Goal: Task Accomplishment & Management: Use online tool/utility

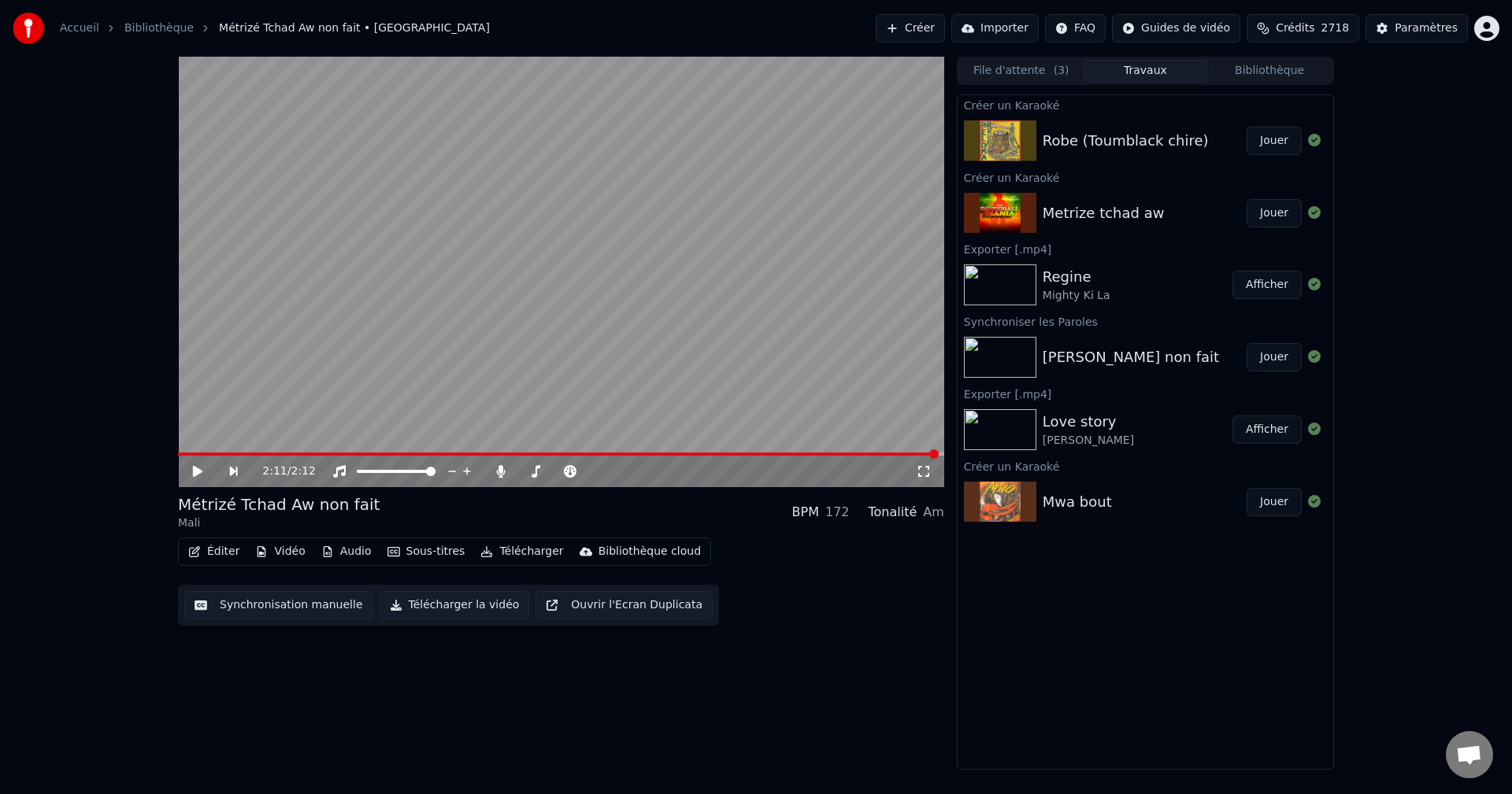
click at [924, 29] on button "Créer" at bounding box center [910, 28] width 69 height 29
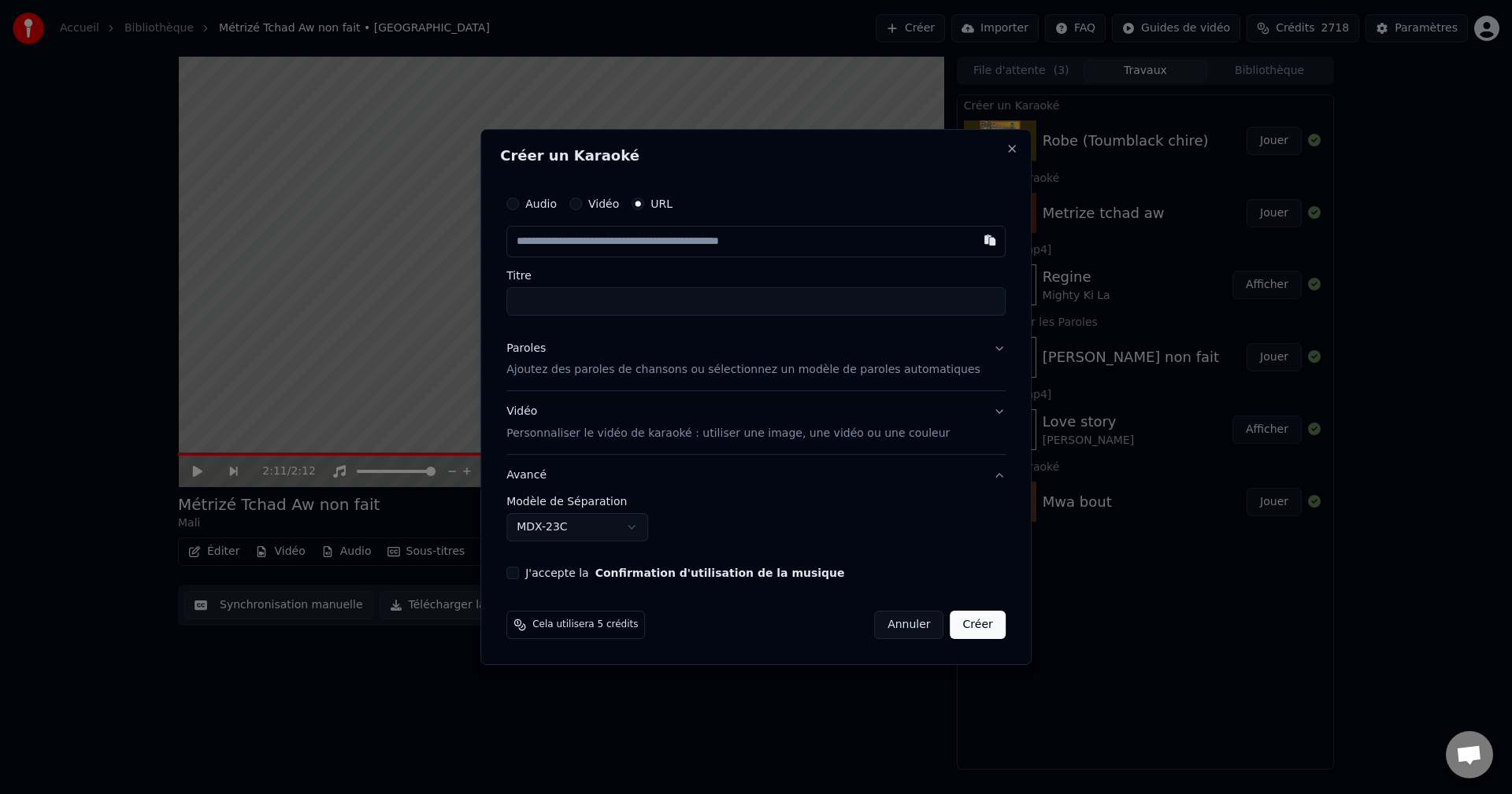
click at [545, 346] on div "Paroles" at bounding box center [526, 348] width 40 height 16
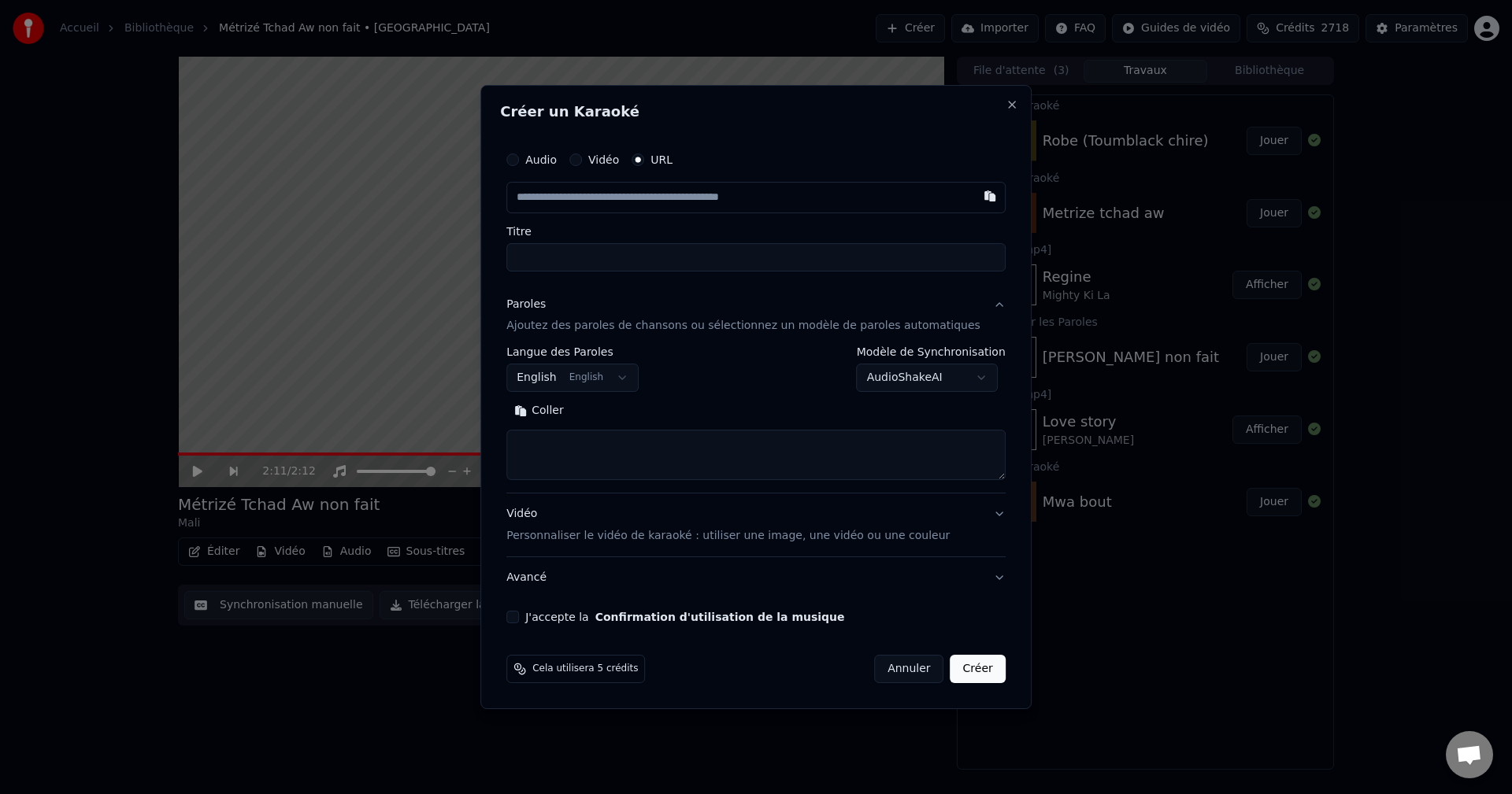
click at [586, 369] on body "**********" at bounding box center [756, 397] width 1512 height 794
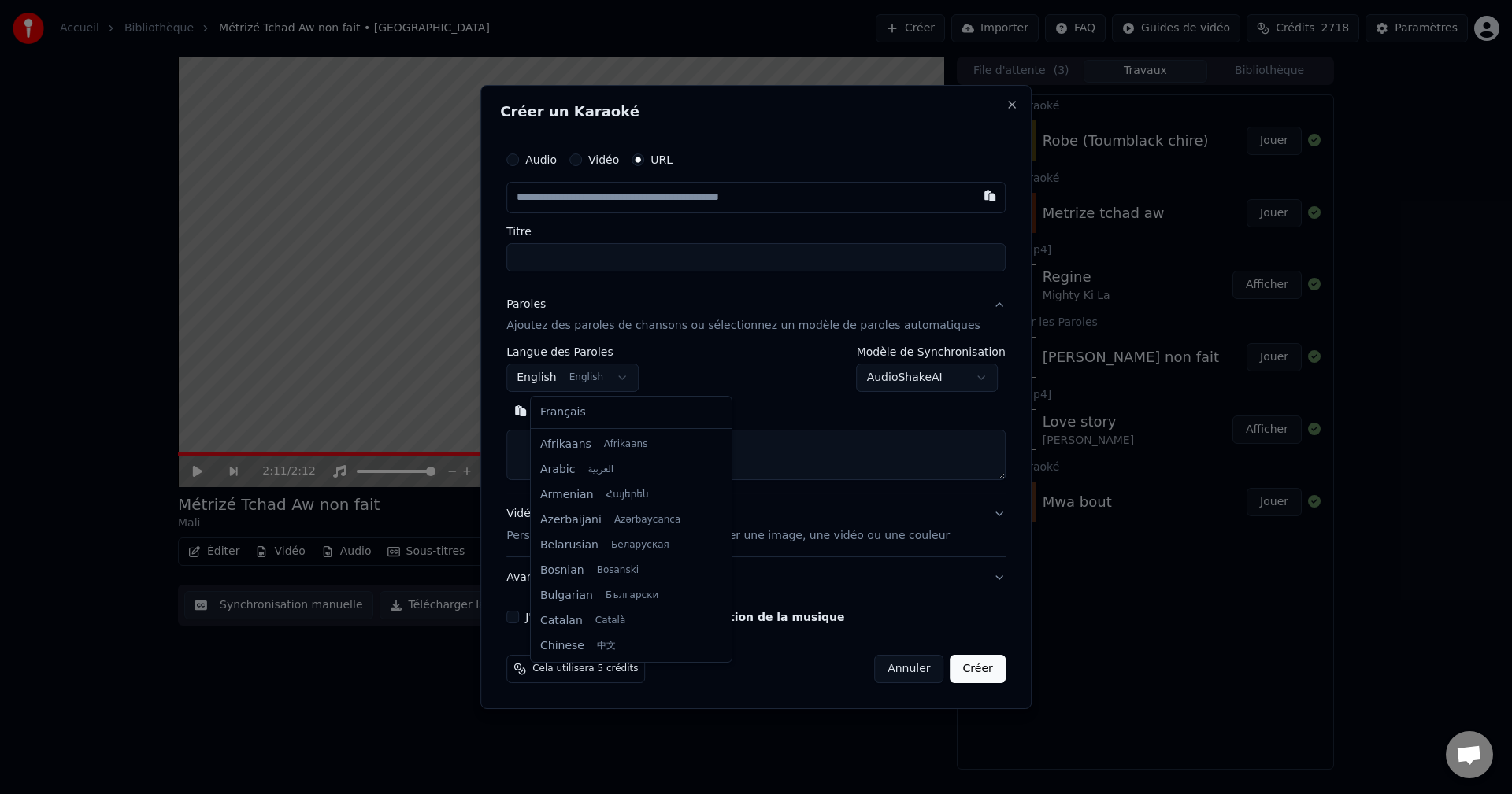
scroll to position [126, 0]
select select "**"
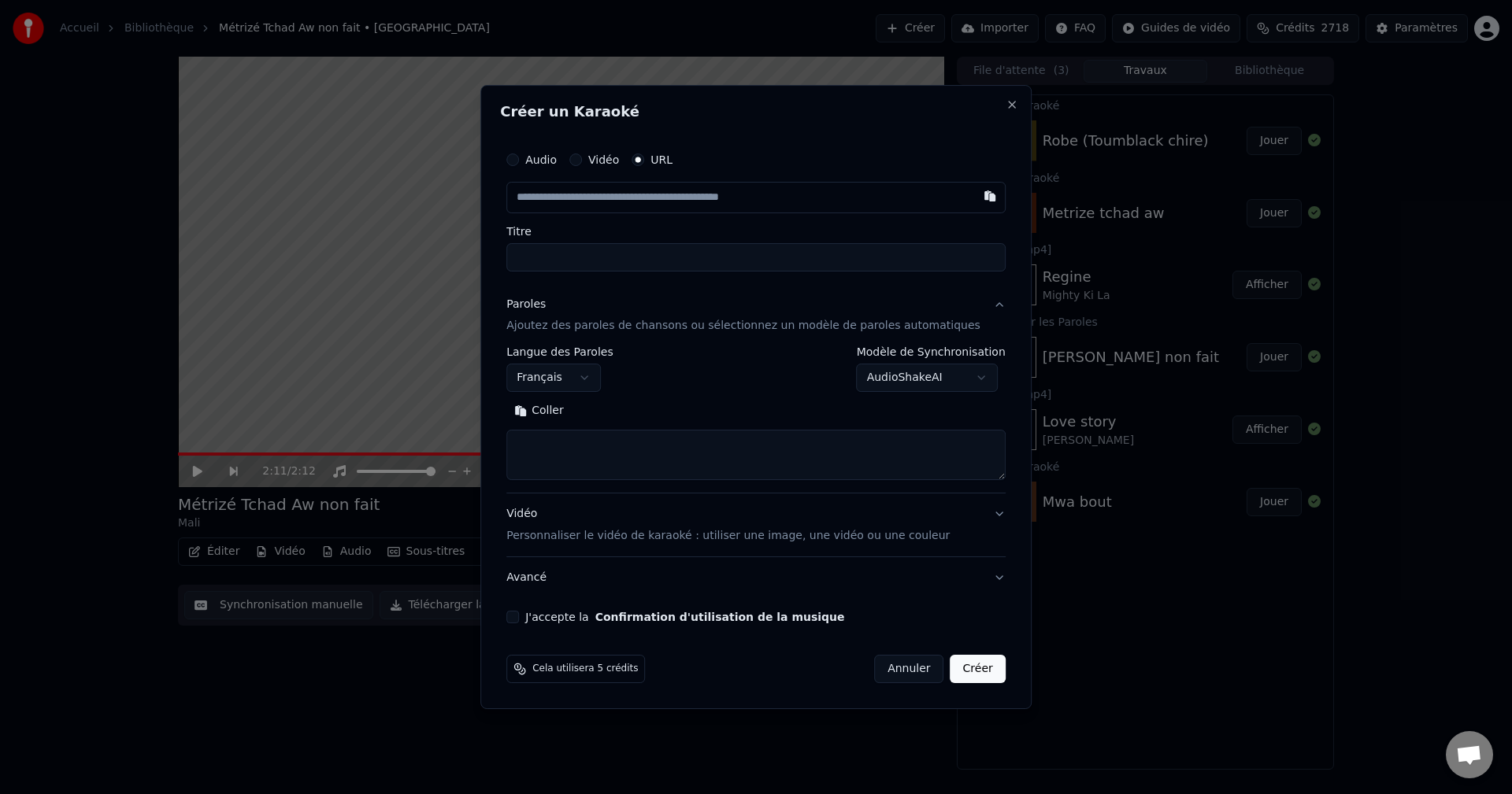
click at [581, 455] on textarea at bounding box center [756, 455] width 499 height 50
paste textarea "**********"
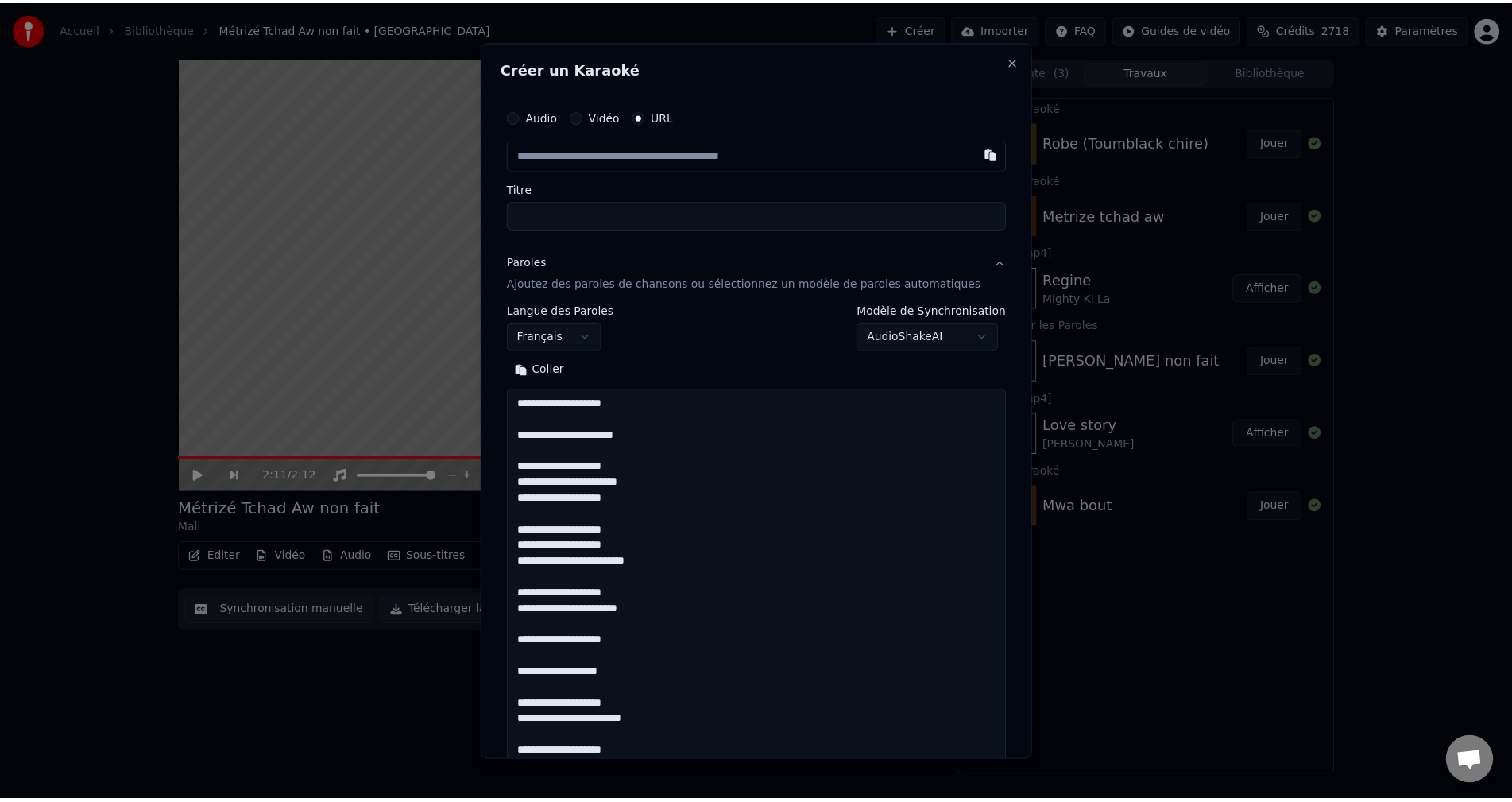
scroll to position [3086, 0]
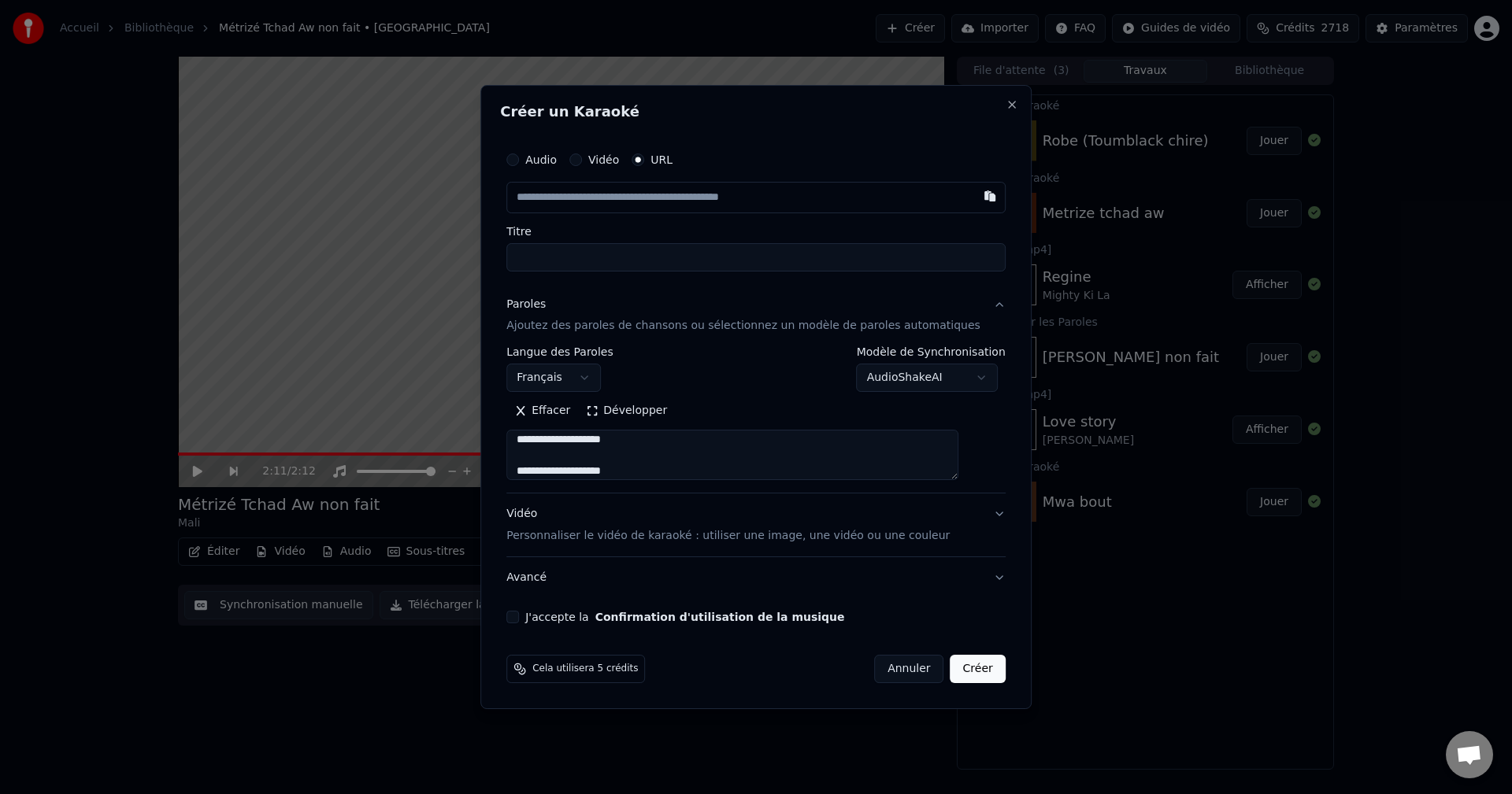
type textarea "**********"
click at [595, 205] on input "text" at bounding box center [756, 197] width 499 height 31
paste input "**********"
type input "**********"
click at [590, 266] on input "Titre" at bounding box center [756, 257] width 499 height 29
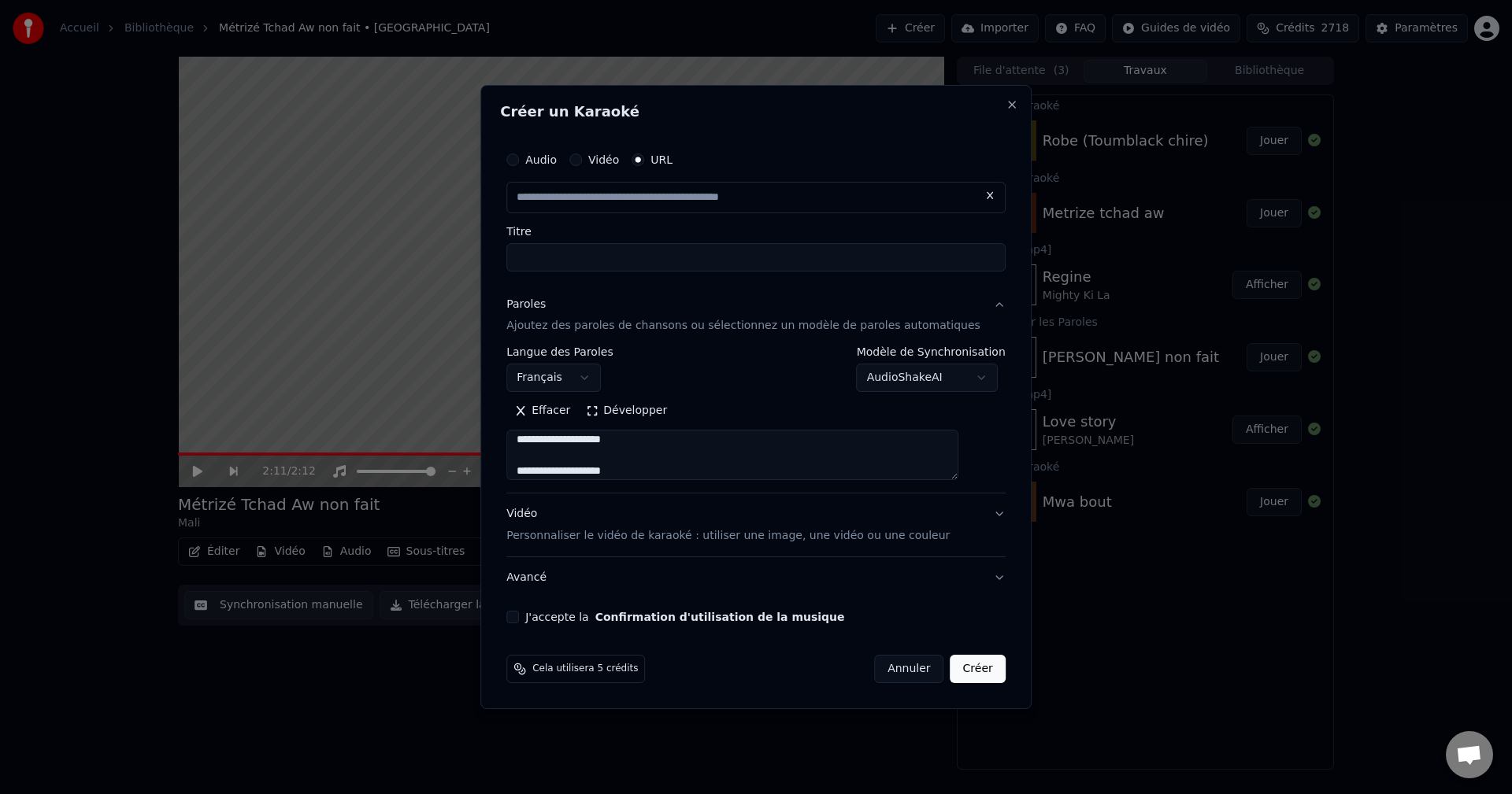
type input "**********"
click at [555, 508] on div "Vidéo Personnaliser le vidéo de karaoké : utiliser une image, une vidéo ou une …" at bounding box center [728, 526] width 444 height 38
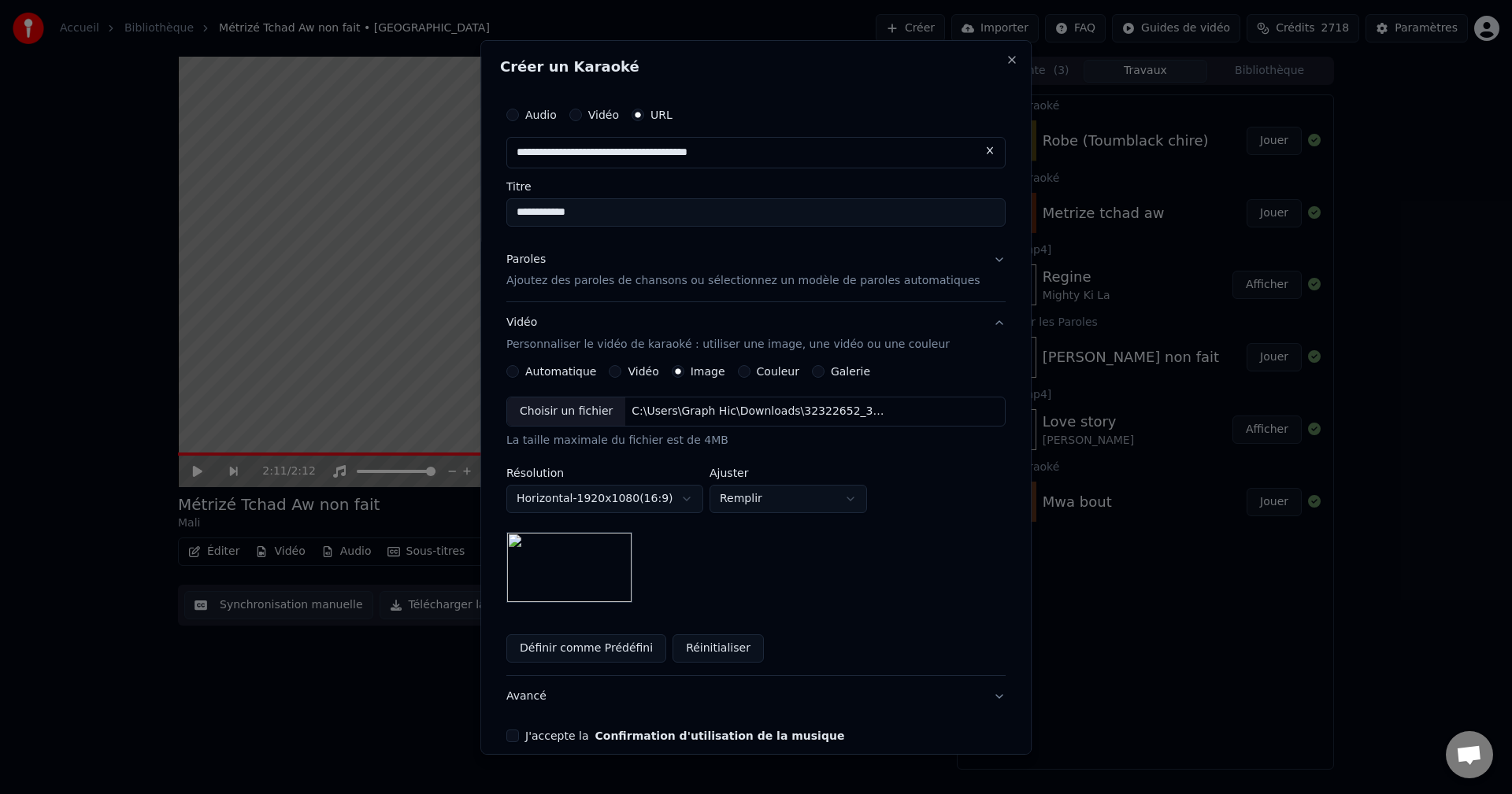
click at [681, 368] on icon "button" at bounding box center [678, 371] width 6 height 6
click at [585, 416] on div "Choisir un fichier" at bounding box center [567, 411] width 119 height 29
click at [538, 700] on button "Avancé" at bounding box center [756, 696] width 499 height 41
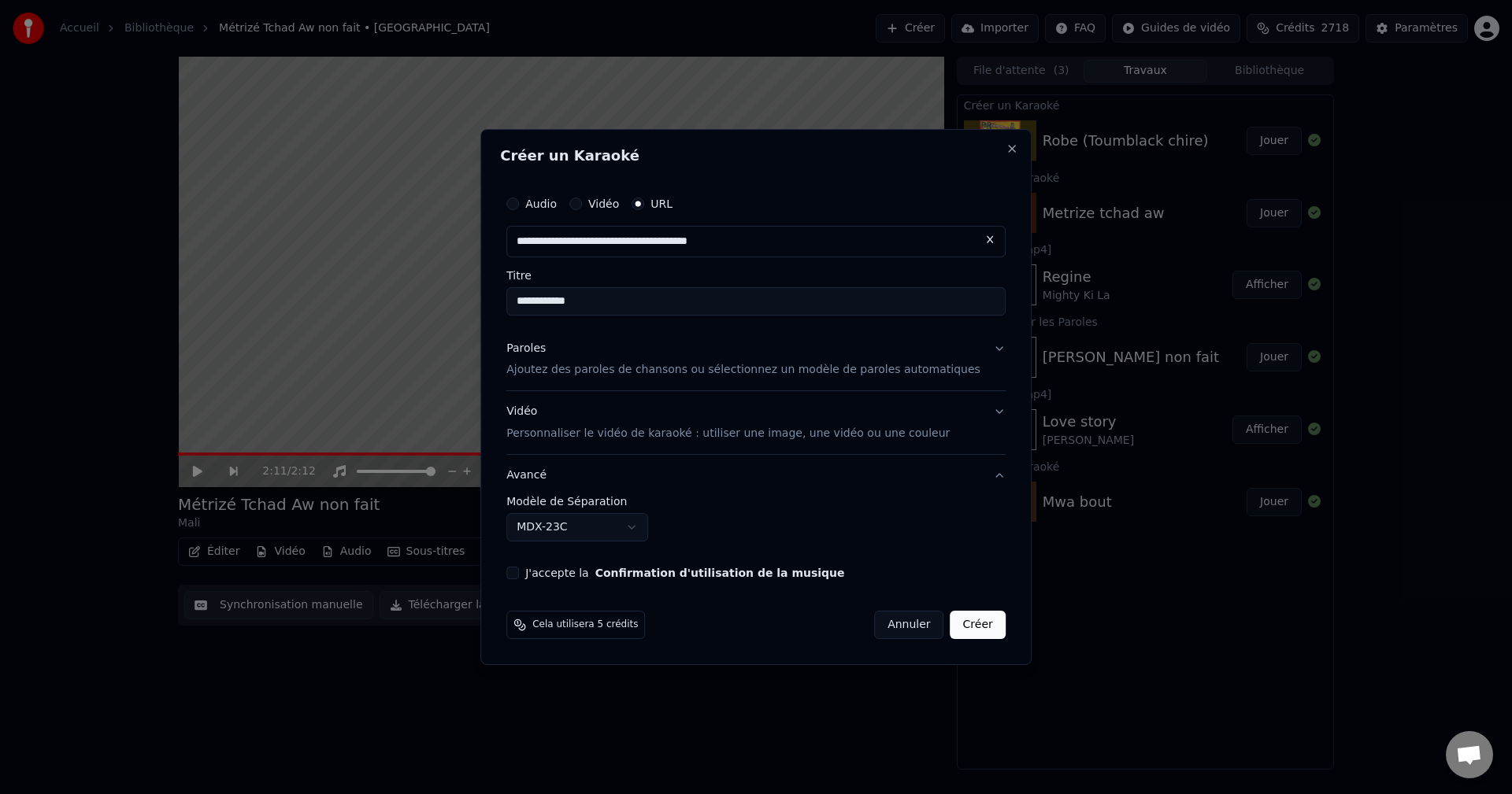
click at [560, 527] on body "**********" at bounding box center [756, 397] width 1512 height 794
click at [519, 575] on button "J'accepte la Confirmation d'utilisation de la musique" at bounding box center [513, 573] width 13 height 13
click at [972, 623] on button "Créer" at bounding box center [978, 625] width 56 height 29
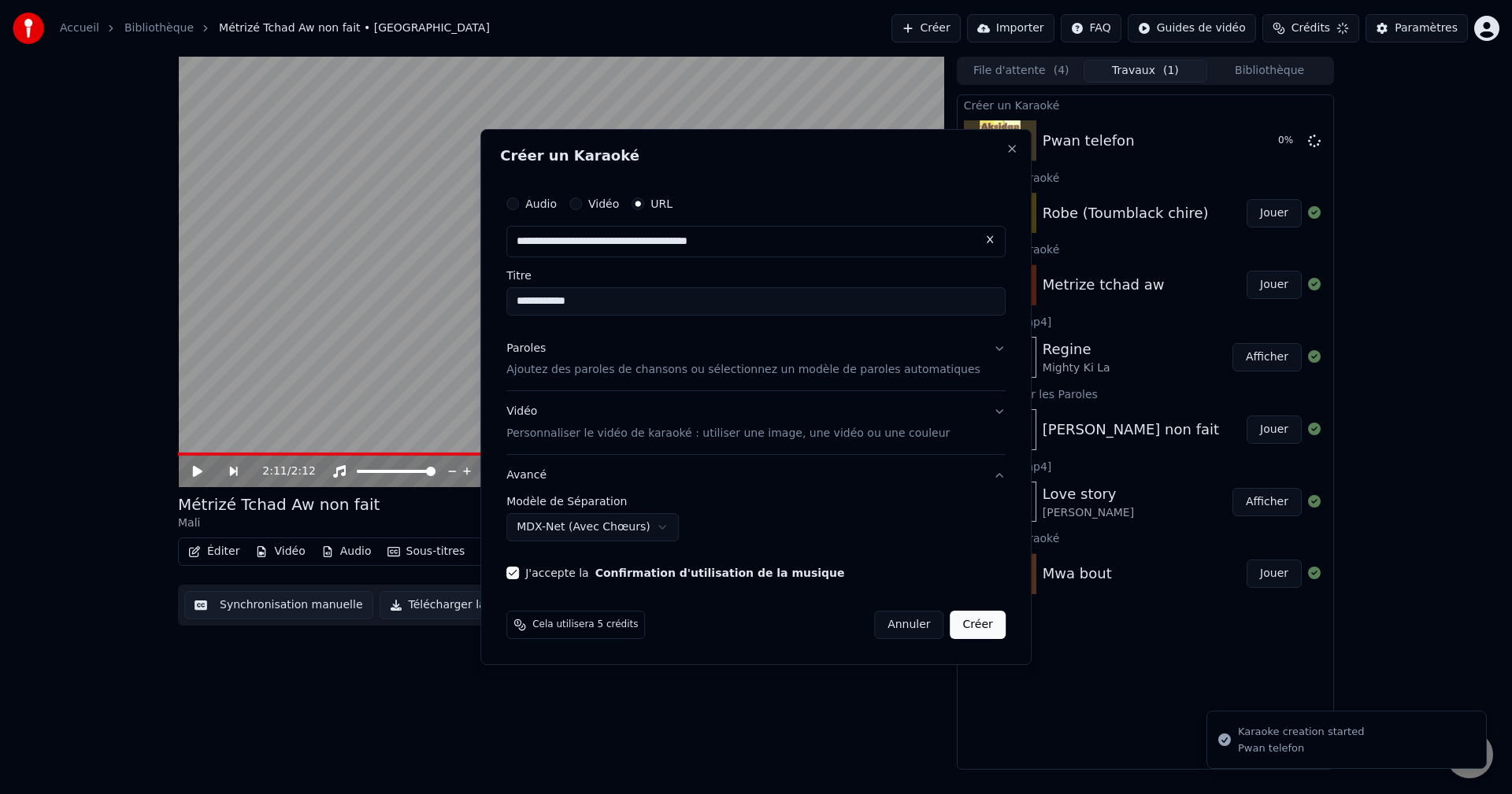
select select "******"
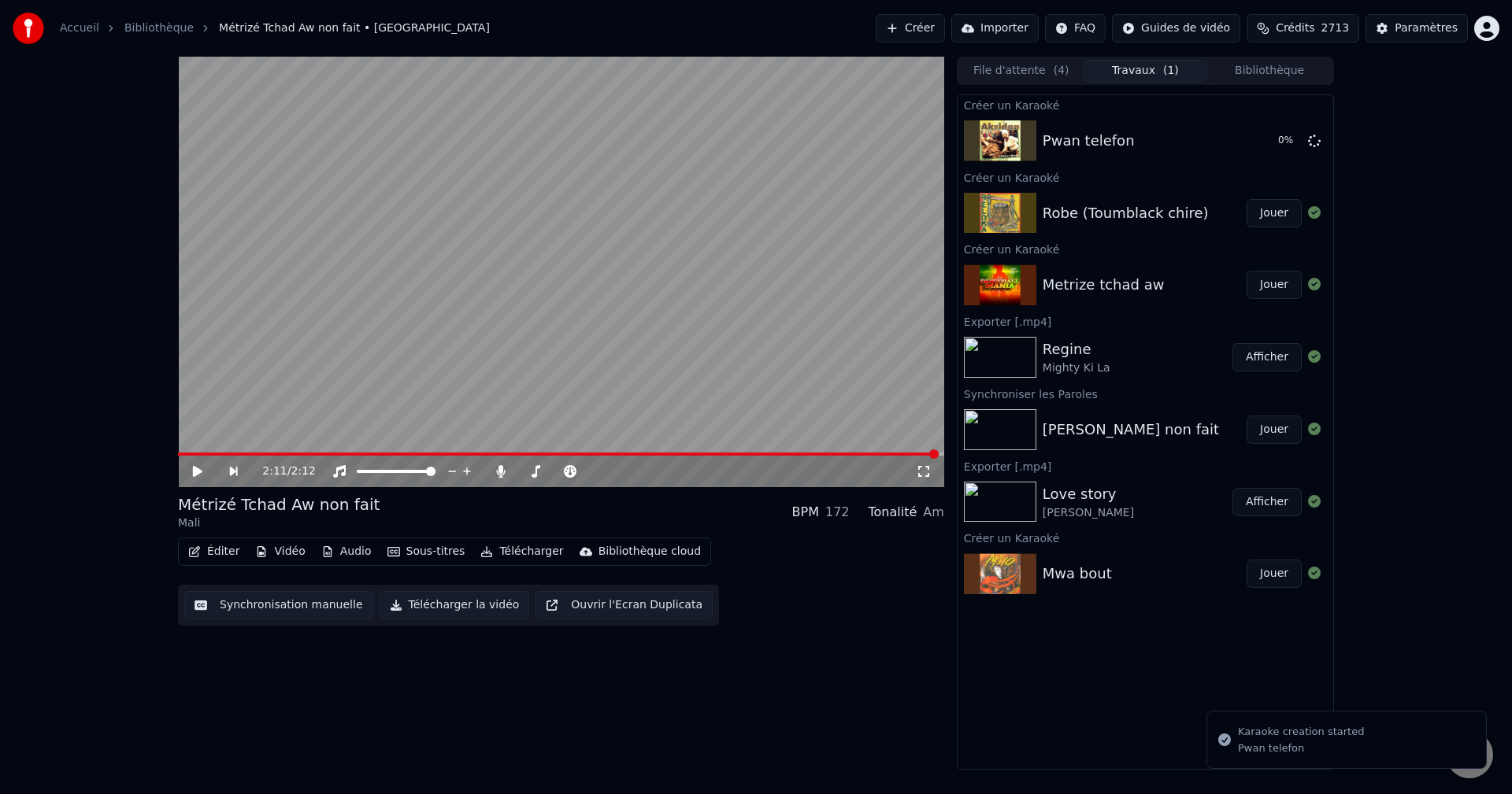
click at [1281, 218] on button "Jouer" at bounding box center [1274, 213] width 56 height 29
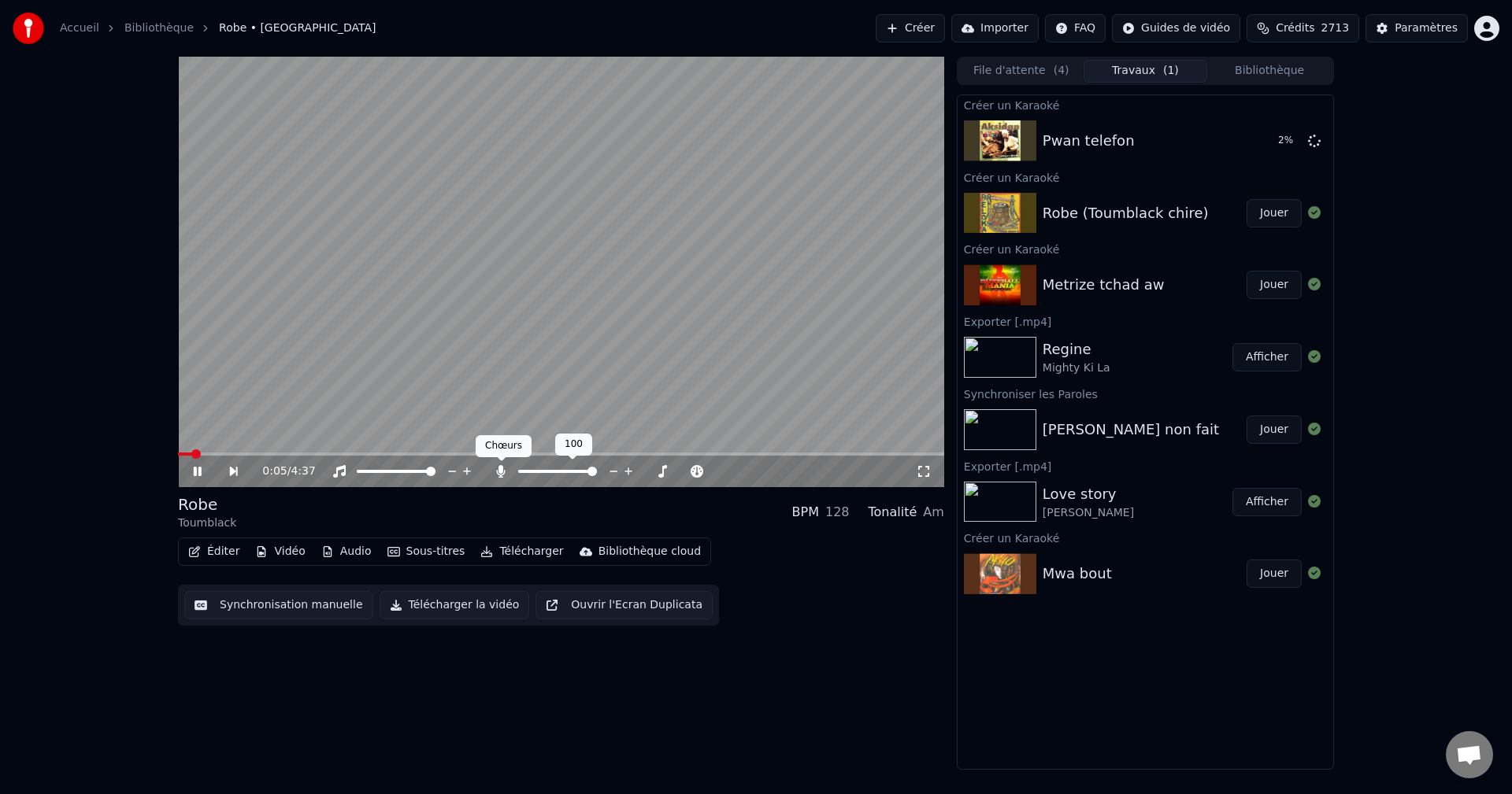
click at [498, 472] on icon at bounding box center [500, 472] width 16 height 13
click at [196, 548] on icon "button" at bounding box center [194, 552] width 13 height 11
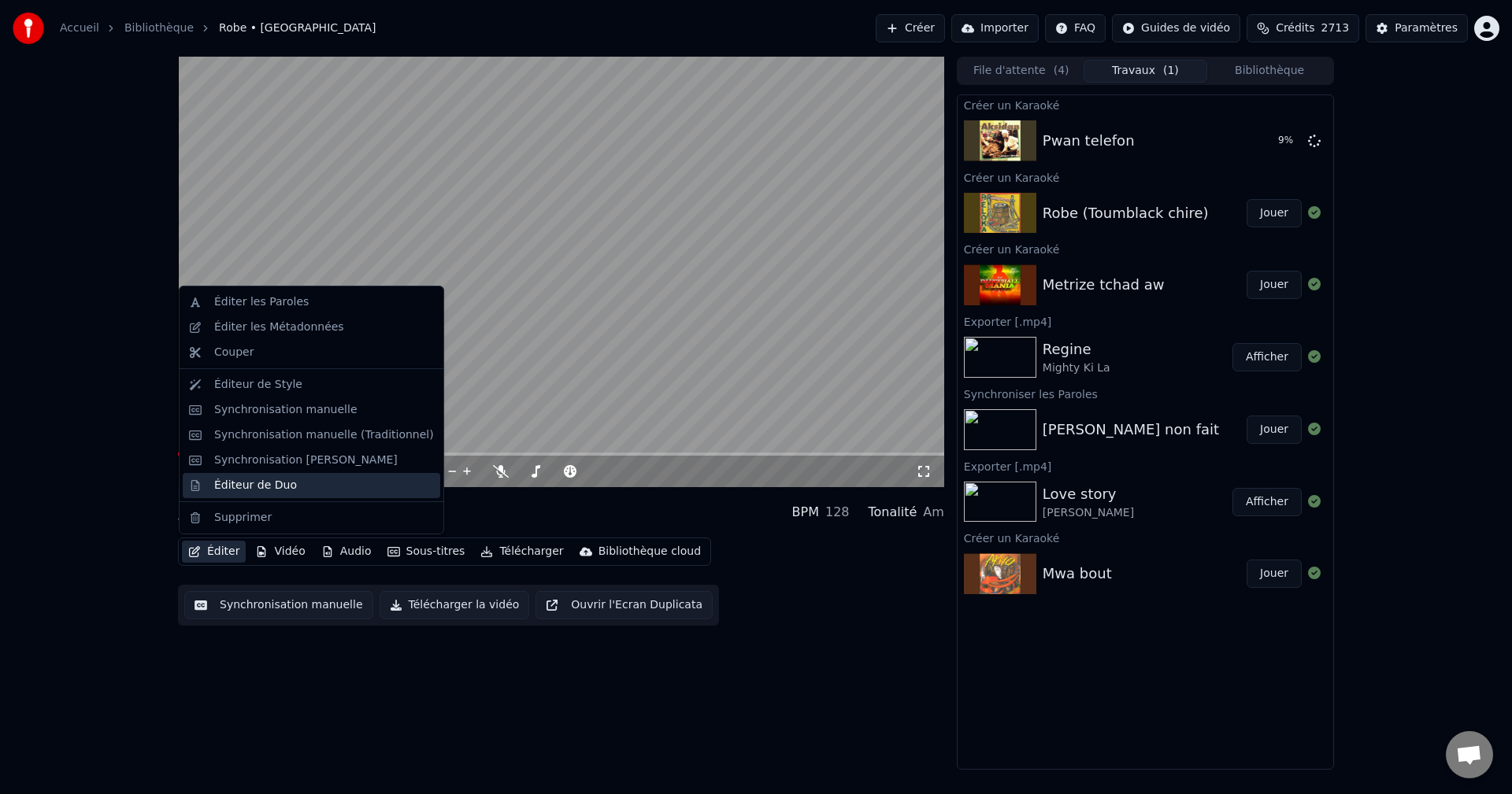
click at [244, 488] on div "Éditeur de Duo" at bounding box center [255, 485] width 82 height 16
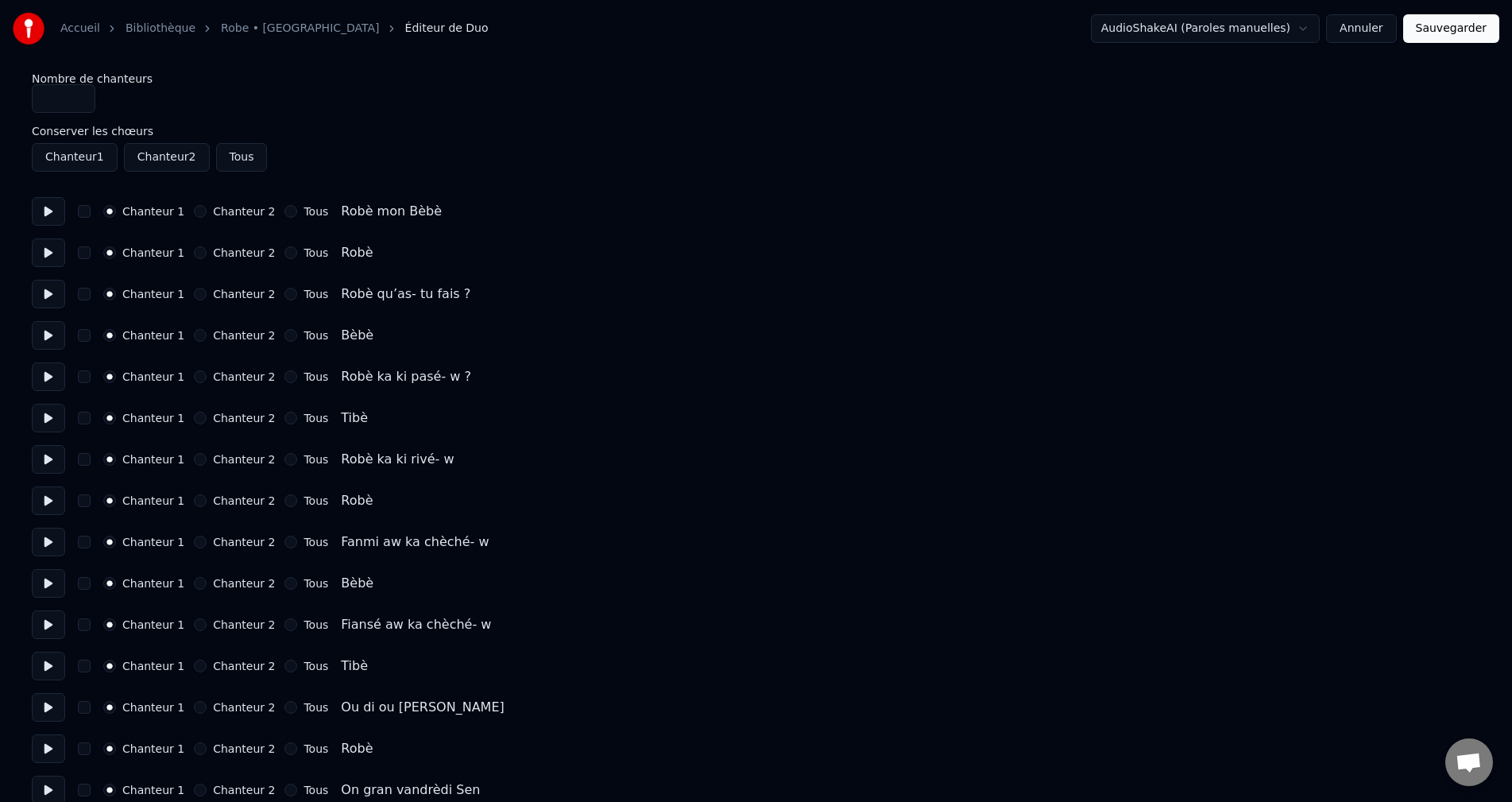
click at [48, 258] on button at bounding box center [49, 252] width 34 height 29
click at [48, 251] on button at bounding box center [49, 252] width 34 height 29
click at [198, 253] on button "Chanteur 2" at bounding box center [200, 253] width 13 height 13
click at [193, 330] on button "Chanteur 2" at bounding box center [200, 336] width 13 height 13
click at [193, 419] on button "Chanteur 2" at bounding box center [200, 418] width 13 height 13
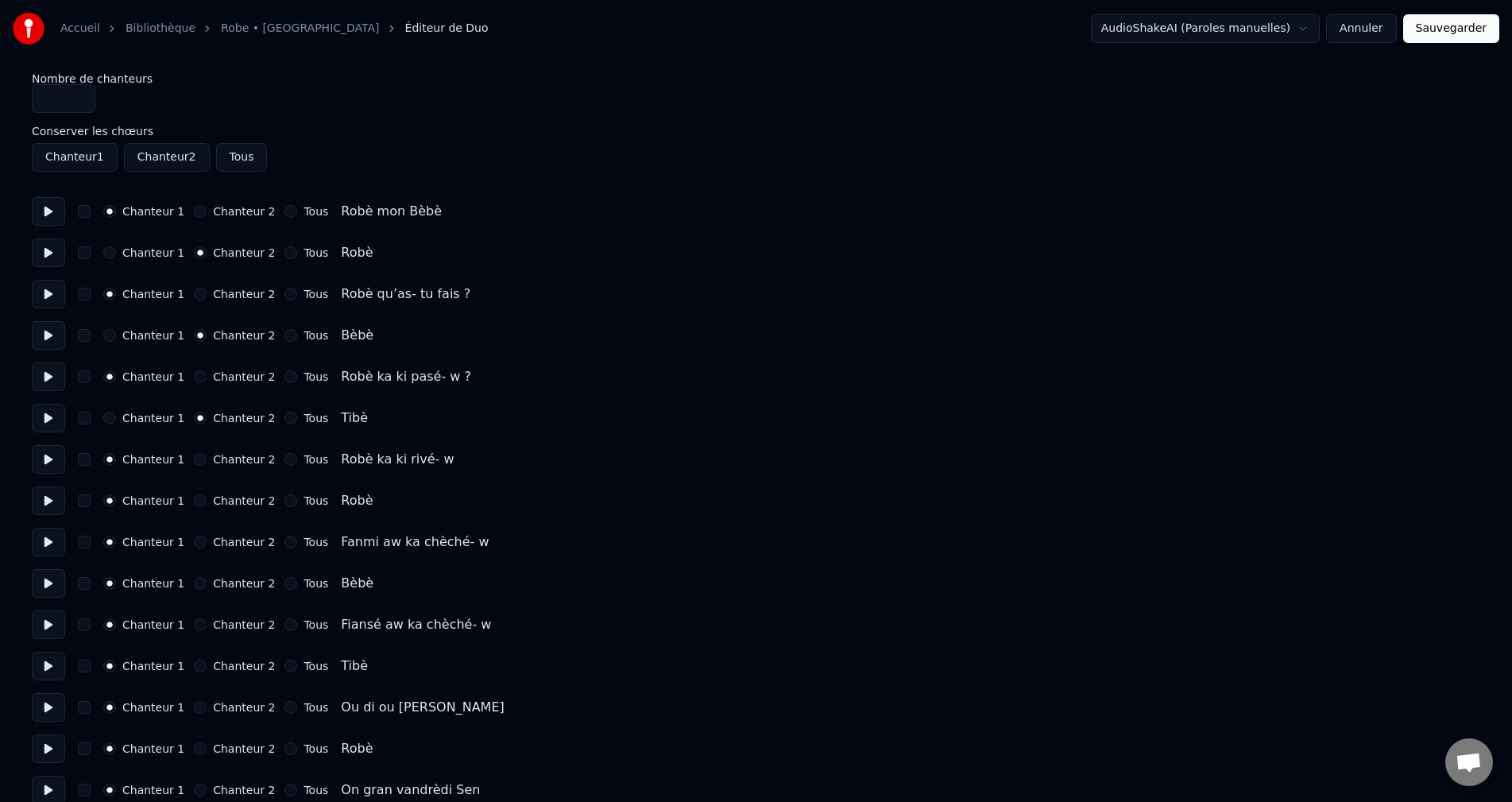
click at [193, 501] on button "Chanteur 2" at bounding box center [200, 501] width 13 height 13
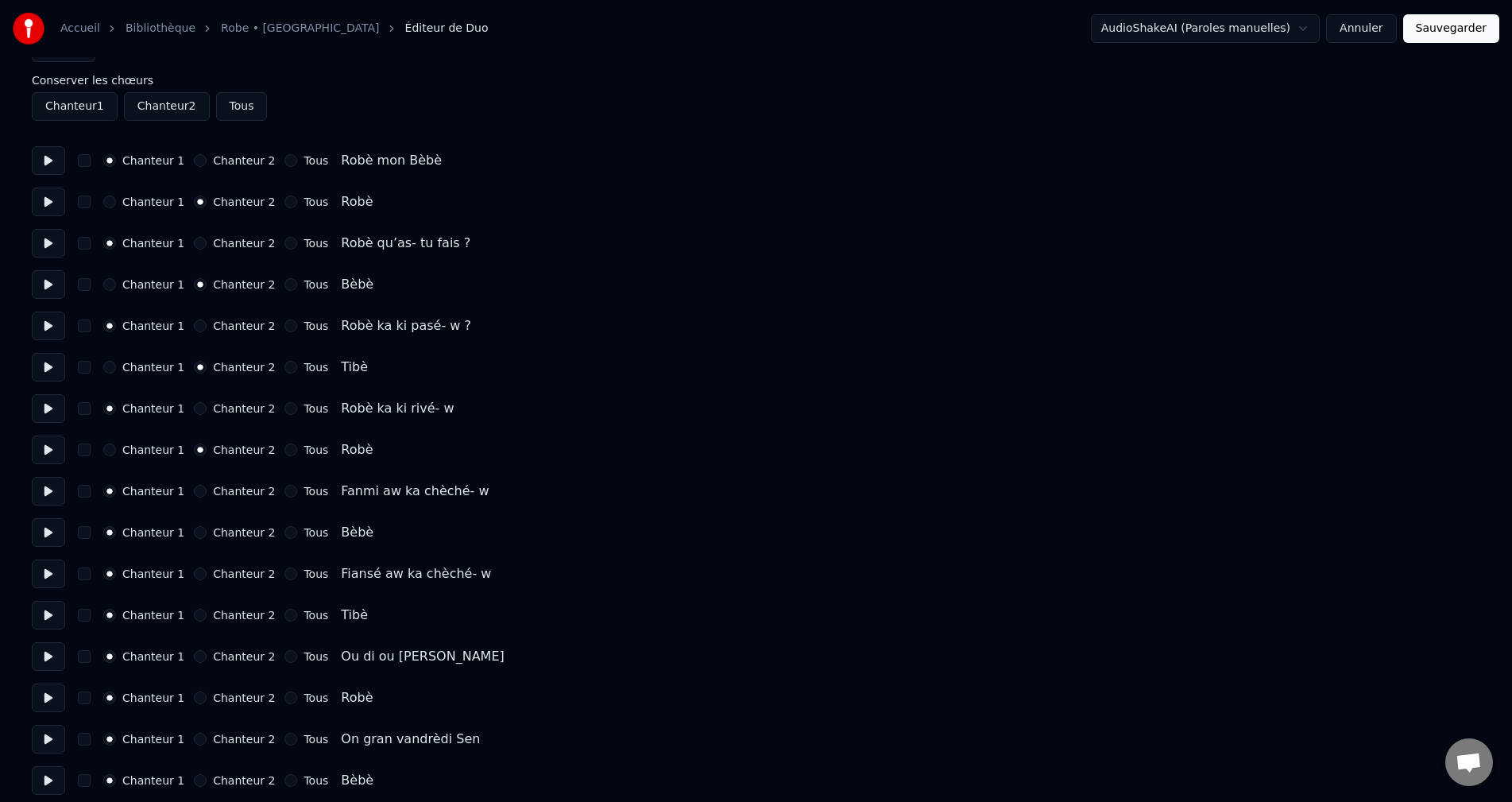
scroll to position [79, 0]
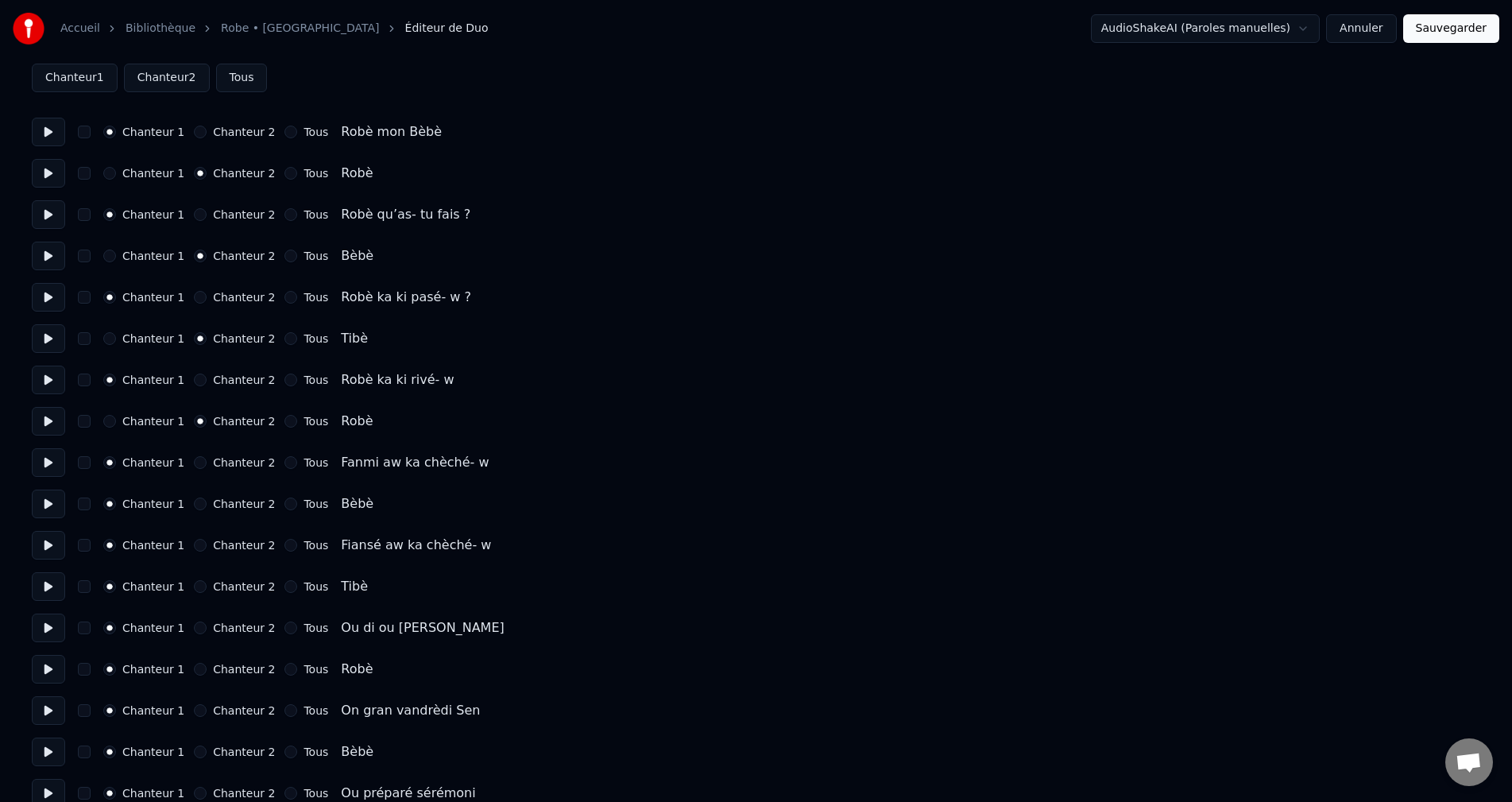
click at [193, 506] on div "Chanteur 2" at bounding box center [234, 504] width 81 height 13
click at [193, 508] on button "Chanteur 2" at bounding box center [200, 504] width 13 height 13
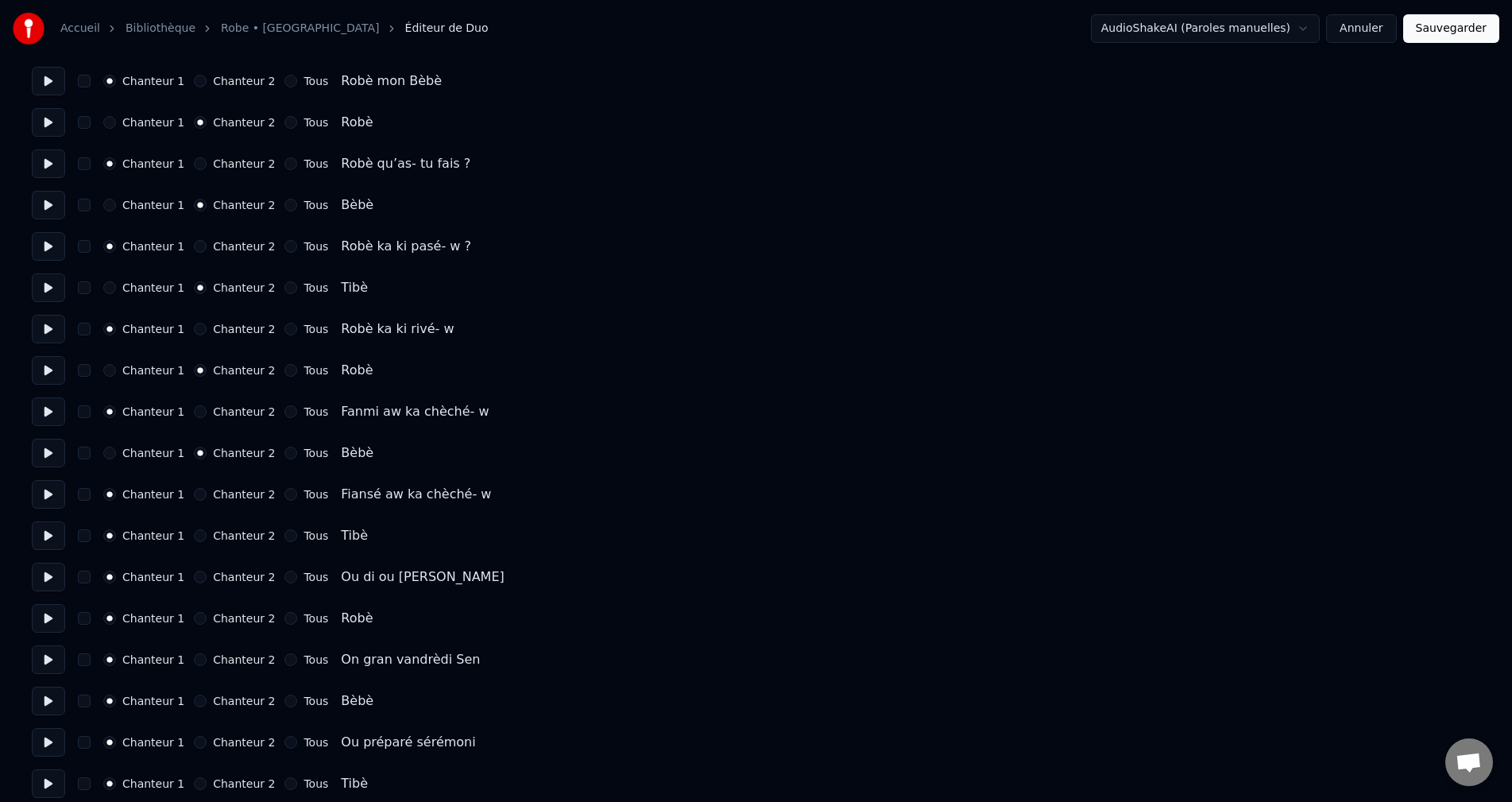
scroll to position [159, 0]
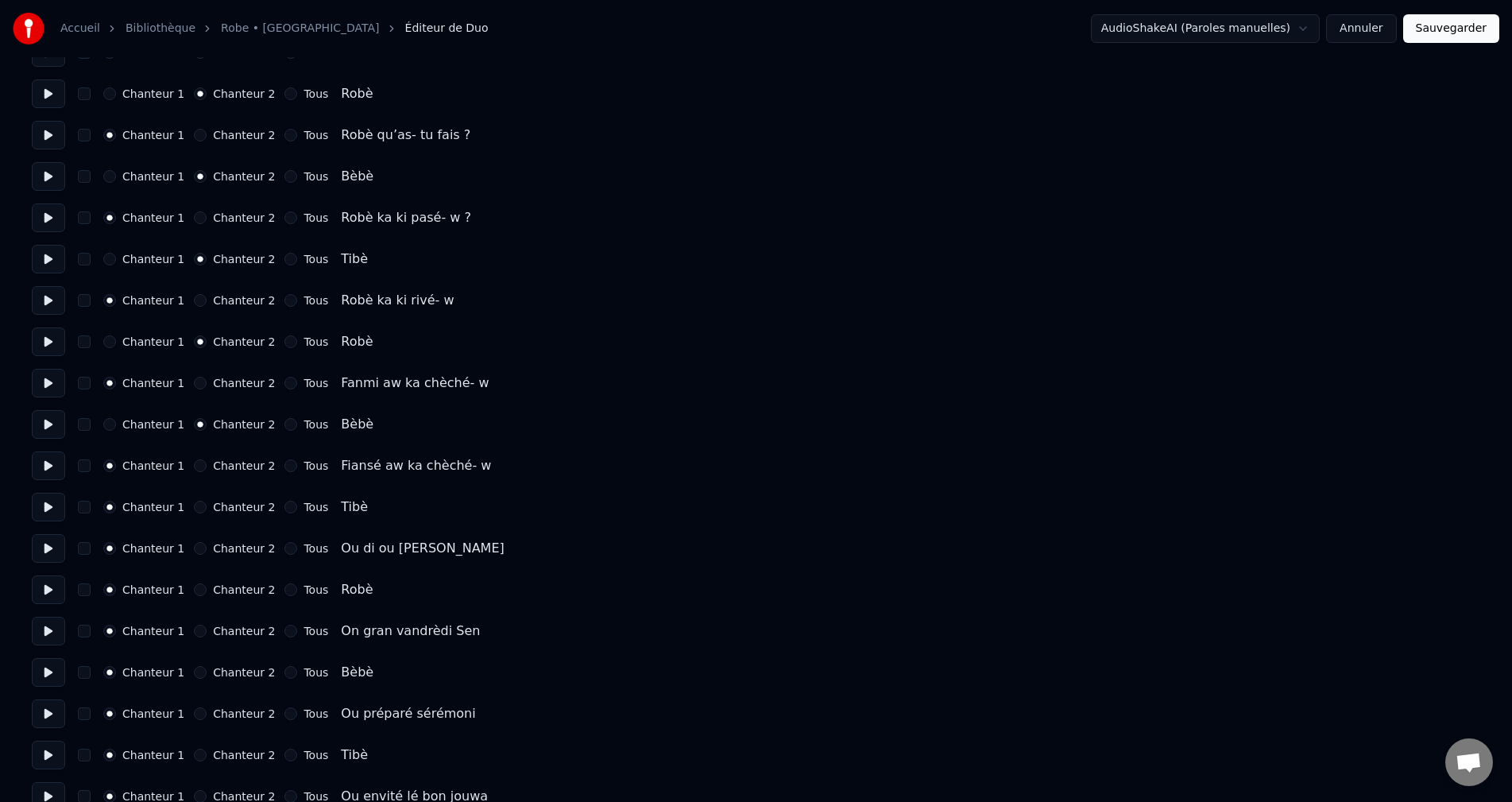
click at [193, 507] on button "Chanteur 2" at bounding box center [200, 508] width 13 height 13
click at [193, 510] on button "Chanteur 2" at bounding box center [200, 510] width 13 height 13
click at [193, 587] on button "Chanteur 2" at bounding box center [200, 594] width 13 height 13
click at [193, 673] on button "Chanteur 2" at bounding box center [200, 676] width 13 height 13
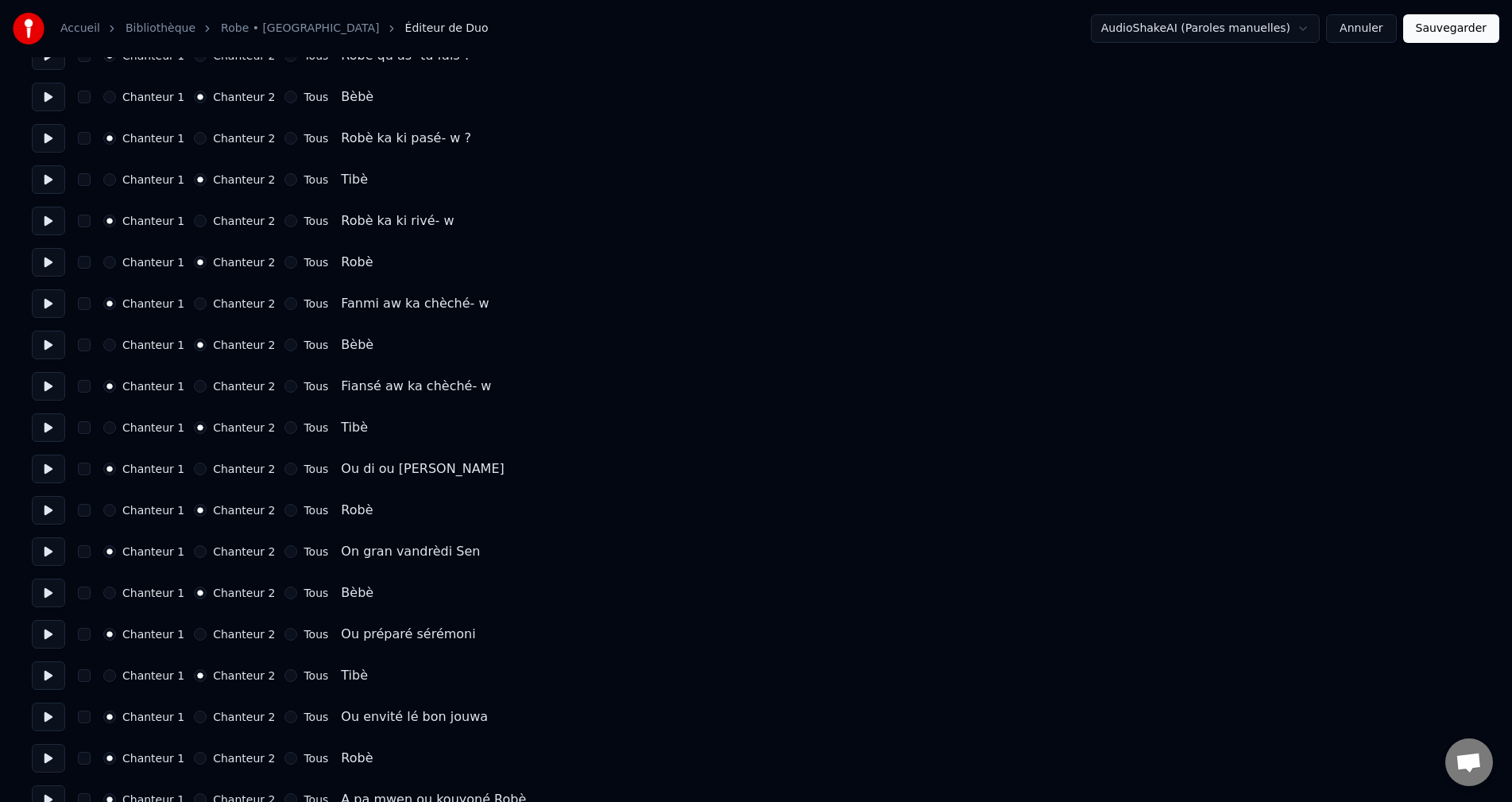
scroll to position [318, 0]
click at [193, 677] on button "Chanteur 2" at bounding box center [200, 679] width 13 height 13
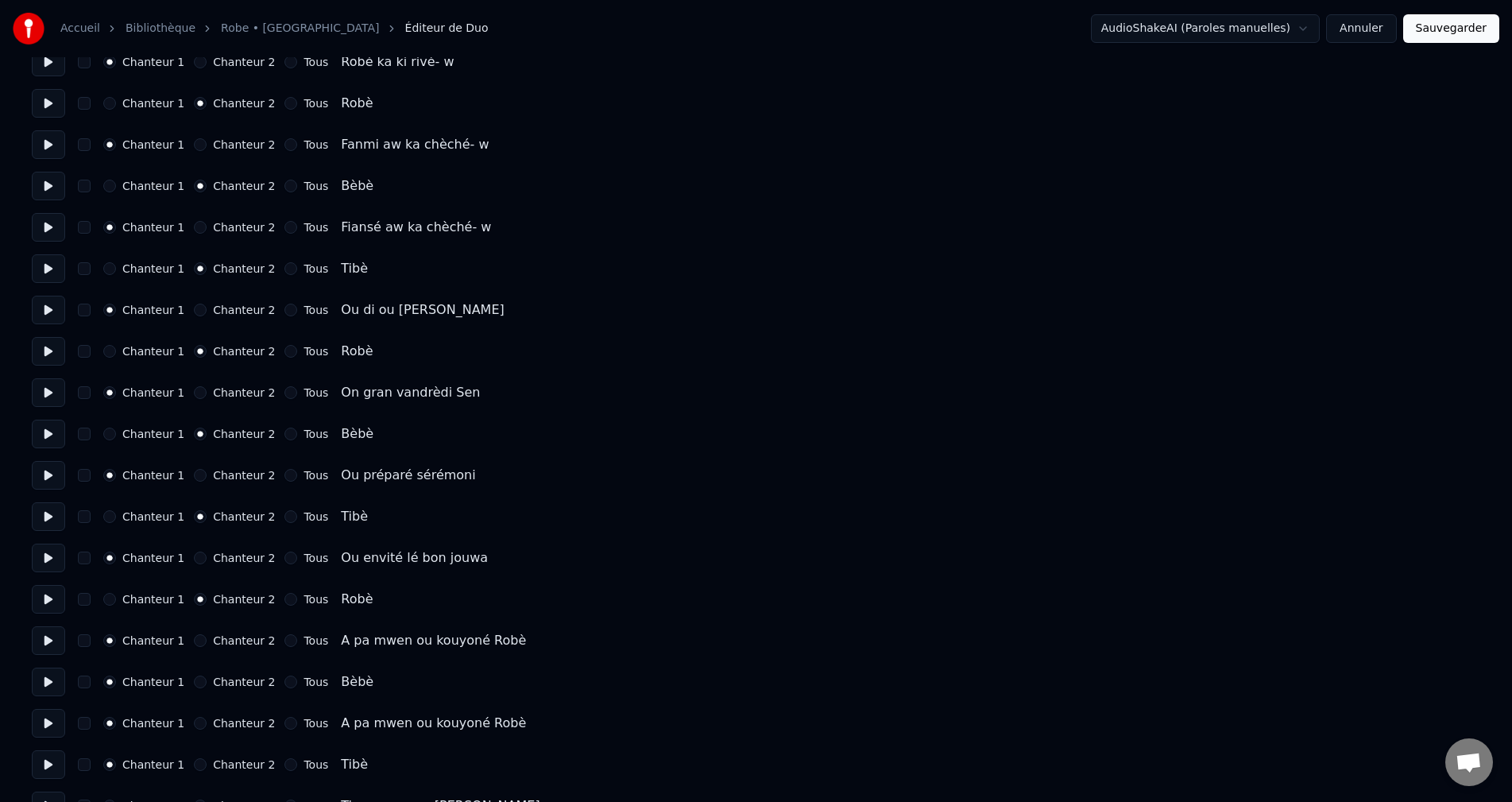
click at [193, 679] on button "Chanteur 2" at bounding box center [200, 682] width 13 height 13
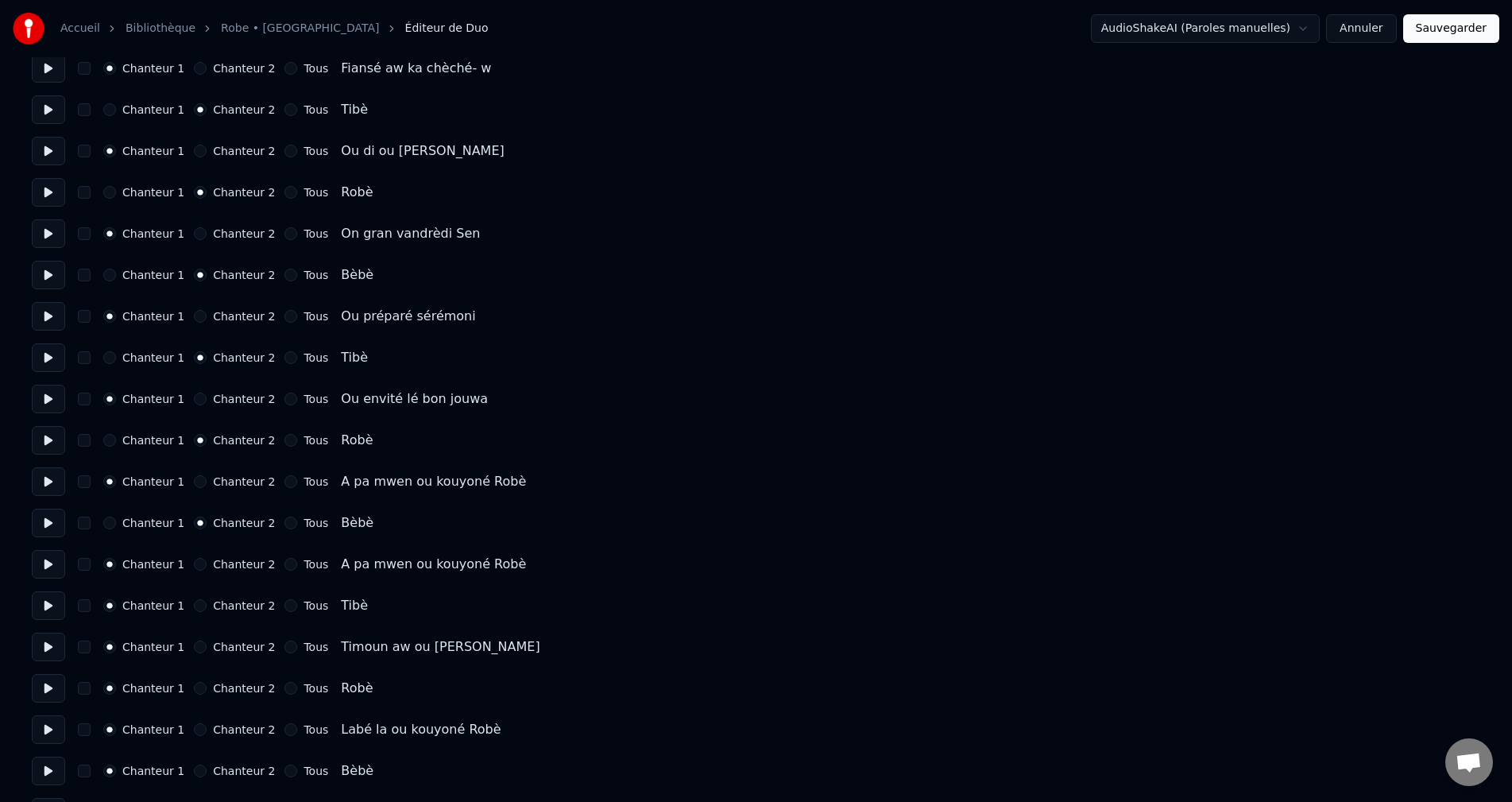
click at [193, 606] on button "Chanteur 2" at bounding box center [200, 606] width 13 height 13
click at [193, 686] on button "Chanteur 2" at bounding box center [200, 689] width 13 height 13
click at [193, 688] on button "Chanteur 2" at bounding box center [200, 692] width 13 height 13
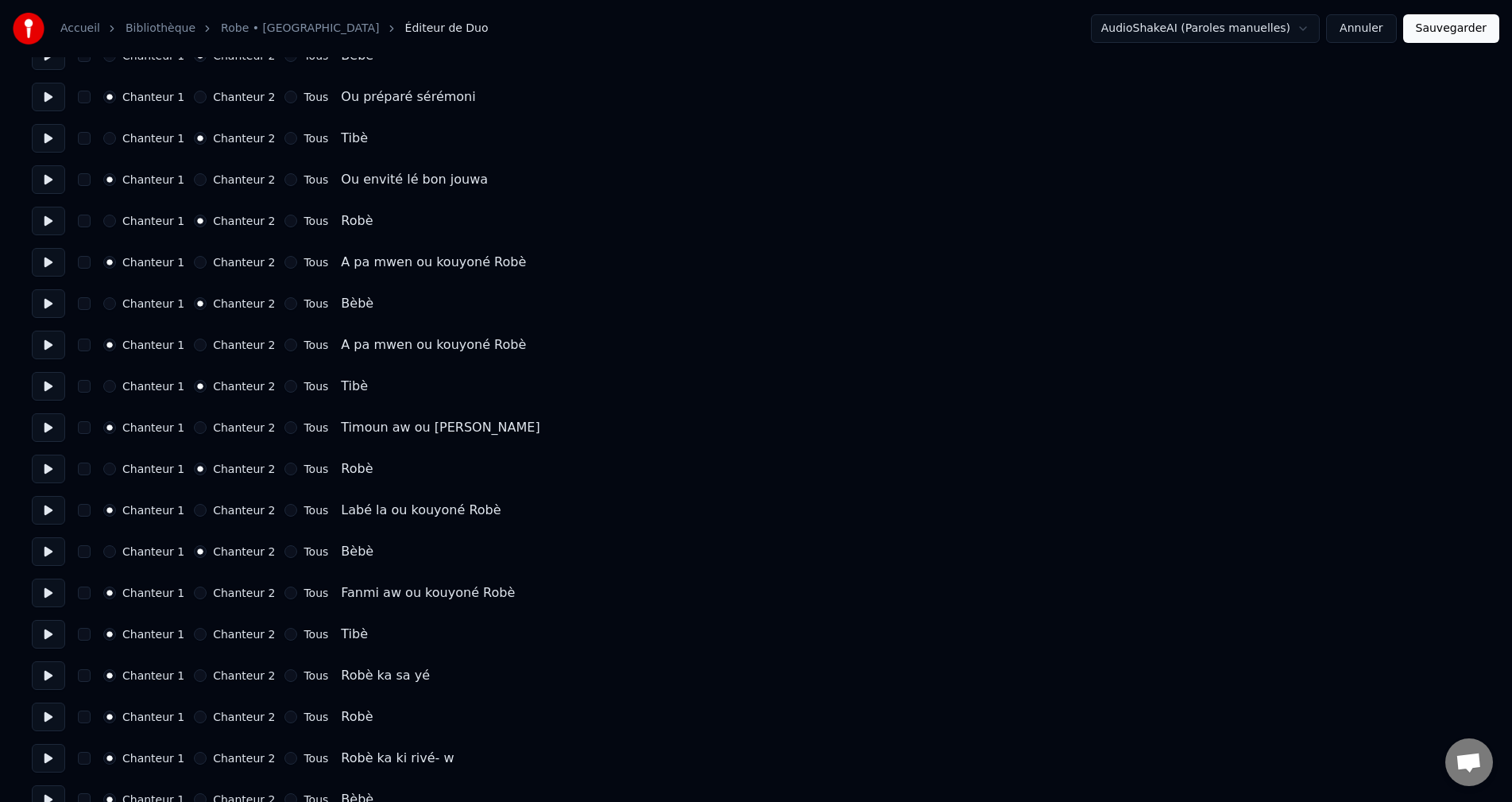
scroll to position [795, 0]
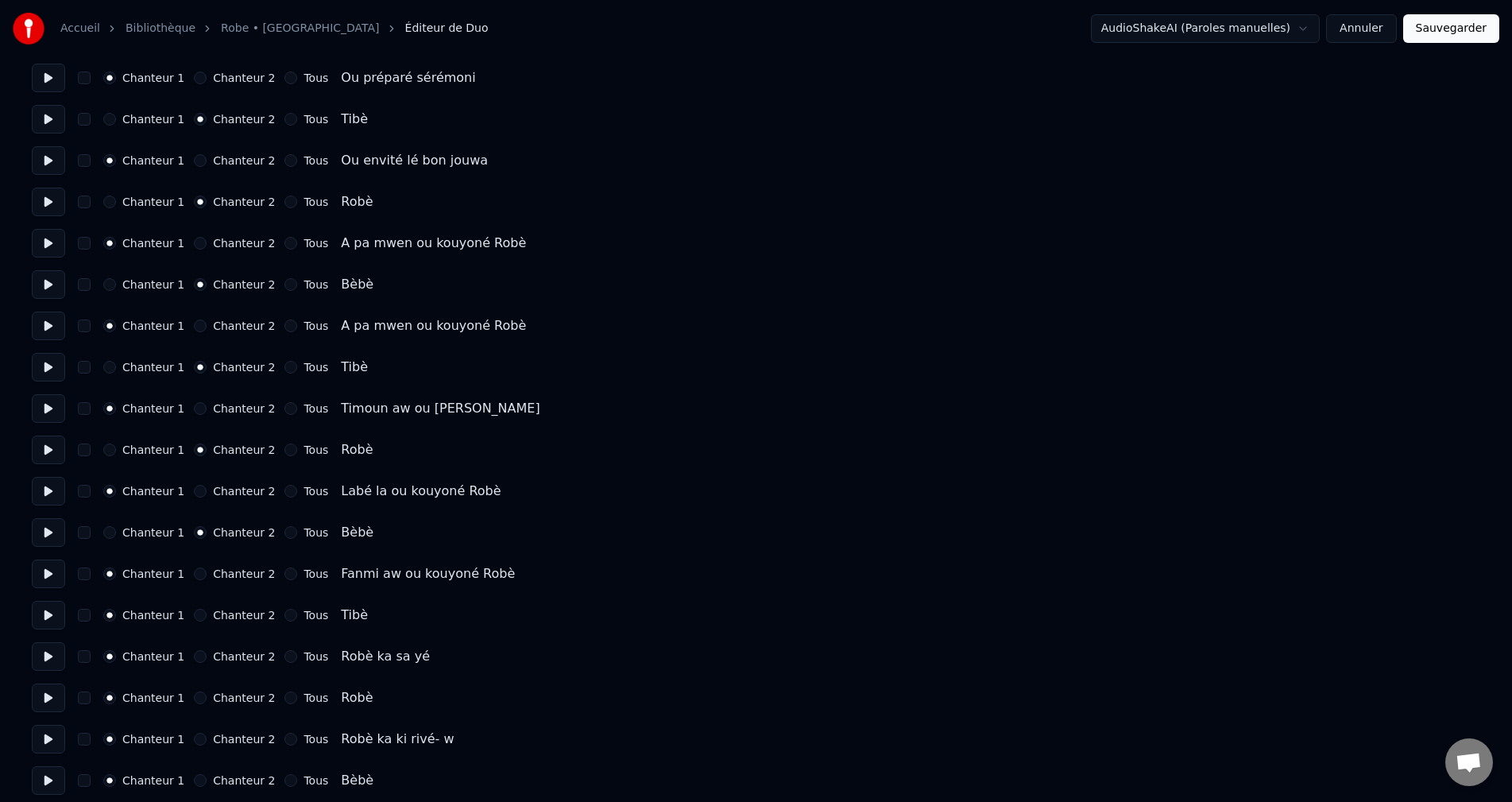
click at [193, 616] on button "Chanteur 2" at bounding box center [200, 615] width 13 height 13
click at [193, 696] on button "Chanteur 2" at bounding box center [200, 698] width 13 height 13
click at [193, 700] on button "Chanteur 2" at bounding box center [200, 701] width 13 height 13
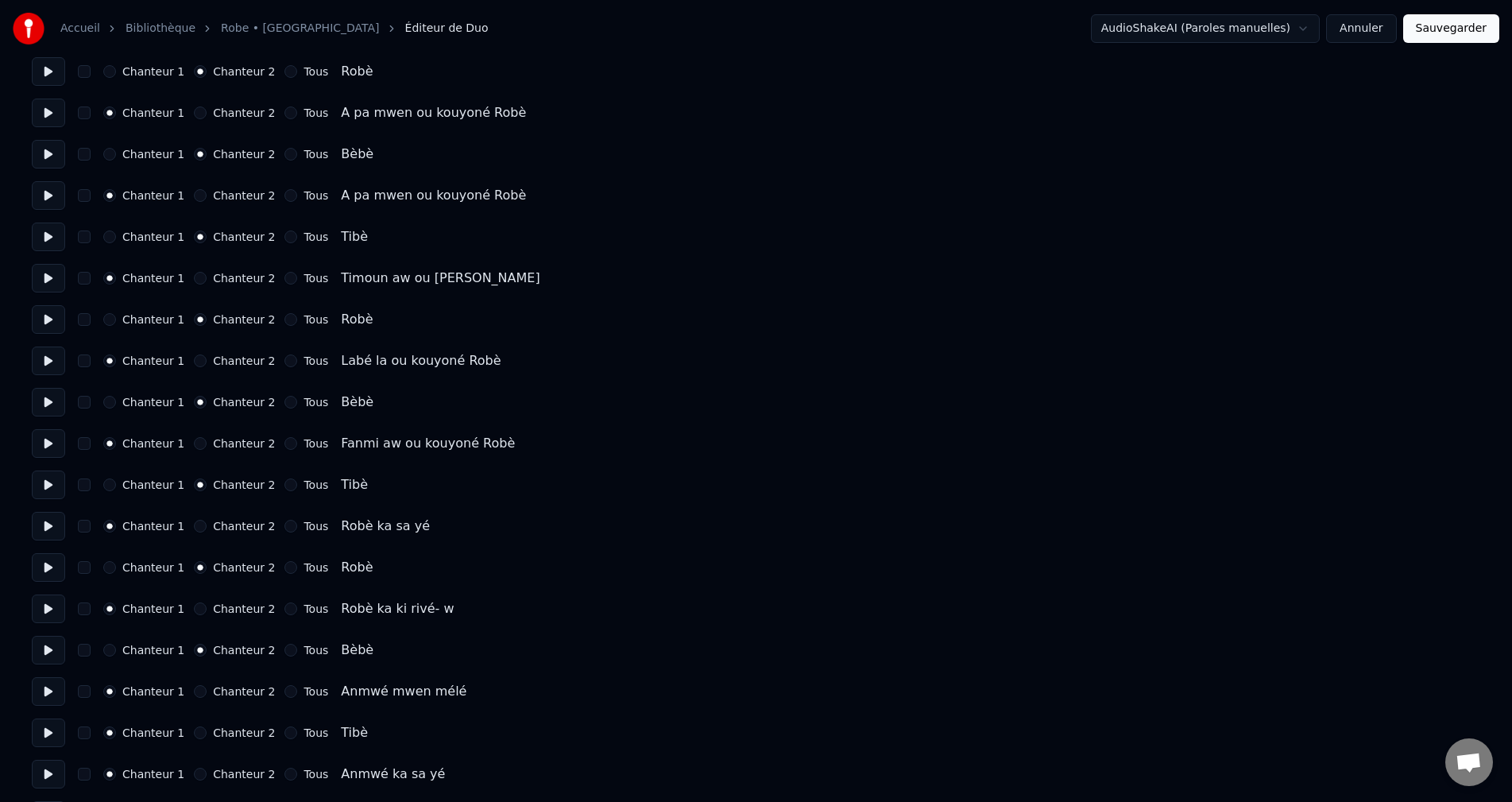
scroll to position [953, 0]
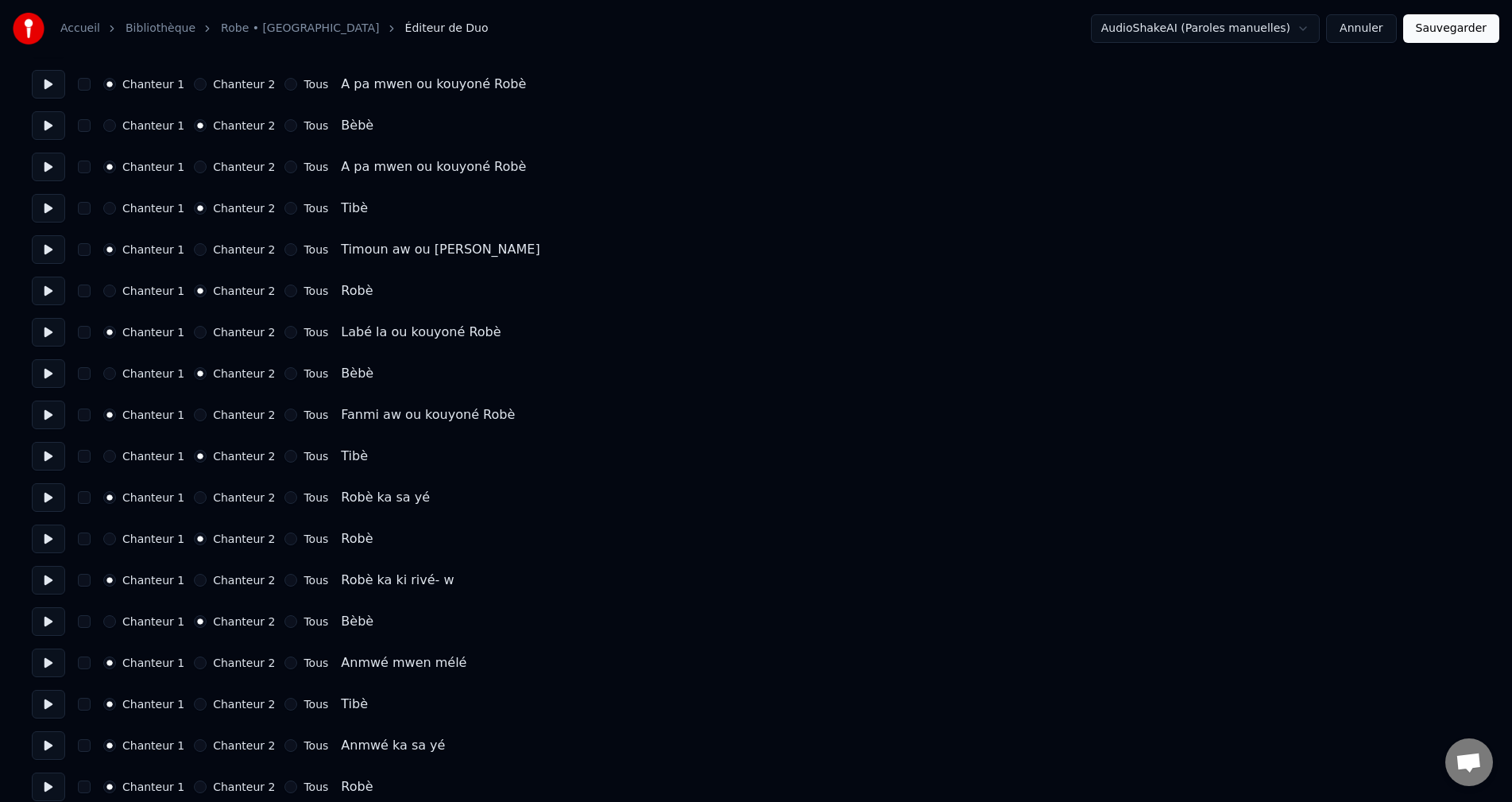
click at [193, 701] on button "Chanteur 2" at bounding box center [200, 705] width 13 height 13
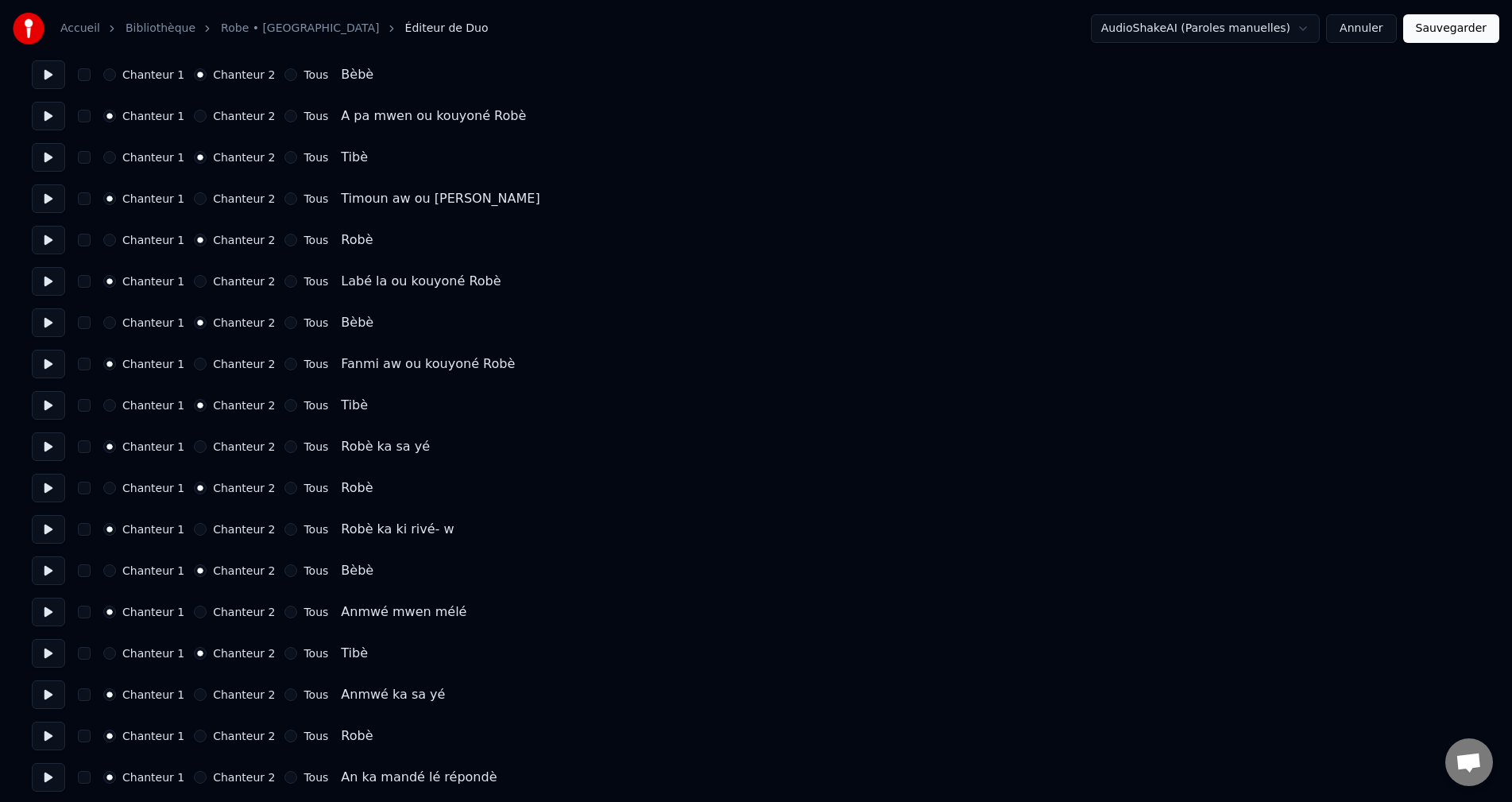
scroll to position [1033, 0]
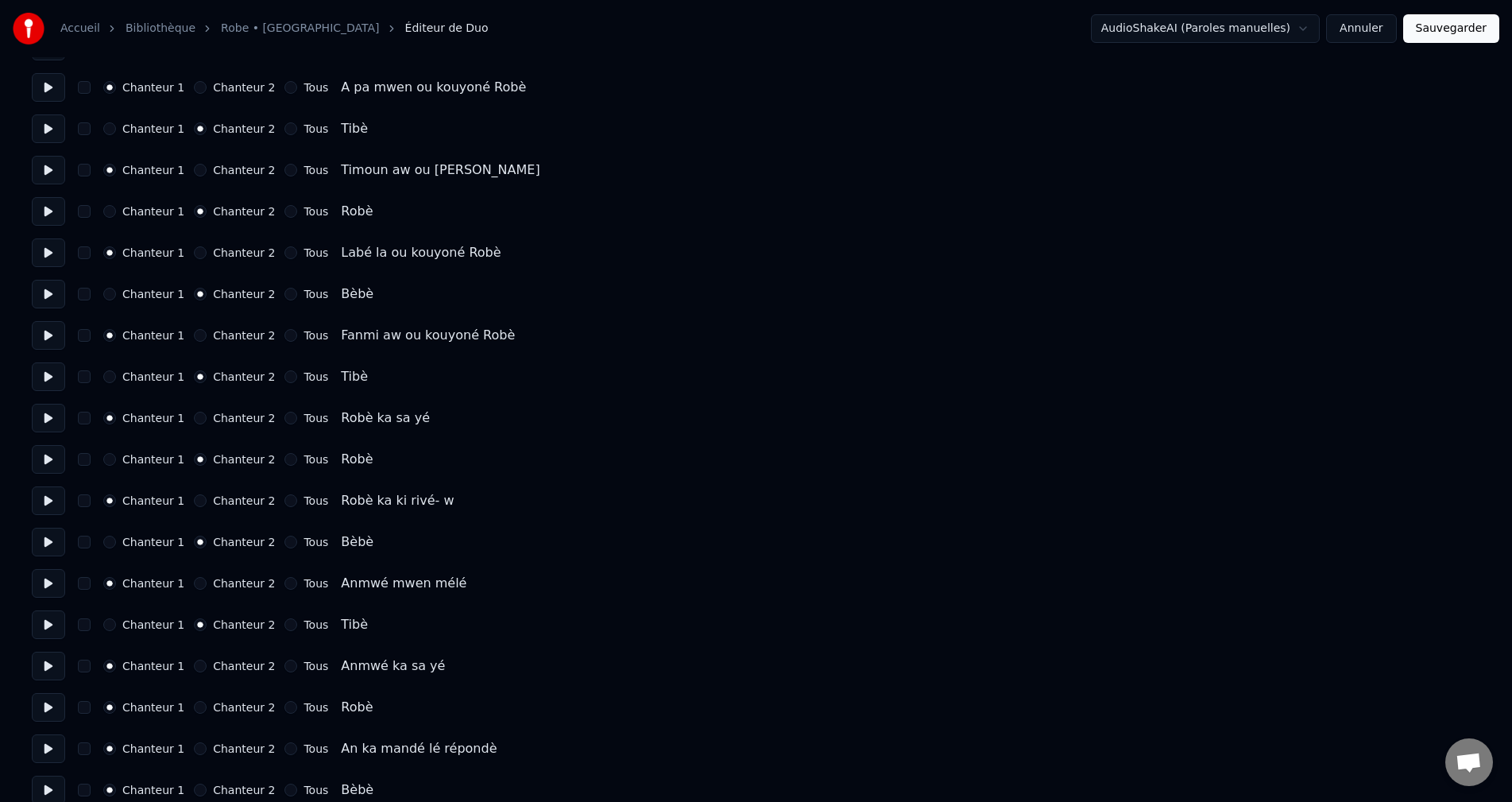
click at [193, 704] on button "Chanteur 2" at bounding box center [200, 708] width 13 height 13
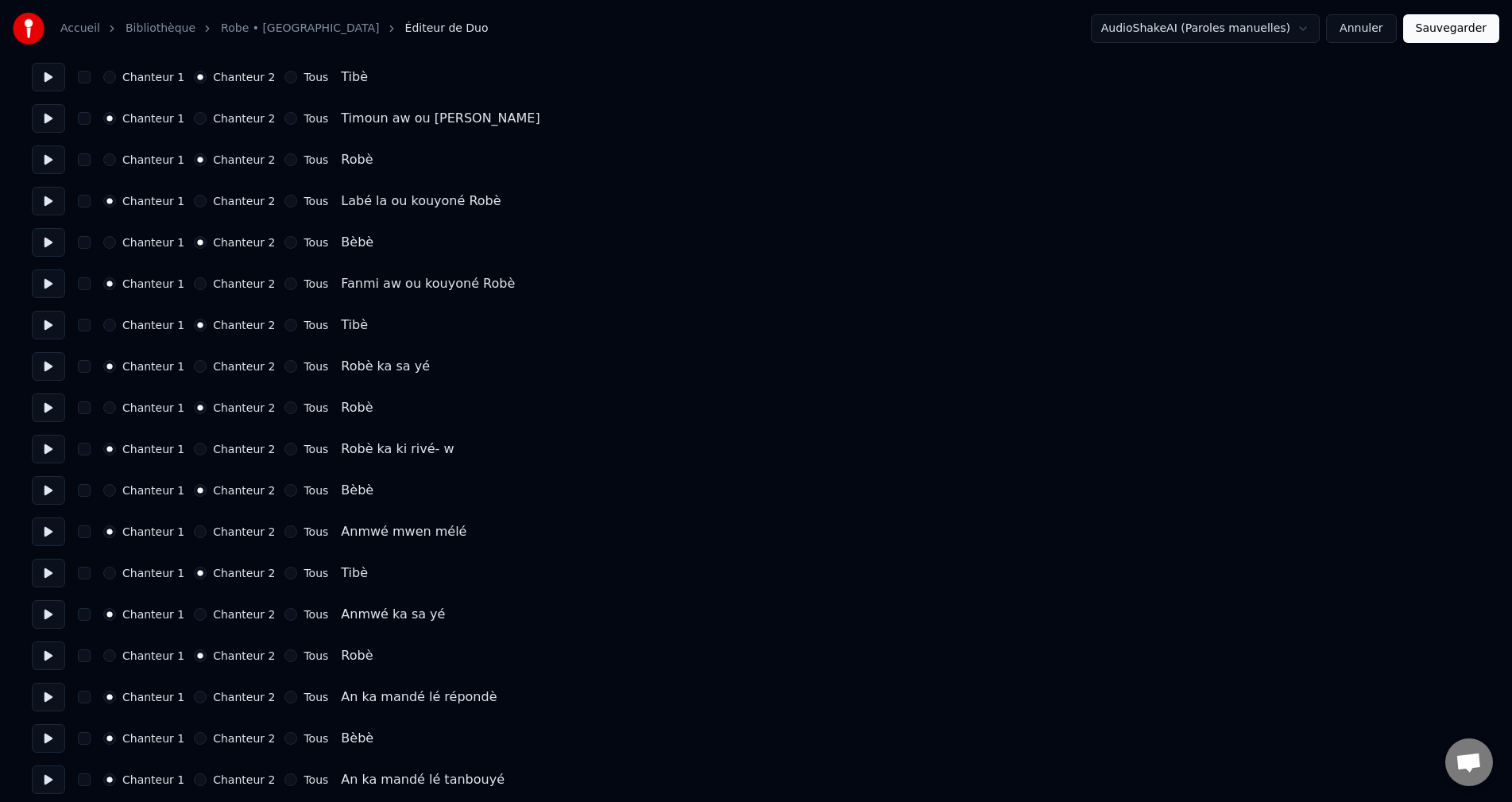
scroll to position [1112, 0]
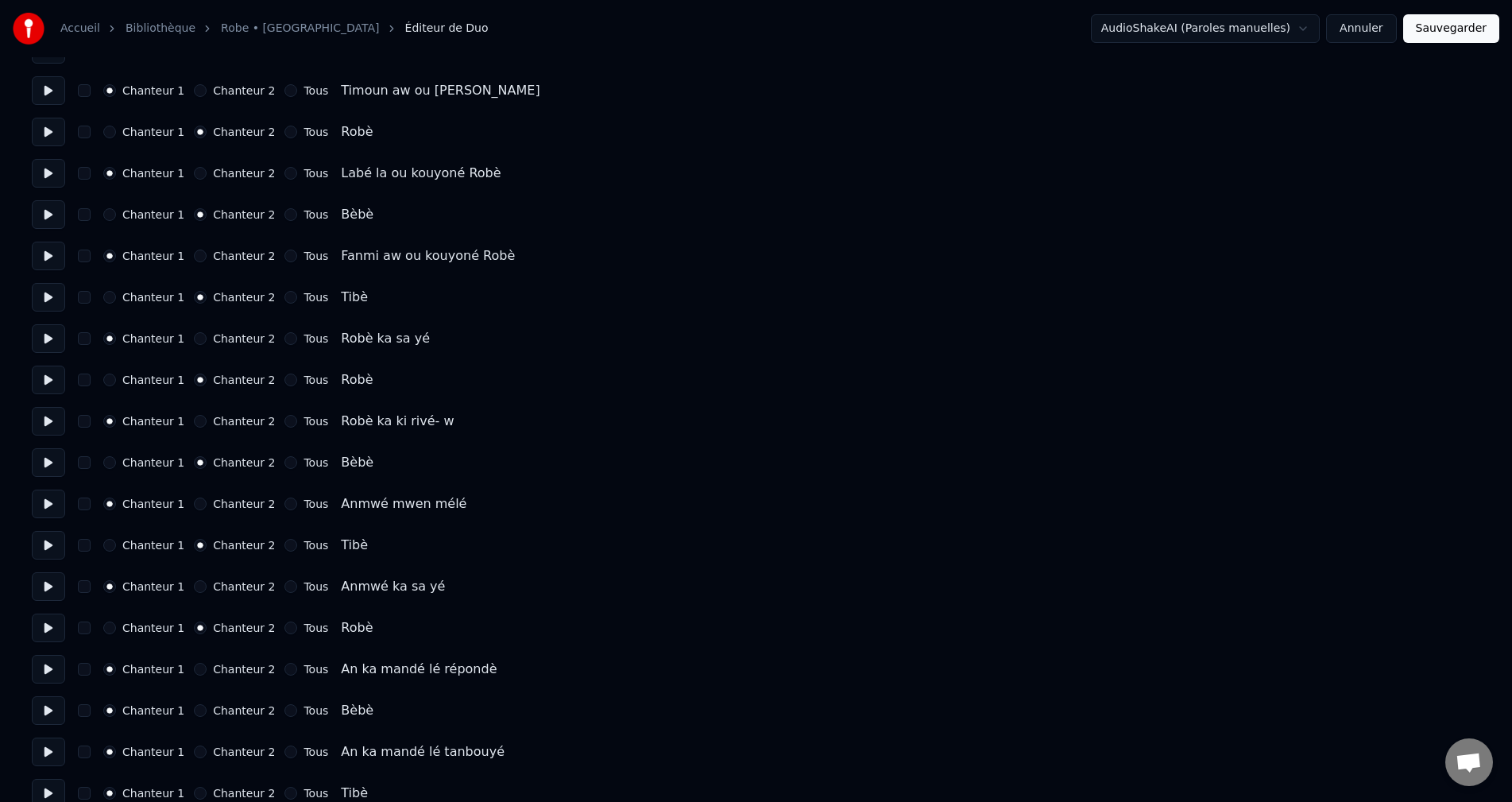
click at [193, 708] on button "Chanteur 2" at bounding box center [200, 710] width 13 height 13
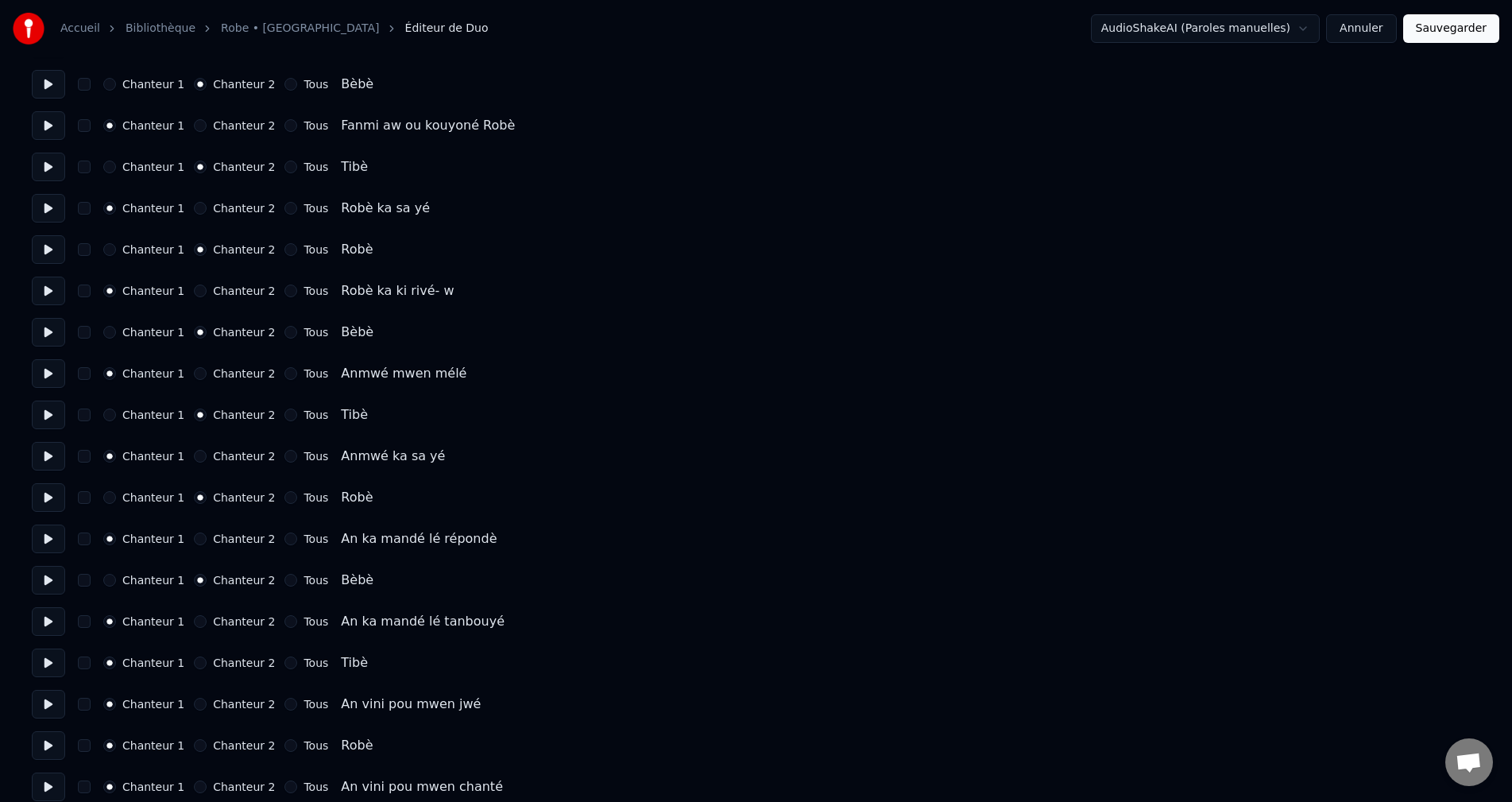
scroll to position [1272, 0]
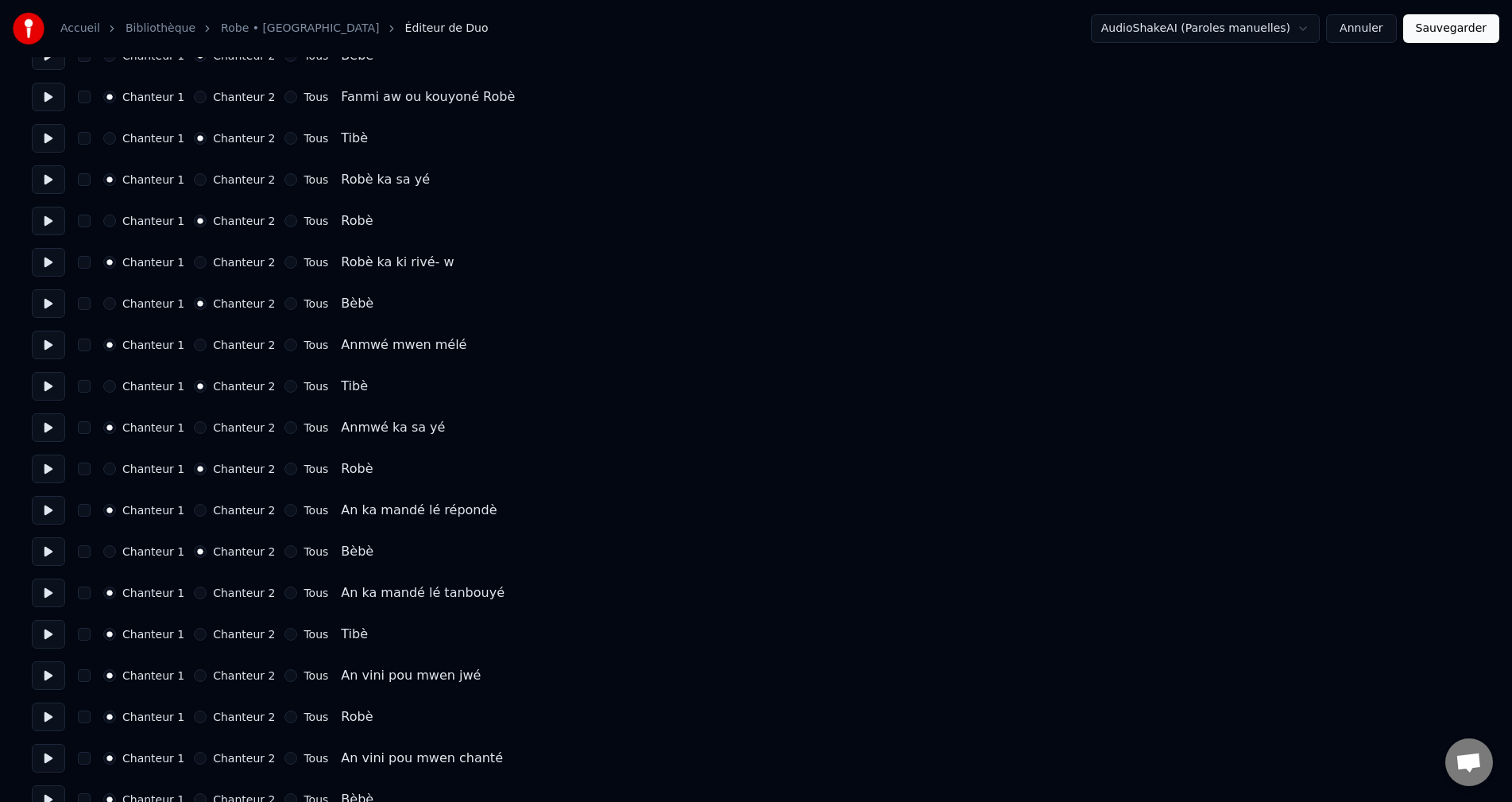
click at [50, 559] on button at bounding box center [49, 551] width 34 height 29
click at [49, 544] on button at bounding box center [49, 551] width 34 height 29
click at [53, 554] on button at bounding box center [49, 551] width 34 height 29
click at [56, 626] on button at bounding box center [49, 634] width 34 height 29
click at [193, 634] on button "Chanteur 2" at bounding box center [200, 635] width 13 height 13
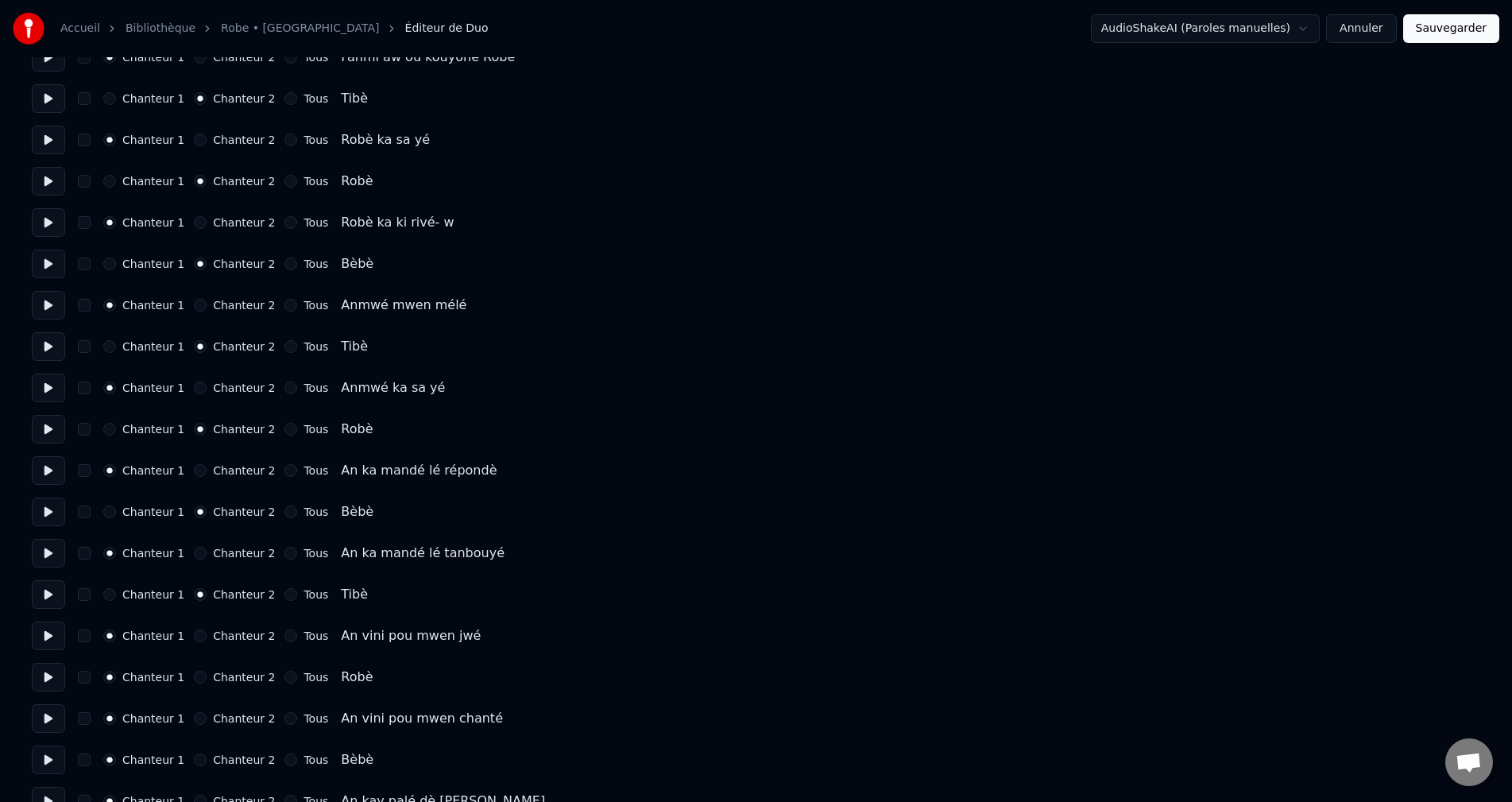
scroll to position [1352, 0]
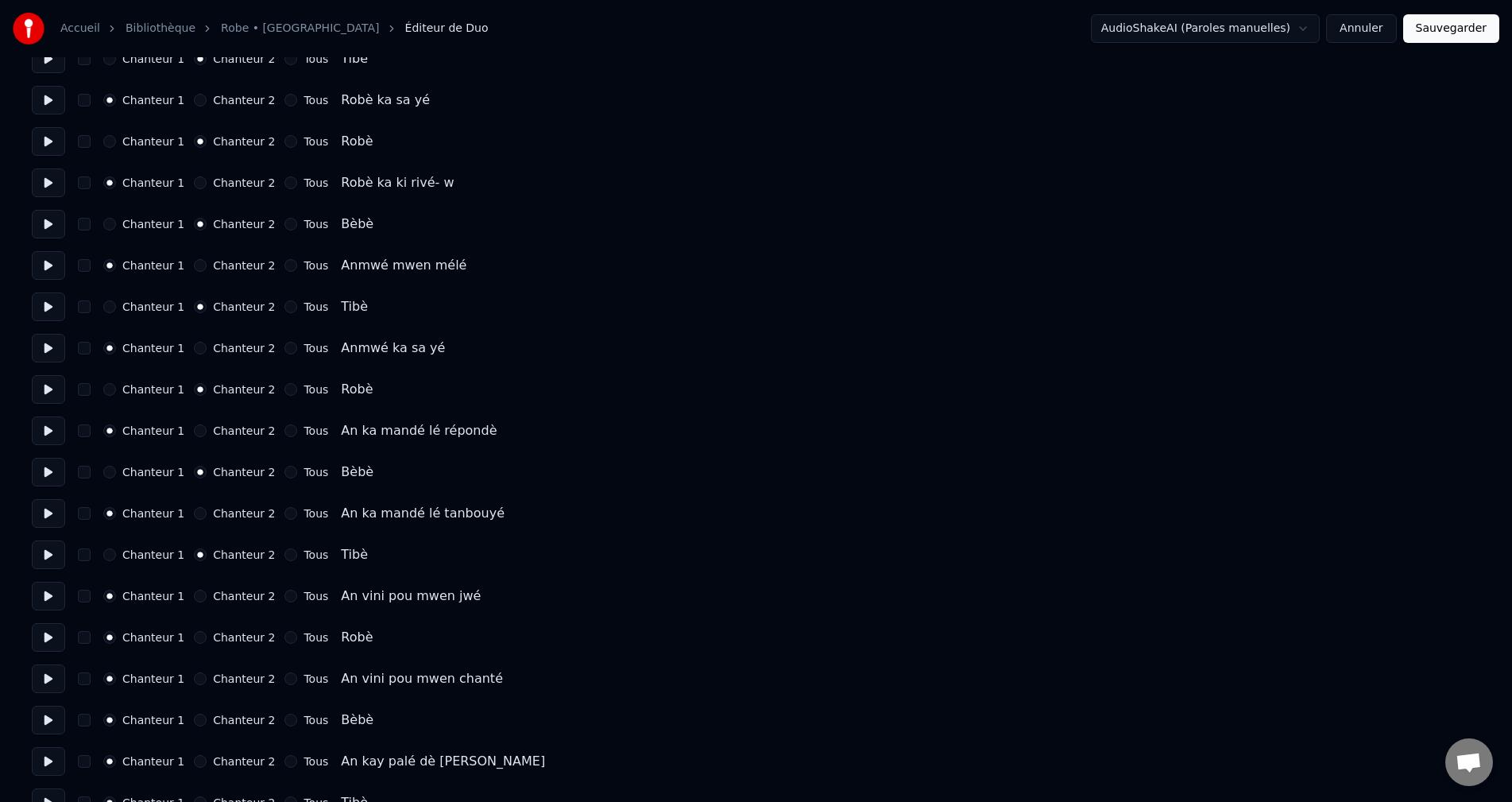
click at [193, 639] on button "Chanteur 2" at bounding box center [200, 637] width 13 height 13
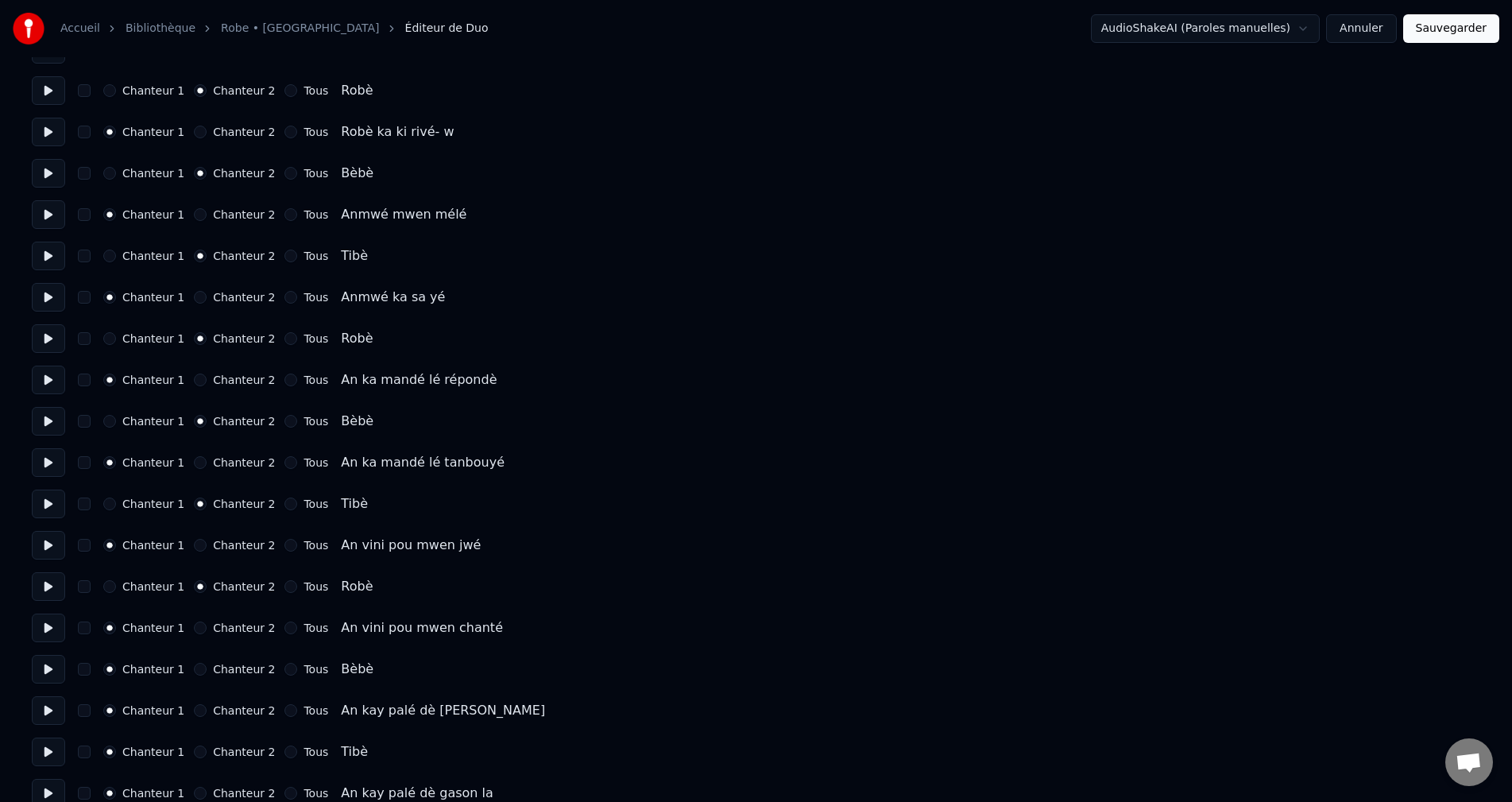
scroll to position [1431, 0]
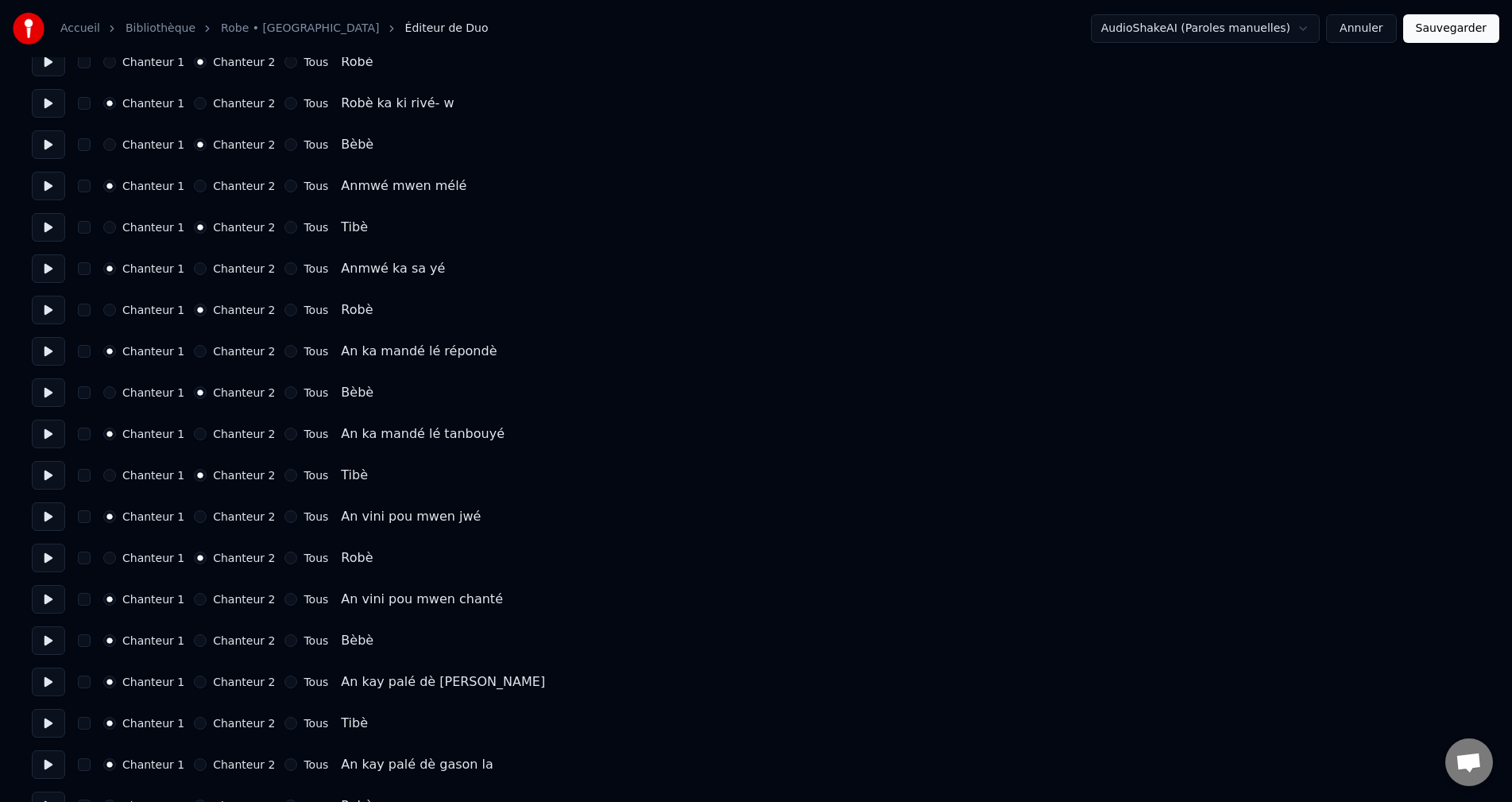
click at [193, 638] on button "Chanteur 2" at bounding box center [200, 641] width 13 height 13
click at [193, 644] on button "Chanteur 2" at bounding box center [200, 644] width 13 height 13
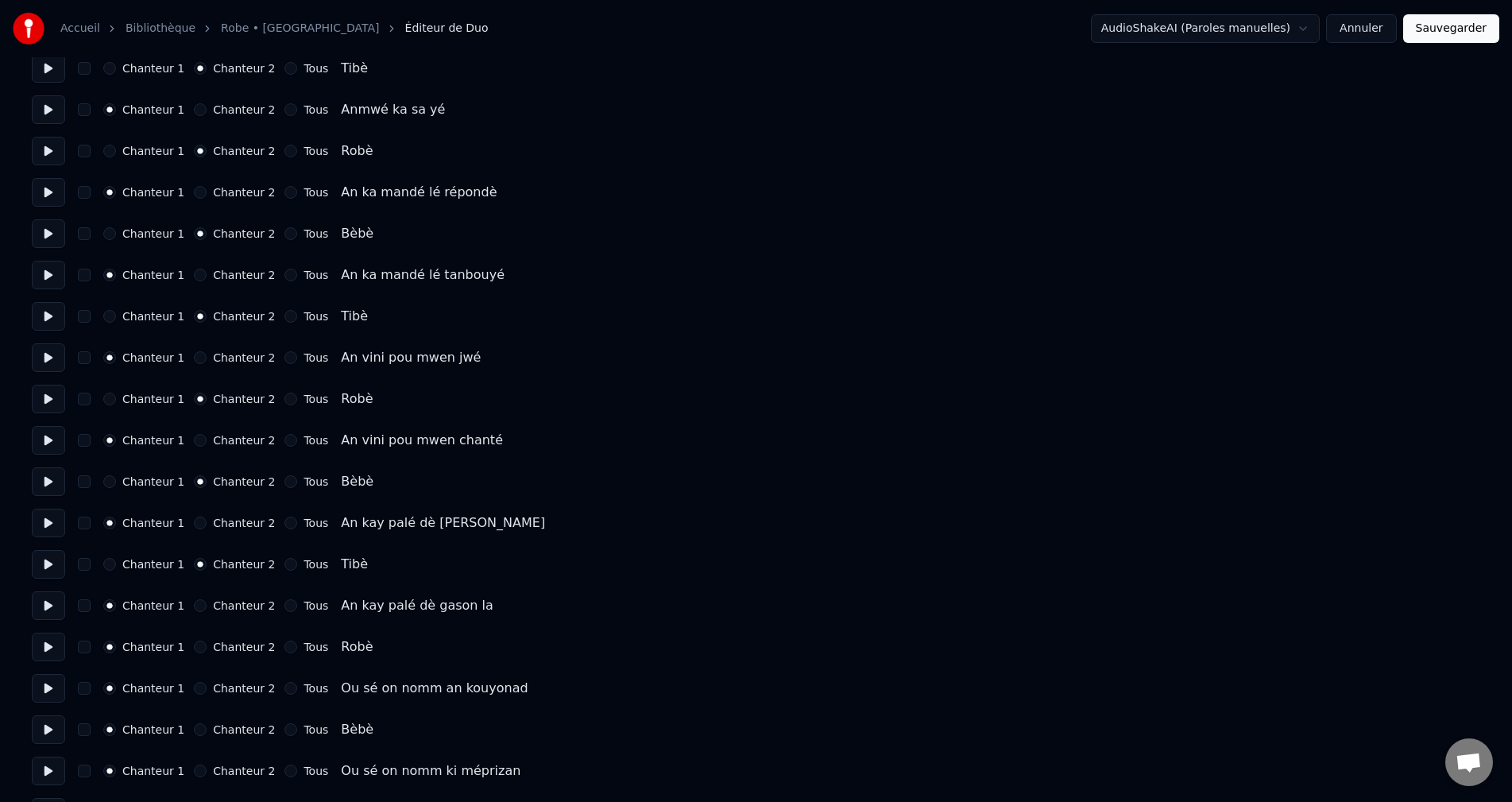
click at [193, 639] on div "Chanteur 1 Chanteur 2 Tous Robè" at bounding box center [756, 647] width 1448 height 29
click at [193, 646] on button "Chanteur 2" at bounding box center [200, 647] width 13 height 13
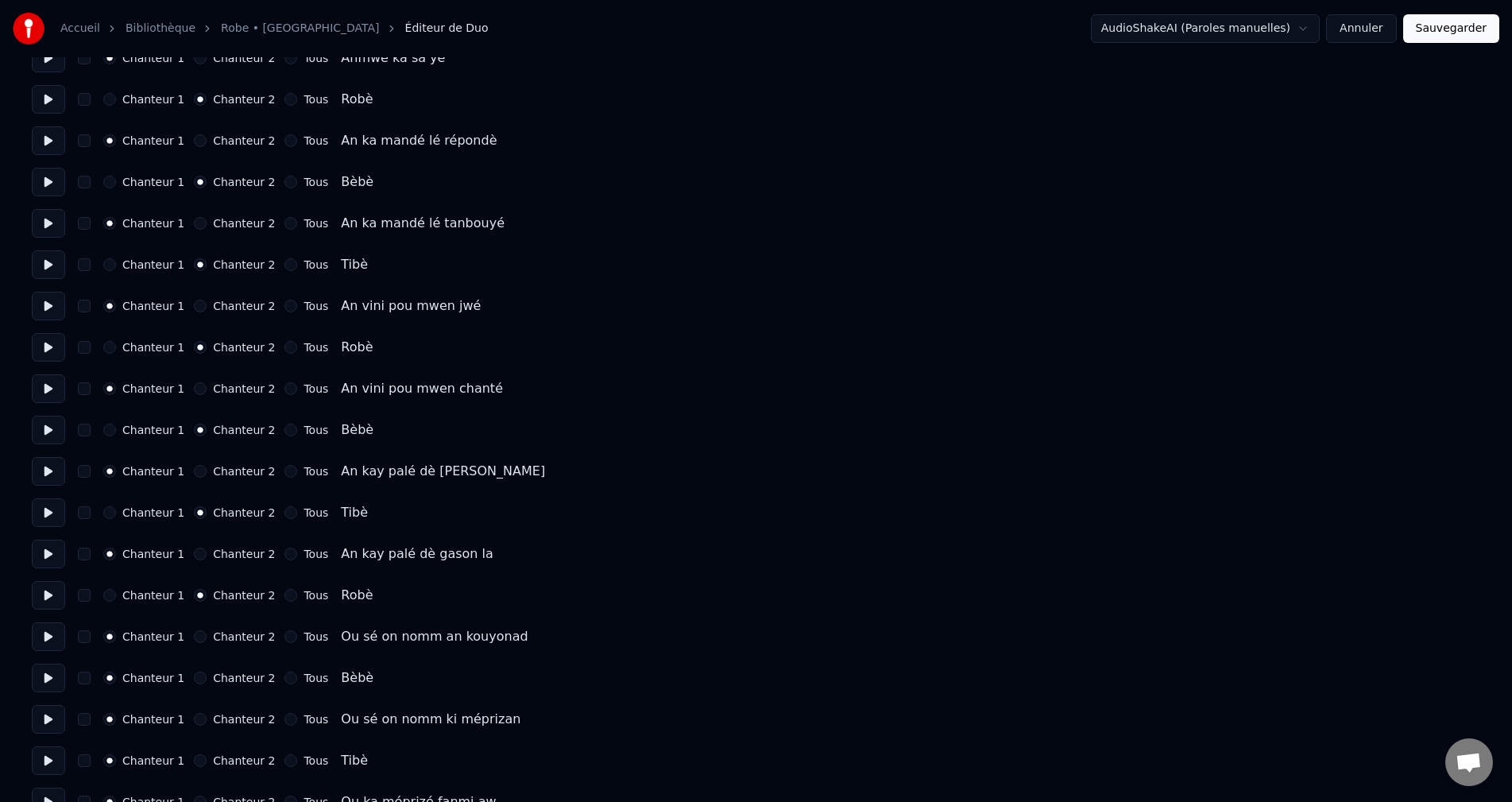
scroll to position [1669, 0]
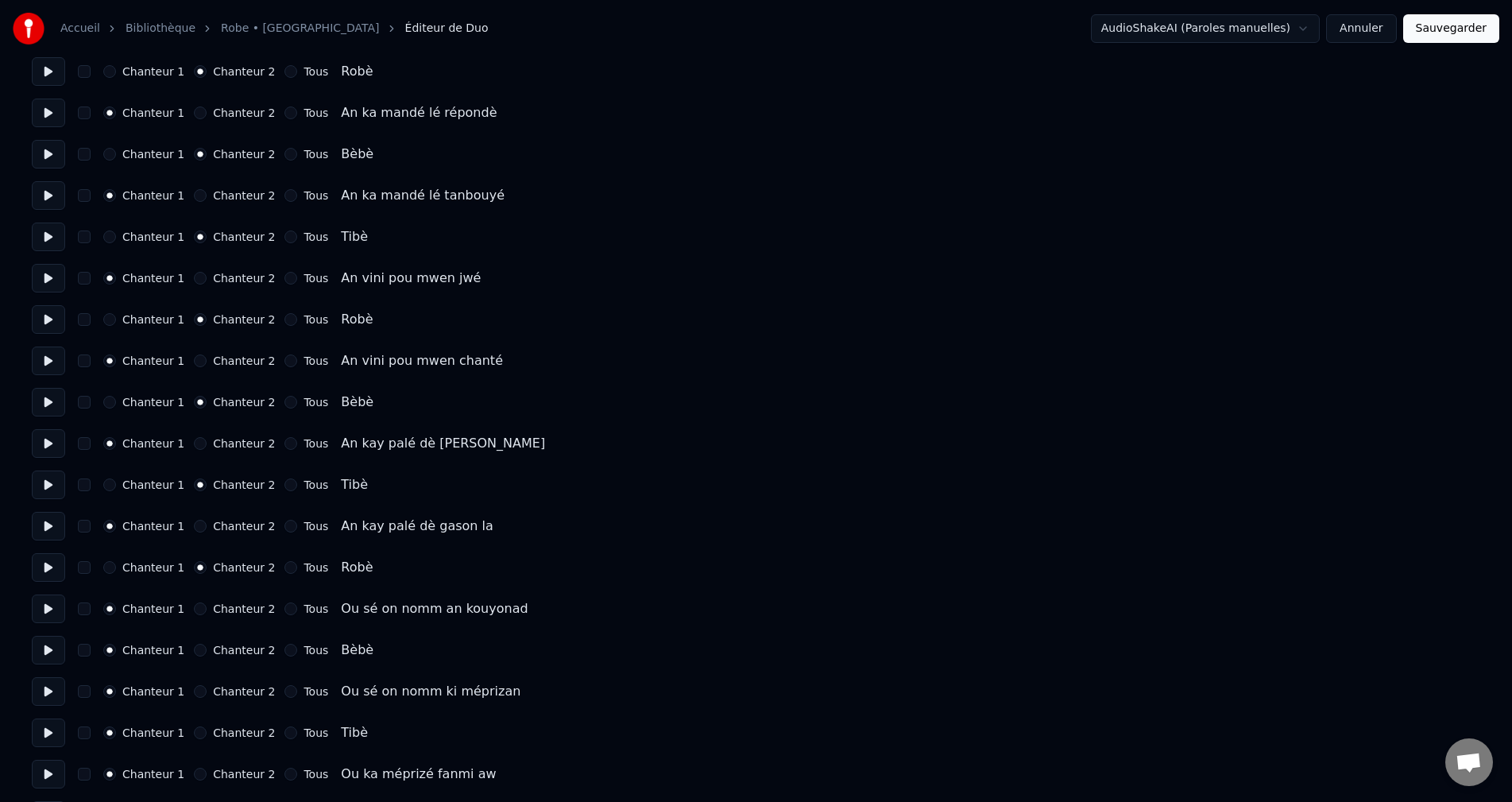
click at [193, 649] on button "Chanteur 2" at bounding box center [200, 651] width 13 height 13
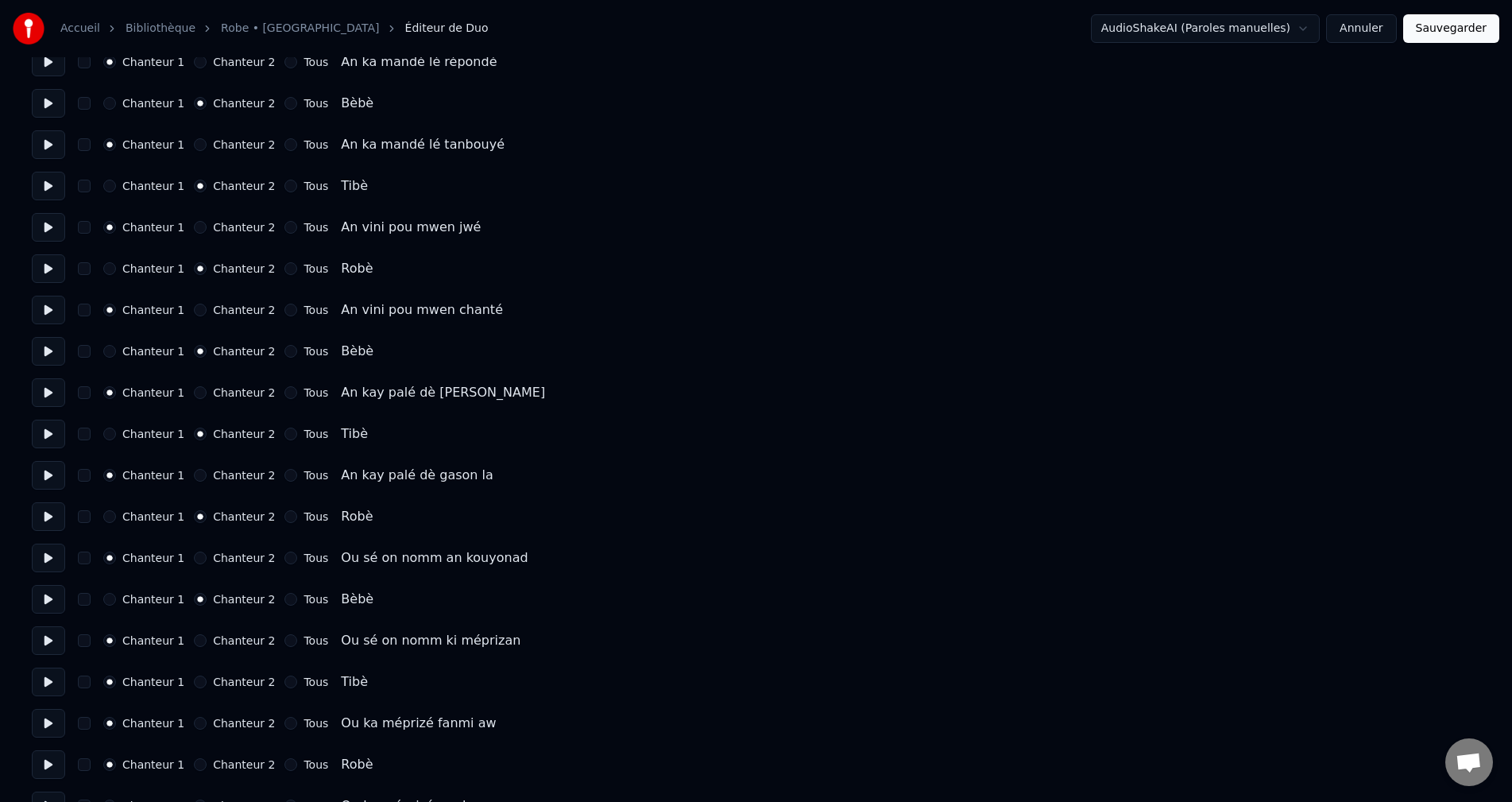
scroll to position [1749, 0]
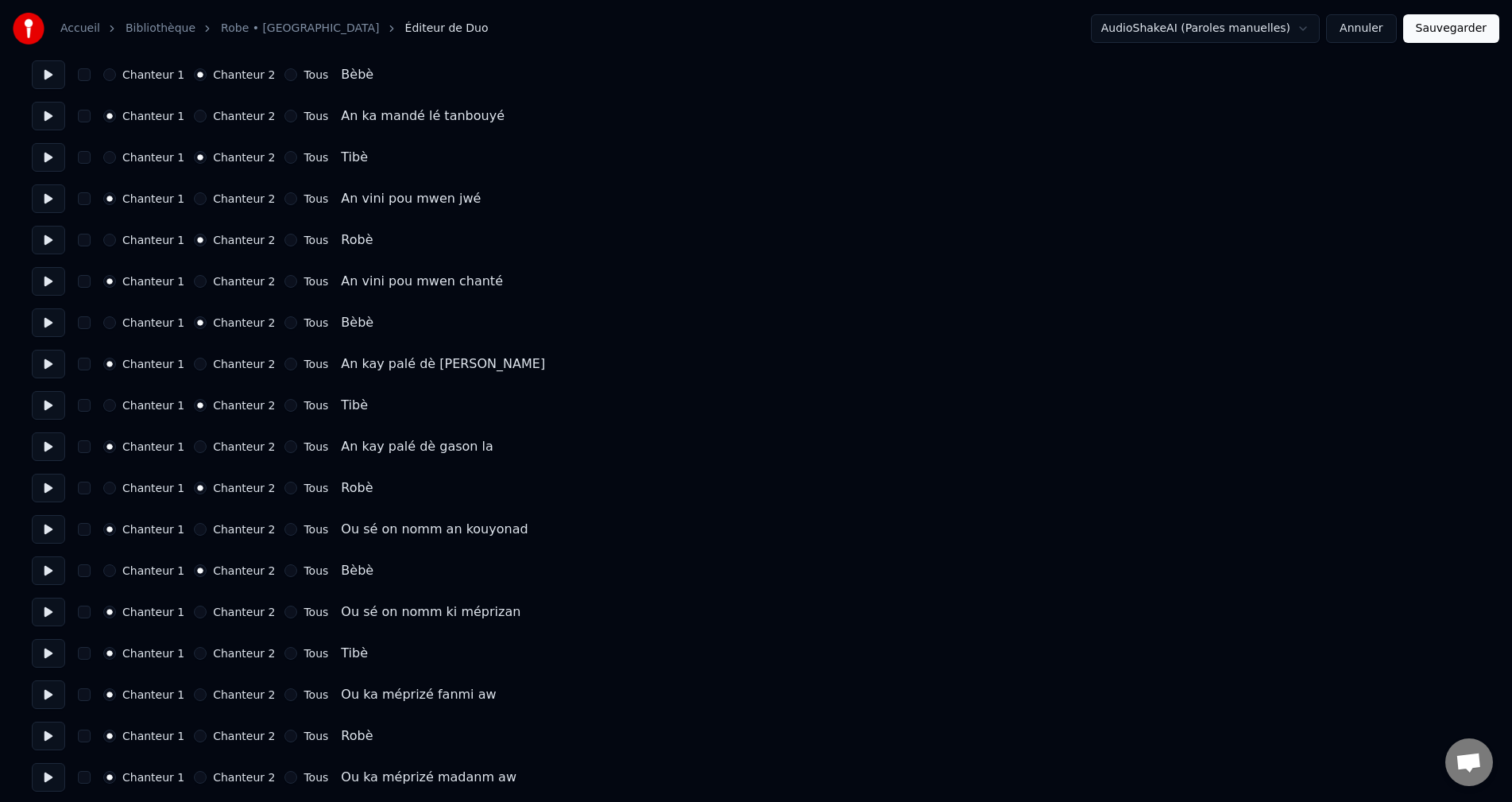
click at [193, 651] on button "Chanteur 2" at bounding box center [200, 653] width 13 height 13
click at [193, 656] on button "Chanteur 2" at bounding box center [200, 657] width 13 height 13
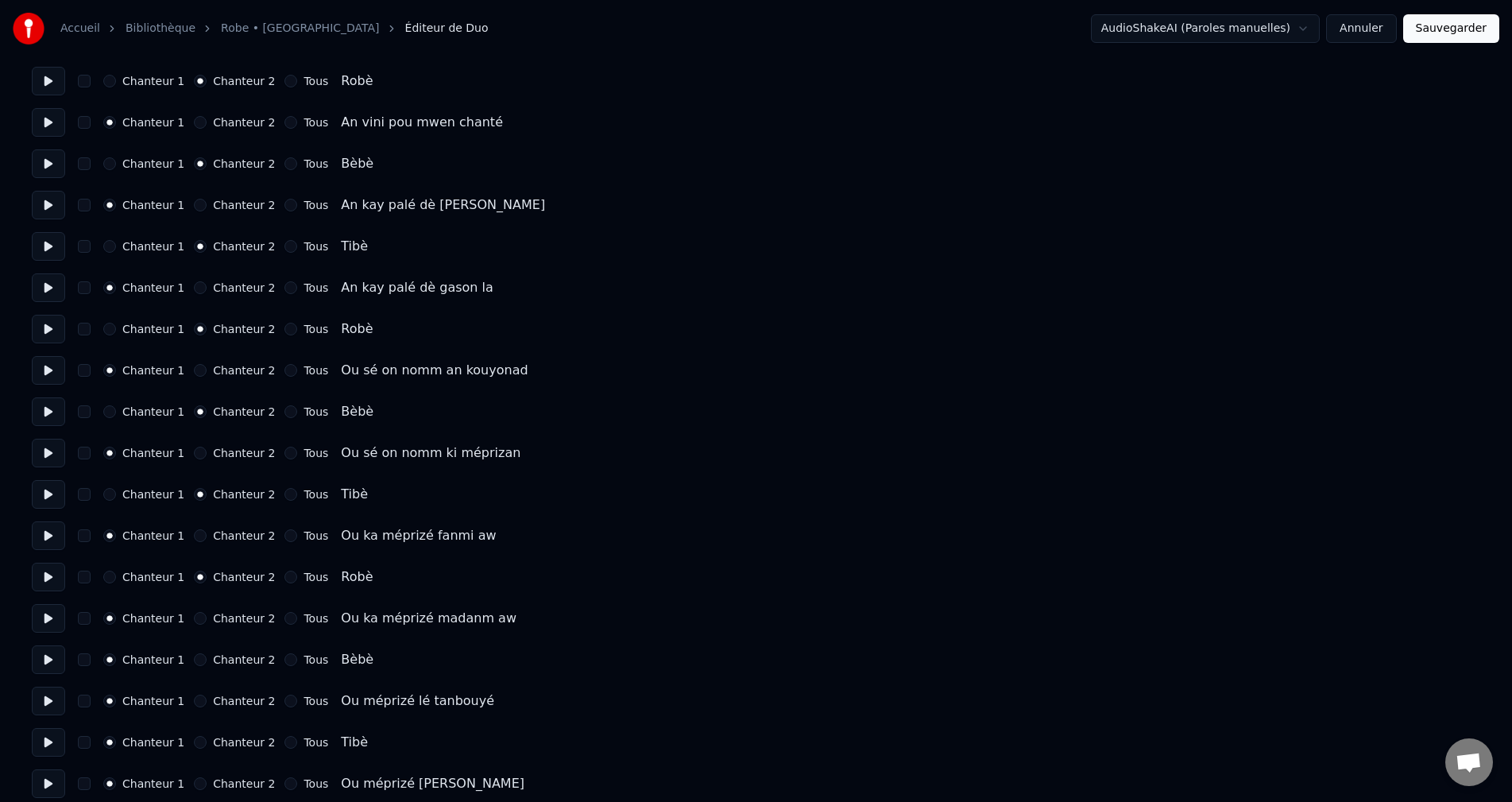
click at [190, 652] on div "Chanteur 1 Chanteur 2 Tous Bèbè" at bounding box center [756, 659] width 1448 height 29
click at [193, 658] on button "Chanteur 2" at bounding box center [200, 660] width 13 height 13
click at [193, 660] on button "Chanteur 2" at bounding box center [200, 663] width 13 height 13
click at [1444, 27] on button "Sauvegarder" at bounding box center [1451, 28] width 96 height 29
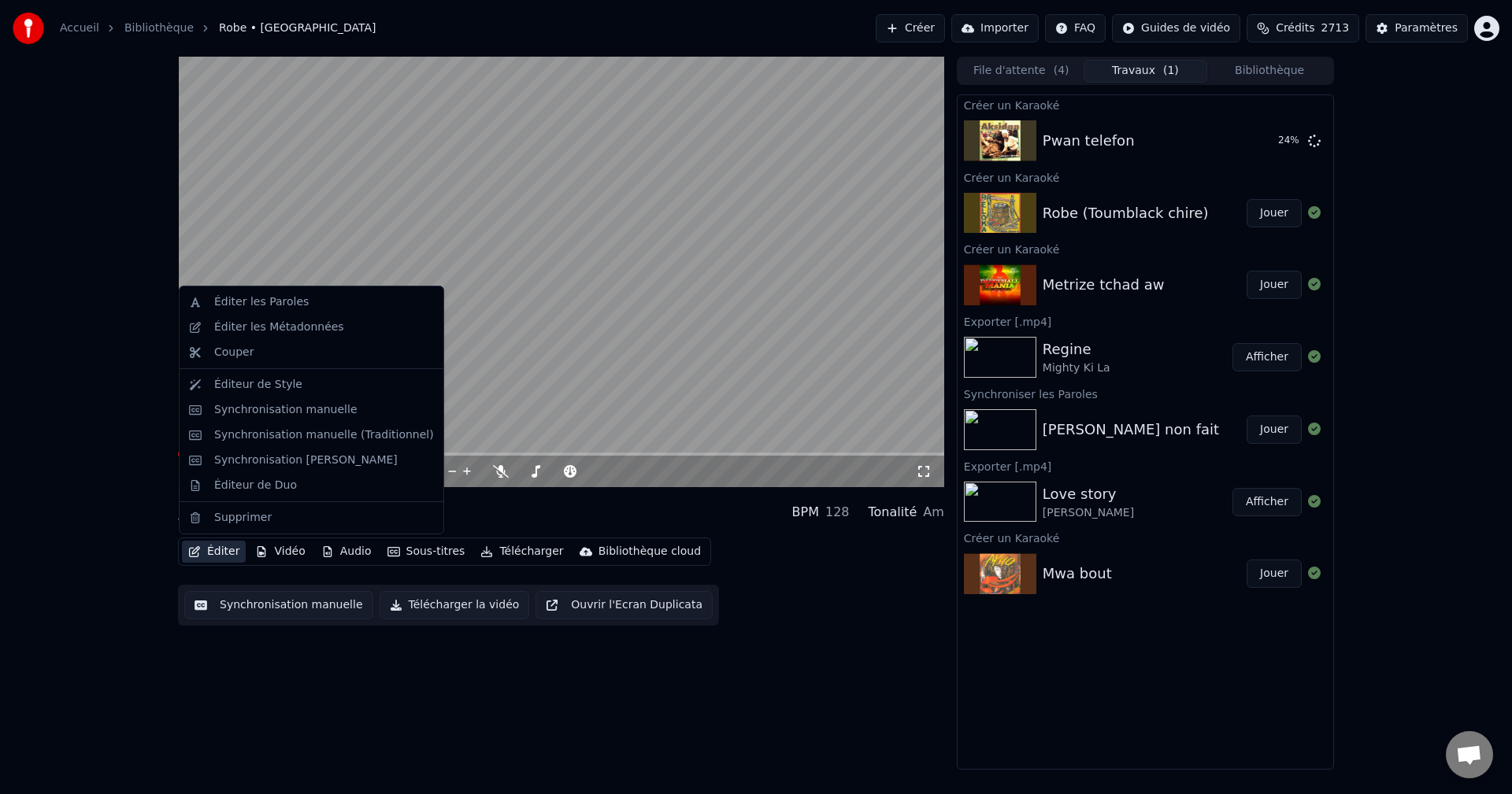
click at [197, 552] on icon "button" at bounding box center [194, 552] width 13 height 11
click at [270, 491] on div "Éditeur de Duo" at bounding box center [255, 485] width 82 height 16
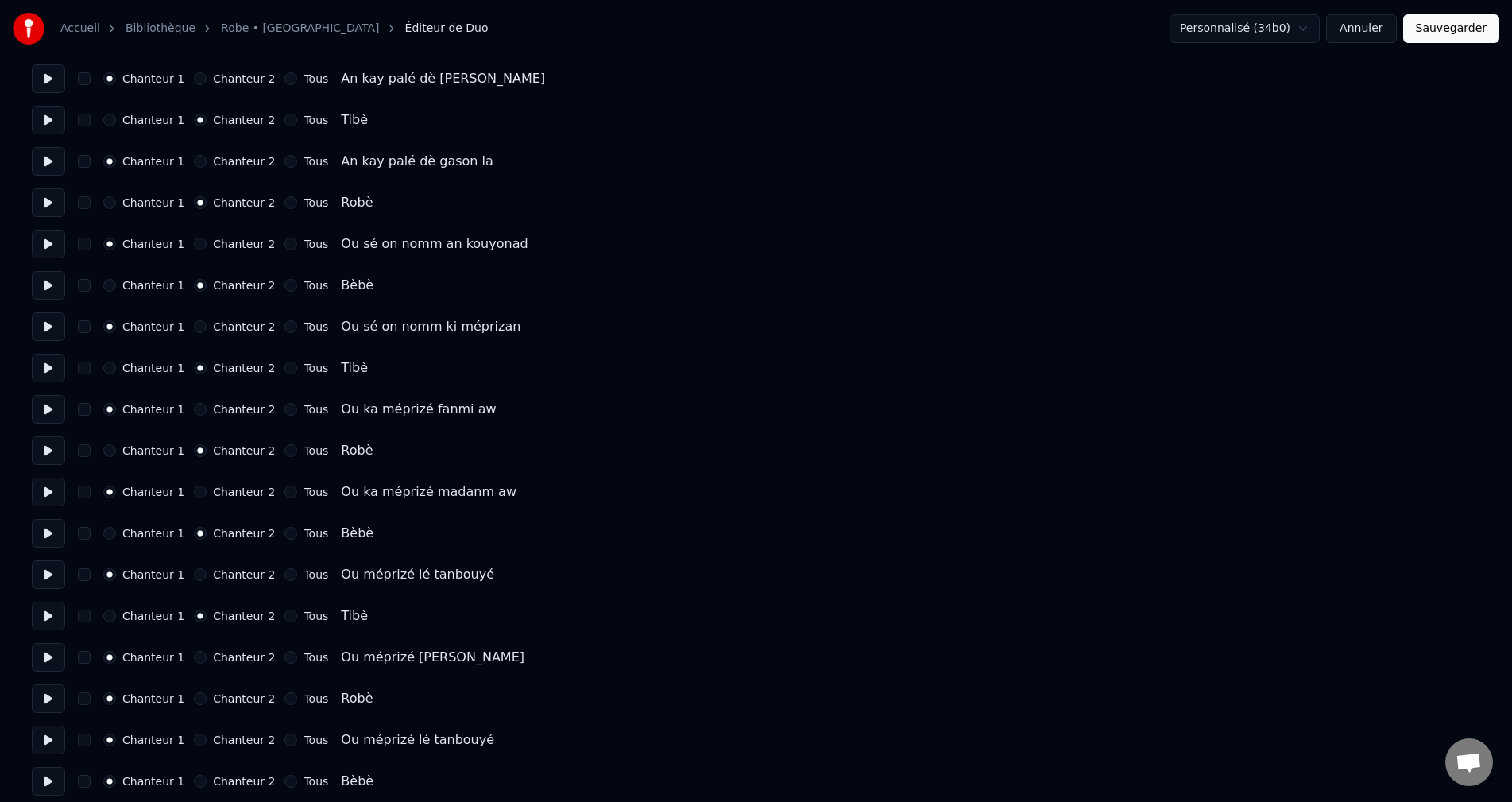
scroll to position [2127, 0]
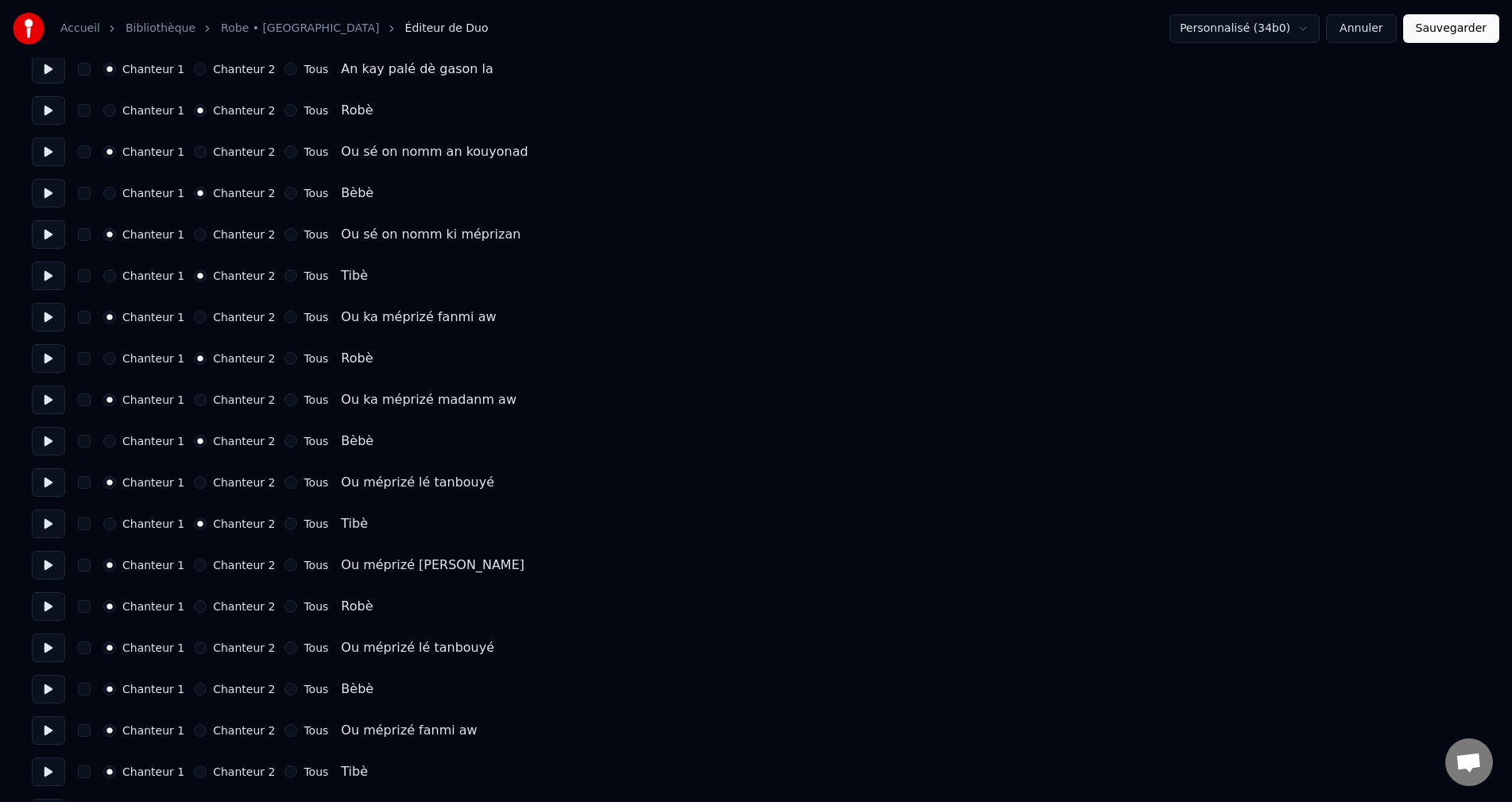
click at [193, 601] on button "Chanteur 2" at bounding box center [200, 607] width 13 height 13
click at [193, 685] on button "Chanteur 2" at bounding box center [200, 689] width 13 height 13
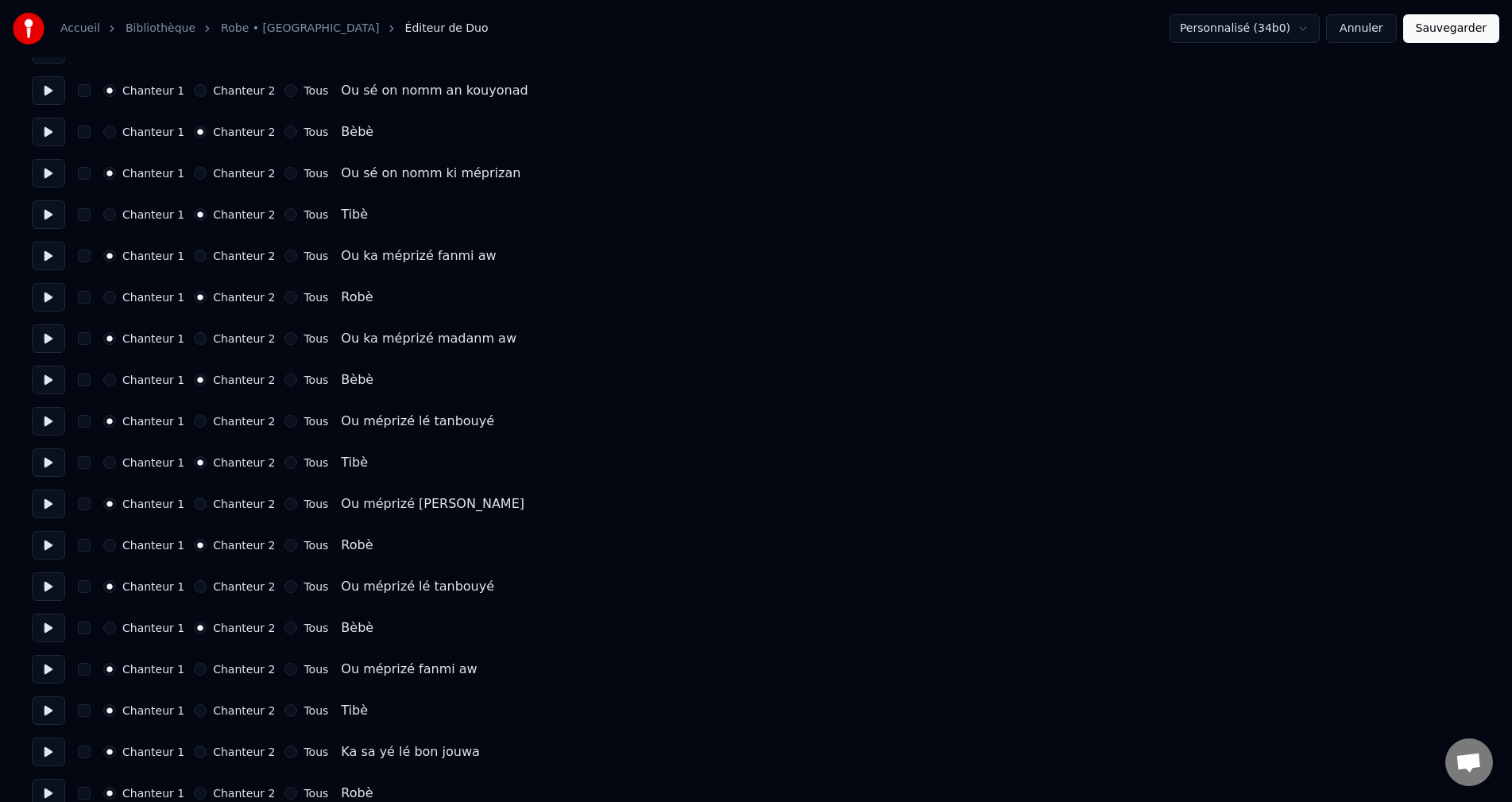
scroll to position [2206, 0]
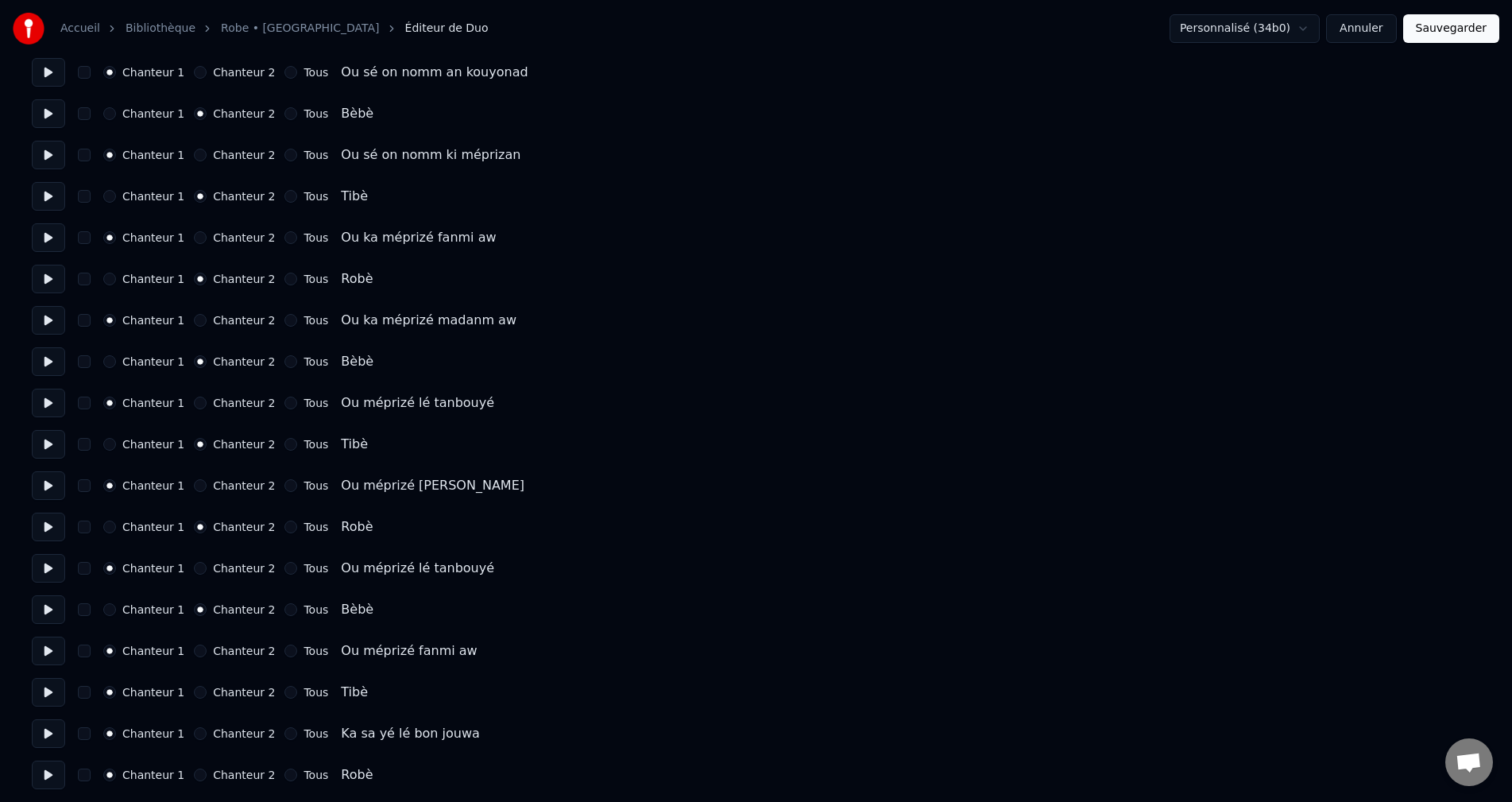
click at [191, 683] on div "Chanteur 1 Chanteur 2 Tous Tibè" at bounding box center [756, 692] width 1448 height 29
click at [193, 687] on button "Chanteur 2" at bounding box center [200, 693] width 13 height 13
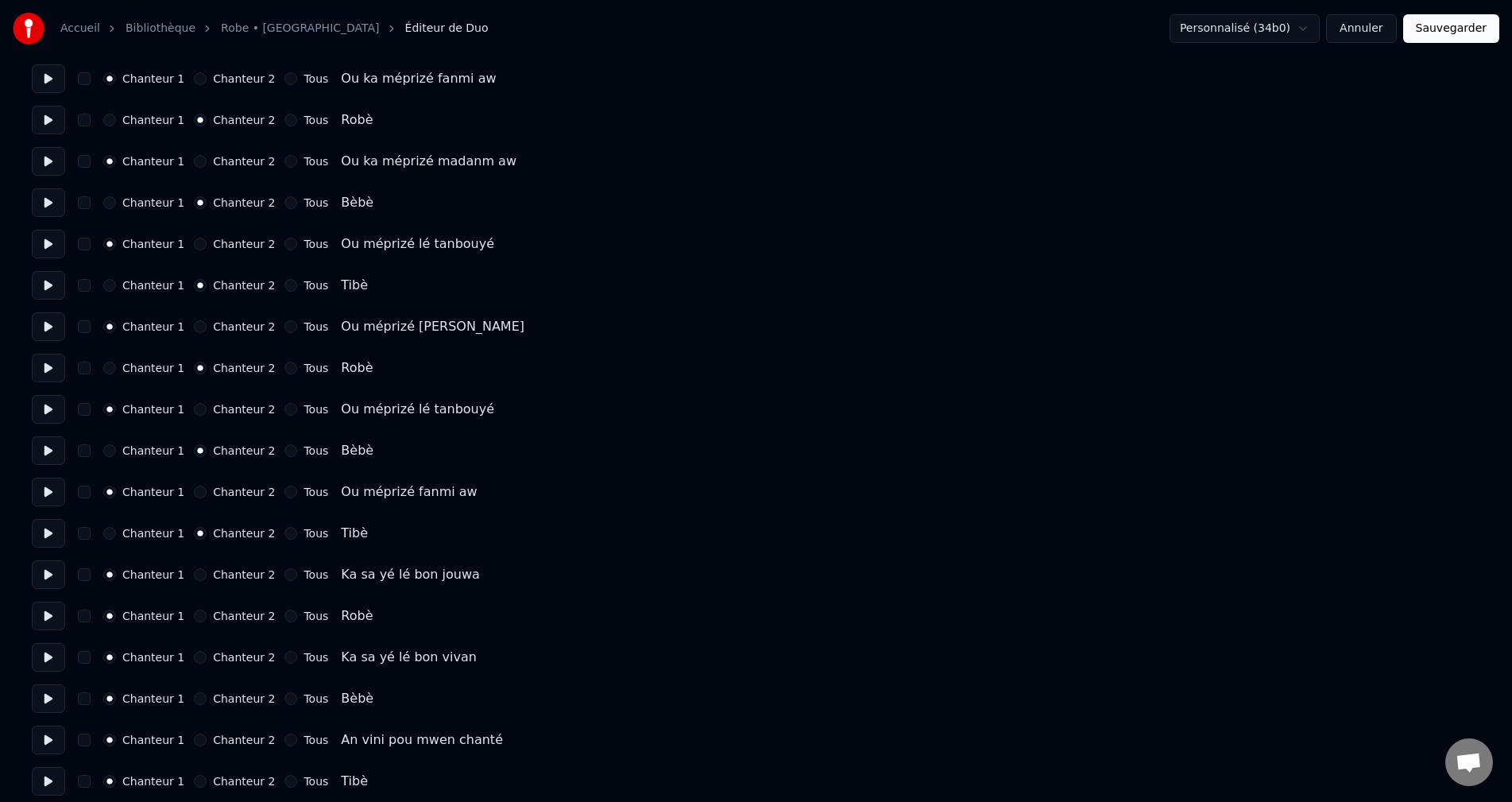
drag, startPoint x: 193, startPoint y: 619, endPoint x: 193, endPoint y: 643, distance: 24.0
click at [193, 619] on button "Chanteur 2" at bounding box center [200, 616] width 13 height 13
click at [193, 699] on button "Chanteur 2" at bounding box center [200, 699] width 13 height 13
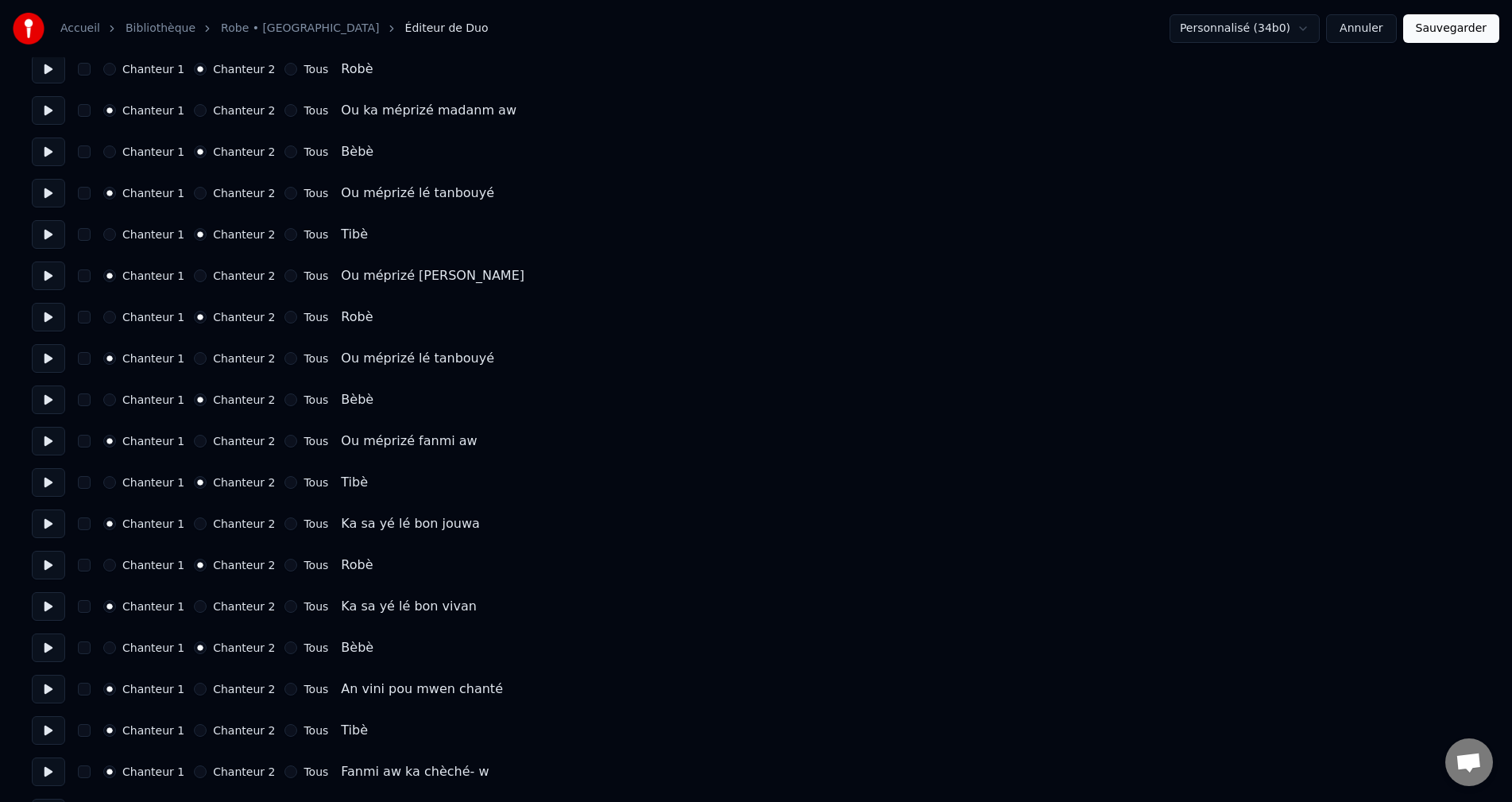
scroll to position [2444, 0]
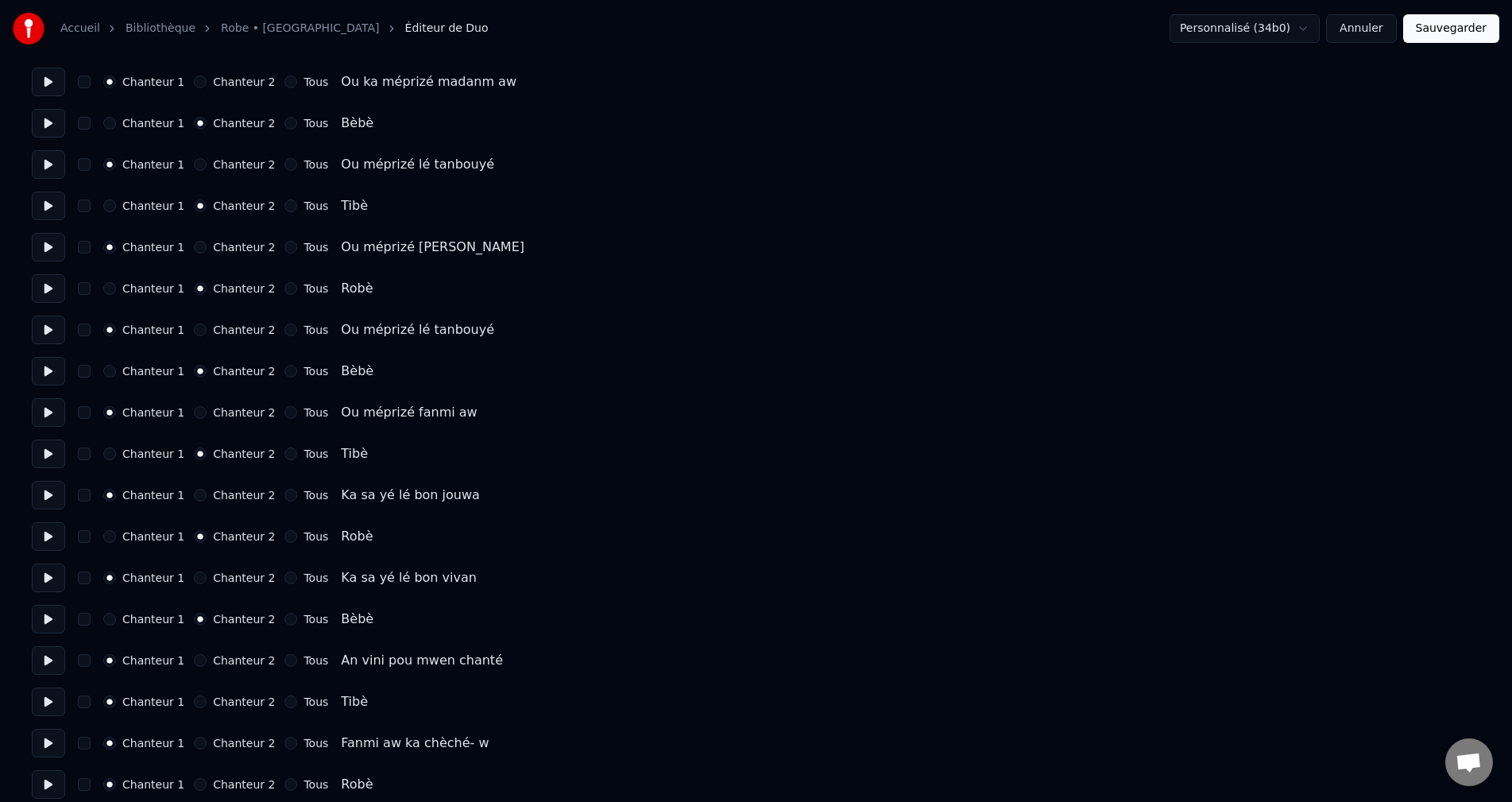
click at [193, 699] on button "Chanteur 2" at bounding box center [200, 702] width 13 height 13
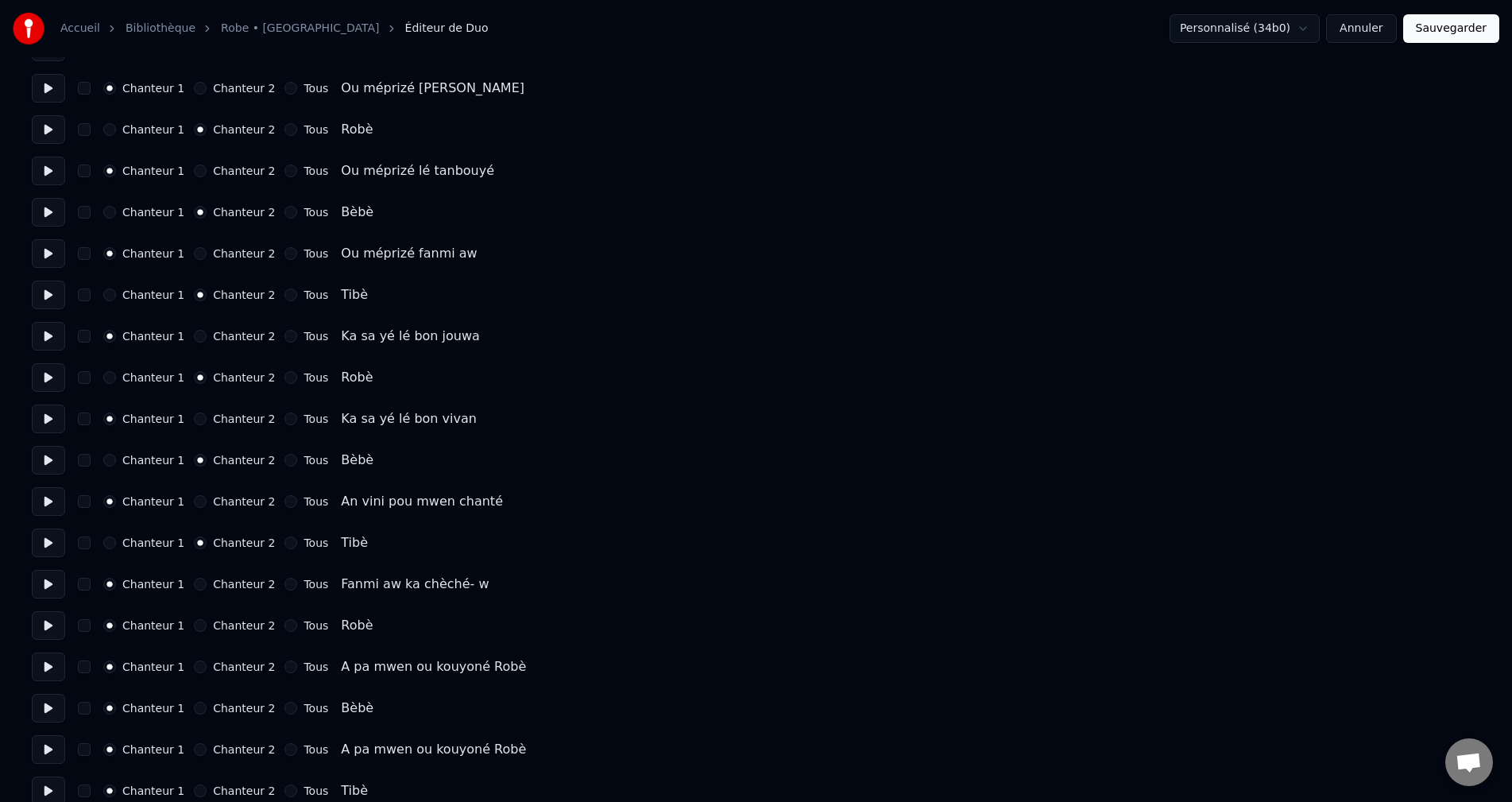
click at [195, 623] on button "Chanteur 2" at bounding box center [200, 625] width 13 height 13
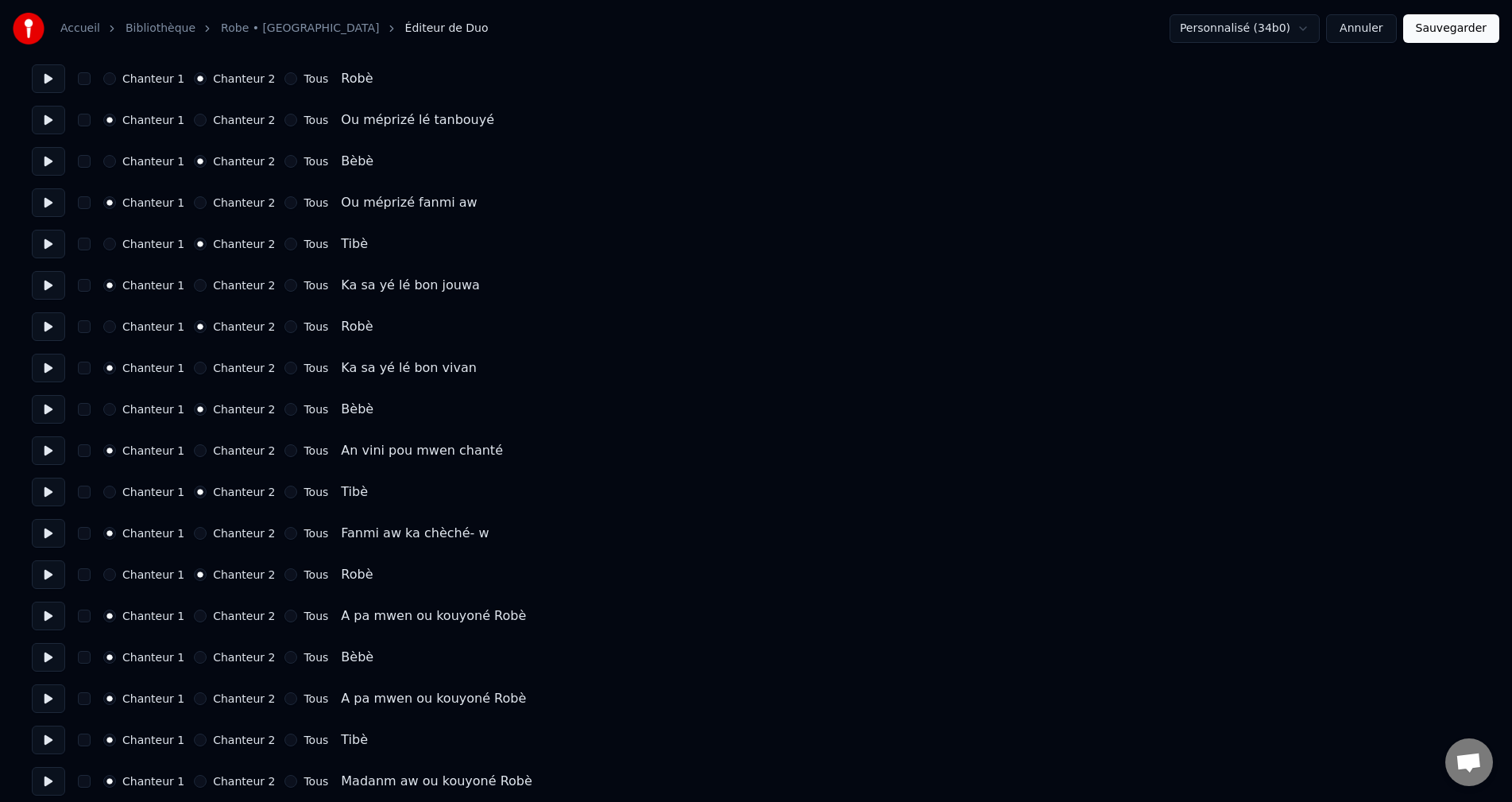
scroll to position [2683, 0]
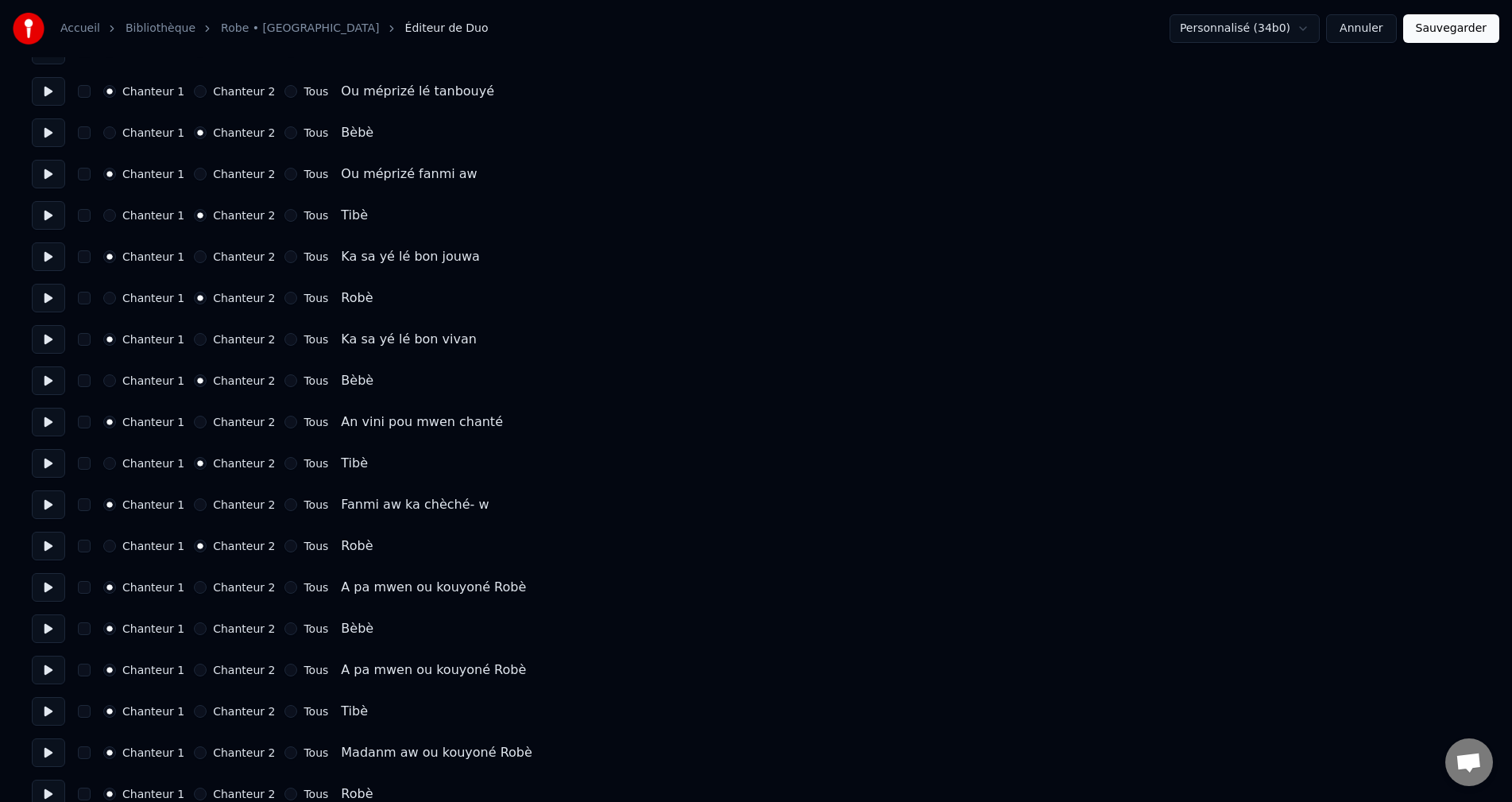
click at [192, 635] on div "Chanteur 1 Chanteur 2 Tous Bèbè" at bounding box center [756, 628] width 1448 height 29
click at [193, 635] on button "Chanteur 2" at bounding box center [200, 629] width 13 height 13
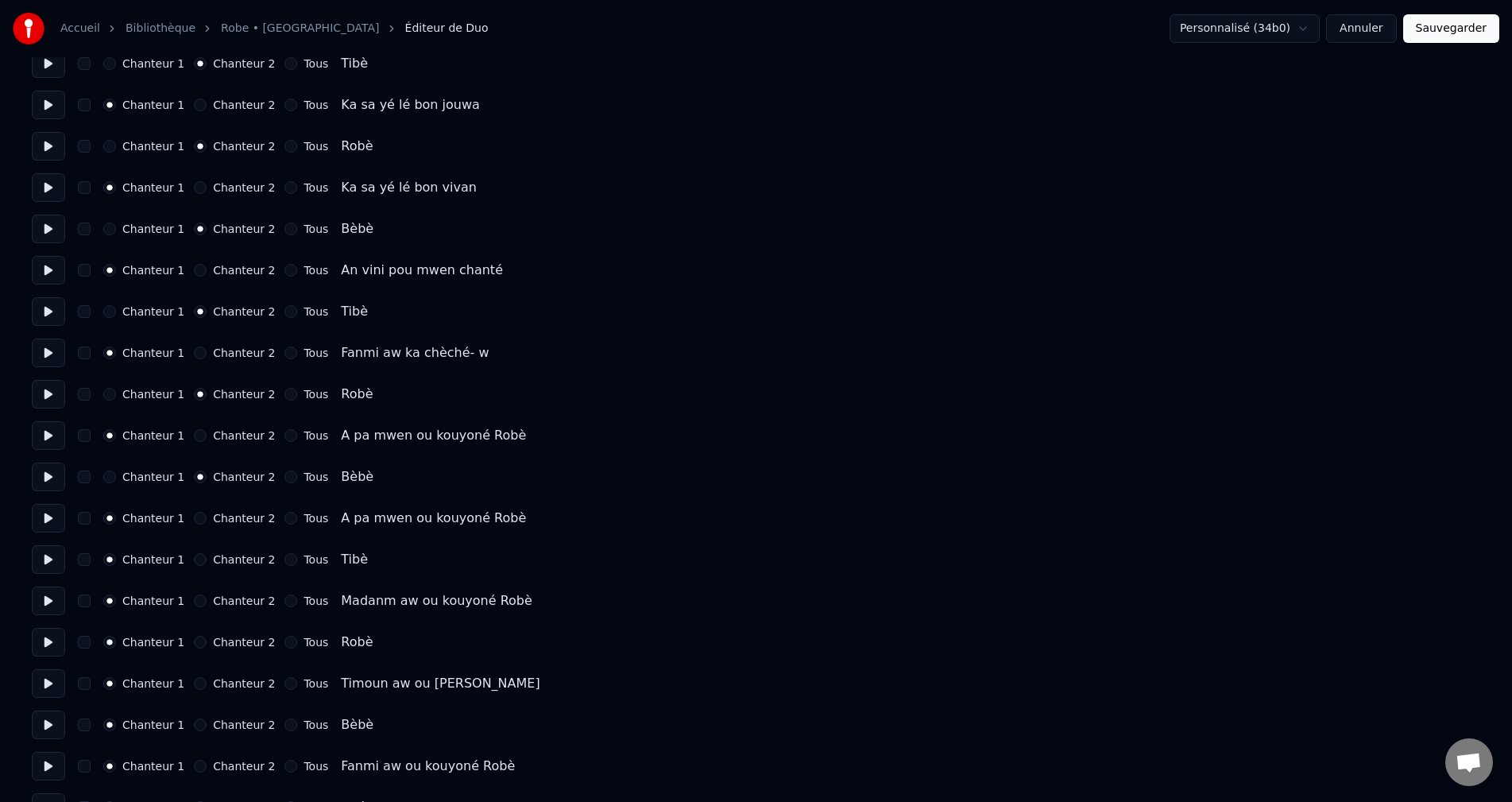
scroll to position [2842, 0]
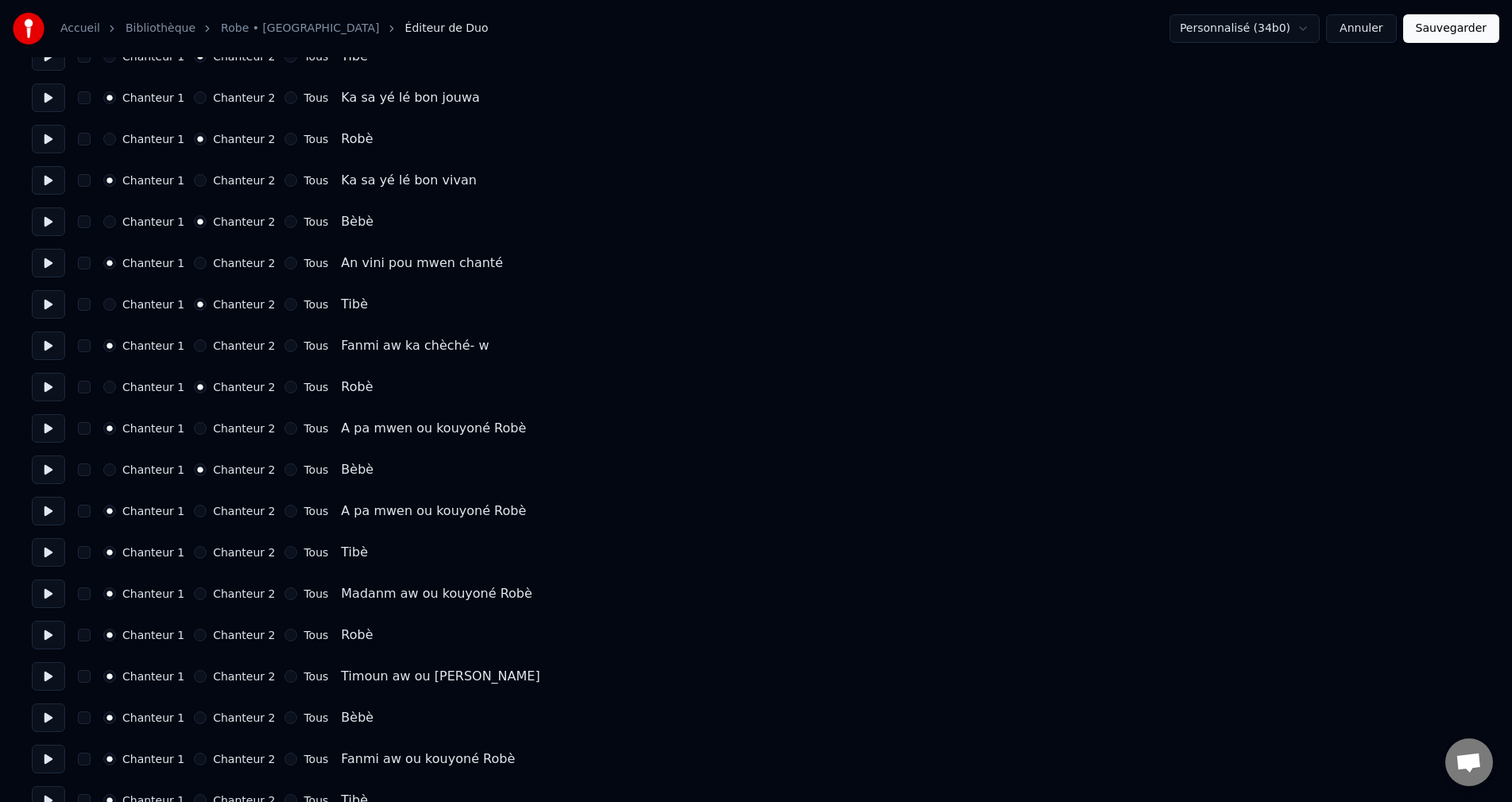
click at [194, 560] on div "Chanteur 1 Chanteur 2 Tous Tibè" at bounding box center [756, 552] width 1448 height 29
click at [193, 555] on button "Chanteur 2" at bounding box center [200, 552] width 13 height 13
click at [194, 561] on button "Chanteur 2" at bounding box center [200, 556] width 13 height 13
click at [193, 643] on button "Chanteur 2" at bounding box center [200, 638] width 13 height 13
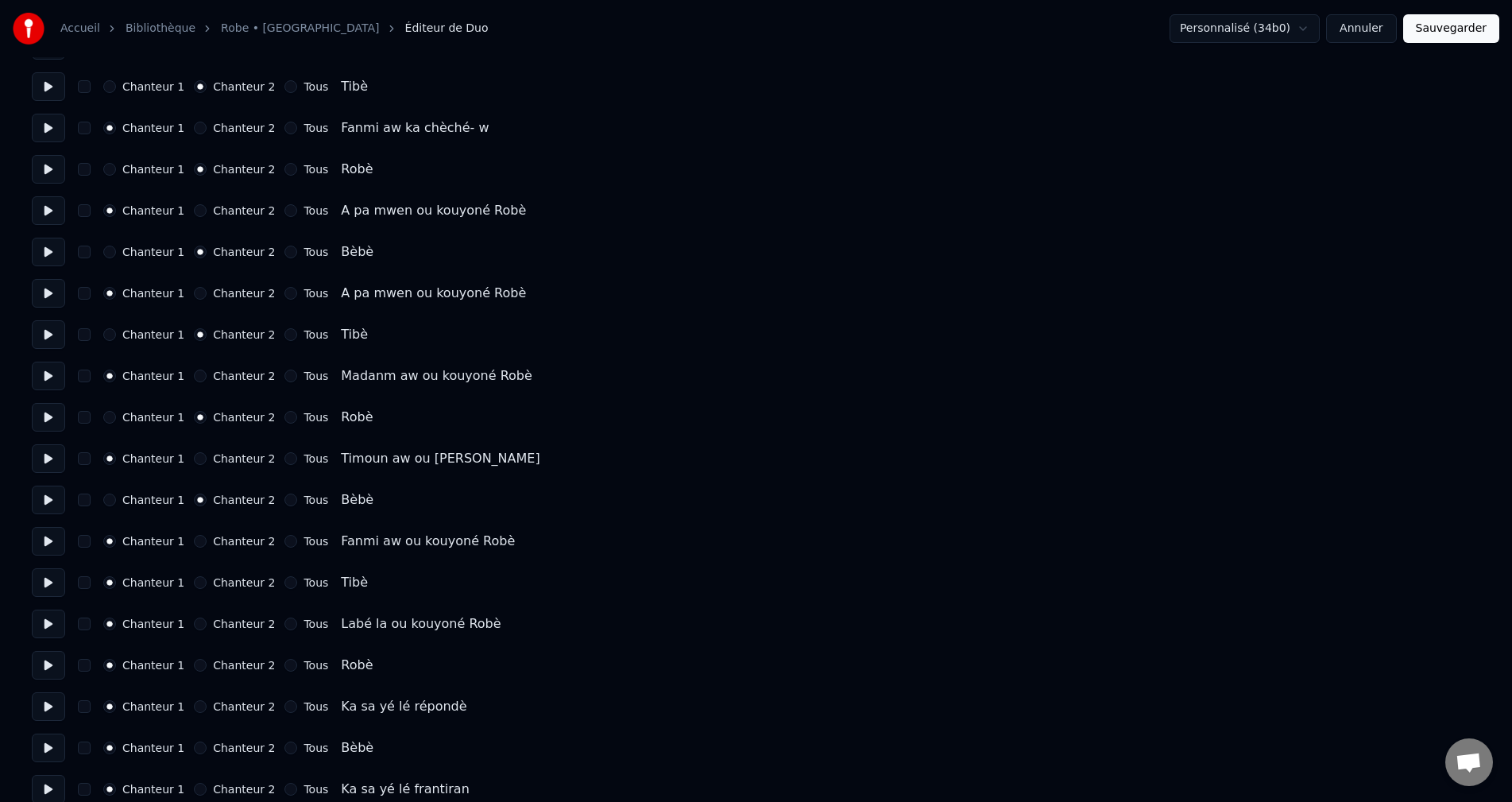
scroll to position [3080, 0]
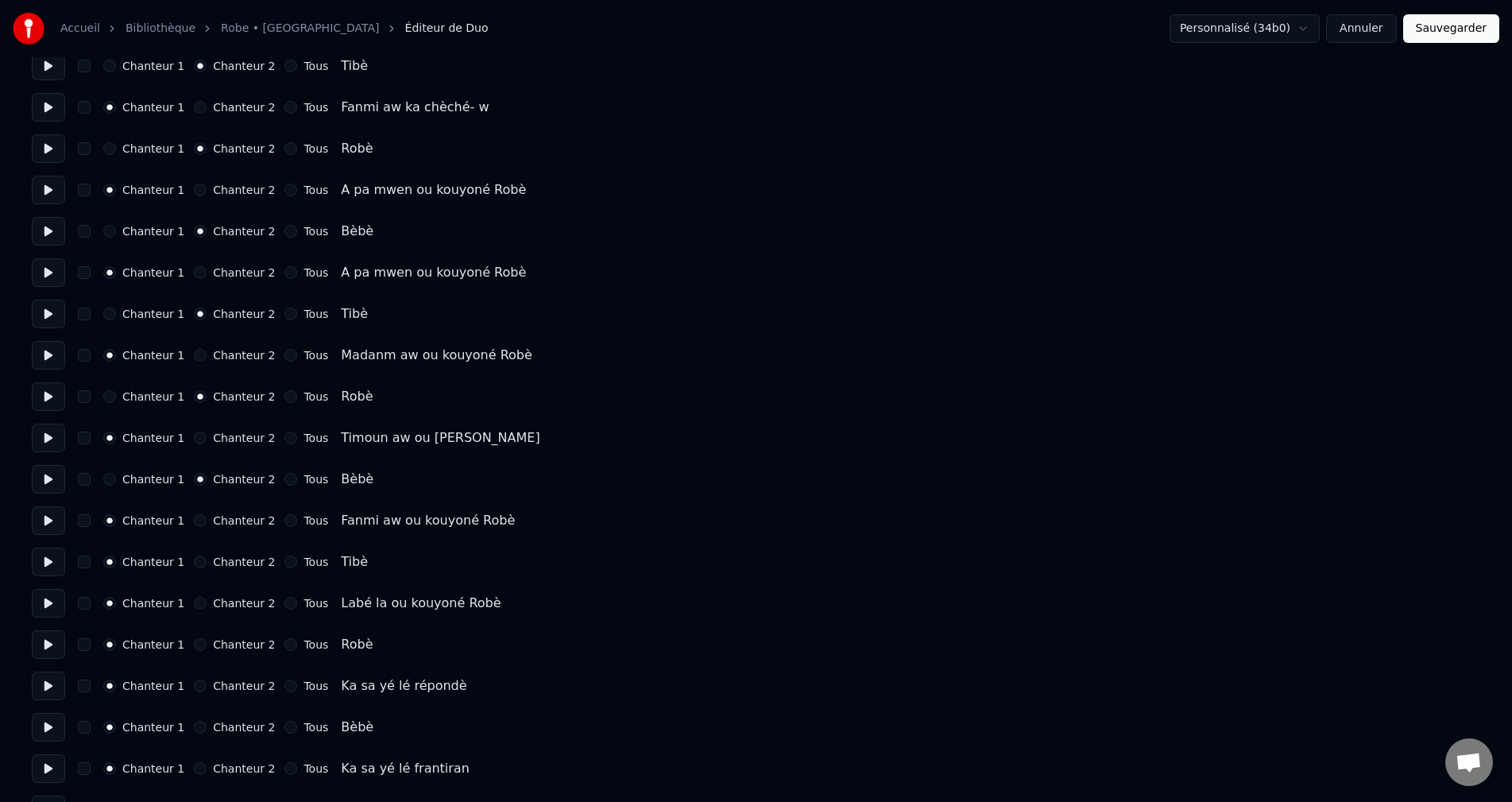
click at [193, 567] on div "Chanteur 1 Chanteur 2 Tous Tibè" at bounding box center [756, 562] width 1448 height 29
click at [194, 564] on button "Chanteur 2" at bounding box center [200, 562] width 13 height 13
click at [193, 646] on button "Chanteur 2" at bounding box center [200, 645] width 13 height 13
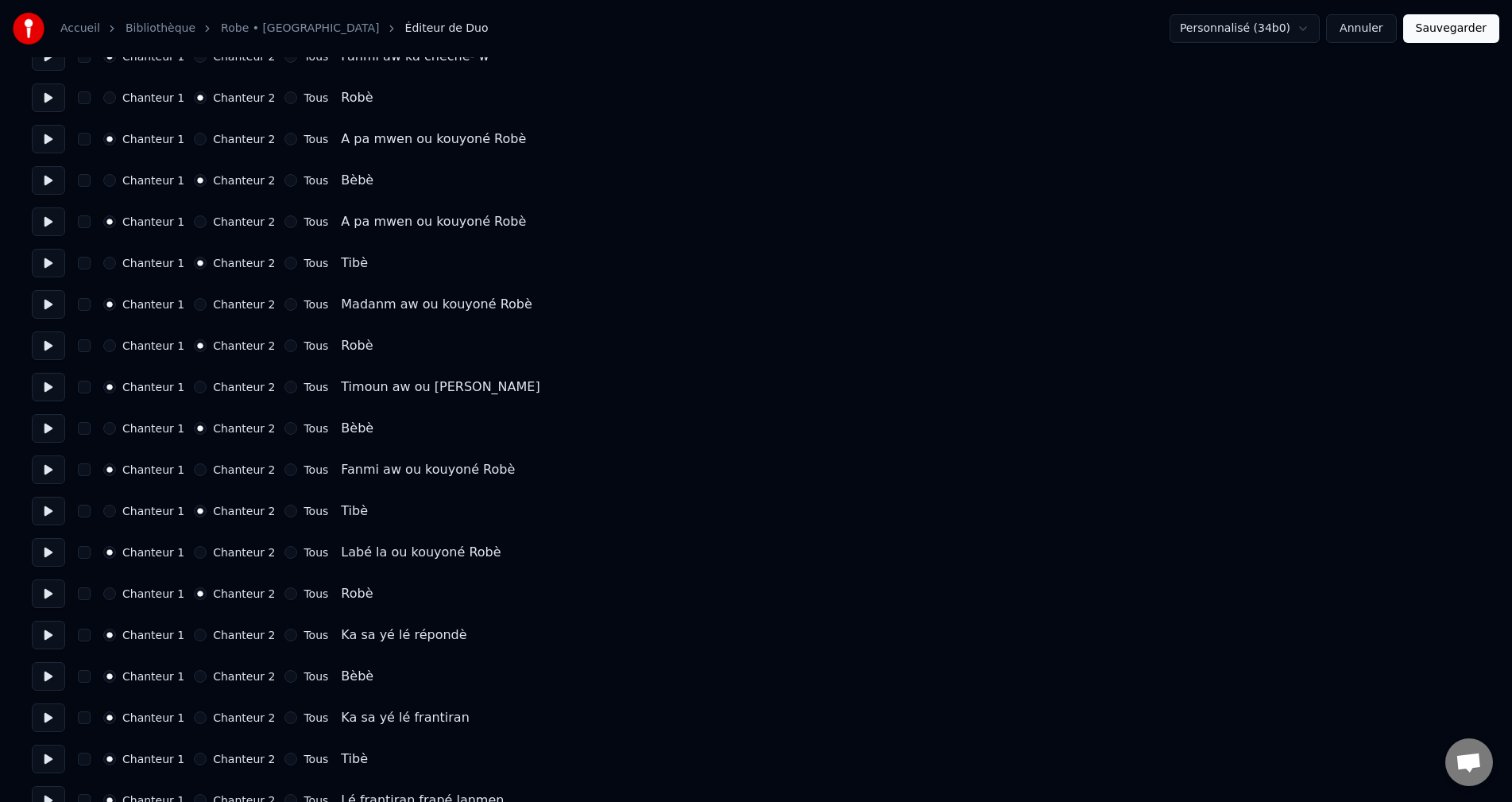
scroll to position [3159, 0]
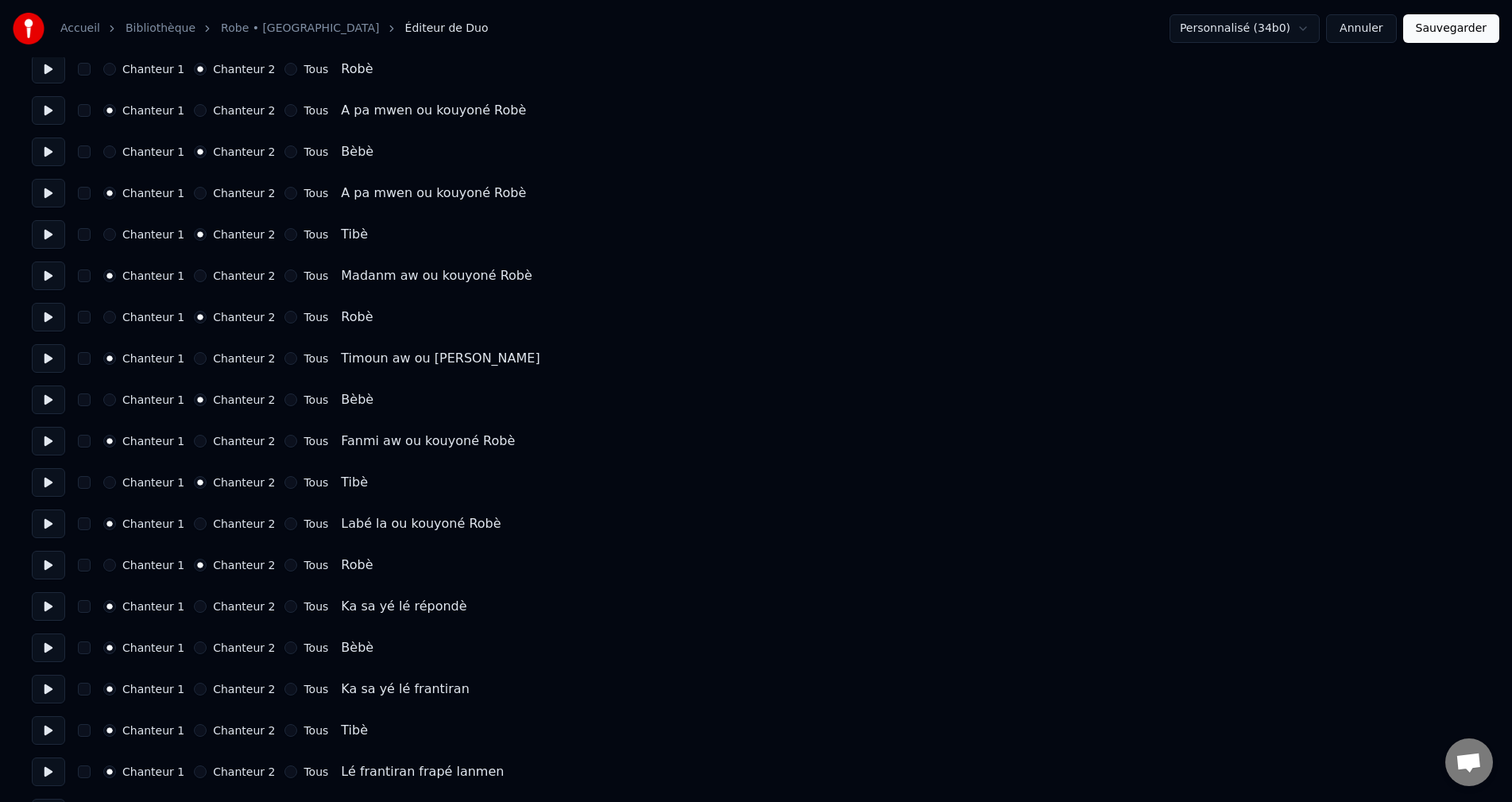
click at [193, 645] on button "Chanteur 2" at bounding box center [200, 648] width 13 height 13
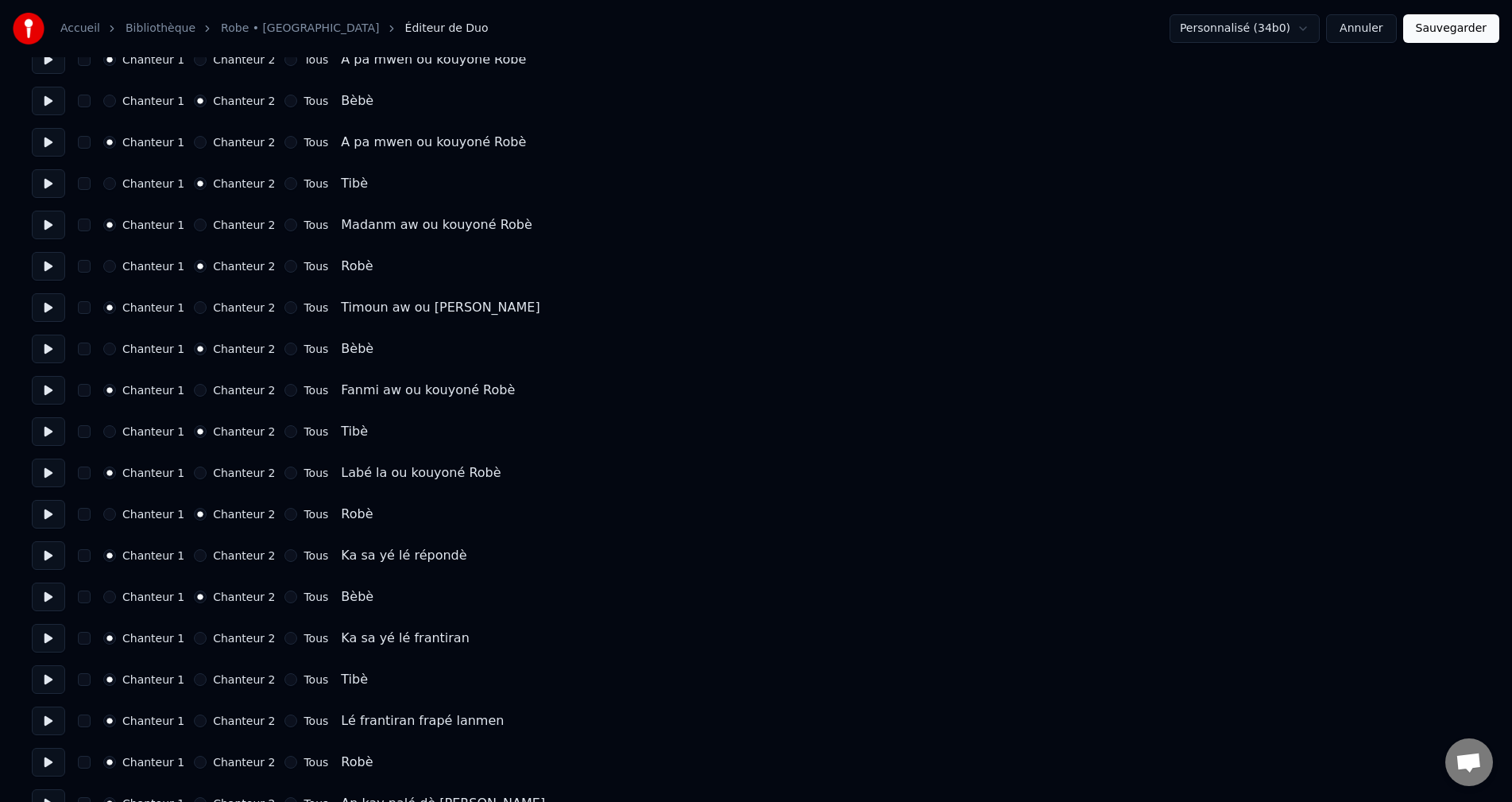
scroll to position [3239, 0]
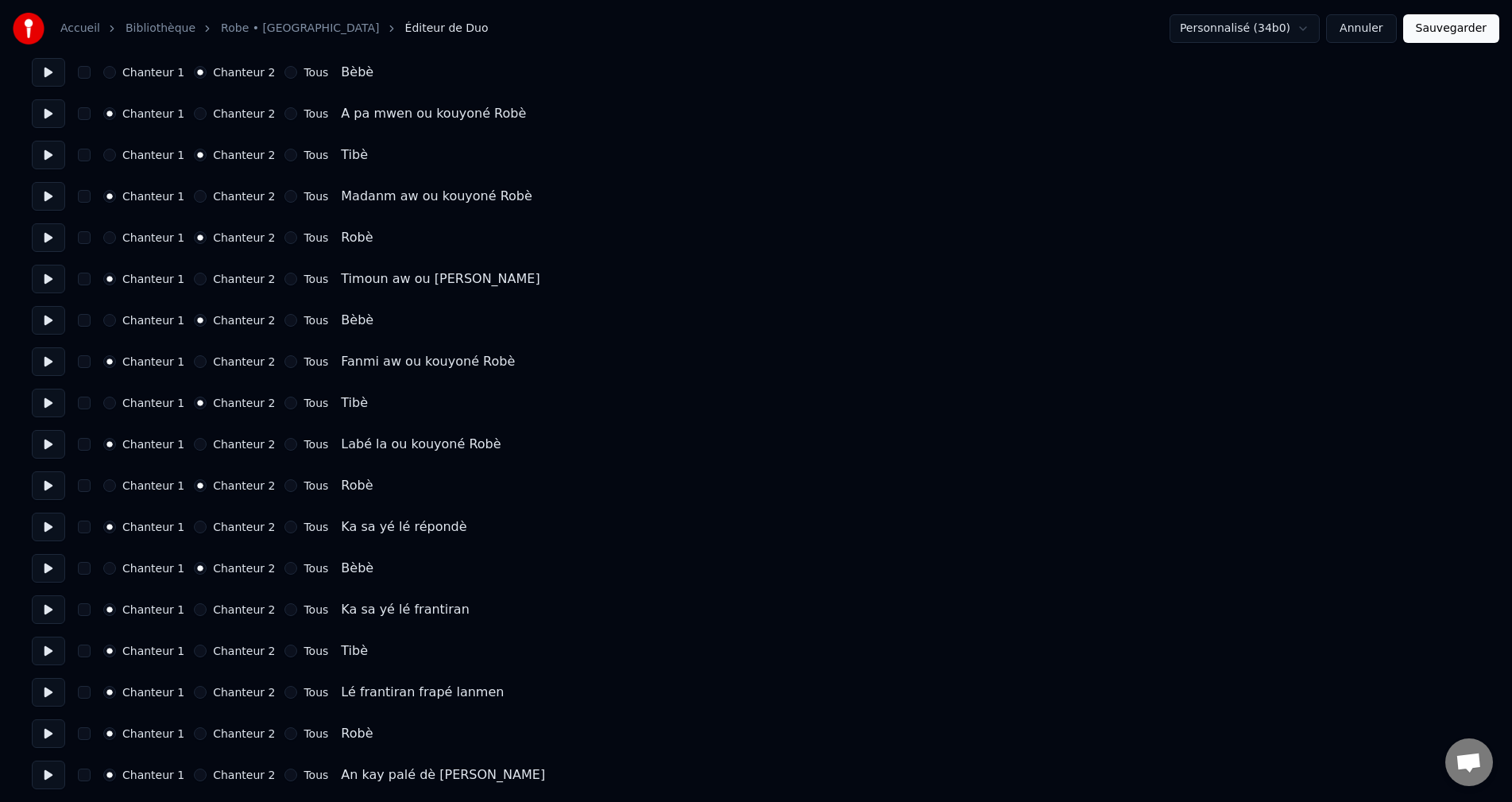
click at [193, 653] on button "Chanteur 2" at bounding box center [200, 652] width 13 height 13
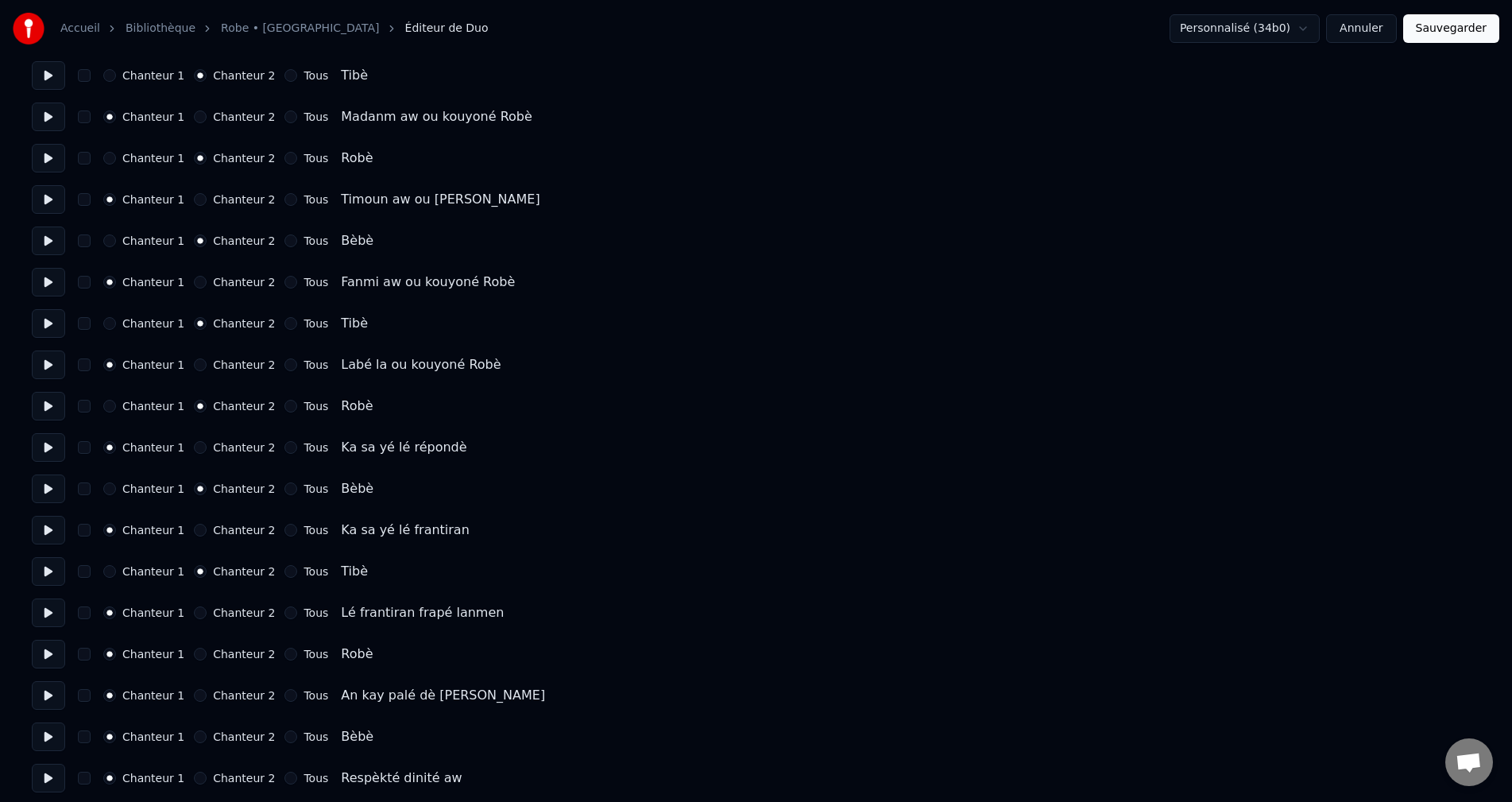
click at [193, 653] on button "Chanteur 2" at bounding box center [200, 654] width 13 height 13
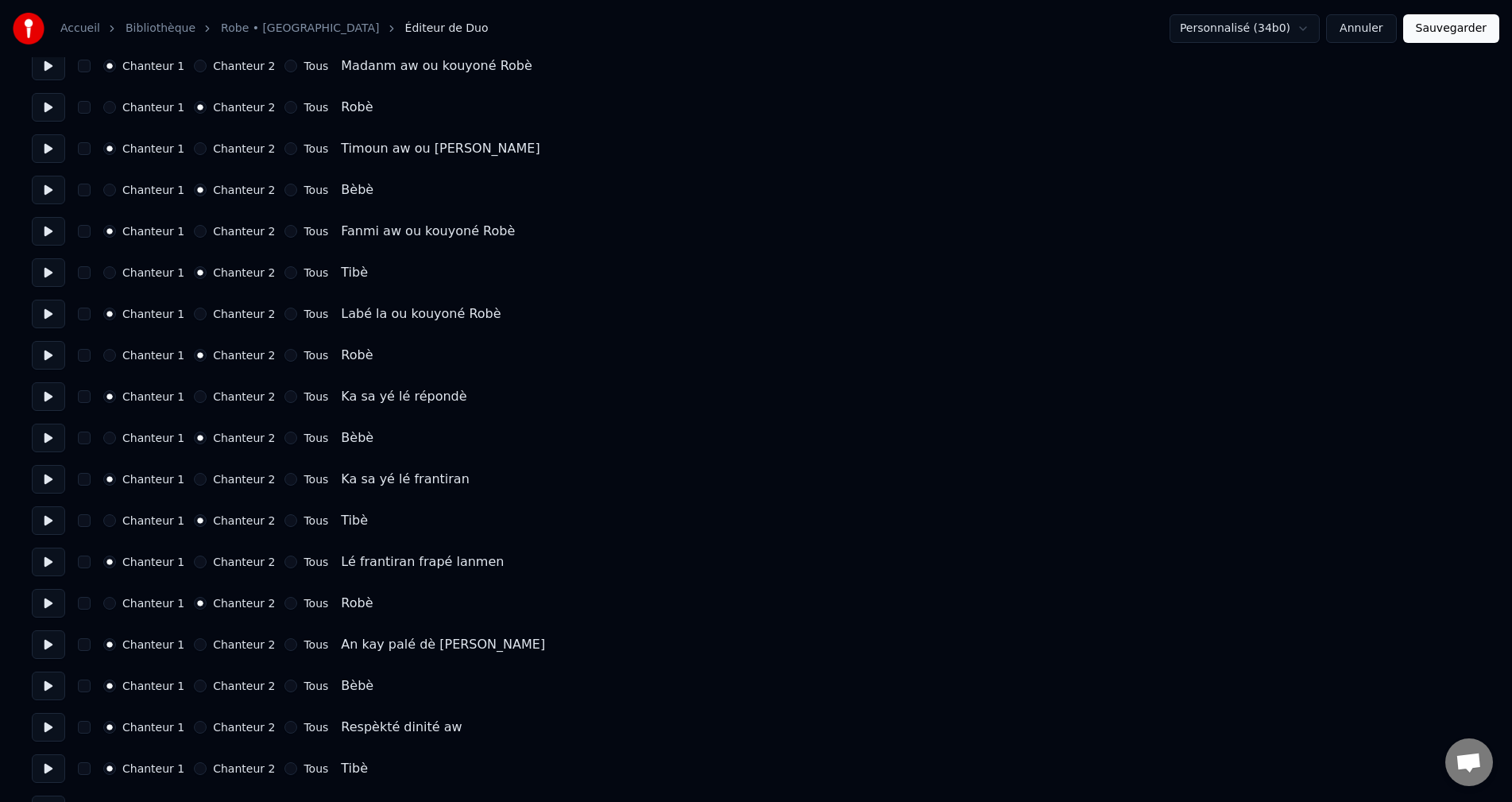
scroll to position [3398, 0]
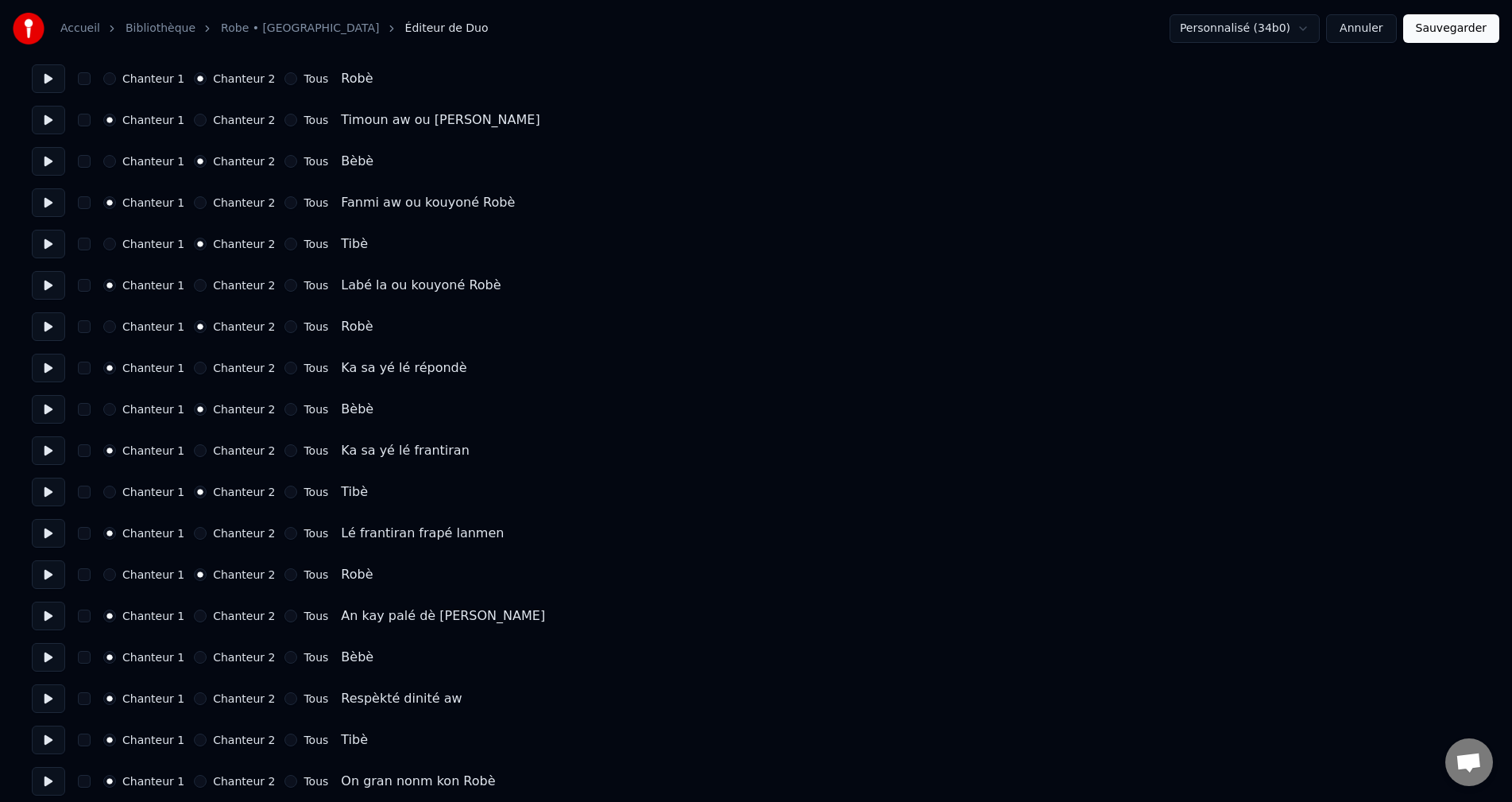
click at [193, 658] on button "Chanteur 2" at bounding box center [200, 657] width 13 height 13
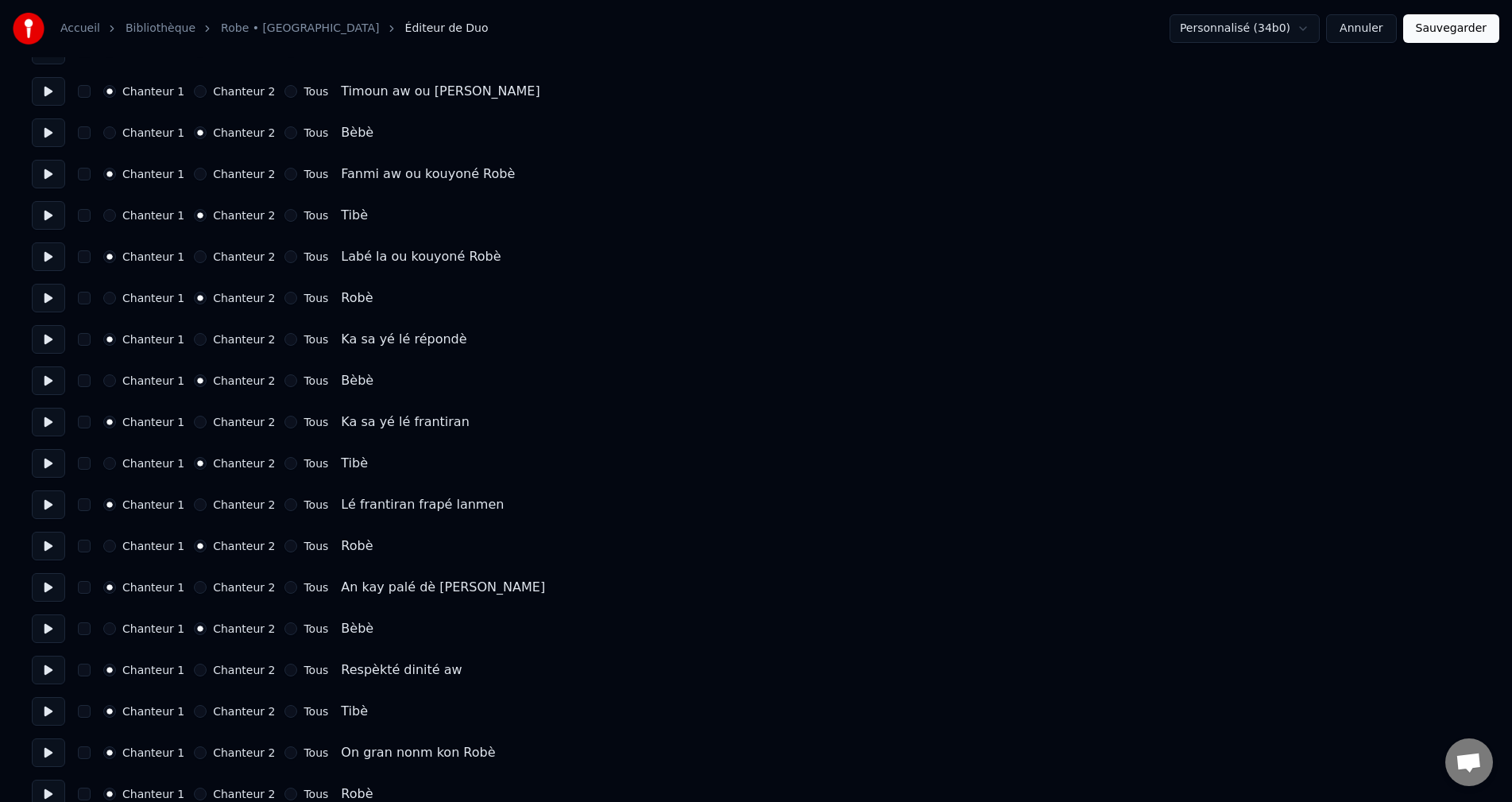
click at [193, 705] on button "Chanteur 2" at bounding box center [200, 711] width 13 height 13
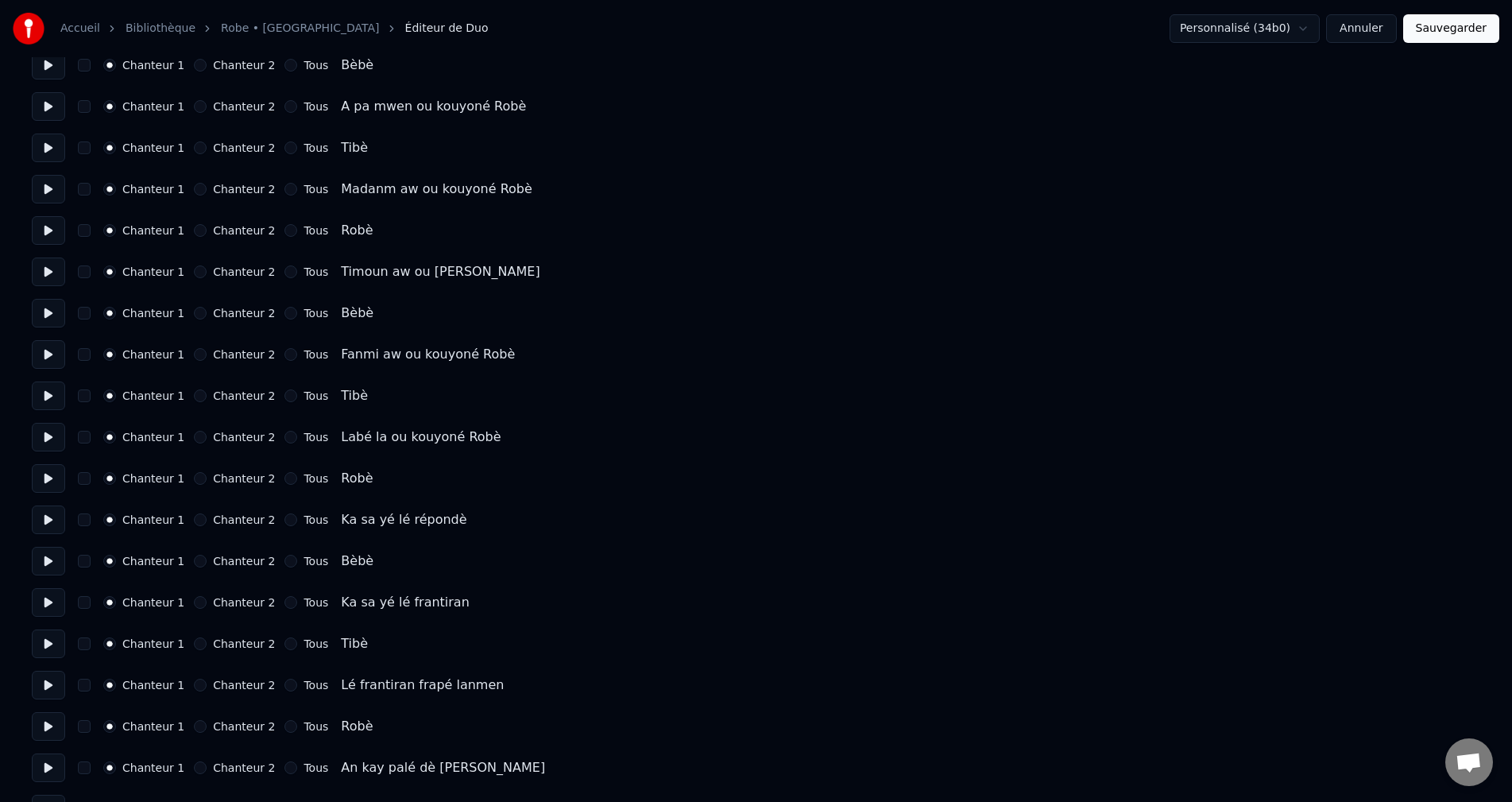
scroll to position [3239, 0]
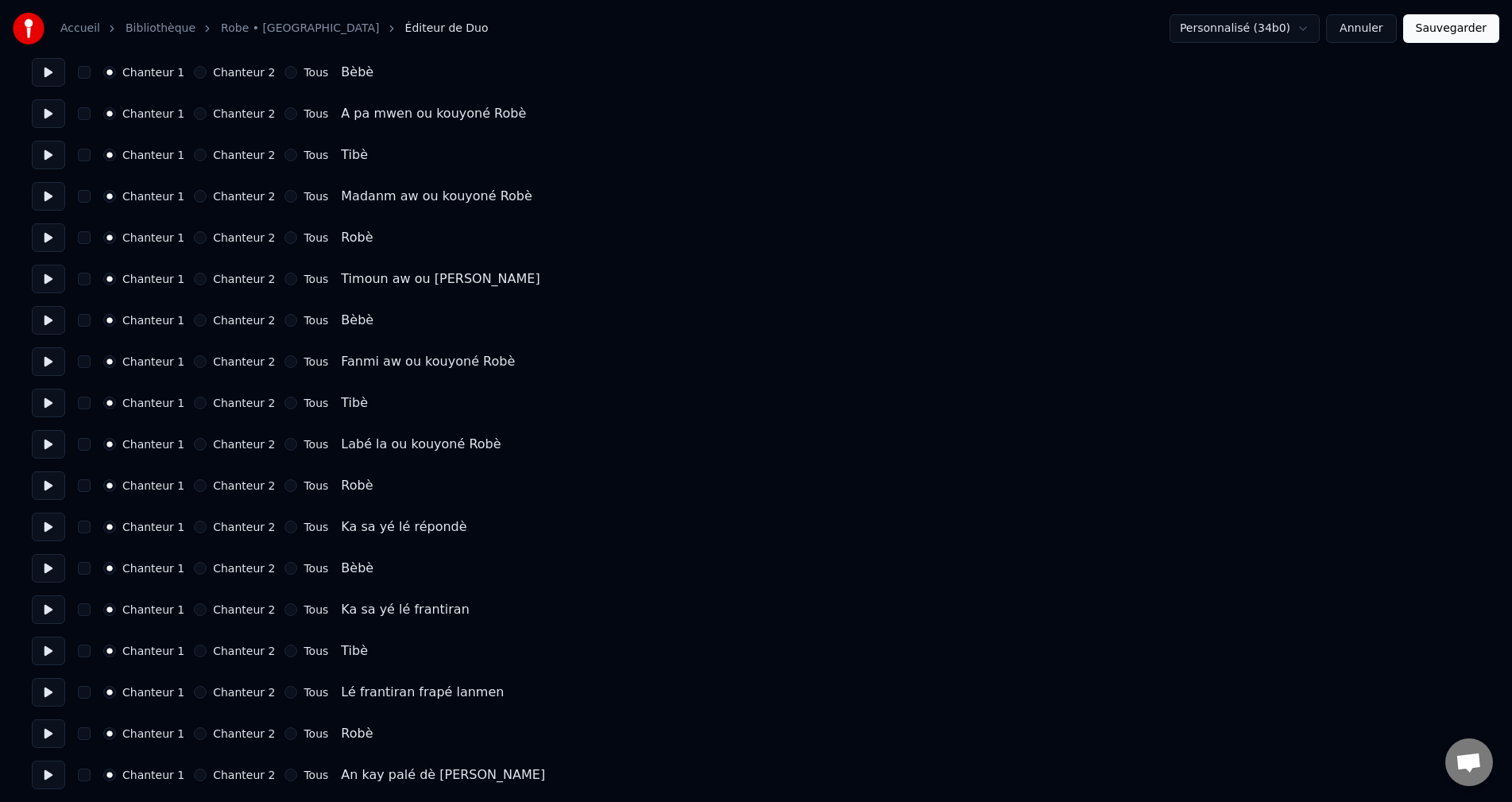
click at [1364, 24] on button "Annuler" at bounding box center [1361, 28] width 70 height 29
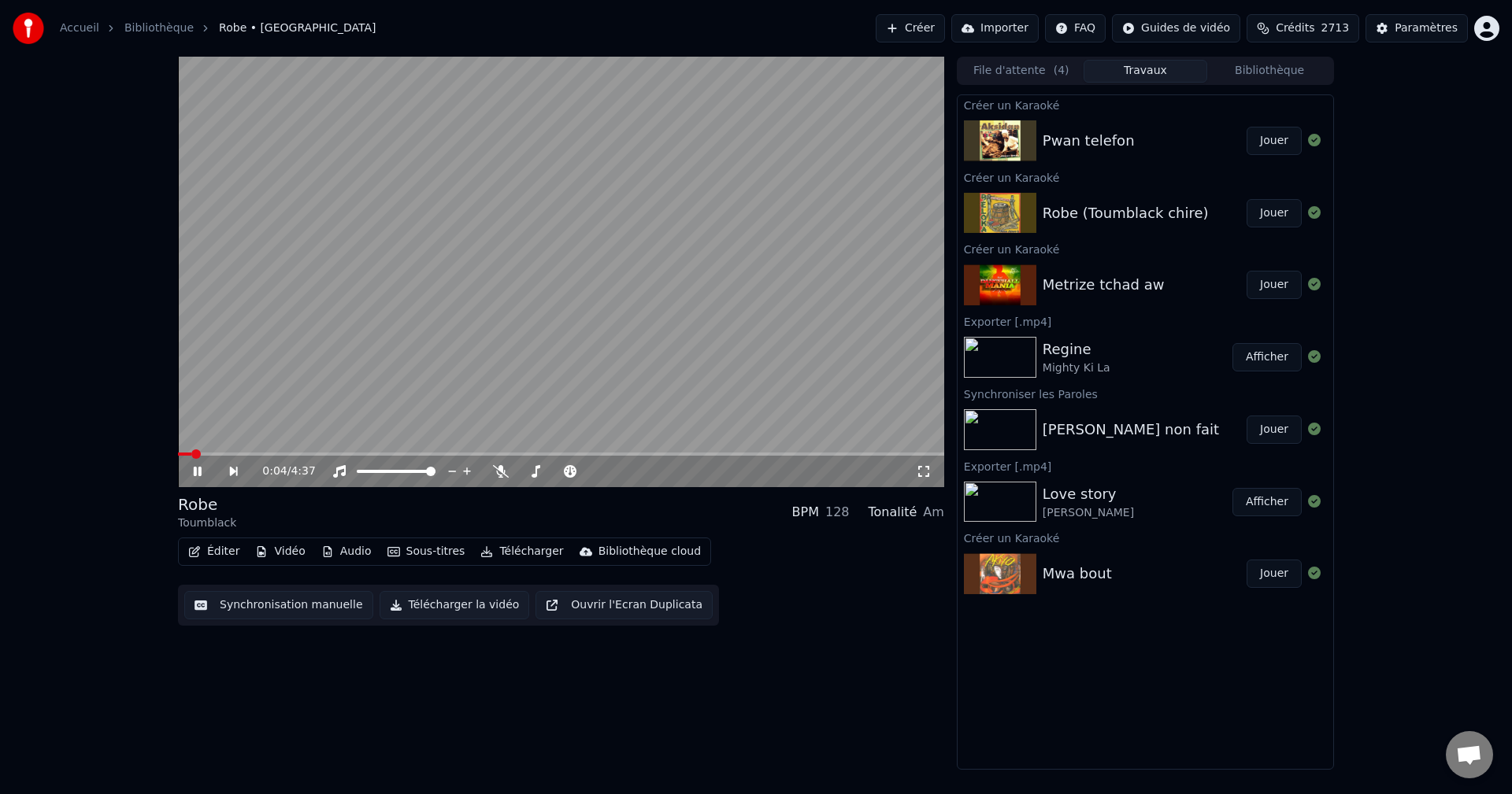
click at [192, 453] on span at bounding box center [196, 454] width 9 height 9
click at [429, 550] on button "Sous-titres" at bounding box center [427, 552] width 91 height 22
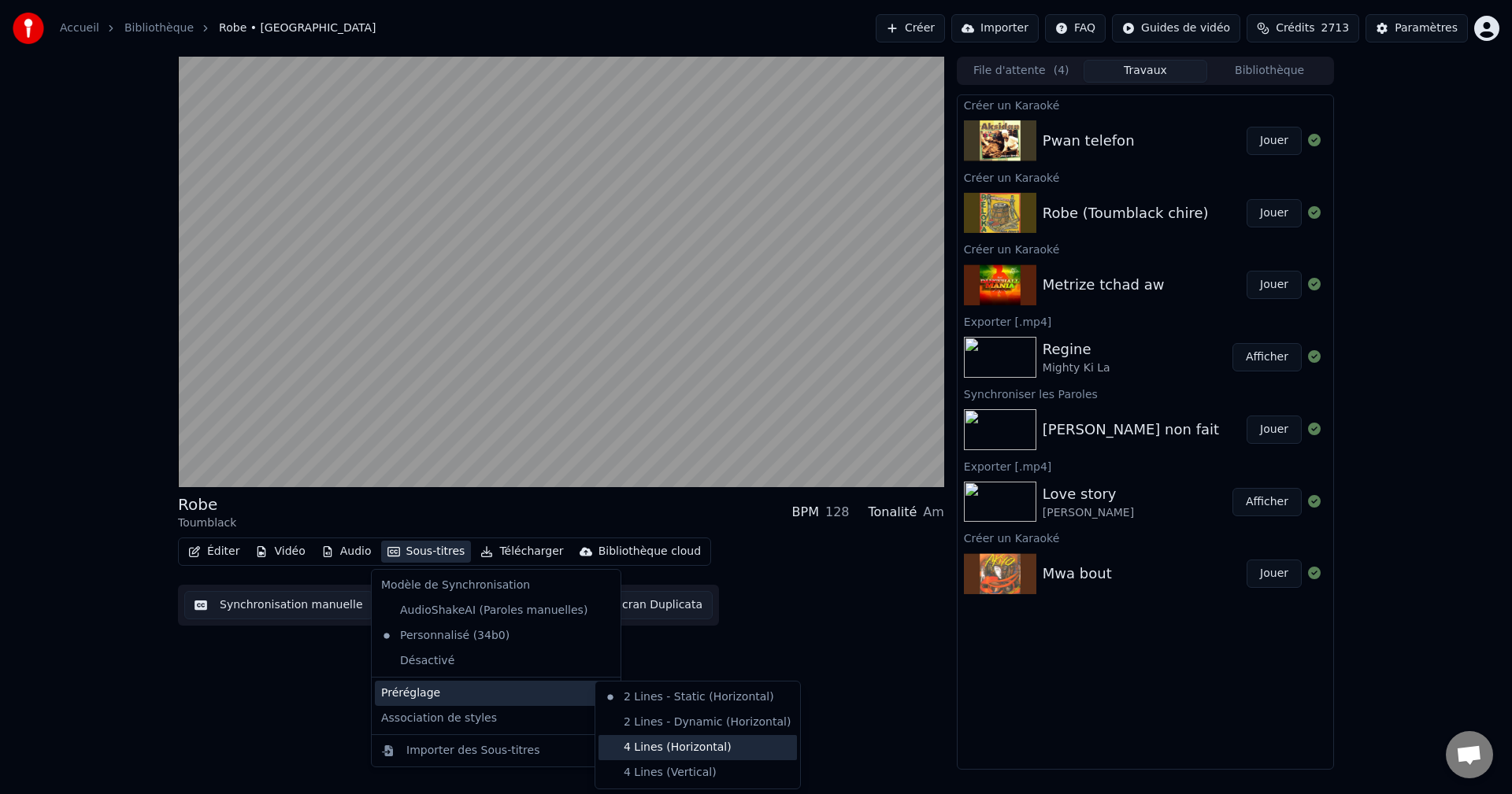
click at [654, 744] on div "4 Lines (Horizontal)" at bounding box center [697, 747] width 198 height 25
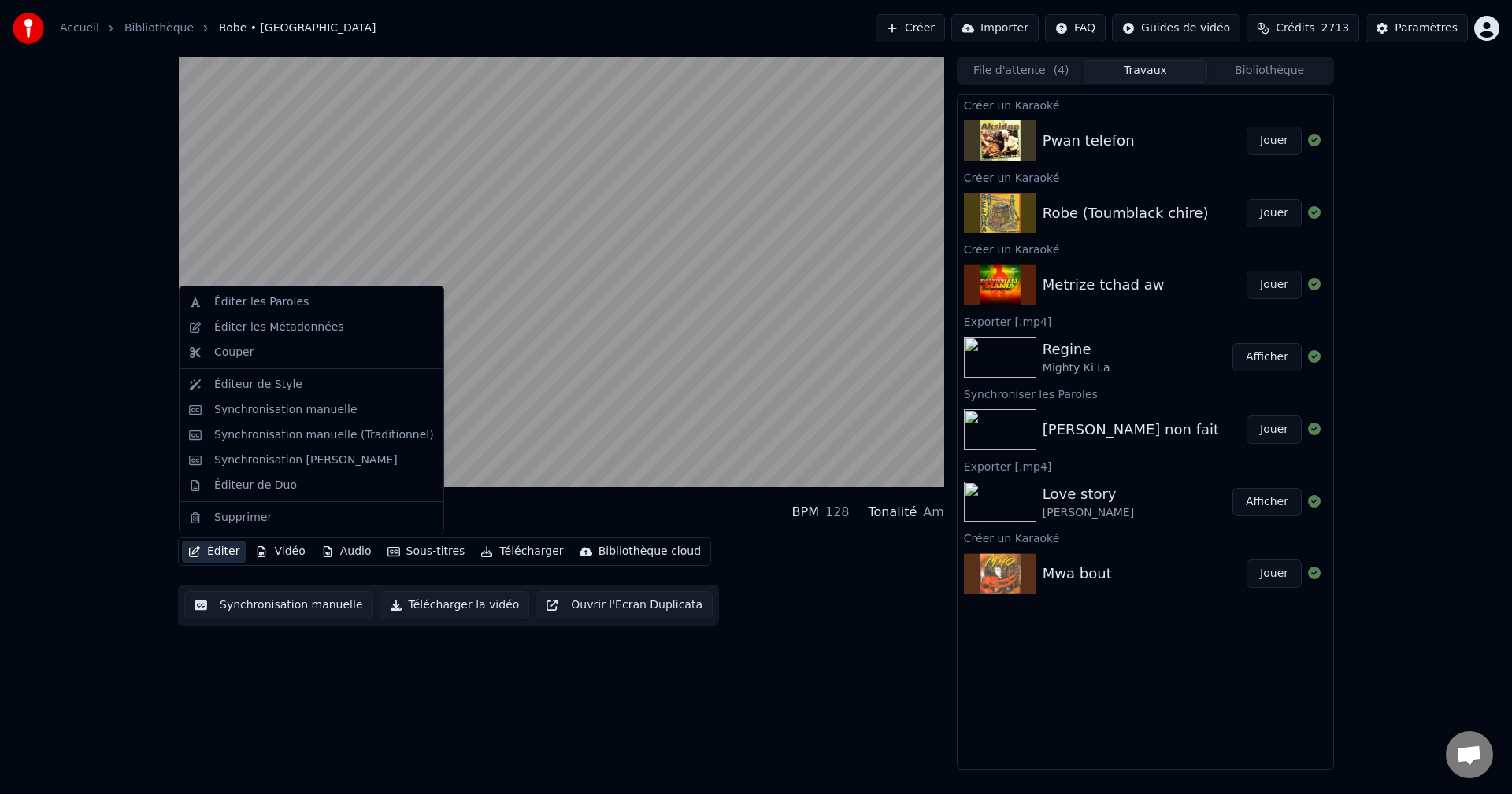
click at [219, 550] on button "Éditer" at bounding box center [213, 552] width 64 height 22
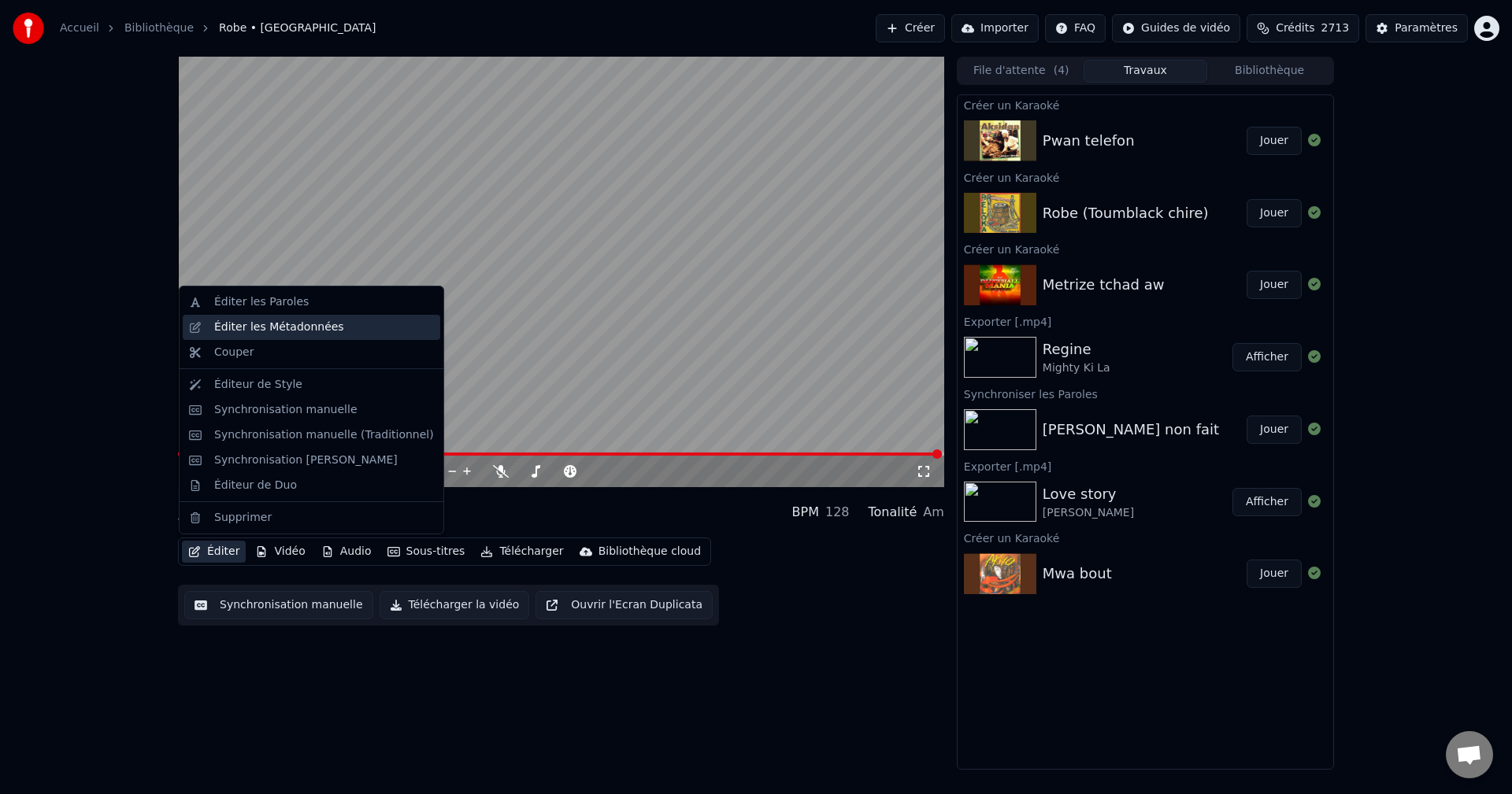
click at [281, 320] on div "Éditer les Métadonnées" at bounding box center [279, 327] width 130 height 16
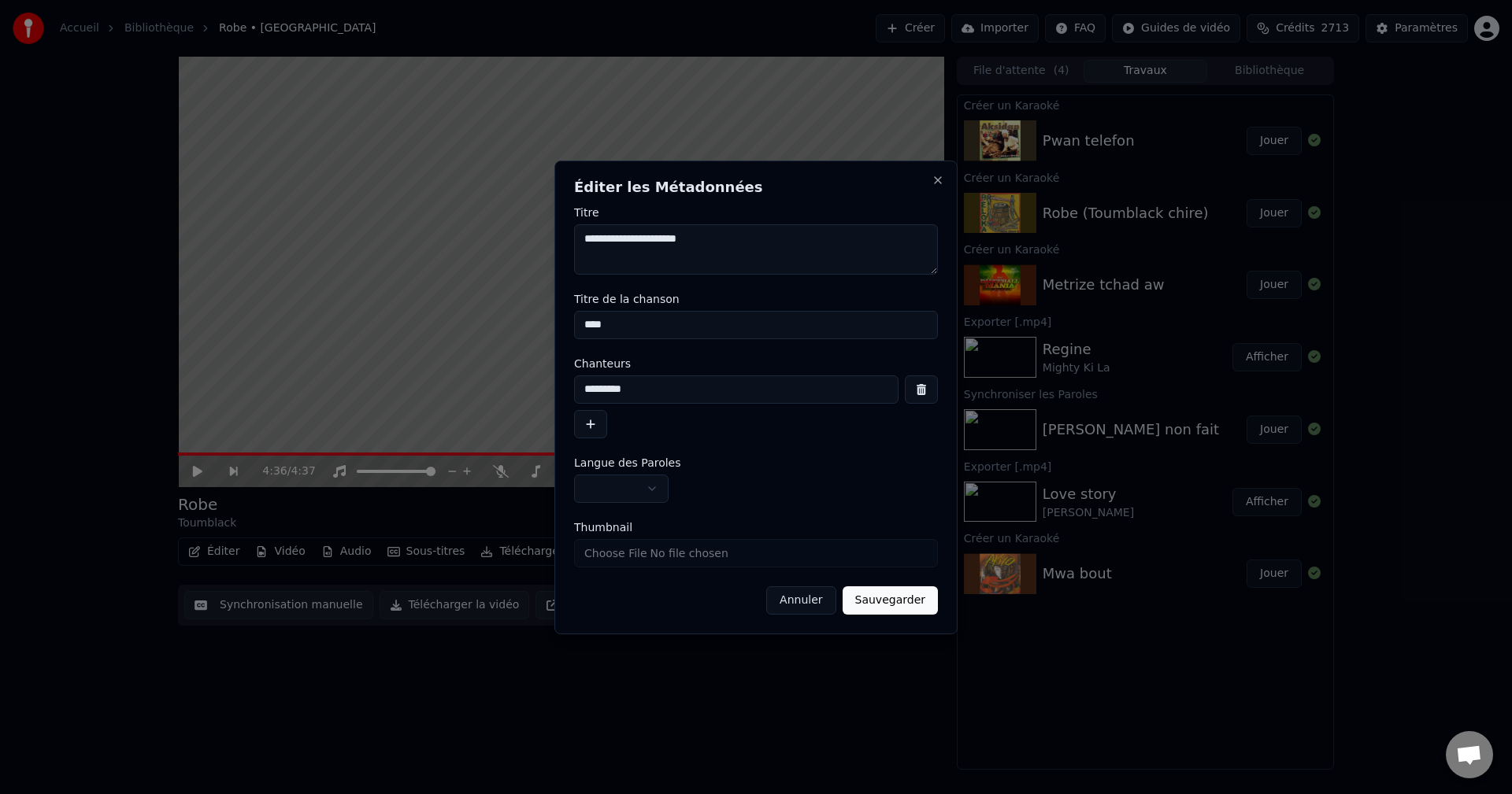
type textarea "**********"
type input "**********"
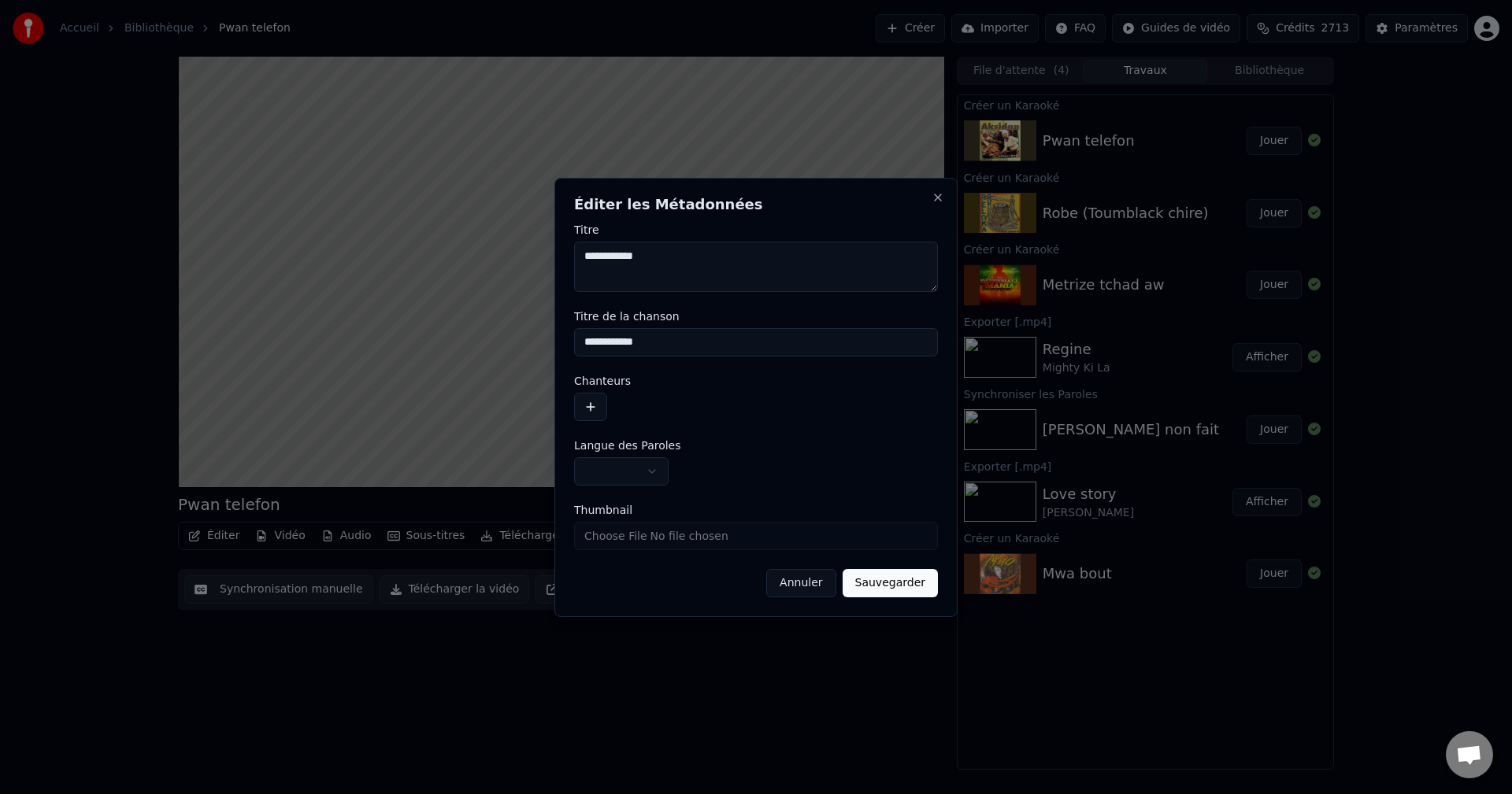
click at [801, 588] on button "Annuler" at bounding box center [800, 583] width 69 height 29
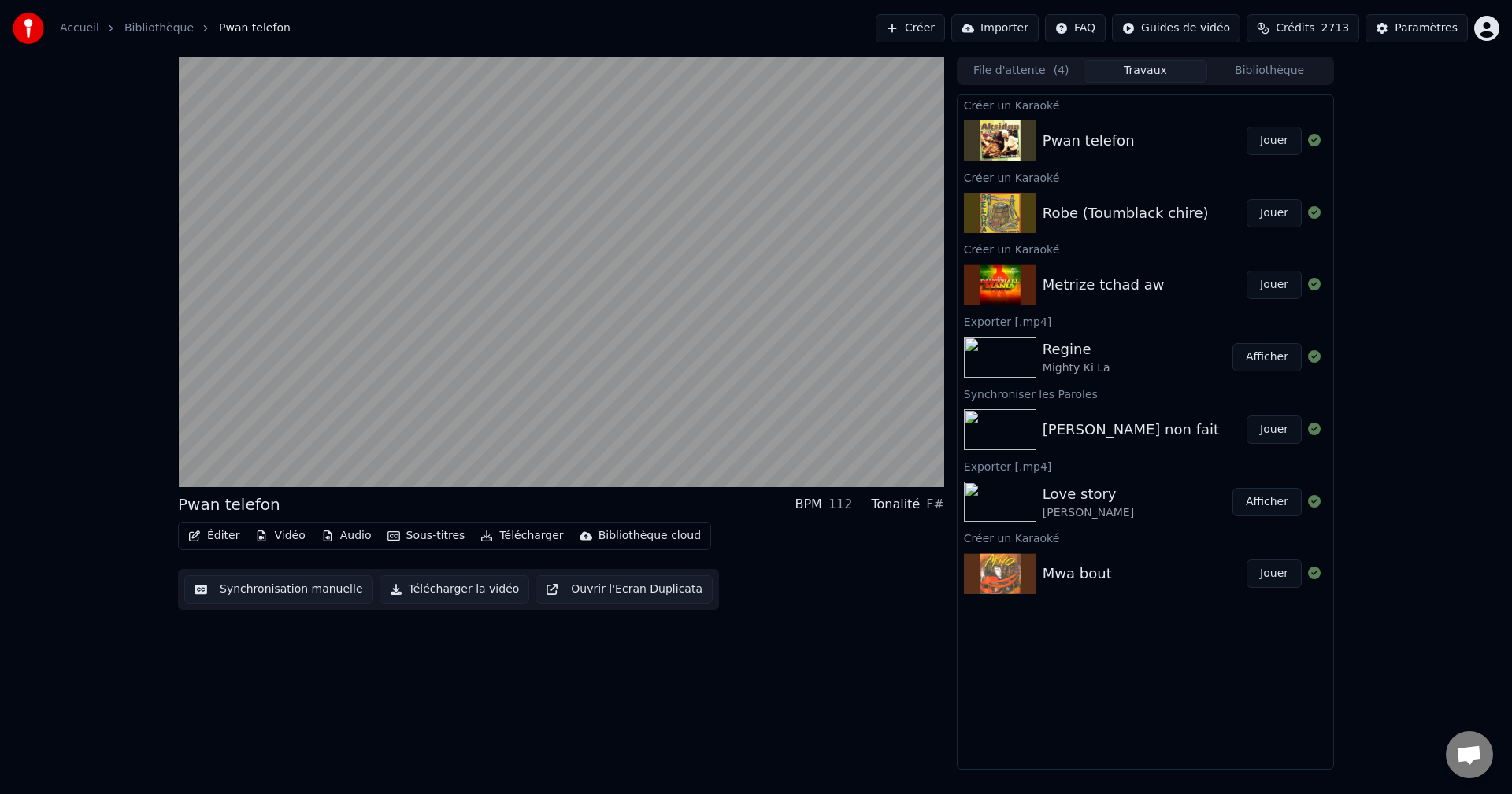
click at [1274, 212] on button "Jouer" at bounding box center [1274, 213] width 56 height 29
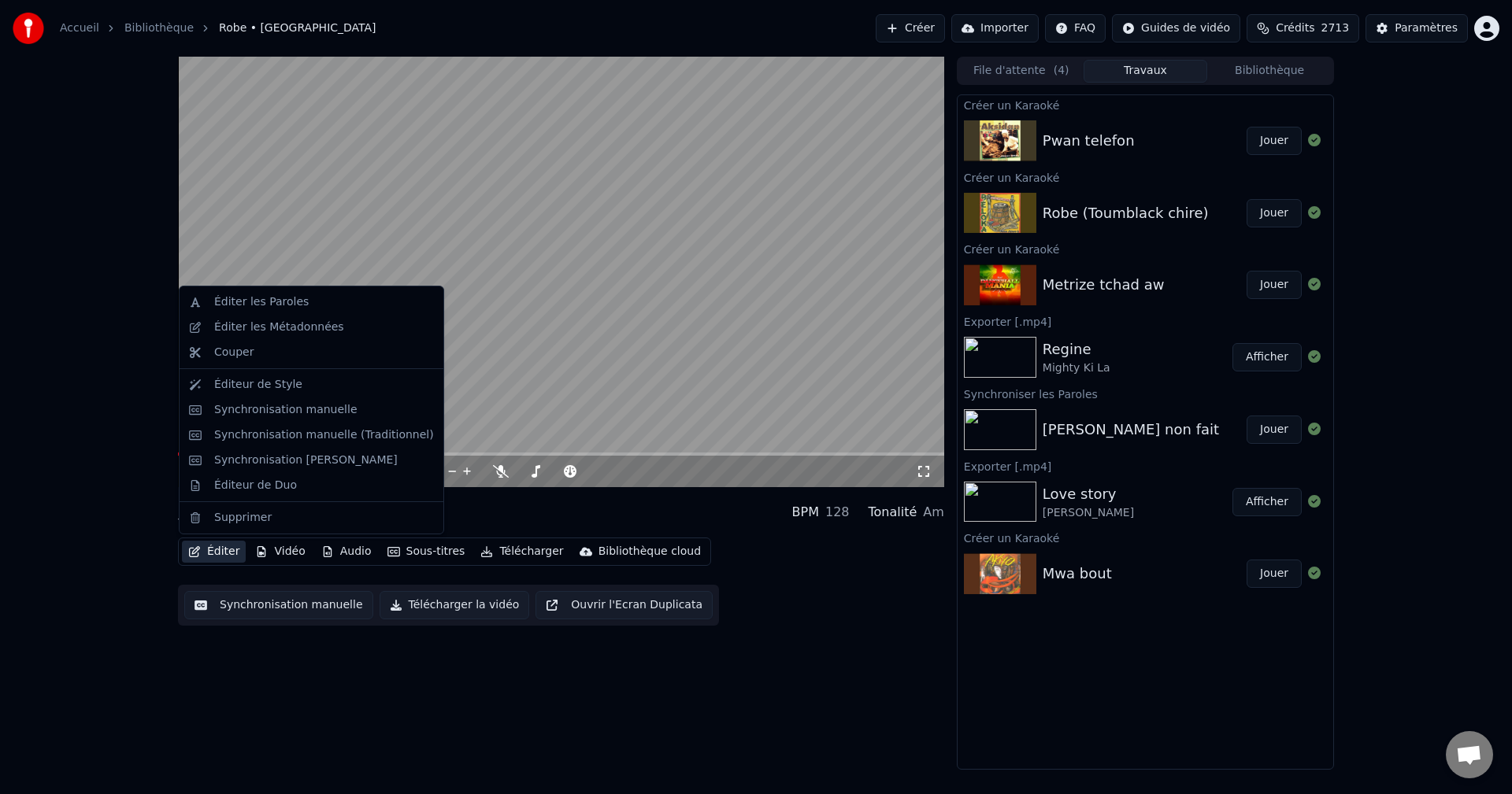
click at [215, 550] on button "Éditer" at bounding box center [213, 552] width 64 height 22
click at [291, 333] on div "Éditer les Métadonnées" at bounding box center [279, 327] width 130 height 16
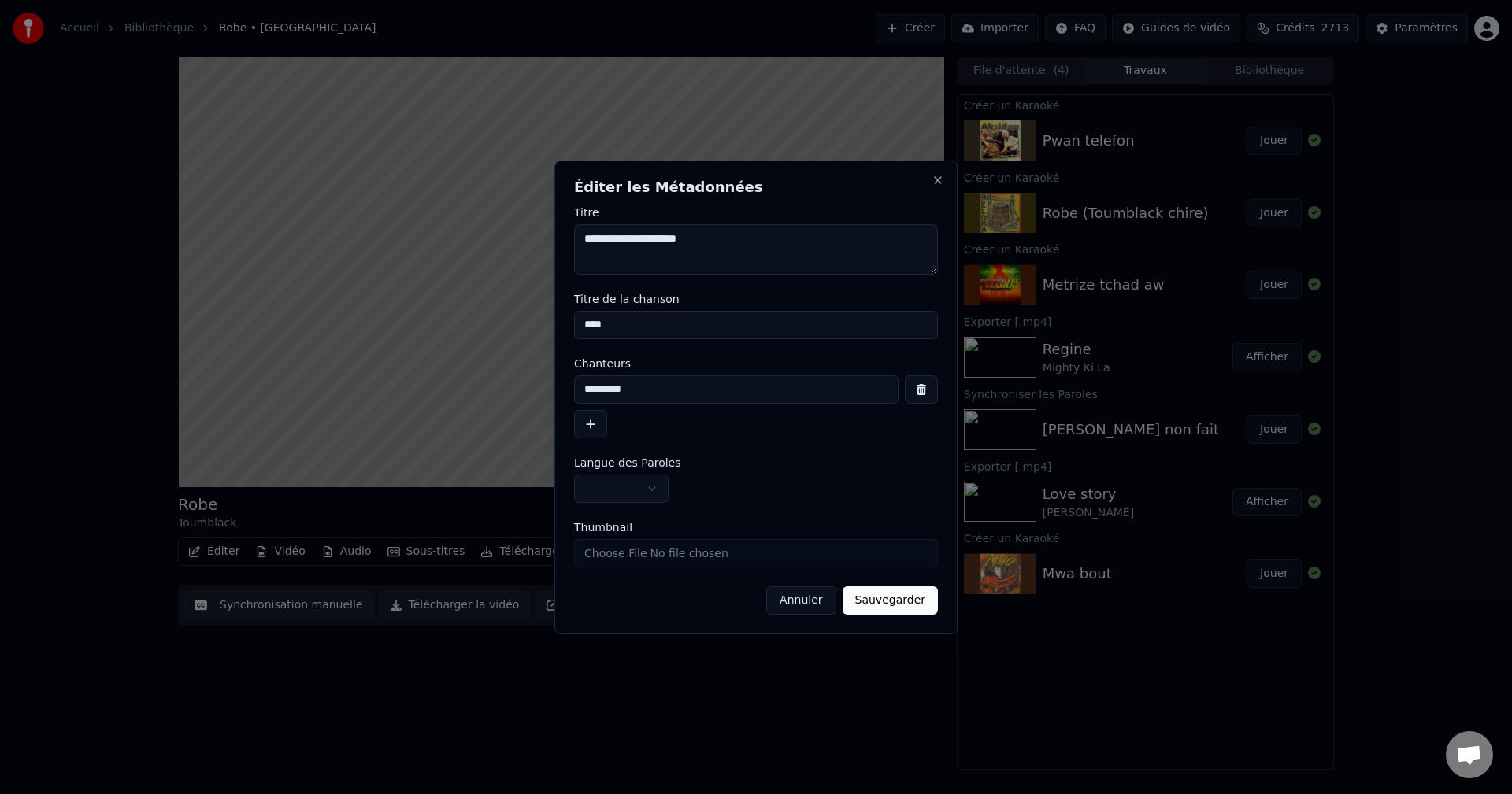
drag, startPoint x: 721, startPoint y: 237, endPoint x: 616, endPoint y: 242, distance: 105.1
click at [616, 242] on textarea "**********" at bounding box center [756, 249] width 364 height 50
type textarea "****"
click at [623, 329] on input "****" at bounding box center [756, 325] width 364 height 29
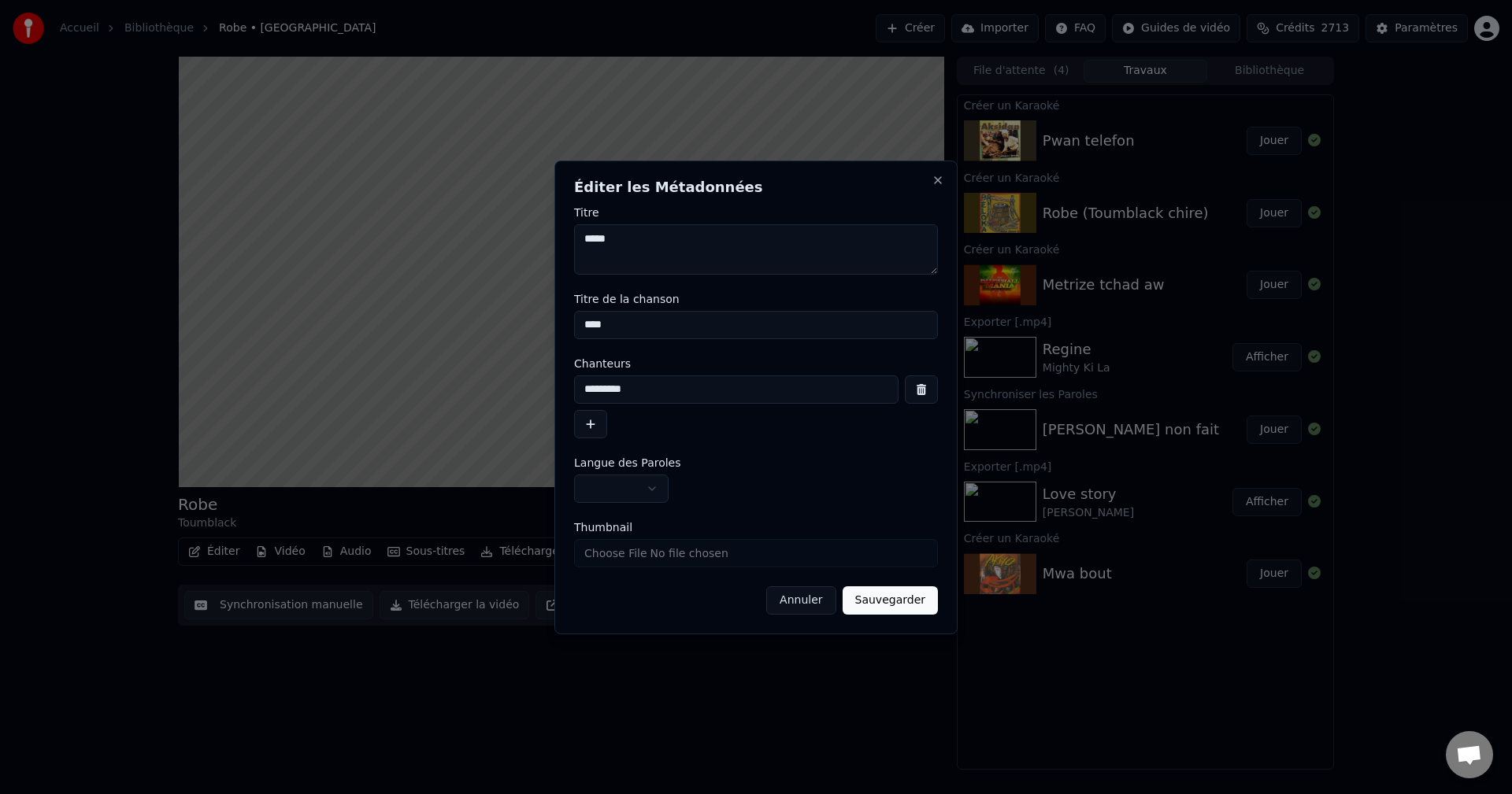
drag, startPoint x: 644, startPoint y: 387, endPoint x: 318, endPoint y: 391, distance: 326.0
click at [320, 391] on body "**********" at bounding box center [756, 397] width 1512 height 794
type input "******"
click at [903, 613] on button "Sauvegarder" at bounding box center [890, 600] width 95 height 29
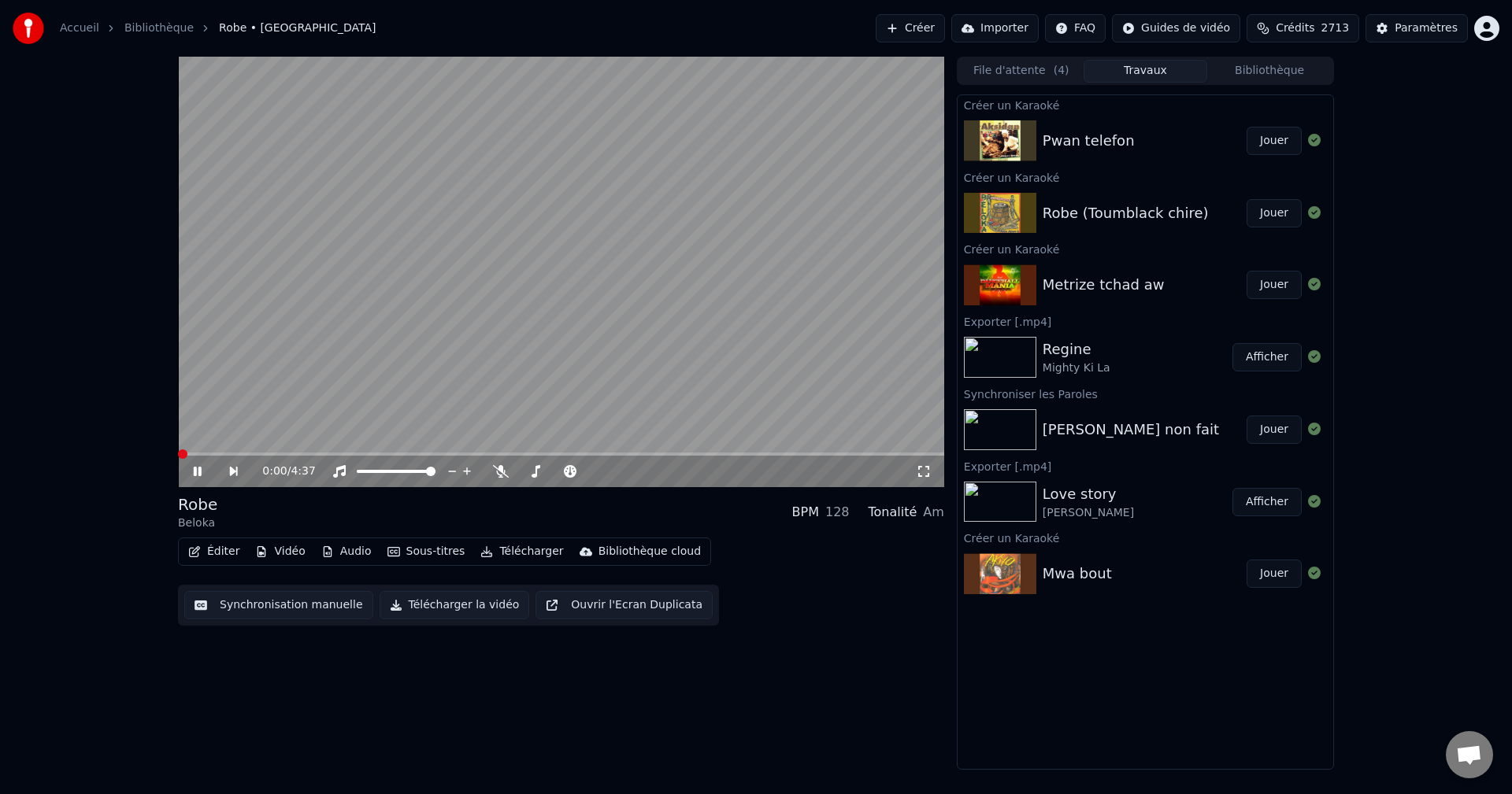
click at [178, 453] on span at bounding box center [178, 453] width 0 height 3
click at [178, 456] on span at bounding box center [182, 454] width 9 height 9
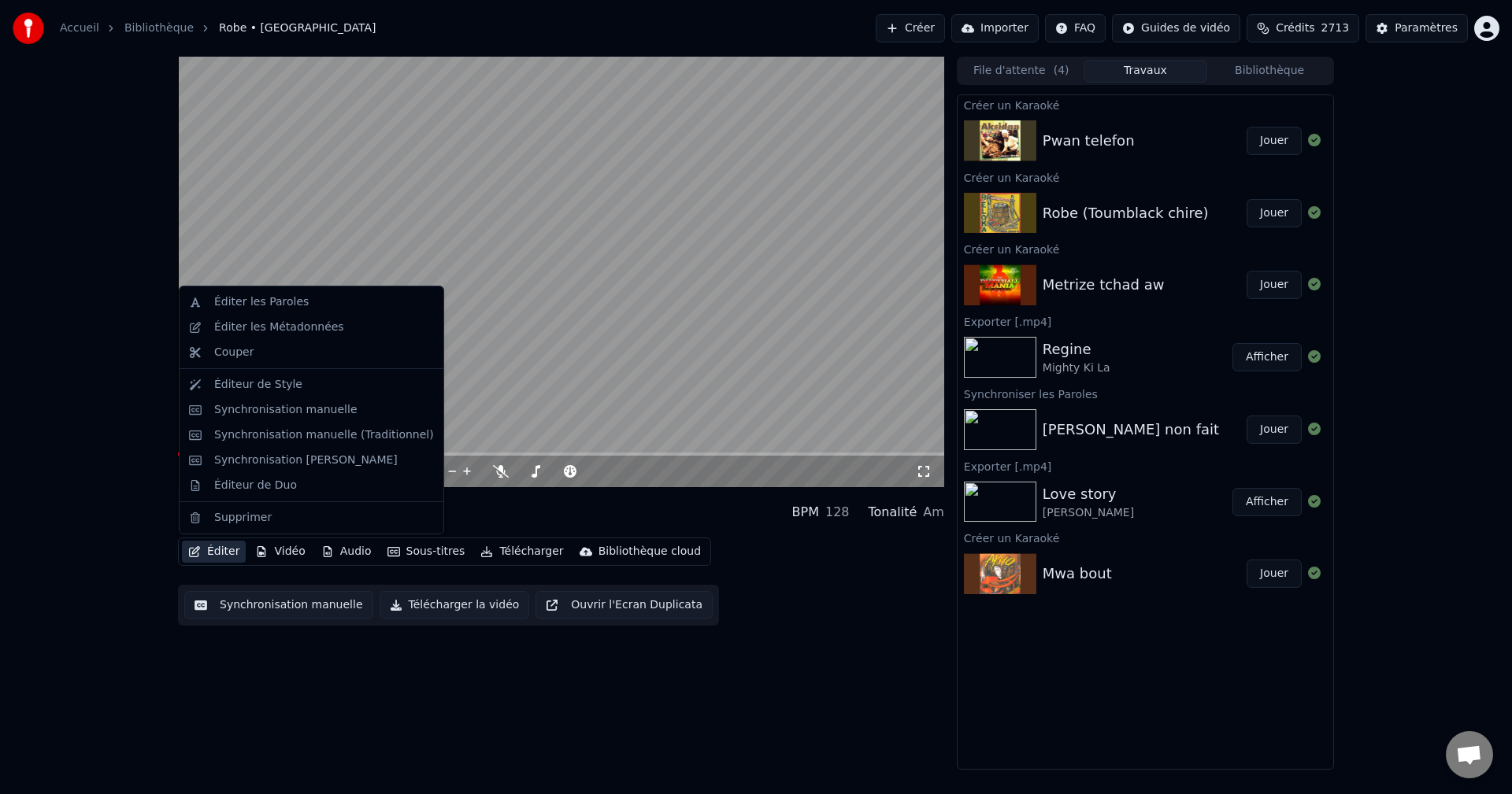
click at [225, 555] on button "Éditer" at bounding box center [213, 552] width 64 height 22
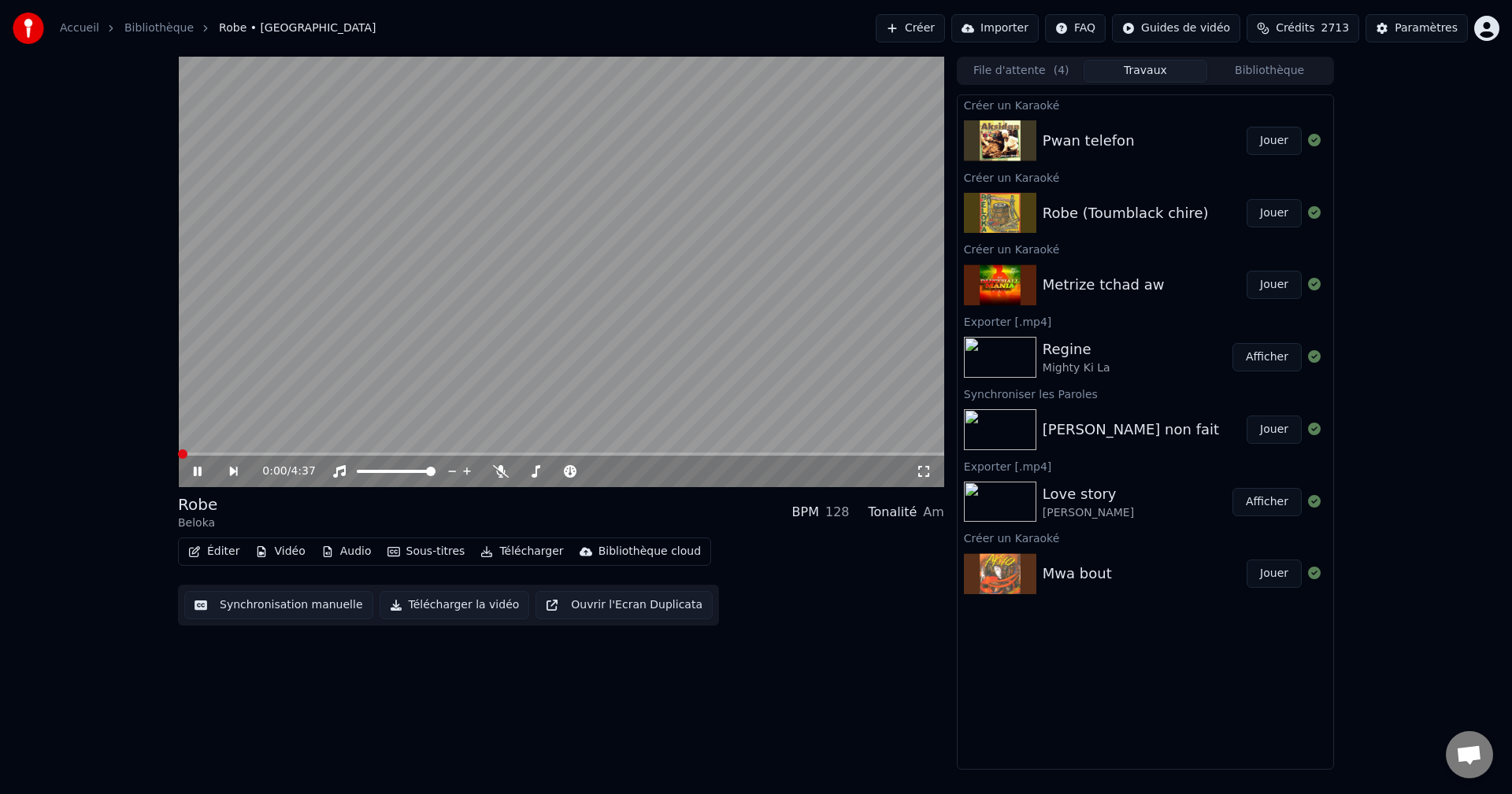
click at [178, 454] on span at bounding box center [178, 453] width 0 height 3
click at [501, 553] on button "Télécharger" at bounding box center [521, 552] width 95 height 22
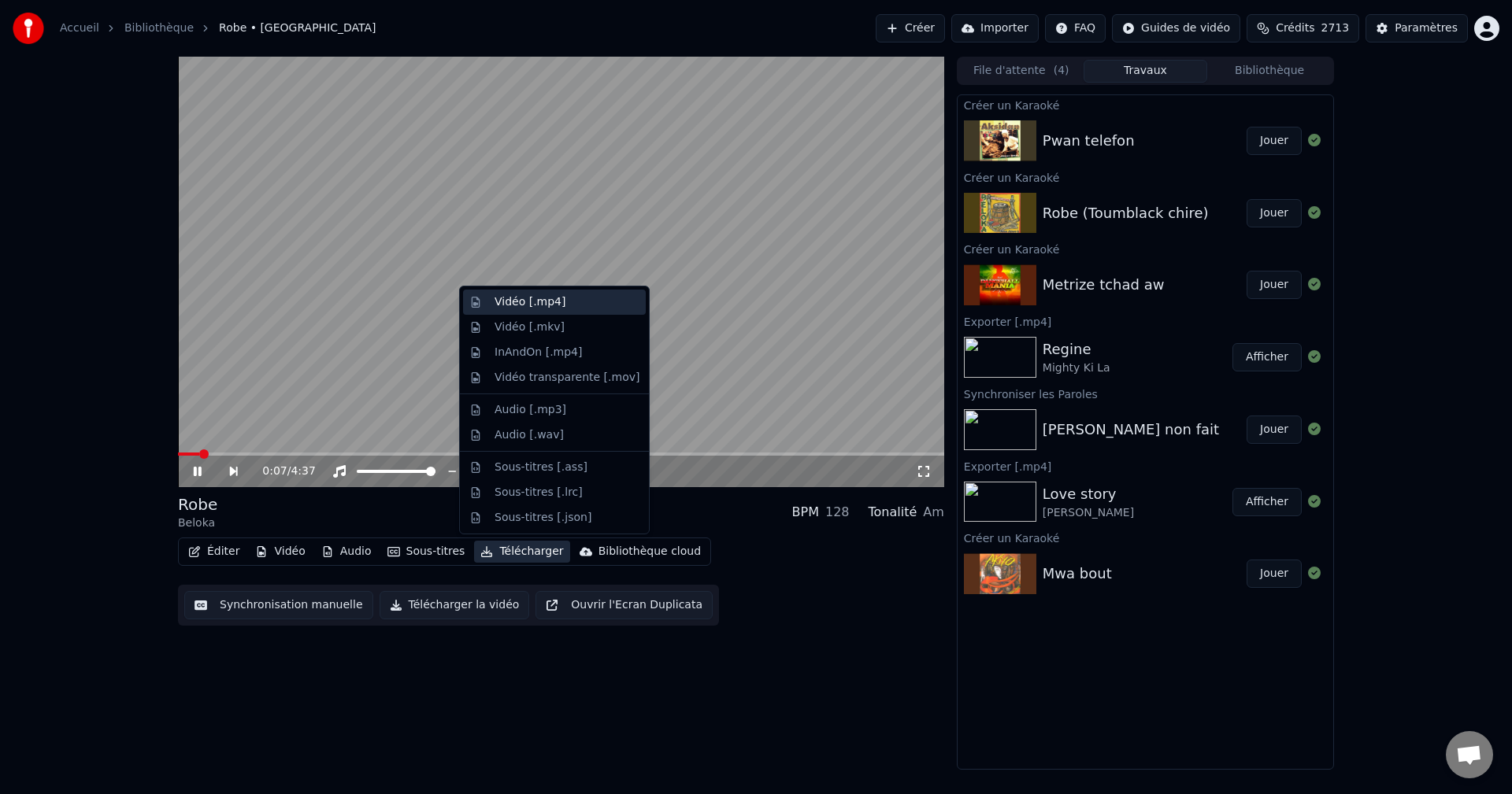
click at [497, 304] on div "Vidéo [.mp4]" at bounding box center [530, 302] width 71 height 16
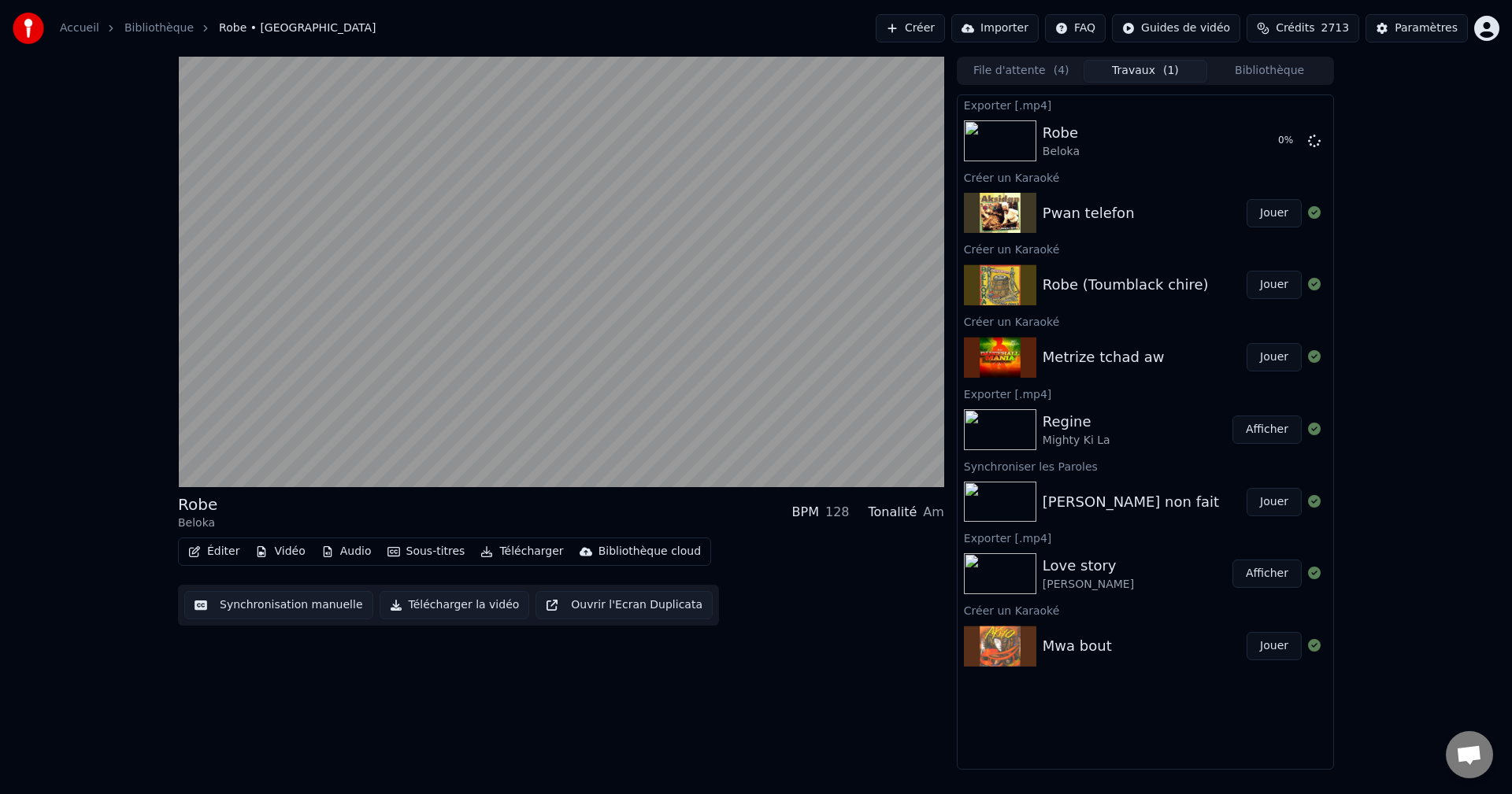
click at [1269, 212] on button "Jouer" at bounding box center [1274, 213] width 56 height 29
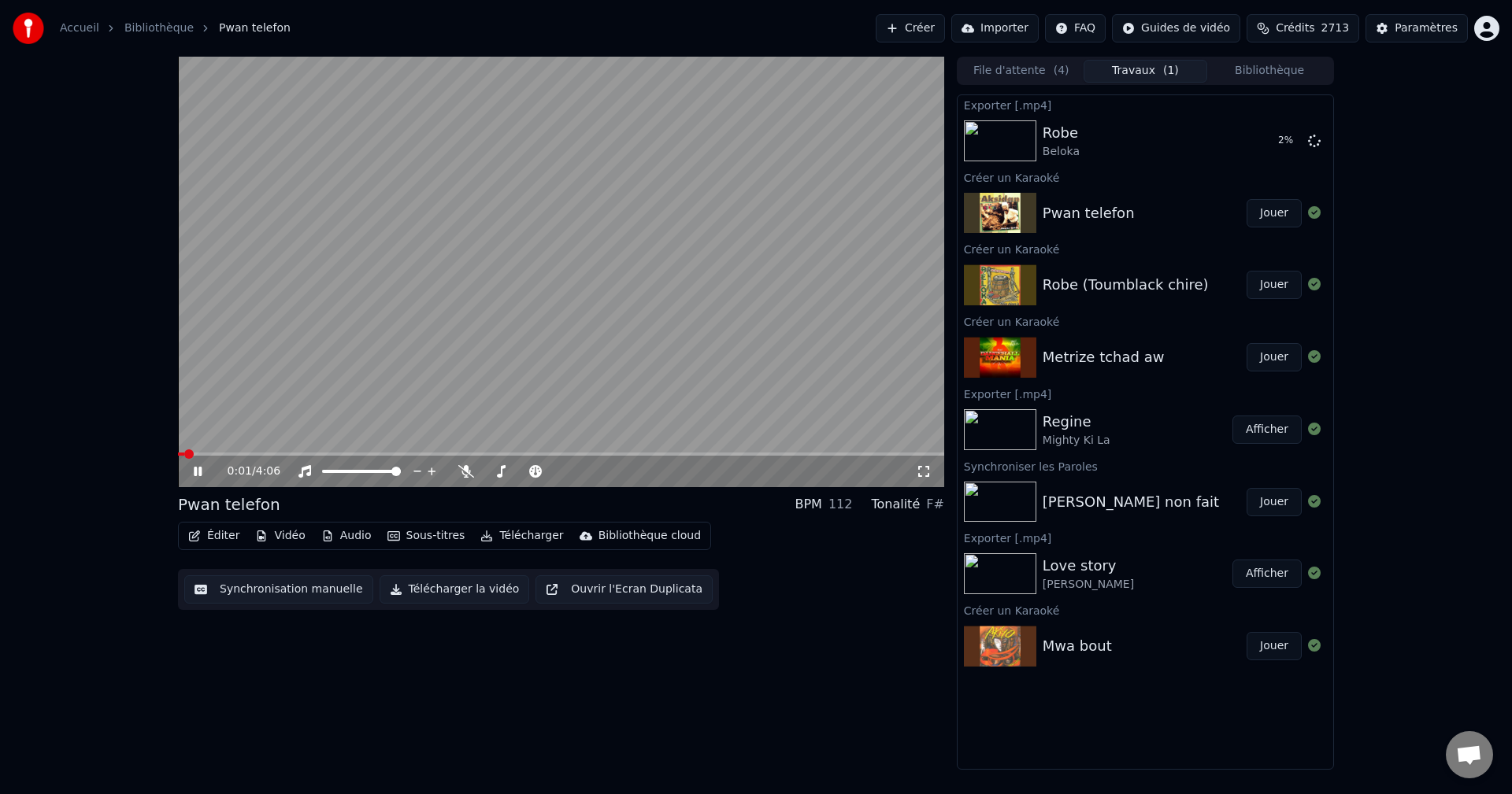
click at [221, 532] on button "Éditer" at bounding box center [213, 536] width 64 height 22
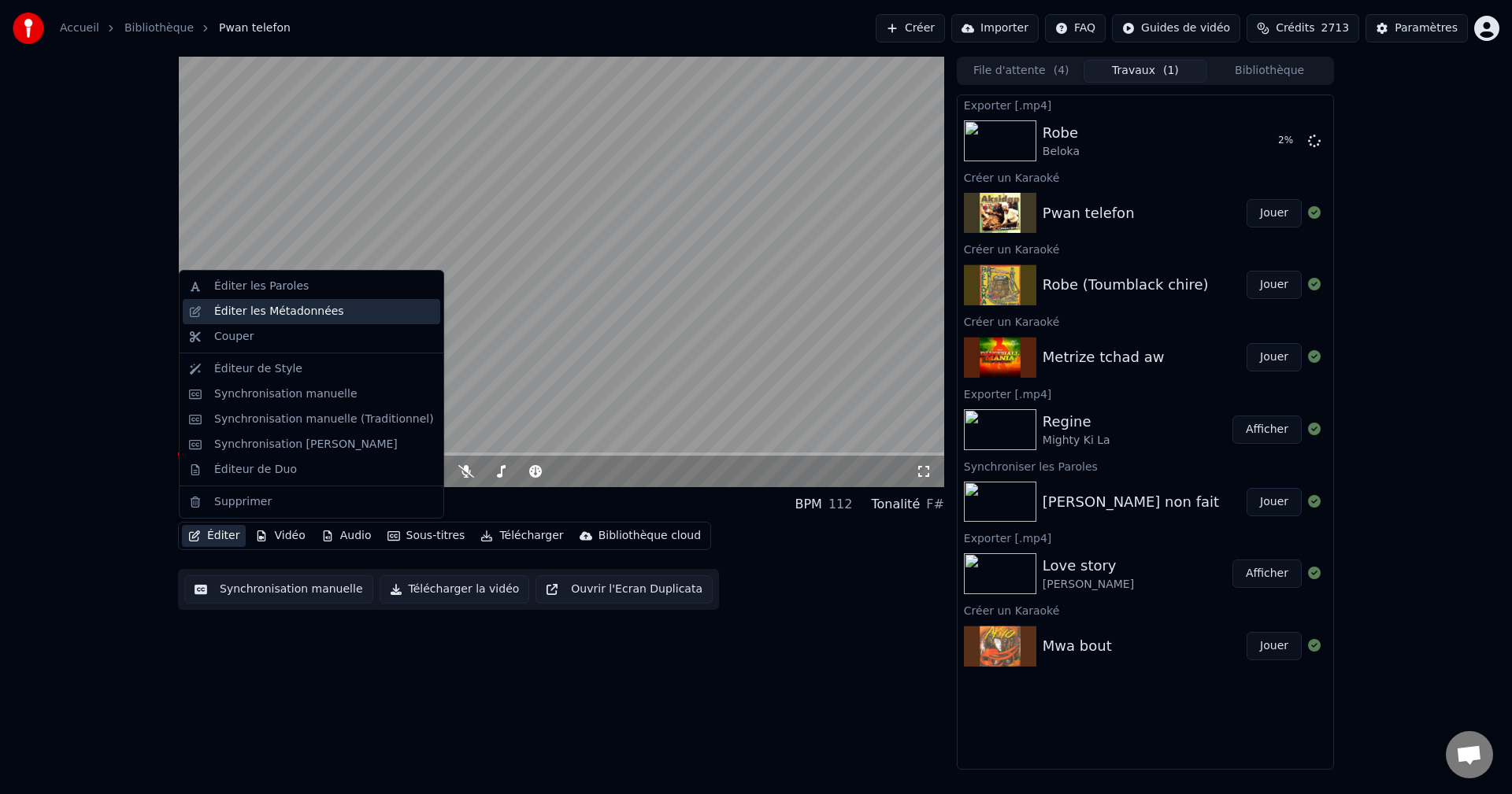
click at [271, 304] on div "Éditer les Métadonnées" at bounding box center [279, 311] width 130 height 16
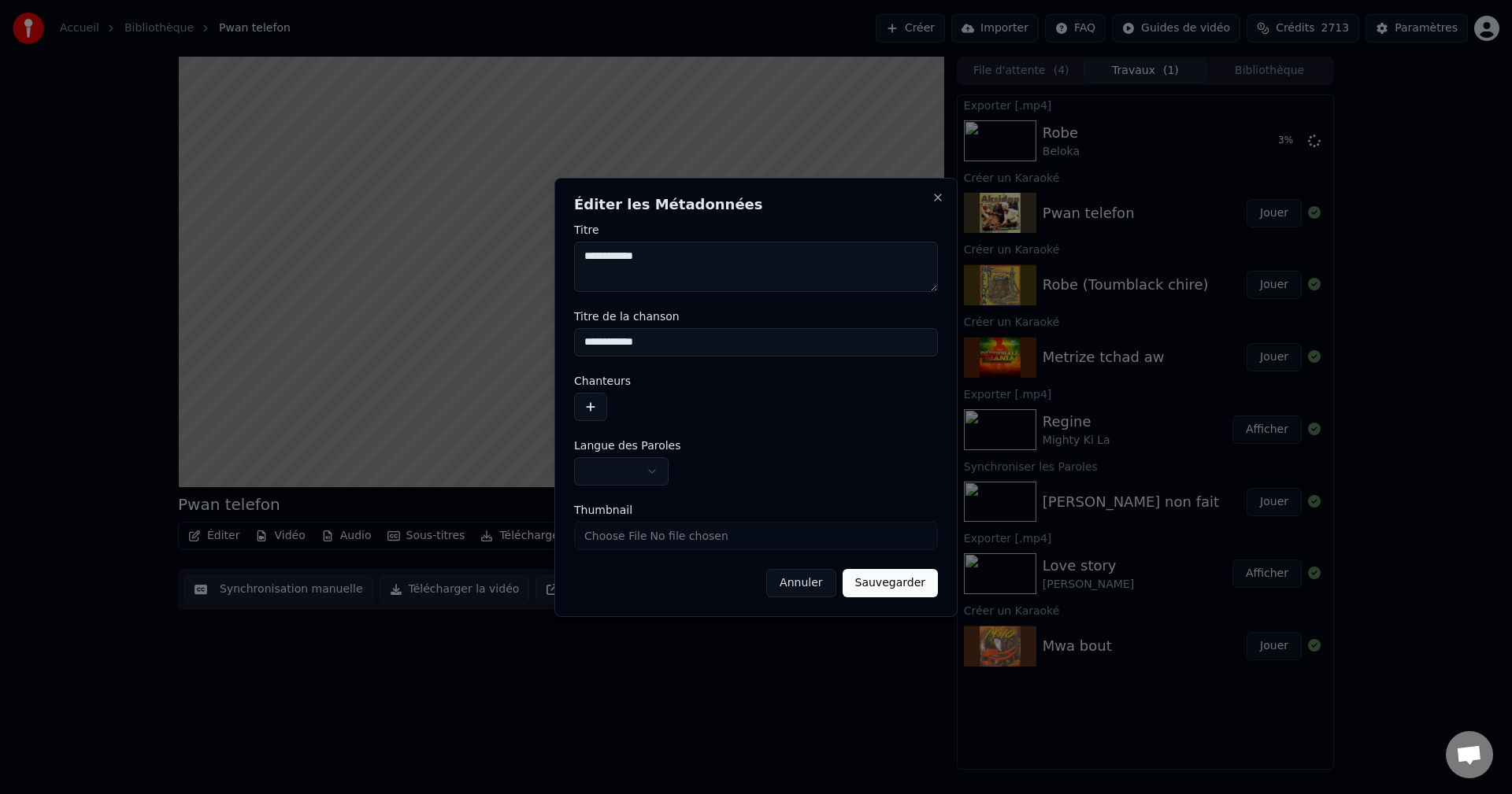
click at [586, 344] on input "**********" at bounding box center [756, 342] width 364 height 29
drag, startPoint x: 630, startPoint y: 343, endPoint x: 492, endPoint y: 343, distance: 138.0
click at [492, 343] on body "**********" at bounding box center [756, 397] width 1512 height 794
type input "**********"
click at [587, 403] on button "button" at bounding box center [591, 406] width 33 height 29
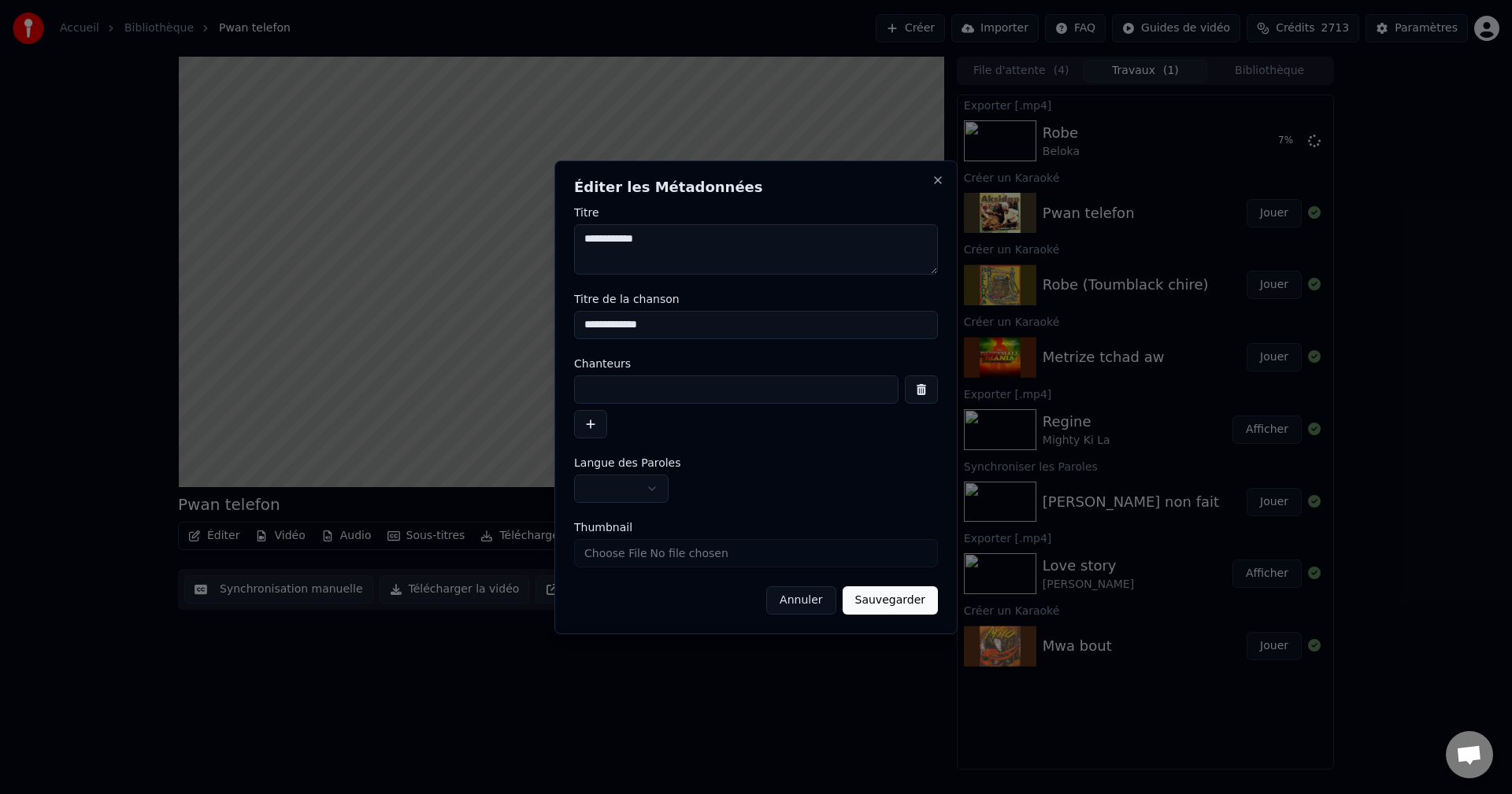
click at [601, 383] on input at bounding box center [736, 390] width 324 height 29
paste input "*********"
type input "*******"
click at [583, 234] on textarea "**********" at bounding box center [756, 249] width 364 height 50
paste textarea "*********"
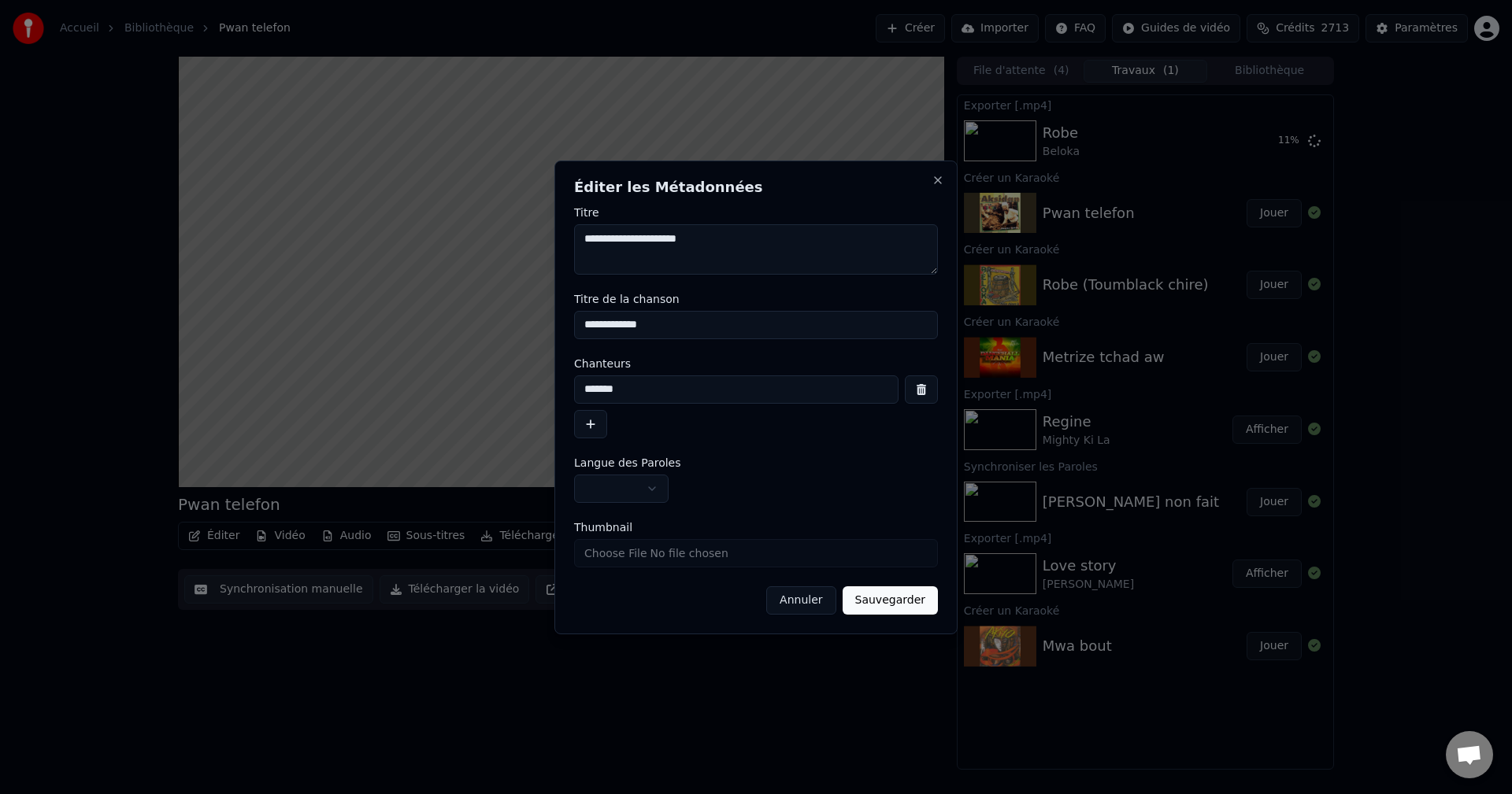
type textarea "**********"
click at [892, 596] on button "Sauvegarder" at bounding box center [890, 600] width 95 height 29
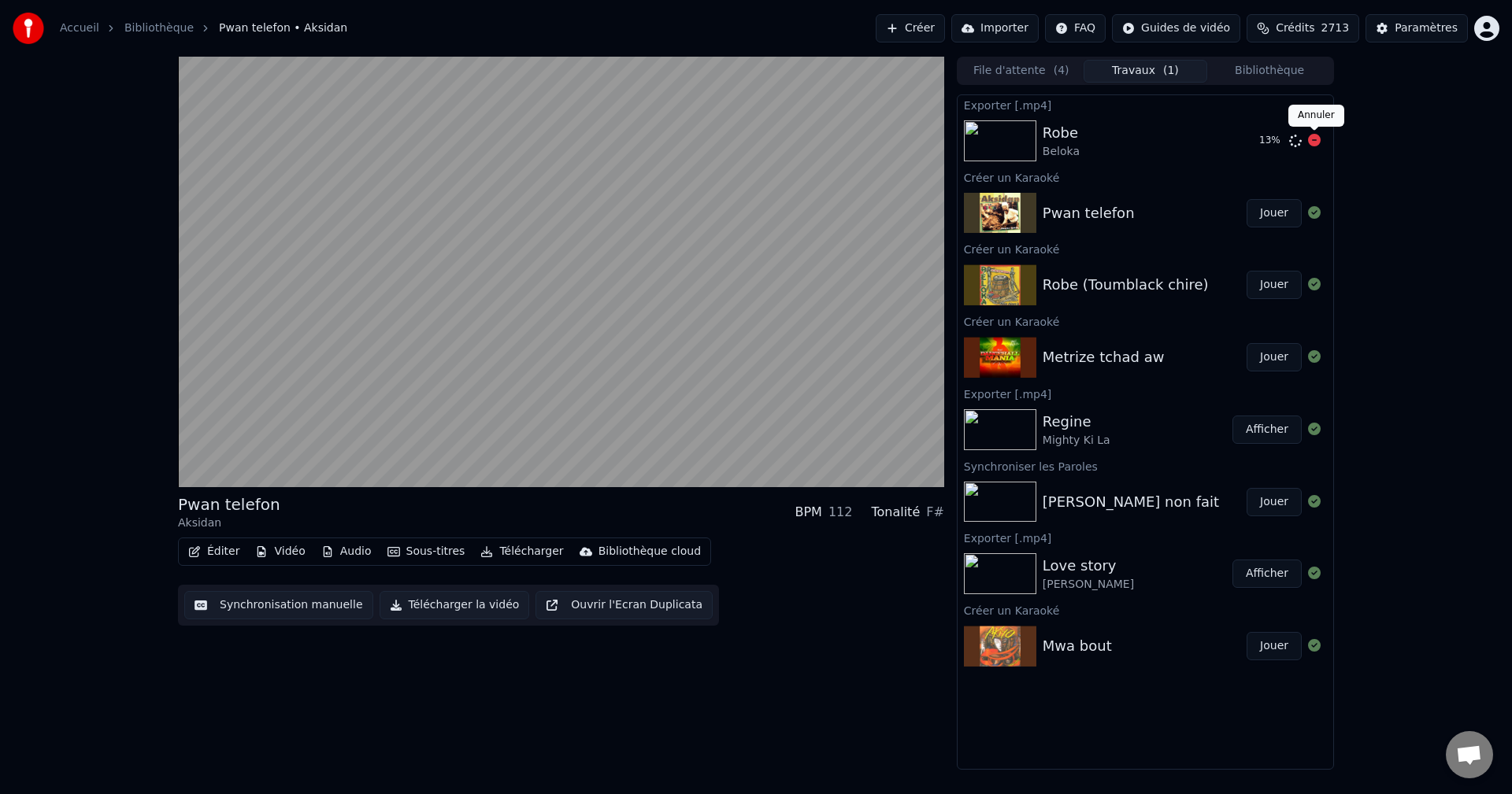
click at [1312, 140] on icon at bounding box center [1314, 141] width 13 height 13
click at [1070, 147] on div "Beloka" at bounding box center [1061, 152] width 37 height 16
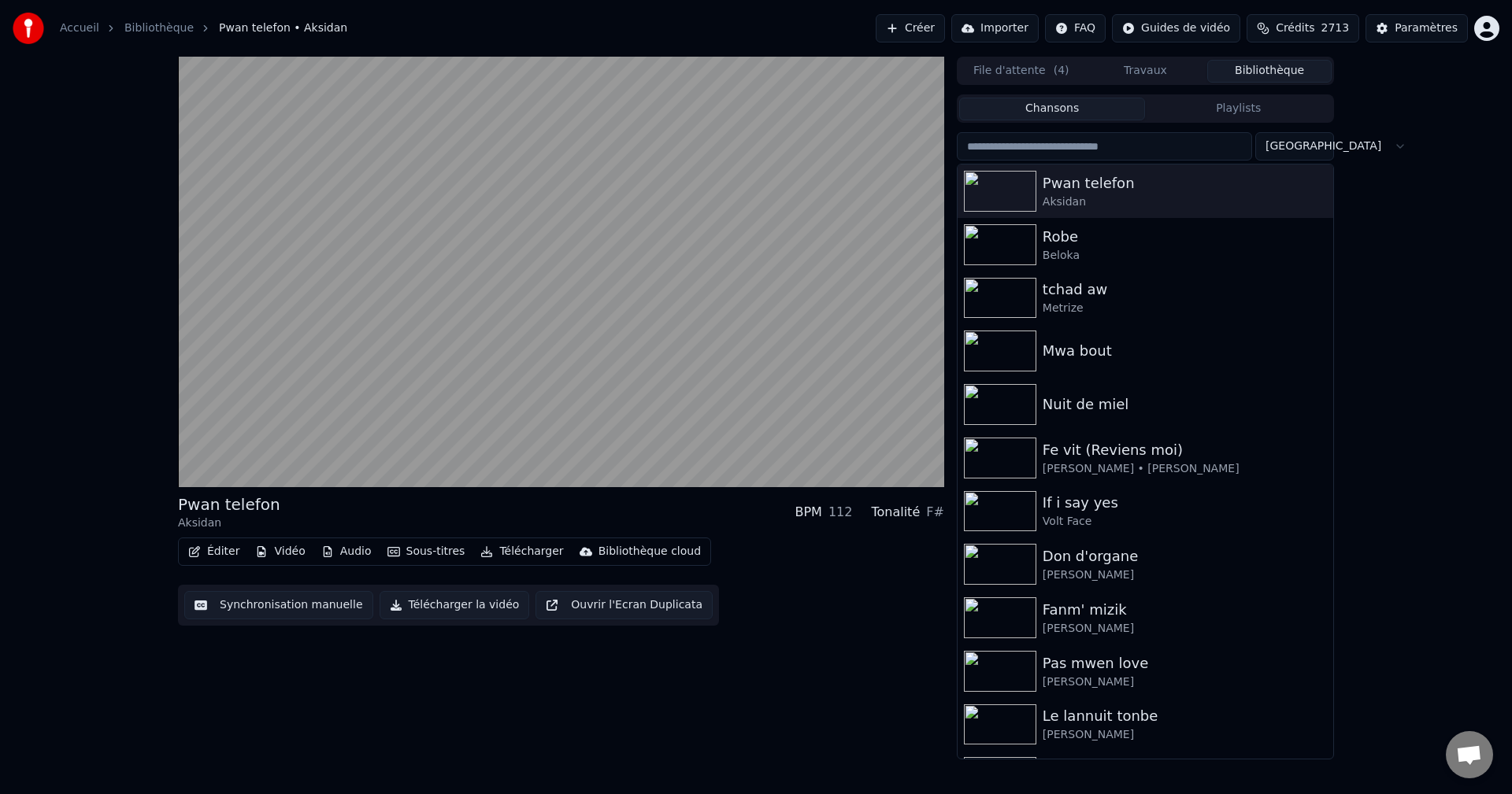
click at [1281, 64] on button "Bibliothèque" at bounding box center [1269, 71] width 124 height 23
drag, startPoint x: 1029, startPoint y: 257, endPoint x: 1008, endPoint y: 262, distance: 21.6
click at [1030, 257] on img at bounding box center [1000, 244] width 72 height 41
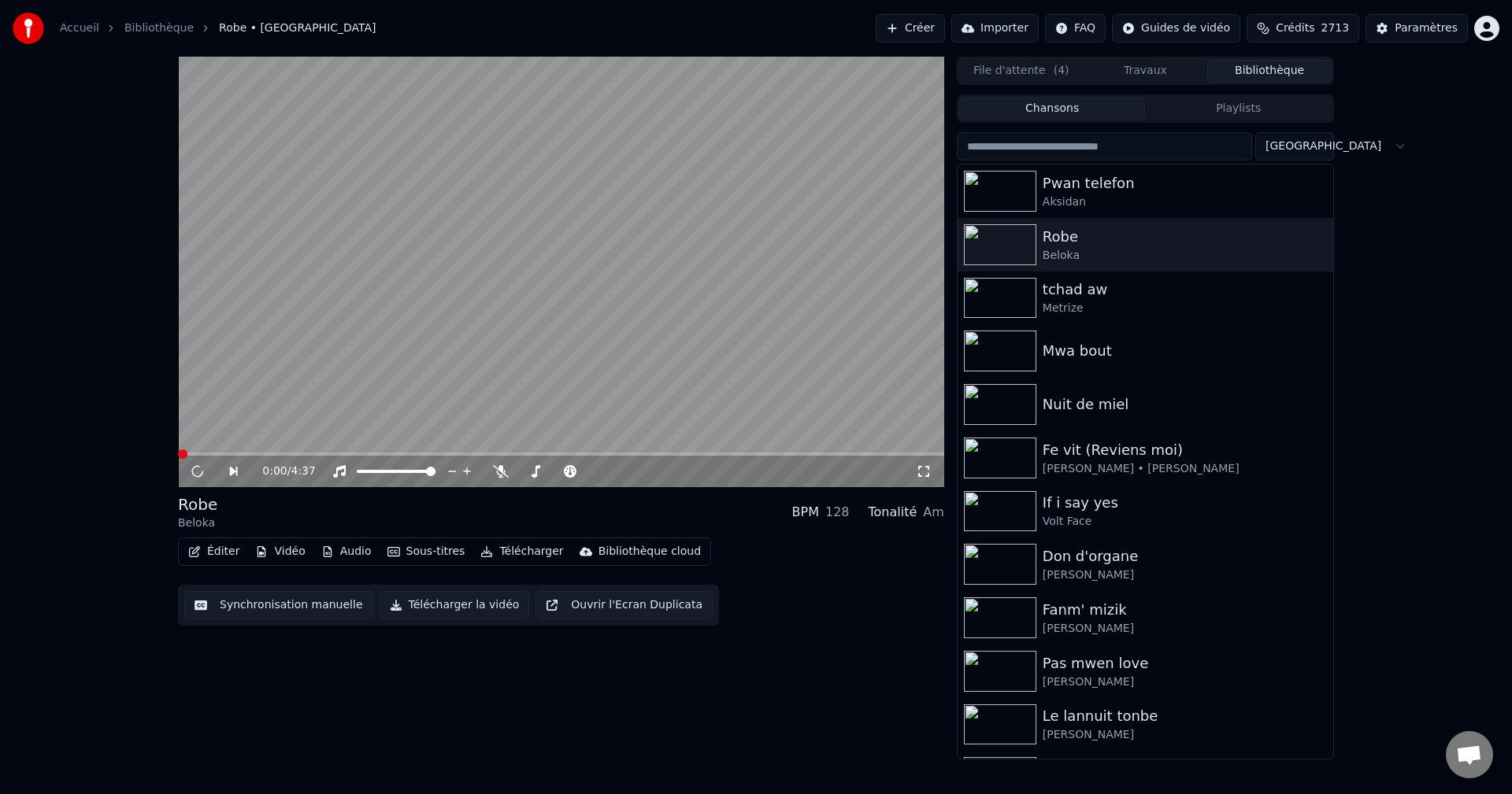
click at [212, 556] on button "Éditer" at bounding box center [213, 552] width 64 height 22
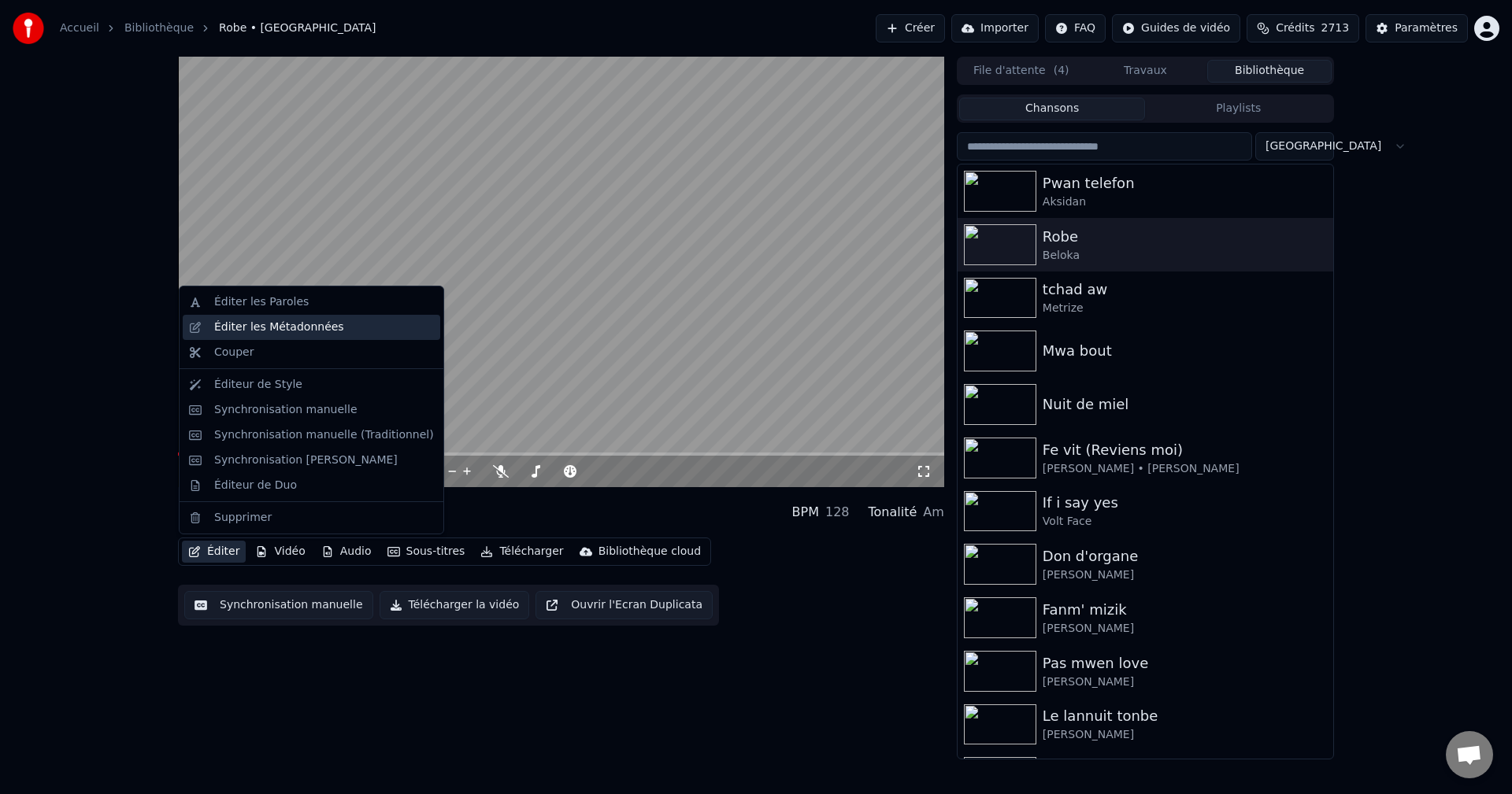
click at [310, 329] on div "Éditer les Métadonnées" at bounding box center [279, 327] width 130 height 16
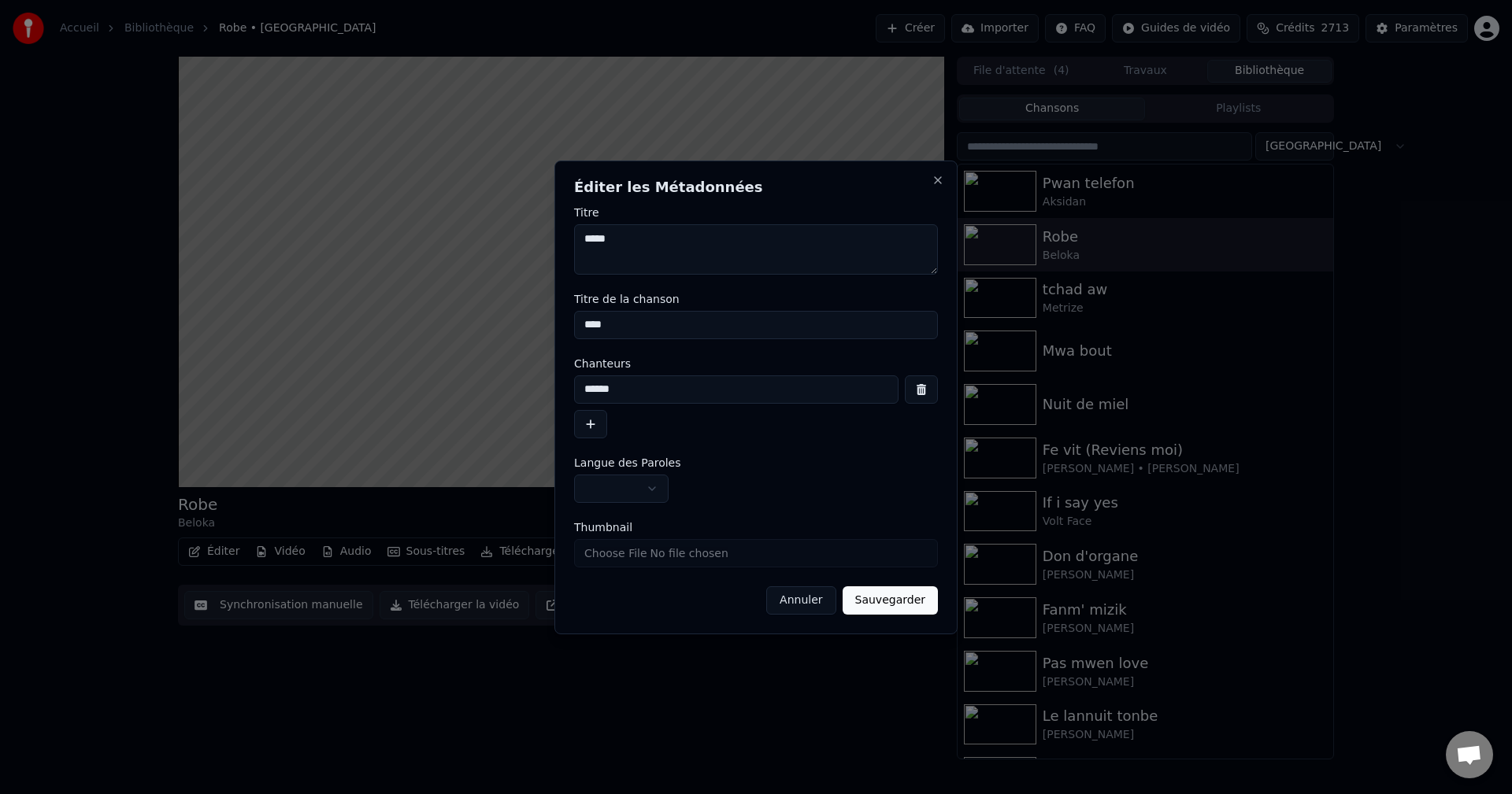
drag, startPoint x: 621, startPoint y: 394, endPoint x: 504, endPoint y: 392, distance: 117.0
click at [504, 392] on body "**********" at bounding box center [756, 397] width 1512 height 794
click at [581, 233] on textarea "****" at bounding box center [756, 249] width 364 height 50
paste textarea "******"
type textarea "**********"
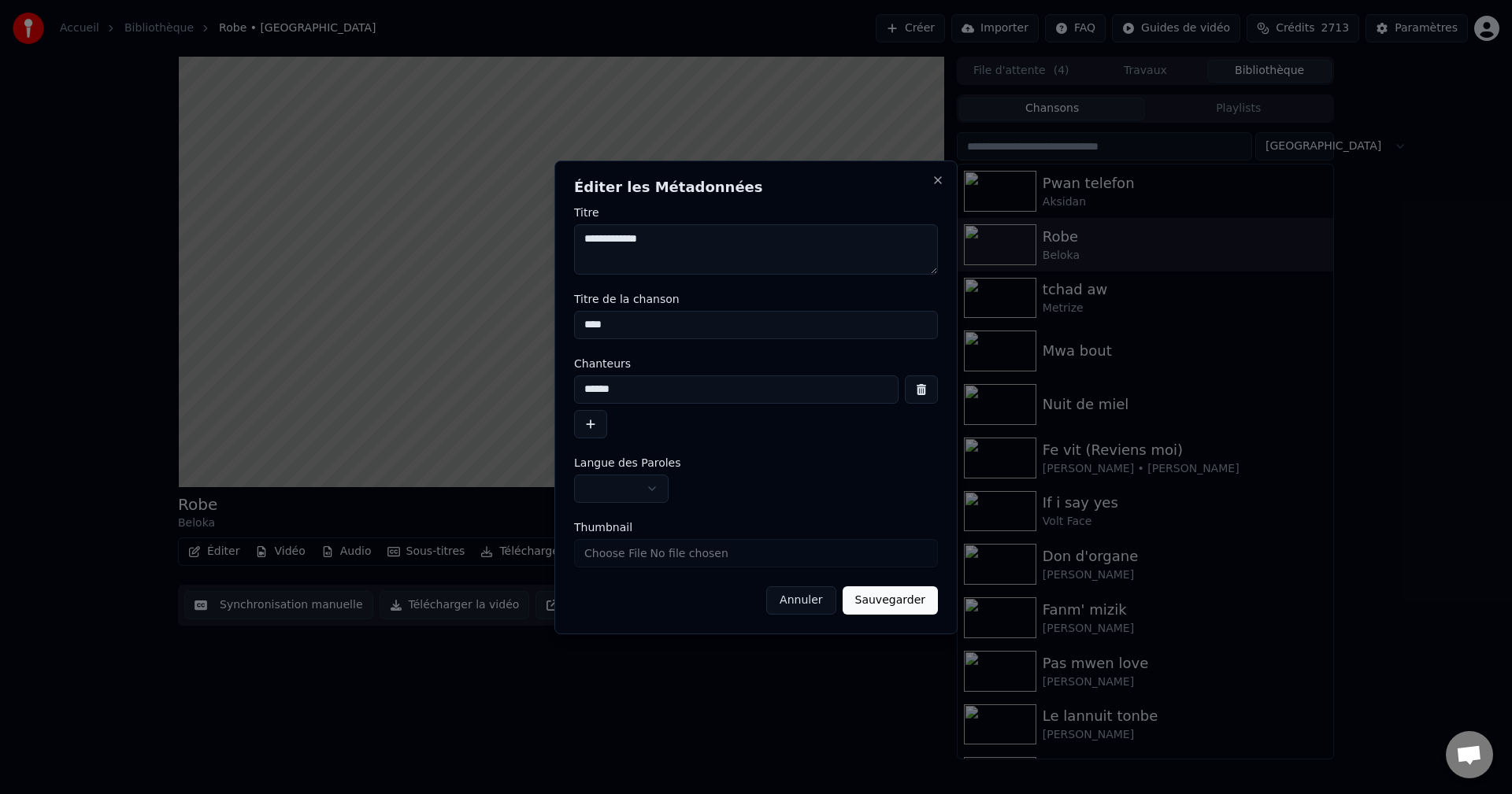
click at [911, 602] on button "Sauvegarder" at bounding box center [890, 600] width 95 height 29
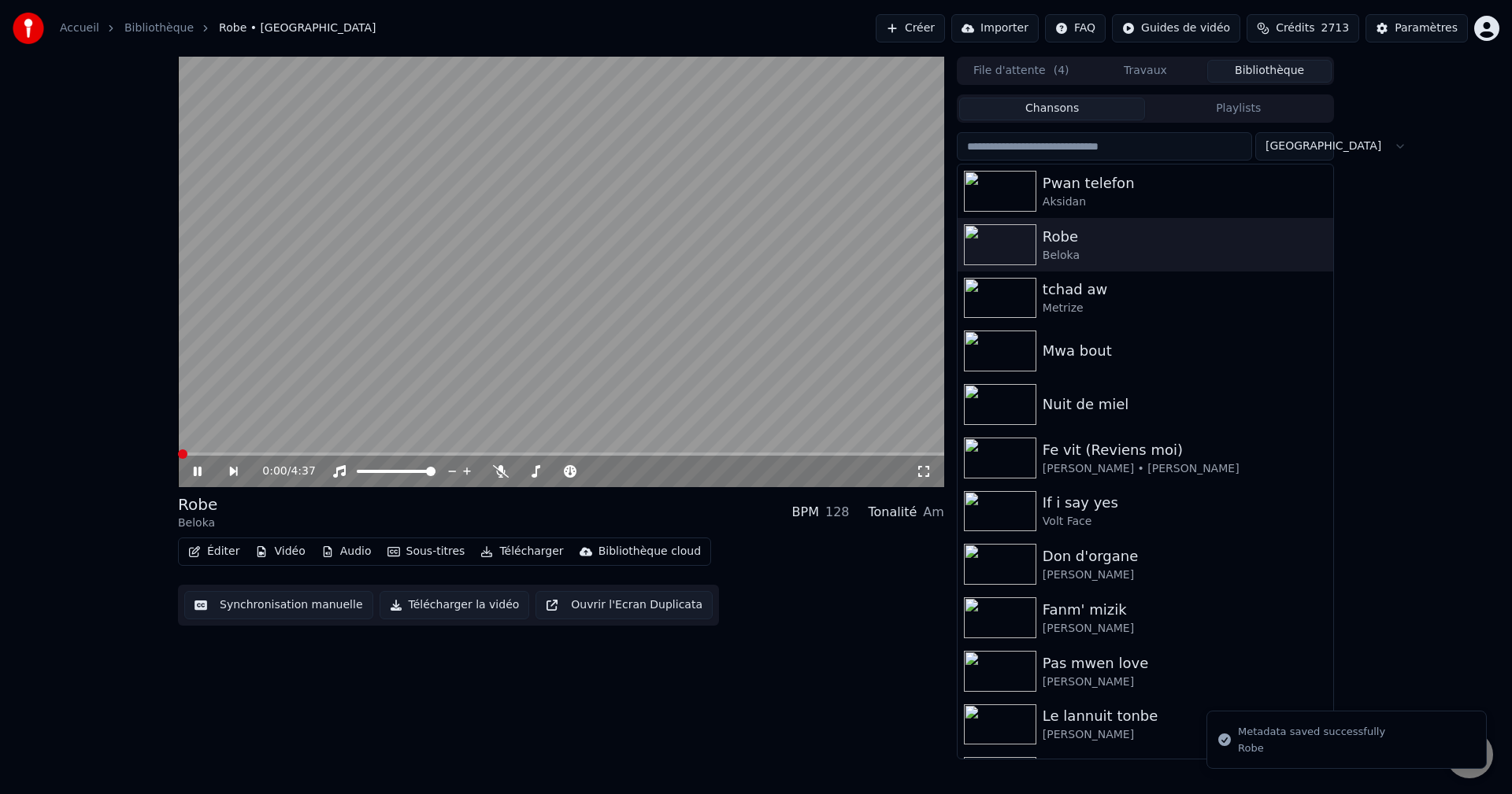
click at [178, 456] on span at bounding box center [182, 454] width 9 height 9
click at [178, 450] on span at bounding box center [182, 454] width 9 height 9
click at [1118, 197] on div "Aksidan" at bounding box center [1177, 202] width 269 height 16
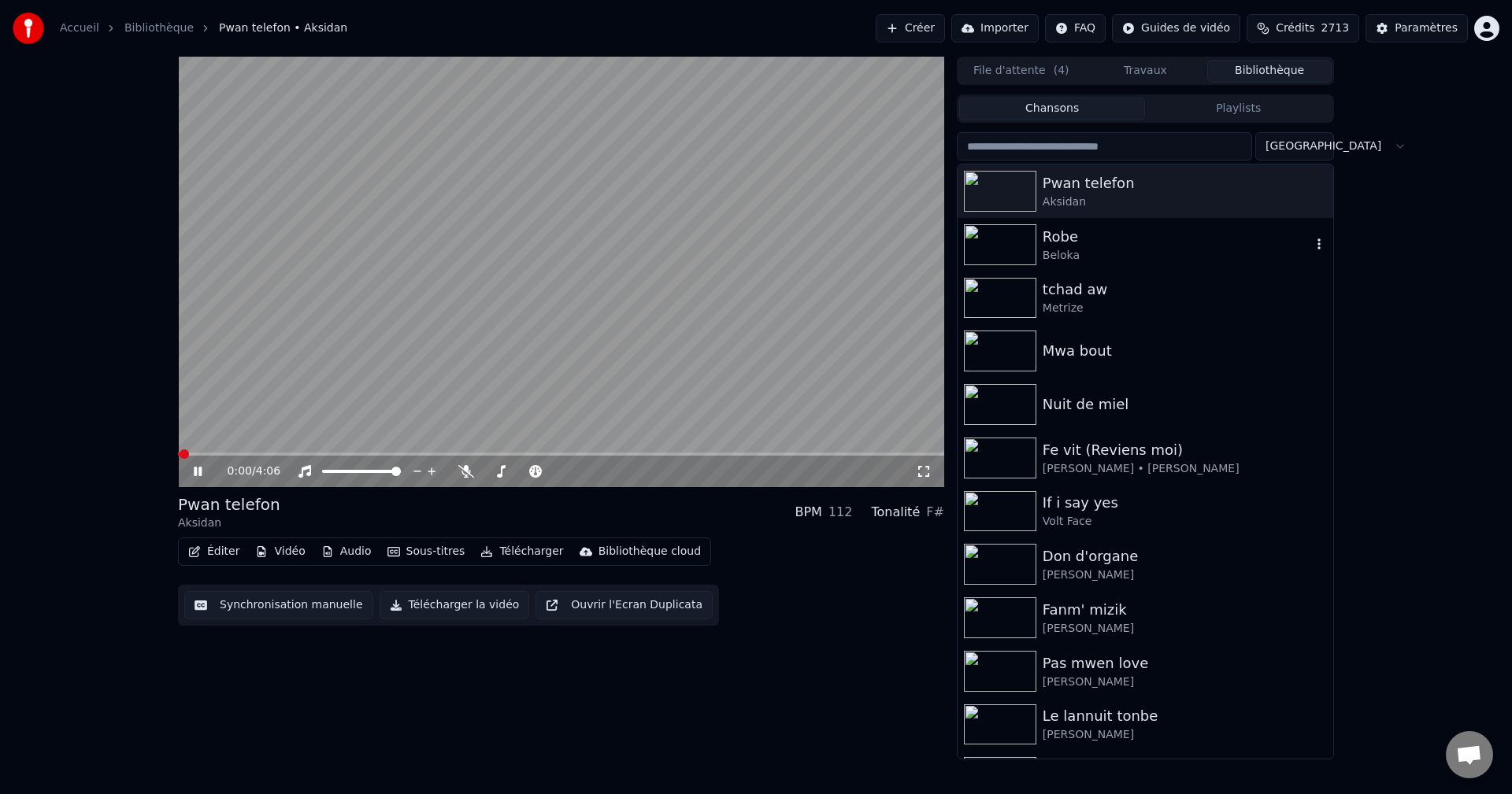
click at [1090, 254] on div "Beloka" at bounding box center [1177, 255] width 269 height 16
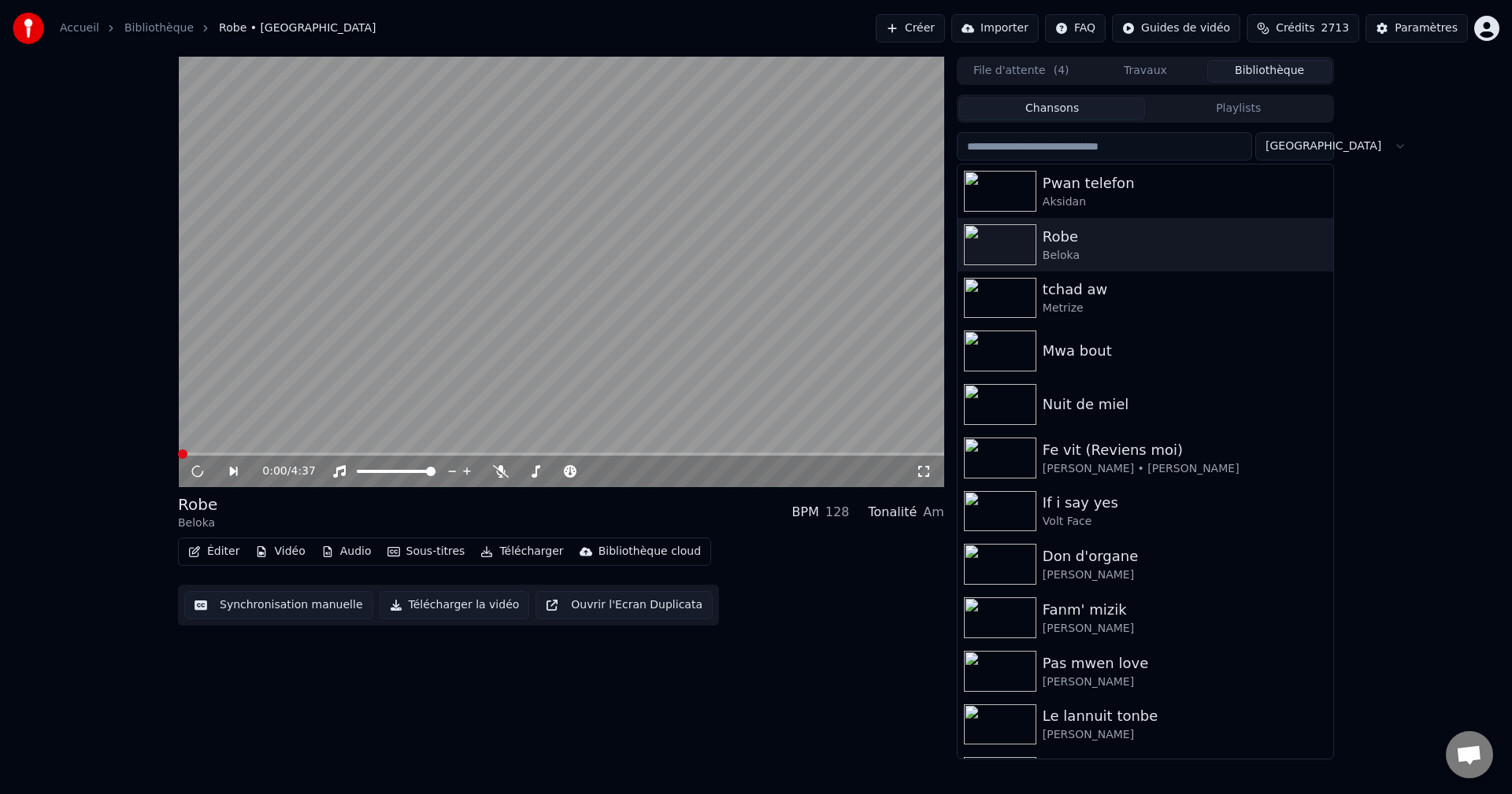
click at [503, 549] on button "Télécharger" at bounding box center [521, 552] width 95 height 22
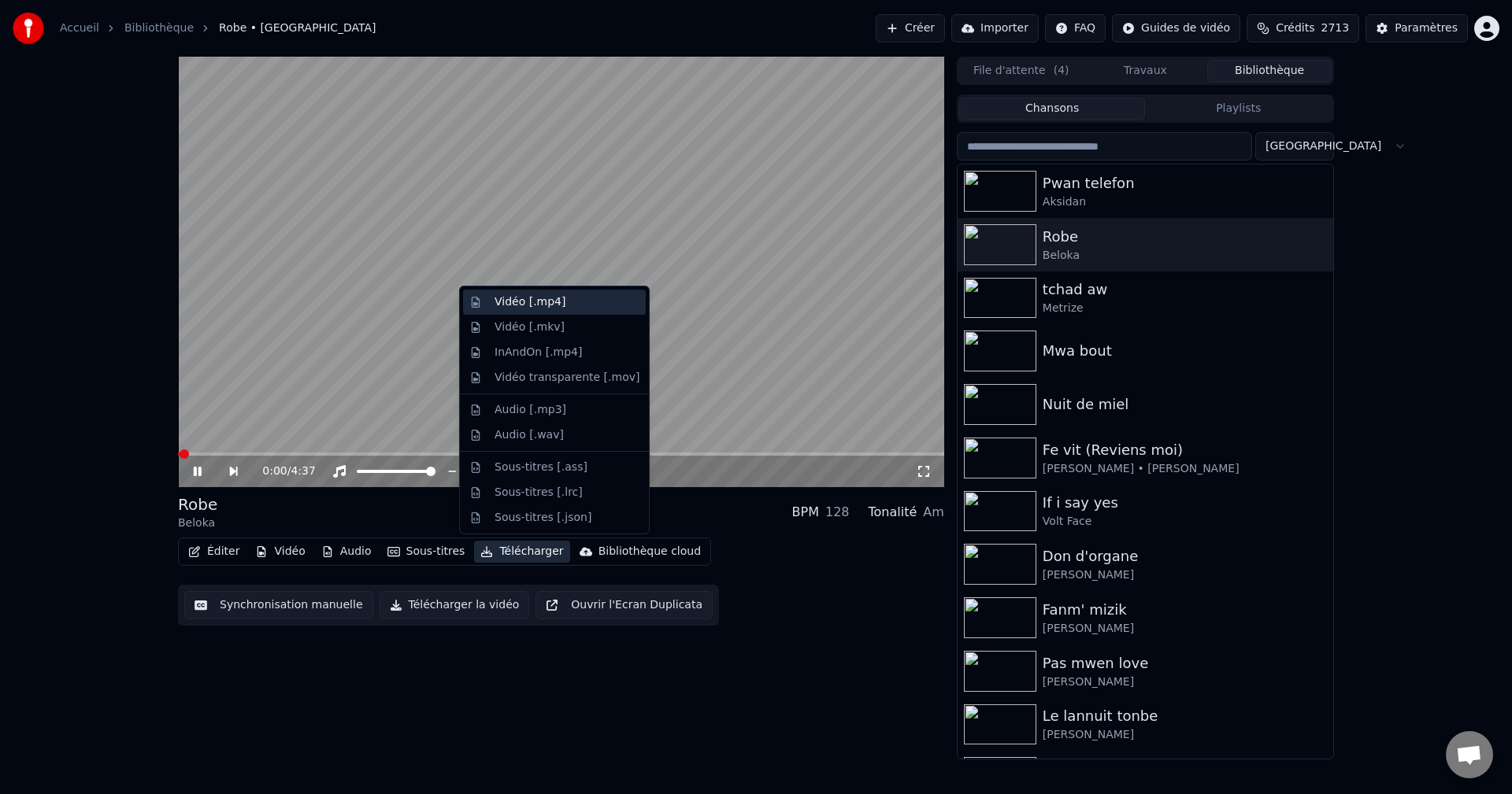
click at [540, 303] on div "Vidéo [.mp4]" at bounding box center [530, 302] width 71 height 16
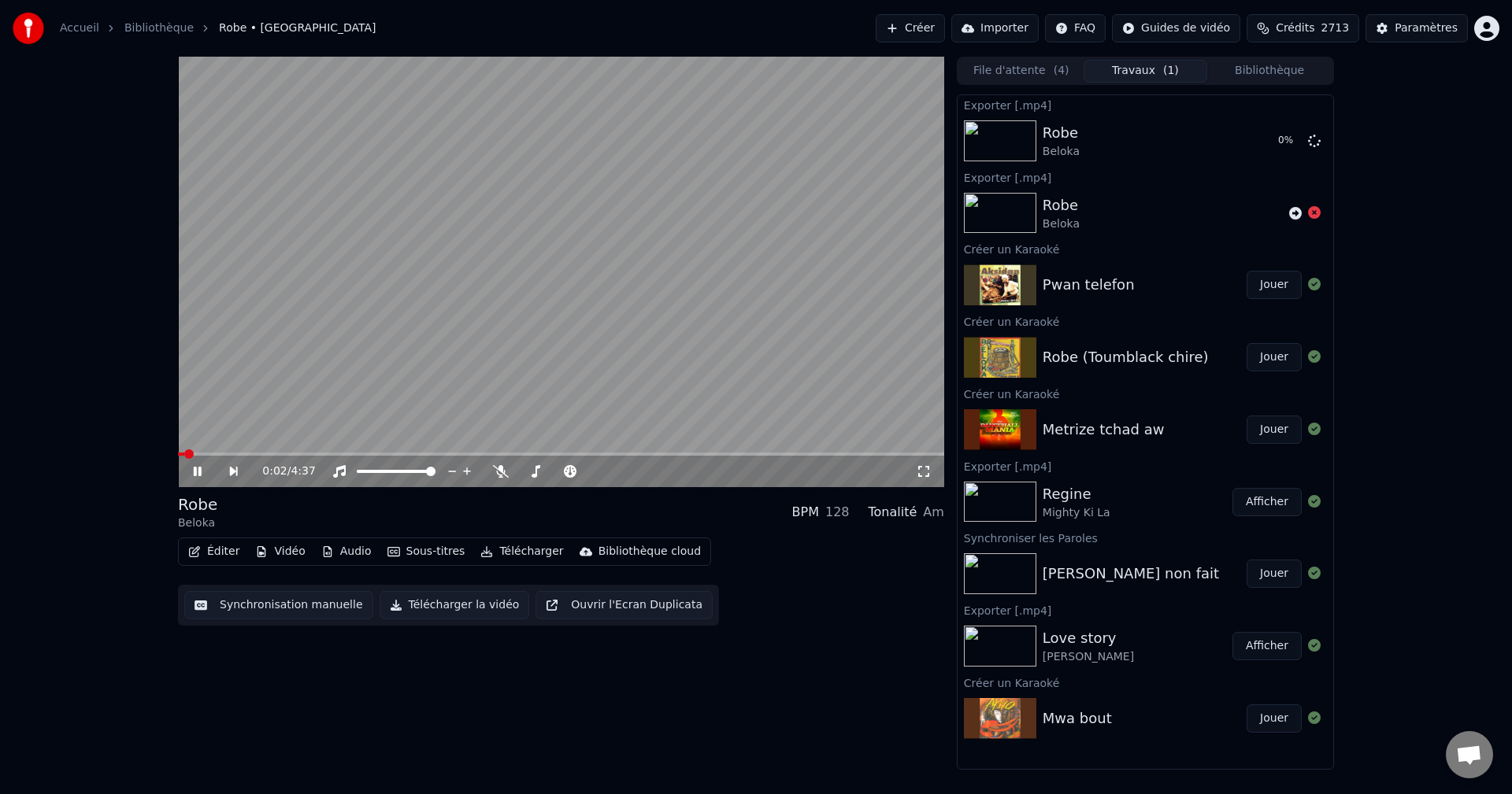
click at [1267, 58] on div "File d'attente ( 4 ) Travaux ( 1 ) Bibliothèque" at bounding box center [1144, 70] width 377 height 29
click at [1268, 64] on button "Bibliothèque" at bounding box center [1269, 71] width 124 height 23
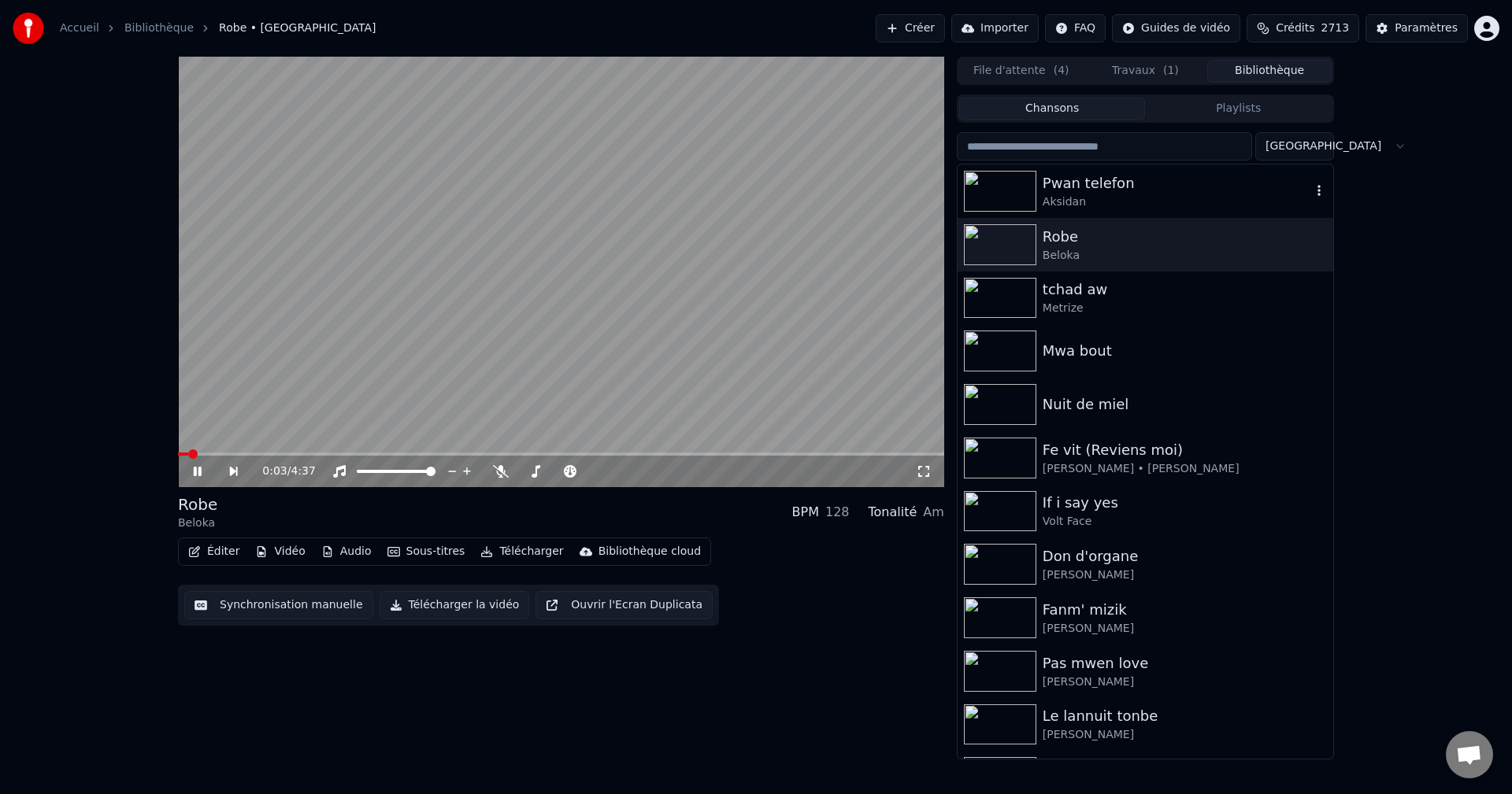
click at [1070, 186] on div "Pwan telefon" at bounding box center [1177, 183] width 269 height 22
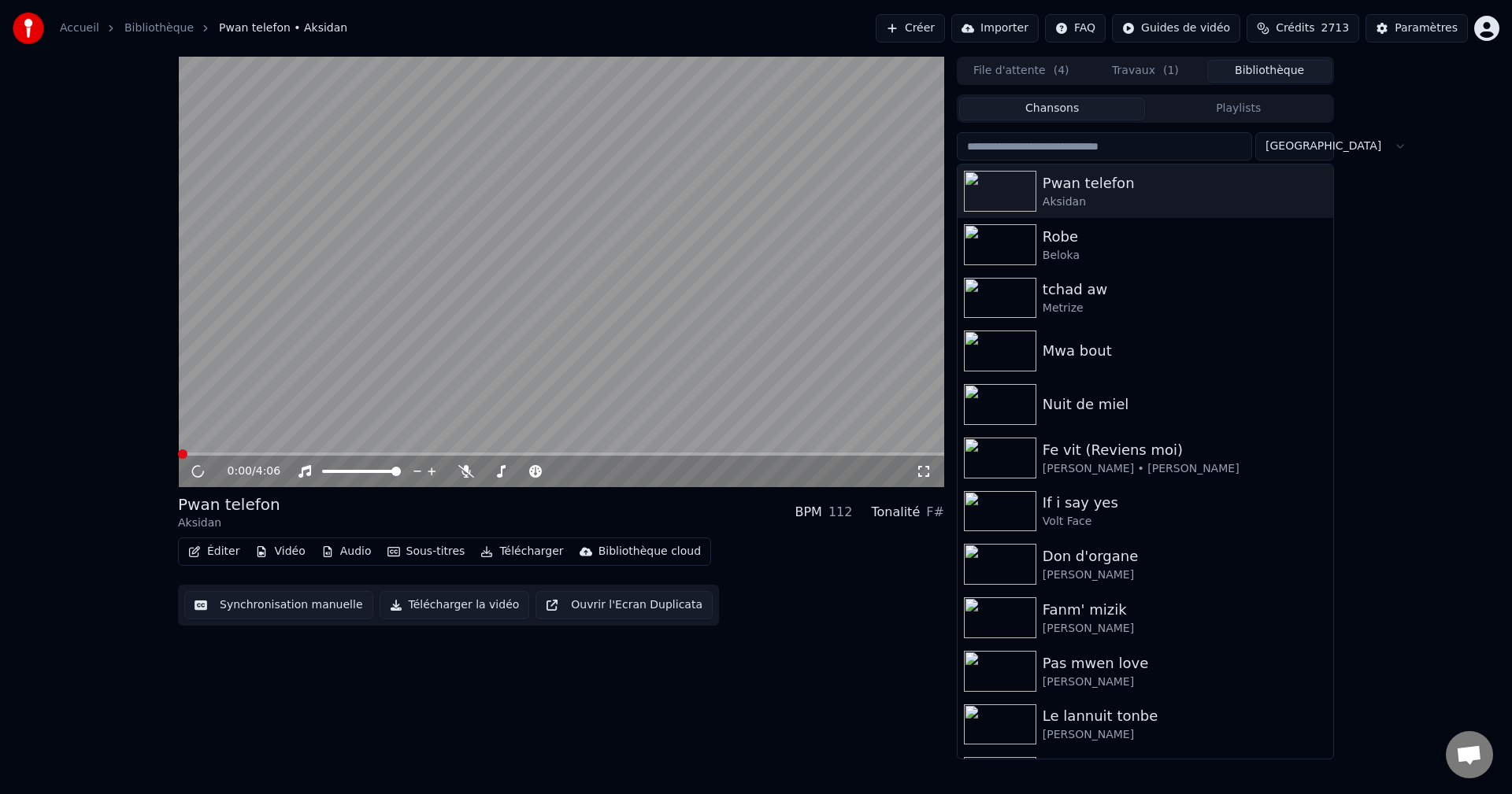
click at [201, 560] on button "Éditer" at bounding box center [213, 552] width 64 height 22
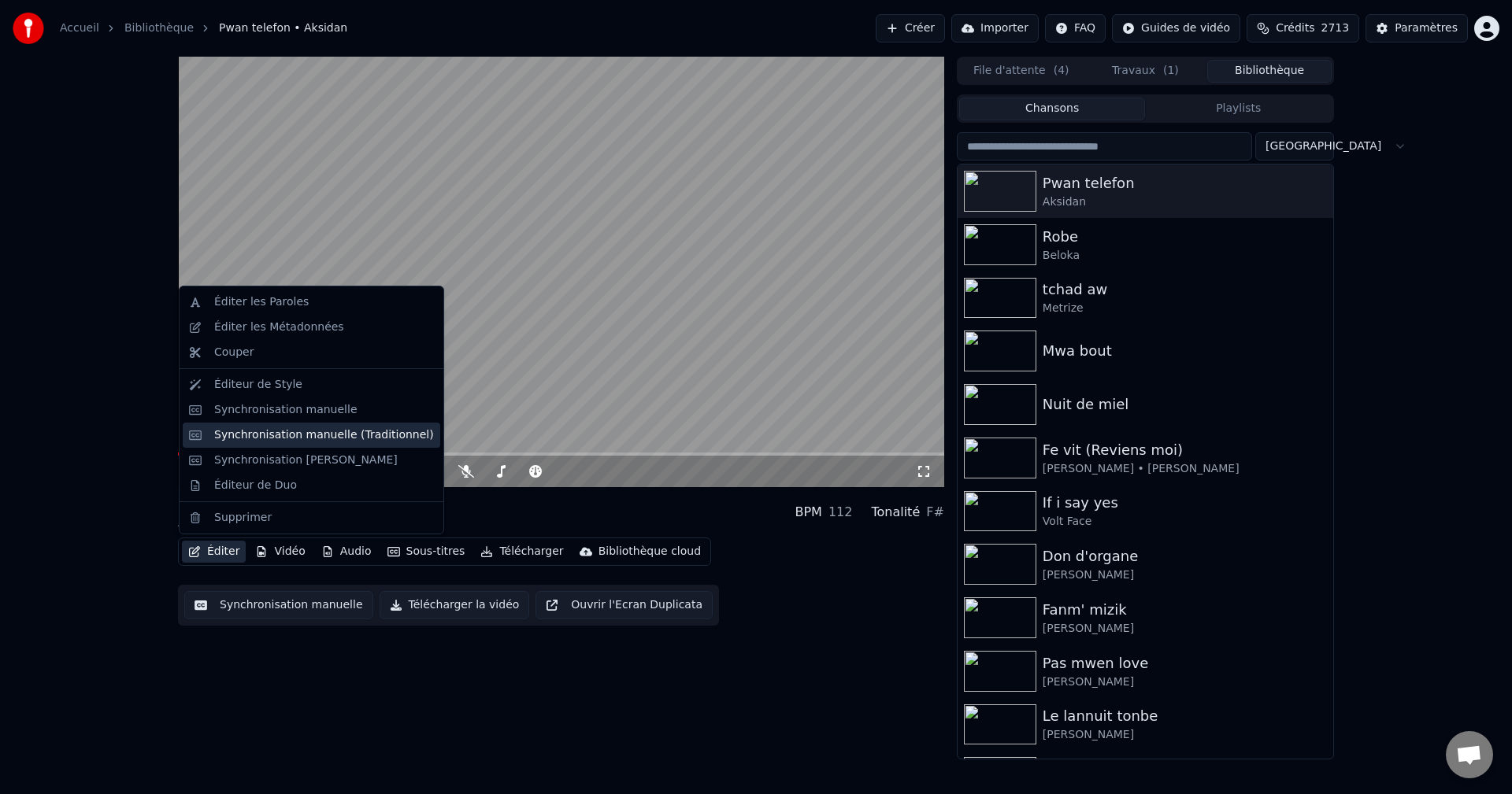
click at [299, 440] on div "Synchronisation manuelle (Traditionnel)" at bounding box center [323, 435] width 219 height 16
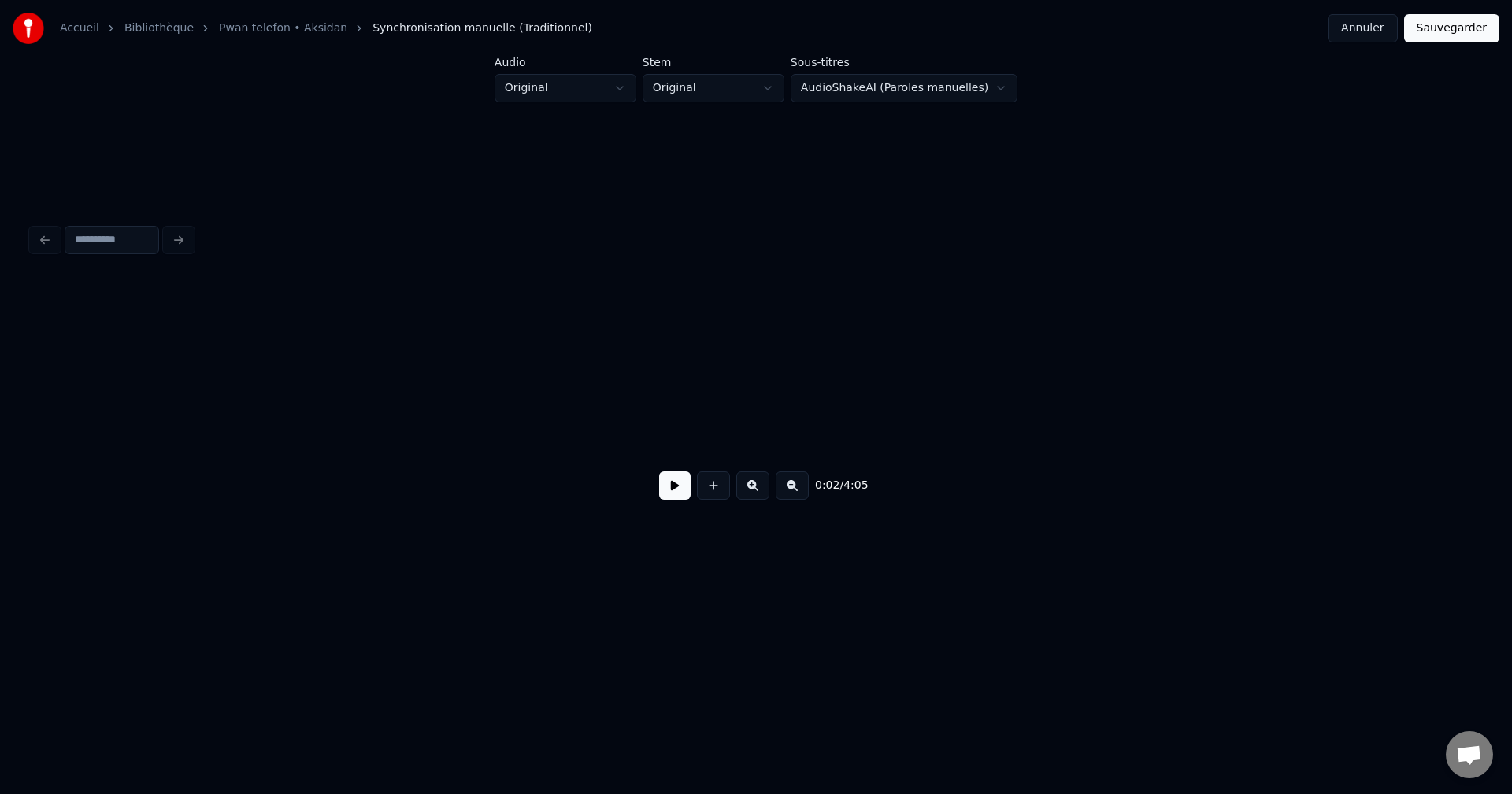
scroll to position [0, 1509]
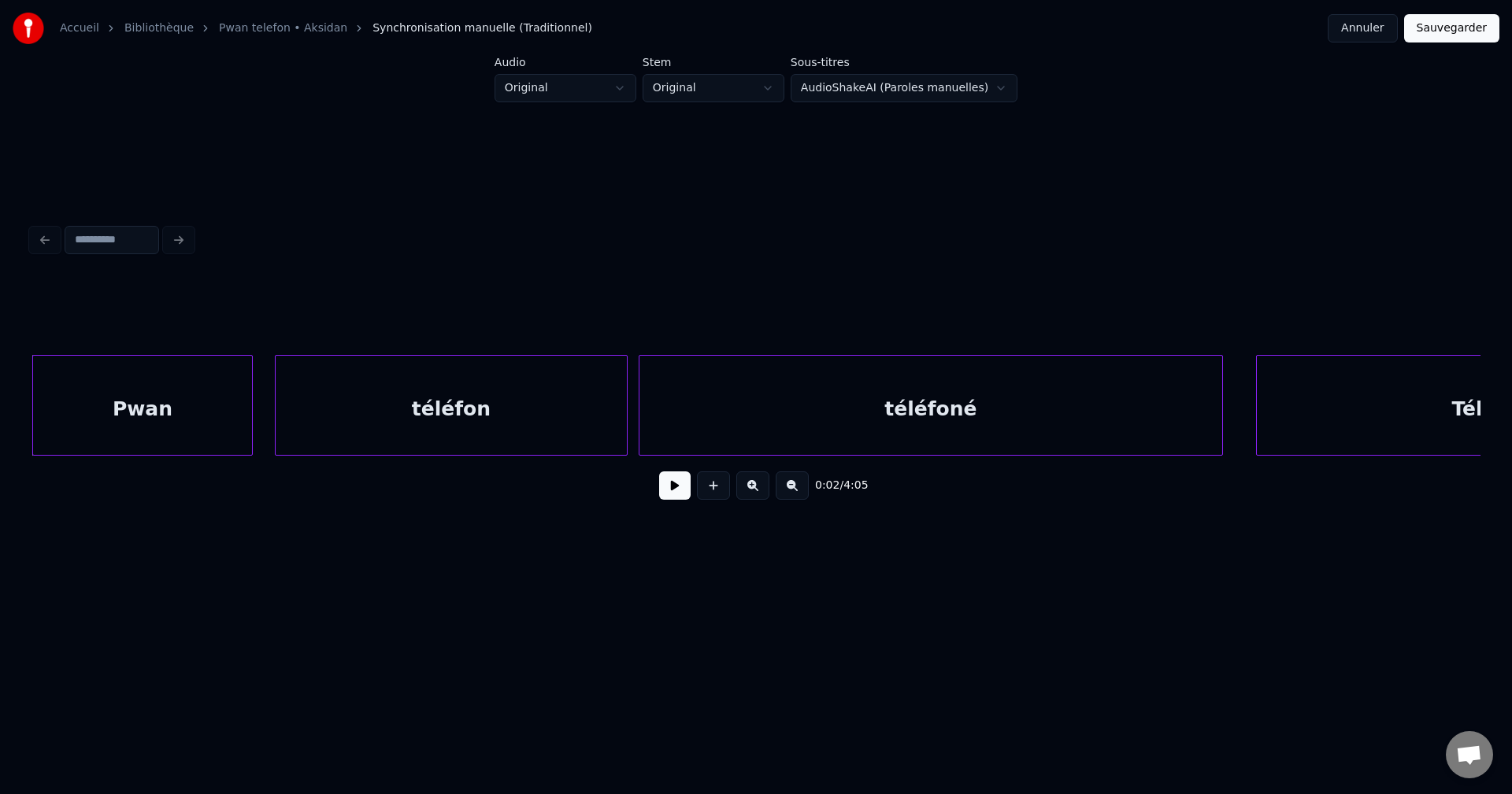
click at [655, 485] on div "0:02 / 4:05" at bounding box center [756, 485] width 1423 height 34
click at [662, 484] on button at bounding box center [675, 485] width 31 height 29
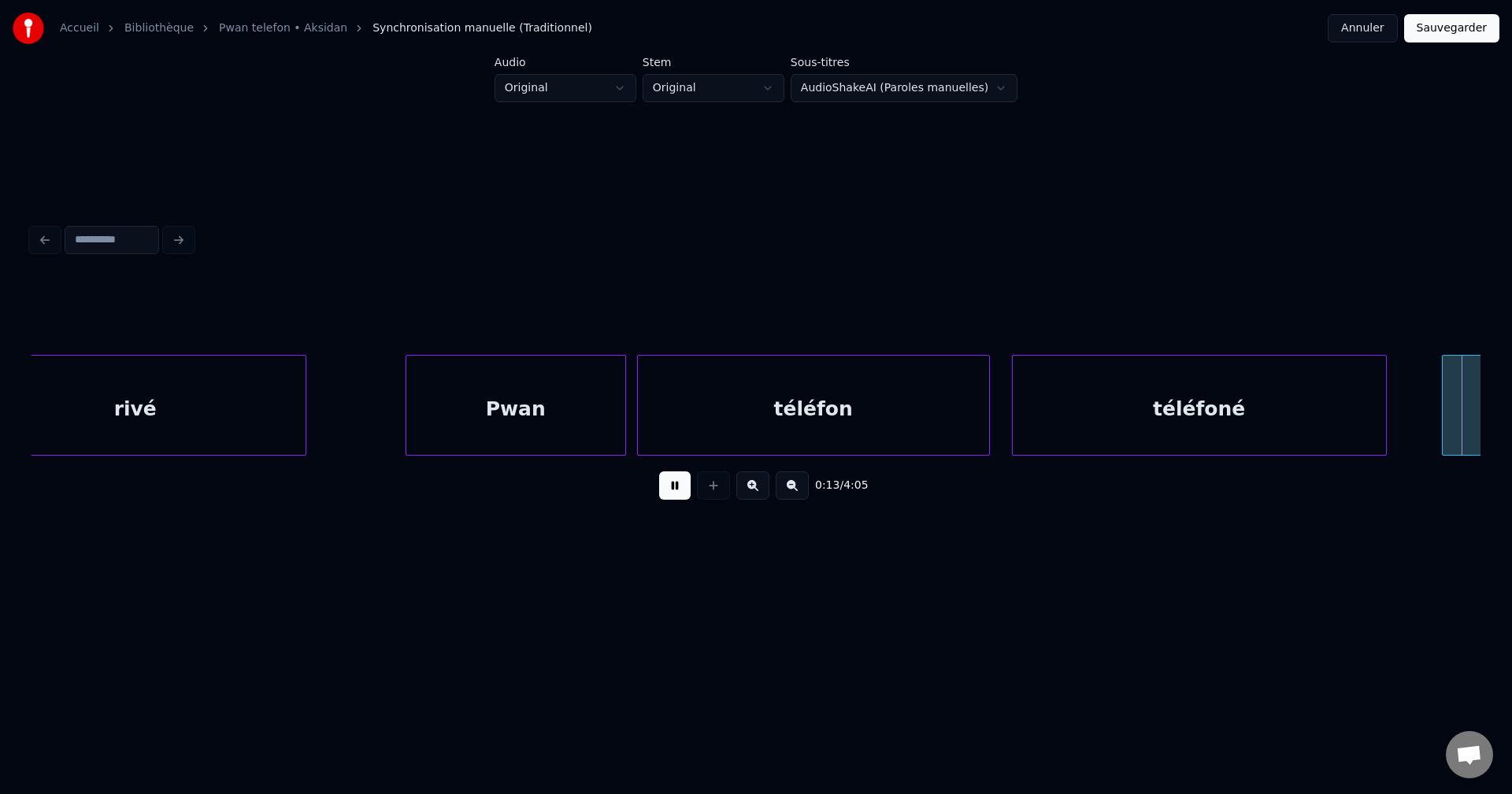
scroll to position [0, 7320]
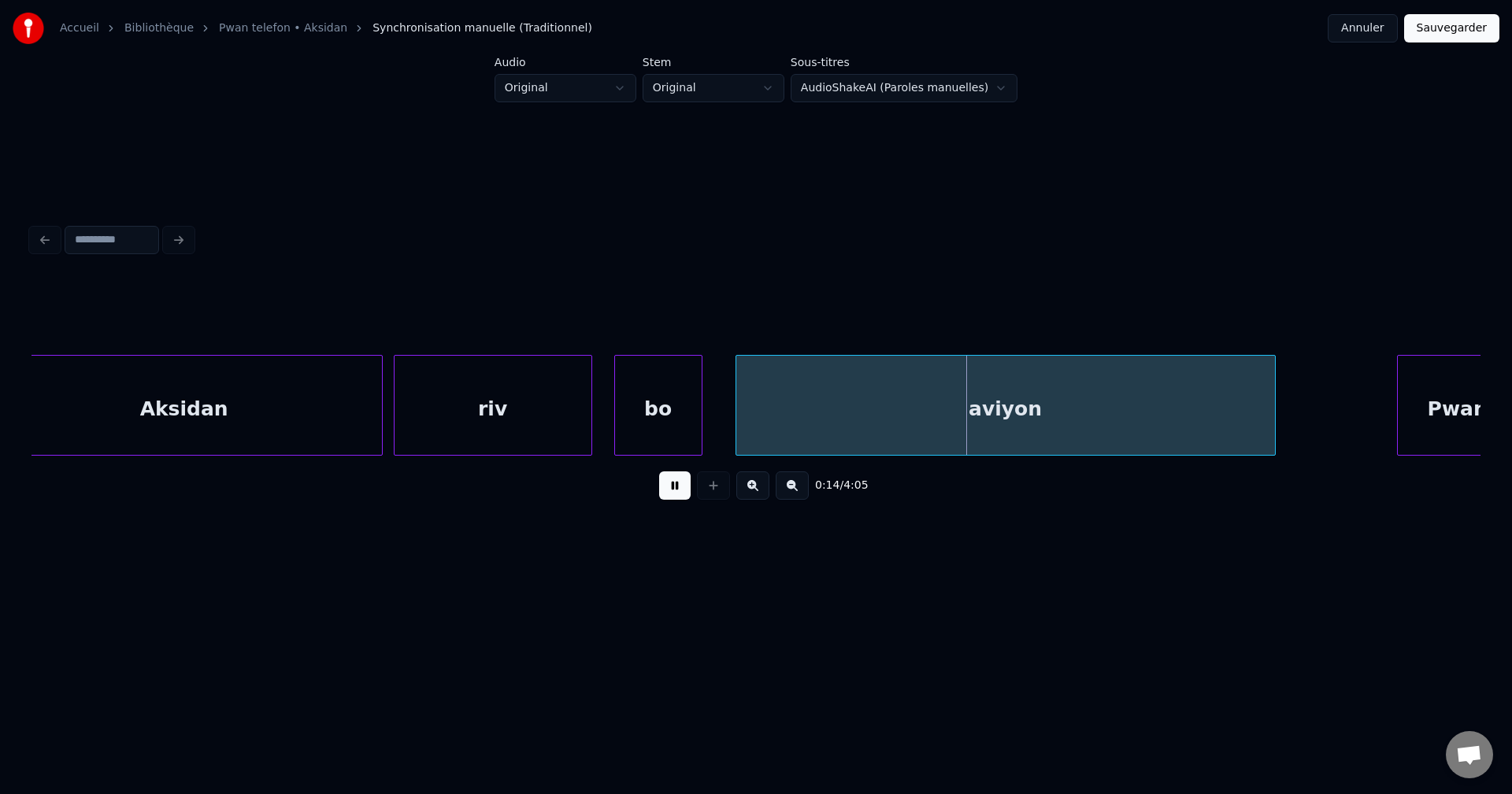
click at [519, 425] on div "riv" at bounding box center [493, 409] width 197 height 107
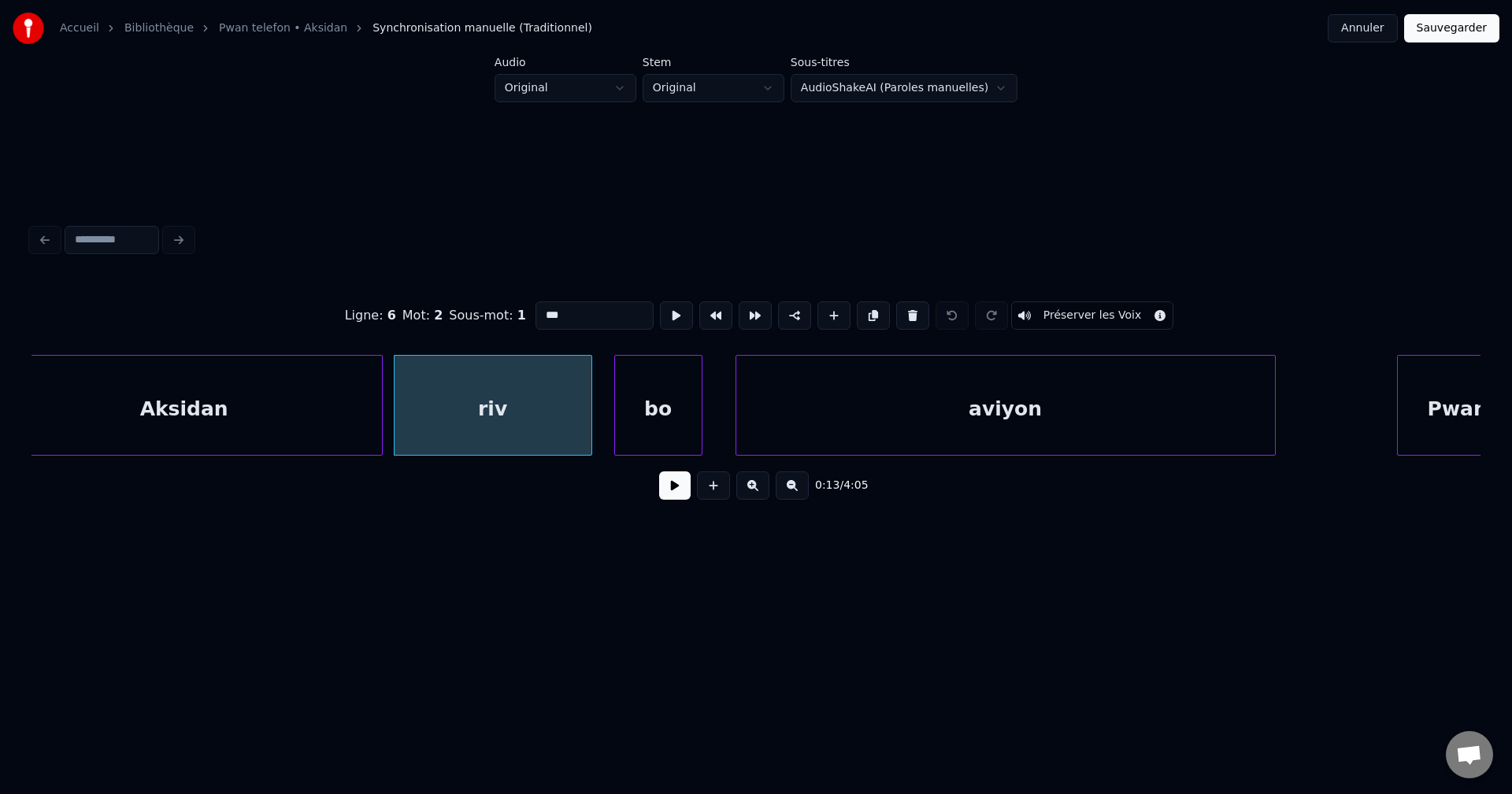
click at [557, 314] on input "***" at bounding box center [594, 316] width 119 height 29
type input "****"
click at [673, 495] on button at bounding box center [675, 485] width 31 height 29
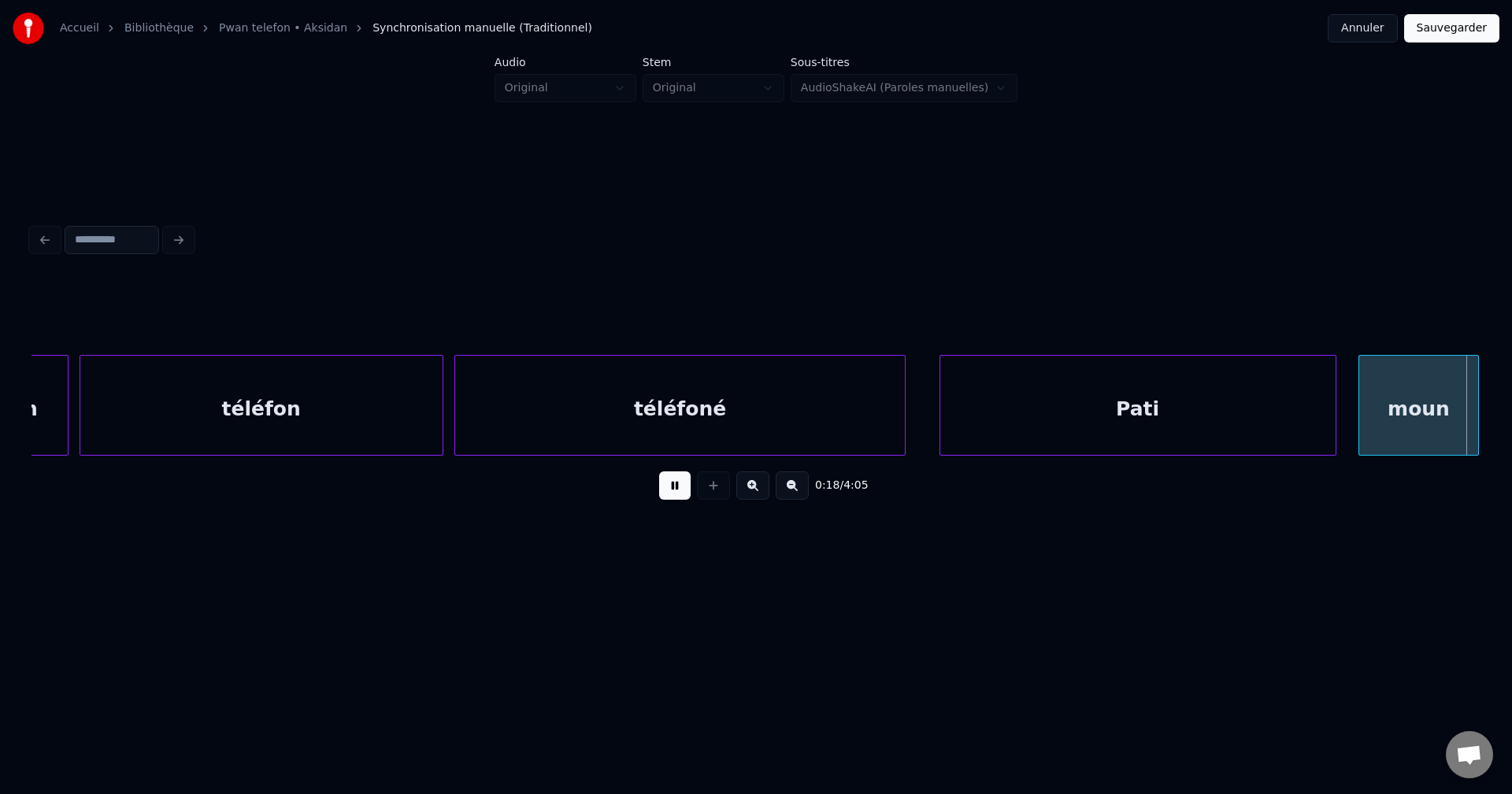
scroll to position [0, 10219]
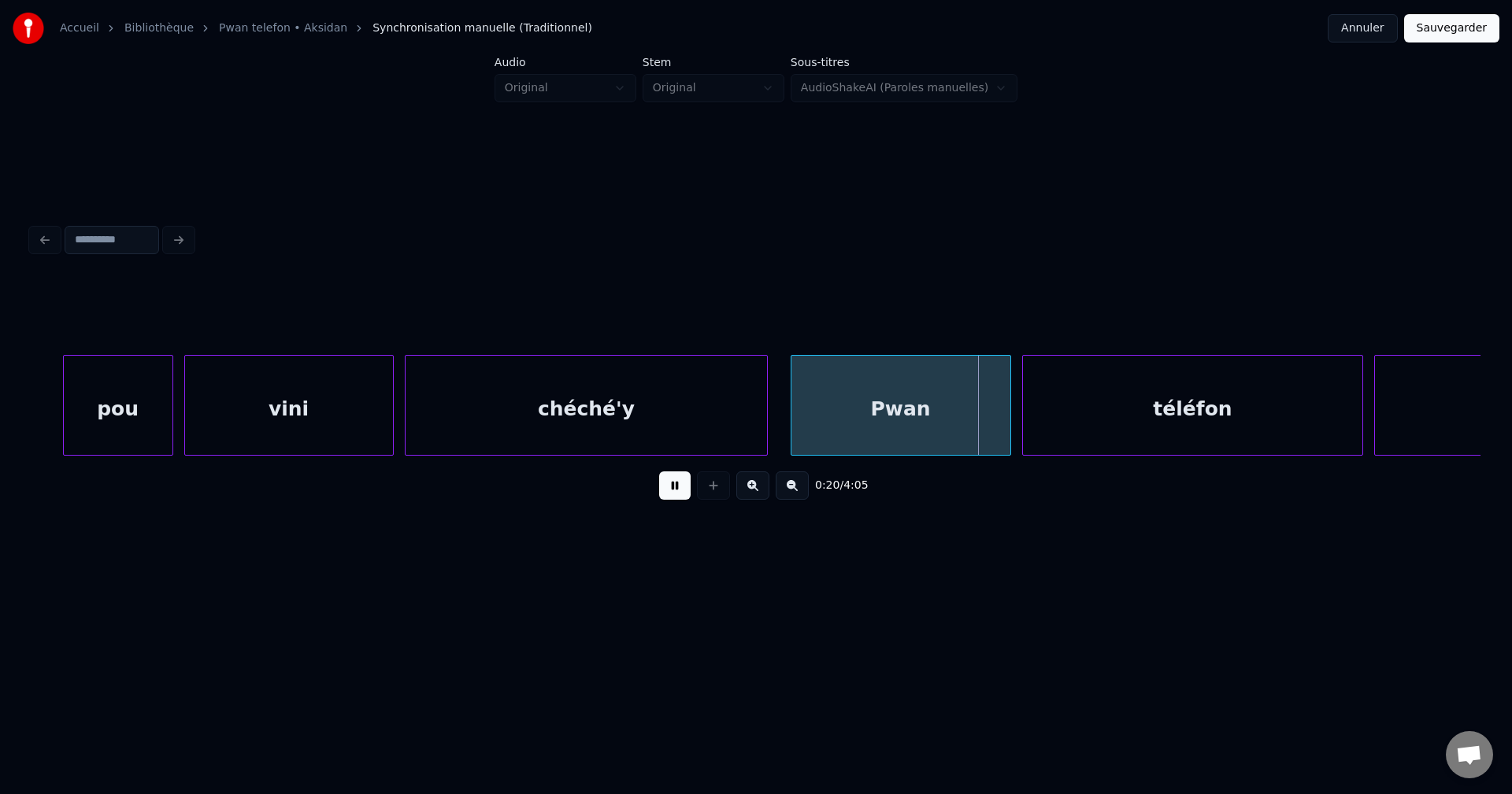
click at [663, 488] on button at bounding box center [675, 485] width 31 height 29
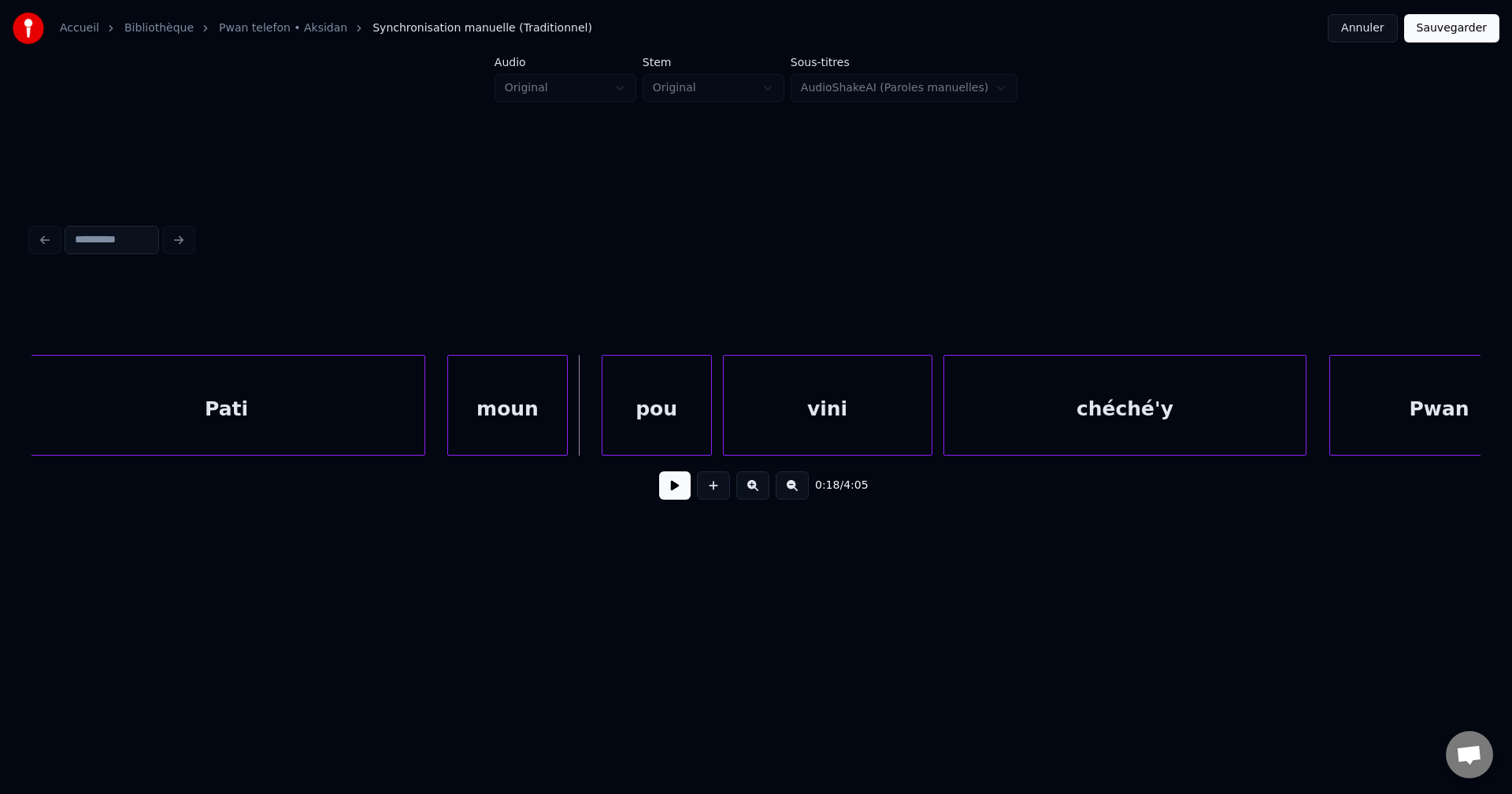
scroll to position [0, 9653]
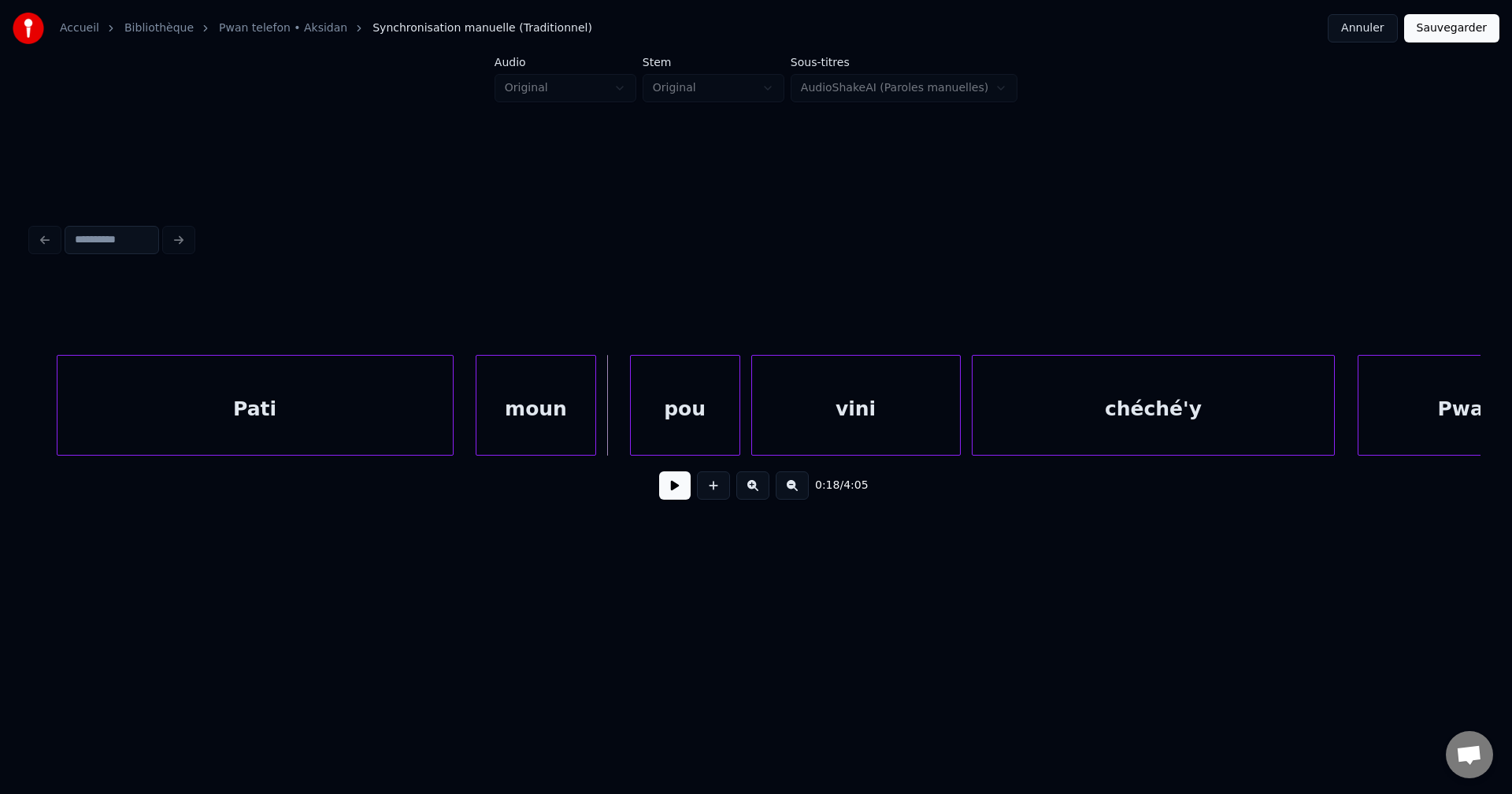
click at [355, 397] on div "Pati" at bounding box center [255, 409] width 395 height 107
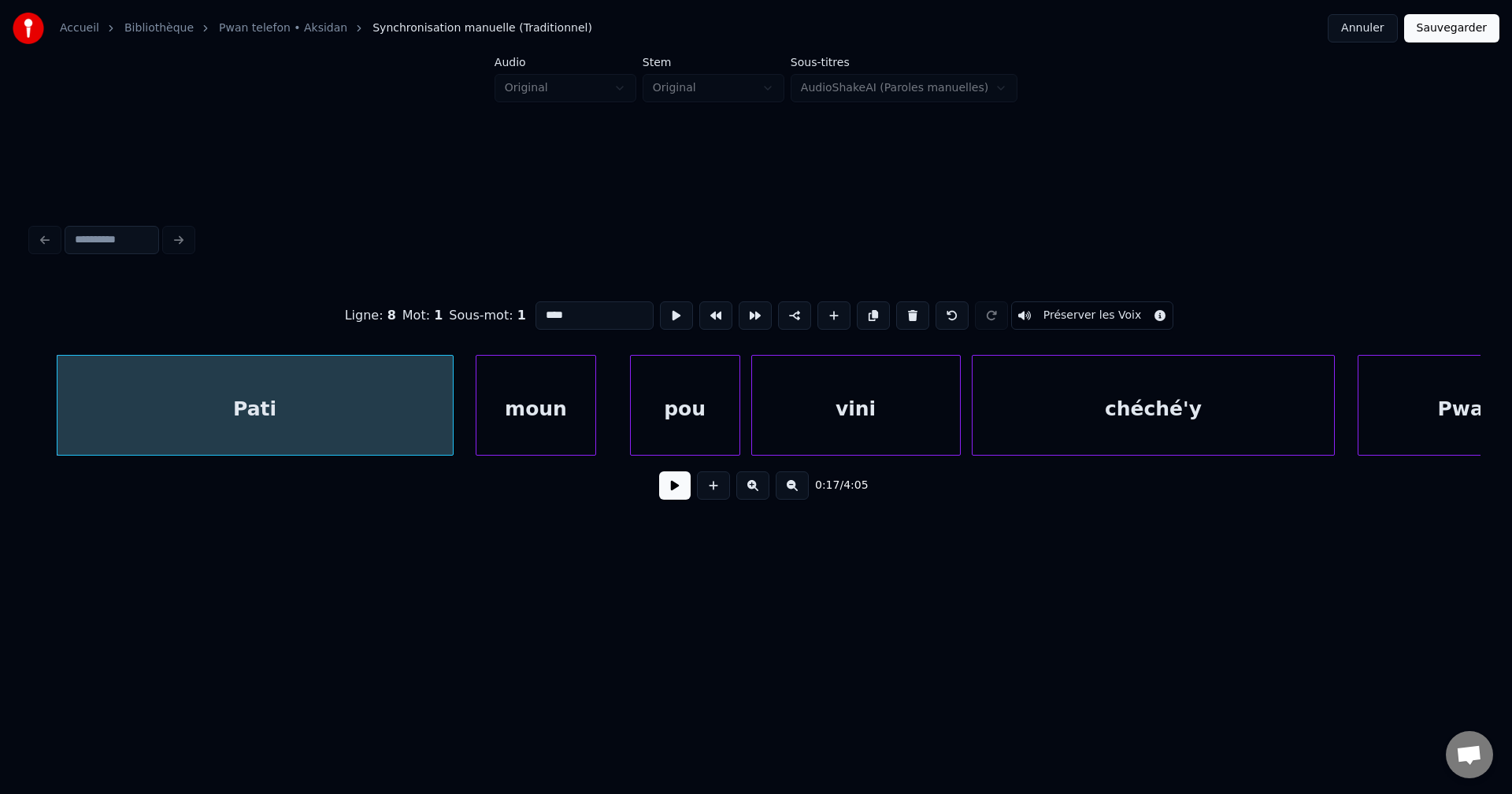
click at [581, 303] on input "****" at bounding box center [594, 316] width 119 height 29
type input "*******"
click at [670, 495] on button at bounding box center [675, 485] width 31 height 29
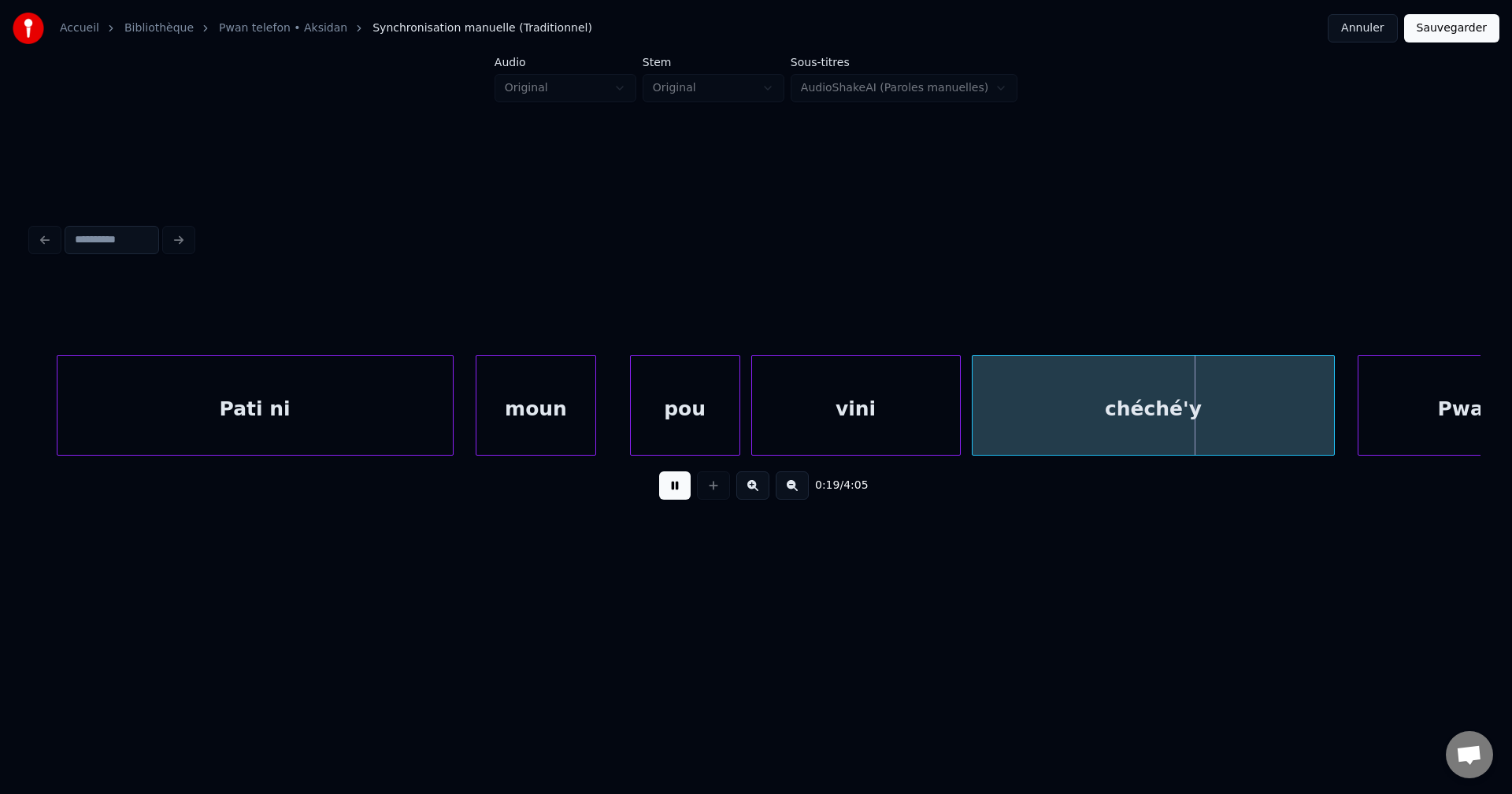
click at [563, 439] on div "moun" at bounding box center [535, 409] width 119 height 107
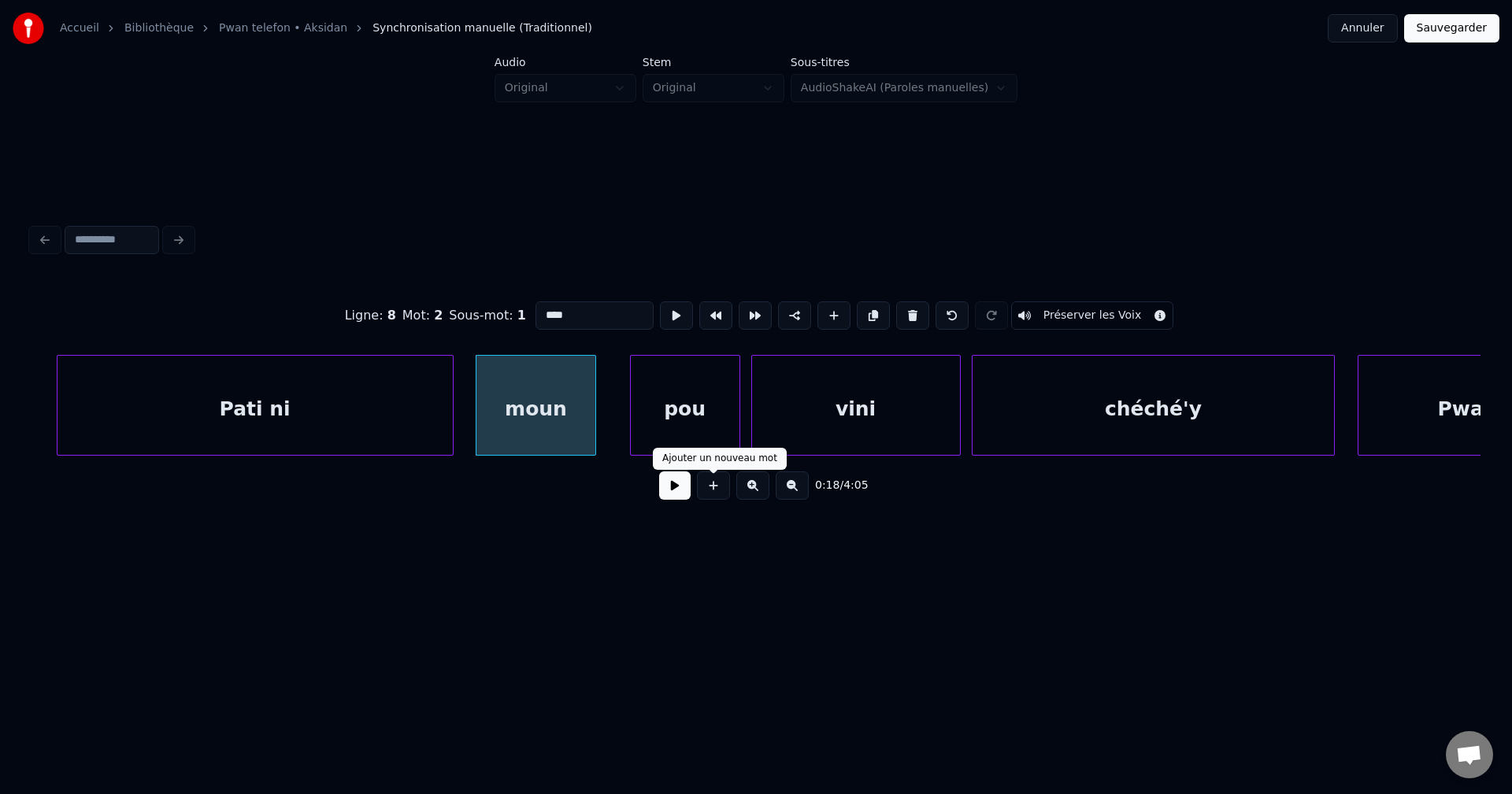
click at [665, 490] on button at bounding box center [675, 485] width 31 height 29
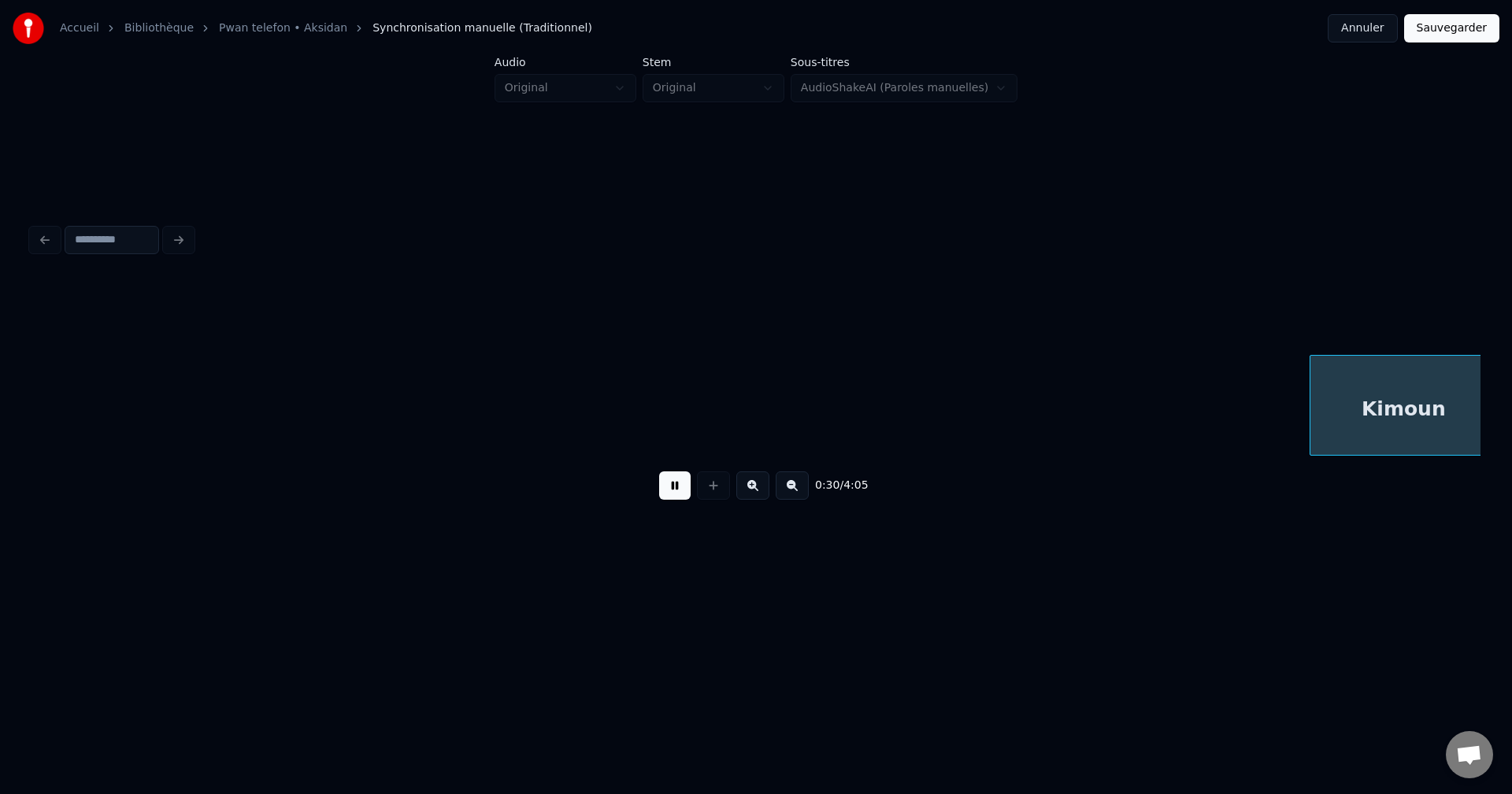
scroll to position [0, 16908]
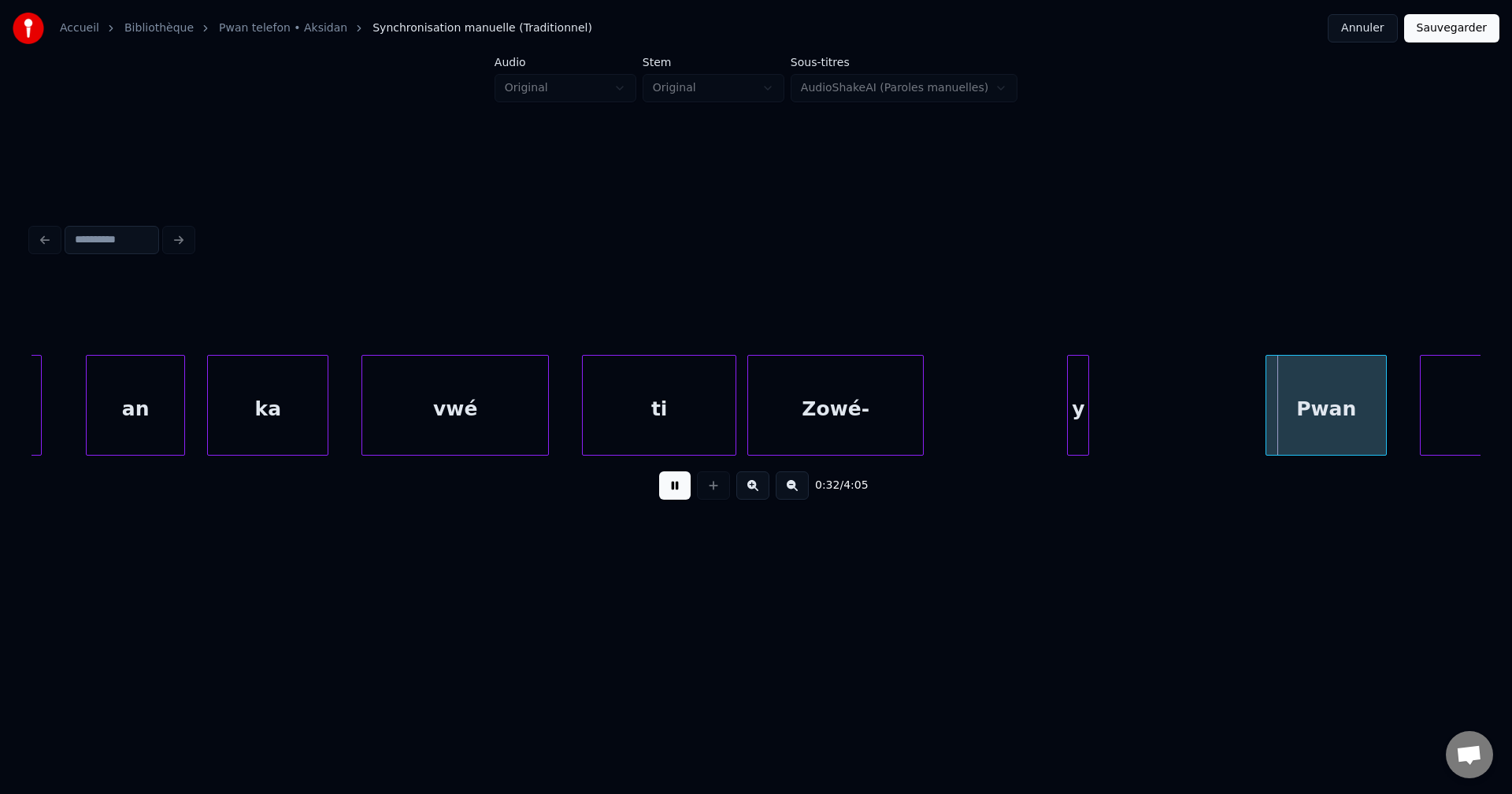
click at [823, 378] on div "Zowé-" at bounding box center [835, 409] width 175 height 107
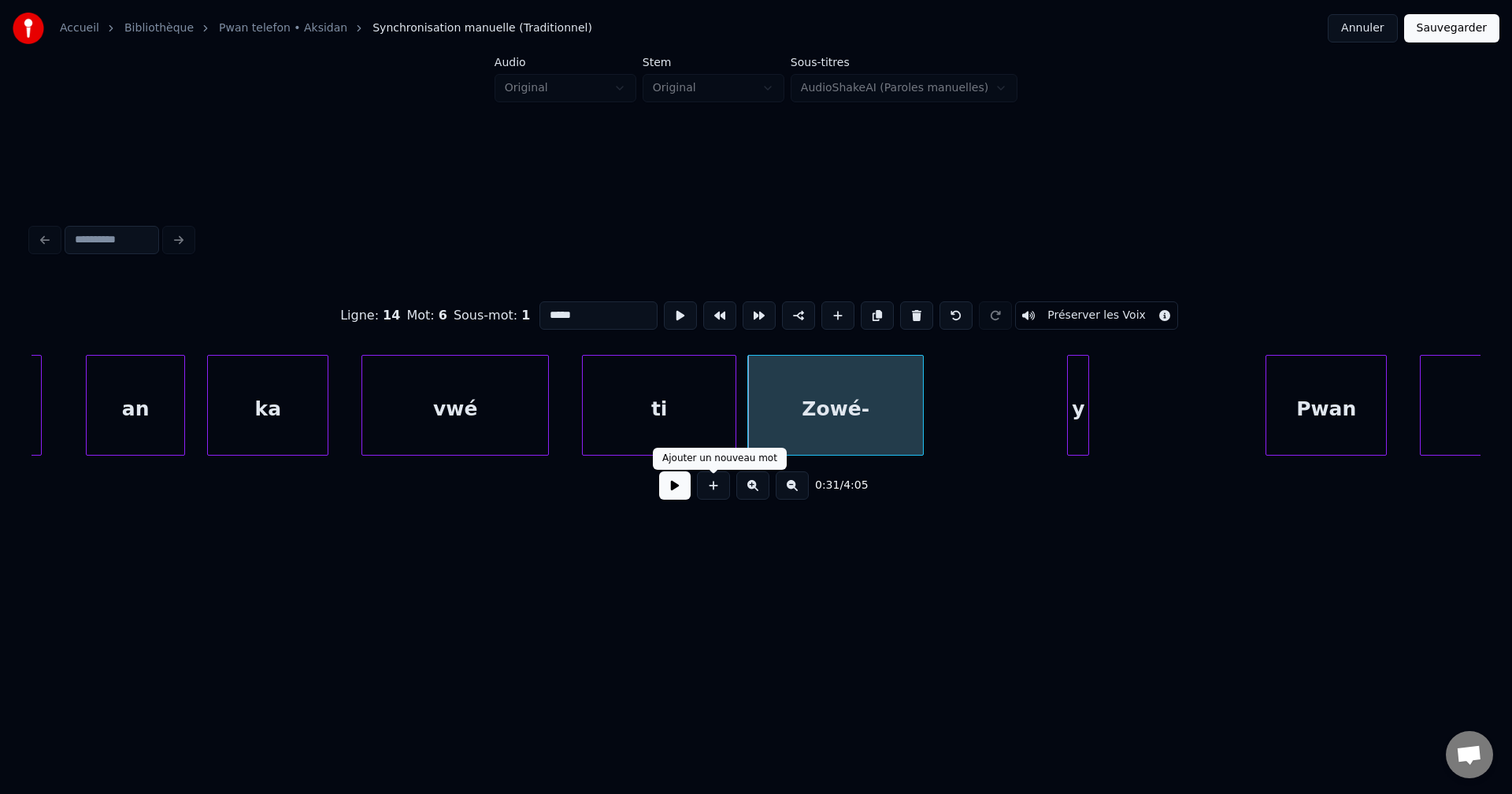
click at [667, 495] on button at bounding box center [675, 485] width 31 height 29
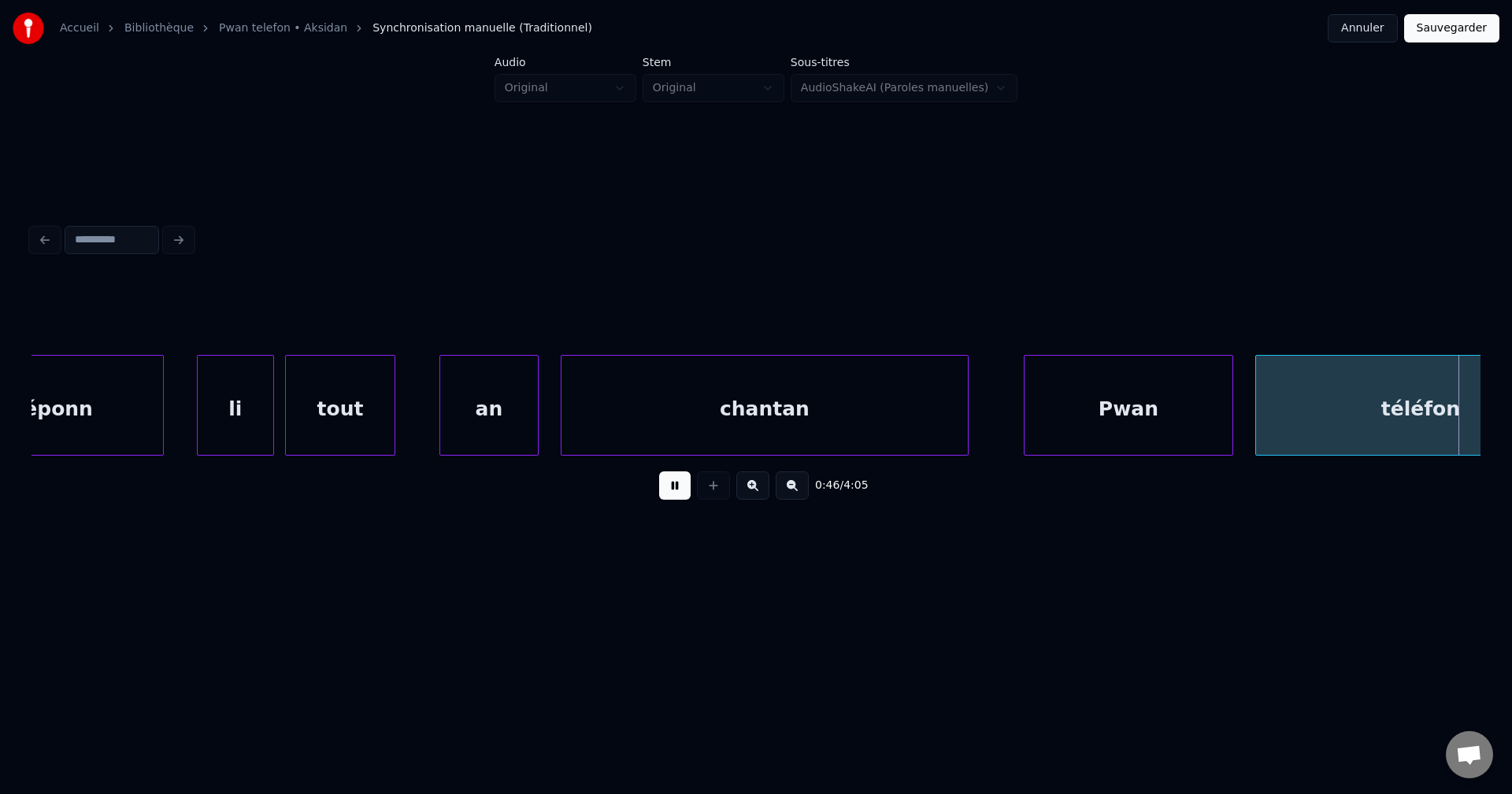
scroll to position [0, 25631]
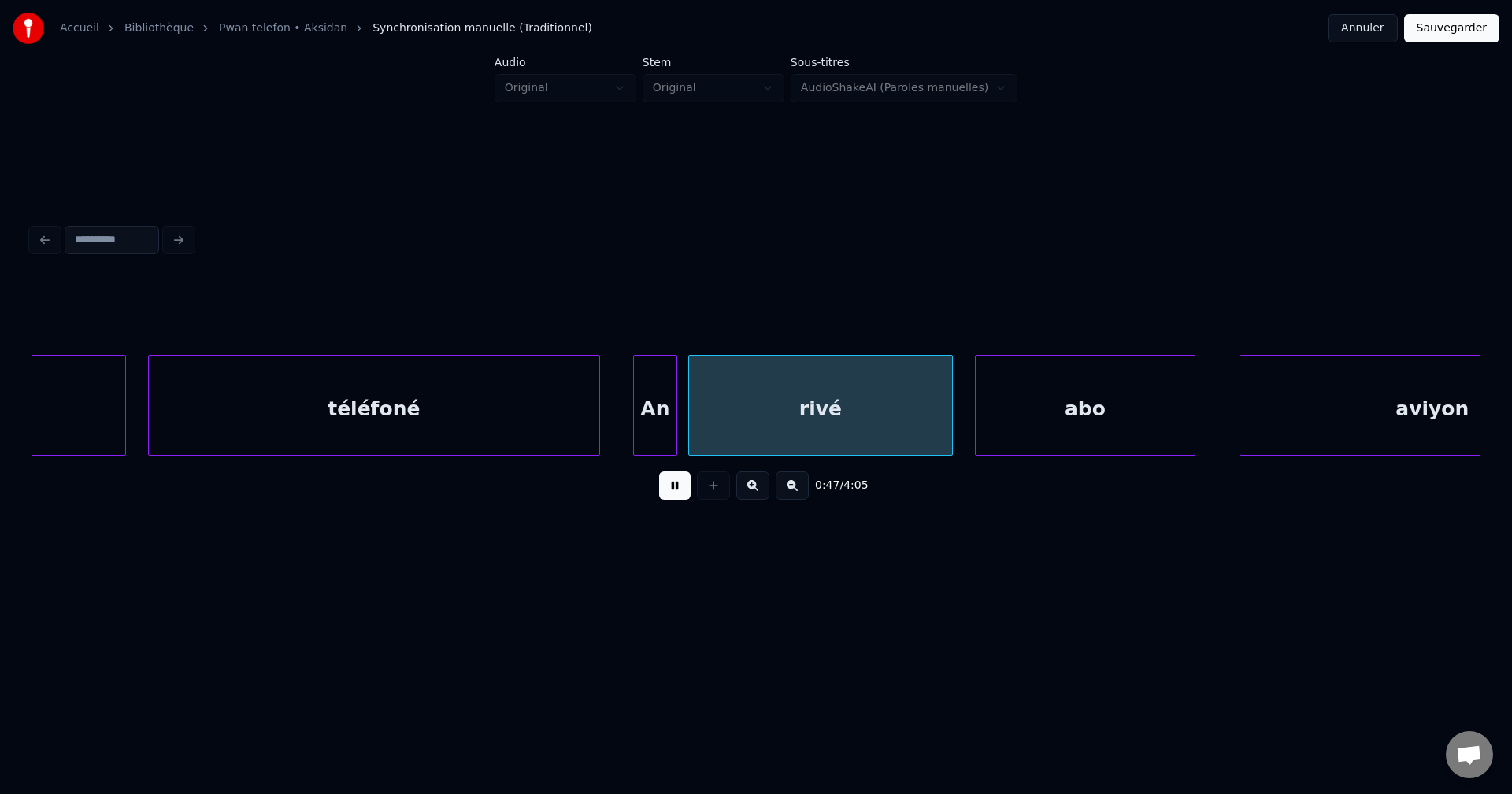
click at [323, 417] on div "téléfoné" at bounding box center [374, 409] width 450 height 107
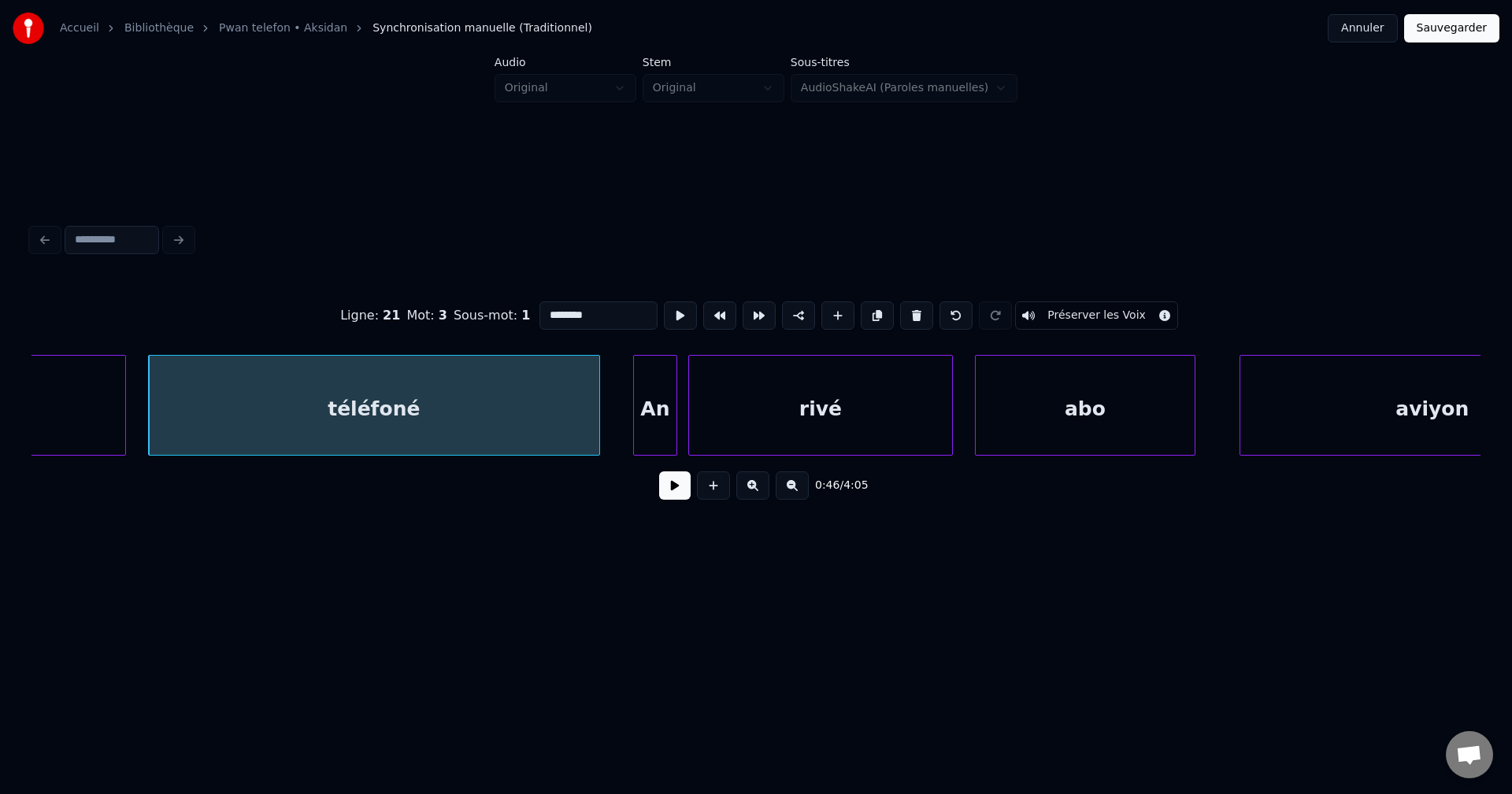
click at [669, 492] on button at bounding box center [675, 485] width 31 height 29
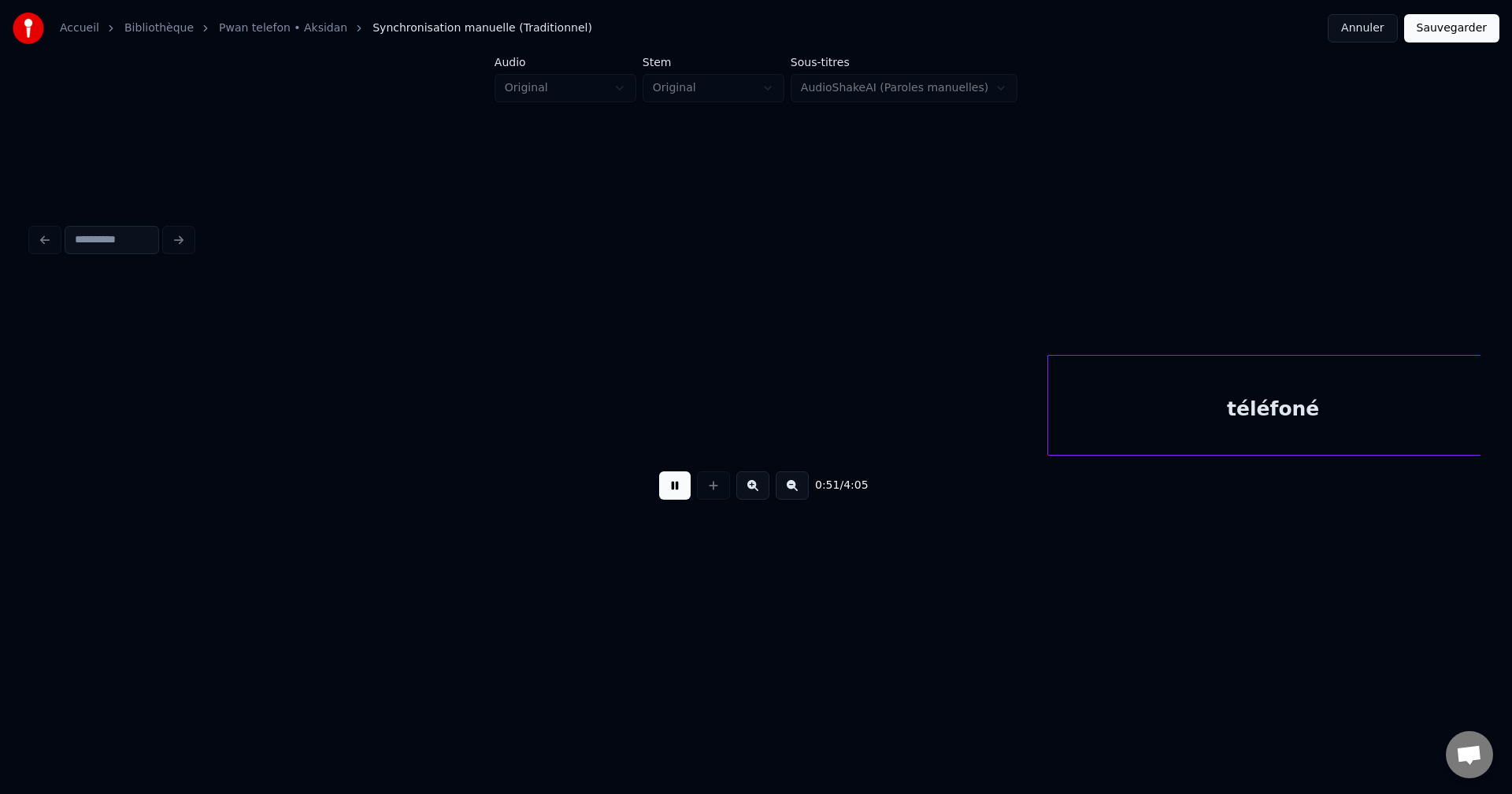
scroll to position [0, 28534]
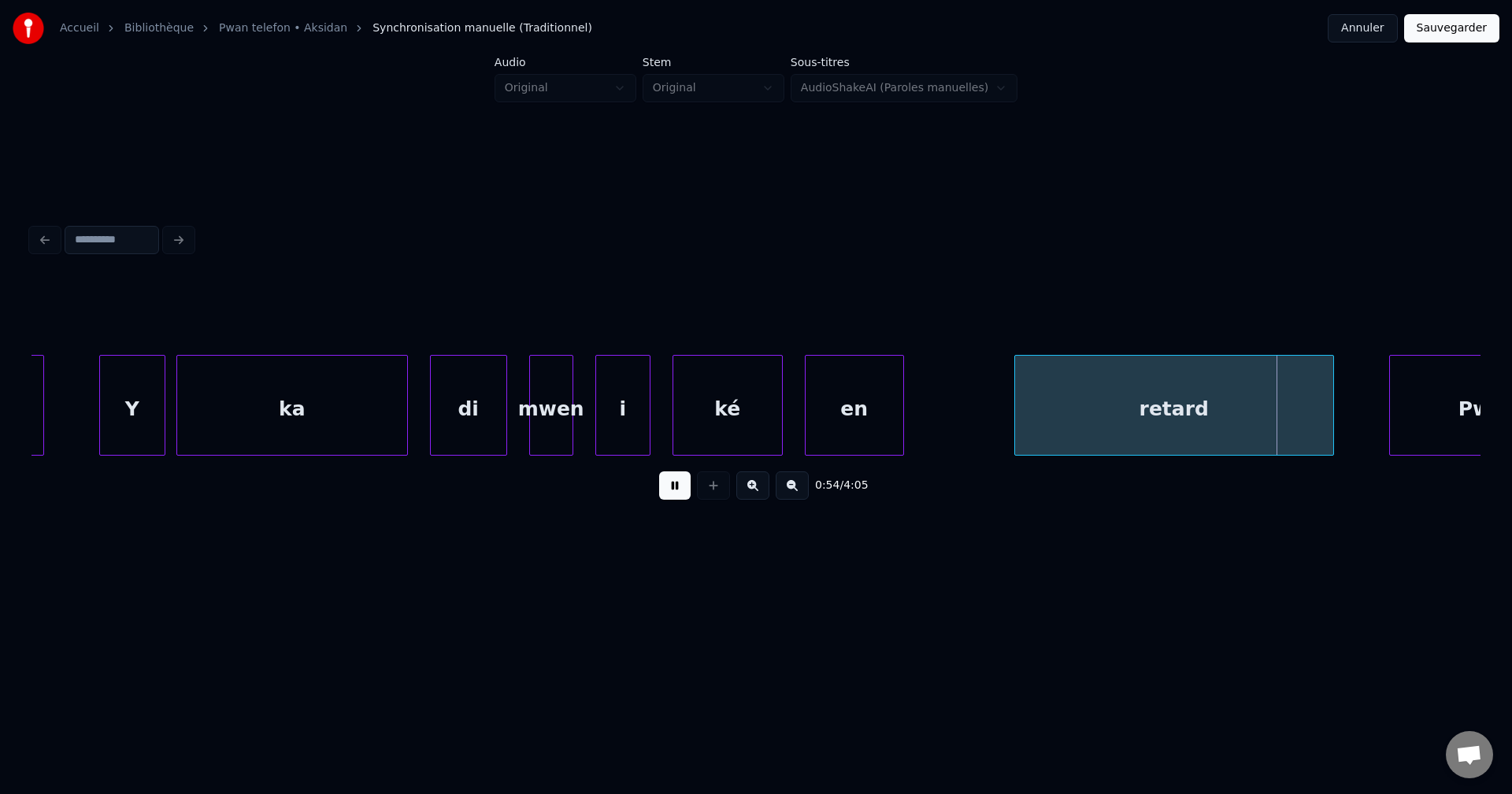
click at [619, 369] on div "i" at bounding box center [623, 409] width 54 height 107
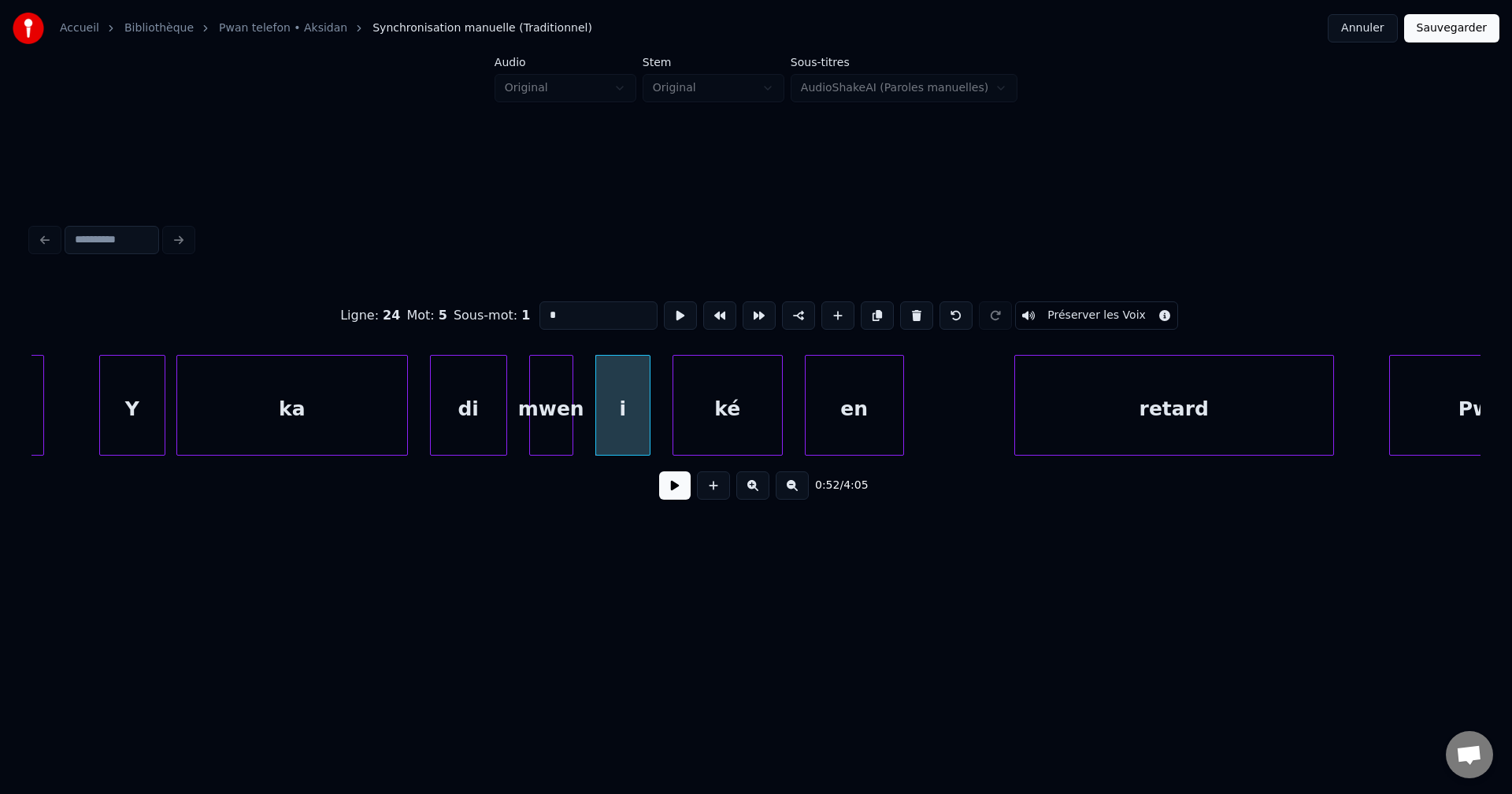
click at [677, 492] on button at bounding box center [675, 485] width 31 height 29
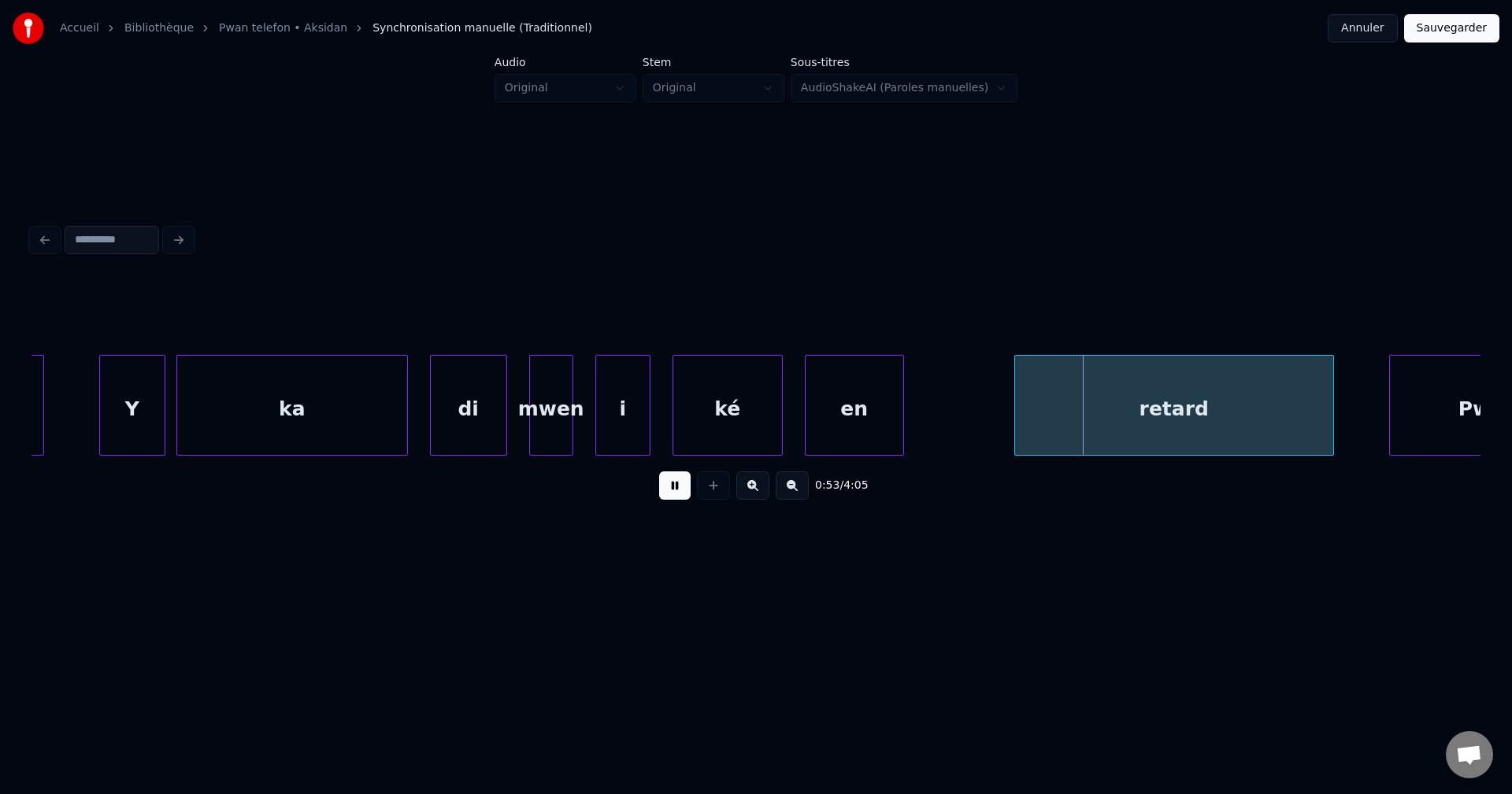
click at [240, 415] on div "ka" at bounding box center [292, 409] width 230 height 107
click at [668, 497] on button at bounding box center [675, 485] width 31 height 29
click at [224, 415] on div "ka" at bounding box center [292, 409] width 230 height 107
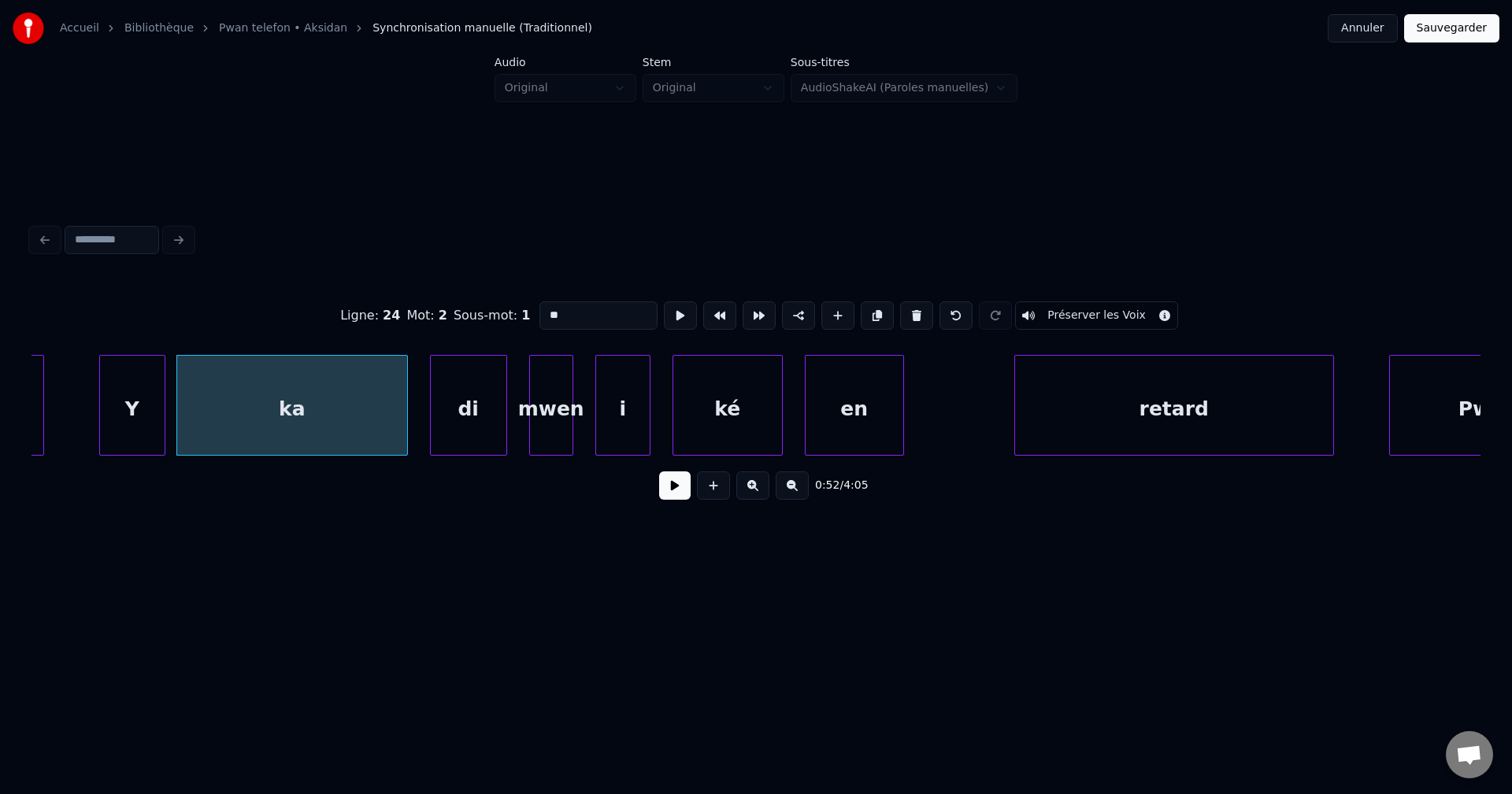
click at [677, 491] on button at bounding box center [675, 485] width 31 height 29
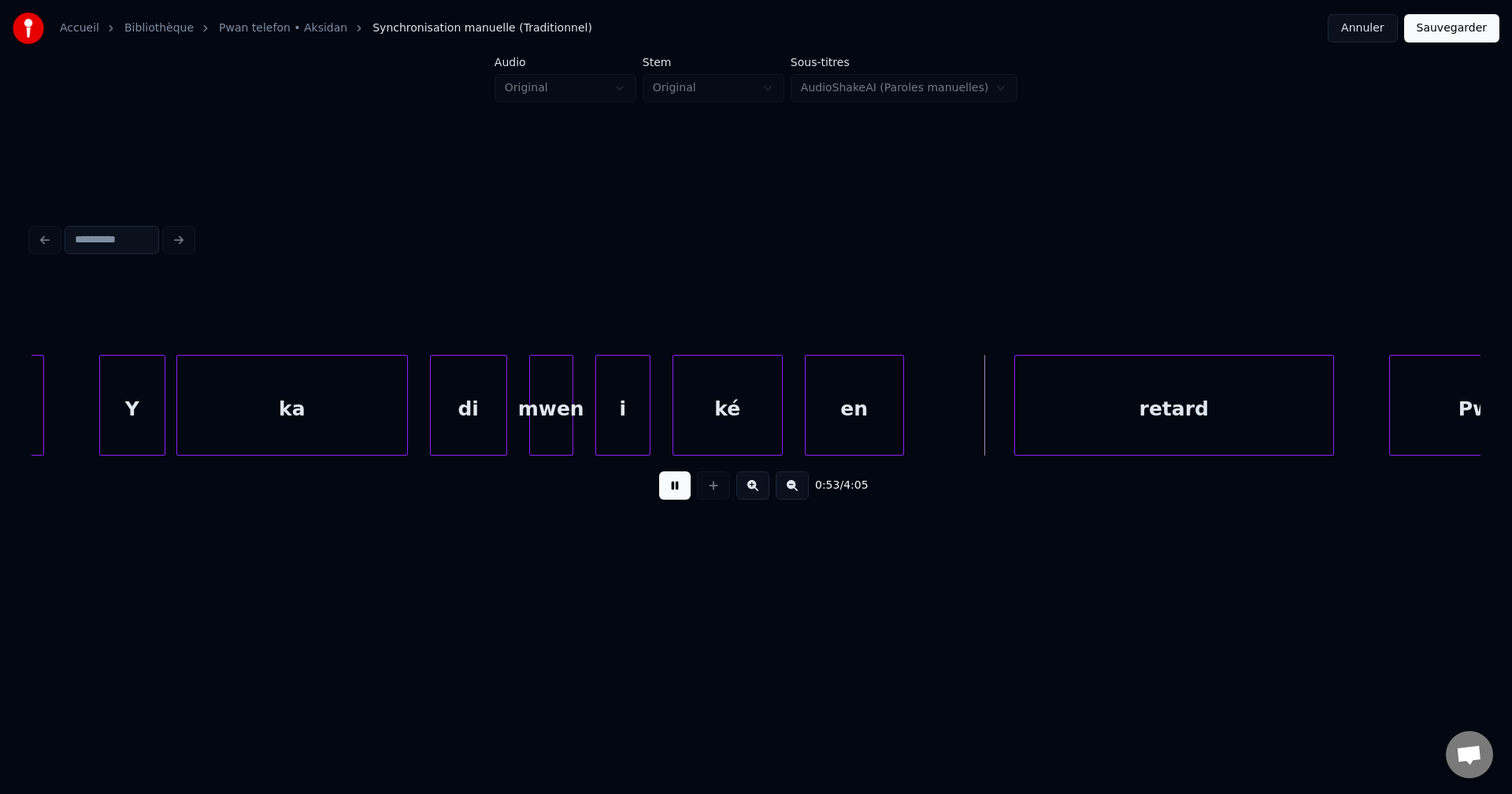
click at [677, 491] on button at bounding box center [675, 485] width 31 height 29
click at [742, 385] on div "ké" at bounding box center [727, 409] width 108 height 107
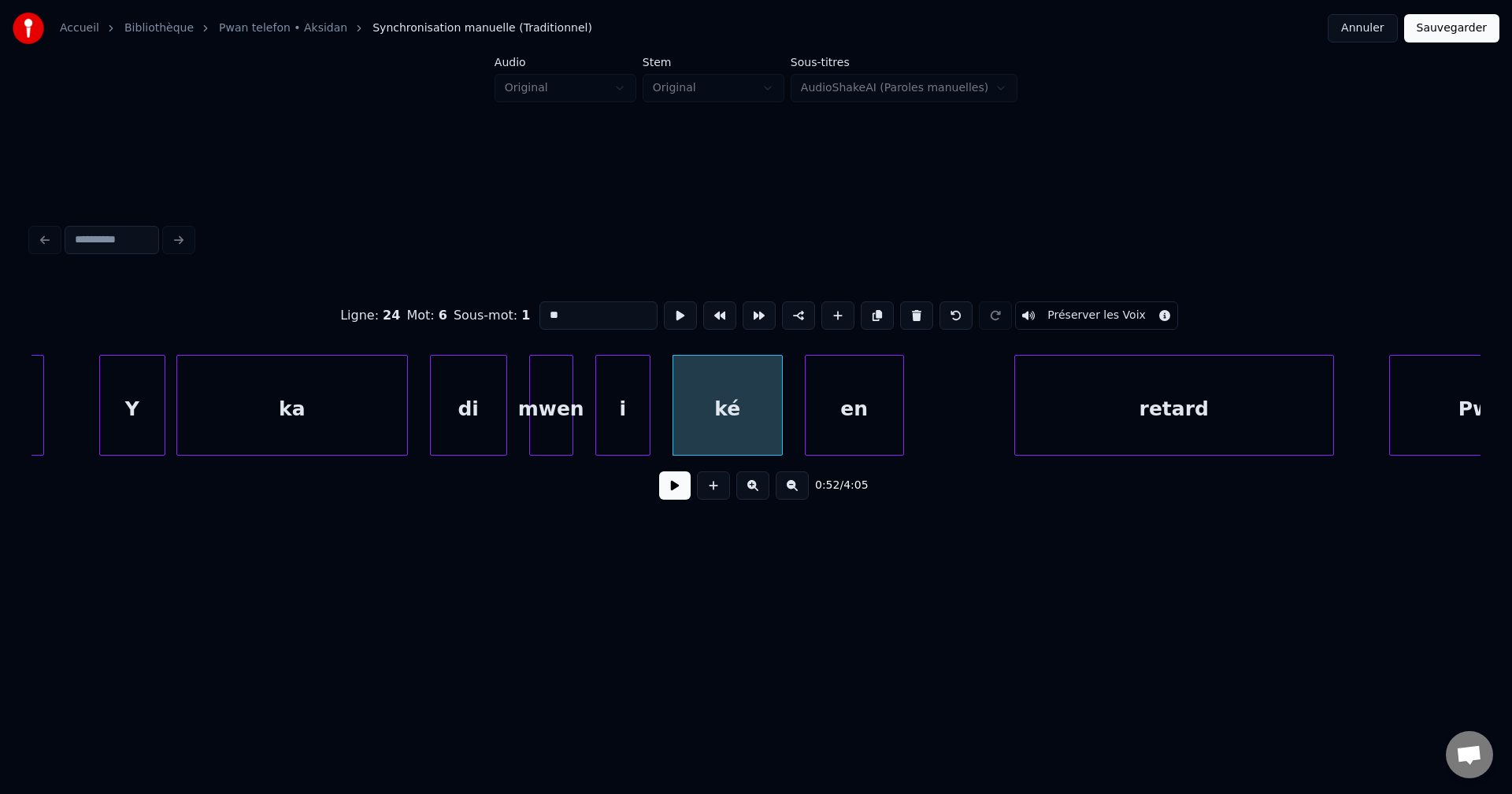
drag, startPoint x: 580, startPoint y: 295, endPoint x: 576, endPoint y: 304, distance: 9.8
click at [576, 302] on input "**" at bounding box center [598, 316] width 119 height 29
drag, startPoint x: 577, startPoint y: 308, endPoint x: 403, endPoint y: 314, distance: 174.1
click at [414, 316] on div "Ligne : 24 Mot : 6 Sous-mot : 1 ** Préserver les Voix" at bounding box center [756, 315] width 1449 height 79
click at [296, 391] on div "ka" at bounding box center [292, 409] width 230 height 107
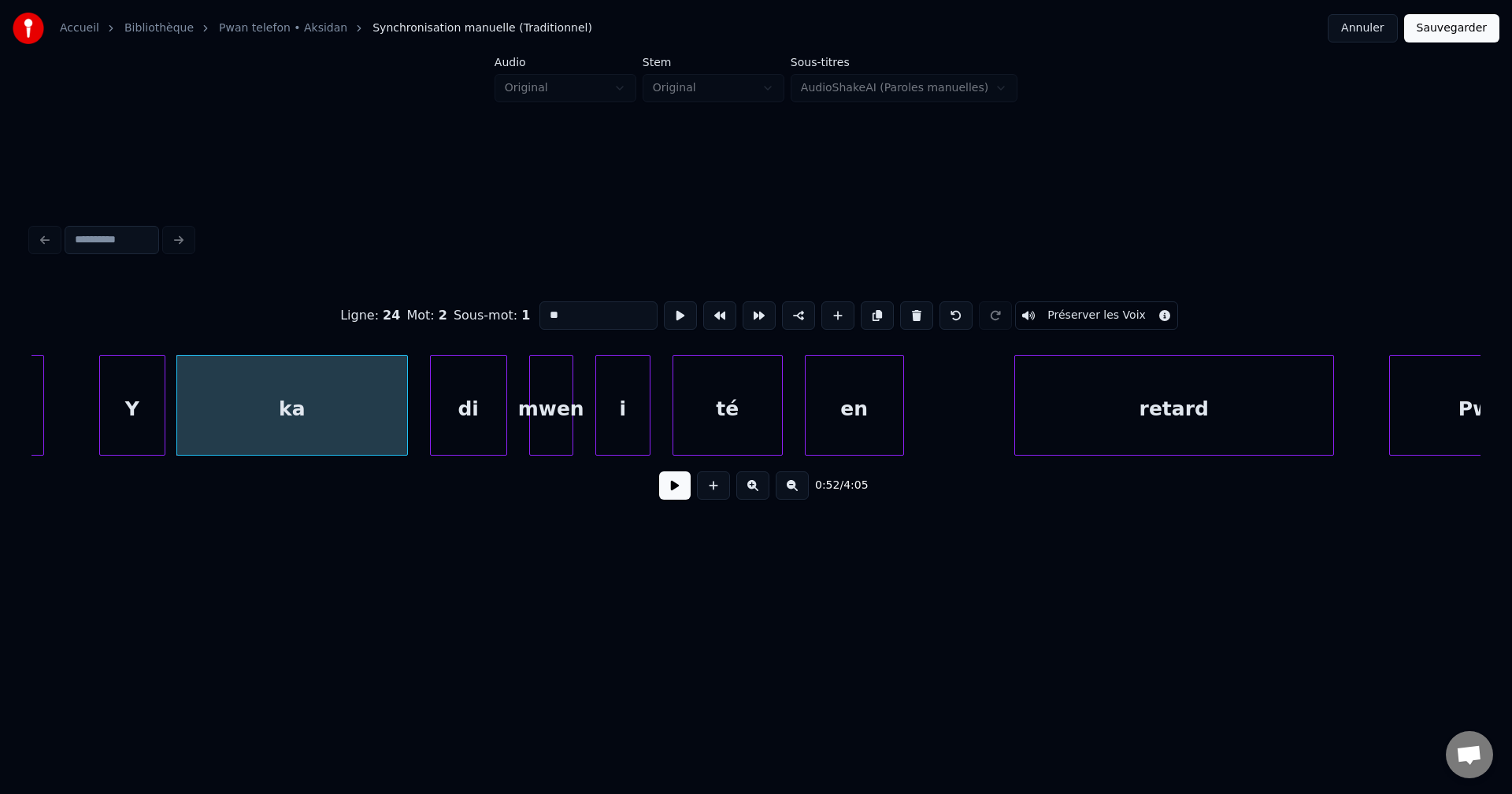
type input "**"
click at [661, 490] on button at bounding box center [675, 485] width 31 height 29
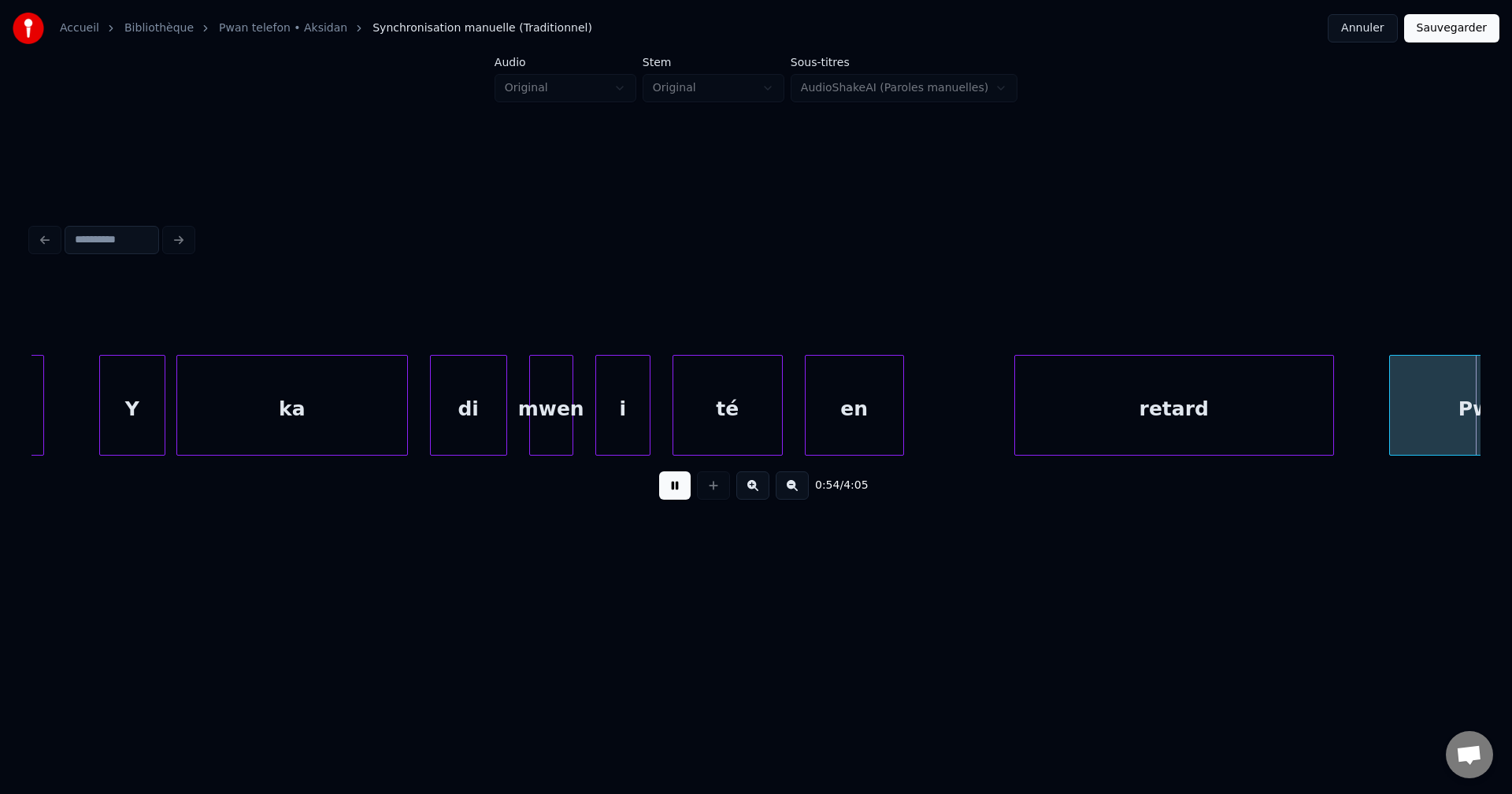
scroll to position [0, 29984]
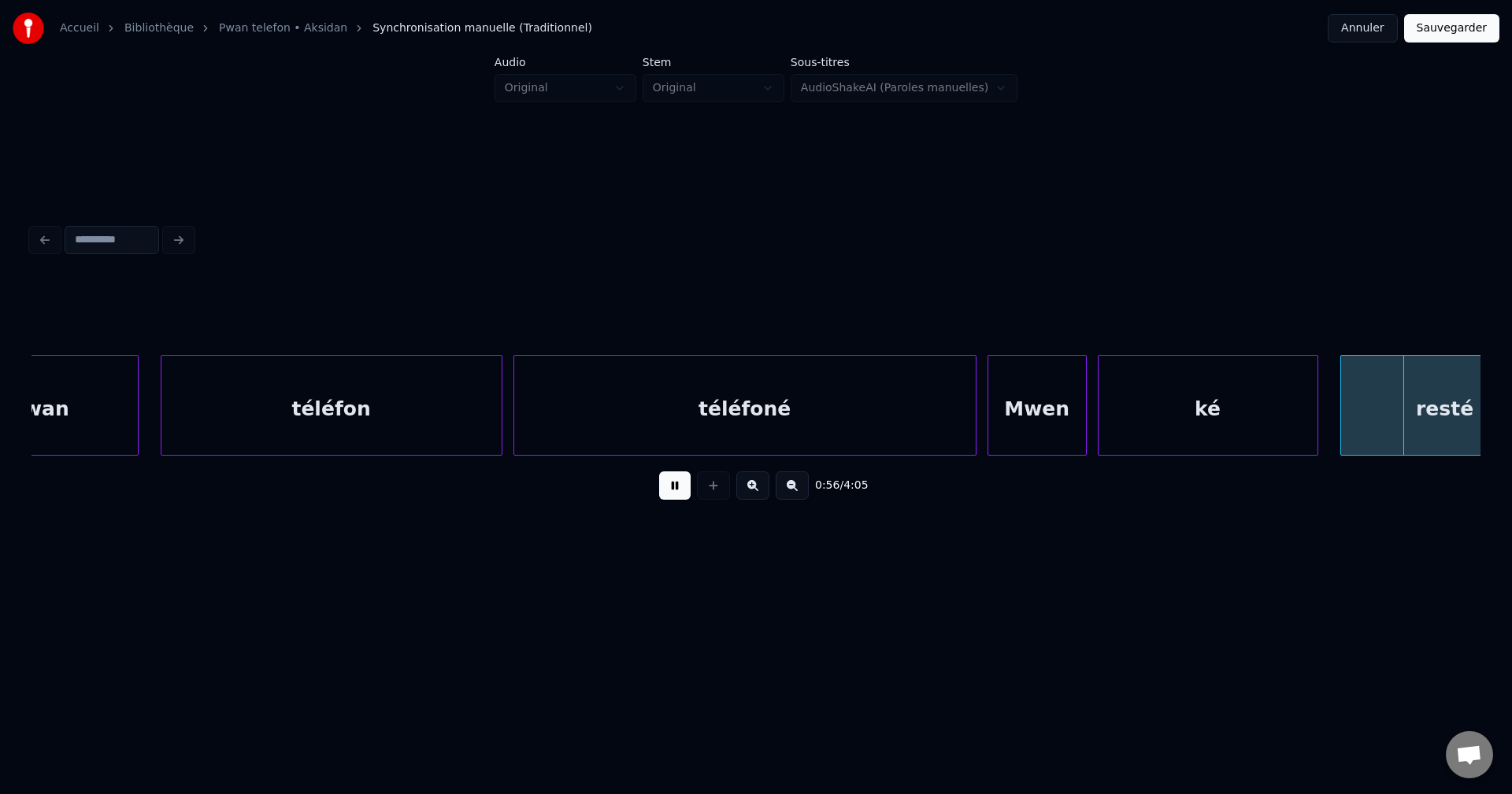
click at [660, 490] on button at bounding box center [675, 485] width 31 height 29
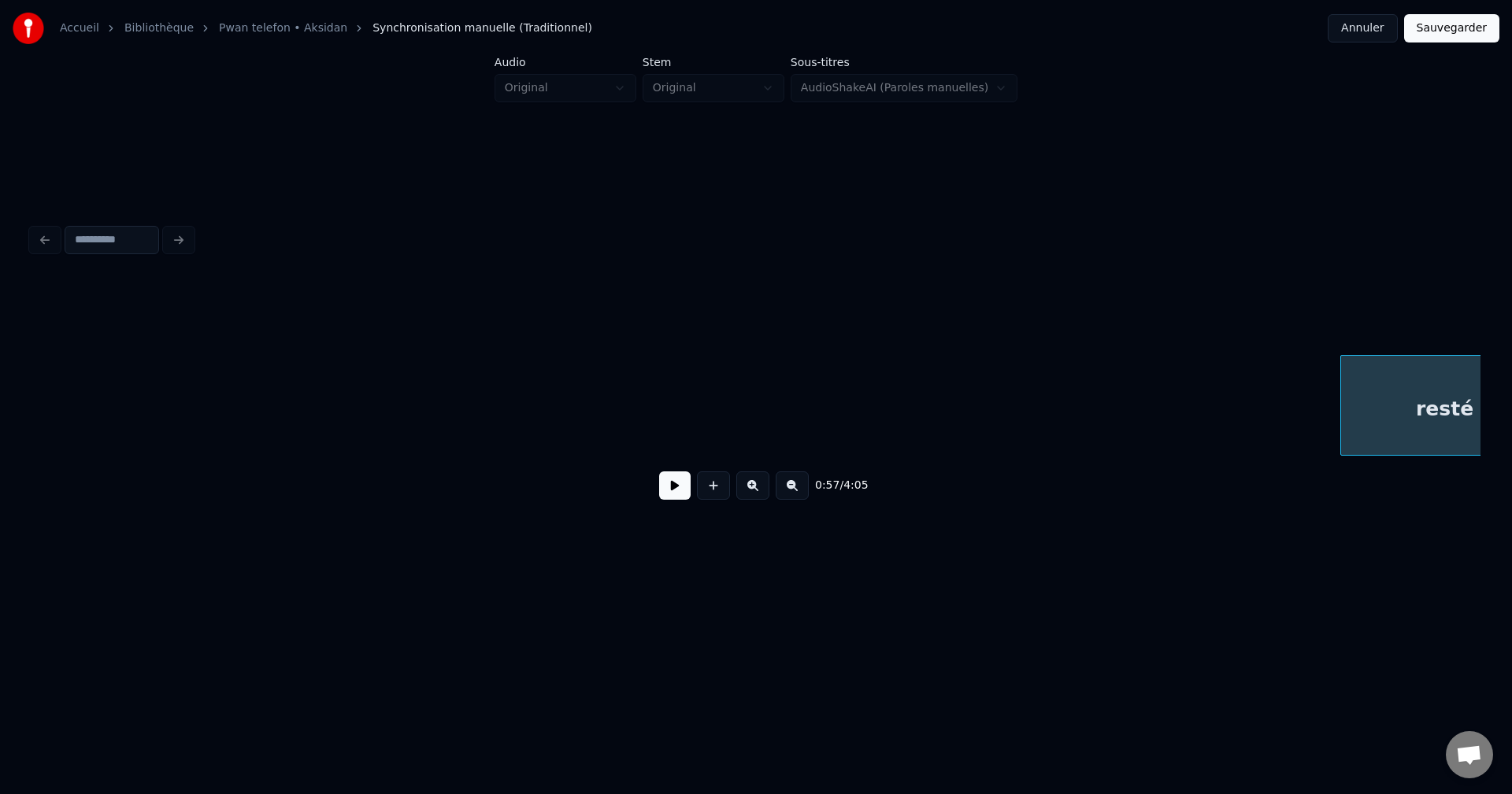
scroll to position [0, 31438]
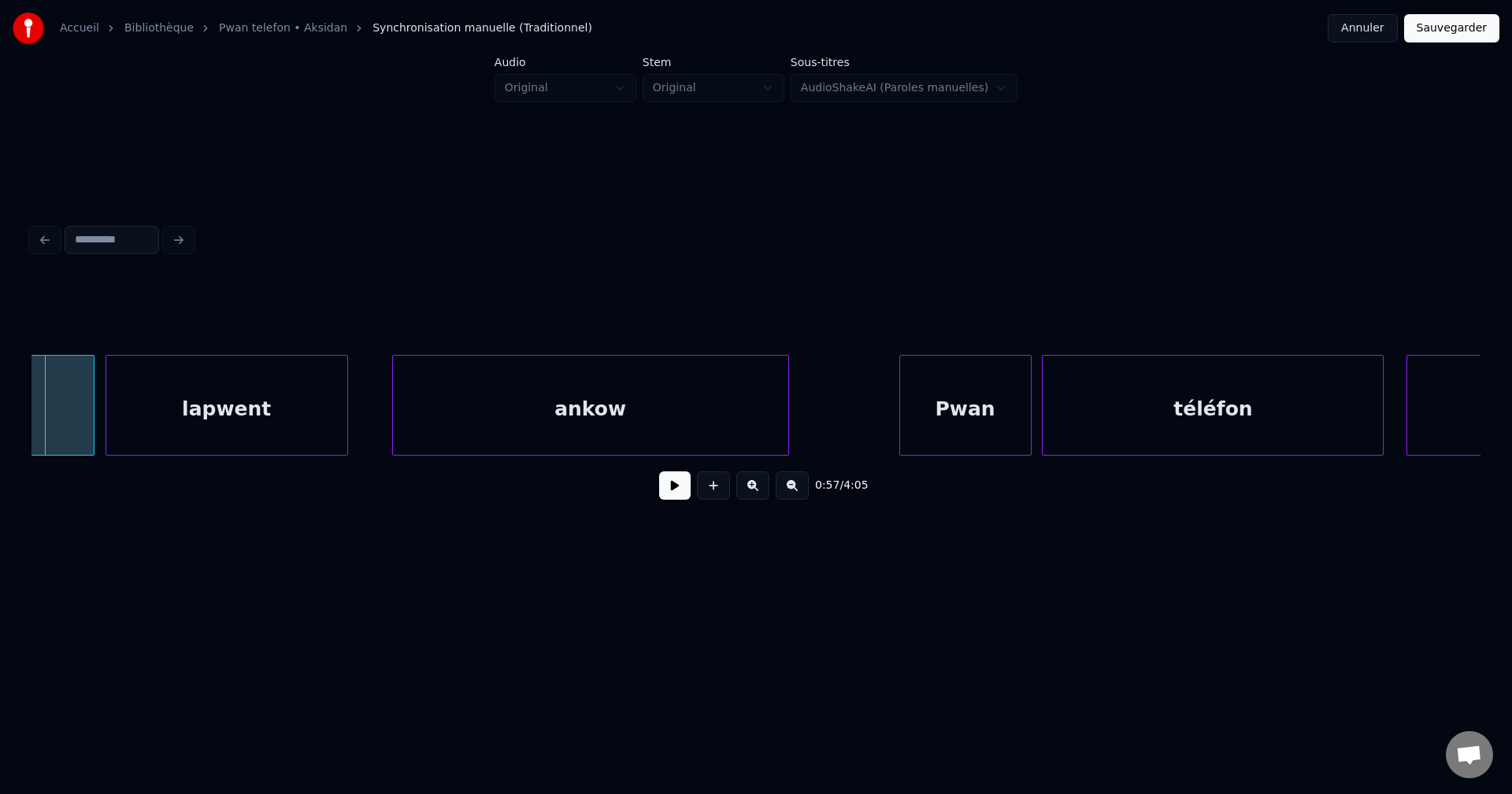
click at [660, 490] on button at bounding box center [675, 485] width 31 height 29
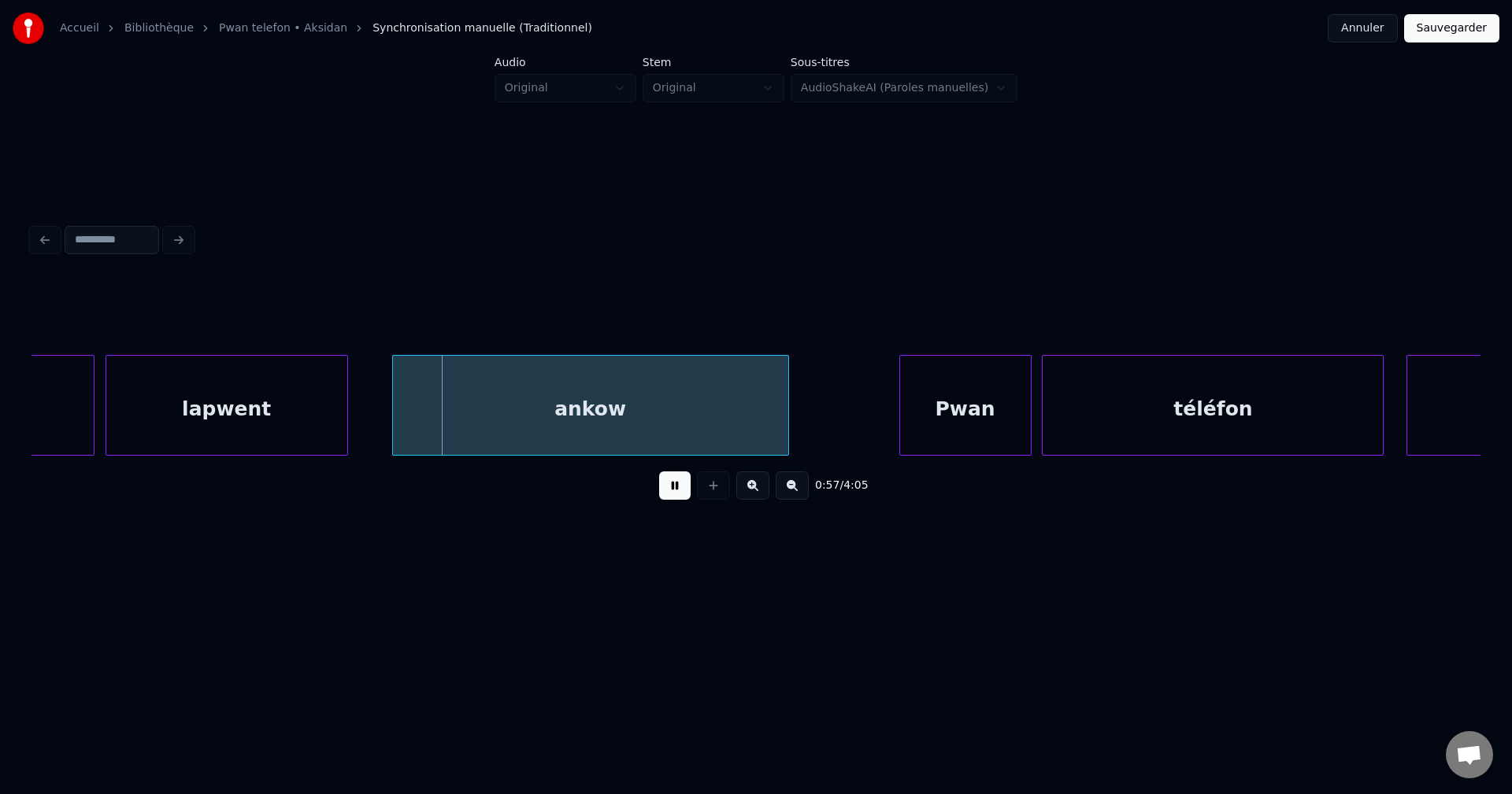
click at [660, 490] on button at bounding box center [675, 485] width 31 height 29
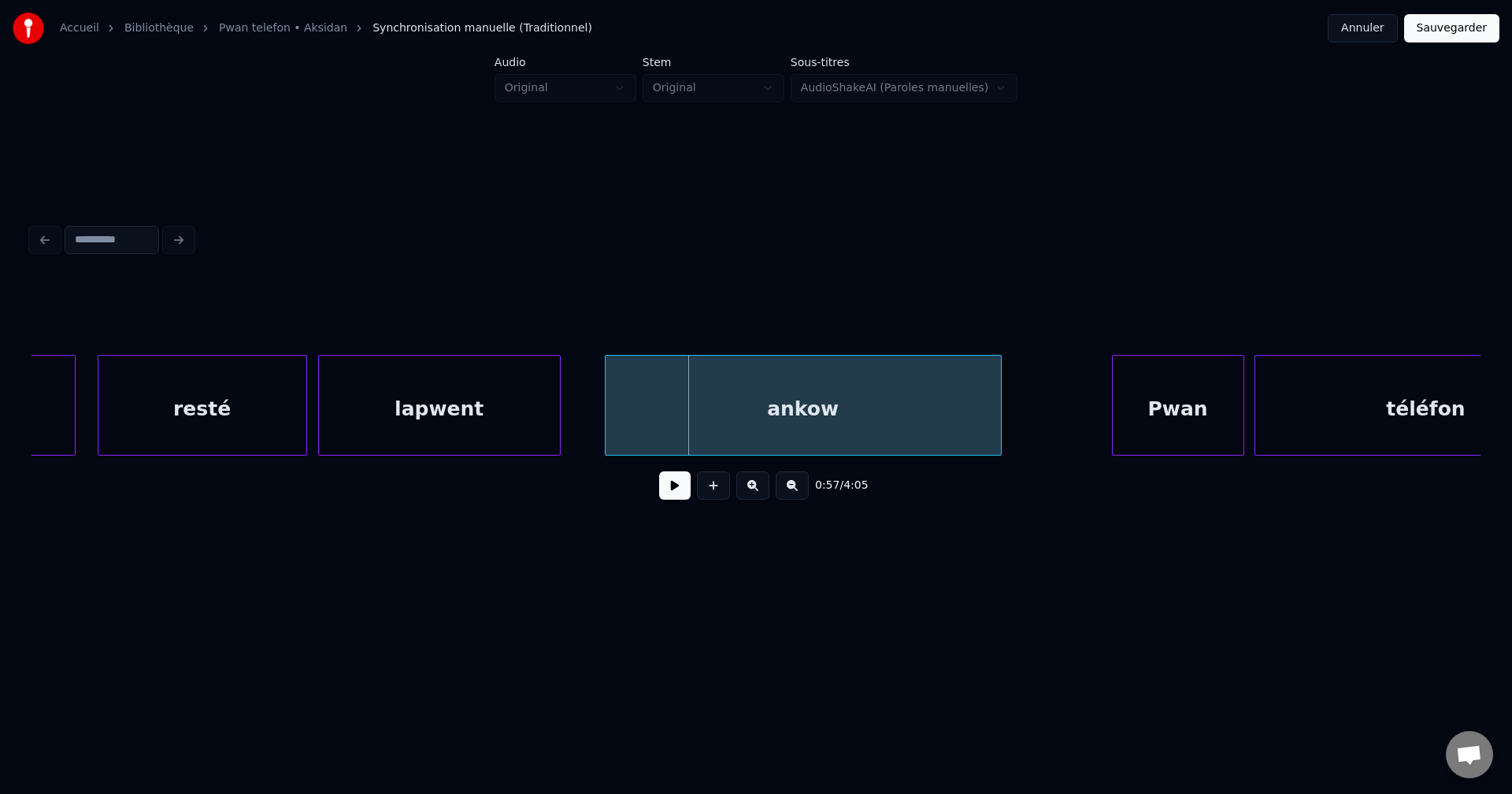
scroll to position [0, 31218]
click at [681, 497] on button at bounding box center [675, 485] width 31 height 29
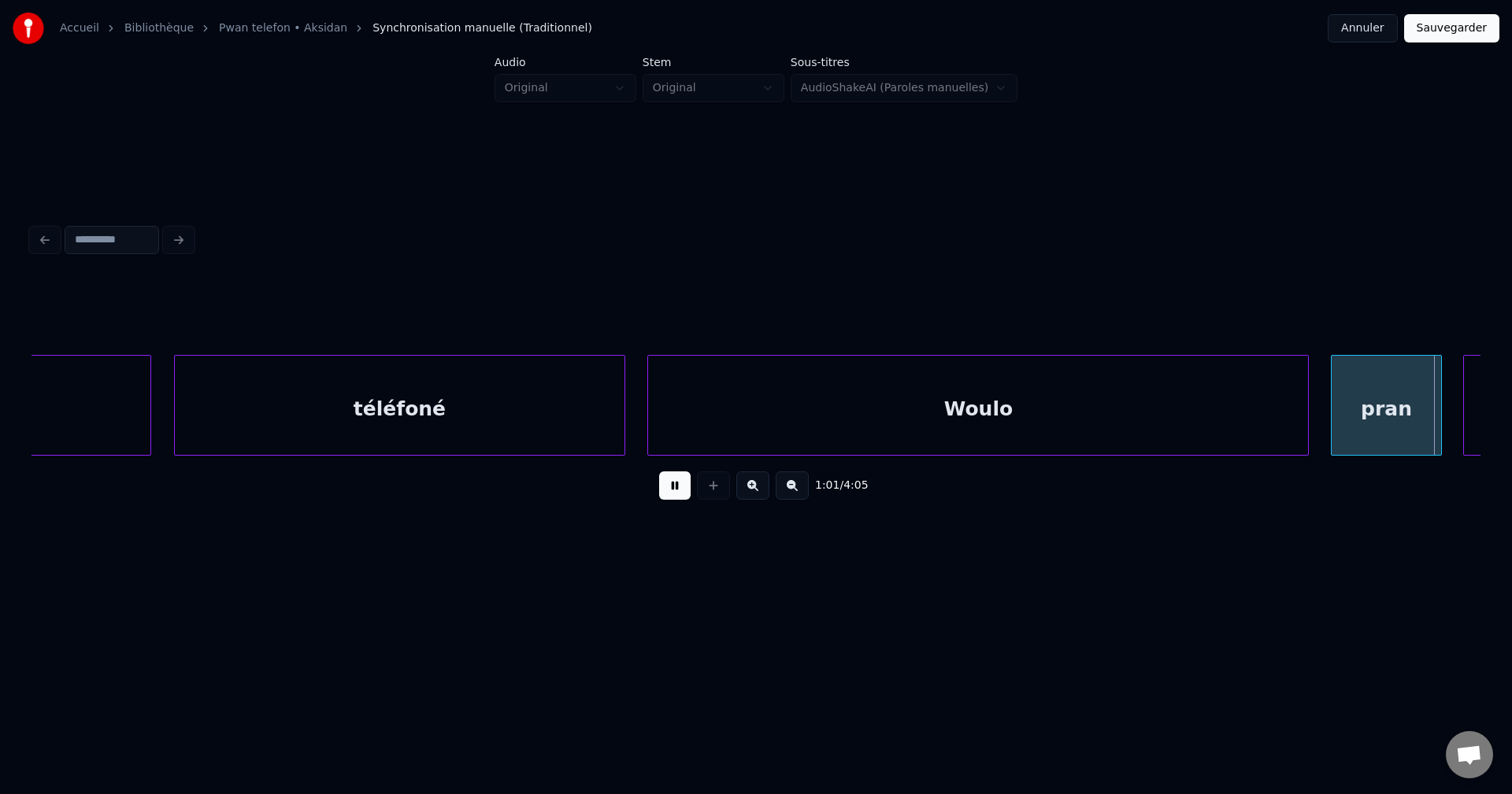
scroll to position [0, 34126]
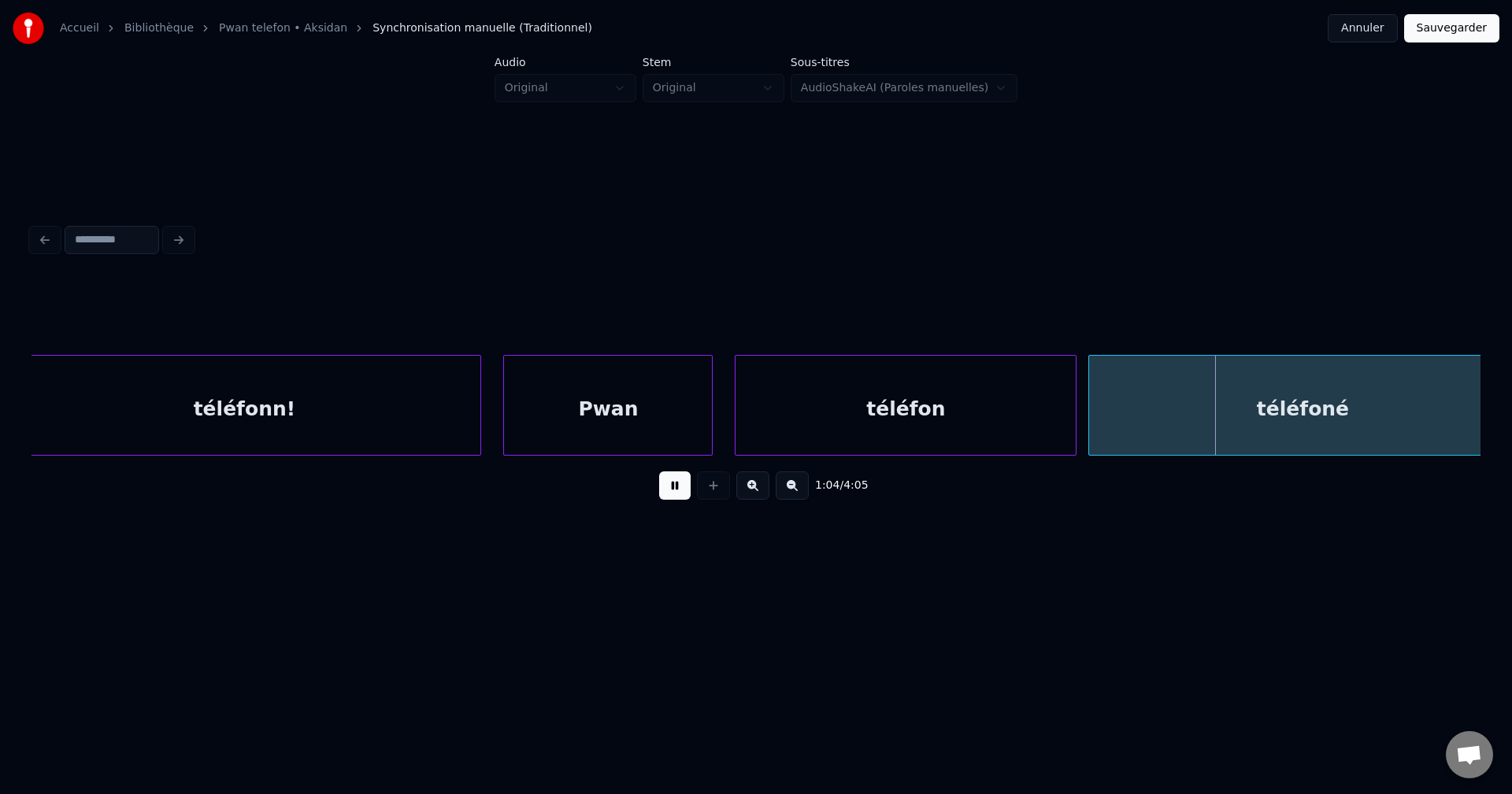
click at [671, 490] on button at bounding box center [675, 485] width 31 height 29
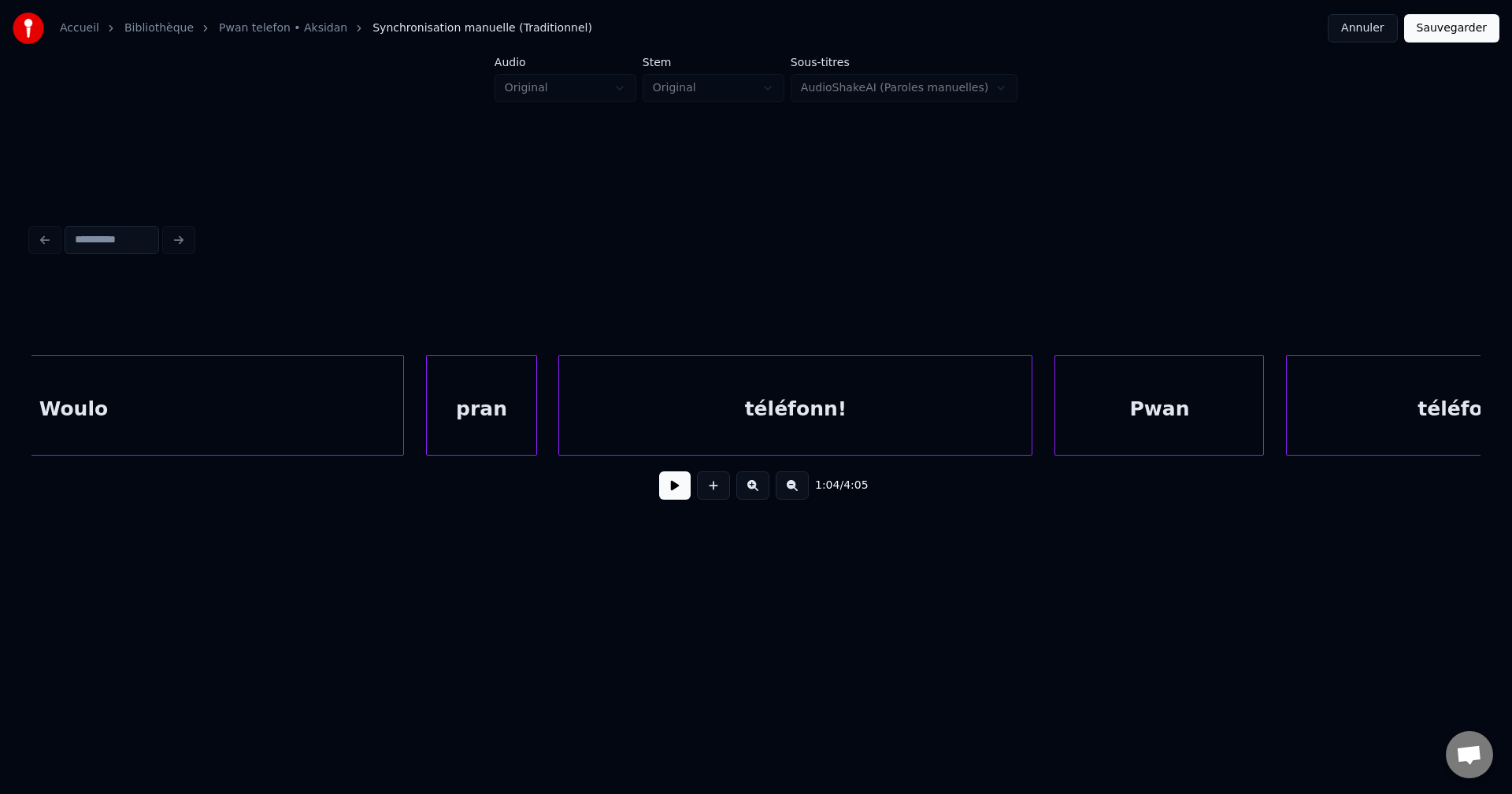
scroll to position [0, 33499]
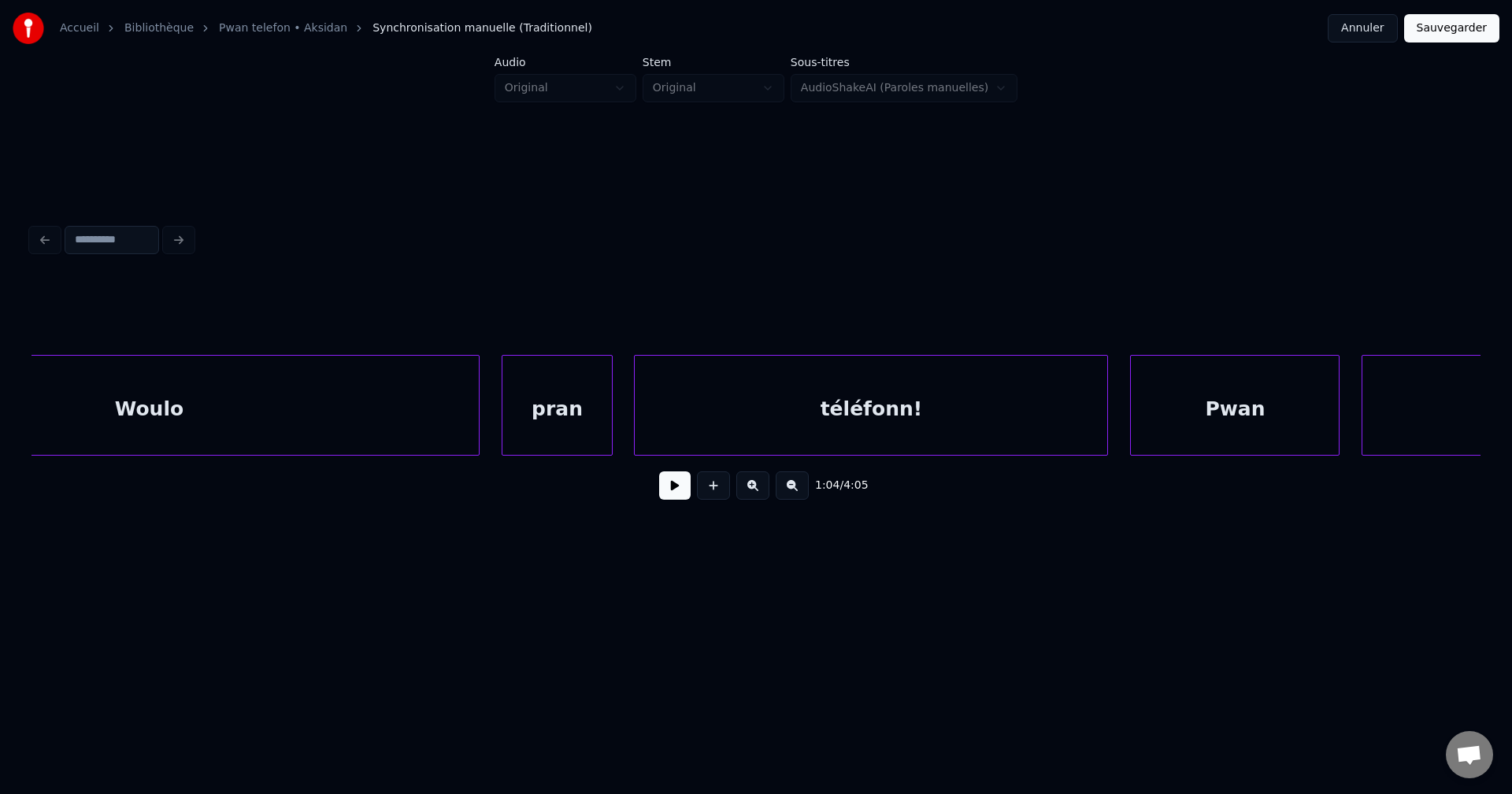
click at [573, 422] on div "pran" at bounding box center [556, 409] width 108 height 107
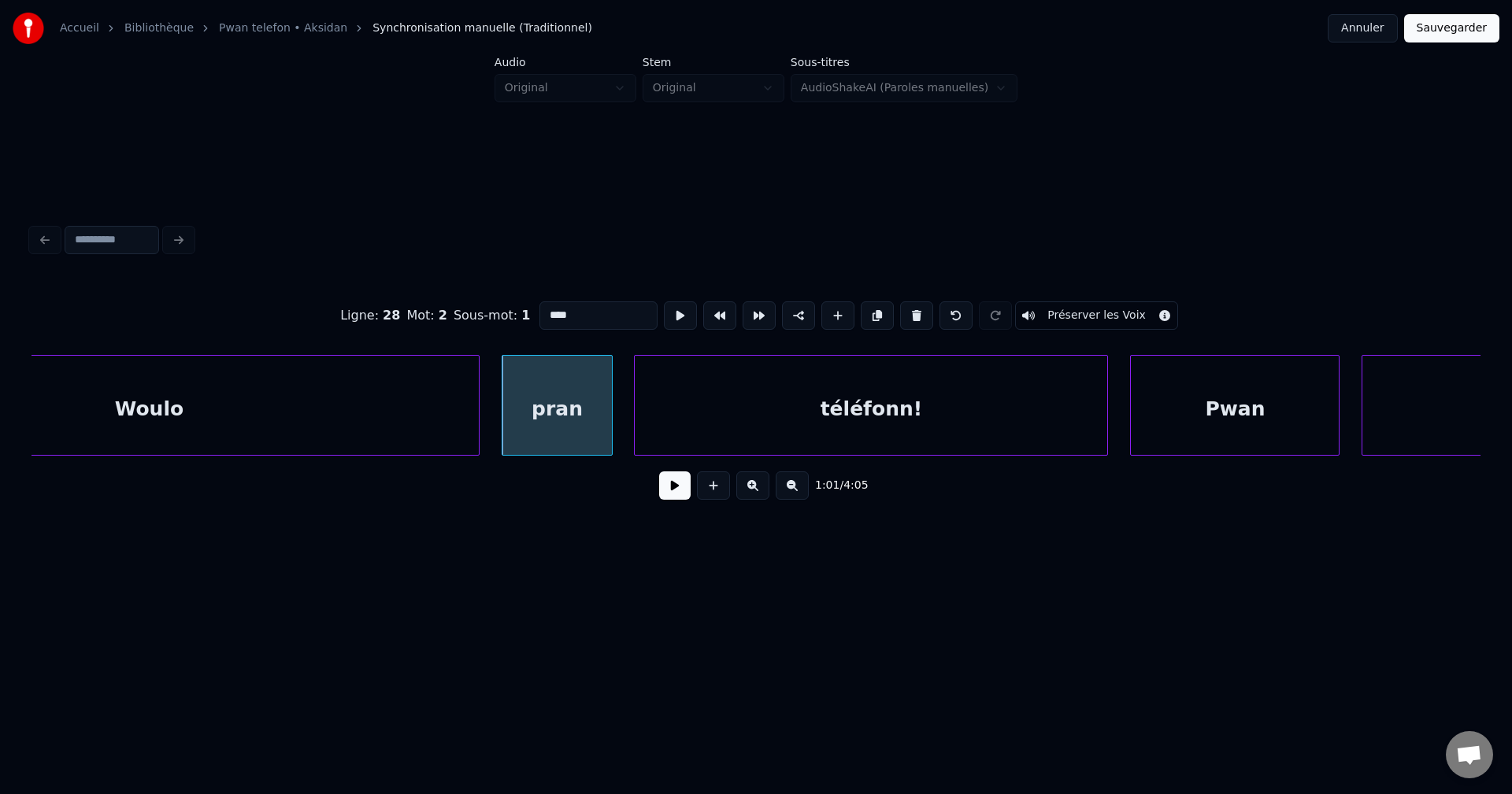
click at [557, 308] on input "****" at bounding box center [598, 316] width 119 height 29
type input "****"
click at [676, 485] on button at bounding box center [675, 485] width 31 height 29
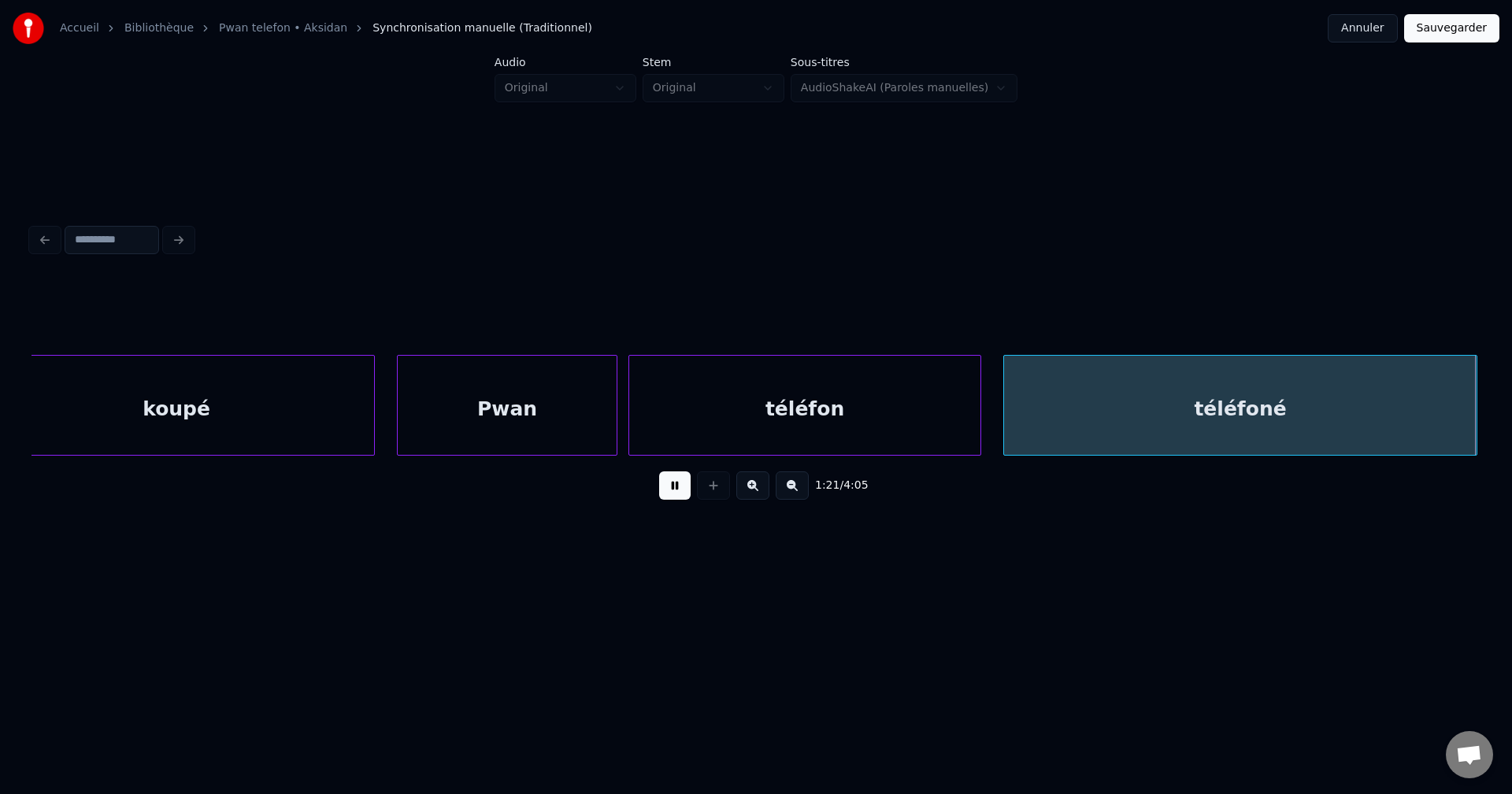
scroll to position [0, 45121]
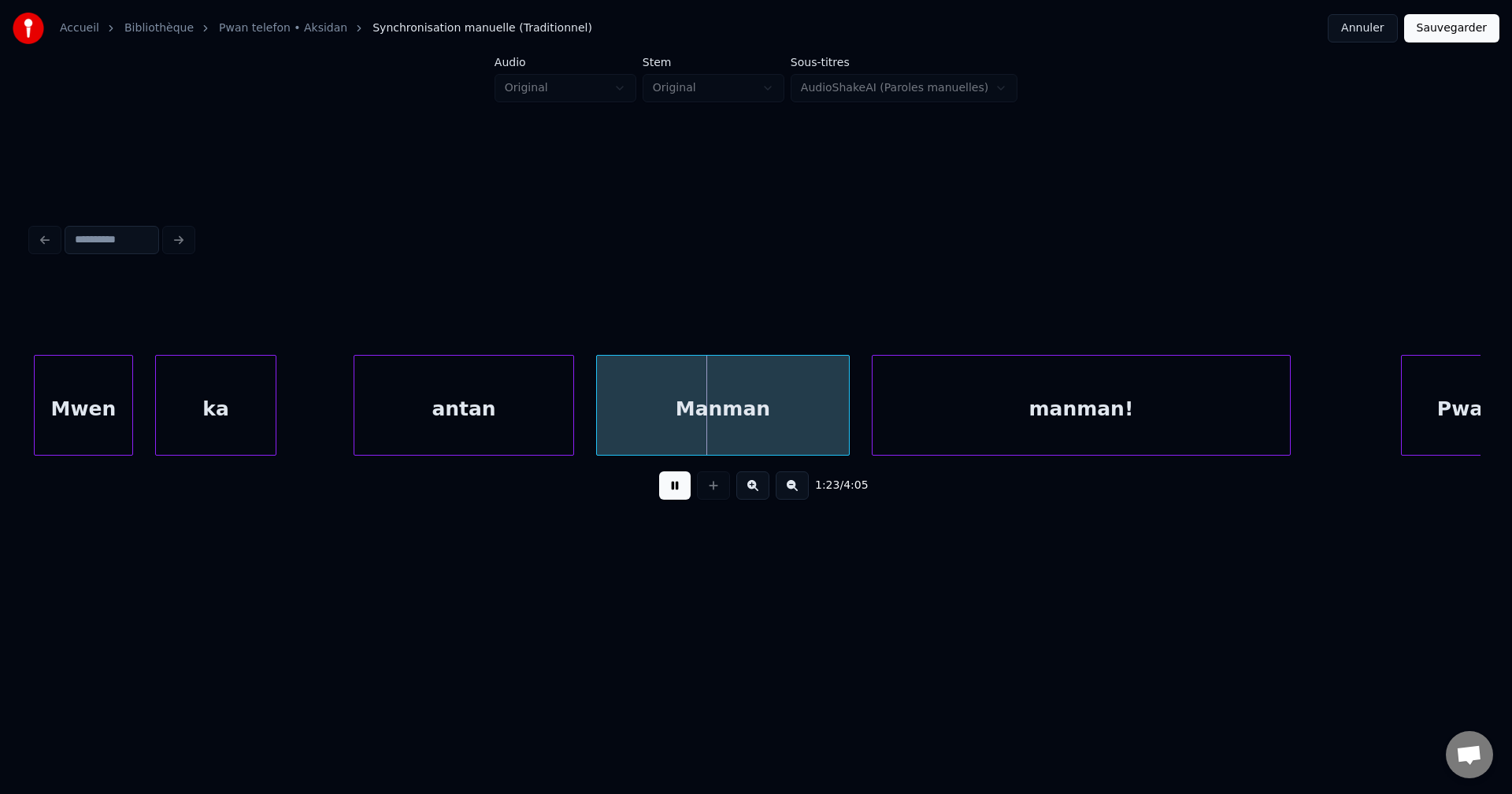
click at [87, 390] on div "Mwen" at bounding box center [82, 409] width 97 height 107
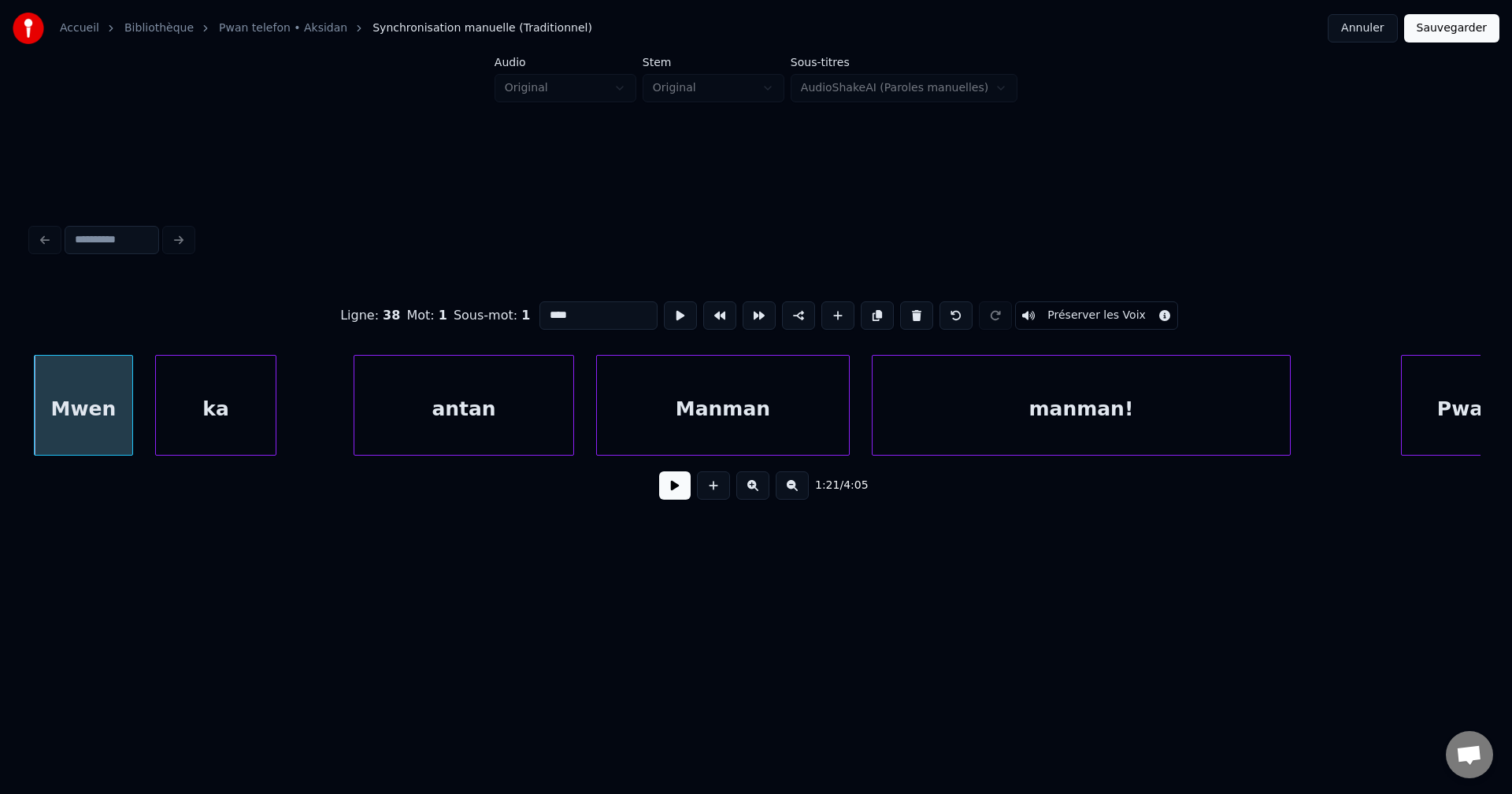
drag, startPoint x: 669, startPoint y: 493, endPoint x: 661, endPoint y: 500, distance: 10.6
click at [669, 493] on button at bounding box center [675, 485] width 31 height 29
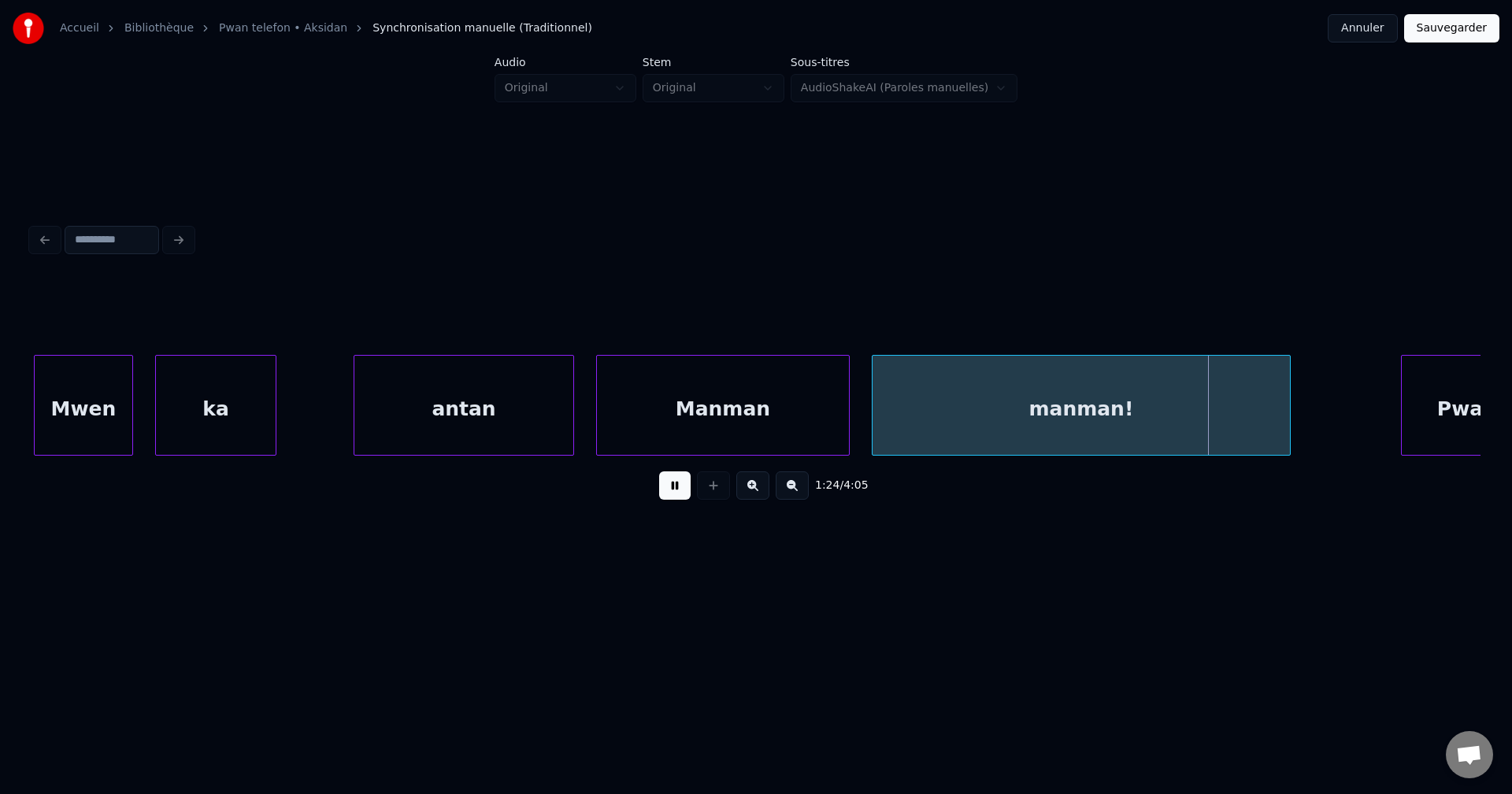
click at [662, 500] on button at bounding box center [675, 485] width 31 height 29
click at [51, 407] on div "Mwen" at bounding box center [82, 409] width 97 height 107
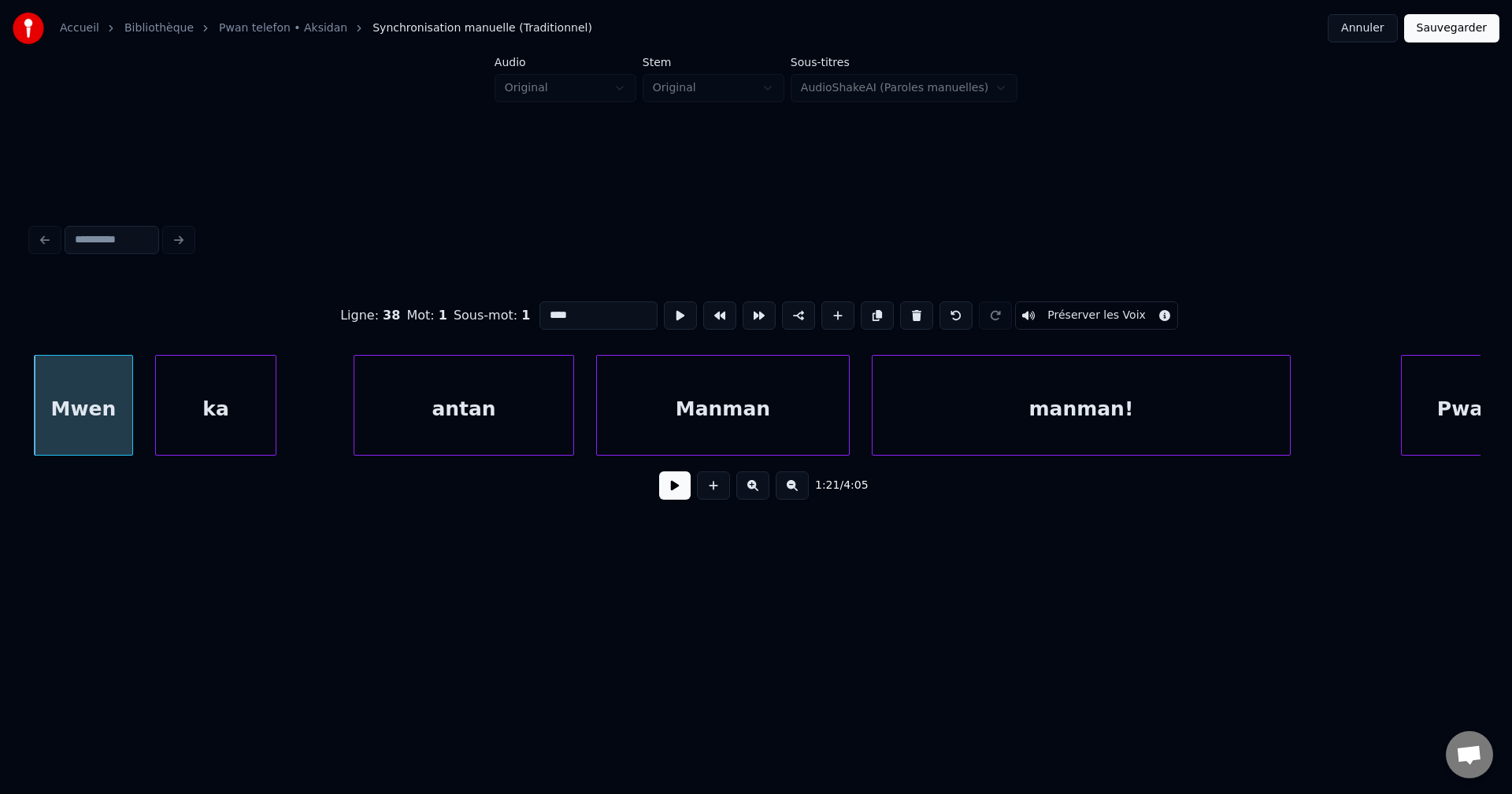
click at [687, 483] on button at bounding box center [675, 485] width 31 height 29
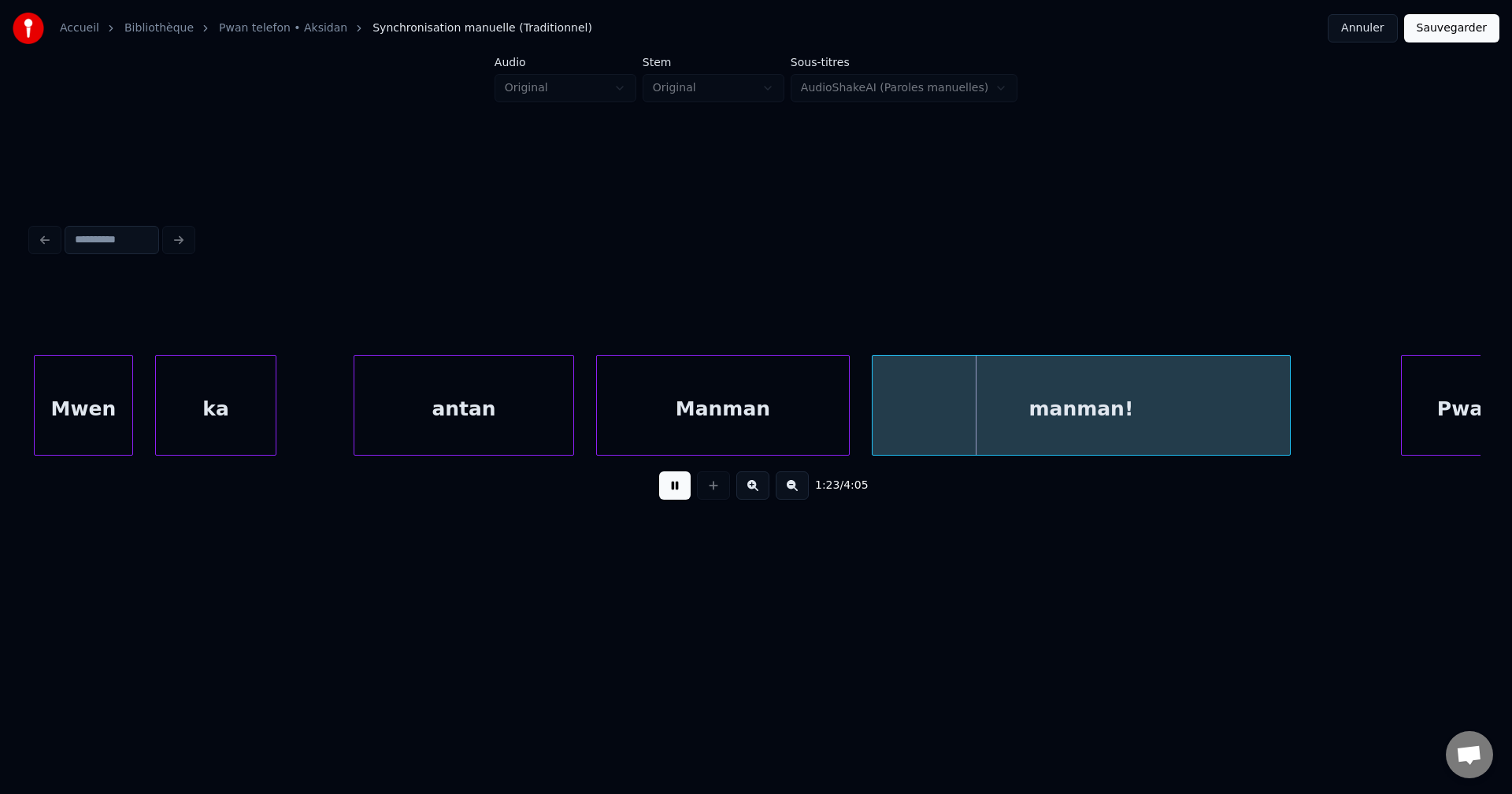
click at [76, 408] on div "Mwen" at bounding box center [82, 409] width 97 height 107
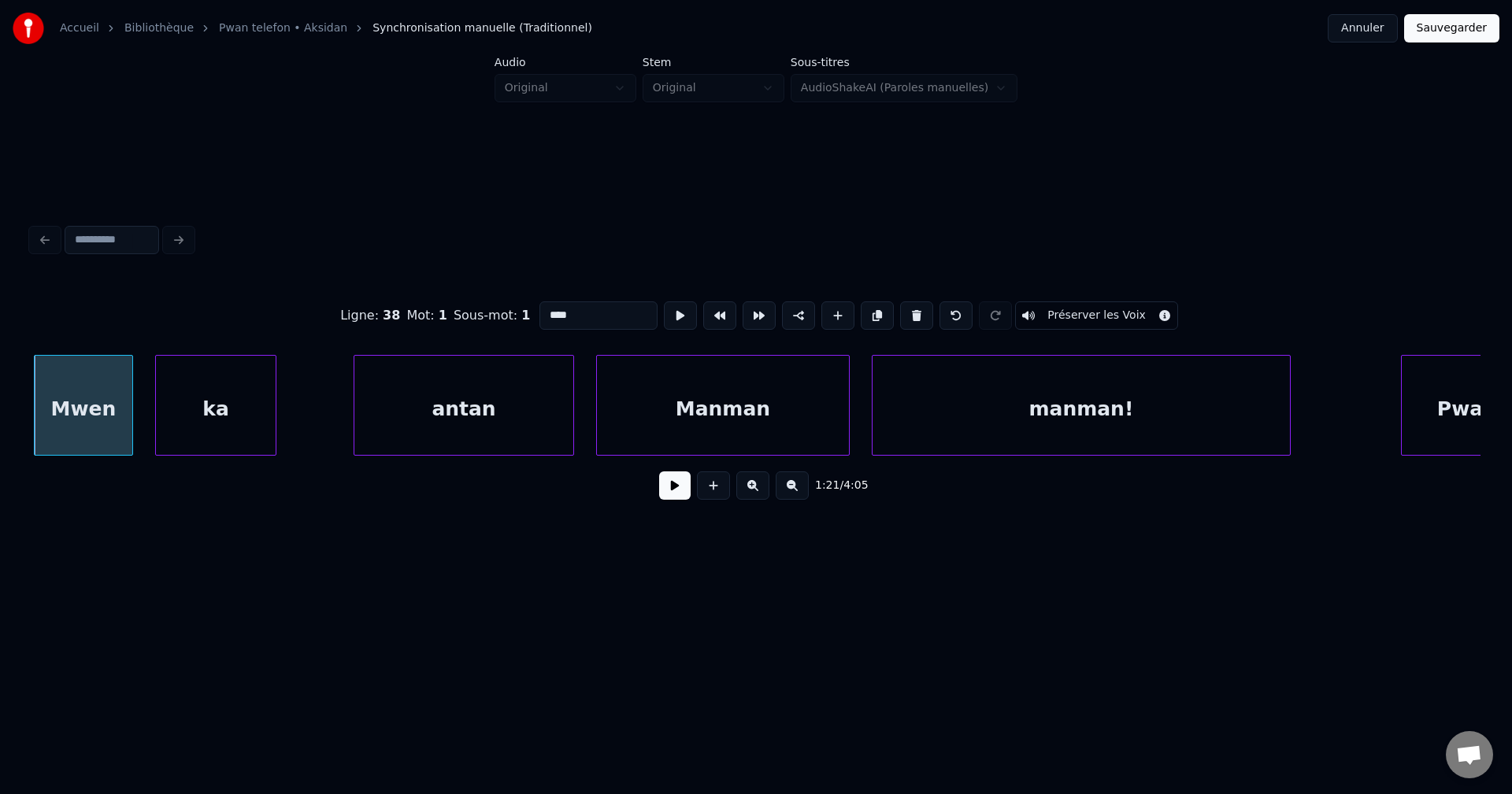
click at [670, 493] on button at bounding box center [675, 485] width 31 height 29
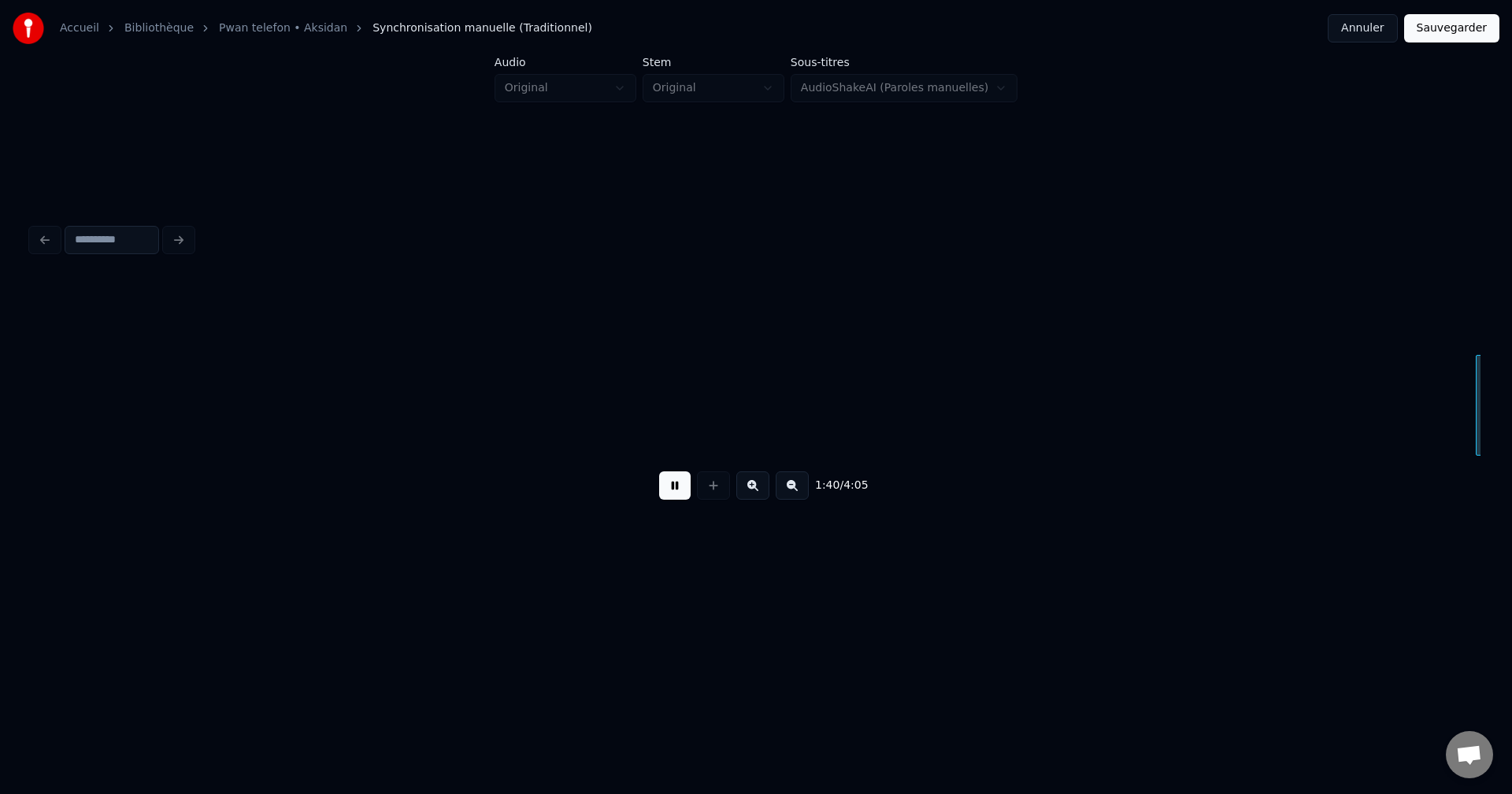
scroll to position [0, 55285]
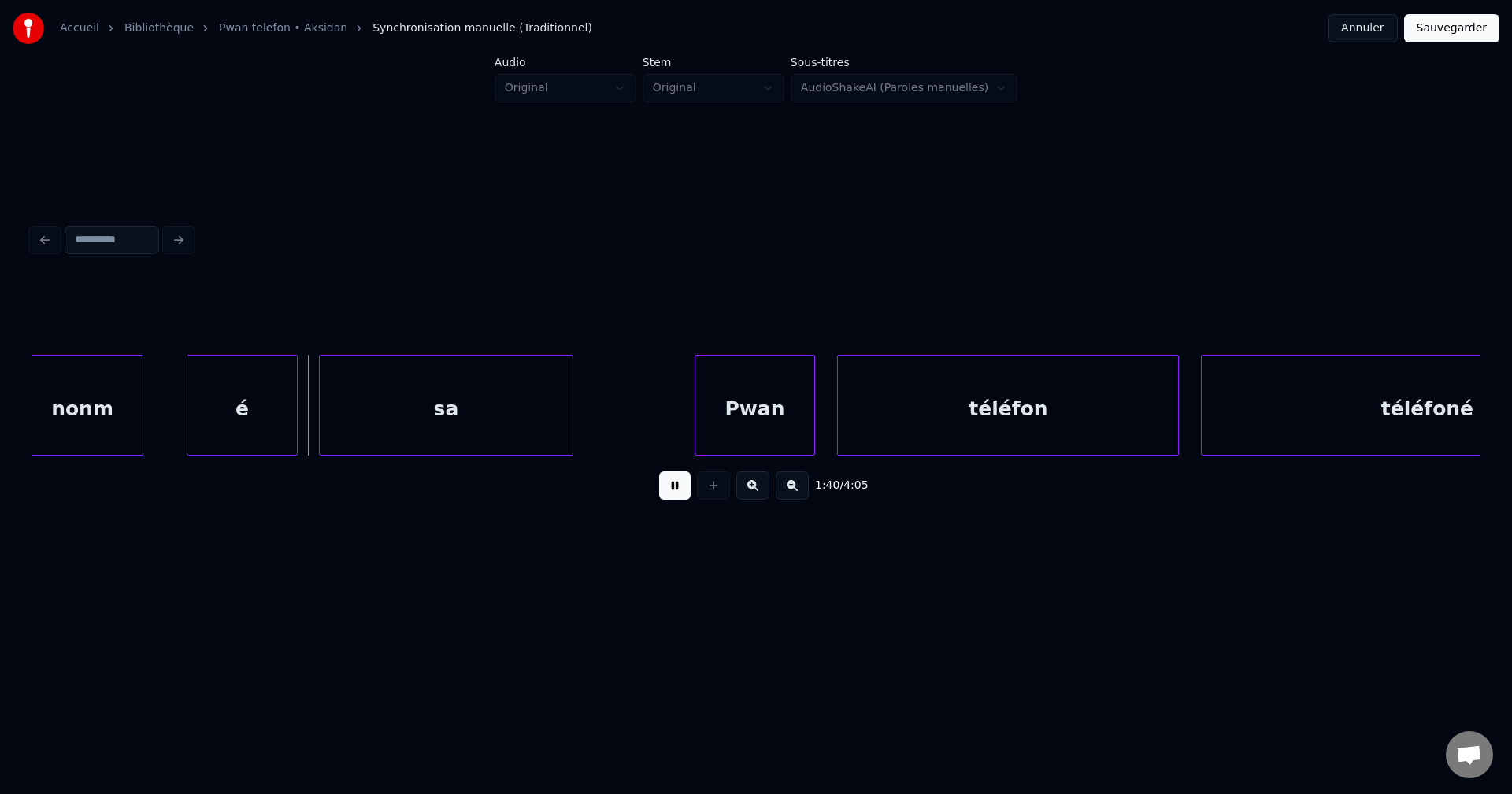
click at [655, 494] on div "1:40 / 4:05" at bounding box center [756, 485] width 1423 height 34
click at [675, 490] on button at bounding box center [675, 485] width 31 height 29
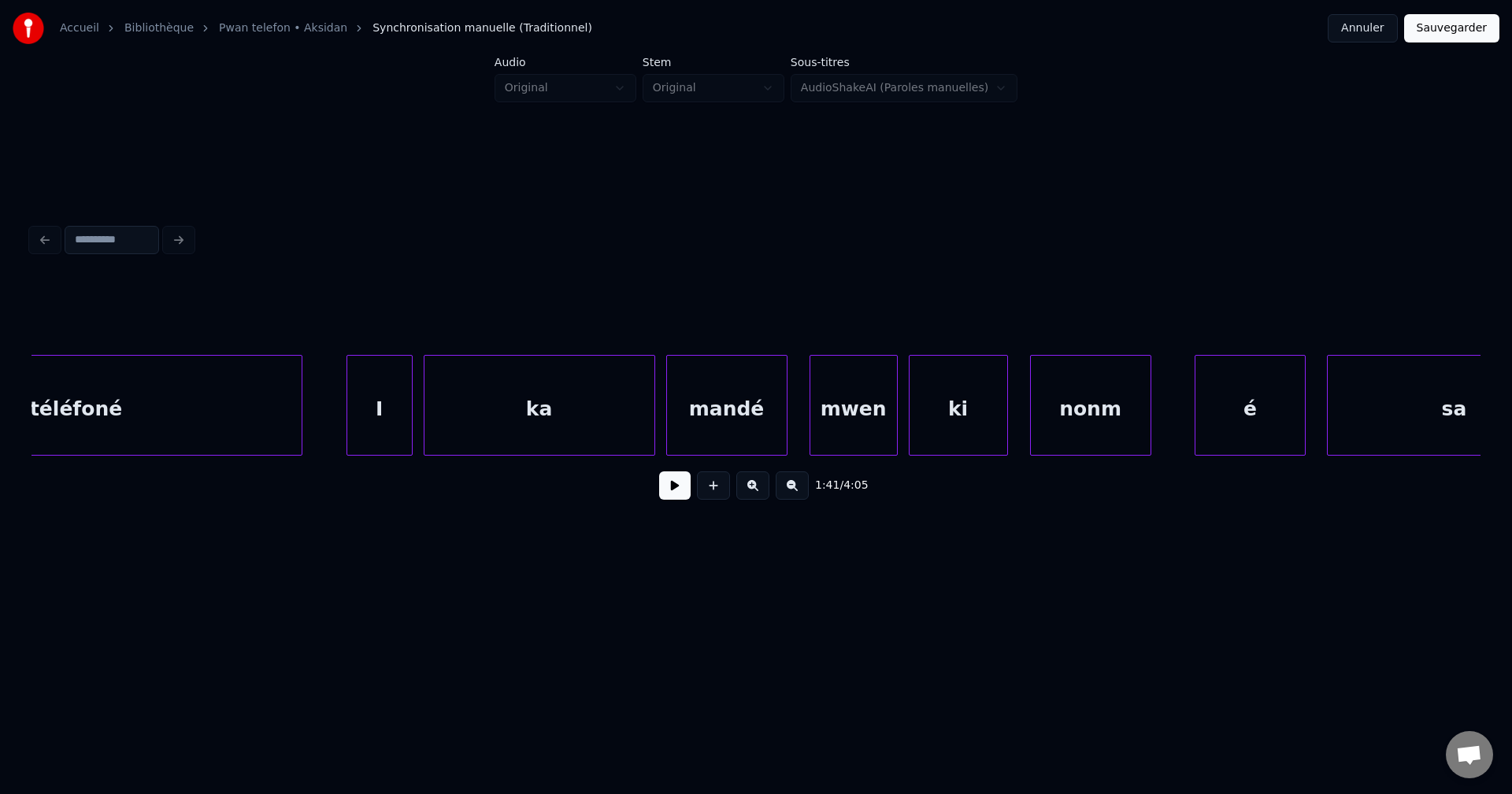
click at [181, 439] on div "téléfoné" at bounding box center [76, 409] width 450 height 107
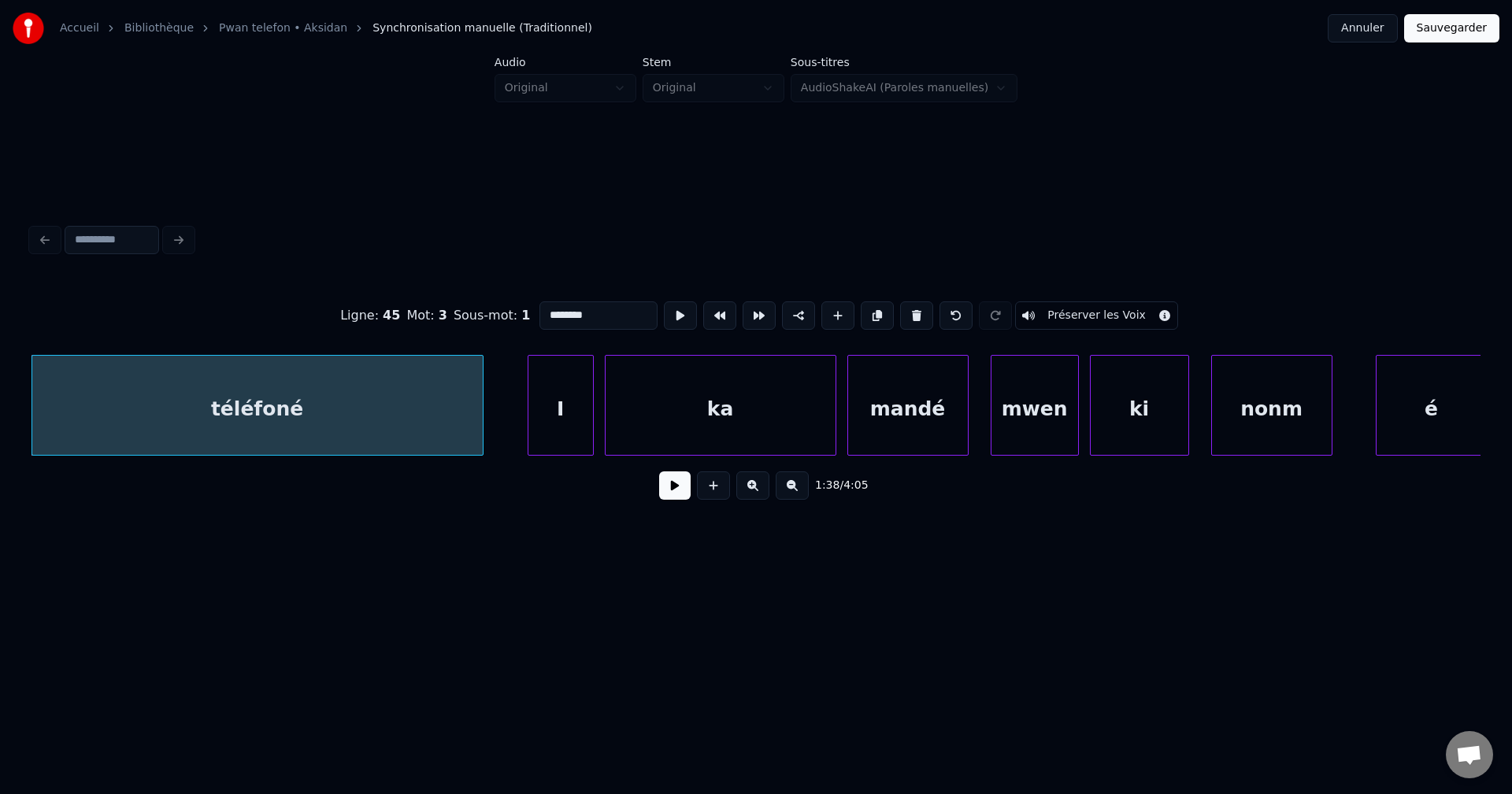
click at [675, 497] on button at bounding box center [675, 485] width 31 height 29
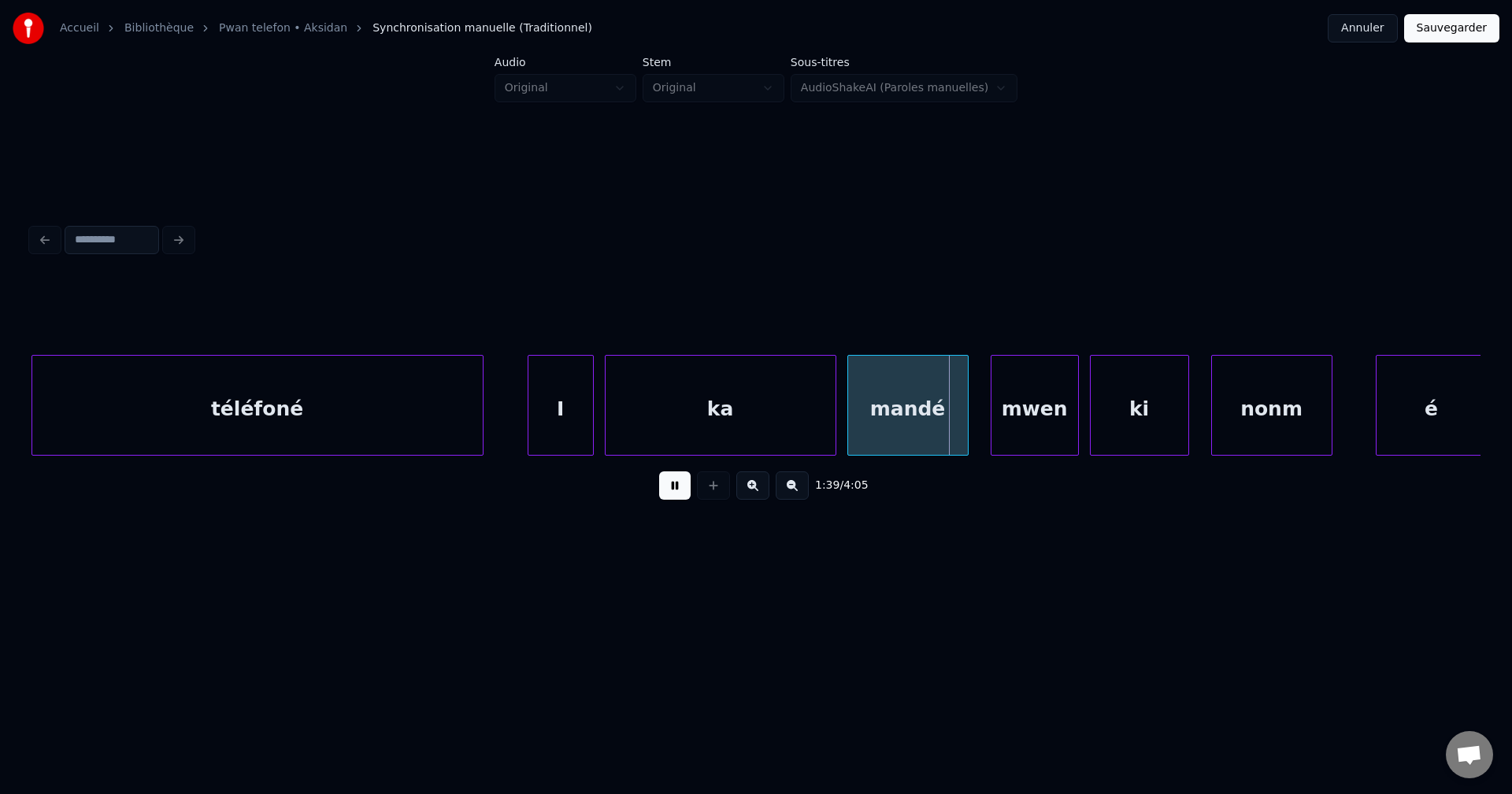
click at [670, 491] on button at bounding box center [675, 485] width 31 height 29
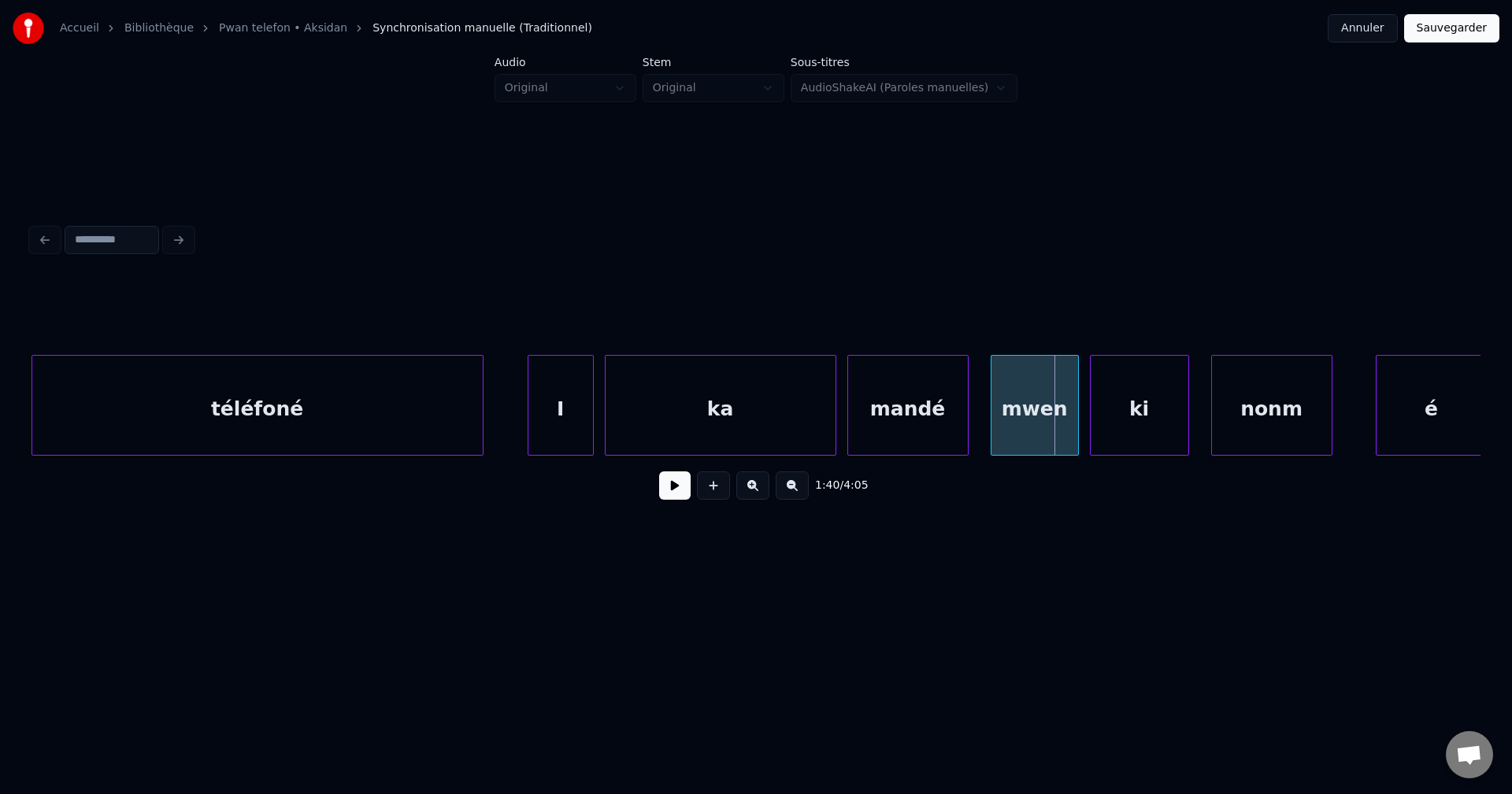
click at [911, 408] on div "mandé" at bounding box center [907, 409] width 119 height 107
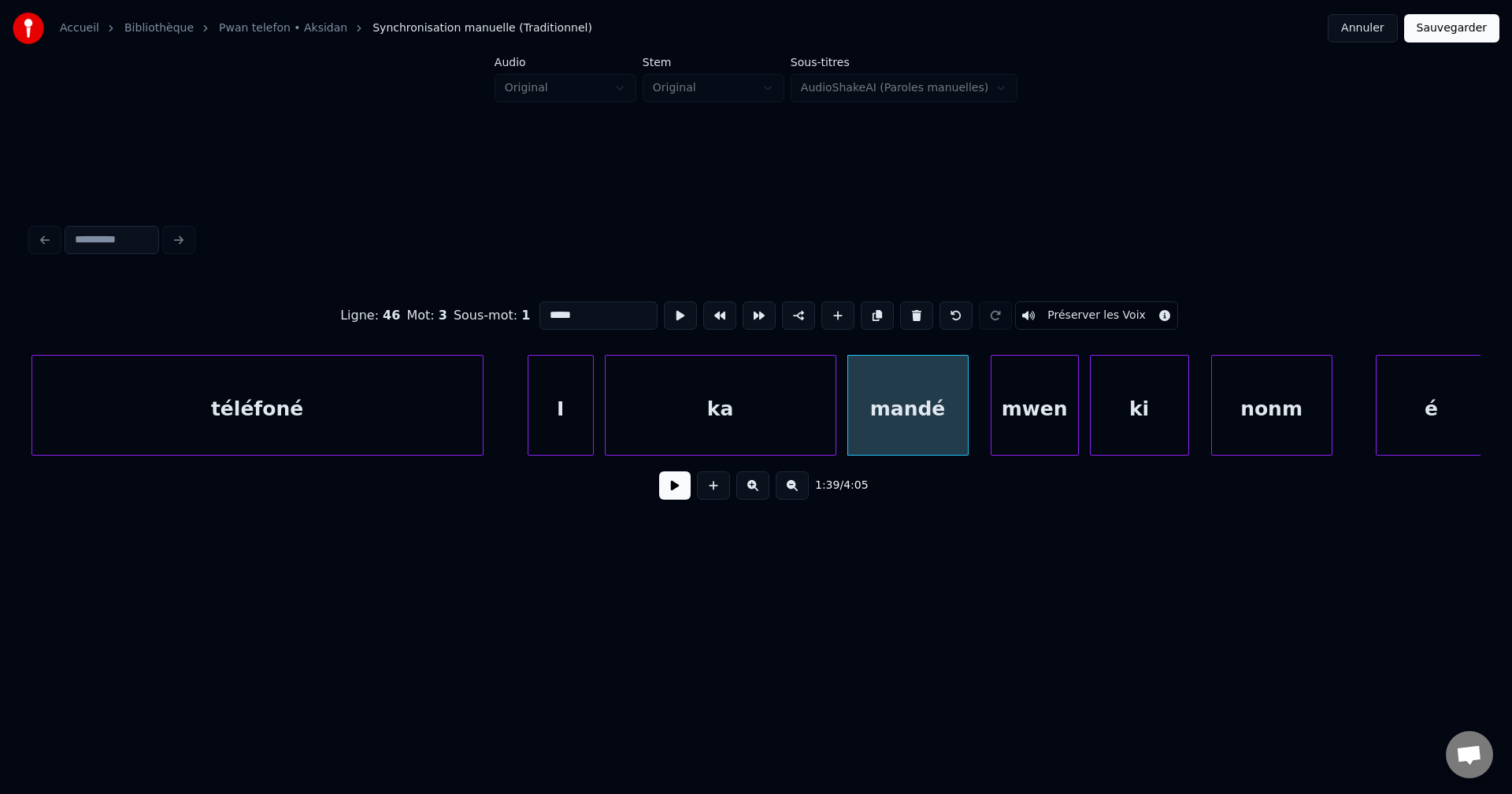
click at [1043, 403] on div "mwen" at bounding box center [1035, 409] width 87 height 107
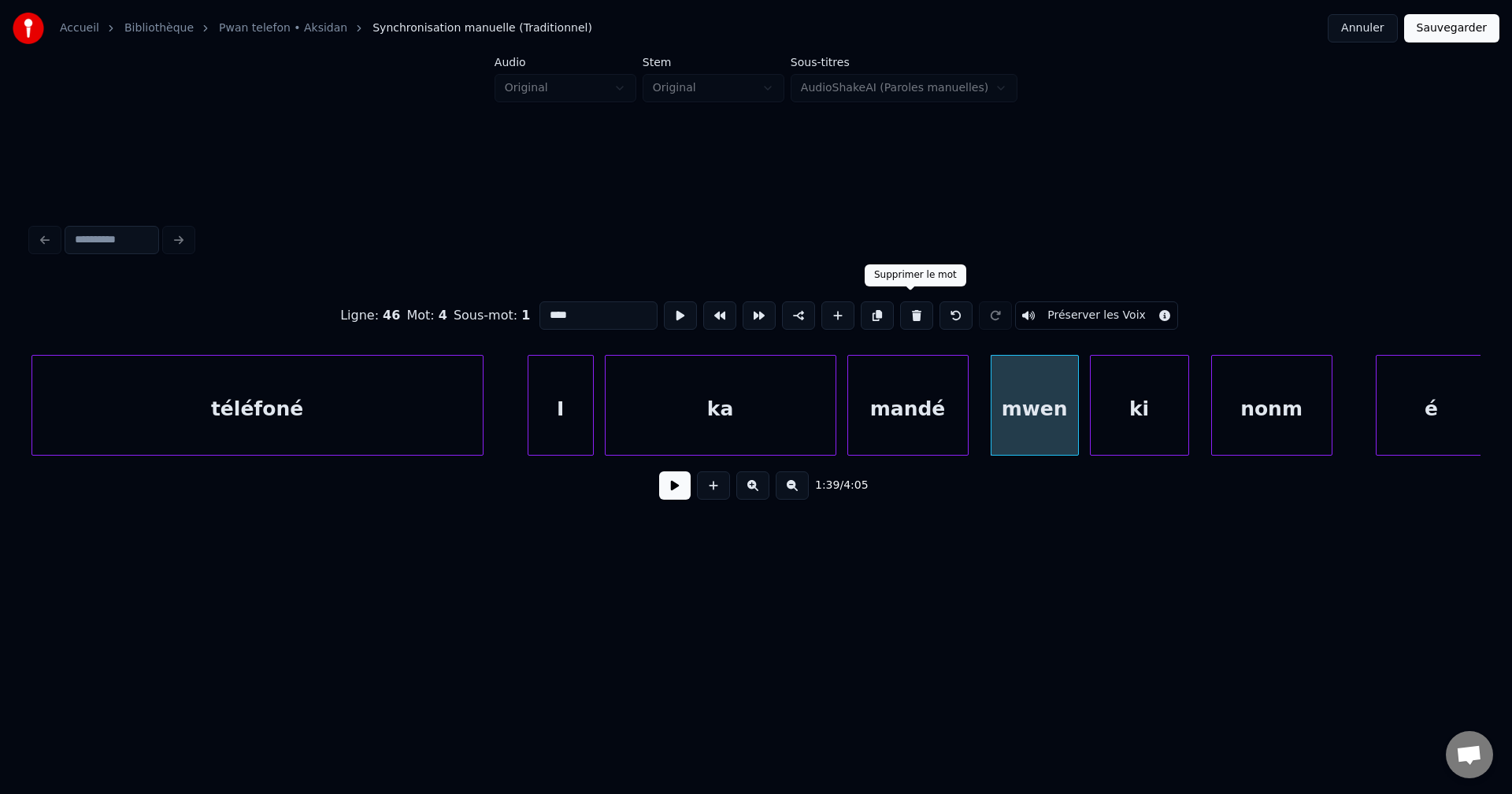
click at [918, 302] on button at bounding box center [917, 316] width 33 height 29
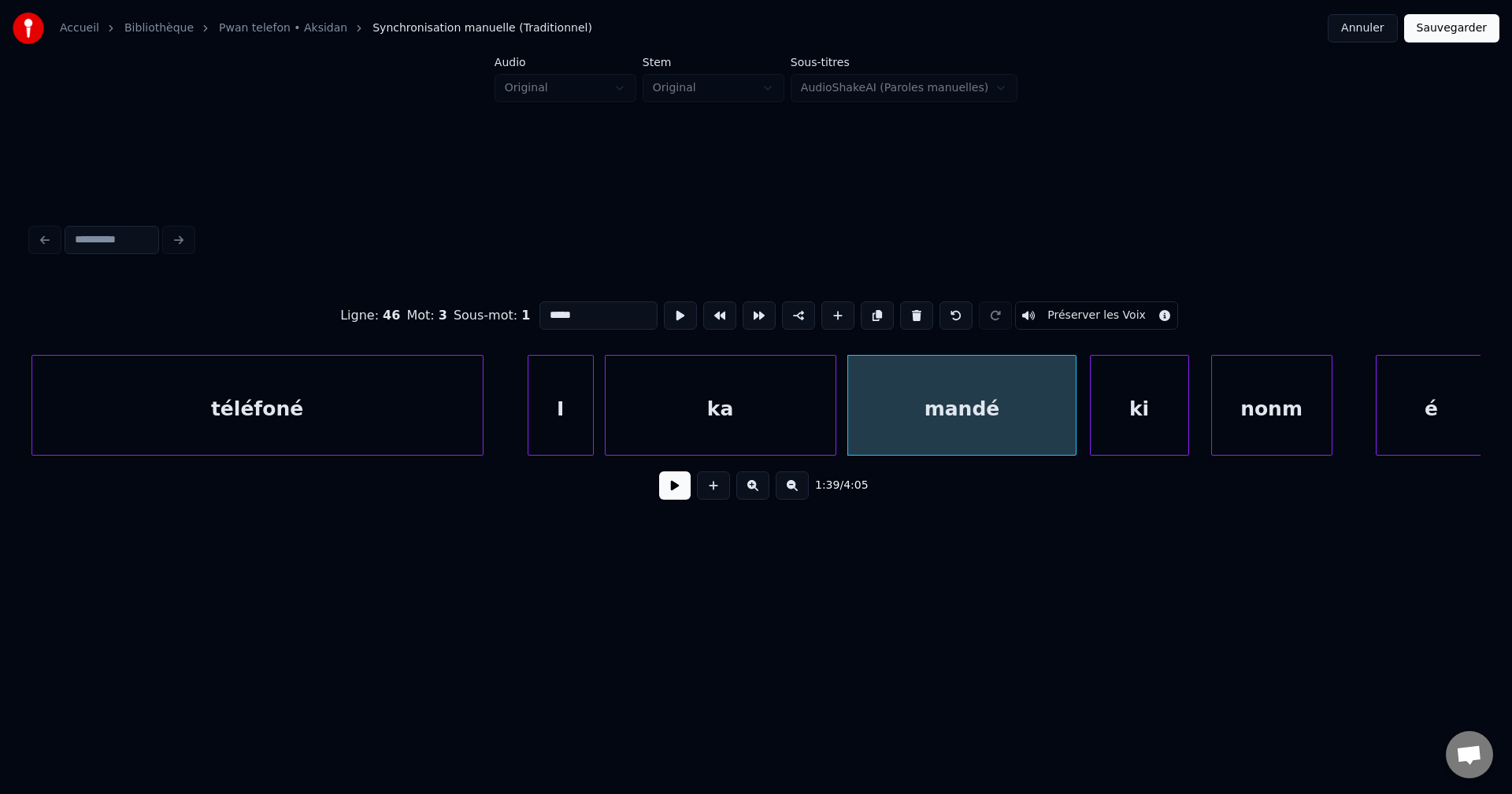
click at [1074, 415] on div at bounding box center [1072, 404] width 5 height 99
click at [1016, 413] on div "mandé" at bounding box center [962, 409] width 229 height 107
click at [606, 317] on input "*****" at bounding box center [598, 316] width 119 height 29
type input "******"
click at [670, 489] on button at bounding box center [675, 485] width 31 height 29
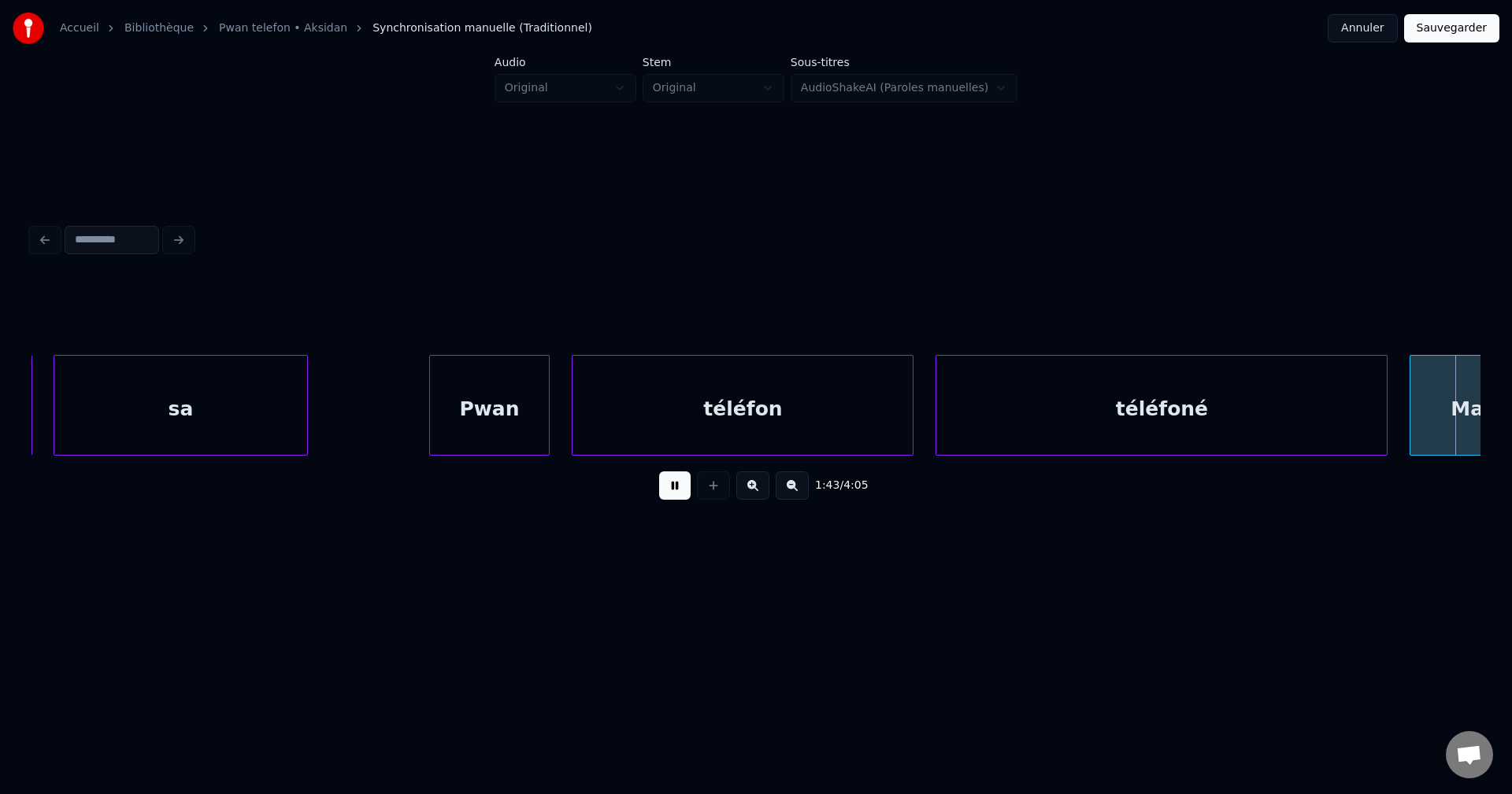
scroll to position [0, 57004]
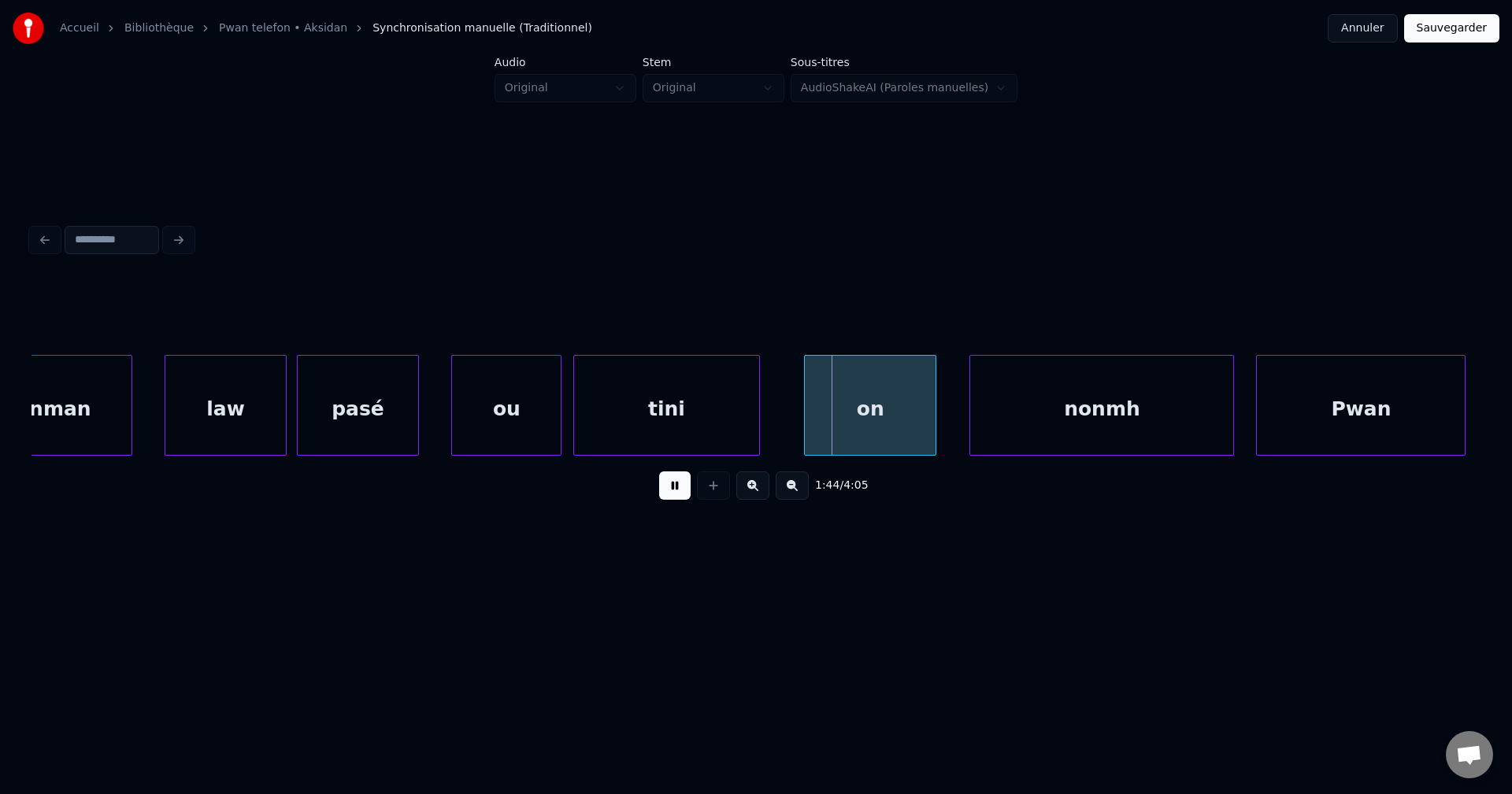
click at [667, 488] on button at bounding box center [675, 485] width 31 height 29
click at [107, 405] on div "Manman" at bounding box center [43, 409] width 175 height 107
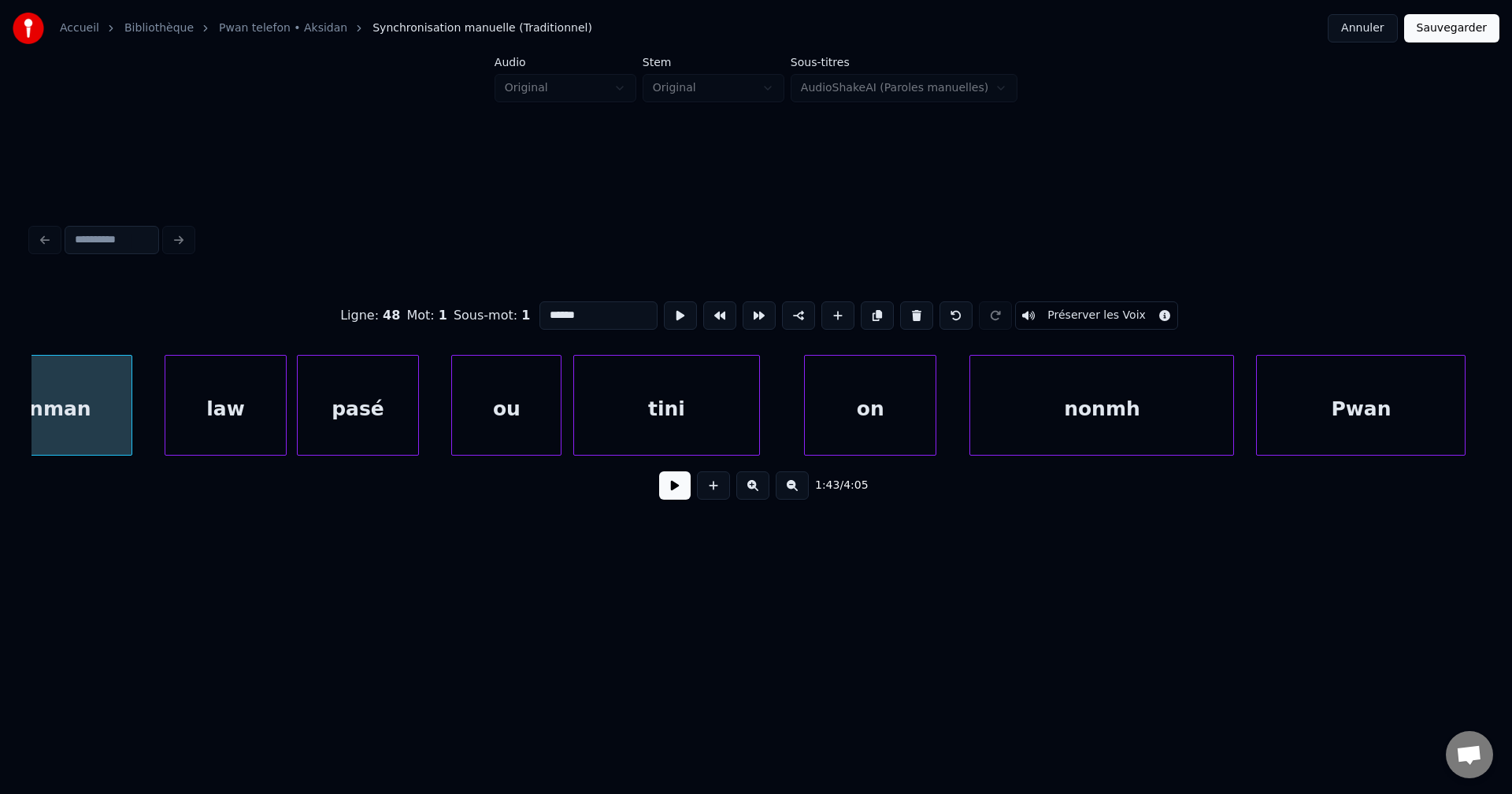
scroll to position [0, 56929]
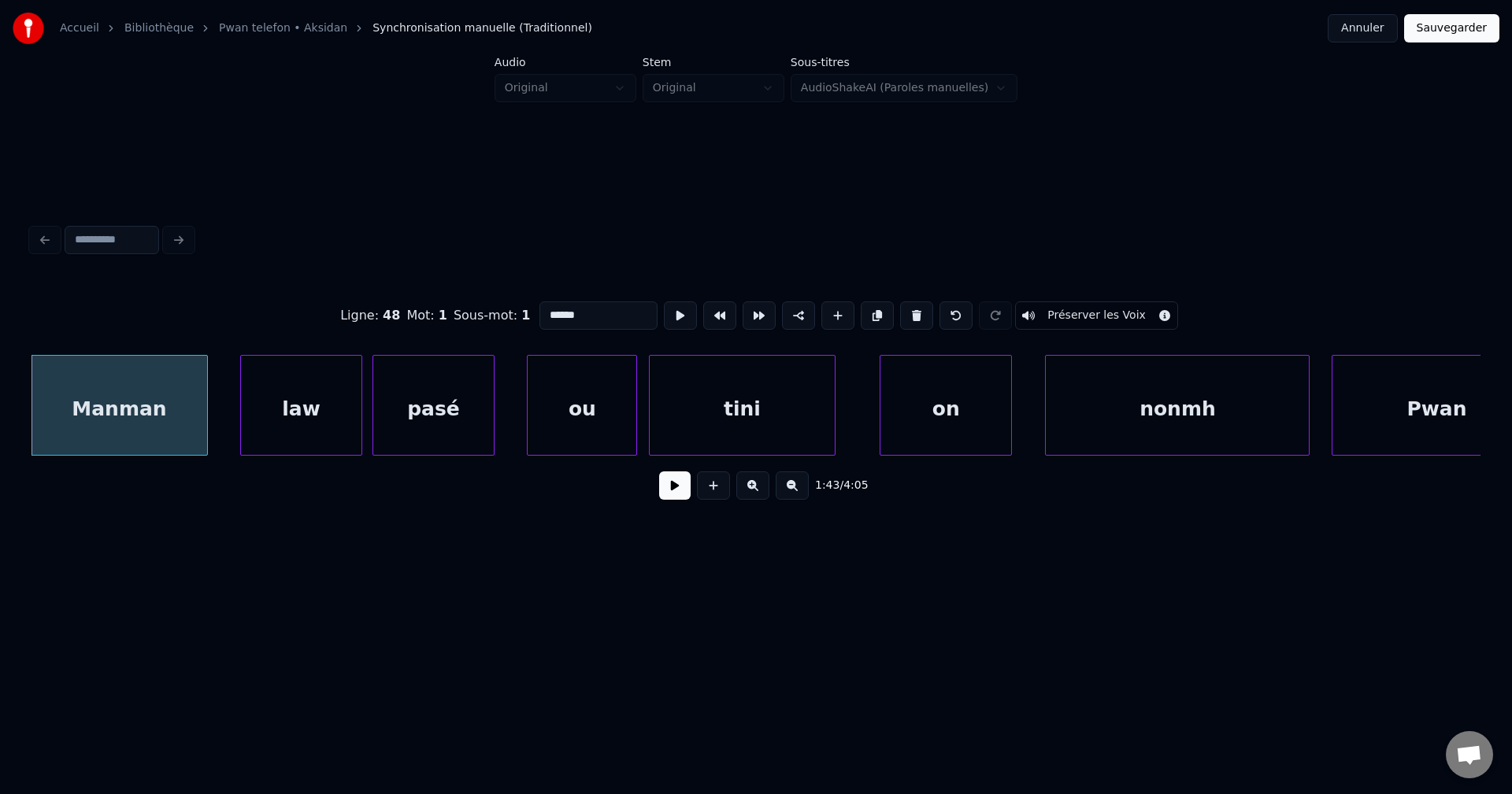
click at [670, 490] on button at bounding box center [675, 485] width 31 height 29
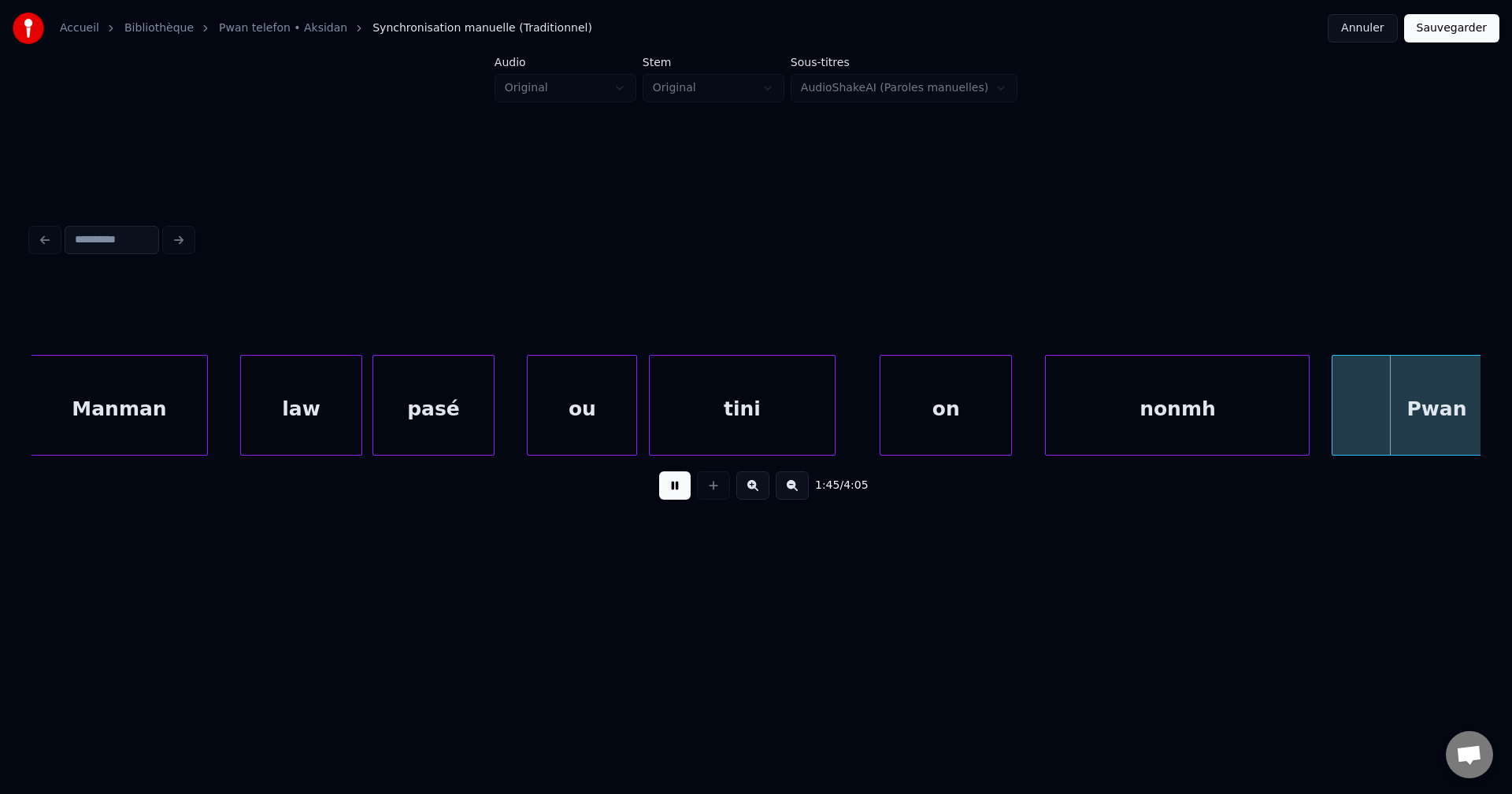
click at [670, 498] on button at bounding box center [675, 485] width 31 height 29
click at [1282, 441] on div "nonmh" at bounding box center [1177, 409] width 263 height 107
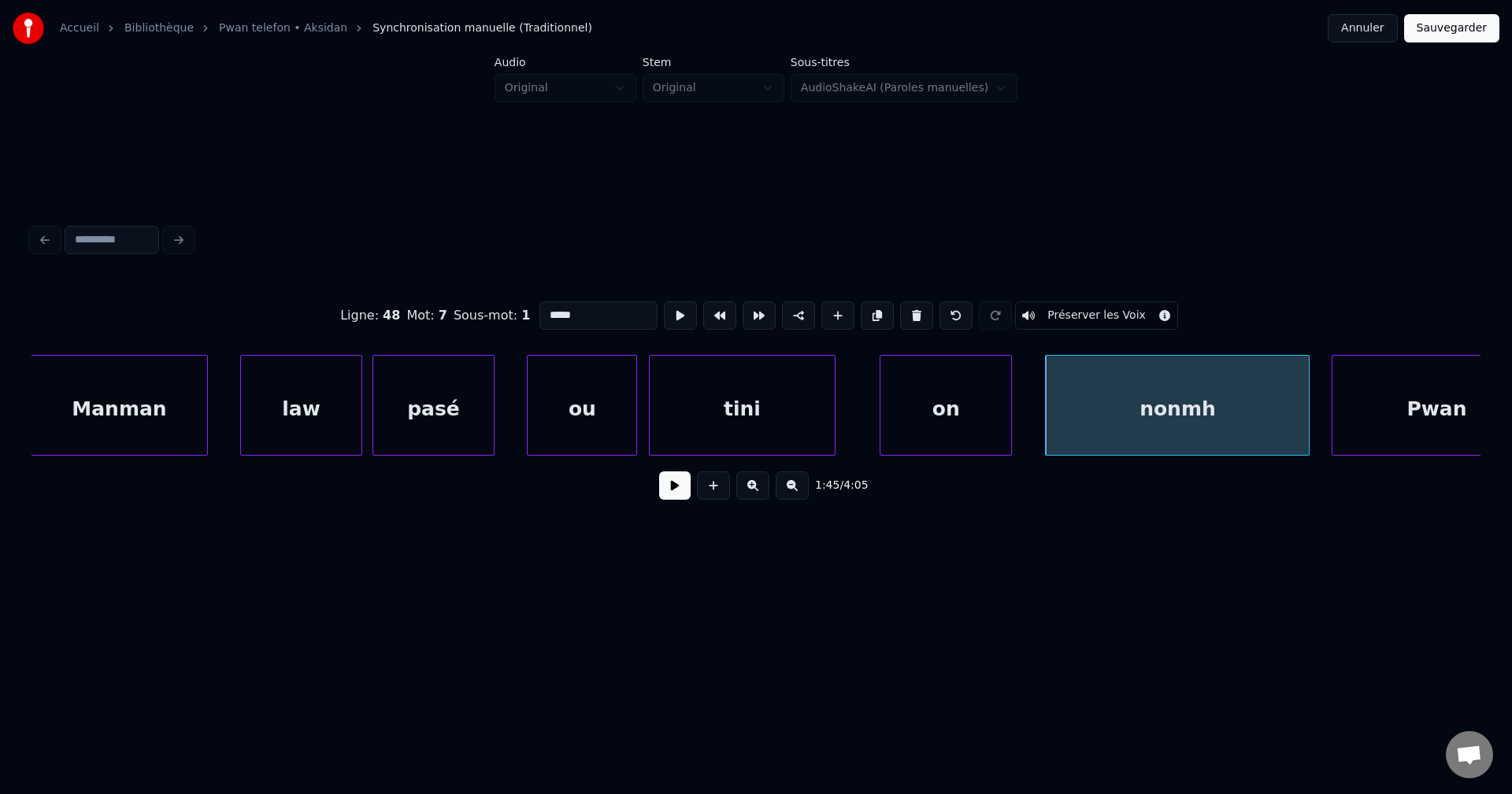
click at [607, 306] on input "*****" at bounding box center [598, 316] width 119 height 29
type input "****"
click at [682, 486] on button at bounding box center [675, 485] width 31 height 29
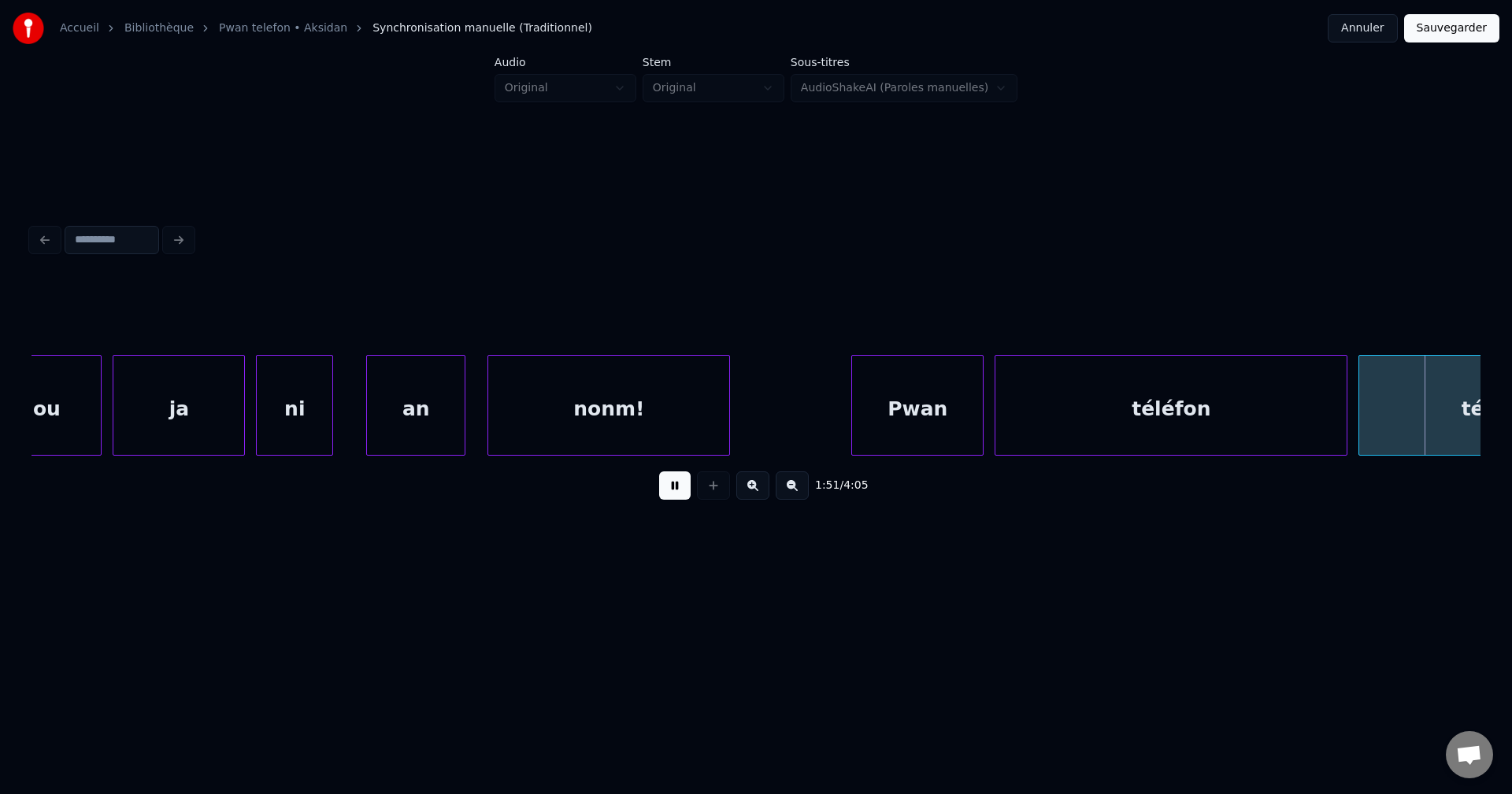
scroll to position [0, 61288]
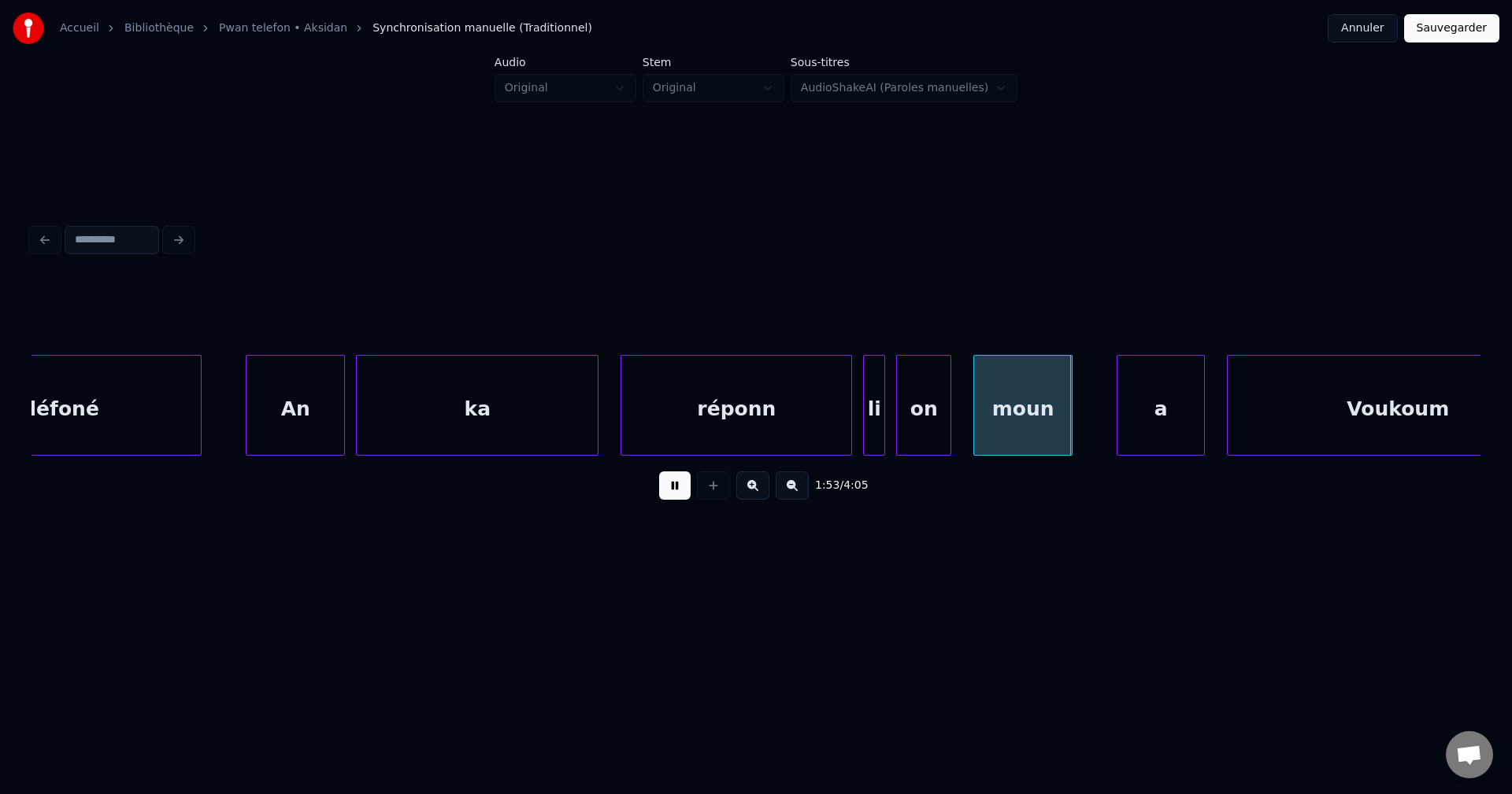
click at [277, 404] on div "An" at bounding box center [294, 409] width 97 height 107
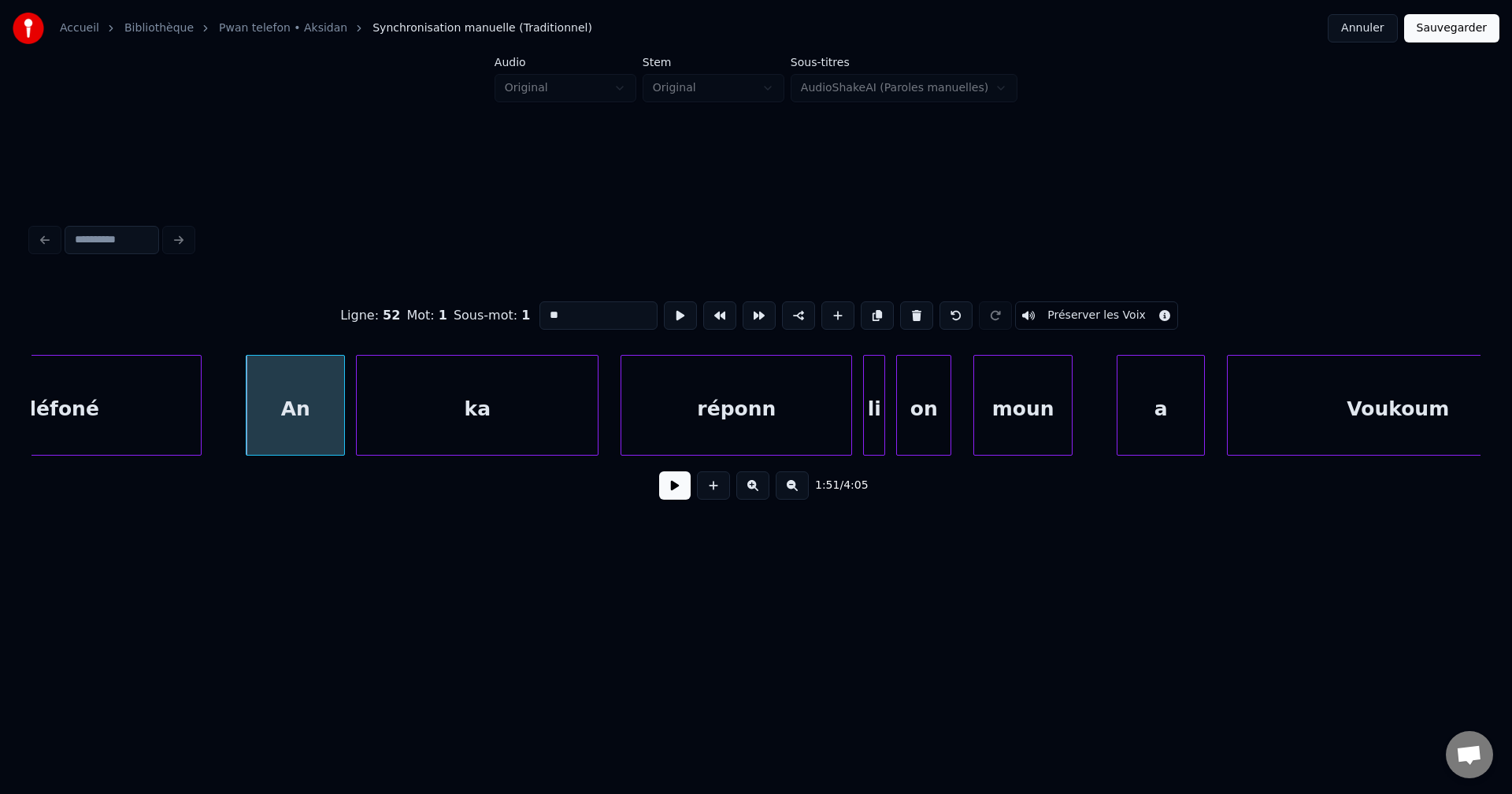
click at [683, 491] on button at bounding box center [675, 485] width 31 height 29
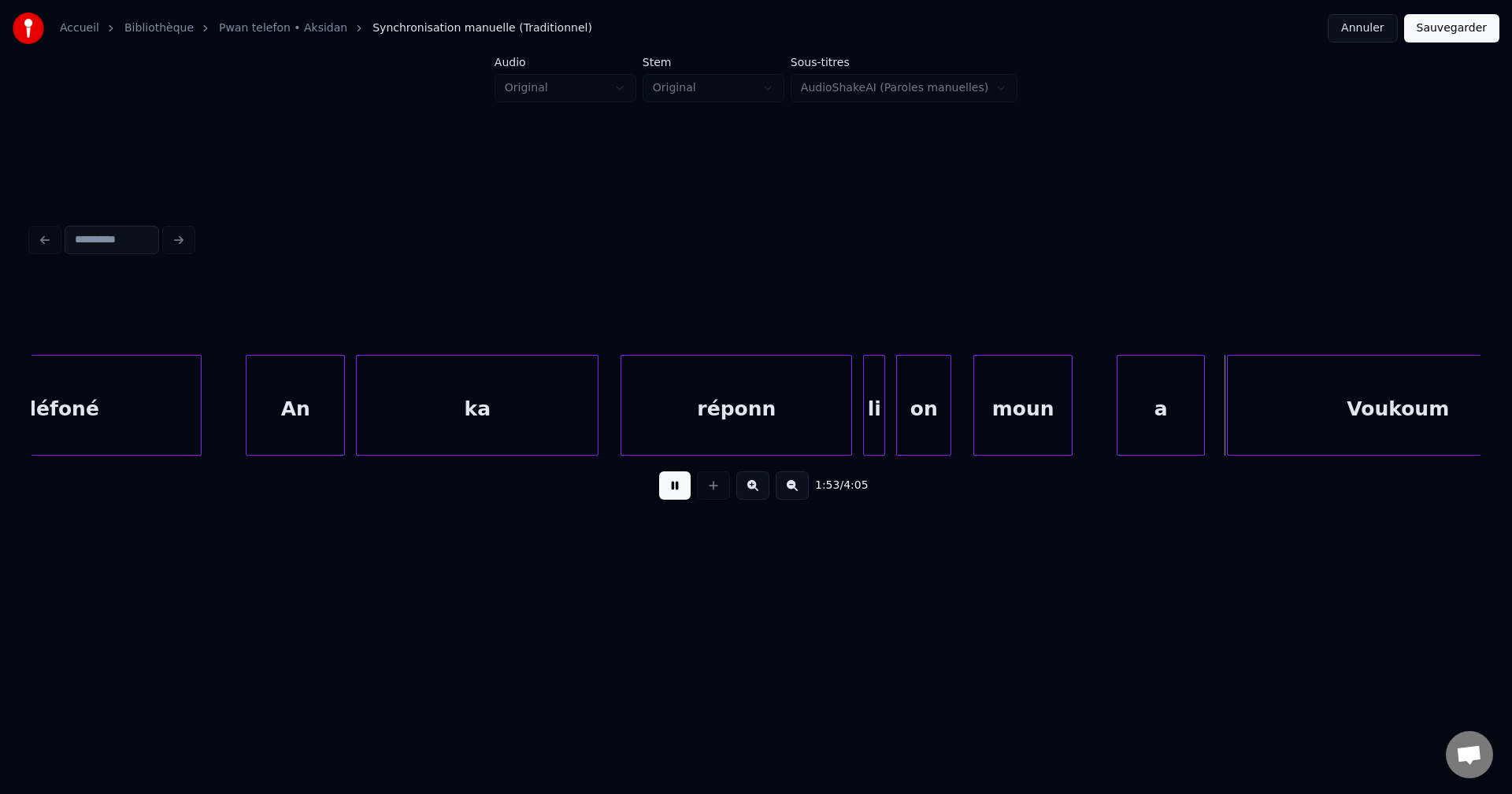
click at [673, 491] on button at bounding box center [675, 485] width 31 height 29
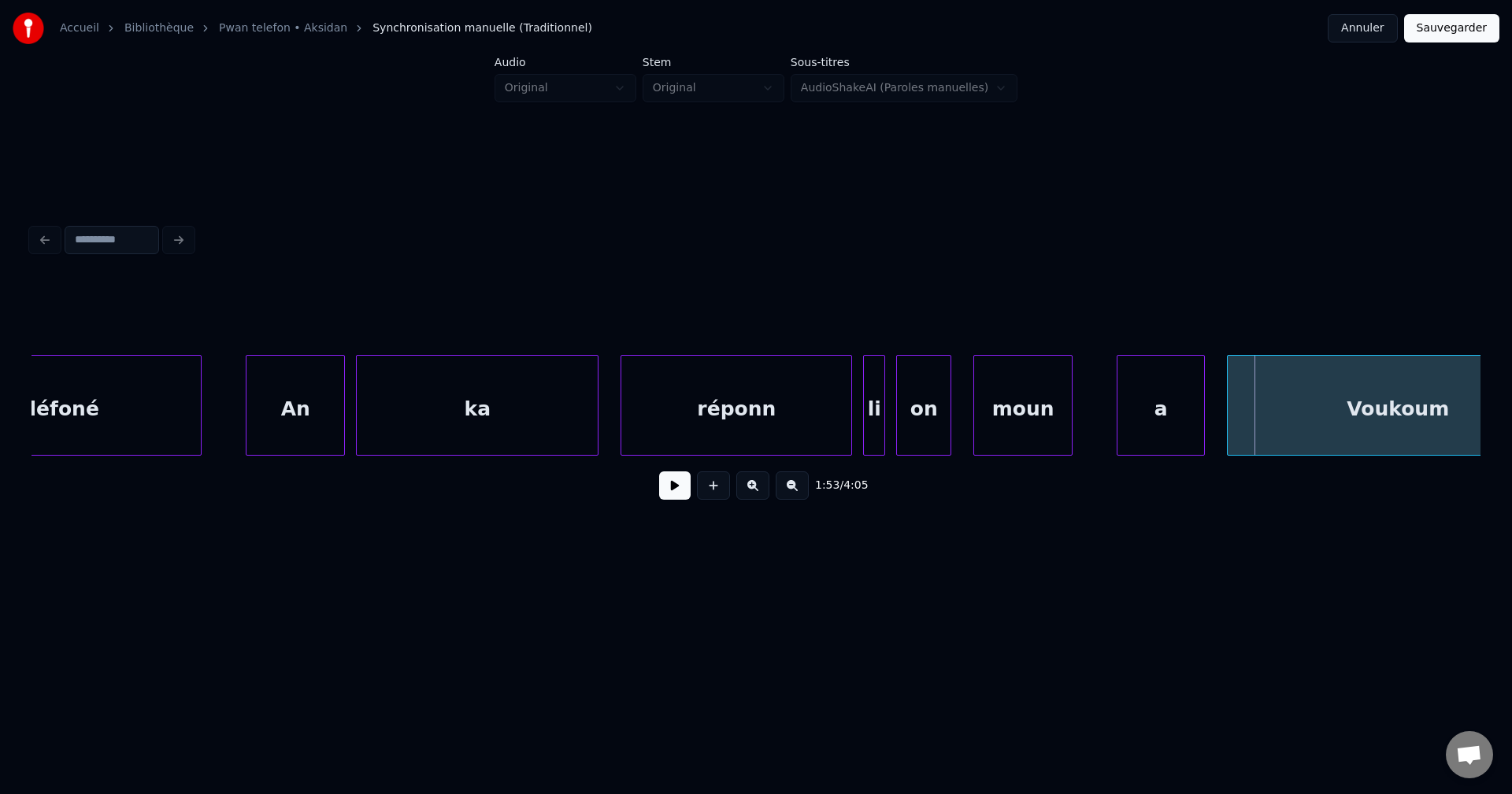
click at [323, 415] on div "An" at bounding box center [294, 409] width 97 height 107
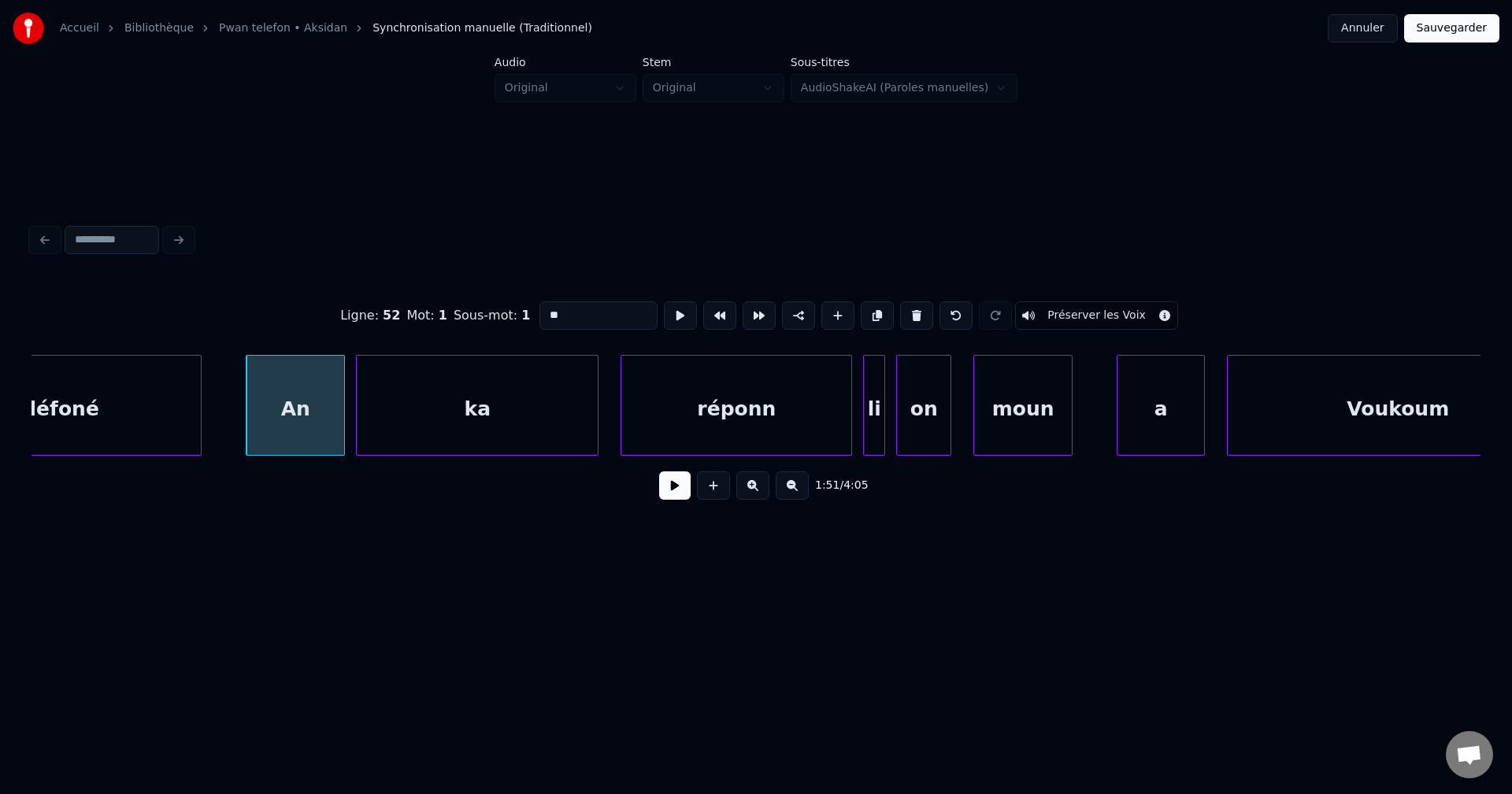
click at [689, 500] on button at bounding box center [675, 485] width 31 height 29
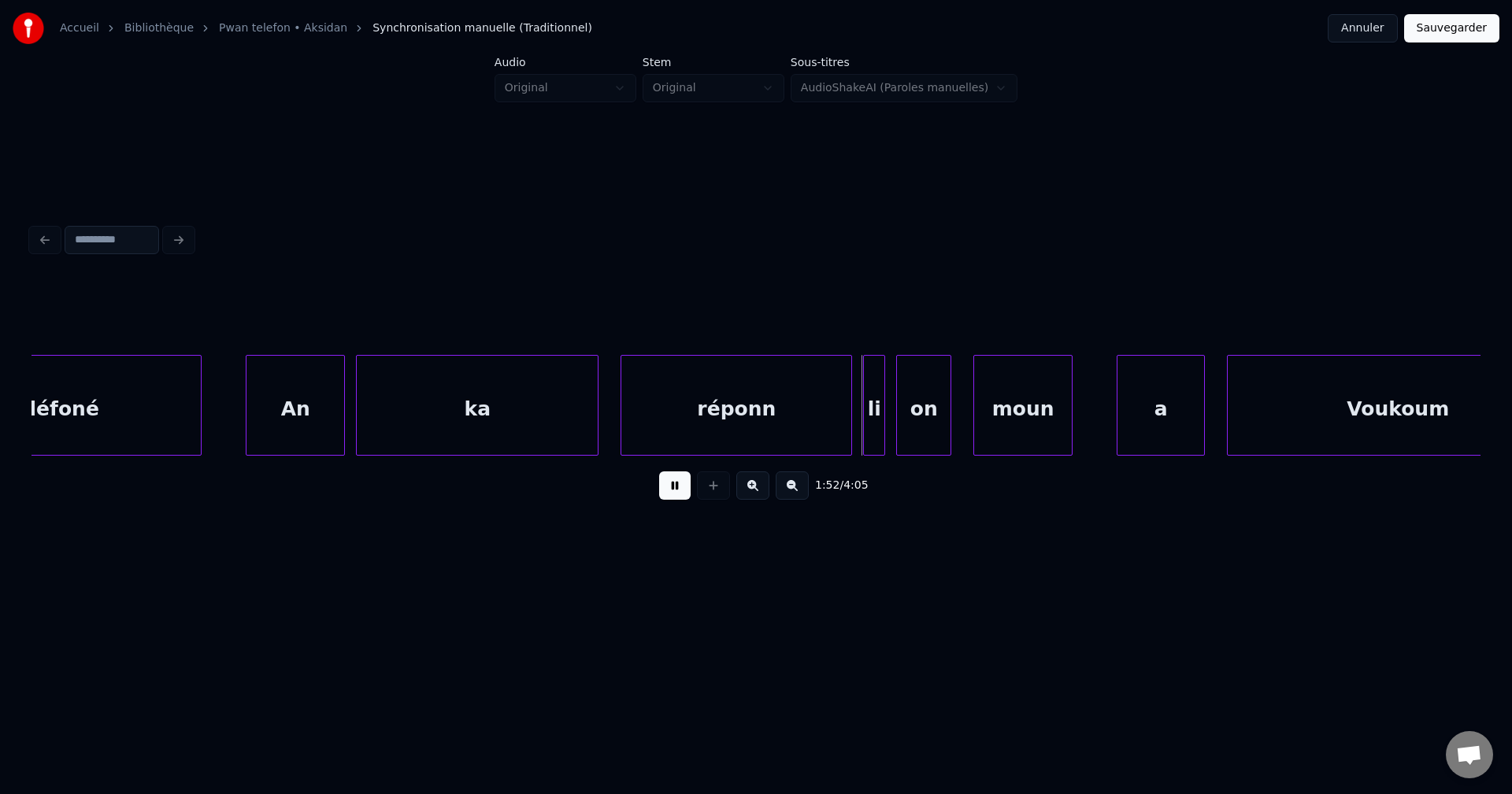
click at [674, 499] on button at bounding box center [675, 485] width 31 height 29
click at [673, 498] on button at bounding box center [675, 485] width 31 height 29
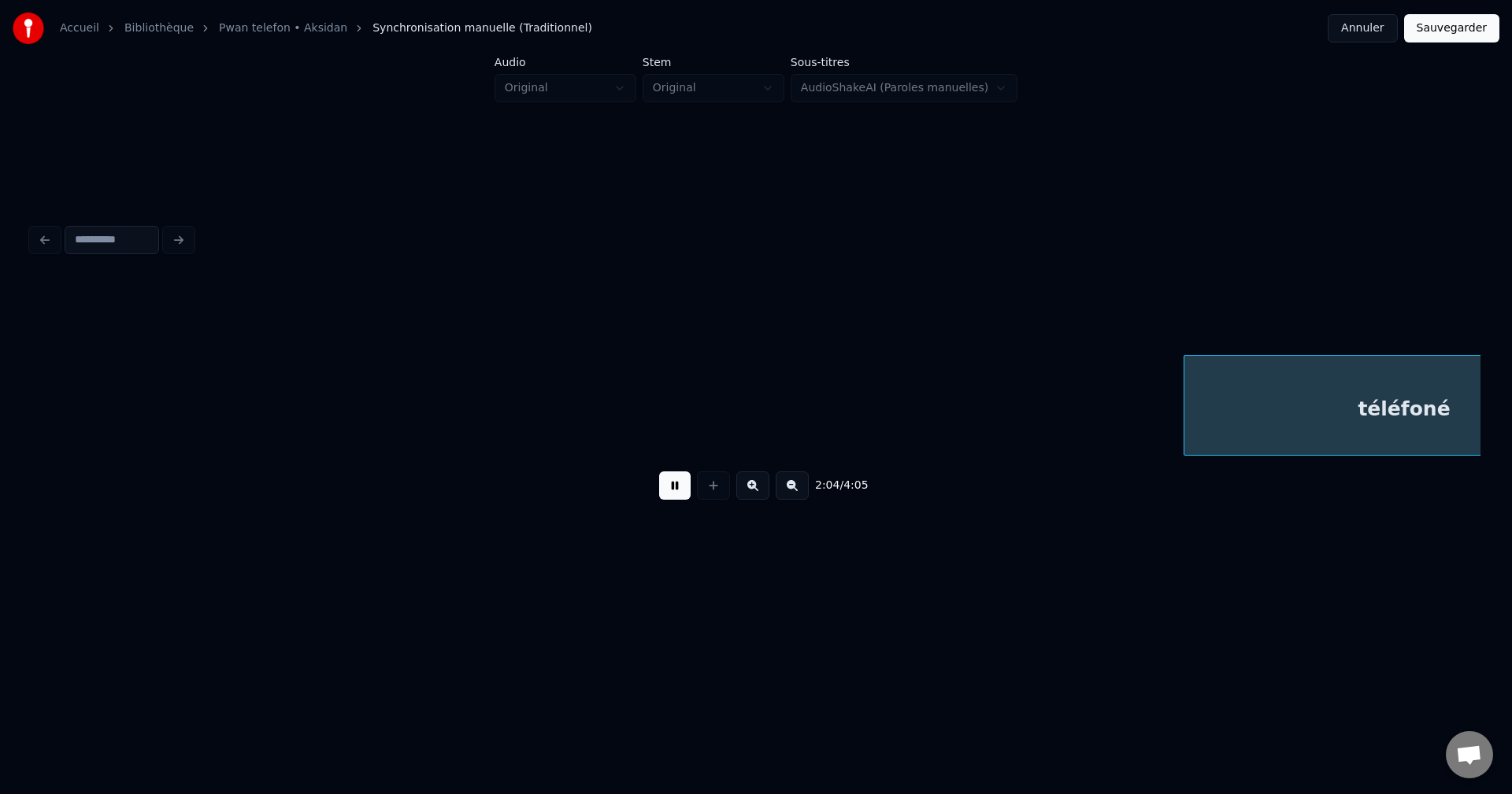
scroll to position [0, 68565]
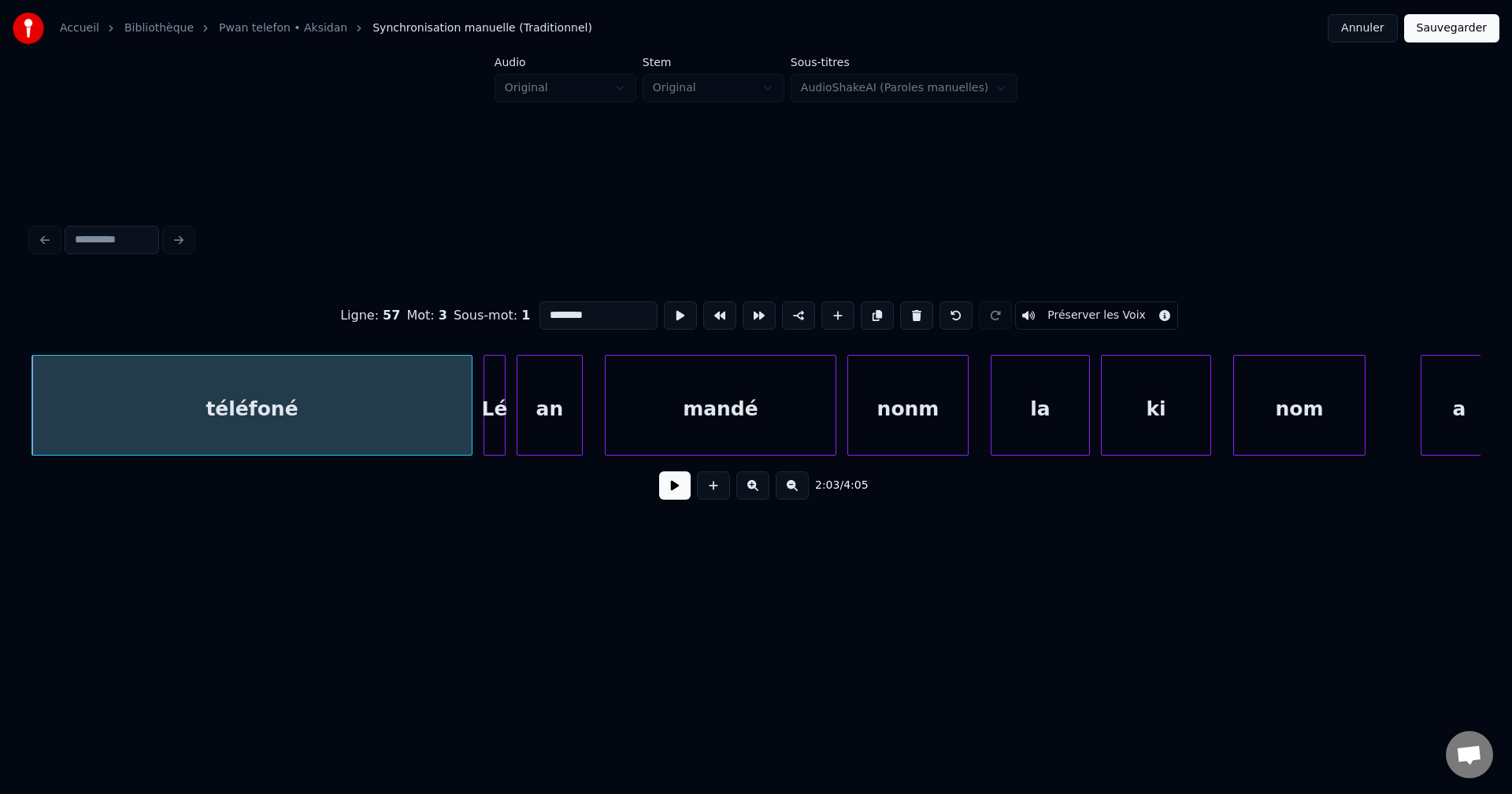
click at [666, 492] on button at bounding box center [675, 485] width 31 height 29
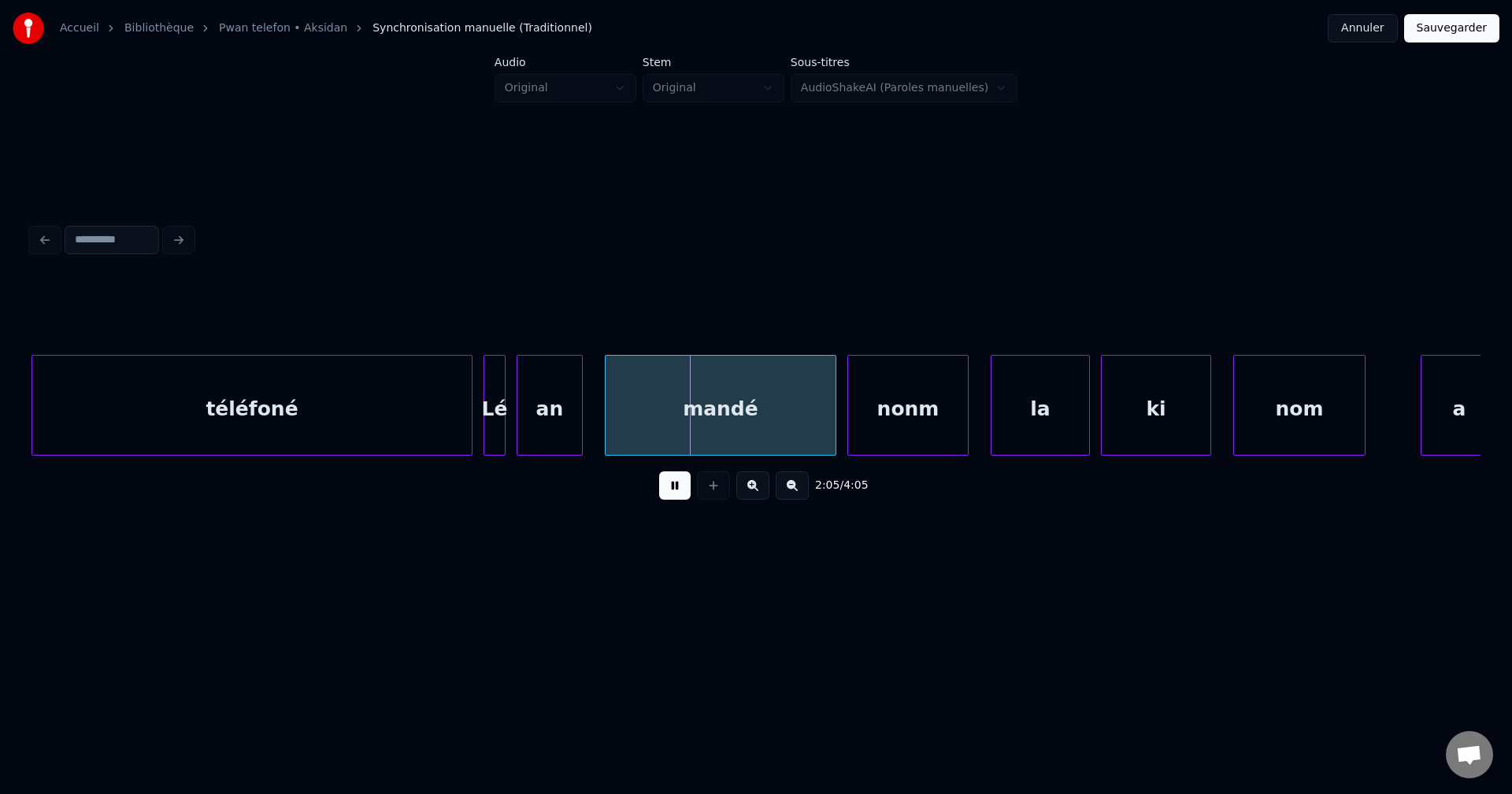
click at [656, 494] on div "2:05 / 4:05" at bounding box center [756, 485] width 1423 height 34
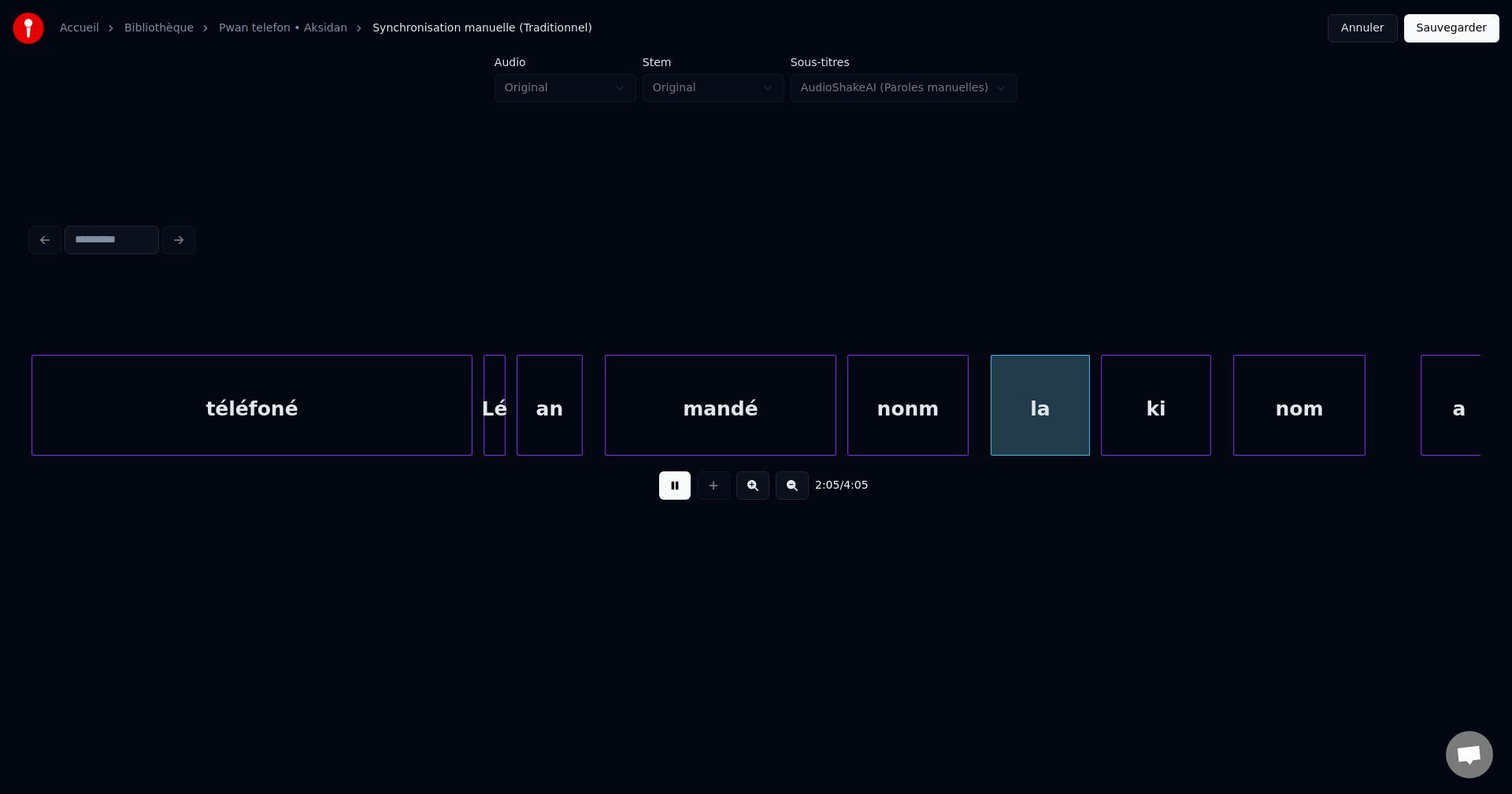
click at [504, 427] on div at bounding box center [502, 404] width 5 height 99
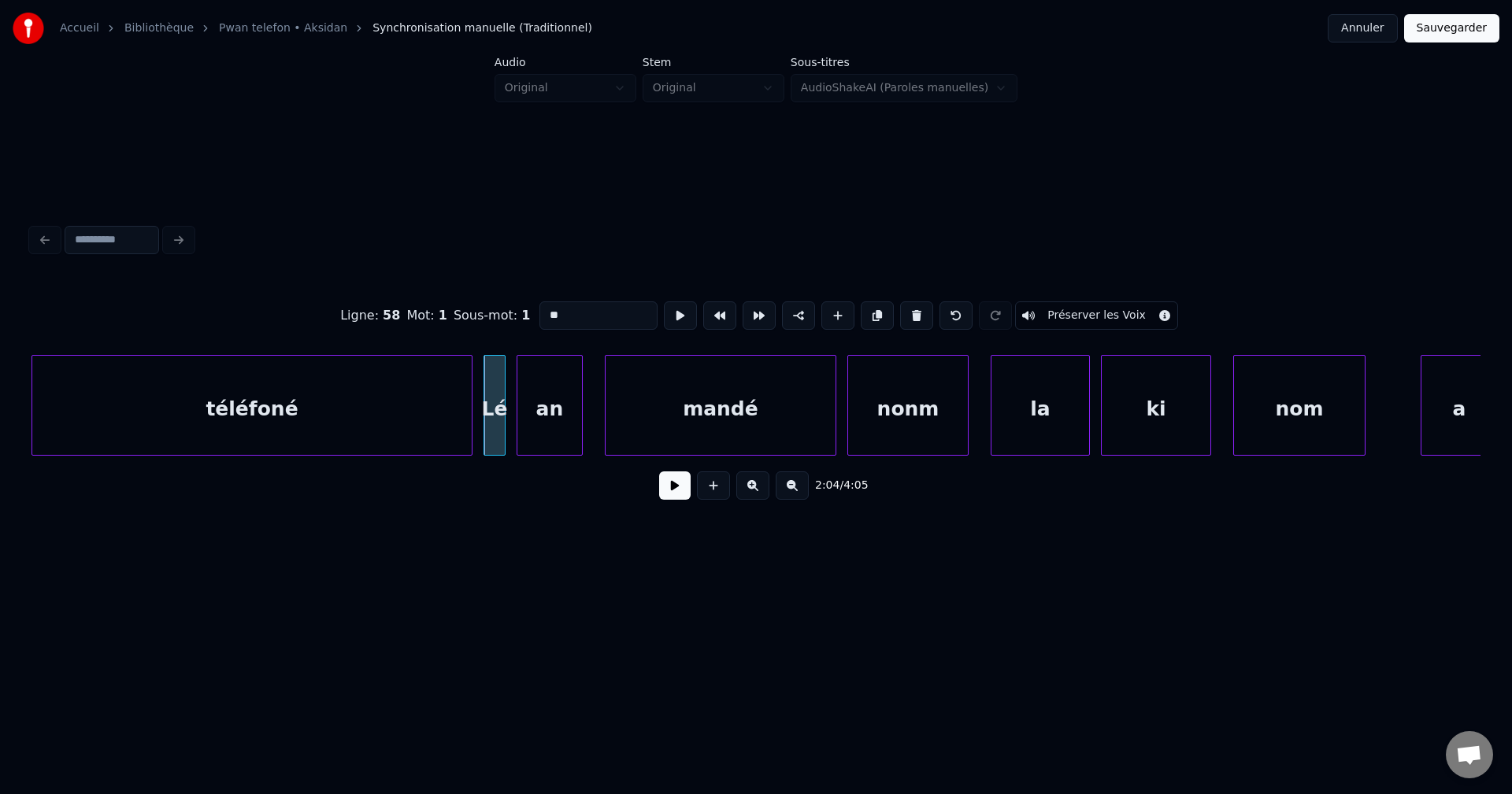
click at [555, 407] on div "an" at bounding box center [550, 409] width 65 height 107
click at [914, 309] on button at bounding box center [917, 316] width 33 height 29
click at [575, 414] on div at bounding box center [574, 404] width 5 height 99
click at [550, 413] on div "Lé" at bounding box center [531, 409] width 93 height 107
click at [577, 287] on div "Ligne : 58 Mot : 1 Sous-mot : 1 ** Préserver les Voix" at bounding box center [756, 315] width 1449 height 79
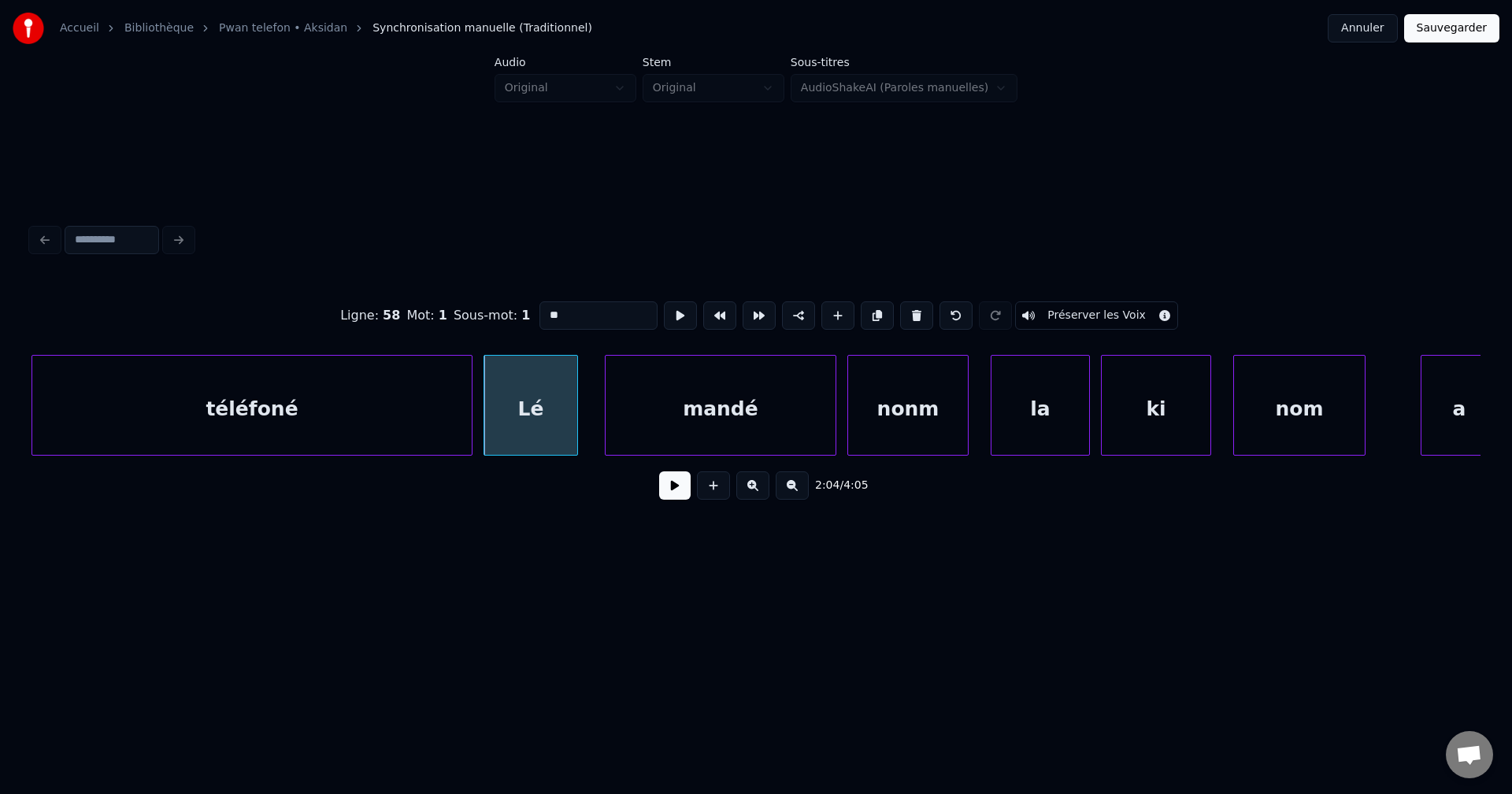
click at [576, 302] on input "**" at bounding box center [598, 316] width 119 height 29
type input "***"
click at [679, 495] on button at bounding box center [675, 485] width 31 height 29
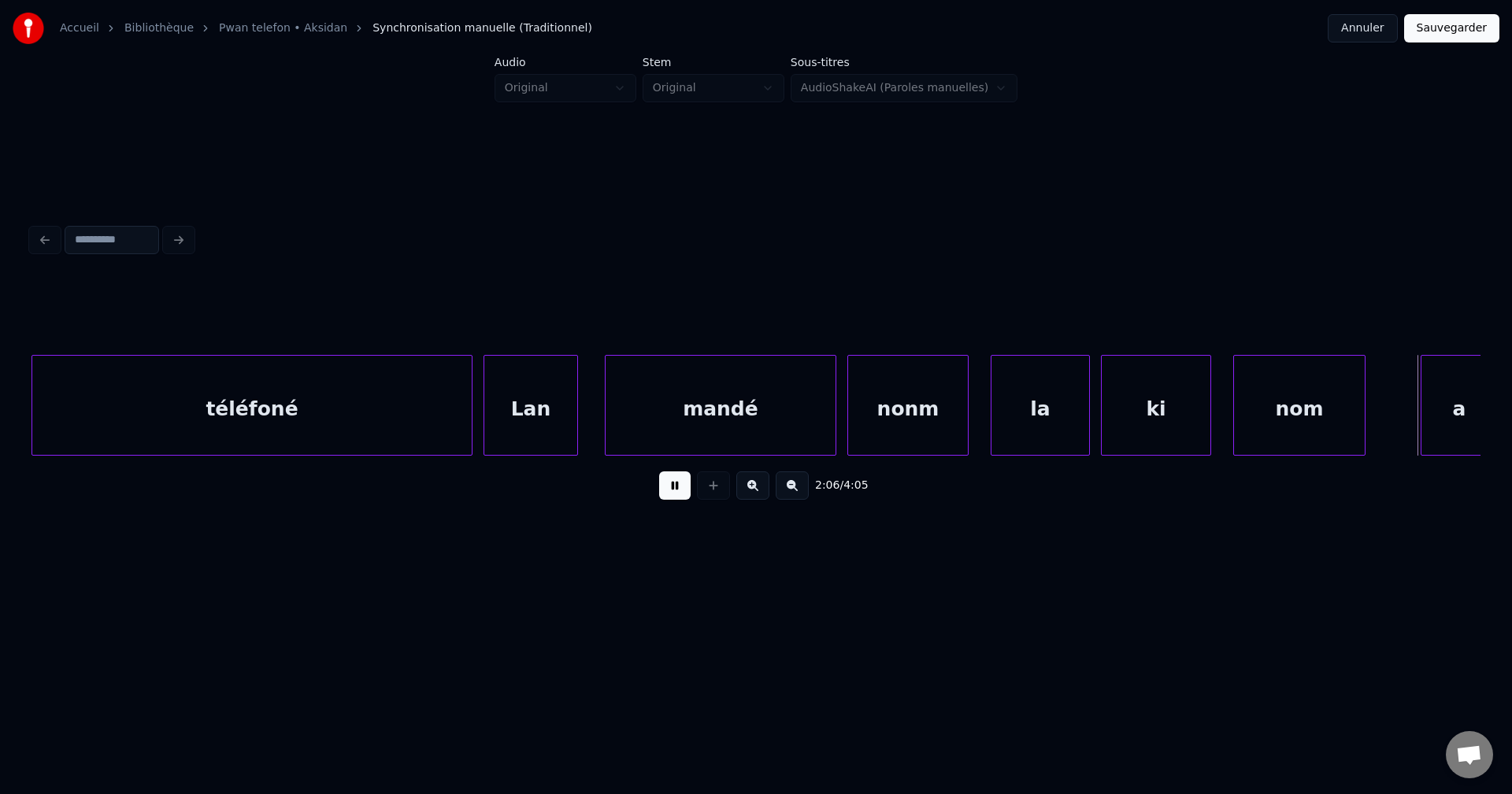
scroll to position [0, 69712]
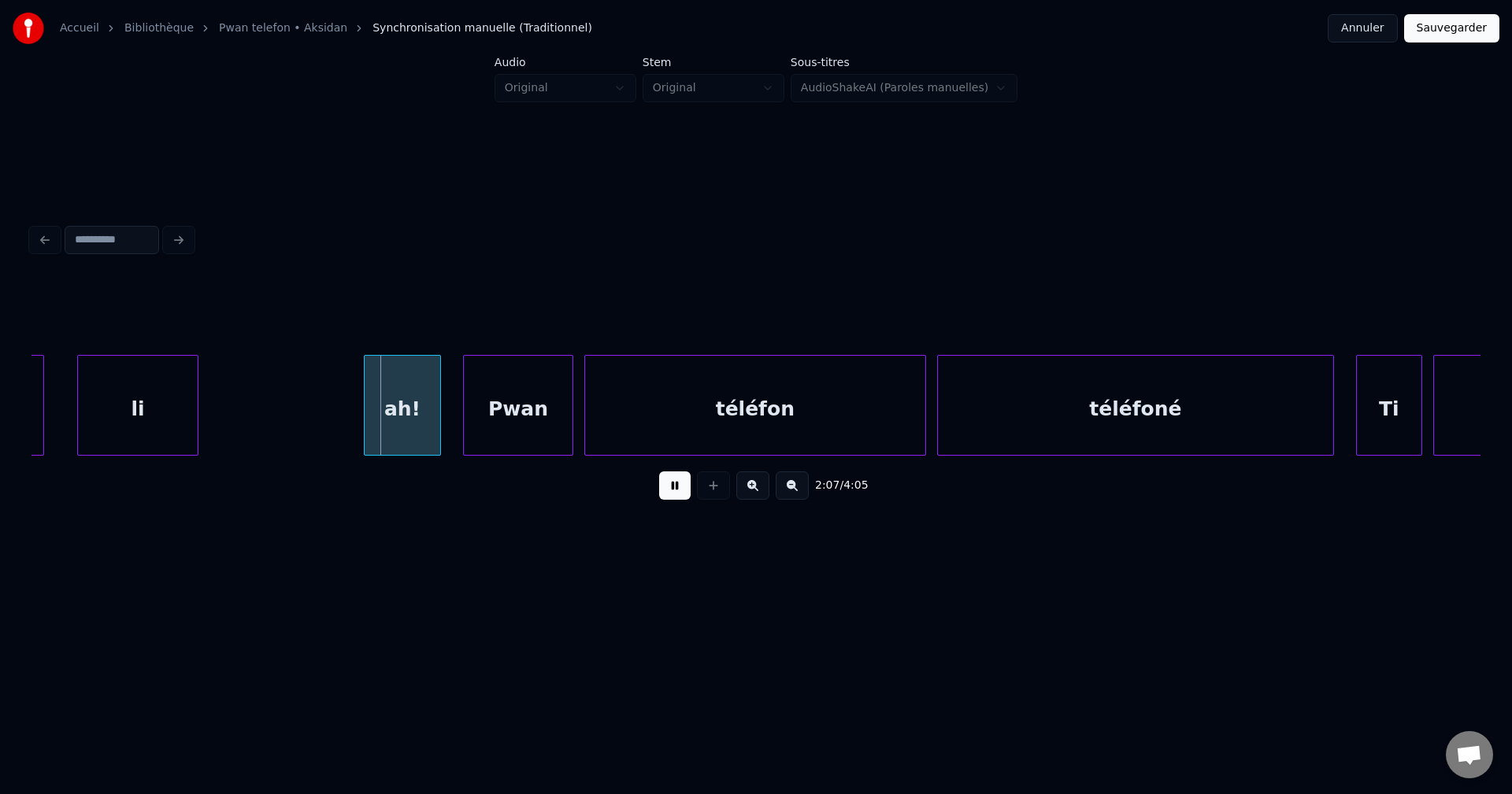
click at [647, 490] on div "2:07 / 4:05" at bounding box center [756, 485] width 1423 height 34
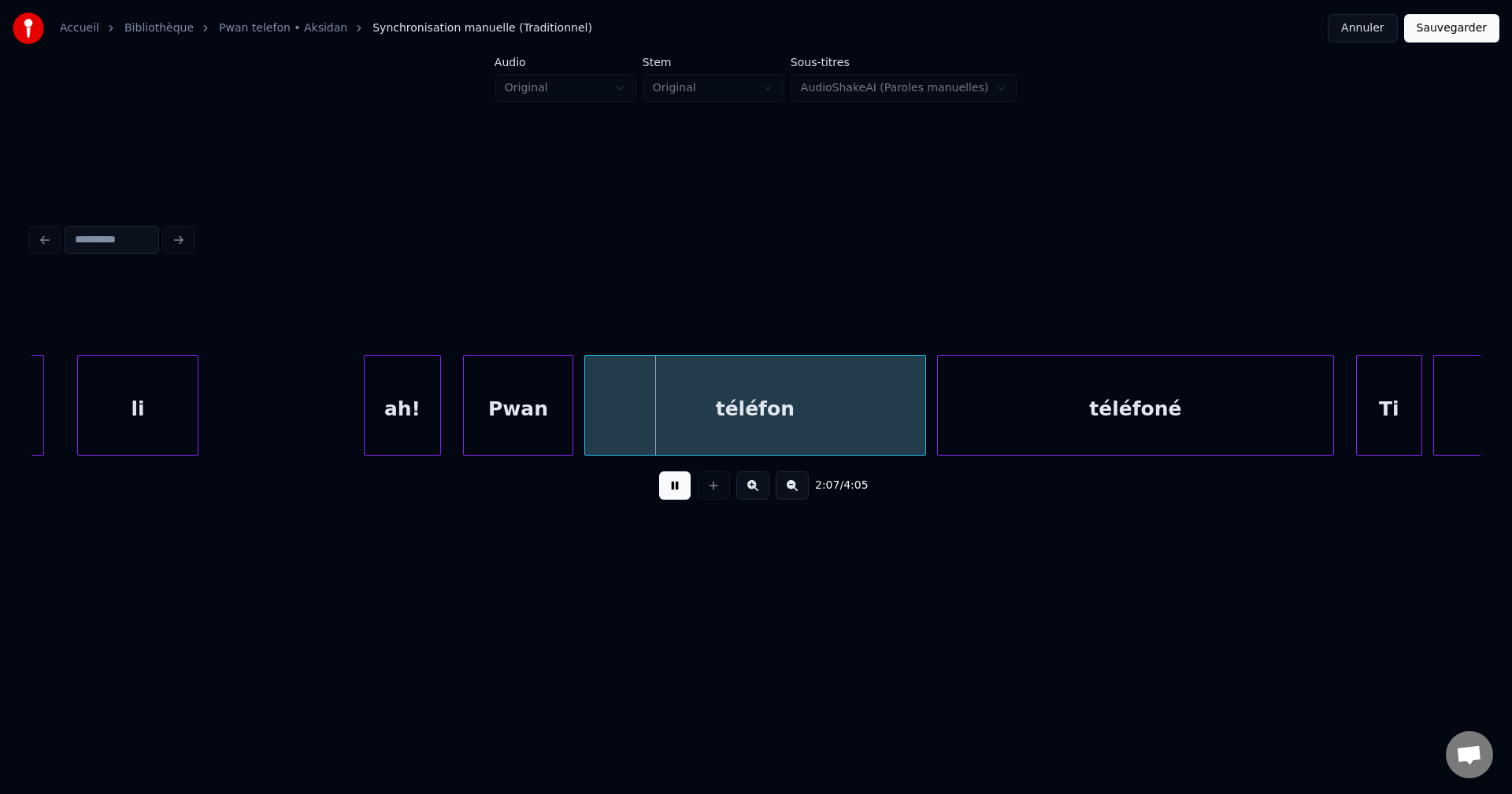
click at [677, 497] on button at bounding box center [675, 485] width 31 height 29
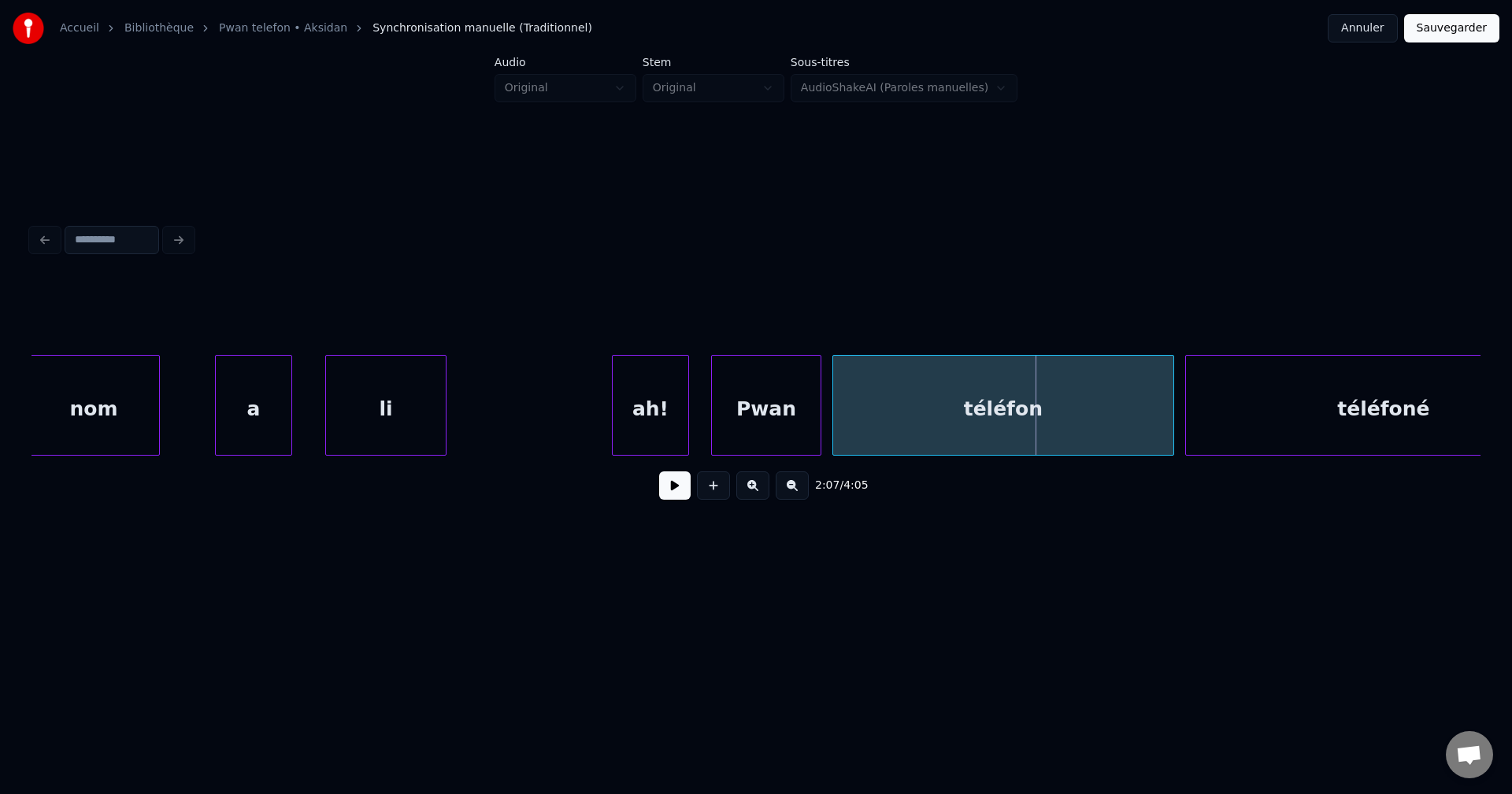
scroll to position [0, 69460]
click at [671, 488] on button at bounding box center [675, 485] width 31 height 29
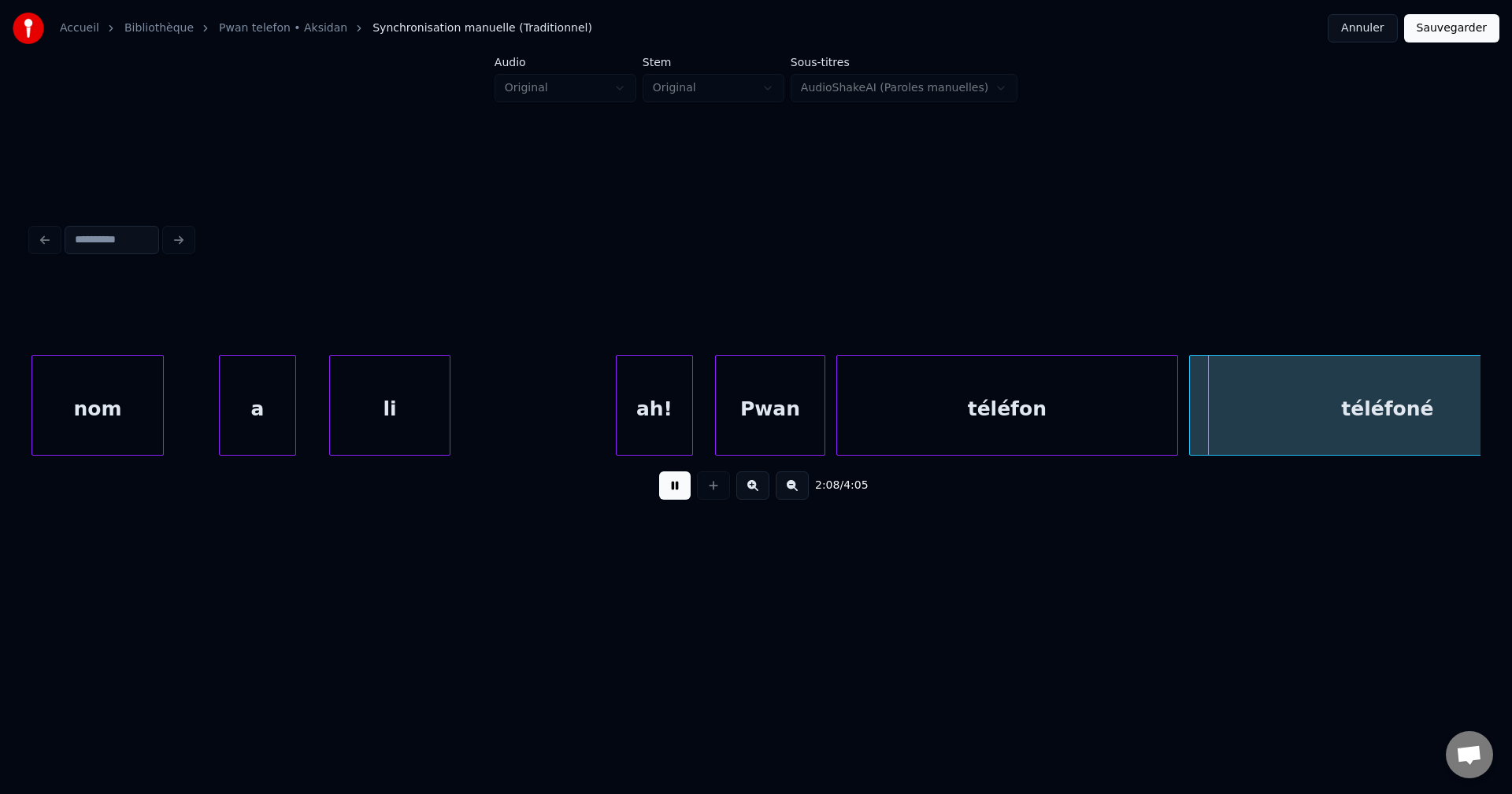
click at [671, 488] on button at bounding box center [675, 485] width 31 height 29
click at [397, 423] on div "li" at bounding box center [389, 409] width 119 height 107
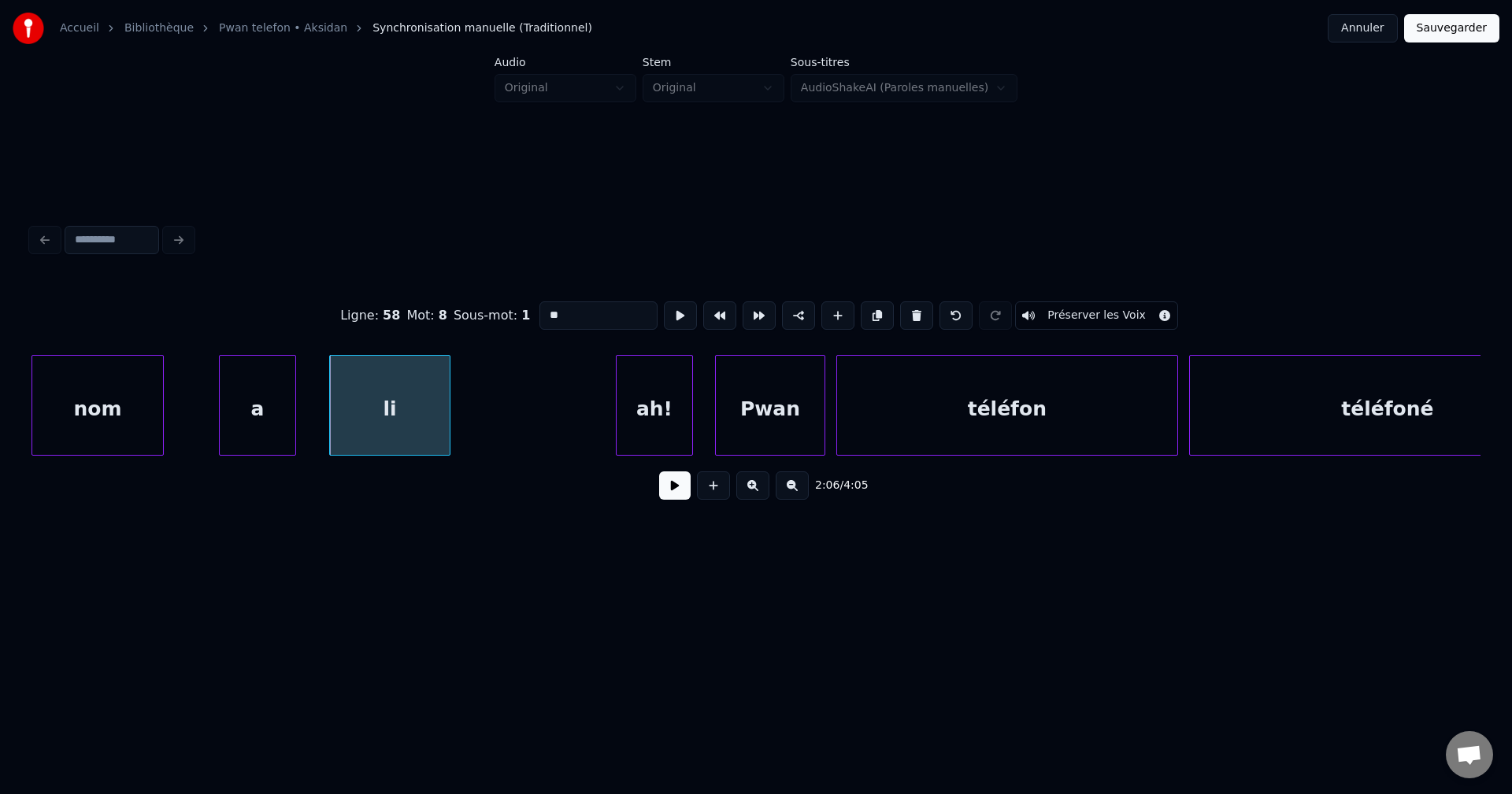
click at [679, 494] on button at bounding box center [675, 485] width 31 height 29
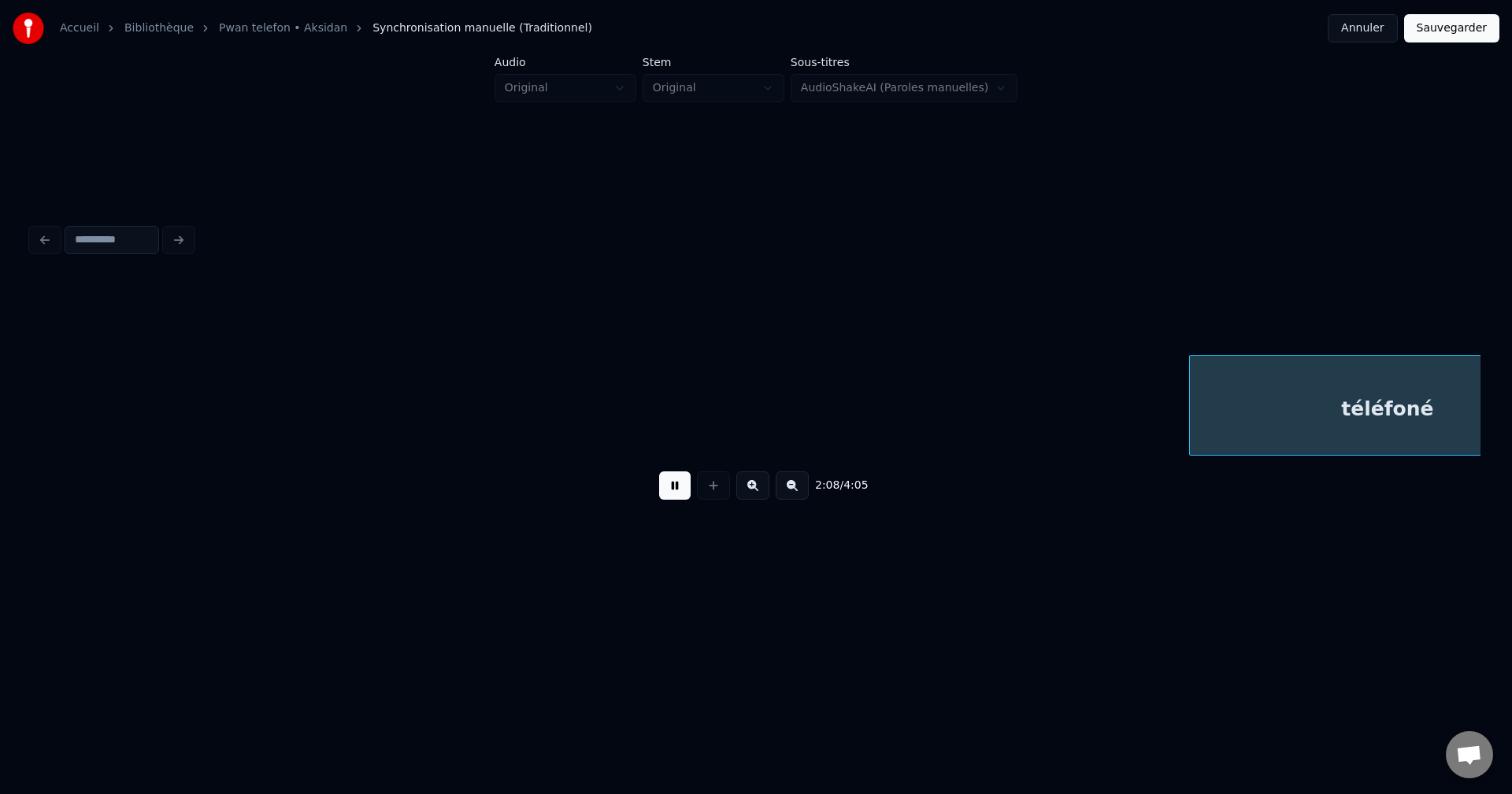
scroll to position [0, 70915]
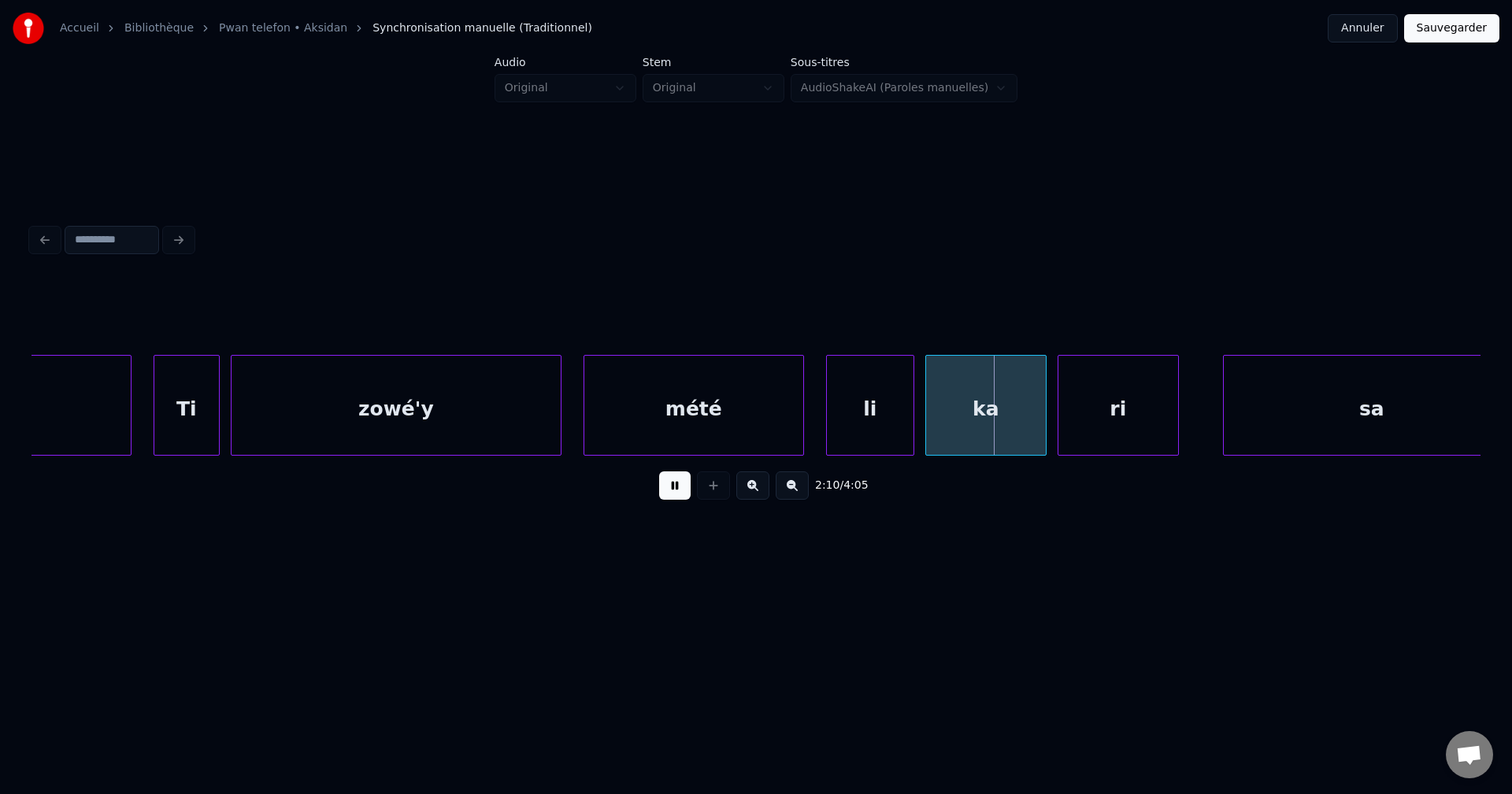
click at [680, 494] on button at bounding box center [675, 485] width 31 height 29
click at [396, 418] on div "zowé'y" at bounding box center [395, 409] width 329 height 107
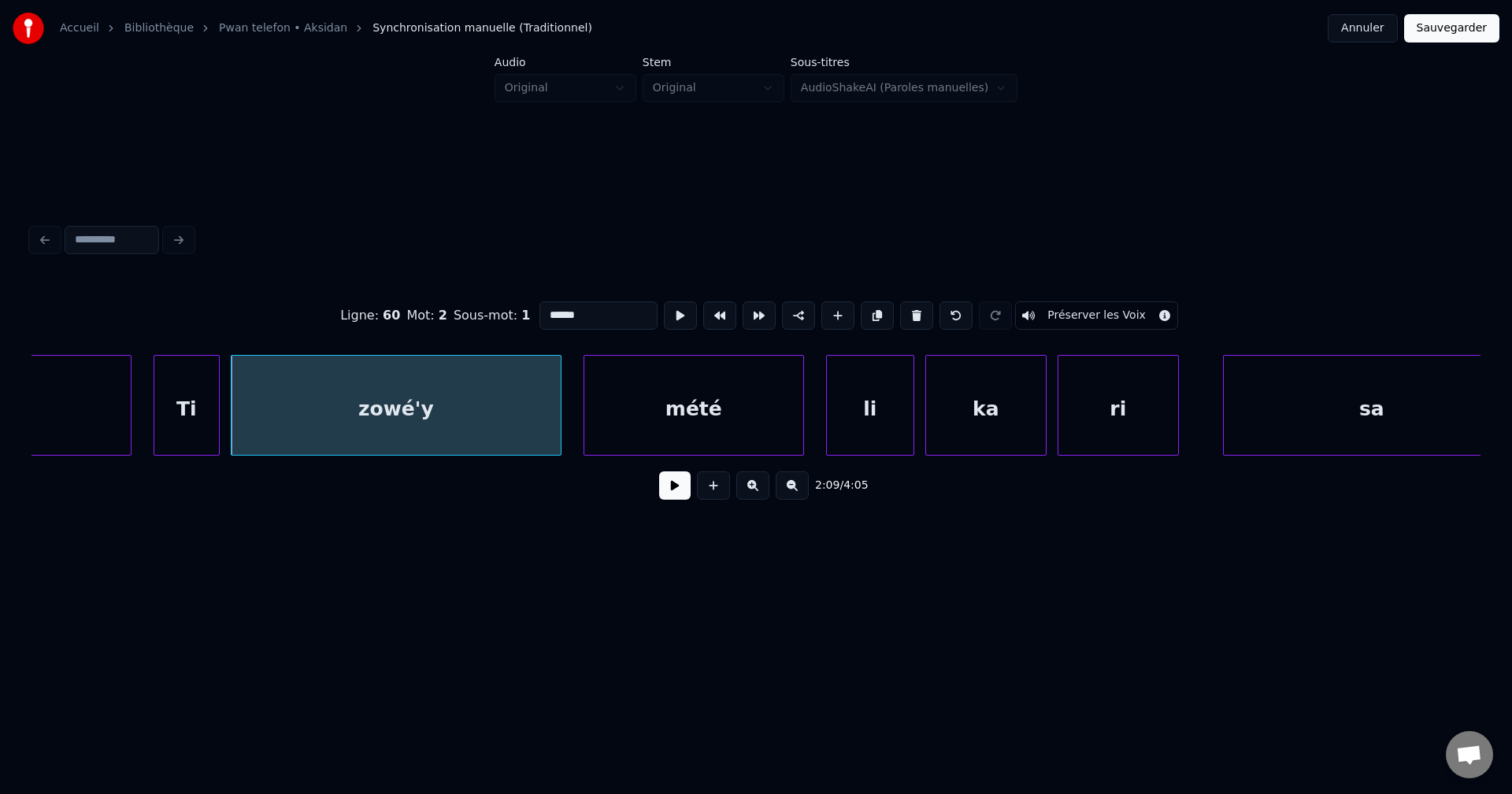
click at [549, 307] on input "******" at bounding box center [598, 316] width 119 height 29
type input "******"
click at [668, 497] on button at bounding box center [675, 485] width 31 height 29
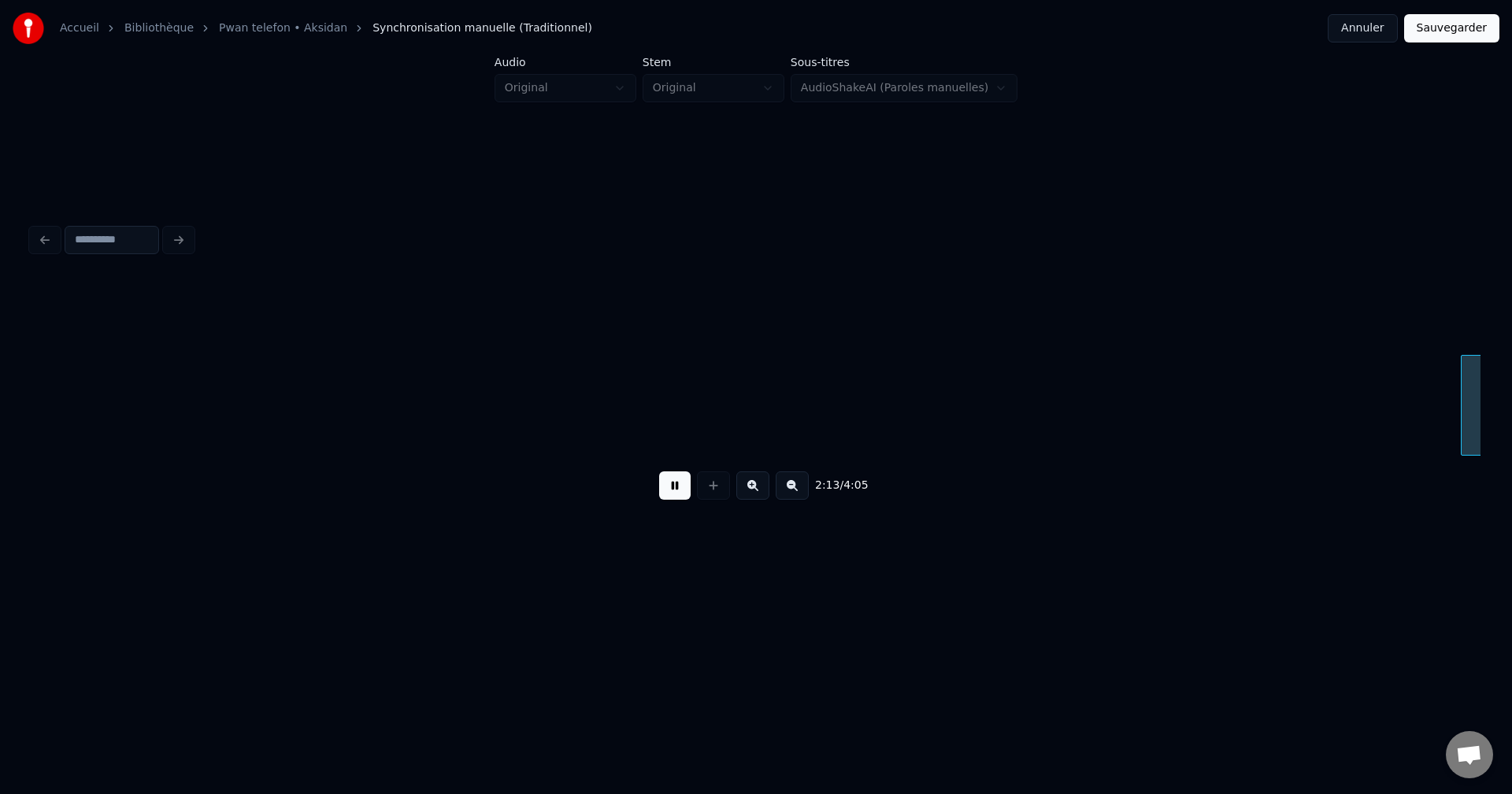
scroll to position [0, 73818]
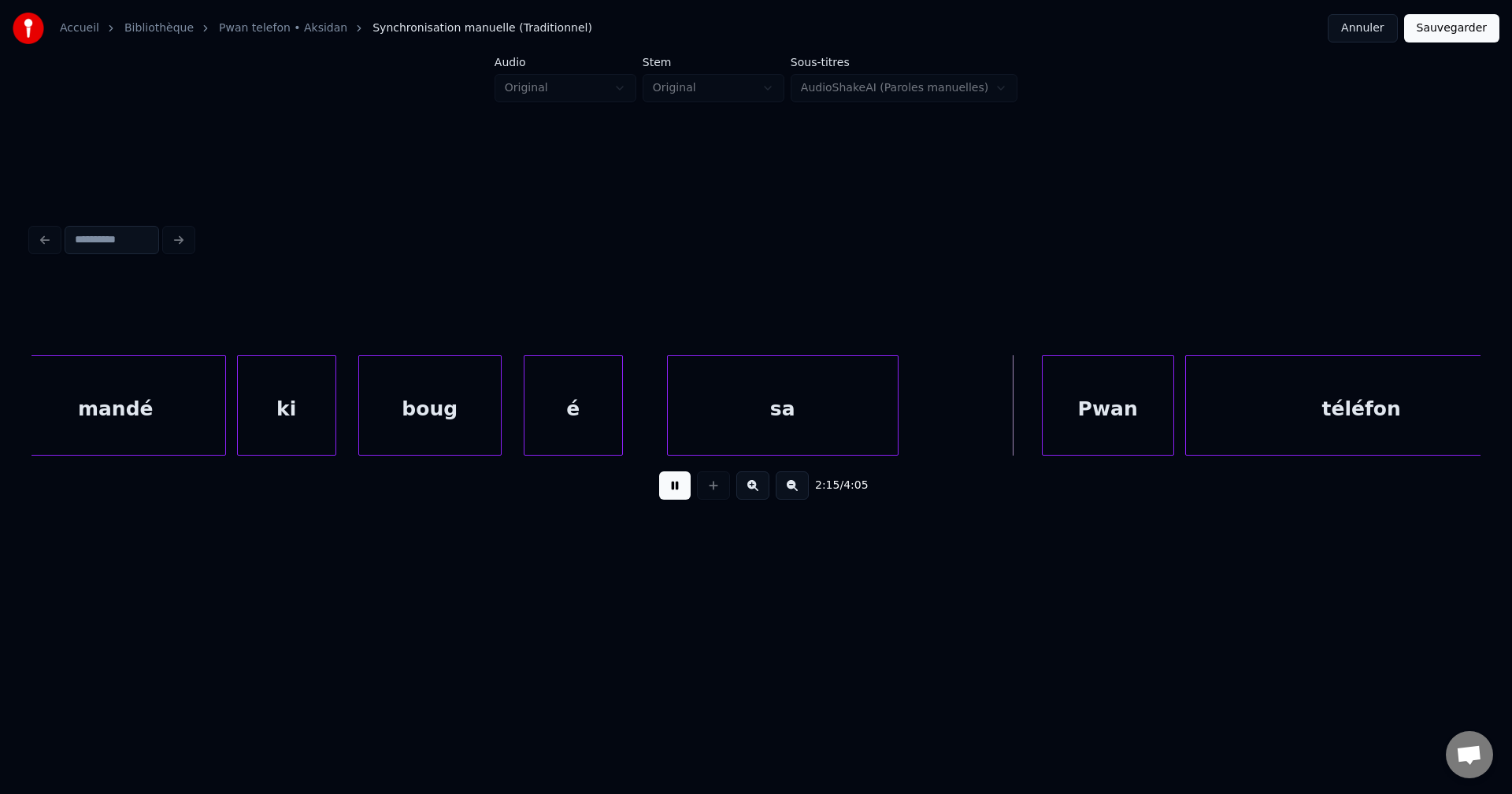
click at [692, 493] on div "2:15 / 4:05" at bounding box center [756, 485] width 1423 height 34
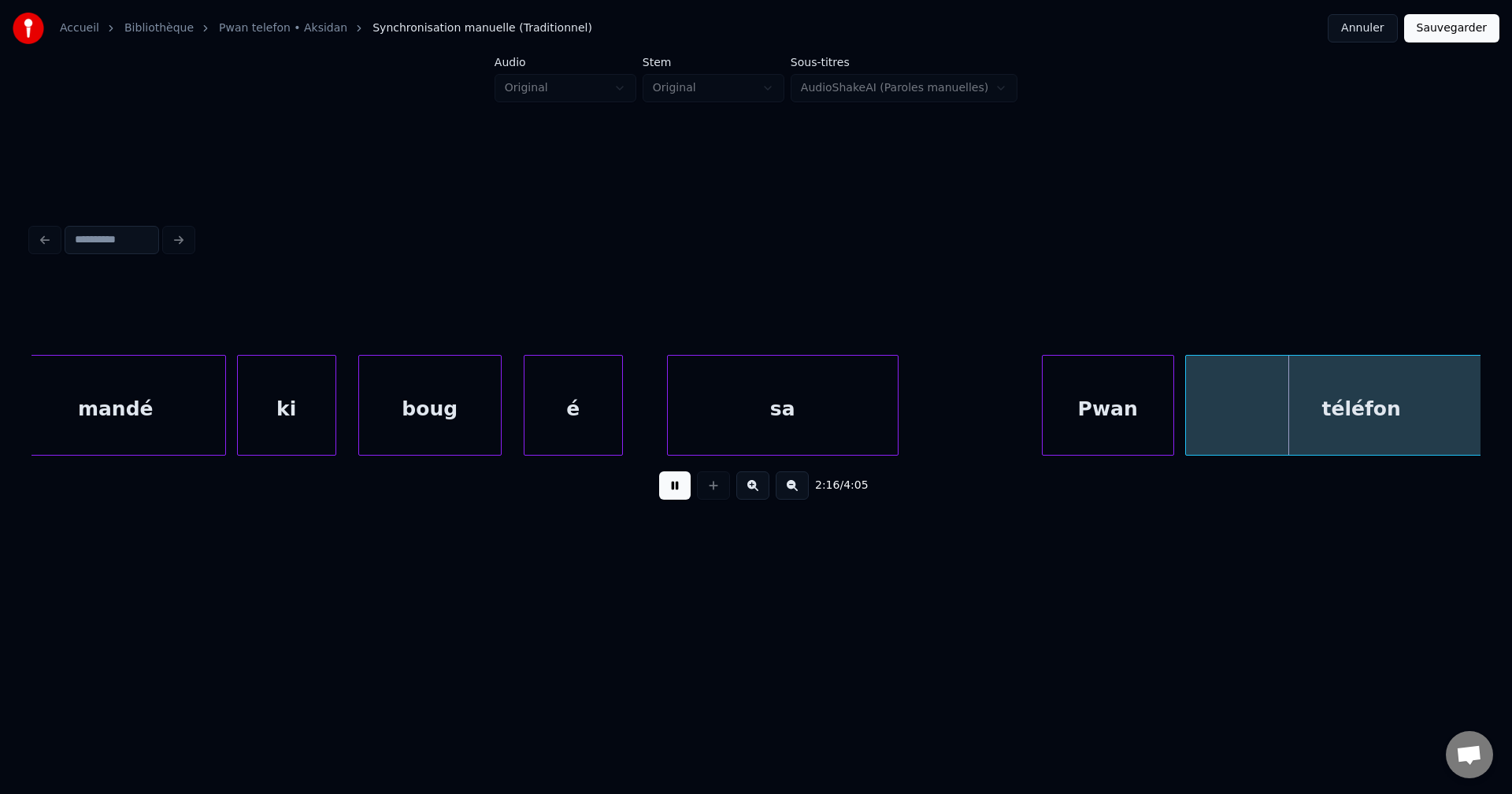
click at [678, 493] on button at bounding box center [675, 485] width 31 height 29
click at [149, 402] on div "mandé" at bounding box center [116, 409] width 219 height 107
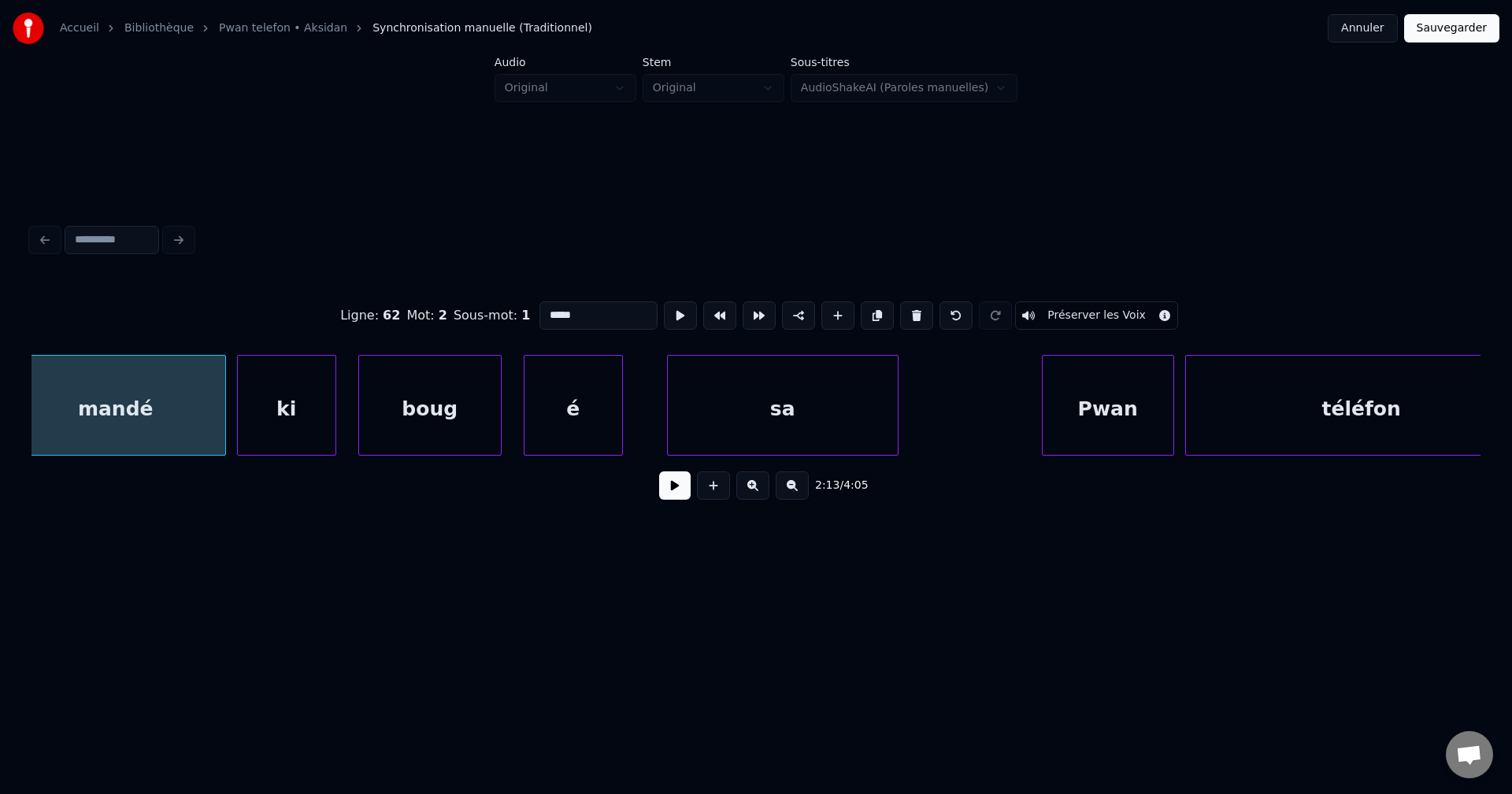
scroll to position [0, 73792]
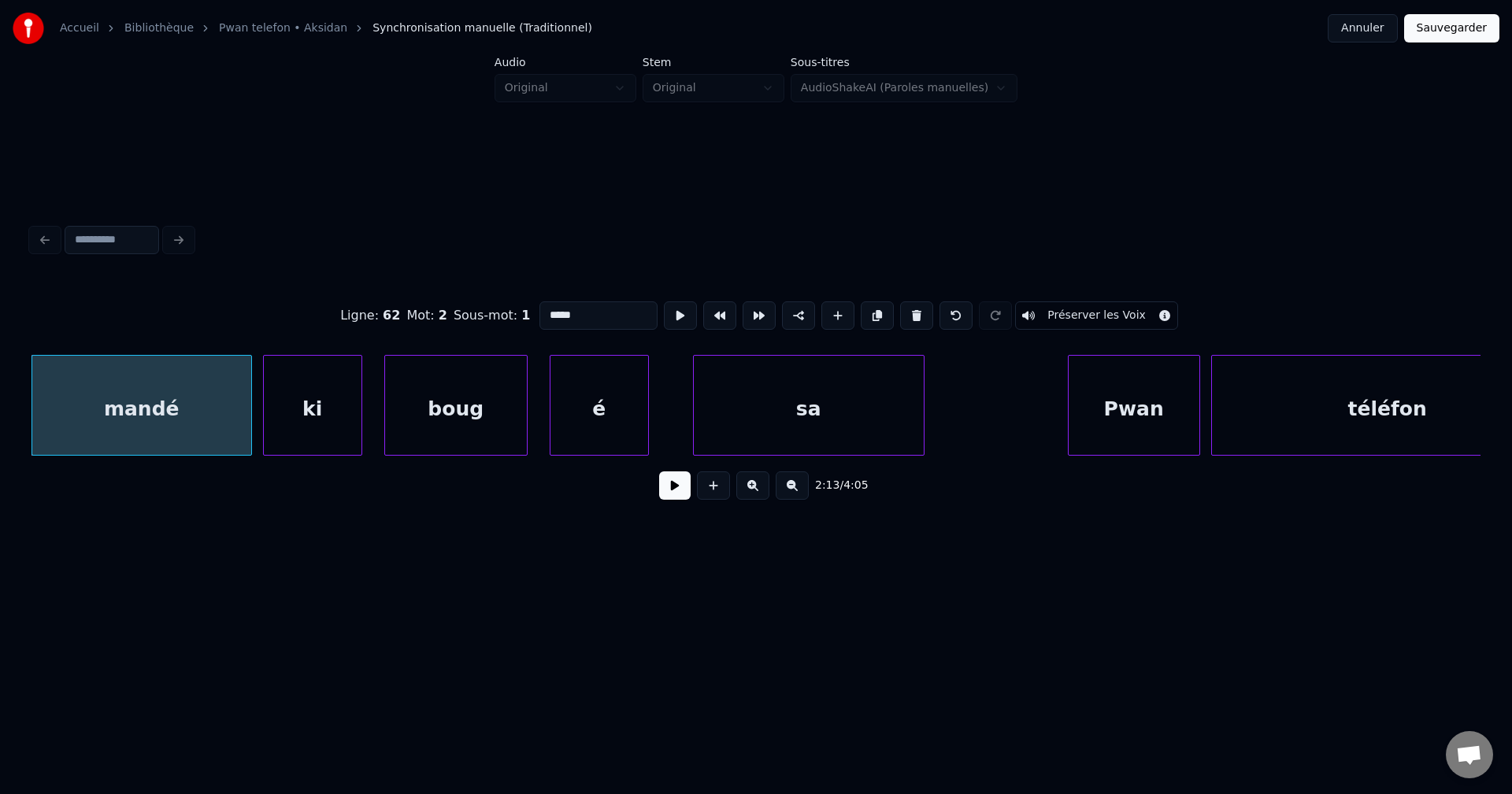
click at [672, 494] on button at bounding box center [675, 485] width 31 height 29
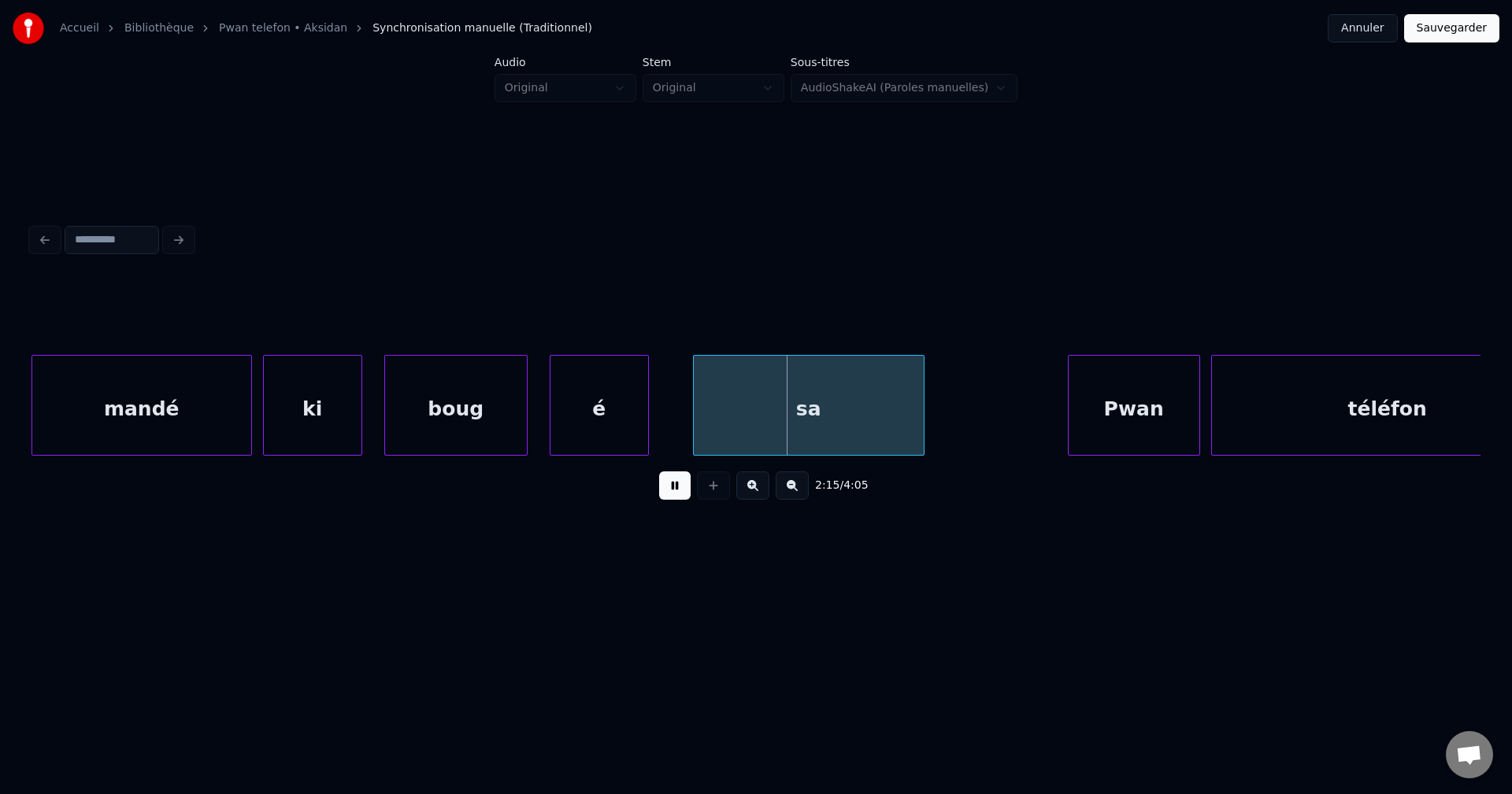
click at [672, 494] on button at bounding box center [675, 485] width 31 height 29
click at [667, 495] on button at bounding box center [675, 485] width 31 height 29
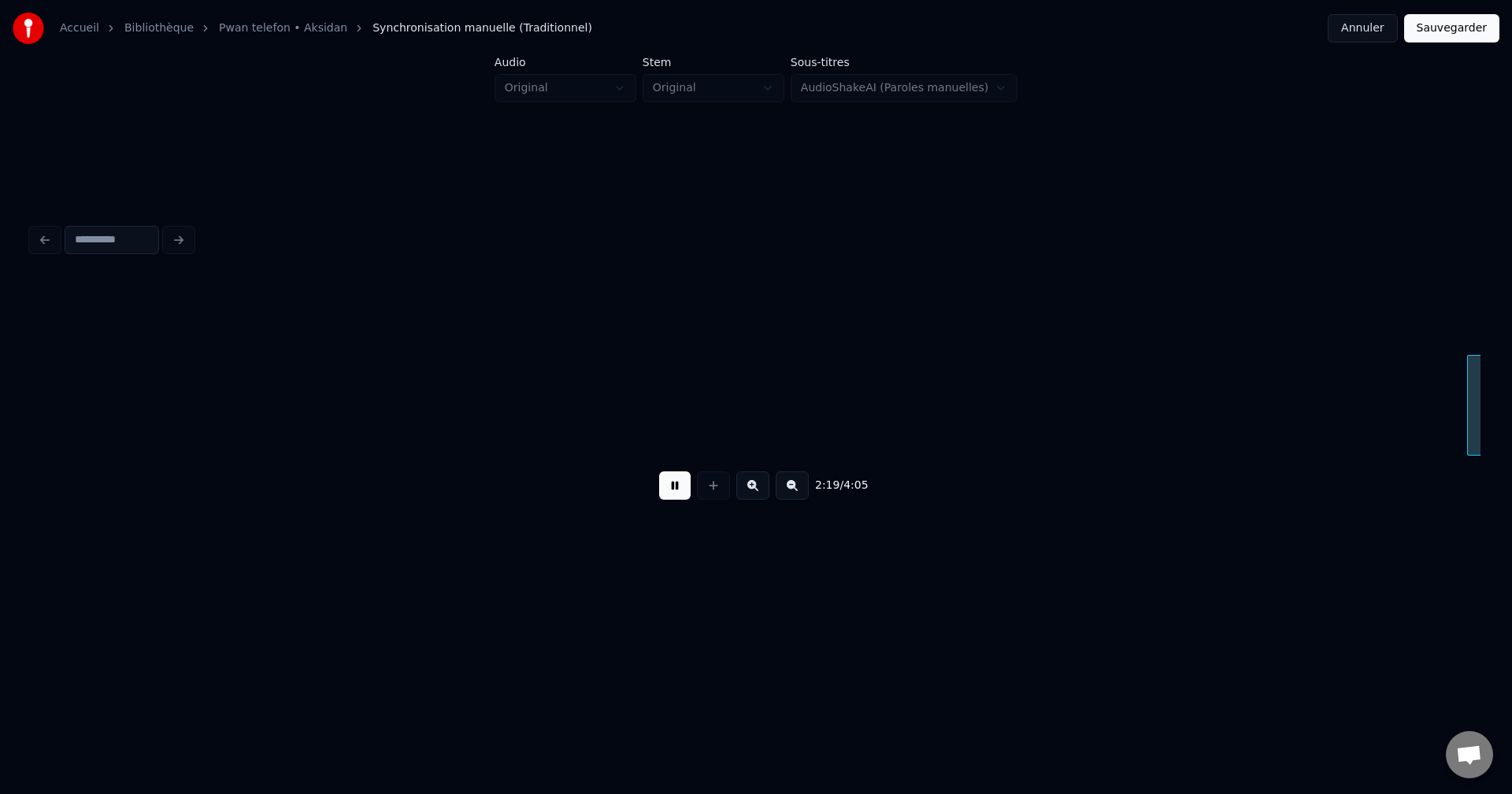
scroll to position [0, 76693]
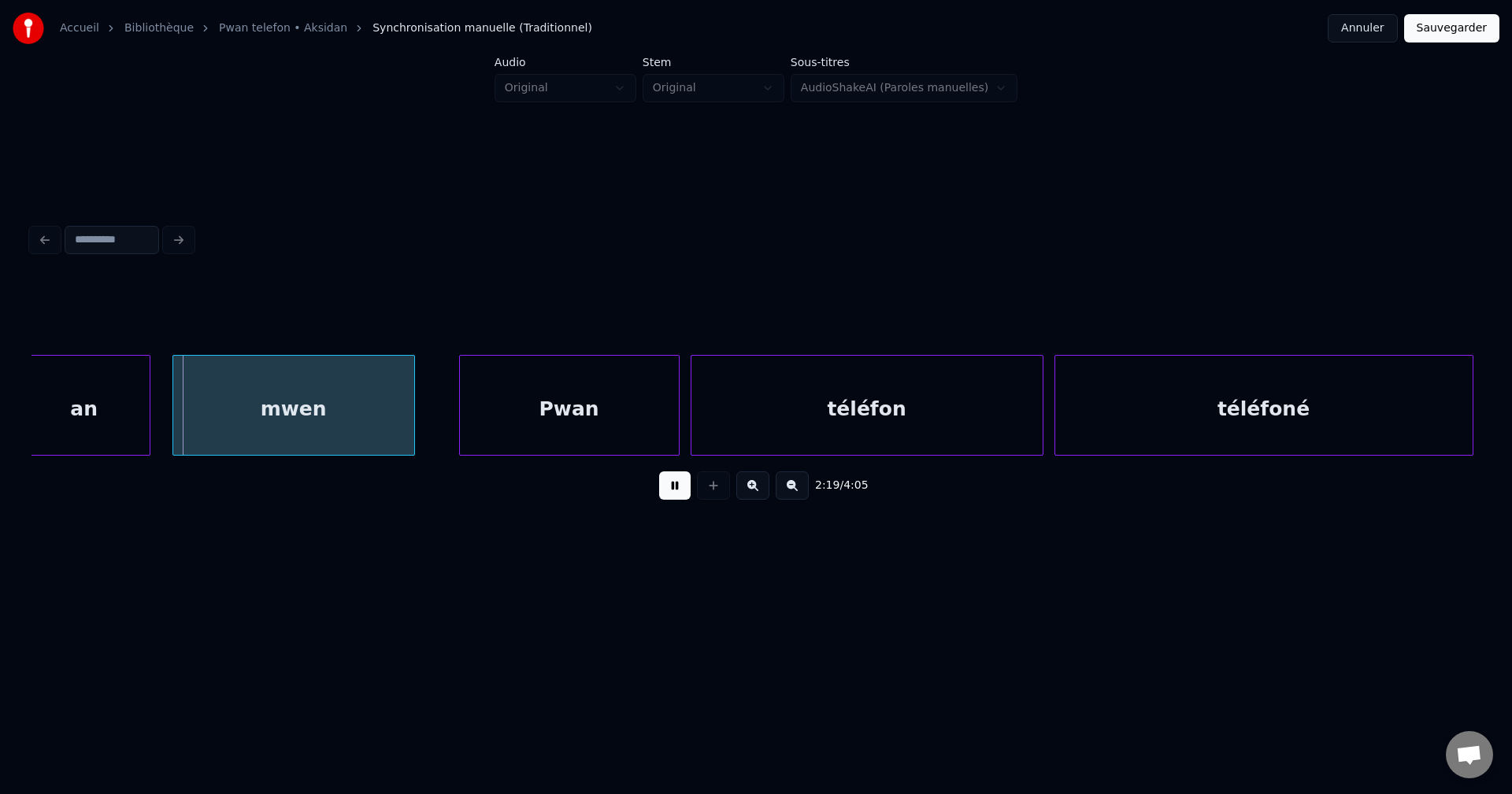
click at [669, 494] on button at bounding box center [675, 485] width 31 height 29
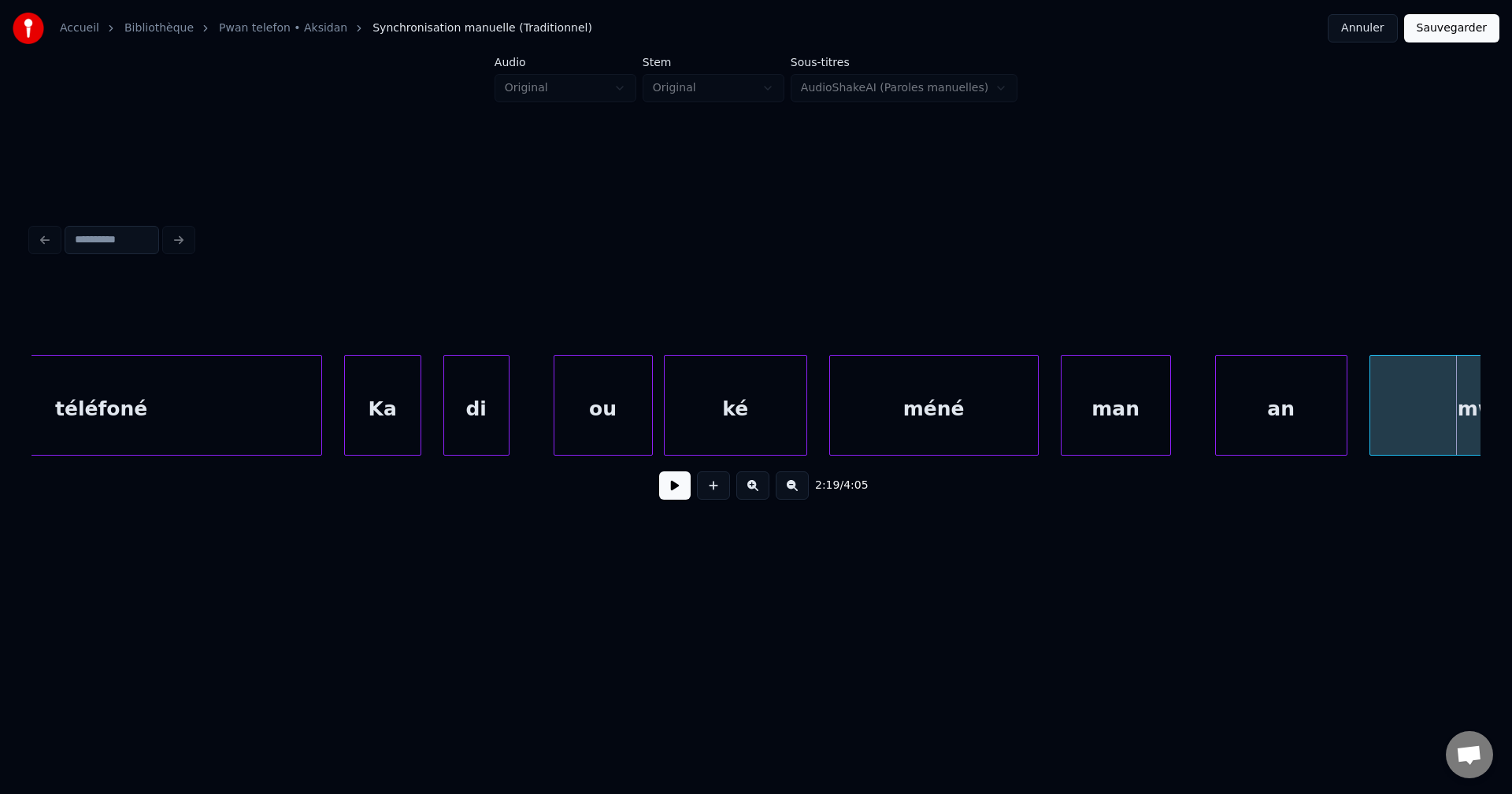
click at [103, 423] on div "téléfoné" at bounding box center [101, 409] width 439 height 107
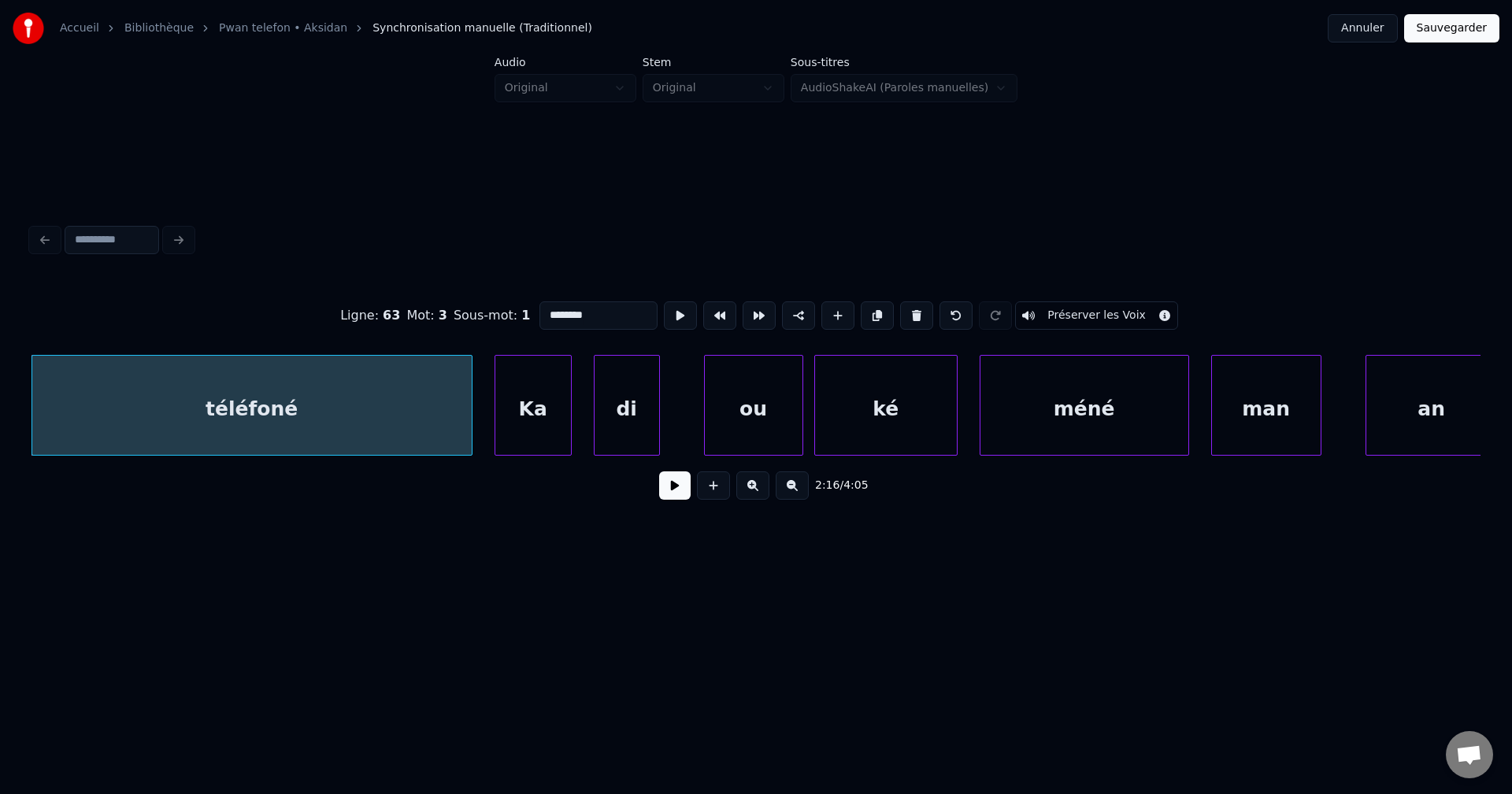
click at [666, 500] on button at bounding box center [675, 485] width 31 height 29
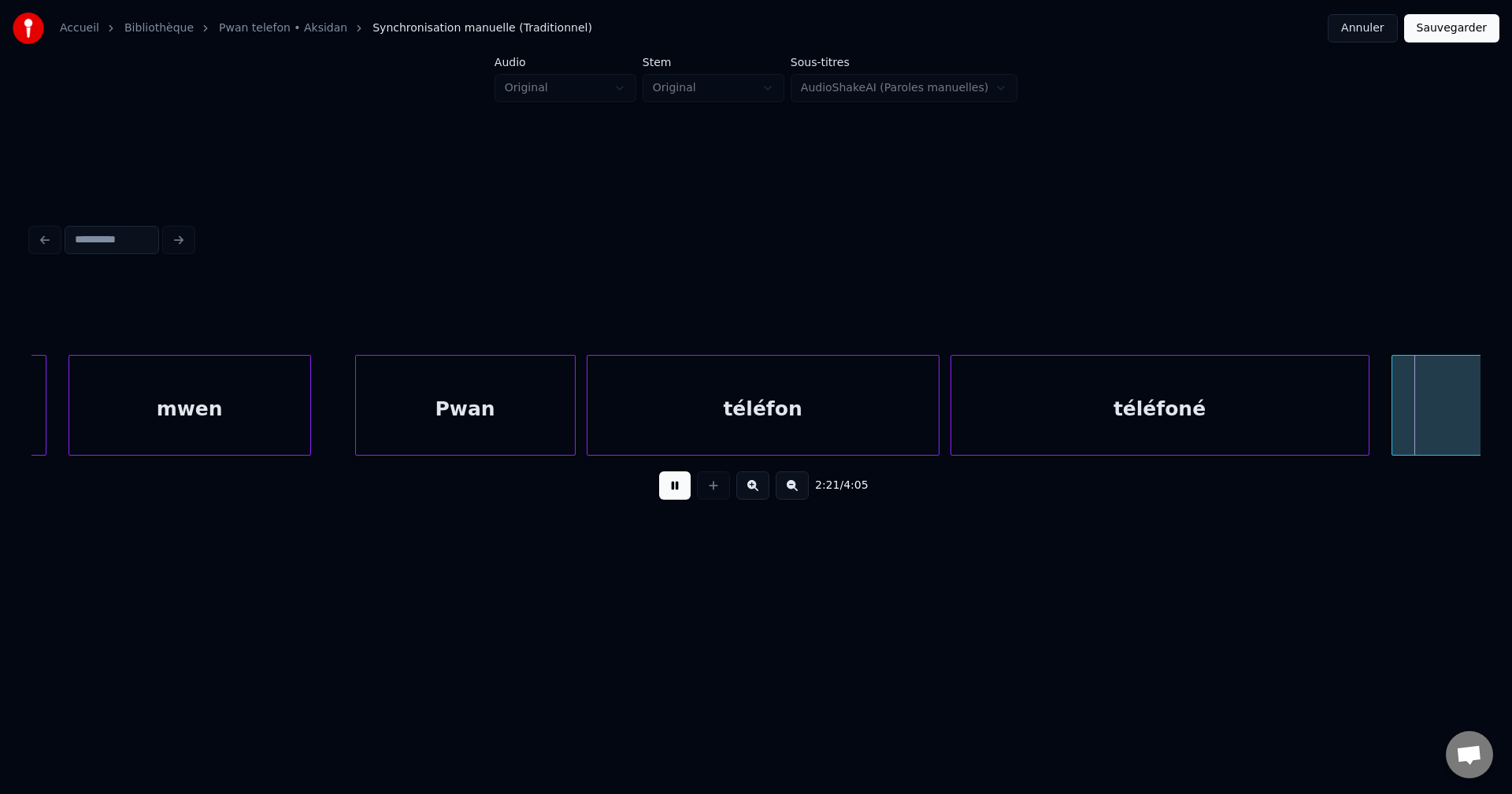
scroll to position [0, 78252]
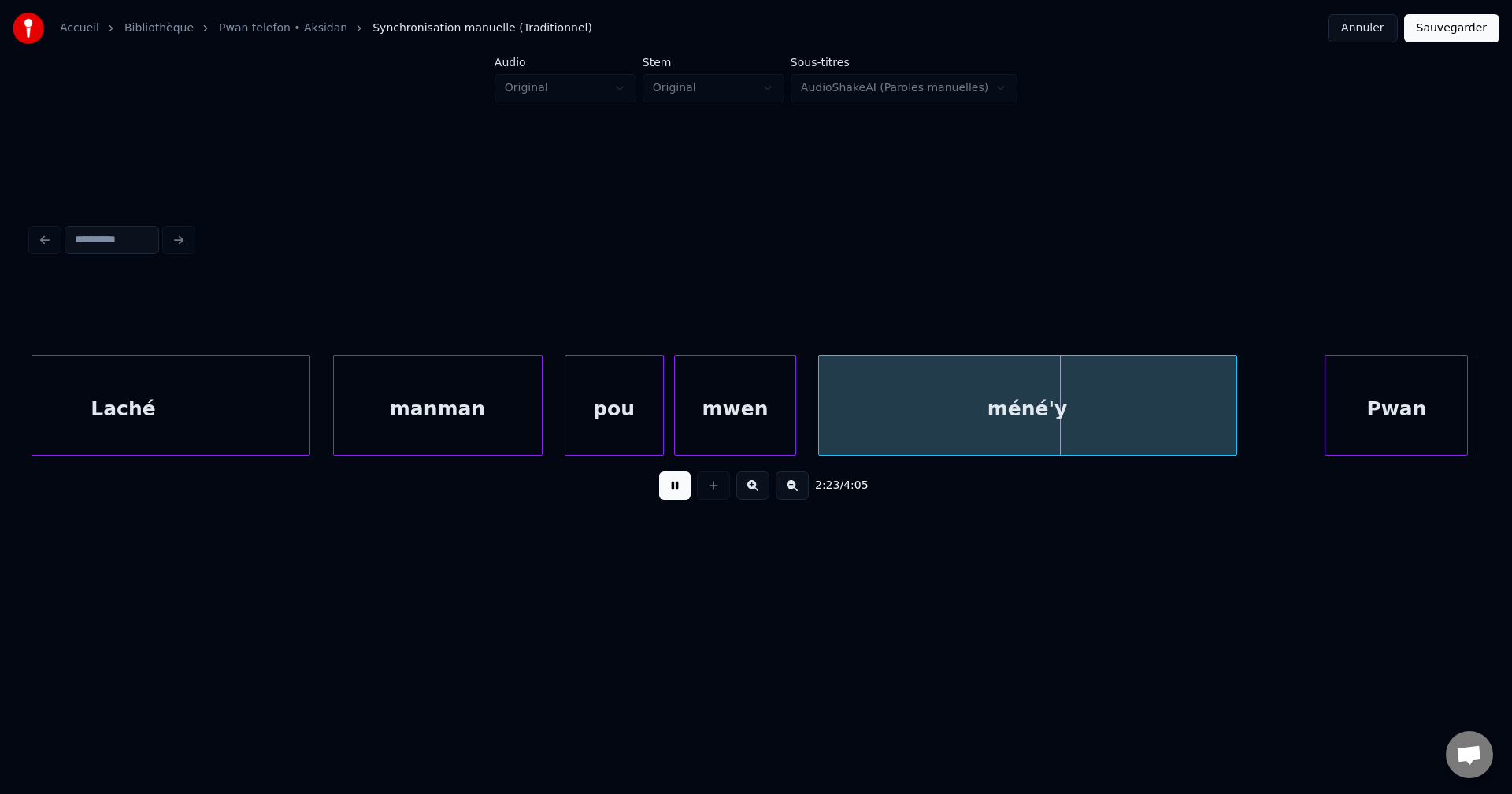
click at [668, 498] on button at bounding box center [675, 485] width 31 height 29
click at [215, 426] on div "Laché" at bounding box center [123, 409] width 373 height 107
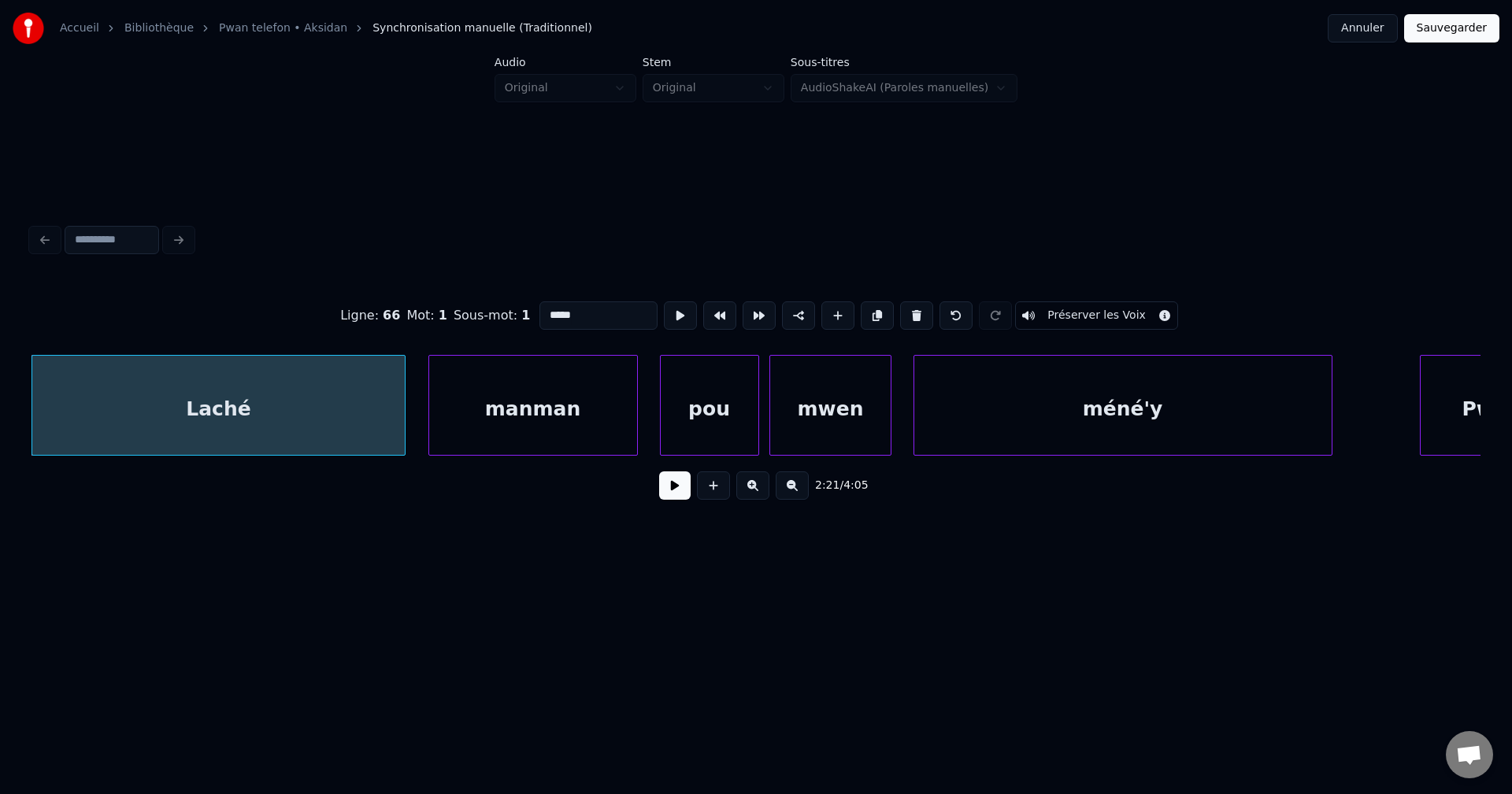
click at [668, 491] on button at bounding box center [675, 485] width 31 height 29
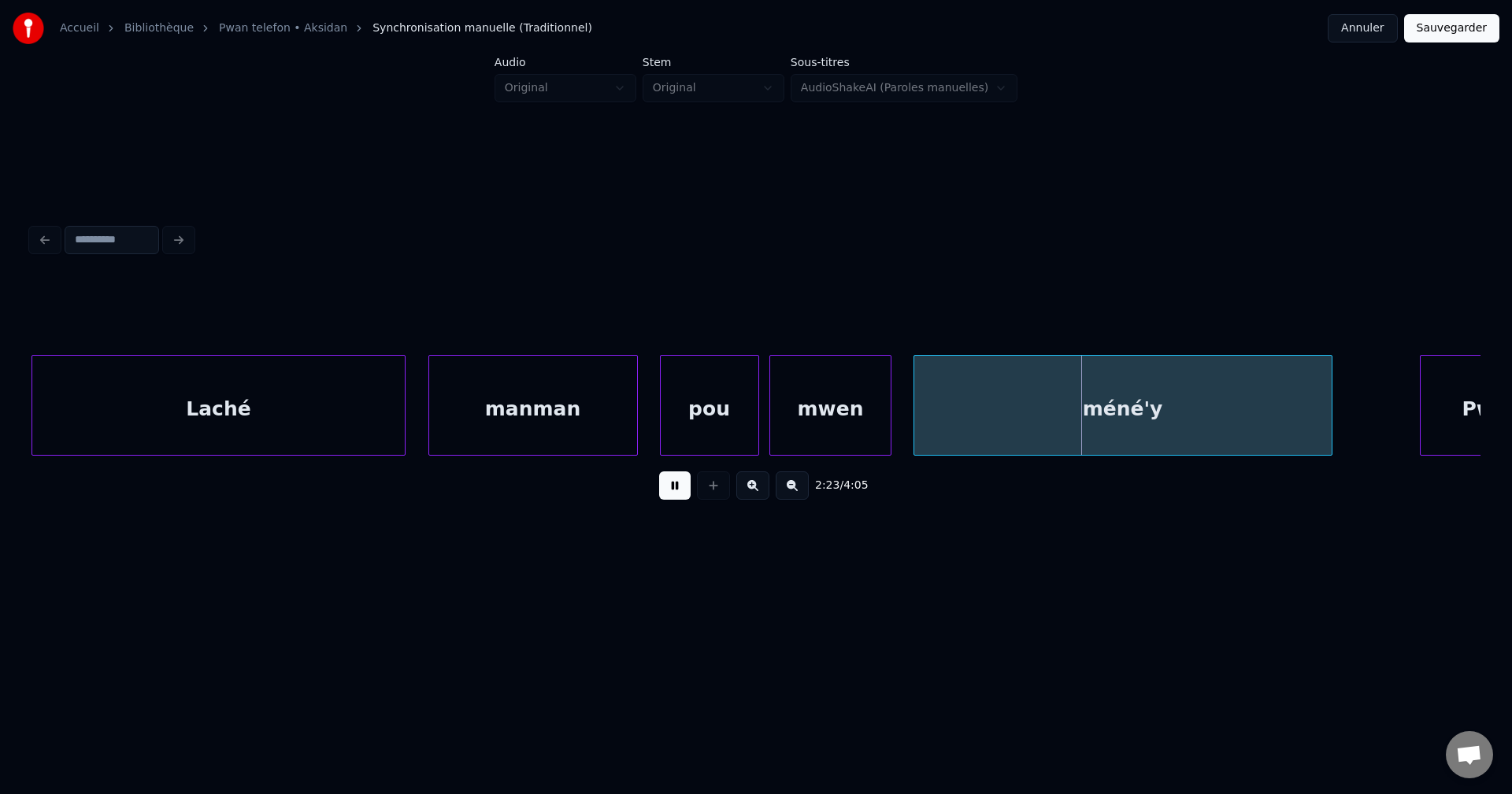
click at [671, 492] on button at bounding box center [675, 485] width 31 height 29
click at [31, 456] on div "2:23 / 4:05" at bounding box center [756, 366] width 1461 height 312
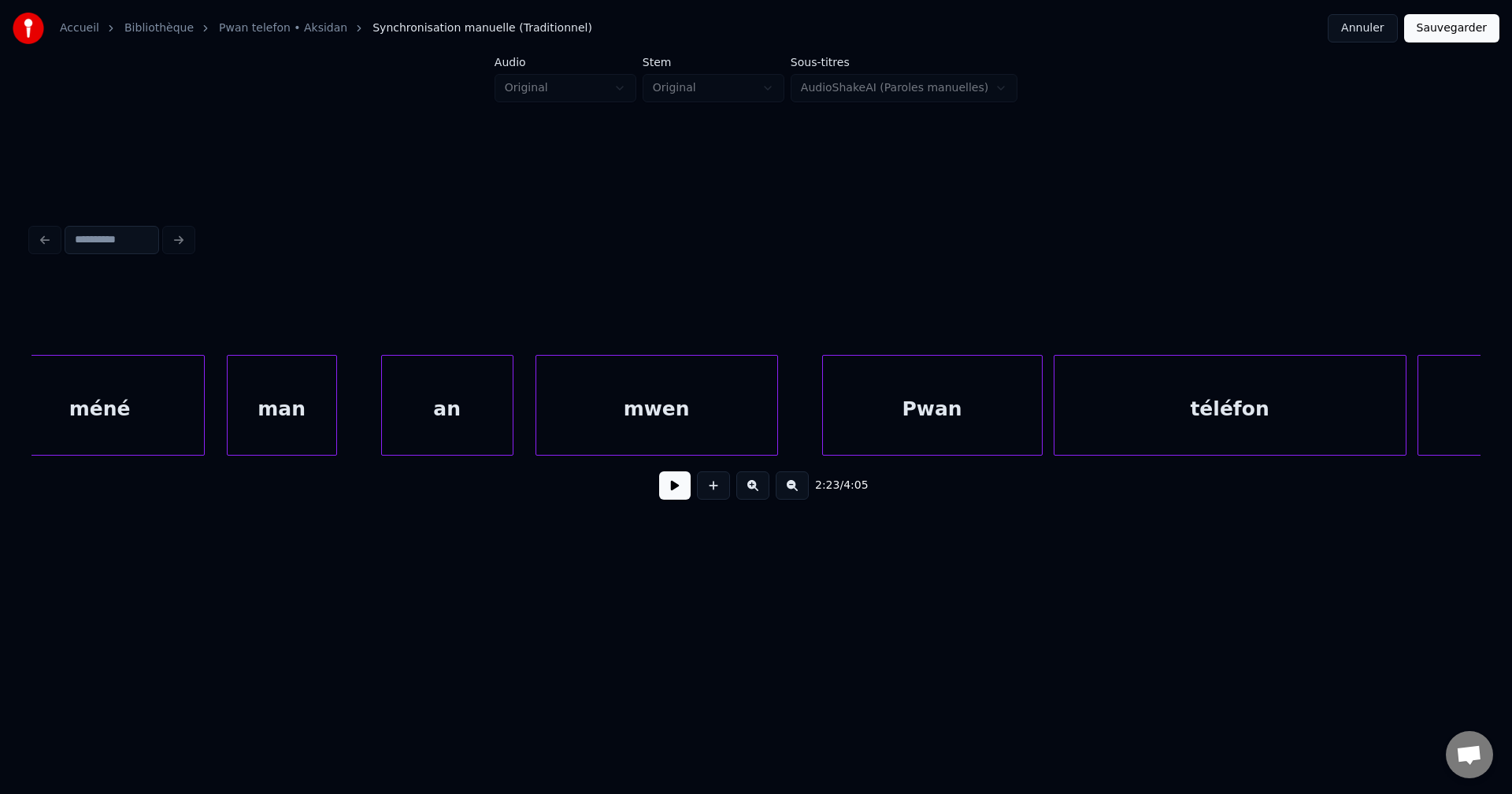
click at [179, 417] on div "méné" at bounding box center [100, 409] width 207 height 107
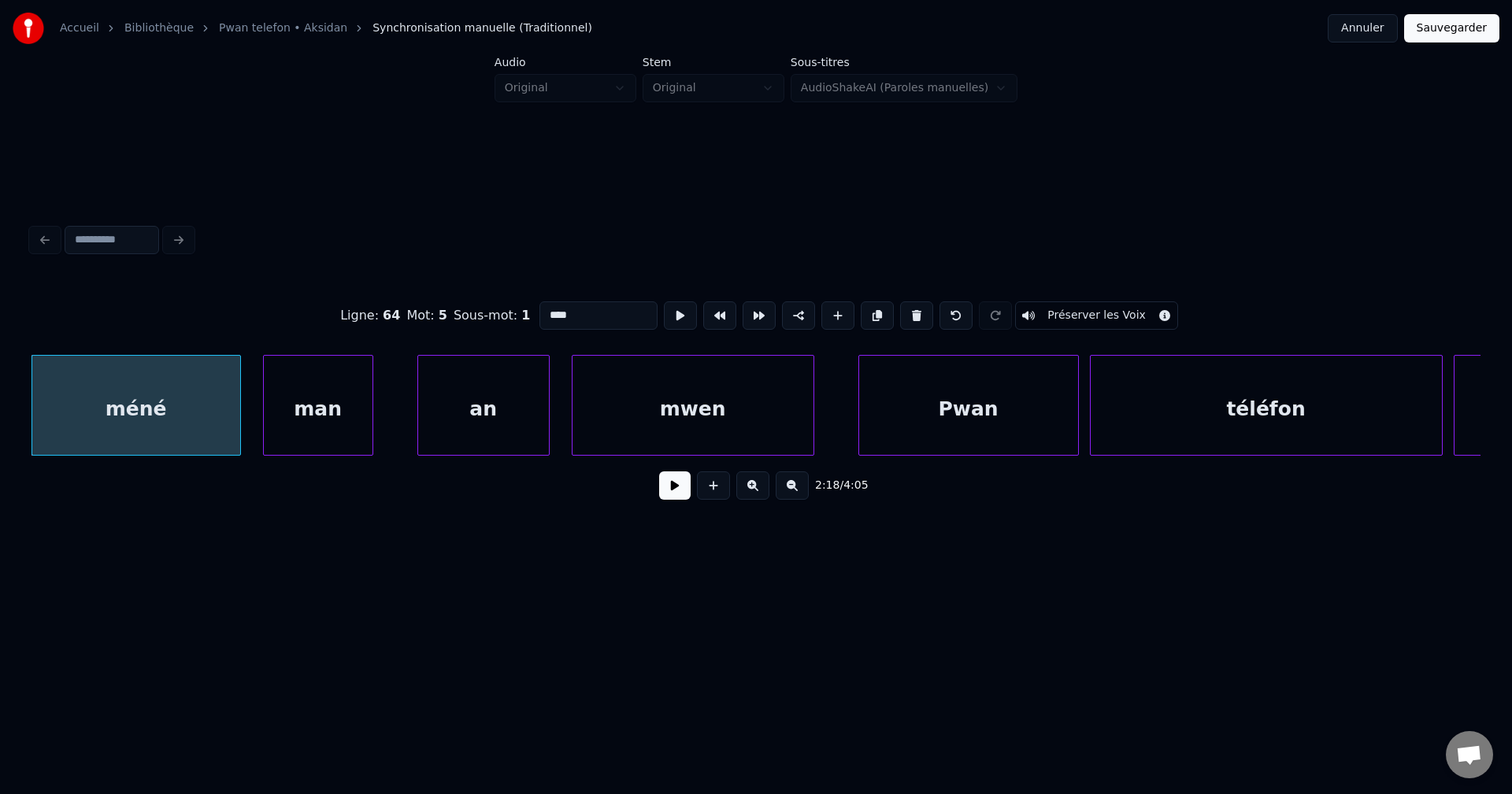
click at [676, 499] on button at bounding box center [675, 485] width 31 height 29
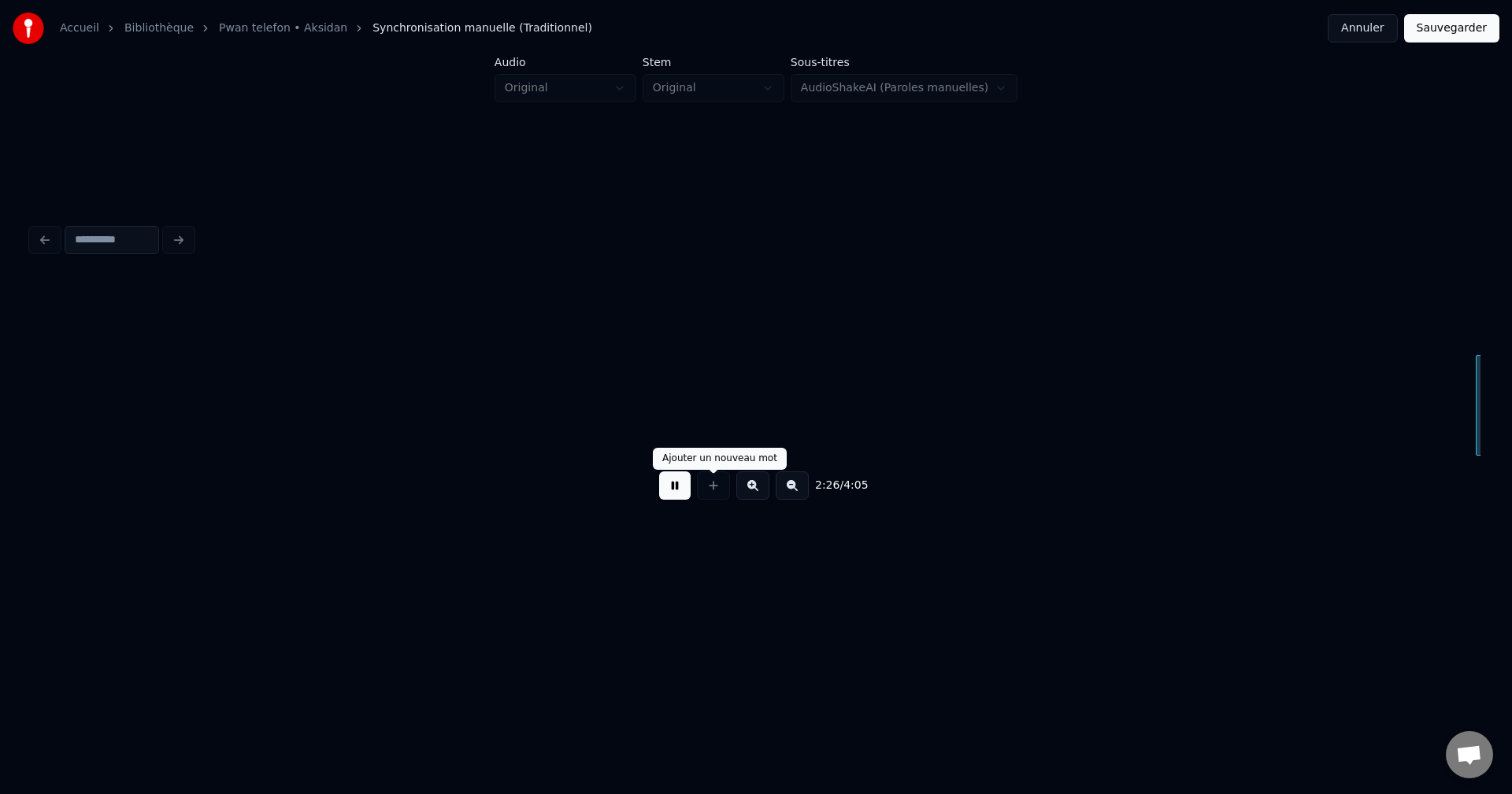
scroll to position [0, 80662]
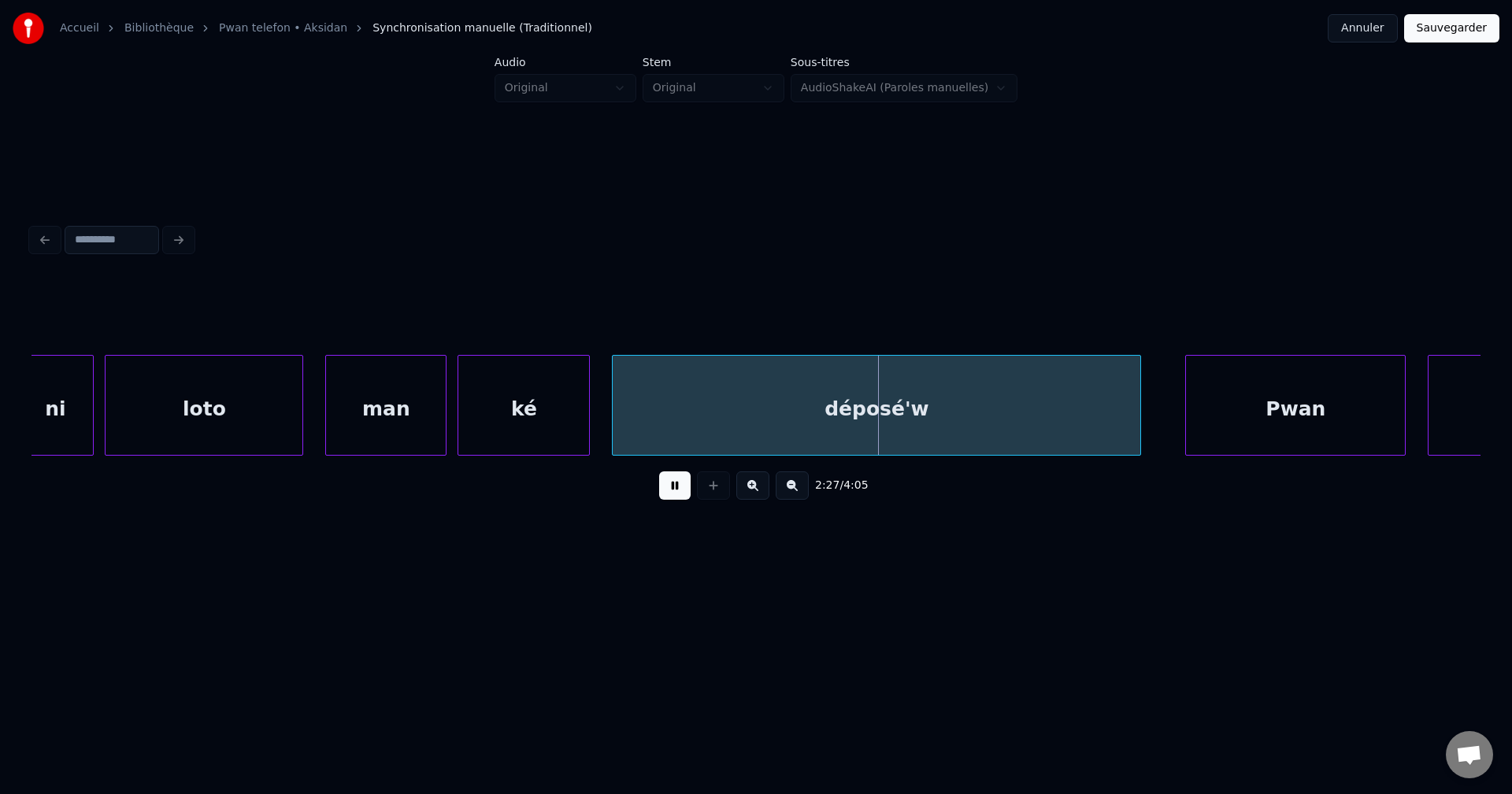
click at [278, 424] on div "loto" at bounding box center [204, 409] width 197 height 107
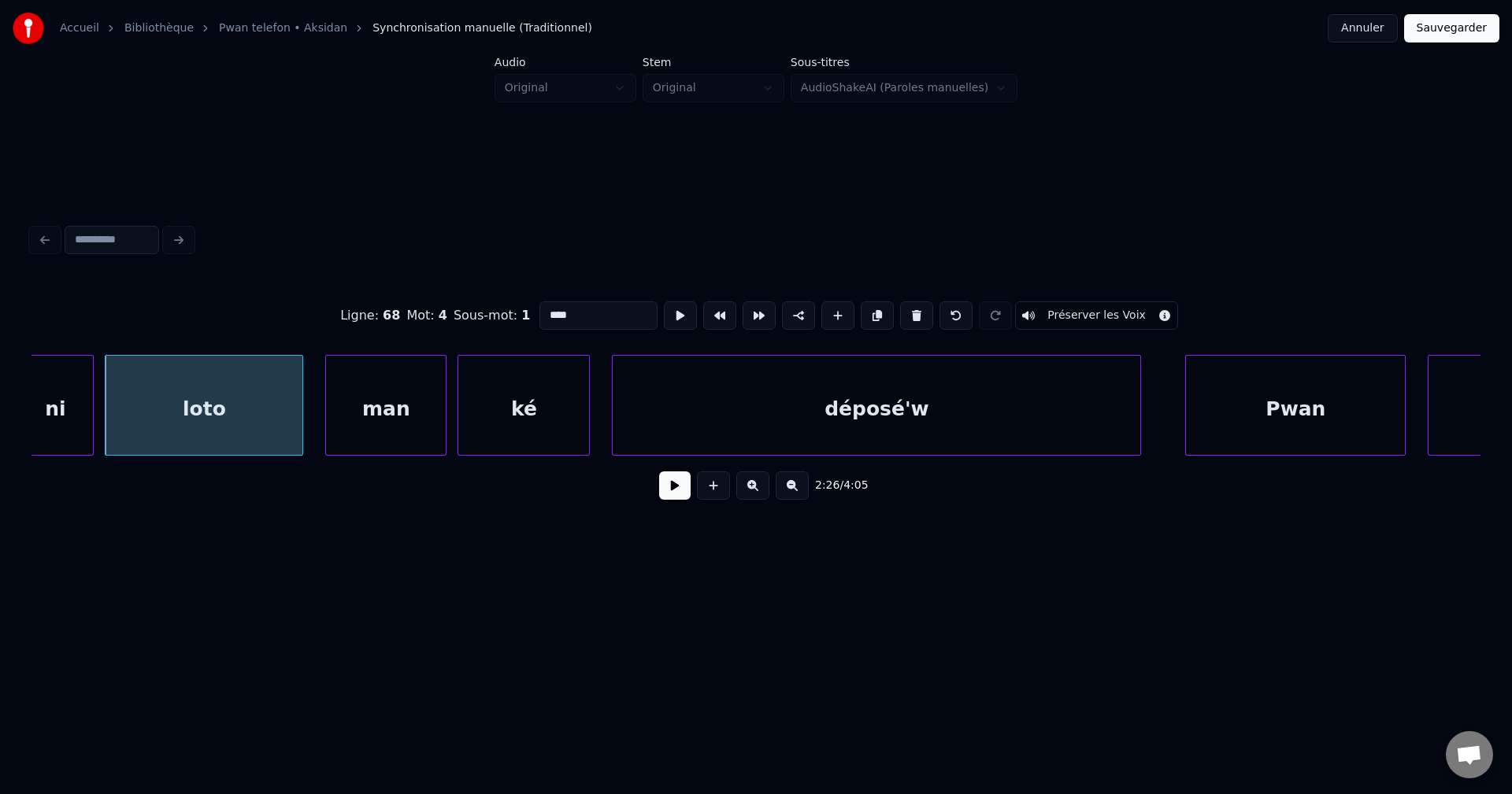
click at [682, 483] on button at bounding box center [675, 485] width 31 height 29
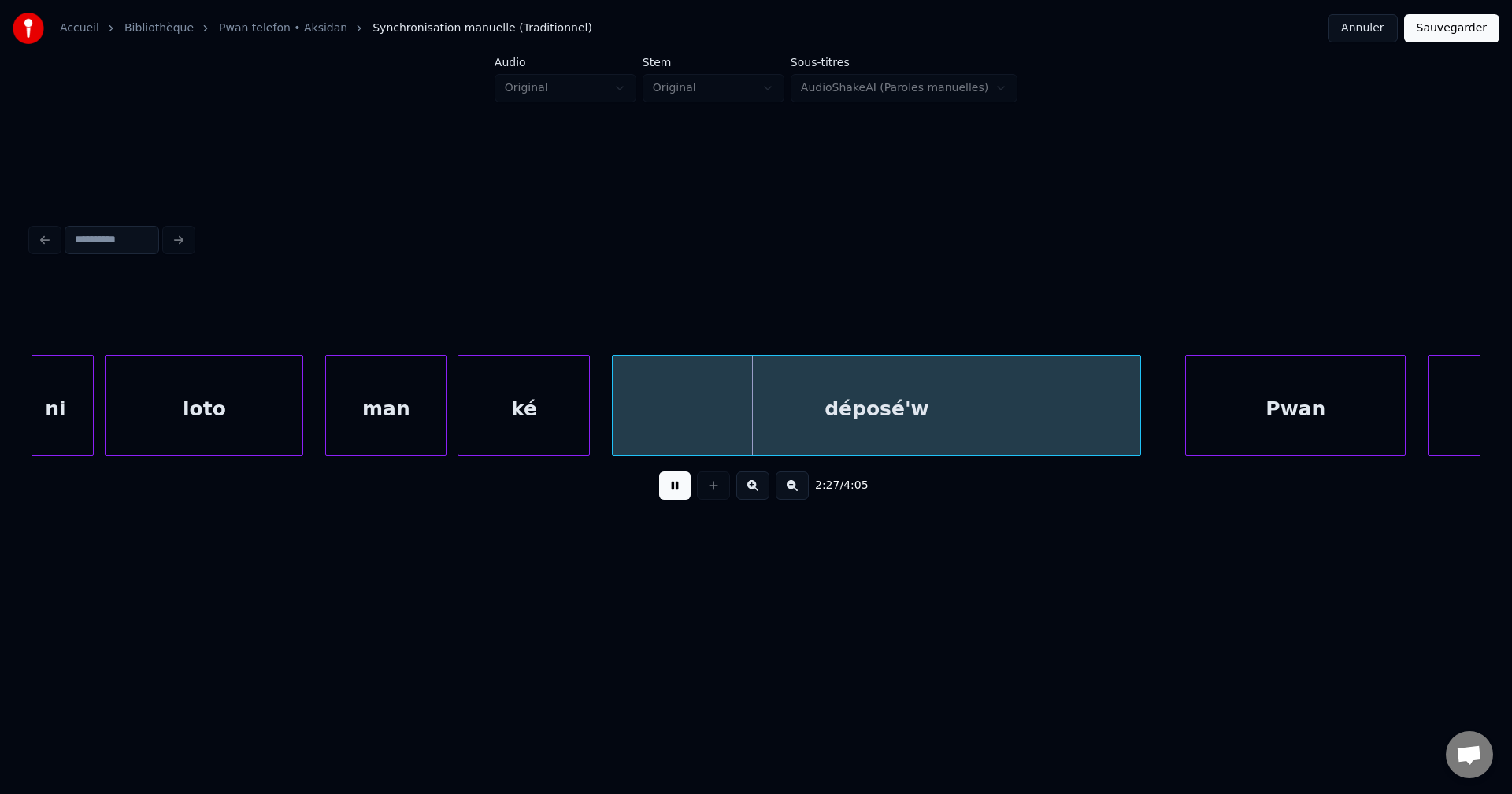
click at [681, 487] on button at bounding box center [675, 485] width 31 height 29
click at [378, 405] on div "man" at bounding box center [385, 409] width 119 height 107
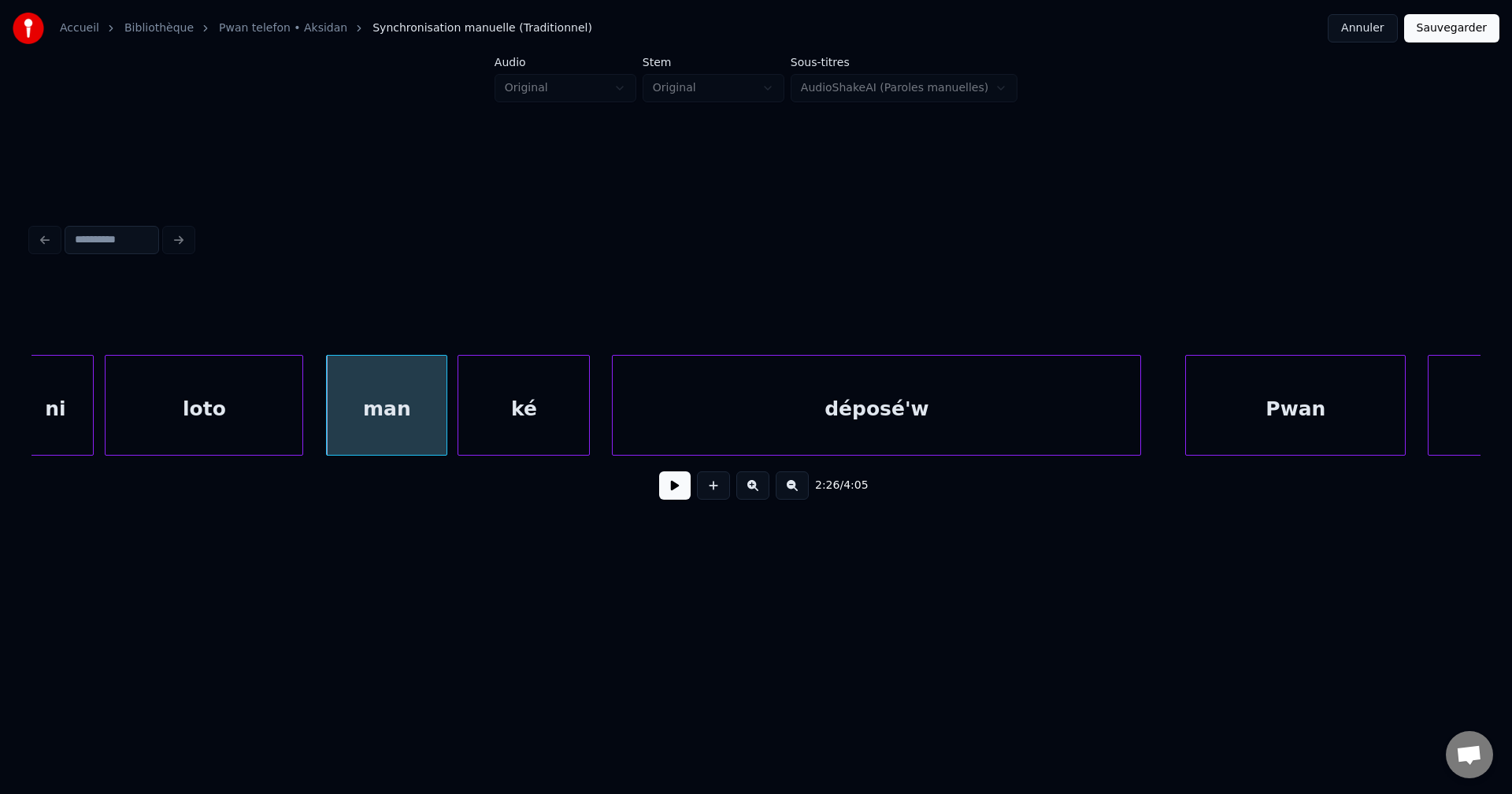
click at [444, 403] on div at bounding box center [444, 404] width 5 height 99
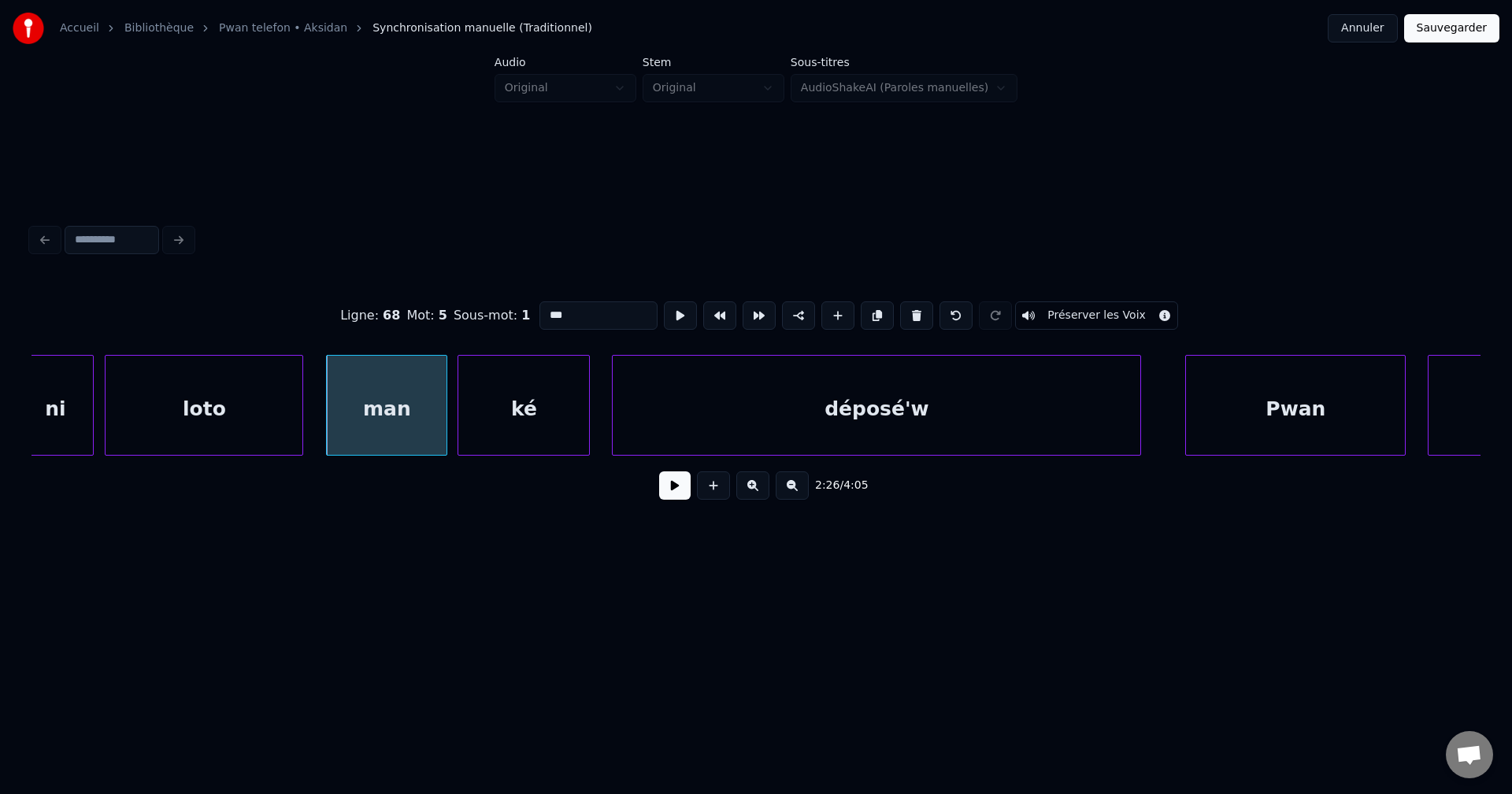
click at [560, 303] on input "***" at bounding box center [598, 316] width 119 height 29
click at [552, 307] on input "***" at bounding box center [598, 316] width 119 height 29
type input "**"
click at [680, 486] on button at bounding box center [675, 485] width 31 height 29
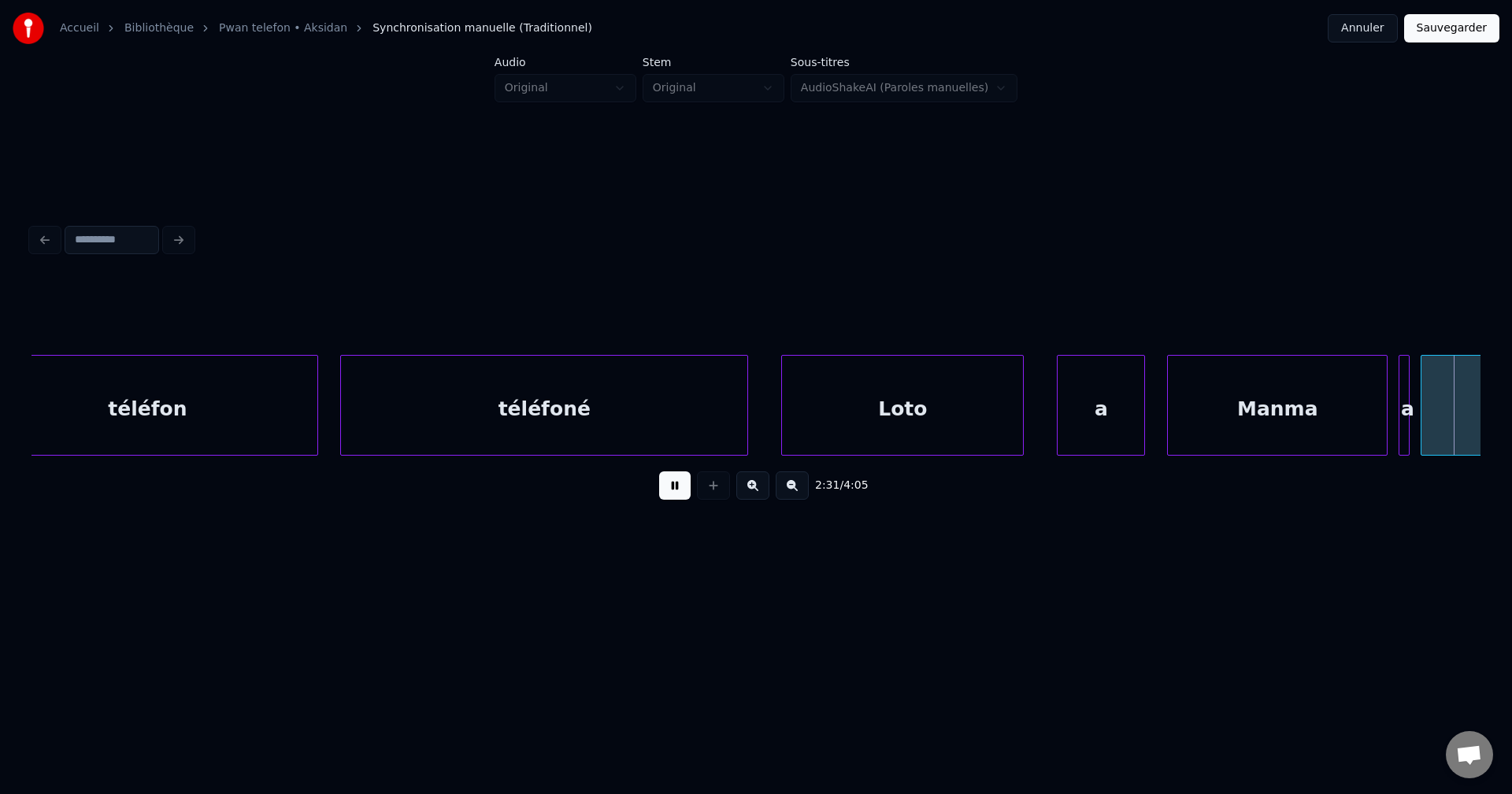
scroll to position [0, 83562]
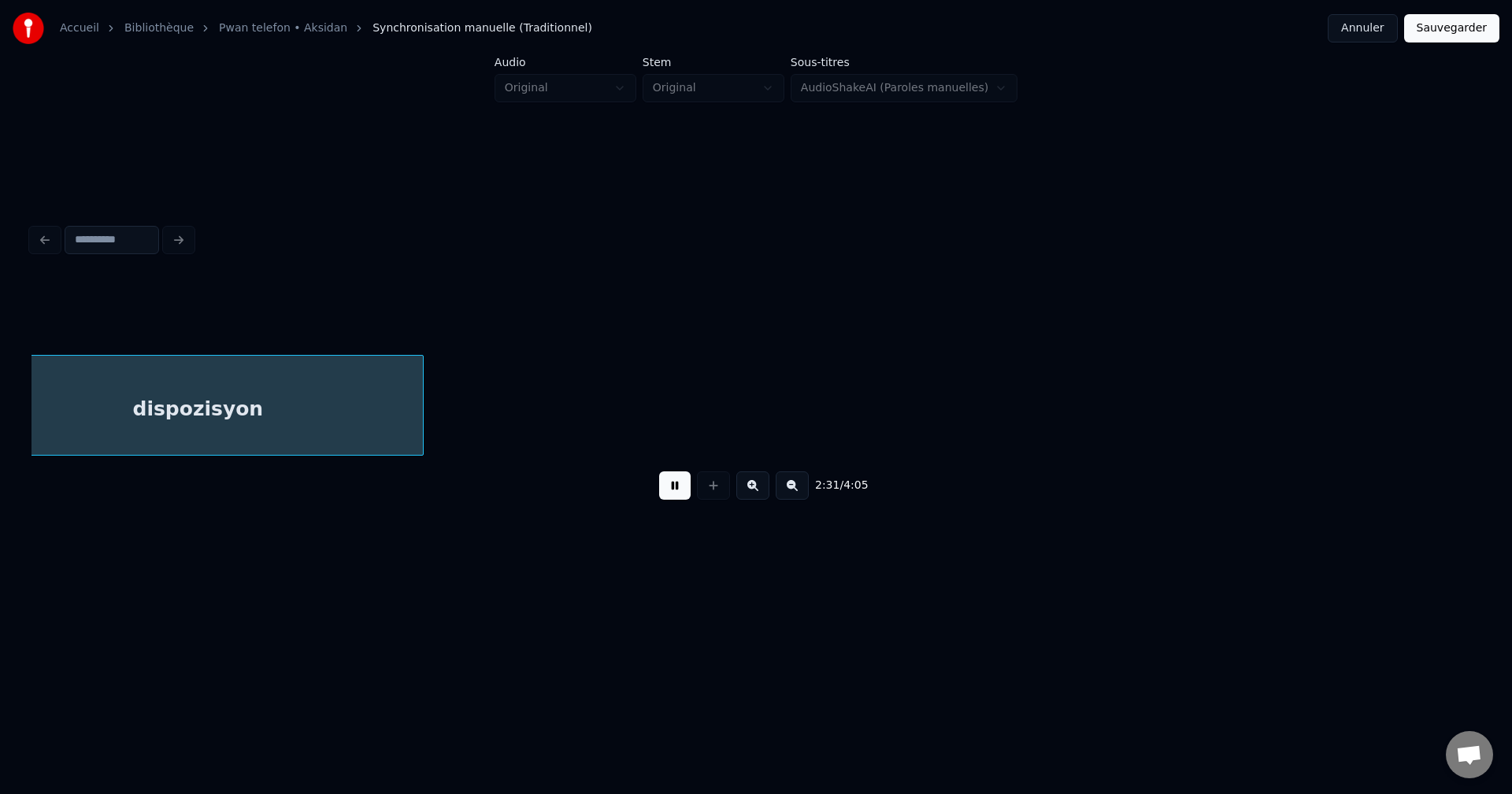
click at [676, 491] on button at bounding box center [675, 485] width 31 height 29
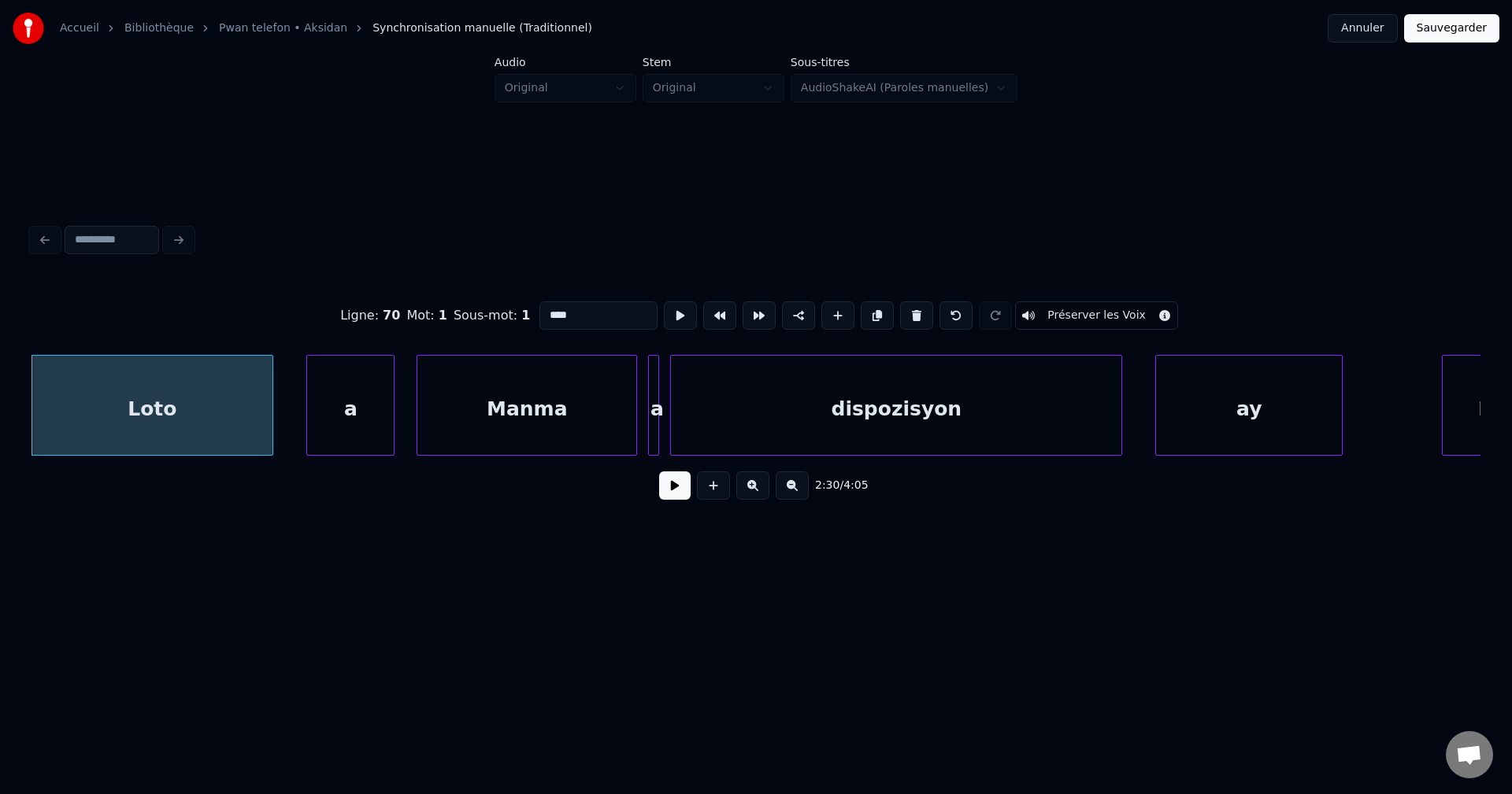
click at [692, 488] on div "2:30 / 4:05" at bounding box center [756, 485] width 1423 height 34
click at [676, 490] on button at bounding box center [675, 485] width 31 height 29
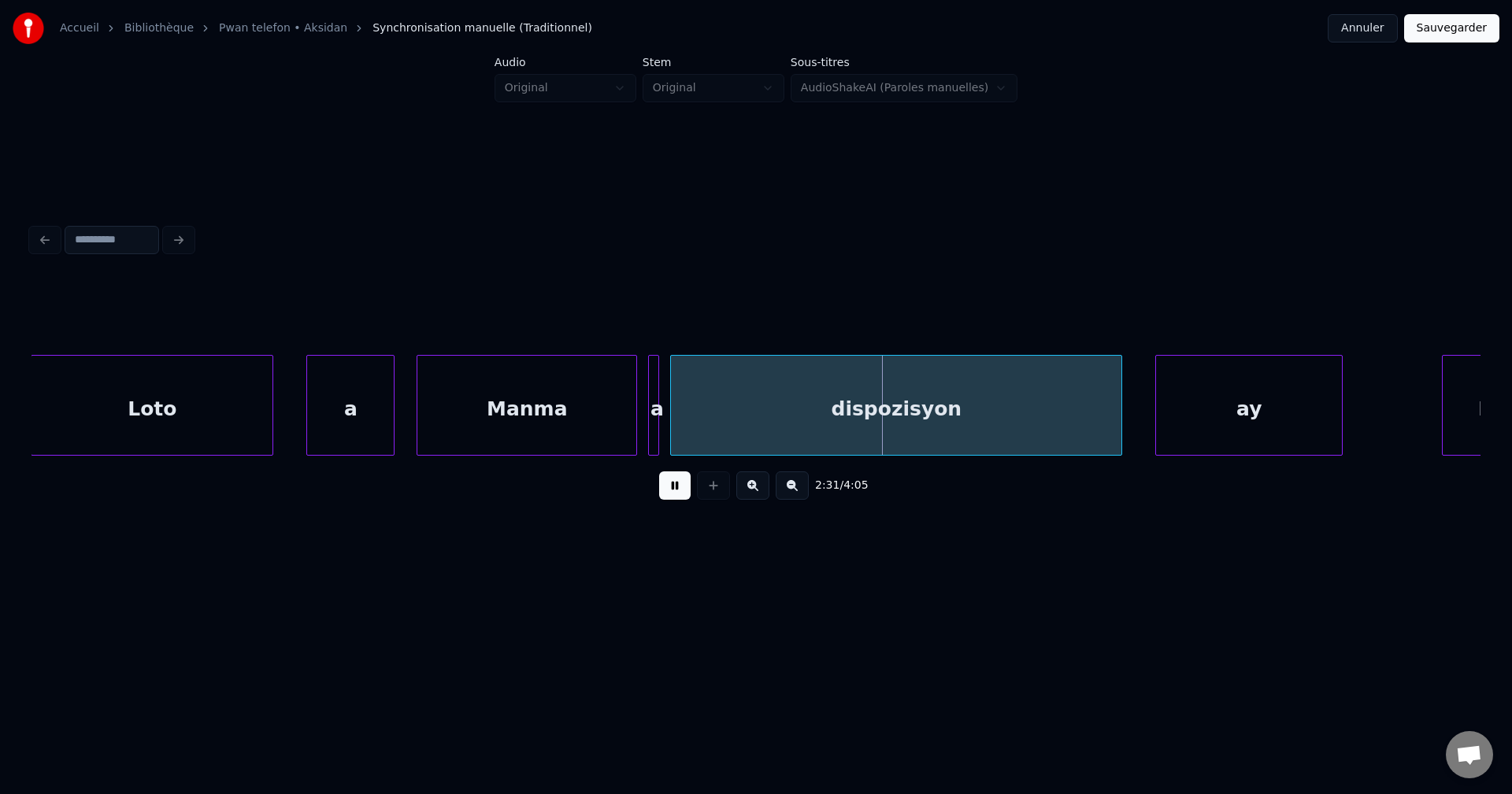
click at [675, 496] on button at bounding box center [675, 485] width 31 height 29
click at [186, 422] on div "Loto" at bounding box center [152, 409] width 241 height 107
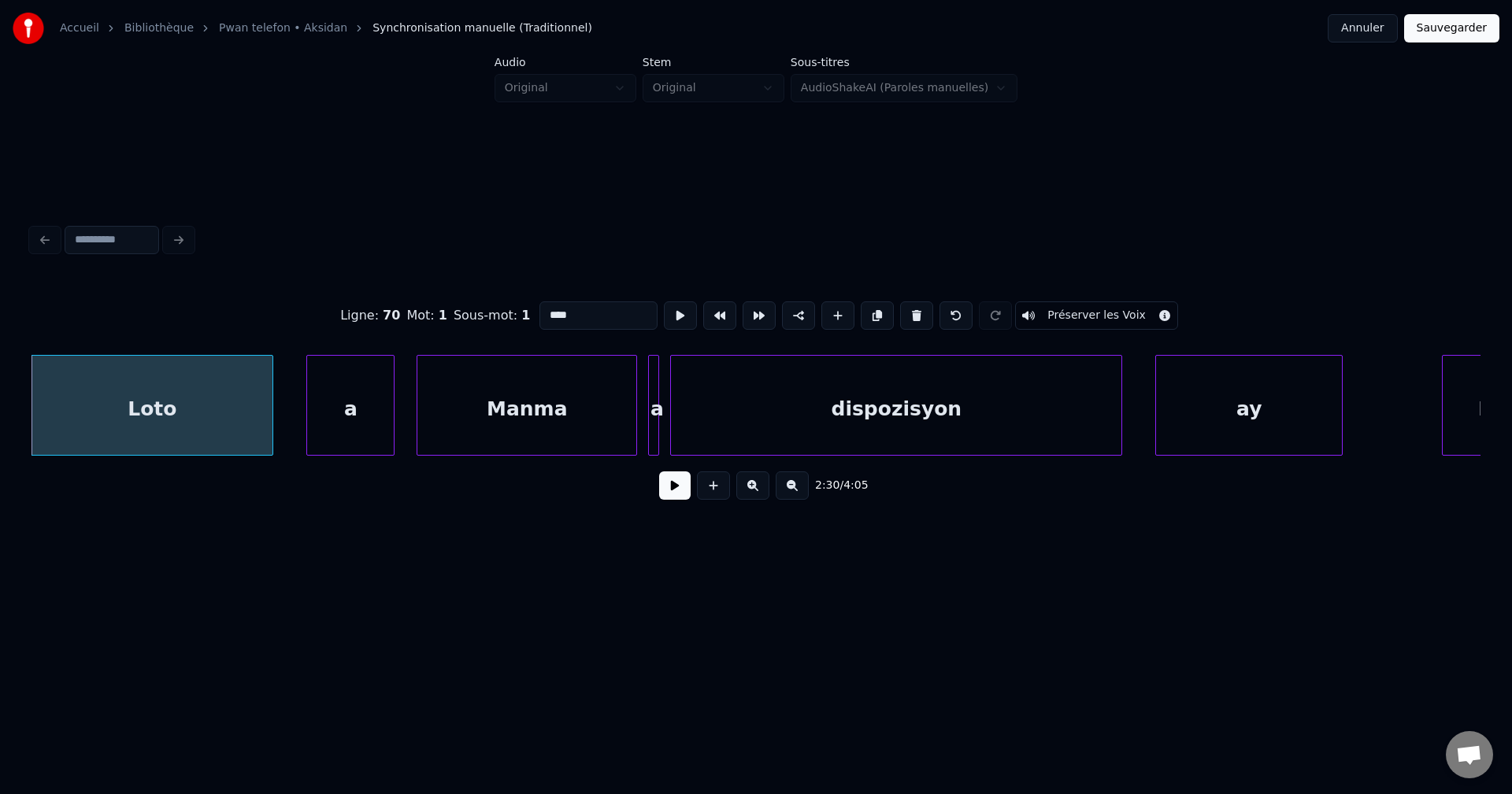
click at [670, 491] on button at bounding box center [675, 485] width 31 height 29
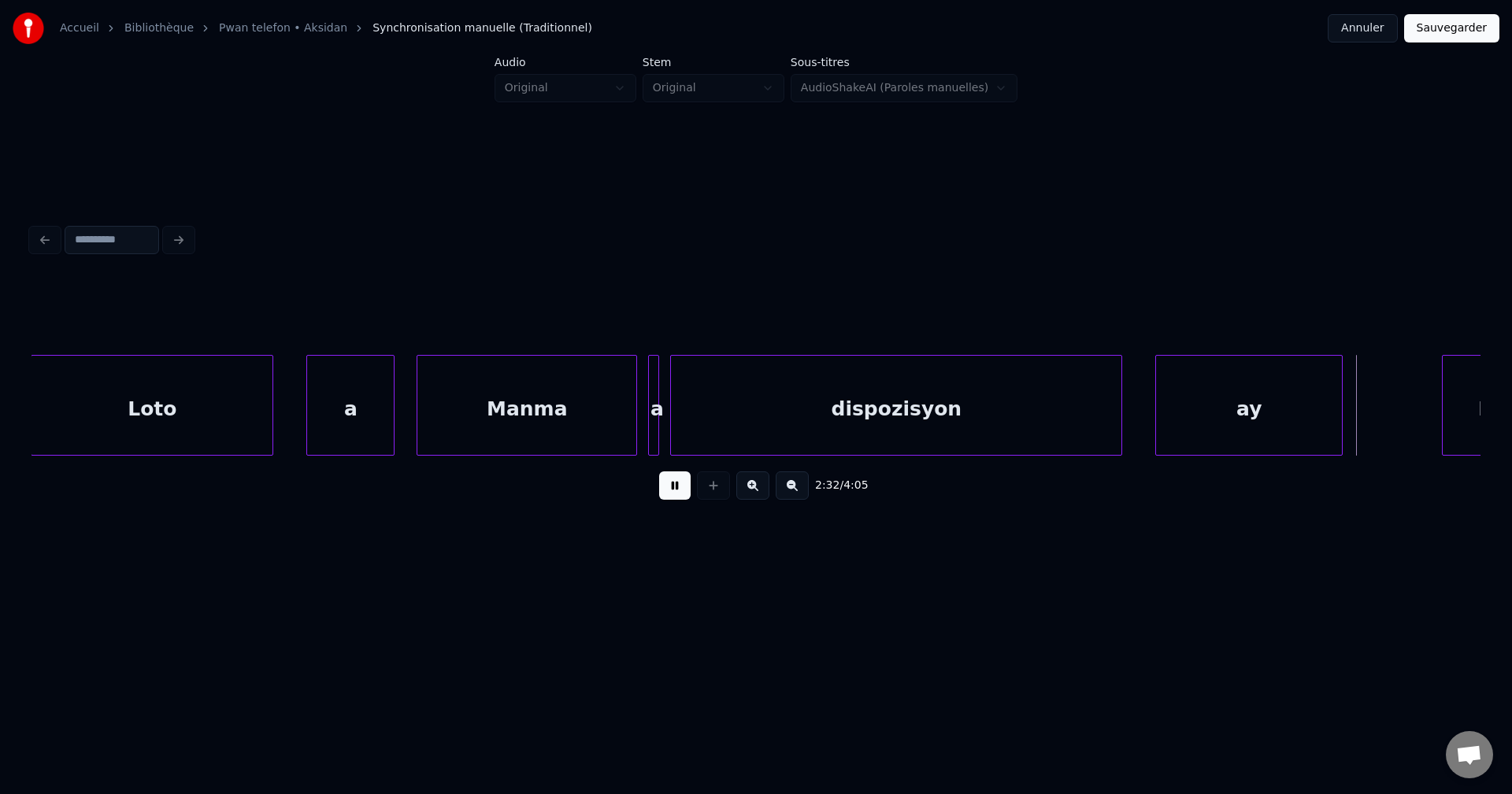
click at [463, 405] on div "Manma" at bounding box center [527, 409] width 219 height 107
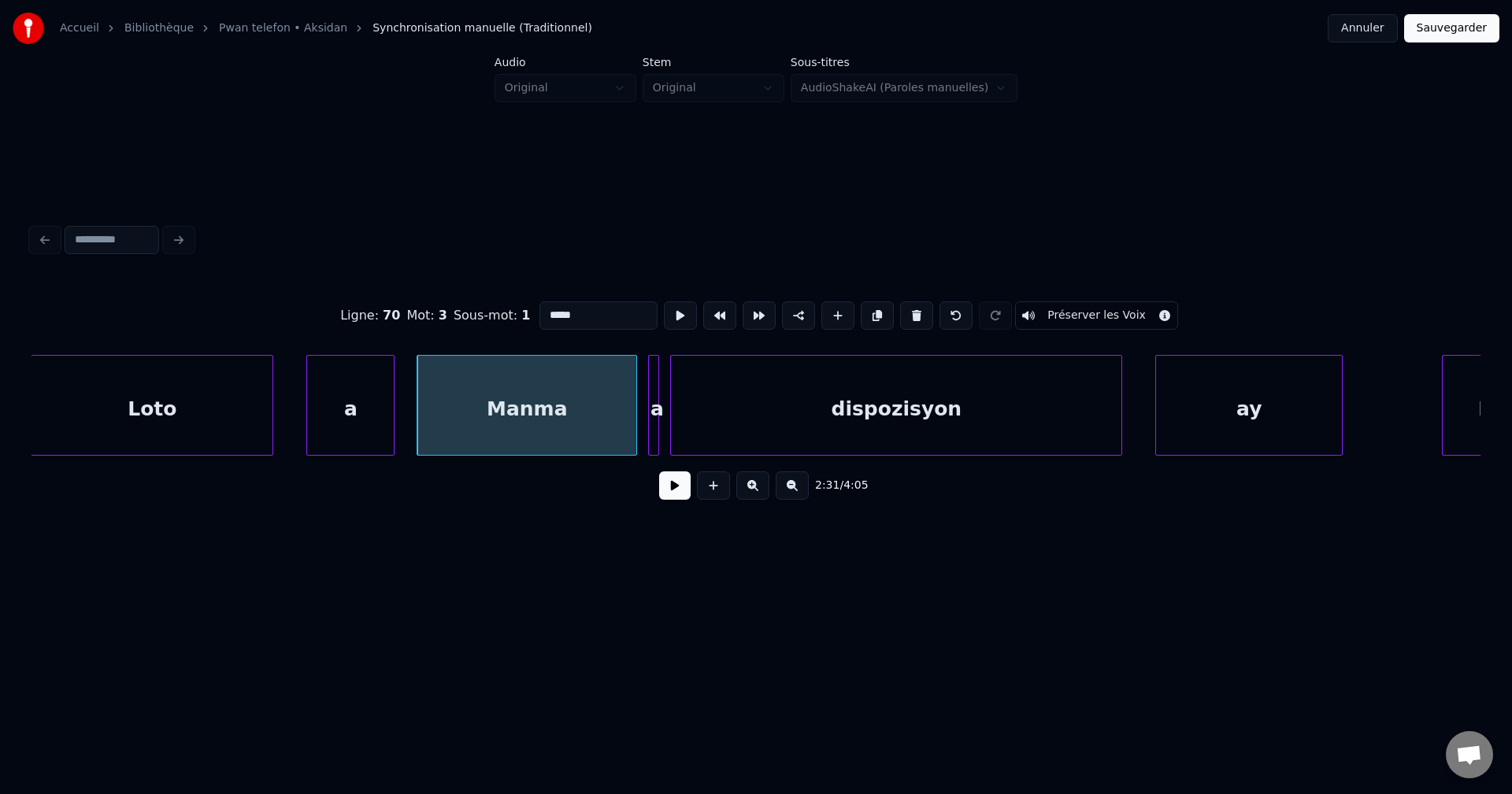
click at [505, 418] on div "Manma" at bounding box center [527, 409] width 219 height 107
click at [671, 486] on button at bounding box center [675, 485] width 31 height 29
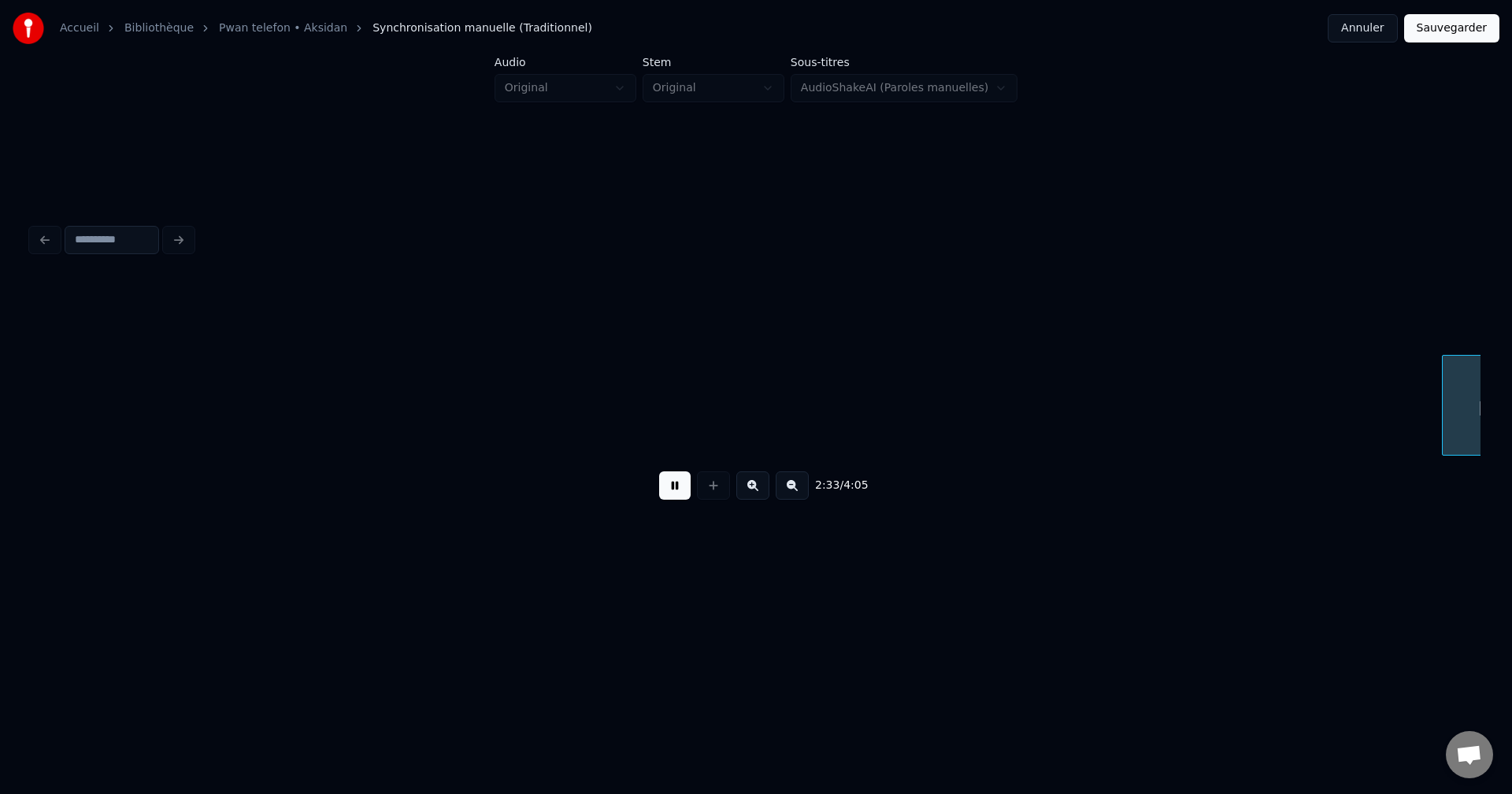
scroll to position [0, 84320]
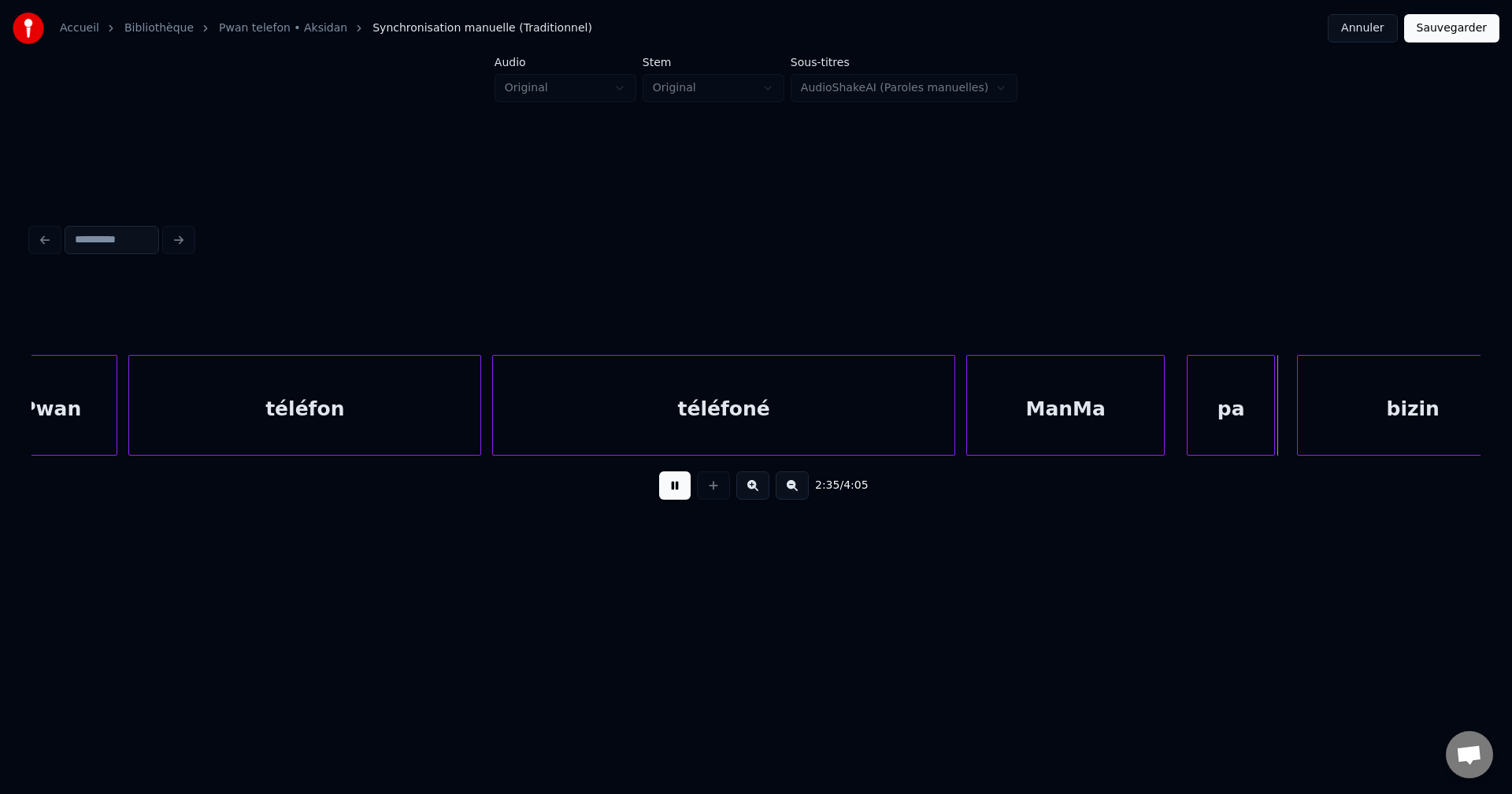
click at [672, 482] on button at bounding box center [675, 485] width 31 height 29
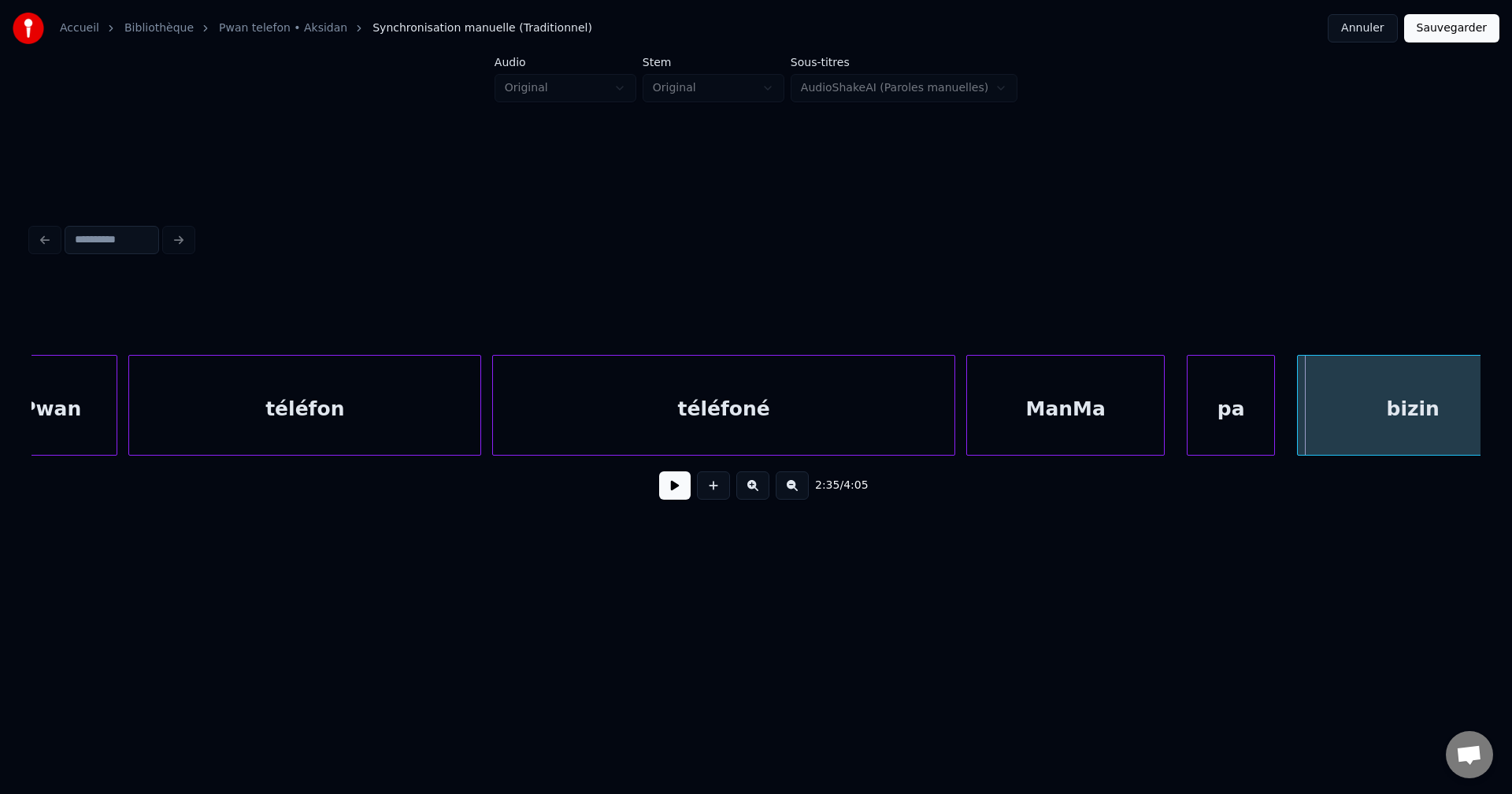
click at [703, 411] on div "téléfoné" at bounding box center [723, 409] width 461 height 107
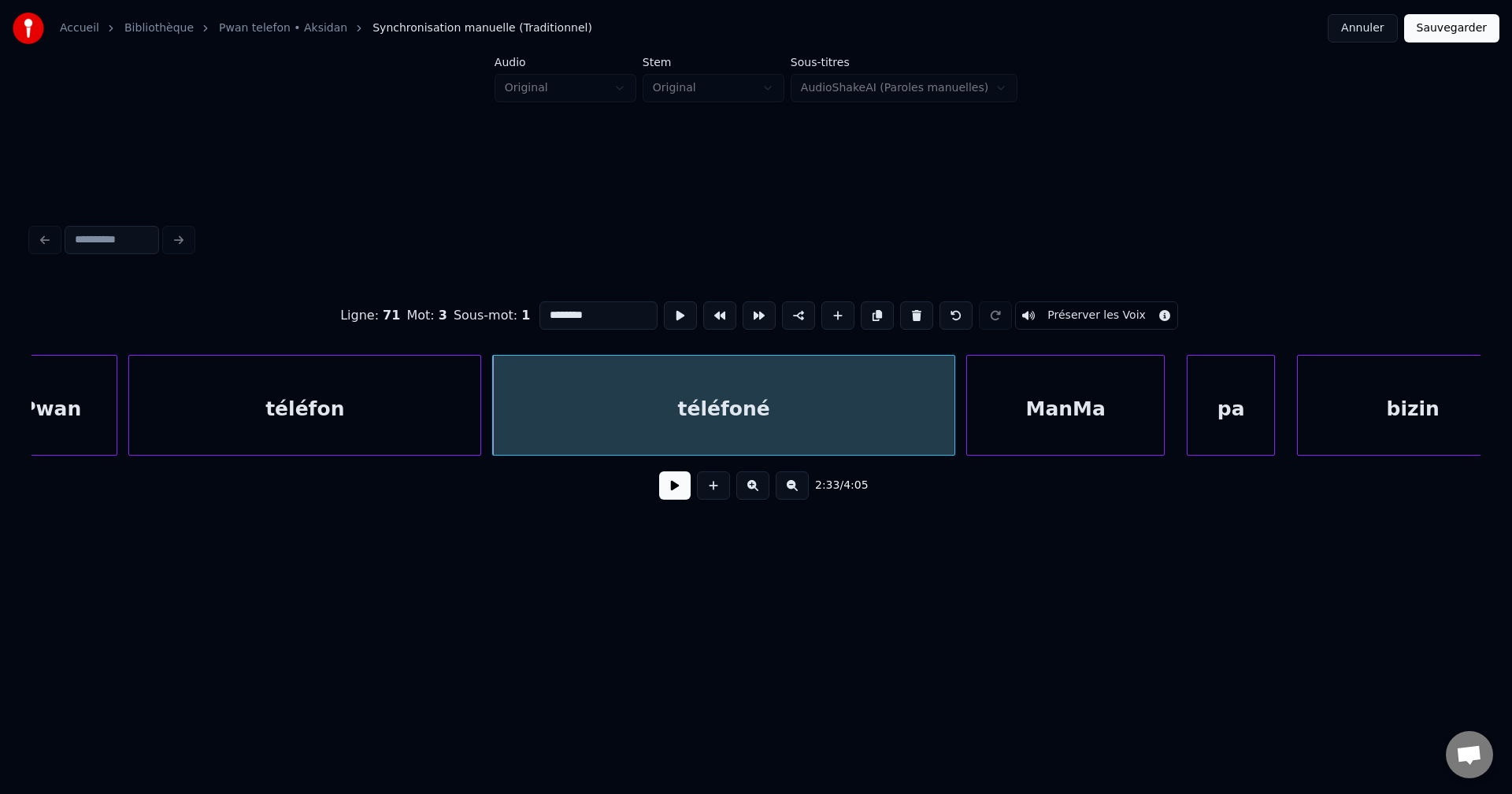
click at [681, 489] on button at bounding box center [675, 485] width 31 height 29
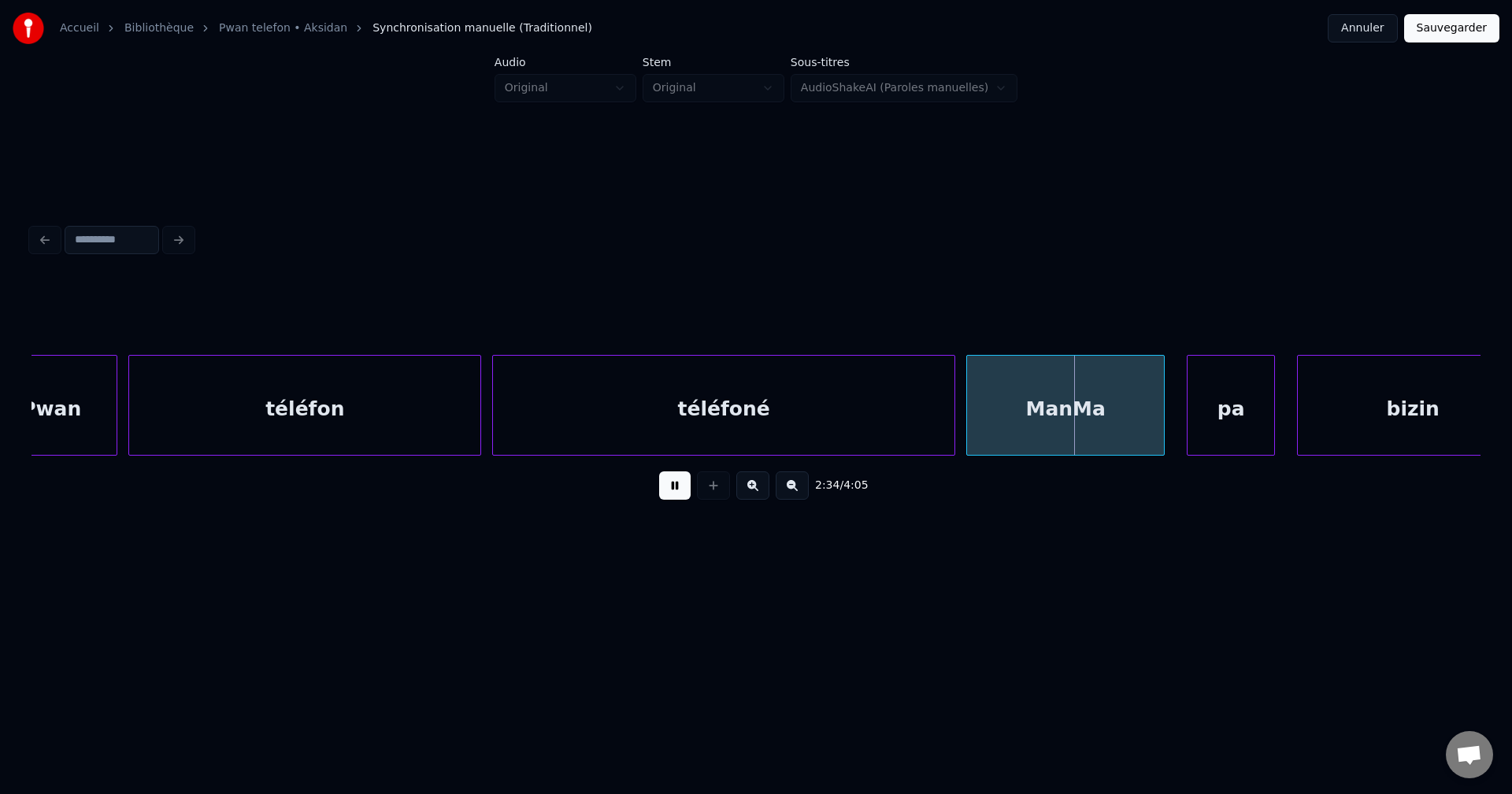
click at [681, 490] on button at bounding box center [675, 485] width 31 height 29
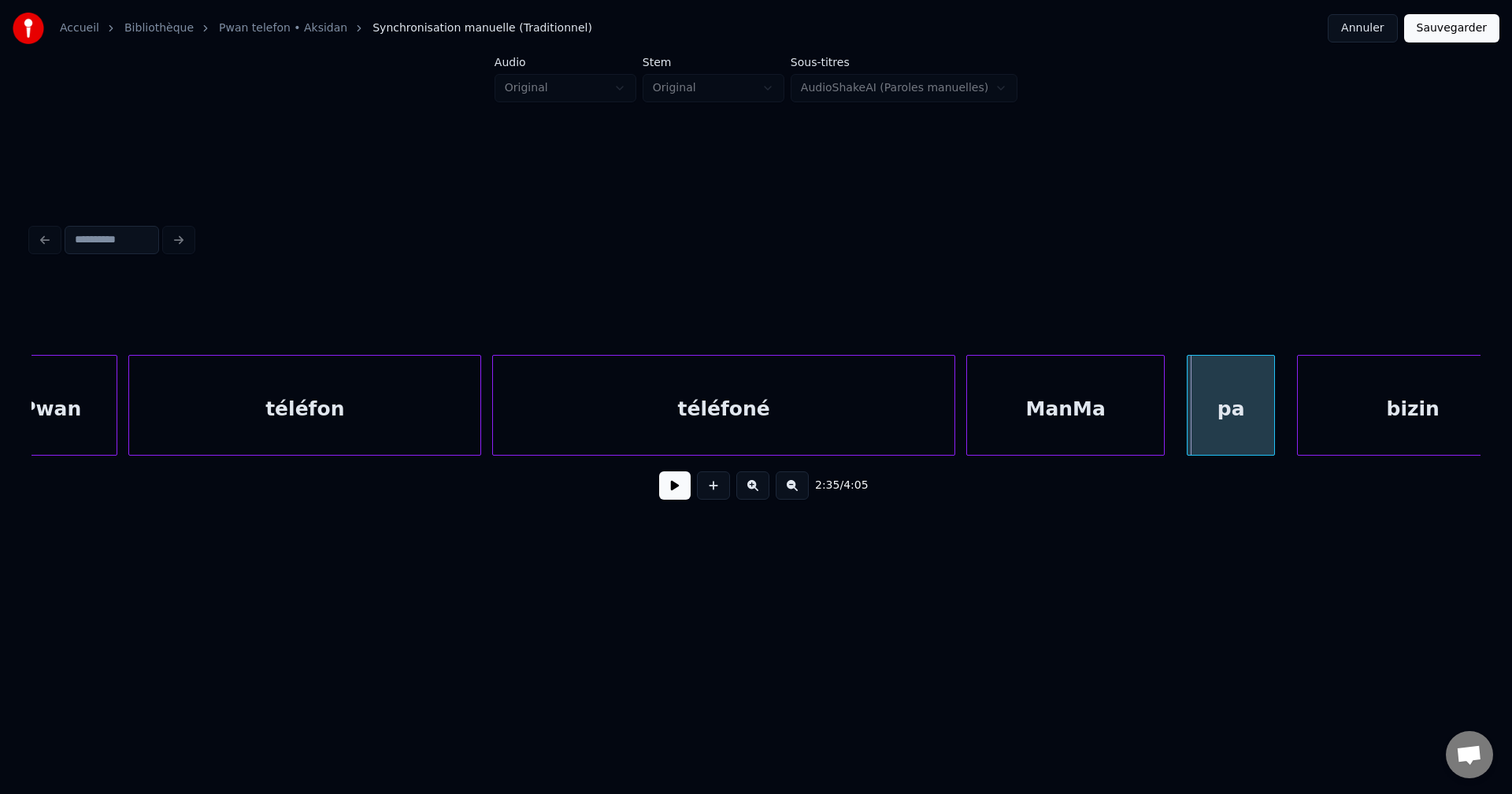
click at [1044, 421] on div "ManMa" at bounding box center [1065, 409] width 197 height 107
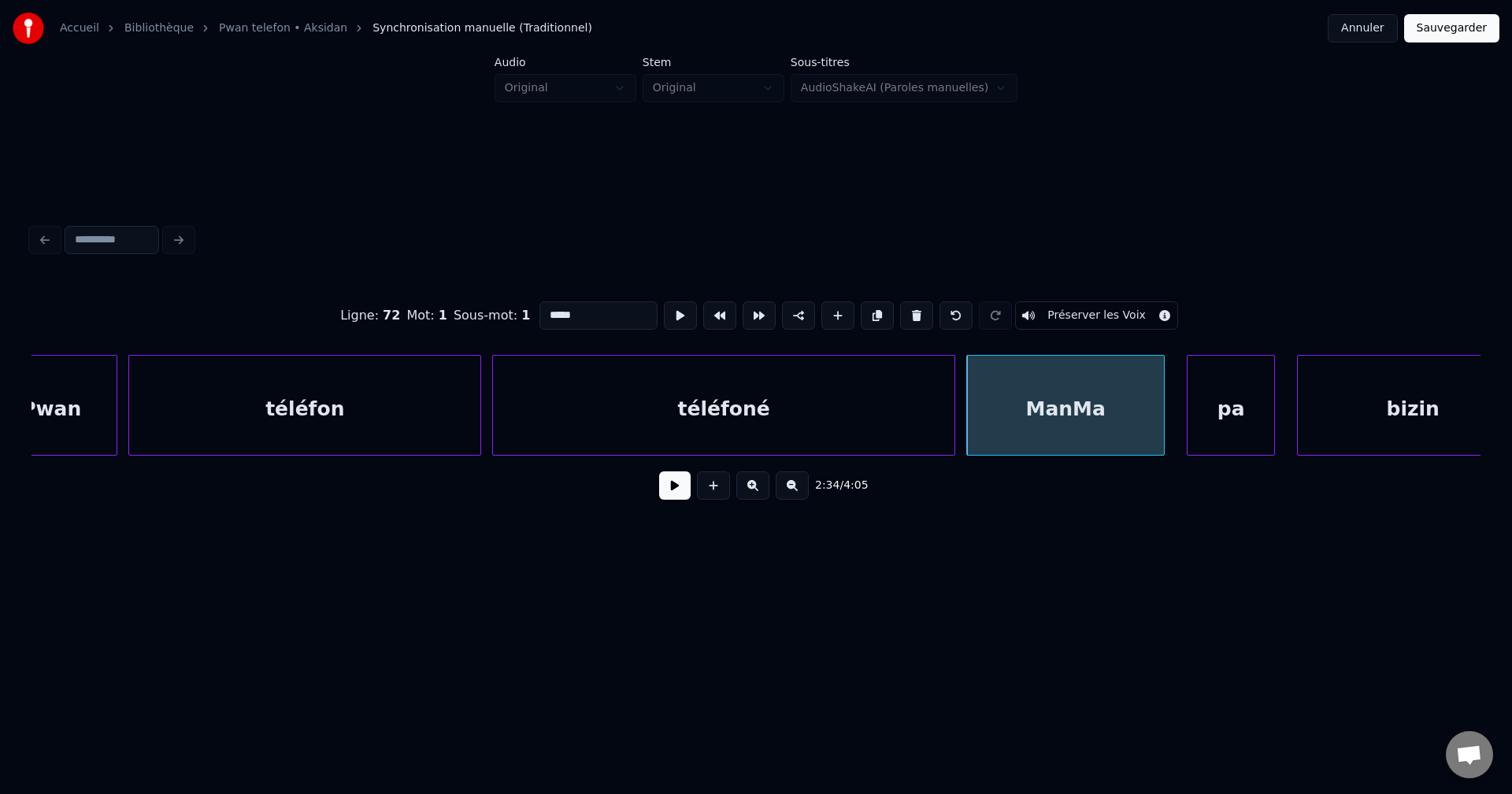
click at [586, 316] on input "*****" at bounding box center [598, 316] width 119 height 29
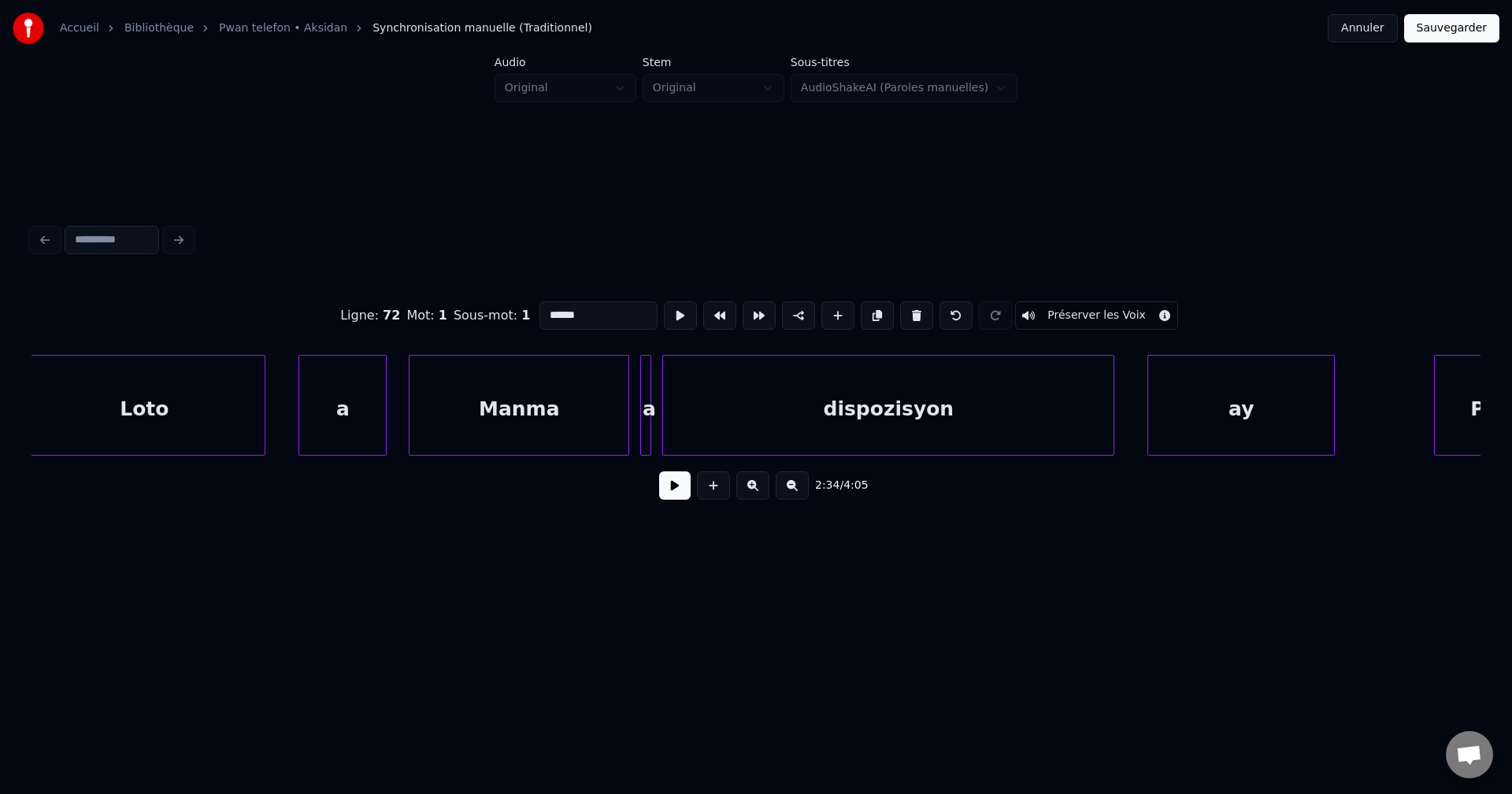
click at [219, 435] on div "Loto" at bounding box center [144, 409] width 241 height 107
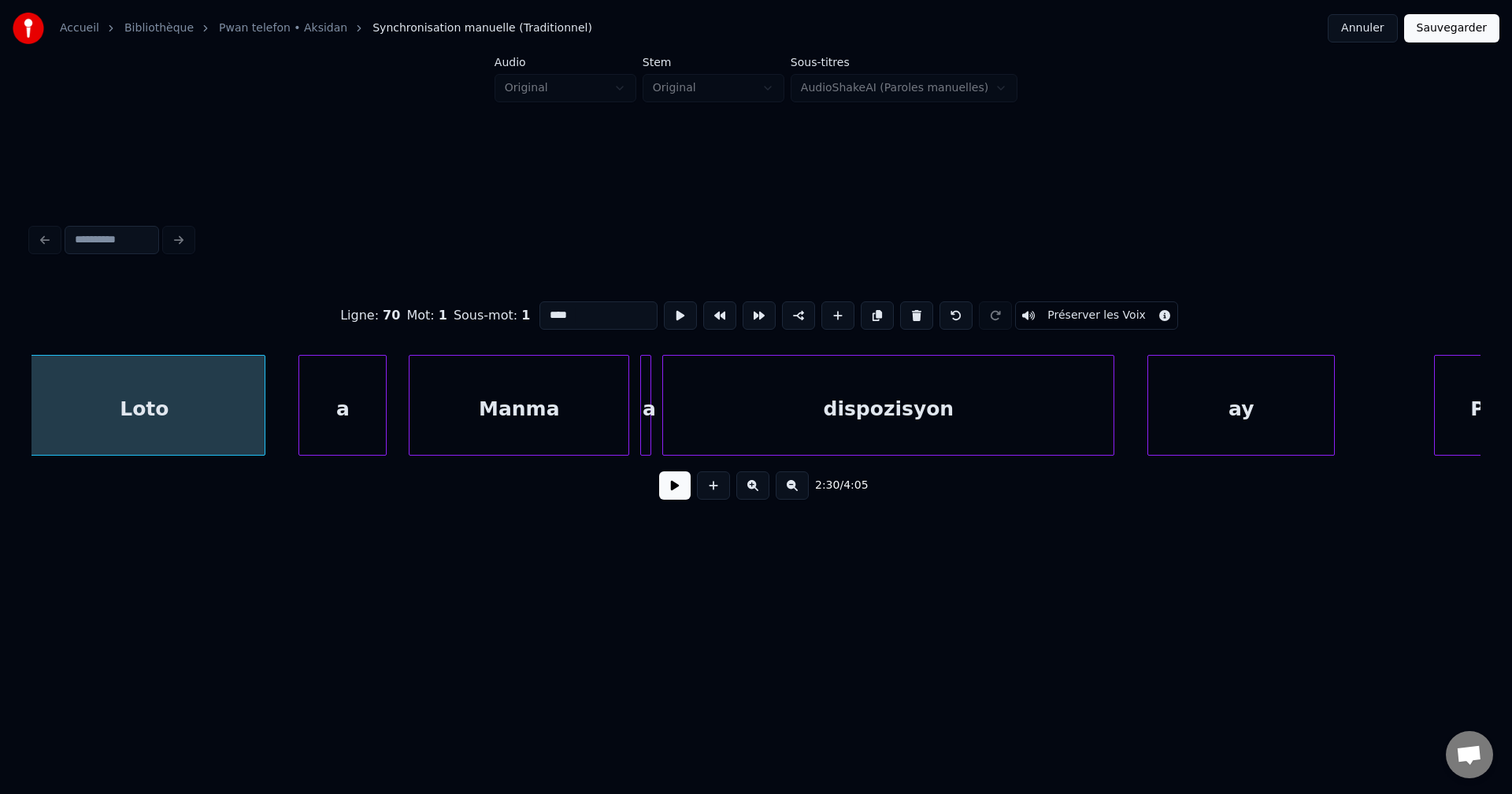
scroll to position [0, 82864]
type input "****"
click at [669, 494] on button at bounding box center [675, 485] width 31 height 29
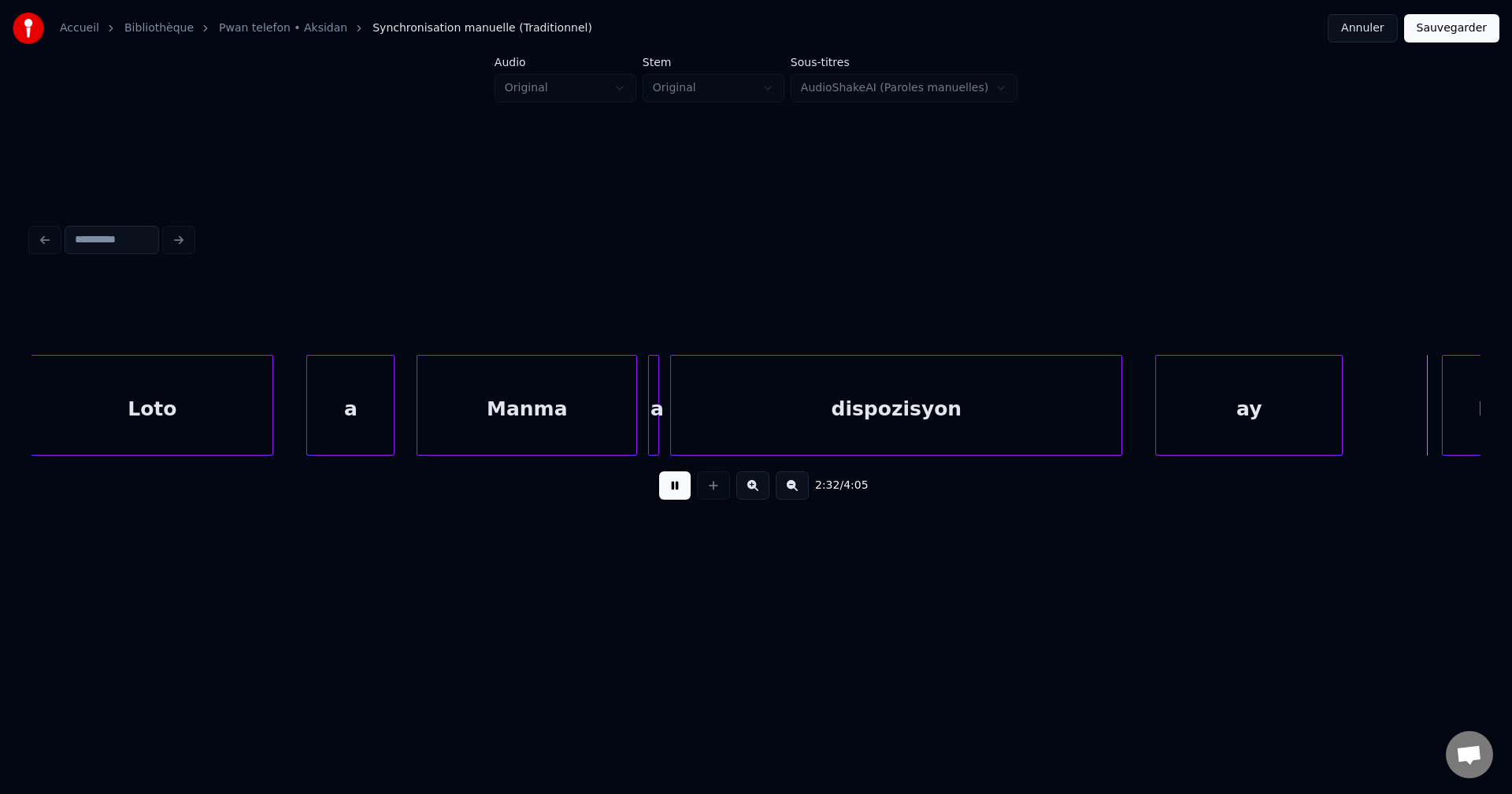
scroll to position [0, 84322]
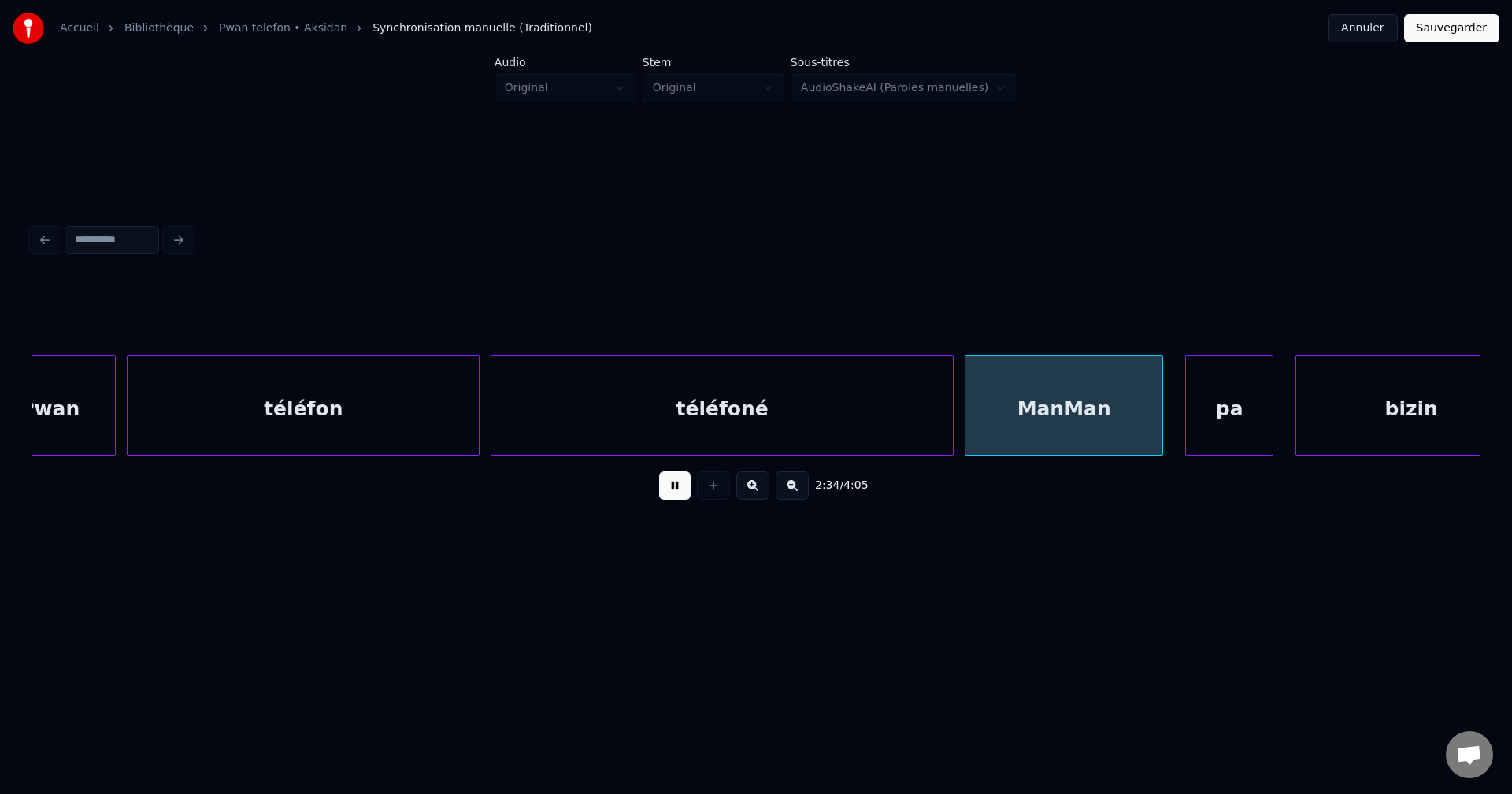
click at [667, 489] on button at bounding box center [675, 485] width 31 height 29
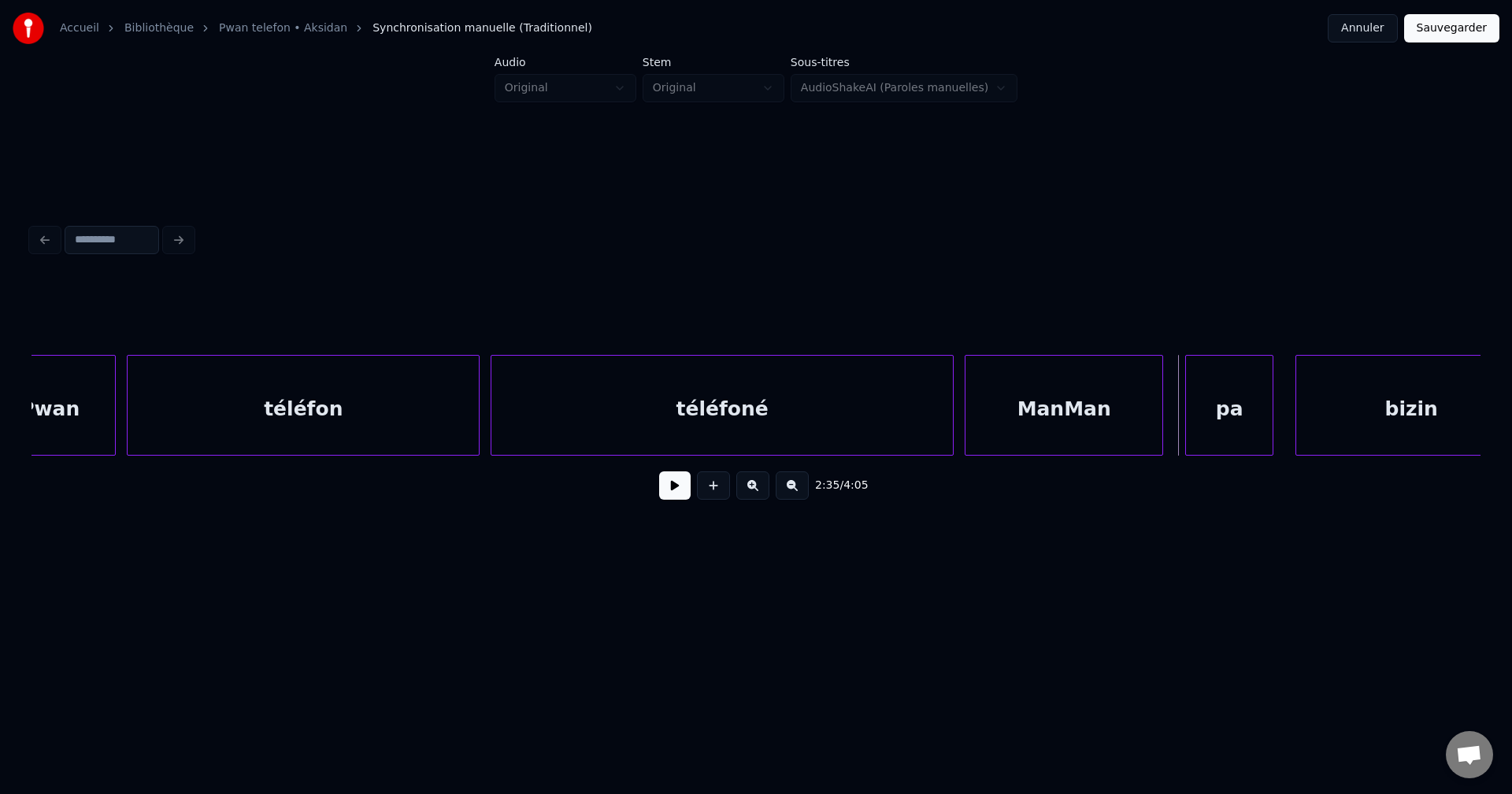
click at [1065, 423] on div "ManMan" at bounding box center [1063, 409] width 197 height 107
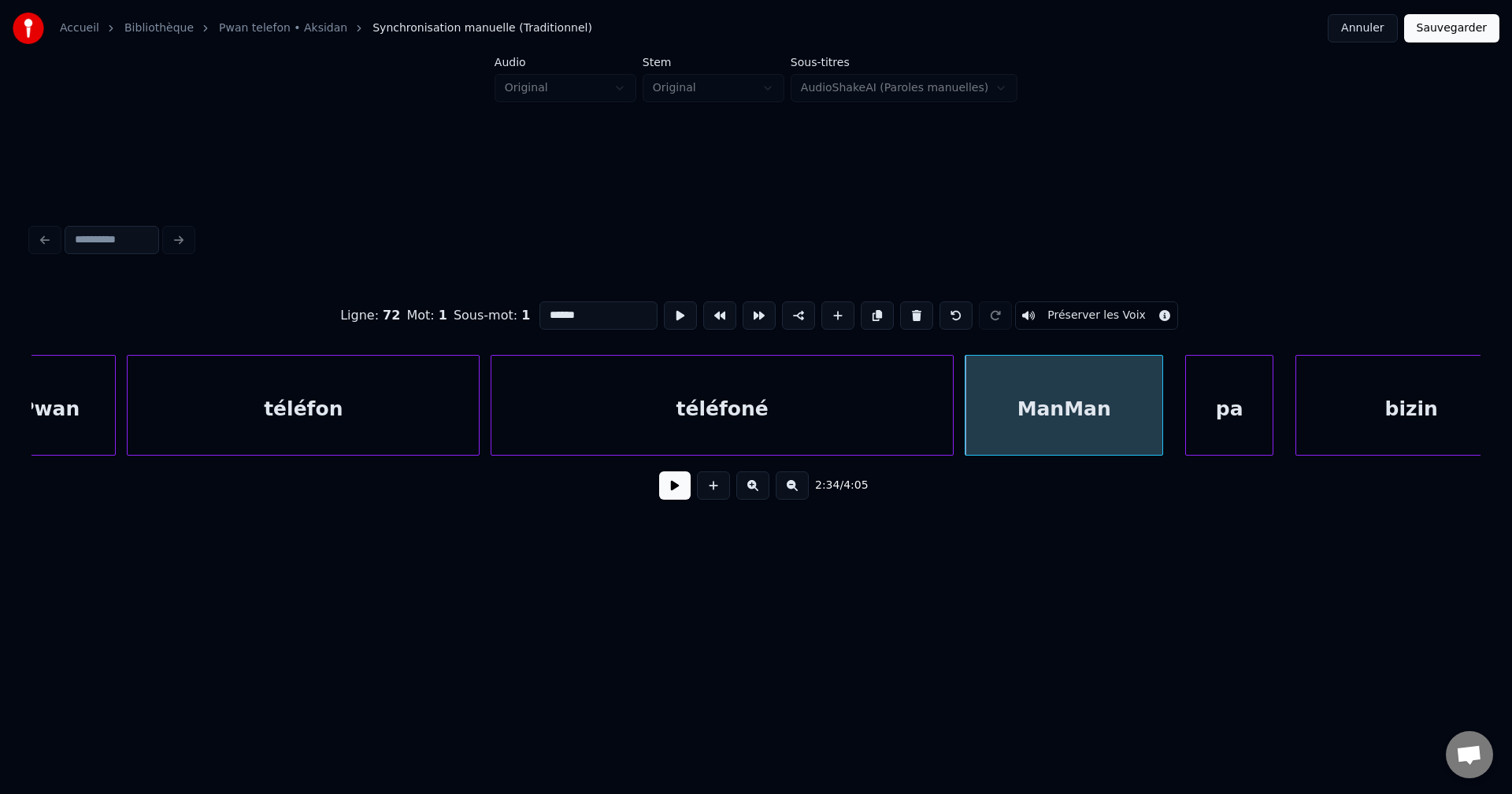
click at [579, 313] on input "******" at bounding box center [598, 316] width 119 height 29
type input "******"
click at [684, 490] on button at bounding box center [675, 485] width 31 height 29
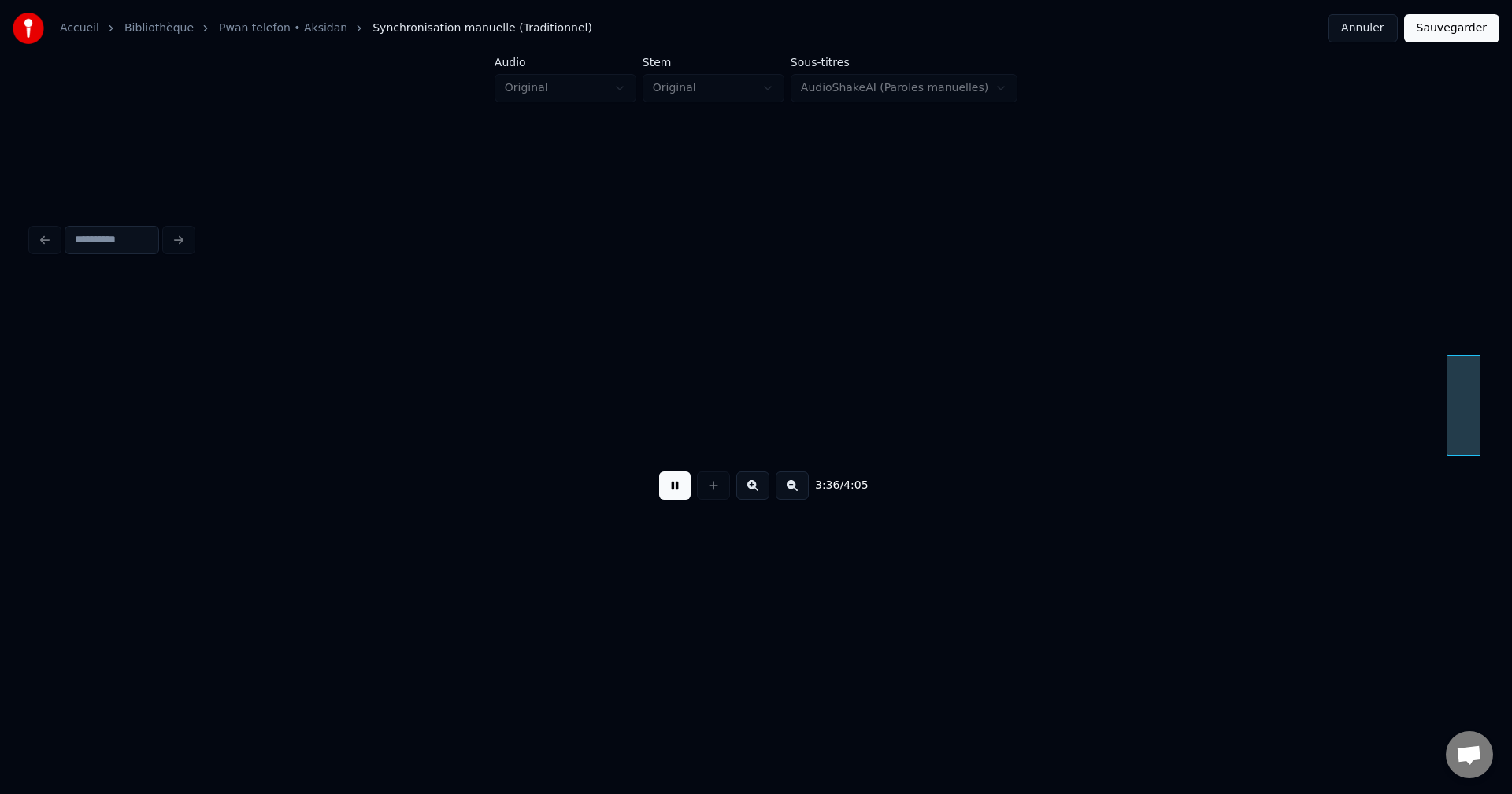
scroll to position [0, 119210]
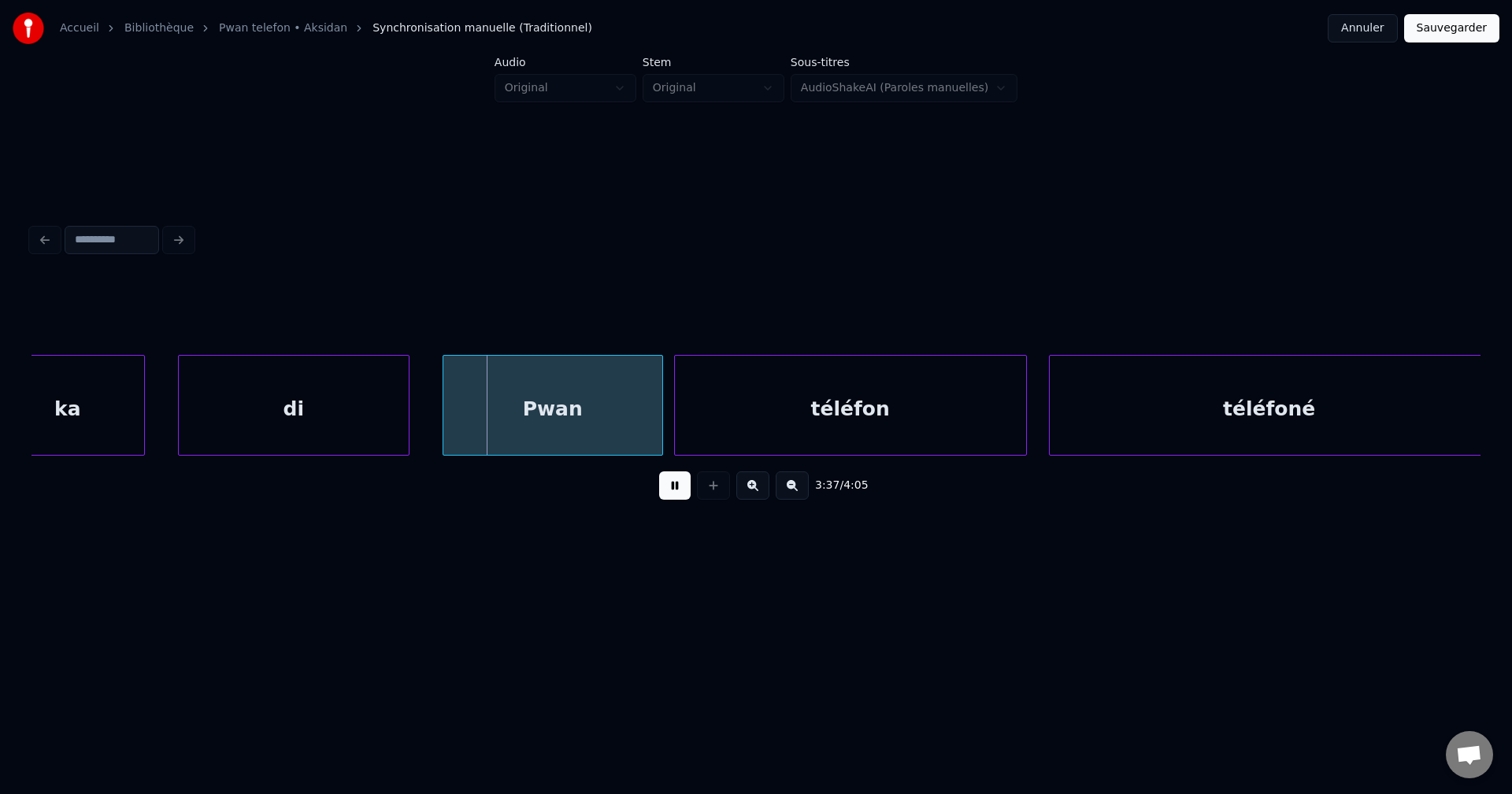
click at [681, 497] on button at bounding box center [675, 485] width 31 height 29
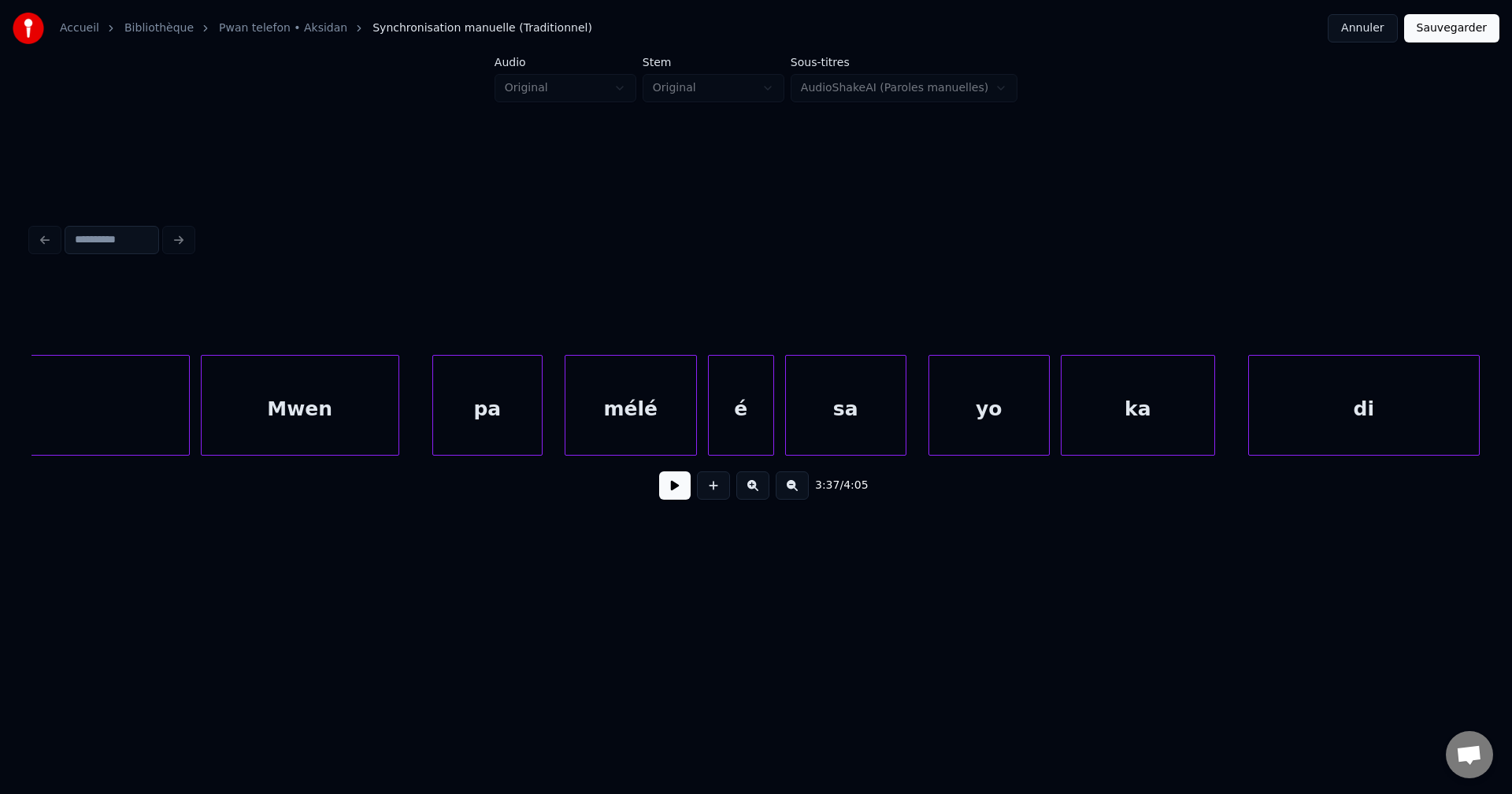
scroll to position [0, 118140]
click at [203, 405] on div at bounding box center [205, 404] width 5 height 99
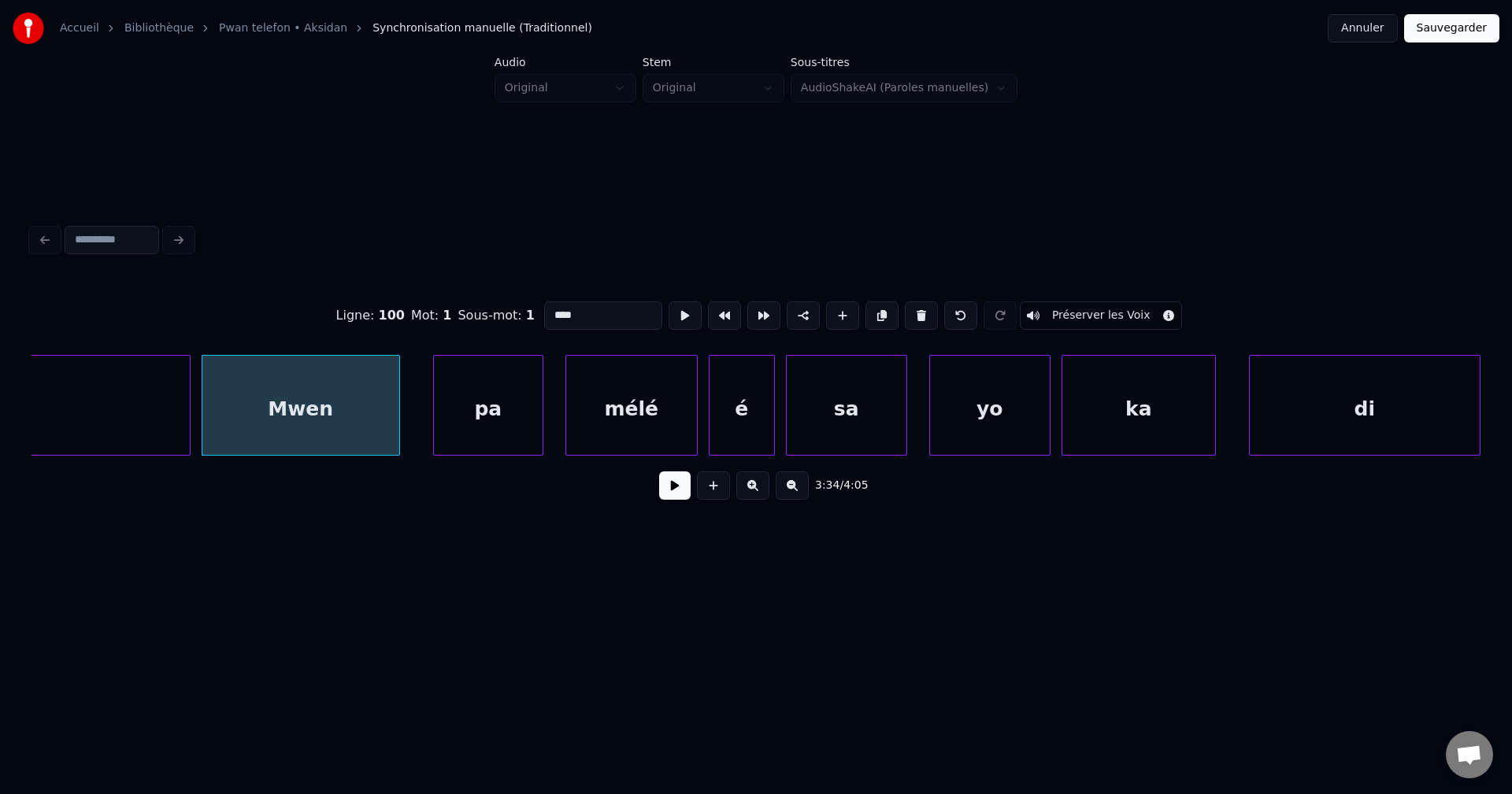
click at [676, 492] on button at bounding box center [675, 485] width 31 height 29
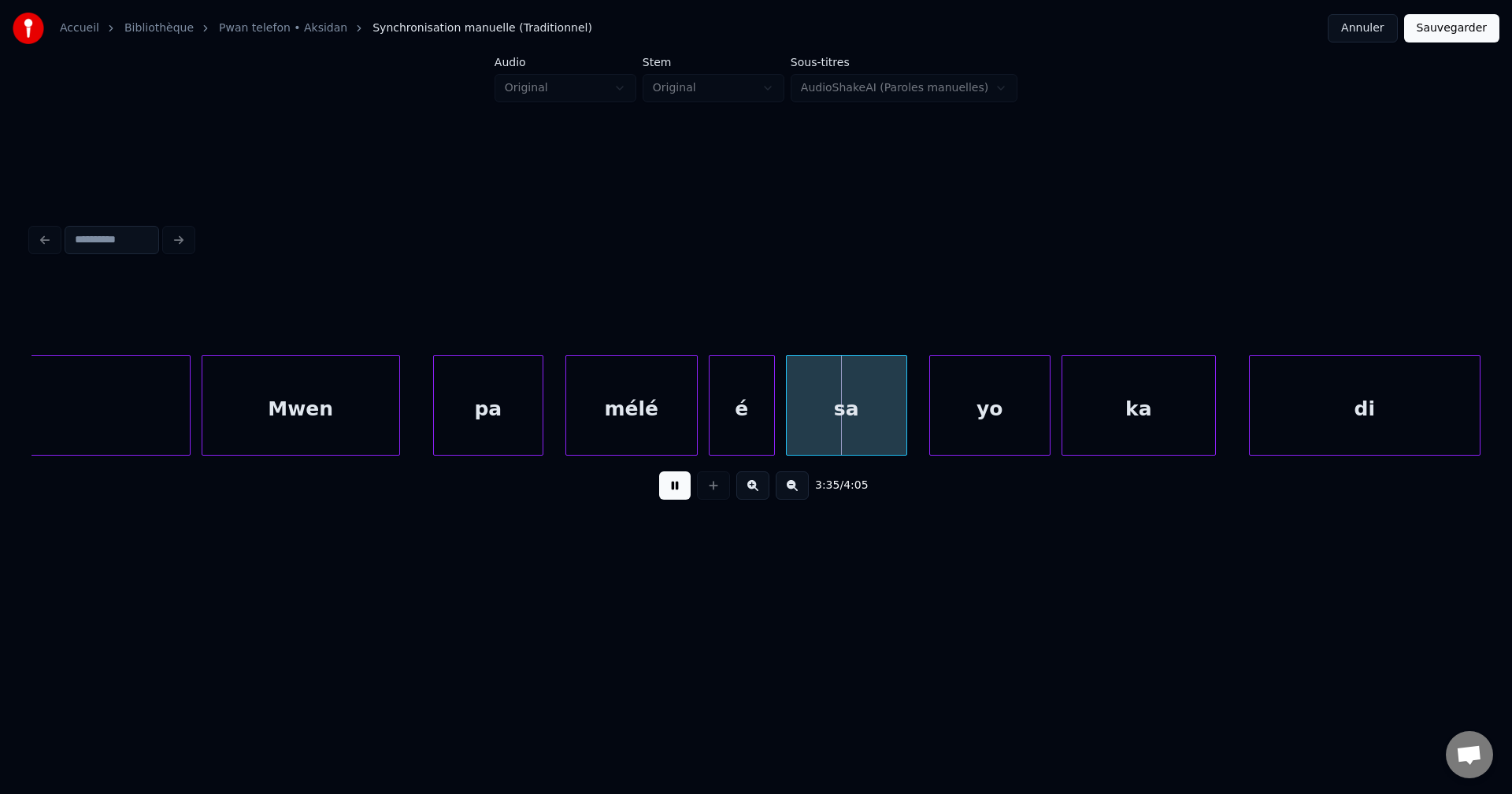
click at [676, 492] on button at bounding box center [675, 485] width 31 height 29
click at [742, 403] on div "é" at bounding box center [742, 409] width 65 height 107
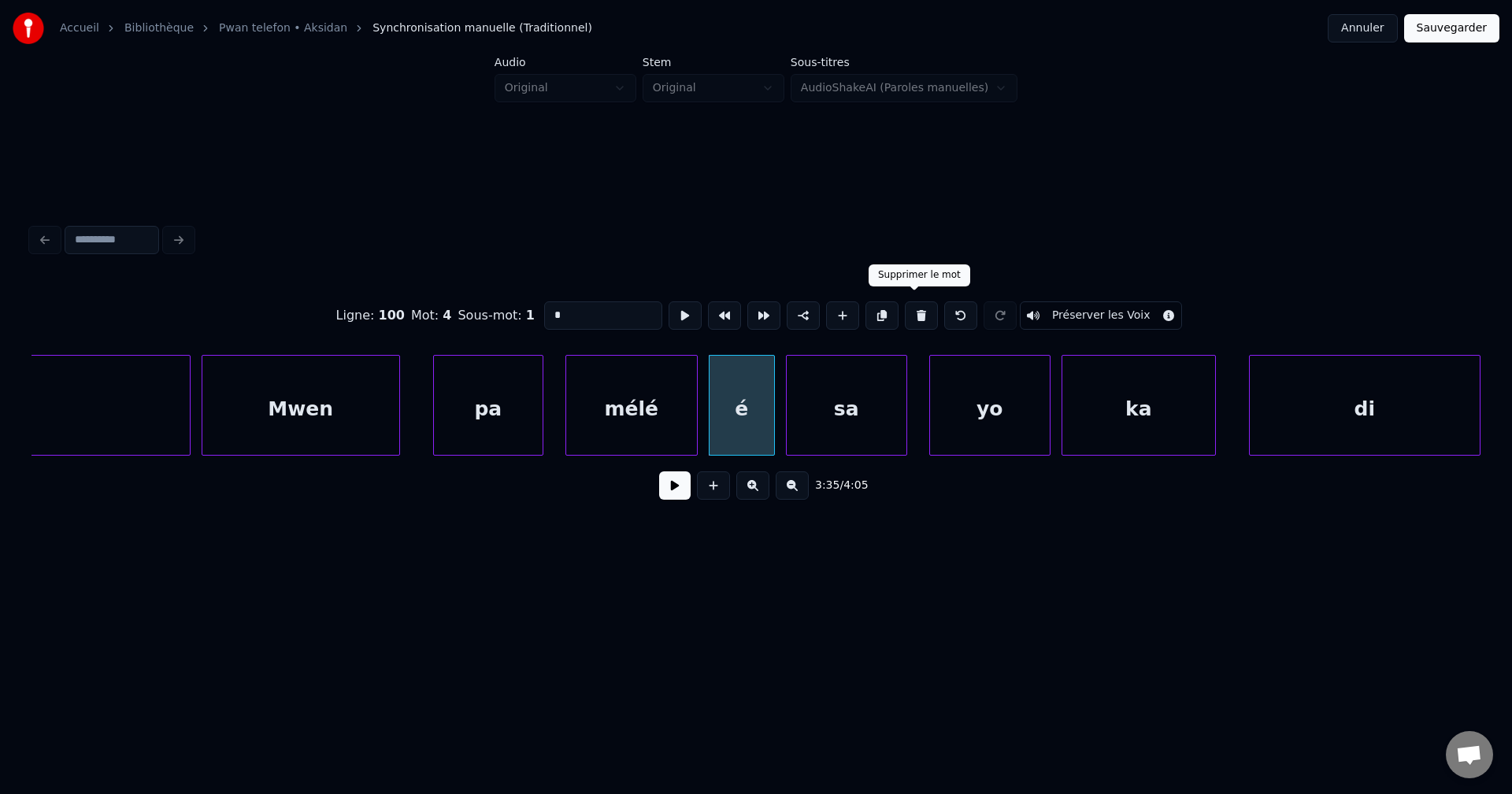
click at [919, 312] on button at bounding box center [921, 316] width 33 height 29
type input "****"
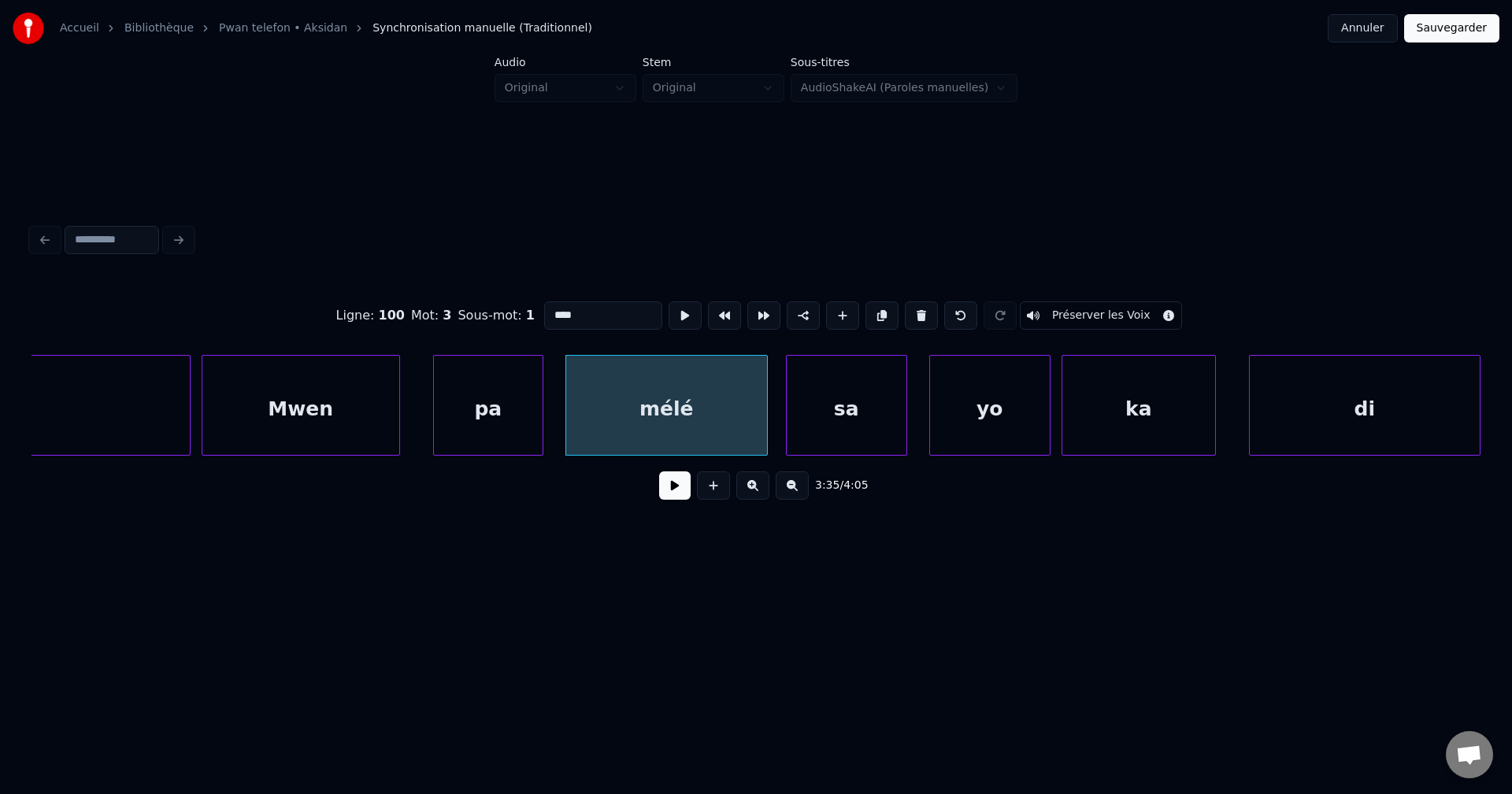
click at [766, 404] on div at bounding box center [764, 404] width 5 height 99
click at [681, 494] on button at bounding box center [675, 485] width 31 height 29
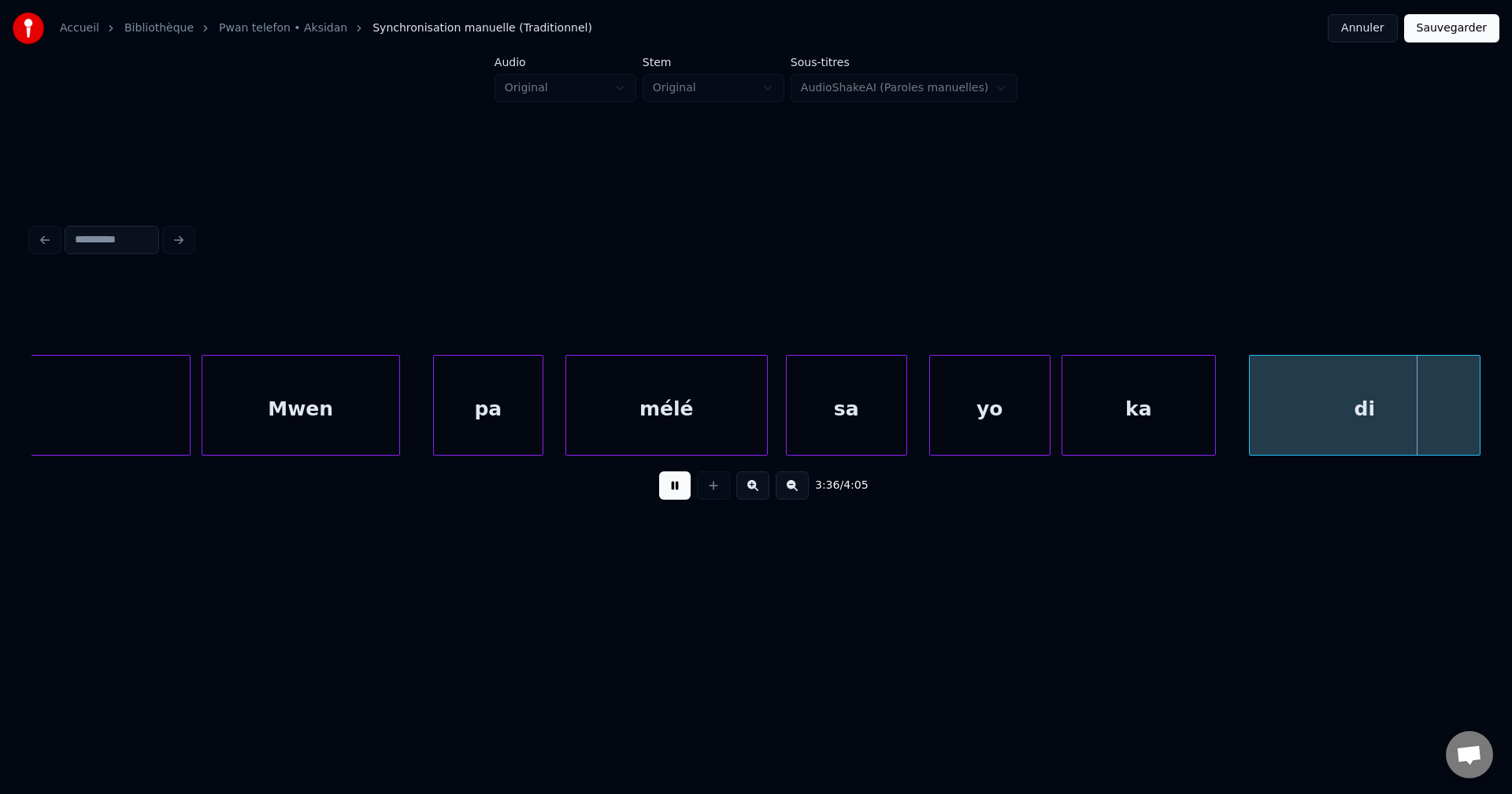
scroll to position [0, 119597]
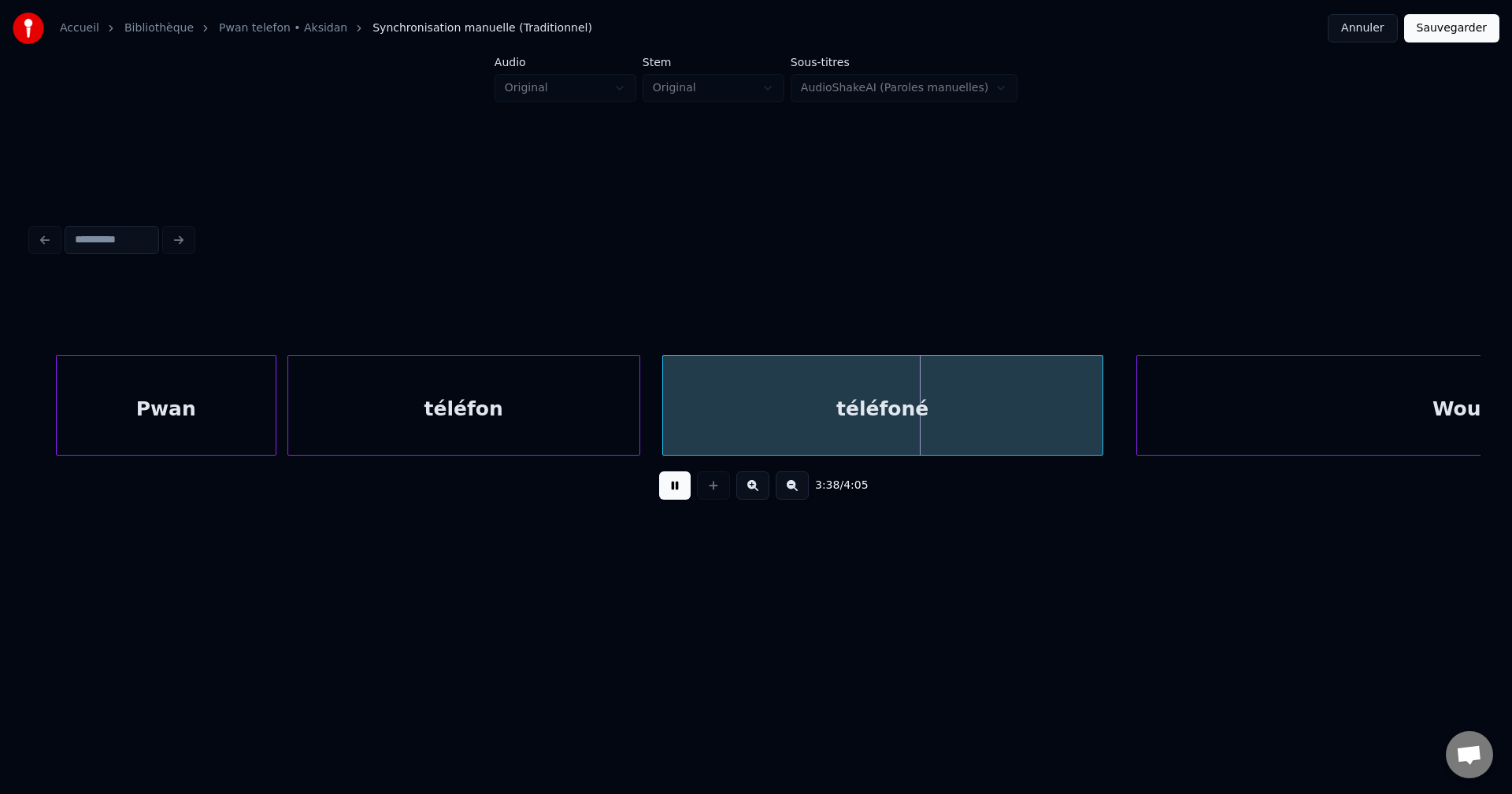
click at [233, 381] on div "Pwan" at bounding box center [166, 409] width 219 height 107
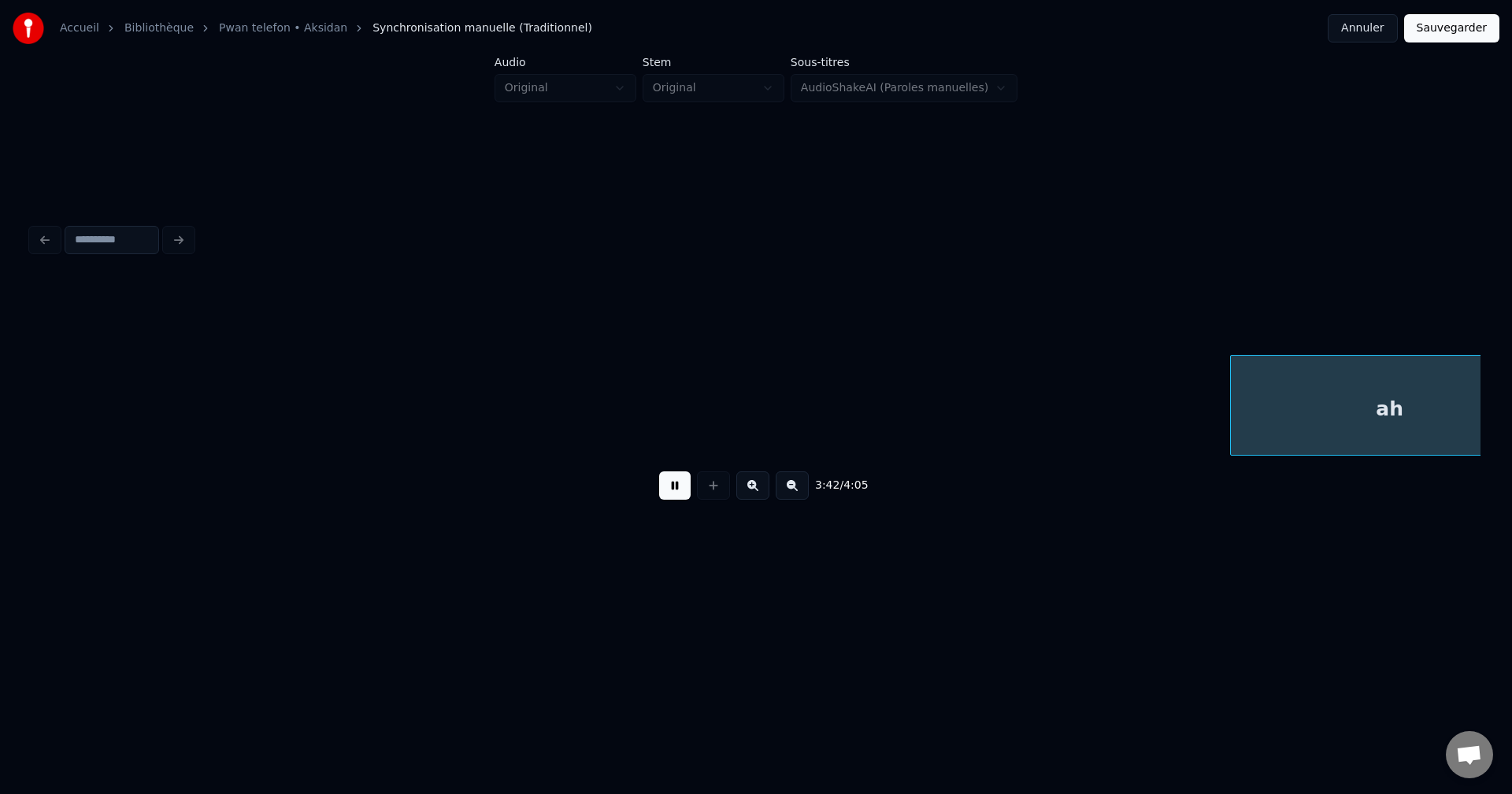
scroll to position [0, 122500]
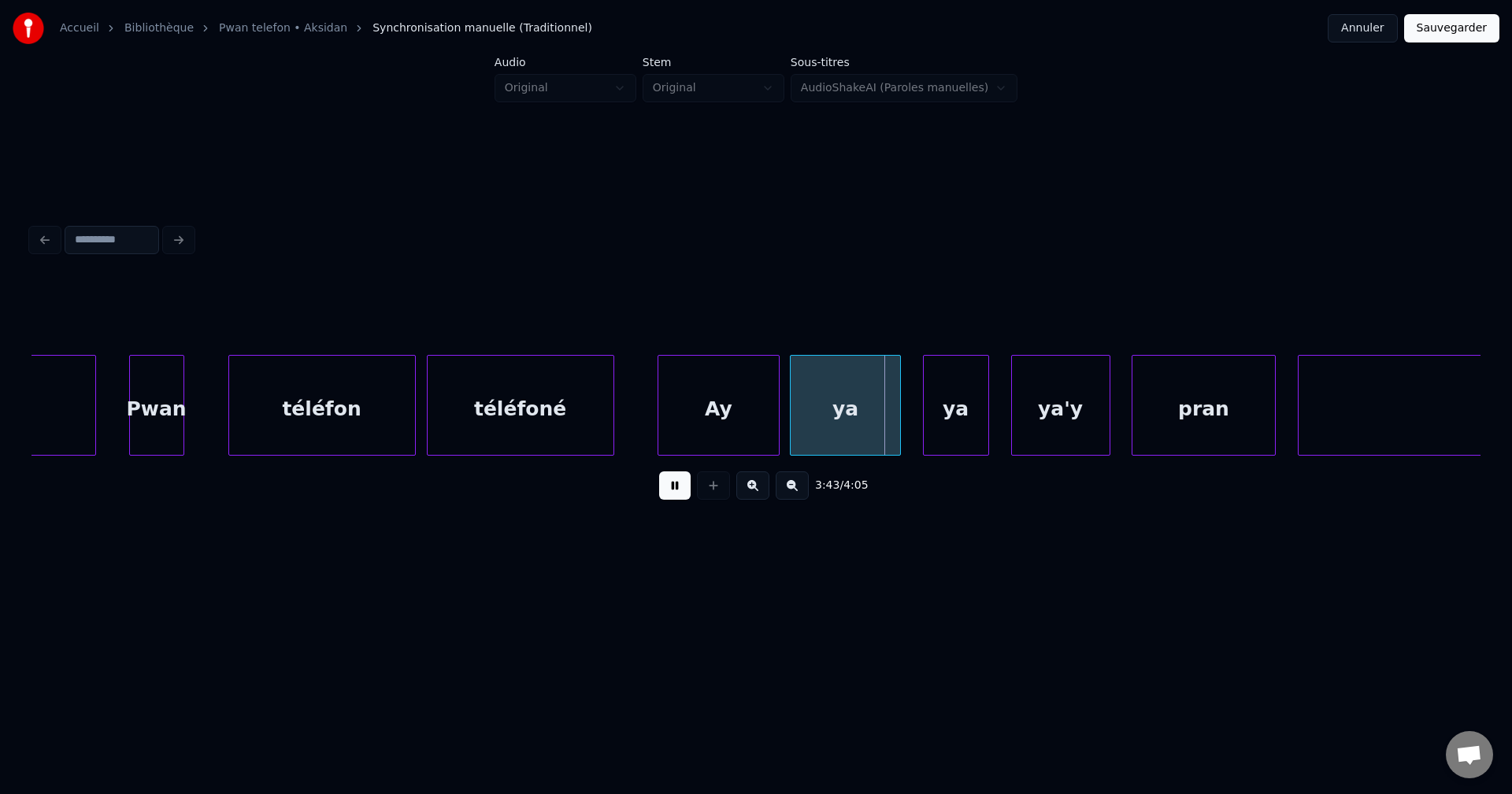
click at [169, 397] on div "Pwan" at bounding box center [156, 409] width 54 height 107
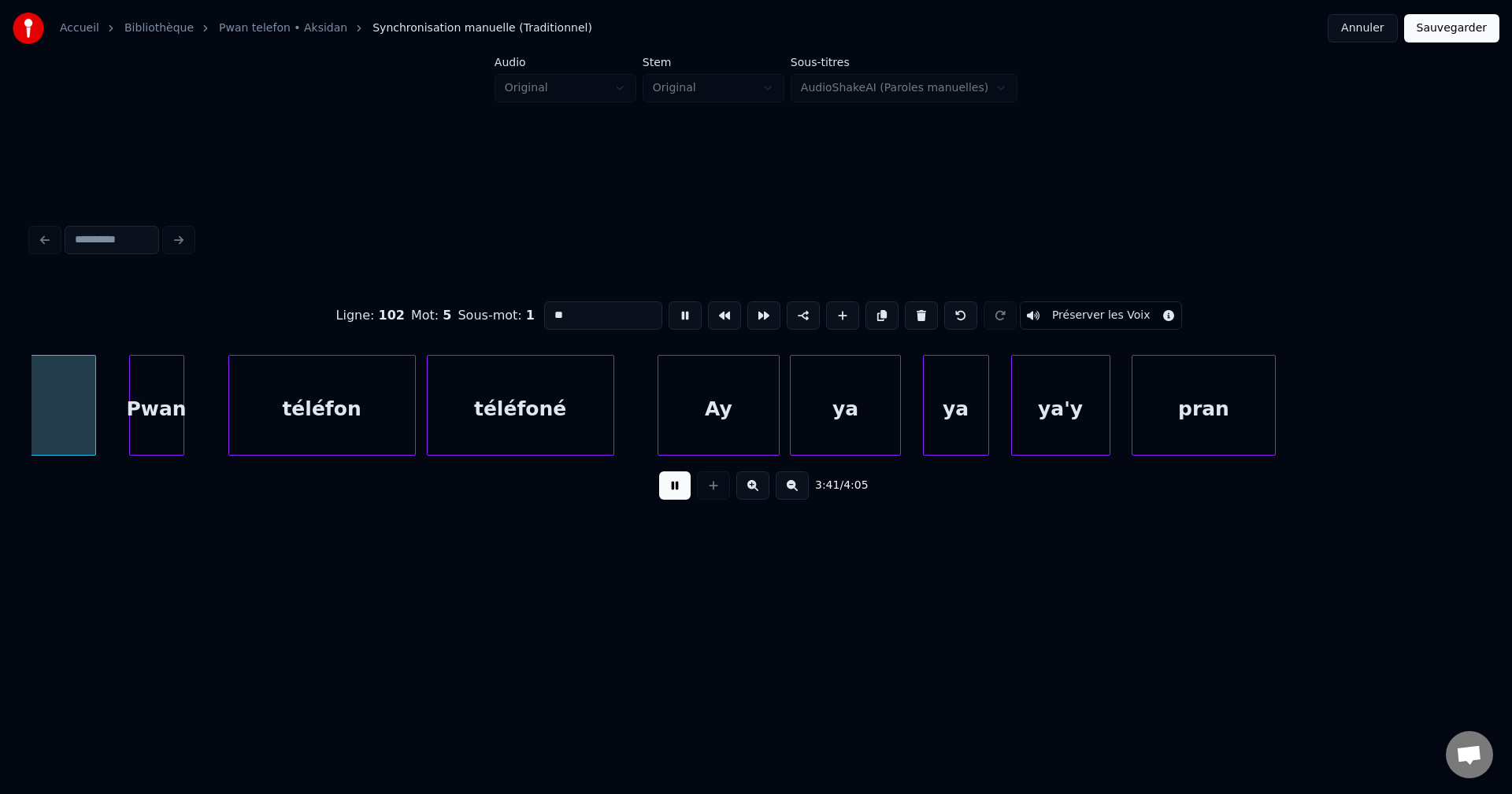
scroll to position [0, 122244]
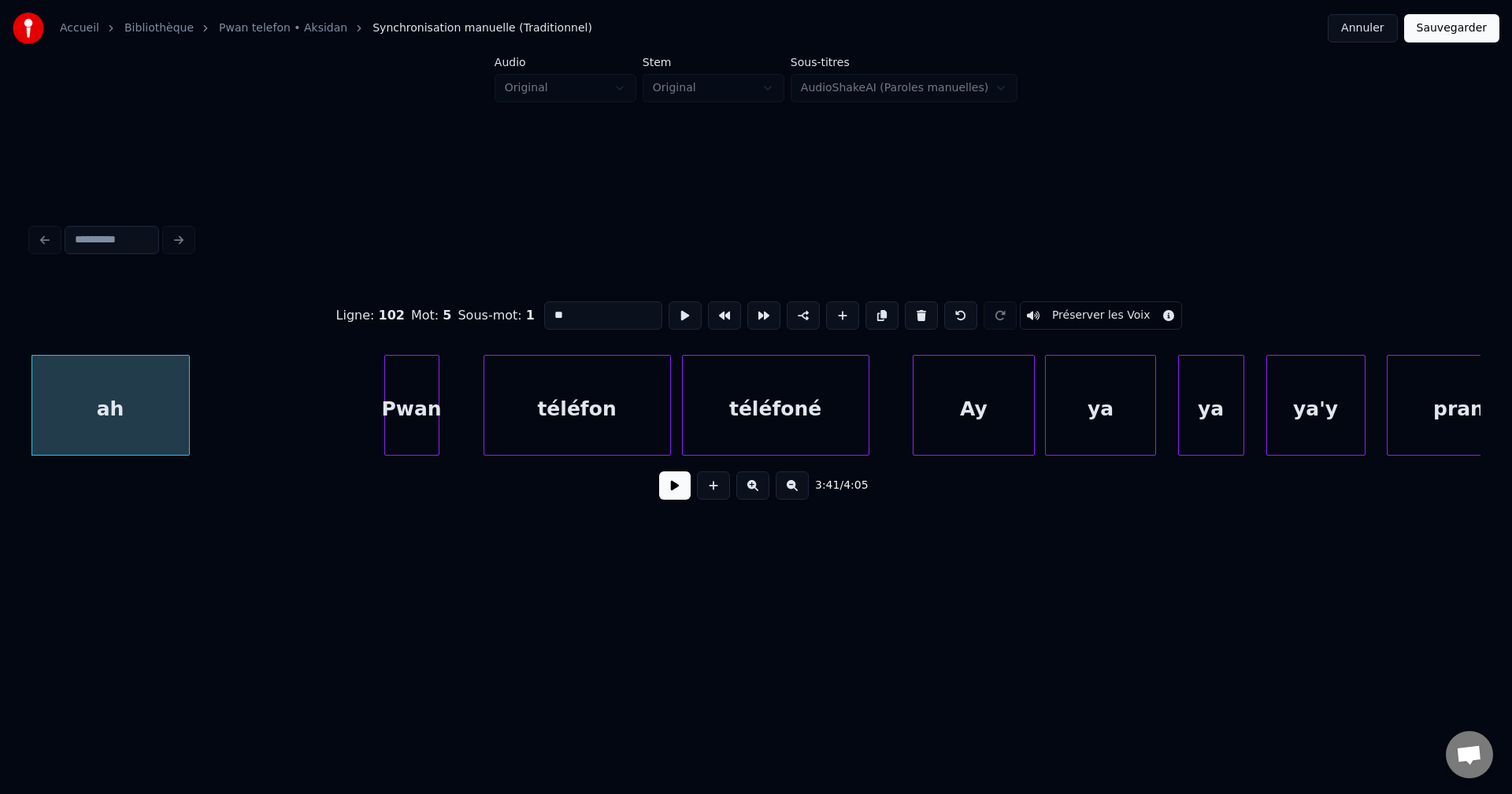
click at [184, 403] on div at bounding box center [186, 404] width 5 height 99
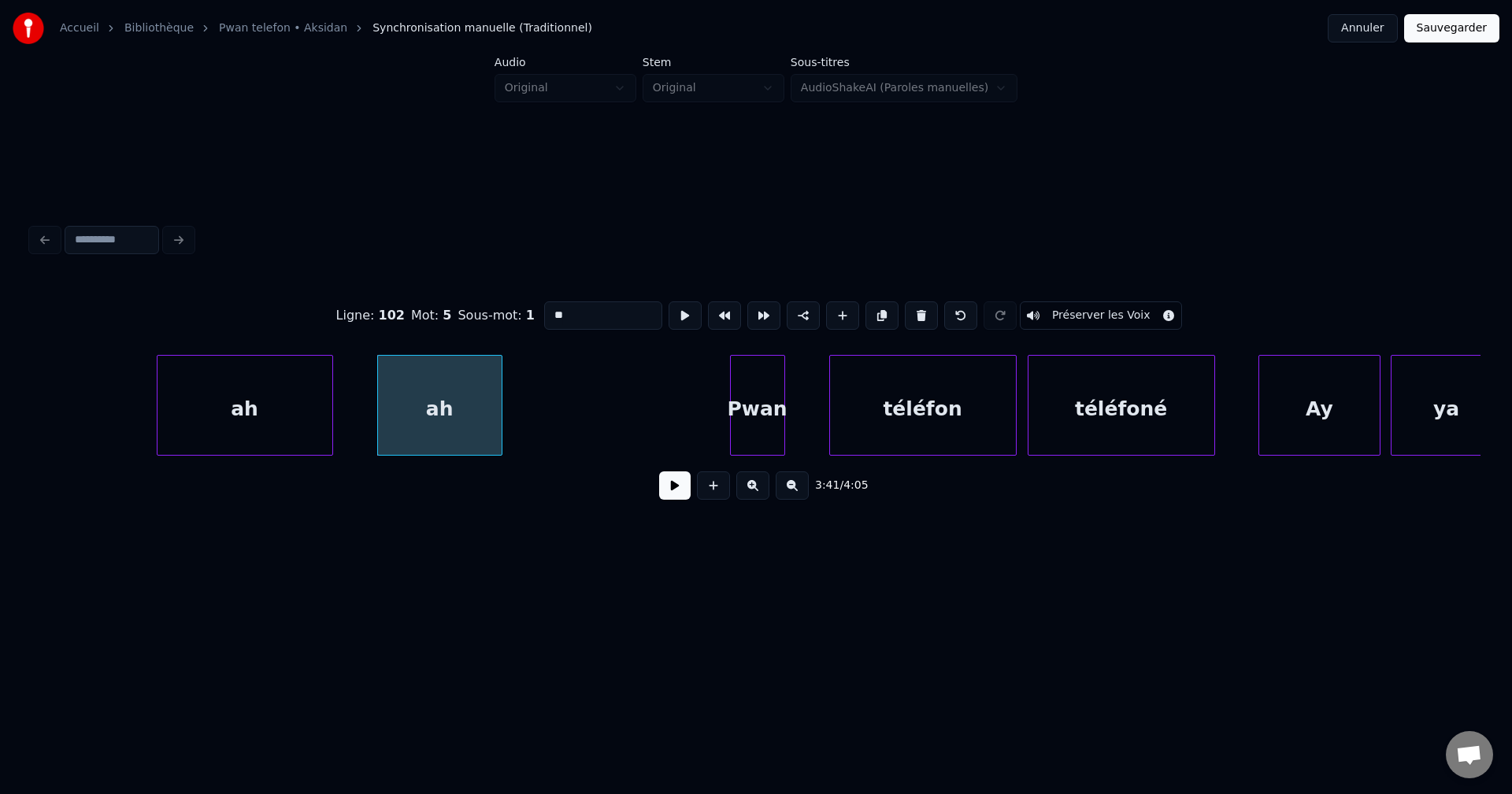
scroll to position [0, 121866]
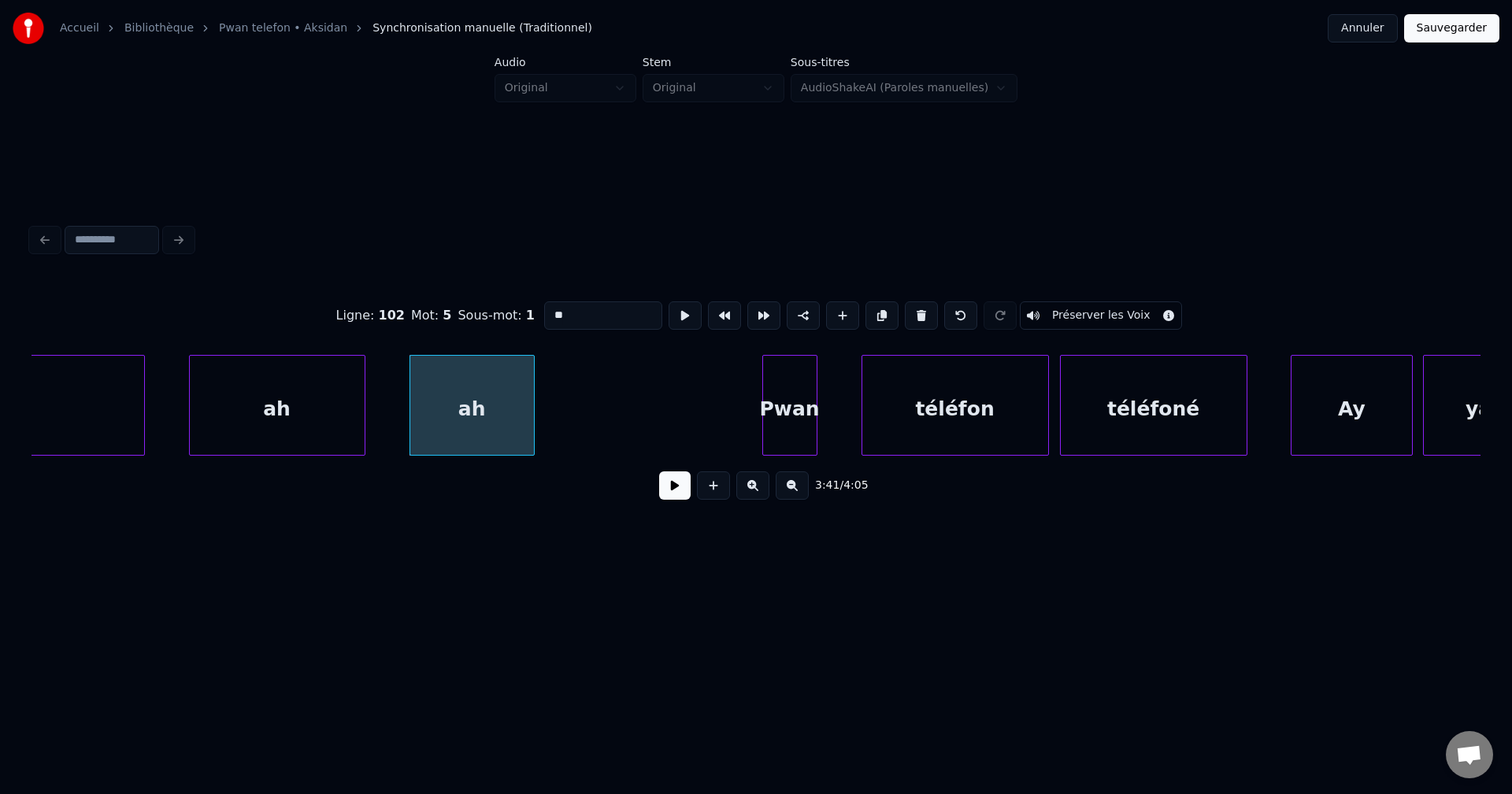
click at [199, 416] on div "ah" at bounding box center [277, 409] width 175 height 107
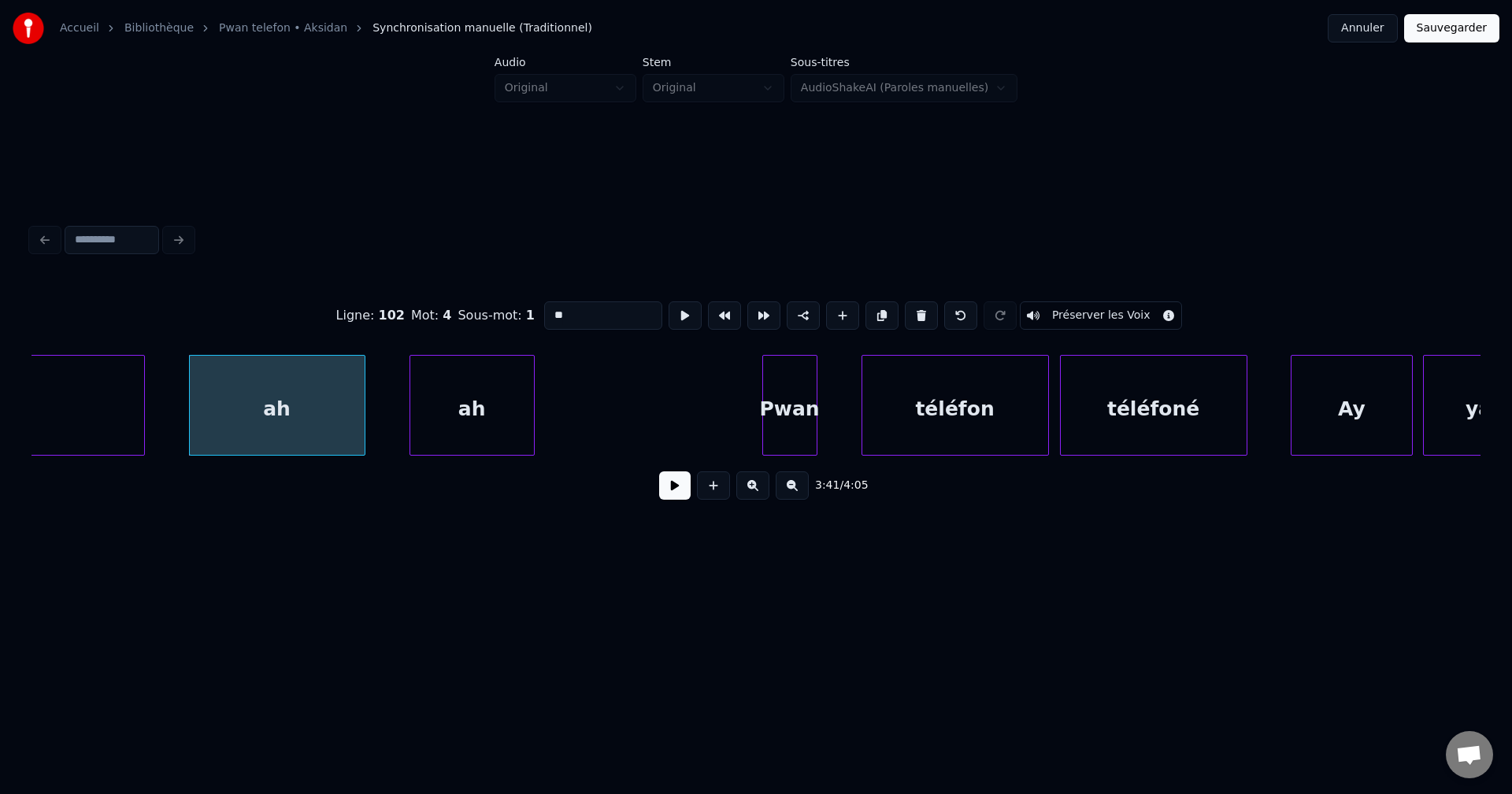
click at [663, 492] on button at bounding box center [675, 485] width 31 height 29
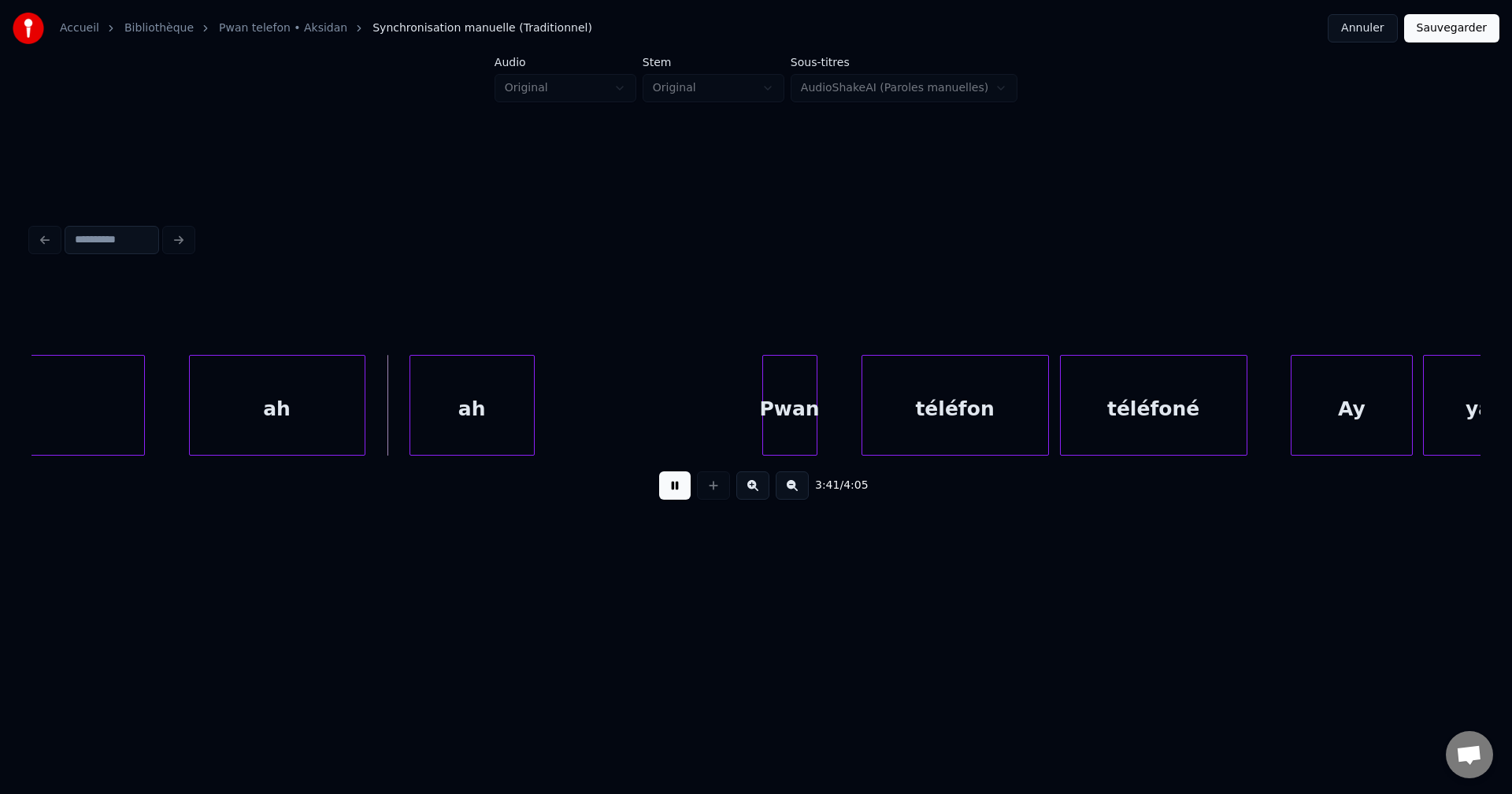
click at [666, 491] on button at bounding box center [675, 485] width 31 height 29
click at [455, 408] on div at bounding box center [456, 404] width 5 height 99
click at [431, 405] on div "ah" at bounding box center [431, 409] width 42 height 107
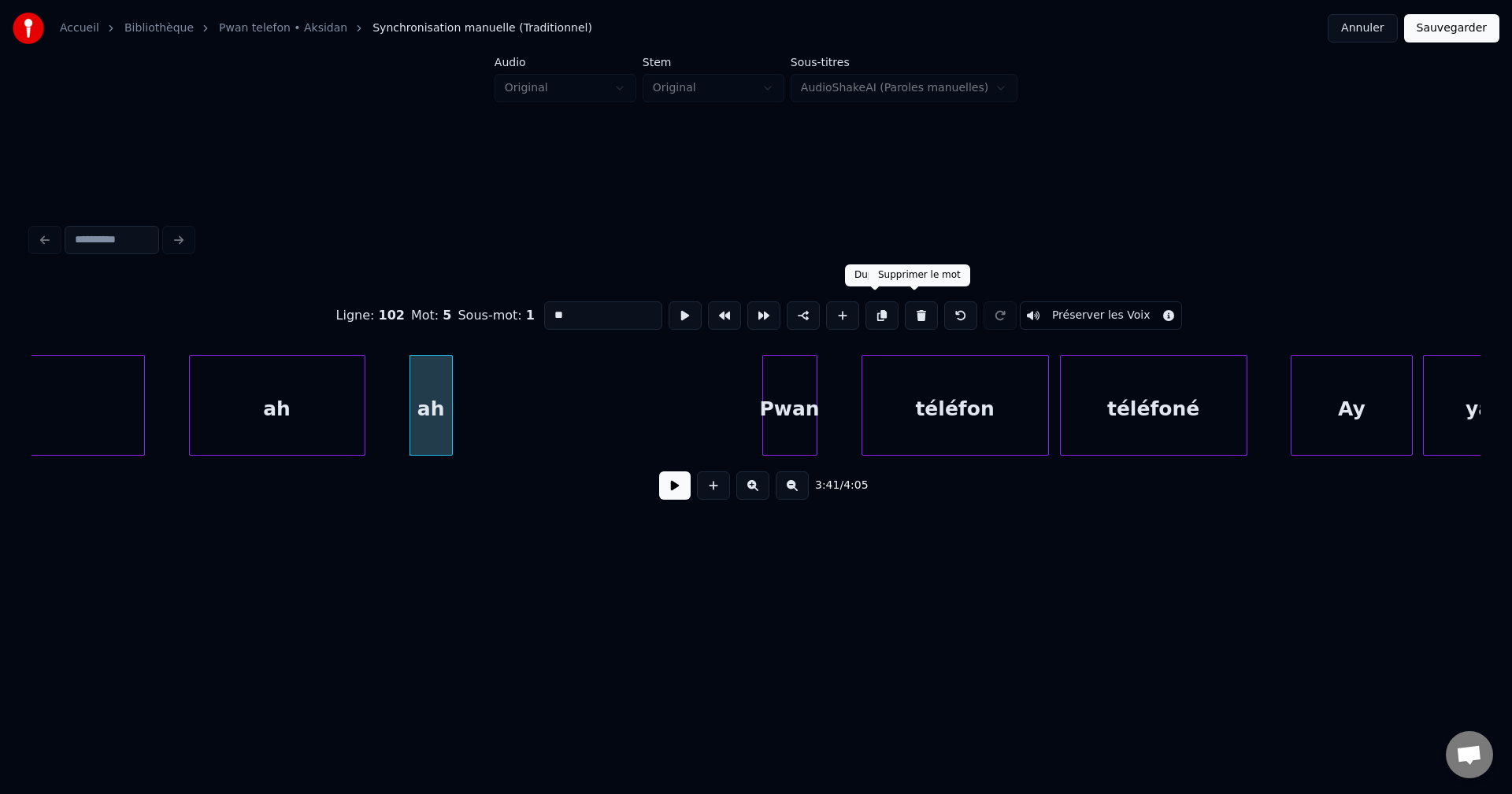
click at [915, 306] on button at bounding box center [921, 316] width 33 height 29
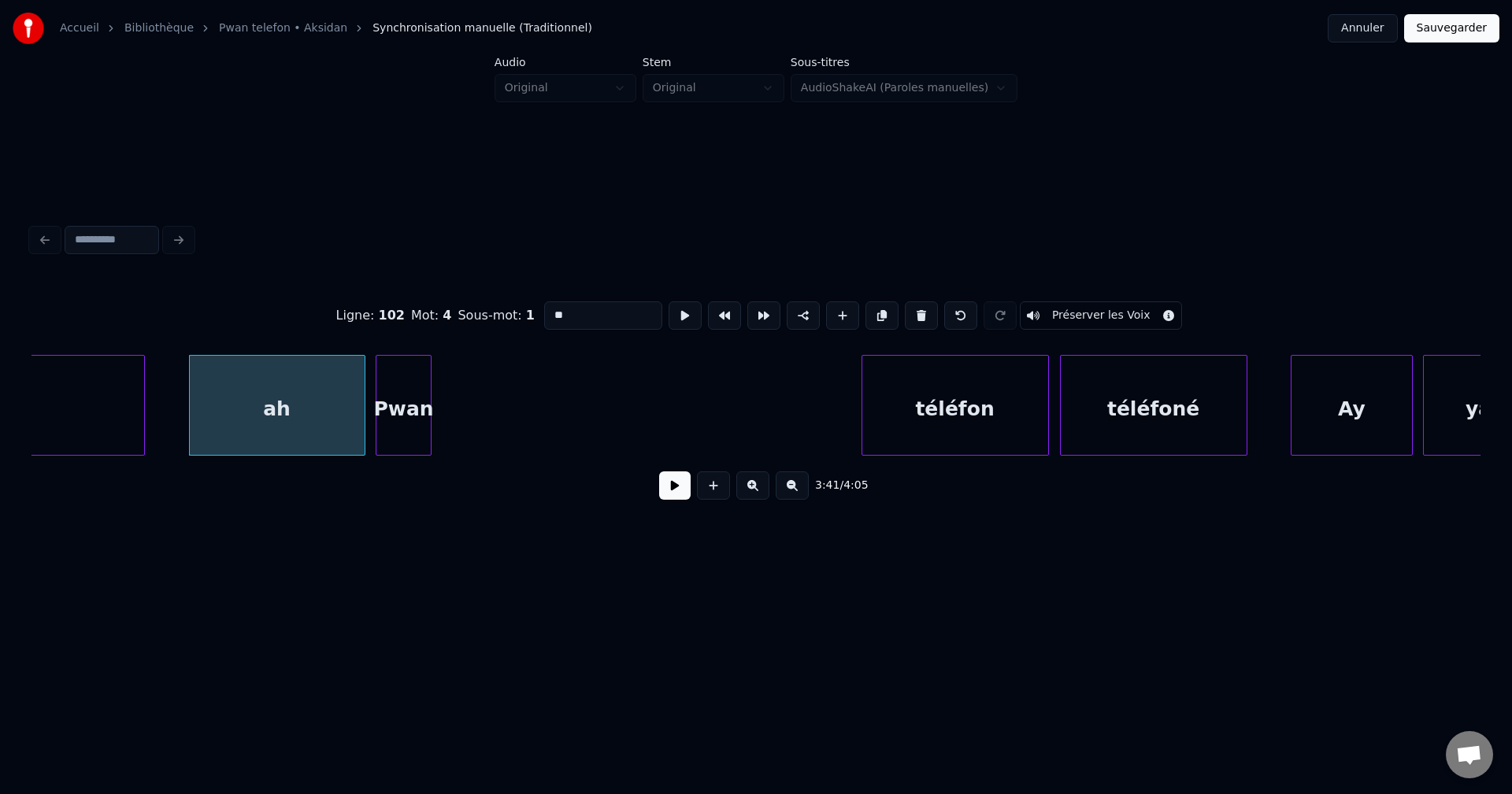
click at [401, 387] on div "Pwan" at bounding box center [403, 409] width 54 height 107
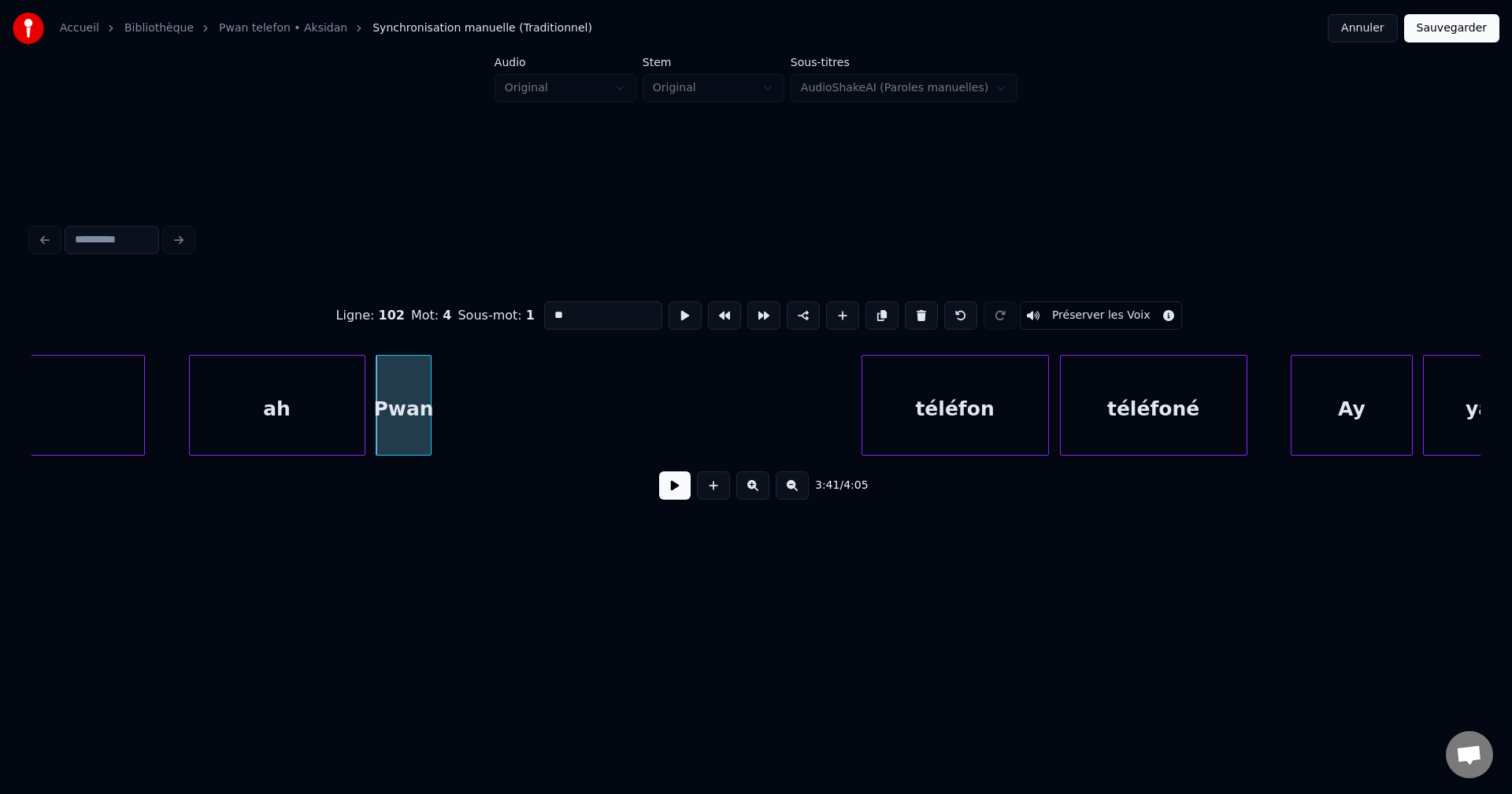
click at [675, 497] on button at bounding box center [675, 485] width 31 height 29
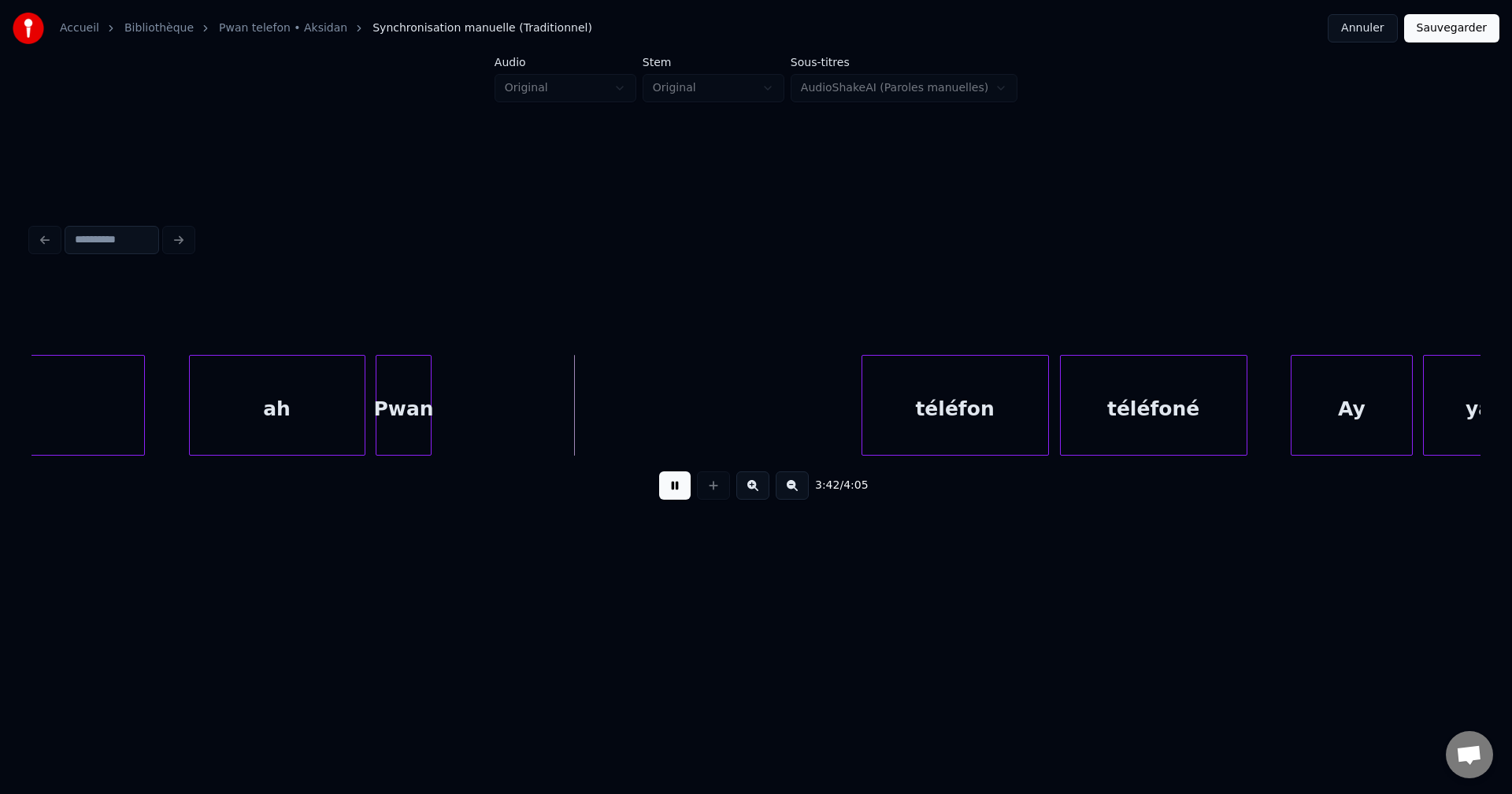
click at [674, 495] on button at bounding box center [675, 485] width 31 height 29
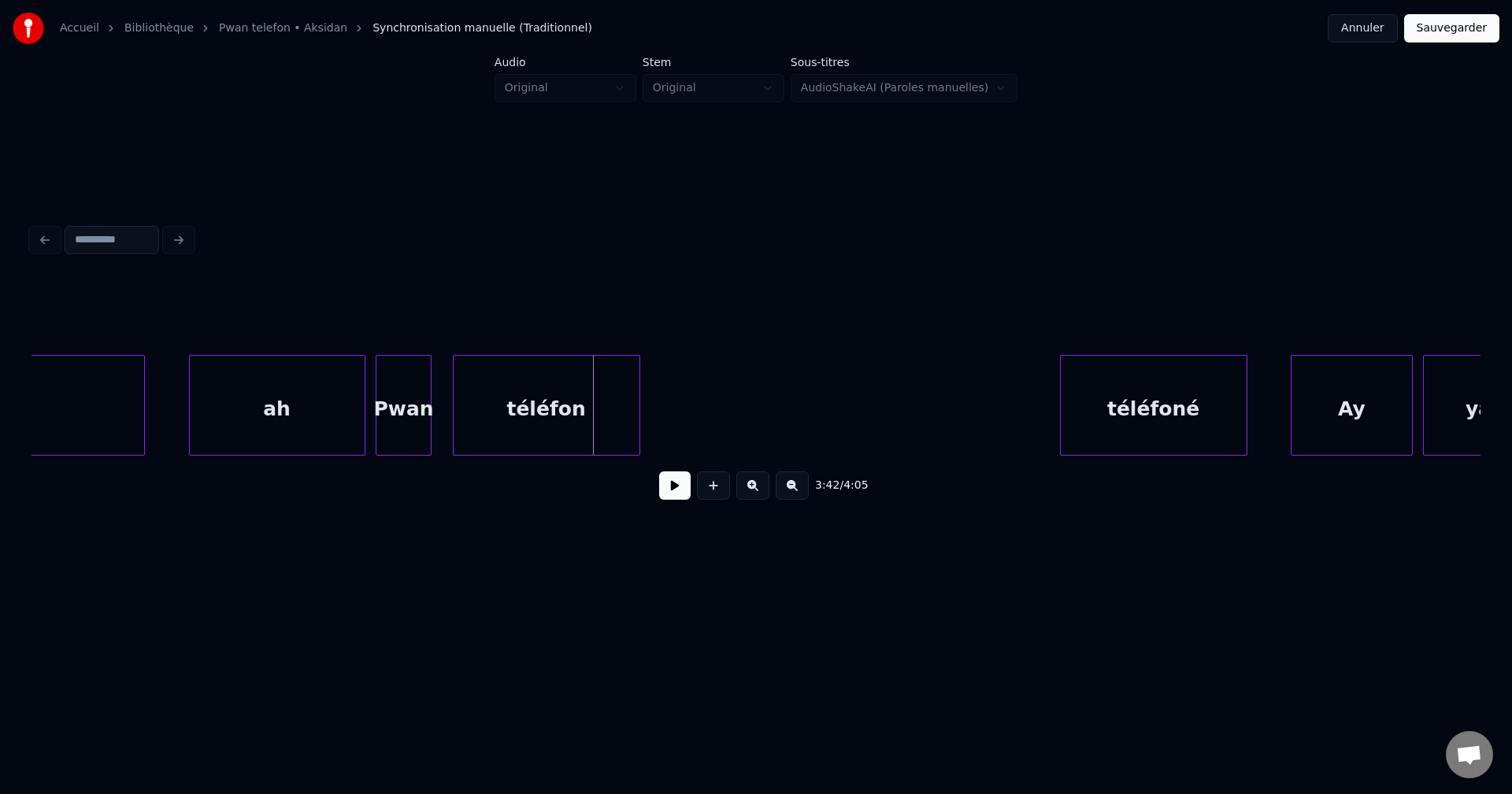
click at [508, 400] on div "téléfon" at bounding box center [546, 409] width 186 height 107
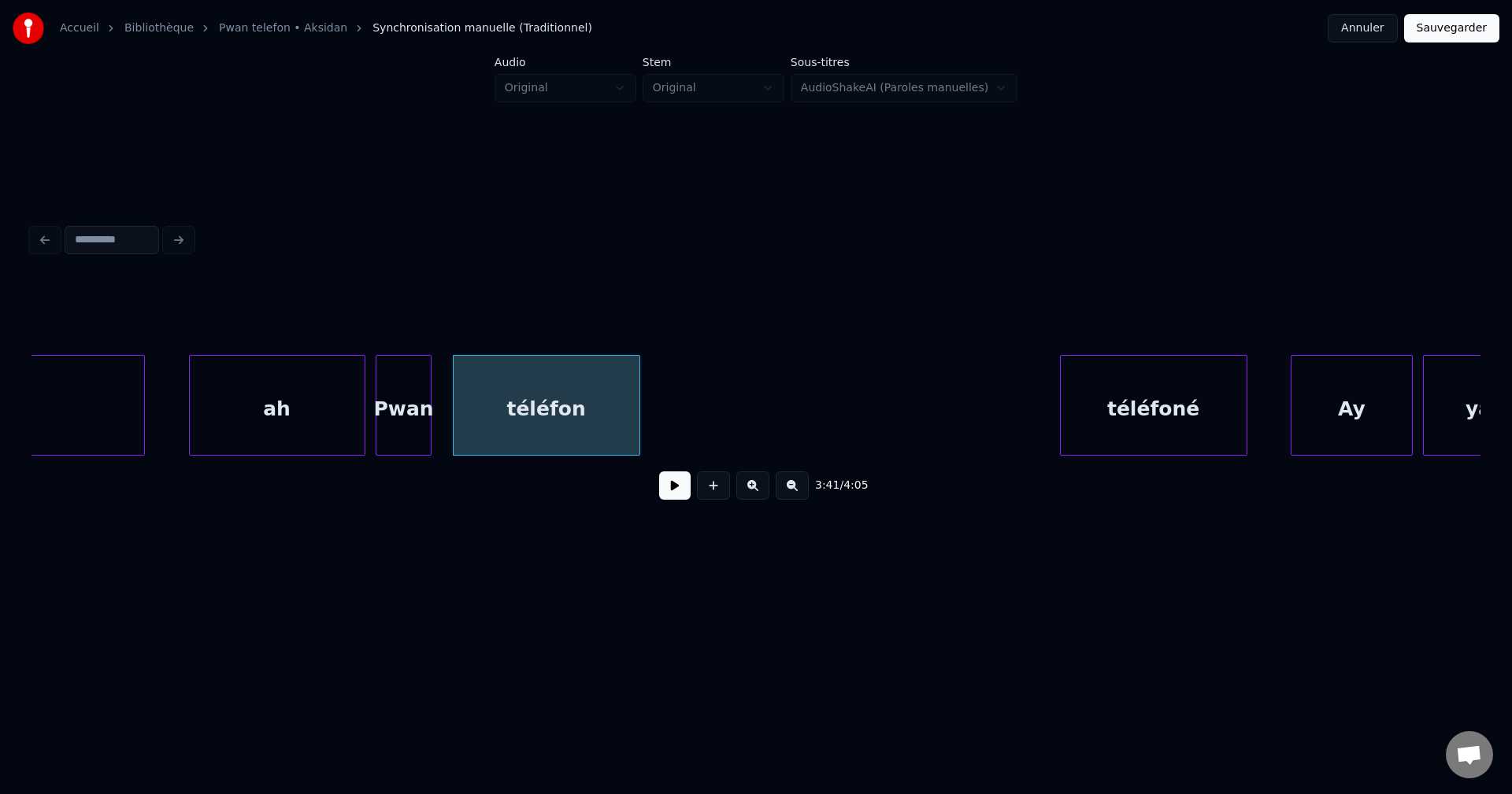
click at [673, 500] on button at bounding box center [675, 485] width 31 height 29
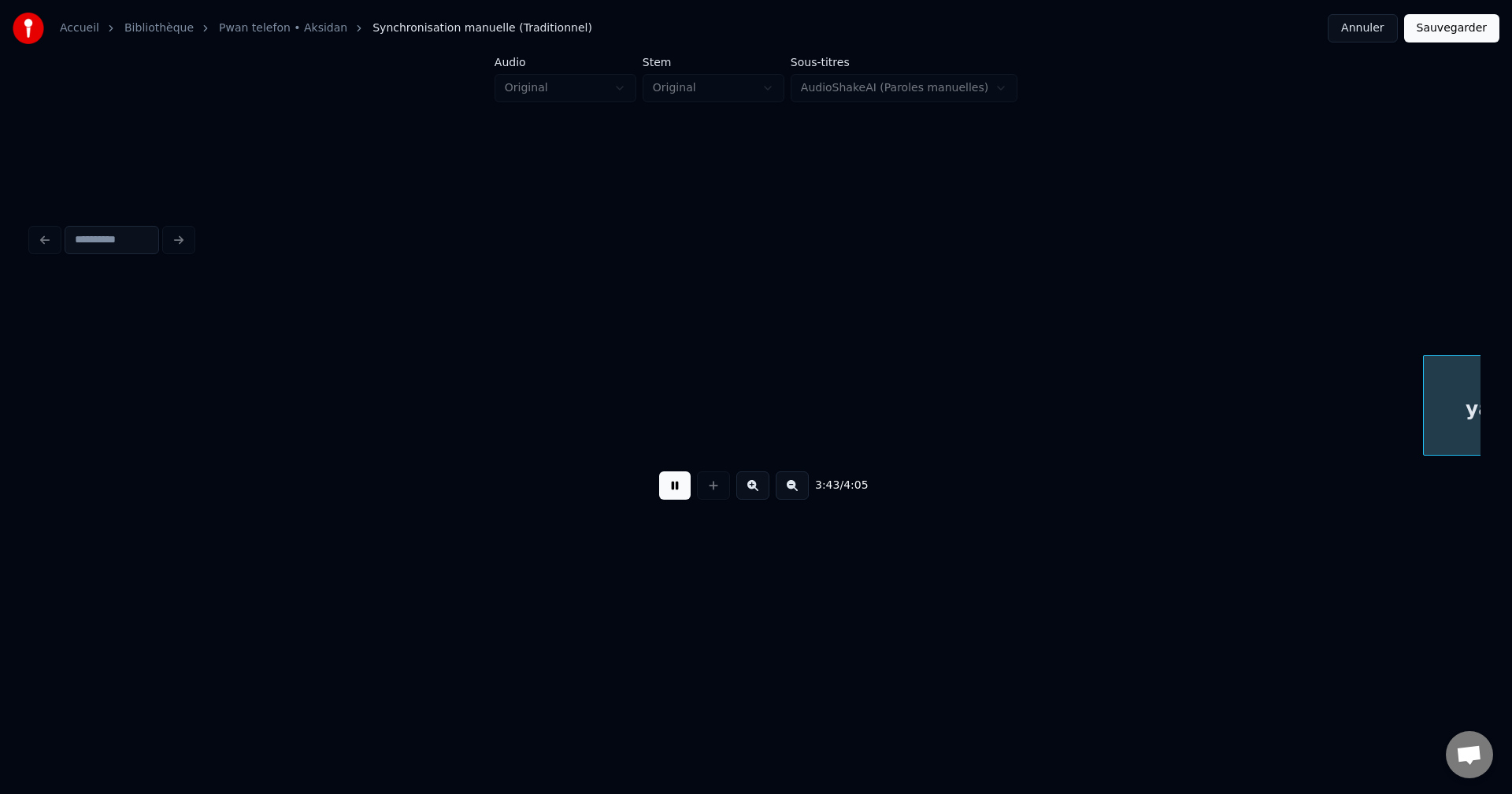
scroll to position [0, 122489]
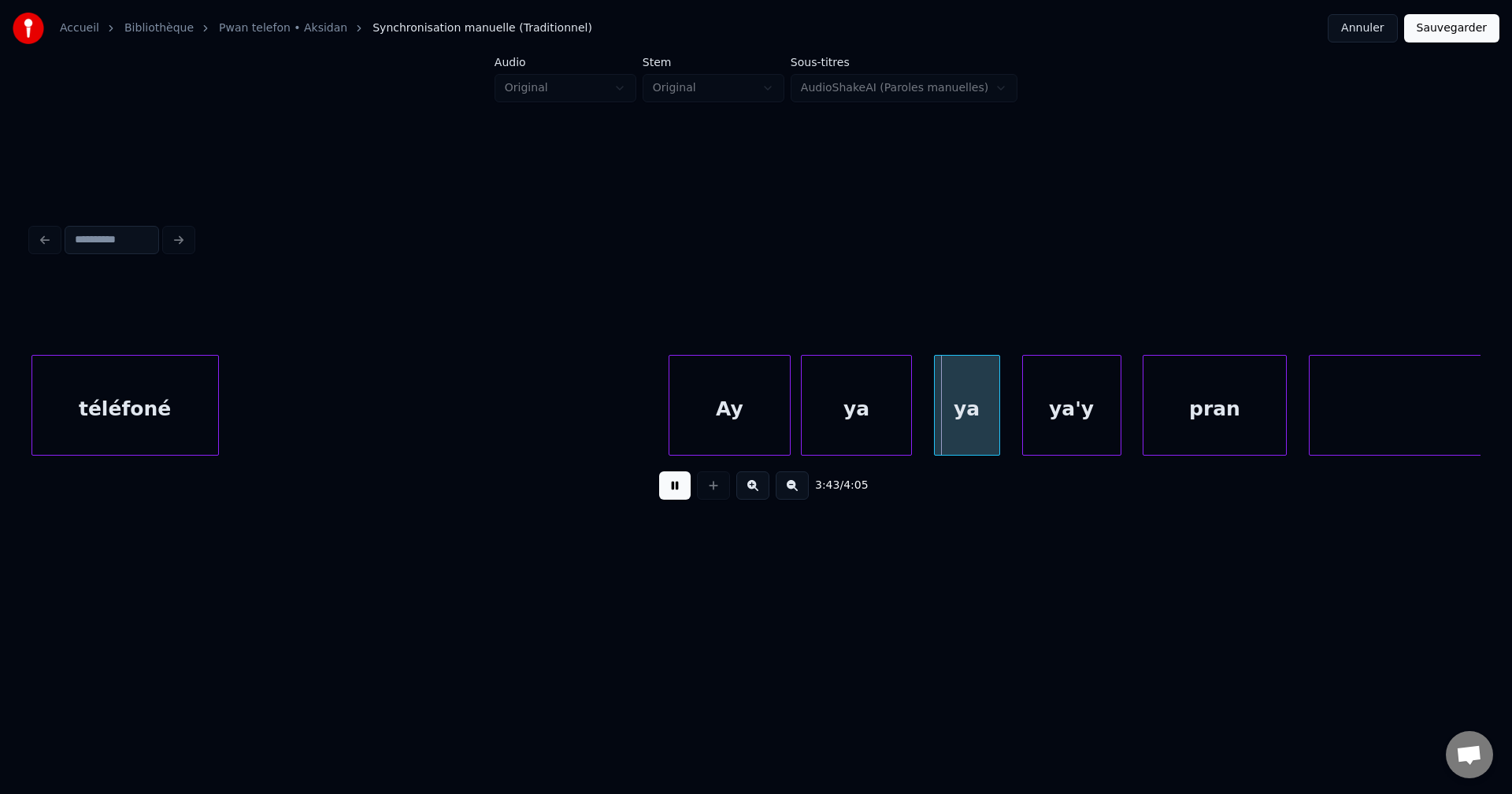
click at [212, 404] on div "téléfoné" at bounding box center [125, 409] width 186 height 107
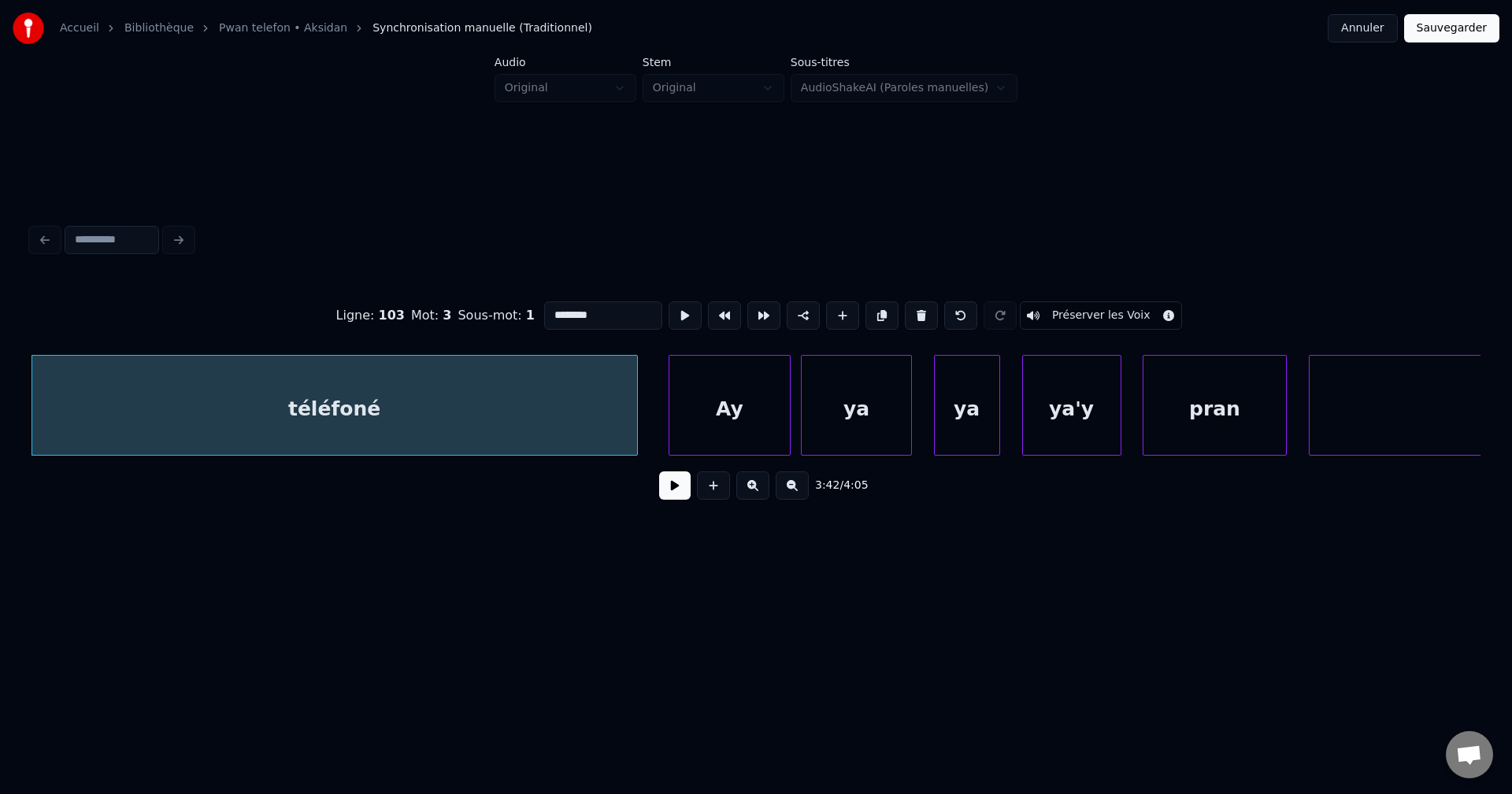
click at [634, 396] on div at bounding box center [634, 404] width 5 height 99
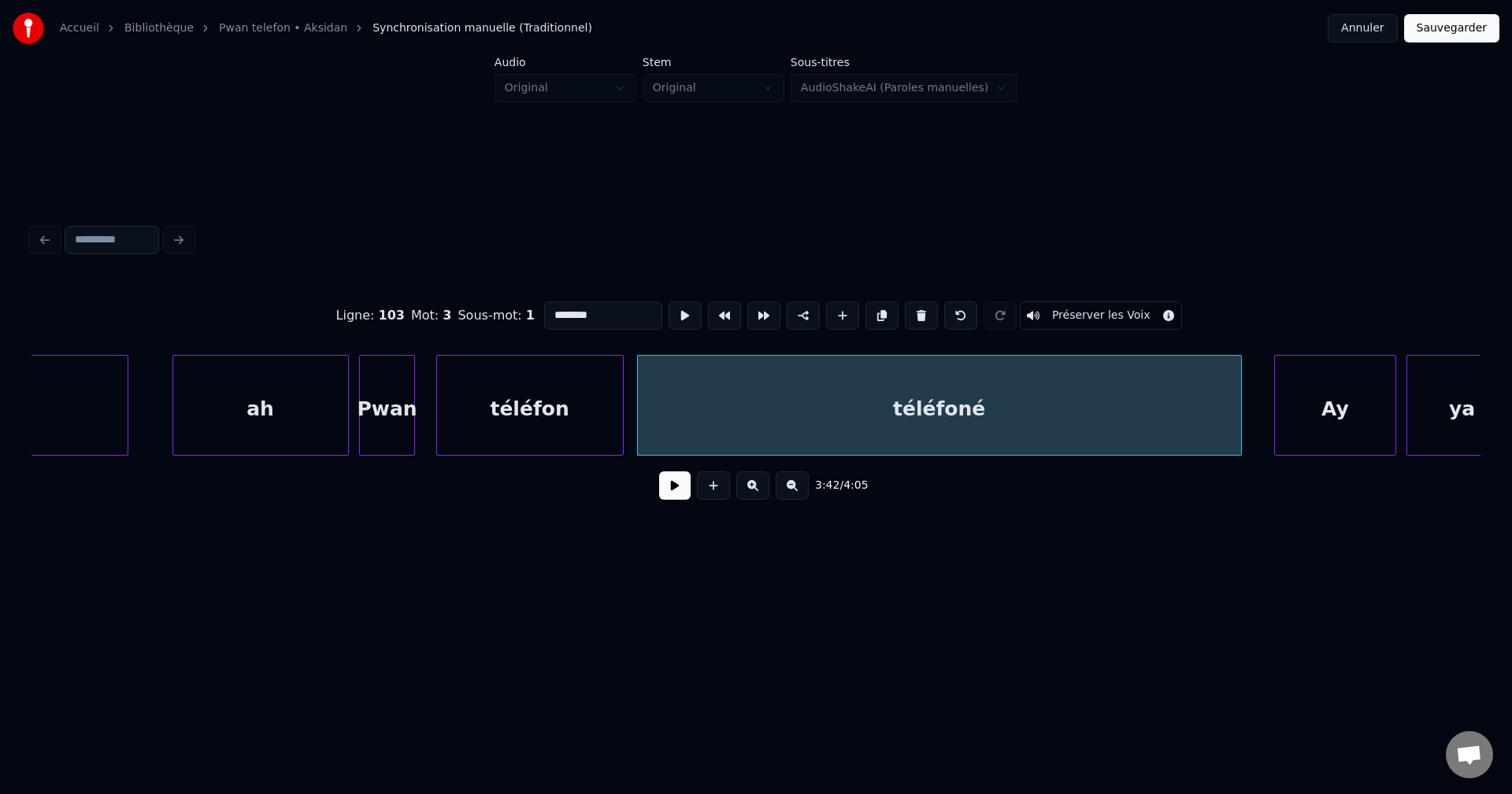
scroll to position [0, 121859]
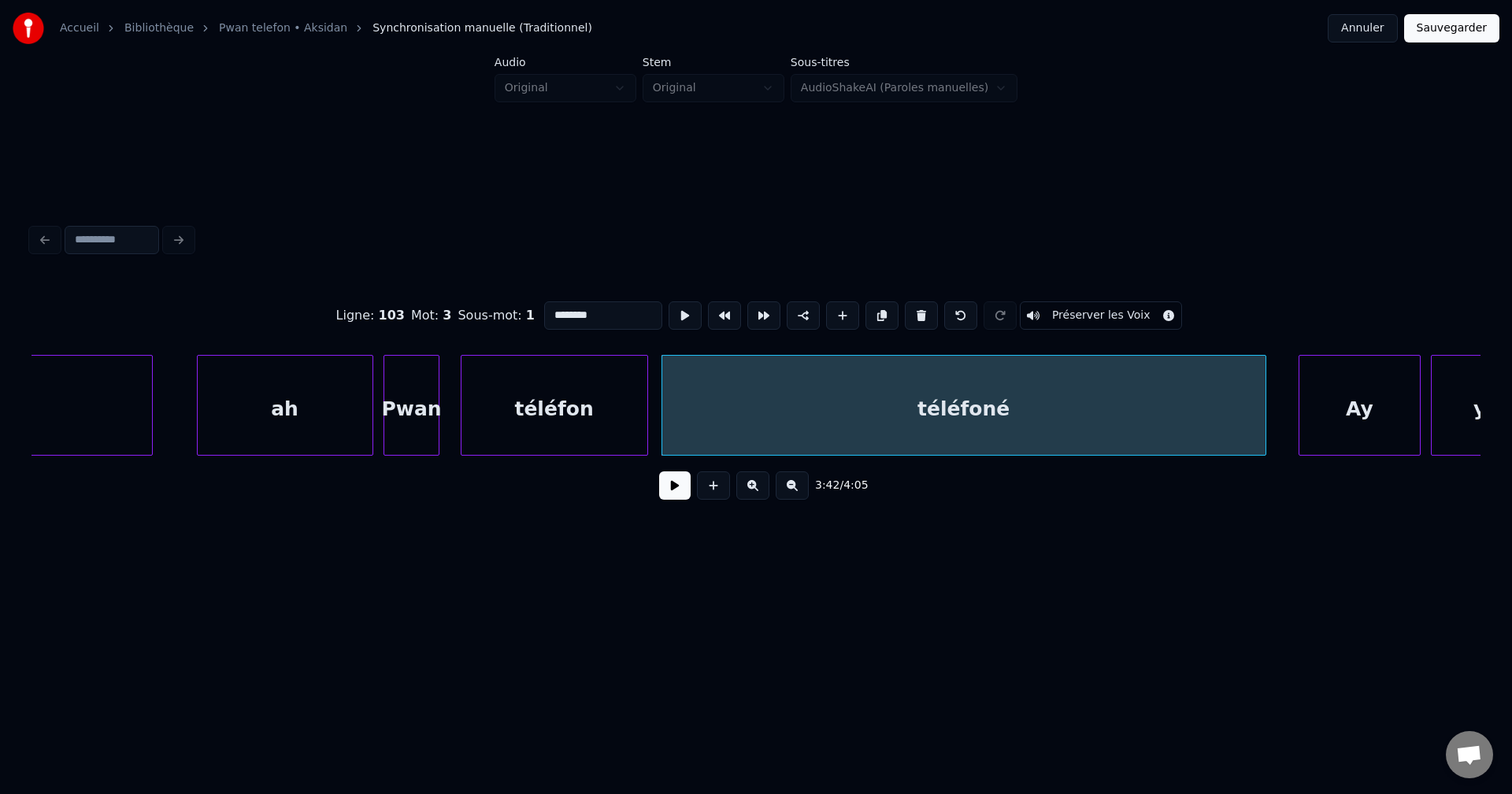
click at [284, 403] on div "ah" at bounding box center [284, 409] width 175 height 107
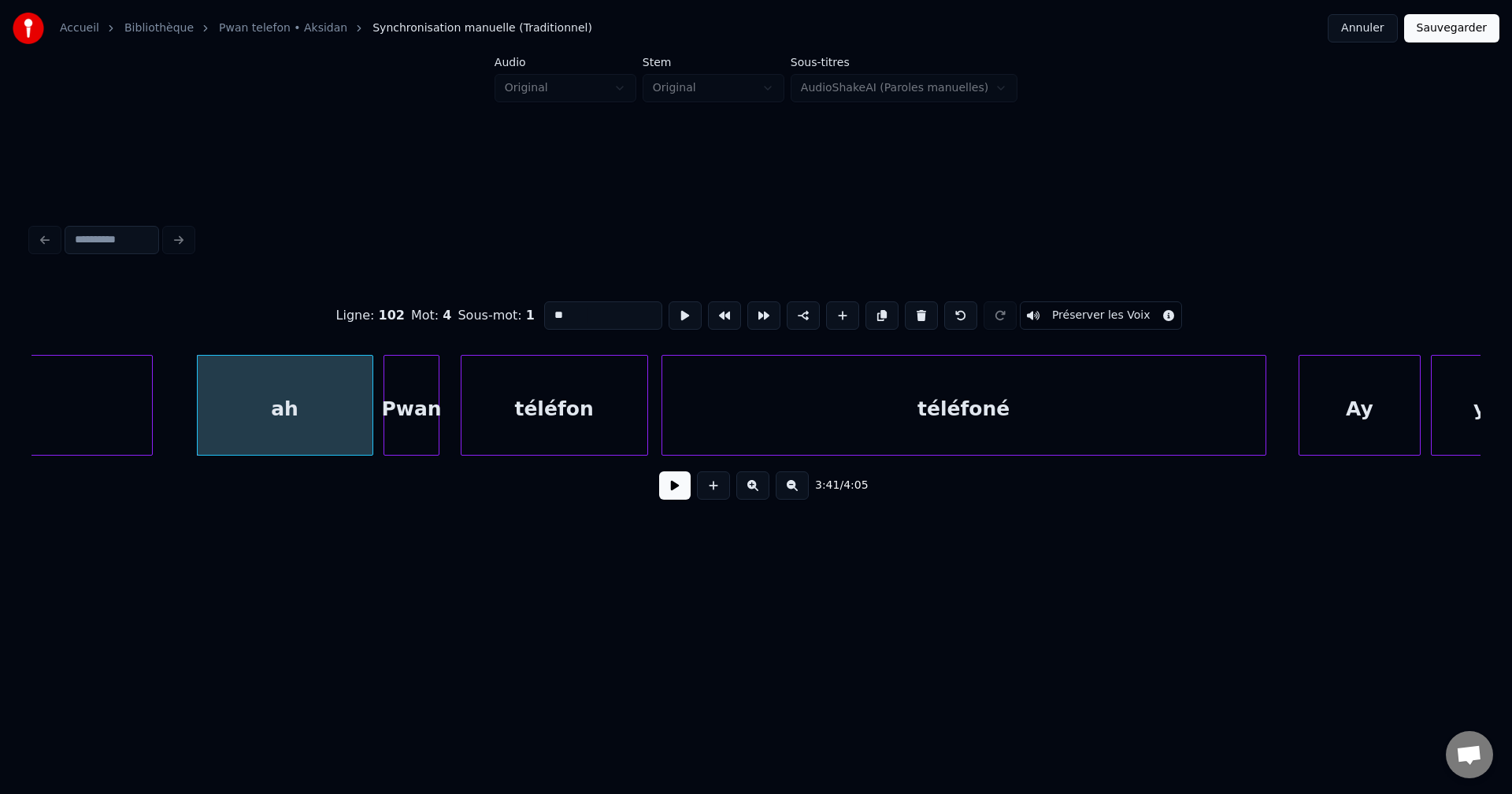
click at [602, 303] on input "**" at bounding box center [604, 316] width 119 height 29
type input "*****"
click at [665, 490] on button at bounding box center [675, 485] width 31 height 29
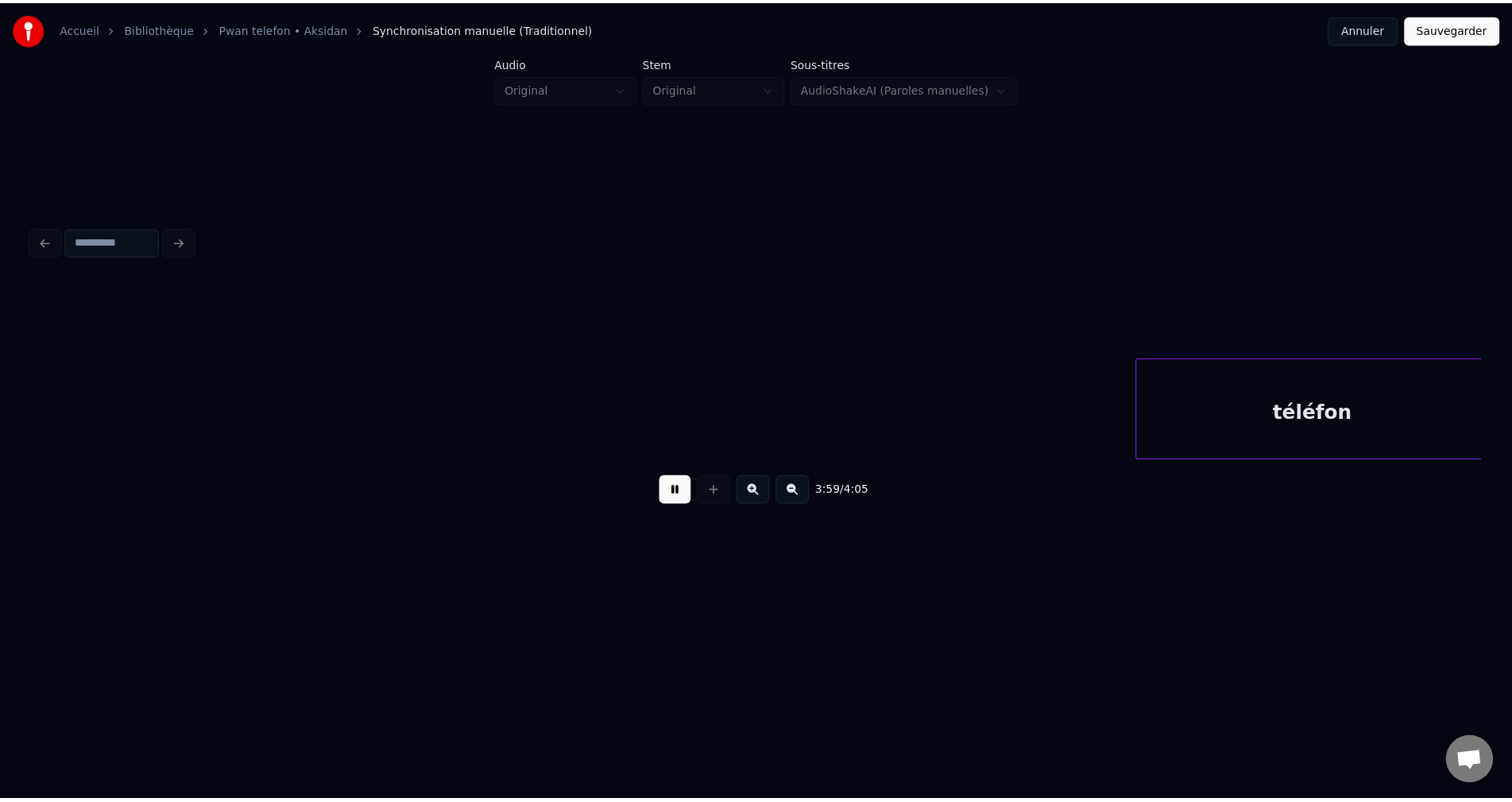
scroll to position [0, 133236]
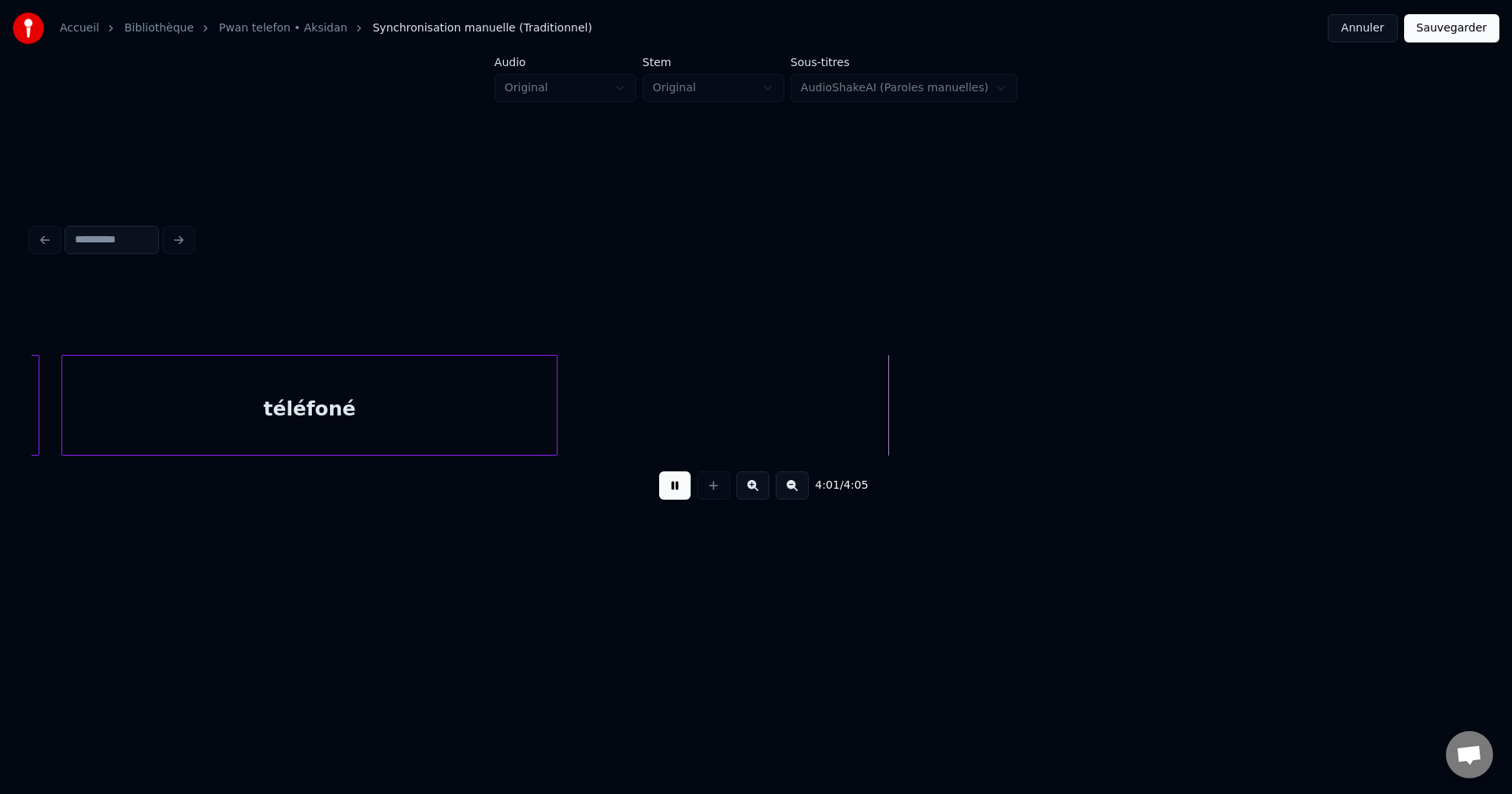
click at [1448, 32] on button "Sauvegarder" at bounding box center [1451, 28] width 95 height 29
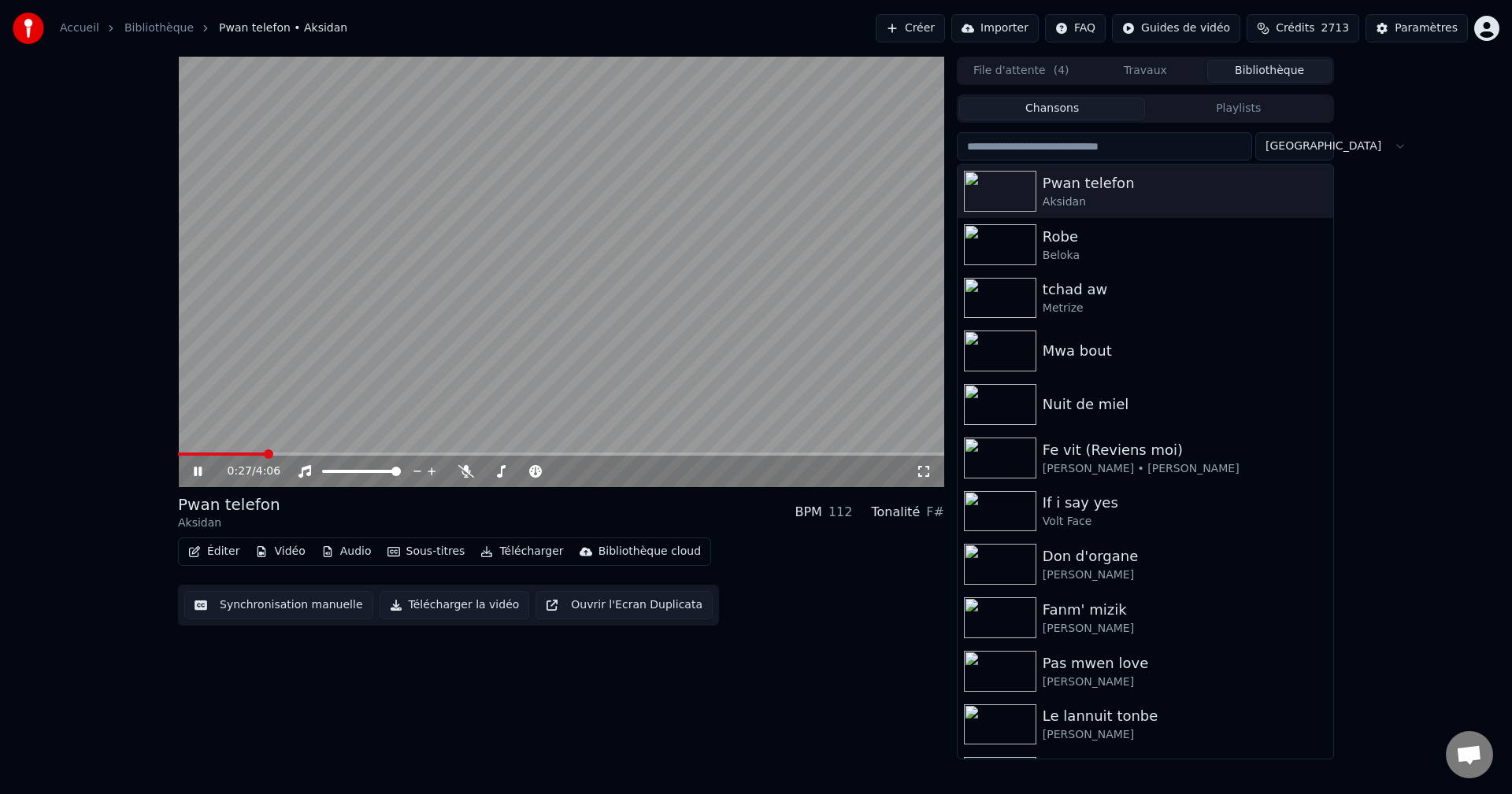
click at [202, 550] on button "Éditer" at bounding box center [213, 552] width 64 height 22
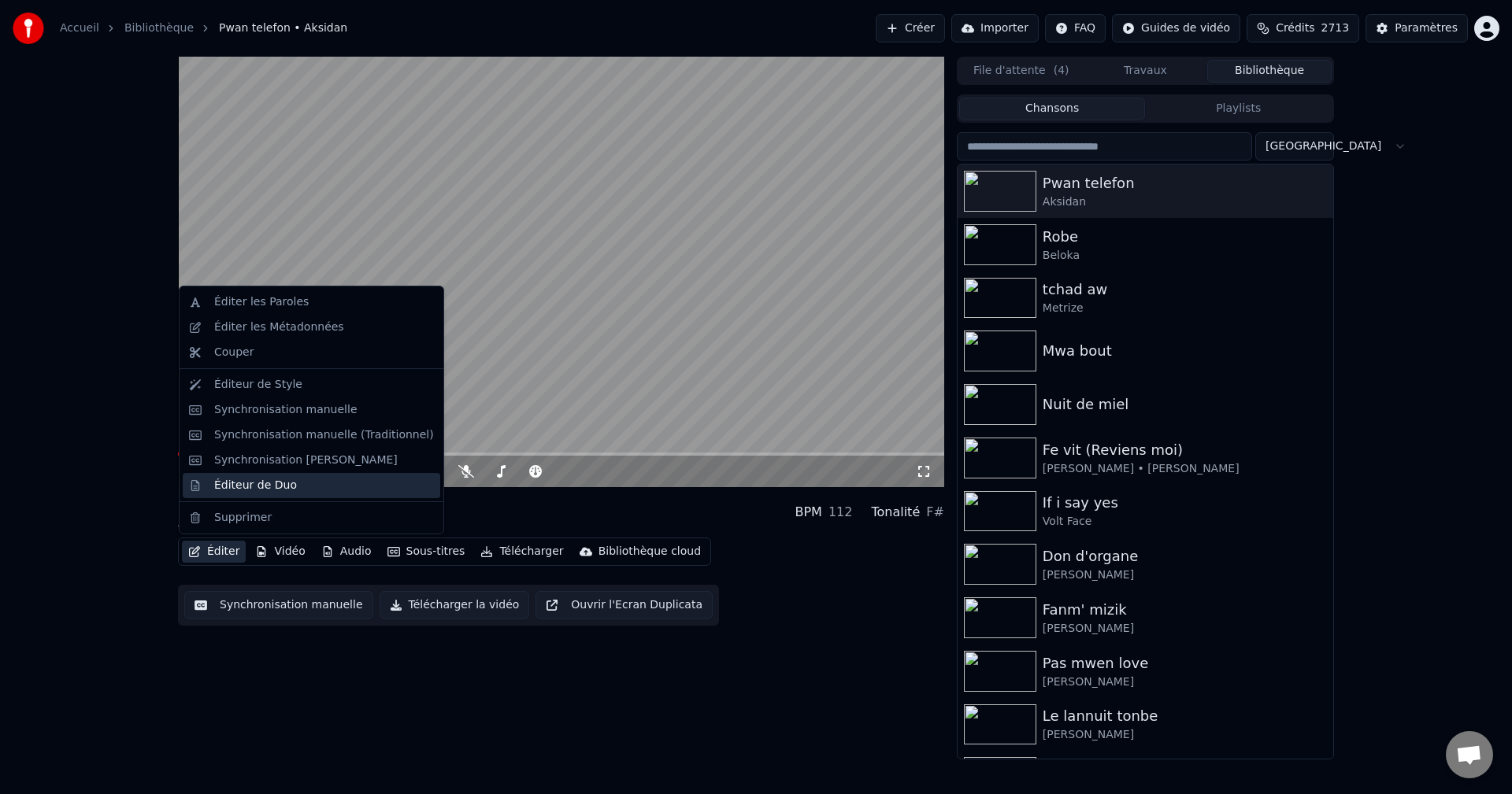
click at [239, 487] on div "Éditeur de Duo" at bounding box center [255, 485] width 82 height 16
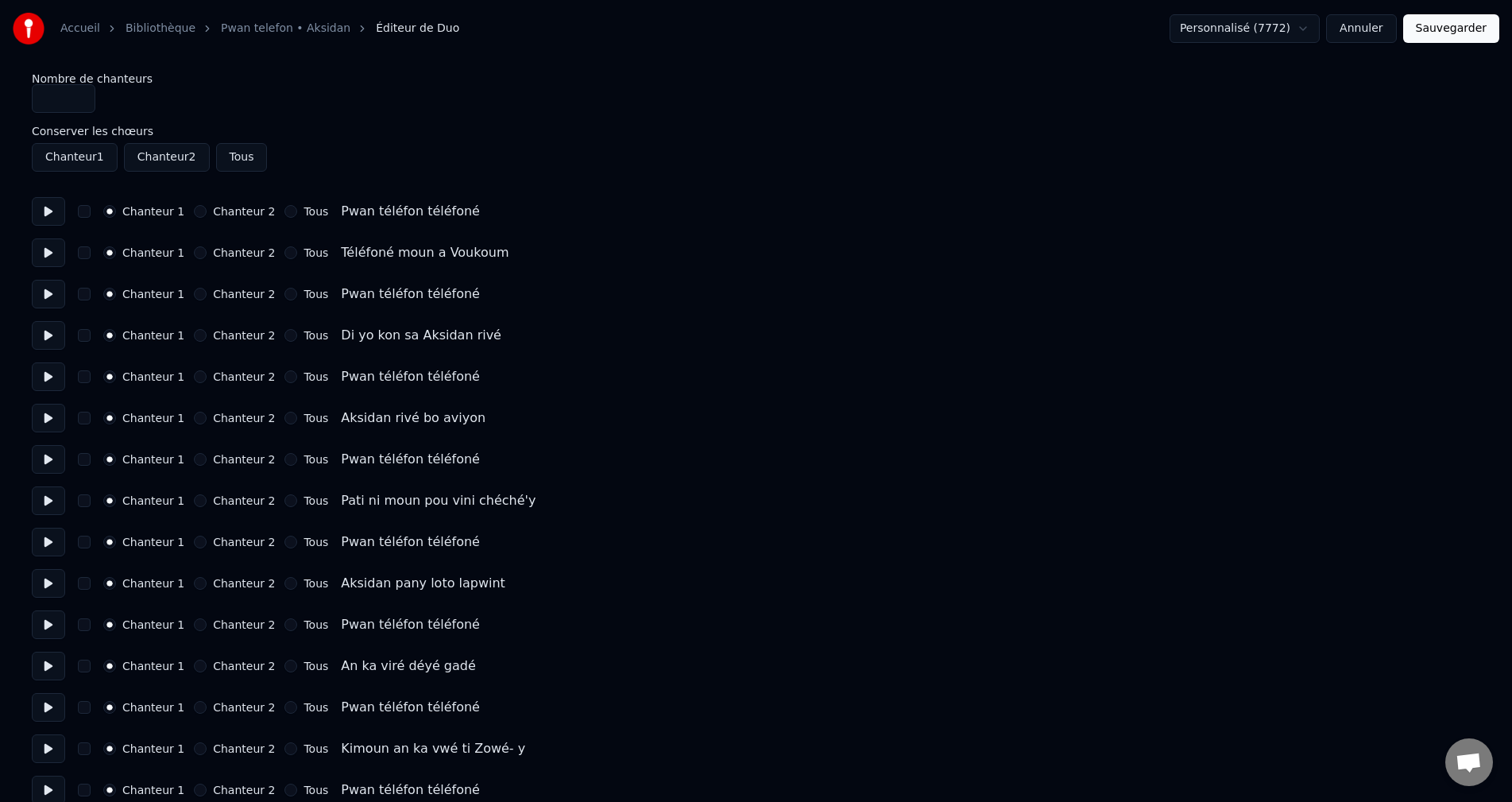
click at [193, 206] on button "Chanteur 2" at bounding box center [200, 211] width 13 height 13
click at [193, 293] on button "Chanteur 2" at bounding box center [200, 294] width 13 height 13
click at [195, 374] on button "Chanteur 2" at bounding box center [200, 377] width 13 height 13
click at [194, 456] on button "Chanteur 2" at bounding box center [200, 460] width 13 height 13
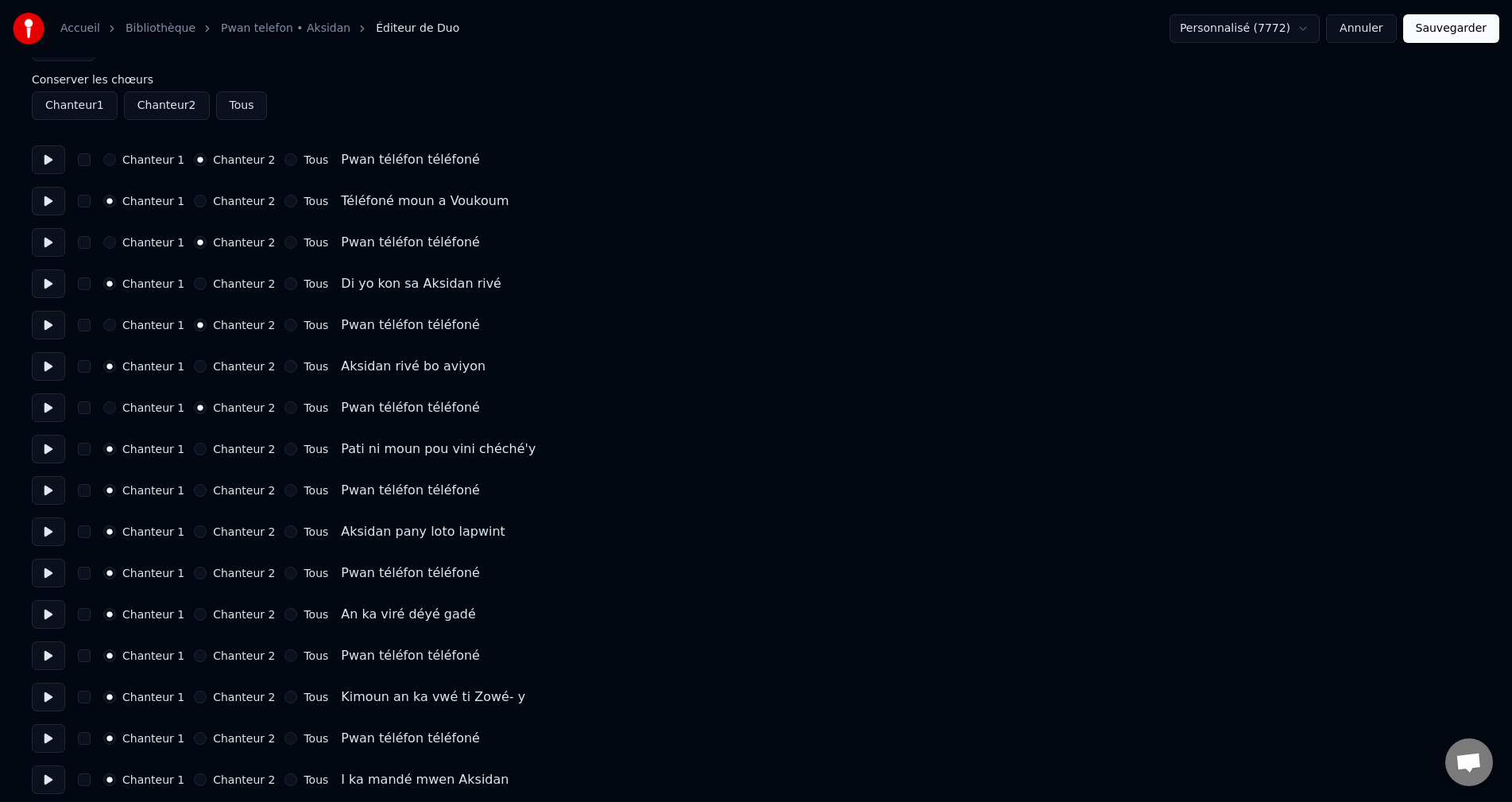
scroll to position [79, 0]
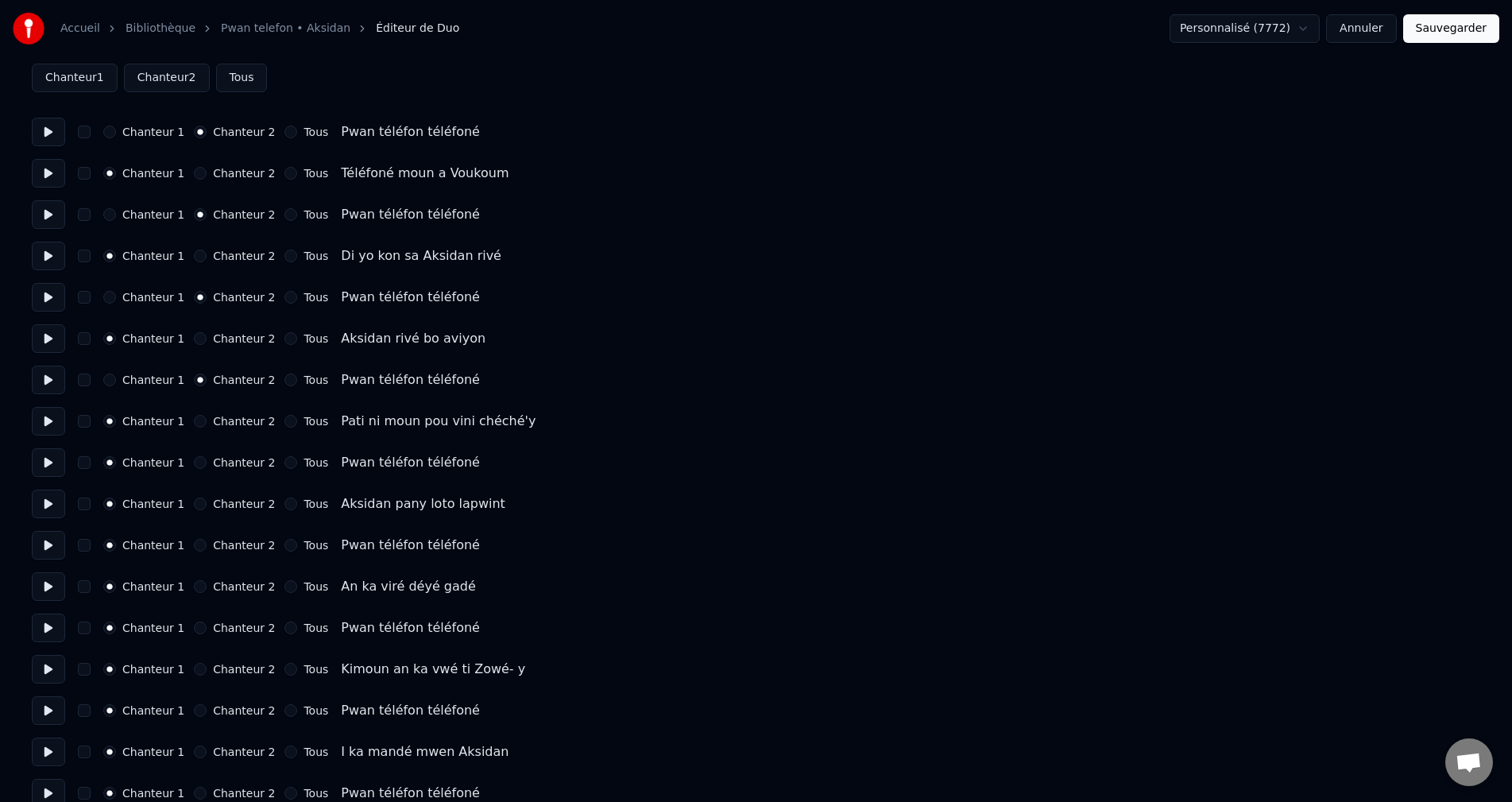
click at [193, 465] on button "Chanteur 2" at bounding box center [200, 463] width 13 height 13
click at [193, 542] on button "Chanteur 2" at bounding box center [200, 546] width 13 height 13
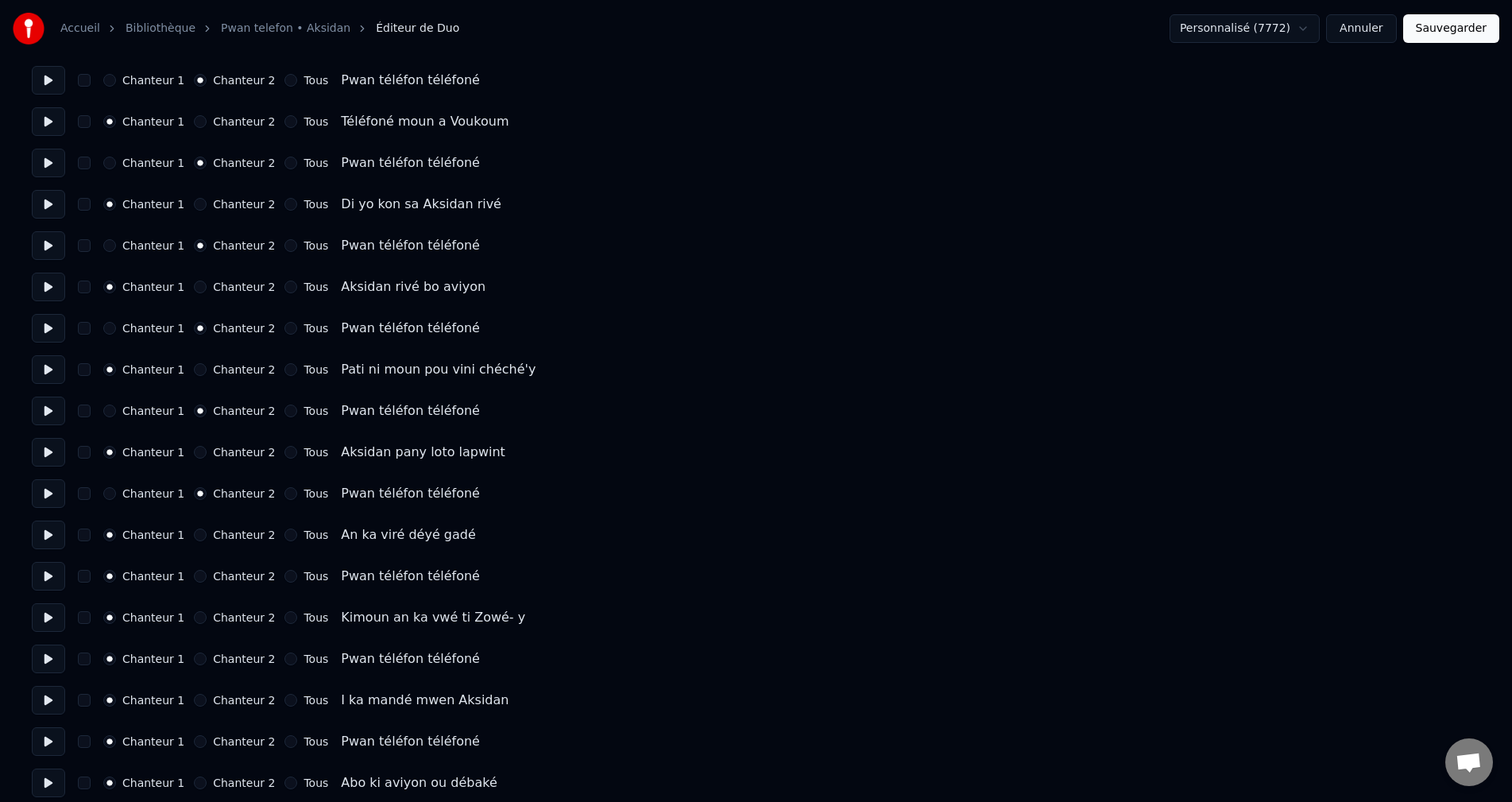
scroll to position [159, 0]
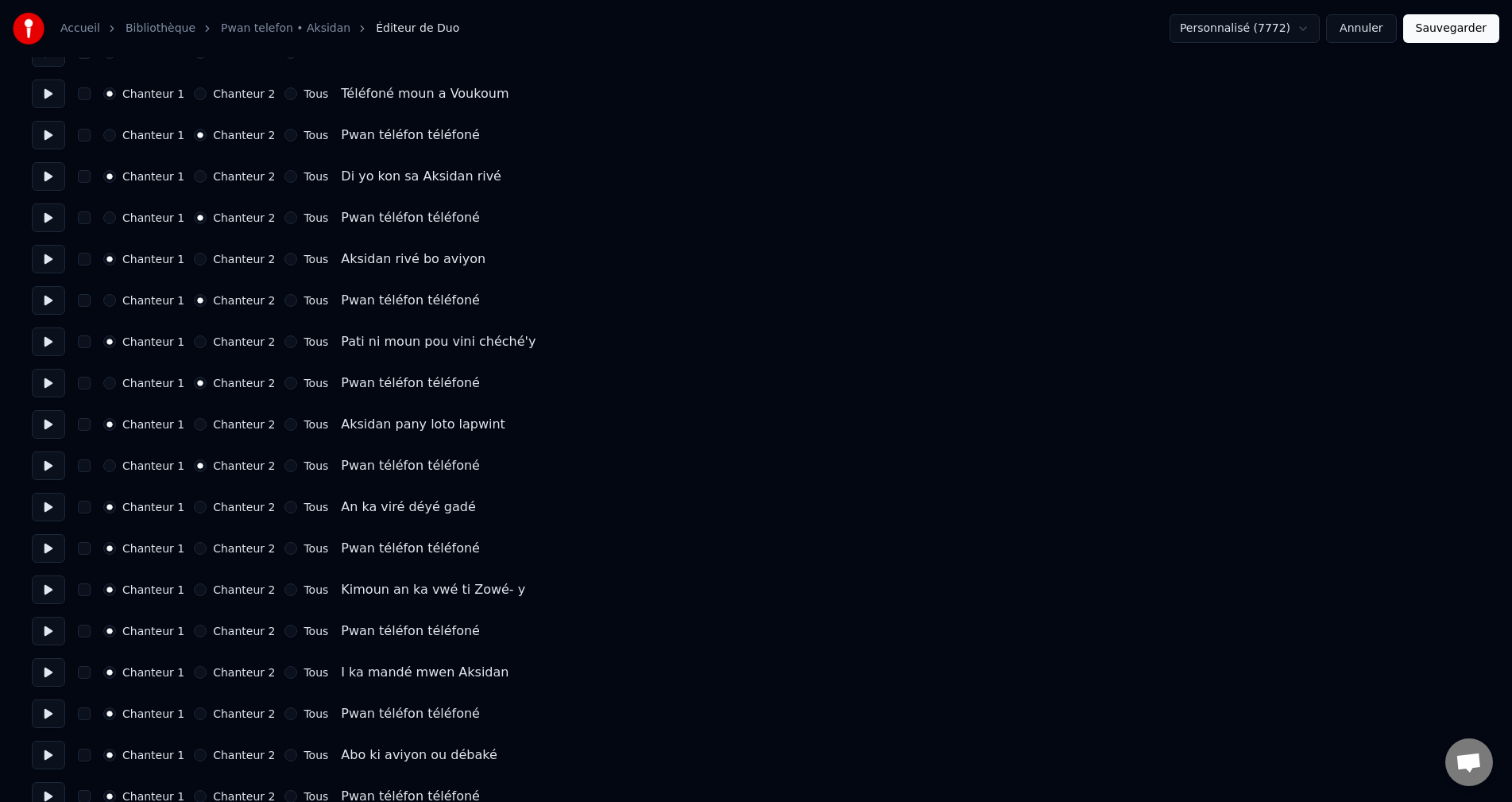
click at [193, 546] on button "Chanteur 2" at bounding box center [200, 549] width 13 height 13
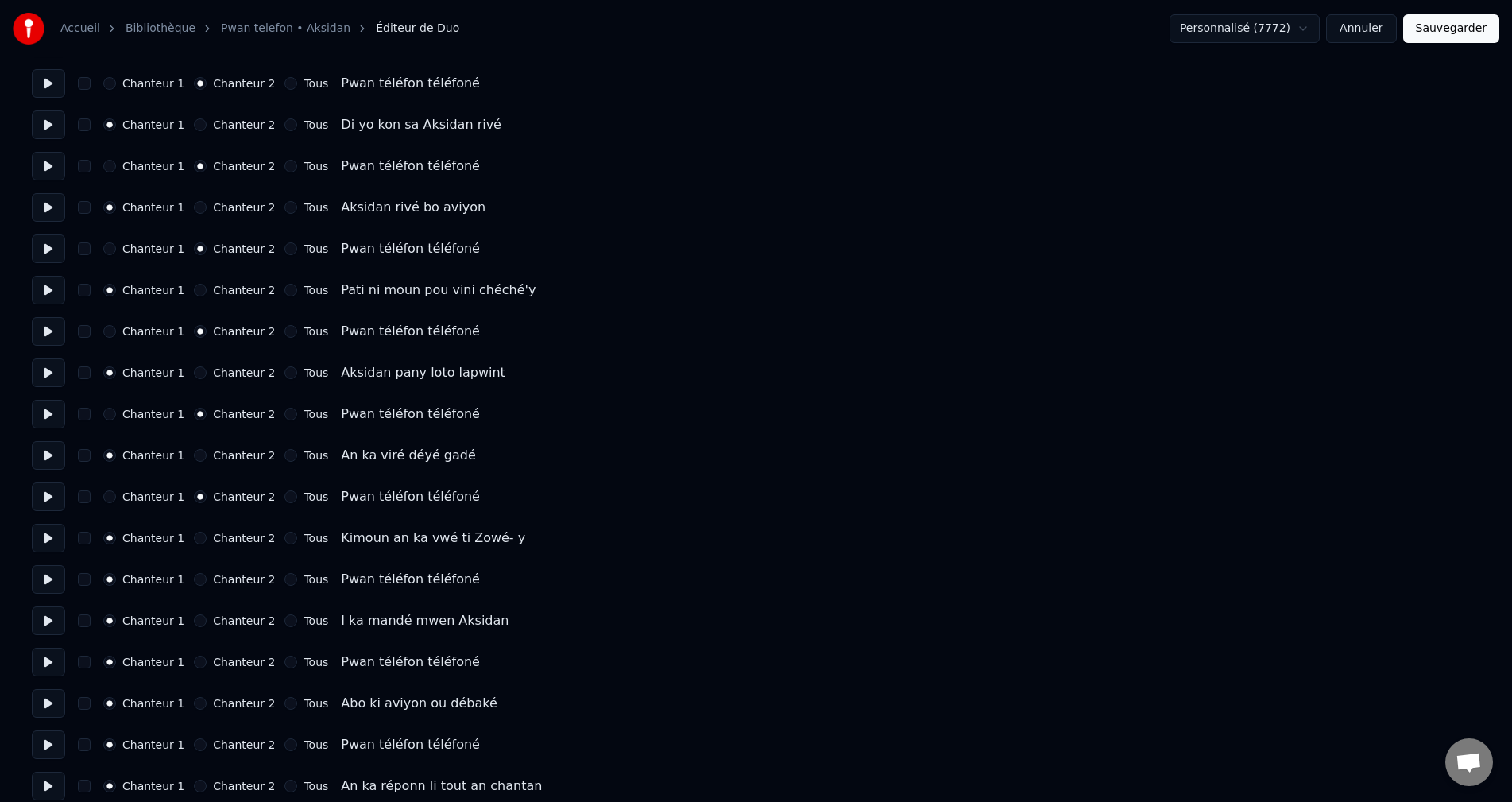
scroll to position [238, 0]
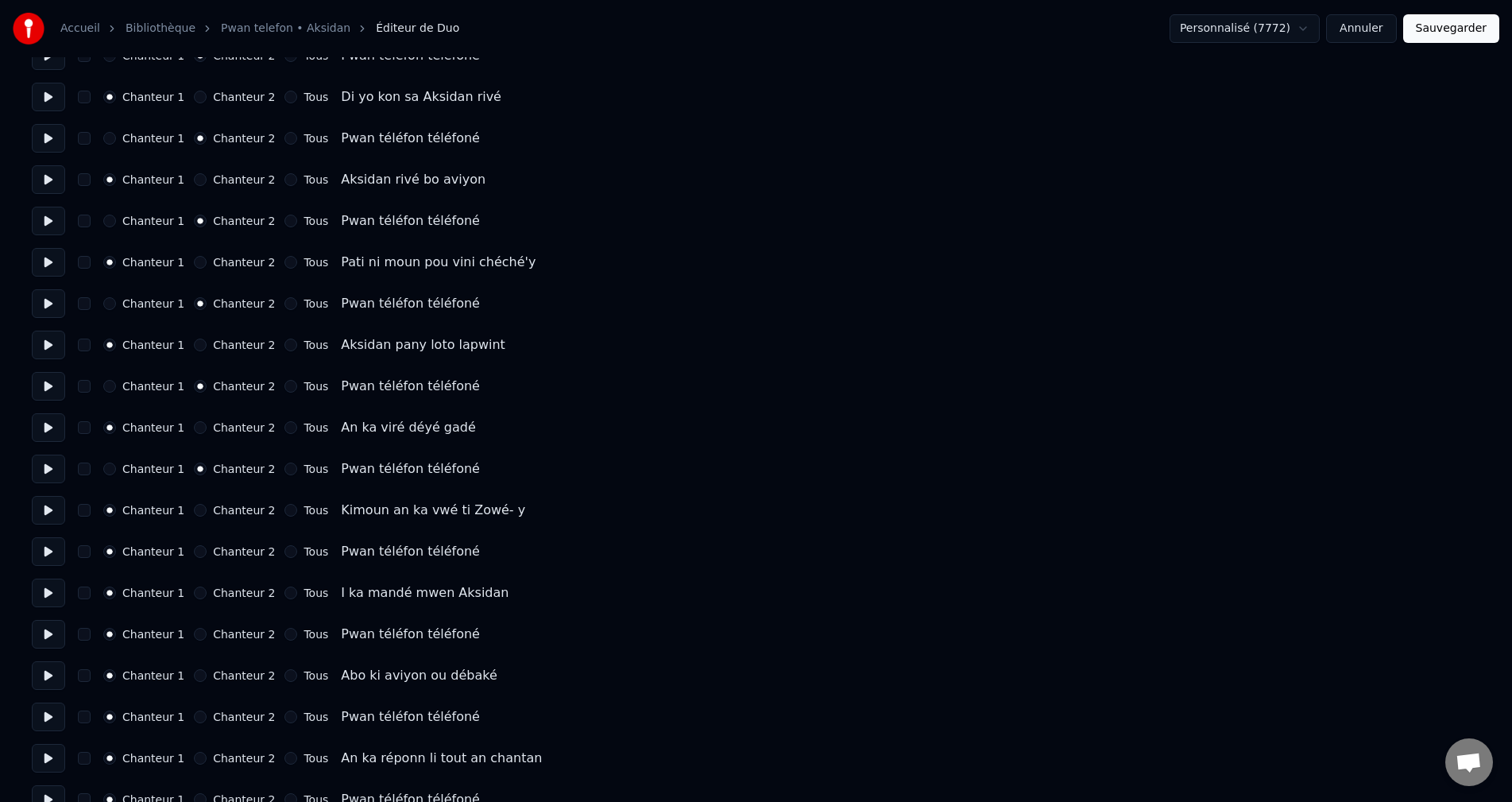
click at [195, 542] on div "Chanteur 1 Chanteur 2 Tous Pwan téléfon téléfoné" at bounding box center [756, 551] width 1448 height 29
click at [194, 555] on button "Chanteur 2" at bounding box center [200, 551] width 13 height 13
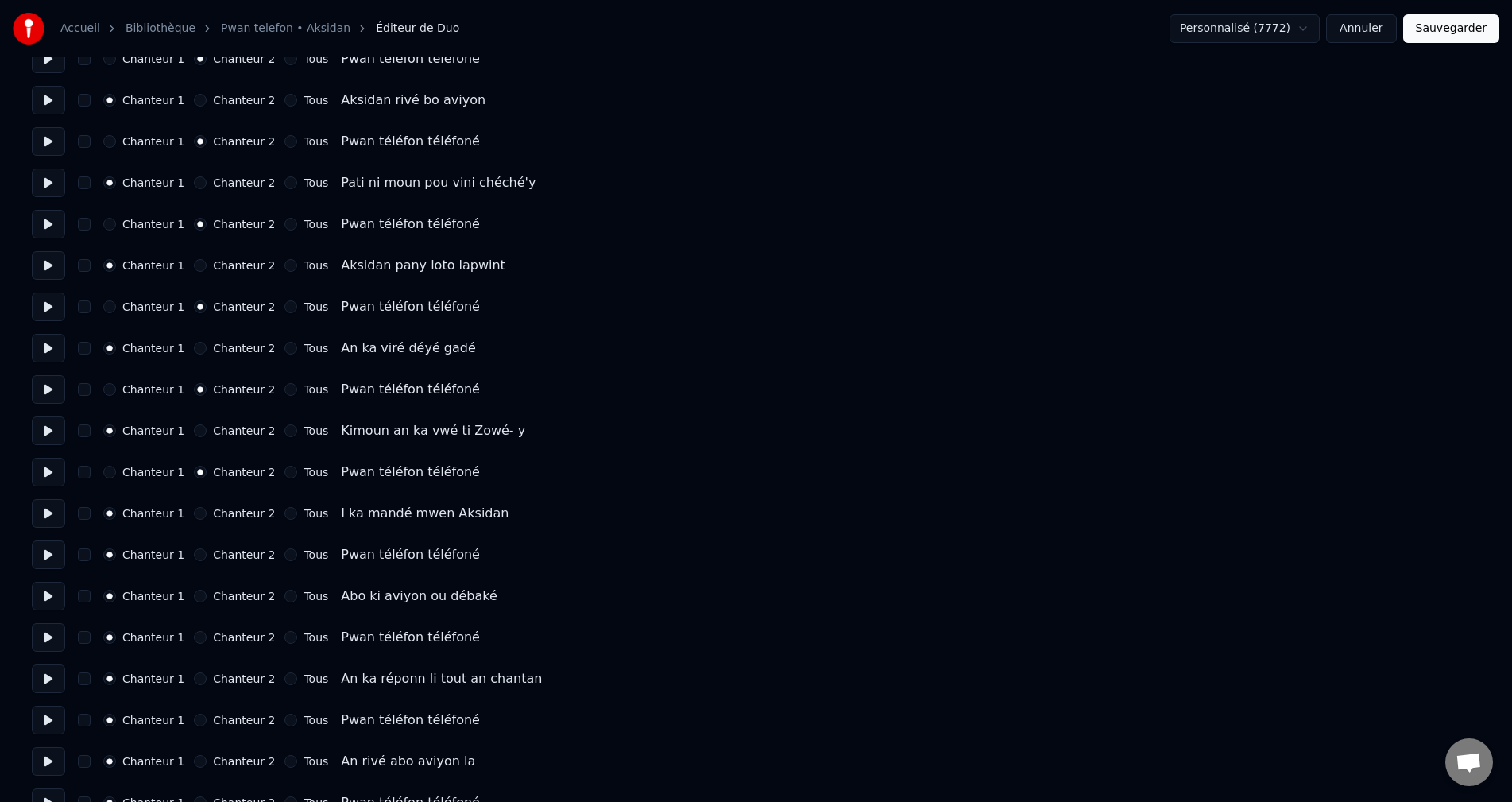
click at [193, 557] on button "Chanteur 2" at bounding box center [200, 555] width 13 height 13
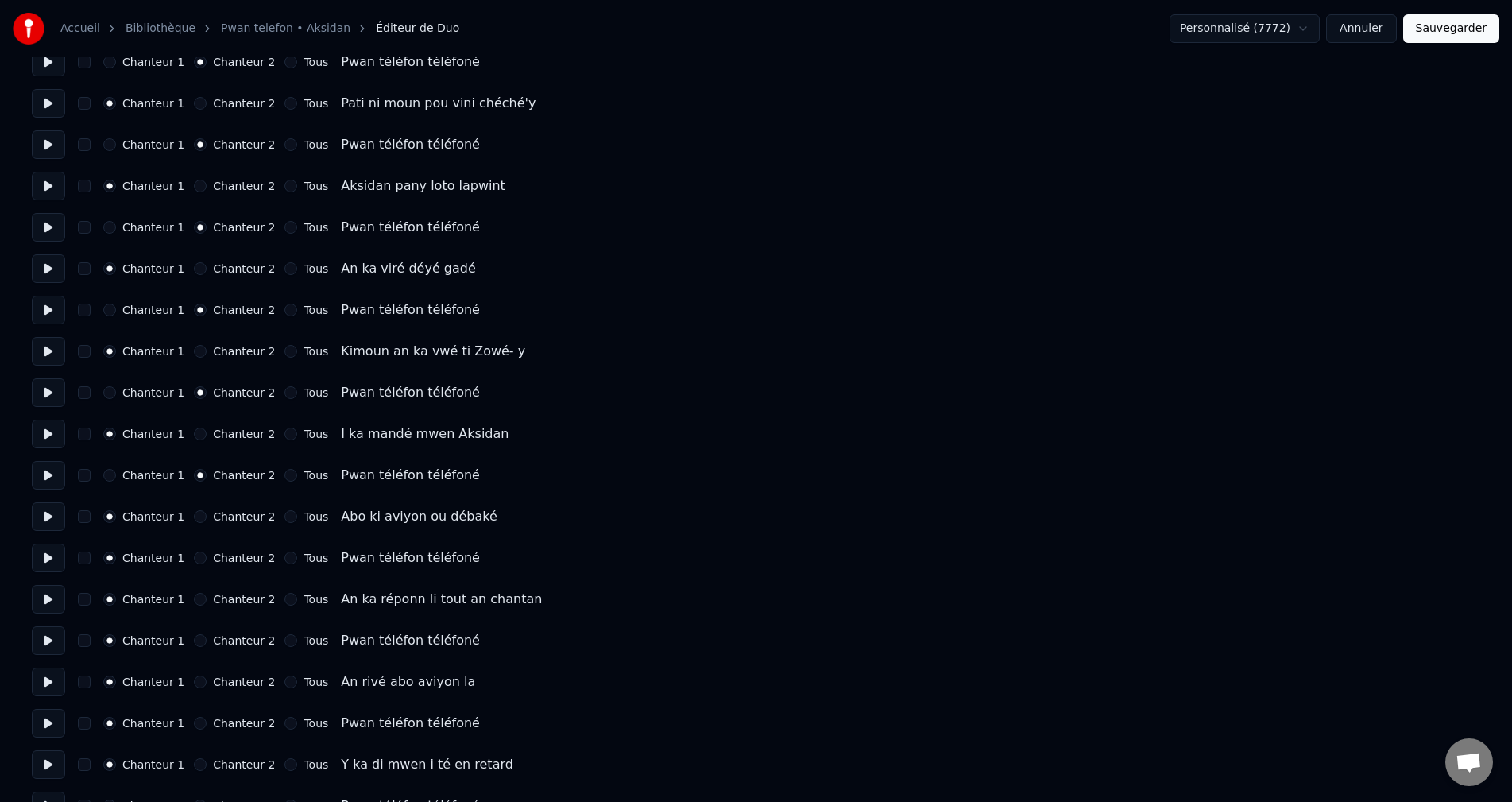
click at [193, 557] on button "Chanteur 2" at bounding box center [200, 558] width 13 height 13
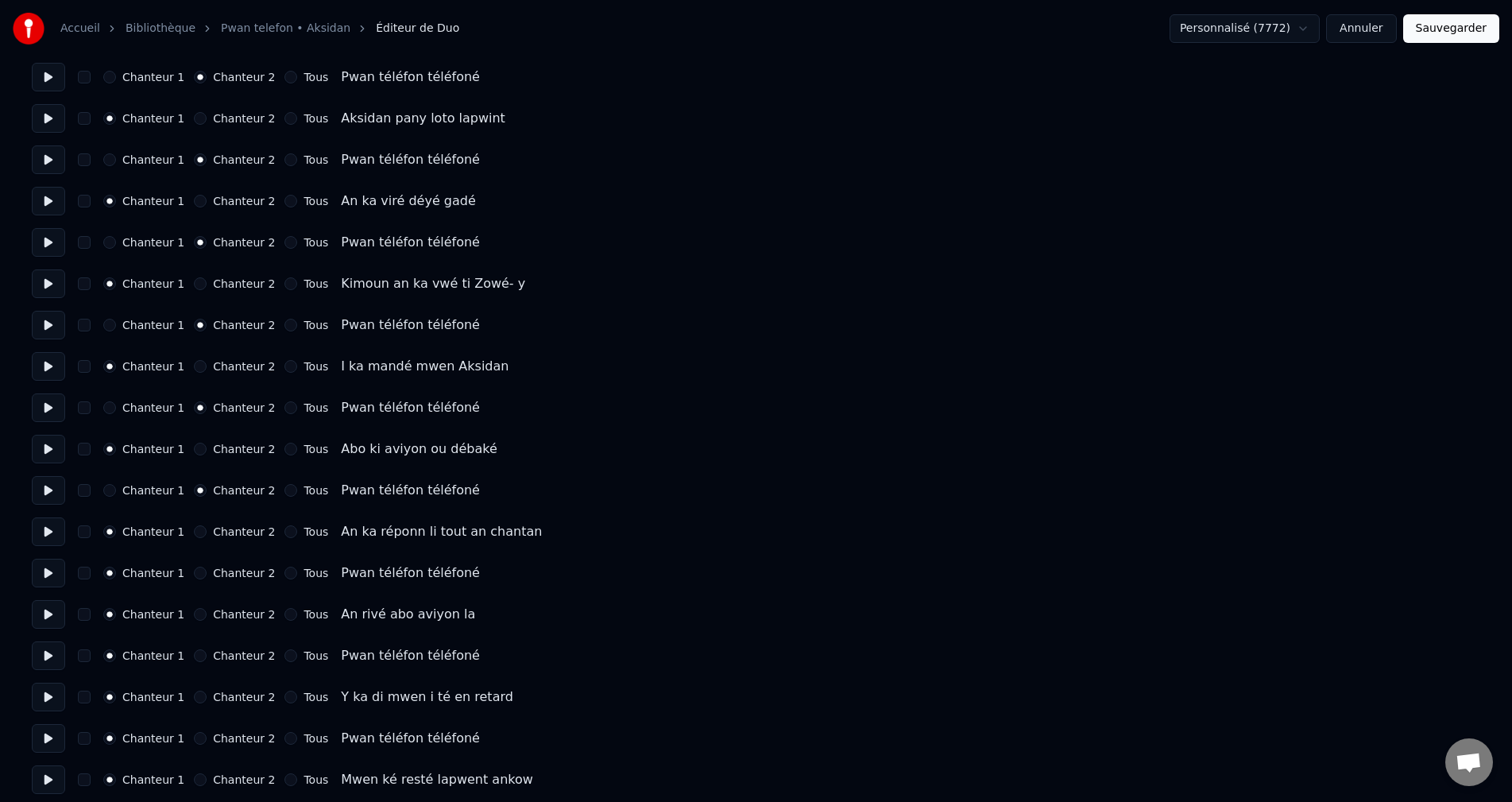
scroll to position [556, 0]
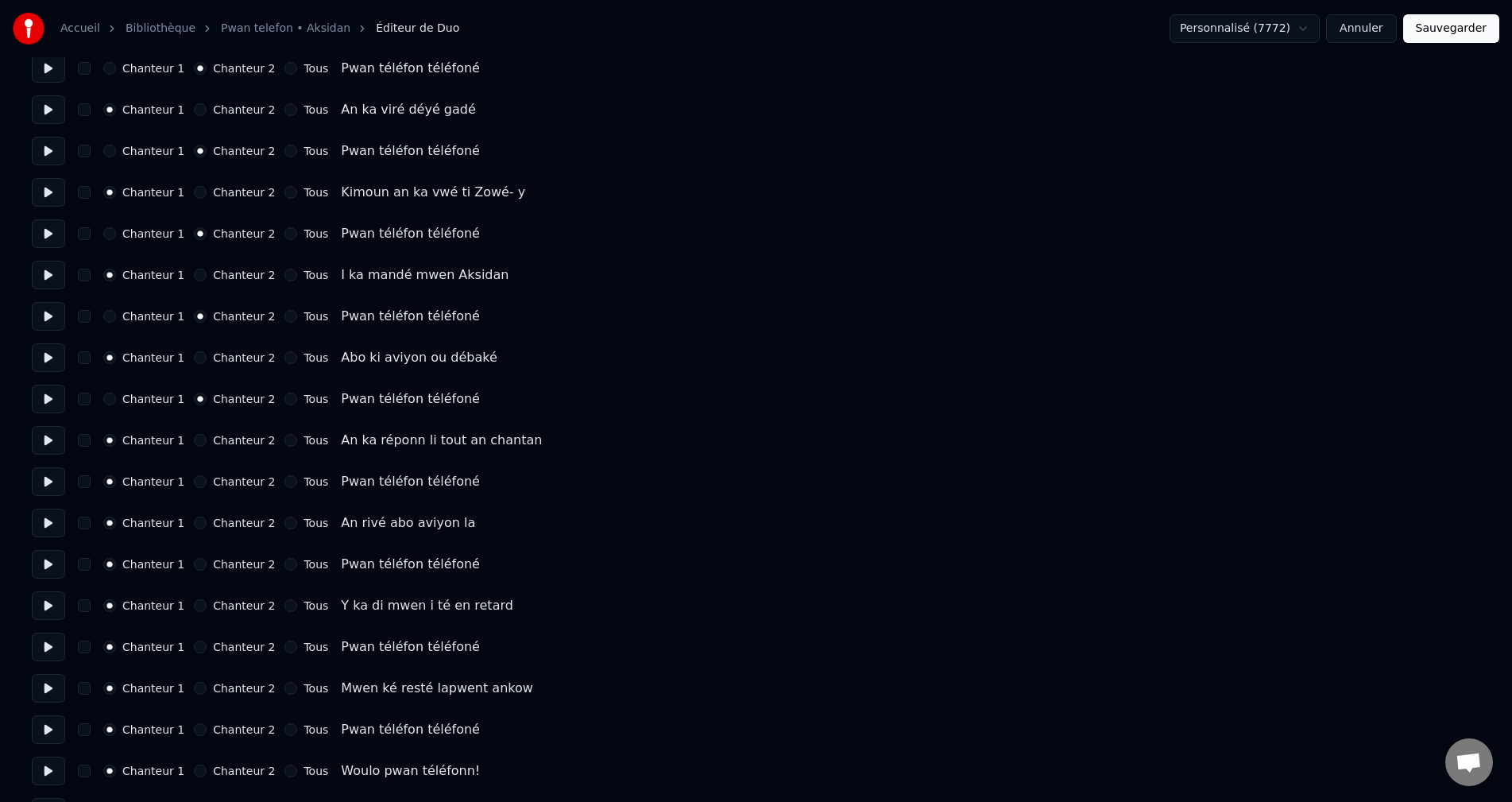
click at [193, 484] on button "Chanteur 2" at bounding box center [200, 481] width 13 height 13
click at [193, 564] on button "Chanteur 2" at bounding box center [200, 565] width 13 height 13
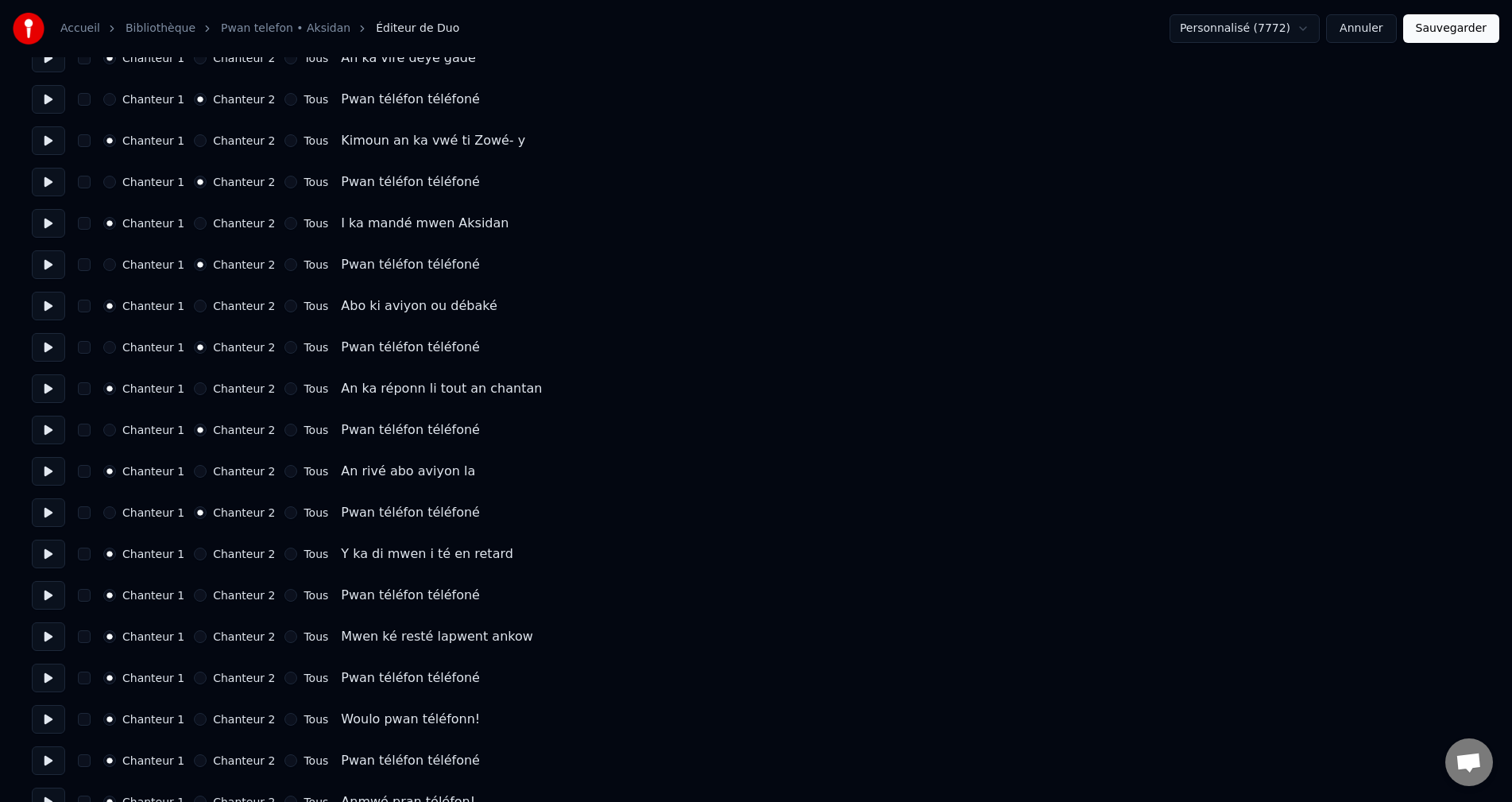
scroll to position [636, 0]
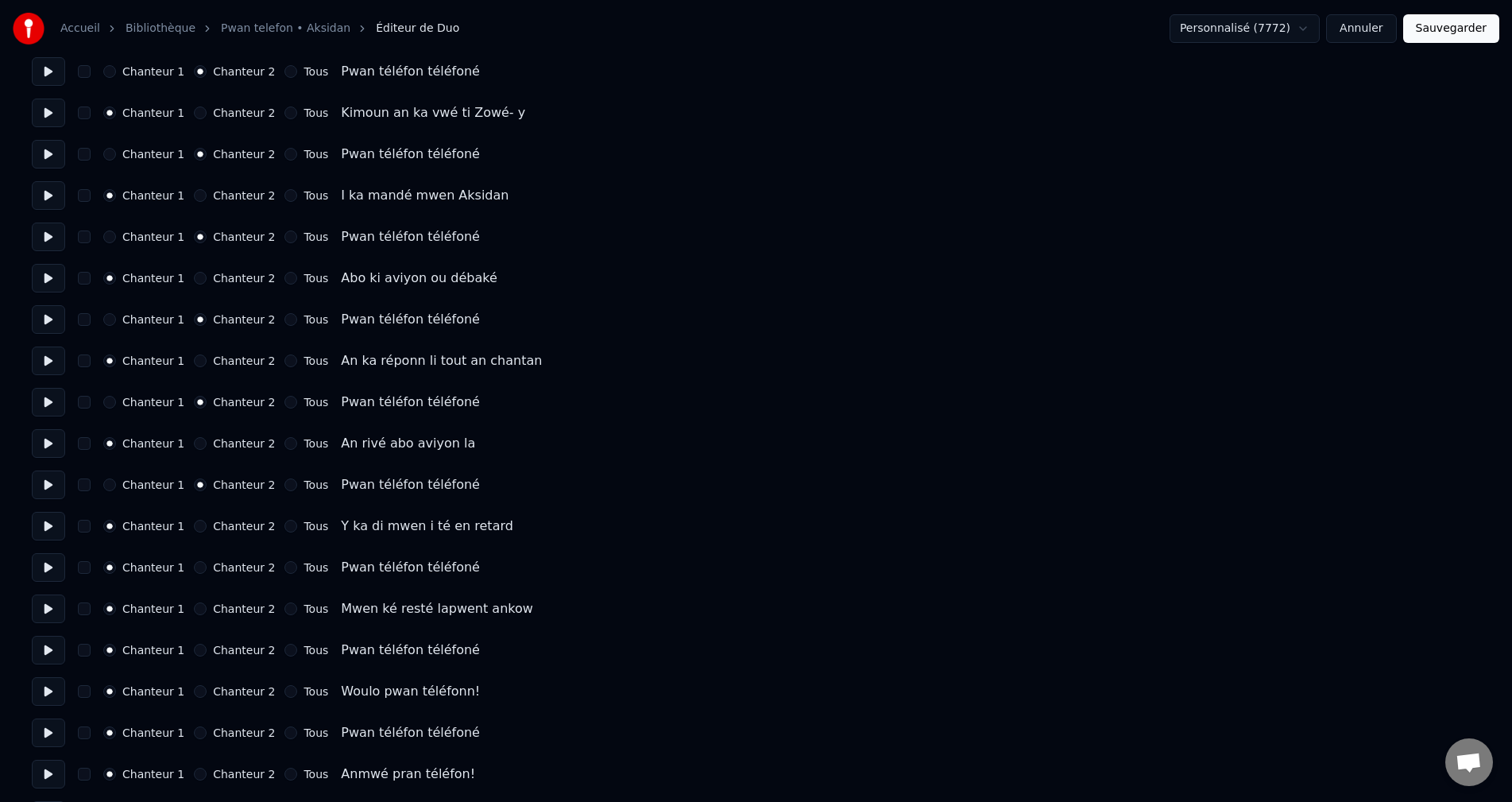
click at [193, 562] on button "Chanteur 2" at bounding box center [200, 567] width 13 height 13
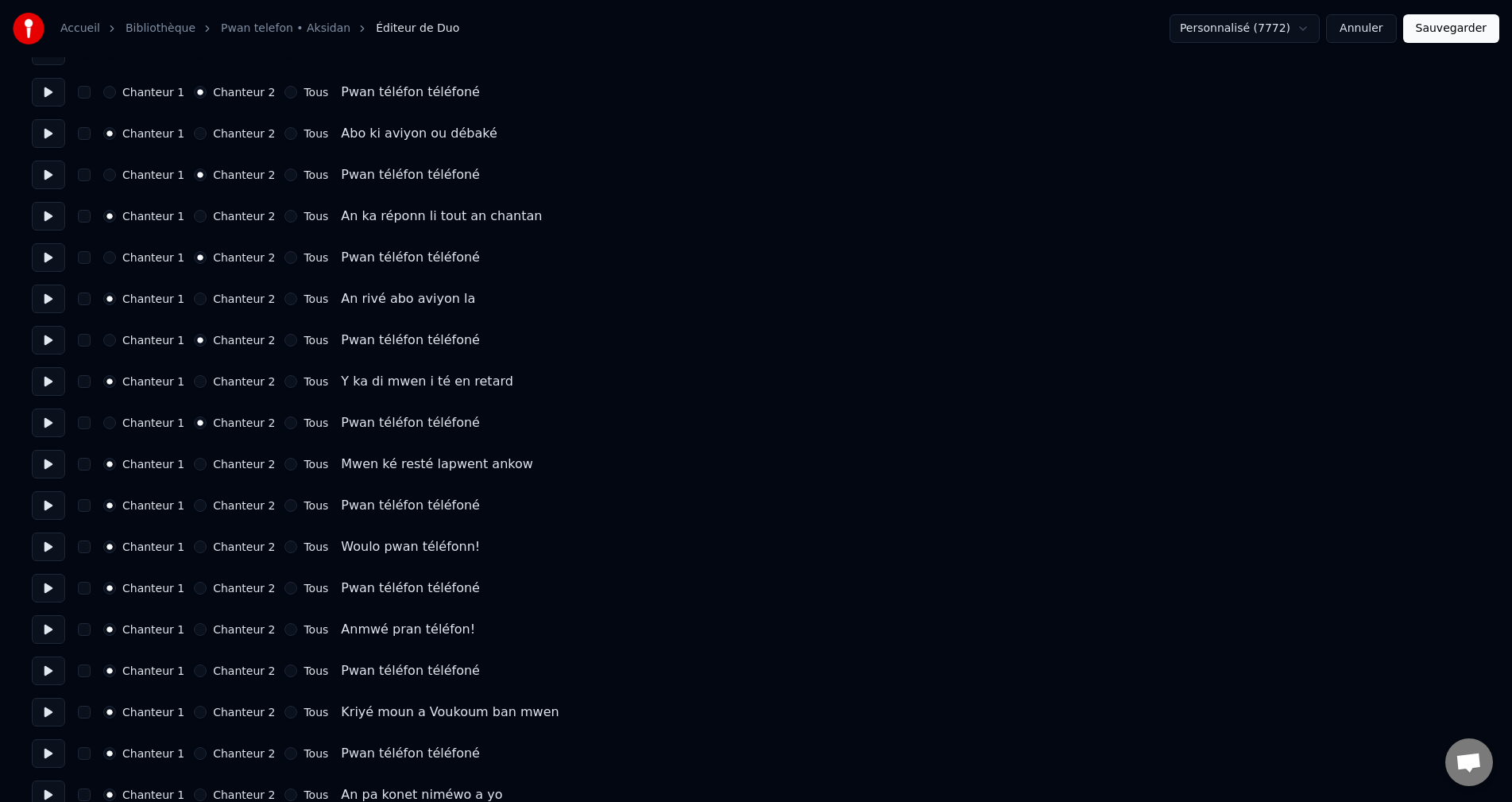
scroll to position [795, 0]
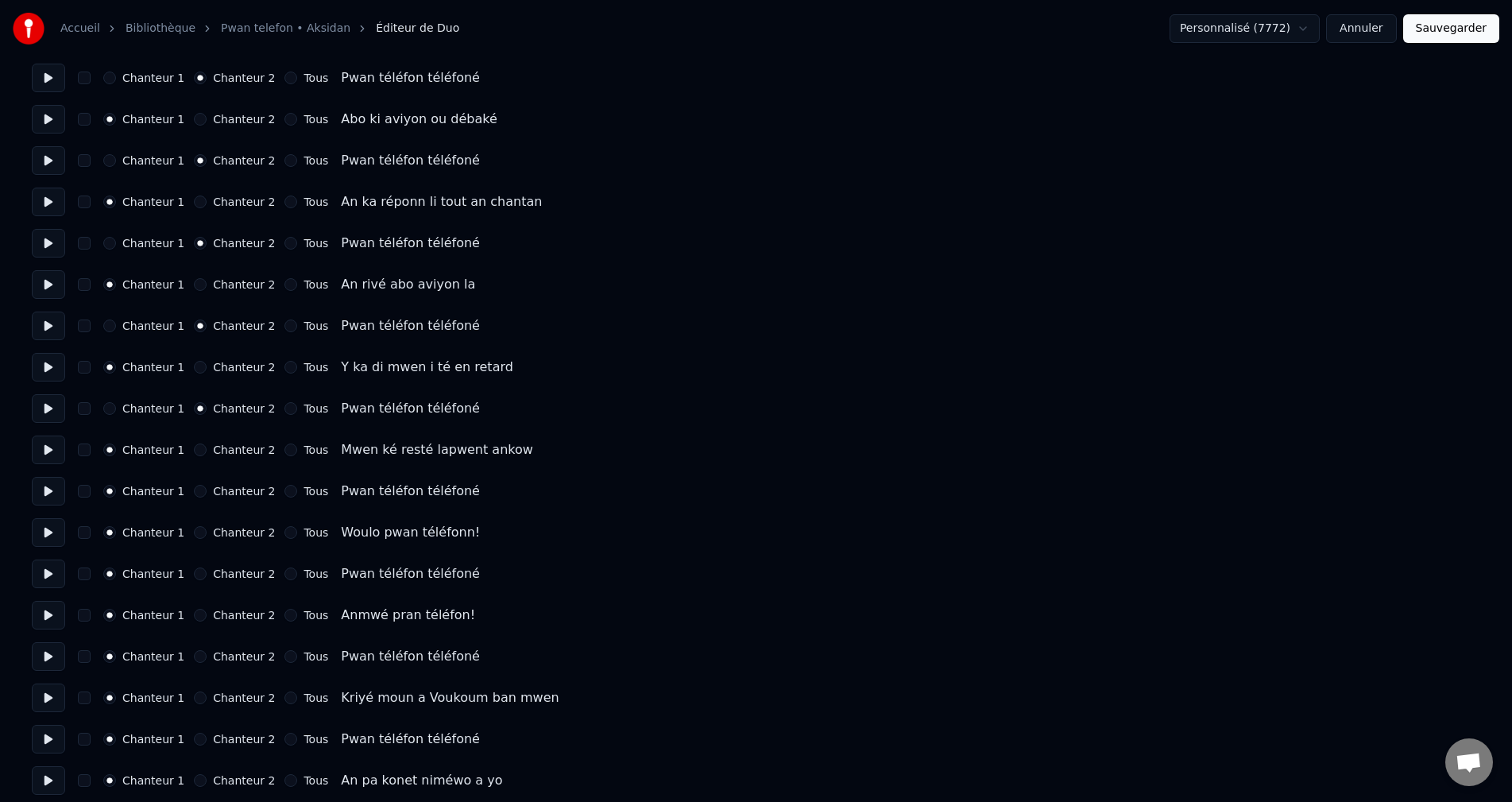
click at [193, 498] on div "Chanteur 1 Chanteur 2 Tous Pwan téléfon téléfoné" at bounding box center [756, 491] width 1448 height 29
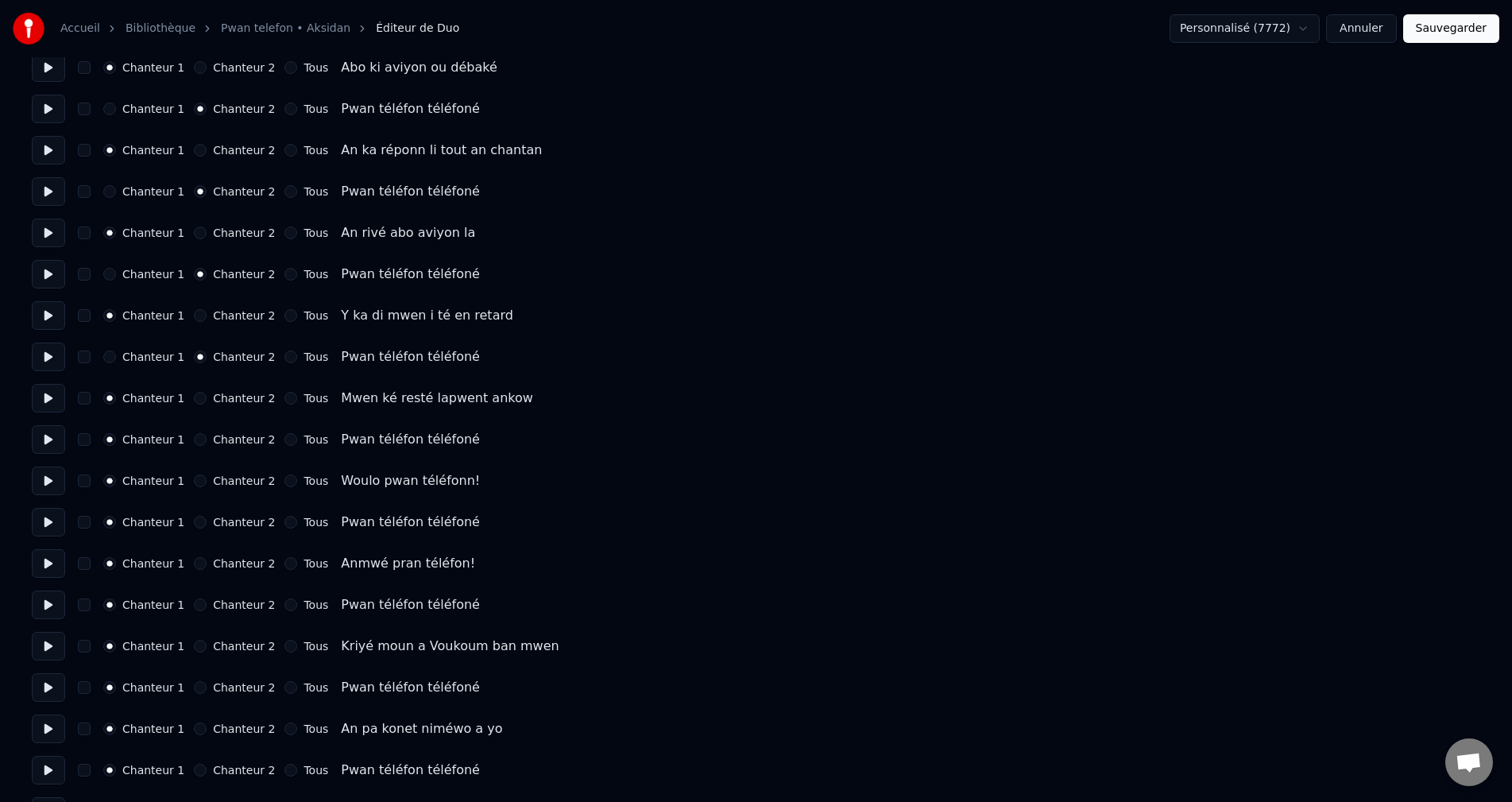
scroll to position [874, 0]
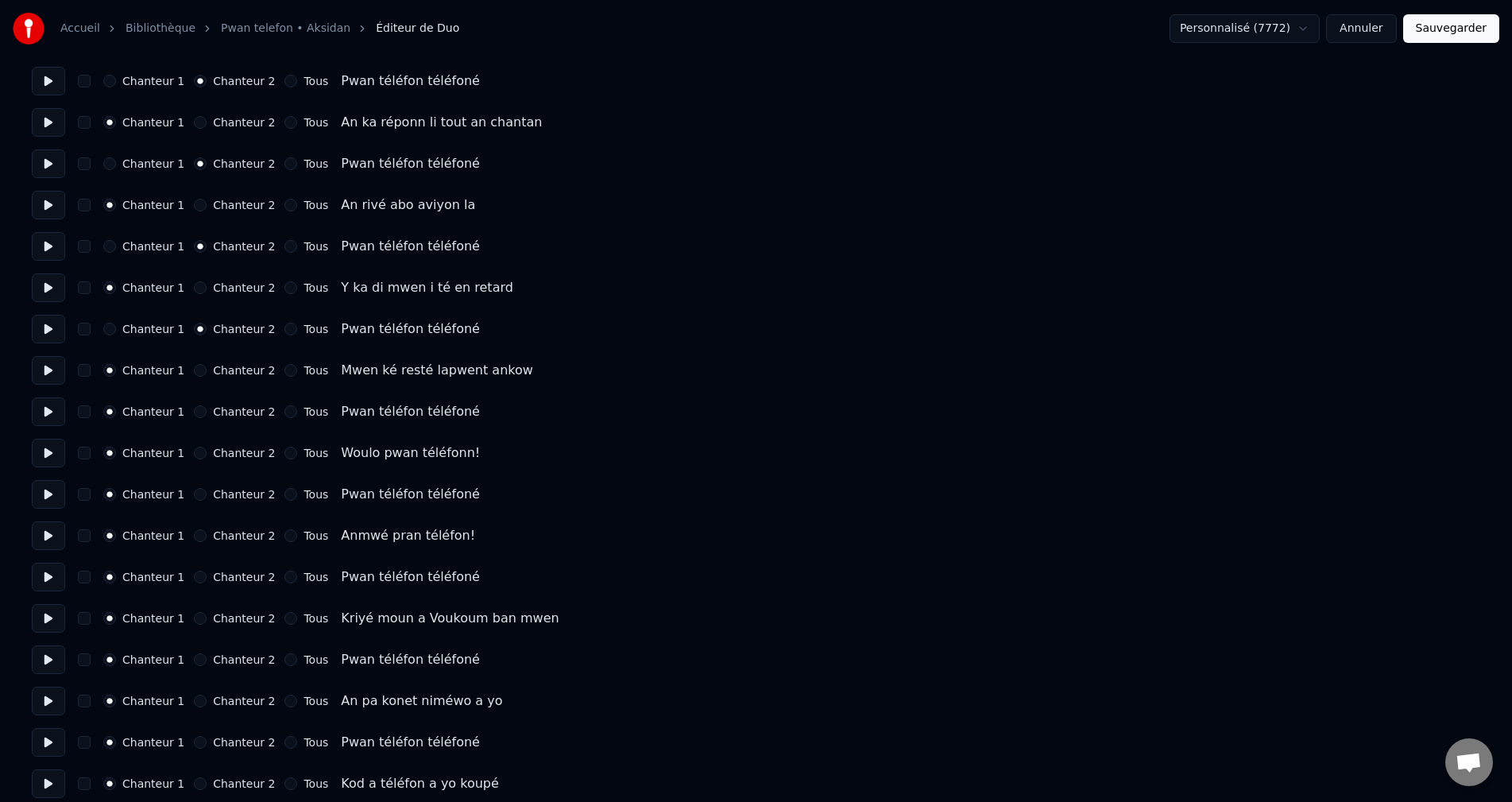
click at [193, 412] on button "Chanteur 2" at bounding box center [200, 412] width 13 height 13
click at [193, 496] on button "Chanteur 2" at bounding box center [200, 494] width 13 height 13
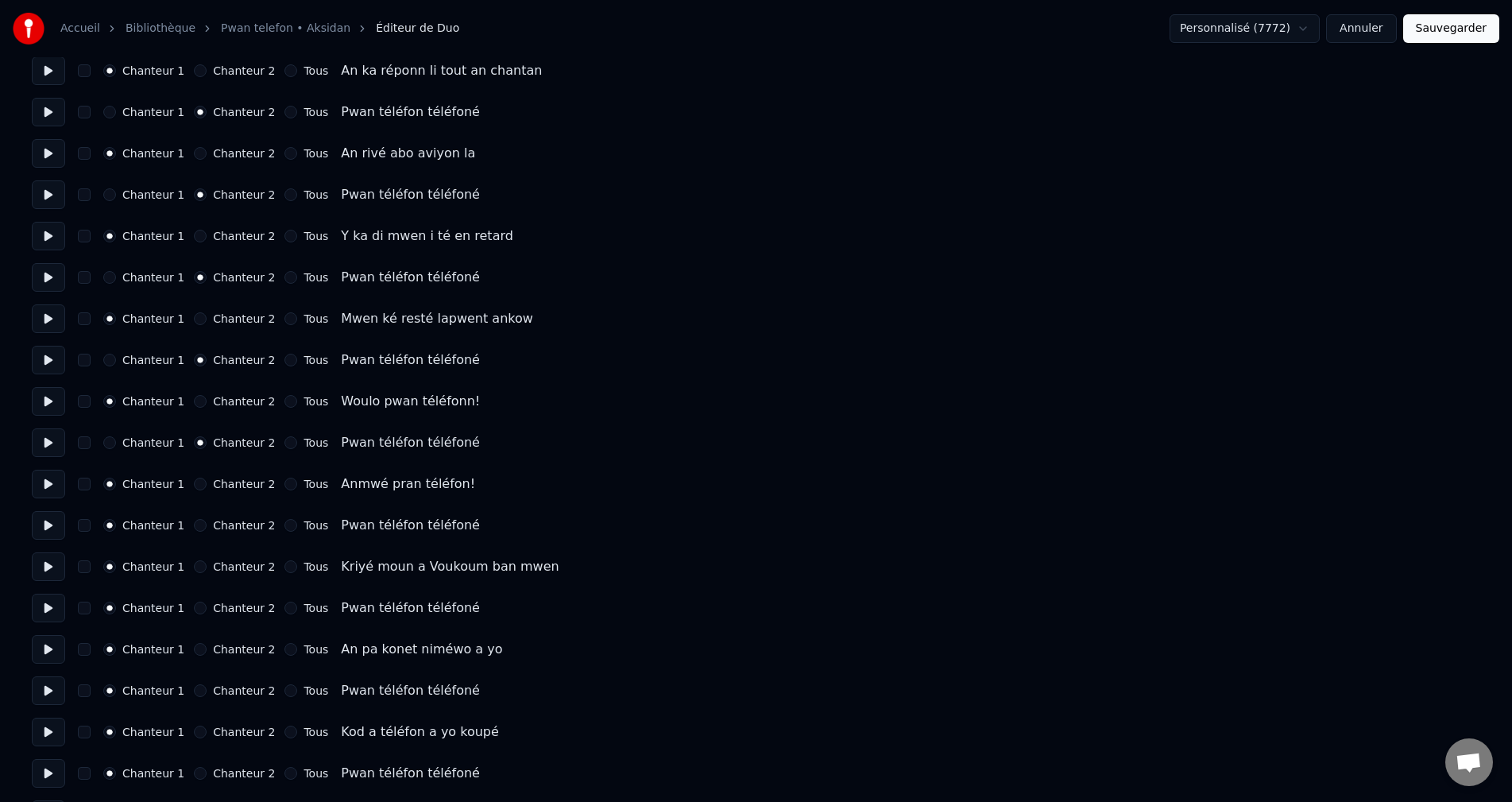
scroll to position [953, 0]
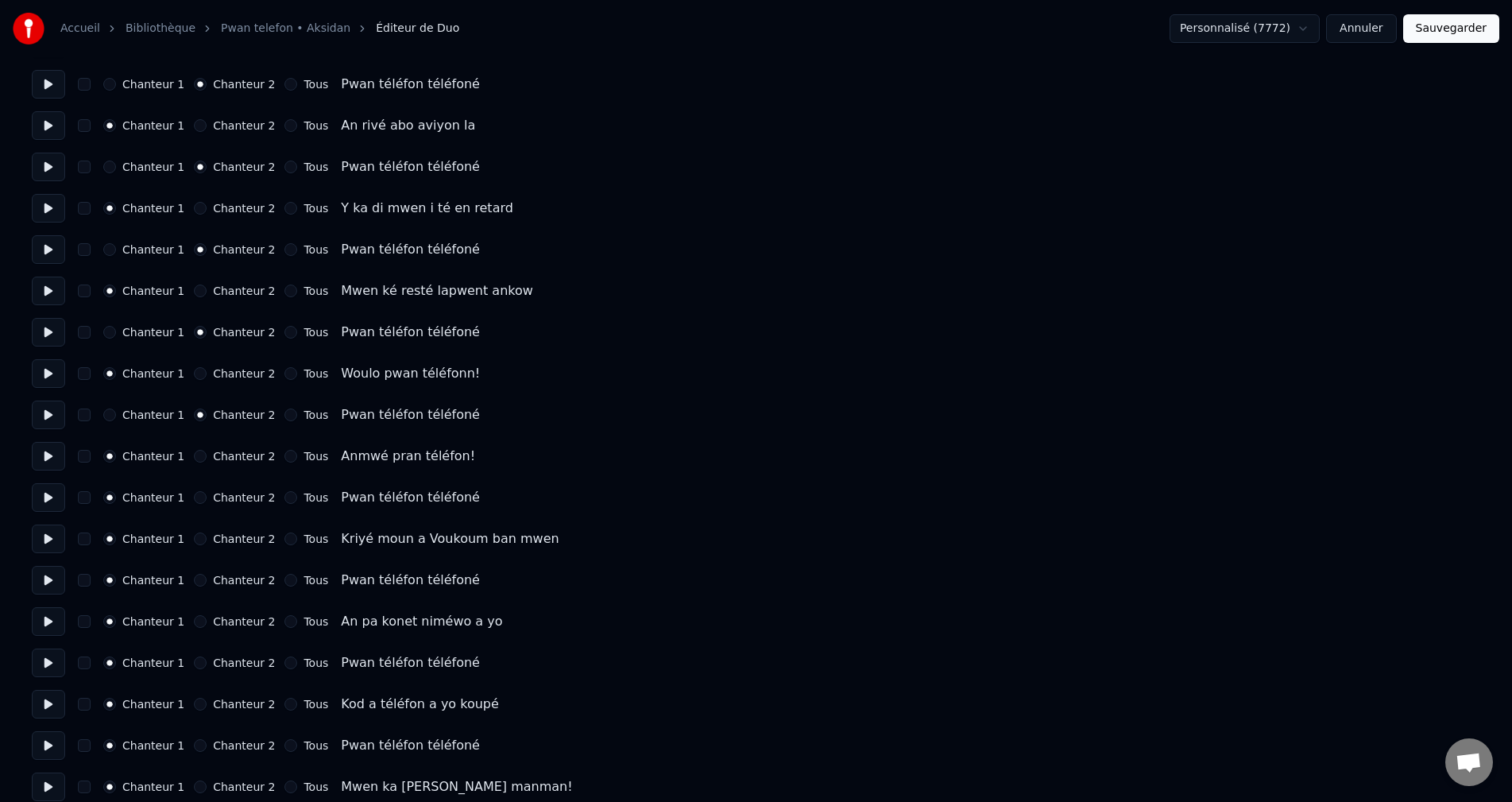
click at [193, 496] on button "Chanteur 2" at bounding box center [200, 497] width 13 height 13
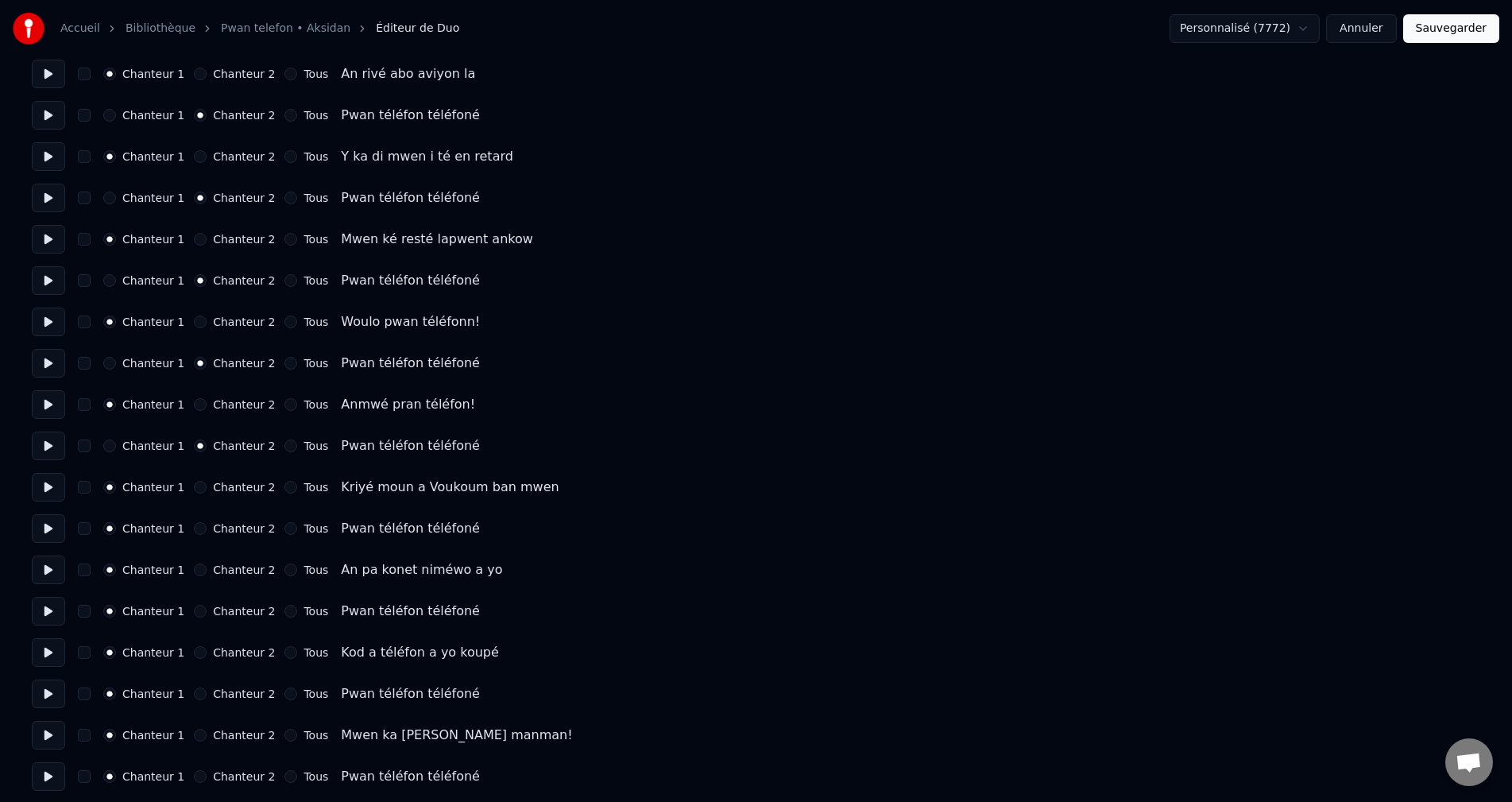
scroll to position [1033, 0]
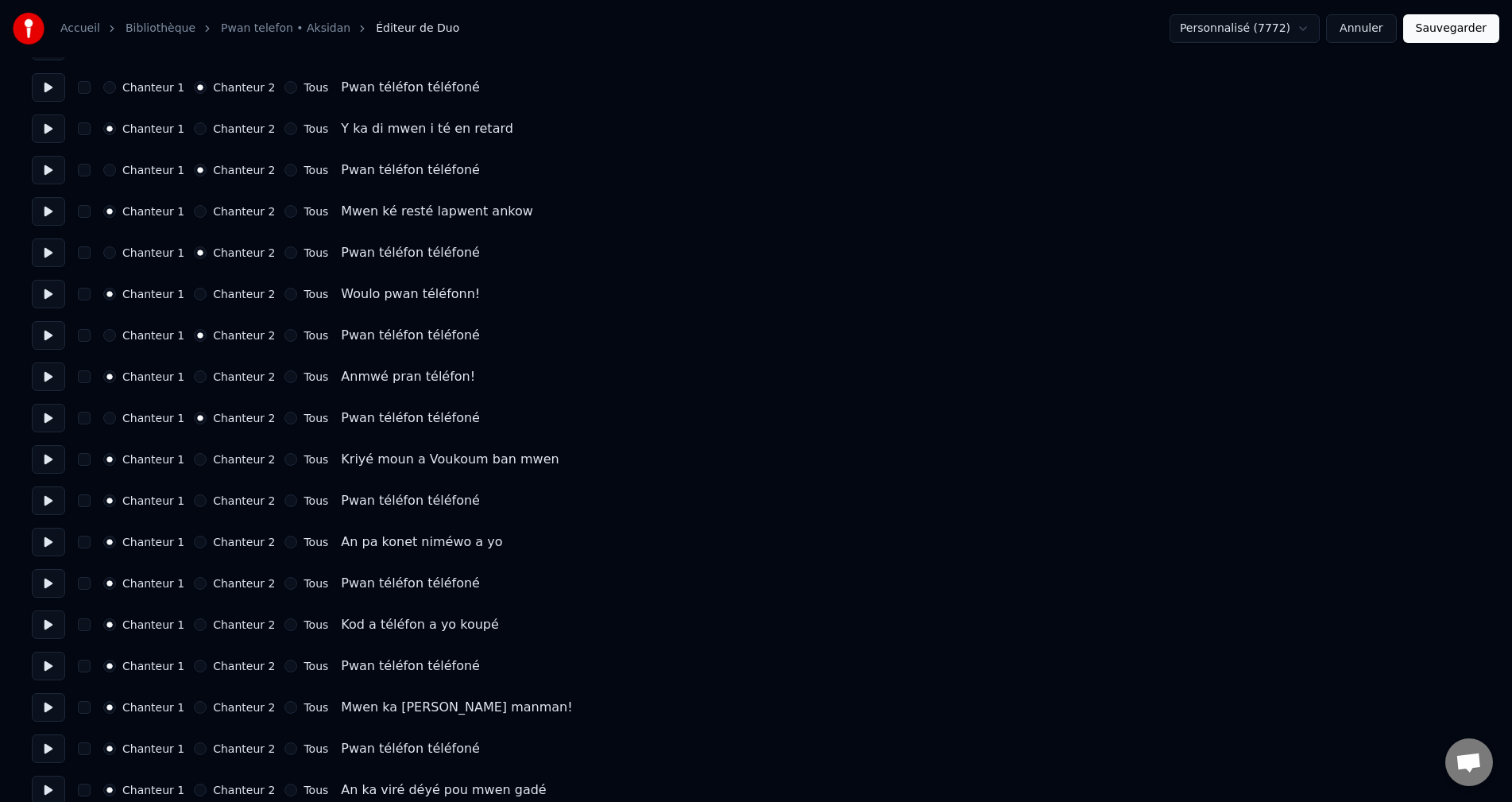
click at [192, 490] on div "Chanteur 1 Chanteur 2 Tous Pwan téléfon téléfoné" at bounding box center [756, 500] width 1448 height 29
click at [193, 501] on button "Chanteur 2" at bounding box center [200, 501] width 13 height 13
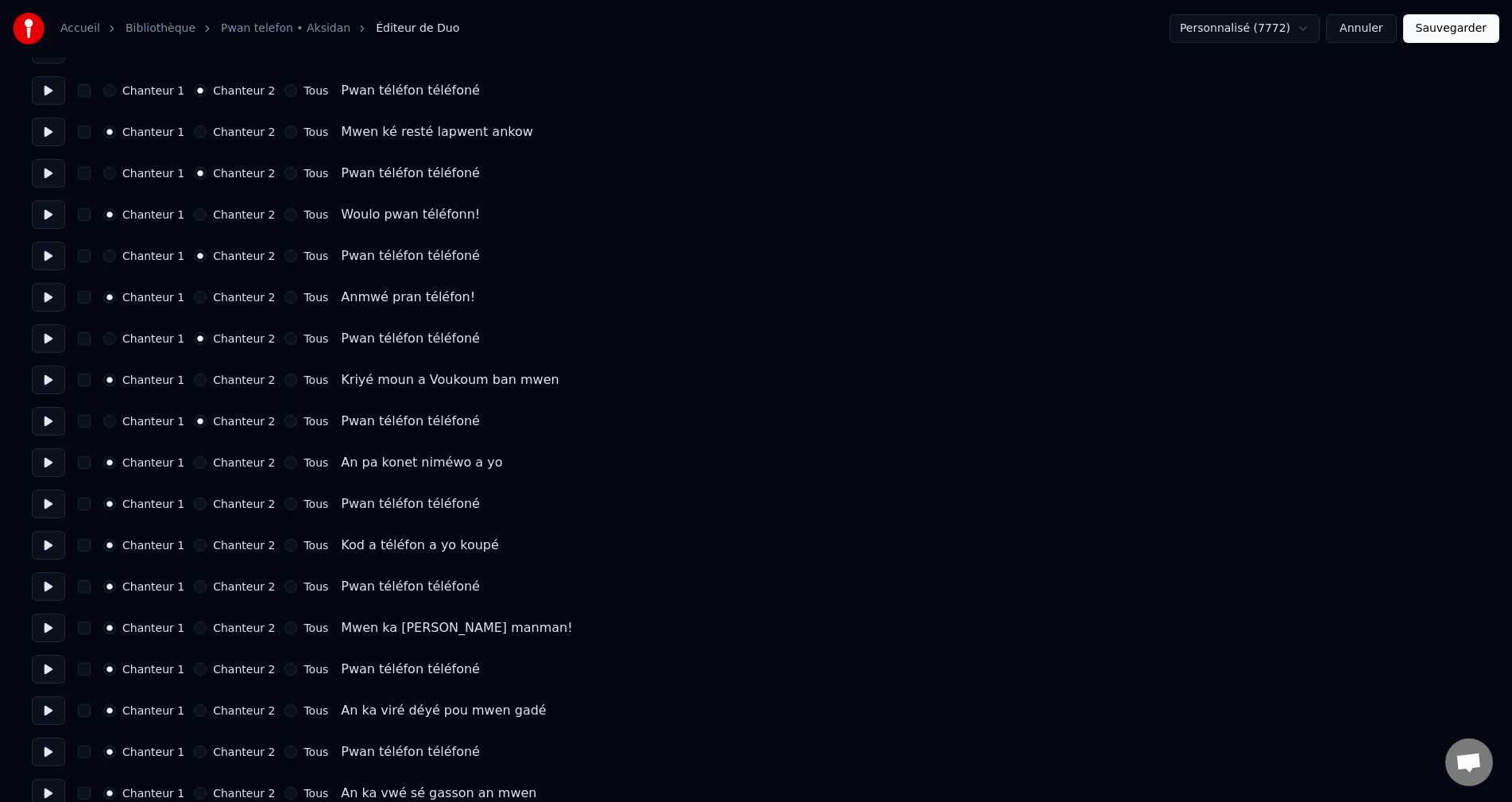
click at [193, 505] on button "Chanteur 2" at bounding box center [200, 504] width 13 height 13
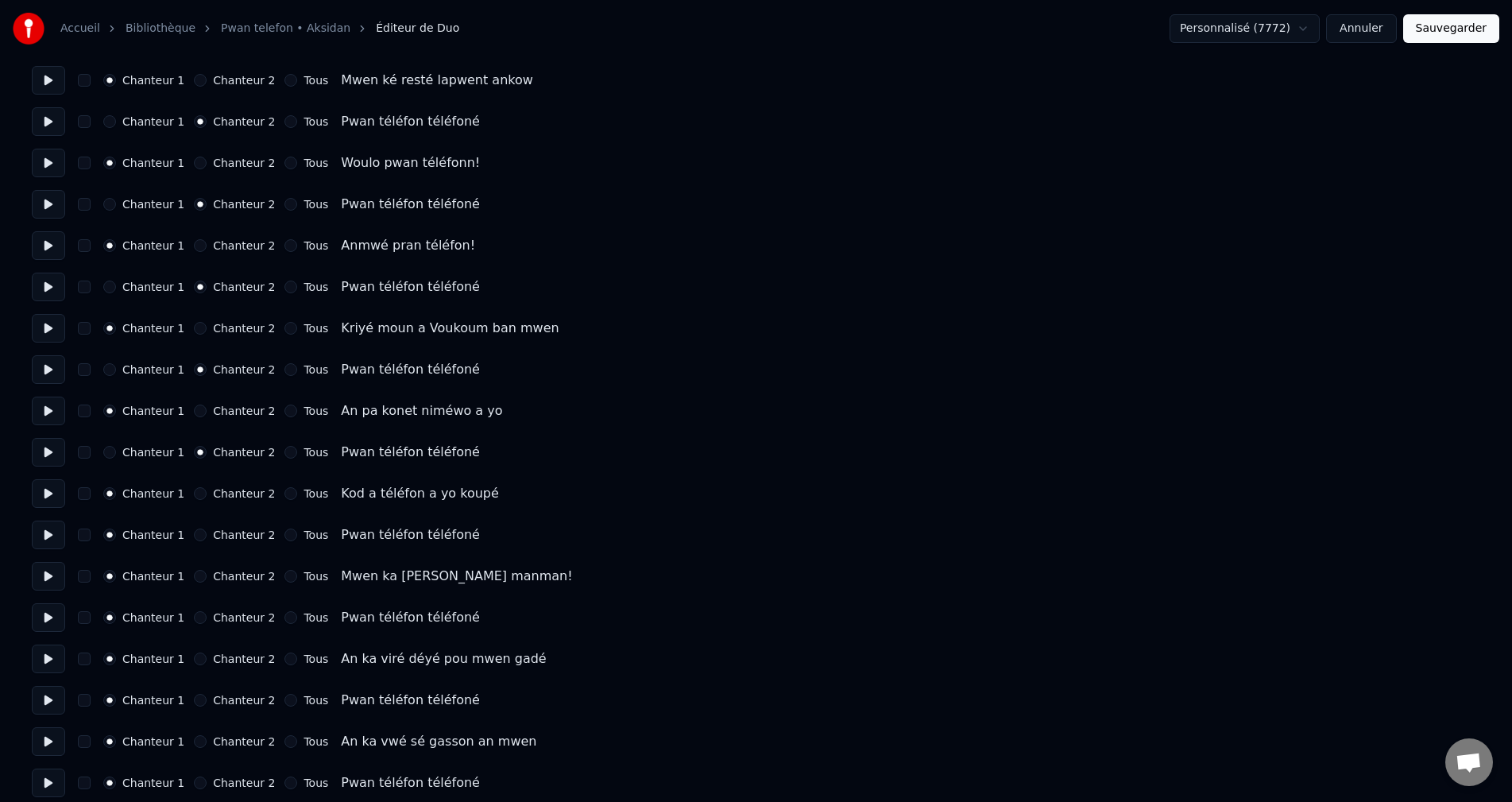
scroll to position [1192, 0]
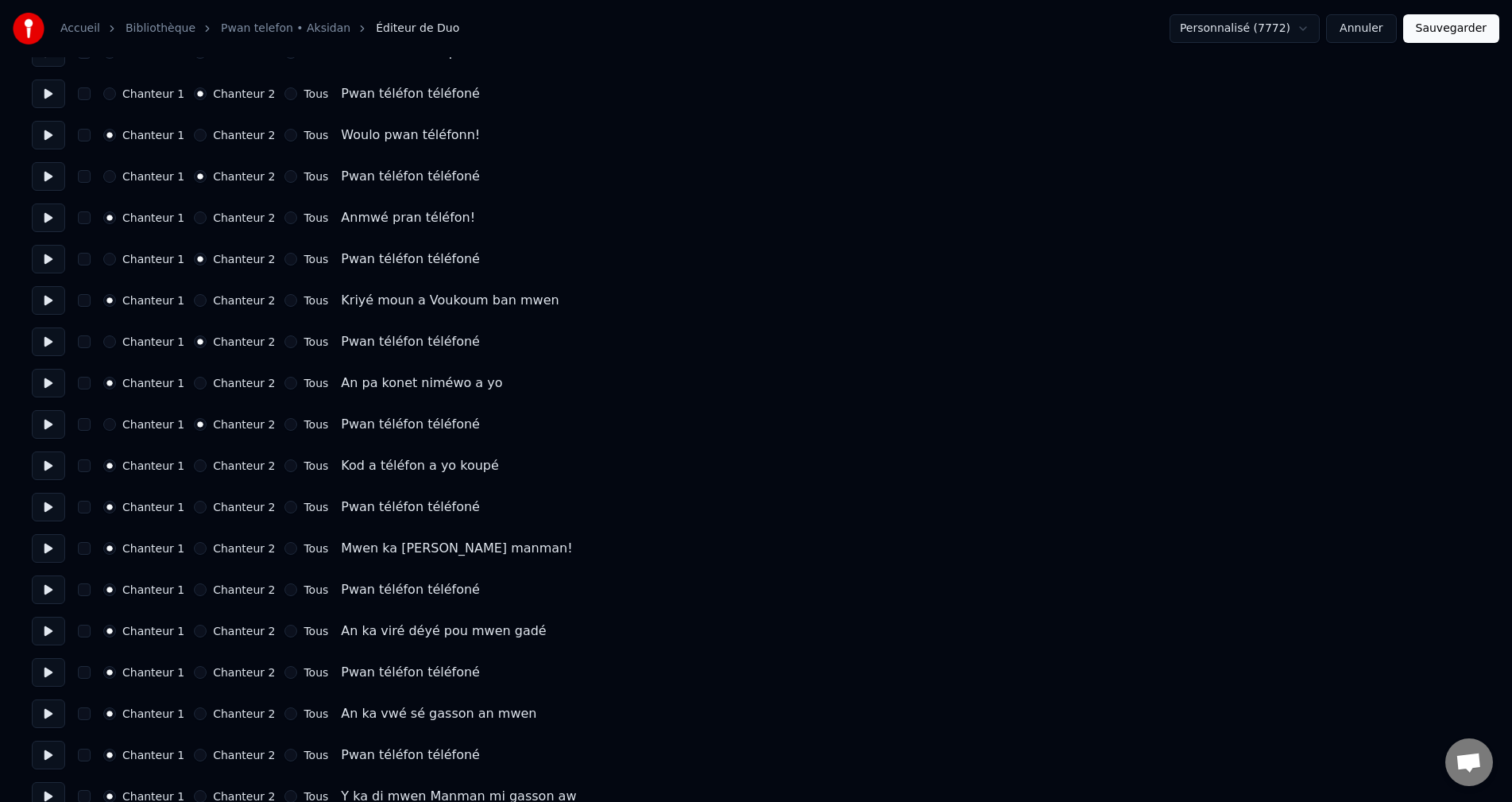
click at [193, 504] on button "Chanteur 2" at bounding box center [200, 508] width 13 height 13
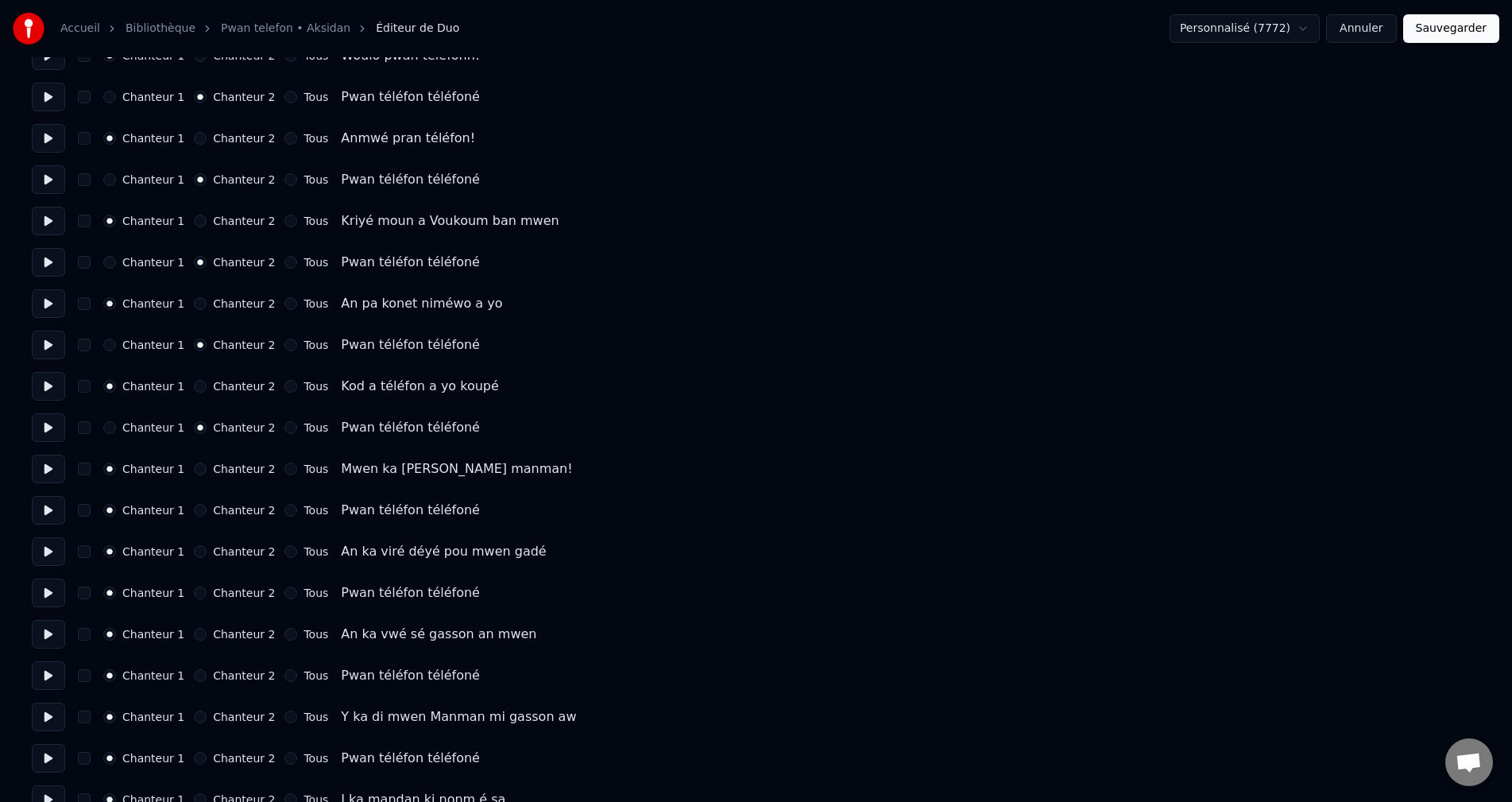
click at [189, 518] on div "Chanteur 1 Chanteur 2 Tous Pwan téléfon téléfoné" at bounding box center [756, 510] width 1448 height 29
click at [193, 508] on button "Chanteur 2" at bounding box center [200, 510] width 13 height 13
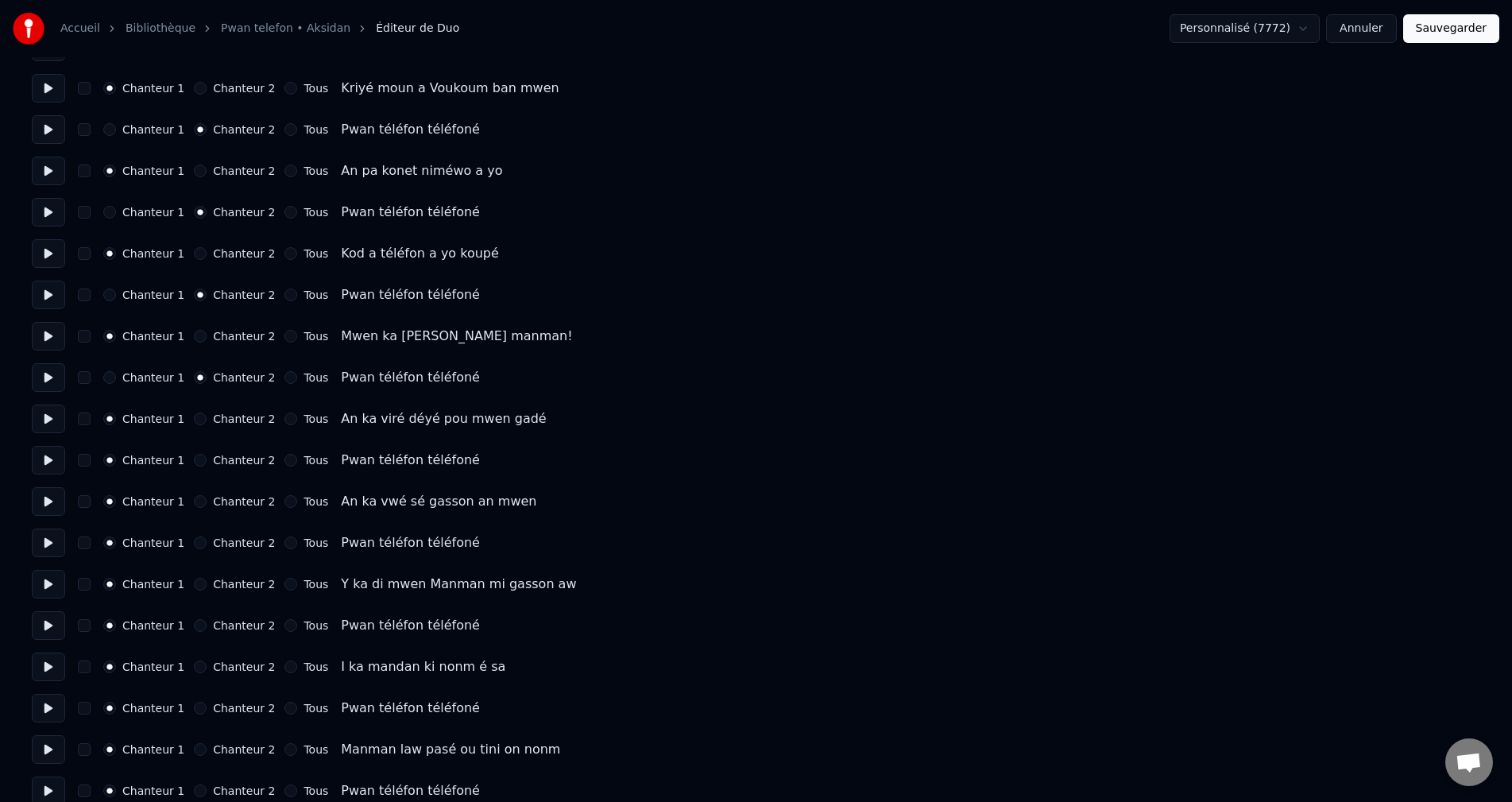
scroll to position [1431, 0]
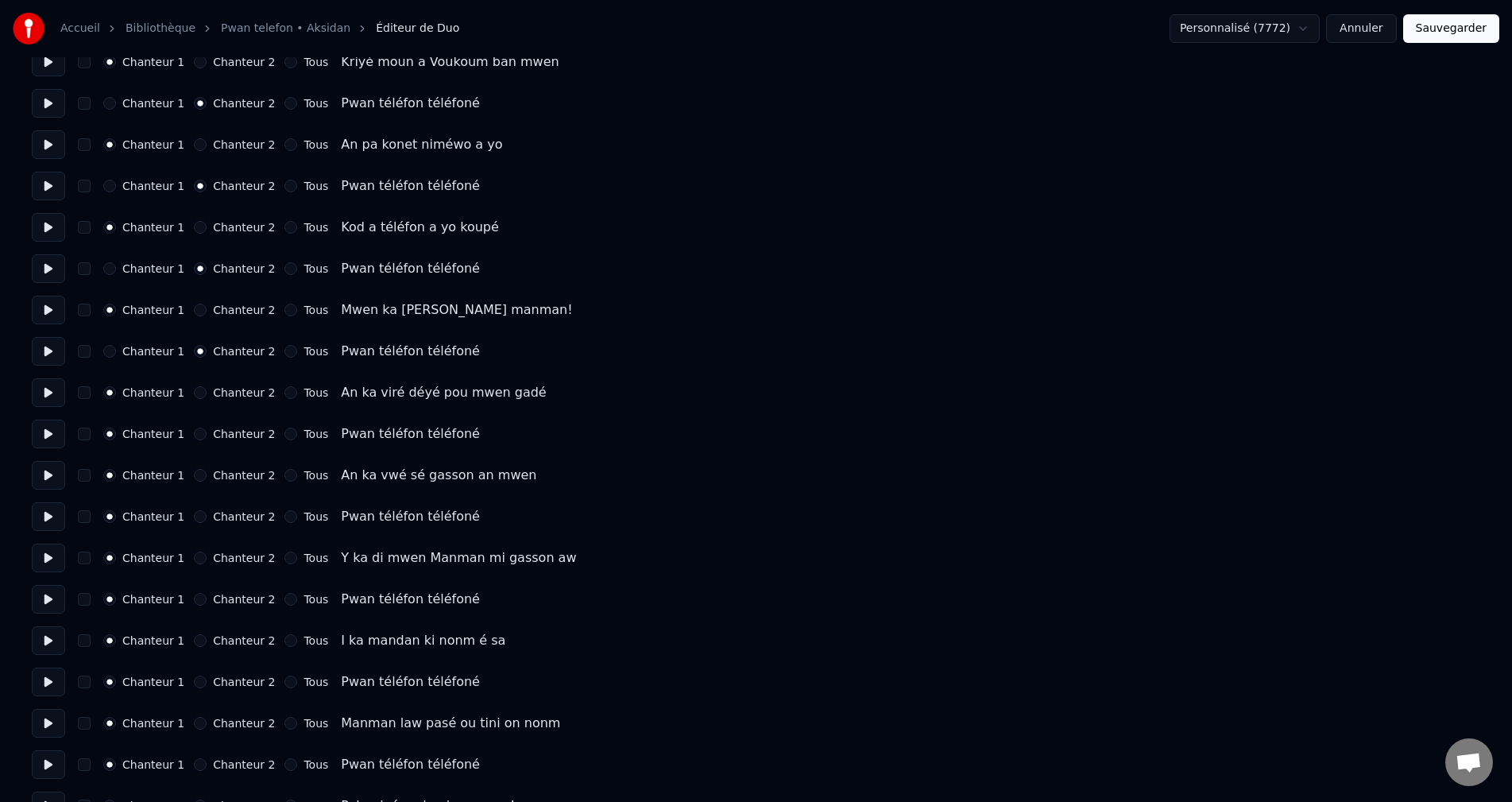
click at [195, 436] on button "Chanteur 2" at bounding box center [200, 434] width 13 height 13
click at [193, 513] on button "Chanteur 2" at bounding box center [200, 517] width 13 height 13
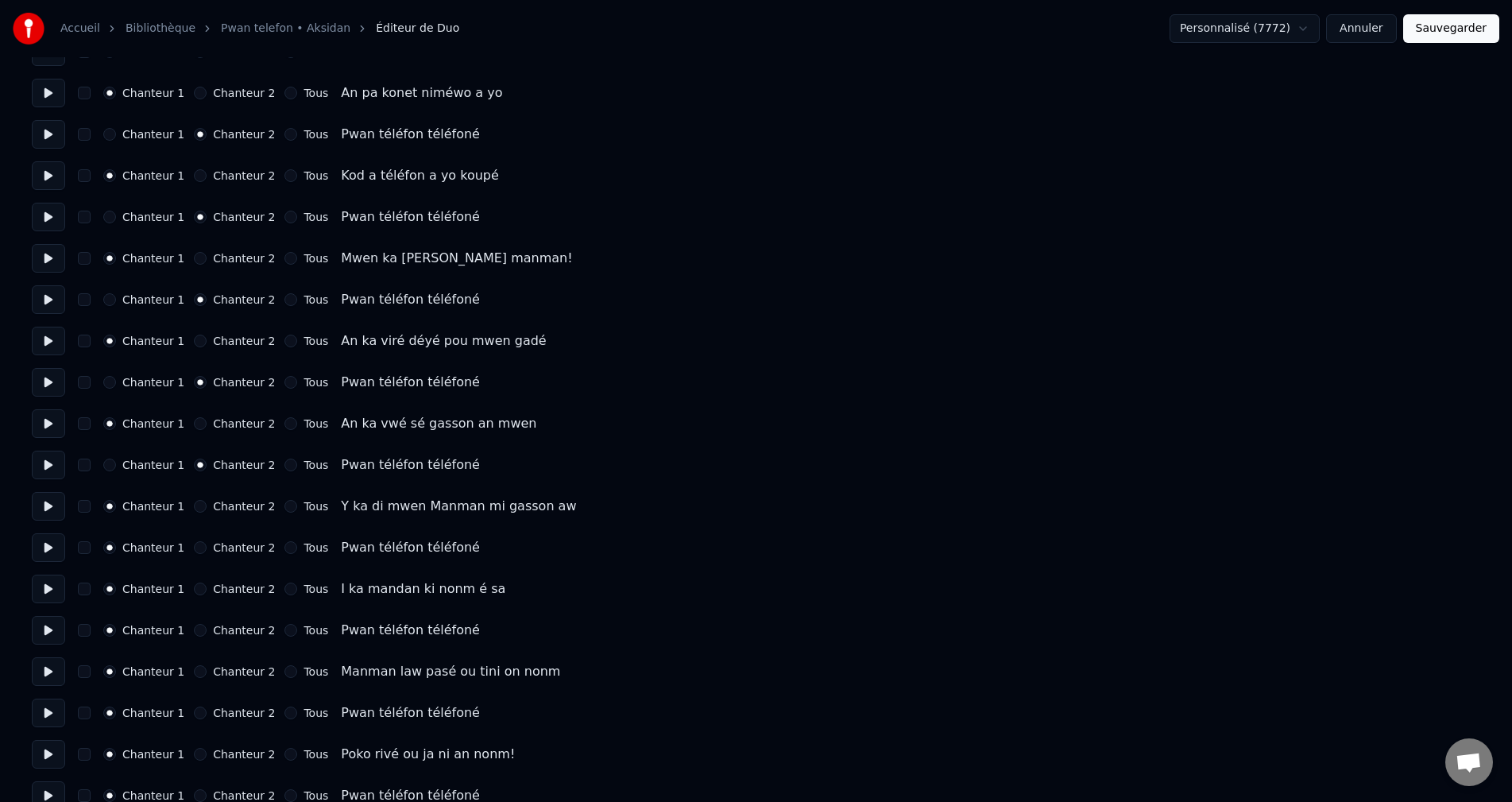
scroll to position [1511, 0]
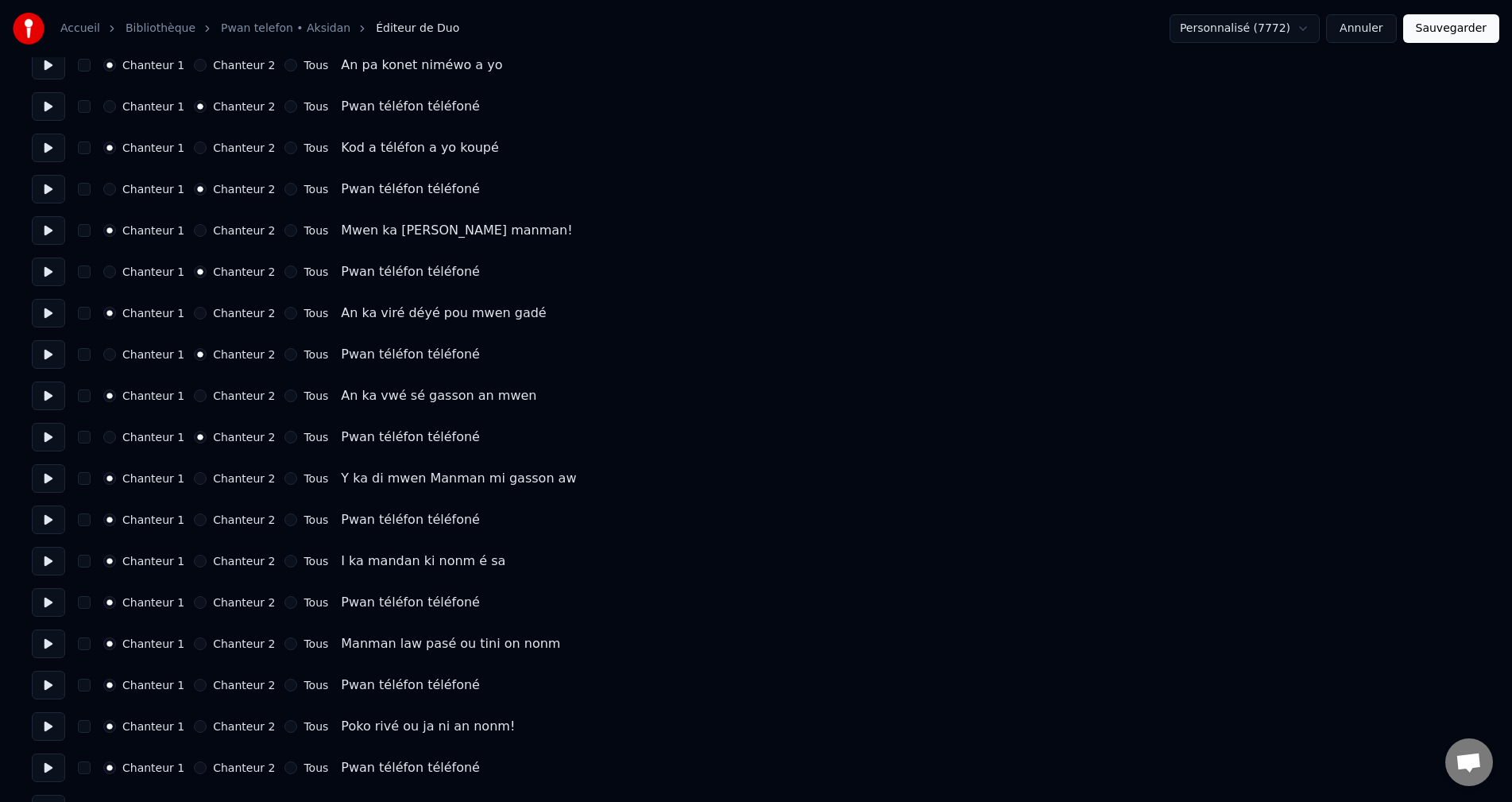
click at [193, 516] on button "Chanteur 2" at bounding box center [200, 520] width 13 height 13
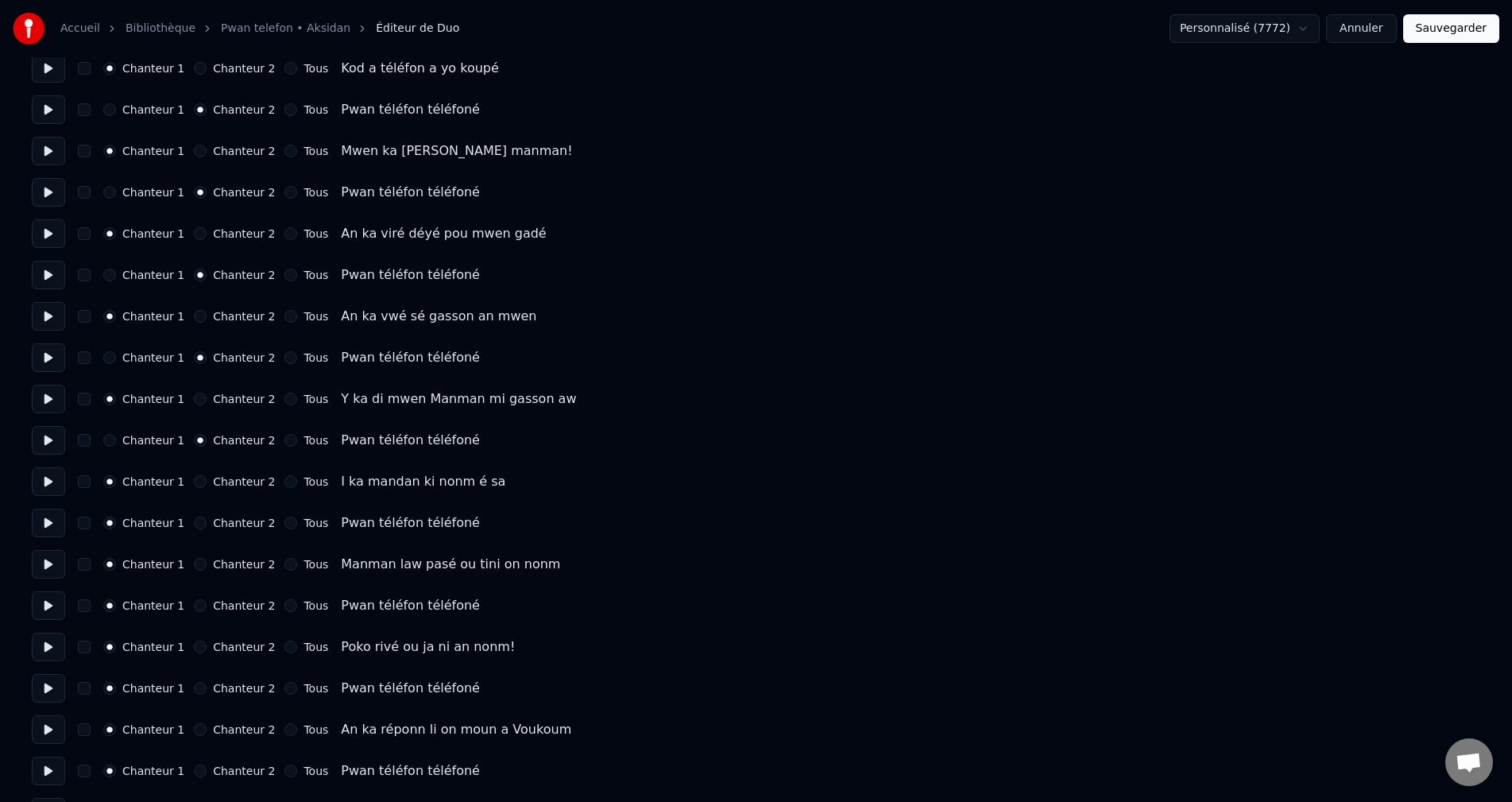
click at [193, 519] on button "Chanteur 2" at bounding box center [200, 523] width 13 height 13
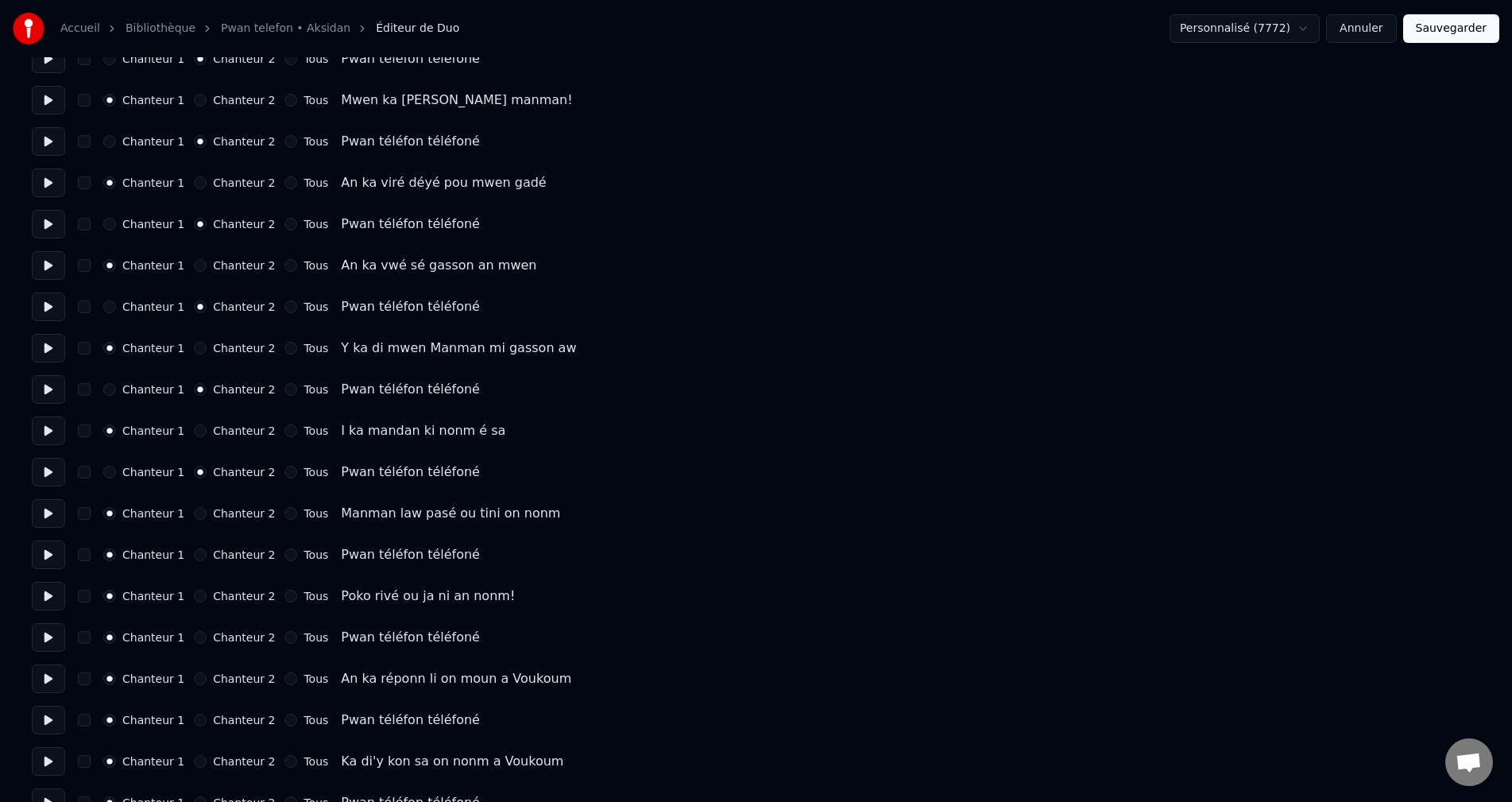
scroll to position [1669, 0]
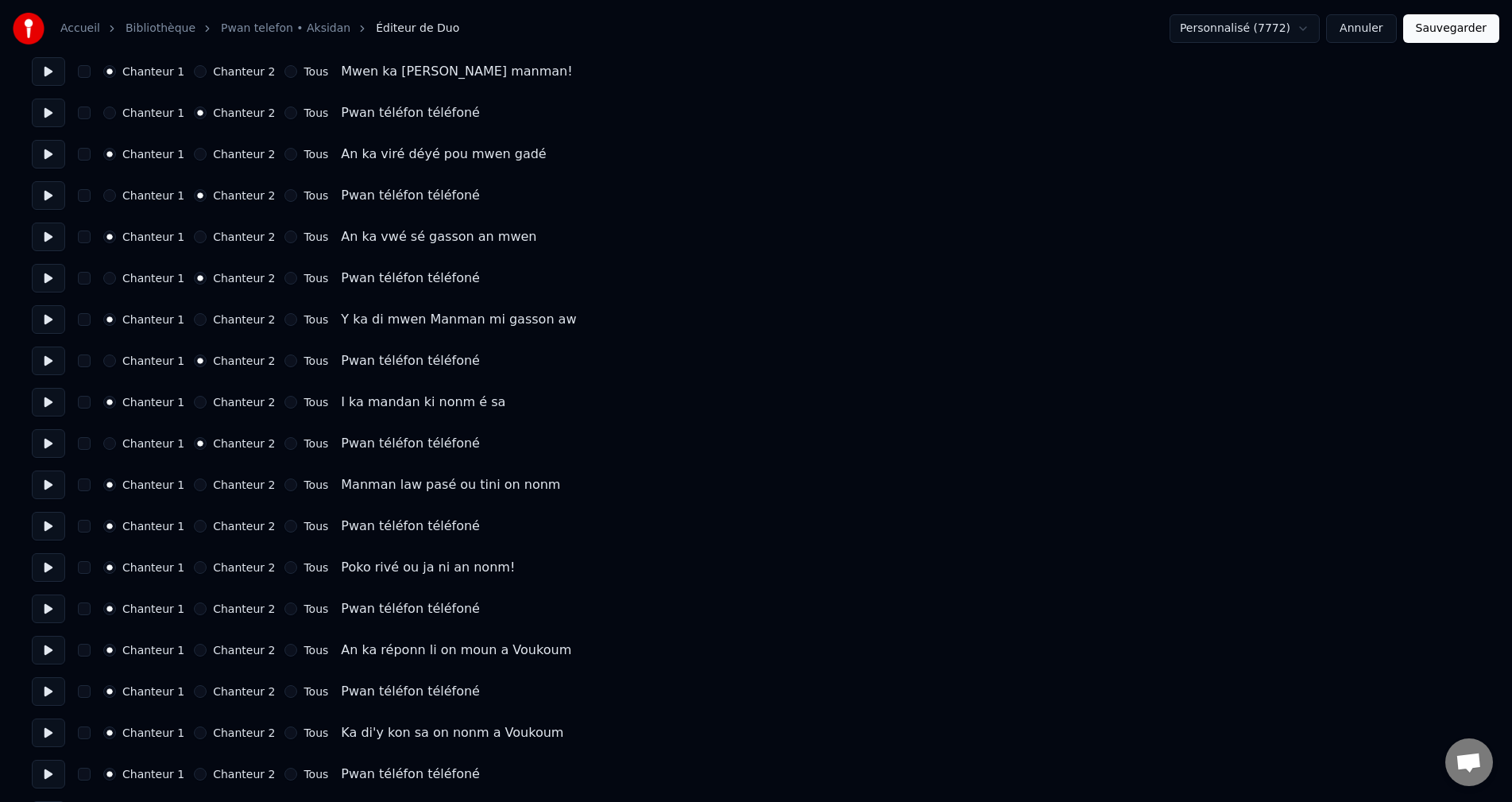
click at [193, 524] on button "Chanteur 2" at bounding box center [200, 526] width 13 height 13
click at [193, 528] on button "Chanteur 2" at bounding box center [200, 530] width 13 height 13
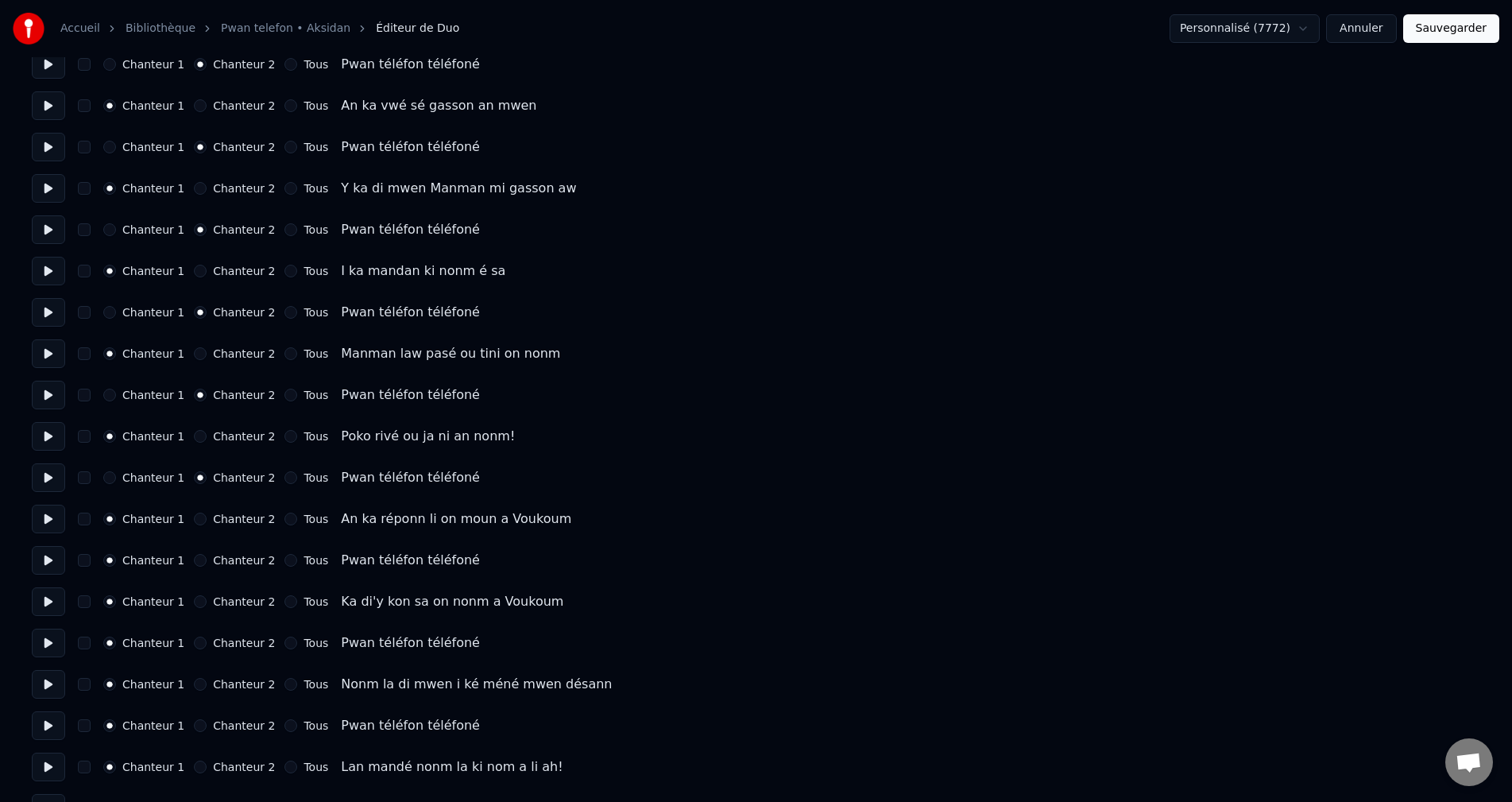
scroll to position [1828, 0]
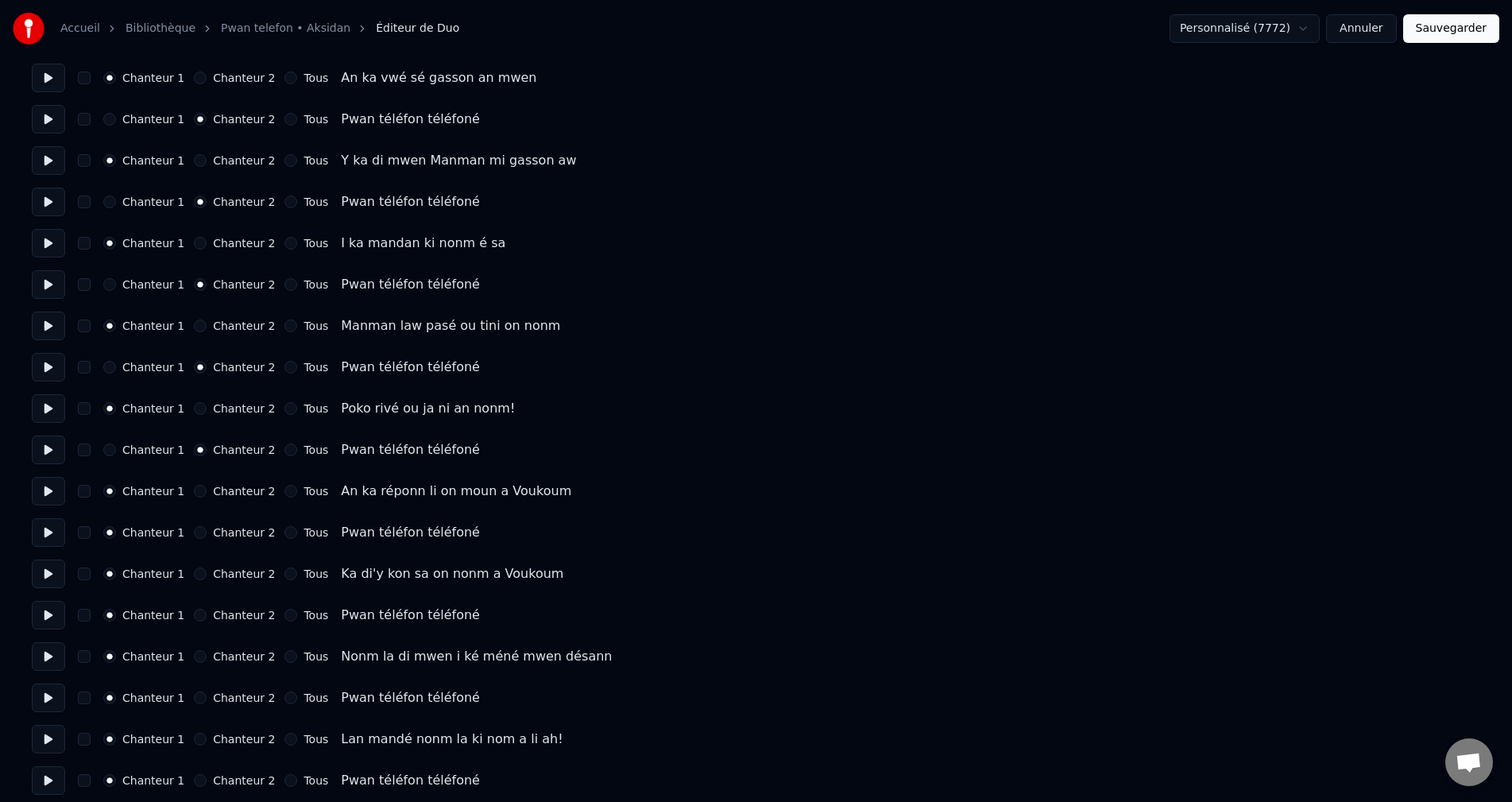
click at [193, 536] on button "Chanteur 2" at bounding box center [200, 533] width 13 height 13
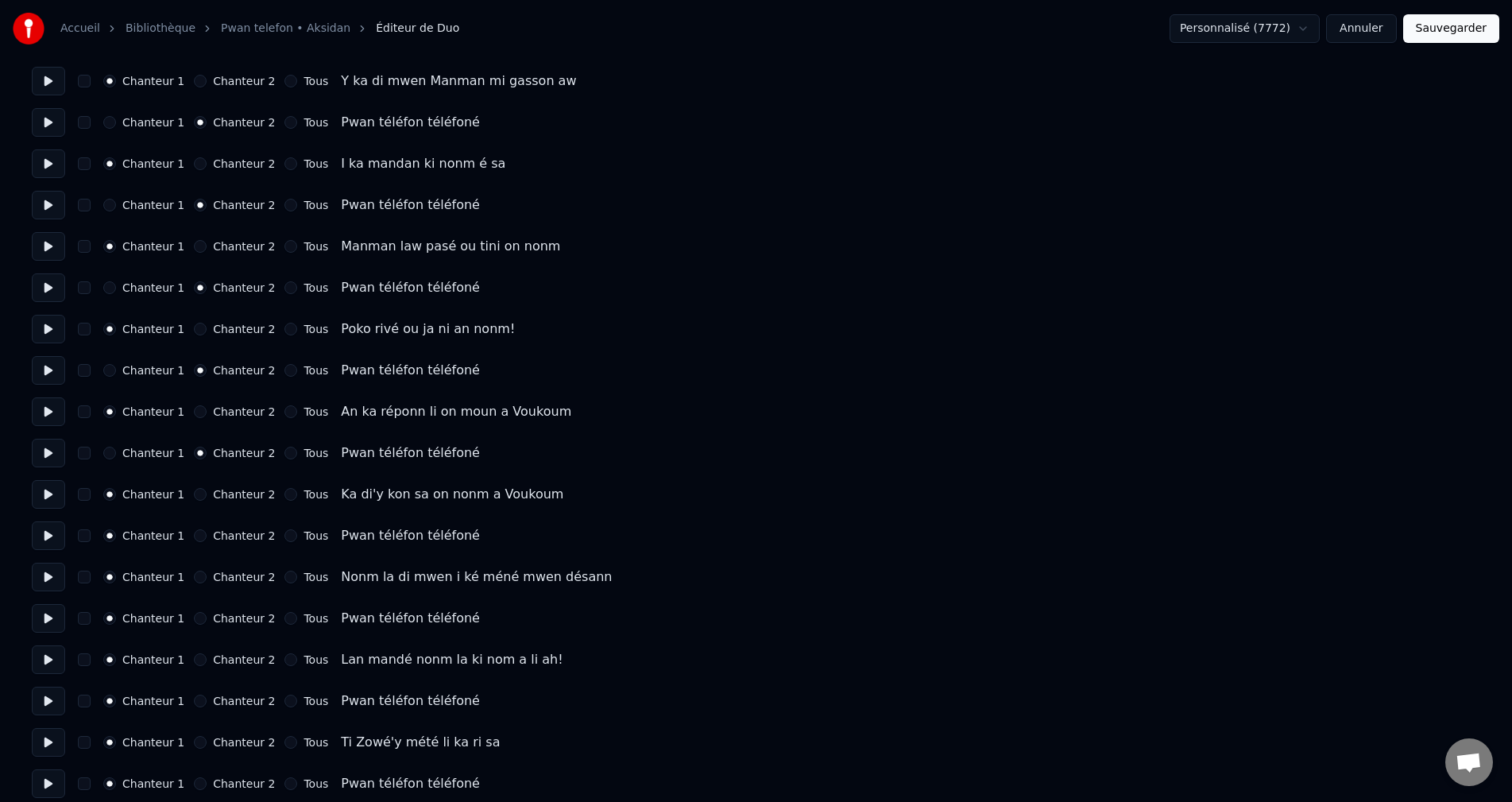
click at [193, 529] on button "Chanteur 2" at bounding box center [200, 536] width 13 height 13
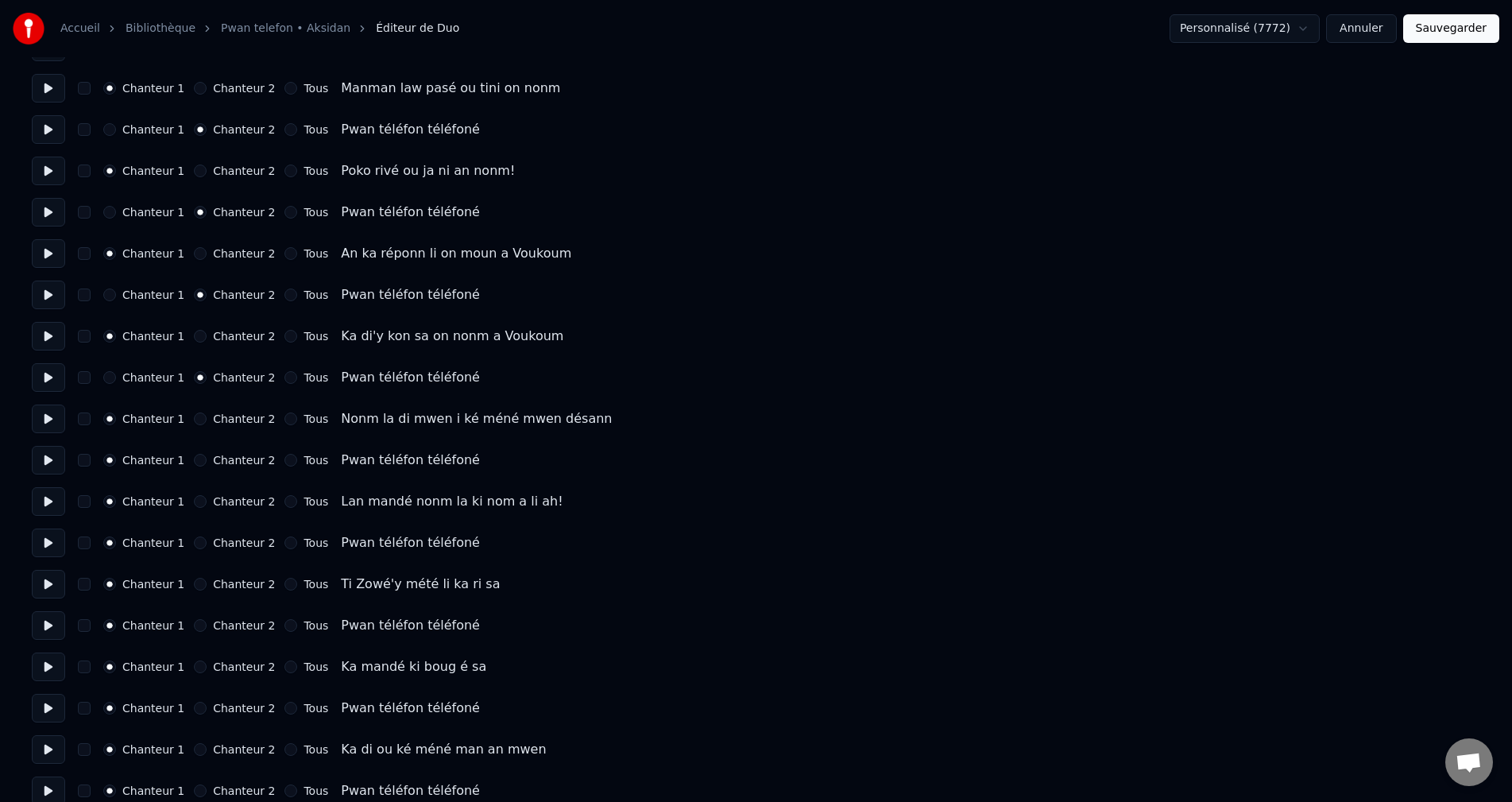
scroll to position [2067, 0]
click at [193, 466] on div "Chanteur 1 Chanteur 2 Tous Pwan téléfon téléfoné" at bounding box center [756, 459] width 1448 height 29
click at [191, 465] on div "Chanteur 1 Chanteur 2 Tous Pwan téléfon téléfoné" at bounding box center [756, 459] width 1448 height 29
click at [193, 457] on button "Chanteur 2" at bounding box center [200, 460] width 13 height 13
click at [193, 541] on button "Chanteur 2" at bounding box center [200, 542] width 13 height 13
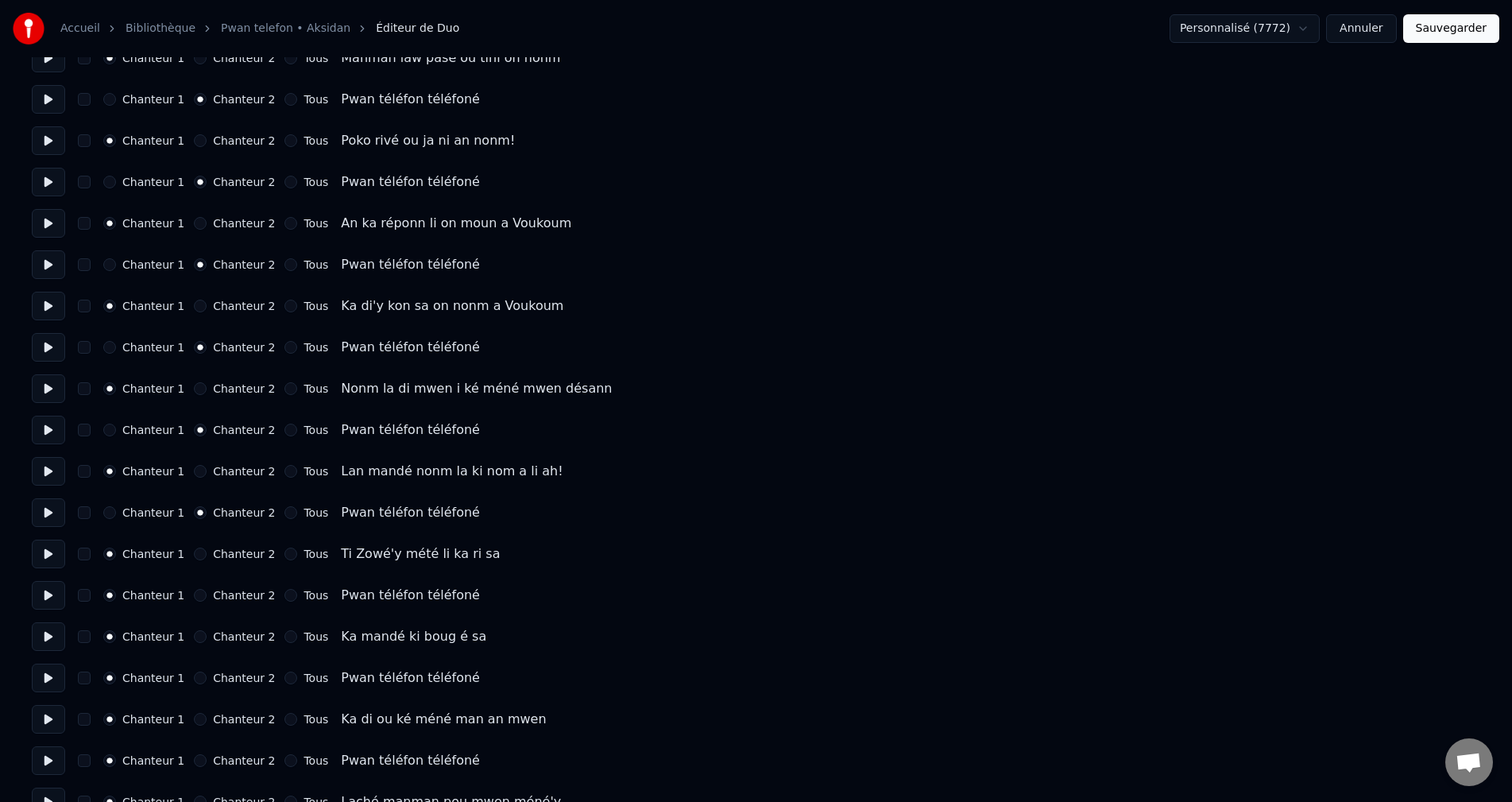
scroll to position [2146, 0]
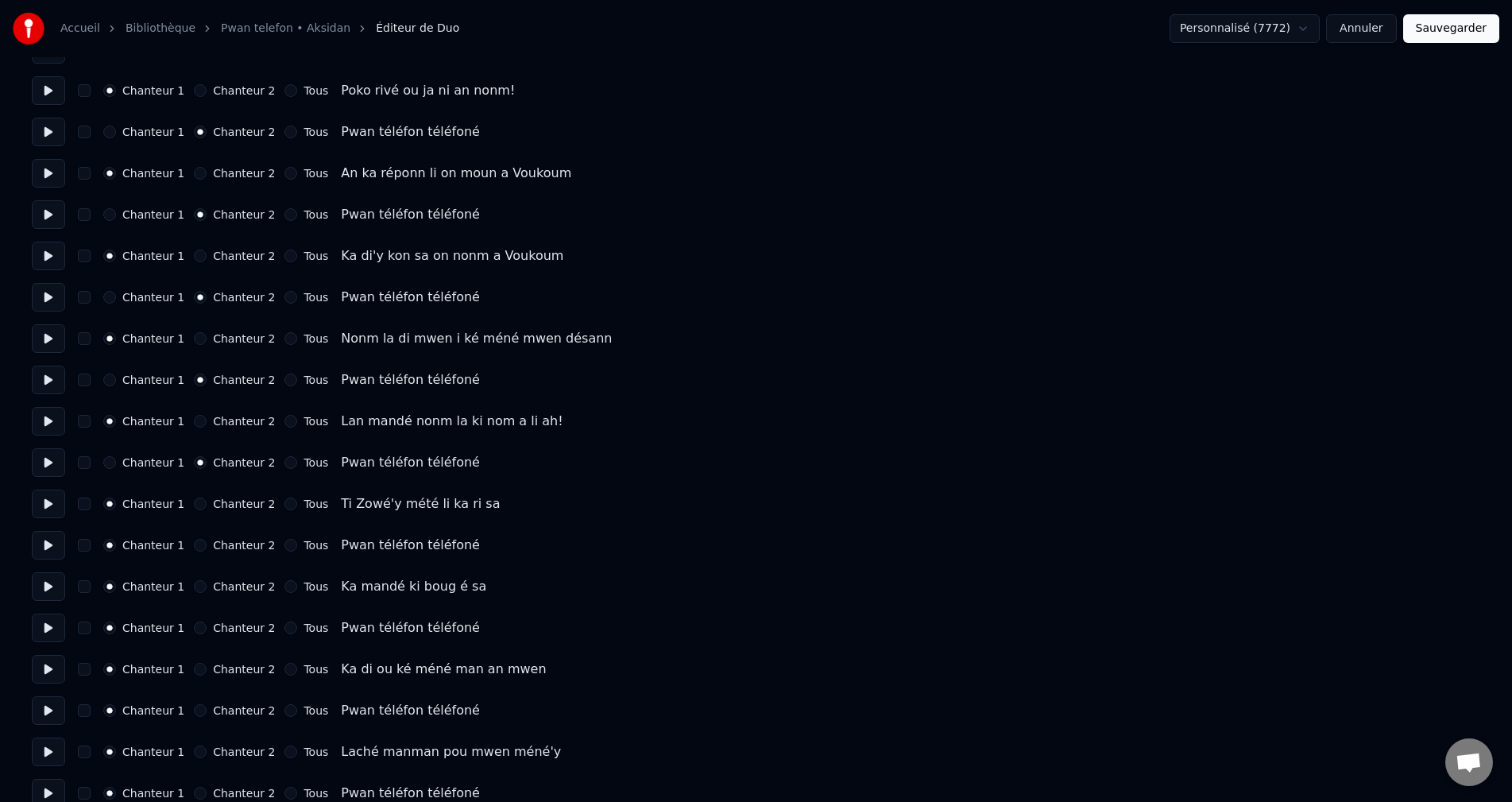
click at [193, 544] on button "Chanteur 2" at bounding box center [200, 546] width 13 height 13
click at [193, 544] on button "Chanteur 2" at bounding box center [200, 549] width 13 height 13
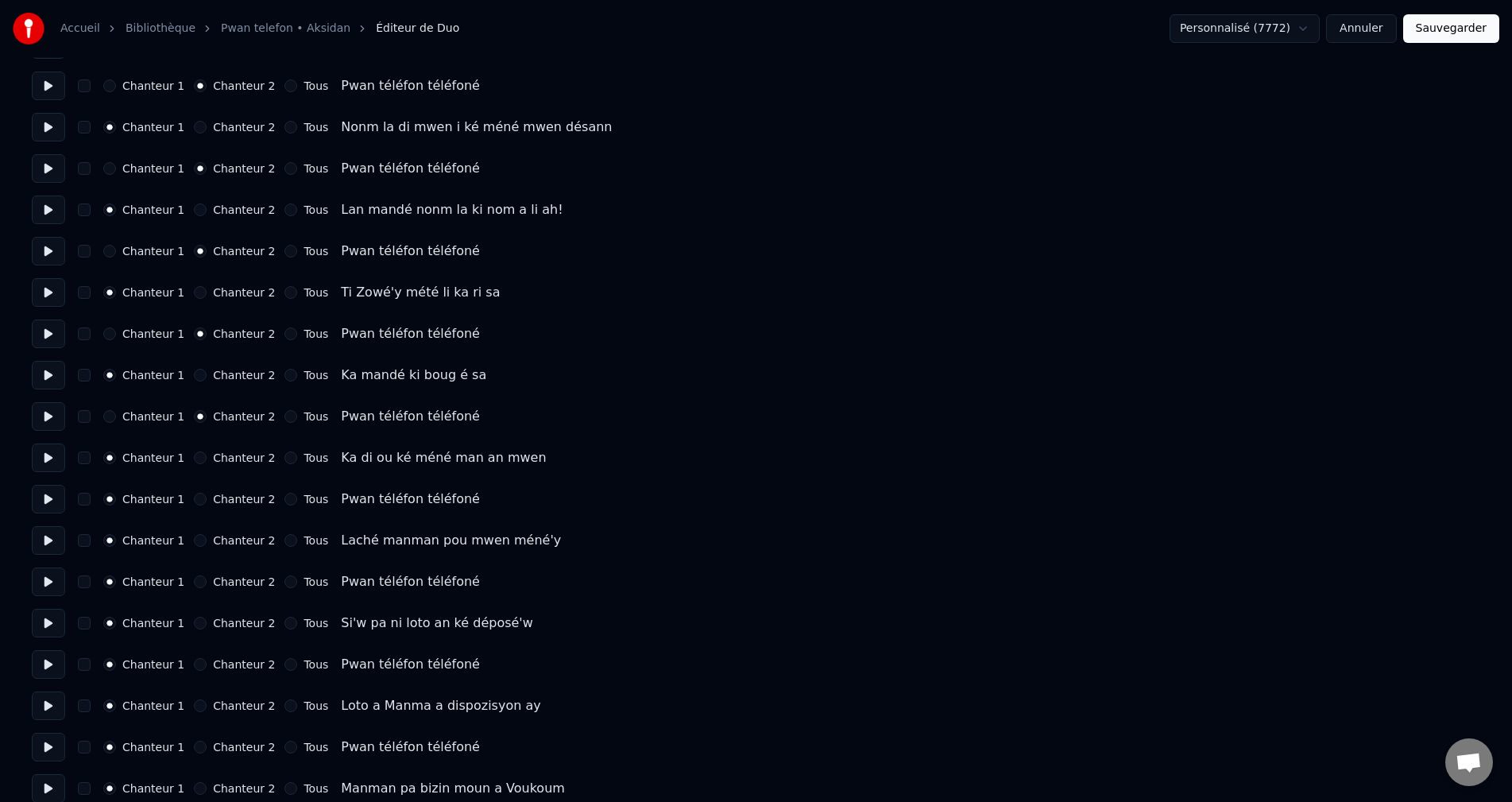
scroll to position [2385, 0]
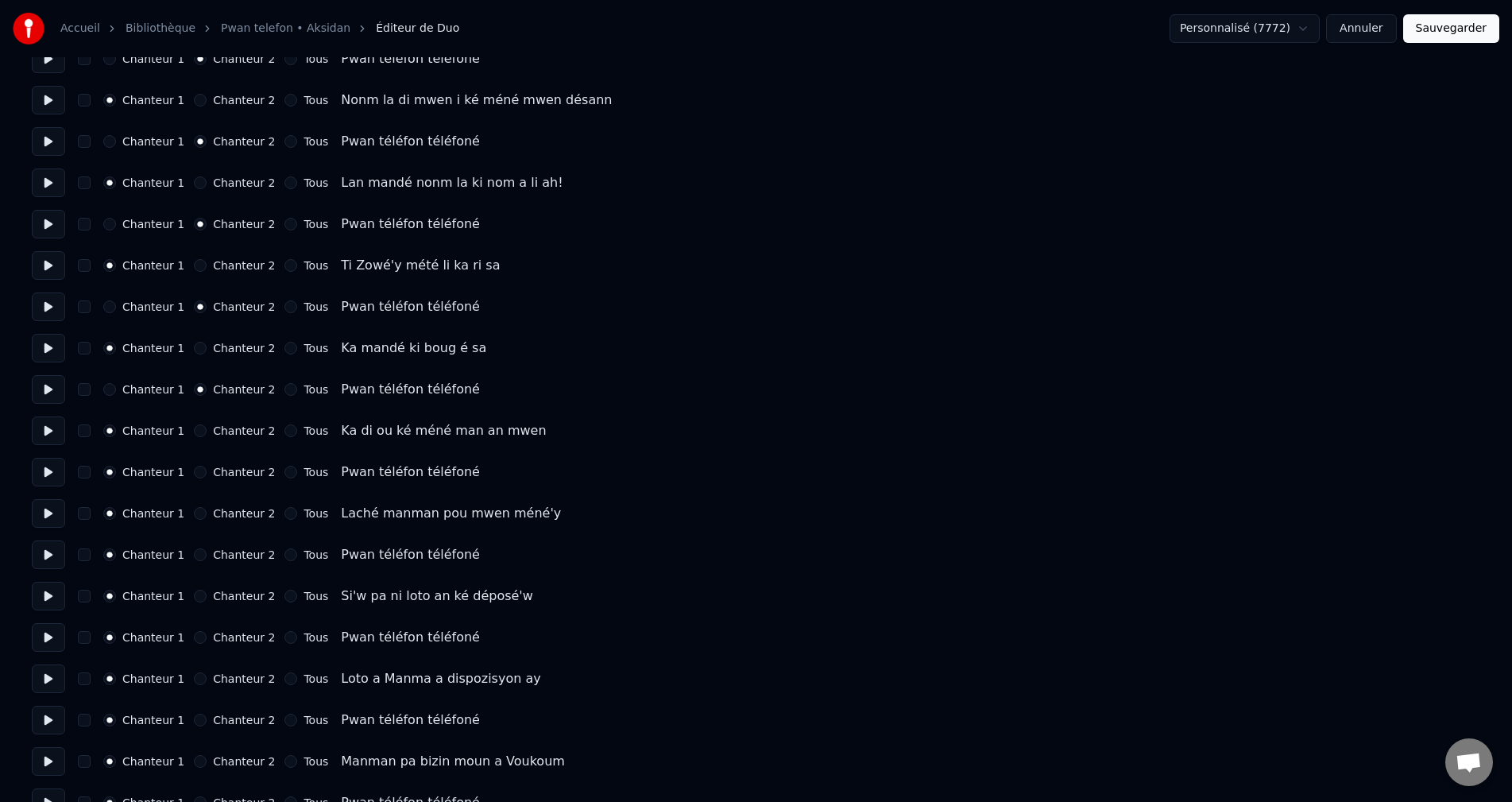
click at [193, 474] on button "Chanteur 2" at bounding box center [200, 472] width 13 height 13
click at [193, 555] on button "Chanteur 2" at bounding box center [200, 555] width 13 height 13
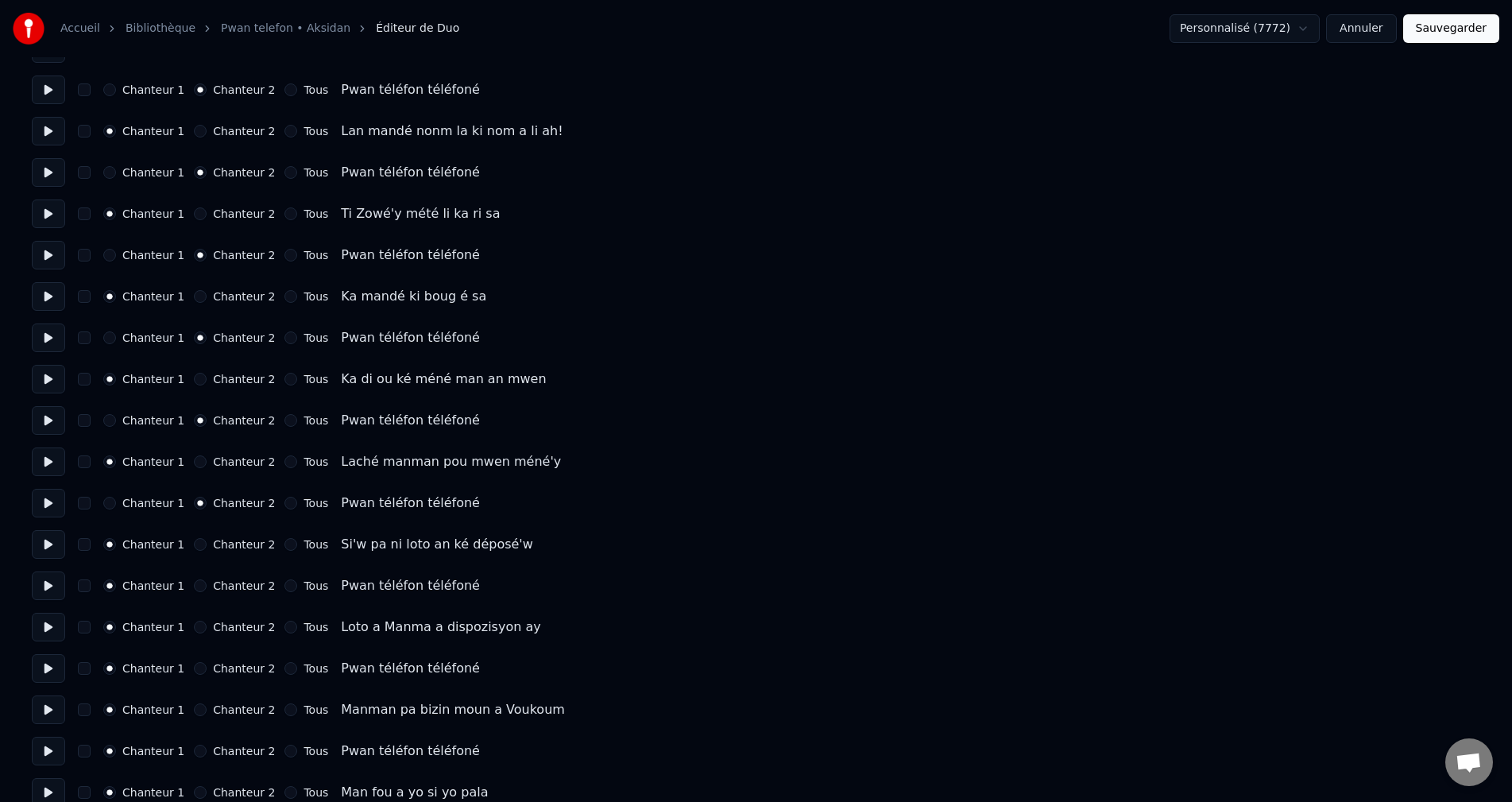
scroll to position [2464, 0]
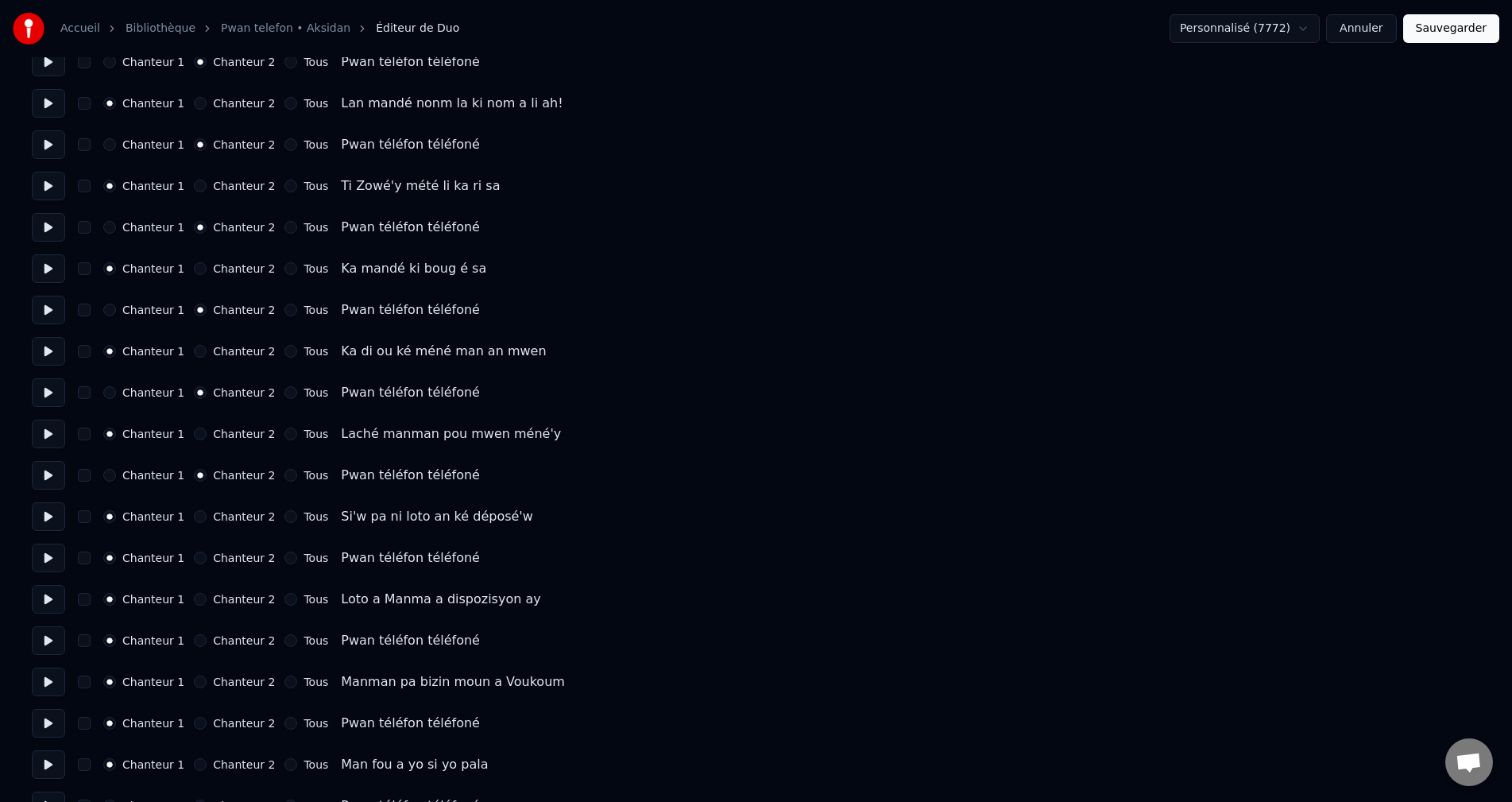
click at [193, 553] on button "Chanteur 2" at bounding box center [200, 558] width 13 height 13
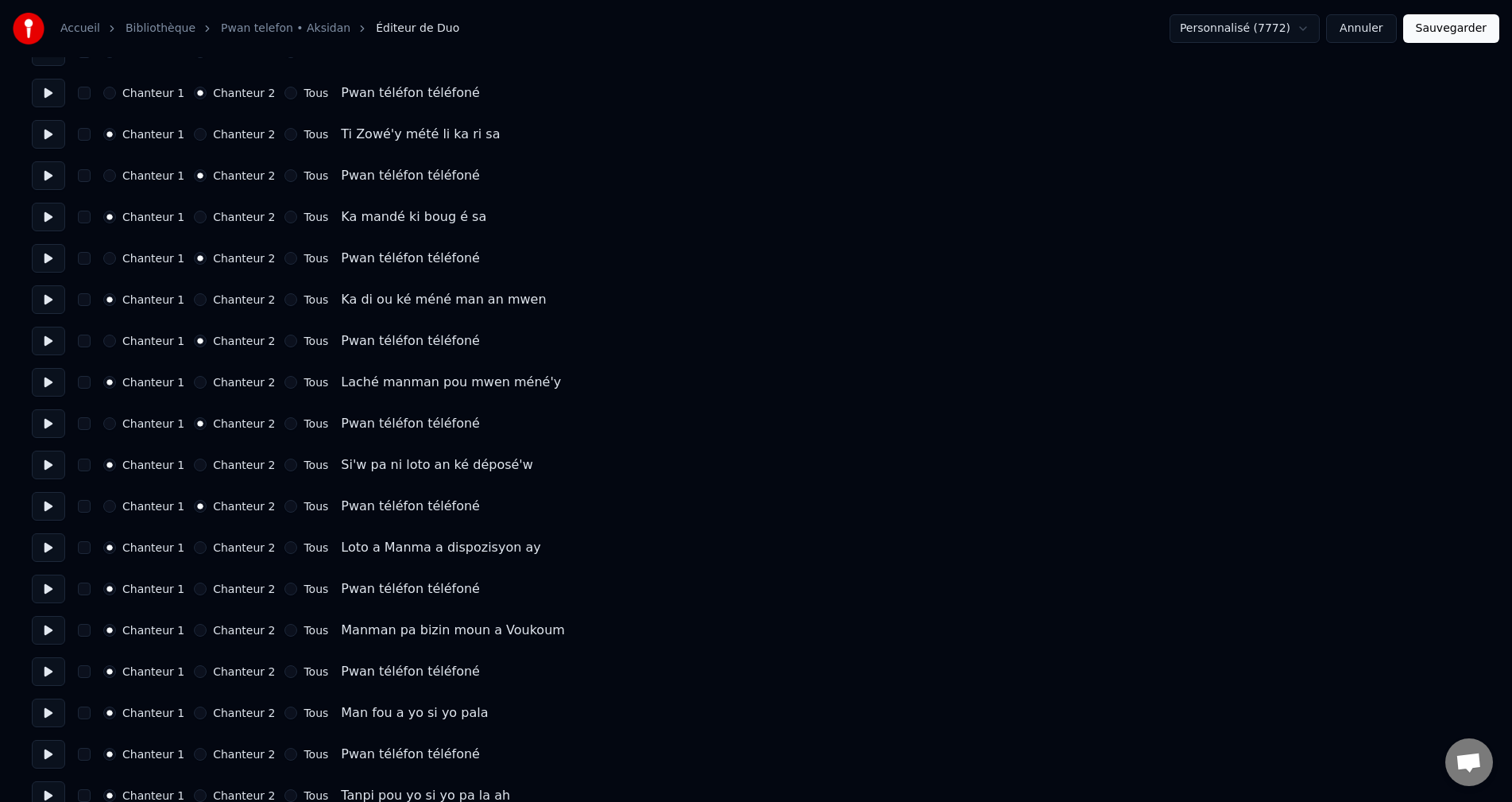
scroll to position [2543, 0]
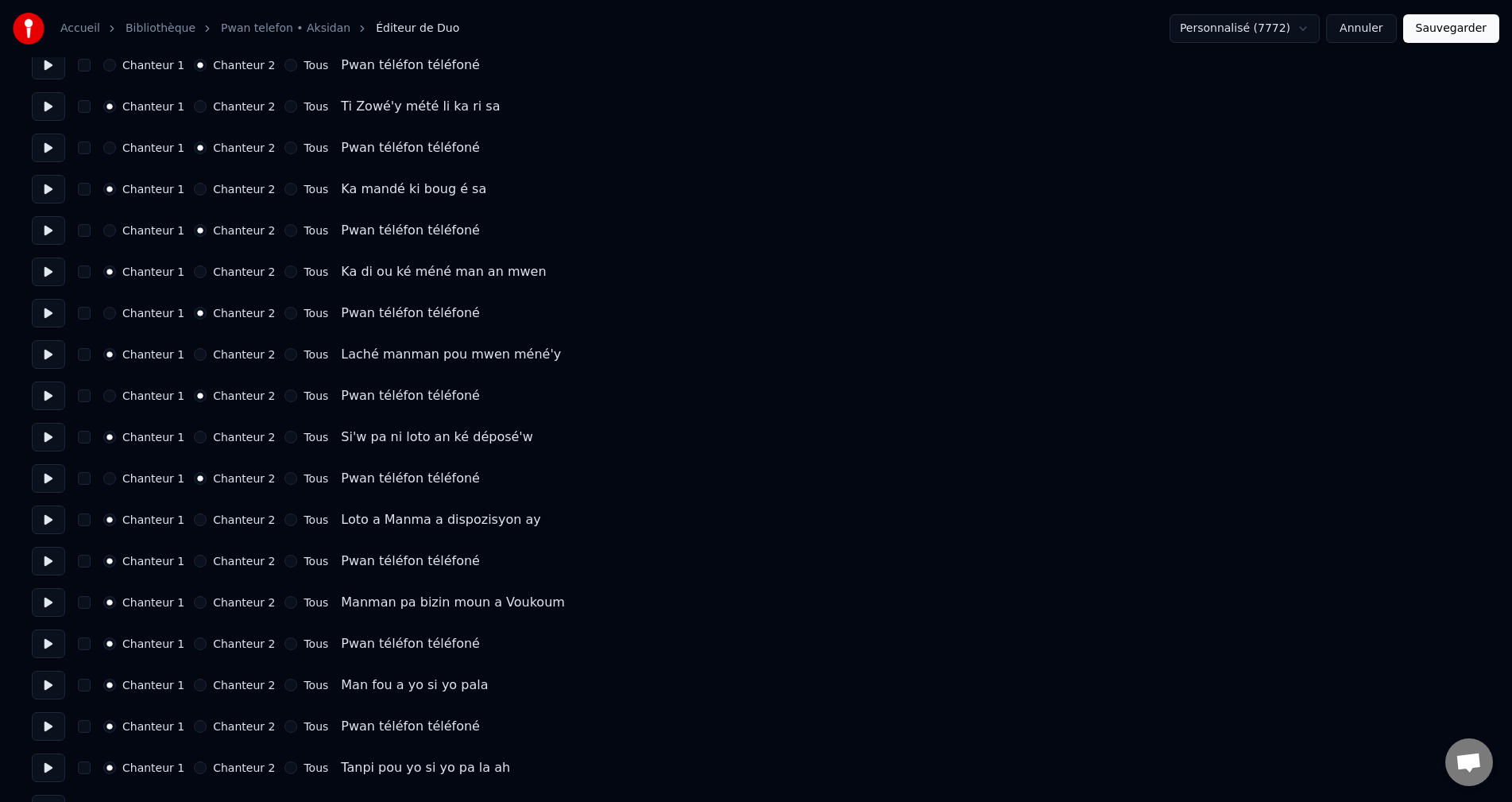
click at [193, 563] on button "Chanteur 2" at bounding box center [200, 562] width 13 height 13
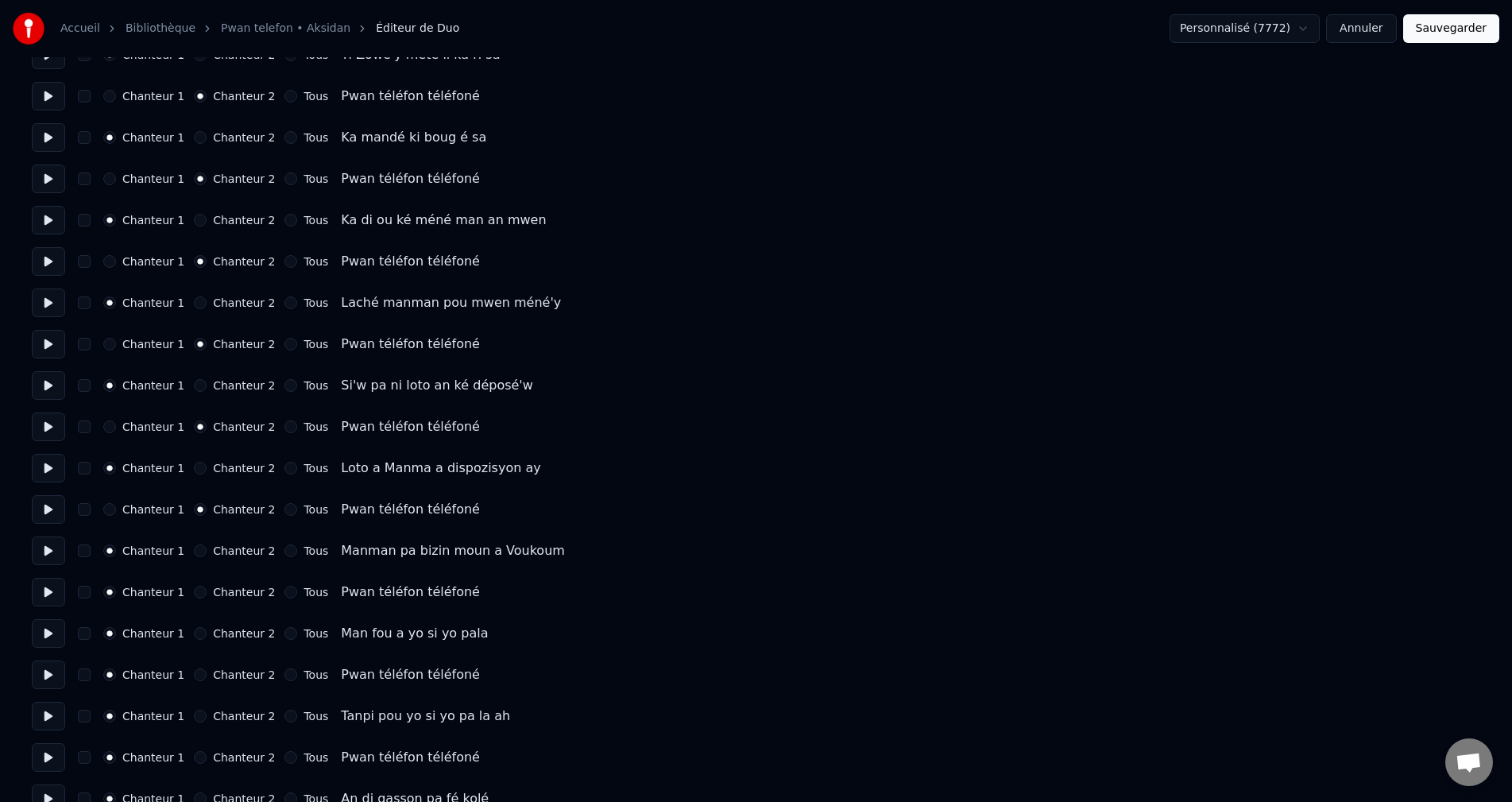
scroll to position [2623, 0]
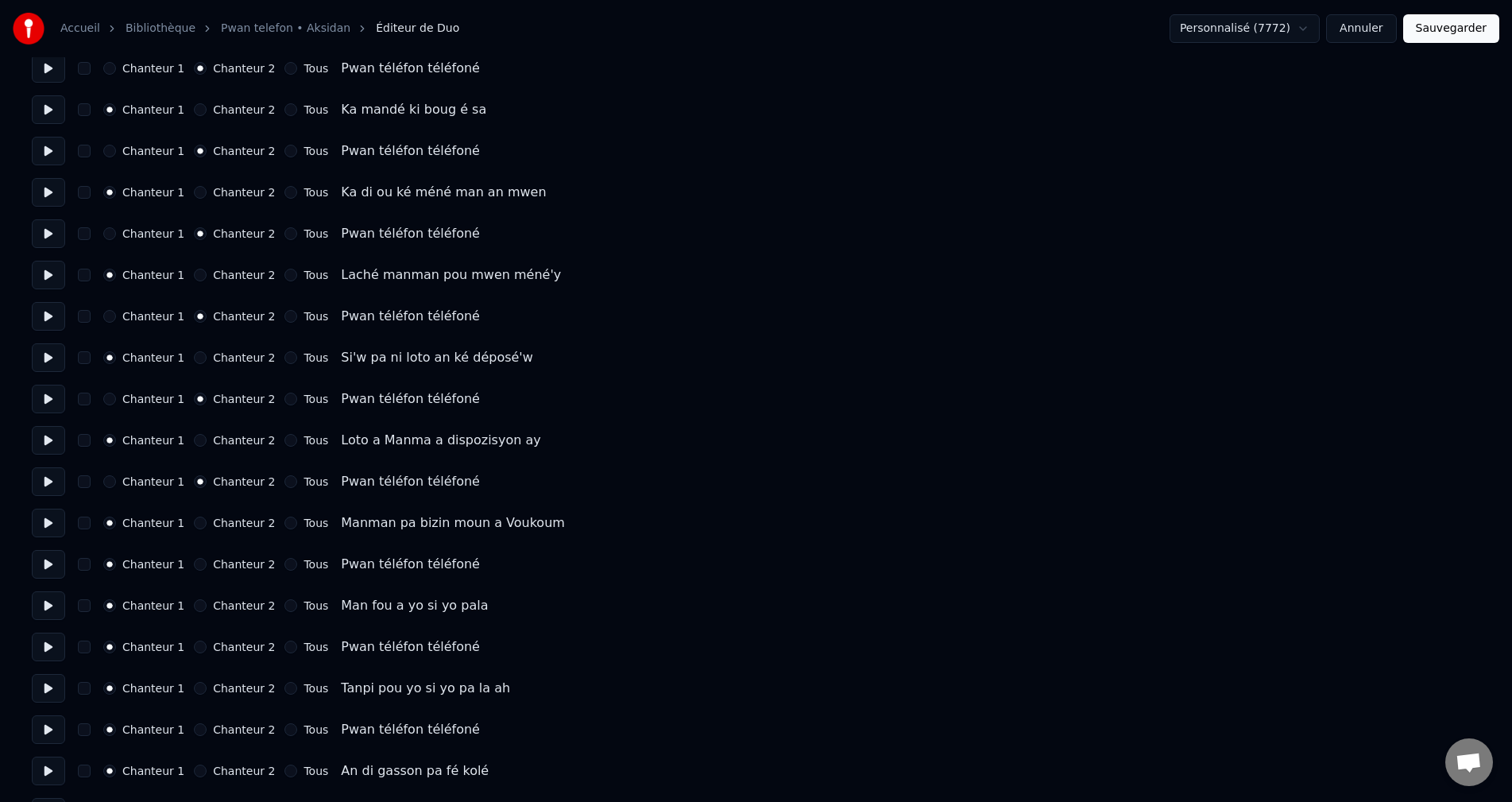
click at [193, 565] on button "Chanteur 2" at bounding box center [200, 565] width 13 height 13
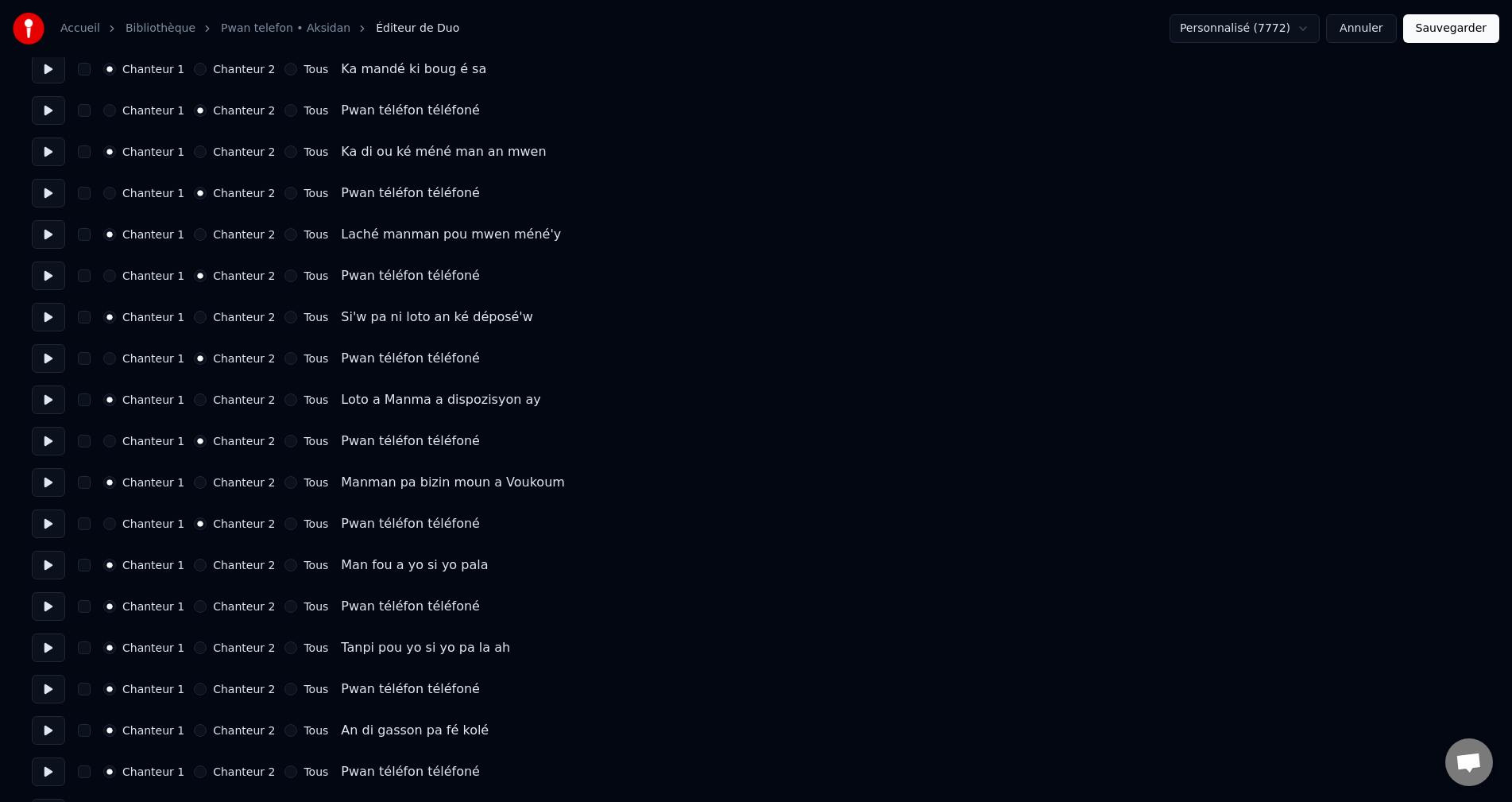
scroll to position [2702, 0]
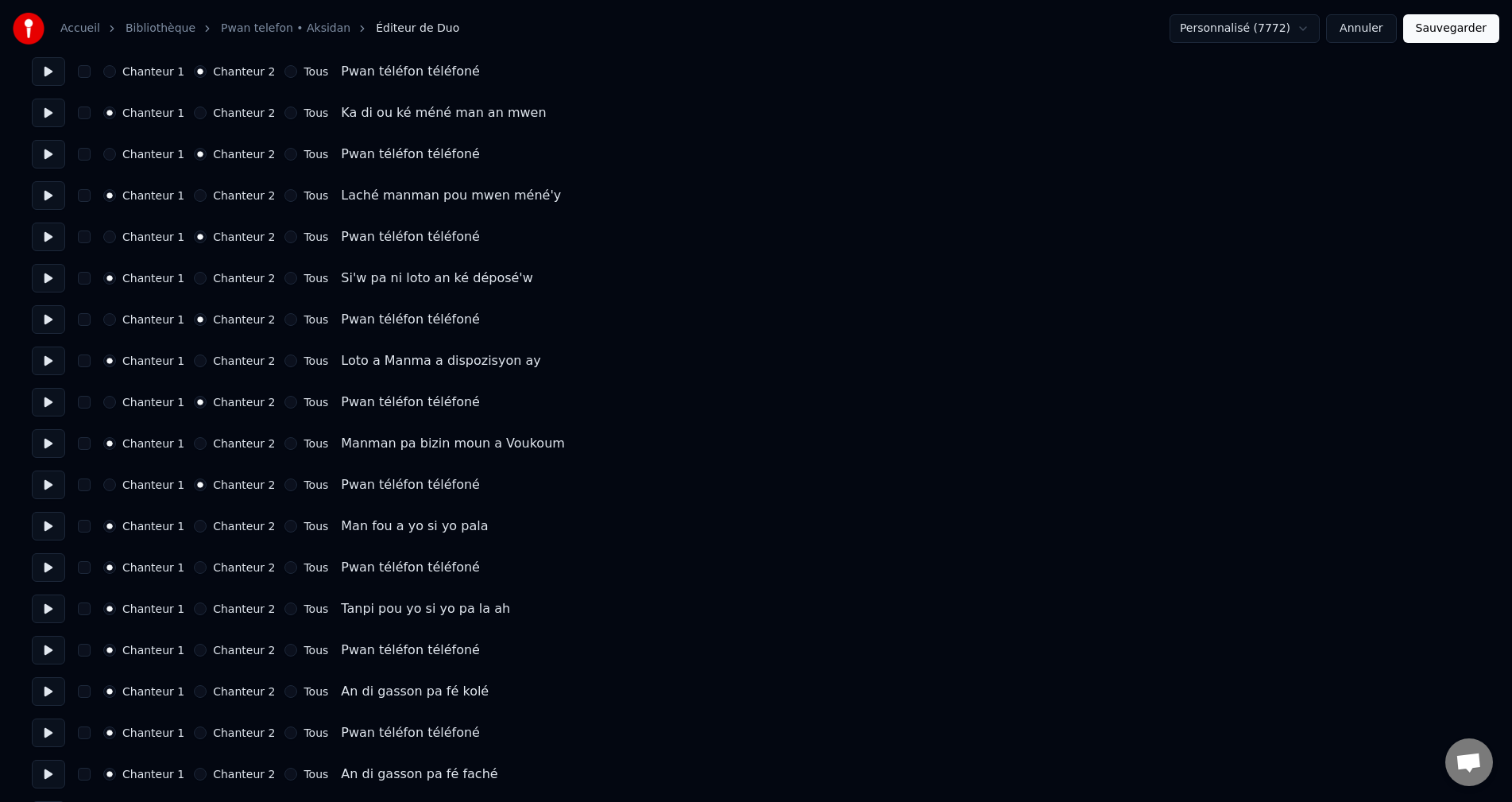
click at [193, 566] on button "Chanteur 2" at bounding box center [200, 567] width 13 height 13
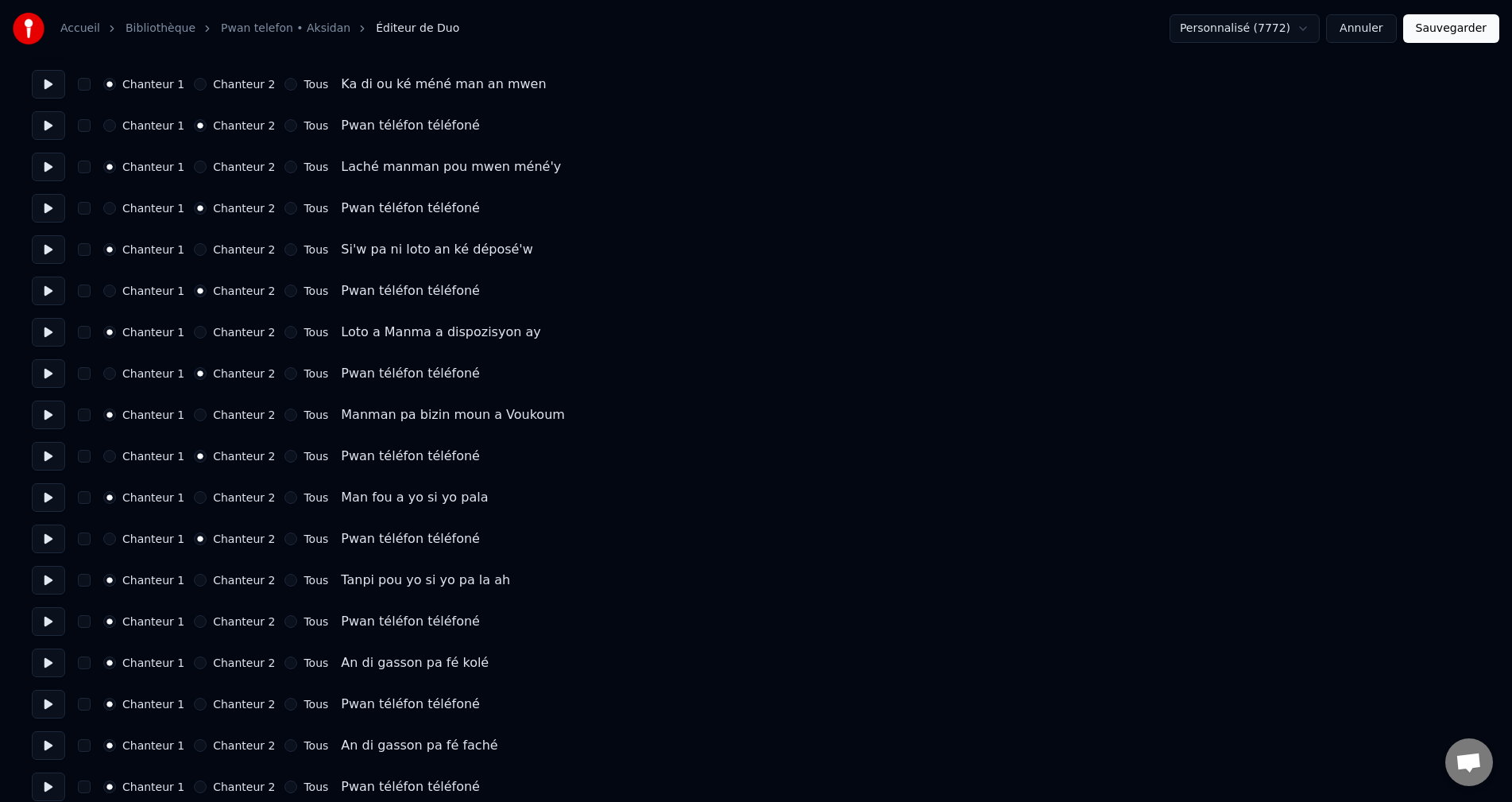
scroll to position [2782, 0]
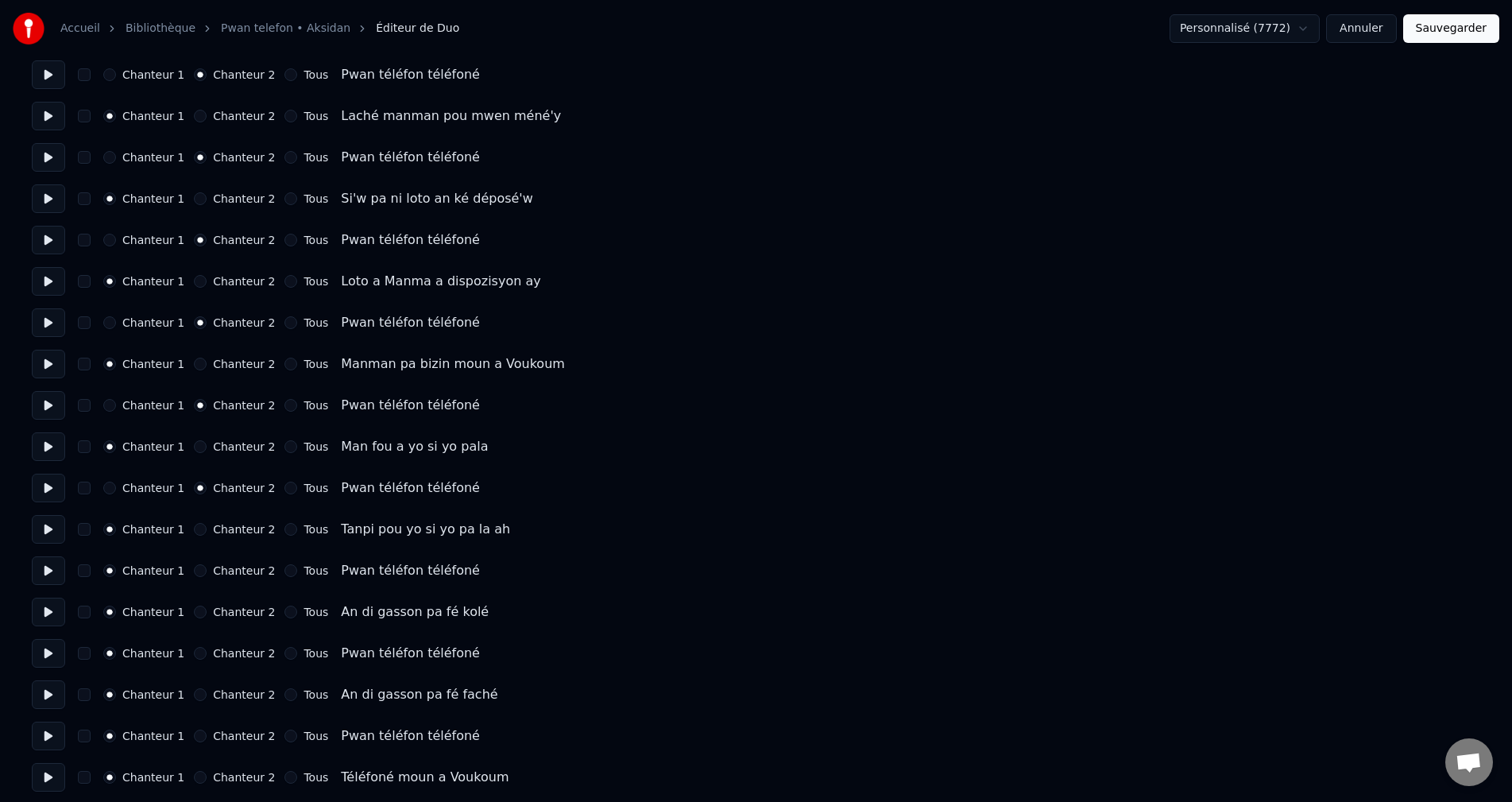
click at [193, 570] on button "Chanteur 2" at bounding box center [200, 571] width 13 height 13
click at [193, 575] on button "Chanteur 2" at bounding box center [200, 574] width 13 height 13
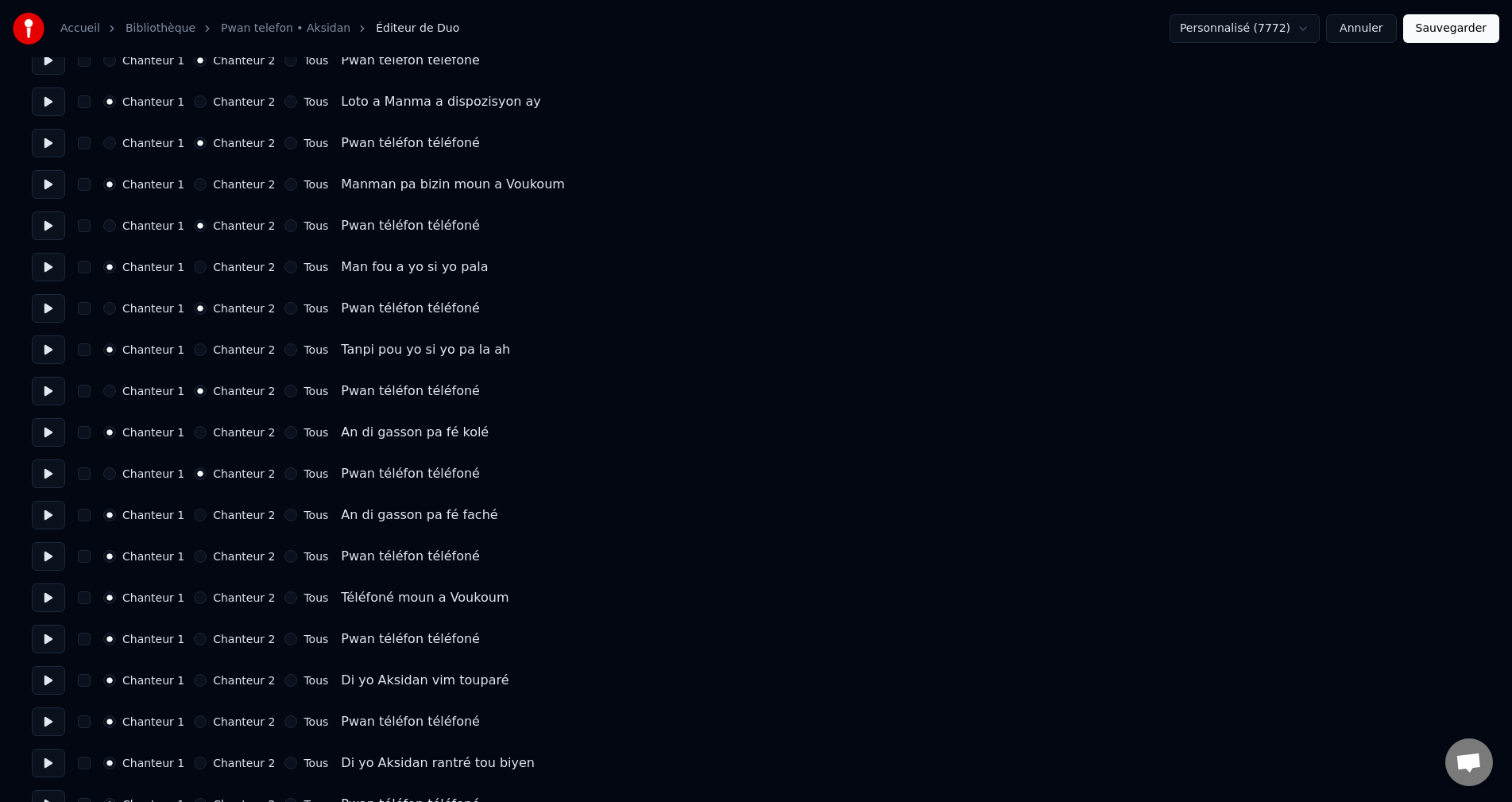
scroll to position [2941, 0]
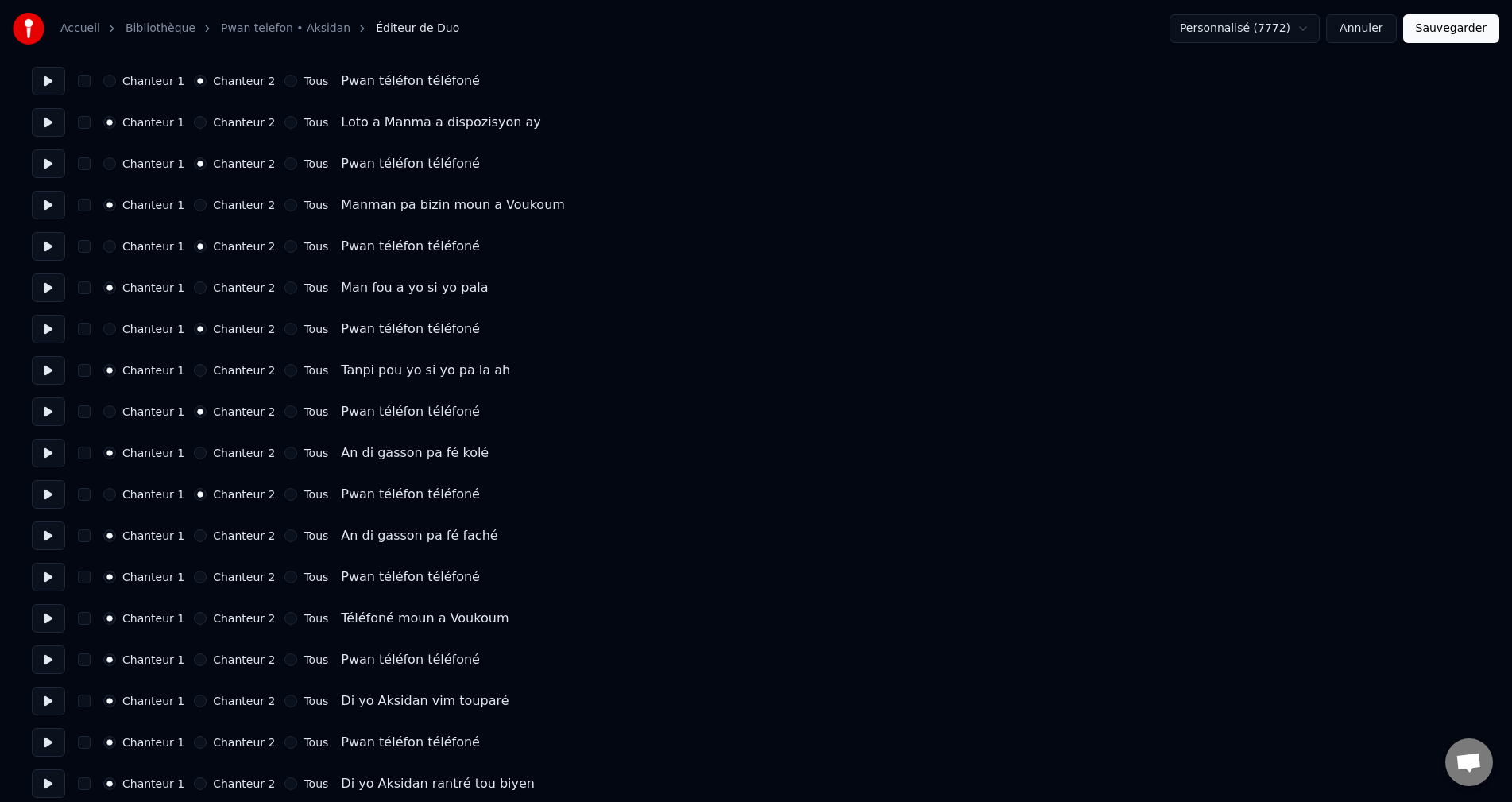
click at [193, 571] on button "Chanteur 2" at bounding box center [200, 578] width 13 height 13
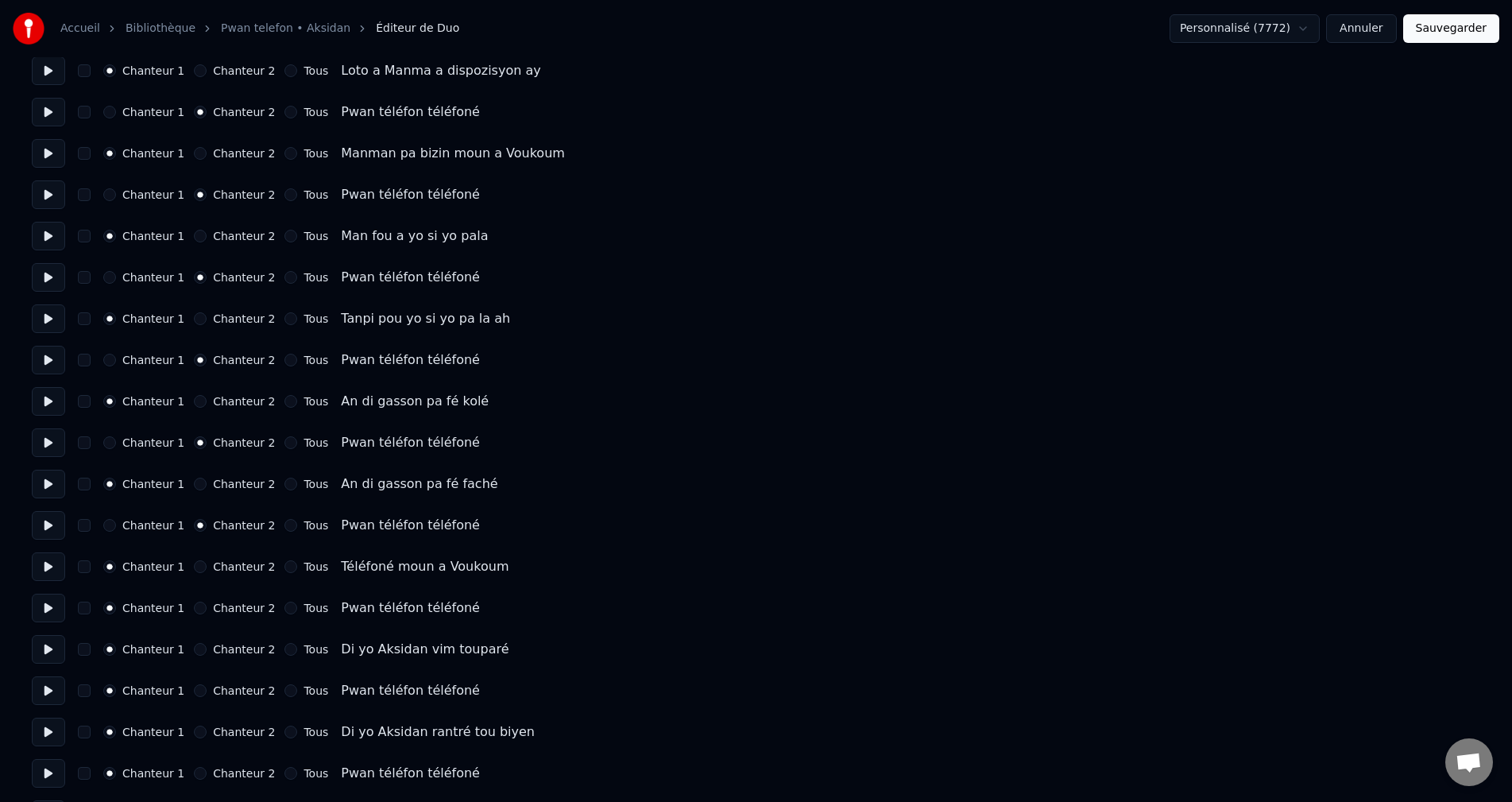
scroll to position [3020, 0]
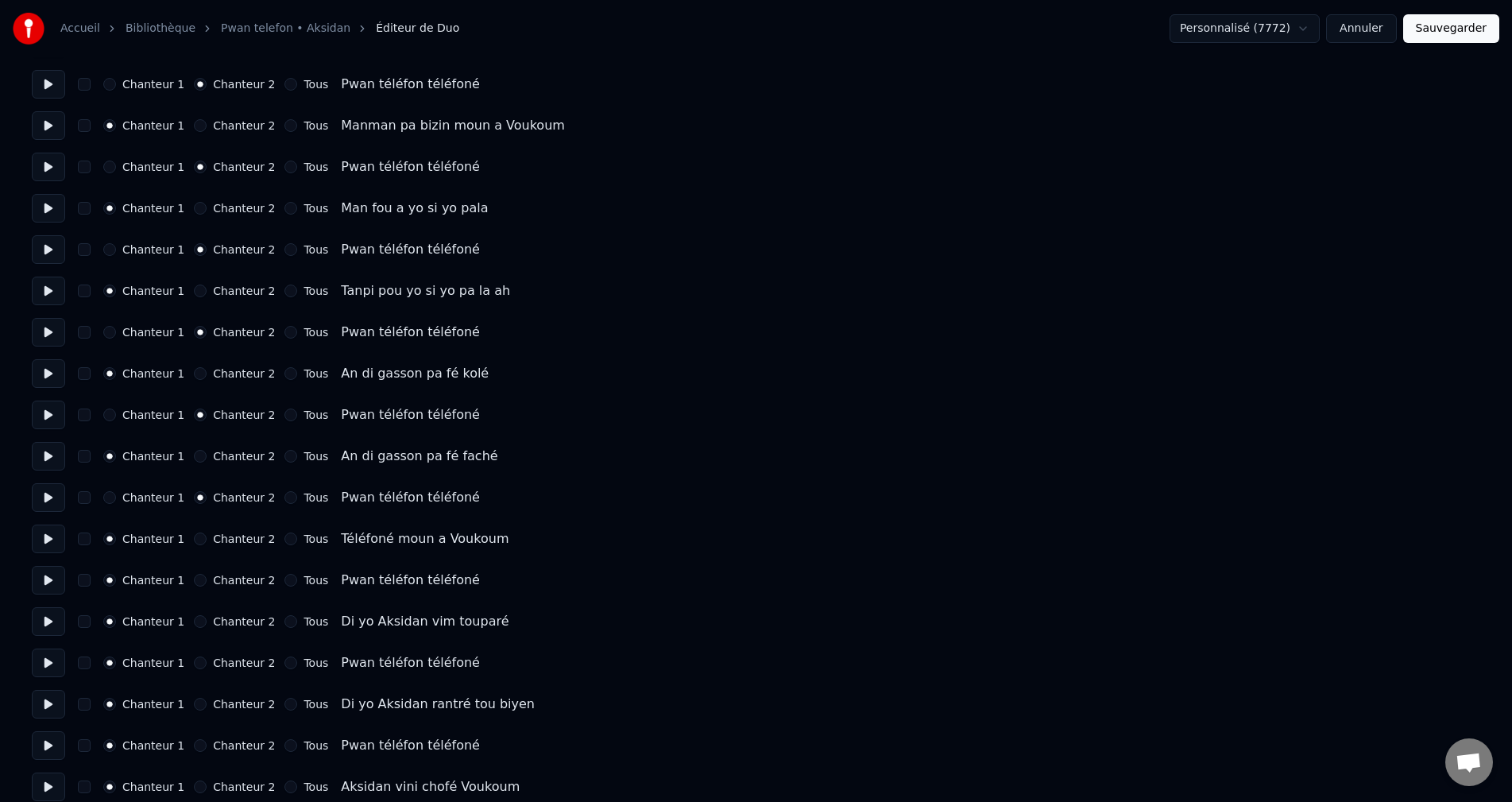
click at [194, 576] on button "Chanteur 2" at bounding box center [200, 580] width 13 height 13
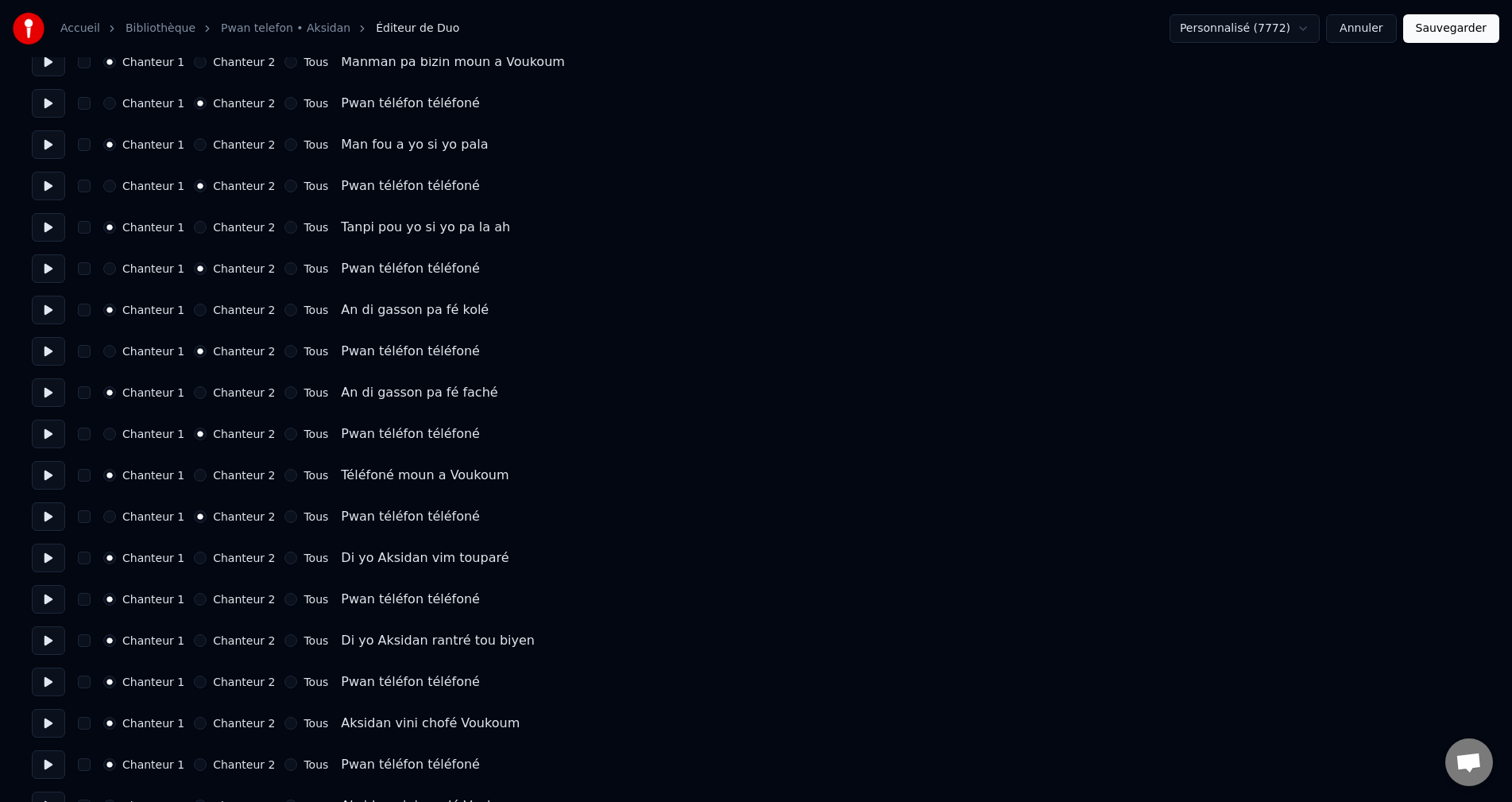
scroll to position [3179, 0]
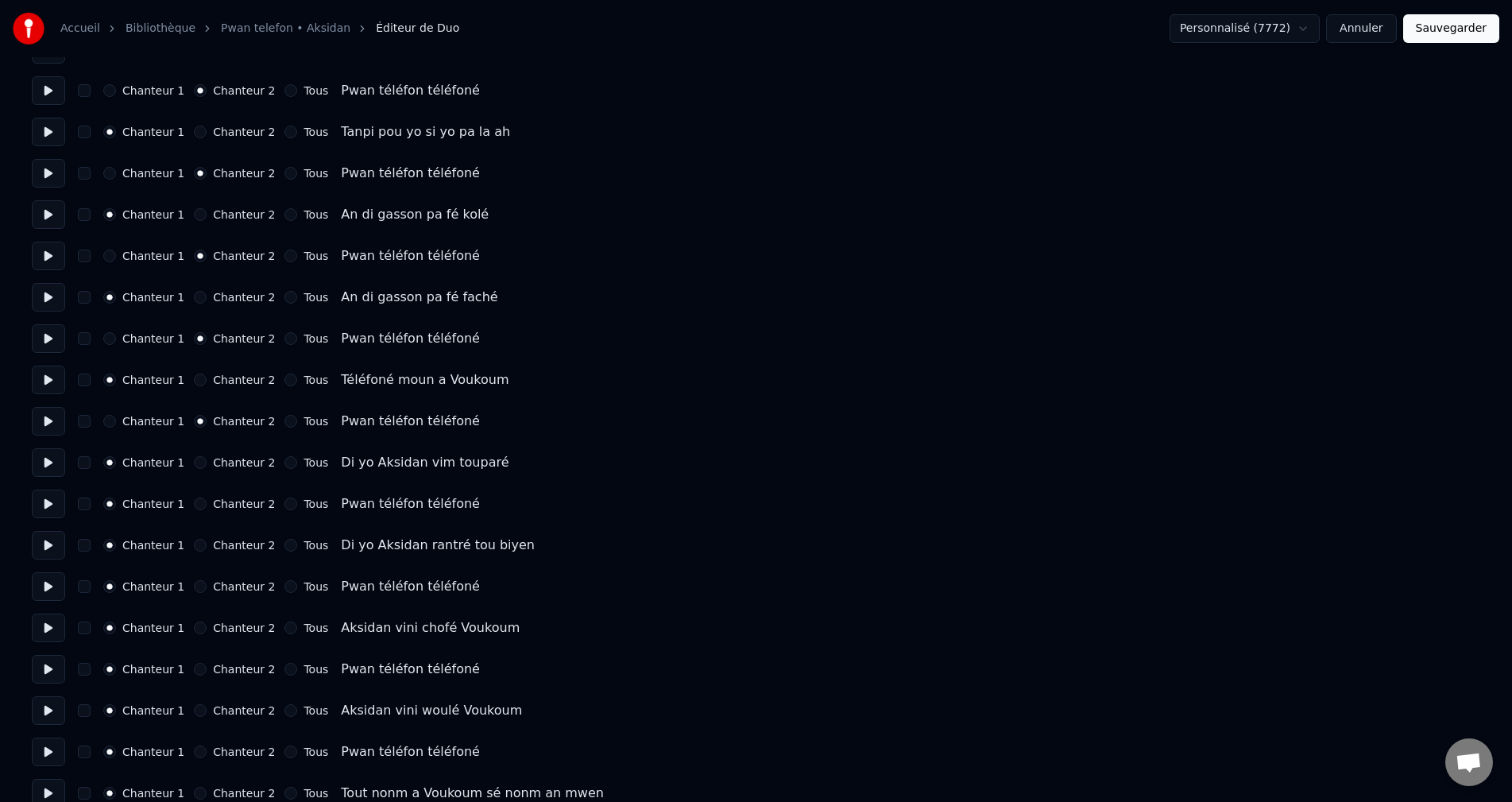
click at [193, 505] on button "Chanteur 2" at bounding box center [200, 504] width 13 height 13
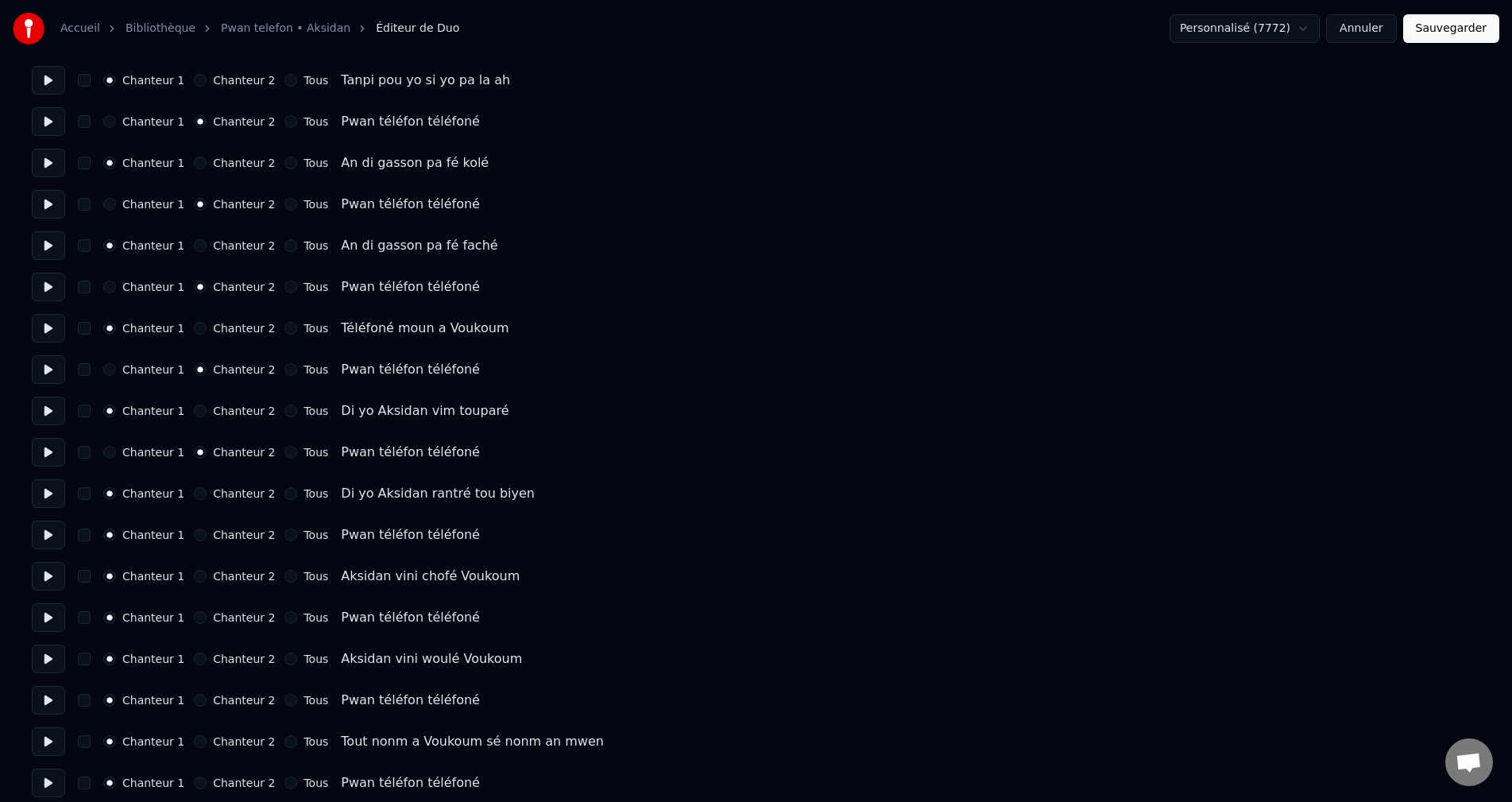
scroll to position [0, 0]
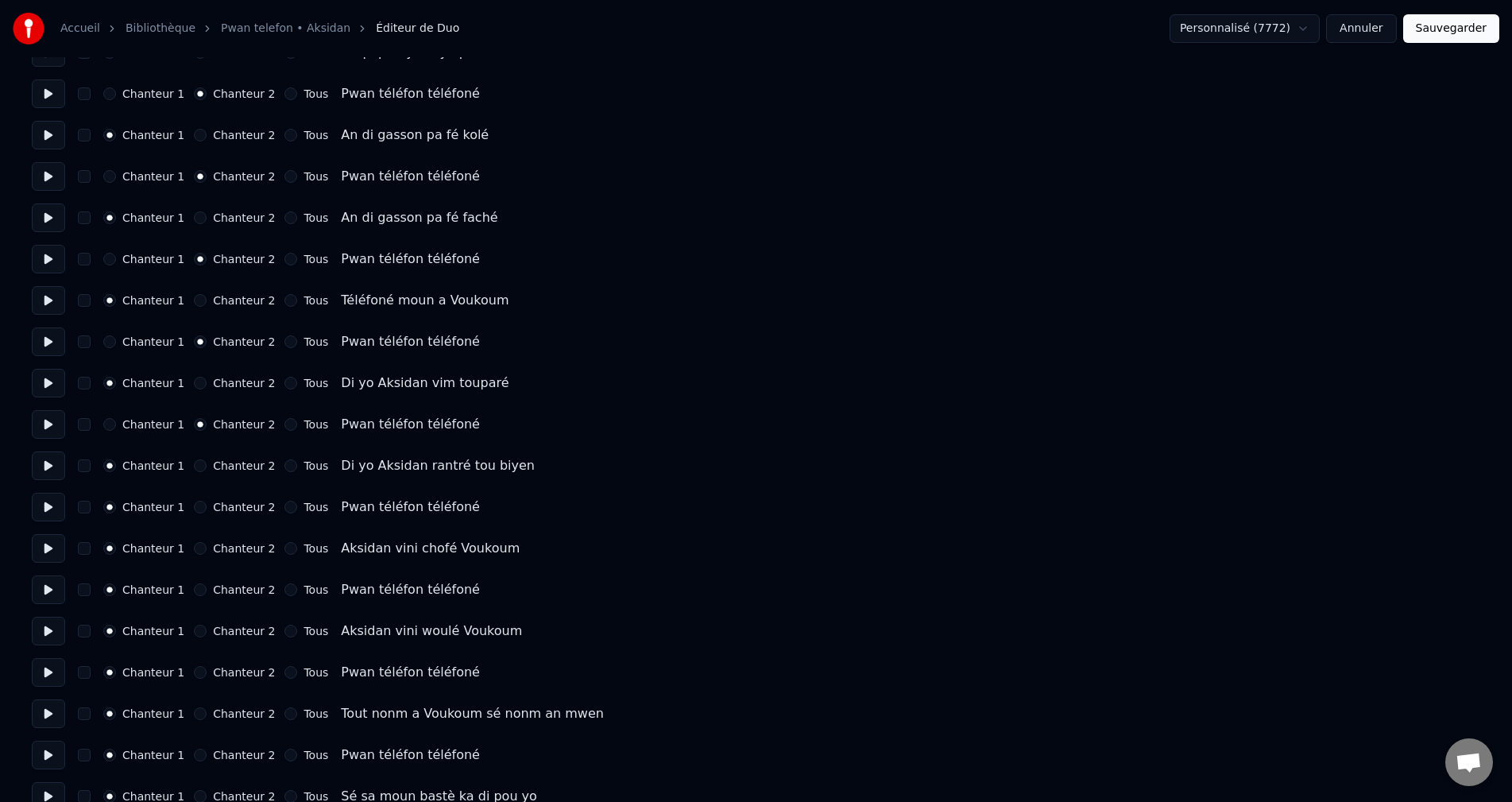
click at [185, 511] on div "Chanteur 1 Chanteur 2 Tous" at bounding box center [216, 508] width 225 height 13
click at [193, 509] on button "Chanteur 2" at bounding box center [200, 508] width 13 height 13
click at [193, 517] on div "Chanteur 1 Chanteur 2 Tous Pwan téléfon téléfoné" at bounding box center [756, 510] width 1448 height 29
click at [193, 514] on button "Chanteur 2" at bounding box center [200, 510] width 13 height 13
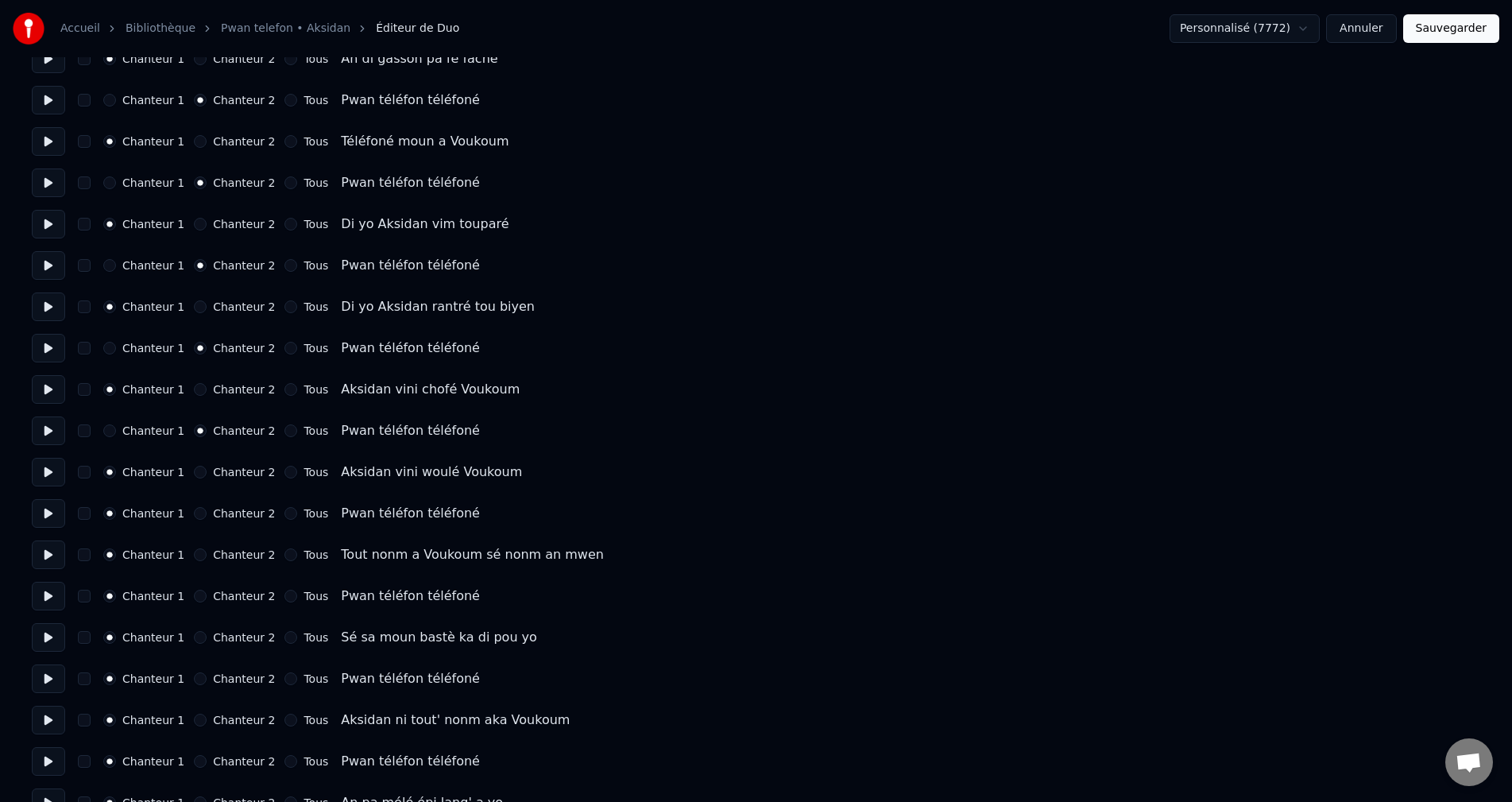
click at [193, 508] on button "Chanteur 2" at bounding box center [200, 514] width 13 height 13
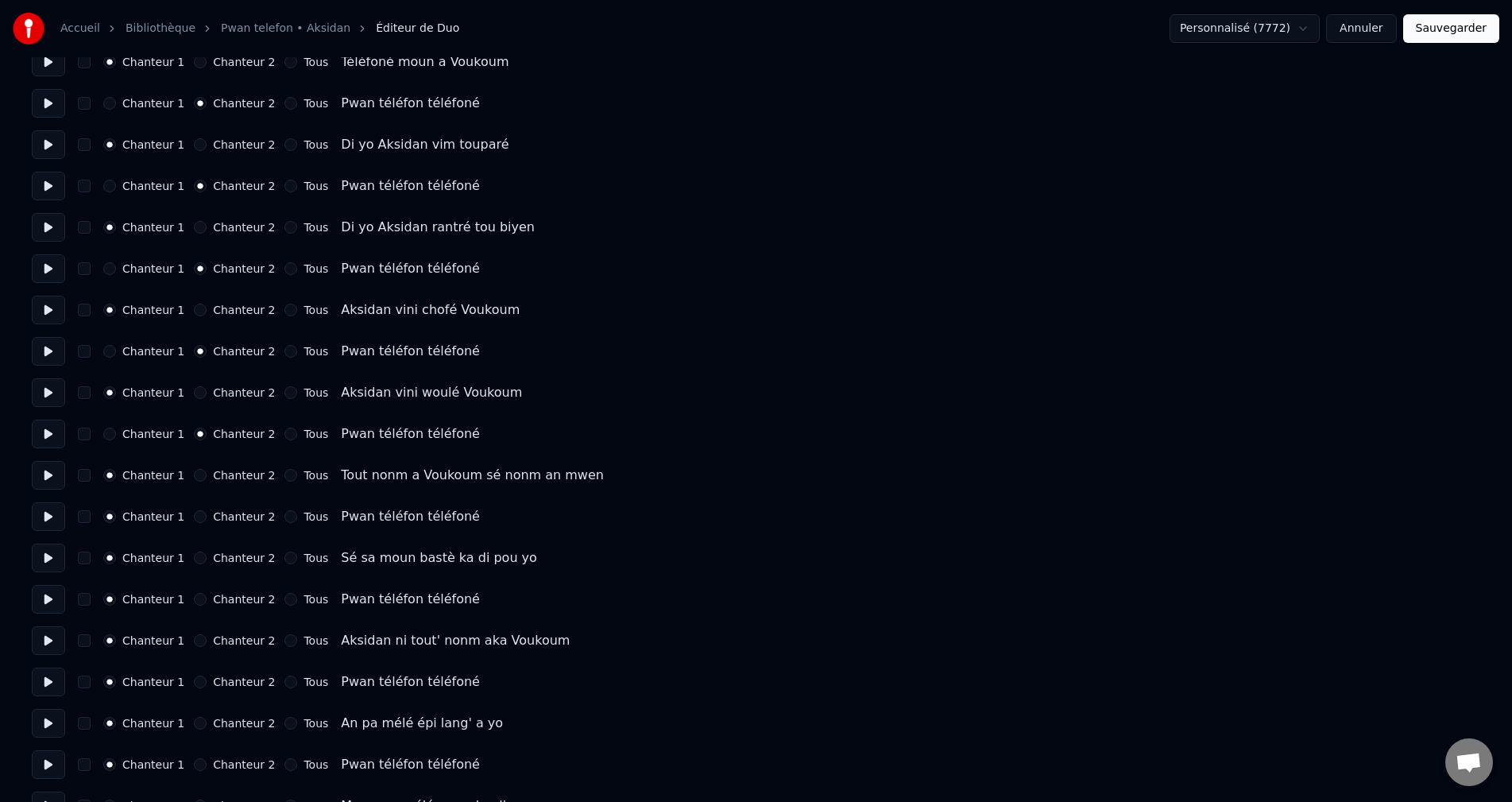
click at [193, 522] on button "Chanteur 2" at bounding box center [200, 517] width 13 height 13
click at [198, 516] on circle "button" at bounding box center [201, 517] width 6 height 6
click at [193, 523] on button "Chanteur 2" at bounding box center [200, 520] width 13 height 13
click at [193, 594] on div "Chanteur 1 Chanteur 2 Tous Pwan téléfon téléfoné" at bounding box center [756, 602] width 1448 height 29
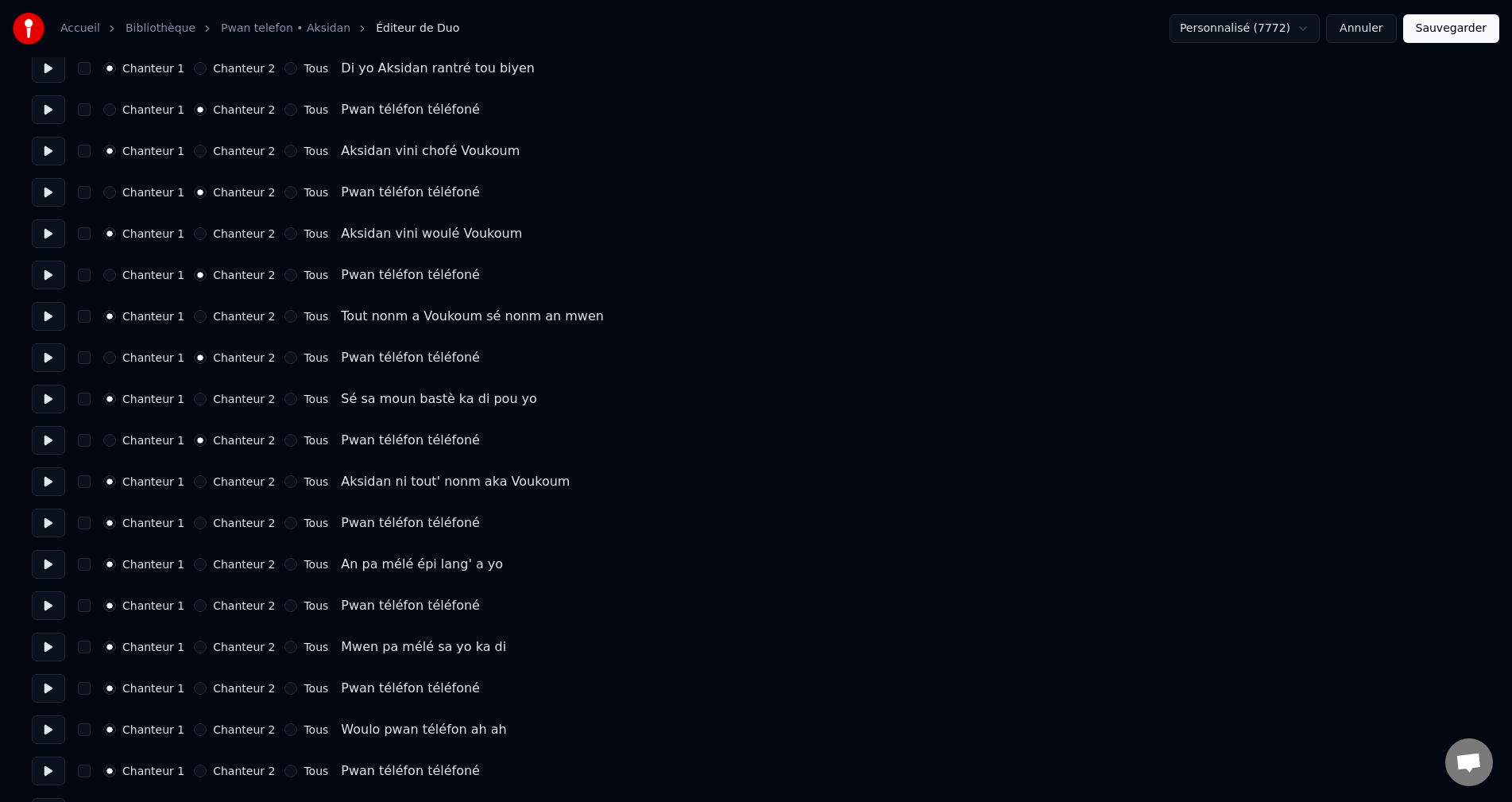
click at [193, 524] on button "Chanteur 2" at bounding box center [200, 523] width 13 height 13
click at [196, 608] on button "Chanteur 2" at bounding box center [200, 606] width 13 height 13
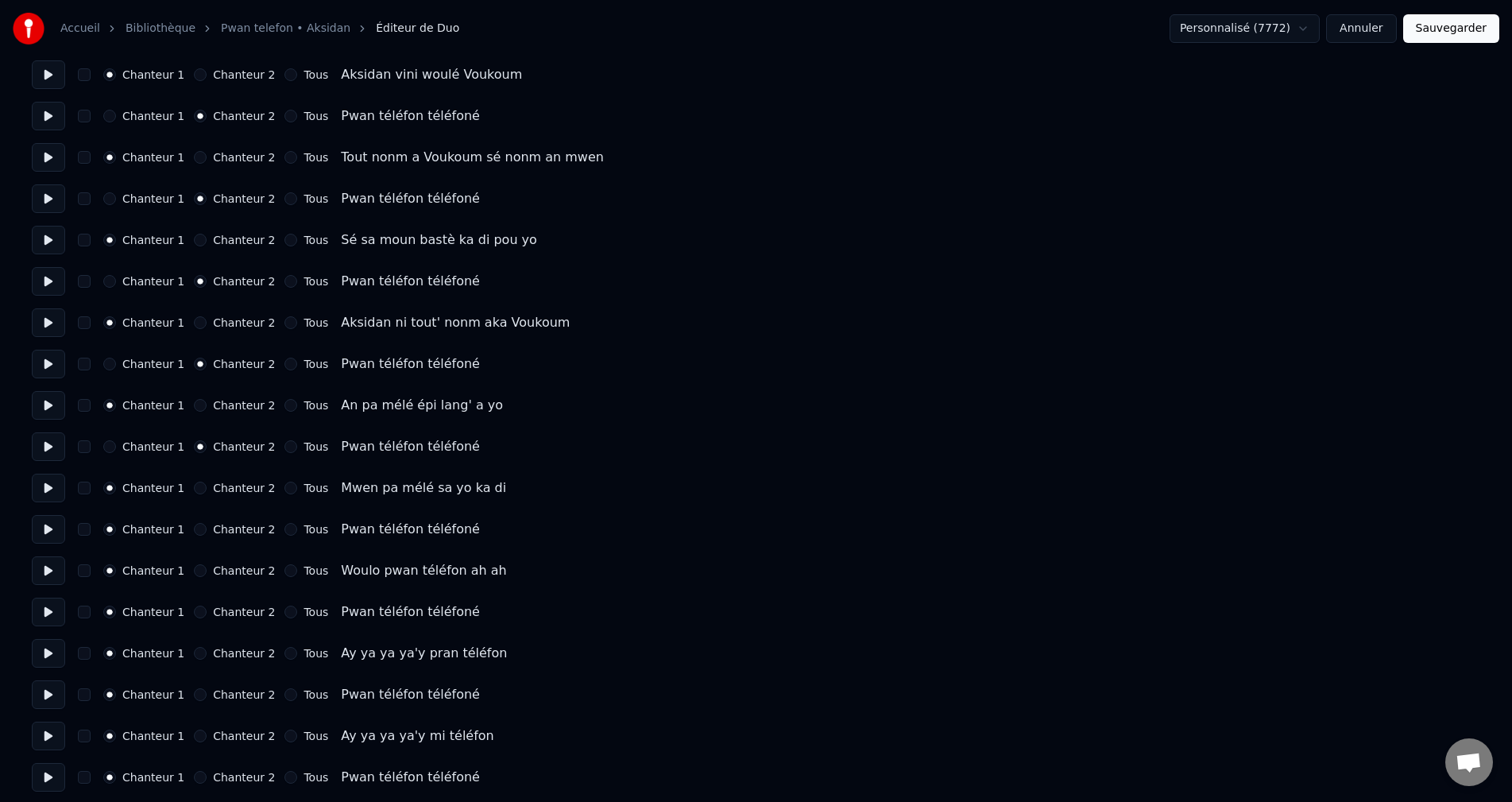
click at [193, 535] on button "Chanteur 2" at bounding box center [200, 530] width 13 height 13
click at [193, 536] on button "Chanteur 2" at bounding box center [200, 533] width 13 height 13
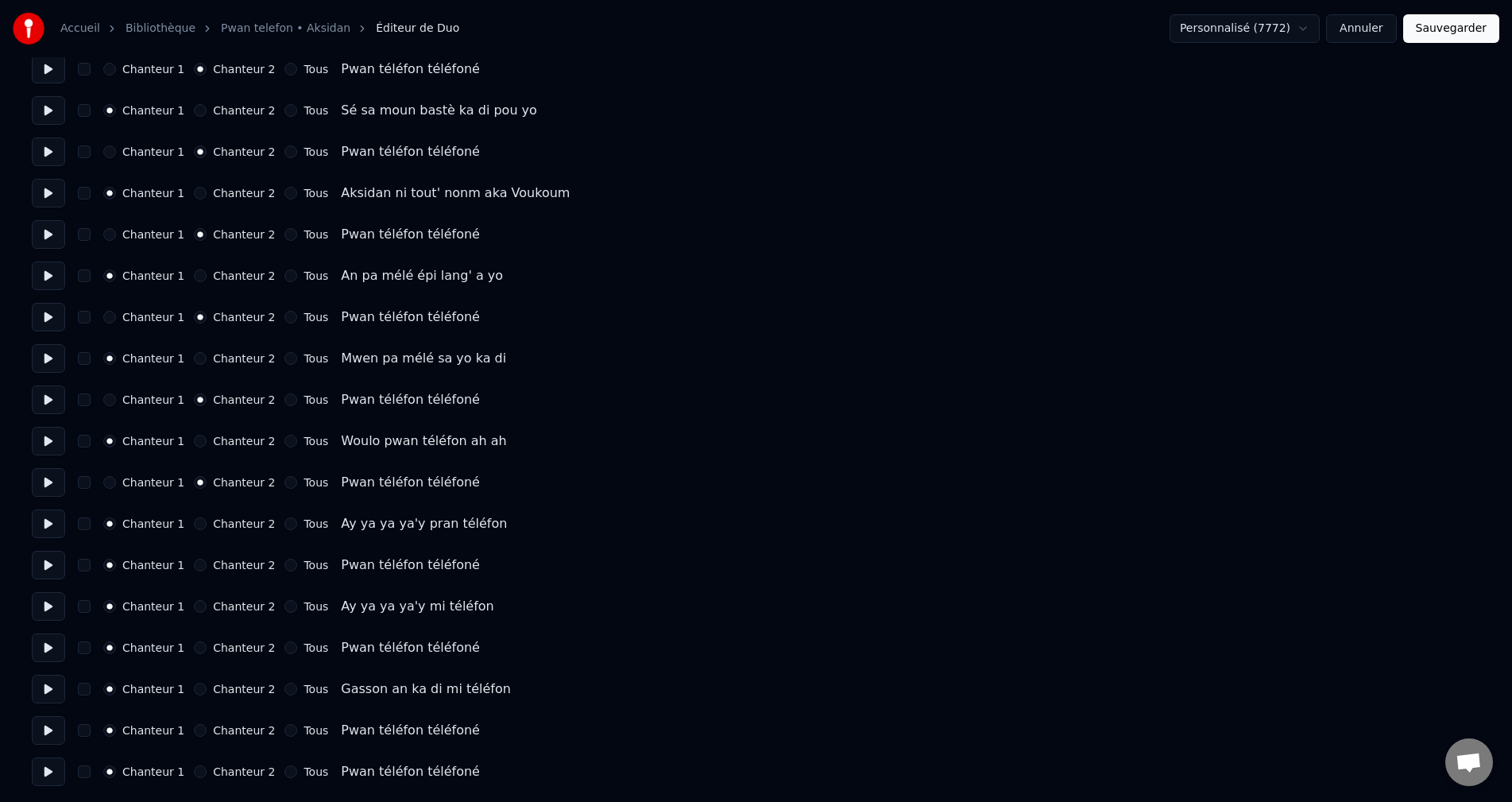
click at [189, 557] on div "Chanteur 1 Chanteur 2 Tous Pwan téléfon téléfoné" at bounding box center [756, 565] width 1448 height 29
click at [194, 566] on button "Chanteur 2" at bounding box center [200, 566] width 13 height 13
click at [193, 642] on button "Chanteur 2" at bounding box center [200, 648] width 13 height 13
click at [193, 726] on button "Chanteur 2" at bounding box center [200, 731] width 13 height 13
click at [193, 770] on button "Chanteur 2" at bounding box center [200, 772] width 13 height 13
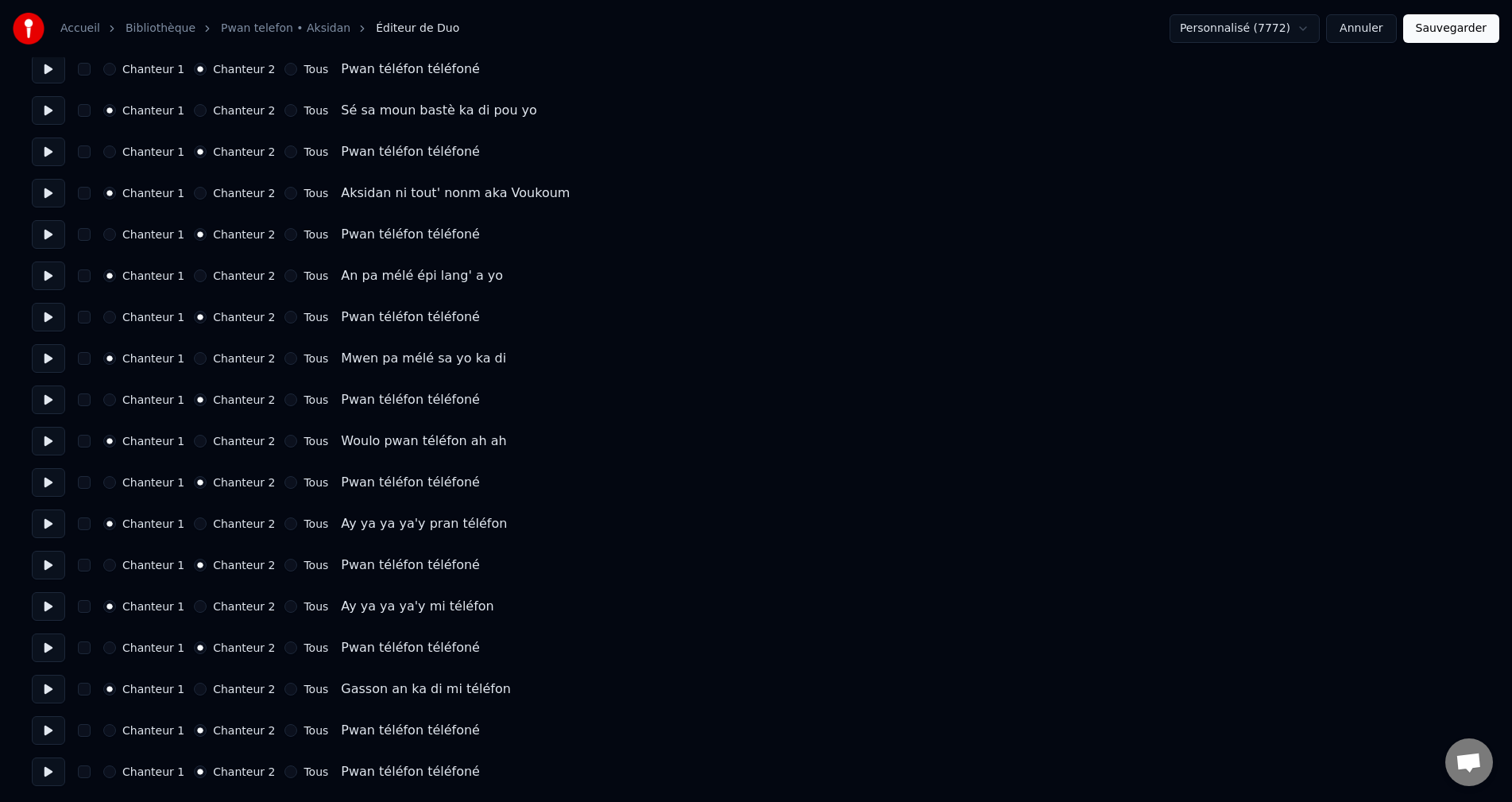
click at [1447, 24] on button "Sauvegarder" at bounding box center [1451, 28] width 96 height 29
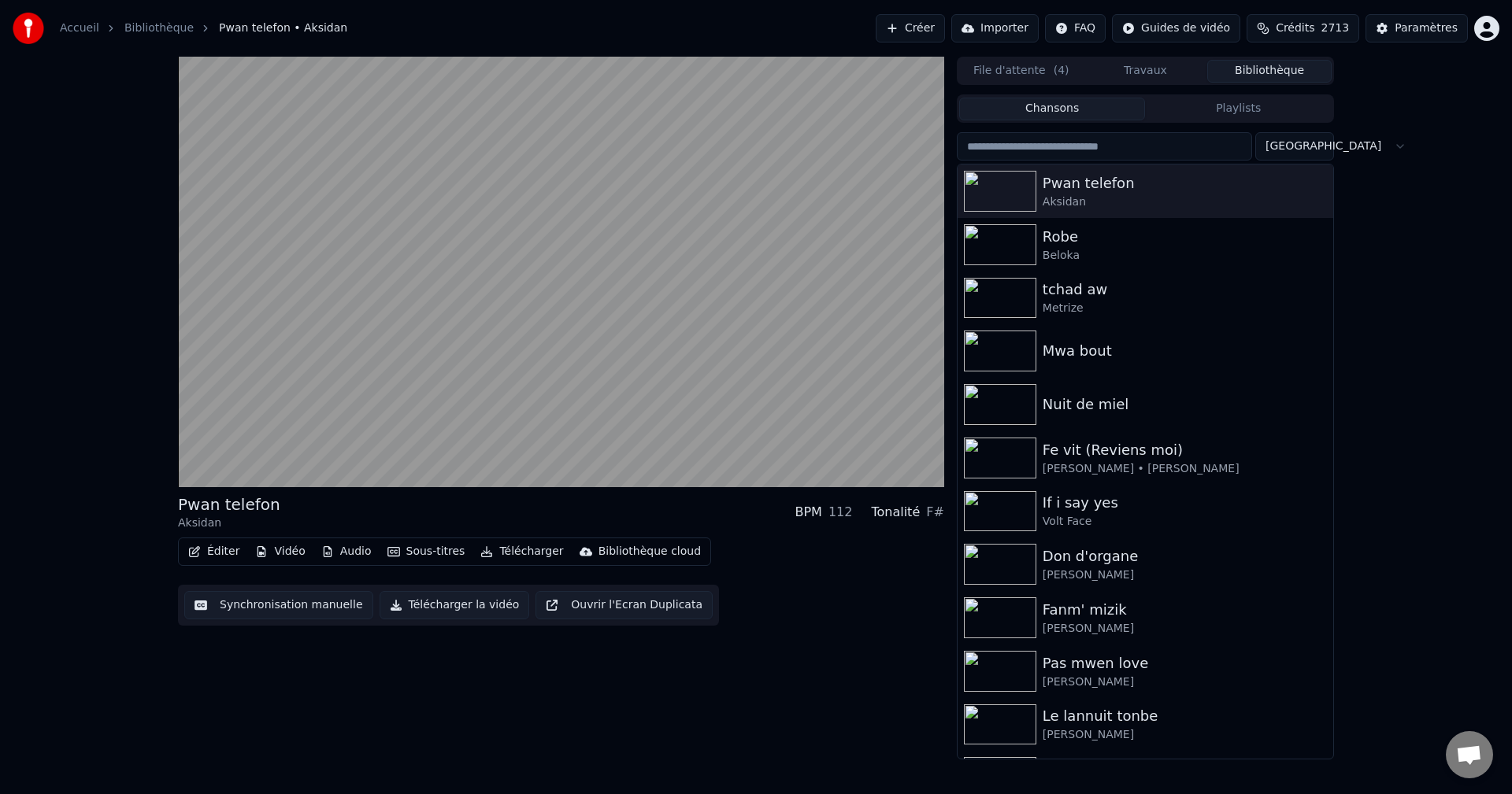
click at [491, 552] on button "Télécharger" at bounding box center [521, 552] width 95 height 22
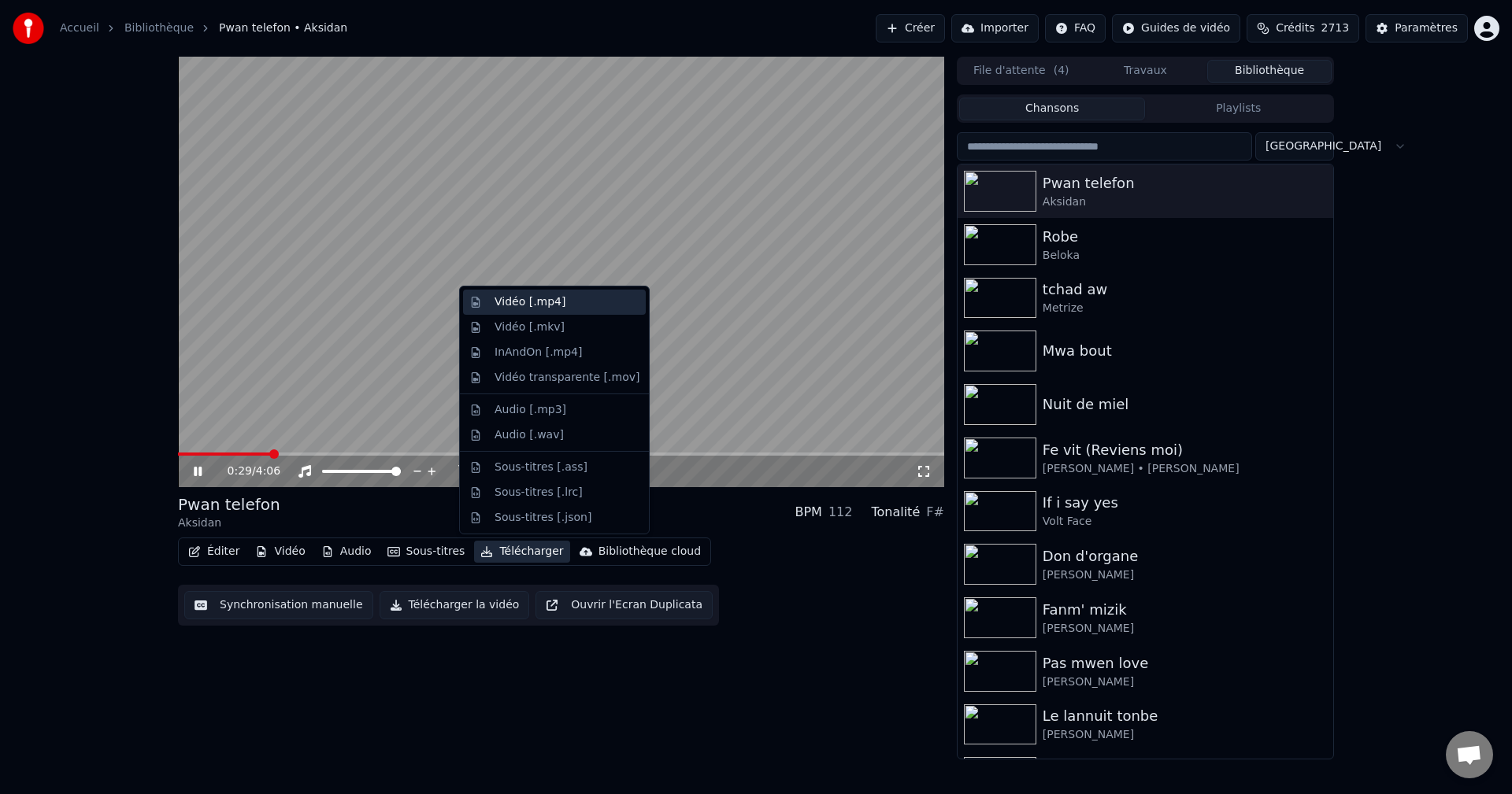
click at [537, 303] on div "Vidéo [.mp4]" at bounding box center [530, 302] width 71 height 16
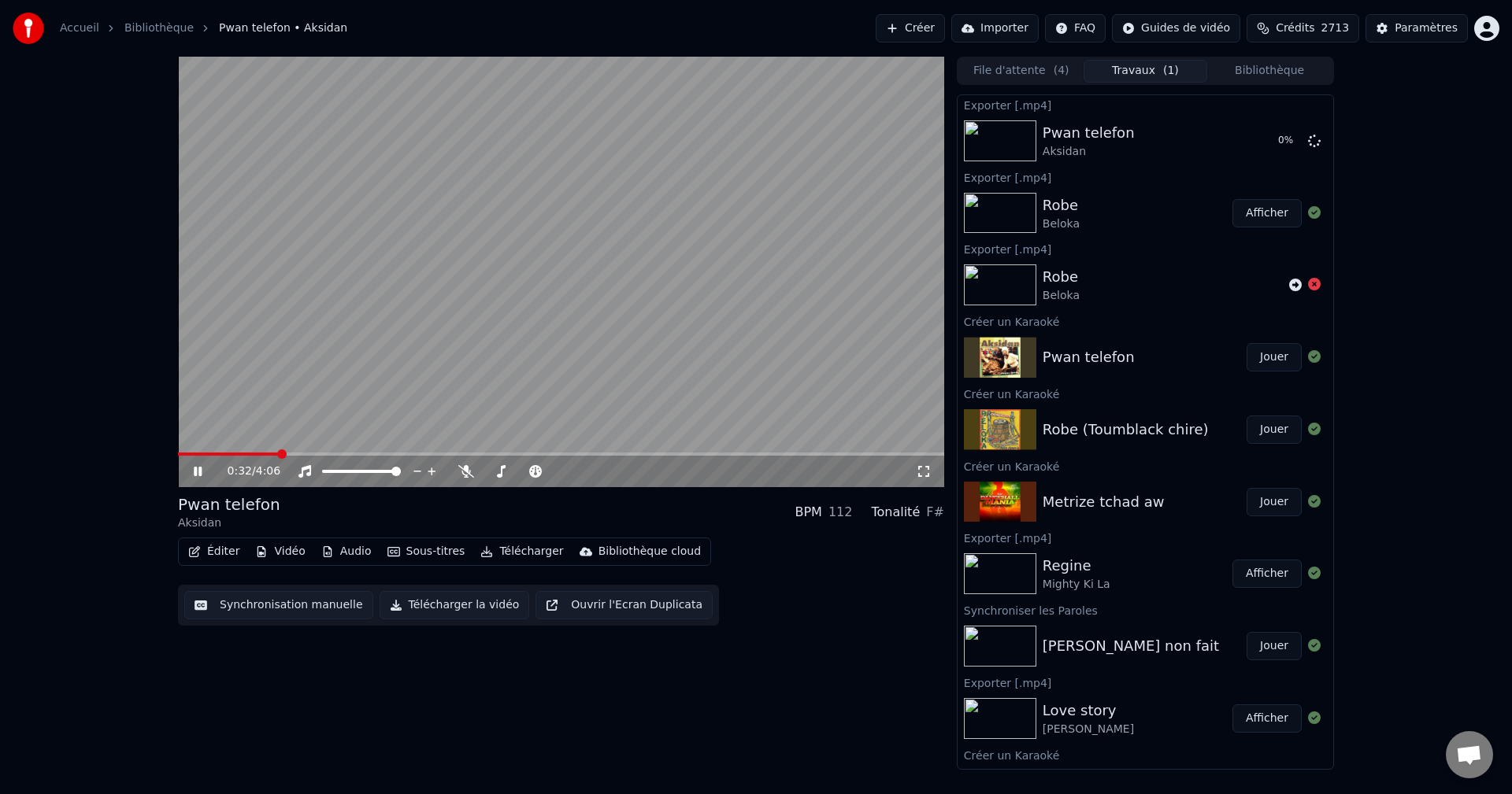
click at [1266, 66] on button "Bibliothèque" at bounding box center [1269, 71] width 124 height 23
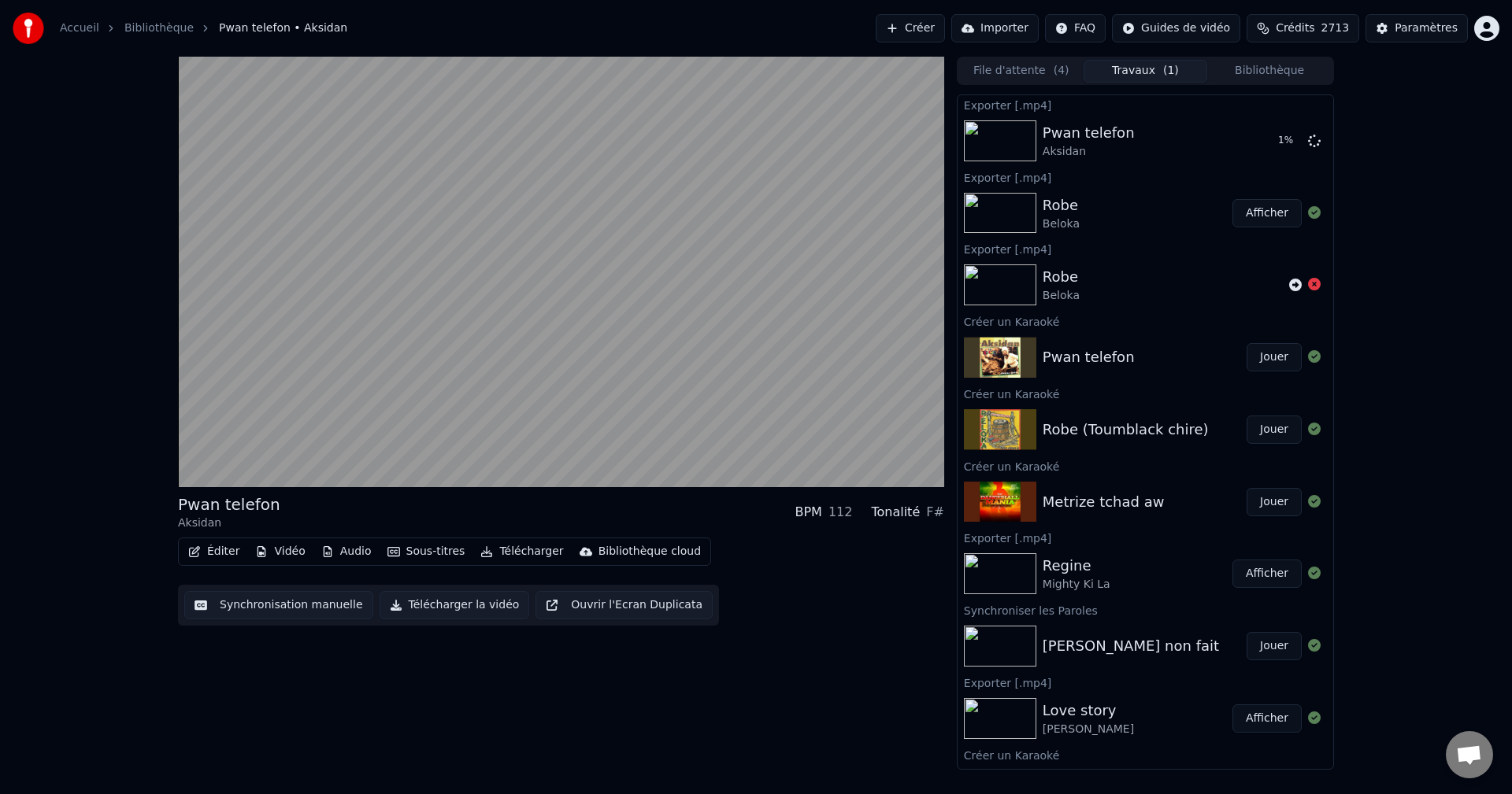
click at [1152, 68] on button "Travaux ( 1 )" at bounding box center [1145, 71] width 124 height 23
click at [1286, 63] on button "Bibliothèque" at bounding box center [1269, 71] width 124 height 23
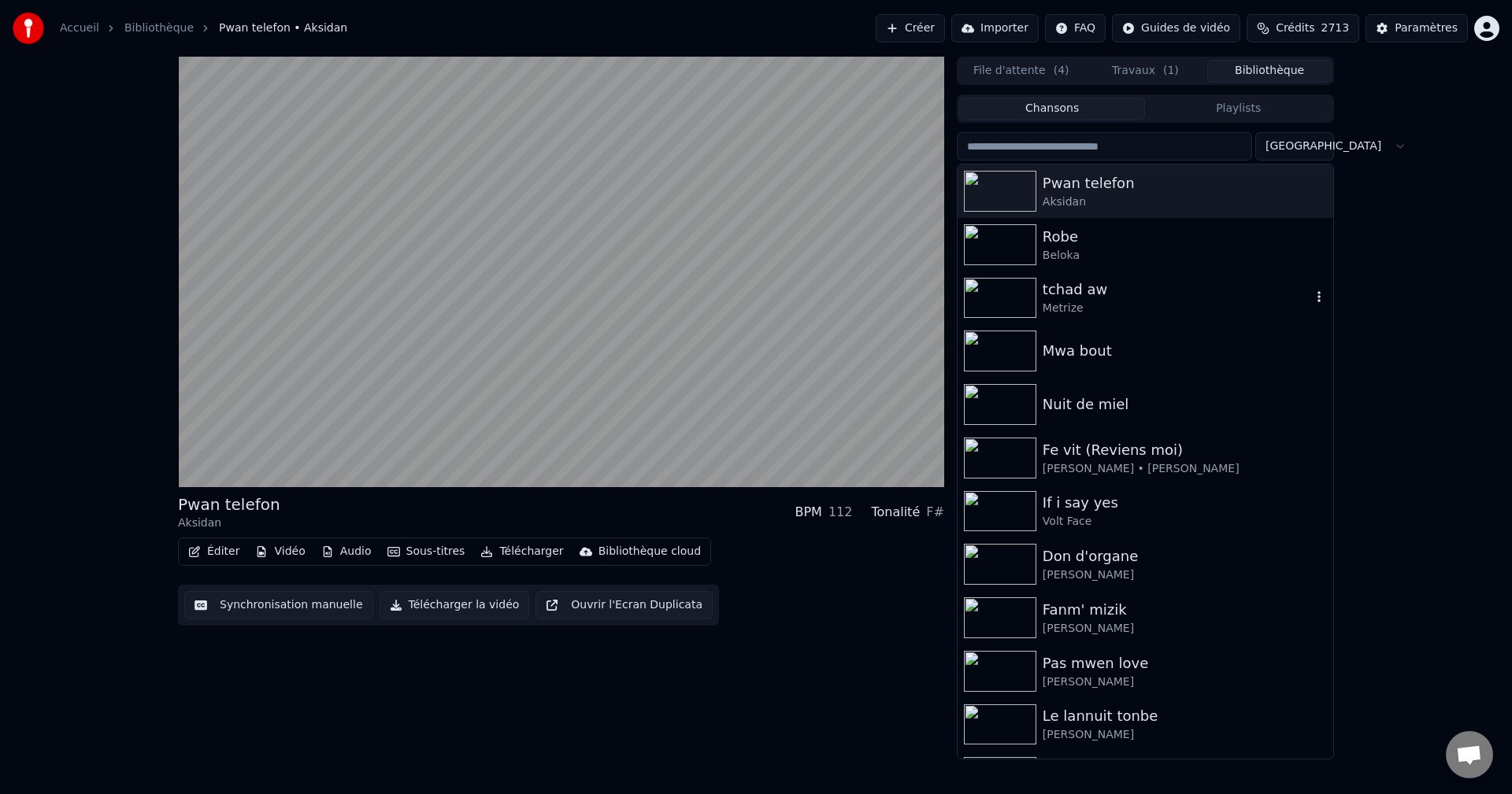
click at [1089, 301] on div "Metrize" at bounding box center [1177, 308] width 269 height 16
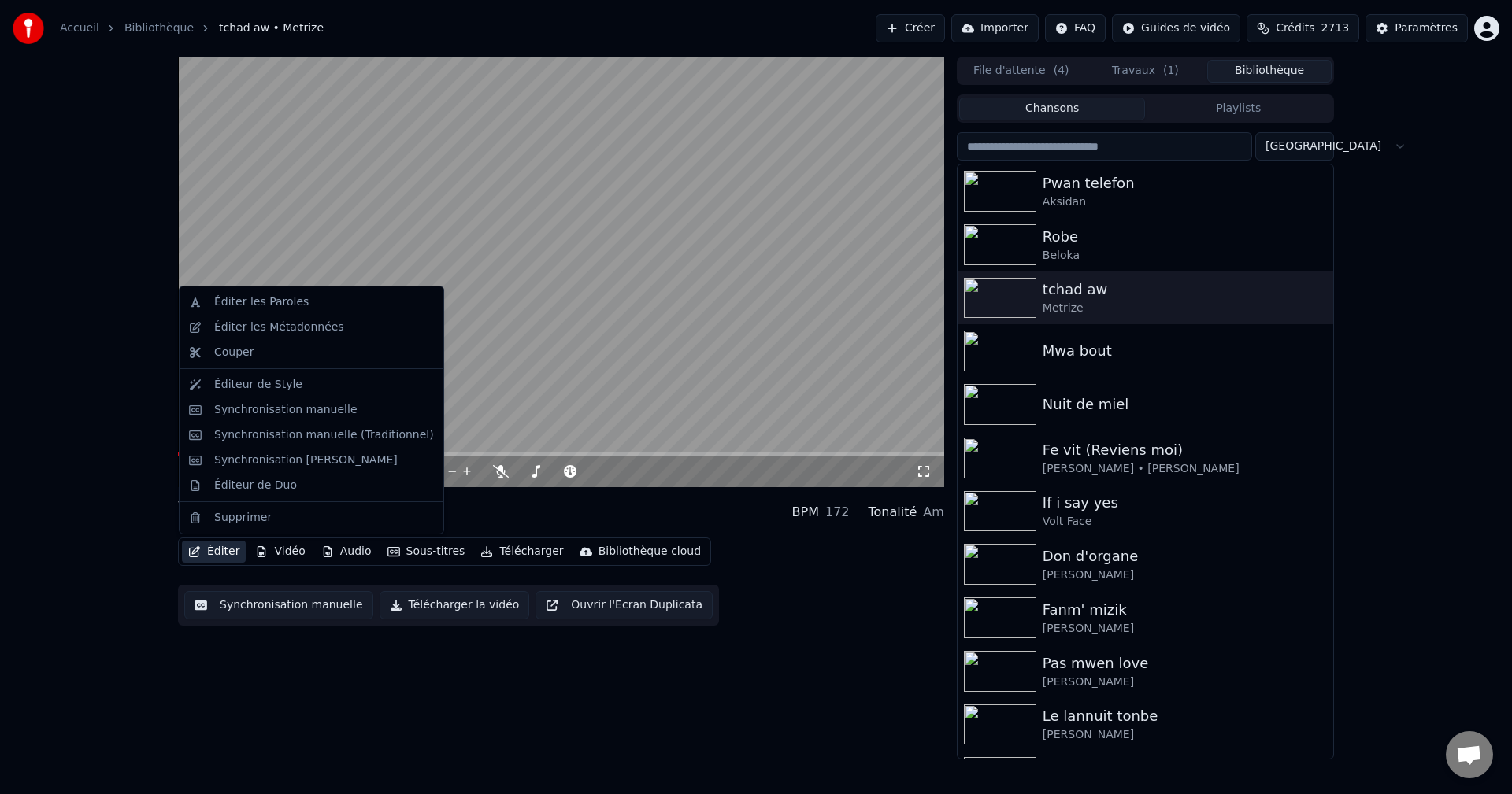
click at [218, 551] on button "Éditer" at bounding box center [213, 552] width 64 height 22
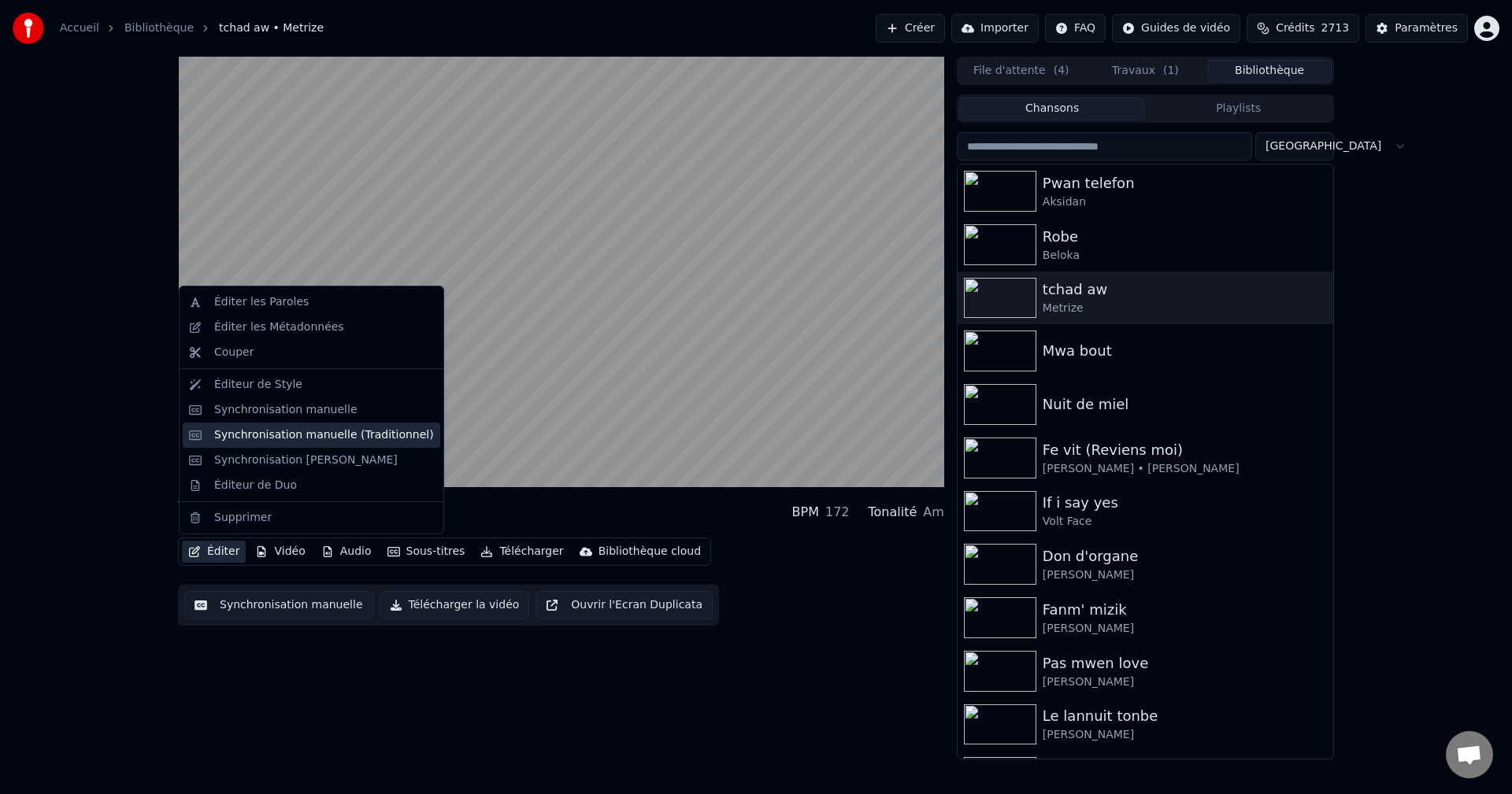
click at [290, 440] on div "Synchronisation manuelle (Traditionnel)" at bounding box center [323, 435] width 219 height 16
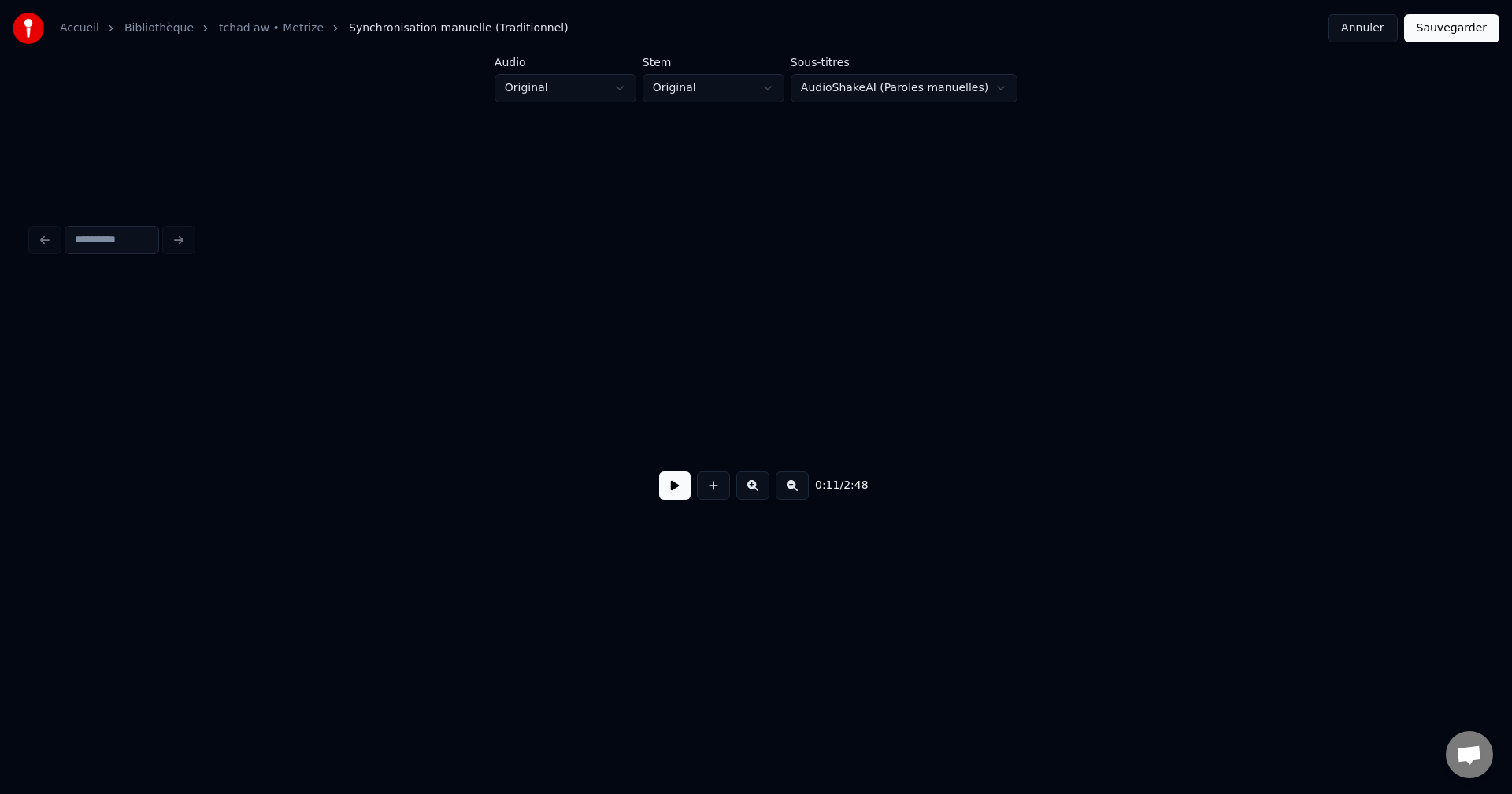
scroll to position [0, 6161]
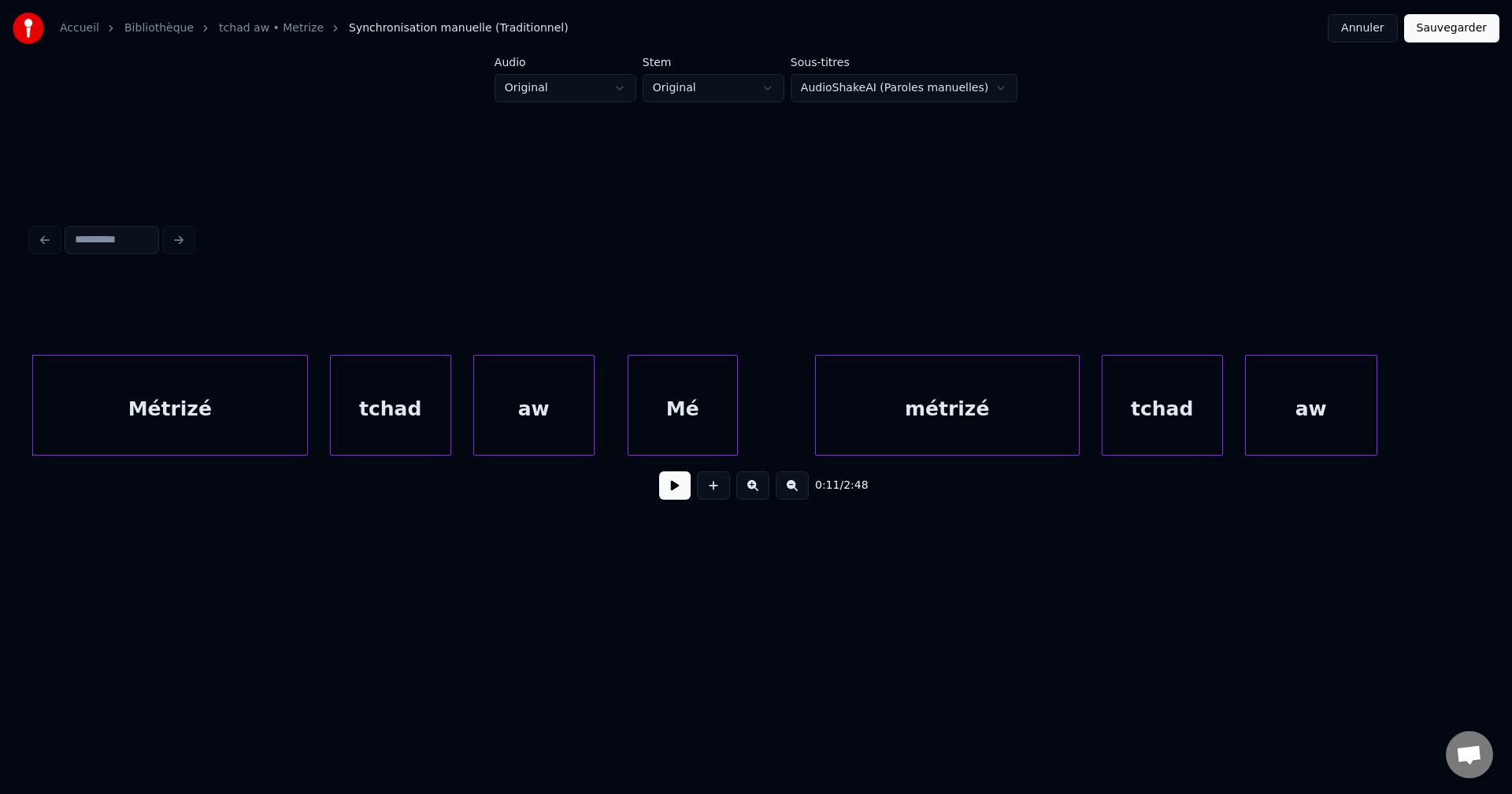
click at [675, 491] on button at bounding box center [675, 485] width 31 height 29
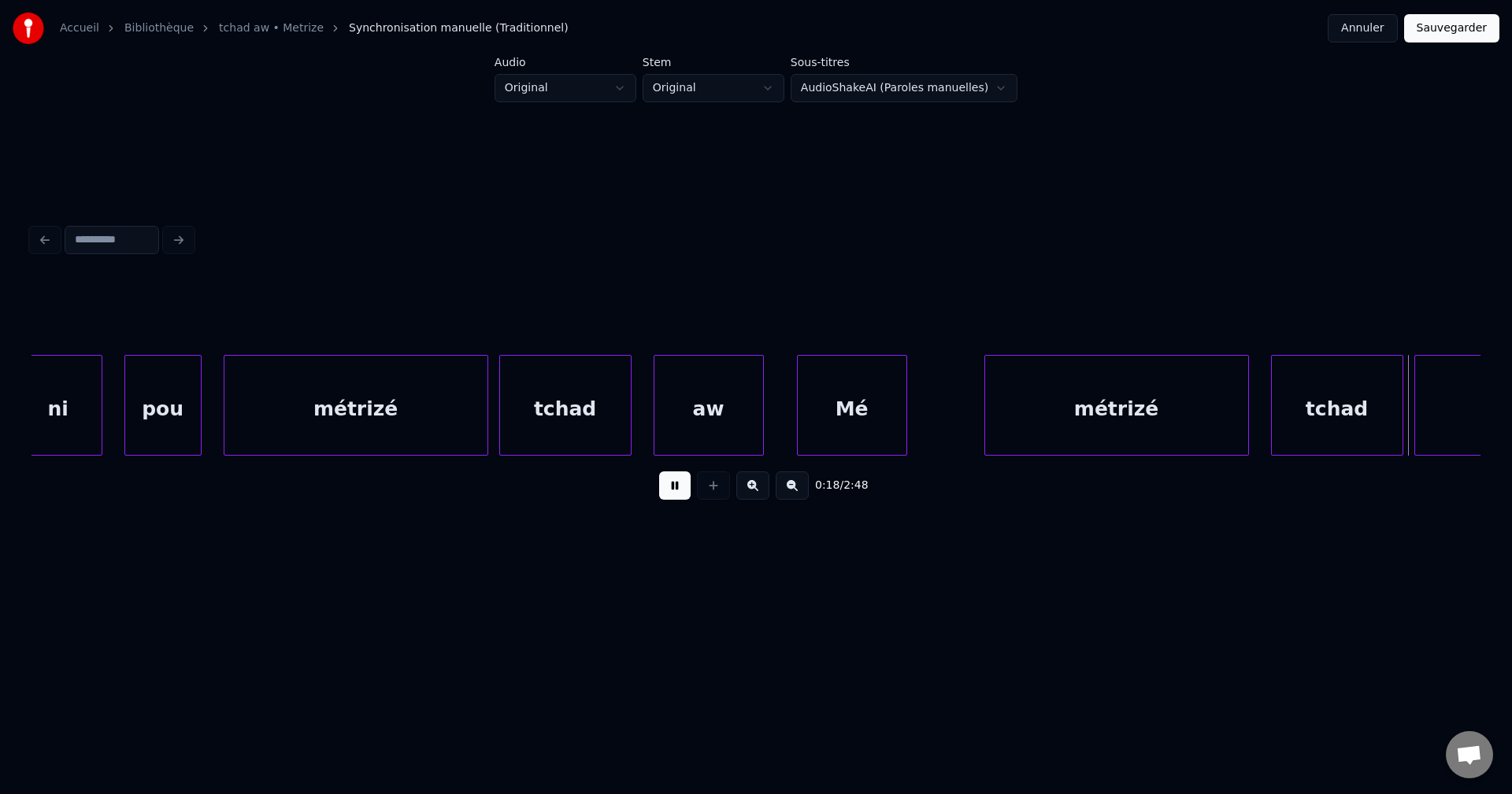
scroll to position [0, 10515]
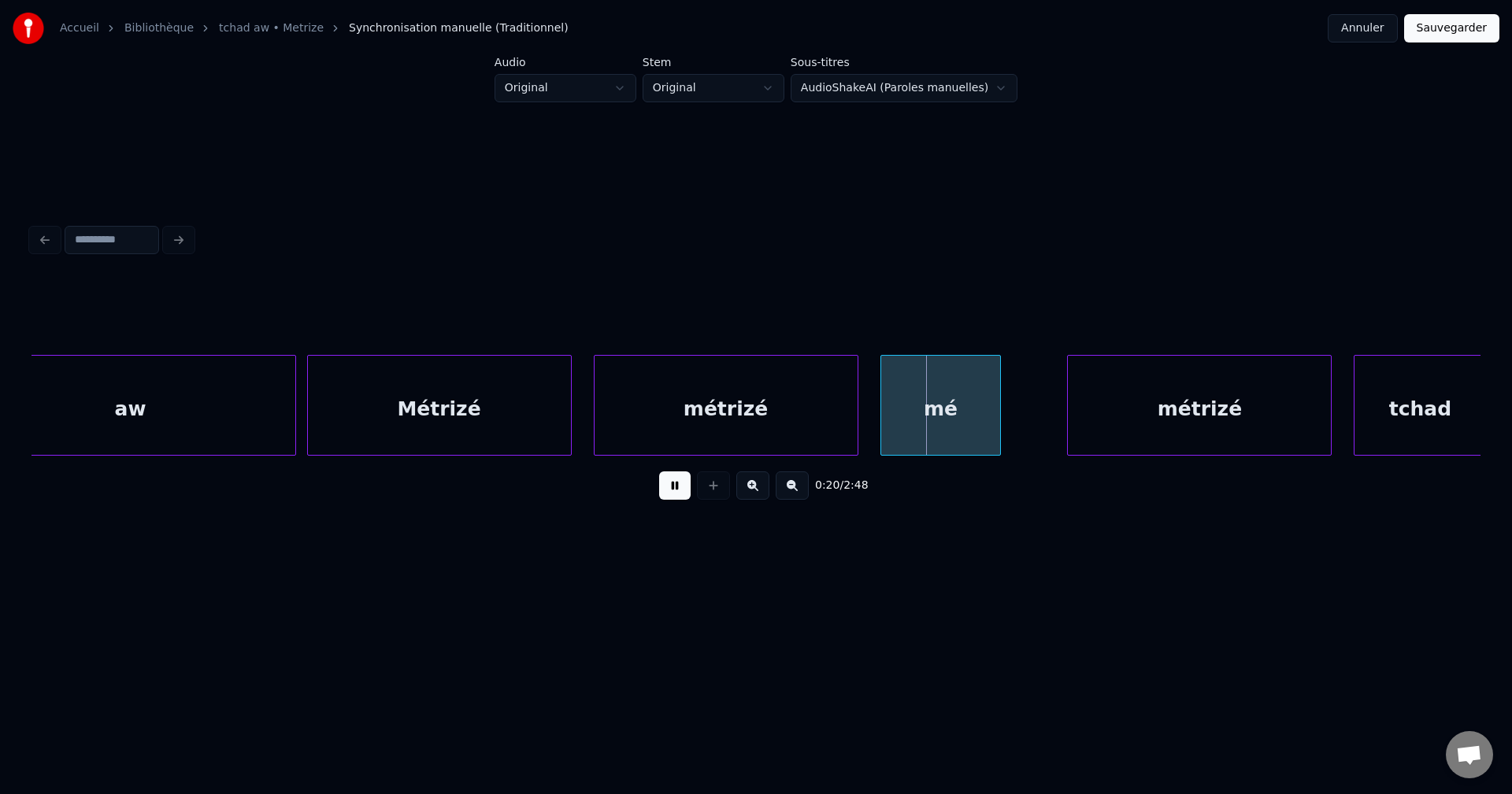
click at [204, 421] on div "aw" at bounding box center [130, 409] width 329 height 107
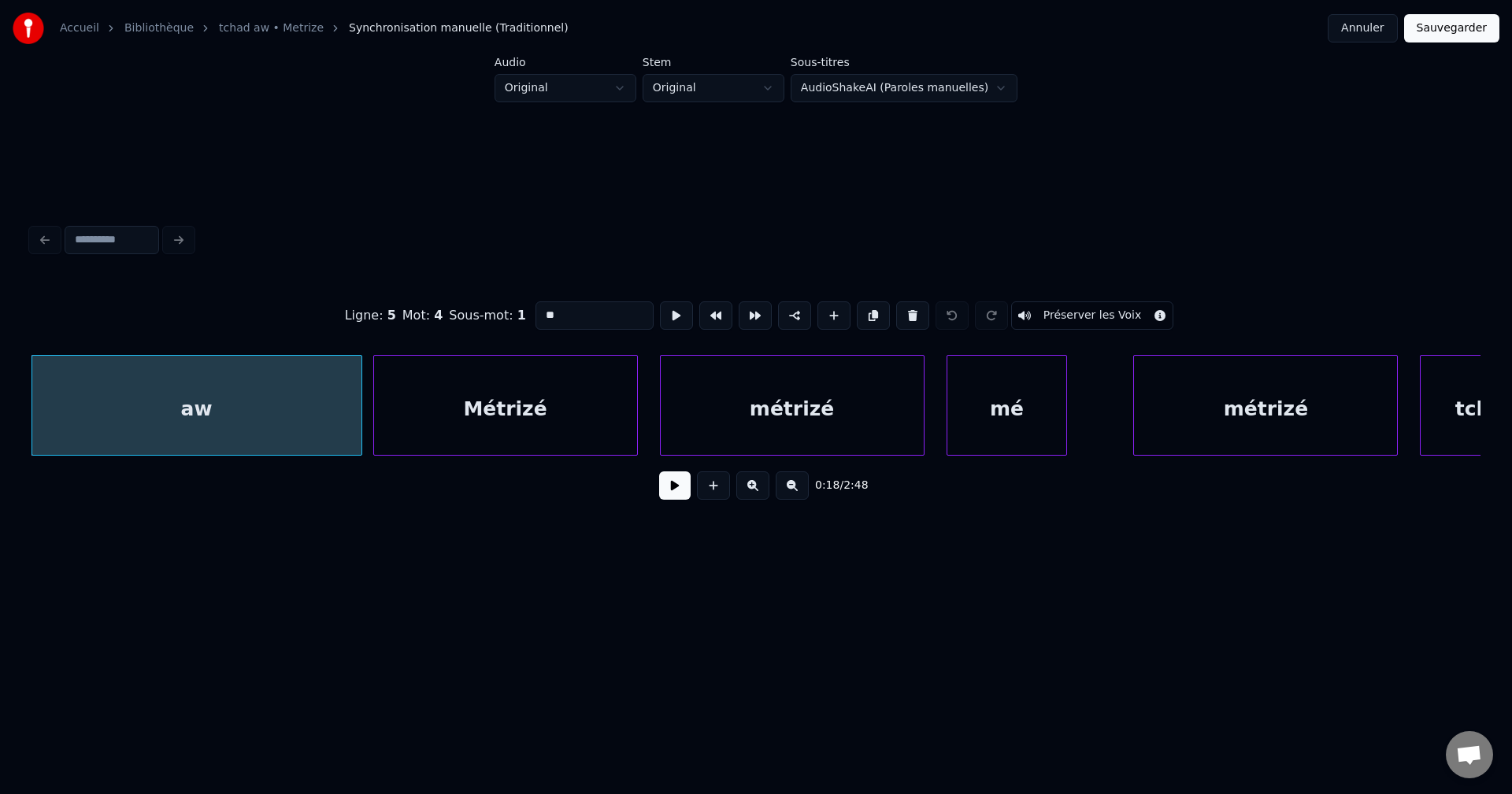
click at [566, 310] on input "**" at bounding box center [594, 316] width 119 height 29
type input "*****"
click at [674, 497] on button at bounding box center [675, 485] width 31 height 29
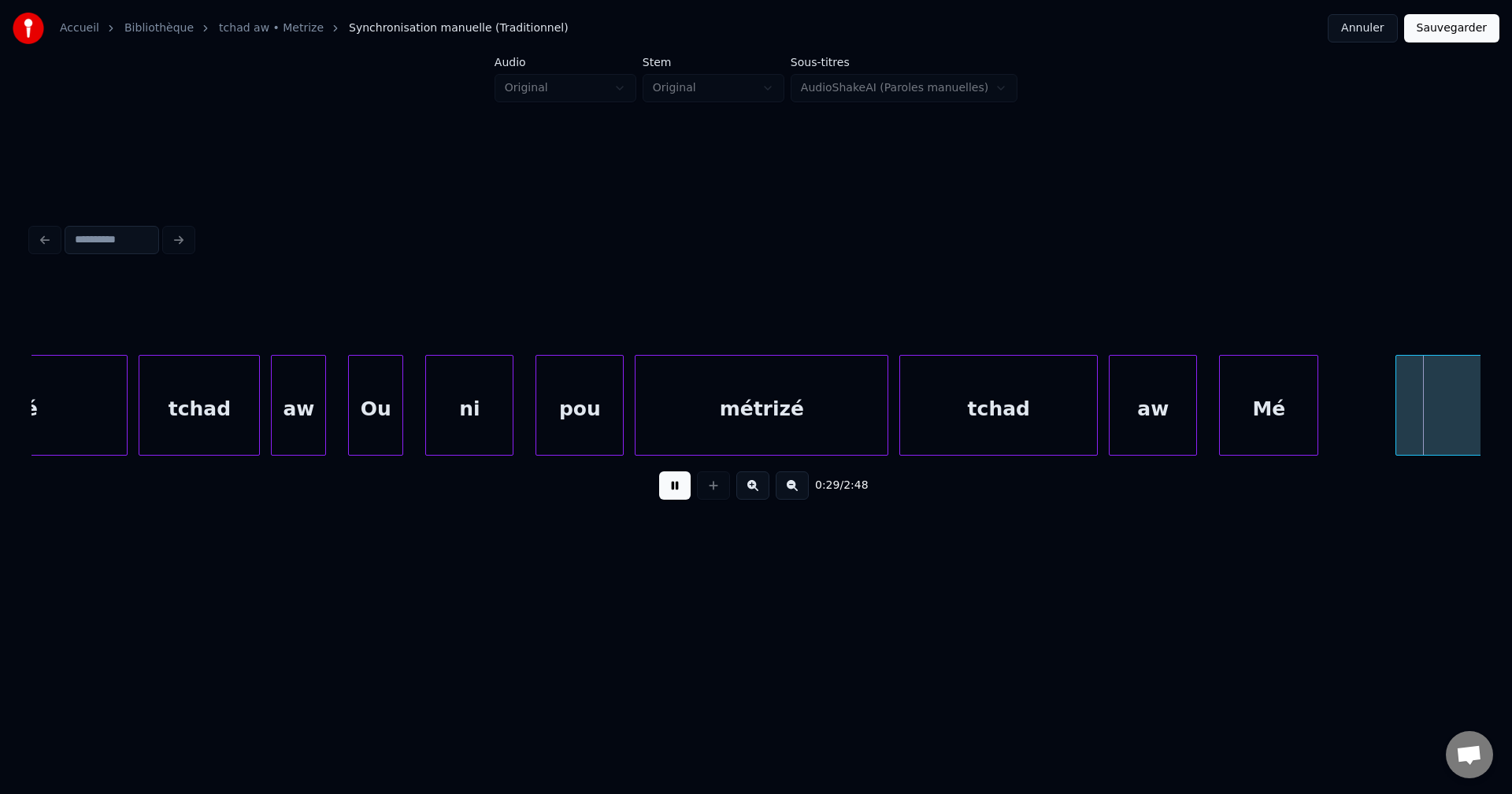
scroll to position [0, 16259]
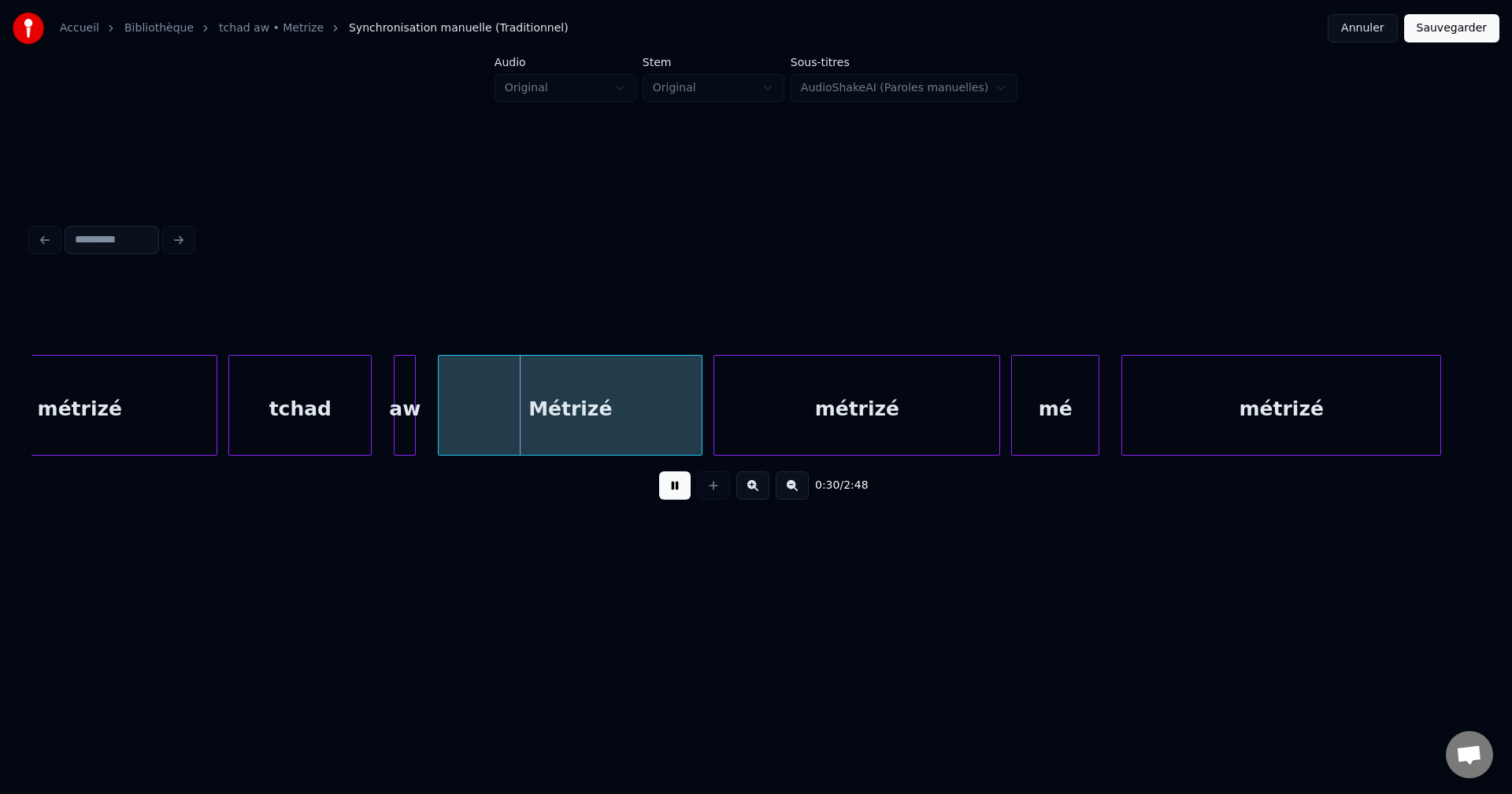
click at [658, 497] on div "0:30 / 2:48" at bounding box center [756, 485] width 1423 height 34
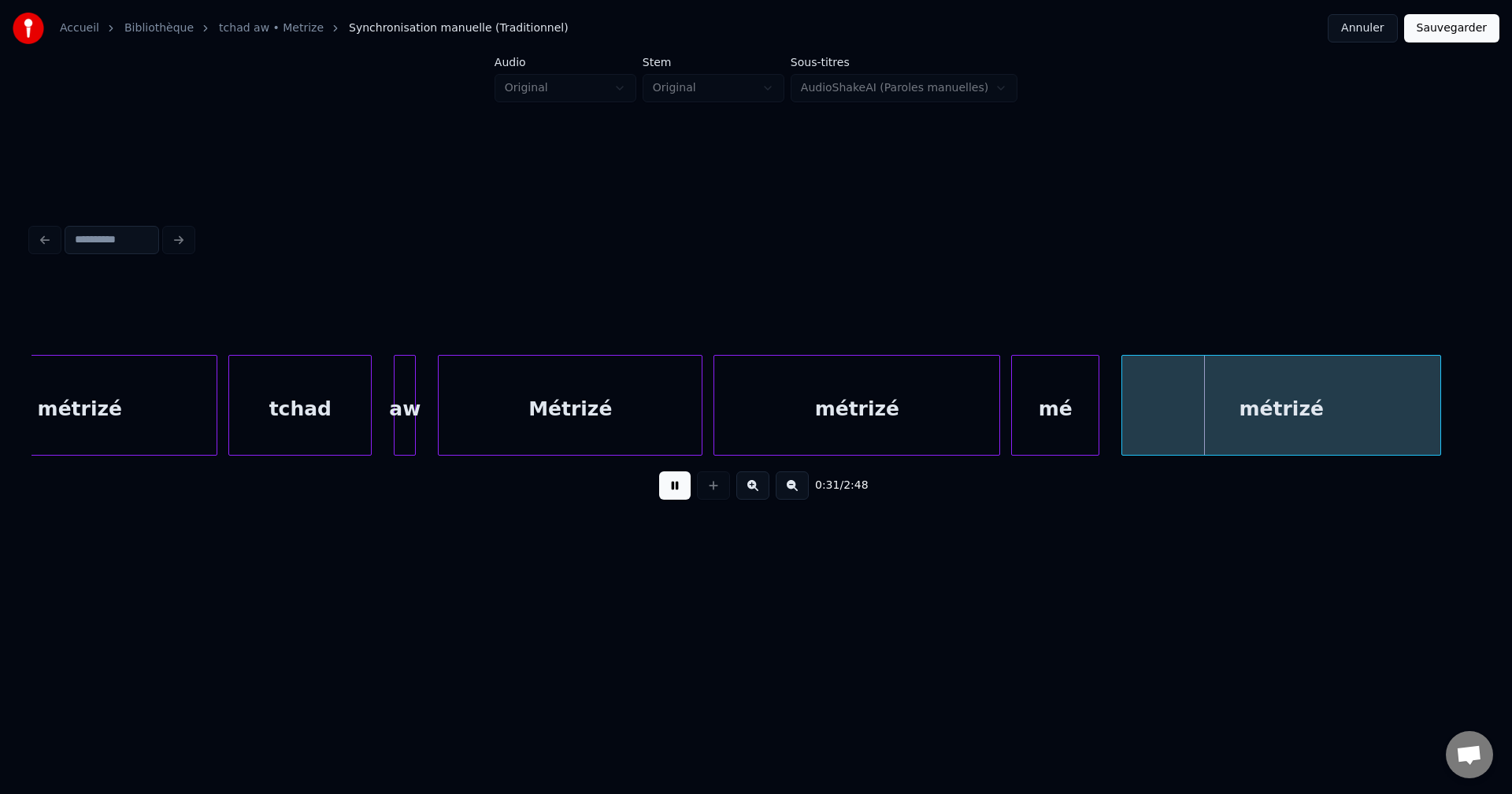
click at [674, 493] on button at bounding box center [675, 485] width 31 height 29
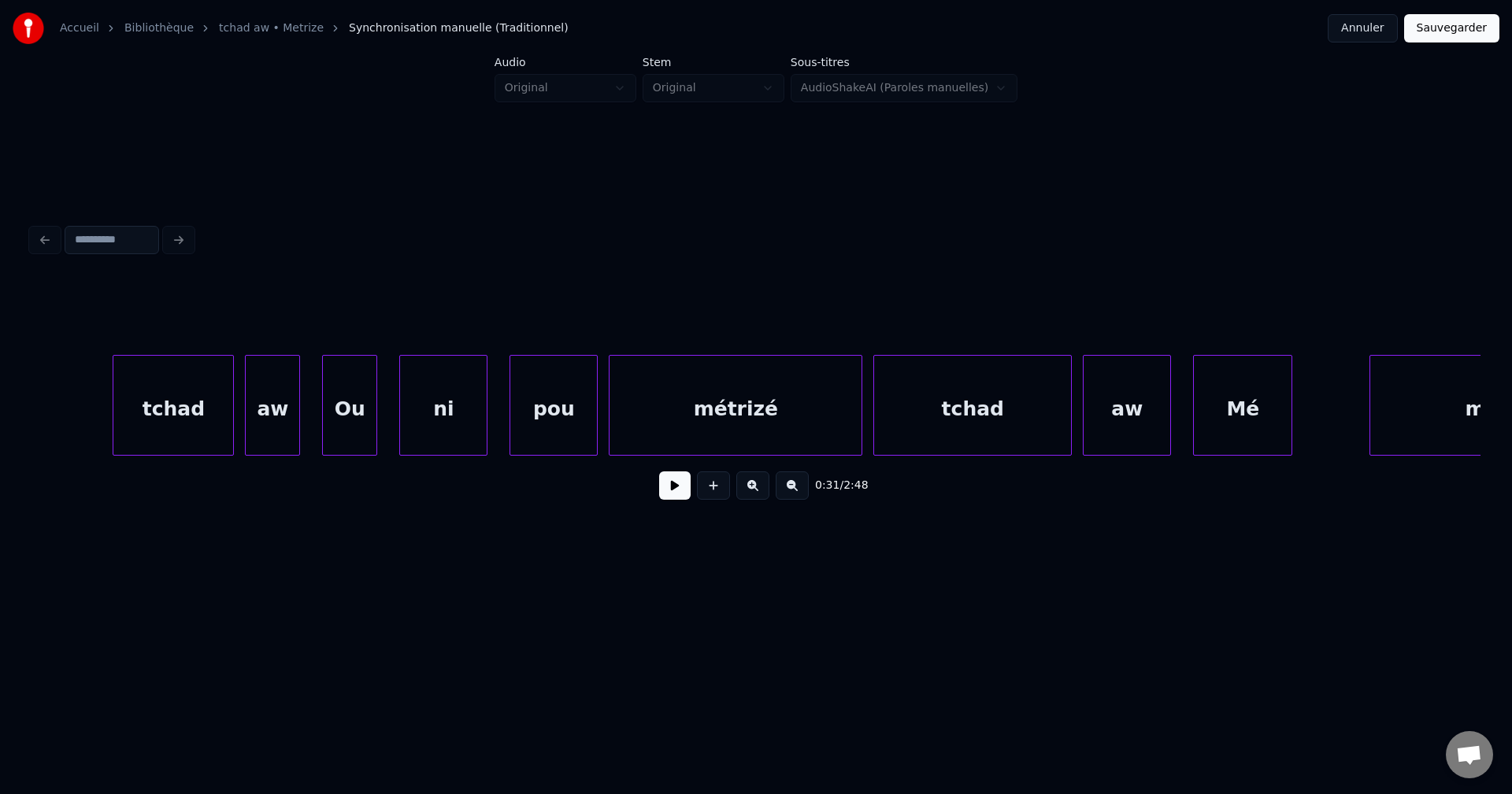
scroll to position [0, 14626]
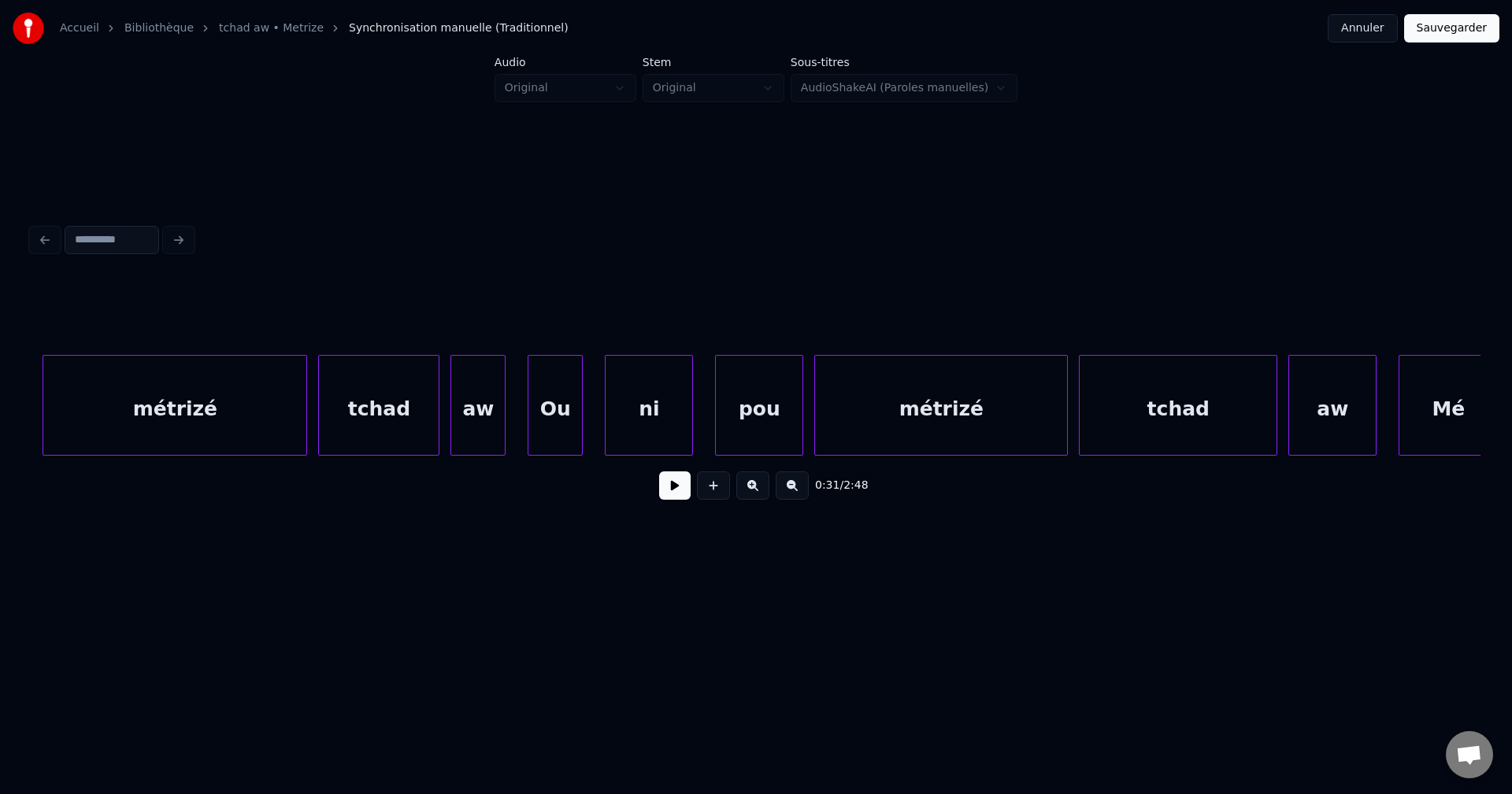
click at [297, 416] on div "métrizé" at bounding box center [175, 409] width 263 height 107
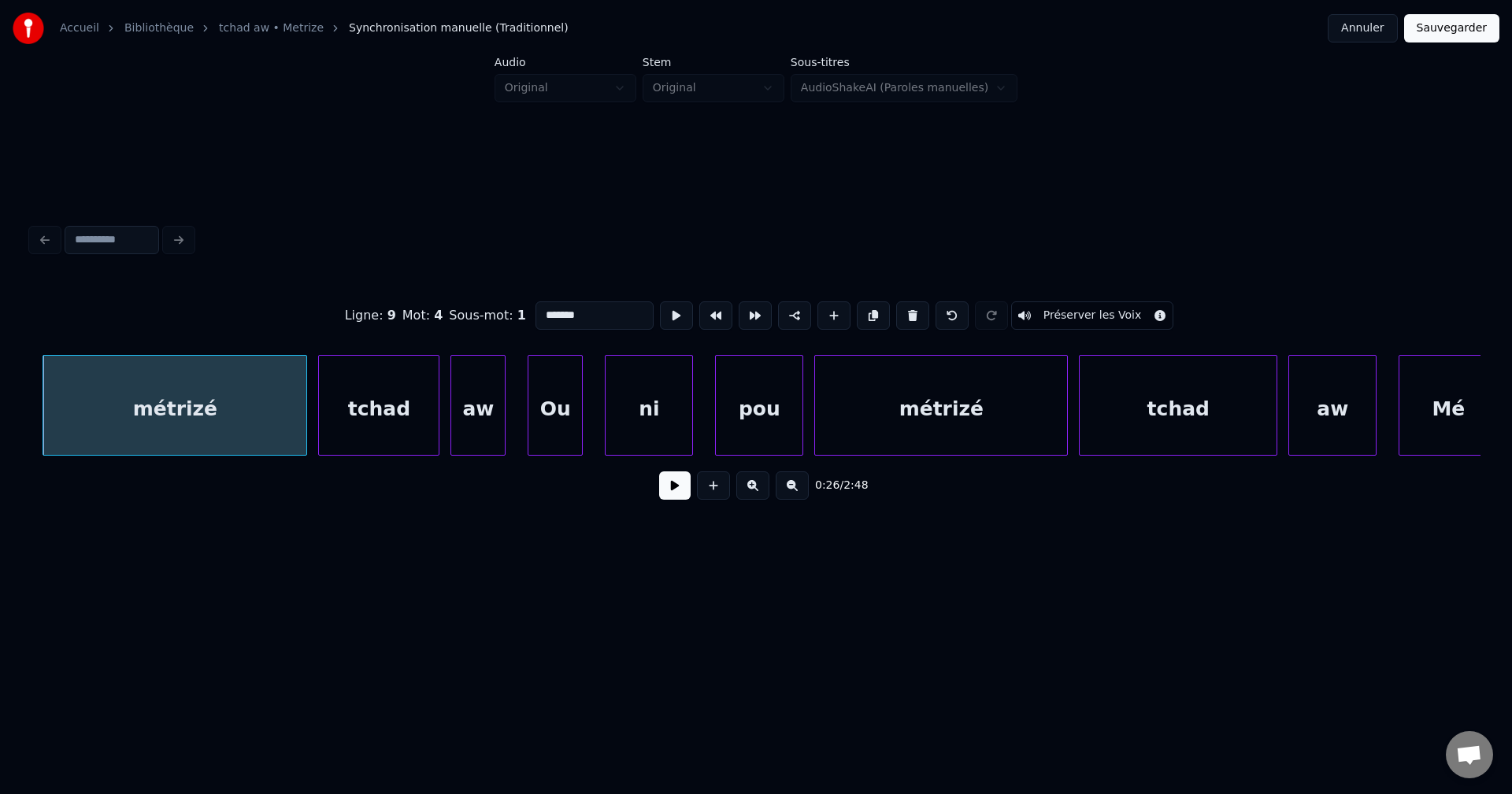
click at [665, 497] on button at bounding box center [675, 485] width 31 height 29
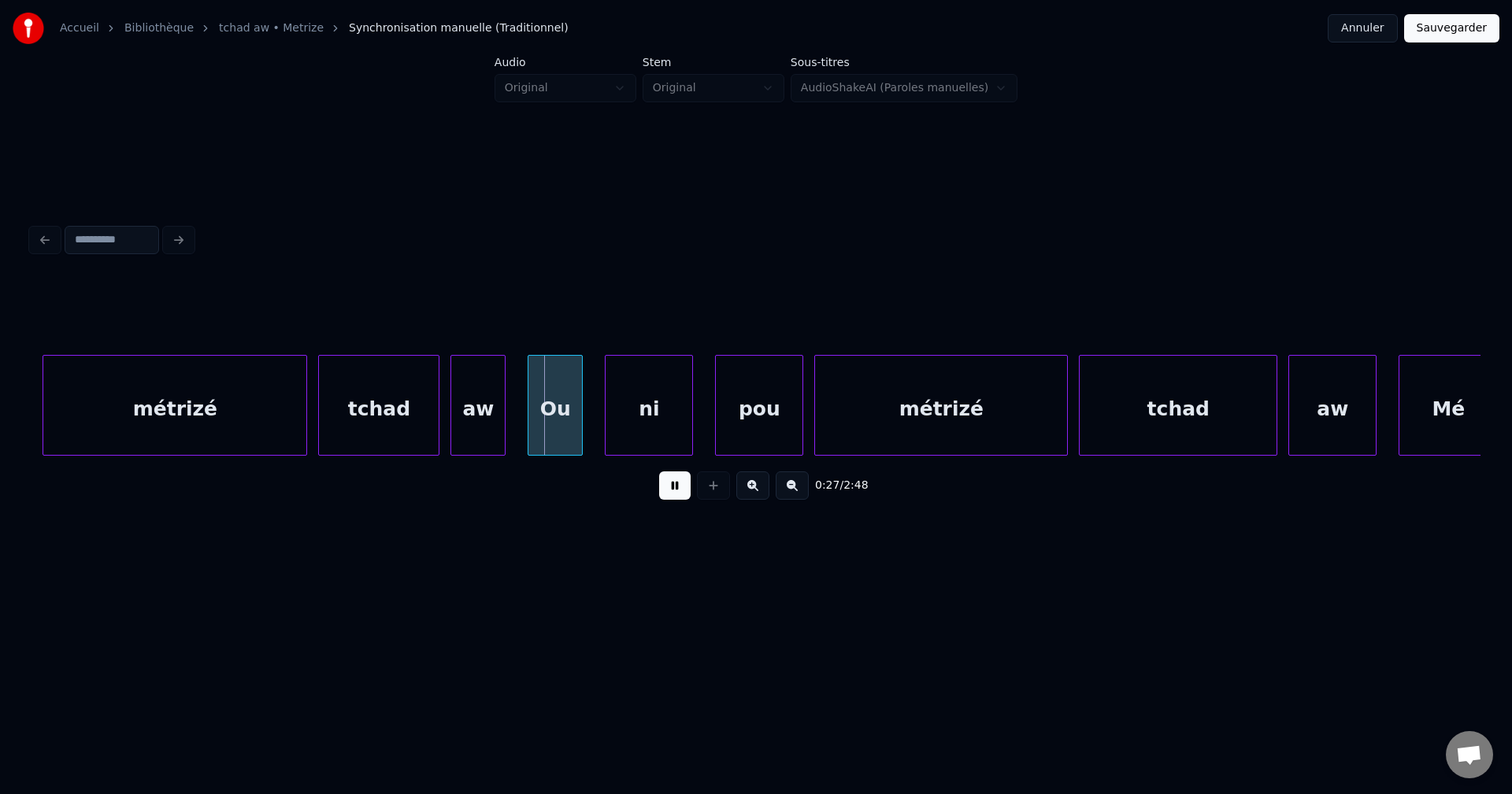
click at [674, 490] on button at bounding box center [675, 485] width 31 height 29
click at [678, 486] on button at bounding box center [675, 485] width 31 height 29
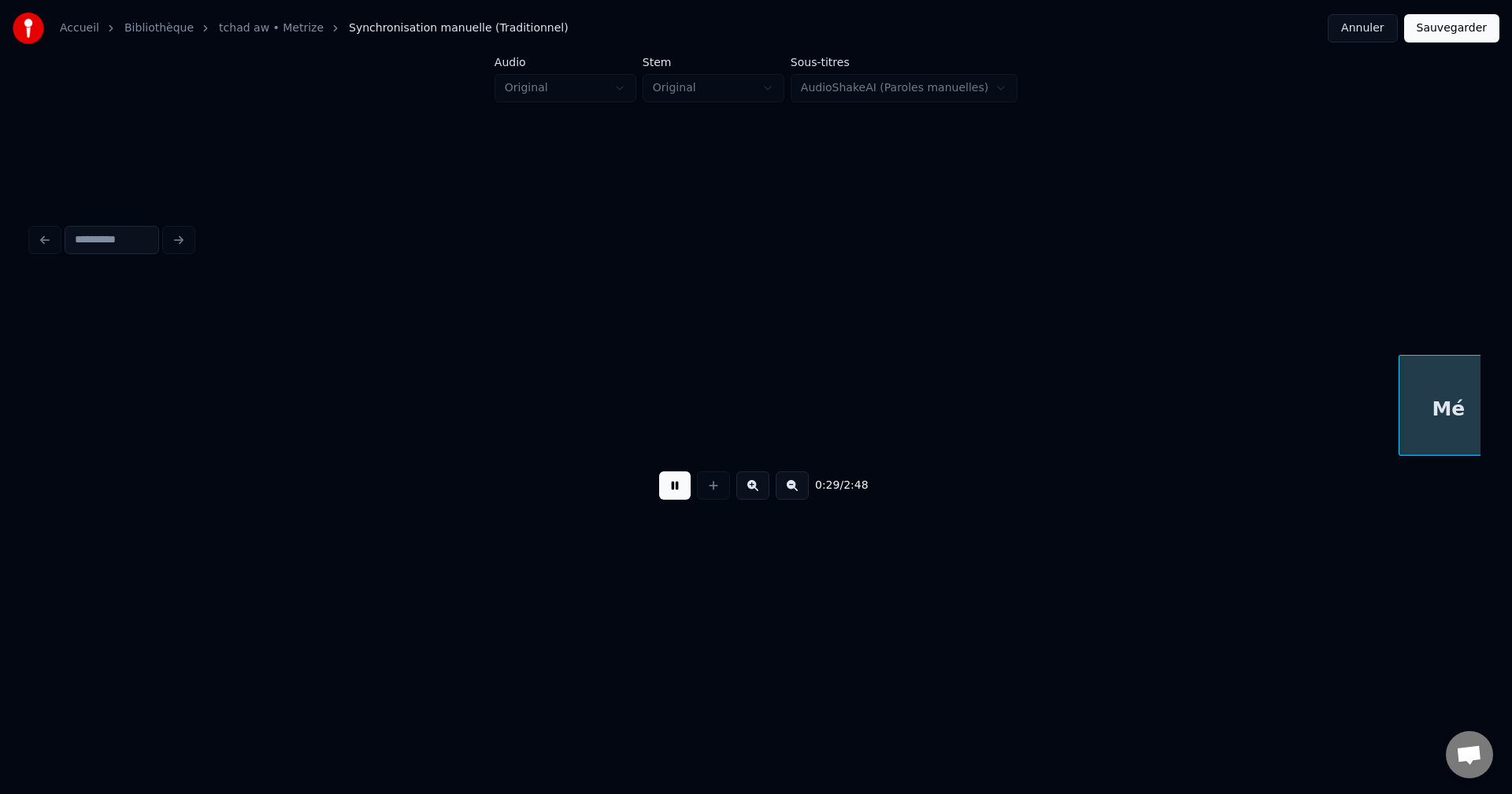
scroll to position [0, 16076]
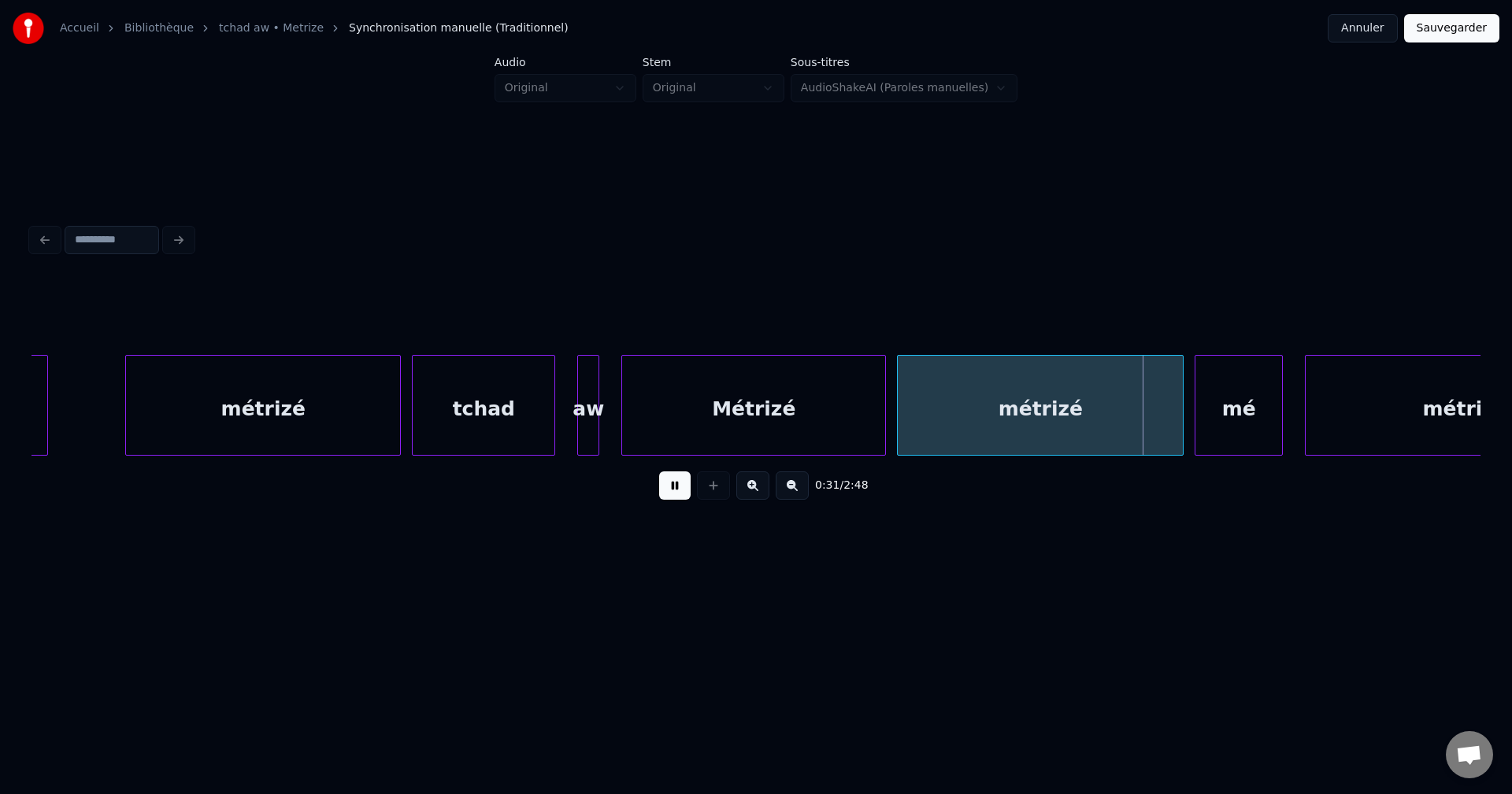
click at [684, 478] on button at bounding box center [675, 485] width 31 height 29
click at [691, 406] on div "Métrizé" at bounding box center [754, 409] width 263 height 107
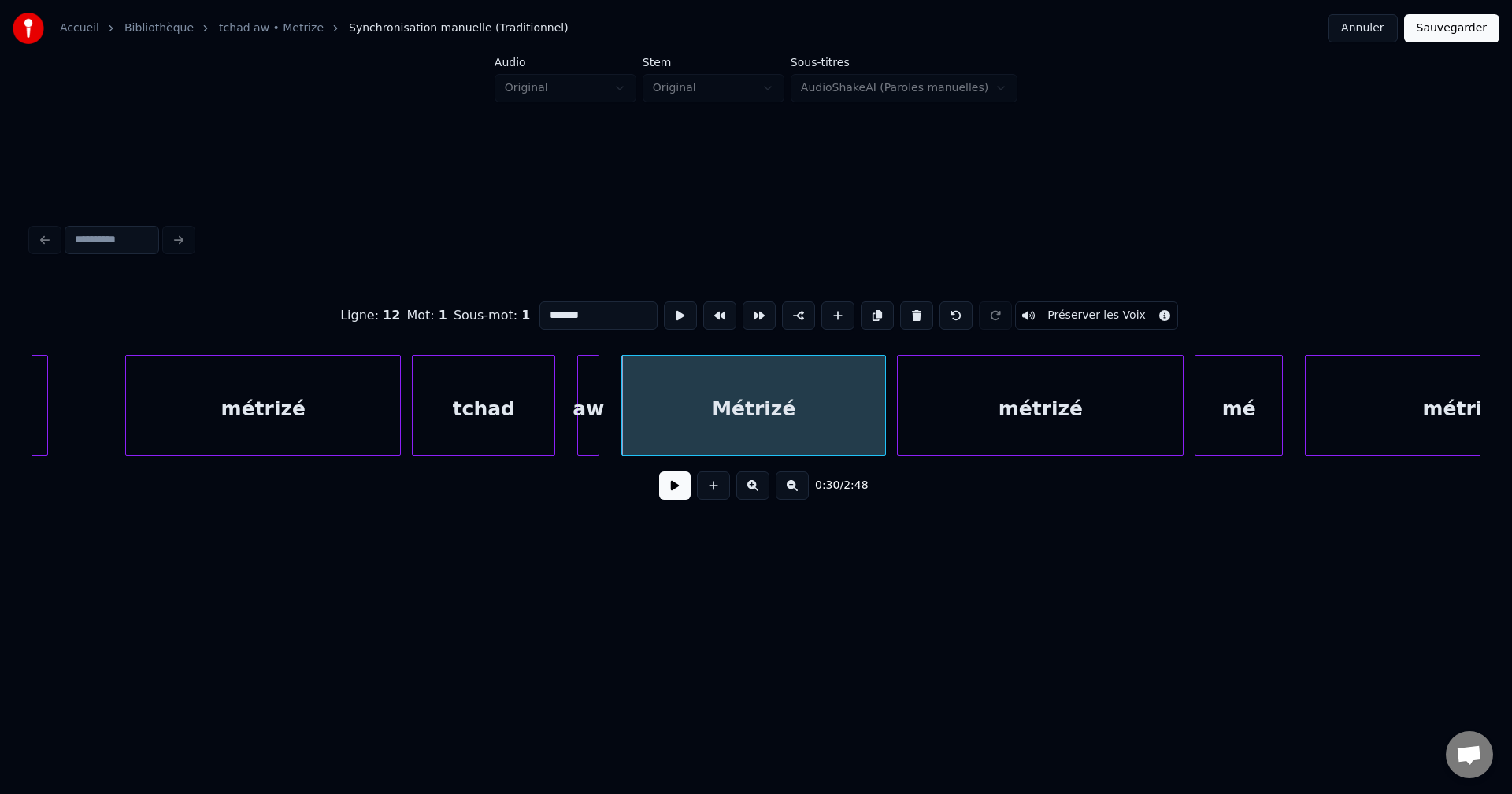
click at [677, 493] on button at bounding box center [675, 485] width 31 height 29
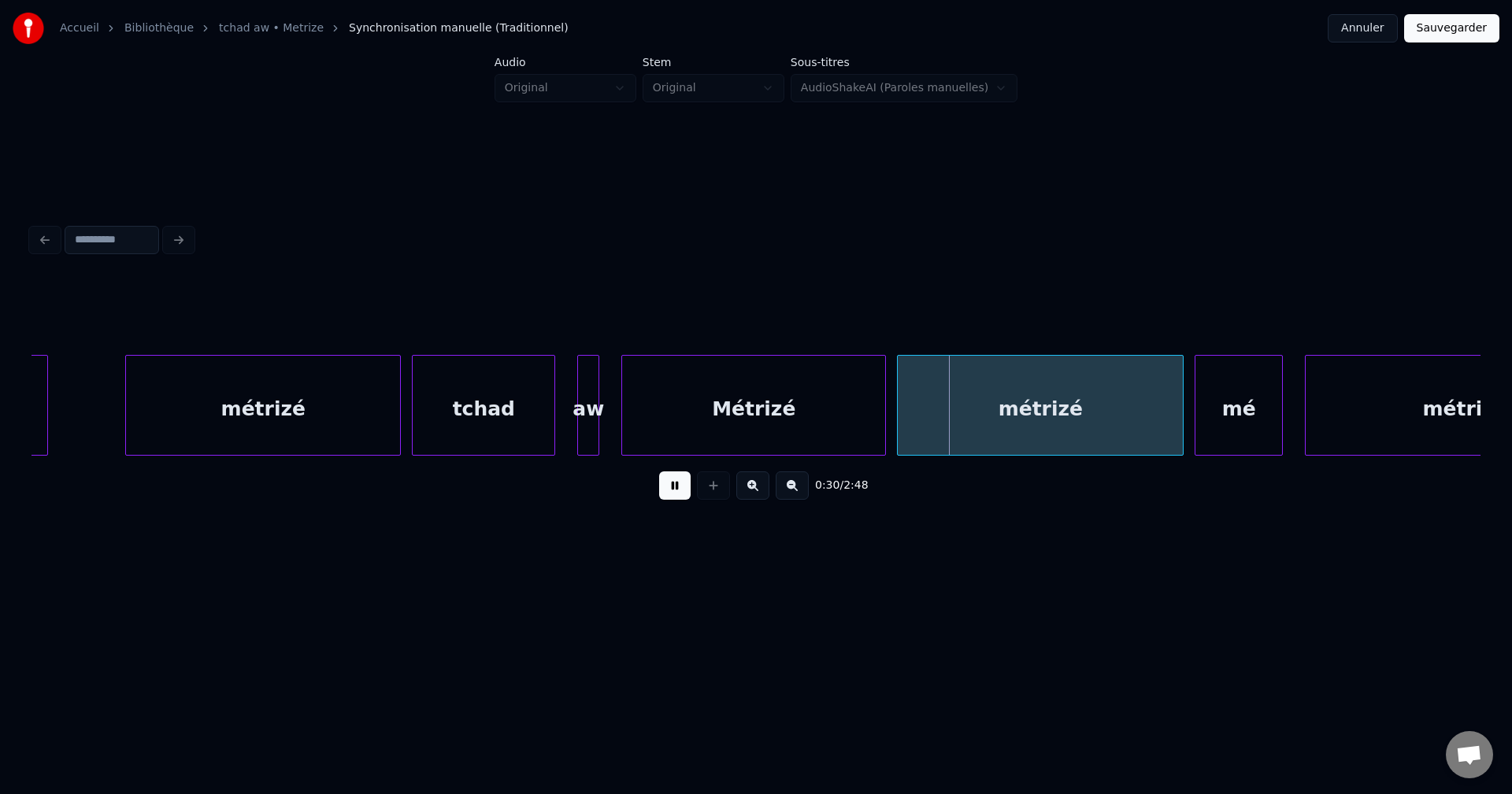
click at [679, 491] on button at bounding box center [675, 485] width 31 height 29
click at [593, 409] on div "aw" at bounding box center [588, 409] width 20 height 107
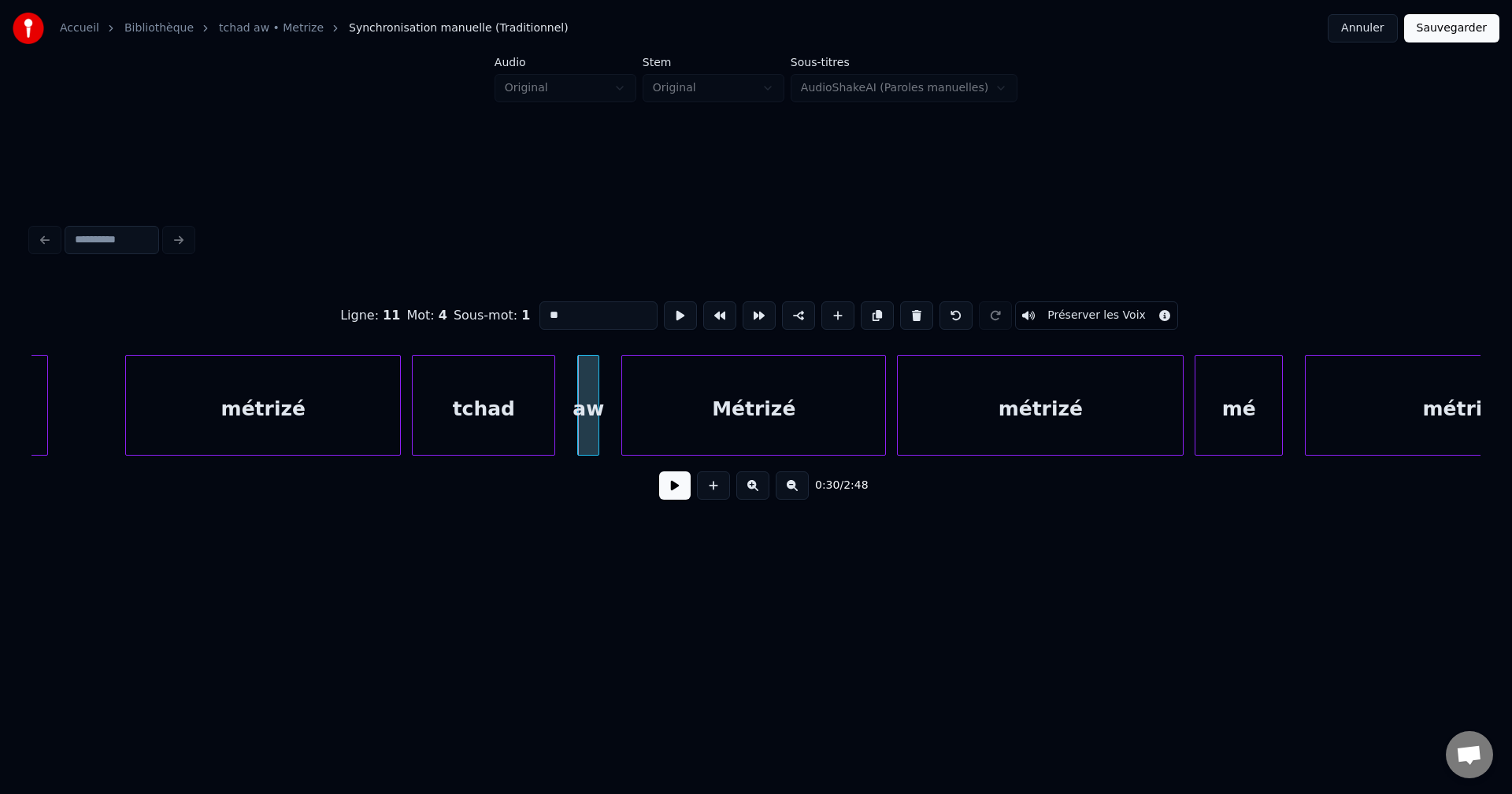
click at [668, 497] on button at bounding box center [675, 485] width 31 height 29
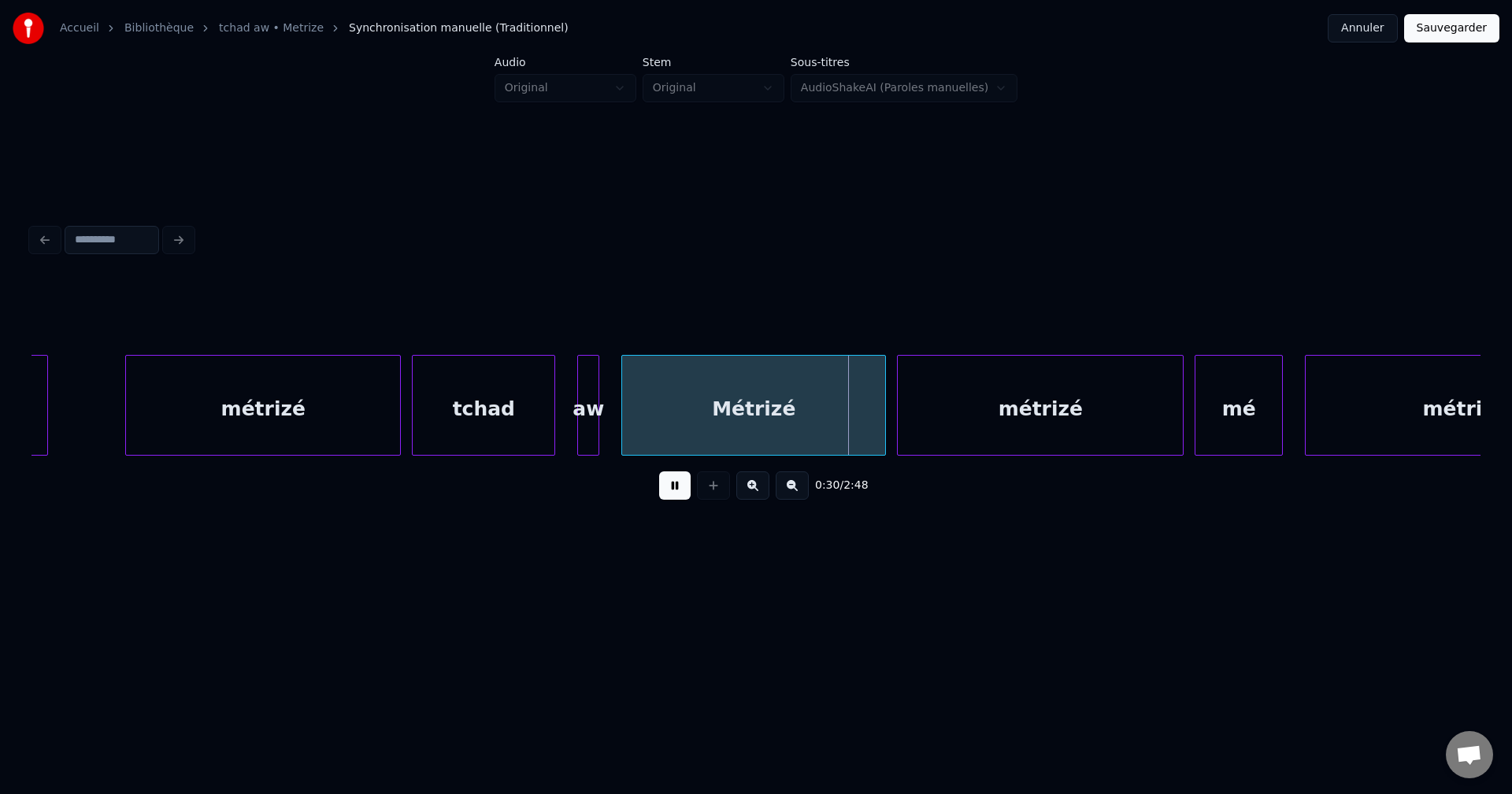
click at [673, 487] on button at bounding box center [675, 485] width 31 height 29
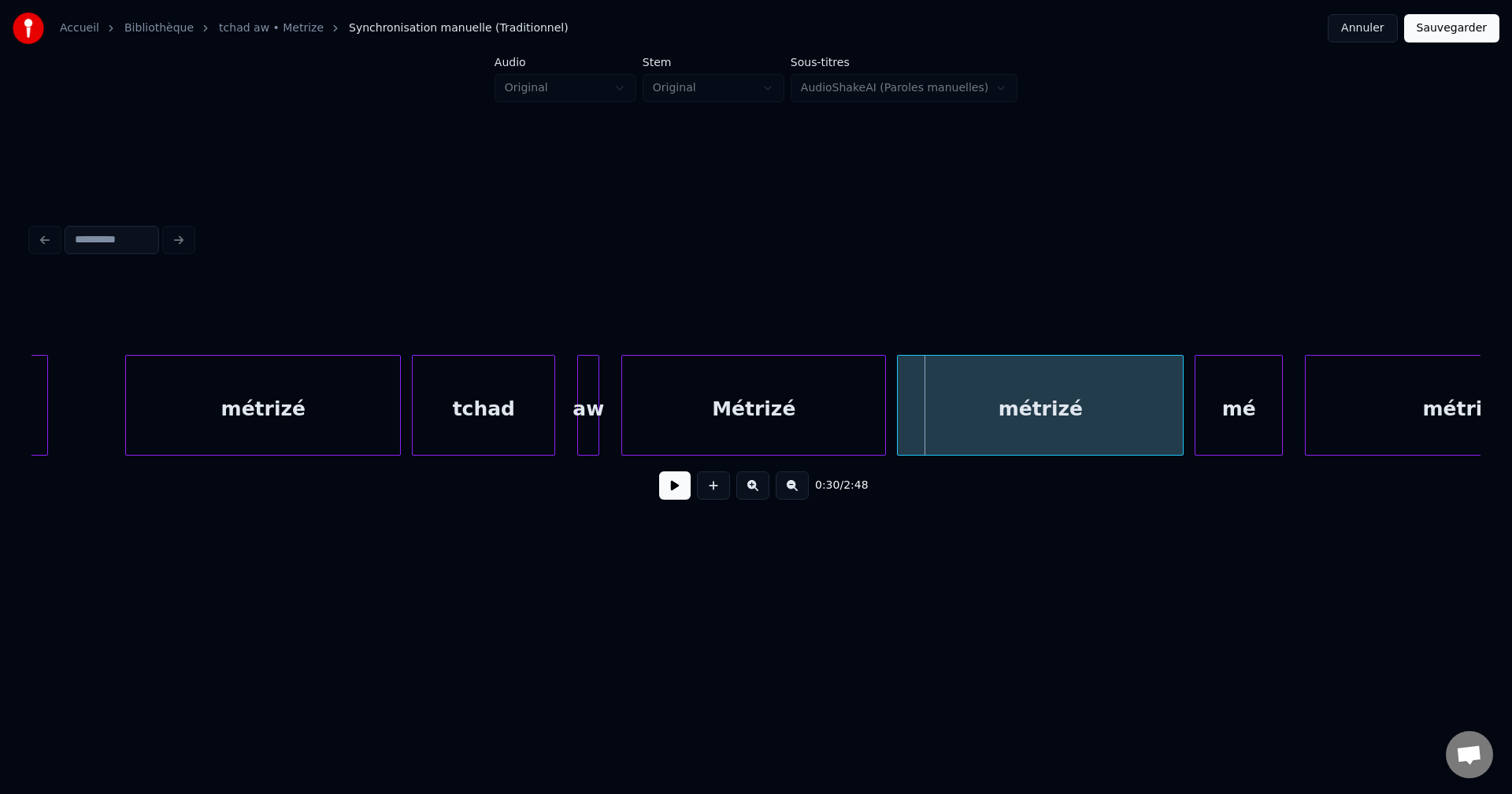
click at [681, 418] on div "Métrizé" at bounding box center [754, 409] width 263 height 107
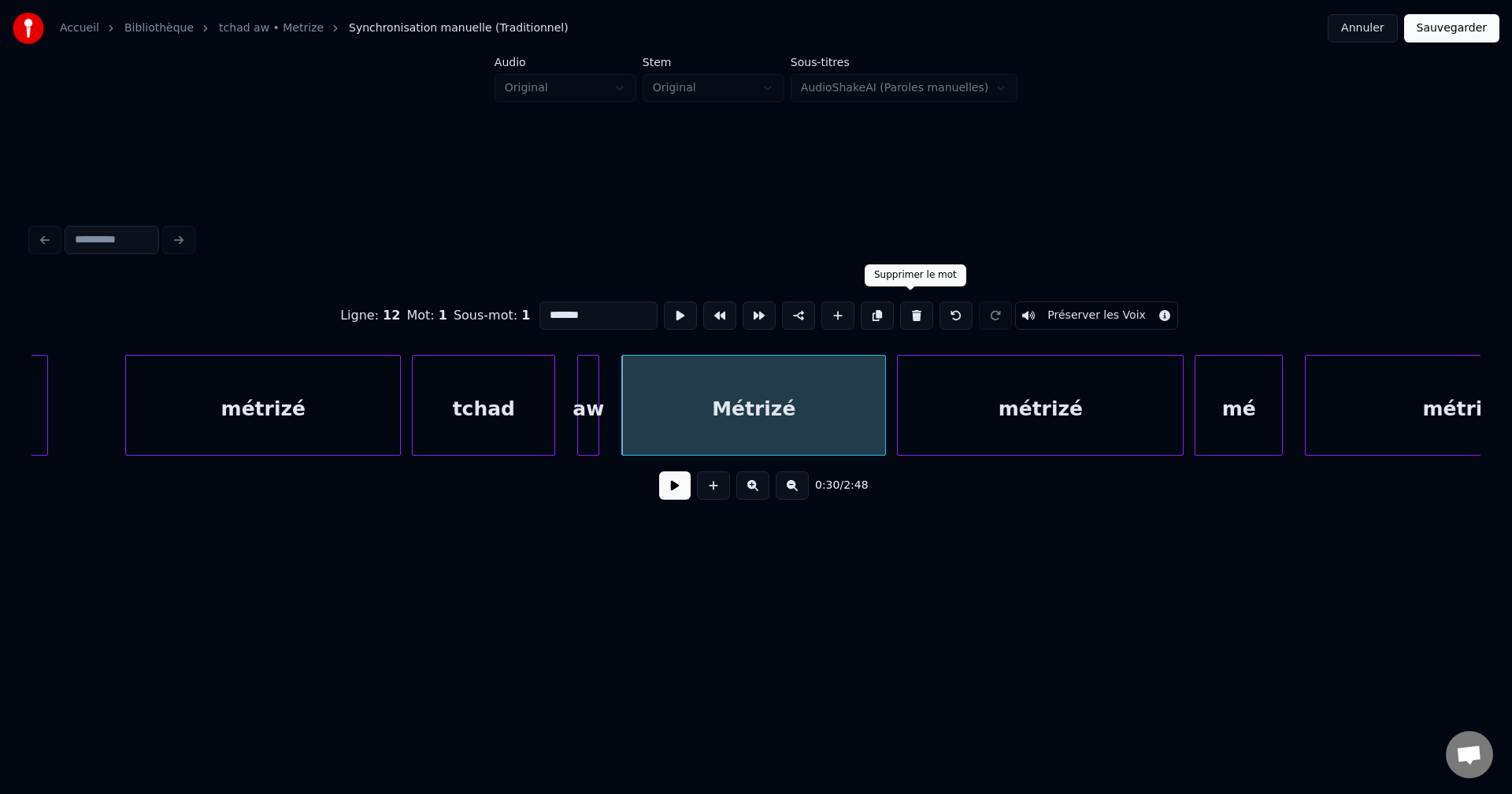
click at [915, 313] on button at bounding box center [917, 316] width 33 height 29
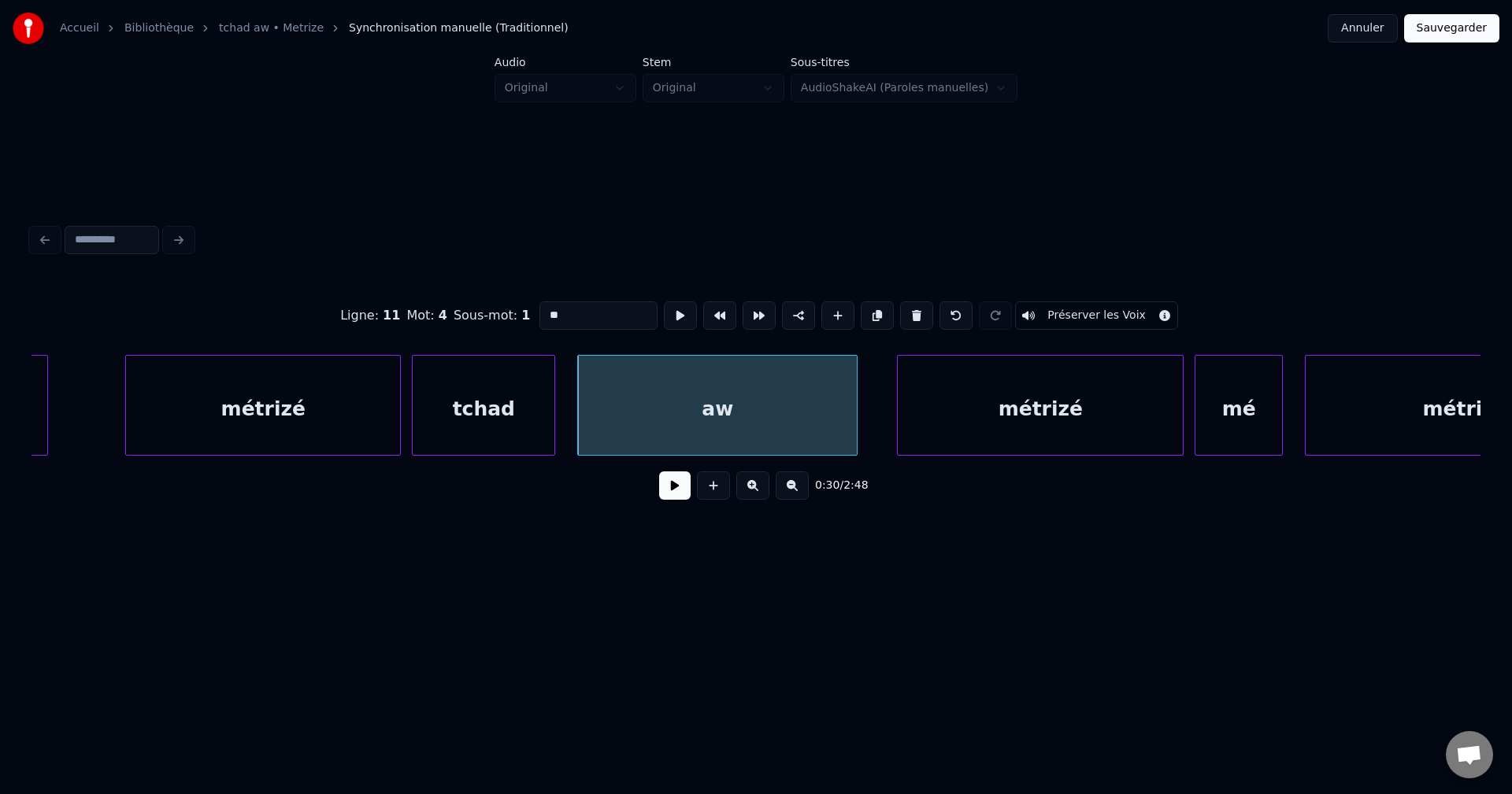
click at [856, 416] on div at bounding box center [854, 404] width 5 height 99
click at [767, 411] on div "aw" at bounding box center [717, 409] width 279 height 107
click at [592, 316] on input "**" at bounding box center [598, 316] width 119 height 29
type input "*****"
click at [657, 498] on div "0:30 / 2:48" at bounding box center [756, 485] width 1423 height 34
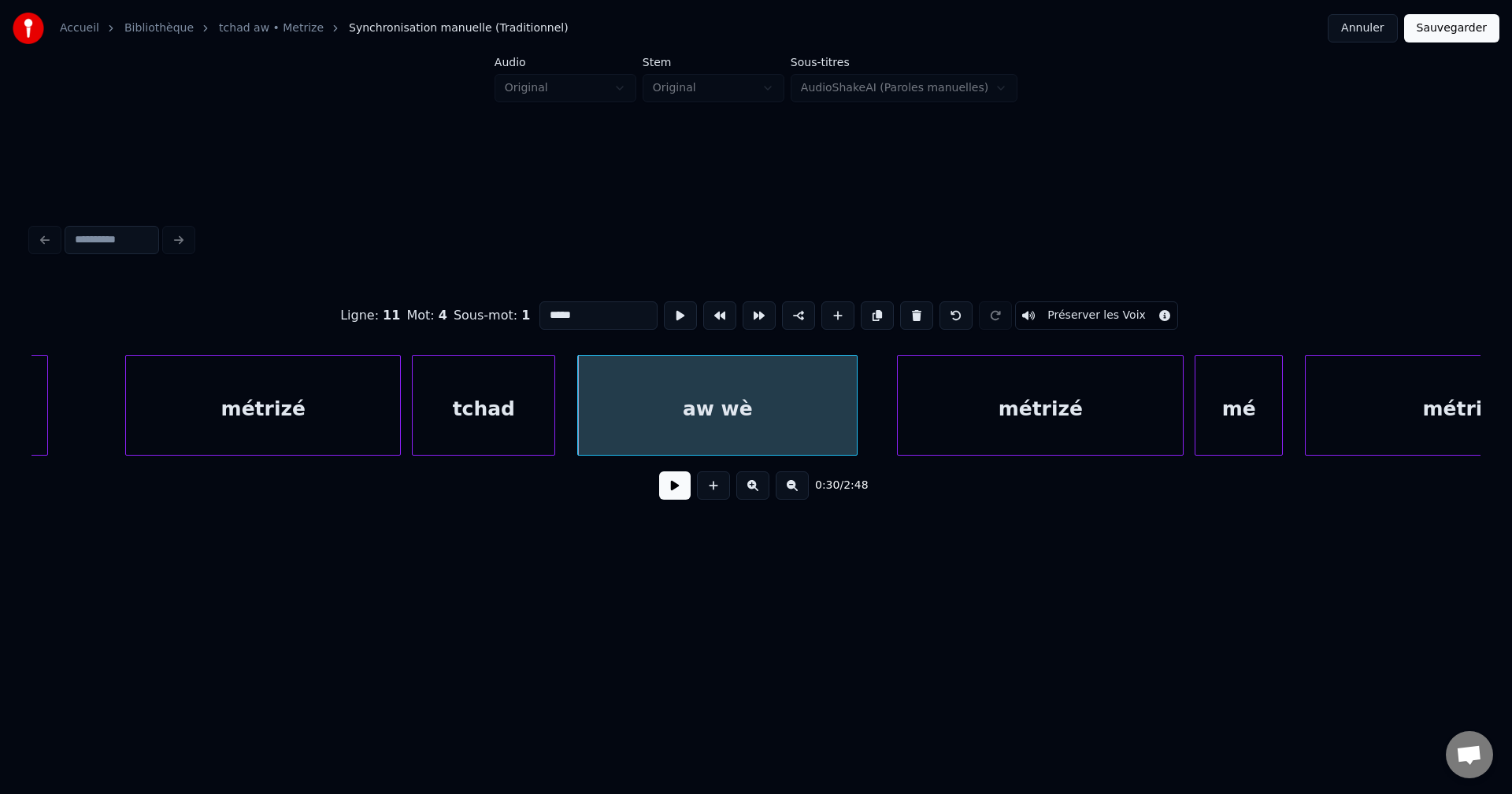
click at [677, 500] on button at bounding box center [675, 485] width 31 height 29
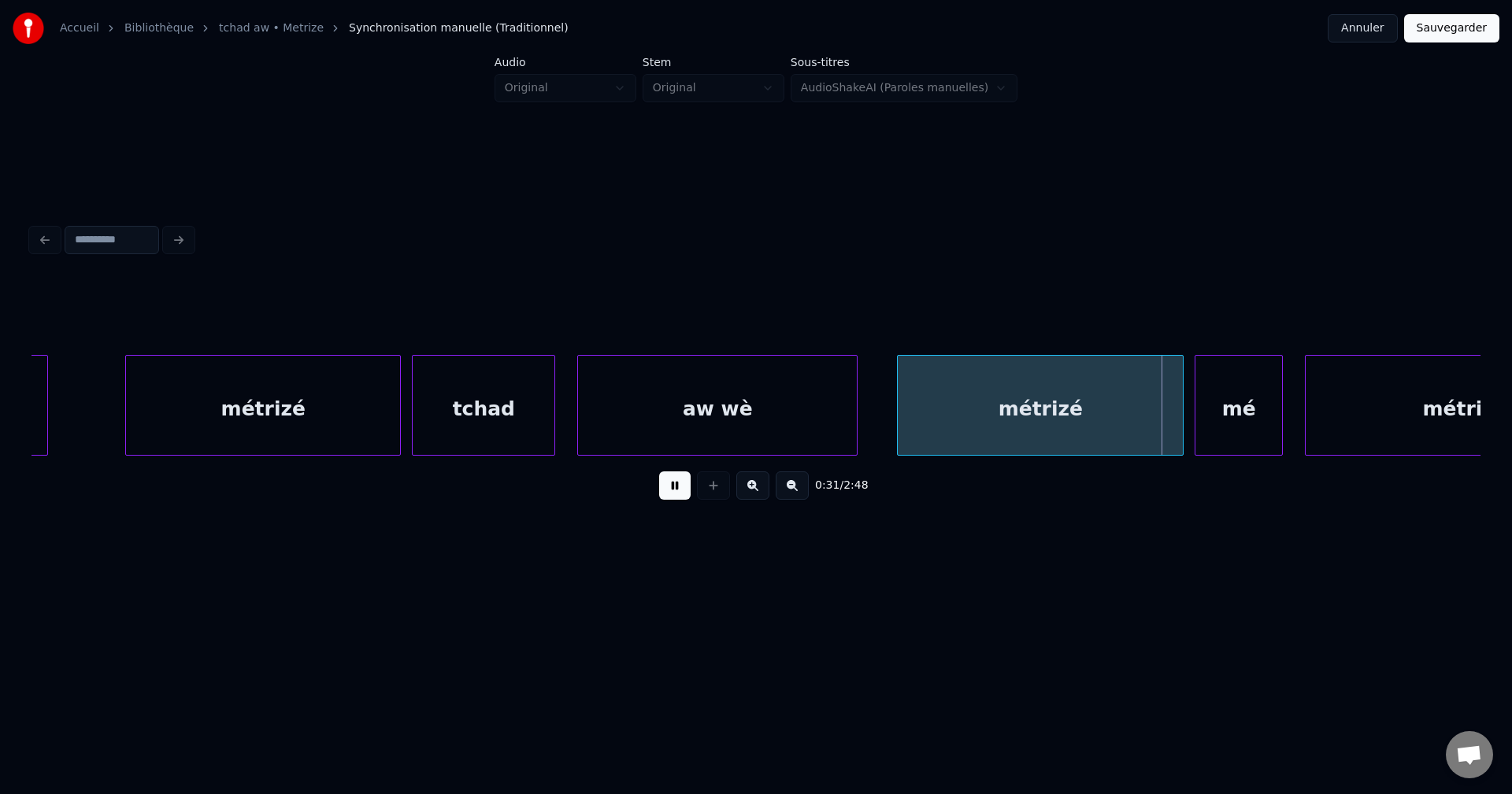
click at [681, 491] on button at bounding box center [675, 485] width 31 height 29
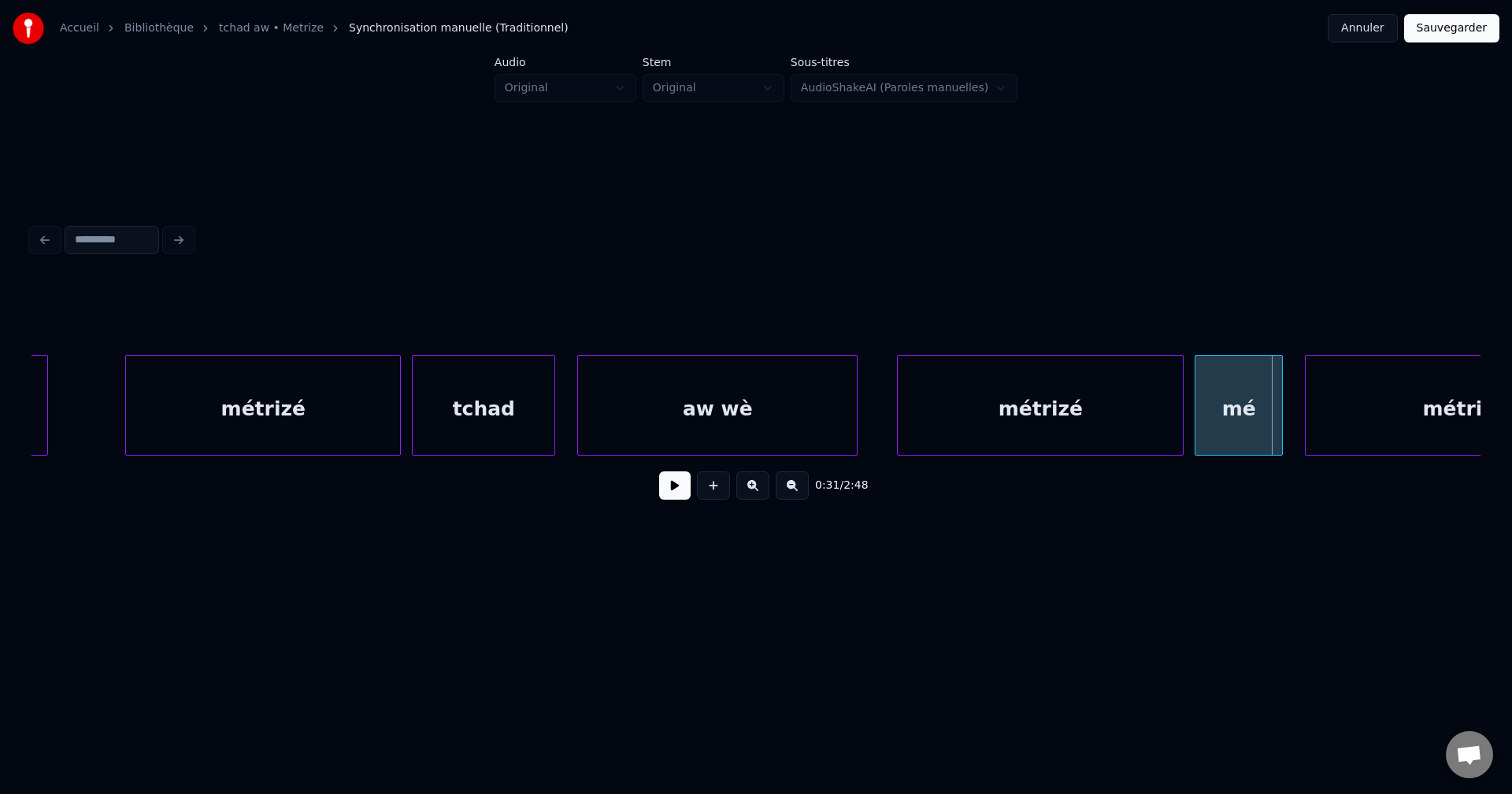
click at [682, 489] on button at bounding box center [675, 485] width 31 height 29
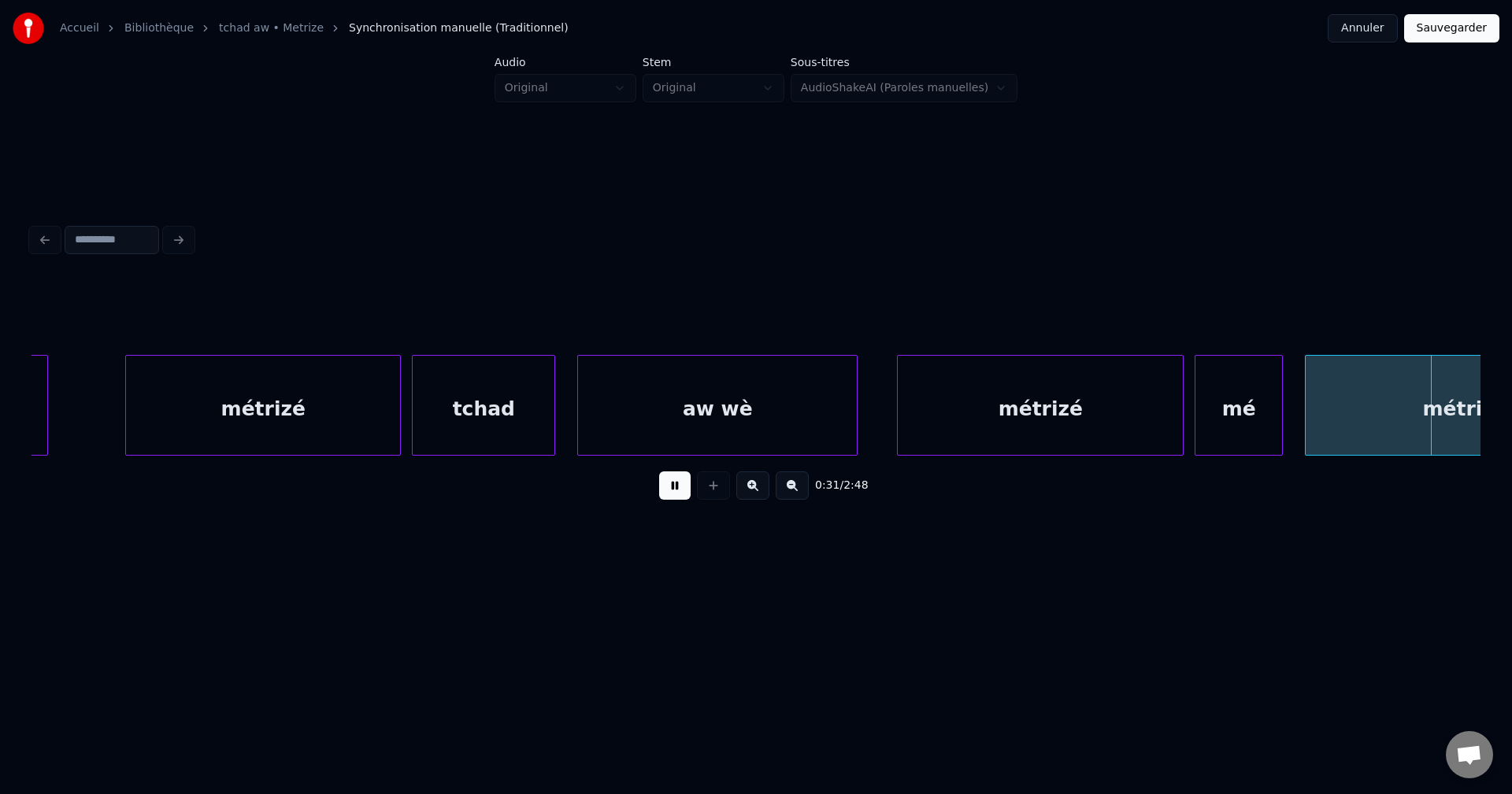
scroll to position [0, 17531]
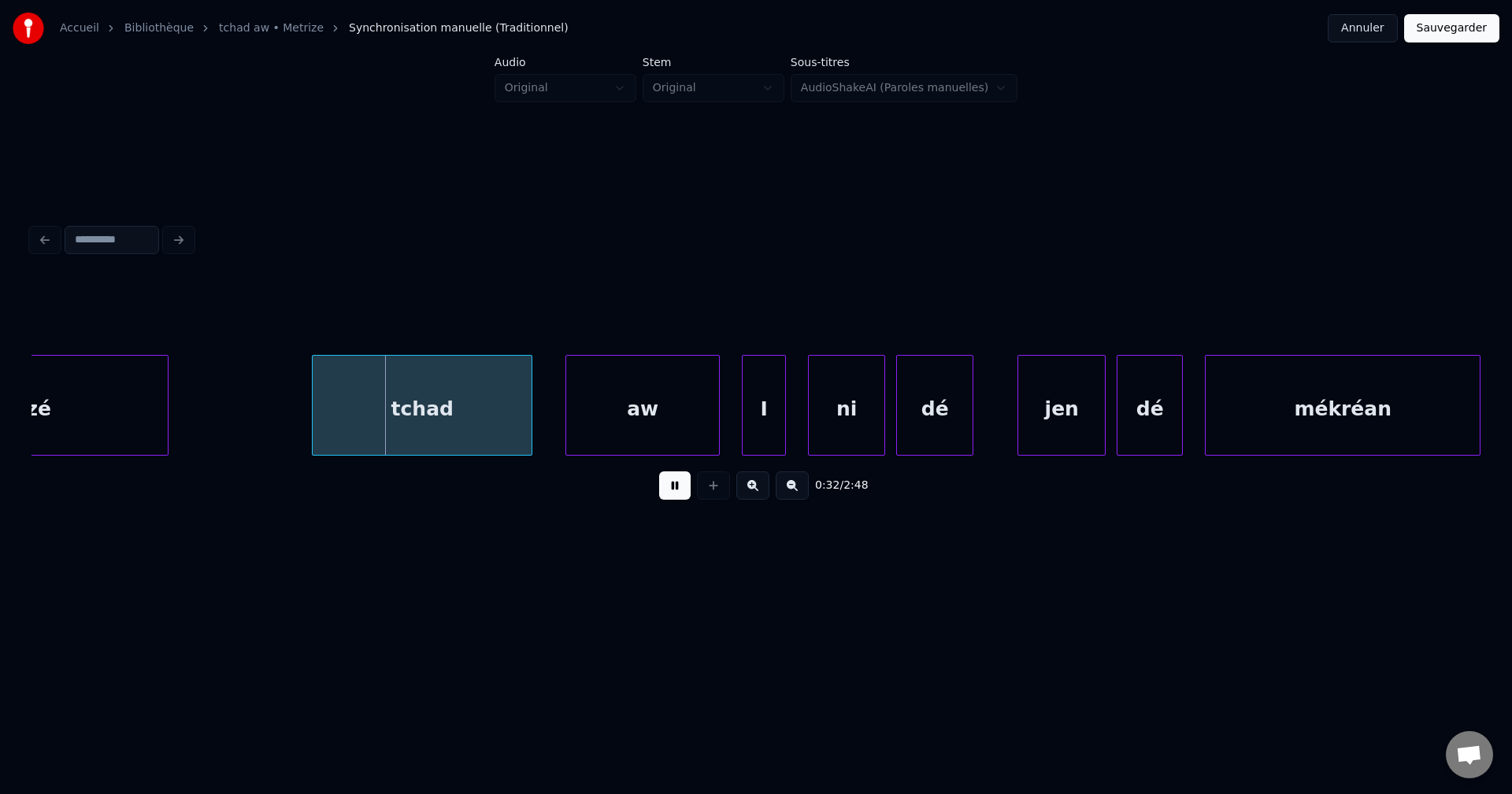
click at [684, 487] on button at bounding box center [675, 485] width 31 height 29
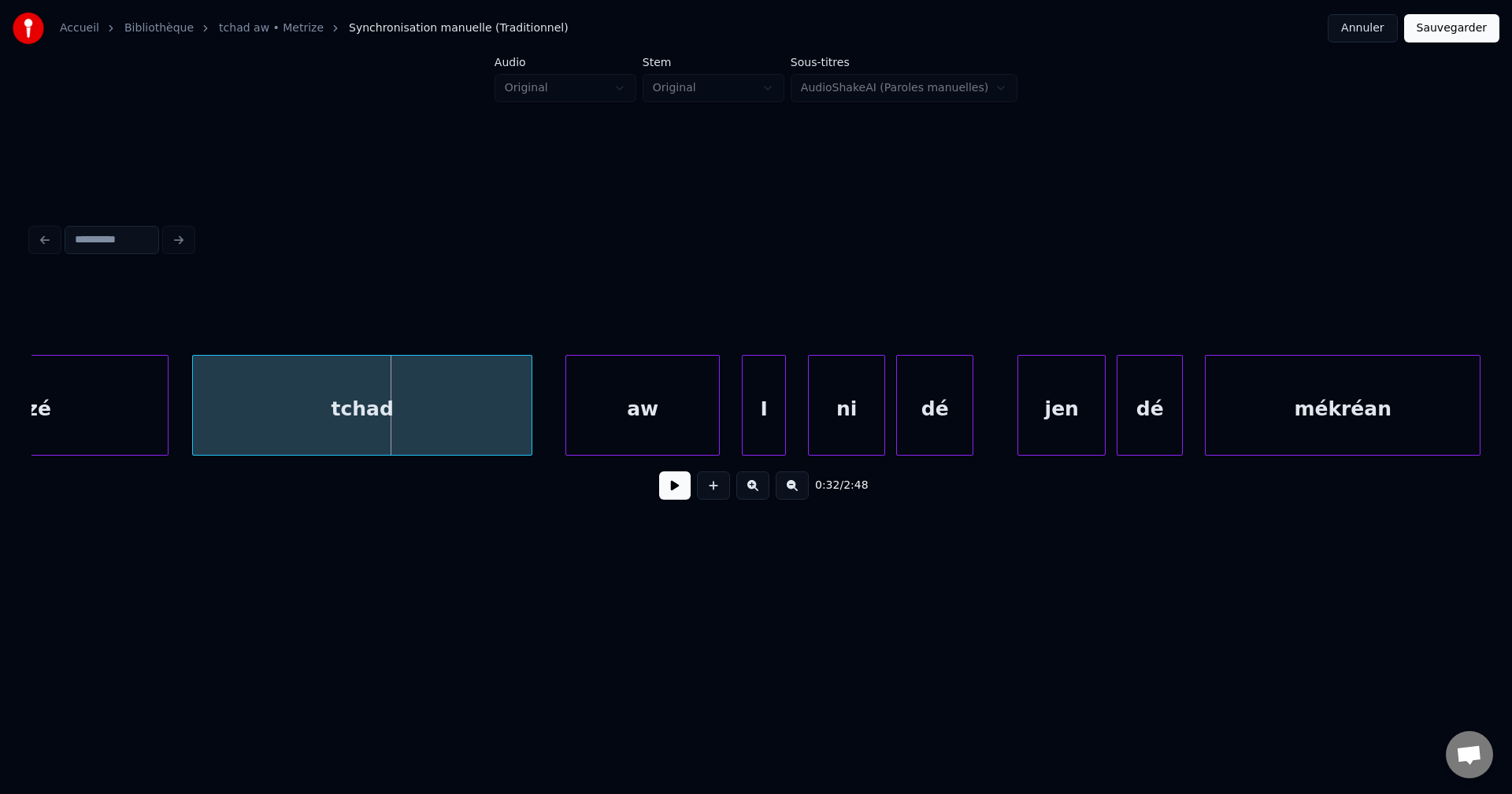
click at [193, 414] on div at bounding box center [194, 404] width 5 height 99
click at [222, 416] on div "tchad" at bounding box center [361, 409] width 339 height 107
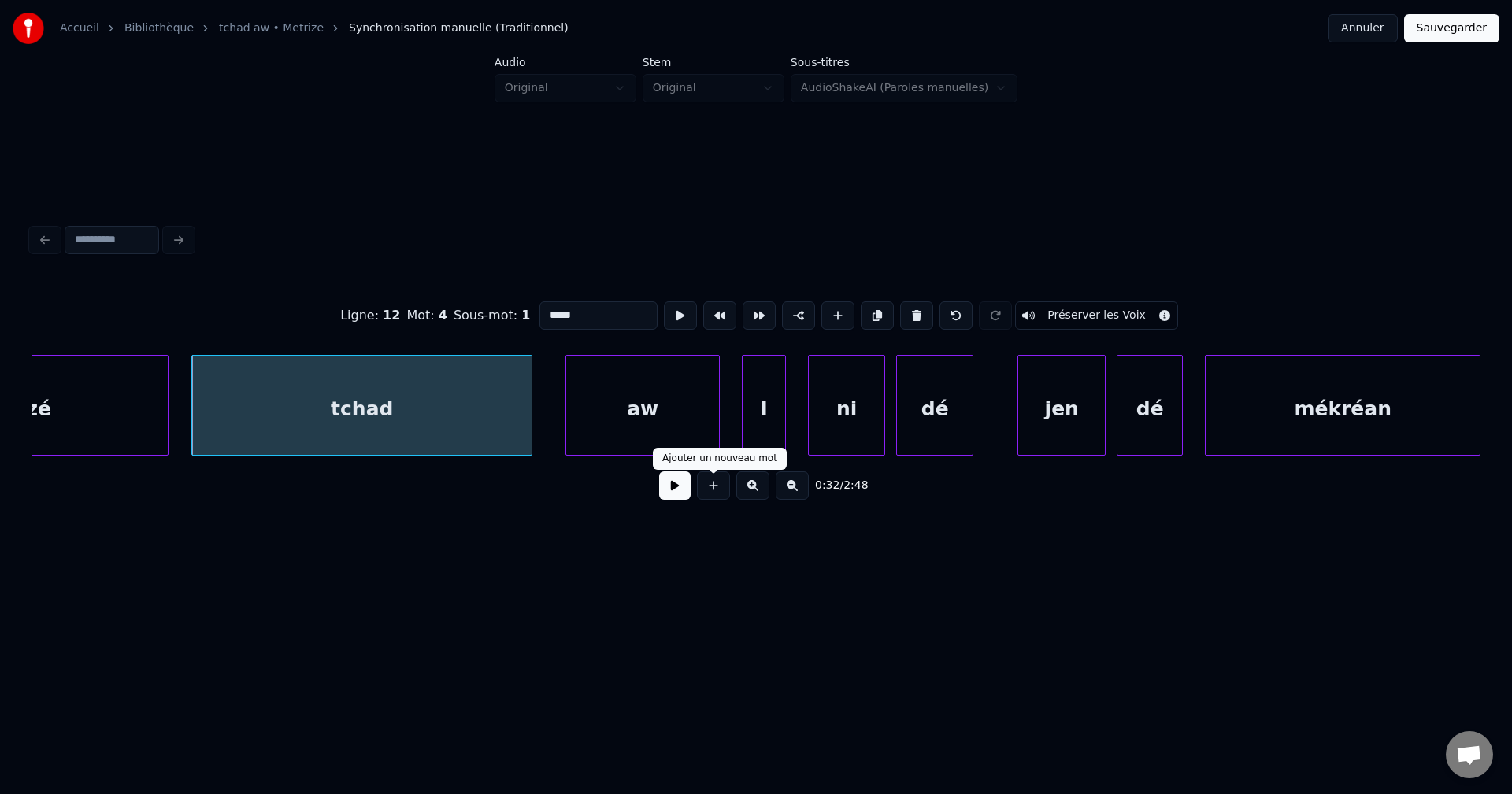
click at [685, 490] on button at bounding box center [675, 485] width 31 height 29
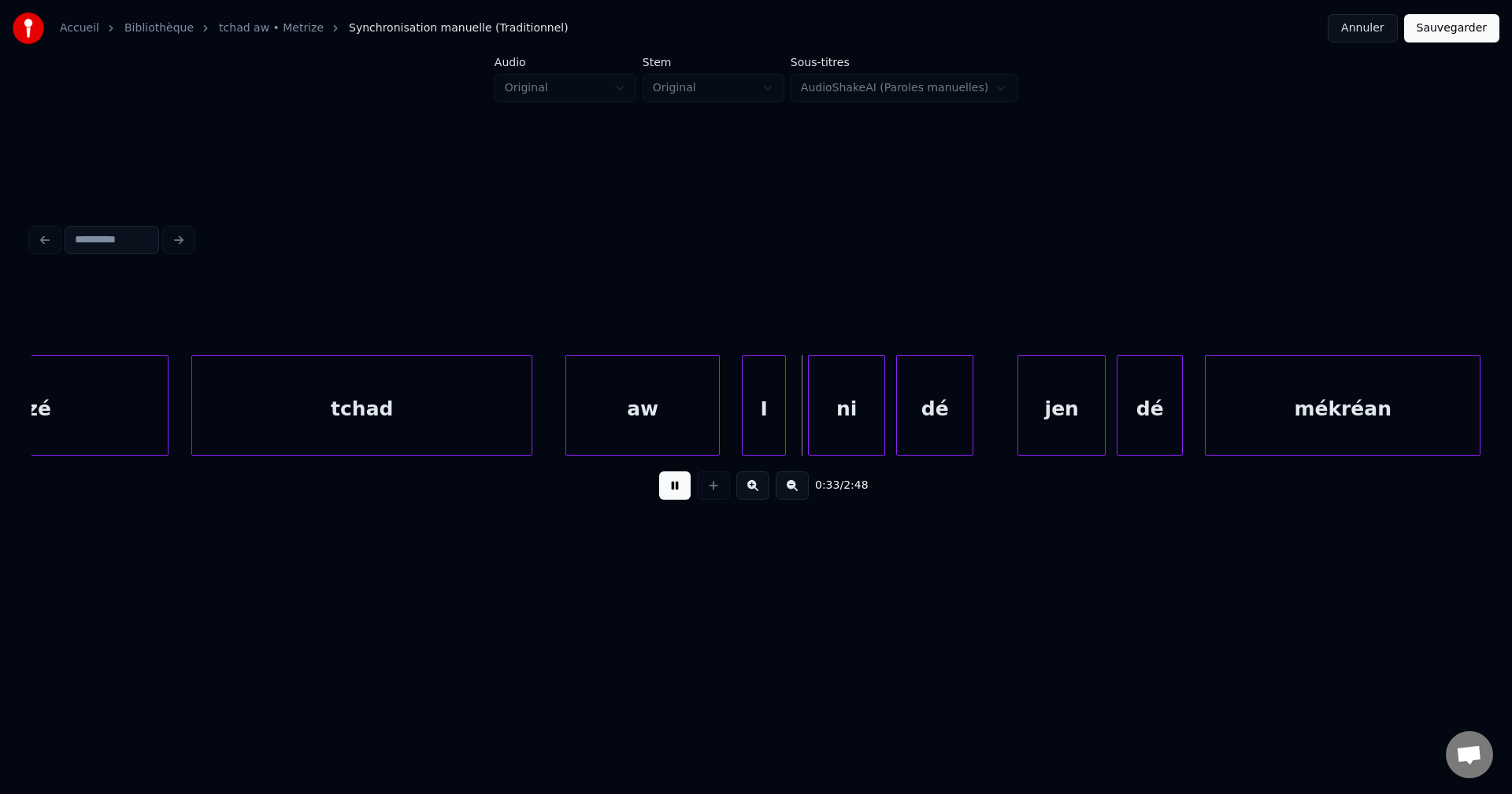
click at [685, 490] on button at bounding box center [675, 485] width 31 height 29
click at [443, 434] on div "tchad" at bounding box center [361, 409] width 339 height 107
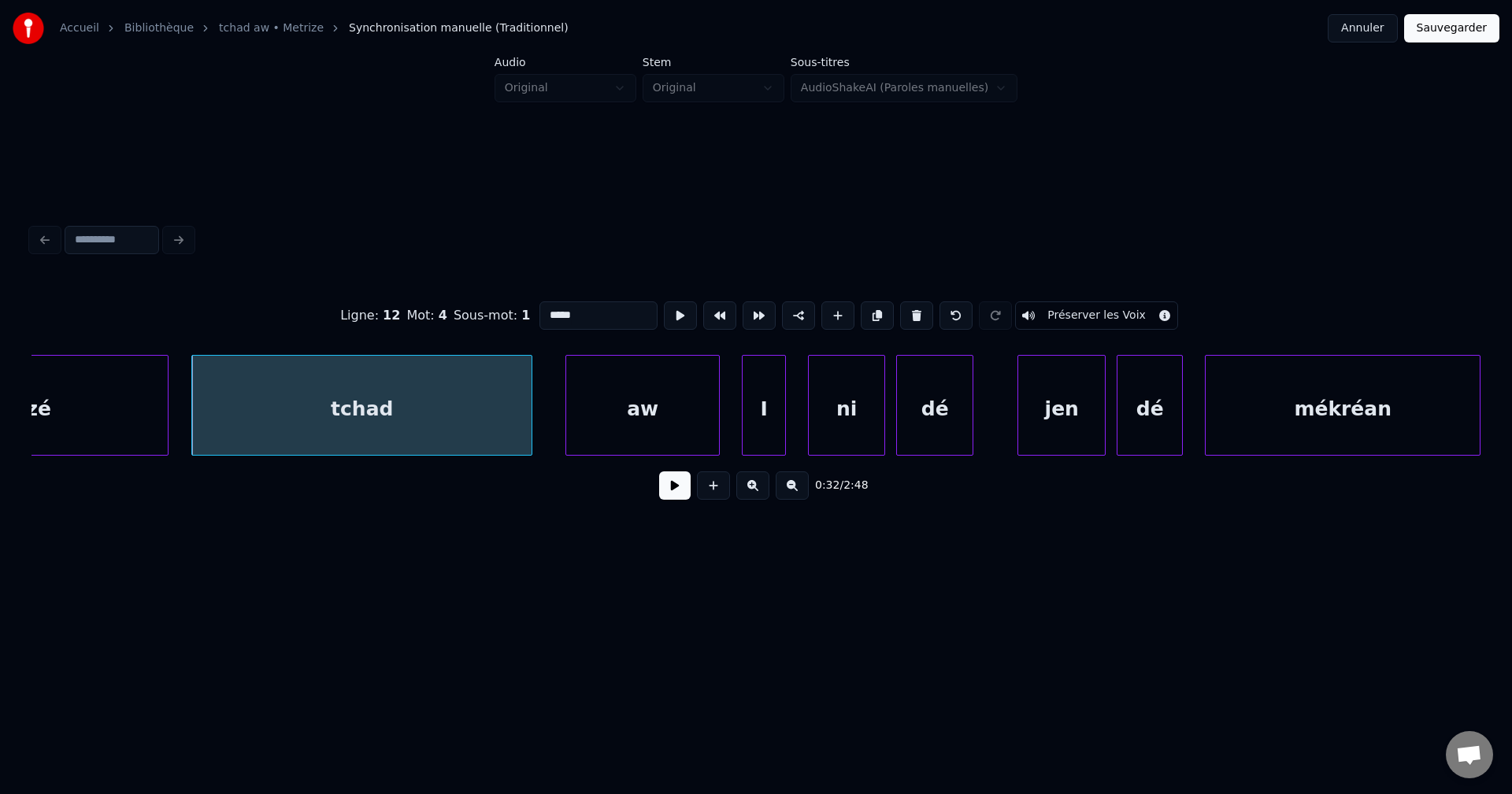
click at [539, 308] on input "*****" at bounding box center [598, 316] width 119 height 29
type input "**********"
click at [671, 493] on button at bounding box center [675, 485] width 31 height 29
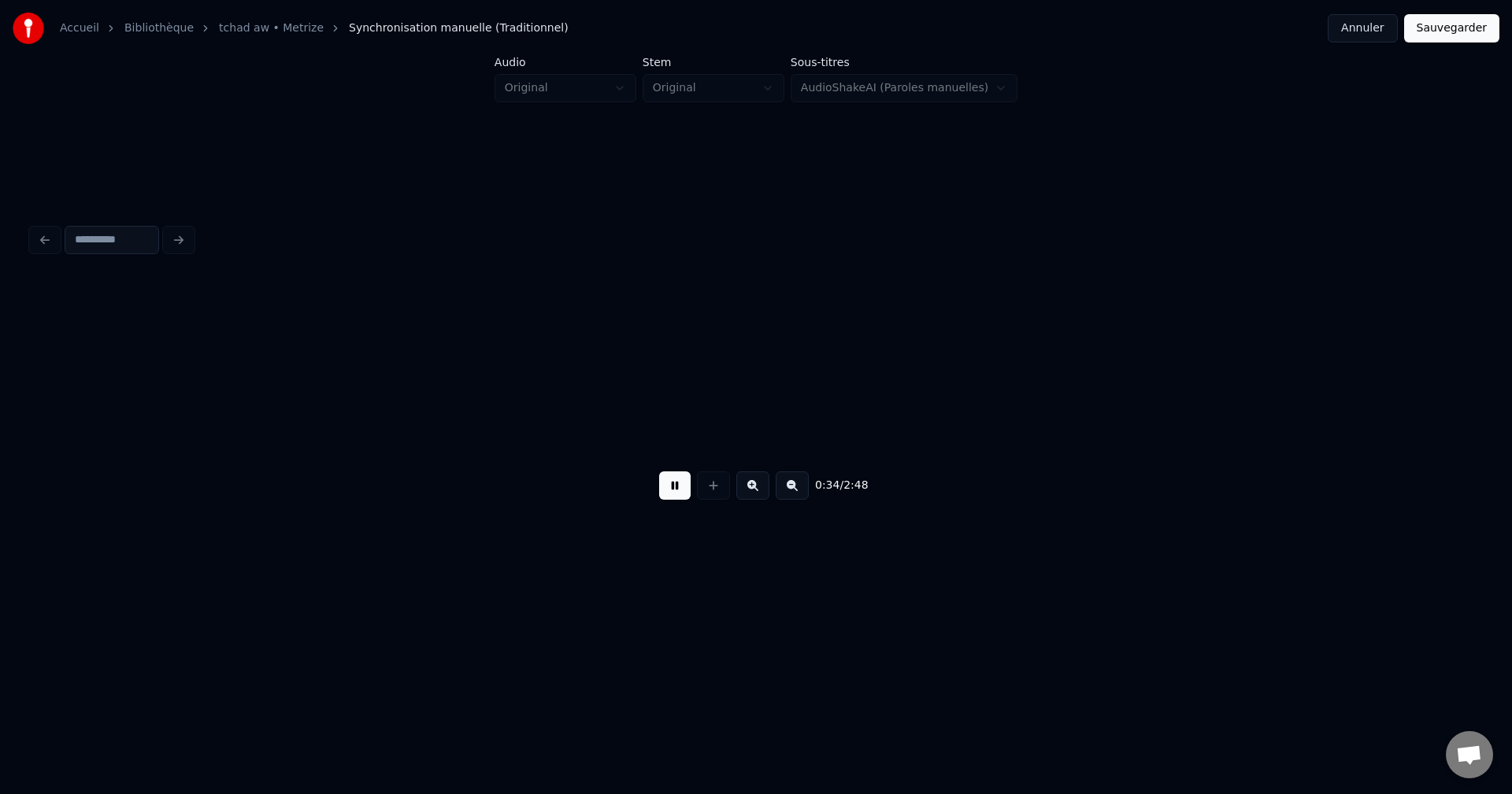
click at [681, 470] on div "0:34 / 2:48" at bounding box center [756, 485] width 1449 height 60
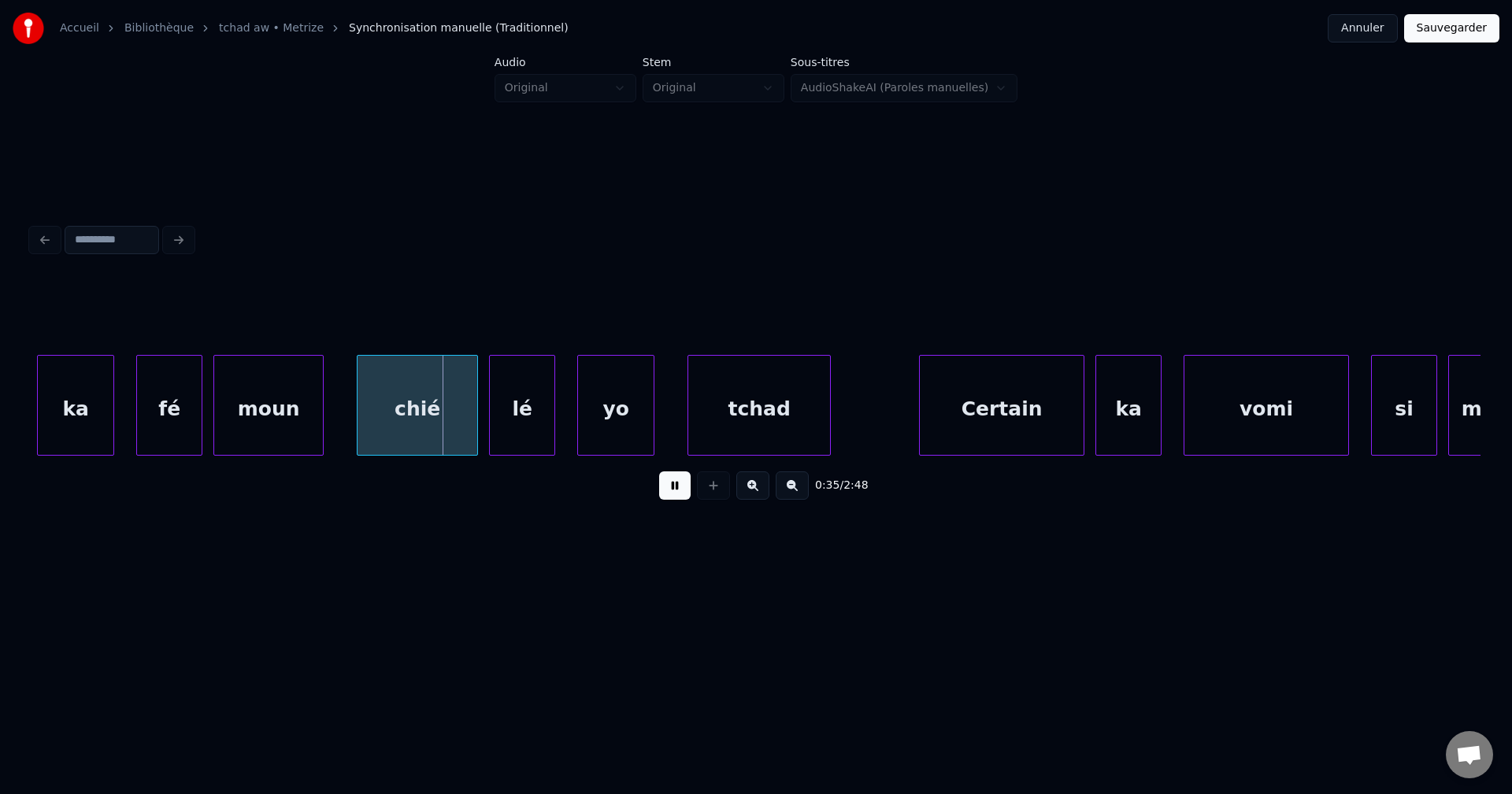
drag, startPoint x: 676, startPoint y: 484, endPoint x: 633, endPoint y: 484, distance: 43.0
click at [675, 484] on button at bounding box center [675, 485] width 31 height 29
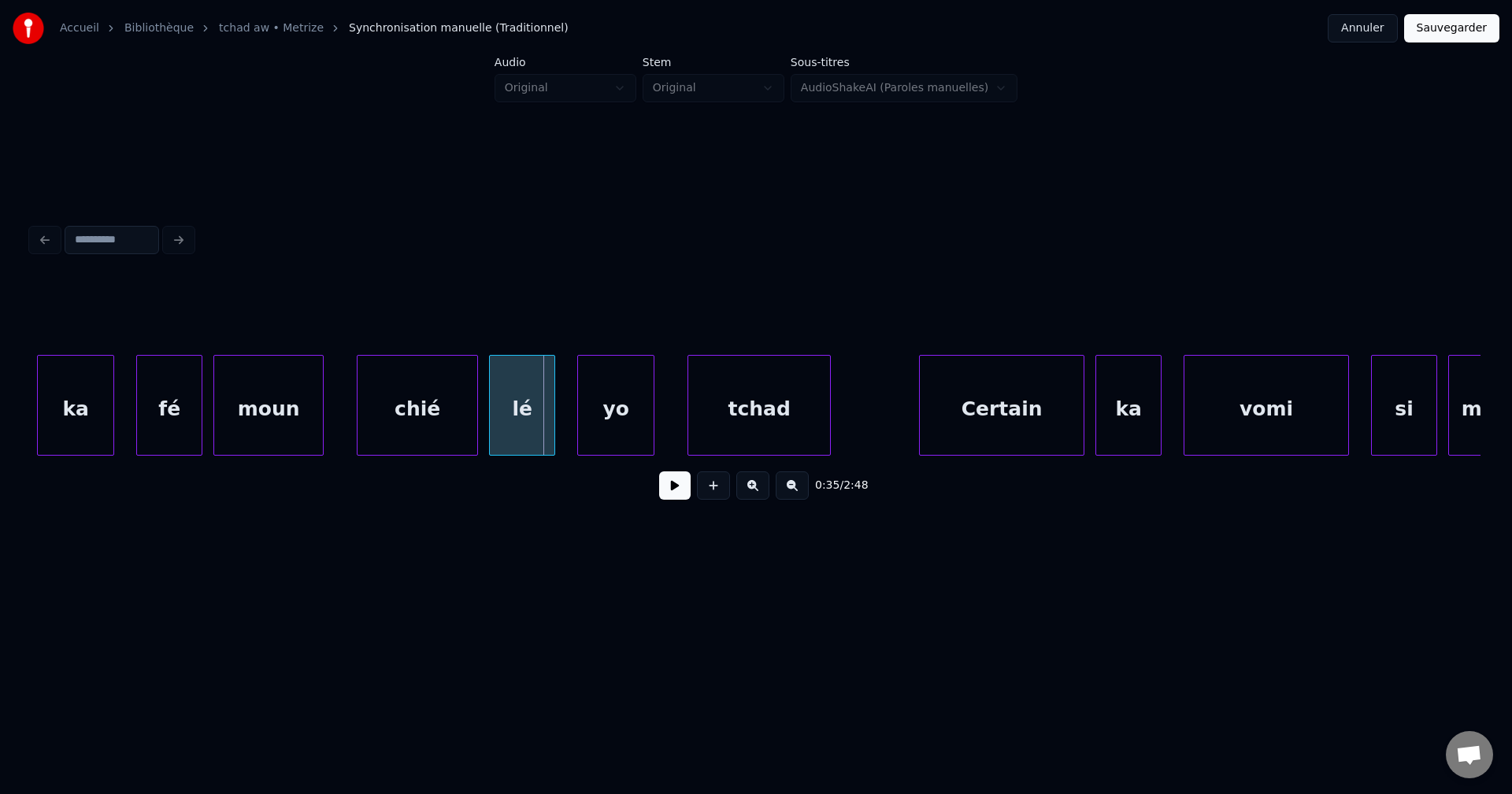
click at [660, 497] on button at bounding box center [675, 485] width 31 height 29
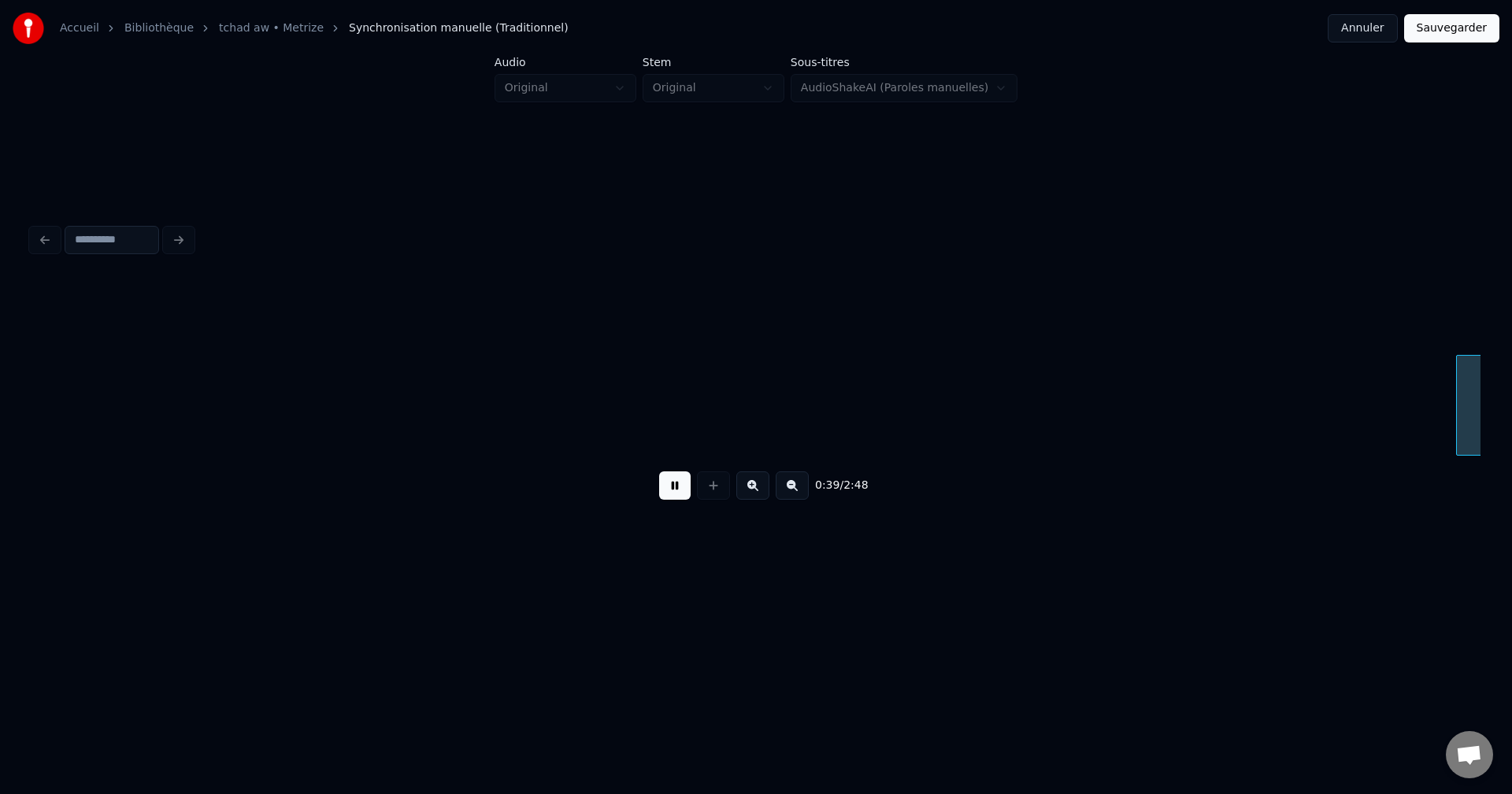
scroll to position [0, 21897]
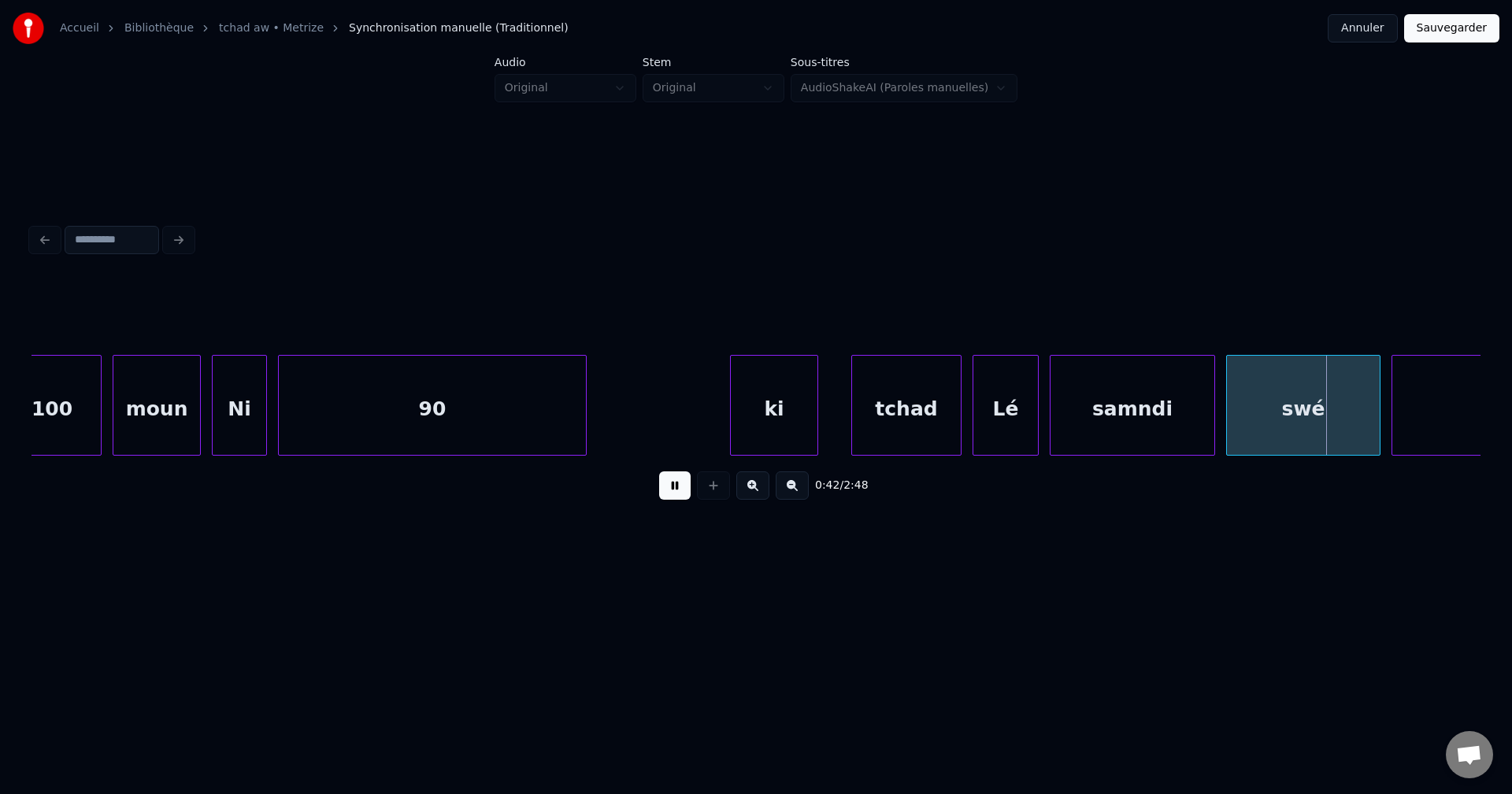
click at [680, 476] on div "0:42 / 2:48" at bounding box center [756, 485] width 1423 height 34
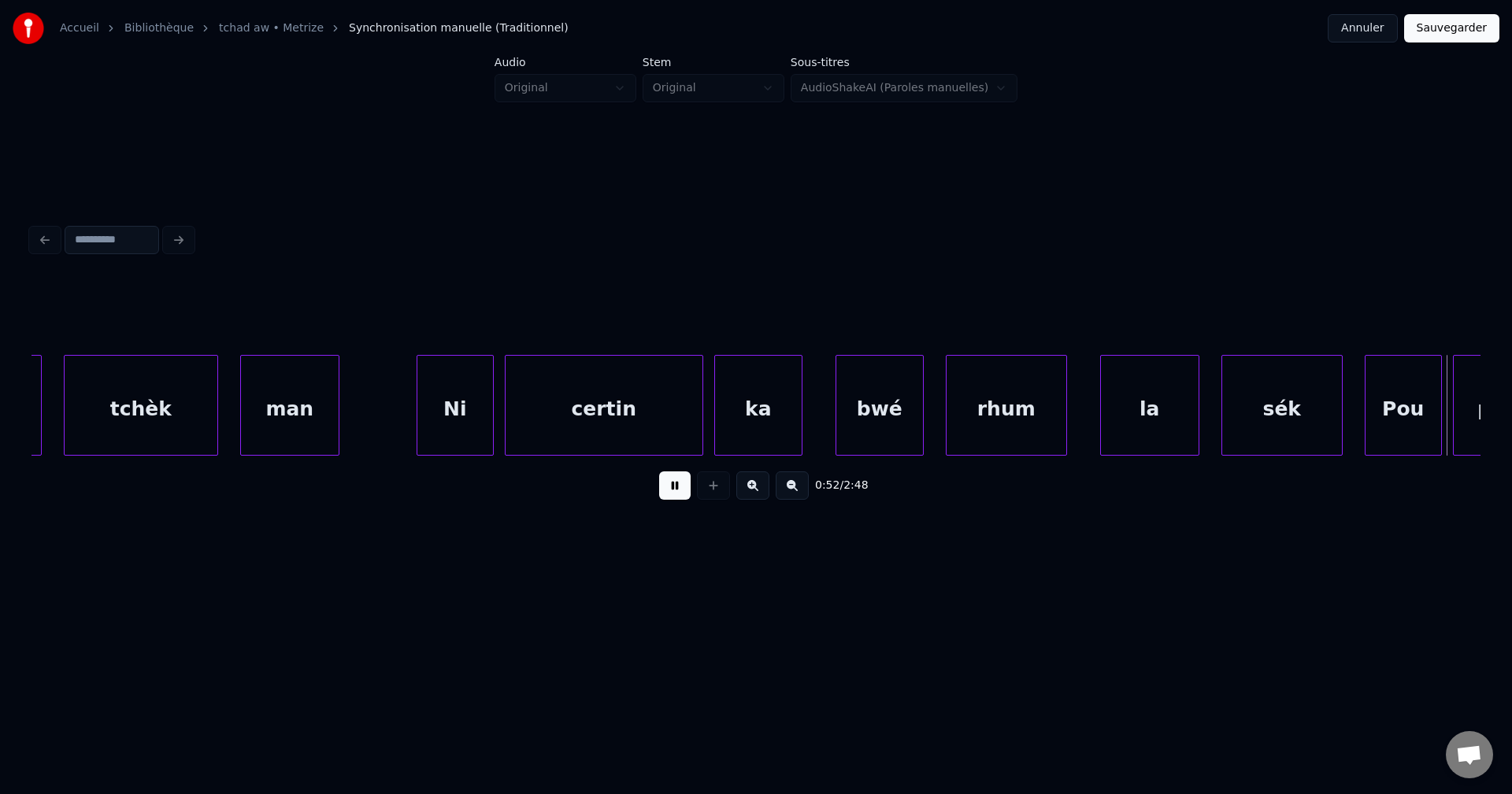
scroll to position [0, 29148]
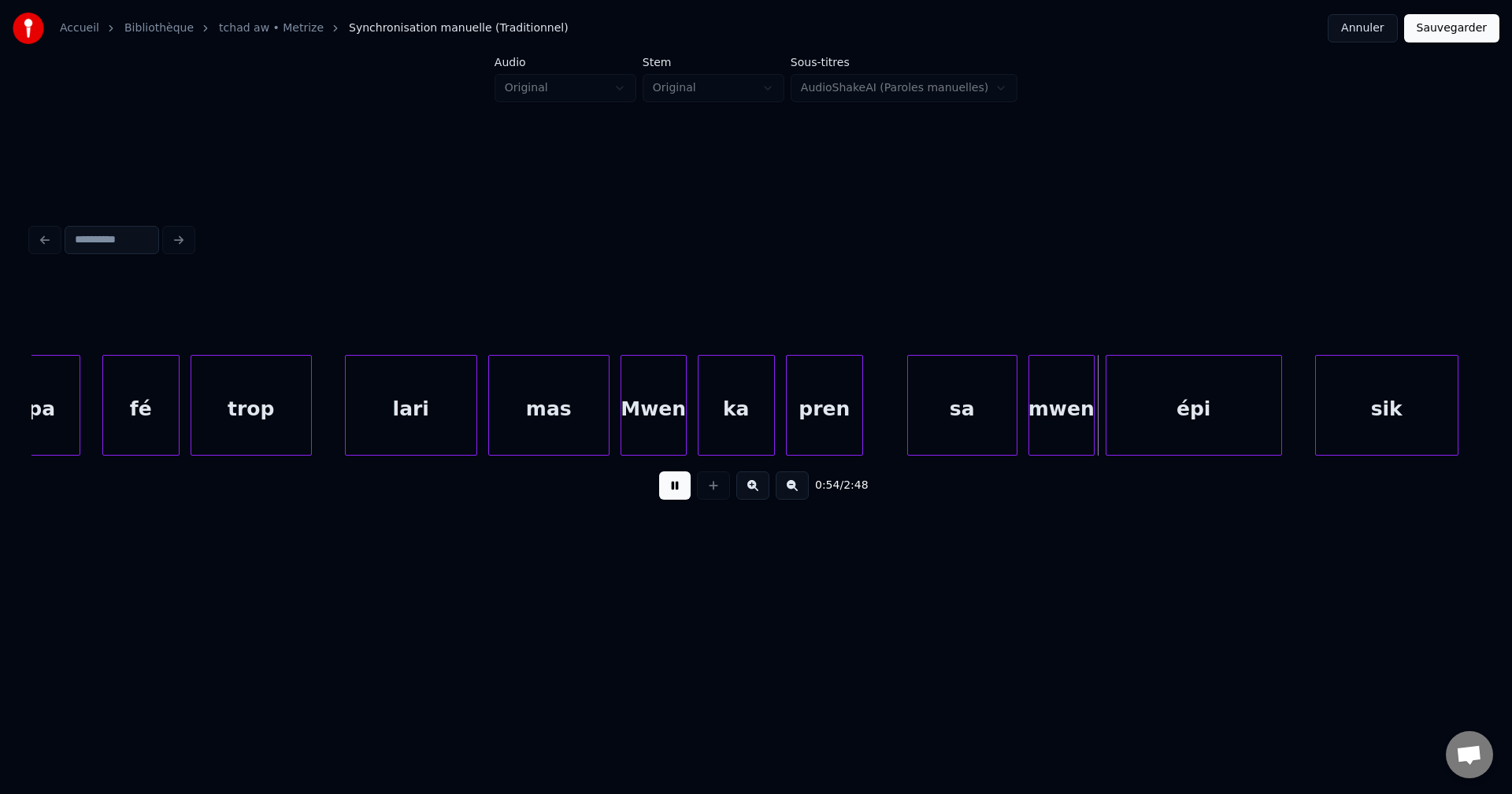
drag, startPoint x: 680, startPoint y: 486, endPoint x: 585, endPoint y: 483, distance: 95.0
click at [680, 486] on button at bounding box center [675, 485] width 31 height 29
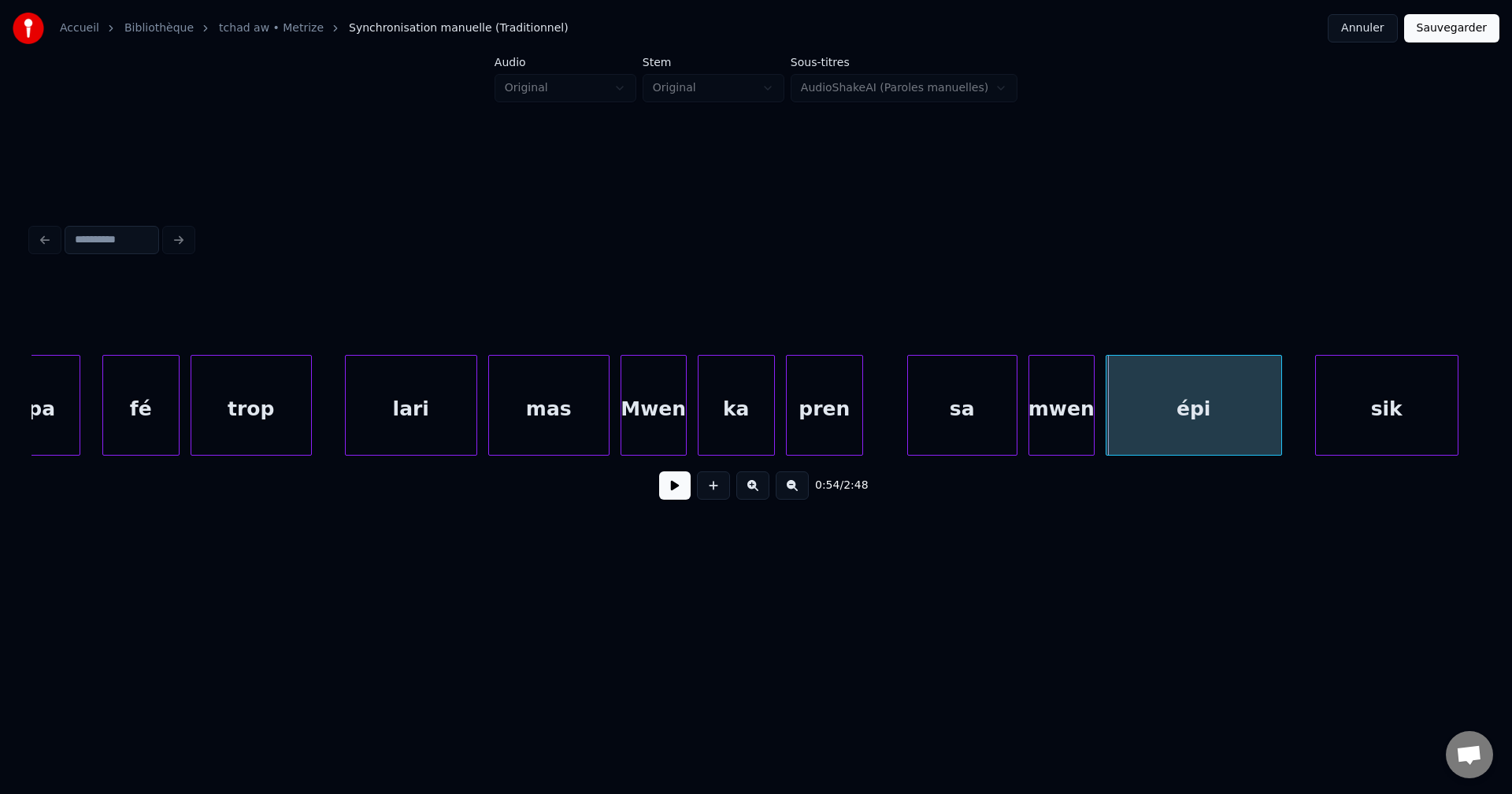
click at [216, 403] on div "trop" at bounding box center [251, 409] width 119 height 107
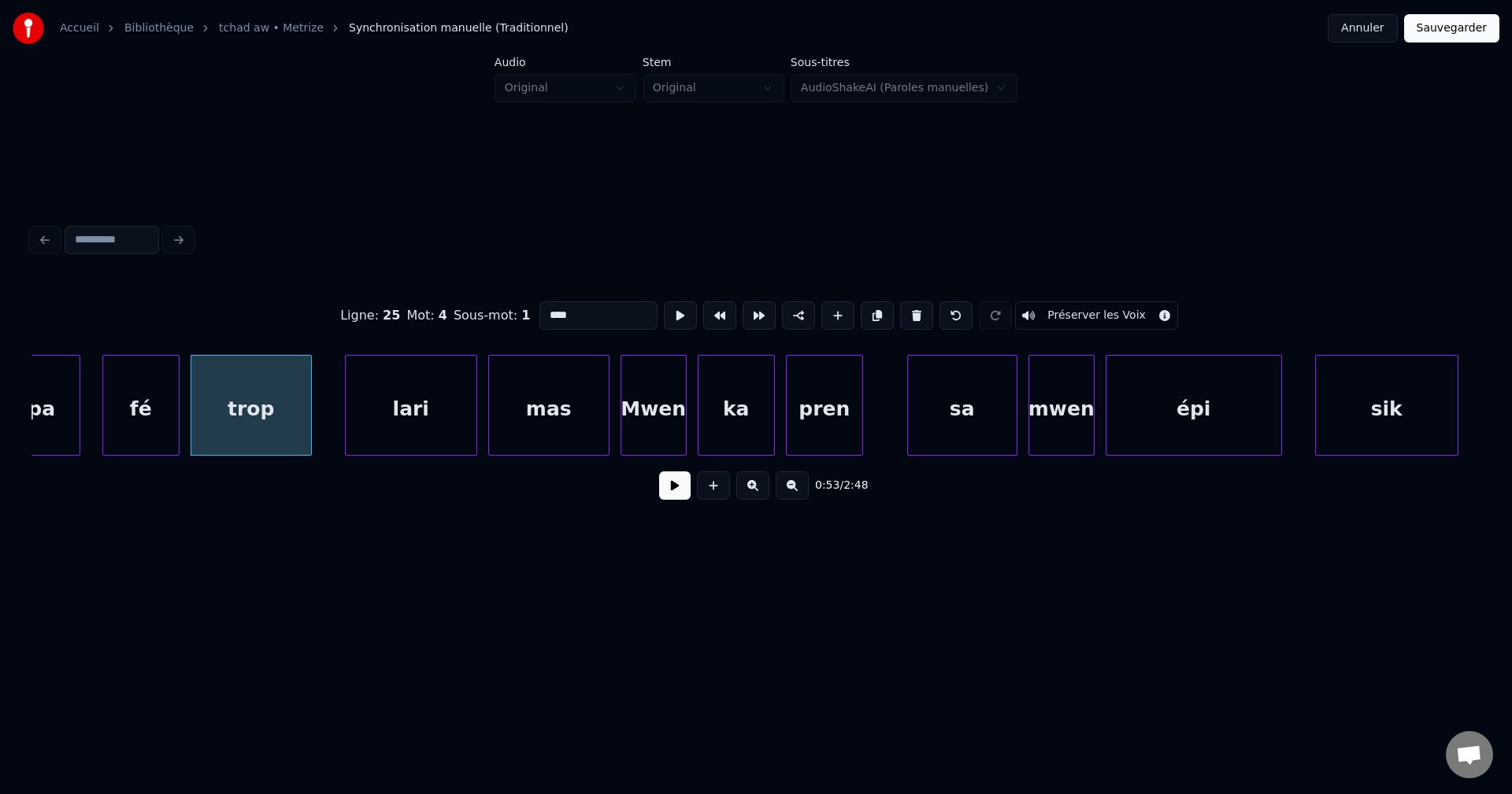
click at [671, 480] on button at bounding box center [675, 485] width 31 height 29
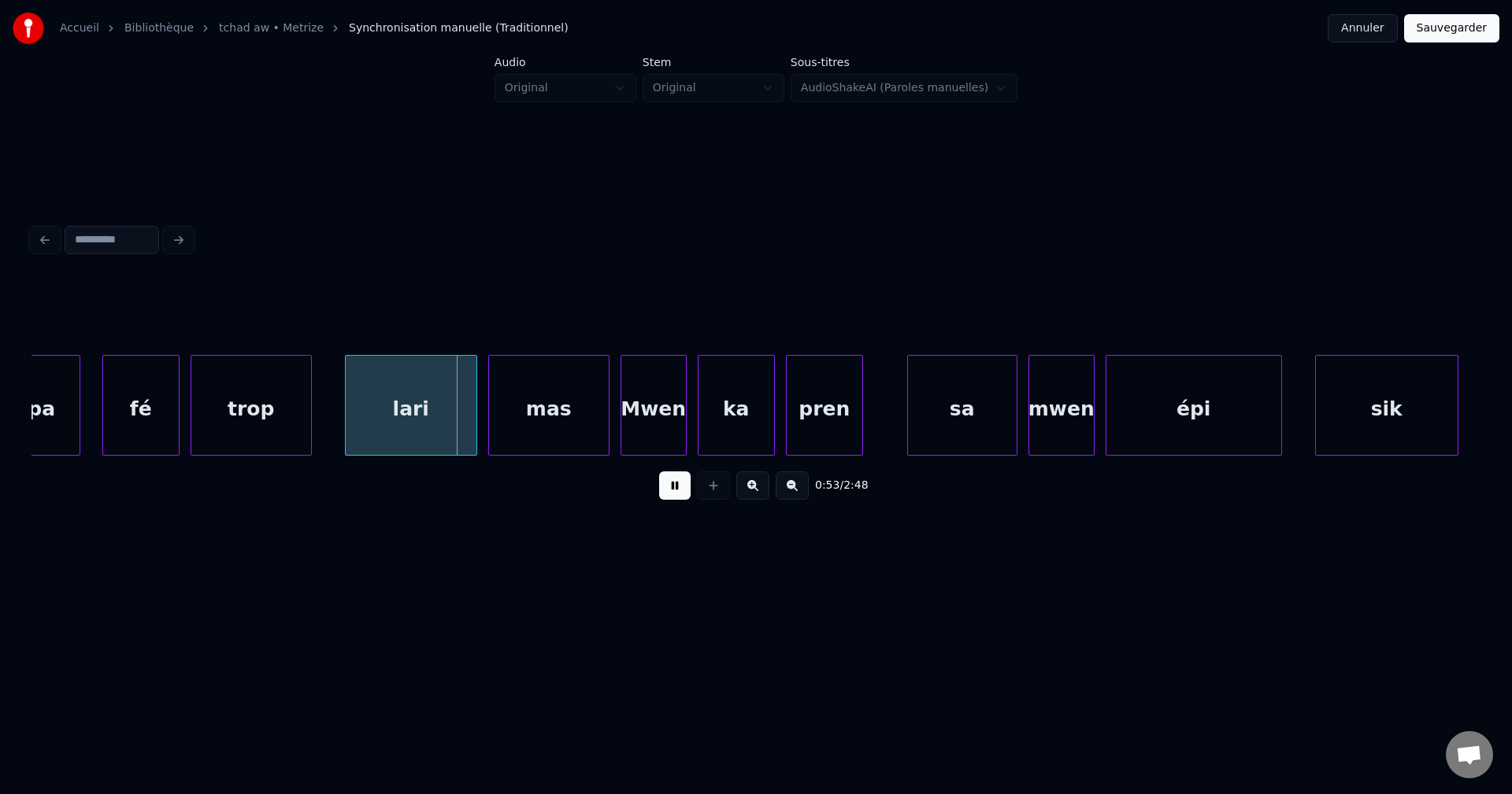
click at [671, 479] on button at bounding box center [675, 485] width 31 height 29
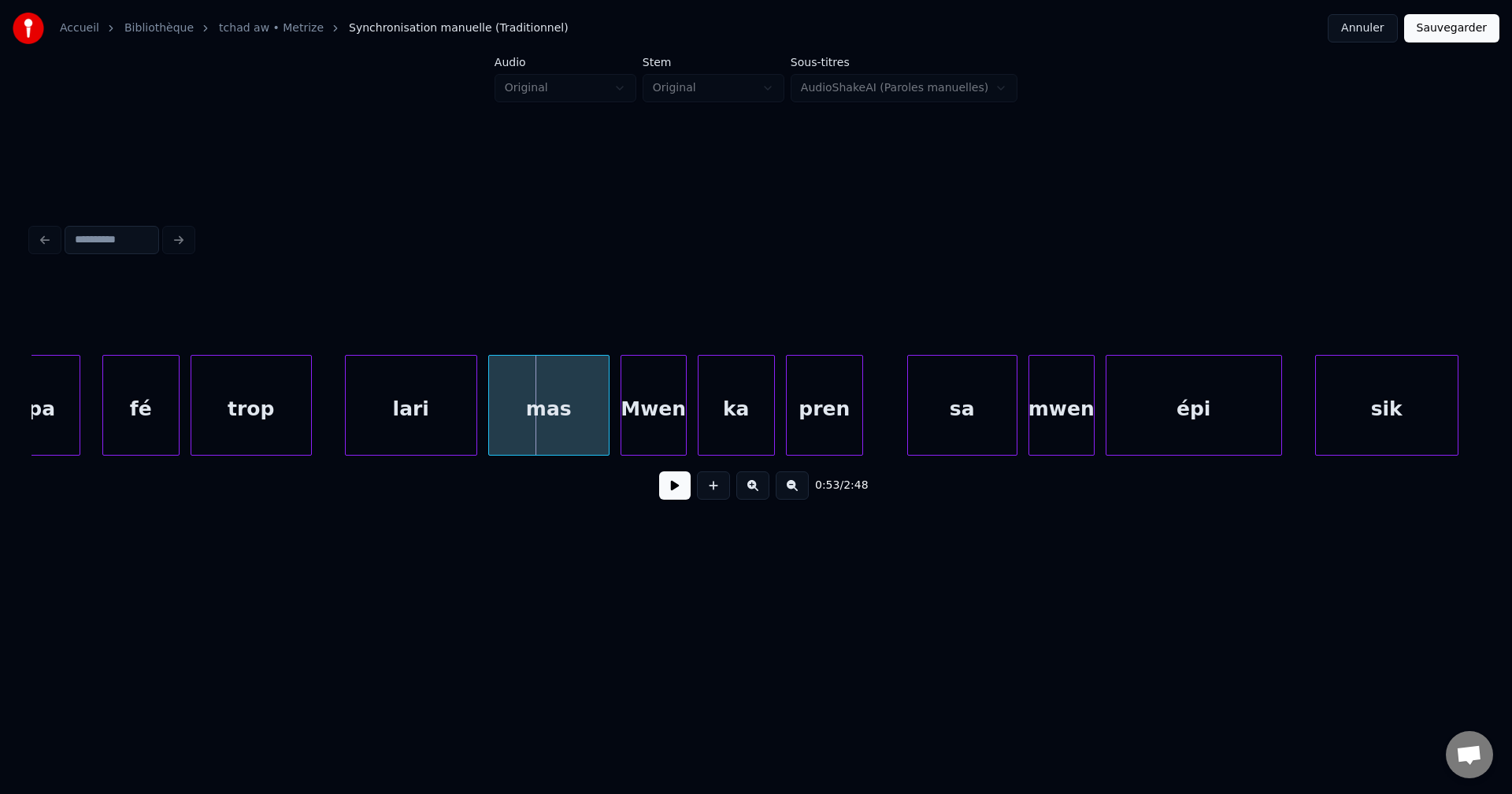
click at [406, 403] on div "lari" at bounding box center [410, 409] width 131 height 107
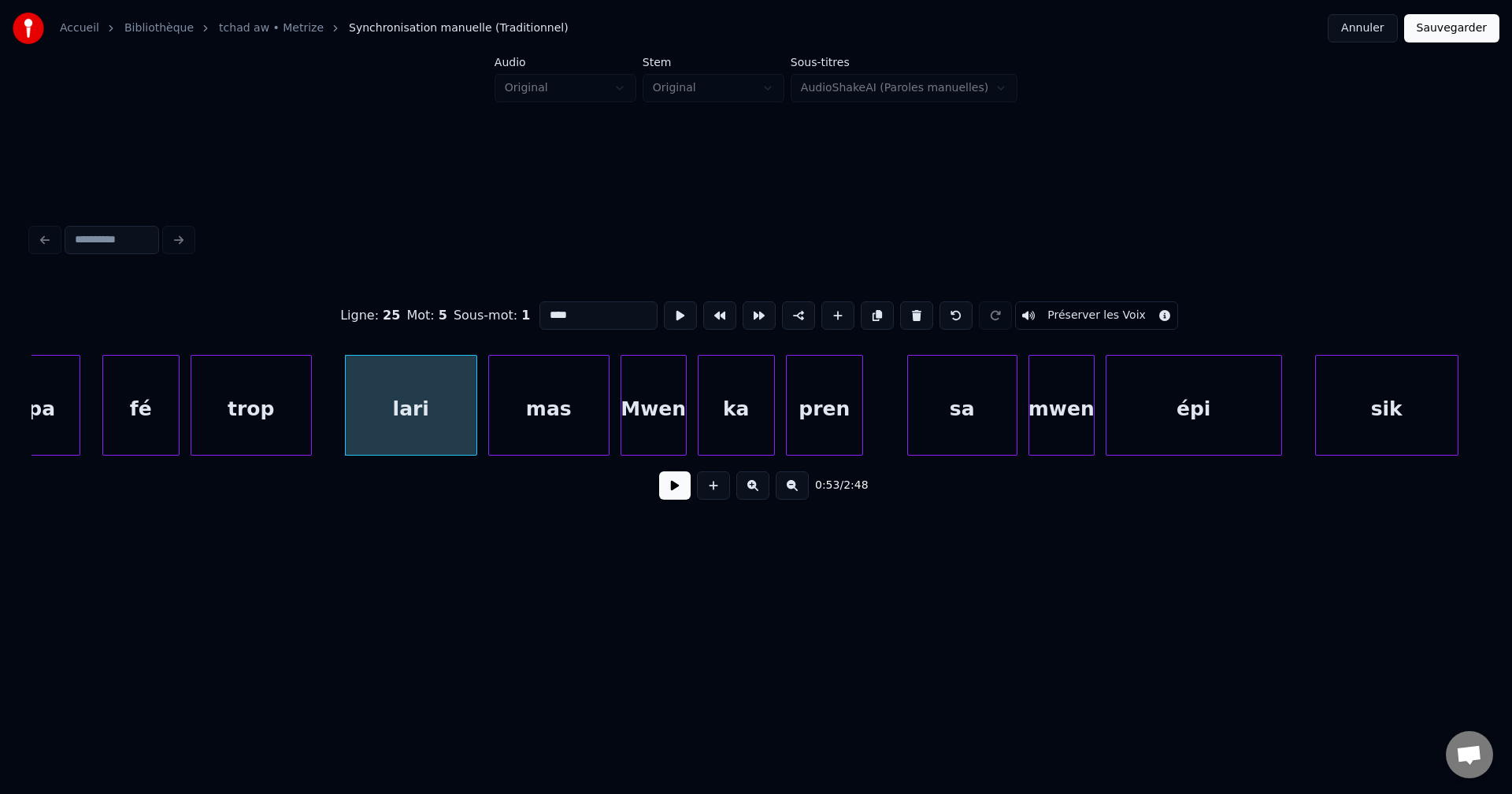
click at [562, 302] on input "****" at bounding box center [598, 316] width 119 height 29
click at [538, 394] on div "mas" at bounding box center [548, 409] width 119 height 107
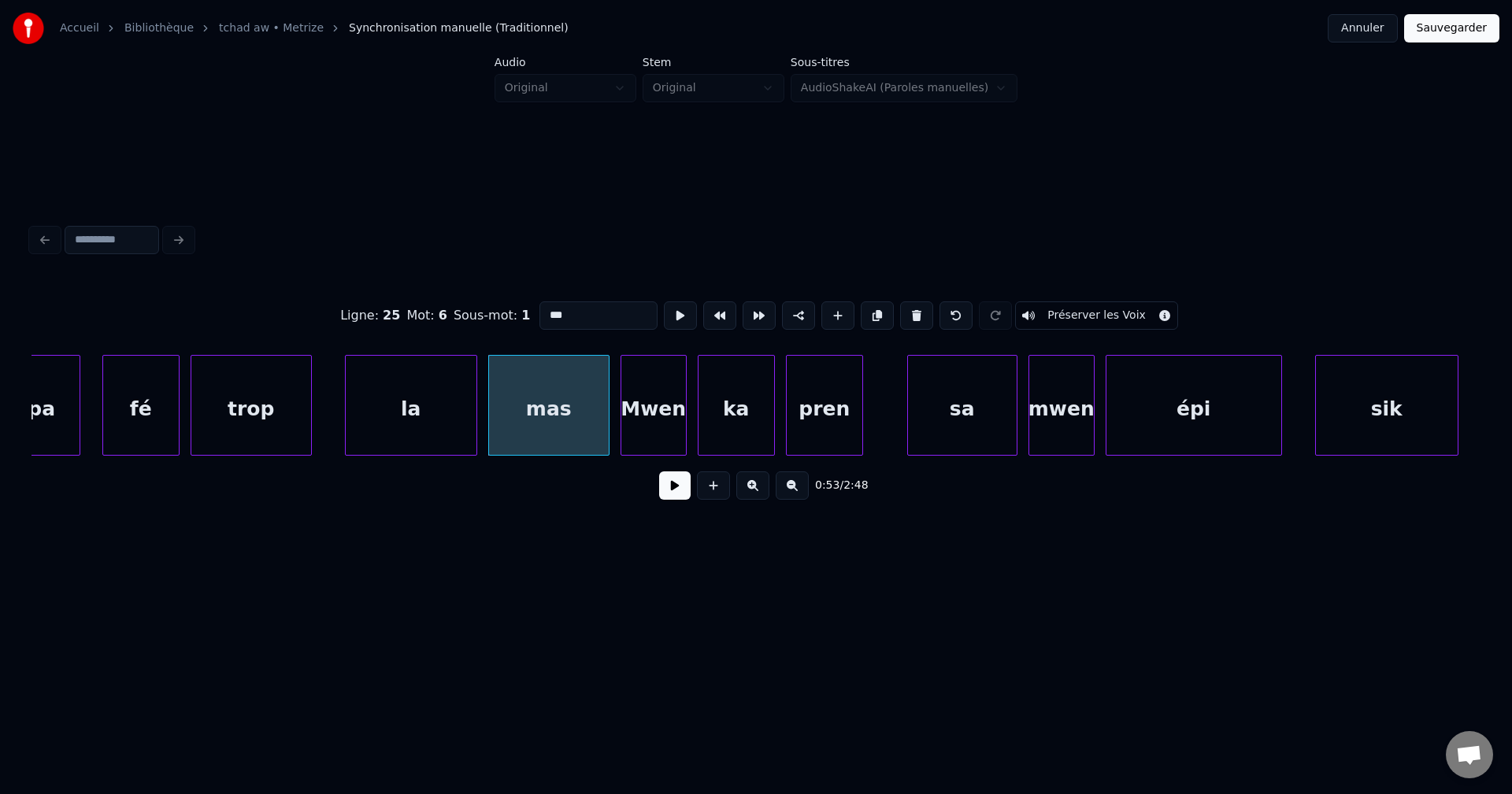
click at [544, 307] on input "***" at bounding box center [598, 316] width 119 height 29
click at [381, 393] on div at bounding box center [380, 404] width 5 height 99
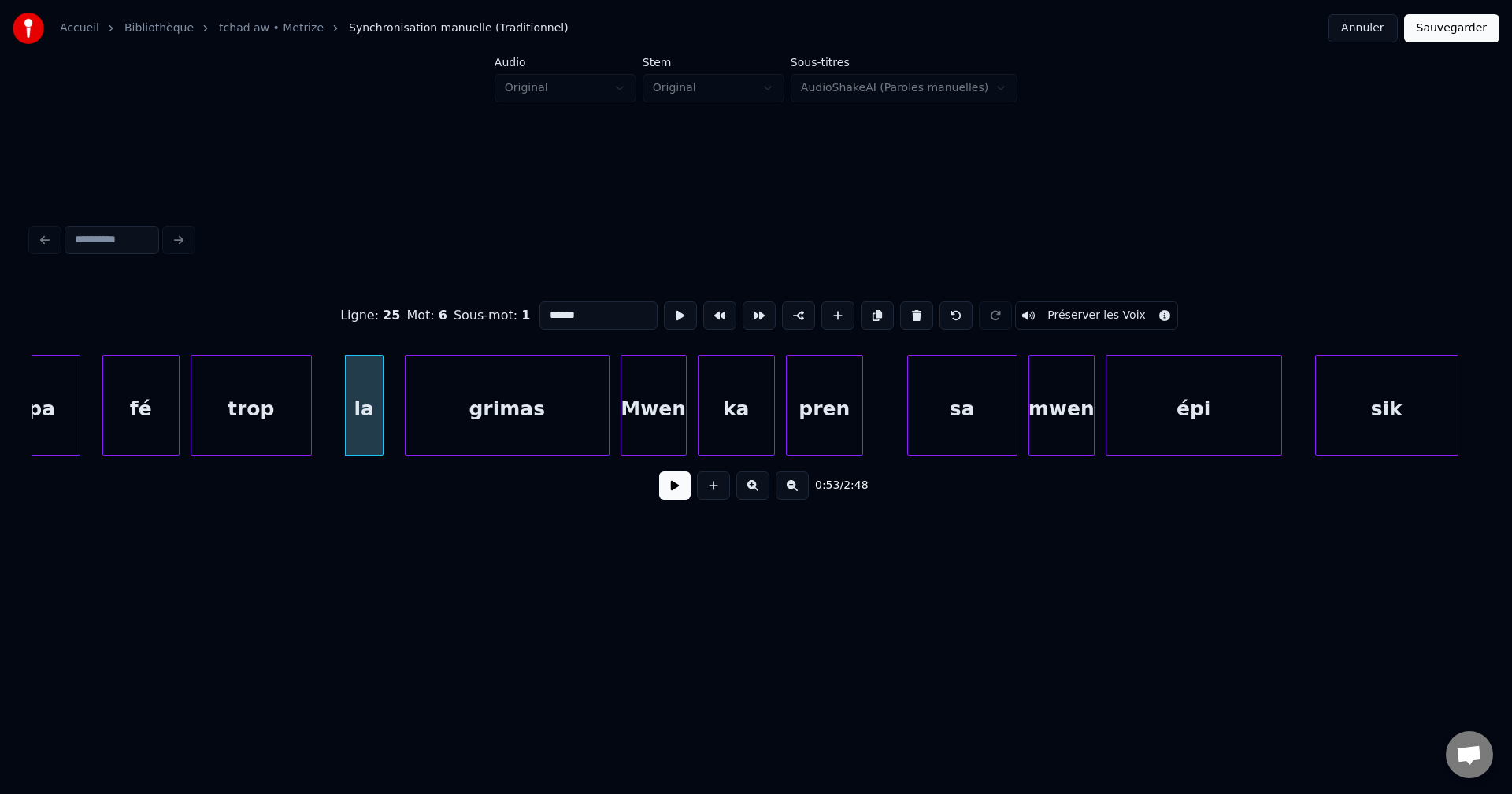
click at [406, 404] on div at bounding box center [407, 404] width 5 height 99
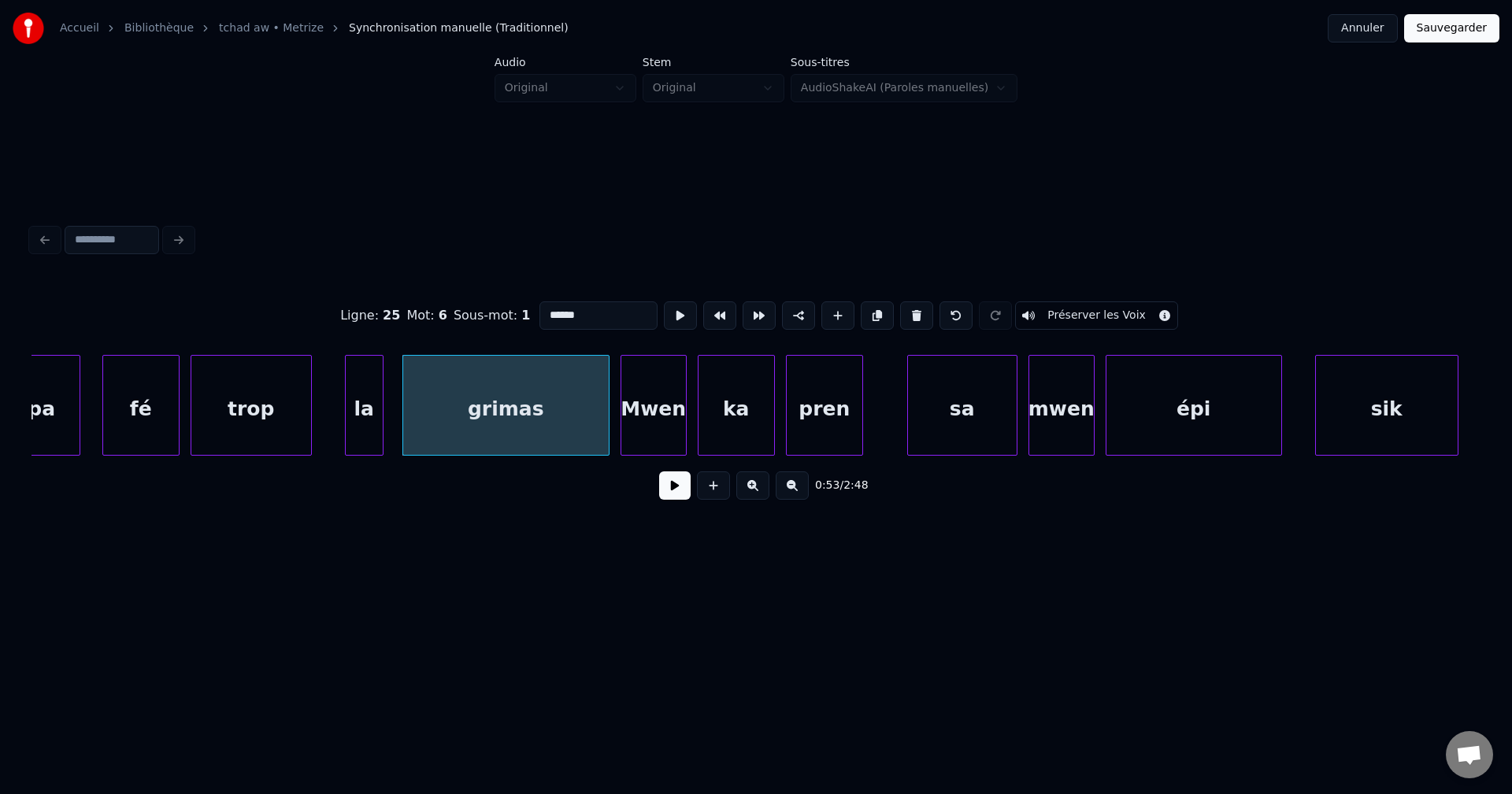
click at [225, 428] on div "trop" at bounding box center [251, 409] width 119 height 107
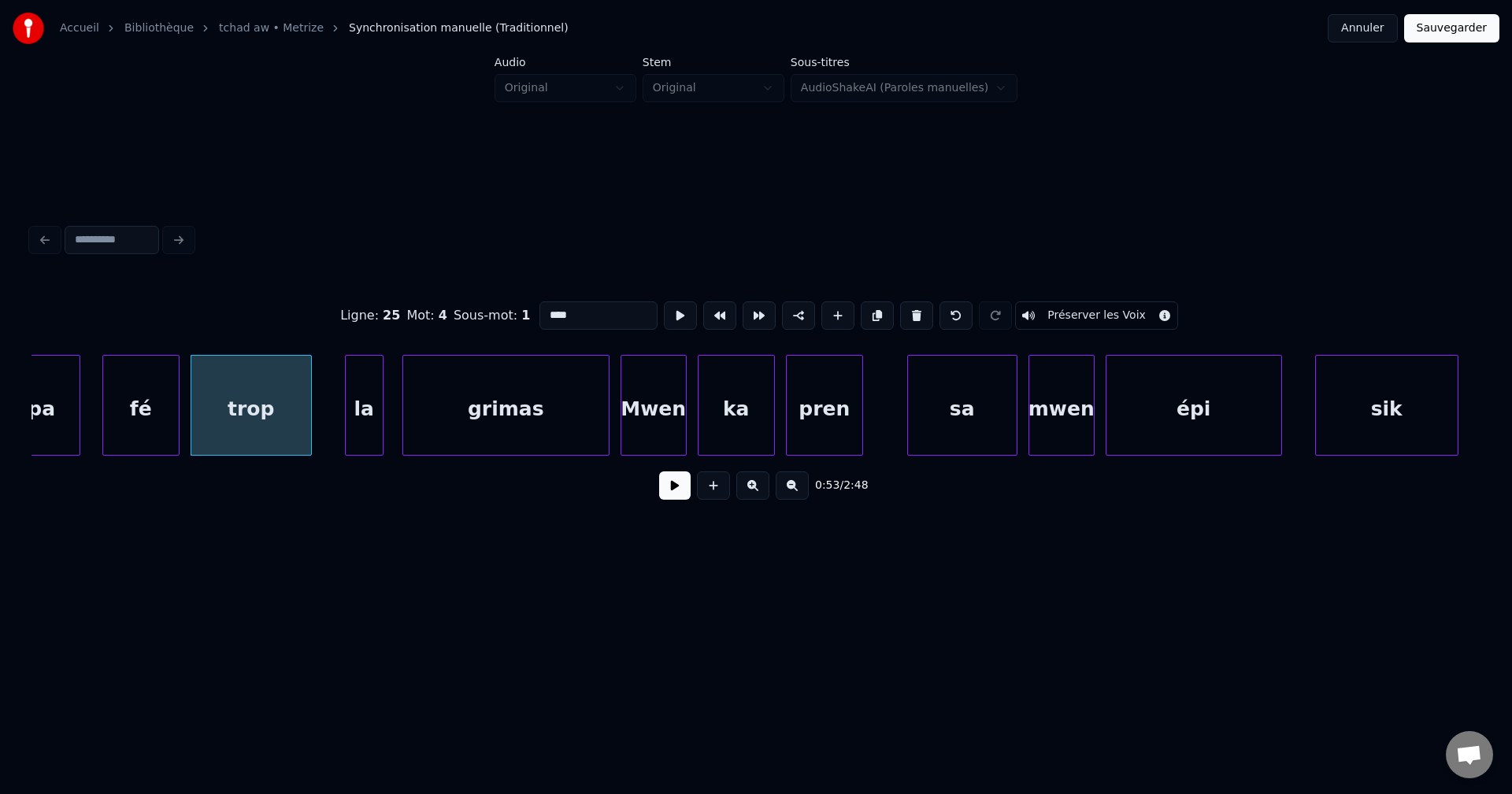
type input "****"
click at [681, 490] on button at bounding box center [675, 485] width 31 height 29
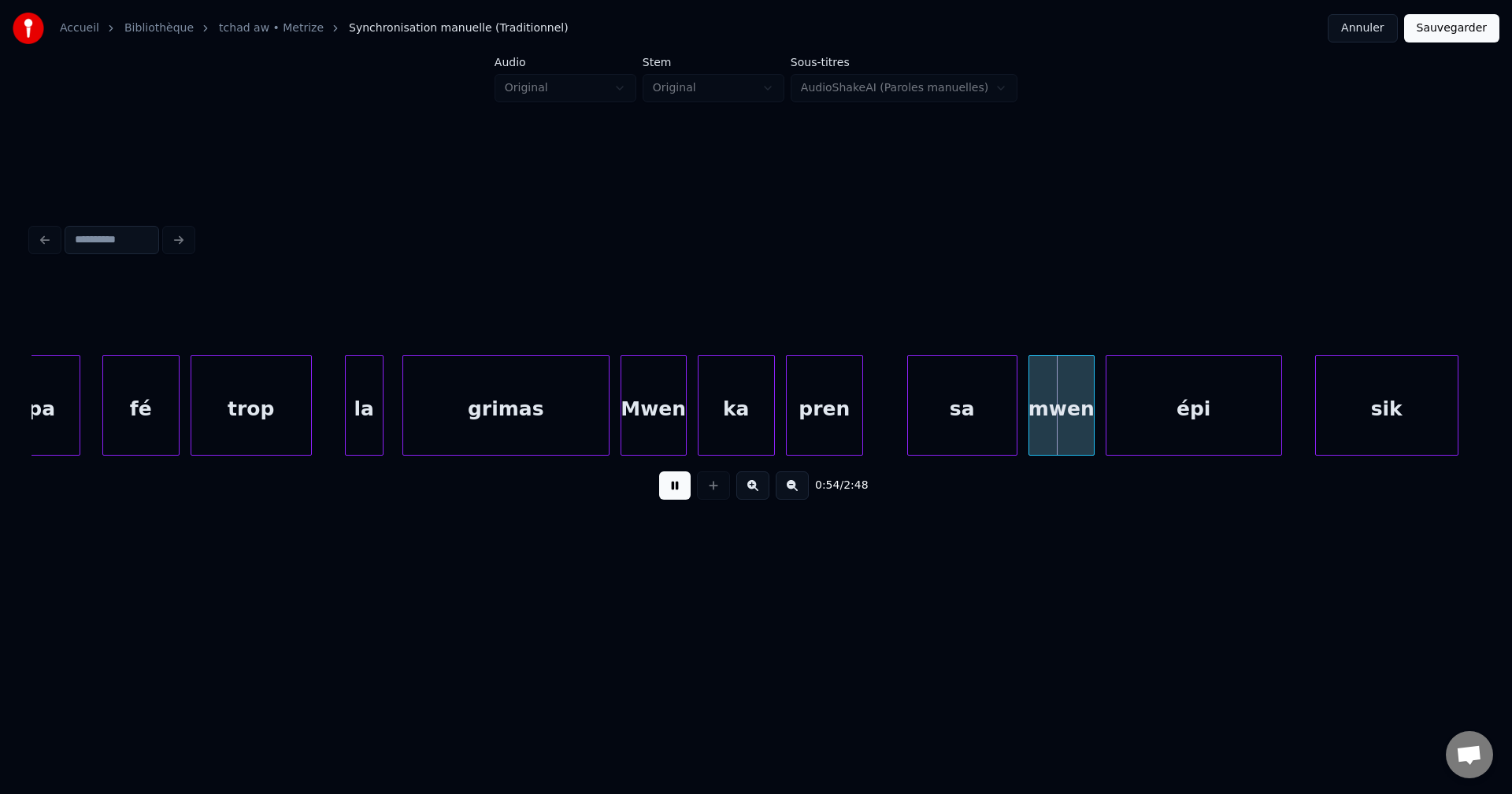
click at [681, 490] on button at bounding box center [675, 485] width 31 height 29
click at [672, 394] on div "Mwen" at bounding box center [654, 409] width 65 height 107
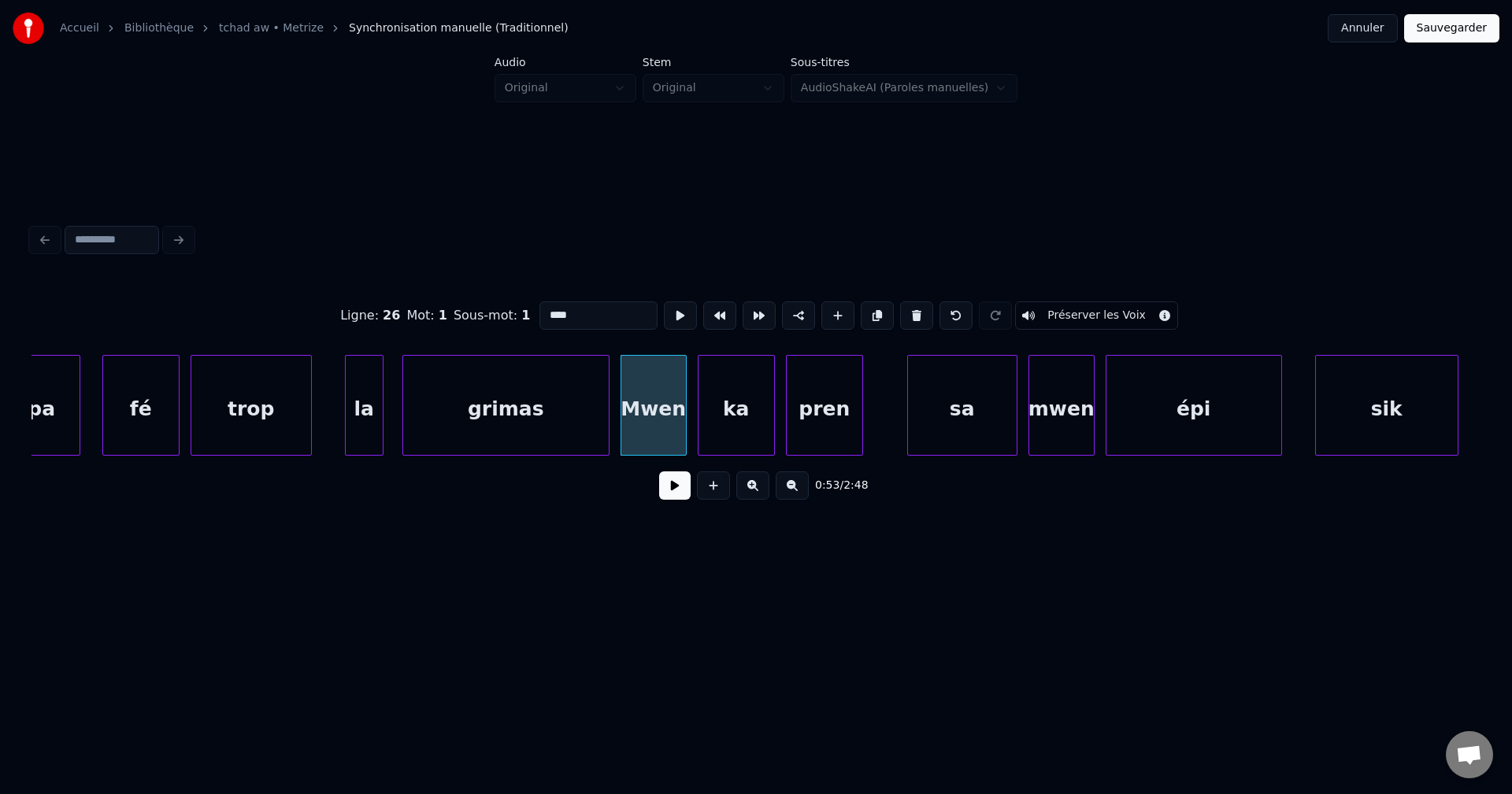
click at [674, 492] on button at bounding box center [675, 485] width 31 height 29
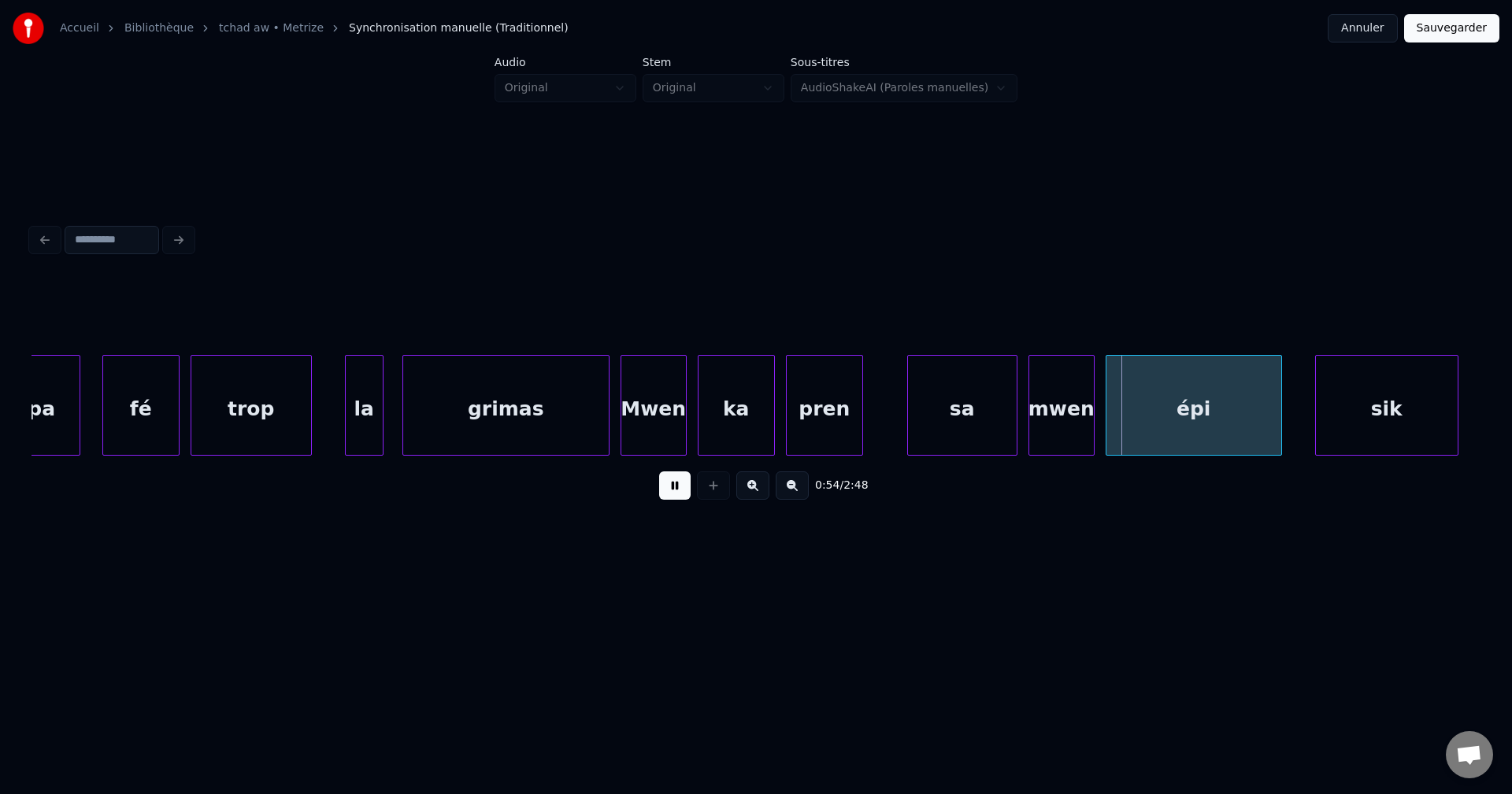
click at [674, 486] on button at bounding box center [675, 485] width 31 height 29
click at [654, 444] on div "Mwen" at bounding box center [654, 409] width 65 height 107
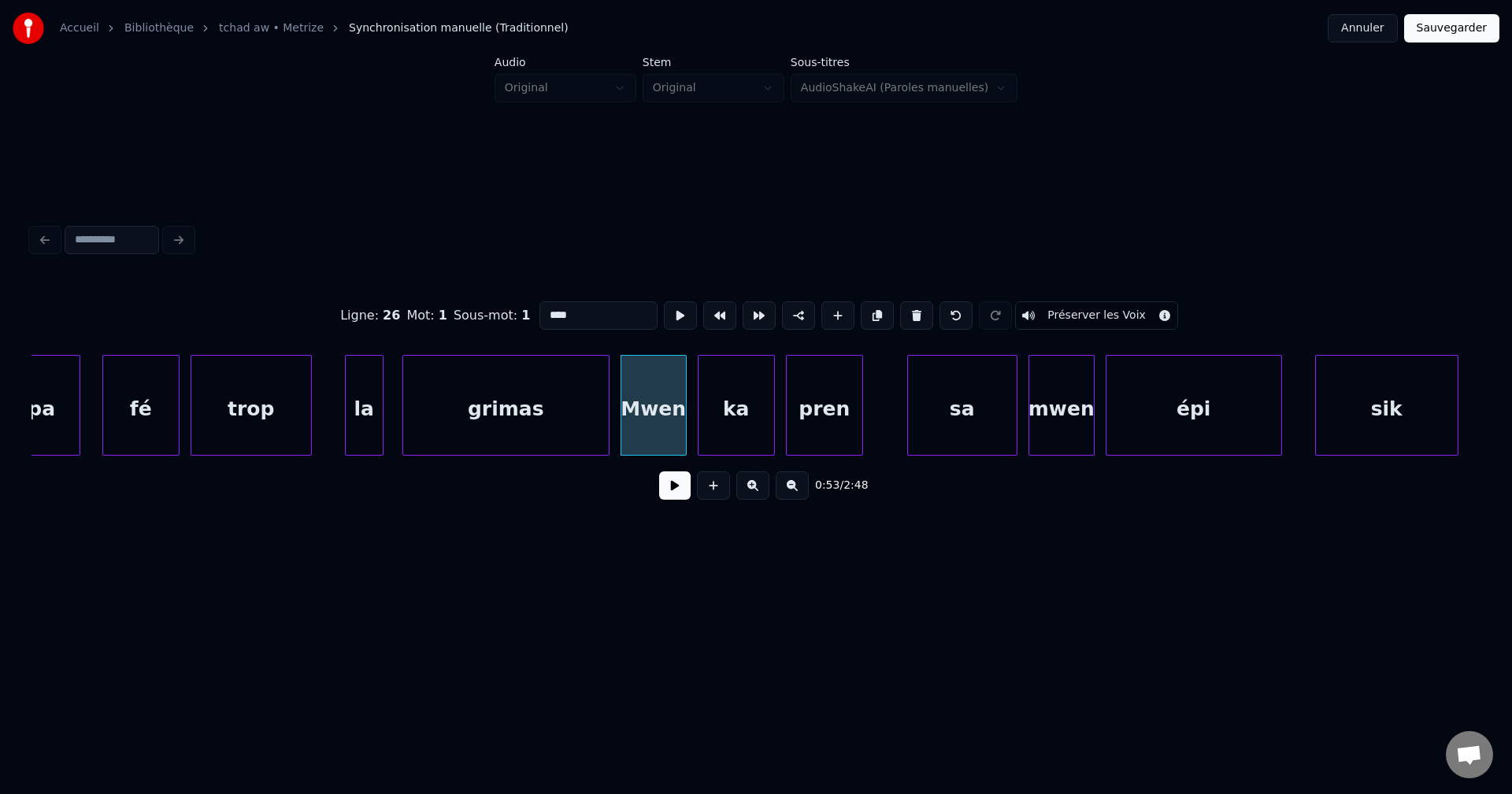
click at [681, 494] on button at bounding box center [675, 485] width 31 height 29
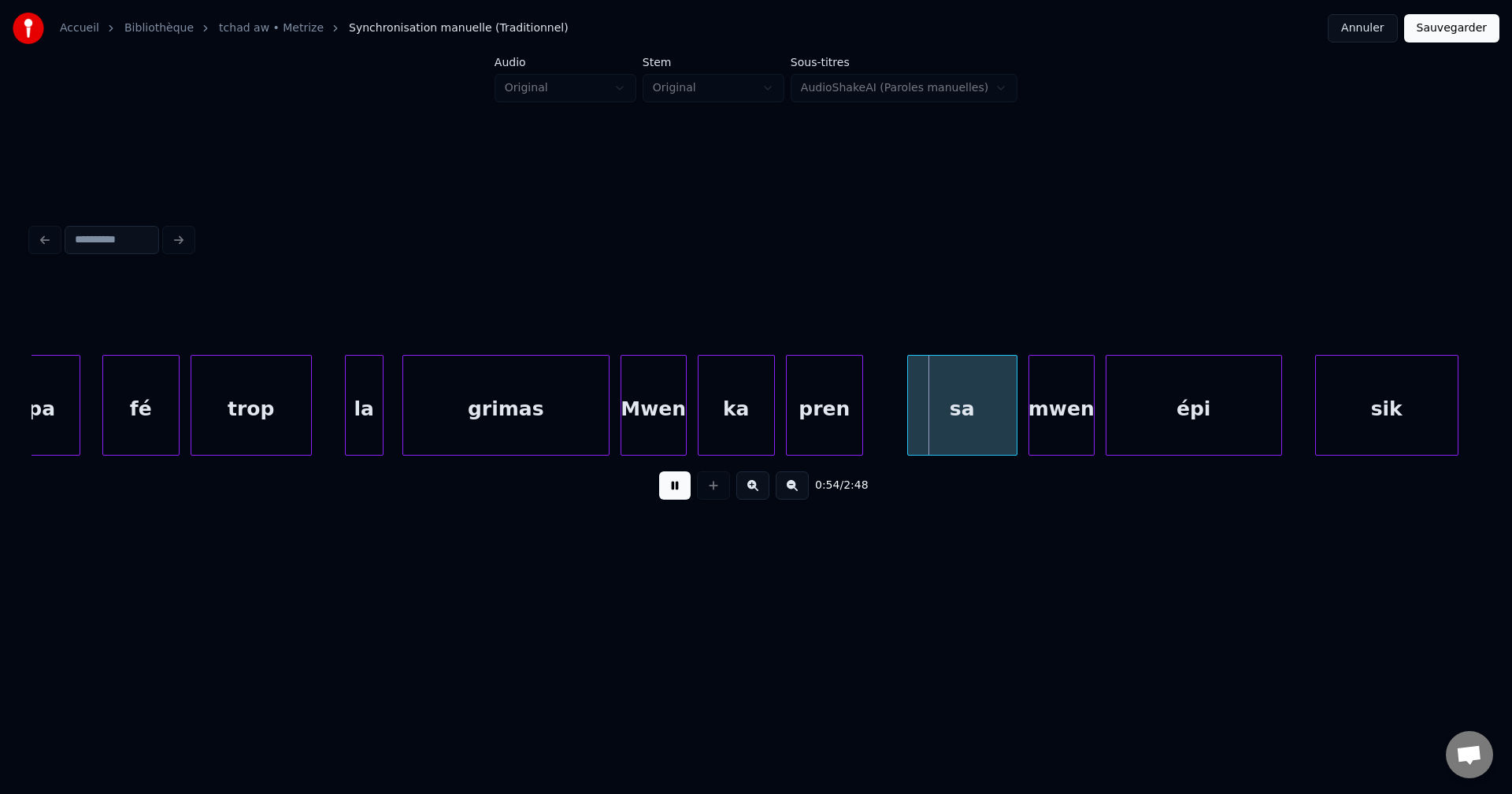
click at [681, 491] on button at bounding box center [675, 485] width 31 height 29
click at [943, 390] on div "sa" at bounding box center [961, 409] width 108 height 107
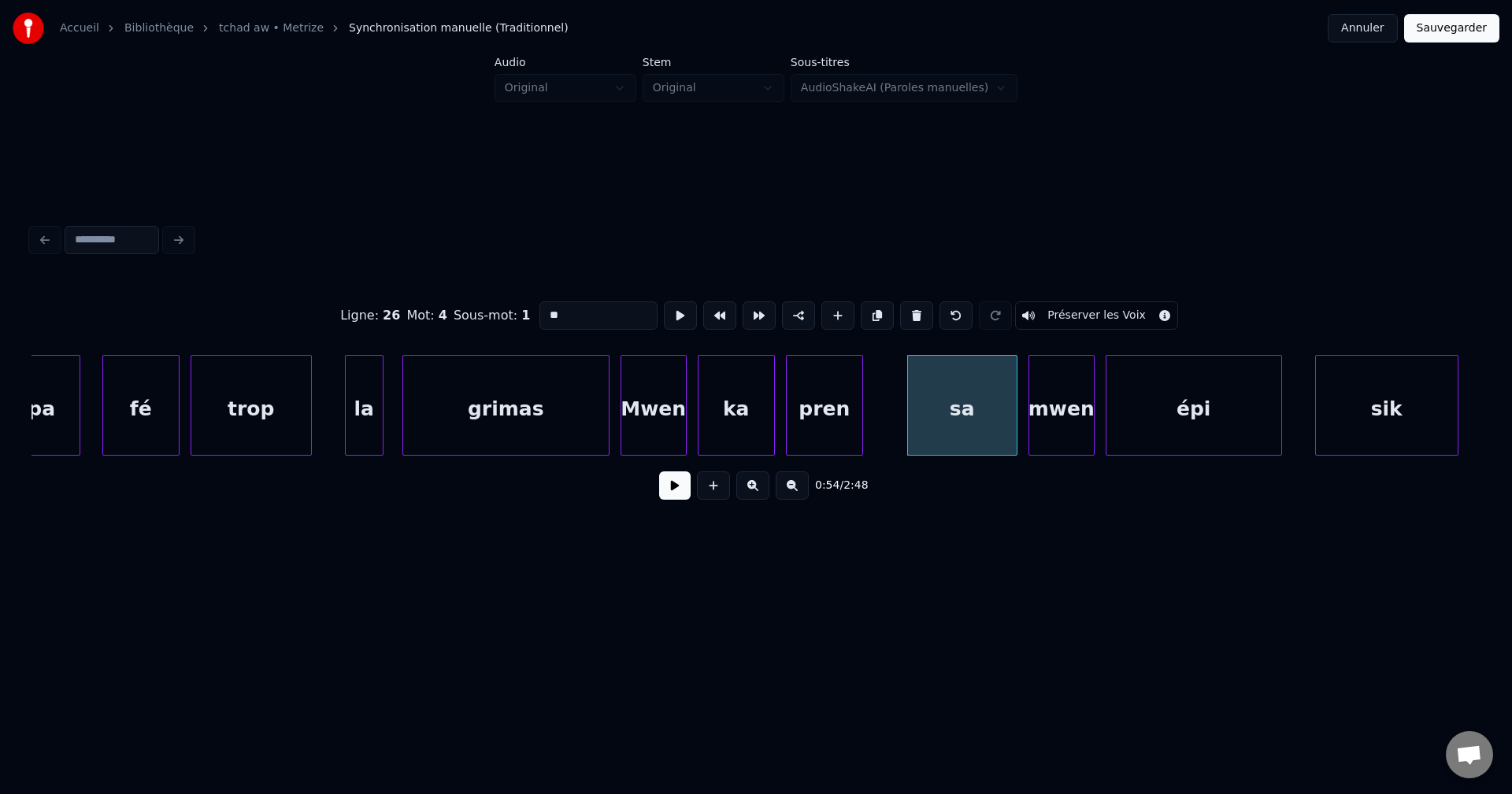
drag, startPoint x: 597, startPoint y: 313, endPoint x: 147, endPoint y: 341, distance: 450.9
click at [205, 350] on div "Ligne : 26 Mot : 4 Sous-mot : 1 ** Préserver les Voix 0:54 / 2:48" at bounding box center [756, 395] width 1449 height 239
type input "**"
click at [676, 491] on button at bounding box center [675, 485] width 31 height 29
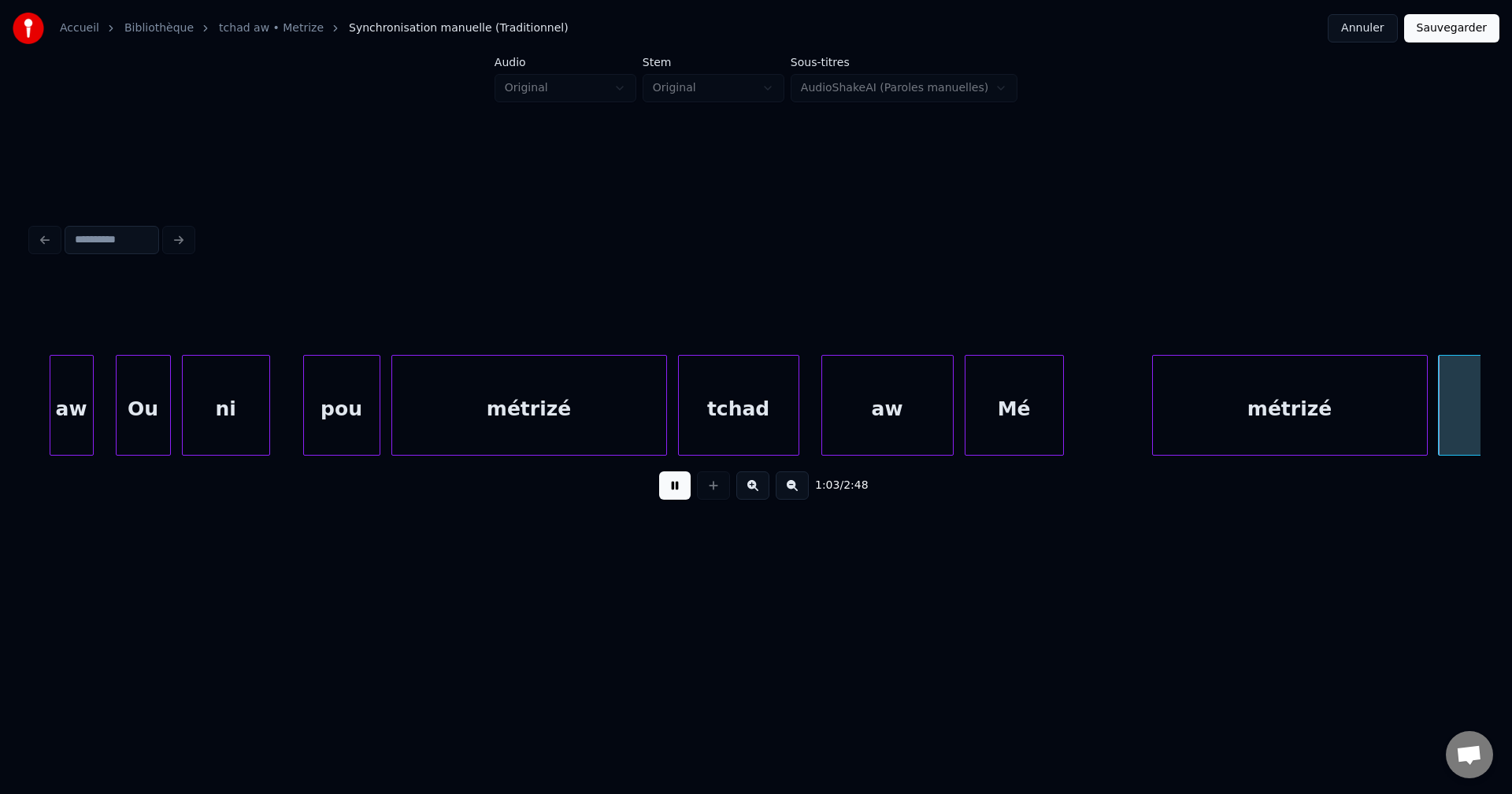
scroll to position [0, 34956]
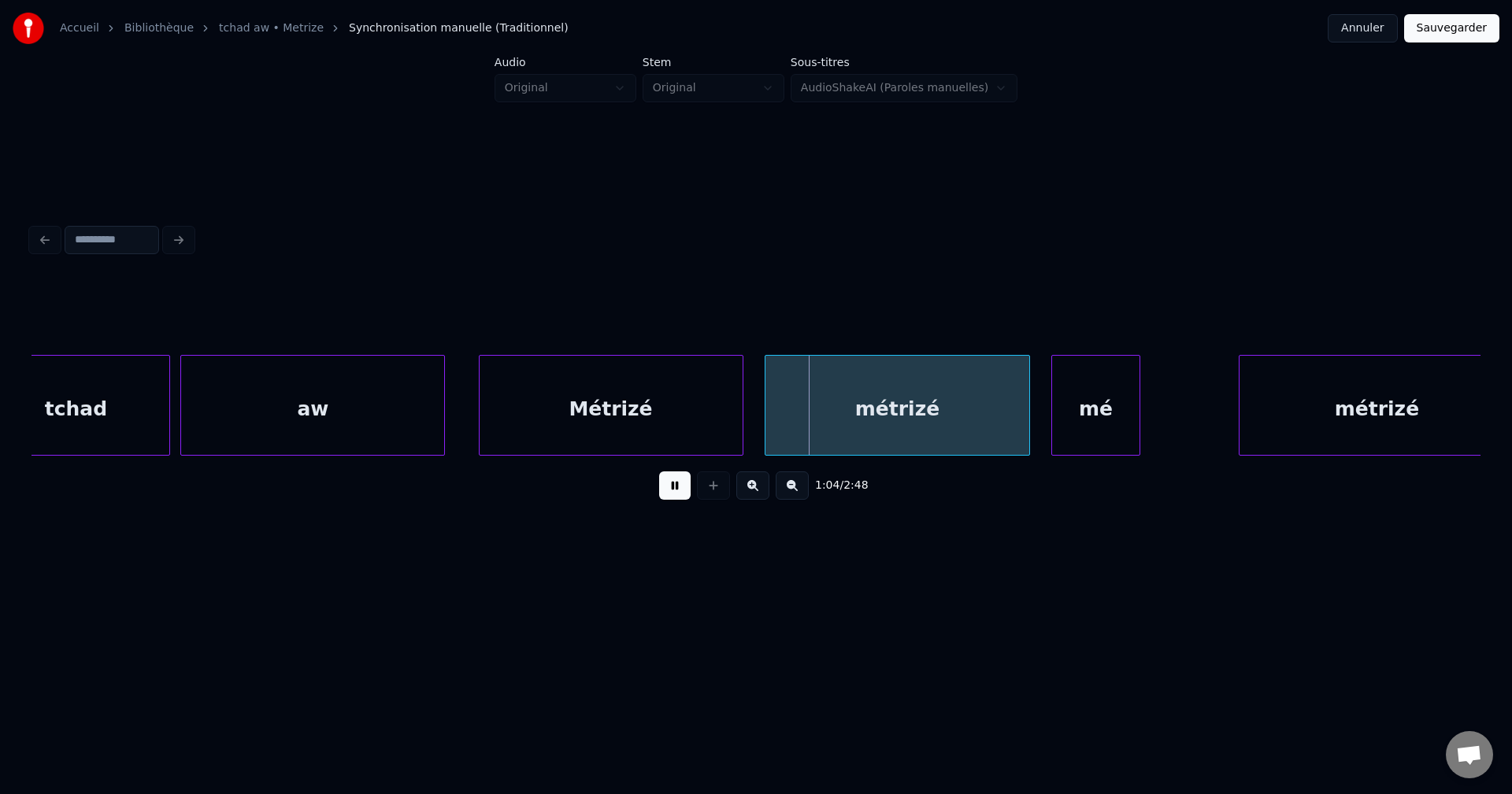
click at [669, 487] on button at bounding box center [675, 485] width 31 height 29
click at [71, 366] on div "tchad" at bounding box center [75, 409] width 186 height 107
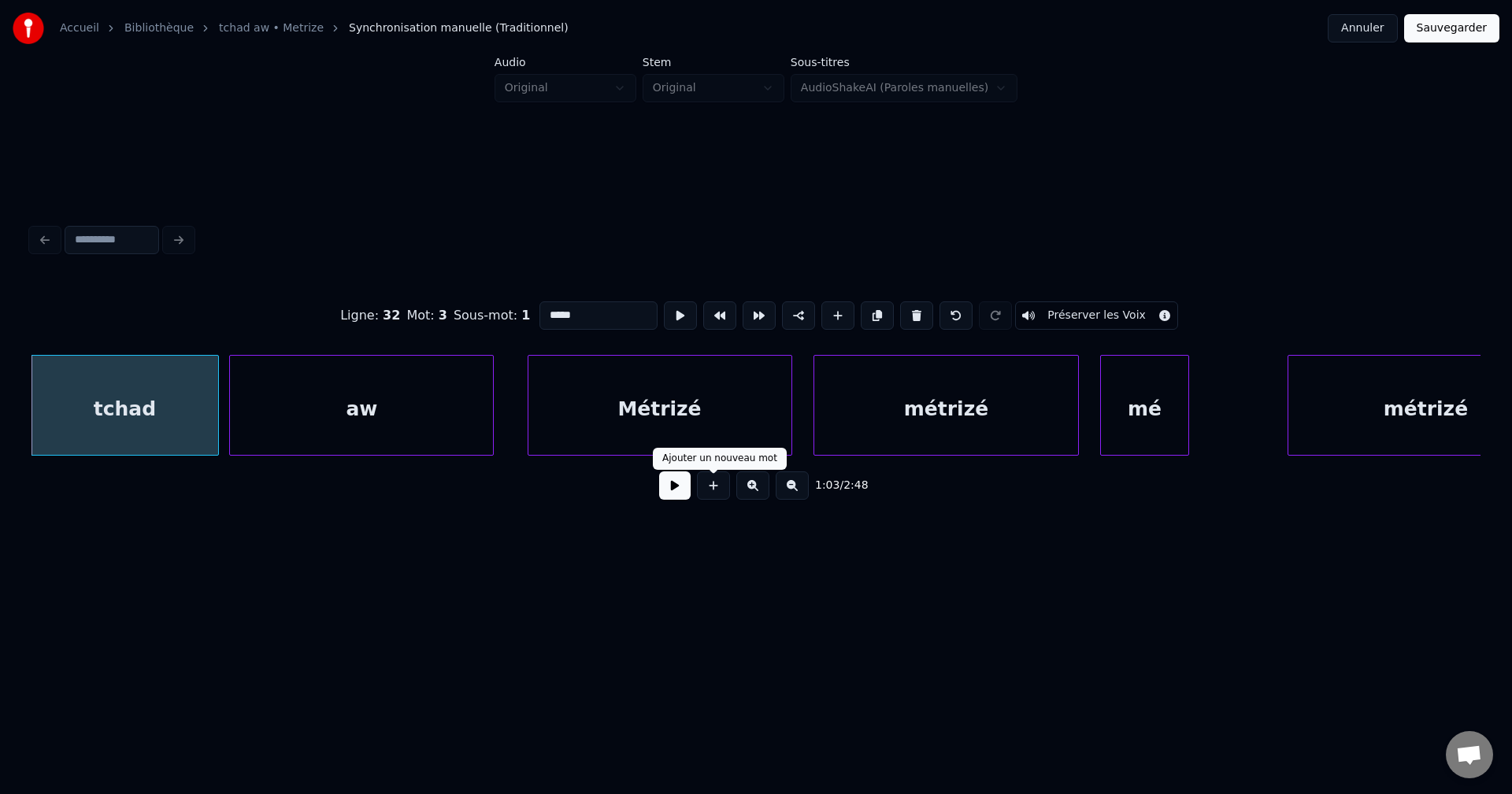
click at [672, 495] on button at bounding box center [675, 485] width 31 height 29
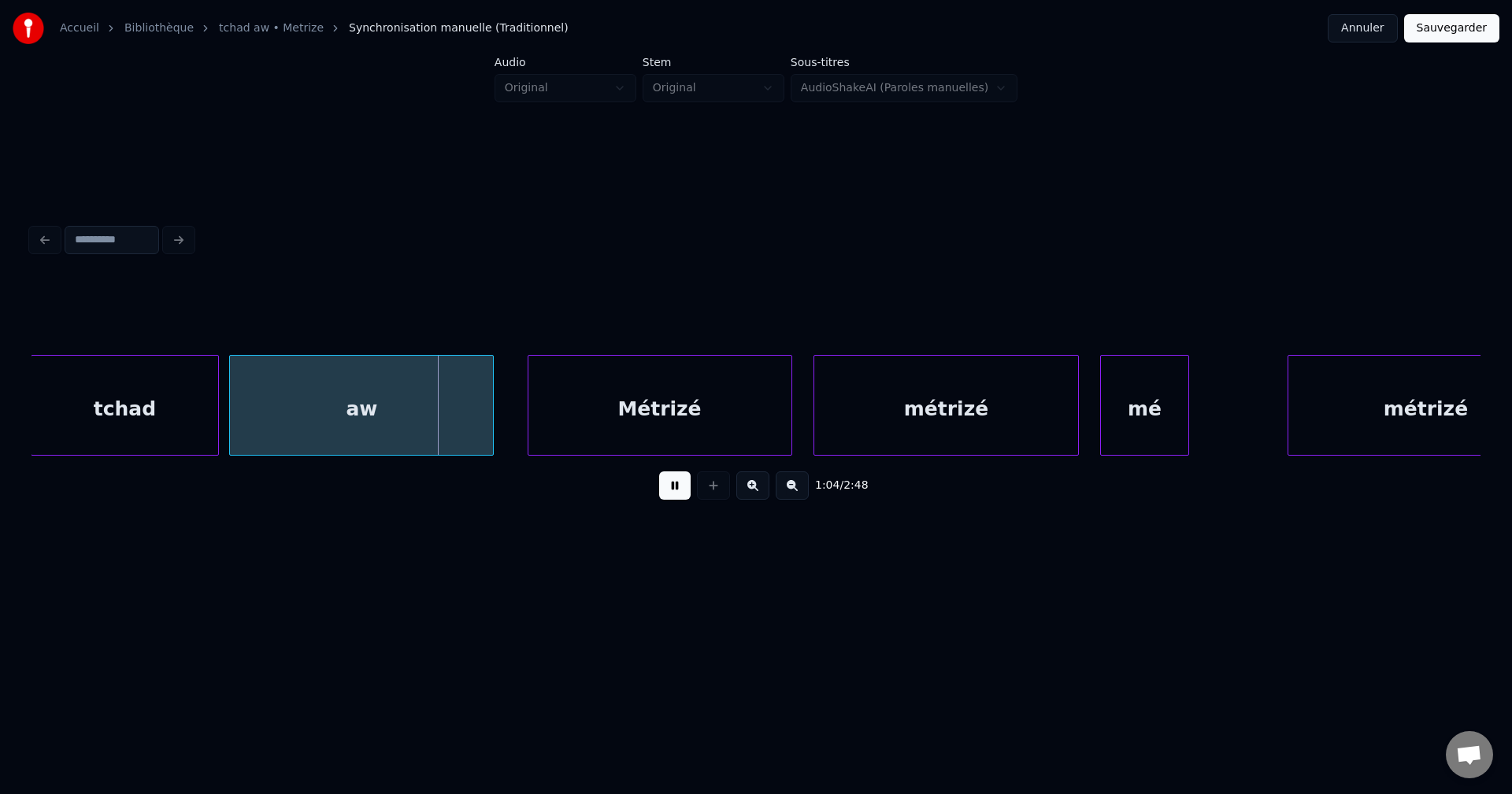
click at [672, 495] on button at bounding box center [675, 485] width 31 height 29
click at [176, 413] on div "tchad" at bounding box center [124, 409] width 186 height 107
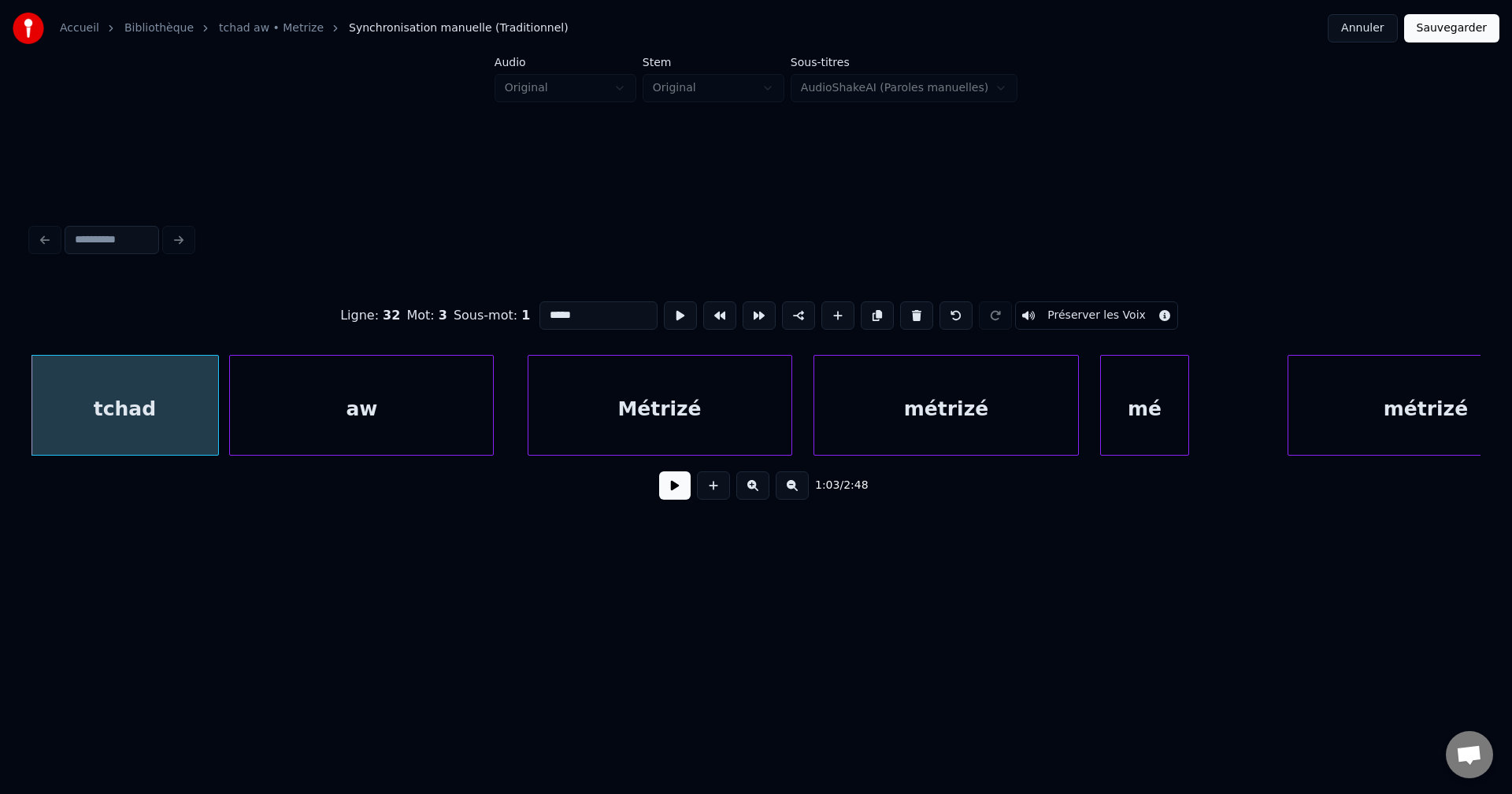
drag, startPoint x: 591, startPoint y: 309, endPoint x: 281, endPoint y: 318, distance: 310.1
click at [284, 329] on div "Ligne : 32 Mot : 3 Sous-mot : 1 ***** Préserver les Voix" at bounding box center [756, 315] width 1449 height 79
type input "*"
click at [478, 370] on div "aw" at bounding box center [361, 409] width 263 height 107
type input "**"
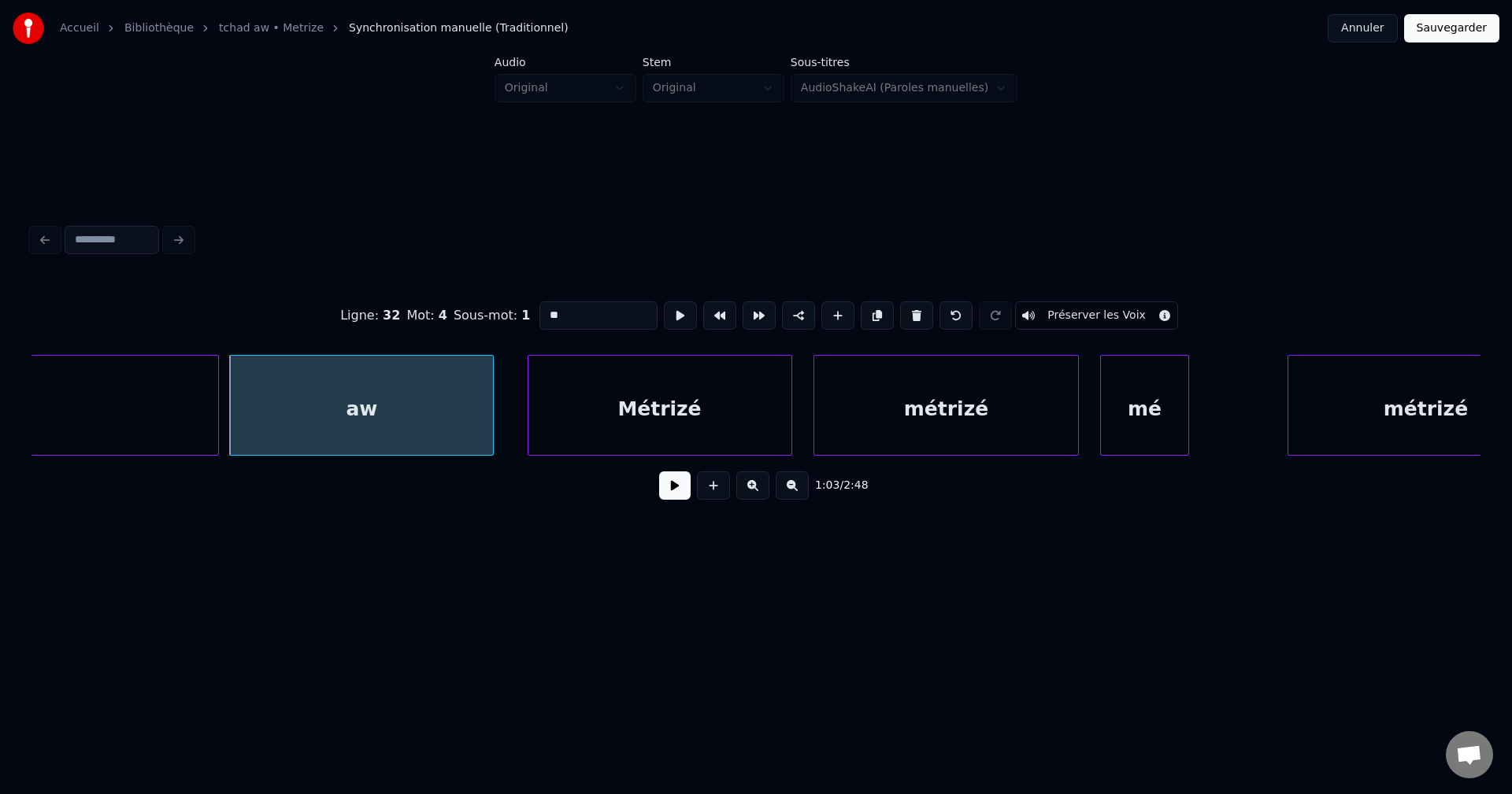
click at [165, 420] on div at bounding box center [124, 409] width 186 height 107
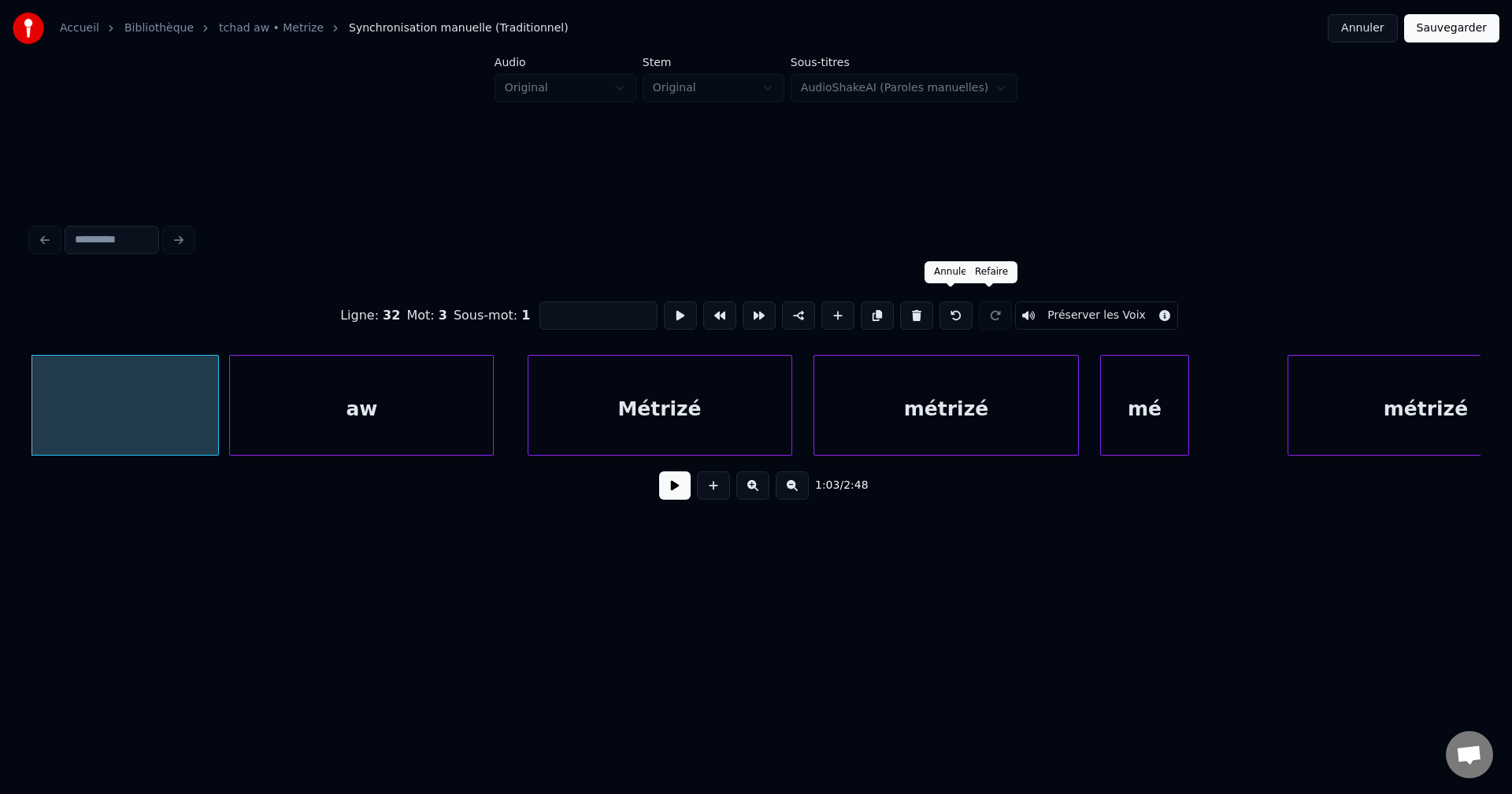
click at [976, 307] on div at bounding box center [995, 315] width 40 height 34
click at [946, 308] on button at bounding box center [956, 316] width 33 height 29
click at [946, 309] on button at bounding box center [956, 316] width 33 height 29
click at [946, 311] on button at bounding box center [956, 316] width 33 height 29
click at [946, 312] on button at bounding box center [956, 316] width 33 height 29
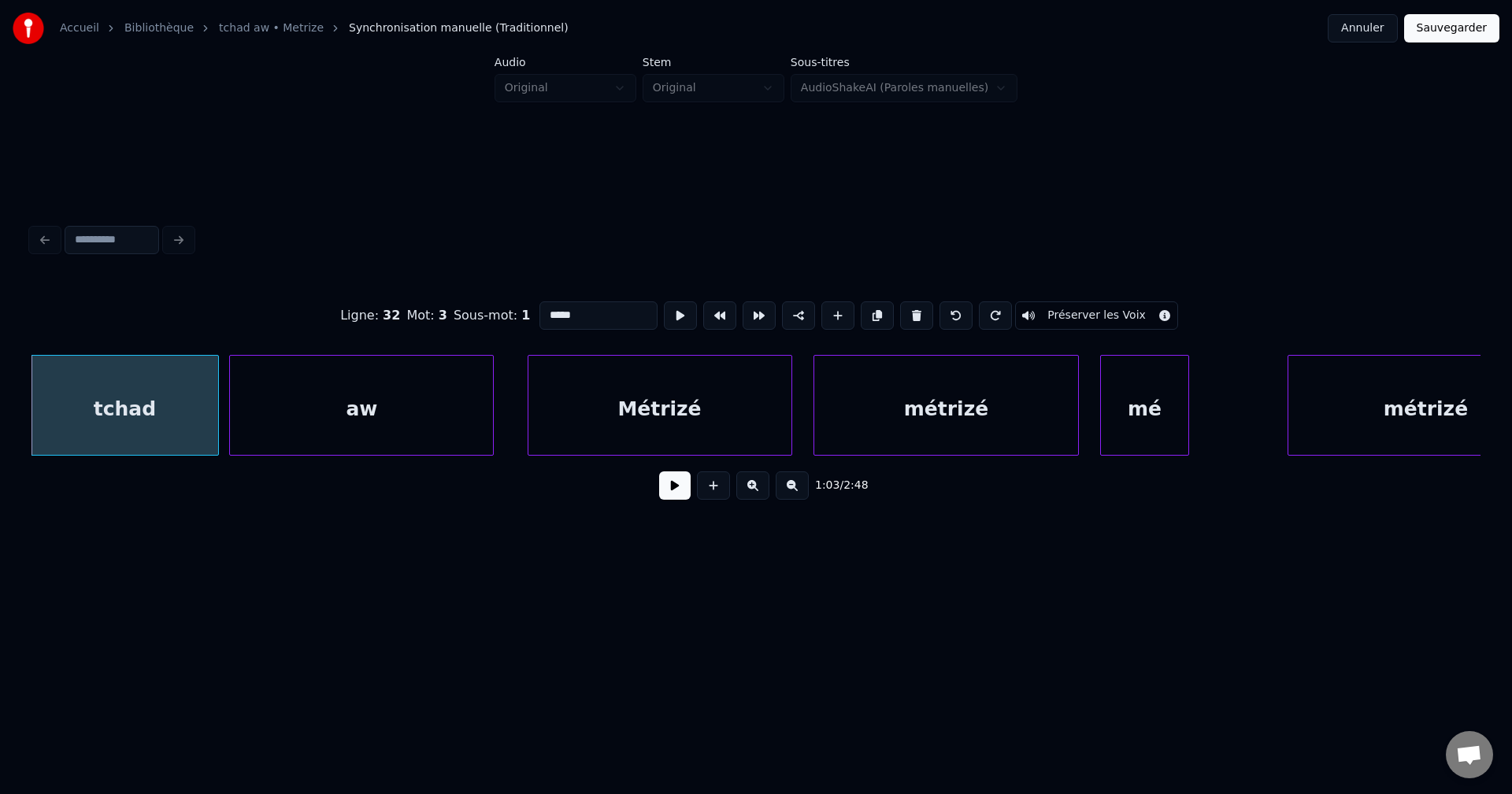
click at [619, 314] on input "*****" at bounding box center [598, 316] width 119 height 29
type input "********"
click at [663, 493] on button at bounding box center [675, 485] width 31 height 29
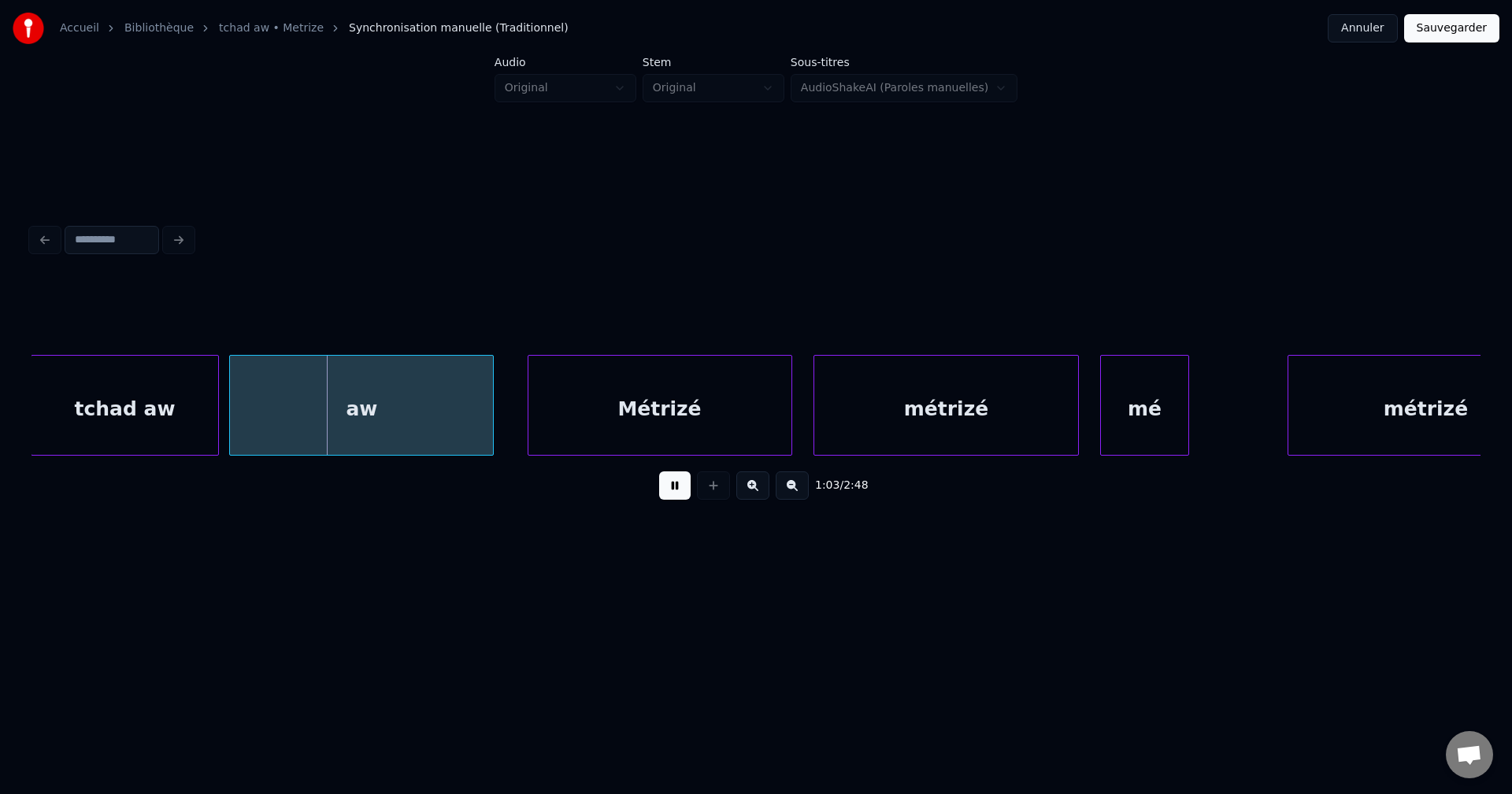
click at [663, 493] on button at bounding box center [675, 485] width 31 height 29
click at [328, 410] on div at bounding box center [330, 404] width 5 height 99
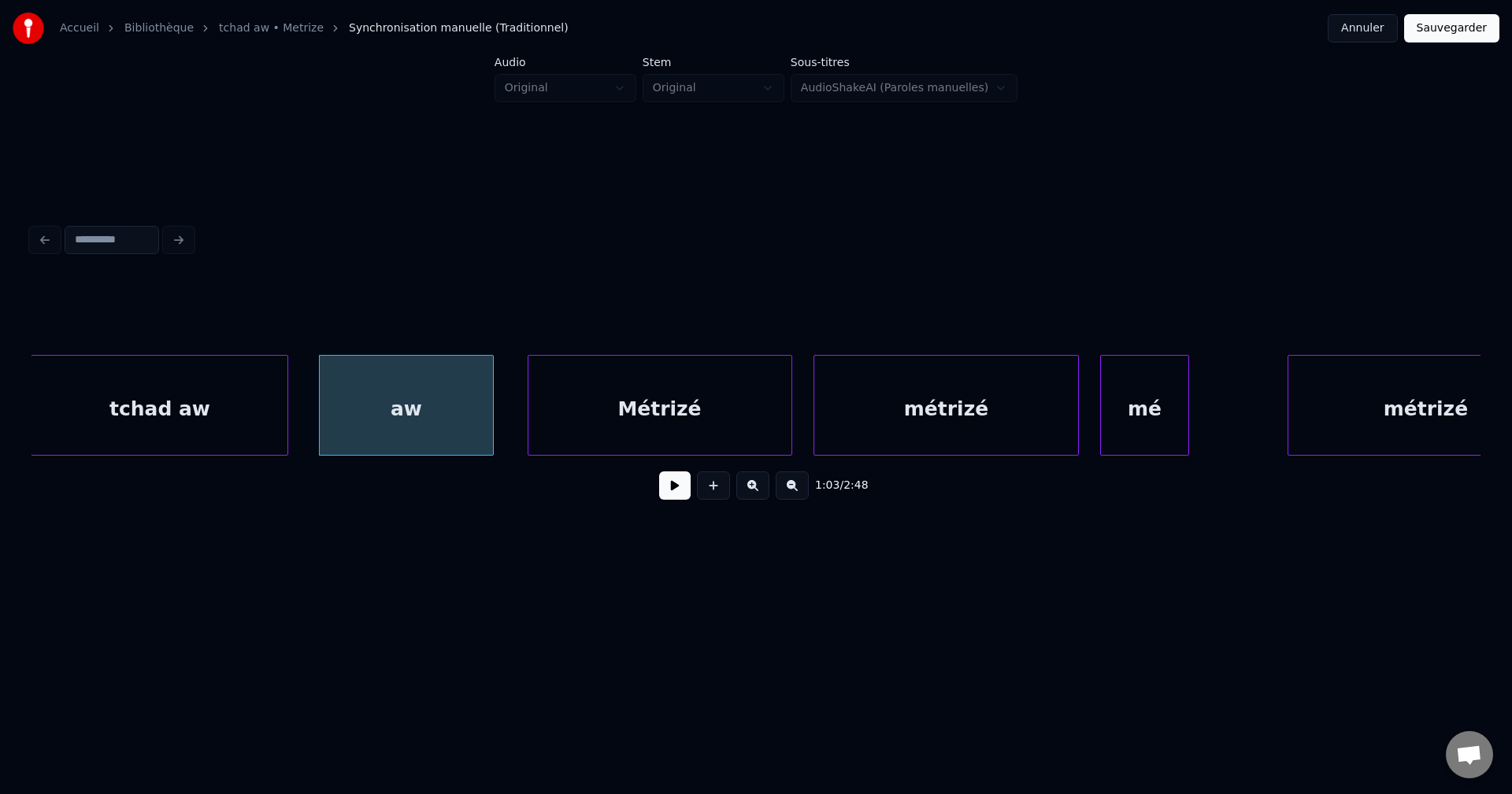
click at [287, 396] on div at bounding box center [284, 404] width 5 height 99
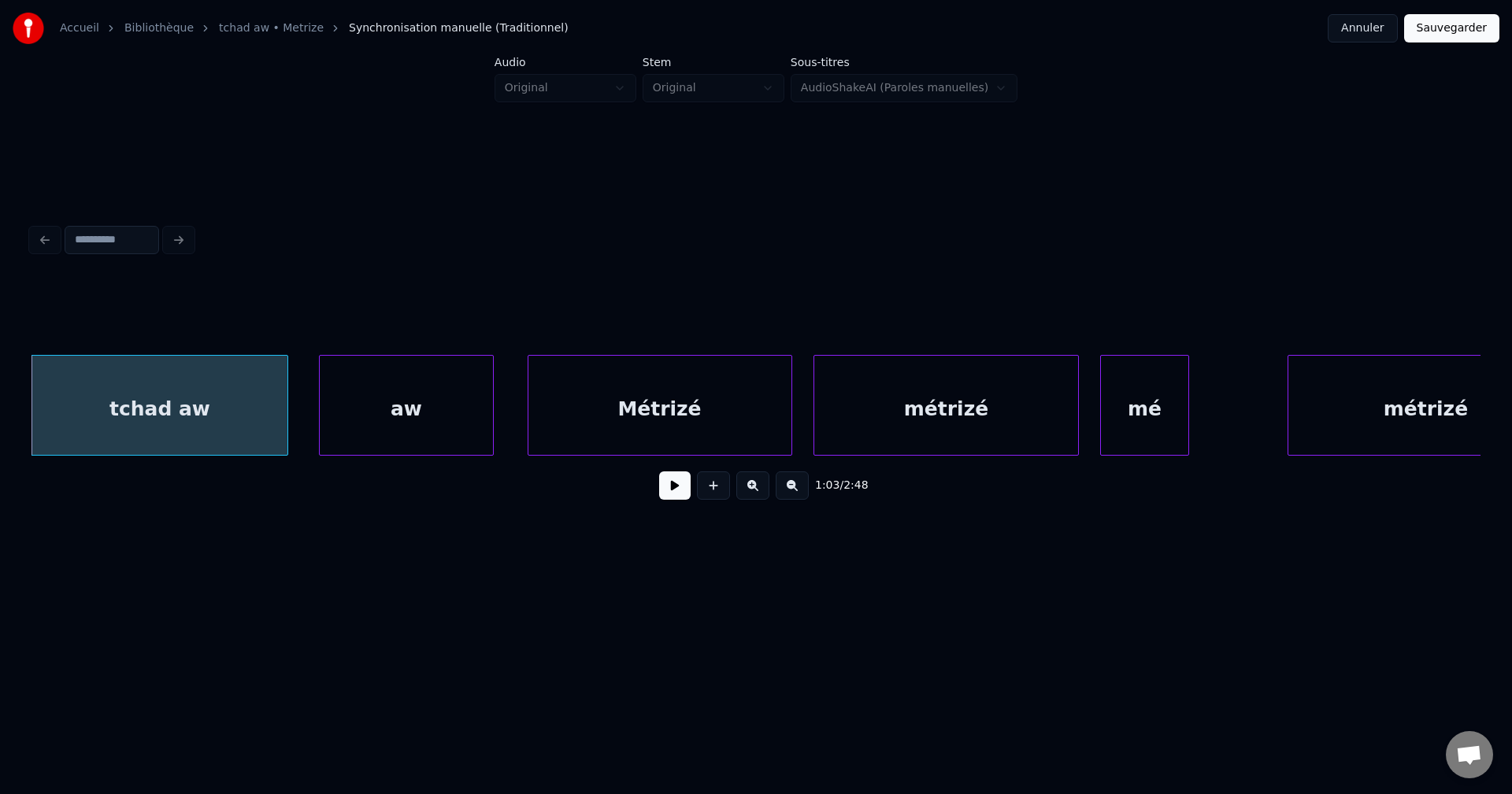
click at [407, 398] on div "aw" at bounding box center [406, 409] width 174 height 107
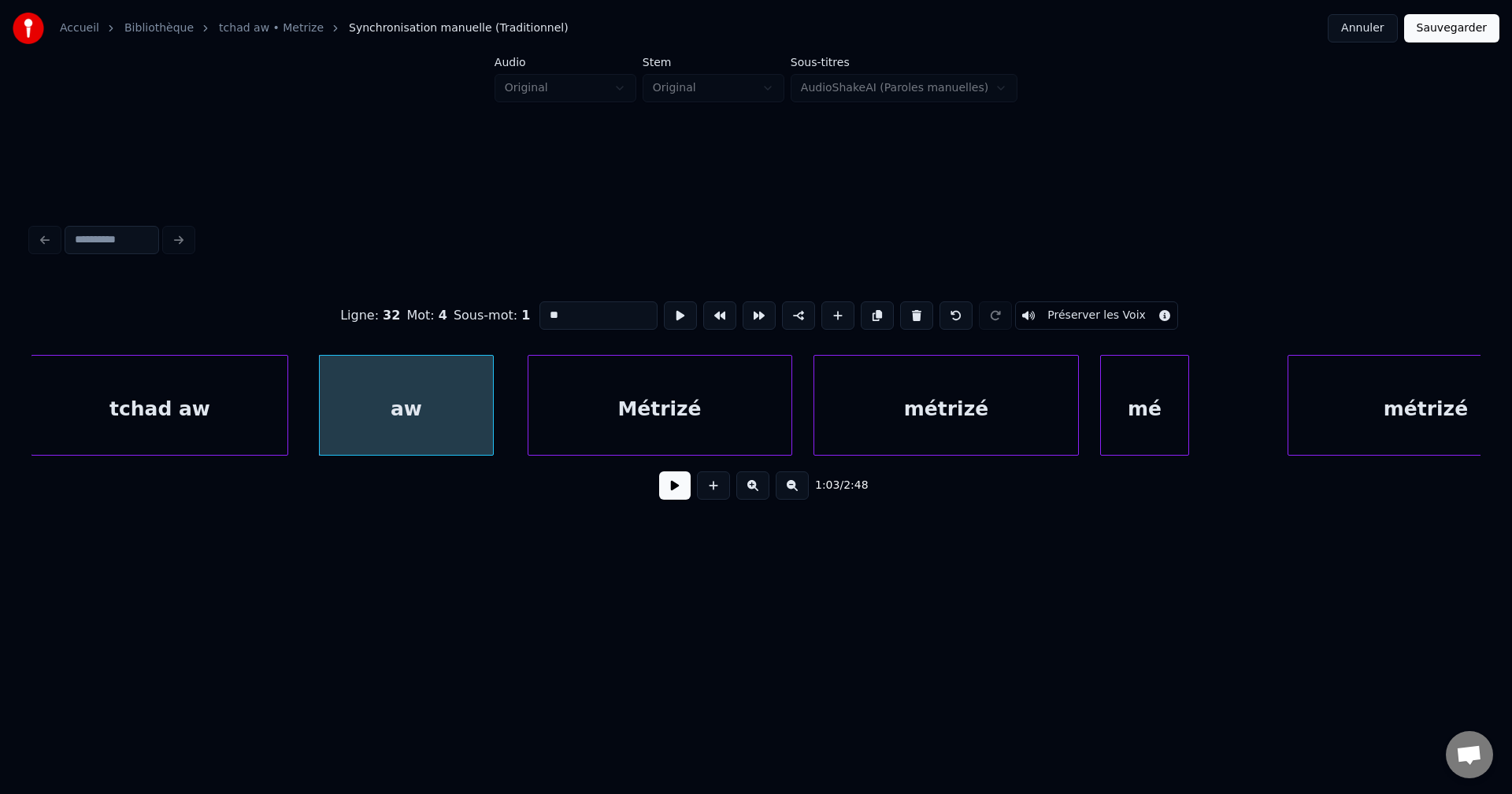
drag, startPoint x: 589, startPoint y: 304, endPoint x: 338, endPoint y: 330, distance: 252.3
click at [338, 330] on div "Ligne : 32 Mot : 4 Sous-mot : 1 ** Préserver les Voix" at bounding box center [756, 315] width 1449 height 79
type input "*"
type input "**"
click at [677, 489] on button at bounding box center [675, 485] width 31 height 29
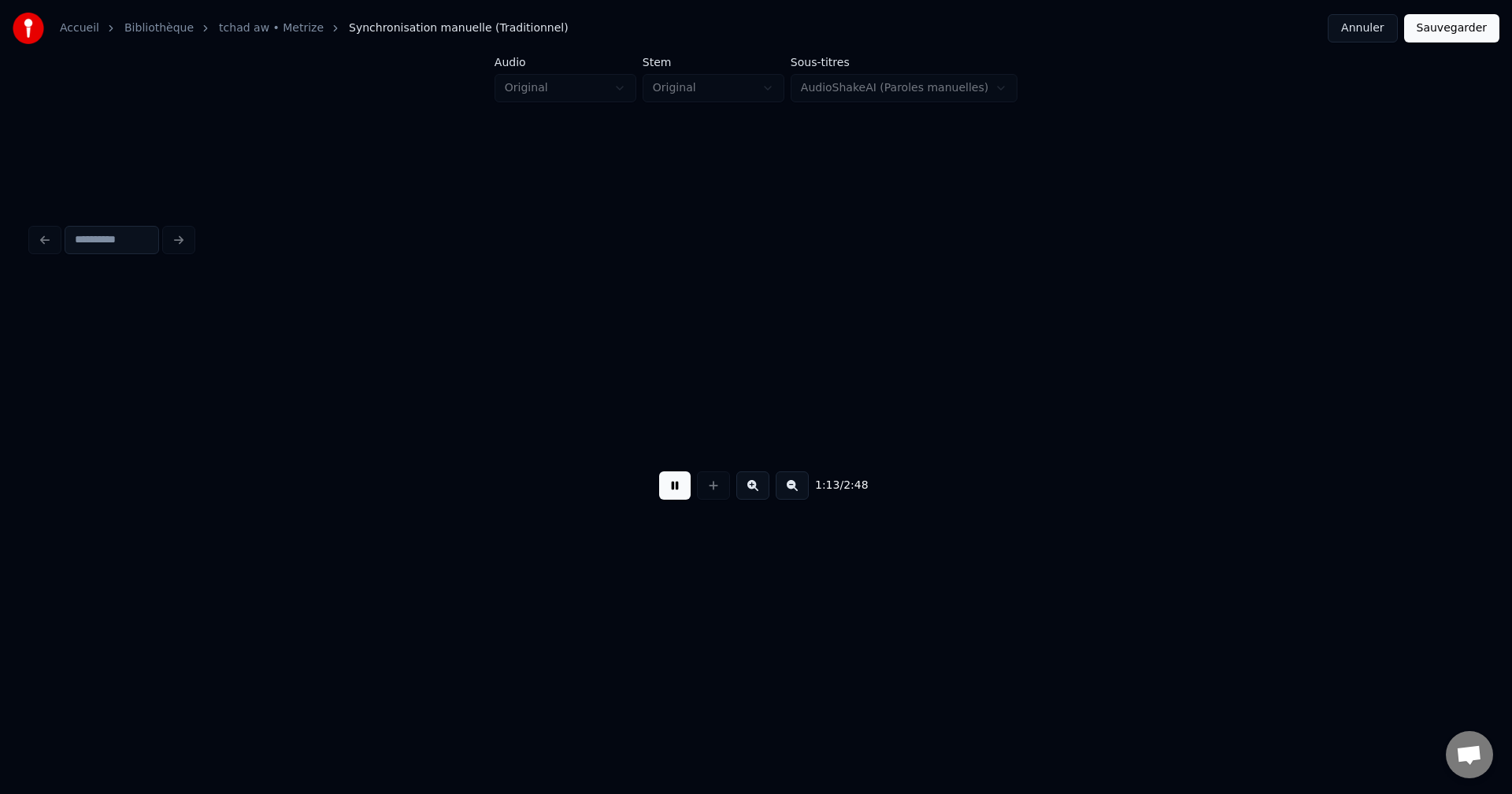
scroll to position [0, 40716]
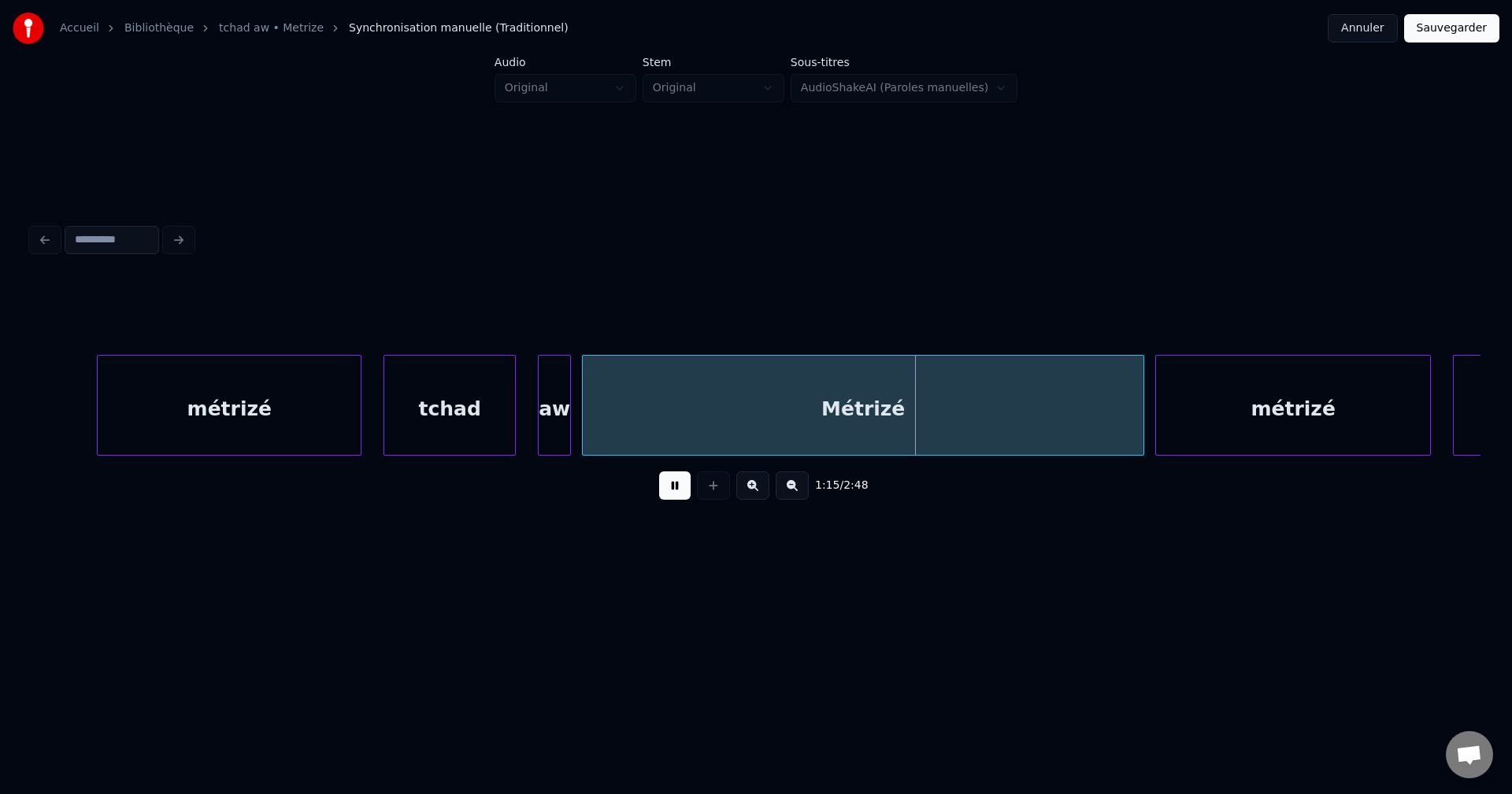
click at [676, 486] on button at bounding box center [675, 485] width 31 height 29
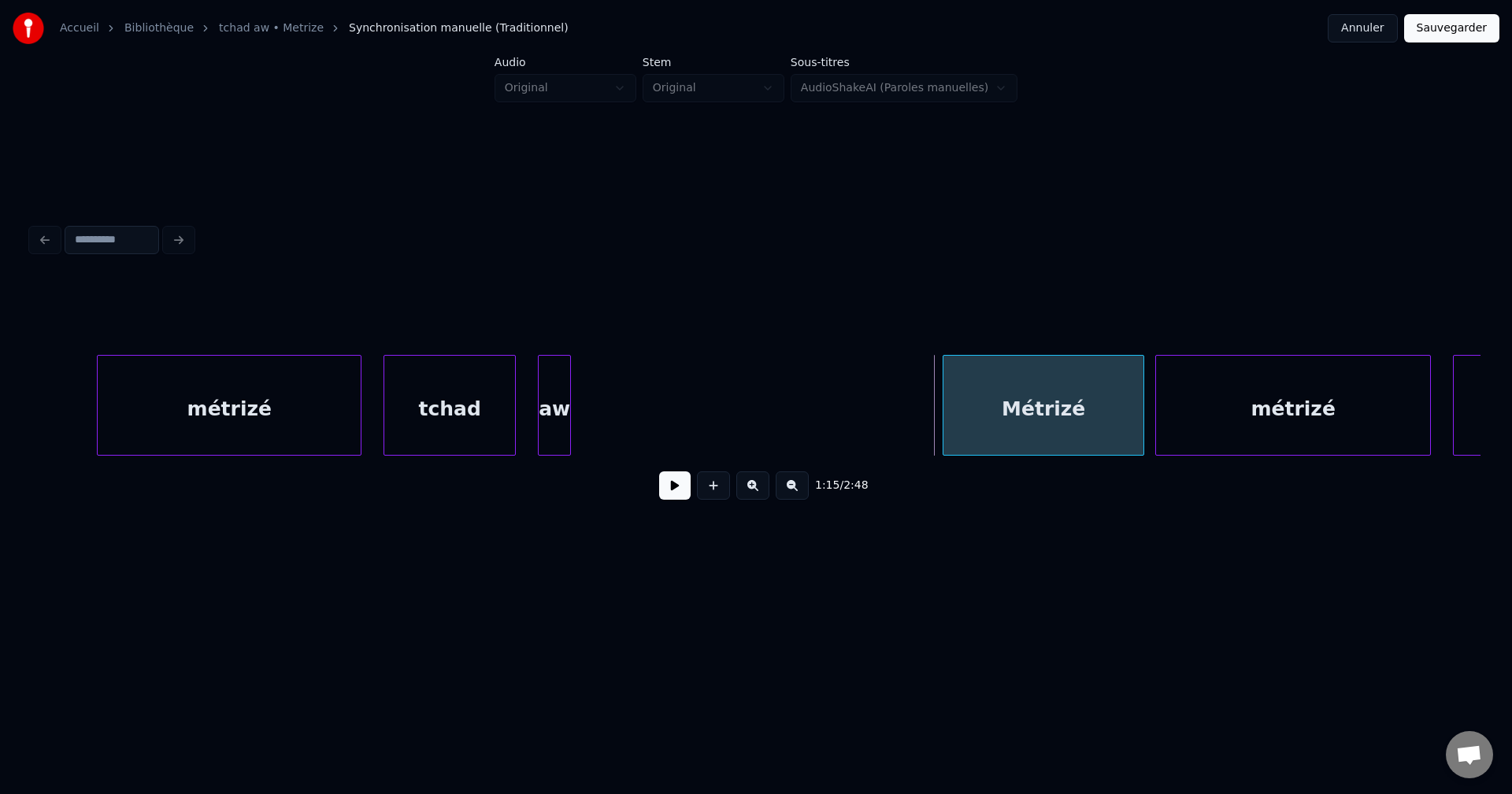
click at [944, 415] on div at bounding box center [945, 404] width 5 height 99
click at [556, 408] on div "aw" at bounding box center [555, 409] width 31 height 107
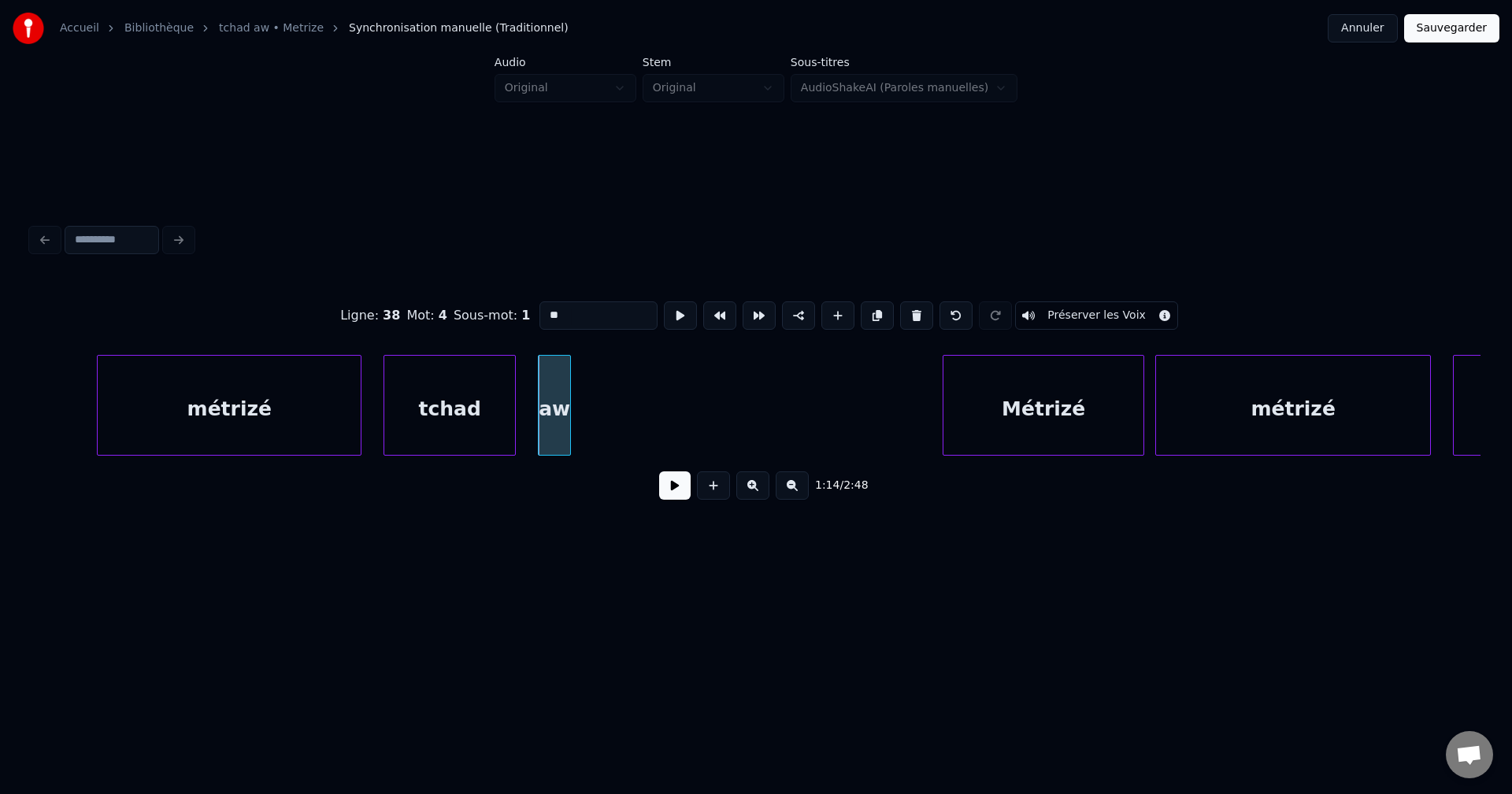
click at [669, 496] on button at bounding box center [675, 485] width 31 height 29
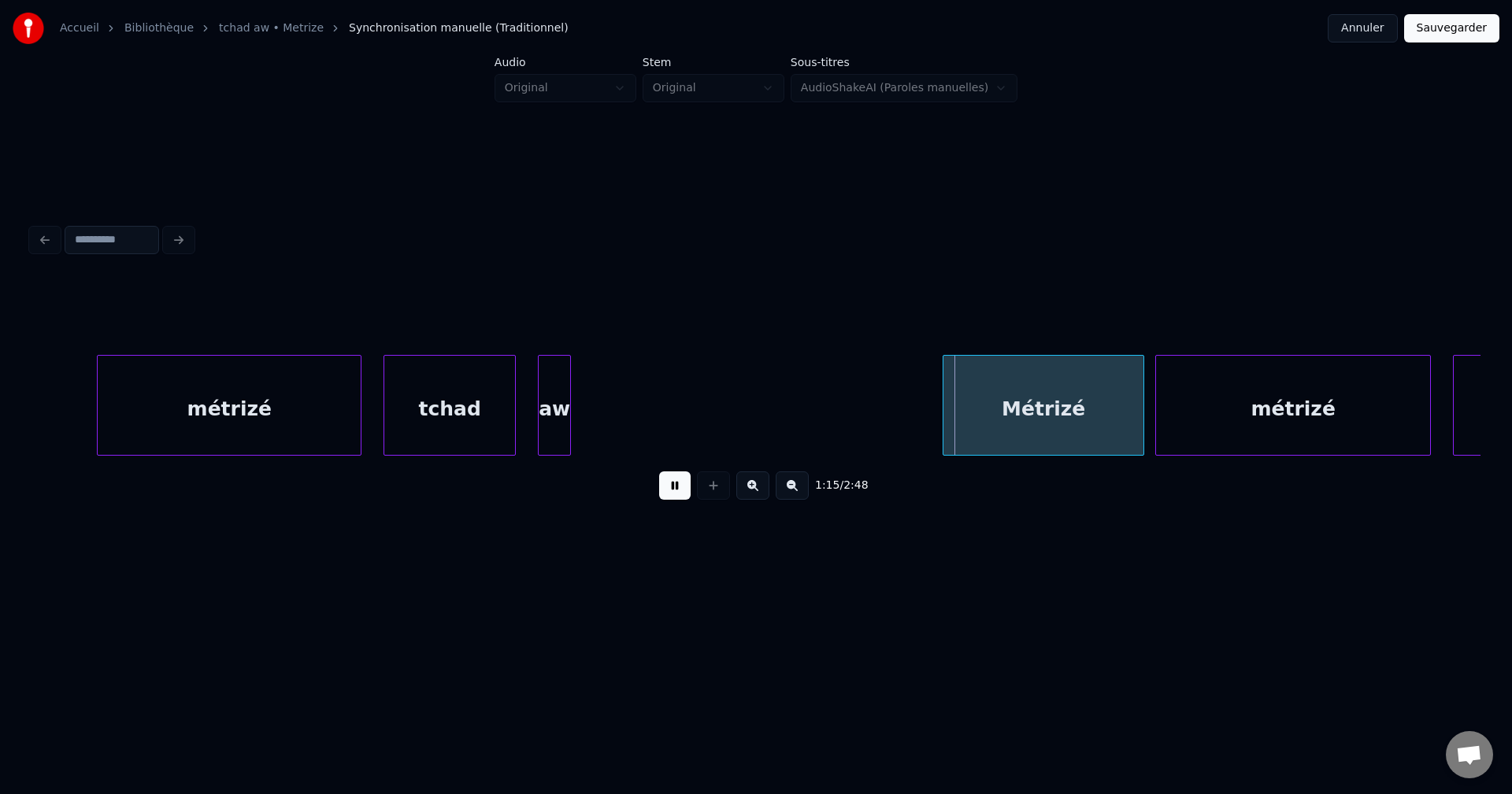
click at [569, 419] on div at bounding box center [568, 404] width 5 height 99
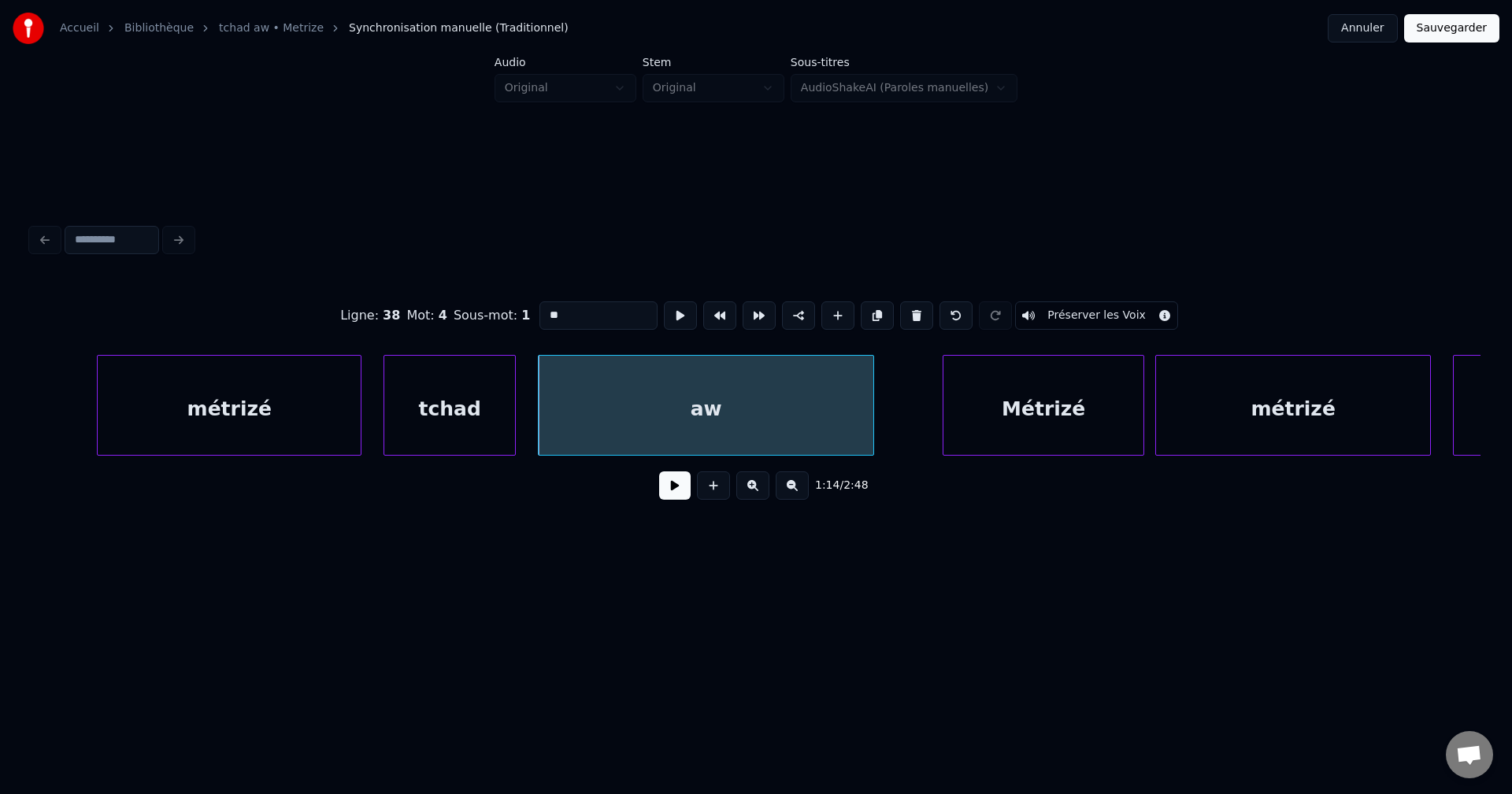
click at [873, 430] on div at bounding box center [870, 404] width 5 height 99
click at [681, 499] on button at bounding box center [675, 485] width 31 height 29
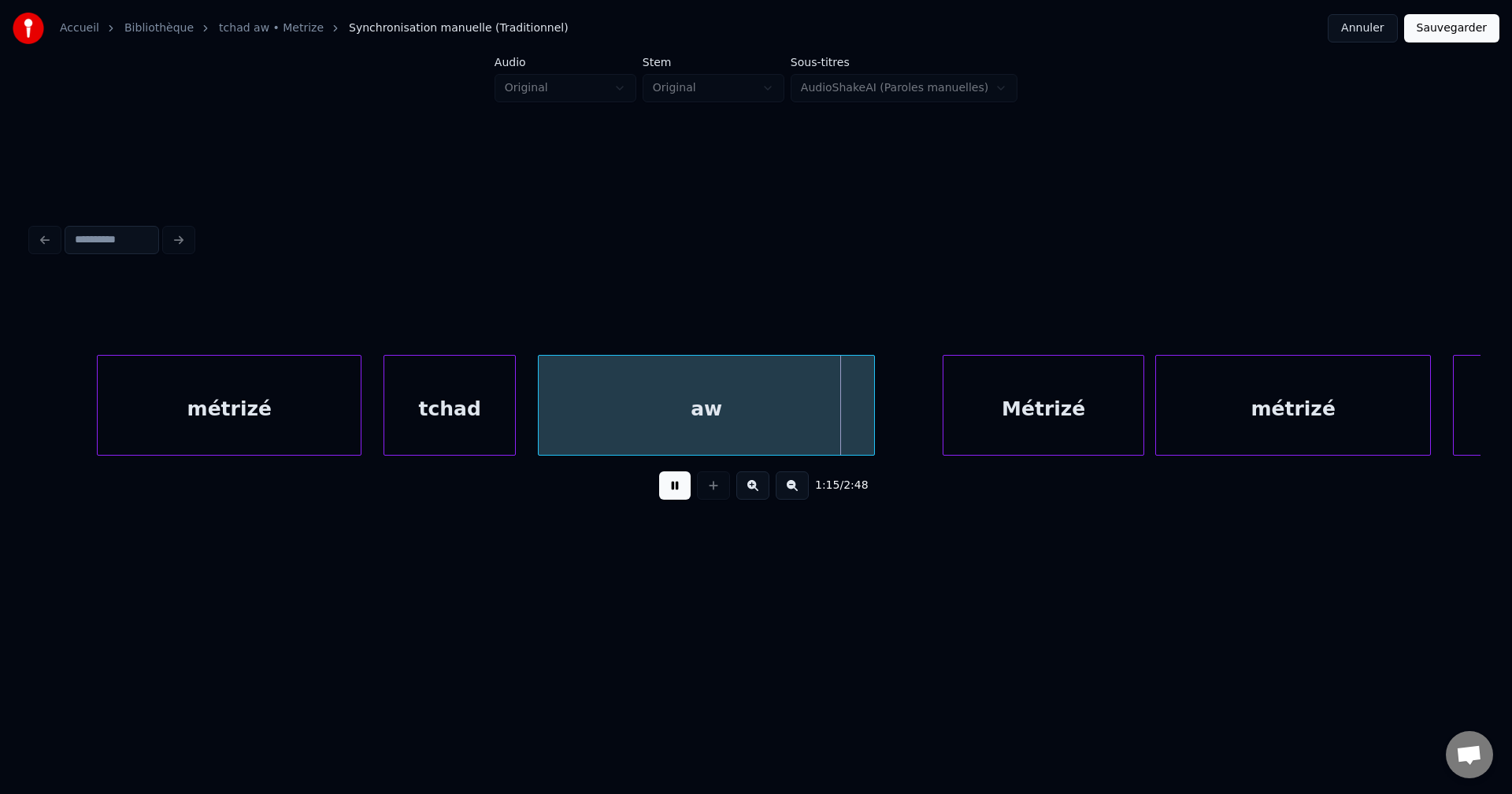
click at [674, 492] on button at bounding box center [675, 485] width 31 height 29
click at [723, 423] on div "aw" at bounding box center [706, 409] width 335 height 107
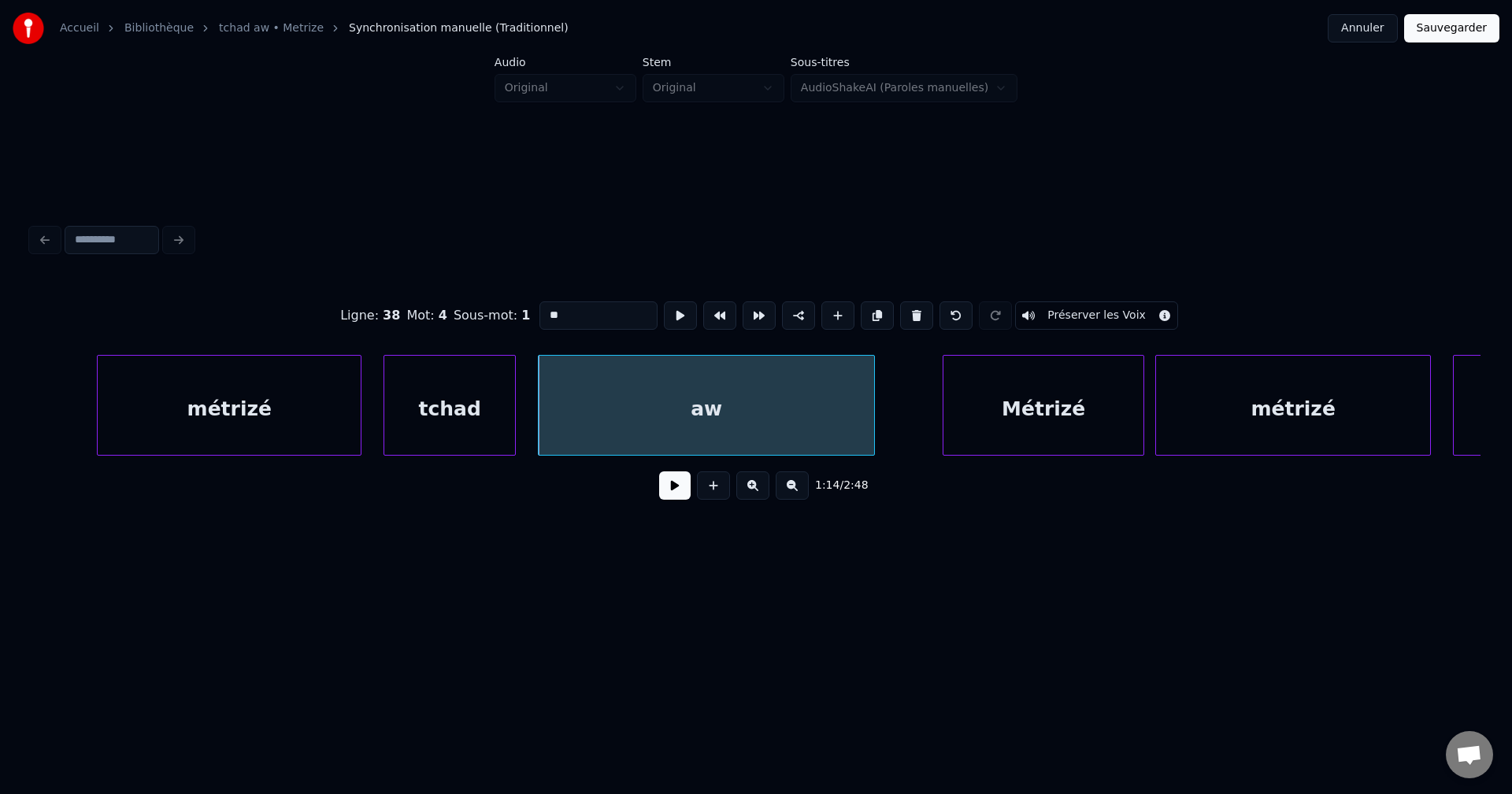
click at [590, 303] on input "**" at bounding box center [598, 316] width 119 height 29
click at [718, 423] on div "aw wè" at bounding box center [706, 409] width 335 height 107
type input "*****"
click at [669, 500] on button at bounding box center [675, 485] width 31 height 29
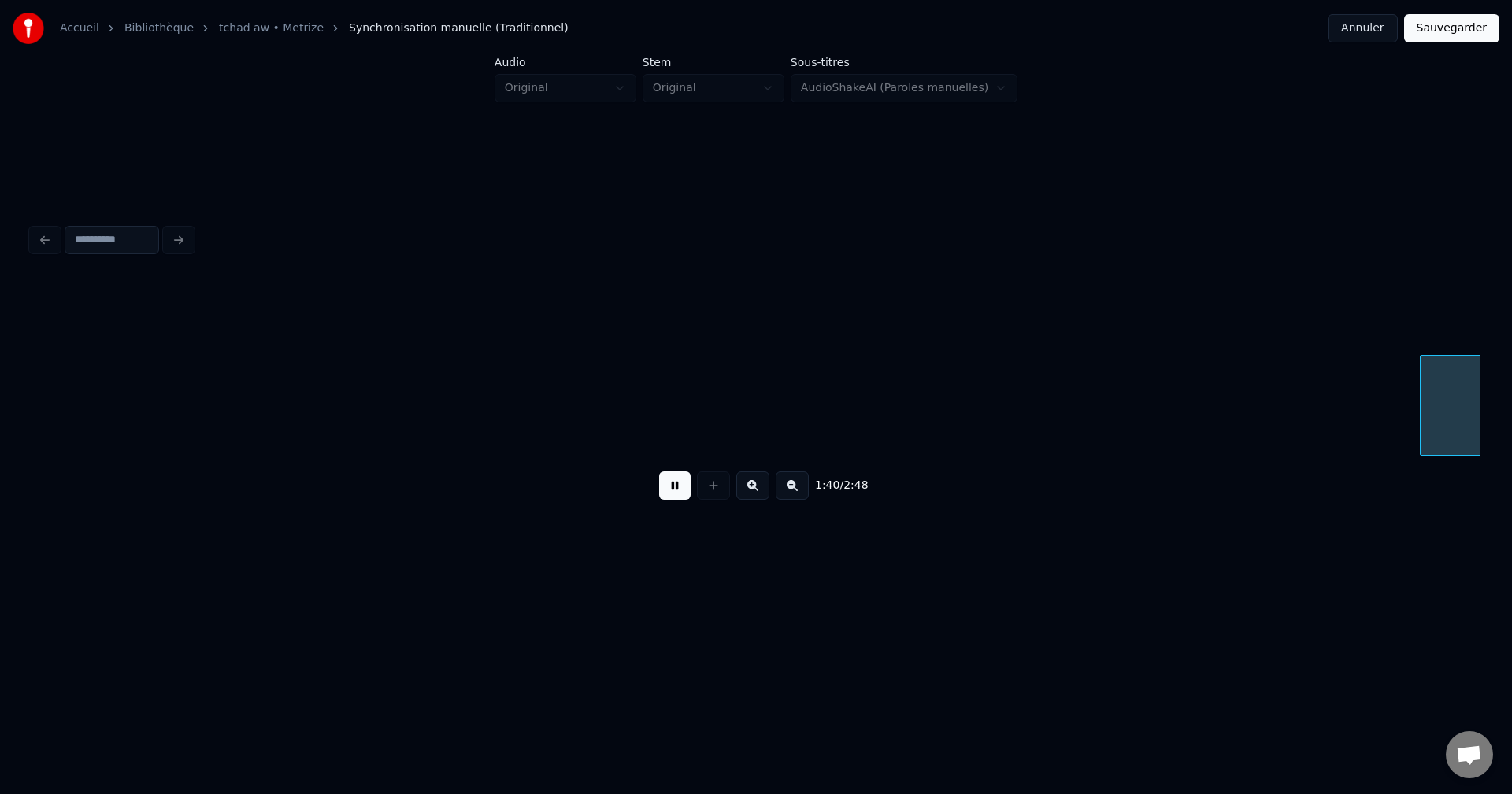
scroll to position [0, 55258]
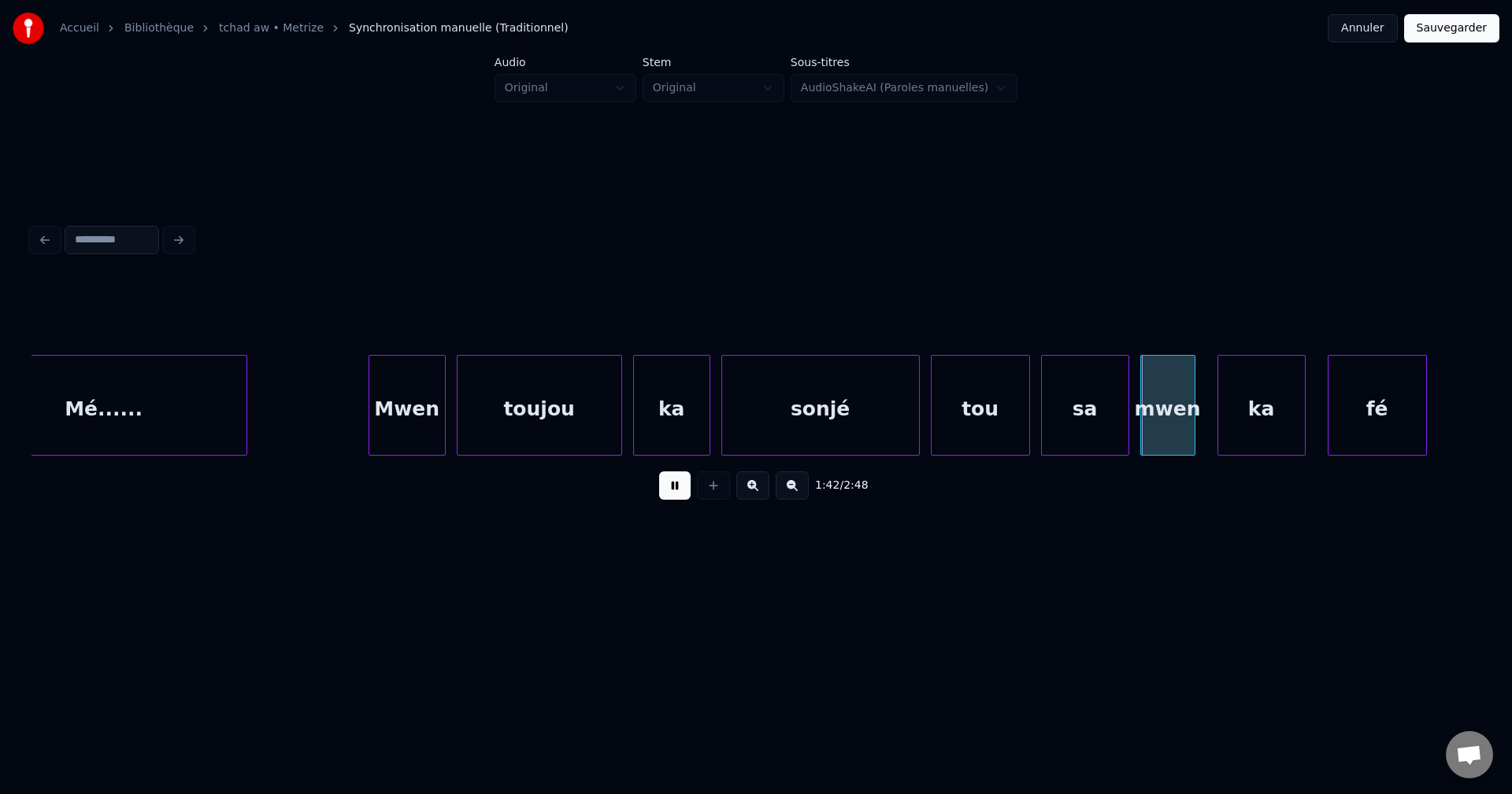
click at [389, 403] on div "Mwen" at bounding box center [407, 409] width 76 height 107
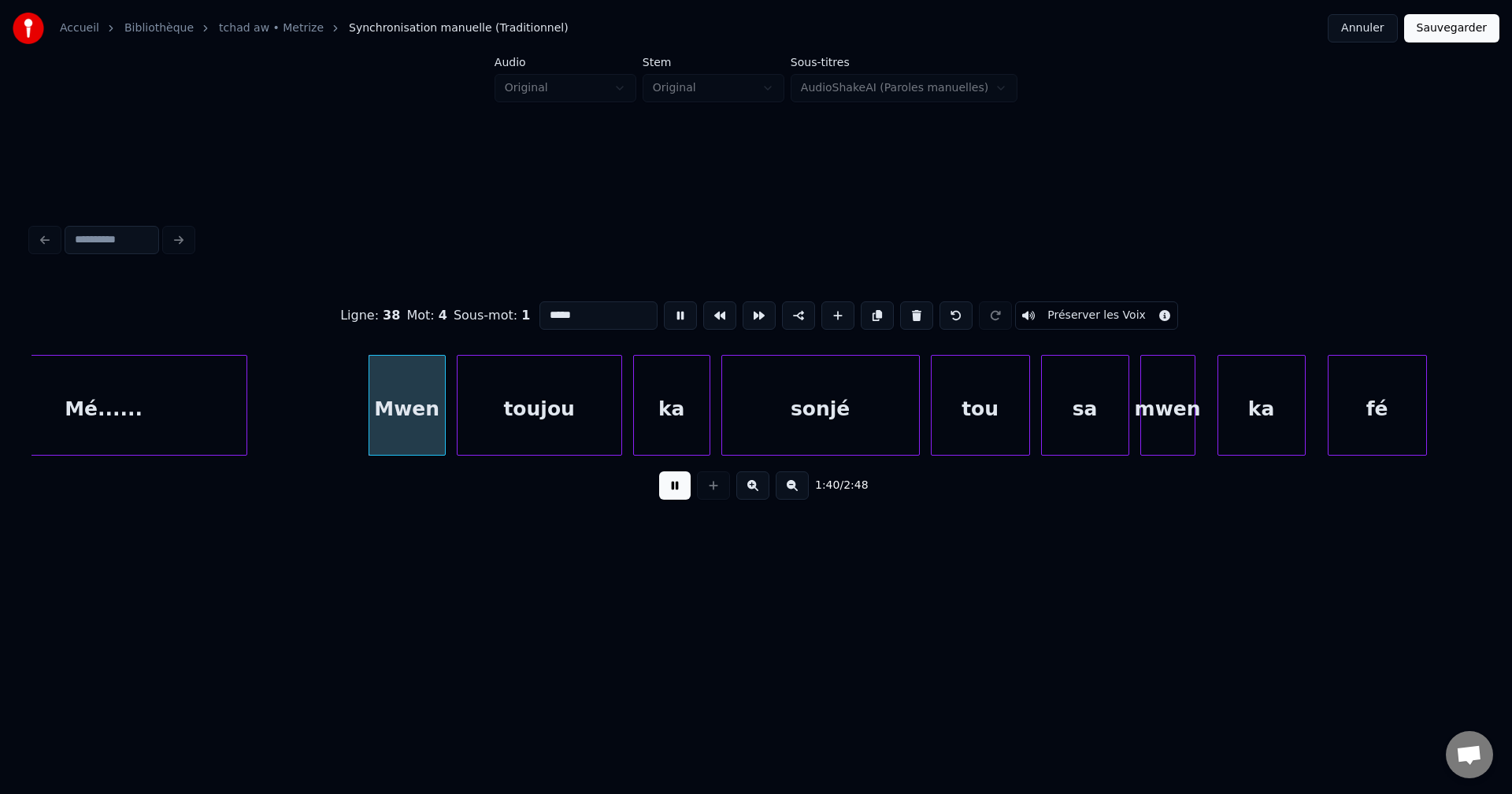
type input "****"
click at [679, 494] on button at bounding box center [675, 485] width 31 height 29
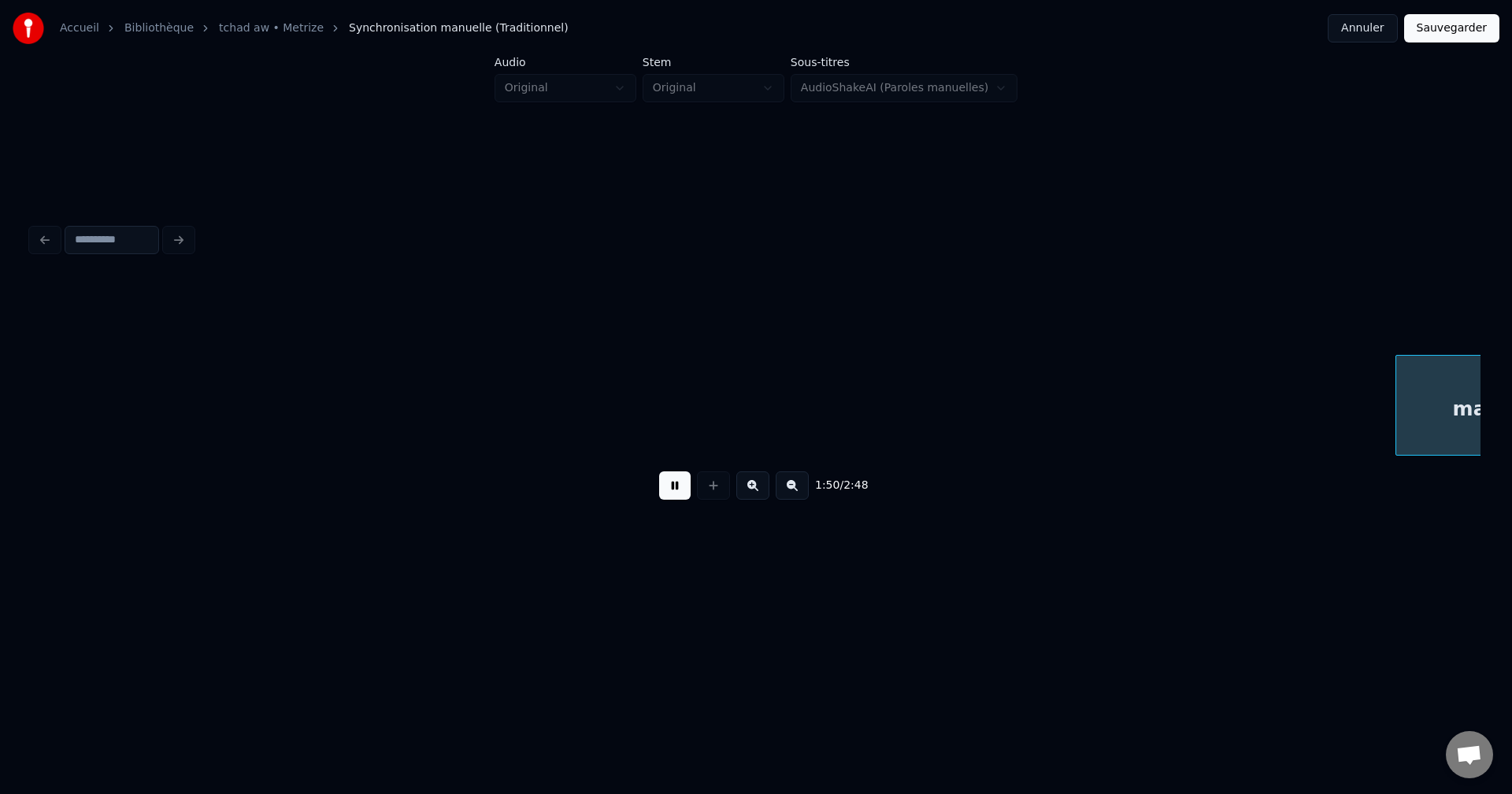
scroll to position [0, 61076]
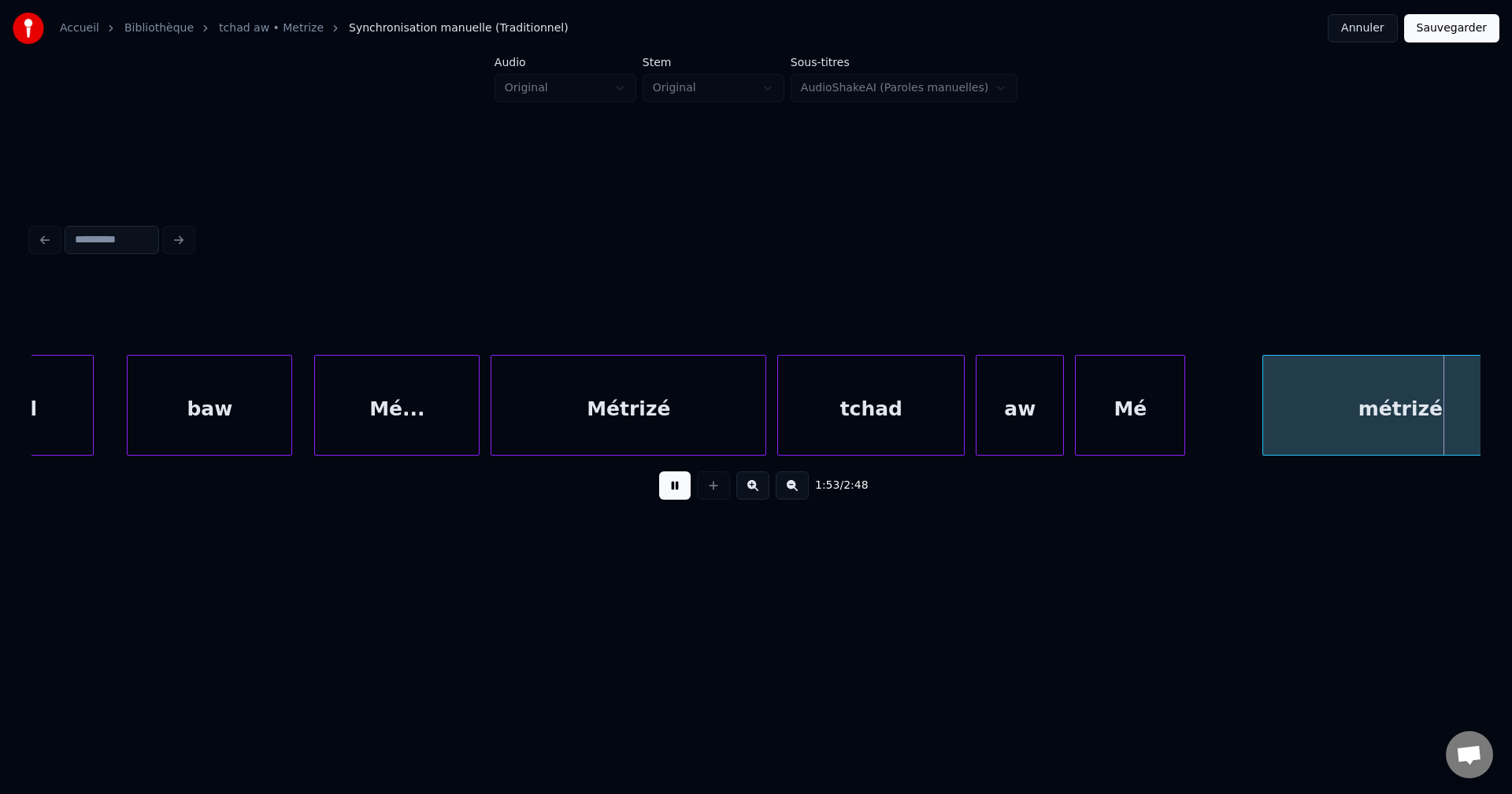
click at [676, 489] on button at bounding box center [675, 485] width 31 height 29
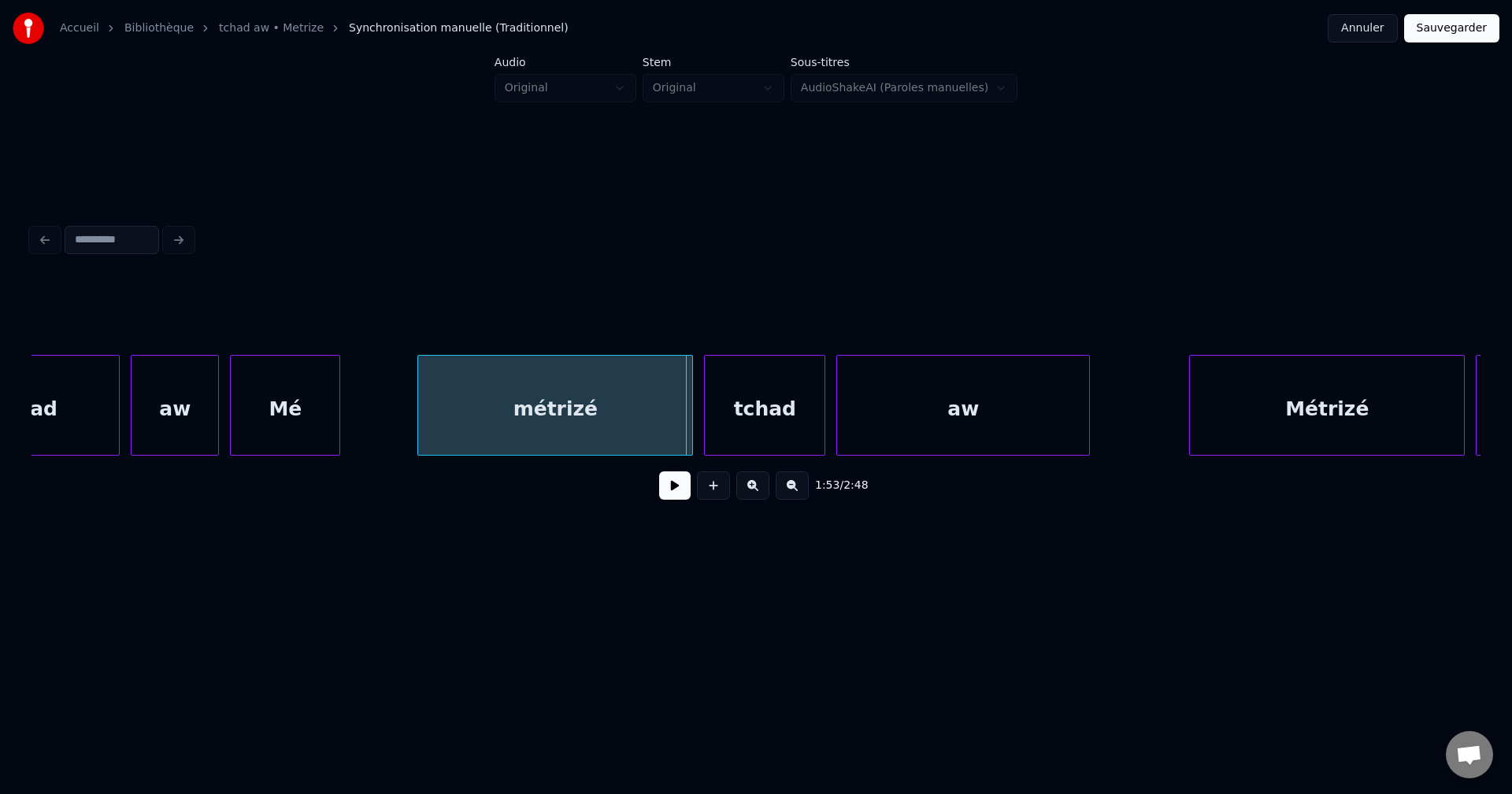
scroll to position [0, 61899]
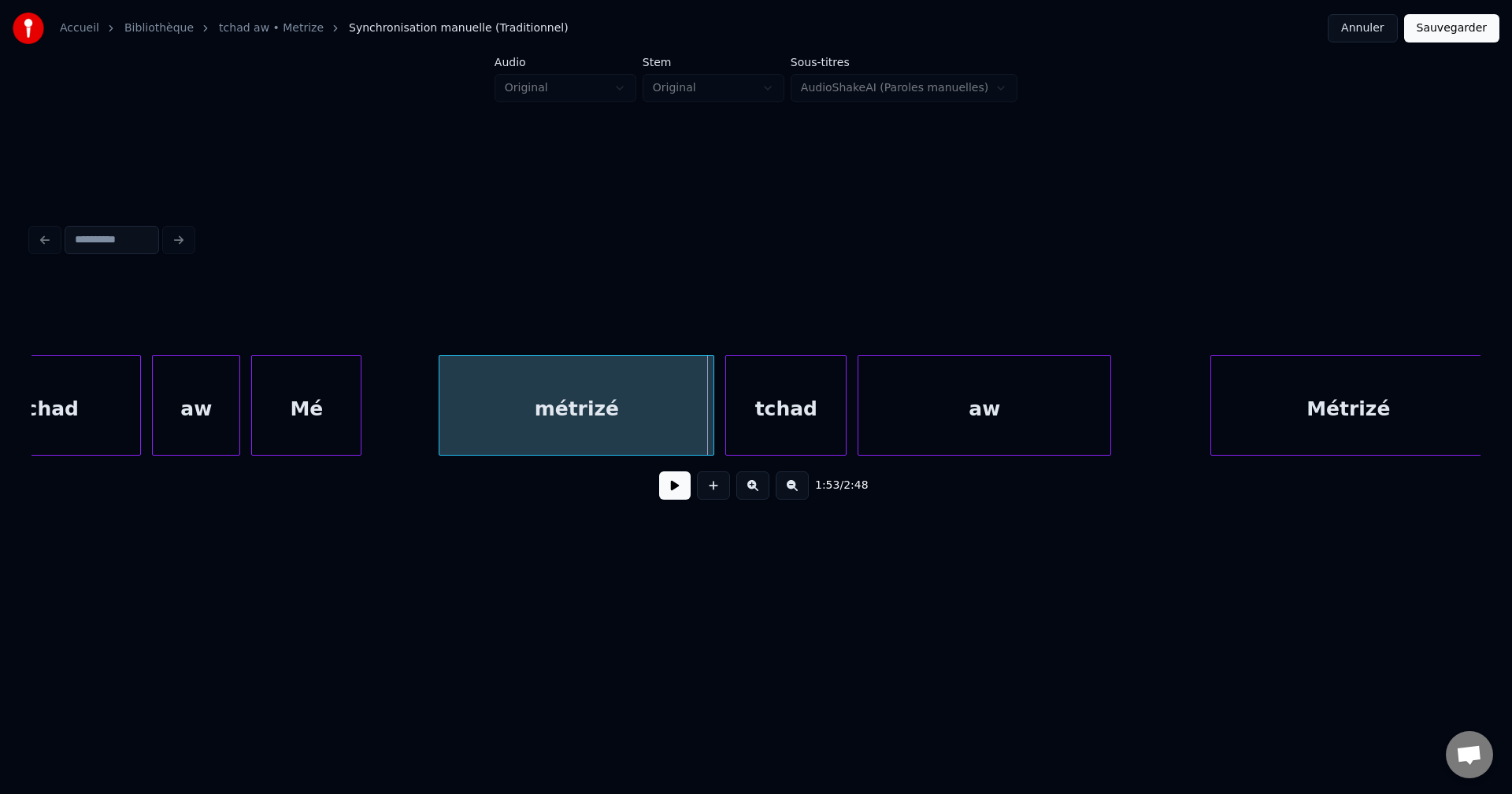
click at [346, 427] on div "Mé" at bounding box center [306, 409] width 108 height 107
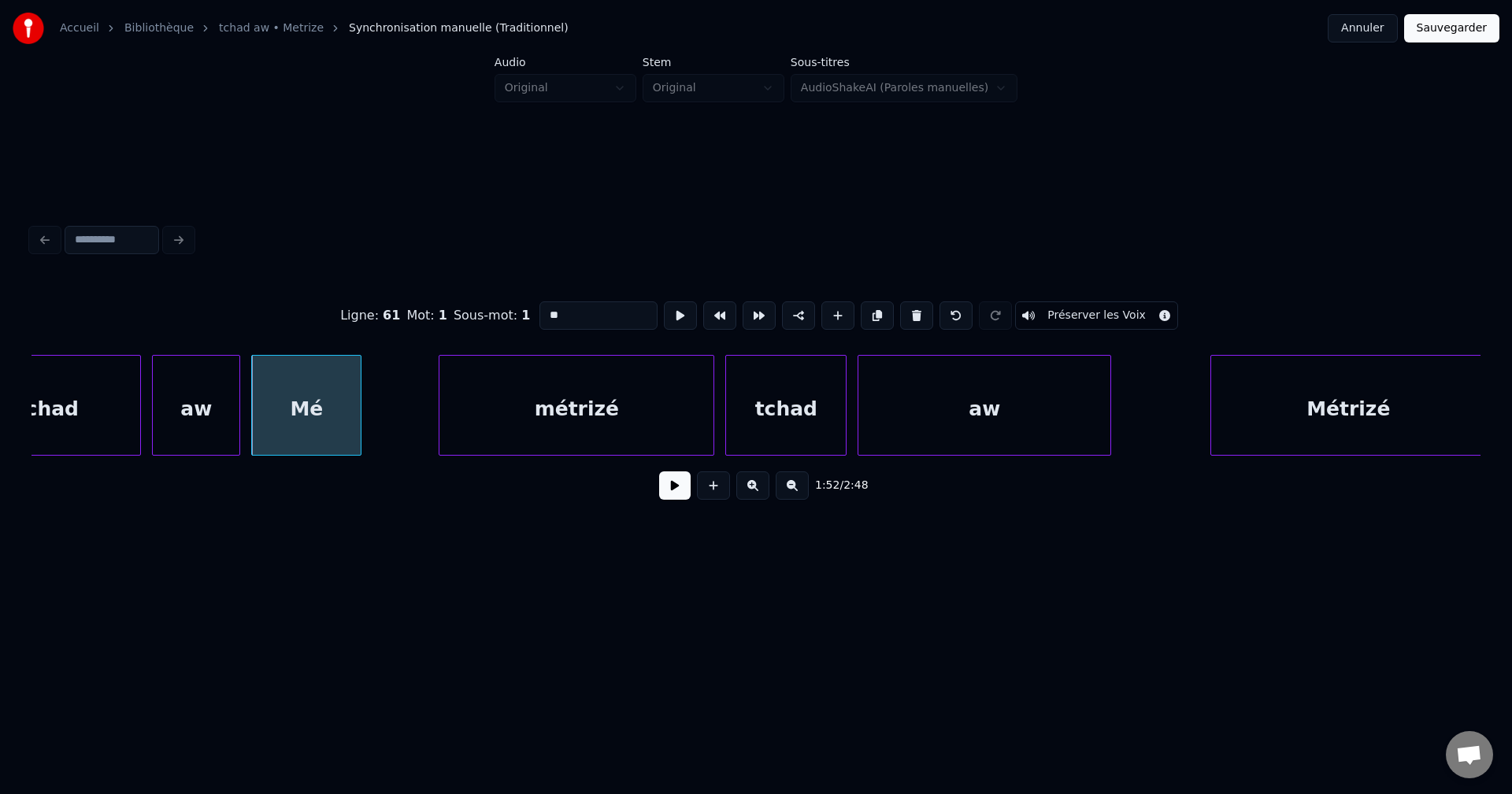
click at [681, 494] on button at bounding box center [675, 485] width 31 height 29
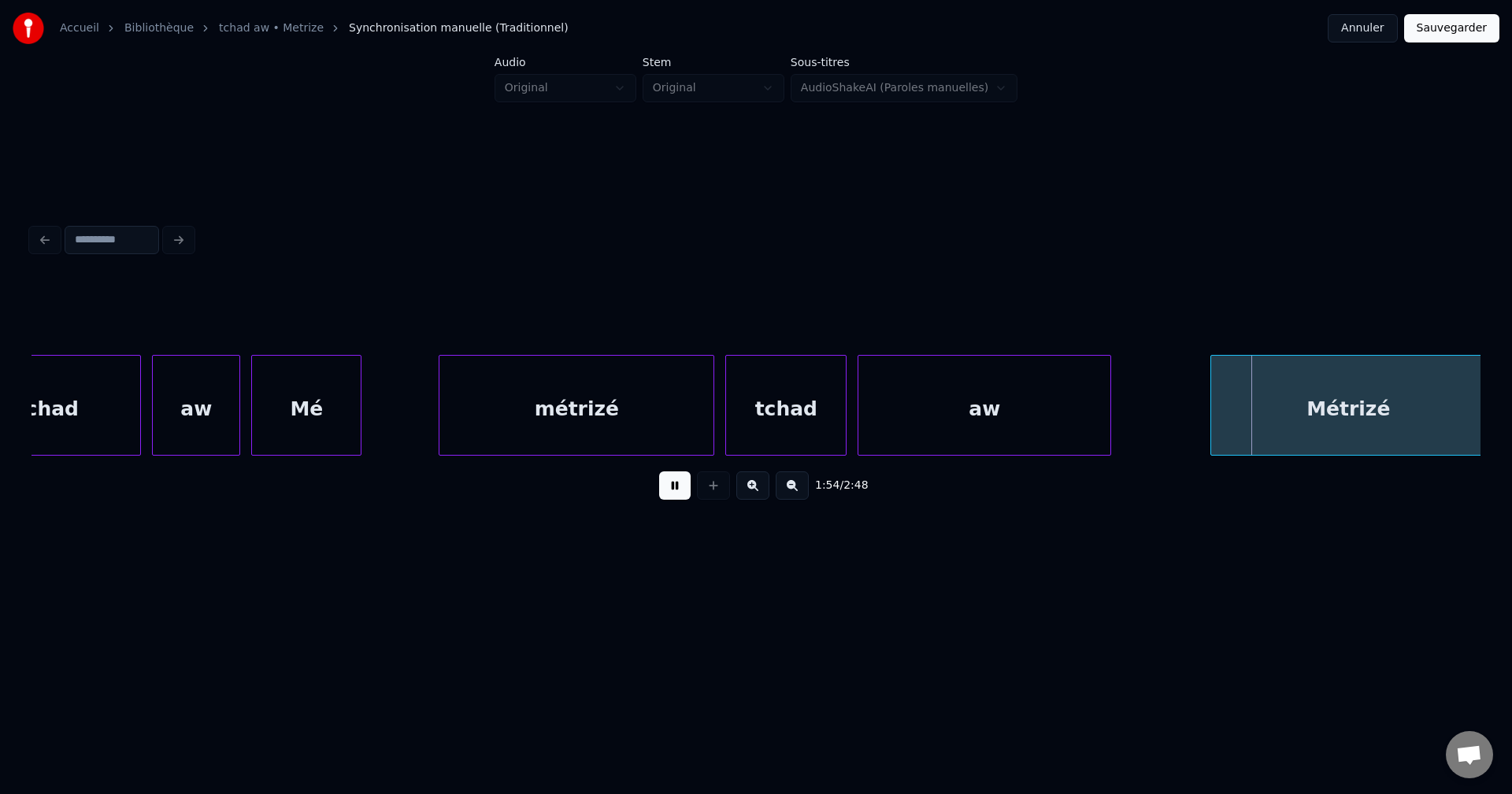
click at [679, 490] on button at bounding box center [675, 485] width 31 height 29
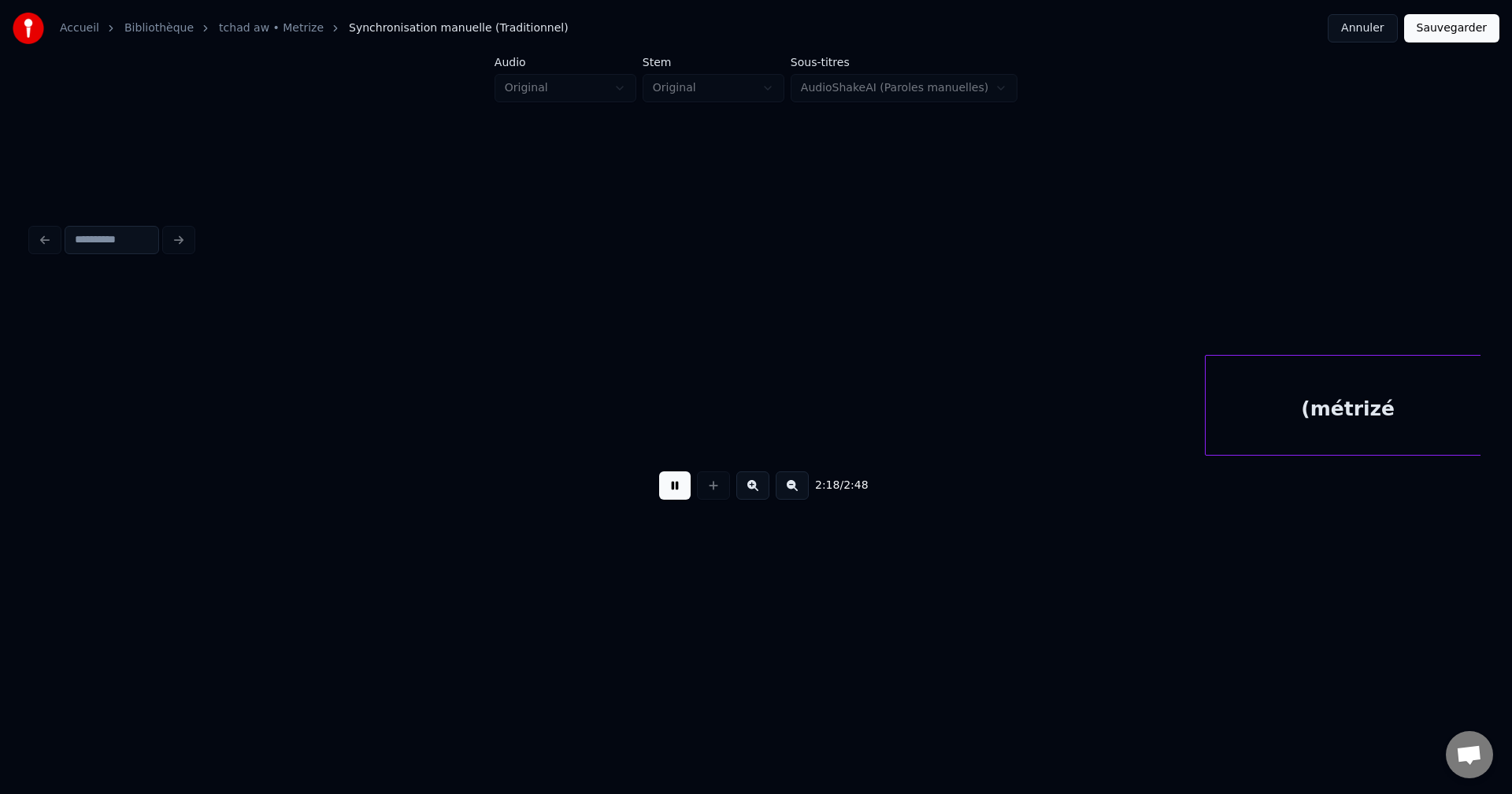
scroll to position [0, 76424]
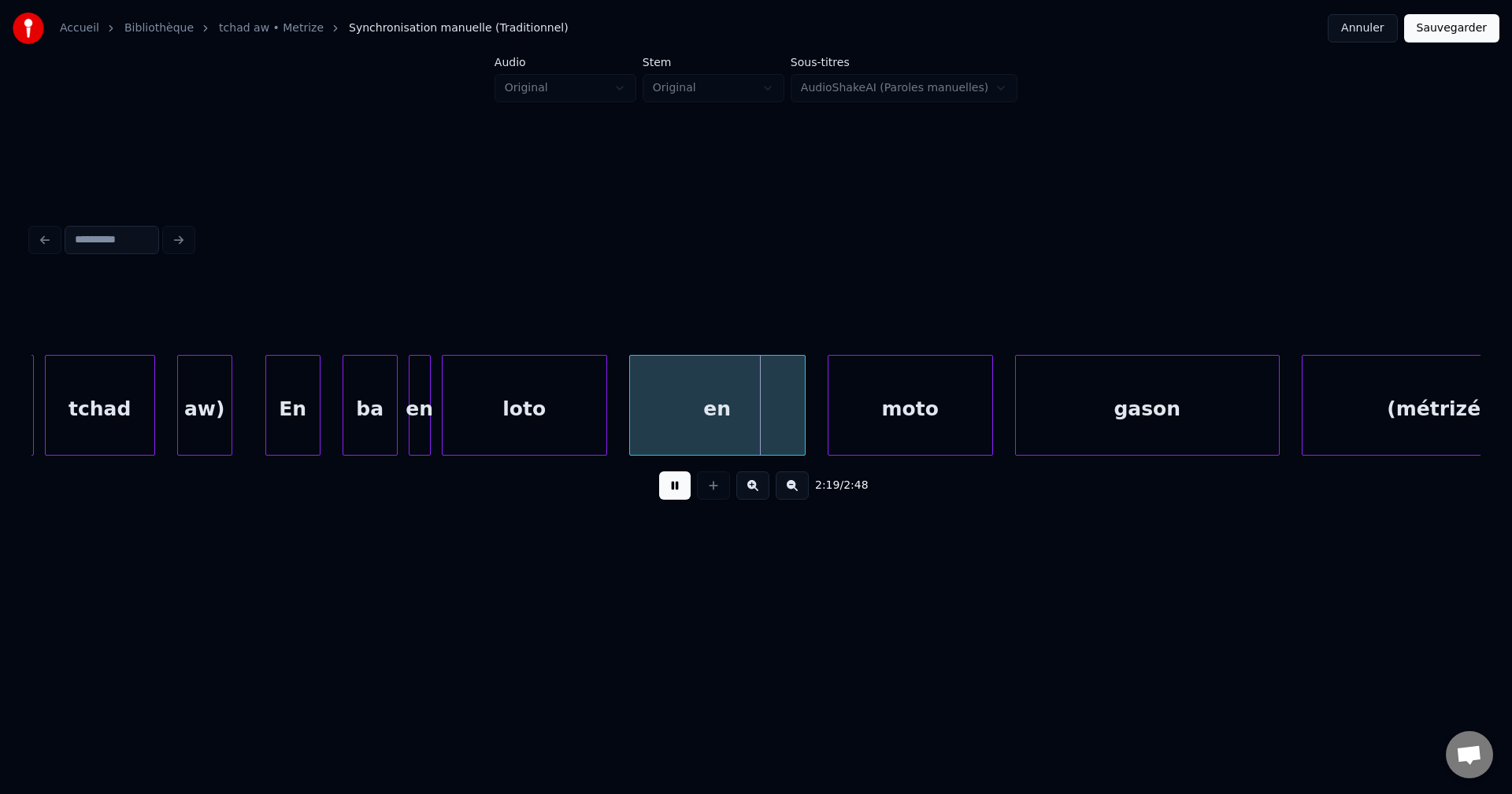
click at [679, 495] on button at bounding box center [675, 485] width 31 height 29
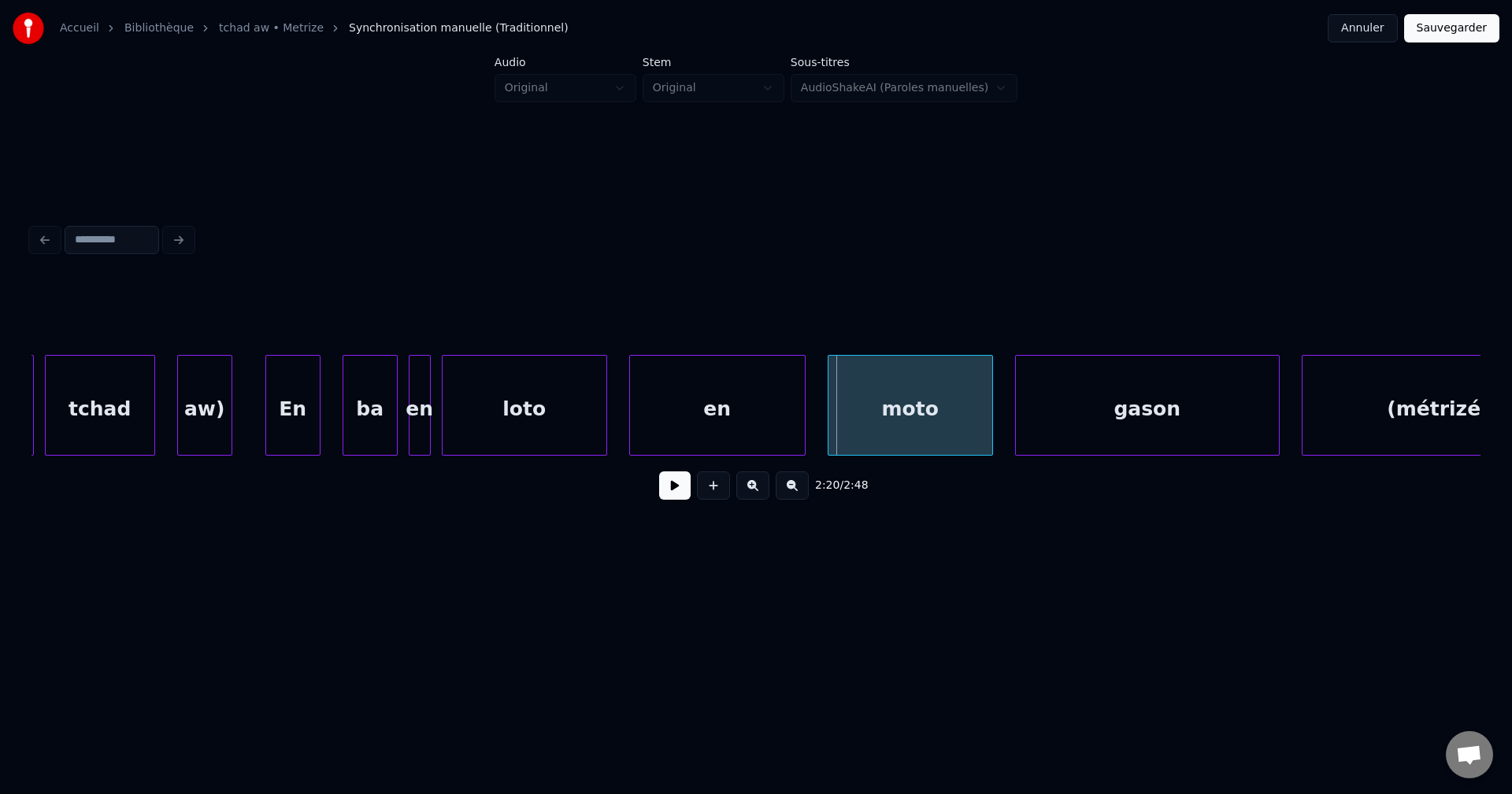
click at [214, 439] on div "aw)" at bounding box center [205, 409] width 54 height 107
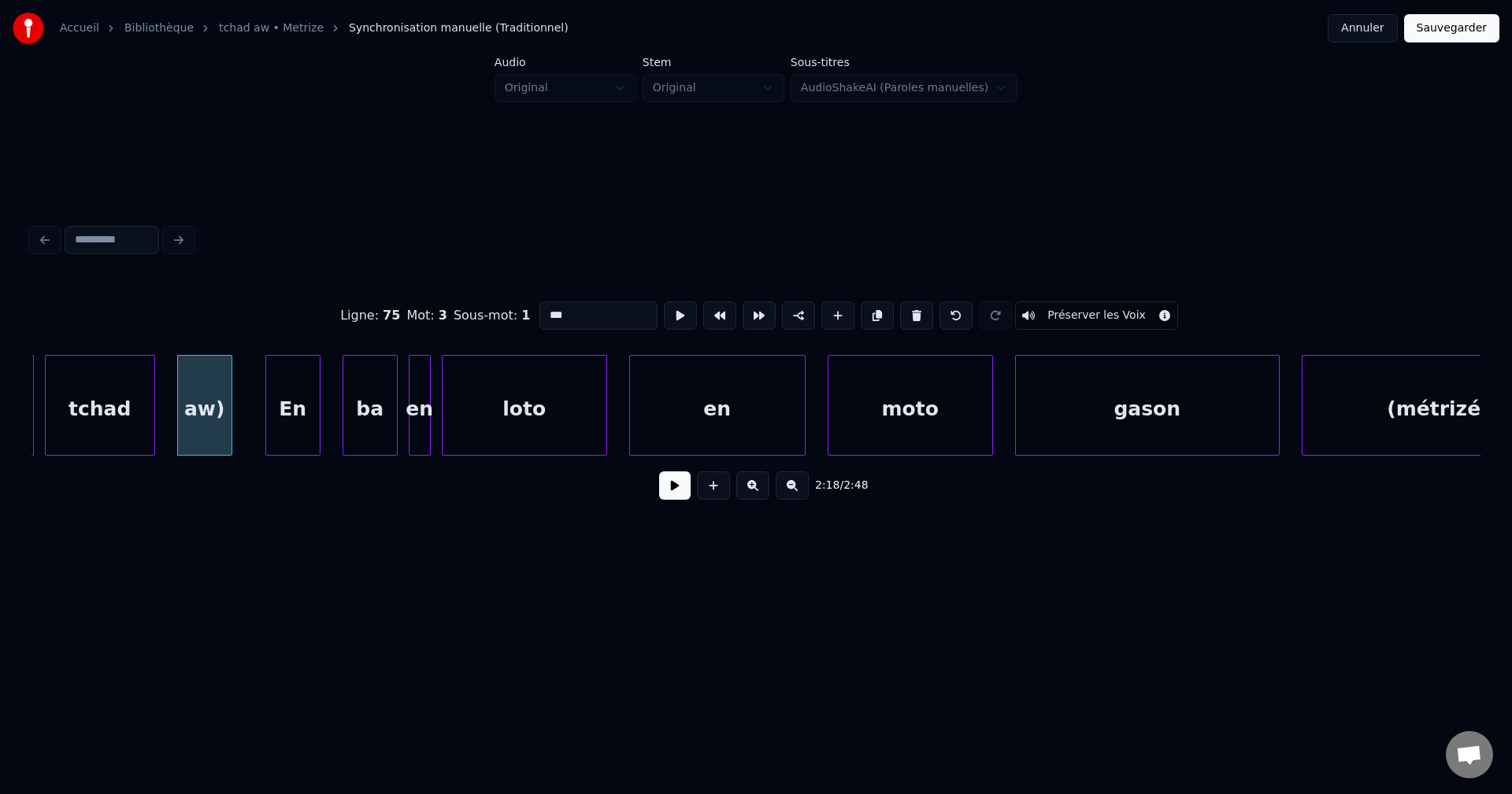
click at [676, 500] on button at bounding box center [675, 485] width 31 height 29
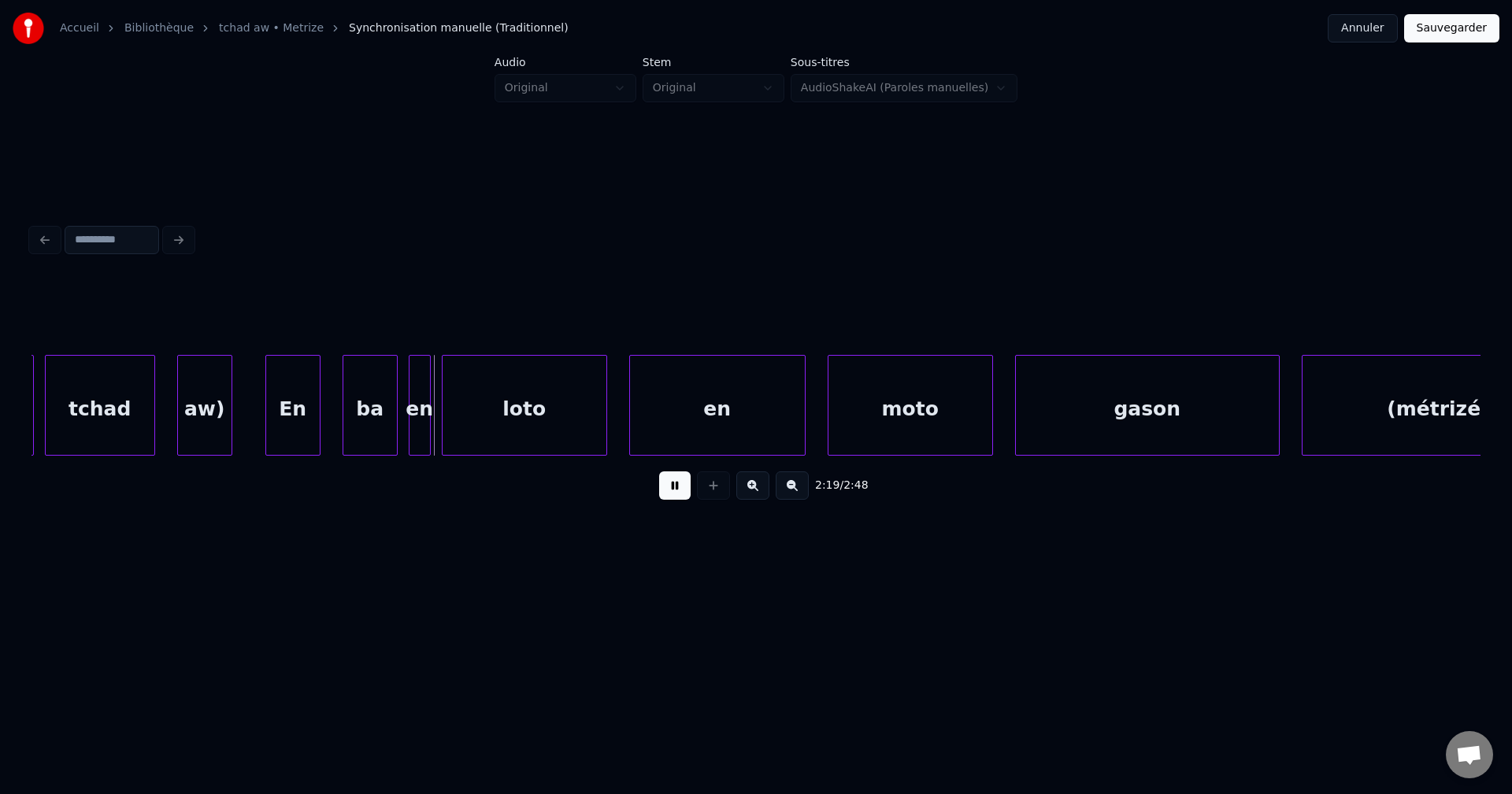
click at [676, 500] on button at bounding box center [675, 485] width 31 height 29
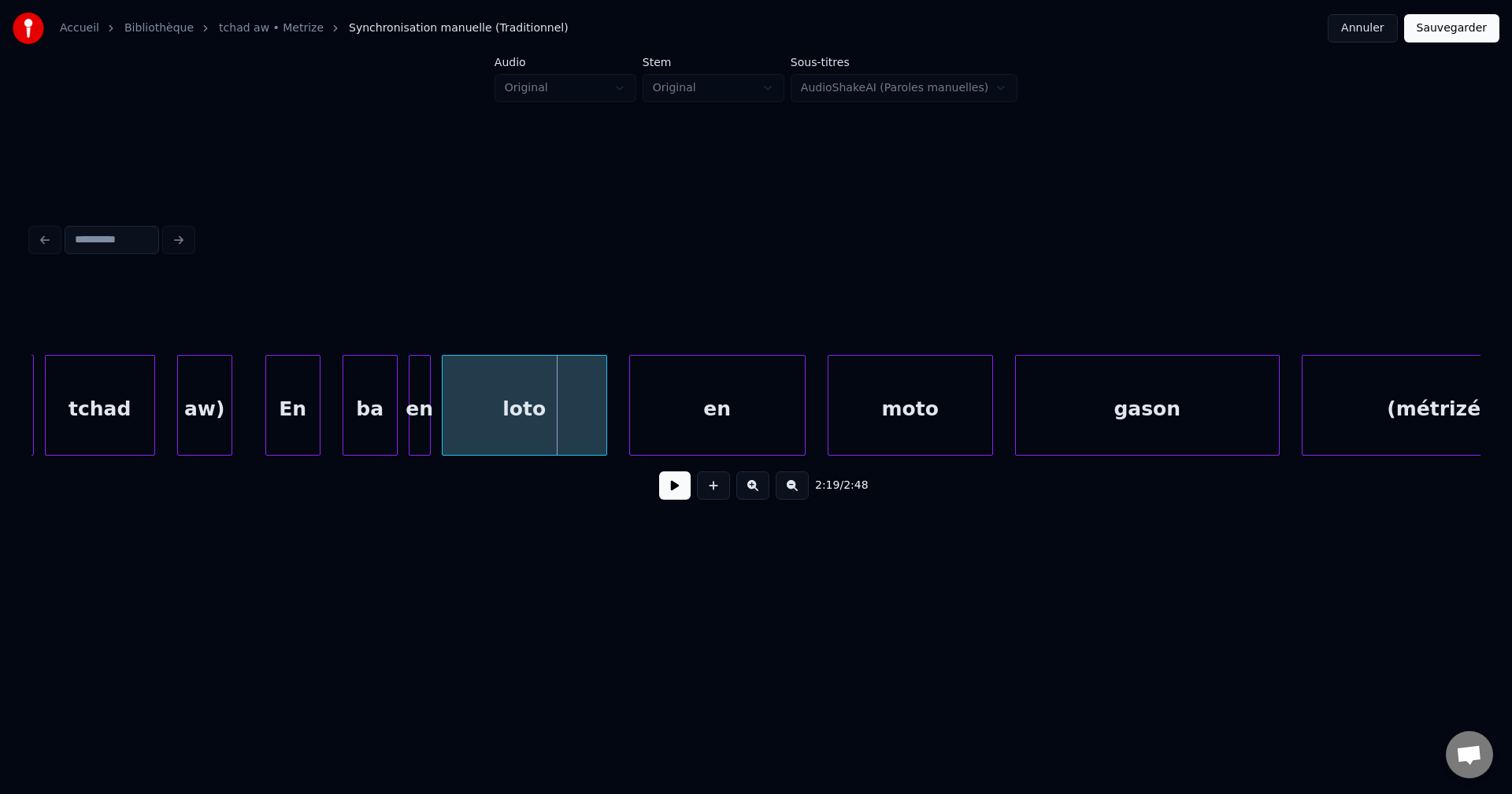
click at [315, 419] on div at bounding box center [317, 404] width 5 height 99
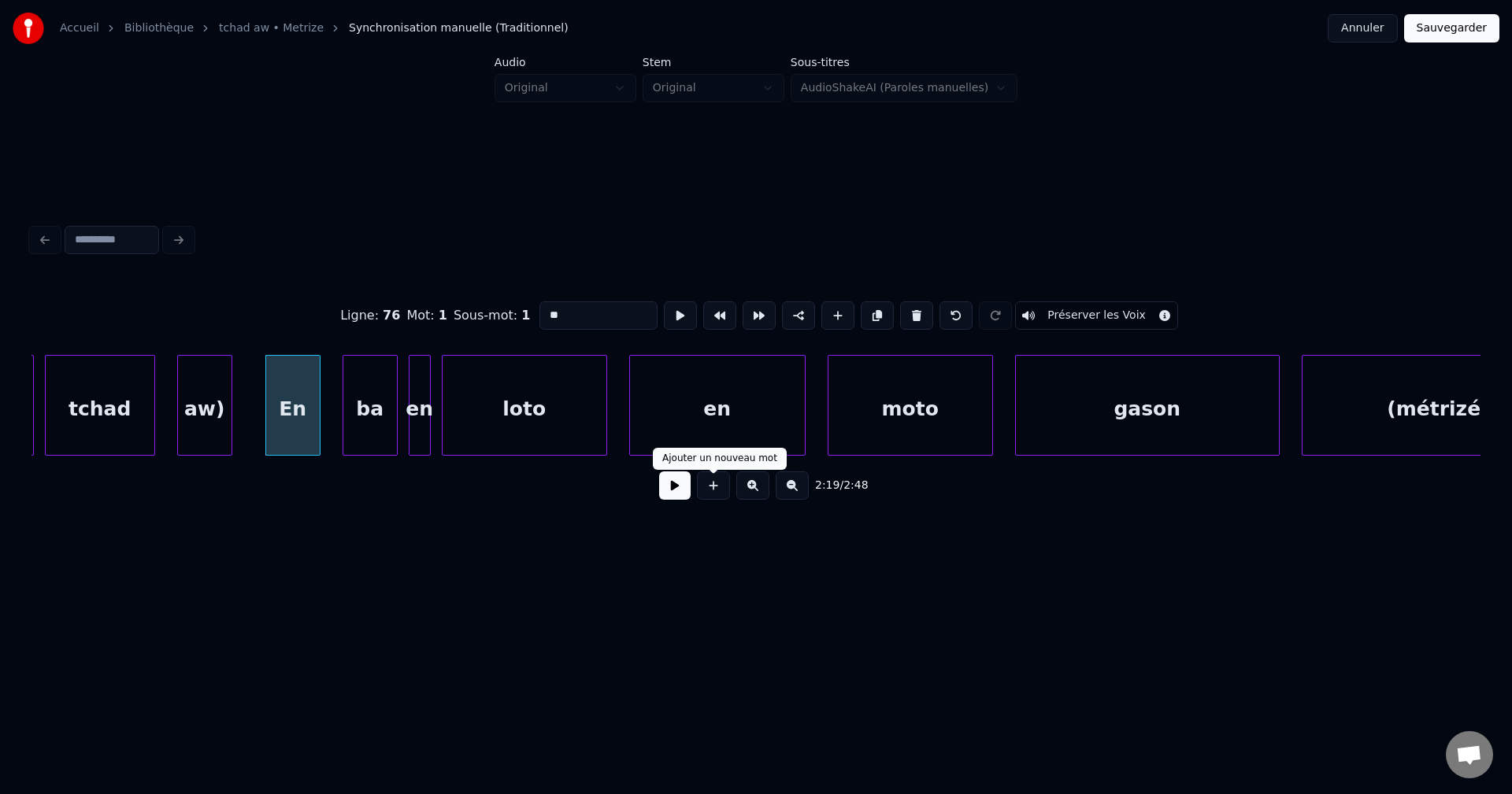
click at [687, 497] on button at bounding box center [675, 485] width 31 height 29
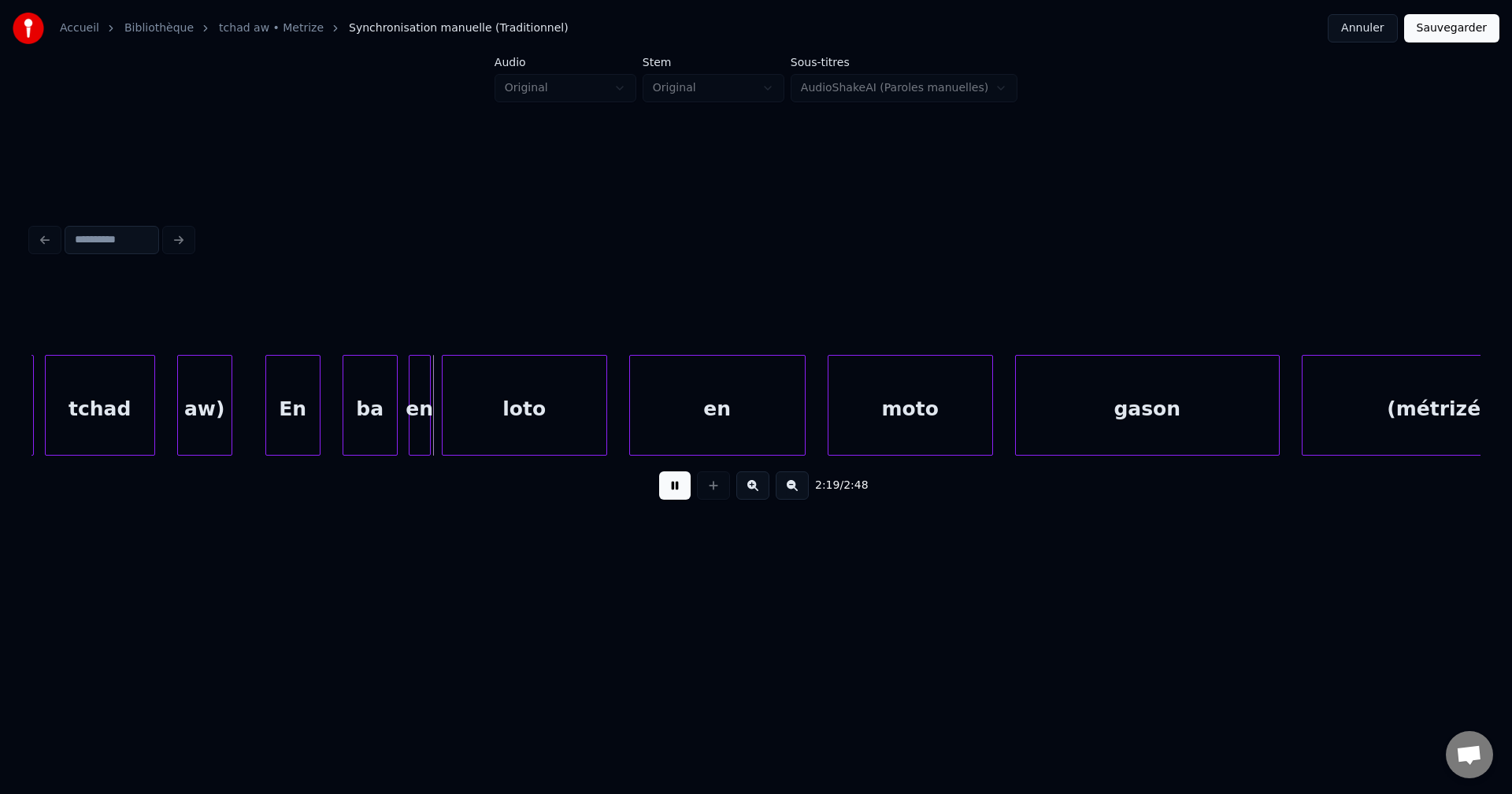
drag, startPoint x: 685, startPoint y: 497, endPoint x: 523, endPoint y: 493, distance: 162.0
click at [683, 497] on button at bounding box center [675, 485] width 31 height 29
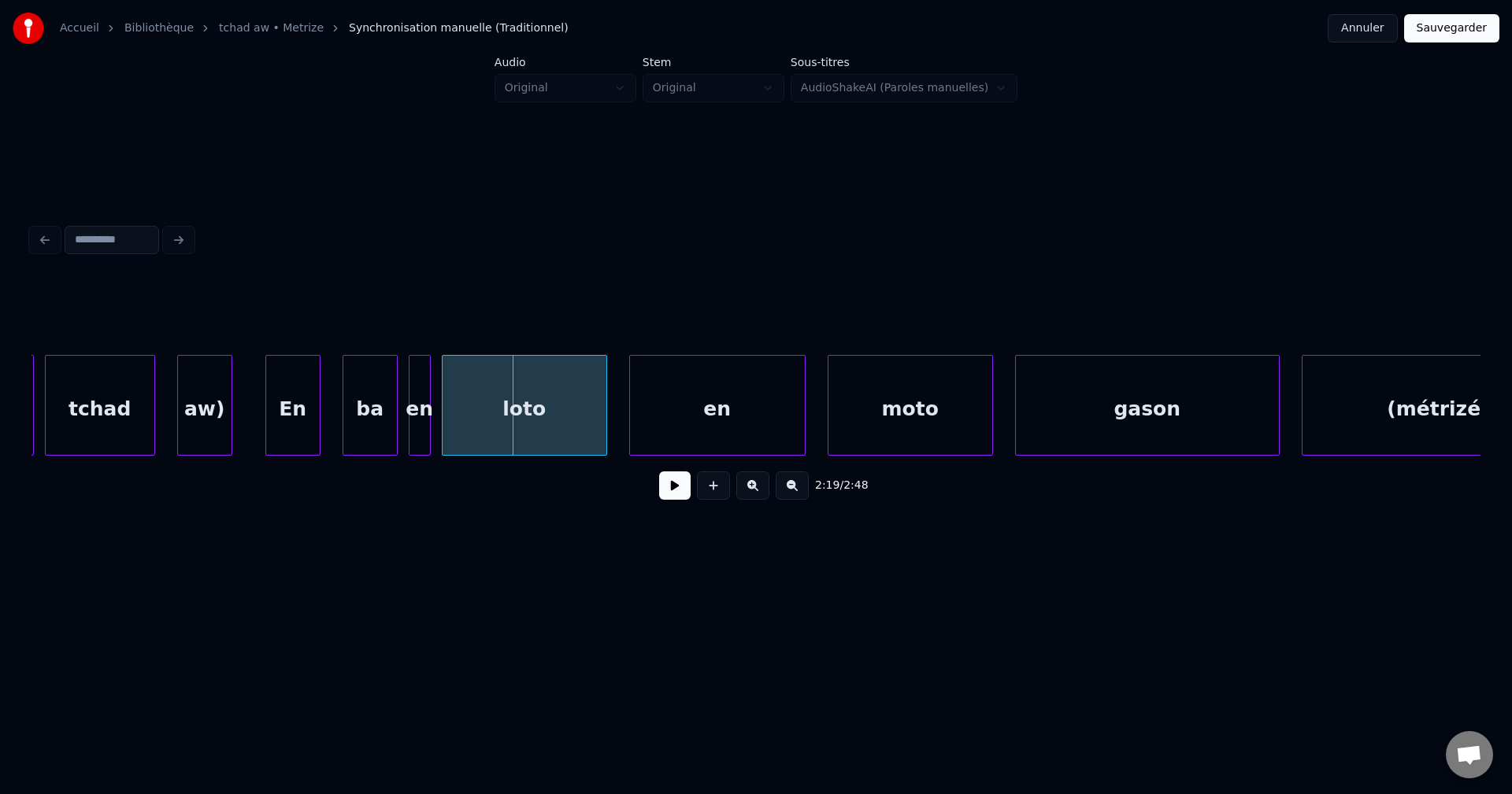
click at [307, 407] on div "En" at bounding box center [293, 409] width 54 height 107
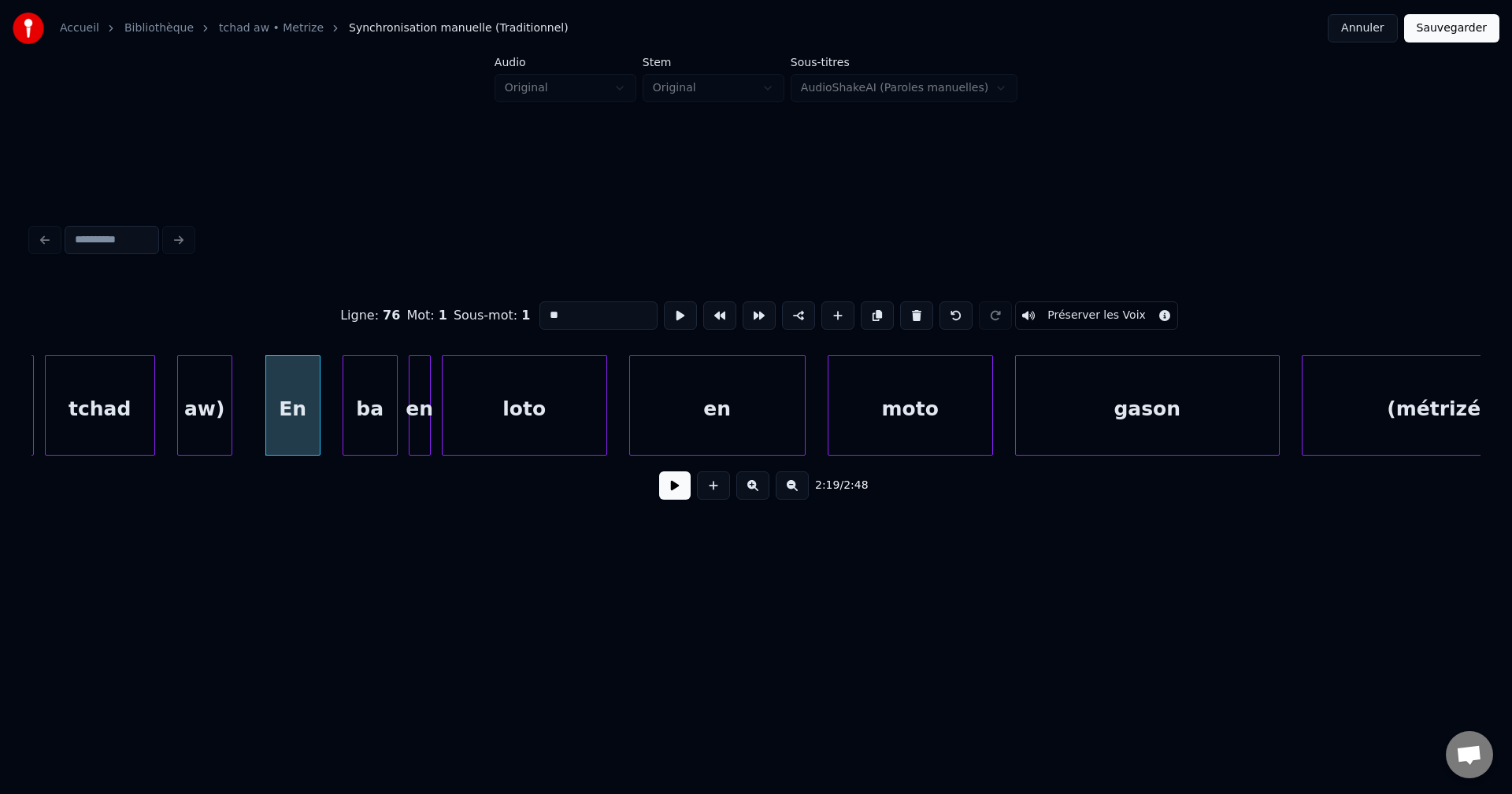
drag, startPoint x: 602, startPoint y: 309, endPoint x: 450, endPoint y: 325, distance: 152.8
click at [450, 325] on div "Ligne : 76 Mot : 1 Sous-mot : 1 ** Préserver les Voix" at bounding box center [756, 315] width 1449 height 79
click at [372, 411] on div "ba" at bounding box center [370, 409] width 54 height 107
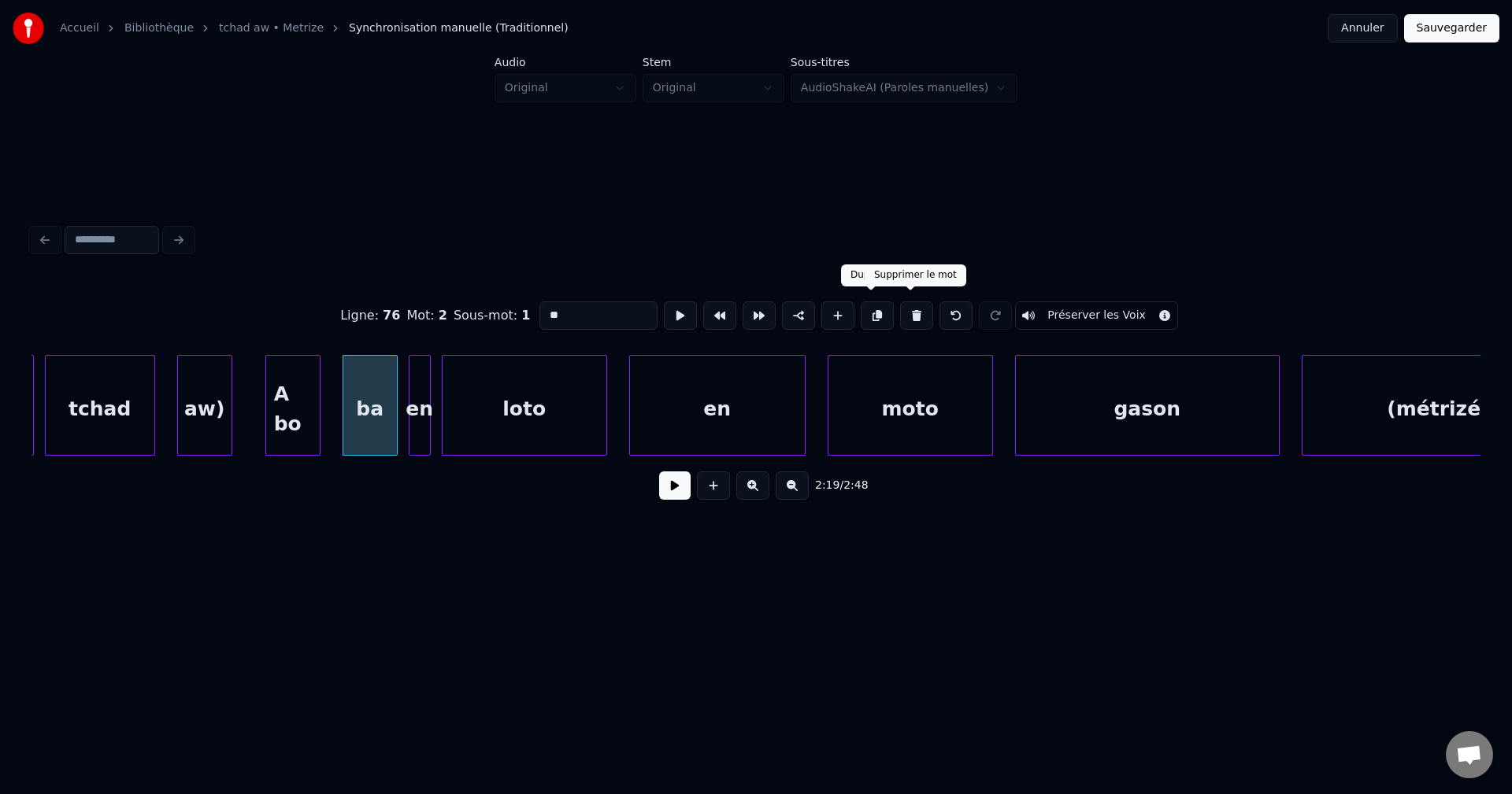
click at [909, 315] on button at bounding box center [917, 316] width 33 height 29
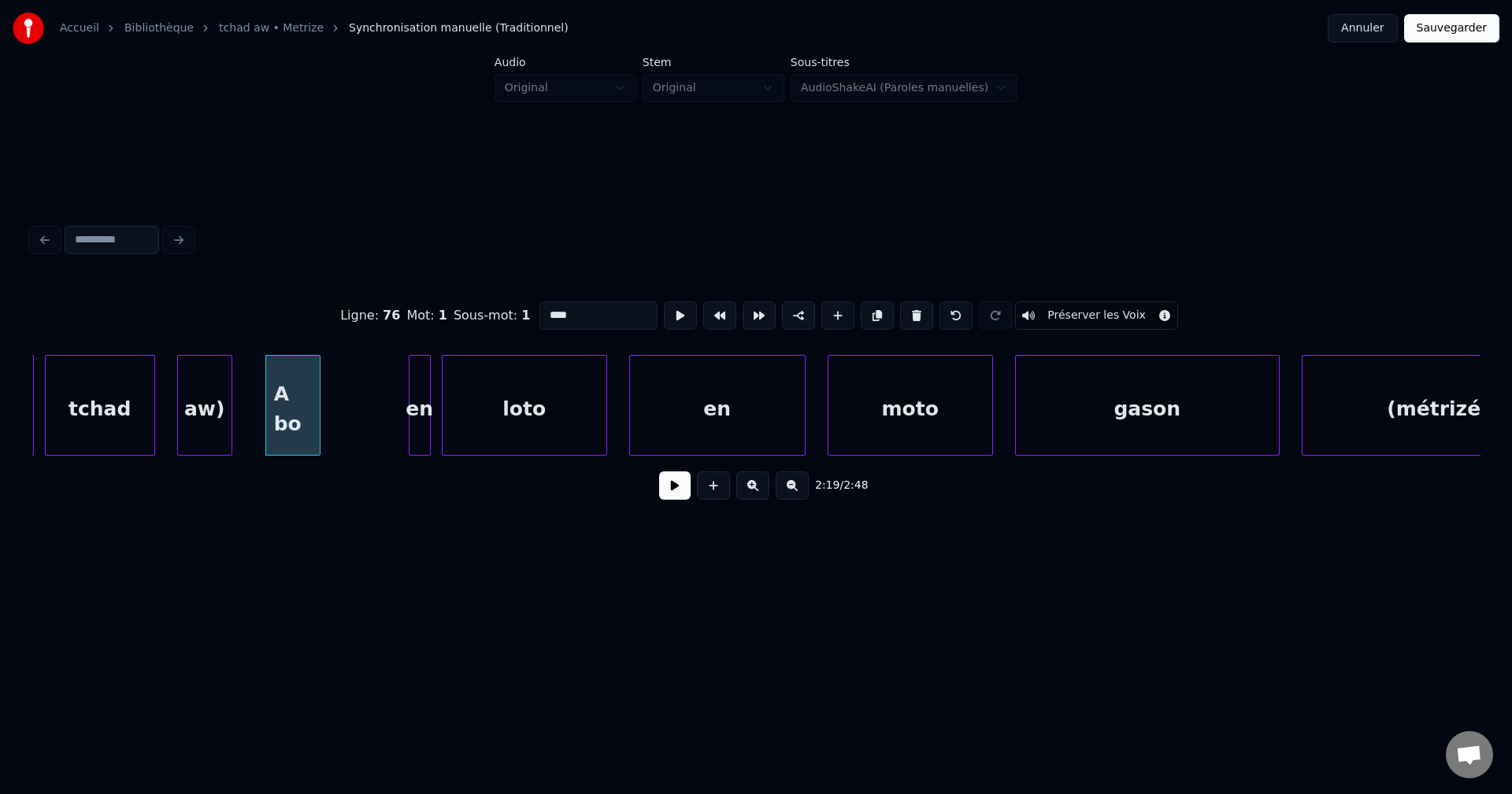
click at [429, 421] on div at bounding box center [427, 404] width 5 height 99
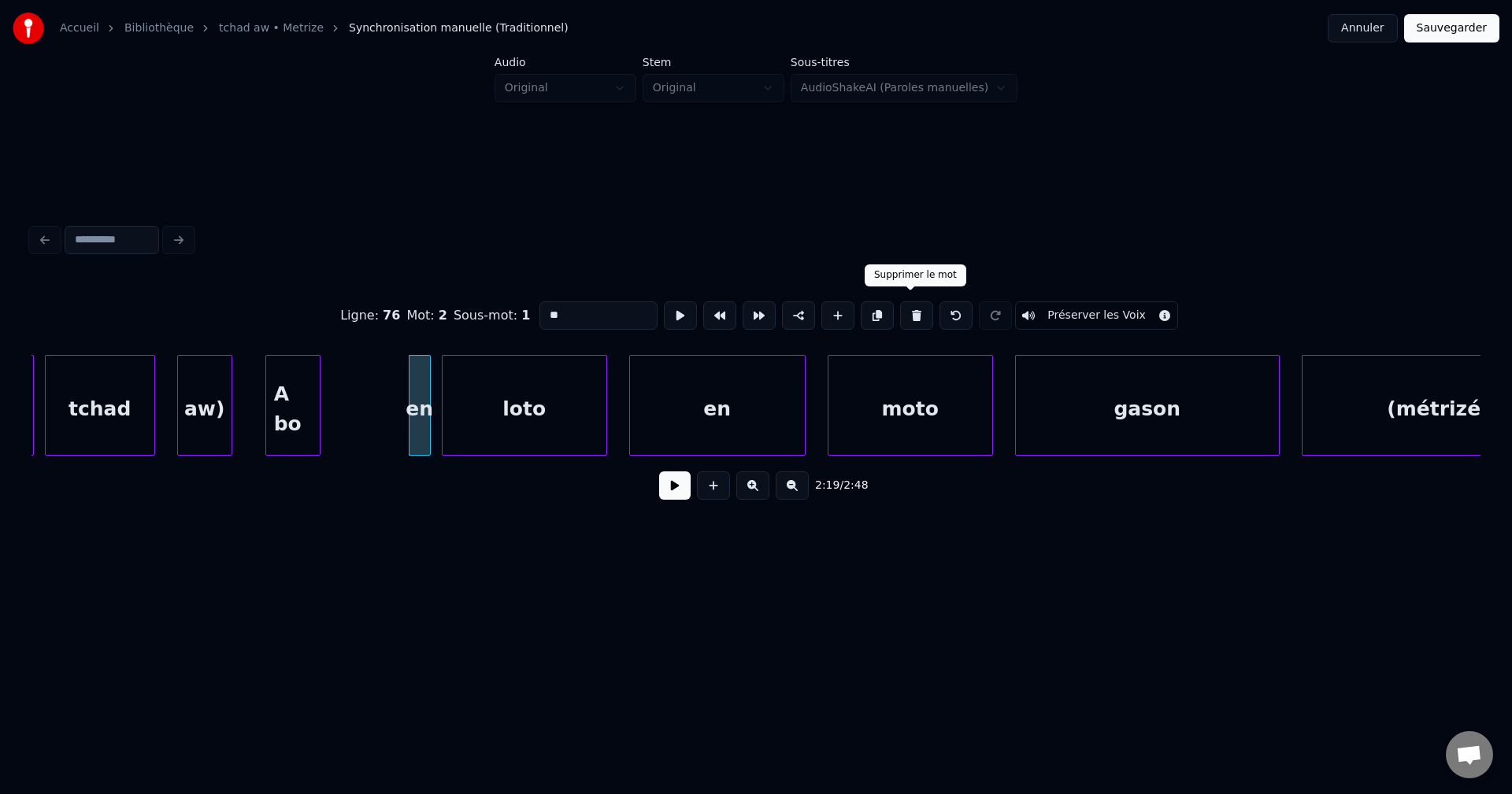
click at [913, 309] on button at bounding box center [917, 316] width 33 height 29
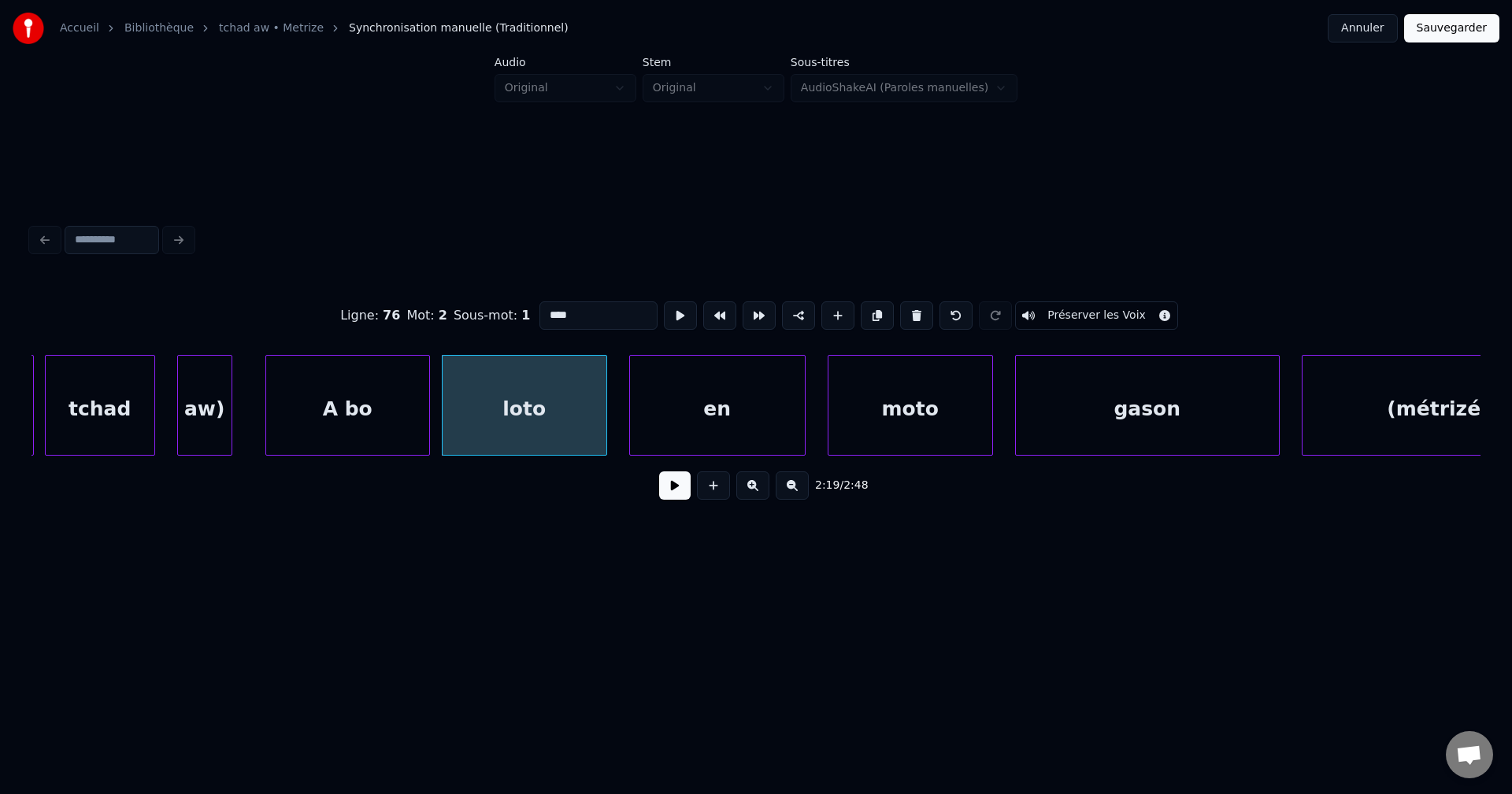
click at [429, 404] on div at bounding box center [426, 404] width 5 height 99
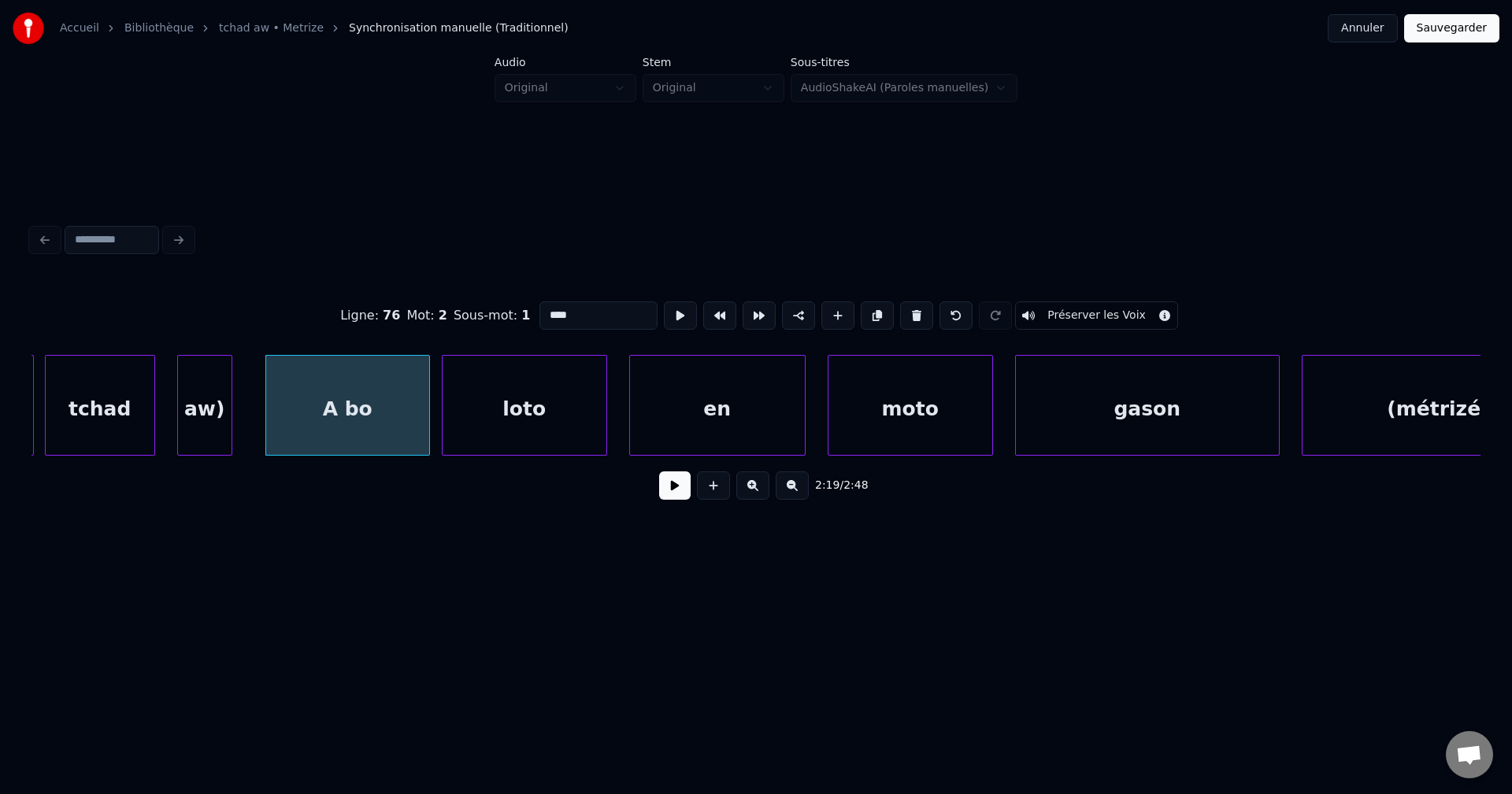
click at [371, 408] on div "A bo" at bounding box center [347, 409] width 163 height 107
type input "****"
click at [675, 488] on button at bounding box center [675, 485] width 31 height 29
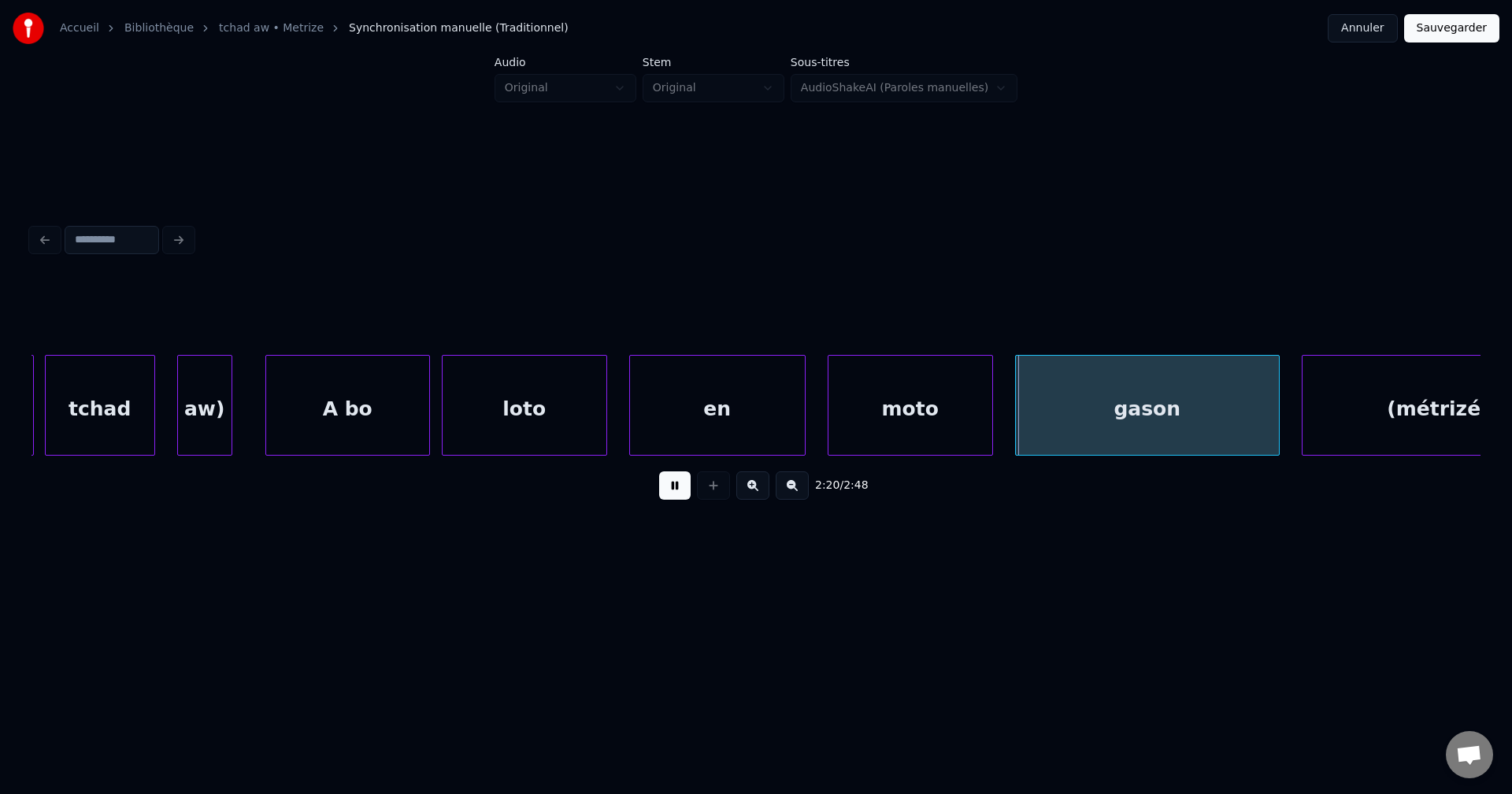
click at [663, 485] on button at bounding box center [675, 485] width 31 height 29
click at [741, 392] on div "en" at bounding box center [717, 409] width 175 height 107
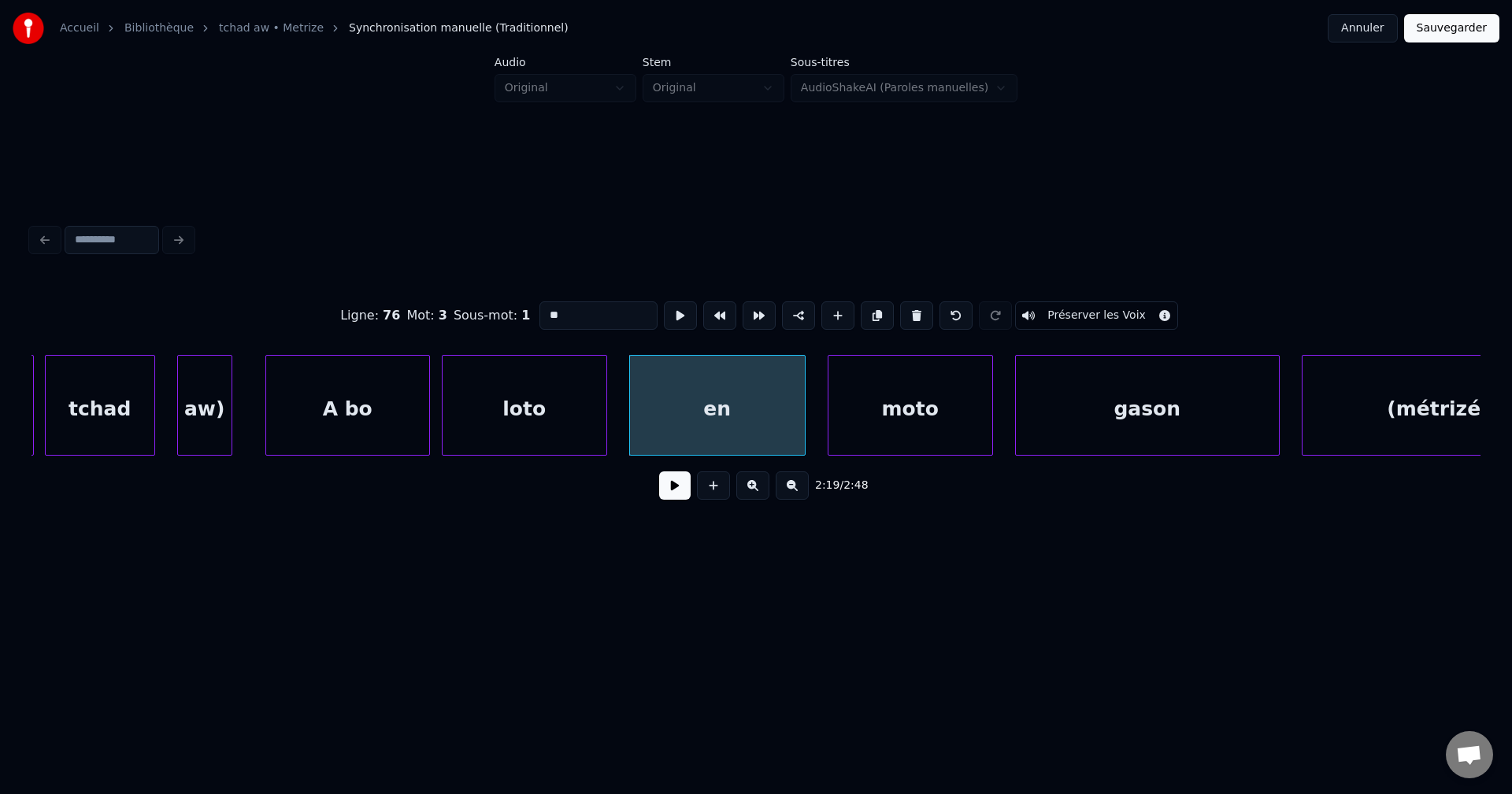
drag, startPoint x: 598, startPoint y: 310, endPoint x: 267, endPoint y: 354, distance: 333.9
click at [269, 356] on div "Ligne : 76 Mot : 3 Sous-mot : 1 ** Préserver les Voix 2:19 / 2:48" at bounding box center [756, 395] width 1449 height 239
type input "***"
click at [669, 486] on button at bounding box center [675, 485] width 31 height 29
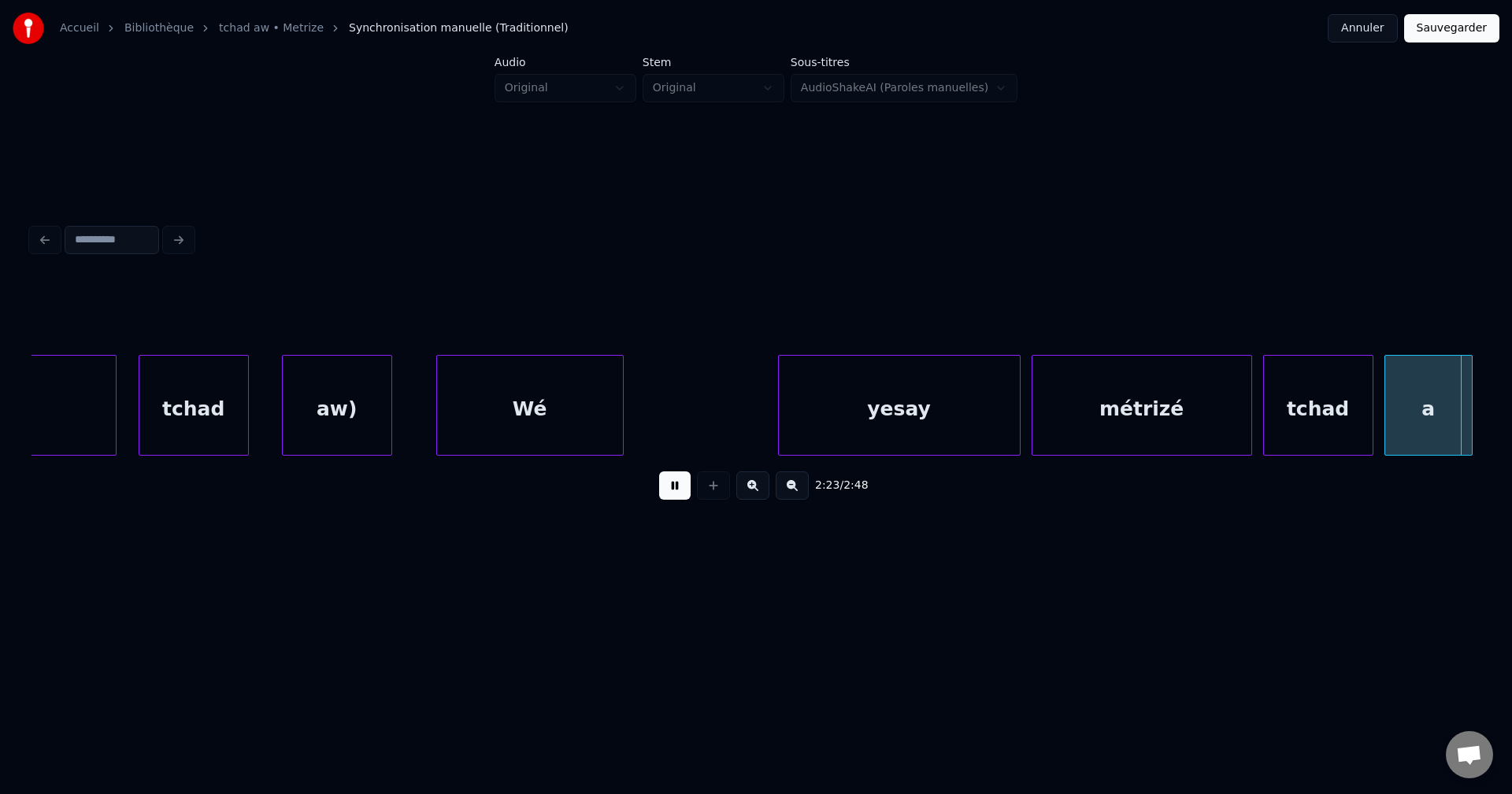
scroll to position [0, 79322]
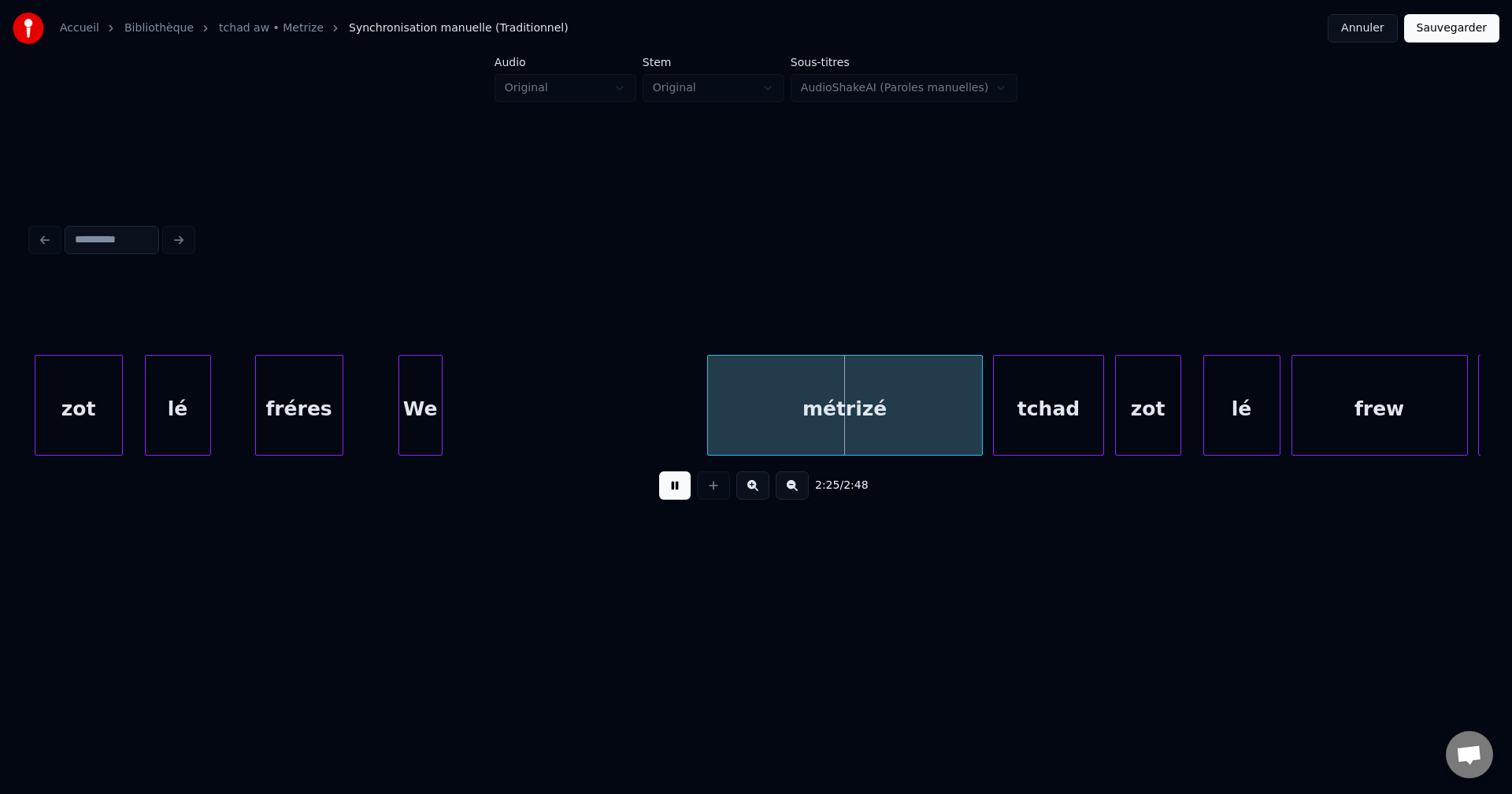
click at [156, 411] on div "lé" at bounding box center [178, 409] width 65 height 107
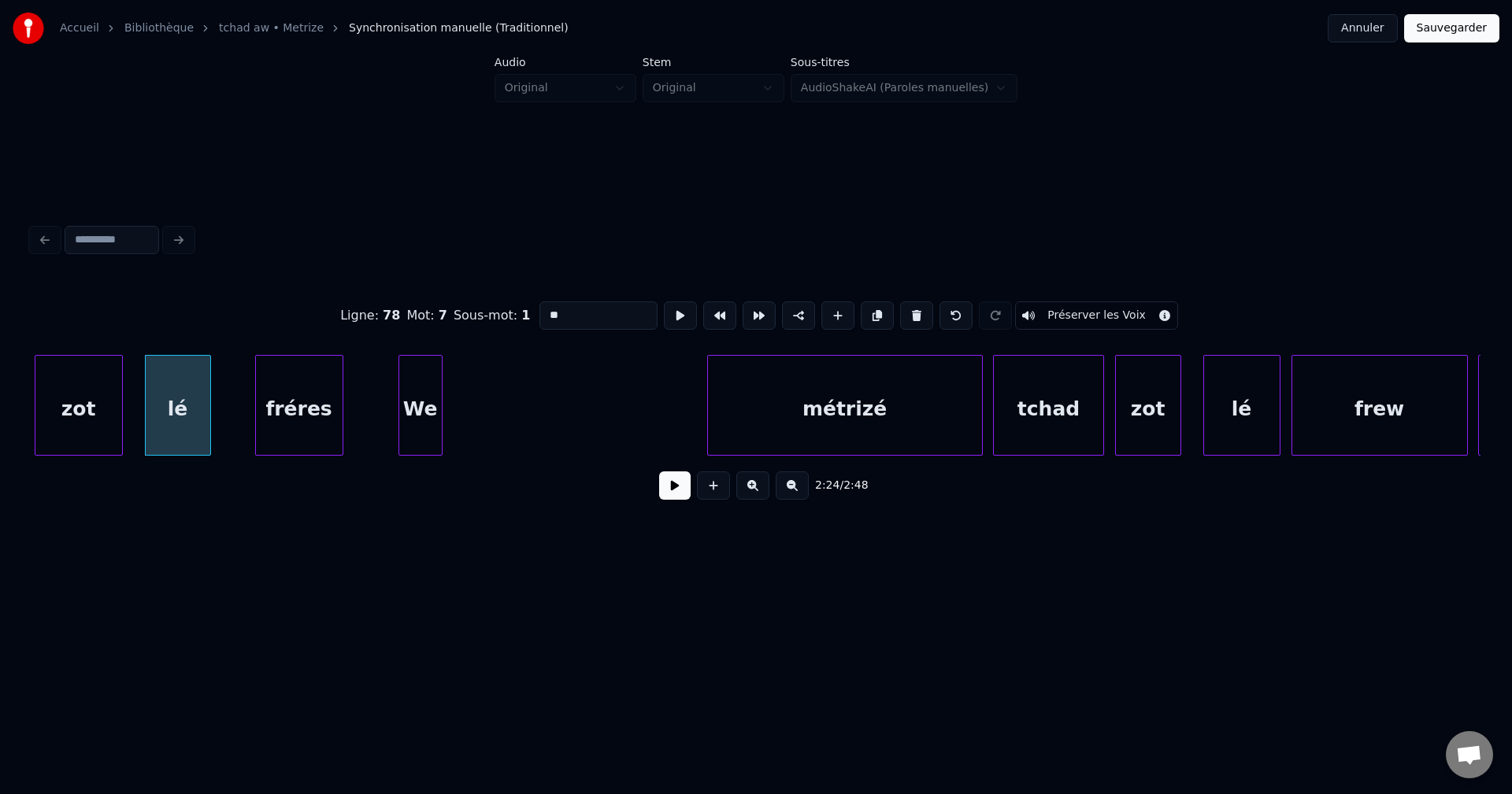
click at [665, 494] on button at bounding box center [675, 485] width 31 height 29
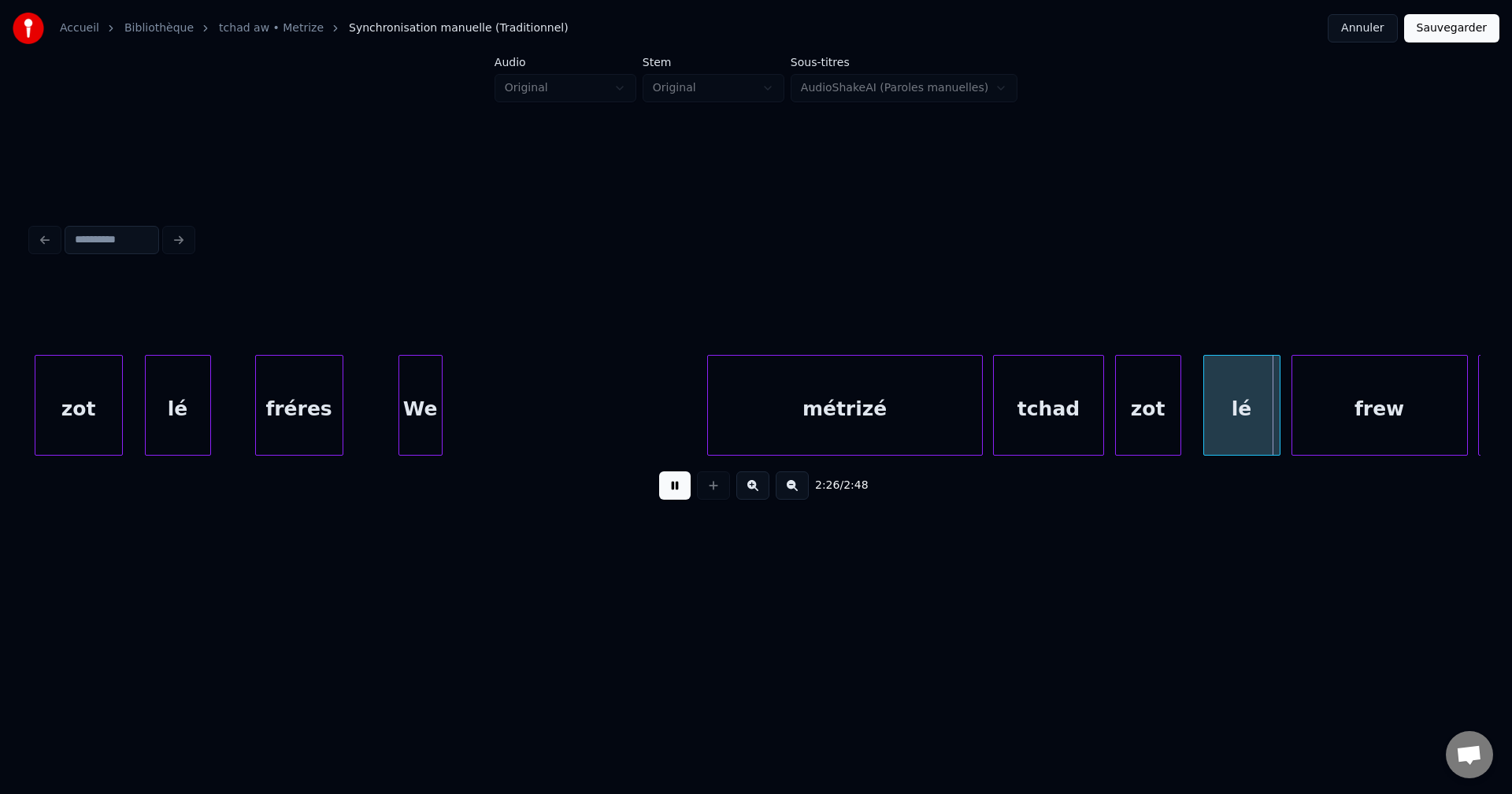
click at [306, 395] on div "fréres" at bounding box center [299, 409] width 87 height 107
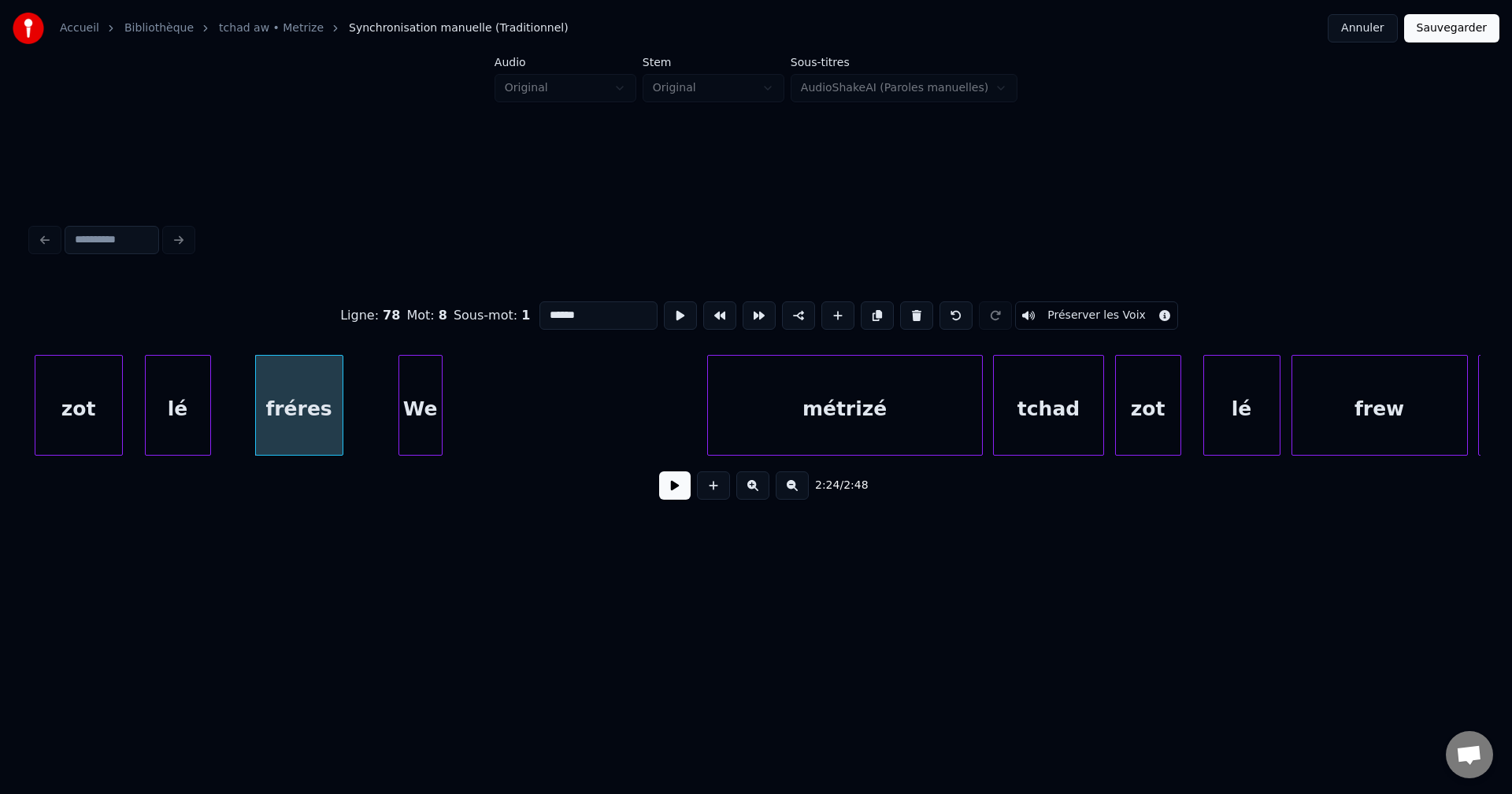
click at [425, 423] on div "We" at bounding box center [420, 409] width 43 height 107
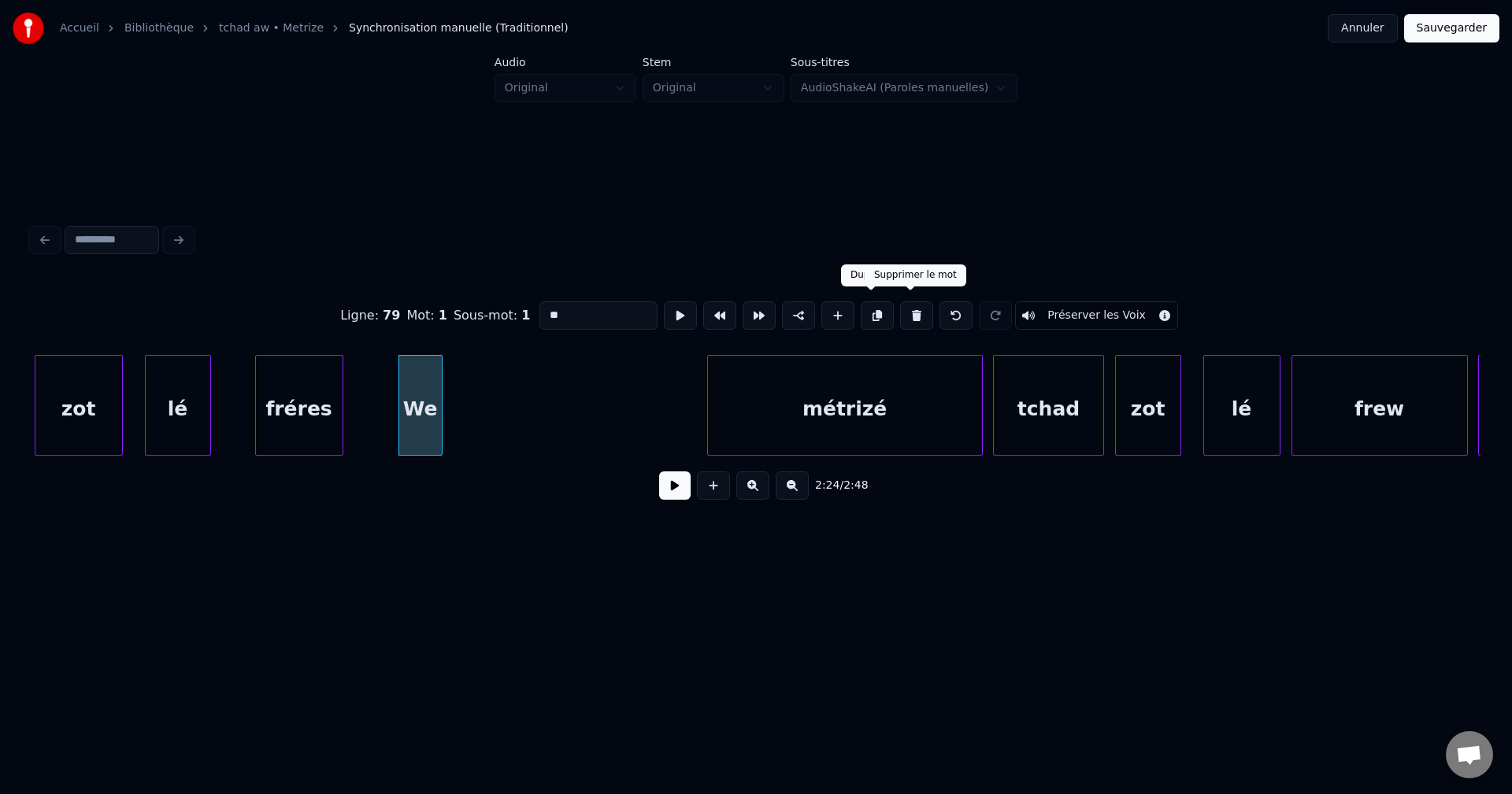
click at [915, 311] on button at bounding box center [917, 316] width 33 height 29
type input "******"
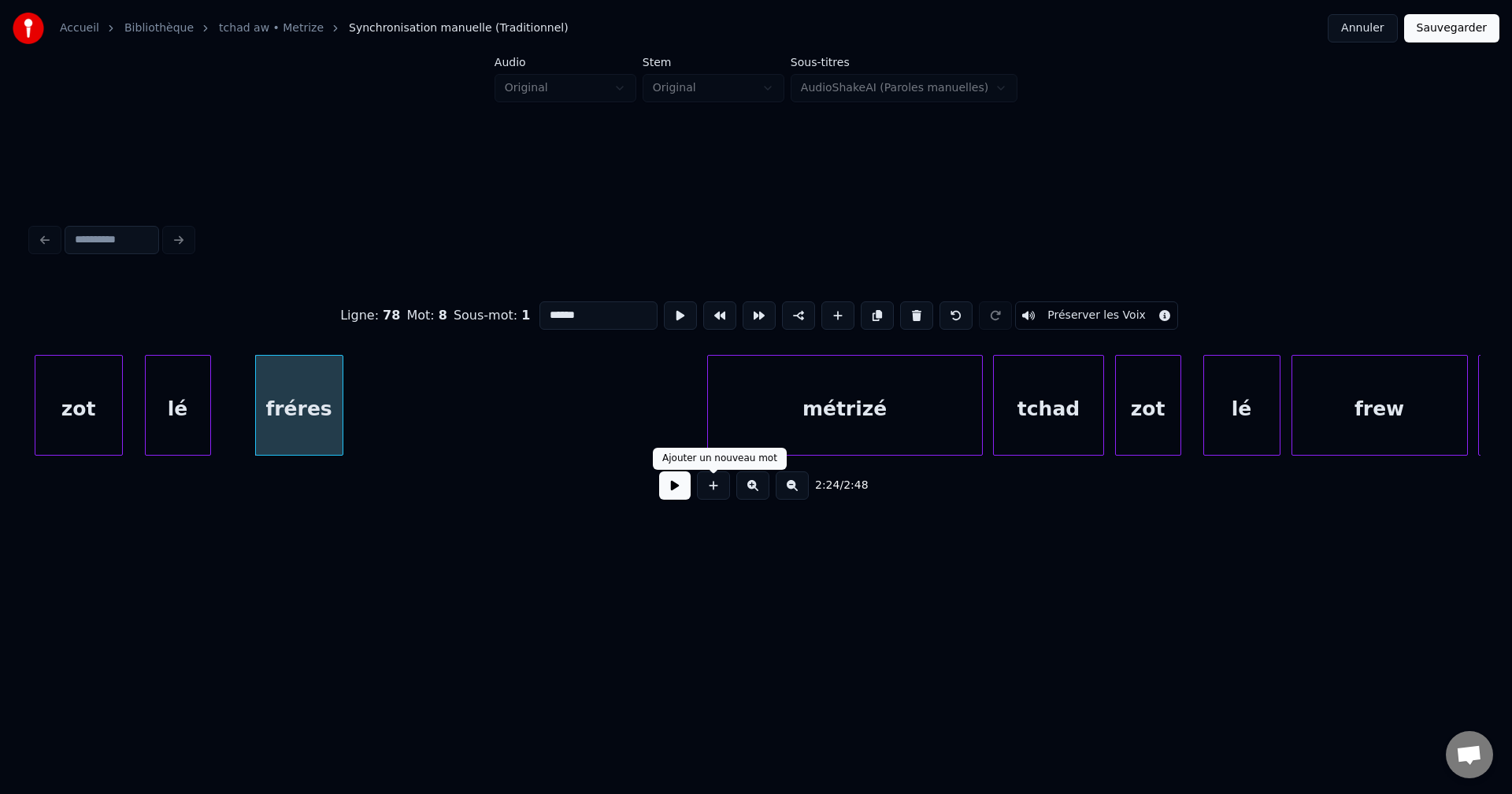
click at [687, 500] on button at bounding box center [675, 485] width 31 height 29
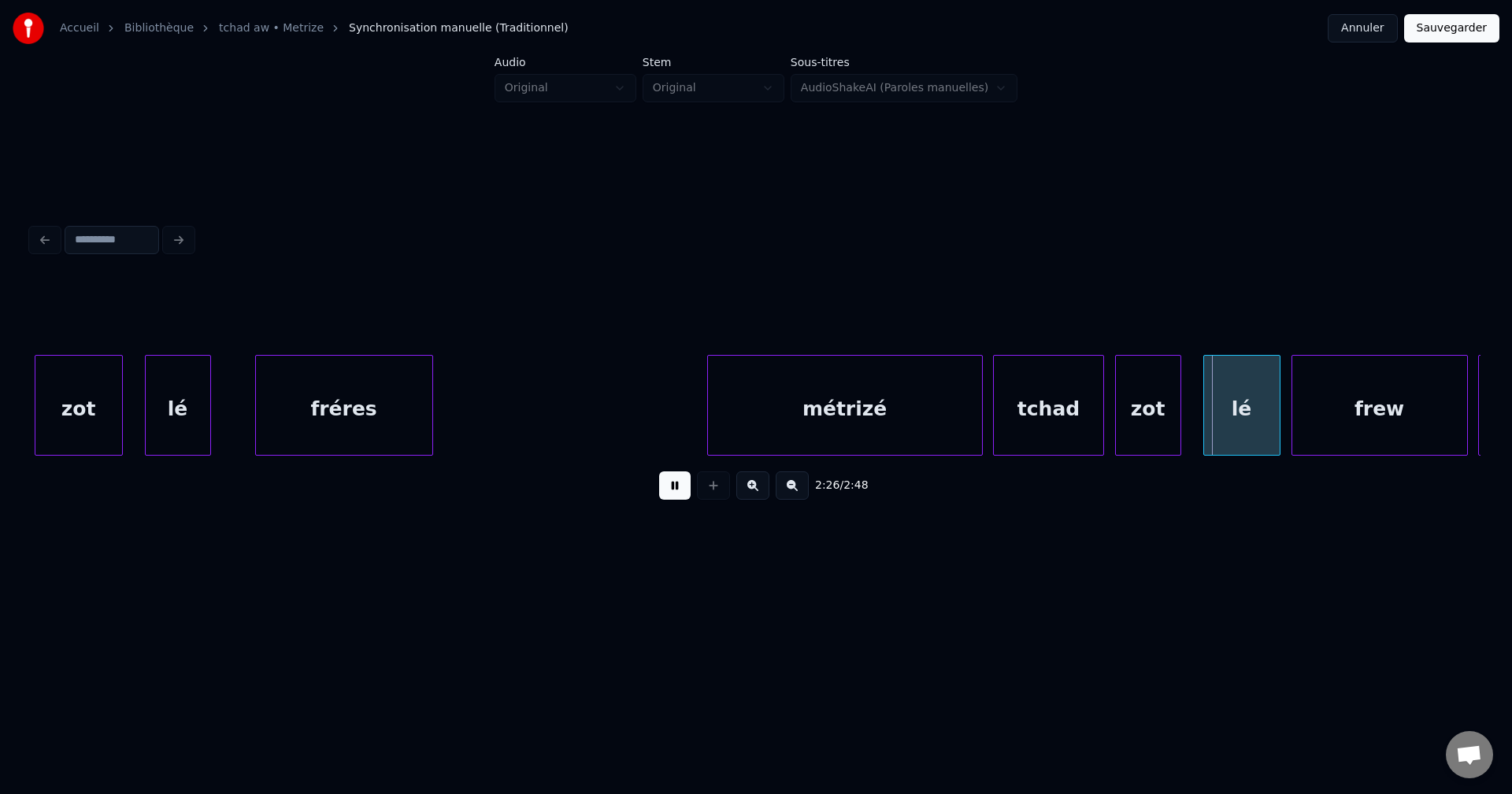
click at [432, 418] on div at bounding box center [430, 404] width 5 height 99
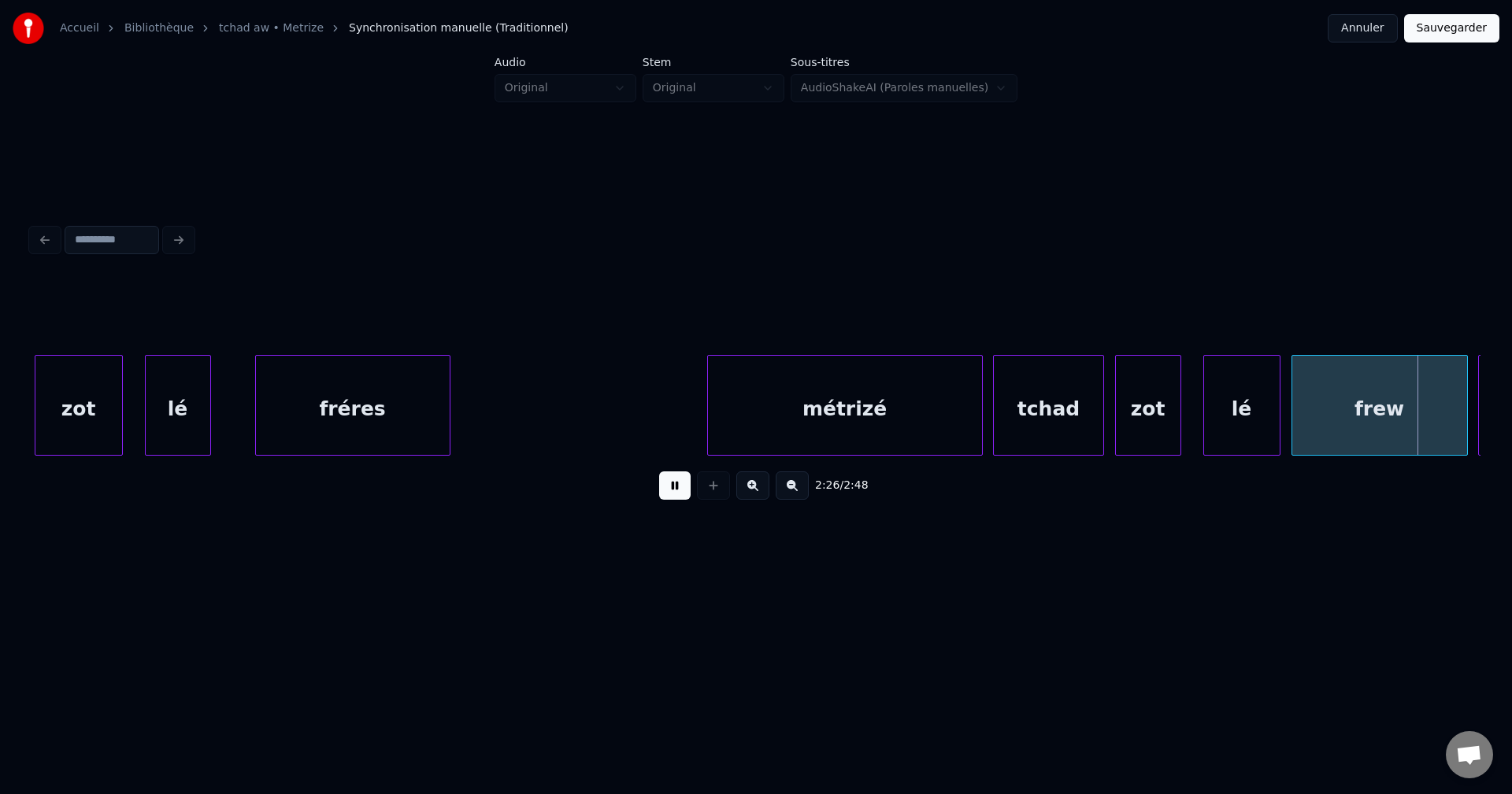
scroll to position [0, 80779]
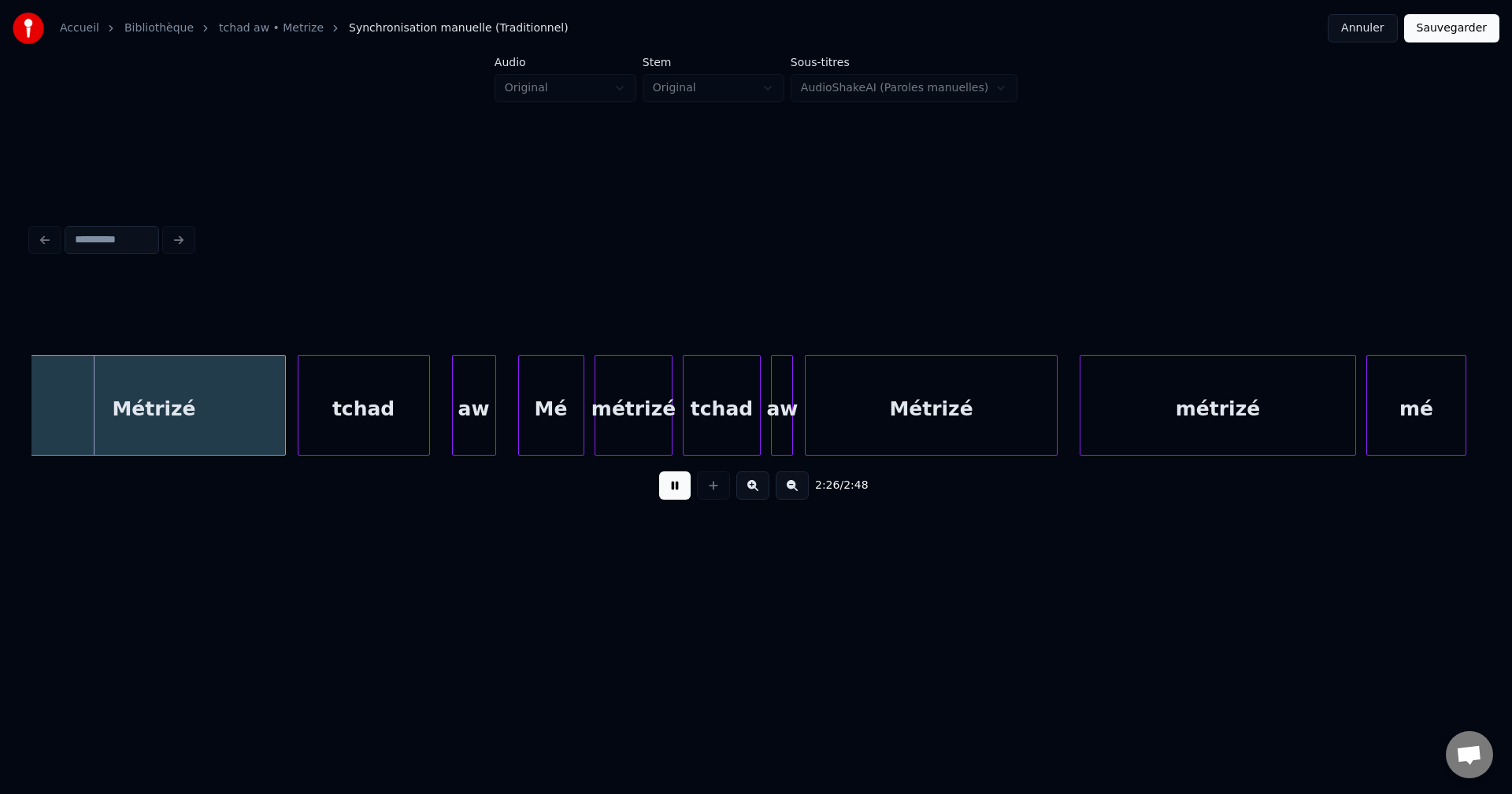
click at [692, 433] on div "tchad" at bounding box center [721, 409] width 76 height 107
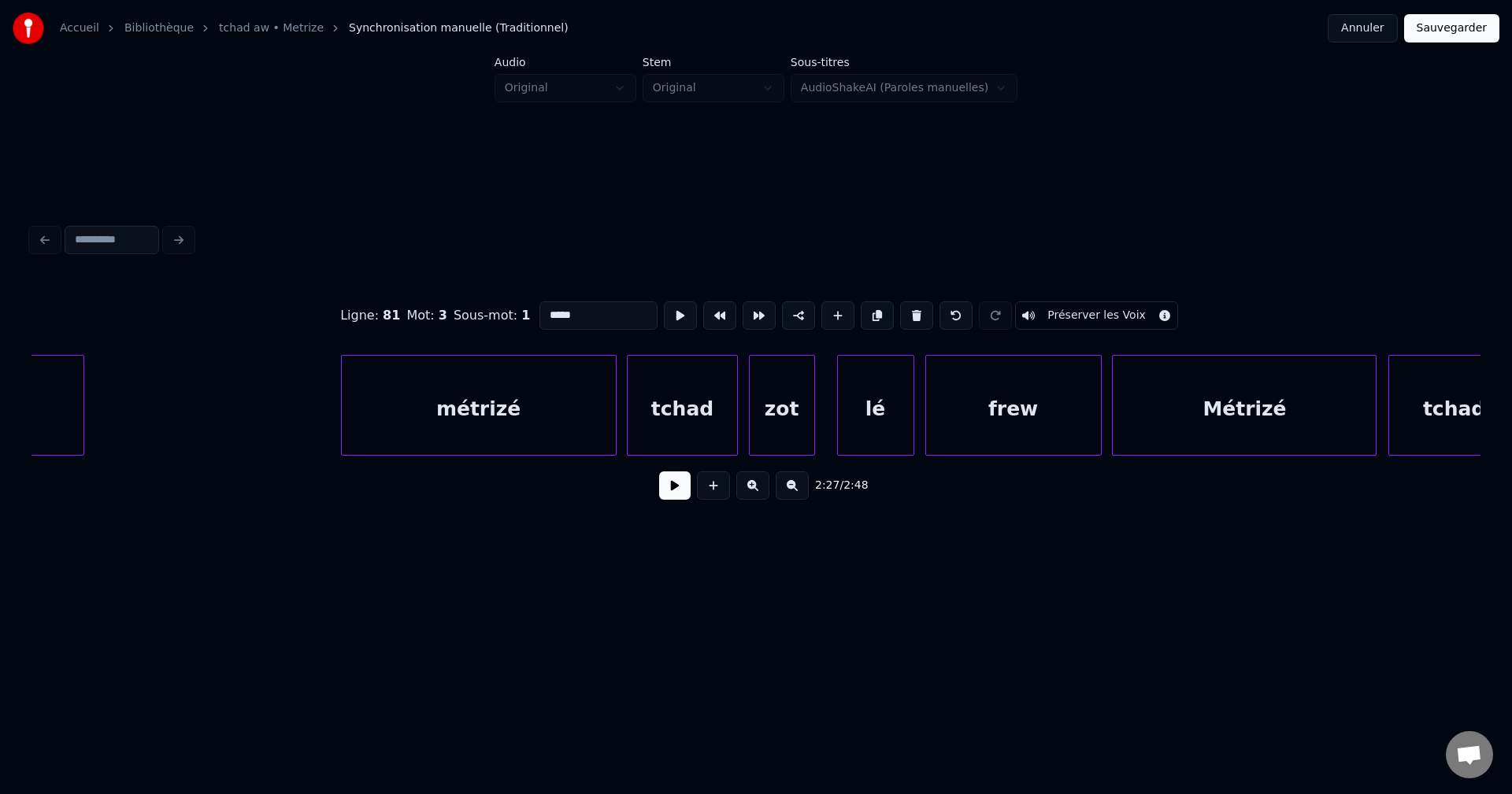
scroll to position [0, 79677]
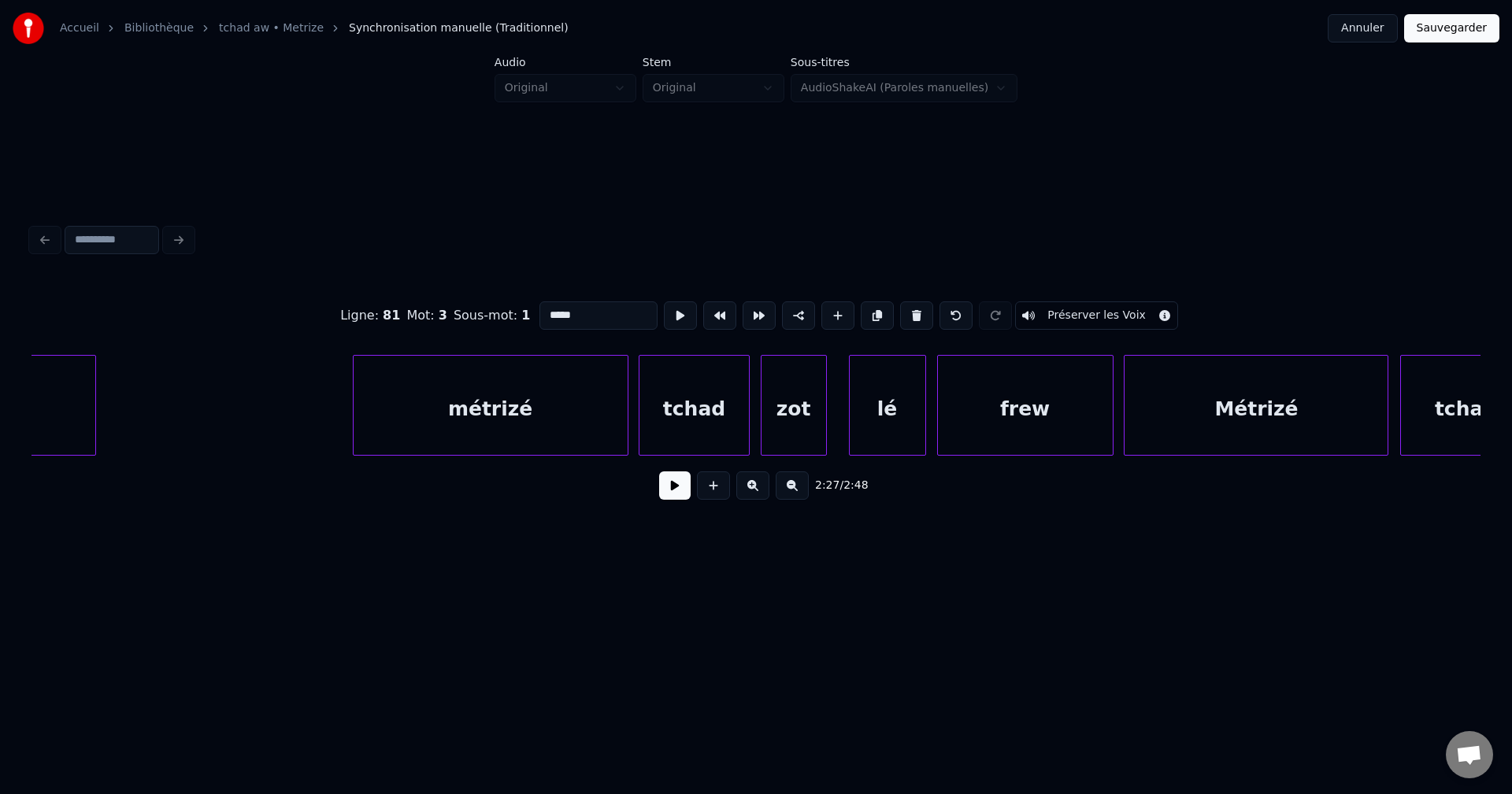
click at [396, 413] on div "métrizé" at bounding box center [491, 409] width 274 height 107
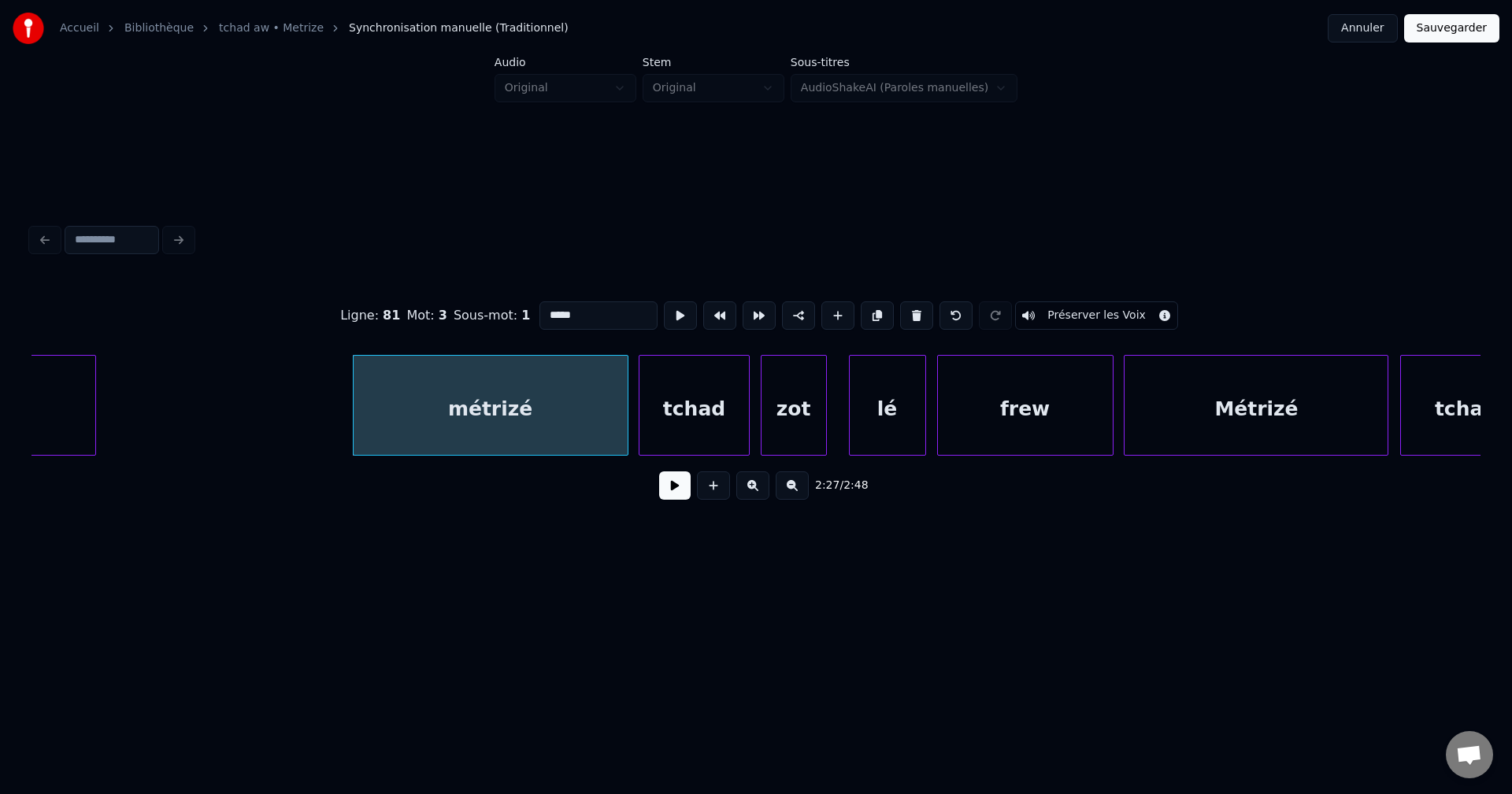
type input "*******"
click at [673, 500] on button at bounding box center [675, 485] width 31 height 29
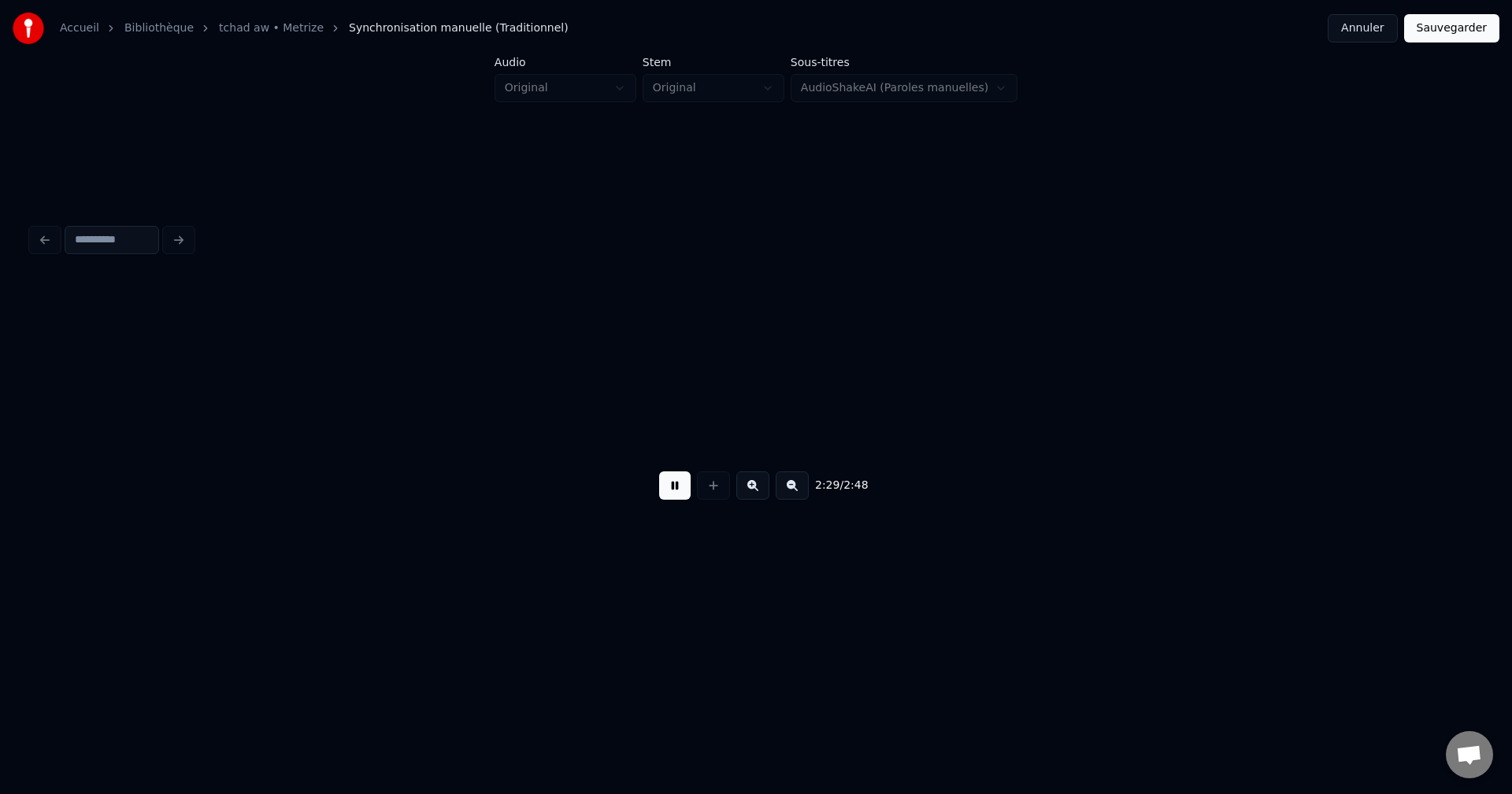
scroll to position [0, 82577]
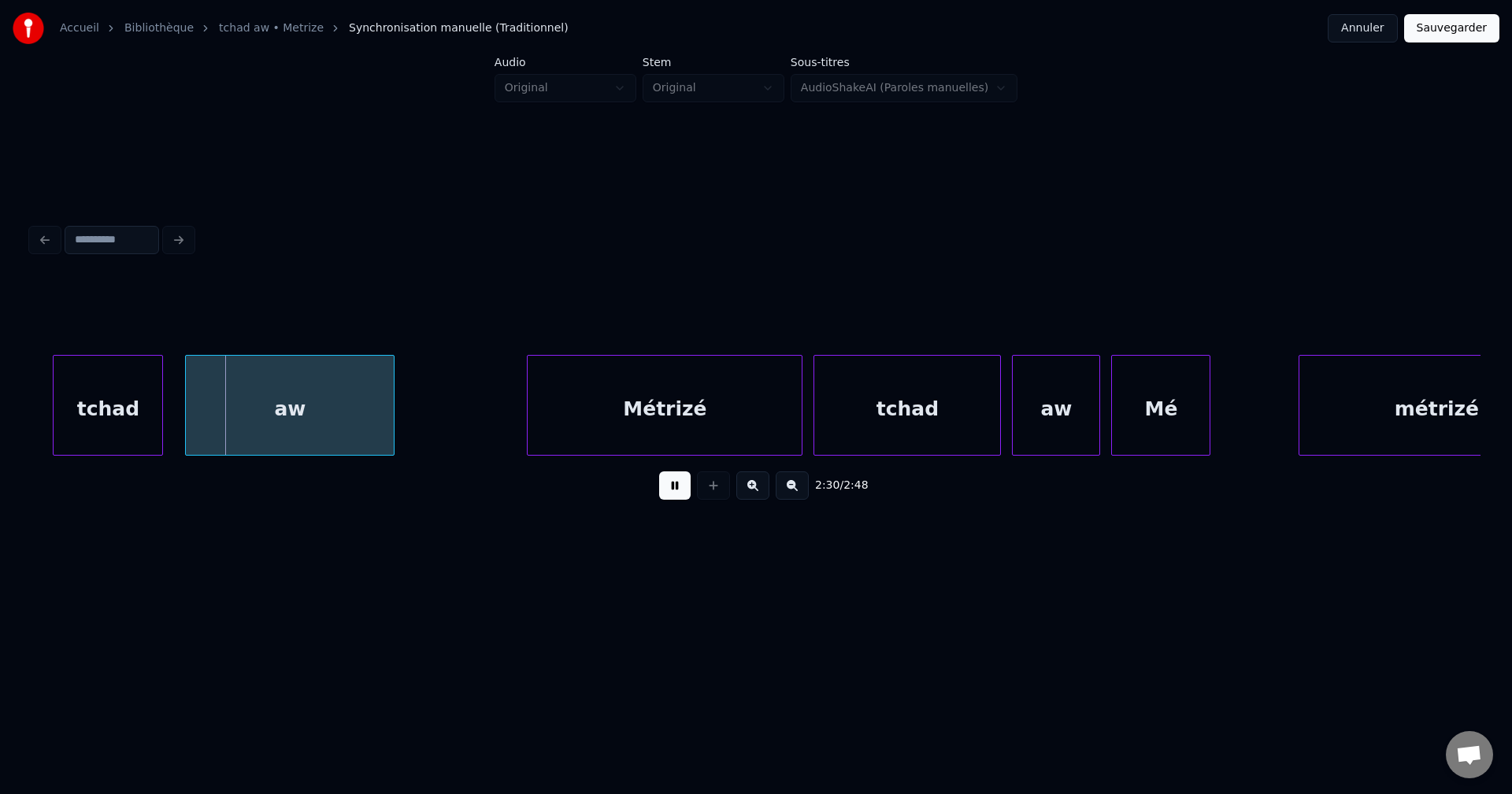
click at [674, 500] on button at bounding box center [675, 485] width 31 height 29
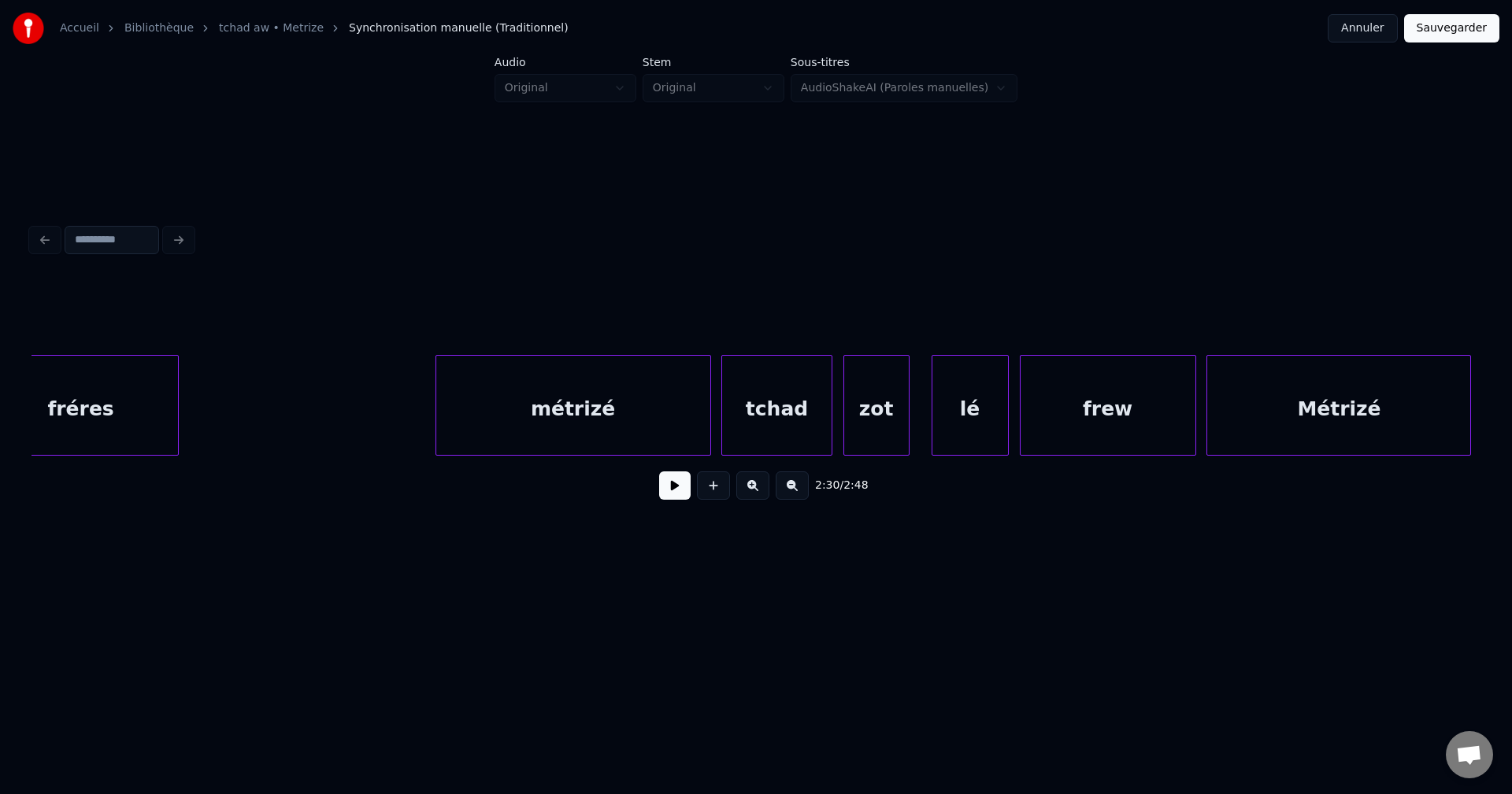
scroll to position [0, 79585]
click at [681, 491] on button at bounding box center [675, 485] width 31 height 29
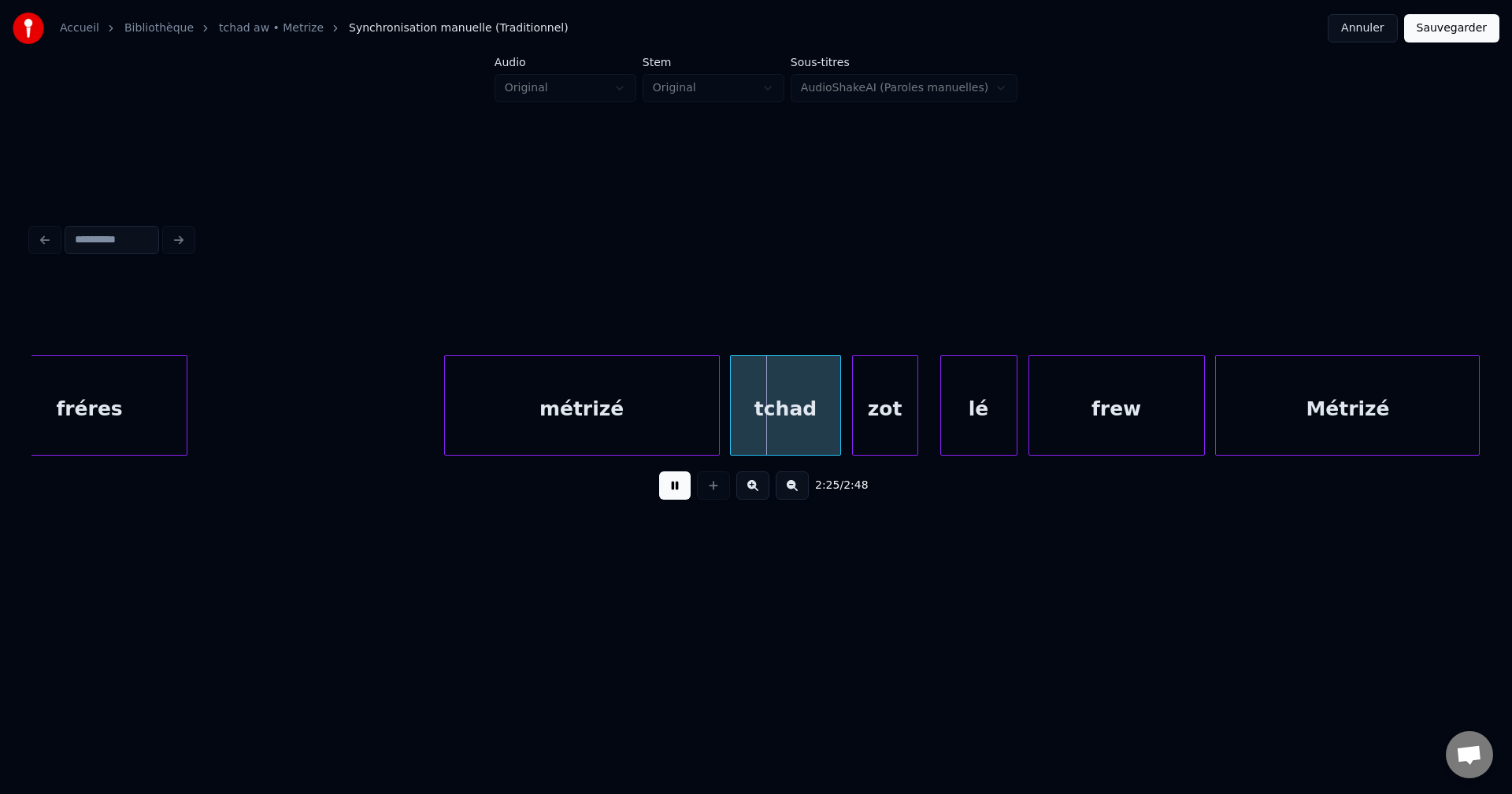
click at [677, 492] on button at bounding box center [675, 485] width 31 height 29
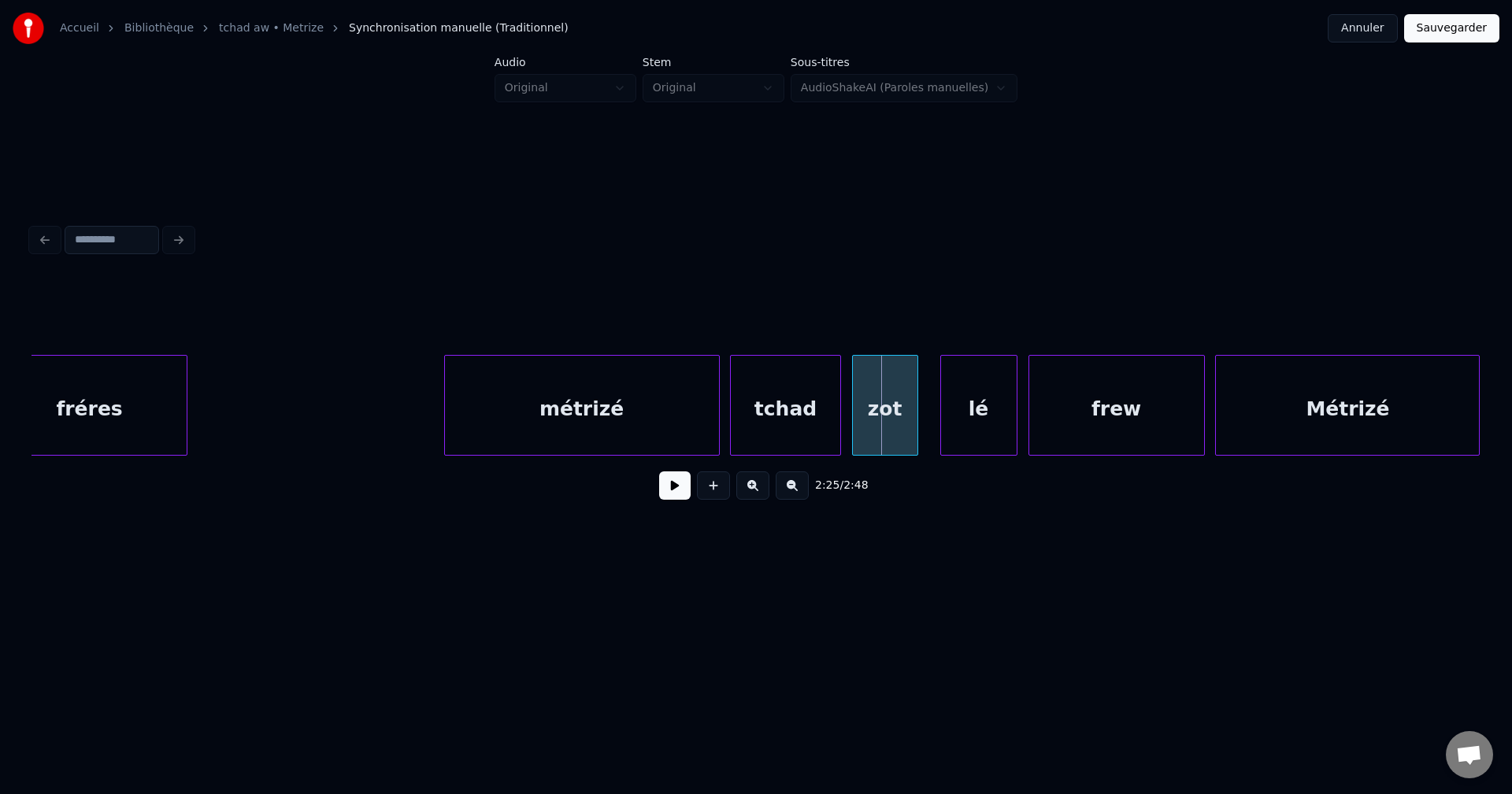
click at [778, 423] on div "tchad" at bounding box center [784, 409] width 108 height 107
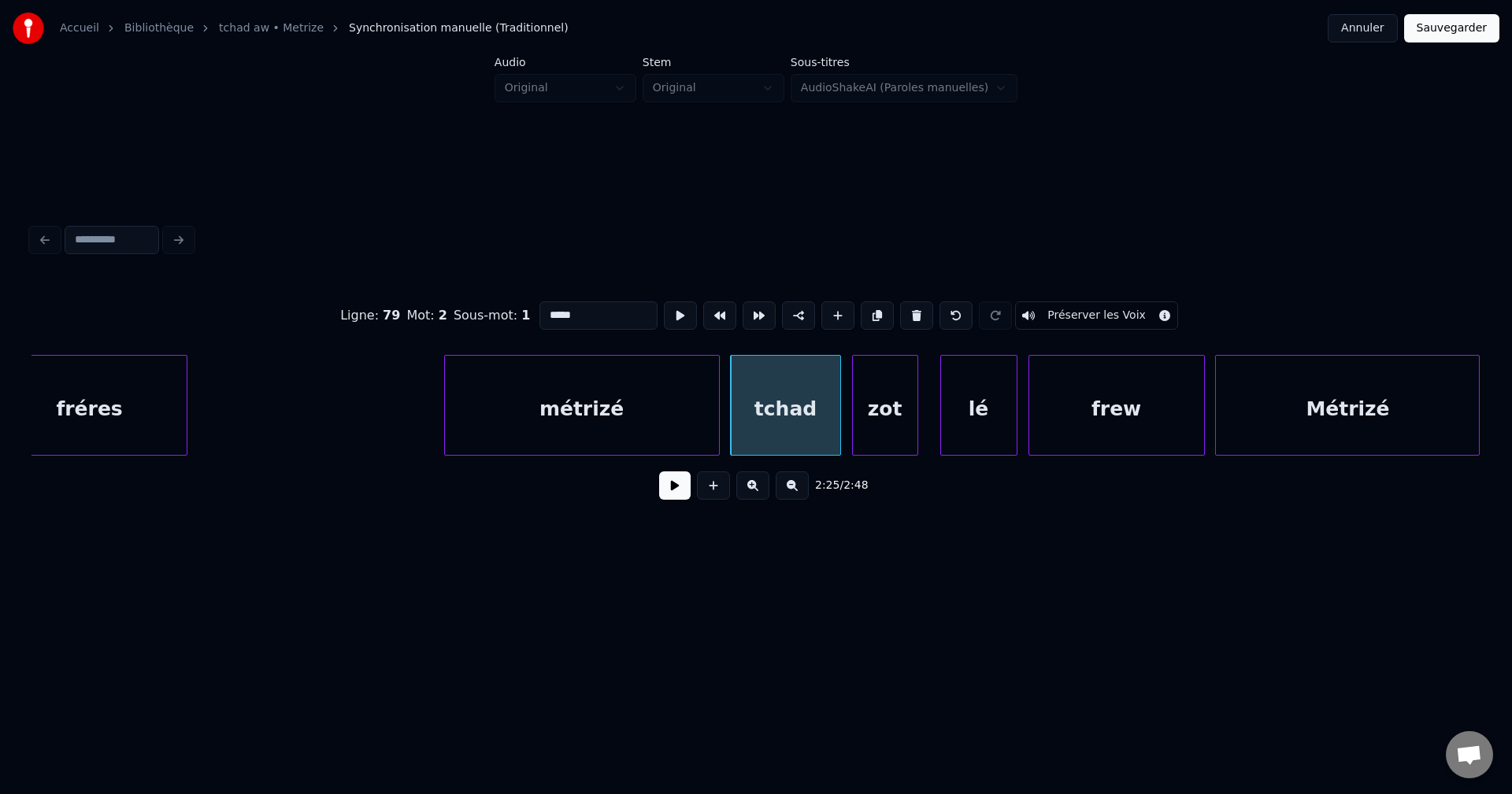
click at [879, 417] on div "zot" at bounding box center [885, 409] width 65 height 107
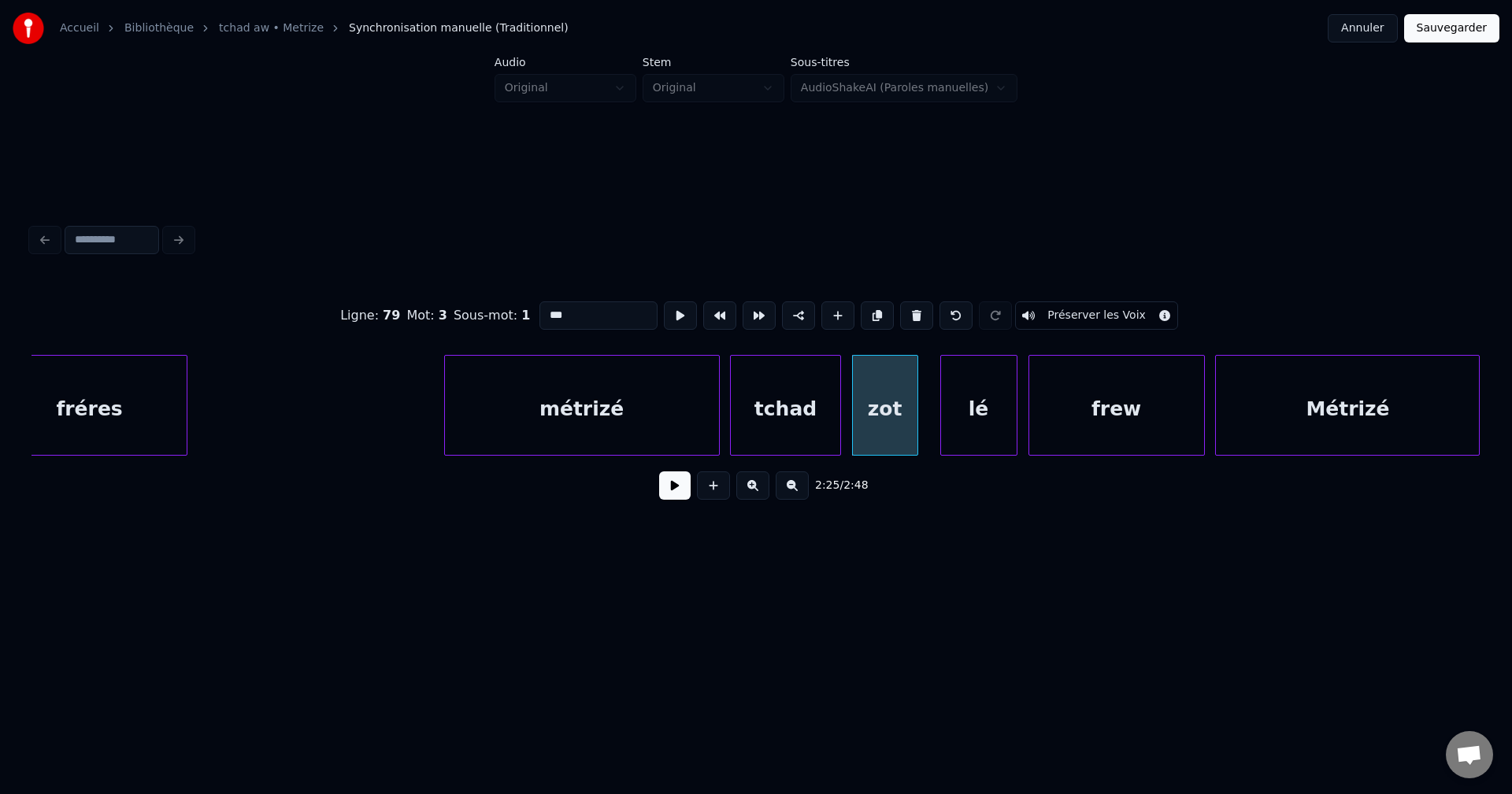
drag, startPoint x: 580, startPoint y: 313, endPoint x: 335, endPoint y: 342, distance: 246.7
click at [340, 342] on div "Ligne : 79 Mot : 3 Sous-mot : 1 *** Préserver les Voix" at bounding box center [756, 315] width 1449 height 79
type input "**"
click at [666, 488] on button at bounding box center [675, 485] width 31 height 29
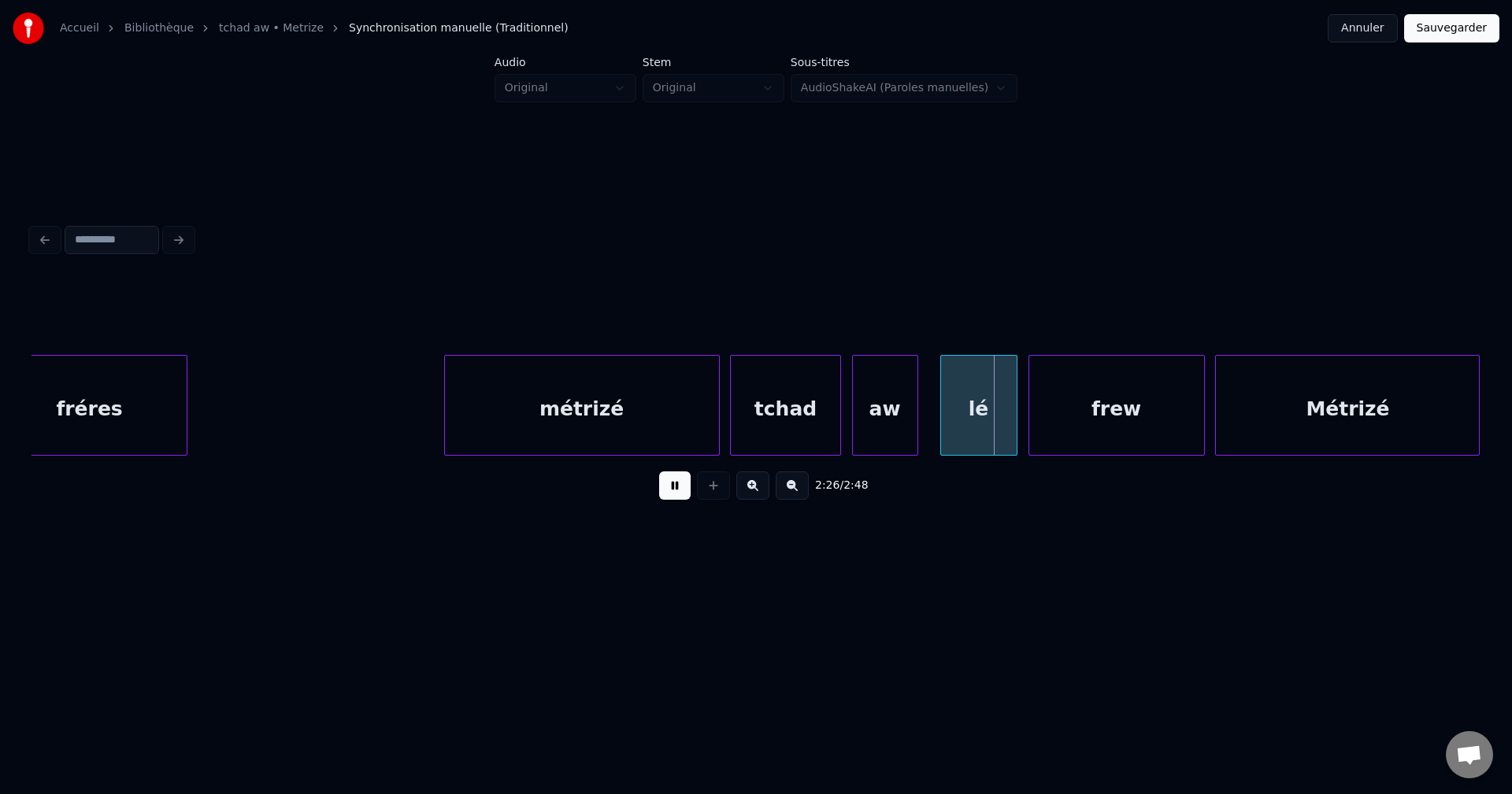
click at [666, 489] on button at bounding box center [675, 485] width 31 height 29
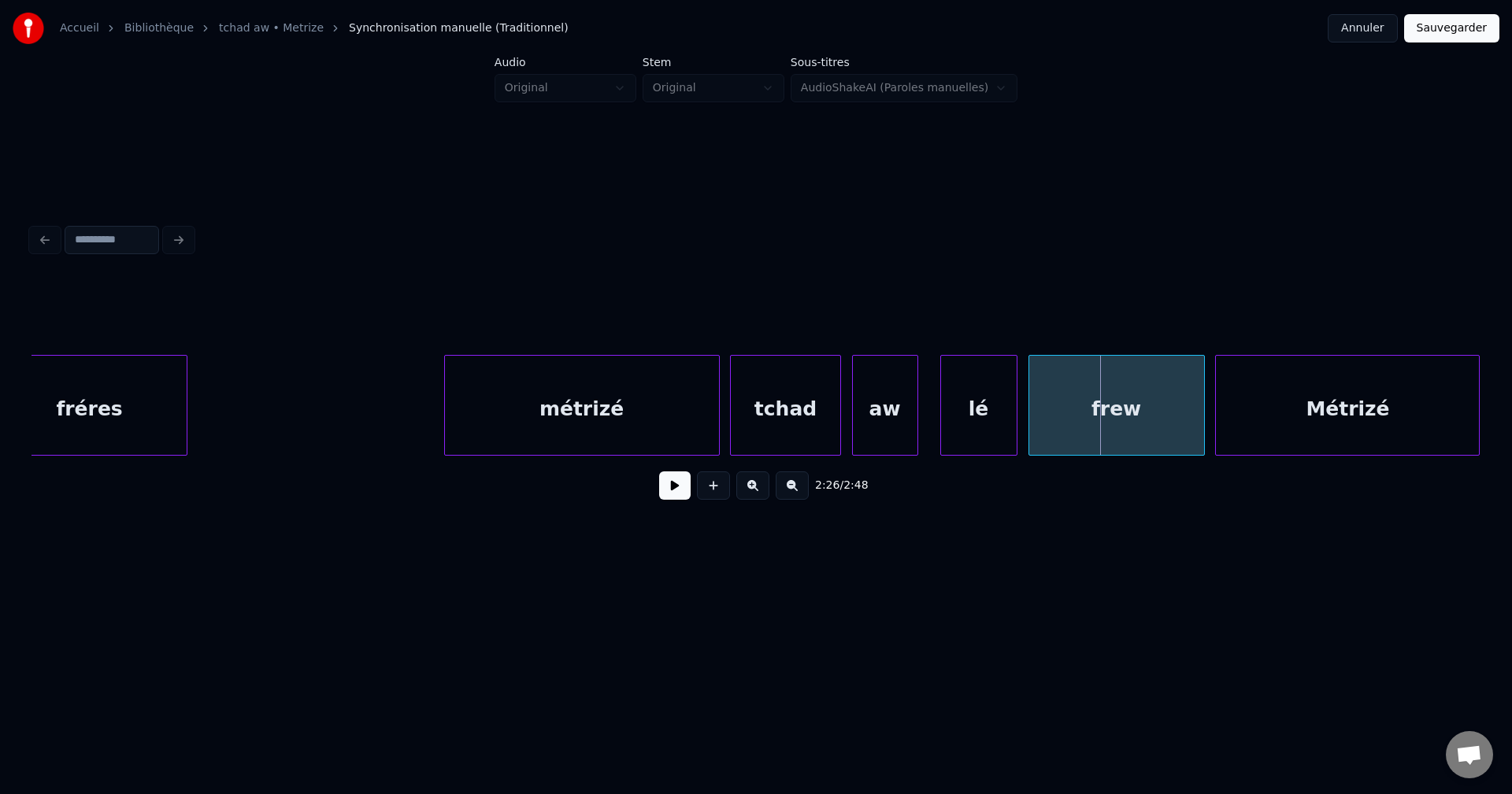
click at [1000, 422] on div "lé" at bounding box center [979, 409] width 76 height 107
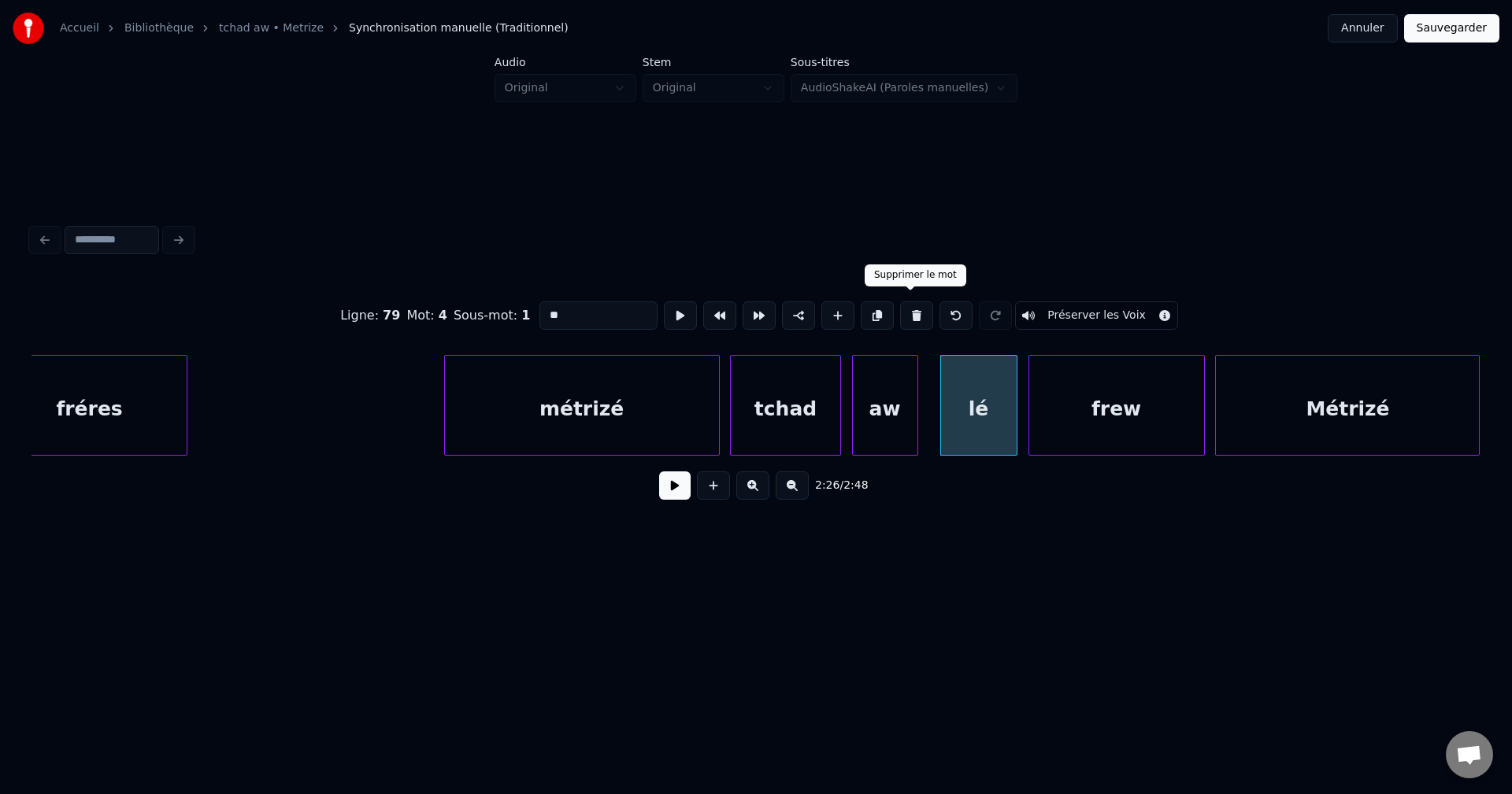
click at [917, 312] on button at bounding box center [917, 316] width 33 height 29
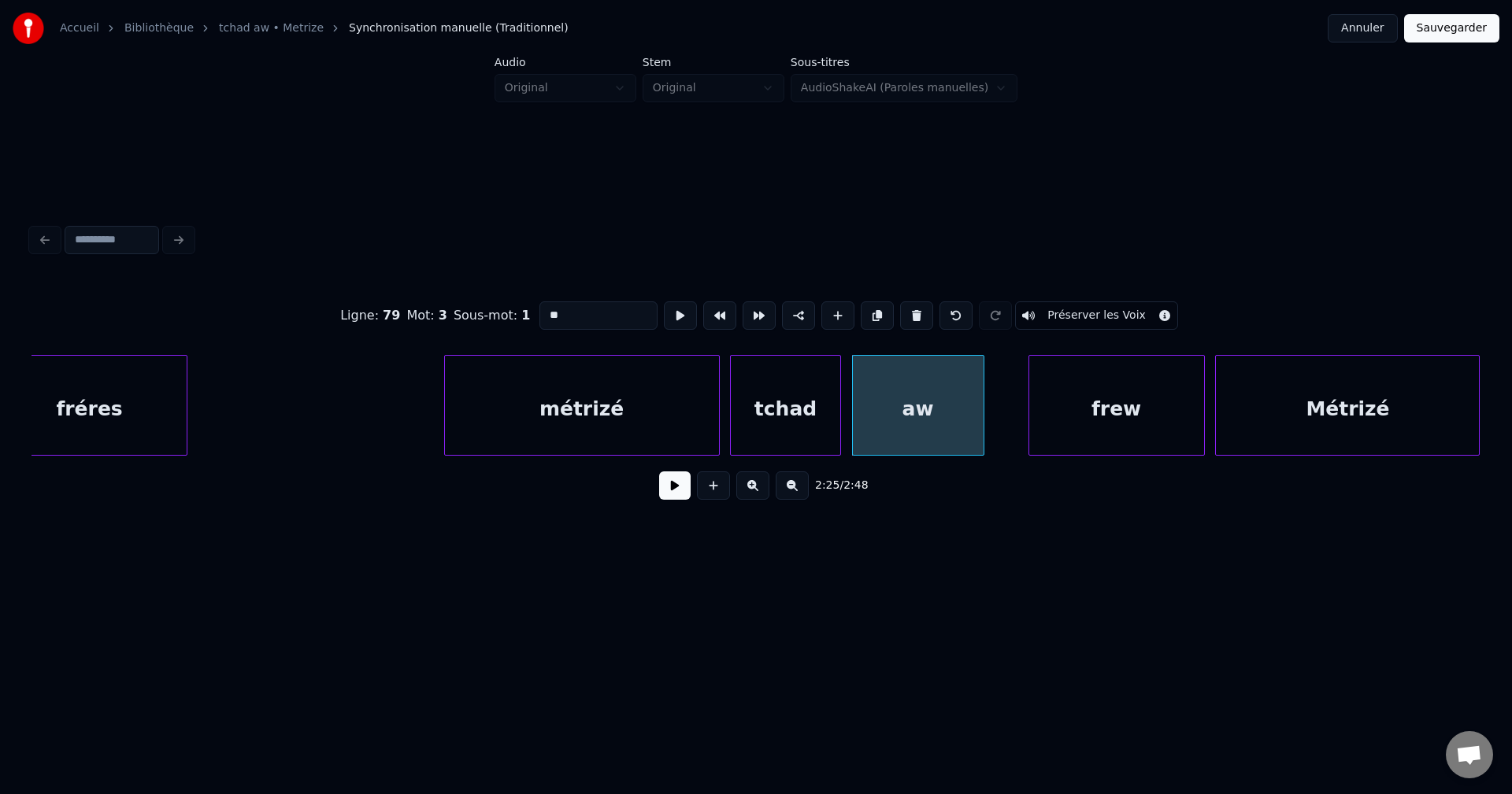
click at [982, 403] on div at bounding box center [981, 404] width 5 height 99
click at [1135, 404] on div "frew" at bounding box center [1116, 409] width 175 height 107
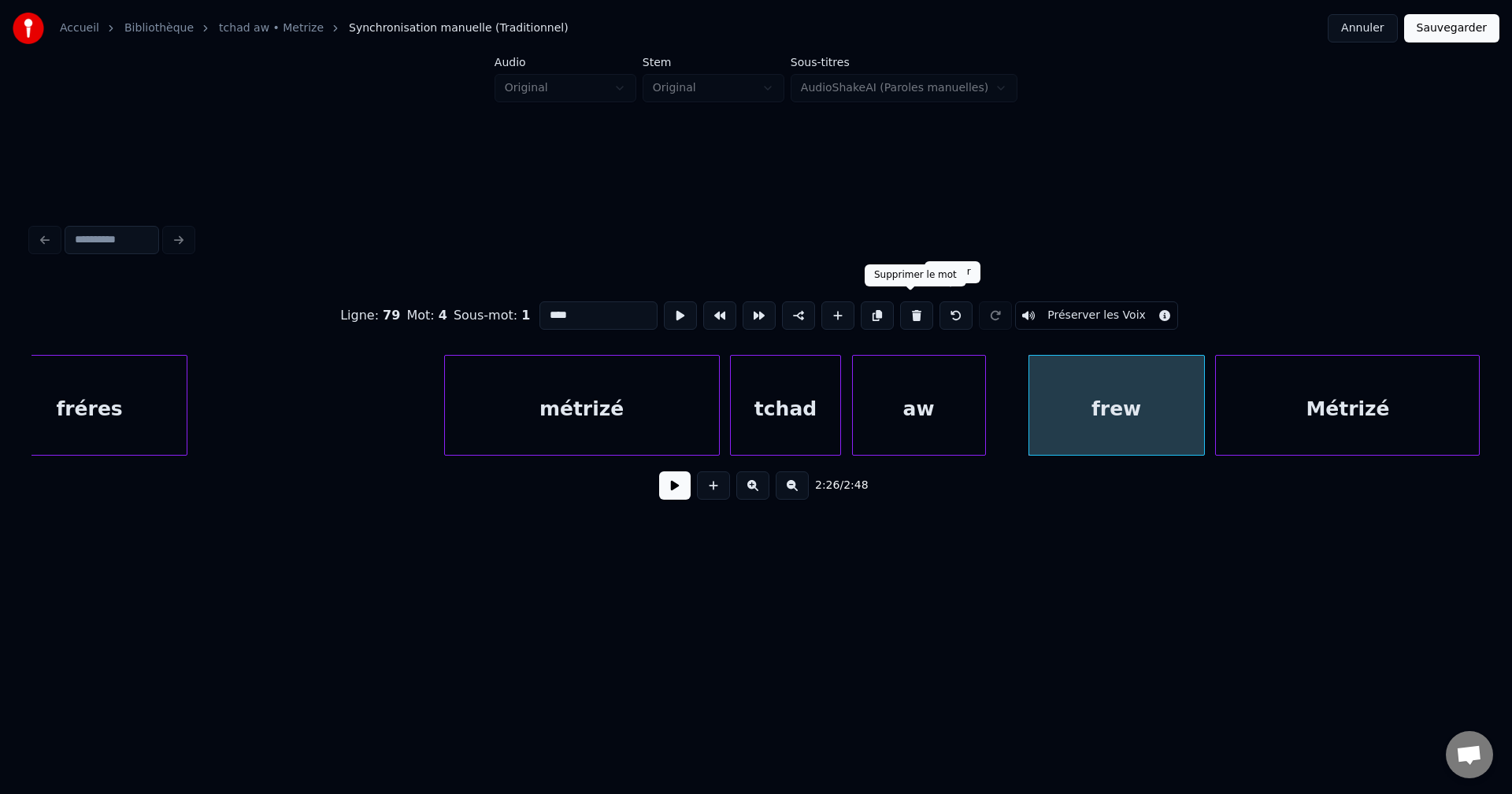
click at [916, 317] on button at bounding box center [917, 316] width 33 height 29
type input "**"
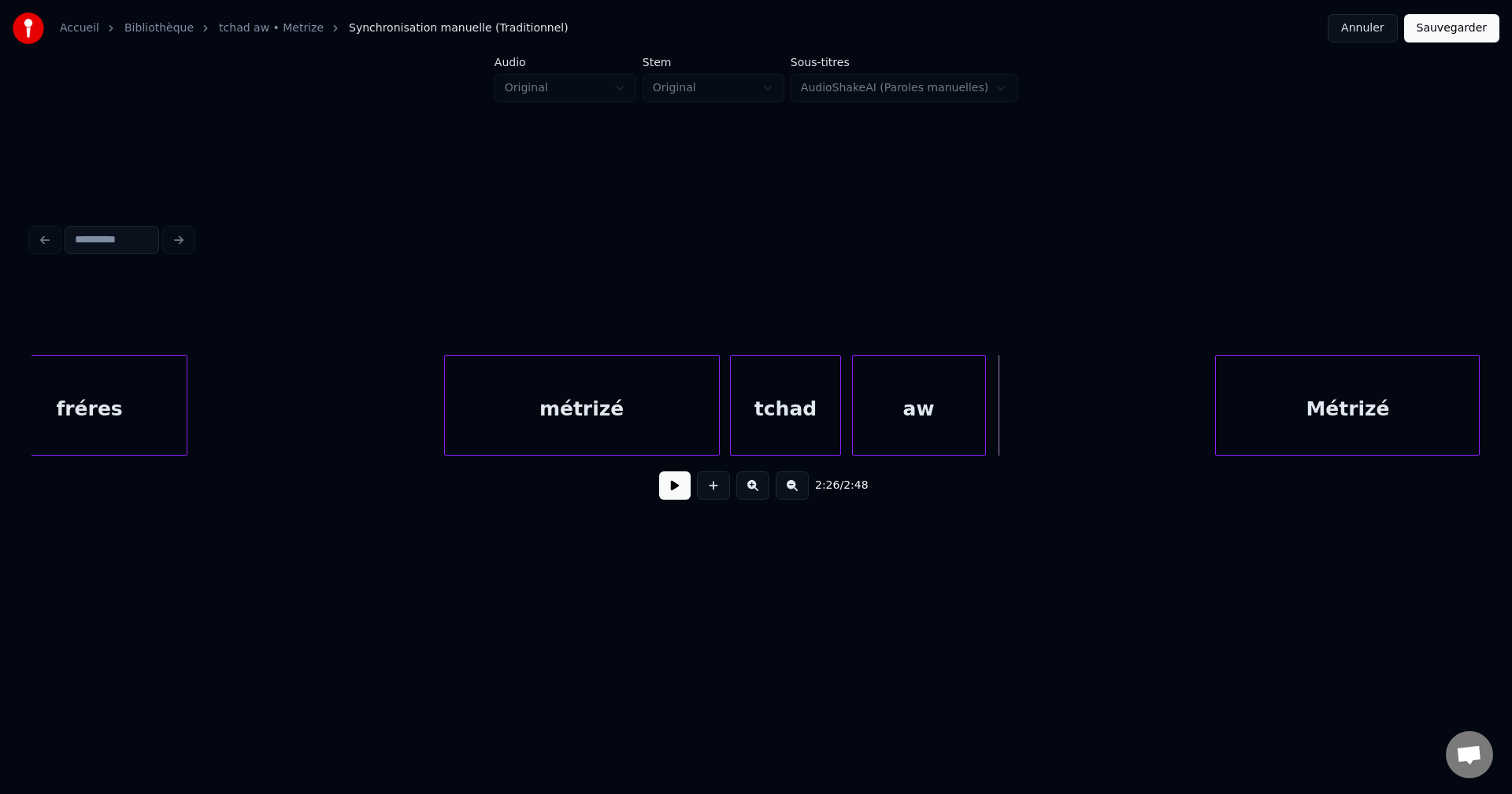
click at [913, 423] on div "aw" at bounding box center [918, 409] width 132 height 107
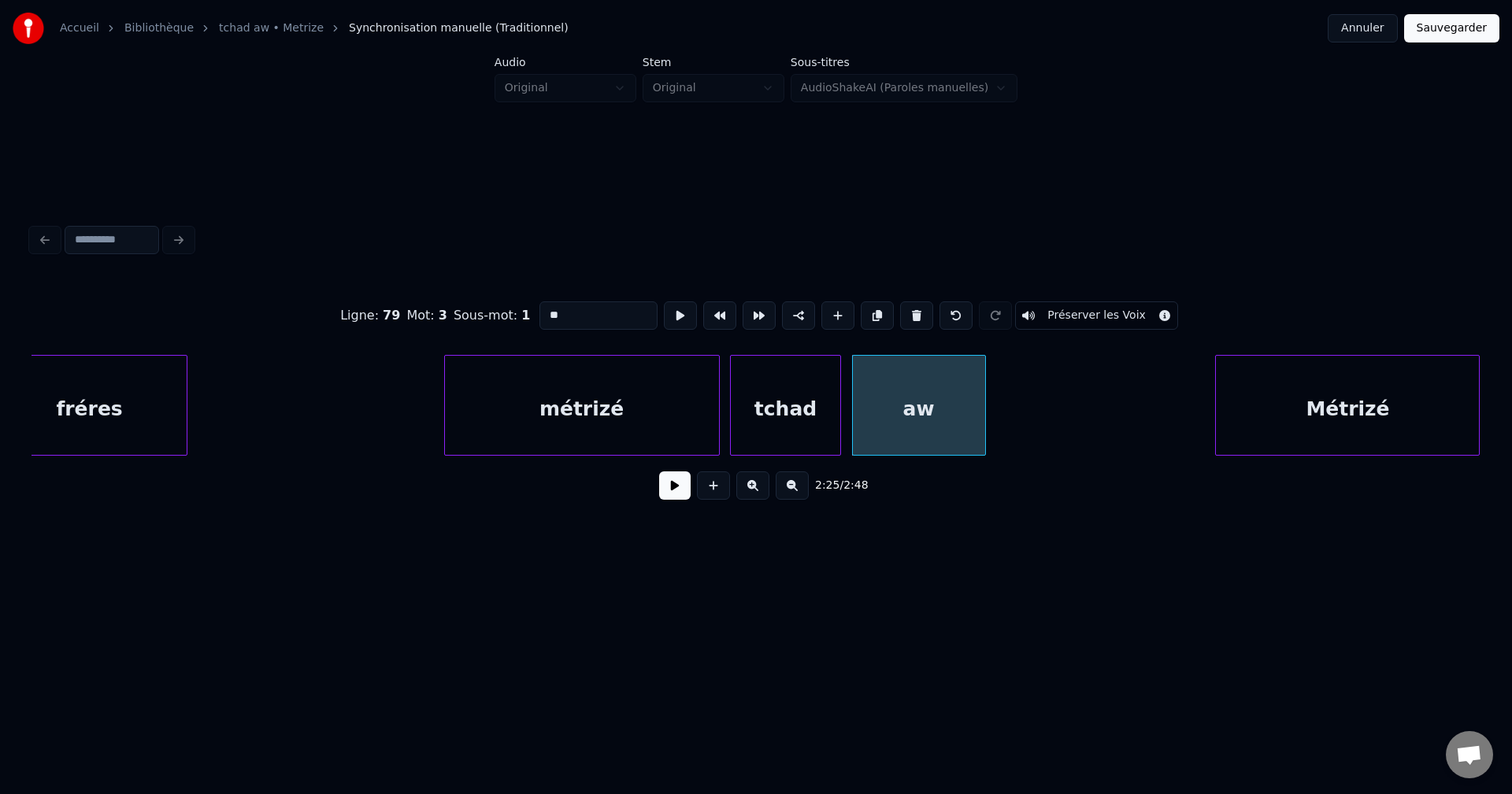
click at [661, 498] on button at bounding box center [675, 485] width 31 height 29
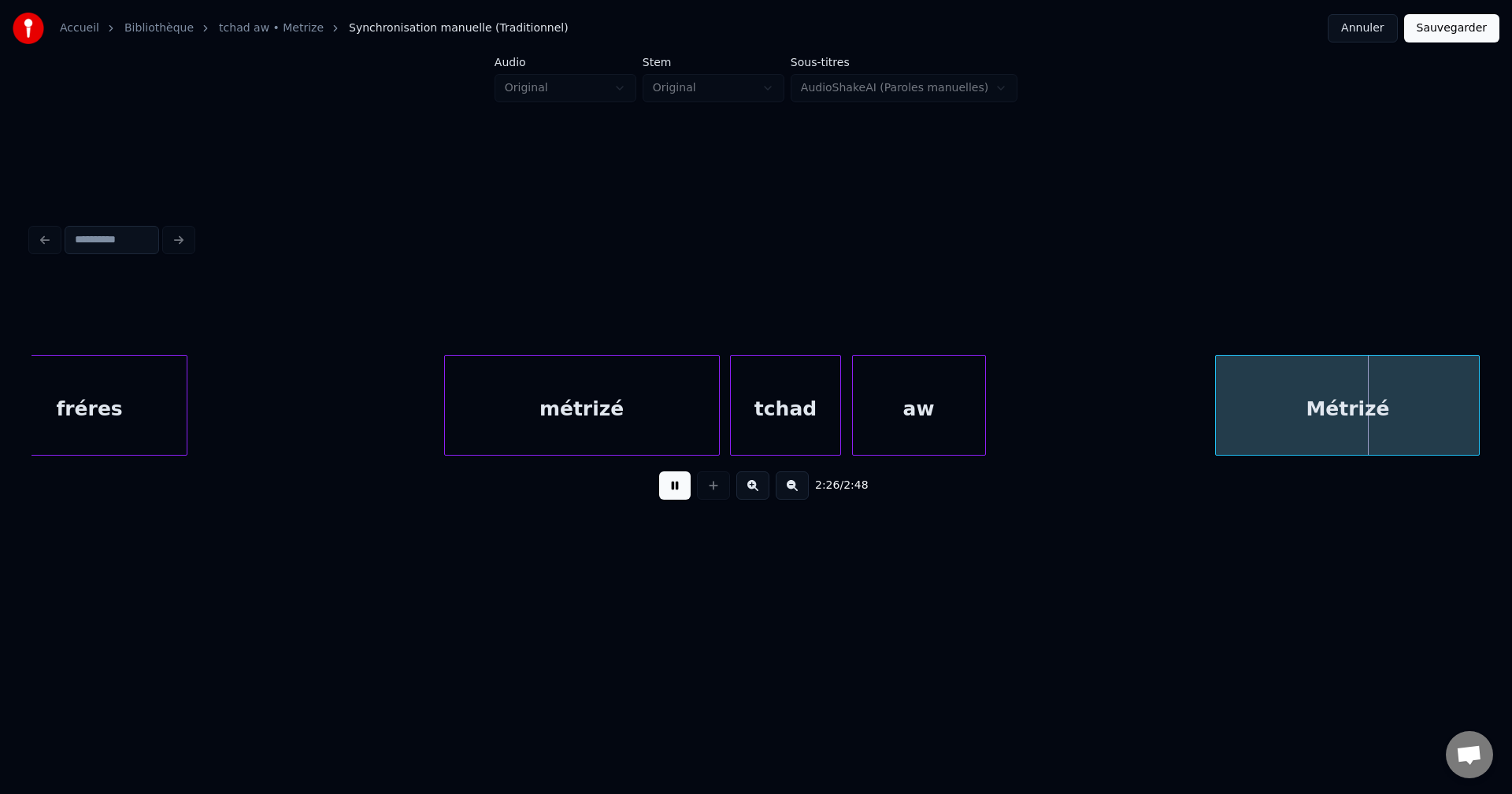
drag, startPoint x: 666, startPoint y: 497, endPoint x: 876, endPoint y: 460, distance: 213.2
click at [666, 497] on button at bounding box center [675, 485] width 31 height 29
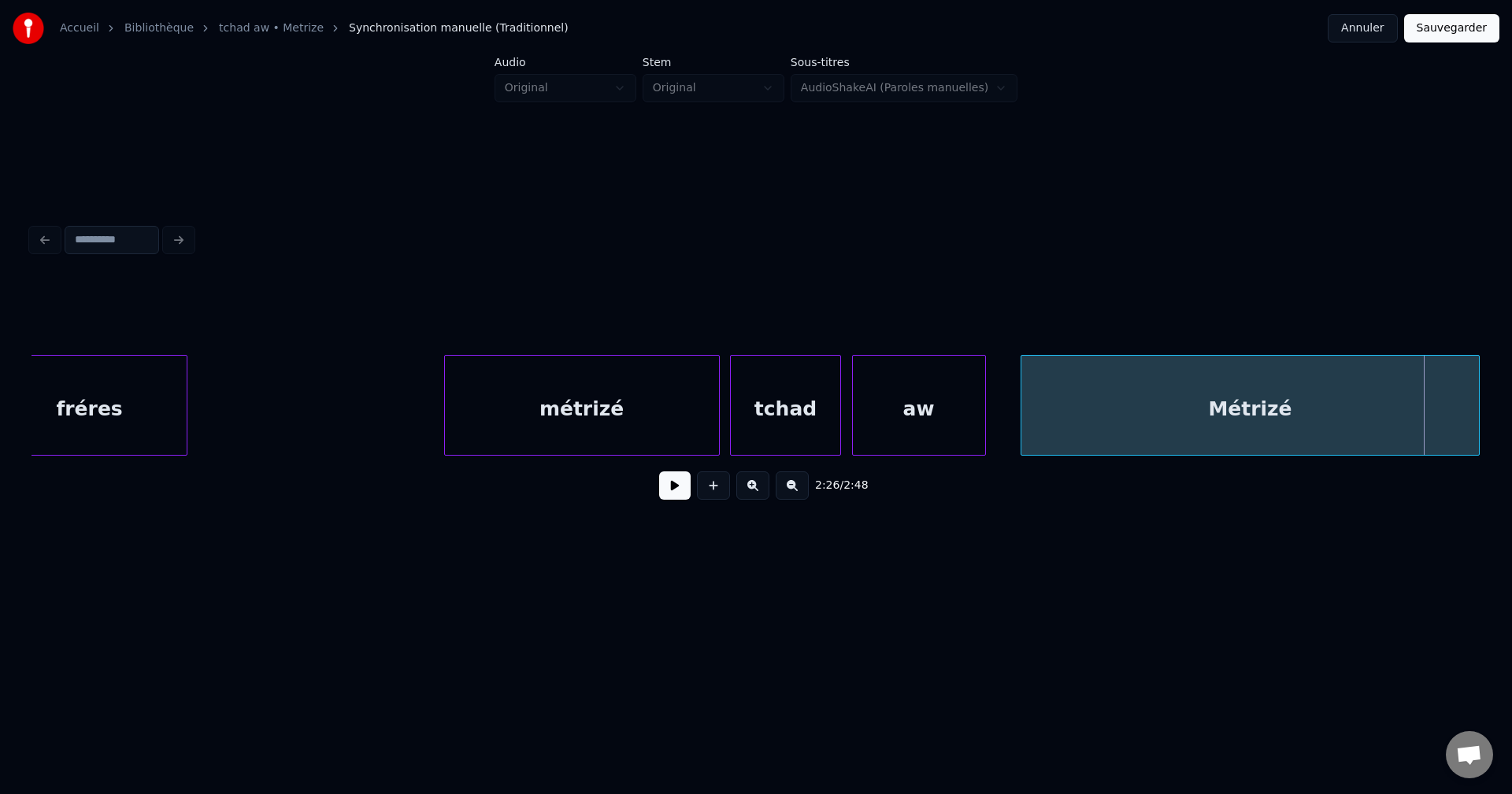
click at [1022, 417] on div at bounding box center [1023, 404] width 5 height 99
click at [1082, 425] on div "Métrizé" at bounding box center [1250, 409] width 458 height 107
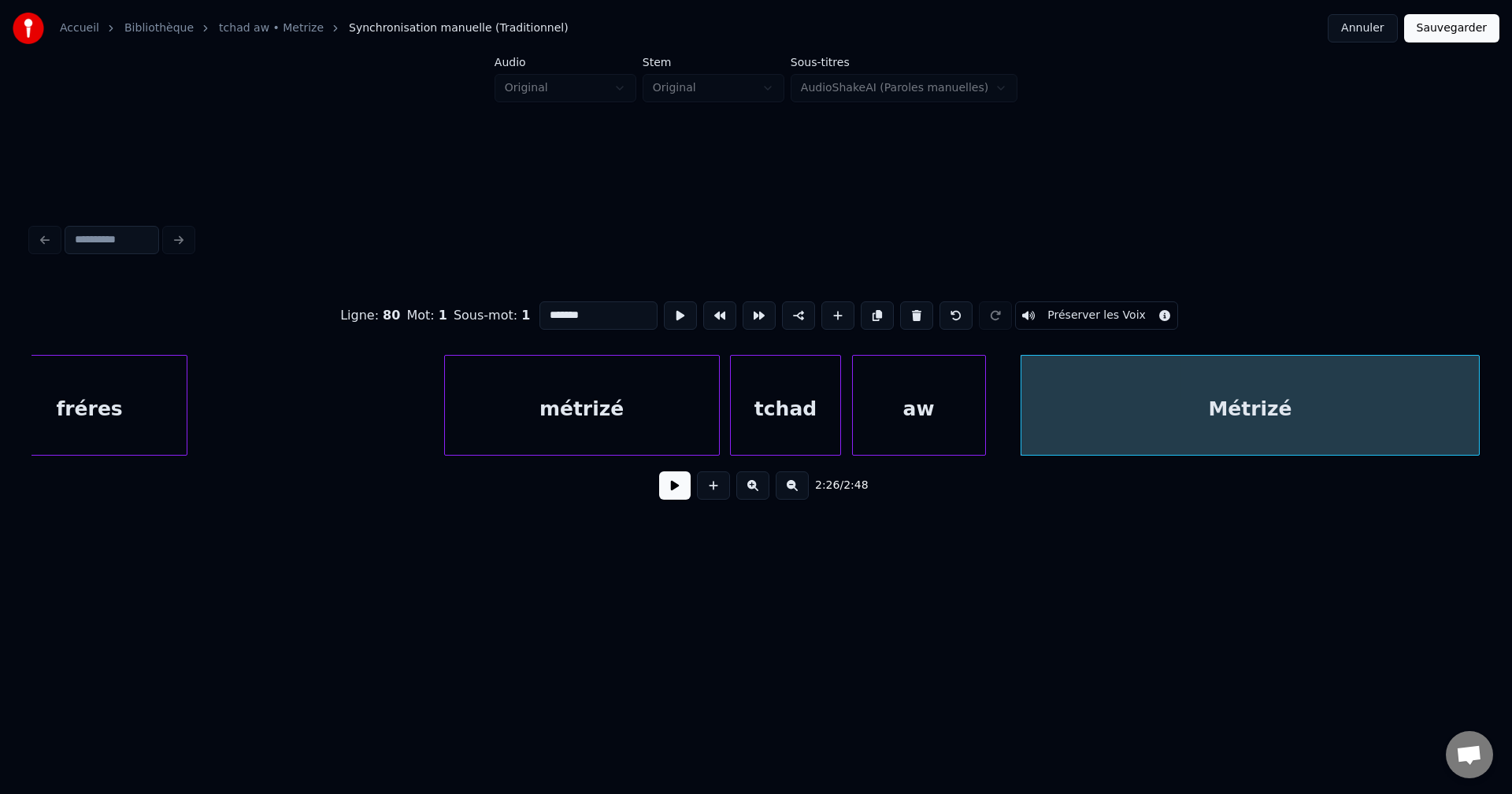
click at [539, 311] on input "*******" at bounding box center [598, 316] width 119 height 29
type input "**********"
drag, startPoint x: 673, startPoint y: 501, endPoint x: 657, endPoint y: 497, distance: 16.5
click at [672, 500] on button at bounding box center [675, 485] width 31 height 29
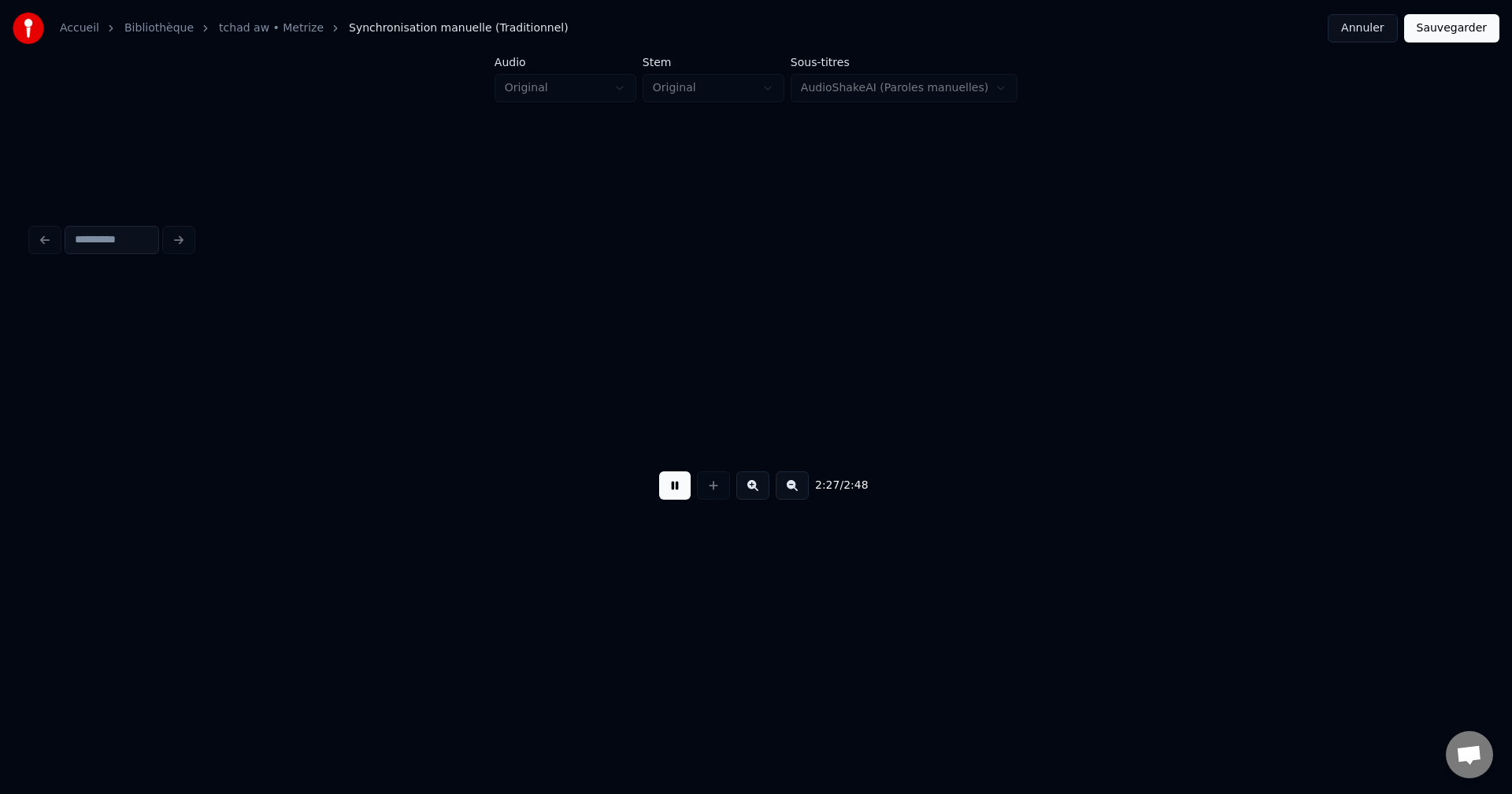
scroll to position [0, 81034]
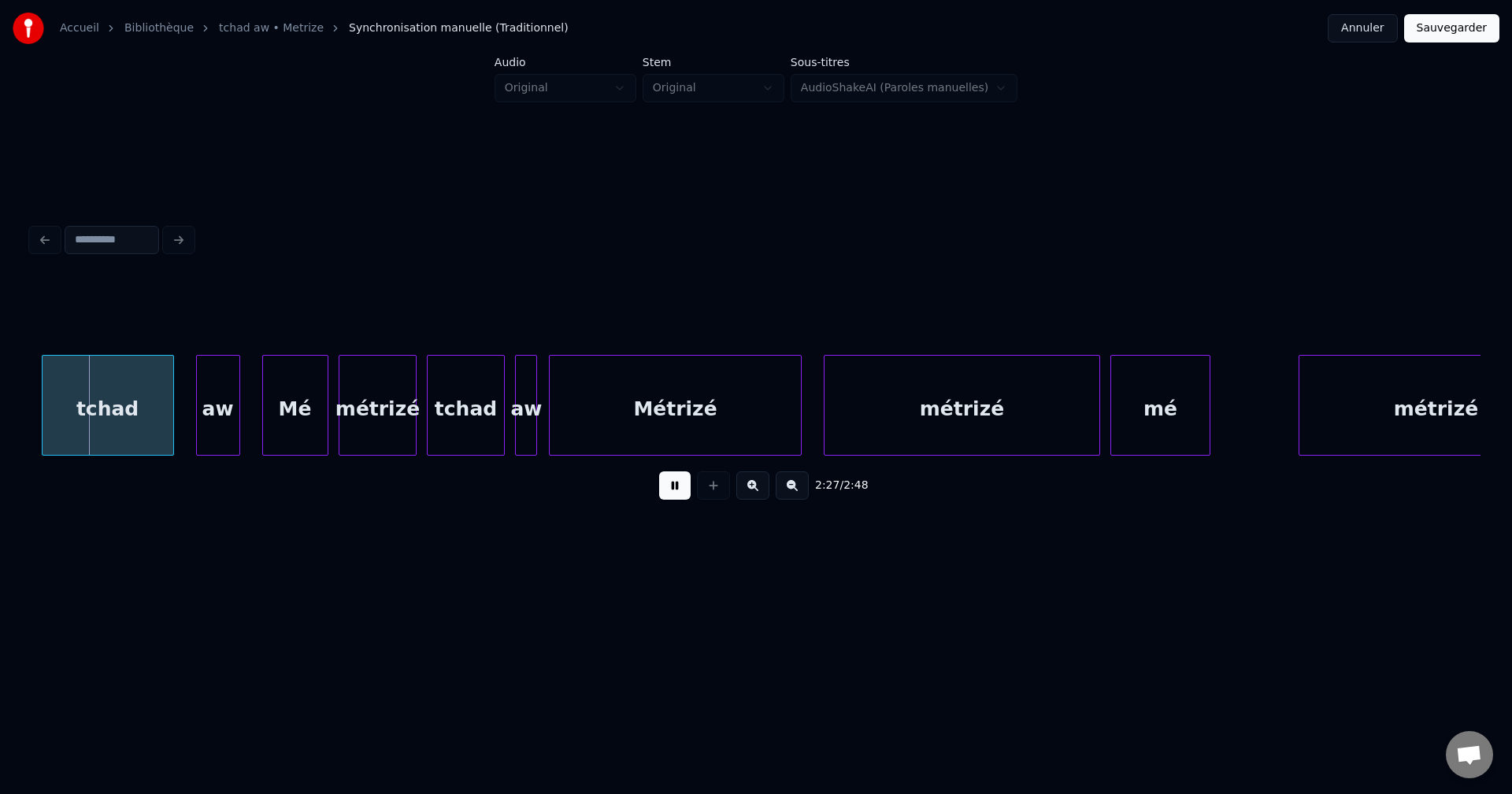
click at [654, 493] on div "2:27 / 2:48" at bounding box center [756, 485] width 1423 height 34
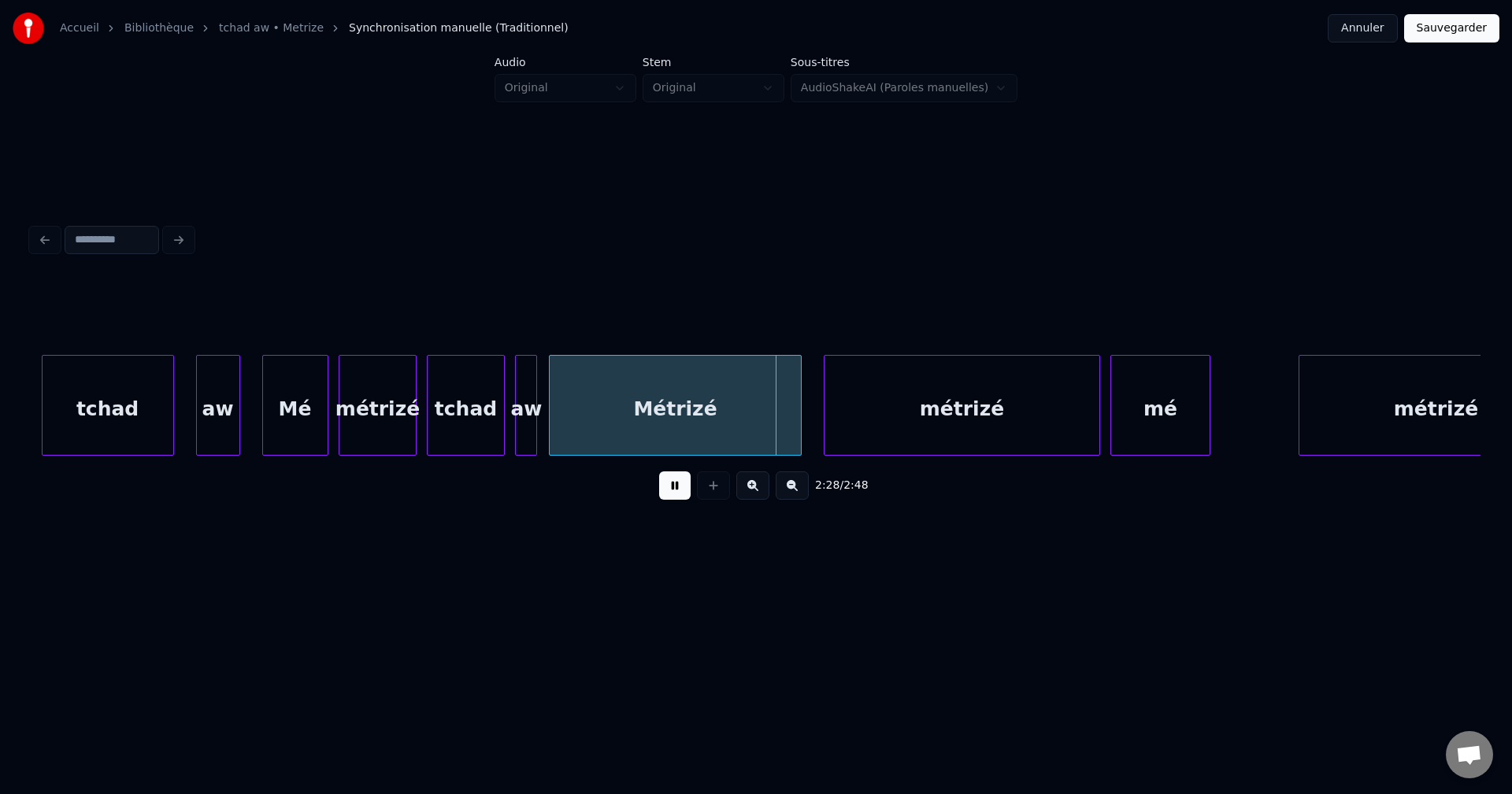
drag, startPoint x: 676, startPoint y: 494, endPoint x: 550, endPoint y: 474, distance: 127.6
click at [677, 494] on button at bounding box center [675, 485] width 31 height 29
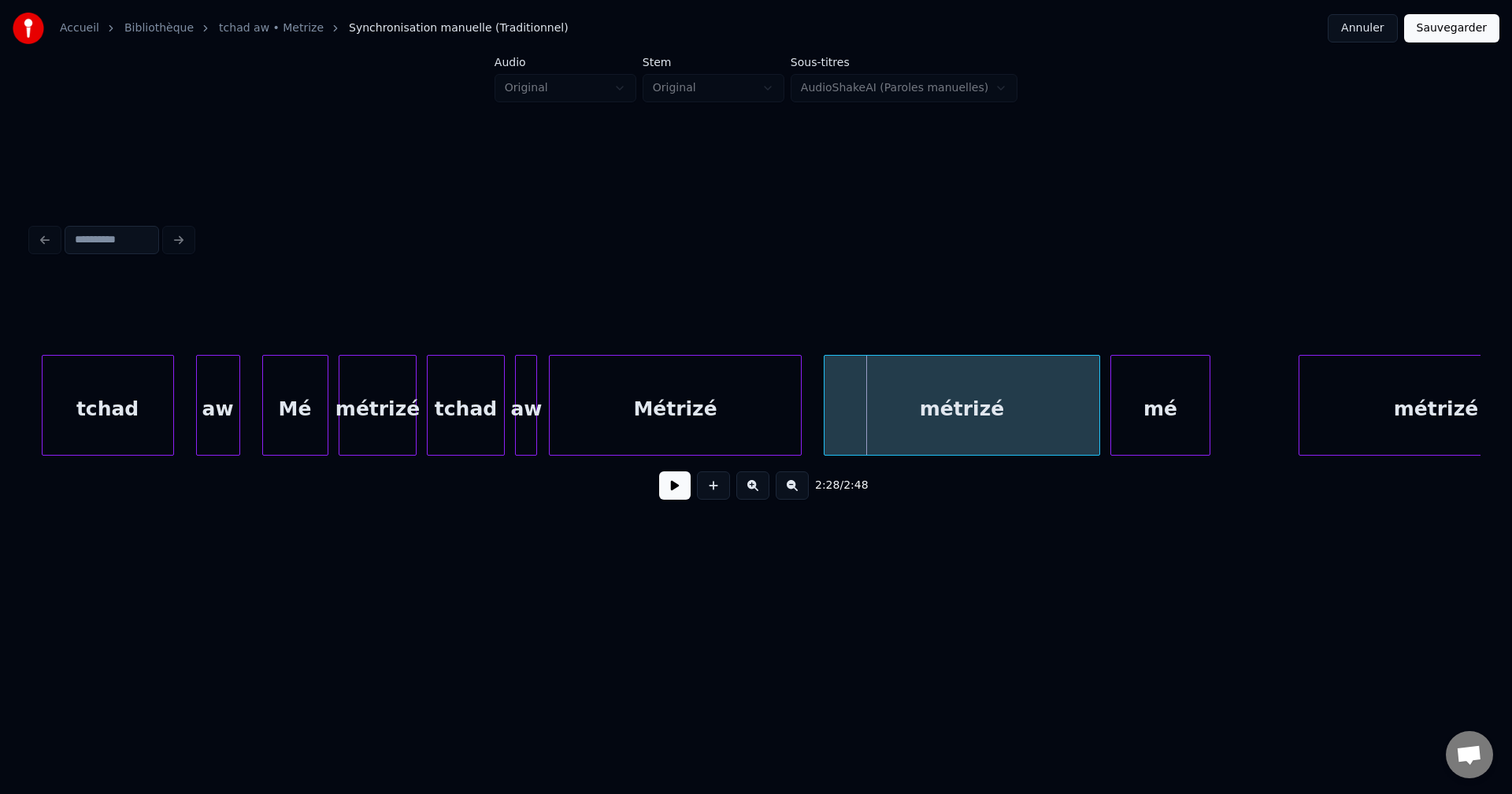
click at [60, 379] on div "tchad" at bounding box center [107, 409] width 131 height 107
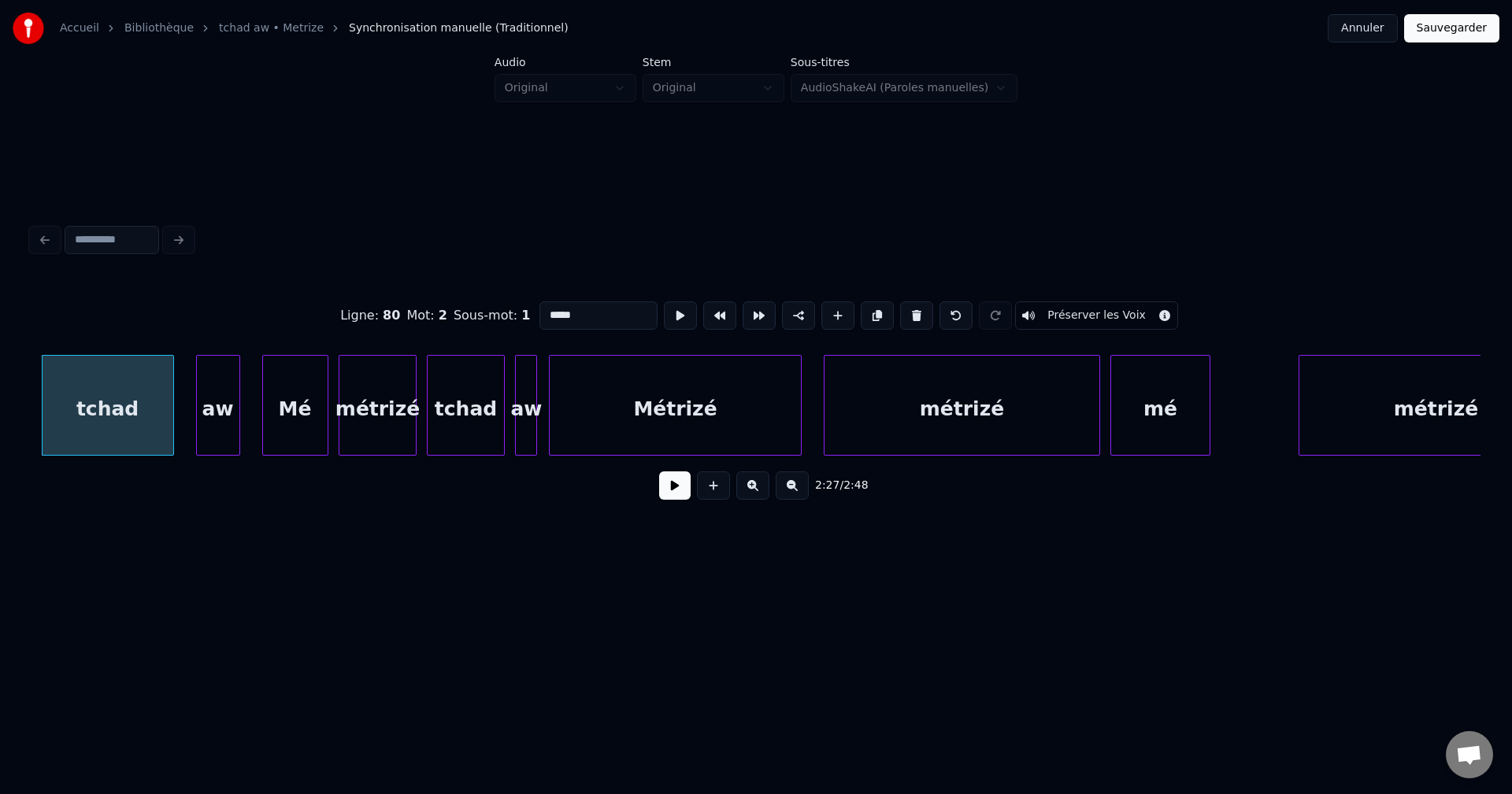
click at [682, 498] on button at bounding box center [675, 485] width 31 height 29
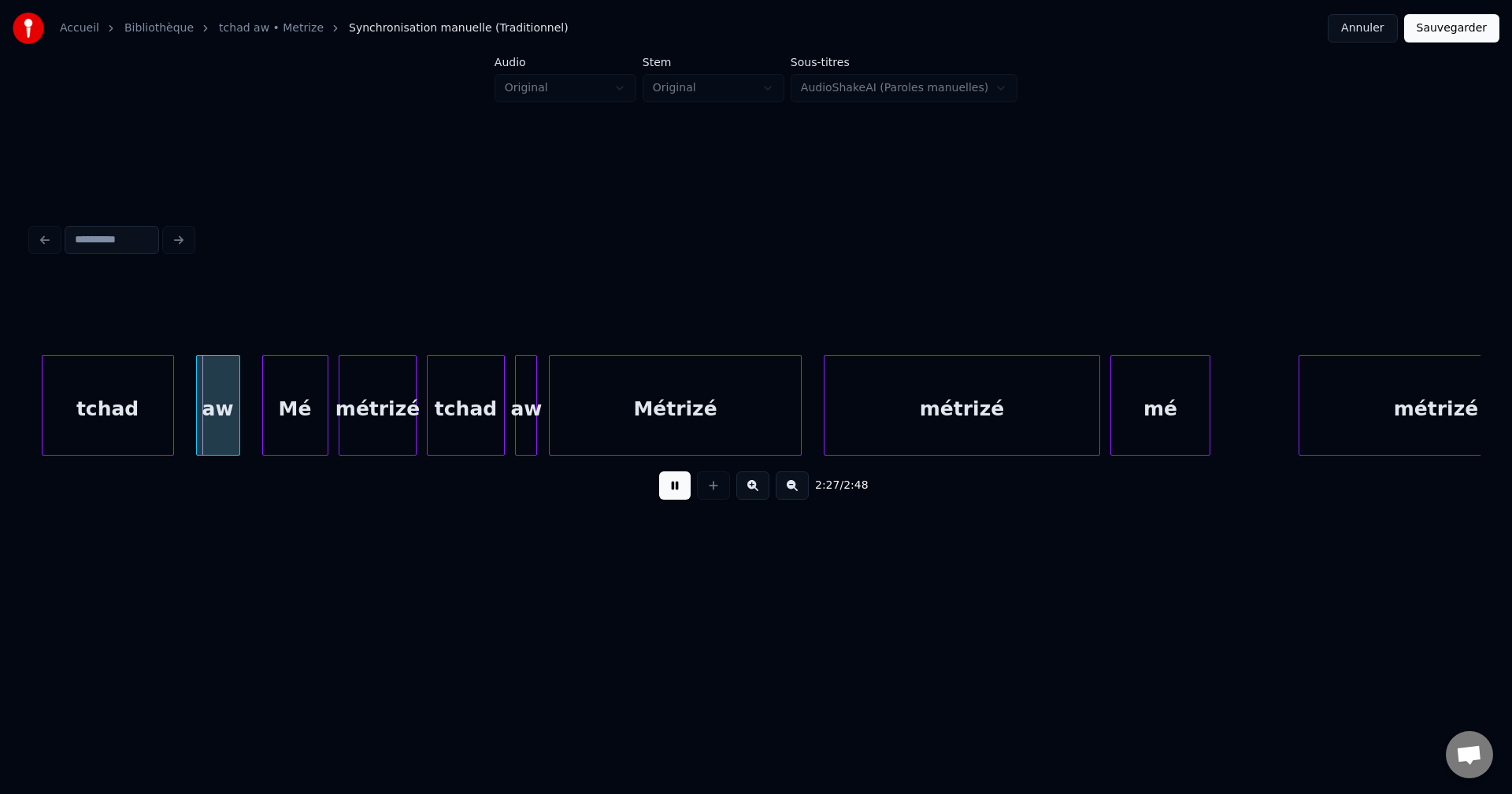
click at [670, 488] on button at bounding box center [675, 485] width 31 height 29
click at [668, 486] on button at bounding box center [675, 485] width 31 height 29
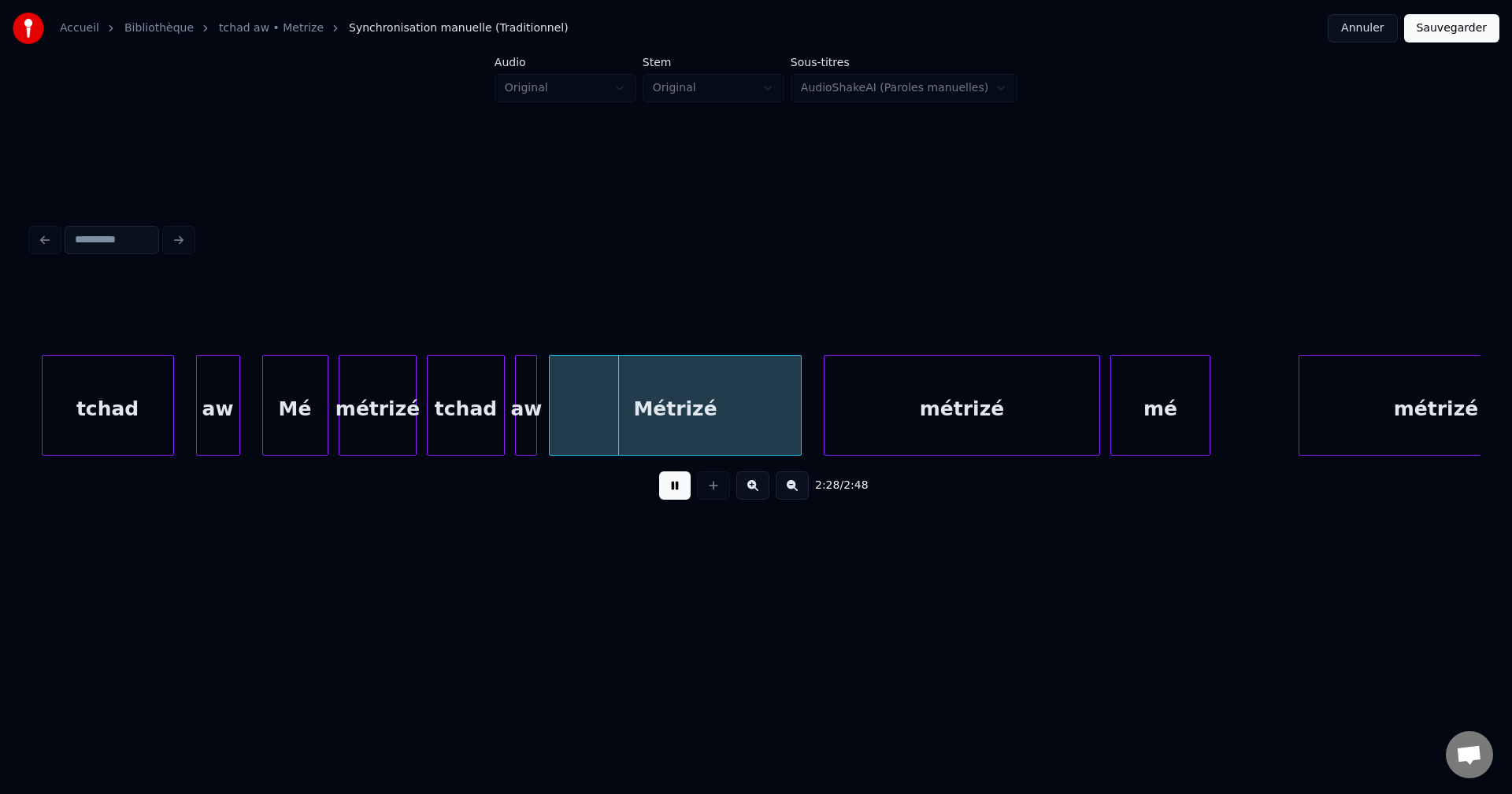
click at [667, 484] on button at bounding box center [675, 485] width 31 height 29
click at [304, 418] on div "Mé" at bounding box center [295, 409] width 65 height 107
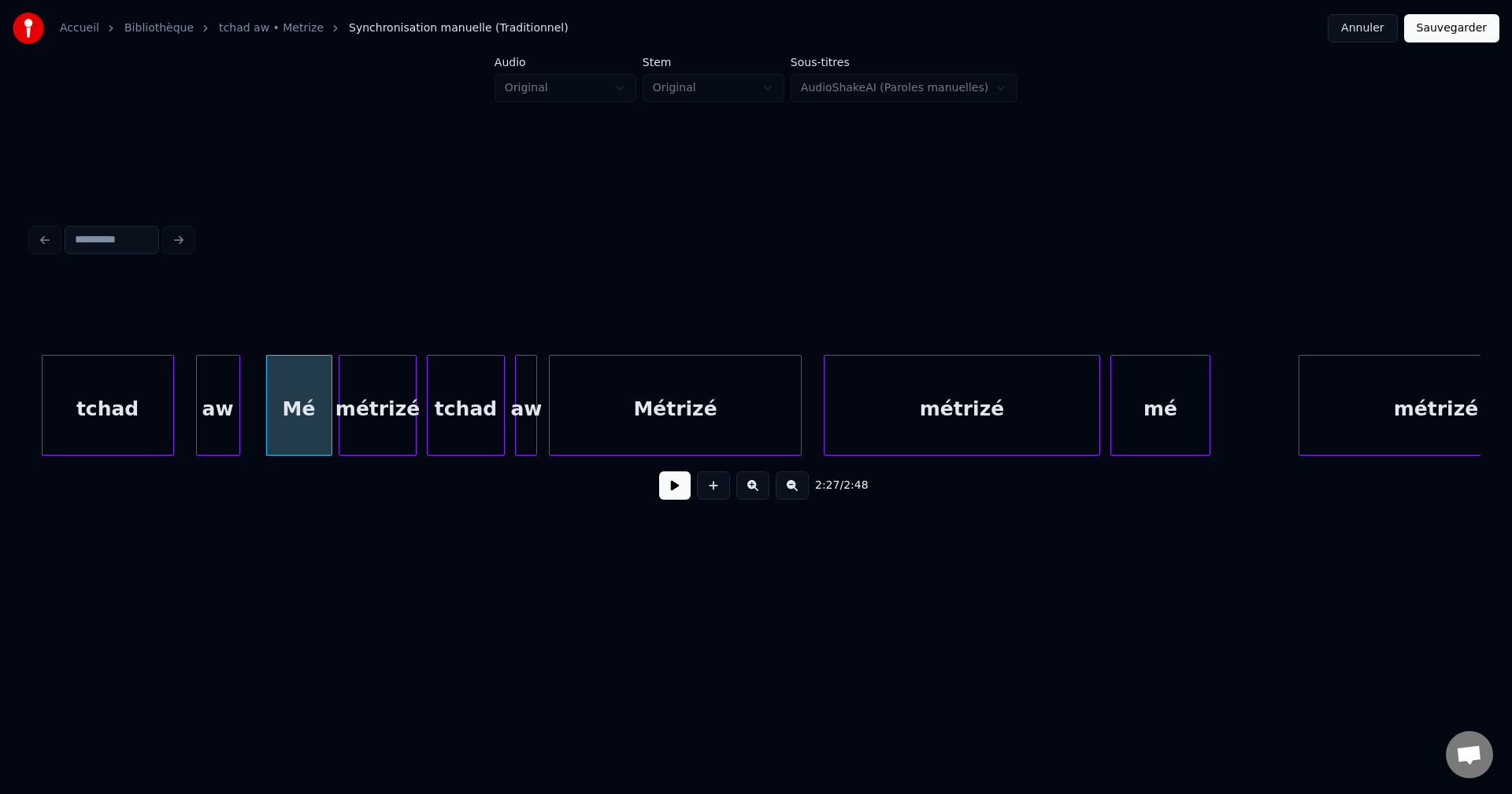
click at [664, 485] on button at bounding box center [675, 485] width 31 height 29
click at [666, 486] on button at bounding box center [675, 485] width 31 height 29
click at [406, 404] on div "métrizé" at bounding box center [377, 409] width 76 height 107
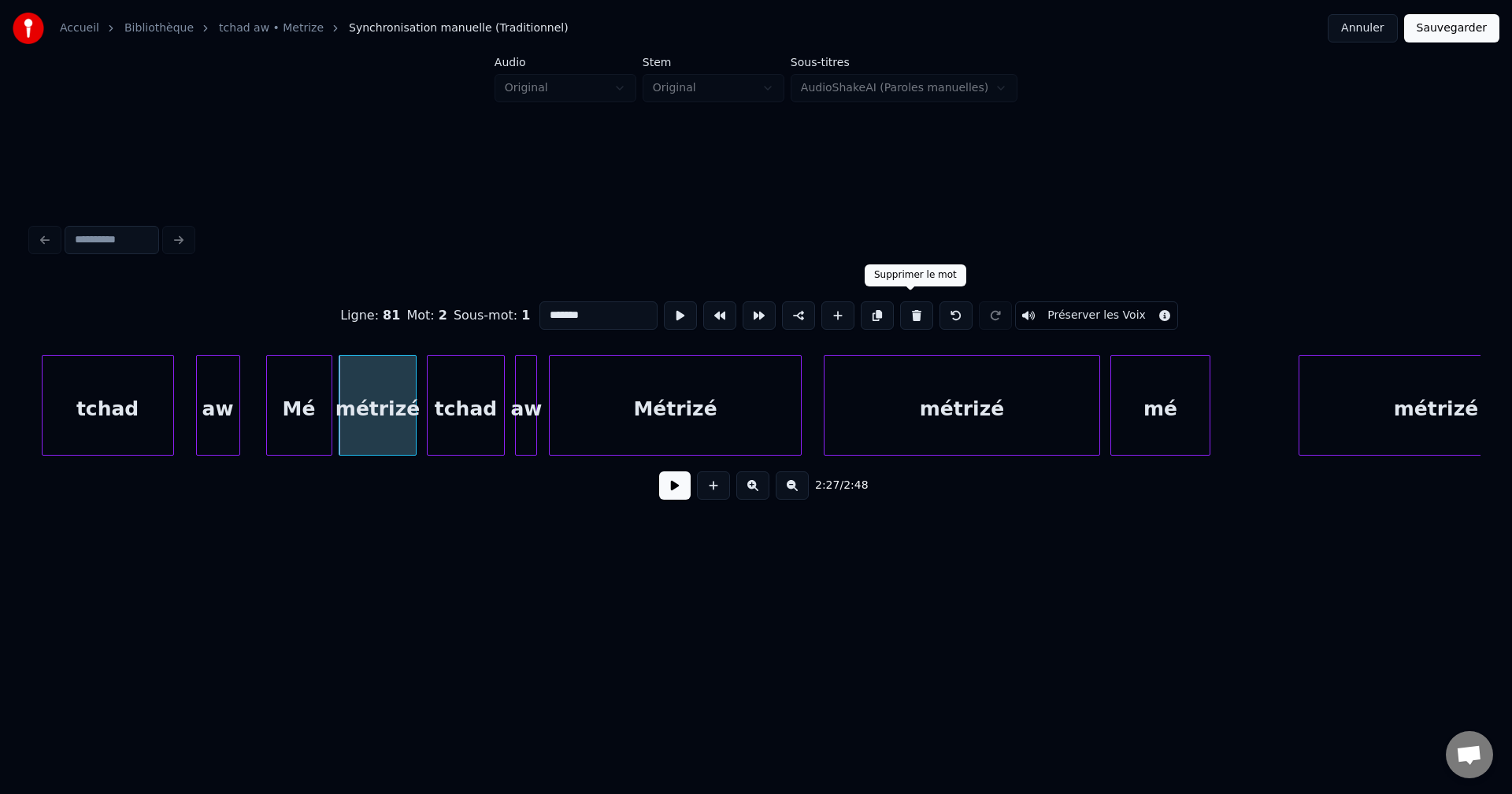
click at [912, 315] on button at bounding box center [917, 316] width 33 height 29
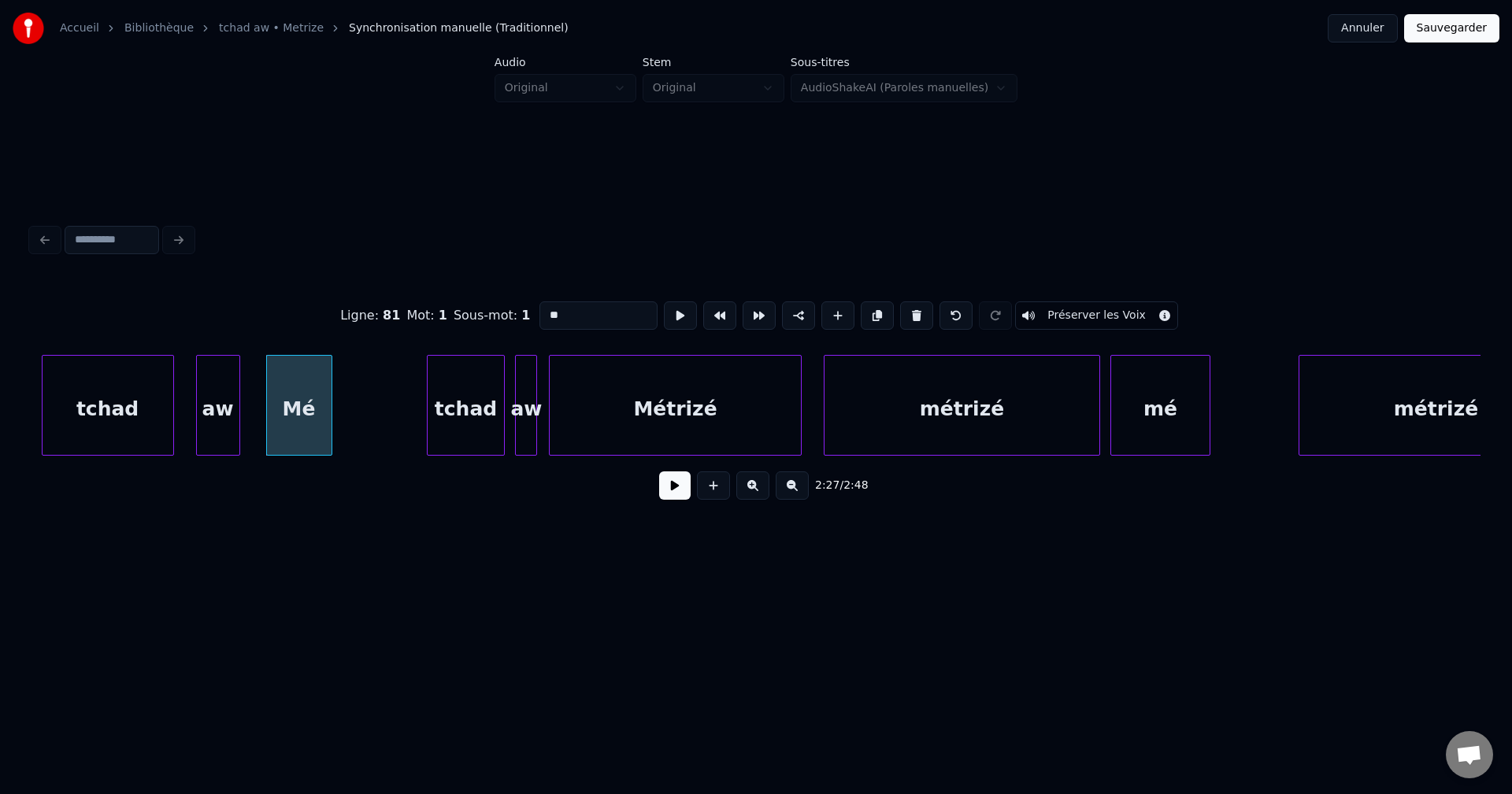
click at [495, 401] on div "tchad" at bounding box center [466, 409] width 76 height 107
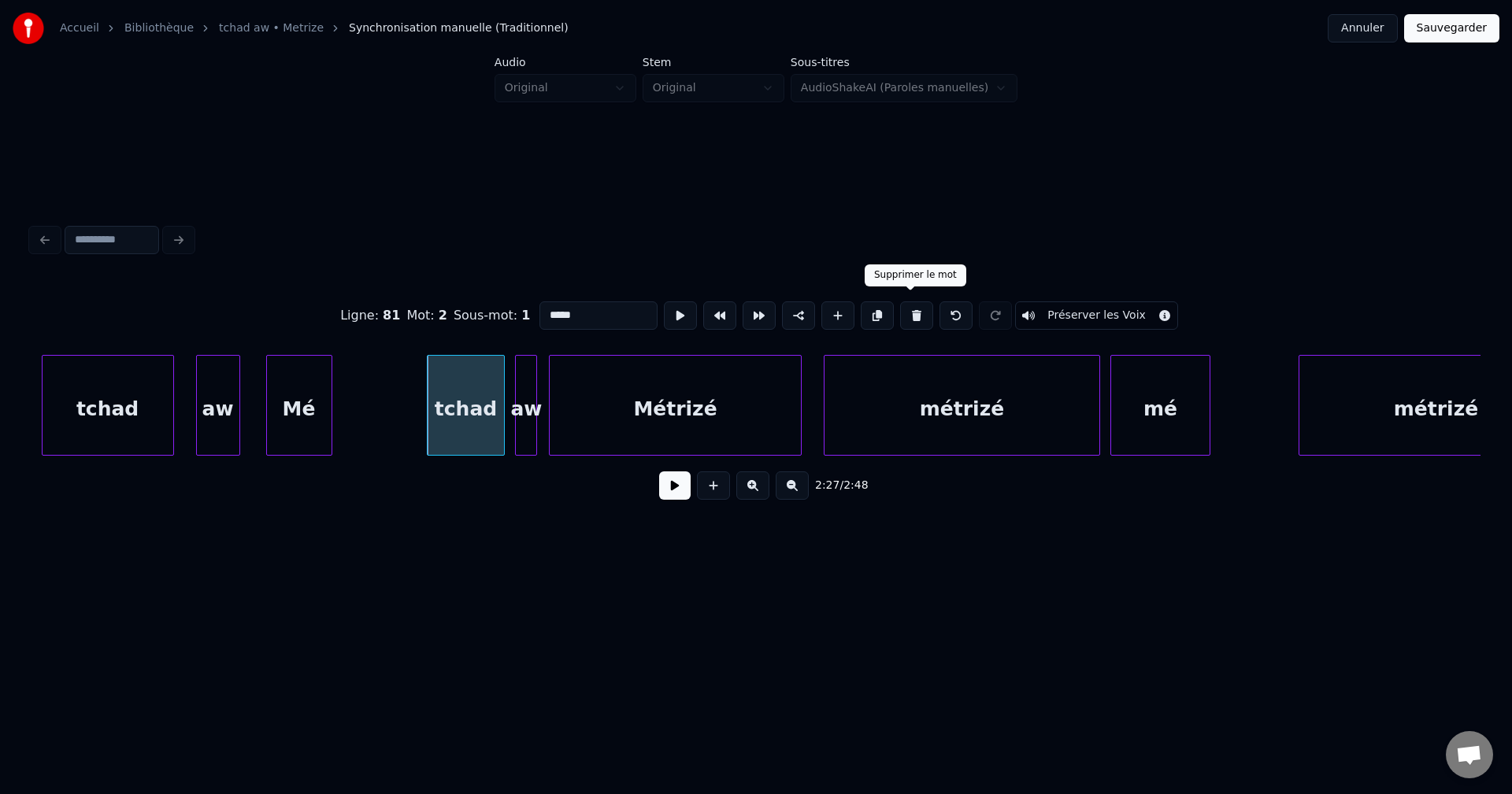
click at [913, 305] on button at bounding box center [917, 316] width 33 height 29
click at [916, 304] on button at bounding box center [917, 316] width 33 height 29
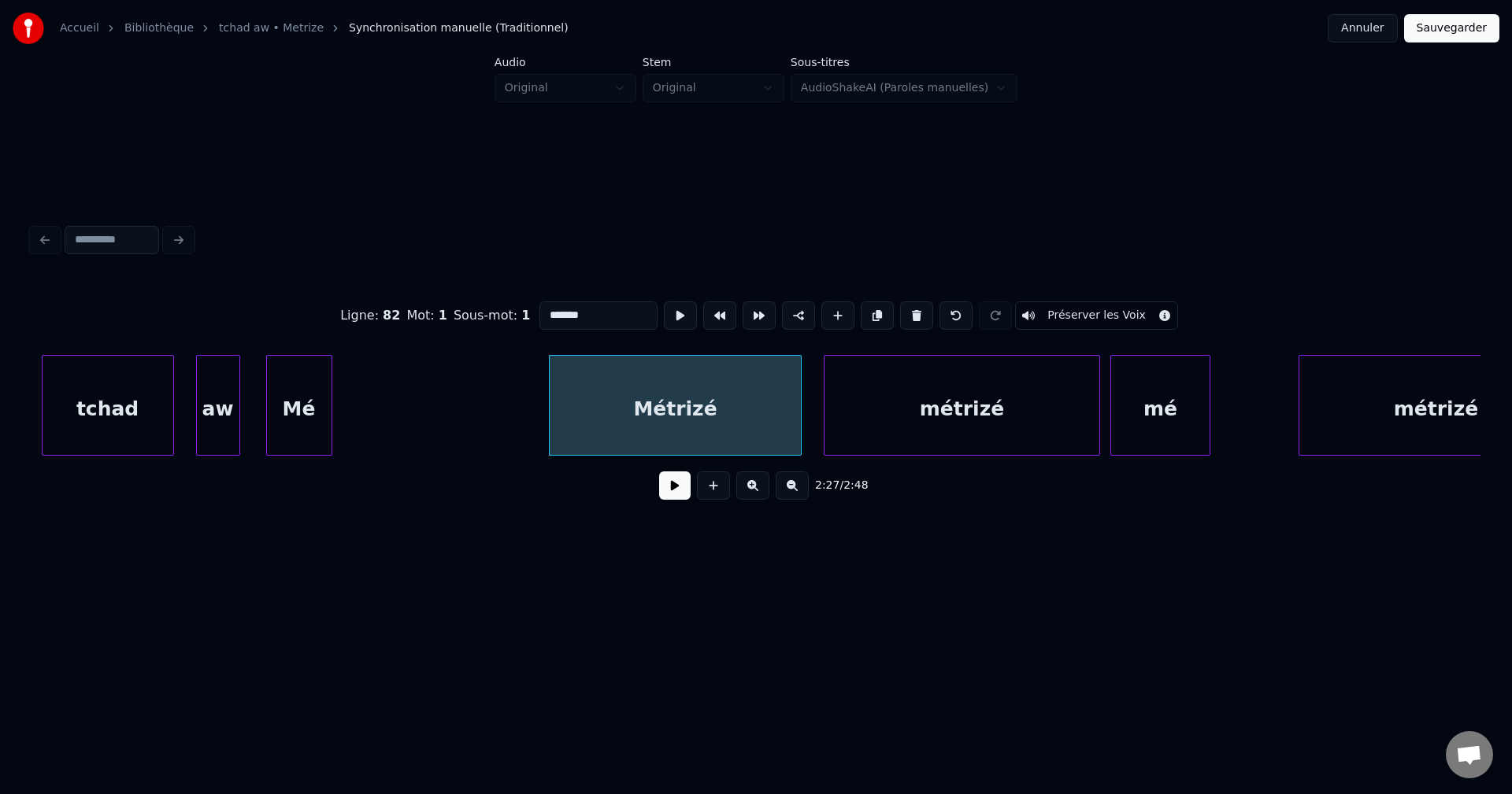
click at [279, 427] on div "Mé" at bounding box center [299, 409] width 65 height 107
type input "**"
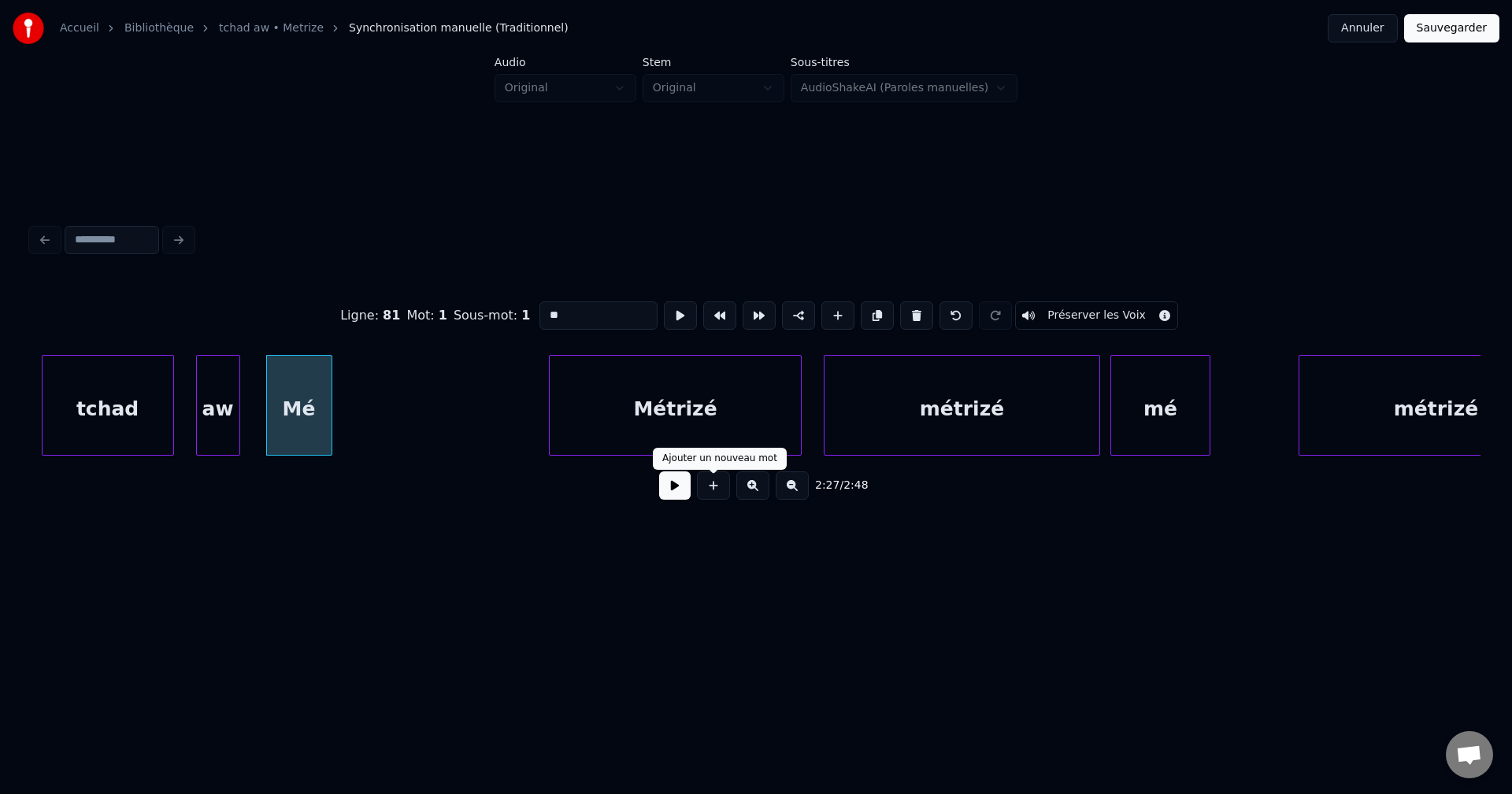
click at [676, 496] on button at bounding box center [675, 485] width 31 height 29
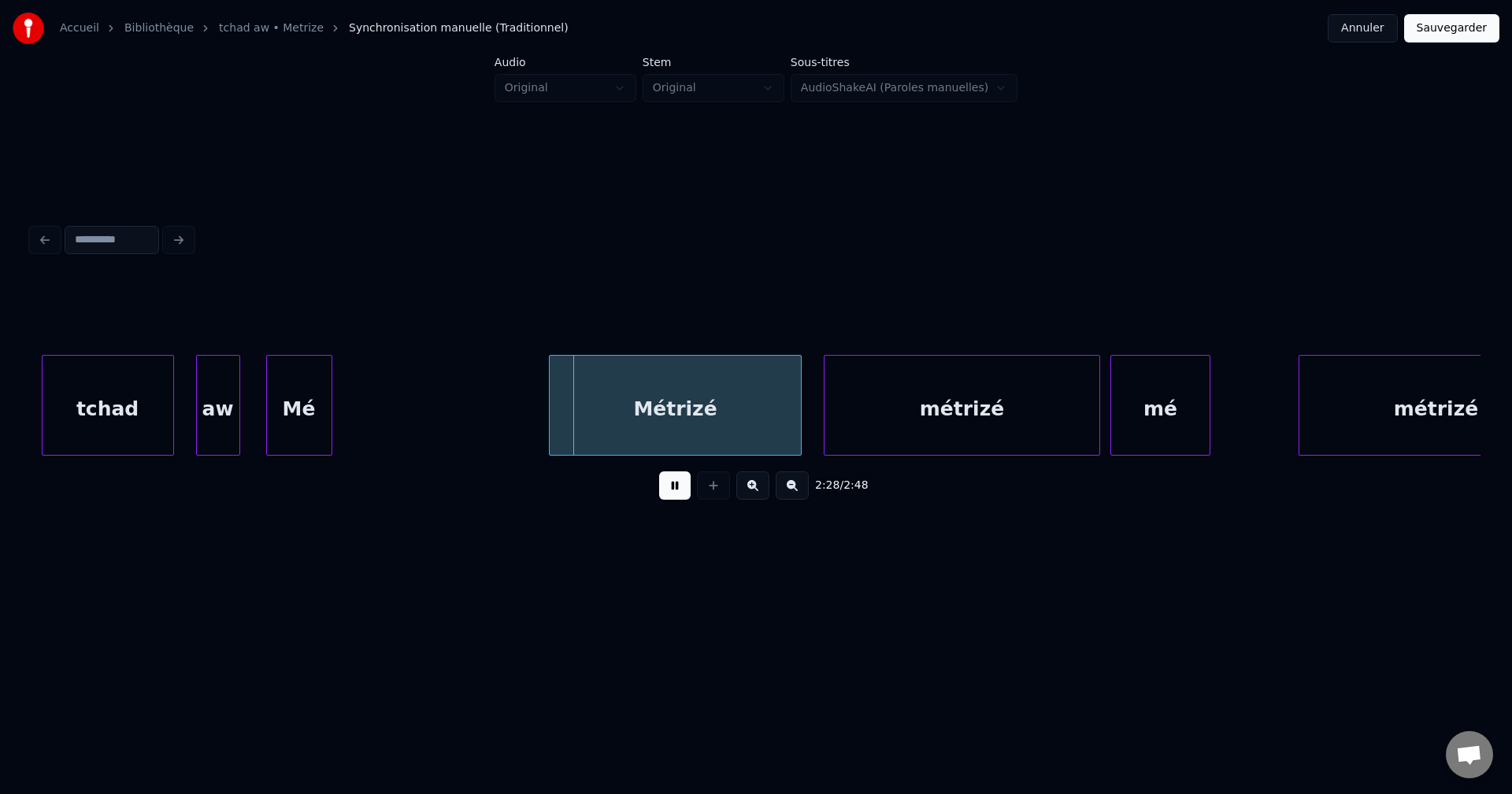
click at [675, 495] on button at bounding box center [675, 485] width 31 height 29
click at [505, 407] on div at bounding box center [506, 404] width 5 height 99
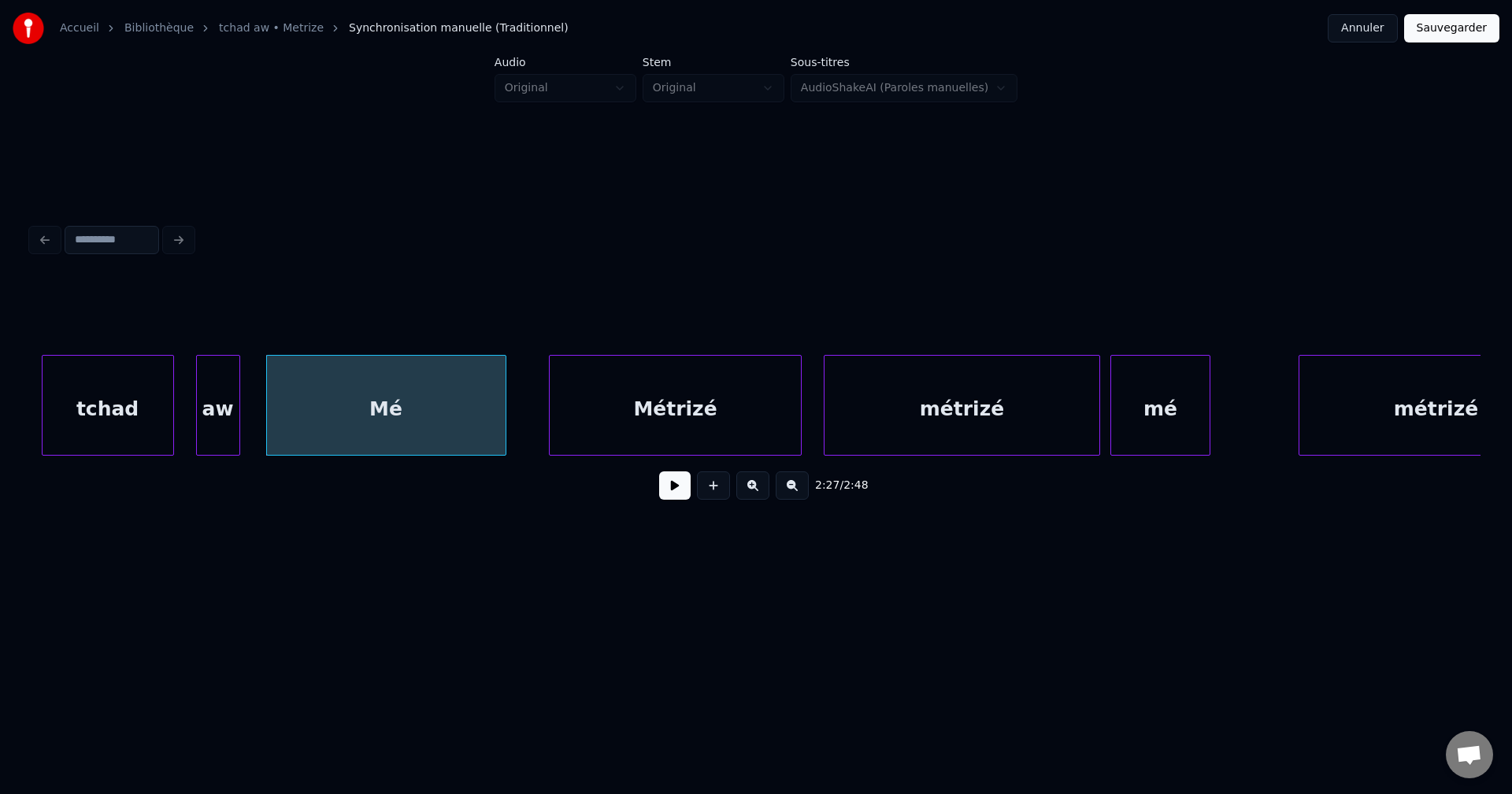
click at [491, 411] on div "Mé" at bounding box center [386, 409] width 239 height 107
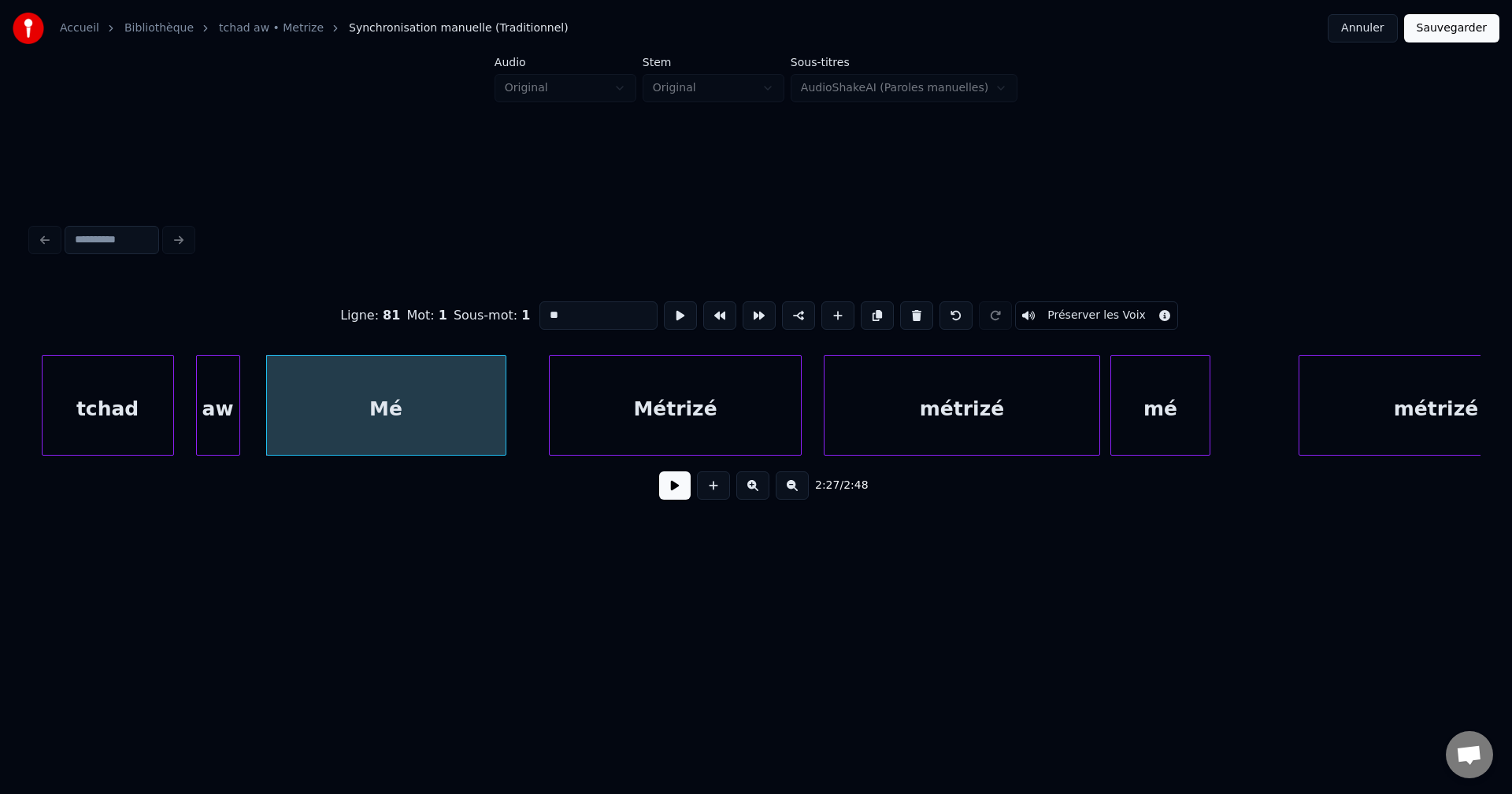
click at [581, 315] on input "**" at bounding box center [598, 316] width 119 height 29
type input "*****"
click at [671, 500] on button at bounding box center [675, 485] width 31 height 29
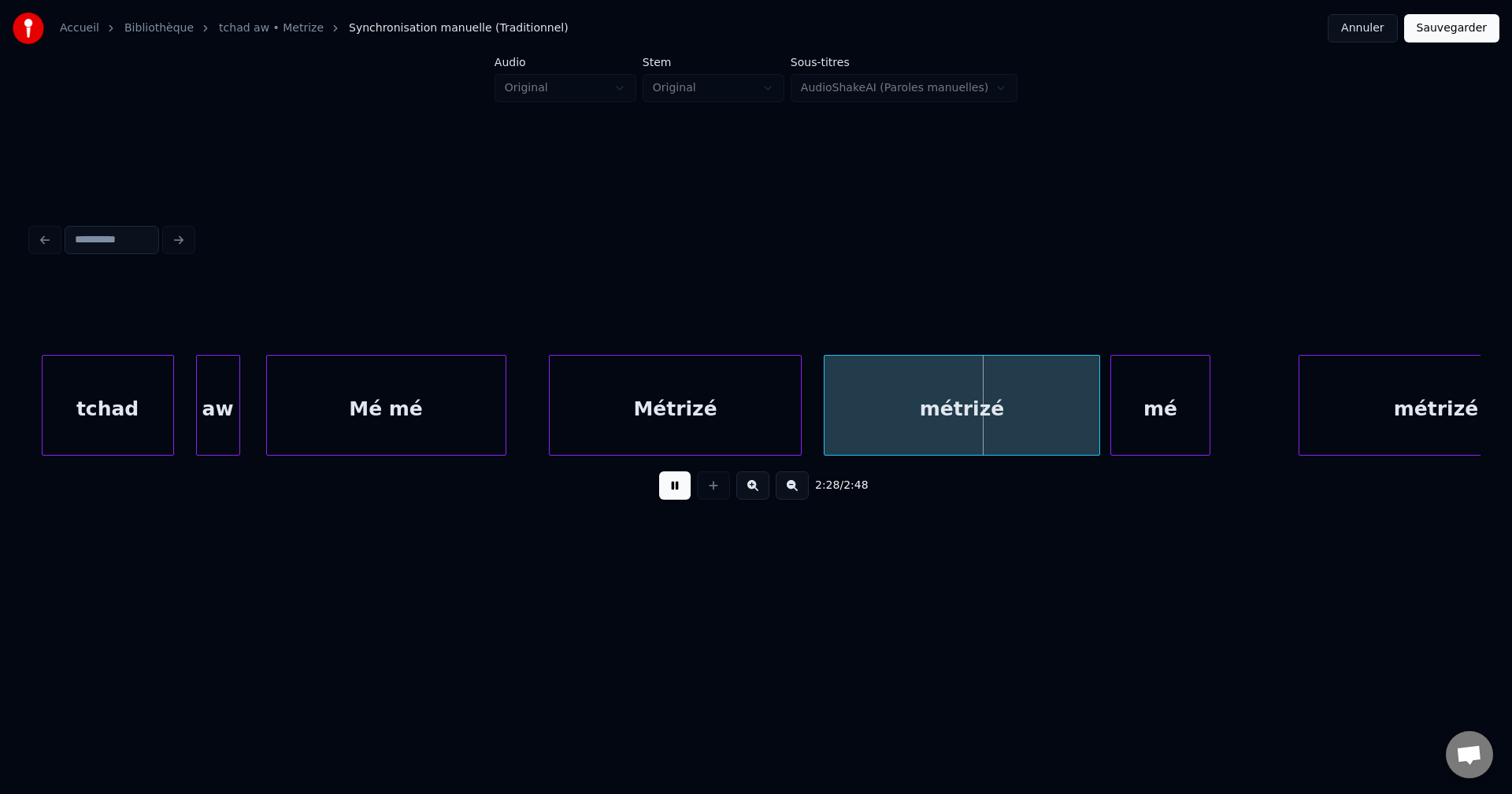
drag, startPoint x: 670, startPoint y: 499, endPoint x: 668, endPoint y: 488, distance: 11.2
click at [668, 488] on button at bounding box center [675, 485] width 31 height 29
click at [672, 465] on div "2:28 / 2:48" at bounding box center [756, 485] width 1449 height 60
click at [670, 479] on button at bounding box center [675, 485] width 31 height 29
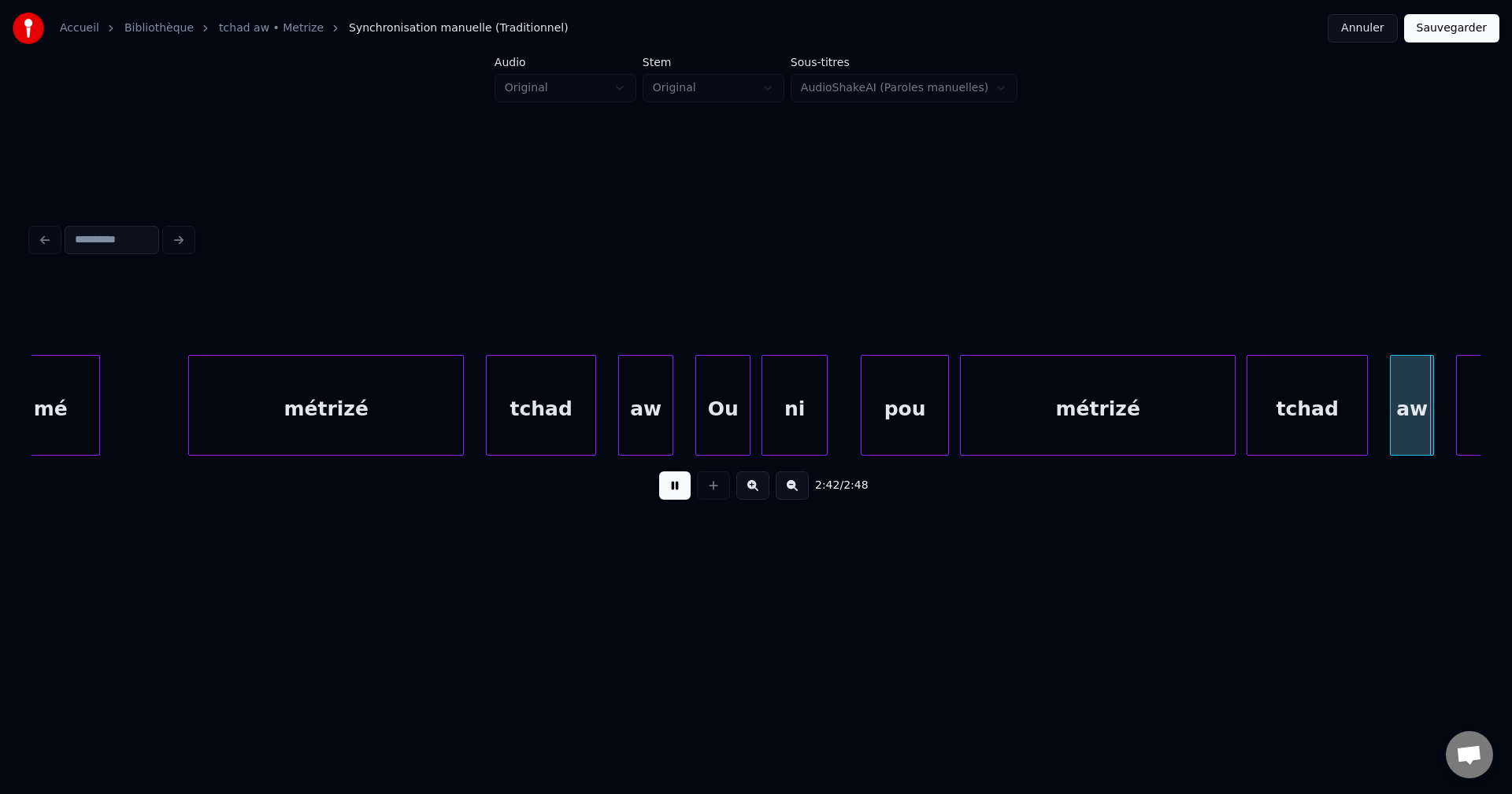
scroll to position [0, 89748]
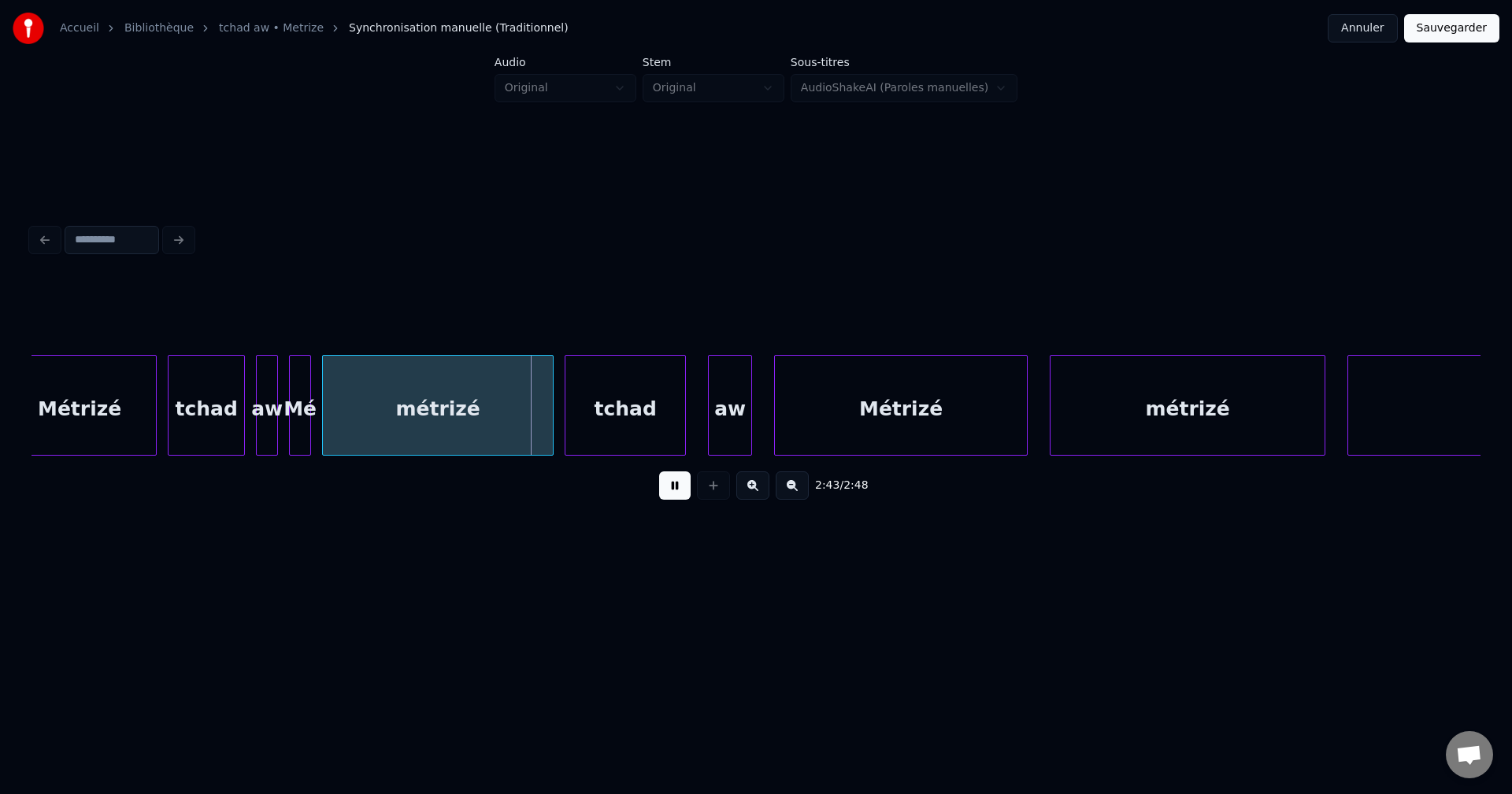
click at [672, 478] on button at bounding box center [675, 485] width 31 height 29
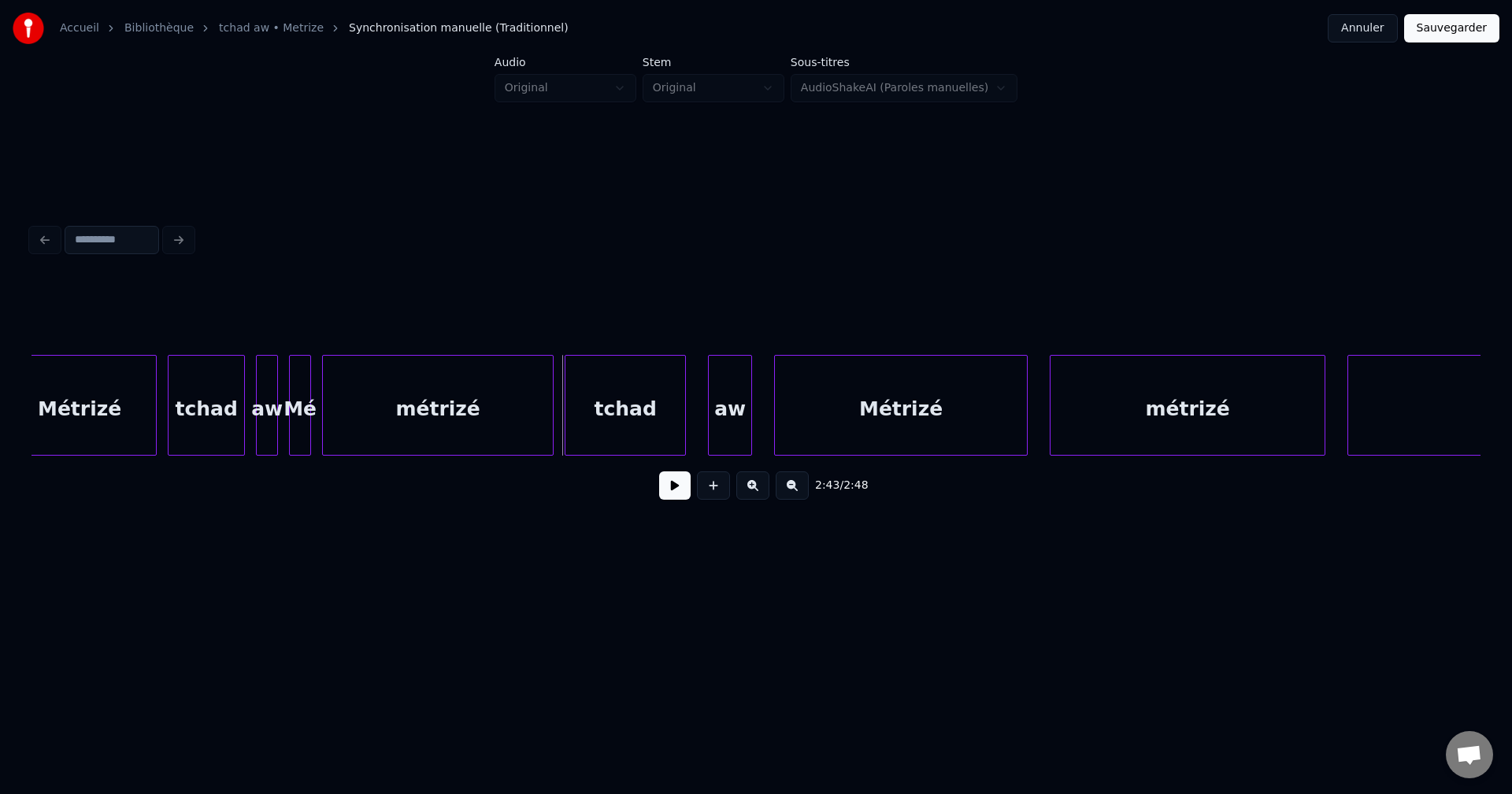
click at [94, 391] on div "Métrizé" at bounding box center [79, 409] width 153 height 107
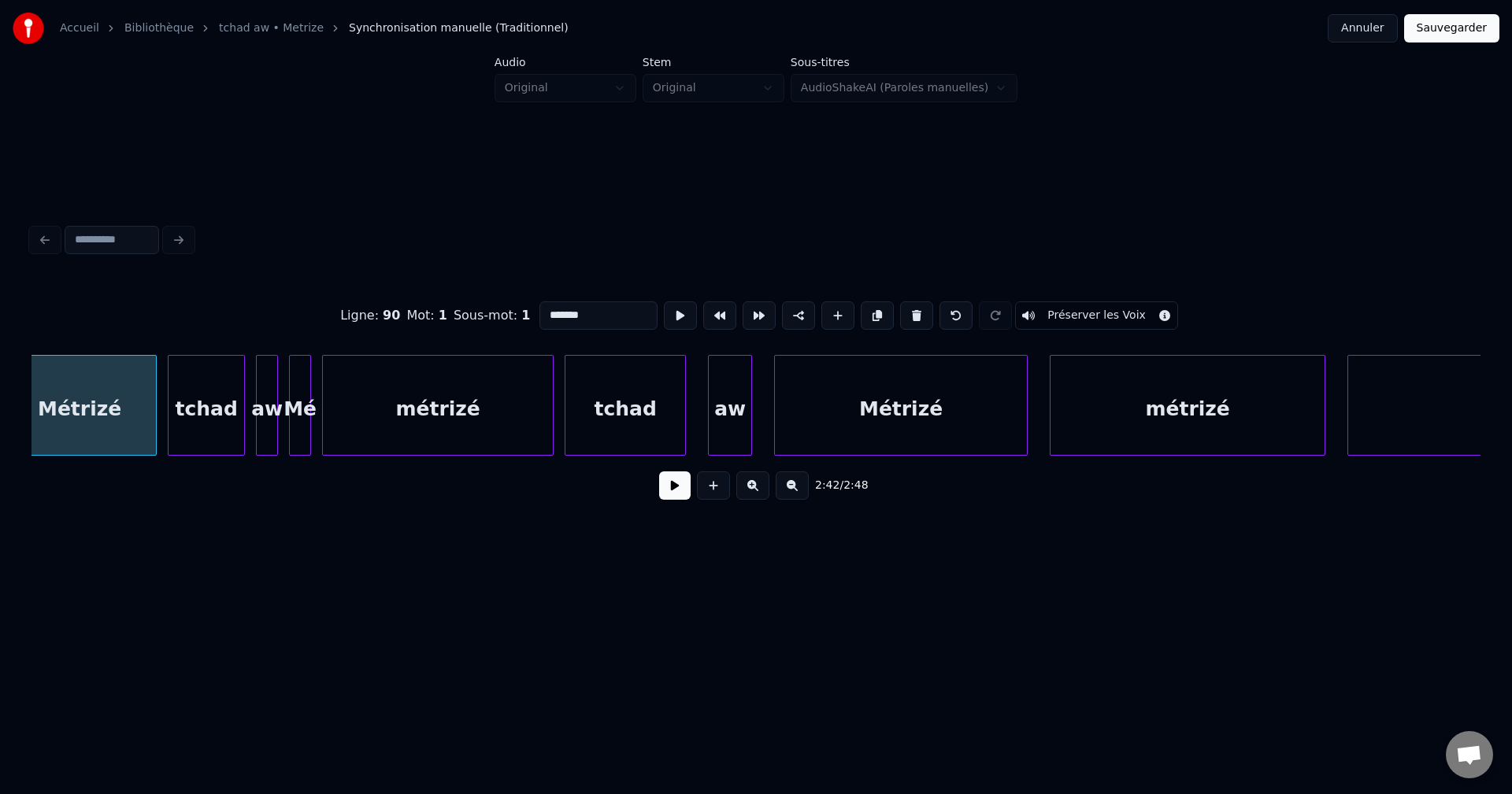
scroll to position [0, 89718]
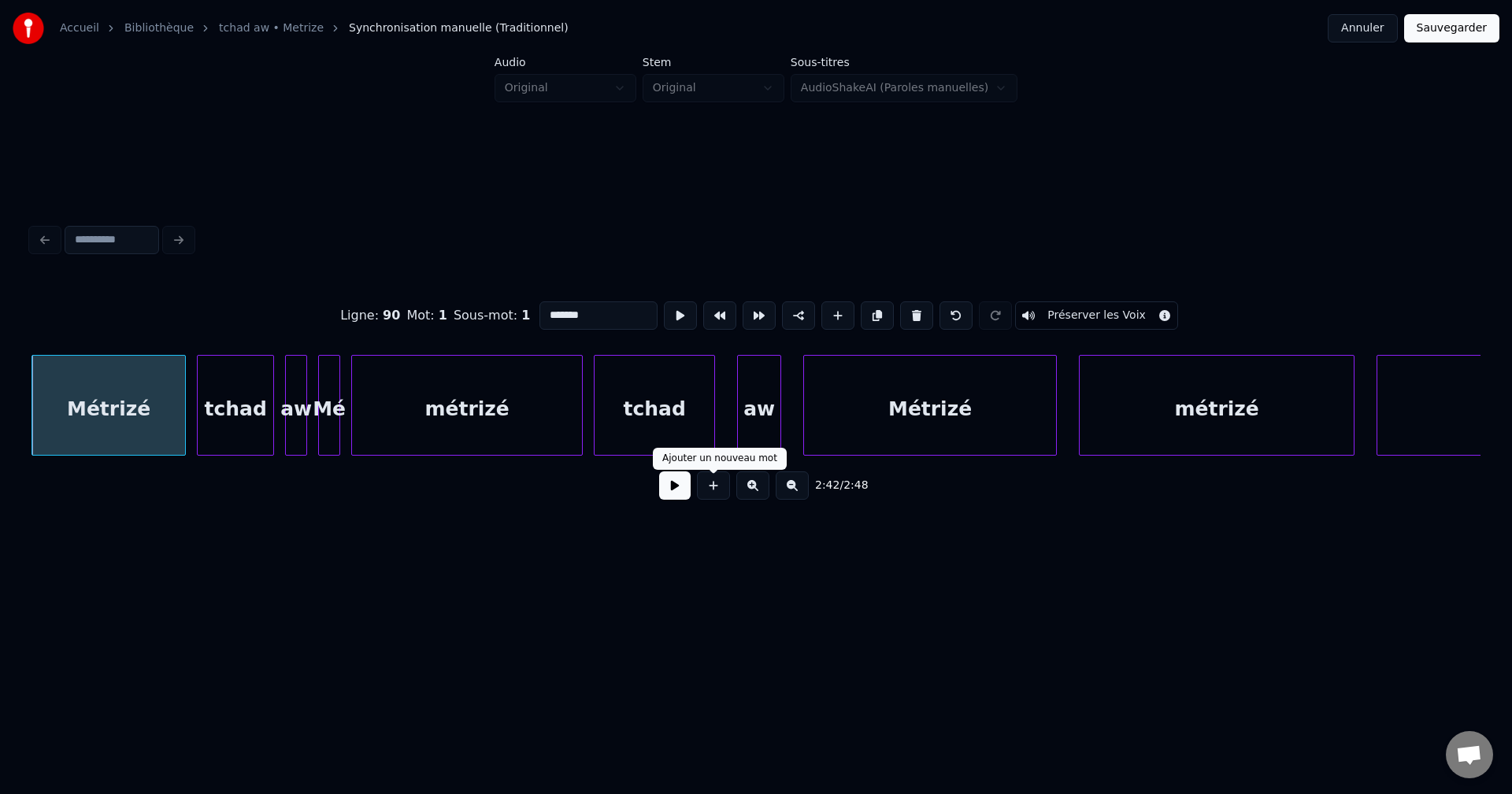
click at [677, 490] on button at bounding box center [675, 485] width 31 height 29
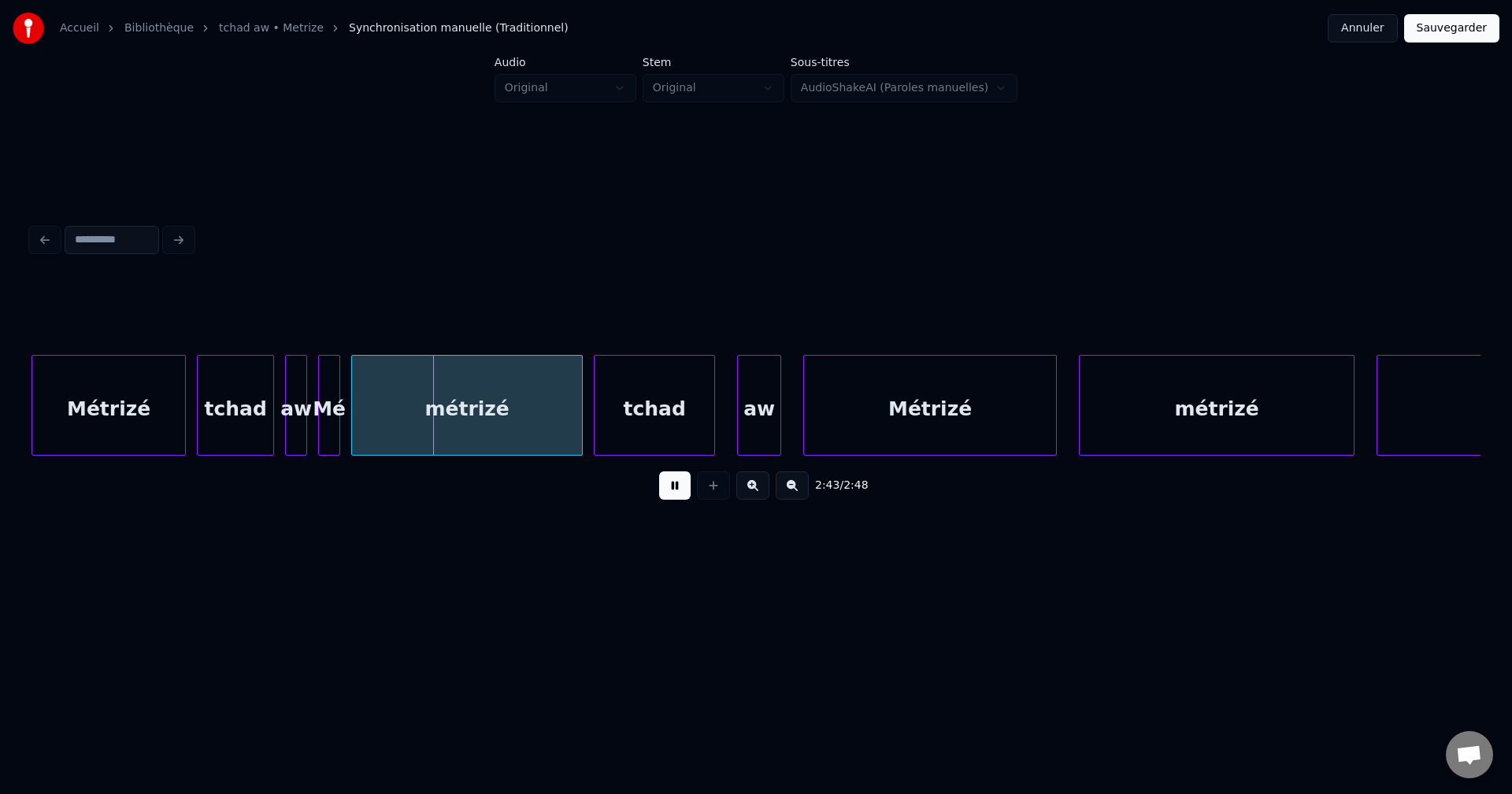
click at [677, 489] on button at bounding box center [675, 485] width 31 height 29
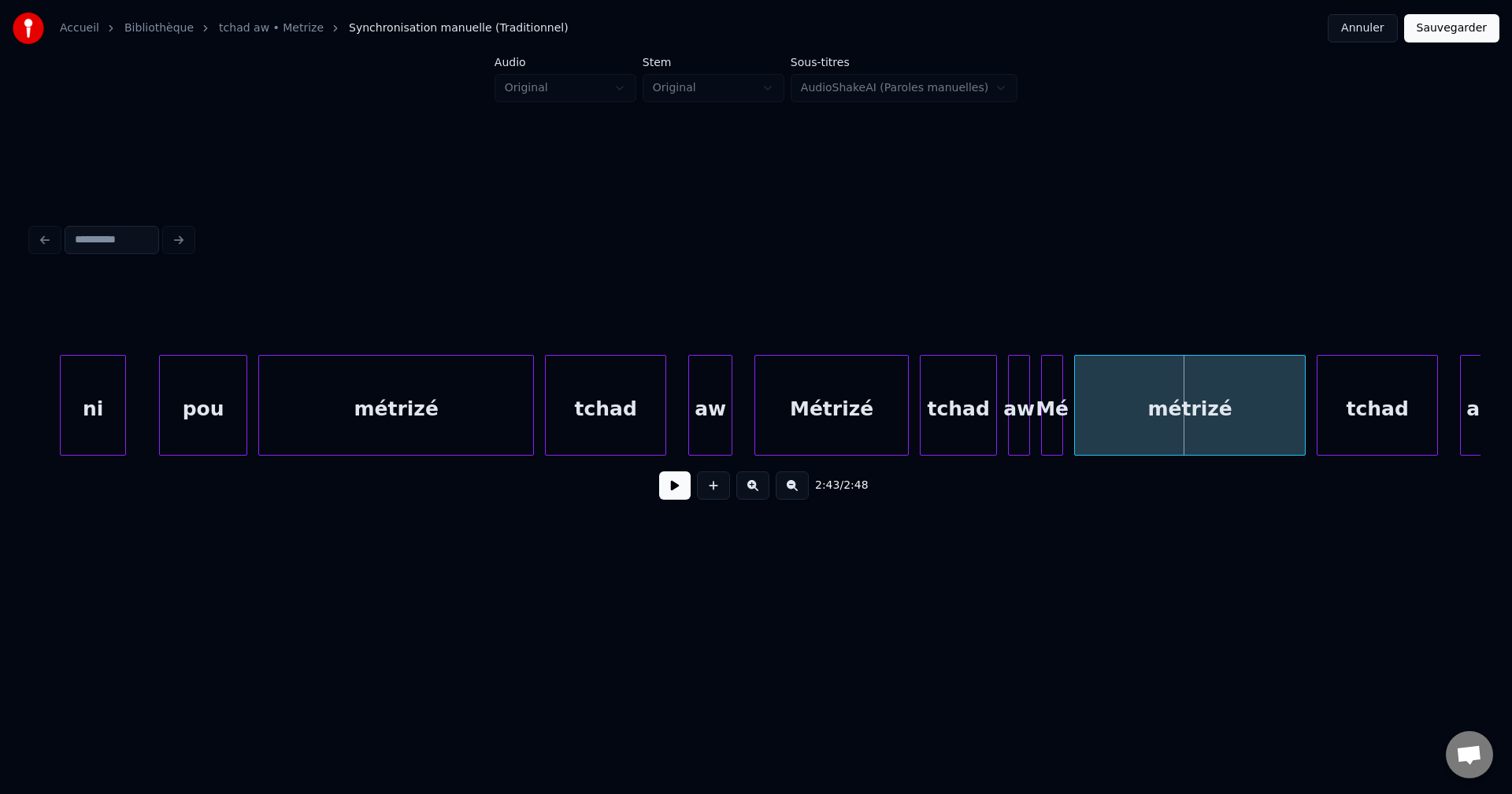
scroll to position [0, 88994]
click at [205, 413] on div "pou" at bounding box center [205, 409] width 87 height 107
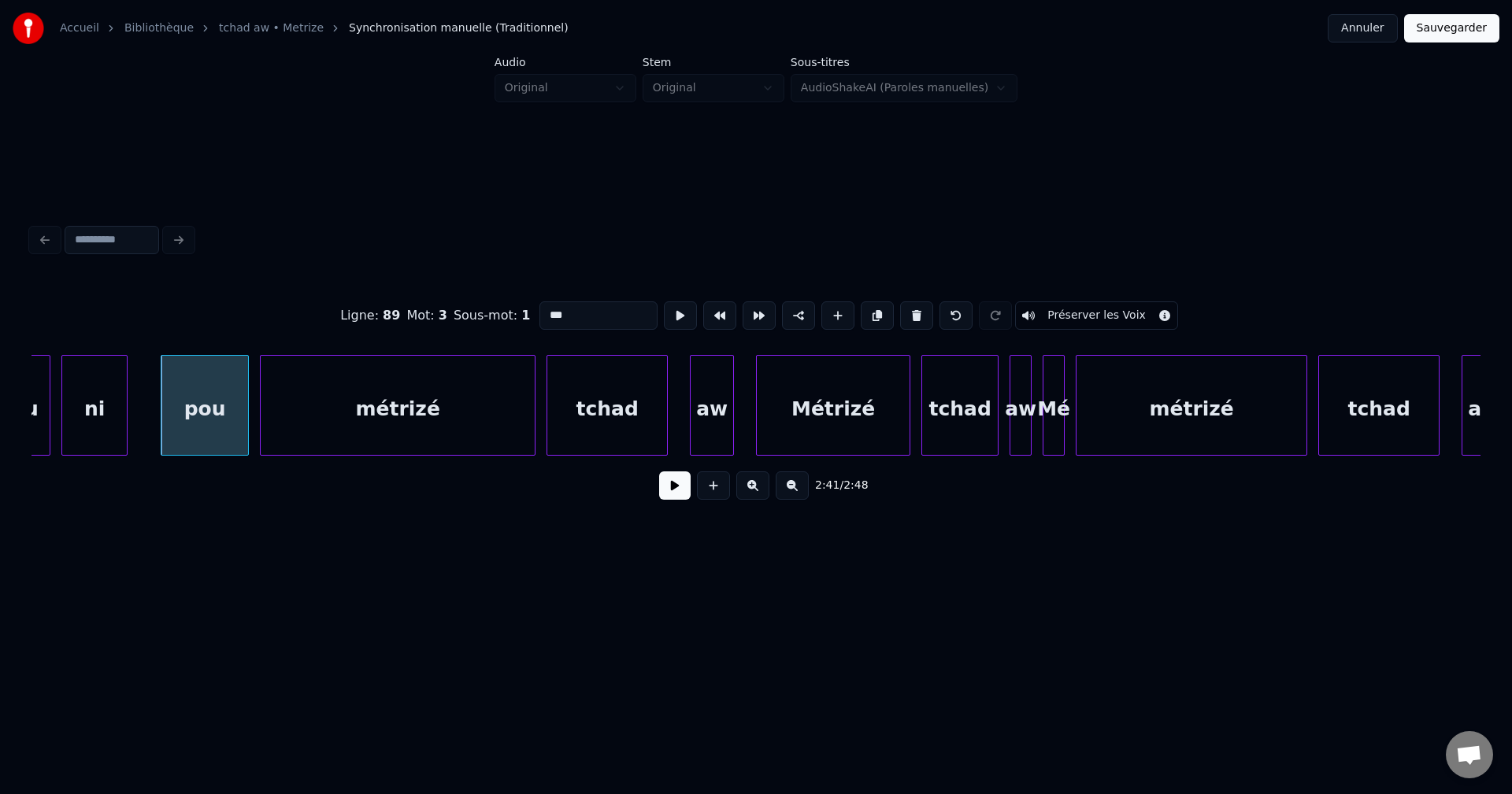
click at [674, 493] on button at bounding box center [675, 485] width 31 height 29
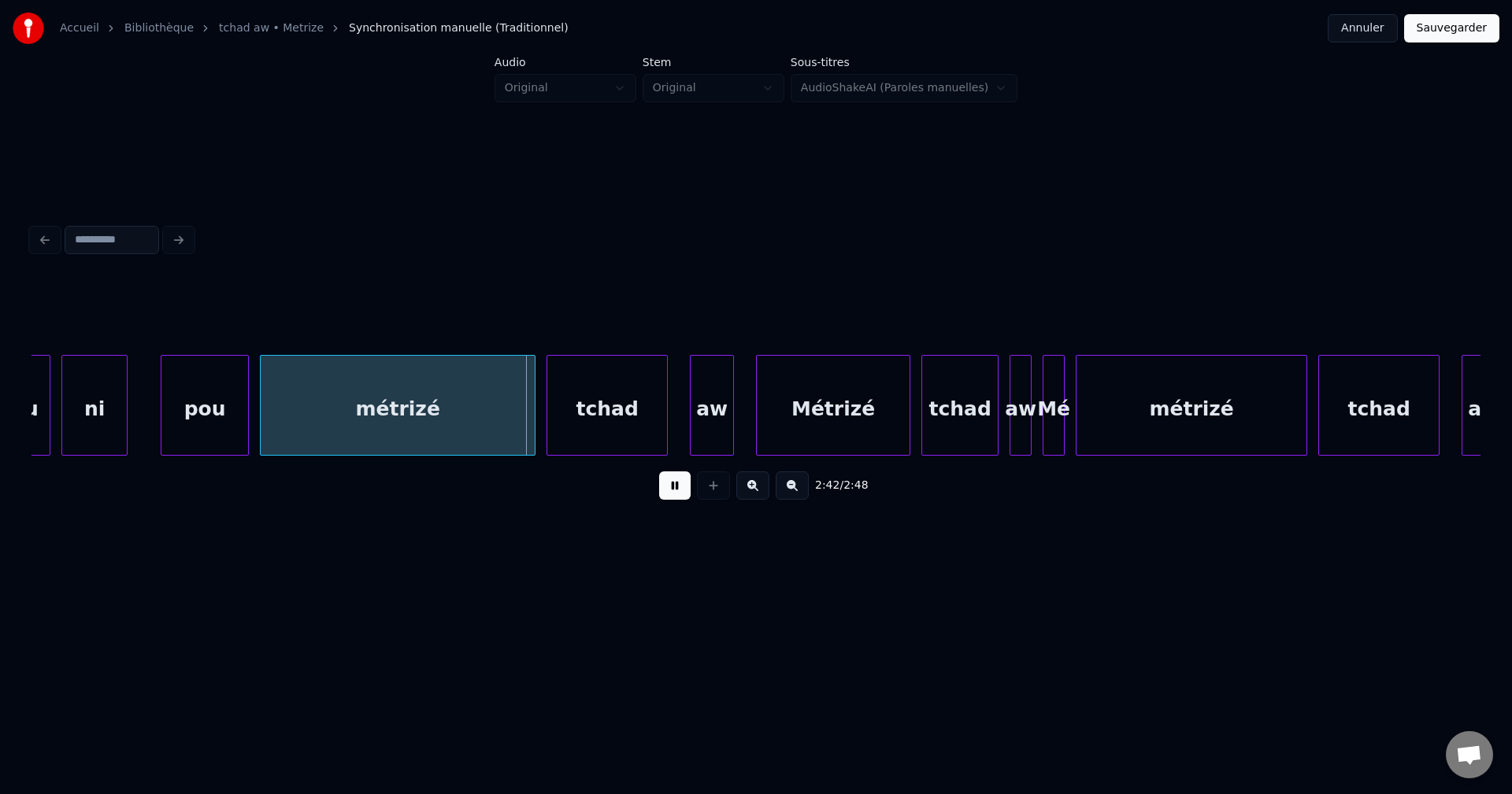
click at [673, 497] on button at bounding box center [675, 485] width 31 height 29
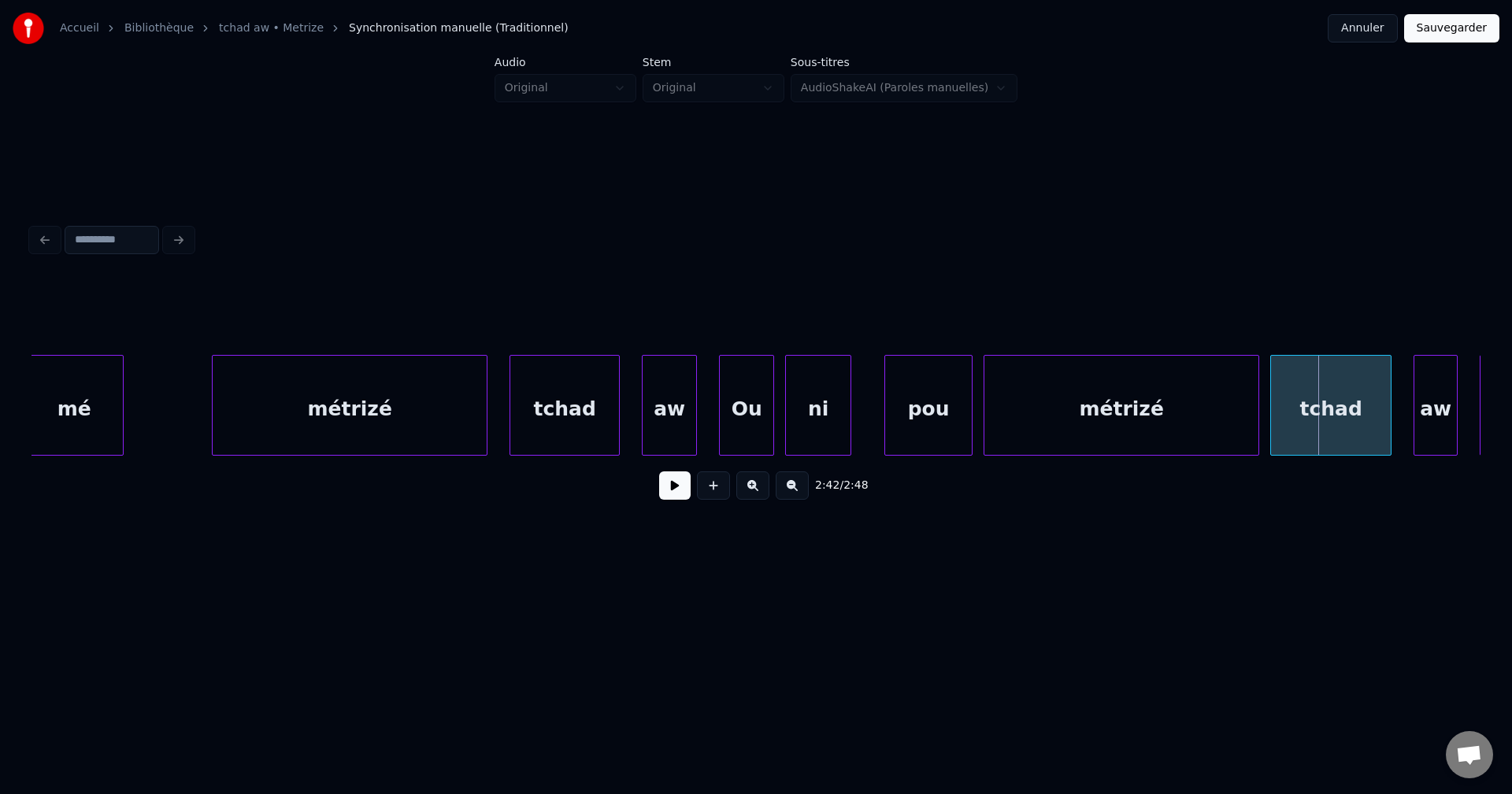
scroll to position [0, 88270]
click at [237, 416] on div "métrizé" at bounding box center [350, 409] width 274 height 107
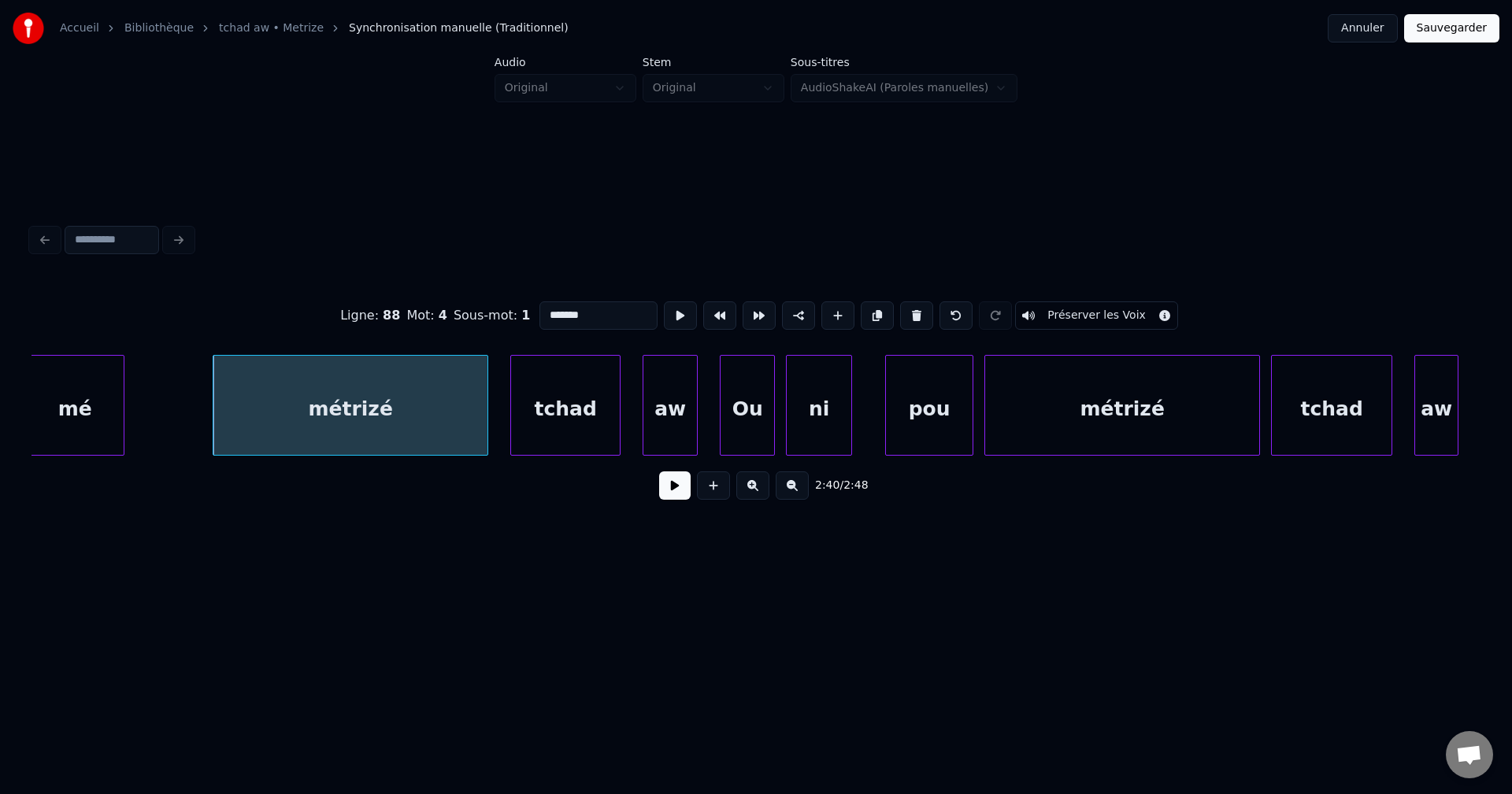
click at [670, 497] on button at bounding box center [675, 485] width 31 height 29
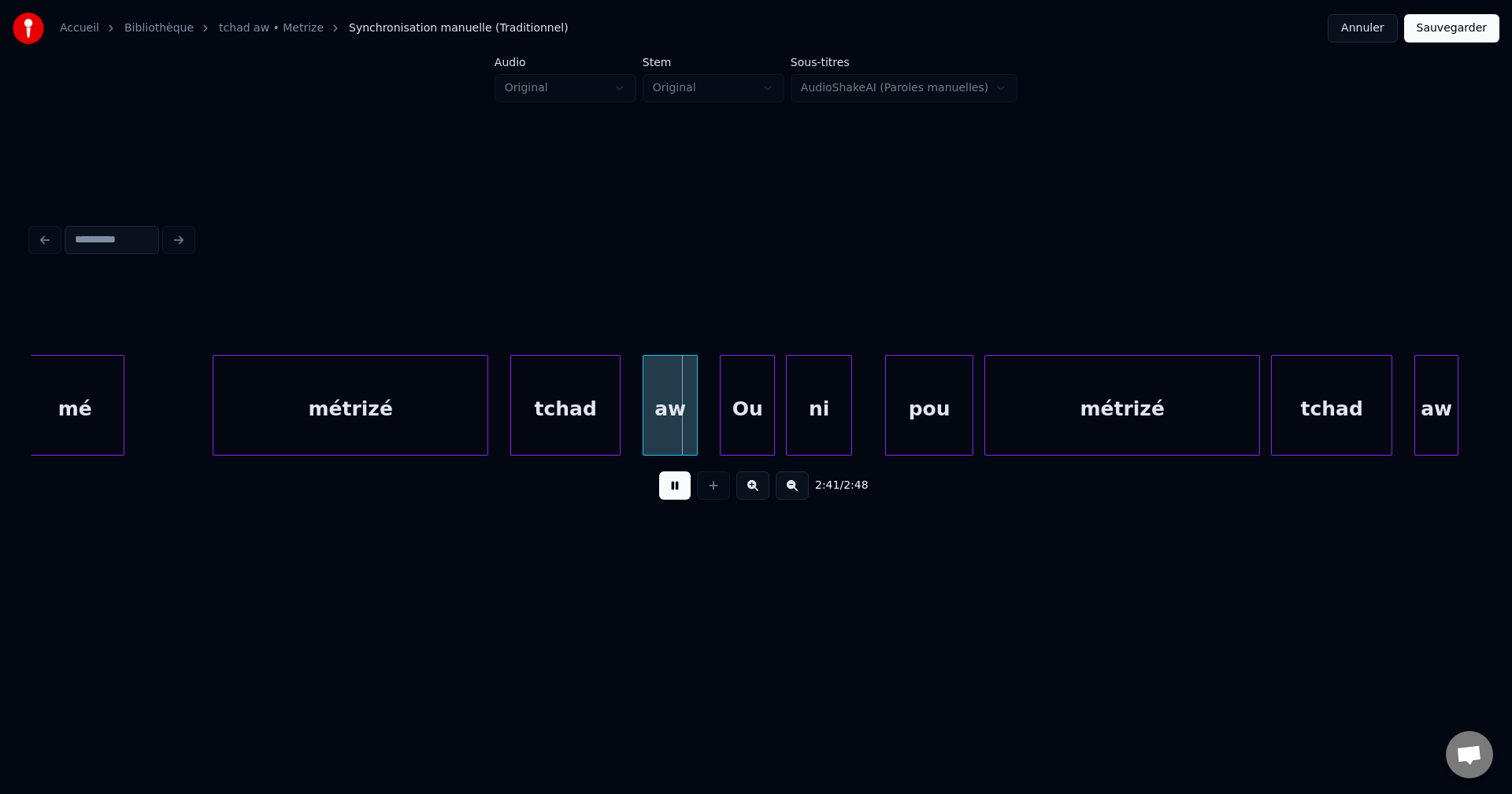
click at [670, 497] on button at bounding box center [675, 485] width 31 height 29
click at [670, 496] on button at bounding box center [675, 485] width 31 height 29
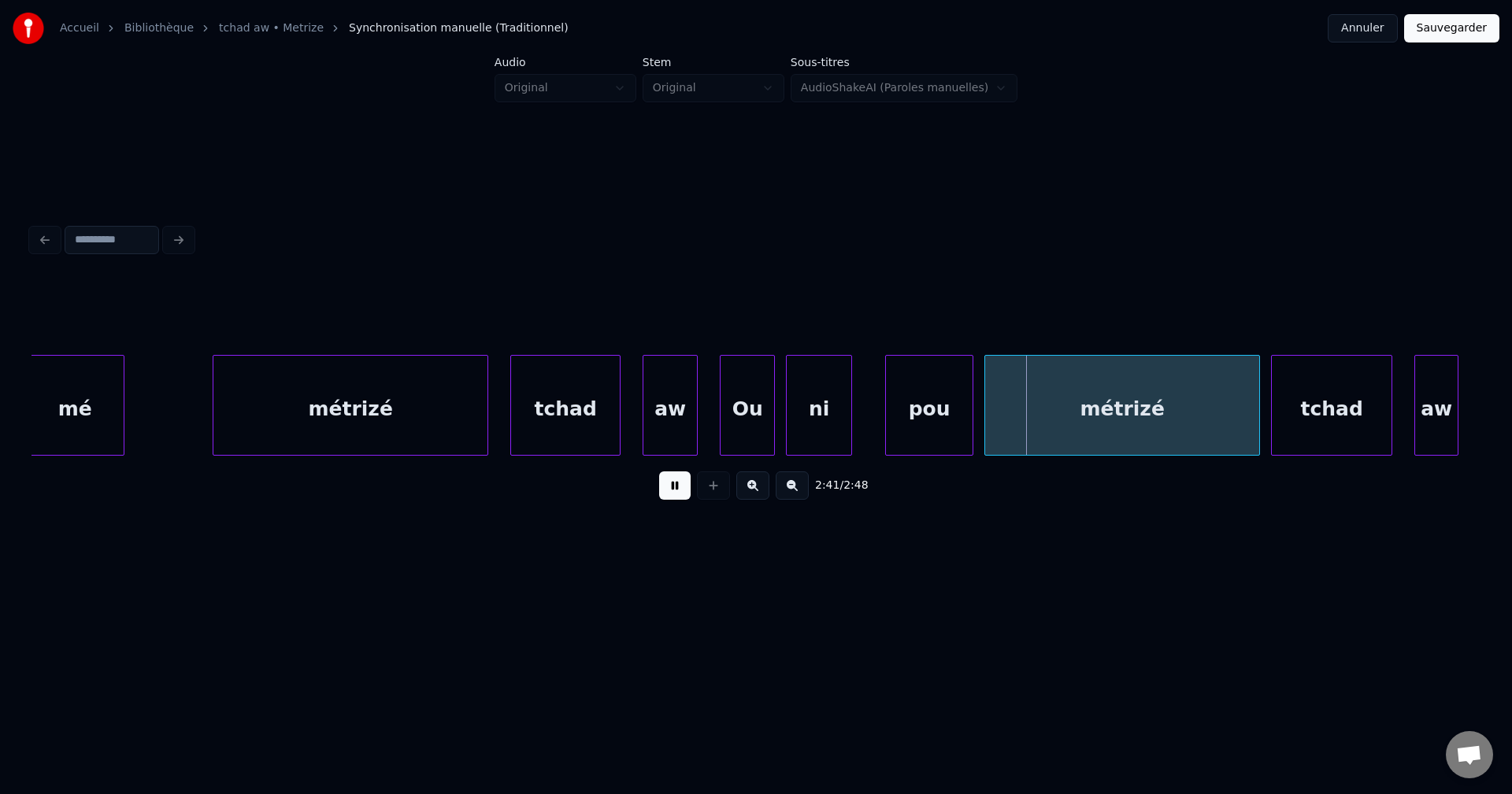
click at [670, 496] on button at bounding box center [675, 485] width 31 height 29
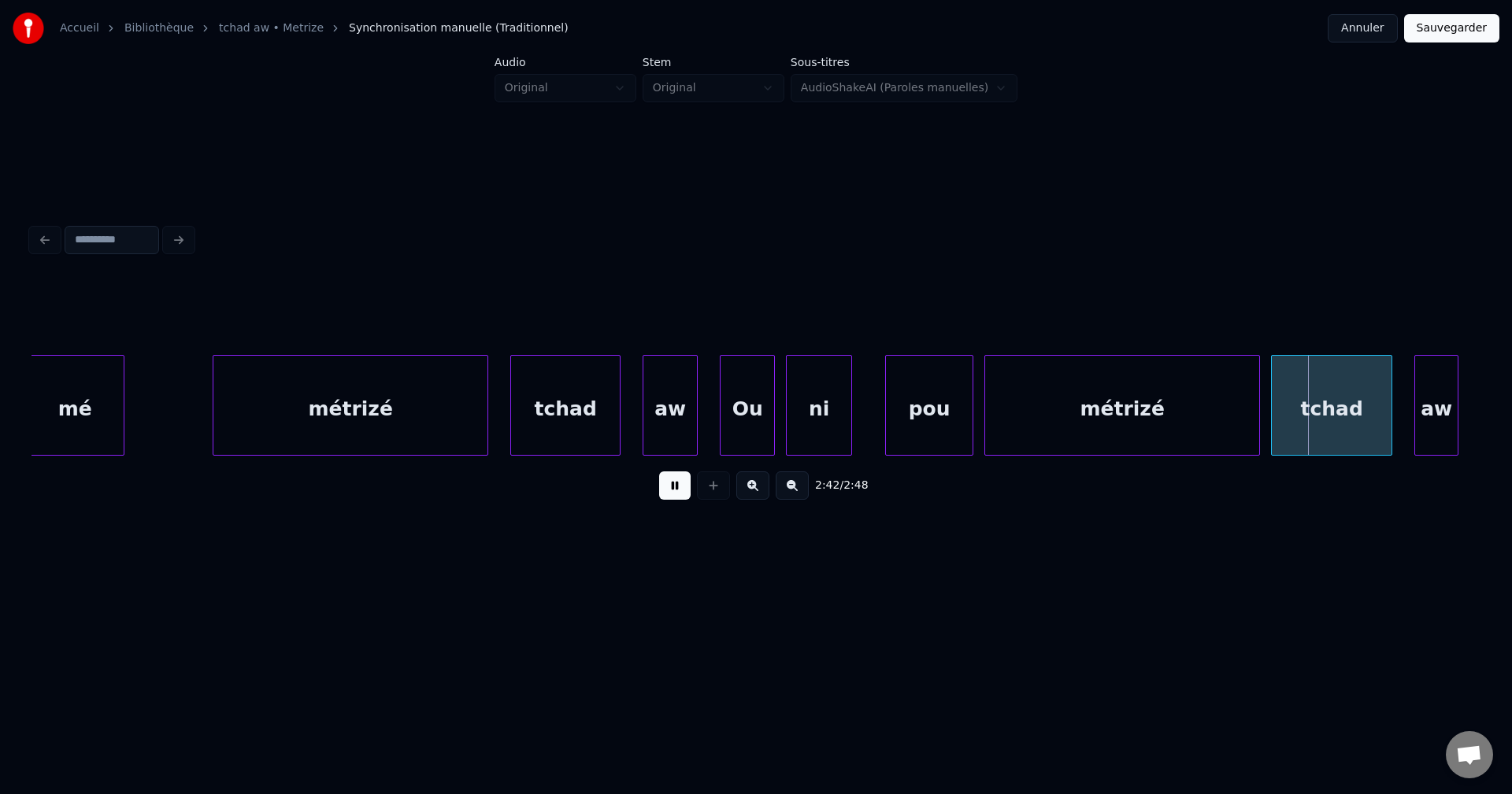
click at [670, 496] on button at bounding box center [675, 485] width 31 height 29
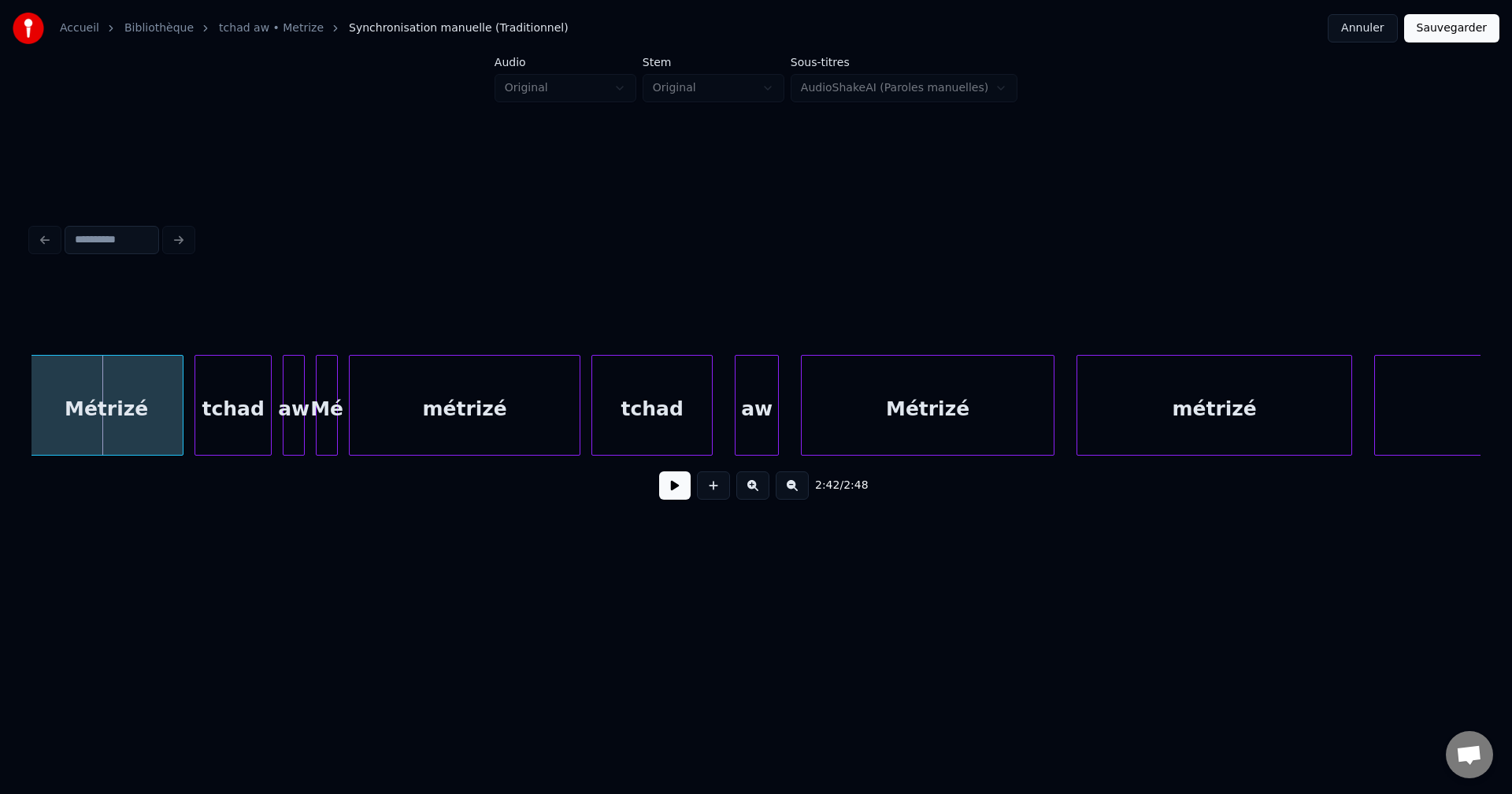
click at [670, 496] on button at bounding box center [675, 485] width 31 height 29
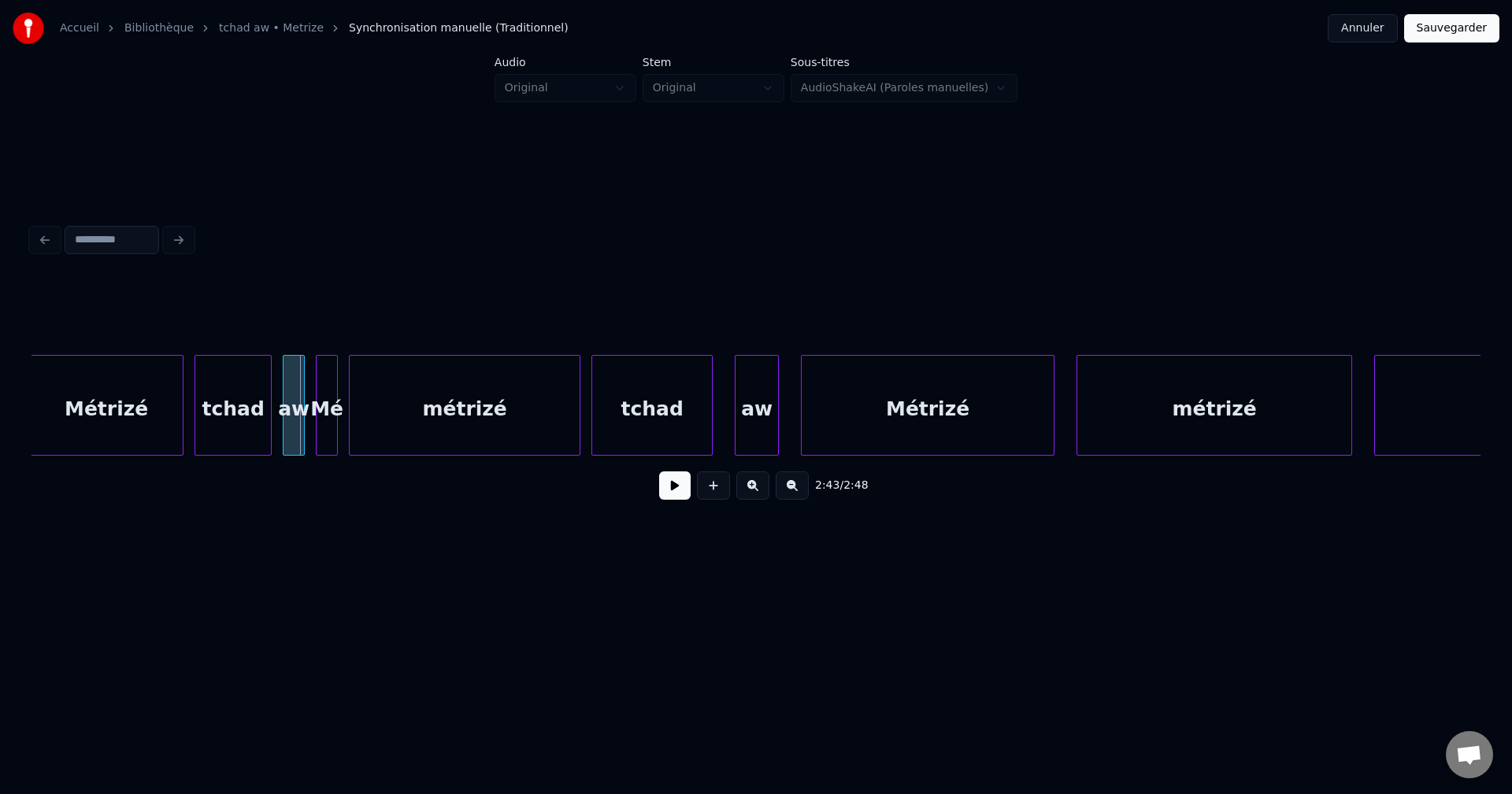
click at [247, 428] on div "tchad" at bounding box center [233, 409] width 76 height 107
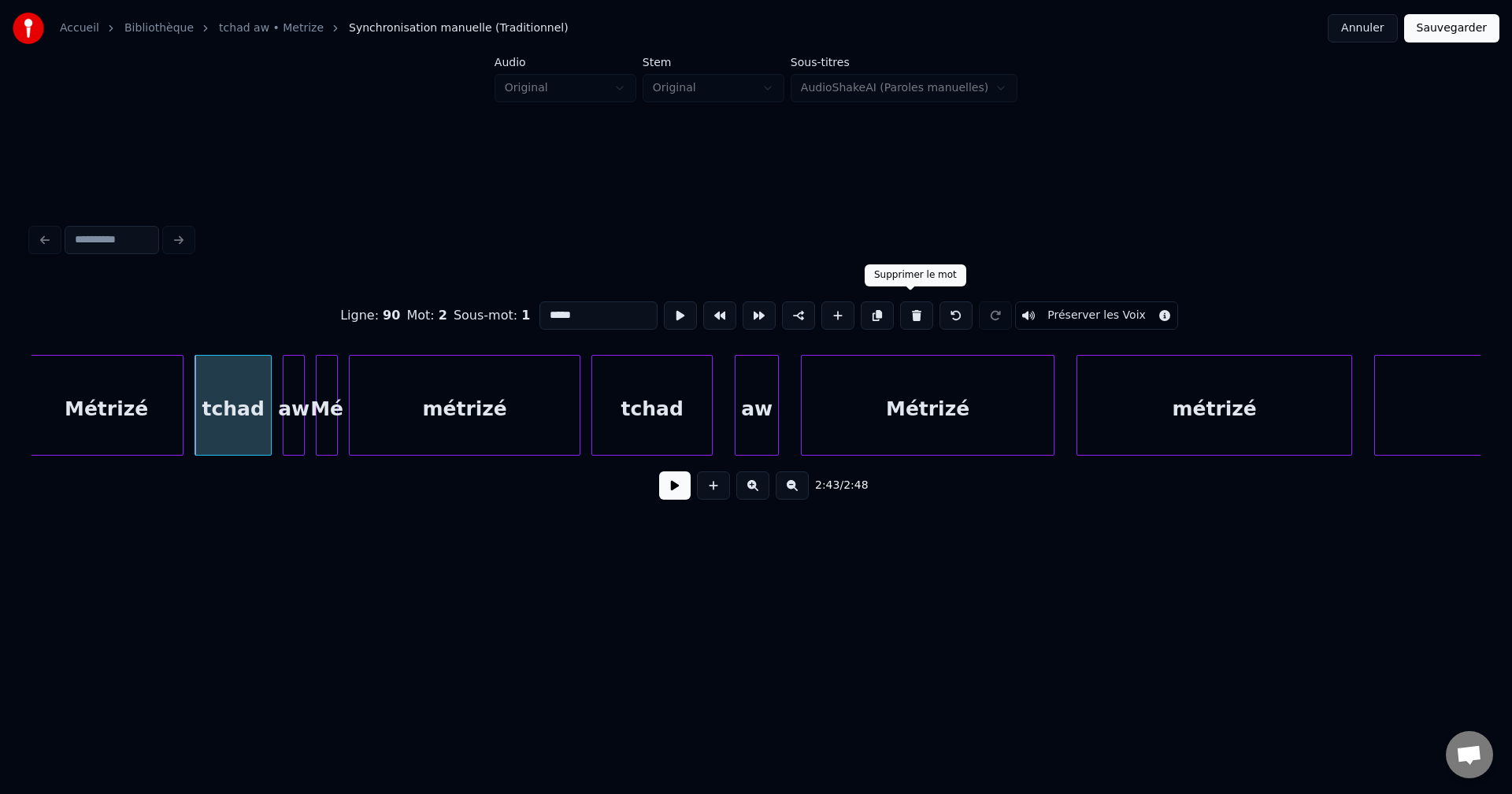
click at [917, 303] on button at bounding box center [917, 316] width 33 height 29
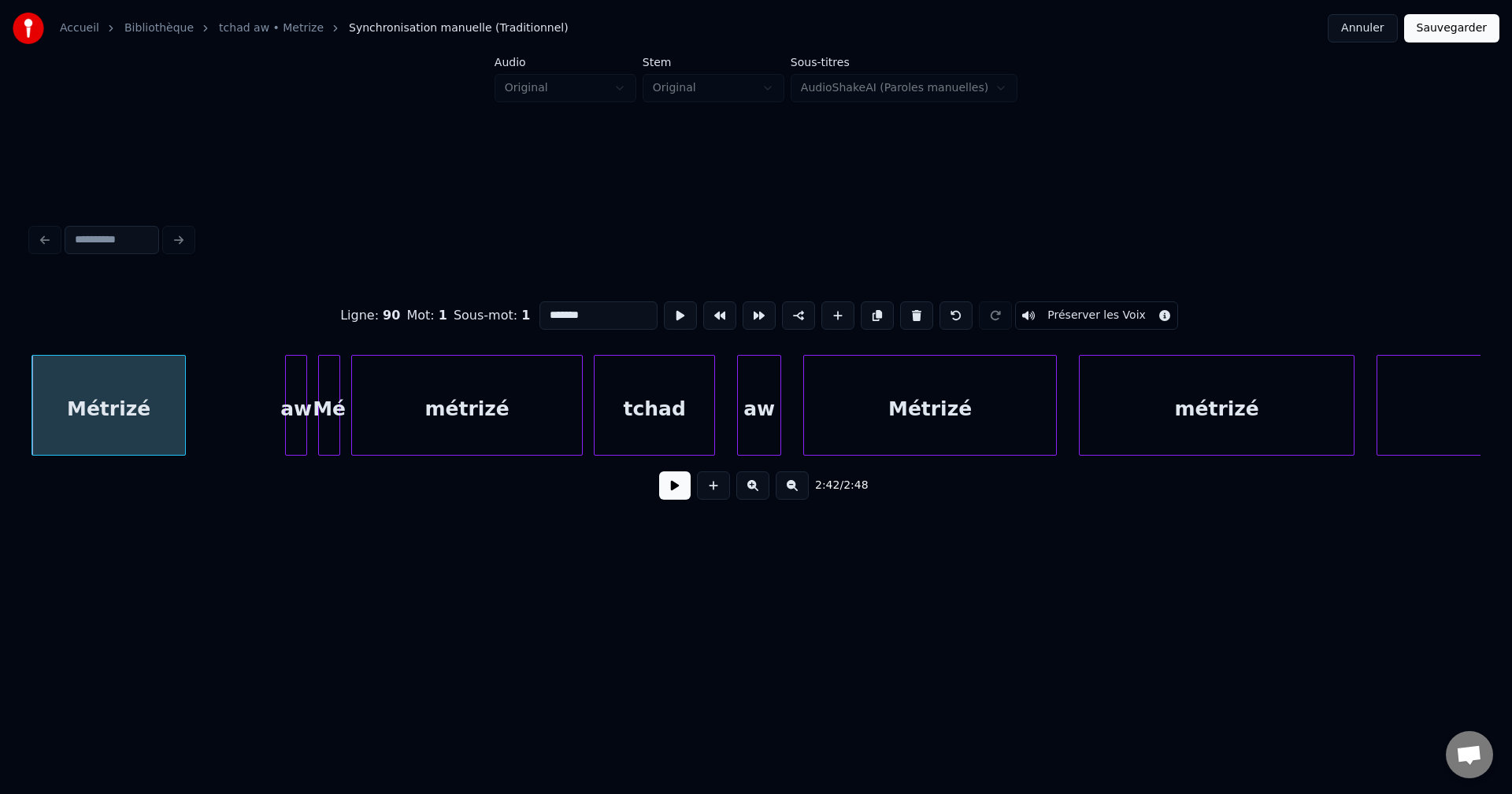
click at [306, 427] on div at bounding box center [304, 404] width 5 height 99
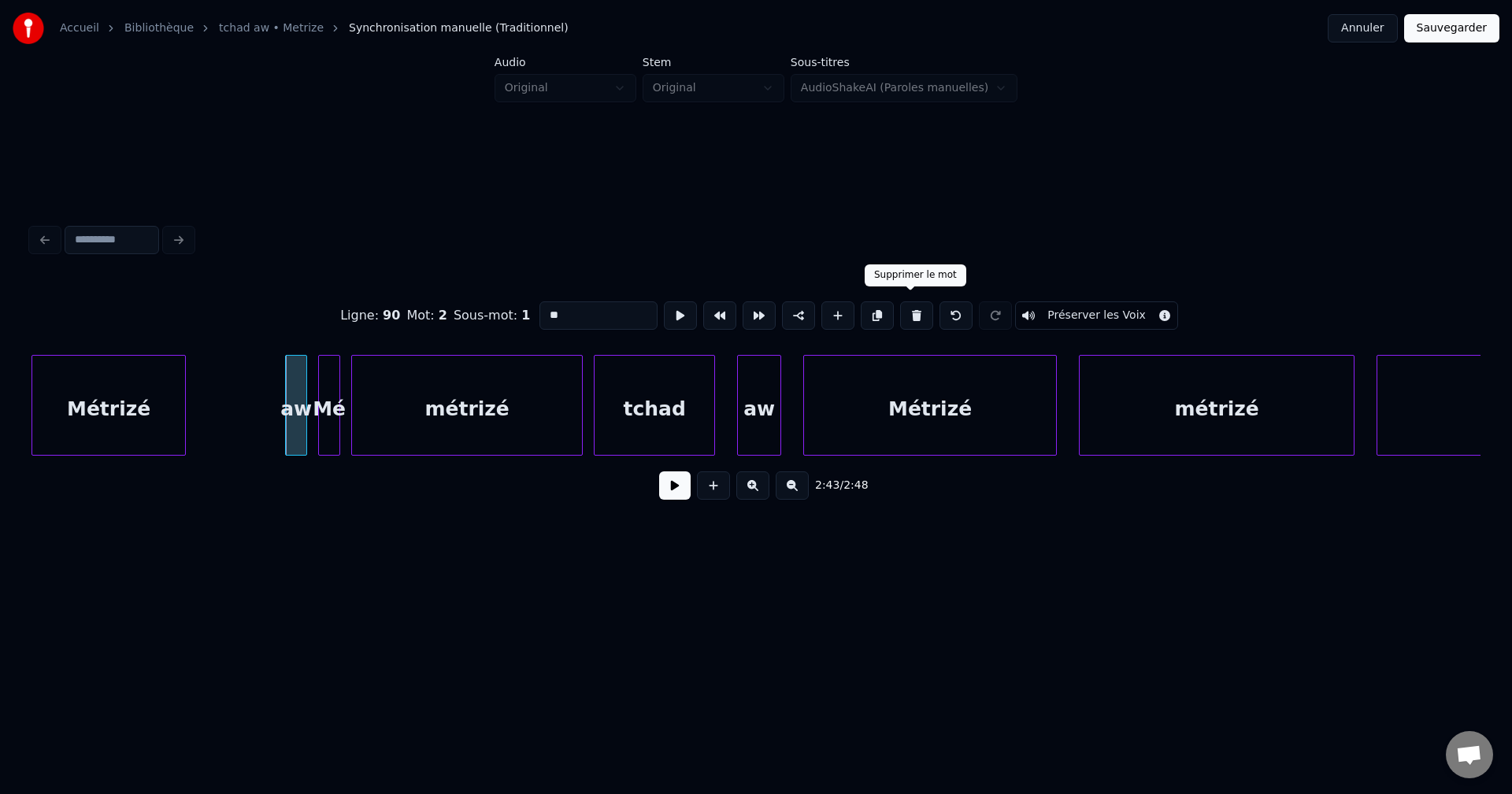
click at [909, 307] on button at bounding box center [917, 316] width 33 height 29
type input "**"
click at [681, 500] on button at bounding box center [675, 485] width 31 height 29
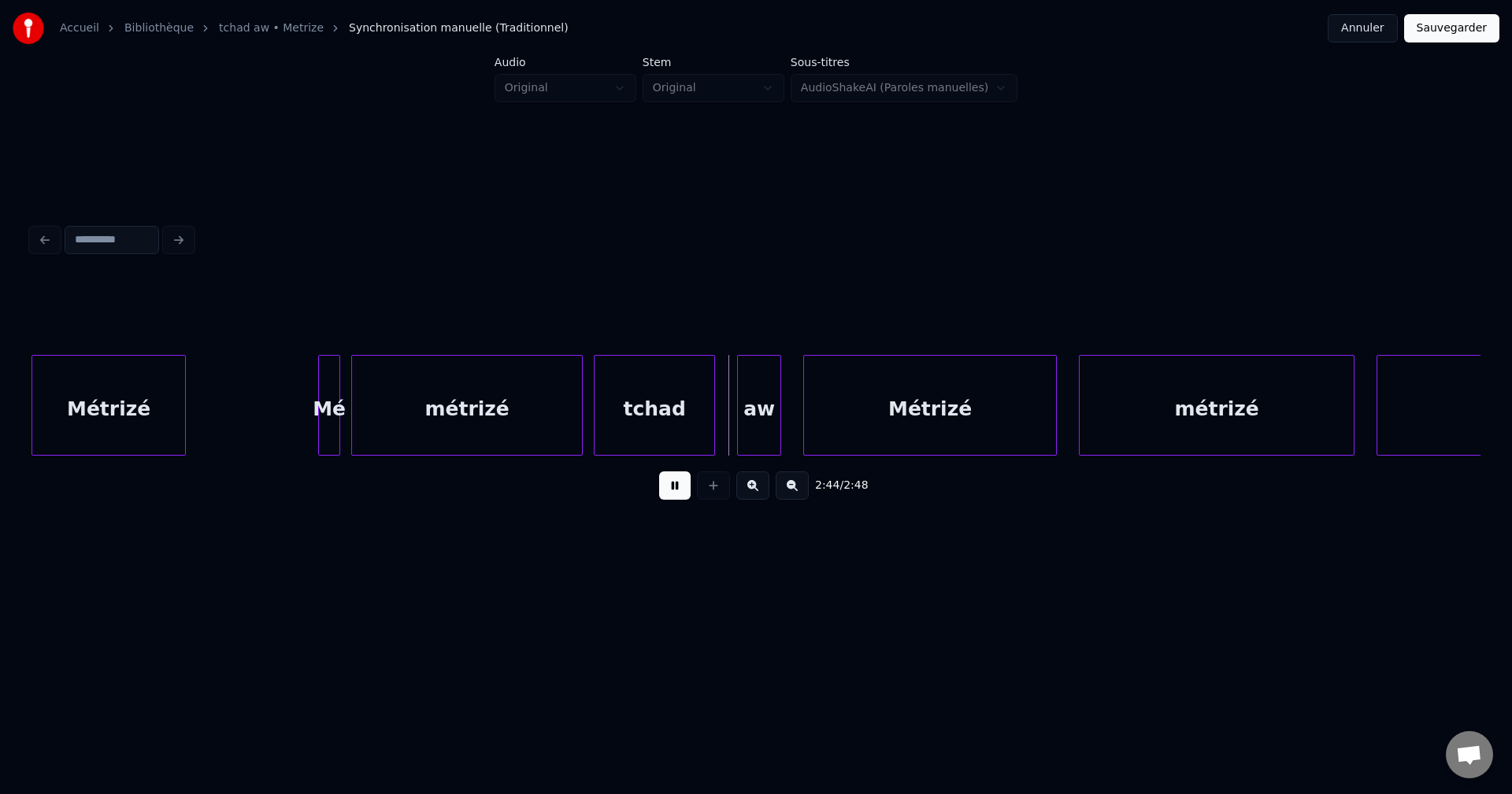
click at [681, 500] on button at bounding box center [675, 485] width 31 height 29
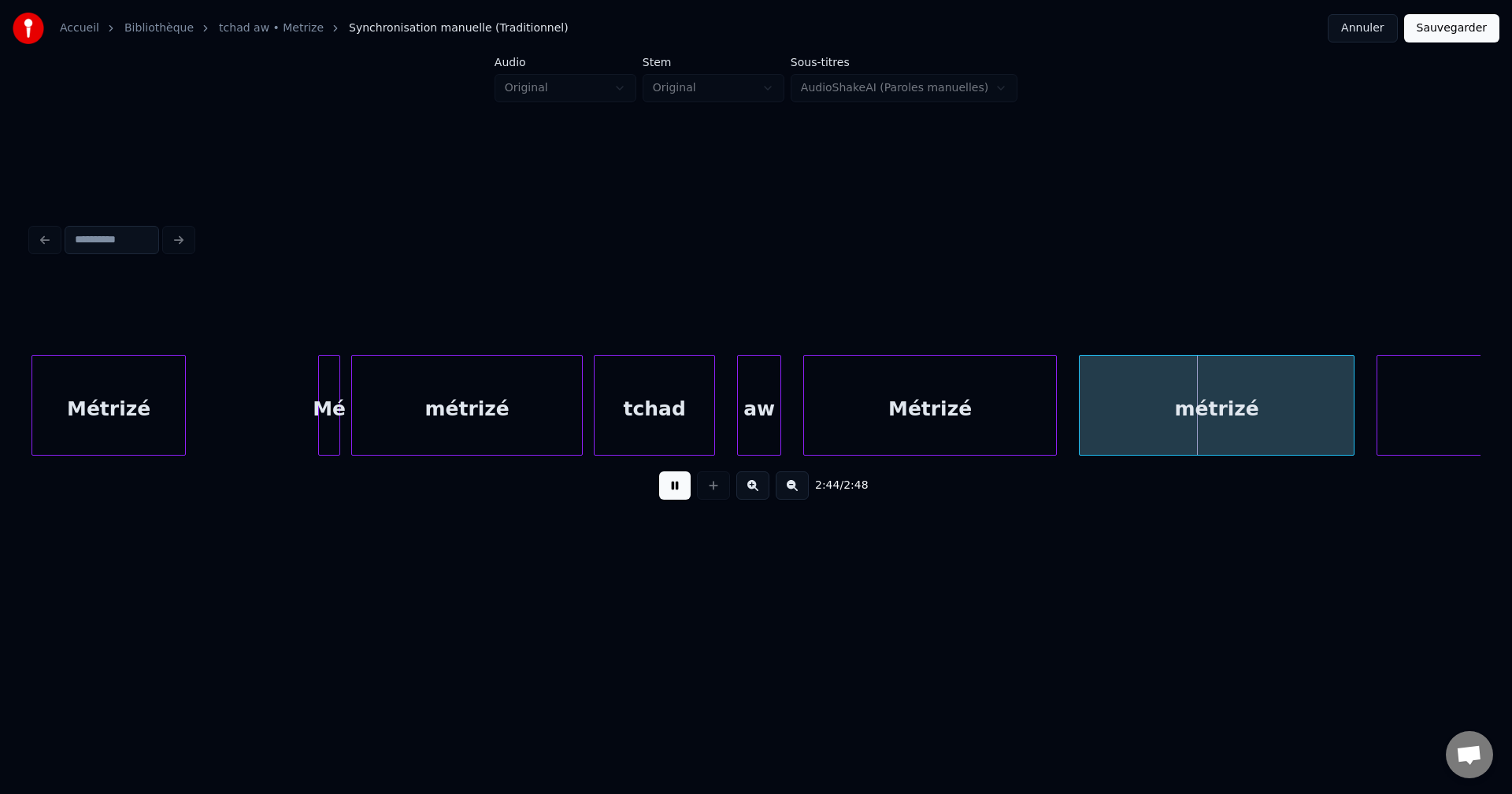
click at [681, 500] on button at bounding box center [675, 485] width 31 height 29
click at [947, 405] on div "Métrizé" at bounding box center [930, 409] width 252 height 107
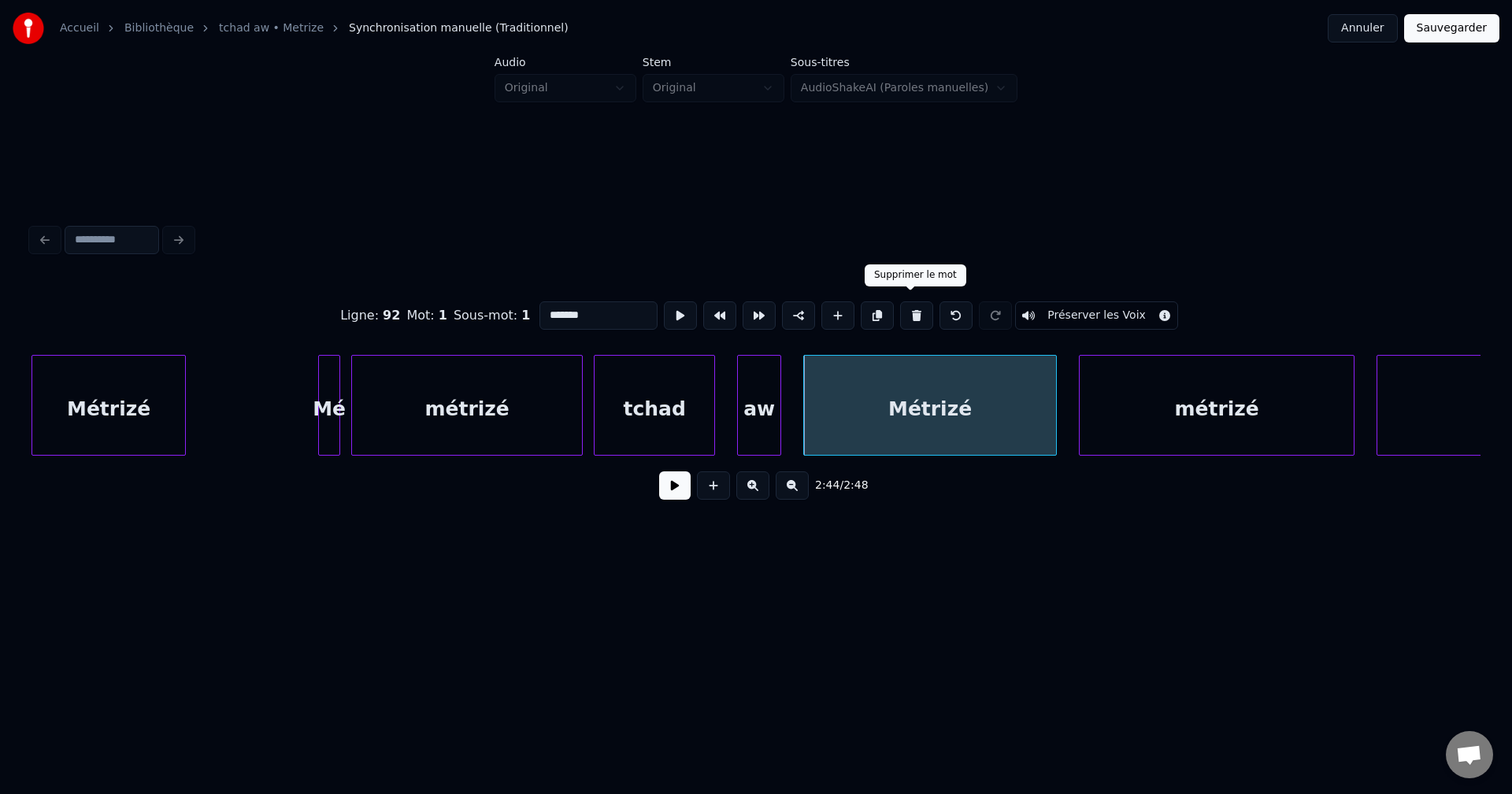
click at [919, 303] on button at bounding box center [917, 316] width 33 height 29
type input "**"
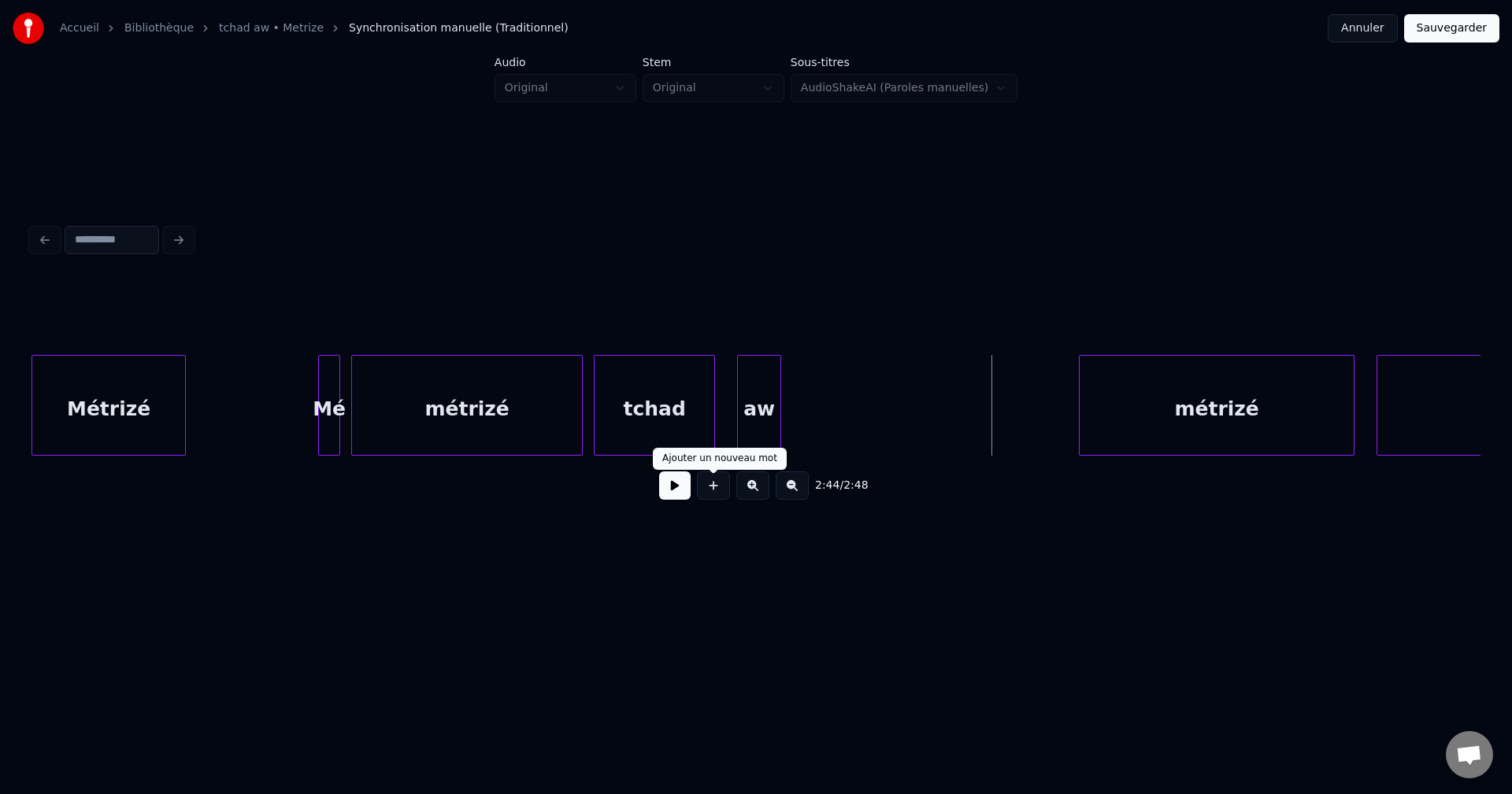
click at [676, 494] on button at bounding box center [675, 485] width 31 height 29
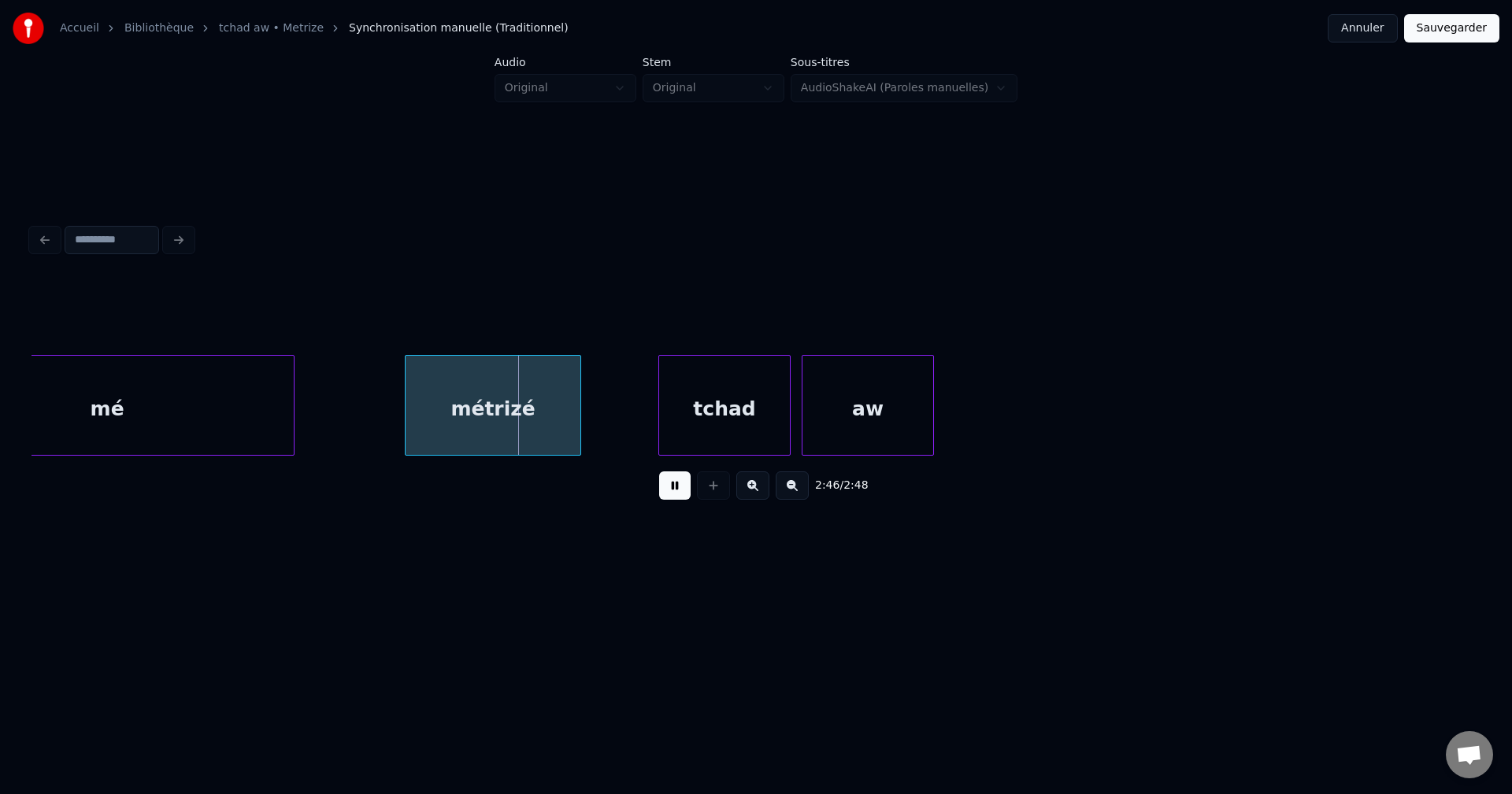
click at [674, 494] on button at bounding box center [675, 485] width 31 height 29
click at [287, 423] on div "mé" at bounding box center [106, 409] width 373 height 107
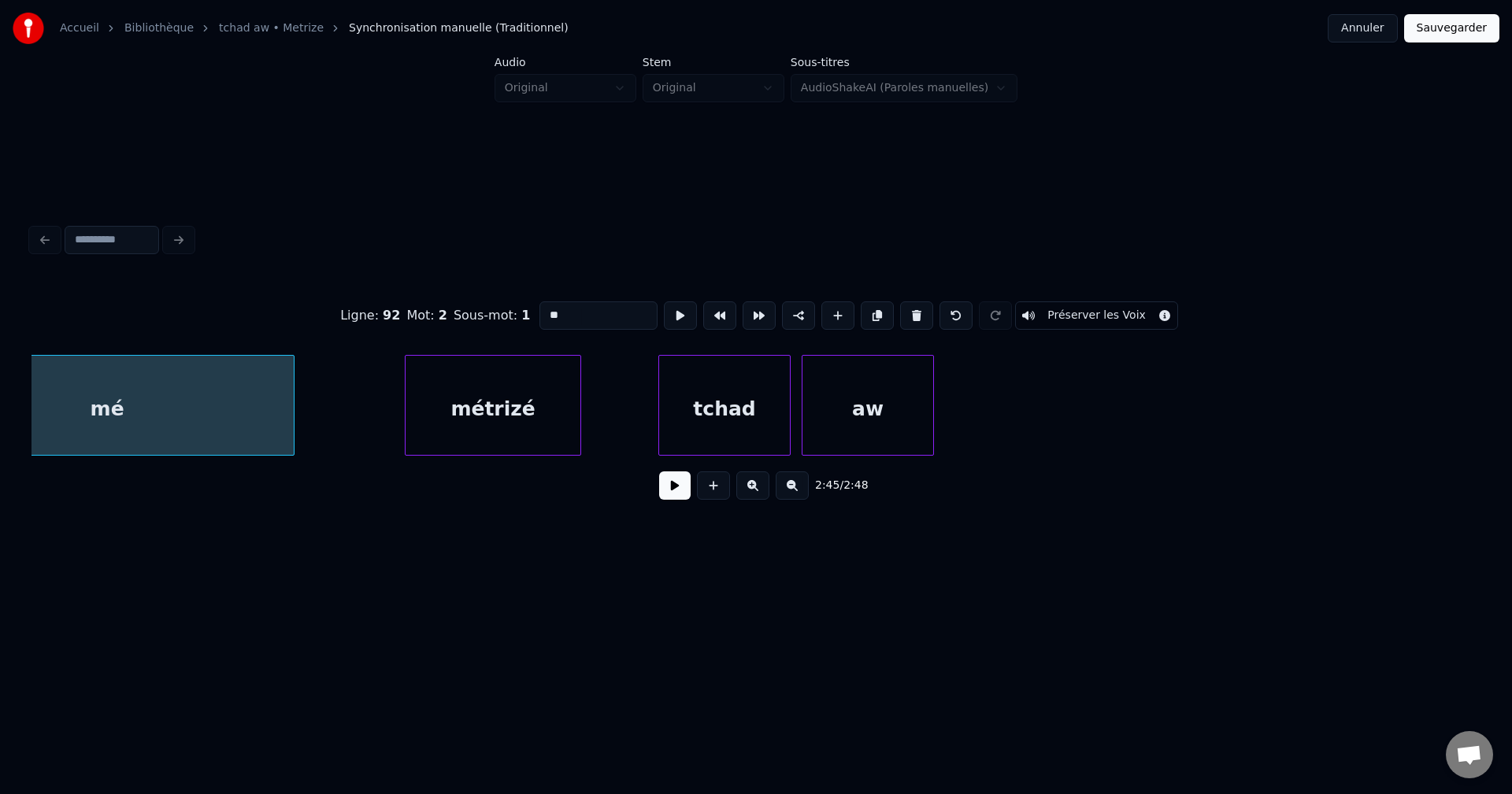
scroll to position [0, 91064]
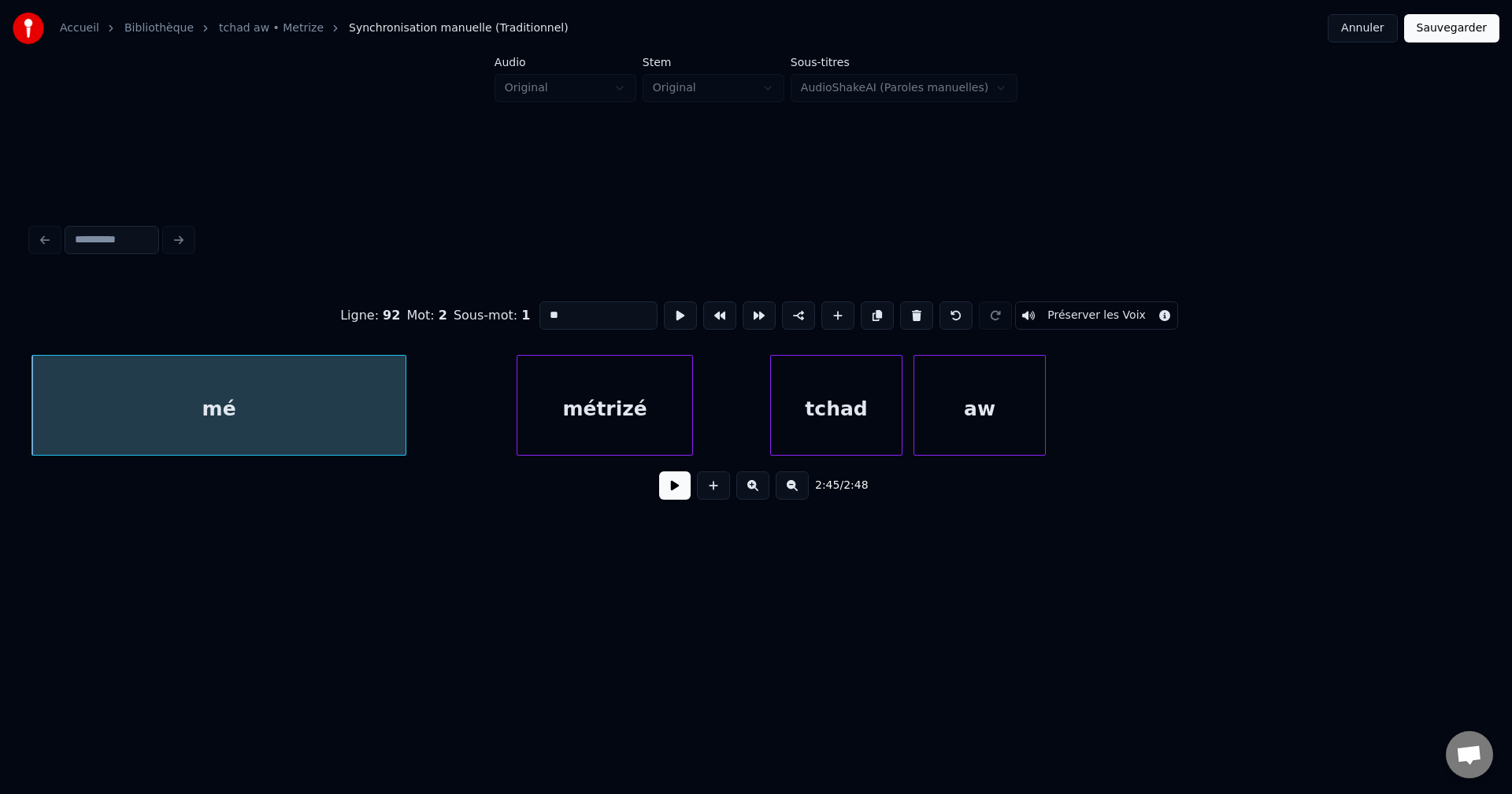
click at [672, 483] on button at bounding box center [675, 485] width 31 height 29
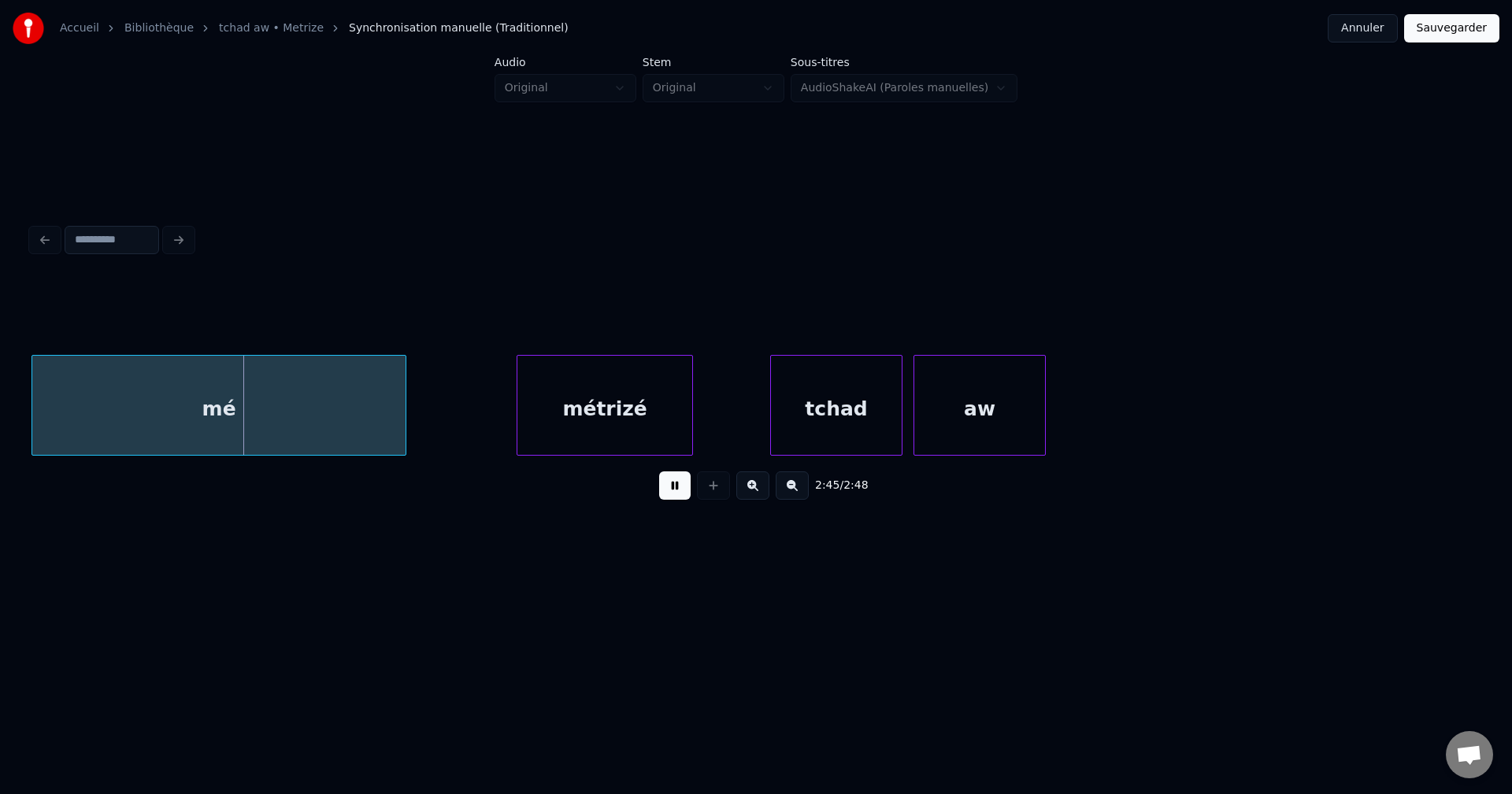
click at [672, 493] on button at bounding box center [675, 485] width 31 height 29
click at [287, 409] on div "mé" at bounding box center [219, 409] width 373 height 107
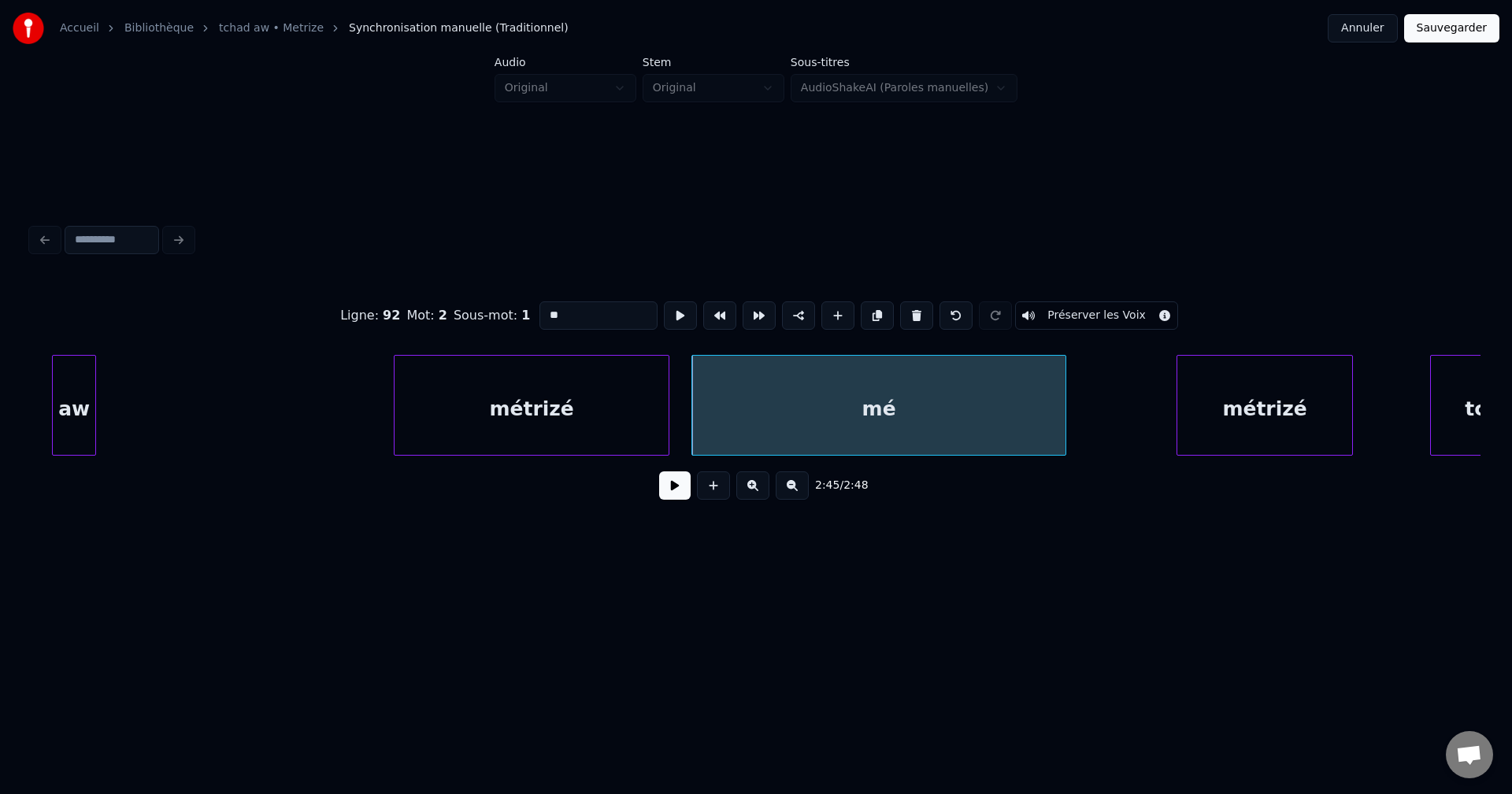
scroll to position [0, 90401]
click at [598, 403] on div "métrizé" at bounding box center [533, 409] width 274 height 107
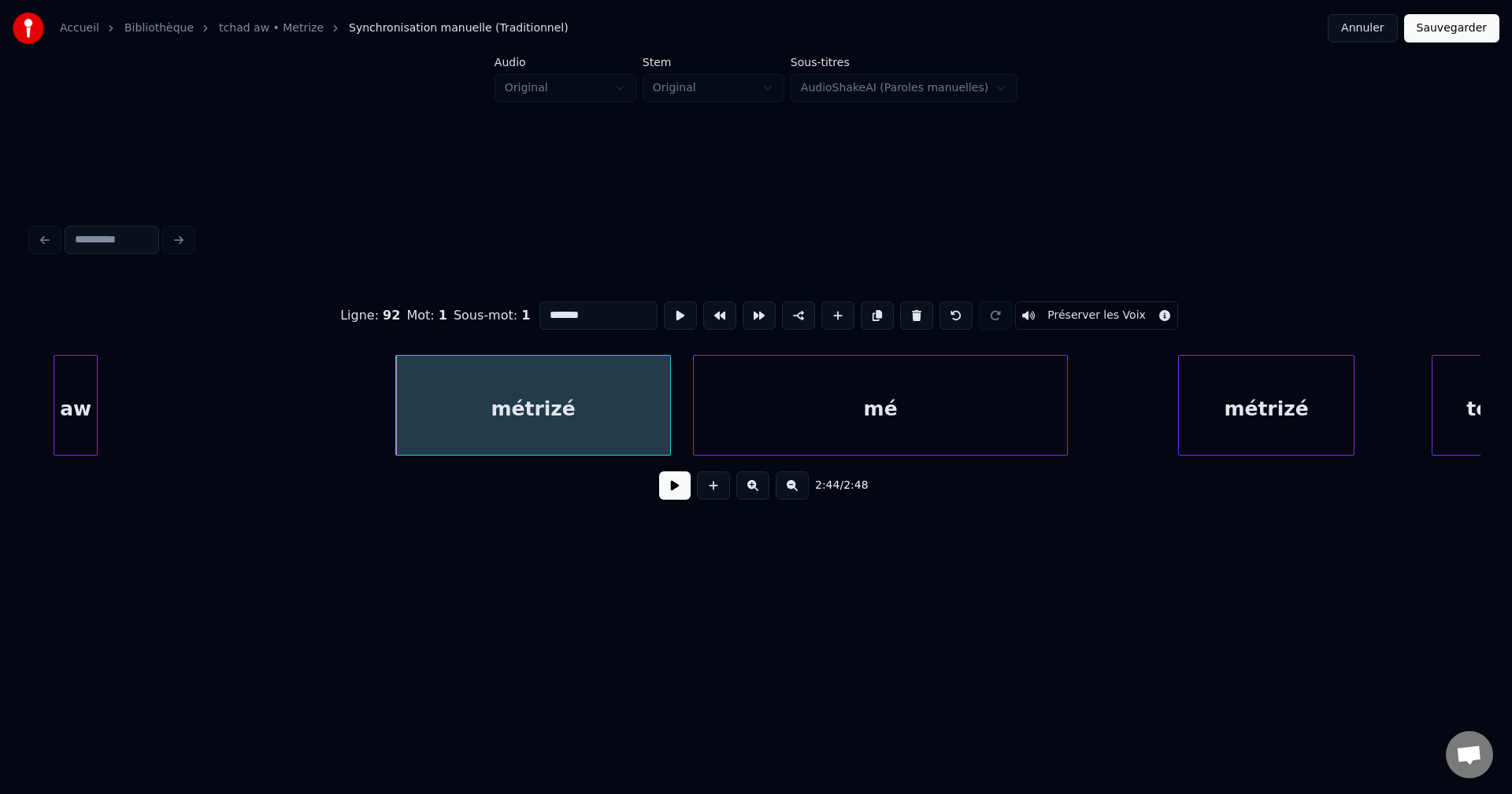
drag, startPoint x: 603, startPoint y: 310, endPoint x: 334, endPoint y: 327, distance: 269.5
click at [344, 323] on div "Ligne : 92 Mot : 1 Sous-mot : 1 ******* Préserver les Voix" at bounding box center [756, 315] width 1449 height 79
click at [885, 415] on div "mé" at bounding box center [880, 409] width 373 height 107
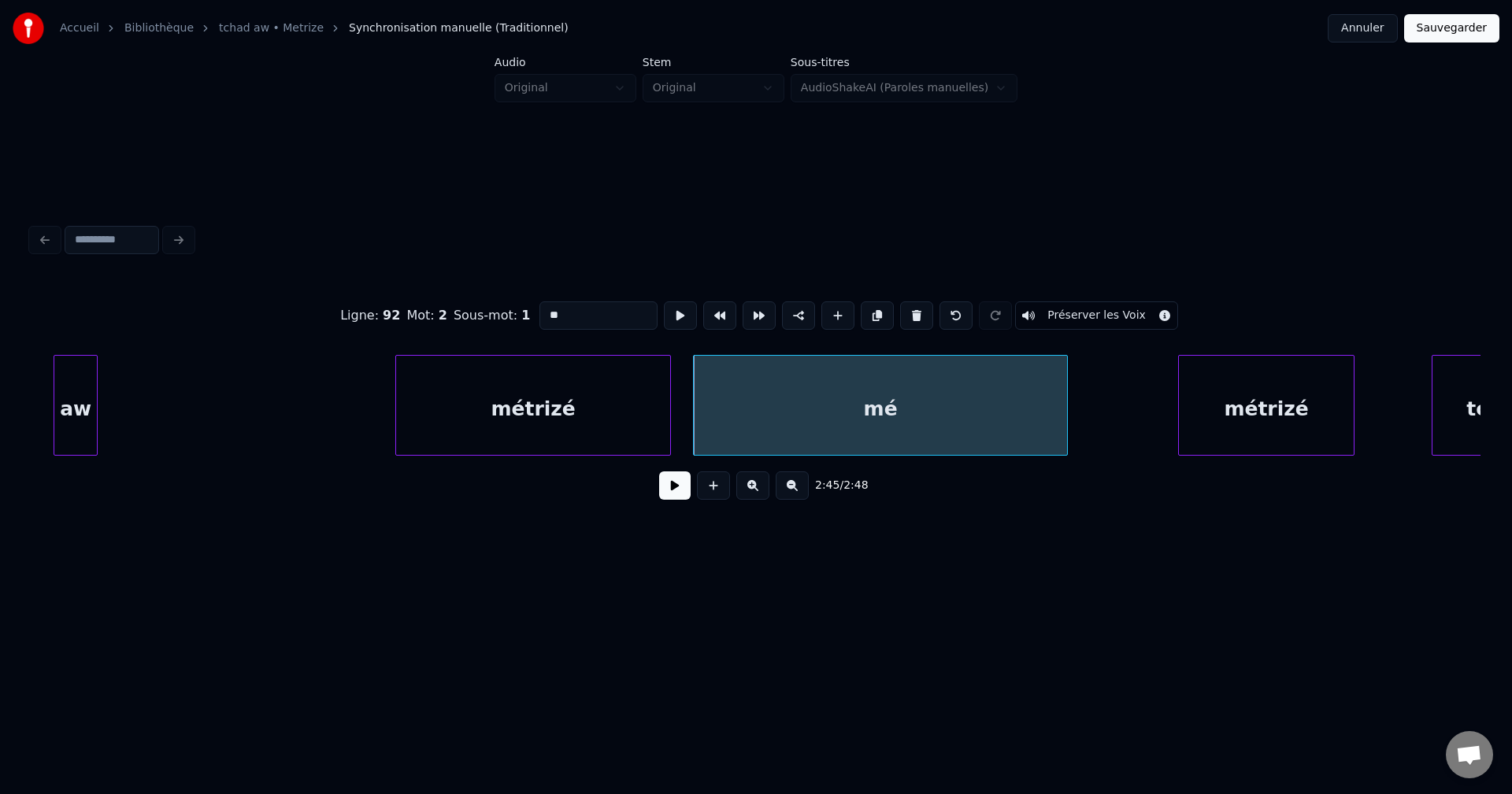
click at [539, 308] on input "**" at bounding box center [598, 316] width 119 height 29
paste input "*******"
type input "**********"
click at [672, 486] on button at bounding box center [675, 485] width 31 height 29
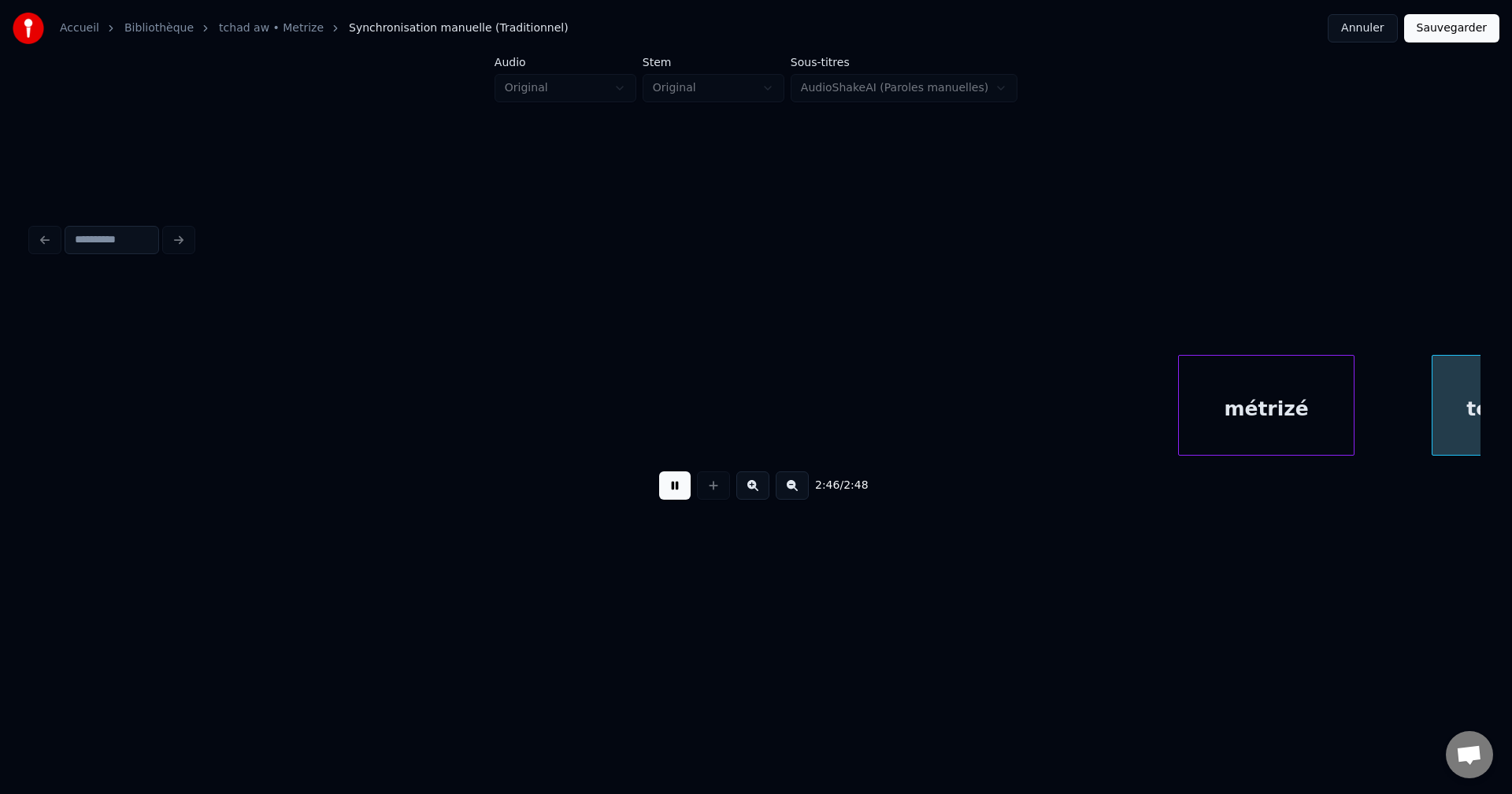
scroll to position [0, 91565]
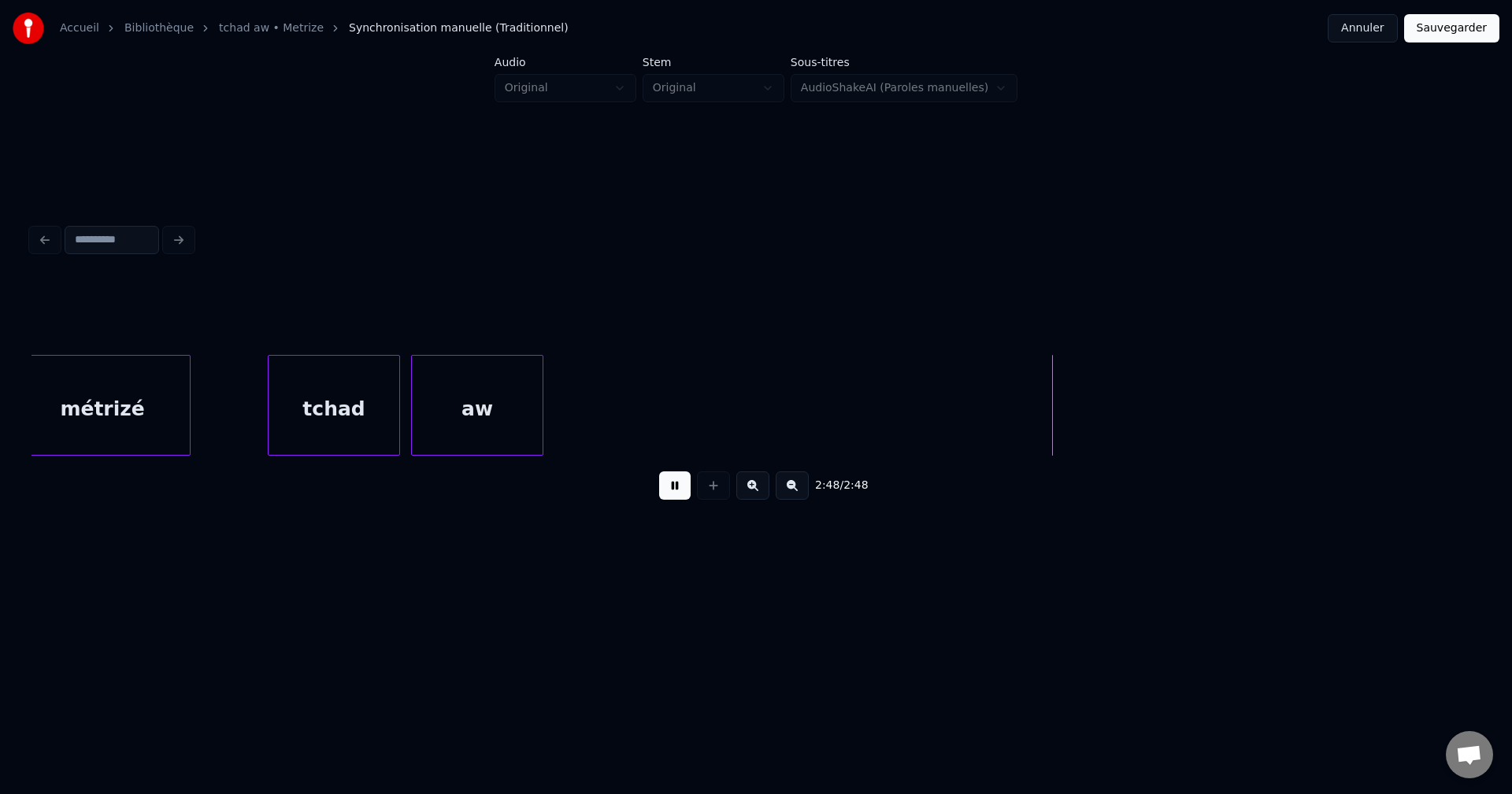
click at [1458, 25] on button "Sauvegarder" at bounding box center [1451, 28] width 95 height 29
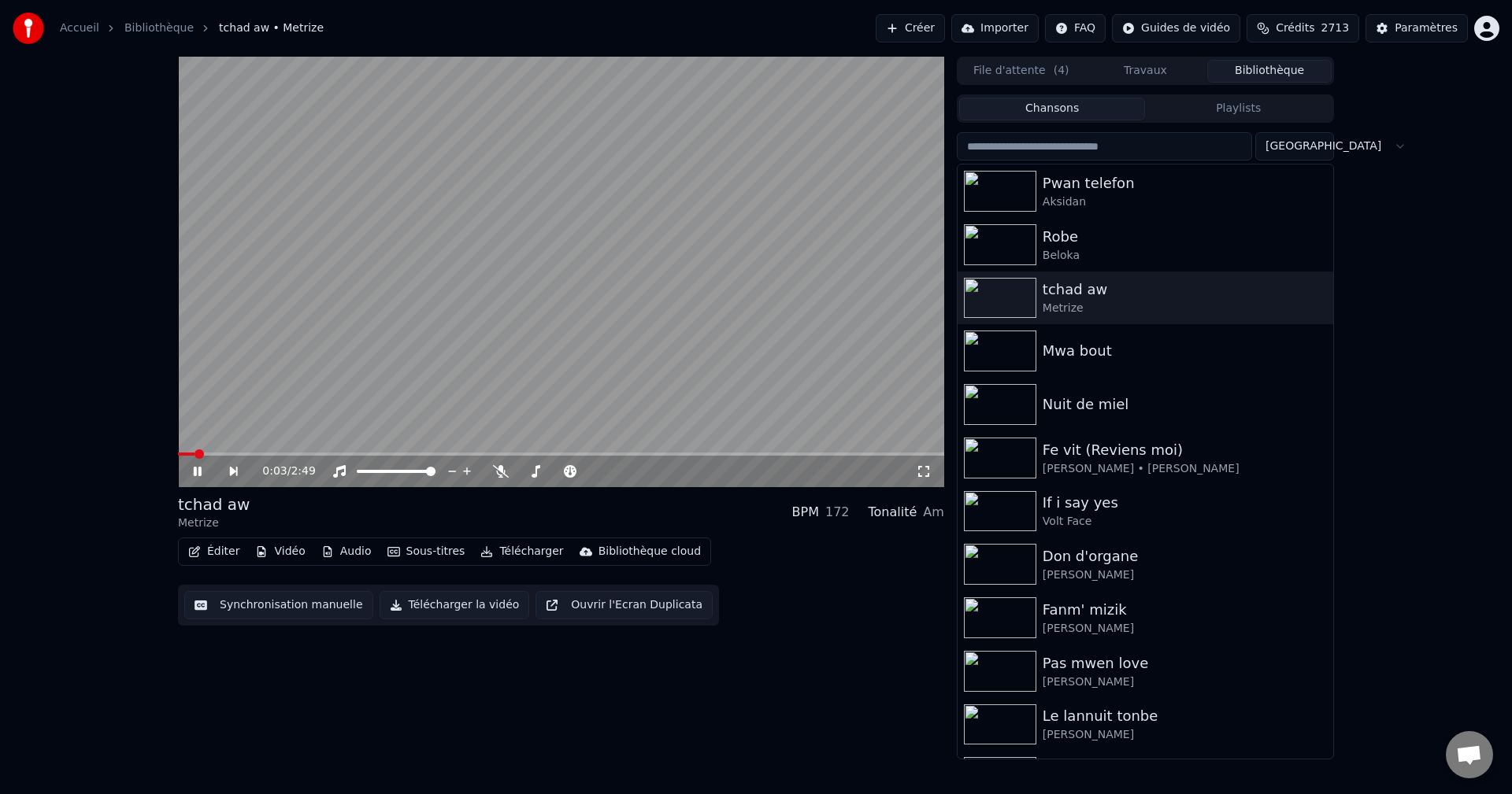
click at [204, 548] on button "Éditer" at bounding box center [213, 552] width 64 height 22
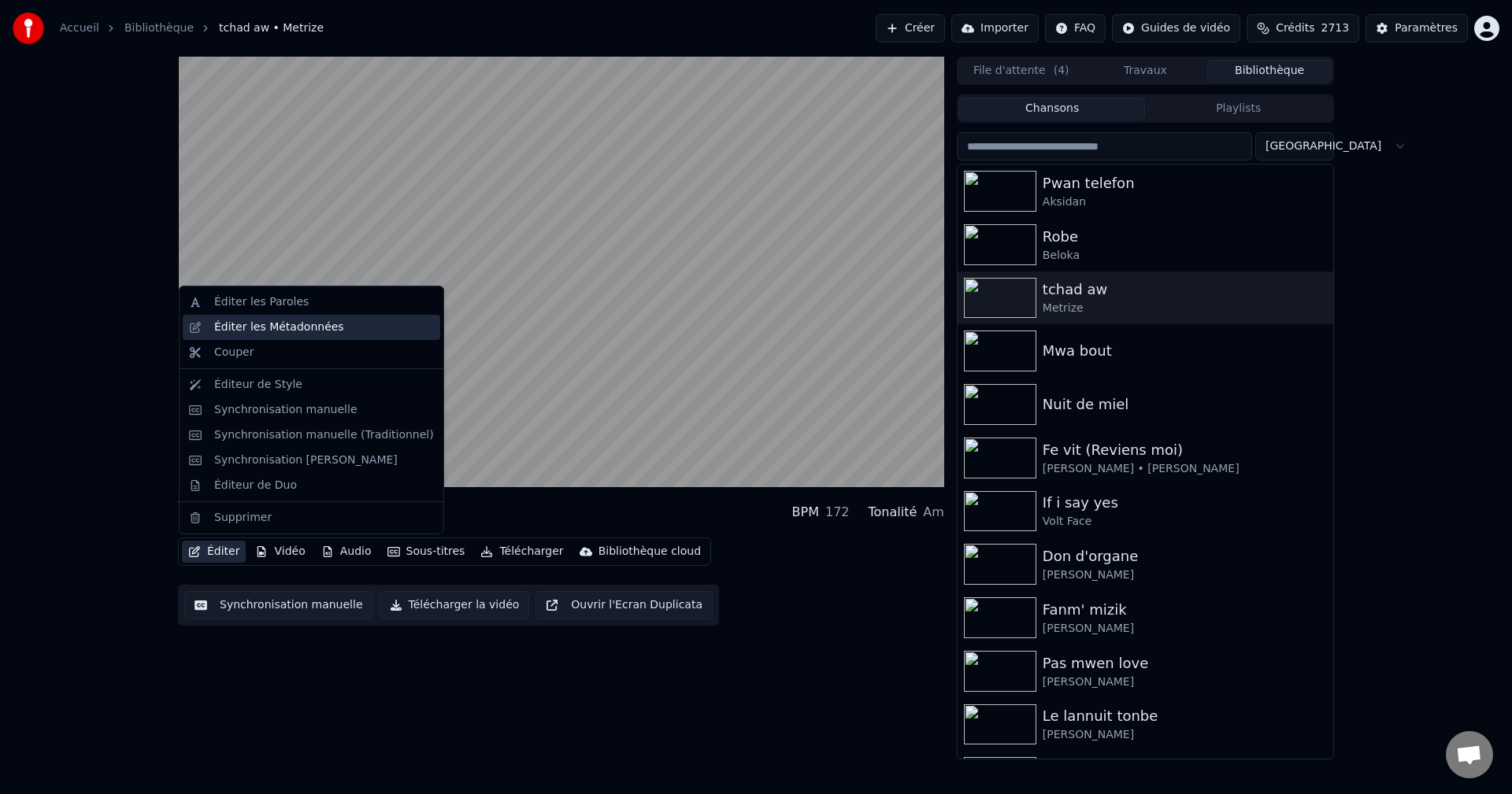
click at [307, 315] on div "Éditer les Métadonnées" at bounding box center [311, 327] width 257 height 25
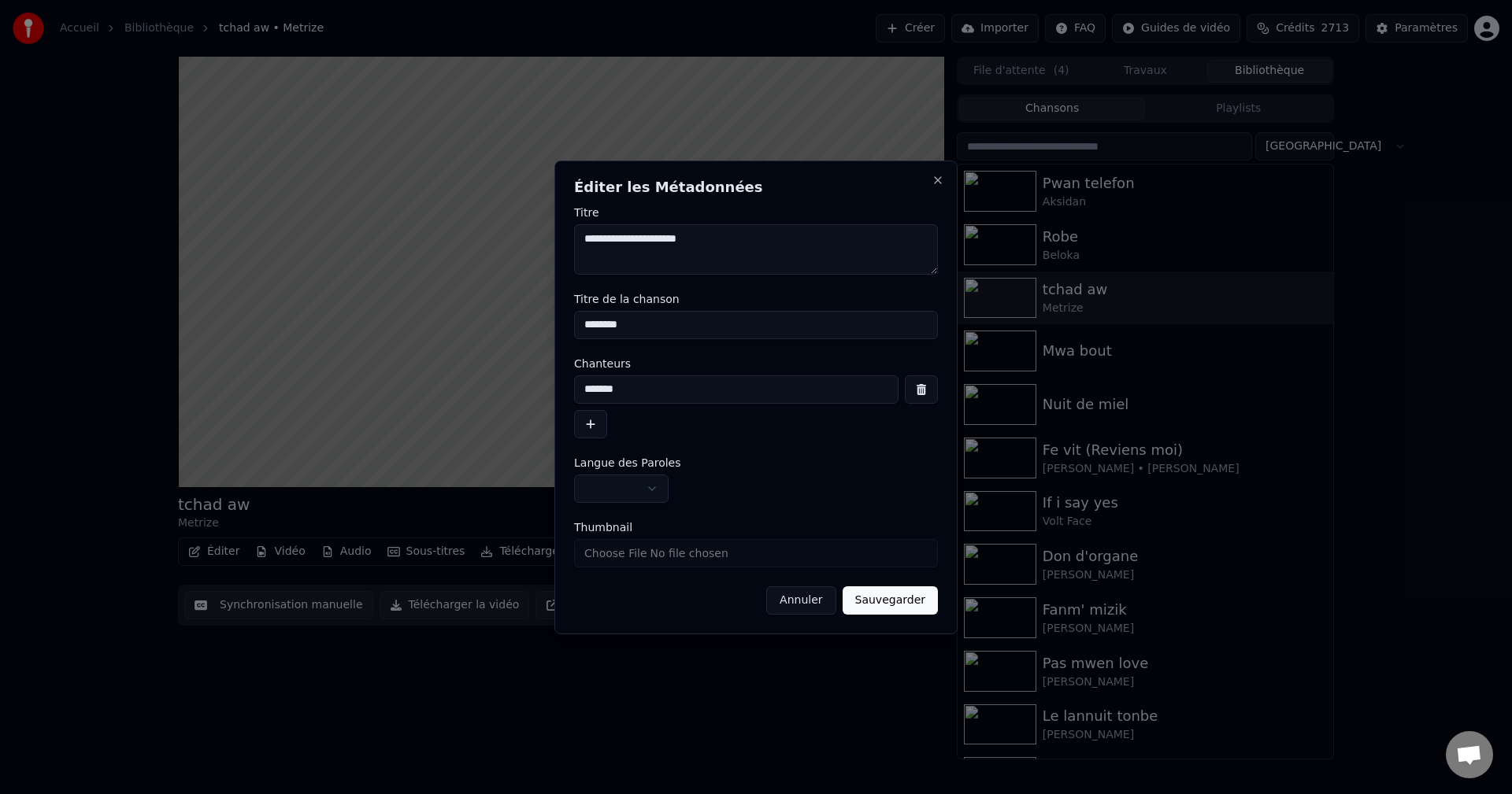
drag, startPoint x: 614, startPoint y: 241, endPoint x: 713, endPoint y: 249, distance: 99.3
click at [713, 249] on textarea "**********" at bounding box center [756, 249] width 364 height 50
type textarea "**********"
drag, startPoint x: 636, startPoint y: 333, endPoint x: 305, endPoint y: 339, distance: 331.1
click at [305, 339] on body "**********" at bounding box center [756, 397] width 1512 height 794
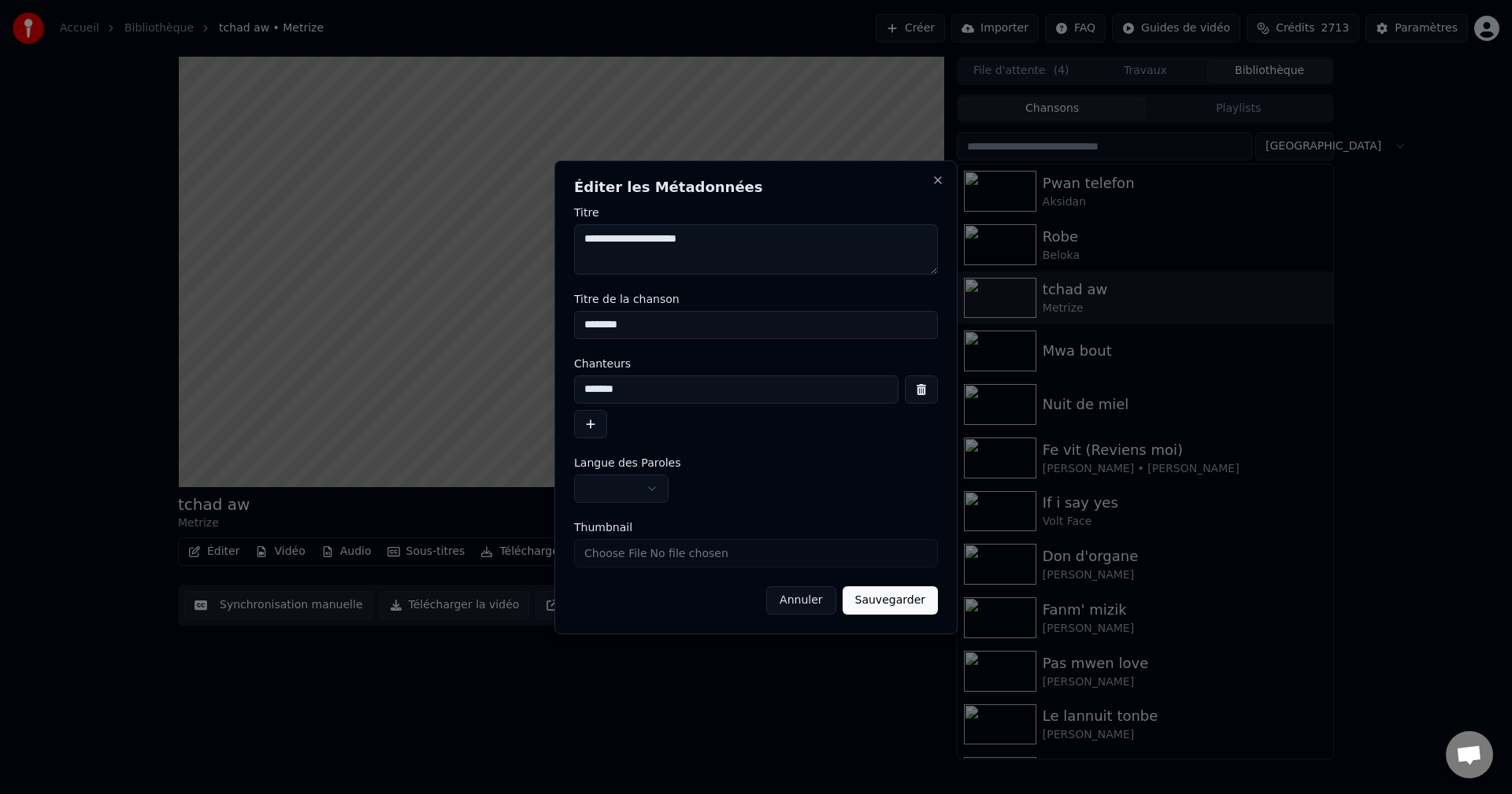
paste input "********"
type input "**********"
click at [605, 239] on textarea "**********" at bounding box center [756, 249] width 364 height 50
drag, startPoint x: 606, startPoint y: 241, endPoint x: 539, endPoint y: 241, distance: 67.0
click at [539, 241] on body "**********" at bounding box center [756, 397] width 1512 height 794
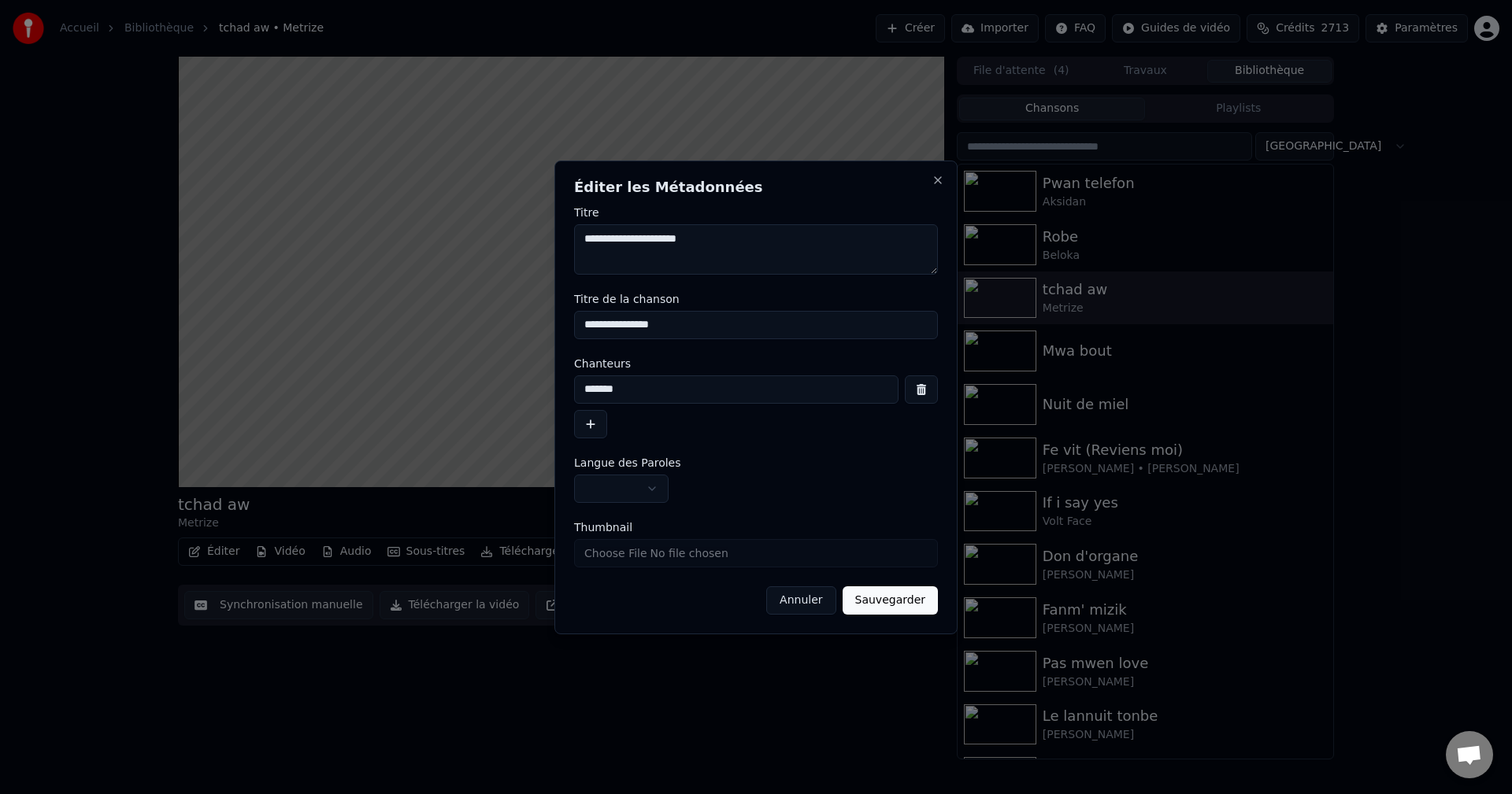
click at [580, 398] on input "*******" at bounding box center [736, 390] width 324 height 29
drag, startPoint x: 639, startPoint y: 392, endPoint x: 366, endPoint y: 386, distance: 273.1
click at [367, 386] on body "**********" at bounding box center [756, 397] width 1512 height 794
paste input
type input "****"
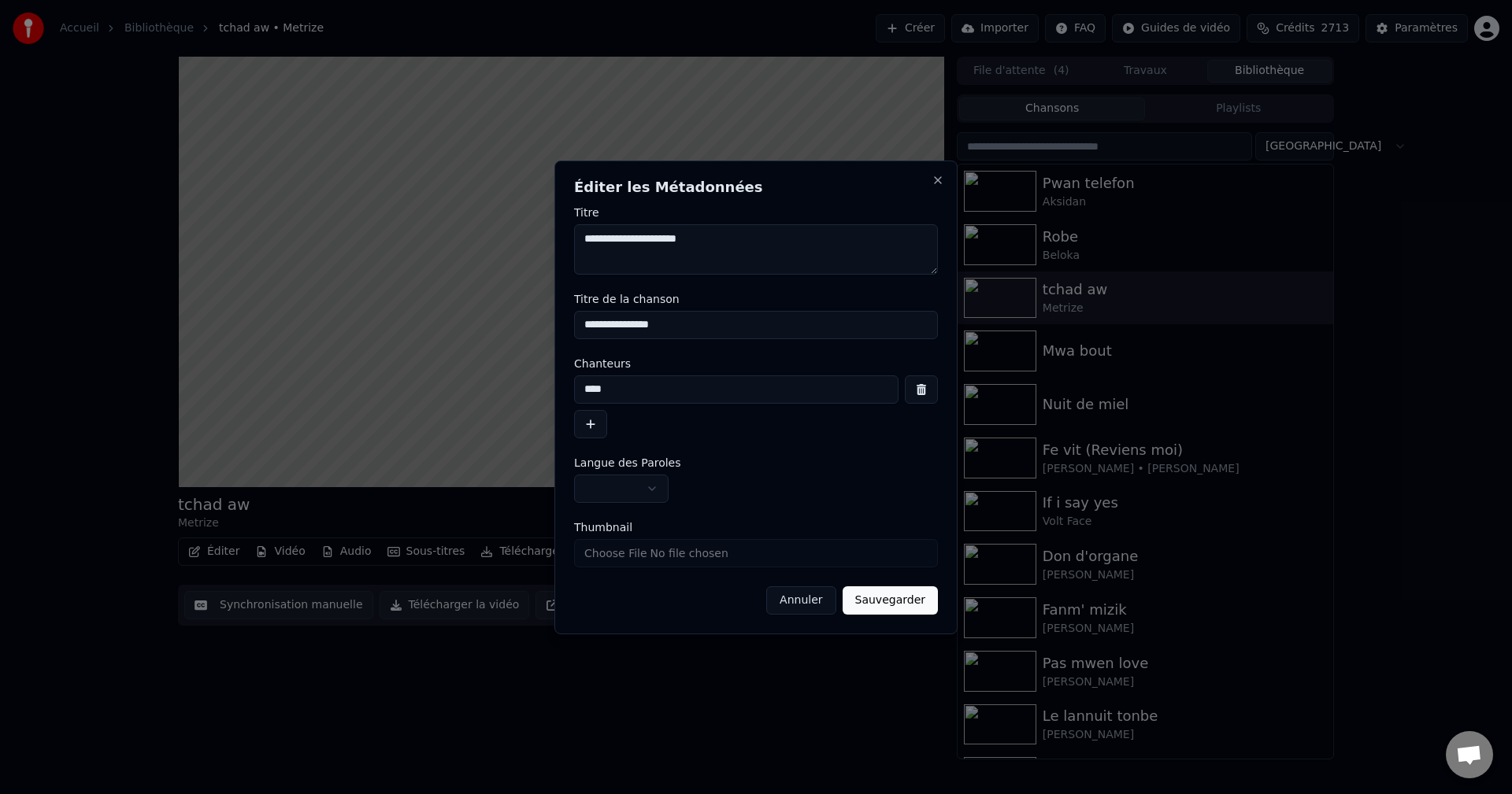
click at [902, 593] on button "Sauvegarder" at bounding box center [890, 600] width 95 height 29
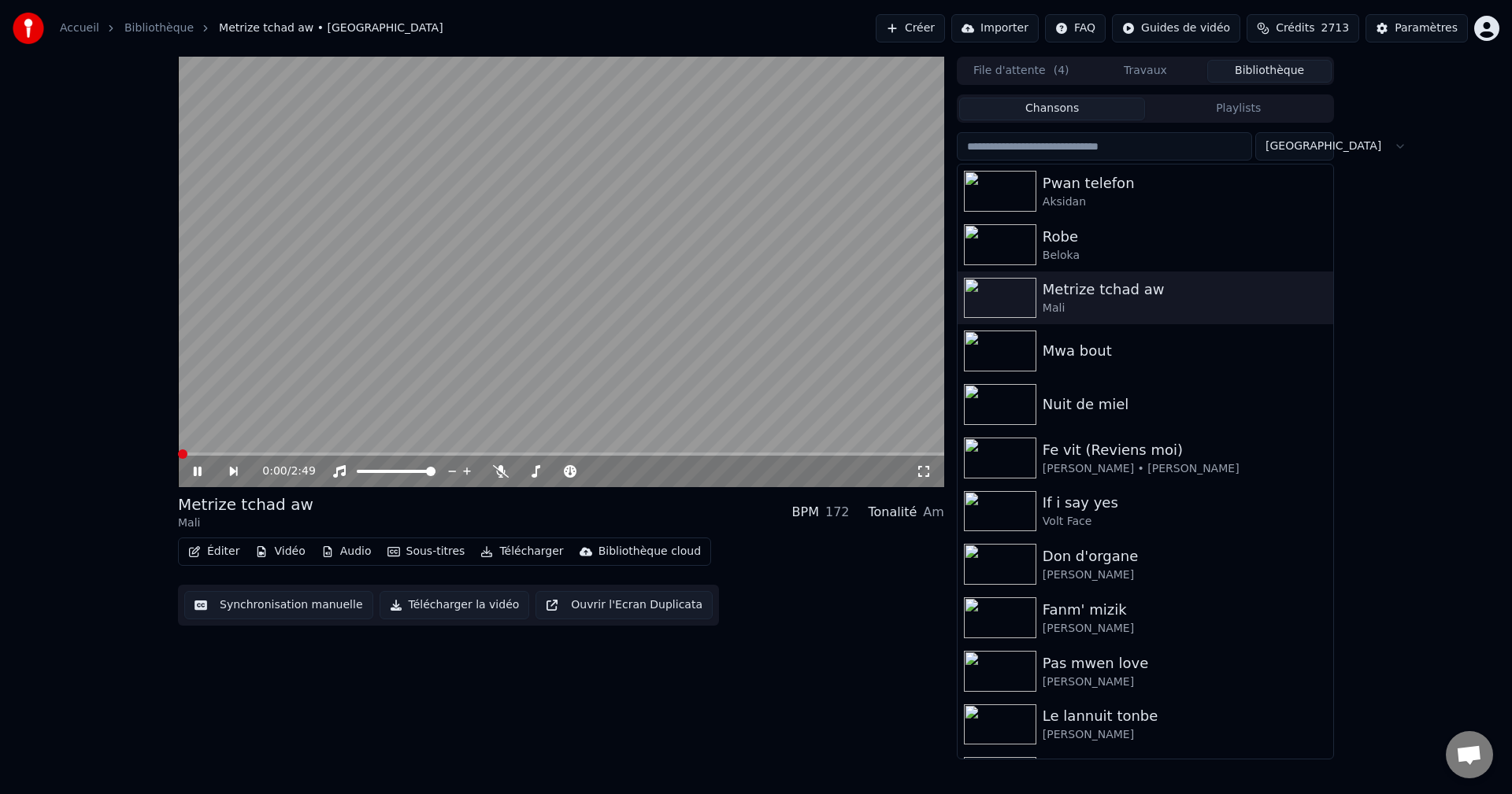
click at [178, 454] on span at bounding box center [178, 453] width 0 height 3
click at [485, 550] on button "Télécharger" at bounding box center [521, 552] width 95 height 22
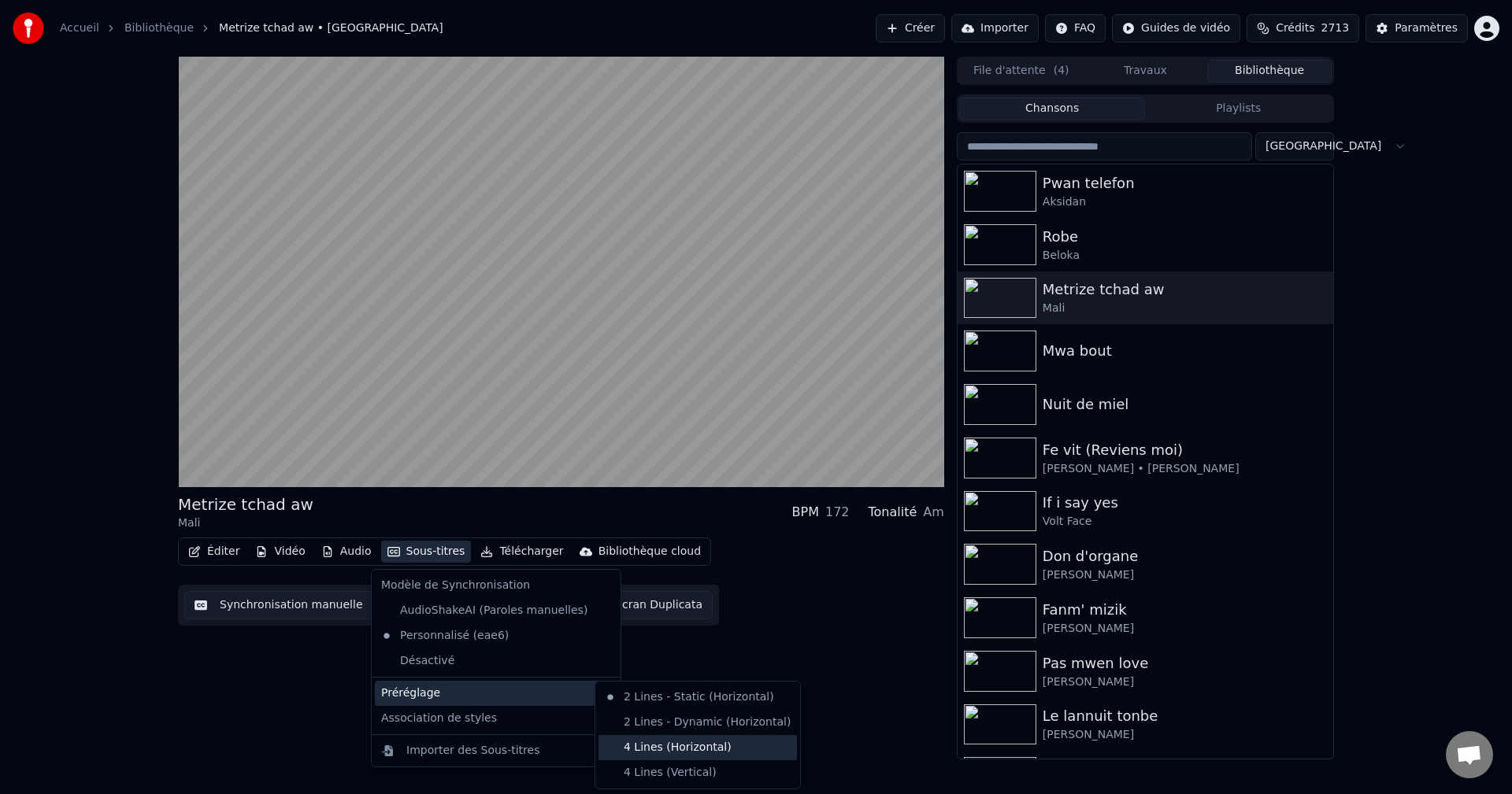
click at [673, 751] on div "4 Lines (Horizontal)" at bounding box center [697, 747] width 198 height 25
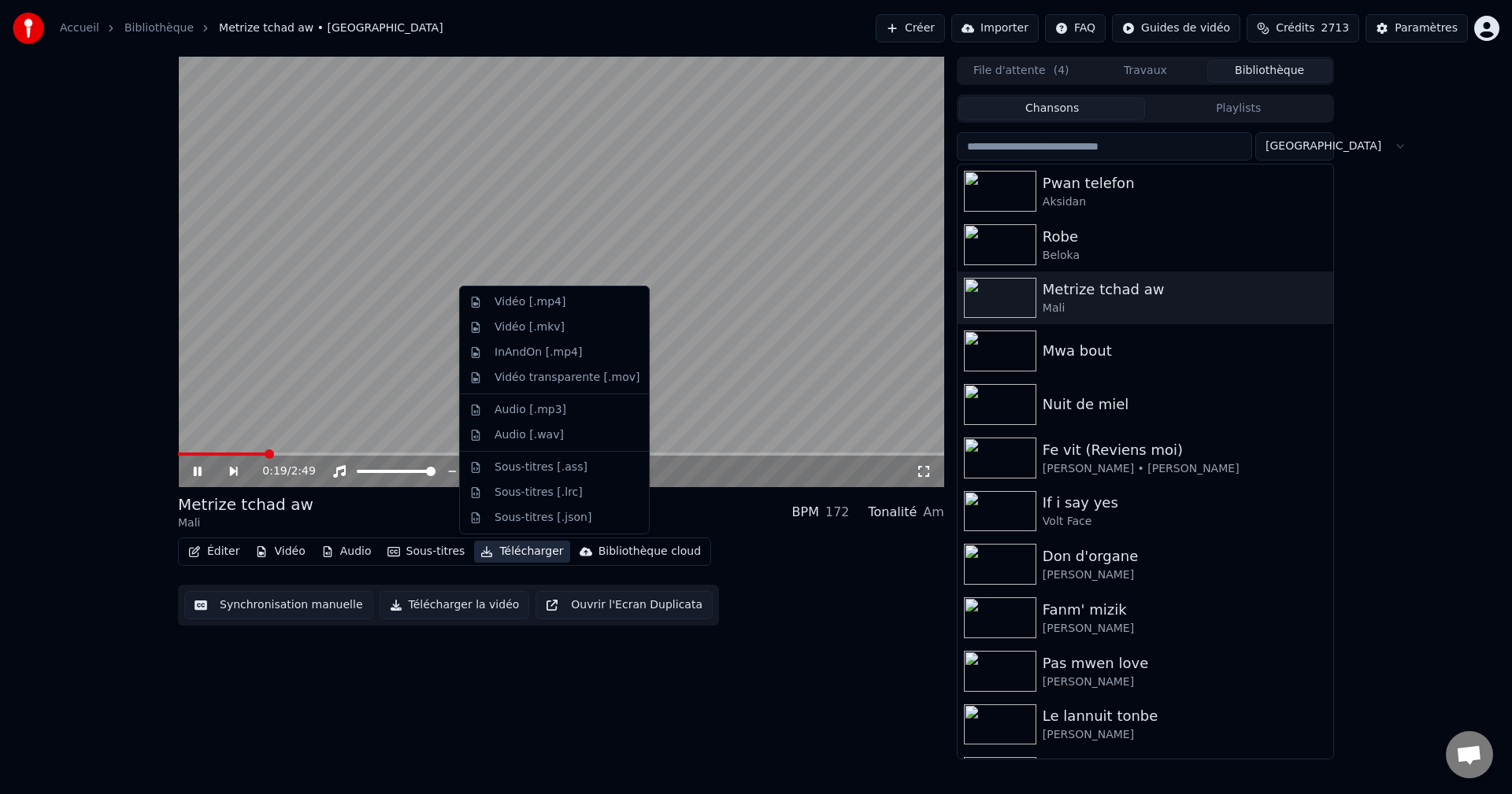
click at [515, 550] on button "Télécharger" at bounding box center [521, 552] width 95 height 22
click at [557, 304] on div "Vidéo [.mp4]" at bounding box center [567, 302] width 144 height 16
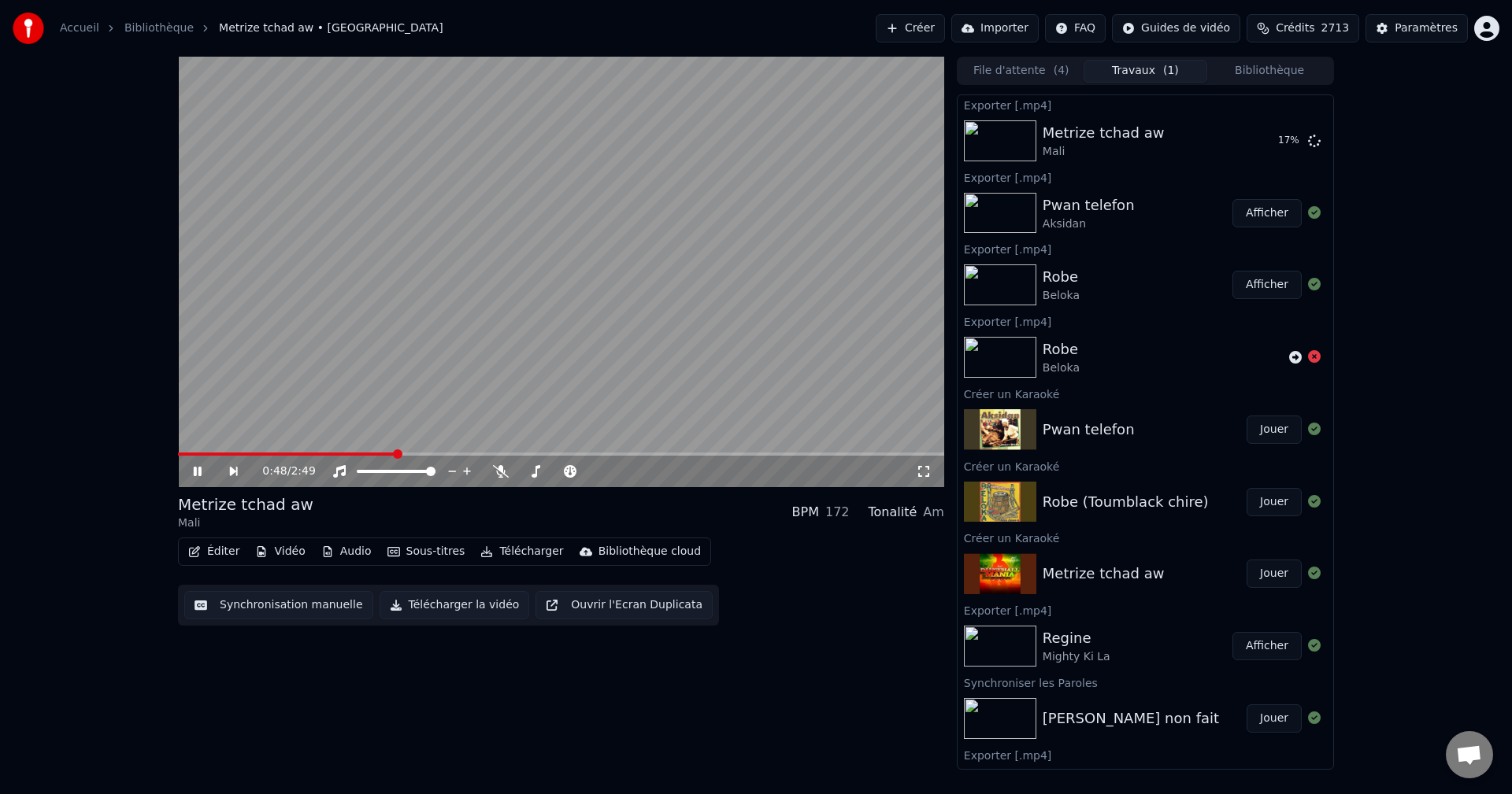
click at [1281, 72] on button "Bibliothèque" at bounding box center [1269, 71] width 124 height 23
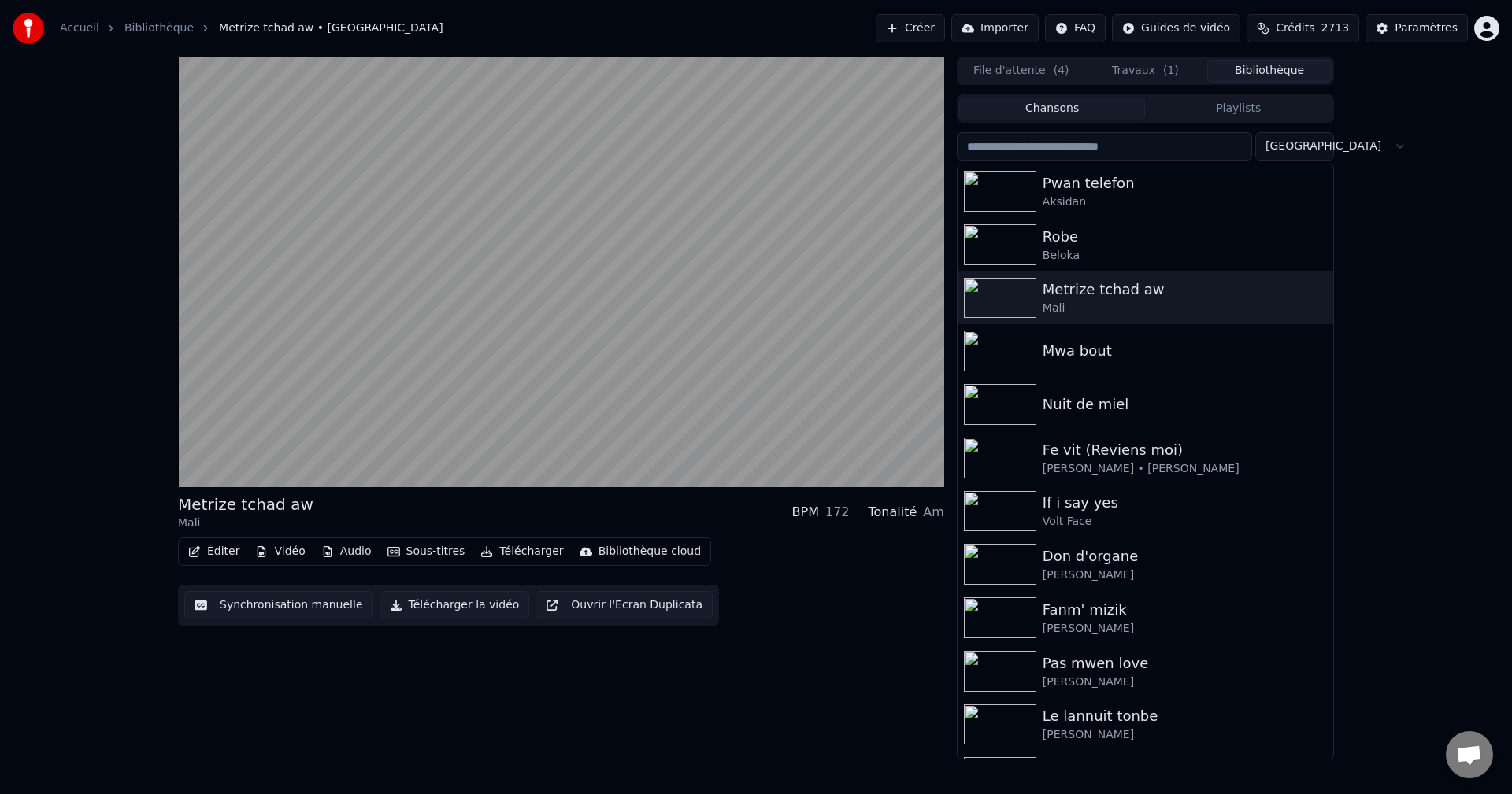
click at [1051, 147] on input "search" at bounding box center [1104, 146] width 295 height 29
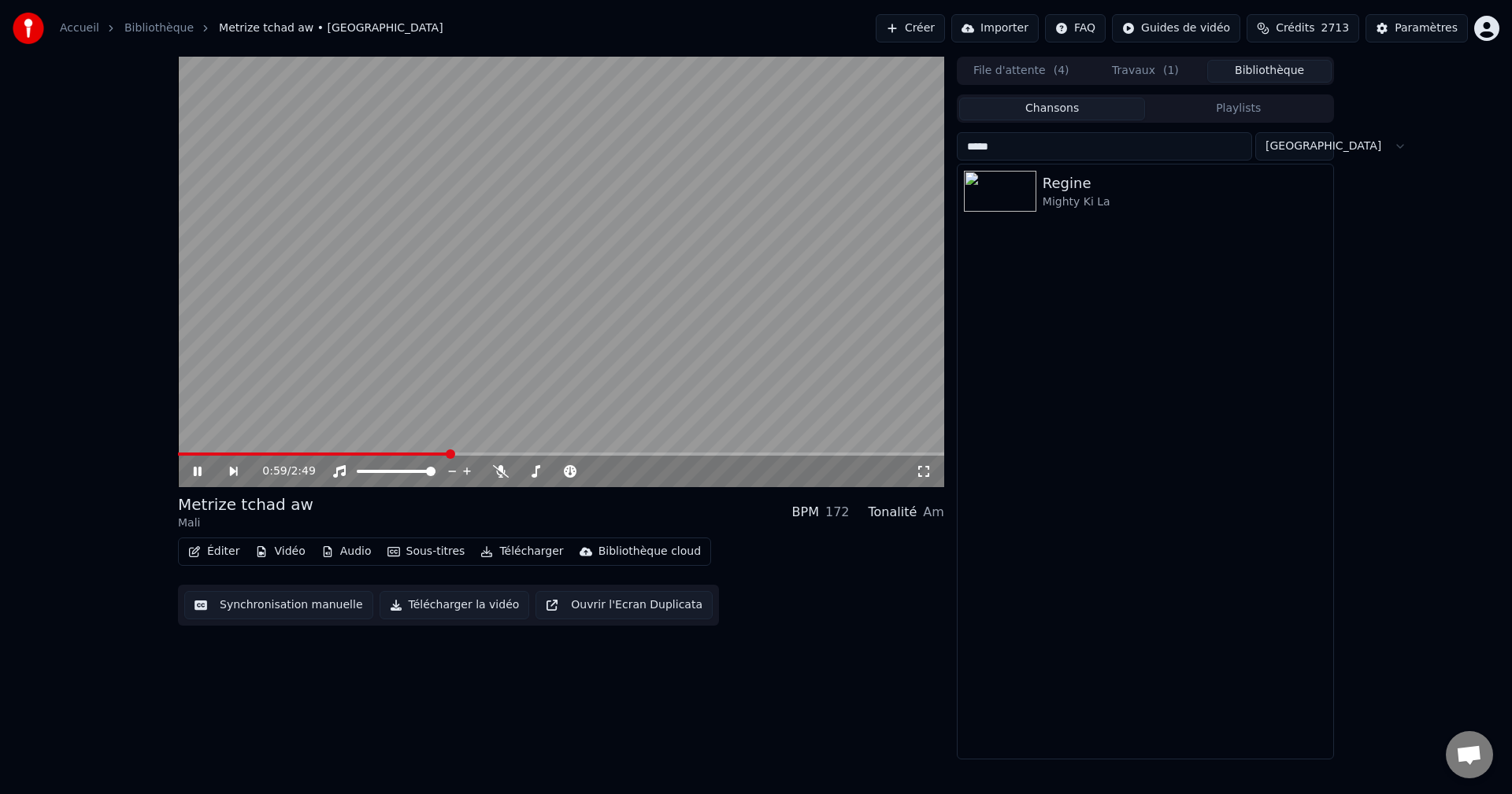
type input "*****"
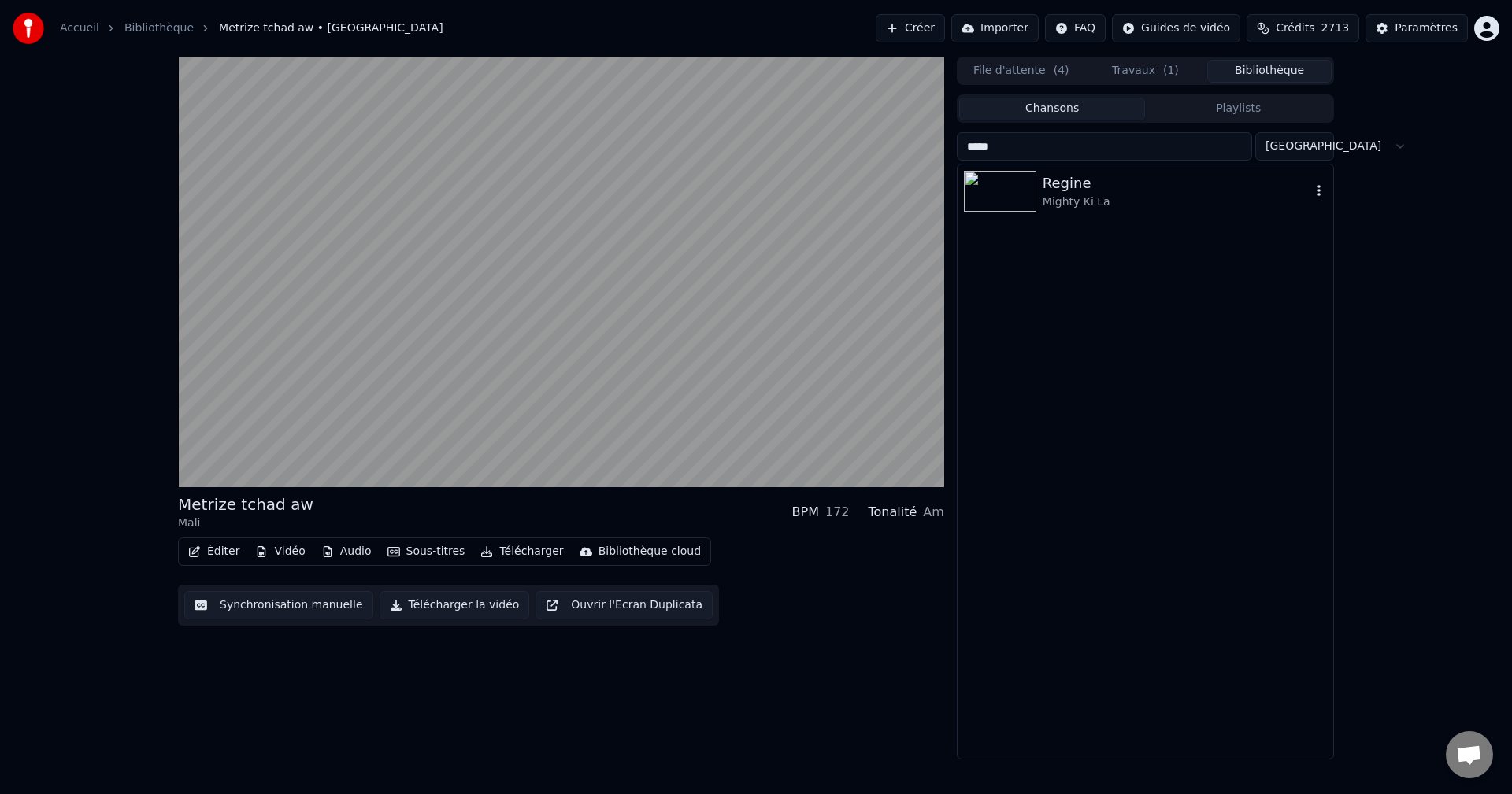
click at [1105, 203] on div "Mighty Ki La" at bounding box center [1177, 202] width 269 height 16
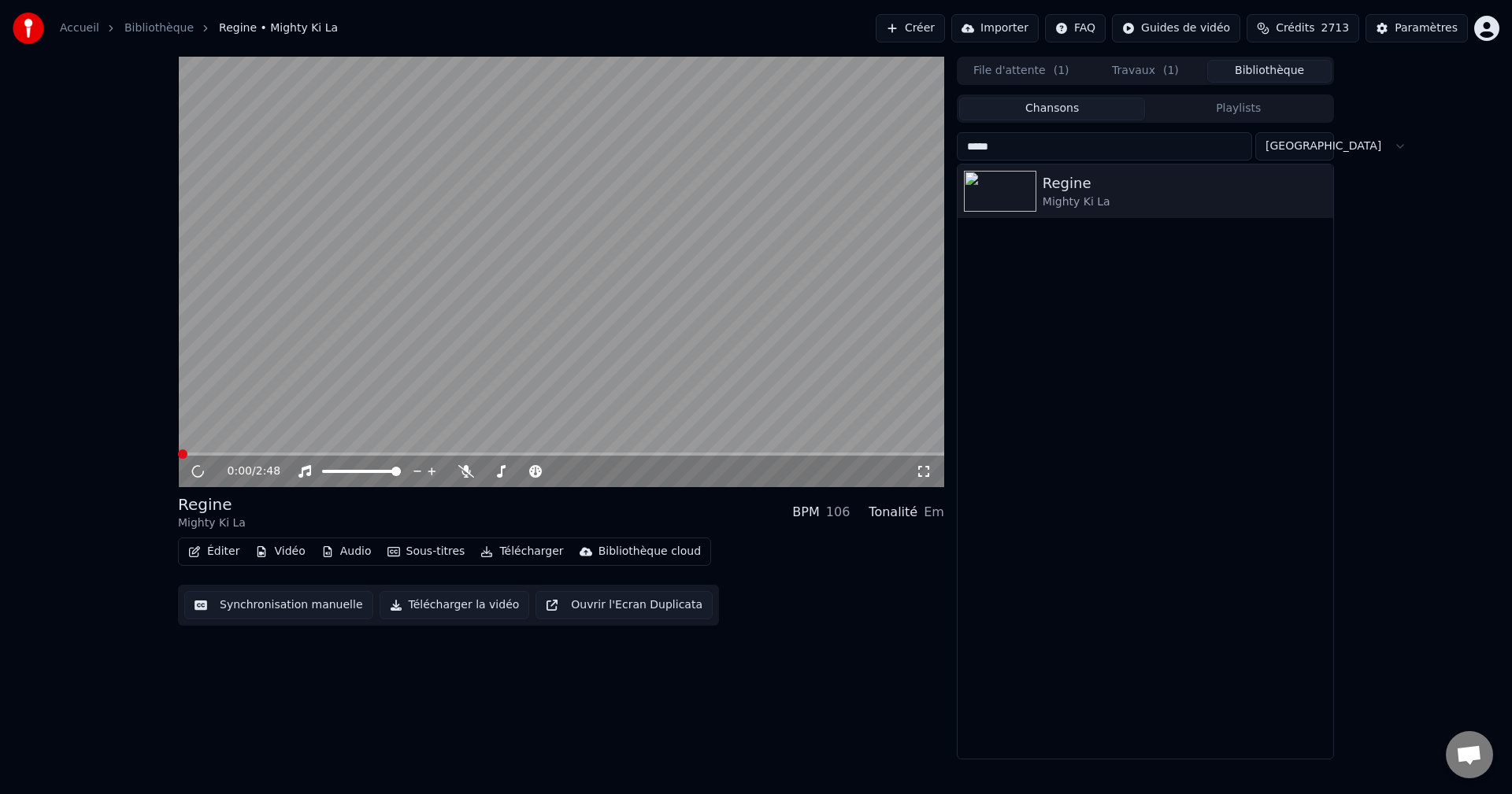
click at [503, 548] on button "Télécharger" at bounding box center [521, 552] width 95 height 22
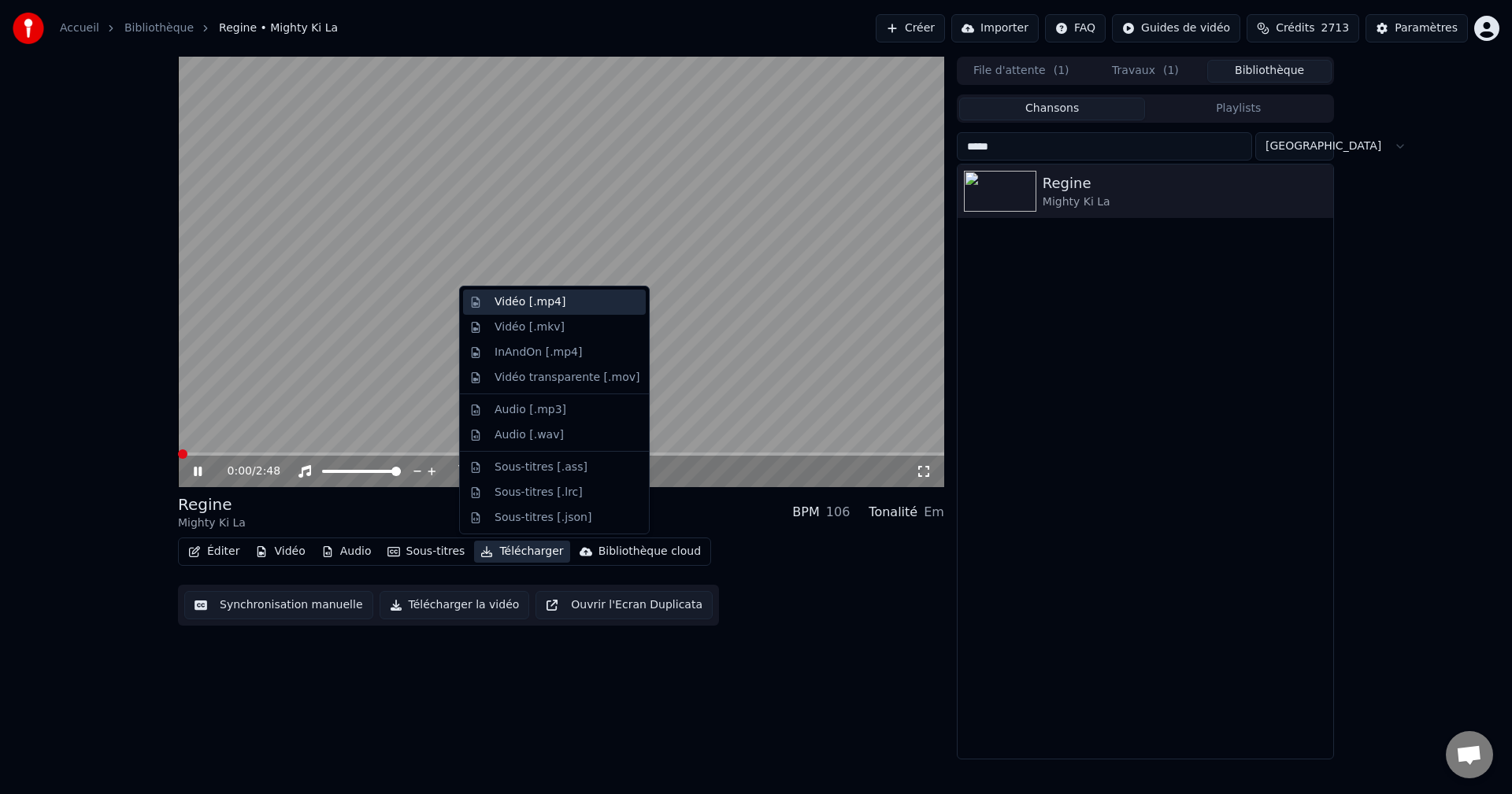
click at [544, 302] on div "Vidéo [.mp4]" at bounding box center [530, 302] width 71 height 16
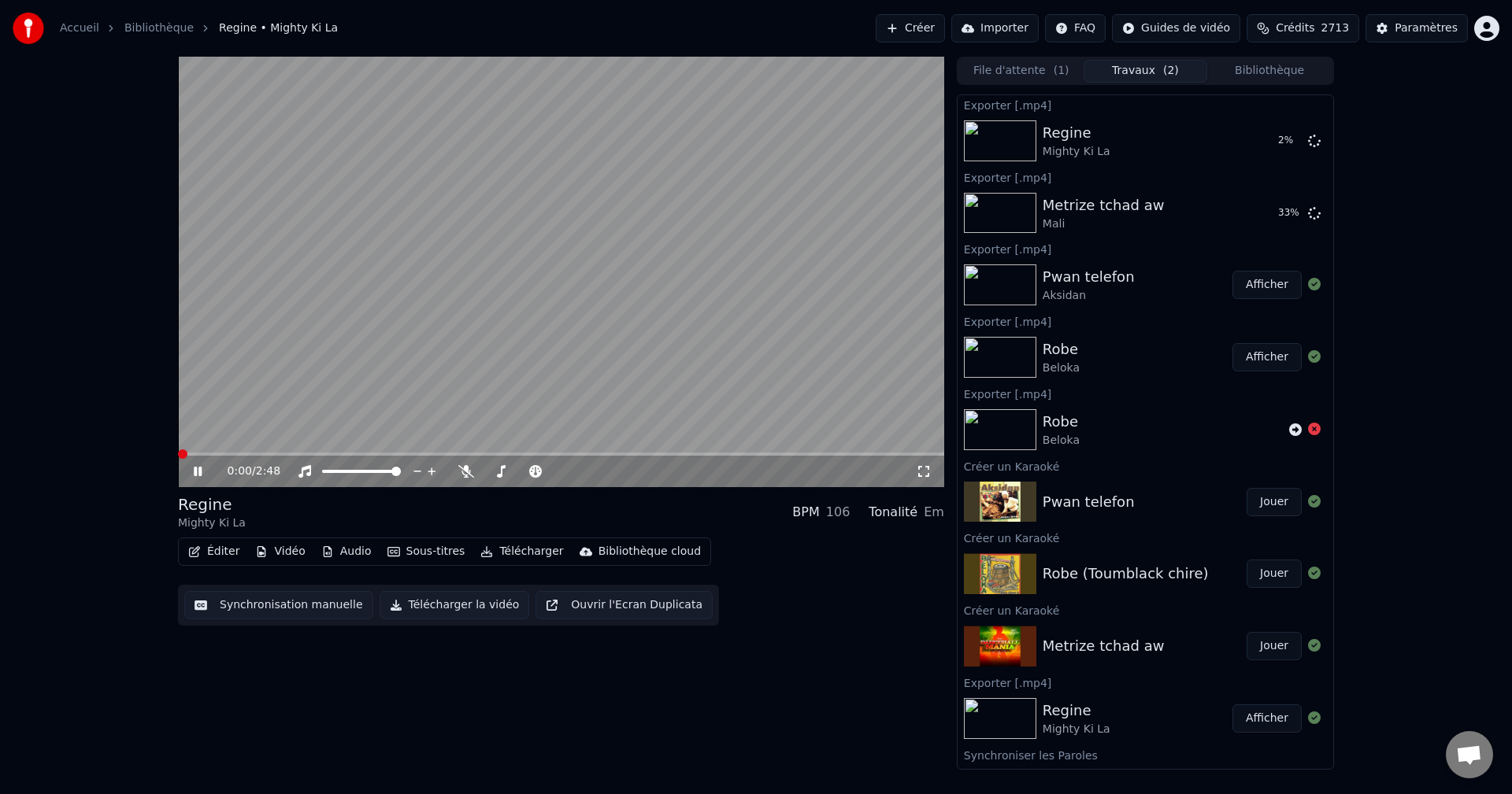
click at [224, 543] on button "Éditer" at bounding box center [213, 552] width 64 height 22
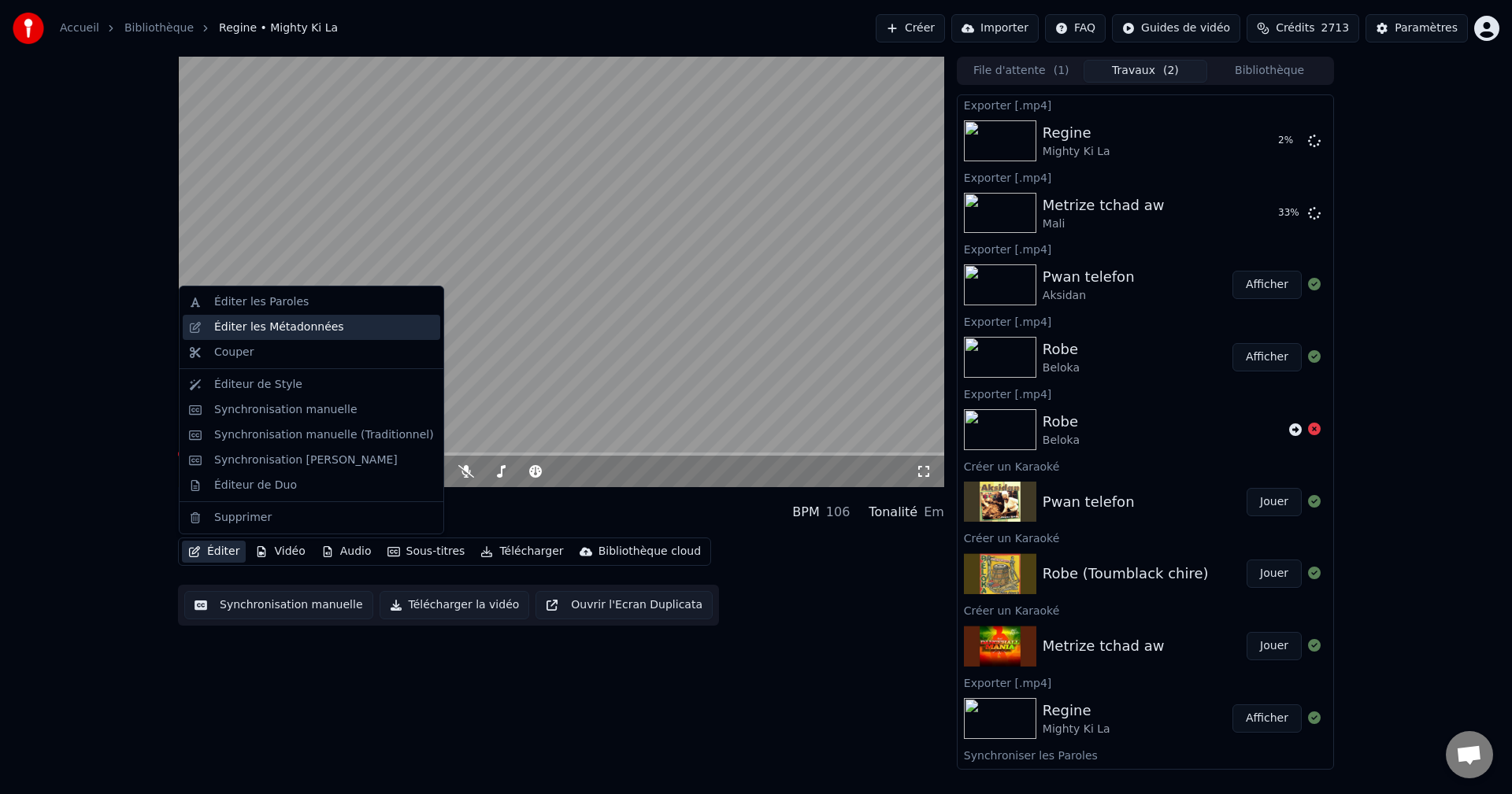
click at [244, 332] on div "Éditer les Métadonnées" at bounding box center [279, 327] width 130 height 16
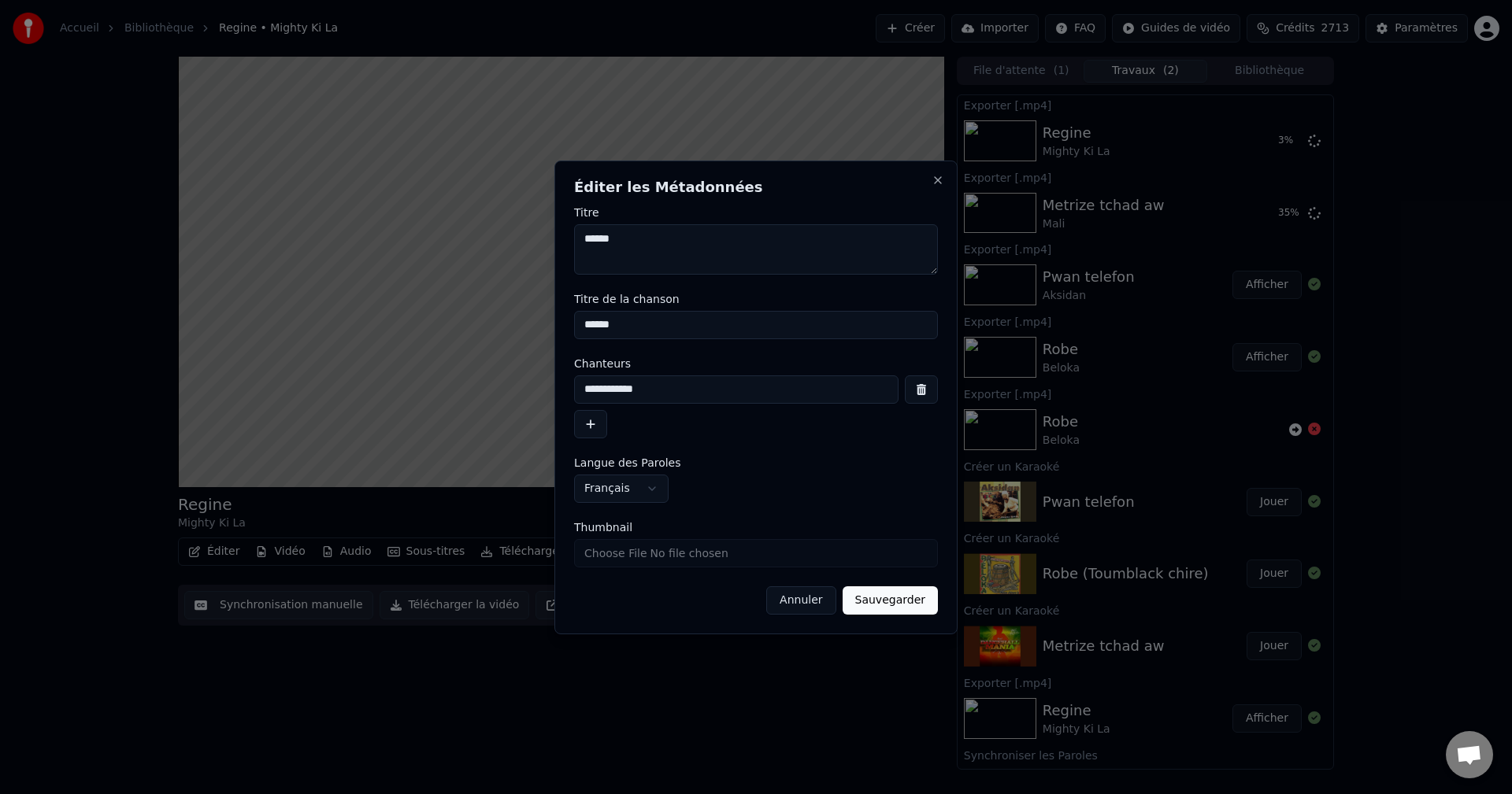
drag, startPoint x: 663, startPoint y: 392, endPoint x: 306, endPoint y: 408, distance: 357.4
click at [306, 408] on body "**********" at bounding box center [756, 397] width 1512 height 794
click at [580, 239] on textarea "******" at bounding box center [756, 249] width 364 height 50
paste textarea "**********"
type textarea "**********"
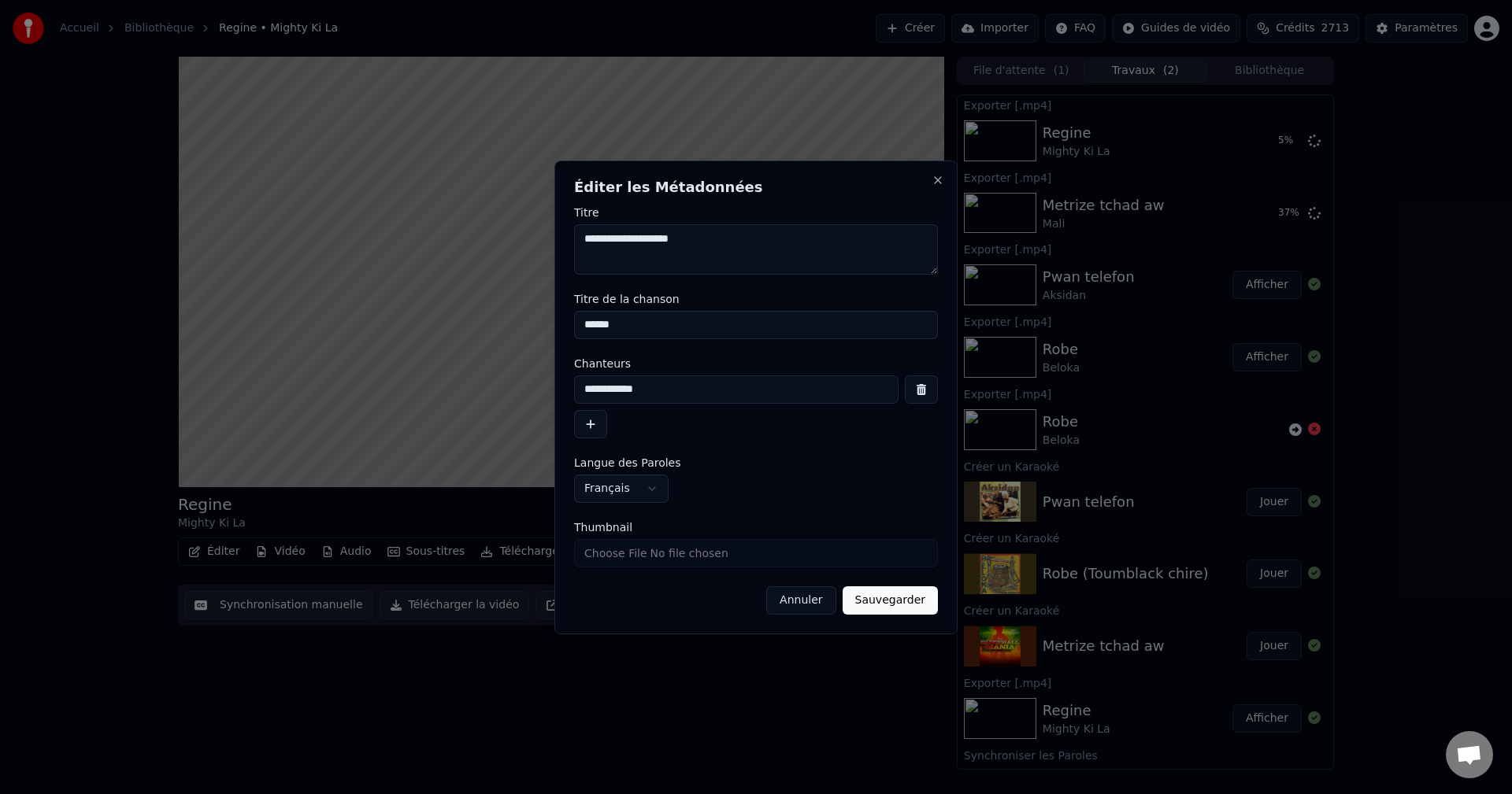
click at [902, 609] on button "Sauvegarder" at bounding box center [890, 600] width 95 height 29
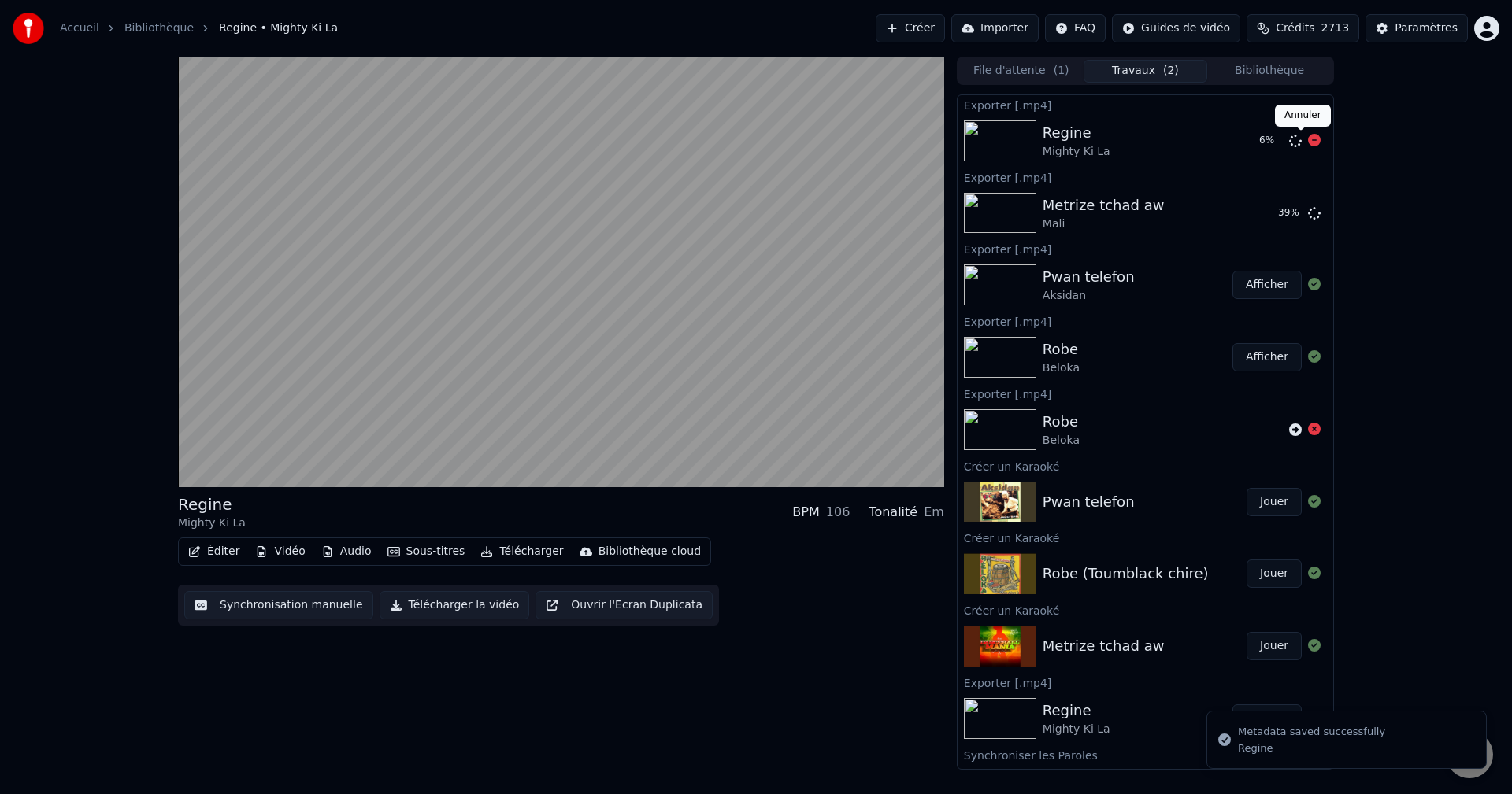
click at [1307, 143] on icon at bounding box center [1314, 141] width 13 height 13
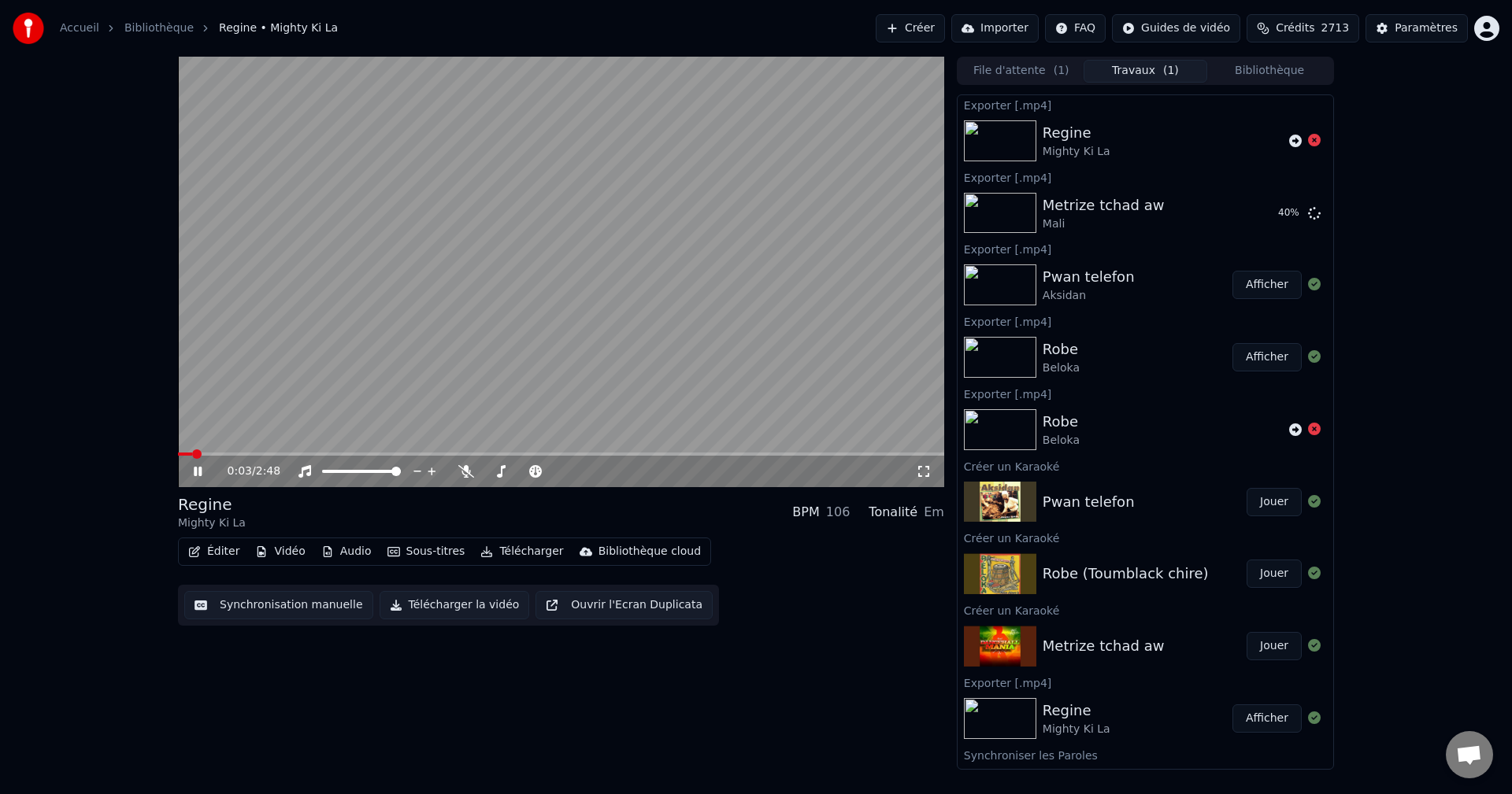
click at [513, 554] on button "Télécharger" at bounding box center [521, 552] width 95 height 22
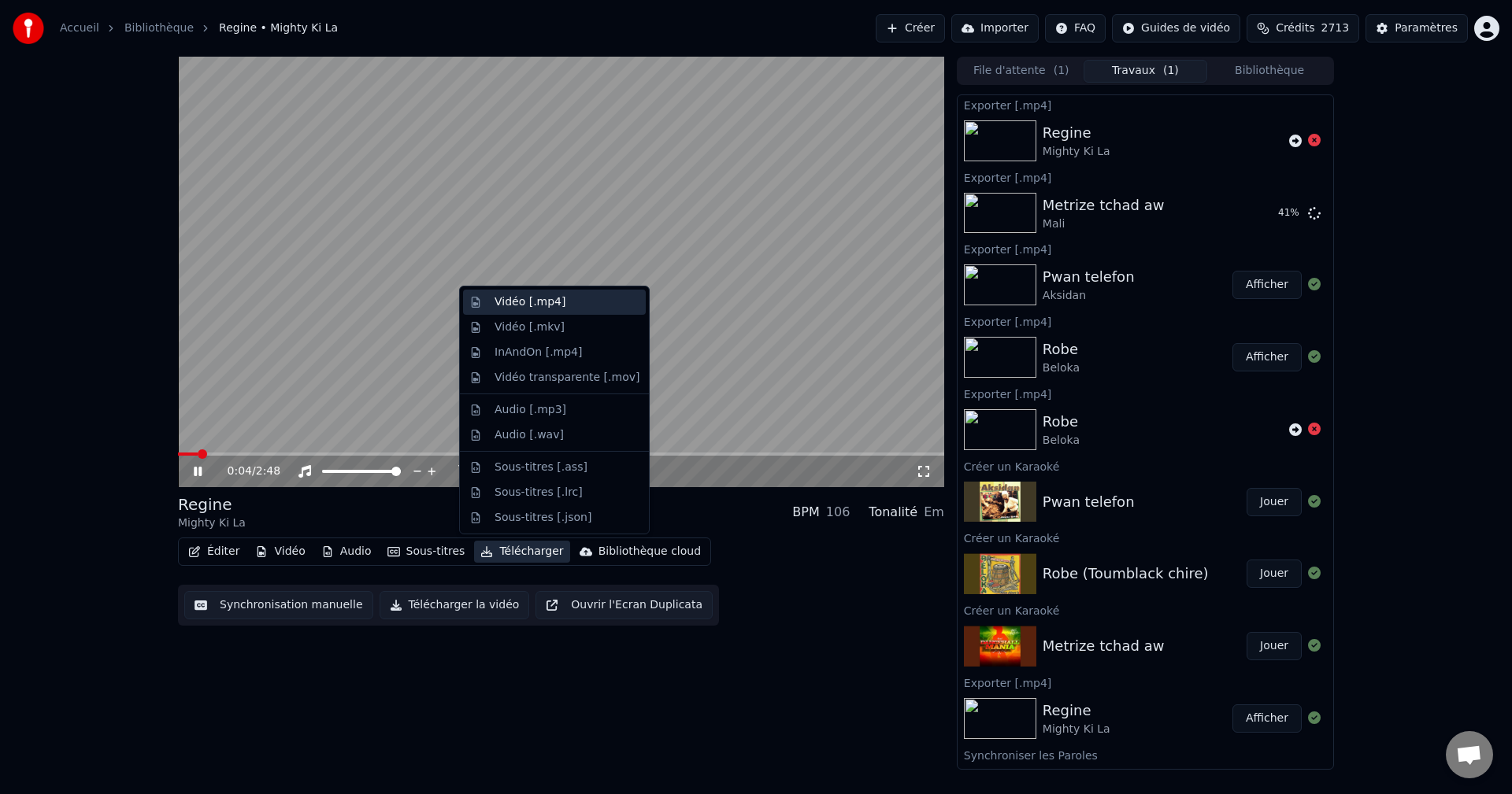
click at [529, 304] on div "Vidéo [.mp4]" at bounding box center [530, 302] width 71 height 16
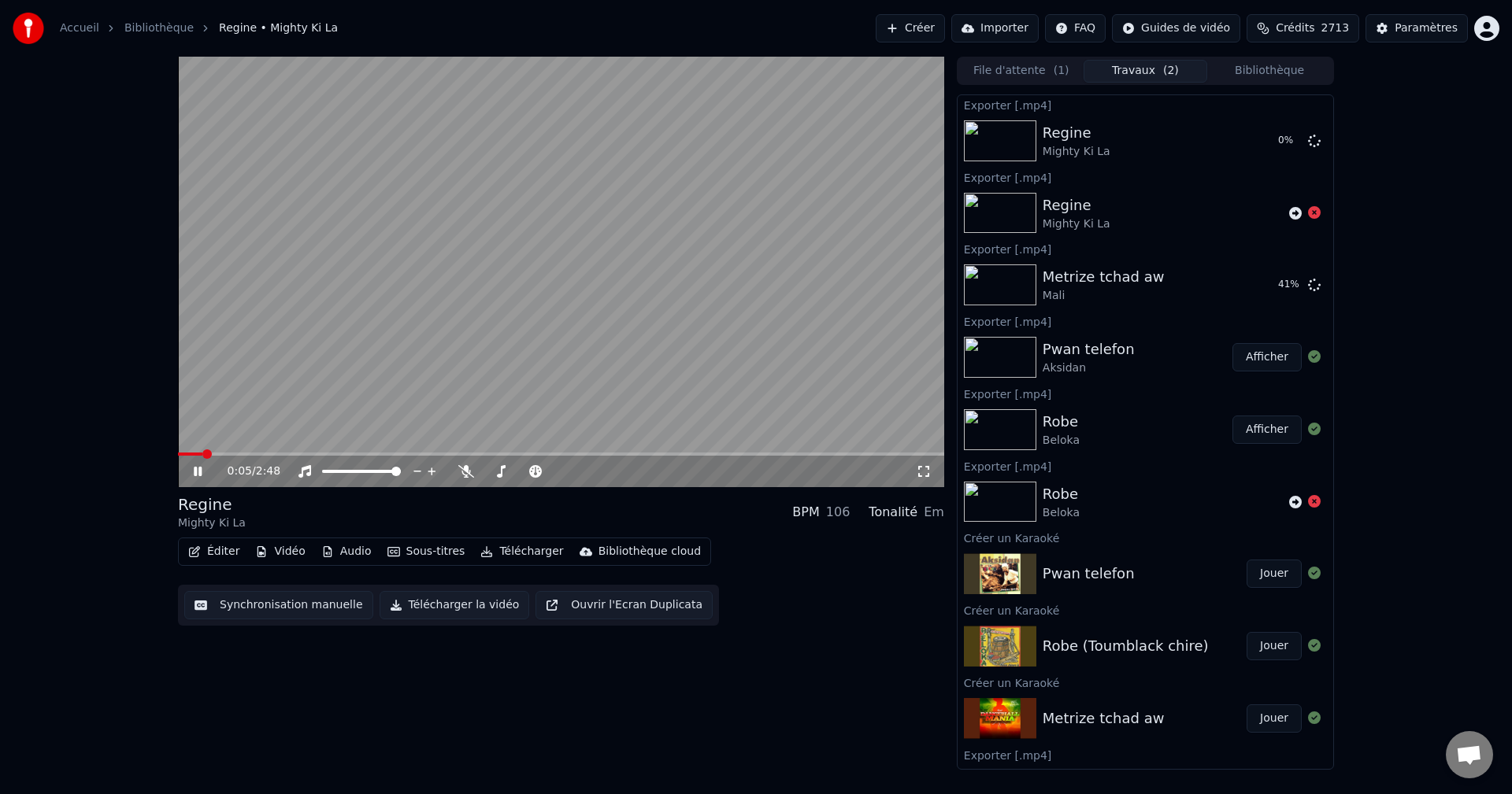
click at [1273, 69] on button "Bibliothèque" at bounding box center [1269, 71] width 124 height 23
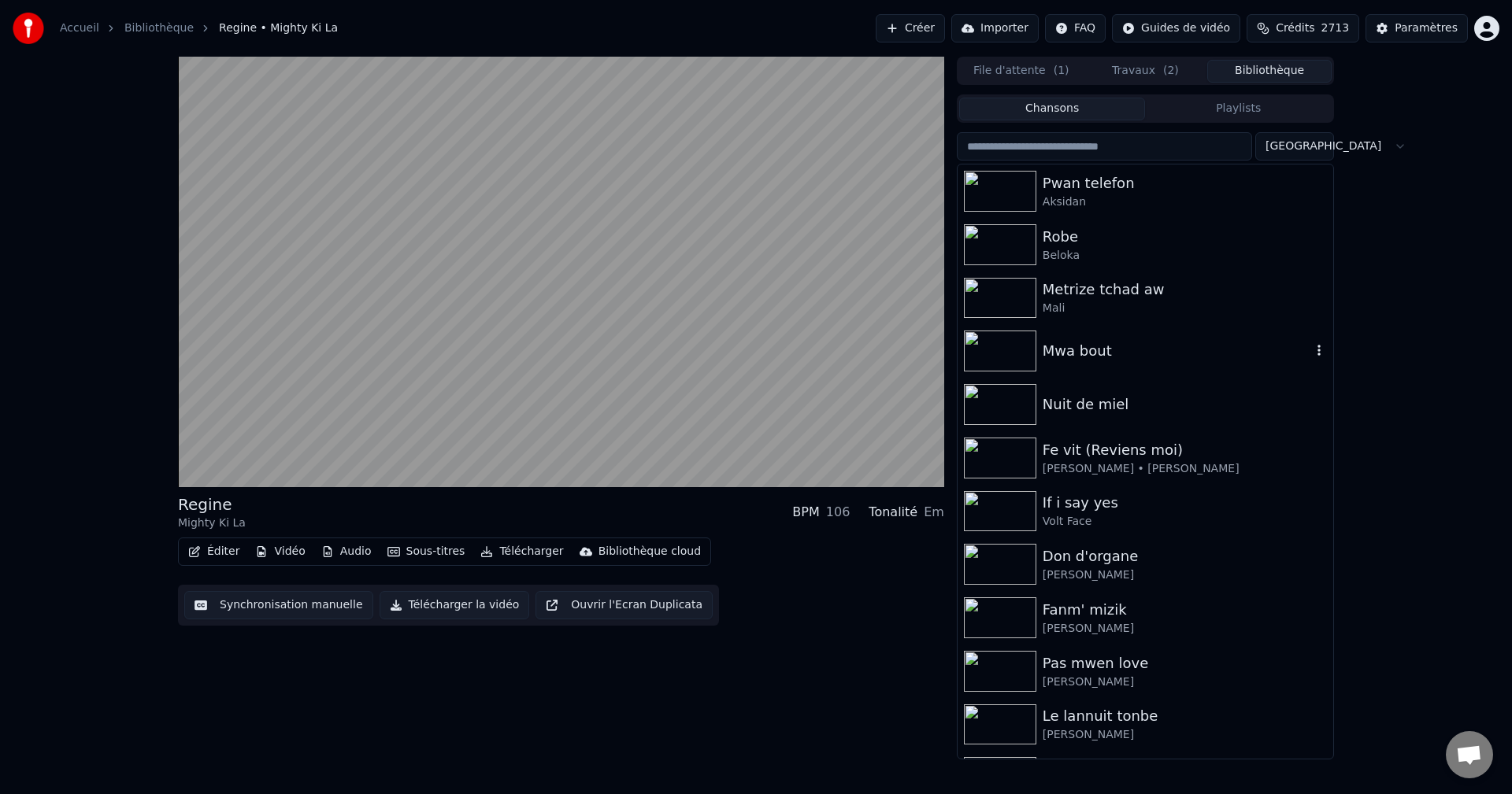
click at [1086, 358] on div "Mwa bout" at bounding box center [1177, 351] width 269 height 22
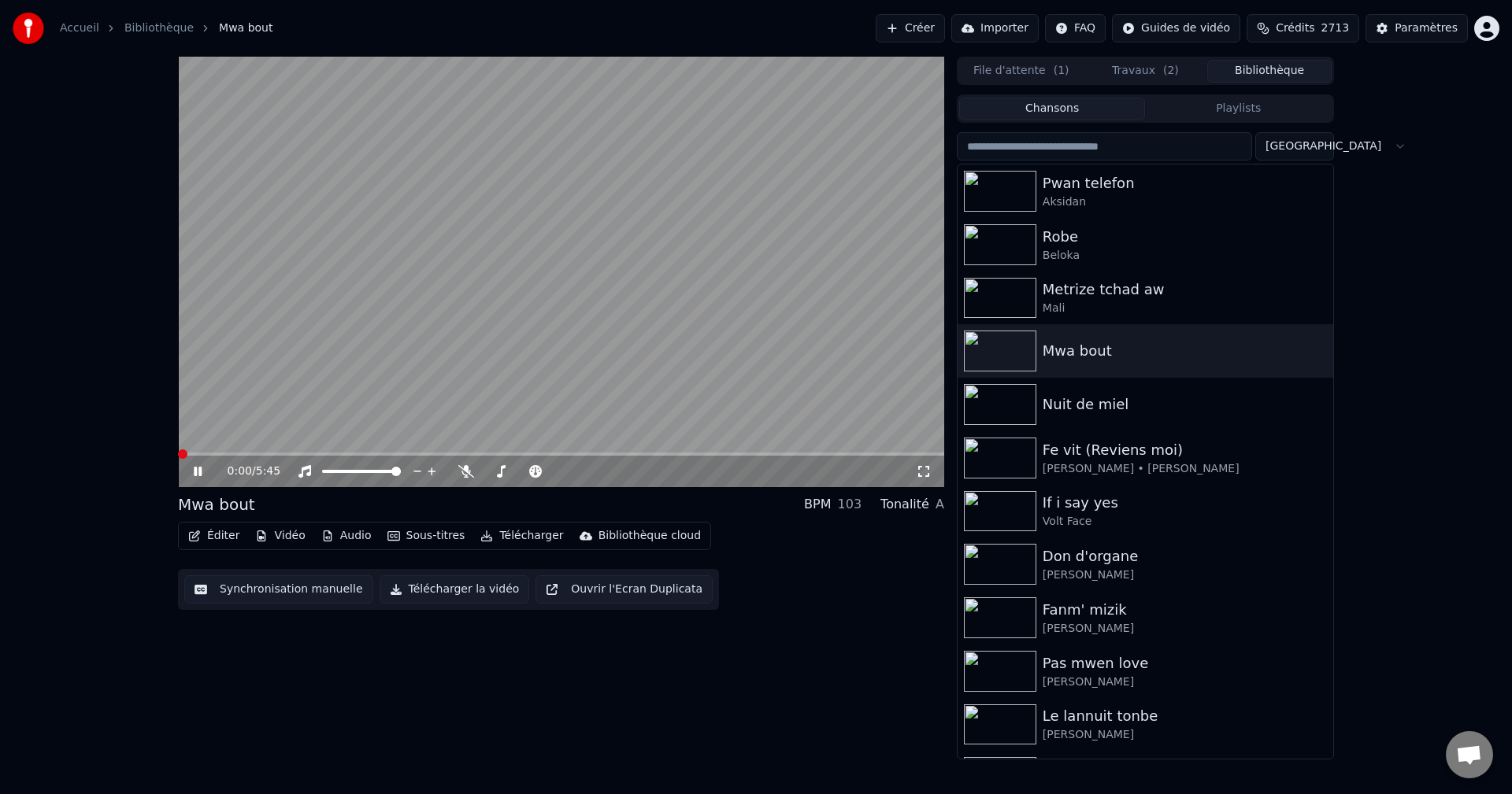
click at [178, 454] on span at bounding box center [182, 454] width 9 height 9
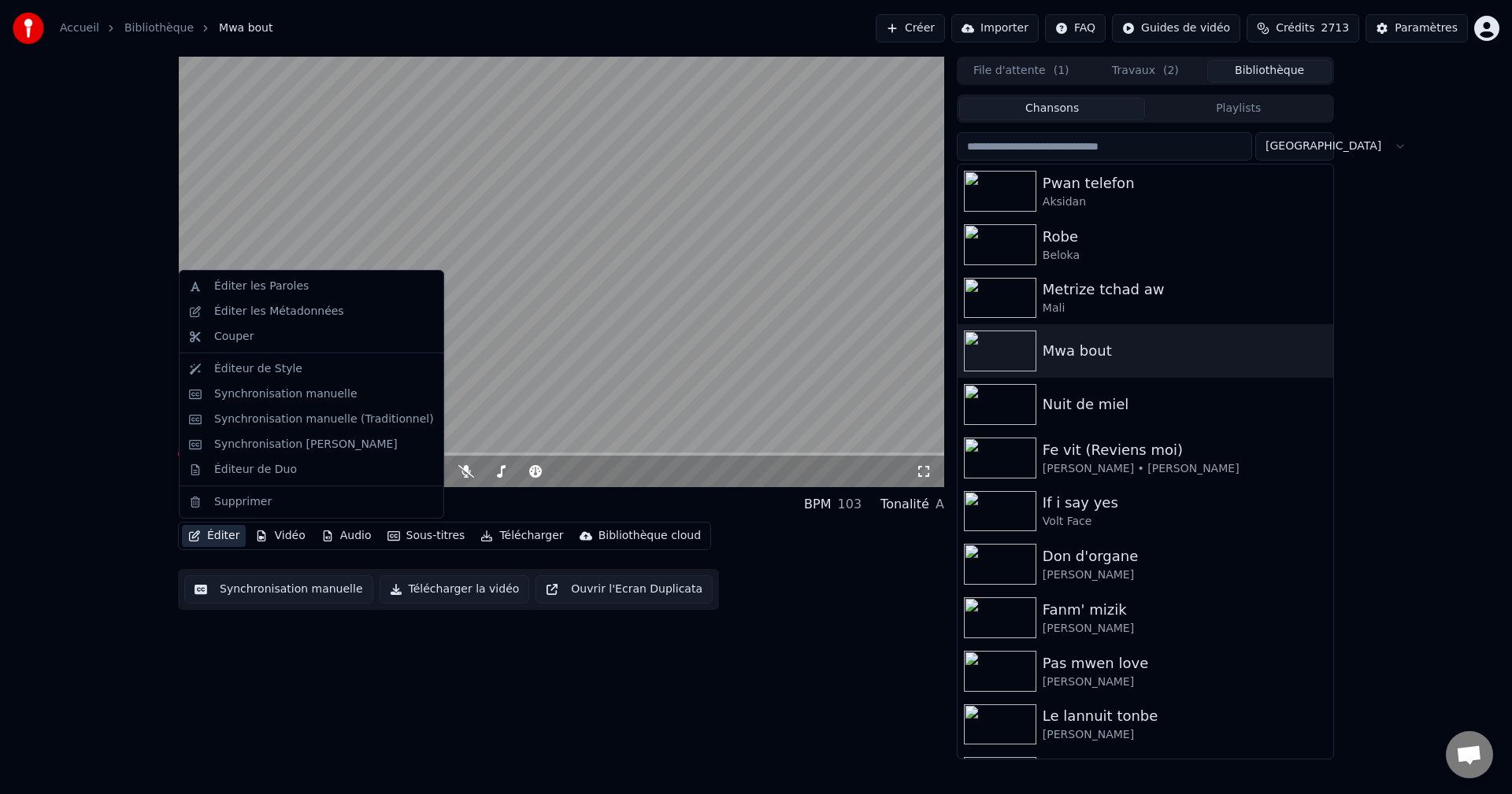
click at [207, 533] on button "Éditer" at bounding box center [213, 536] width 64 height 22
click at [246, 475] on div "Éditeur de Duo" at bounding box center [255, 469] width 82 height 16
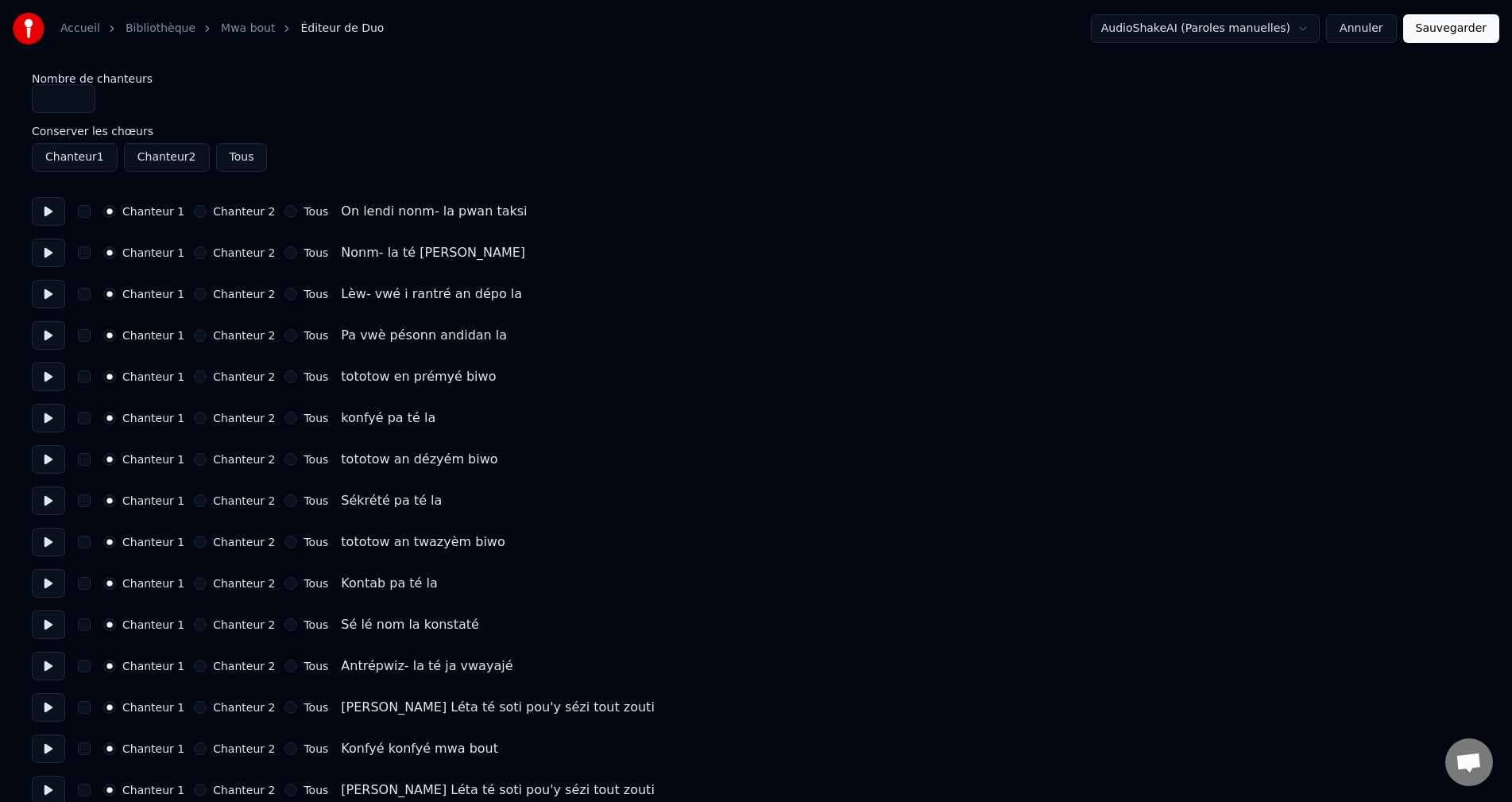
click at [45, 221] on button at bounding box center [49, 211] width 34 height 29
click at [81, 214] on button "button" at bounding box center [84, 211] width 13 height 13
click at [38, 253] on button at bounding box center [49, 252] width 34 height 29
click at [80, 258] on button "button" at bounding box center [84, 253] width 13 height 13
click at [45, 291] on button at bounding box center [49, 294] width 34 height 29
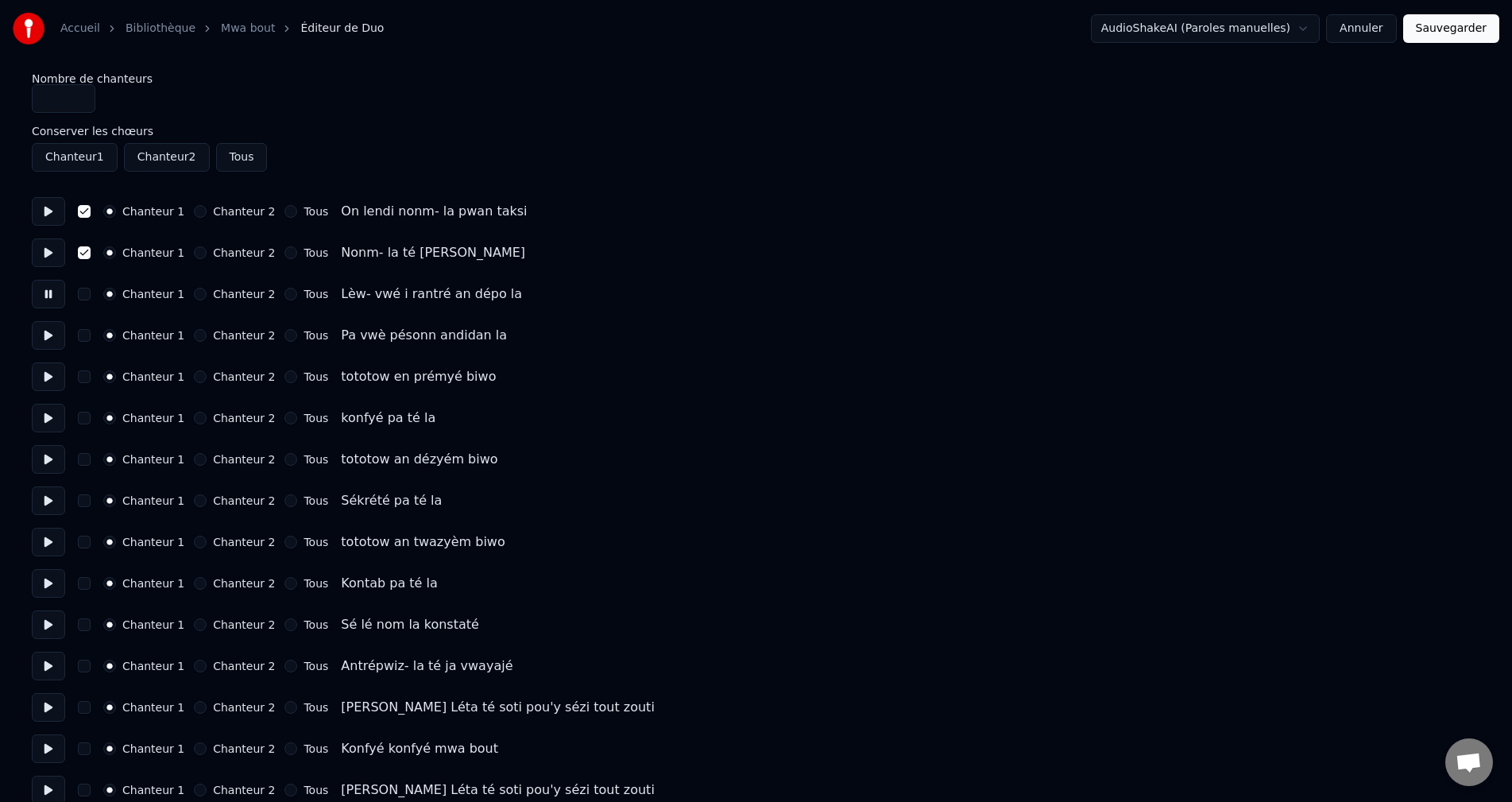
click at [91, 301] on div "Chanteur 1 Chanteur 2 Tous Lèw- vwé i rantré an dépo la" at bounding box center [756, 294] width 1448 height 29
click at [82, 296] on button "button" at bounding box center [84, 294] width 13 height 13
click at [44, 338] on button at bounding box center [49, 336] width 34 height 29
click at [79, 331] on button "button" at bounding box center [84, 336] width 13 height 13
click at [47, 375] on button at bounding box center [49, 377] width 34 height 29
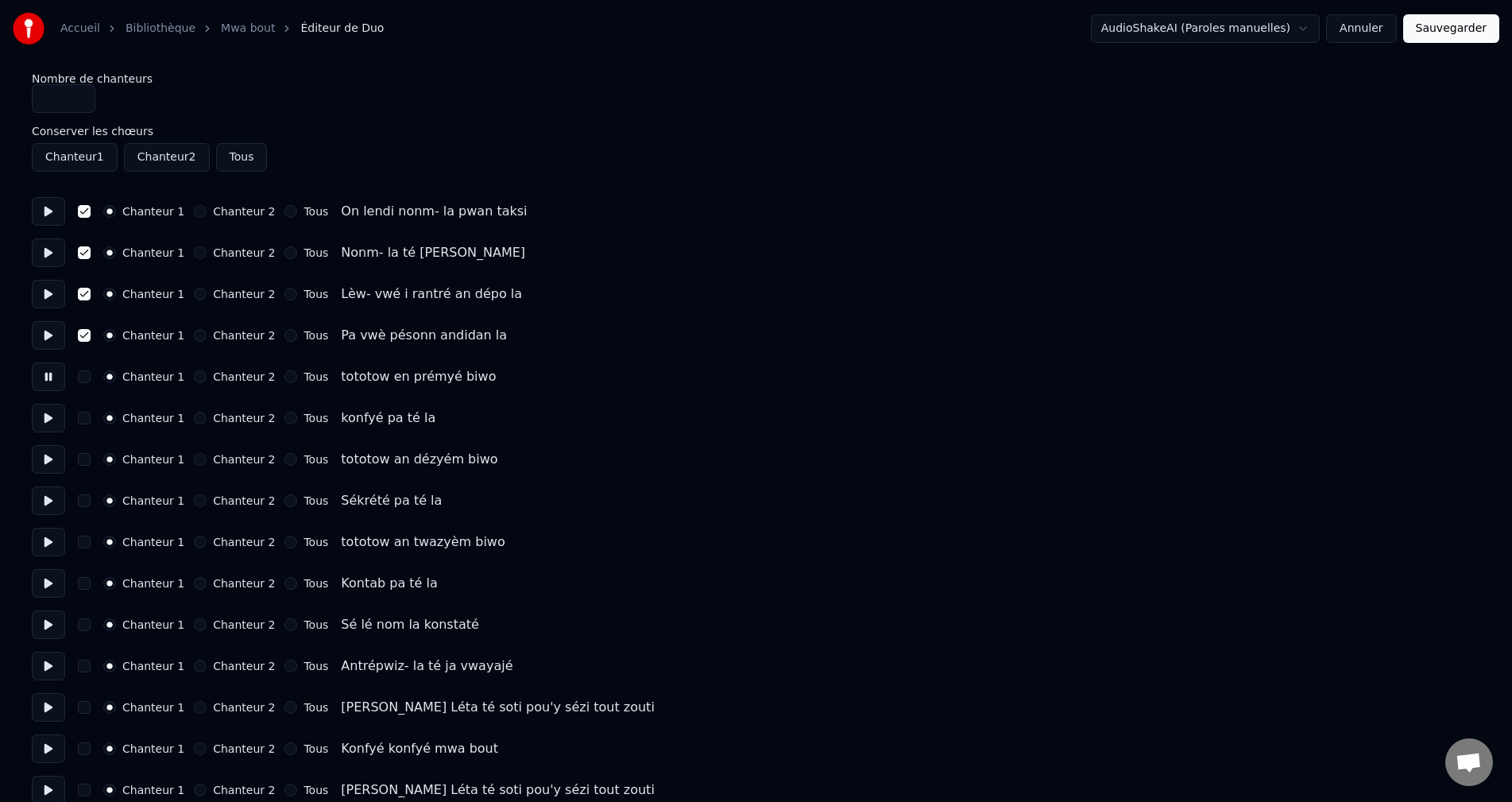
click at [83, 377] on button "button" at bounding box center [84, 377] width 13 height 13
click at [41, 422] on button at bounding box center [49, 418] width 34 height 29
click at [1494, 28] on button "Sauvegarder" at bounding box center [1451, 28] width 96 height 29
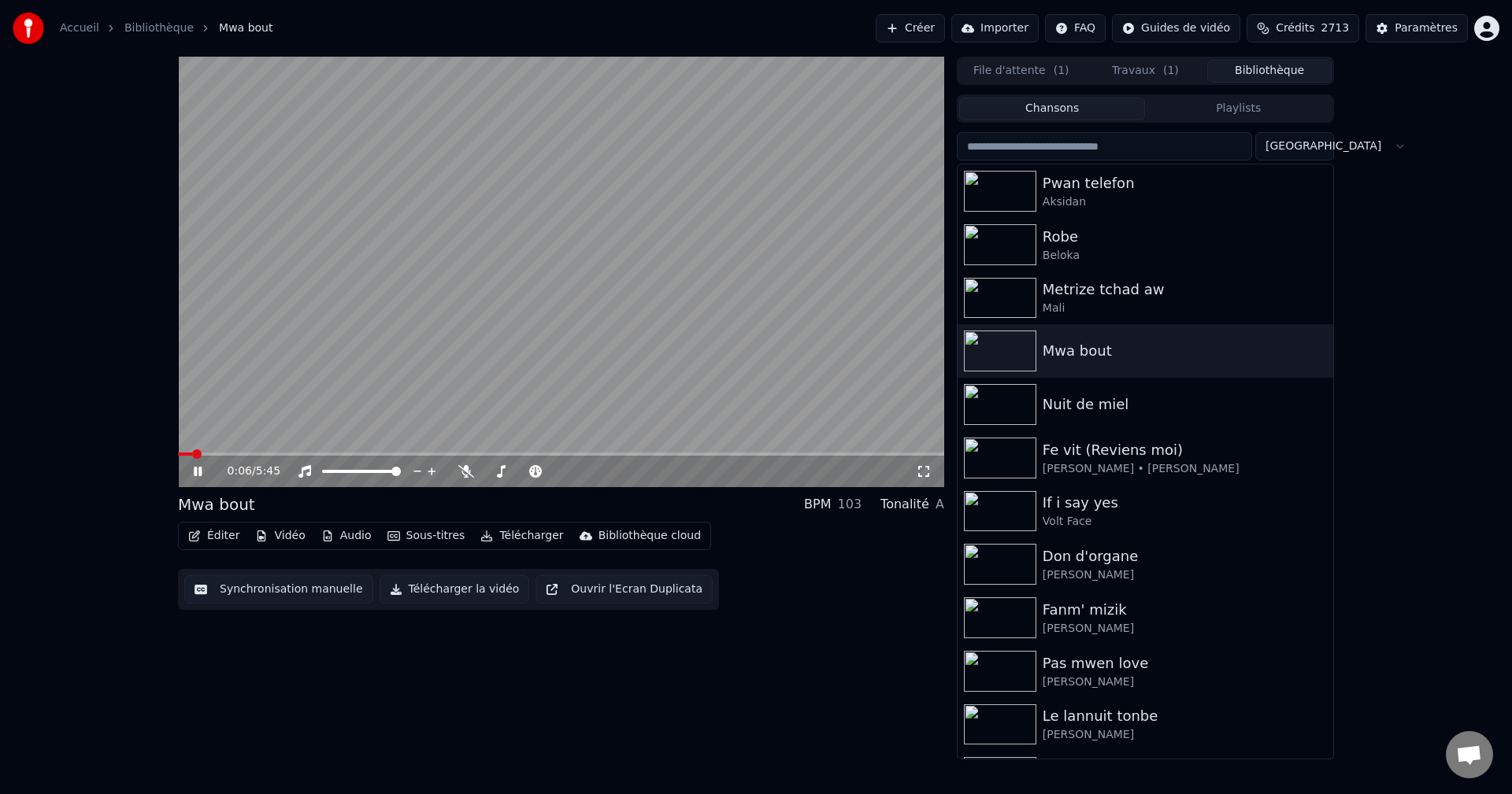
click at [195, 474] on icon at bounding box center [197, 471] width 8 height 9
click at [198, 472] on icon at bounding box center [197, 471] width 9 height 11
click at [178, 453] on span at bounding box center [182, 454] width 9 height 9
click at [319, 453] on span at bounding box center [322, 454] width 9 height 9
click at [205, 534] on button "Éditer" at bounding box center [213, 536] width 64 height 22
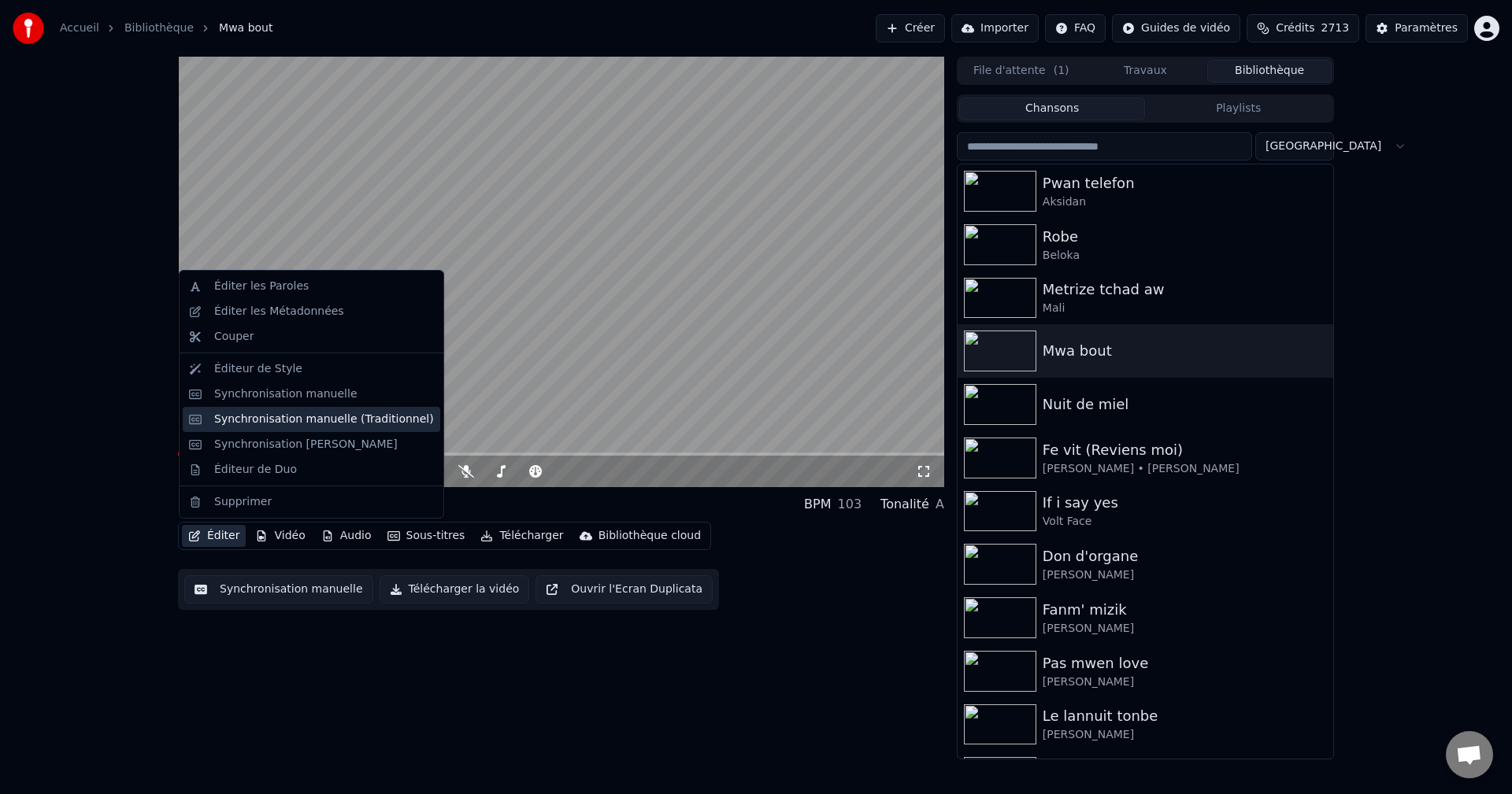
click at [299, 422] on div "Synchronisation manuelle (Traditionnel)" at bounding box center [323, 419] width 219 height 16
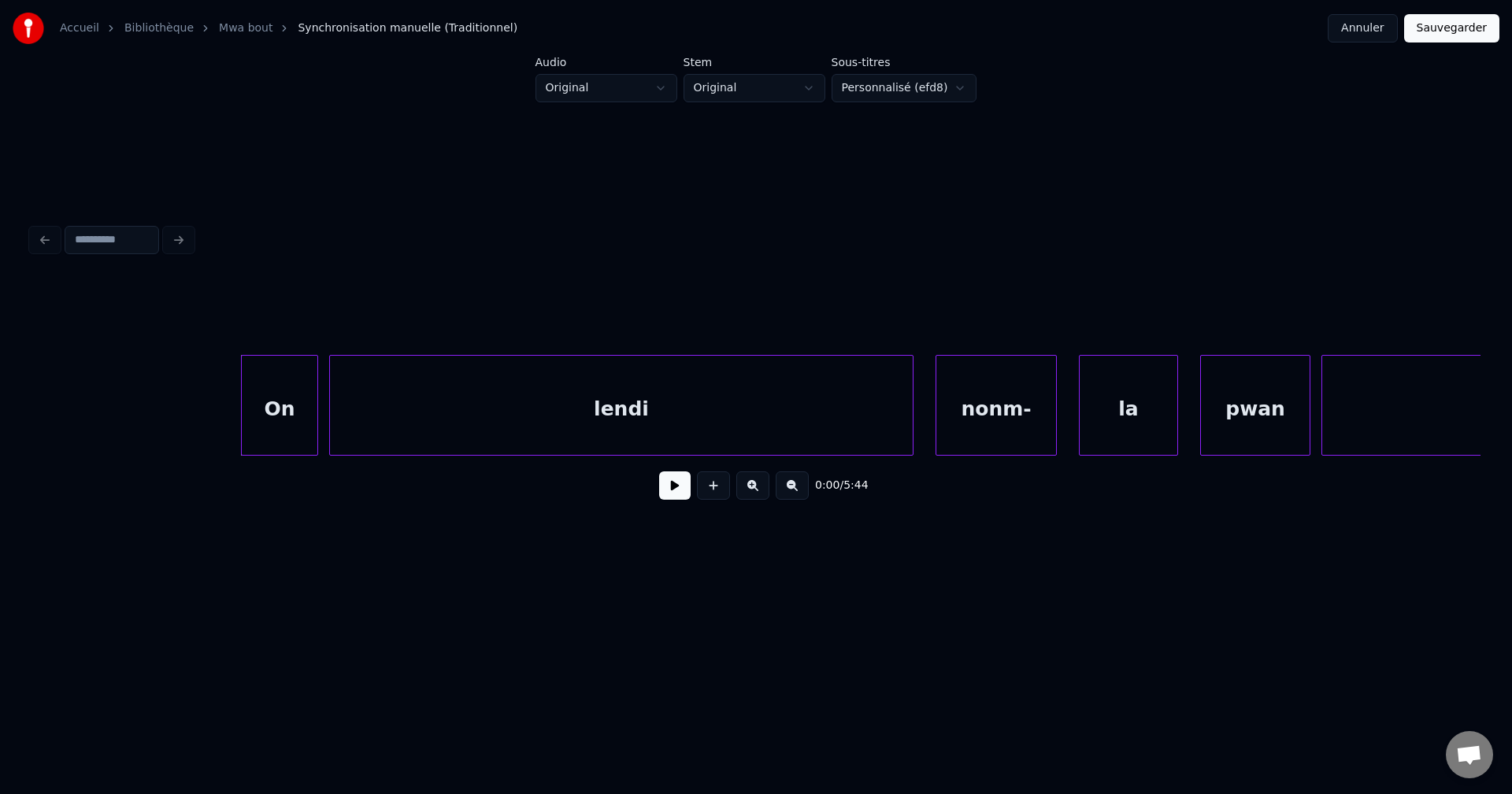
click at [683, 500] on button at bounding box center [675, 485] width 31 height 29
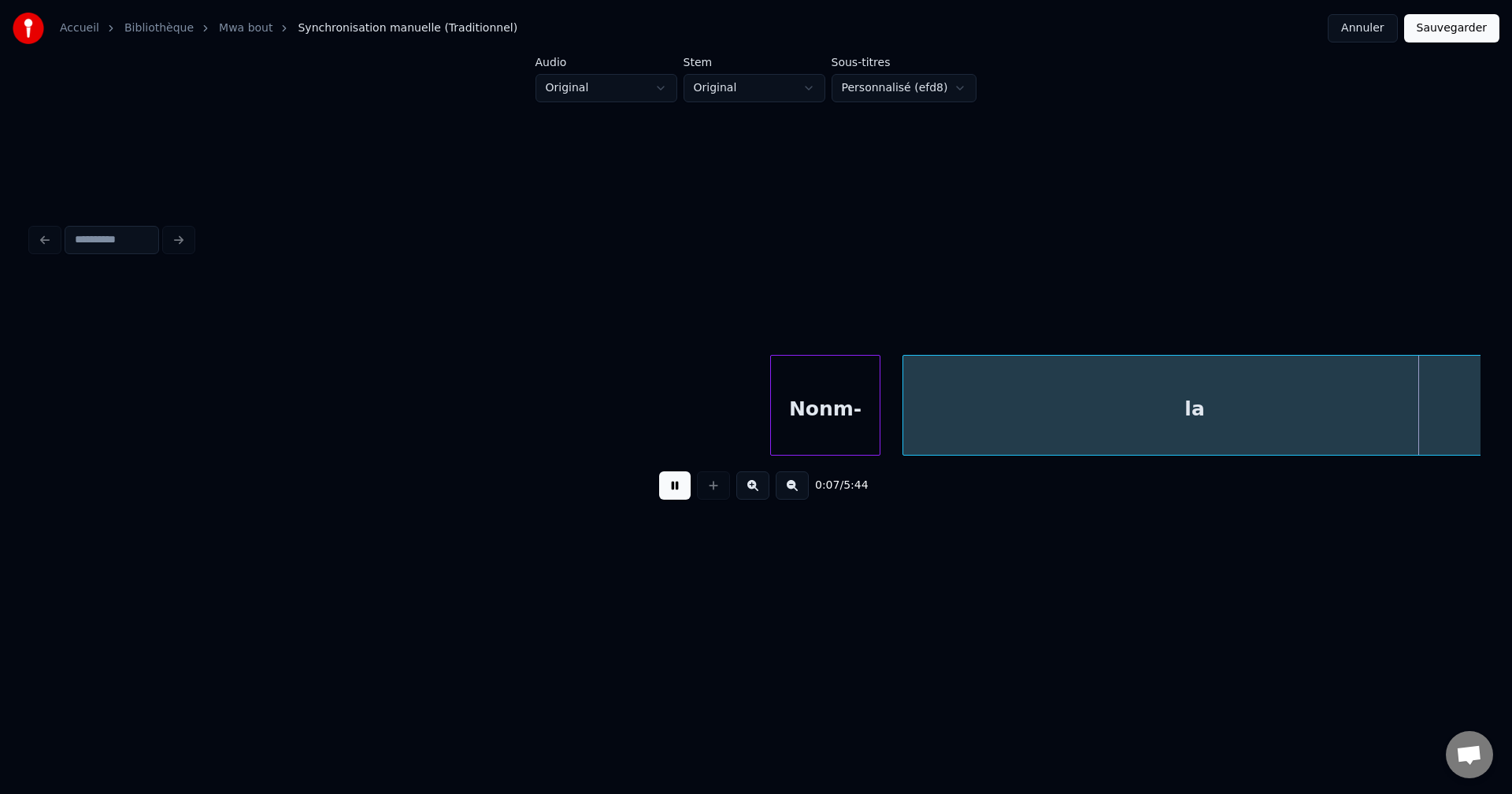
scroll to position [0, 4354]
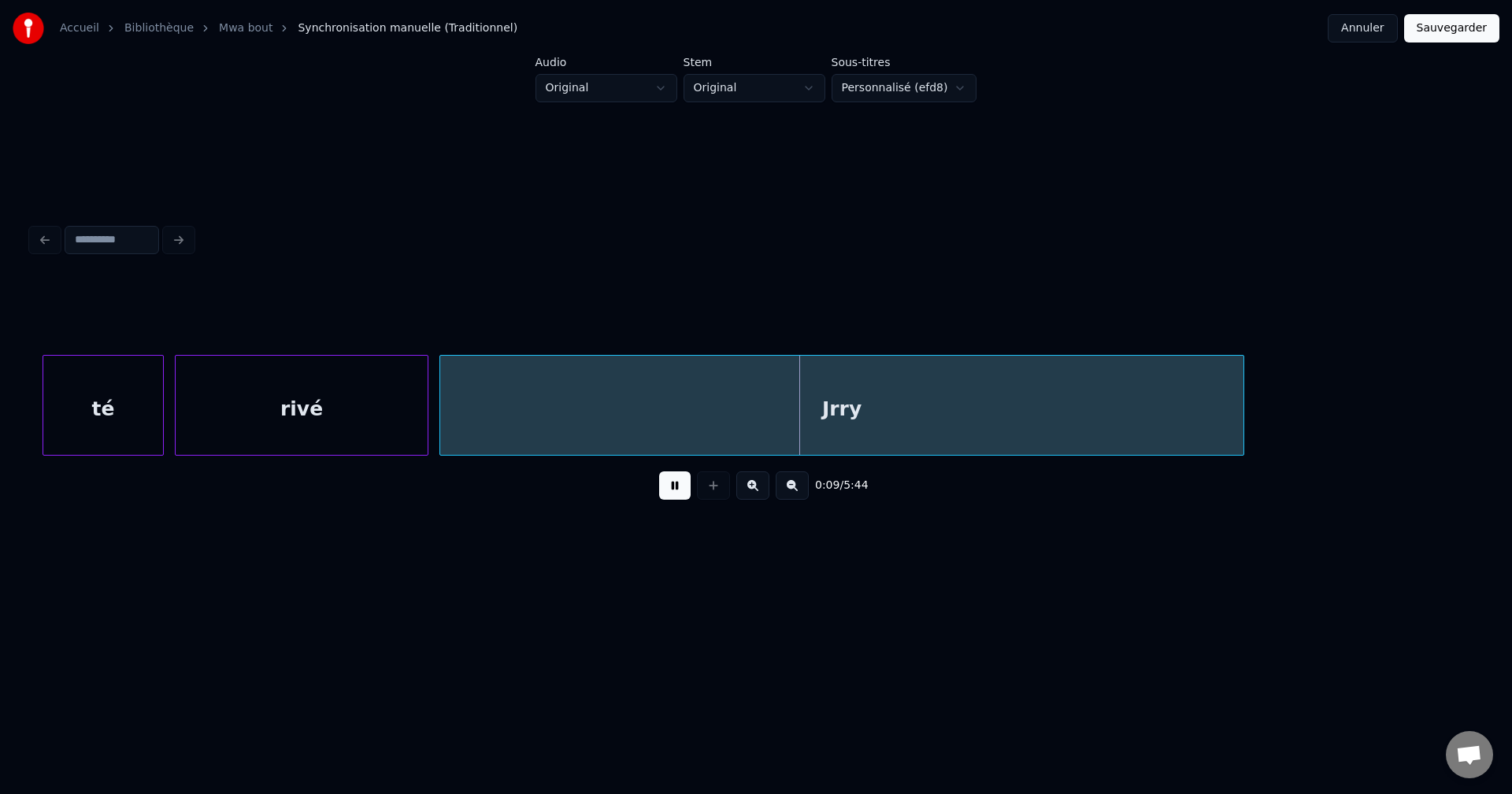
click at [677, 483] on button at bounding box center [675, 485] width 31 height 29
click at [739, 396] on div "Jrry" at bounding box center [841, 409] width 803 height 107
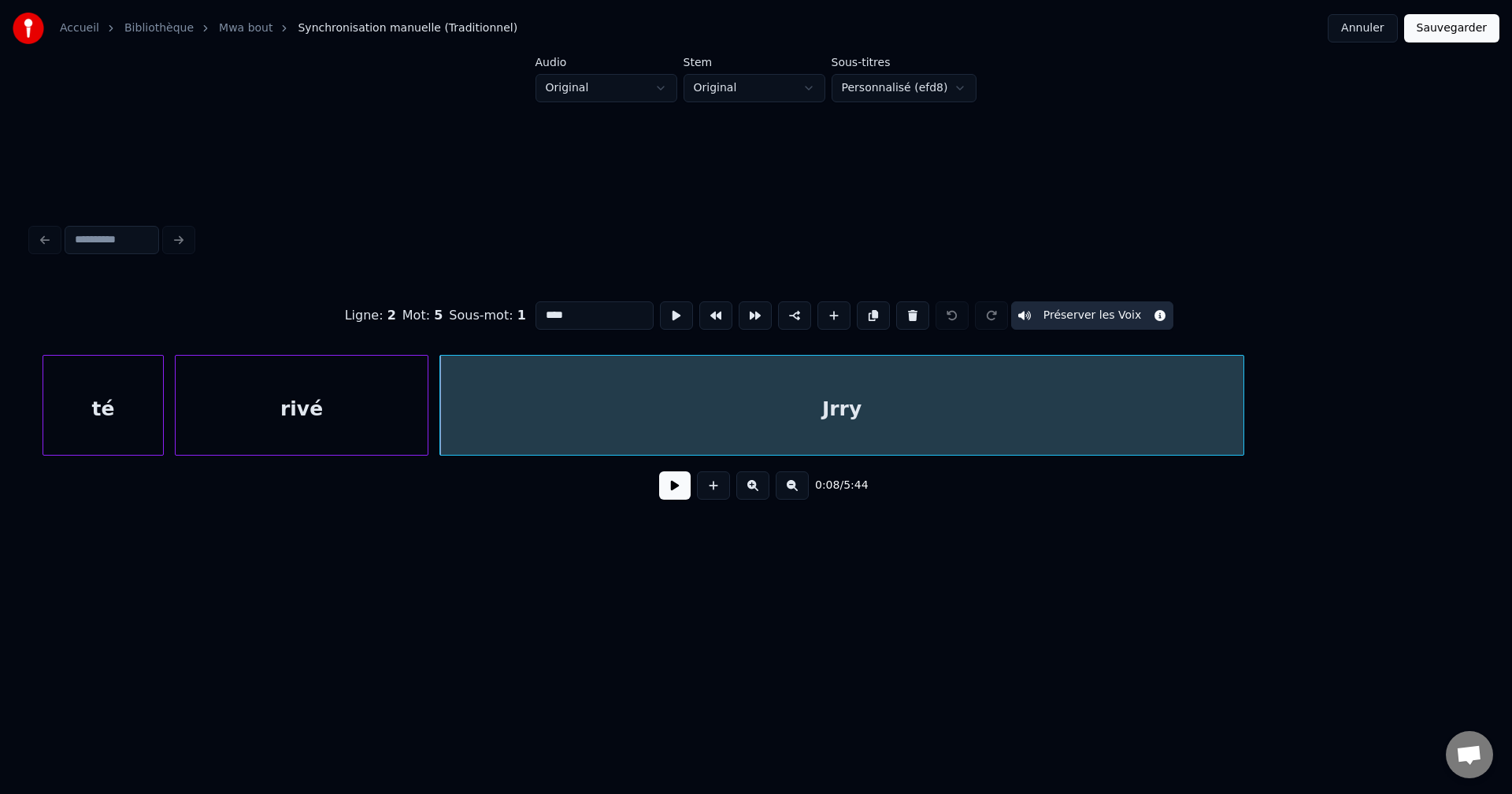
click at [543, 313] on input "****" at bounding box center [594, 316] width 119 height 29
type input "*****"
click at [681, 486] on button at bounding box center [675, 485] width 31 height 29
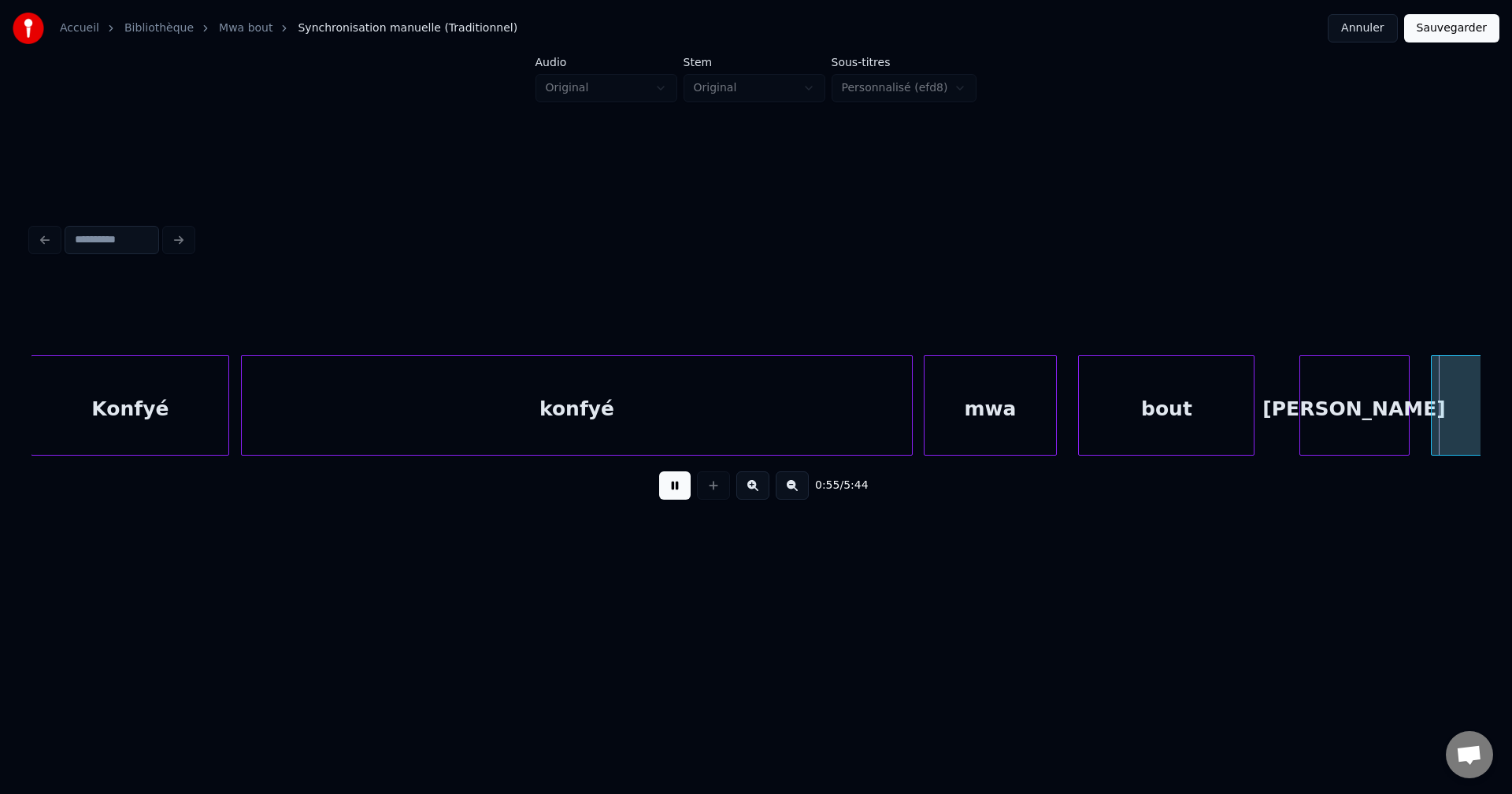
scroll to position [0, 30514]
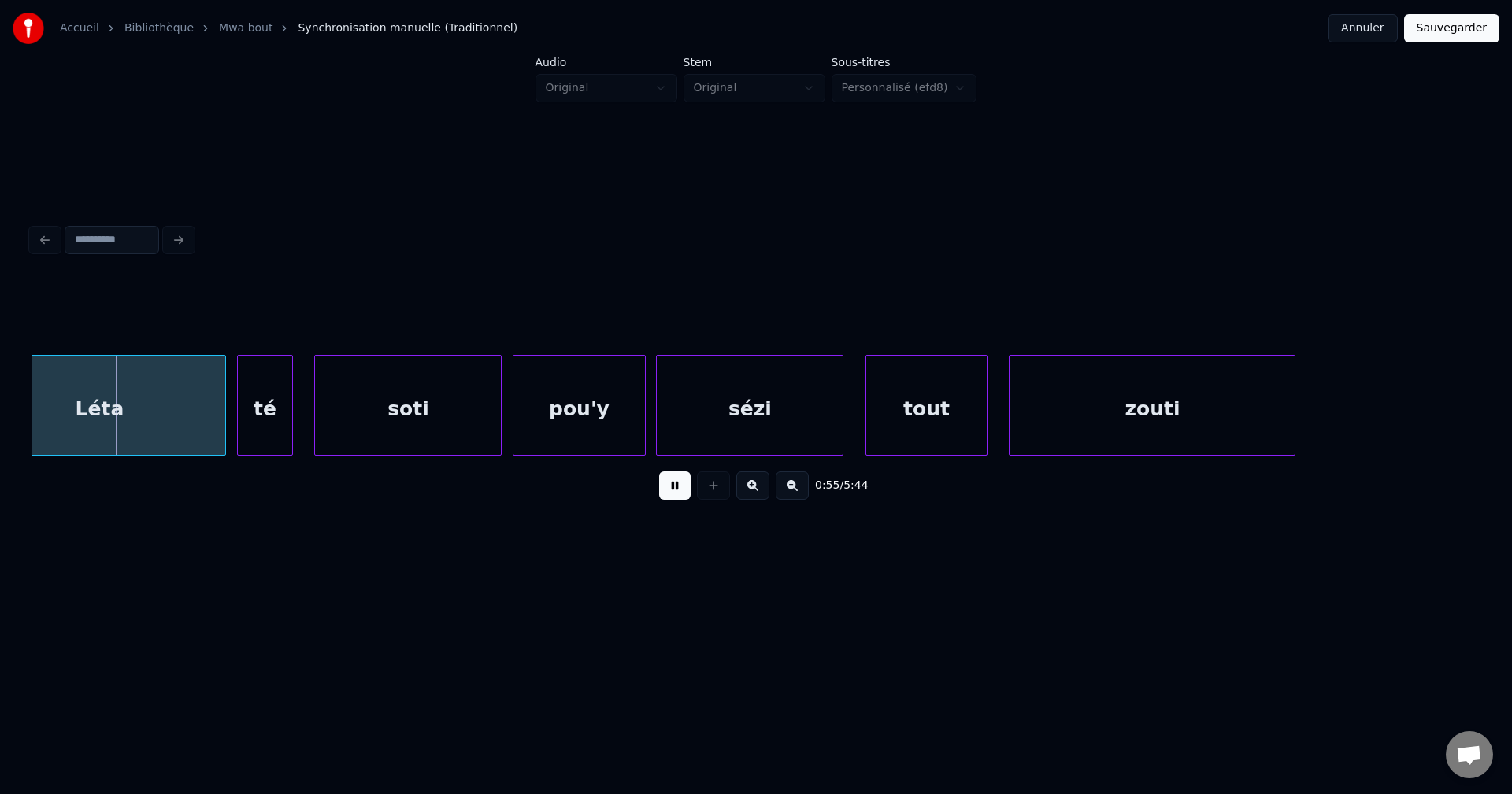
click at [669, 478] on button at bounding box center [675, 485] width 31 height 29
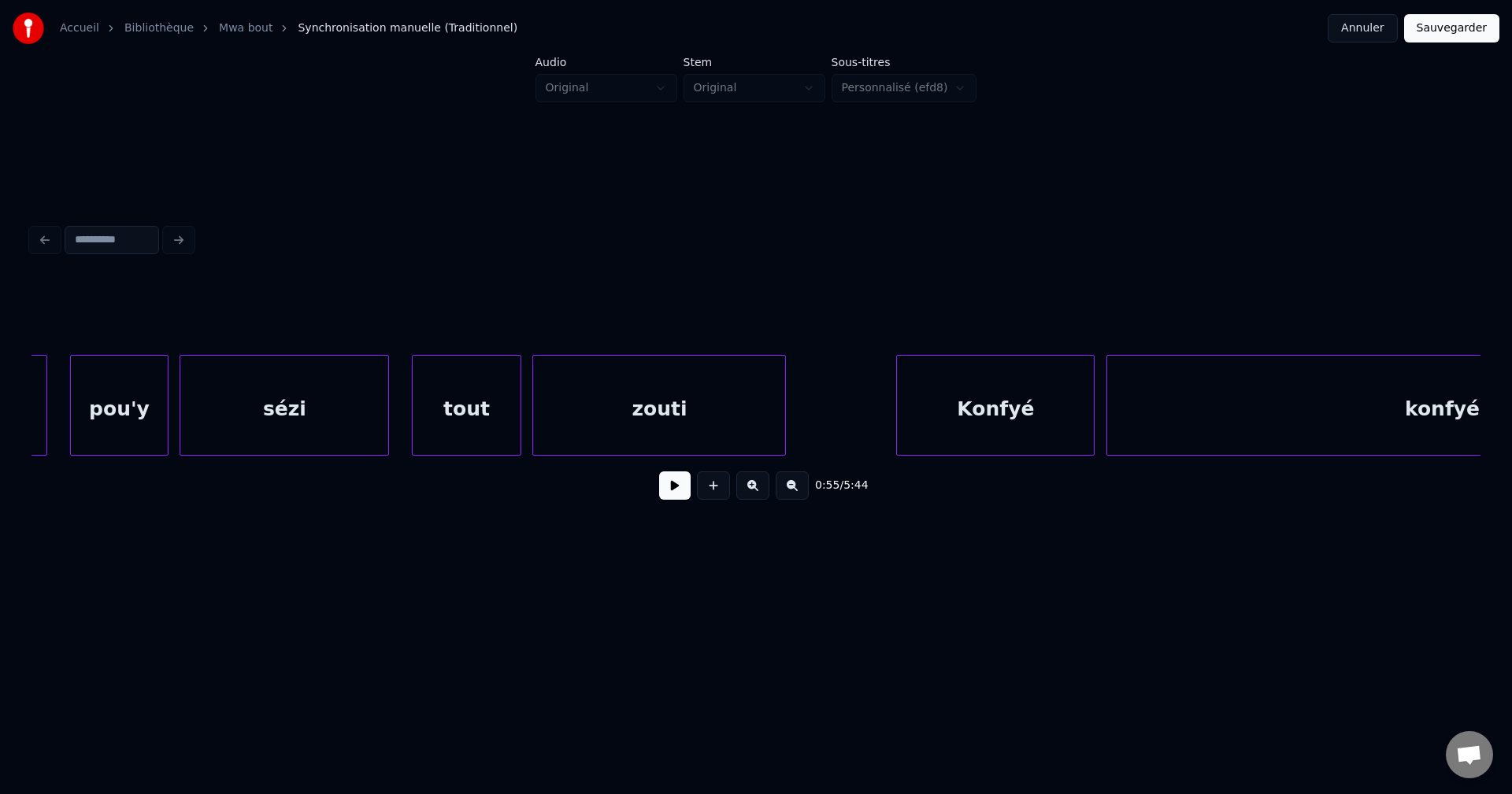
scroll to position [0, 27874]
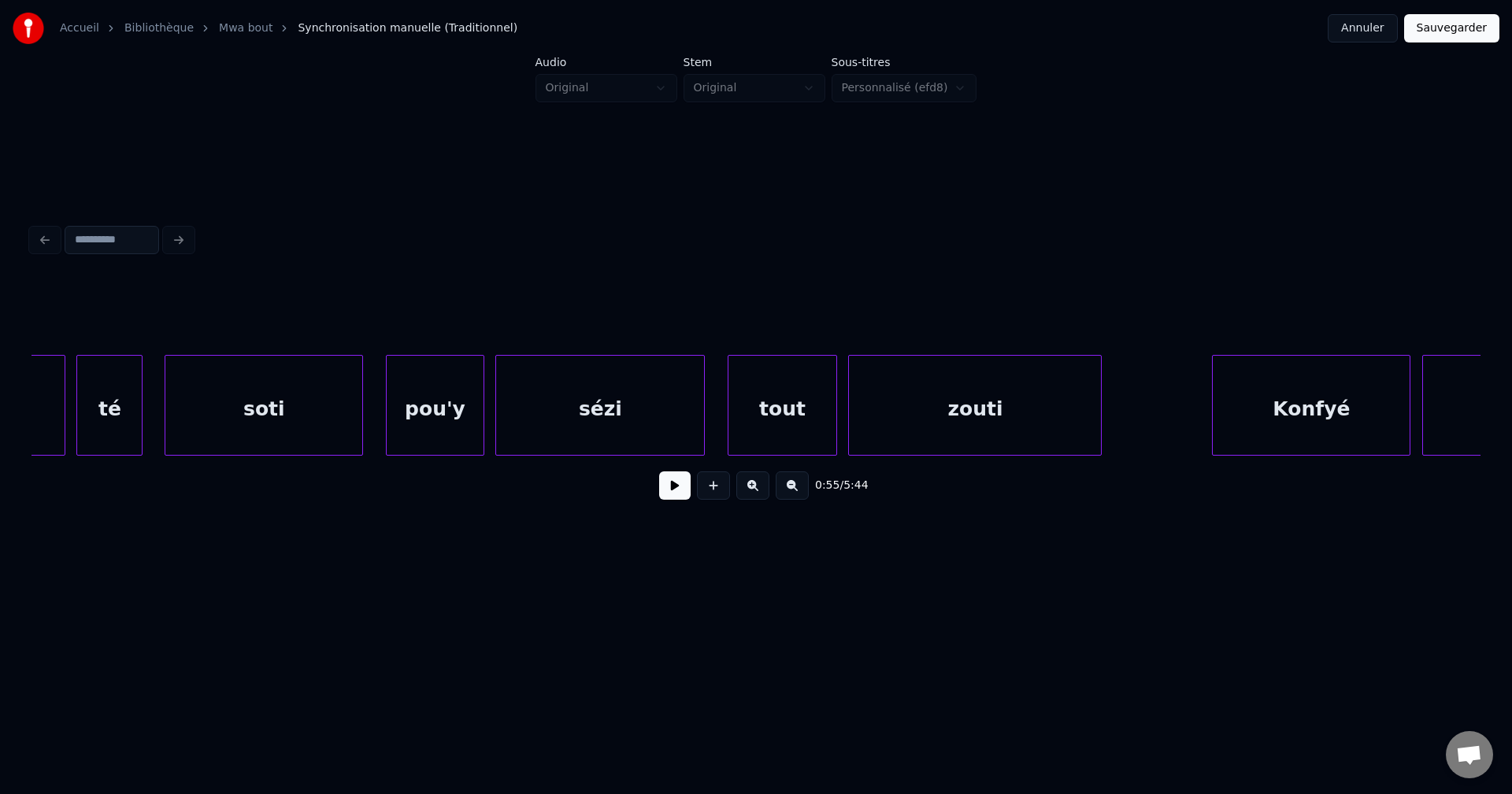
click at [887, 398] on div "zouti" at bounding box center [975, 409] width 252 height 107
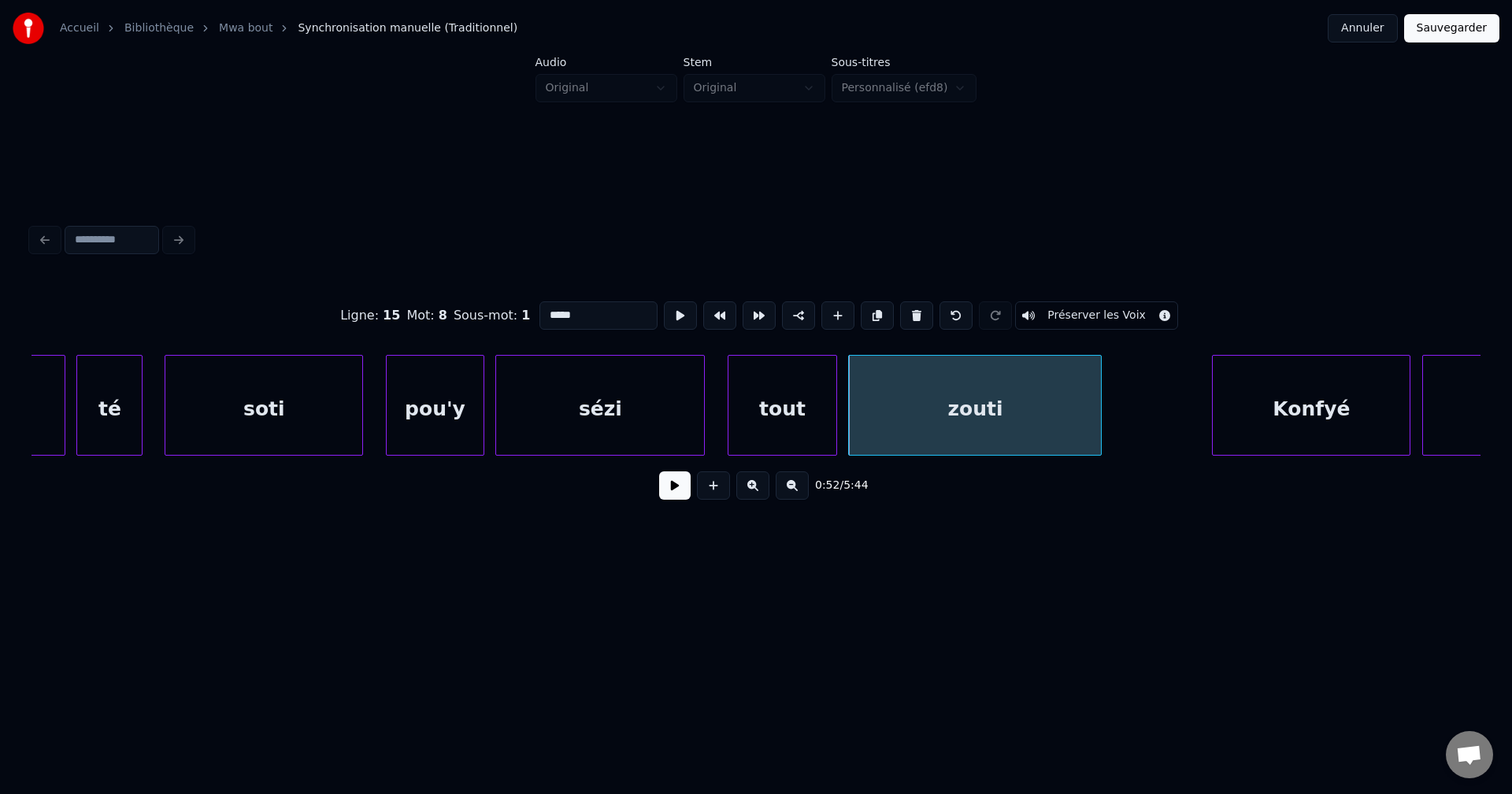
click at [674, 500] on button at bounding box center [675, 485] width 31 height 29
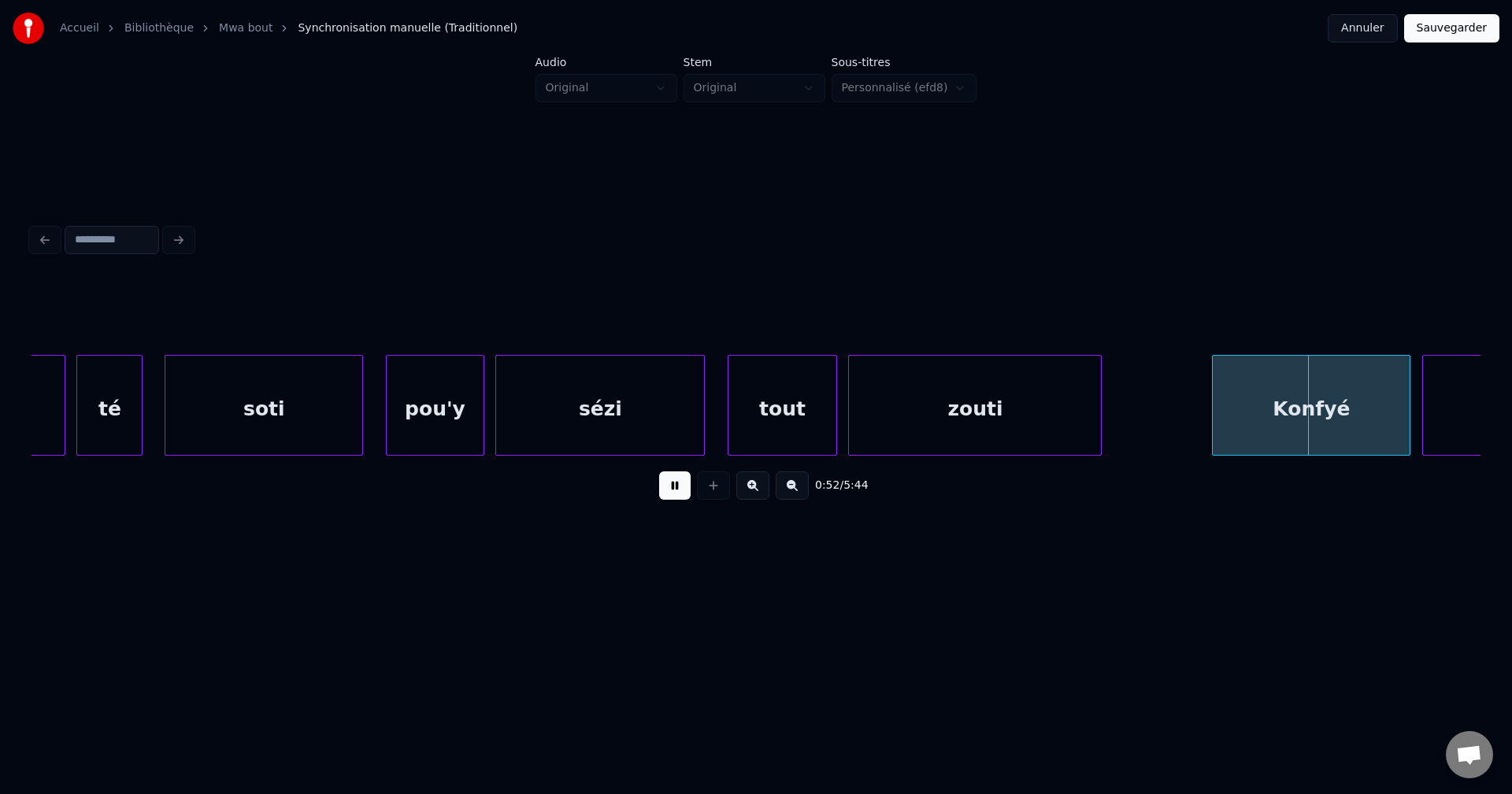
click at [674, 500] on button at bounding box center [675, 485] width 31 height 29
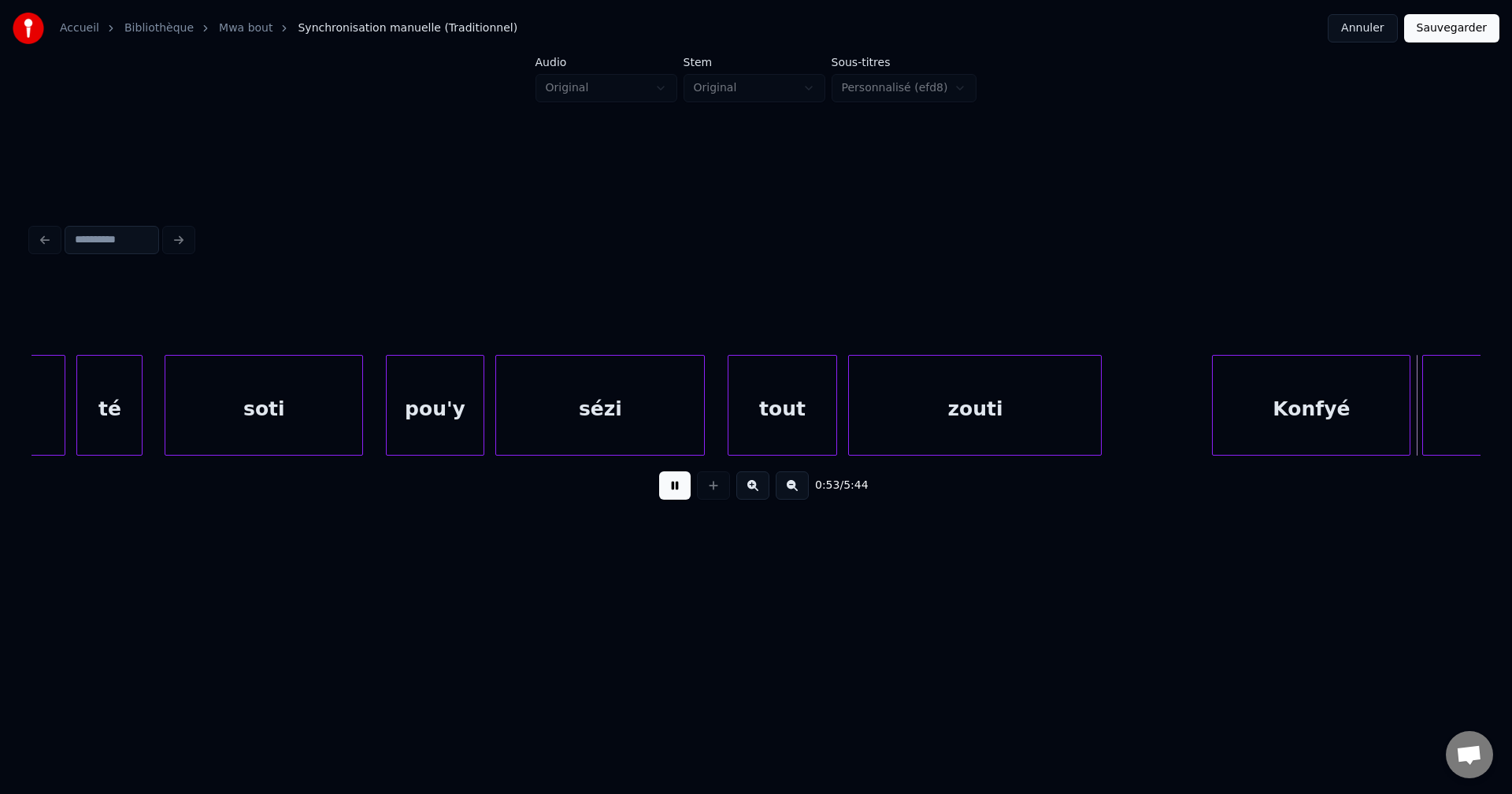
scroll to position [0, 29331]
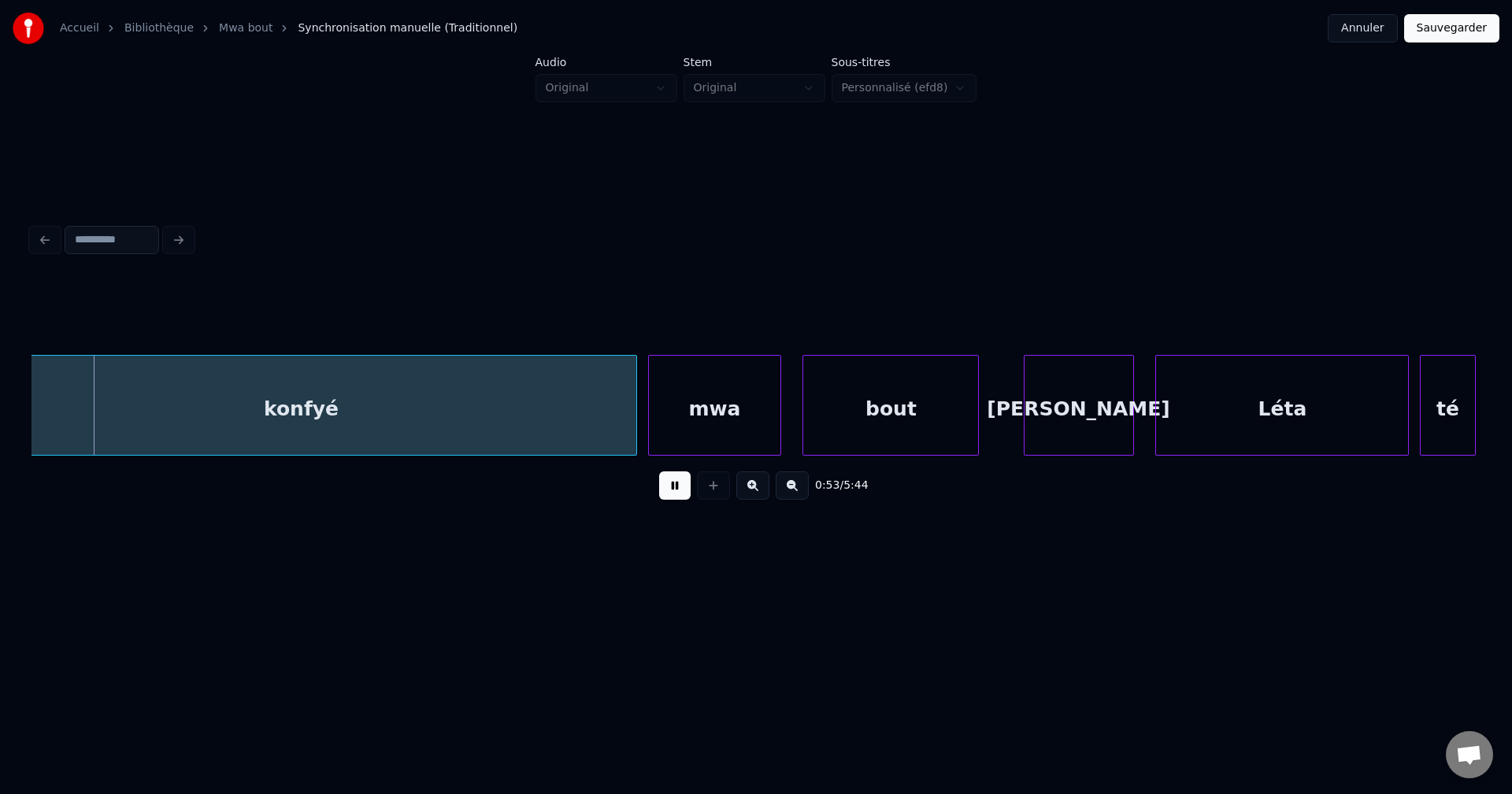
click at [674, 500] on button at bounding box center [675, 485] width 31 height 29
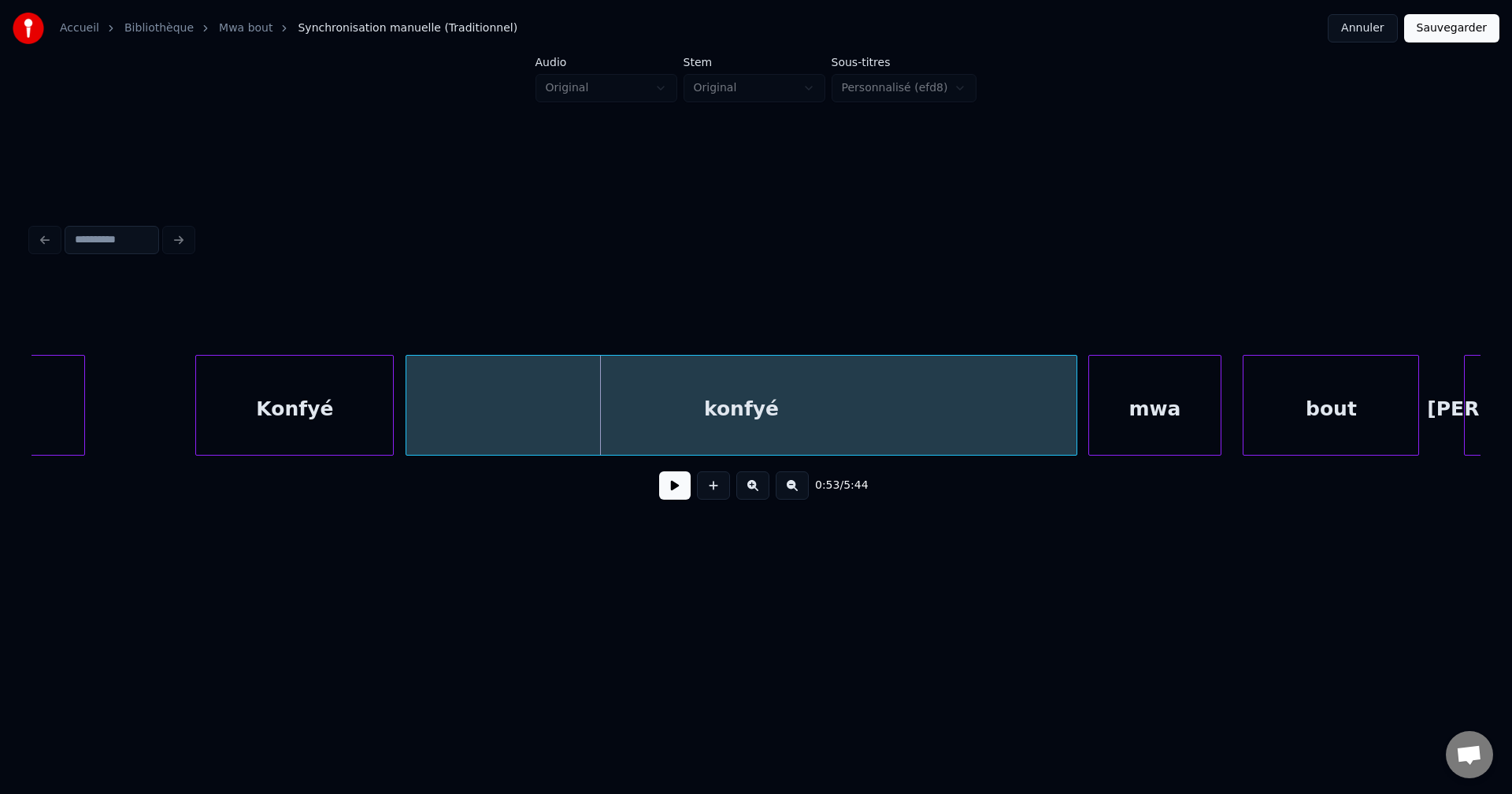
scroll to position [0, 28890]
click at [343, 446] on div "Konfyé" at bounding box center [295, 409] width 197 height 107
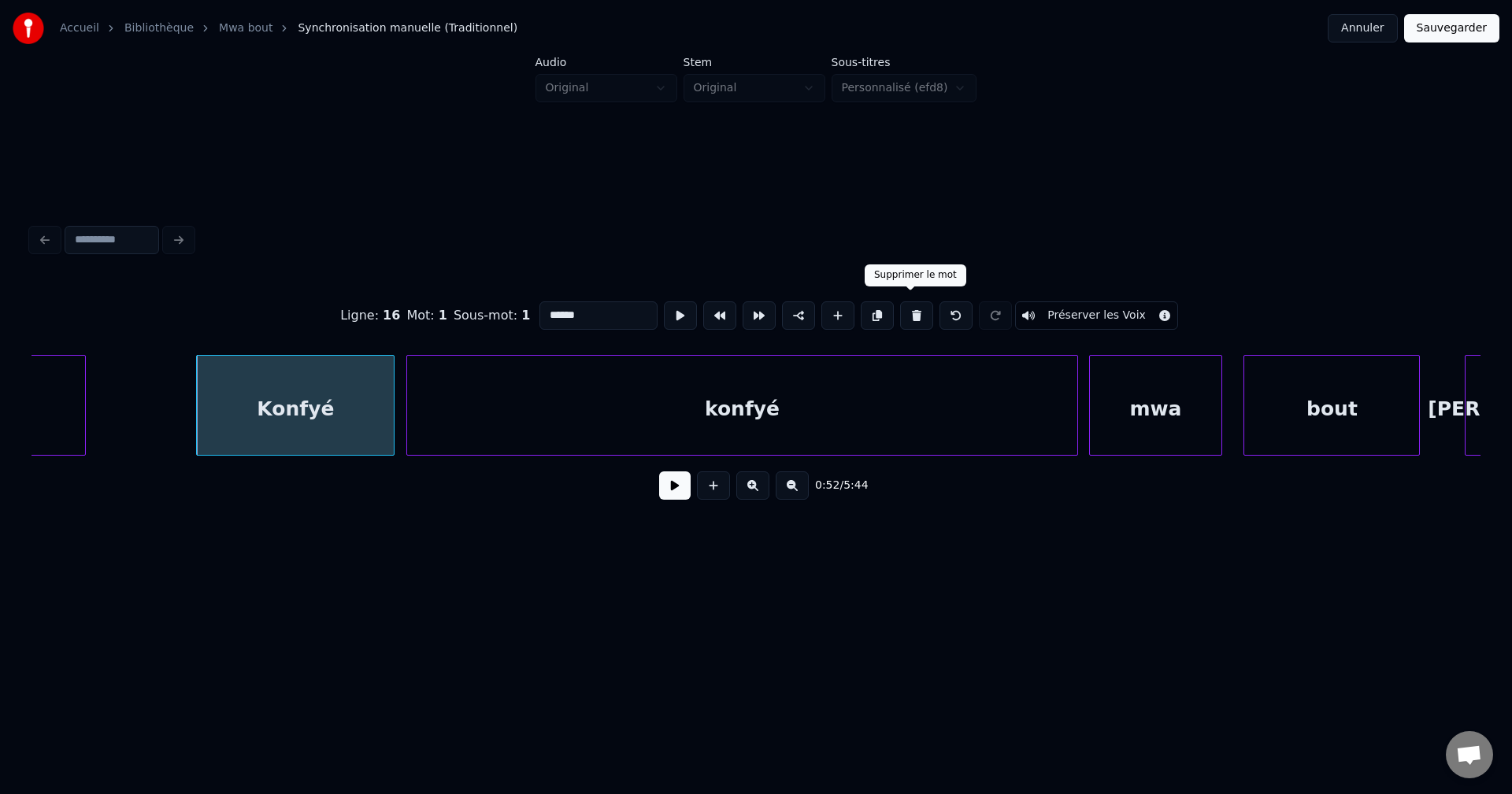
click at [911, 302] on button at bounding box center [917, 316] width 33 height 29
type input "*****"
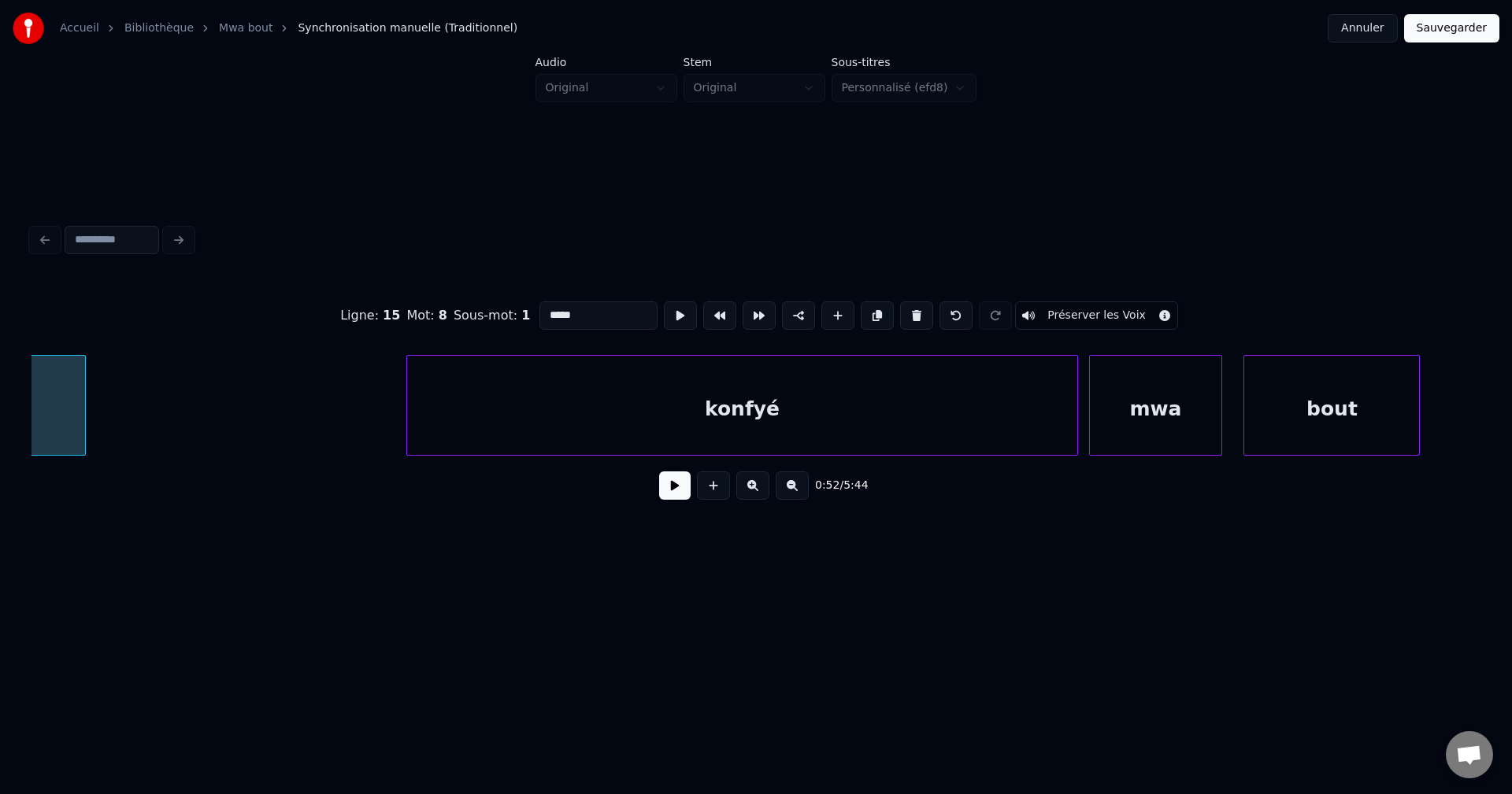
scroll to position [0, 28692]
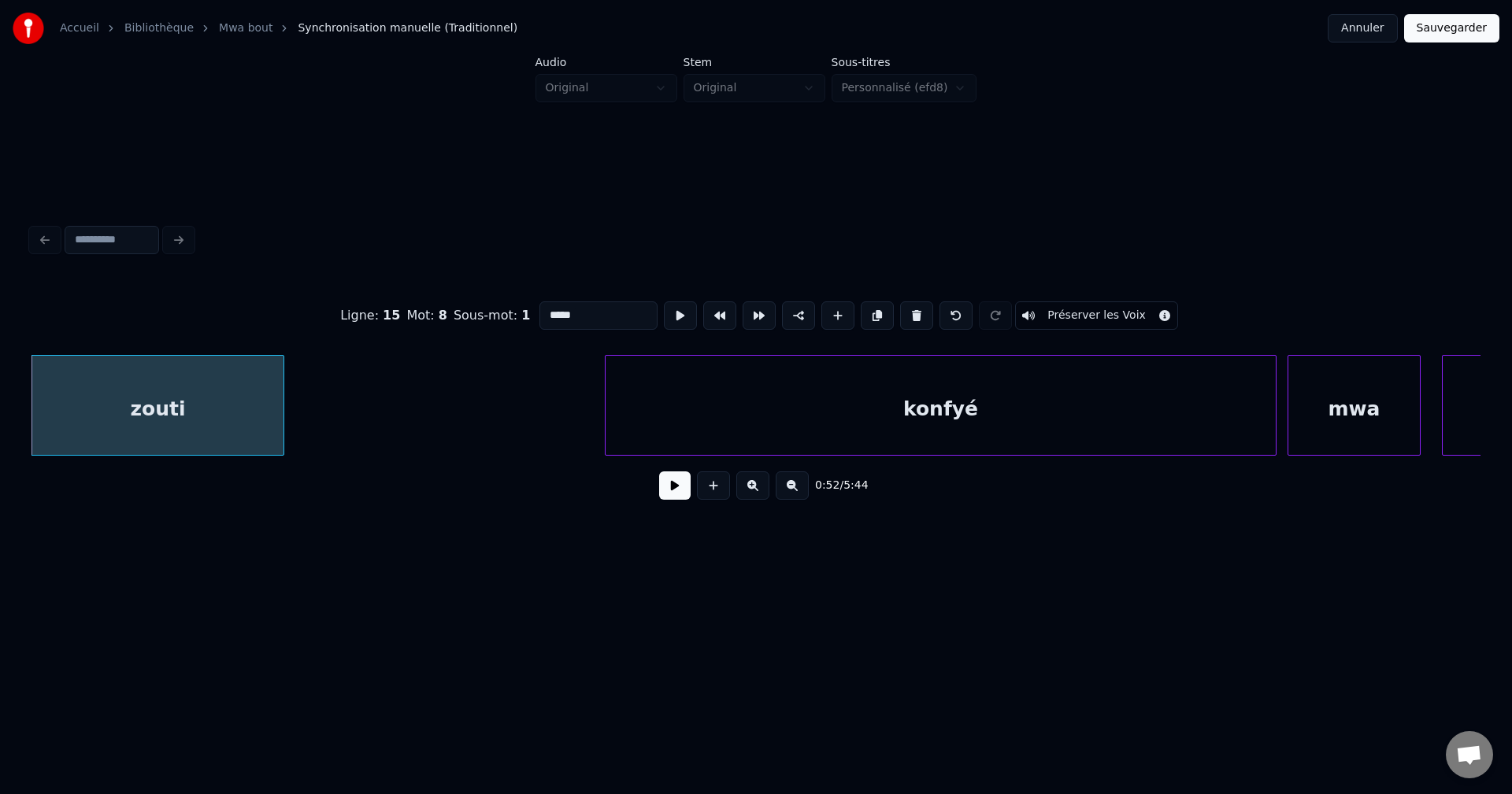
click at [159, 423] on div "zouti" at bounding box center [157, 409] width 252 height 107
click at [668, 494] on button at bounding box center [675, 485] width 31 height 29
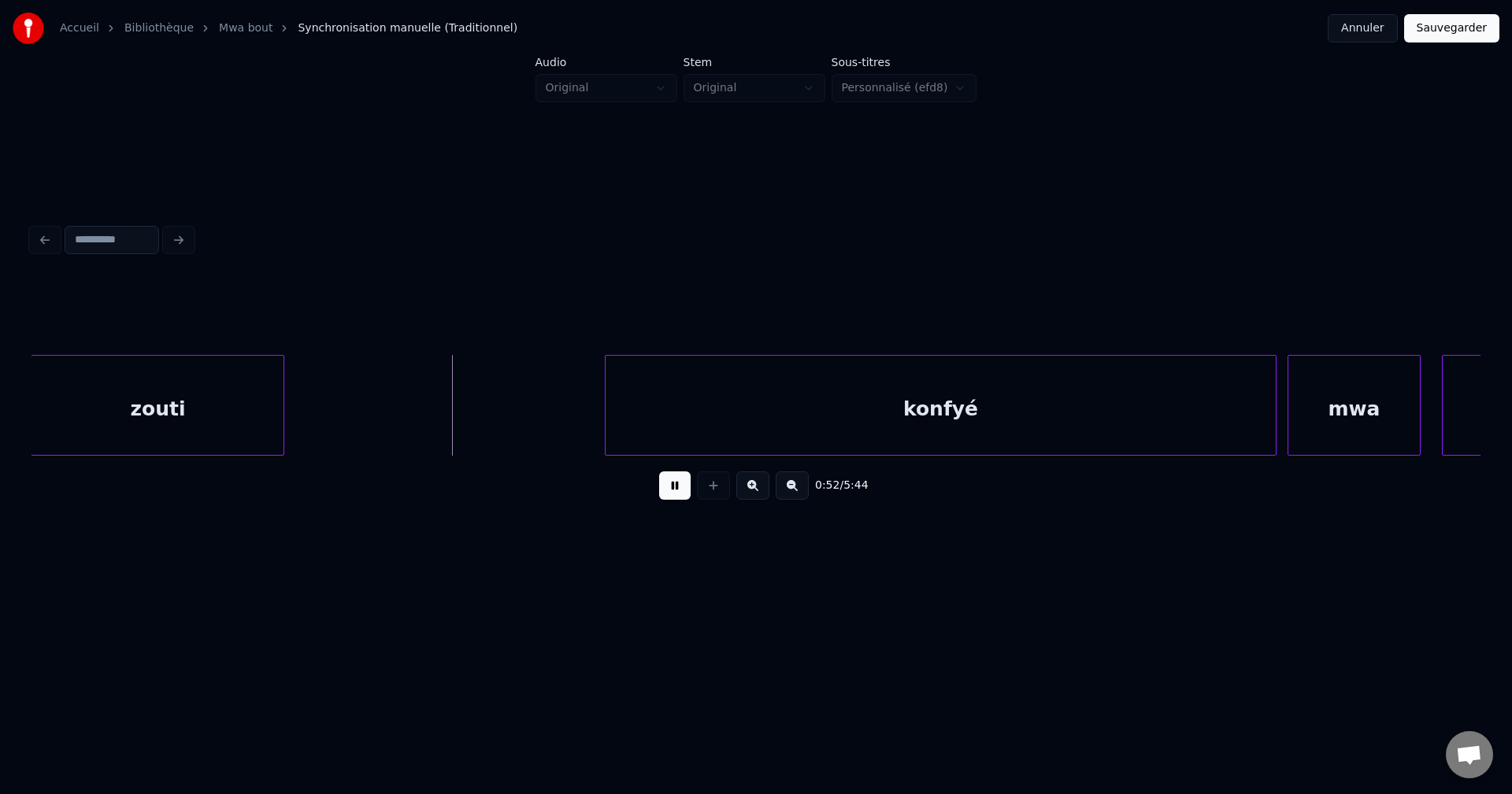
click at [668, 493] on button at bounding box center [675, 485] width 31 height 29
click at [571, 407] on div at bounding box center [570, 404] width 5 height 99
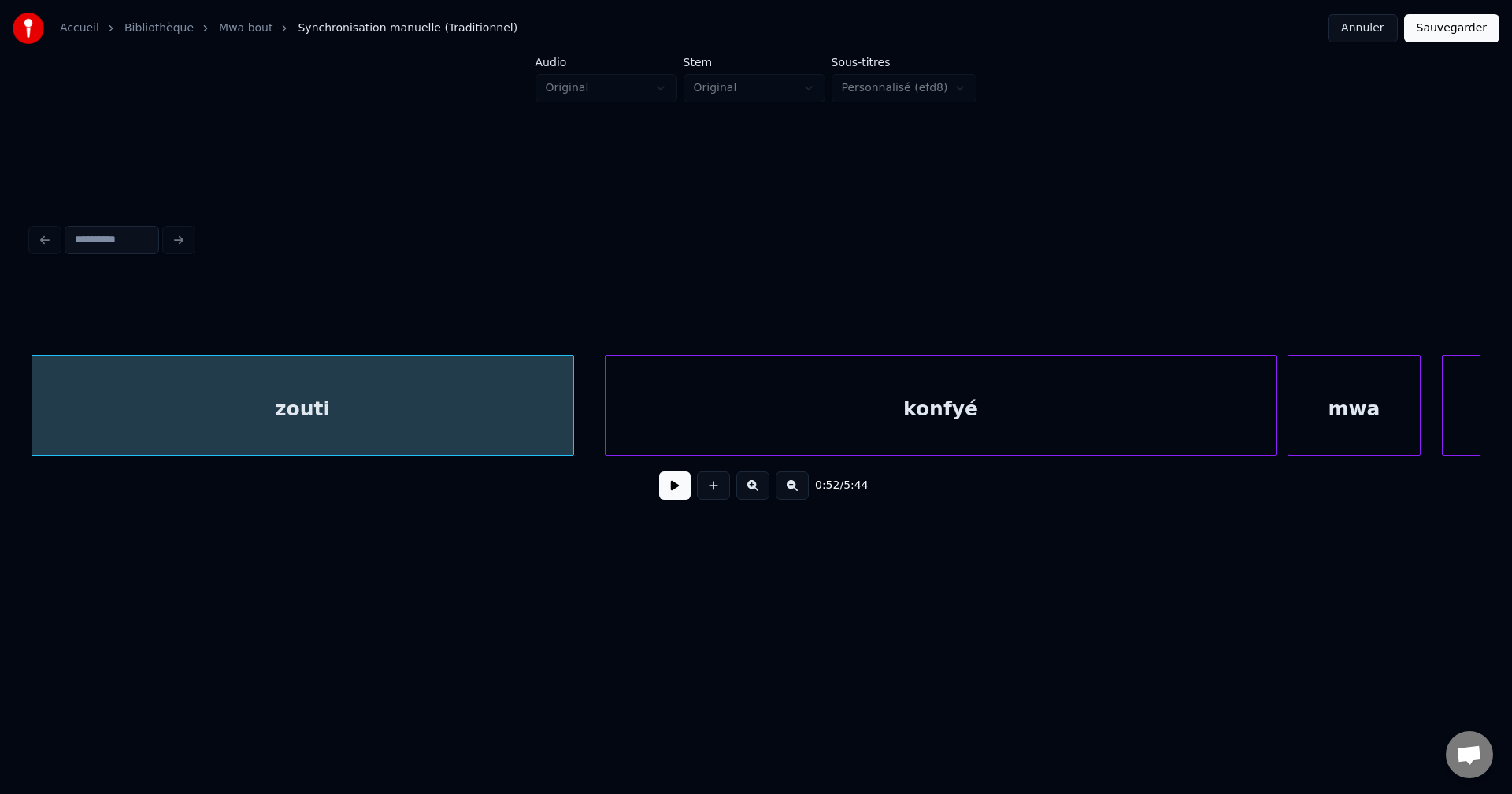
click at [513, 415] on div "zouti" at bounding box center [302, 409] width 541 height 107
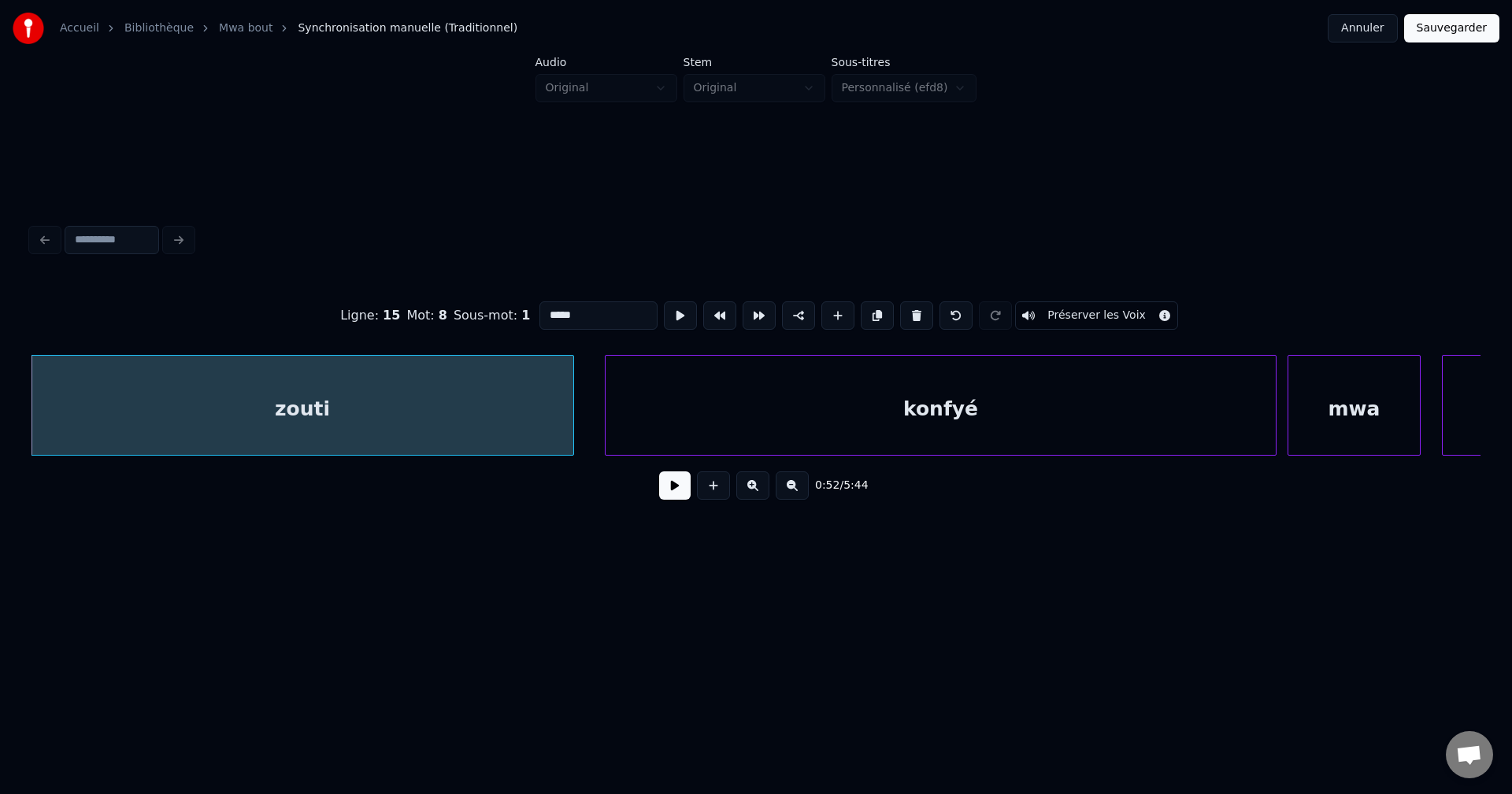
click at [576, 313] on input "*****" at bounding box center [598, 316] width 119 height 29
type input "**********"
click at [661, 500] on button at bounding box center [675, 485] width 31 height 29
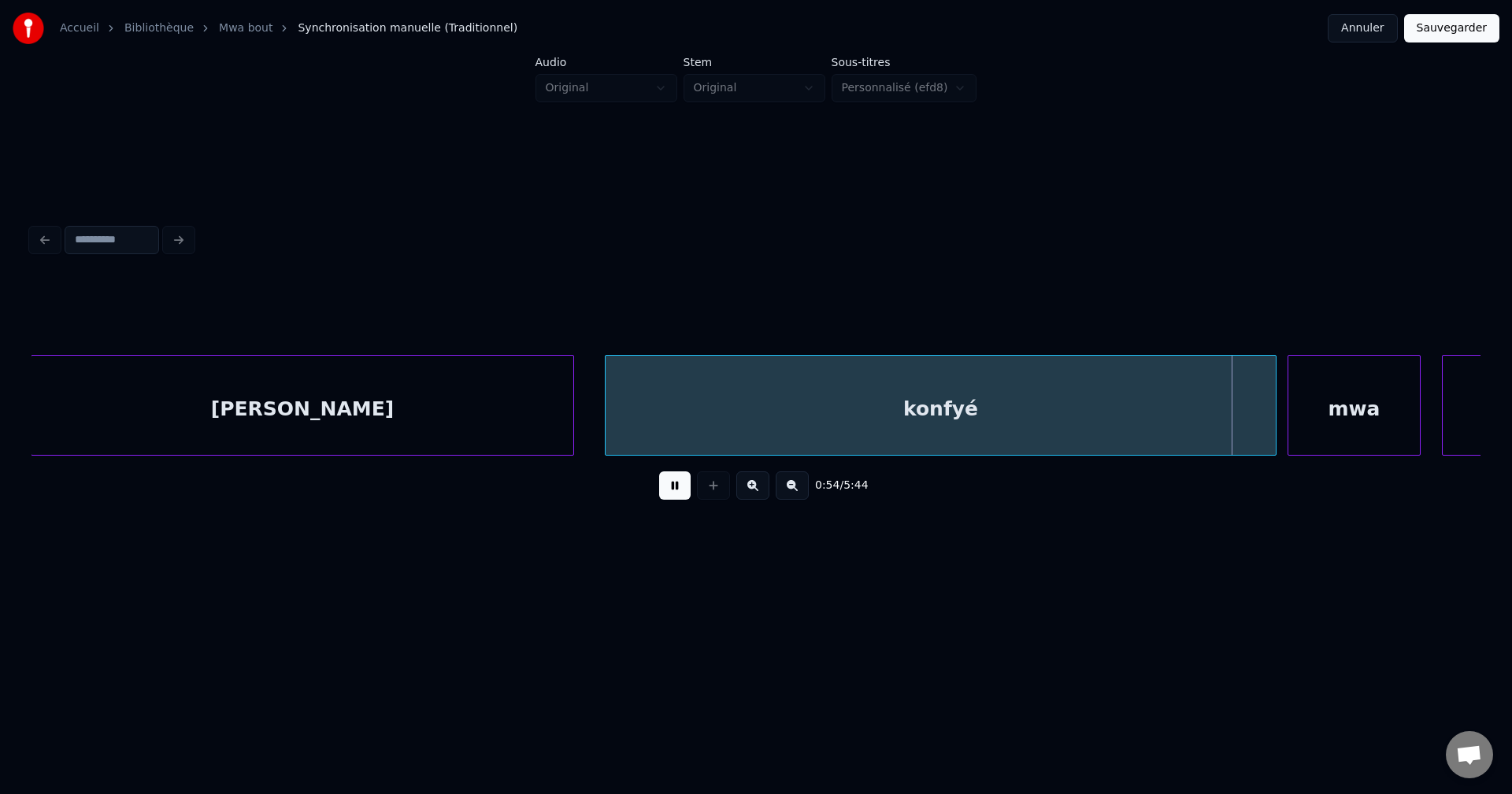
click at [669, 500] on button at bounding box center [675, 485] width 31 height 29
click at [850, 399] on div "konfyé" at bounding box center [941, 409] width 670 height 107
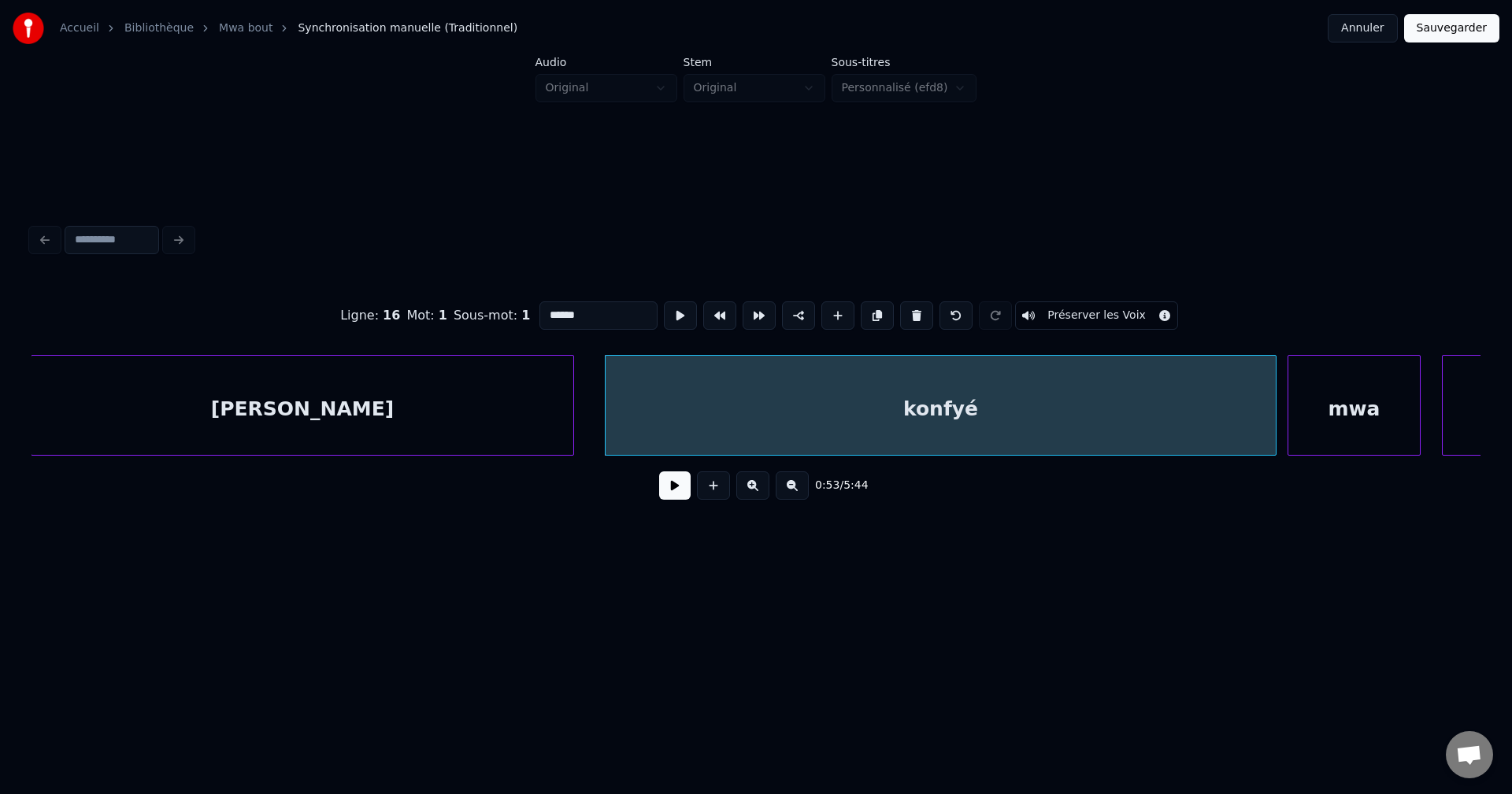
click at [673, 486] on button at bounding box center [675, 485] width 31 height 29
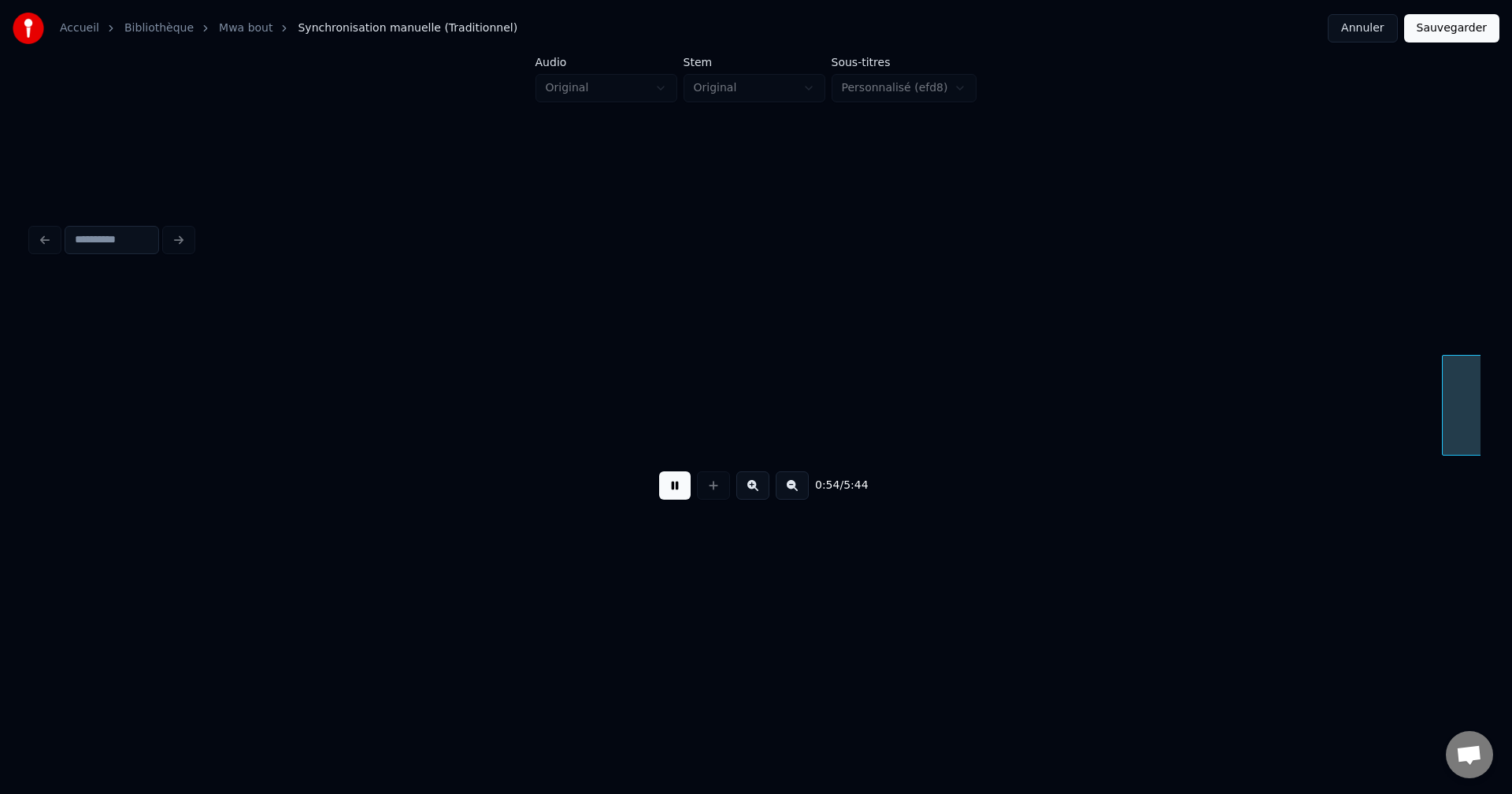
click at [672, 488] on button at bounding box center [675, 485] width 31 height 29
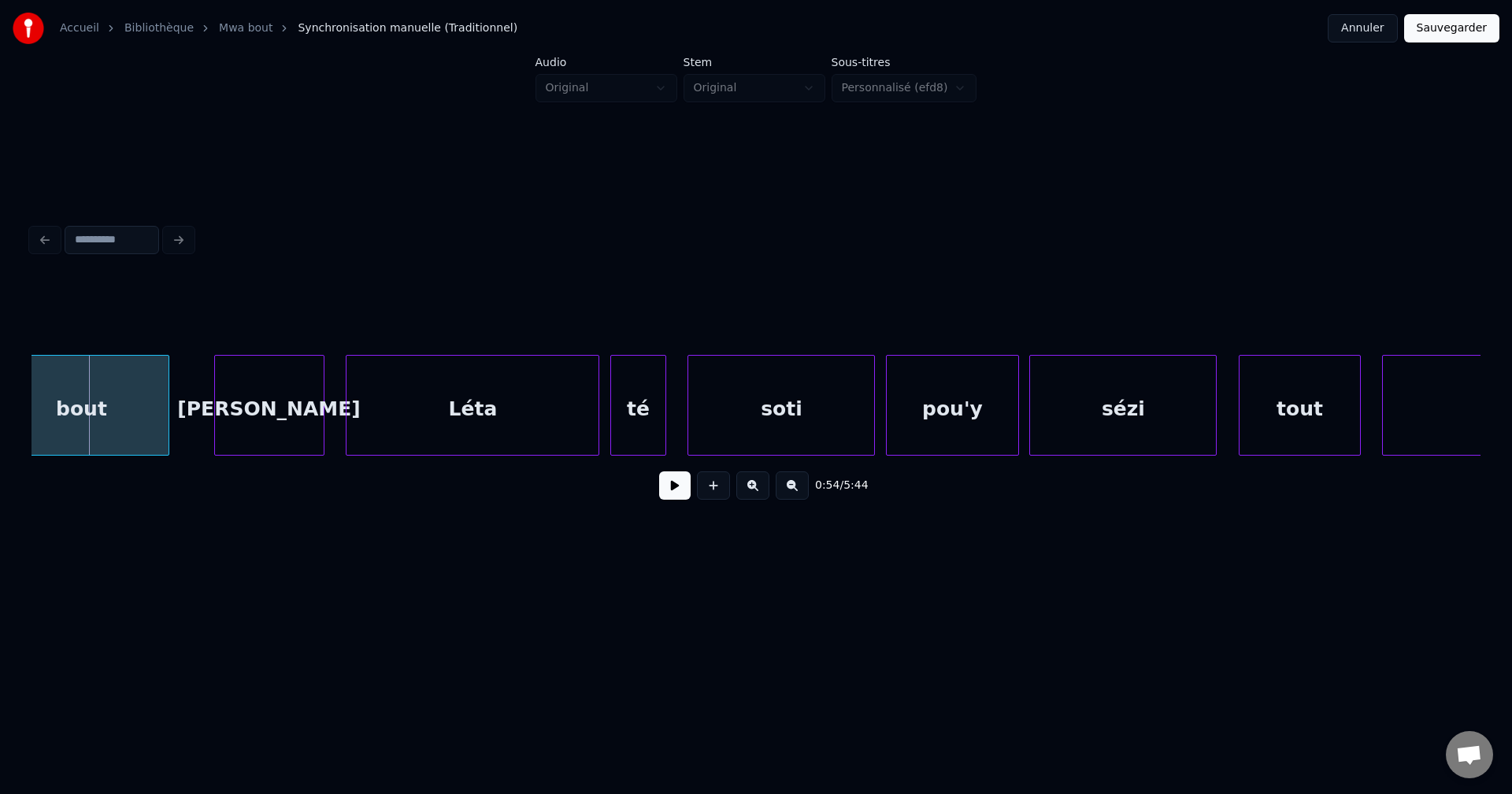
click at [672, 488] on button at bounding box center [675, 485] width 31 height 29
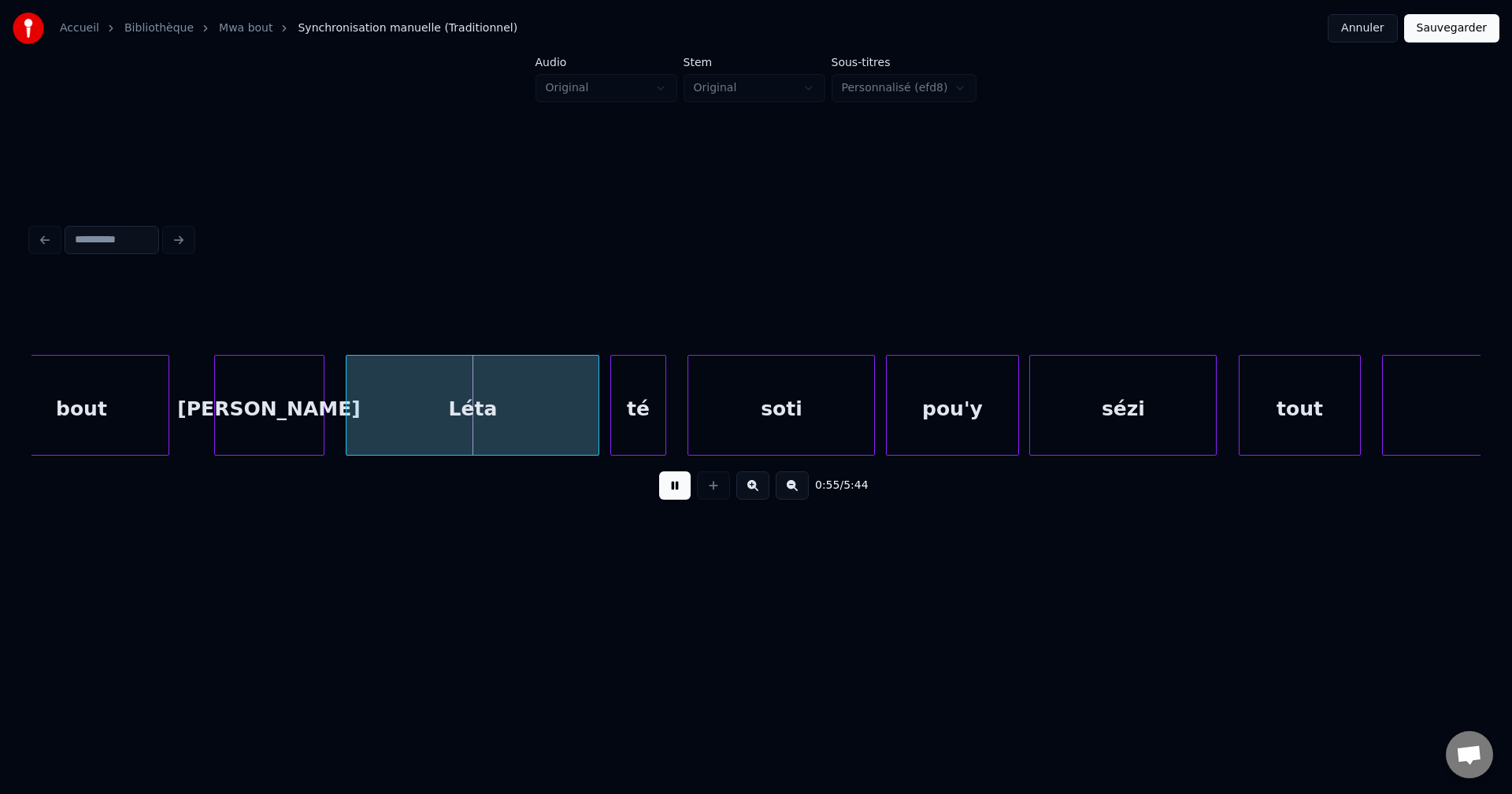
click at [672, 488] on button at bounding box center [675, 485] width 31 height 29
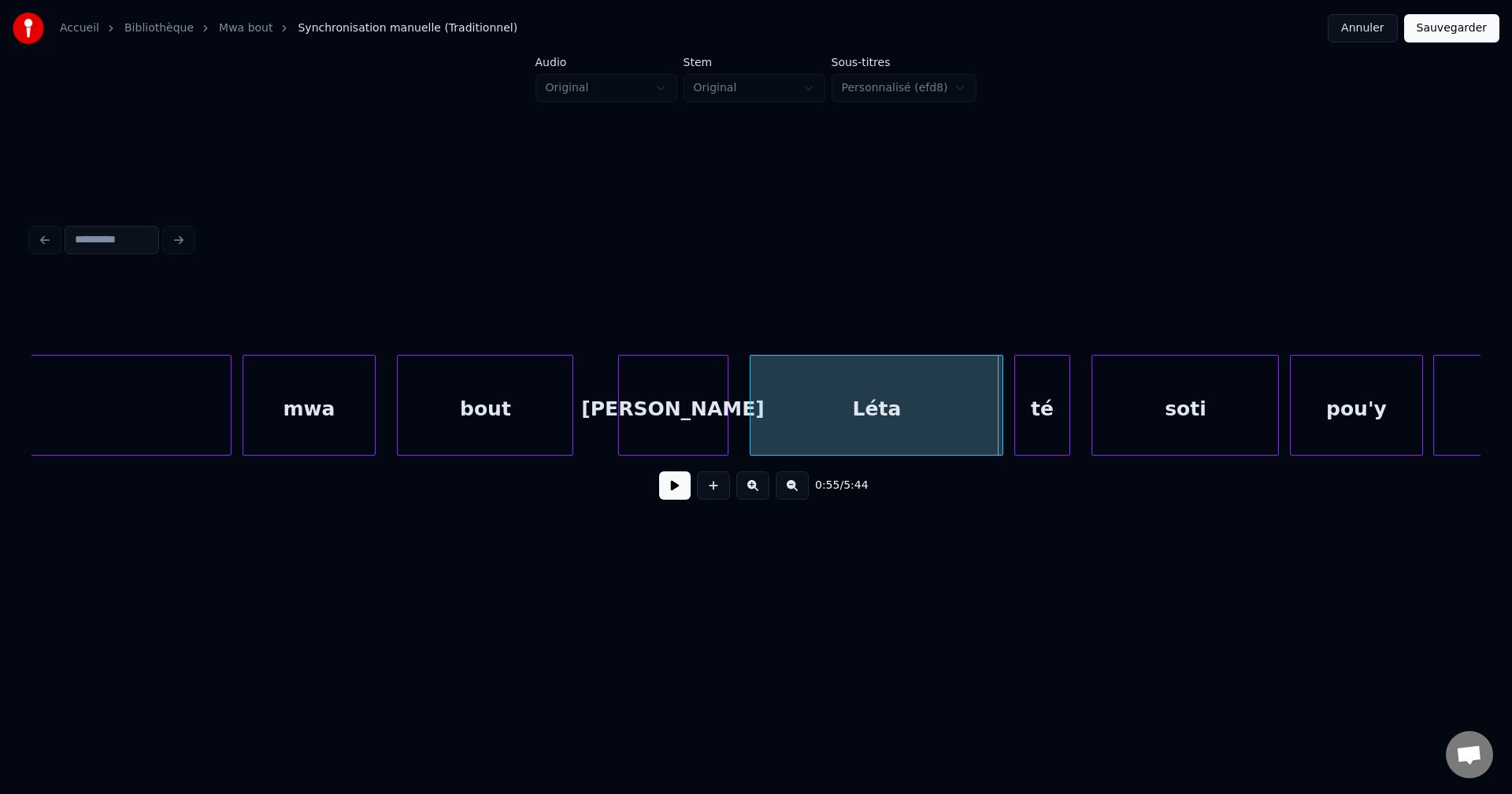
scroll to position [0, 29731]
click at [317, 414] on div "mwa" at bounding box center [314, 409] width 131 height 107
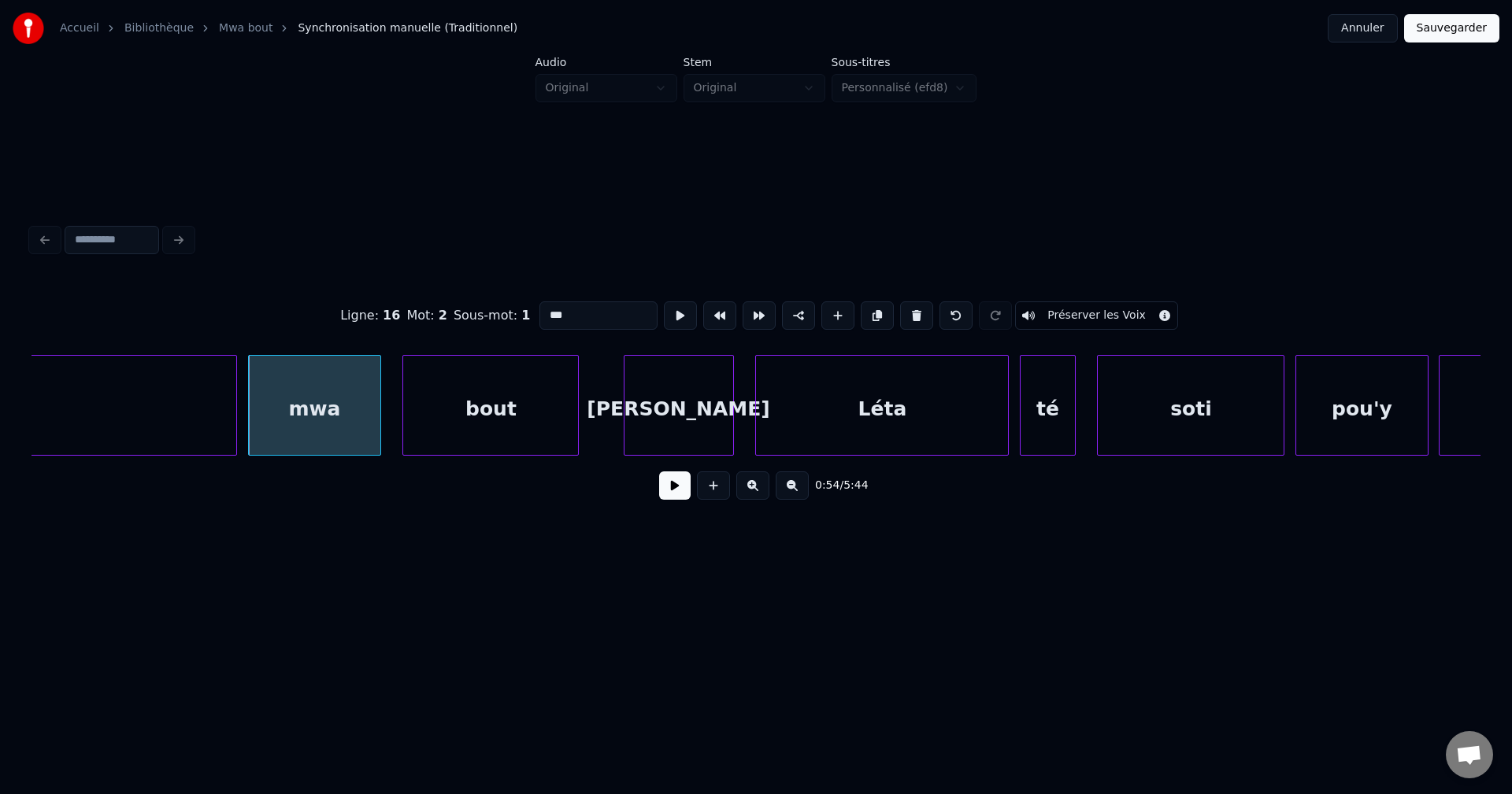
drag, startPoint x: 583, startPoint y: 312, endPoint x: 412, endPoint y: 334, distance: 172.4
click at [412, 334] on div "Ligne : 16 Mot : 2 Sous-mot : 1 *** Préserver les Voix" at bounding box center [756, 315] width 1449 height 79
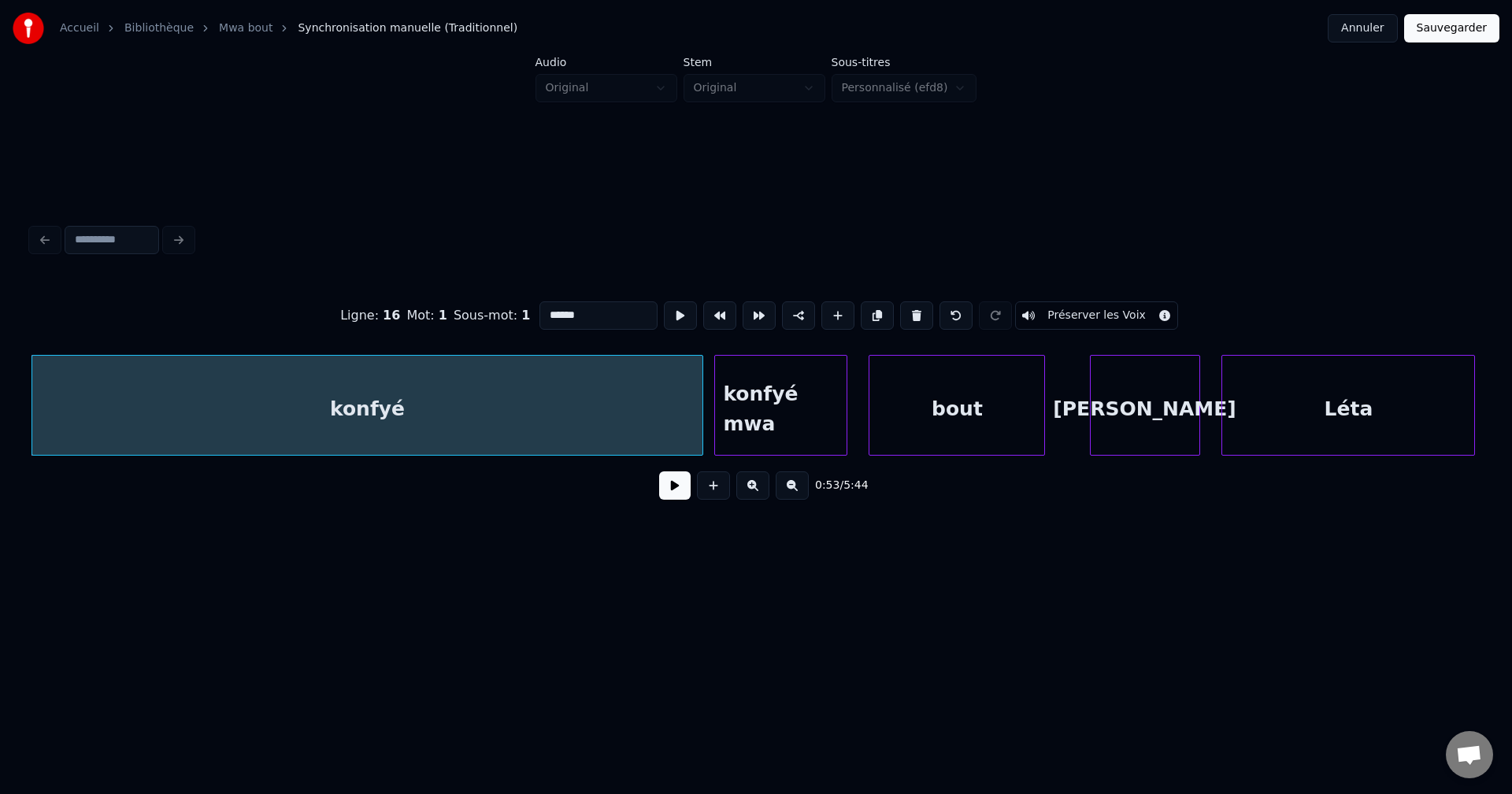
type input "******"
click at [676, 499] on button at bounding box center [675, 485] width 31 height 29
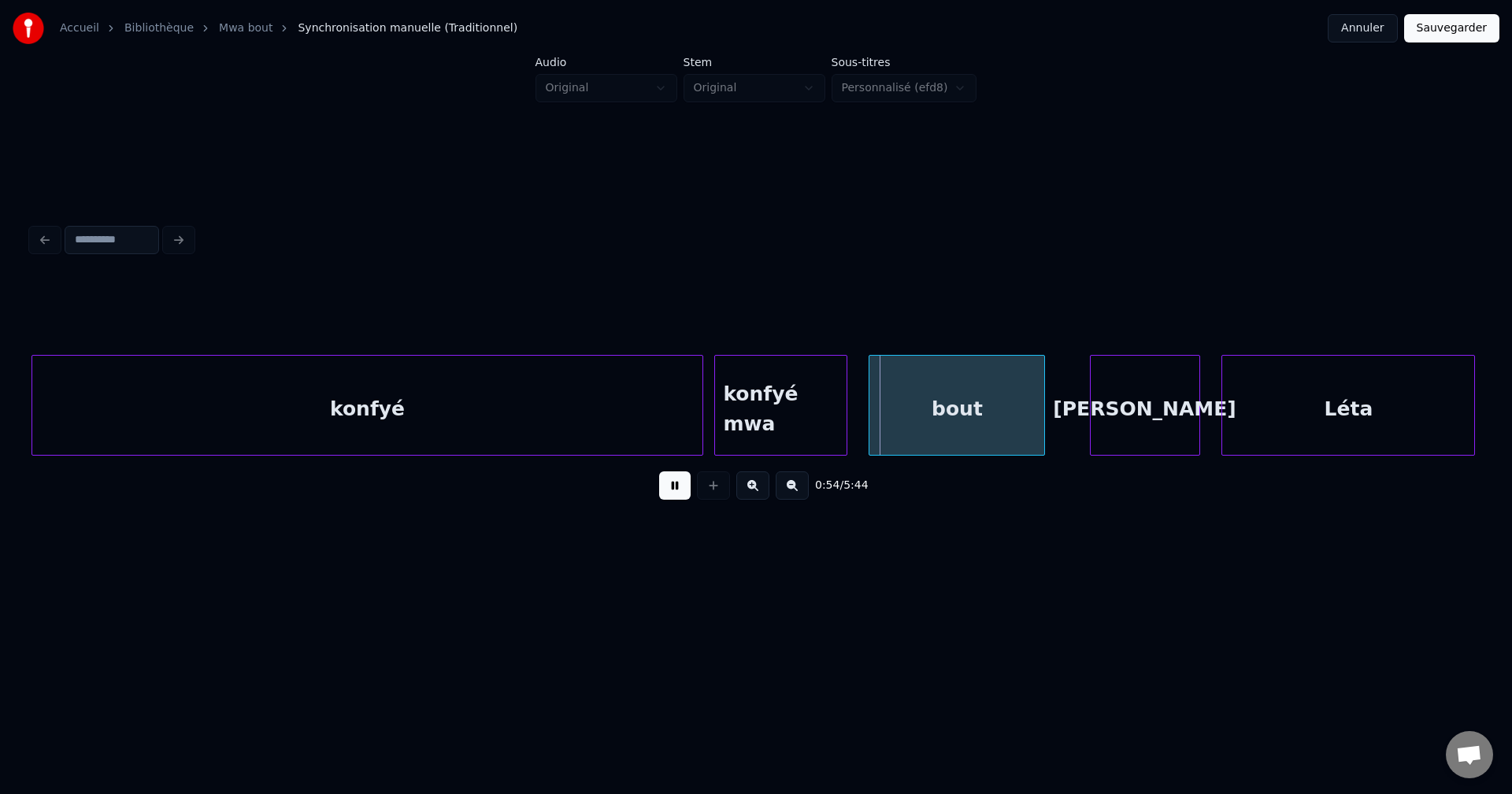
click at [676, 498] on button at bounding box center [675, 485] width 31 height 29
click at [909, 414] on div "bout" at bounding box center [956, 409] width 175 height 107
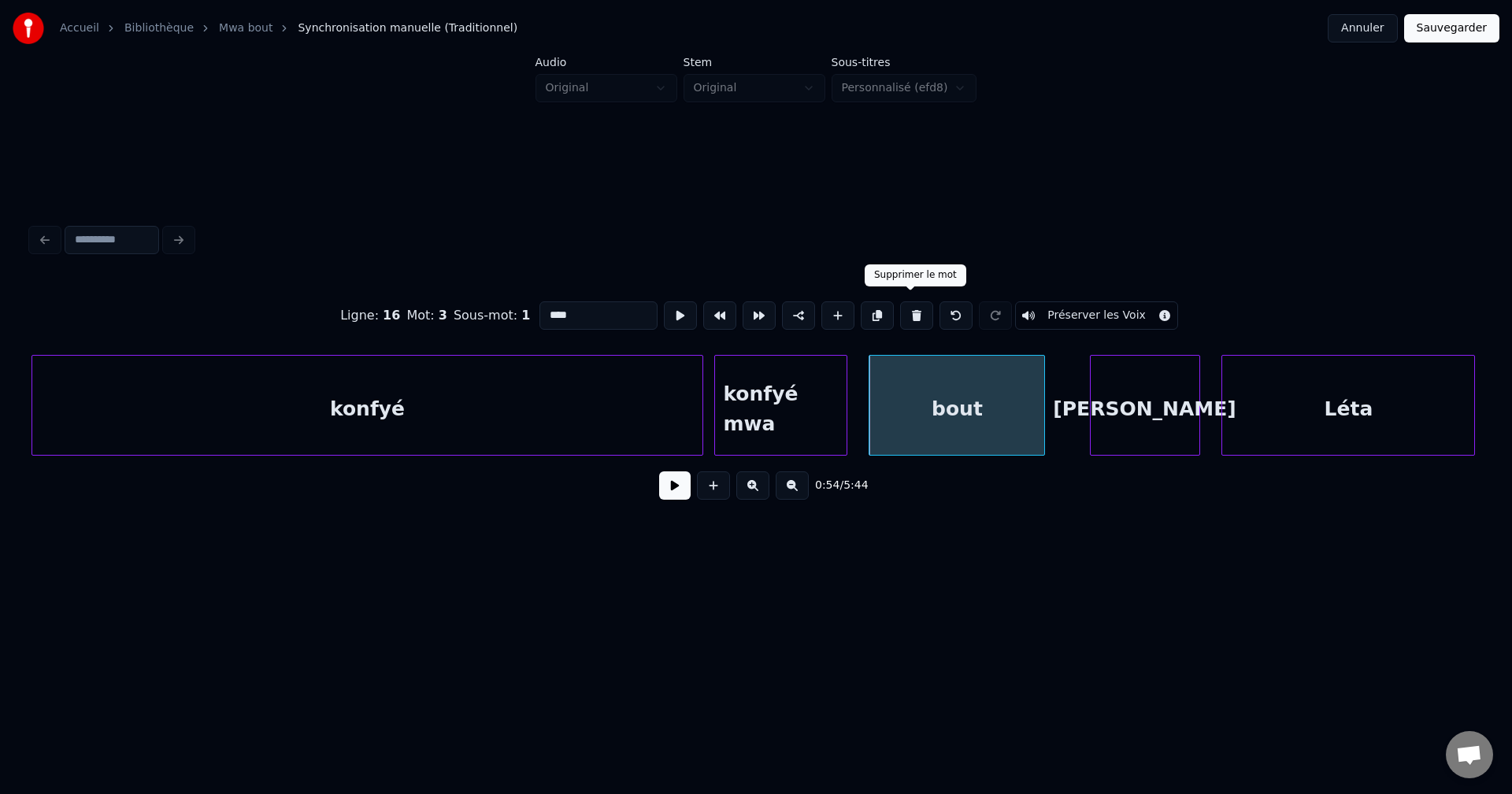
click at [912, 310] on button at bounding box center [917, 316] width 33 height 29
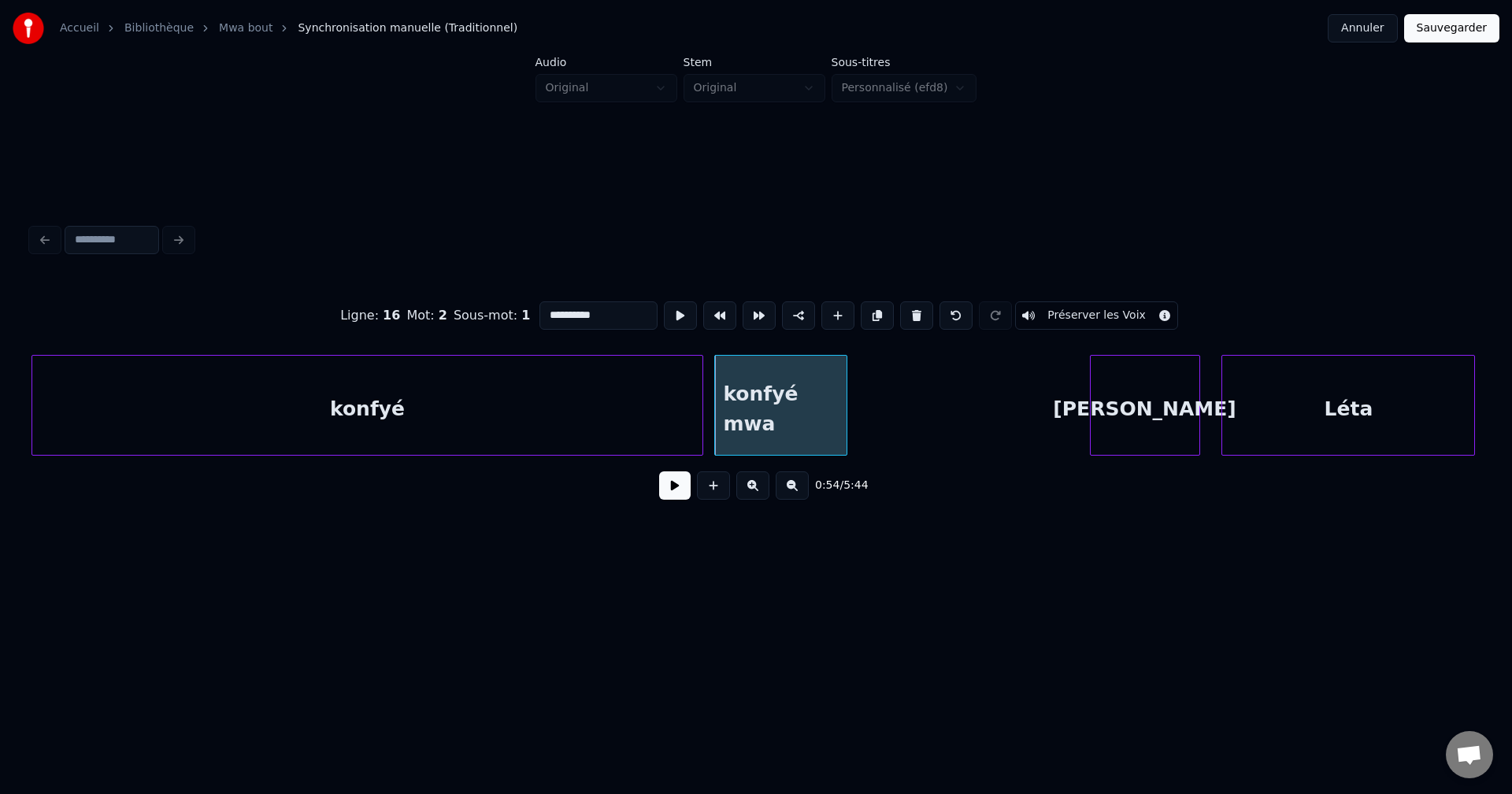
click at [639, 313] on input "**********" at bounding box center [598, 316] width 119 height 29
type input "**********"
click at [670, 486] on button at bounding box center [675, 485] width 31 height 29
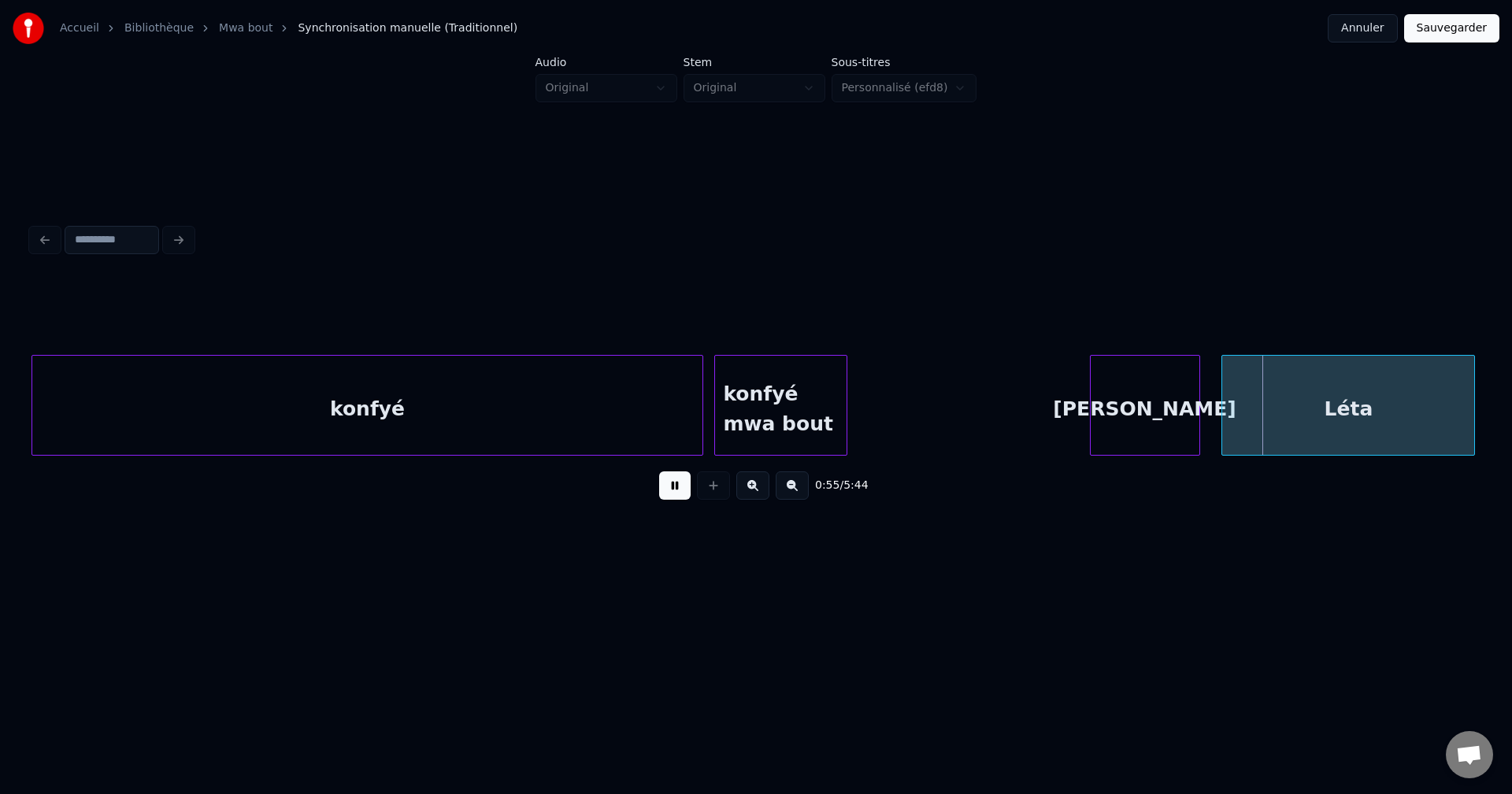
click at [670, 486] on button at bounding box center [675, 485] width 31 height 29
click at [1155, 410] on div "[PERSON_NAME]" at bounding box center [1144, 409] width 108 height 107
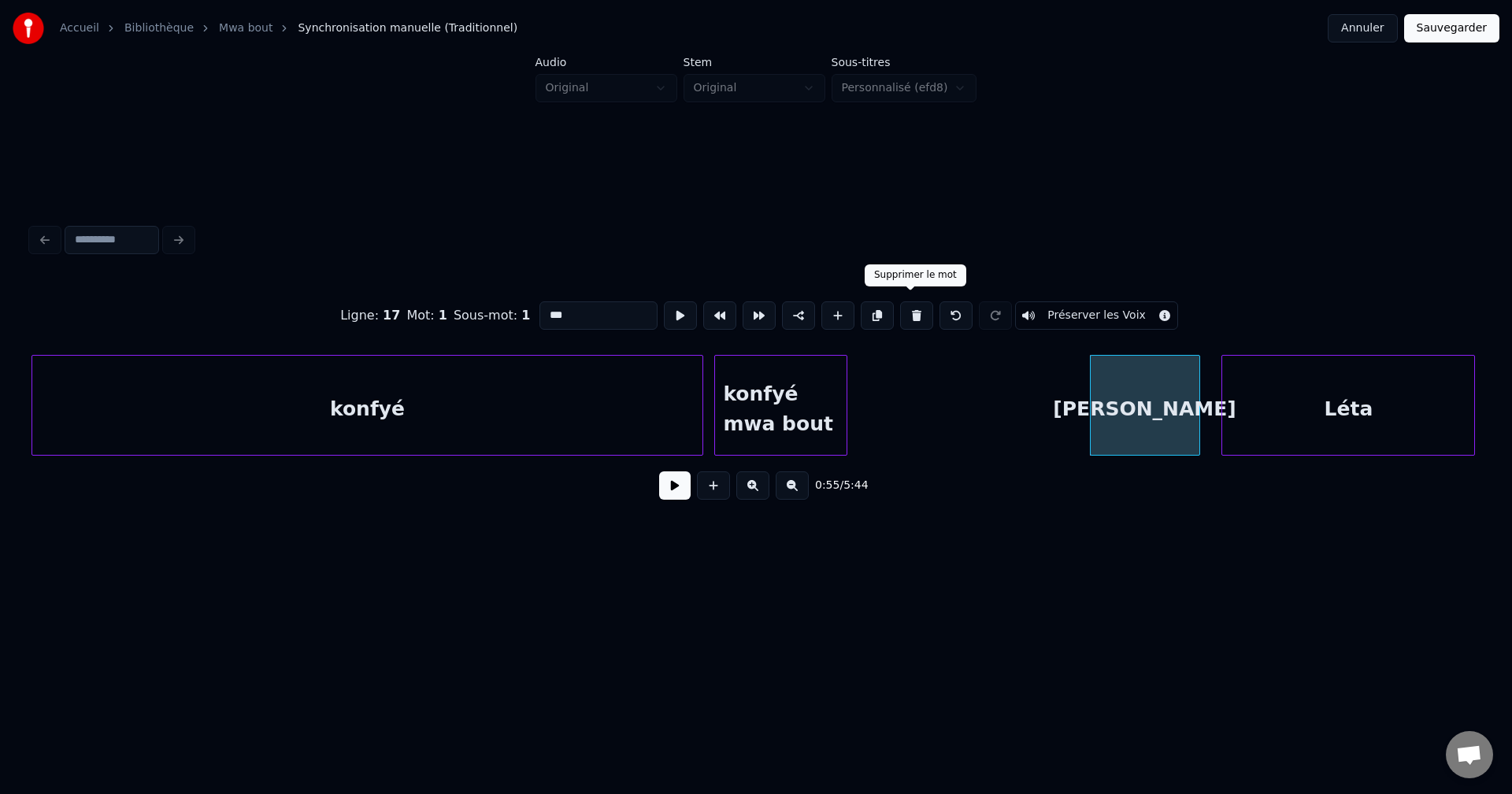
click at [913, 307] on button at bounding box center [917, 316] width 33 height 29
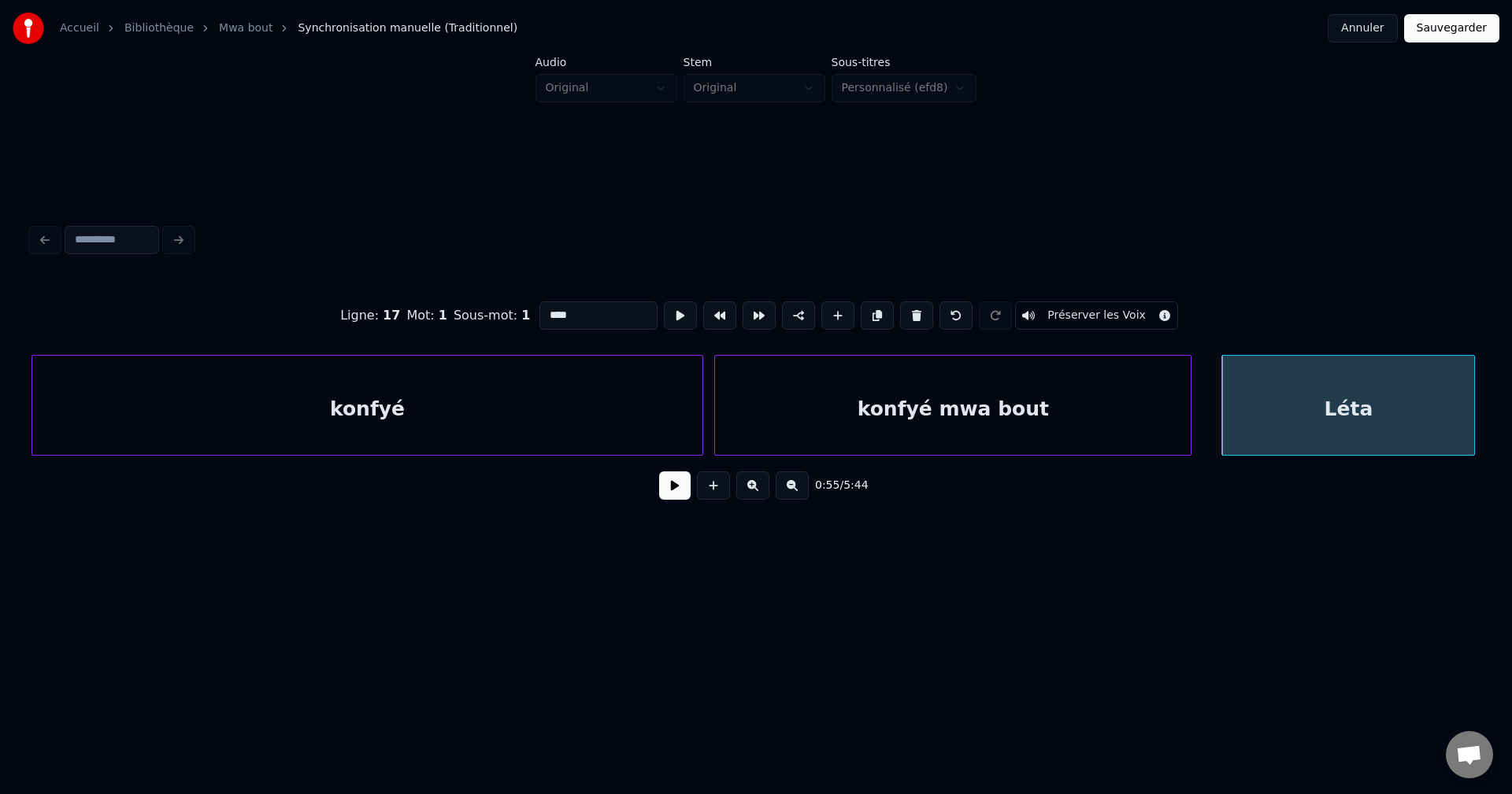
click at [1189, 414] on div at bounding box center [1188, 404] width 5 height 99
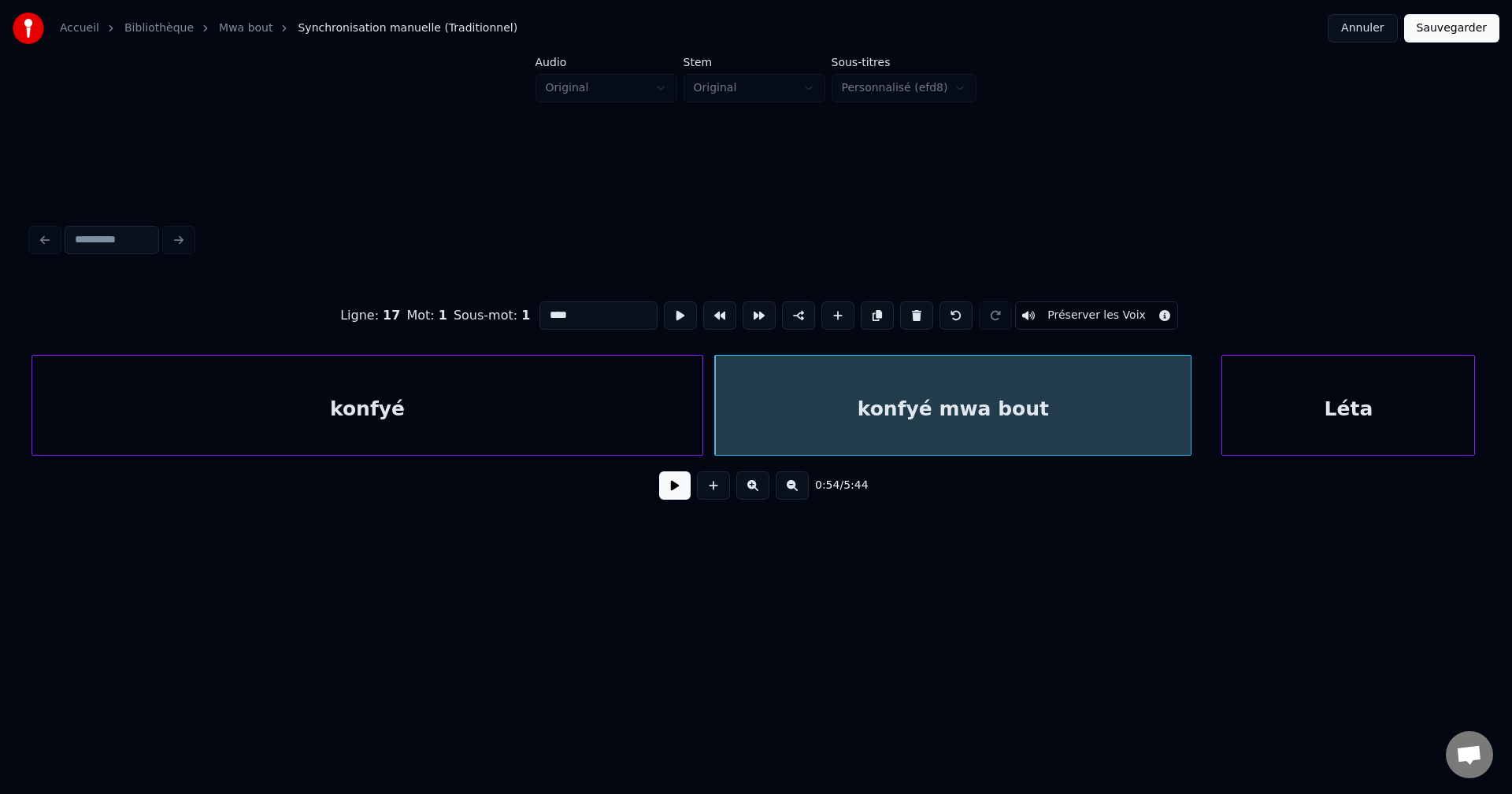
click at [1276, 400] on div "Léta" at bounding box center [1348, 409] width 252 height 107
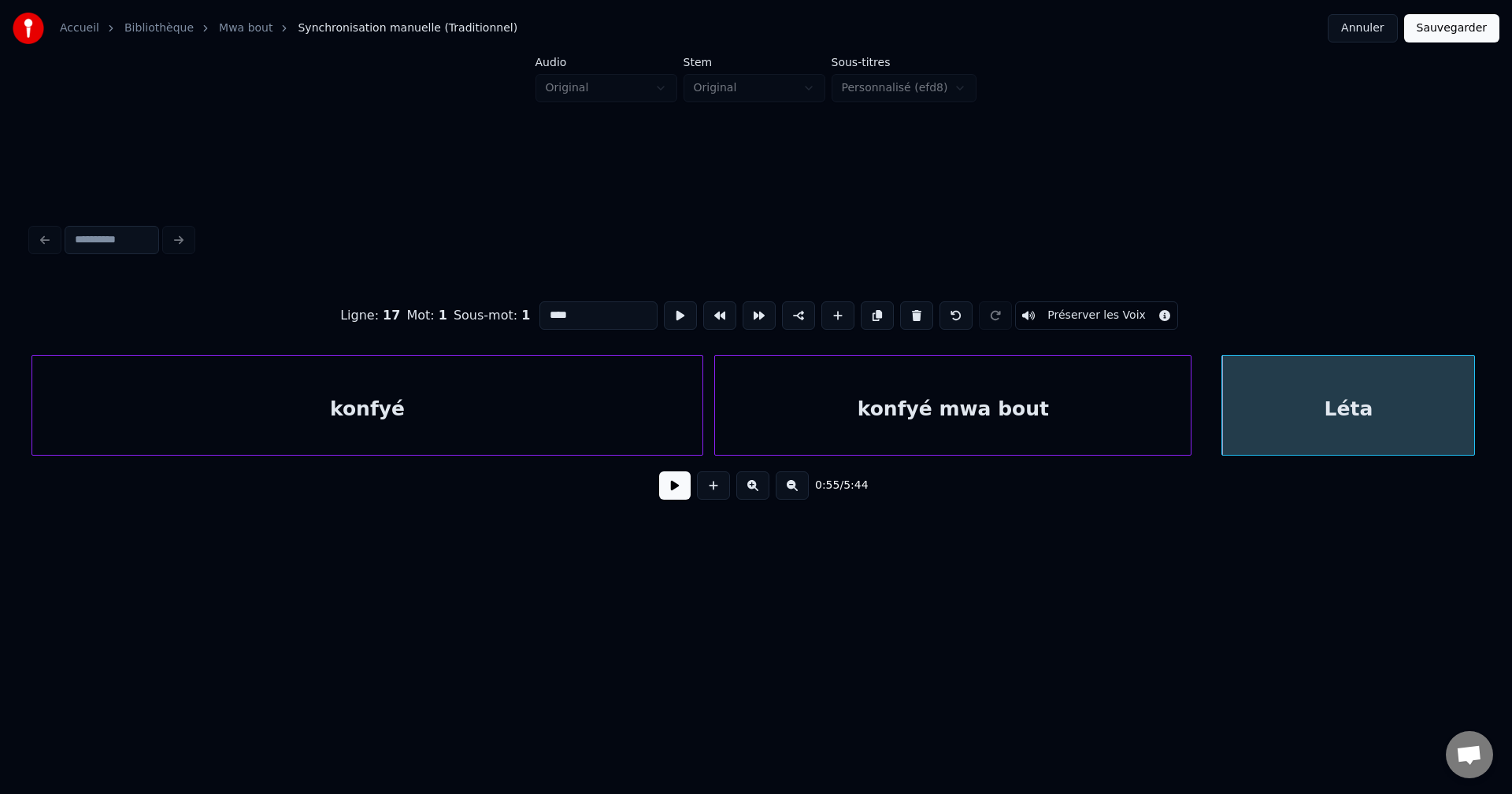
click at [539, 309] on input "****" at bounding box center [598, 316] width 119 height 29
click at [770, 418] on div "konfyé mwa bout" at bounding box center [953, 409] width 476 height 107
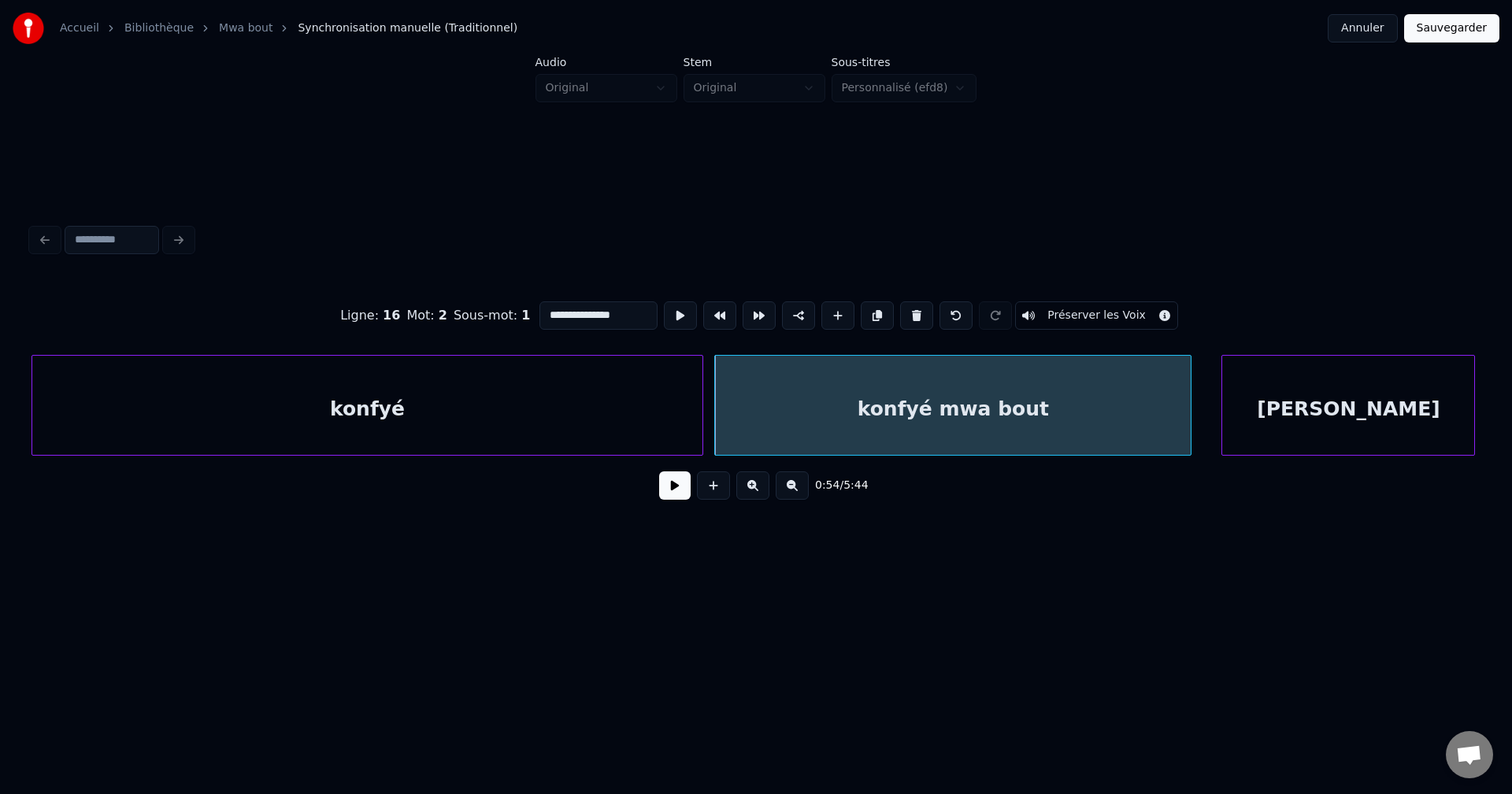
type input "**********"
click at [662, 495] on button at bounding box center [675, 485] width 31 height 29
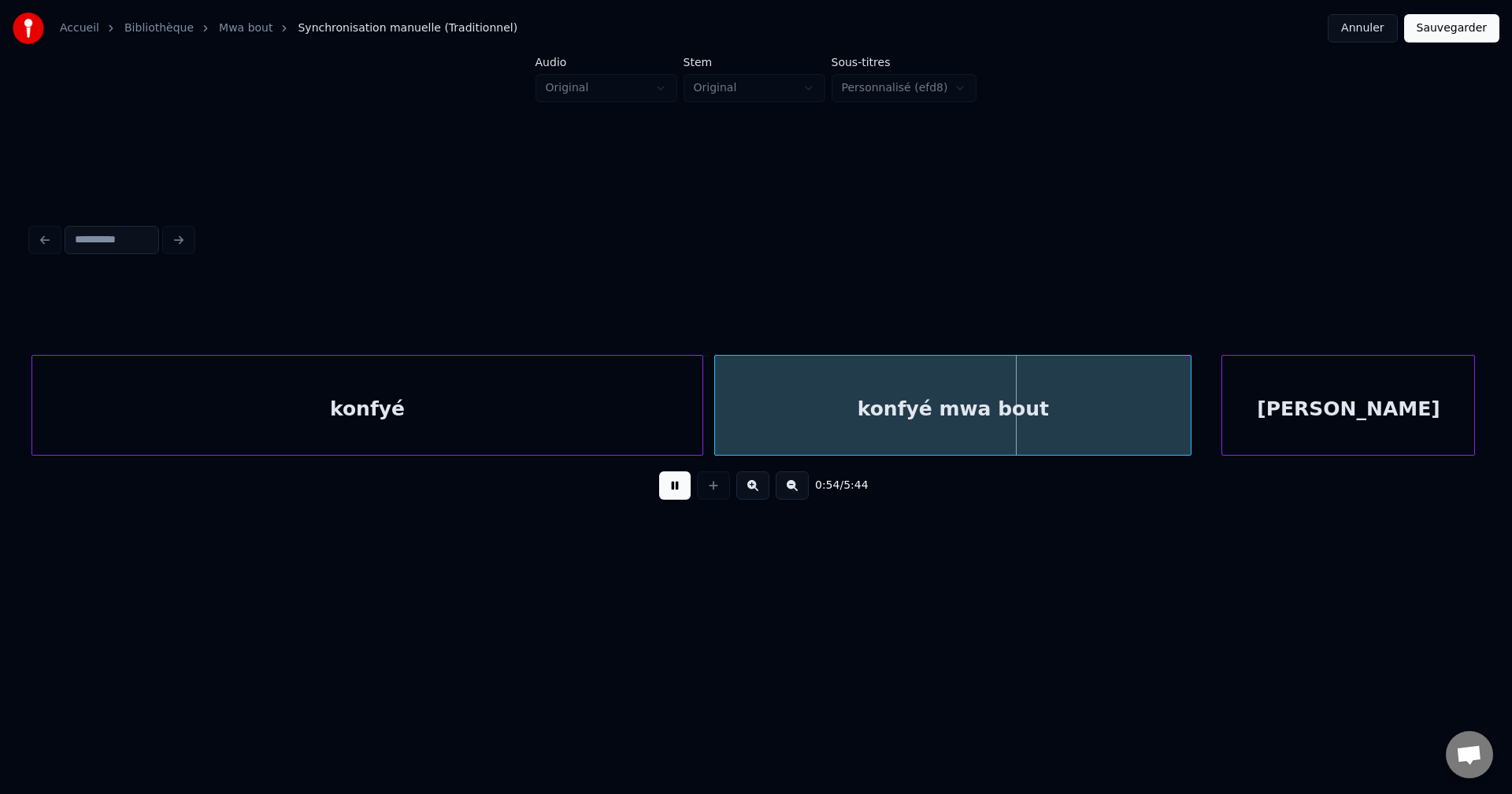
click at [662, 496] on button at bounding box center [675, 485] width 31 height 29
click at [1128, 407] on div at bounding box center [1125, 404] width 5 height 99
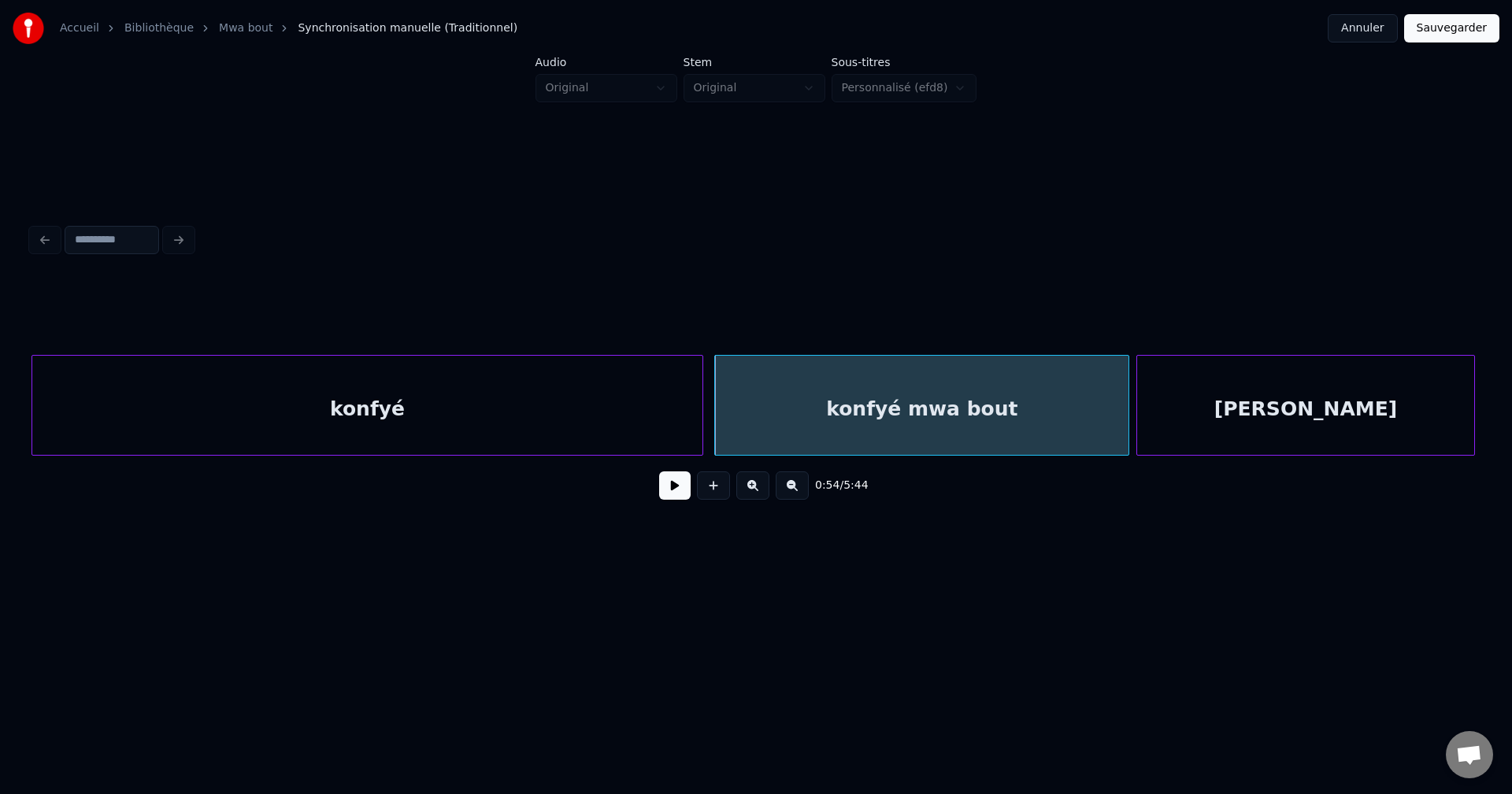
click at [1139, 428] on div at bounding box center [1139, 404] width 5 height 99
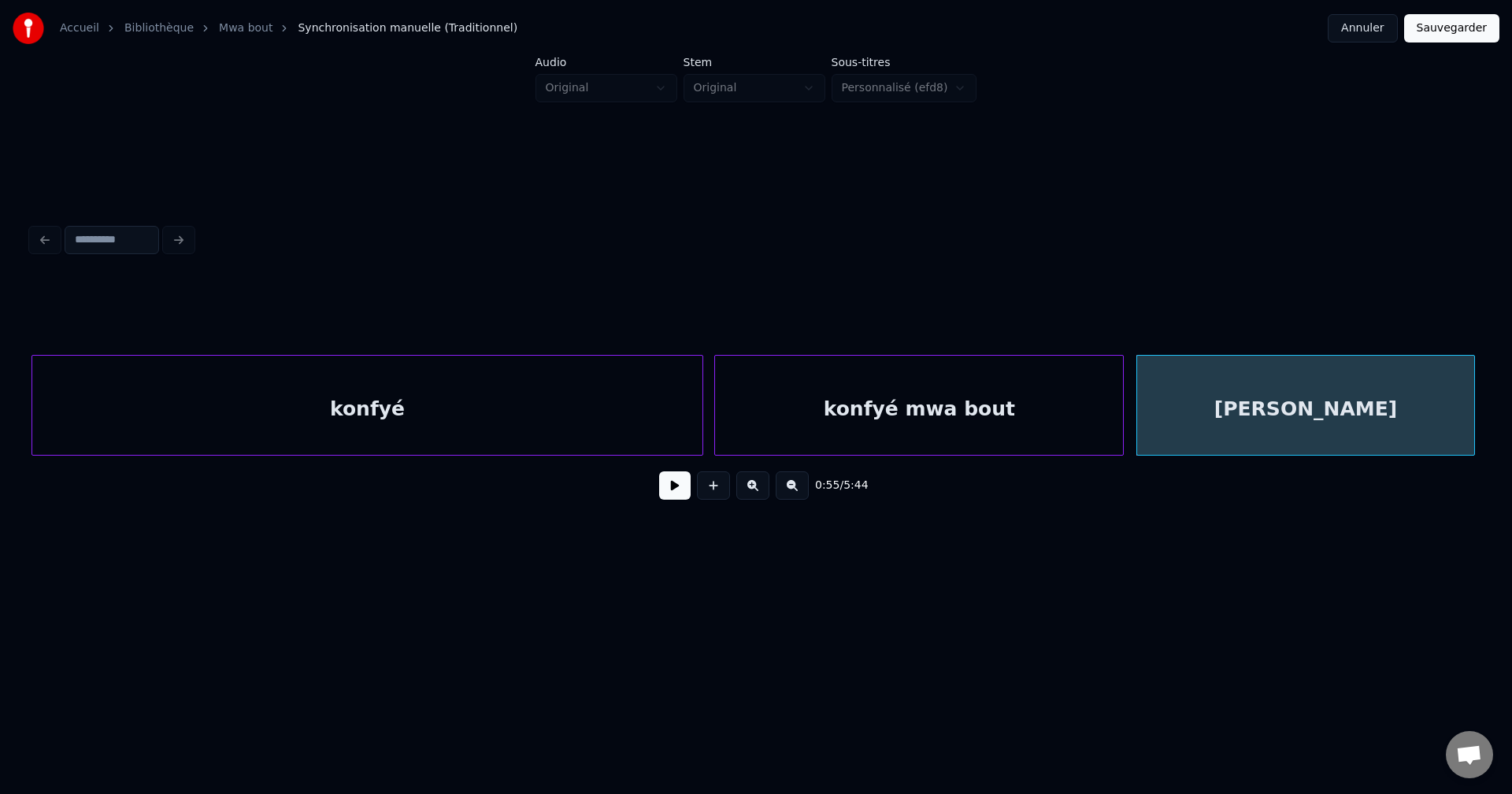
click at [1123, 428] on div at bounding box center [1119, 404] width 5 height 99
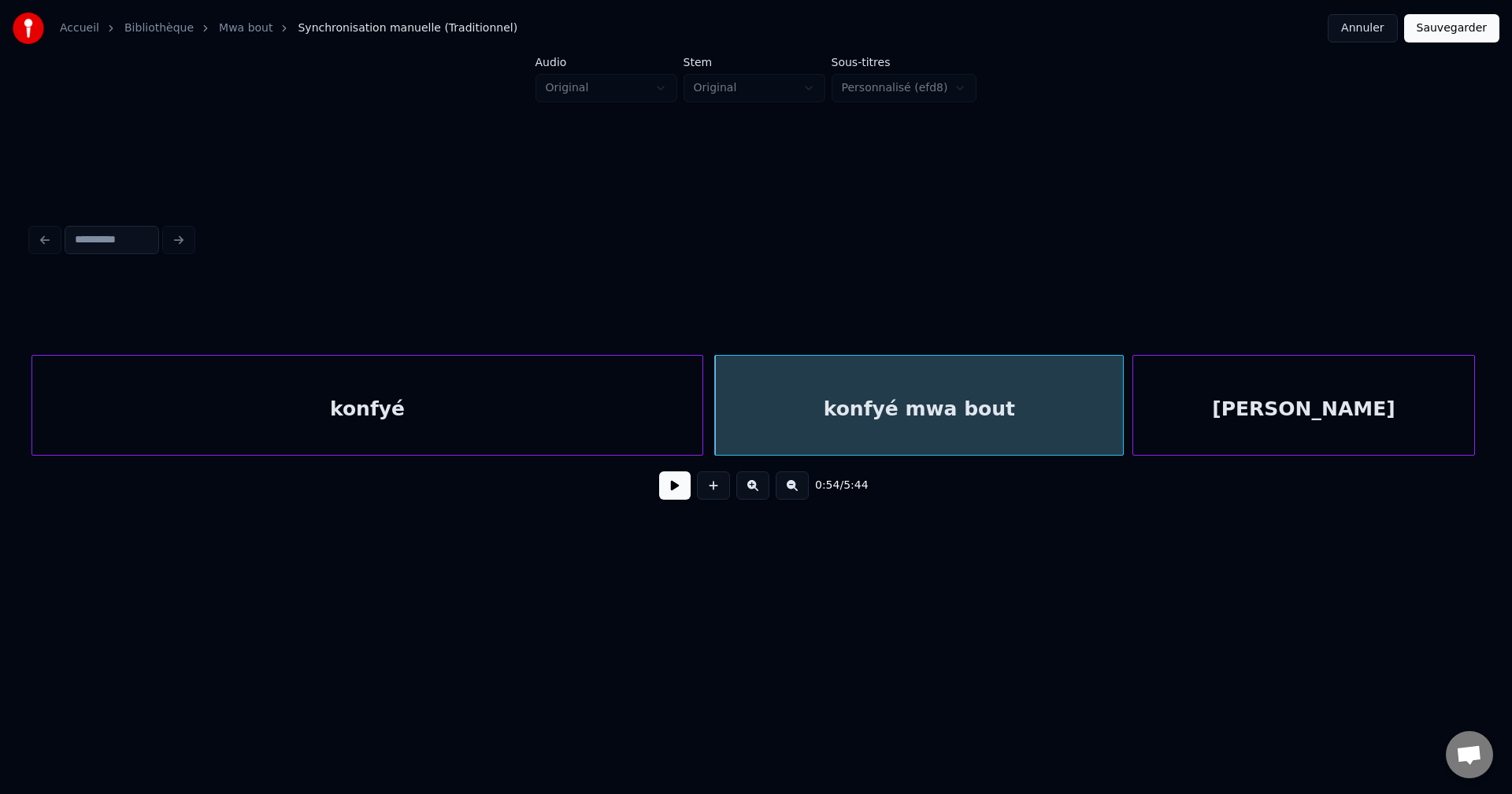
click at [1133, 428] on div at bounding box center [1135, 404] width 5 height 99
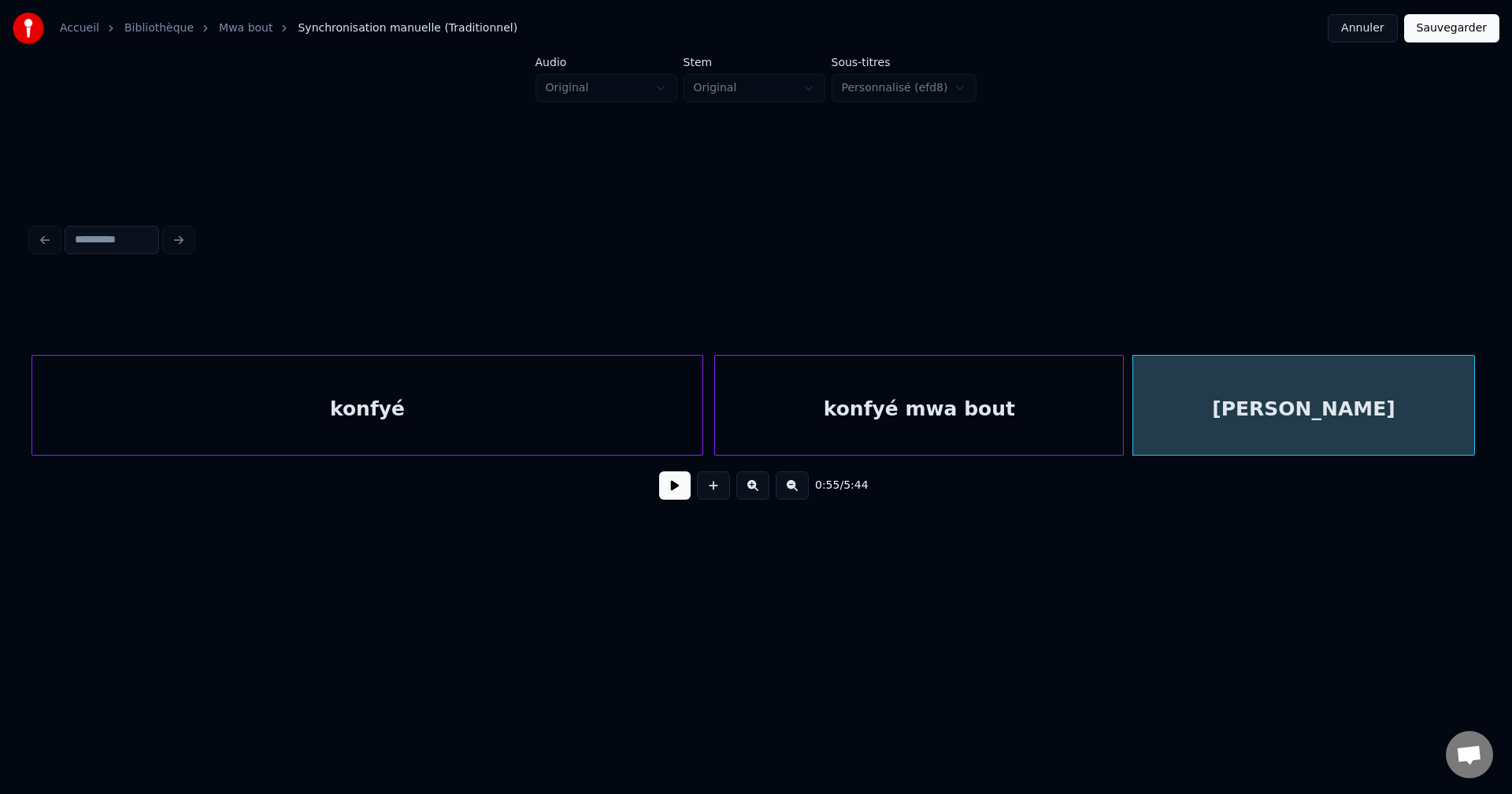
click at [1152, 425] on div "[PERSON_NAME]" at bounding box center [1304, 409] width 342 height 107
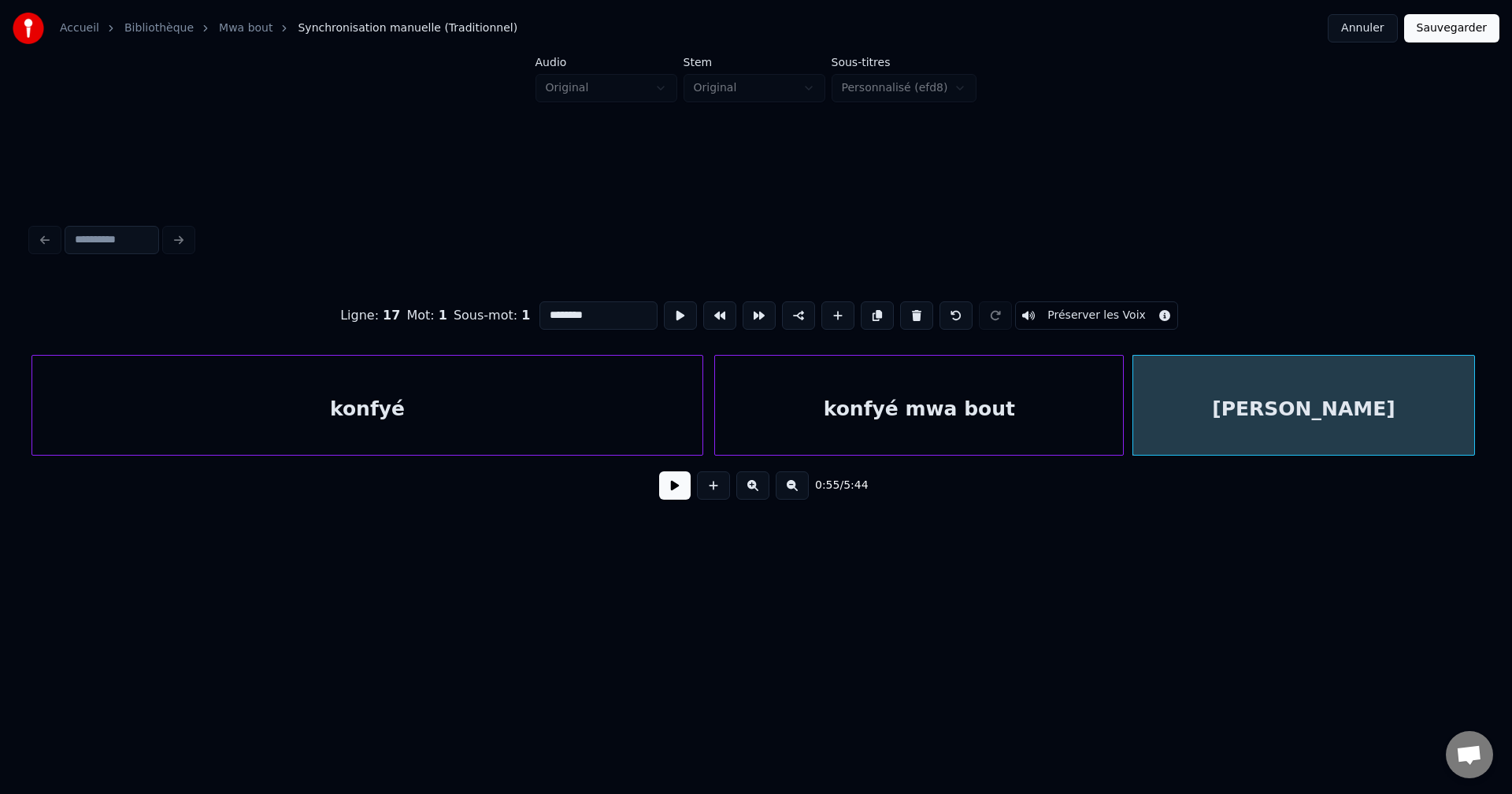
click at [667, 486] on button at bounding box center [675, 485] width 31 height 29
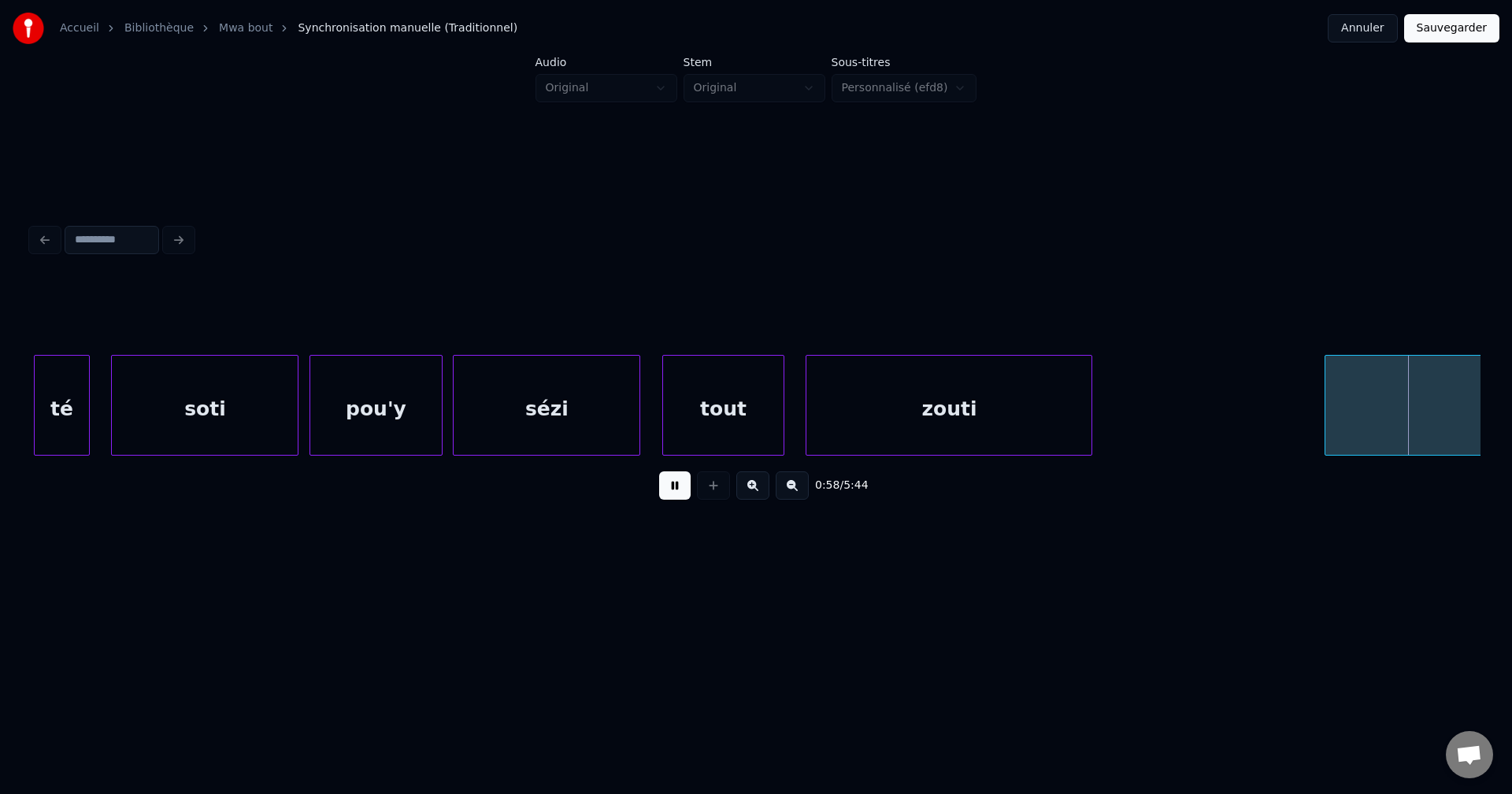
scroll to position [0, 32172]
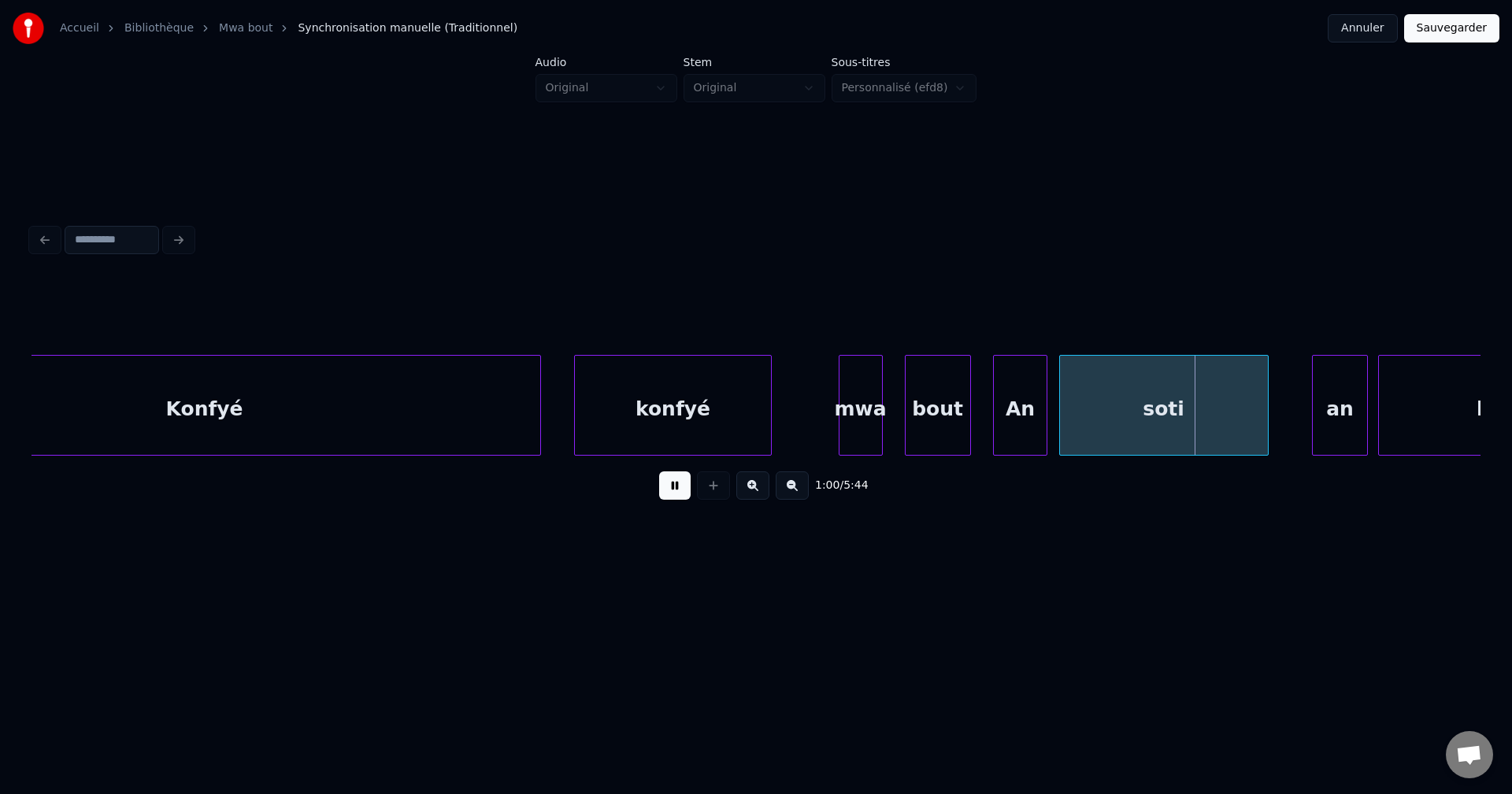
click at [671, 481] on button at bounding box center [675, 485] width 31 height 29
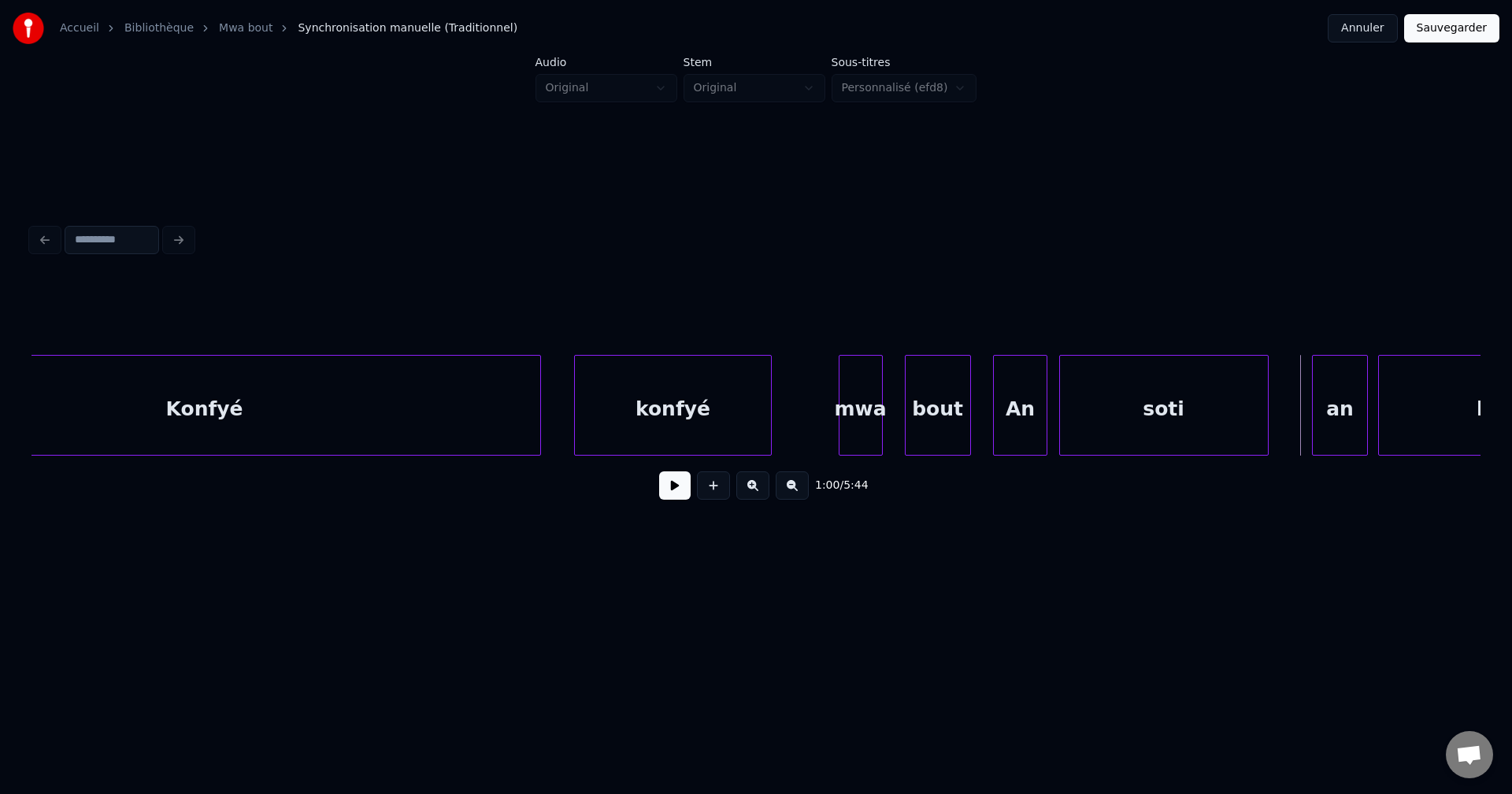
click at [660, 406] on div "konfyé" at bounding box center [673, 409] width 197 height 107
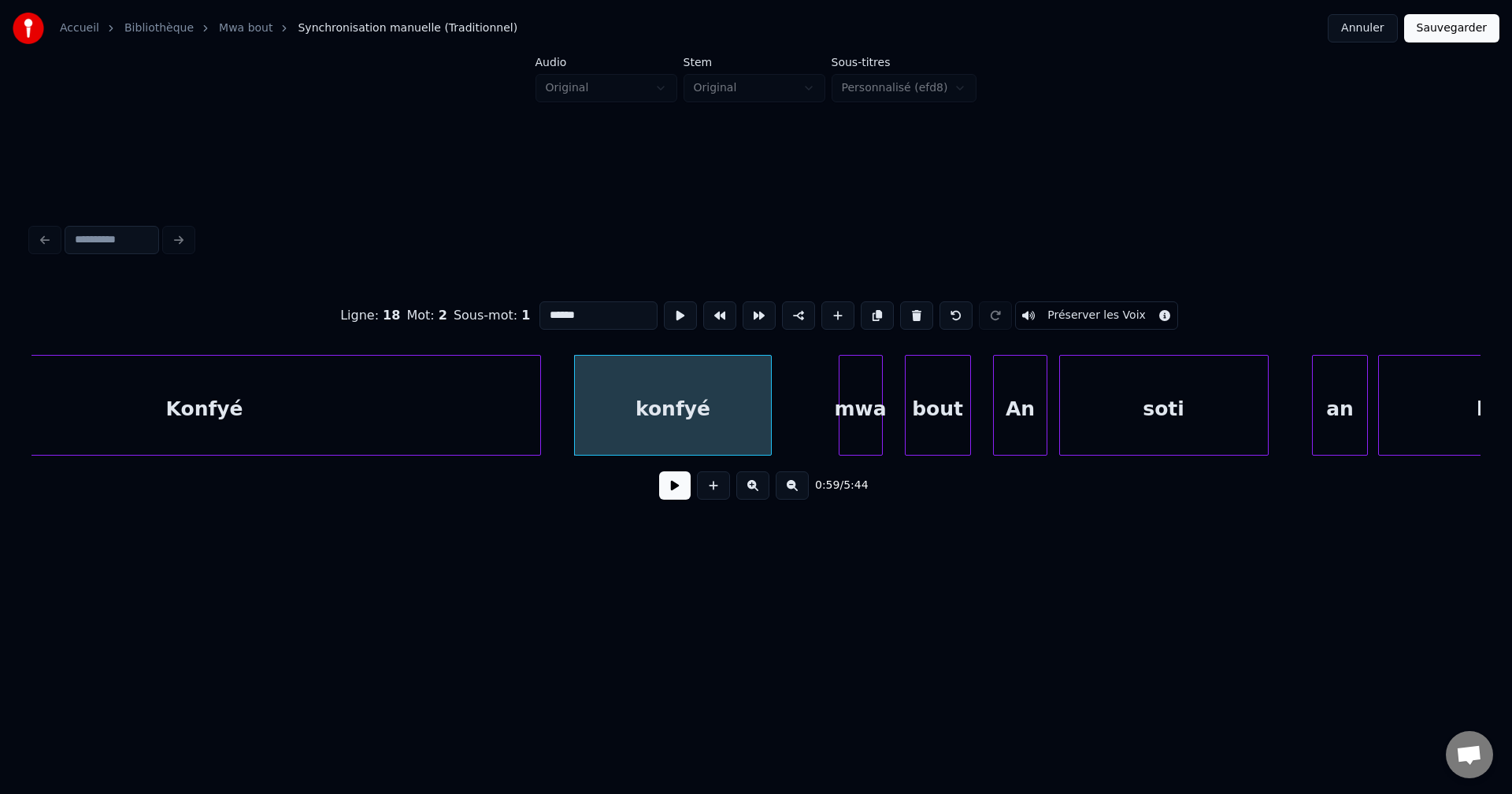
click at [680, 487] on button at bounding box center [675, 485] width 31 height 29
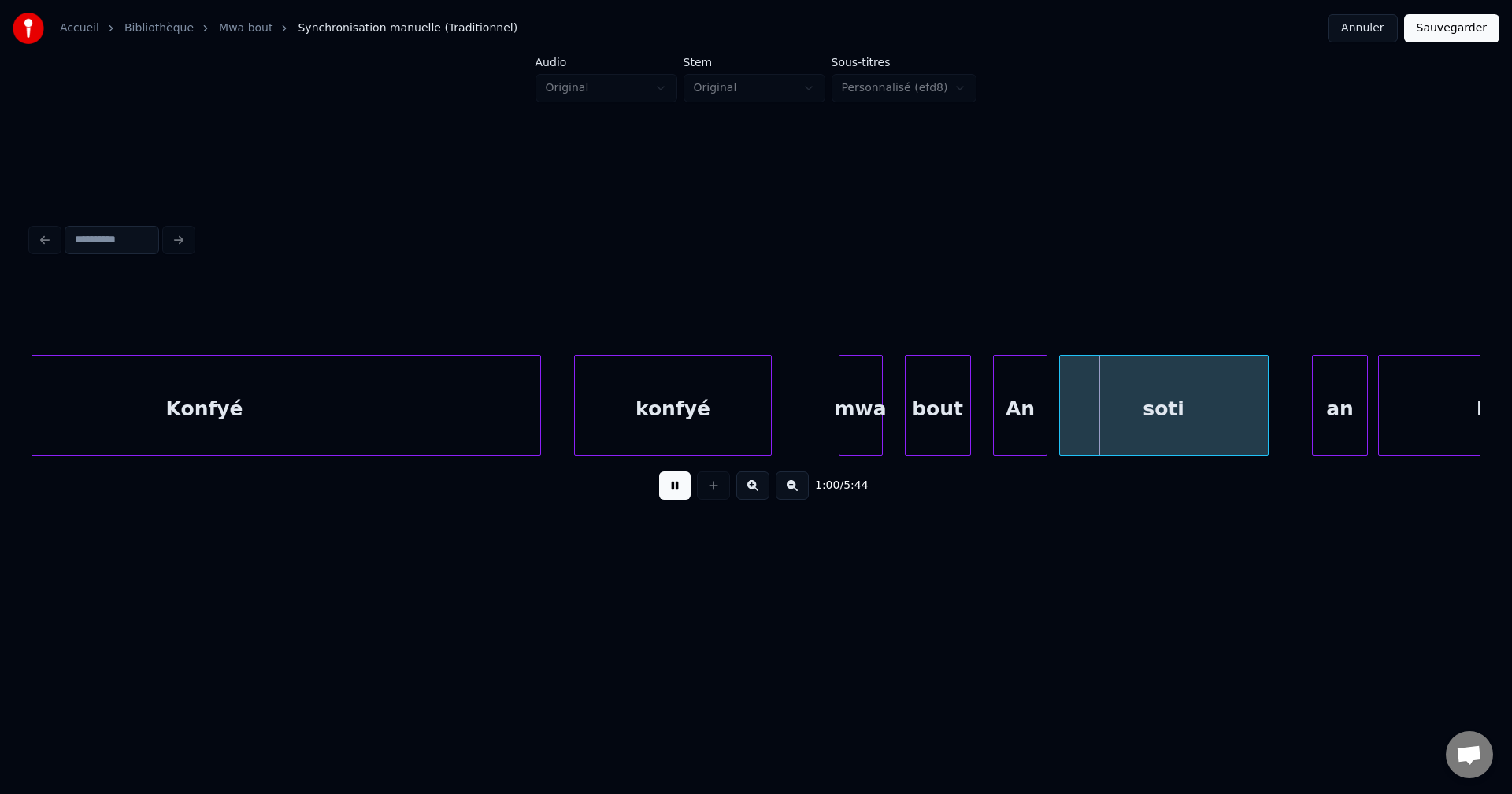
click at [680, 487] on button at bounding box center [675, 485] width 31 height 29
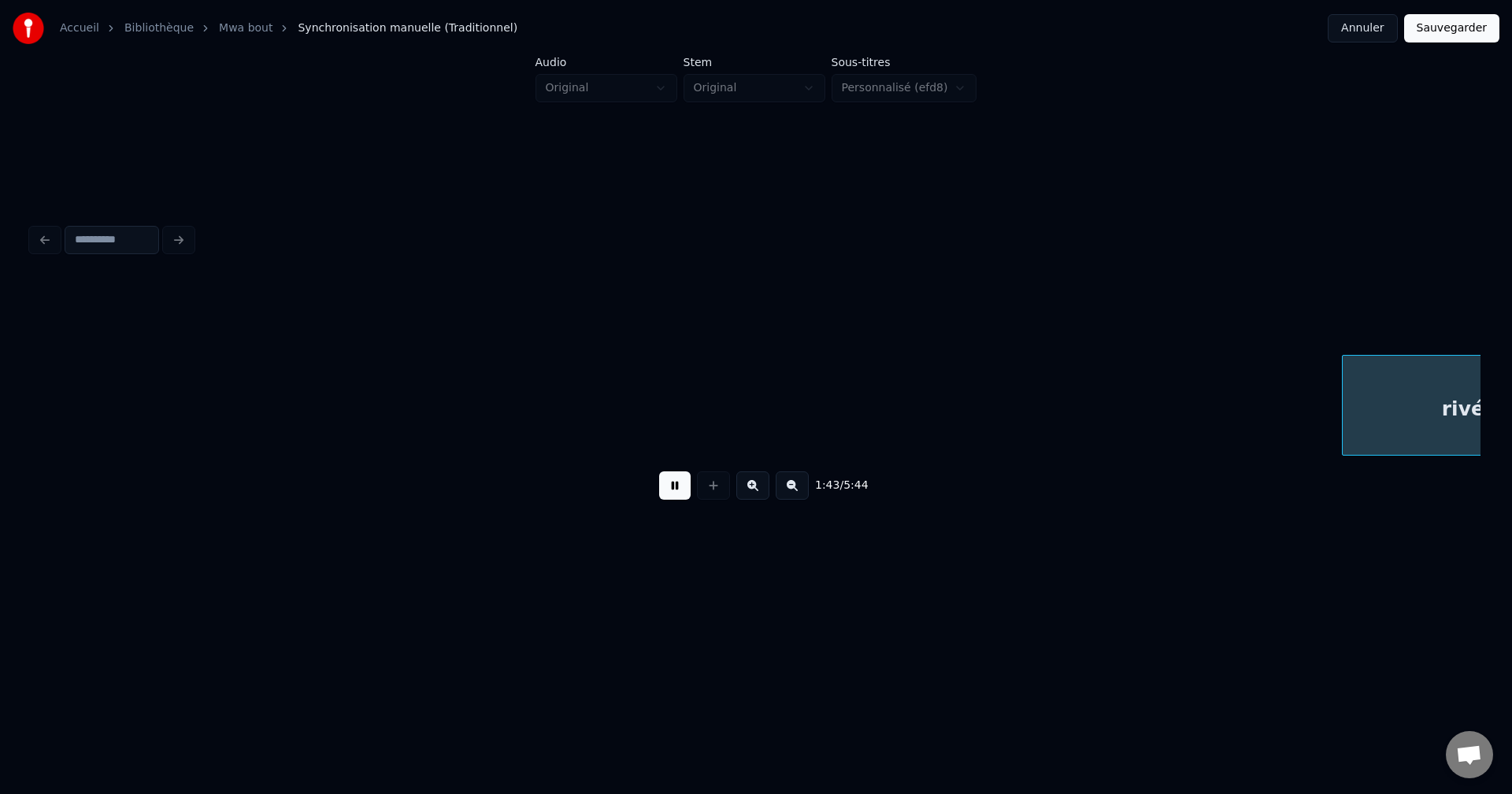
scroll to position [0, 56855]
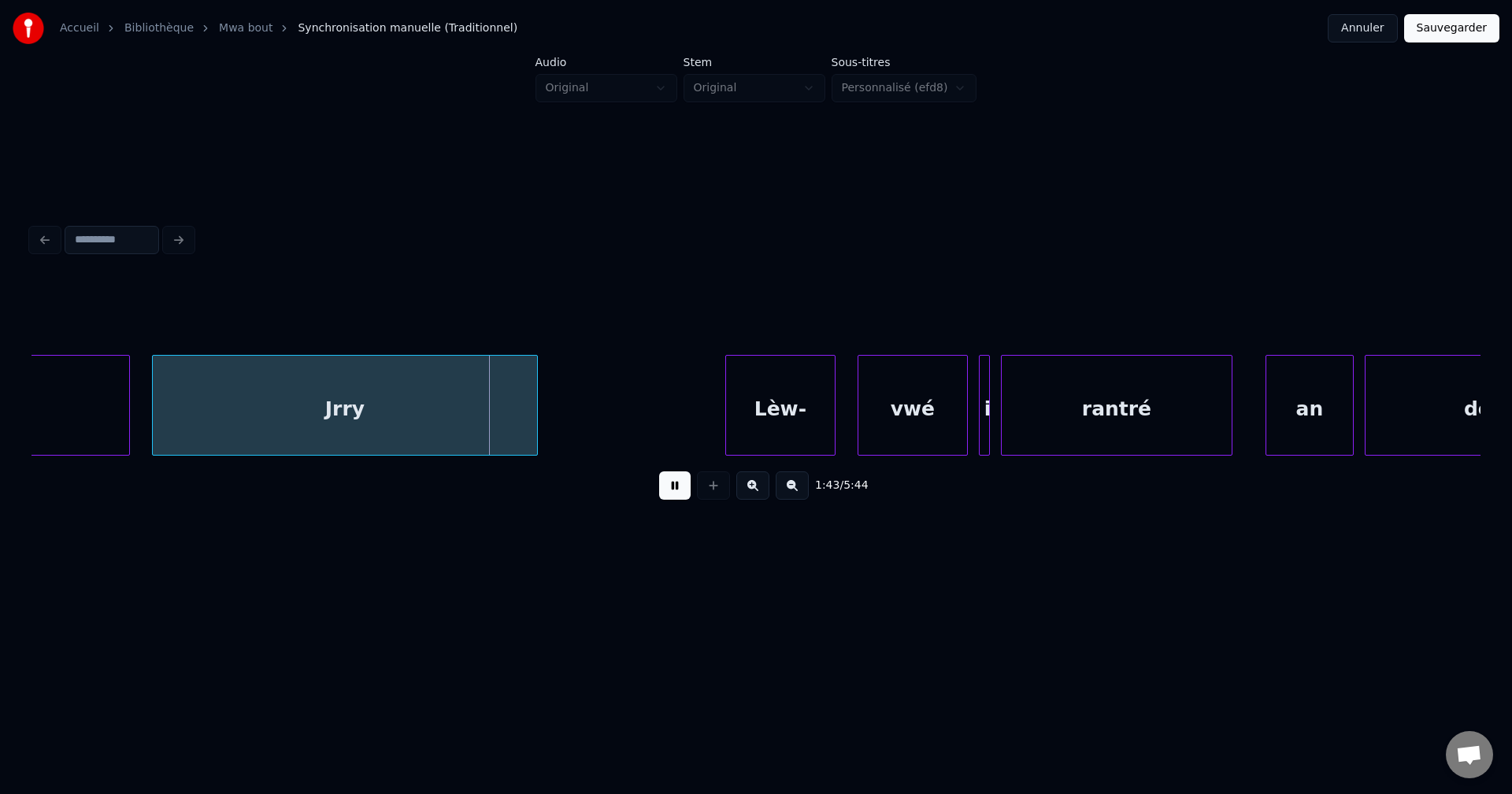
click at [353, 405] on div "Jrry" at bounding box center [344, 409] width 384 height 107
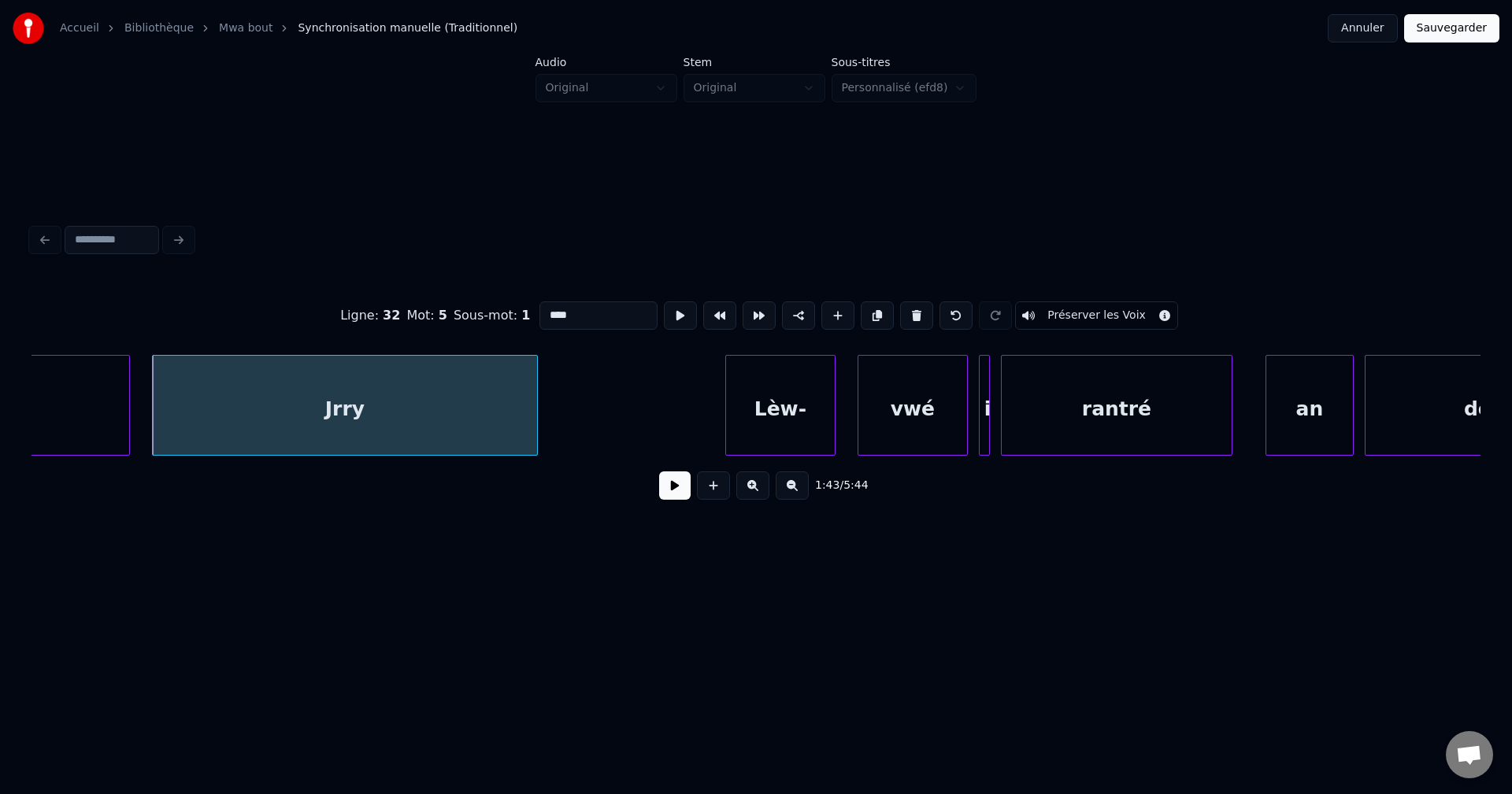
click at [546, 310] on input "****" at bounding box center [598, 316] width 119 height 29
type input "*****"
click at [640, 500] on div "1:43 / 5:44" at bounding box center [756, 485] width 1423 height 34
click at [666, 497] on button at bounding box center [675, 485] width 31 height 29
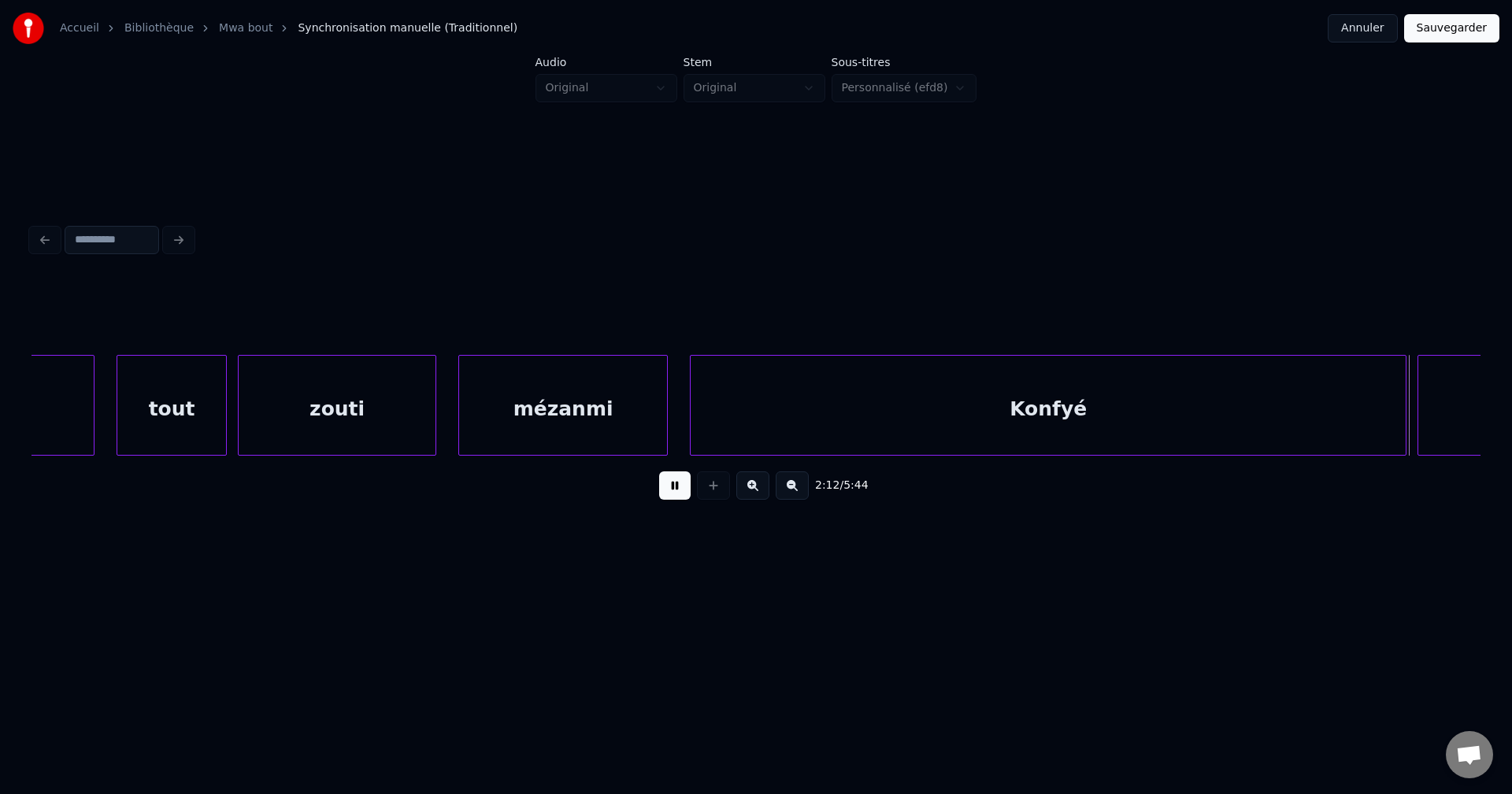
scroll to position [0, 72834]
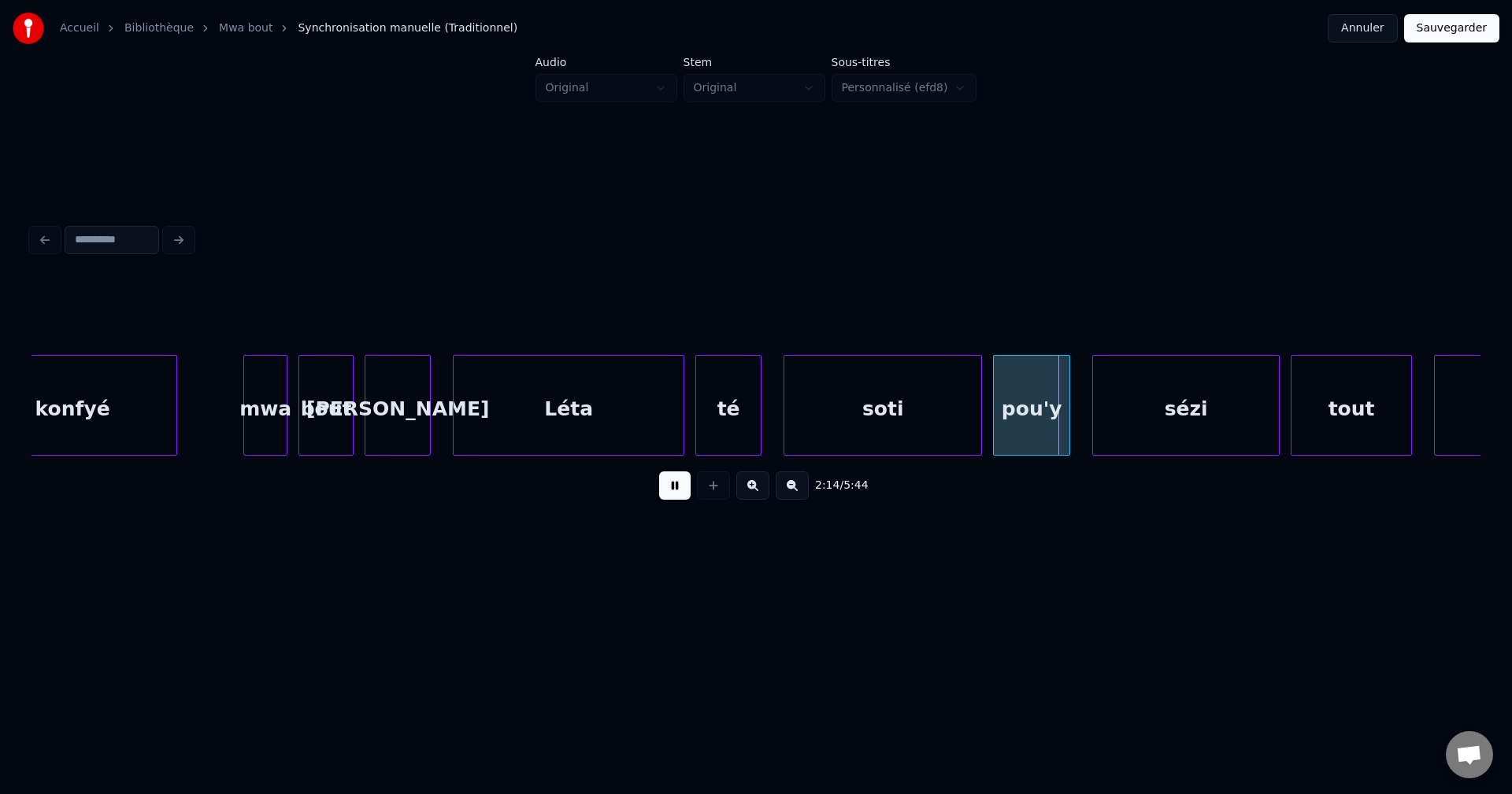
click at [144, 403] on div "konfyé" at bounding box center [72, 409] width 207 height 107
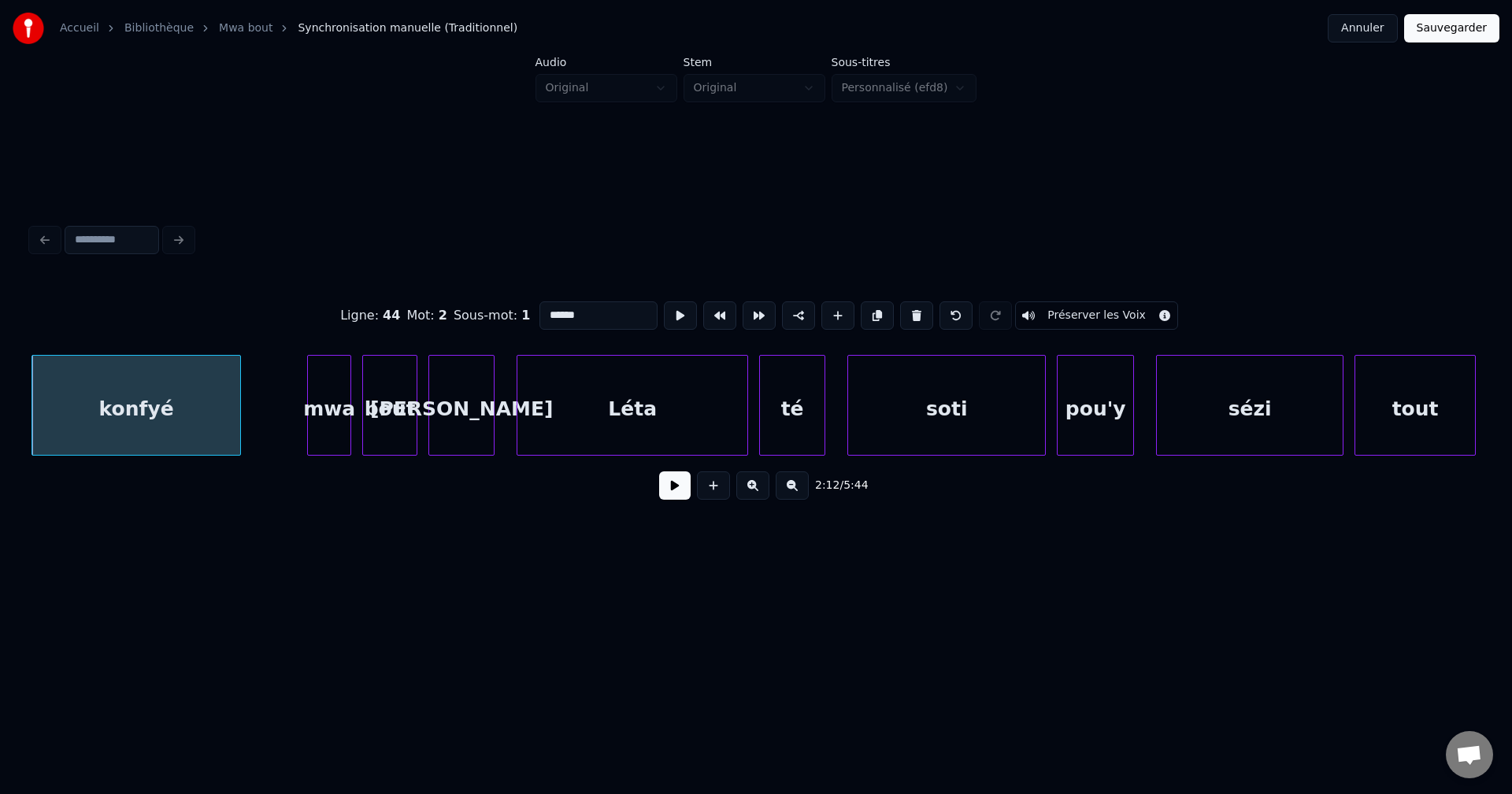
click at [666, 497] on button at bounding box center [675, 485] width 31 height 29
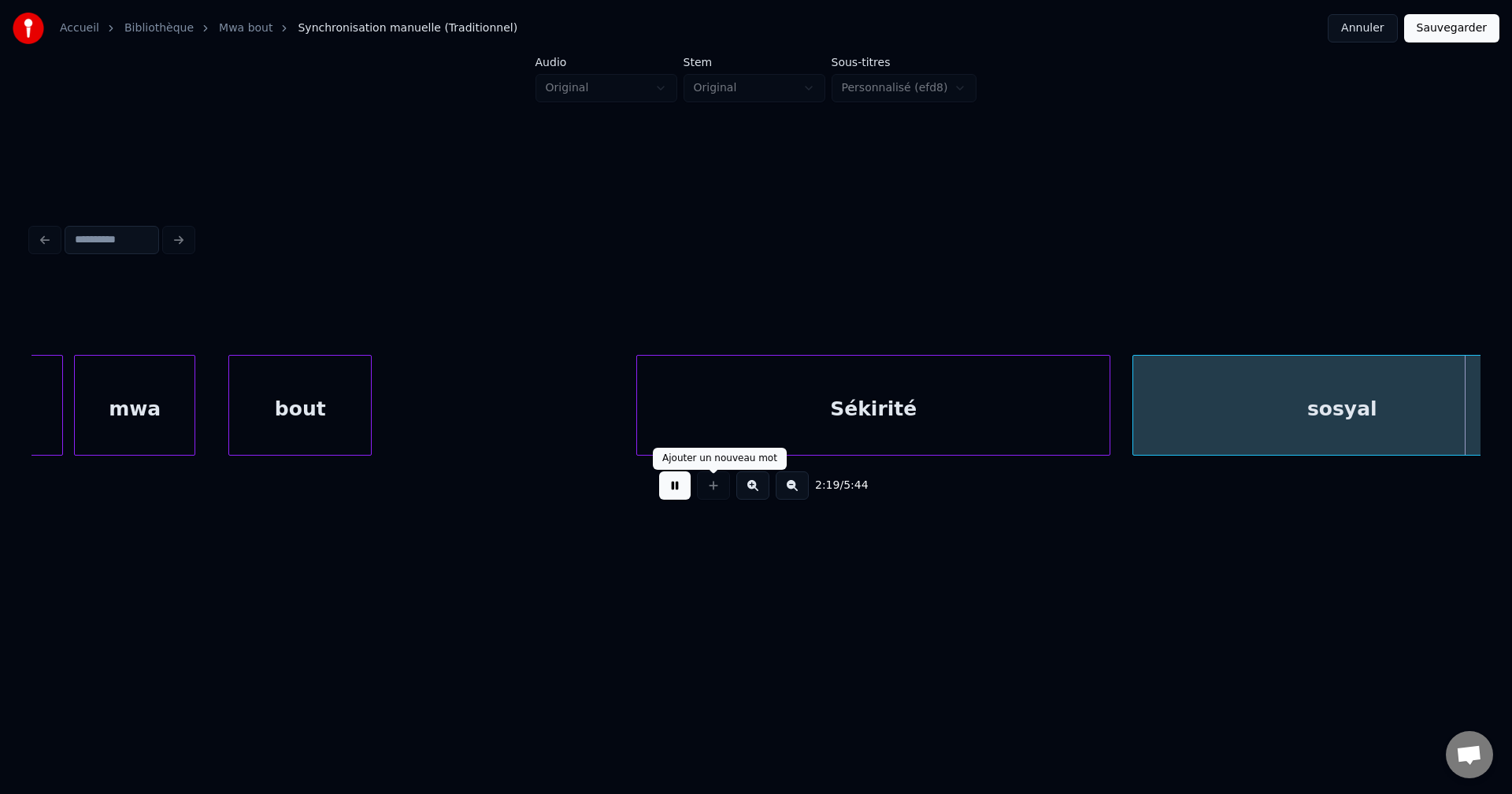
scroll to position [0, 77131]
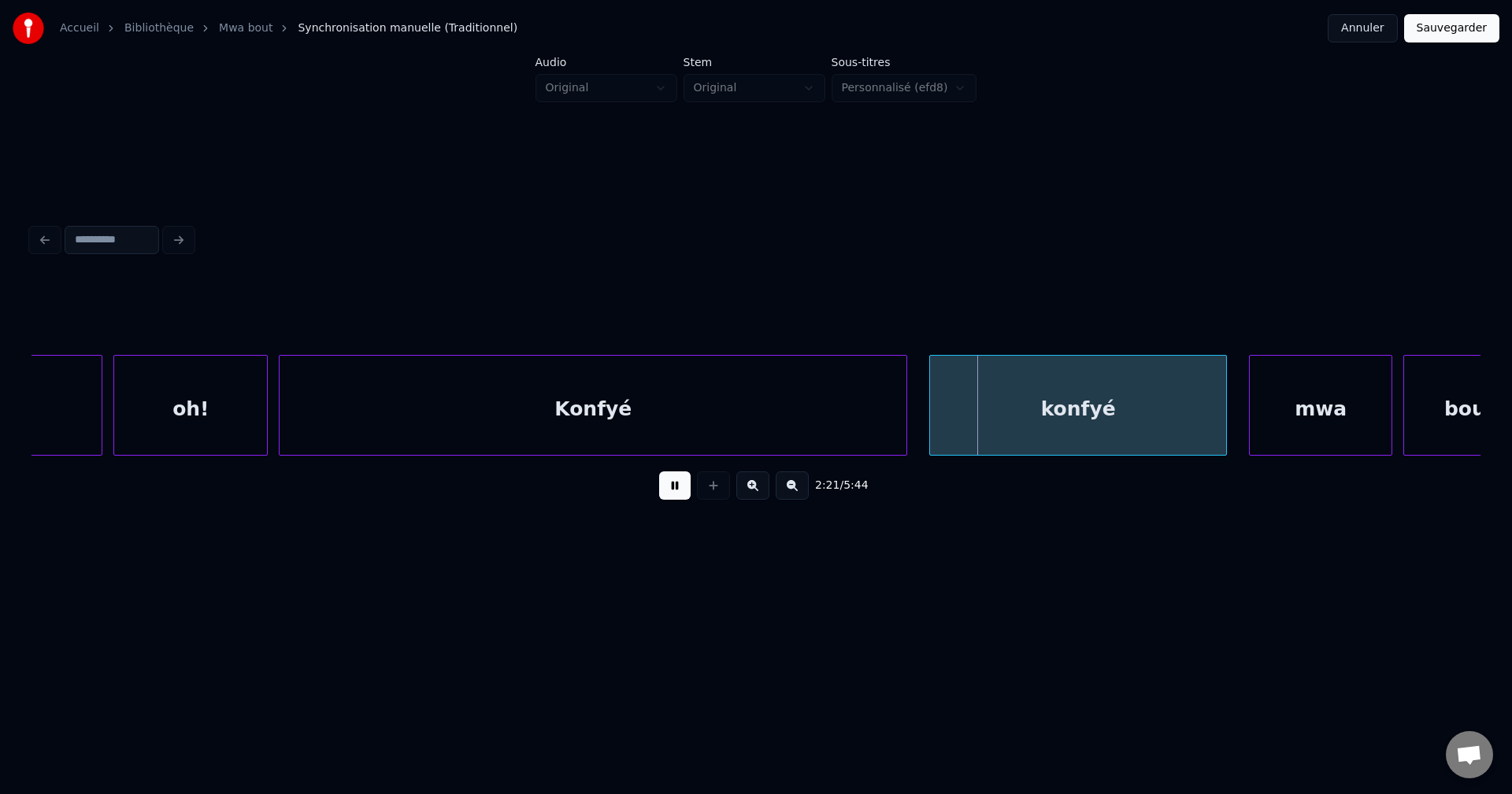
click at [203, 416] on div "oh!" at bounding box center [190, 409] width 153 height 107
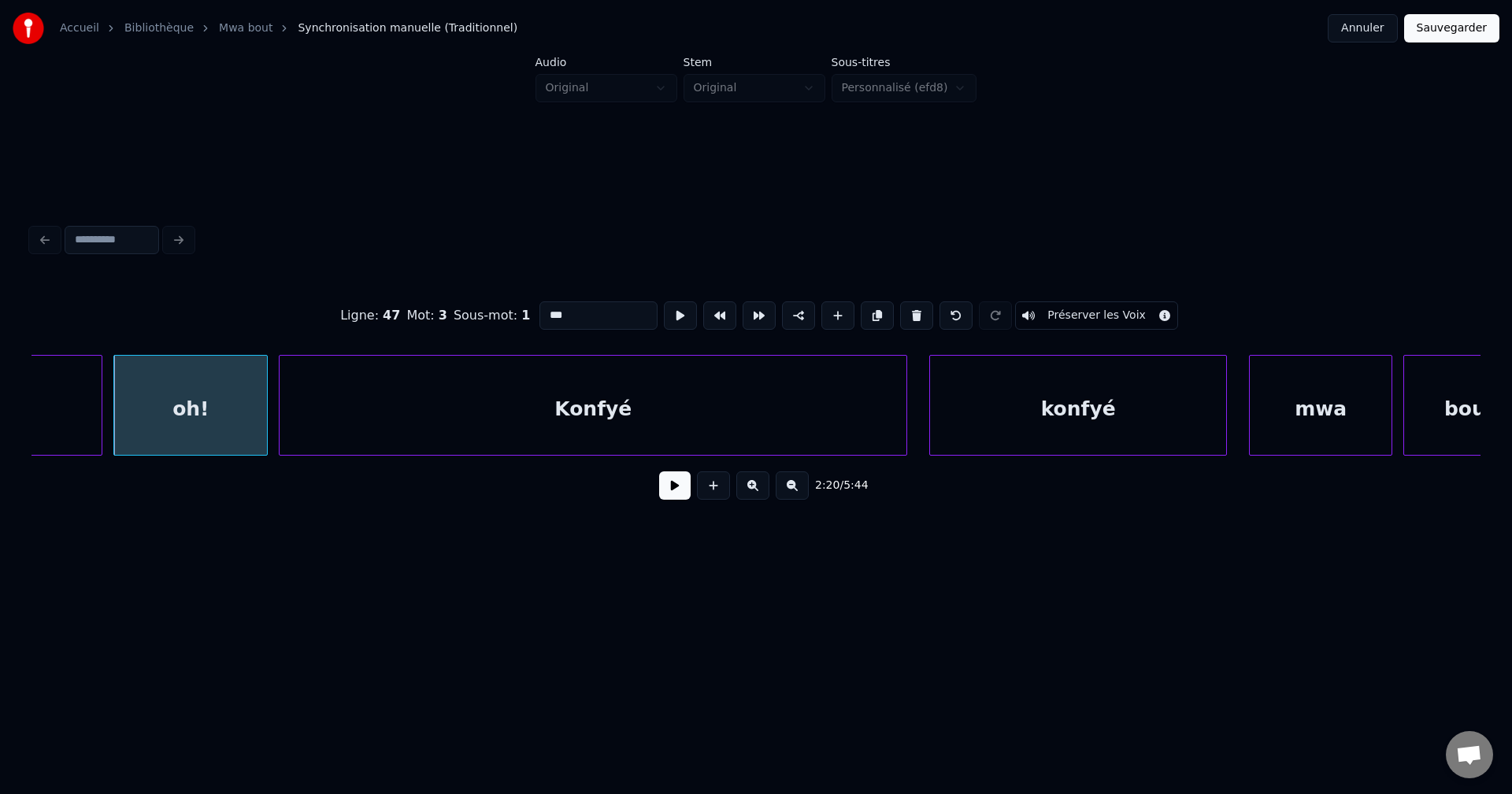
click at [659, 494] on button at bounding box center [675, 485] width 31 height 29
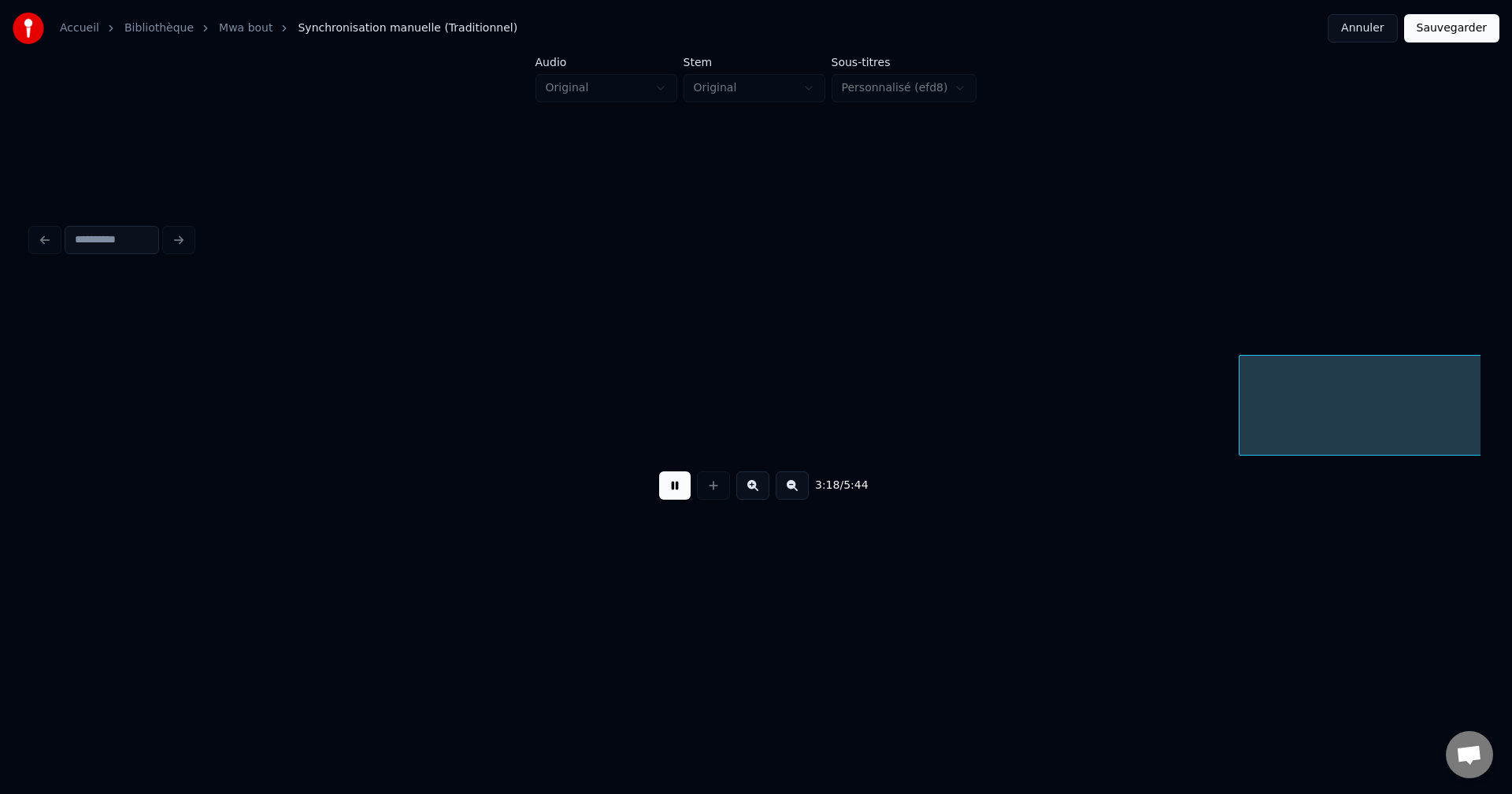
scroll to position [0, 109095]
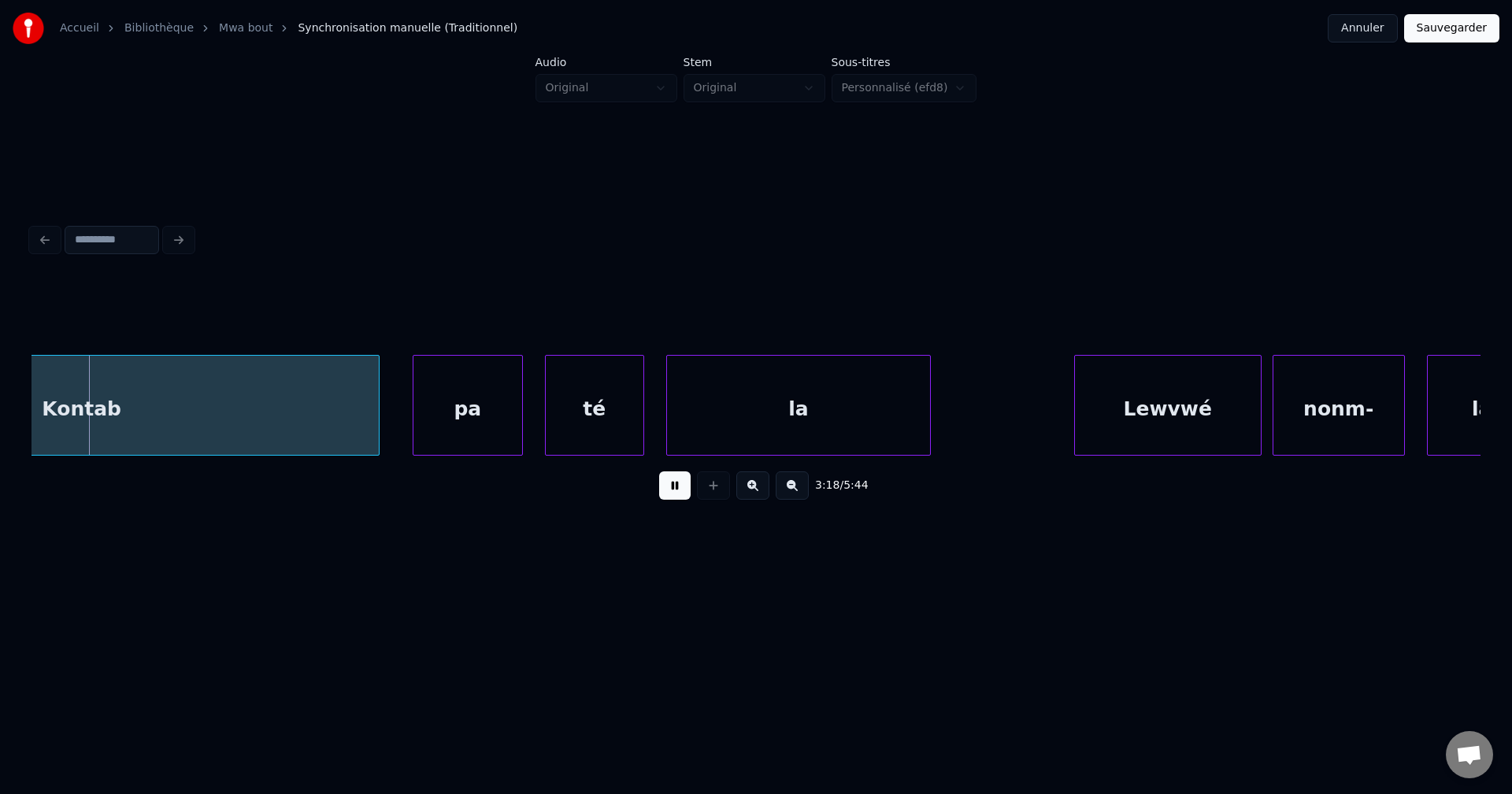
click at [449, 405] on div "pa" at bounding box center [467, 409] width 108 height 107
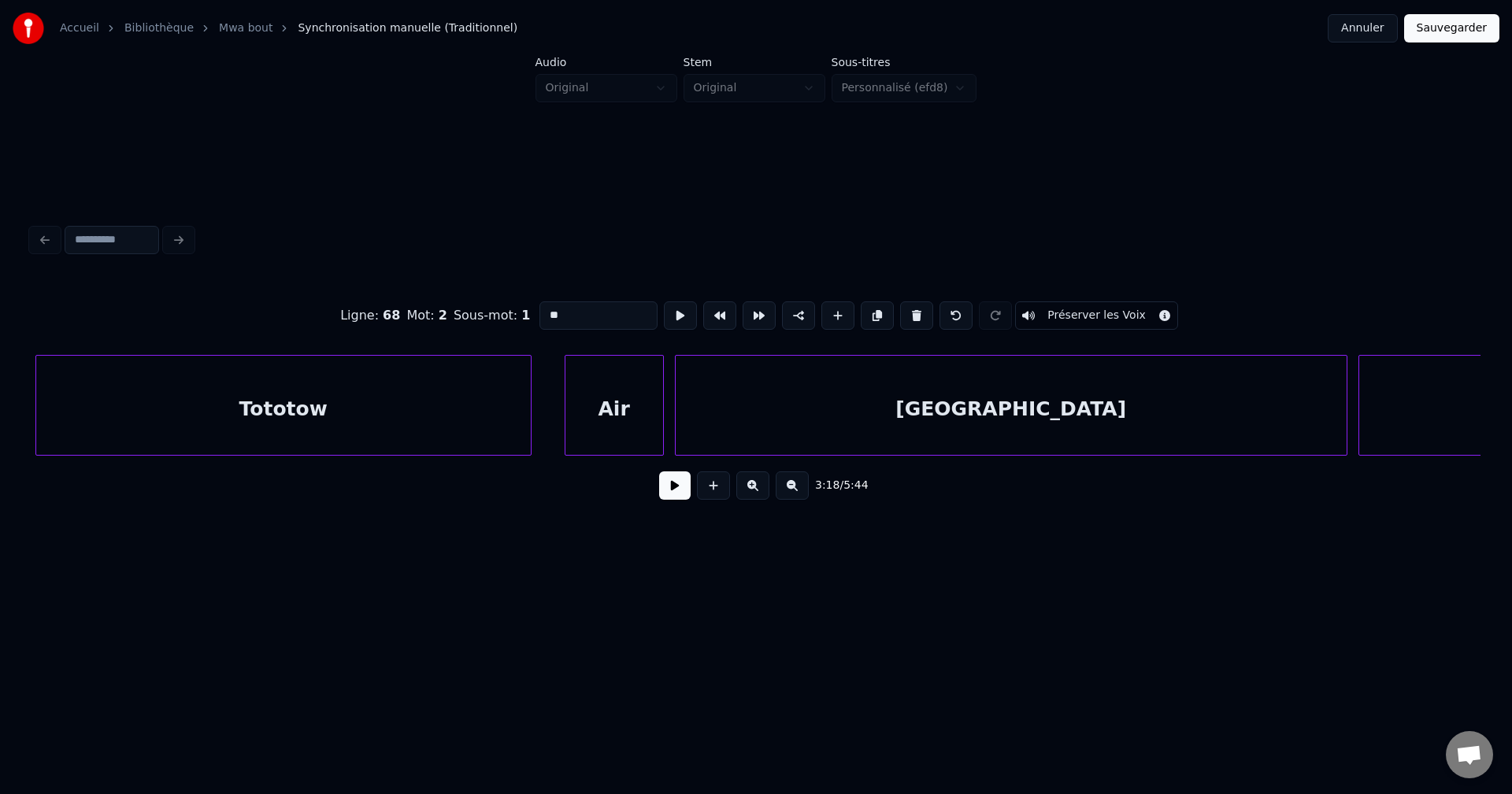
scroll to position [0, 107520]
click at [329, 368] on div "Tototow" at bounding box center [284, 409] width 494 height 107
type input "*******"
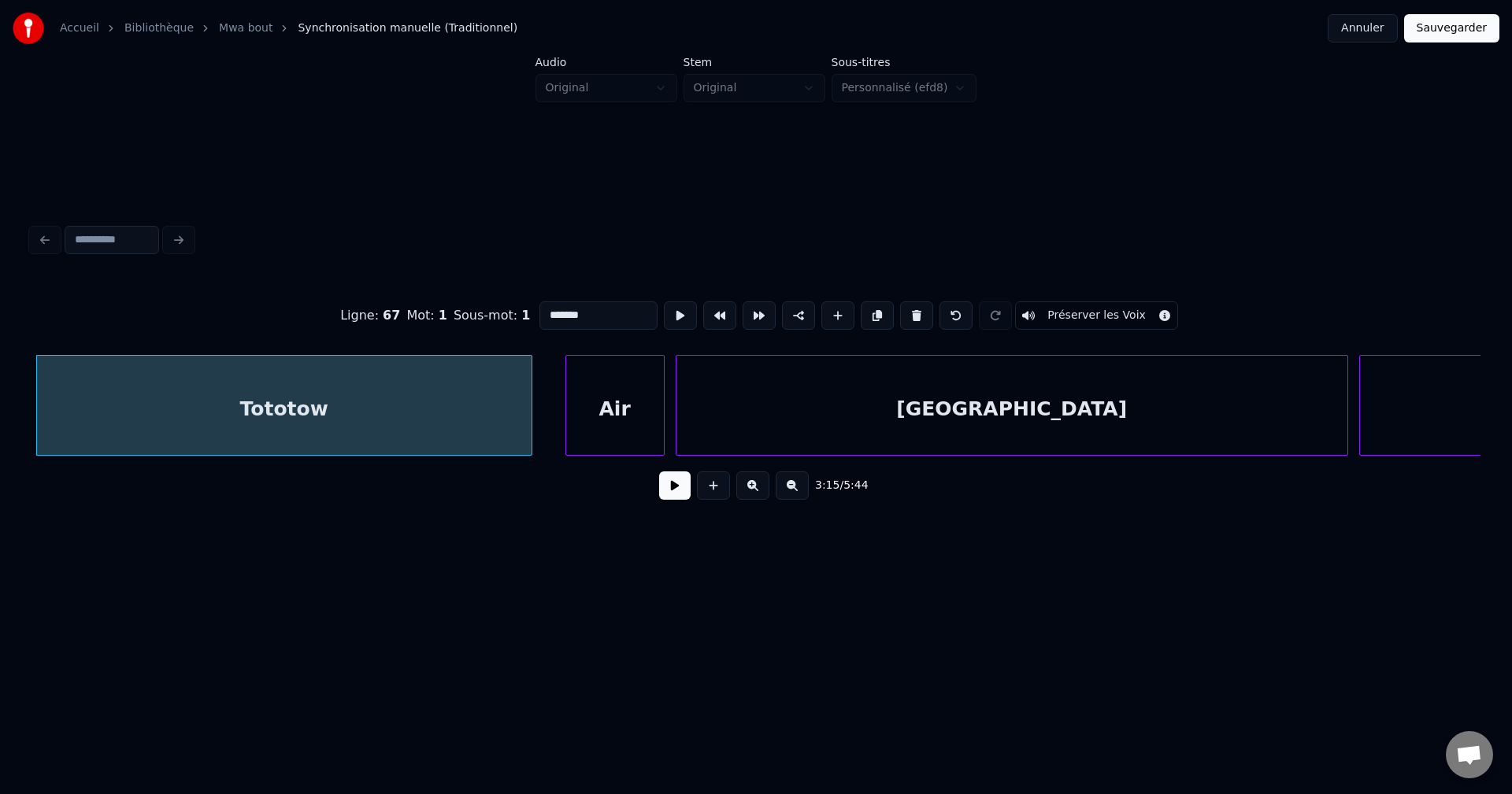
click at [673, 479] on button at bounding box center [675, 485] width 31 height 29
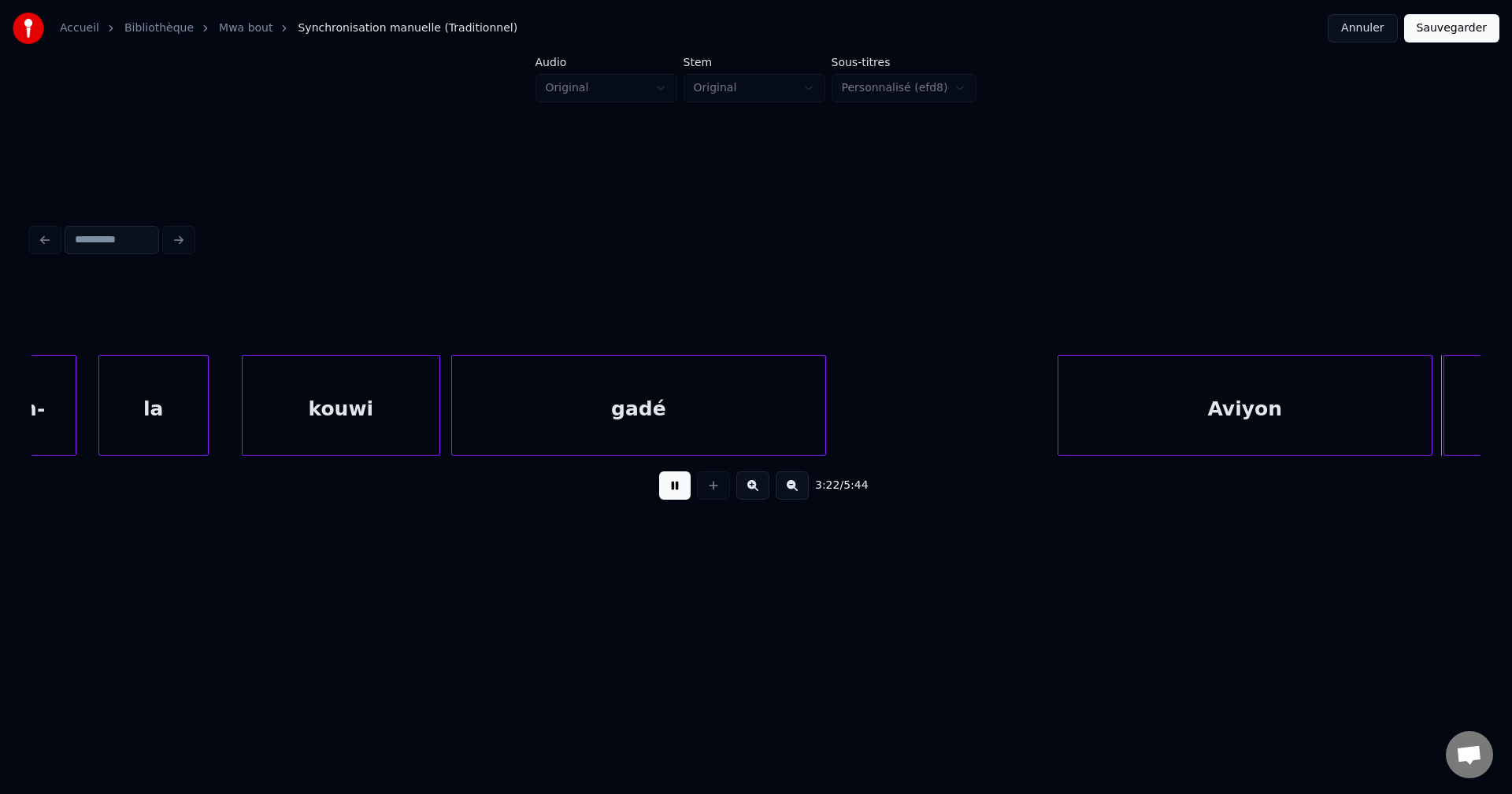
scroll to position [0, 111871]
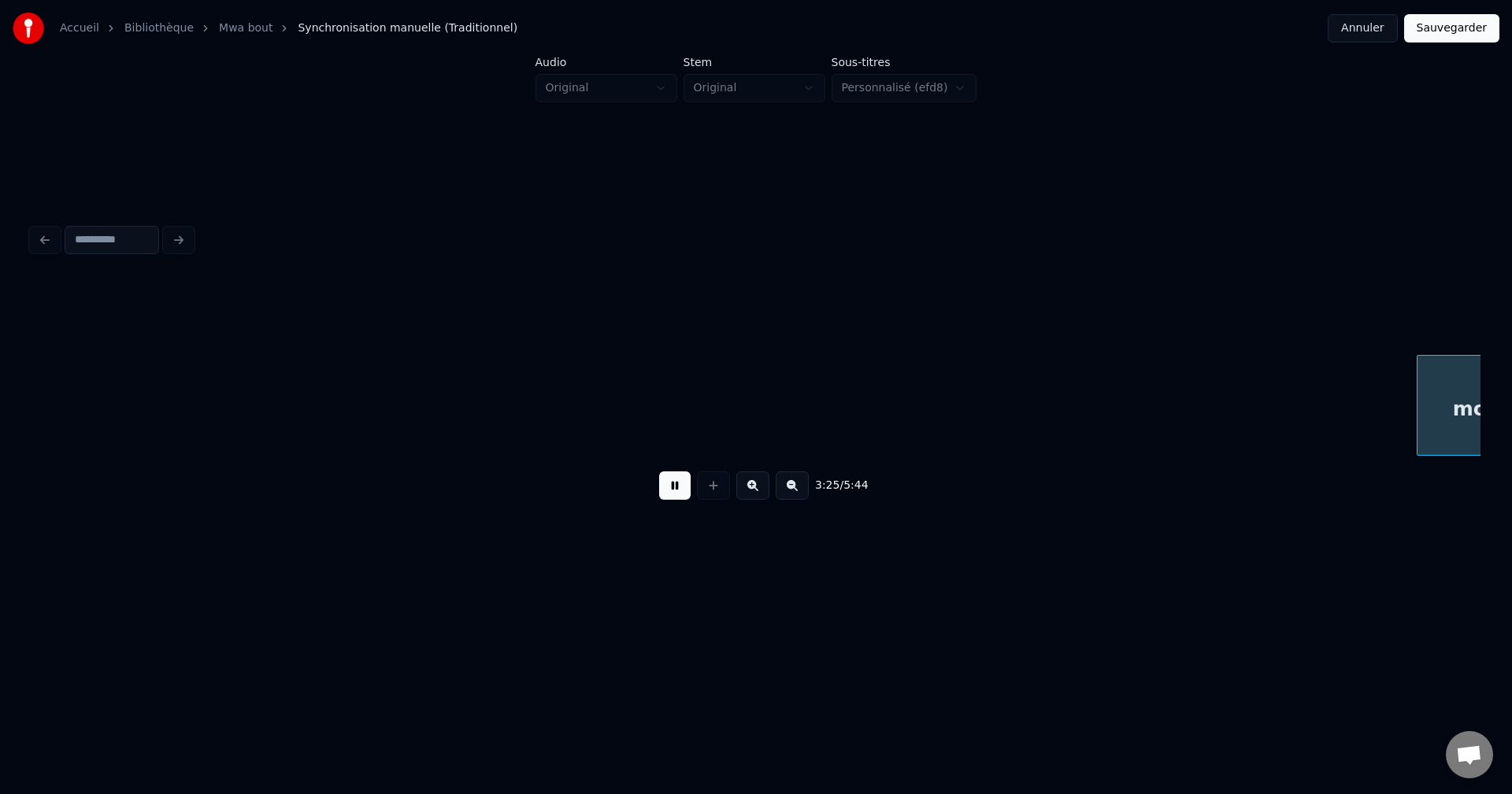
scroll to position [0, 113328]
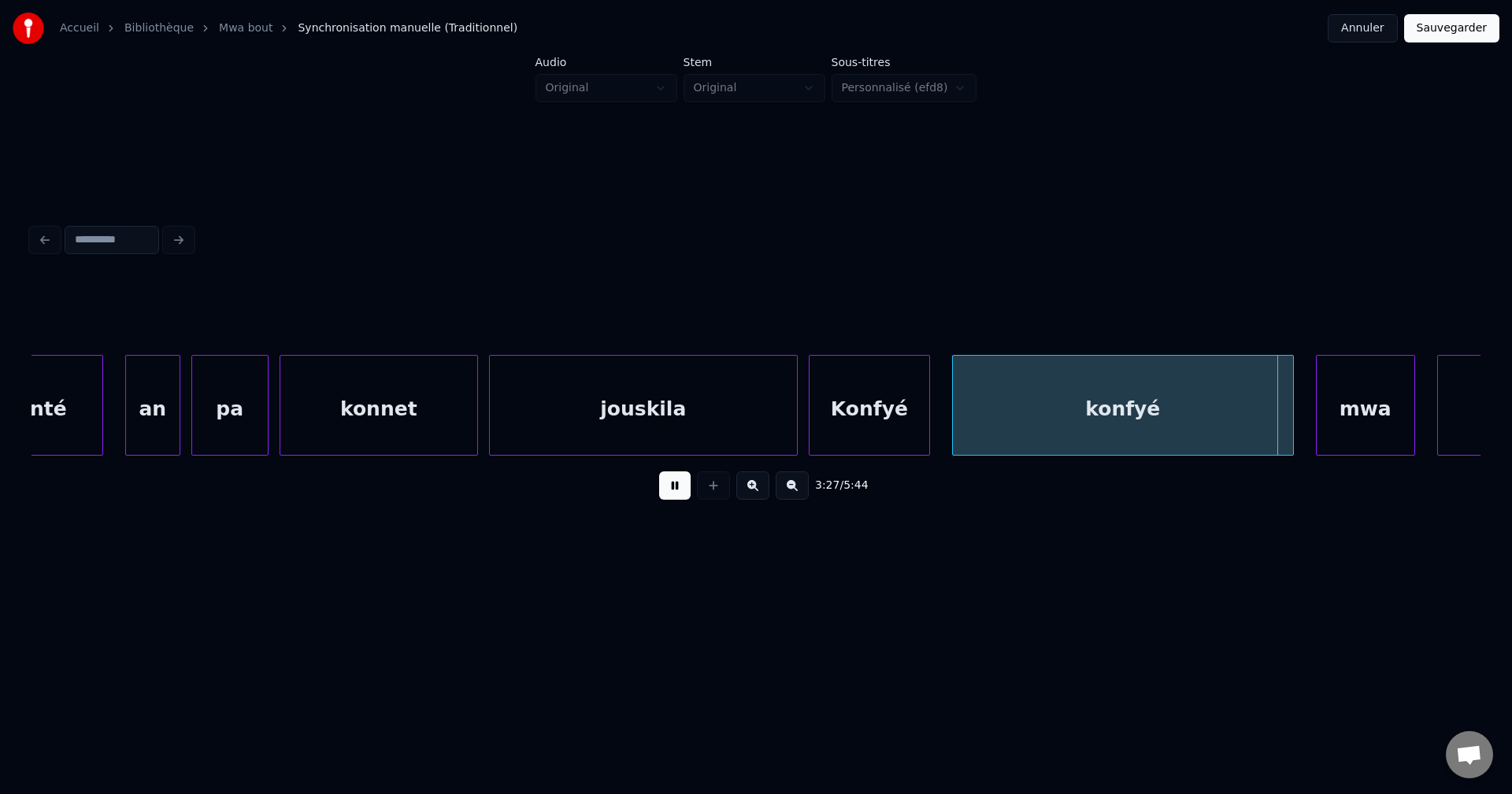
click at [638, 439] on div "jouskila" at bounding box center [644, 409] width 307 height 107
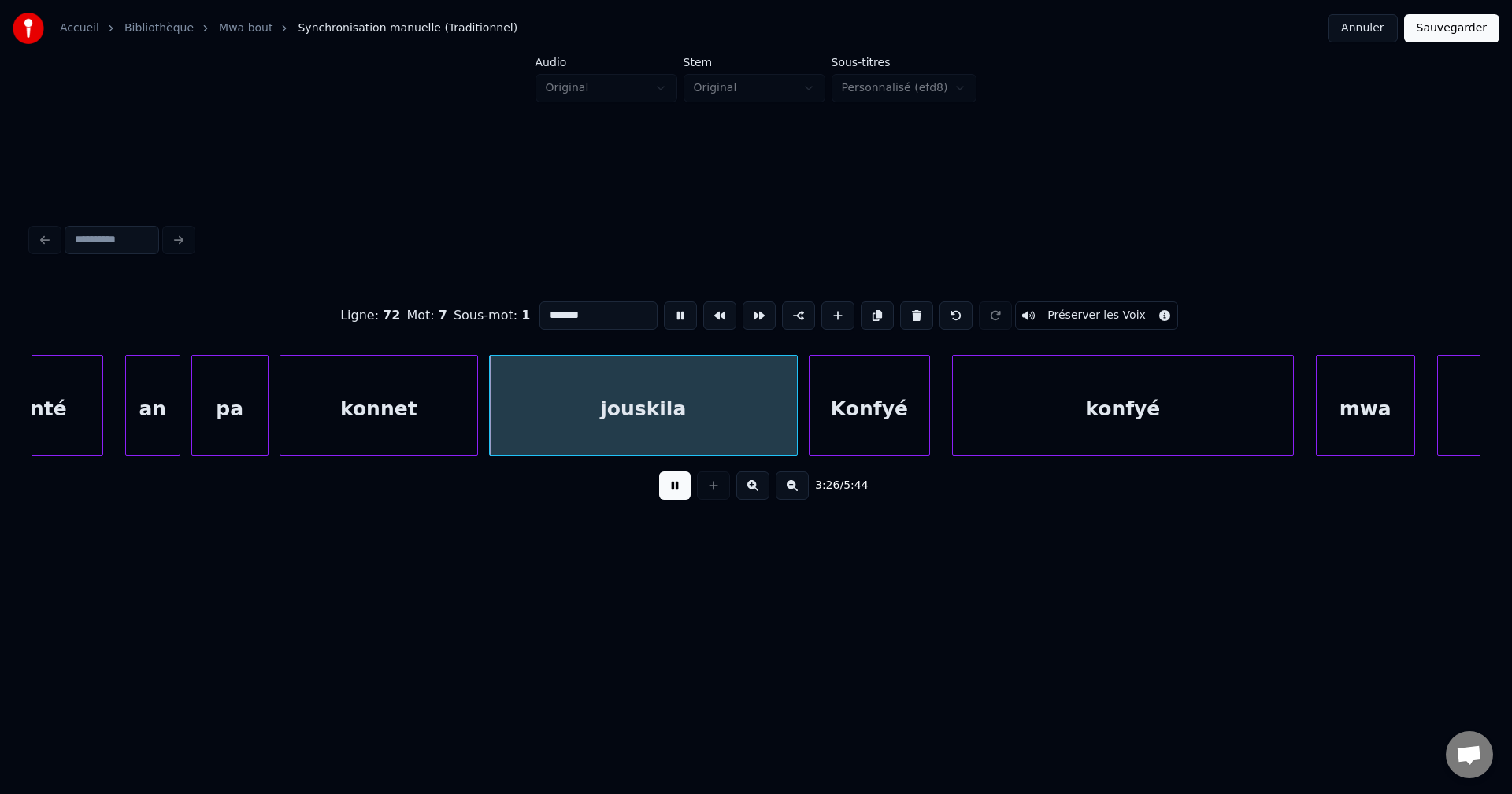
type input "********"
click at [669, 486] on button at bounding box center [675, 485] width 31 height 29
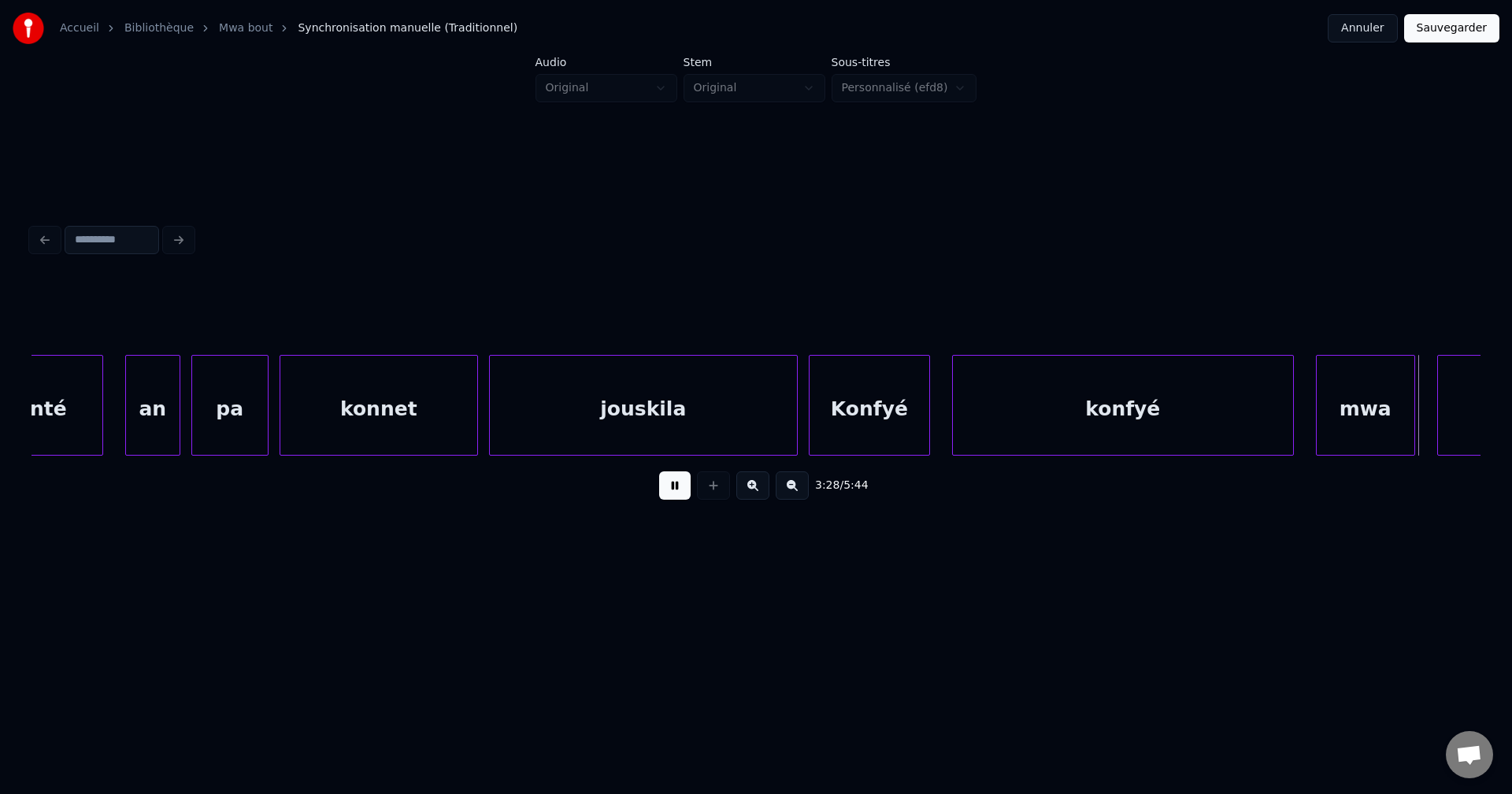
click at [669, 486] on button at bounding box center [675, 485] width 31 height 29
click at [602, 415] on div "jouskila" at bounding box center [644, 409] width 307 height 107
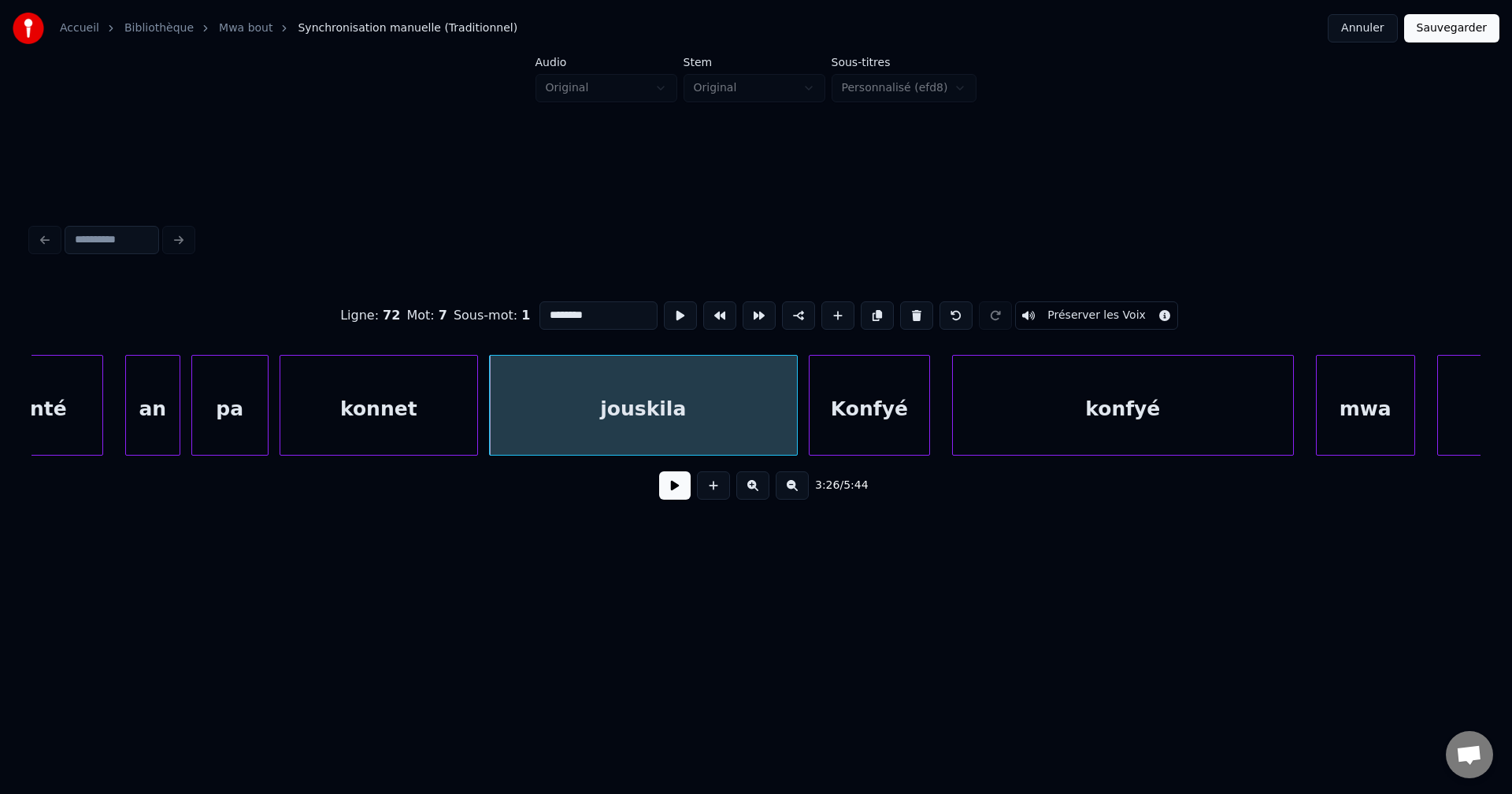
click at [670, 498] on button at bounding box center [675, 485] width 31 height 29
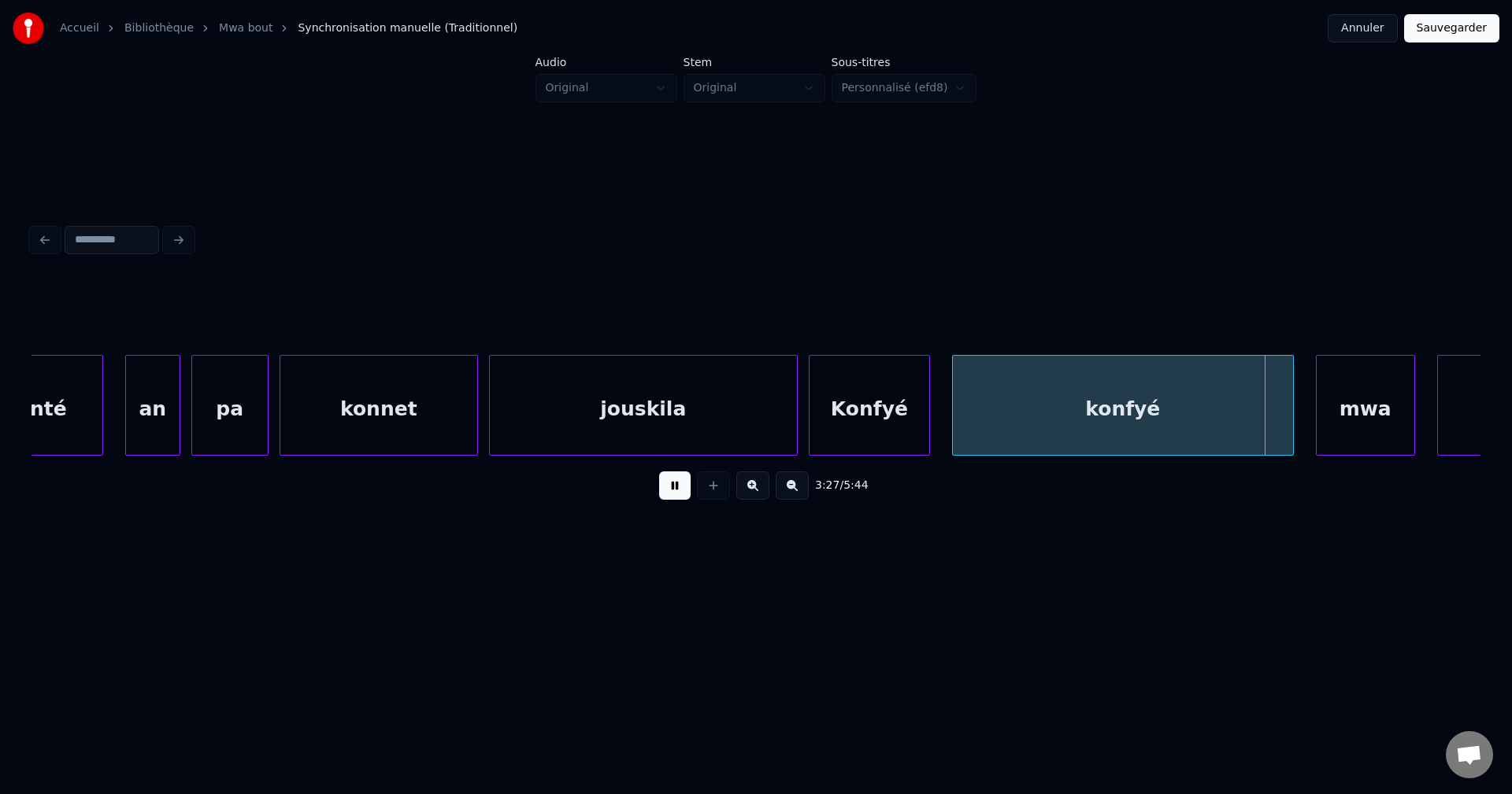
click at [670, 497] on button at bounding box center [675, 485] width 31 height 29
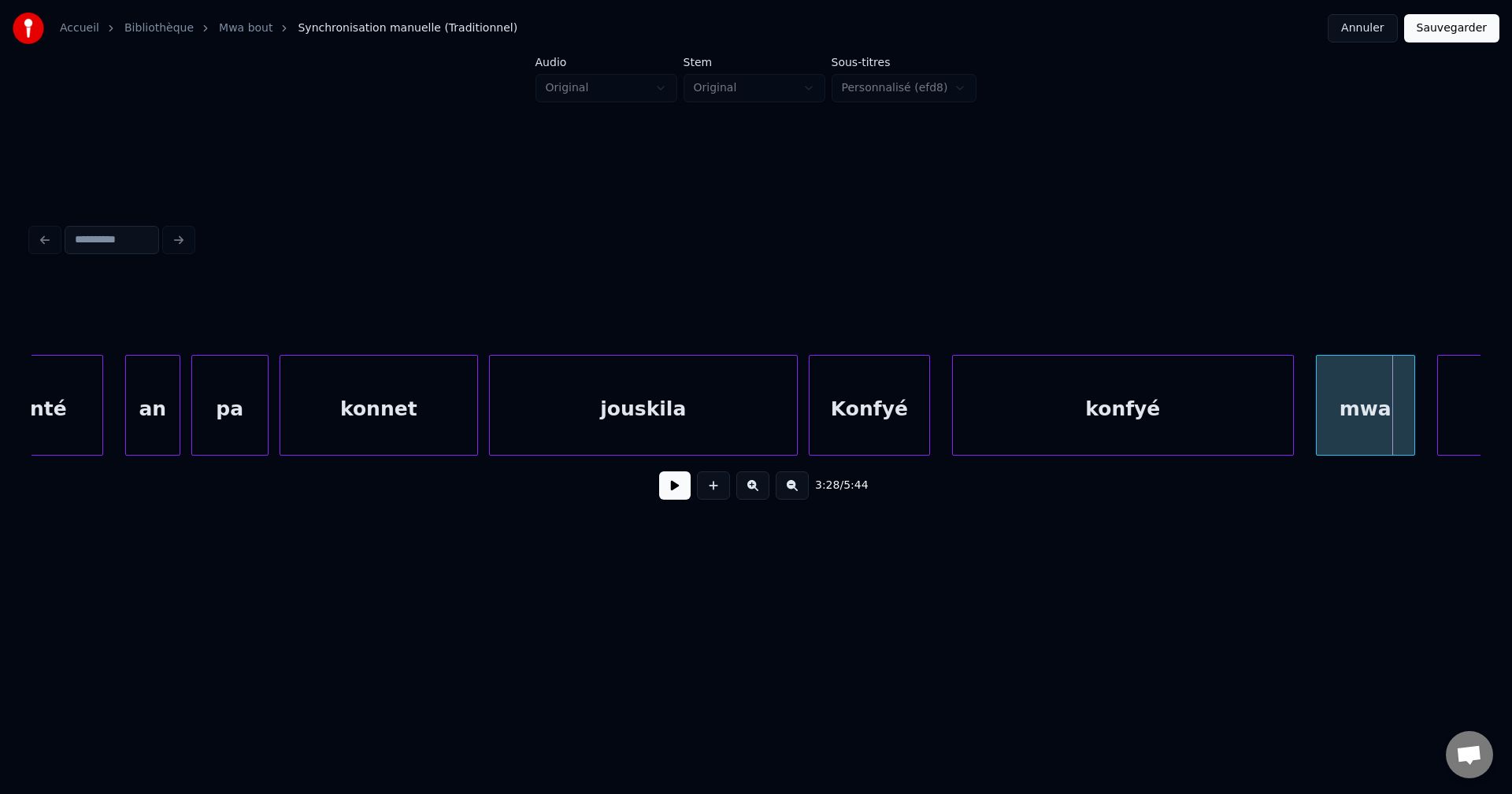
click at [1019, 411] on div "konfyé" at bounding box center [1122, 409] width 340 height 107
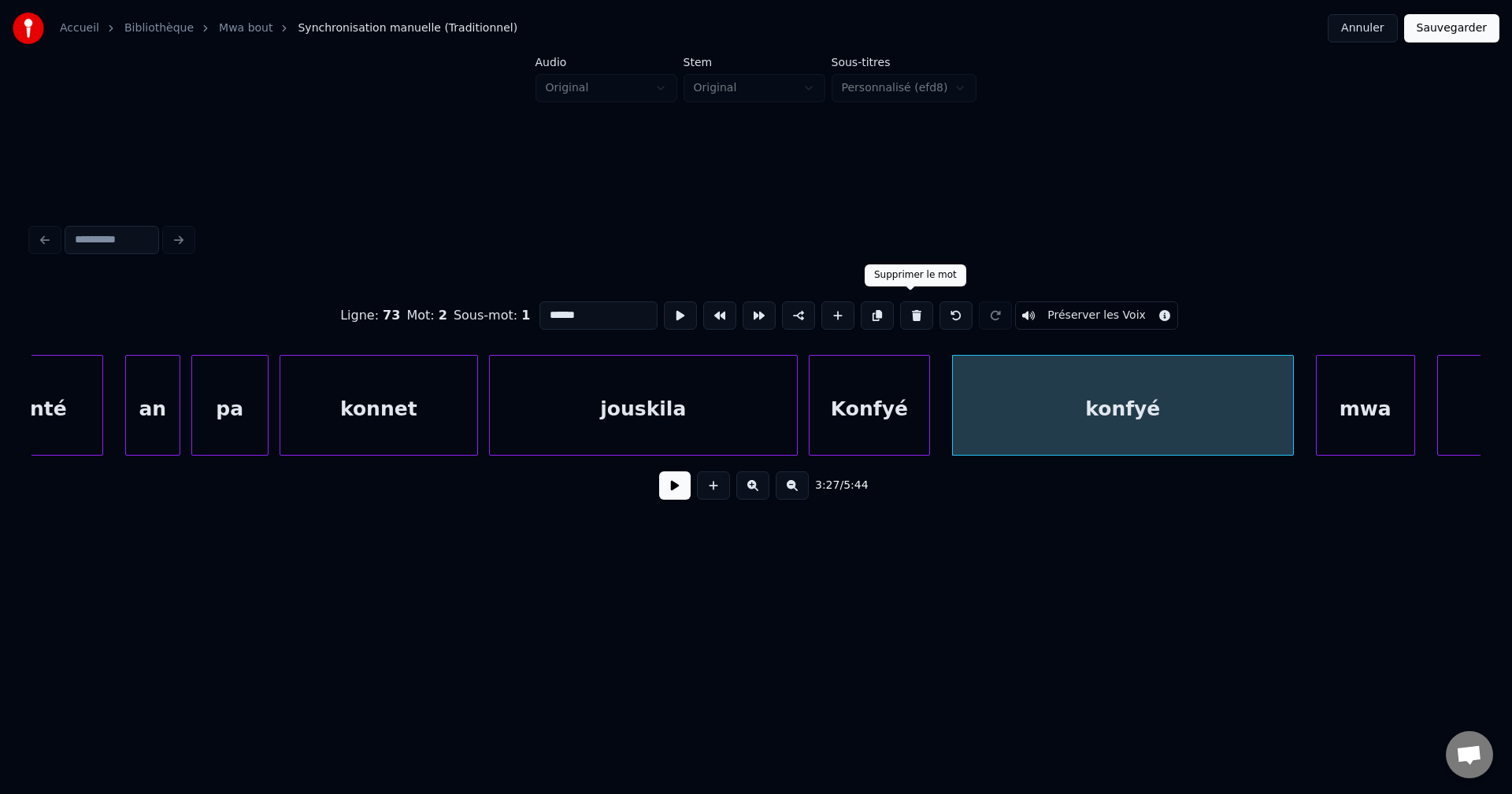
click at [913, 305] on button at bounding box center [917, 316] width 33 height 29
type input "******"
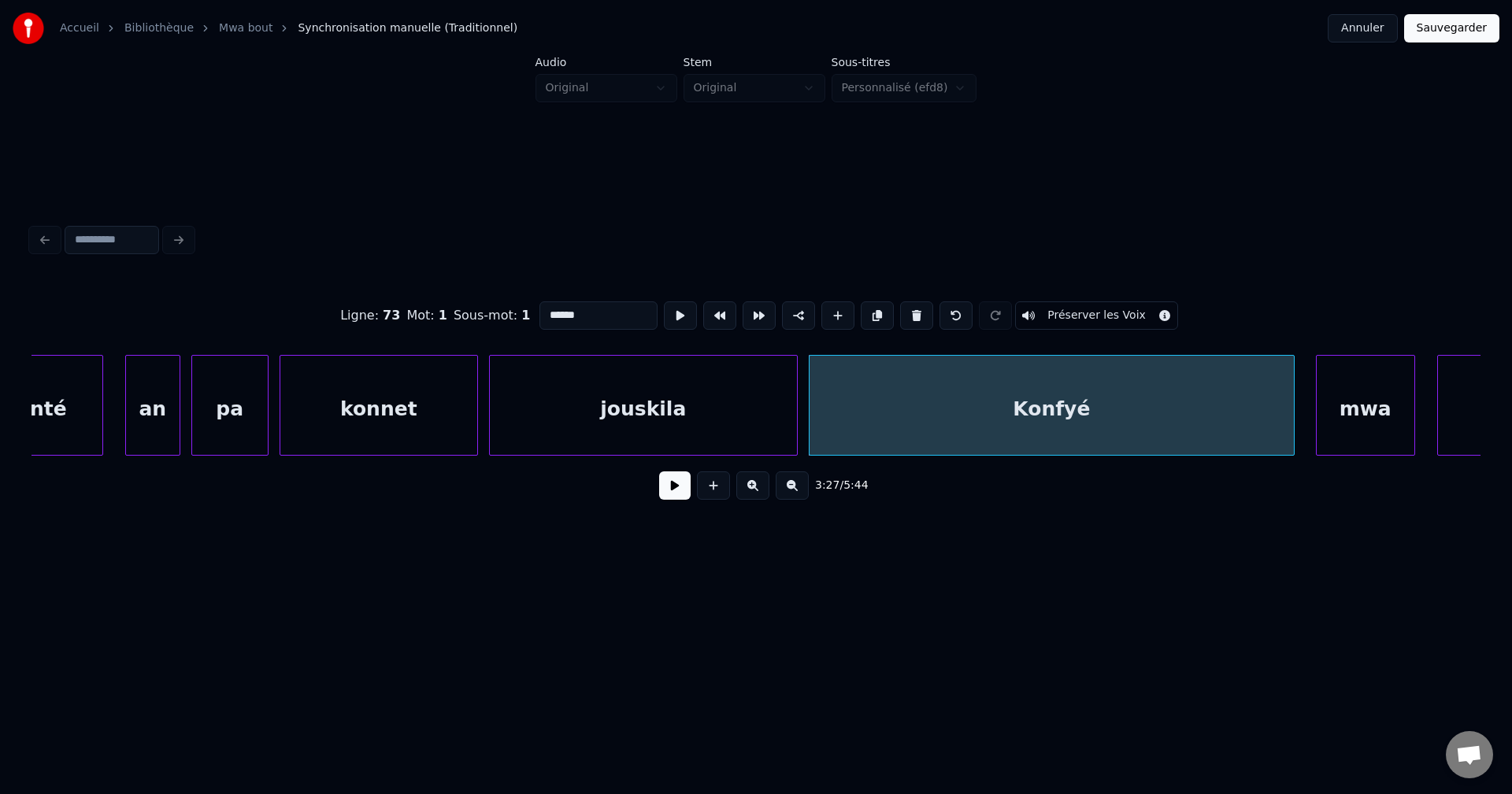
click at [1292, 411] on div at bounding box center [1291, 404] width 5 height 99
click at [667, 490] on button at bounding box center [675, 485] width 31 height 29
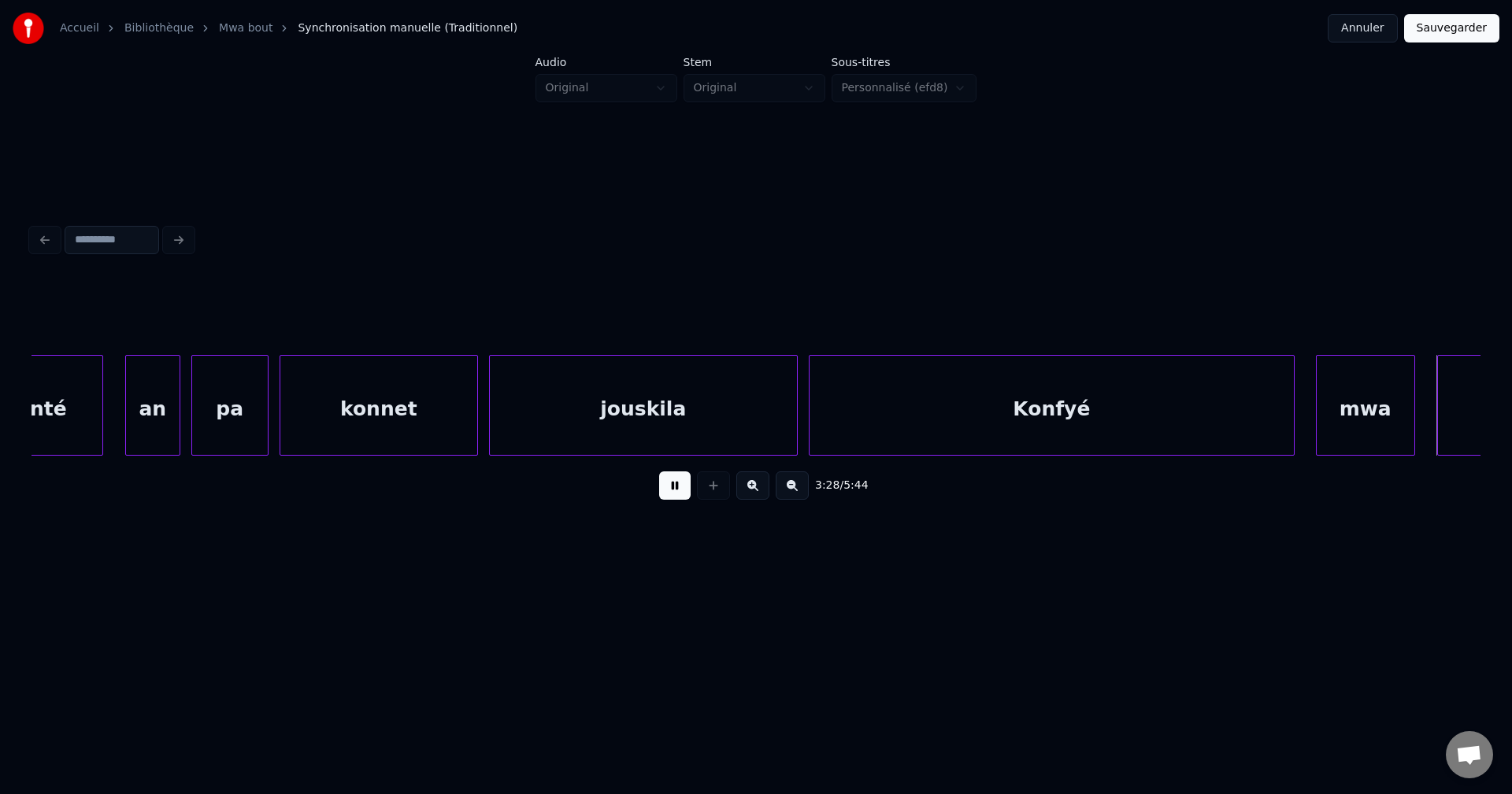
click at [670, 489] on button at bounding box center [675, 485] width 31 height 29
click at [1361, 403] on div "mwa" at bounding box center [1365, 409] width 97 height 107
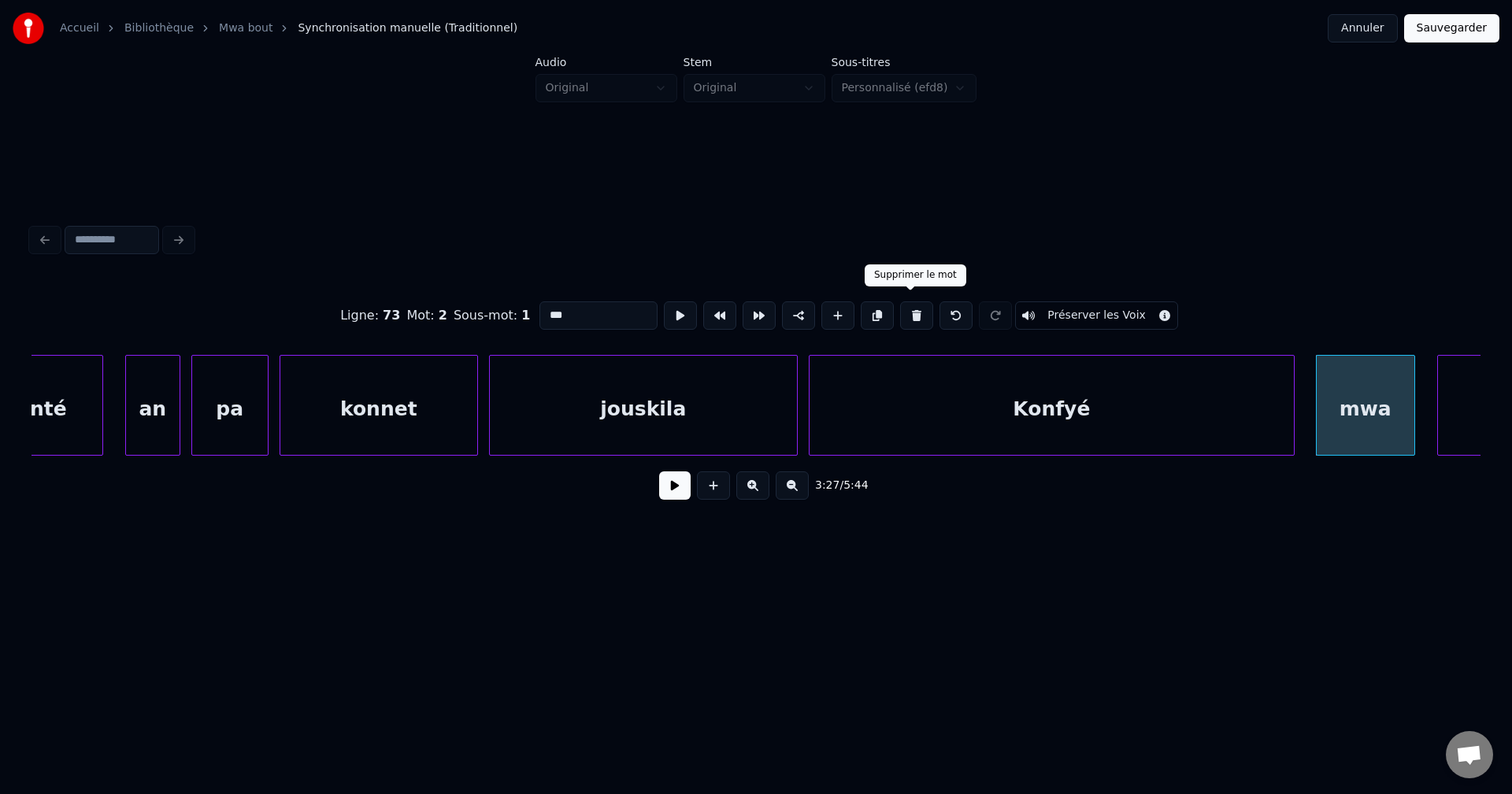
click at [912, 308] on button at bounding box center [917, 316] width 33 height 29
type input "******"
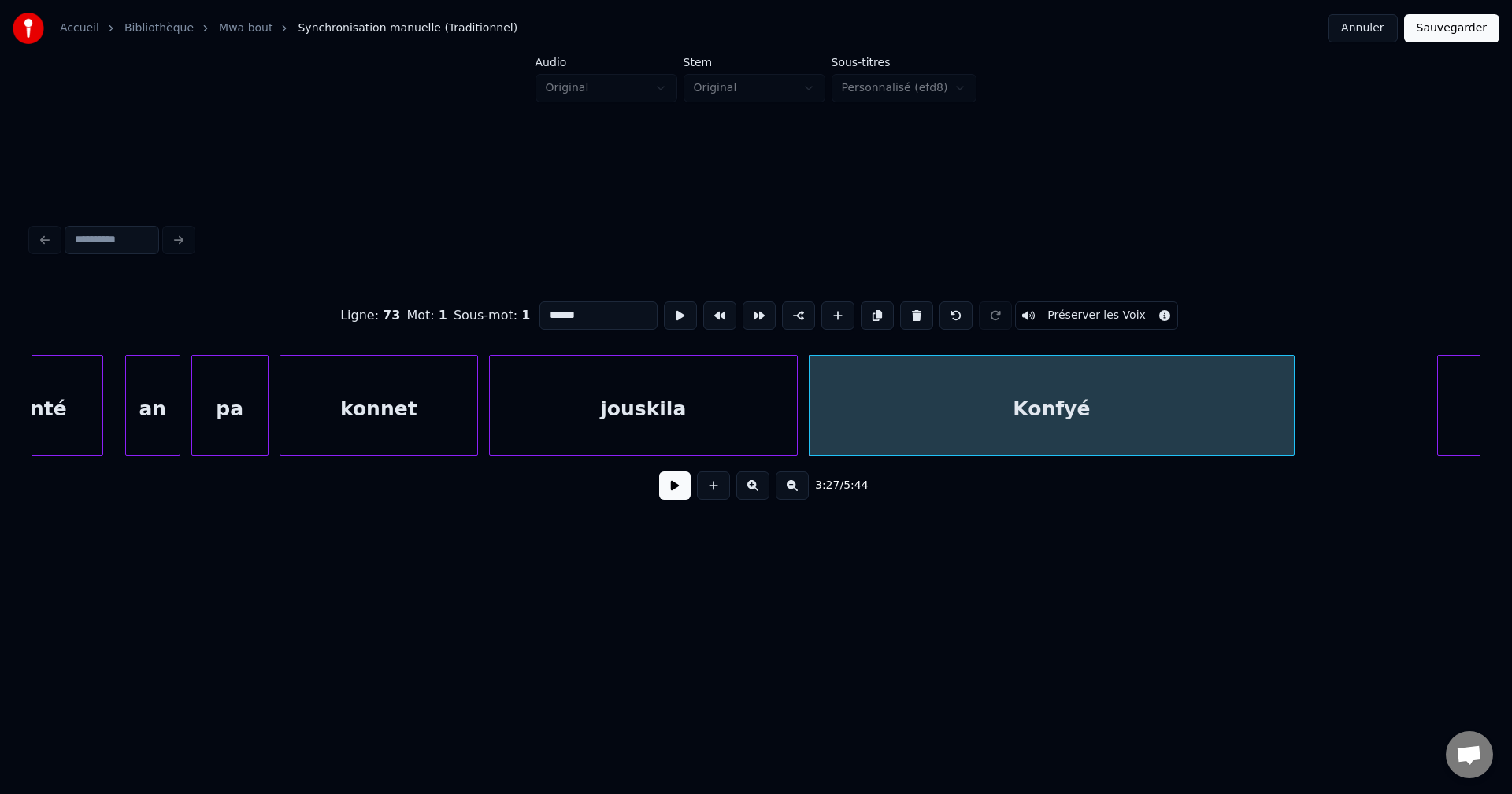
click at [675, 491] on button at bounding box center [675, 485] width 31 height 29
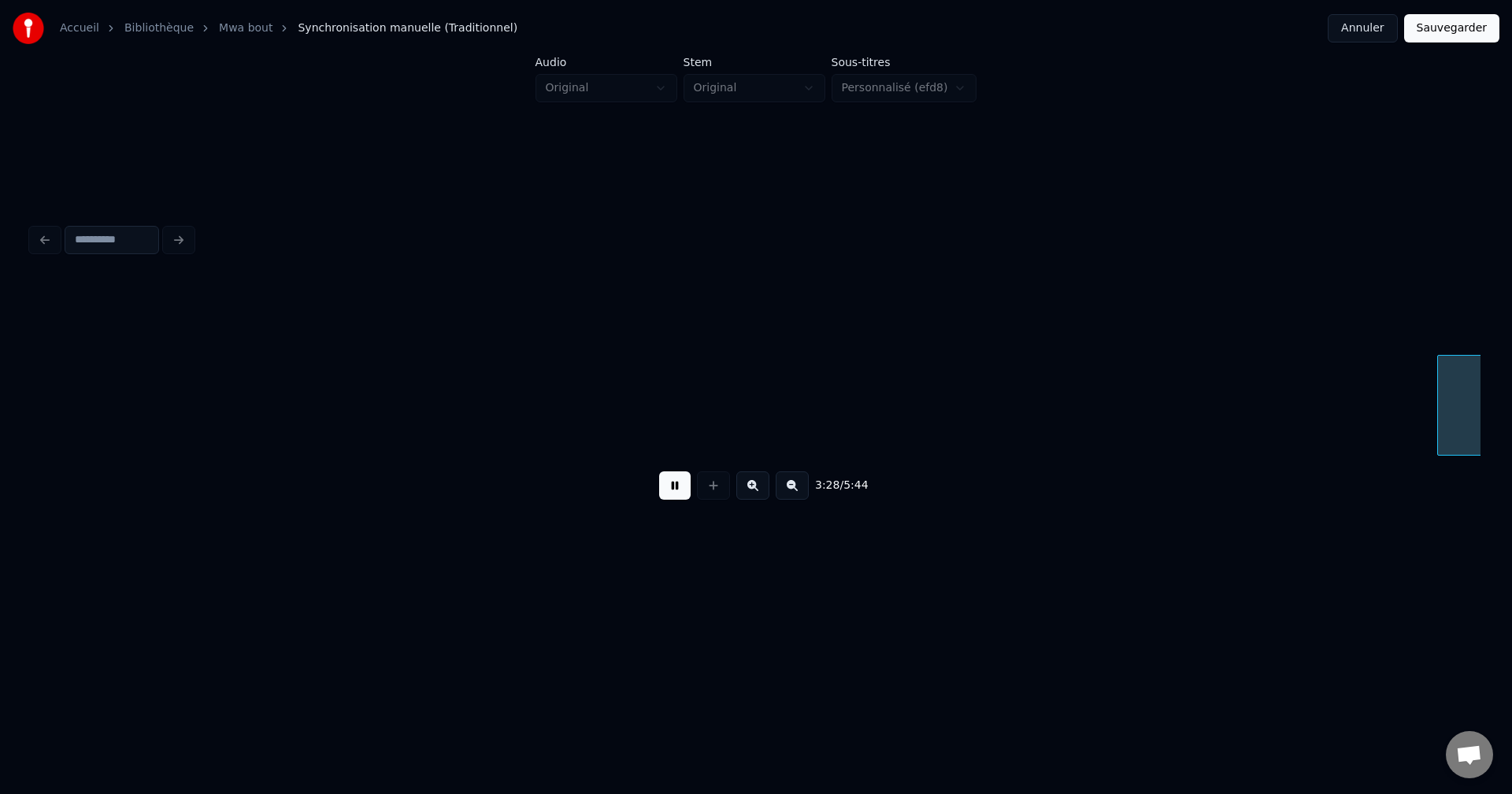
scroll to position [0, 114784]
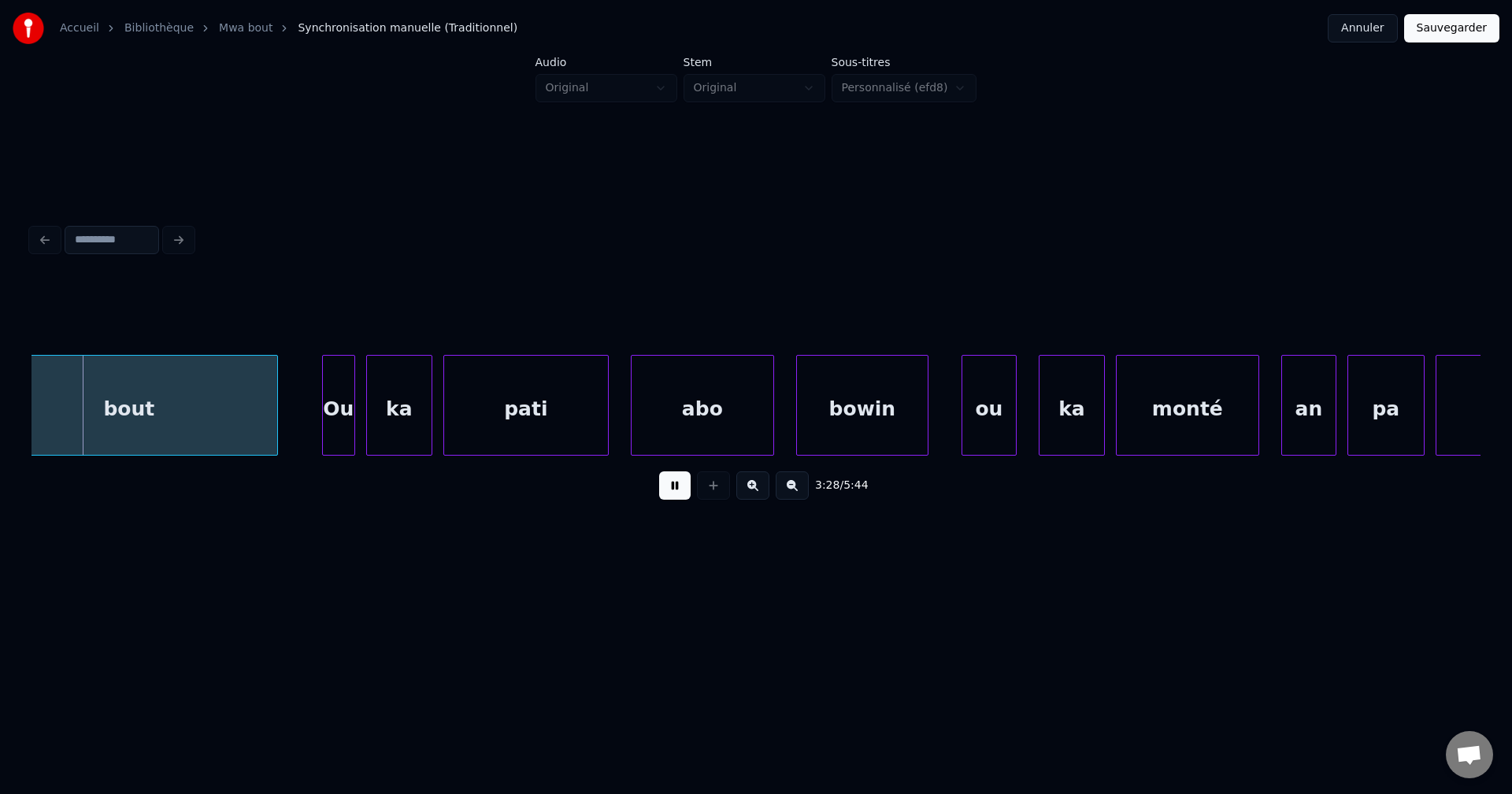
click at [679, 482] on button at bounding box center [675, 485] width 31 height 29
click at [235, 421] on div "bout" at bounding box center [130, 409] width 296 height 107
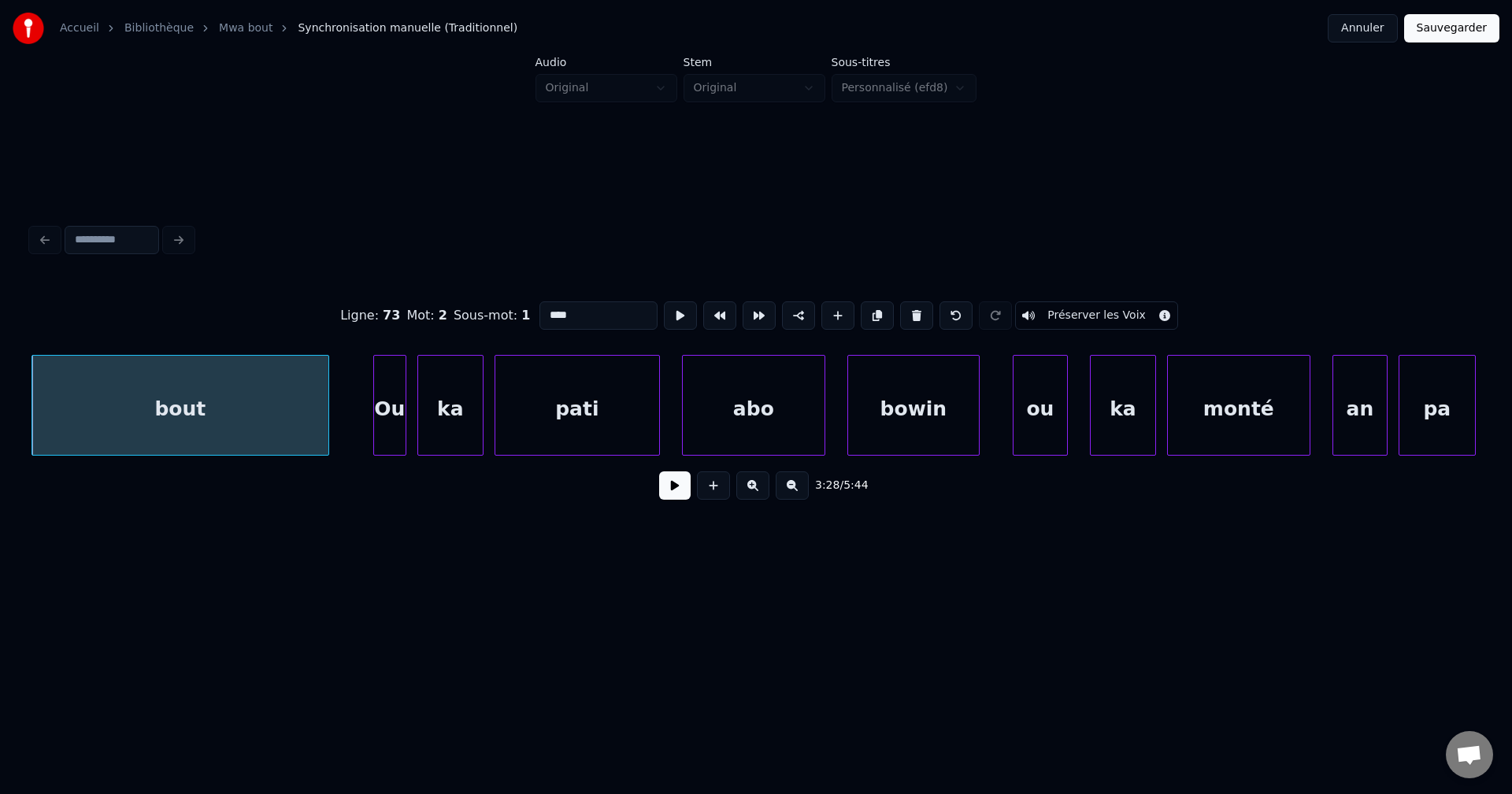
click at [541, 311] on input "****" at bounding box center [598, 316] width 119 height 29
type input "**********"
click at [678, 483] on button at bounding box center [675, 485] width 31 height 29
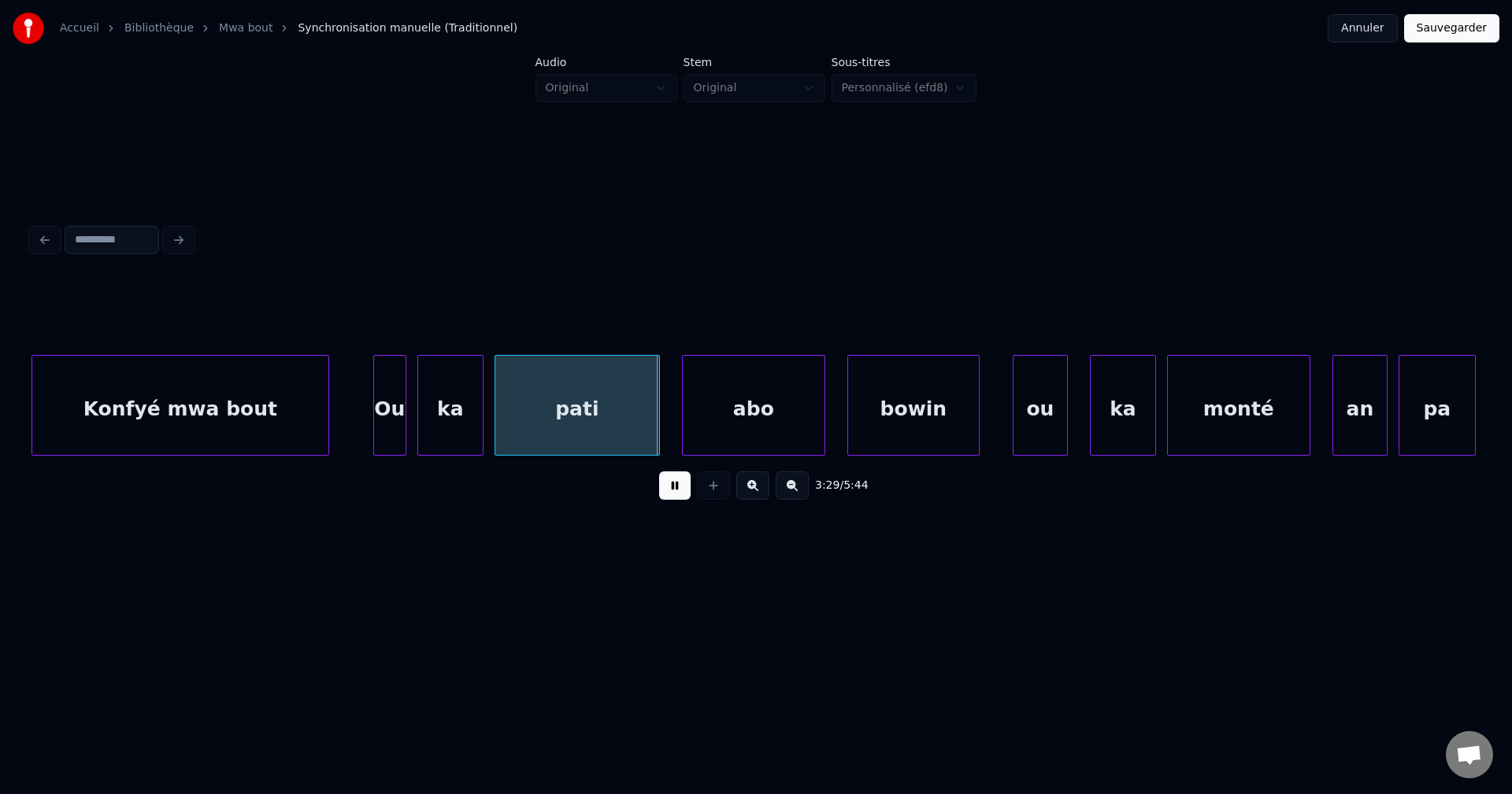
click at [679, 493] on button at bounding box center [675, 485] width 31 height 29
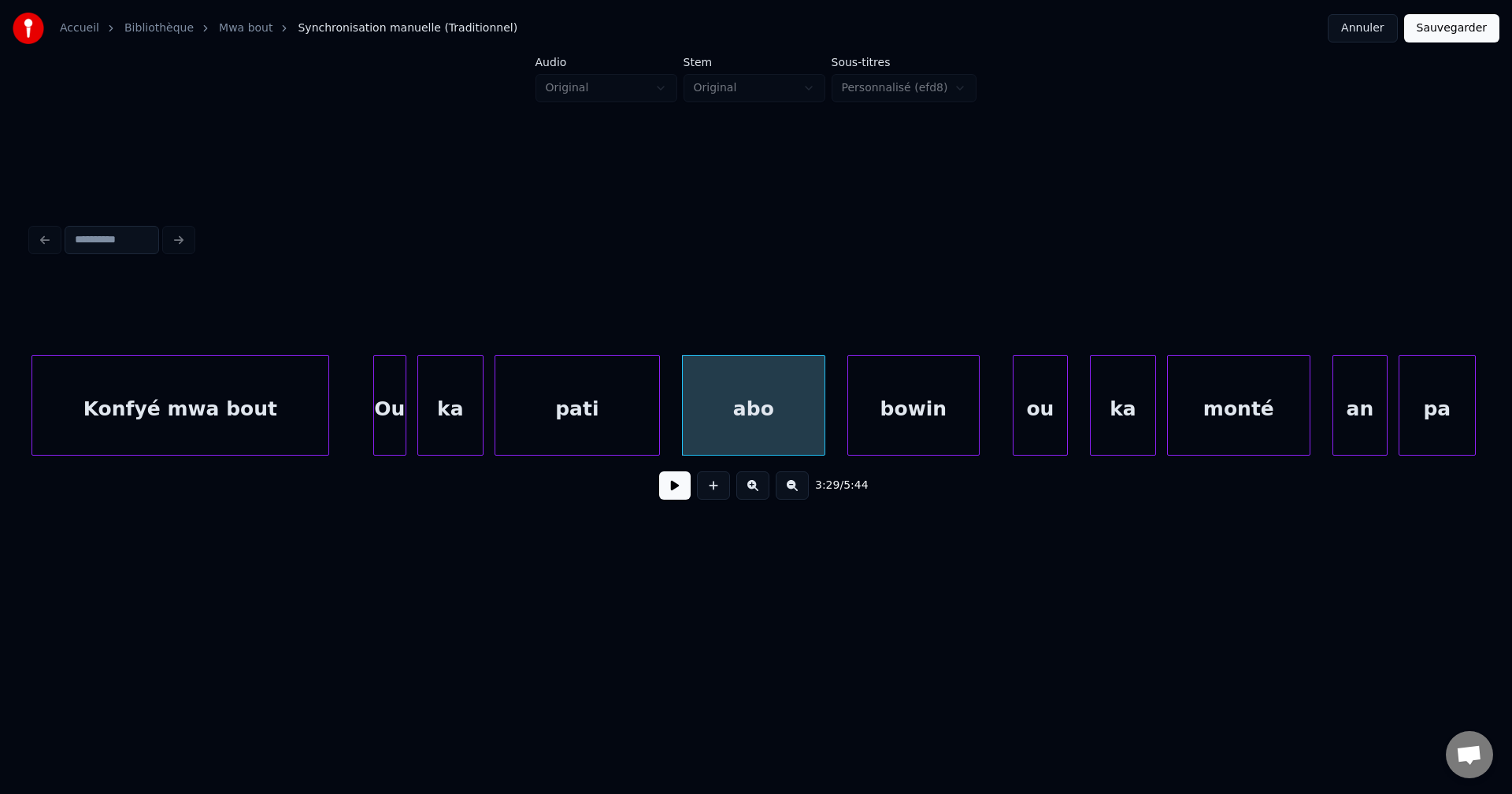
click at [381, 415] on div "Ou" at bounding box center [390, 409] width 31 height 107
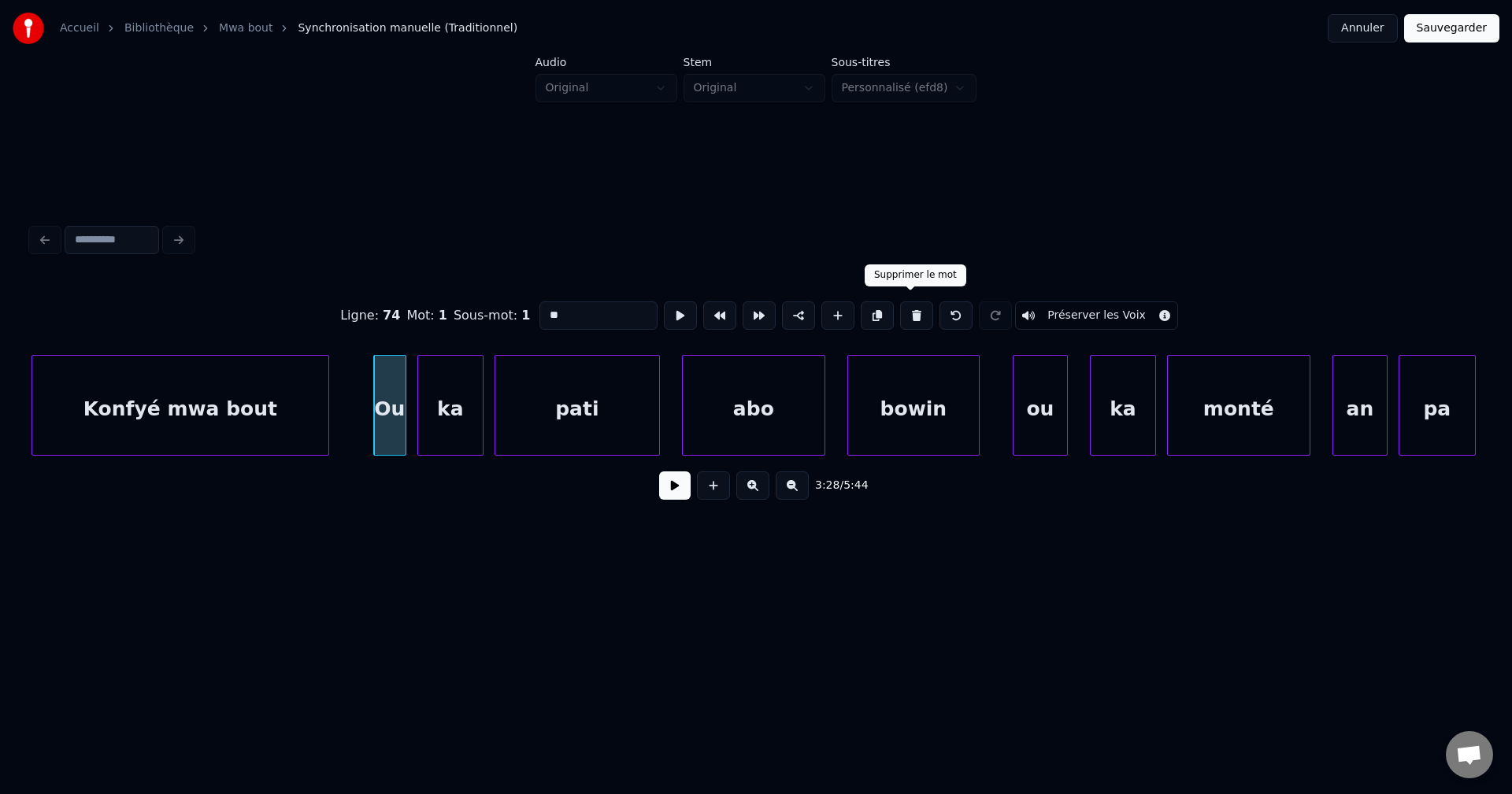
click at [911, 307] on button at bounding box center [917, 316] width 33 height 29
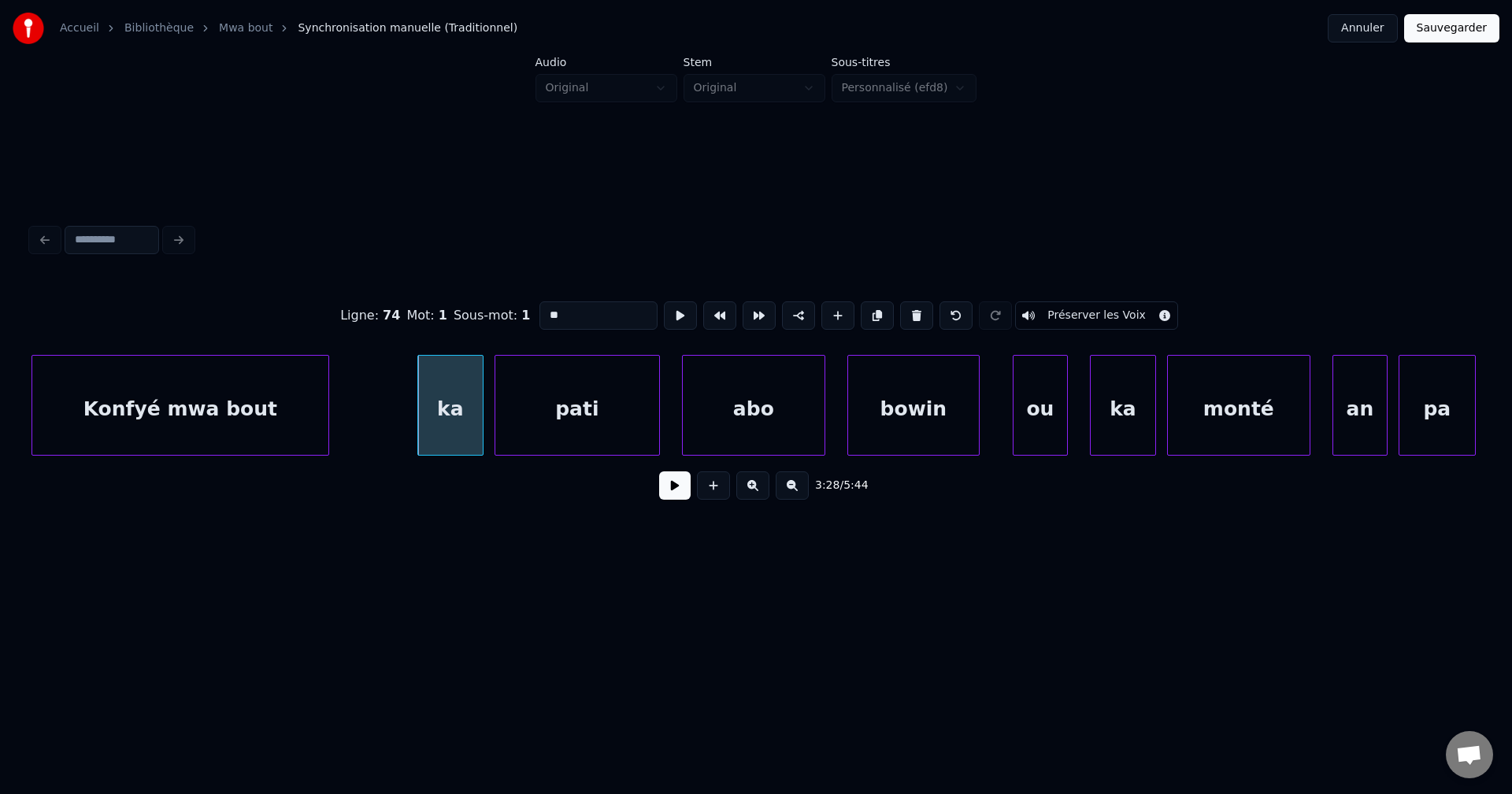
click at [911, 307] on button at bounding box center [917, 316] width 33 height 29
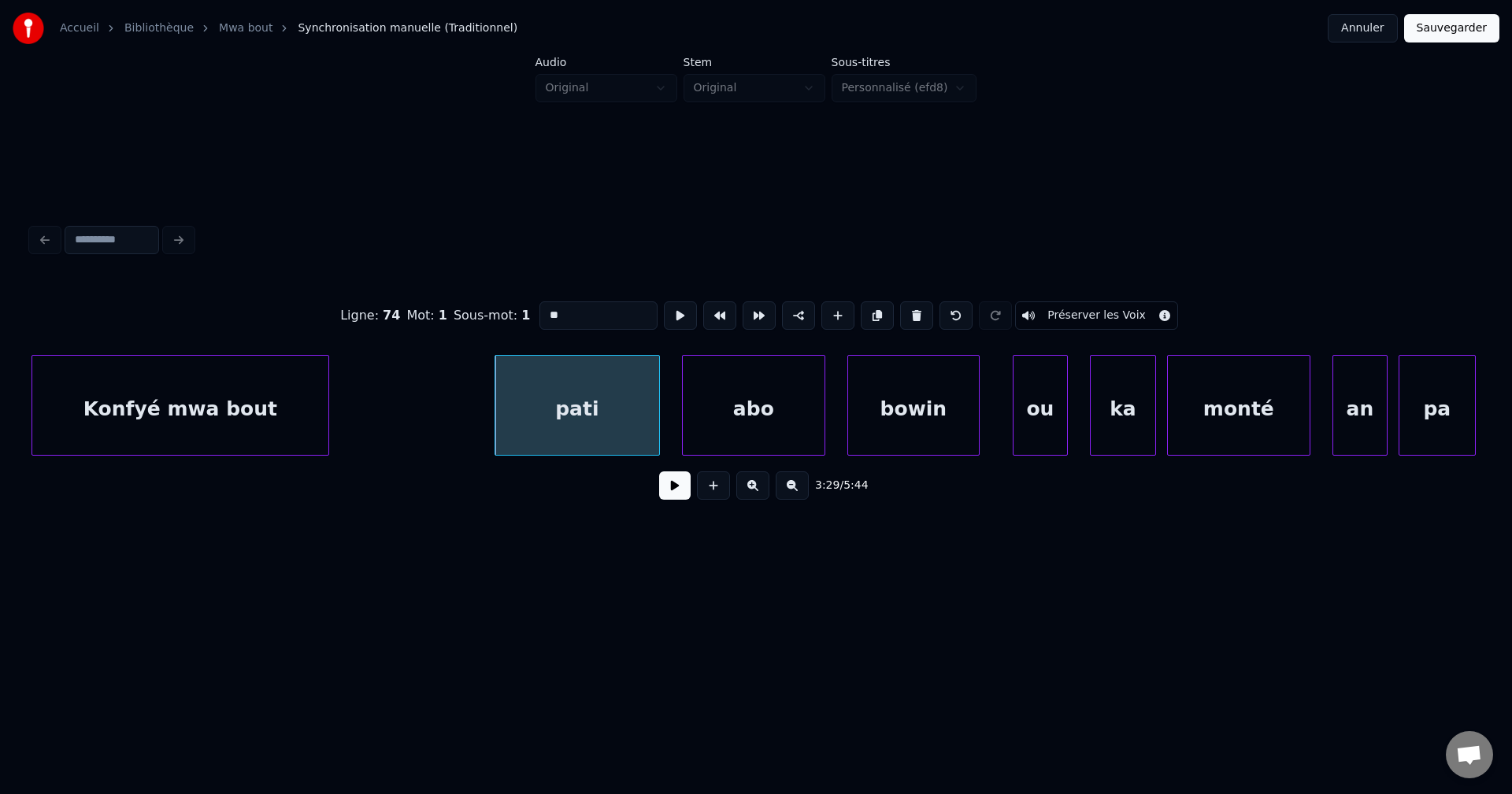
type input "****"
click at [322, 405] on div "Konfyé mwa bout" at bounding box center [181, 409] width 296 height 107
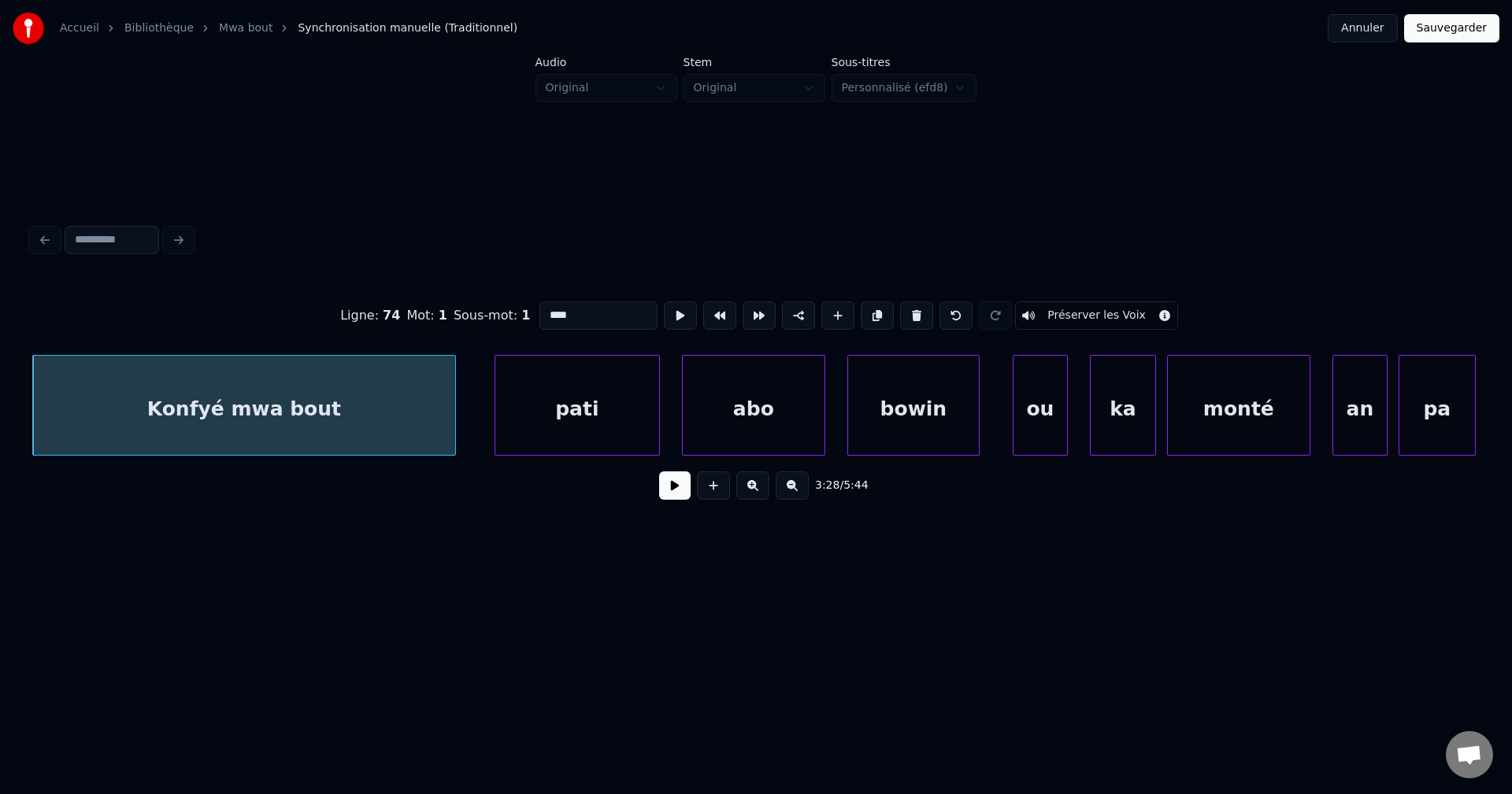
click at [455, 409] on div at bounding box center [452, 404] width 5 height 99
click at [676, 500] on button at bounding box center [675, 485] width 31 height 29
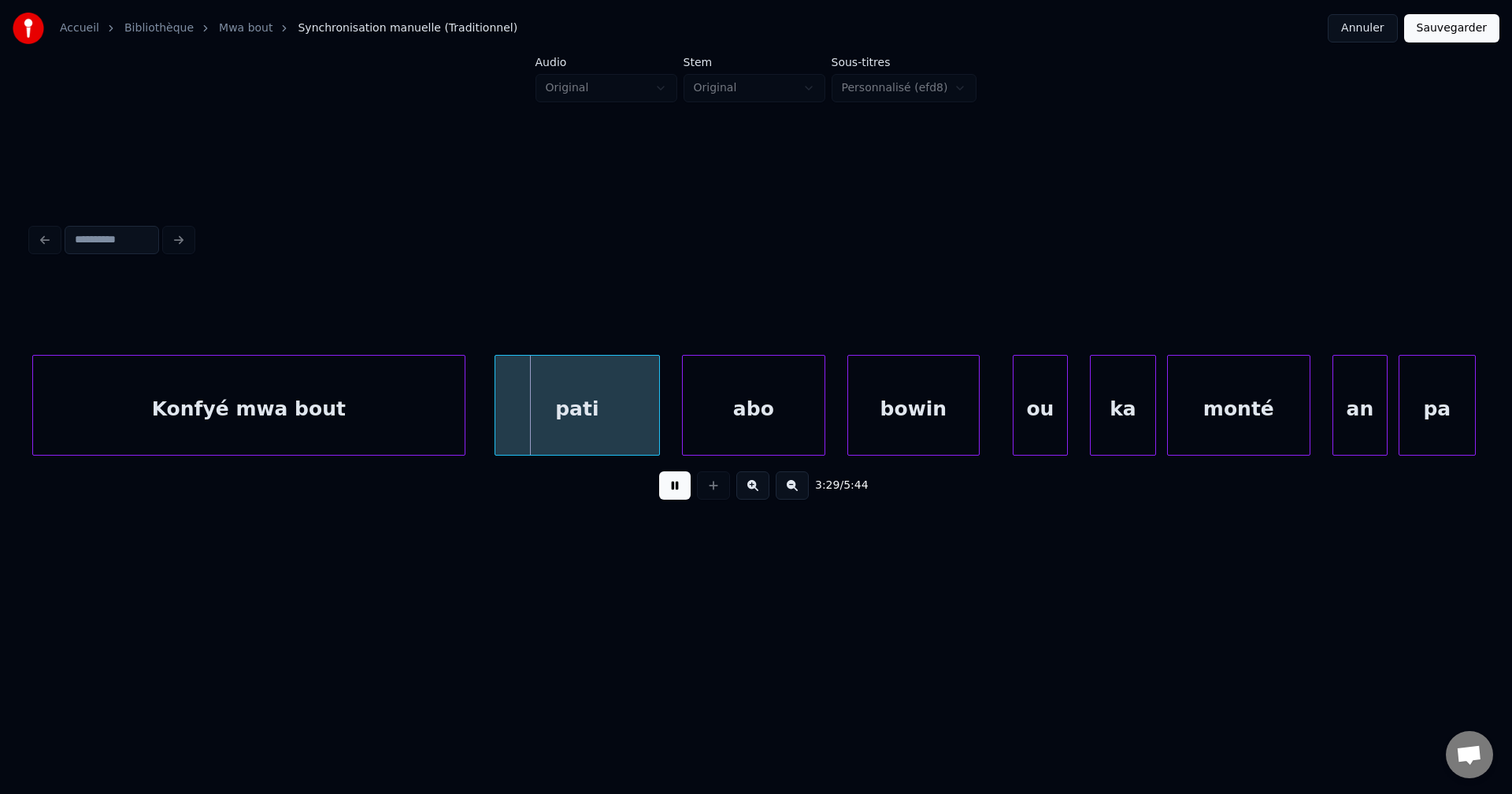
click at [682, 495] on button at bounding box center [675, 485] width 31 height 29
click at [597, 427] on div "pati" at bounding box center [577, 409] width 164 height 107
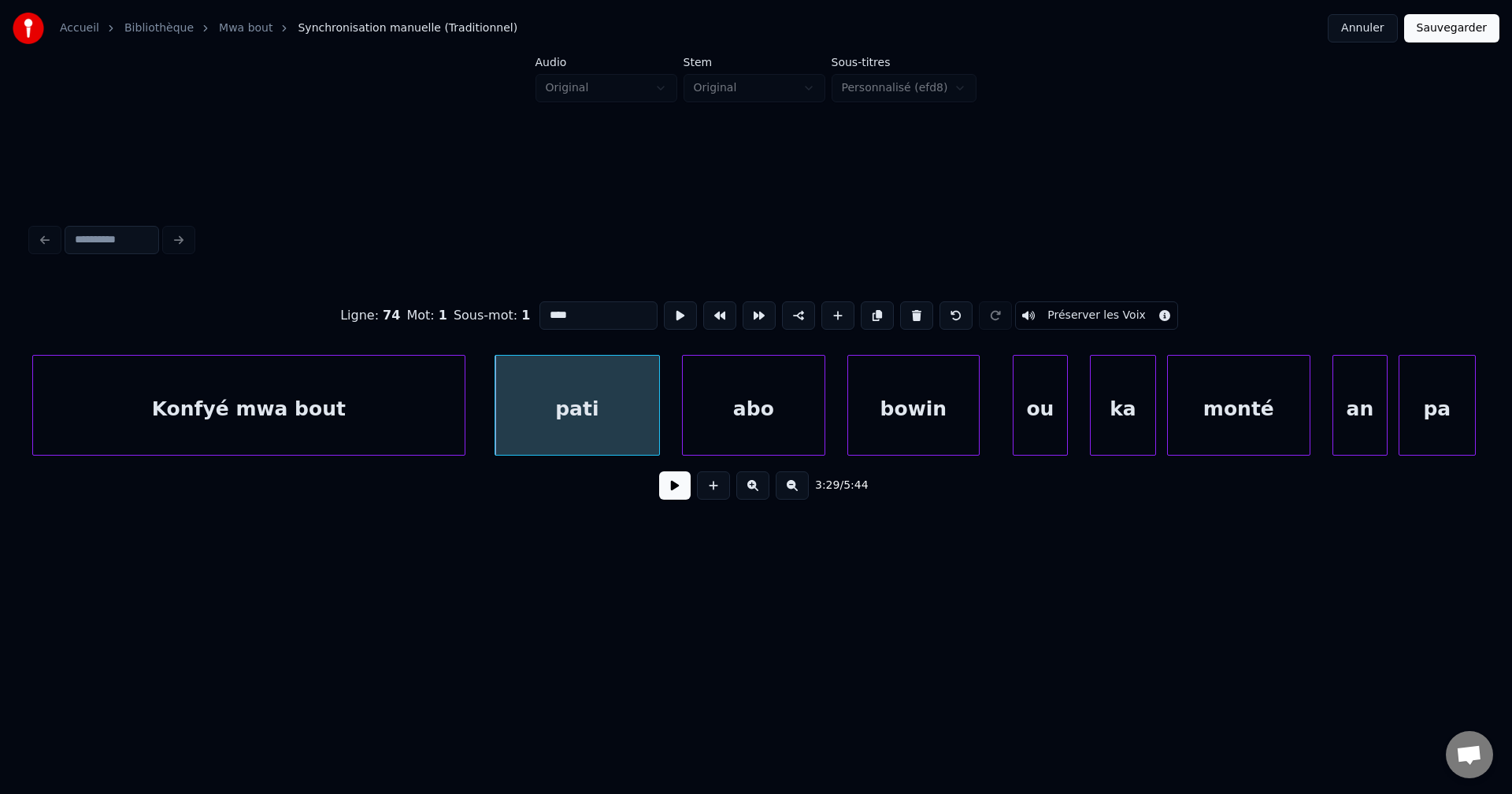
click at [539, 304] on input "****" at bounding box center [598, 316] width 119 height 29
type input "**********"
click at [686, 494] on button at bounding box center [675, 485] width 31 height 29
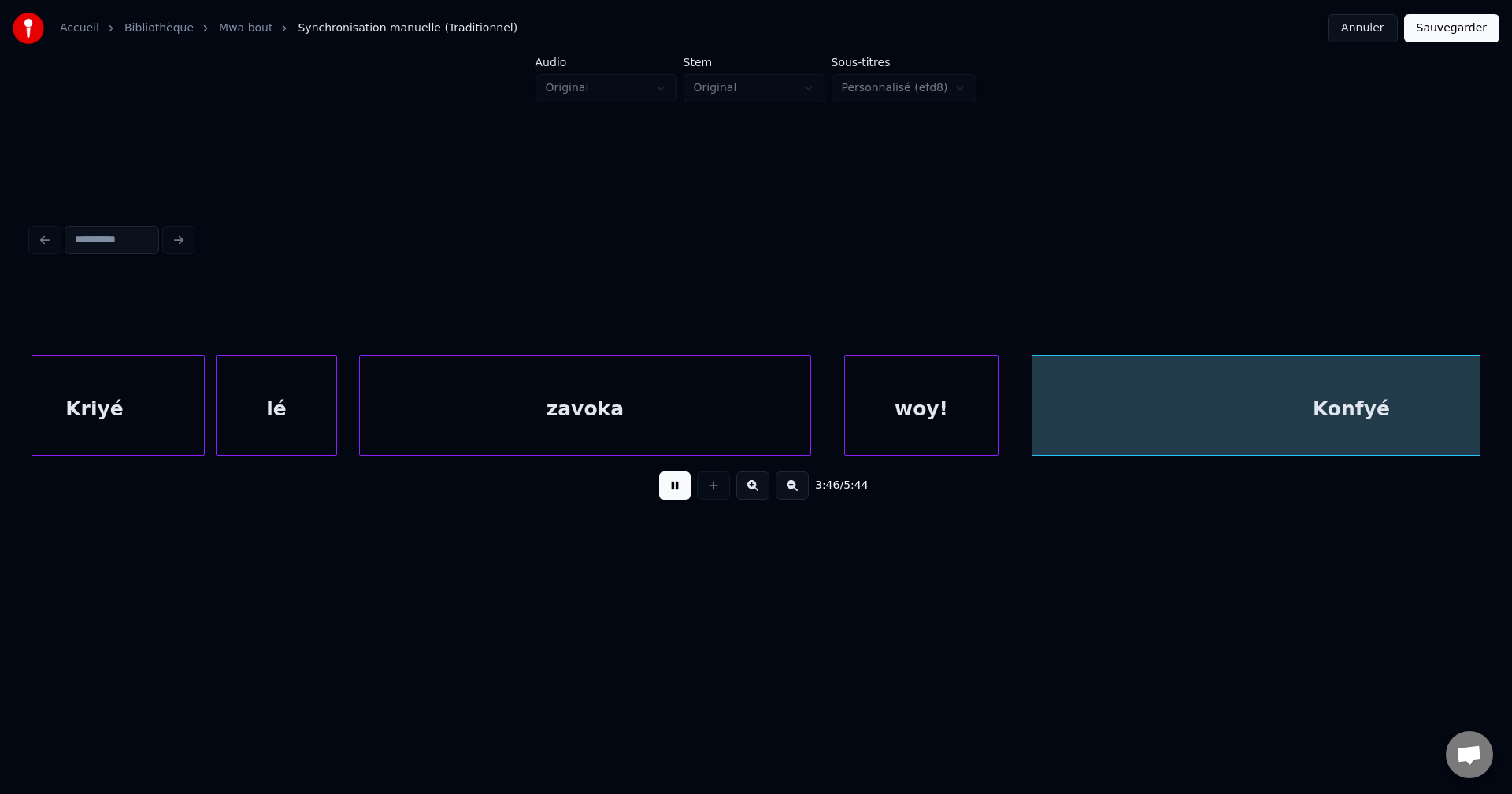
scroll to position [0, 124924]
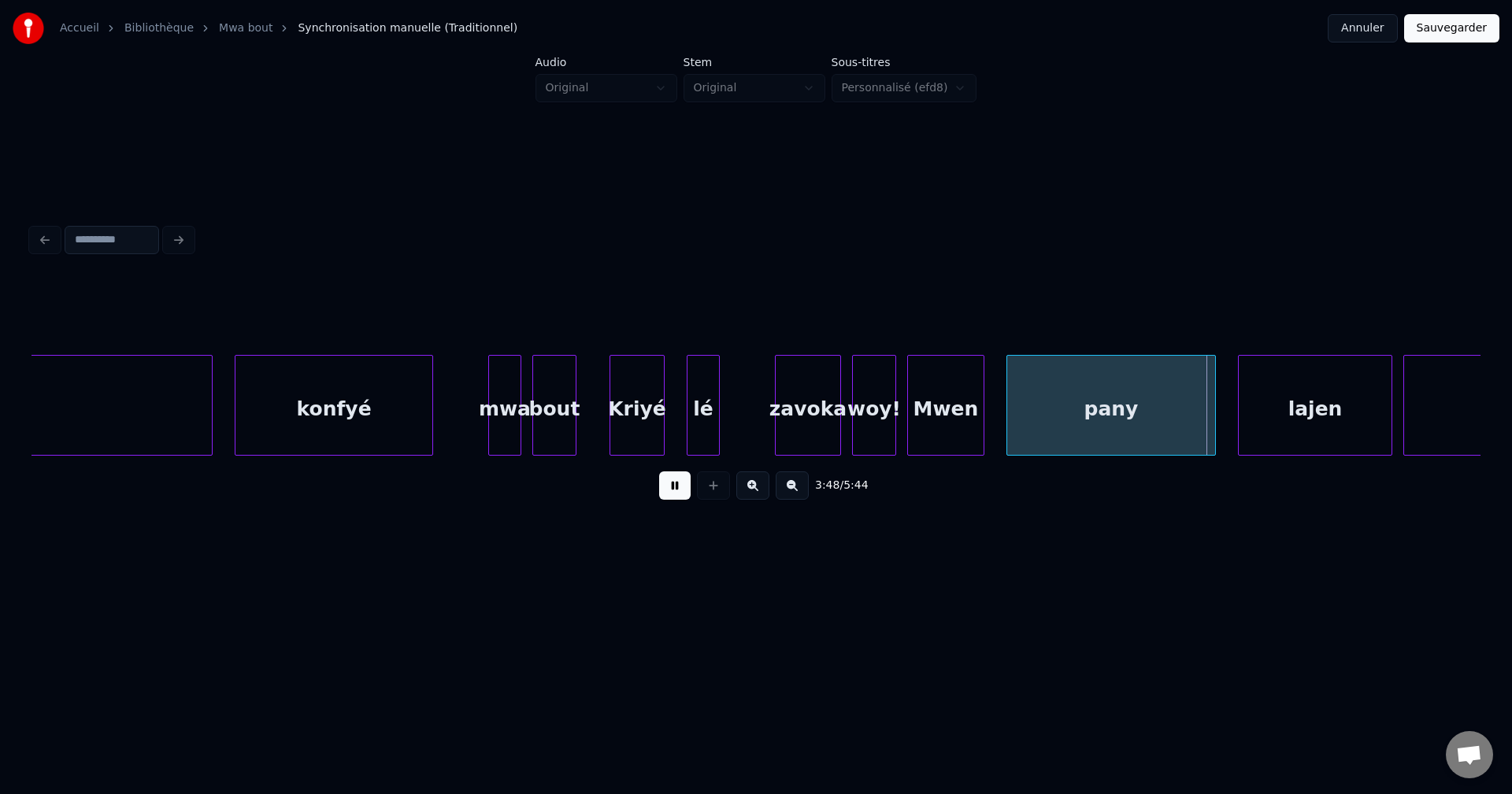
click at [318, 418] on div "konfyé" at bounding box center [333, 409] width 197 height 107
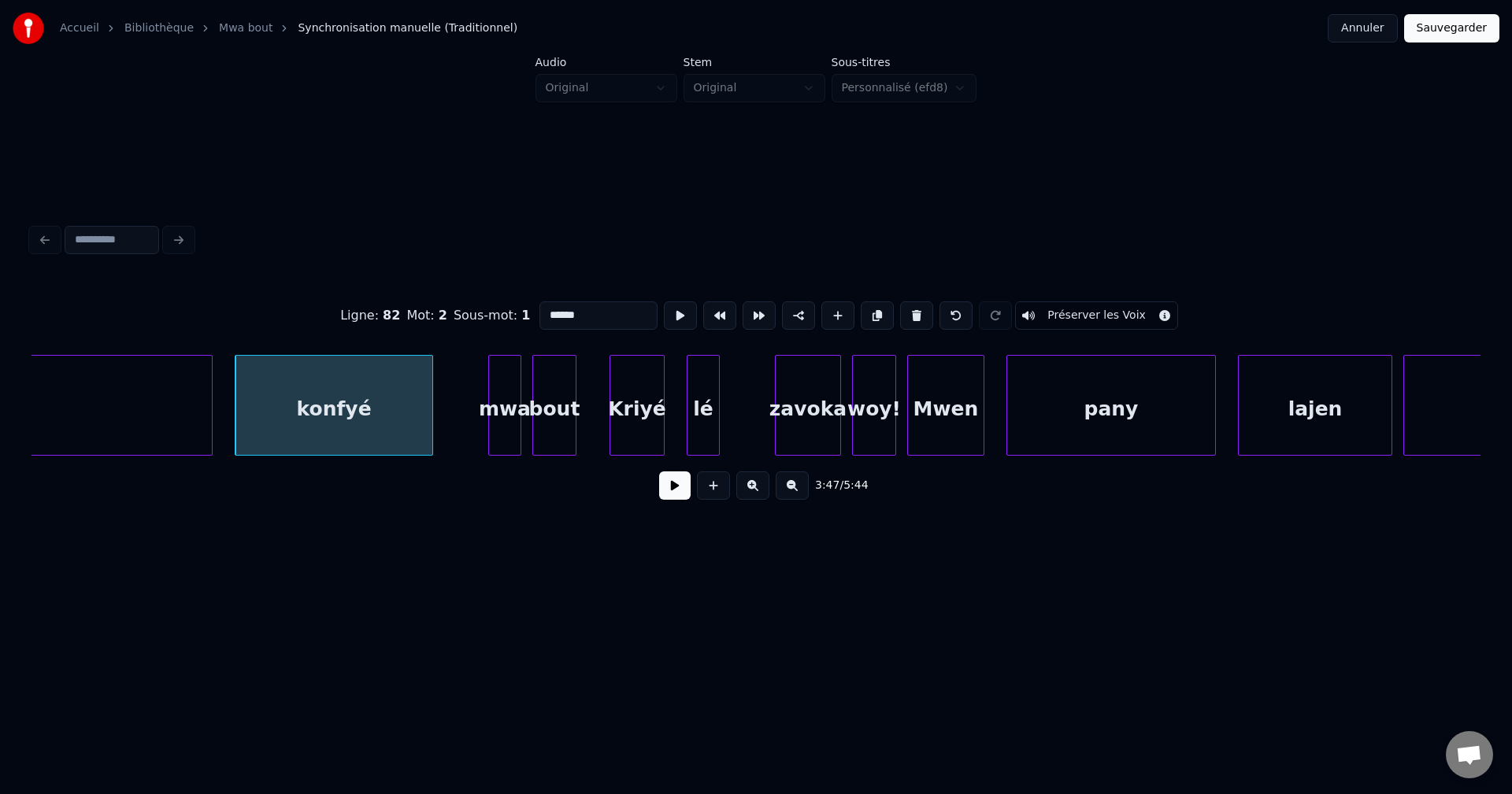
click at [671, 497] on button at bounding box center [675, 485] width 31 height 29
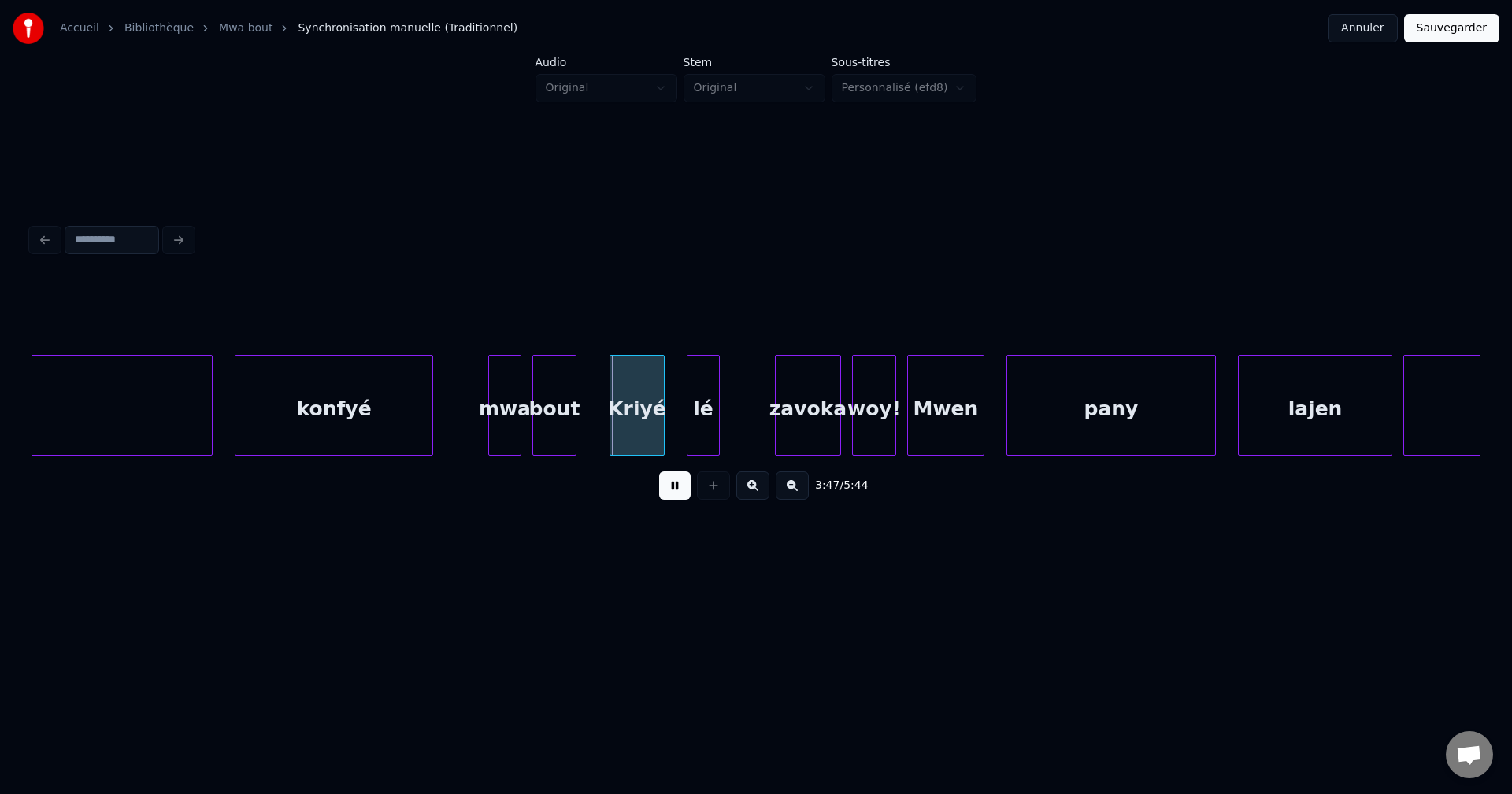
click at [671, 497] on button at bounding box center [675, 485] width 31 height 29
click at [647, 408] on div "Kriyé" at bounding box center [637, 409] width 54 height 107
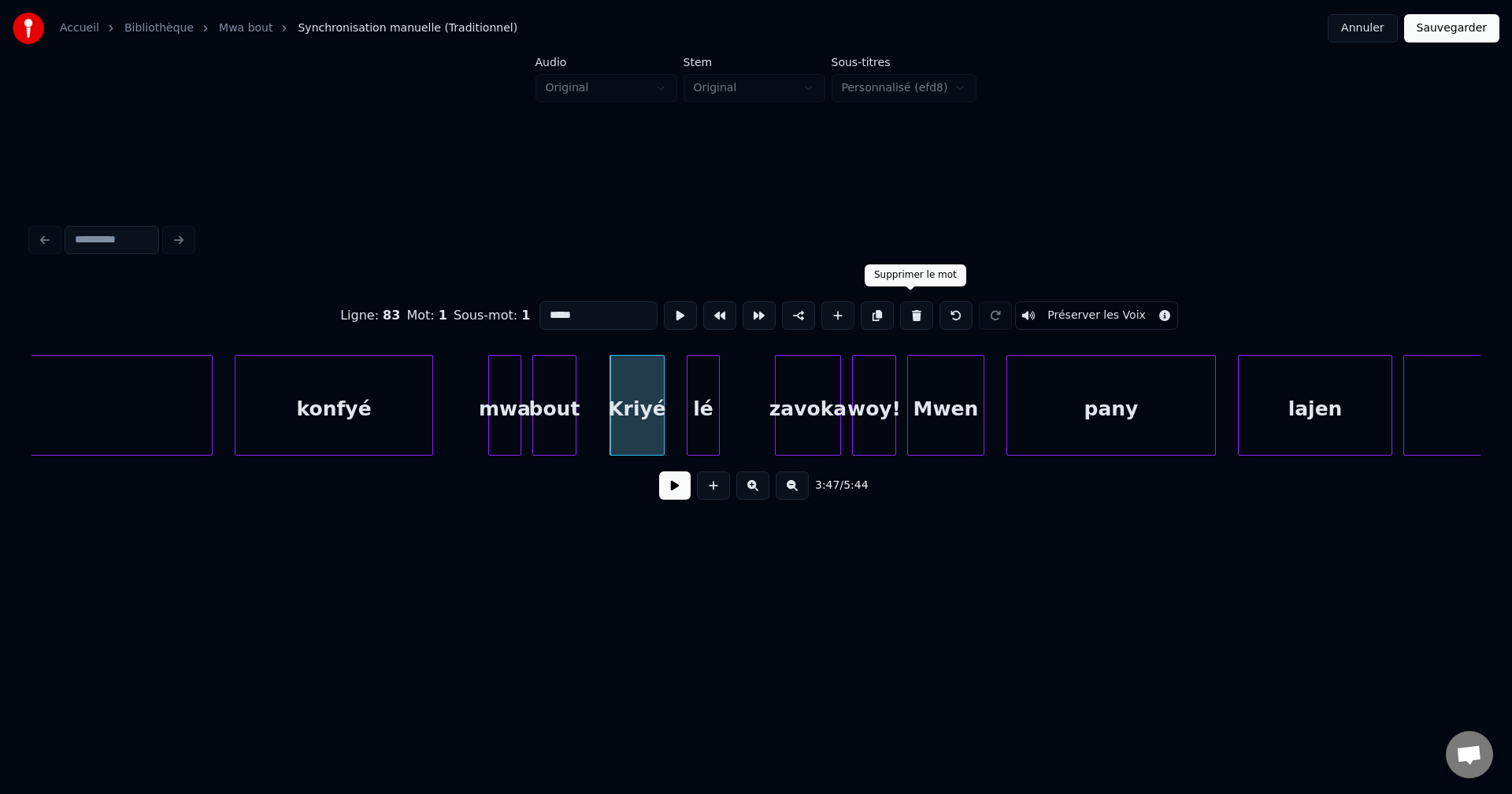
click at [914, 303] on button at bounding box center [917, 316] width 33 height 29
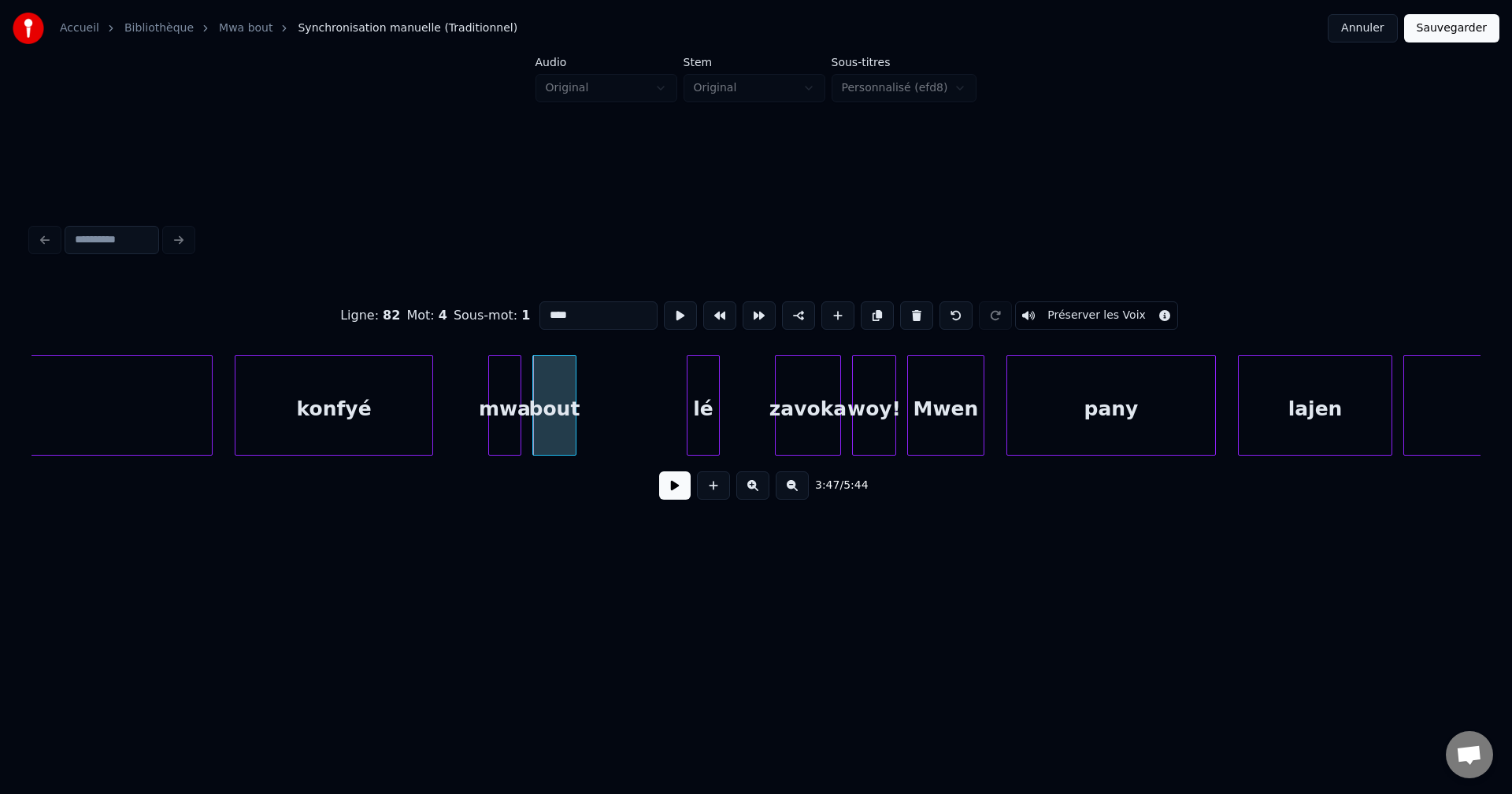
click at [881, 415] on div "woy!" at bounding box center [874, 409] width 43 height 107
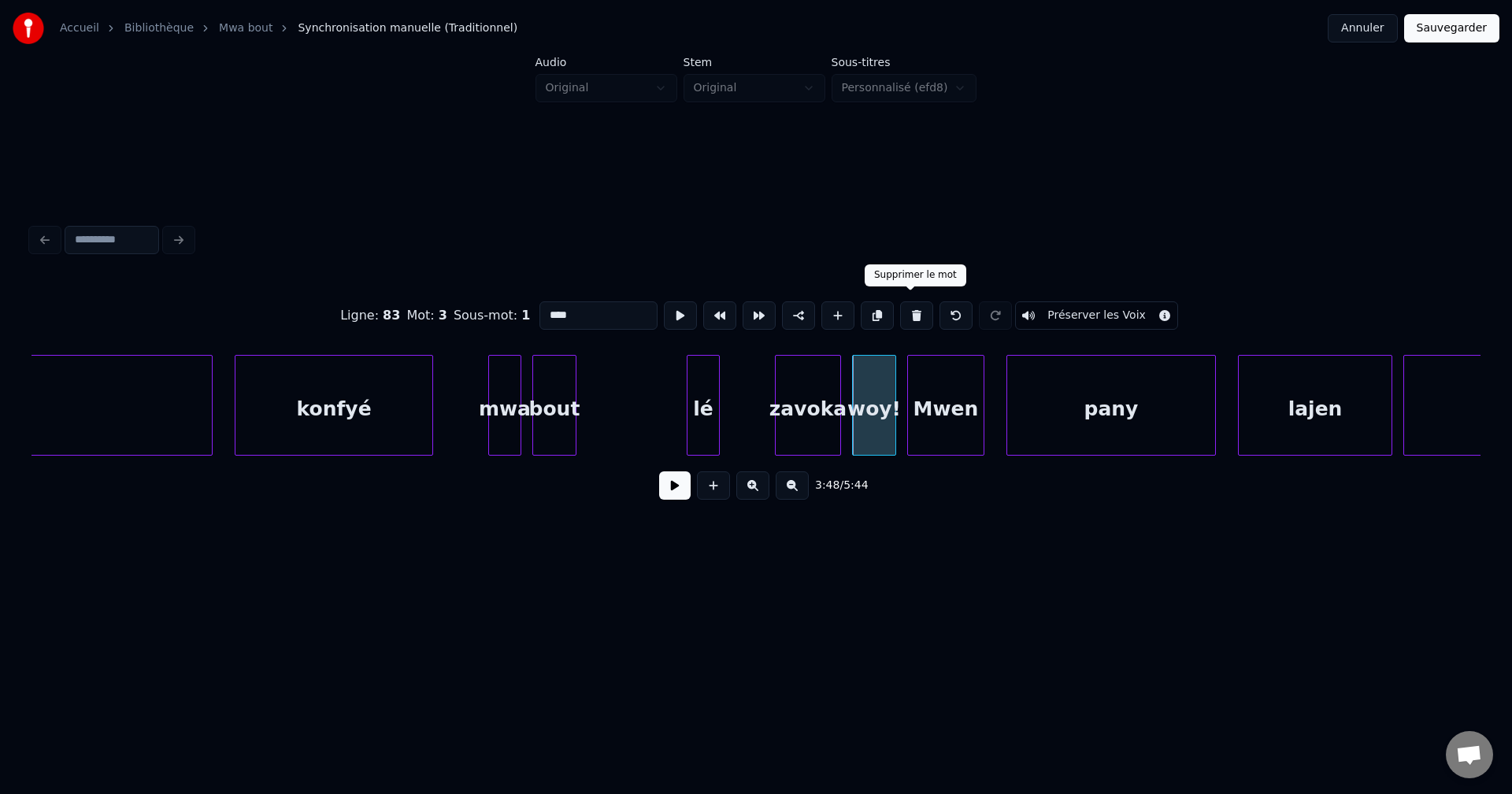
click at [907, 307] on button at bounding box center [917, 316] width 33 height 29
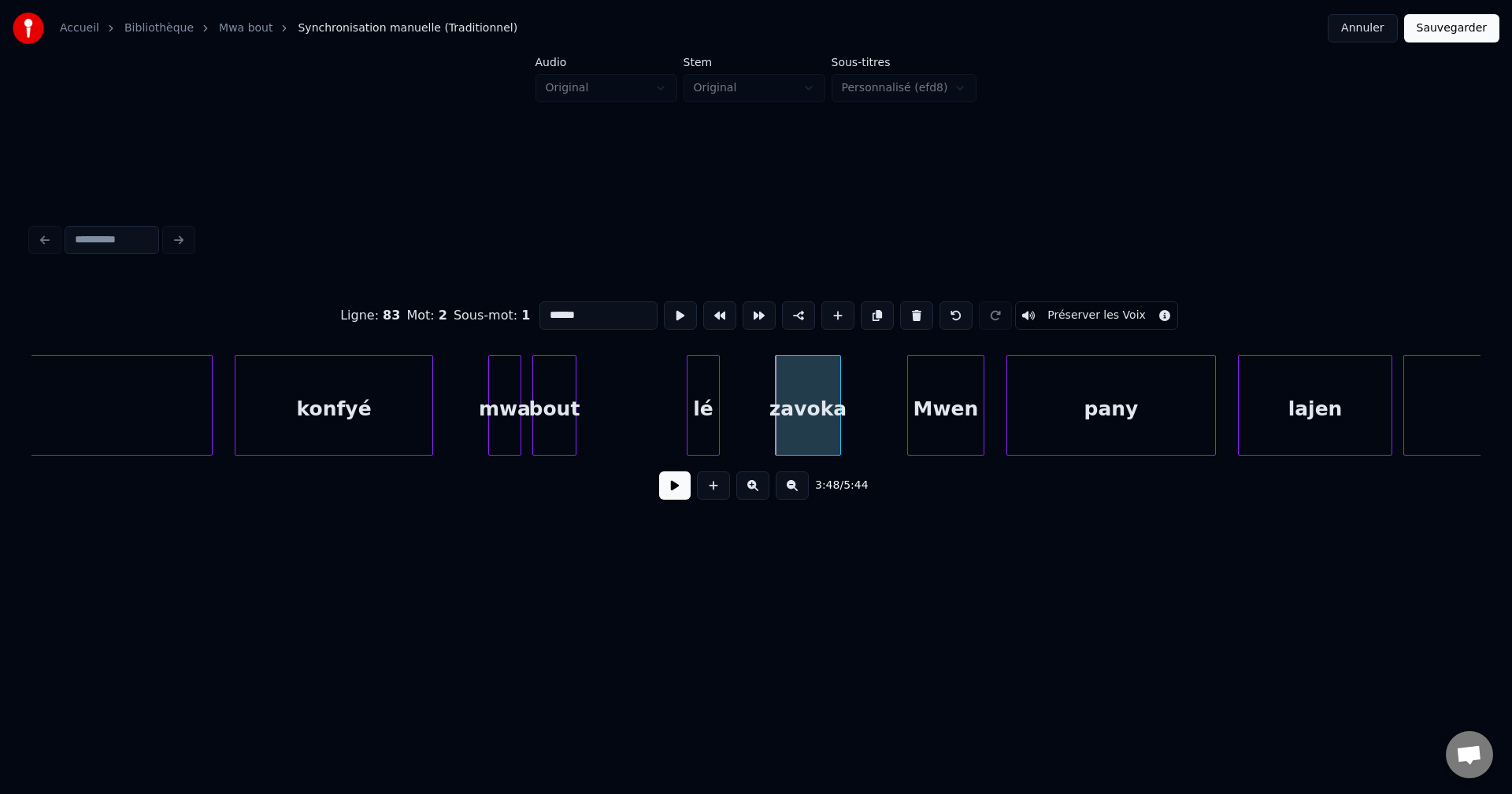
click at [907, 307] on button at bounding box center [917, 316] width 33 height 29
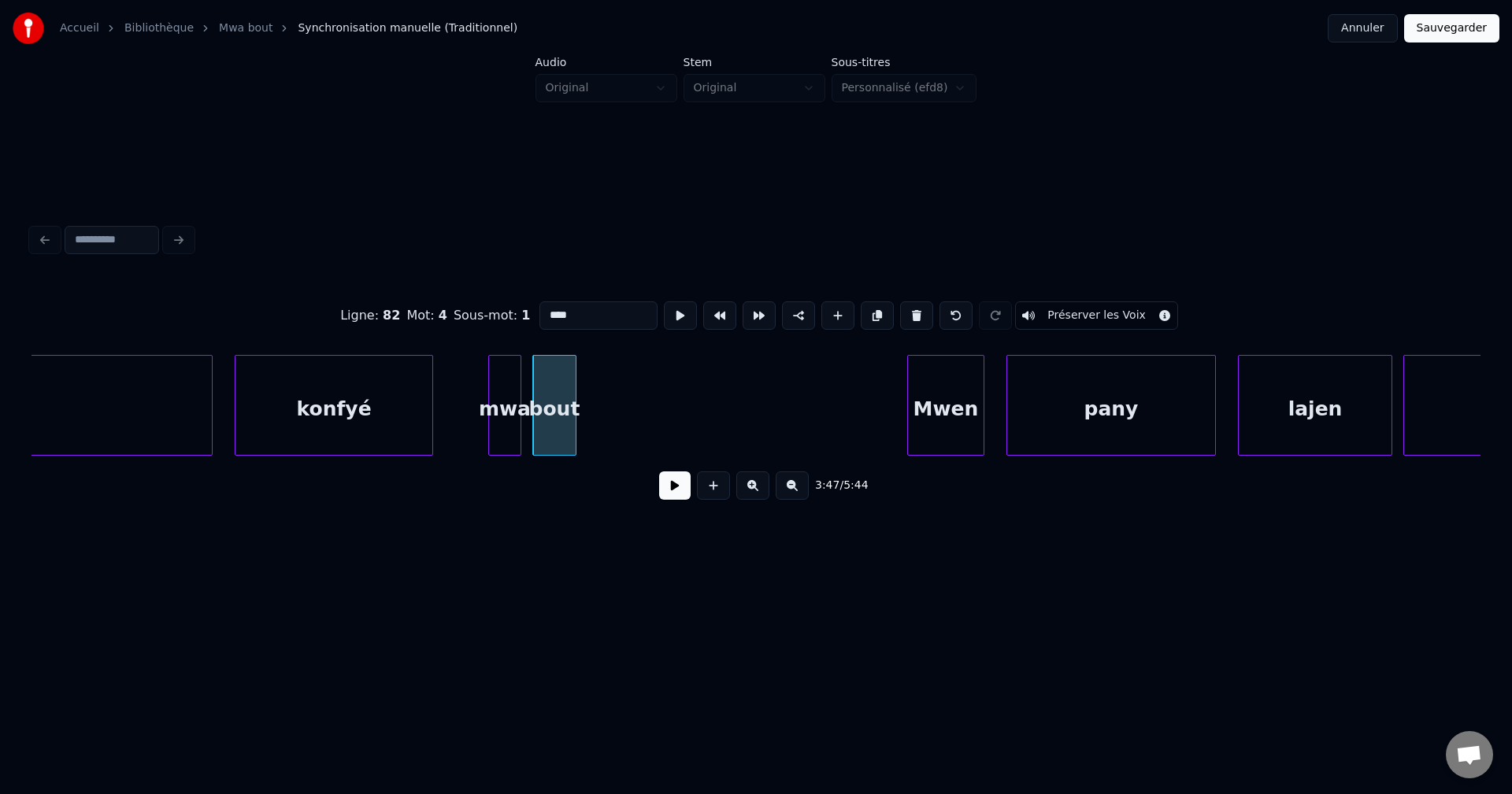
click at [312, 413] on div "konfyé" at bounding box center [333, 409] width 197 height 107
type input "******"
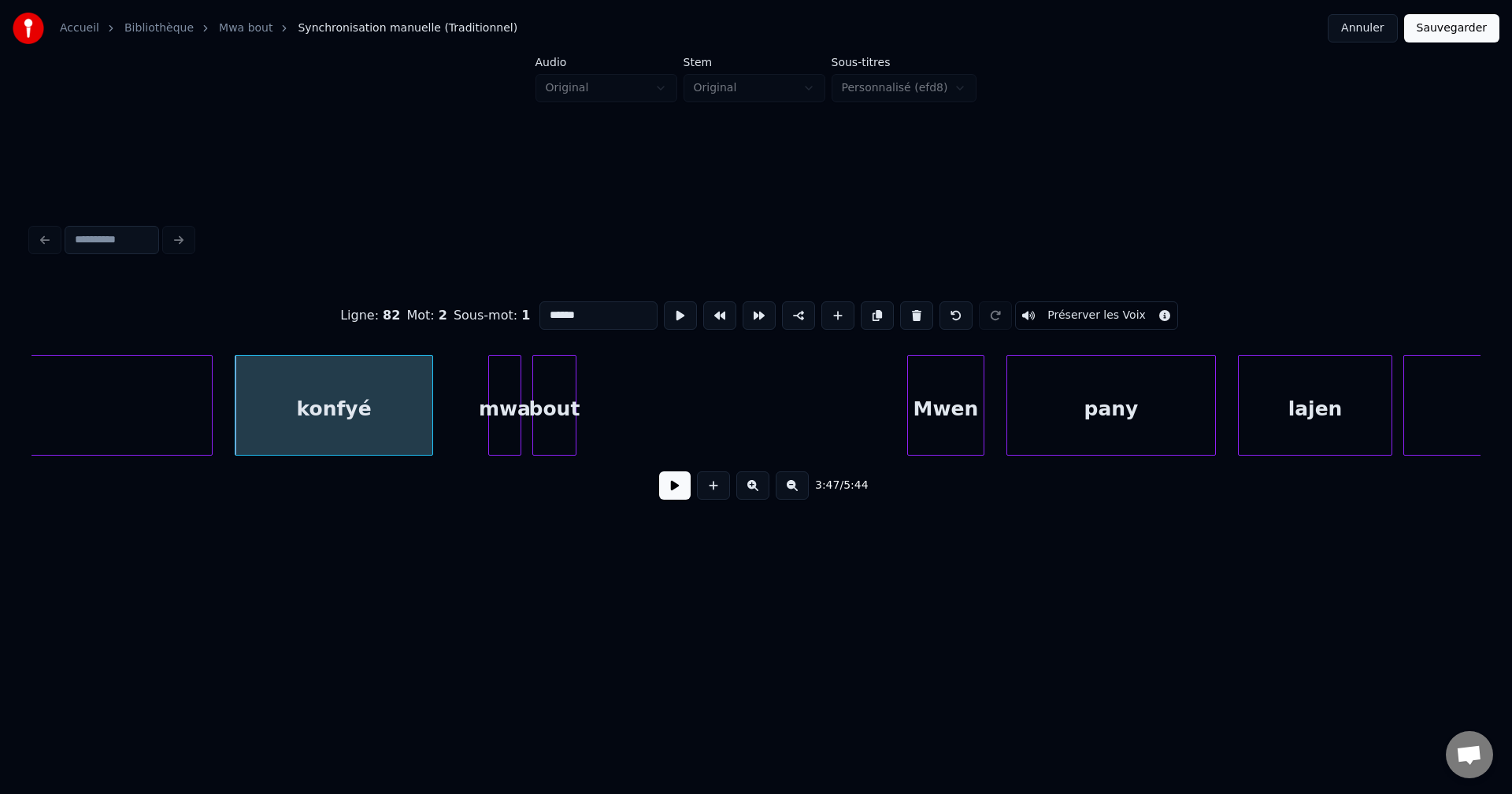
click at [671, 496] on button at bounding box center [675, 485] width 31 height 29
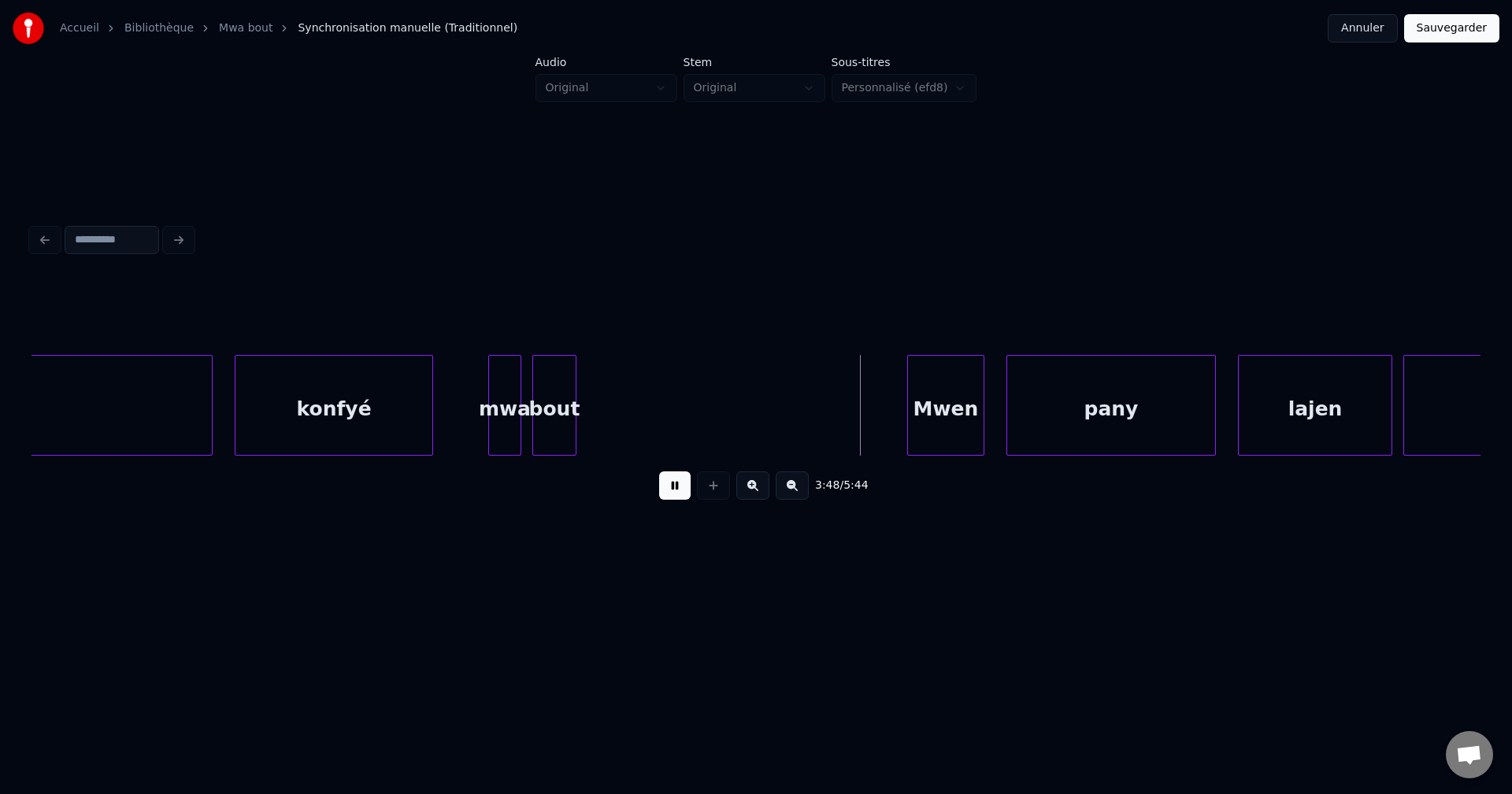
click at [673, 496] on button at bounding box center [675, 485] width 31 height 29
click at [862, 416] on div "bout" at bounding box center [853, 409] width 43 height 107
click at [497, 403] on div "mwa" at bounding box center [505, 409] width 31 height 107
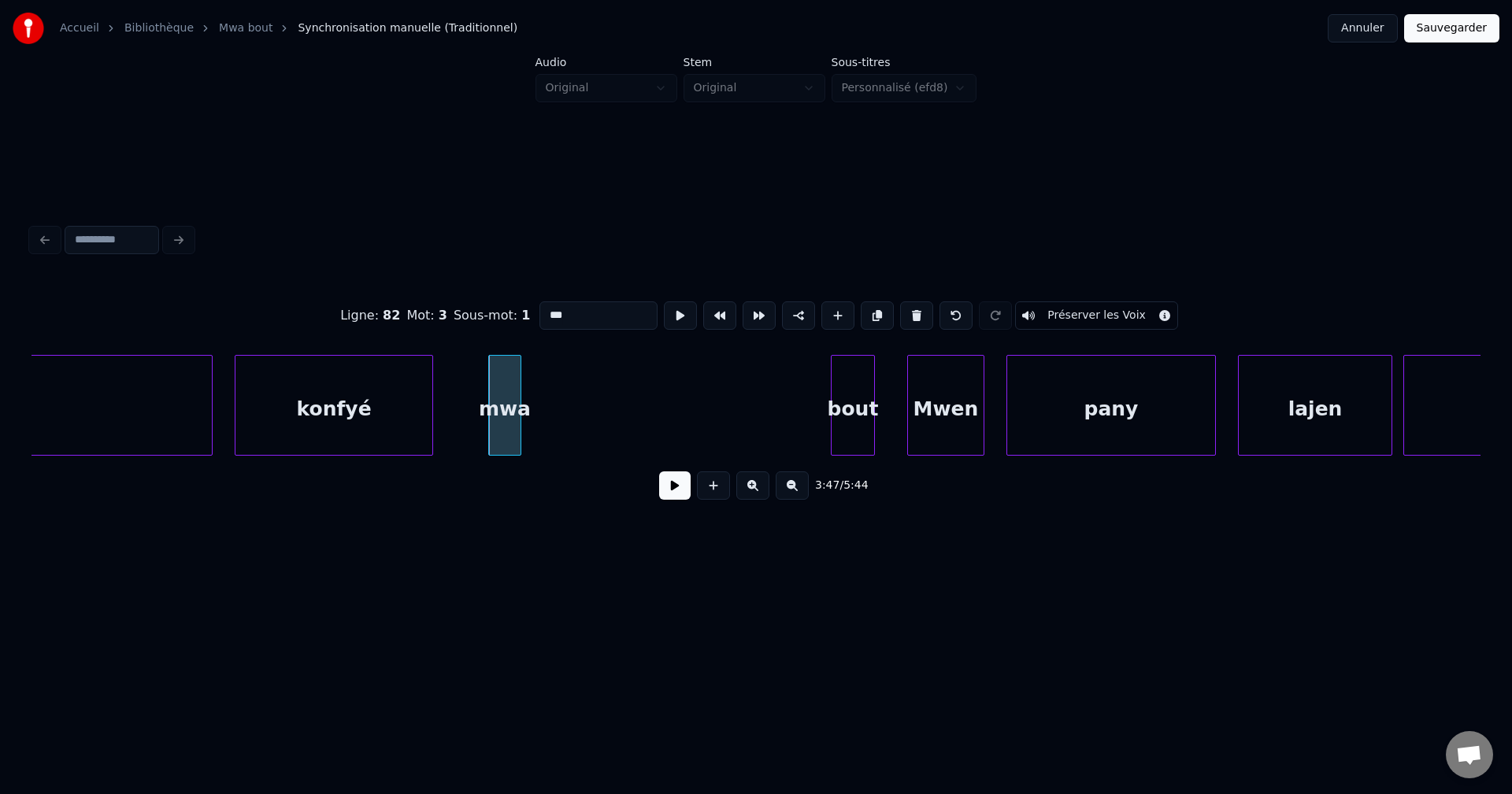
click at [344, 414] on div "konfyé" at bounding box center [333, 409] width 197 height 107
type input "******"
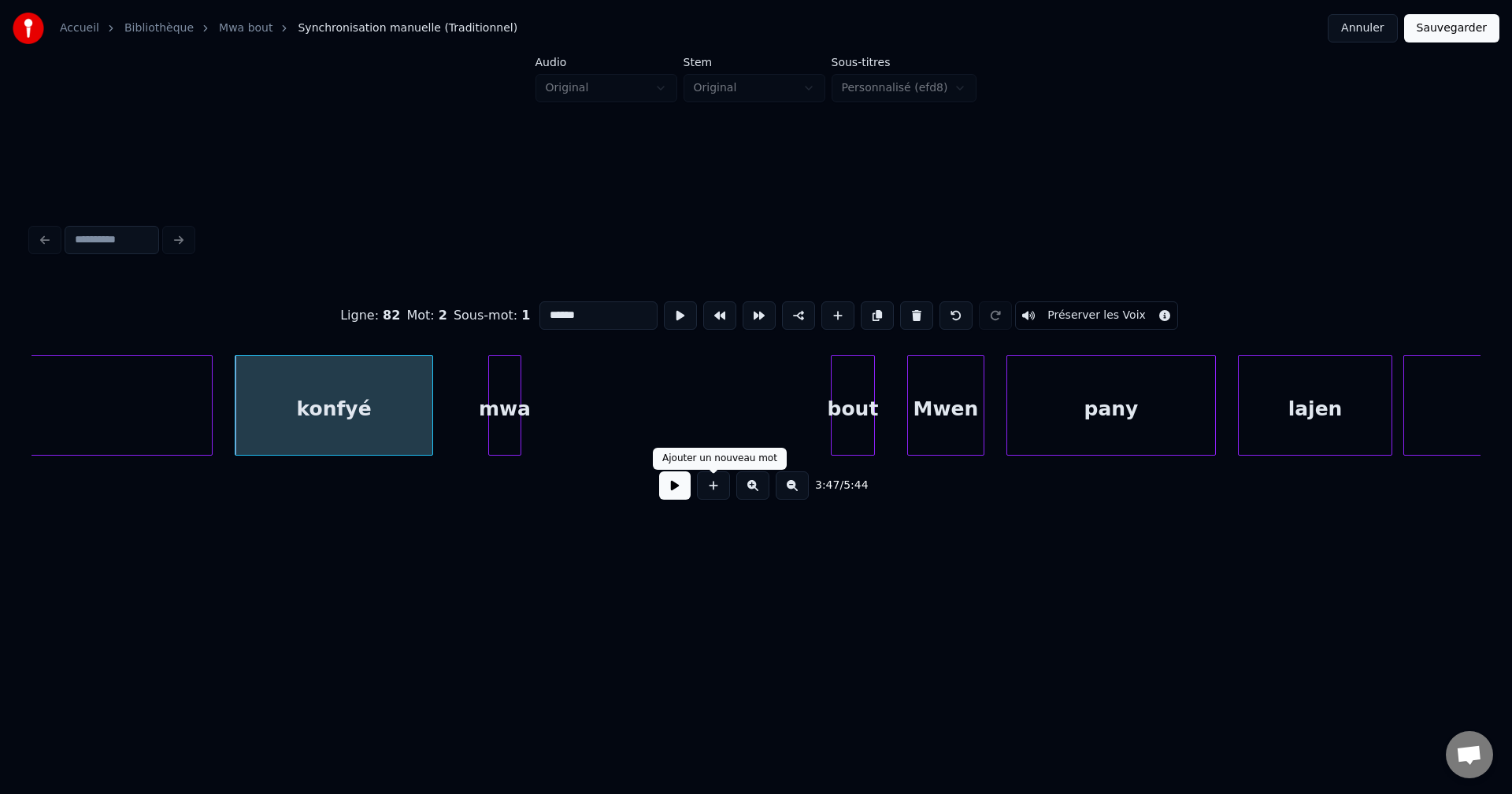
drag, startPoint x: 694, startPoint y: 494, endPoint x: 683, endPoint y: 497, distance: 11.4
click at [693, 495] on div "3:47 / 5:44" at bounding box center [756, 485] width 1423 height 34
click at [676, 498] on button at bounding box center [675, 485] width 31 height 29
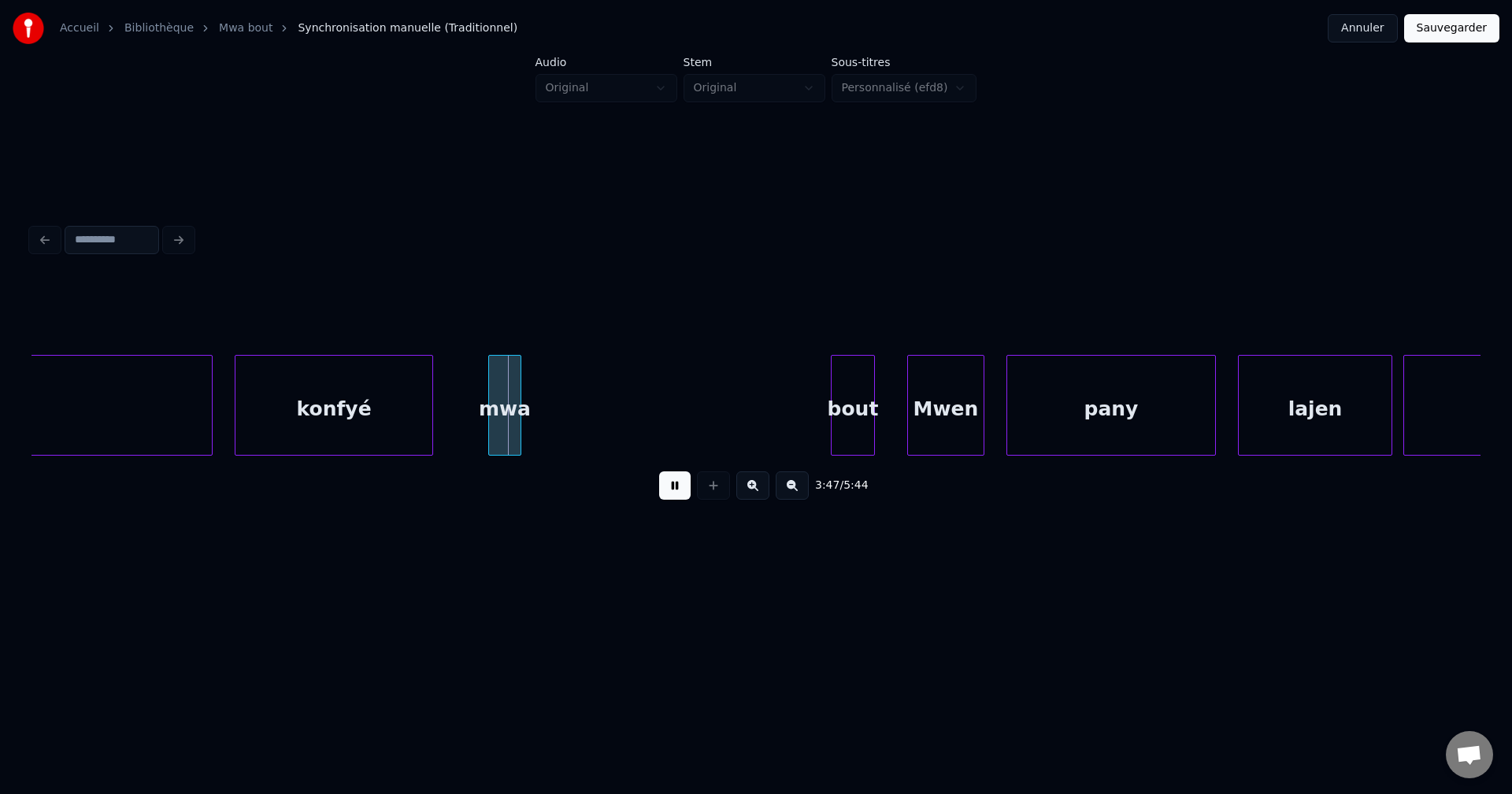
click at [676, 498] on button at bounding box center [675, 485] width 31 height 29
click at [687, 407] on div at bounding box center [686, 404] width 5 height 99
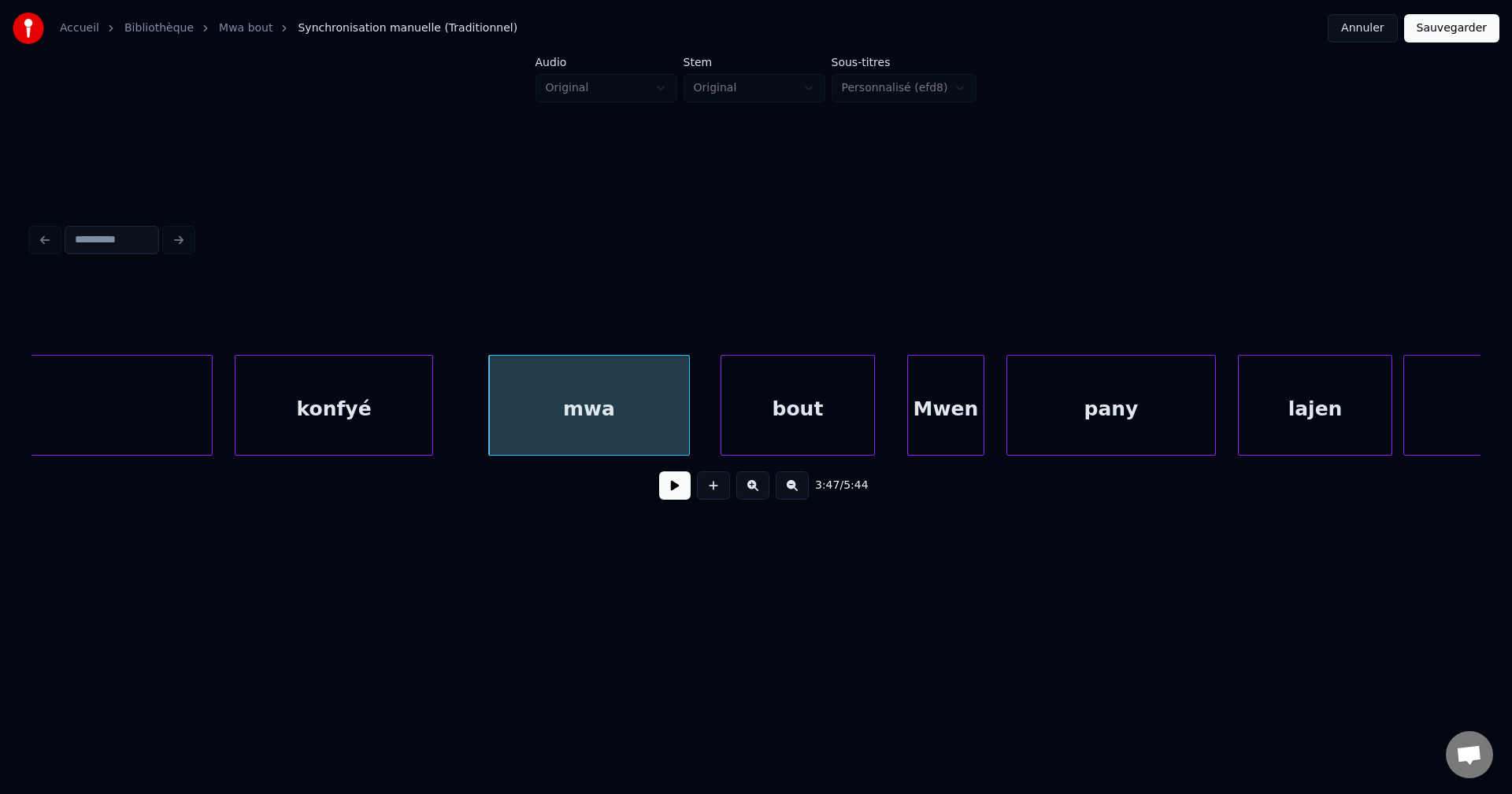
click at [721, 408] on div at bounding box center [723, 404] width 5 height 99
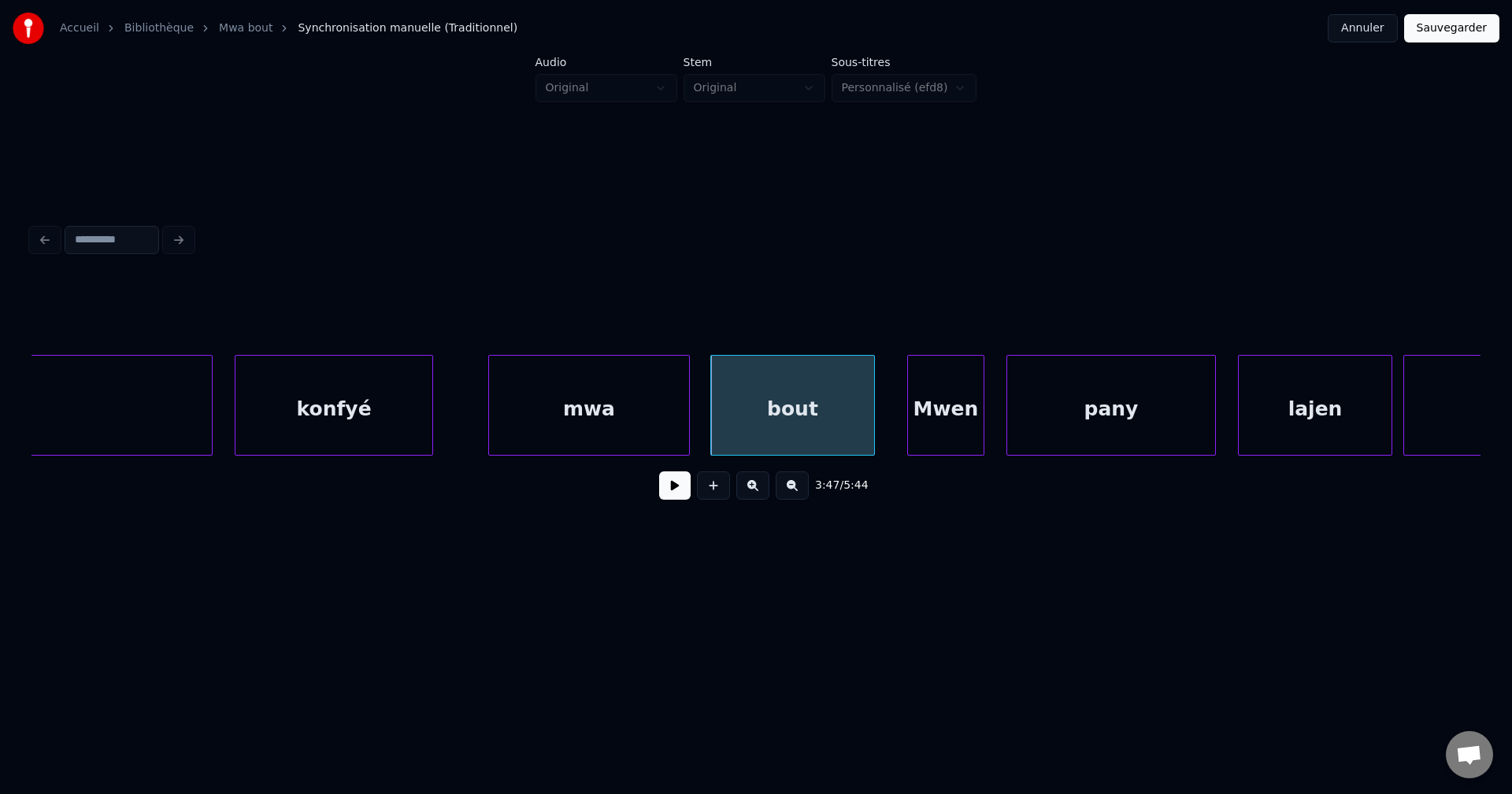
click at [618, 411] on div "mwa" at bounding box center [589, 409] width 200 height 107
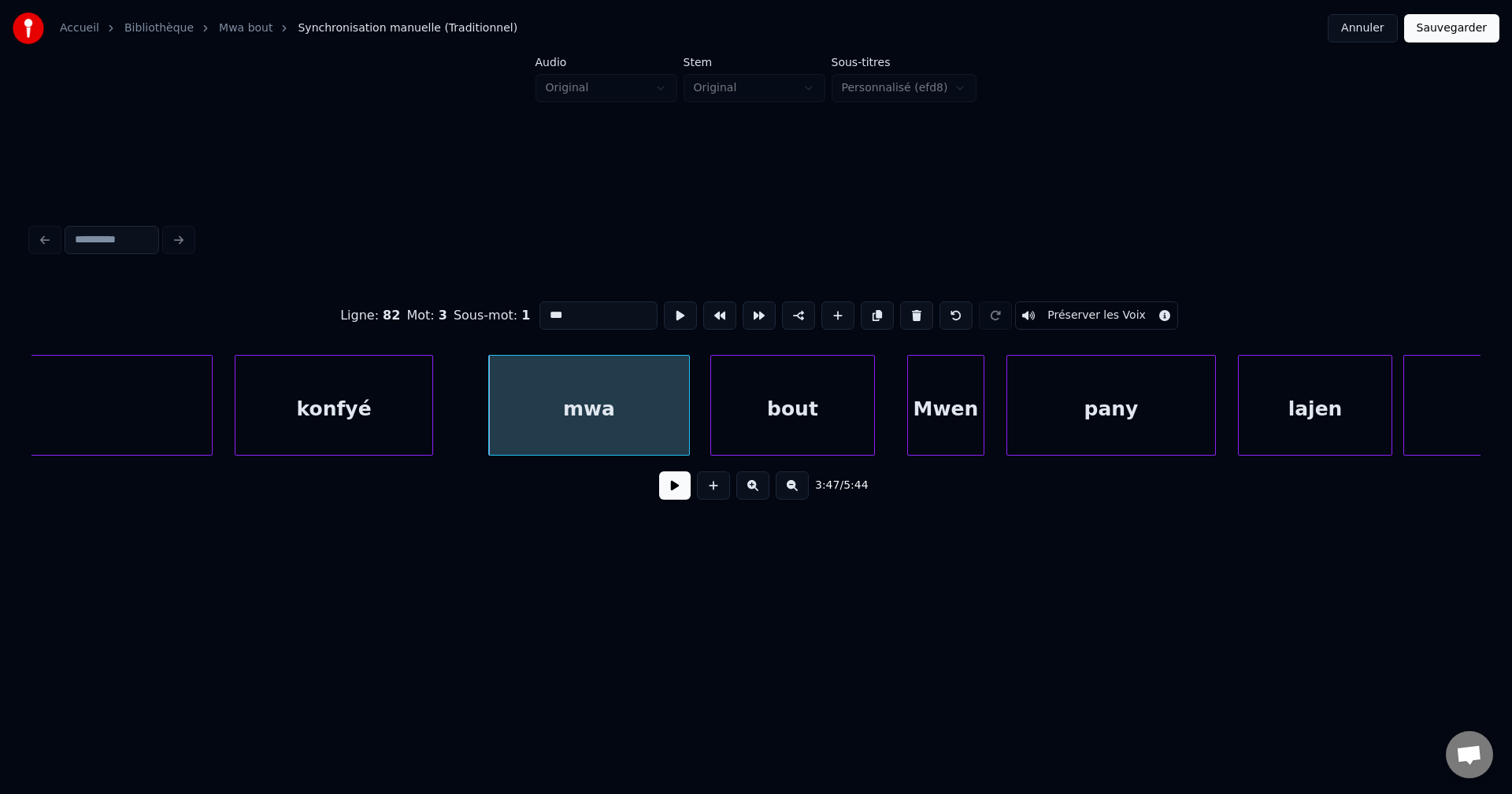
click at [662, 498] on button at bounding box center [675, 485] width 31 height 29
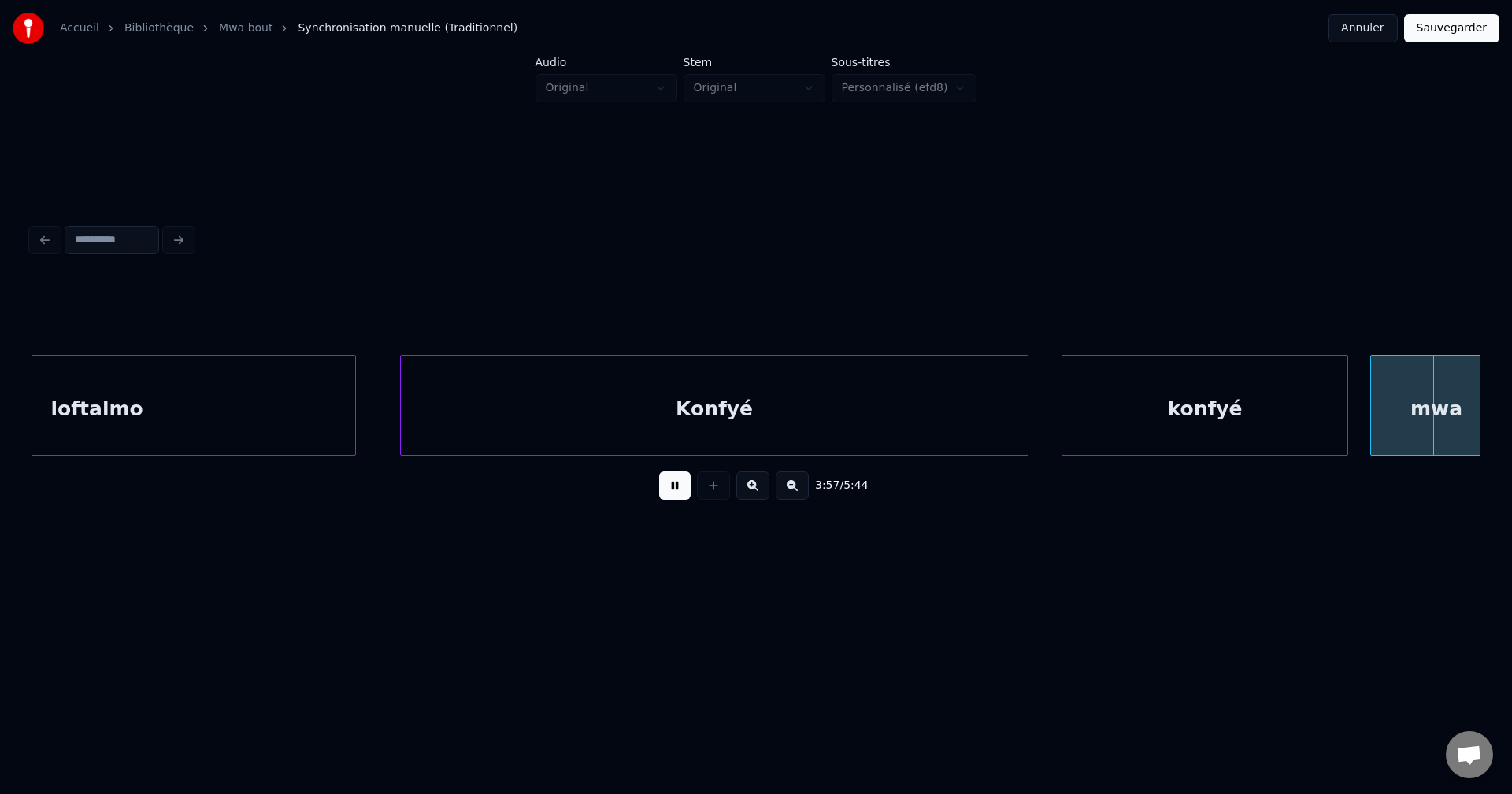
scroll to position [0, 130738]
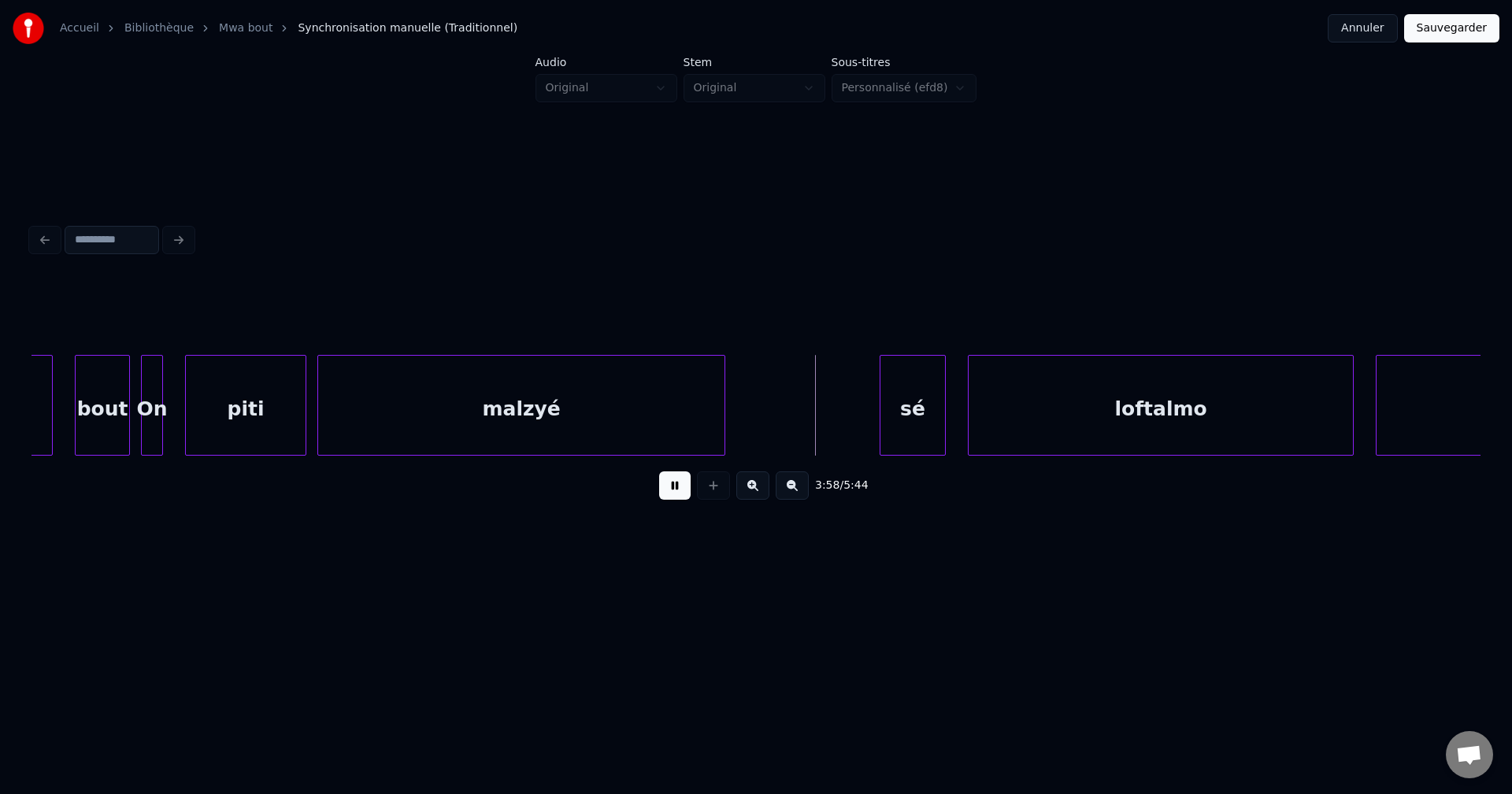
click at [110, 405] on div "bout" at bounding box center [103, 409] width 54 height 107
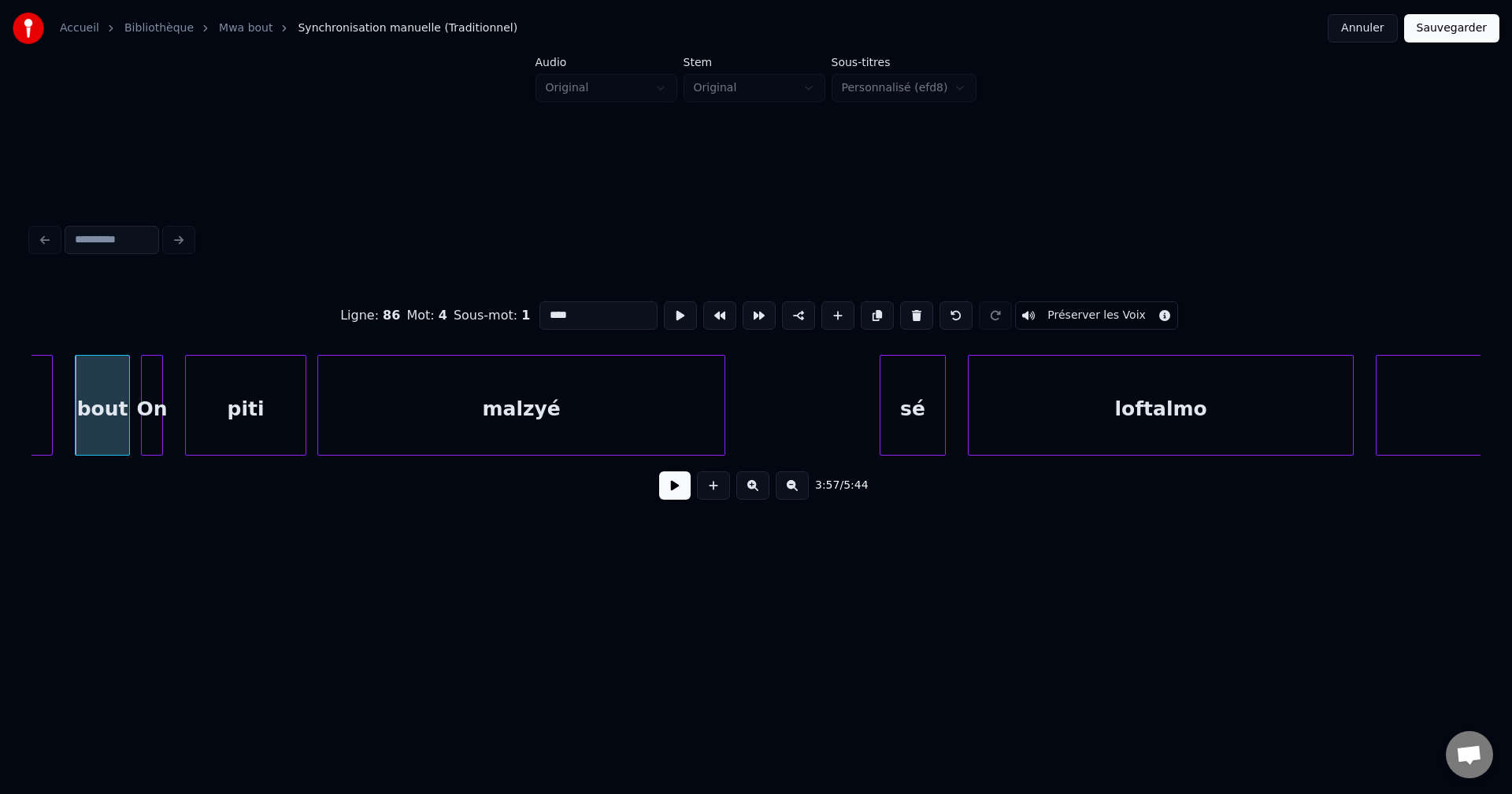
click at [675, 490] on button at bounding box center [675, 485] width 31 height 29
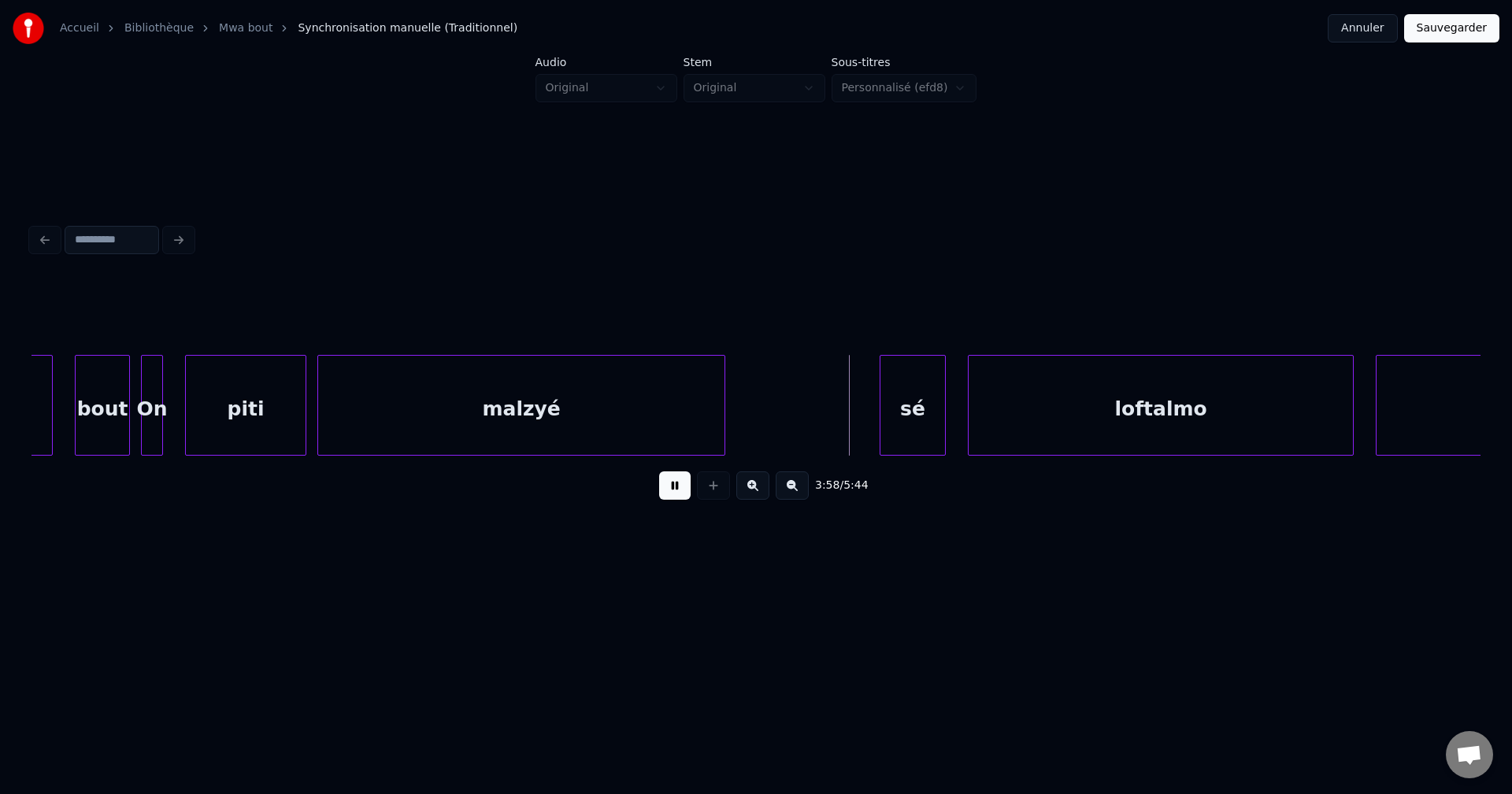
click at [203, 407] on div "piti" at bounding box center [245, 409] width 119 height 107
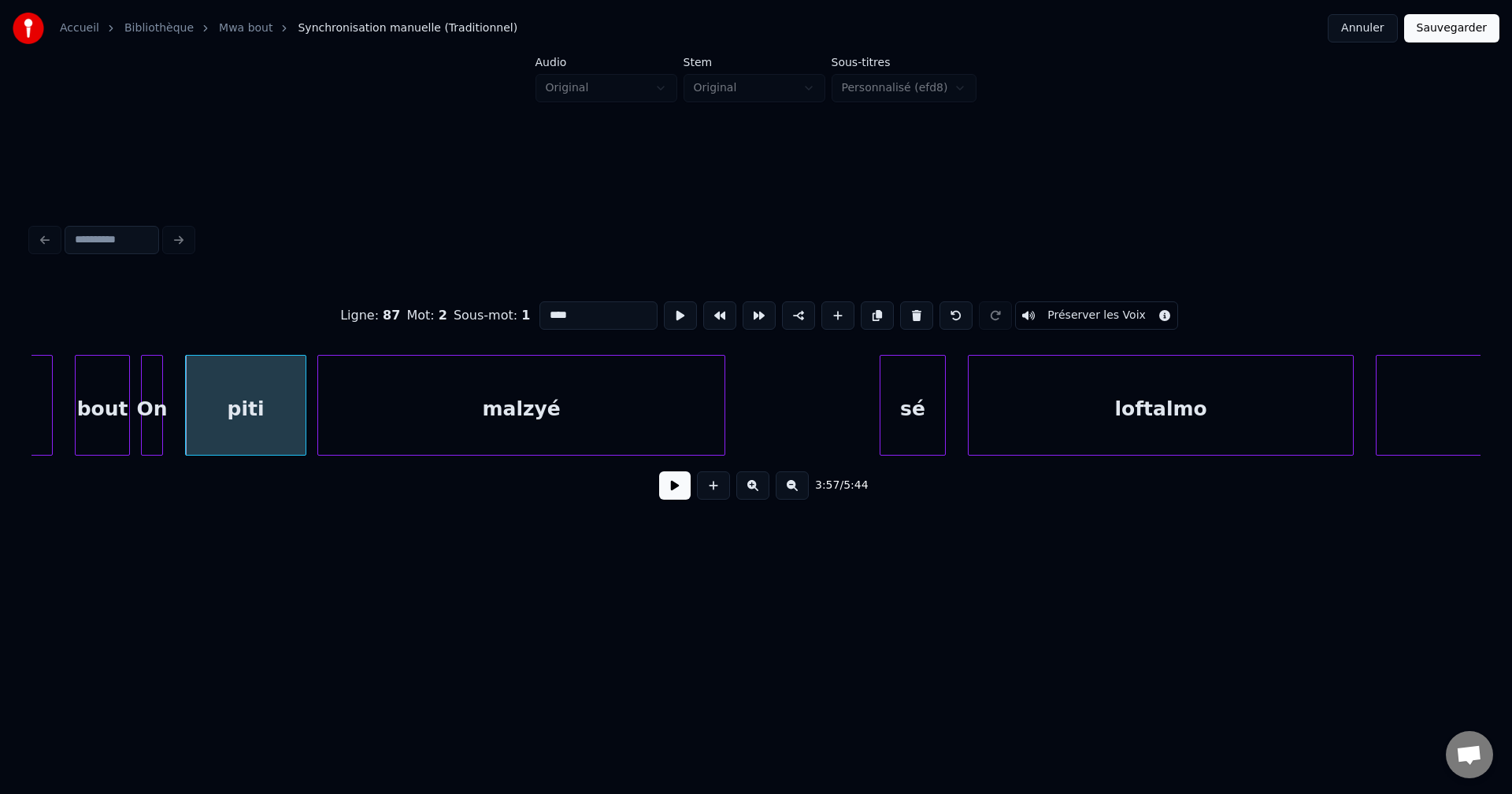
click at [123, 402] on div "bout" at bounding box center [103, 409] width 54 height 107
type input "****"
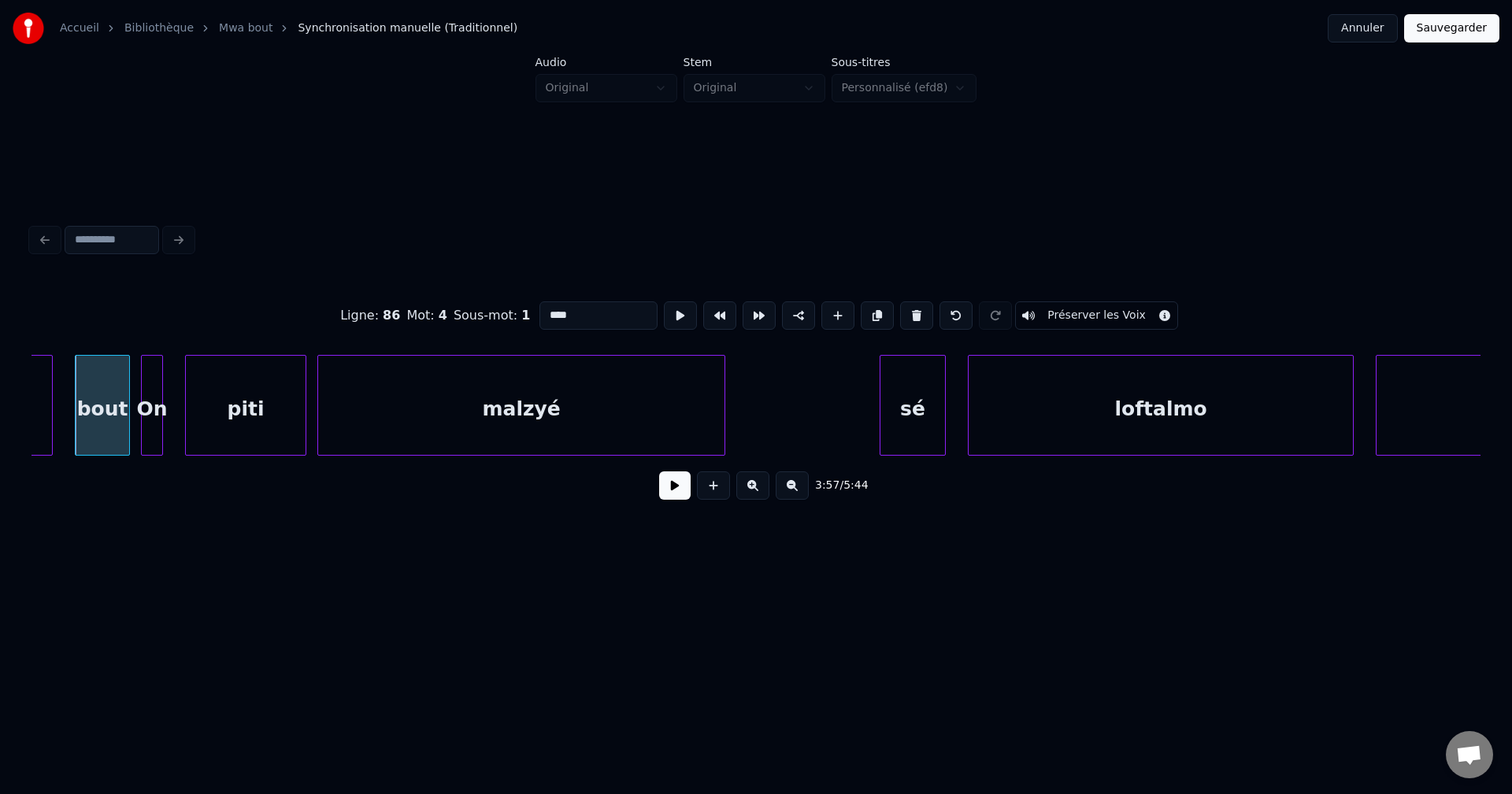
click at [675, 484] on button at bounding box center [675, 485] width 31 height 29
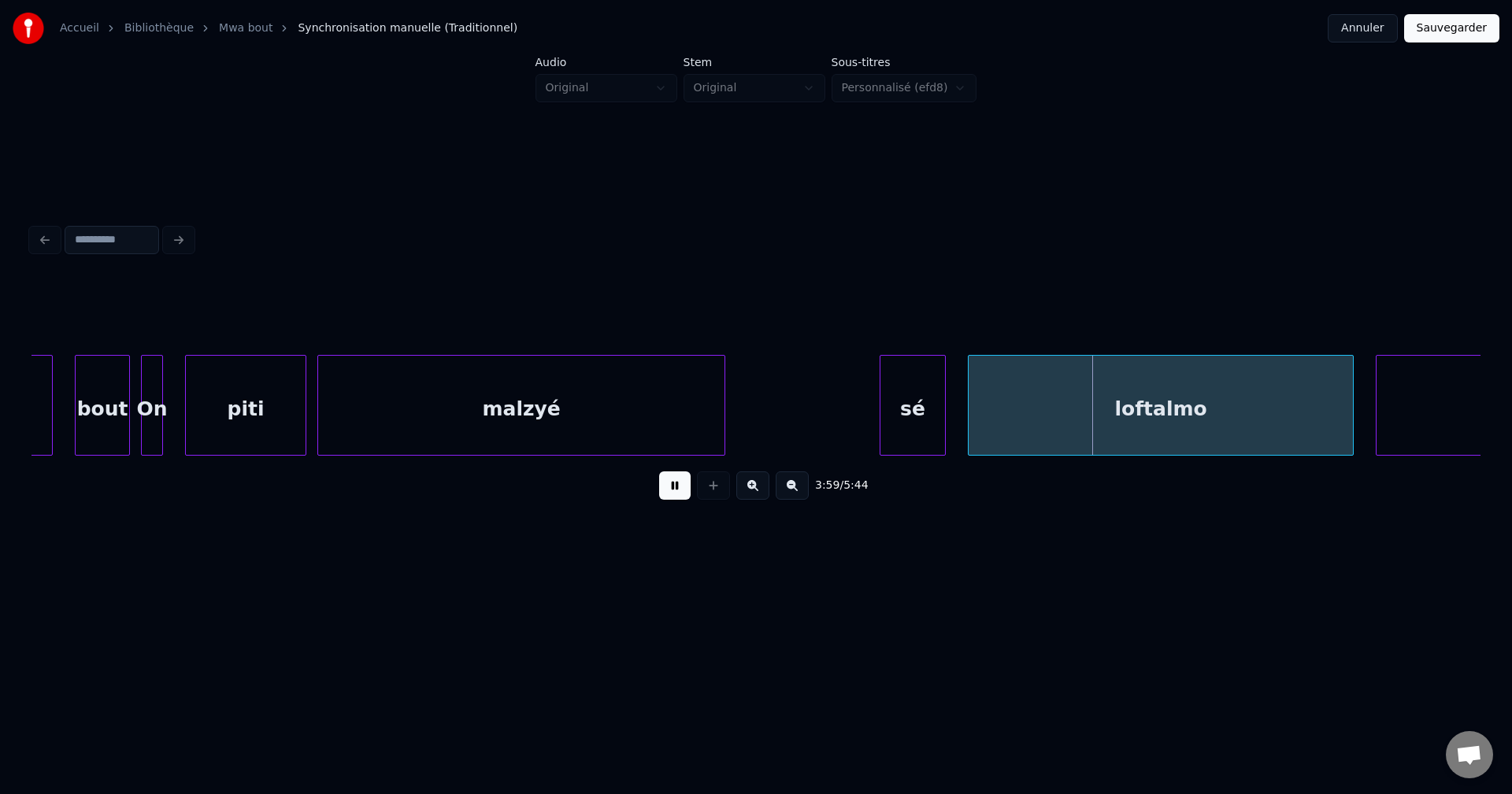
click at [119, 403] on div "bout" at bounding box center [103, 409] width 54 height 107
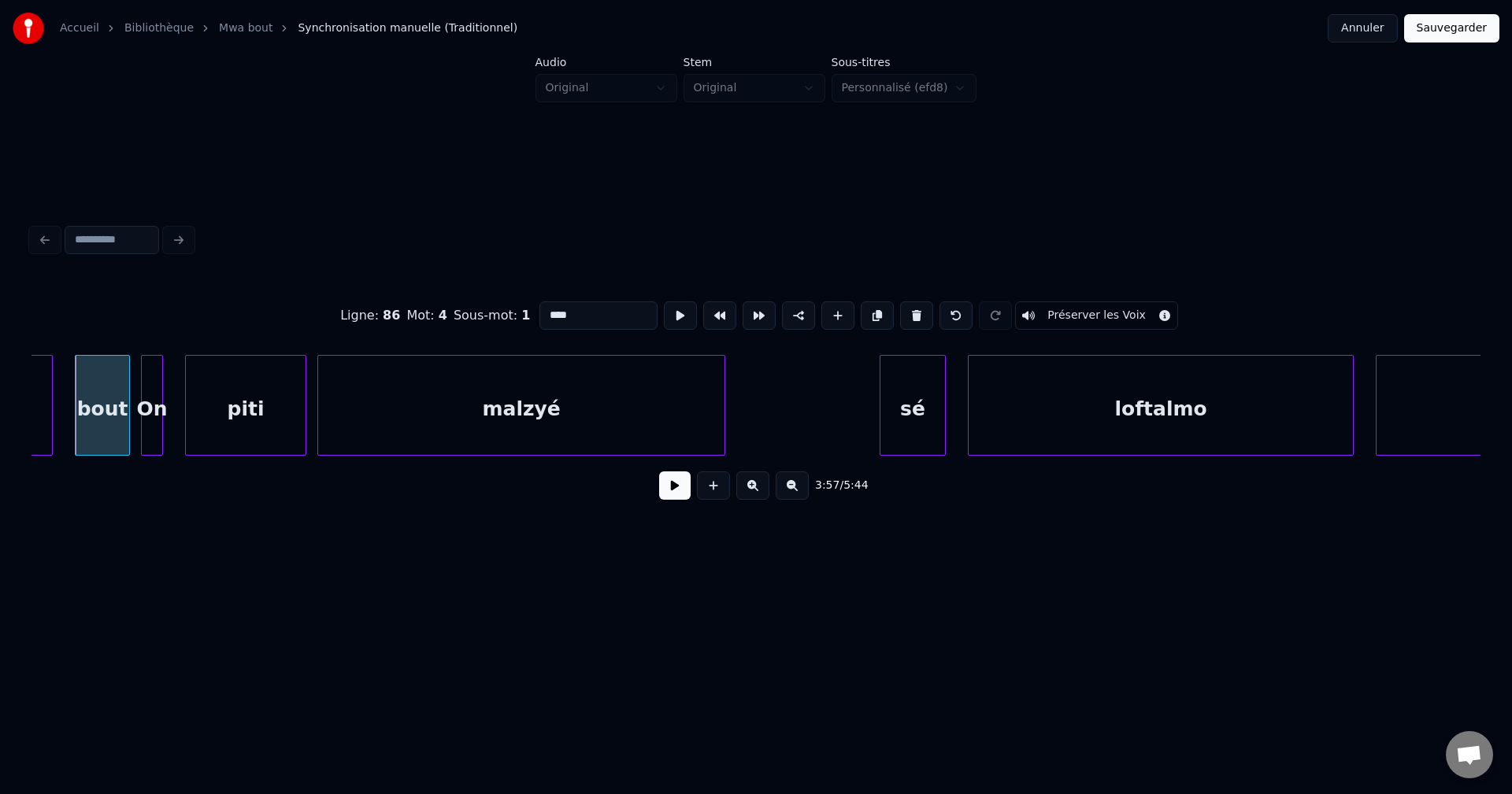
click at [661, 496] on button at bounding box center [675, 485] width 31 height 29
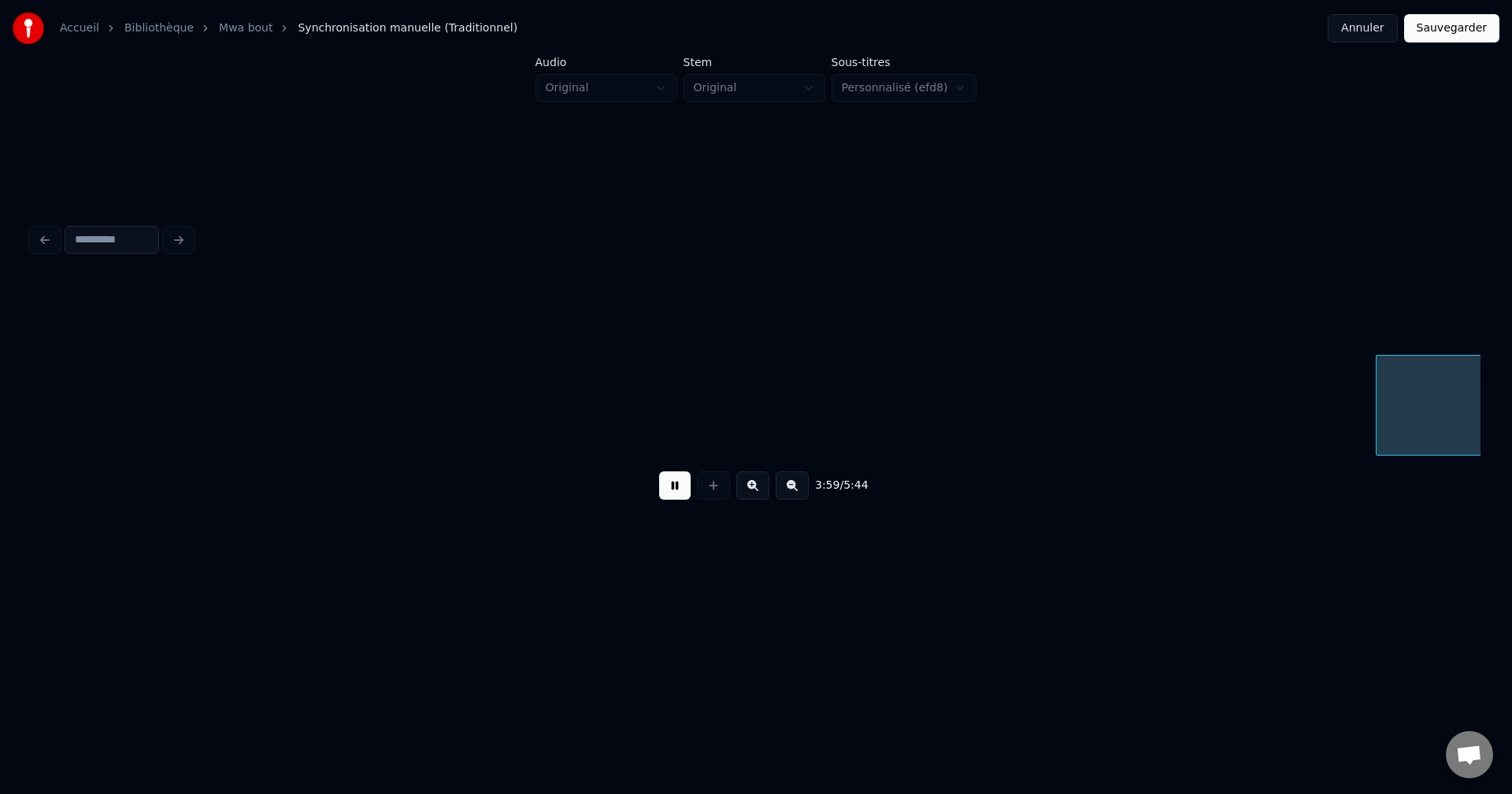
scroll to position [0, 132187]
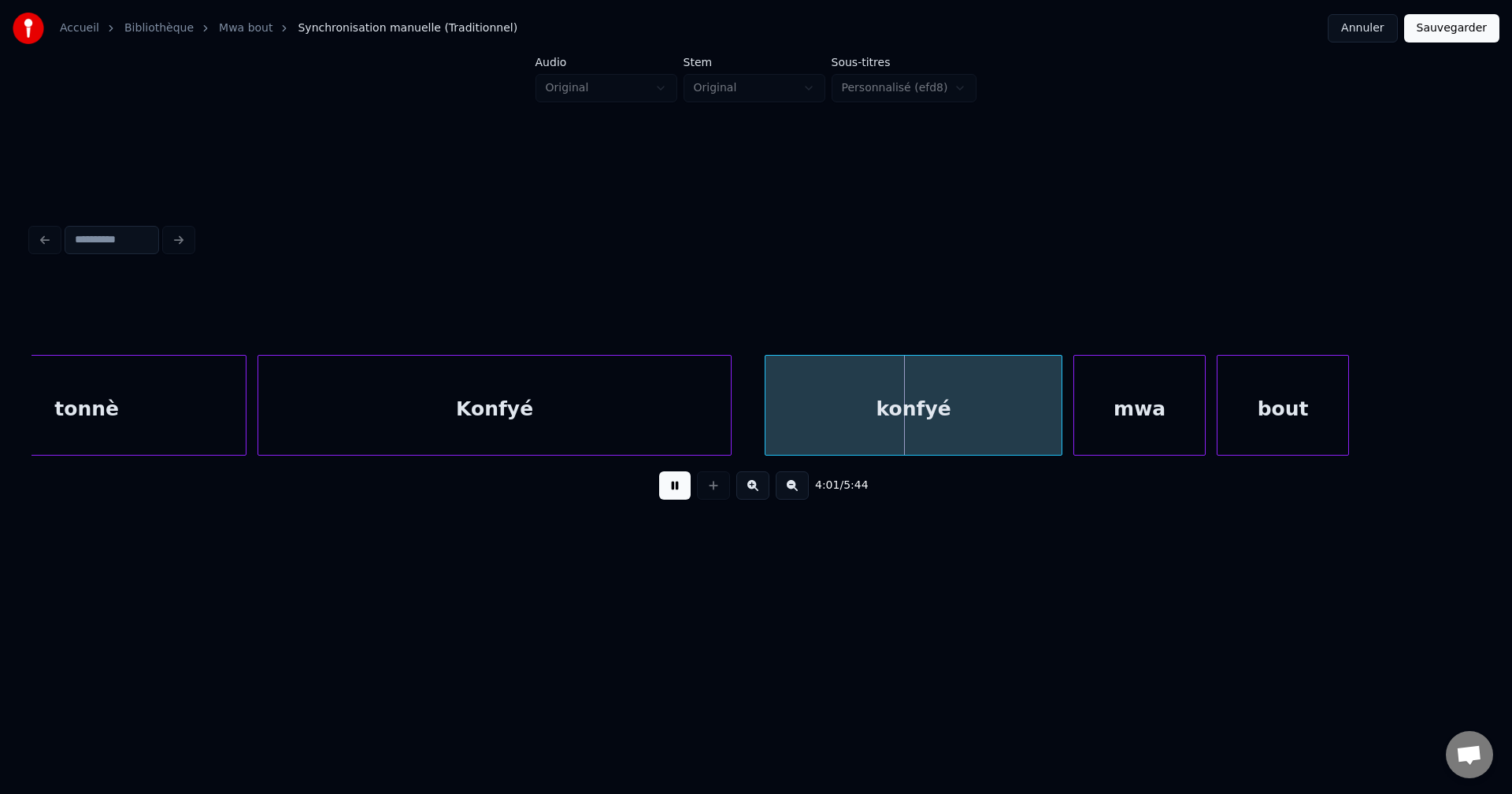
click at [666, 491] on button at bounding box center [675, 485] width 31 height 29
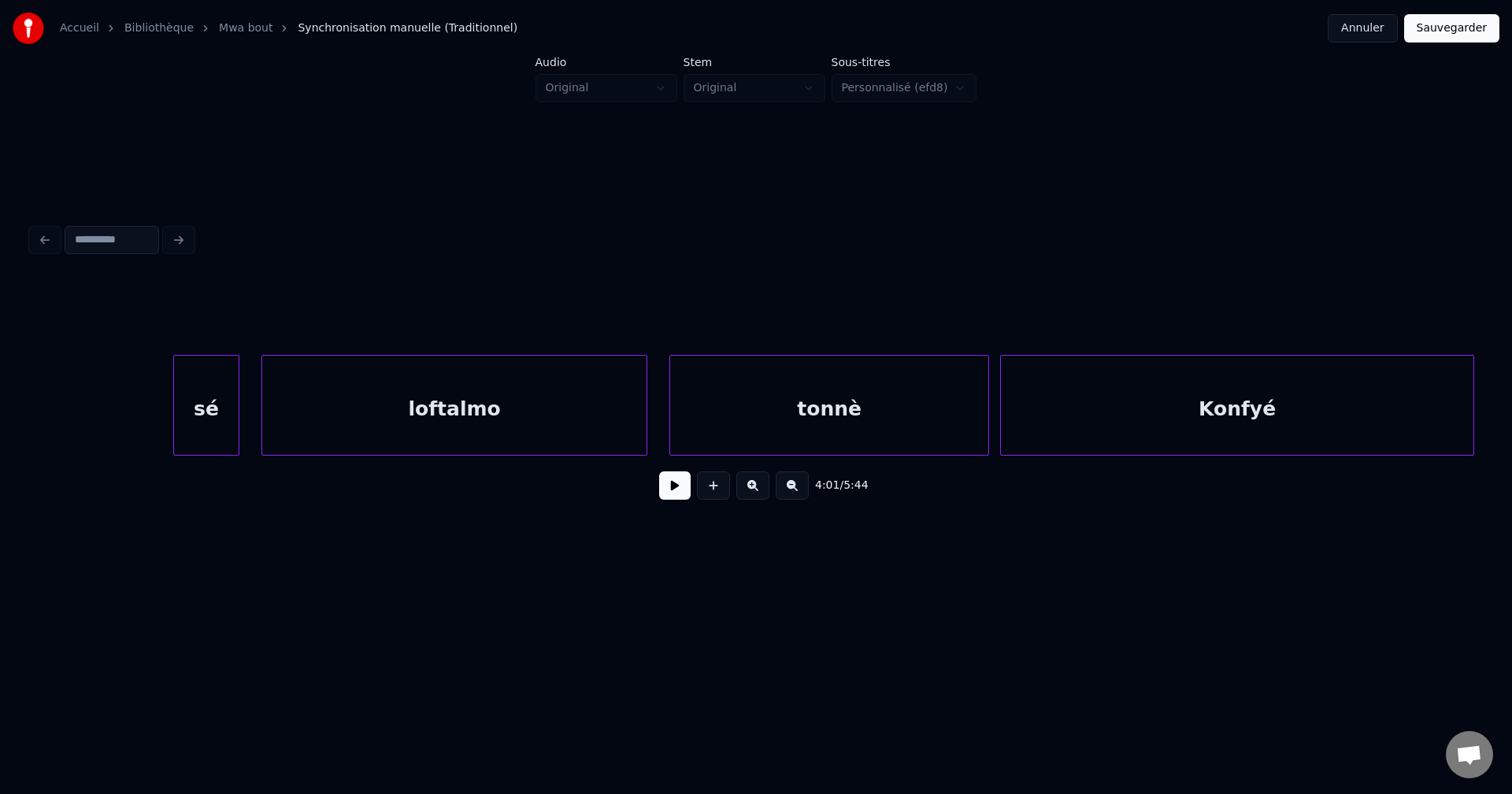
scroll to position [0, 131431]
click at [687, 494] on button at bounding box center [675, 485] width 31 height 29
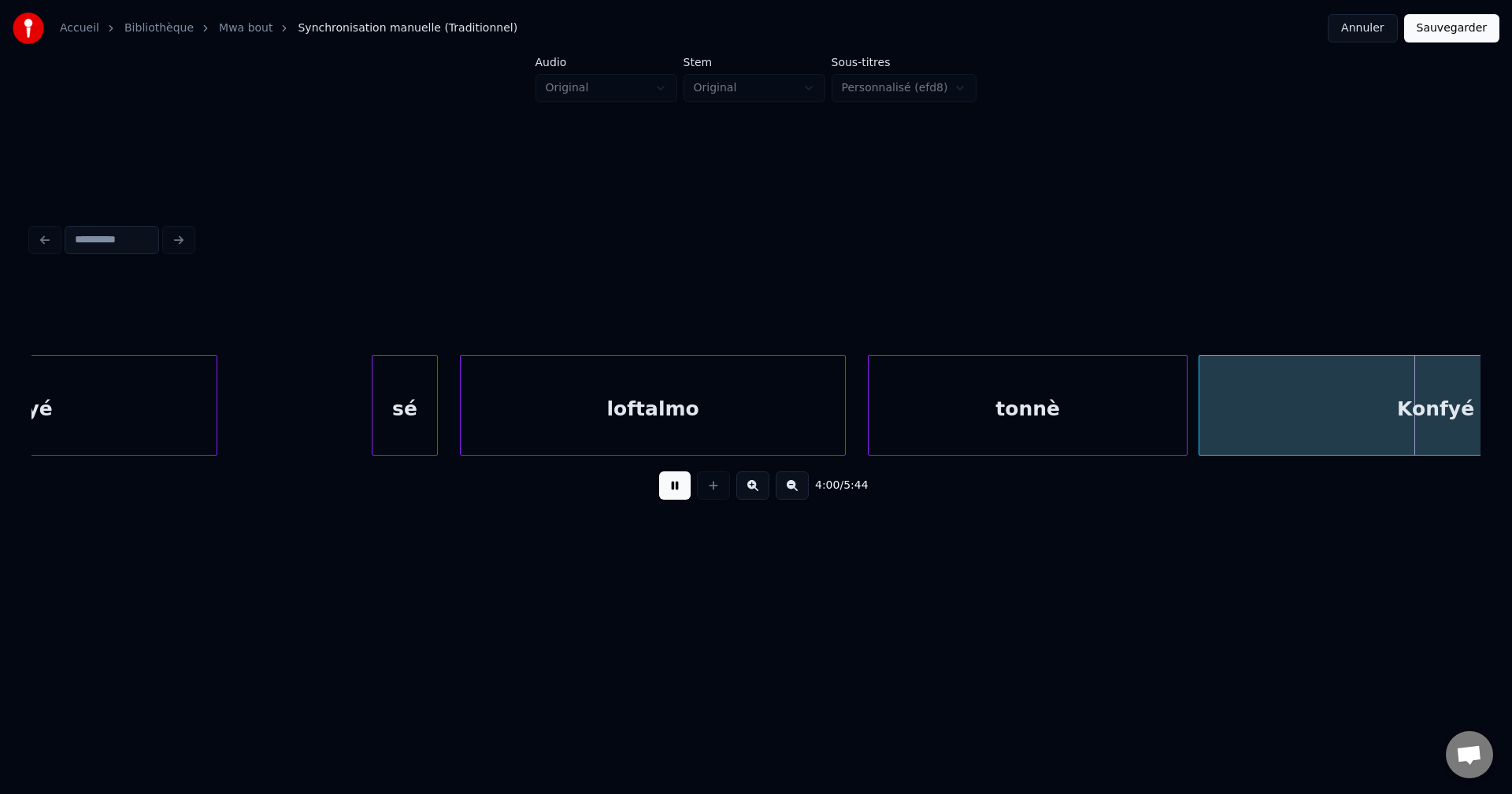
scroll to position [0, 131024]
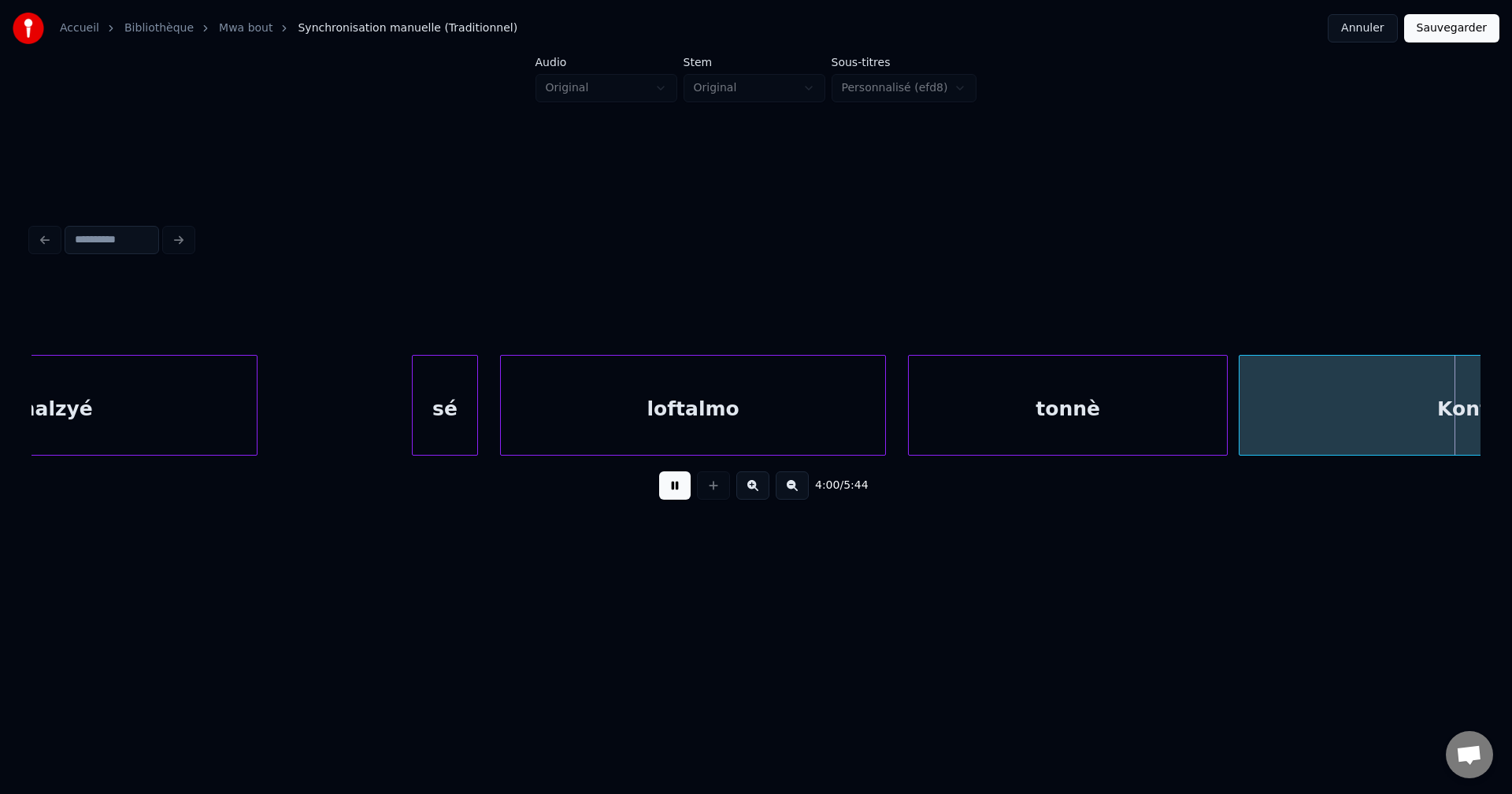
click at [49, 413] on div "malzyé" at bounding box center [53, 409] width 406 height 107
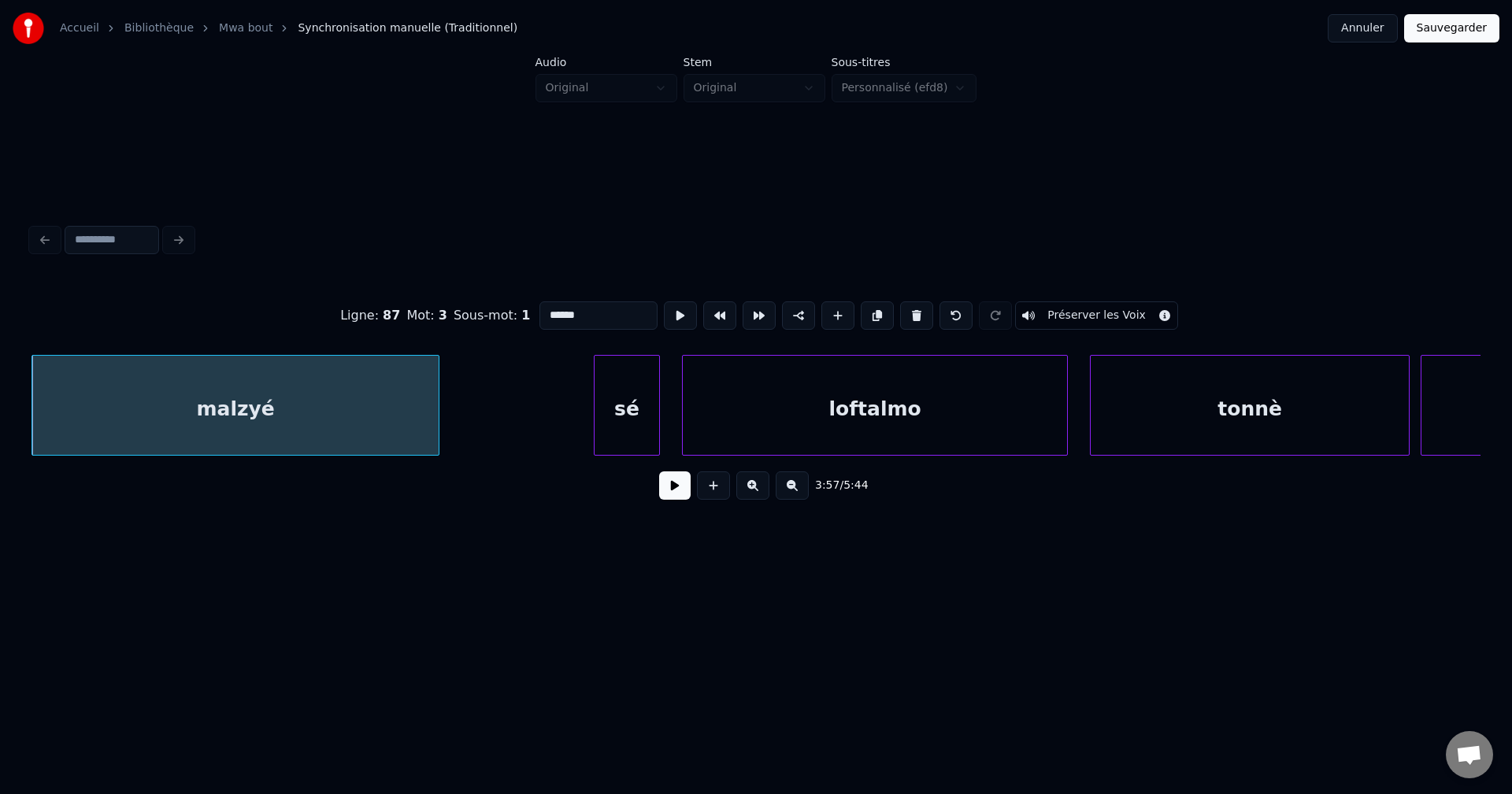
click at [665, 490] on button at bounding box center [675, 485] width 31 height 29
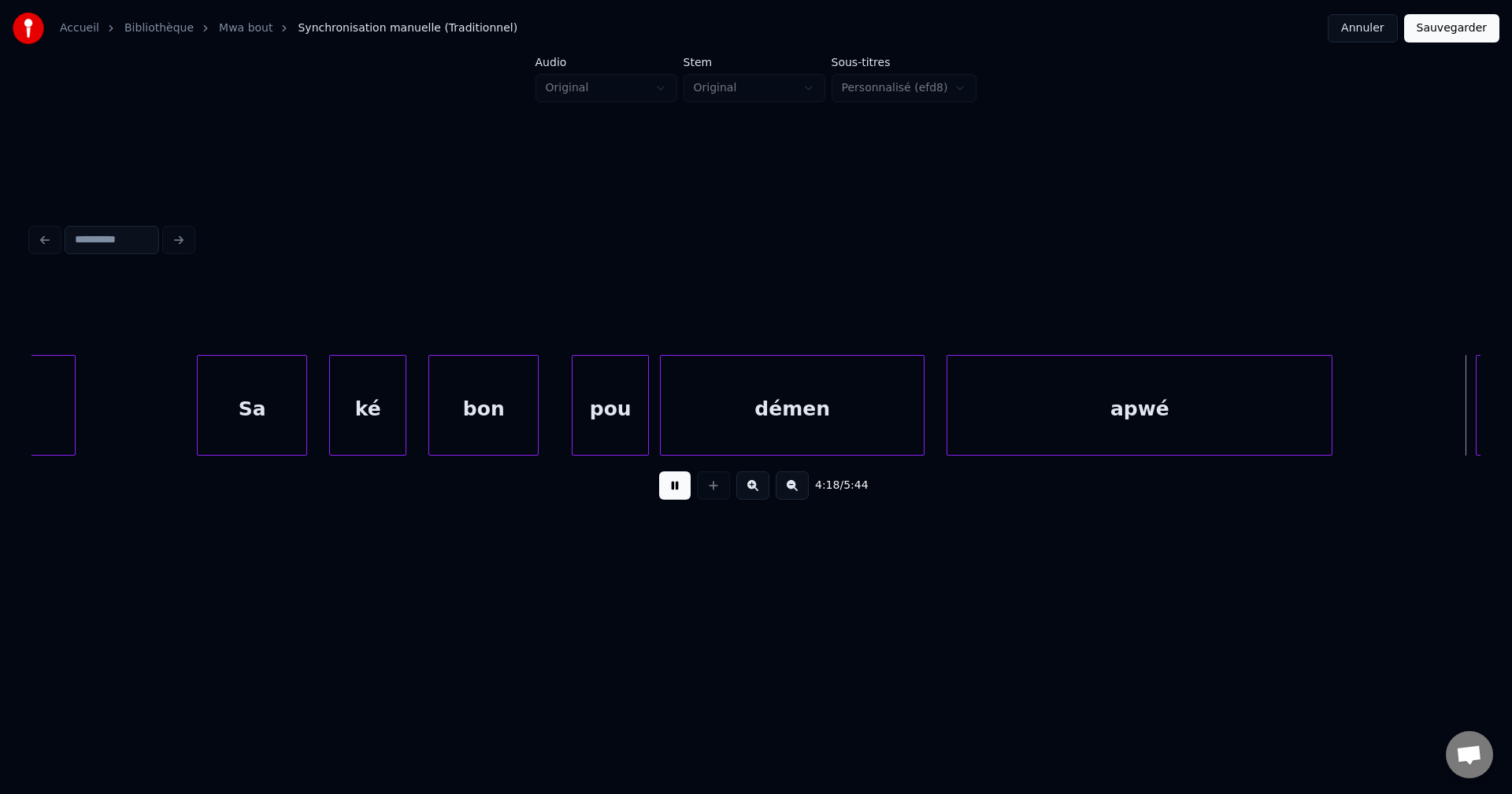
scroll to position [0, 142636]
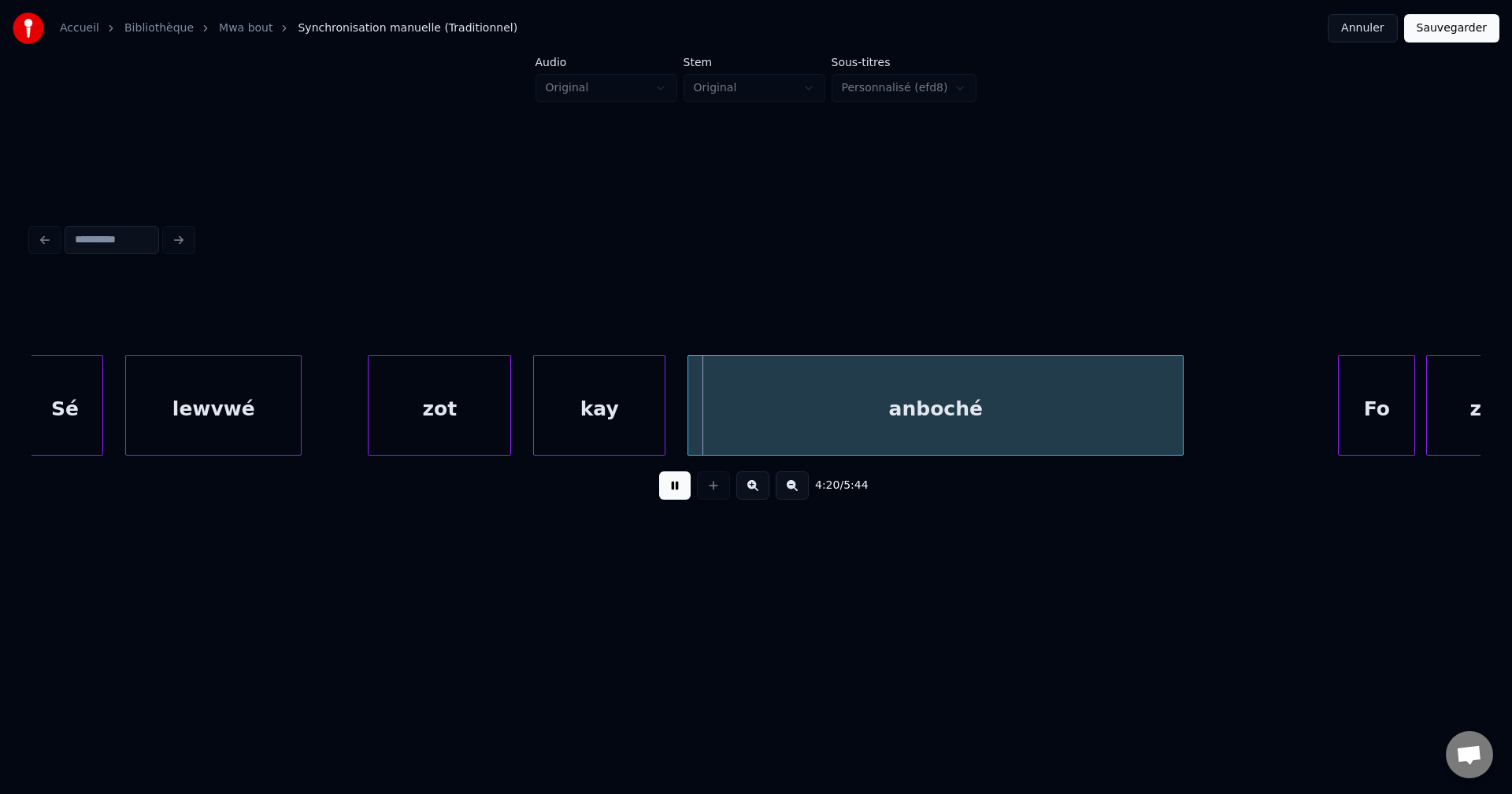
click at [219, 423] on div "lewvwé" at bounding box center [213, 409] width 175 height 107
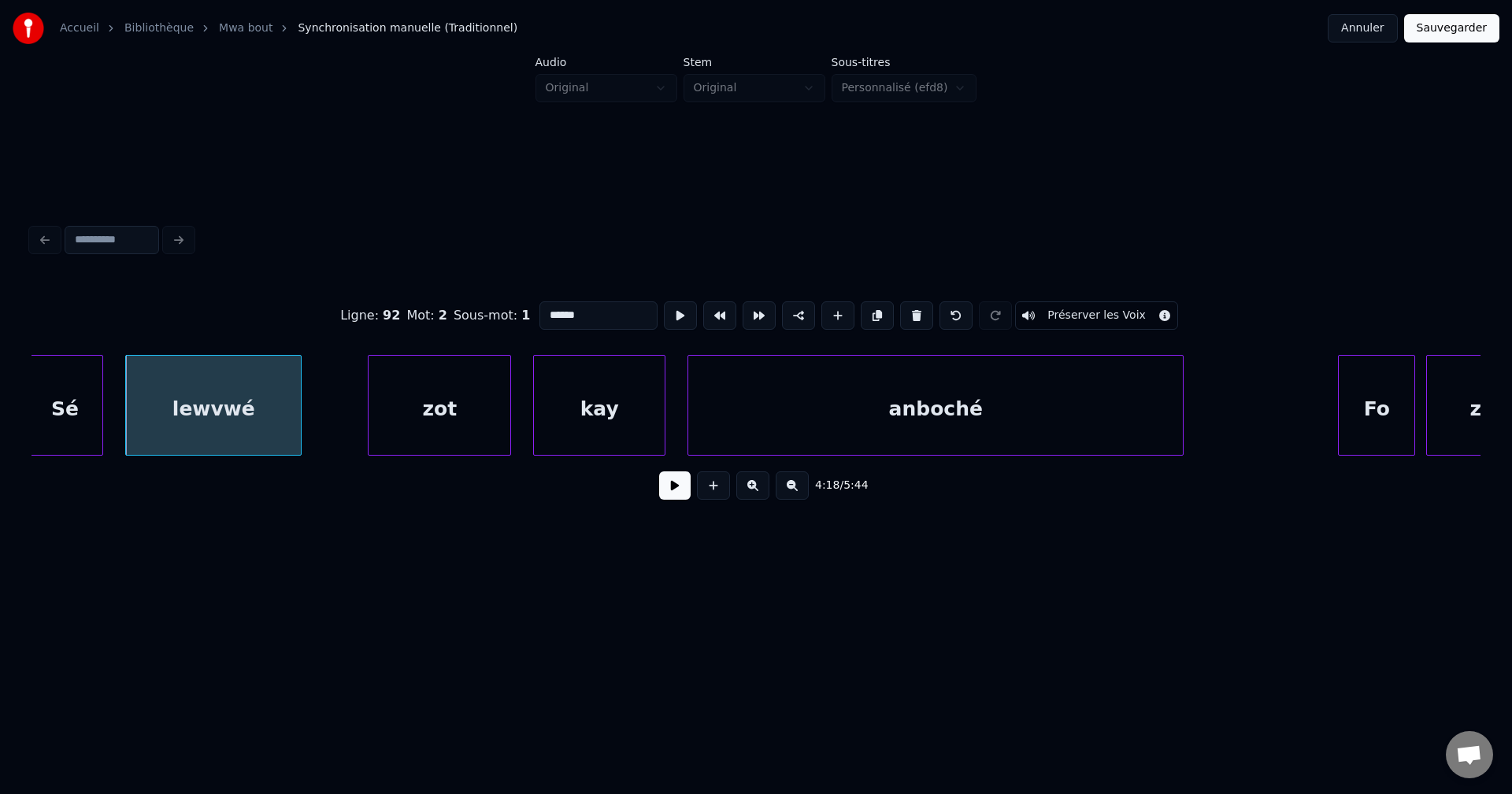
click at [678, 498] on button at bounding box center [675, 485] width 31 height 29
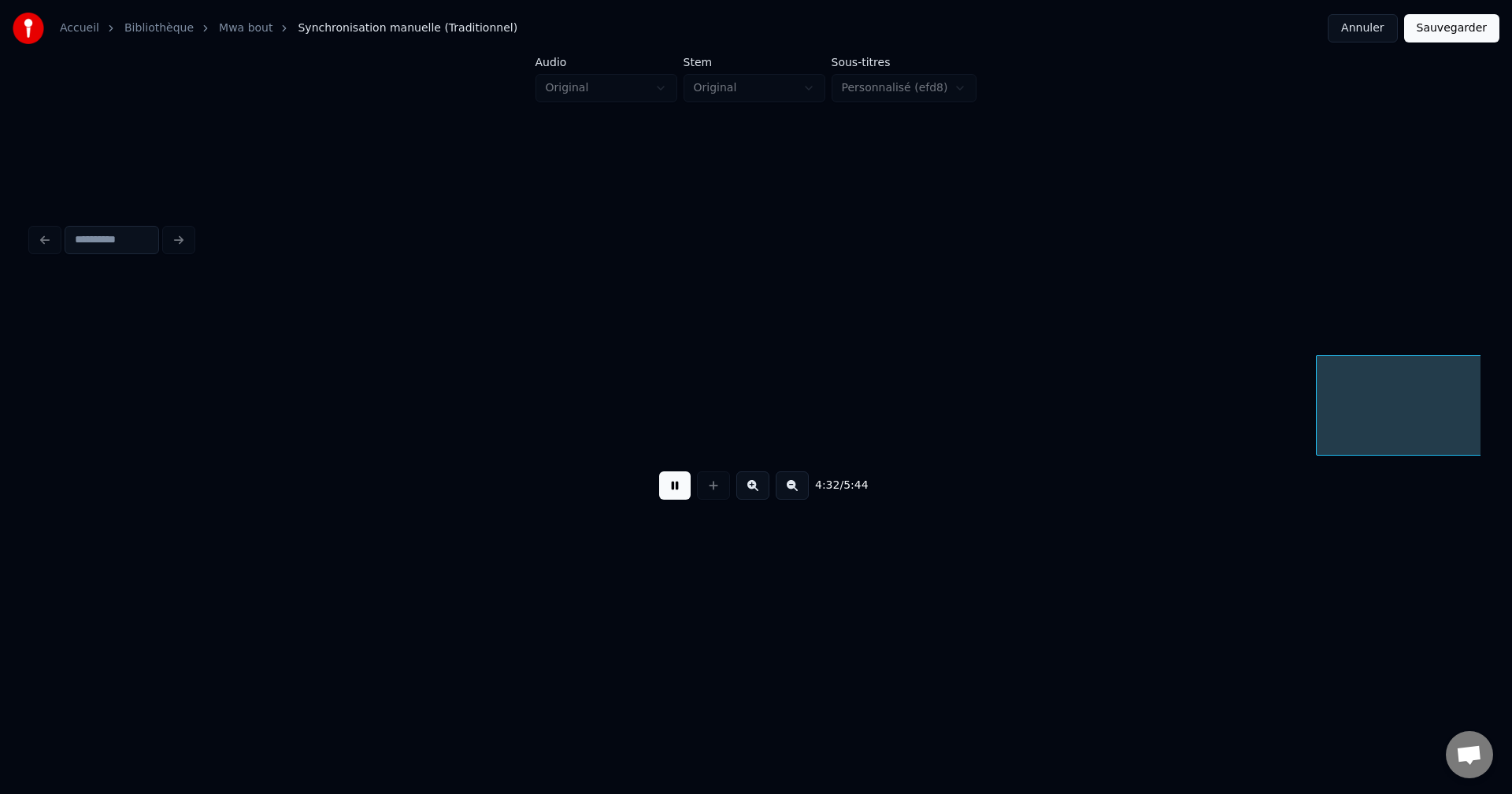
scroll to position [0, 149894]
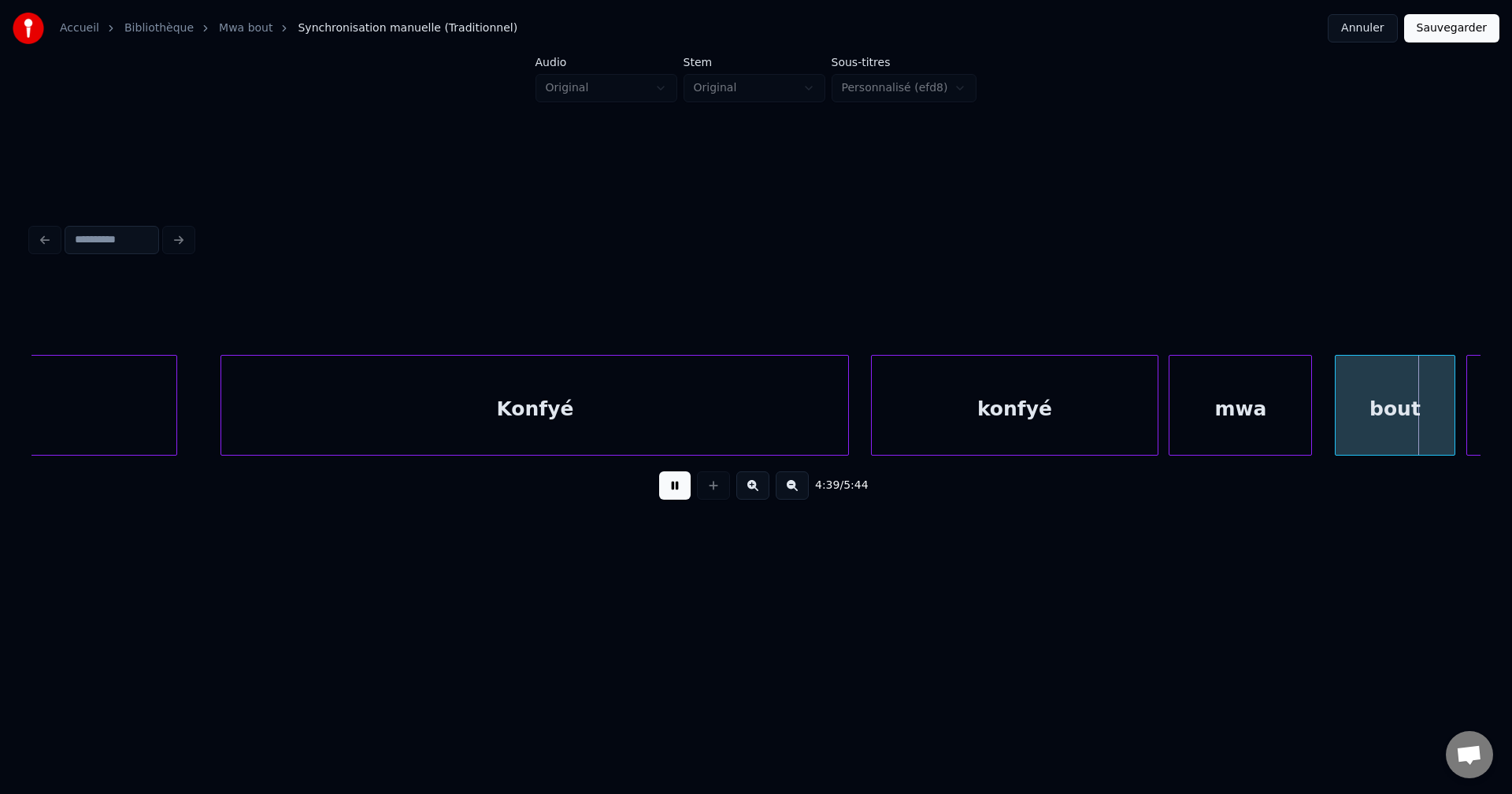
scroll to position [0, 154240]
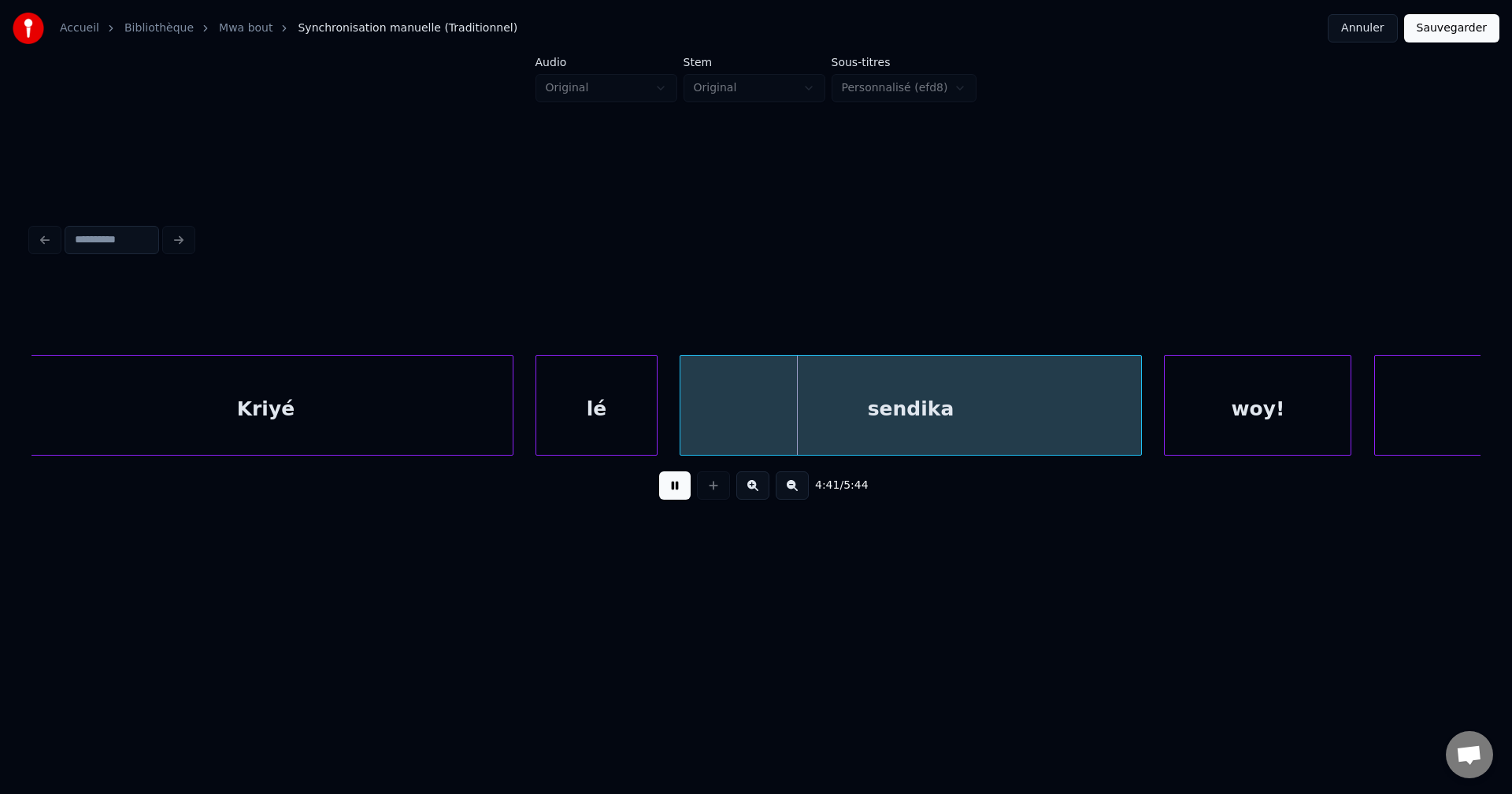
click at [178, 416] on div "Kriyé" at bounding box center [266, 409] width 494 height 107
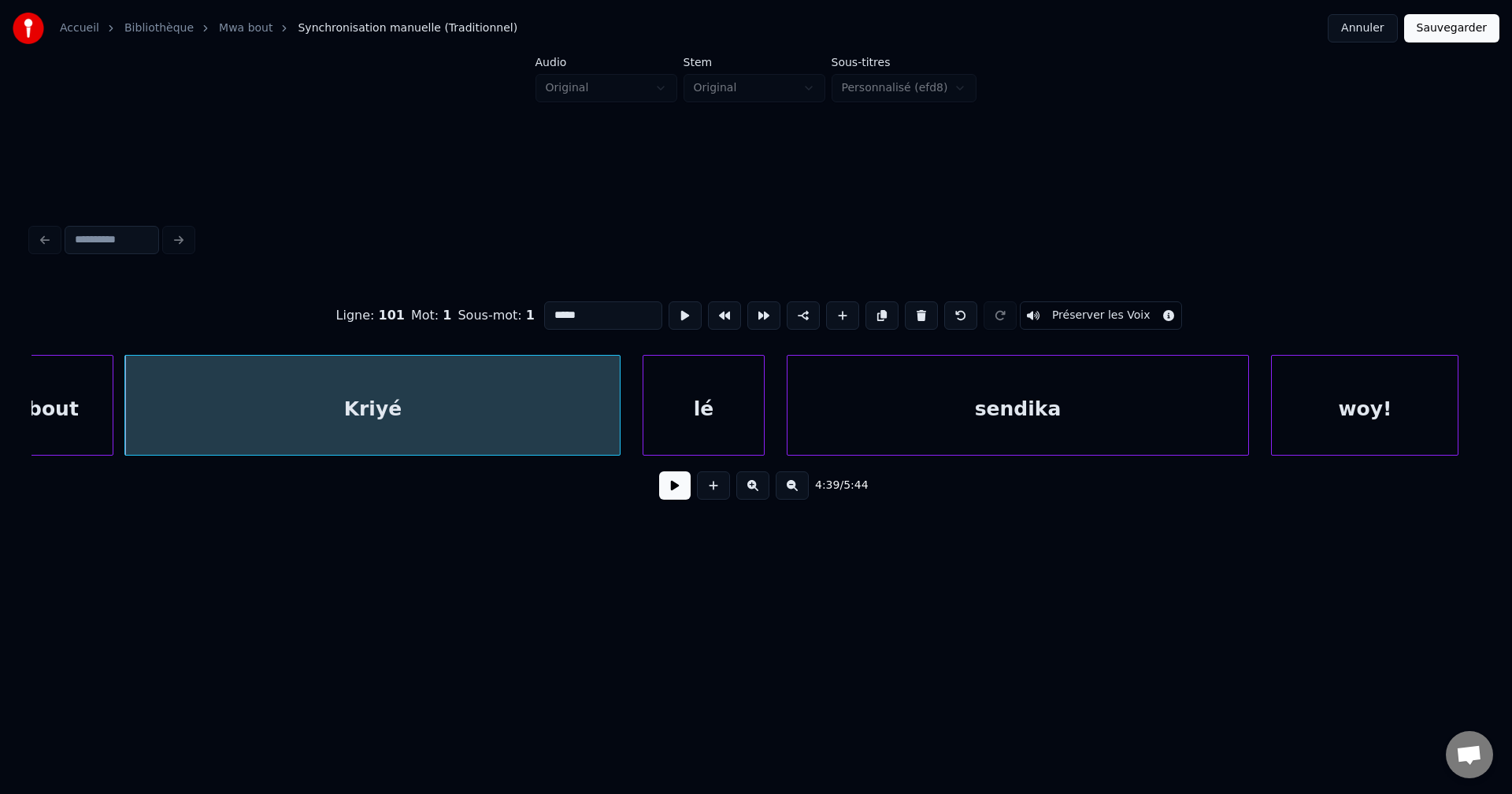
scroll to position [0, 154132]
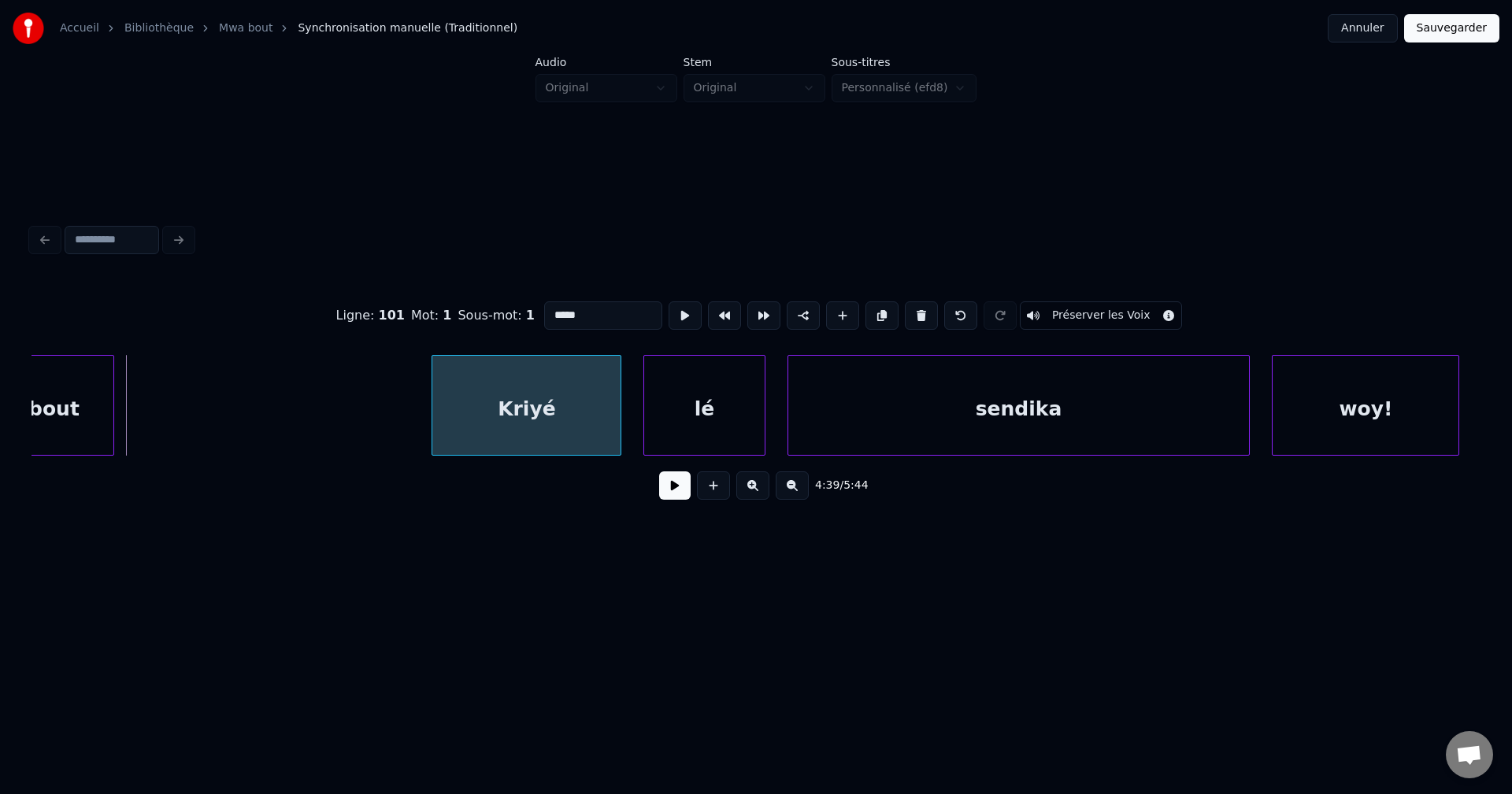
click at [433, 416] on div at bounding box center [434, 404] width 5 height 99
click at [681, 500] on button at bounding box center [675, 485] width 31 height 29
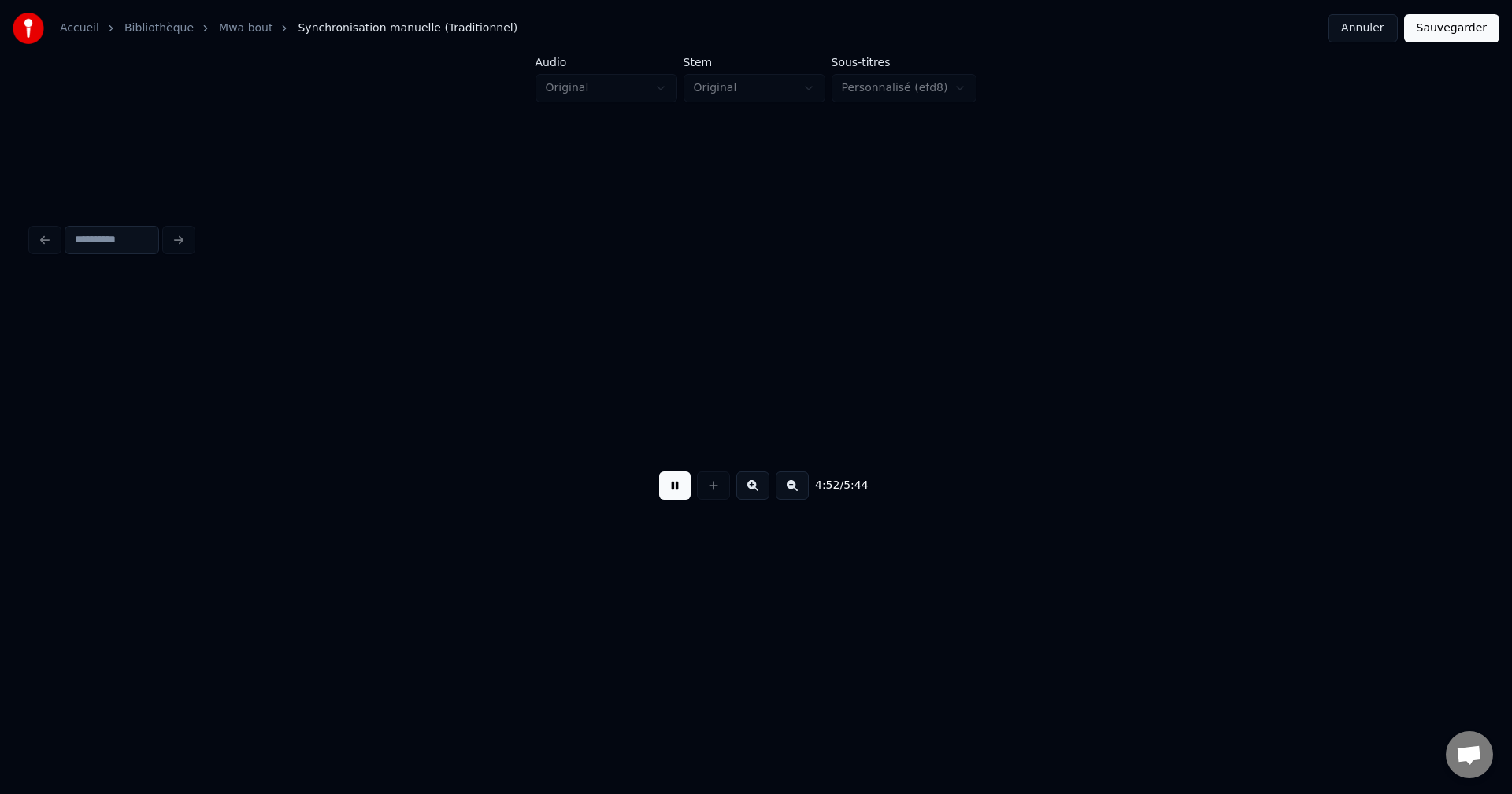
scroll to position [0, 161381]
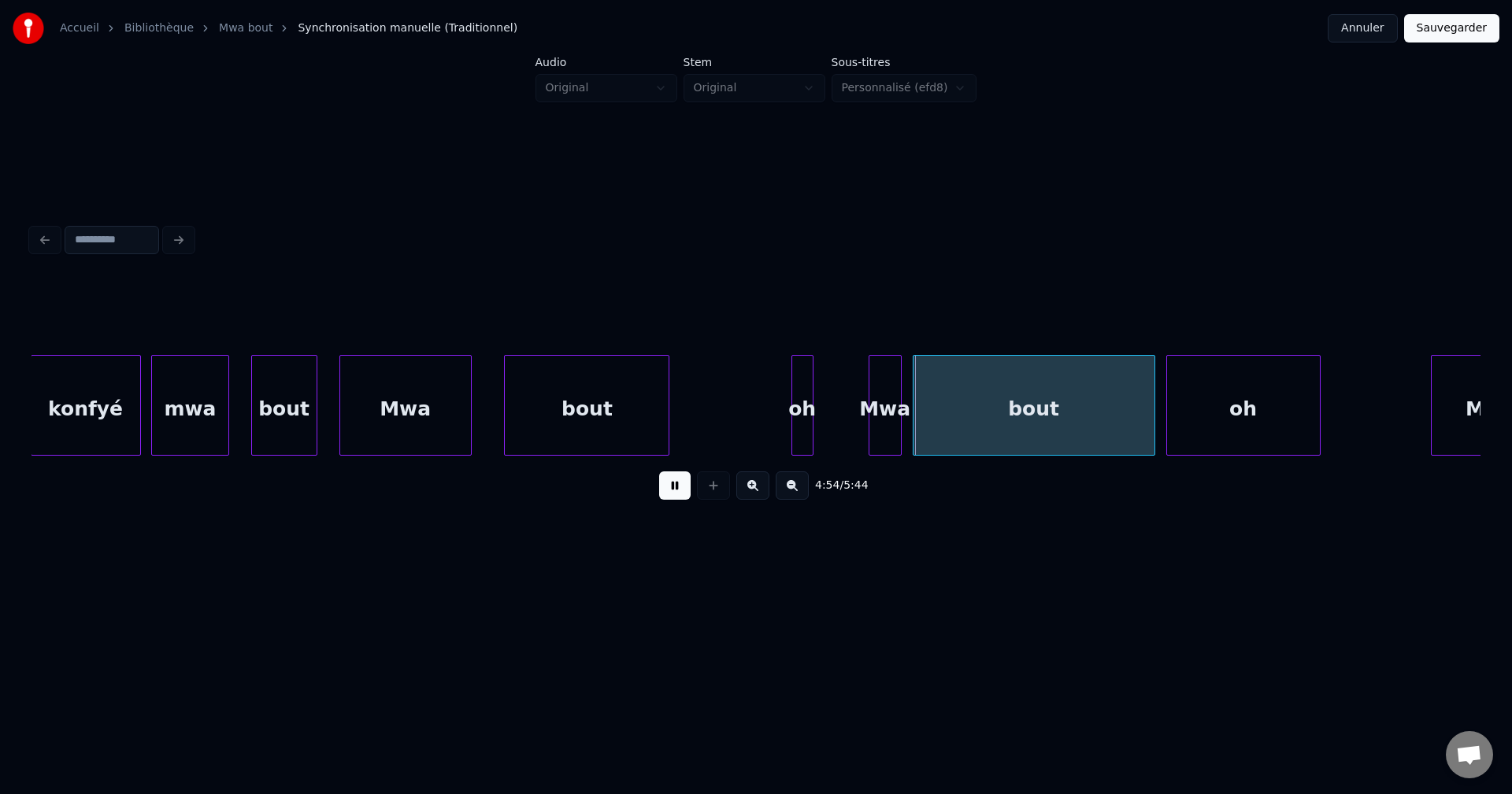
click at [86, 395] on div "konfyé" at bounding box center [85, 409] width 108 height 107
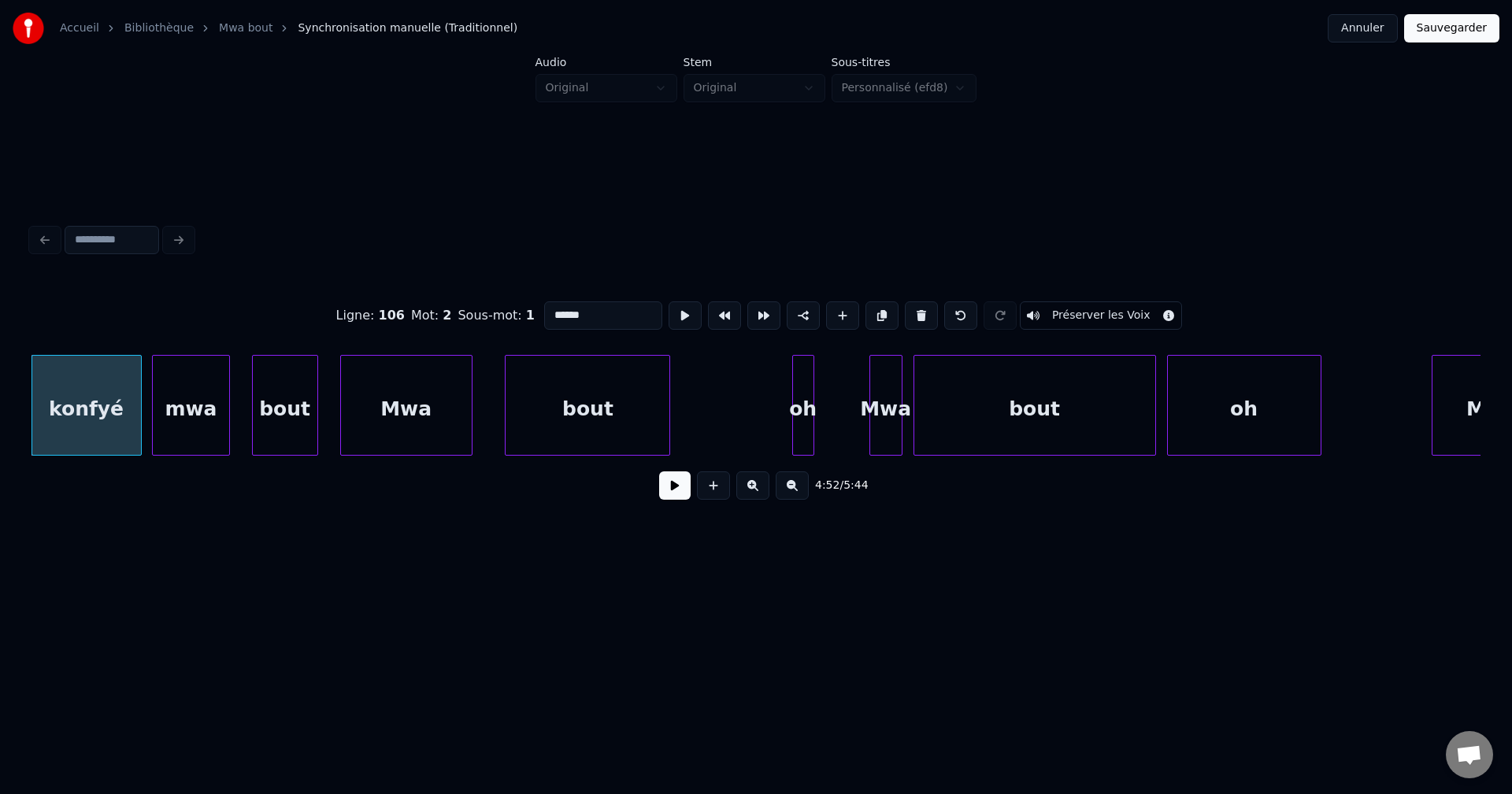
click at [668, 495] on button at bounding box center [675, 485] width 31 height 29
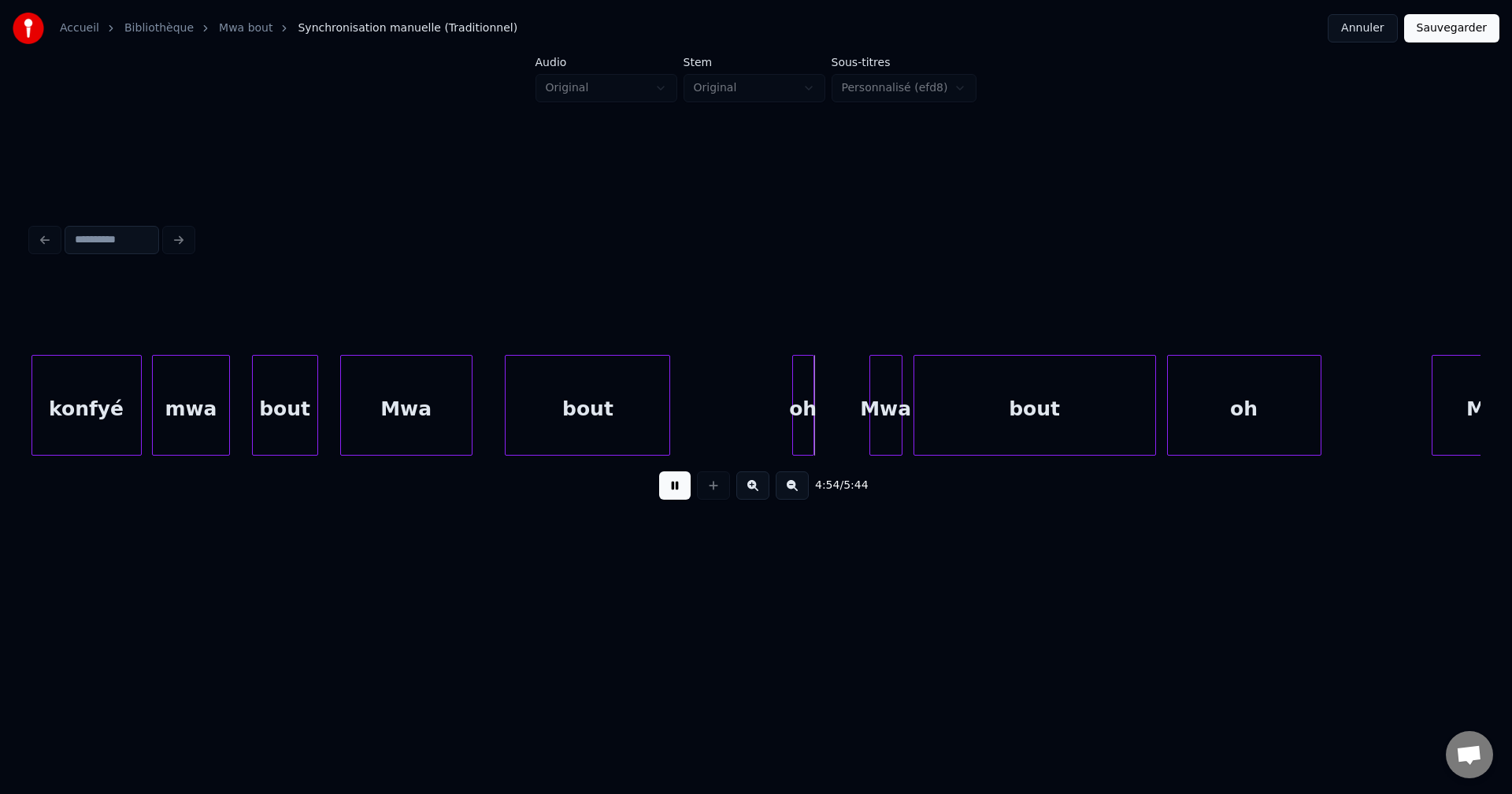
drag, startPoint x: 661, startPoint y: 491, endPoint x: 480, endPoint y: 477, distance: 181.5
click at [659, 491] on button at bounding box center [675, 485] width 31 height 29
click at [94, 423] on div "konfyé" at bounding box center [86, 409] width 108 height 107
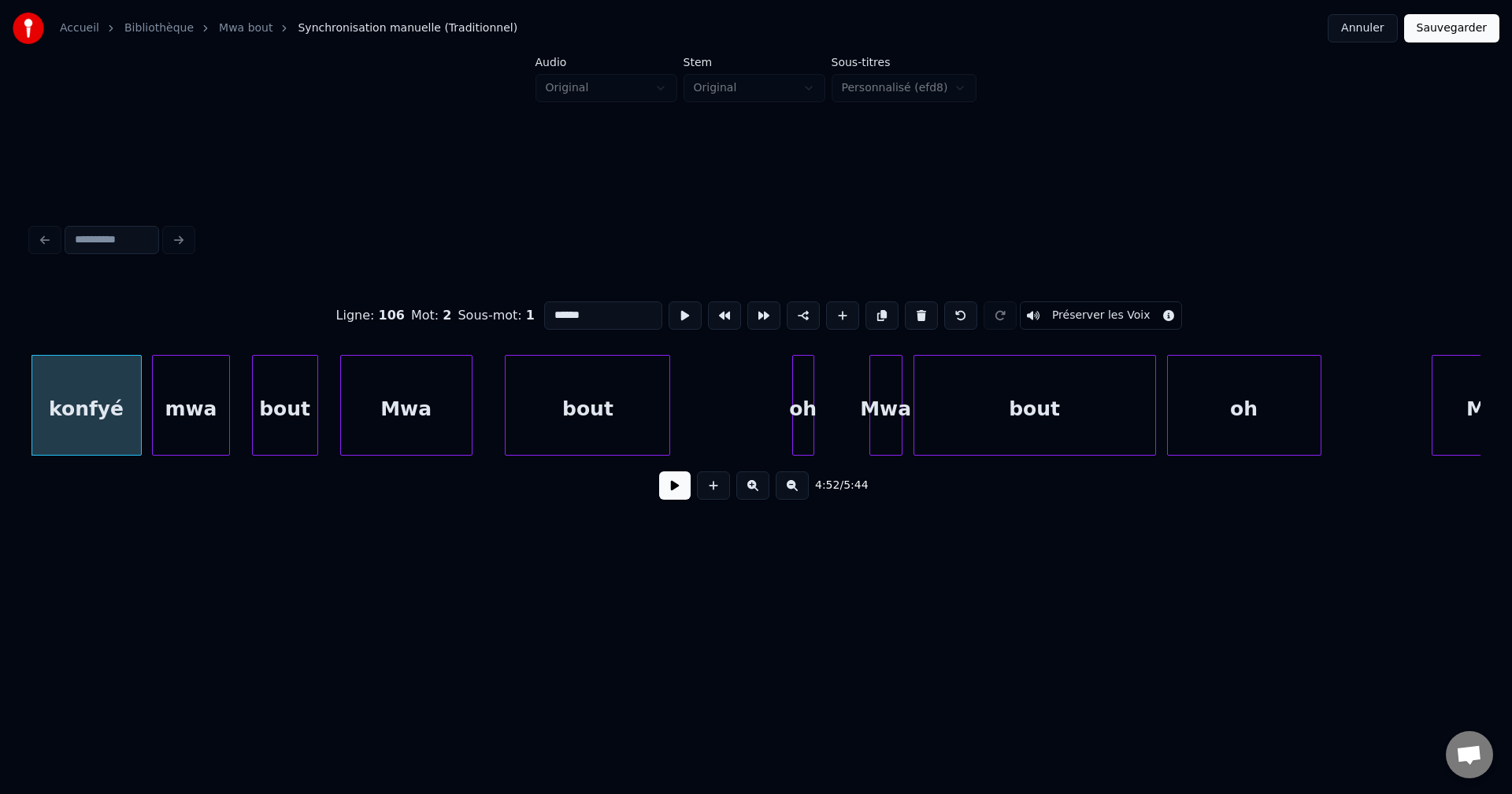
click at [676, 490] on button at bounding box center [675, 485] width 31 height 29
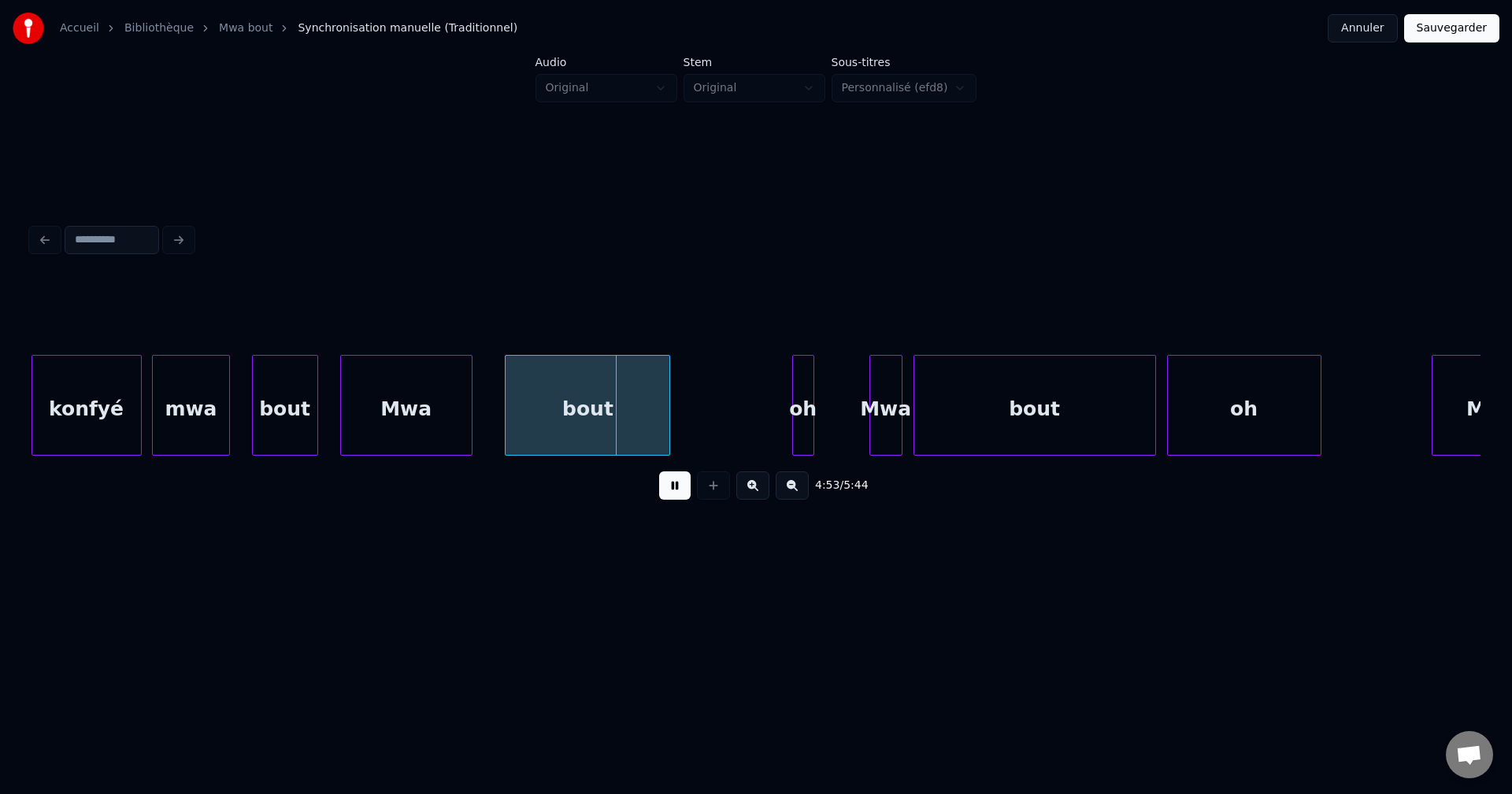
click at [676, 491] on button at bounding box center [675, 485] width 31 height 29
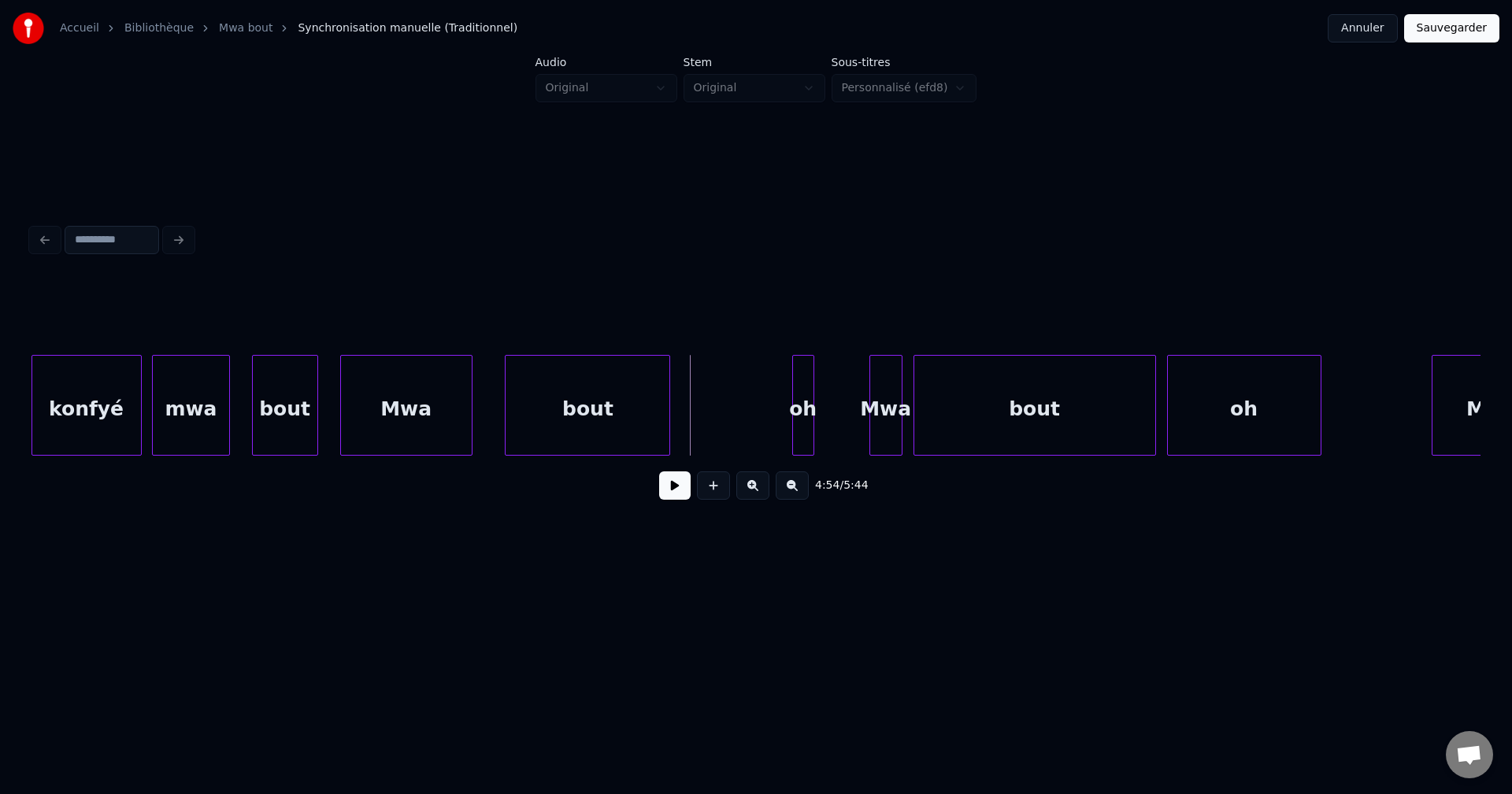
click at [29, 458] on div "4:54 / 5:44" at bounding box center [756, 366] width 1461 height 312
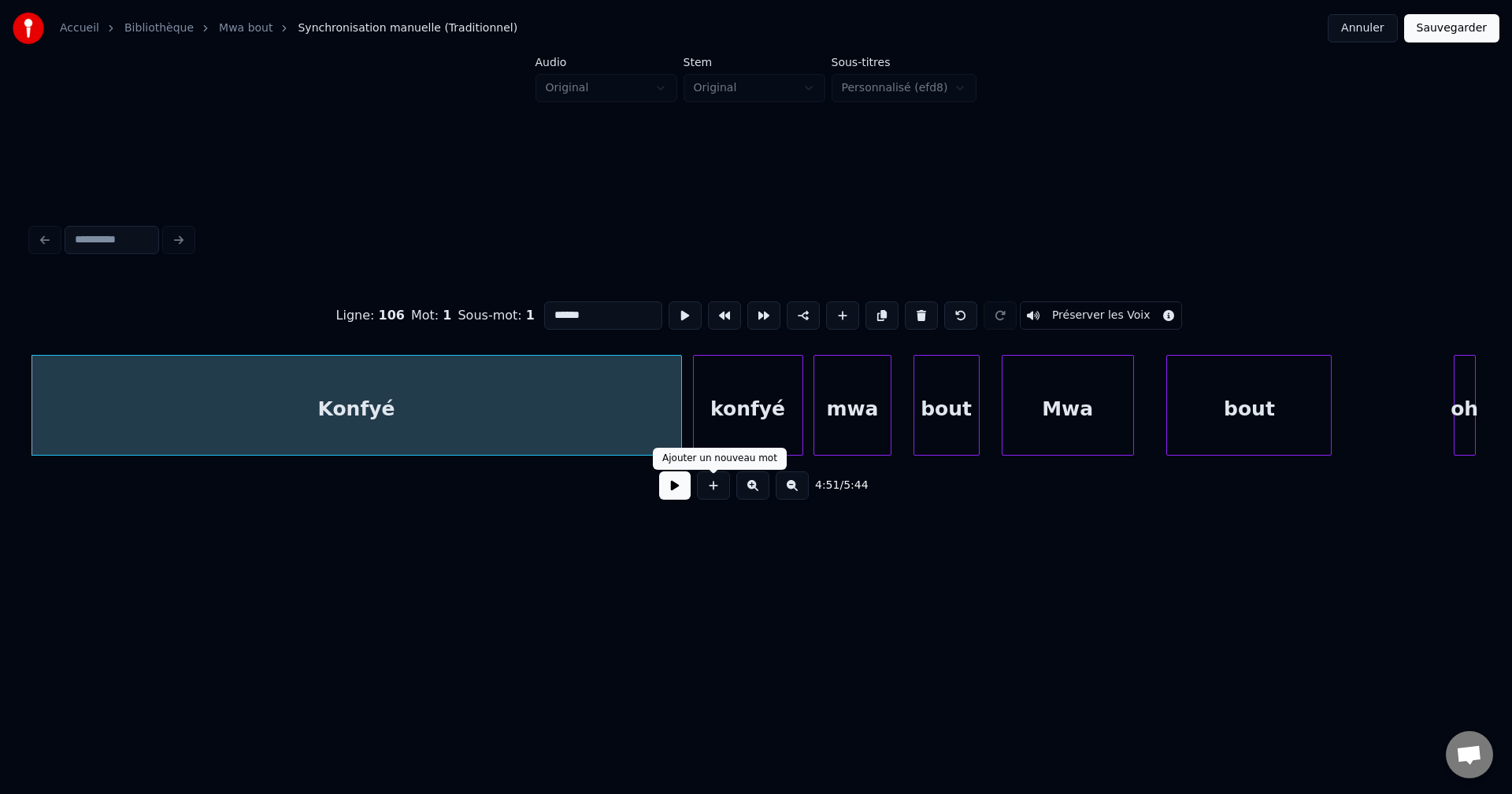
click at [663, 498] on button at bounding box center [675, 485] width 31 height 29
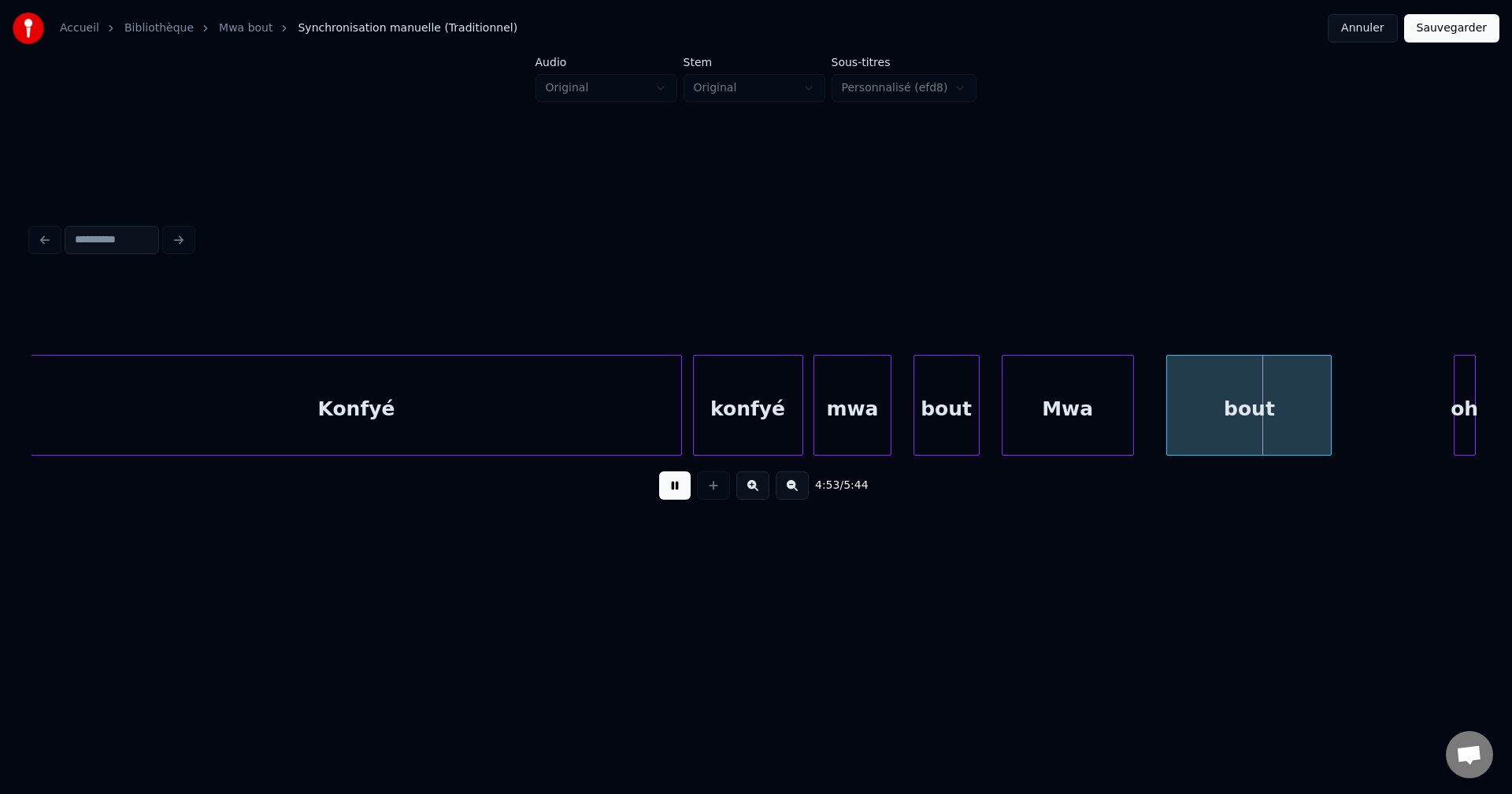
click at [662, 500] on button at bounding box center [675, 485] width 31 height 29
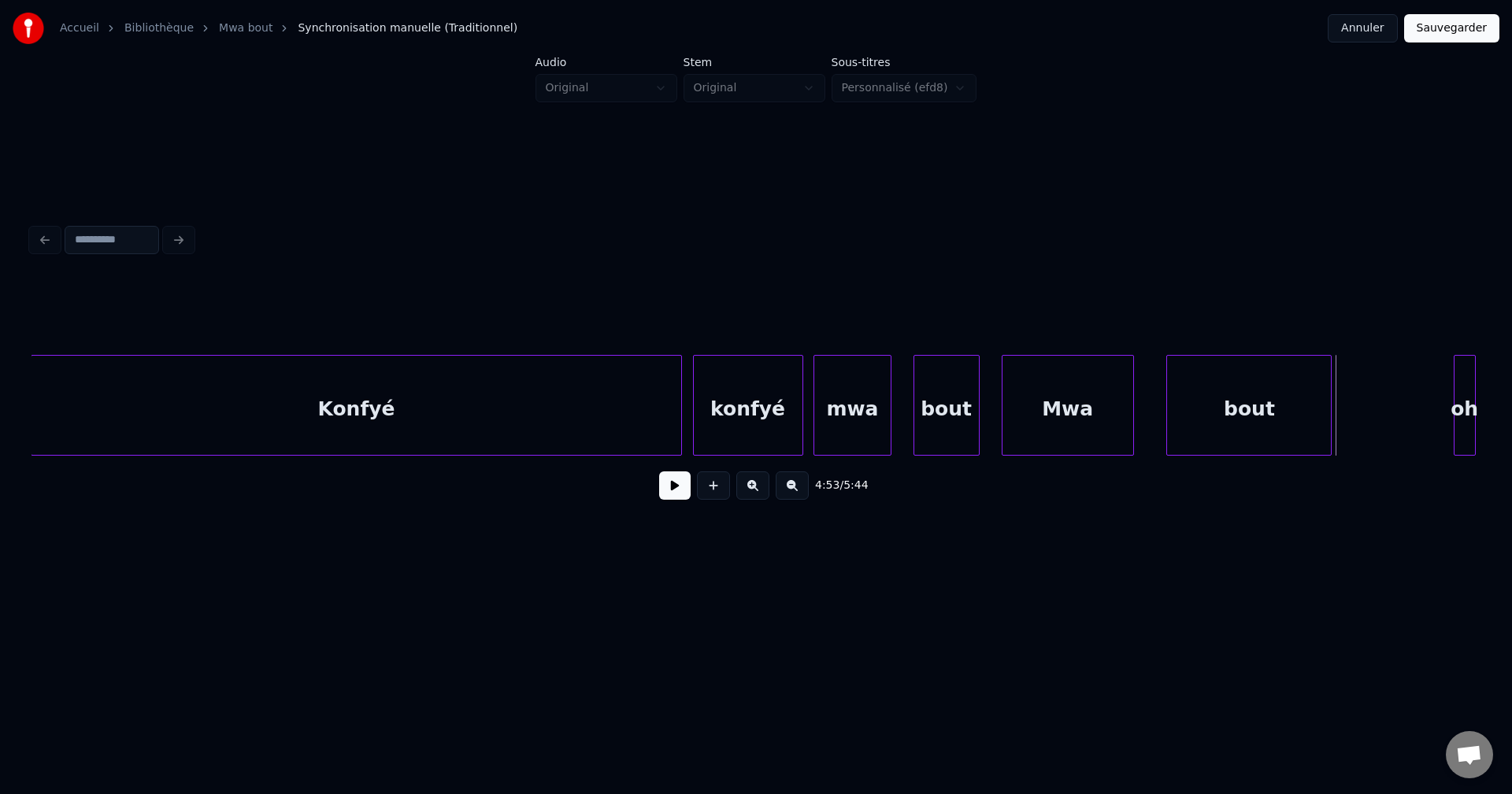
click at [749, 419] on div "konfyé" at bounding box center [747, 409] width 108 height 107
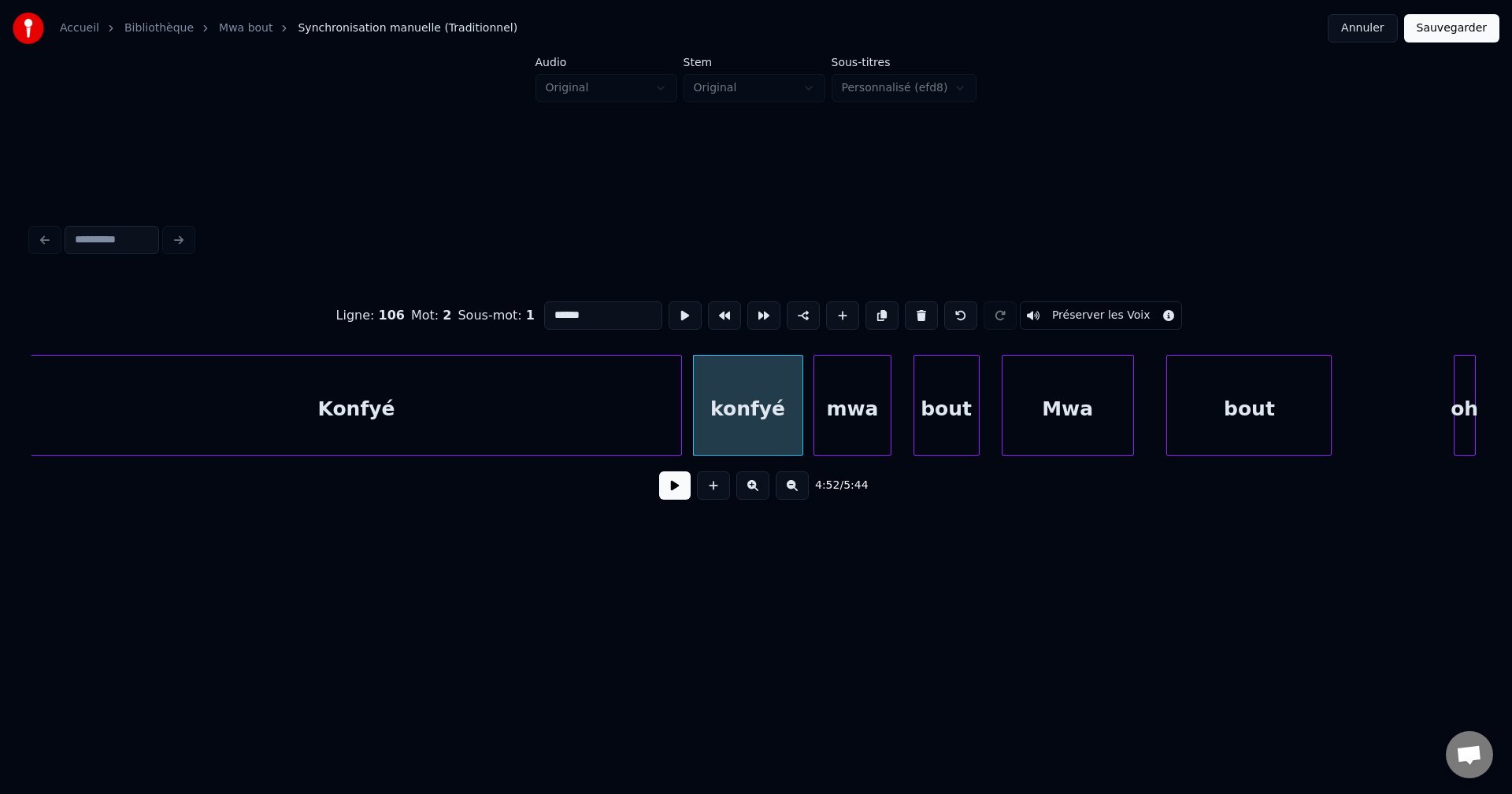
click at [597, 314] on input "******" at bounding box center [604, 316] width 119 height 29
click at [844, 393] on div "mwa" at bounding box center [852, 409] width 76 height 107
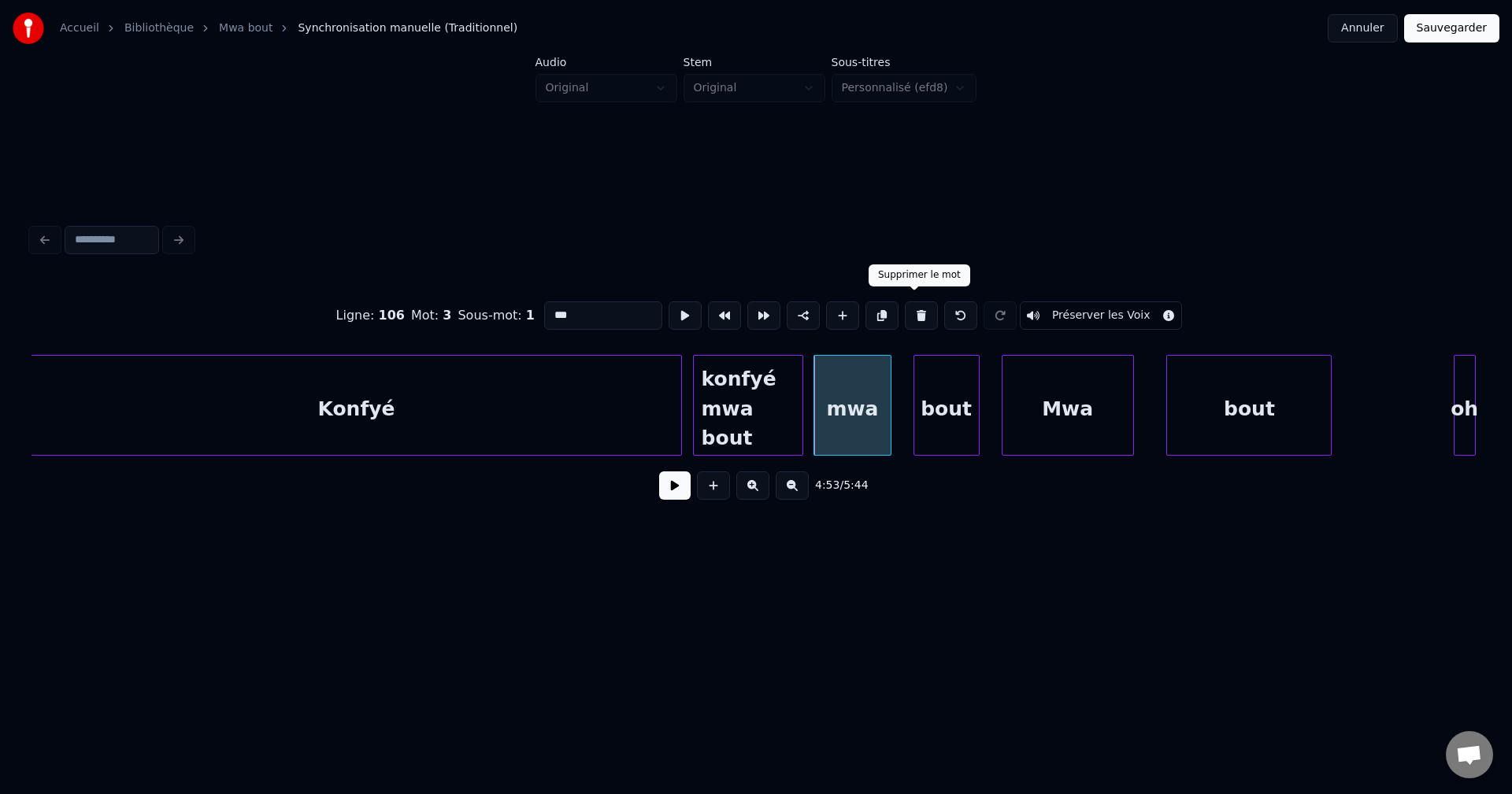
click at [913, 312] on button at bounding box center [921, 316] width 33 height 29
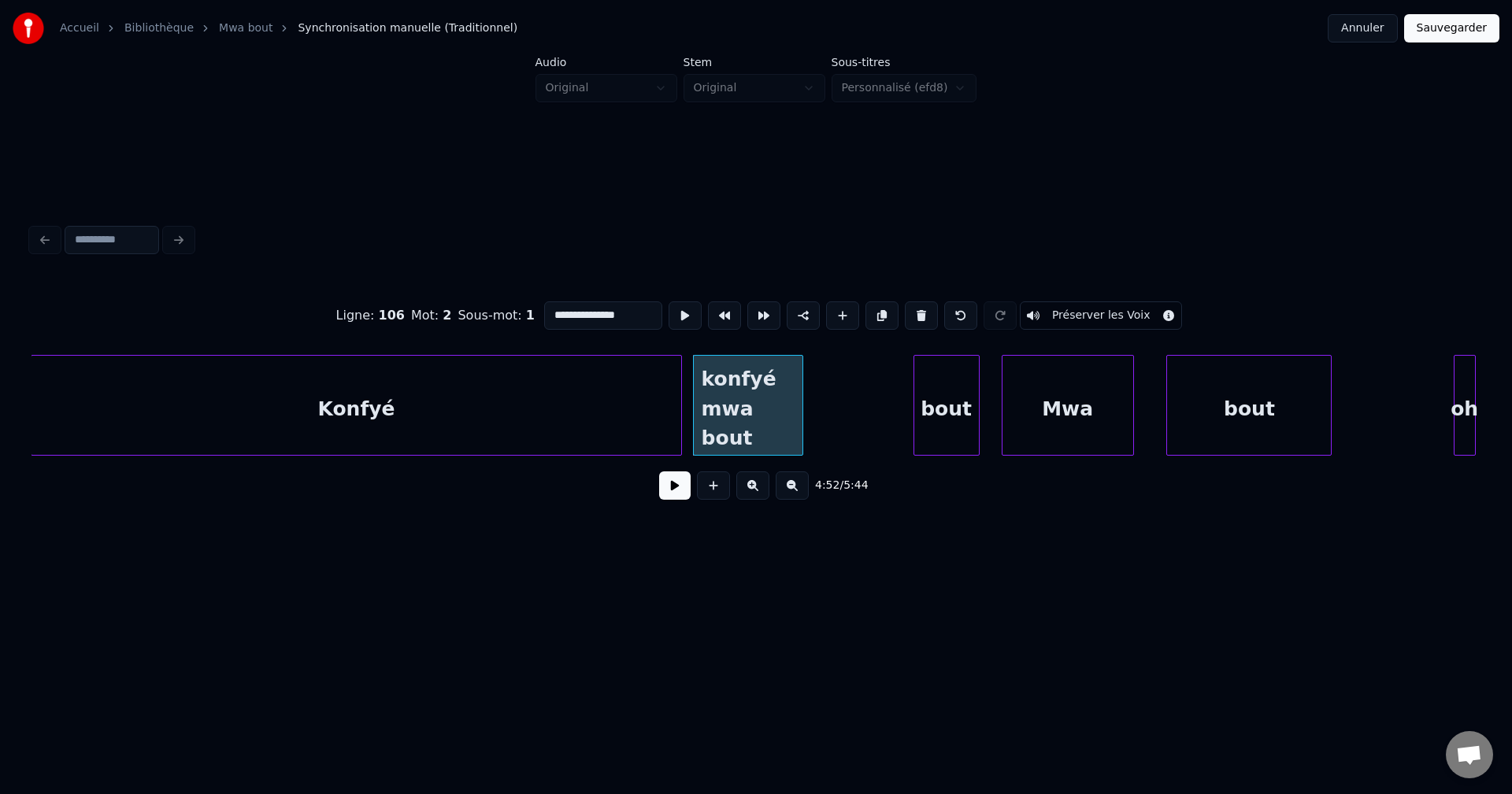
click at [941, 377] on div "bout" at bounding box center [946, 409] width 65 height 107
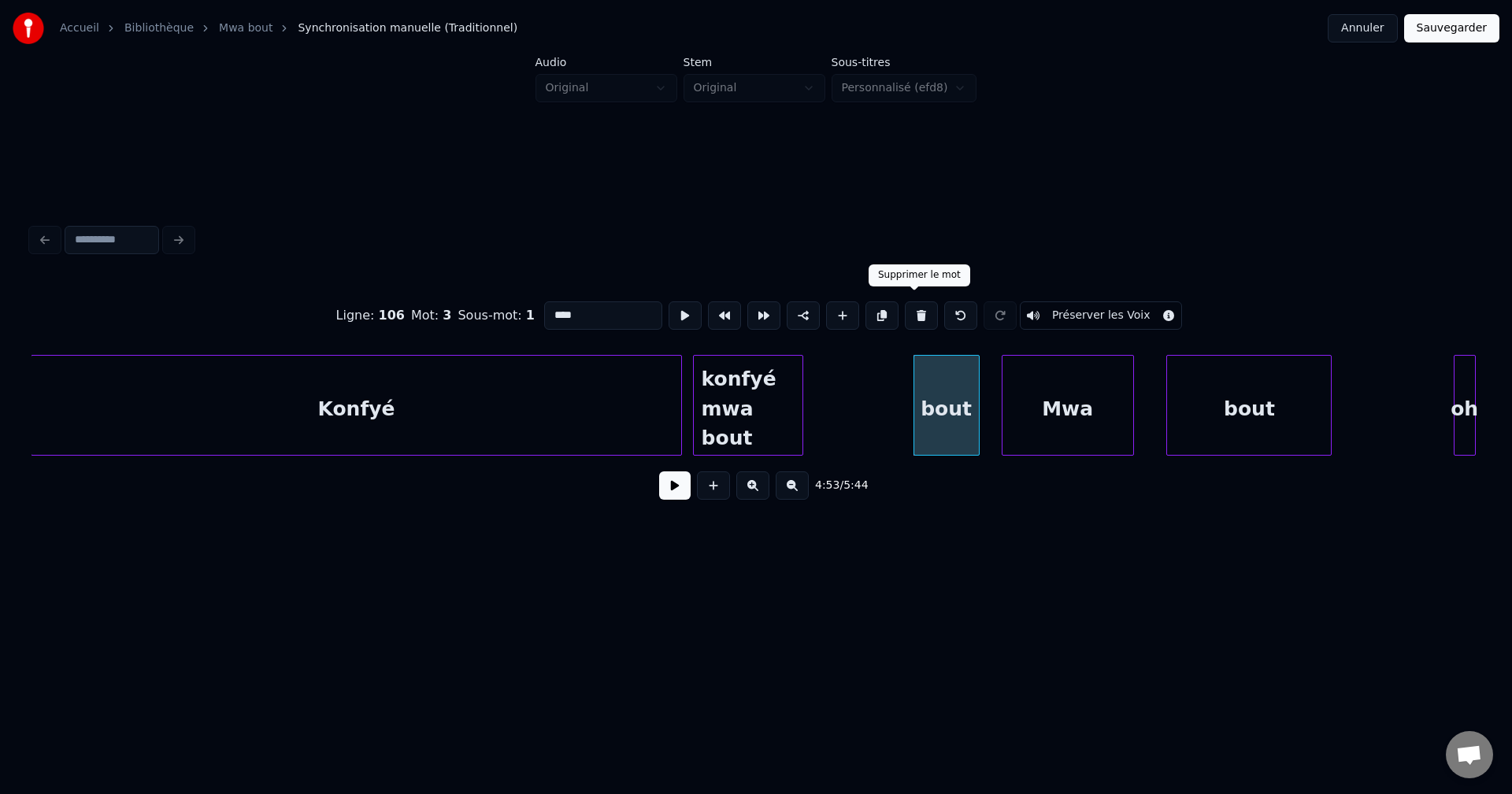
click at [918, 304] on button at bounding box center [921, 316] width 33 height 29
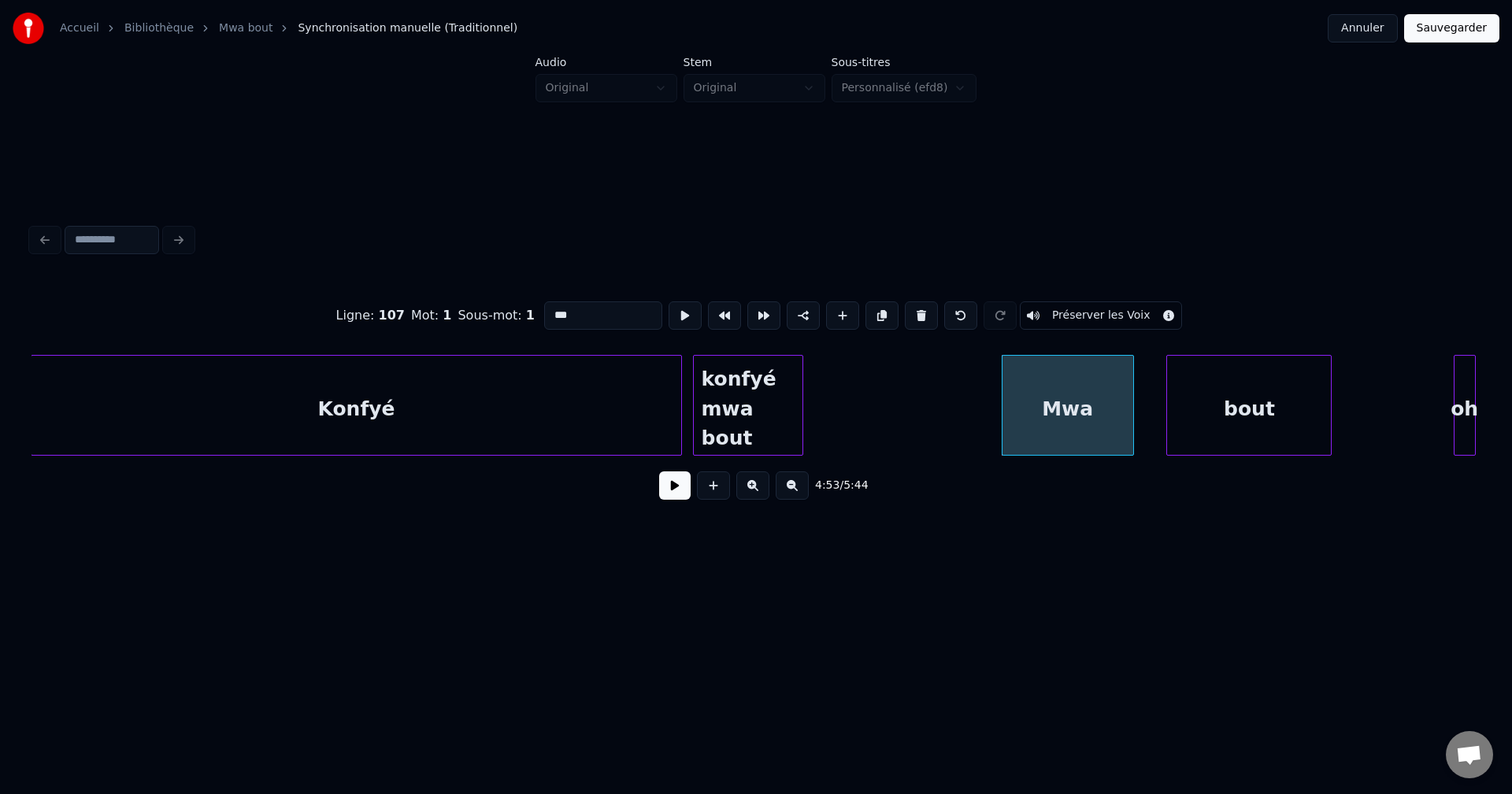
click at [646, 435] on div "Konfyé" at bounding box center [356, 409] width 649 height 107
type input "******"
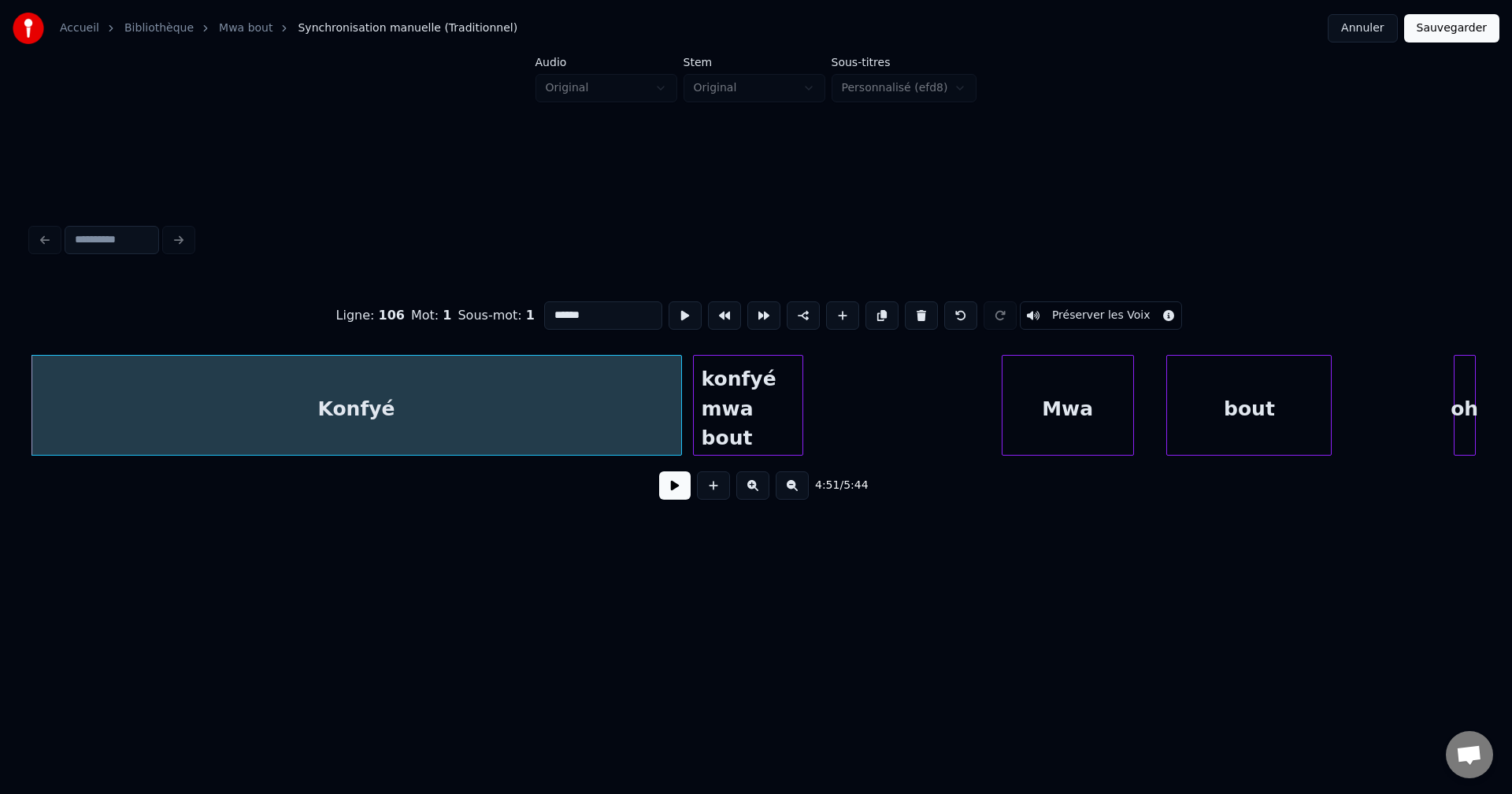
click at [674, 490] on button at bounding box center [675, 485] width 31 height 29
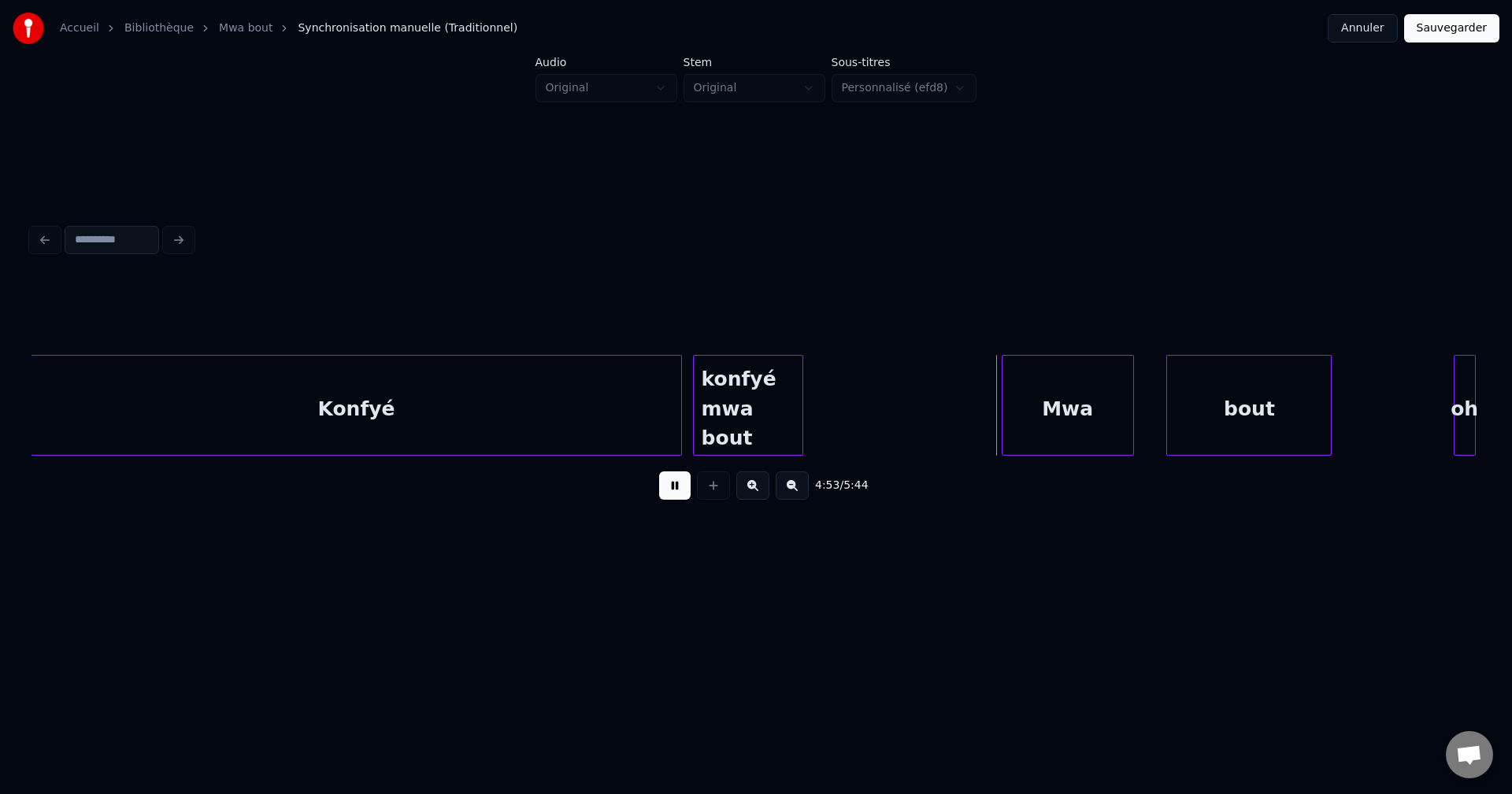
click at [673, 490] on button at bounding box center [675, 485] width 31 height 29
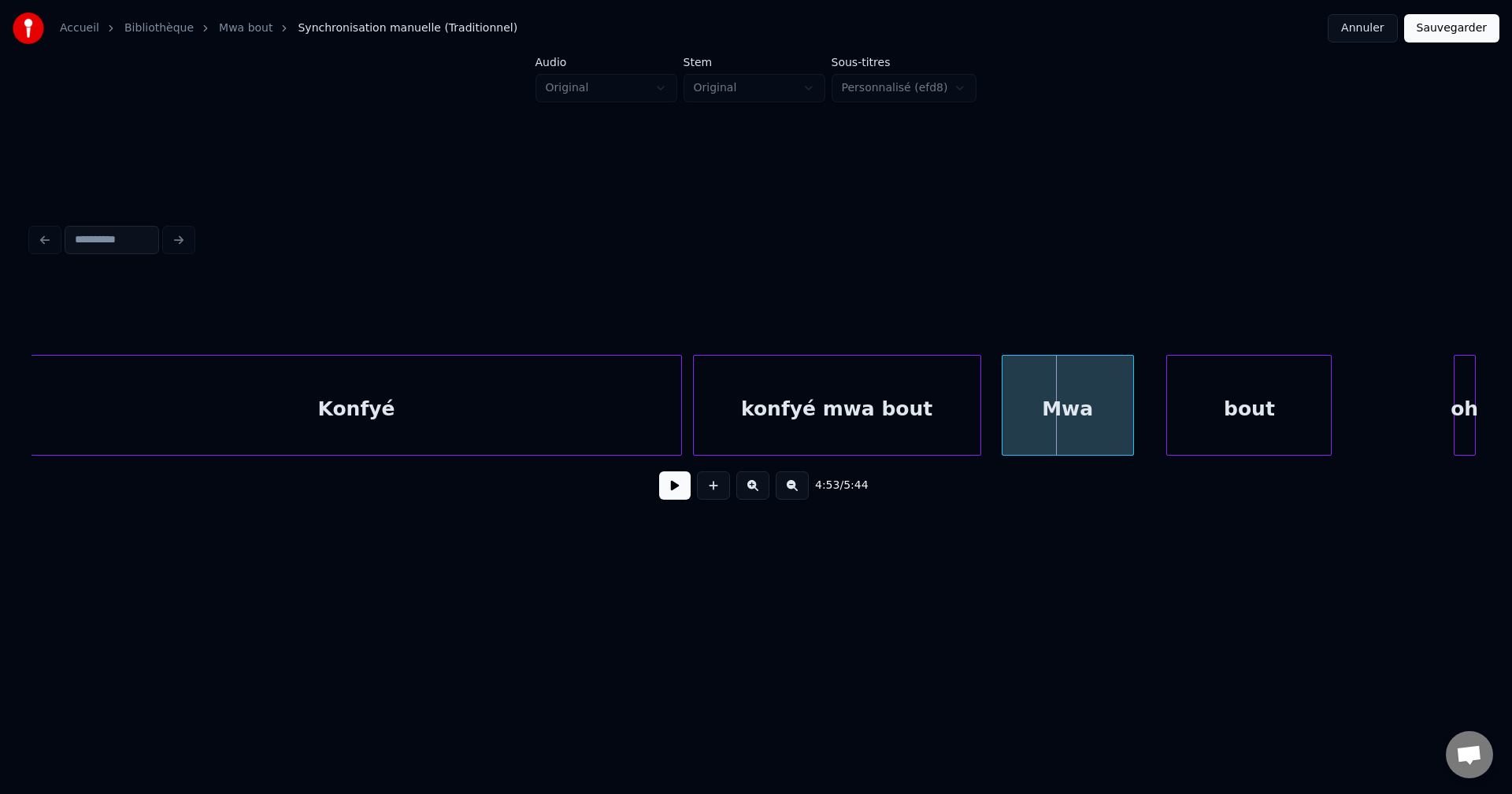
click at [981, 418] on div at bounding box center [978, 404] width 5 height 99
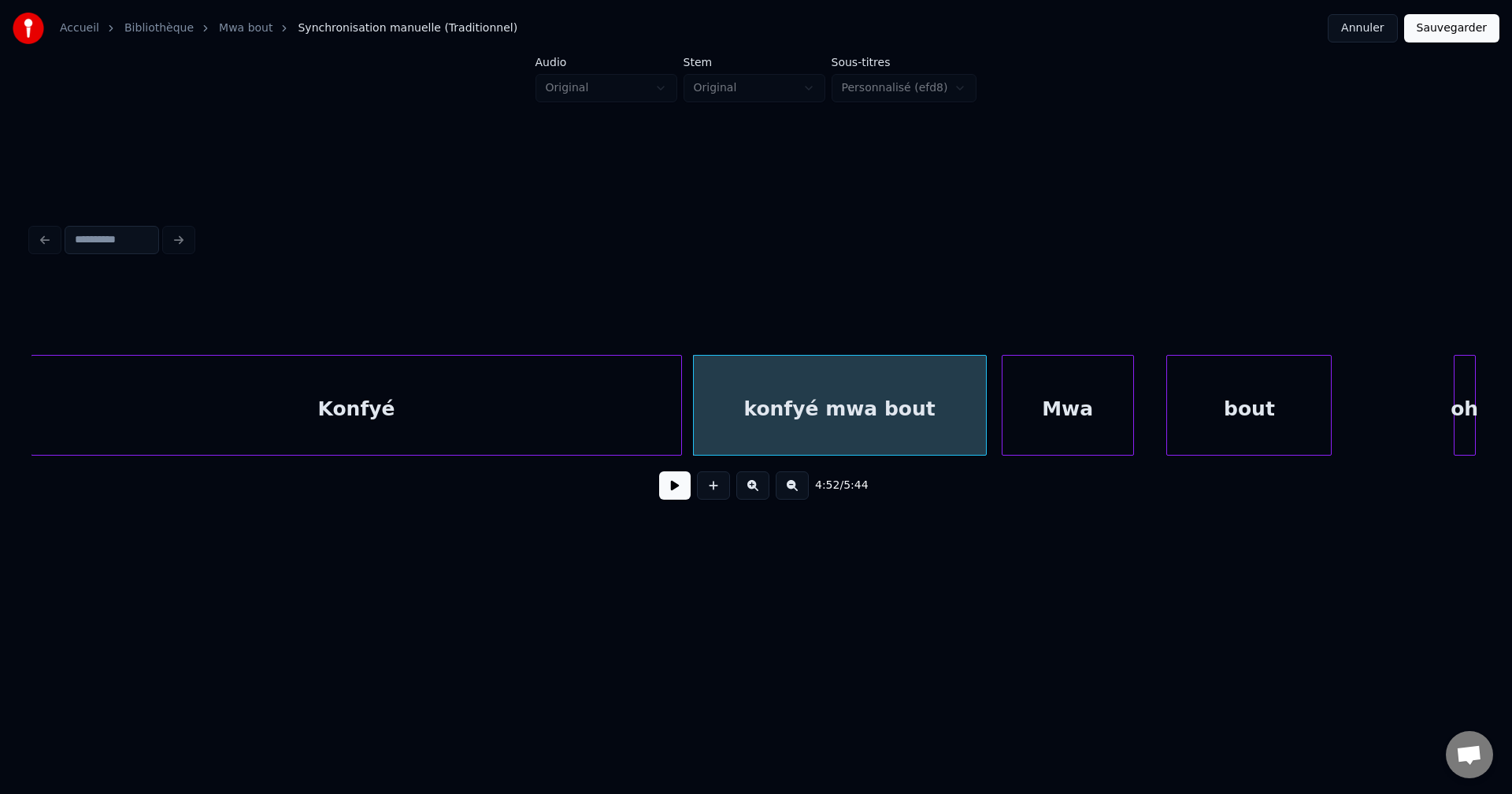
click at [912, 416] on div "konfyé mwa bout" at bounding box center [839, 409] width 292 height 107
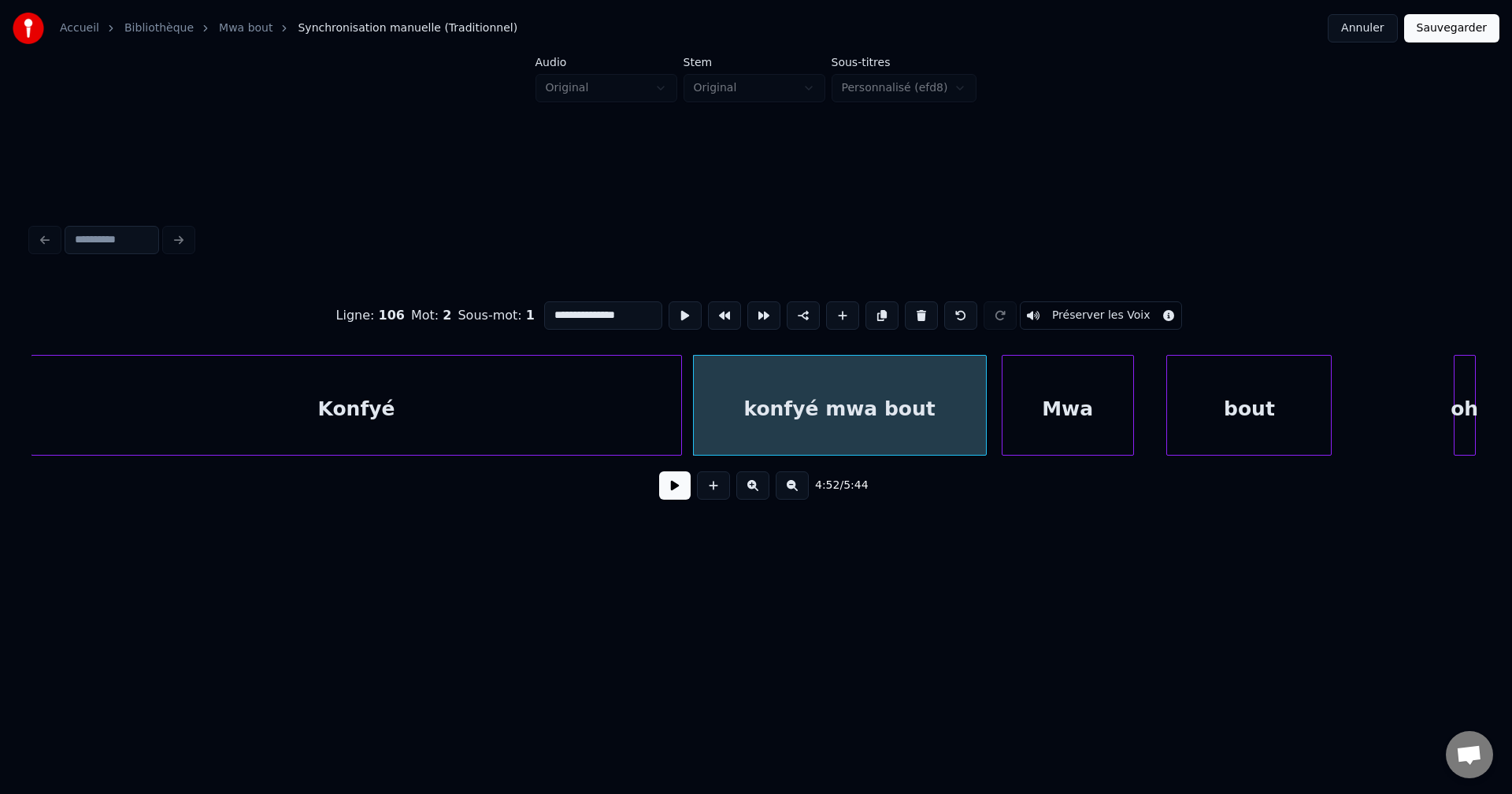
click at [676, 499] on button at bounding box center [675, 485] width 31 height 29
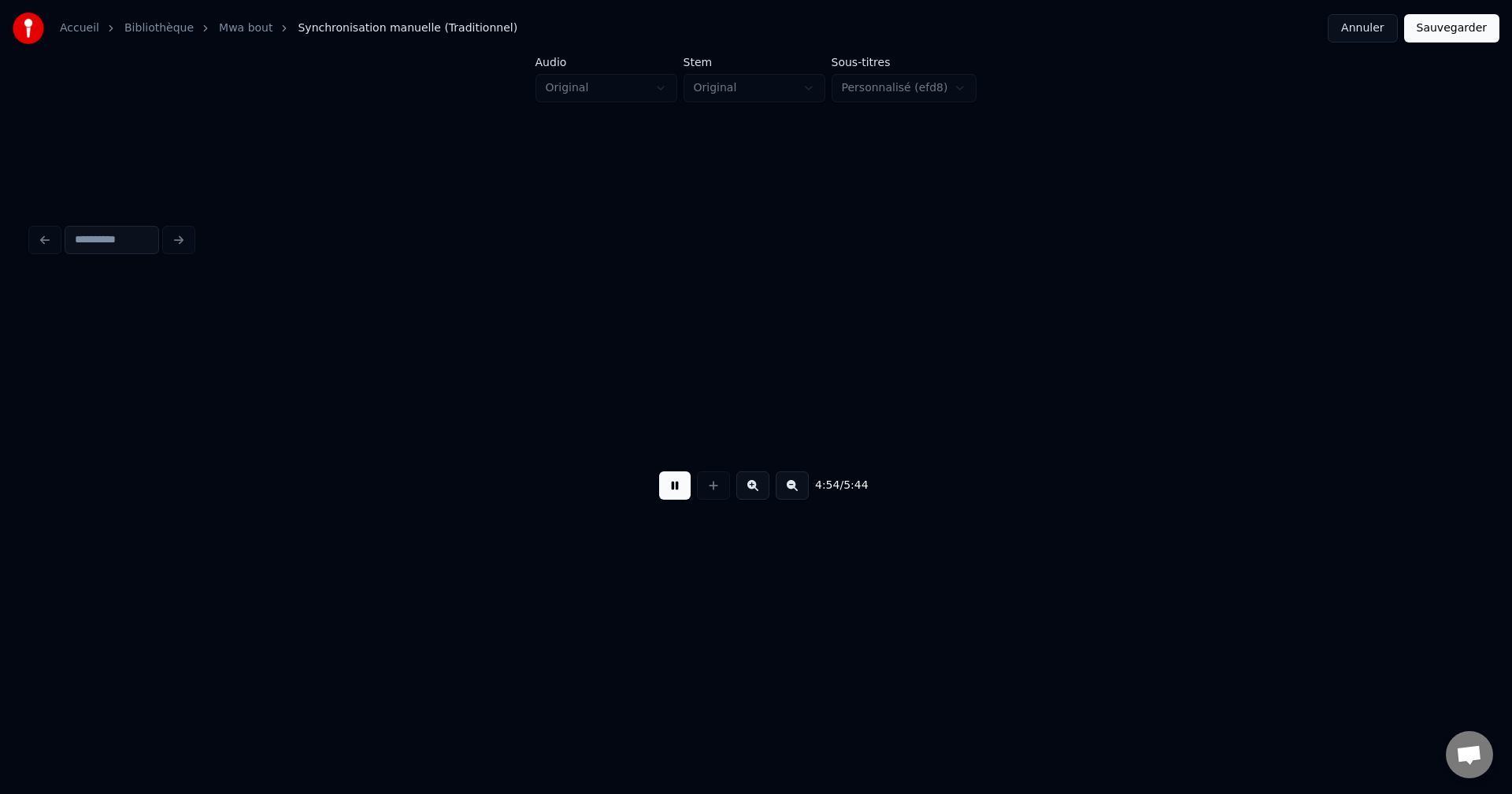
scroll to position [0, 162169]
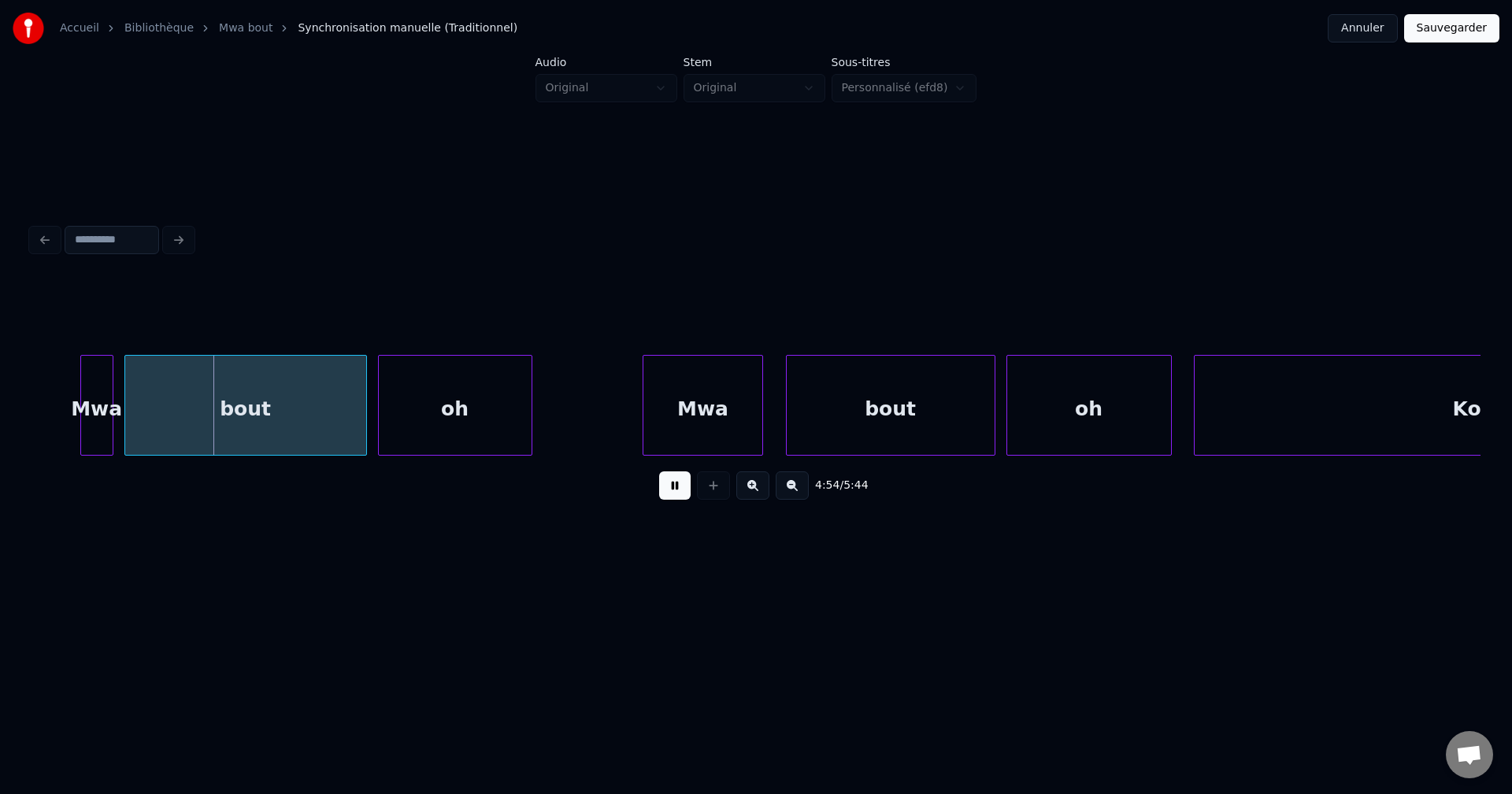
click at [678, 498] on button at bounding box center [675, 485] width 31 height 29
click at [671, 486] on button at bounding box center [675, 485] width 31 height 29
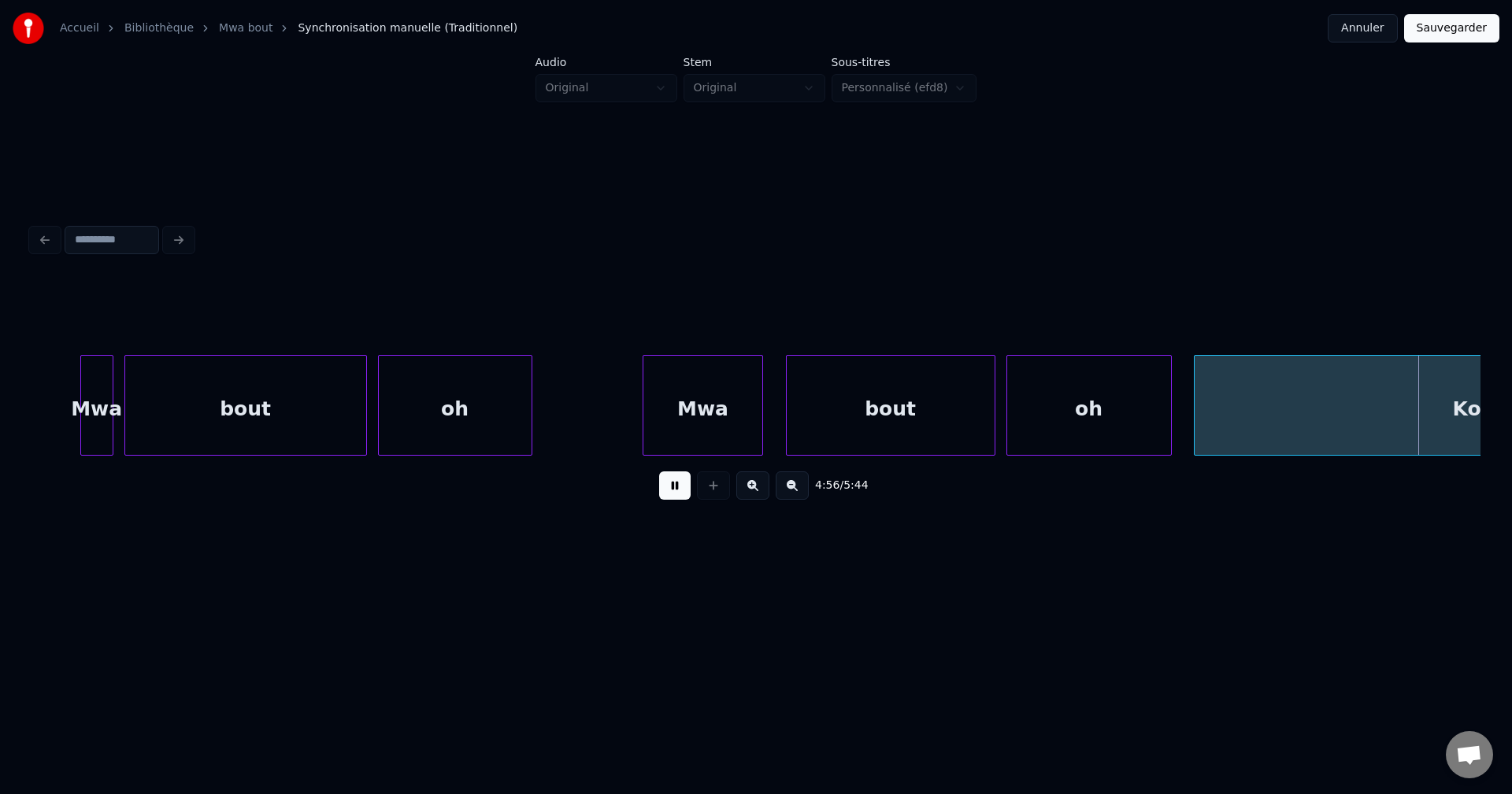
scroll to position [0, 163621]
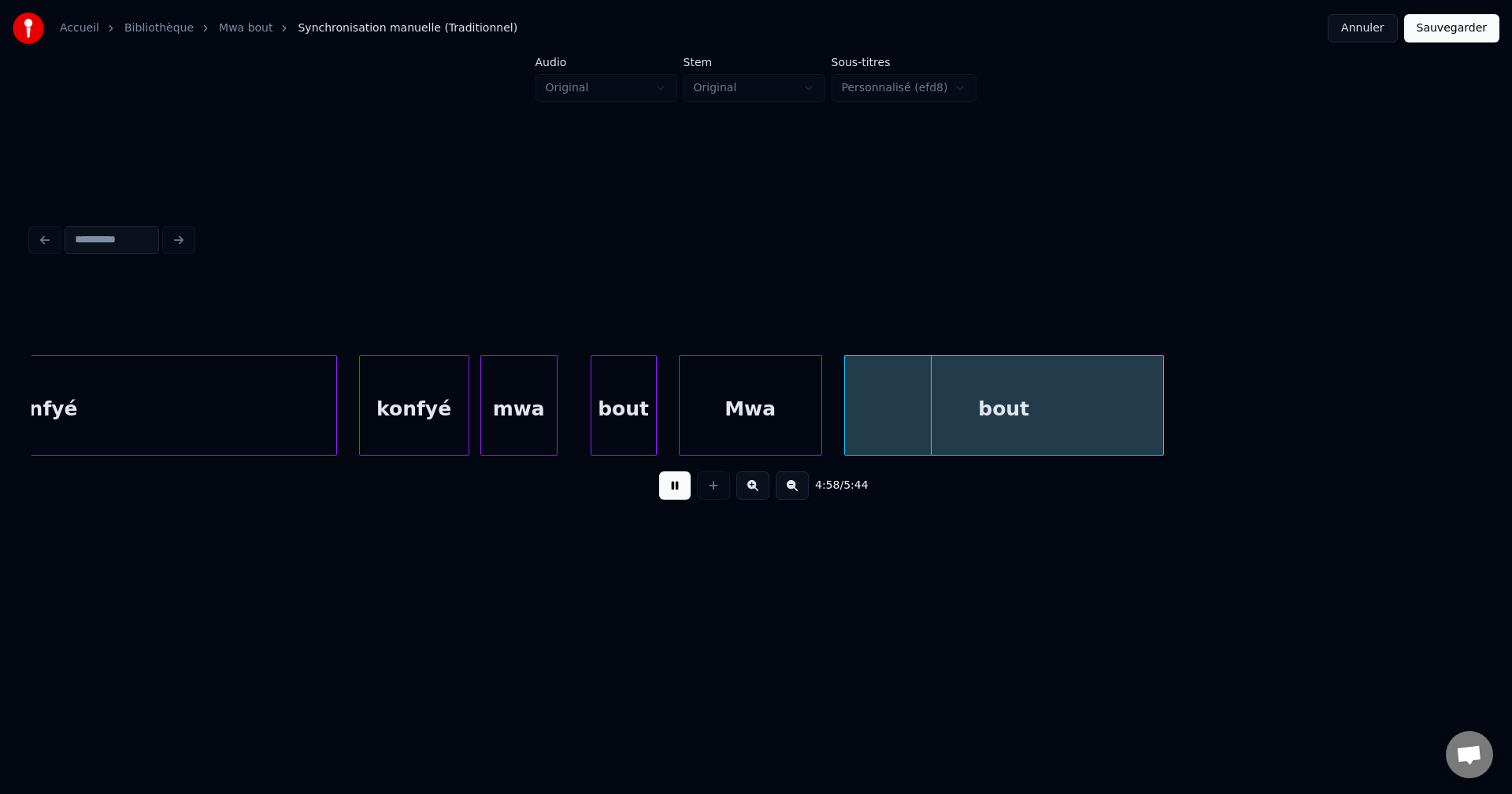
click at [683, 482] on button at bounding box center [675, 485] width 31 height 29
click at [433, 424] on div "konfyé" at bounding box center [414, 409] width 108 height 107
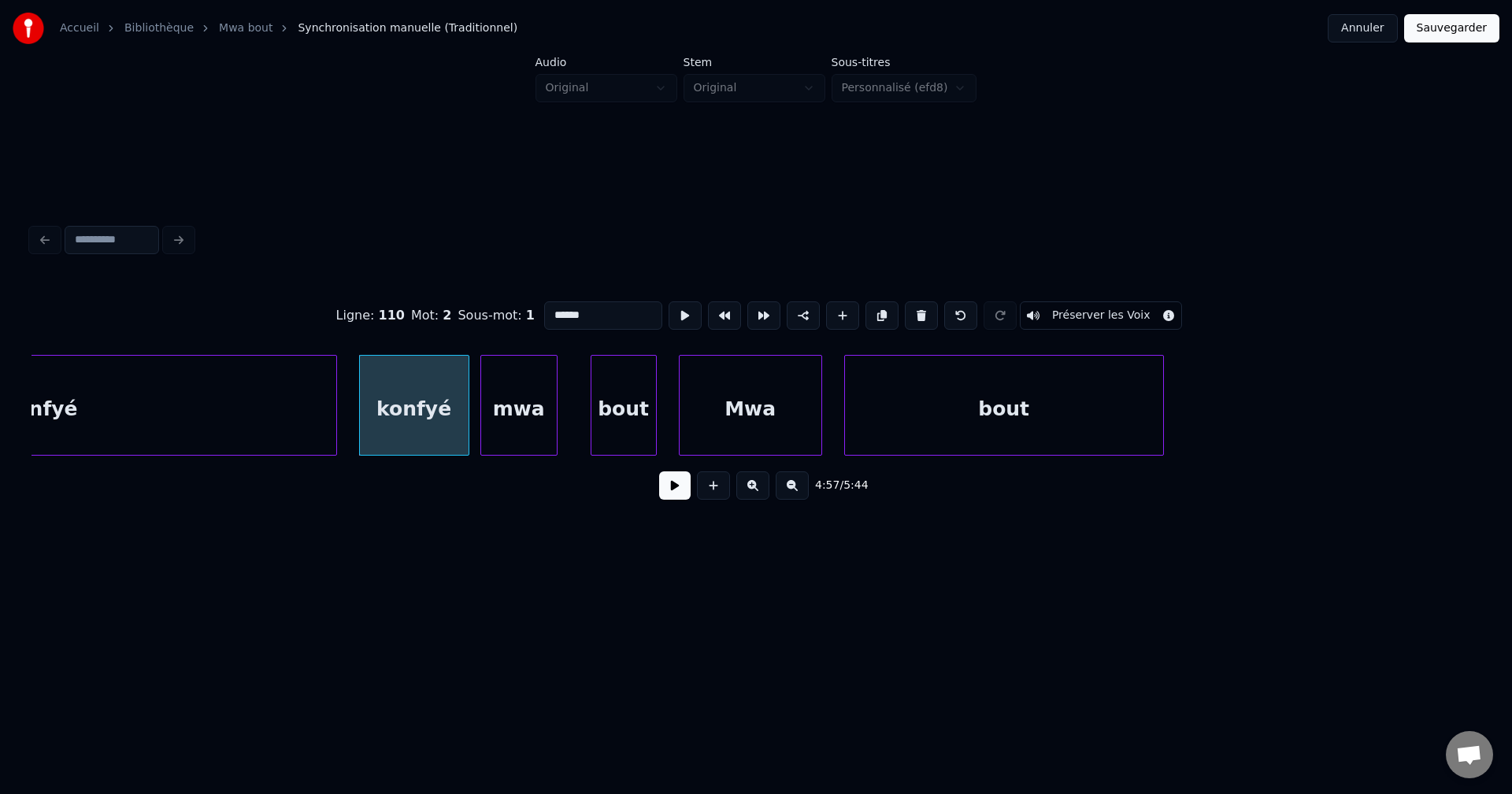
click at [677, 493] on button at bounding box center [675, 485] width 31 height 29
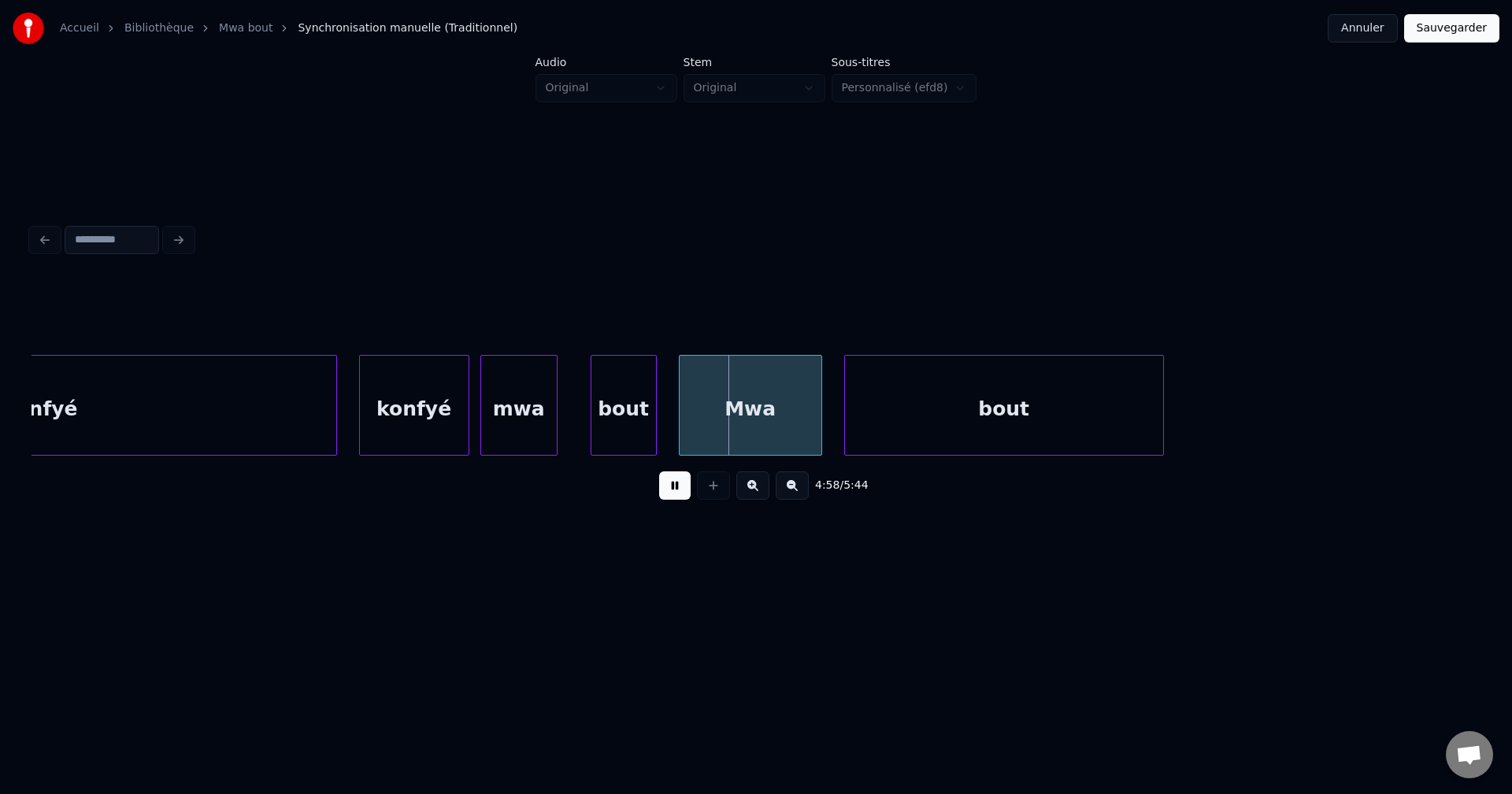
click at [677, 492] on button at bounding box center [675, 485] width 31 height 29
click at [414, 423] on div "konfyé" at bounding box center [414, 409] width 108 height 107
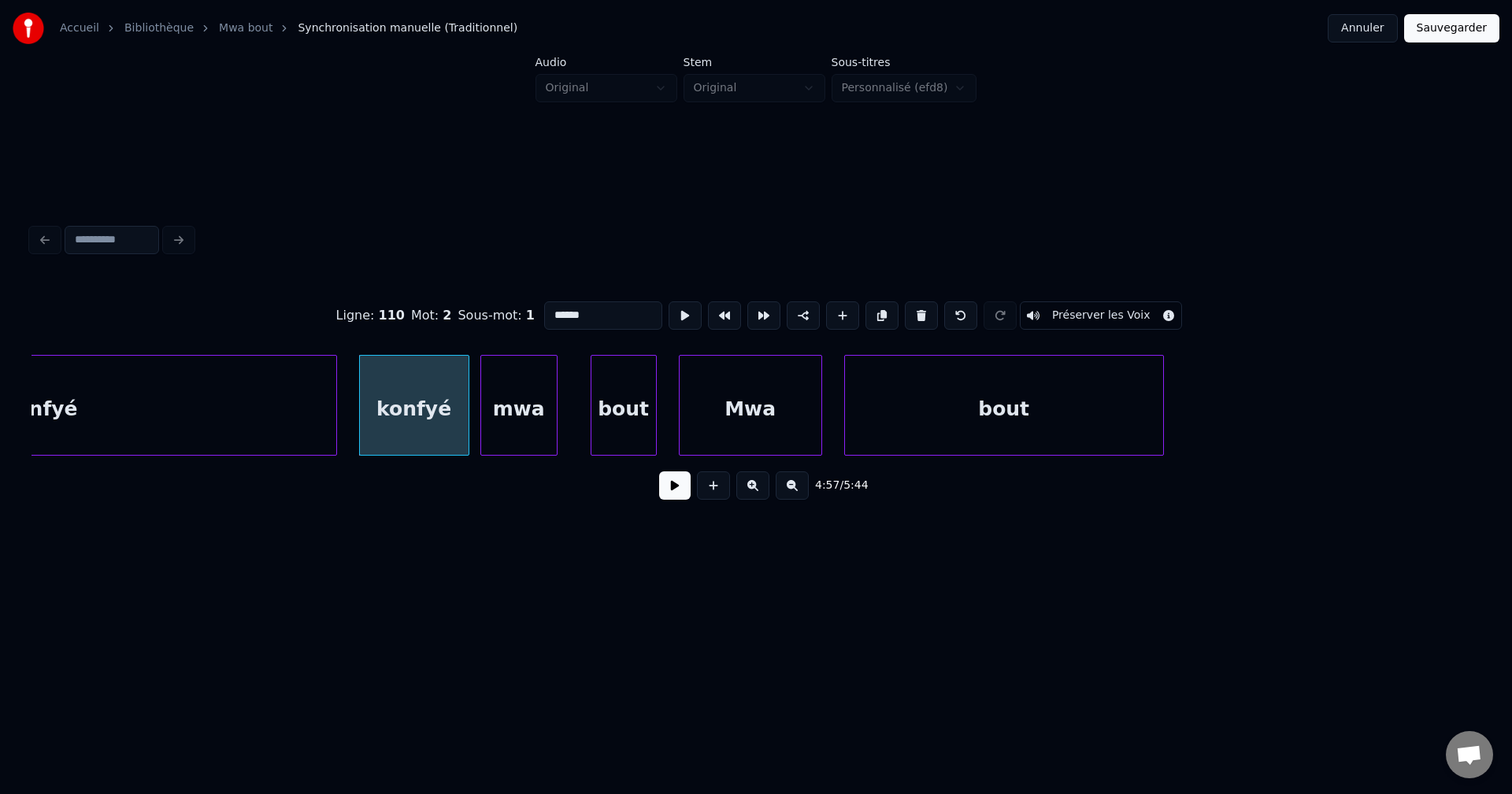
click at [677, 494] on button at bounding box center [675, 485] width 31 height 29
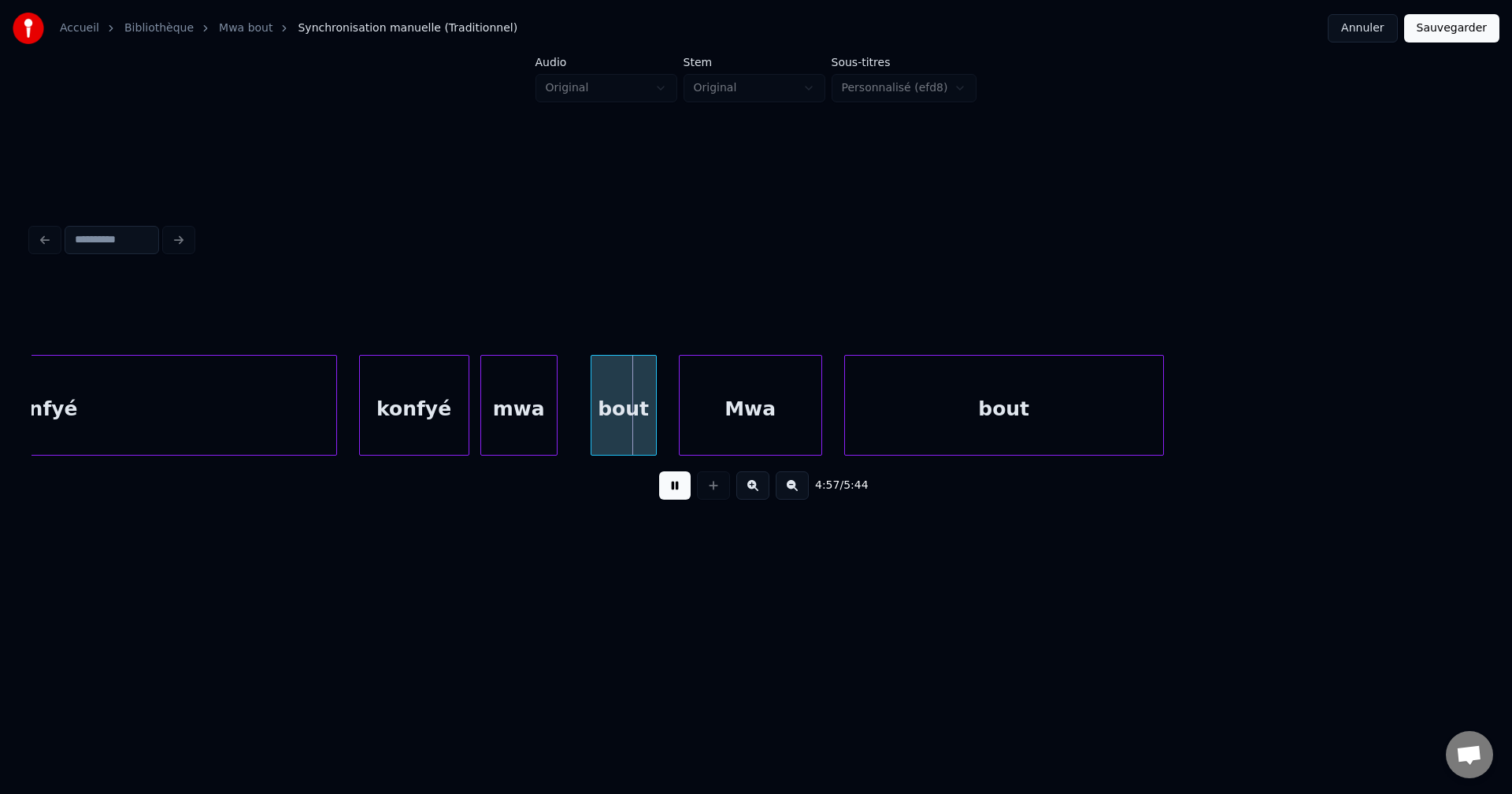
click at [676, 491] on button at bounding box center [675, 485] width 31 height 29
click at [675, 490] on button at bounding box center [675, 485] width 31 height 29
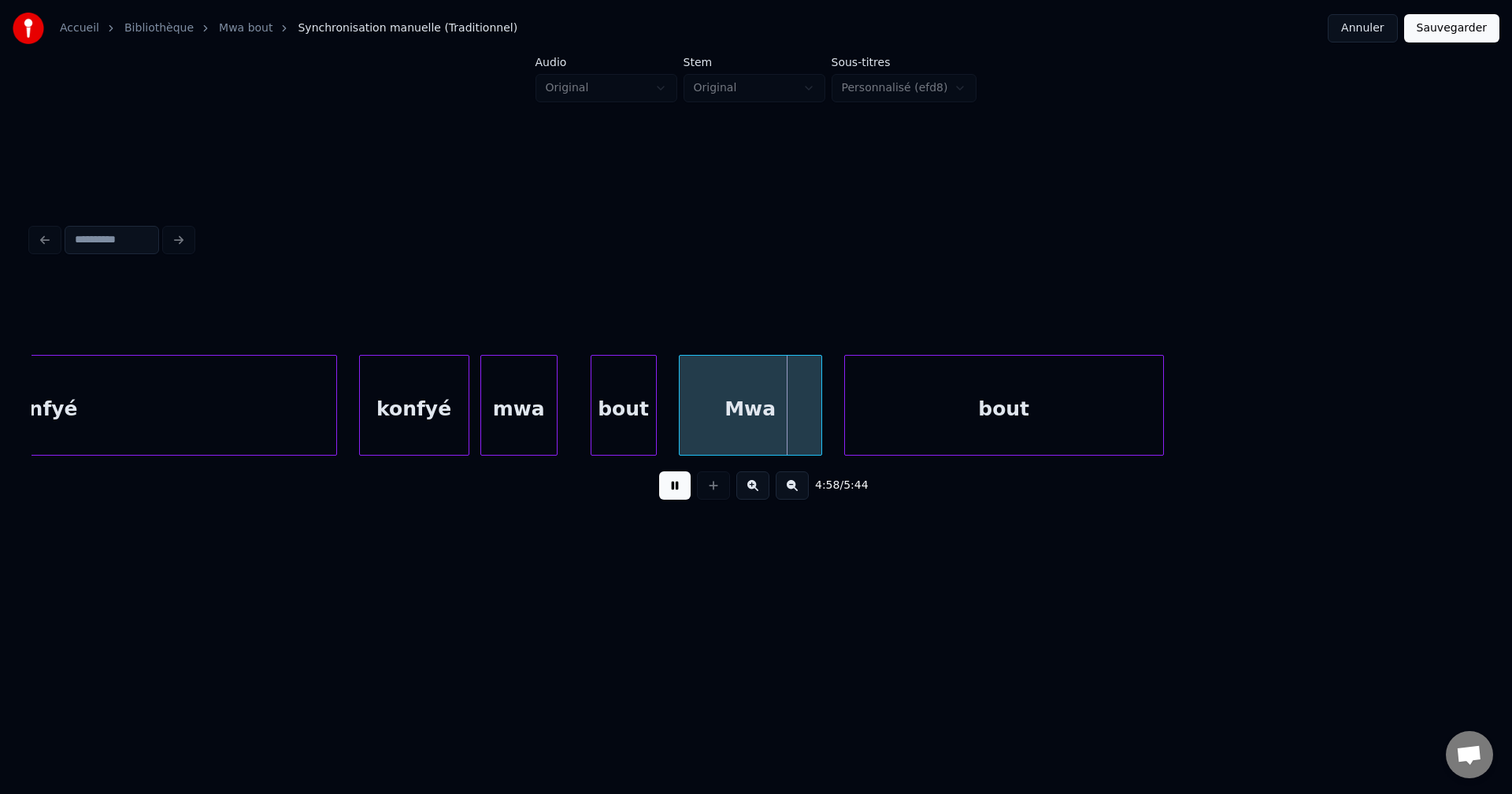
click at [675, 490] on button at bounding box center [675, 485] width 31 height 29
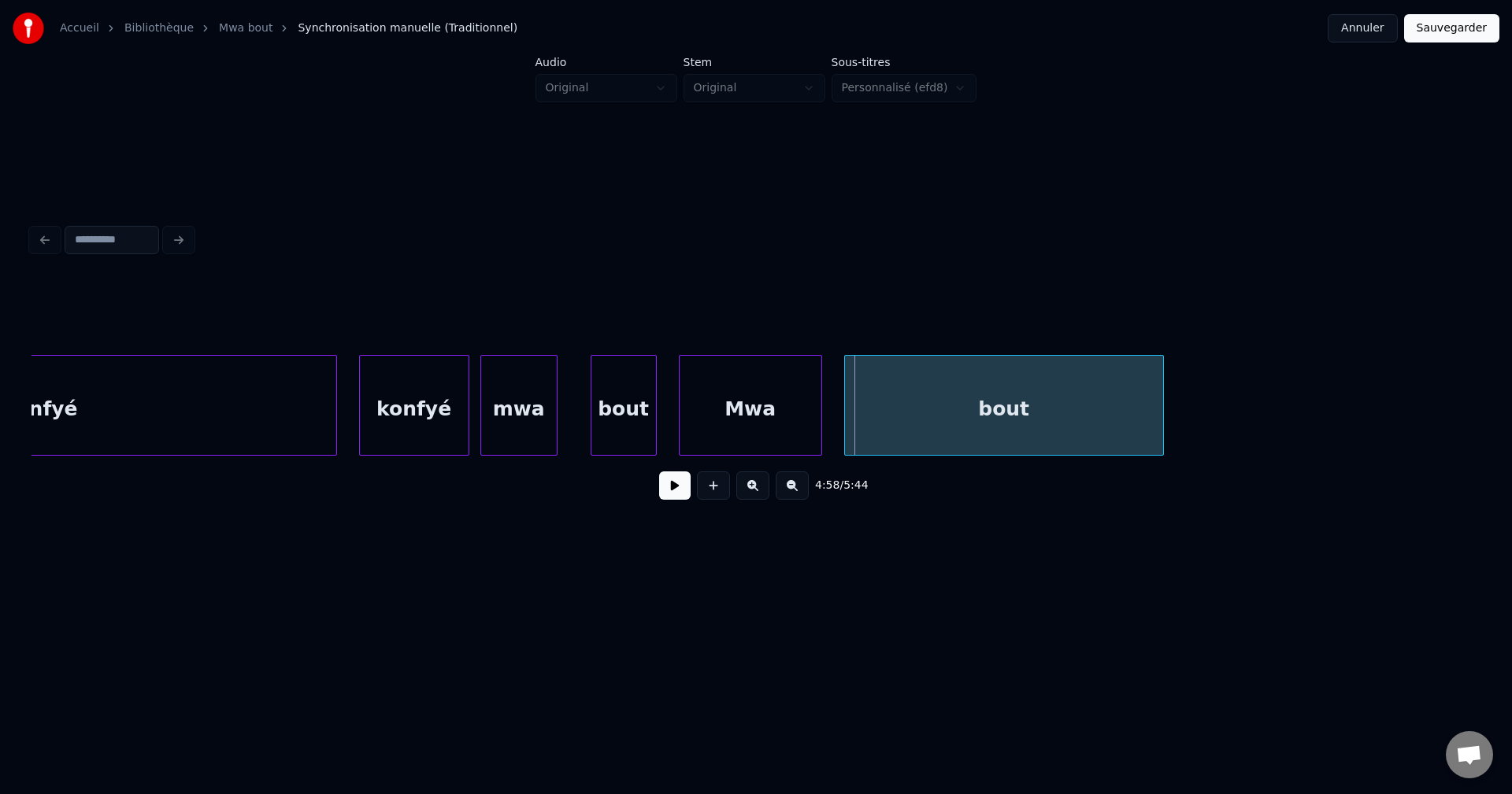
click at [532, 422] on div "mwa" at bounding box center [519, 409] width 76 height 107
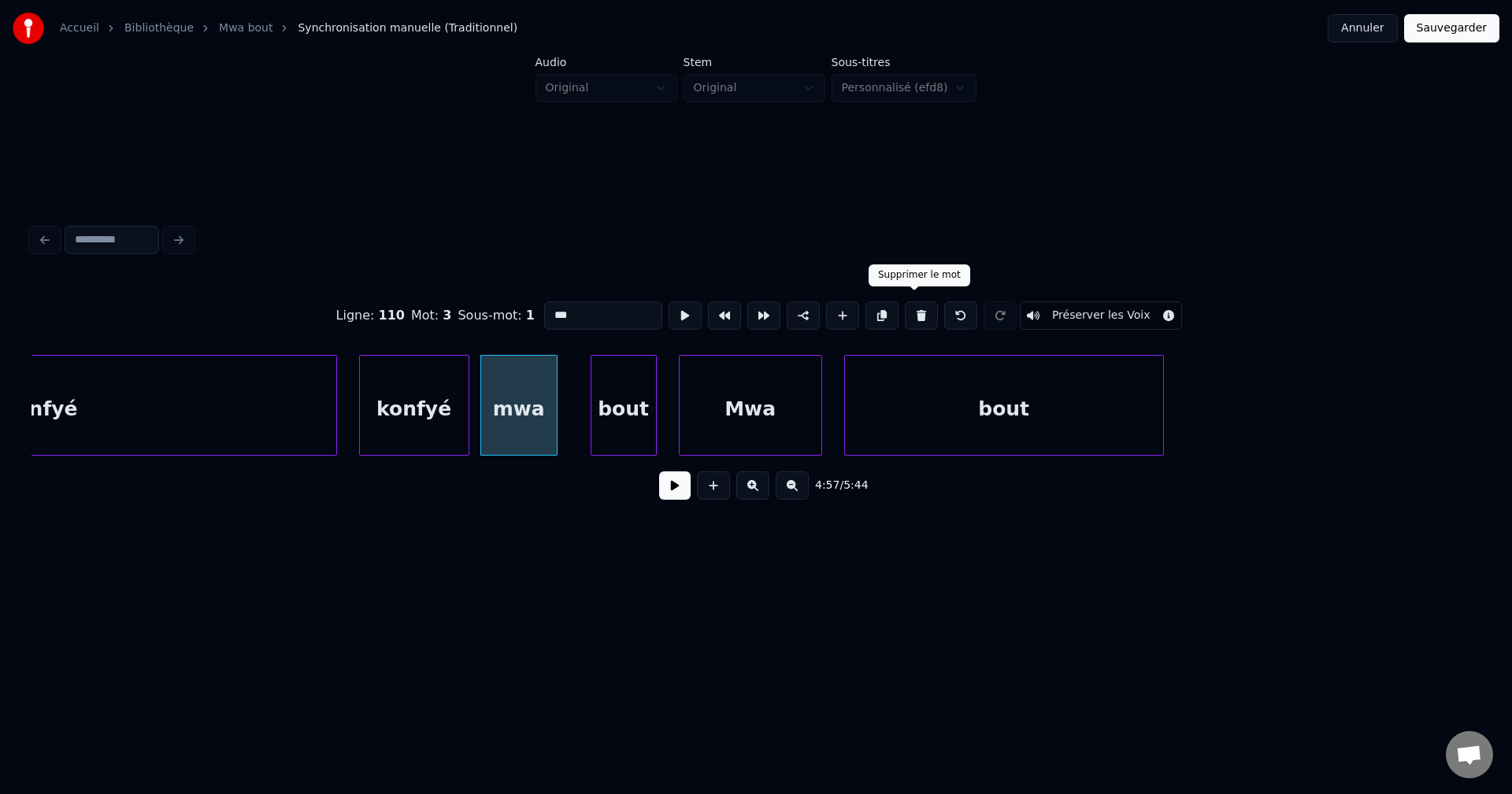
click at [915, 312] on button at bounding box center [921, 316] width 33 height 29
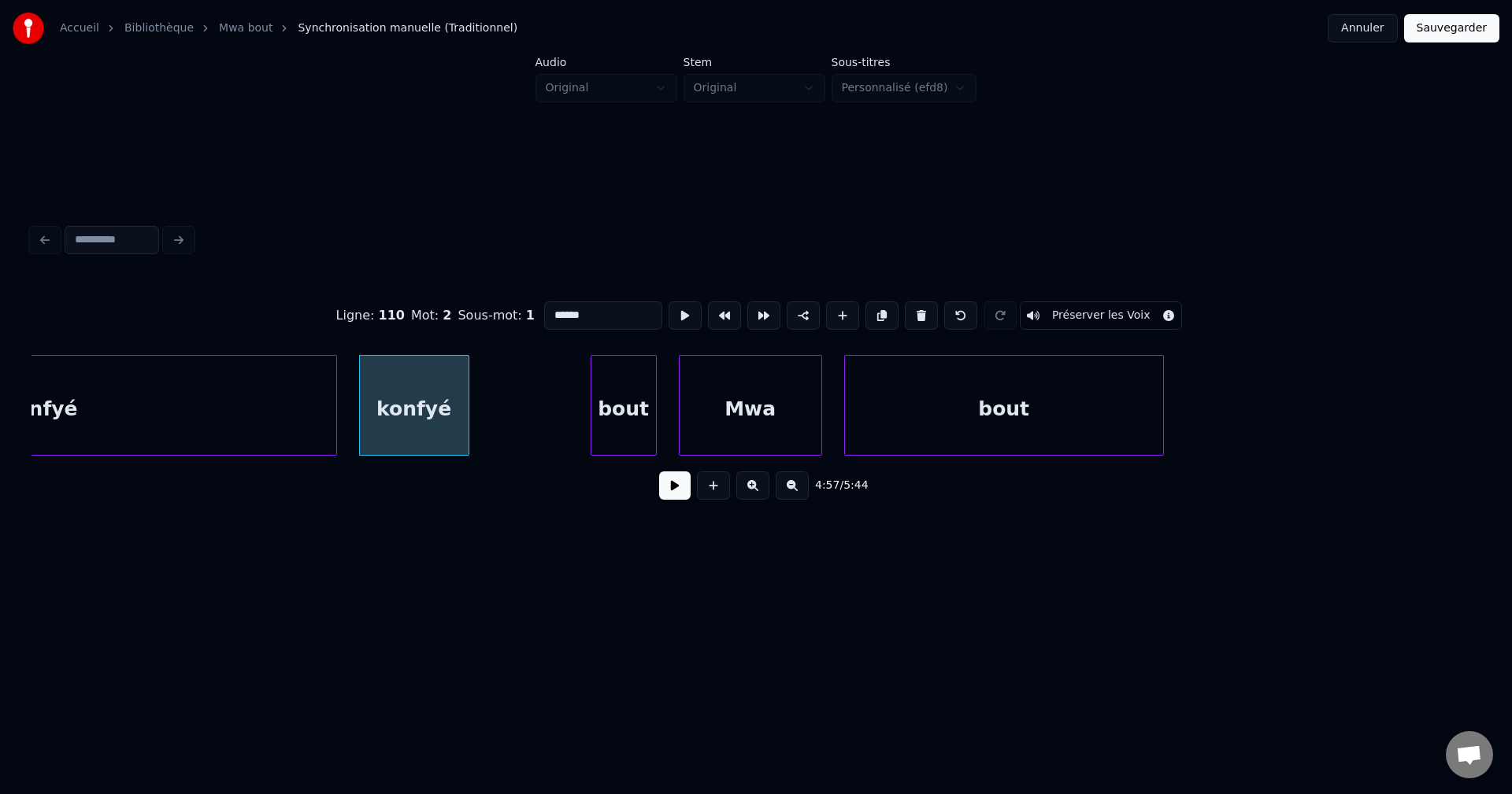
click at [637, 409] on div "bout" at bounding box center [624, 409] width 65 height 107
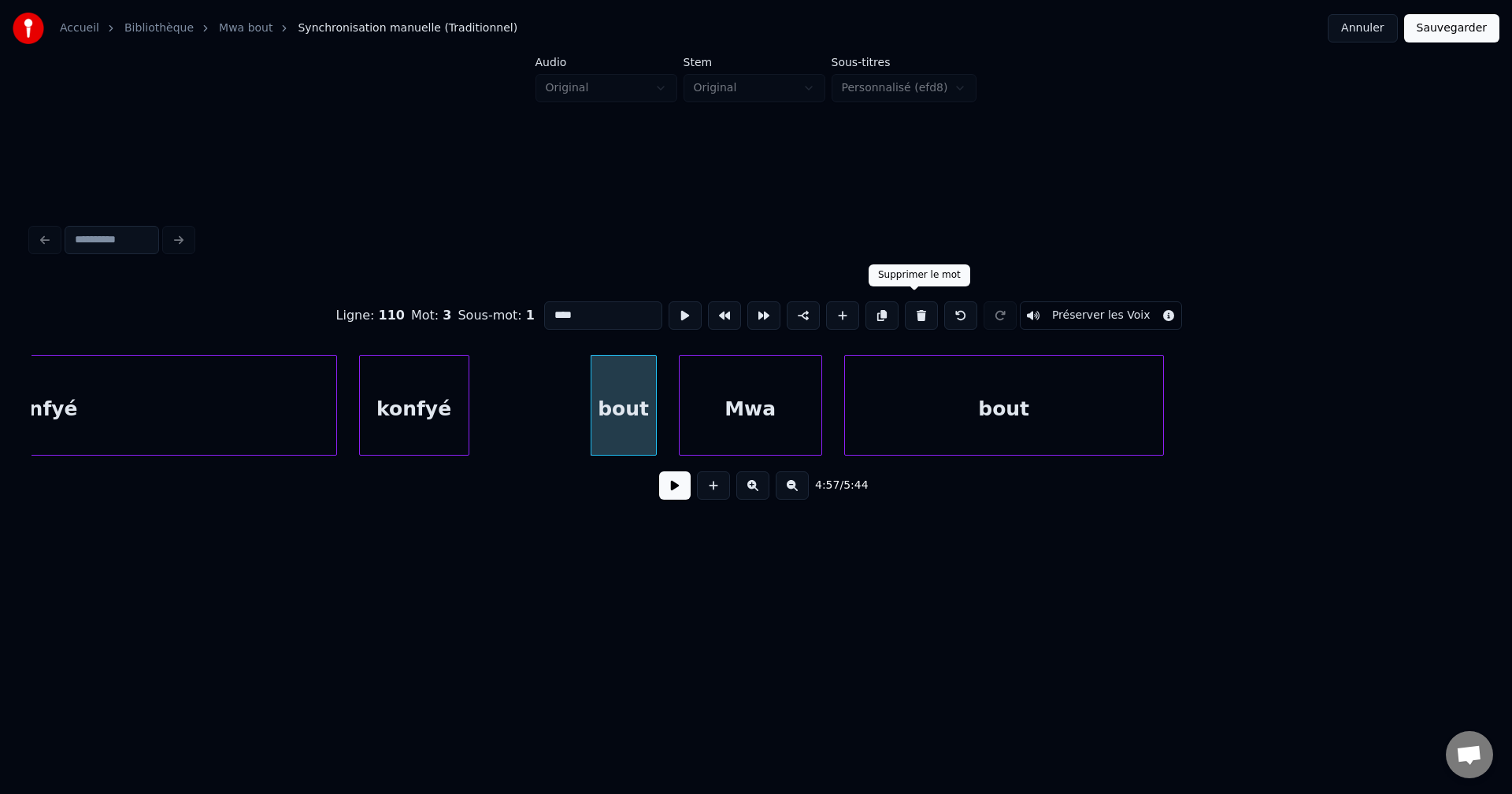
click at [918, 307] on button at bounding box center [921, 316] width 33 height 29
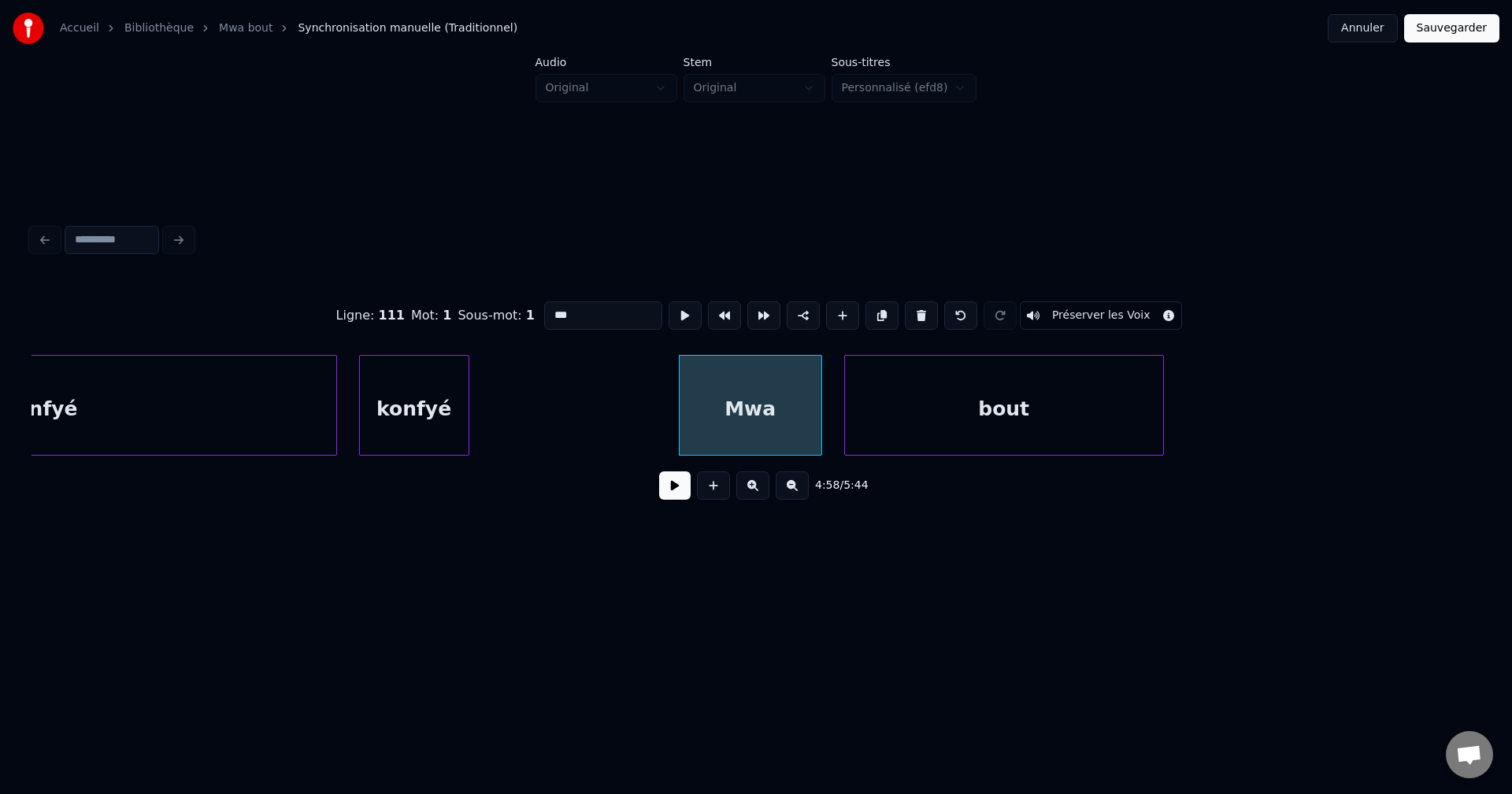
click at [458, 409] on div "konfyé" at bounding box center [414, 409] width 108 height 107
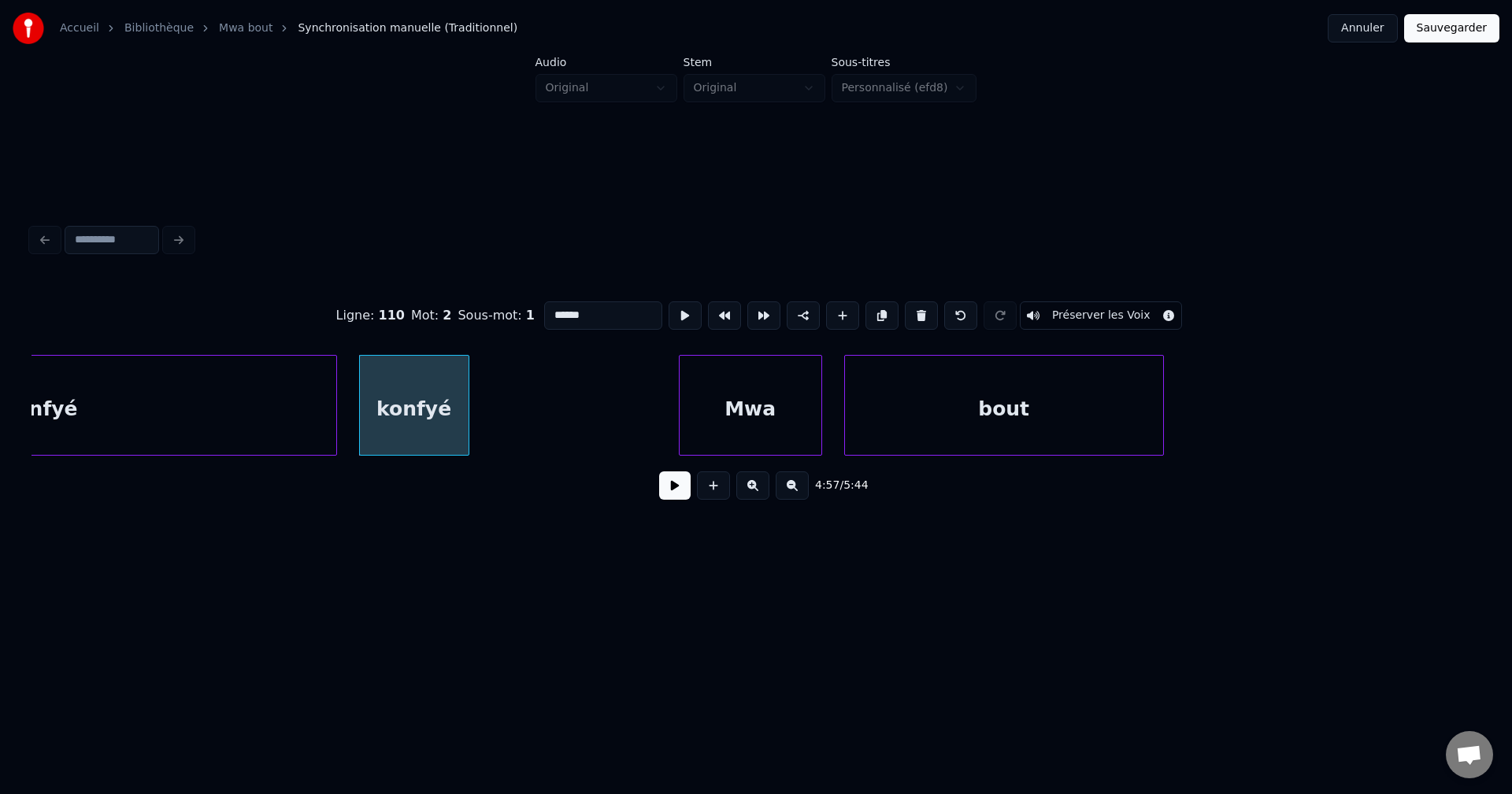
click at [615, 313] on input "******" at bounding box center [604, 316] width 119 height 29
click at [451, 386] on div "konfyé mwa bout" at bounding box center [414, 409] width 108 height 107
type input "**********"
click at [668, 493] on button at bounding box center [675, 485] width 31 height 29
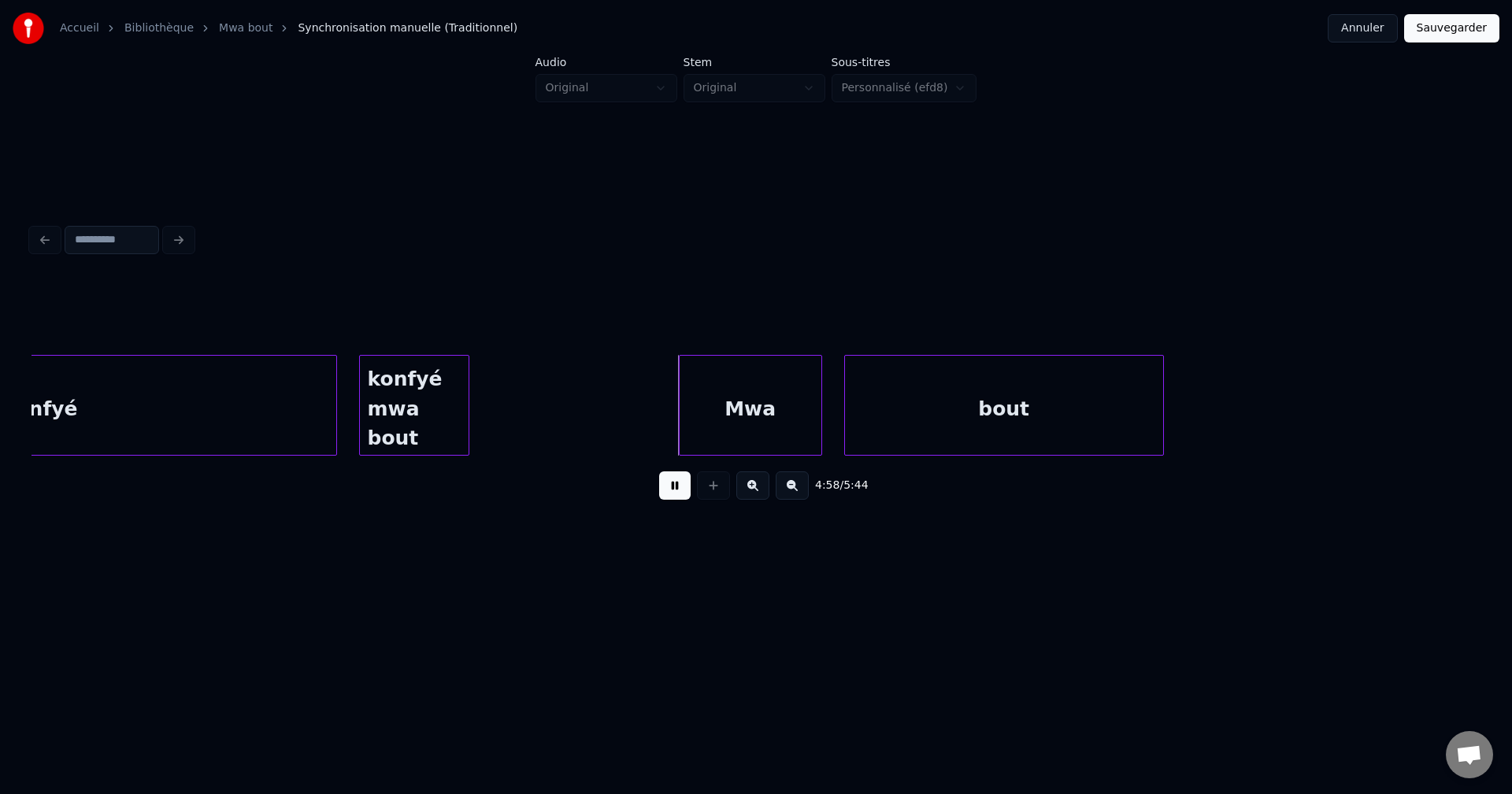
click at [668, 493] on button at bounding box center [675, 485] width 31 height 29
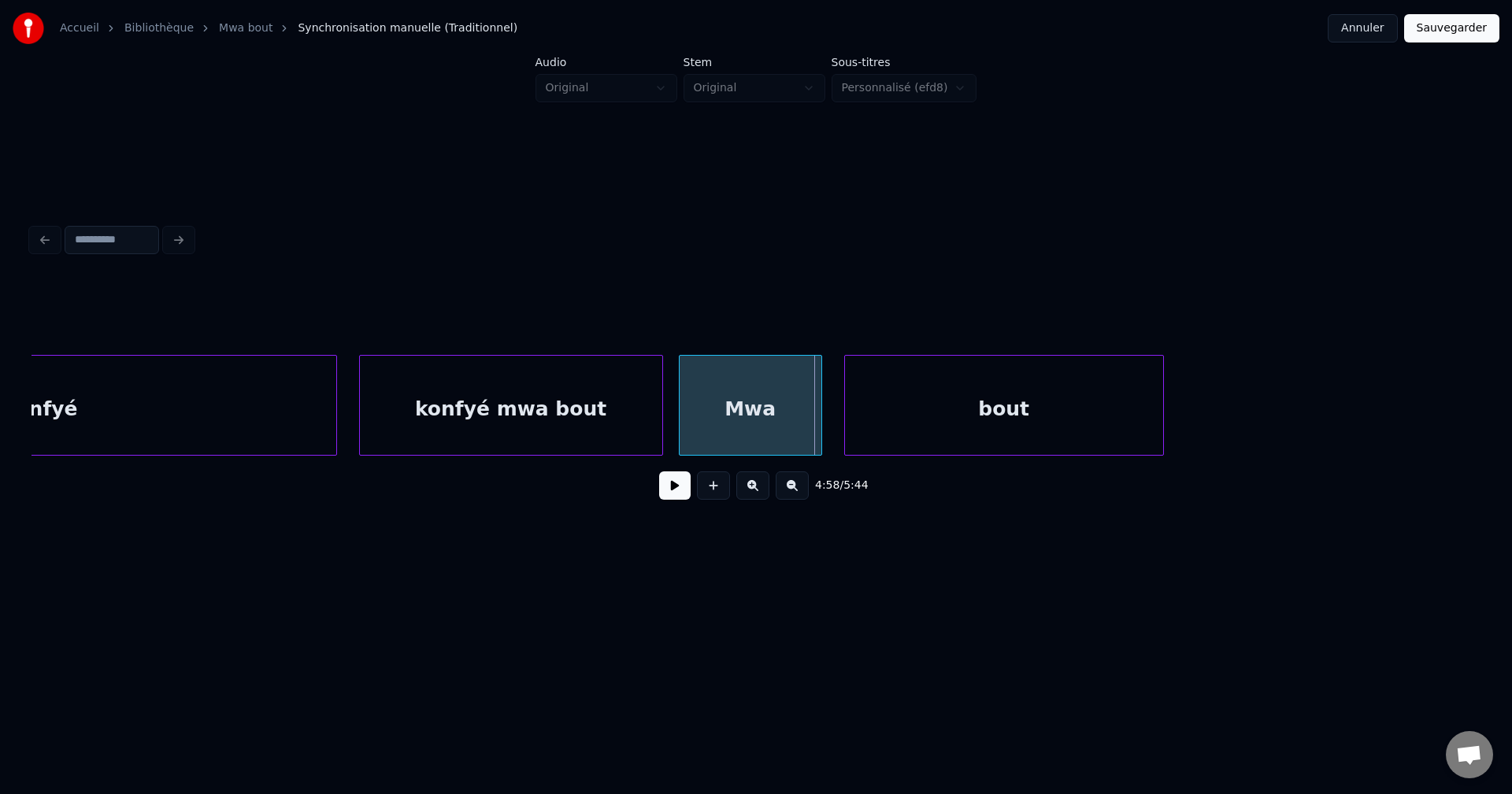
click at [657, 413] on div at bounding box center [659, 404] width 5 height 99
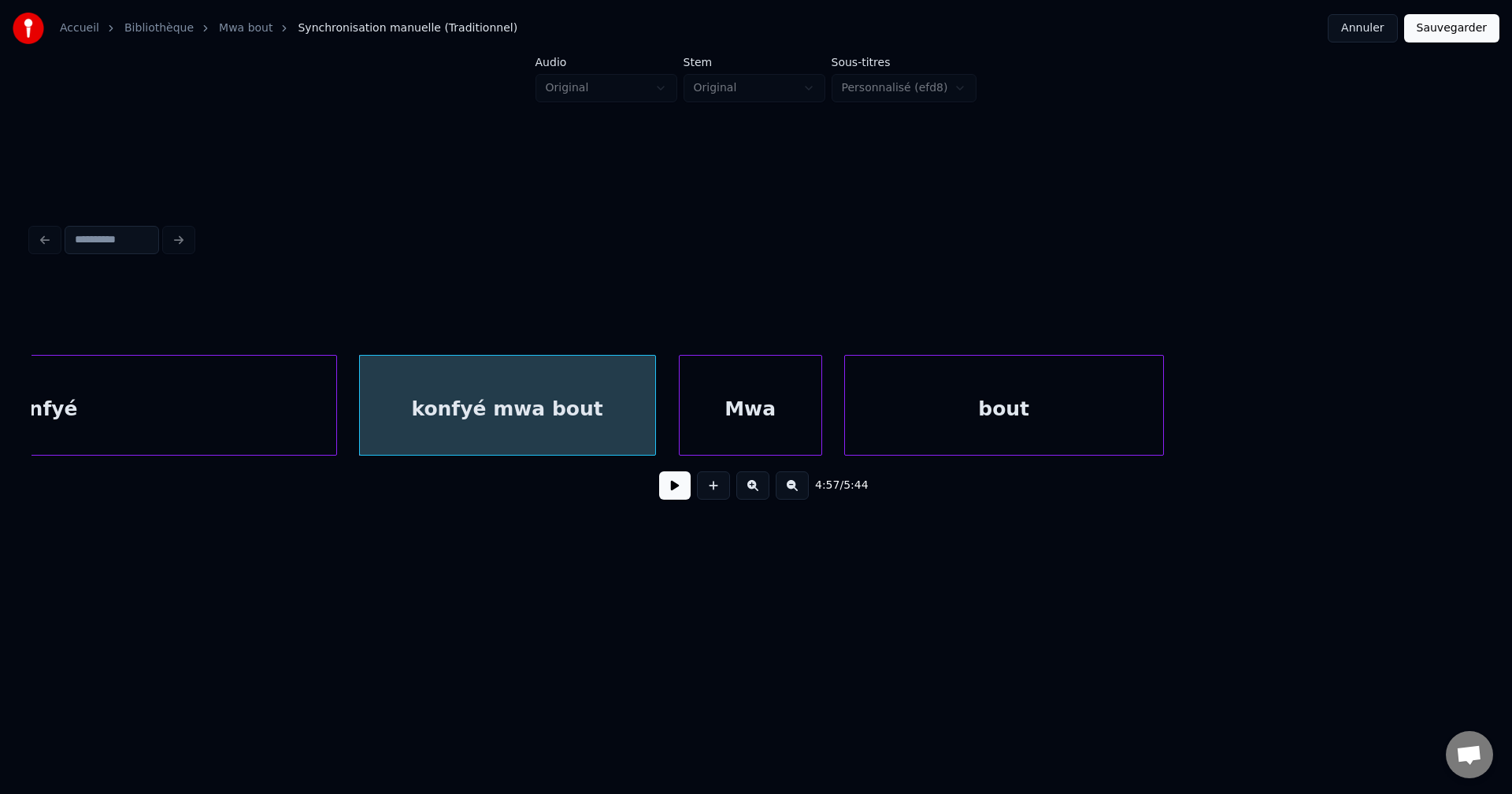
click at [671, 492] on button at bounding box center [675, 485] width 31 height 29
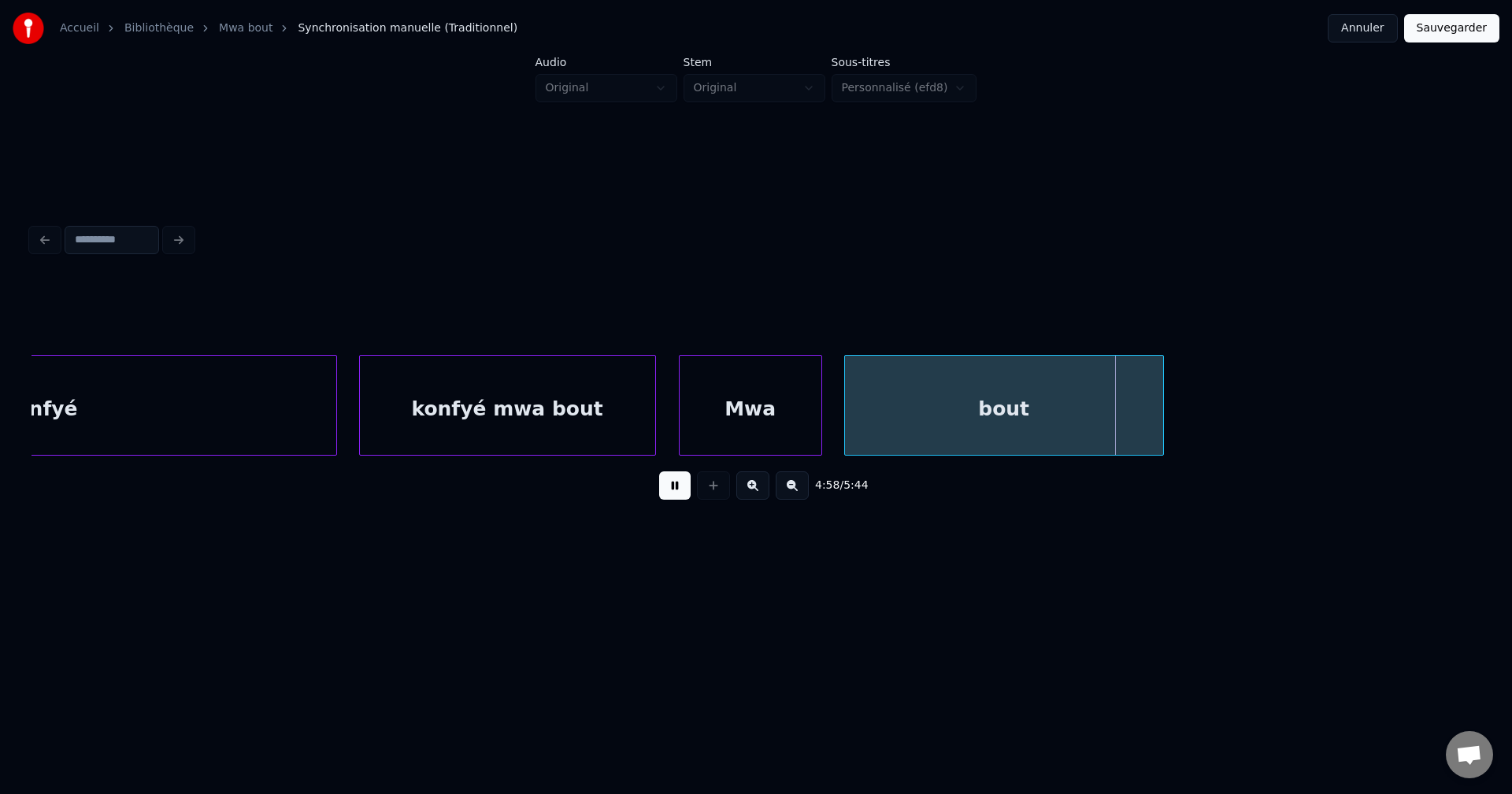
click at [671, 499] on button at bounding box center [675, 485] width 31 height 29
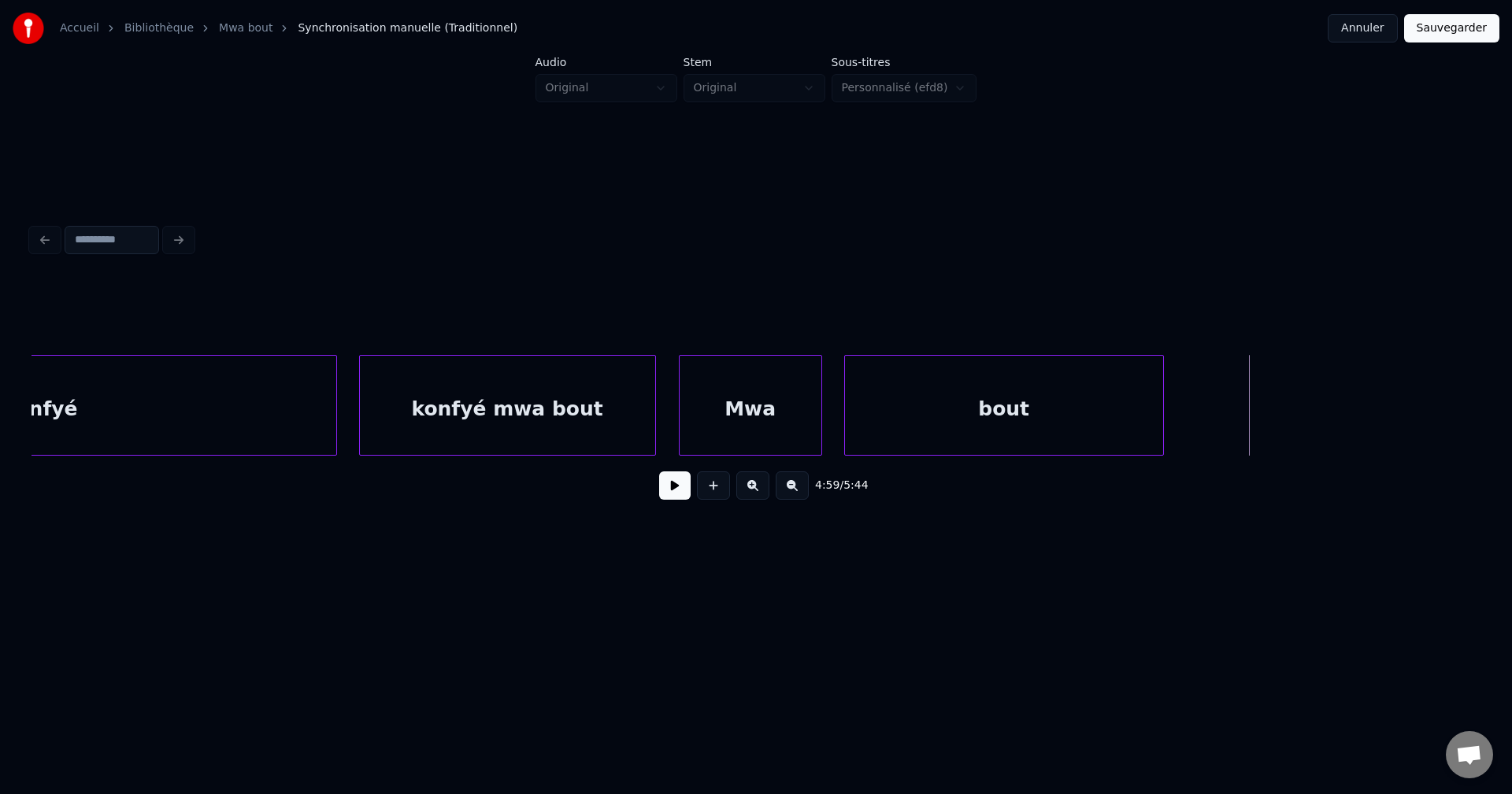
click at [1012, 402] on div "bout" at bounding box center [1004, 409] width 319 height 107
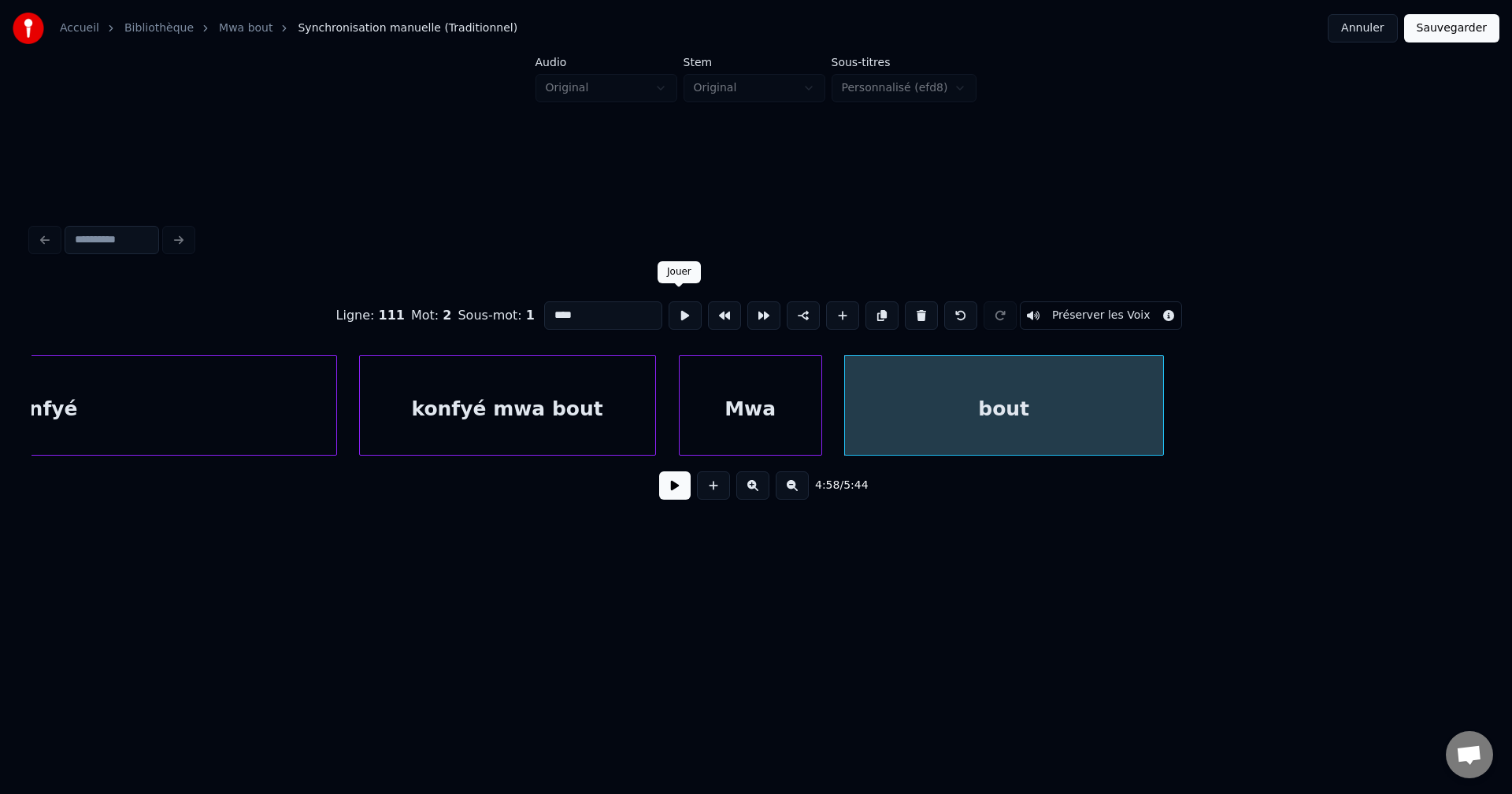
click at [616, 317] on input "****" at bounding box center [604, 316] width 119 height 29
type input "*******"
click at [670, 492] on button at bounding box center [675, 485] width 31 height 29
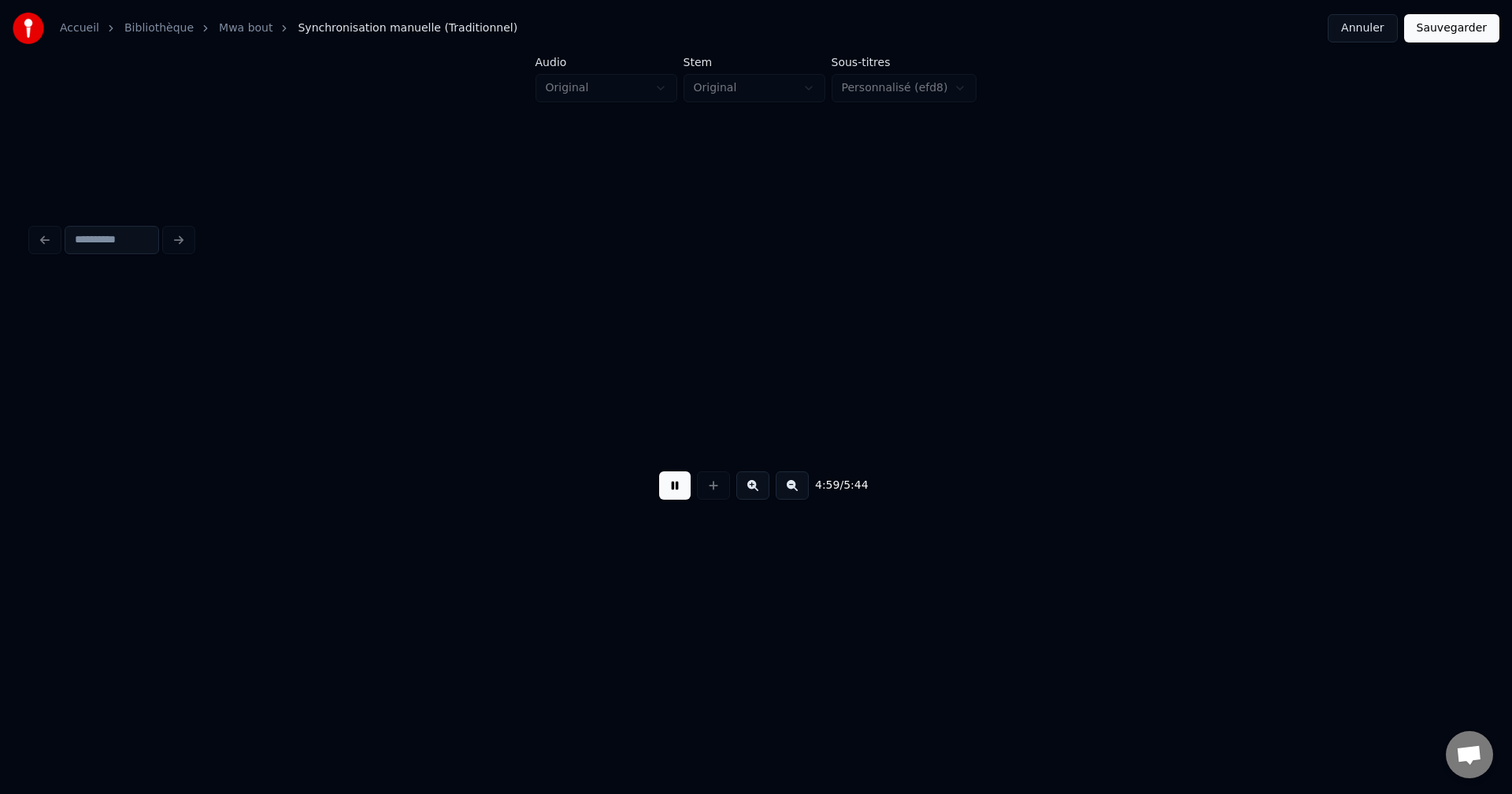
scroll to position [0, 165070]
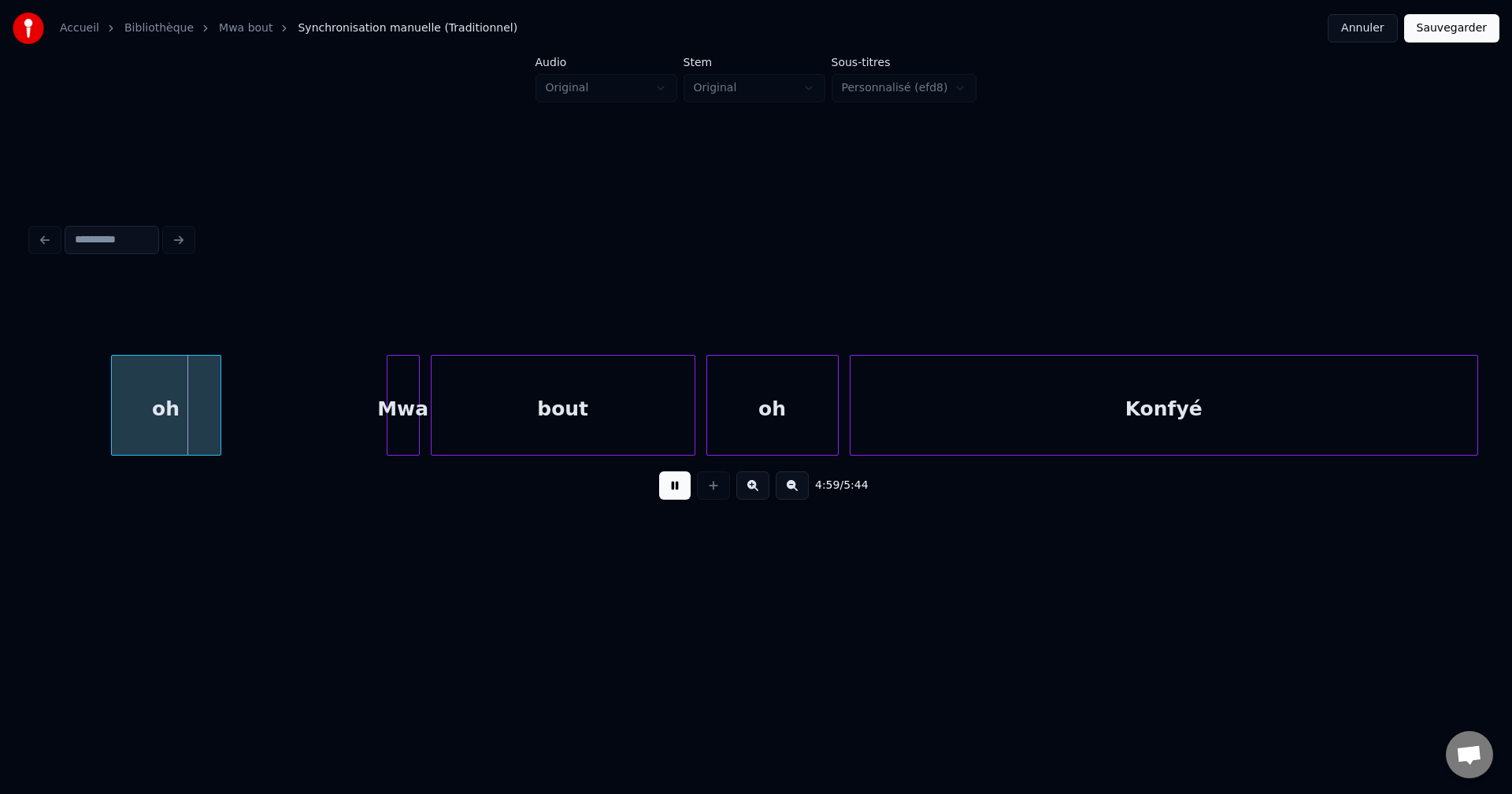
click at [691, 515] on div "4:59 / 5:44" at bounding box center [756, 485] width 1449 height 60
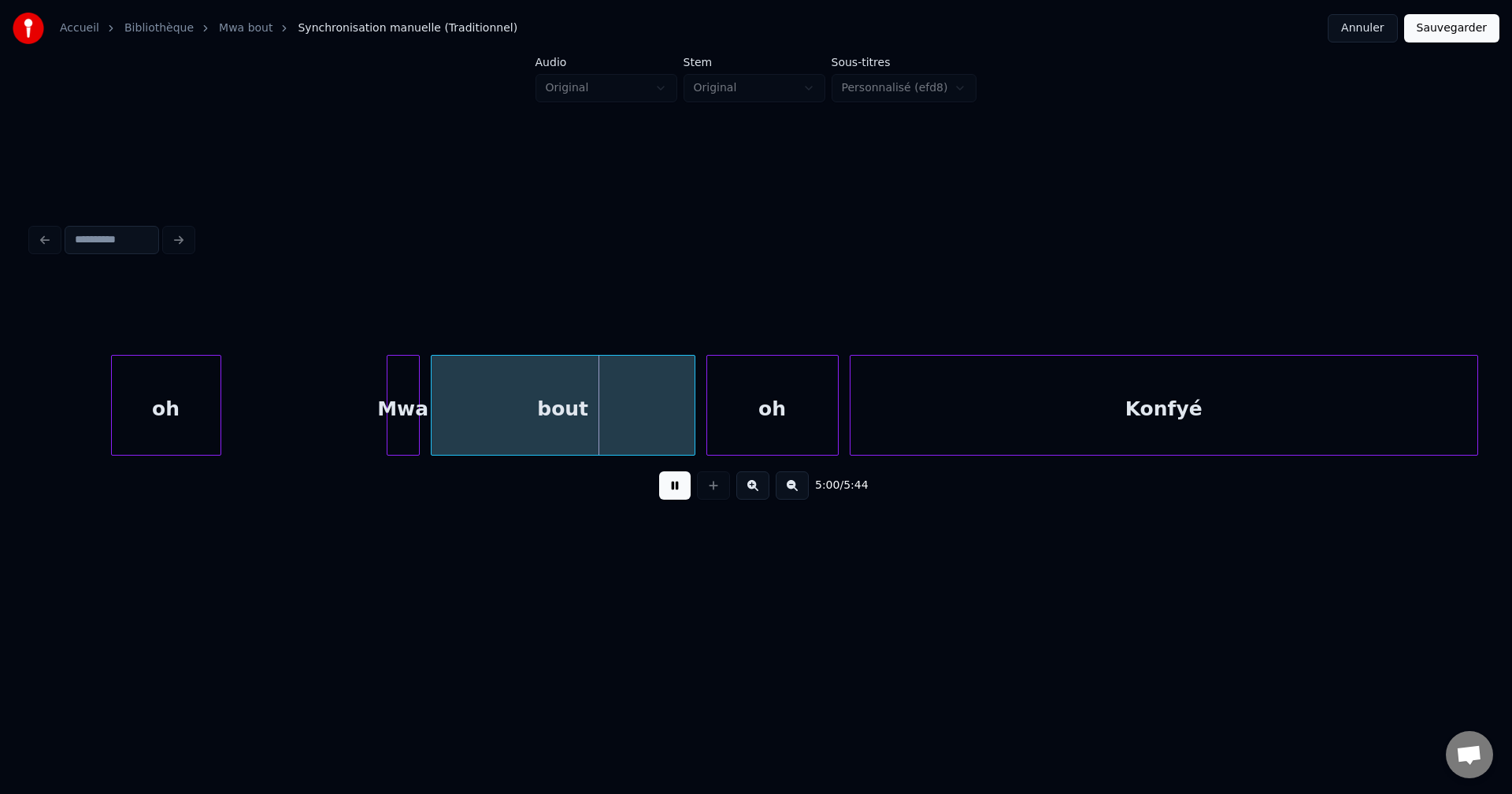
click at [171, 397] on div "oh" at bounding box center [166, 409] width 108 height 107
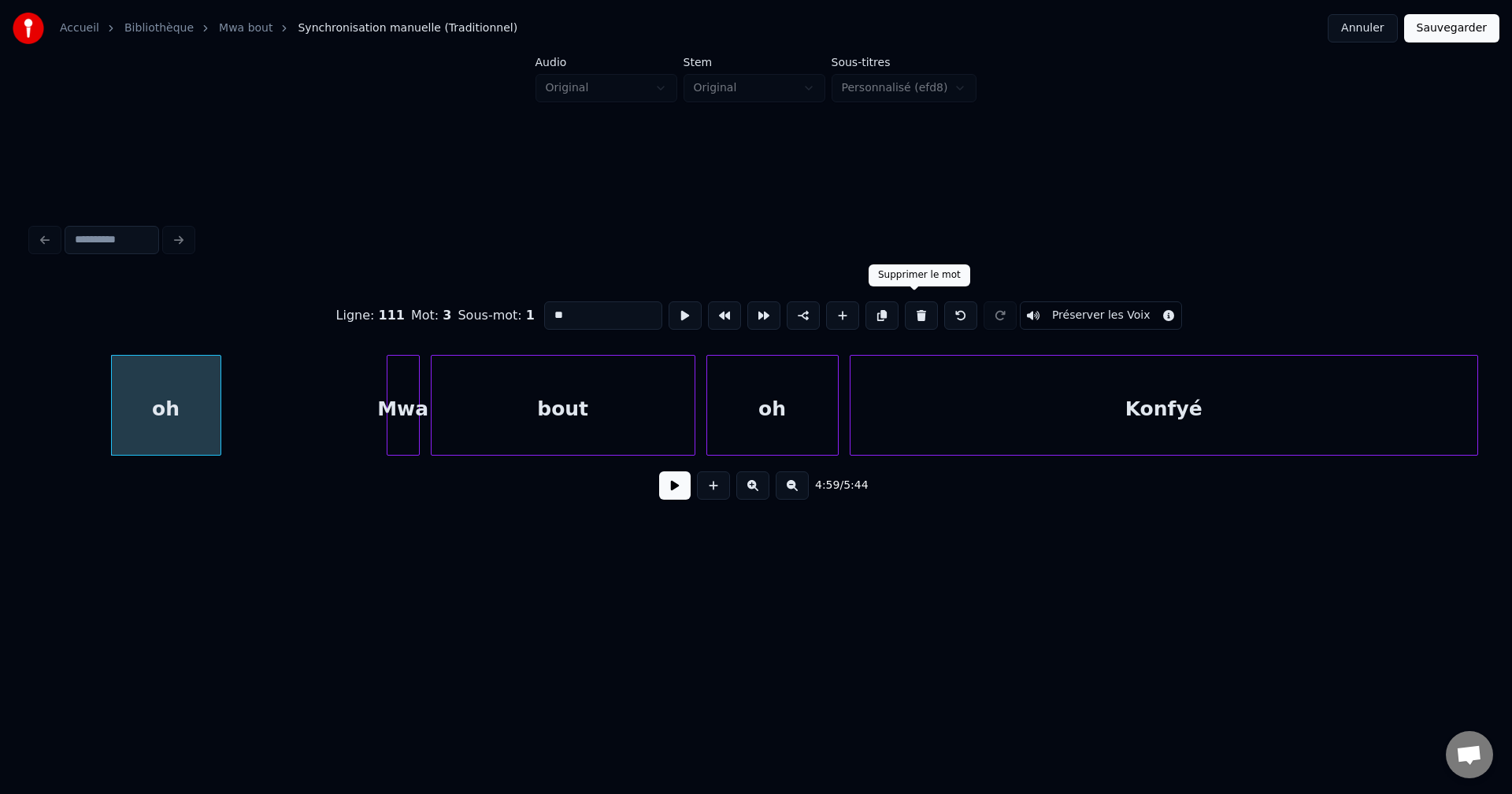
drag, startPoint x: 907, startPoint y: 307, endPoint x: 793, endPoint y: 331, distance: 116.5
click at [907, 307] on button at bounding box center [921, 316] width 33 height 29
type input "***"
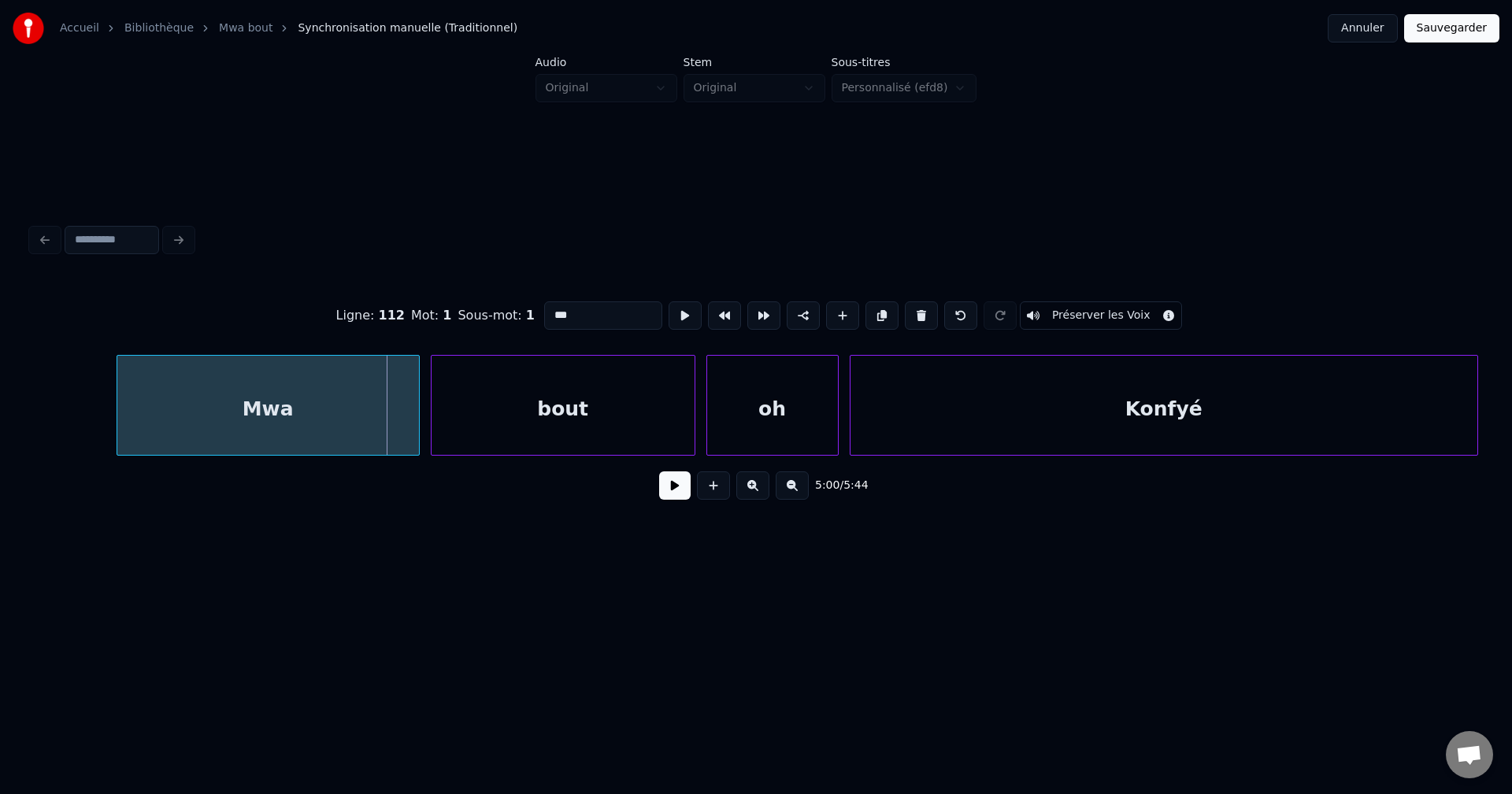
click at [119, 392] on div at bounding box center [119, 404] width 5 height 99
click at [677, 495] on button at bounding box center [675, 485] width 31 height 29
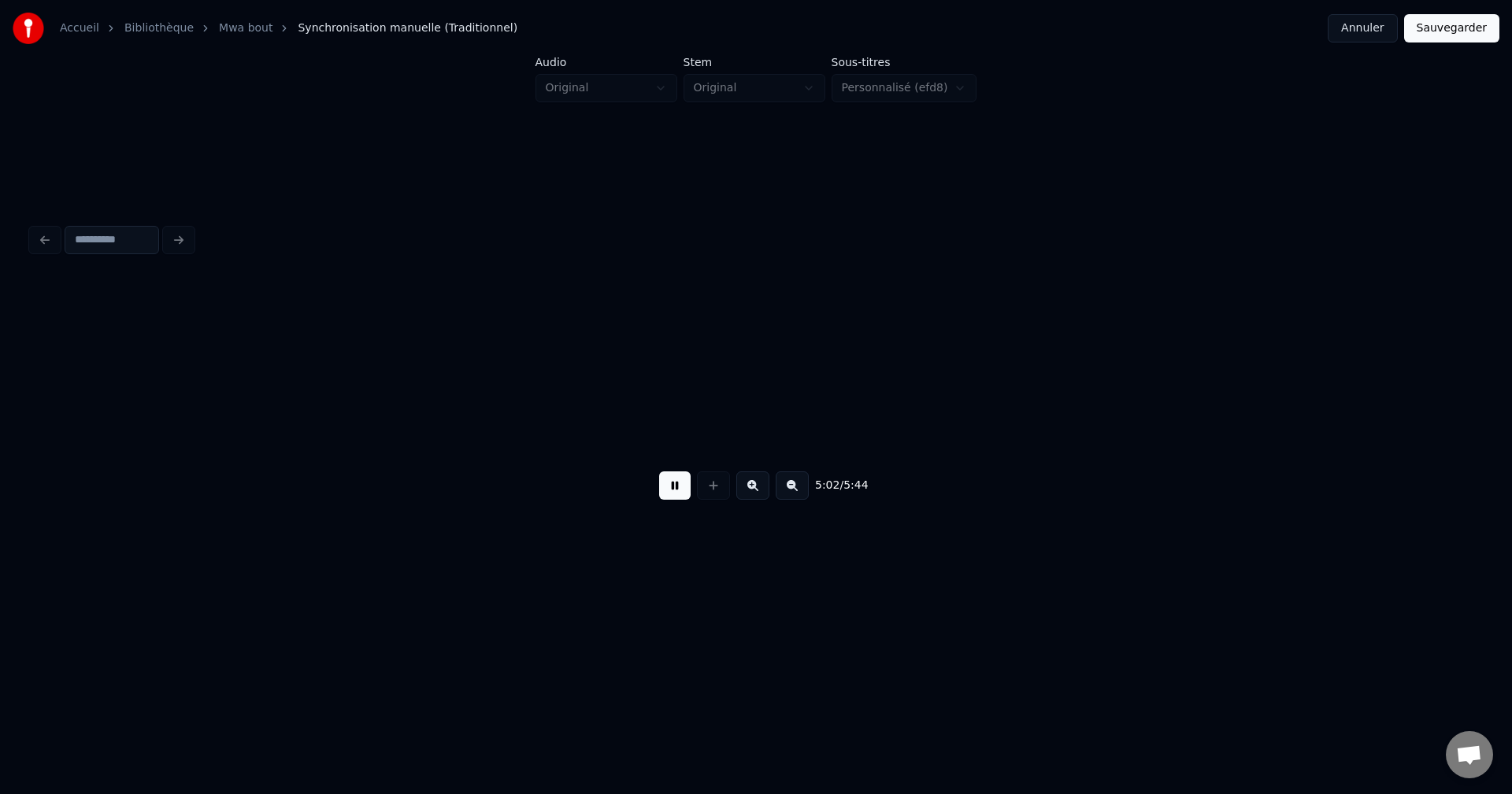
scroll to position [0, 166526]
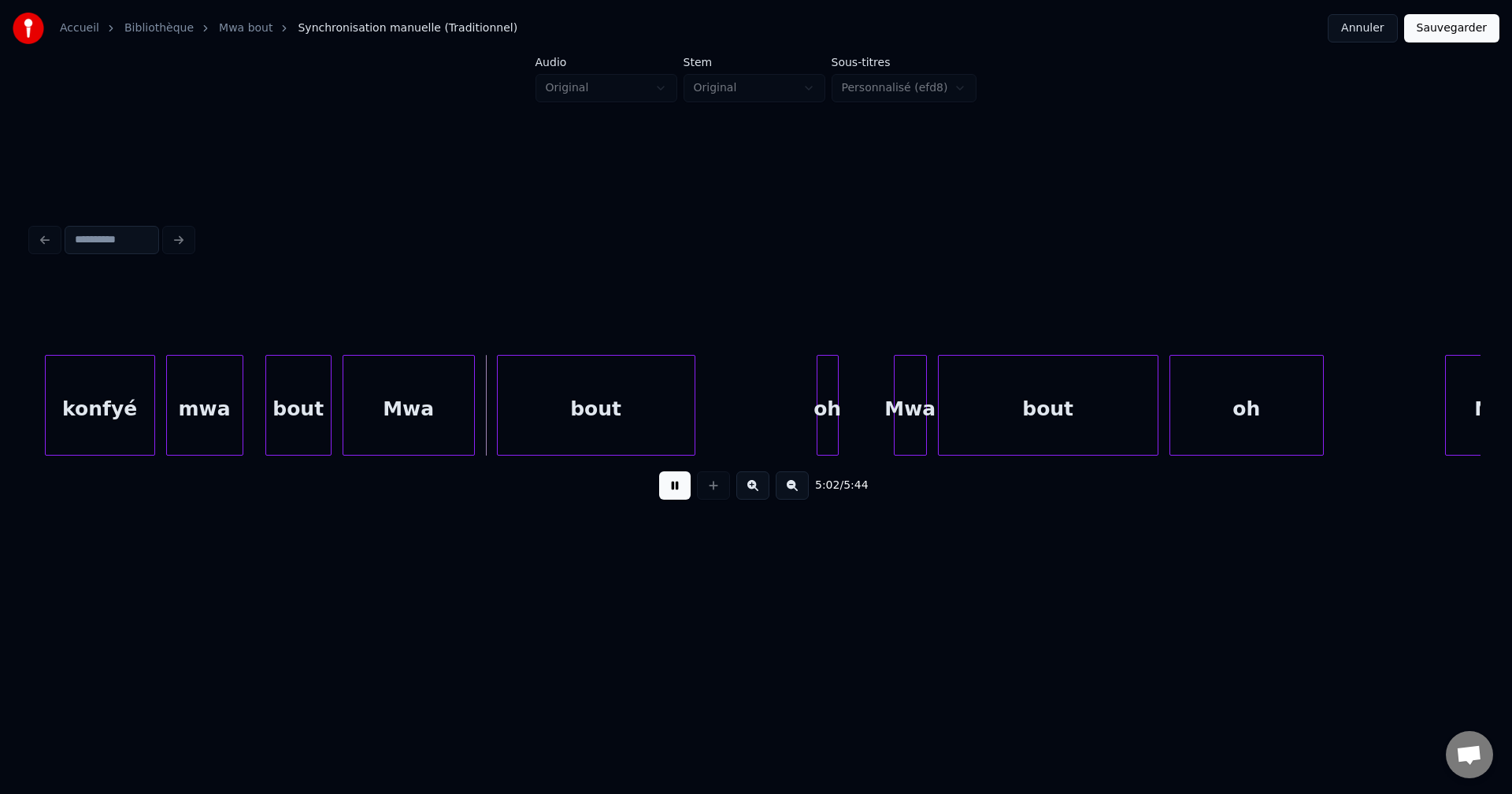
click at [673, 495] on button at bounding box center [675, 485] width 31 height 29
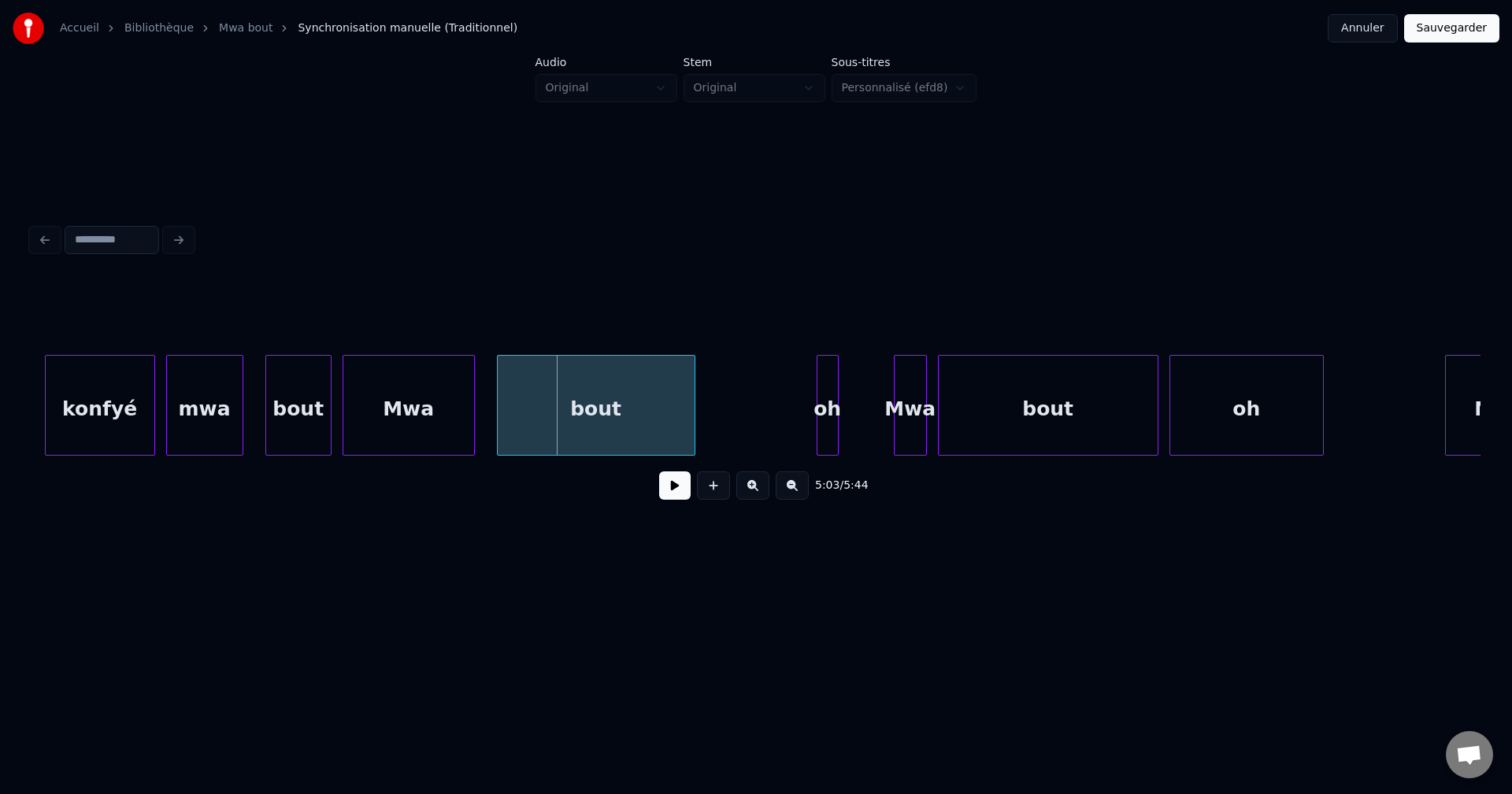
click at [81, 415] on div "konfyé" at bounding box center [99, 409] width 108 height 107
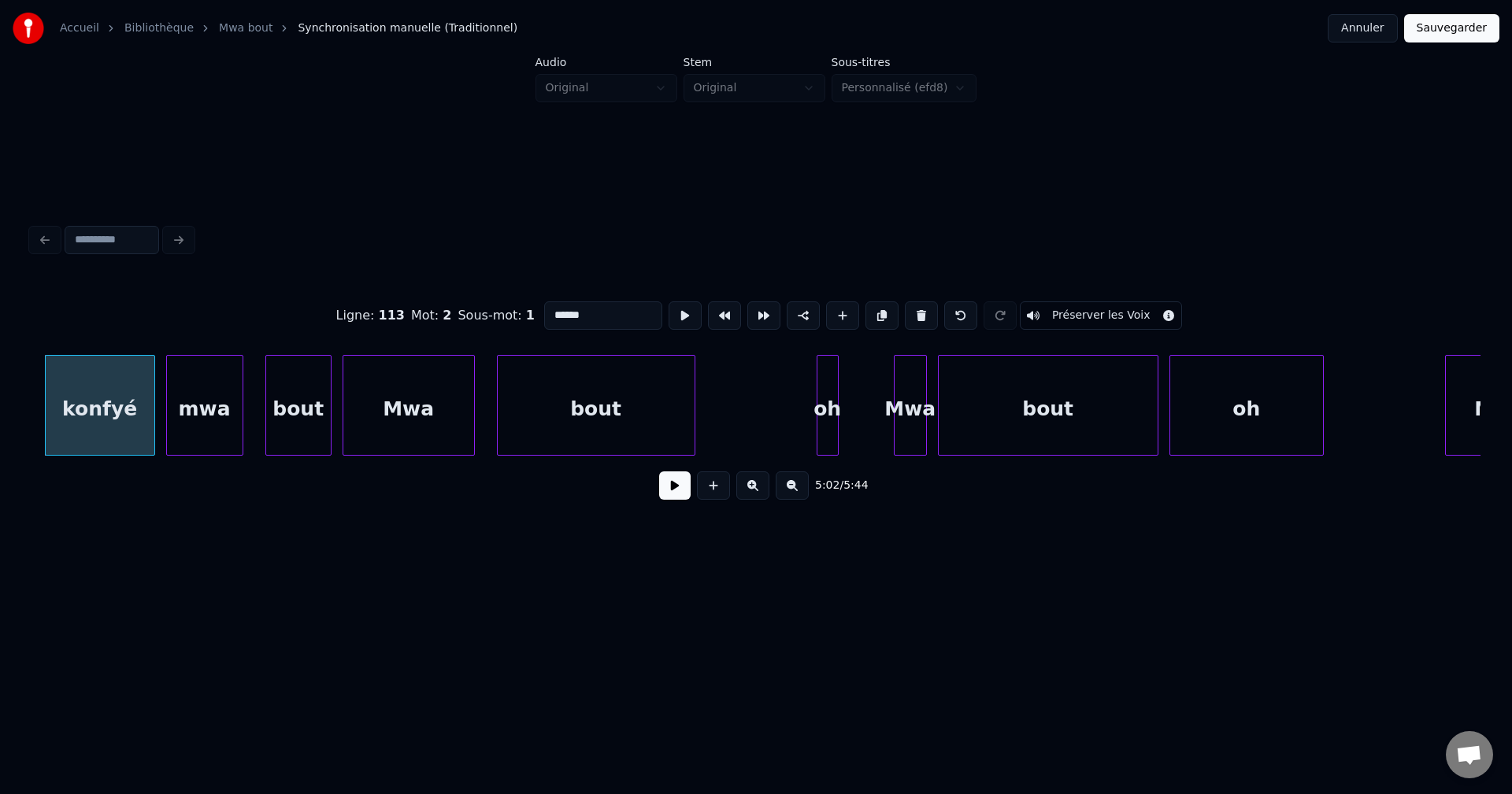
click at [672, 494] on button at bounding box center [675, 485] width 31 height 29
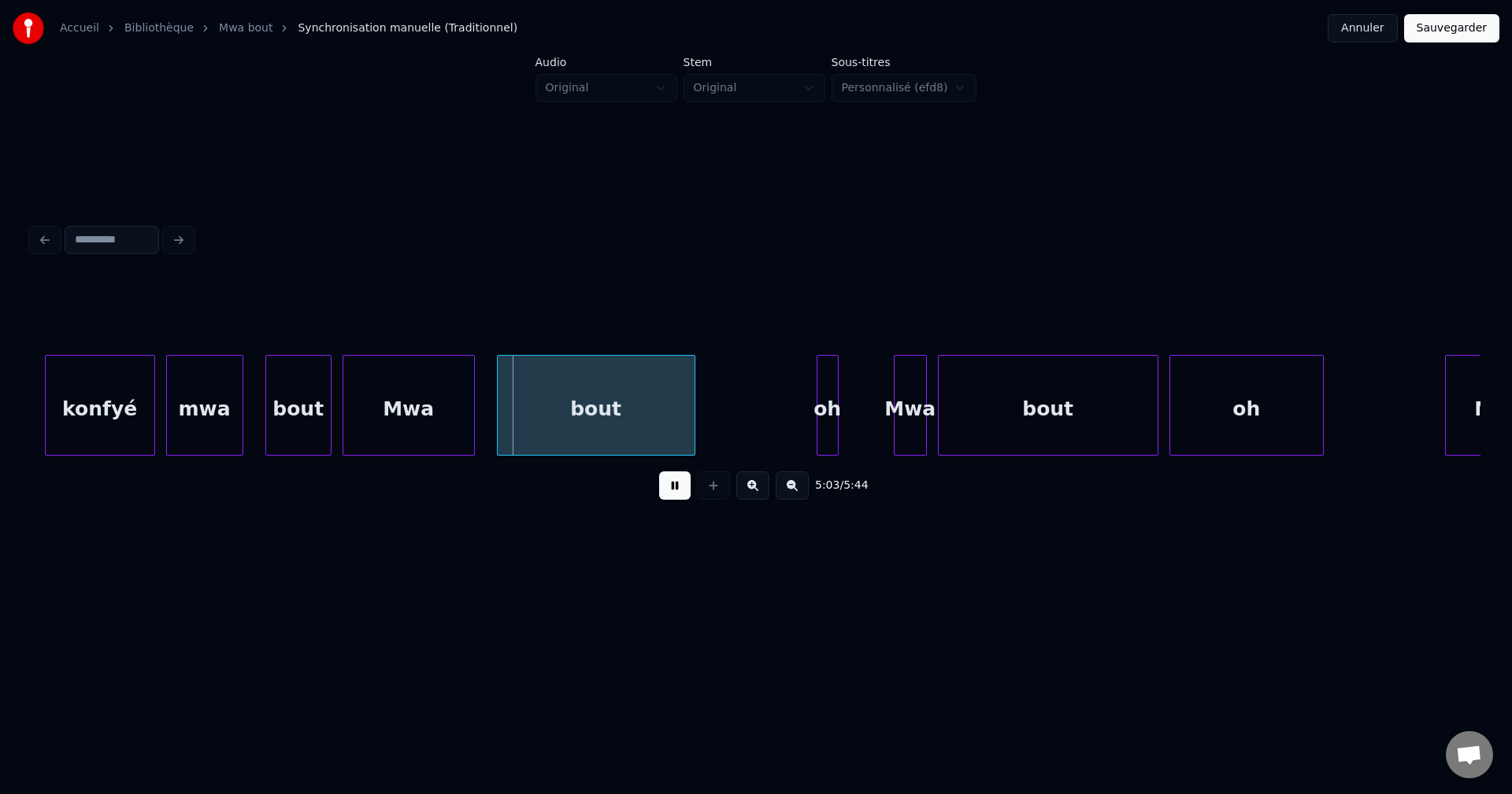
click at [672, 494] on button at bounding box center [675, 485] width 31 height 29
click at [206, 403] on div "mwa" at bounding box center [205, 409] width 76 height 107
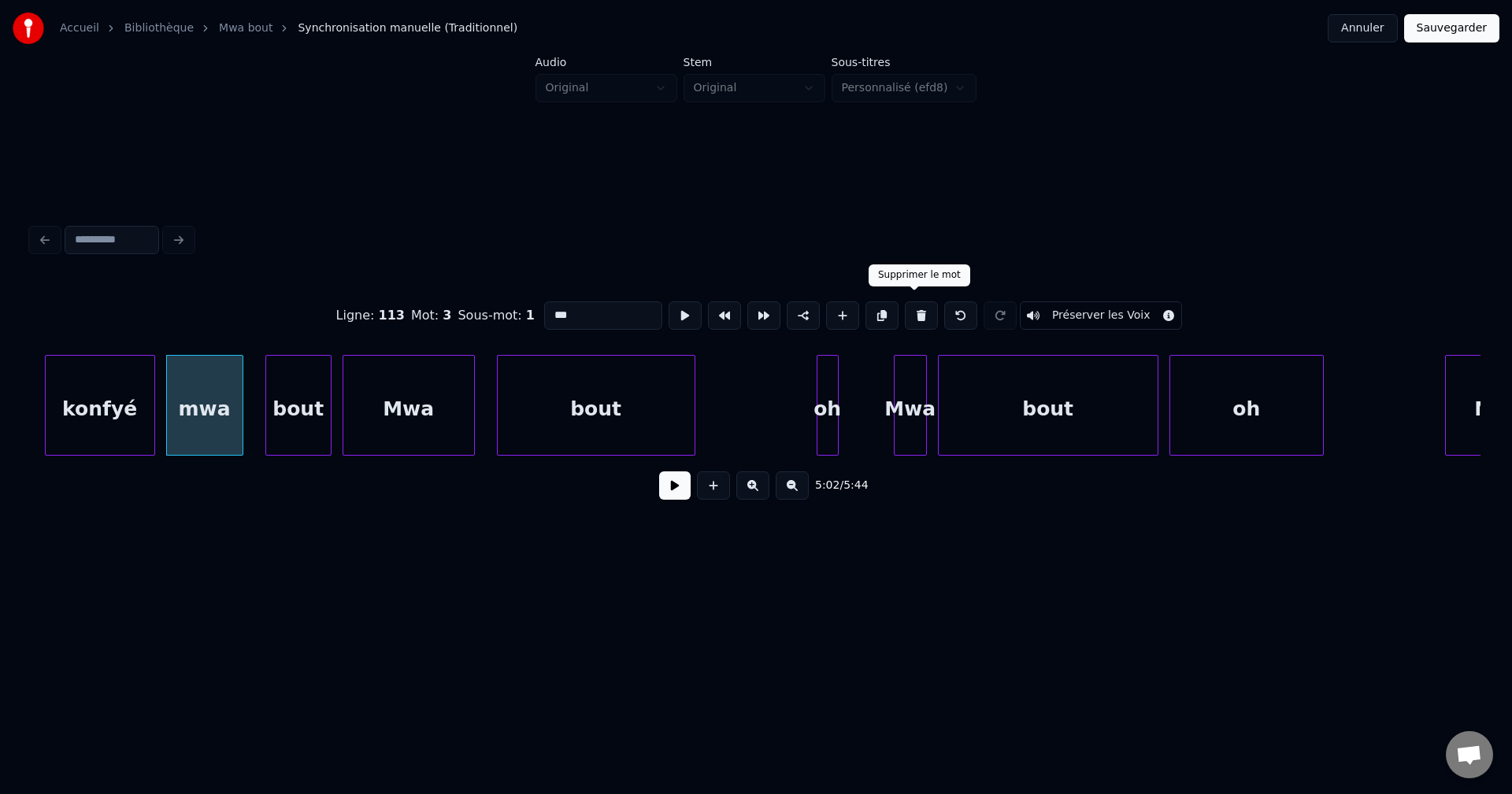
click at [907, 307] on button at bounding box center [921, 316] width 33 height 29
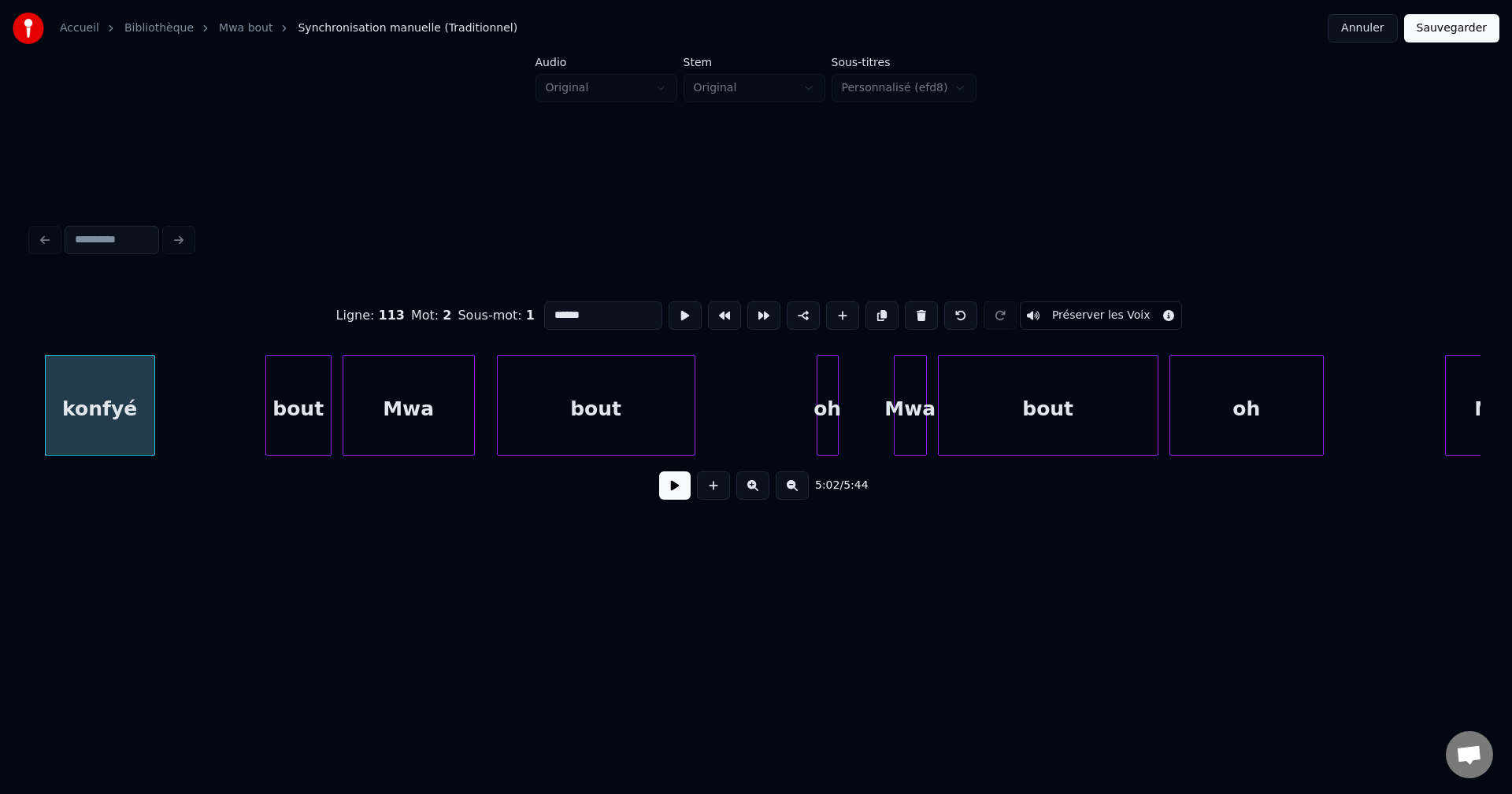
click at [294, 403] on div "bout" at bounding box center [298, 409] width 65 height 107
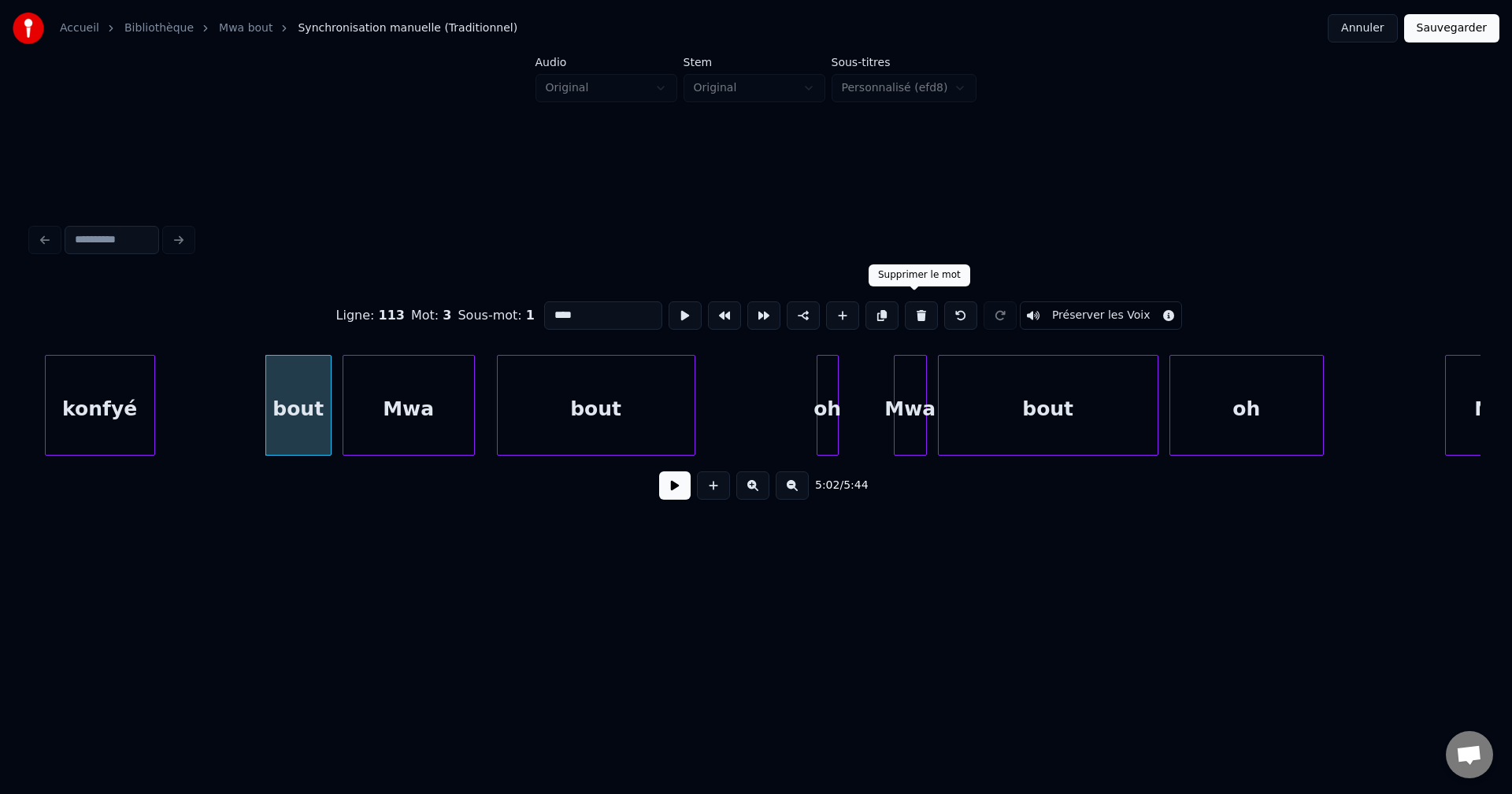
drag, startPoint x: 913, startPoint y: 308, endPoint x: 277, endPoint y: 416, distance: 645.1
click at [913, 308] on button at bounding box center [921, 316] width 33 height 29
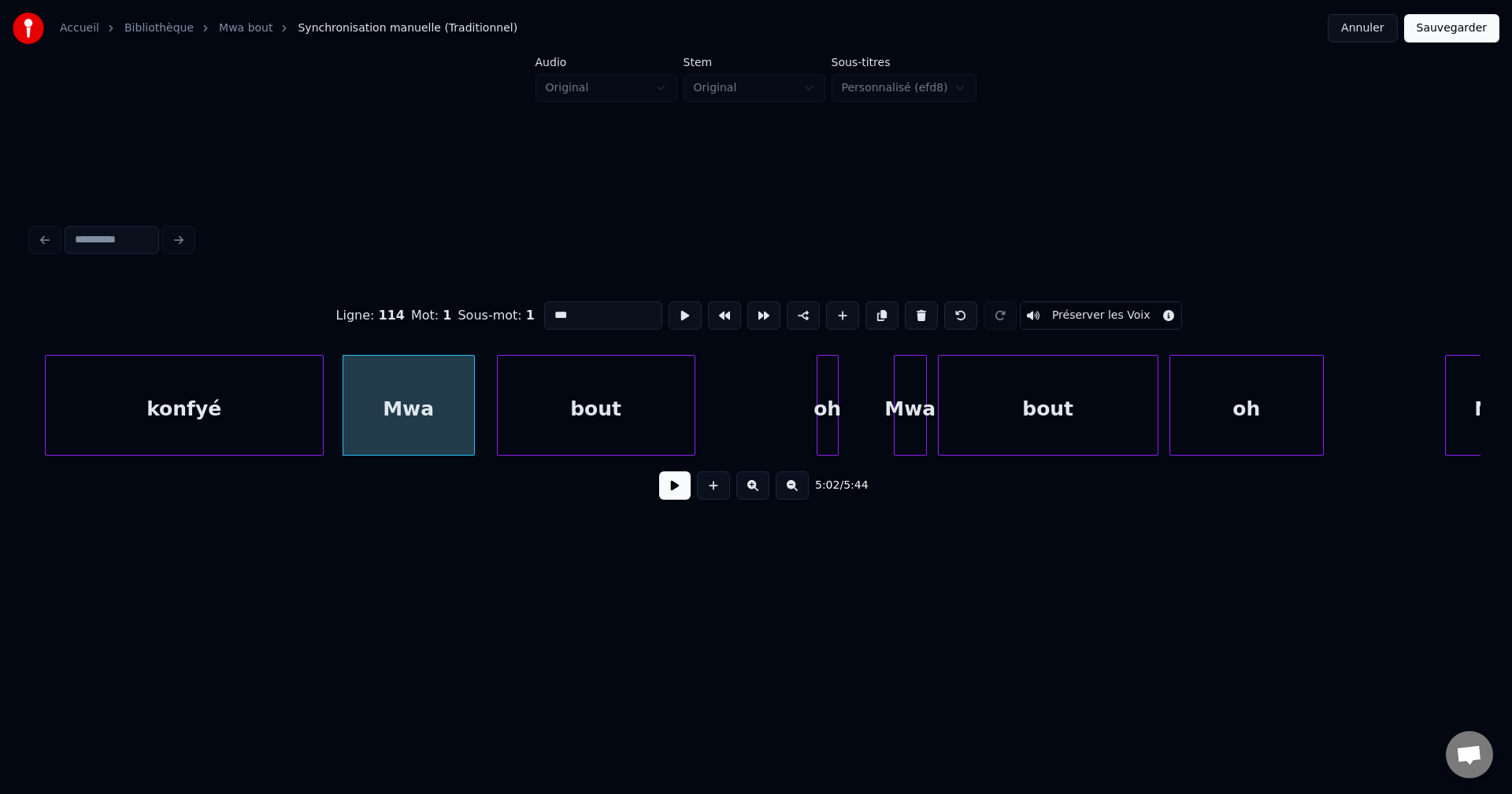
click at [323, 413] on div at bounding box center [320, 404] width 5 height 99
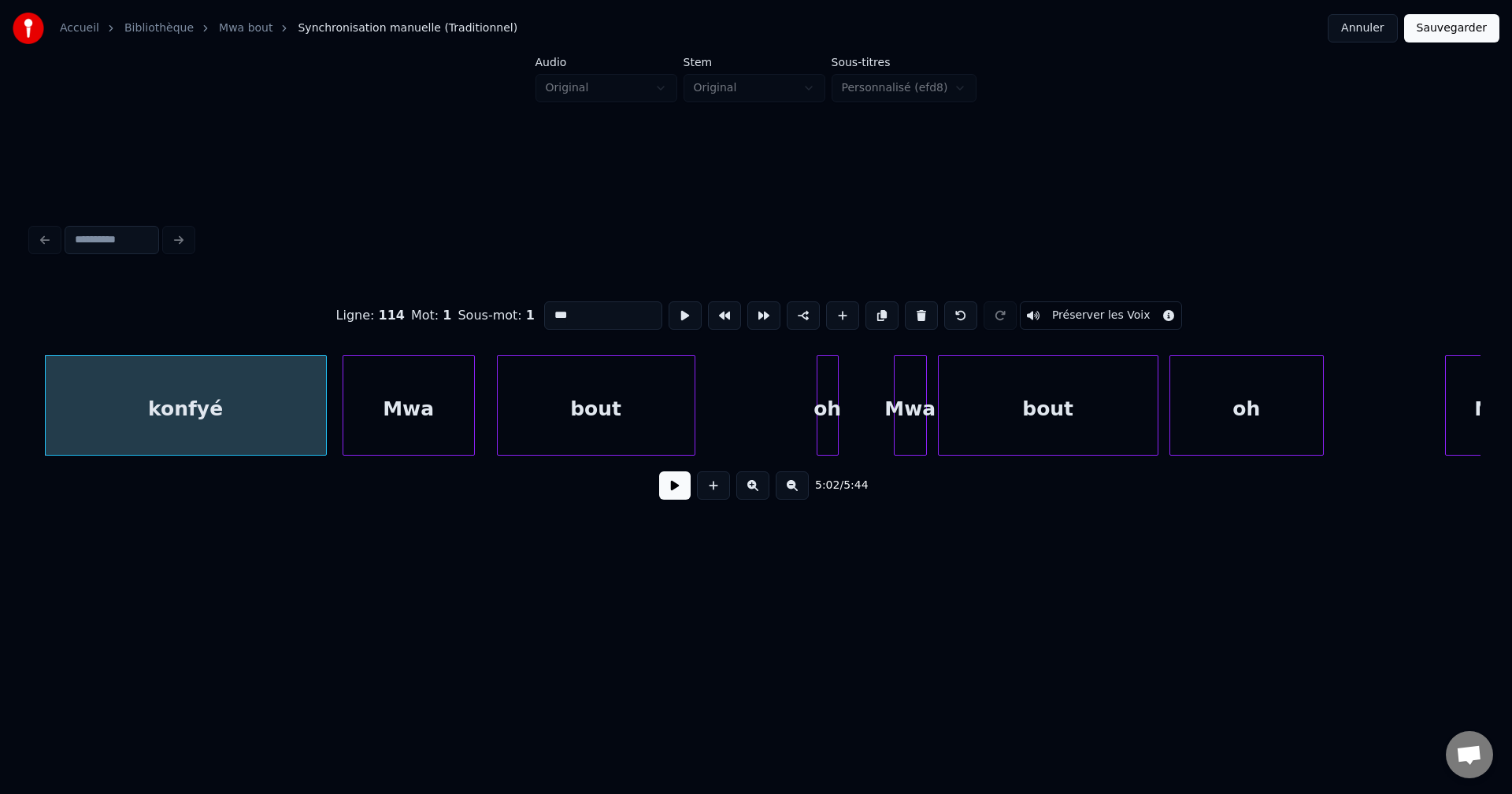
click at [294, 415] on div "konfyé" at bounding box center [185, 409] width 281 height 107
click at [606, 304] on input "***" at bounding box center [604, 316] width 119 height 29
click at [265, 387] on div "konfyé" at bounding box center [181, 409] width 281 height 107
click at [620, 312] on input "******" at bounding box center [604, 316] width 119 height 29
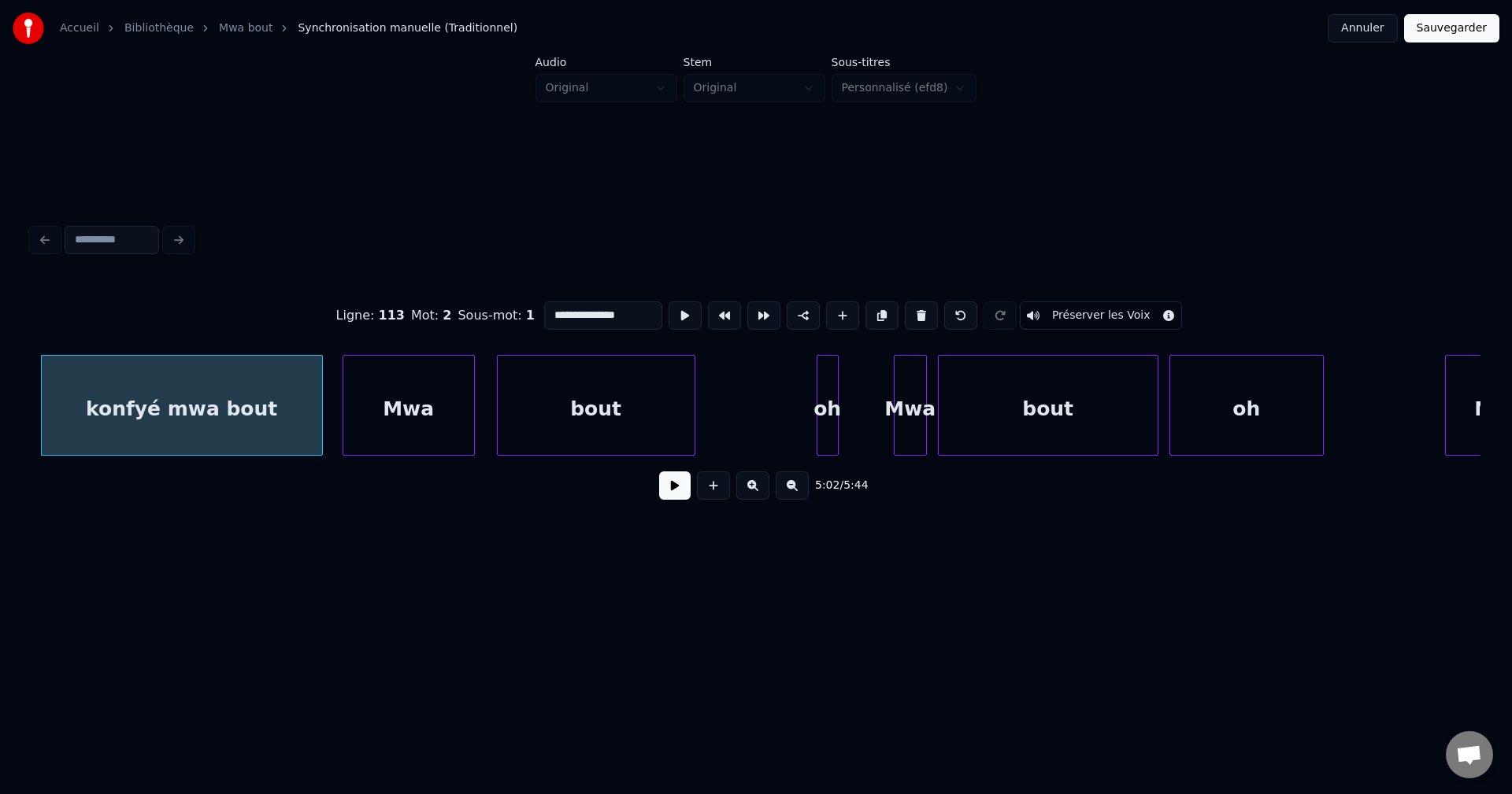
click at [450, 433] on div "Mwa" at bounding box center [408, 409] width 131 height 107
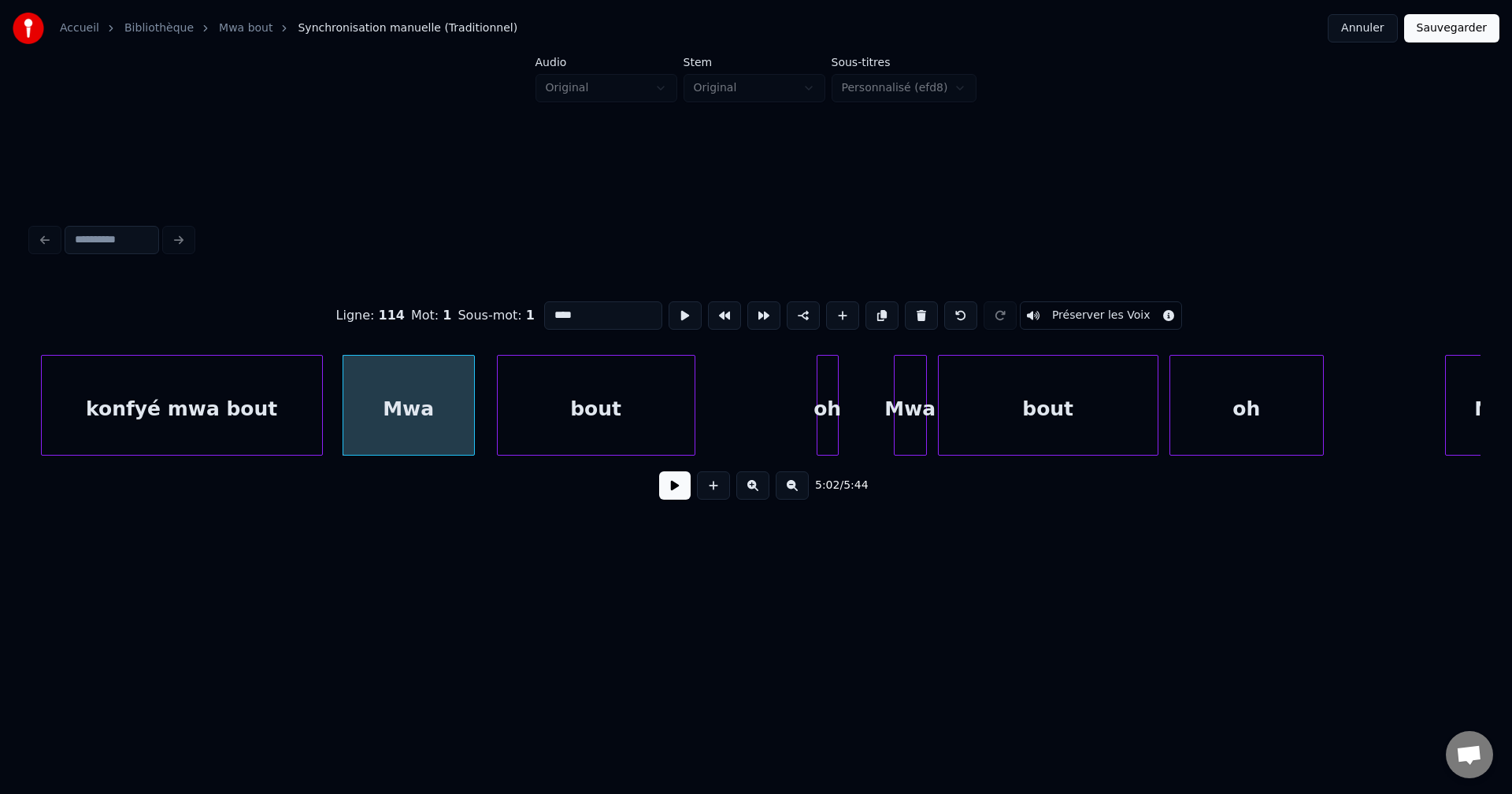
type input "***"
click at [669, 502] on div "5:02 / 5:44" at bounding box center [756, 485] width 1423 height 34
click at [674, 500] on button at bounding box center [675, 485] width 31 height 29
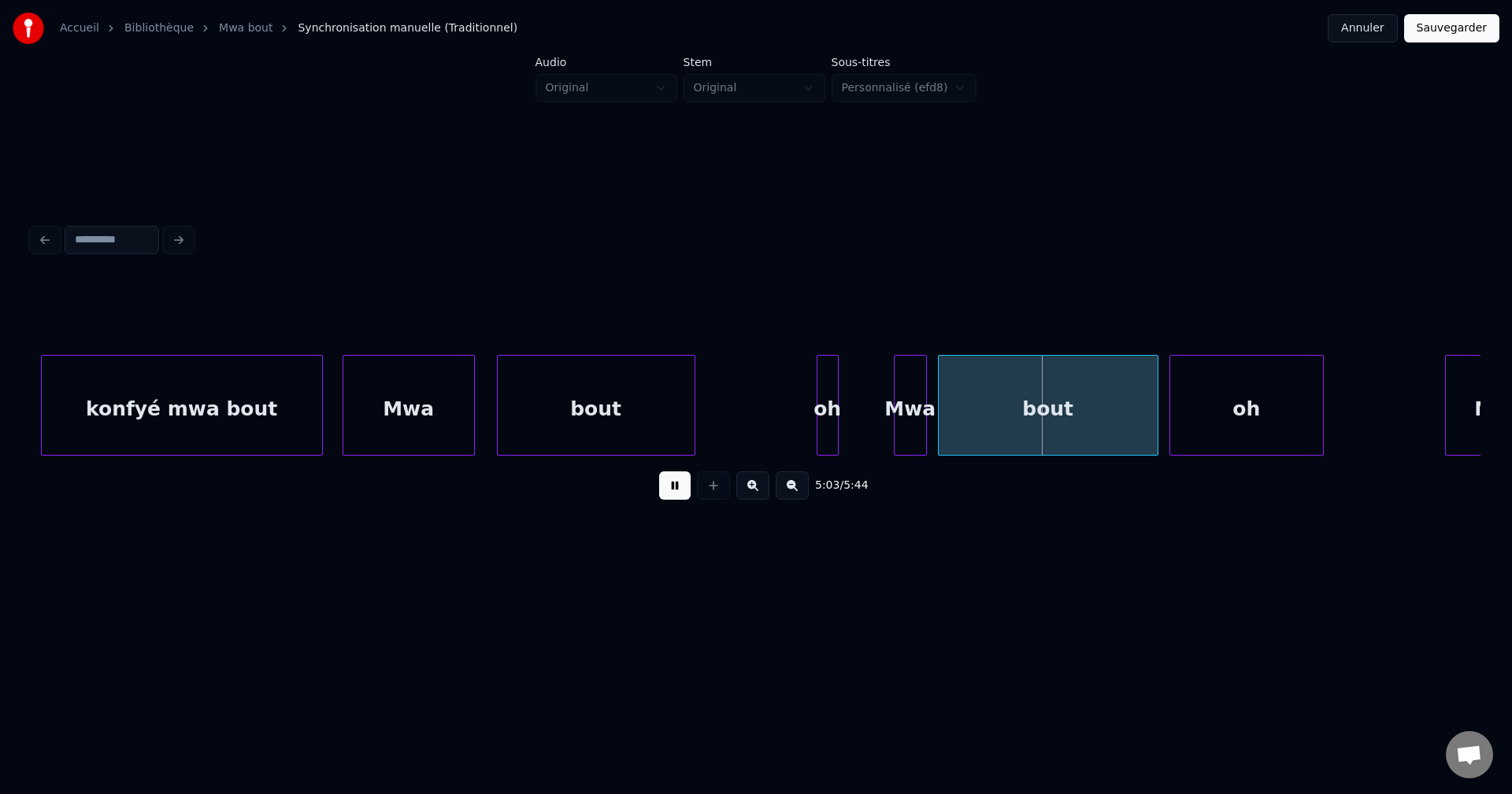
click at [668, 500] on button at bounding box center [675, 485] width 31 height 29
click at [668, 499] on button at bounding box center [675, 485] width 31 height 29
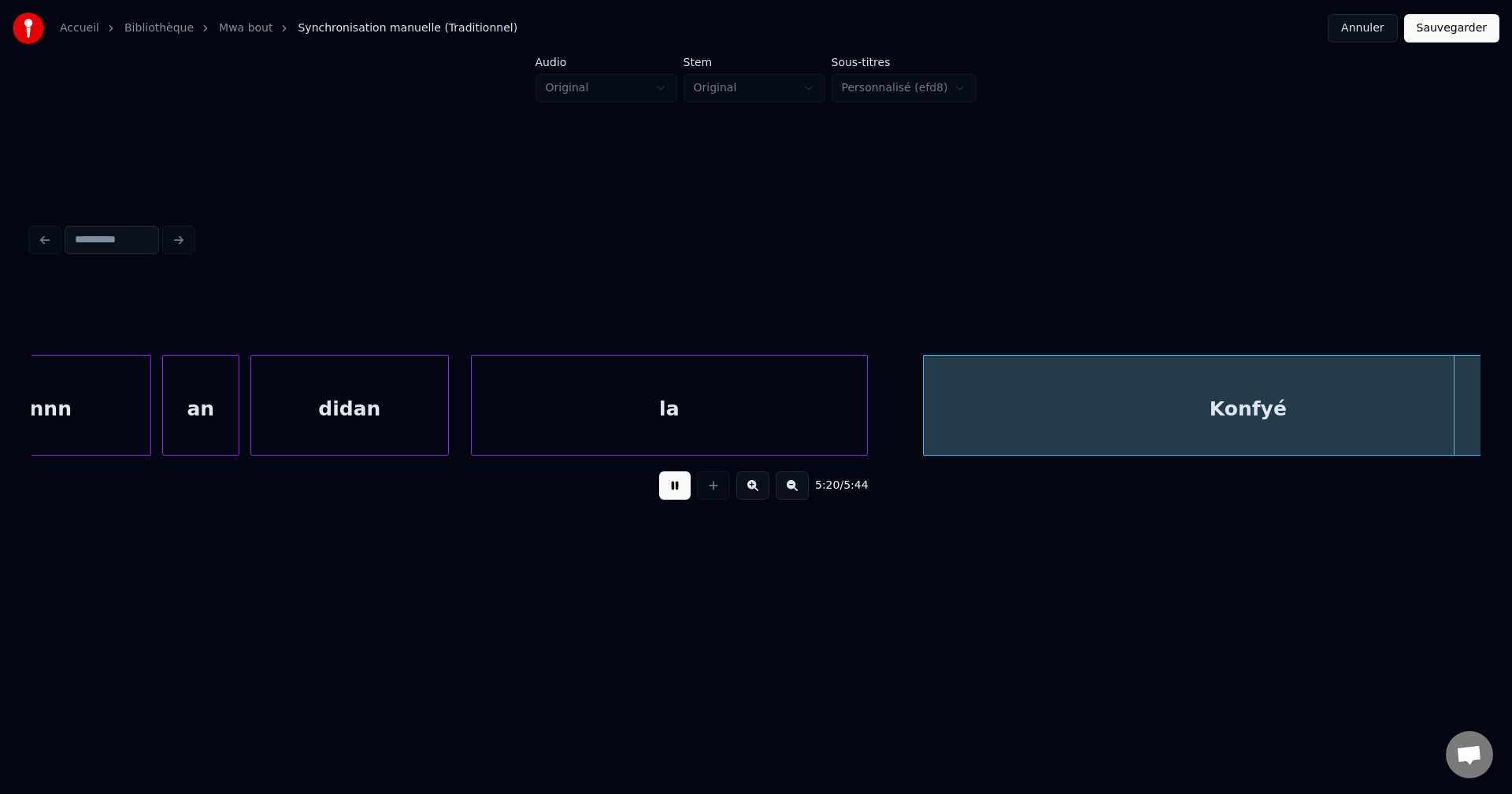
scroll to position [0, 176697]
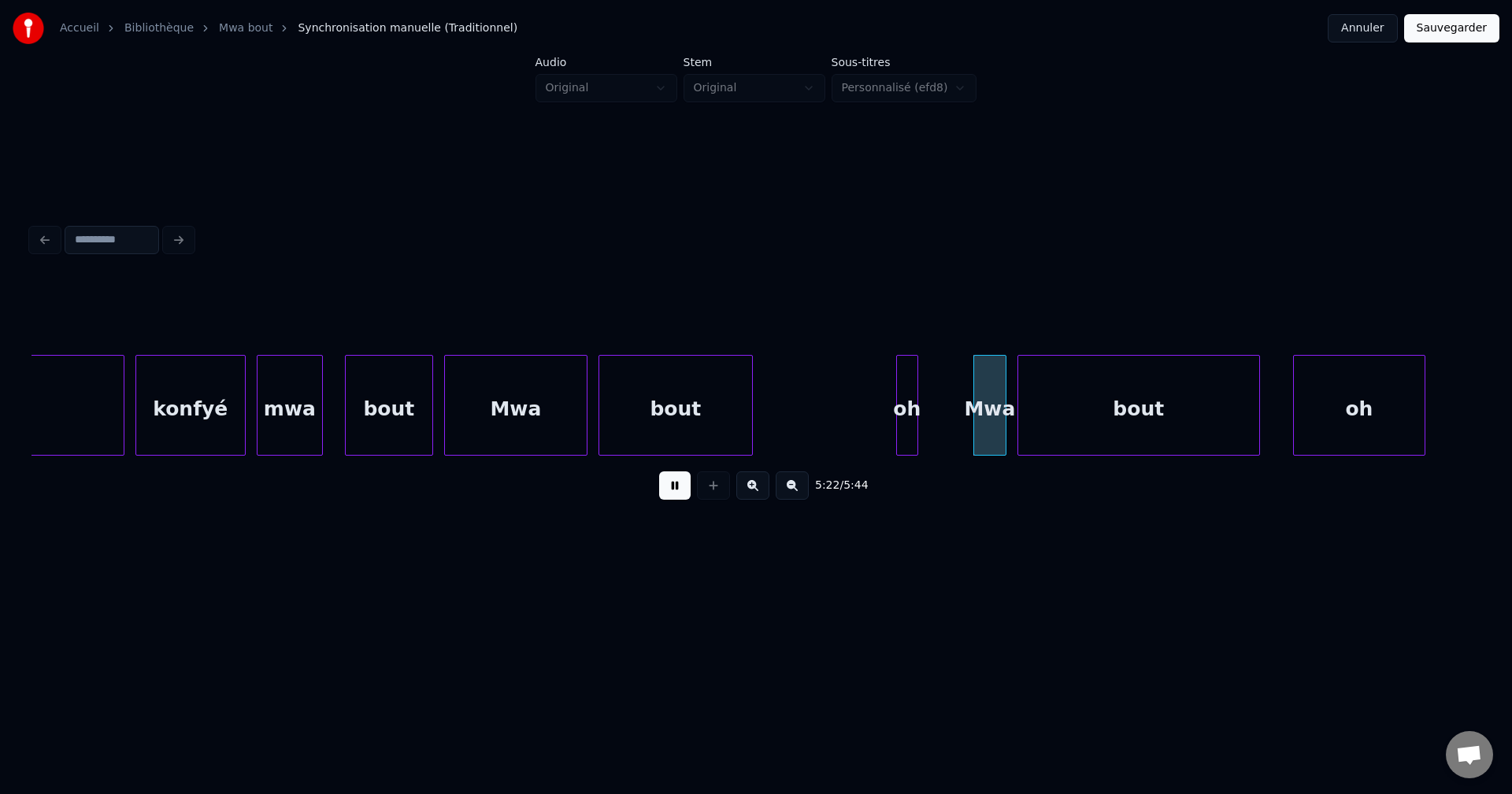
click at [667, 497] on button at bounding box center [675, 485] width 31 height 29
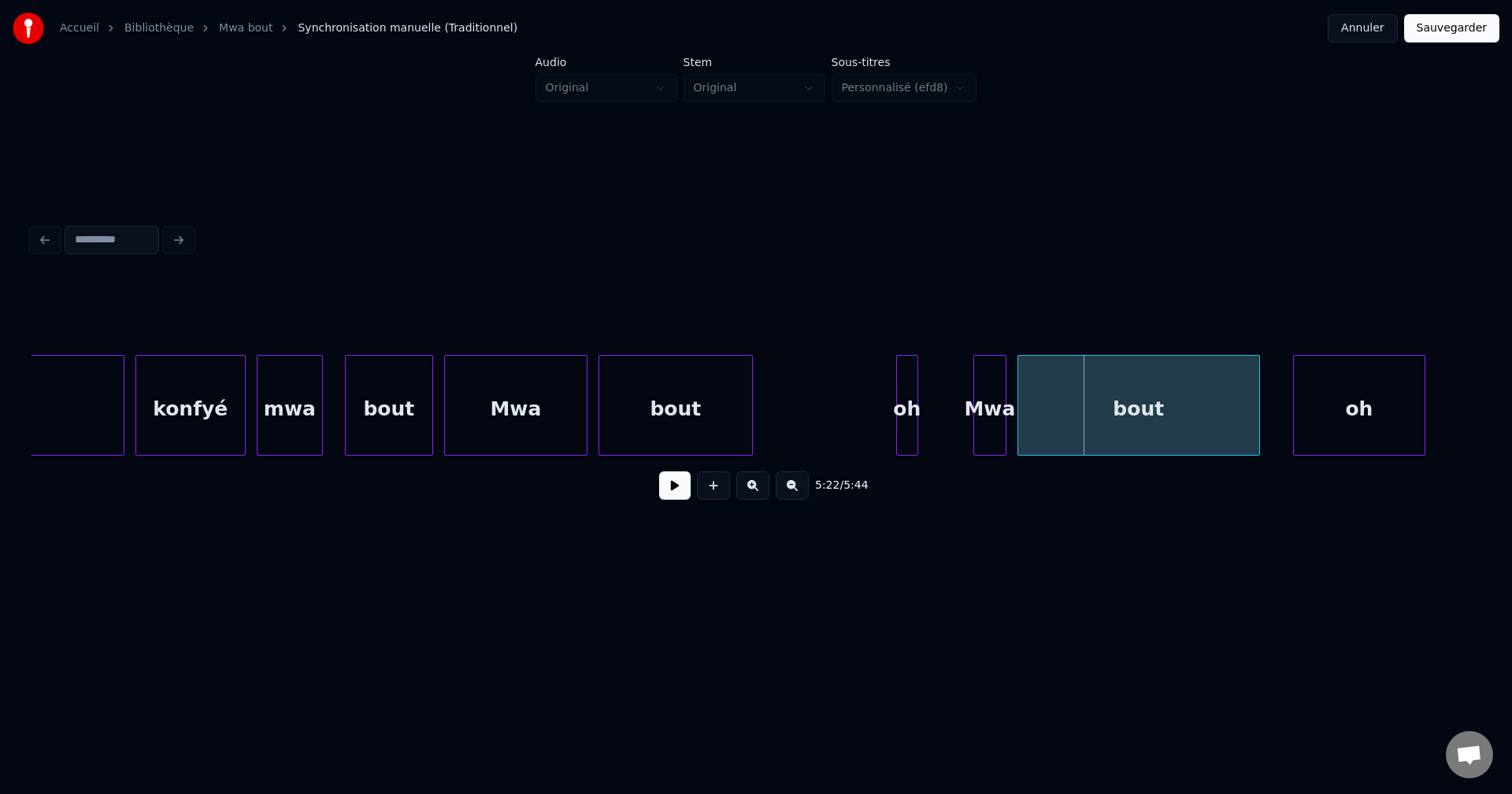
click at [192, 397] on div "konfyé" at bounding box center [190, 409] width 108 height 107
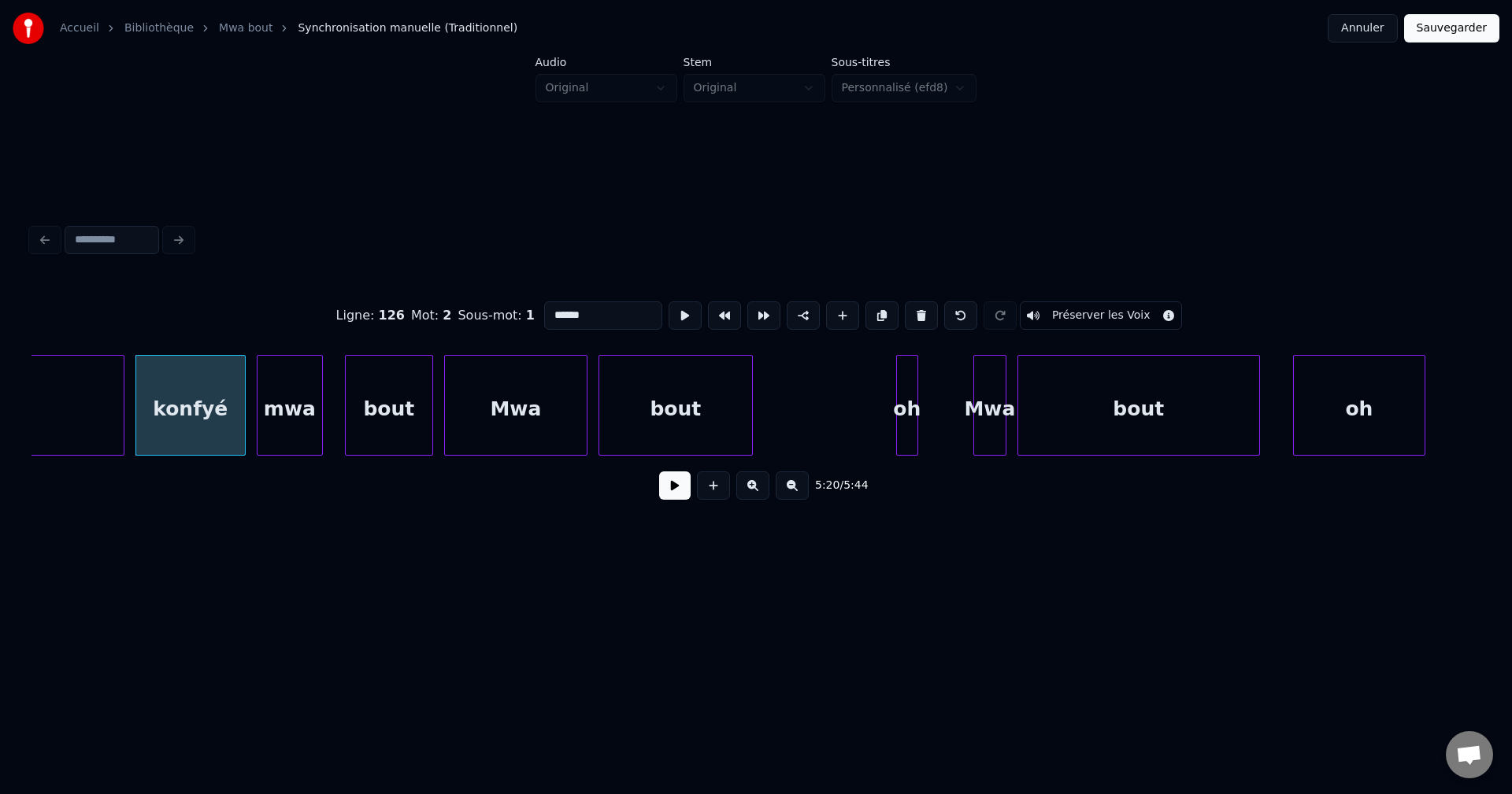
click at [676, 495] on button at bounding box center [675, 485] width 31 height 29
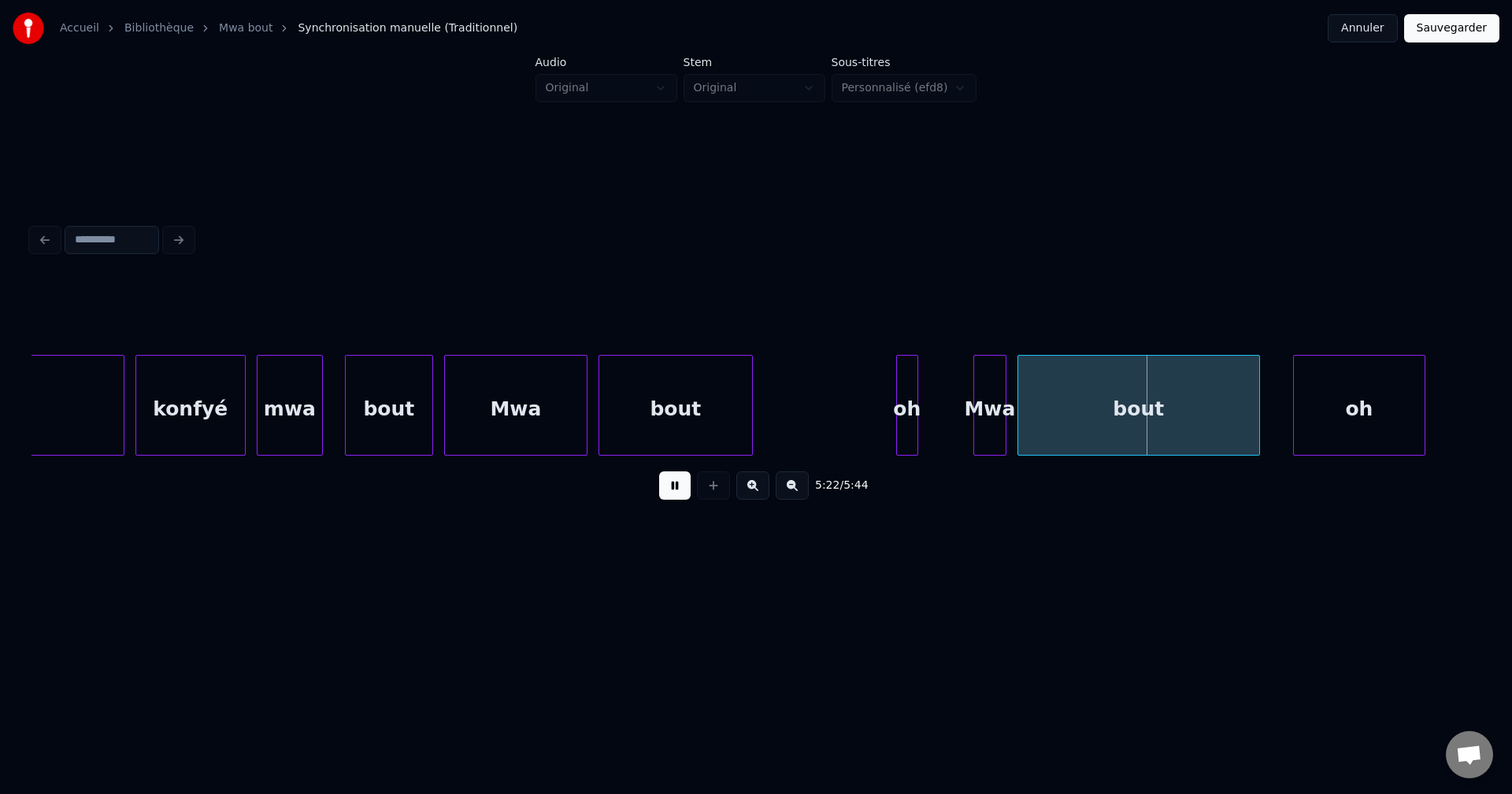
click at [542, 423] on div "Mwa" at bounding box center [515, 409] width 142 height 107
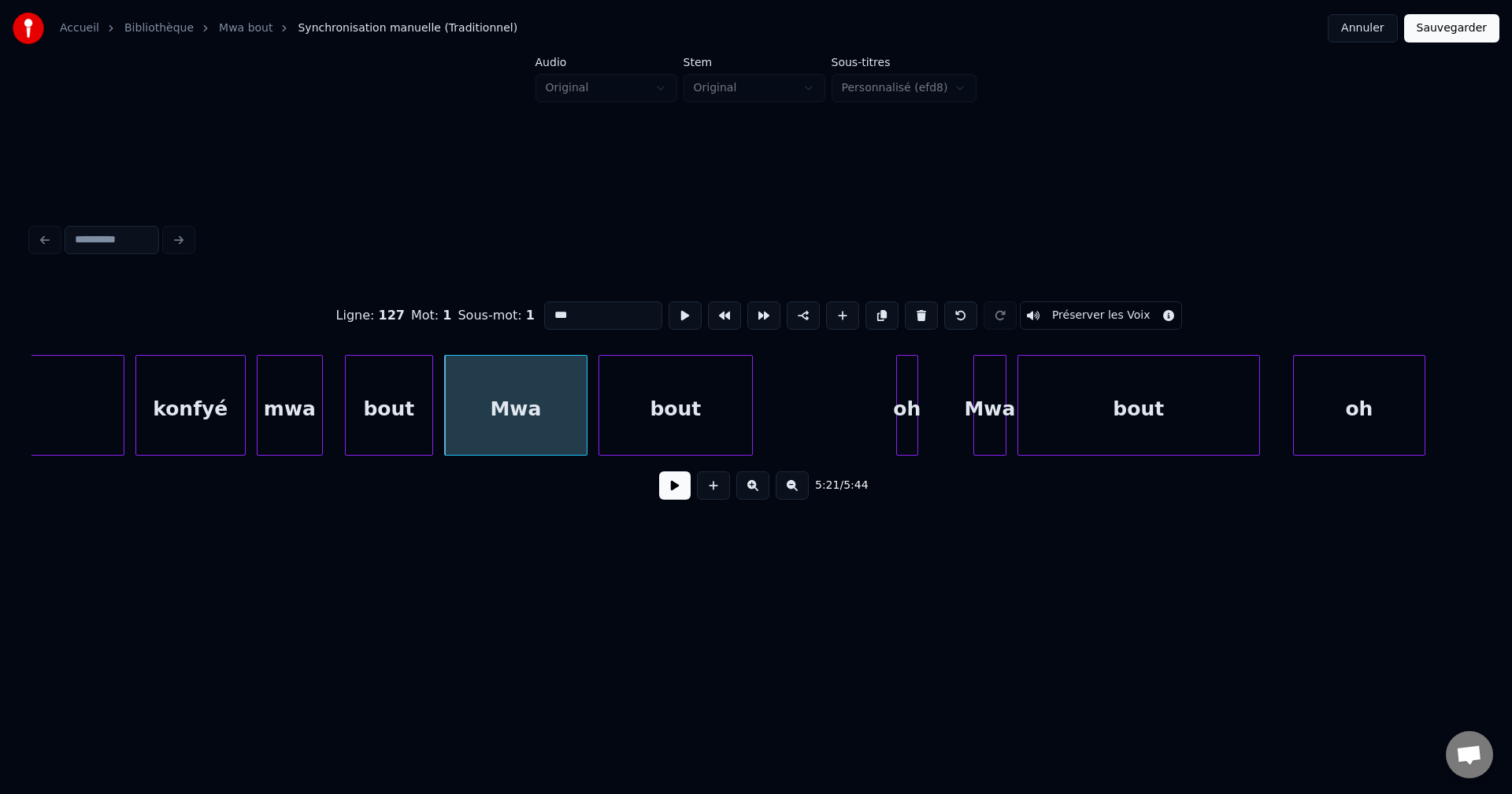
click at [672, 491] on button at bounding box center [675, 485] width 31 height 29
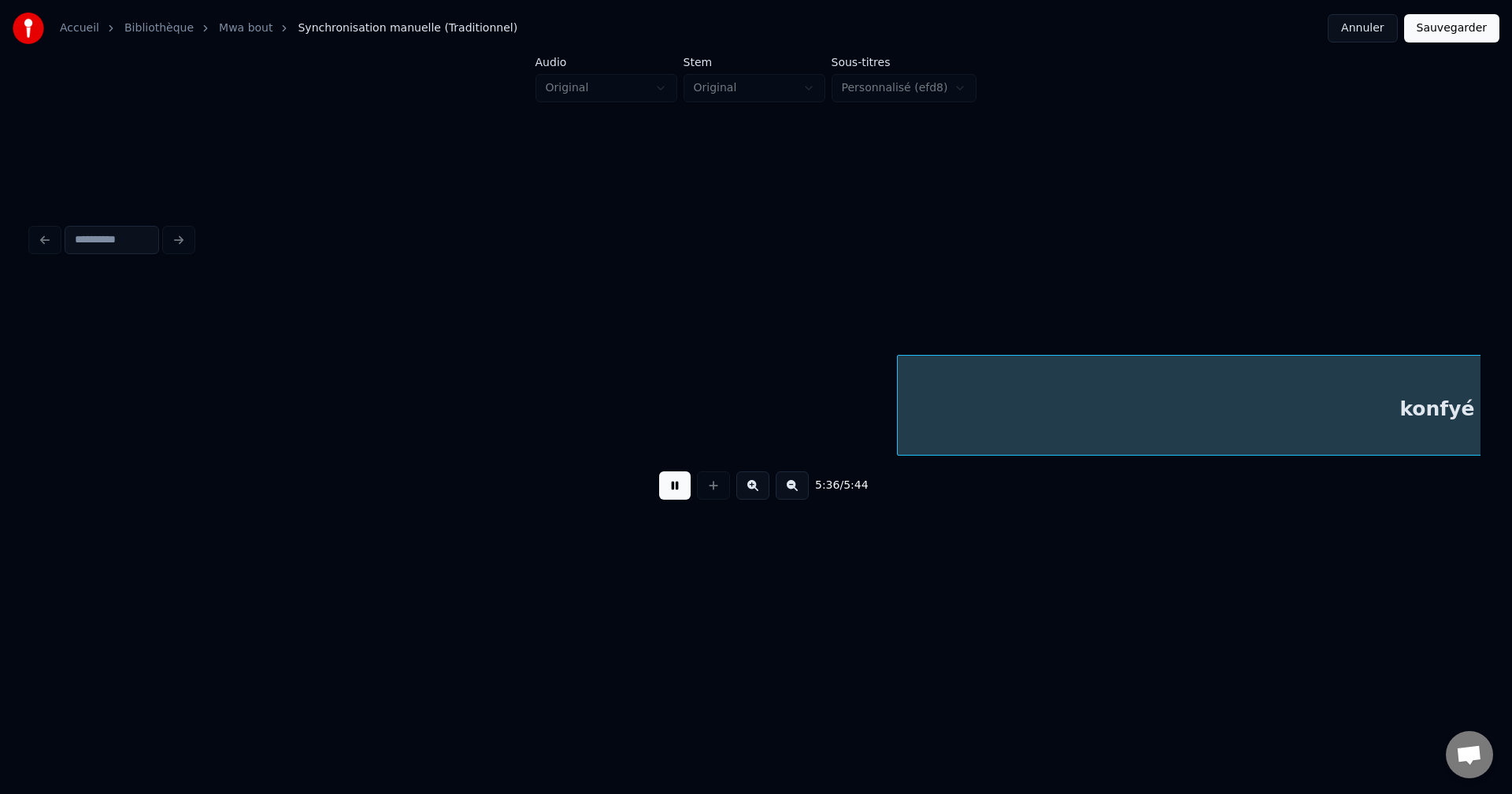
scroll to position [0, 185425]
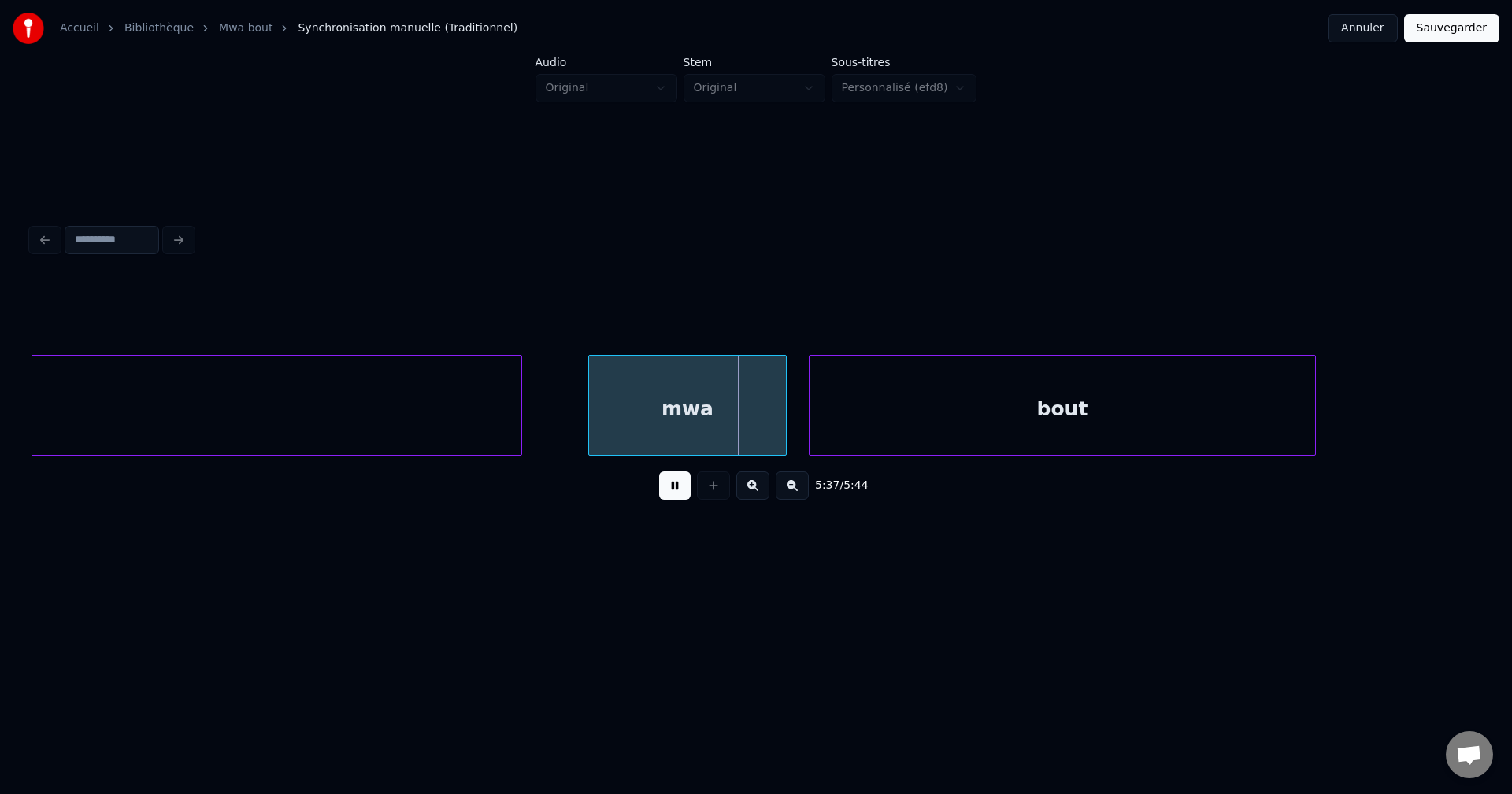
click at [669, 491] on button at bounding box center [675, 485] width 31 height 29
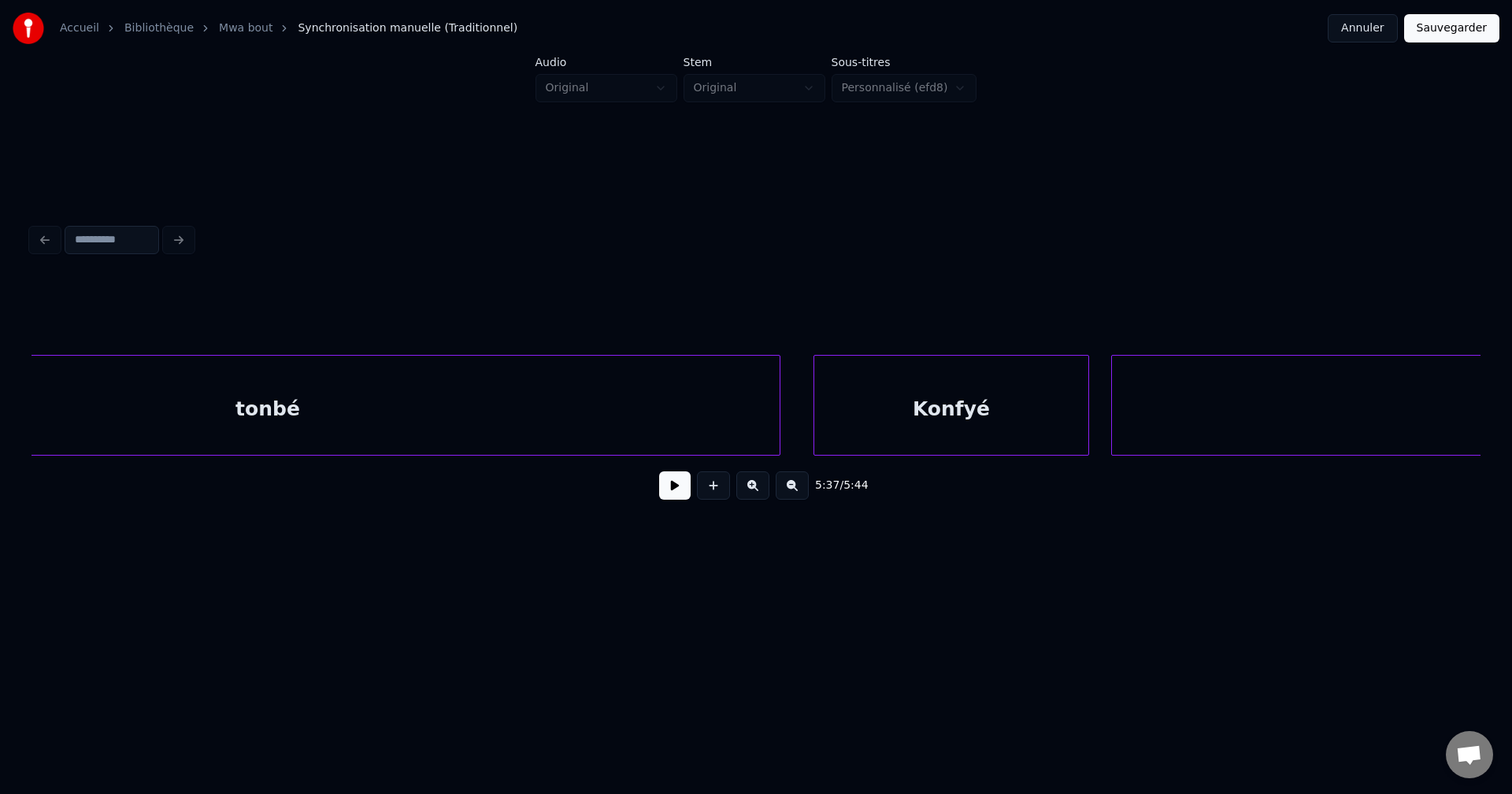
click at [226, 407] on div "tonbé" at bounding box center [267, 409] width 1023 height 107
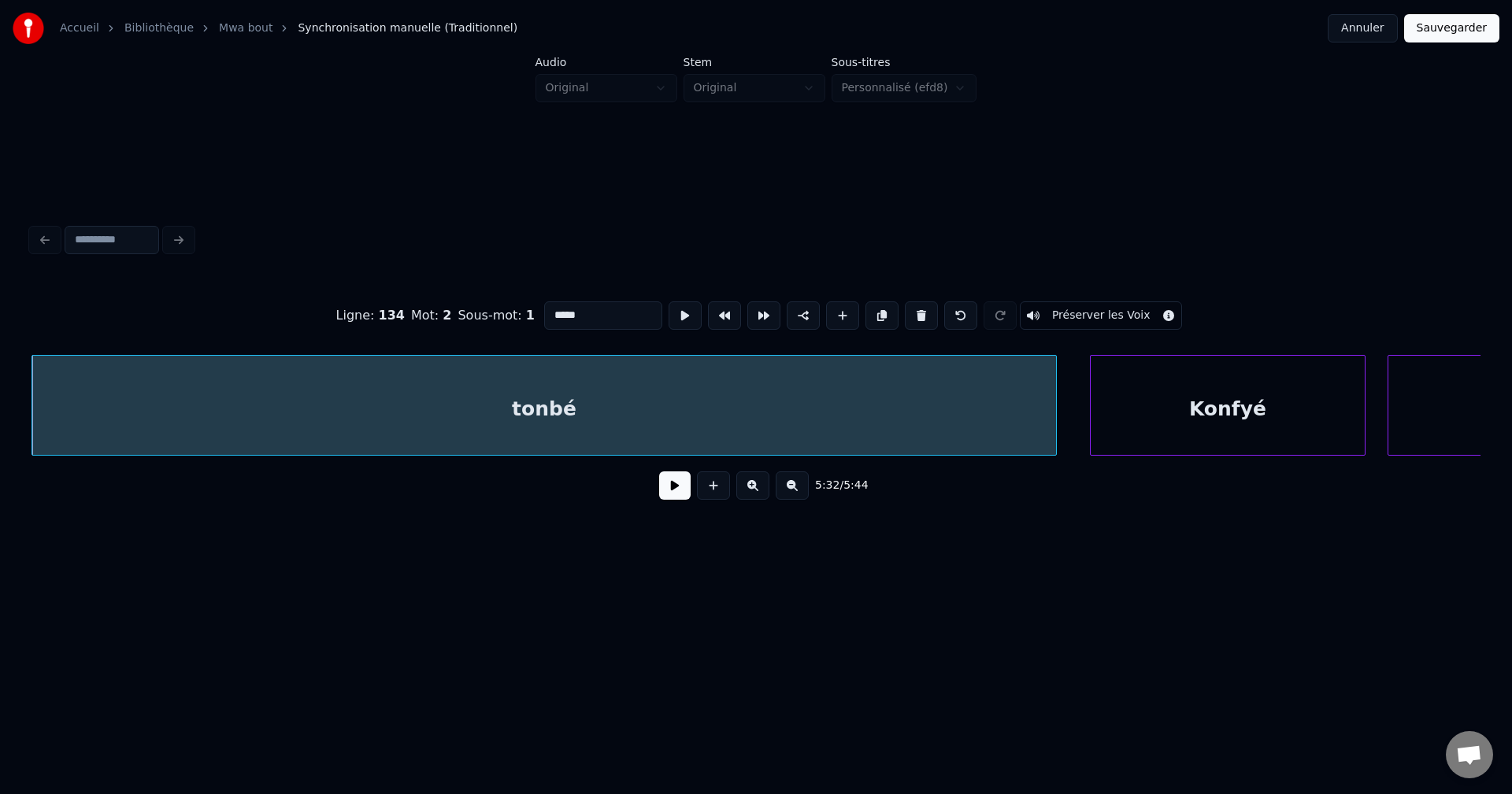
click at [681, 485] on button at bounding box center [675, 485] width 31 height 29
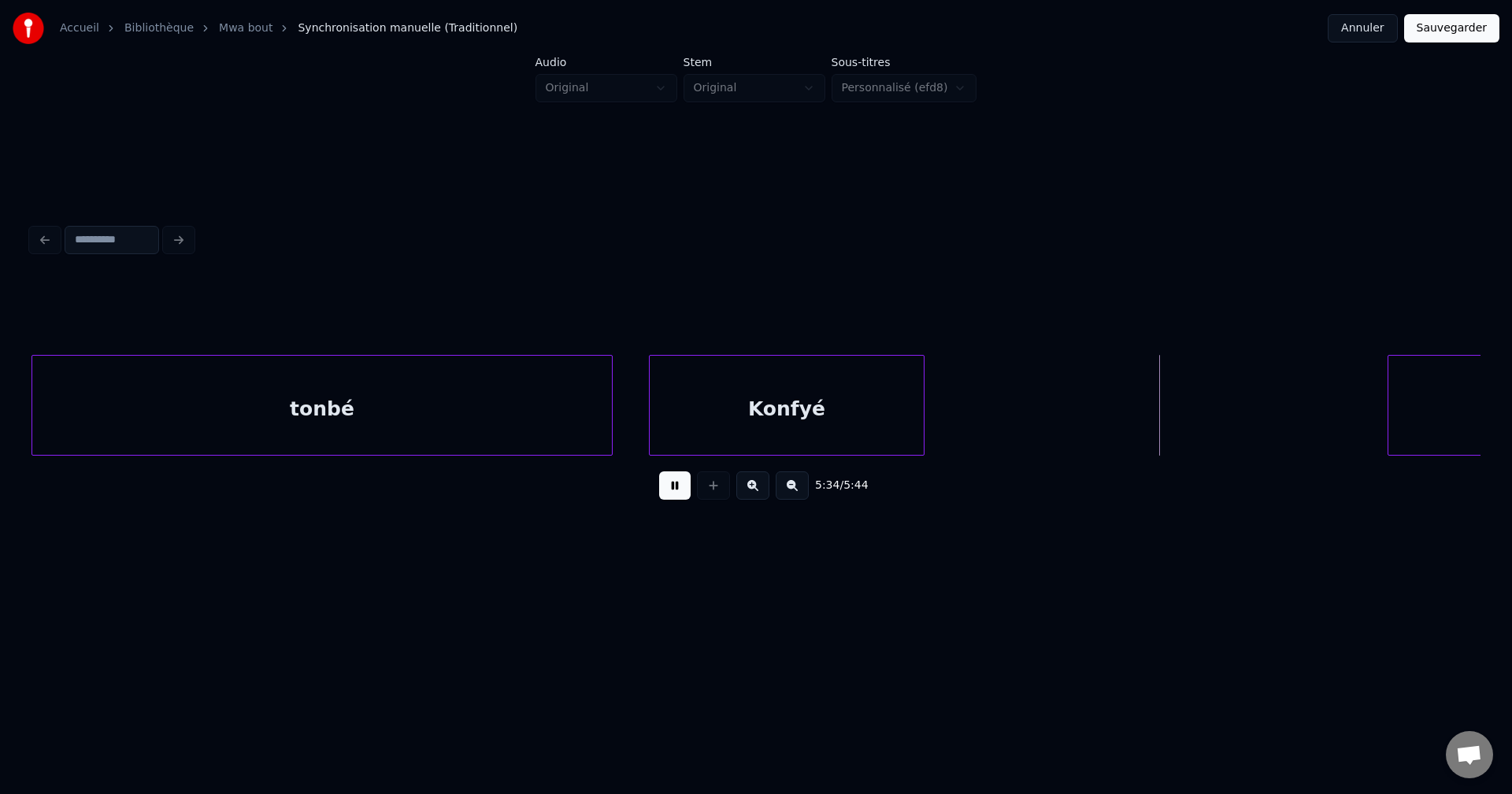
click at [678, 425] on div "Konfyé" at bounding box center [787, 409] width 274 height 107
click at [519, 417] on div at bounding box center [520, 404] width 5 height 99
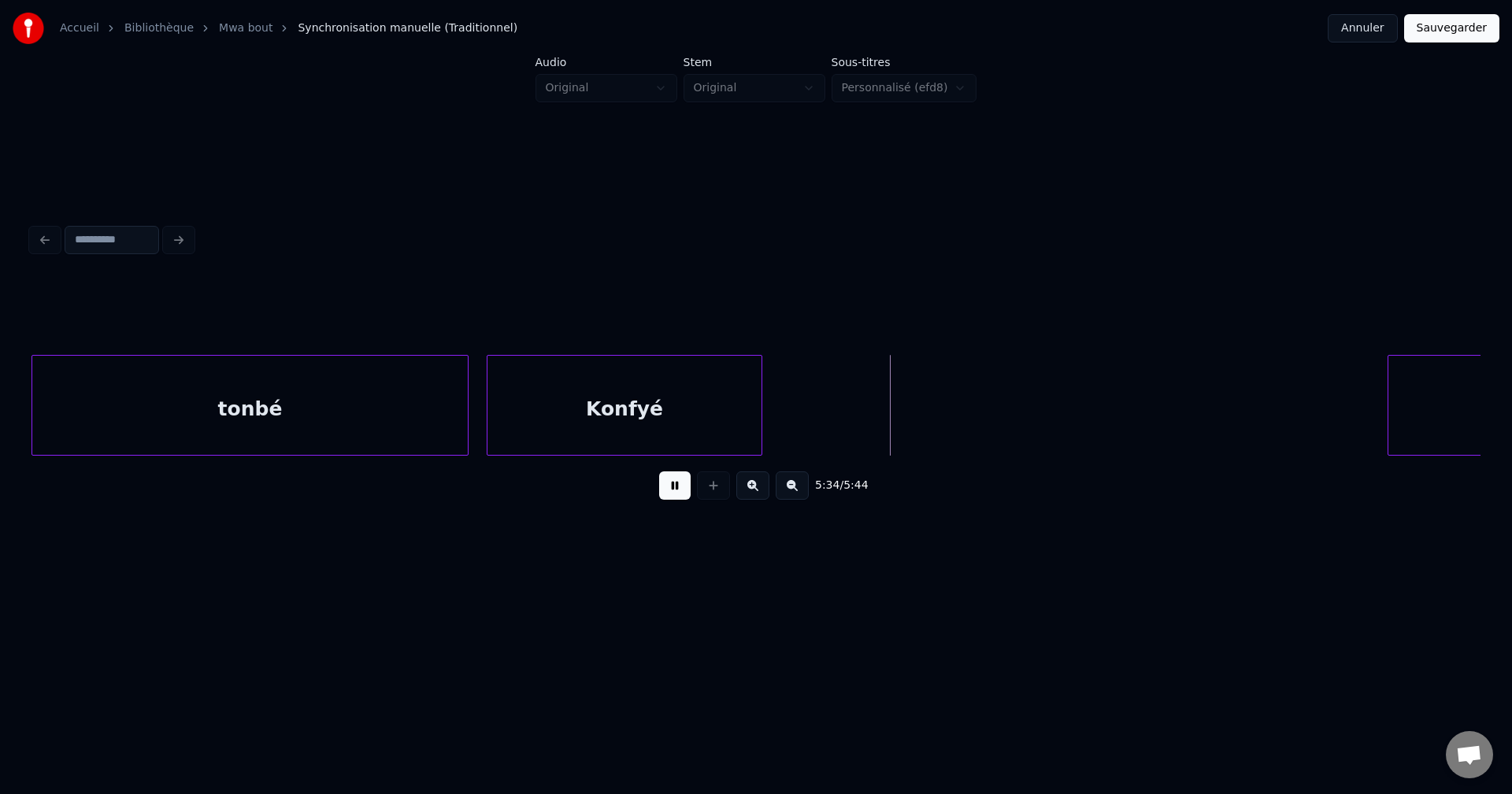
click at [630, 419] on div "Konfyé" at bounding box center [624, 409] width 274 height 107
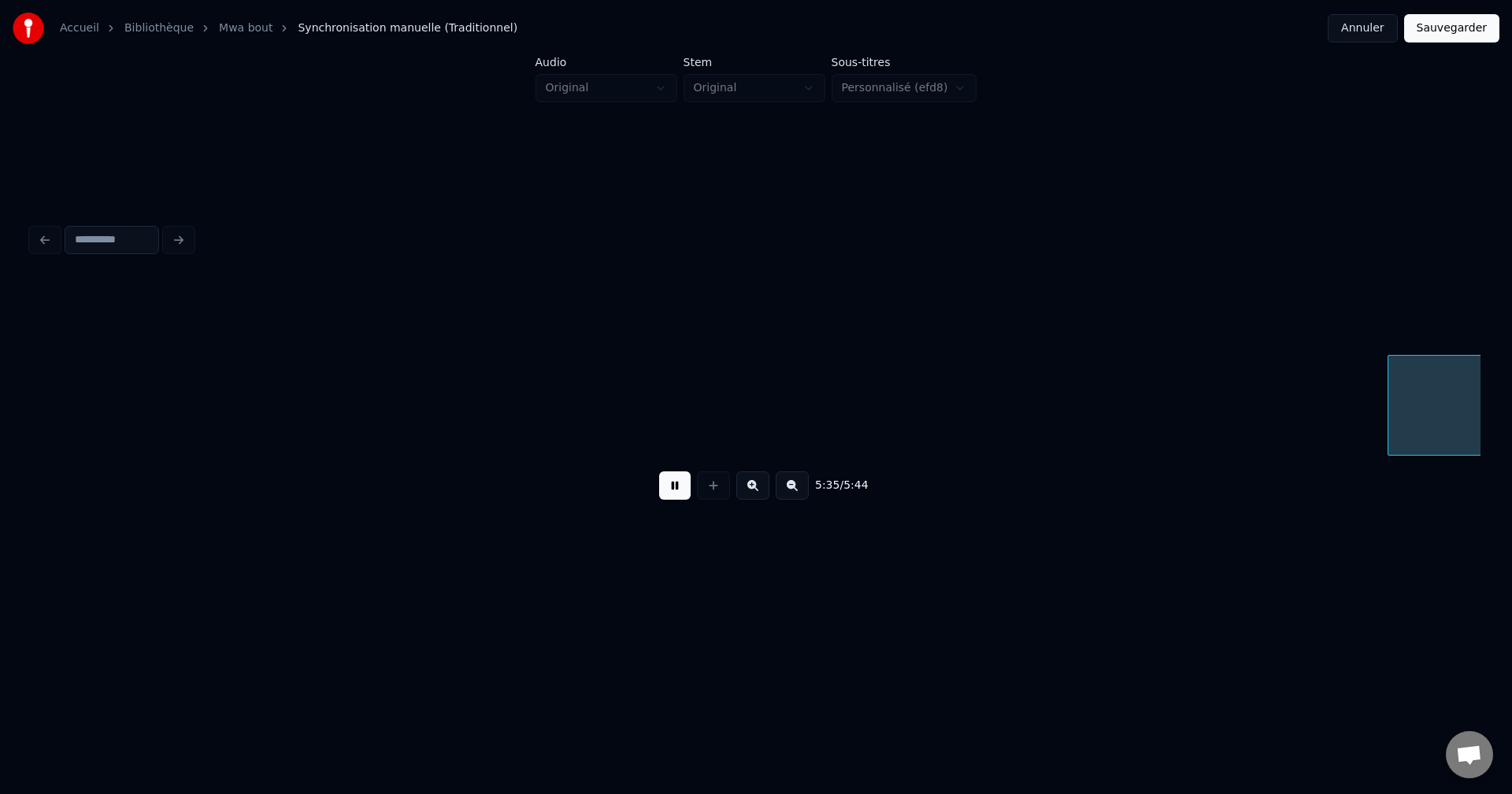
scroll to position [0, 184930]
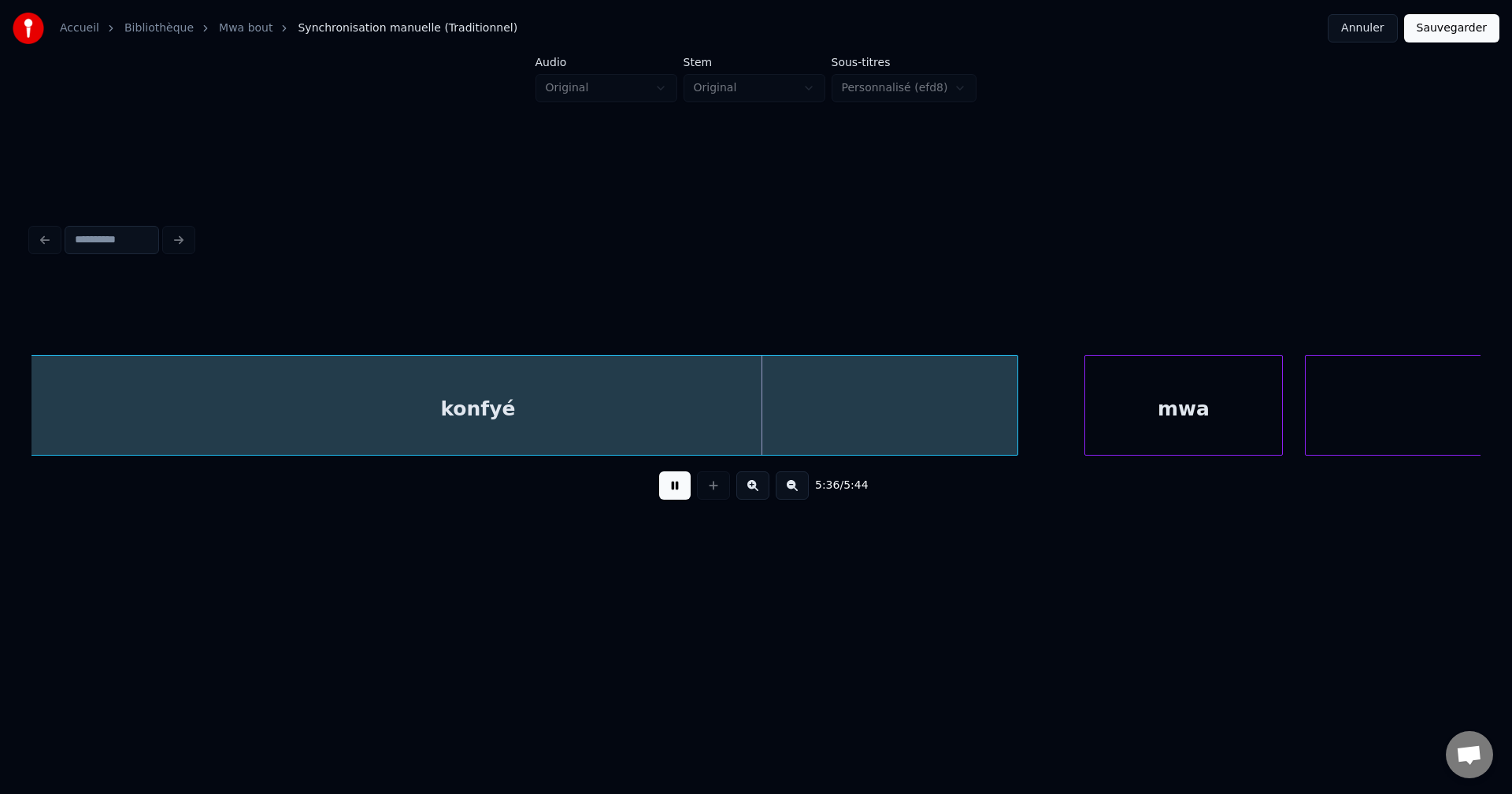
click at [666, 490] on button at bounding box center [675, 485] width 31 height 29
click at [647, 398] on div "konfyé" at bounding box center [478, 409] width 1079 height 107
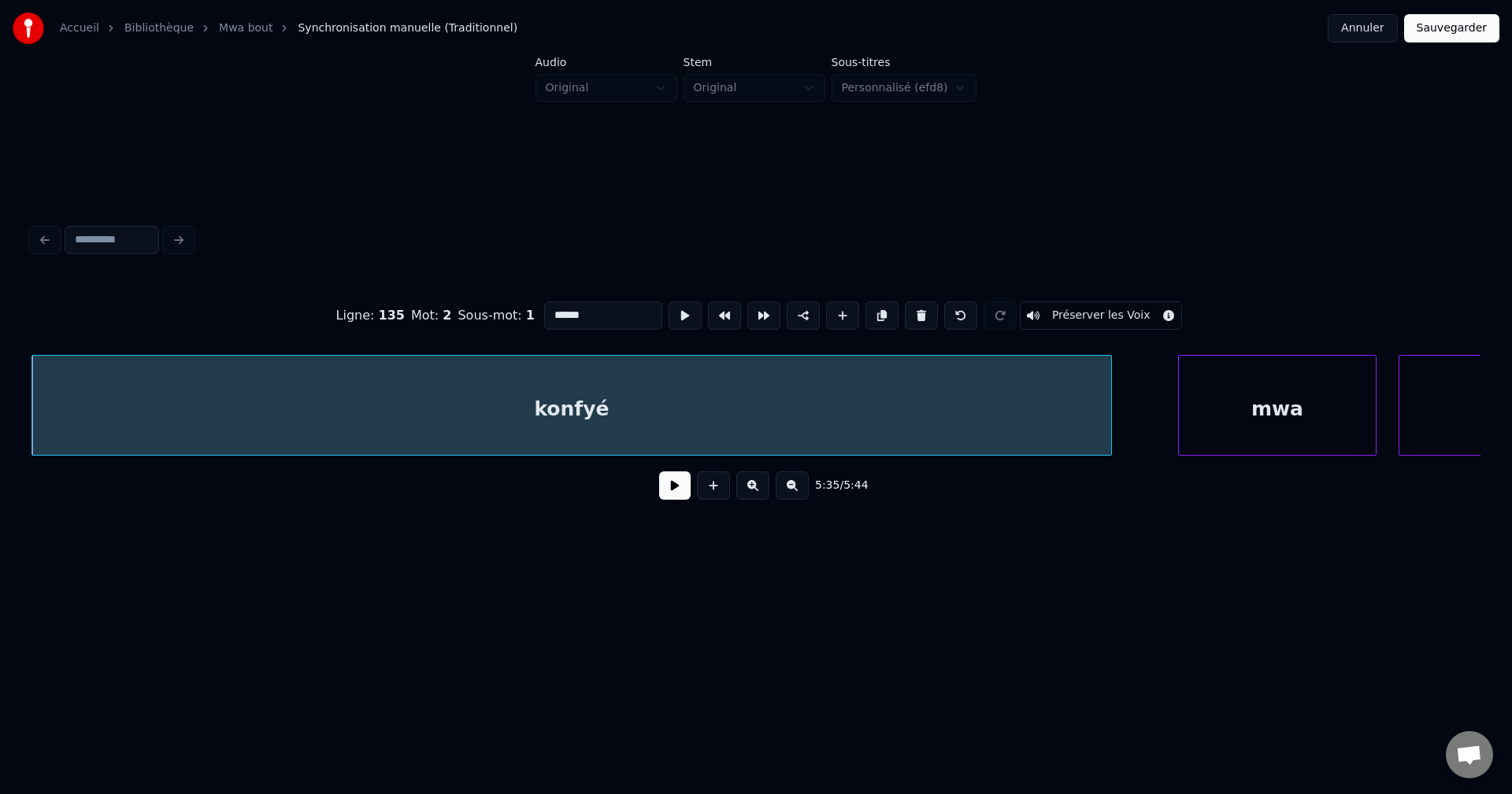
click at [600, 311] on input "******" at bounding box center [604, 316] width 119 height 29
type input "**********"
click at [672, 497] on button at bounding box center [675, 485] width 31 height 29
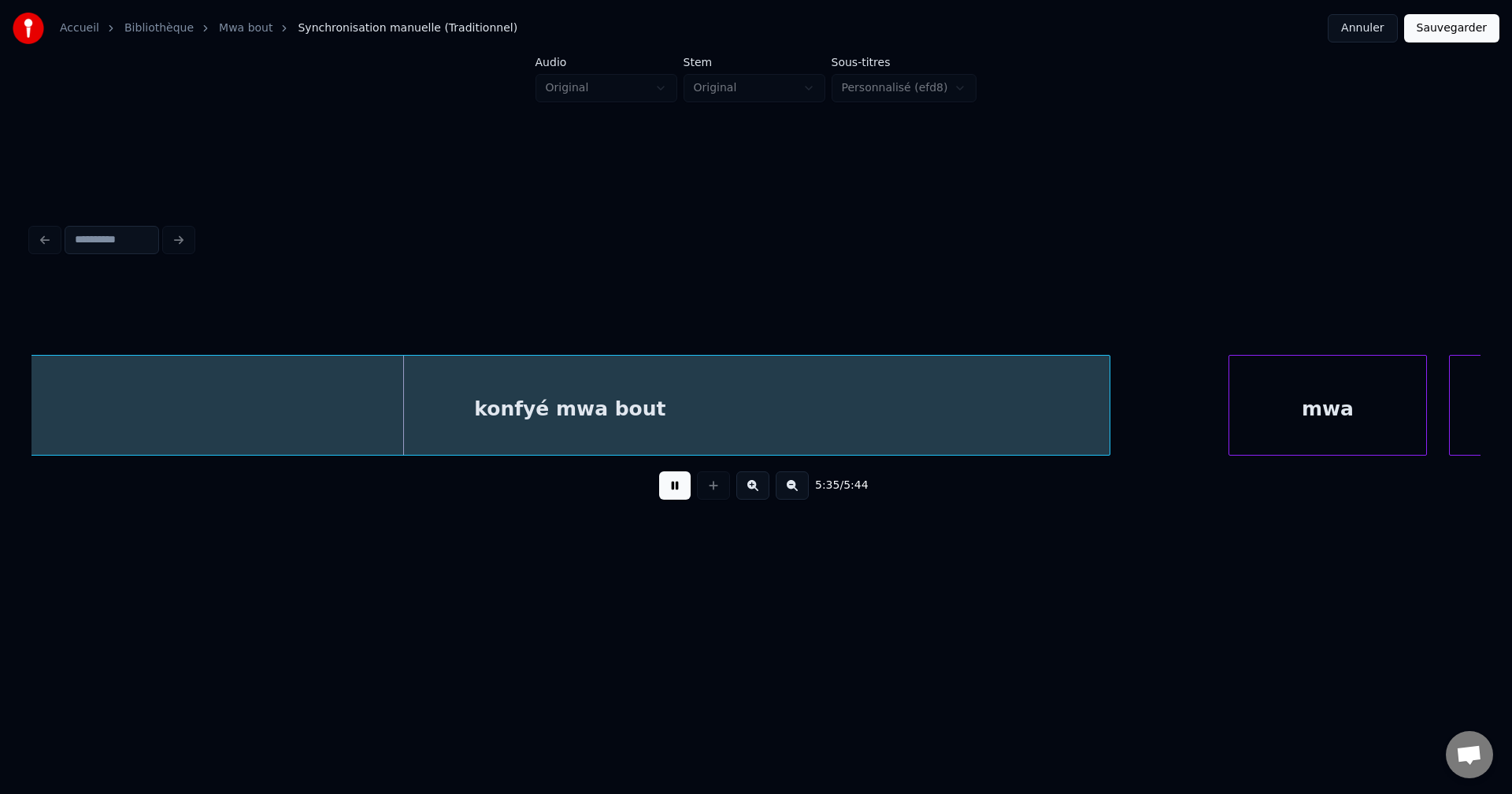
scroll to position [0, 184772]
click at [656, 396] on div "konfyé mwa bout" at bounding box center [583, 409] width 1079 height 107
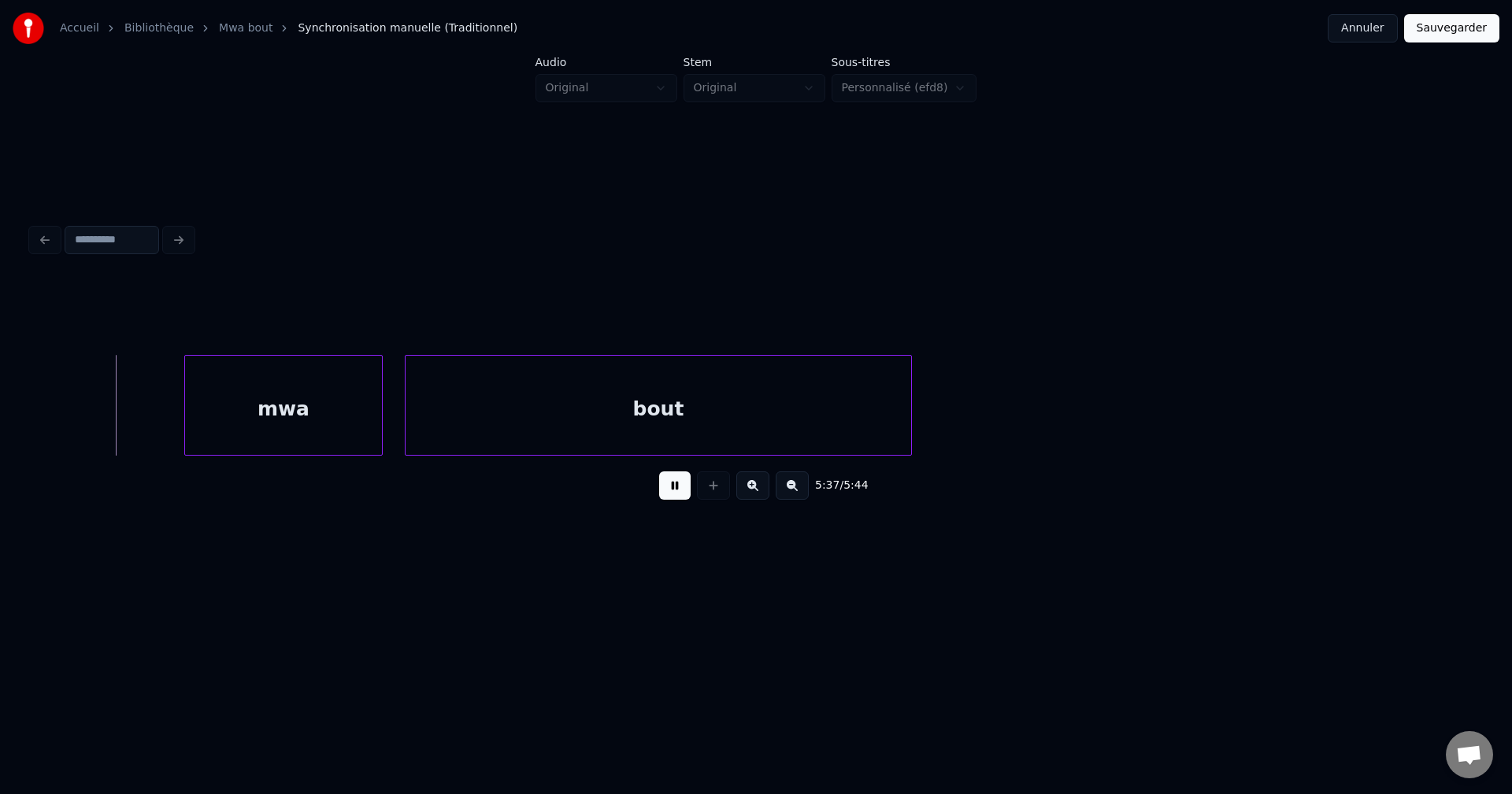
scroll to position [0, 185821]
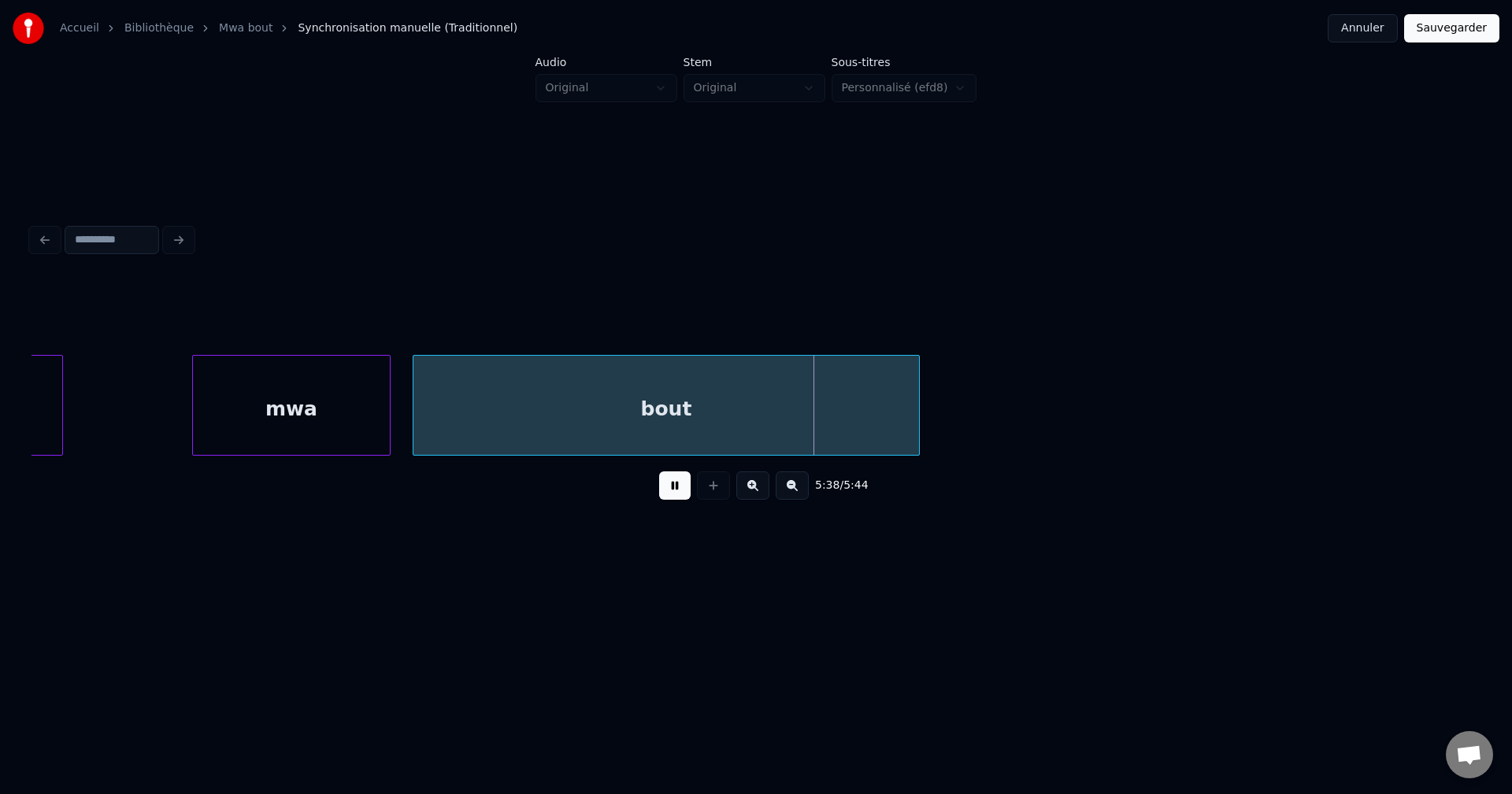
drag, startPoint x: 669, startPoint y: 502, endPoint x: 533, endPoint y: 480, distance: 137.8
click at [668, 500] on button at bounding box center [675, 485] width 31 height 29
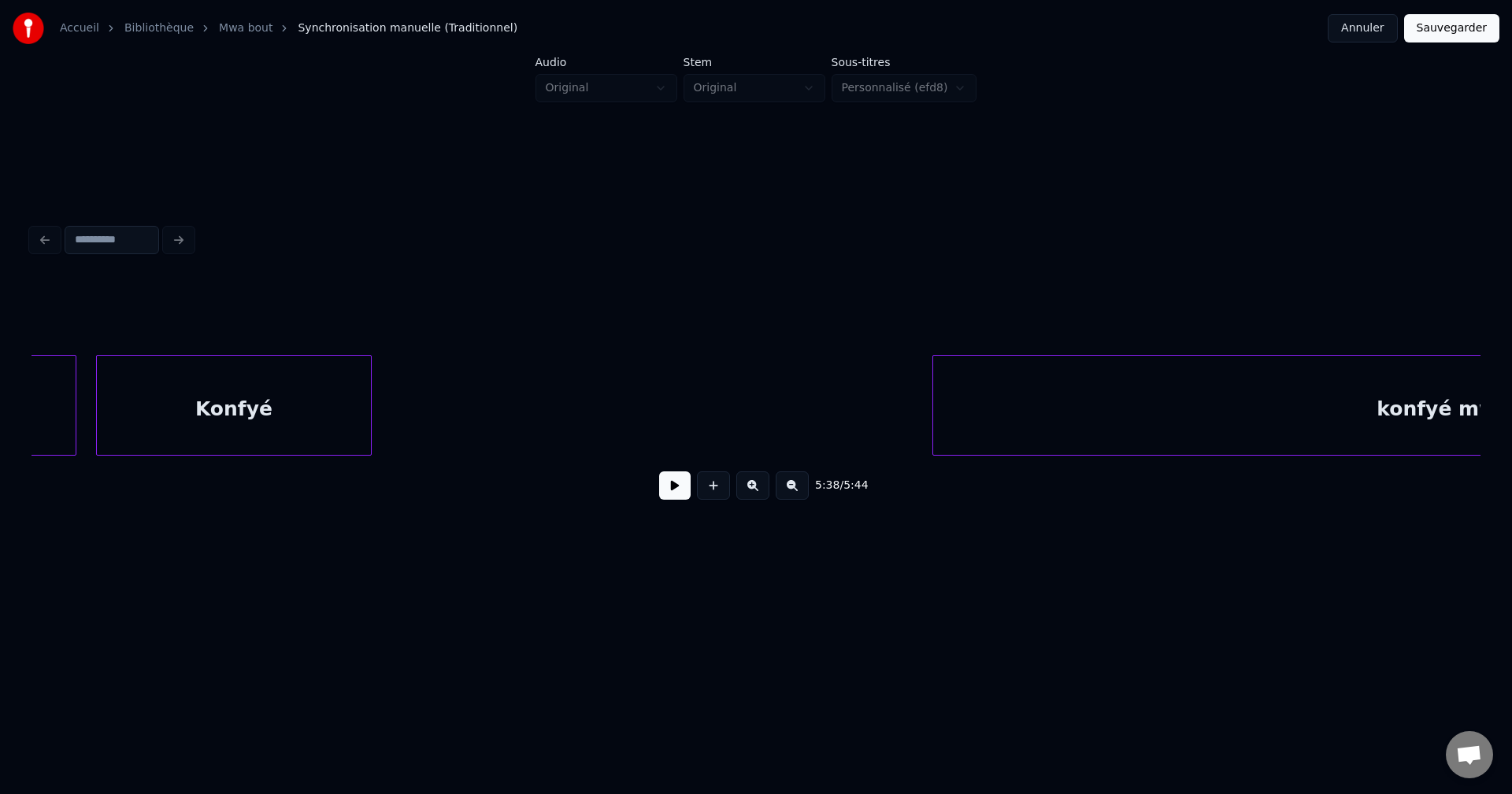
scroll to position [0, 183869]
click at [174, 407] on div "Konfyé" at bounding box center [237, 409] width 274 height 107
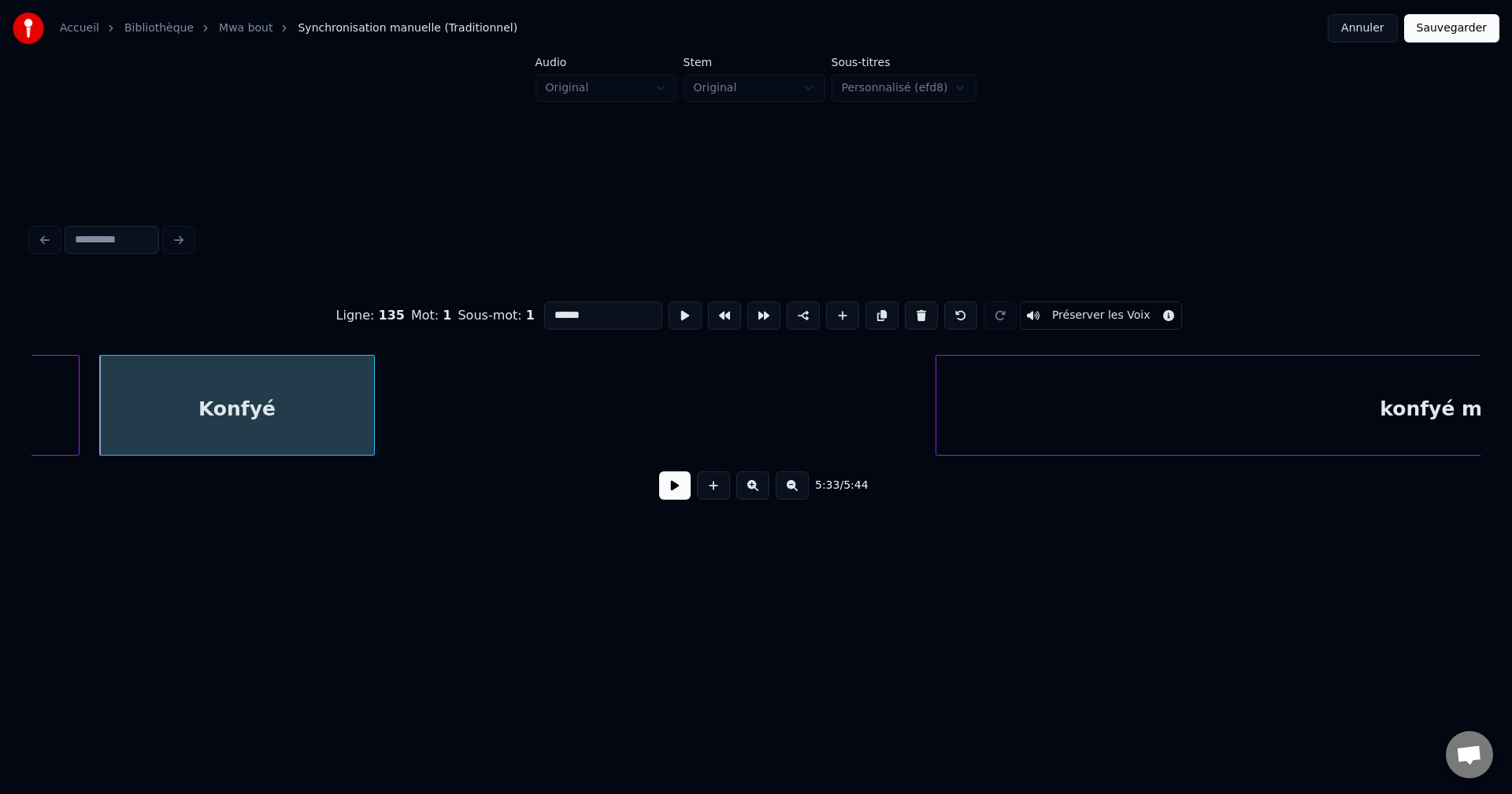
click at [692, 492] on div "5:33 / 5:44" at bounding box center [756, 485] width 1423 height 34
click at [677, 490] on button at bounding box center [675, 485] width 31 height 29
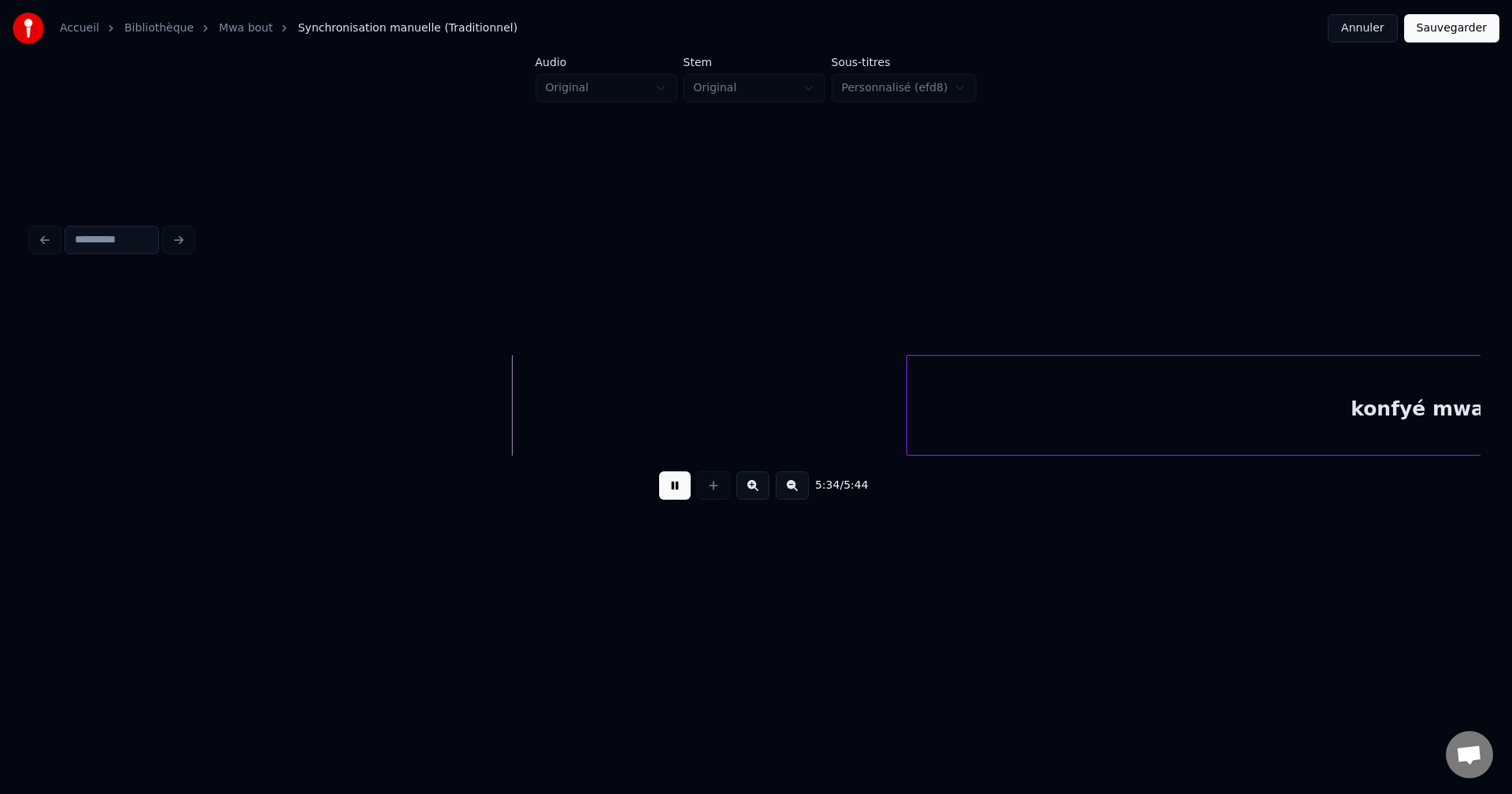
scroll to position [0, 184358]
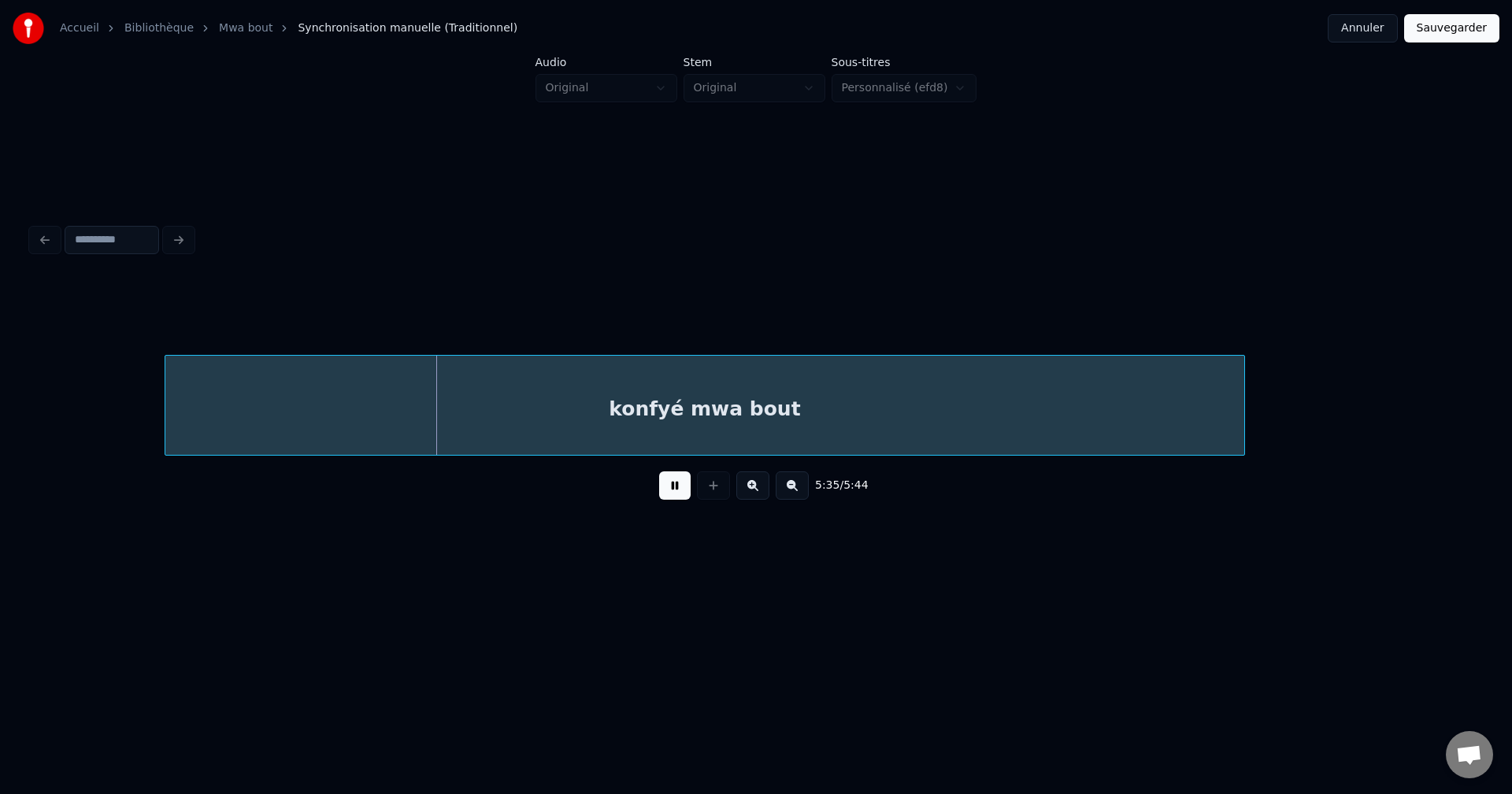
click at [686, 413] on div "konfyé mwa bout" at bounding box center [705, 409] width 1079 height 107
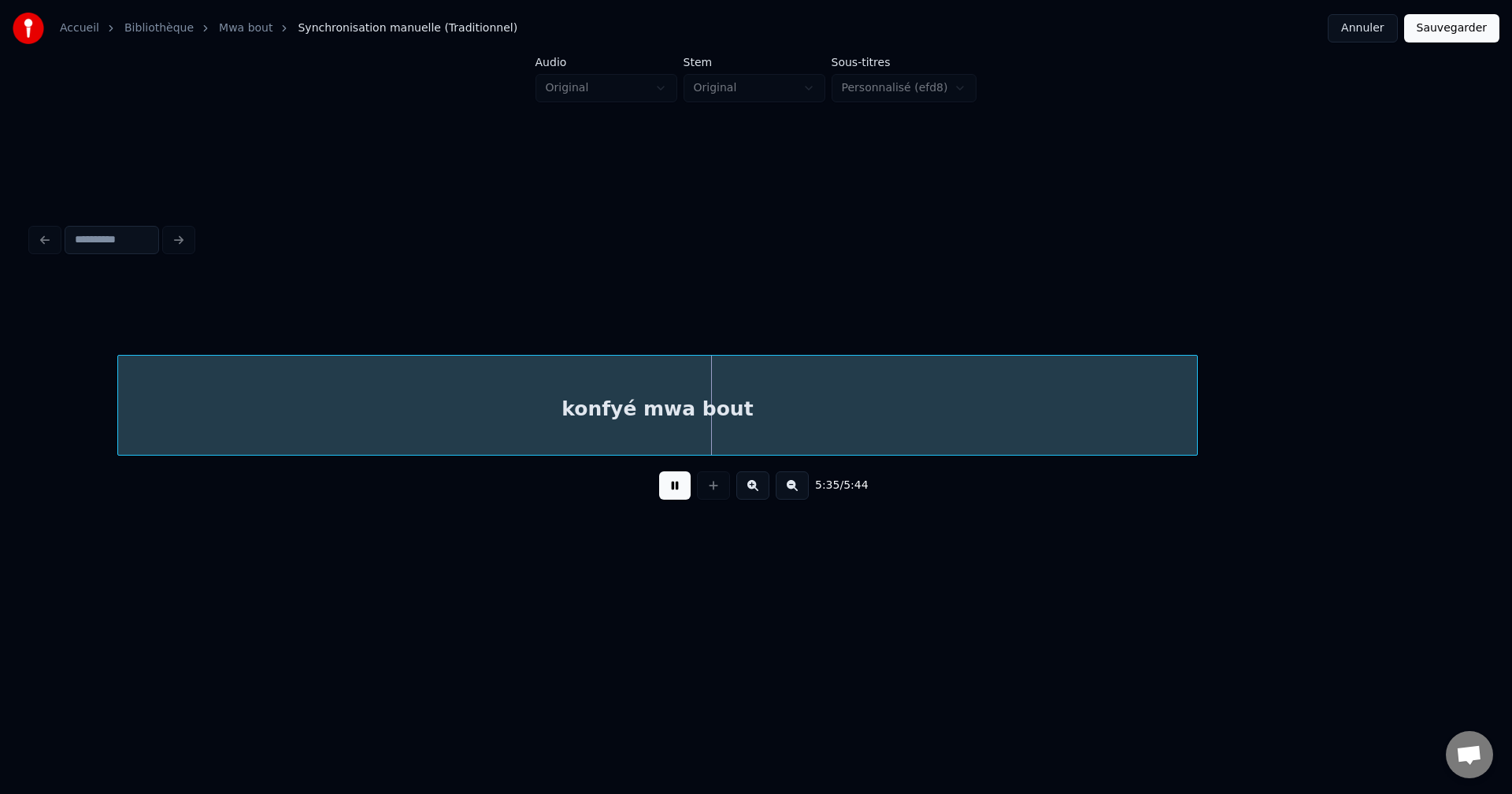
click at [697, 426] on div "konfyé mwa bout" at bounding box center [657, 409] width 1079 height 107
click at [841, 406] on div "konfyé mwa bout" at bounding box center [650, 409] width 1079 height 107
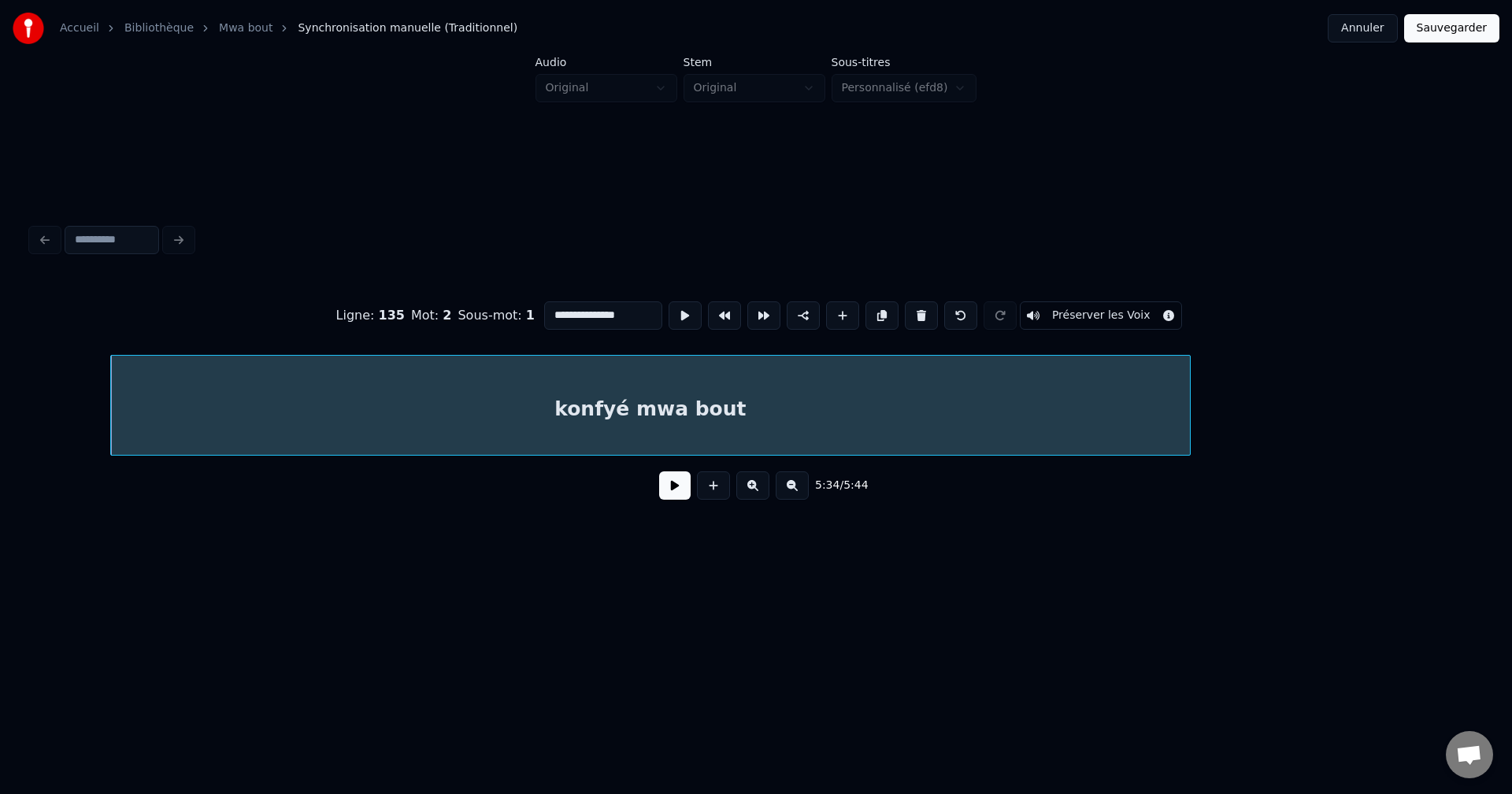
click at [670, 496] on button at bounding box center [675, 485] width 31 height 29
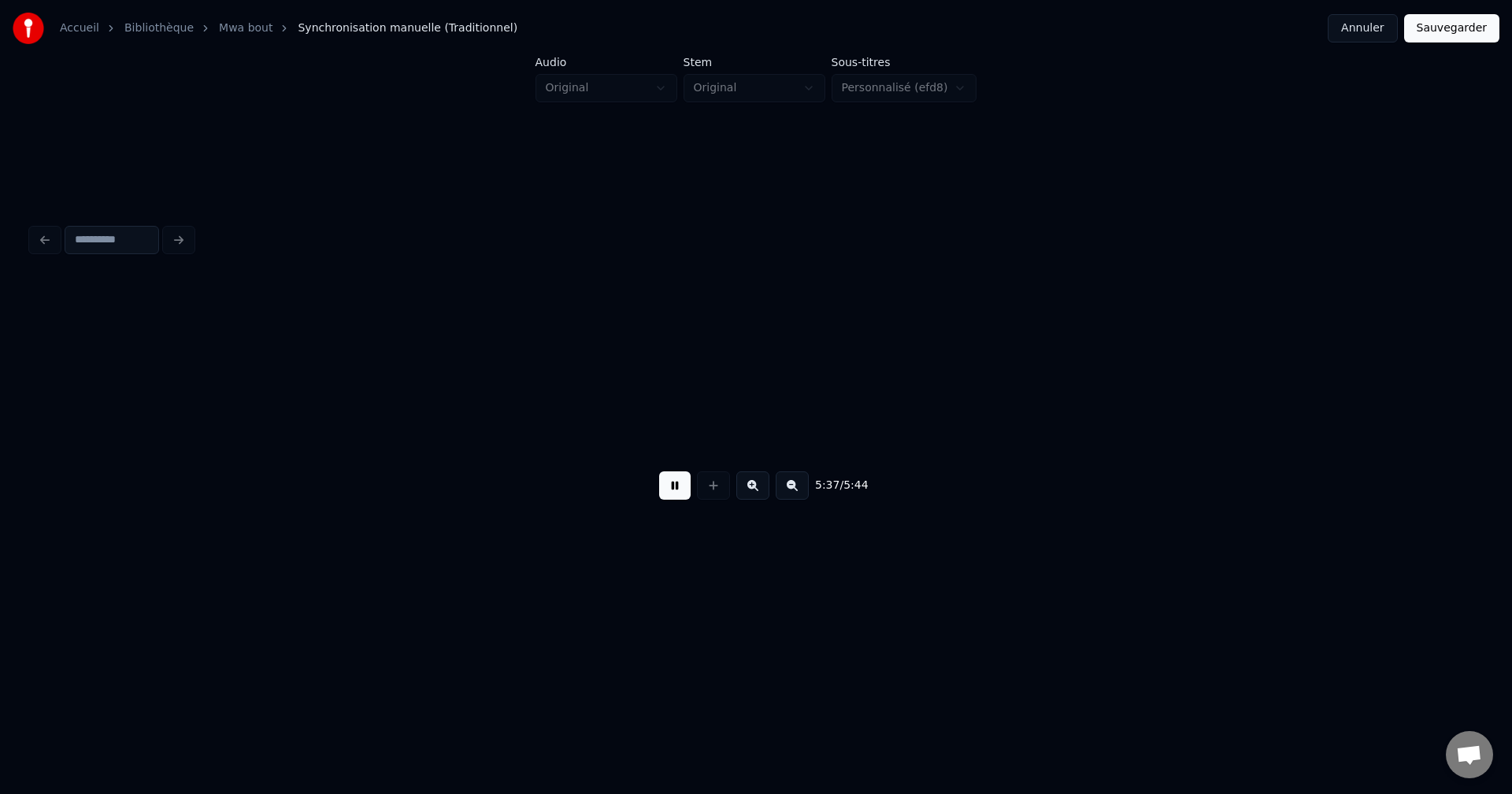
scroll to position [0, 185808]
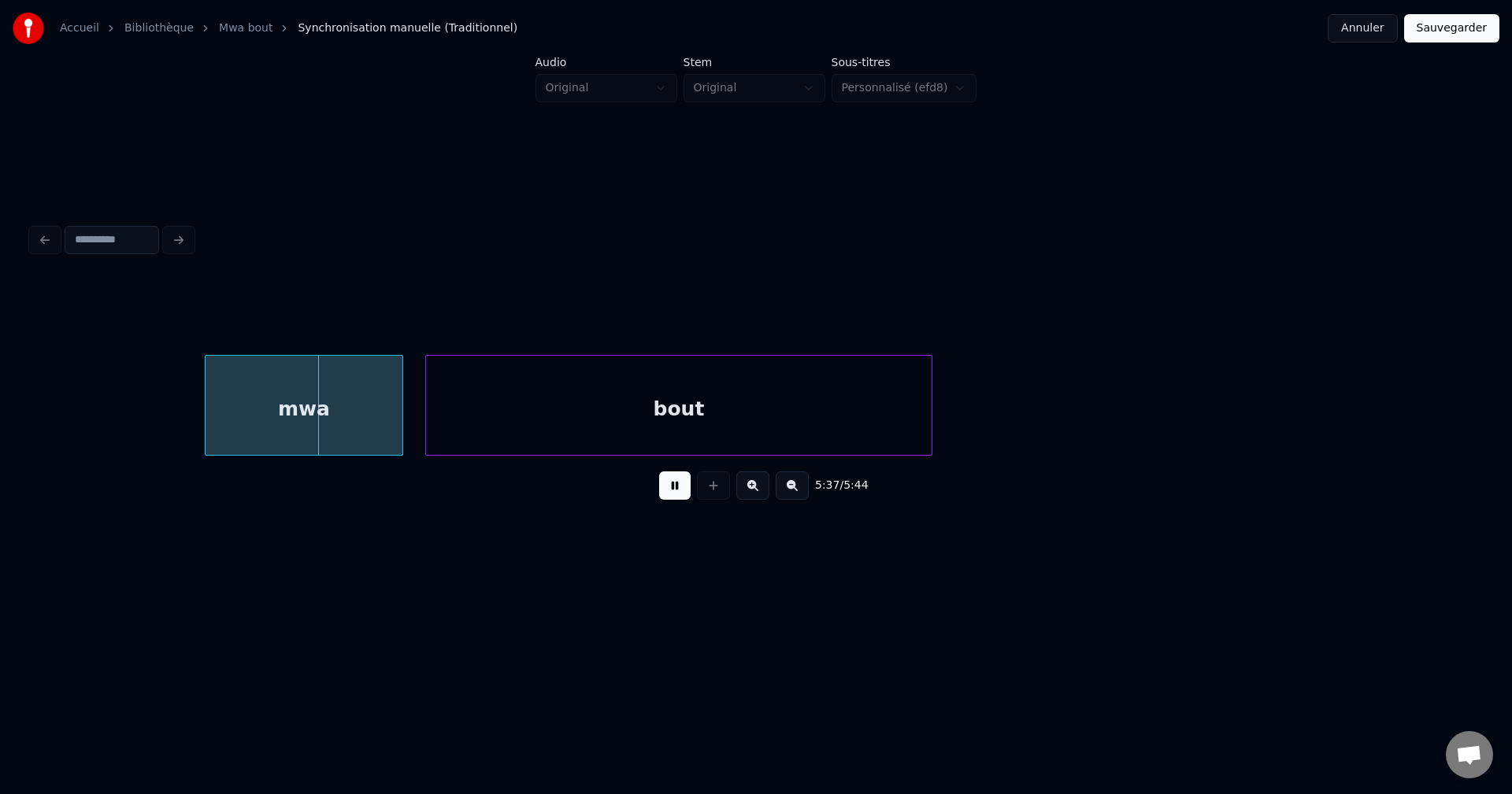
click at [667, 496] on button at bounding box center [675, 485] width 31 height 29
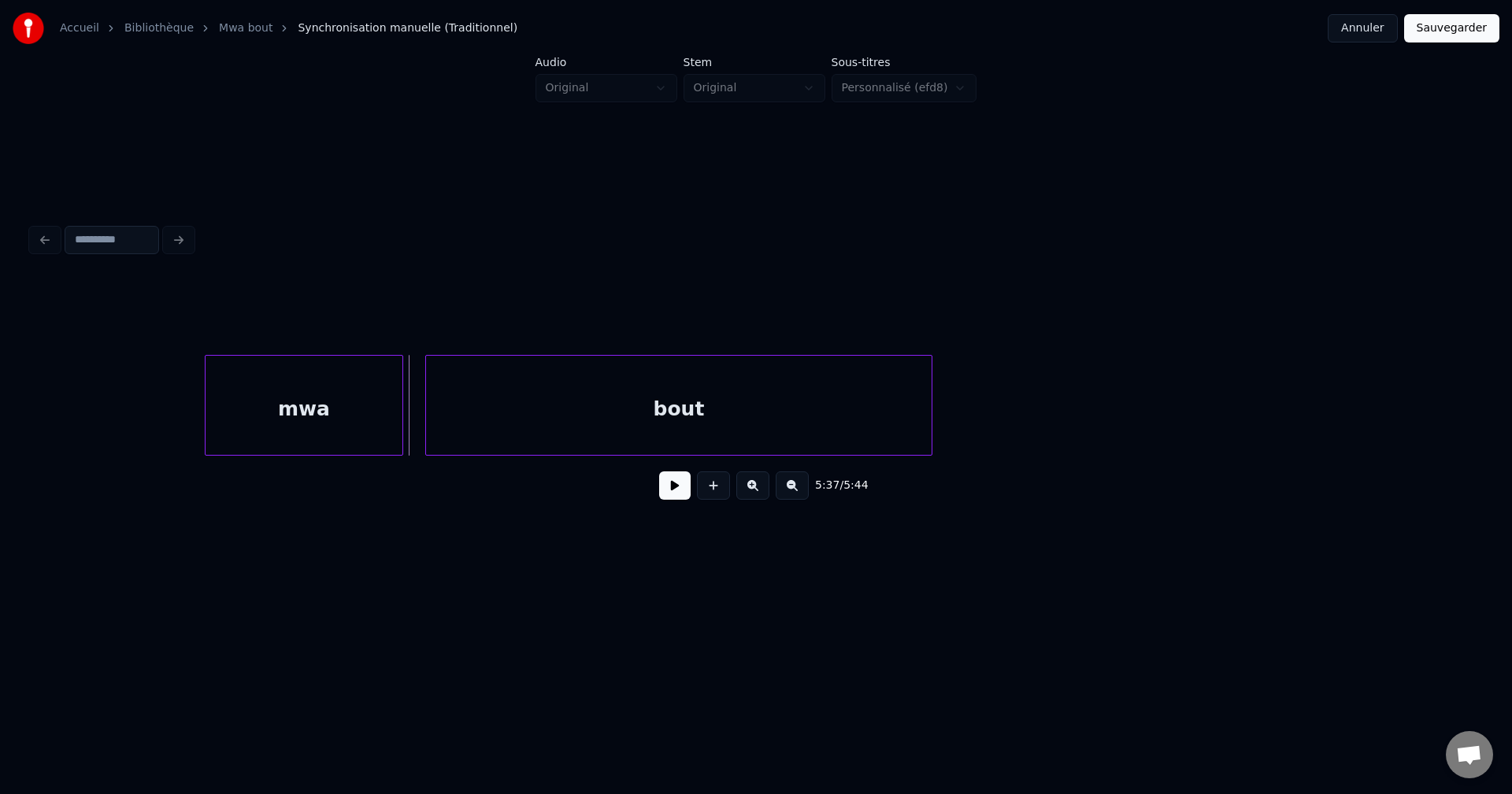
click at [286, 430] on div "mwa" at bounding box center [304, 409] width 197 height 107
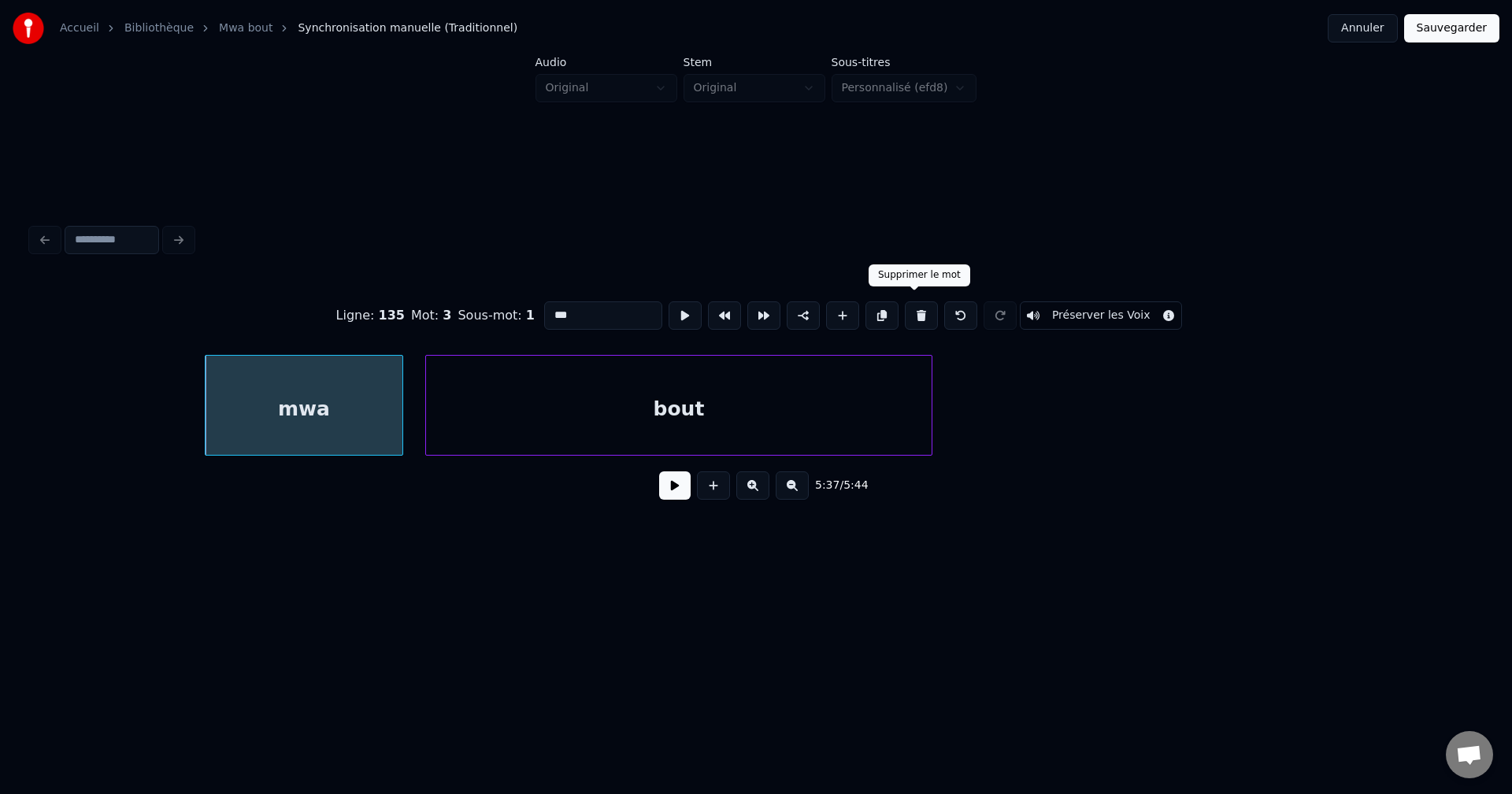
click at [905, 303] on button at bounding box center [921, 316] width 33 height 29
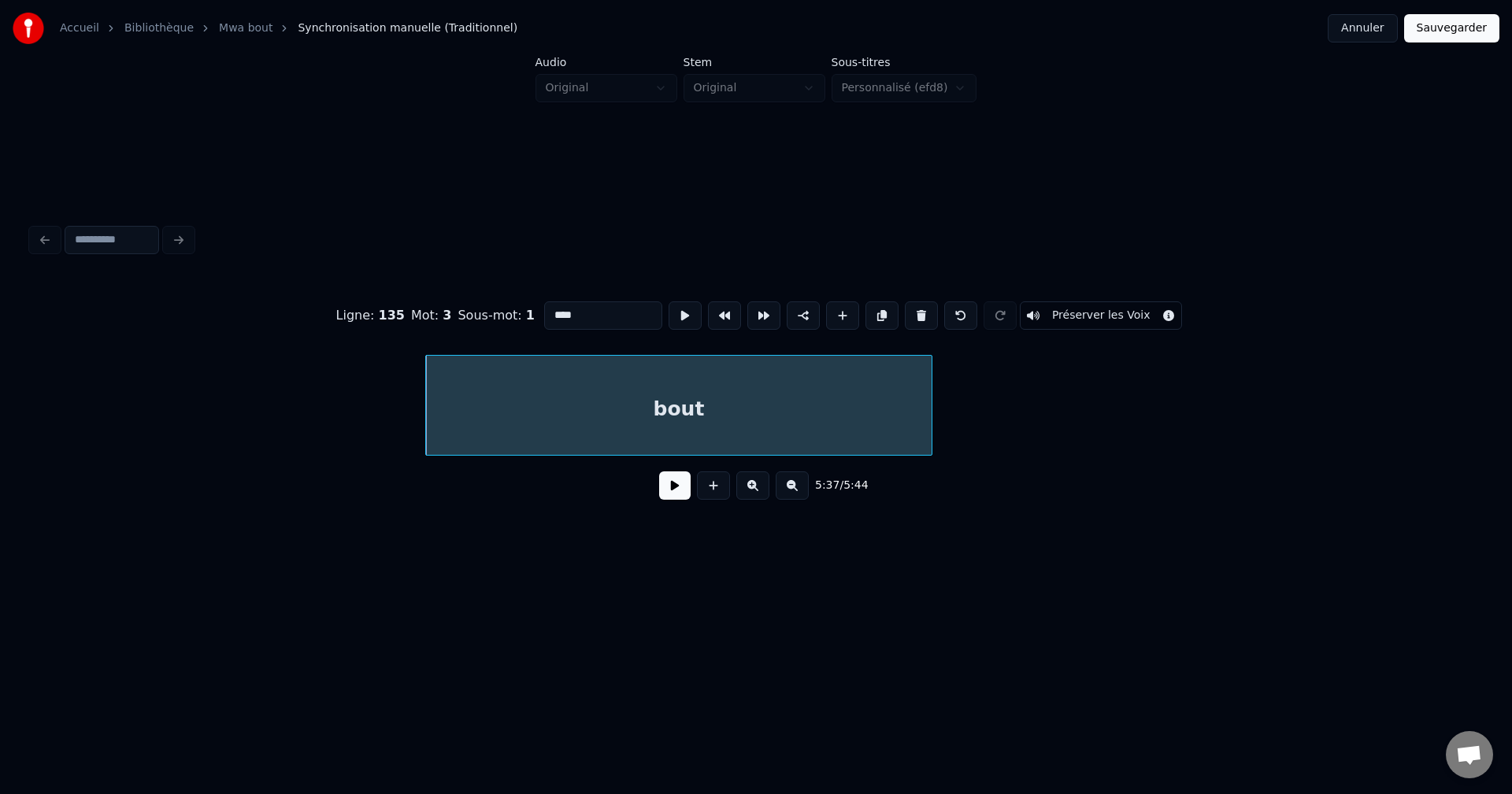
click at [910, 302] on button at bounding box center [921, 316] width 33 height 29
type input "**********"
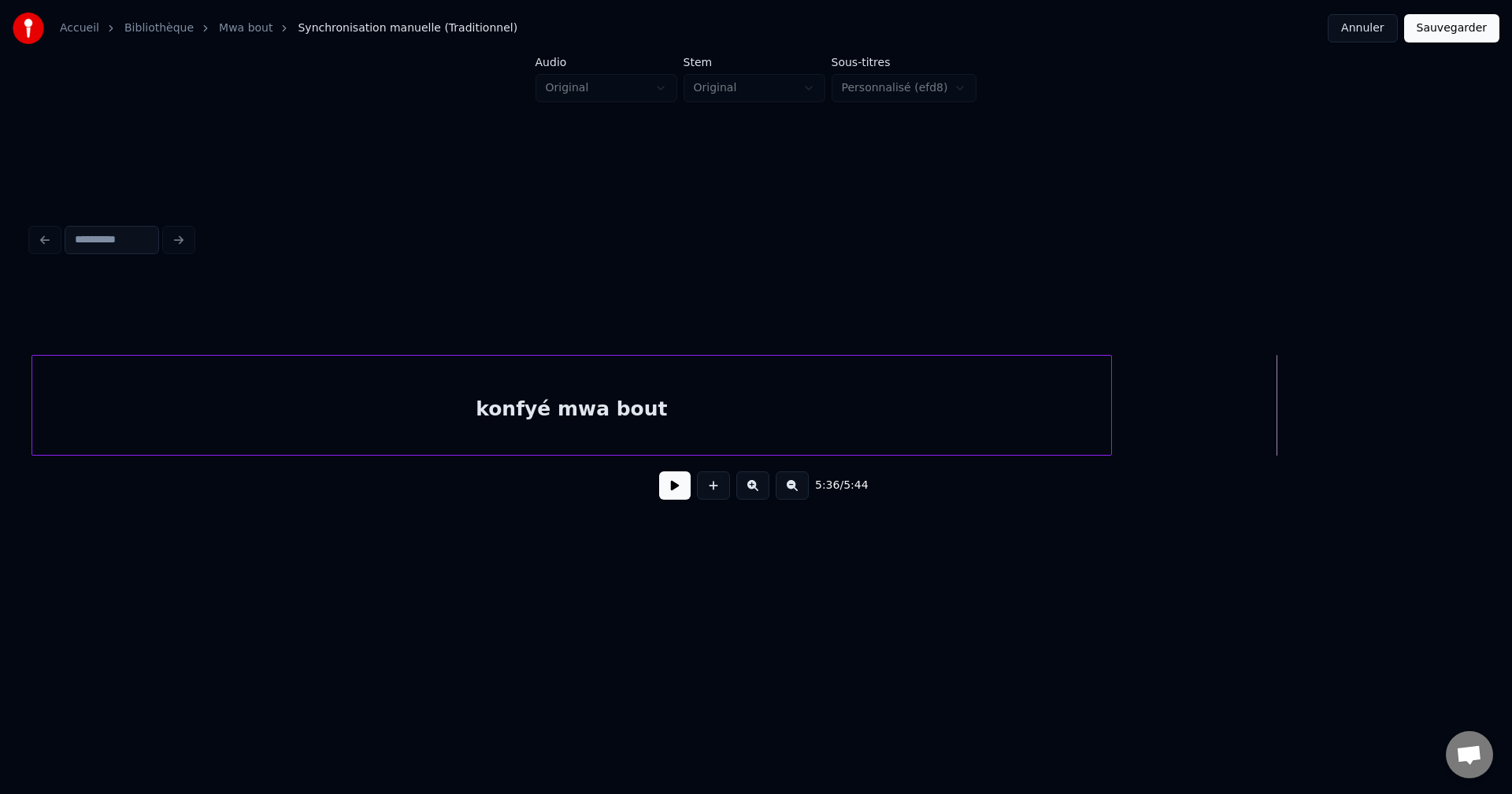
click at [669, 491] on button at bounding box center [675, 485] width 31 height 29
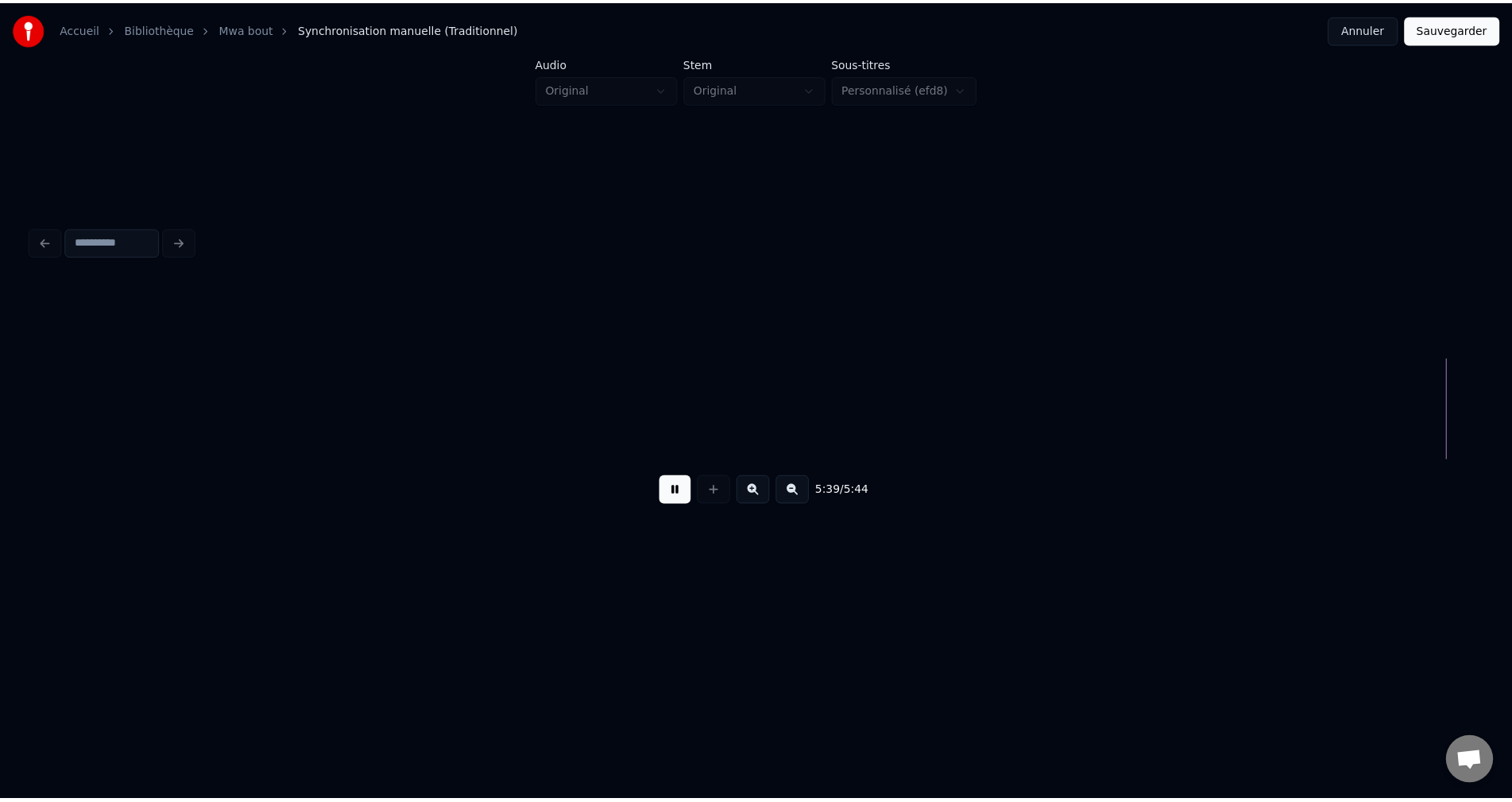
scroll to position [0, 189080]
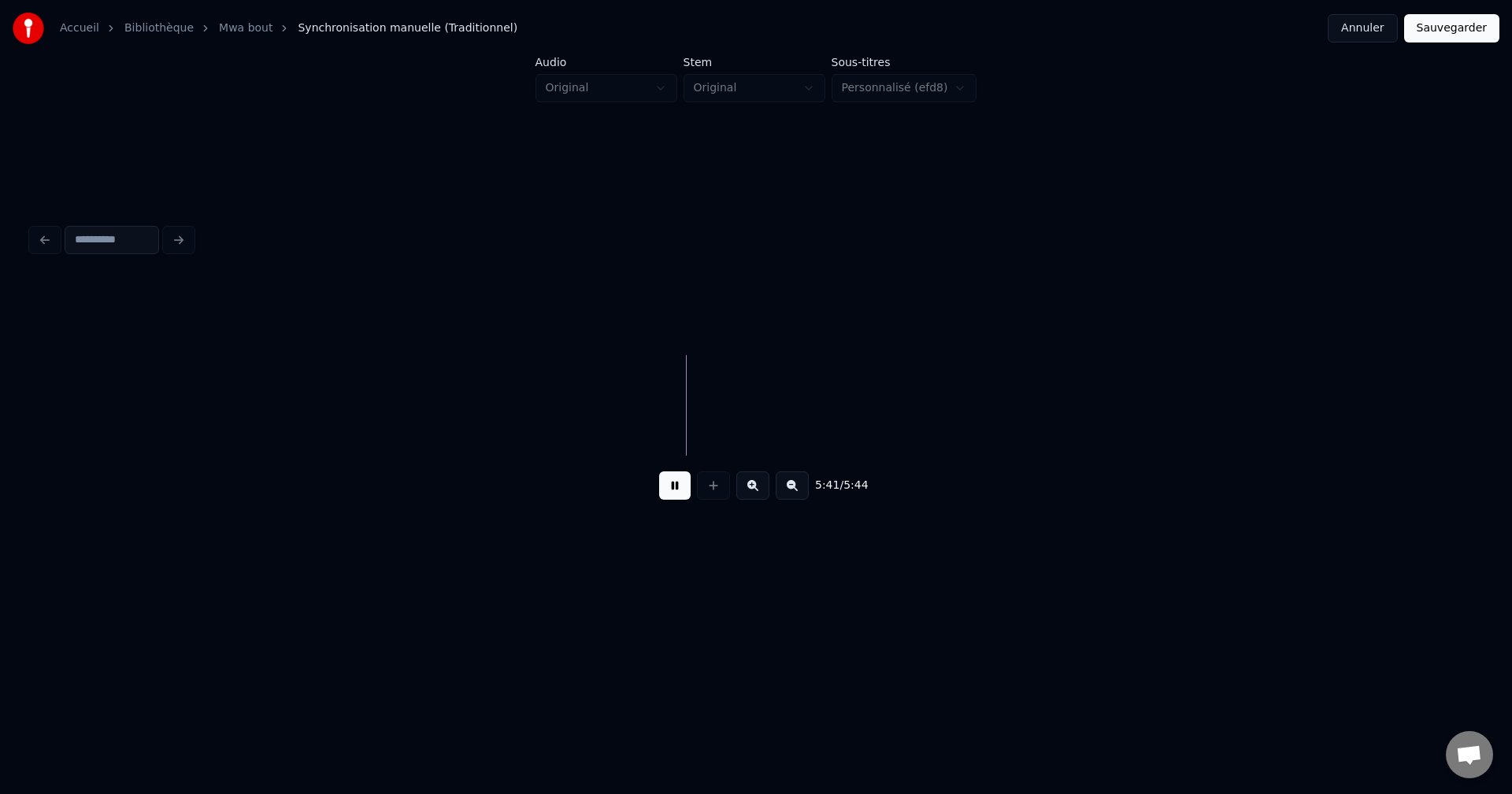
click at [1455, 21] on button "Sauvegarder" at bounding box center [1451, 28] width 95 height 29
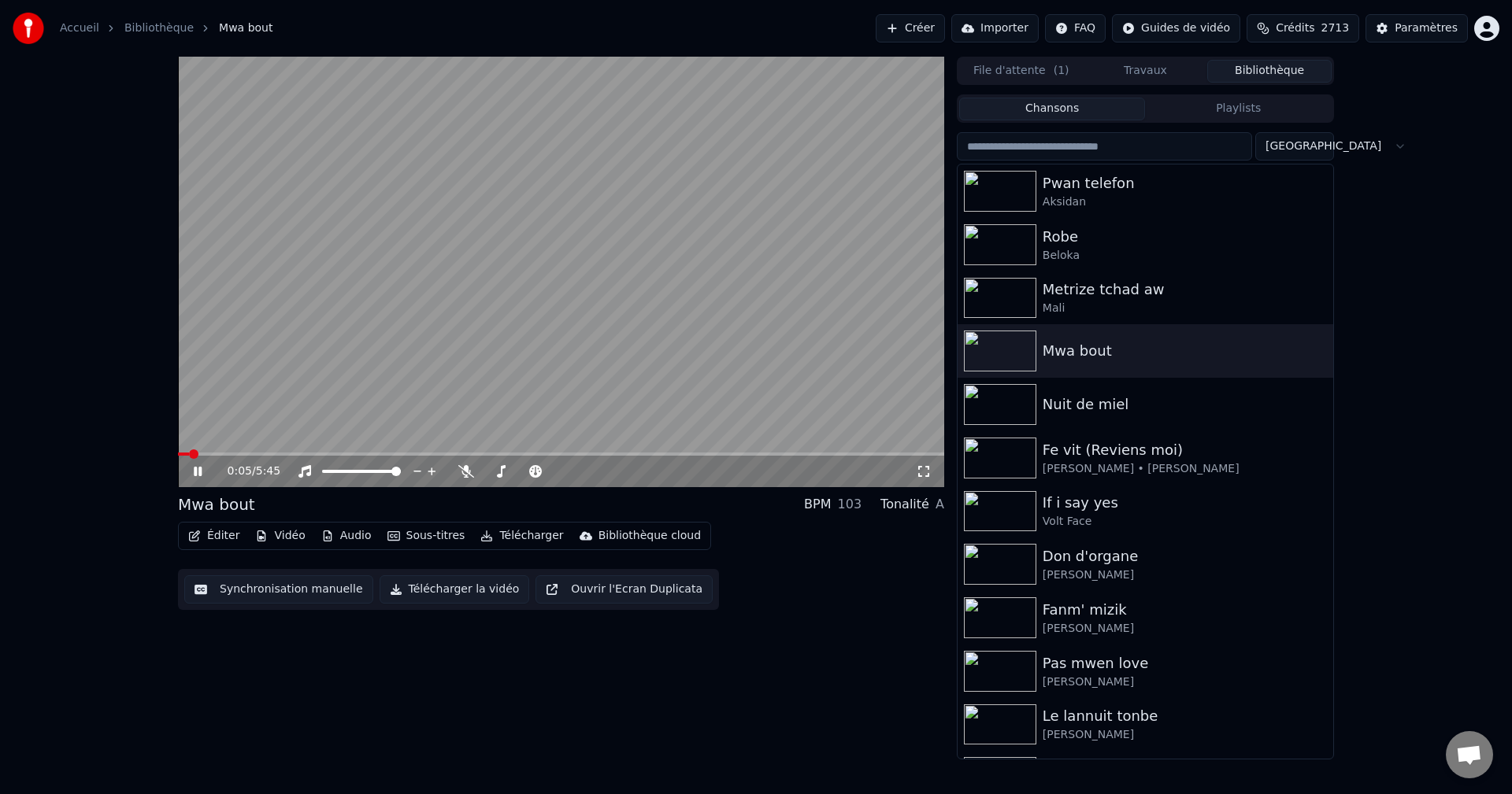
click at [199, 529] on button "Éditer" at bounding box center [213, 536] width 64 height 22
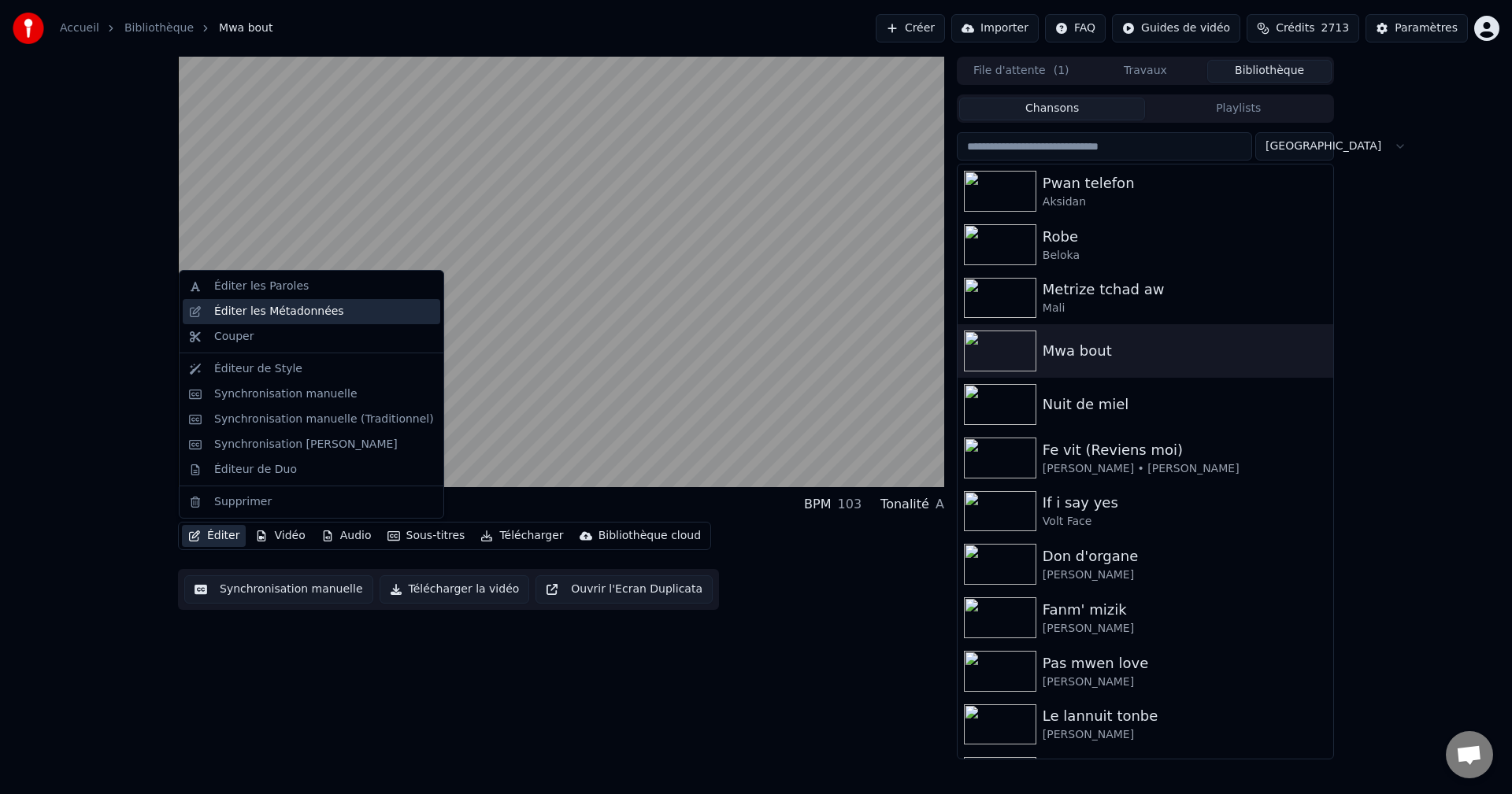
click at [269, 307] on div "Éditer les Métadonnées" at bounding box center [279, 311] width 130 height 16
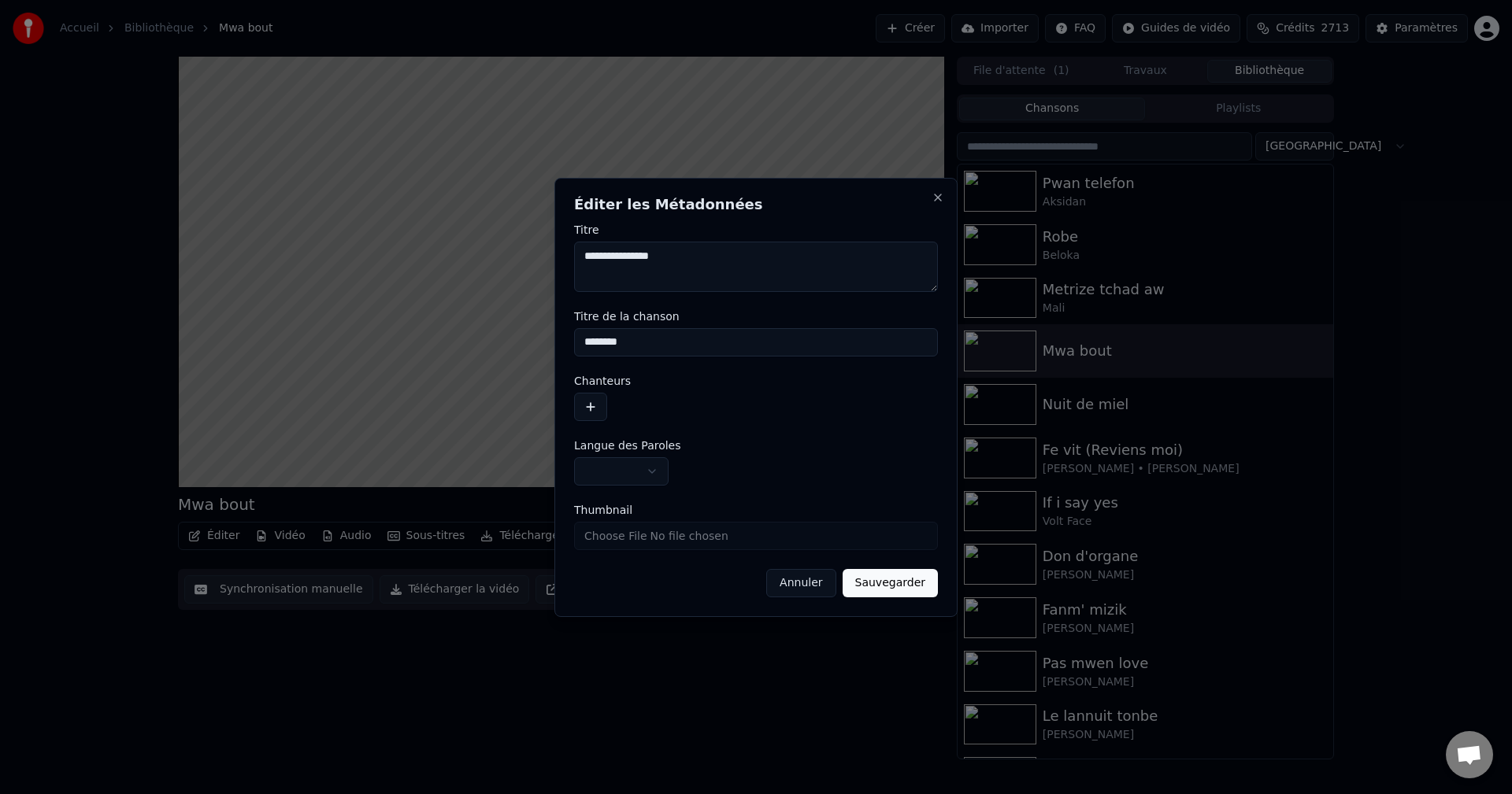
drag, startPoint x: 596, startPoint y: 257, endPoint x: 534, endPoint y: 262, distance: 62.2
click at [534, 262] on body "**********" at bounding box center [756, 397] width 1512 height 794
type textarea "**********"
click at [582, 344] on input "********" at bounding box center [756, 342] width 364 height 29
paste input "*****"
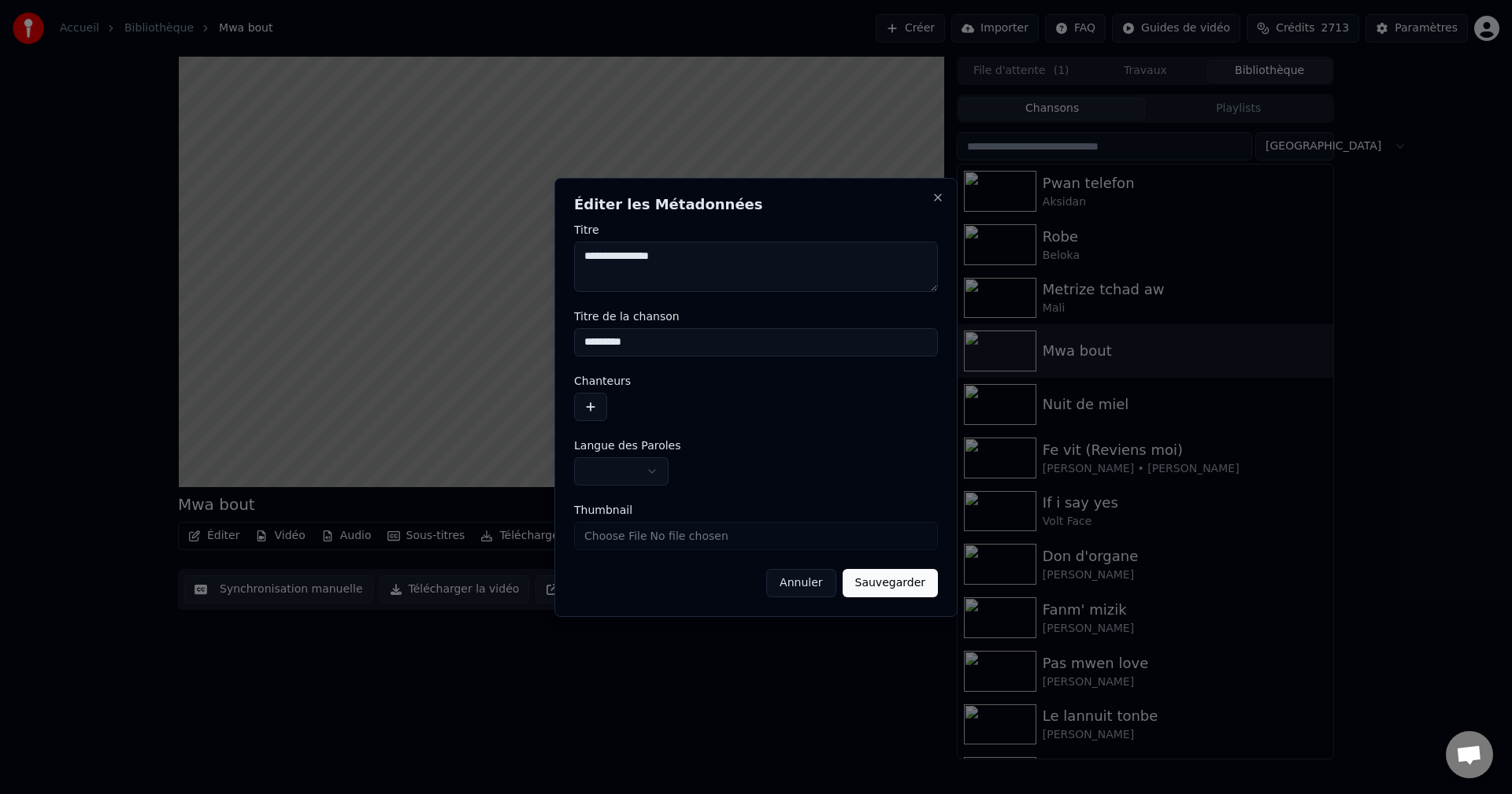
type input "********"
click at [598, 406] on button "button" at bounding box center [591, 406] width 33 height 29
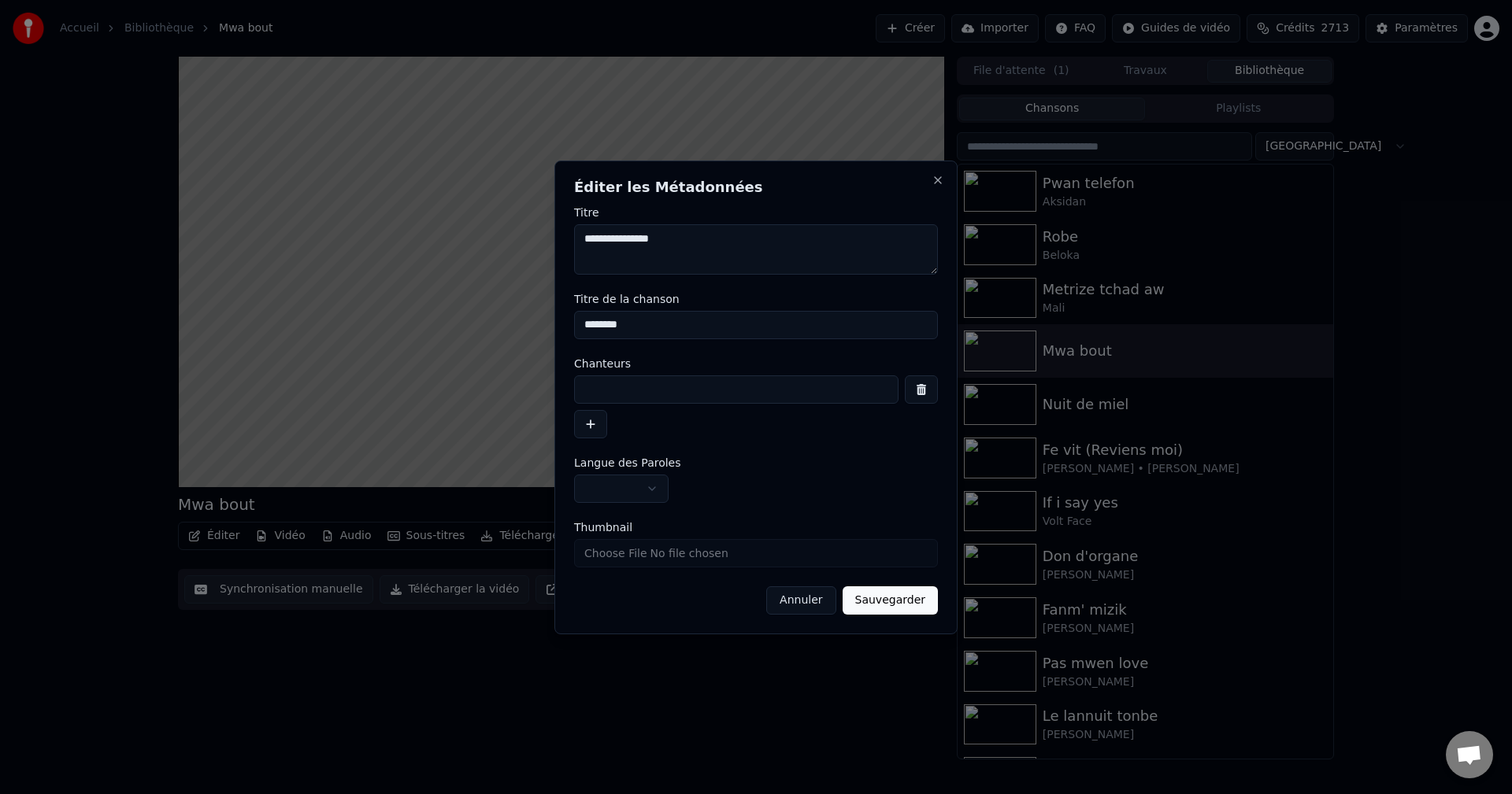
click at [608, 402] on input at bounding box center [736, 390] width 324 height 29
paste input "*****"
type input "*****"
click at [897, 606] on button "Sauvegarder" at bounding box center [890, 600] width 95 height 29
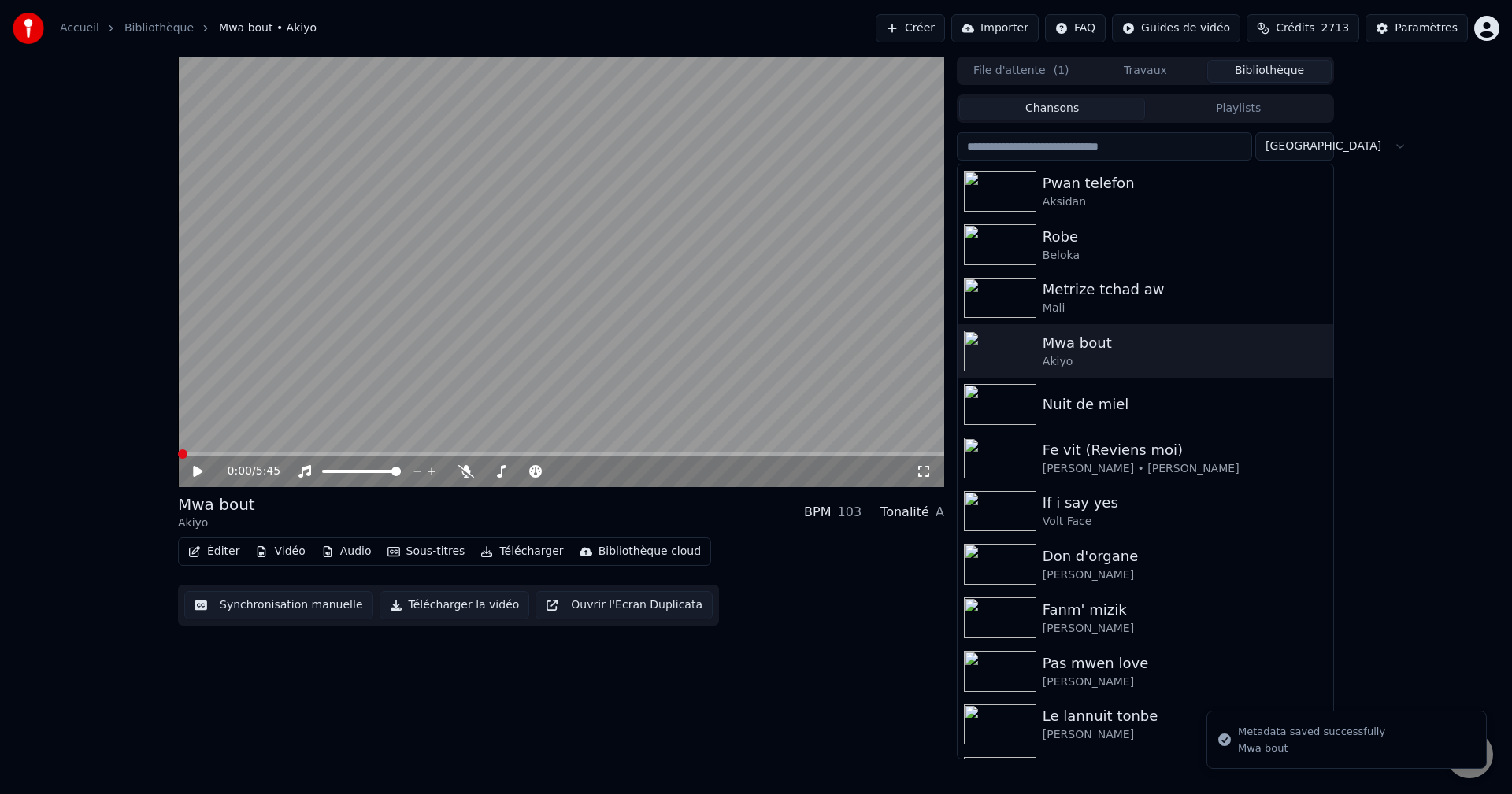
click at [225, 548] on button "Éditer" at bounding box center [213, 552] width 64 height 22
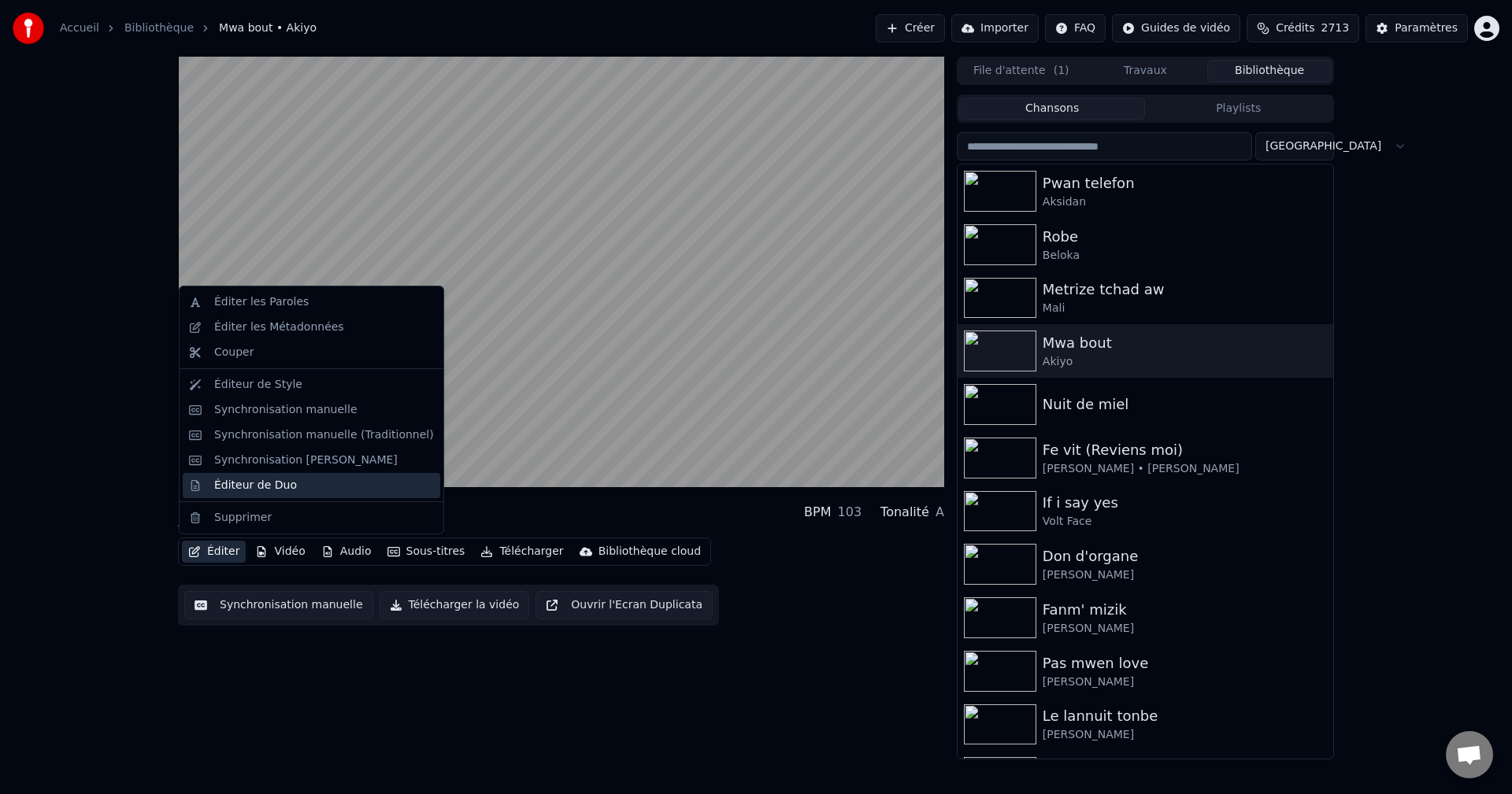
click at [235, 484] on div "Éditeur de Duo" at bounding box center [255, 485] width 82 height 16
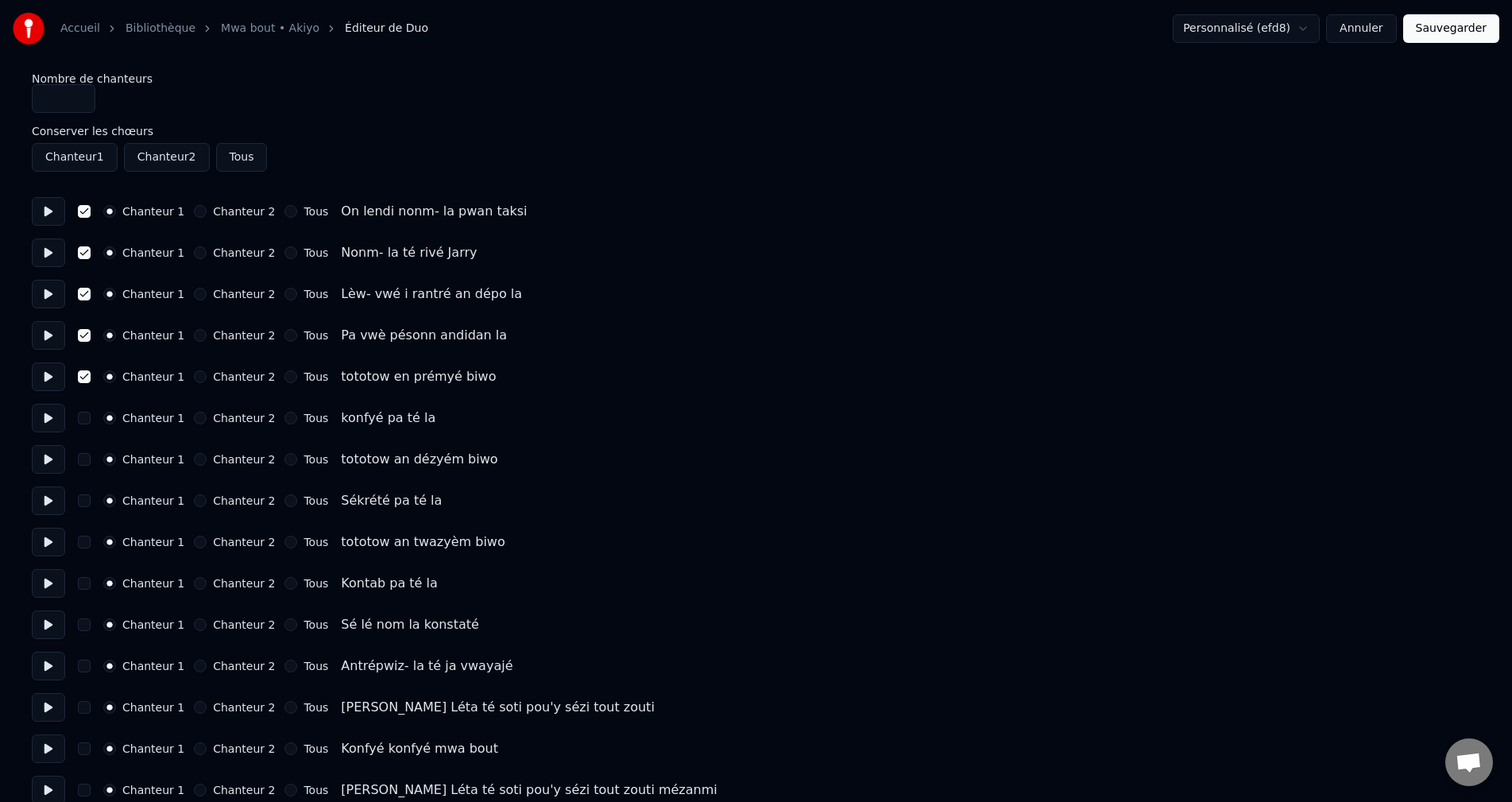
click at [55, 212] on button at bounding box center [49, 211] width 34 height 29
click at [47, 258] on button at bounding box center [49, 252] width 34 height 29
drag, startPoint x: 48, startPoint y: 291, endPoint x: 54, endPoint y: 309, distance: 19.0
click at [49, 292] on button at bounding box center [49, 294] width 34 height 29
click at [55, 340] on button at bounding box center [49, 336] width 34 height 29
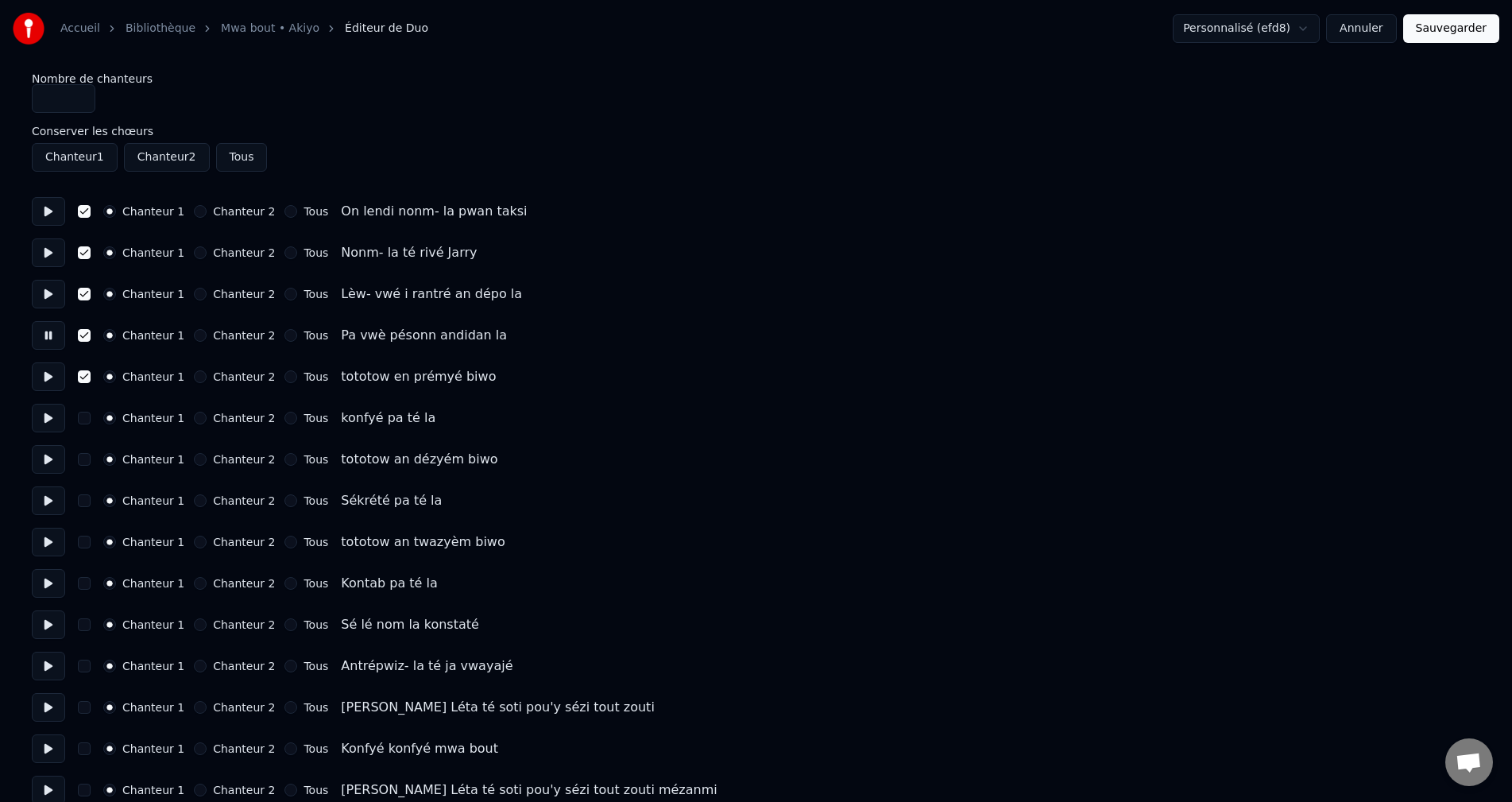
click at [51, 422] on button at bounding box center [49, 418] width 34 height 29
click at [193, 419] on button "Chanteur 2" at bounding box center [200, 418] width 13 height 13
click at [37, 465] on button at bounding box center [49, 459] width 34 height 29
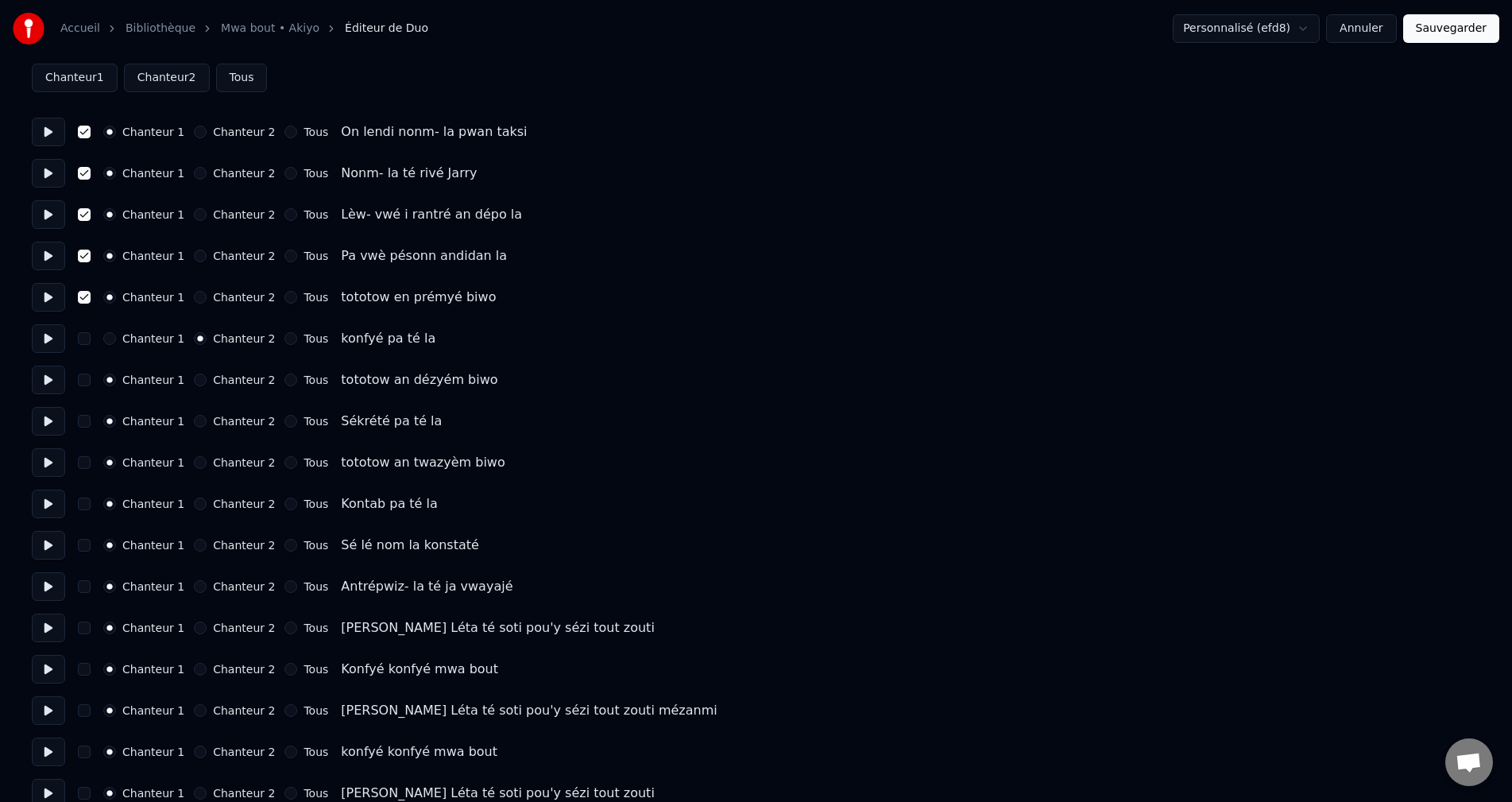
click at [85, 380] on button "button" at bounding box center [84, 380] width 13 height 13
click at [40, 427] on button at bounding box center [49, 421] width 34 height 29
click at [193, 422] on button "Chanteur 2" at bounding box center [200, 422] width 13 height 13
click at [40, 472] on button at bounding box center [49, 463] width 34 height 29
click at [85, 465] on button "button" at bounding box center [84, 463] width 13 height 13
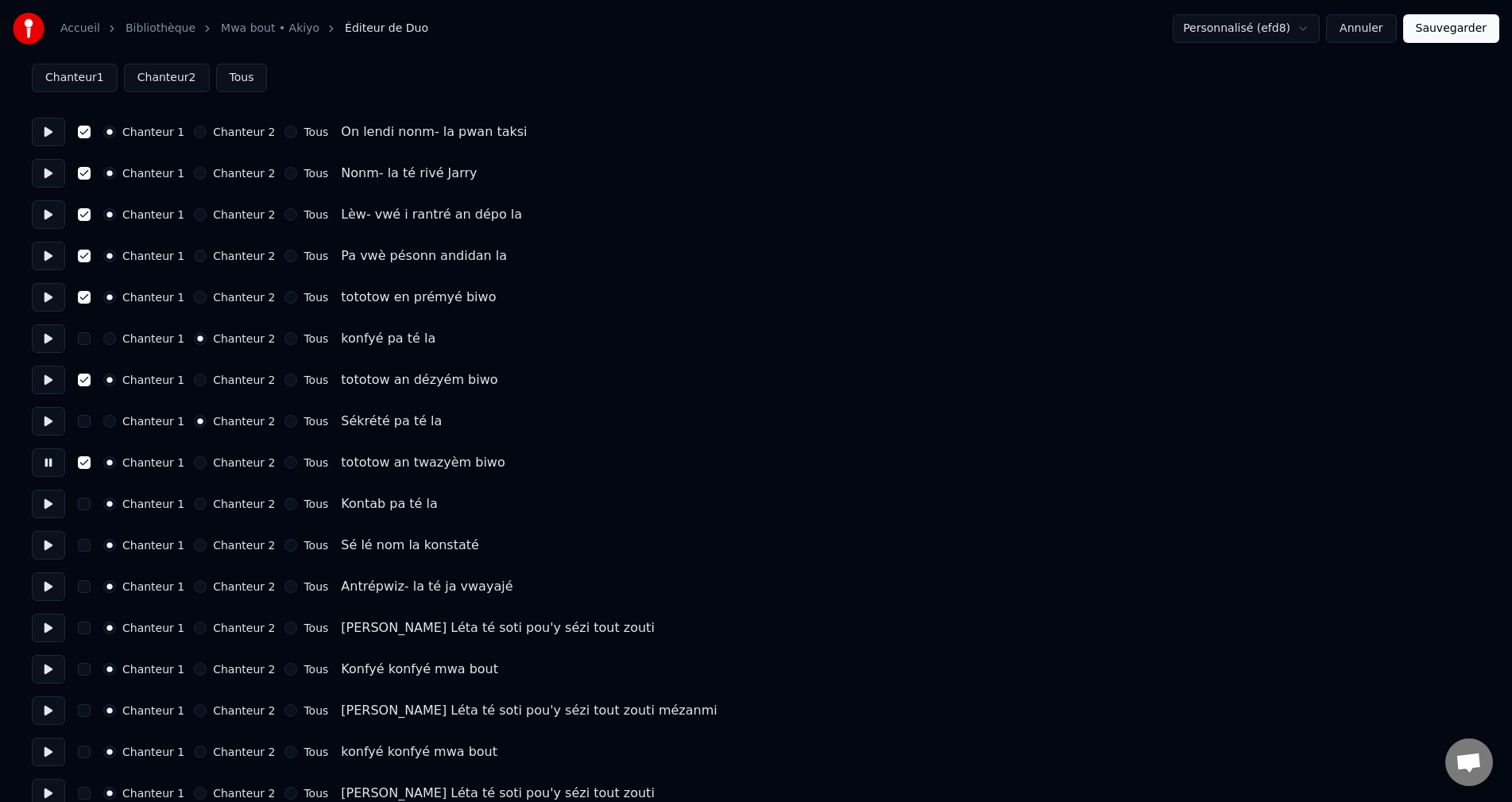
click at [50, 507] on button at bounding box center [49, 504] width 34 height 29
click at [194, 508] on button "Chanteur 2" at bounding box center [200, 504] width 13 height 13
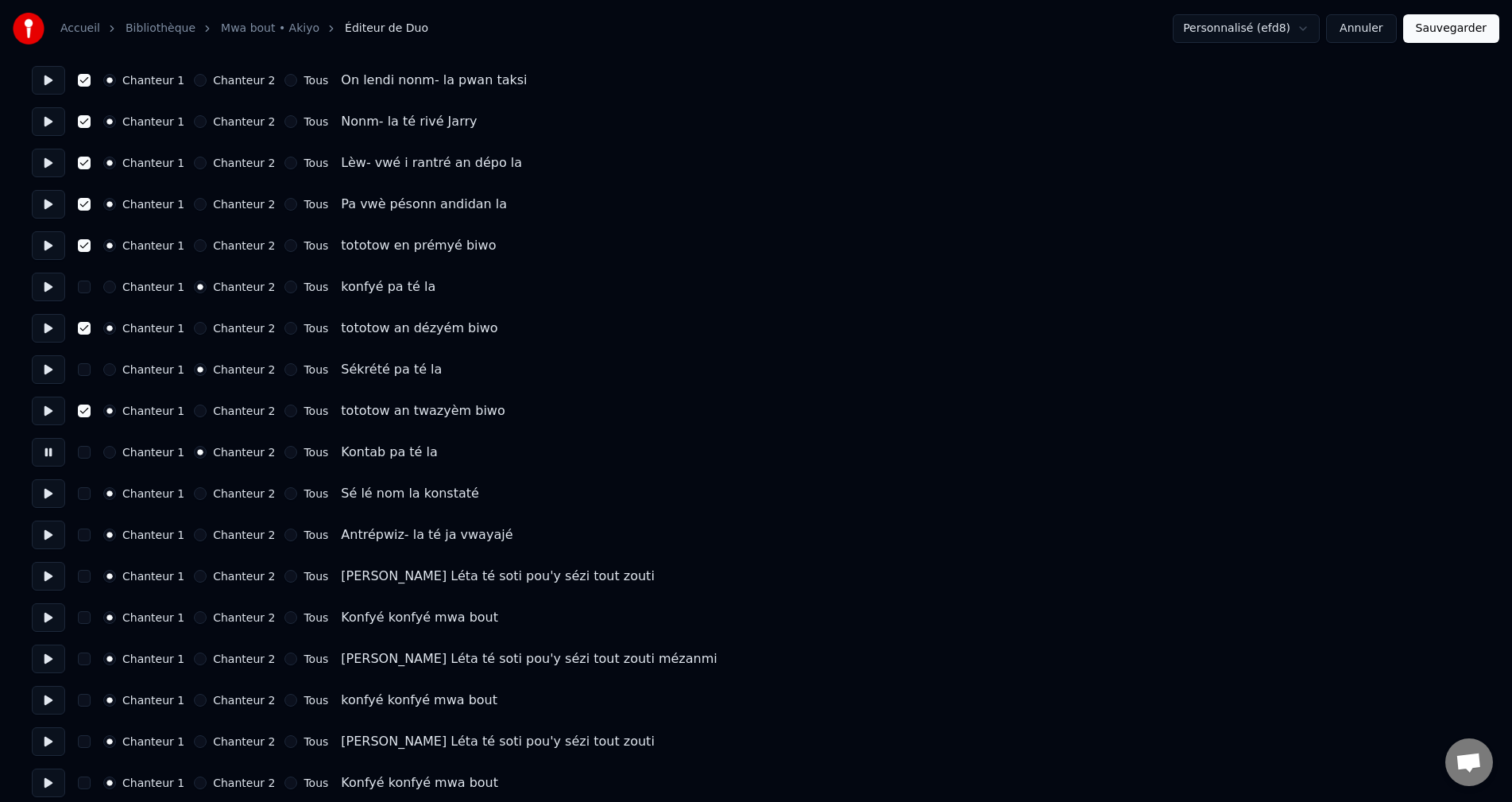
scroll to position [159, 0]
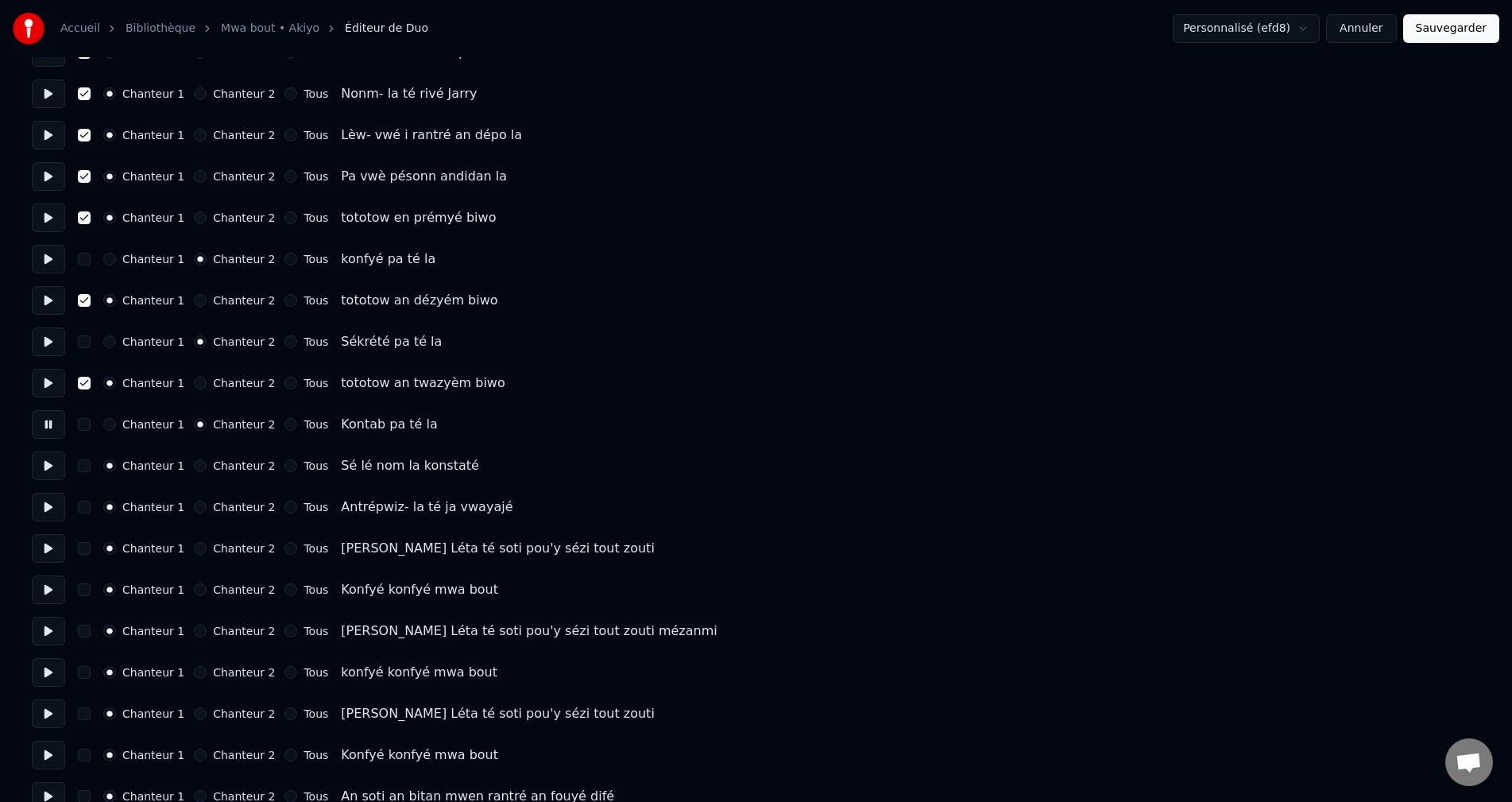
click at [44, 467] on button at bounding box center [49, 465] width 34 height 29
click at [84, 471] on button "button" at bounding box center [84, 465] width 13 height 13
click at [49, 513] on button at bounding box center [49, 507] width 34 height 29
click at [83, 508] on button "button" at bounding box center [84, 508] width 13 height 13
click at [52, 543] on button at bounding box center [49, 548] width 34 height 29
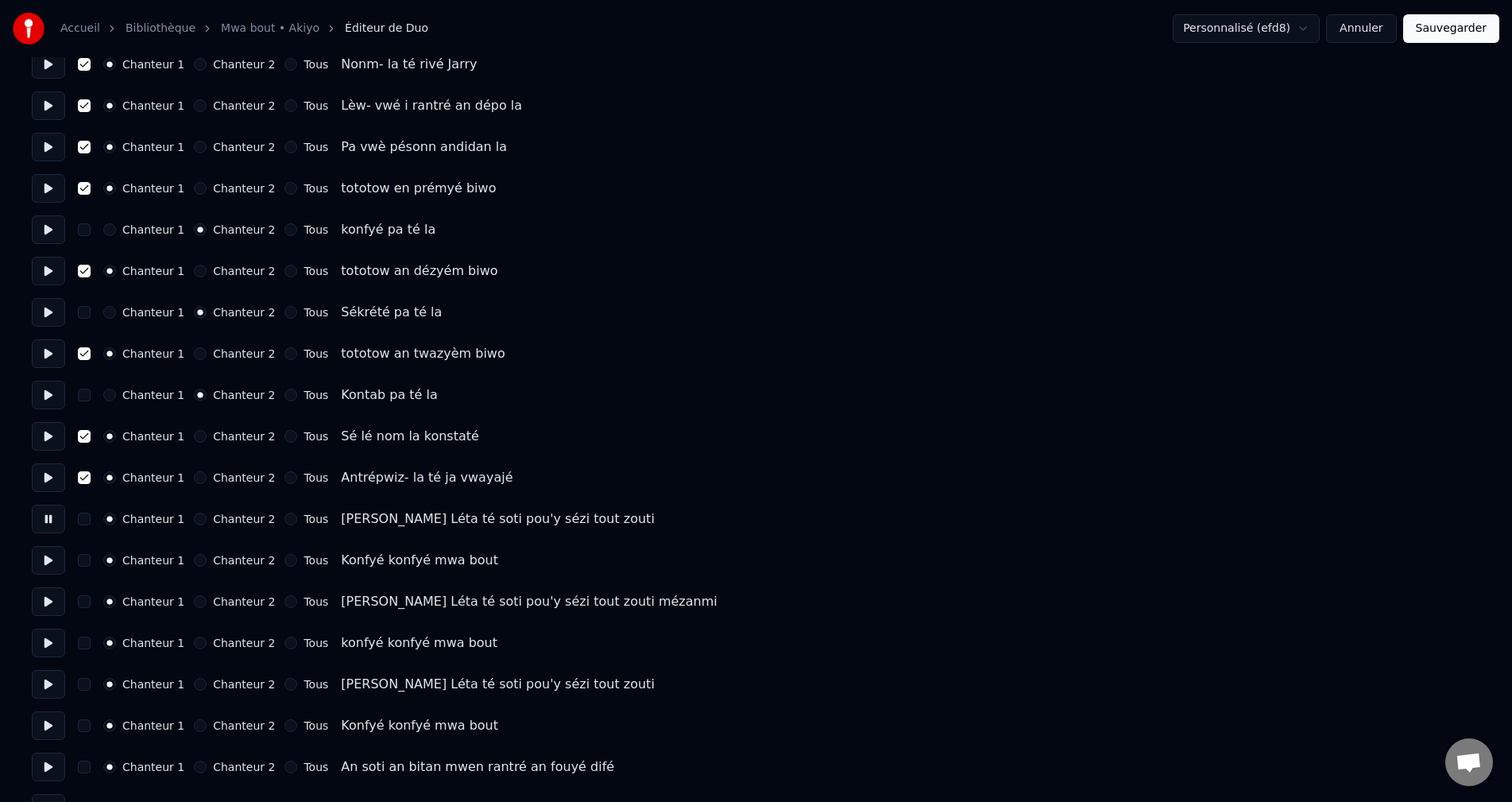
scroll to position [238, 0]
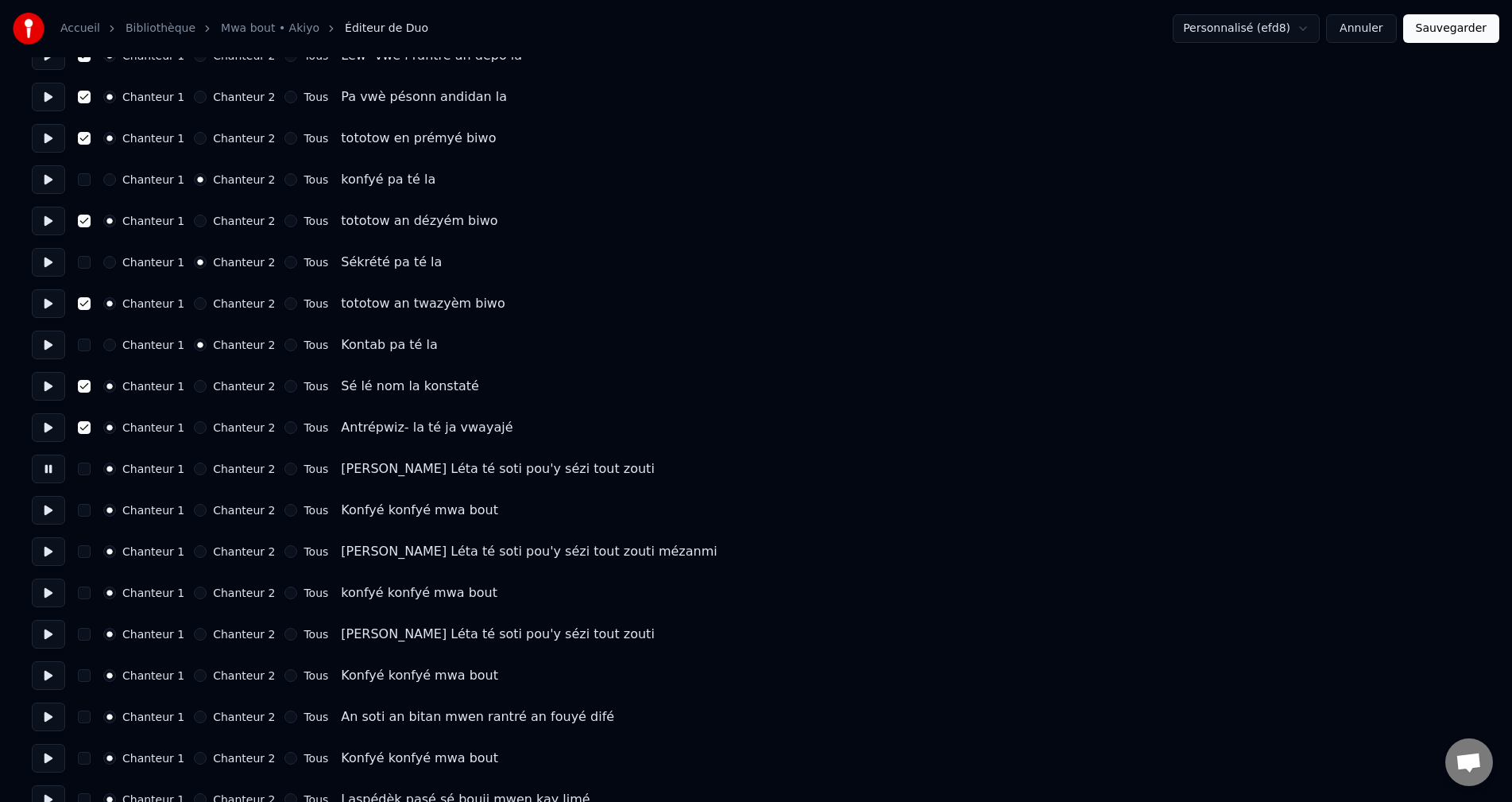
click at [81, 466] on button "button" at bounding box center [84, 469] width 13 height 13
click at [48, 519] on button at bounding box center [49, 510] width 34 height 29
click at [198, 512] on div "Chanteur 2" at bounding box center [234, 510] width 81 height 13
click at [193, 512] on button "Chanteur 2" at bounding box center [200, 510] width 13 height 13
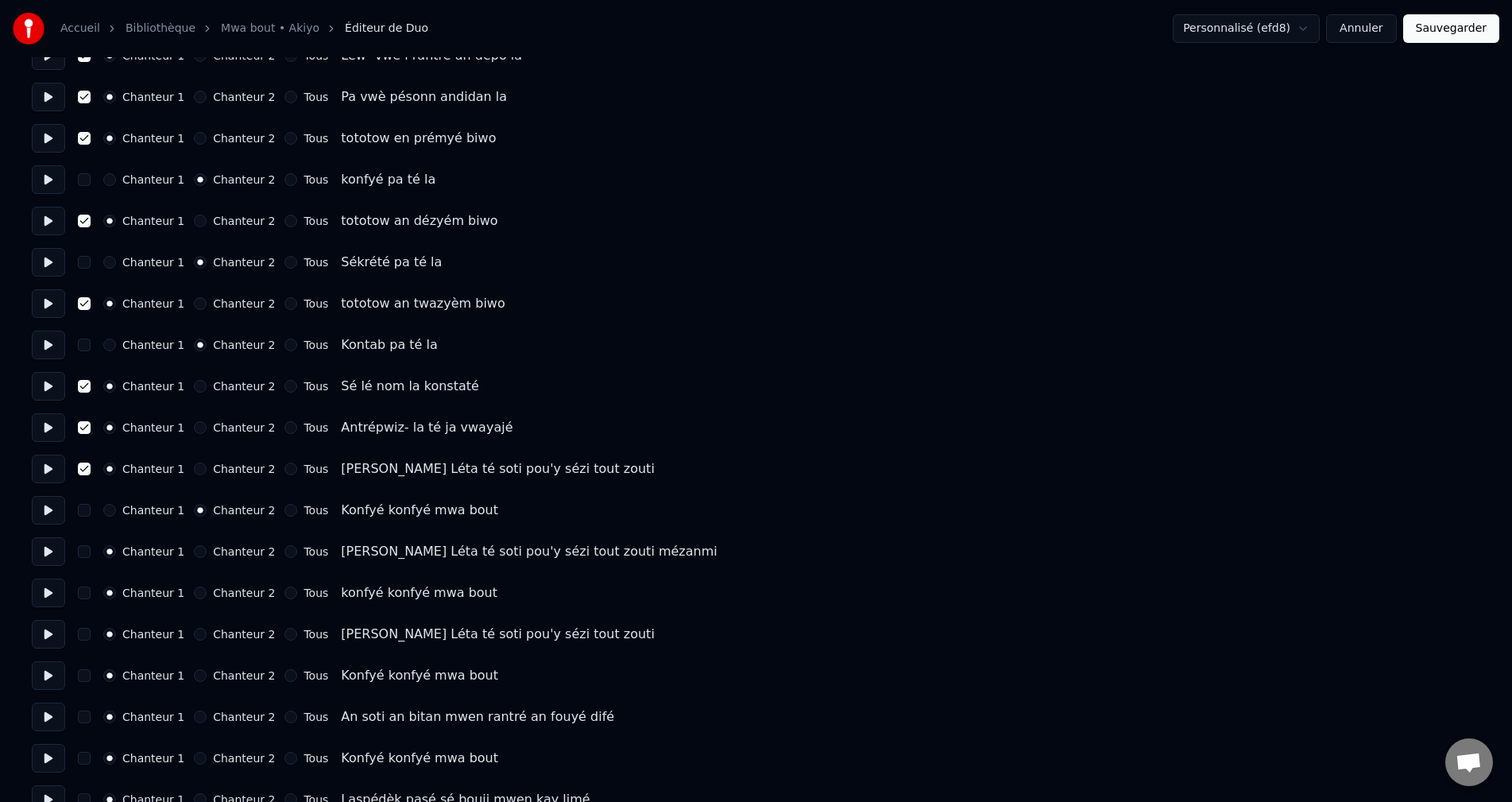
click at [60, 550] on button at bounding box center [49, 551] width 34 height 29
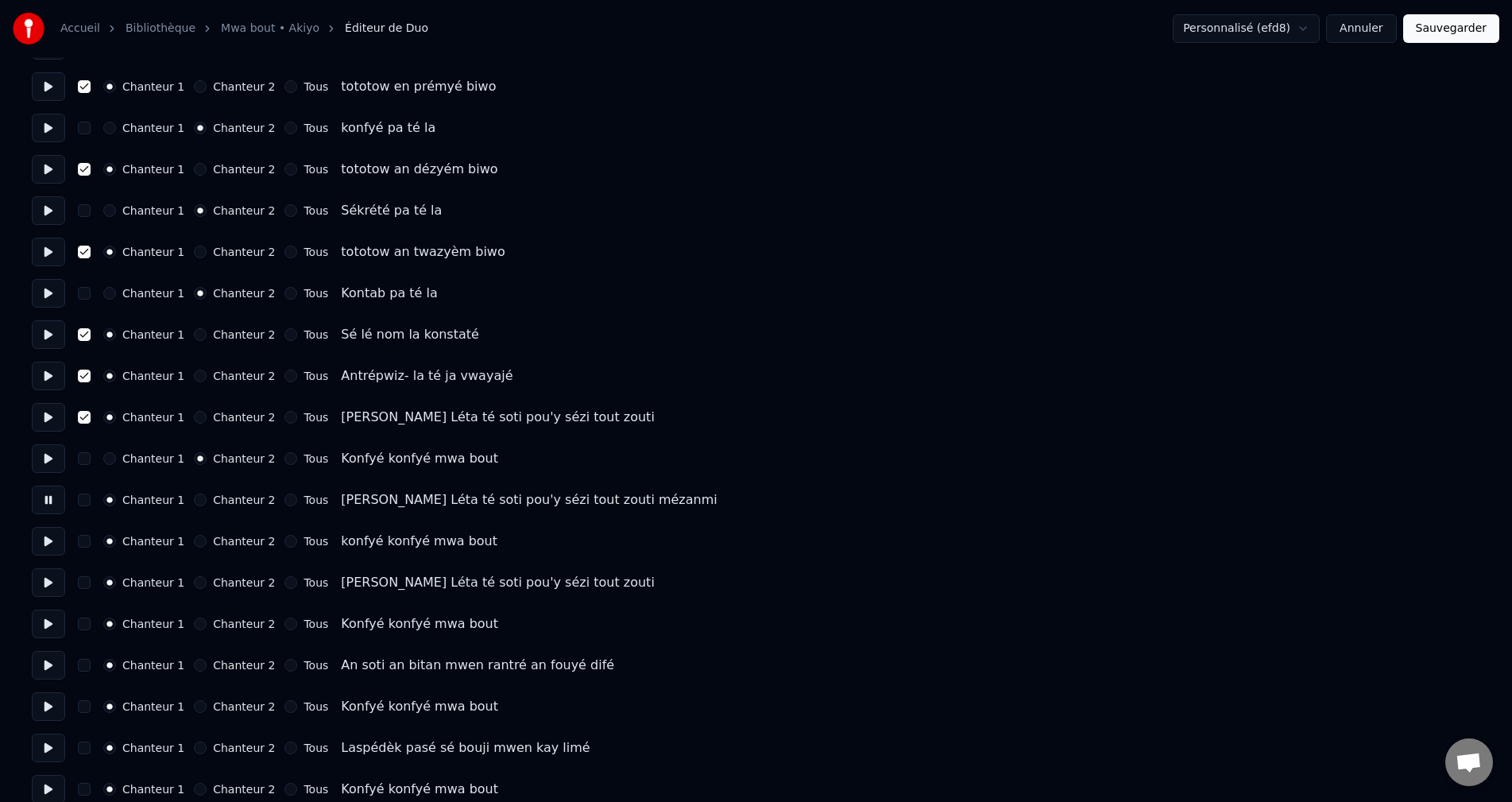
scroll to position [318, 0]
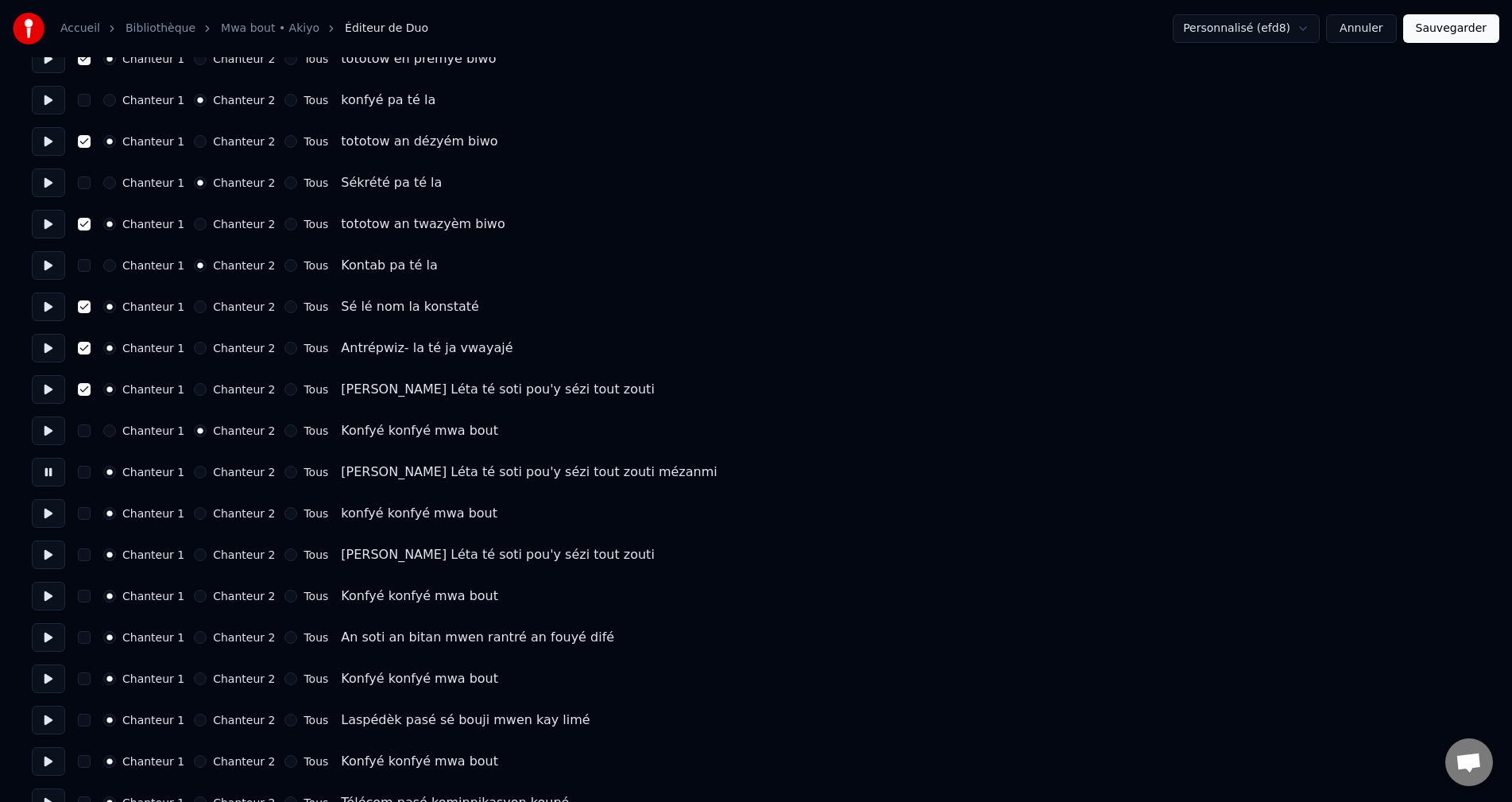
click at [54, 516] on button at bounding box center [49, 513] width 34 height 29
click at [193, 516] on button "Chanteur 2" at bounding box center [200, 514] width 13 height 13
drag, startPoint x: 50, startPoint y: 557, endPoint x: 63, endPoint y: 568, distance: 17.0
click at [50, 556] on button at bounding box center [49, 554] width 34 height 29
click at [193, 598] on button "Chanteur 2" at bounding box center [200, 596] width 13 height 13
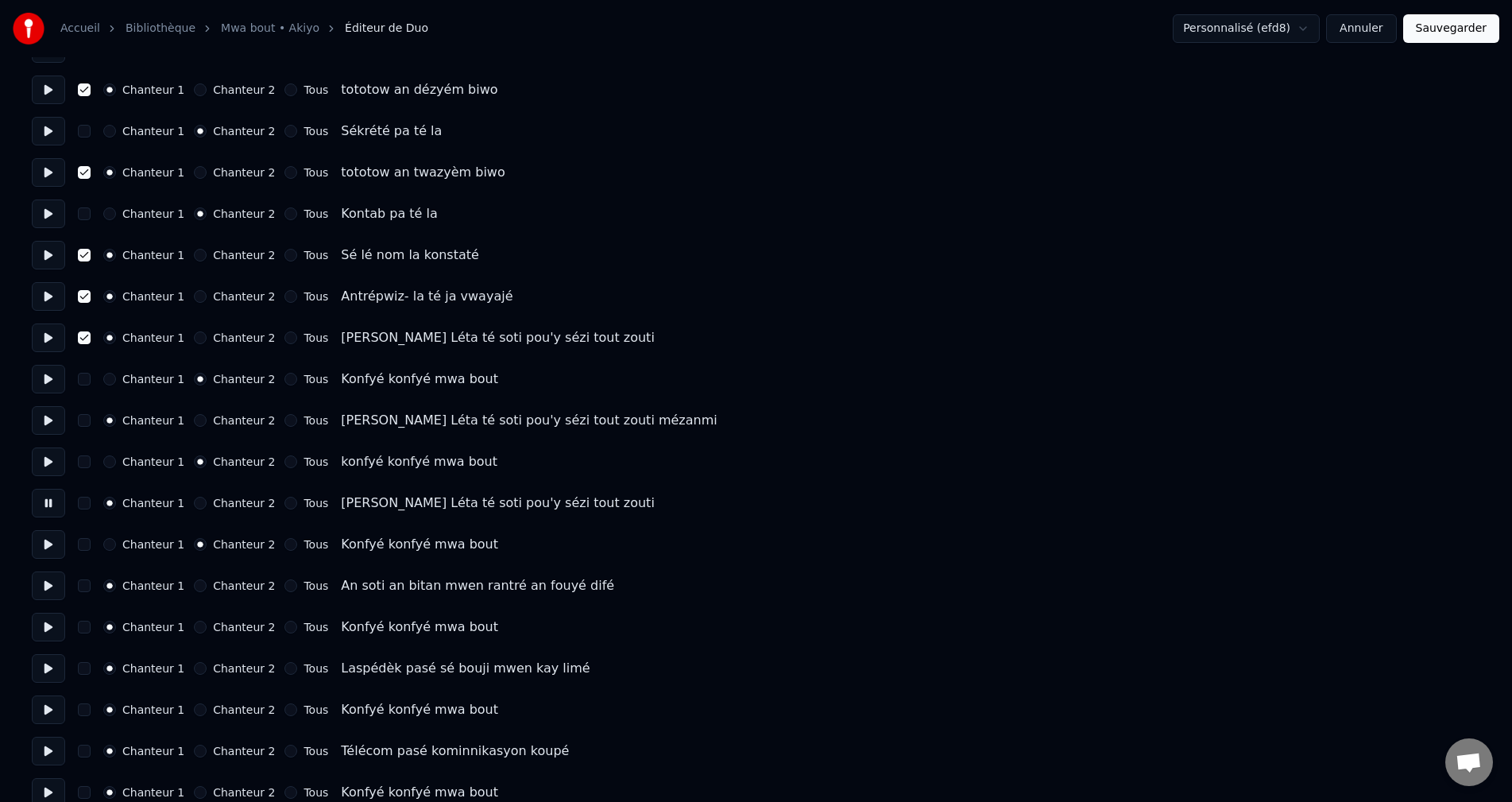
scroll to position [397, 0]
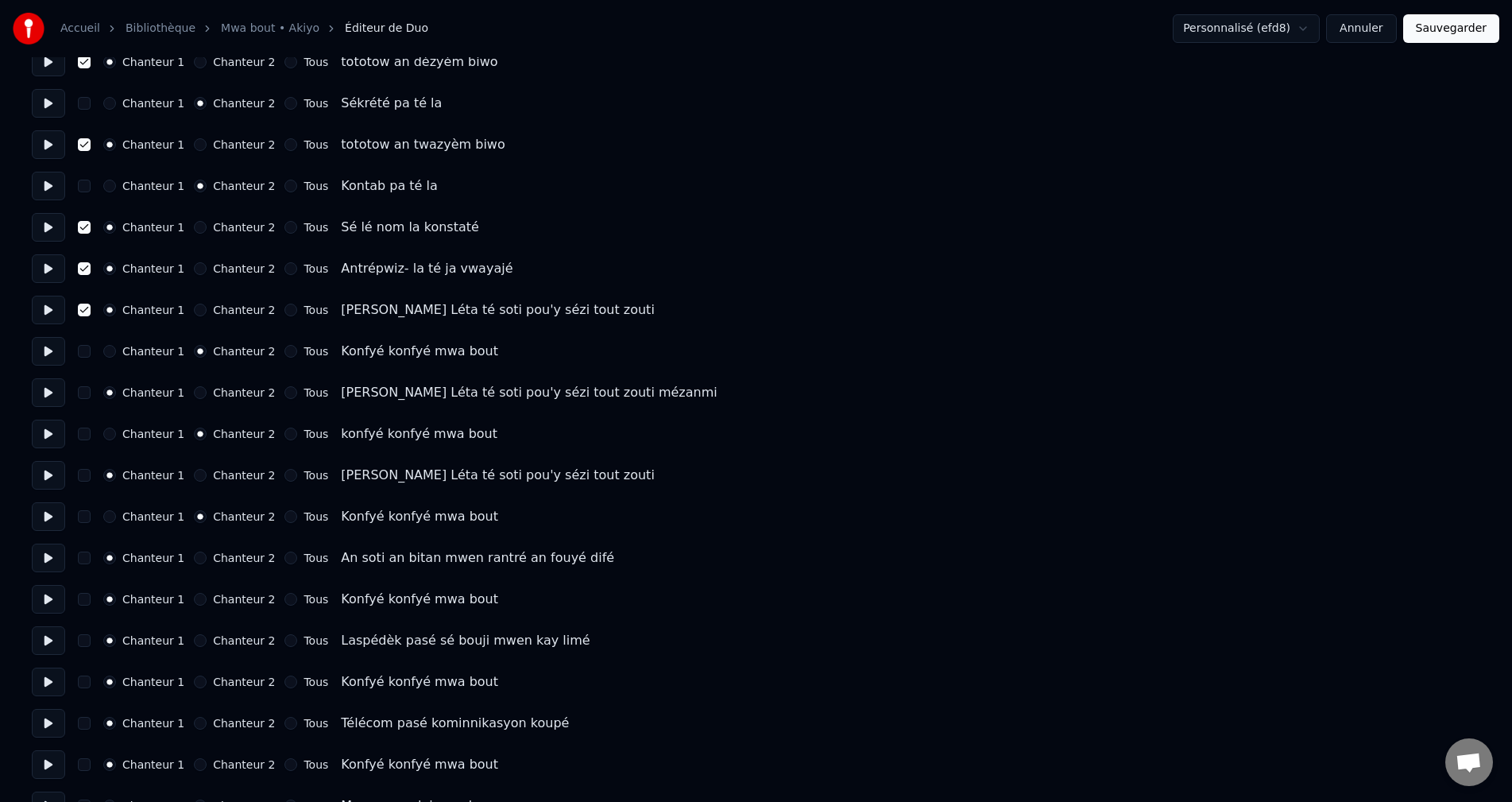
click at [193, 603] on button "Chanteur 2" at bounding box center [200, 599] width 13 height 13
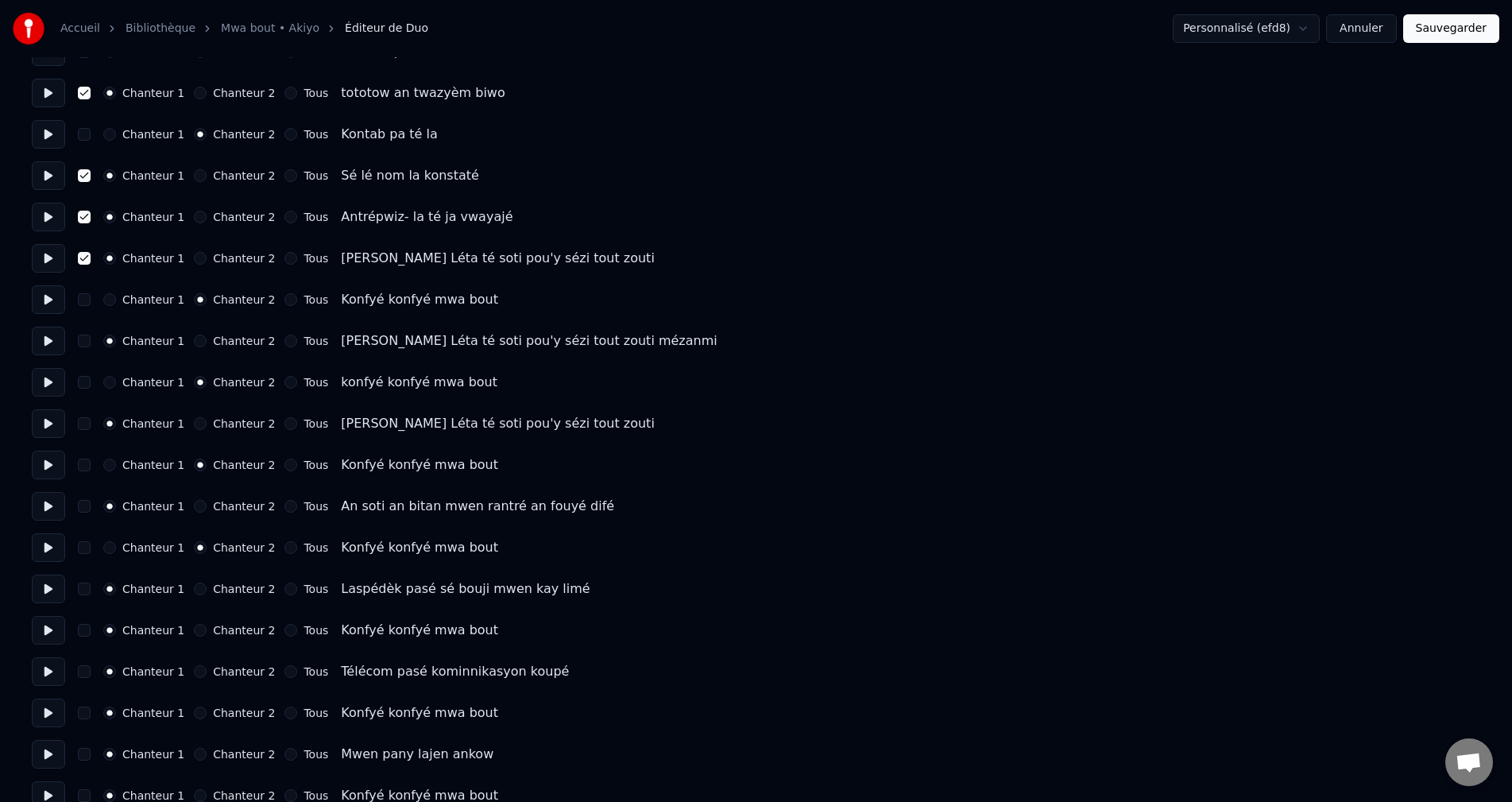
scroll to position [477, 0]
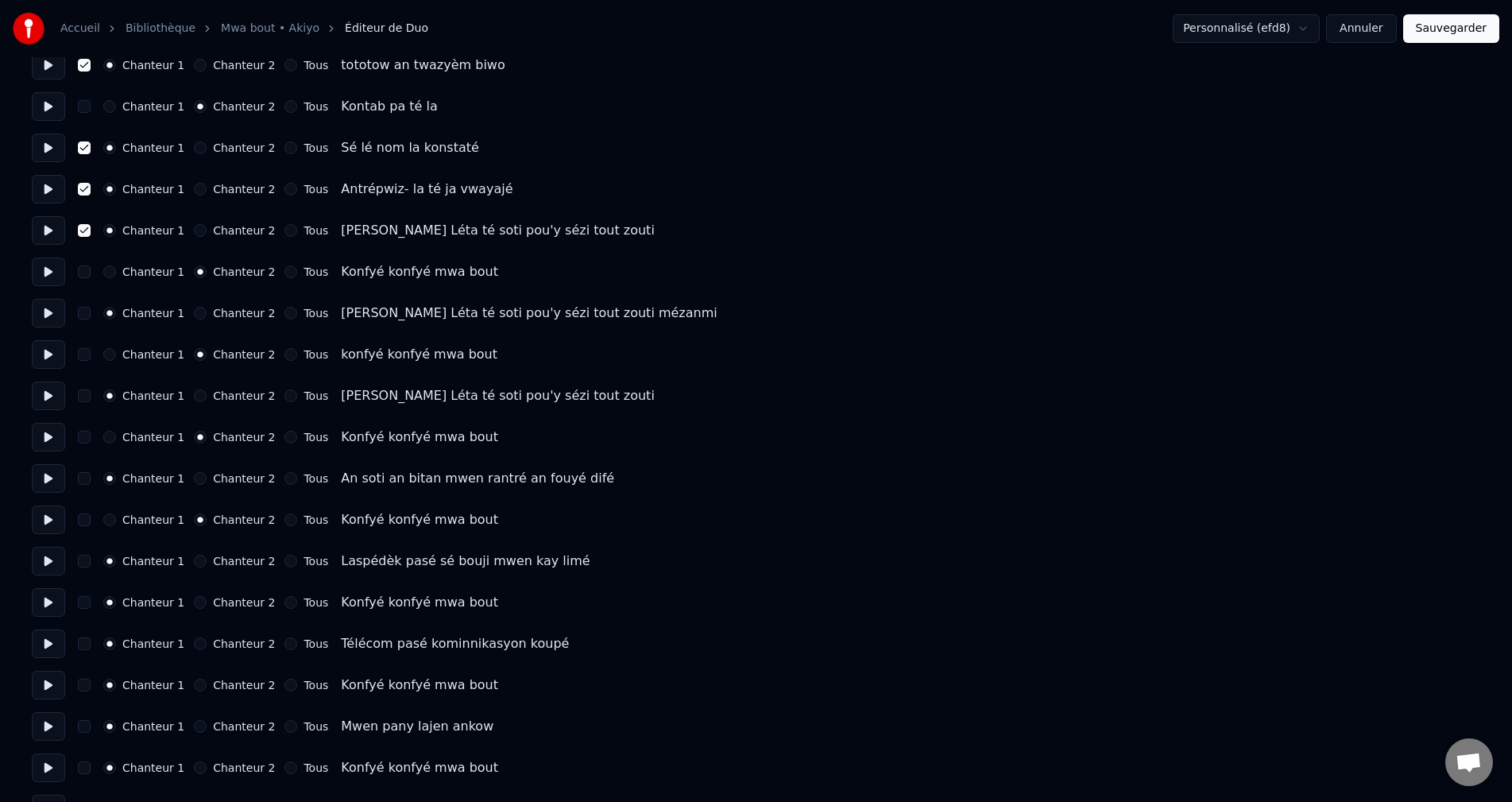
click at [193, 604] on button "Chanteur 2" at bounding box center [200, 603] width 13 height 13
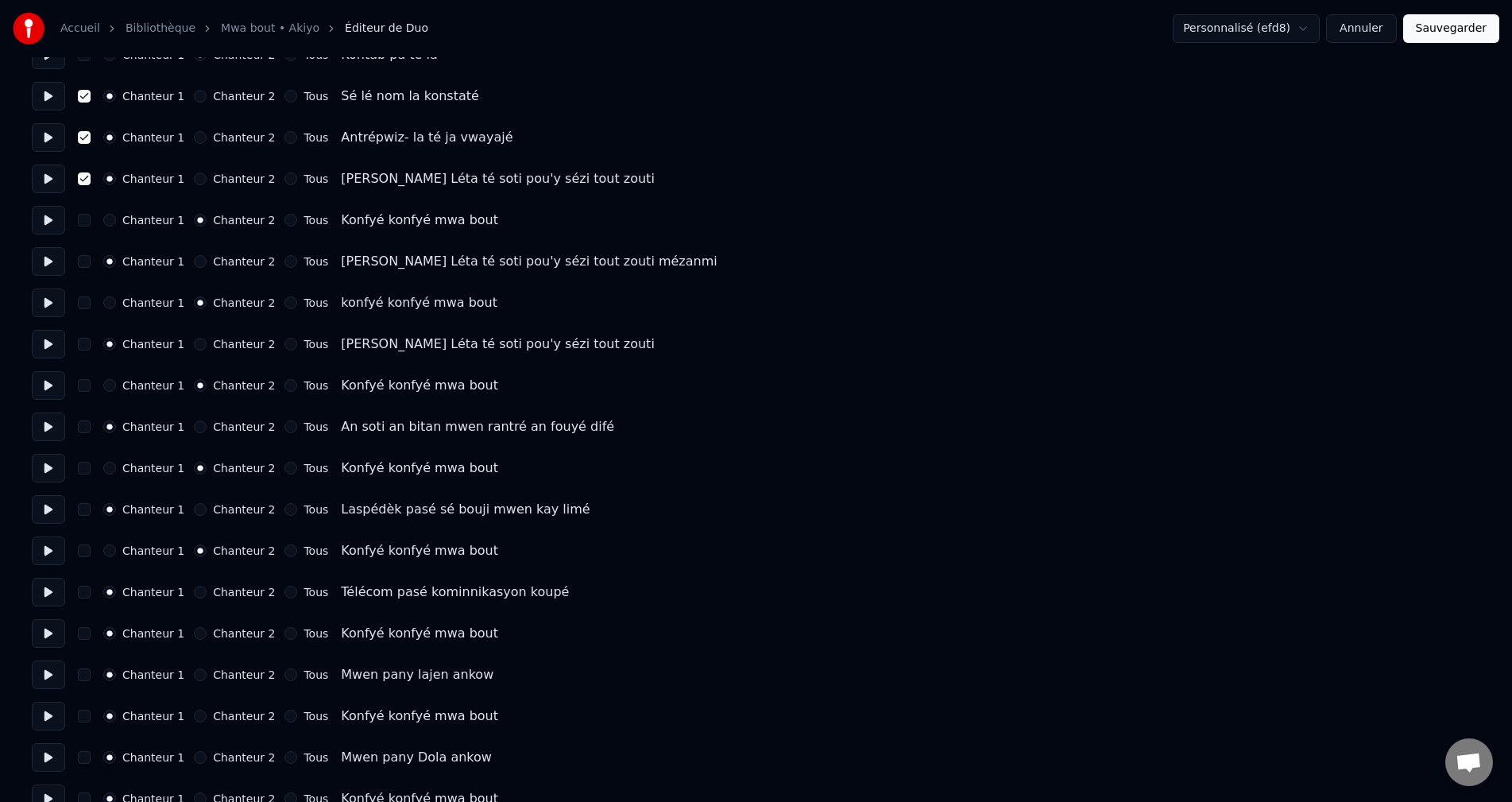
scroll to position [556, 0]
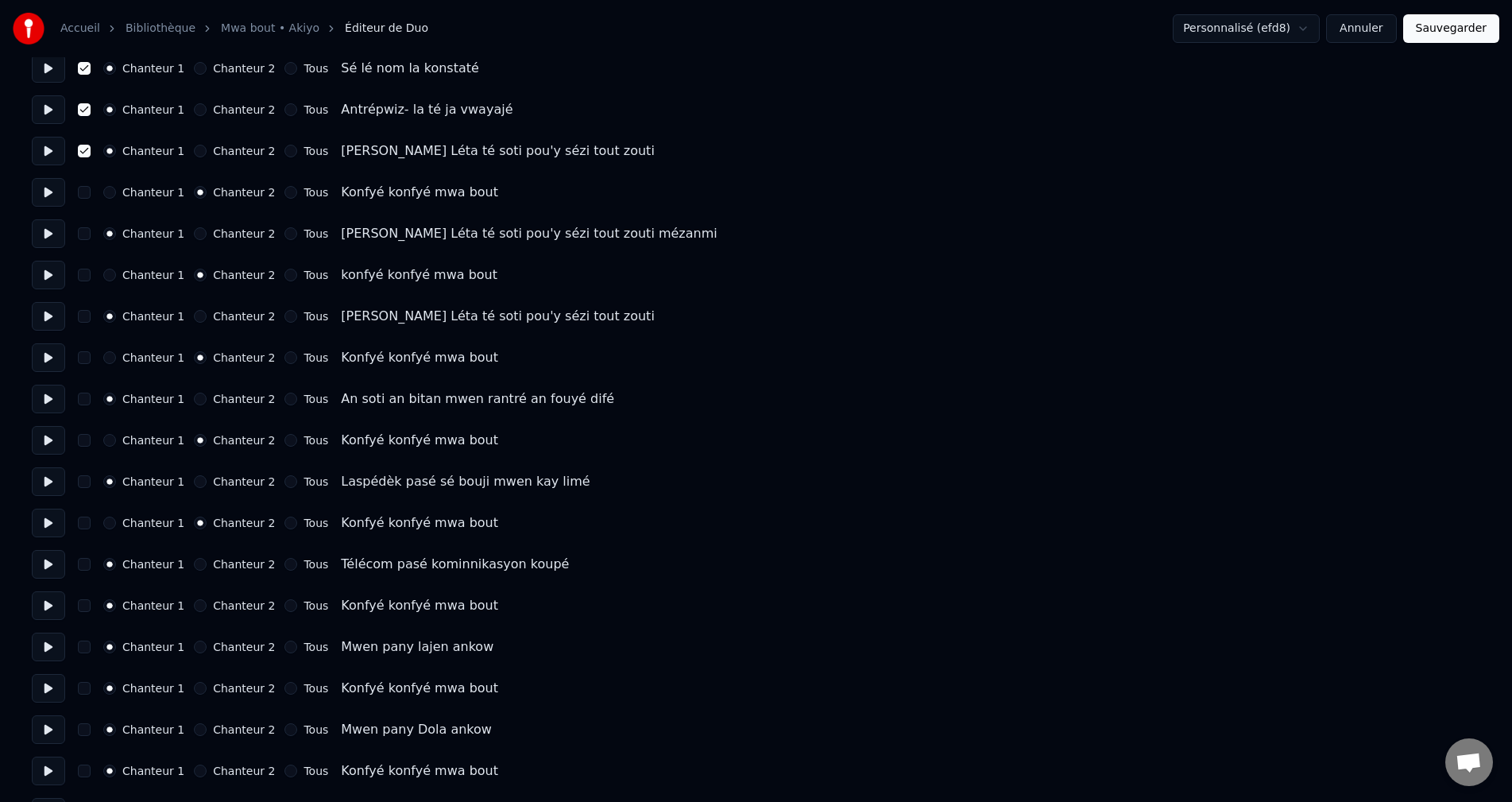
click at [193, 603] on button "Chanteur 2" at bounding box center [200, 606] width 13 height 13
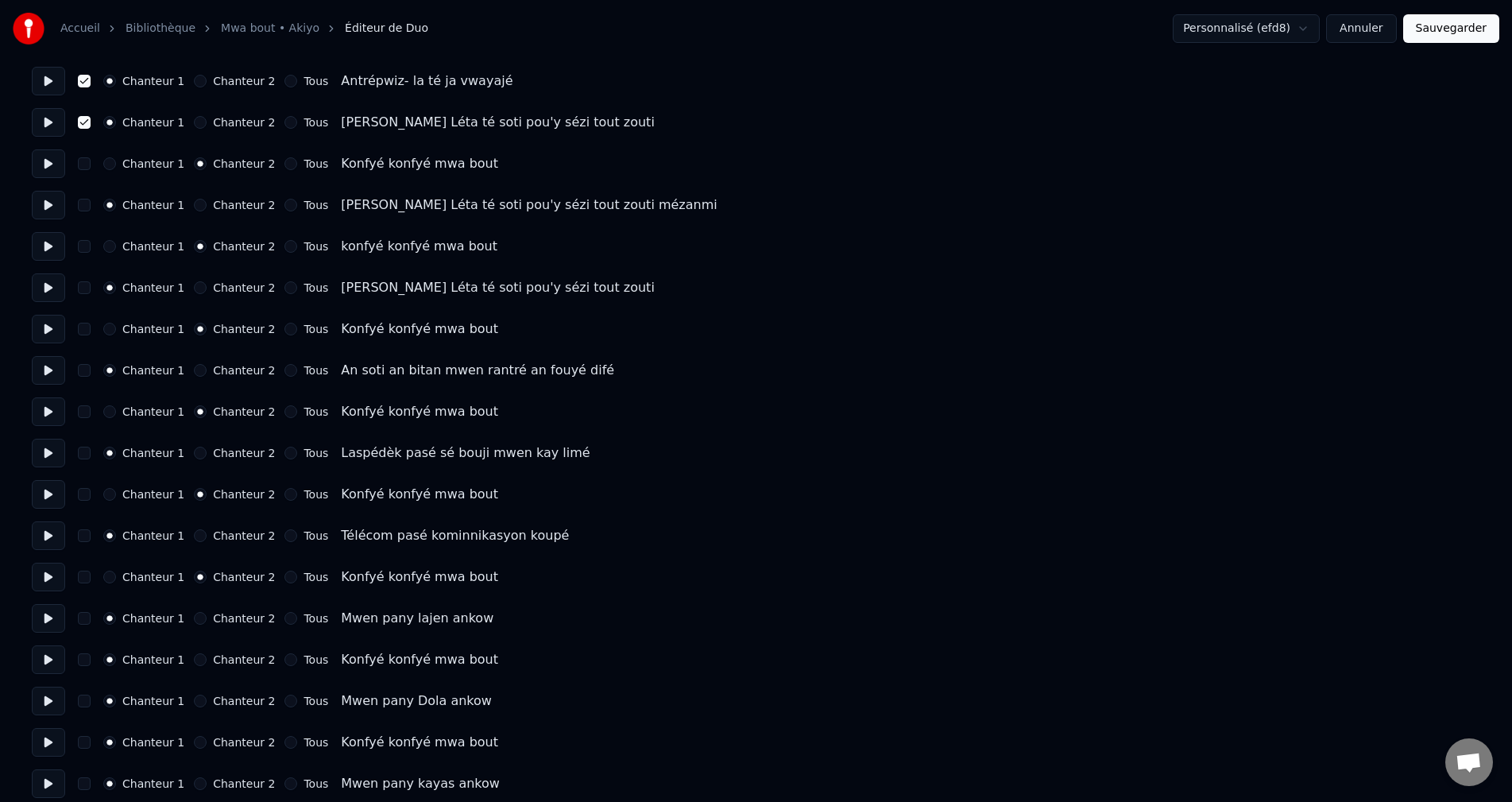
scroll to position [636, 0]
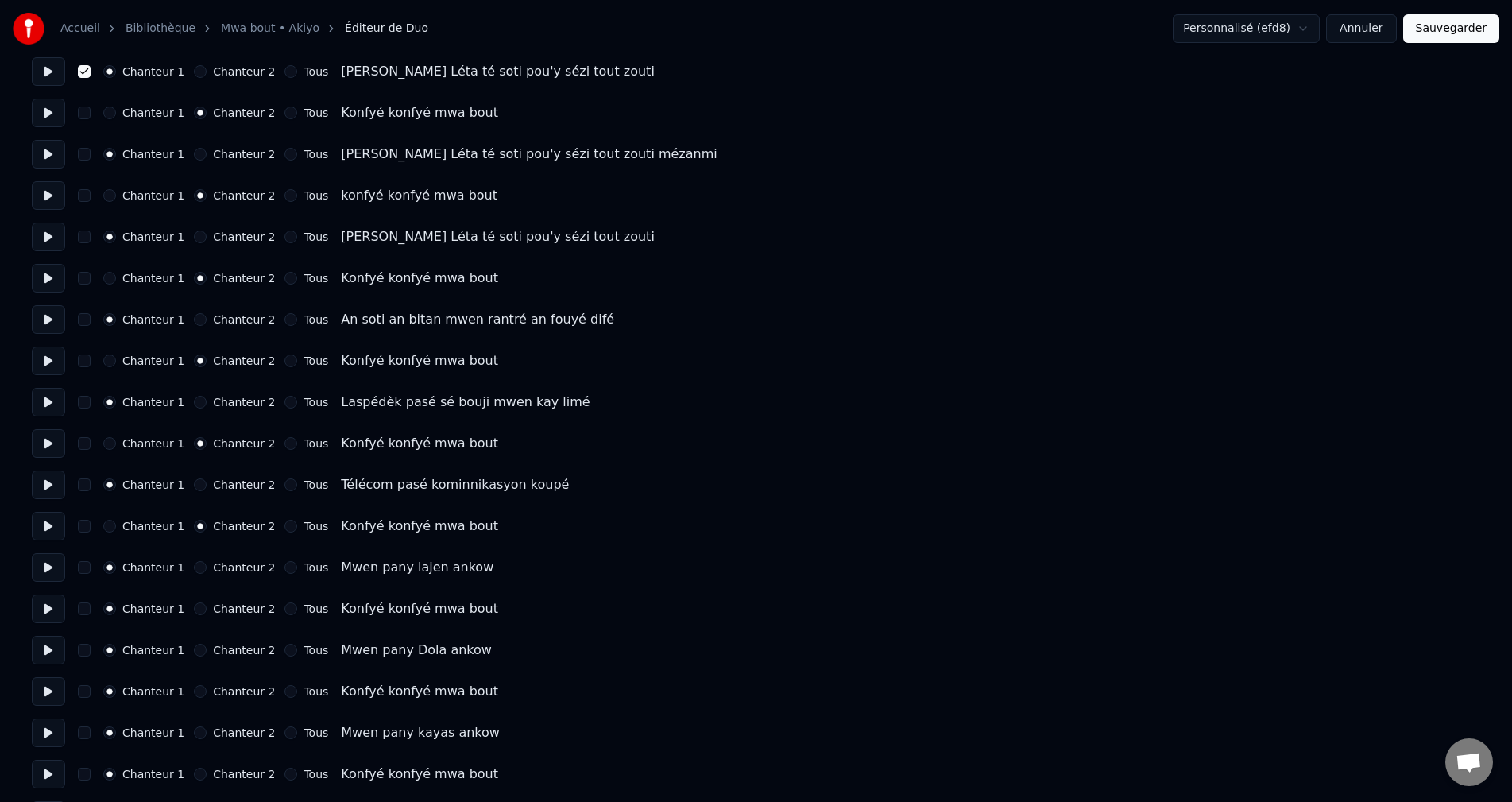
click at [193, 613] on div "Chanteur 2" at bounding box center [234, 609] width 81 height 13
drag, startPoint x: 193, startPoint y: 606, endPoint x: 195, endPoint y: 624, distance: 18.1
click at [193, 608] on button "Chanteur 2" at bounding box center [200, 609] width 13 height 13
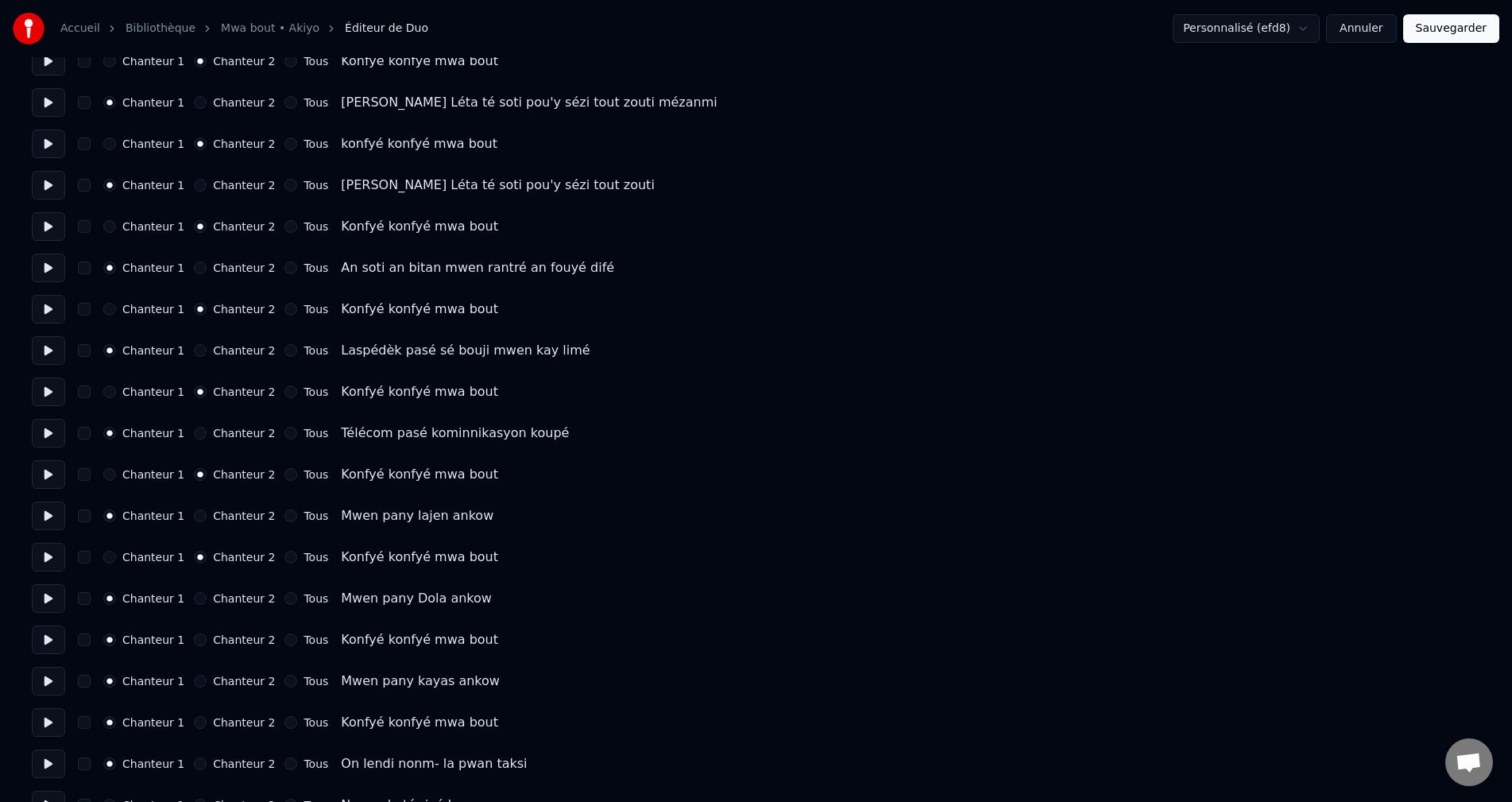
scroll to position [715, 0]
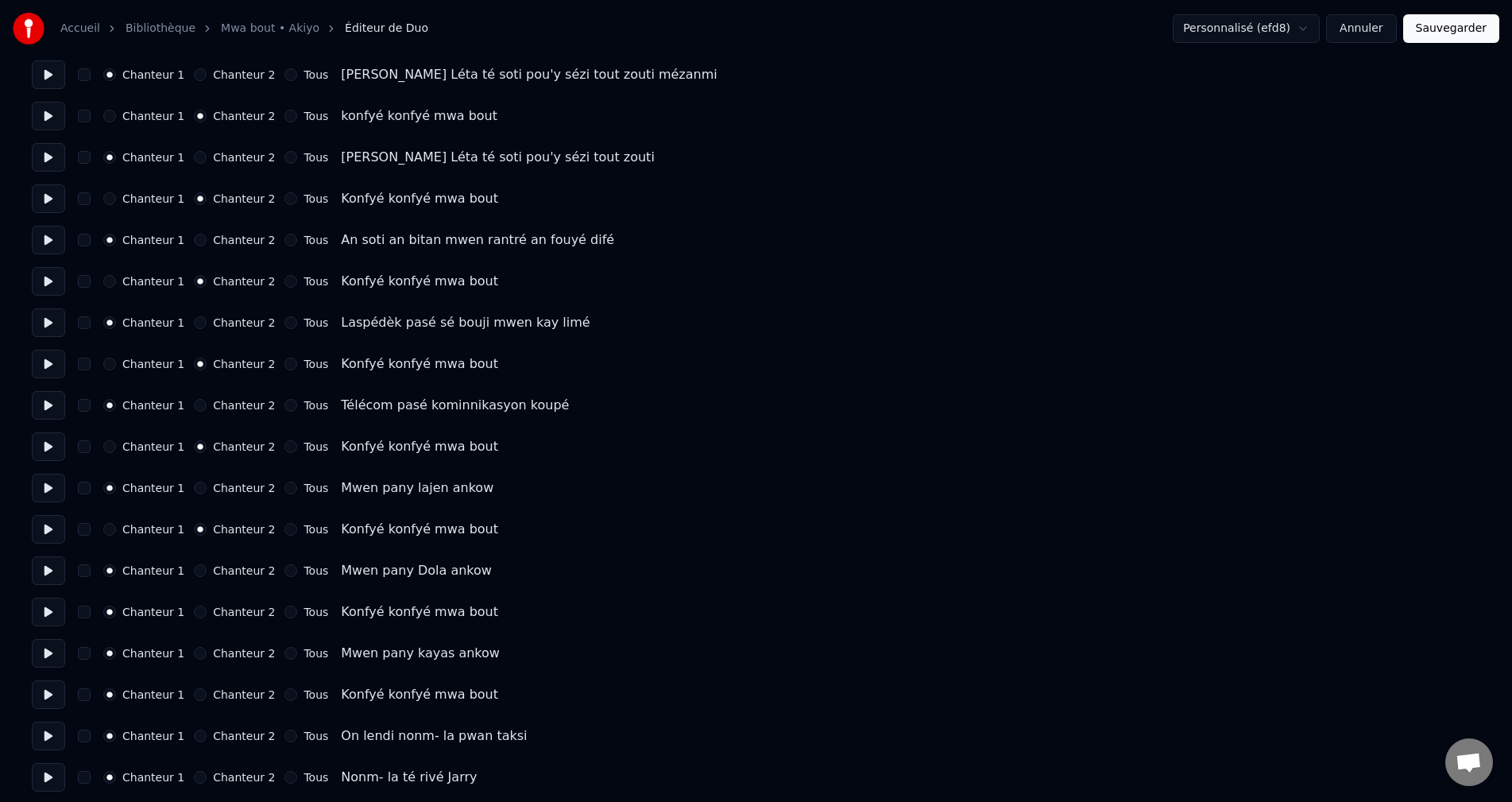
click at [193, 613] on button "Chanteur 2" at bounding box center [200, 612] width 13 height 13
click at [193, 692] on button "Chanteur 2" at bounding box center [200, 695] width 13 height 13
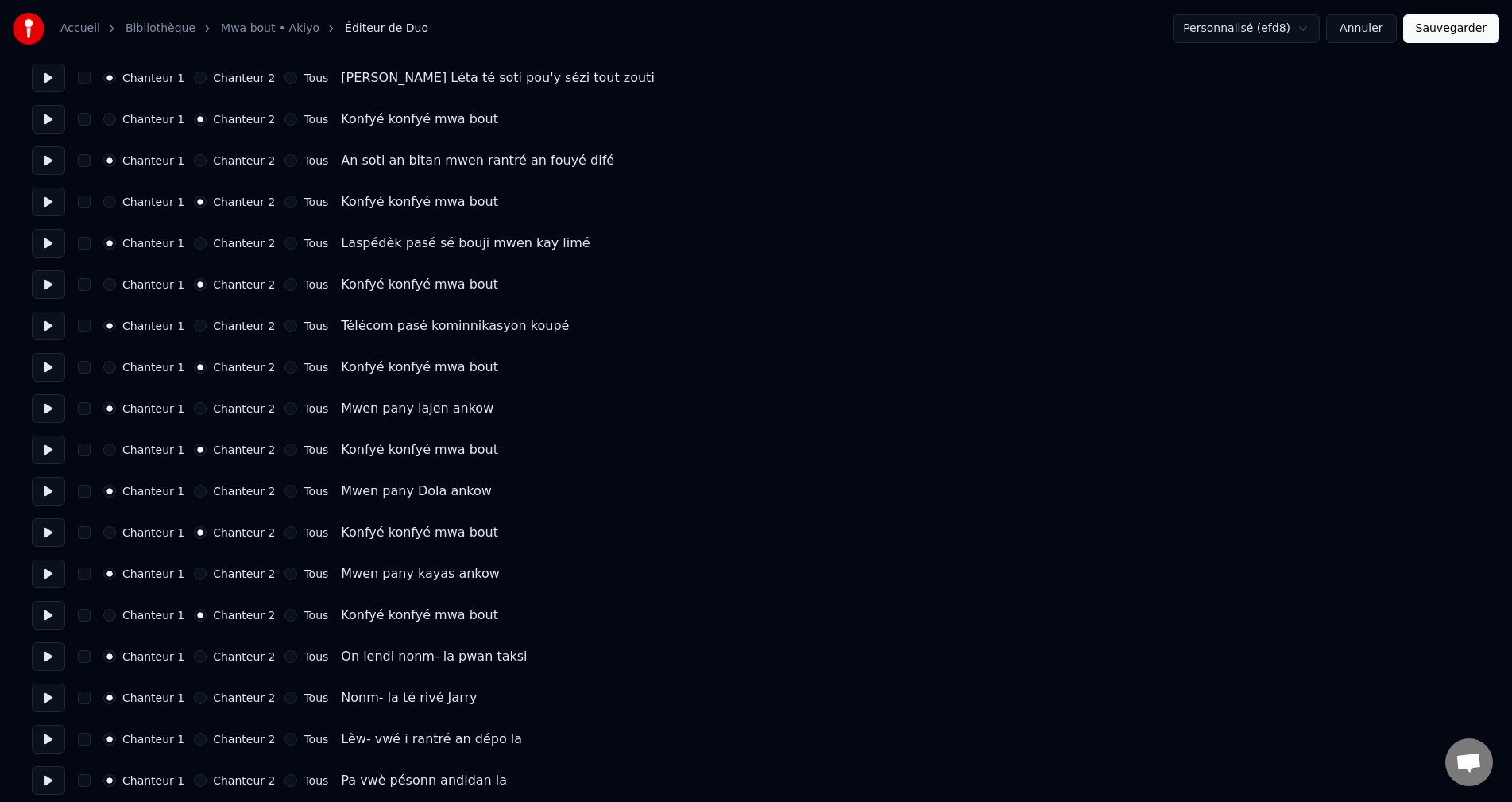
click at [53, 652] on button at bounding box center [49, 656] width 34 height 29
click at [49, 697] on button at bounding box center [49, 697] width 34 height 29
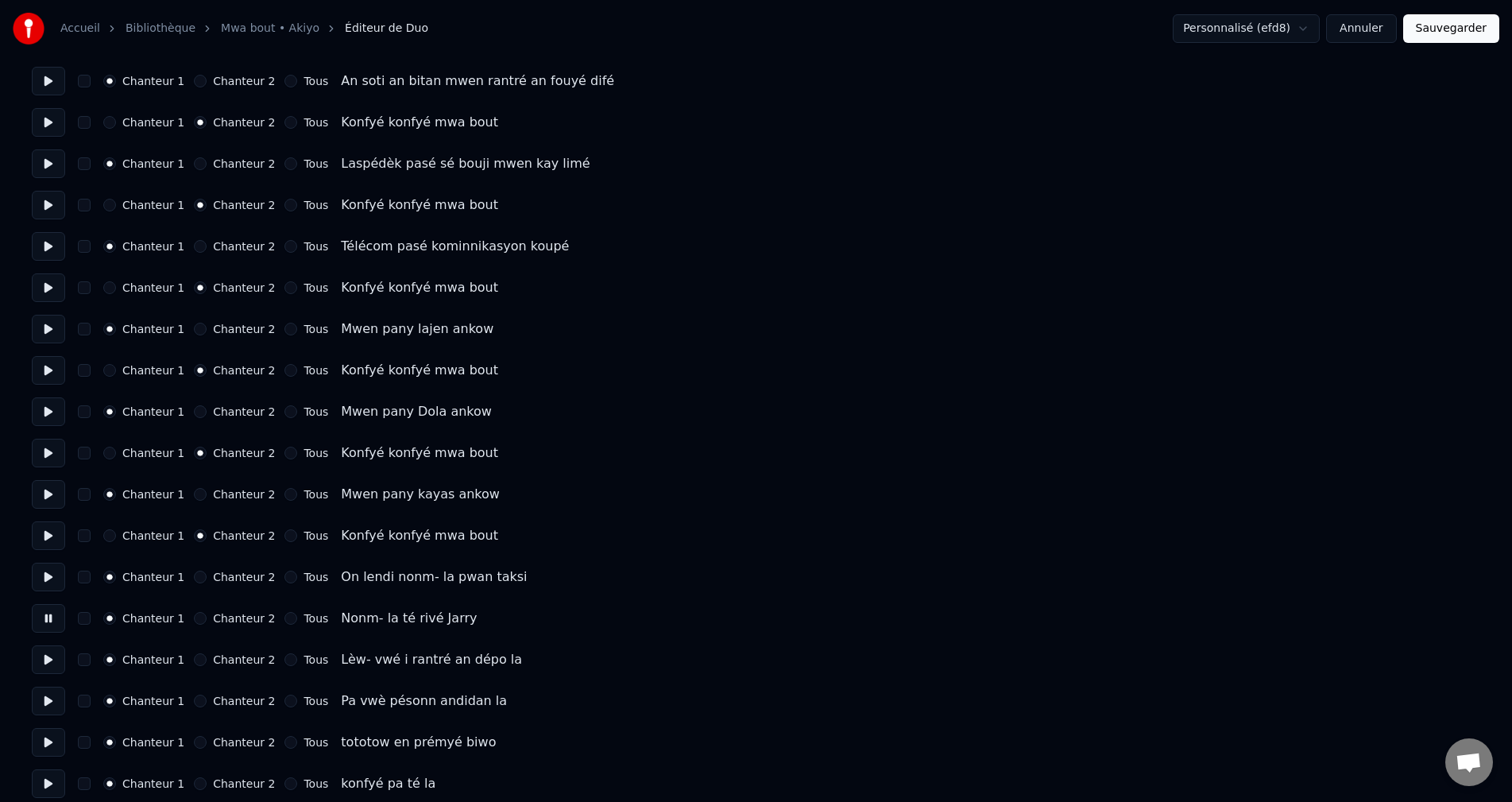
click at [49, 659] on button at bounding box center [49, 659] width 34 height 29
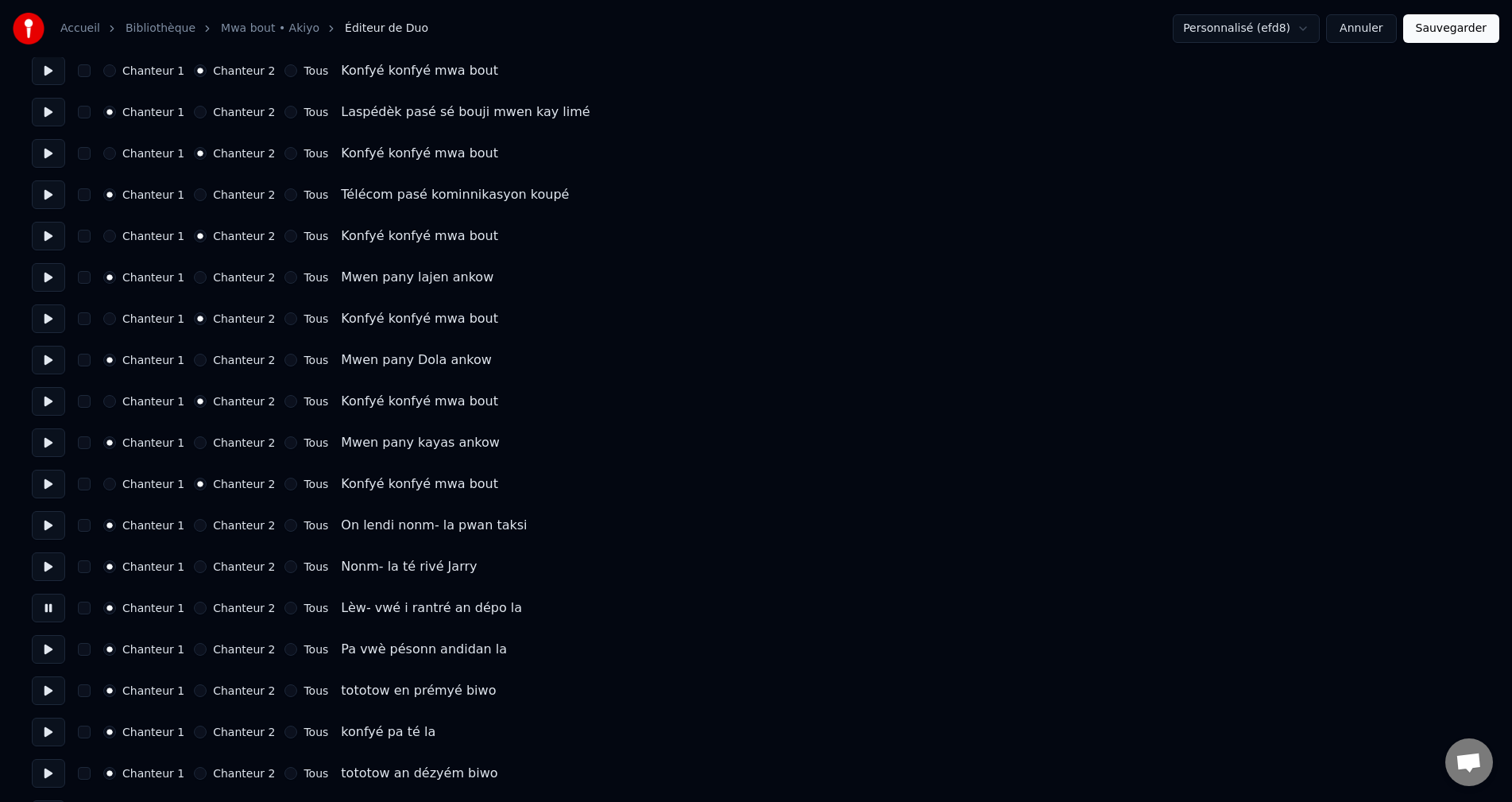
scroll to position [953, 0]
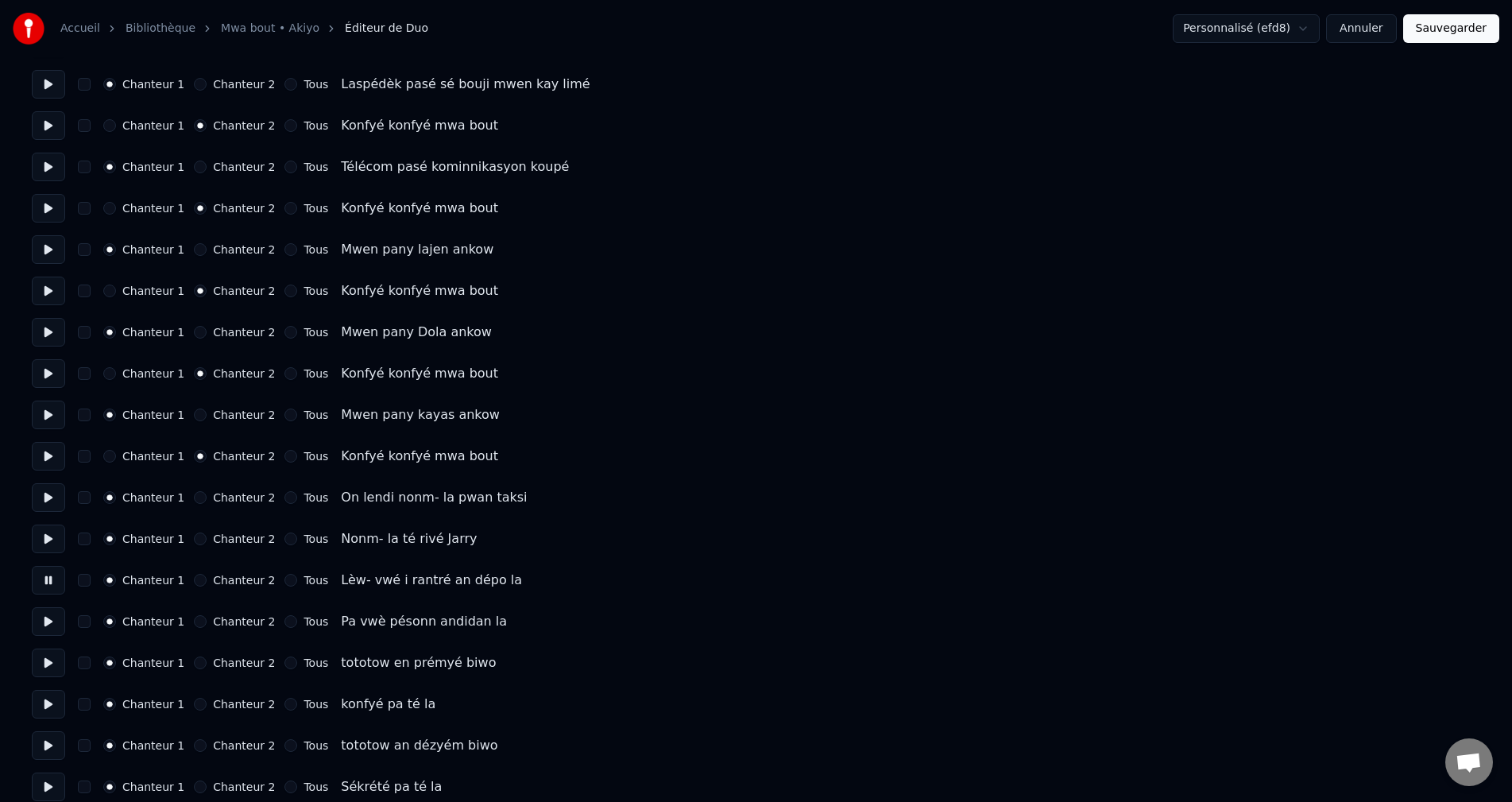
click at [48, 619] on button at bounding box center [49, 622] width 34 height 29
click at [55, 667] on button at bounding box center [49, 663] width 34 height 29
click at [46, 702] on button at bounding box center [49, 704] width 34 height 29
click at [193, 704] on button "Chanteur 2" at bounding box center [200, 705] width 13 height 13
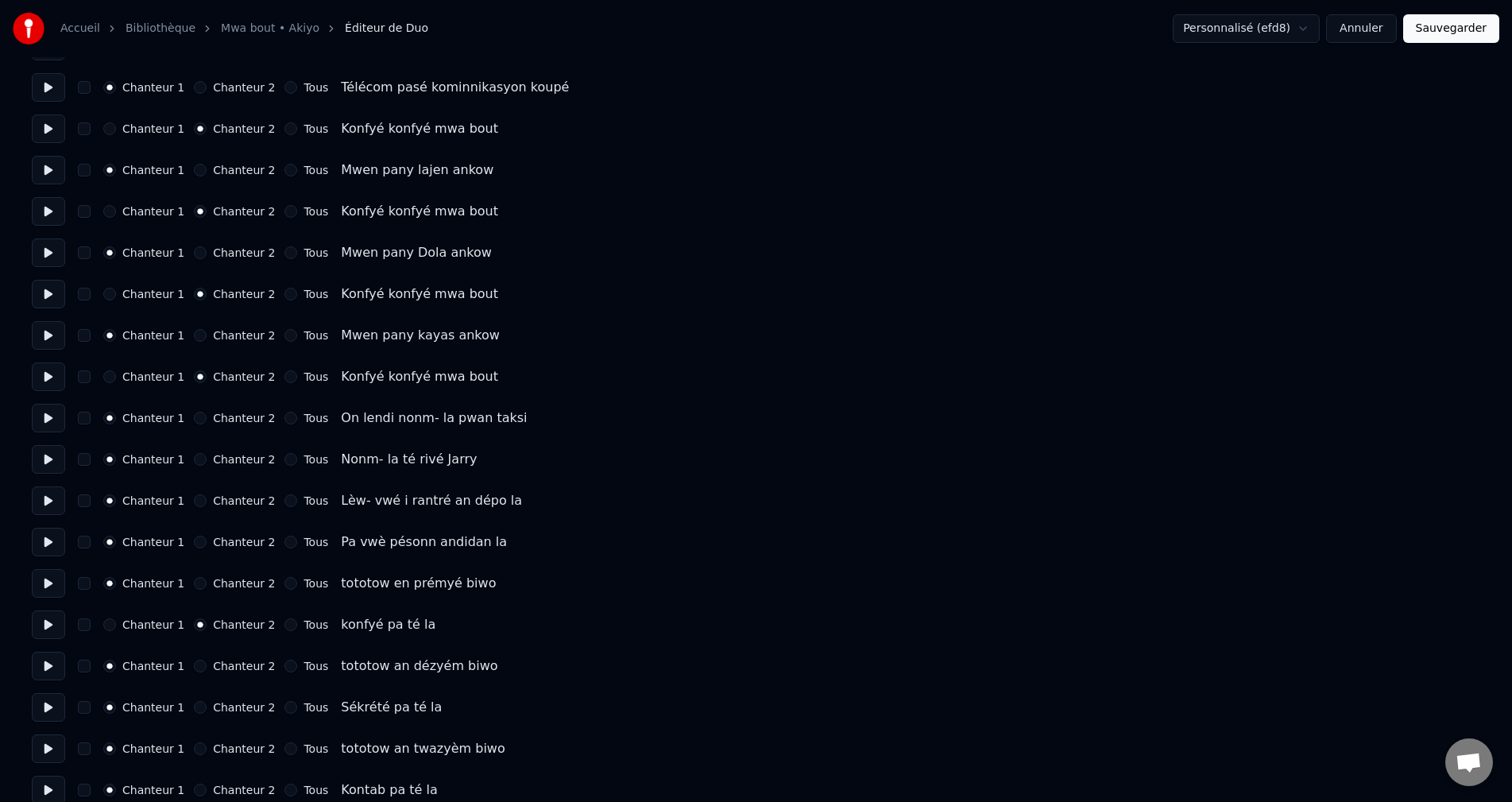
click at [44, 666] on button at bounding box center [49, 666] width 34 height 29
drag, startPoint x: 44, startPoint y: 701, endPoint x: 115, endPoint y: 719, distance: 73.2
click at [46, 701] on button at bounding box center [49, 707] width 34 height 29
click at [193, 709] on button "Chanteur 2" at bounding box center [200, 708] width 13 height 13
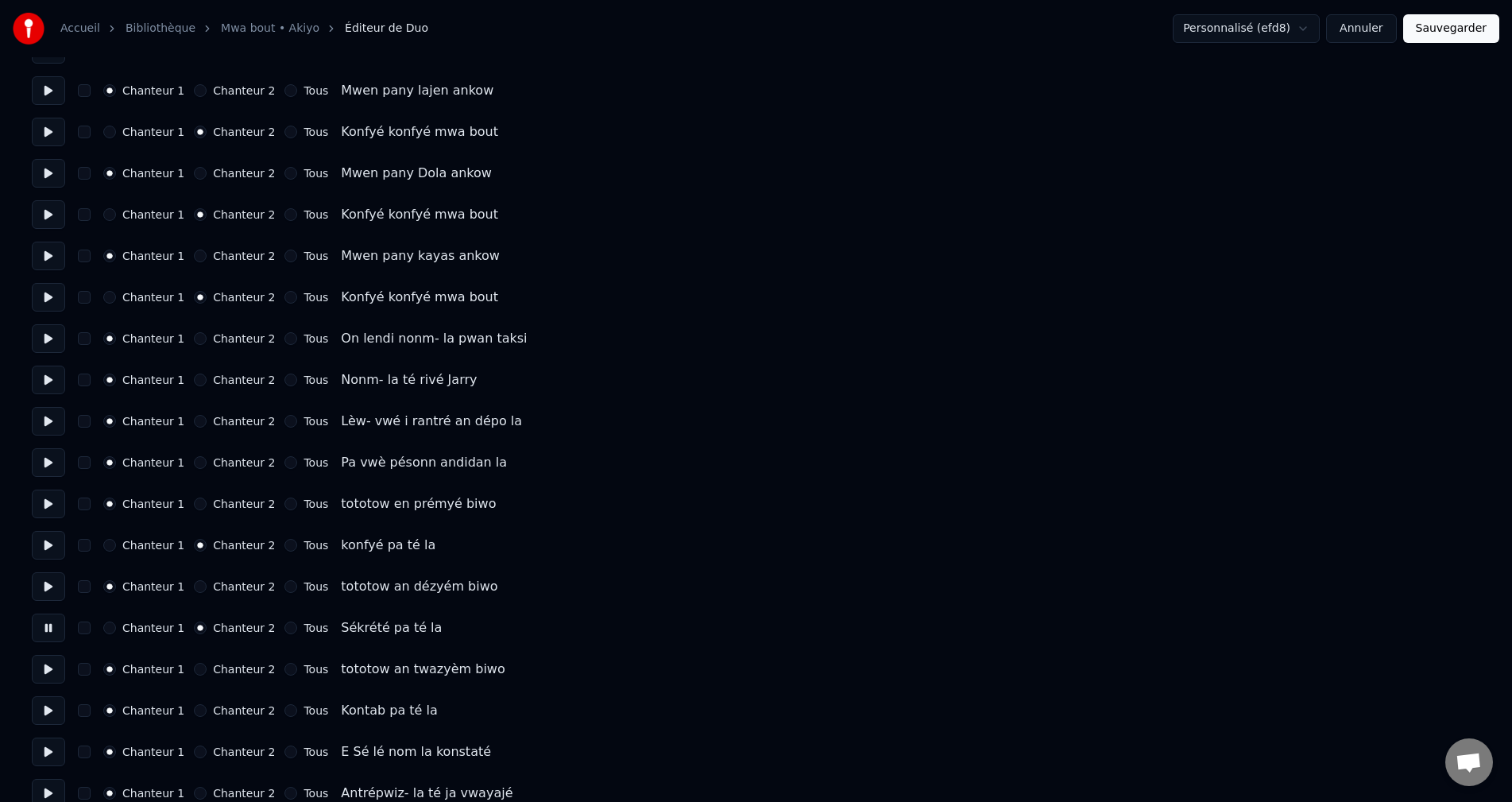
click at [53, 672] on button at bounding box center [49, 669] width 34 height 29
click at [50, 712] on button at bounding box center [49, 710] width 34 height 29
click at [193, 711] on button "Chanteur 2" at bounding box center [200, 710] width 13 height 13
click at [44, 747] on button at bounding box center [49, 752] width 34 height 29
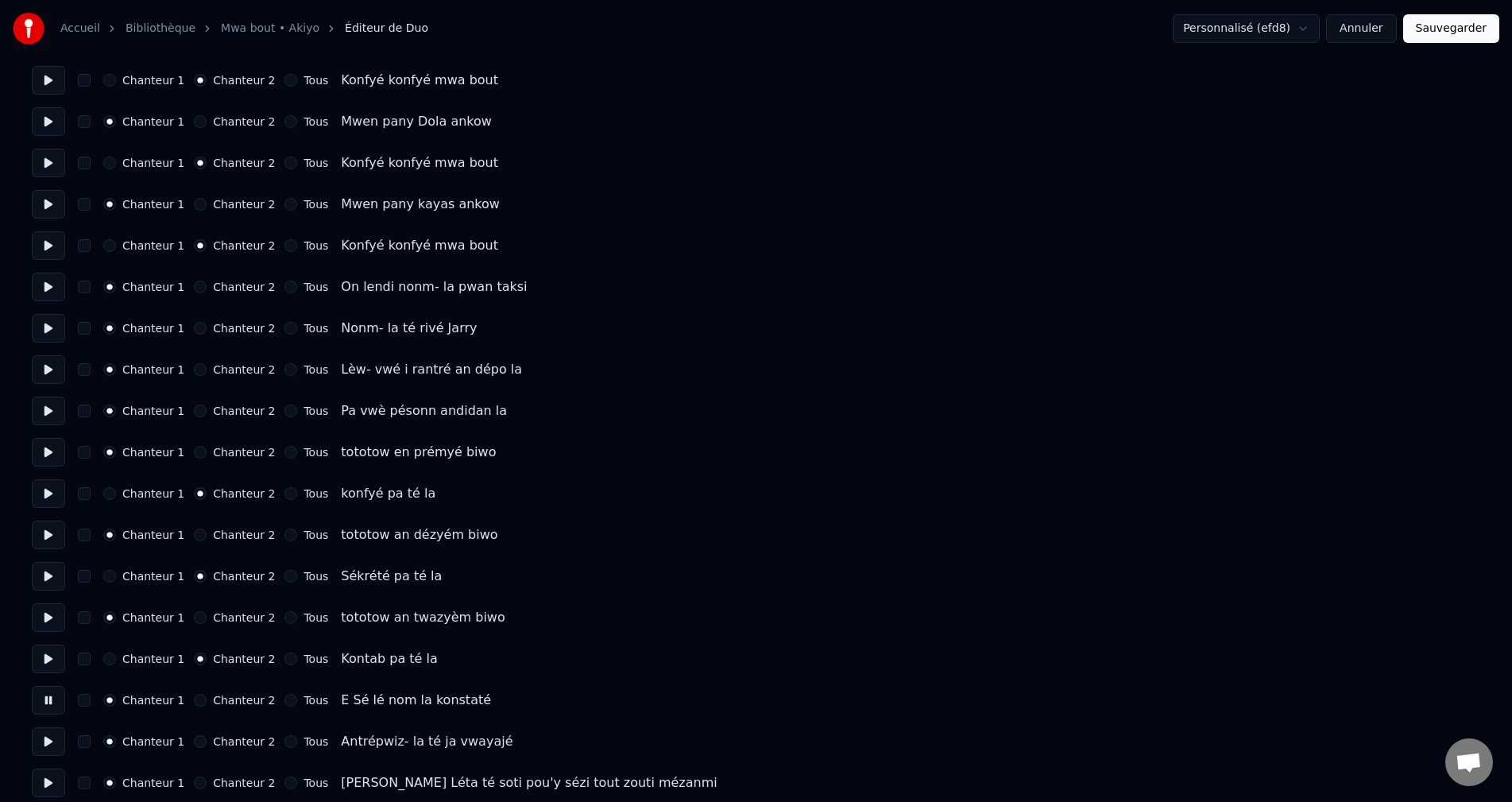
scroll to position [1192, 0]
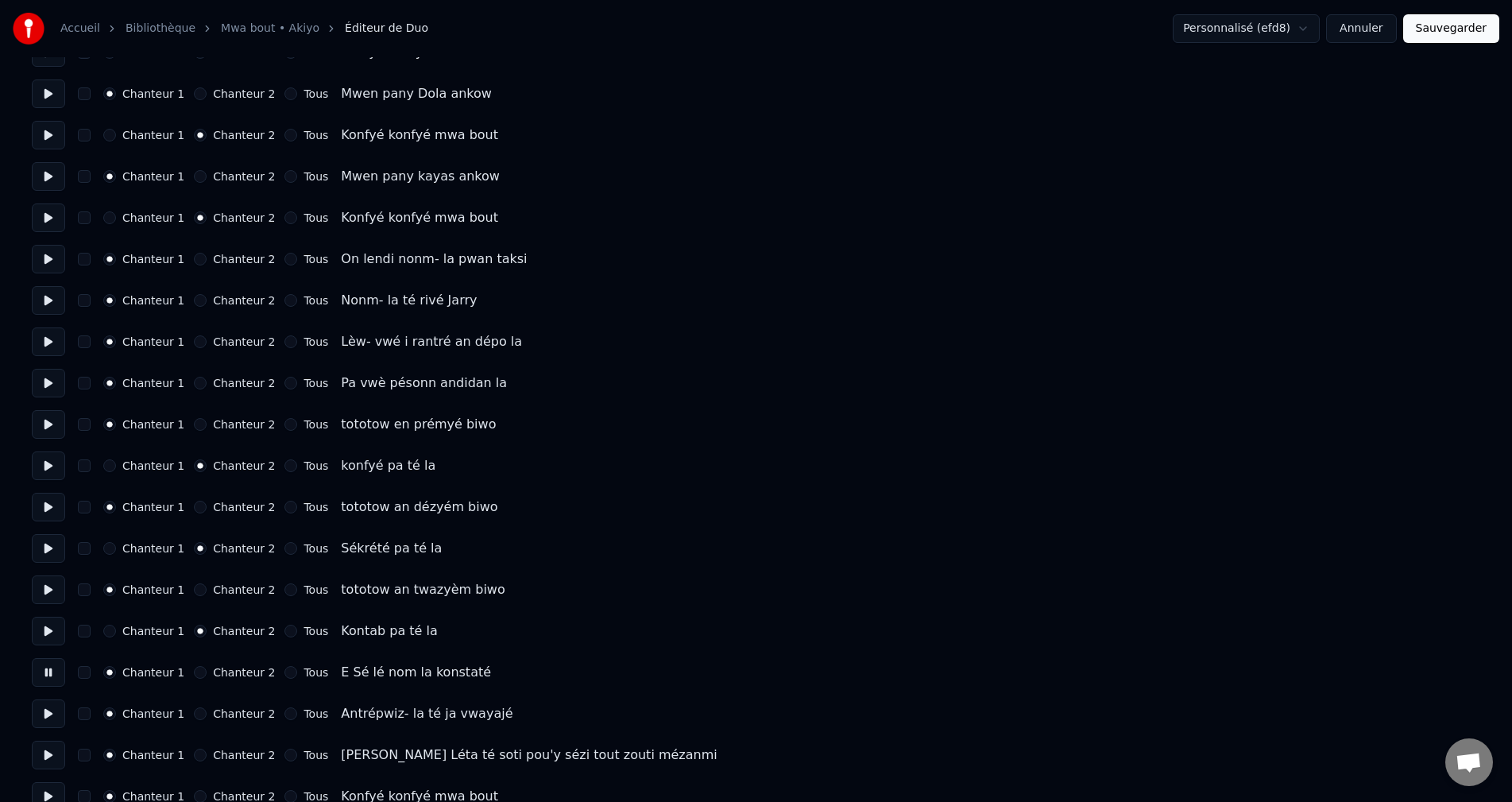
drag, startPoint x: 49, startPoint y: 718, endPoint x: 70, endPoint y: 720, distance: 21.1
click at [49, 717] on button at bounding box center [49, 713] width 34 height 29
click at [45, 766] on button at bounding box center [49, 754] width 34 height 29
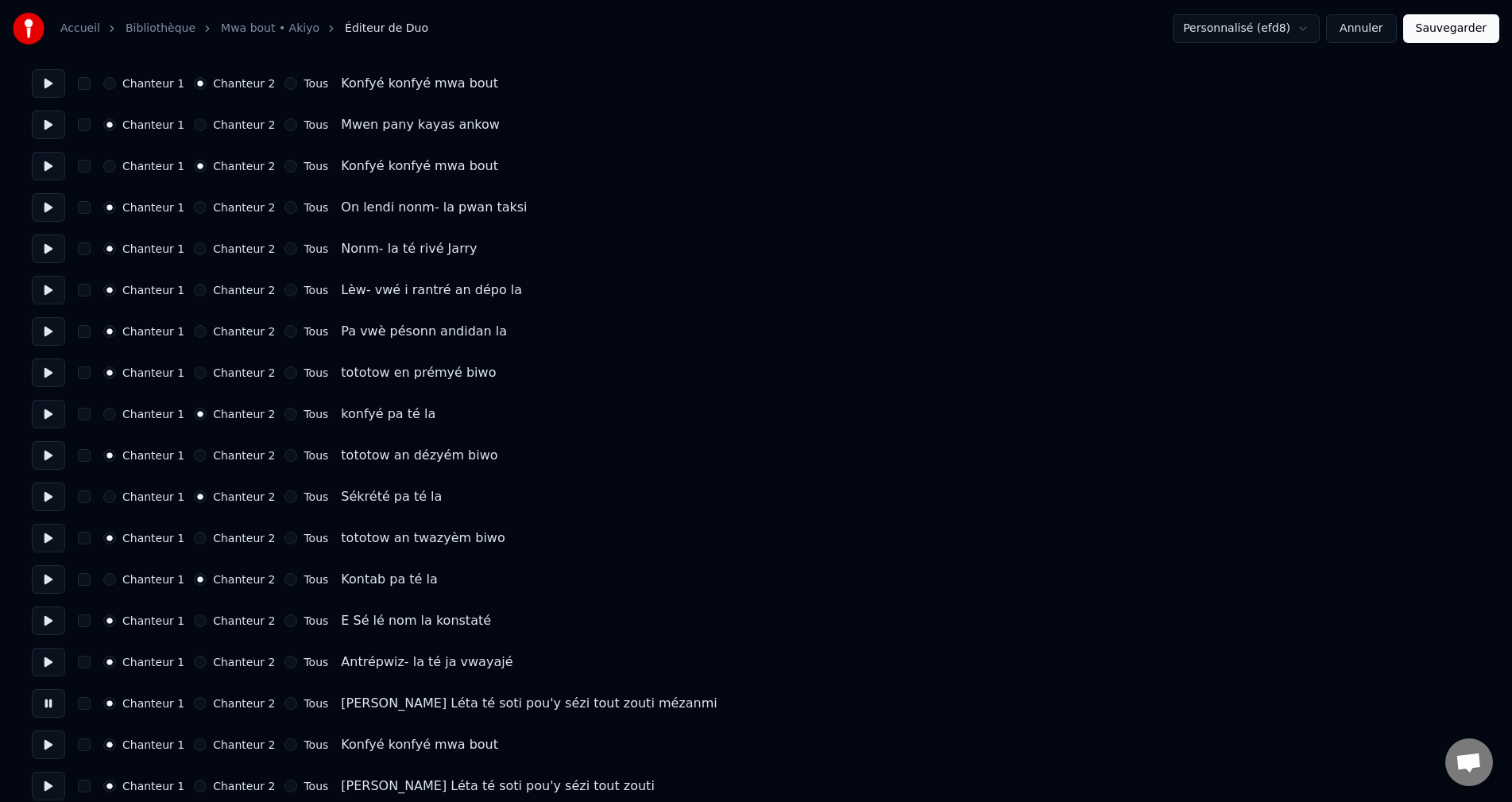
scroll to position [1272, 0]
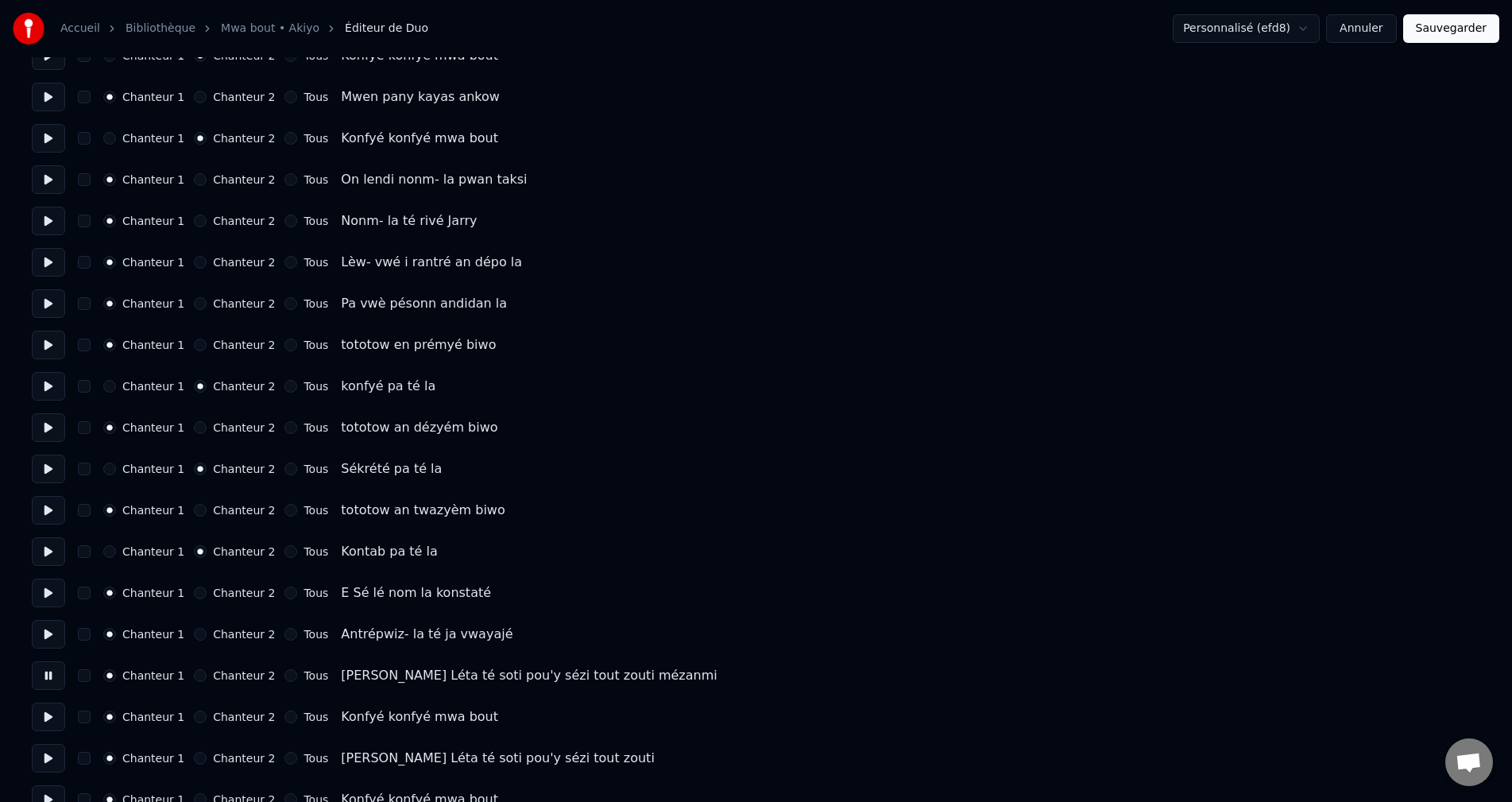
click at [54, 712] on button at bounding box center [49, 717] width 34 height 29
click at [50, 756] on button at bounding box center [49, 758] width 34 height 29
click at [52, 718] on button at bounding box center [49, 717] width 34 height 29
click at [195, 719] on button "Chanteur 2" at bounding box center [200, 717] width 13 height 13
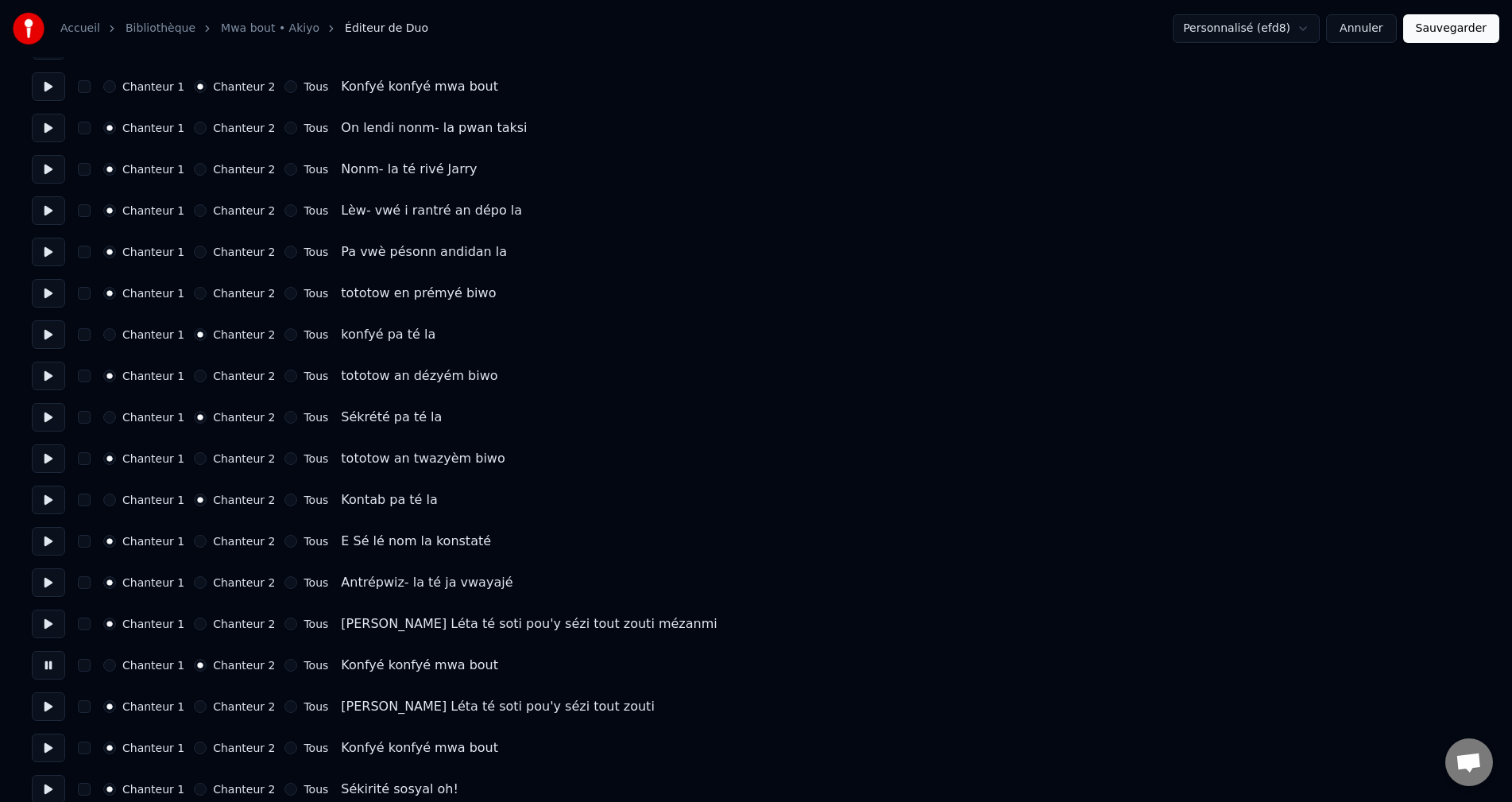
scroll to position [1352, 0]
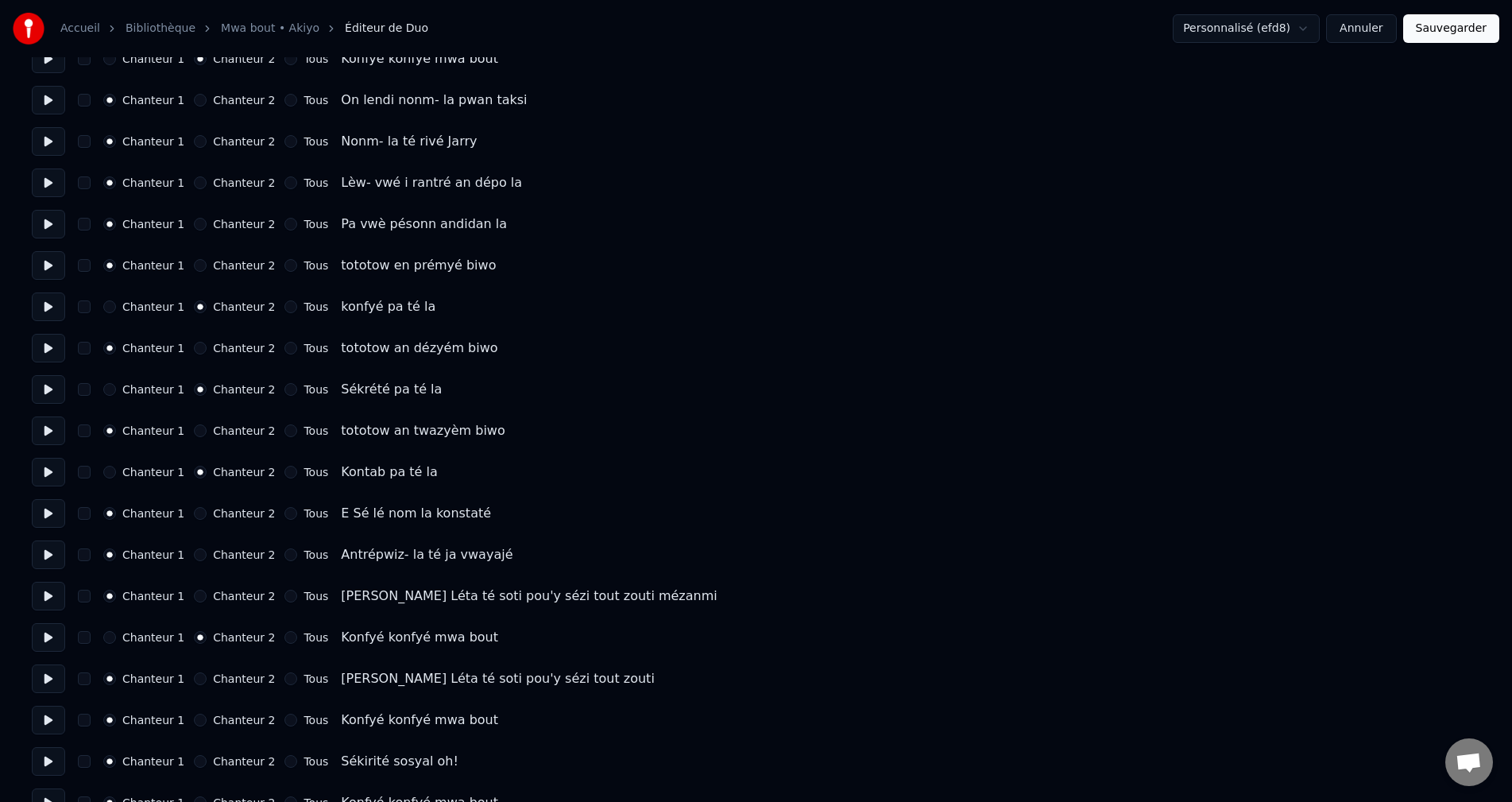
click at [45, 681] on button at bounding box center [49, 679] width 34 height 29
click at [193, 724] on button "Chanteur 2" at bounding box center [200, 721] width 13 height 13
click at [56, 761] on button at bounding box center [49, 761] width 34 height 29
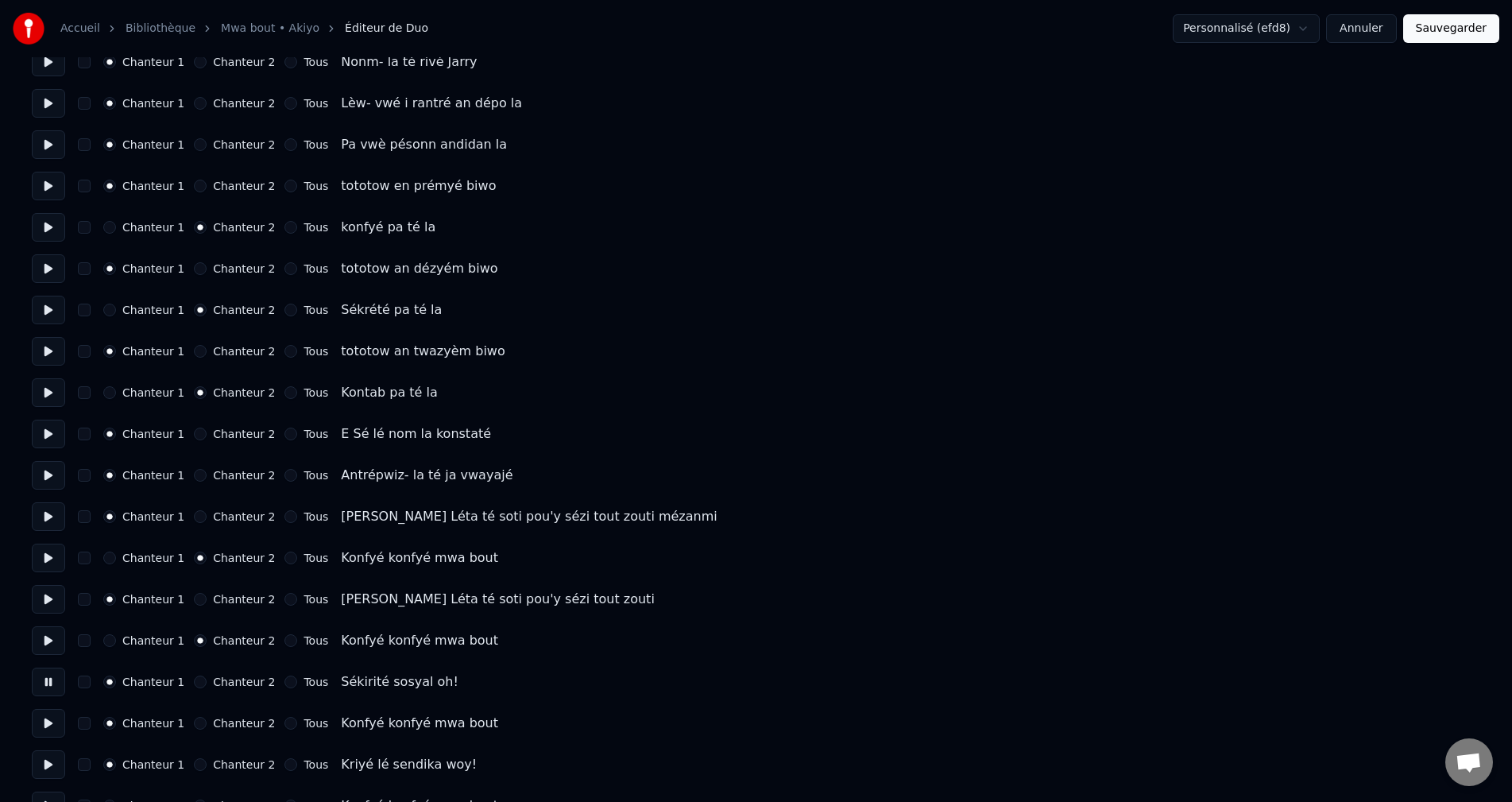
click at [47, 724] on button at bounding box center [49, 723] width 34 height 29
click at [193, 724] on button "Chanteur 2" at bounding box center [200, 723] width 13 height 13
click at [45, 757] on button at bounding box center [49, 765] width 34 height 29
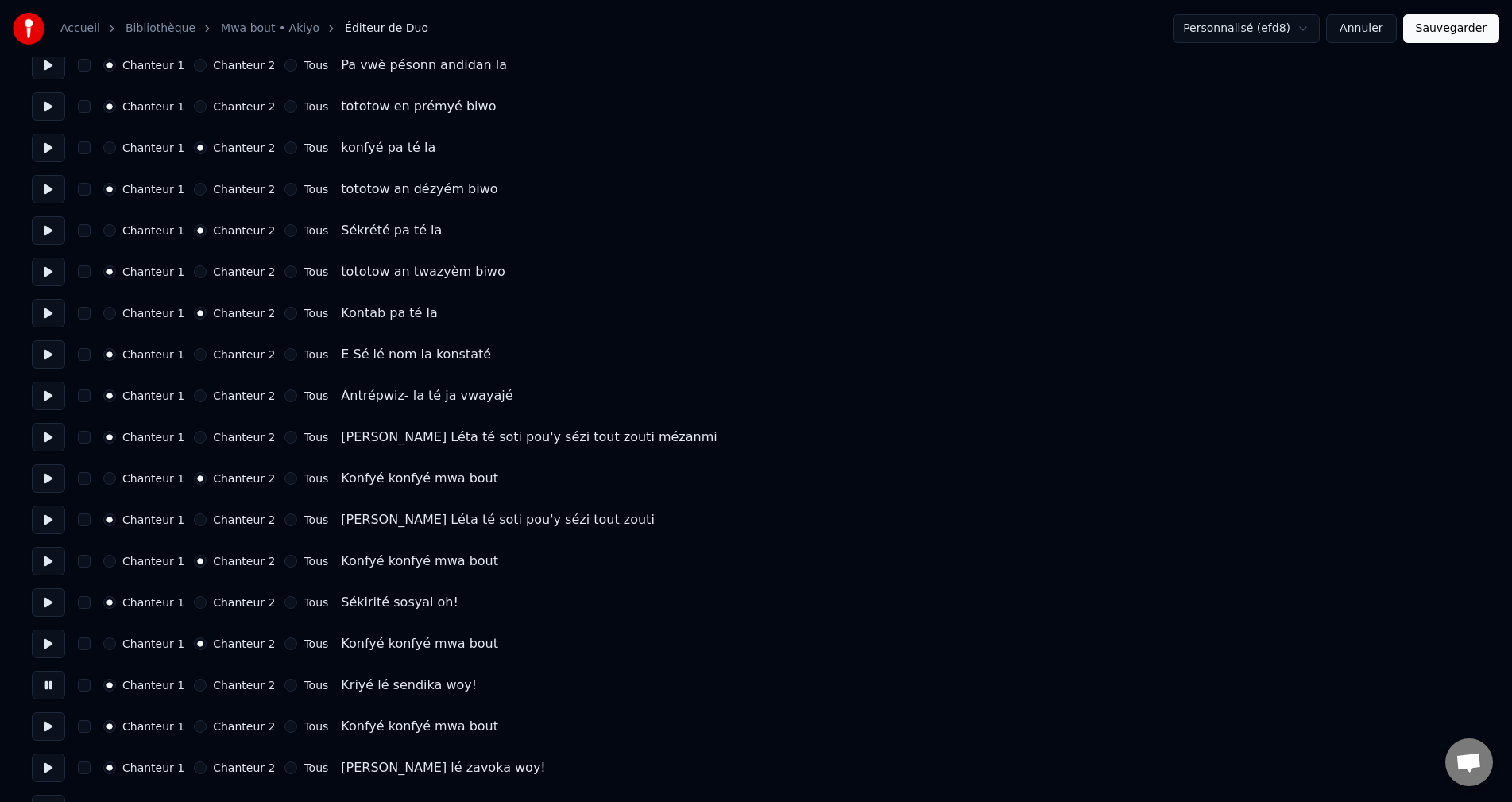
click at [47, 731] on button at bounding box center [49, 726] width 34 height 29
click at [196, 729] on button "Chanteur 2" at bounding box center [200, 726] width 13 height 13
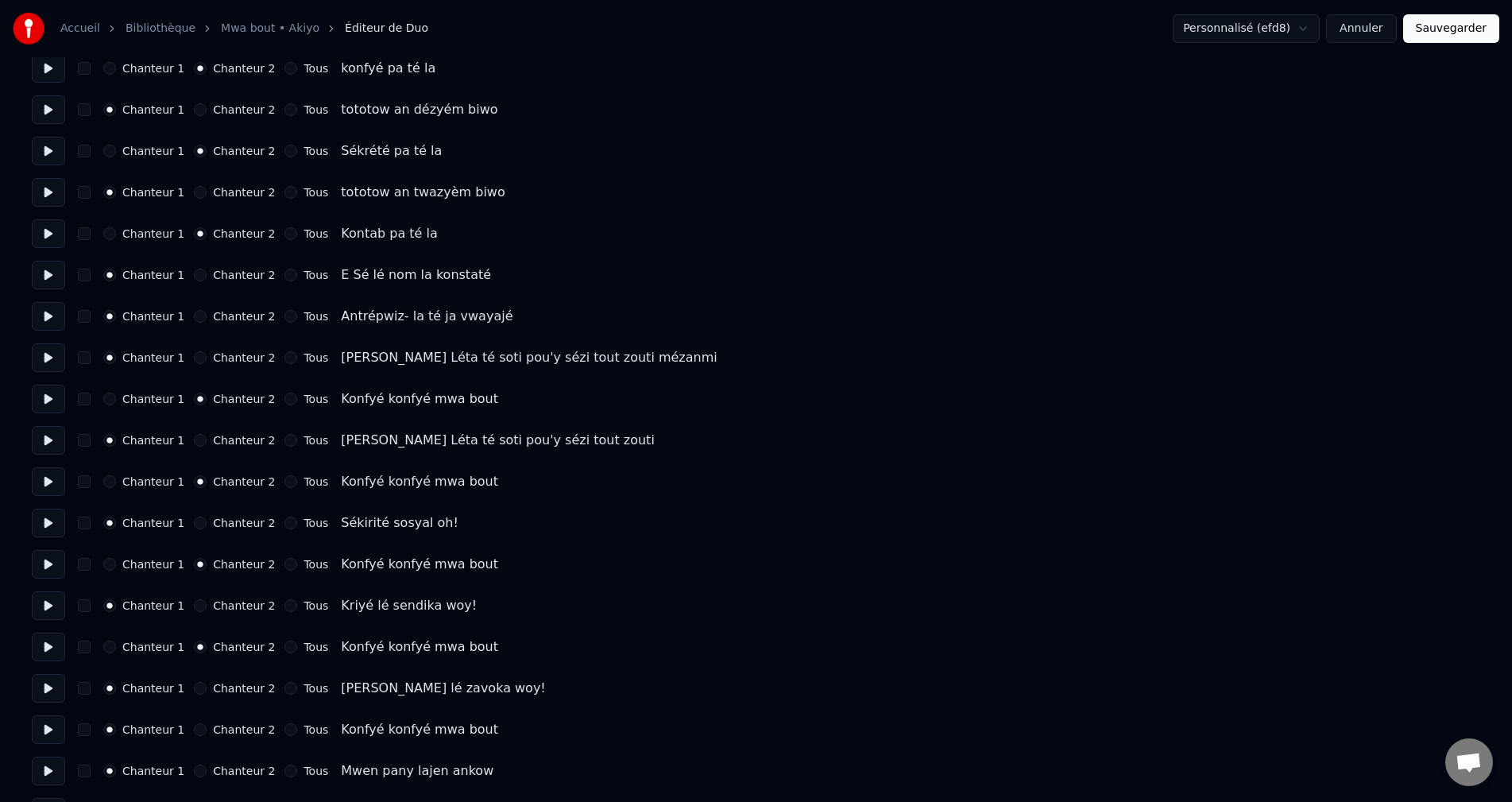
click at [193, 732] on button "Chanteur 2" at bounding box center [200, 730] width 13 height 13
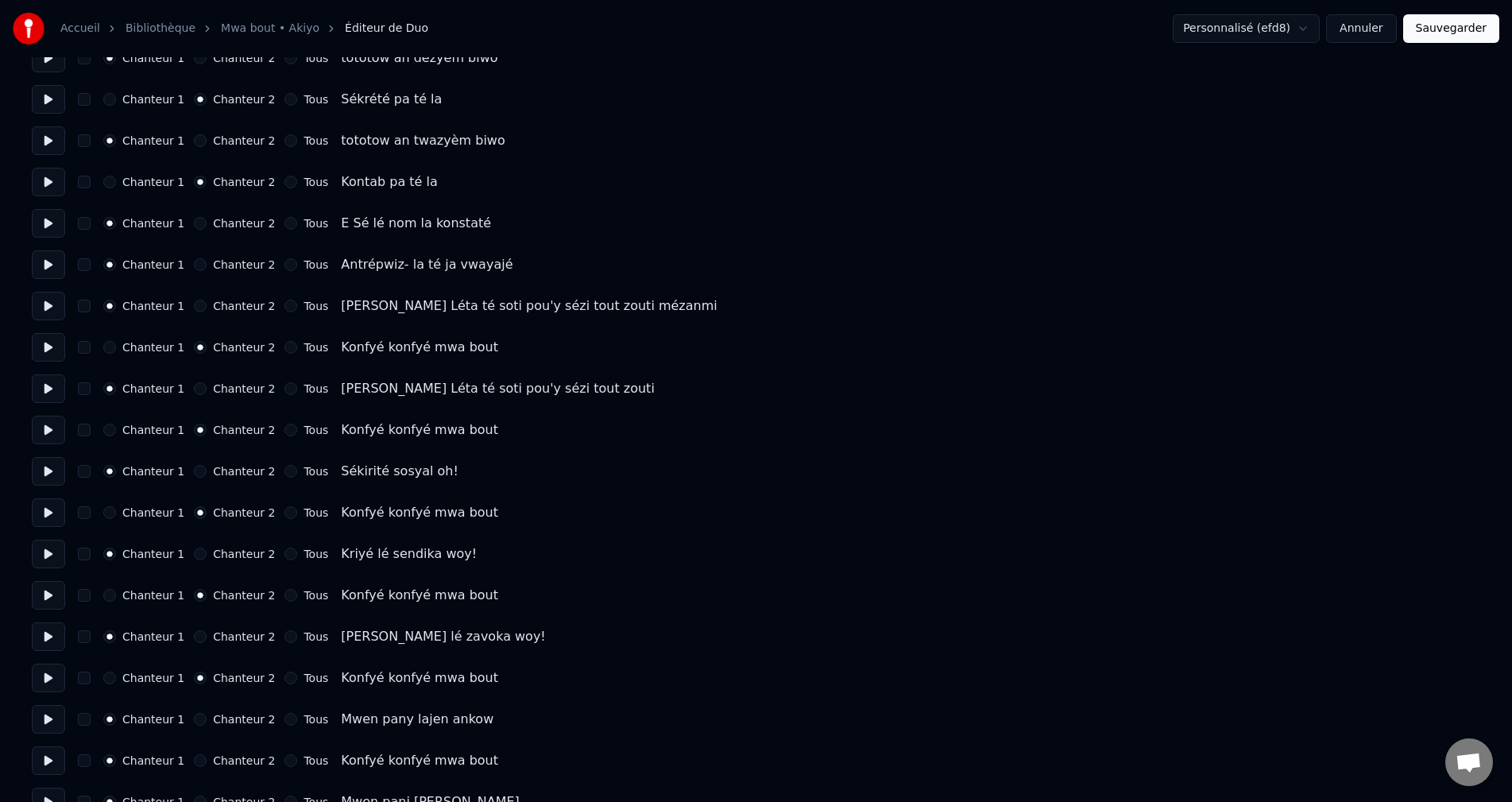
scroll to position [1669, 0]
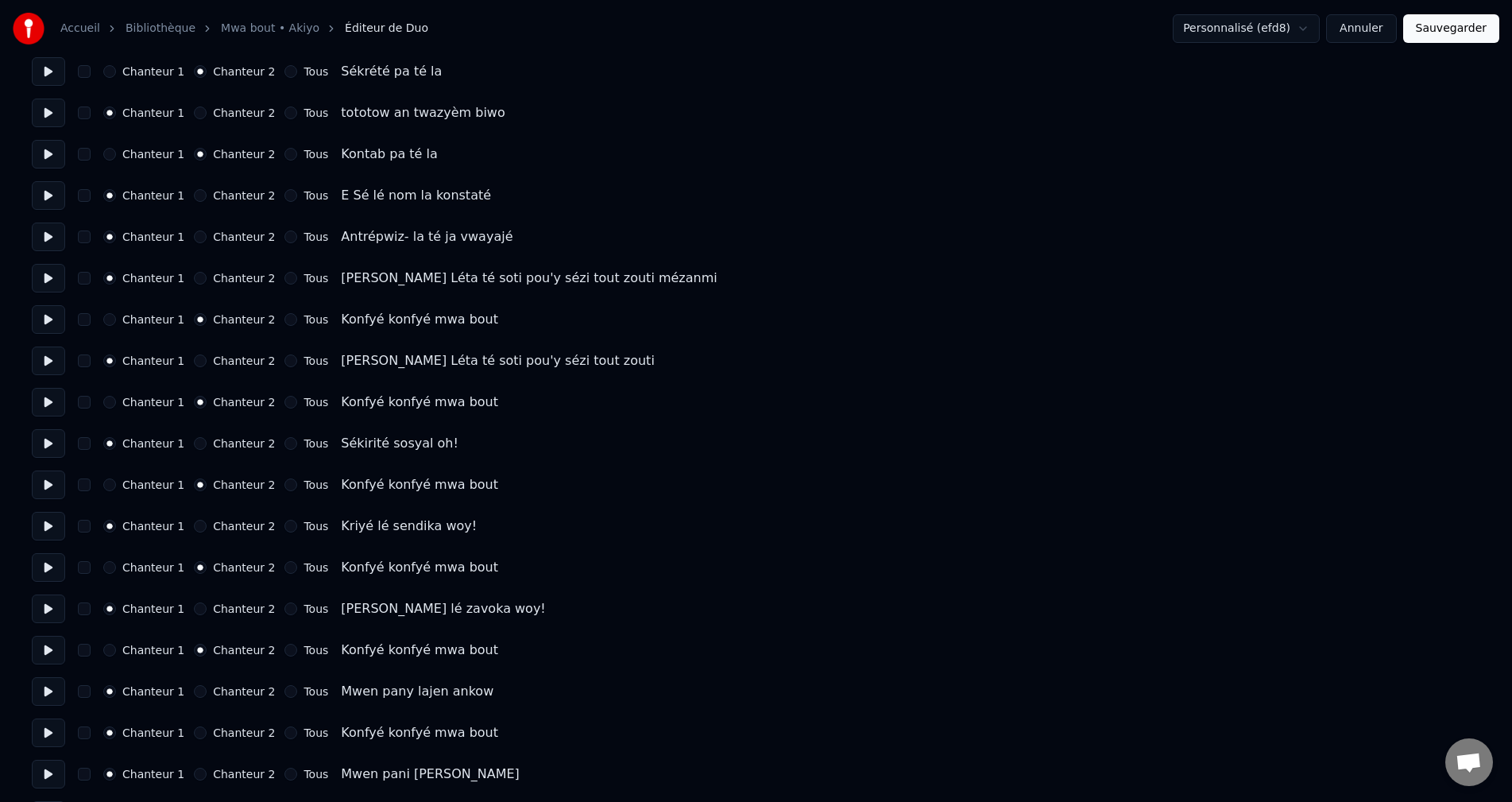
click at [193, 728] on button "Chanteur 2" at bounding box center [200, 733] width 13 height 13
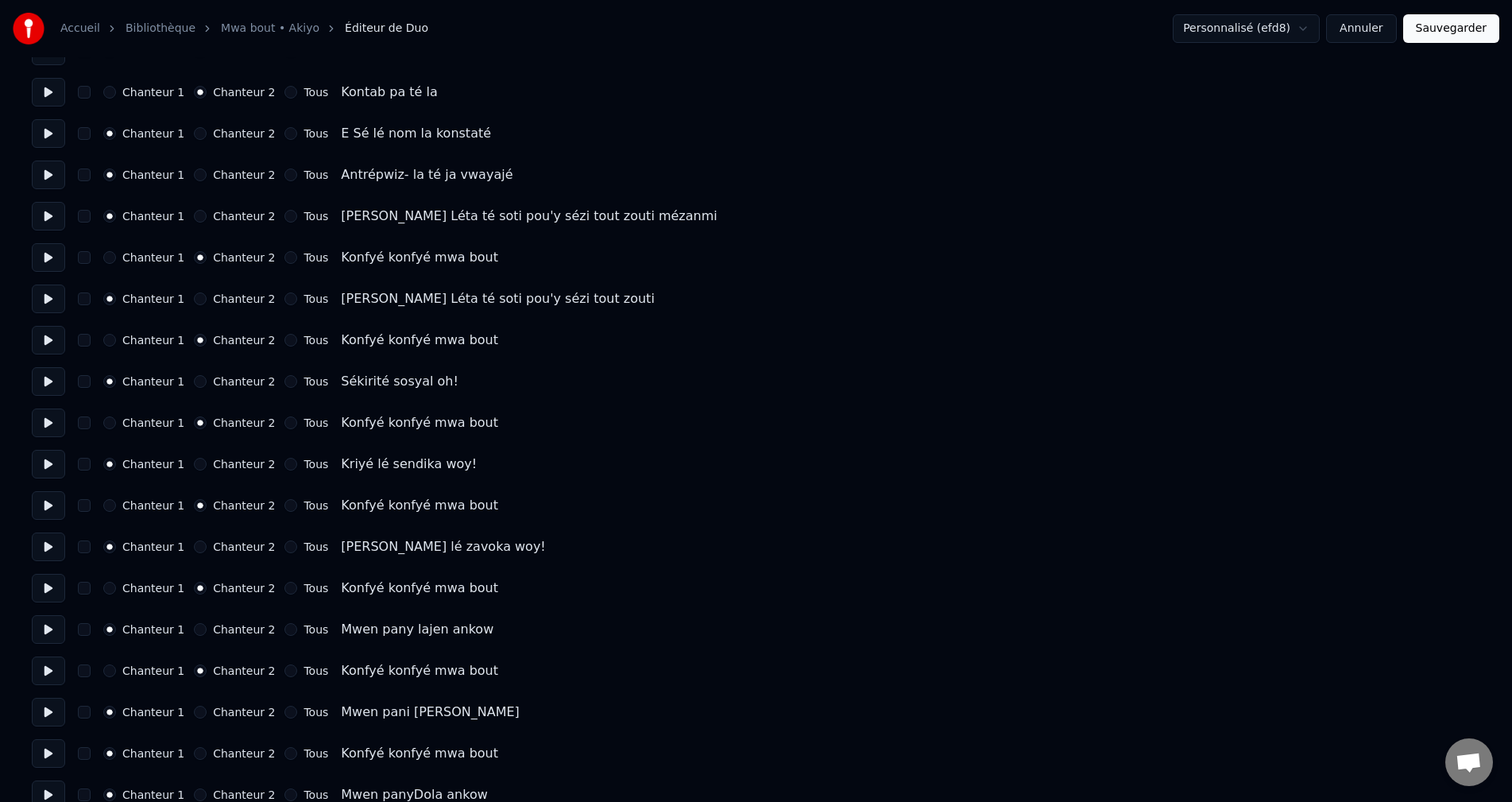
scroll to position [1749, 0]
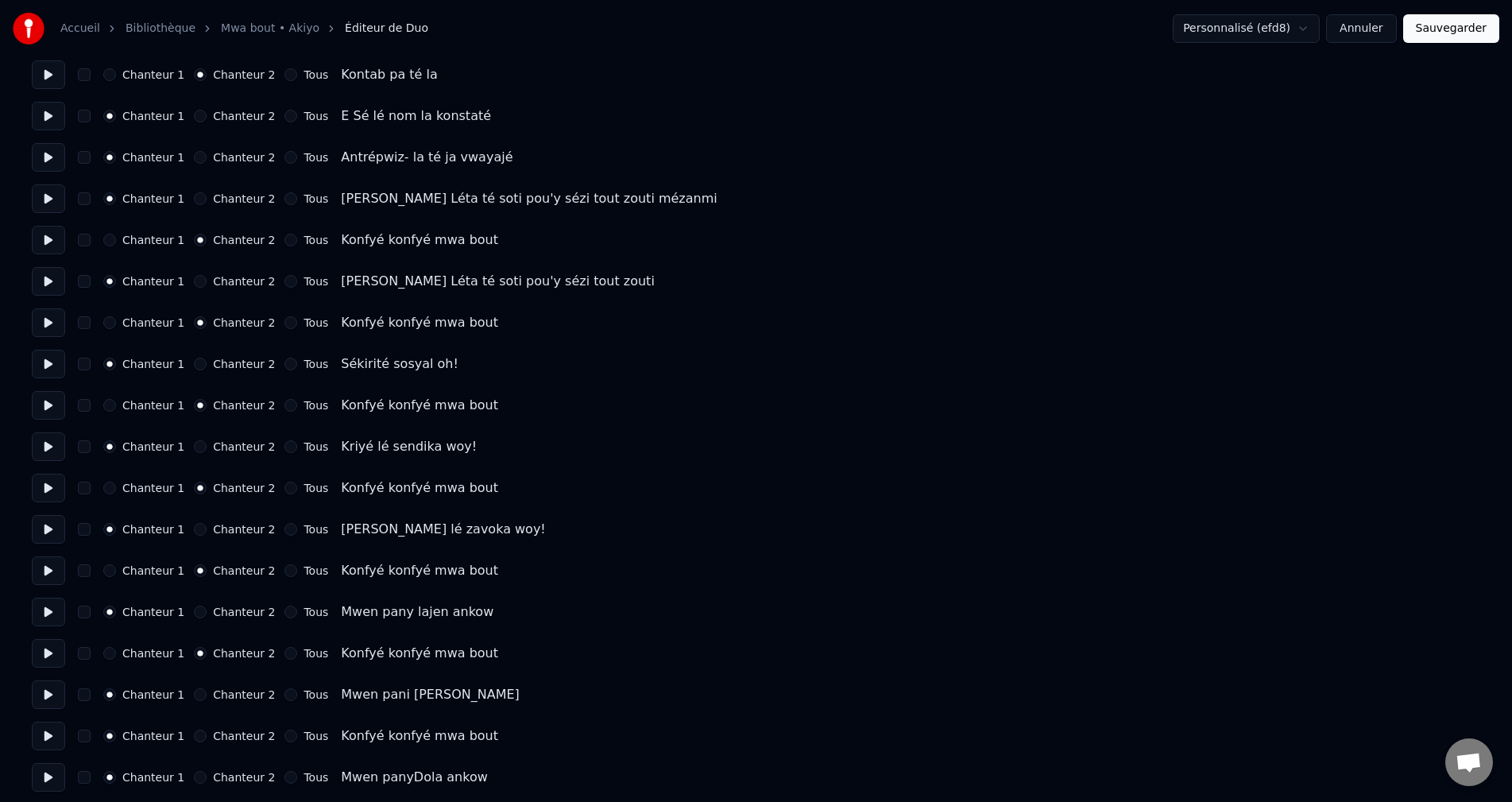
click at [194, 737] on button "Chanteur 2" at bounding box center [200, 737] width 13 height 13
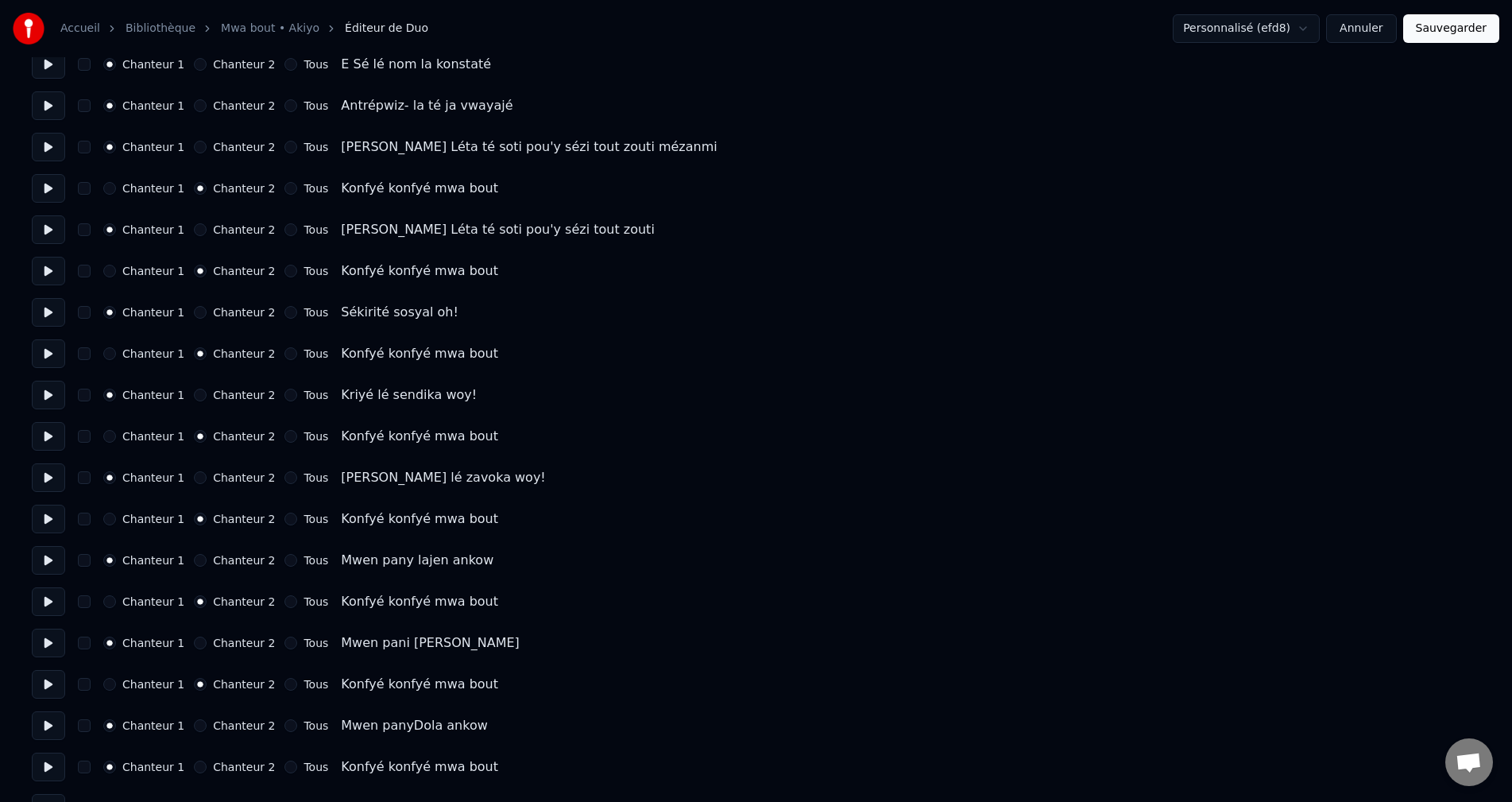
scroll to position [1828, 0]
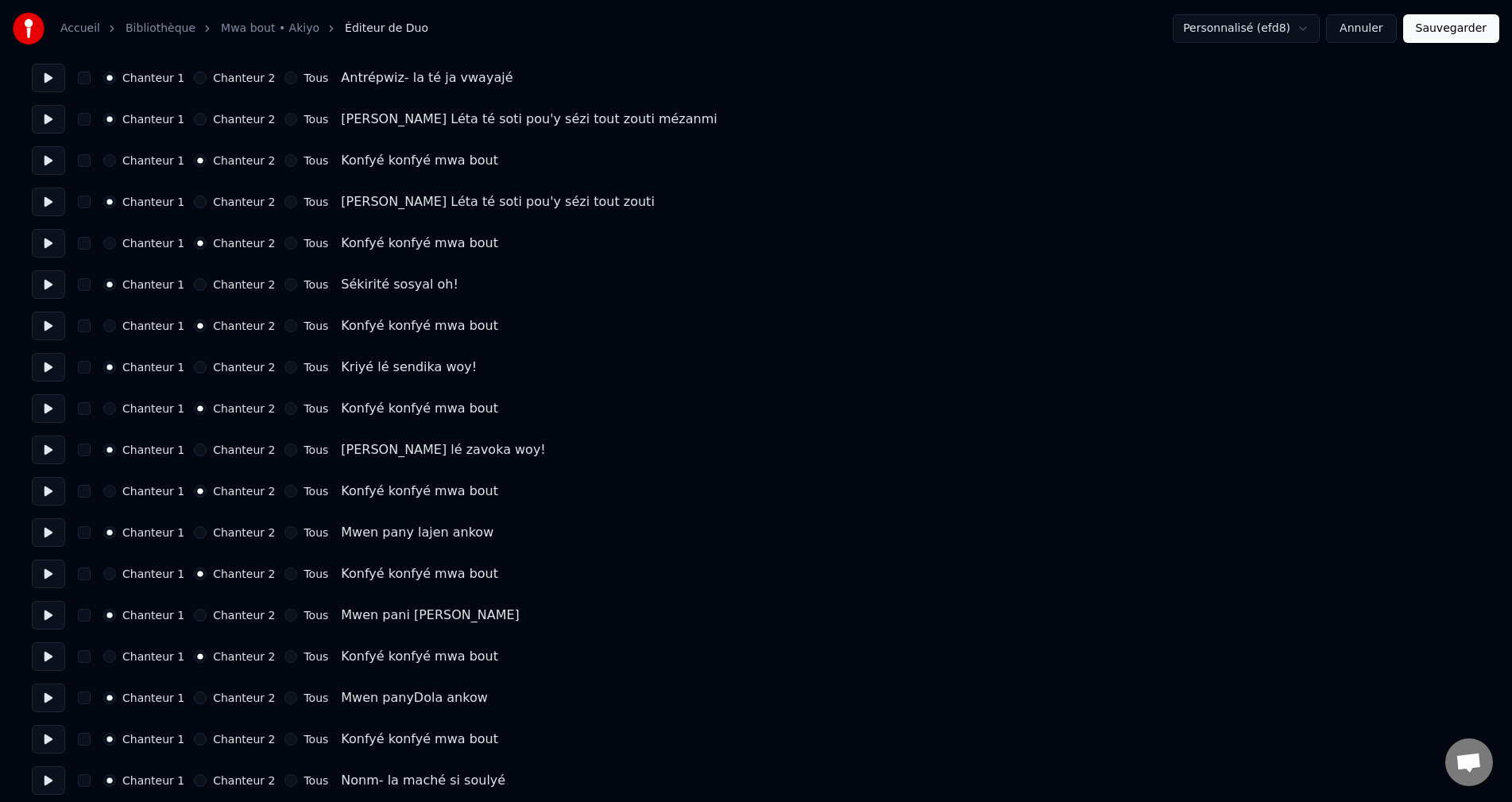
click at [193, 738] on button "Chanteur 2" at bounding box center [200, 739] width 13 height 13
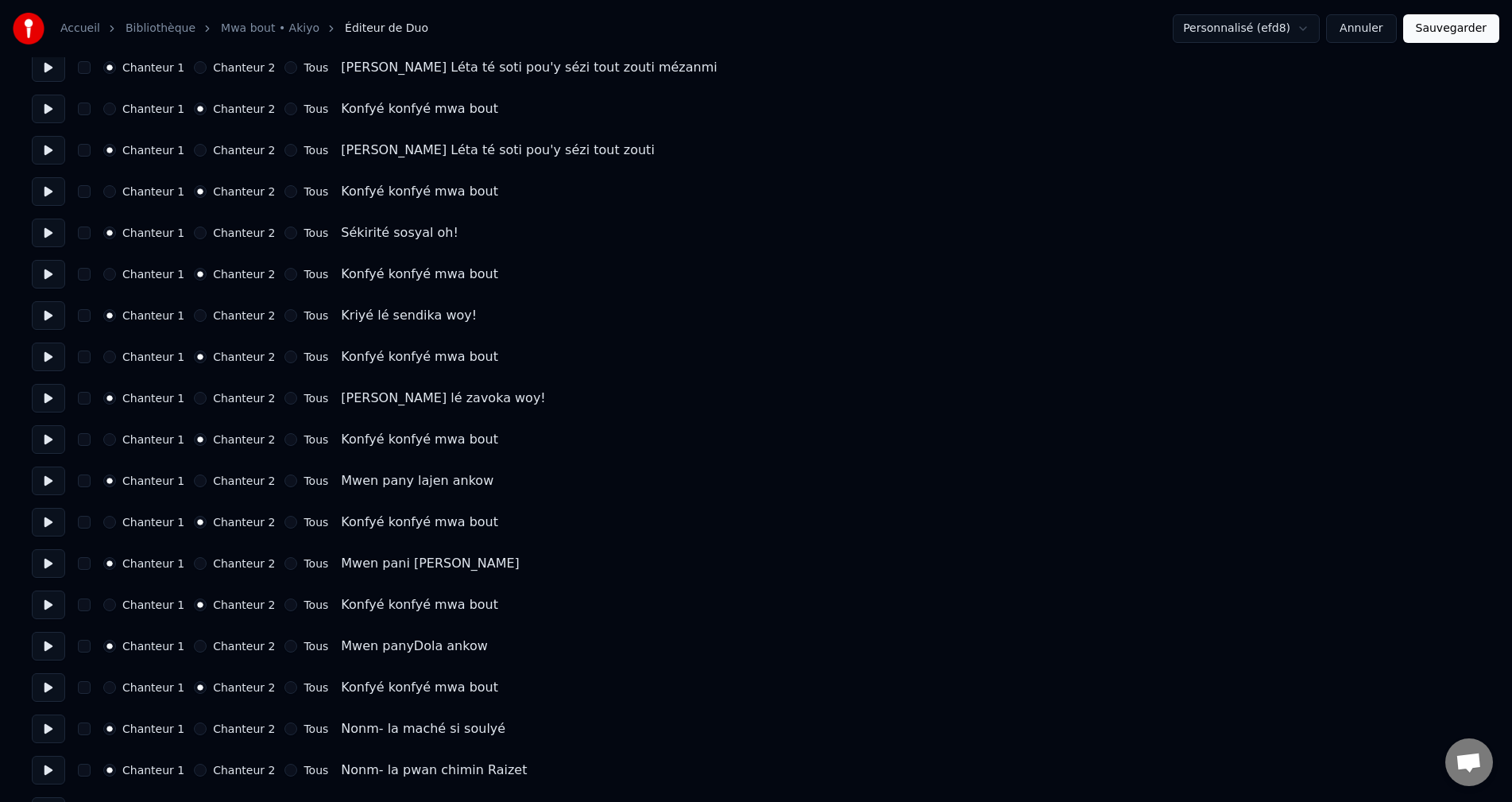
scroll to position [1908, 0]
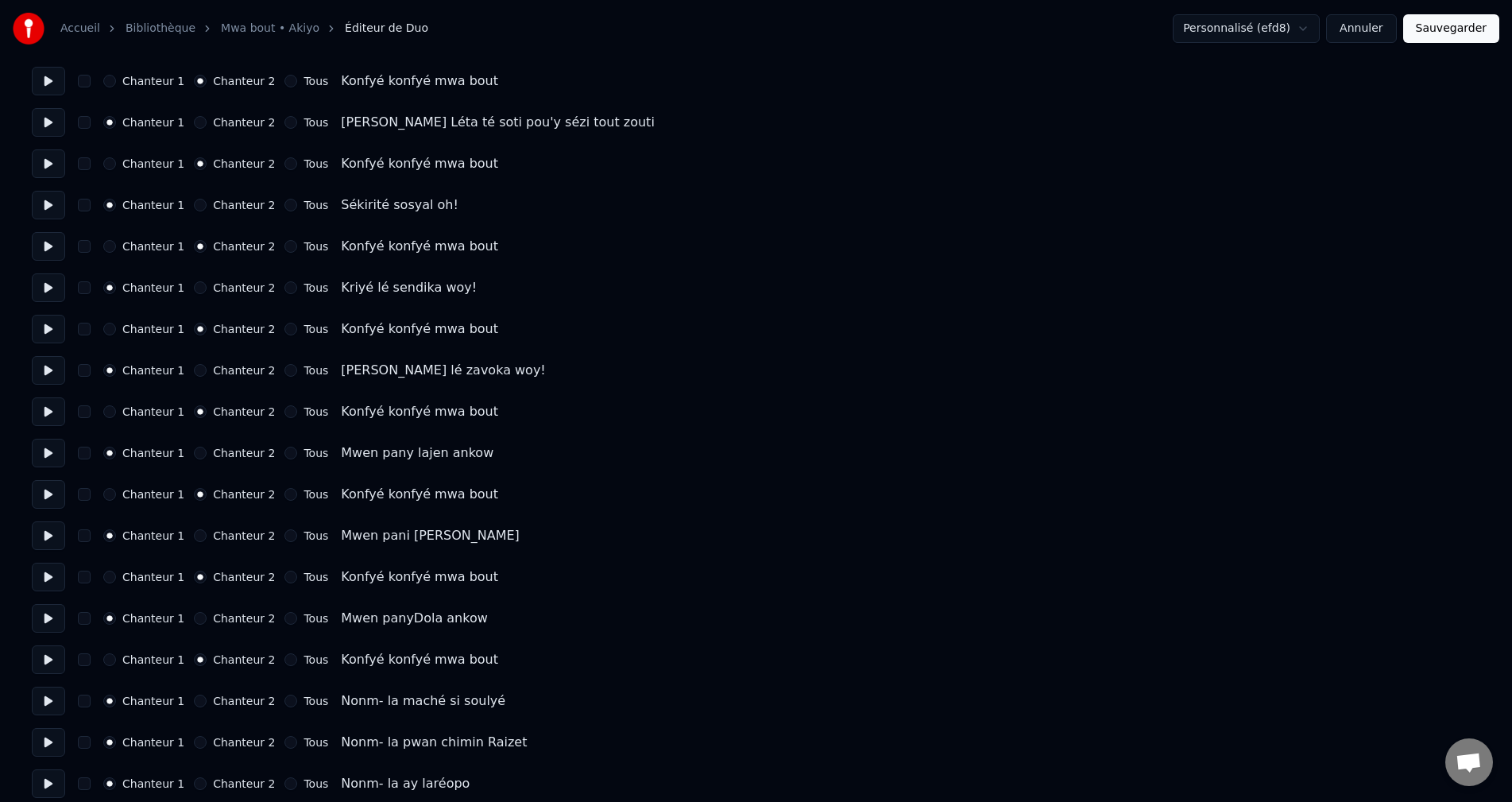
click at [50, 704] on button at bounding box center [49, 701] width 34 height 29
click at [59, 739] on button at bounding box center [49, 742] width 34 height 29
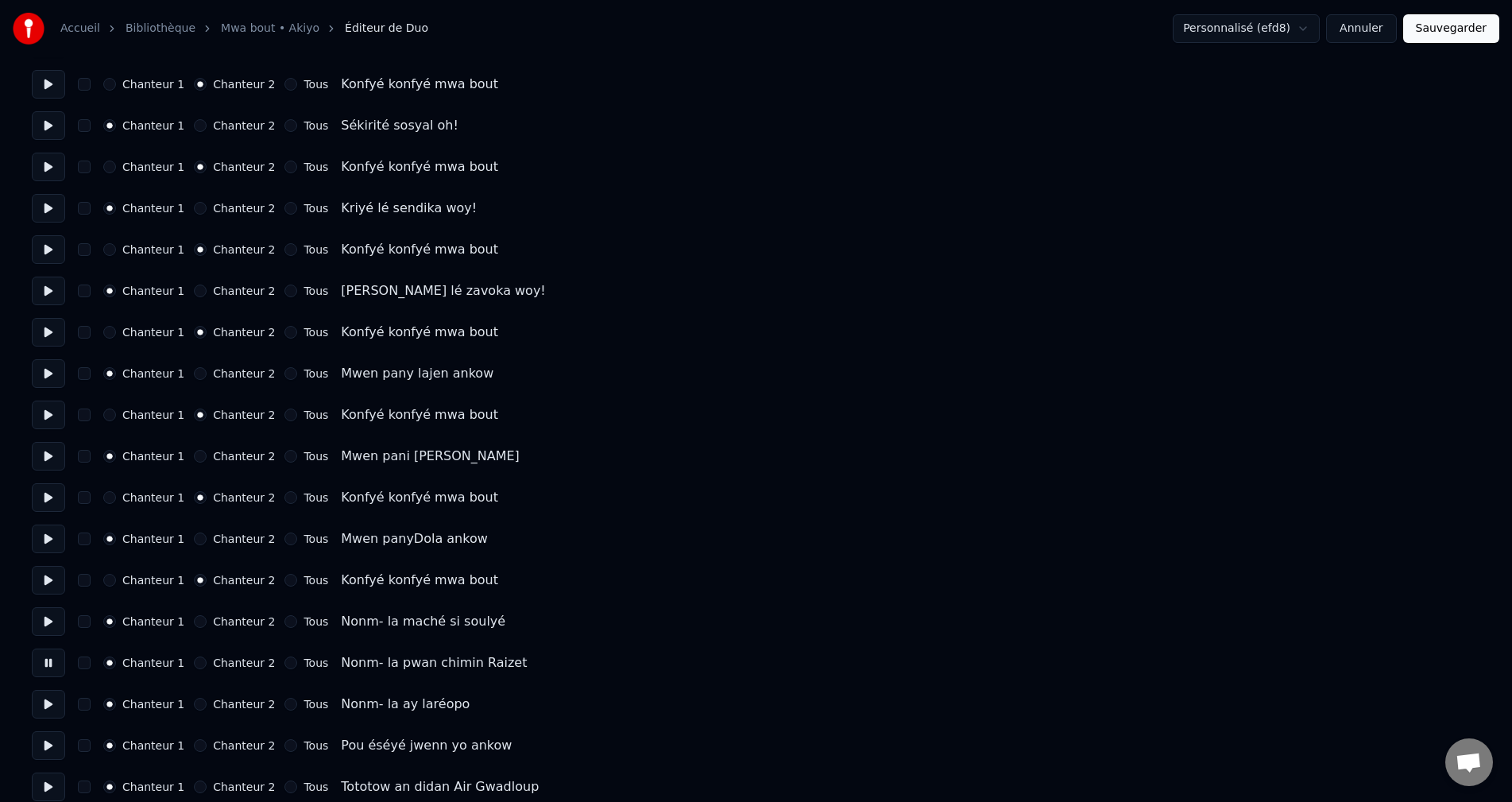
click at [51, 710] on button at bounding box center [49, 704] width 34 height 29
click at [47, 740] on button at bounding box center [49, 745] width 34 height 29
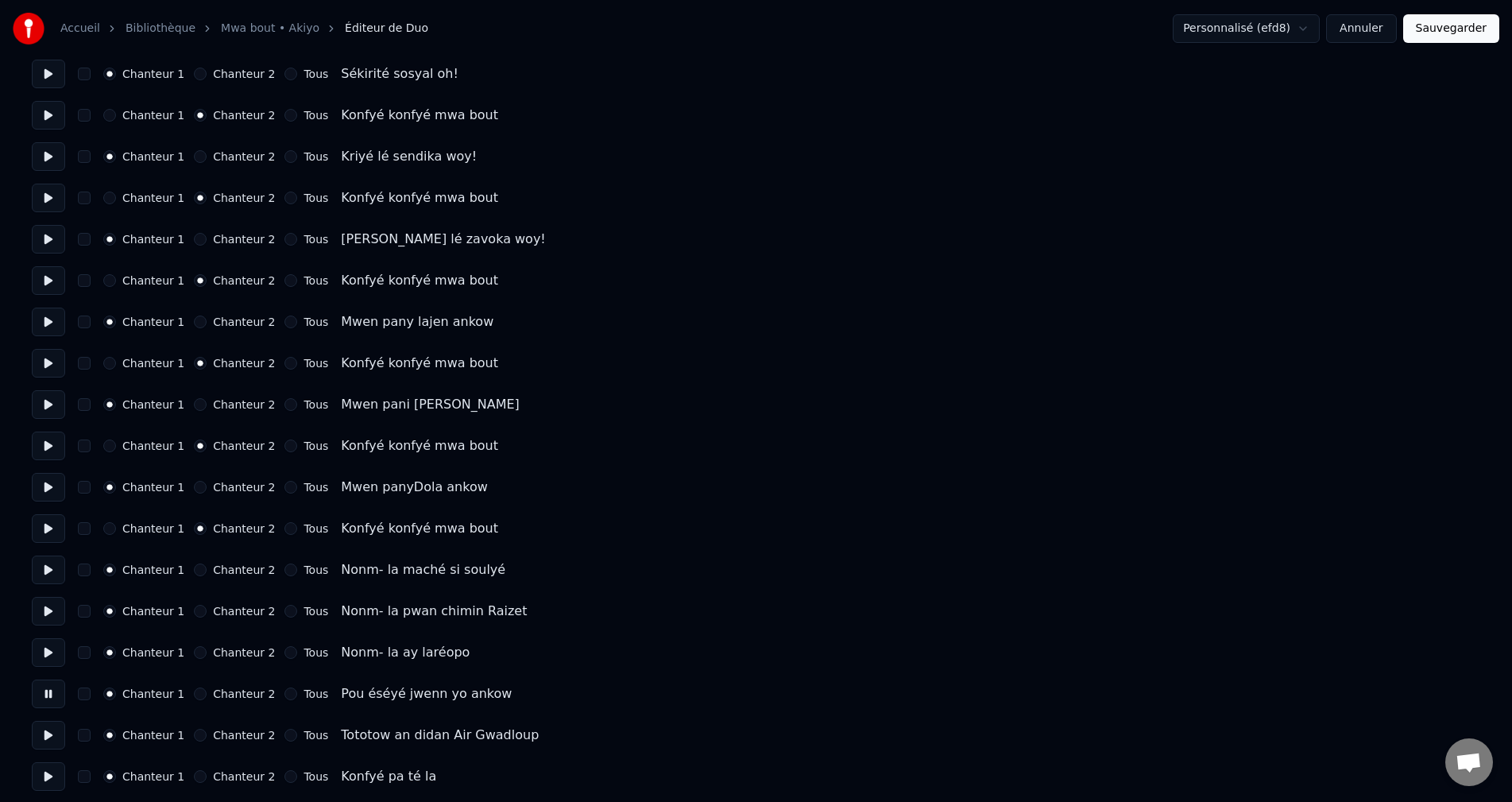
scroll to position [2067, 0]
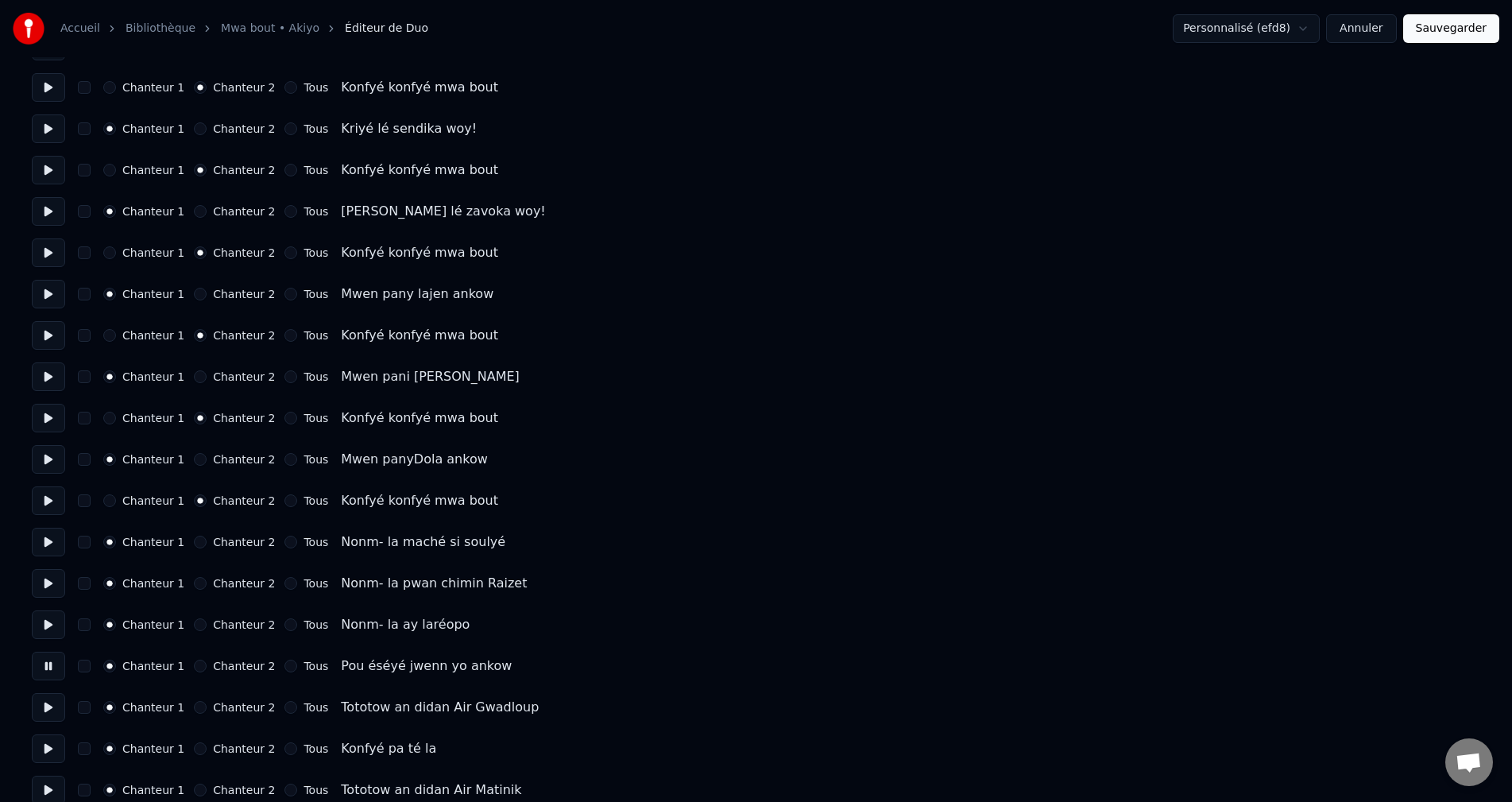
click at [48, 709] on button at bounding box center [49, 707] width 34 height 29
click at [55, 742] on button at bounding box center [49, 749] width 34 height 29
click at [193, 750] on button "Chanteur 2" at bounding box center [200, 749] width 13 height 13
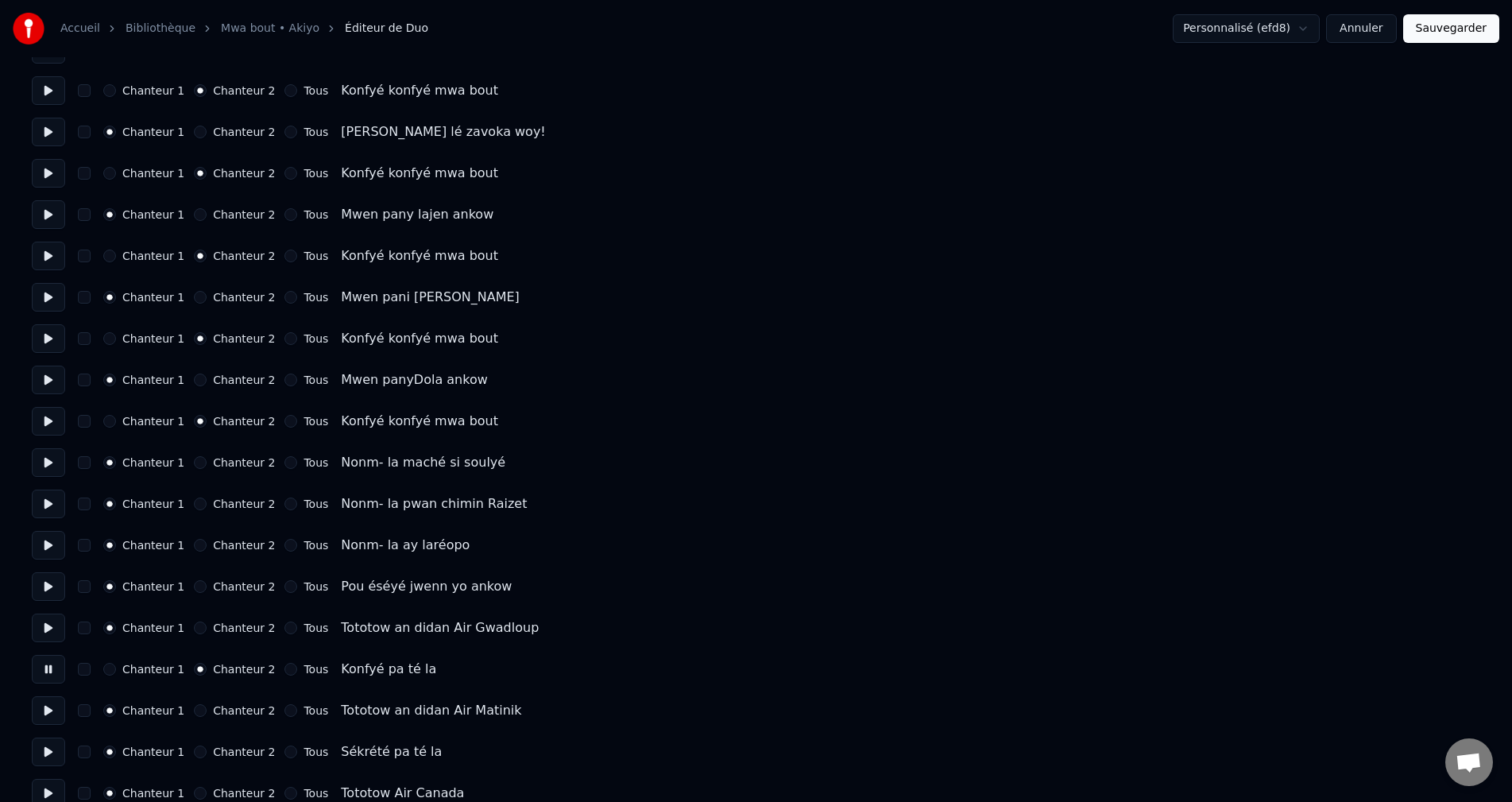
click at [47, 703] on button at bounding box center [49, 710] width 34 height 29
click at [45, 753] on button at bounding box center [49, 752] width 34 height 29
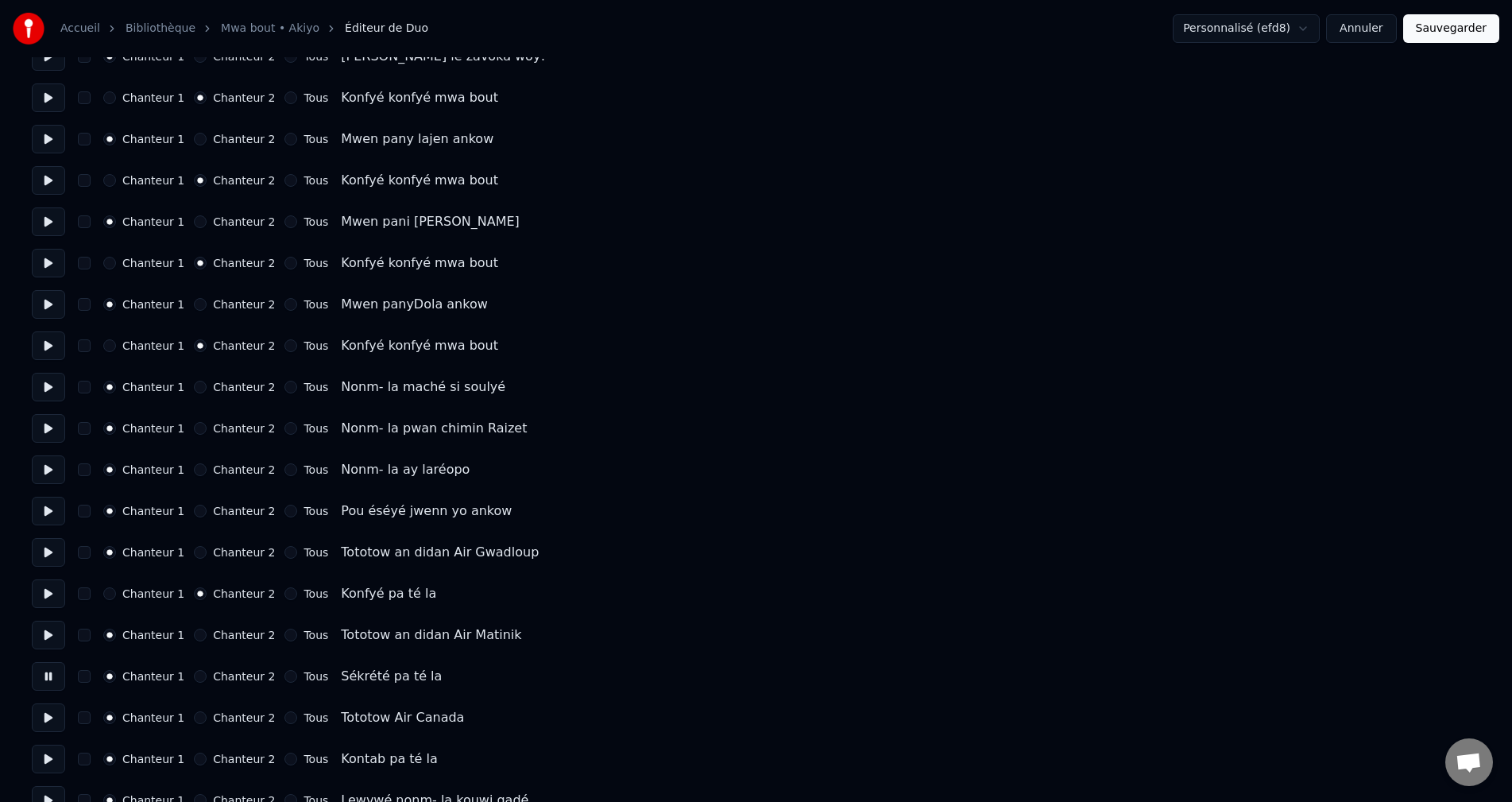
scroll to position [2226, 0]
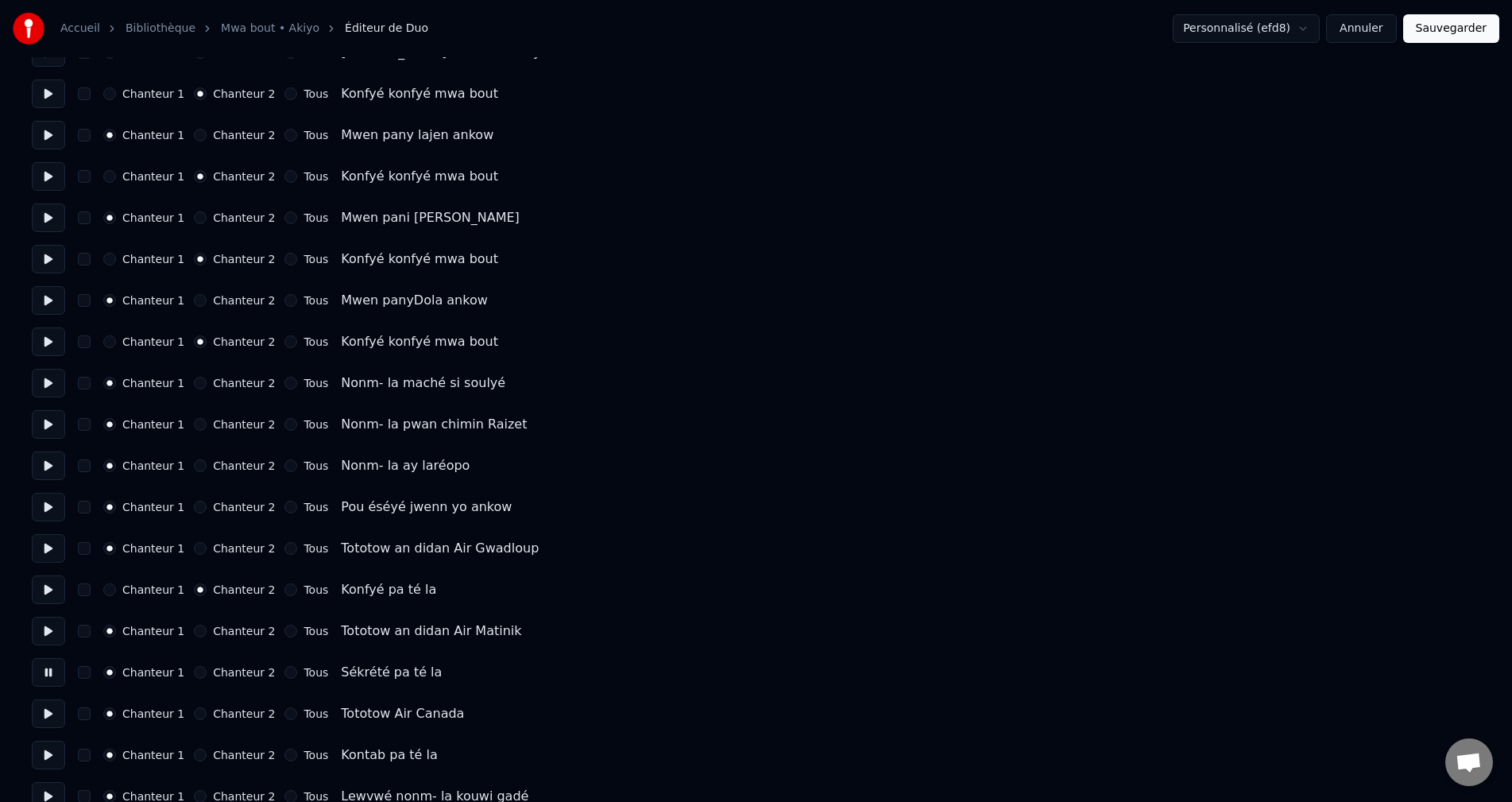
click at [50, 723] on button at bounding box center [49, 713] width 34 height 29
click at [61, 758] on button at bounding box center [49, 754] width 34 height 29
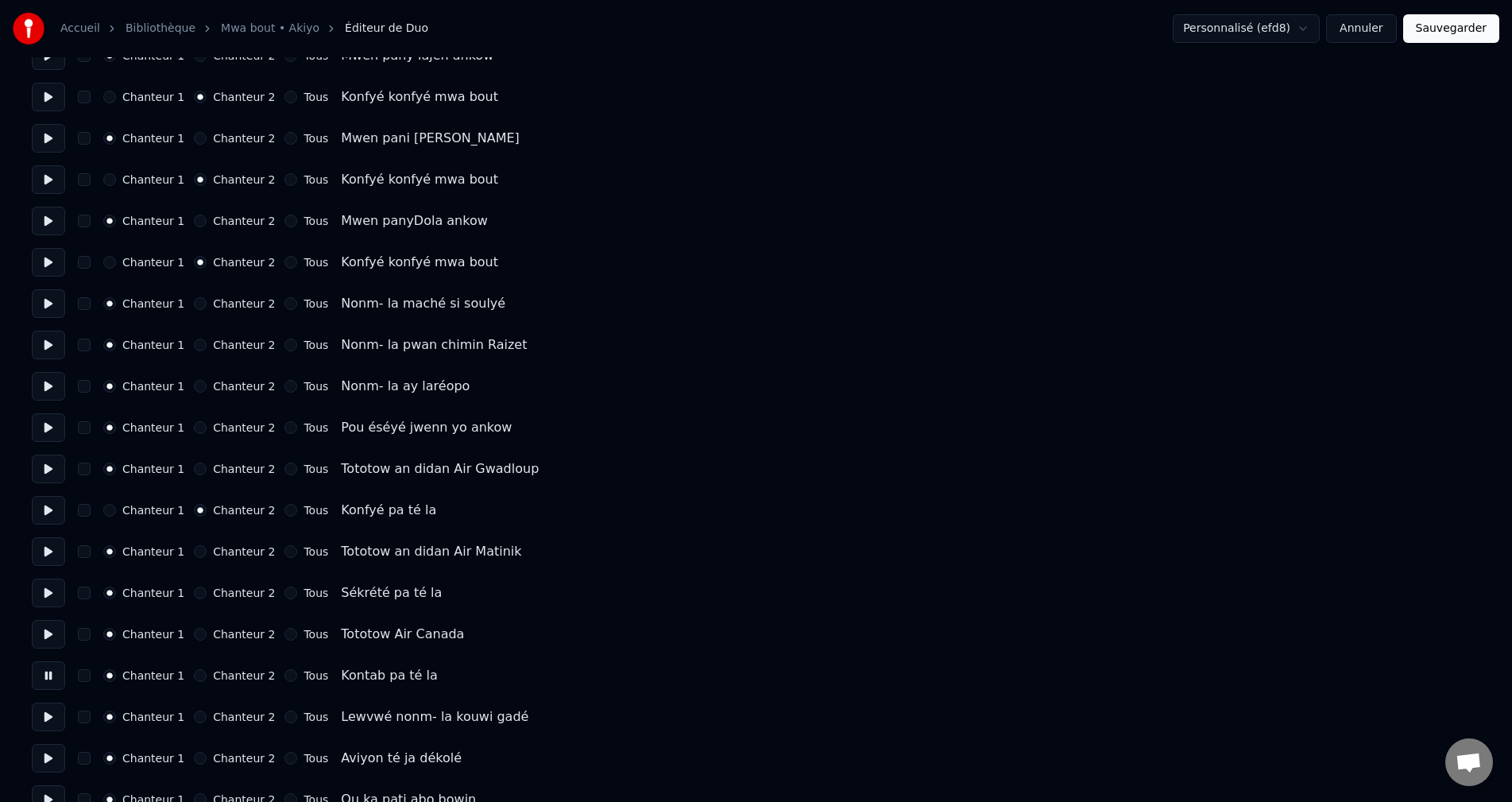
click at [52, 542] on button at bounding box center [49, 551] width 34 height 29
click at [54, 592] on button at bounding box center [49, 593] width 34 height 29
click at [193, 590] on button "Chanteur 2" at bounding box center [200, 594] width 13 height 13
click at [56, 666] on button at bounding box center [49, 675] width 34 height 29
click at [193, 678] on button "Chanteur 2" at bounding box center [200, 676] width 13 height 13
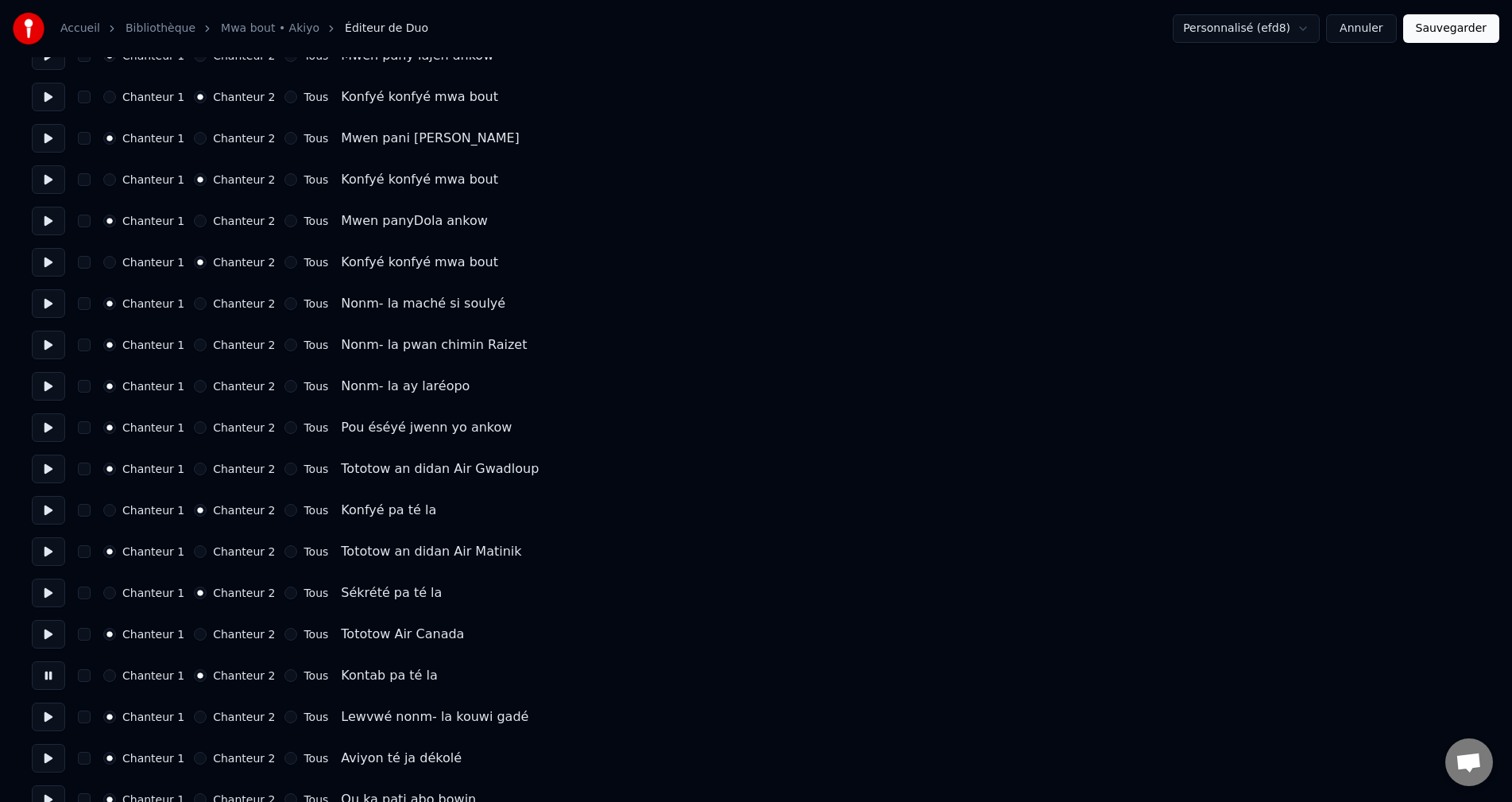
click at [43, 716] on button at bounding box center [49, 717] width 34 height 29
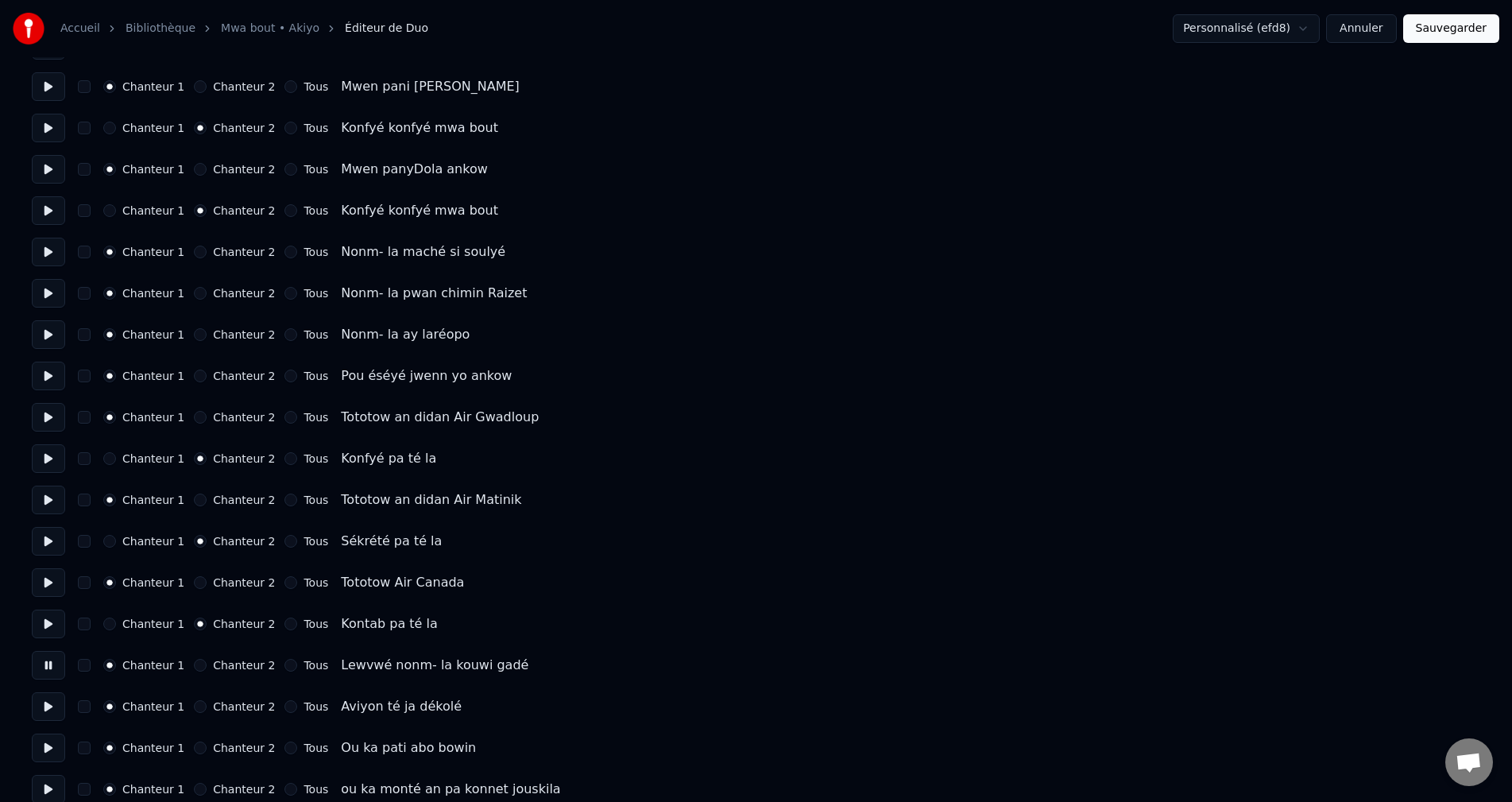
scroll to position [2385, 0]
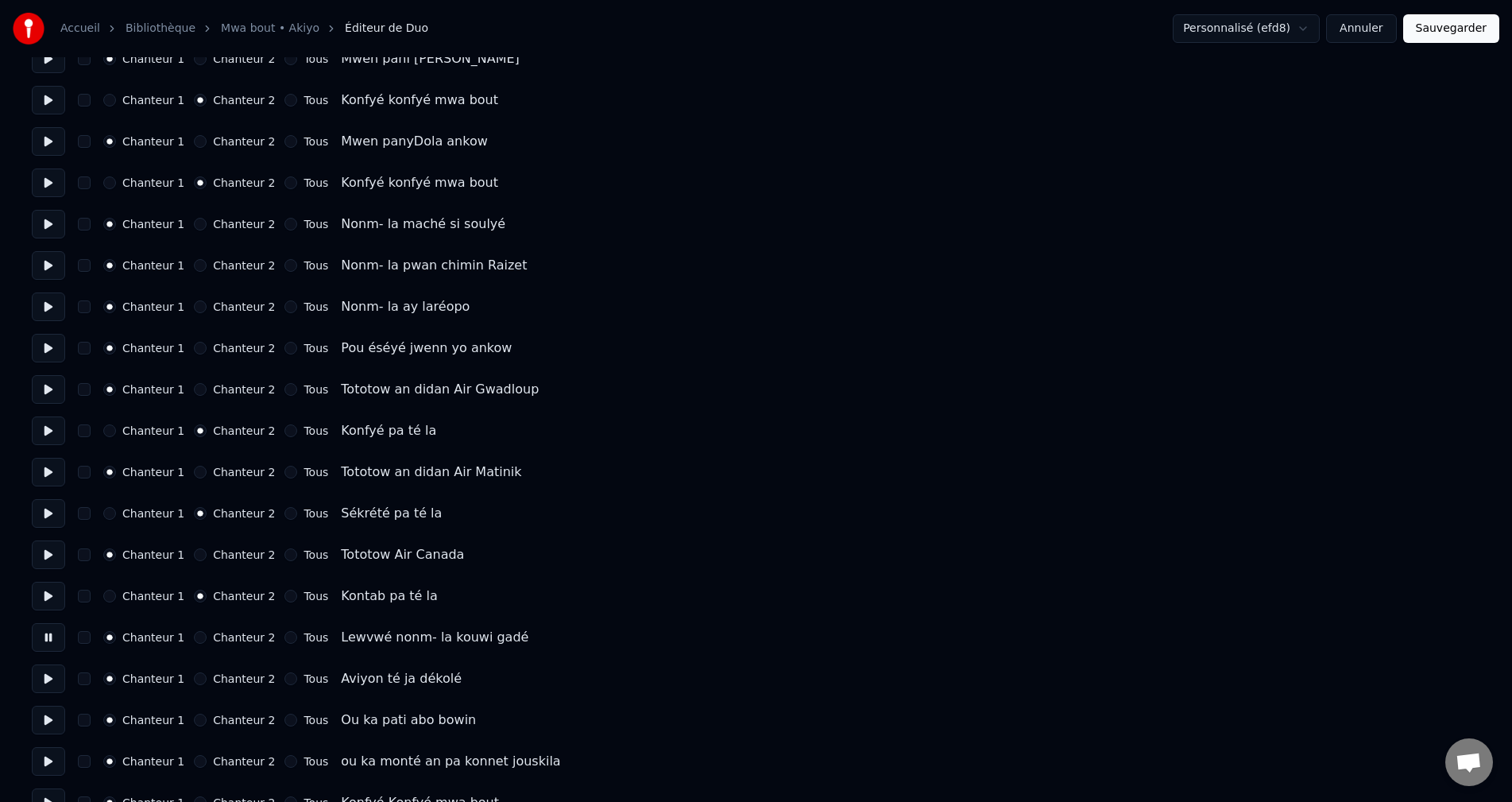
click at [47, 687] on button at bounding box center [49, 679] width 34 height 29
click at [193, 681] on button "Chanteur 2" at bounding box center [200, 679] width 13 height 13
click at [64, 718] on button at bounding box center [49, 720] width 34 height 29
click at [49, 752] on button at bounding box center [49, 761] width 34 height 29
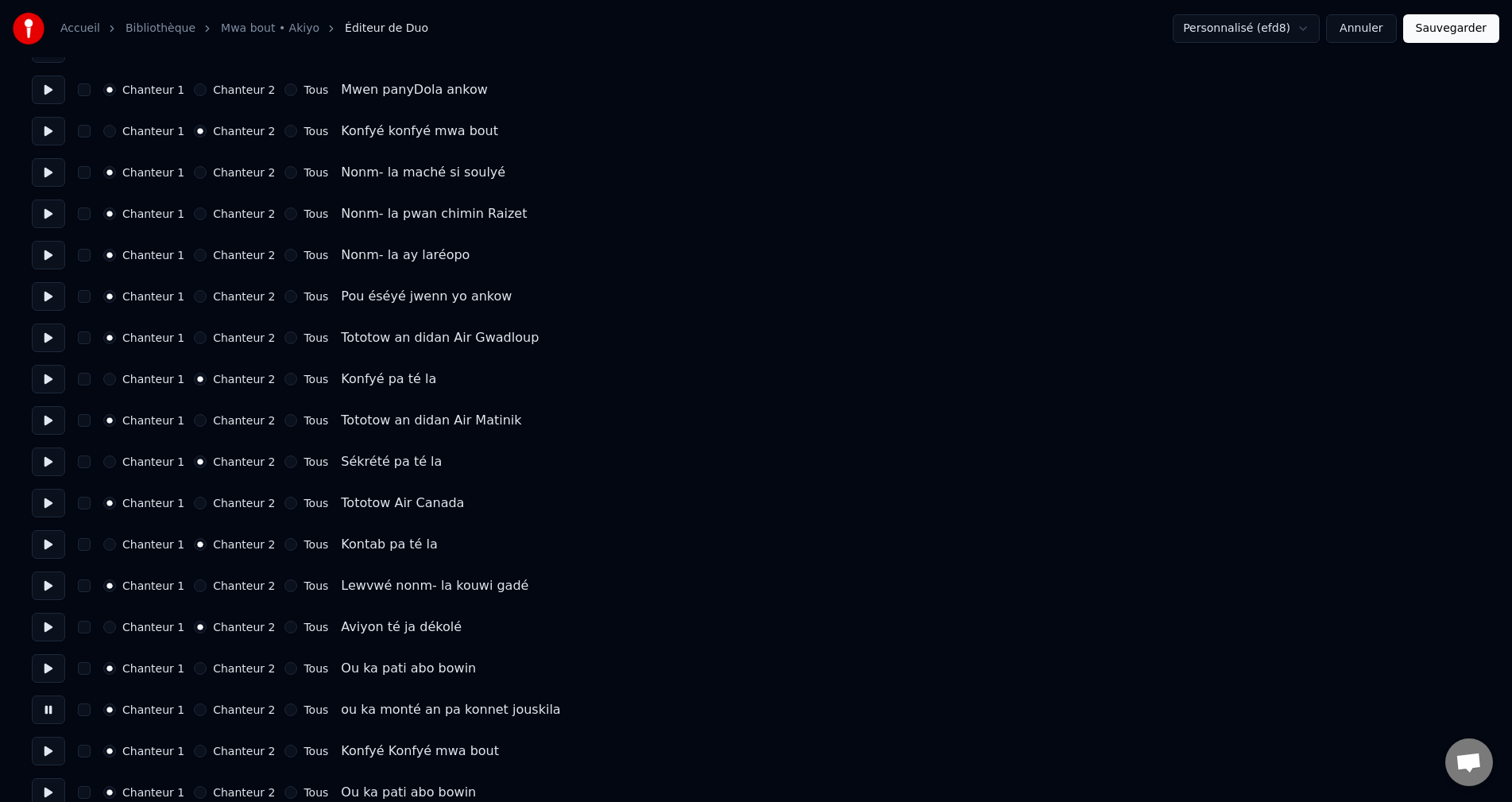
scroll to position [2464, 0]
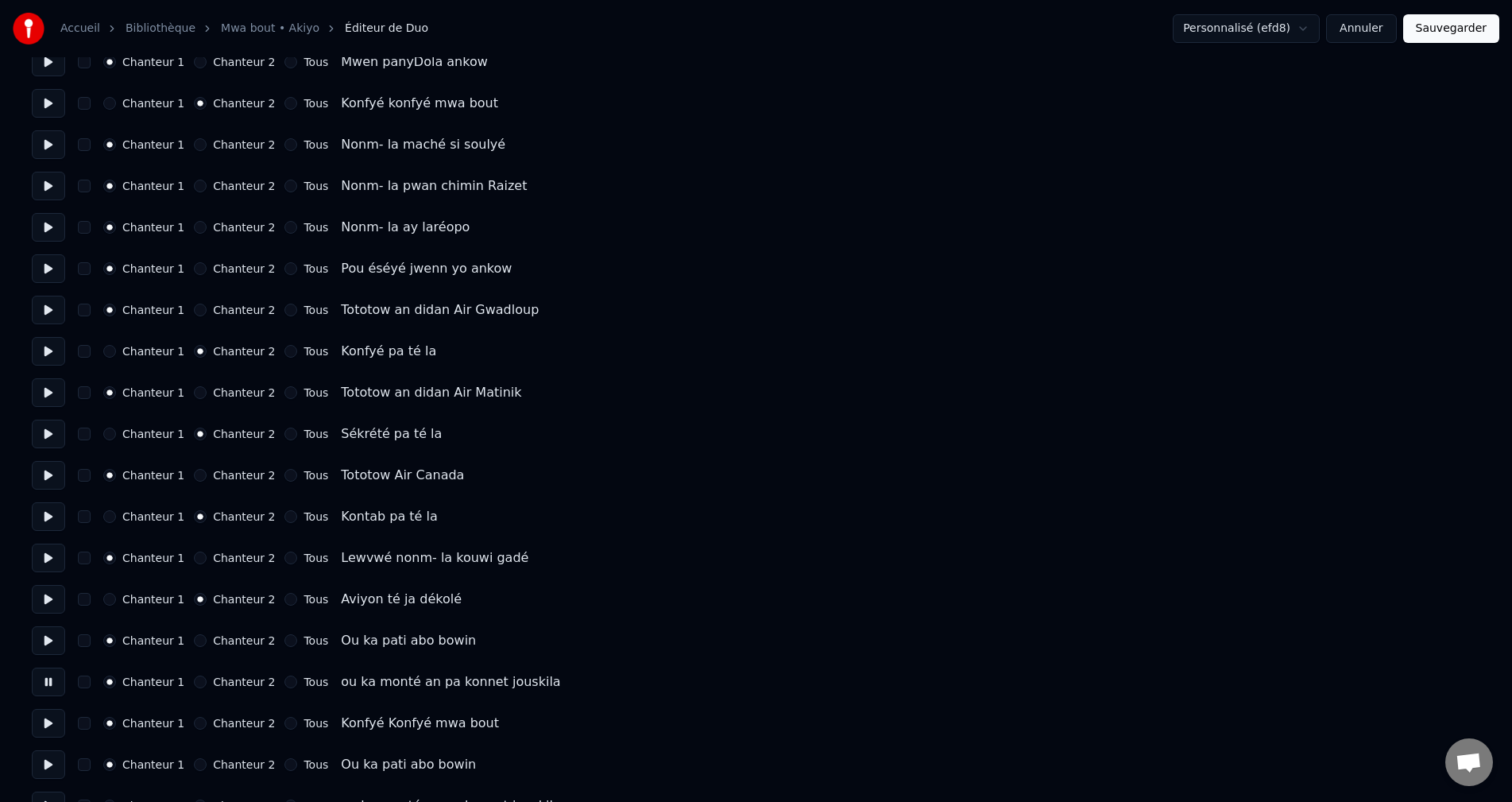
click at [193, 687] on button "Chanteur 2" at bounding box center [200, 682] width 13 height 13
click at [57, 727] on button at bounding box center [49, 723] width 34 height 29
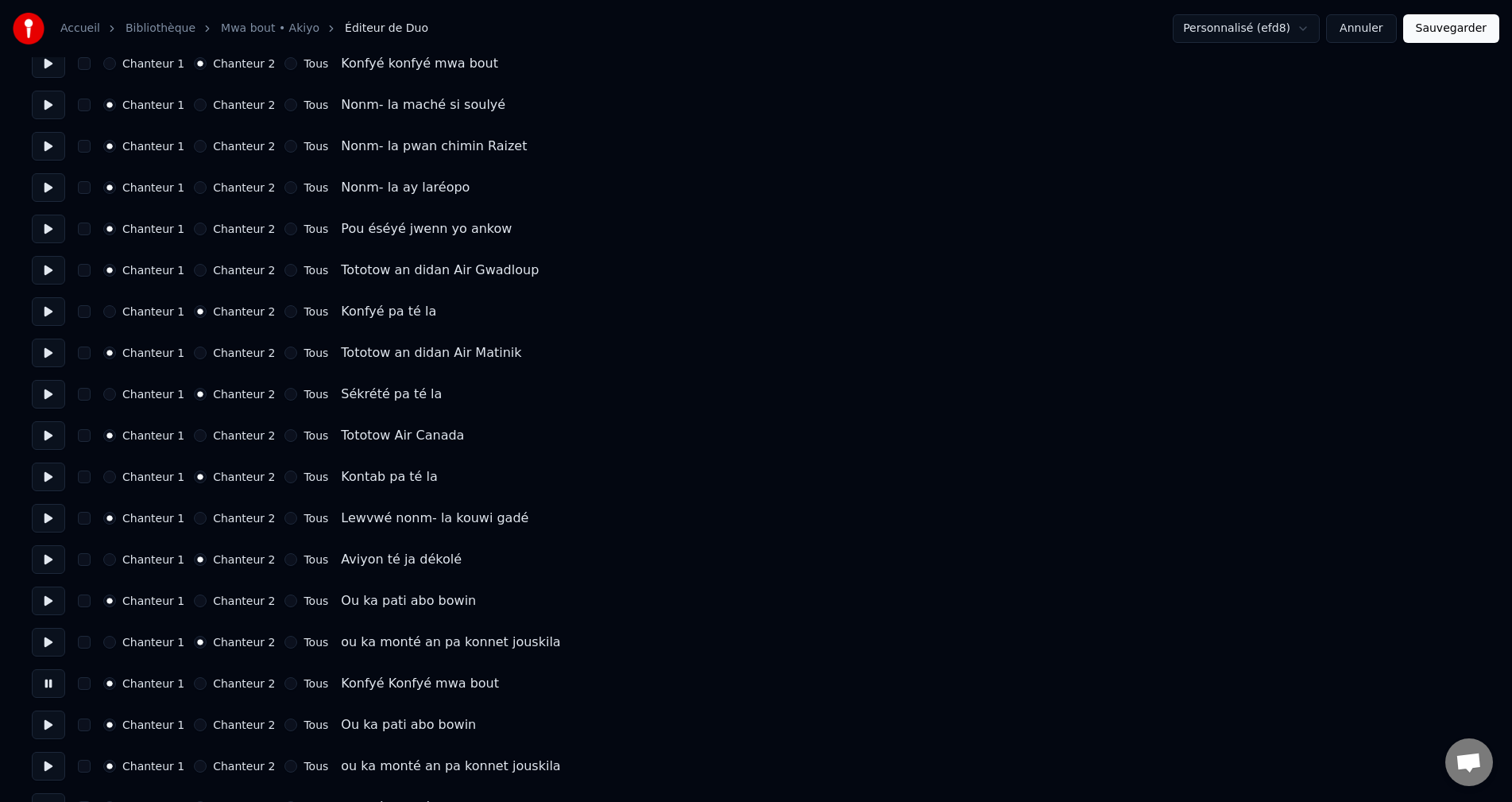
scroll to position [2543, 0]
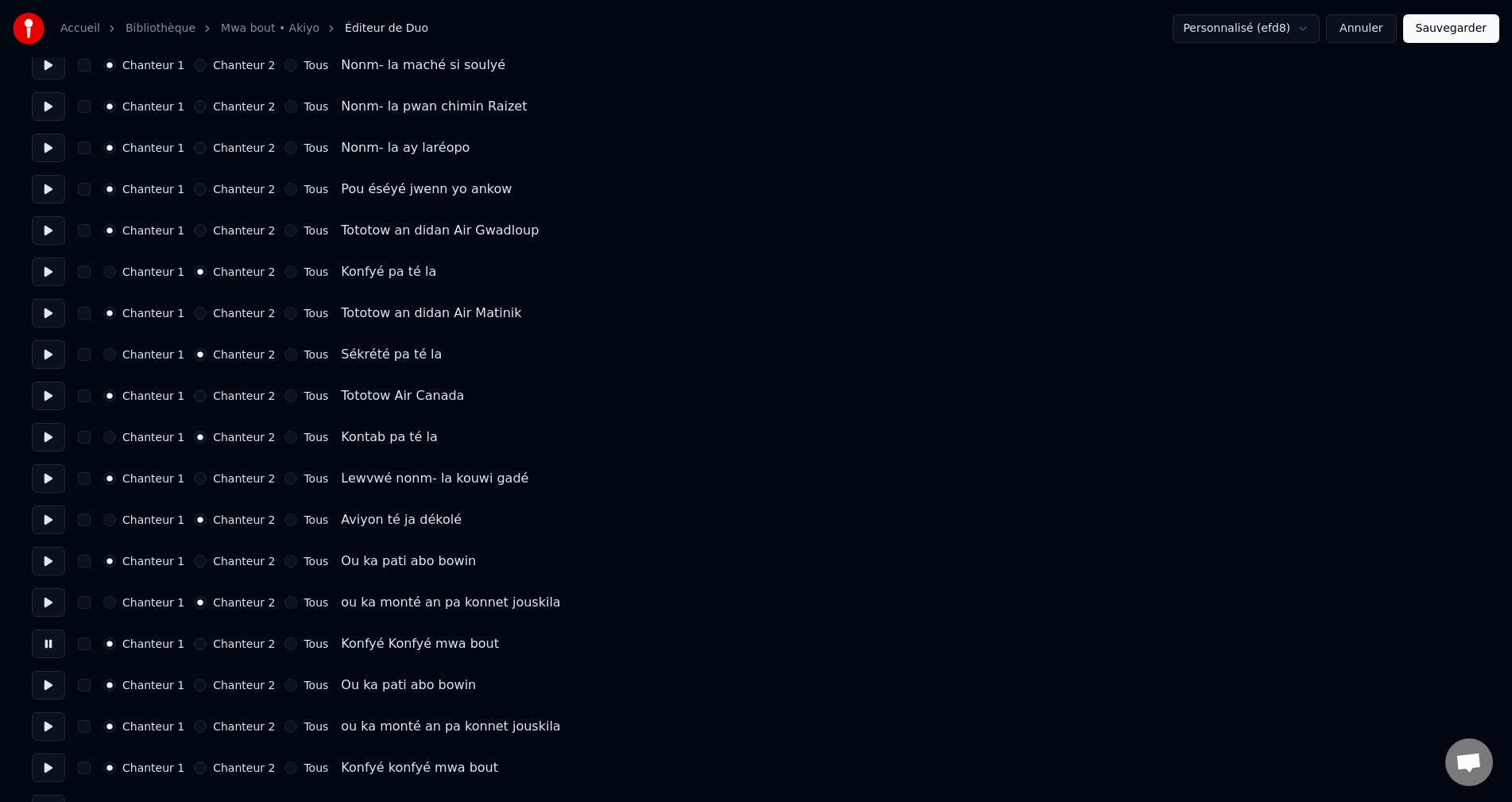
click at [64, 600] on button at bounding box center [49, 602] width 34 height 29
click at [102, 604] on div "Chanteur 1 Chanteur 2 Tous ou ka monté an pa konnet jouskila" at bounding box center [756, 602] width 1448 height 29
click at [105, 604] on button "Chanteur 1" at bounding box center [110, 603] width 13 height 13
click at [40, 565] on button at bounding box center [49, 561] width 34 height 29
click at [41, 629] on button at bounding box center [49, 643] width 34 height 29
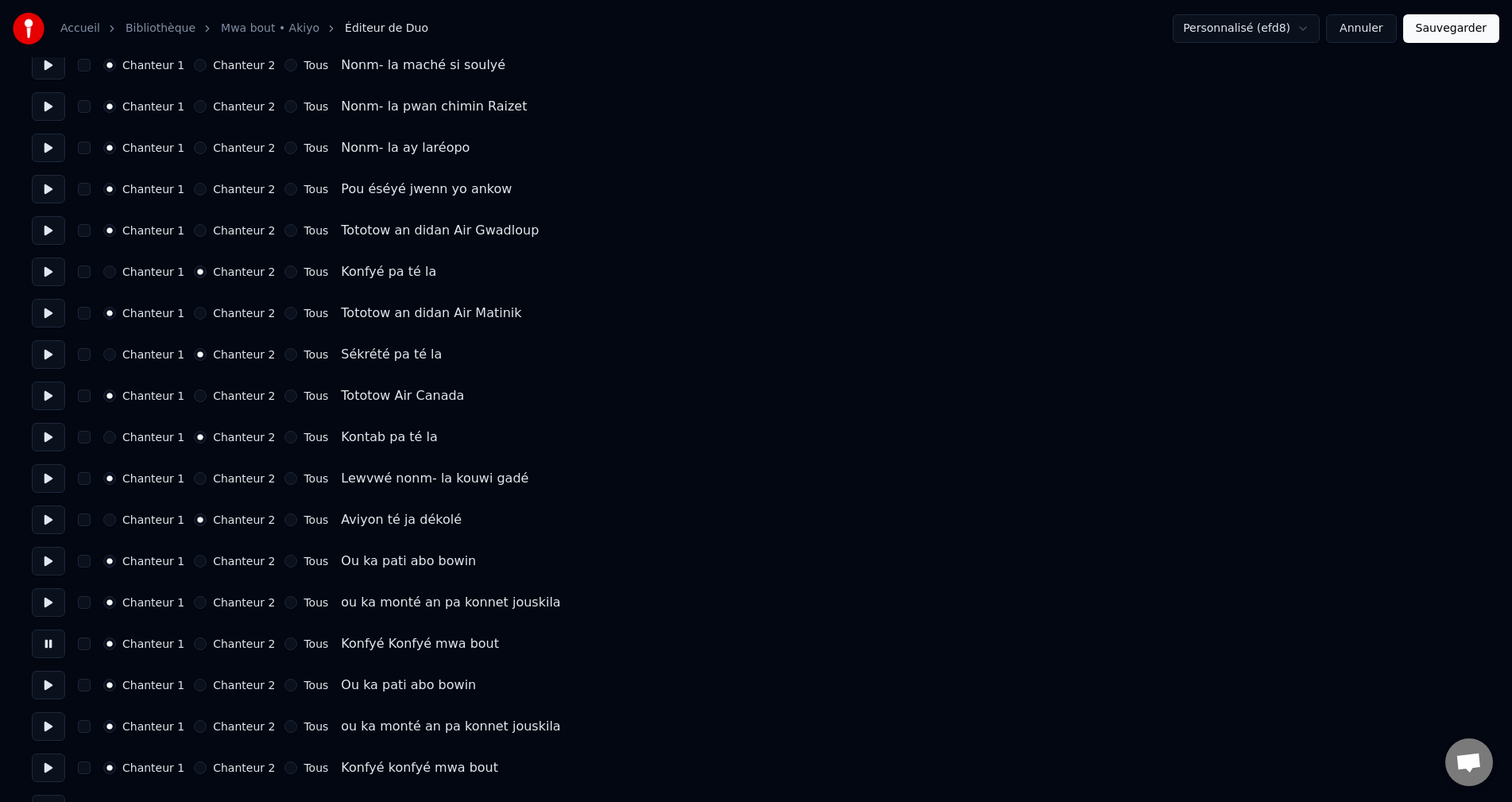
click at [55, 505] on div "Nombre de chanteurs * Conserver les chœurs Chanteur 1 Chanteur 2 Tous Chanteur …" at bounding box center [756, 375] width 1448 height 5691
click at [50, 515] on button at bounding box center [49, 520] width 34 height 29
click at [107, 523] on button "Chanteur 1" at bounding box center [110, 520] width 13 height 13
click at [49, 485] on button at bounding box center [49, 479] width 34 height 29
click at [48, 524] on button at bounding box center [49, 520] width 34 height 29
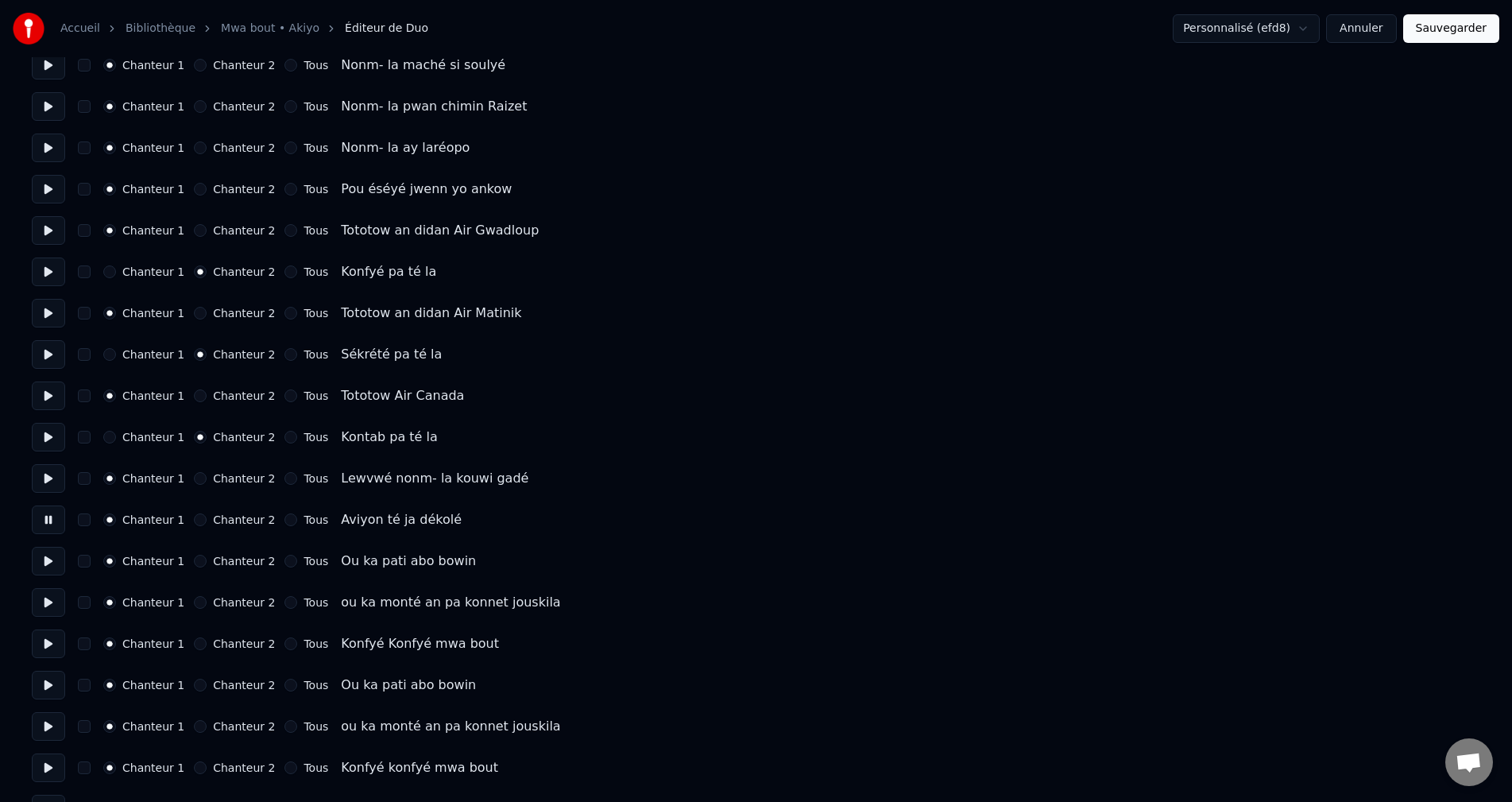
click at [50, 567] on button at bounding box center [49, 561] width 34 height 29
click at [45, 603] on button at bounding box center [49, 602] width 34 height 29
click at [52, 649] on button at bounding box center [49, 643] width 34 height 29
click at [193, 644] on button "Chanteur 2" at bounding box center [200, 644] width 13 height 13
click at [48, 647] on button at bounding box center [49, 643] width 34 height 29
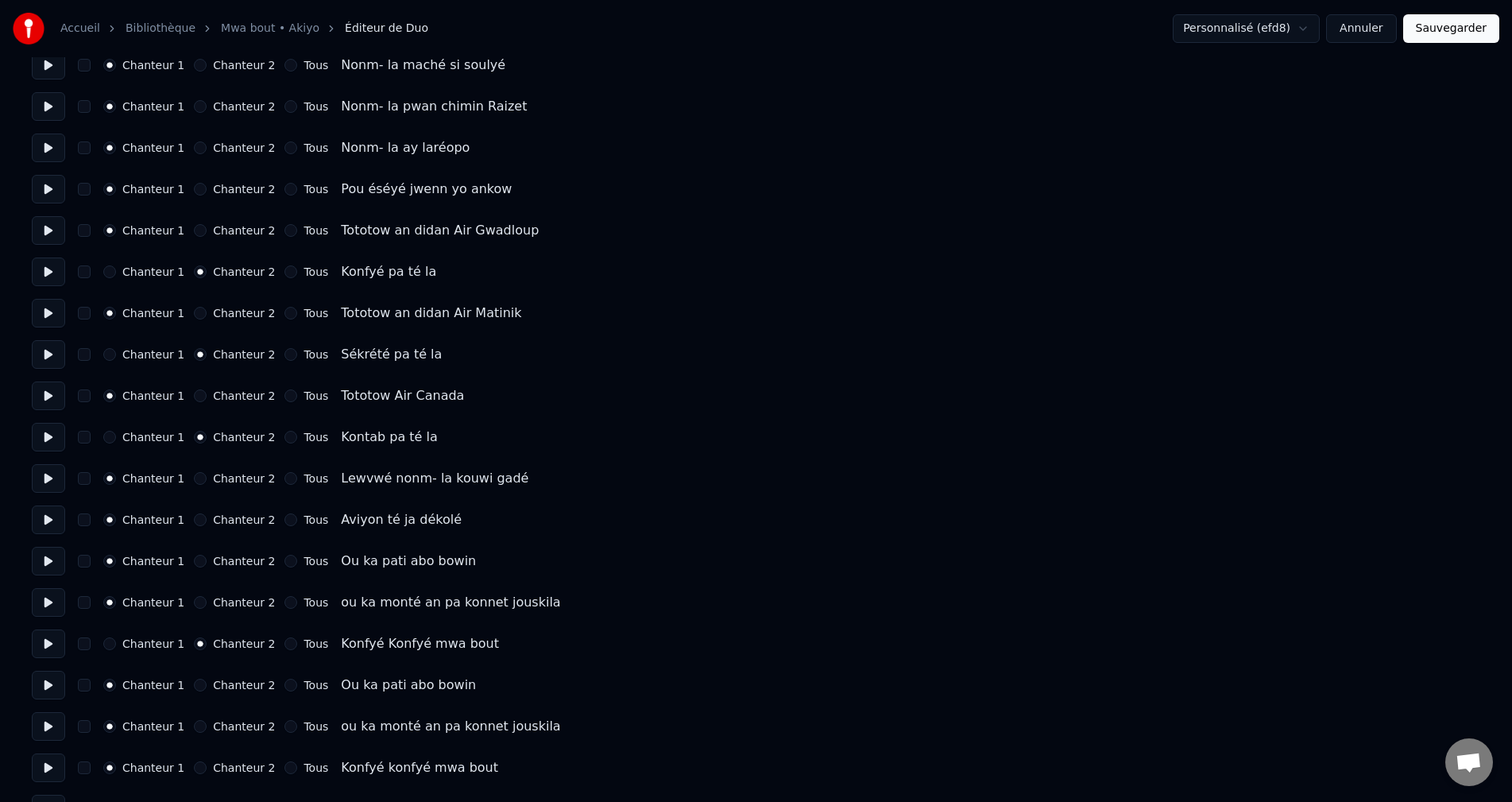
click at [39, 686] on button at bounding box center [49, 685] width 34 height 29
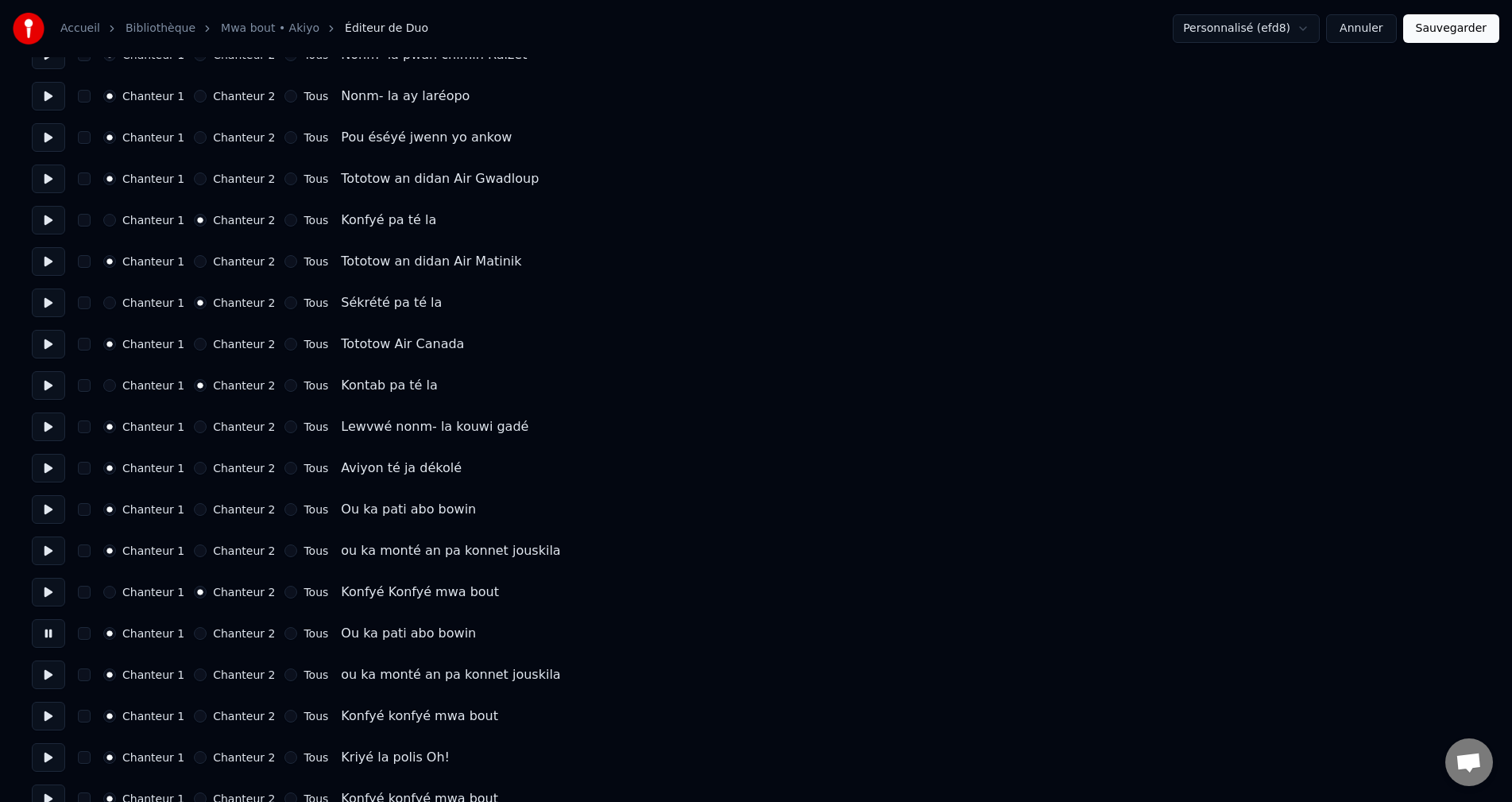
scroll to position [2623, 0]
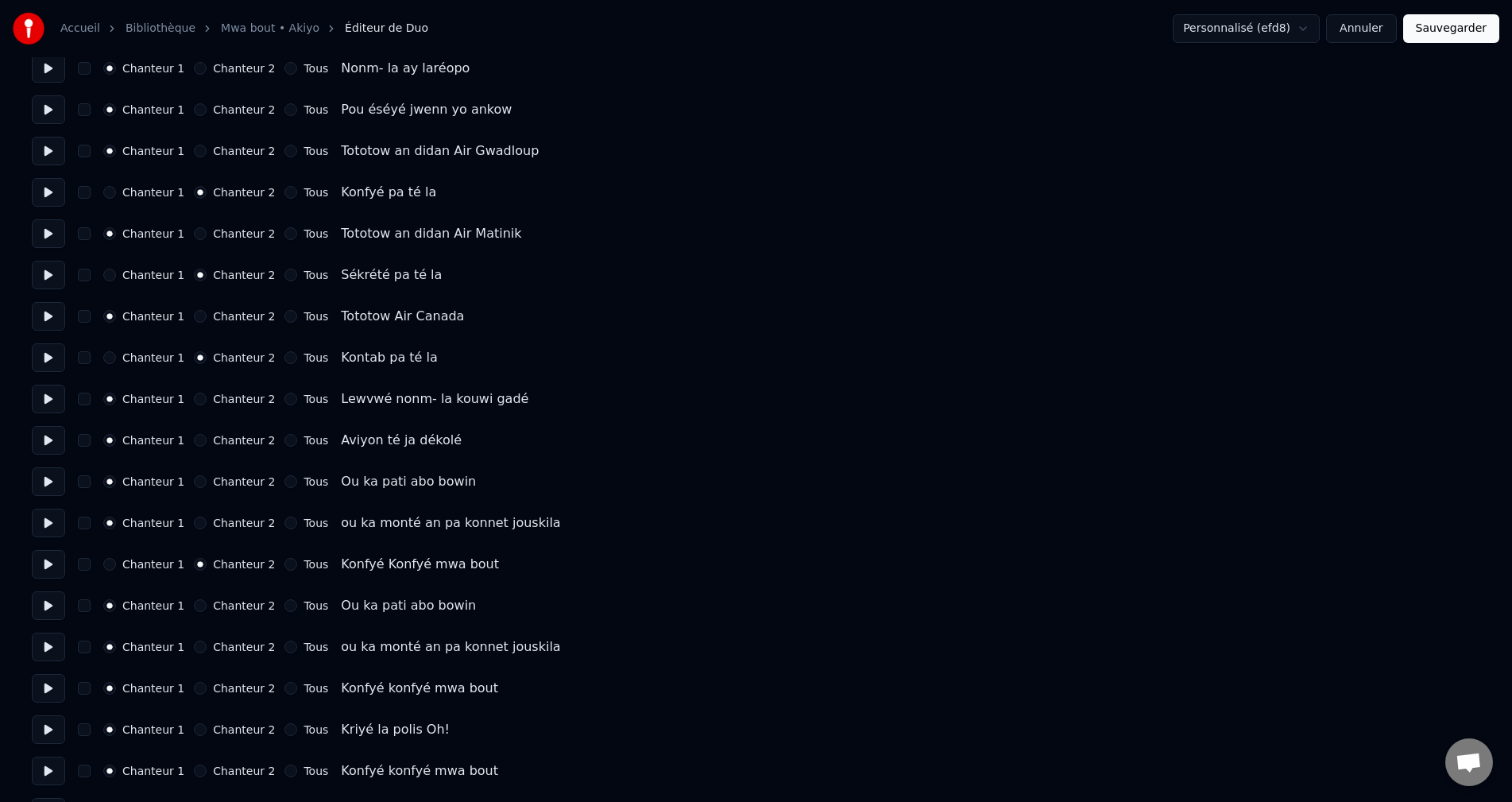
click at [56, 652] on button at bounding box center [49, 647] width 34 height 29
click at [41, 679] on button at bounding box center [49, 688] width 34 height 29
click at [193, 691] on button "Chanteur 2" at bounding box center [200, 689] width 13 height 13
click at [51, 738] on button at bounding box center [49, 729] width 34 height 29
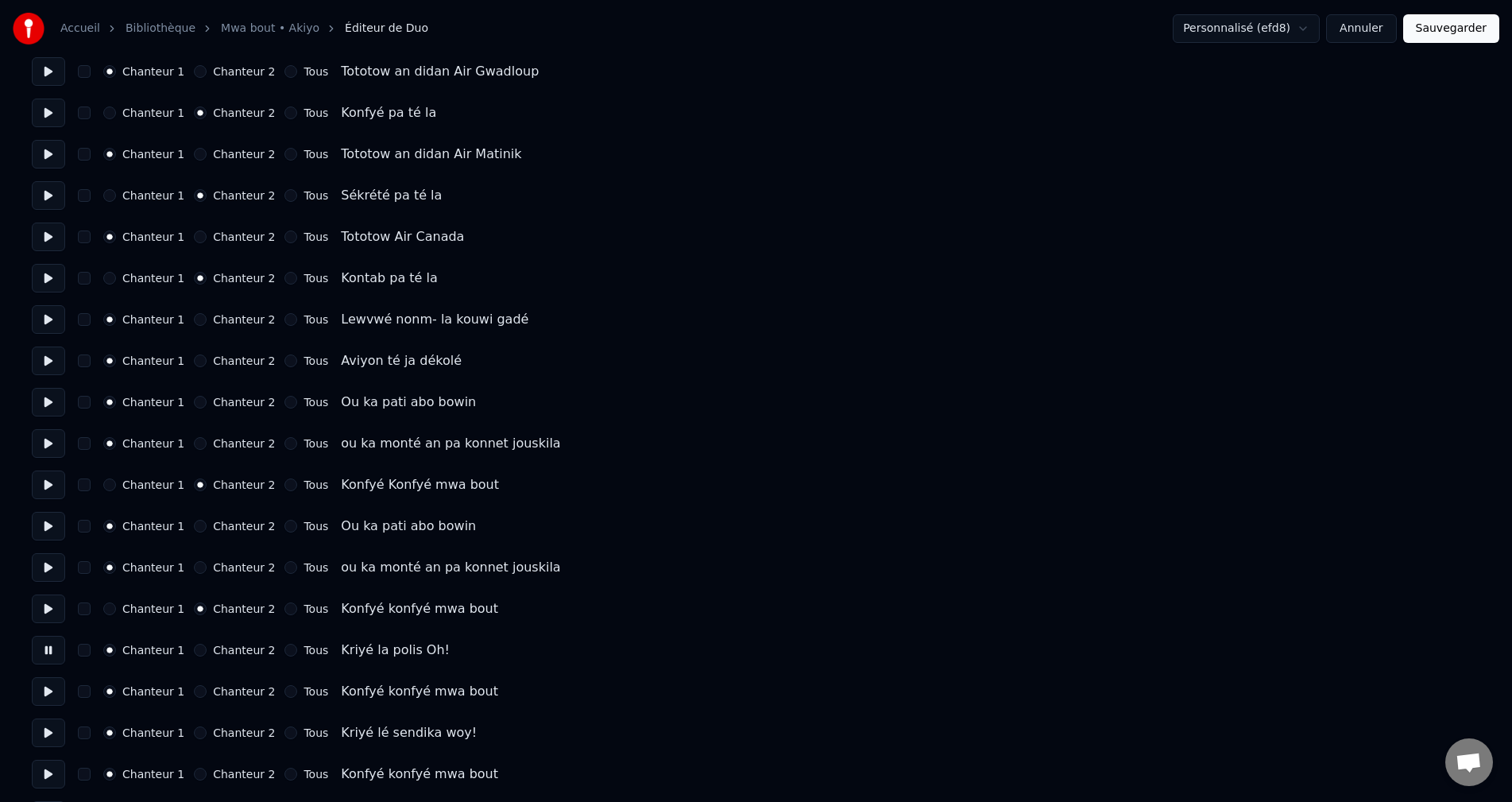
click at [50, 683] on button at bounding box center [49, 691] width 34 height 29
click at [193, 693] on button "Chanteur 2" at bounding box center [200, 692] width 13 height 13
click at [51, 735] on button at bounding box center [49, 733] width 34 height 29
click at [37, 736] on button at bounding box center [49, 733] width 34 height 29
click at [66, 735] on div "Chanteur 1 Chanteur 2 Tous Kriyé lé sendika woy!" at bounding box center [756, 733] width 1448 height 29
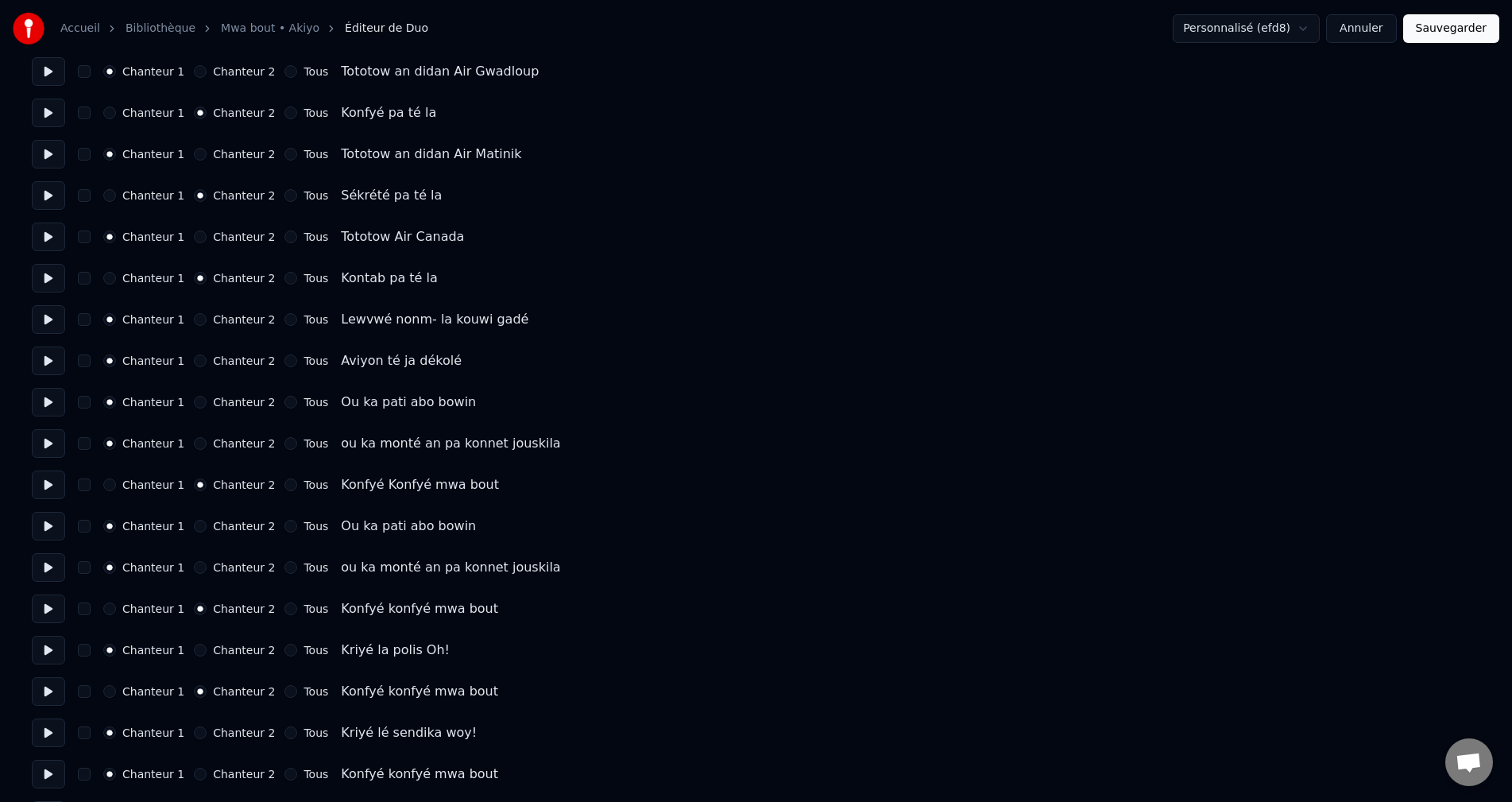
click at [55, 736] on button at bounding box center [49, 733] width 34 height 29
click at [44, 781] on button at bounding box center [49, 774] width 34 height 29
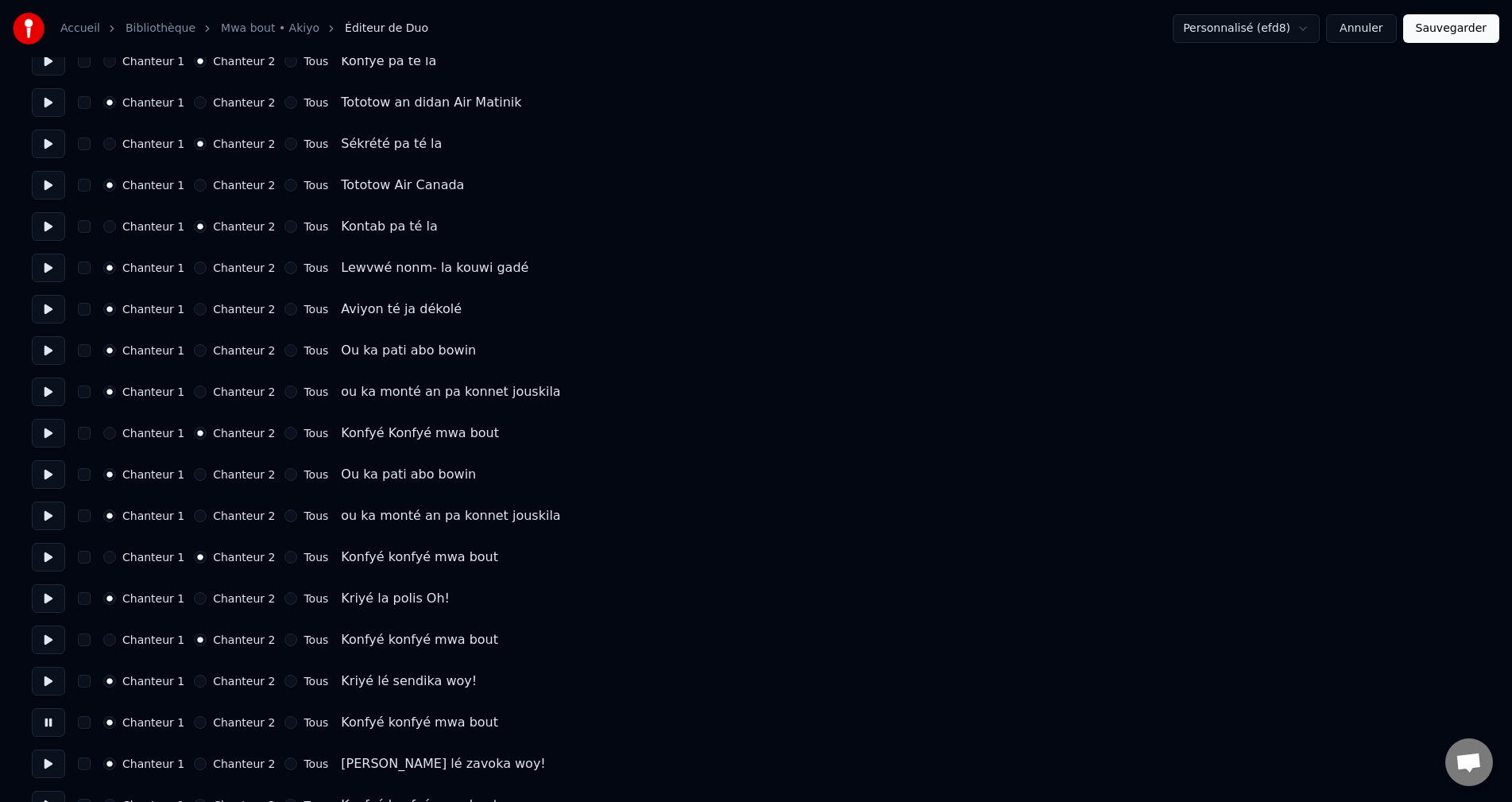
scroll to position [2782, 0]
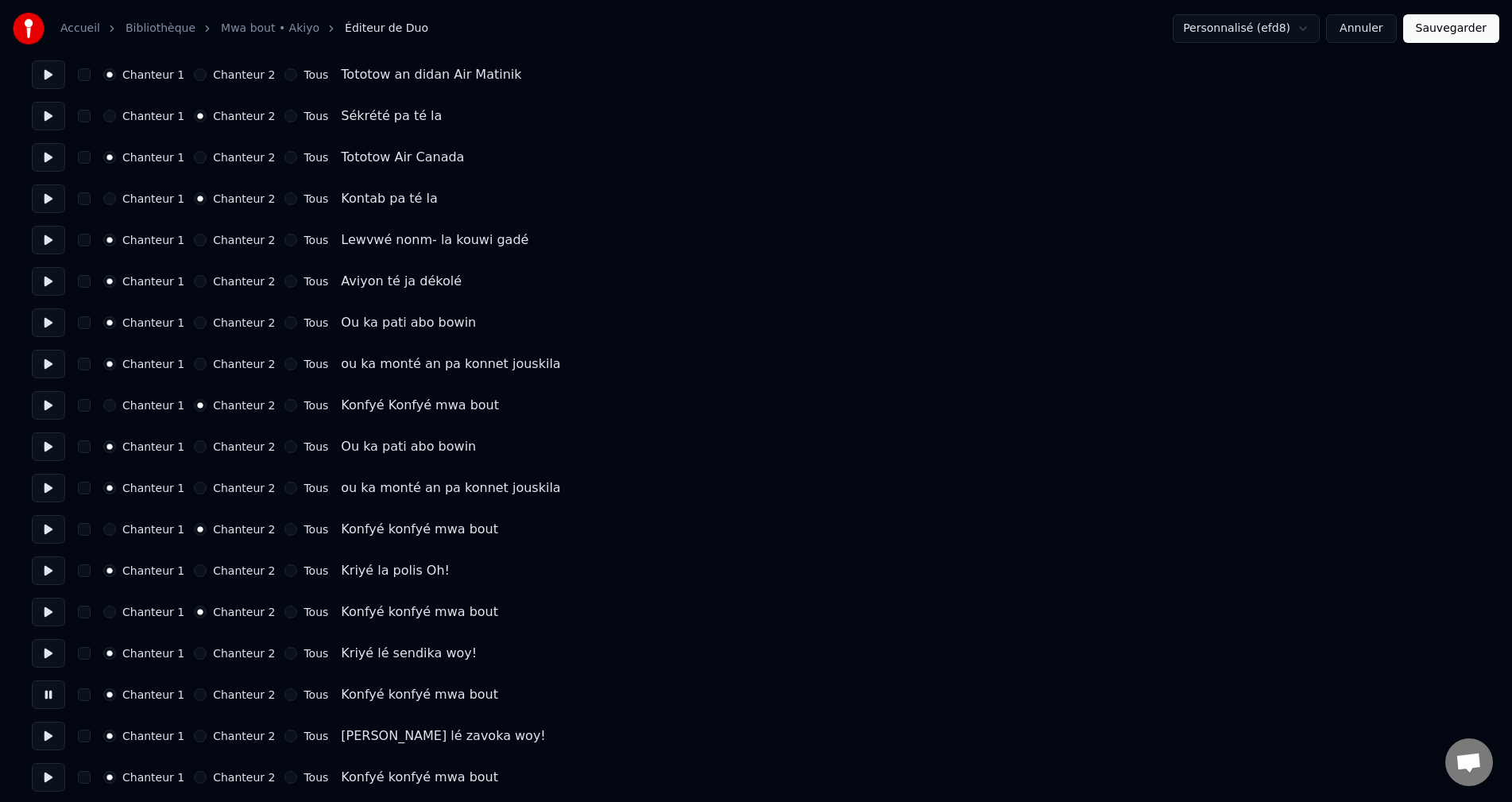
click at [193, 697] on button "Chanteur 2" at bounding box center [200, 695] width 13 height 13
click at [58, 739] on button at bounding box center [49, 736] width 34 height 29
click at [48, 698] on button at bounding box center [49, 695] width 34 height 29
click at [194, 740] on button "Chanteur 2" at bounding box center [200, 737] width 13 height 13
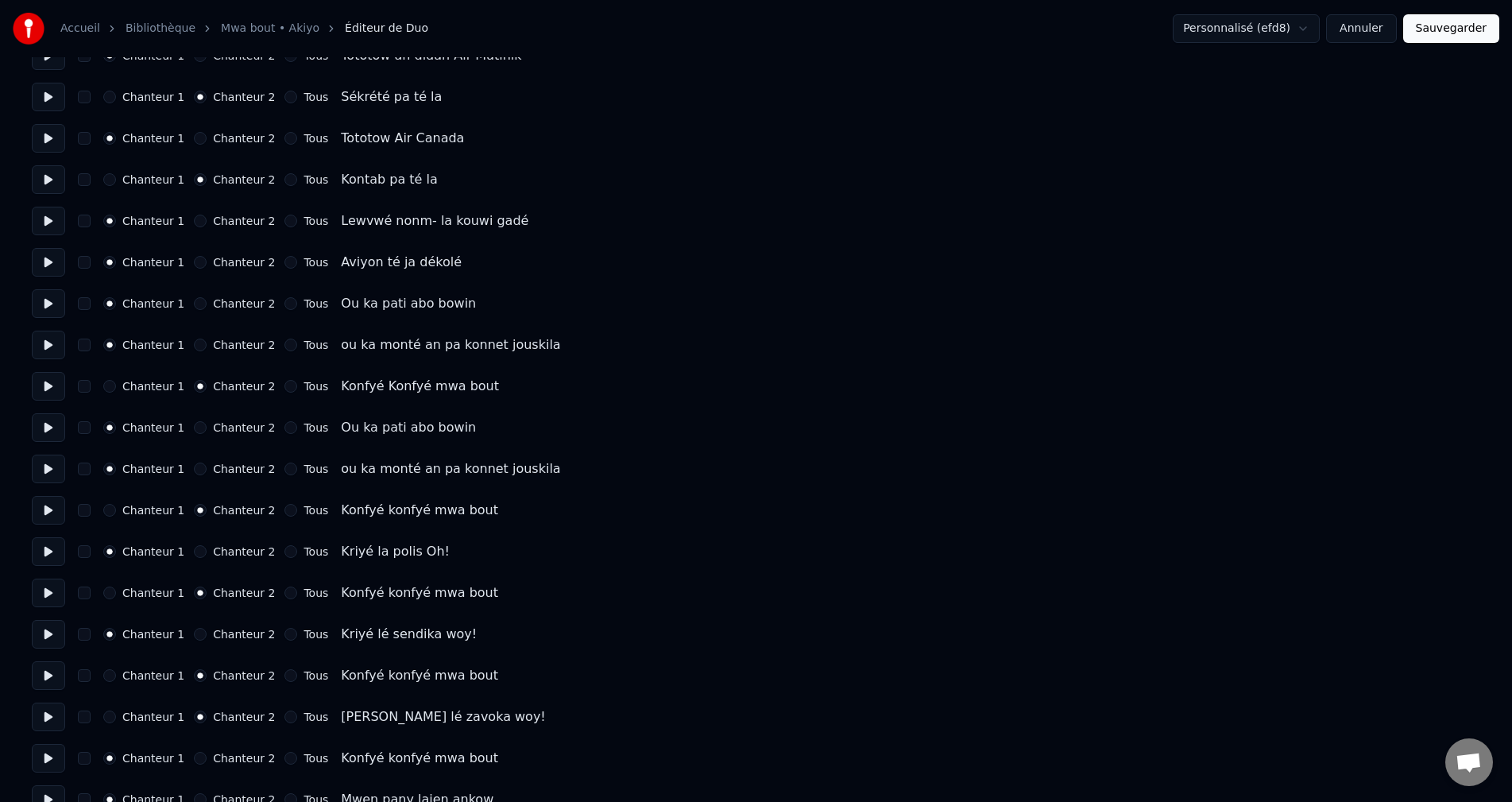
scroll to position [2861, 0]
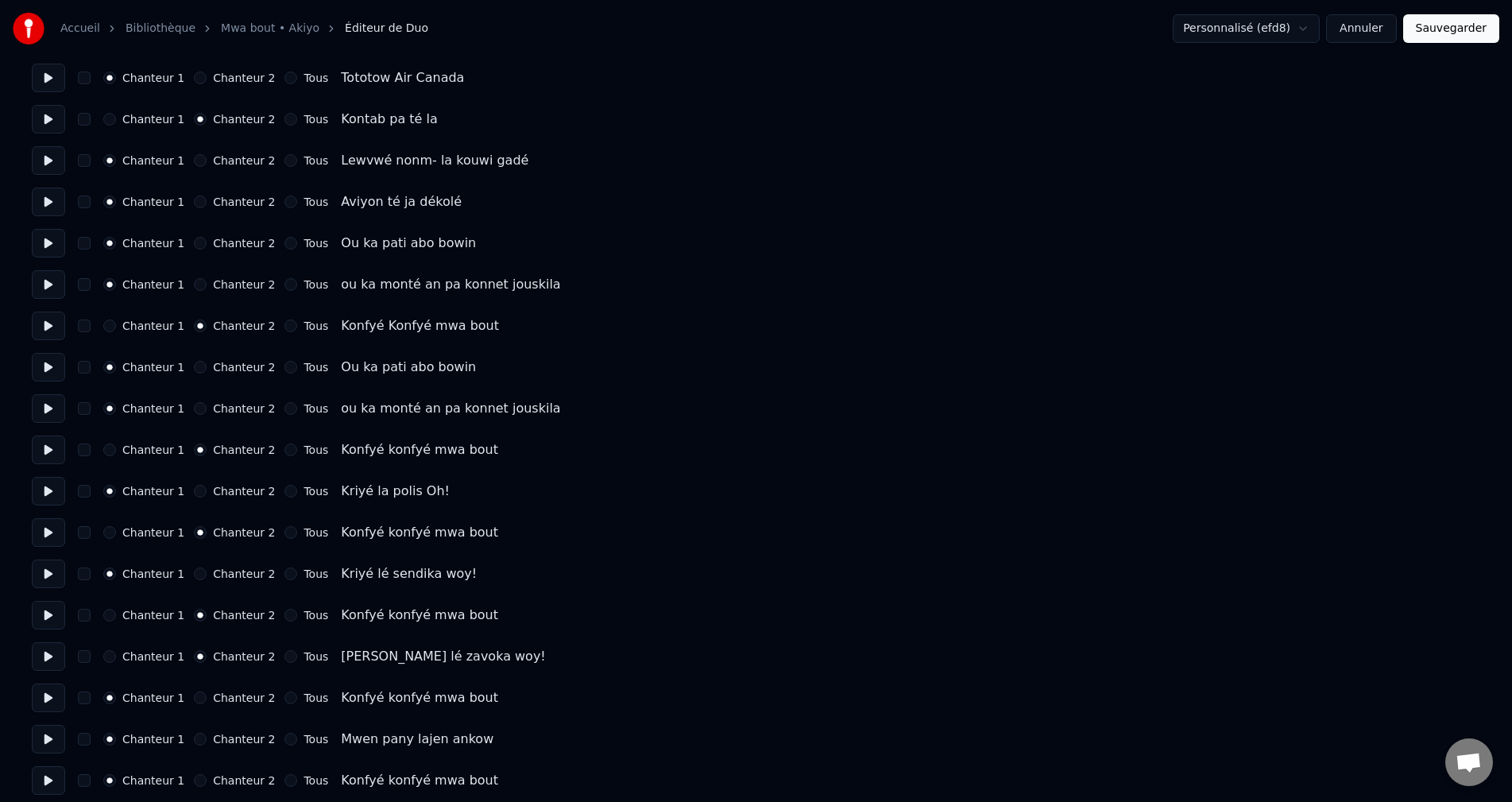
click at [41, 654] on button at bounding box center [49, 656] width 34 height 29
click at [114, 655] on button "Chanteur 1" at bounding box center [110, 657] width 13 height 13
click at [49, 609] on button at bounding box center [49, 615] width 34 height 29
click at [50, 571] on button at bounding box center [49, 574] width 34 height 29
click at [45, 616] on button at bounding box center [49, 615] width 34 height 29
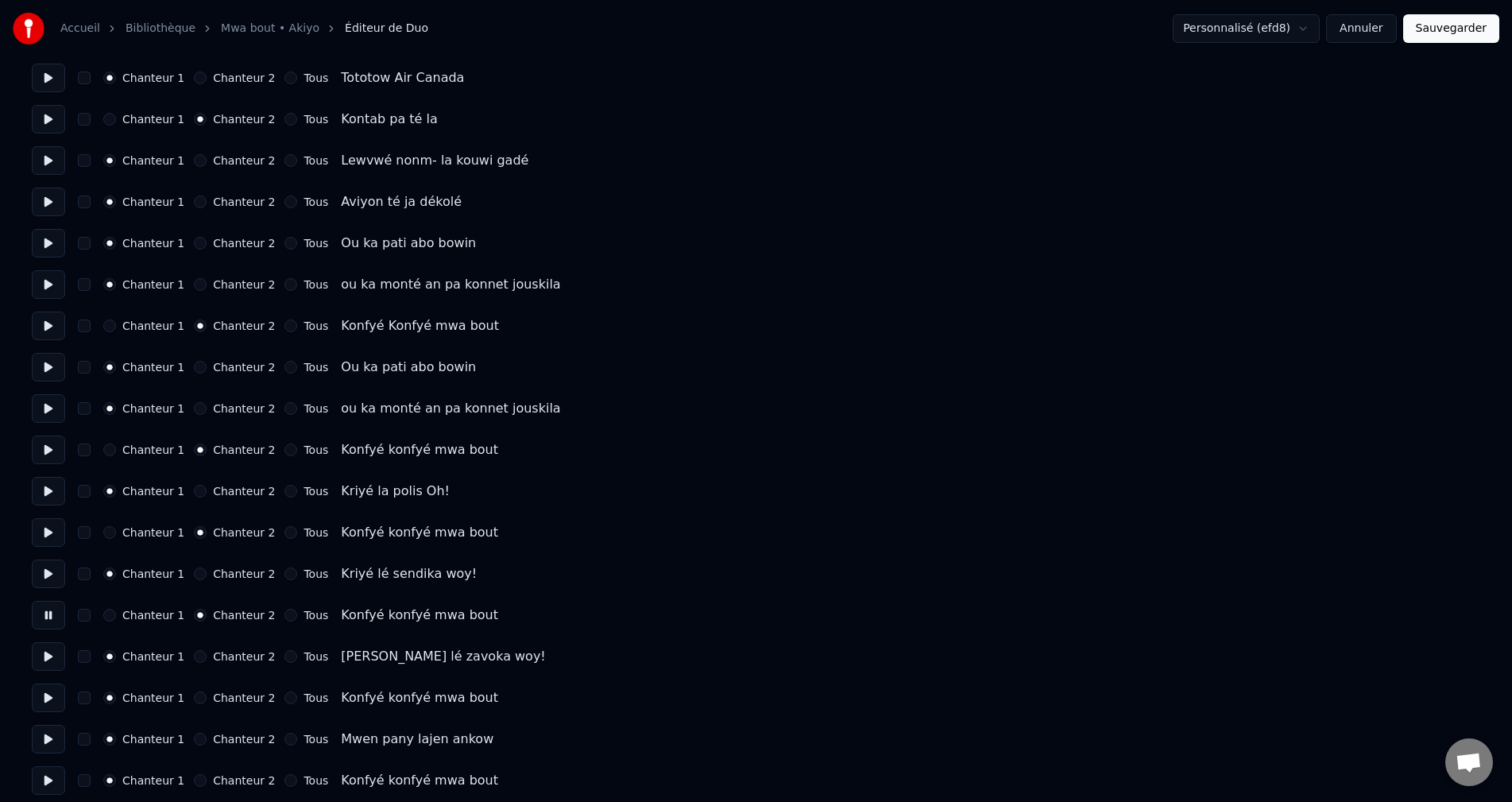
click at [40, 667] on button at bounding box center [49, 656] width 34 height 29
click at [56, 694] on button at bounding box center [49, 697] width 34 height 29
click at [196, 696] on button "Chanteur 2" at bounding box center [200, 698] width 13 height 13
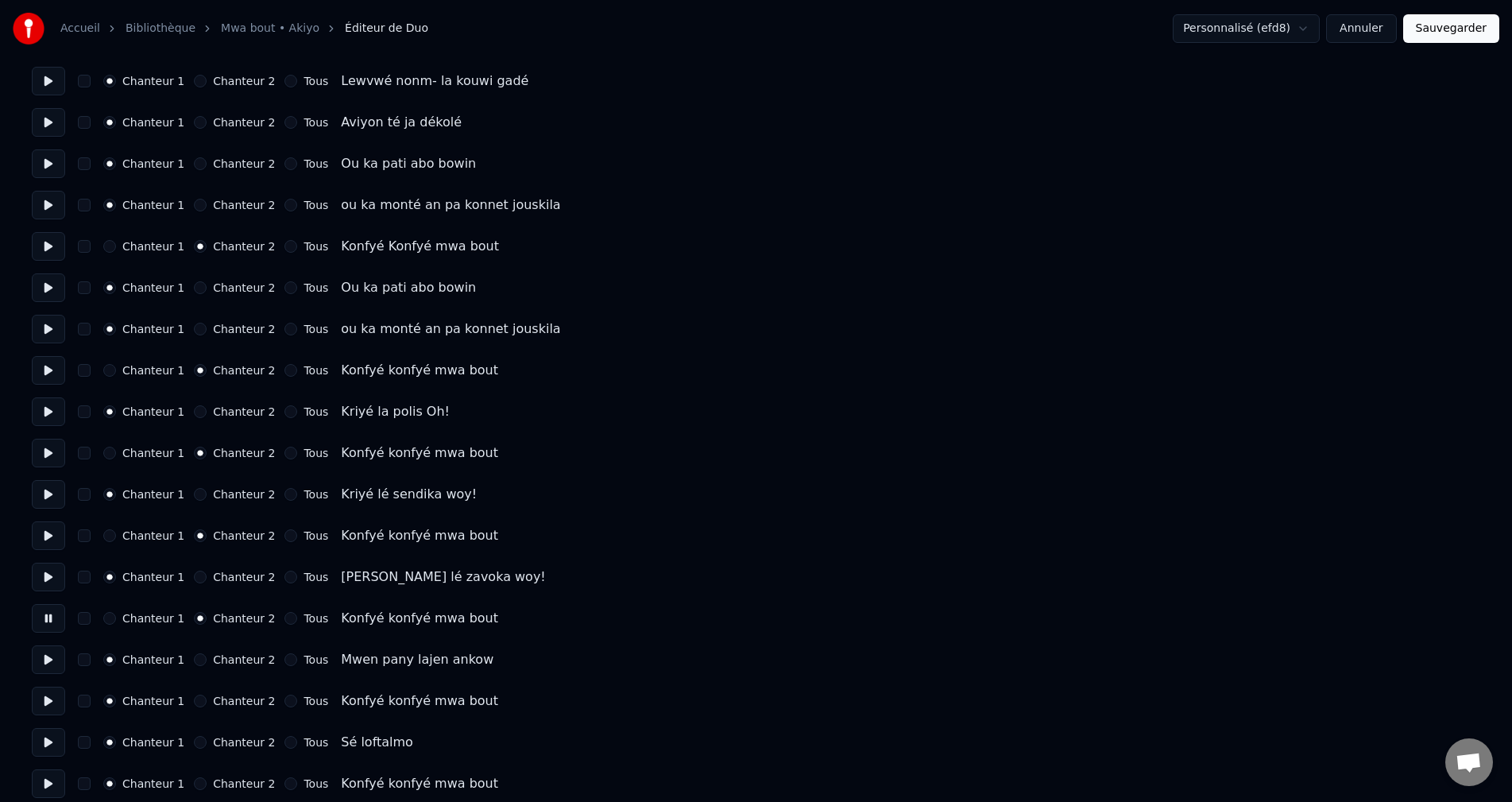
click at [193, 703] on button "Chanteur 2" at bounding box center [200, 701] width 13 height 13
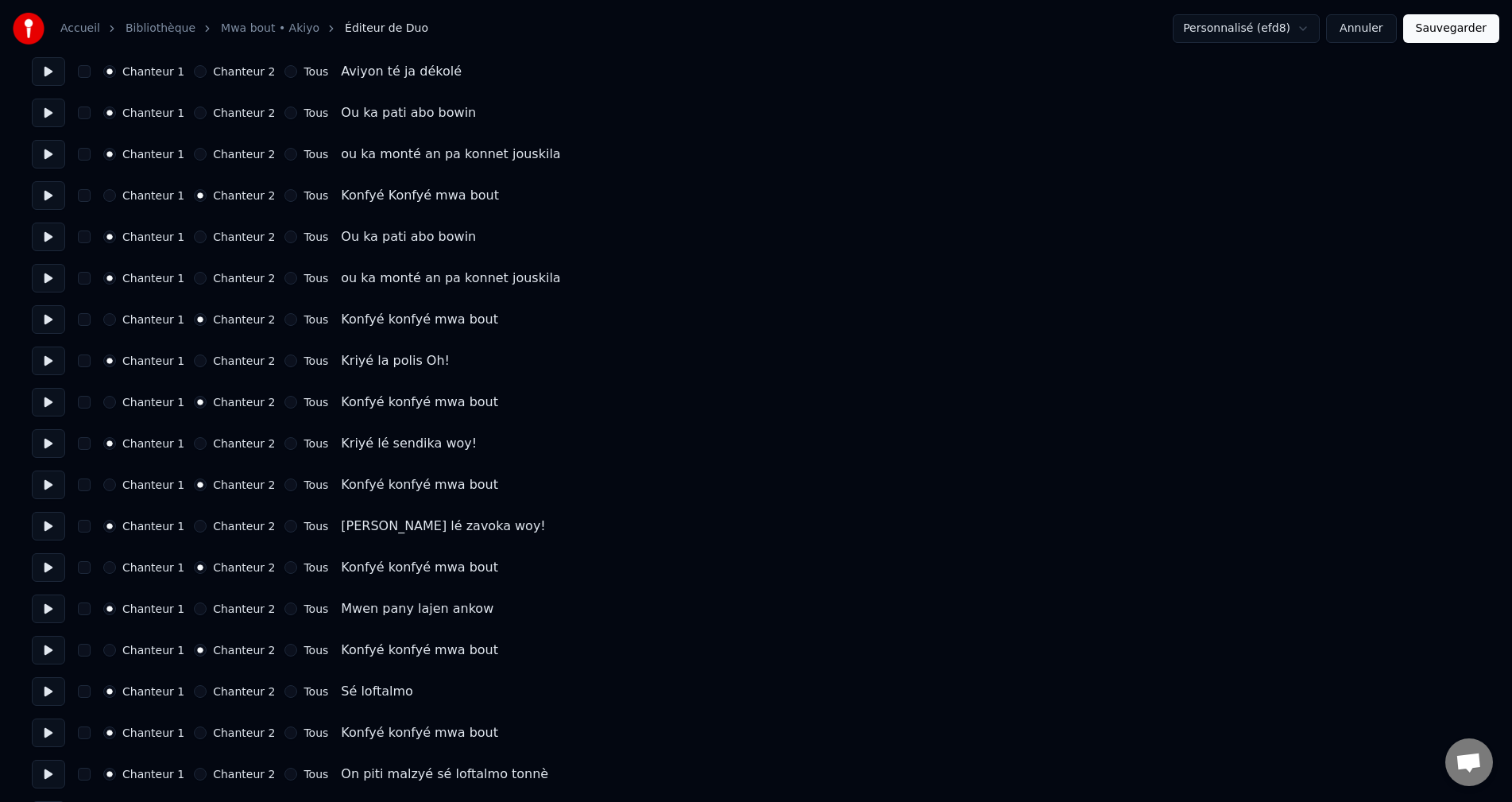
scroll to position [3020, 0]
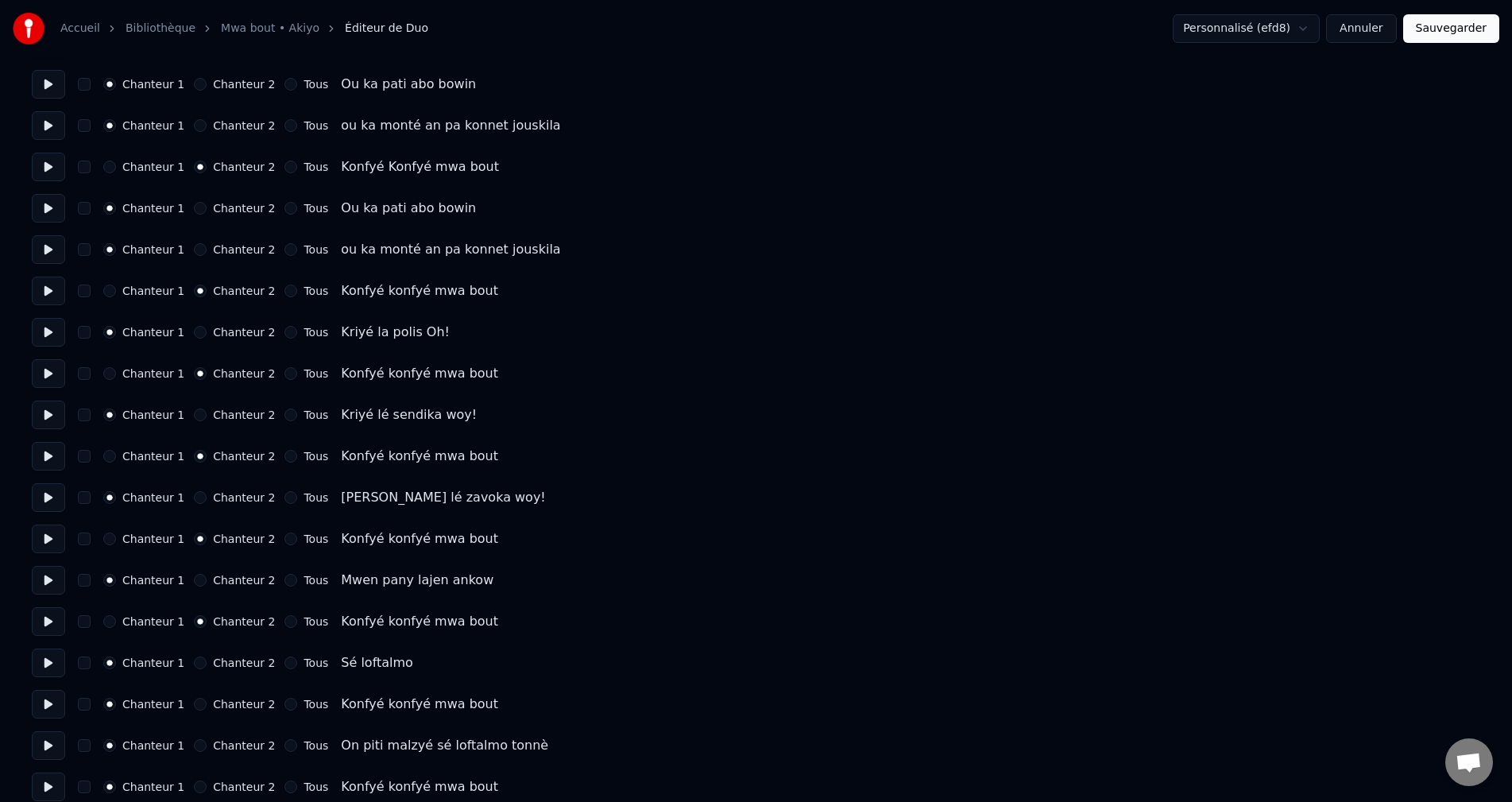
click at [193, 704] on button "Chanteur 2" at bounding box center [200, 705] width 13 height 13
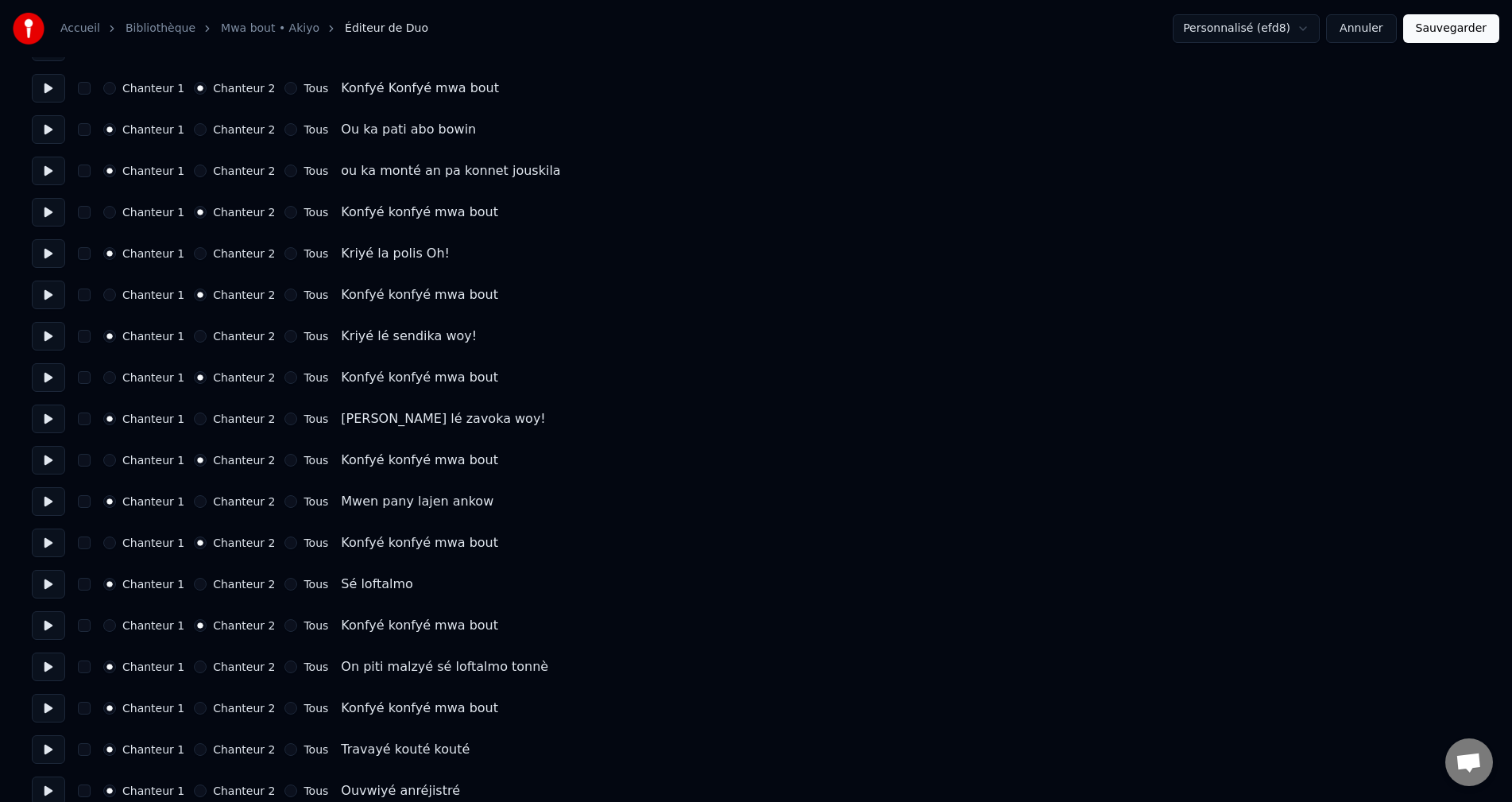
scroll to position [3100, 0]
click at [193, 709] on button "Chanteur 2" at bounding box center [200, 708] width 13 height 13
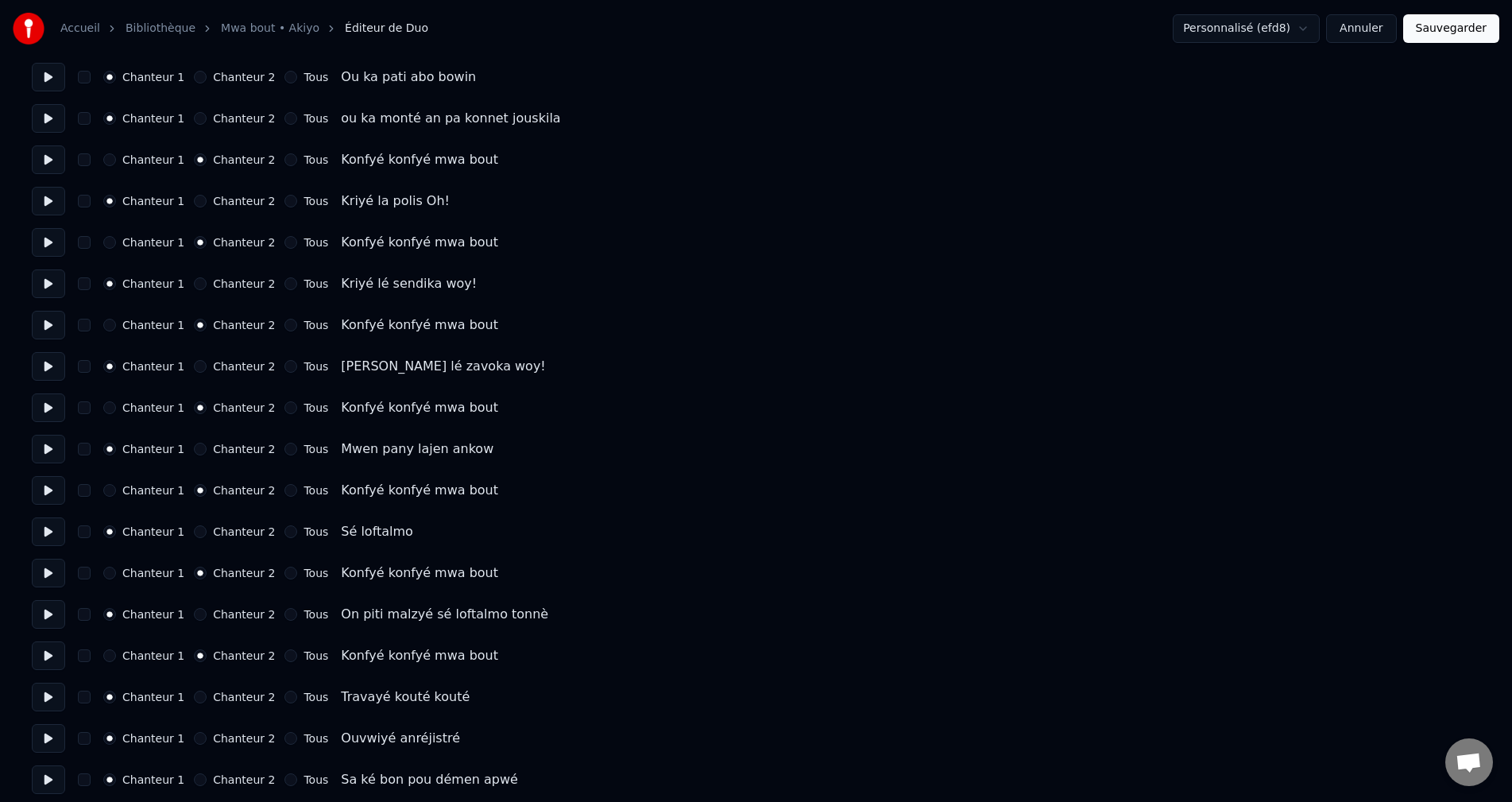
scroll to position [3179, 0]
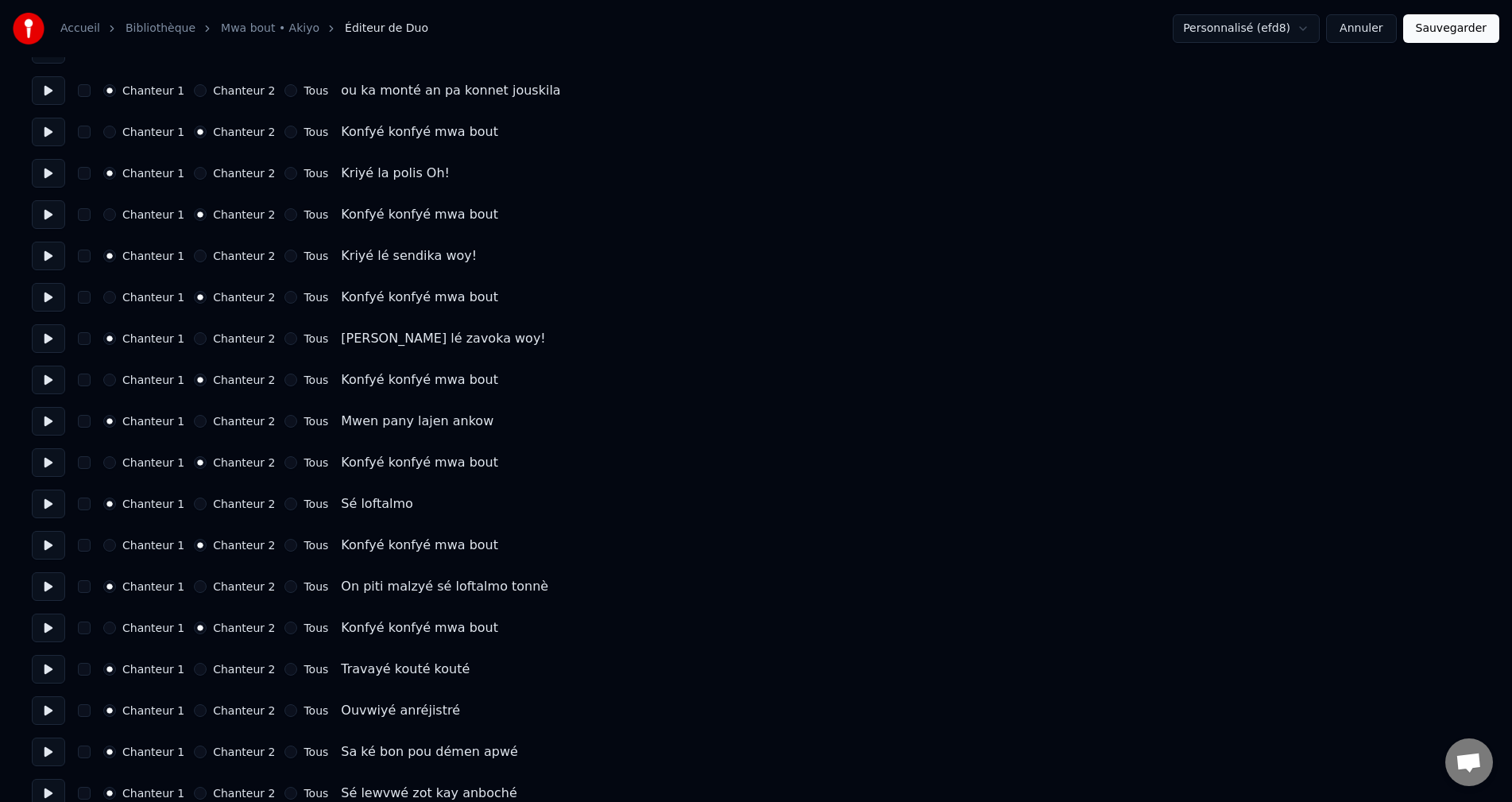
click at [33, 672] on button at bounding box center [49, 669] width 34 height 29
click at [61, 706] on button at bounding box center [49, 710] width 34 height 29
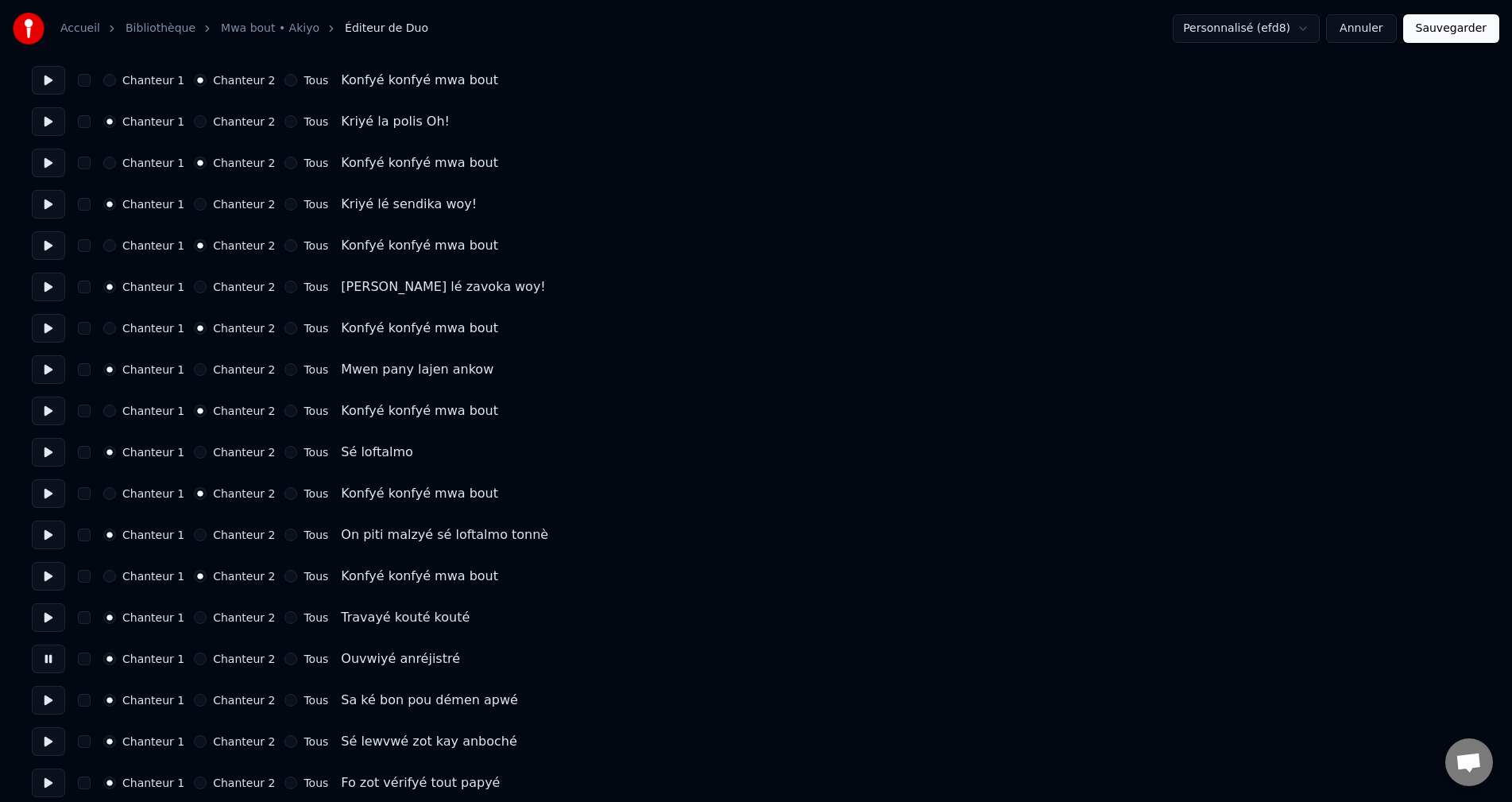
scroll to position [3258, 0]
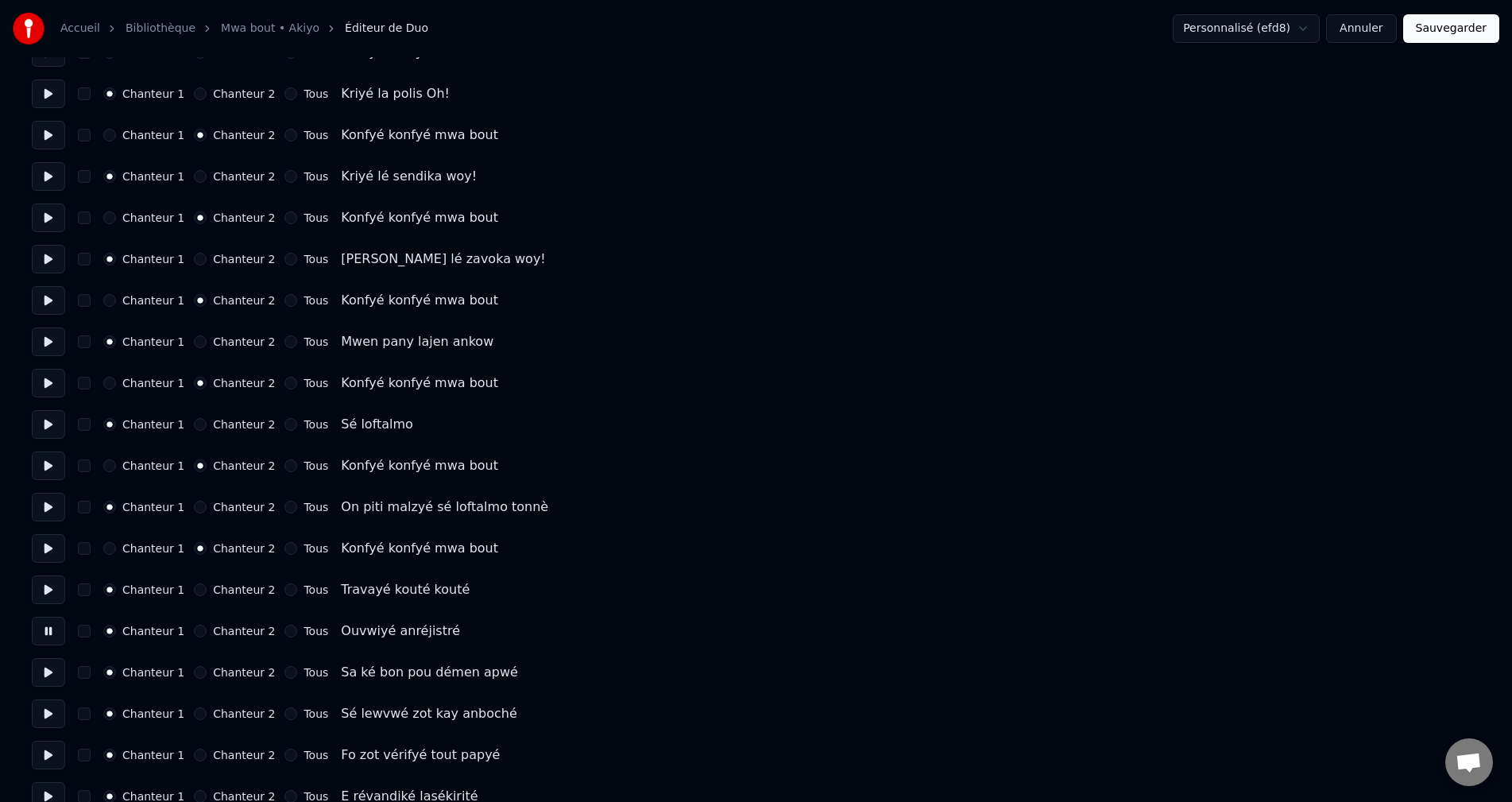
click at [47, 668] on button at bounding box center [49, 672] width 34 height 29
click at [50, 710] on button at bounding box center [49, 713] width 34 height 29
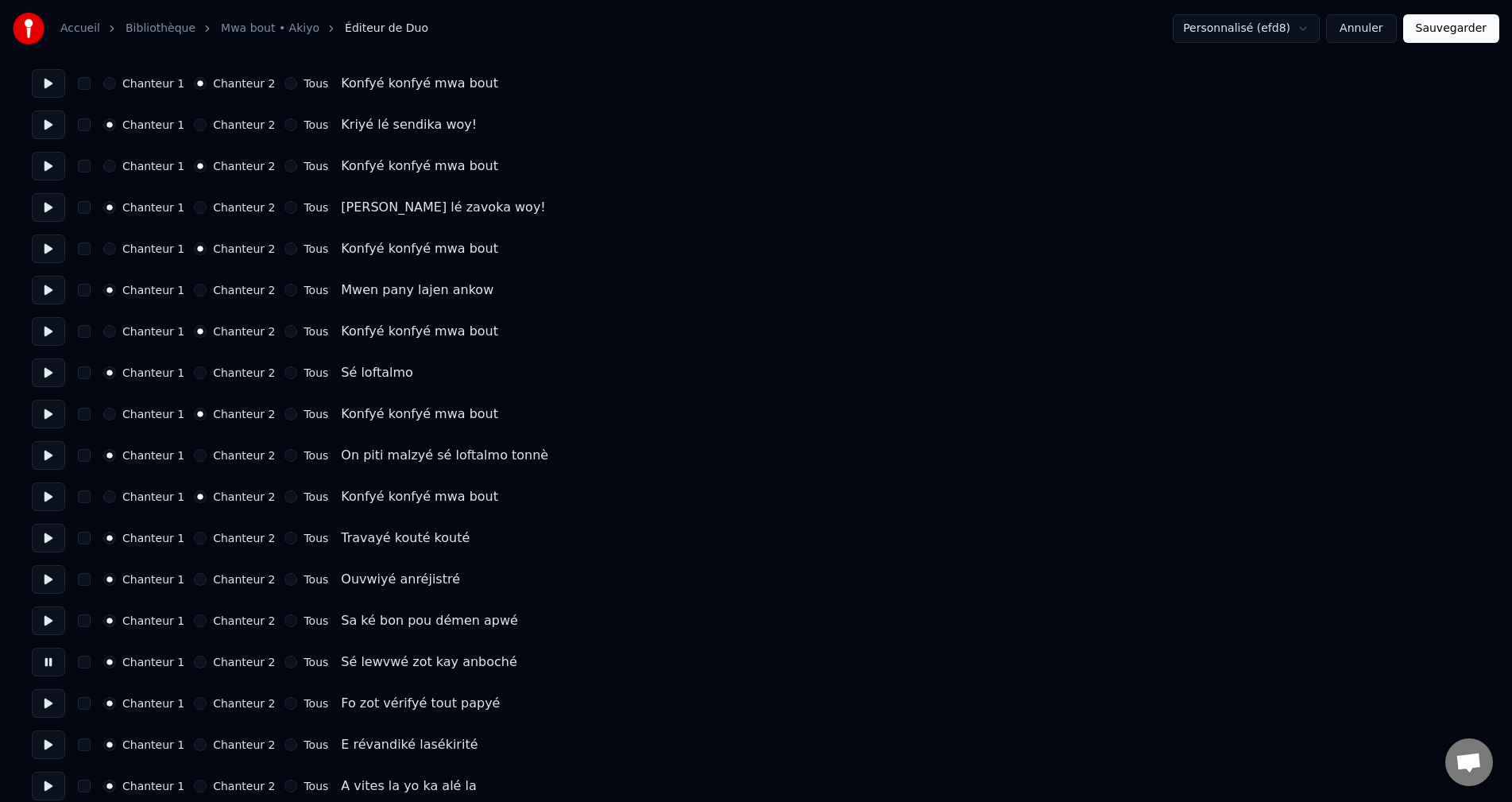
scroll to position [3338, 0]
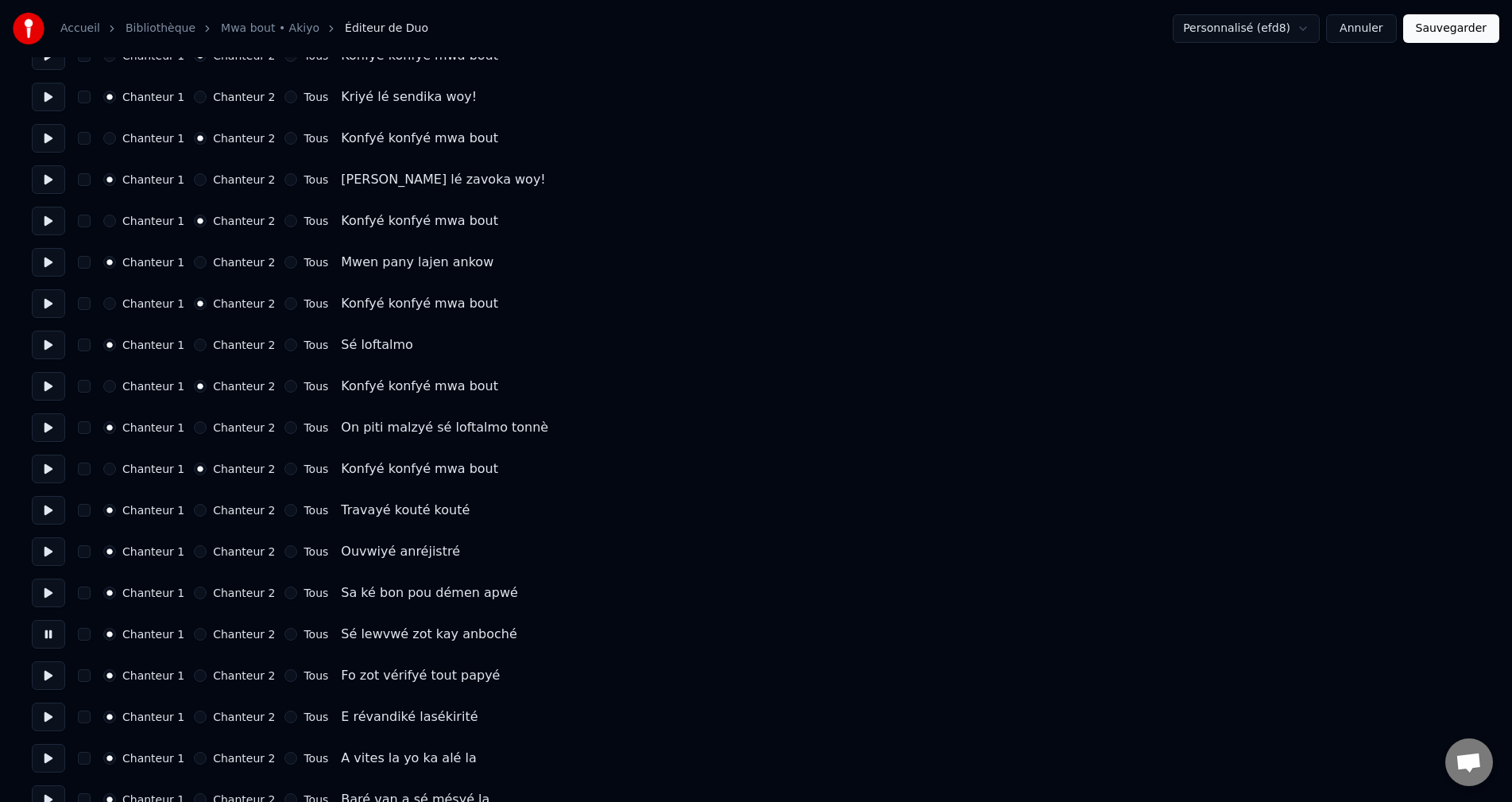
click at [42, 681] on button at bounding box center [49, 675] width 34 height 29
click at [45, 718] on button at bounding box center [49, 717] width 34 height 29
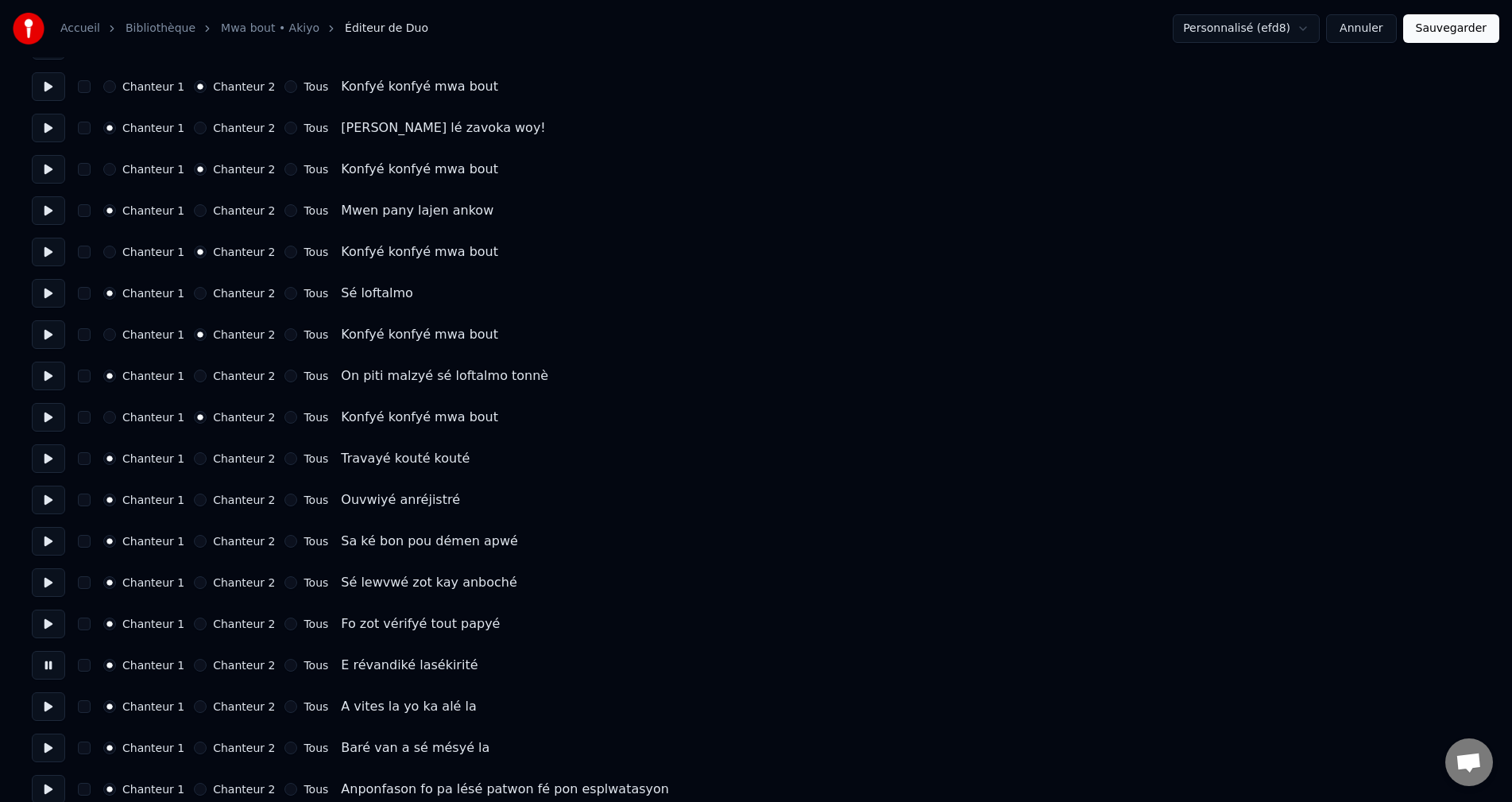
scroll to position [3417, 0]
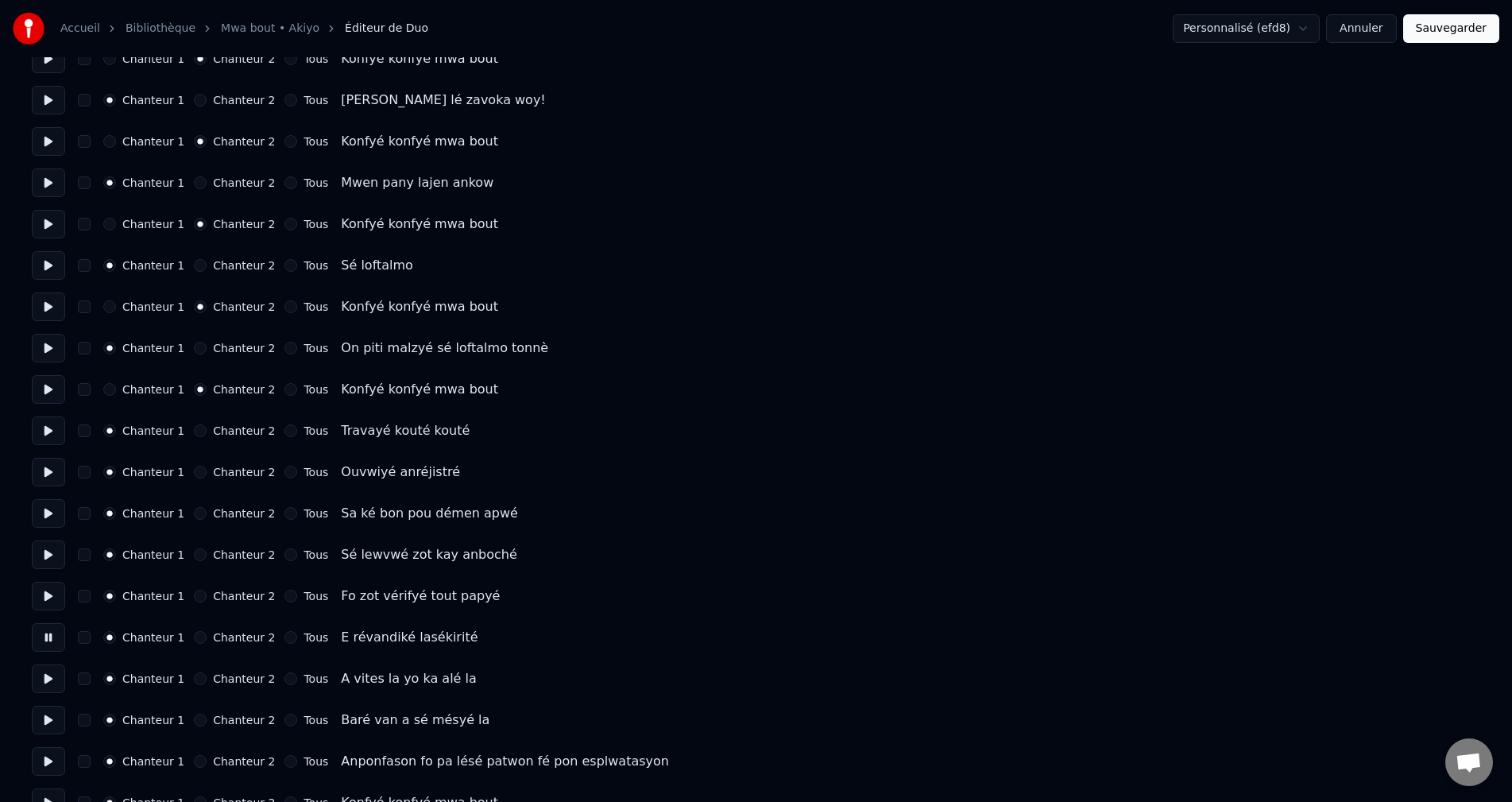
click at [49, 682] on button at bounding box center [49, 679] width 34 height 29
click at [49, 715] on button at bounding box center [49, 720] width 34 height 29
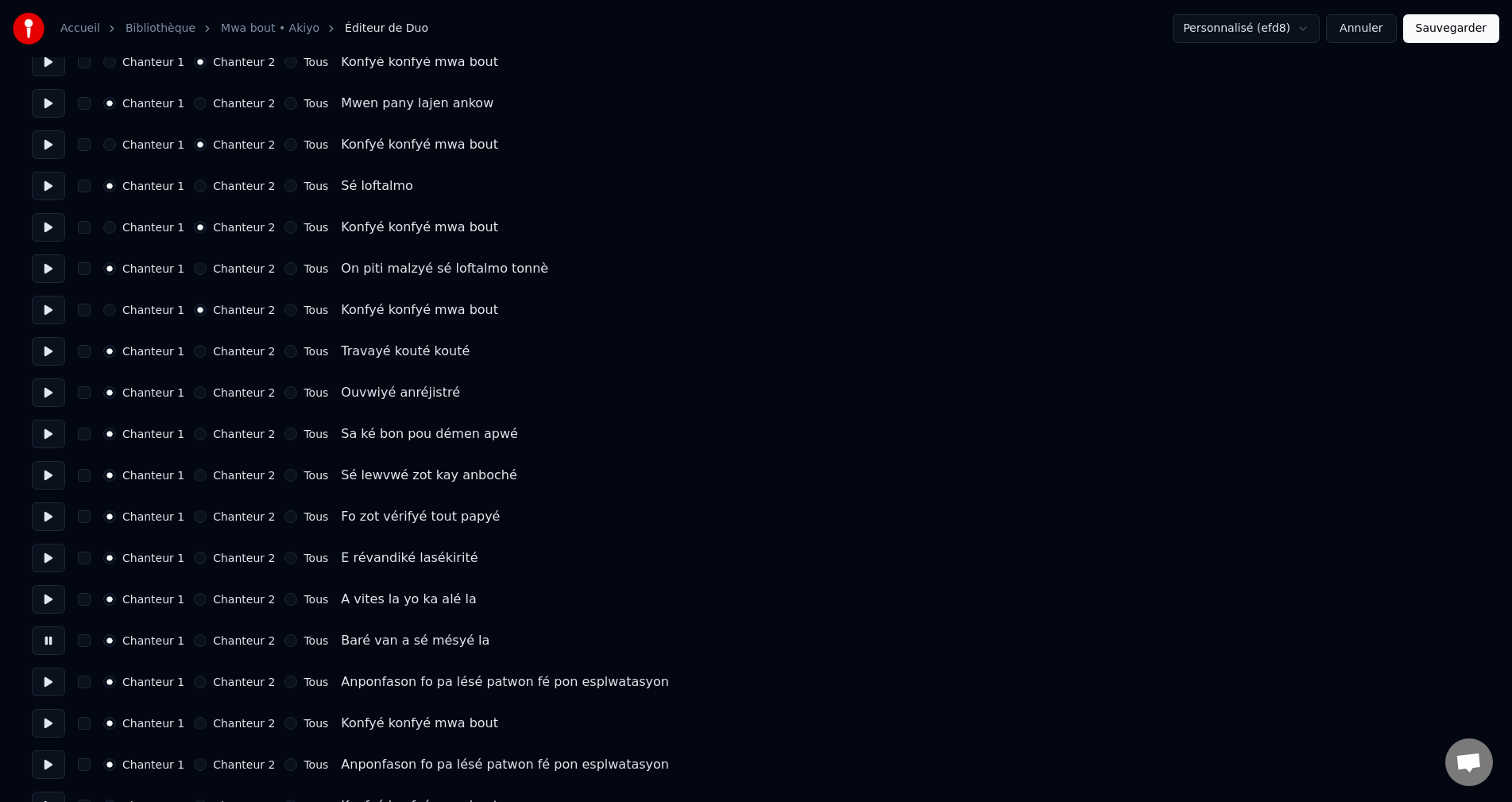
click at [41, 686] on button at bounding box center [49, 681] width 34 height 29
click at [50, 724] on button at bounding box center [49, 723] width 34 height 29
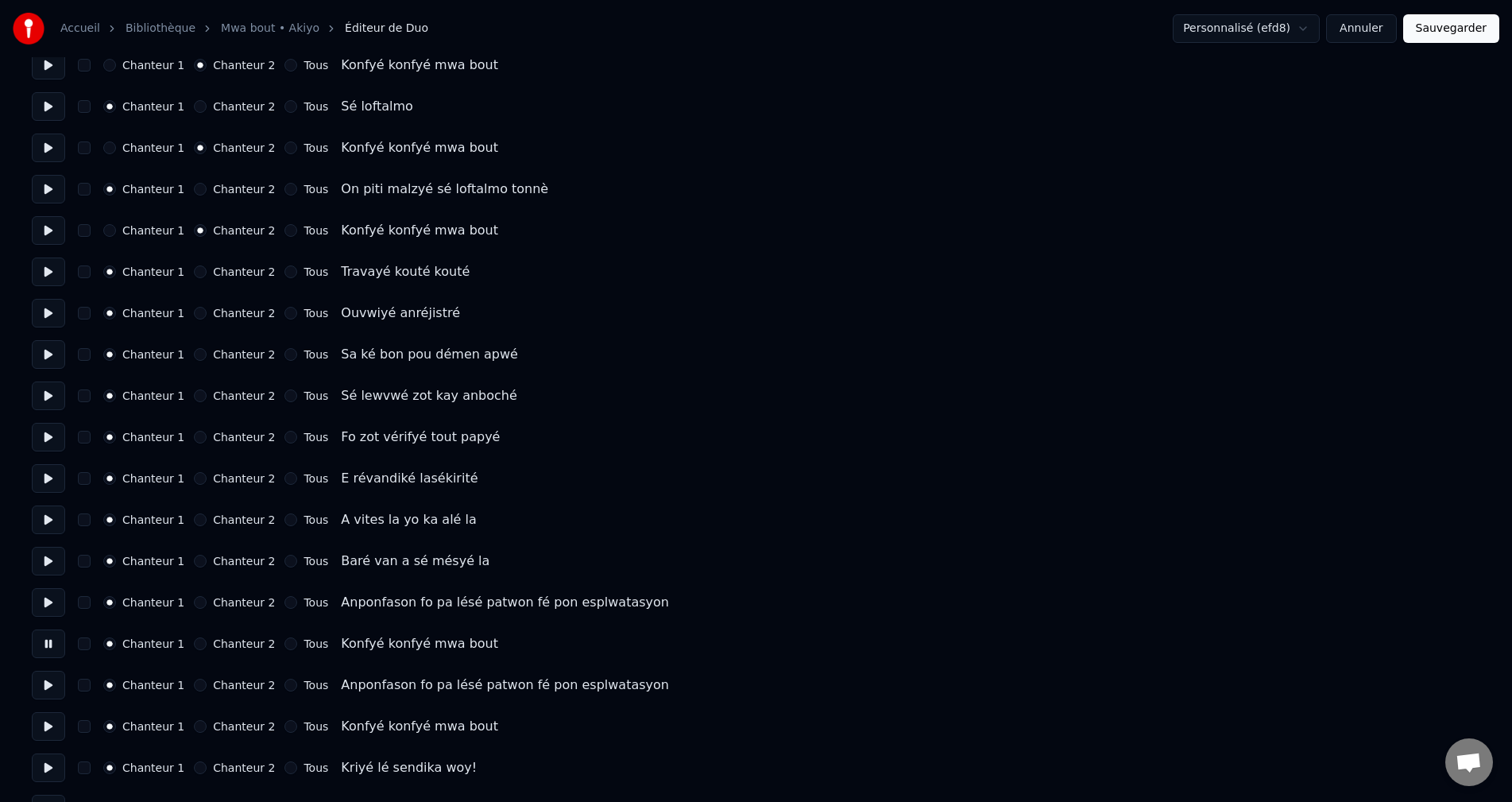
click at [199, 649] on div "Chanteur 2" at bounding box center [234, 644] width 81 height 13
click at [50, 687] on button at bounding box center [49, 685] width 34 height 29
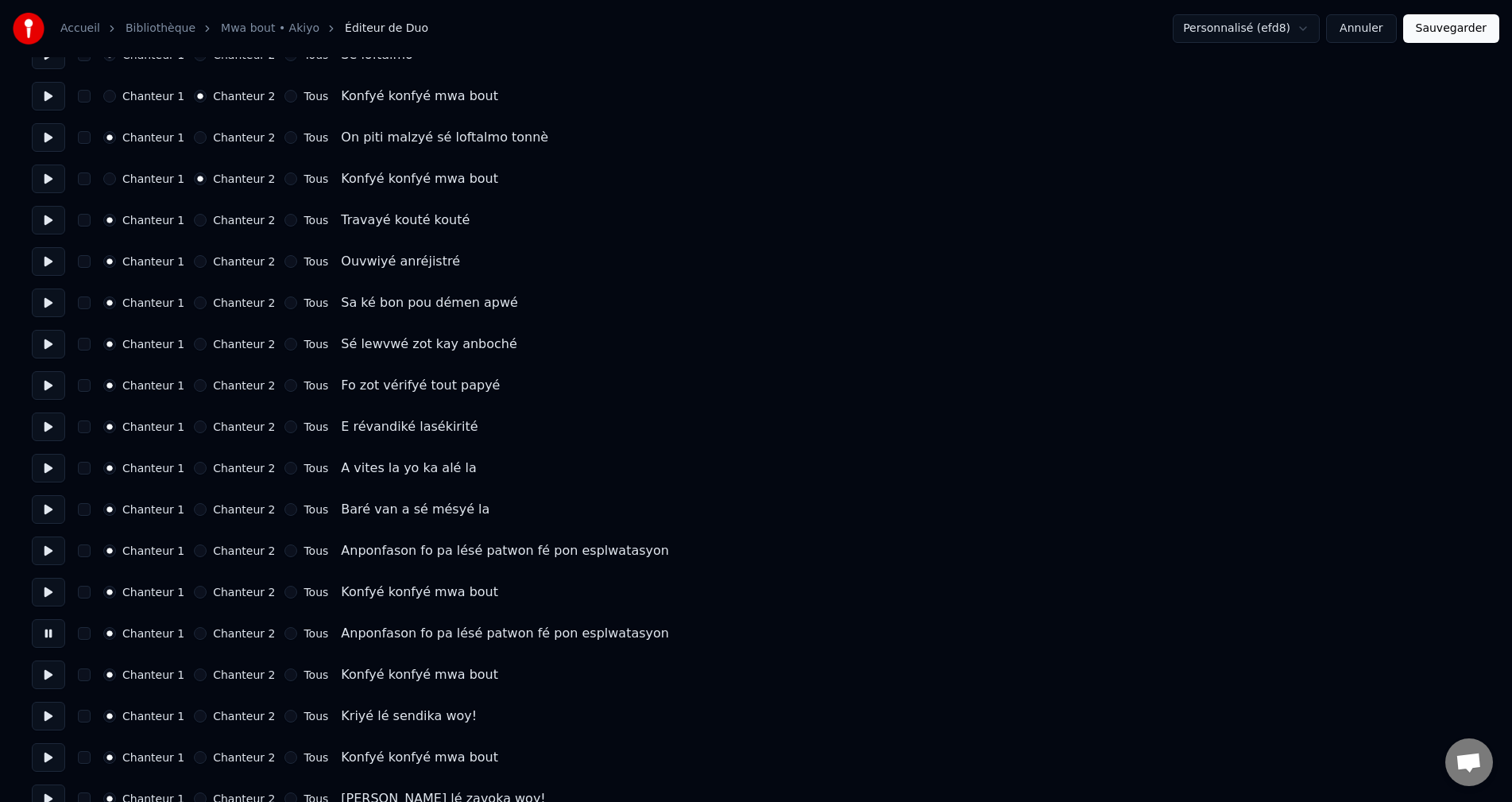
scroll to position [3656, 0]
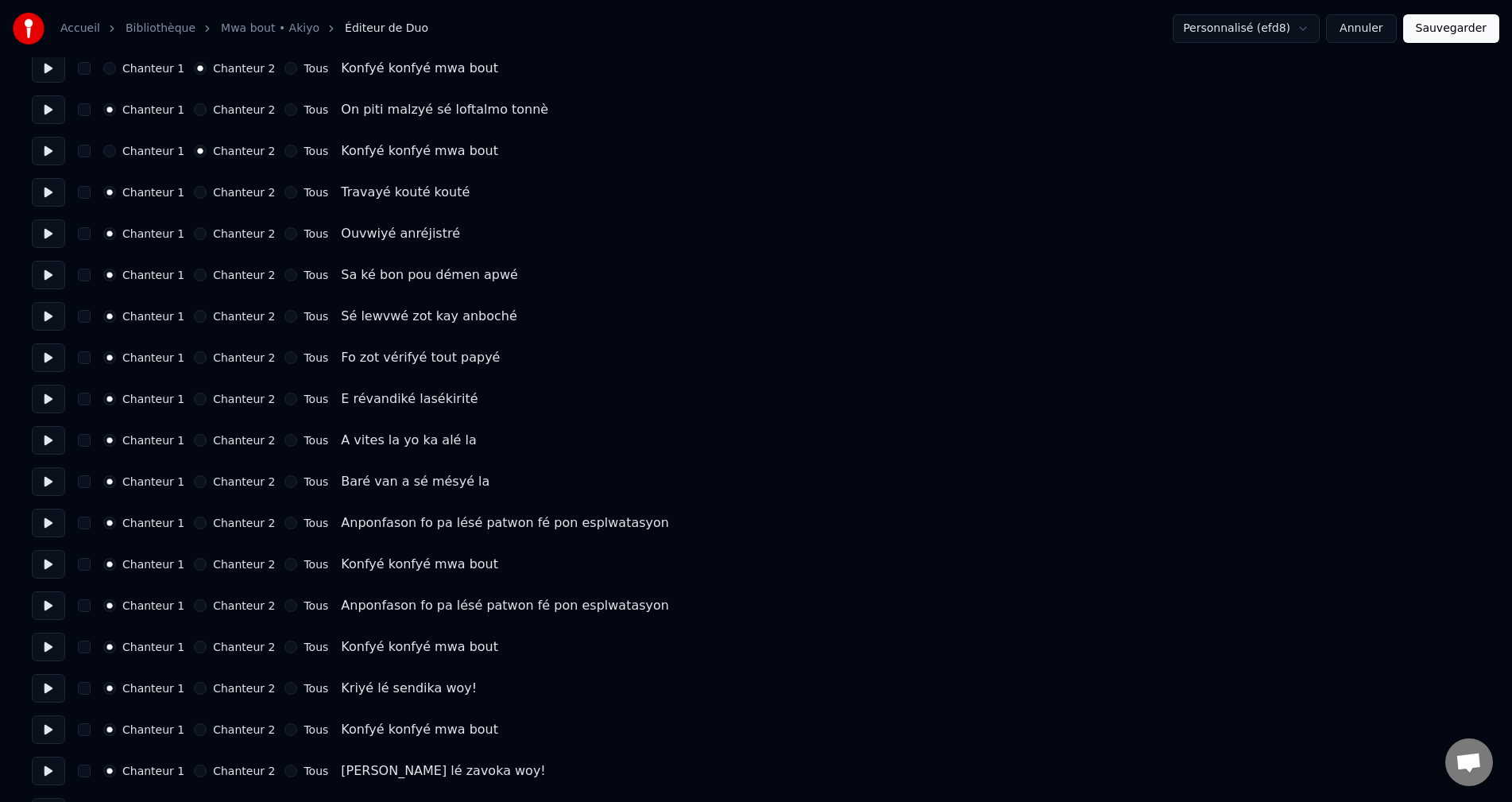
click at [50, 655] on button at bounding box center [49, 647] width 34 height 29
click at [193, 647] on button "Chanteur 2" at bounding box center [200, 647] width 13 height 13
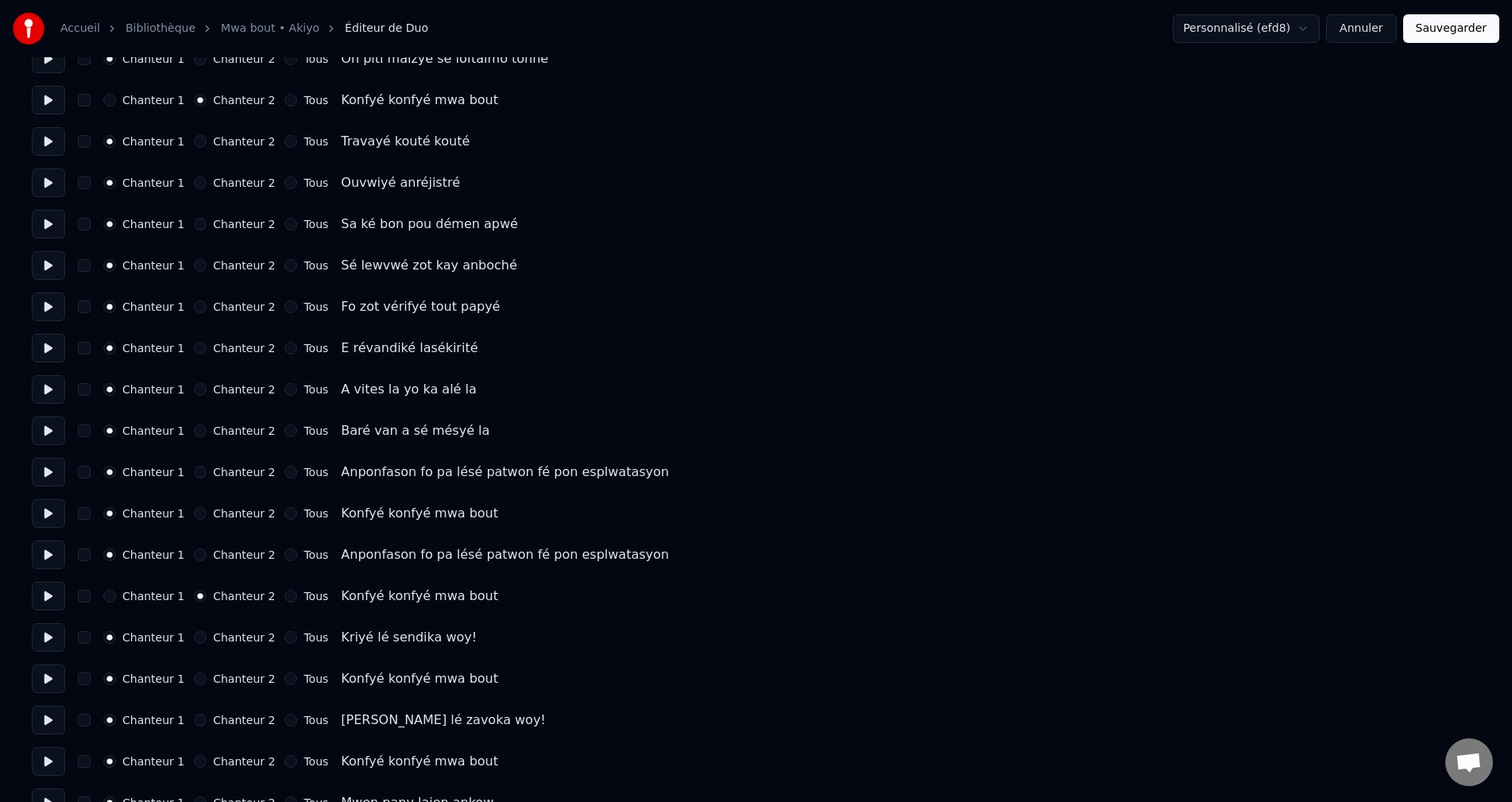
scroll to position [3735, 0]
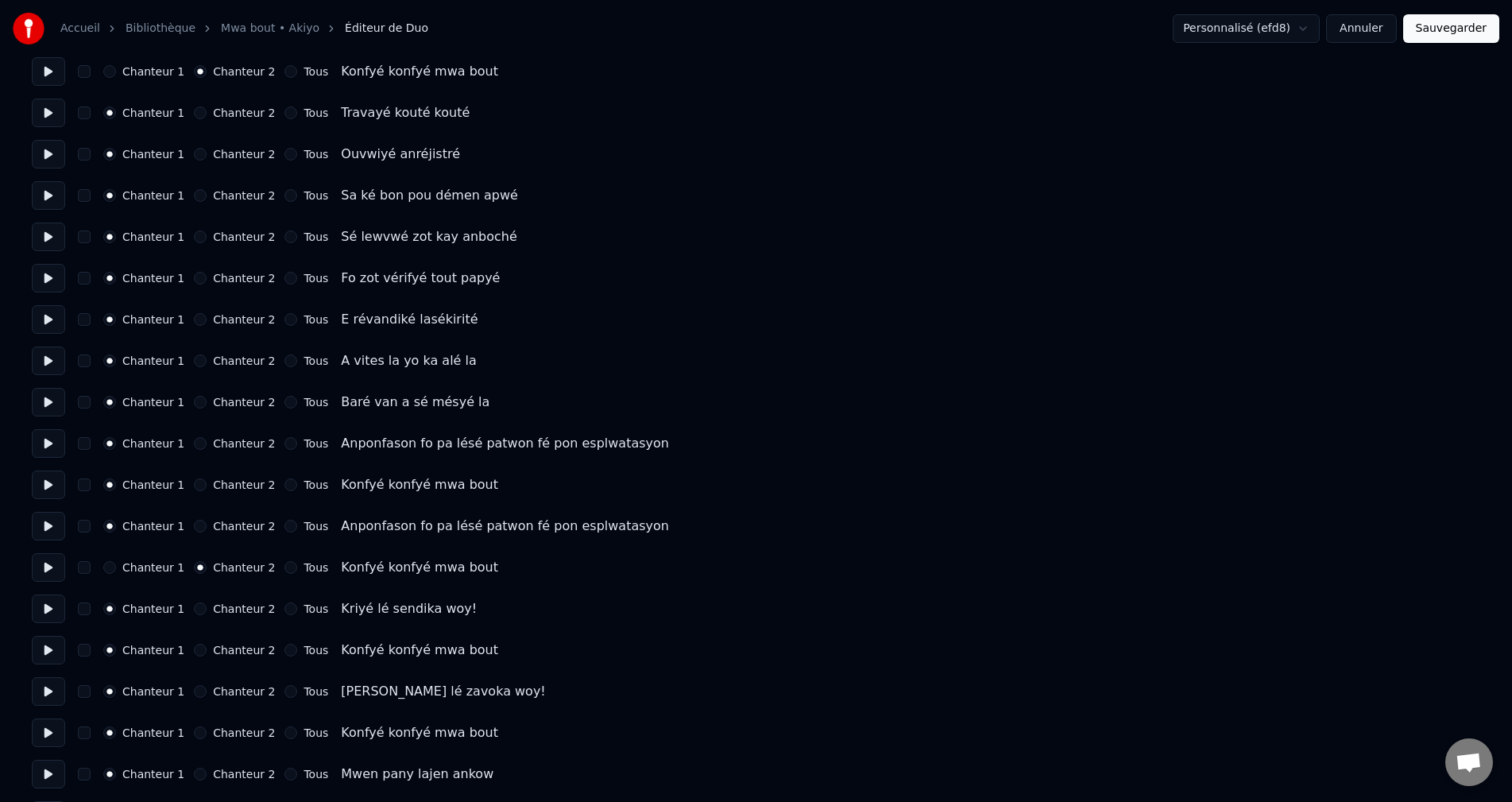
click at [45, 646] on button at bounding box center [49, 650] width 34 height 29
click at [196, 652] on button "Chanteur 2" at bounding box center [200, 651] width 13 height 13
click at [193, 737] on button "Chanteur 2" at bounding box center [200, 733] width 13 height 13
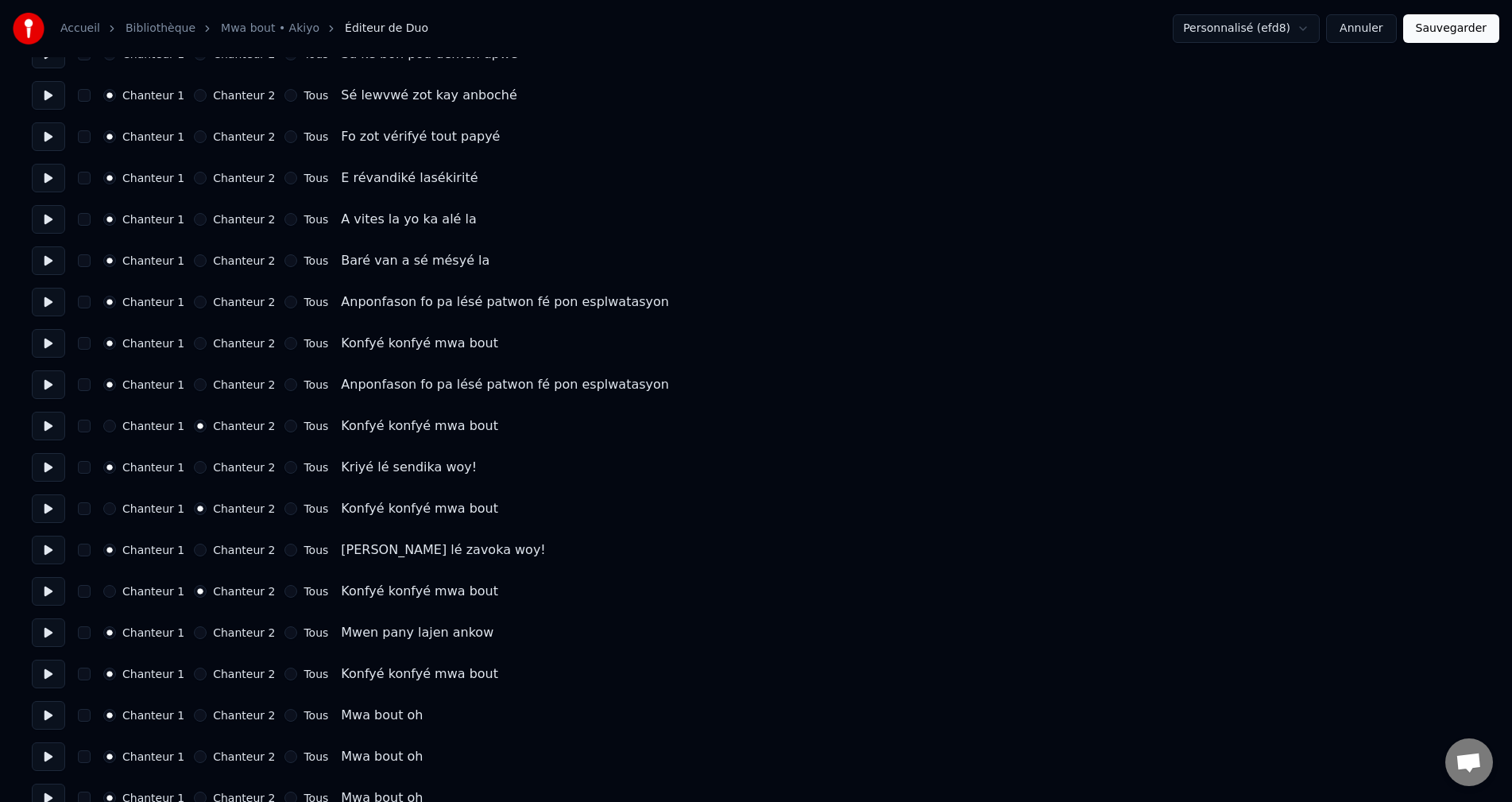
scroll to position [3974, 0]
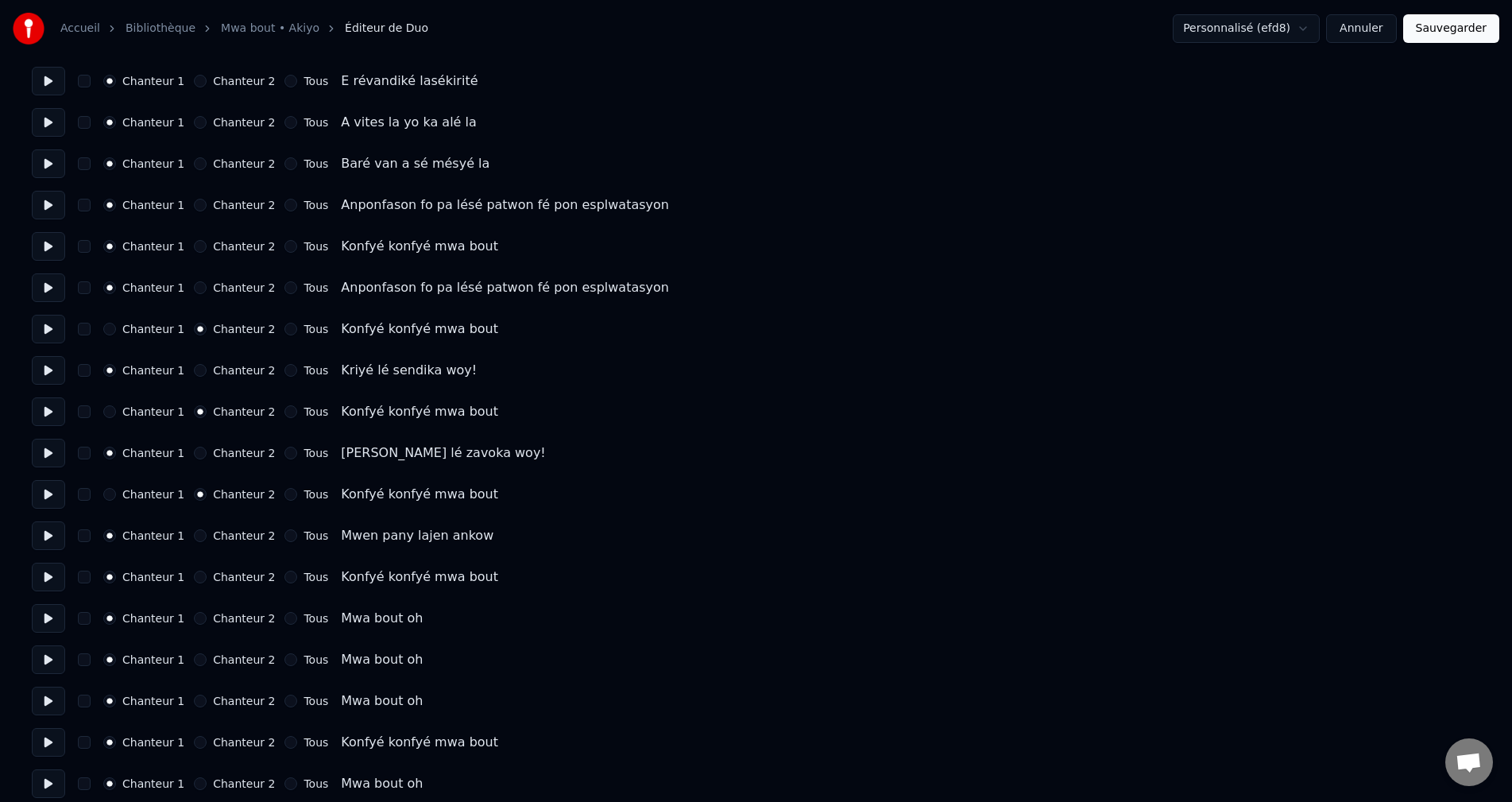
click at [52, 544] on button at bounding box center [49, 536] width 34 height 29
click at [48, 578] on button at bounding box center [49, 577] width 34 height 29
click at [193, 579] on button "Chanteur 2" at bounding box center [200, 578] width 13 height 13
drag, startPoint x: 56, startPoint y: 617, endPoint x: 49, endPoint y: 637, distance: 21.2
click at [56, 617] on button at bounding box center [49, 618] width 34 height 29
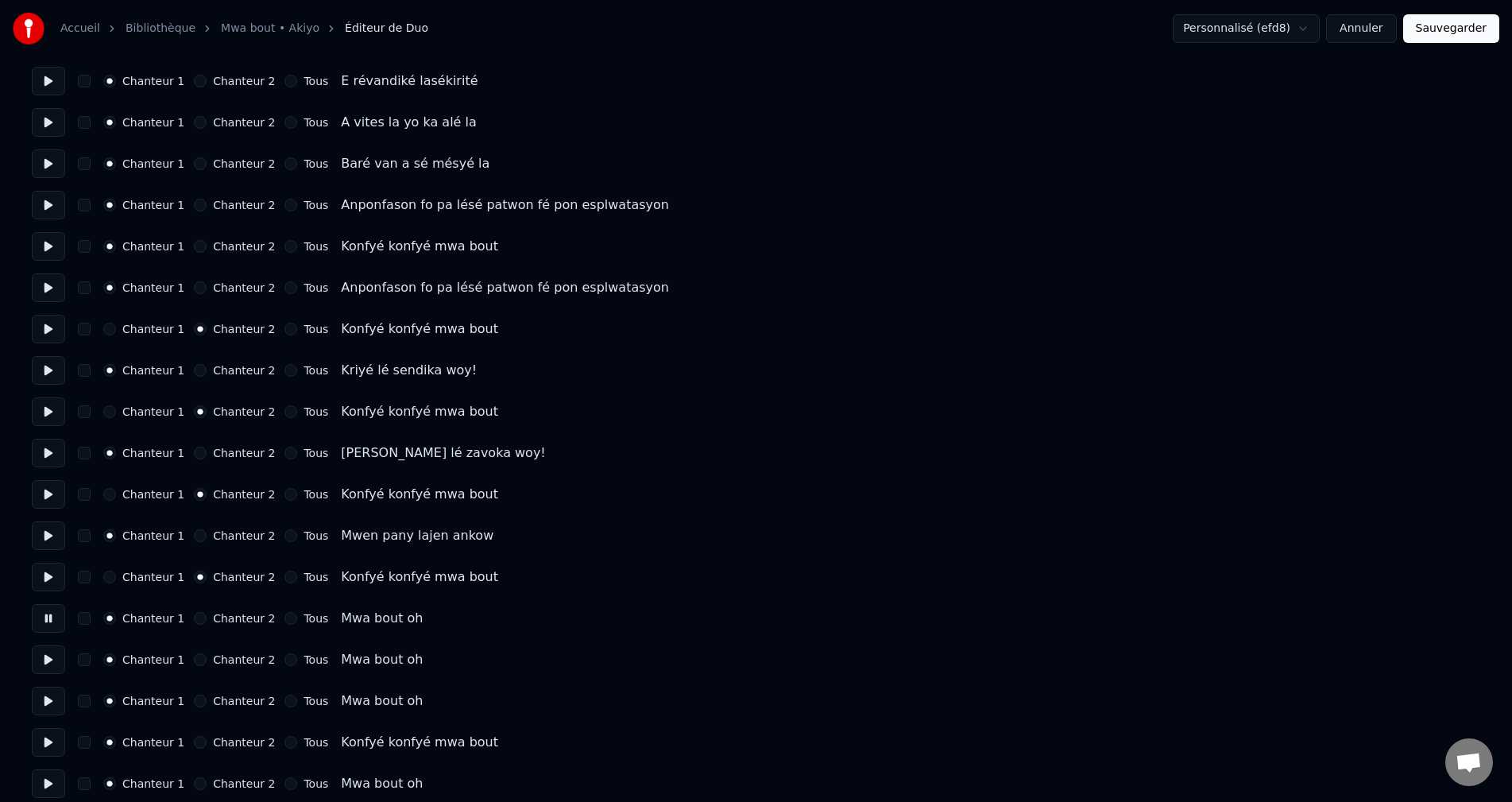
click at [51, 666] on button at bounding box center [49, 659] width 34 height 29
click at [196, 743] on button "Chanteur 2" at bounding box center [200, 742] width 13 height 13
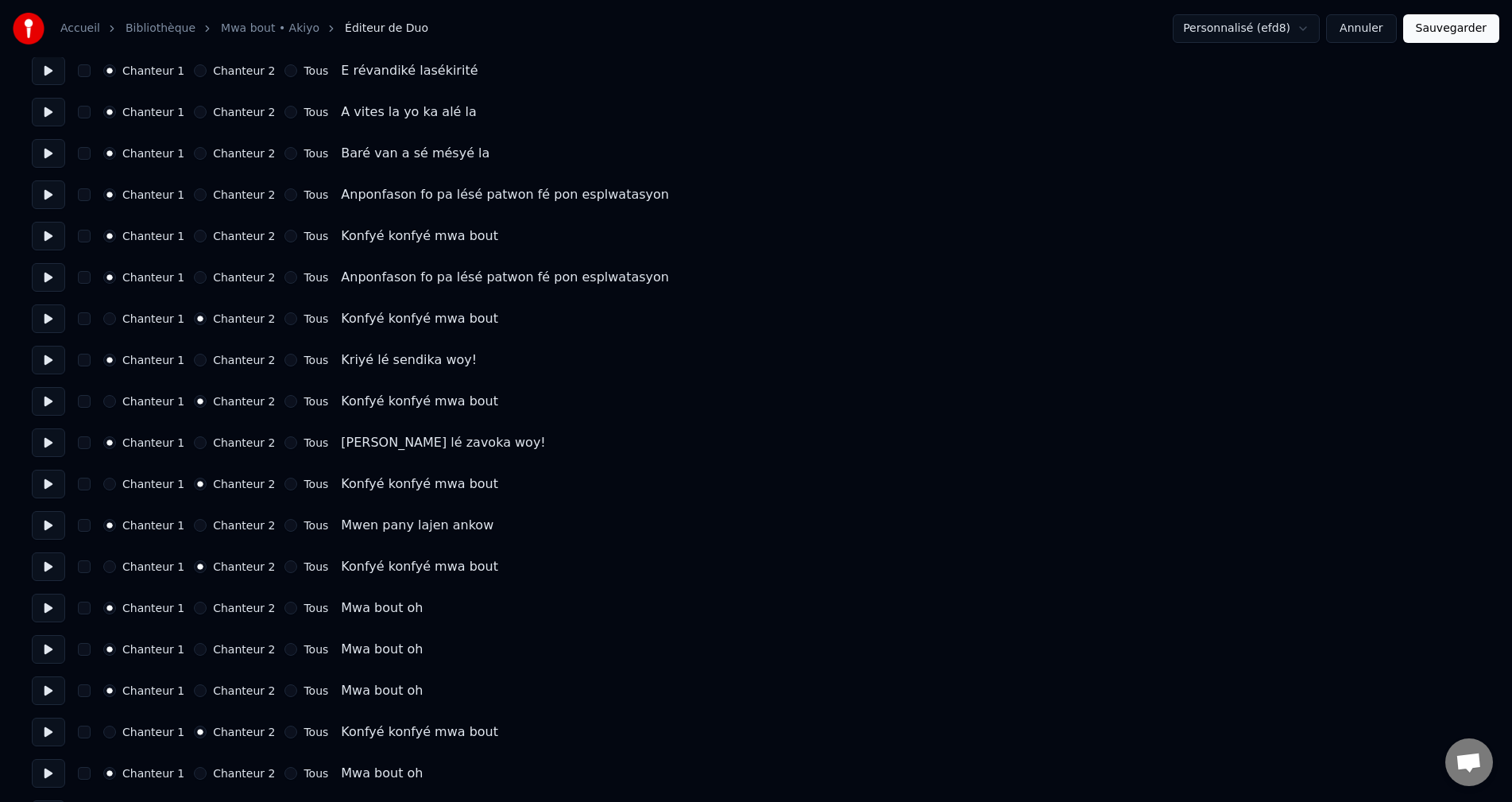
scroll to position [4133, 0]
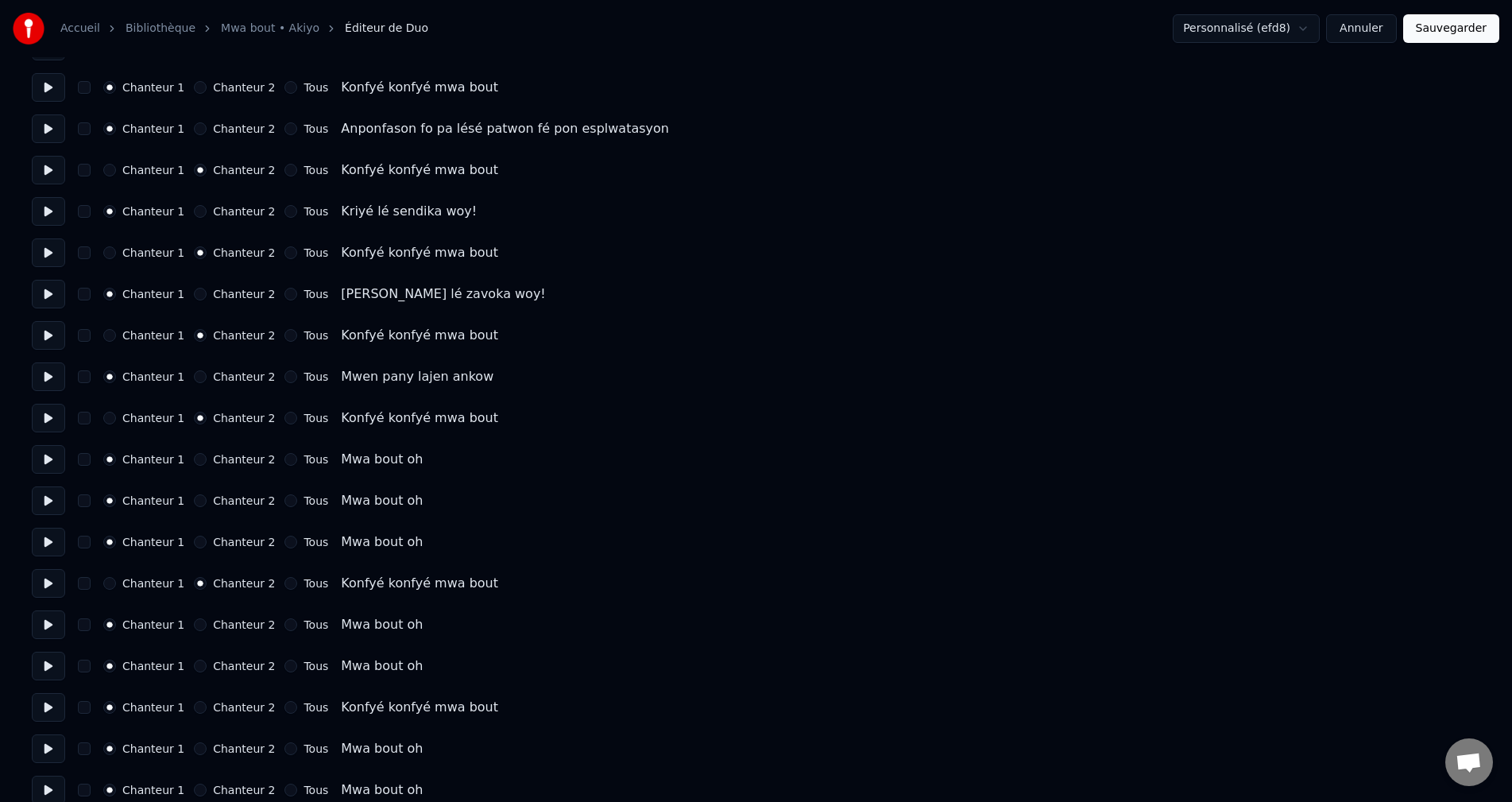
click at [44, 627] on button at bounding box center [49, 624] width 34 height 29
click at [52, 666] on button at bounding box center [49, 666] width 34 height 29
click at [193, 704] on button "Chanteur 2" at bounding box center [200, 708] width 13 height 13
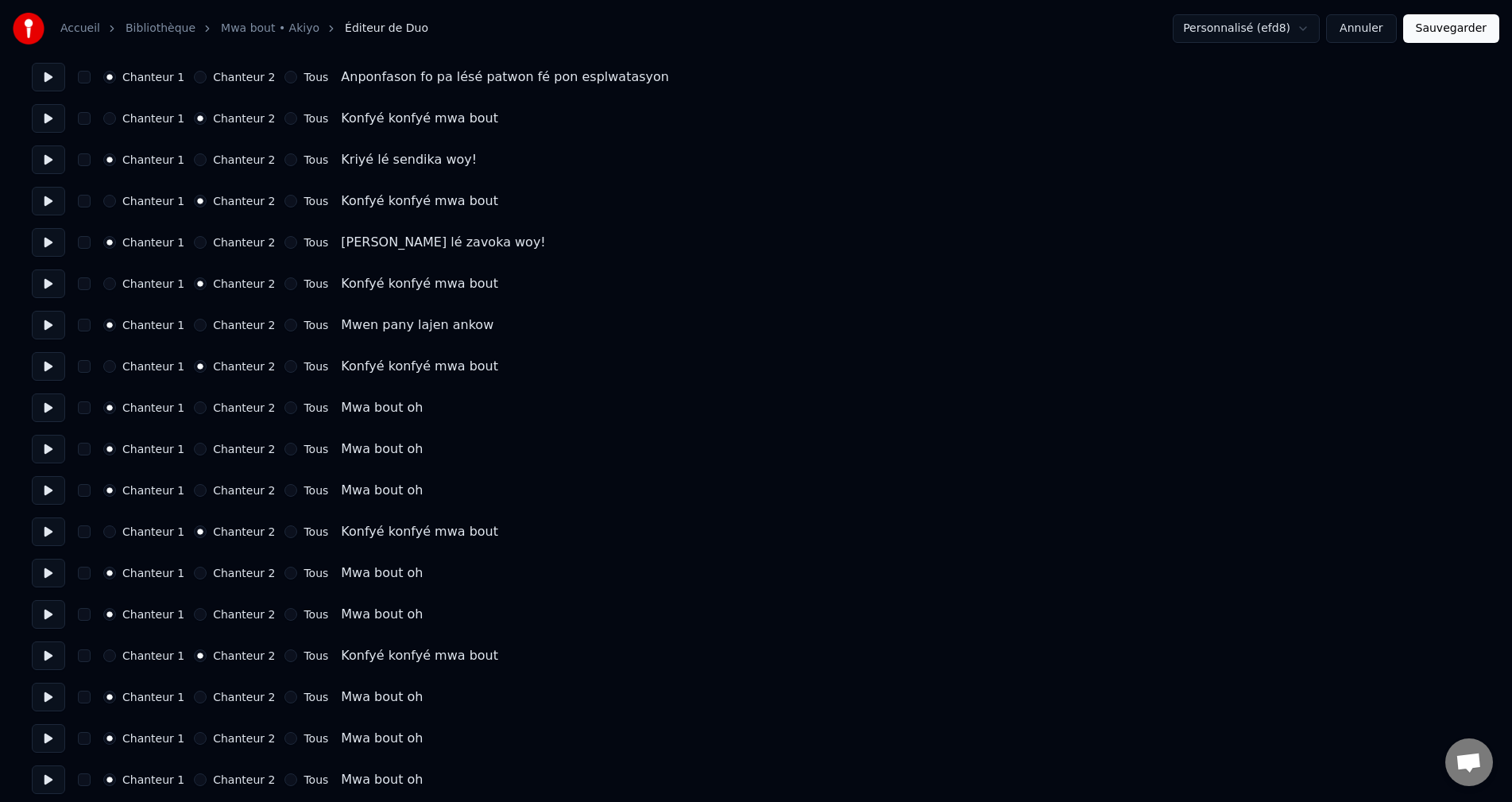
scroll to position [4213, 0]
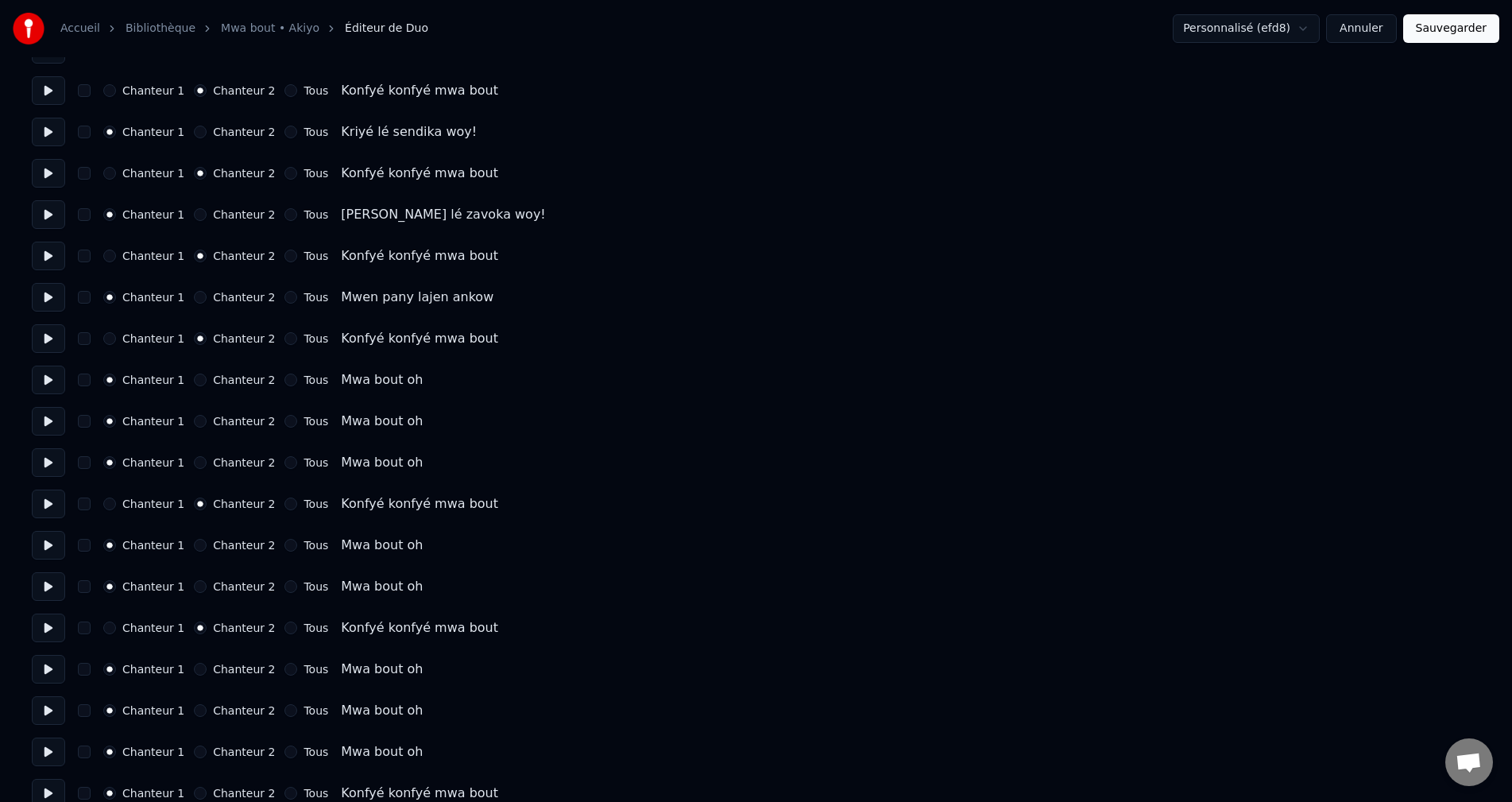
click at [46, 662] on button at bounding box center [49, 669] width 34 height 29
click at [54, 707] on button at bounding box center [49, 710] width 34 height 29
click at [48, 753] on button at bounding box center [49, 752] width 34 height 29
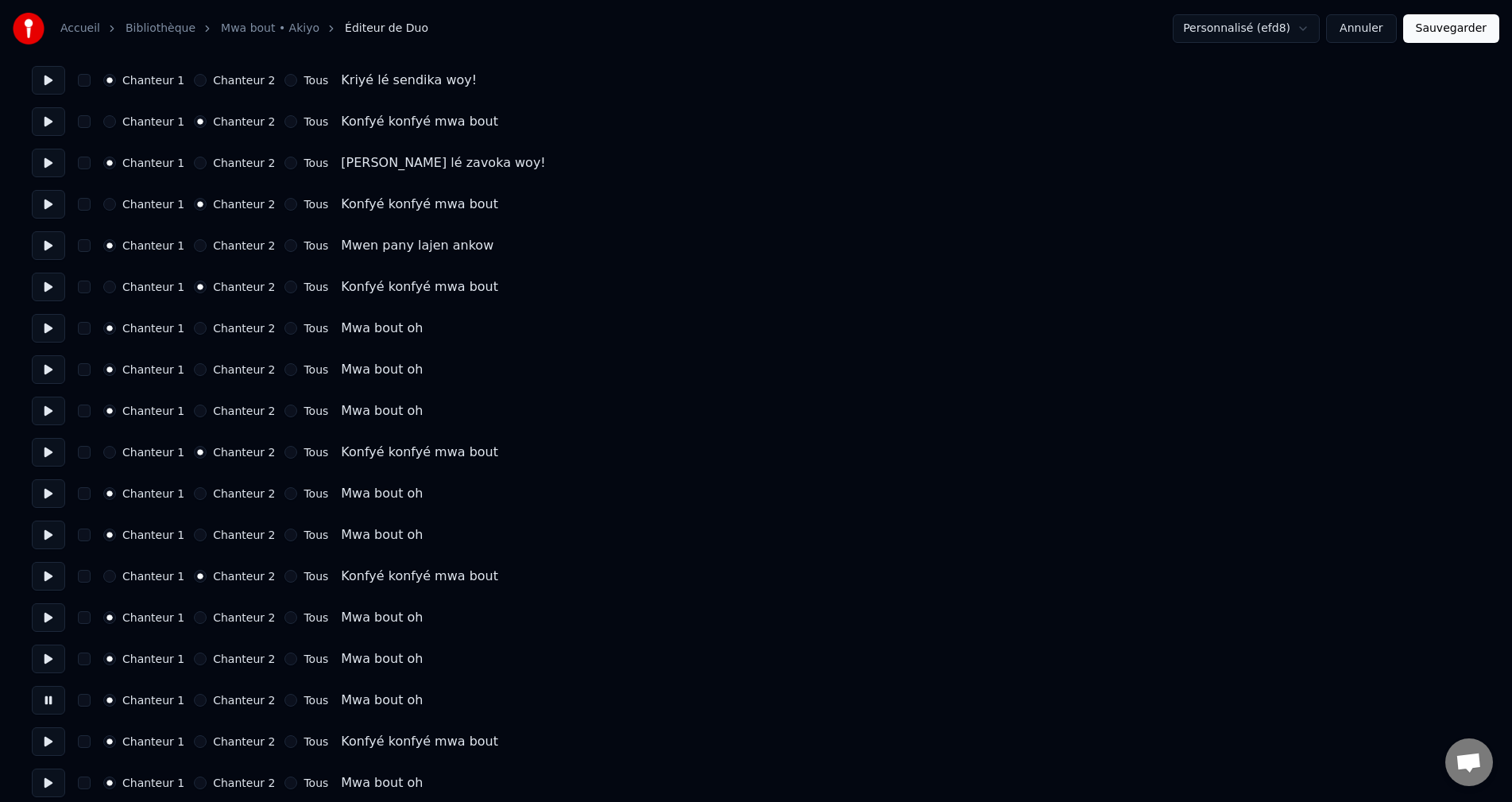
scroll to position [4292, 0]
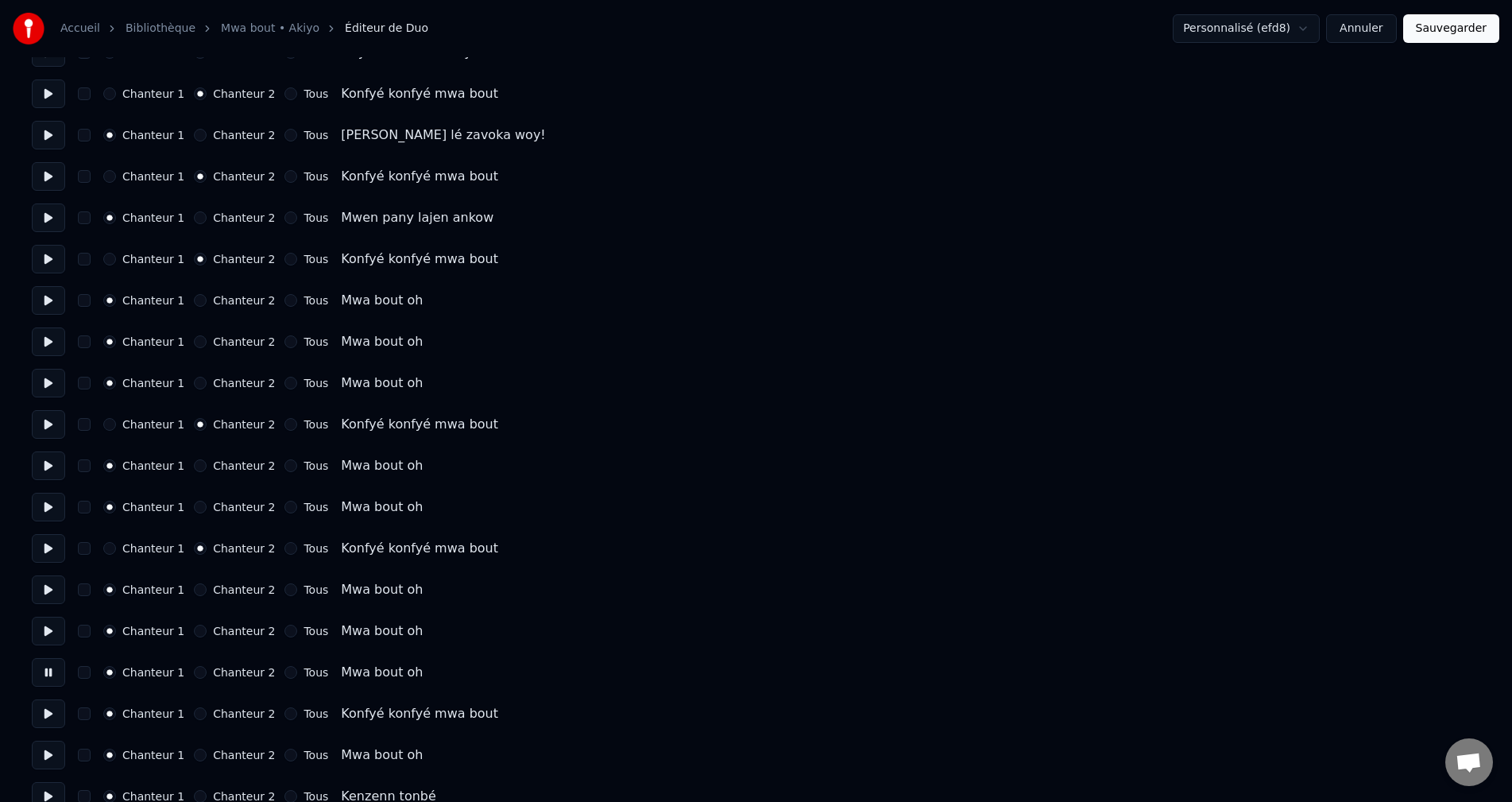
click at [193, 716] on button "Chanteur 2" at bounding box center [200, 714] width 13 height 13
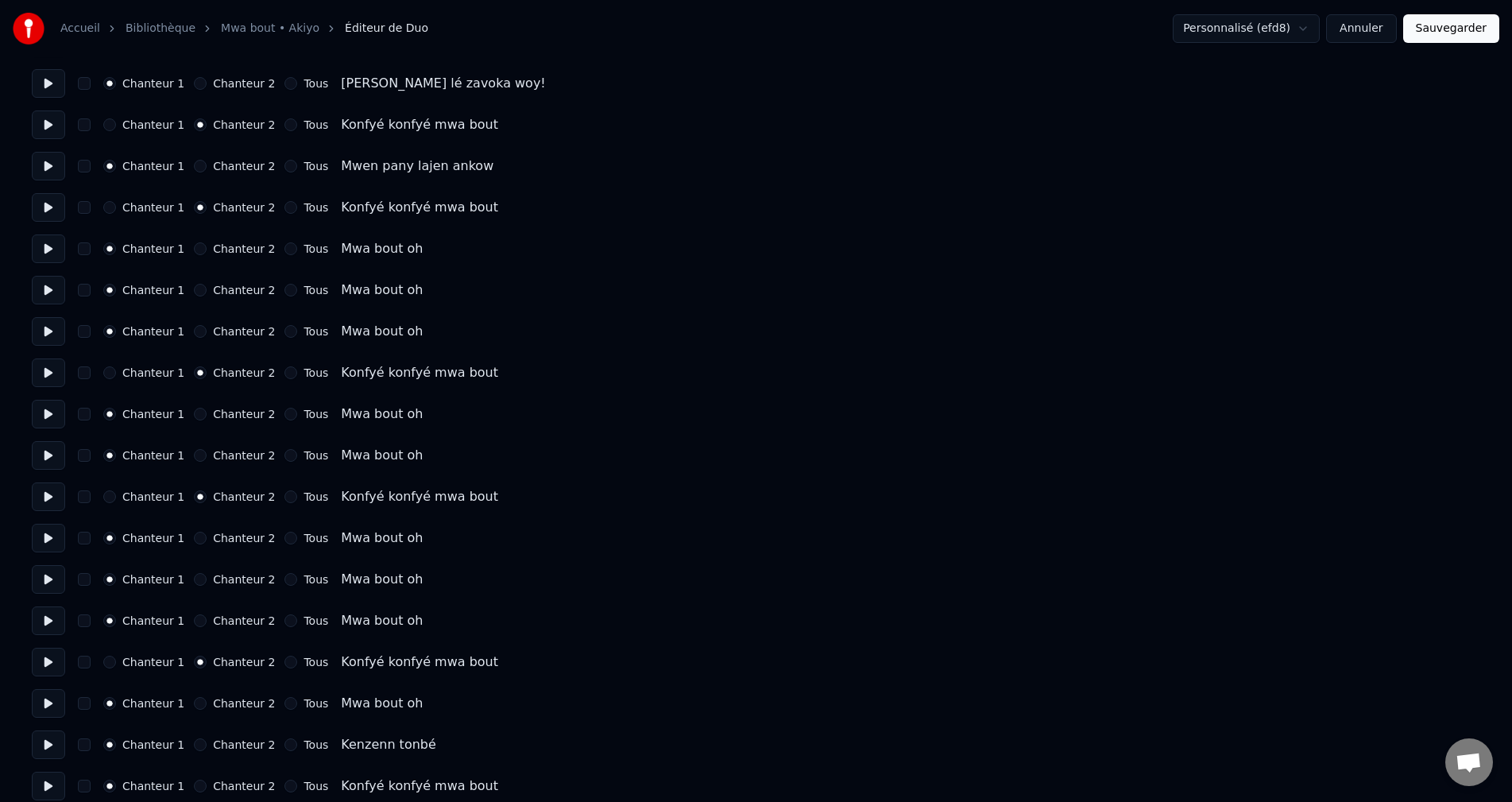
scroll to position [4372, 0]
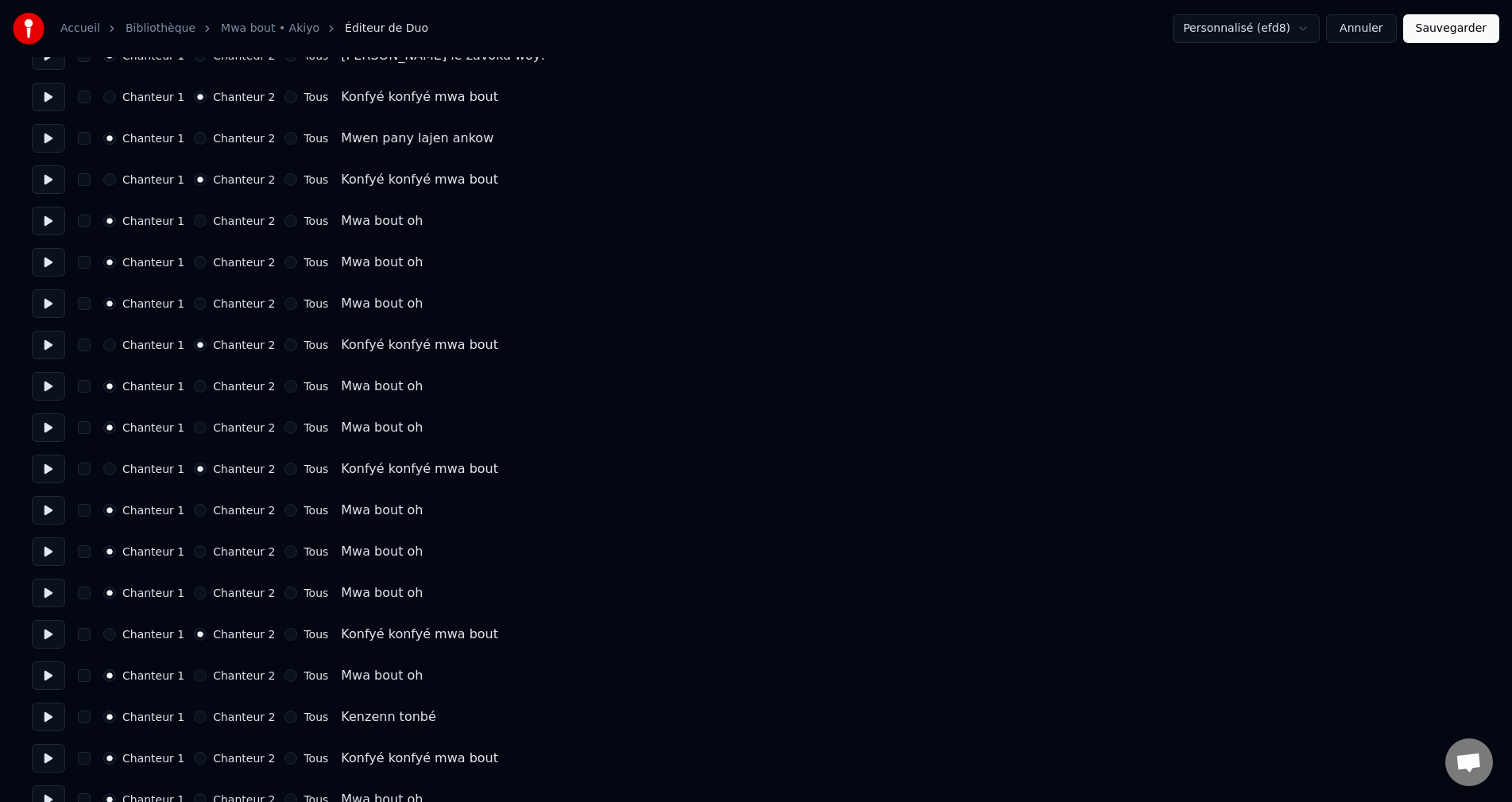
click at [41, 682] on button at bounding box center [49, 675] width 34 height 29
click at [46, 724] on button at bounding box center [49, 717] width 34 height 29
click at [47, 770] on button at bounding box center [49, 758] width 34 height 29
click at [193, 760] on button "Chanteur 2" at bounding box center [200, 758] width 13 height 13
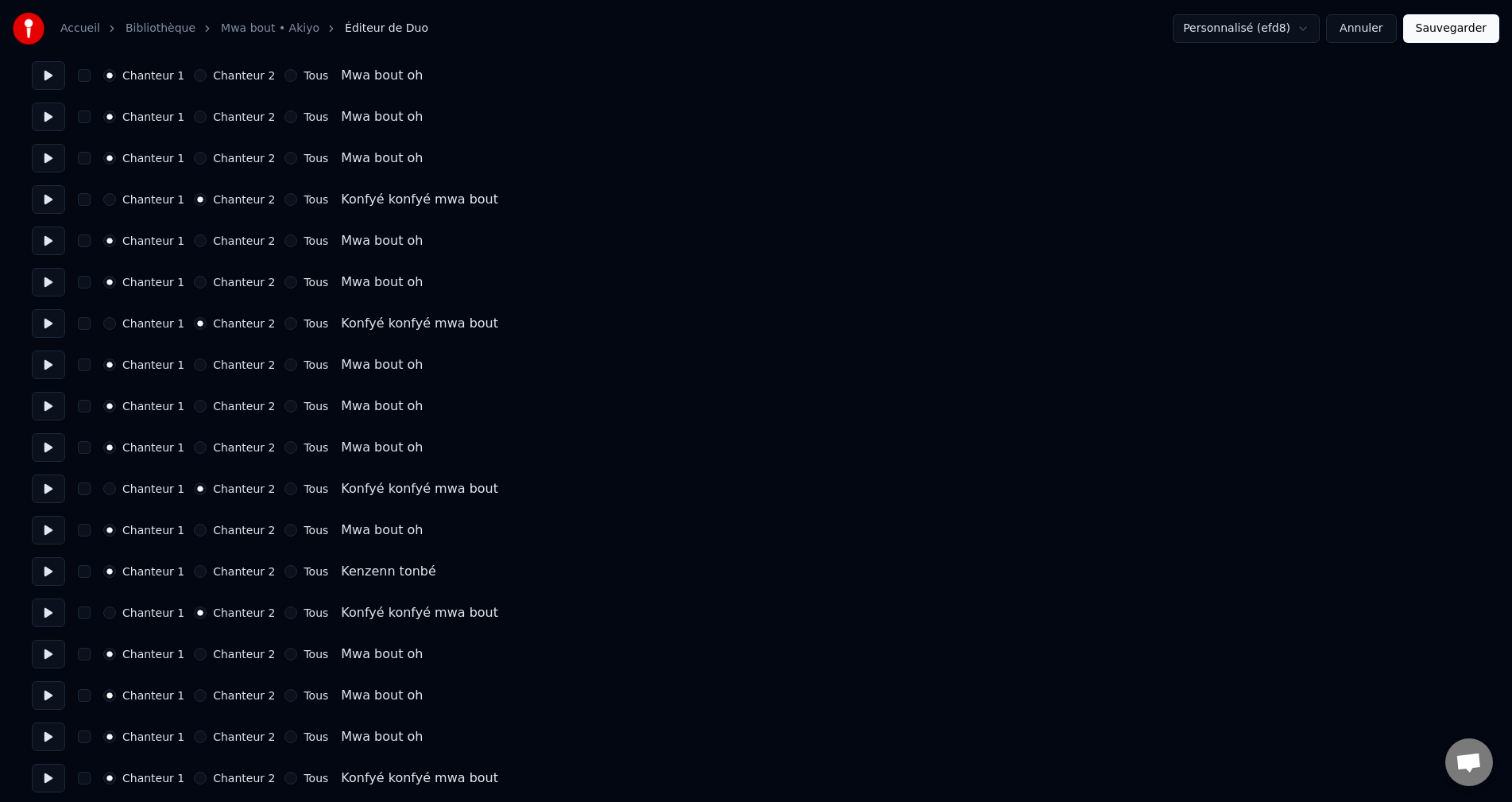
scroll to position [4531, 0]
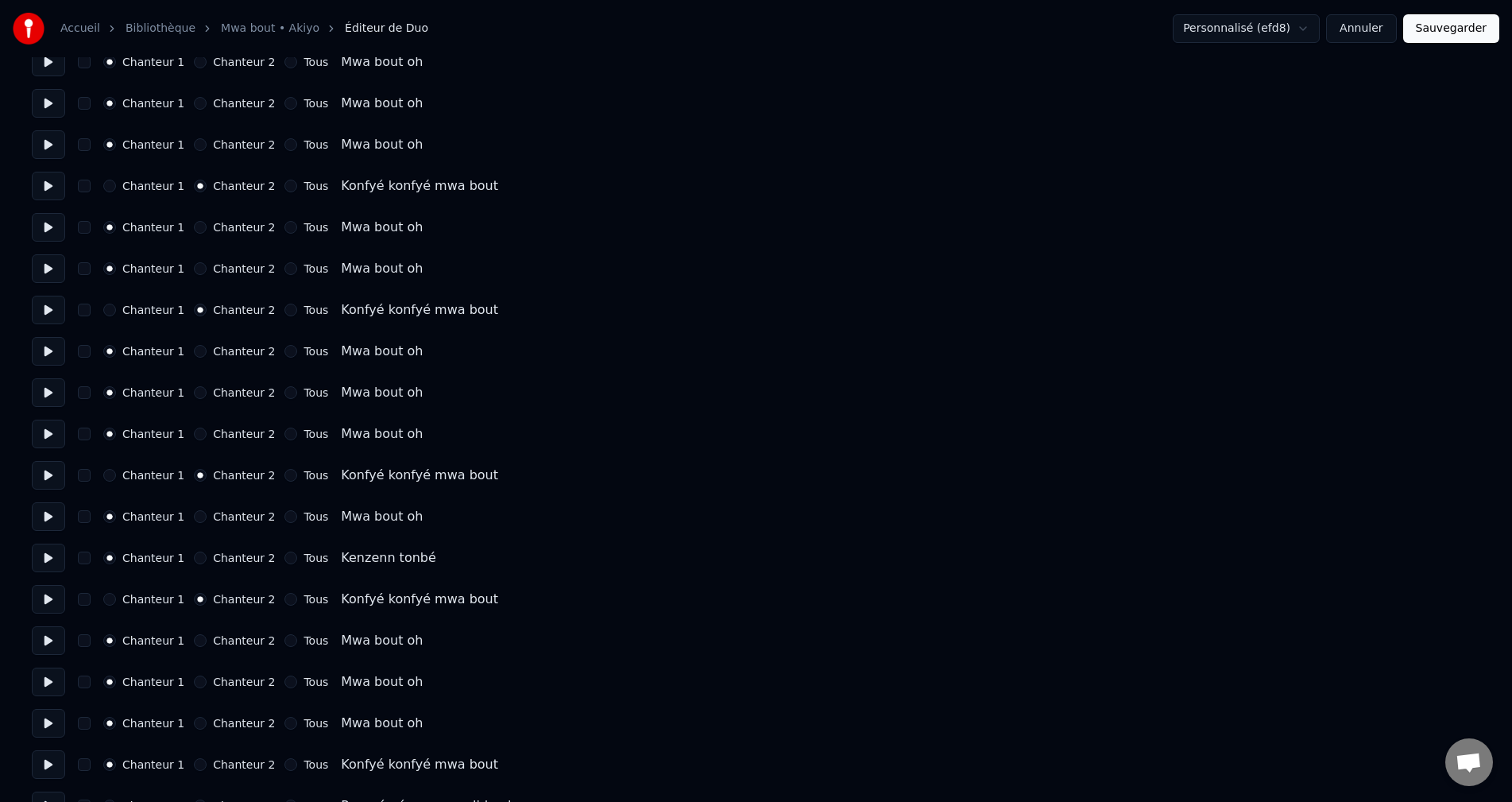
drag, startPoint x: 48, startPoint y: 651, endPoint x: 73, endPoint y: 711, distance: 65.0
click at [50, 651] on button at bounding box center [49, 640] width 34 height 29
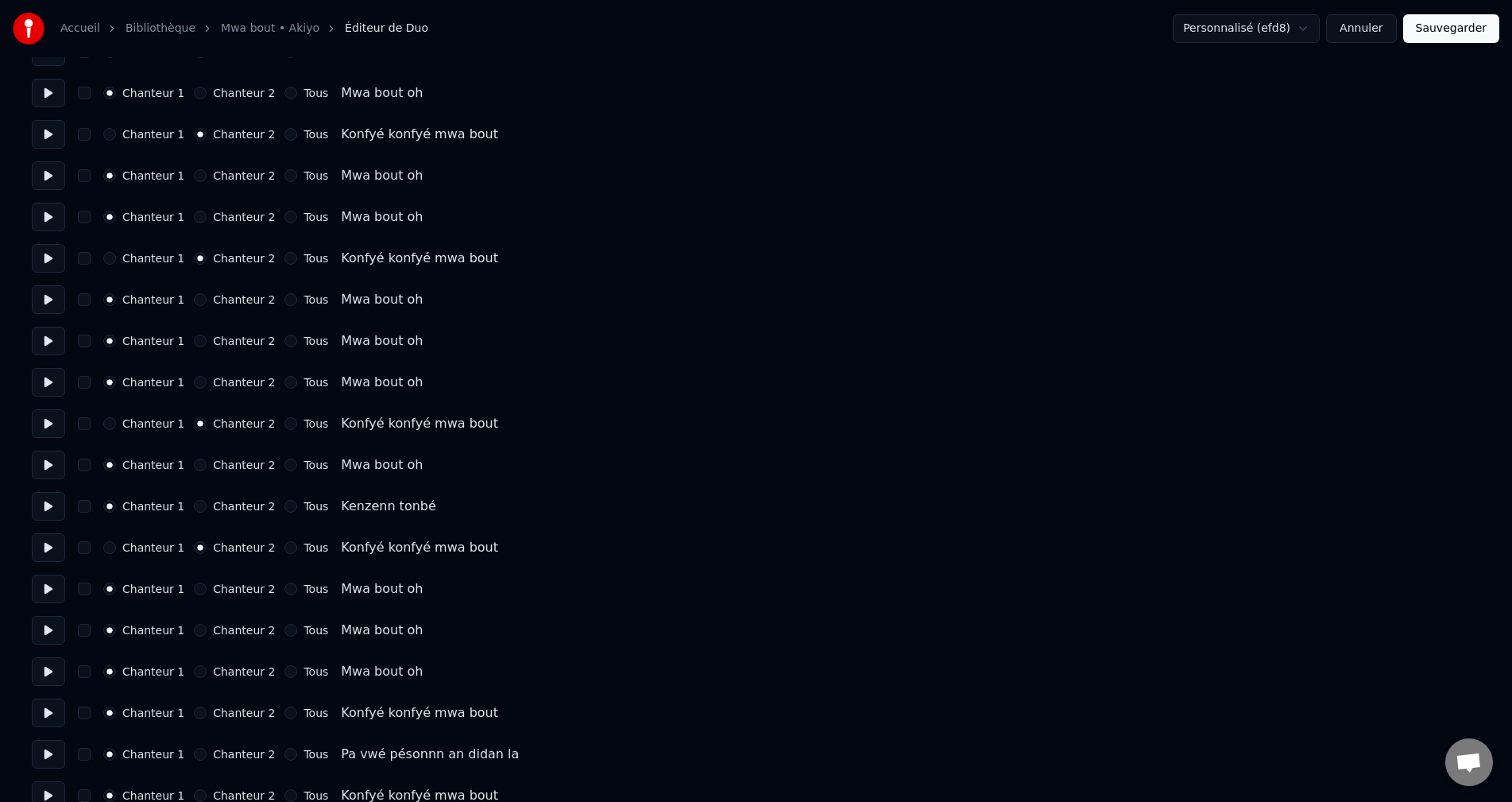
scroll to position [4610, 0]
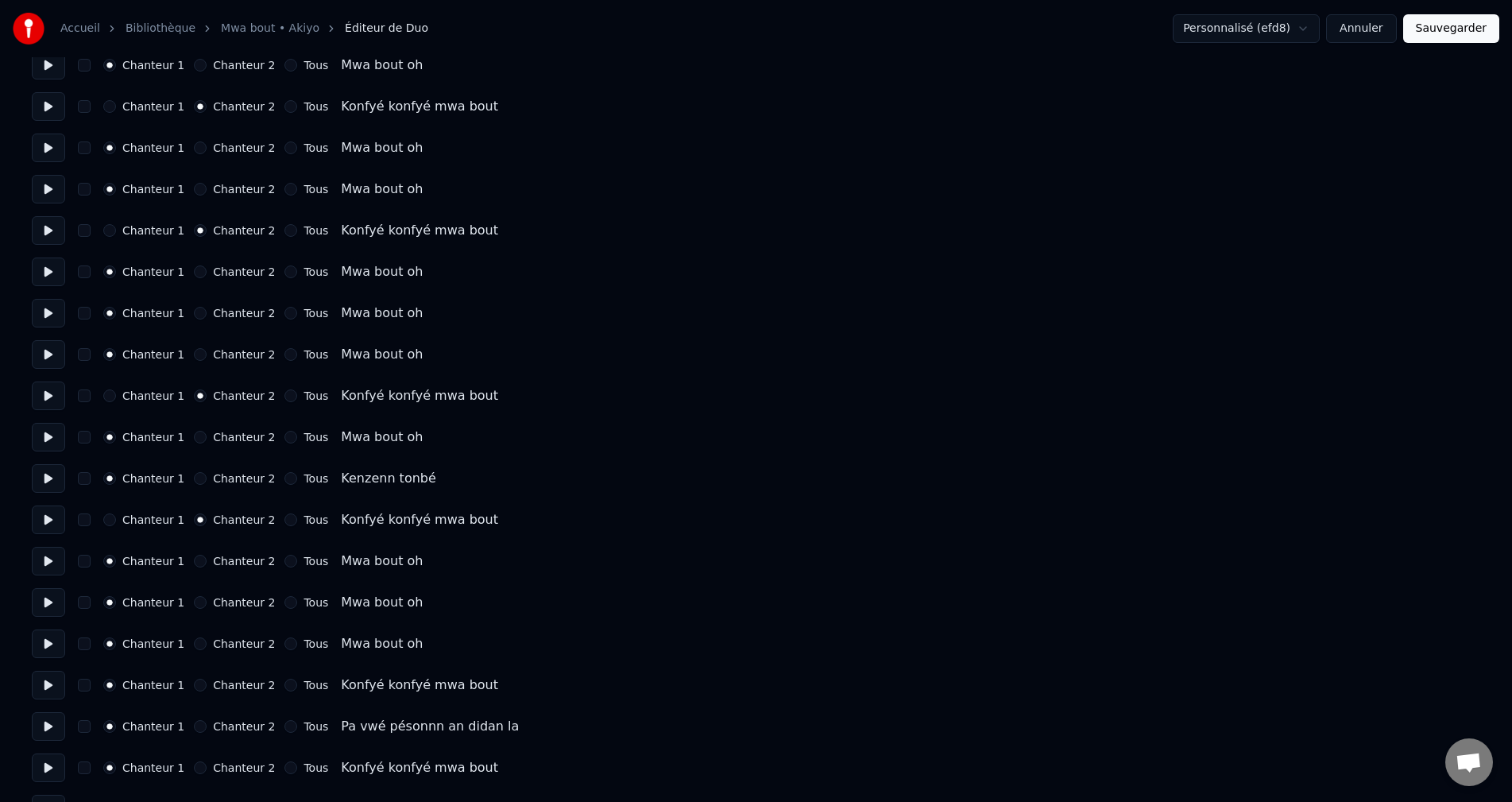
click at [194, 684] on button "Chanteur 2" at bounding box center [200, 685] width 13 height 13
click at [55, 687] on button at bounding box center [49, 685] width 34 height 29
drag, startPoint x: 44, startPoint y: 741, endPoint x: 55, endPoint y: 736, distance: 12.1
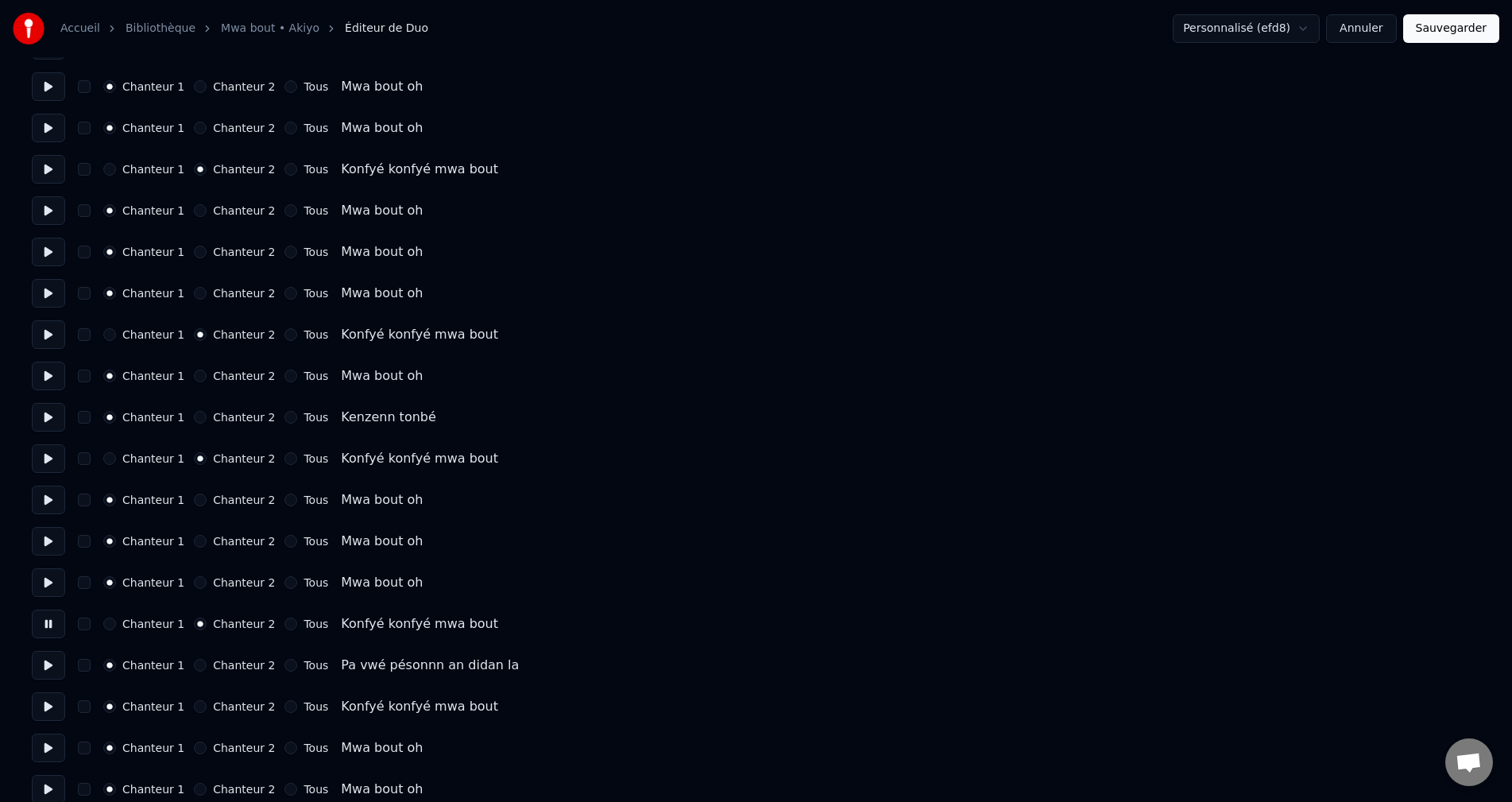
scroll to position [4690, 0]
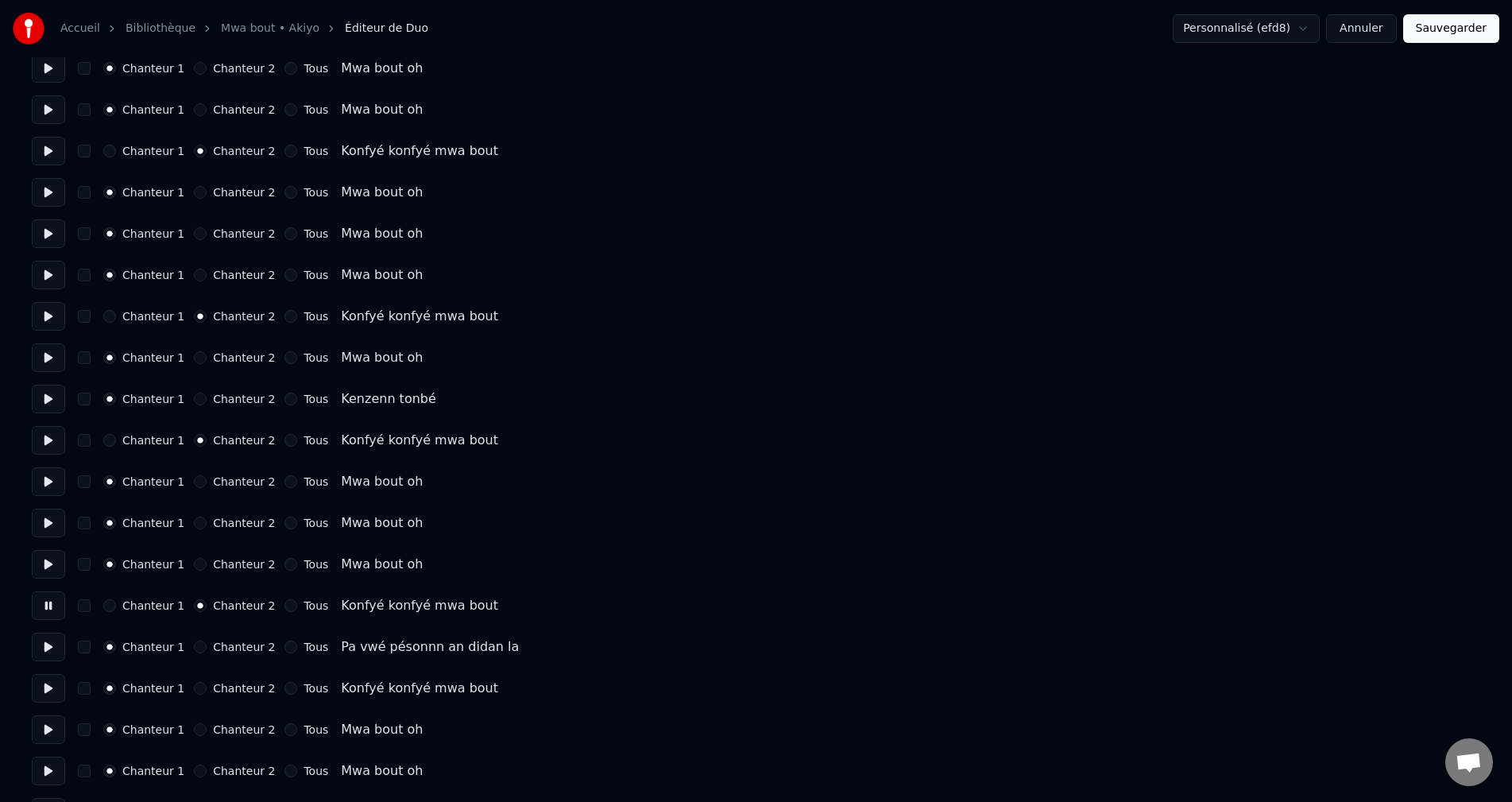
click at [47, 650] on button at bounding box center [49, 647] width 34 height 29
click at [51, 688] on button at bounding box center [49, 688] width 34 height 29
click at [193, 689] on button "Chanteur 2" at bounding box center [200, 689] width 13 height 13
click at [39, 726] on button at bounding box center [49, 729] width 34 height 29
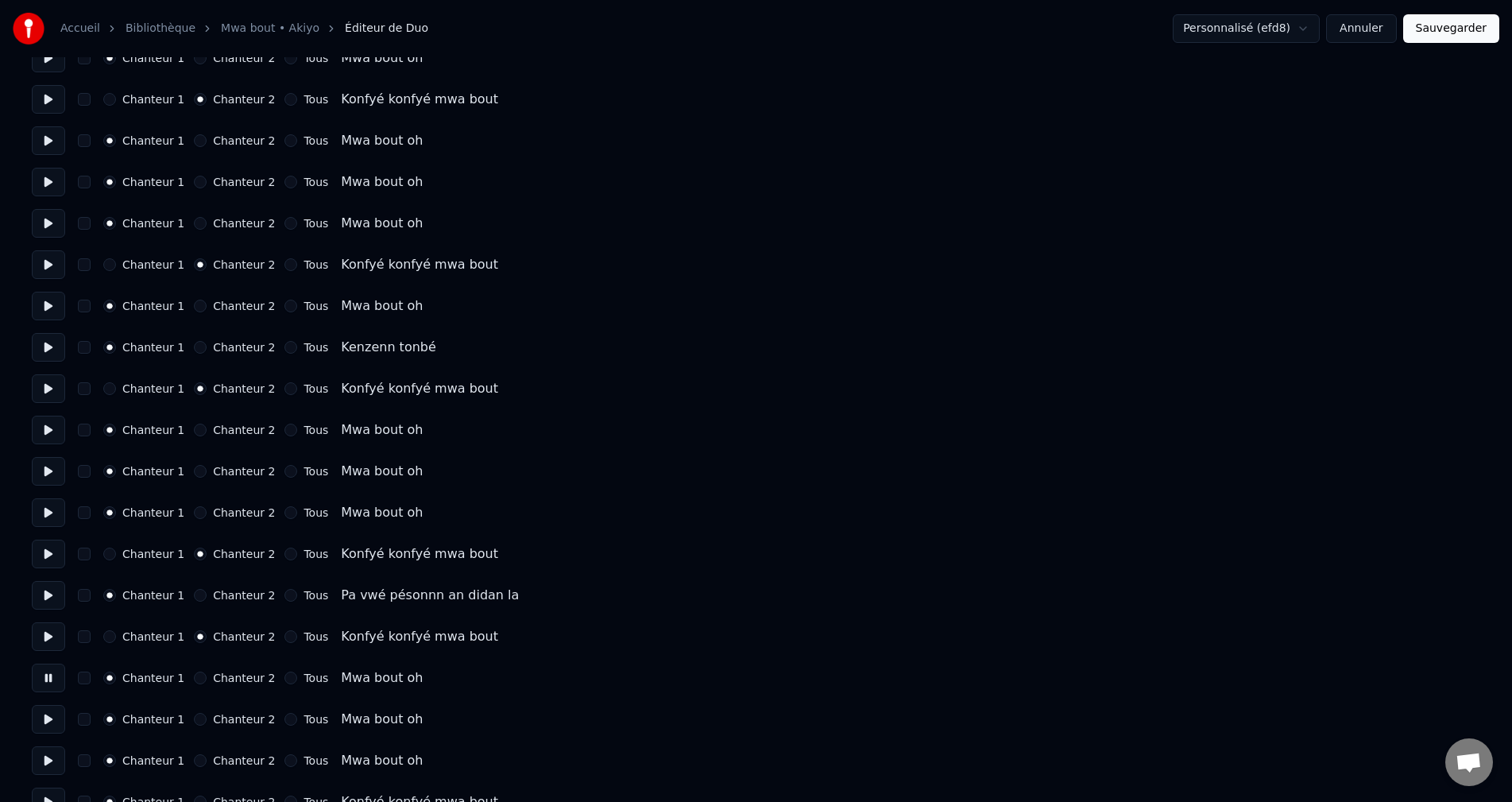
scroll to position [4769, 0]
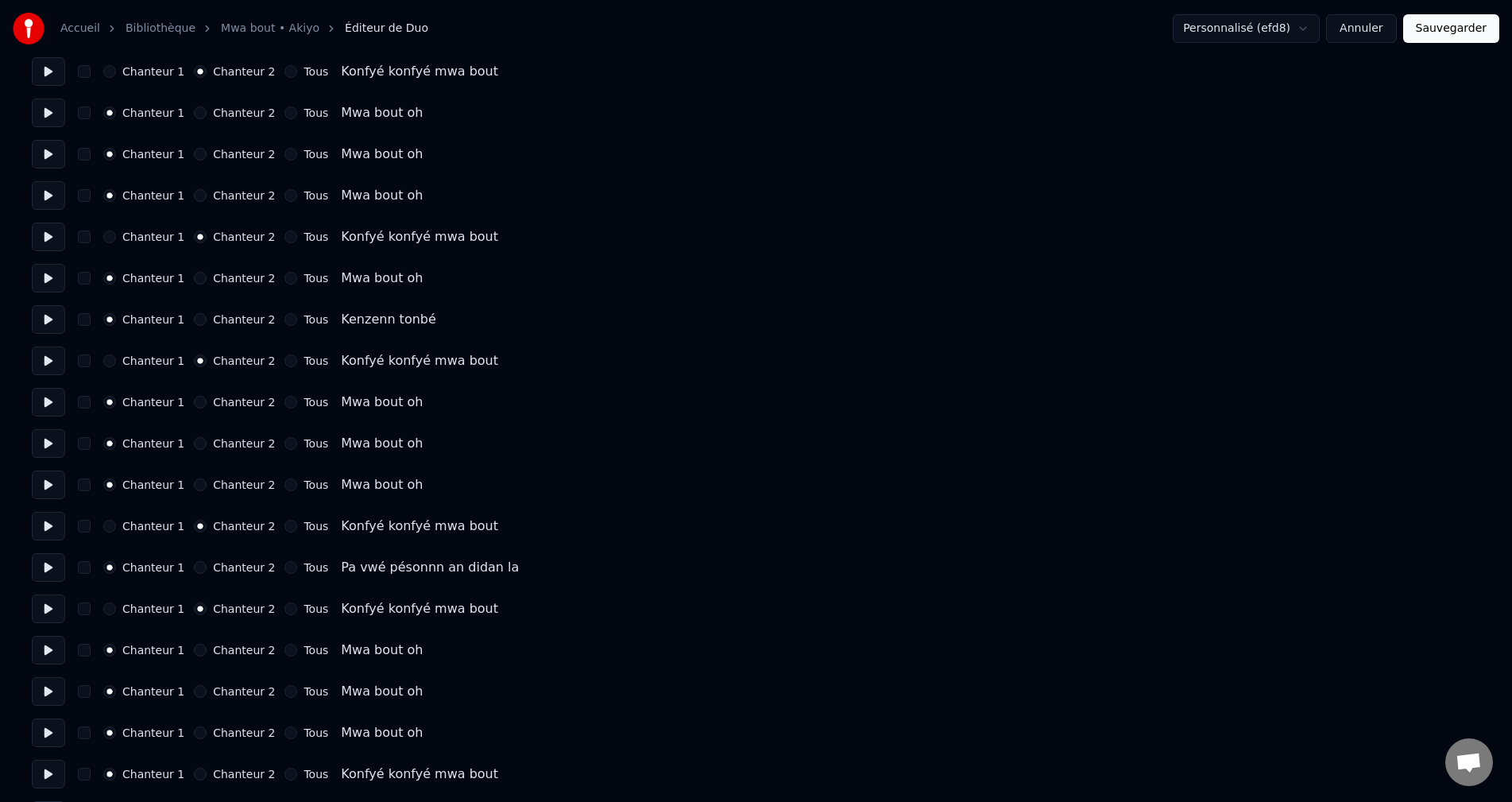
click at [47, 651] on button at bounding box center [49, 650] width 34 height 29
click at [51, 700] on button at bounding box center [49, 691] width 34 height 29
click at [51, 736] on button at bounding box center [49, 733] width 34 height 29
click at [56, 771] on button at bounding box center [49, 774] width 34 height 29
click at [193, 770] on button "Chanteur 2" at bounding box center [200, 774] width 13 height 13
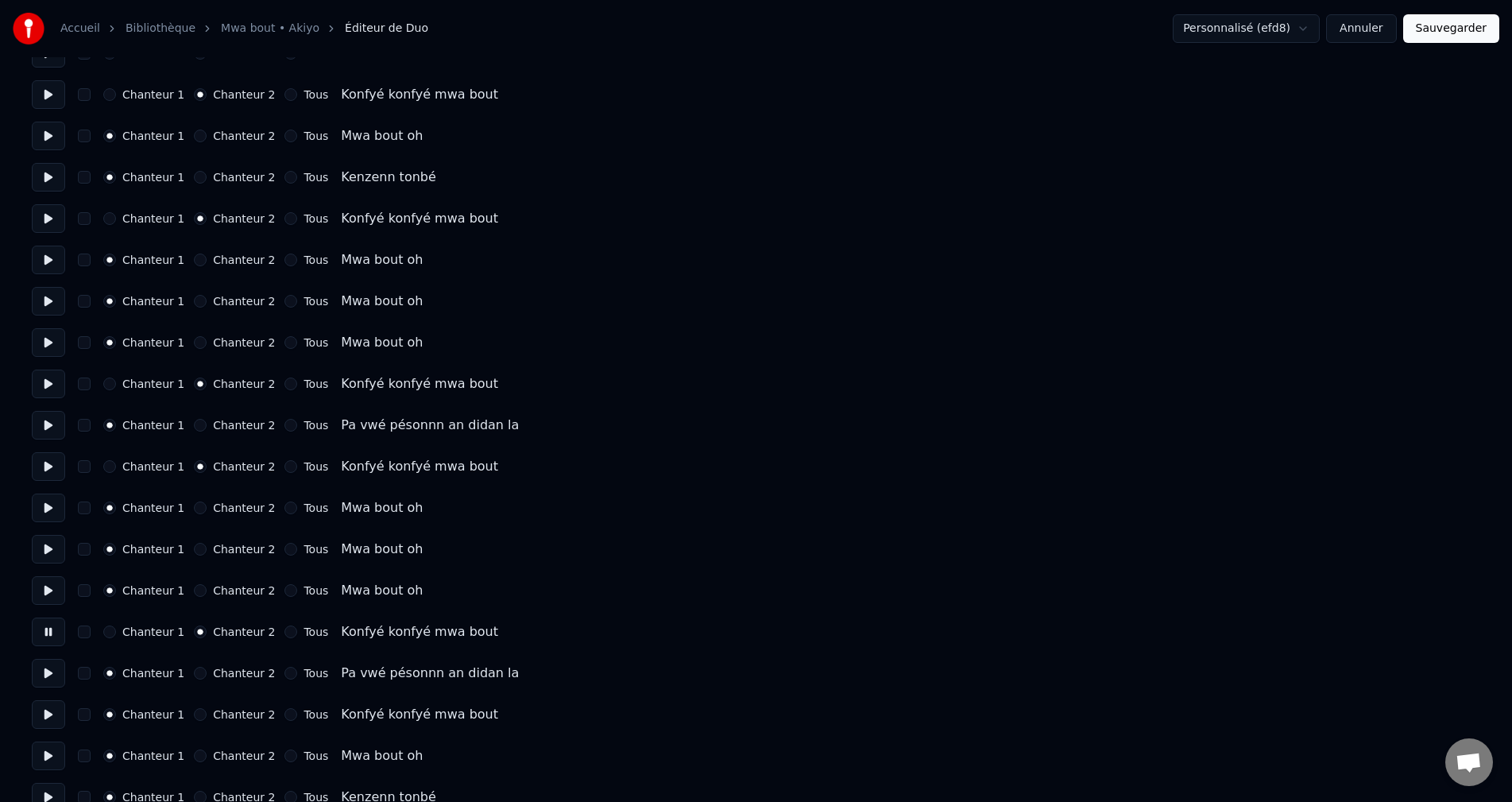
scroll to position [4928, 0]
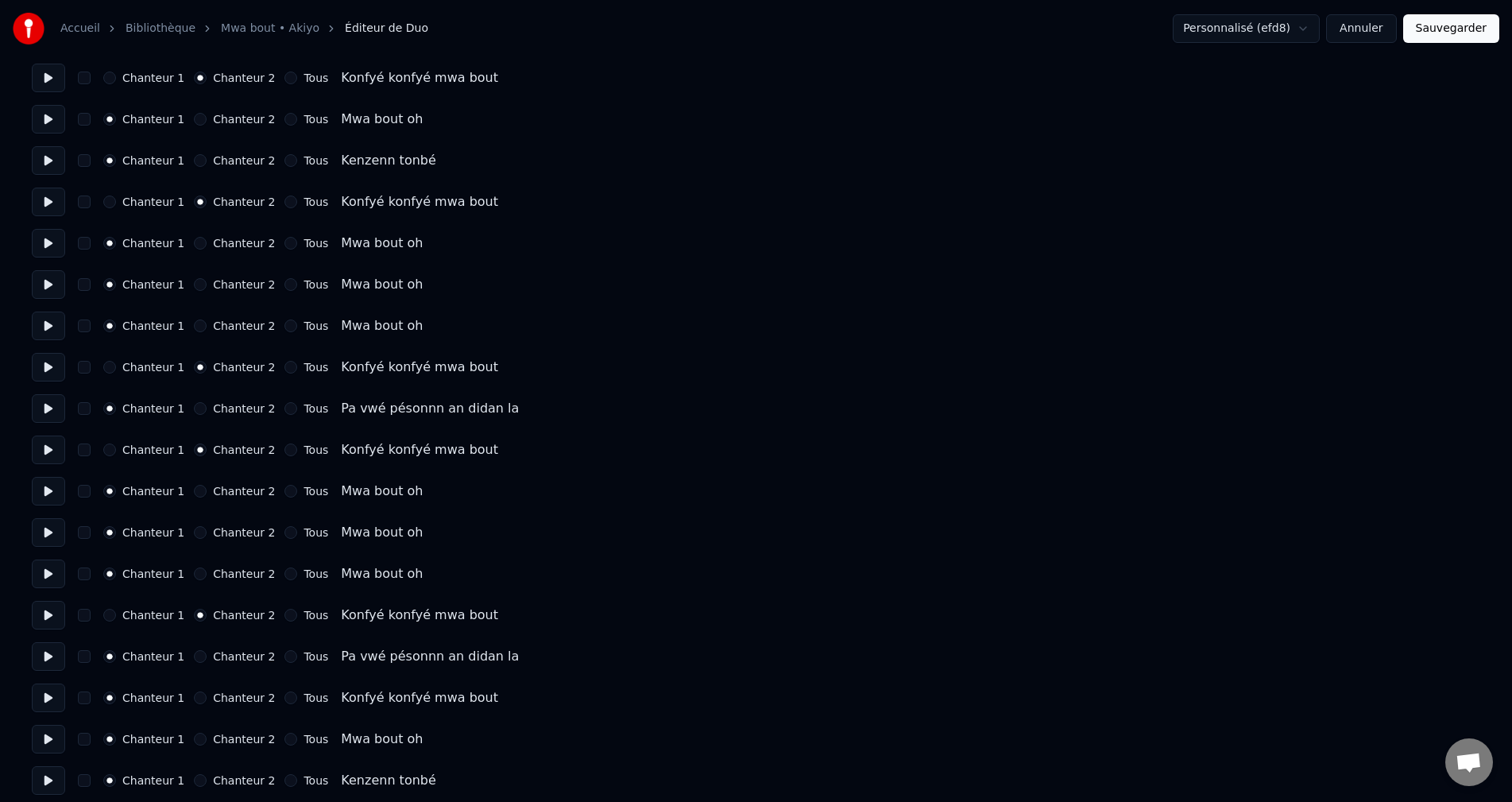
click at [50, 653] on button at bounding box center [49, 656] width 34 height 29
click at [48, 658] on button at bounding box center [49, 656] width 34 height 29
click at [45, 708] on button at bounding box center [49, 697] width 34 height 29
click at [193, 698] on button "Chanteur 2" at bounding box center [200, 698] width 13 height 13
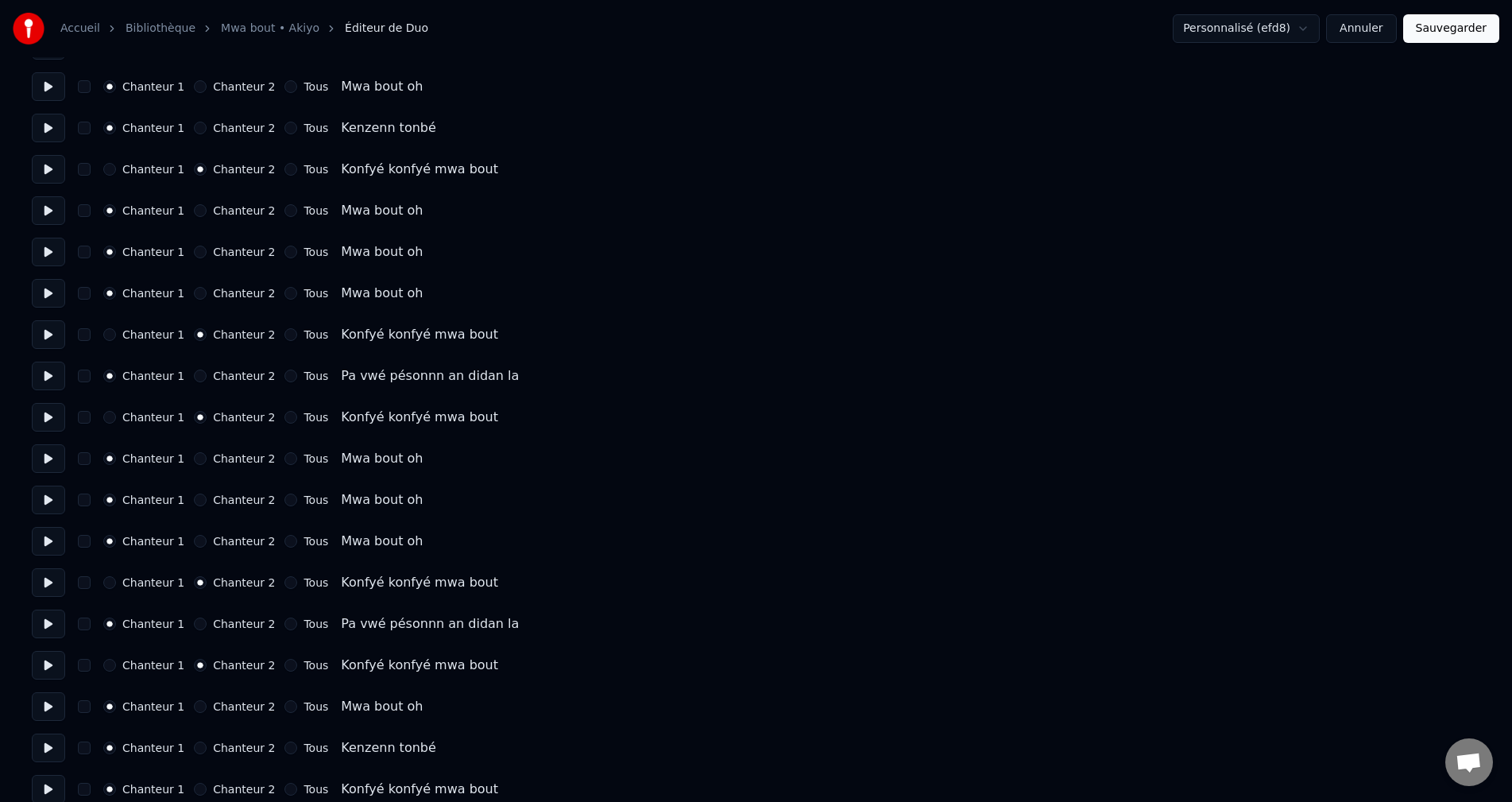
scroll to position [4978, 0]
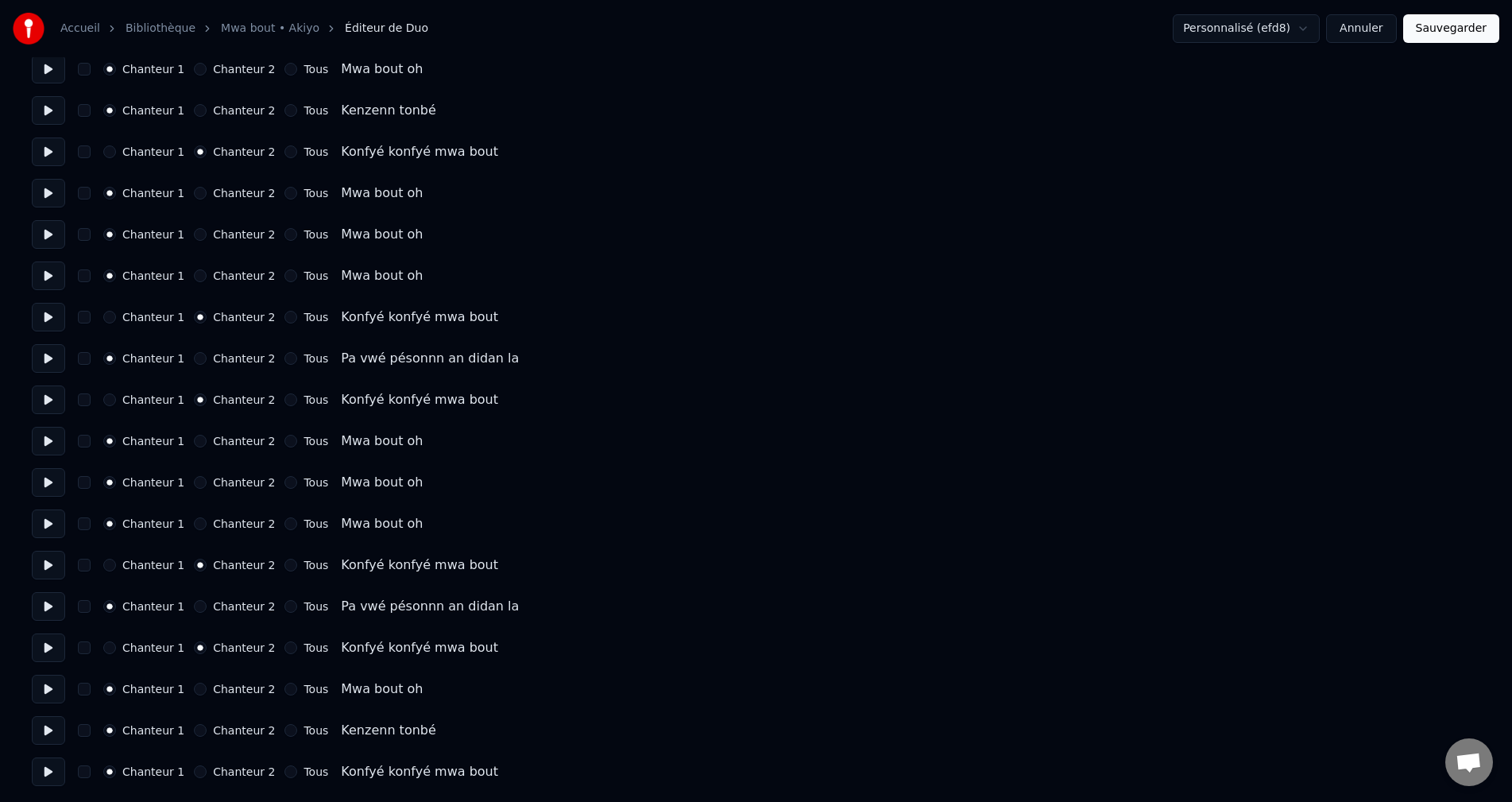
click at [55, 721] on button at bounding box center [49, 730] width 34 height 29
drag, startPoint x: 56, startPoint y: 774, endPoint x: 97, endPoint y: 771, distance: 41.1
click at [57, 775] on button at bounding box center [49, 771] width 34 height 29
click at [193, 772] on button "Chanteur 2" at bounding box center [200, 772] width 13 height 13
click at [1434, 40] on button "Sauvegarder" at bounding box center [1451, 28] width 96 height 29
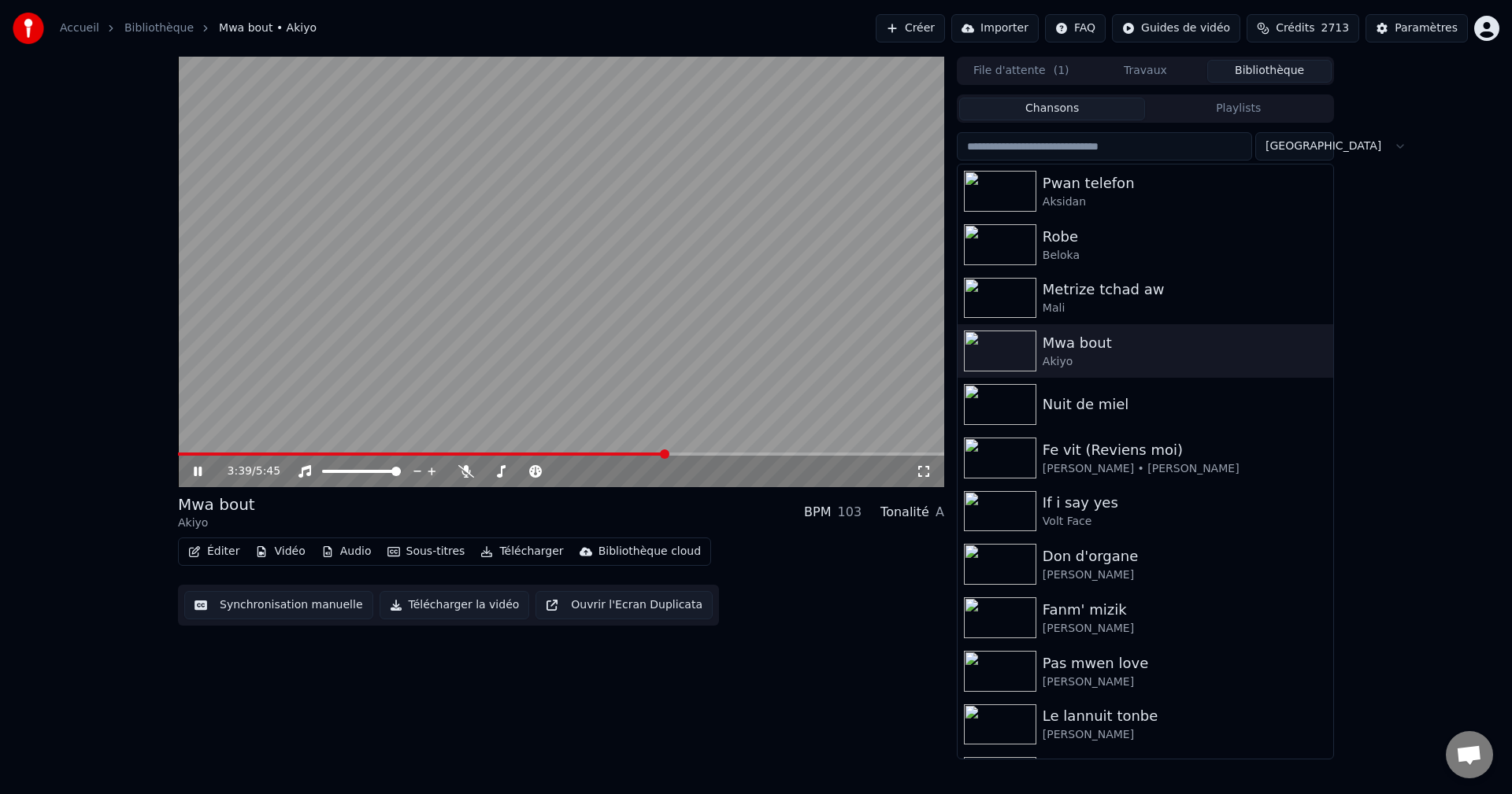
click at [1141, 60] on button "Travaux" at bounding box center [1145, 71] width 124 height 23
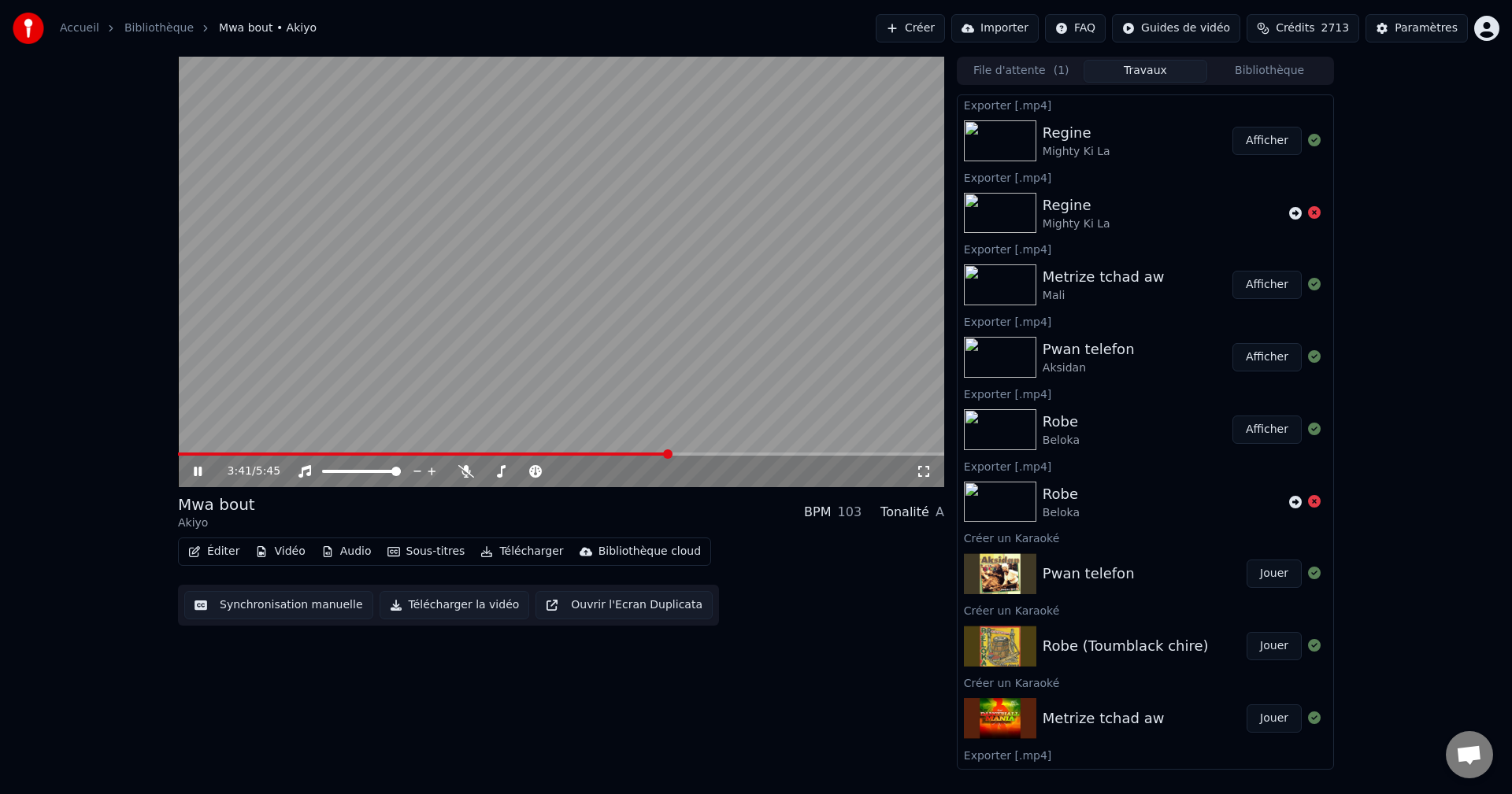
click at [1285, 71] on button "Bibliothèque" at bounding box center [1269, 71] width 124 height 23
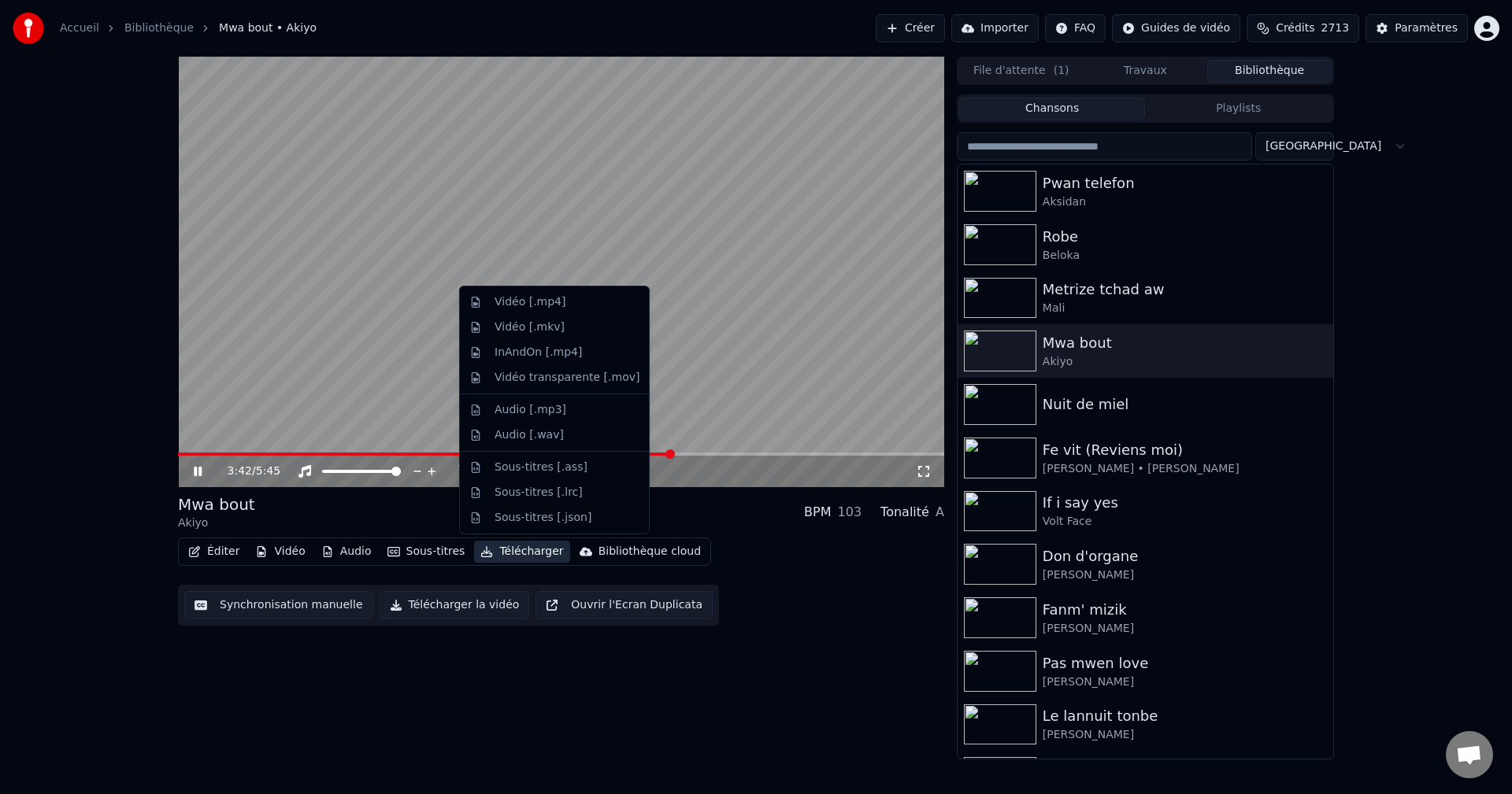
click at [509, 554] on button "Télécharger" at bounding box center [521, 552] width 95 height 22
click at [528, 296] on div "Vidéo [.mp4]" at bounding box center [530, 302] width 71 height 16
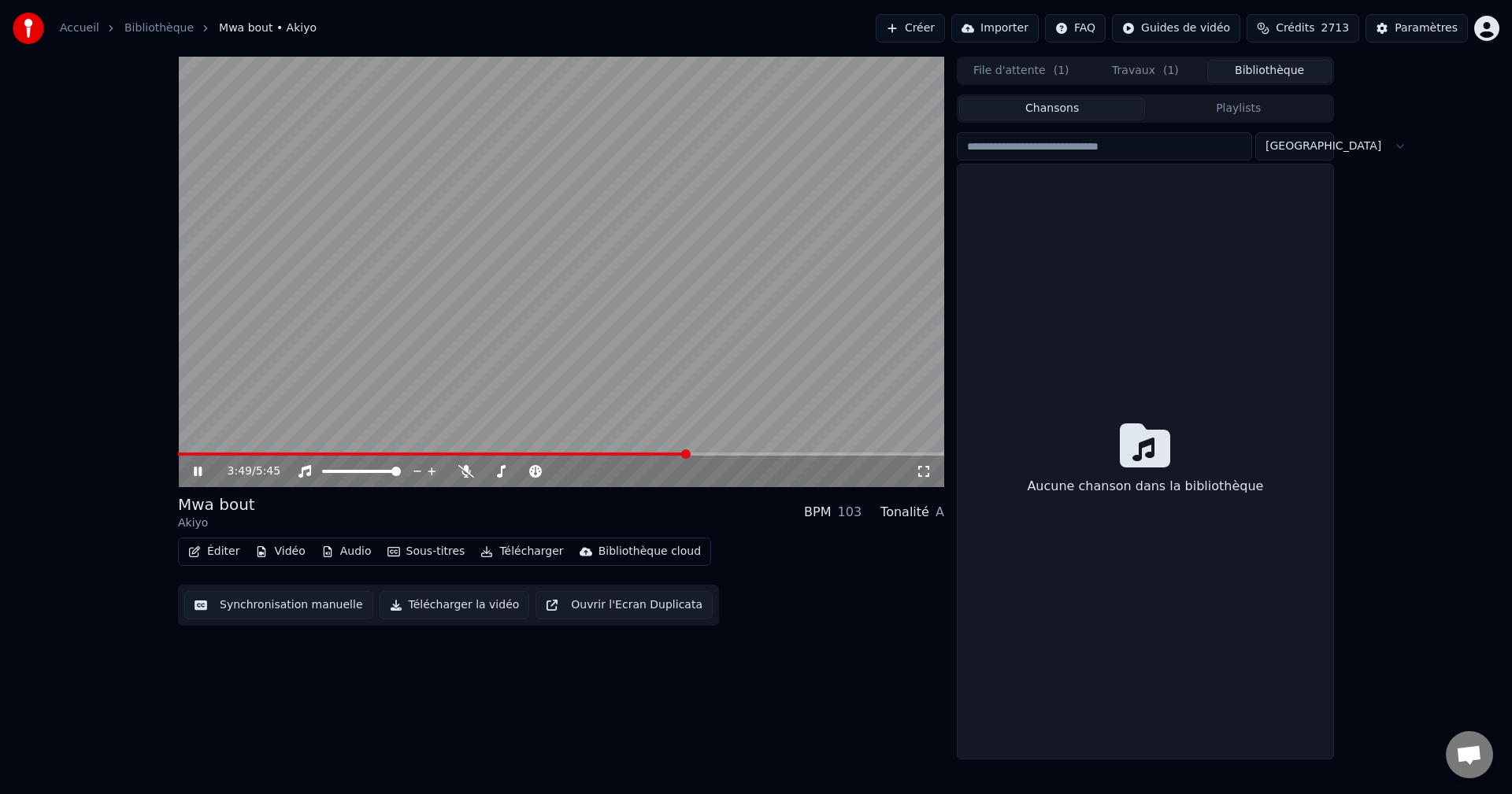
click at [1241, 79] on button "Bibliothèque" at bounding box center [1269, 71] width 124 height 23
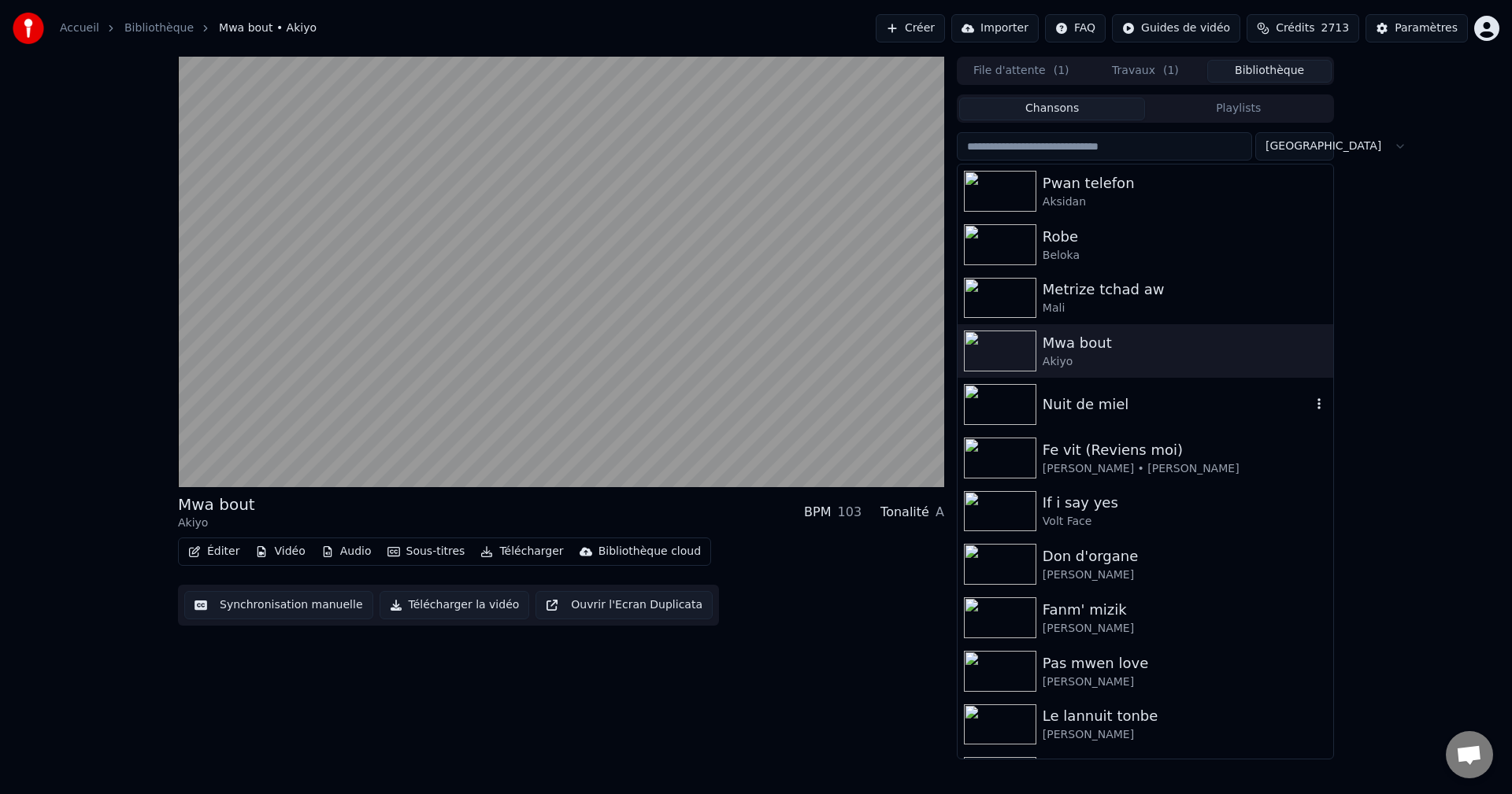
click at [1085, 419] on div "Nuit de miel" at bounding box center [1145, 404] width 376 height 54
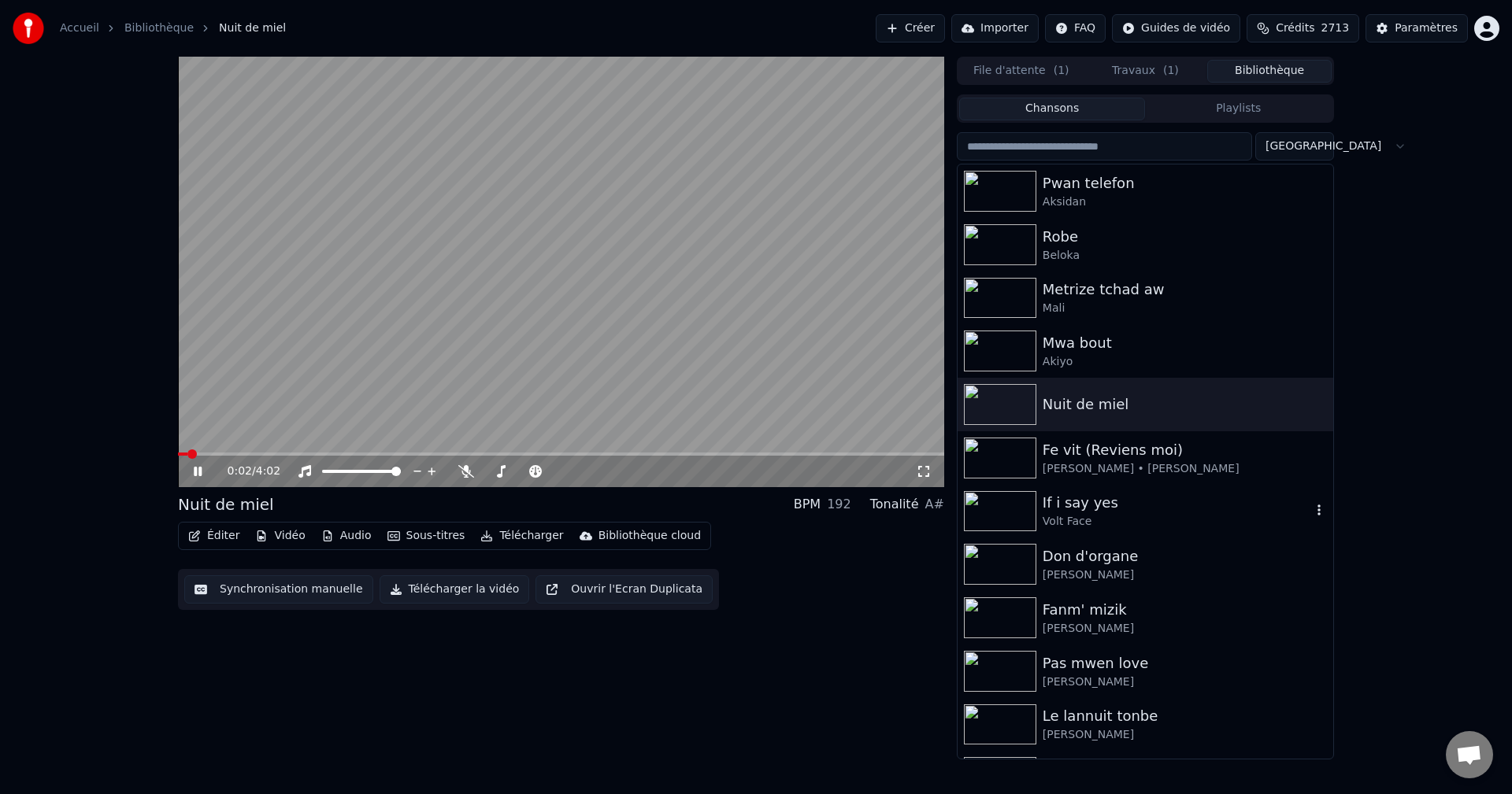
click at [1081, 519] on div "Volt Face" at bounding box center [1177, 521] width 269 height 16
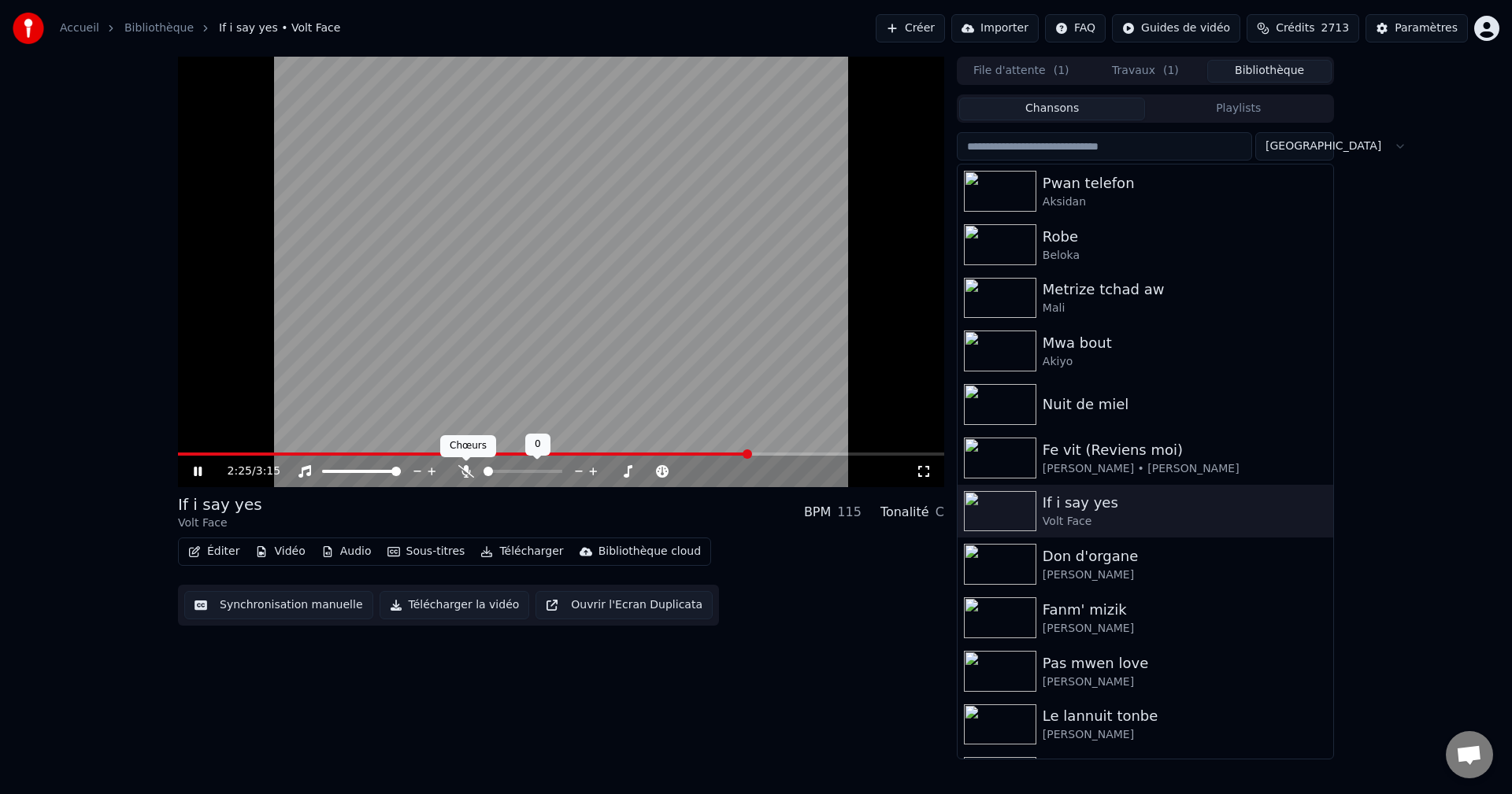
click at [468, 470] on icon at bounding box center [466, 472] width 16 height 13
click at [469, 470] on icon at bounding box center [465, 472] width 8 height 13
click at [469, 470] on icon at bounding box center [466, 472] width 16 height 13
click at [686, 454] on span at bounding box center [478, 453] width 601 height 3
click at [600, 452] on video at bounding box center [560, 271] width 766 height 430
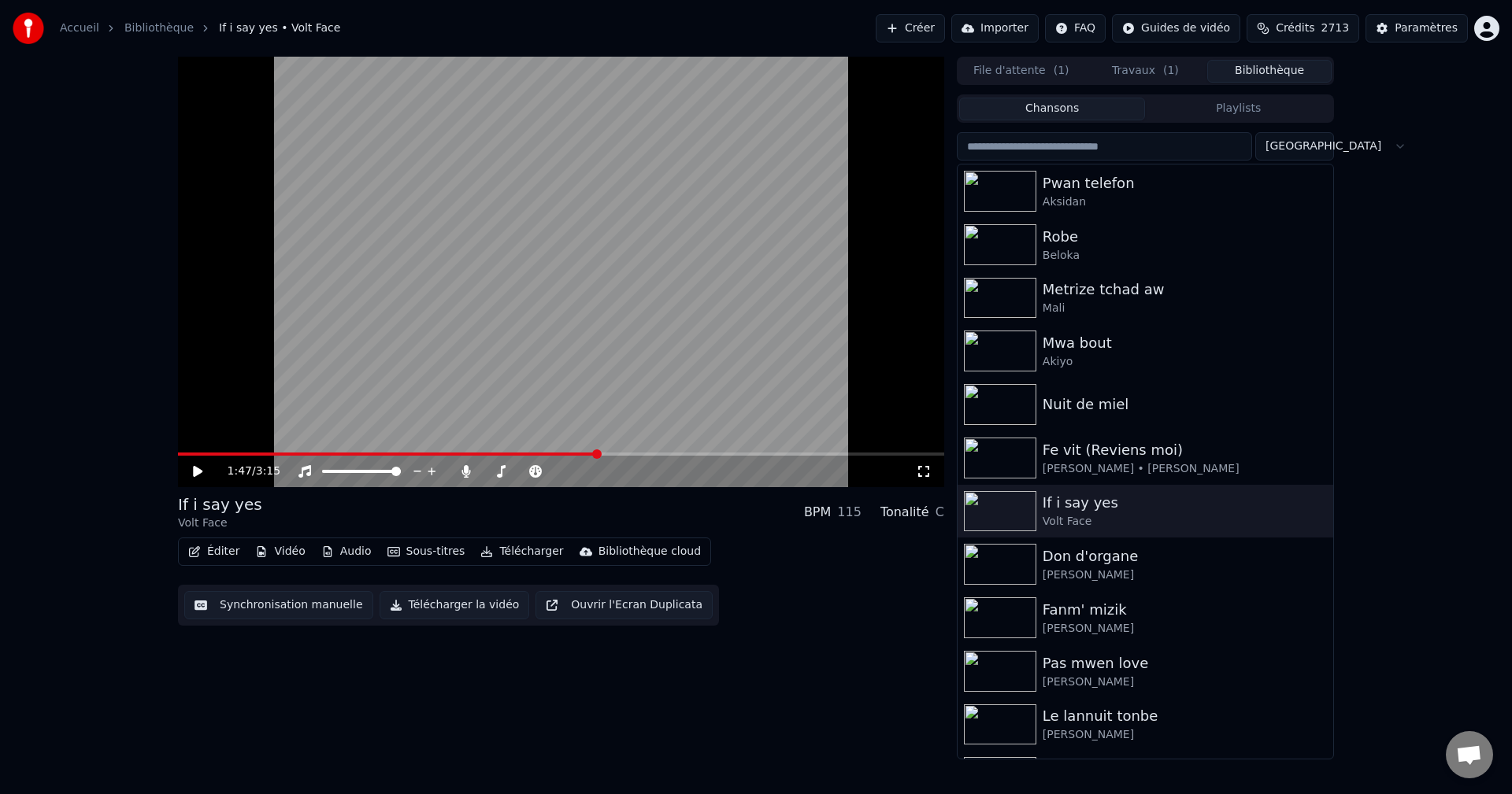
click at [597, 455] on span at bounding box center [387, 453] width 419 height 3
click at [192, 475] on icon at bounding box center [209, 472] width 37 height 13
click at [180, 562] on div "Éditer Vidéo Audio Sous-titres Télécharger Bibliothèque cloud" at bounding box center [444, 552] width 533 height 29
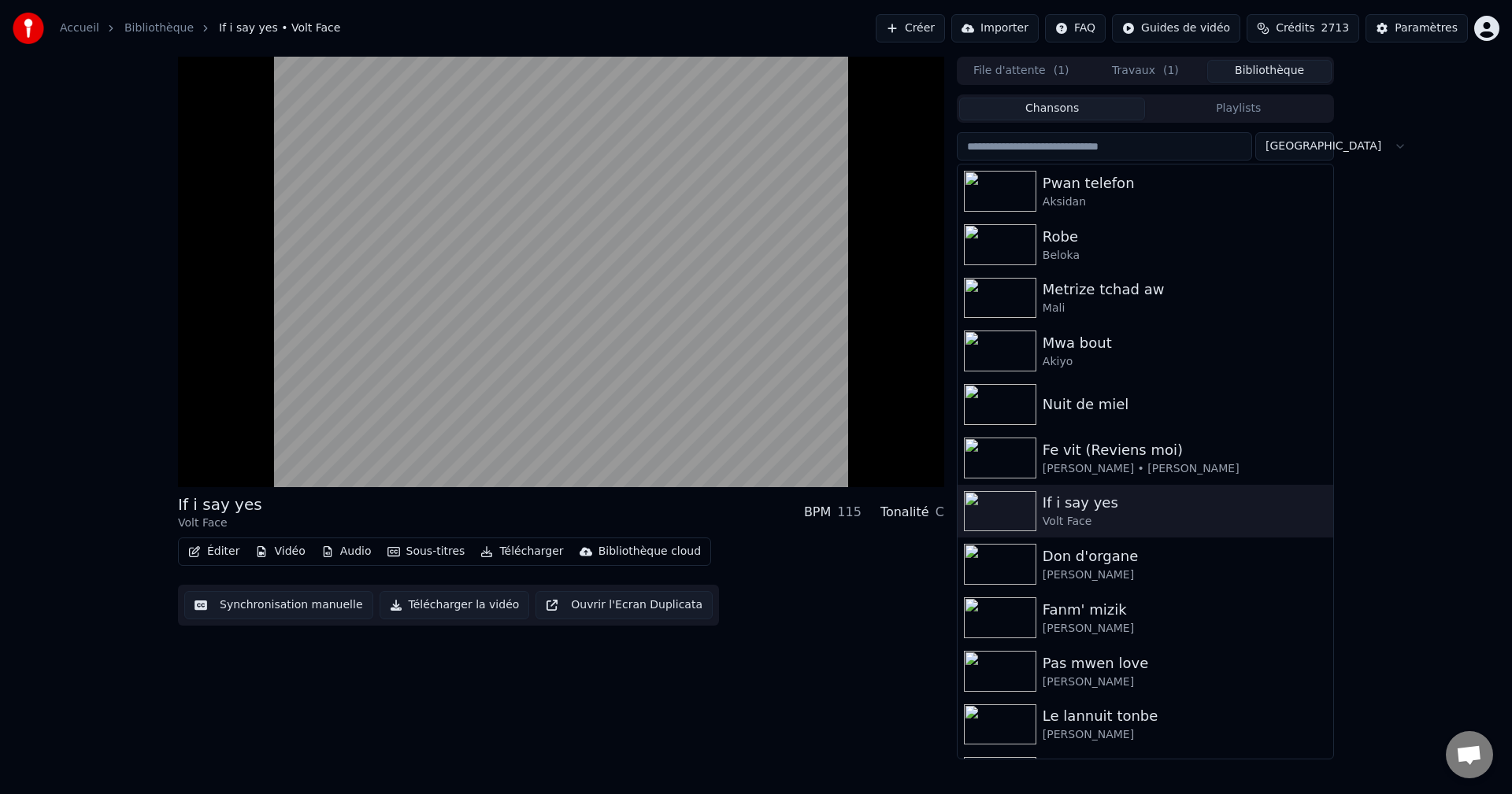
click at [197, 549] on icon "button" at bounding box center [194, 552] width 13 height 11
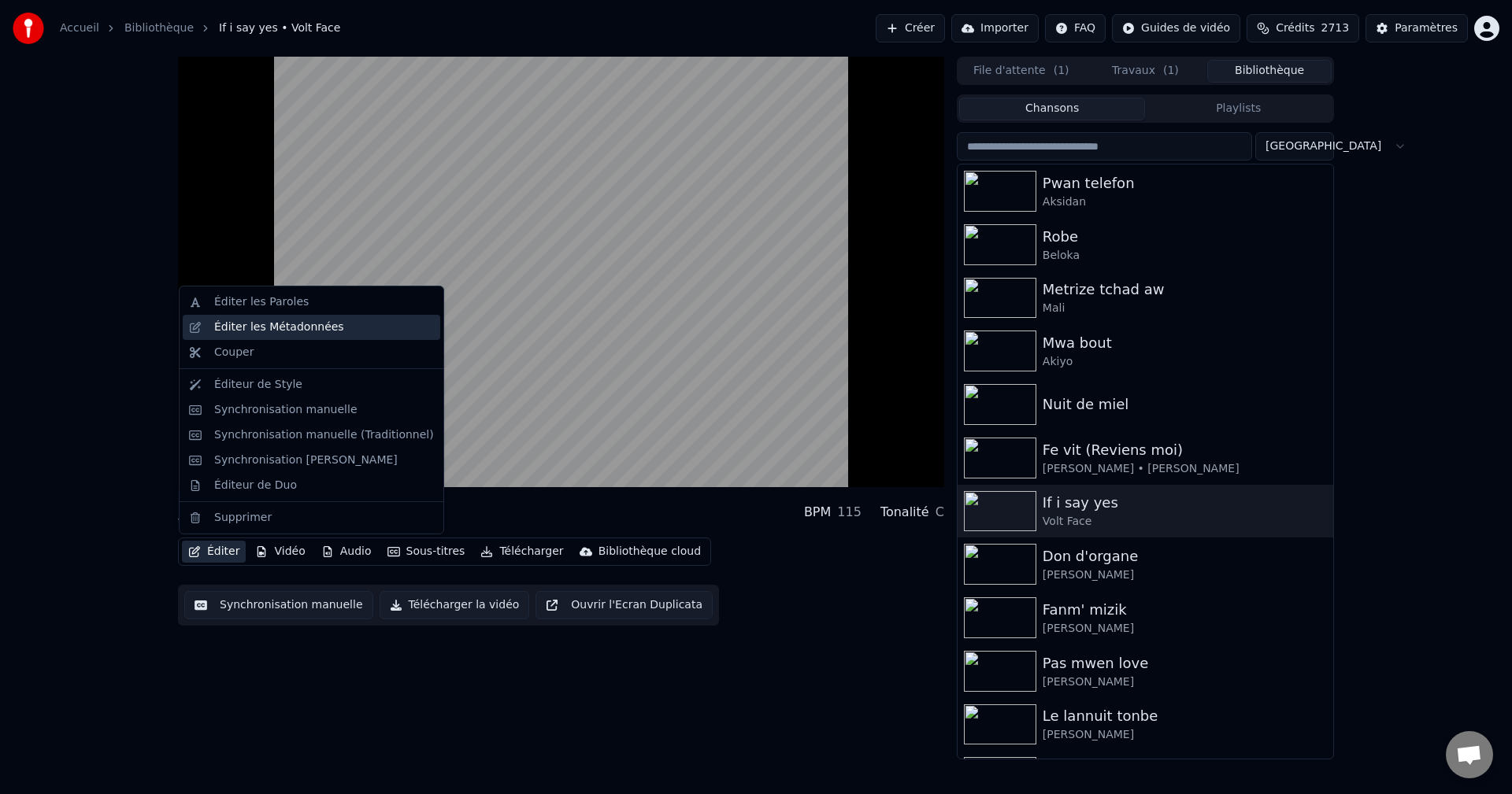
click at [292, 334] on div "Éditer les Métadonnées" at bounding box center [279, 327] width 130 height 16
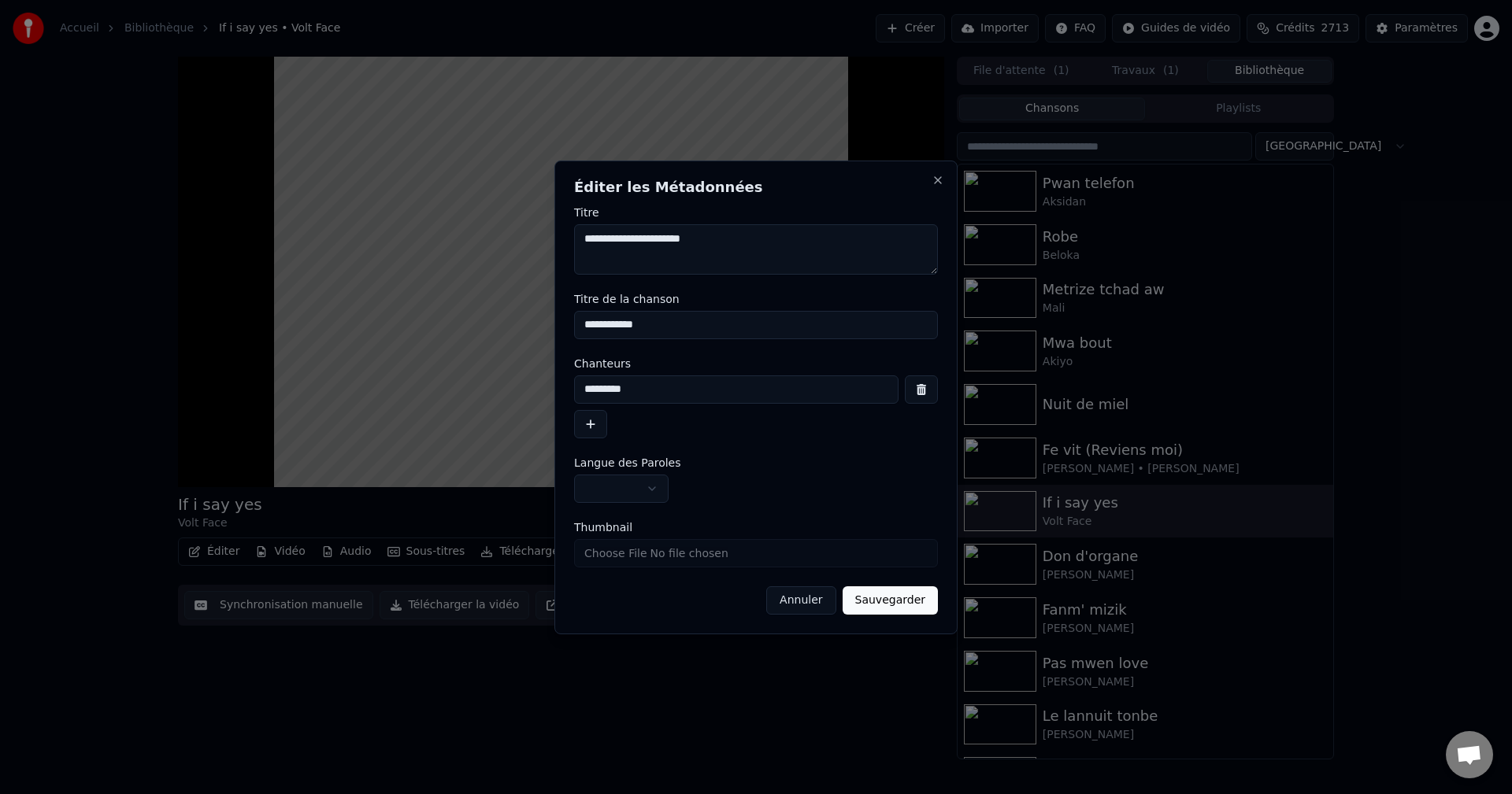
click at [807, 605] on button "Annuler" at bounding box center [800, 600] width 69 height 29
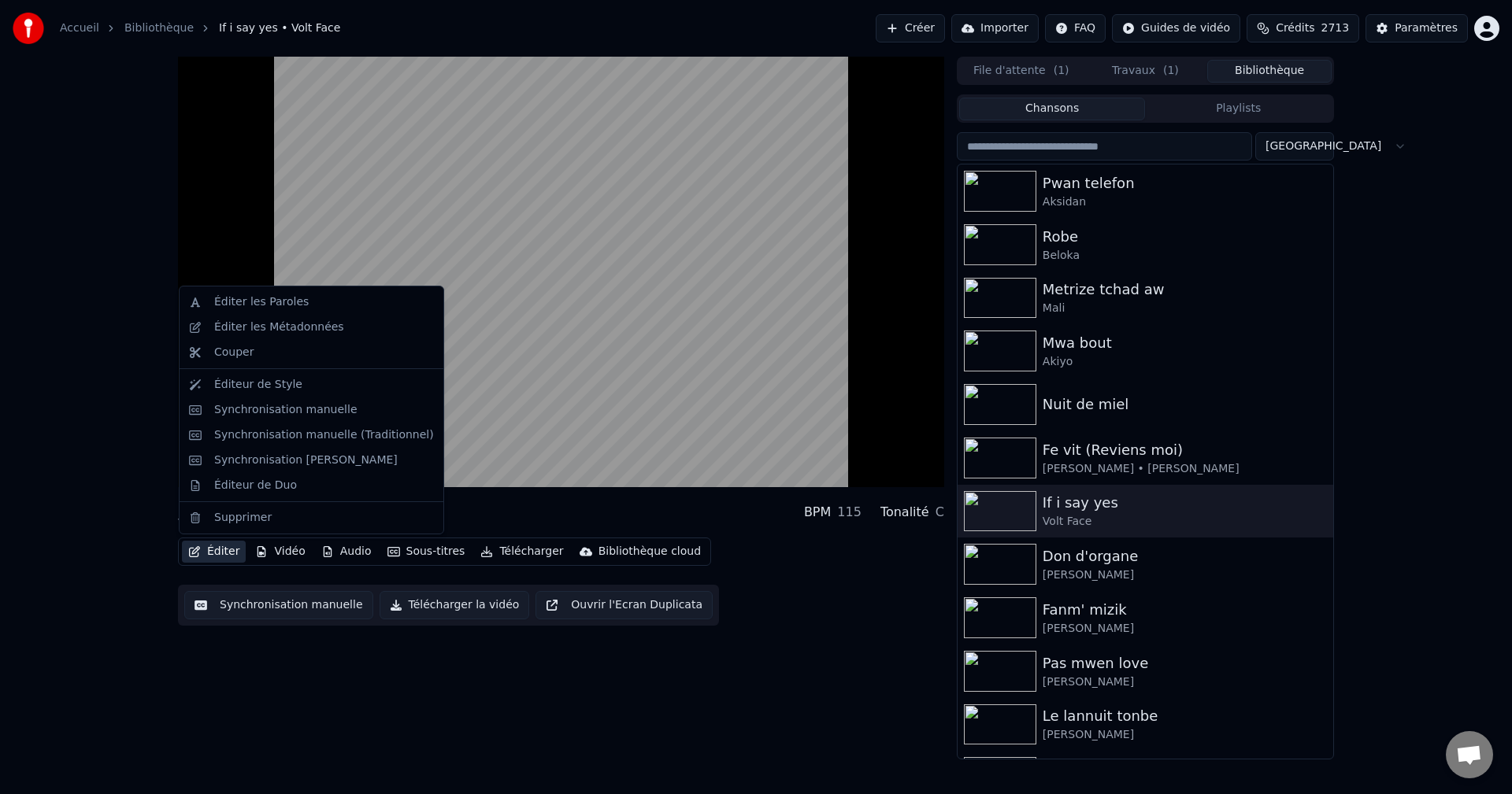
click at [194, 556] on icon "button" at bounding box center [194, 552] width 11 height 11
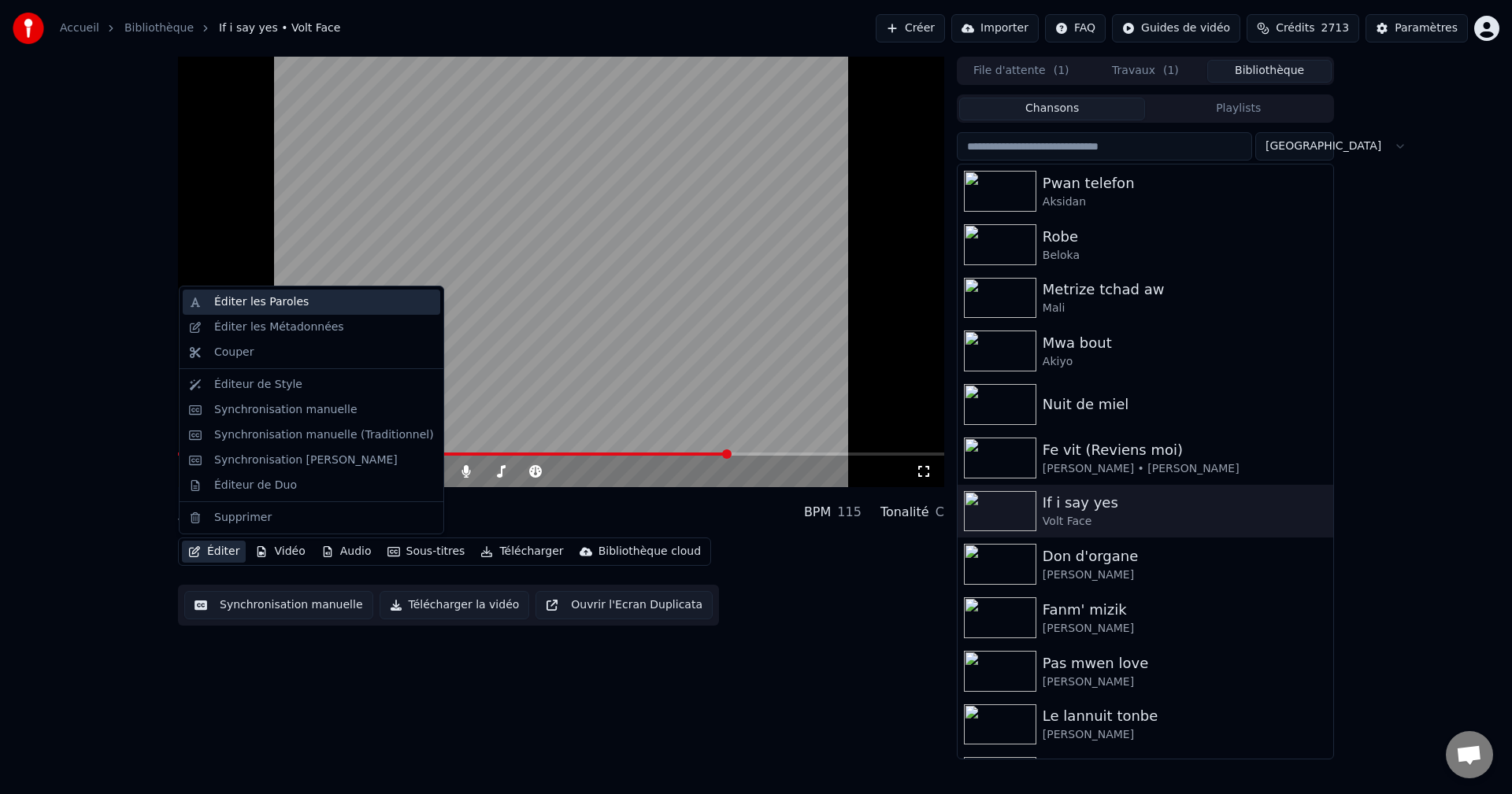
click at [281, 304] on div "Éditer les Paroles" at bounding box center [261, 302] width 94 height 16
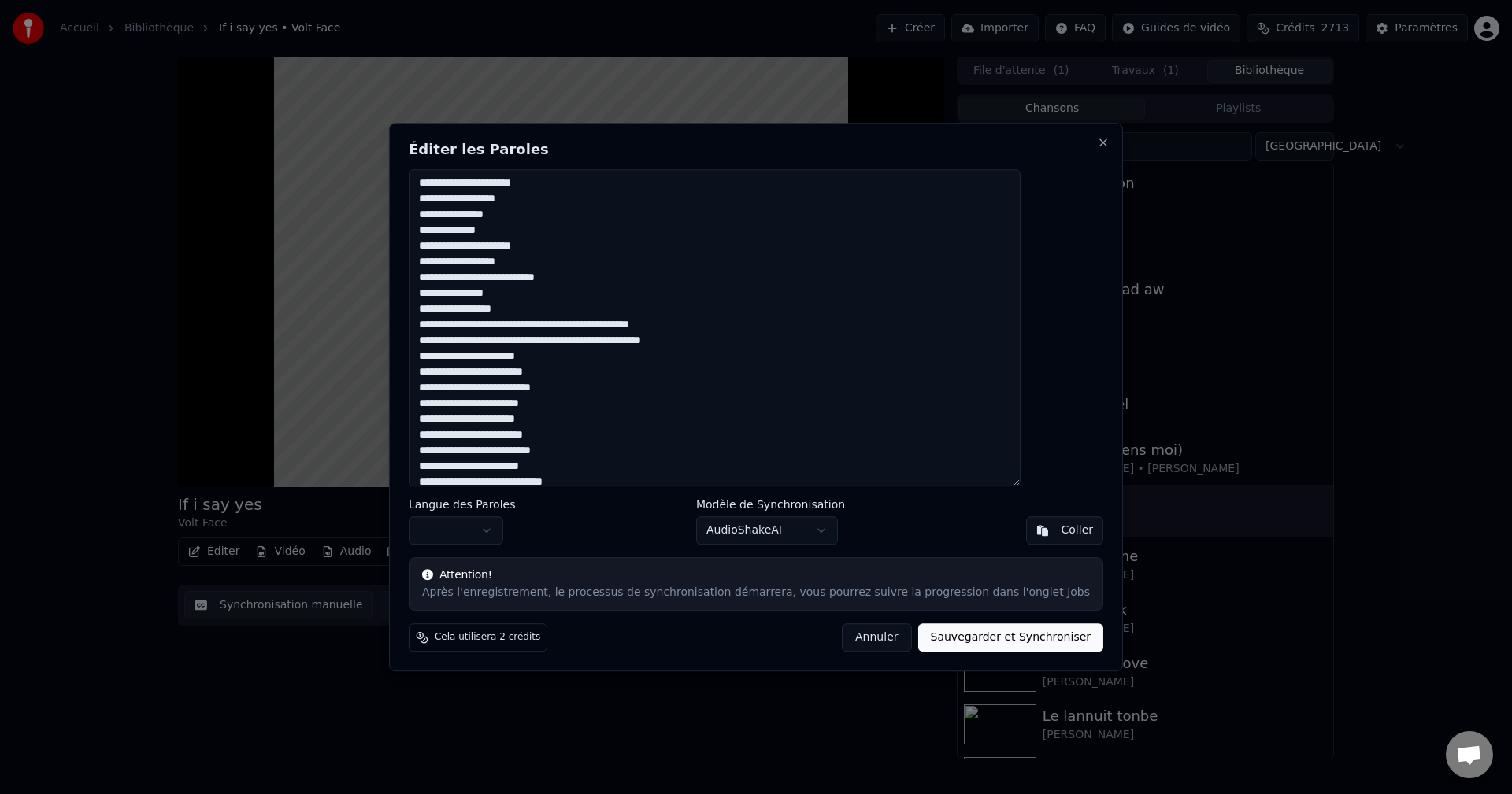
scroll to position [702, 0]
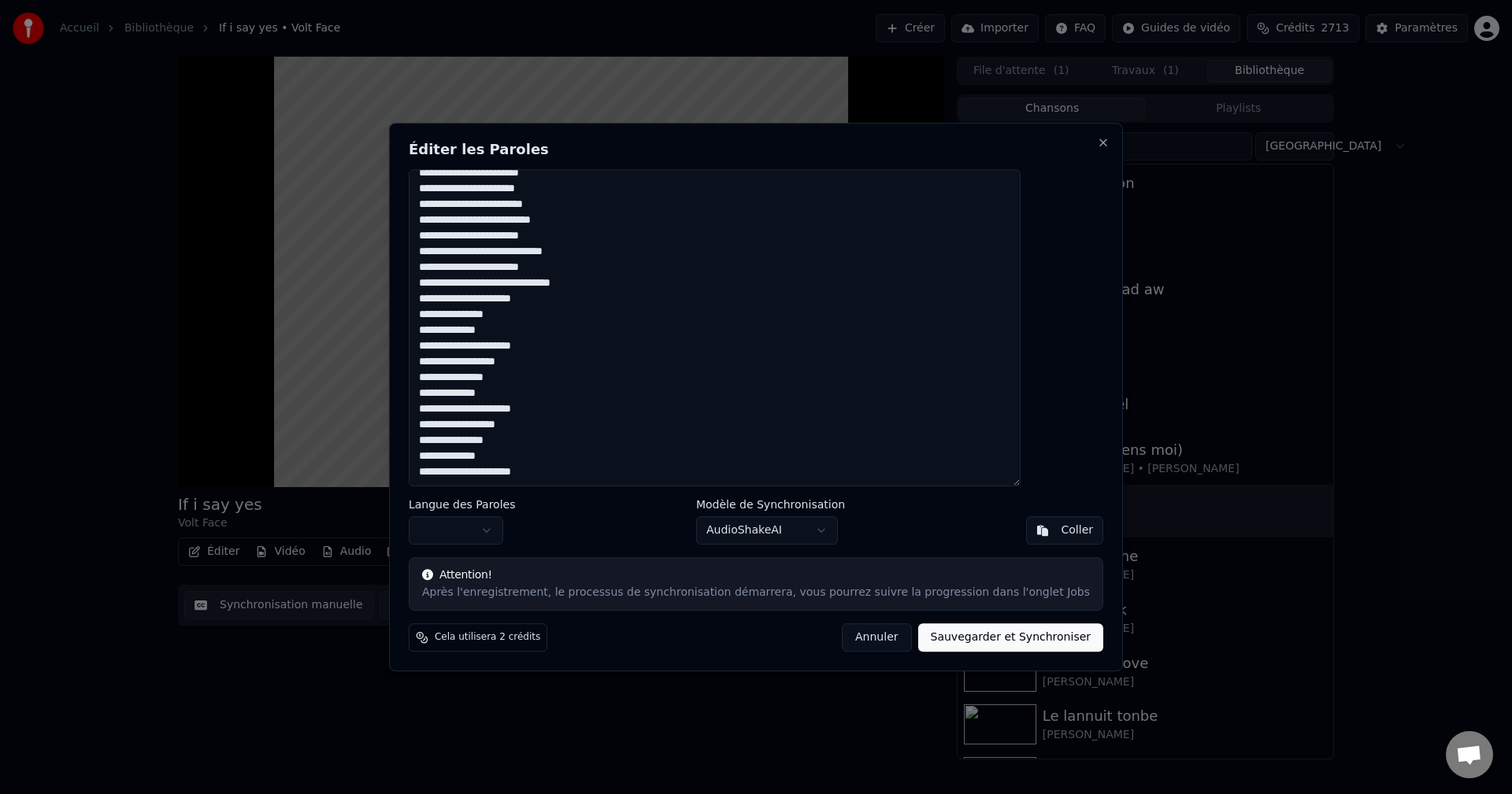
drag, startPoint x: 457, startPoint y: 183, endPoint x: 613, endPoint y: 489, distance: 343.5
click at [613, 489] on div "Éditer les Paroles Langue des Paroles Modèle de Synchronisation AudioShakeAI Co…" at bounding box center [756, 398] width 733 height 550
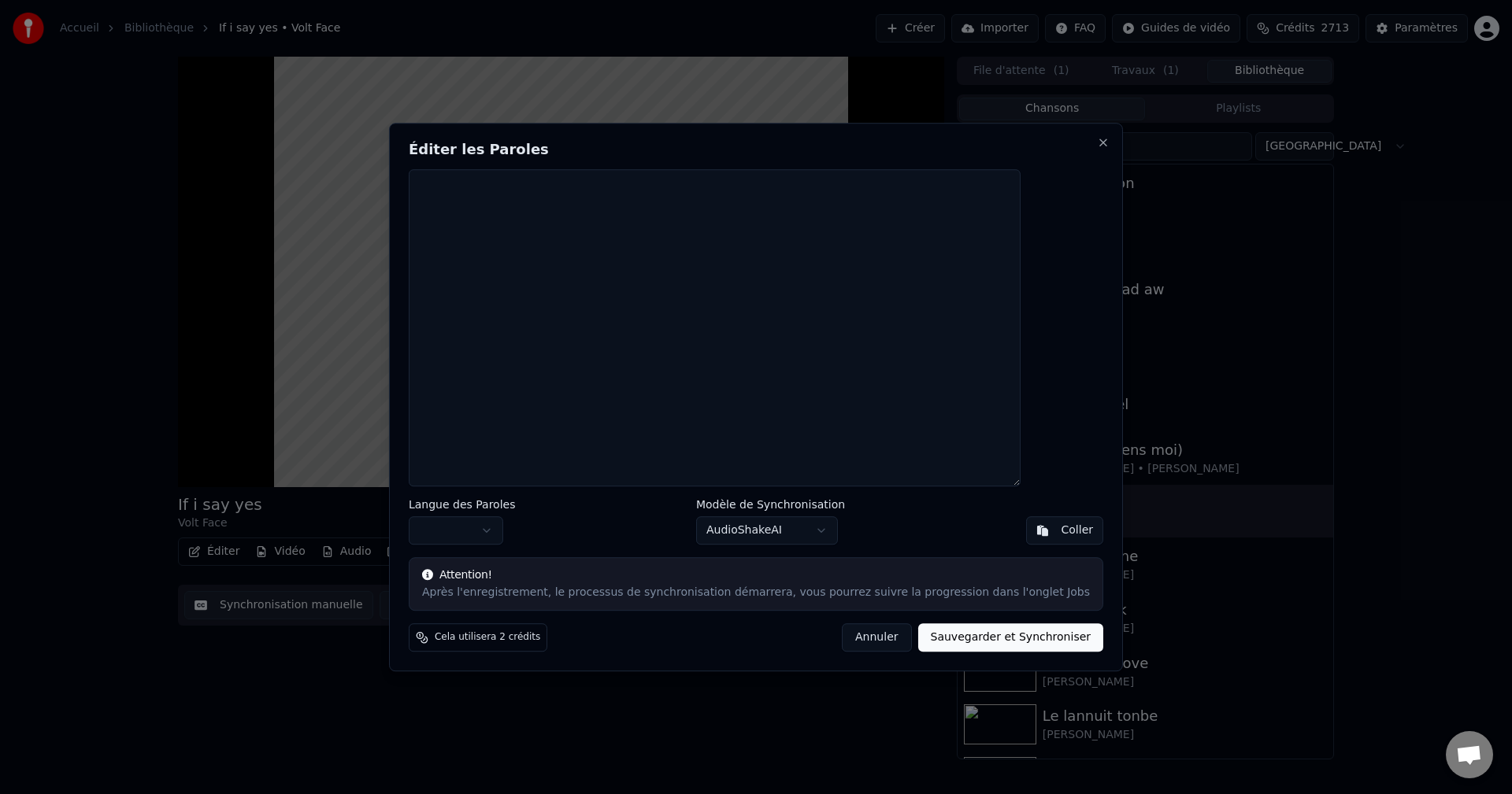
scroll to position [0, 0]
click at [741, 529] on body "Accueil Bibliothèque If i say yes • Volt Face Créer Importer FAQ Guides de vidé…" at bounding box center [756, 397] width 1512 height 794
click at [502, 529] on body "Accueil Bibliothèque If i say yes • Volt Face Créer Importer FAQ Guides de vidé…" at bounding box center [756, 397] width 1512 height 794
click at [960, 639] on button "Sauvegarder et Synchroniser" at bounding box center [1010, 637] width 186 height 29
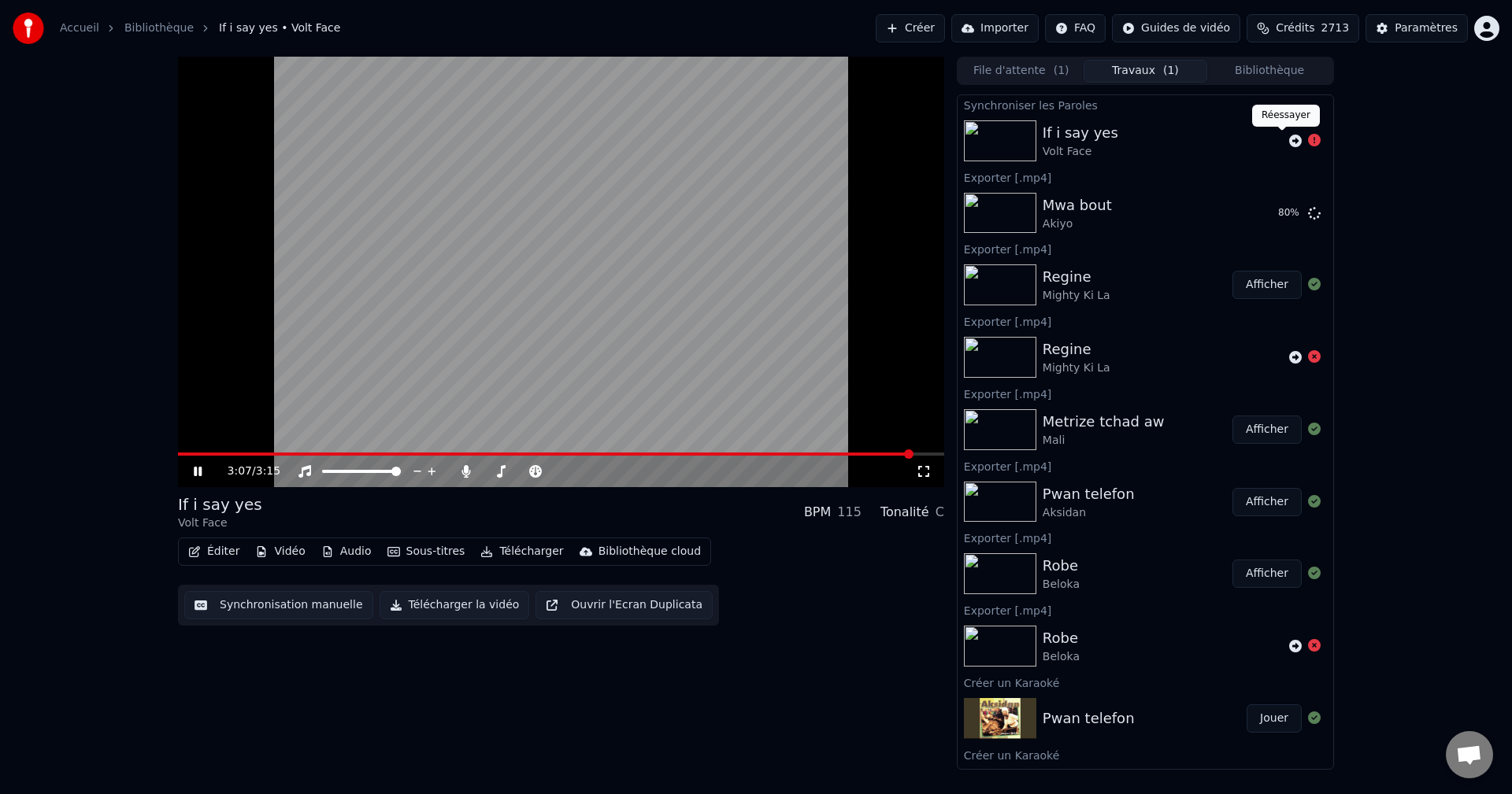
click at [1289, 140] on icon at bounding box center [1295, 141] width 13 height 13
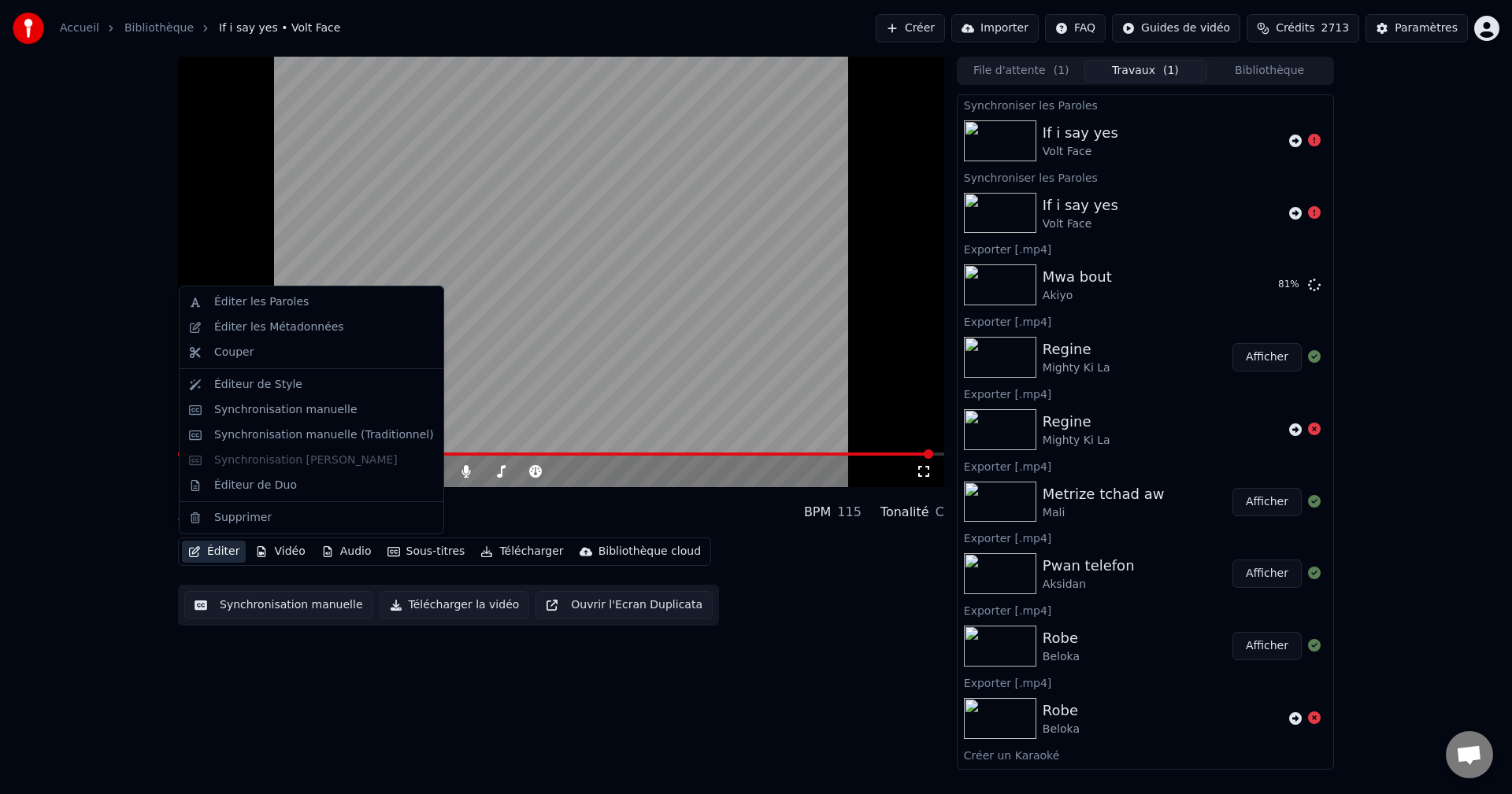
click at [197, 550] on icon "button" at bounding box center [194, 552] width 13 height 11
click at [219, 549] on button "Éditer" at bounding box center [213, 552] width 64 height 22
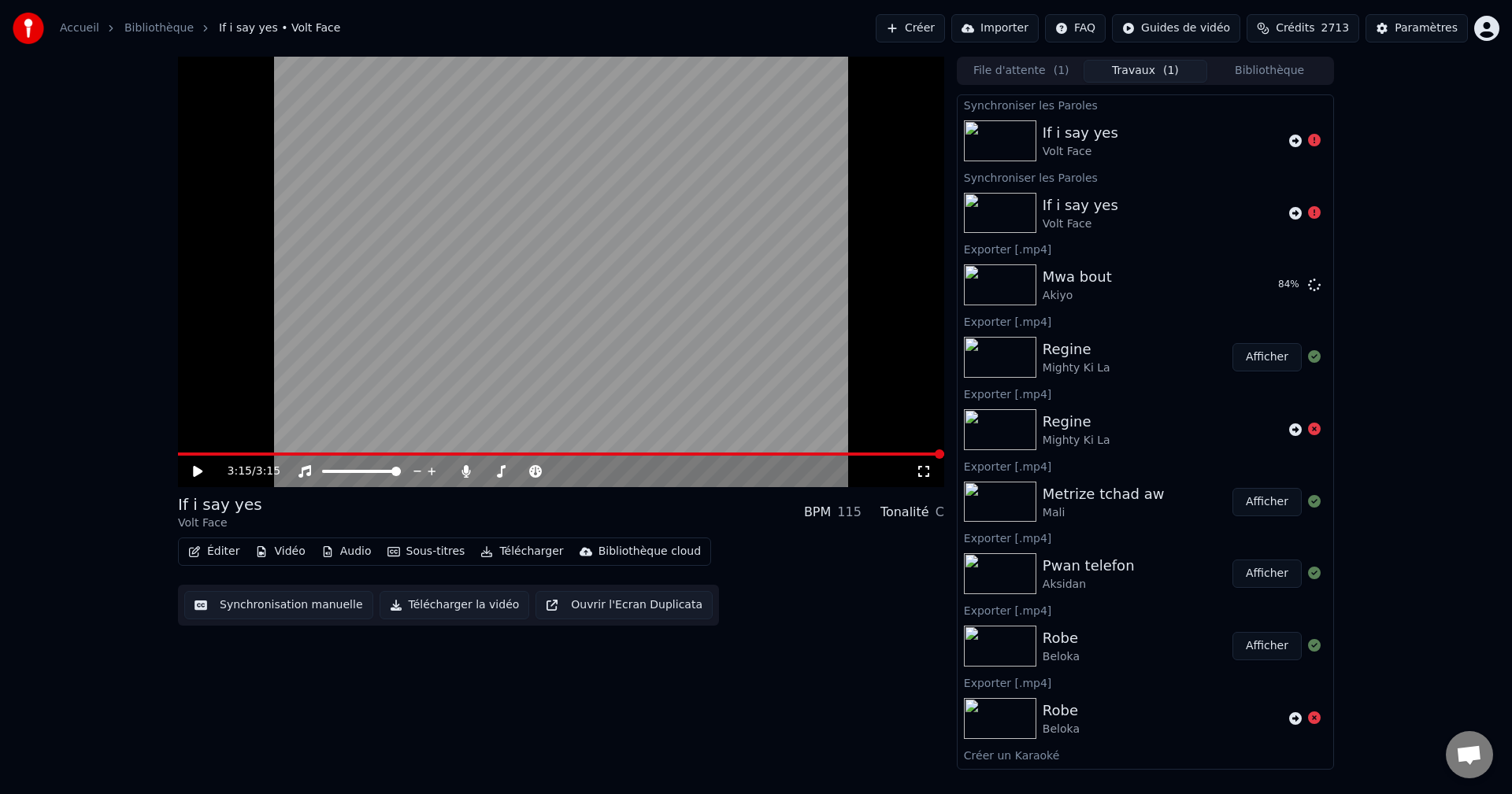
click at [220, 551] on button "Éditer" at bounding box center [213, 552] width 64 height 22
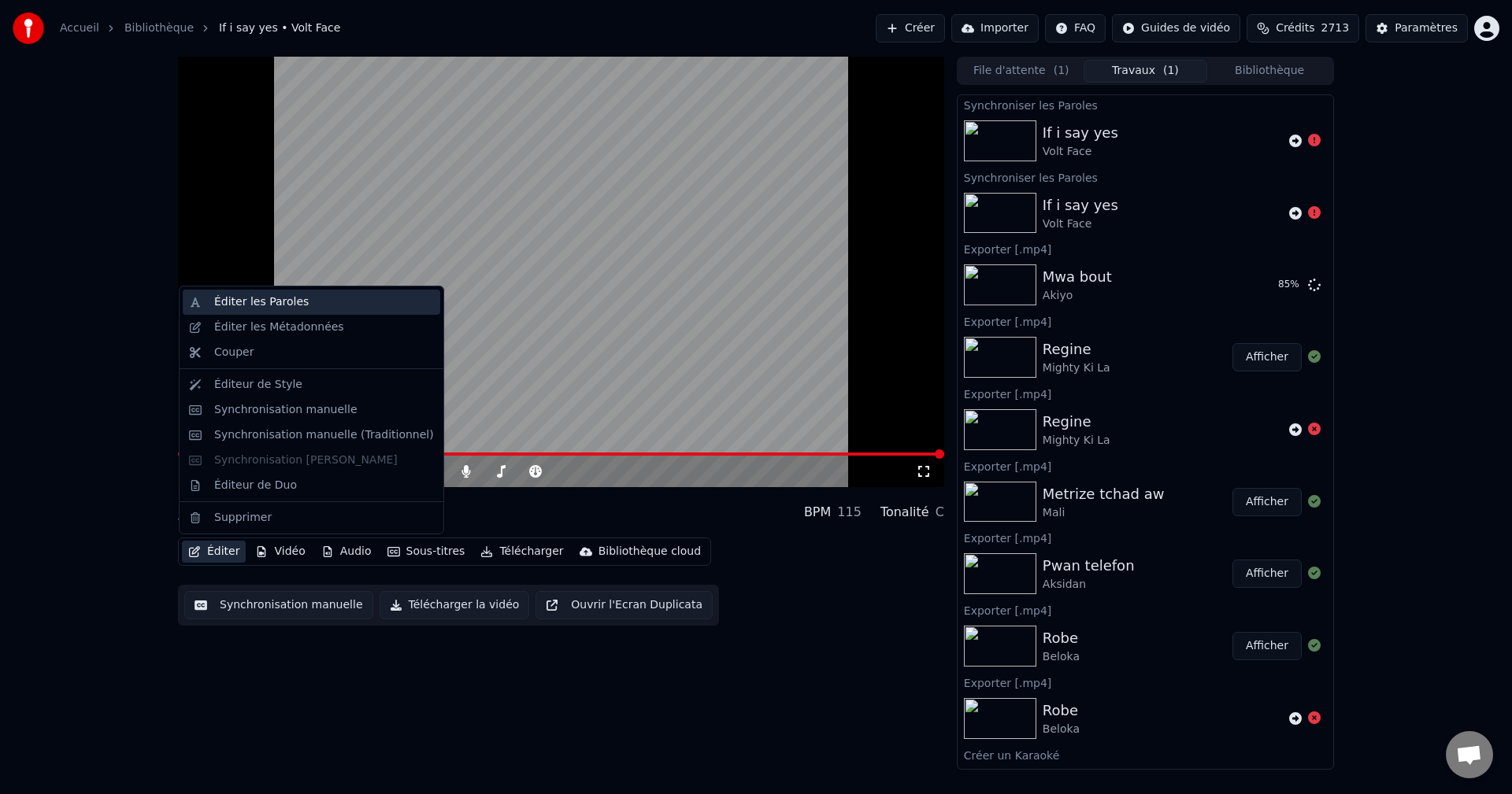
click at [297, 301] on div "Éditer les Paroles" at bounding box center [323, 302] width 219 height 16
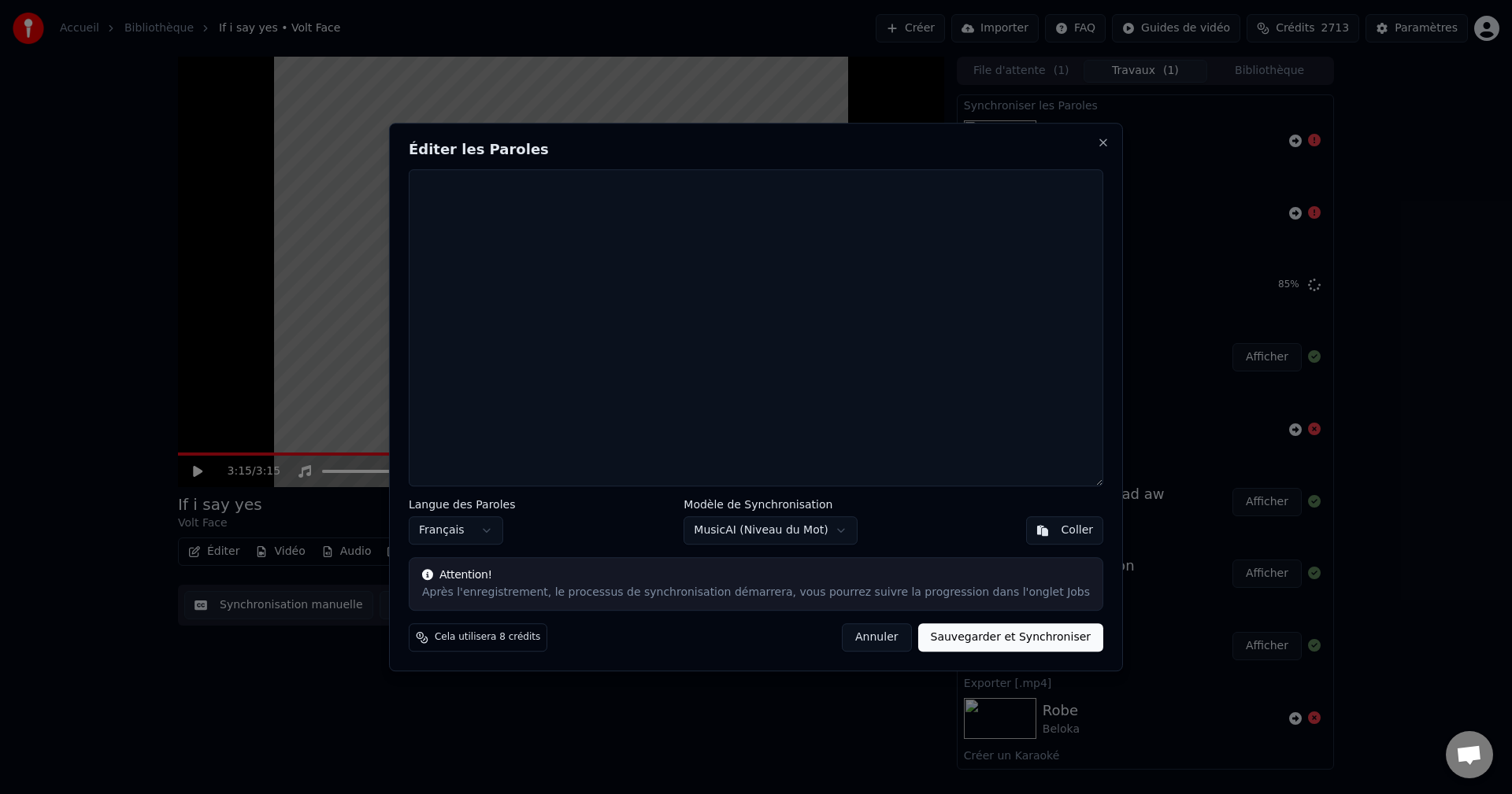
click at [861, 646] on button "Annuler" at bounding box center [876, 637] width 69 height 29
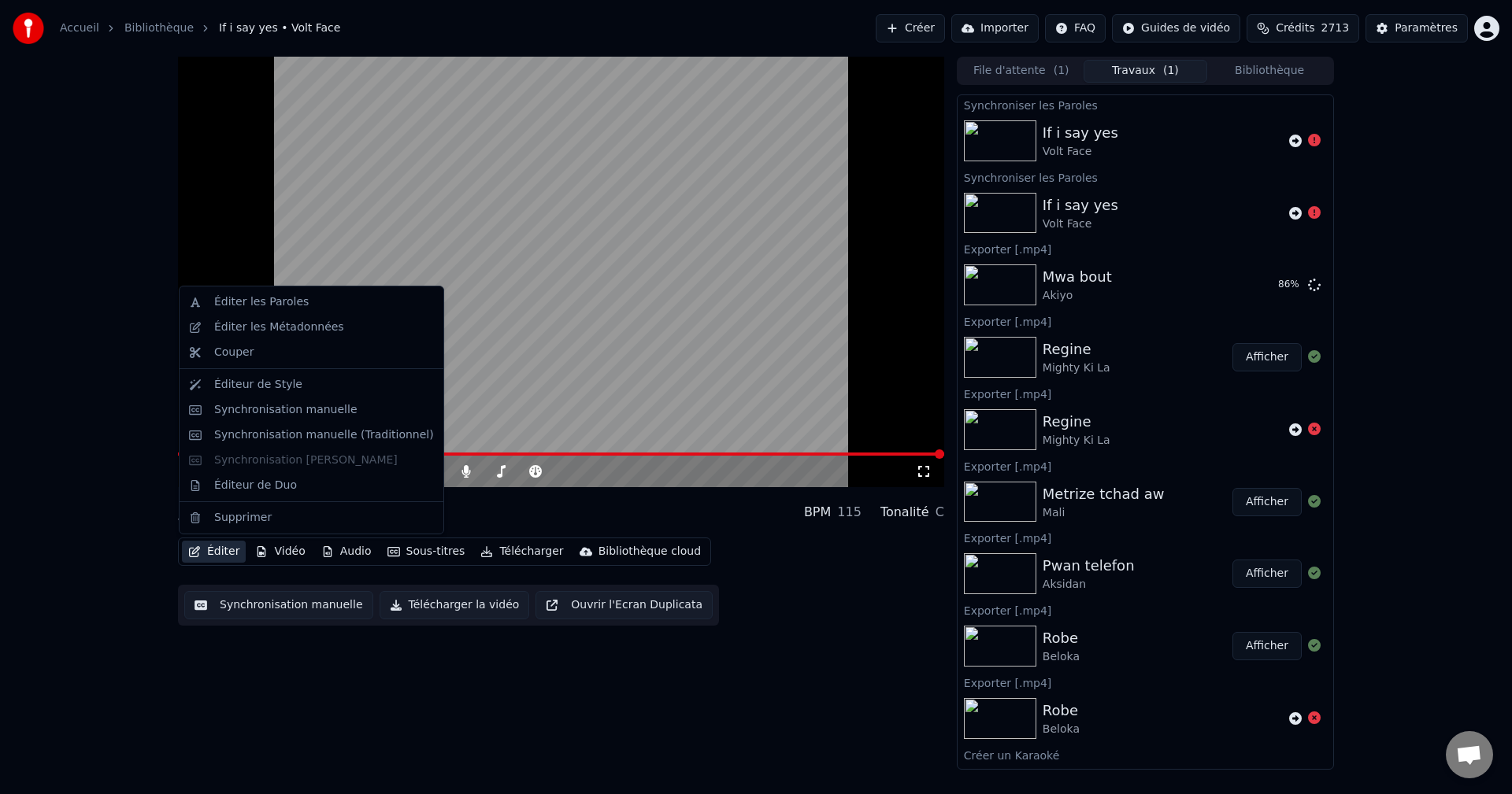
click at [222, 553] on button "Éditer" at bounding box center [213, 552] width 64 height 22
click at [257, 424] on div "Synchronisation manuelle (Traditionnel)" at bounding box center [311, 435] width 257 height 25
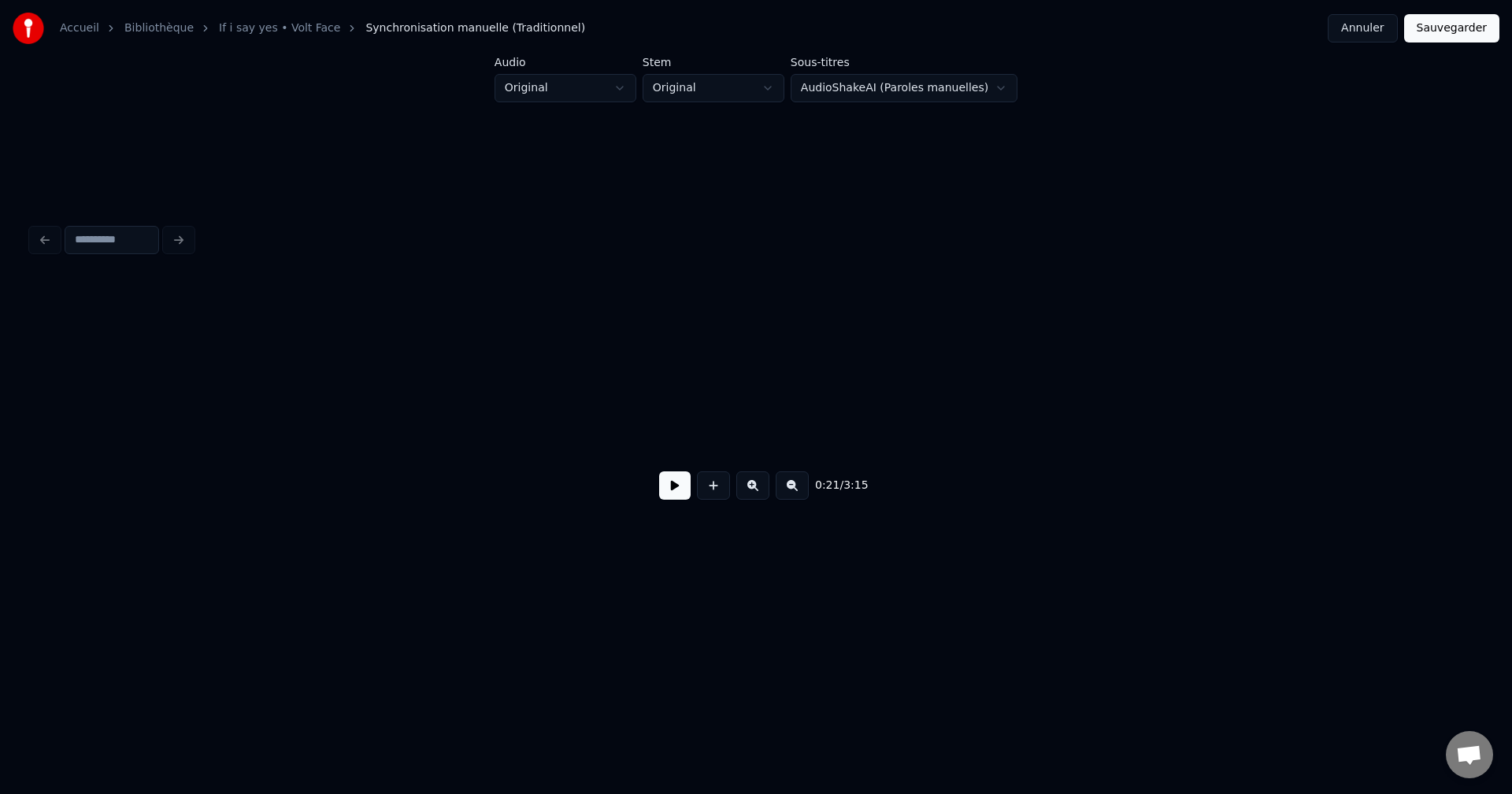
scroll to position [0, 11805]
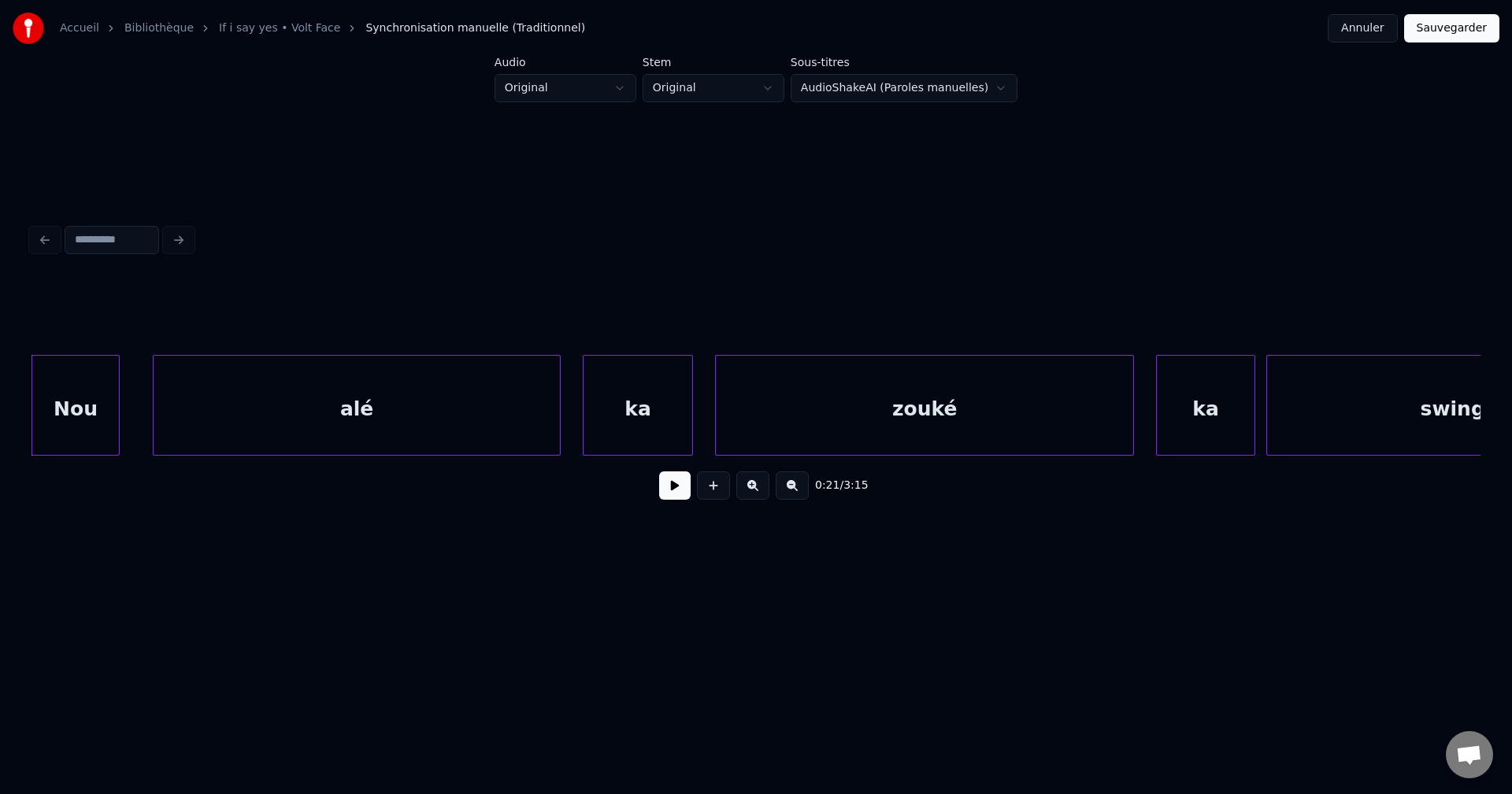
click at [670, 486] on button at bounding box center [675, 485] width 31 height 29
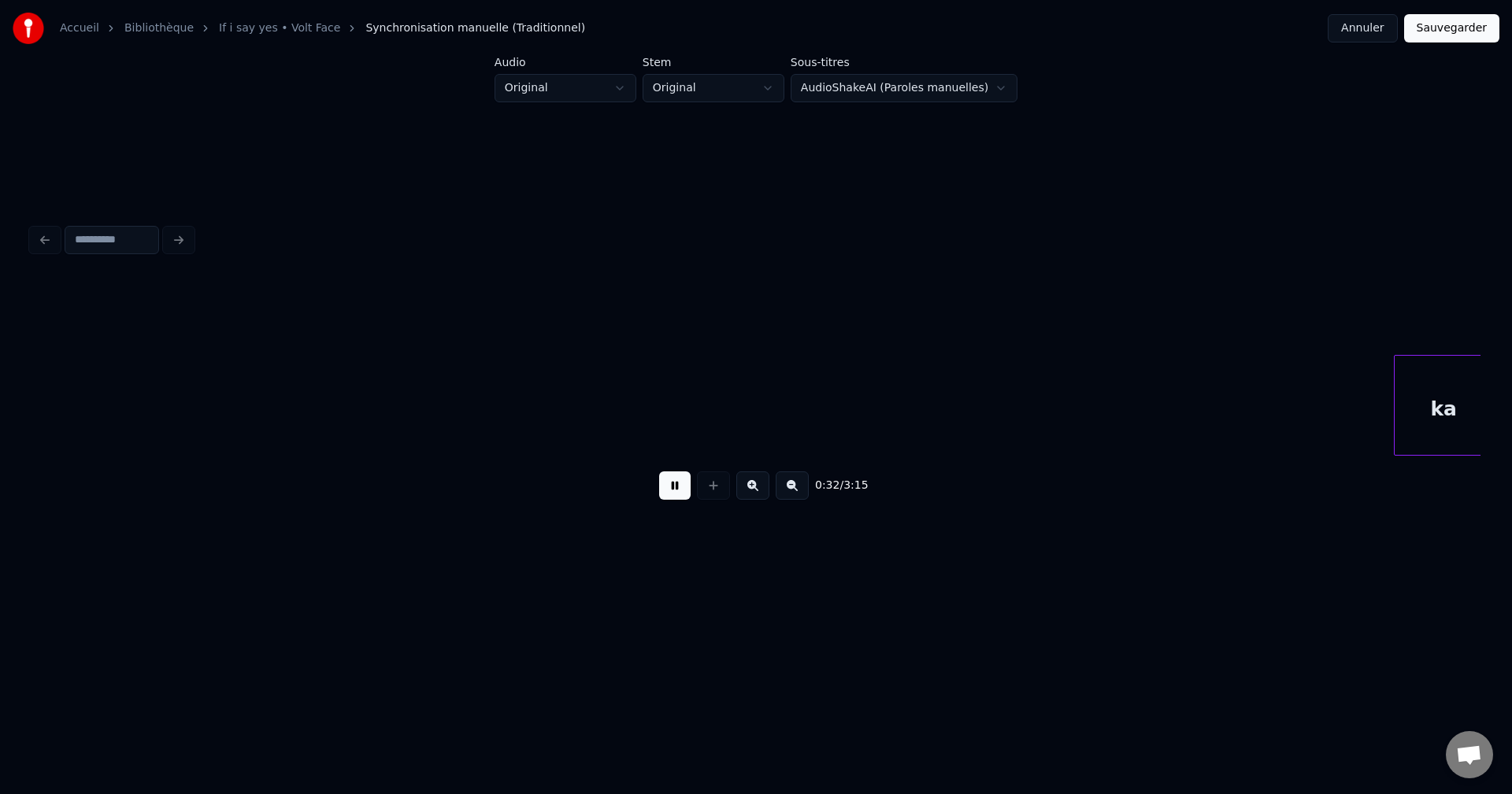
scroll to position [0, 17629]
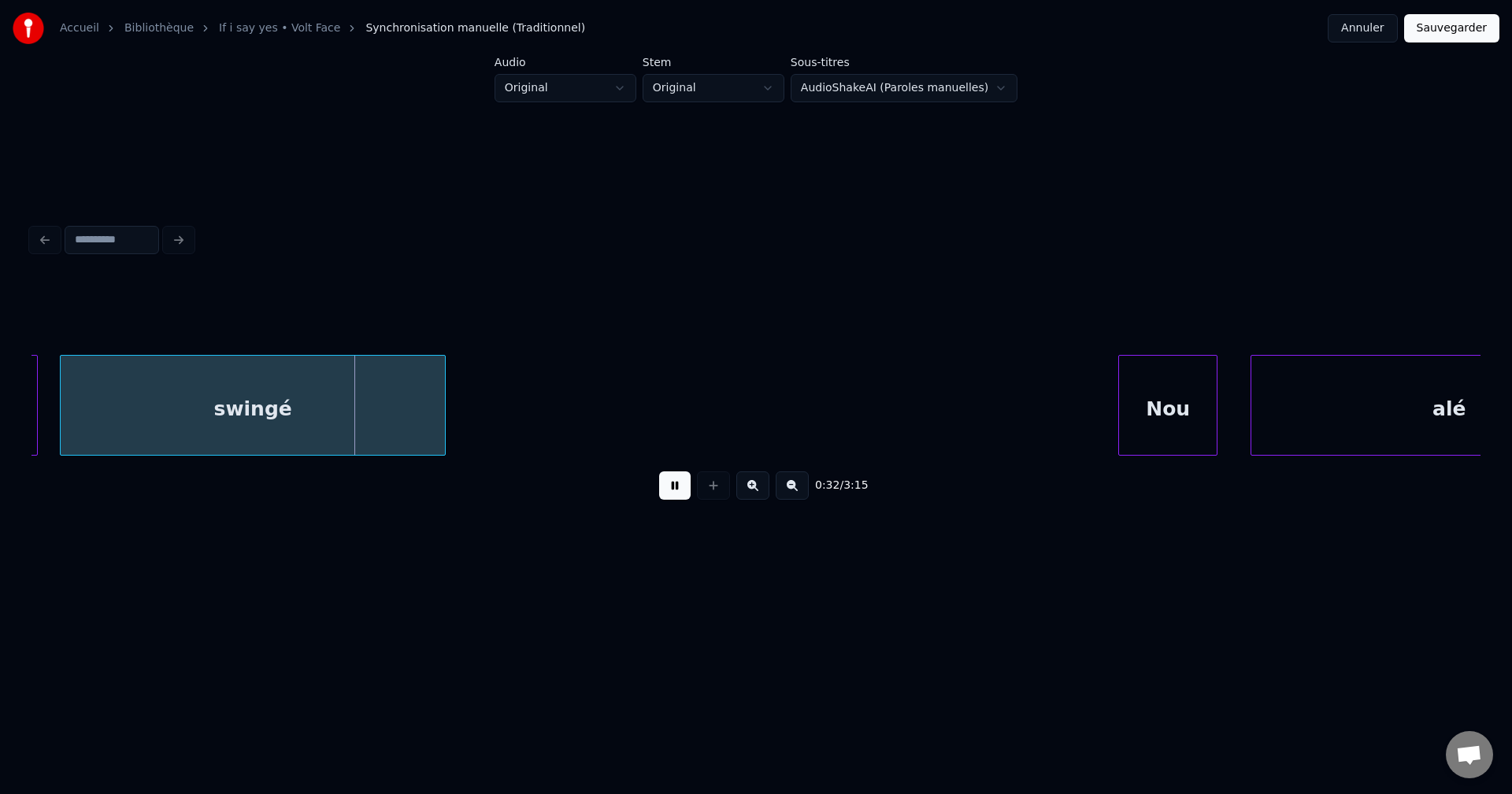
click at [1370, 31] on button "Annuler" at bounding box center [1362, 28] width 69 height 29
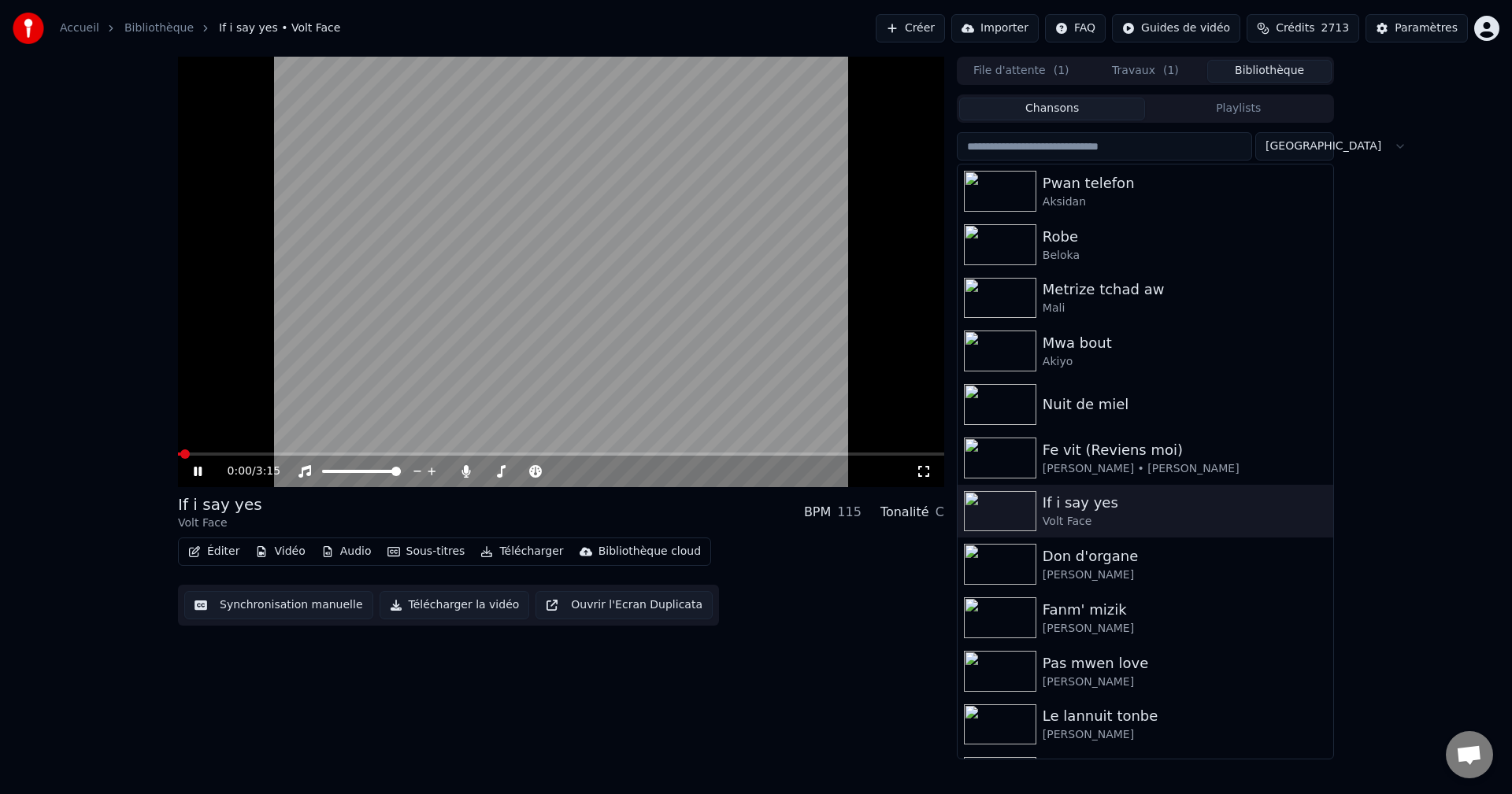
click at [1285, 71] on button "Bibliothèque" at bounding box center [1269, 71] width 124 height 23
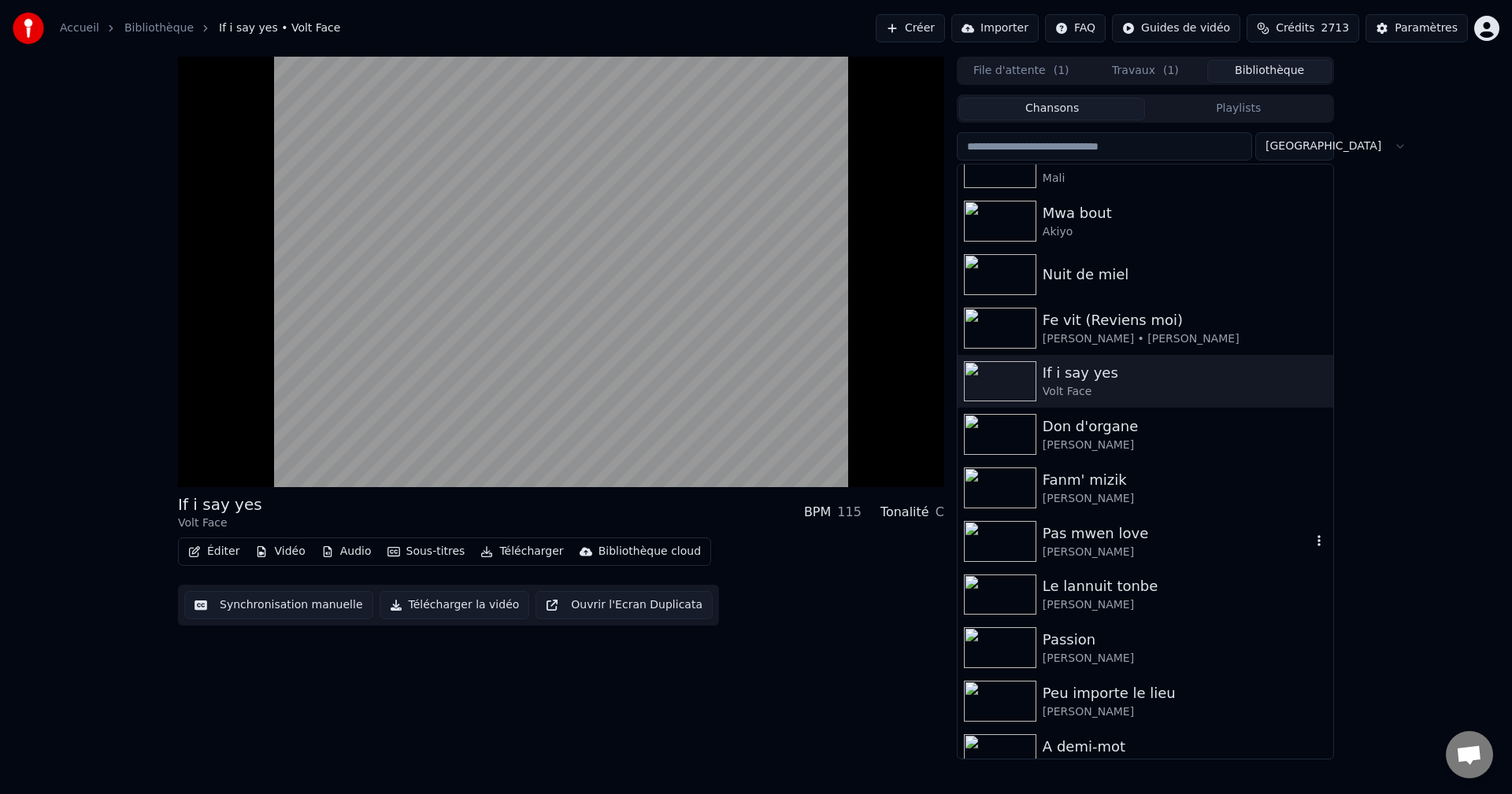
scroll to position [157, 0]
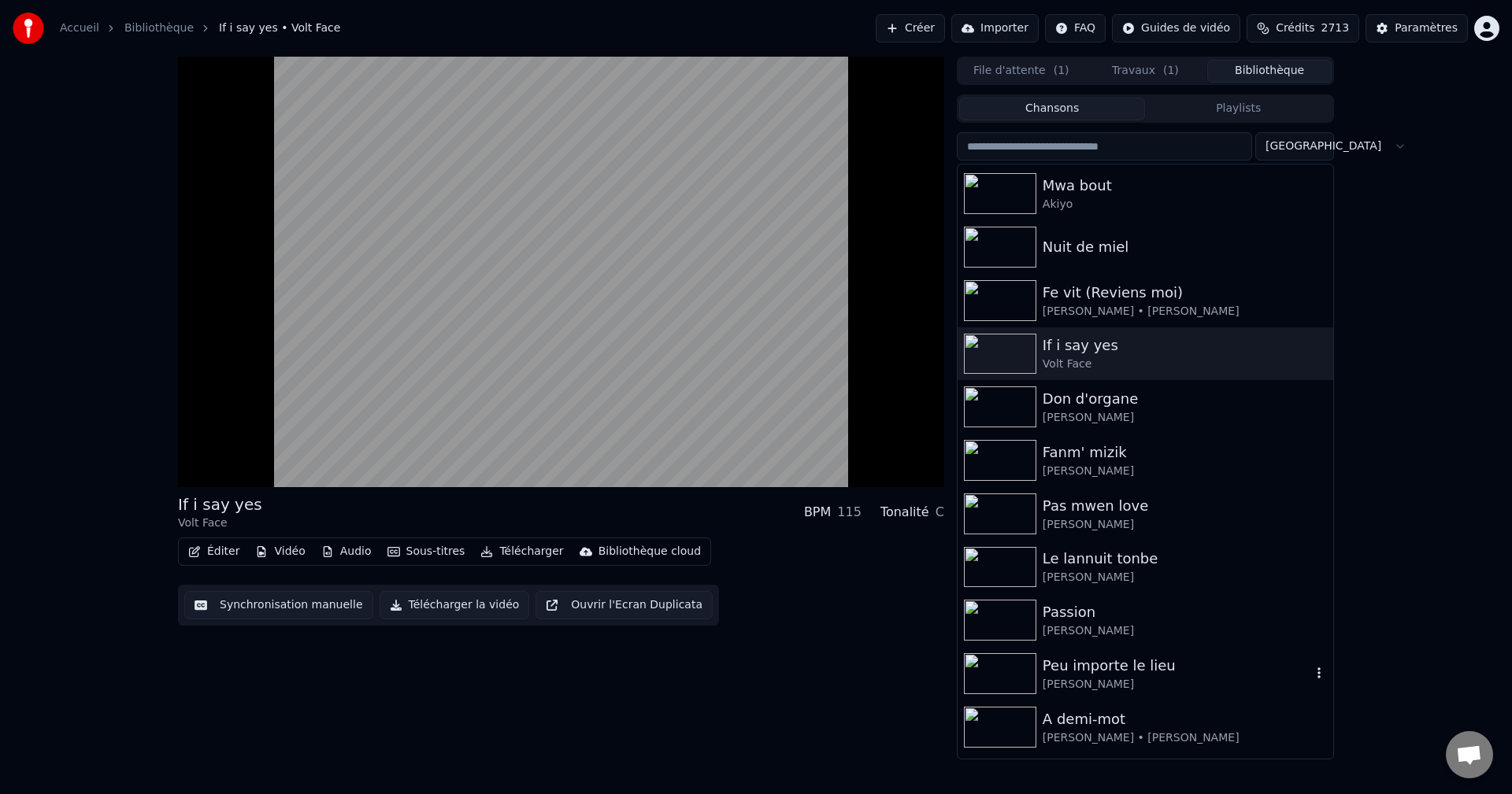
click at [1153, 659] on div "Peu importe le lieu" at bounding box center [1177, 665] width 269 height 22
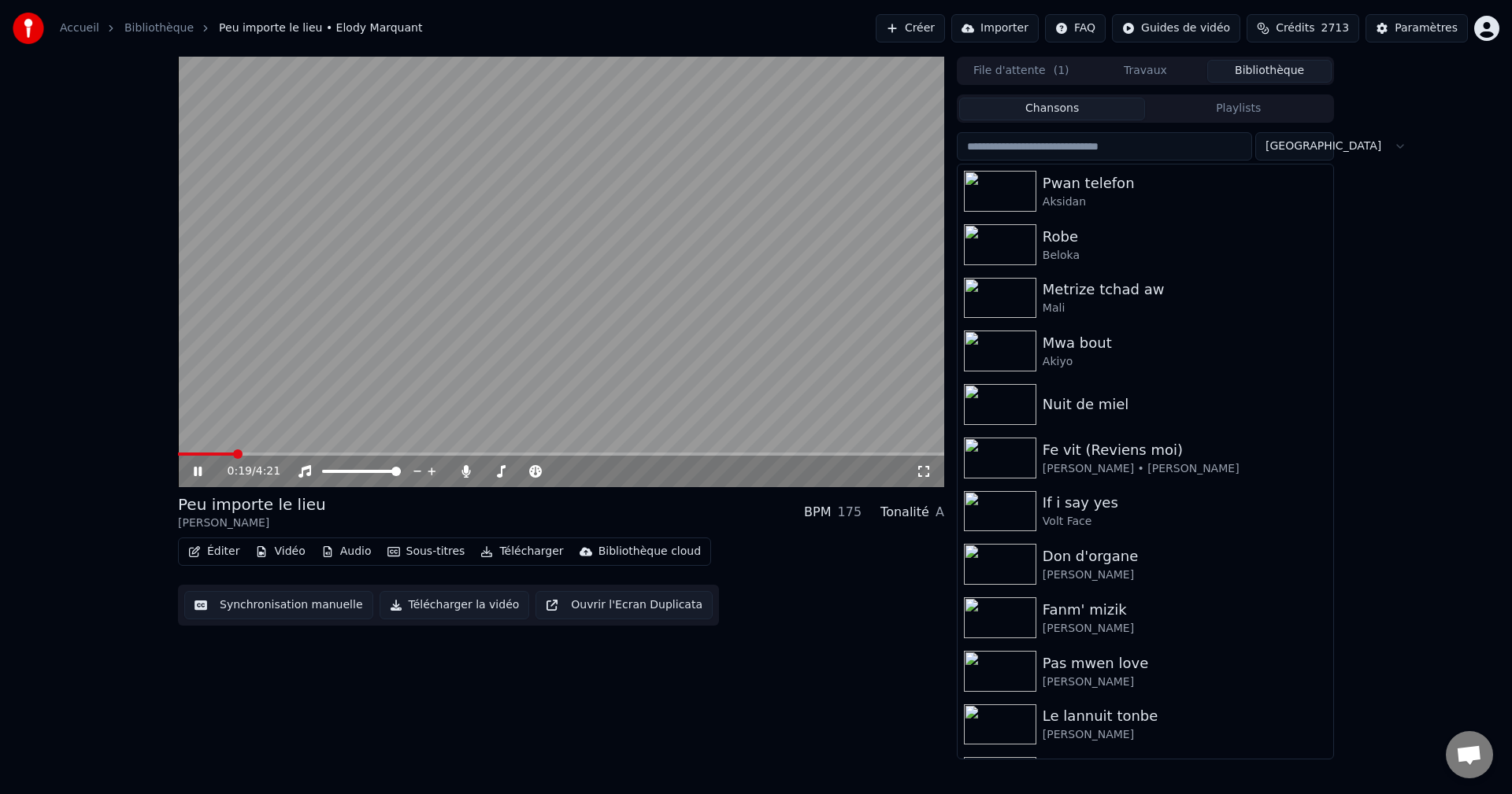
click at [199, 474] on icon at bounding box center [197, 471] width 8 height 9
click at [944, 20] on button "Créer" at bounding box center [910, 28] width 69 height 29
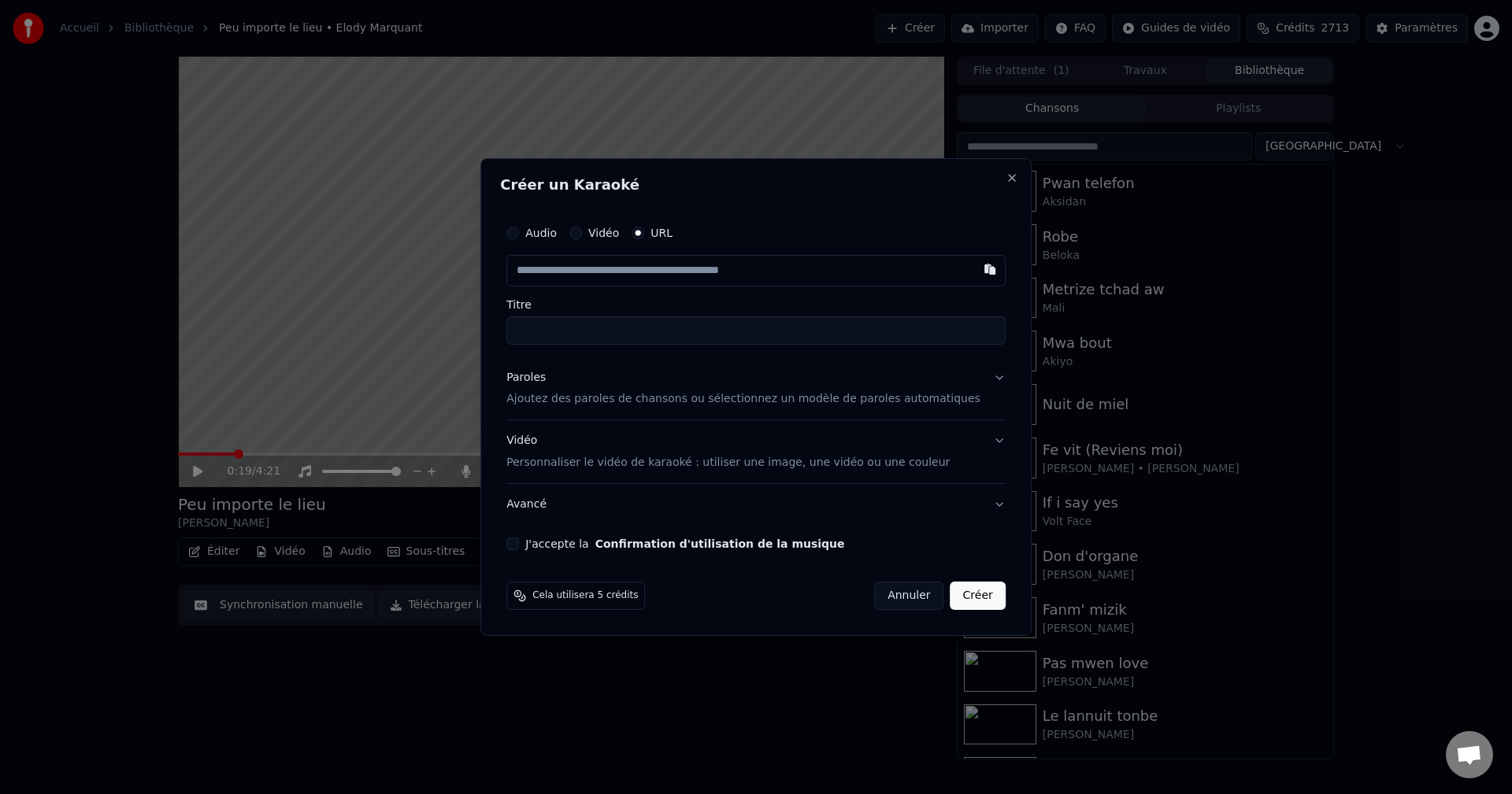
click at [545, 373] on div "Paroles" at bounding box center [526, 378] width 40 height 16
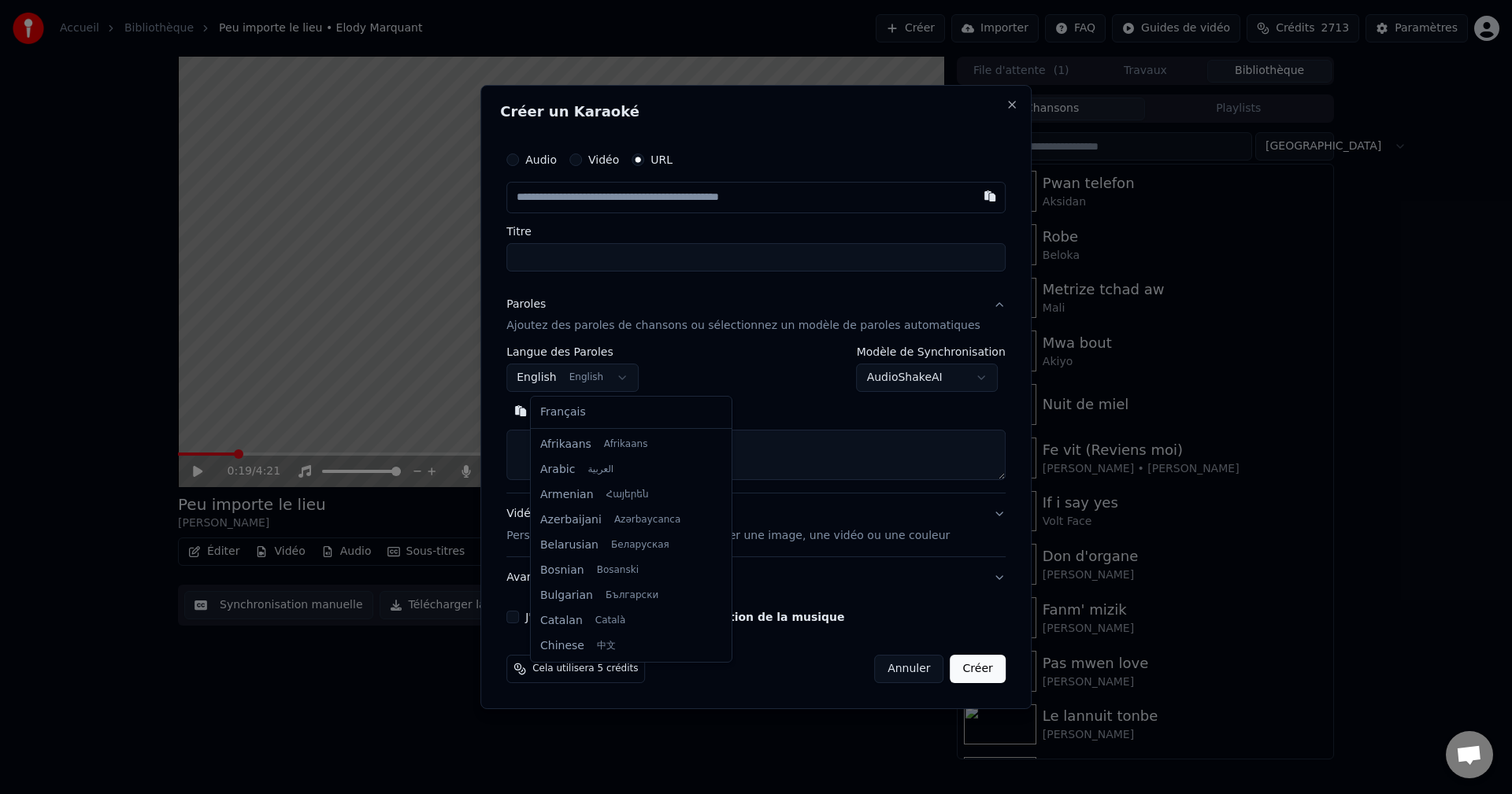
click at [571, 378] on body "**********" at bounding box center [756, 397] width 1512 height 794
select select "**"
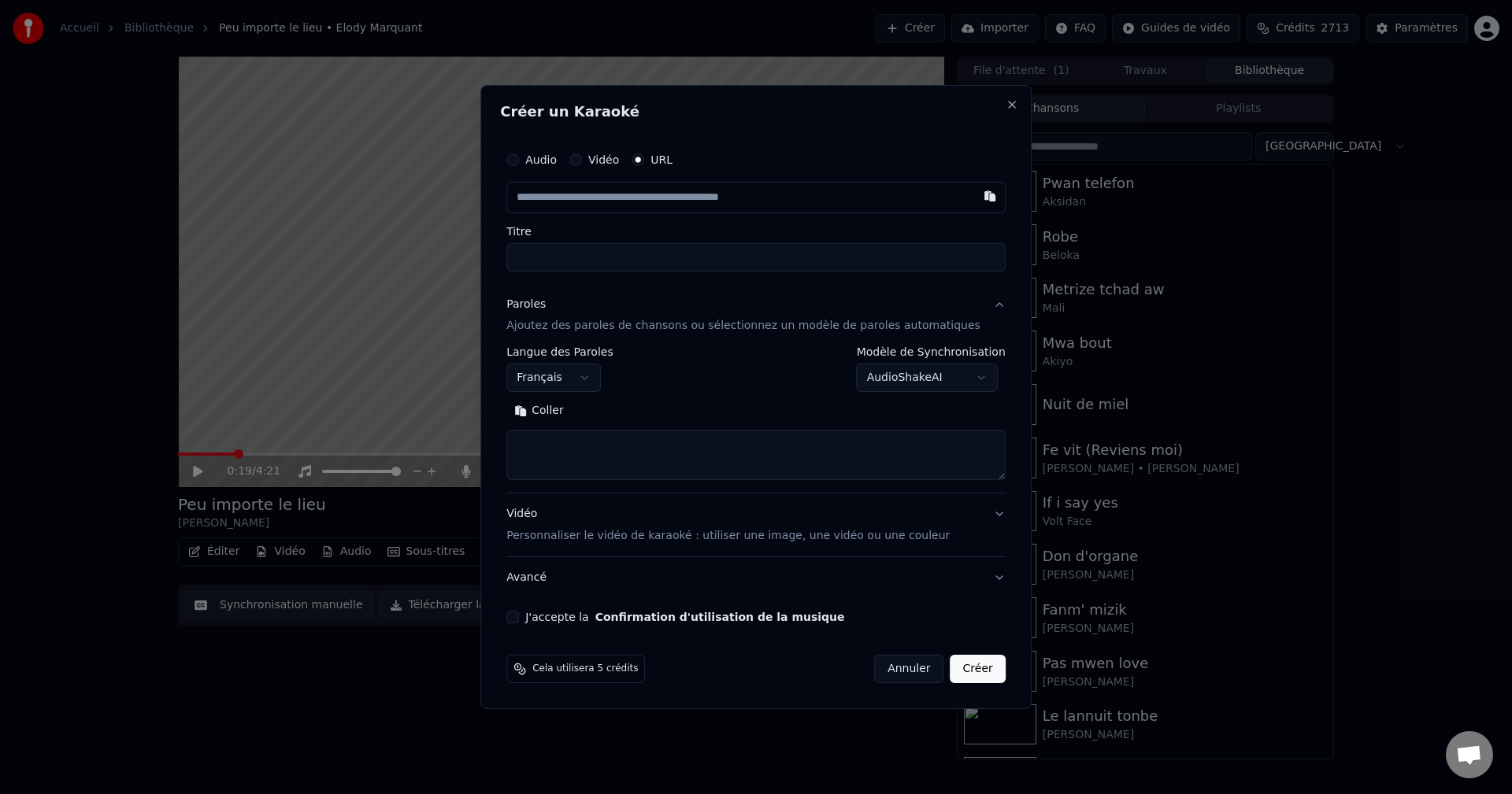
click at [573, 444] on textarea at bounding box center [756, 455] width 499 height 50
paste textarea "**********"
type textarea "**********"
click at [655, 413] on button "Développer" at bounding box center [626, 411] width 97 height 25
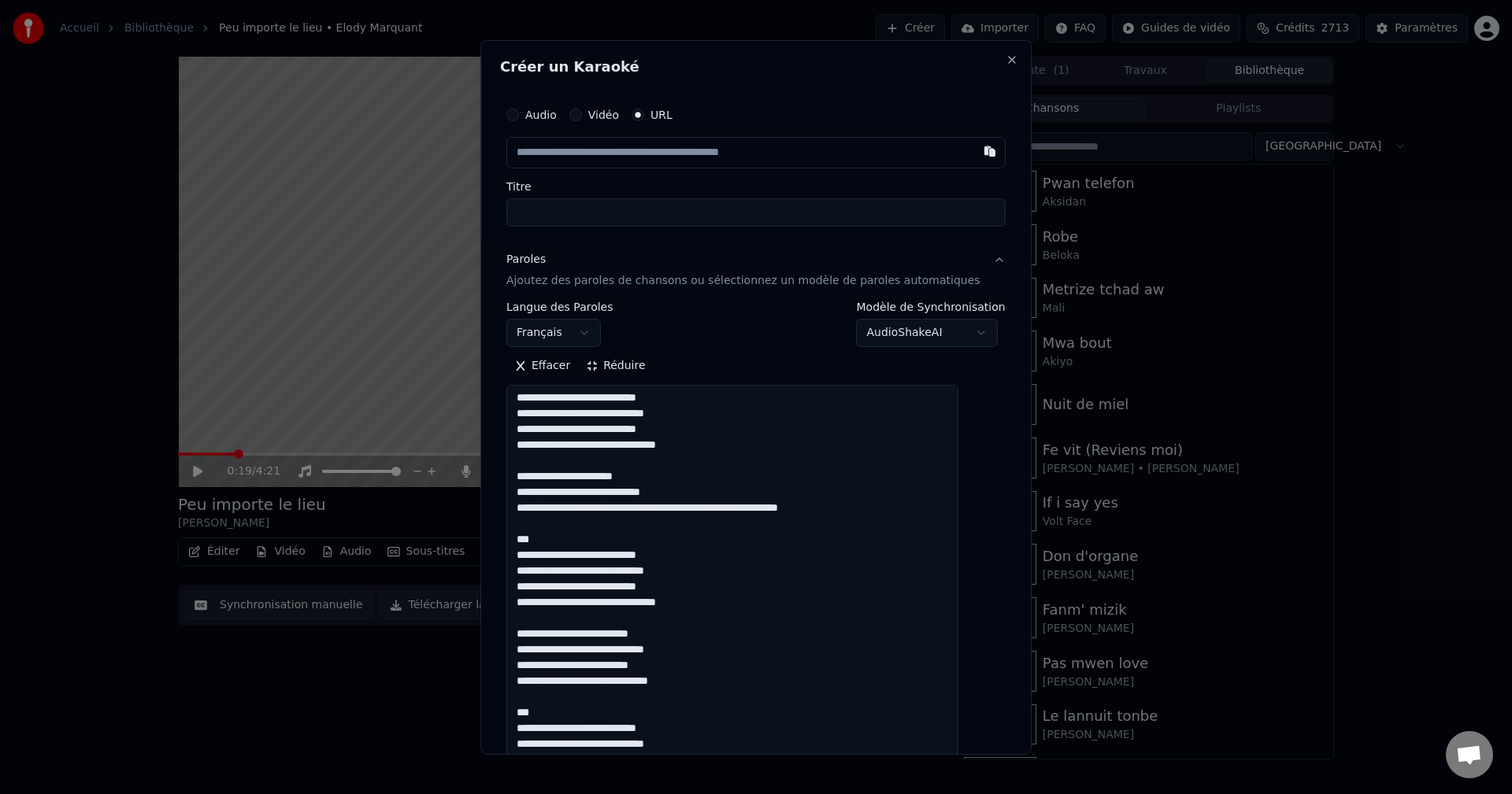
scroll to position [0, 0]
click at [587, 159] on input "text" at bounding box center [756, 152] width 499 height 31
paste input "**********"
type input "**********"
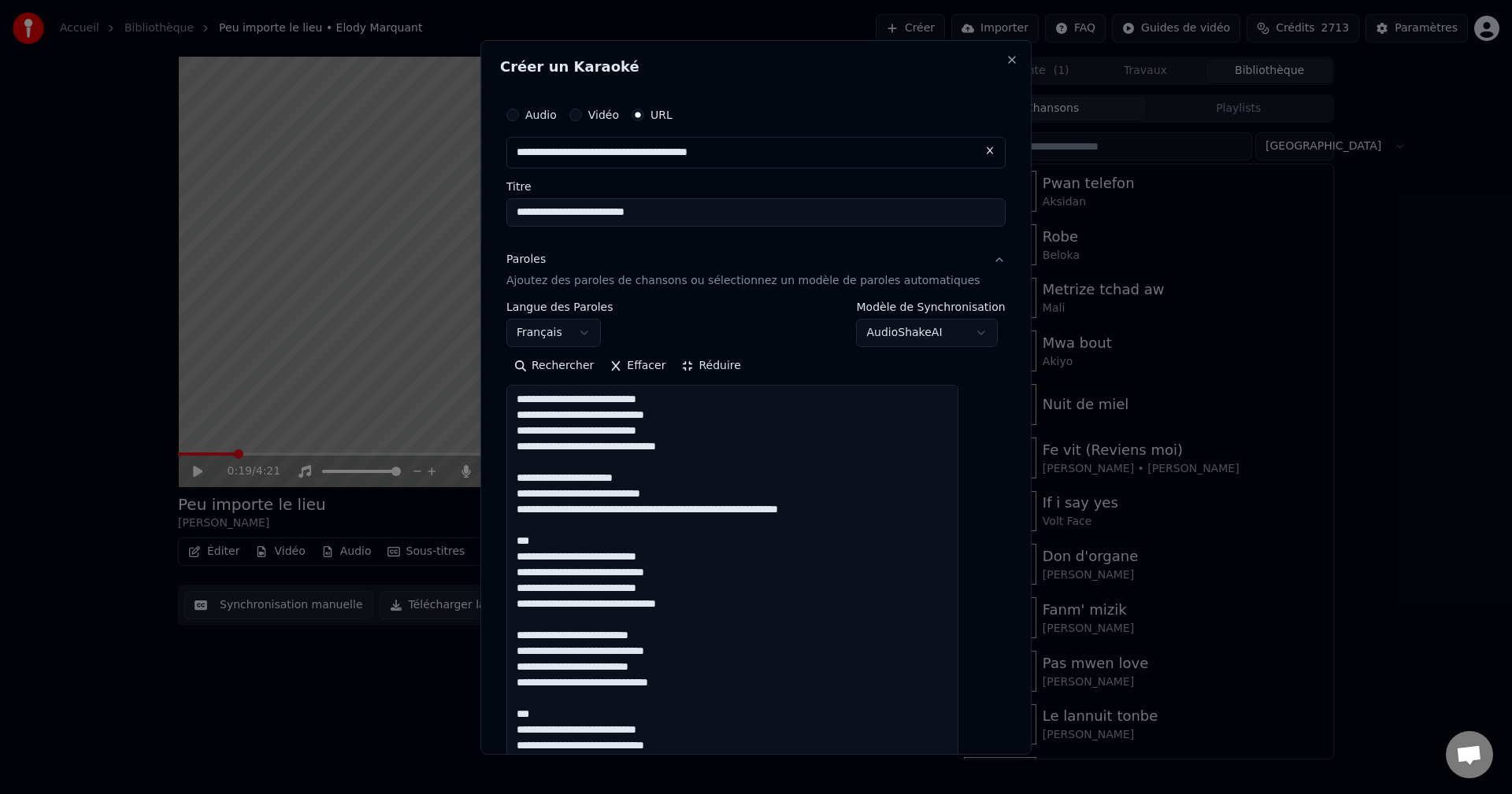
type input "**********"
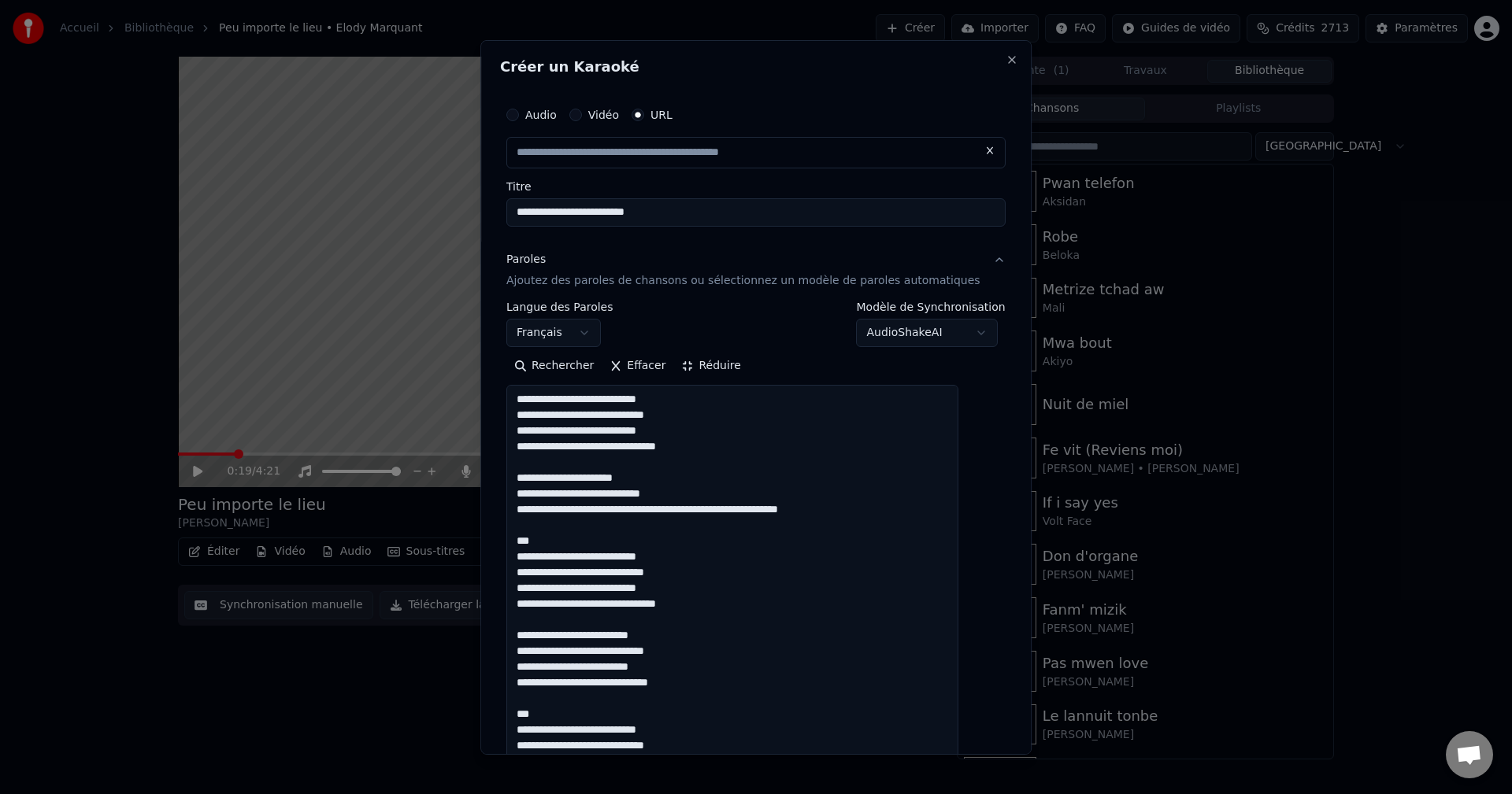
drag, startPoint x: 554, startPoint y: 546, endPoint x: 531, endPoint y: 544, distance: 23.1
type input "**********"
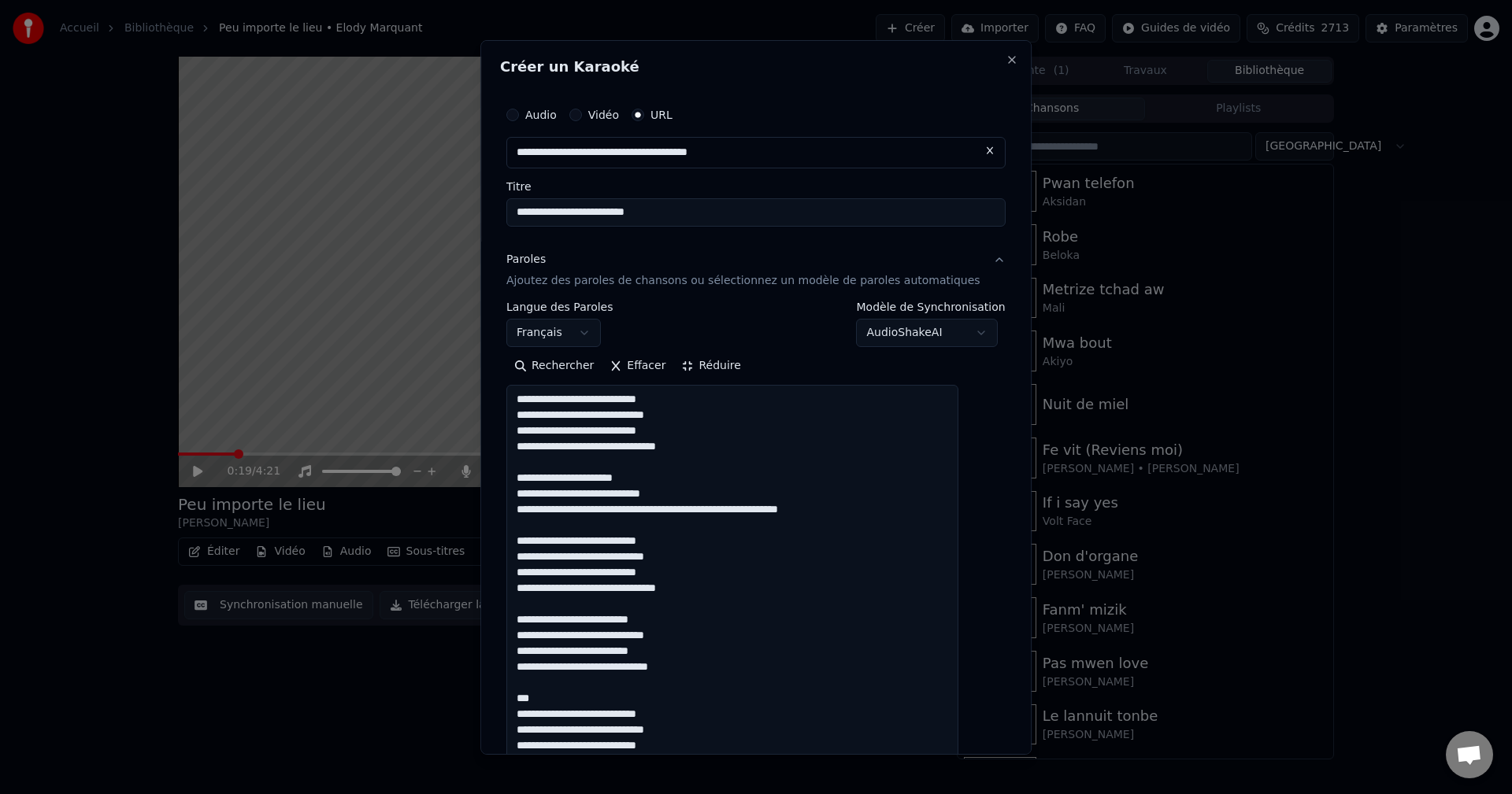
scroll to position [79, 0]
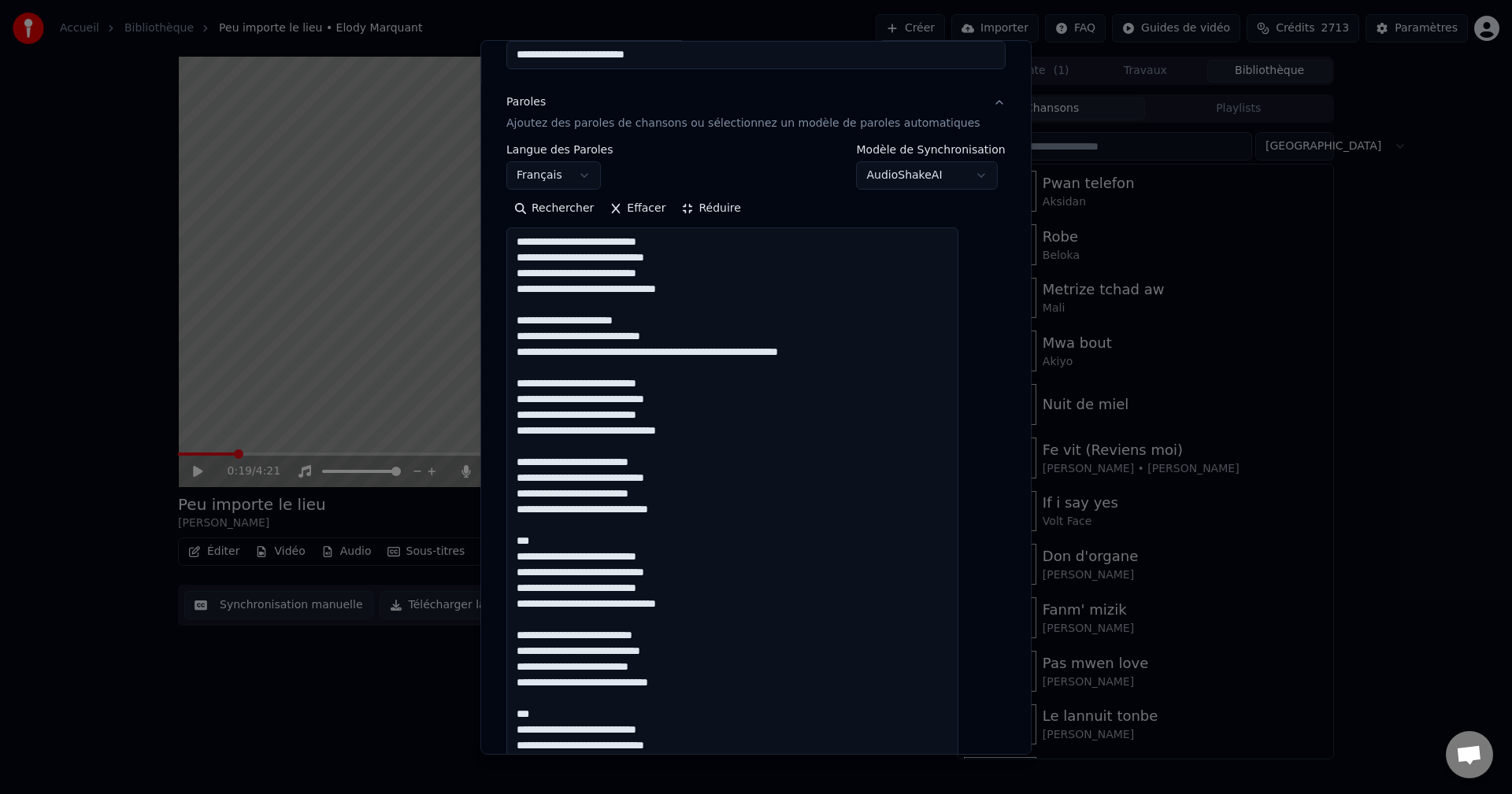
drag, startPoint x: 561, startPoint y: 543, endPoint x: 520, endPoint y: 543, distance: 41.0
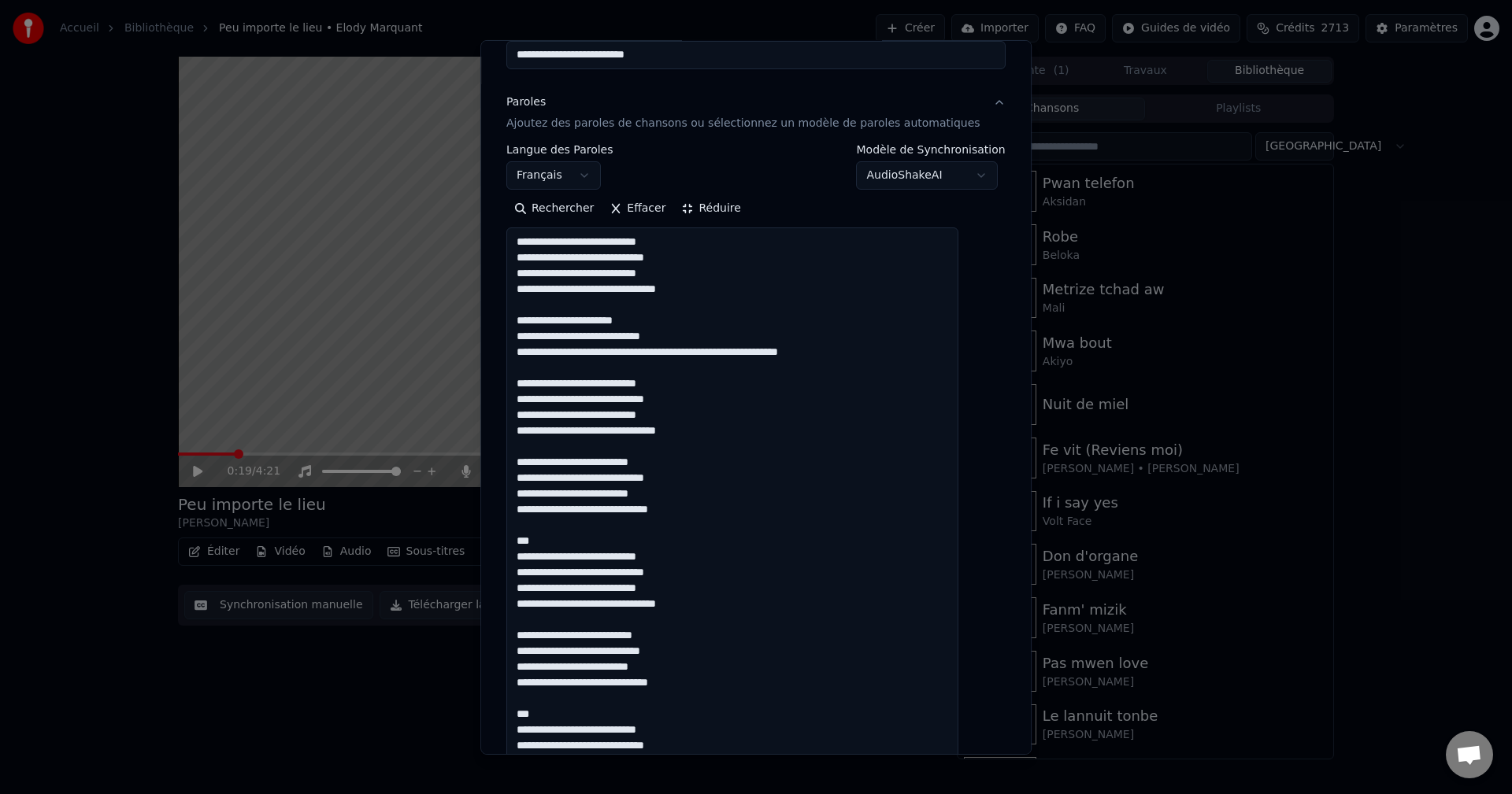
drag, startPoint x: 681, startPoint y: 495, endPoint x: 651, endPoint y: 496, distance: 30.0
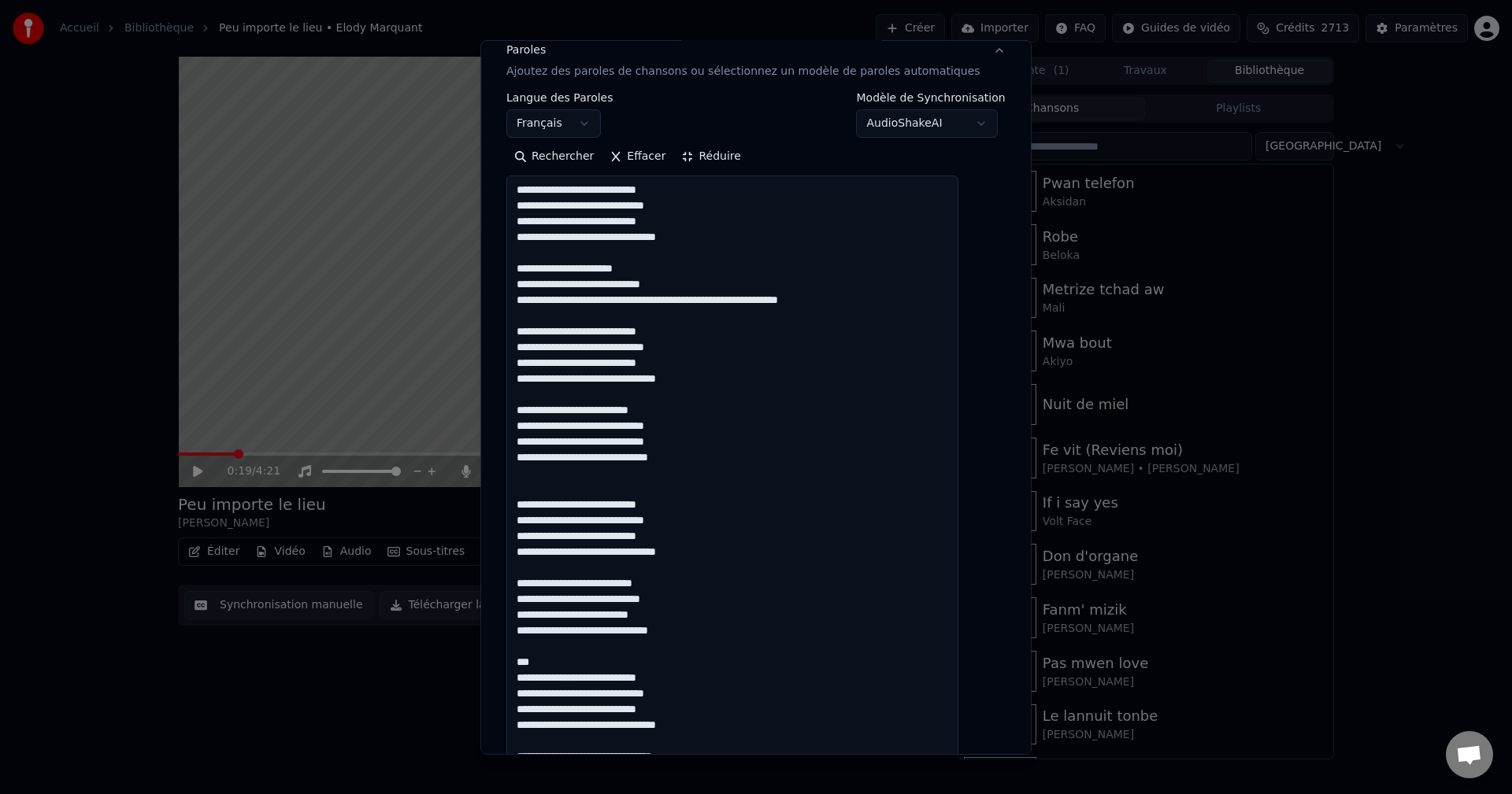
scroll to position [236, 0]
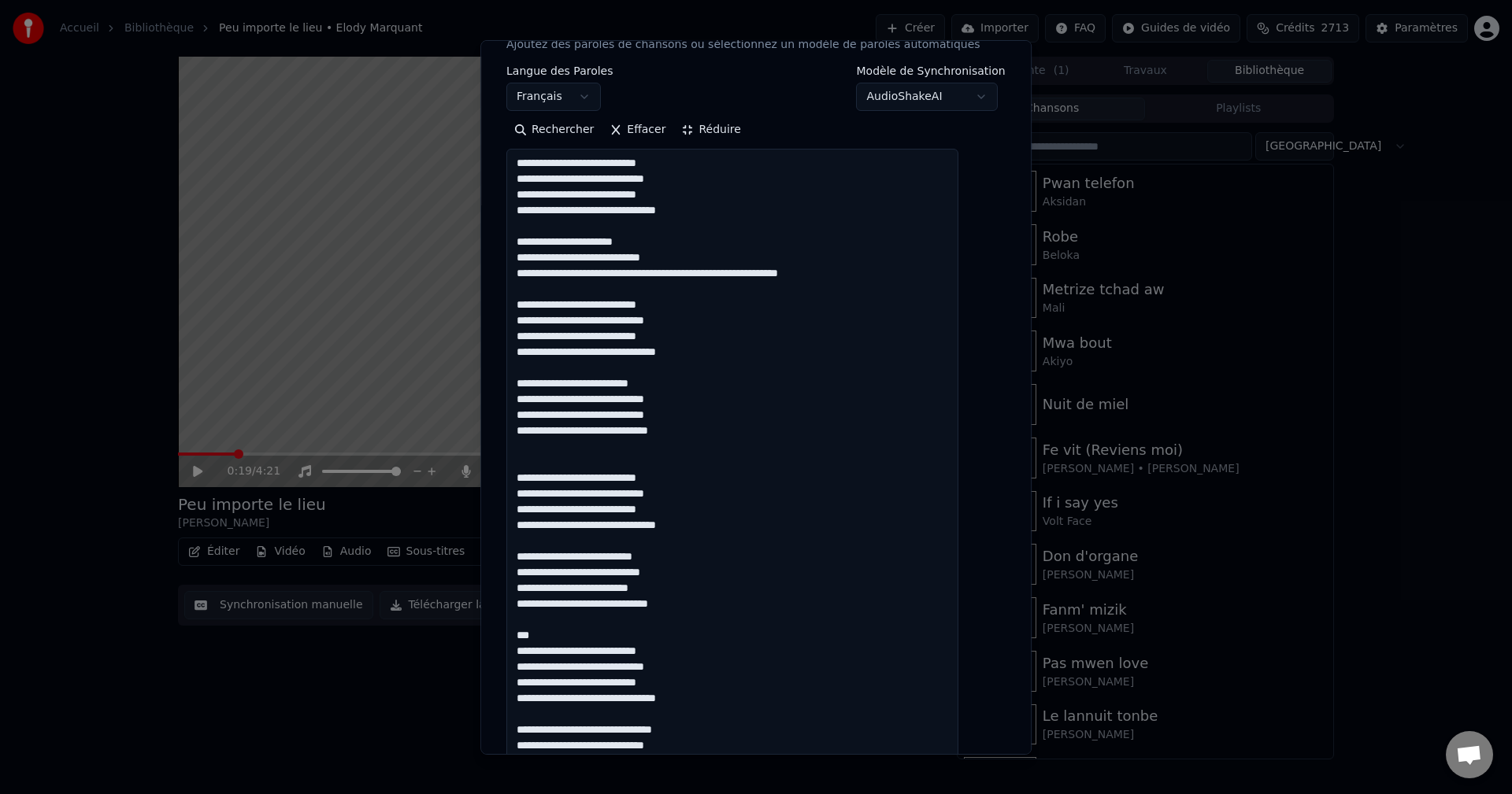
drag, startPoint x: 554, startPoint y: 635, endPoint x: 514, endPoint y: 634, distance: 40.0
click at [514, 634] on div "**********" at bounding box center [756, 397] width 551 height 714
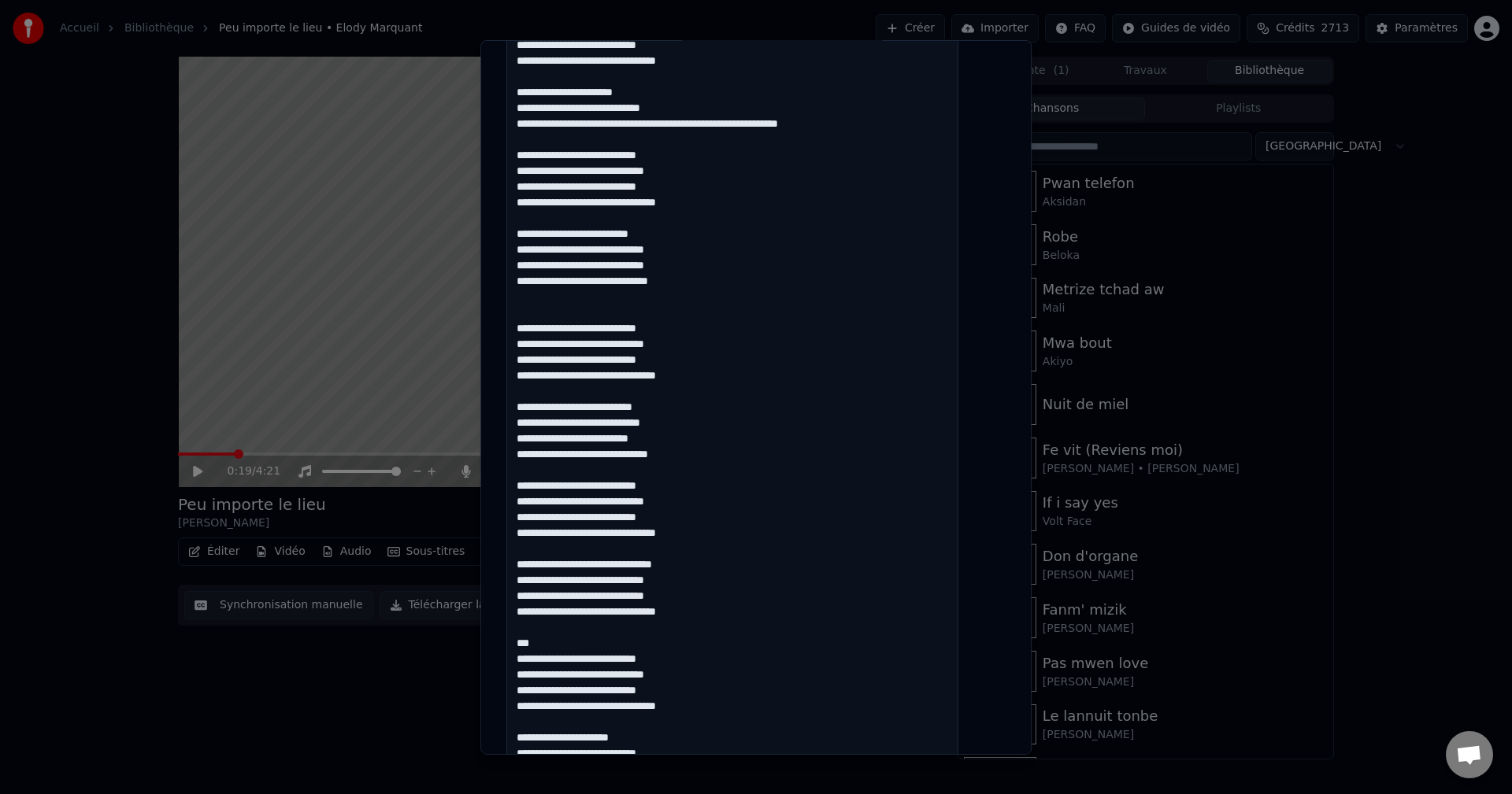
scroll to position [393, 0]
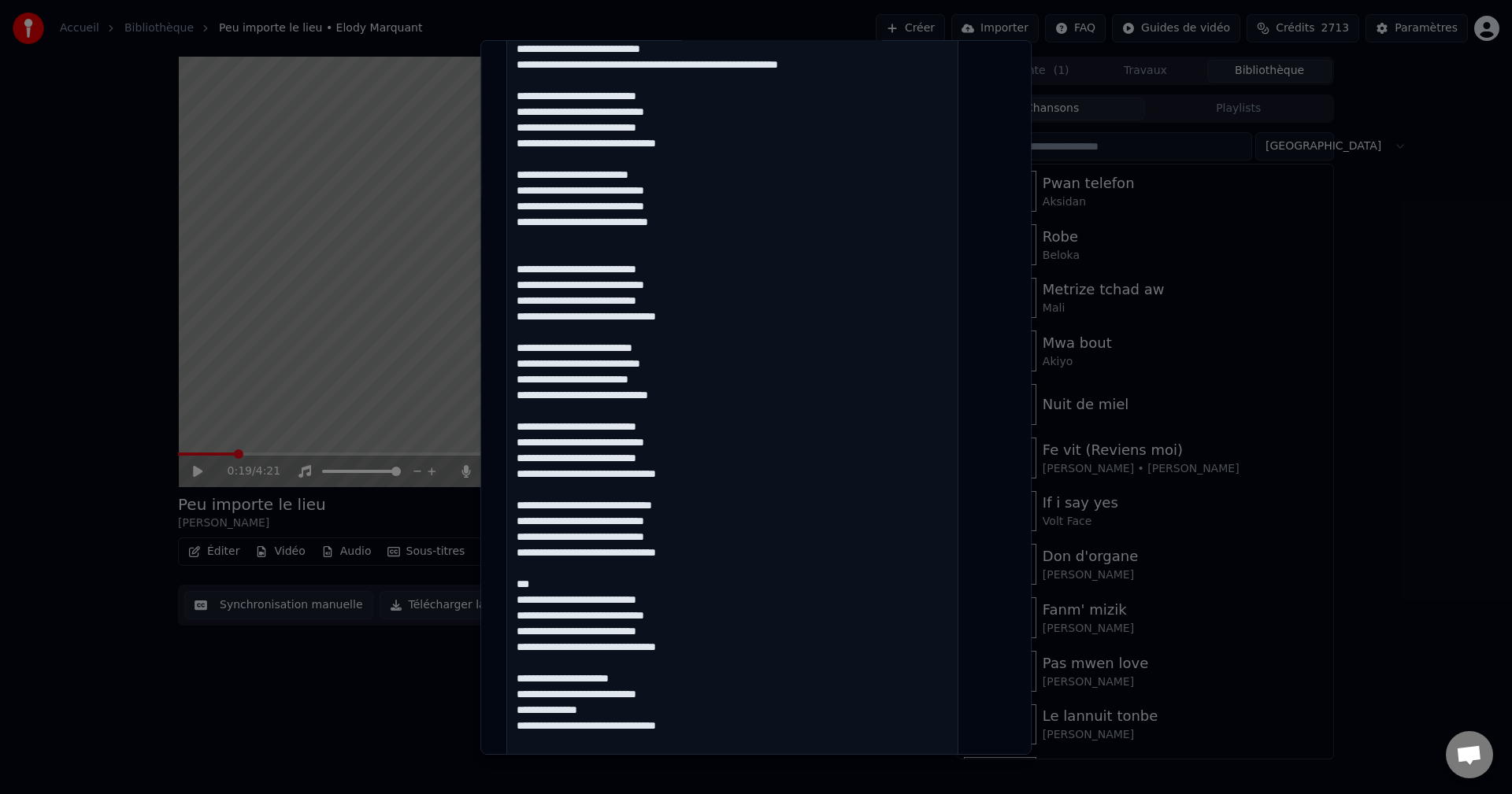
scroll to position [472, 0]
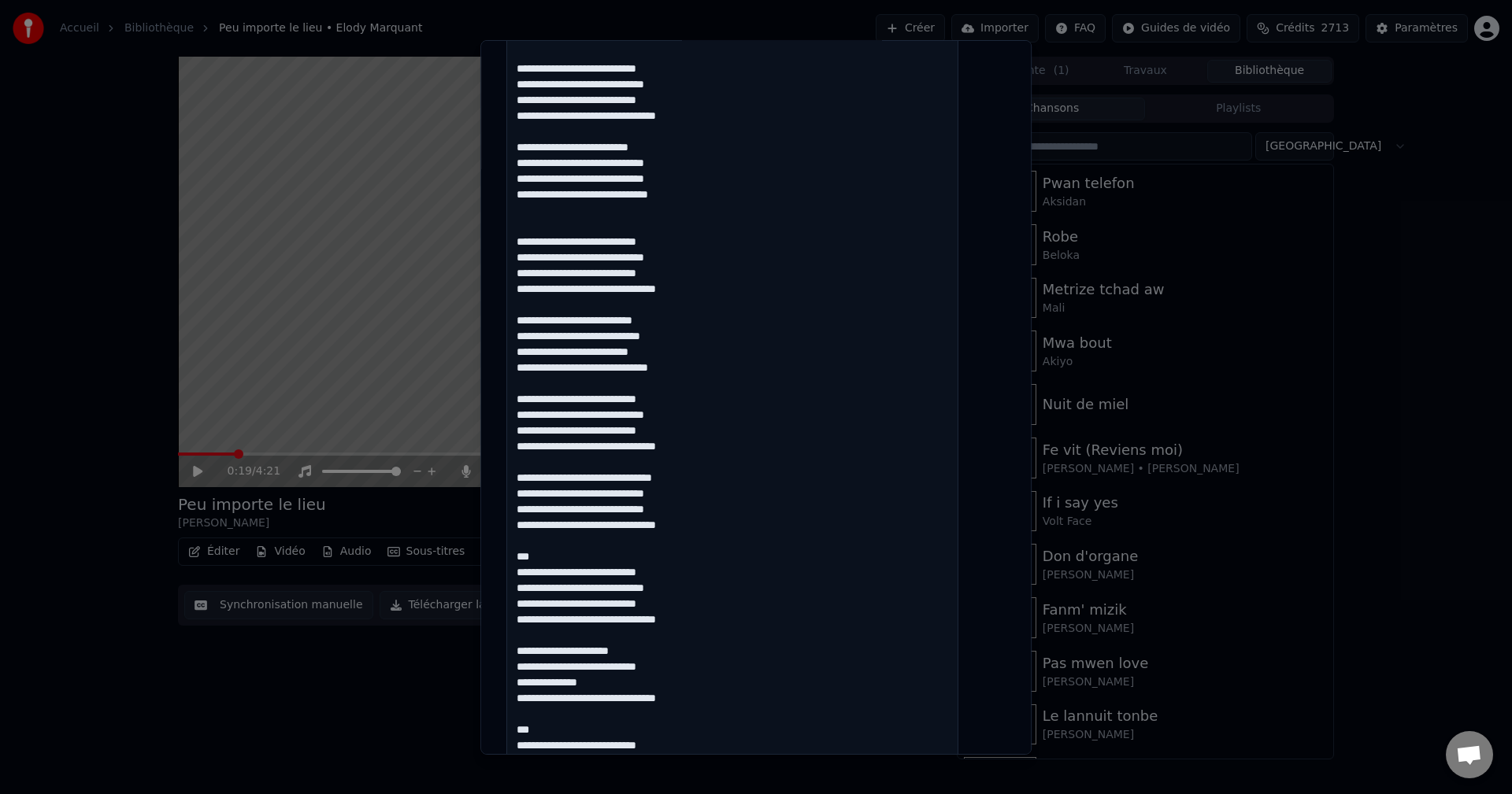
drag, startPoint x: 618, startPoint y: 515, endPoint x: 629, endPoint y: 514, distance: 11.0
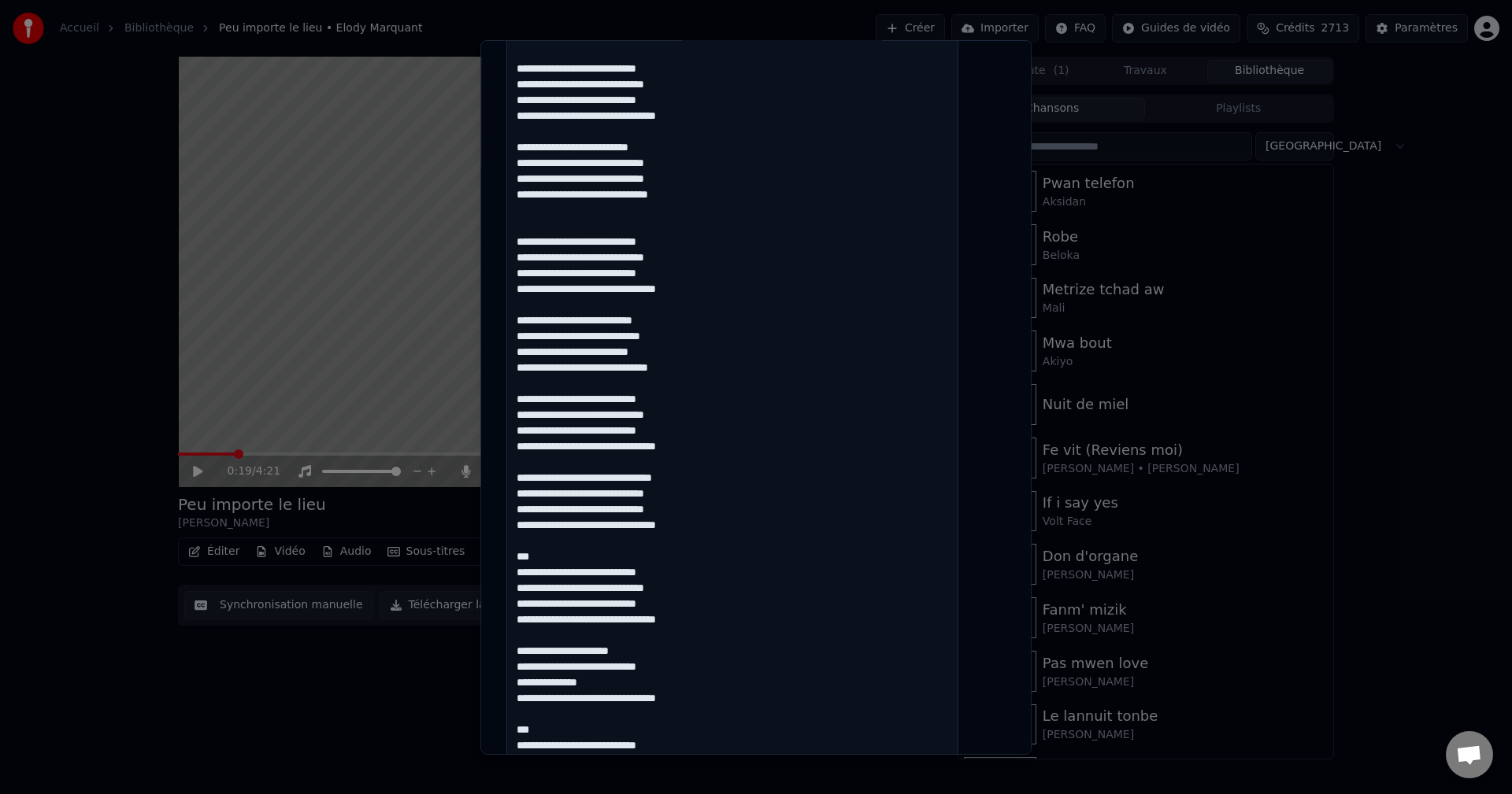
drag, startPoint x: 562, startPoint y: 554, endPoint x: 534, endPoint y: 554, distance: 28.0
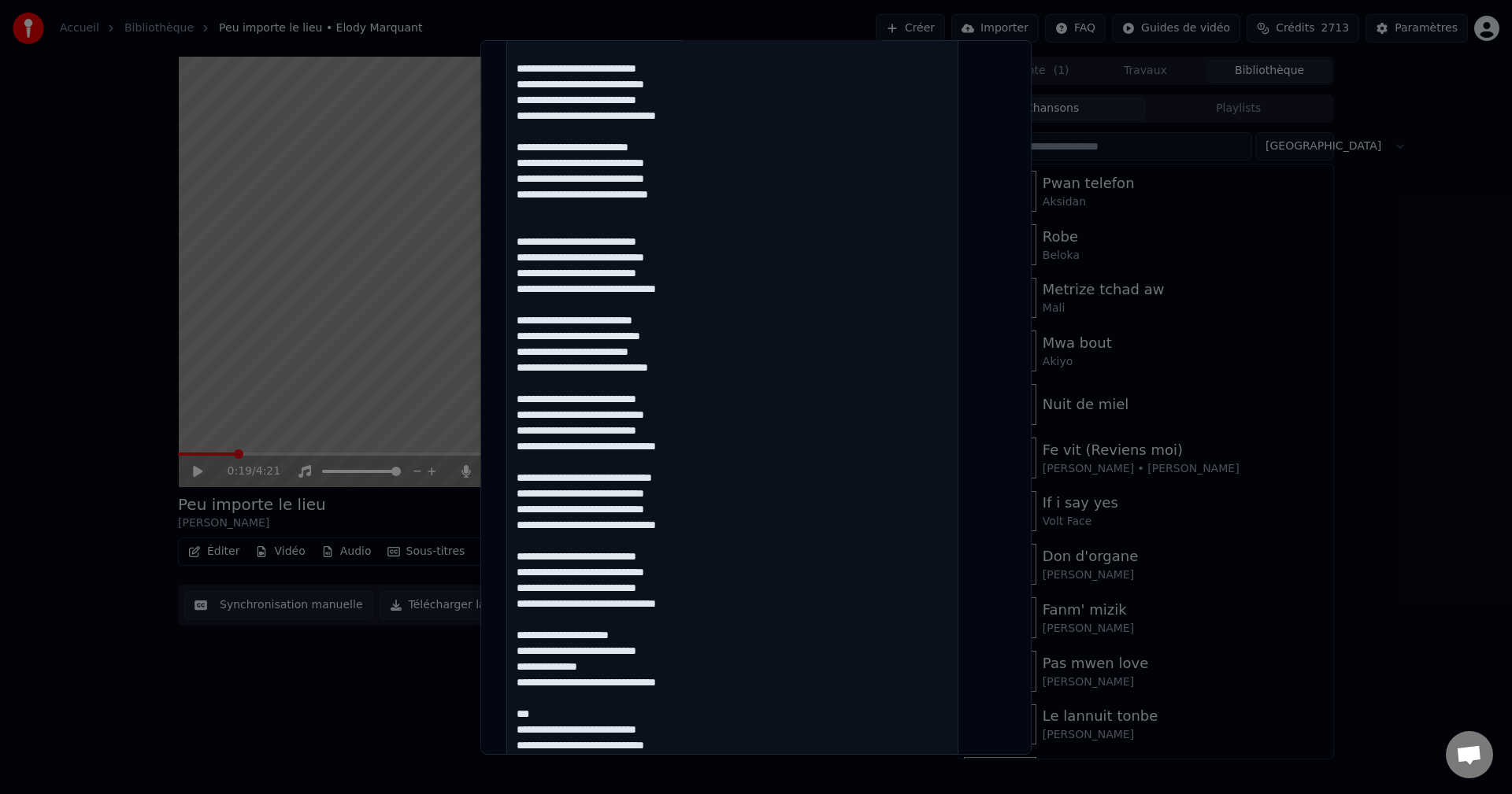
drag, startPoint x: 562, startPoint y: 653, endPoint x: 586, endPoint y: 653, distance: 24.0
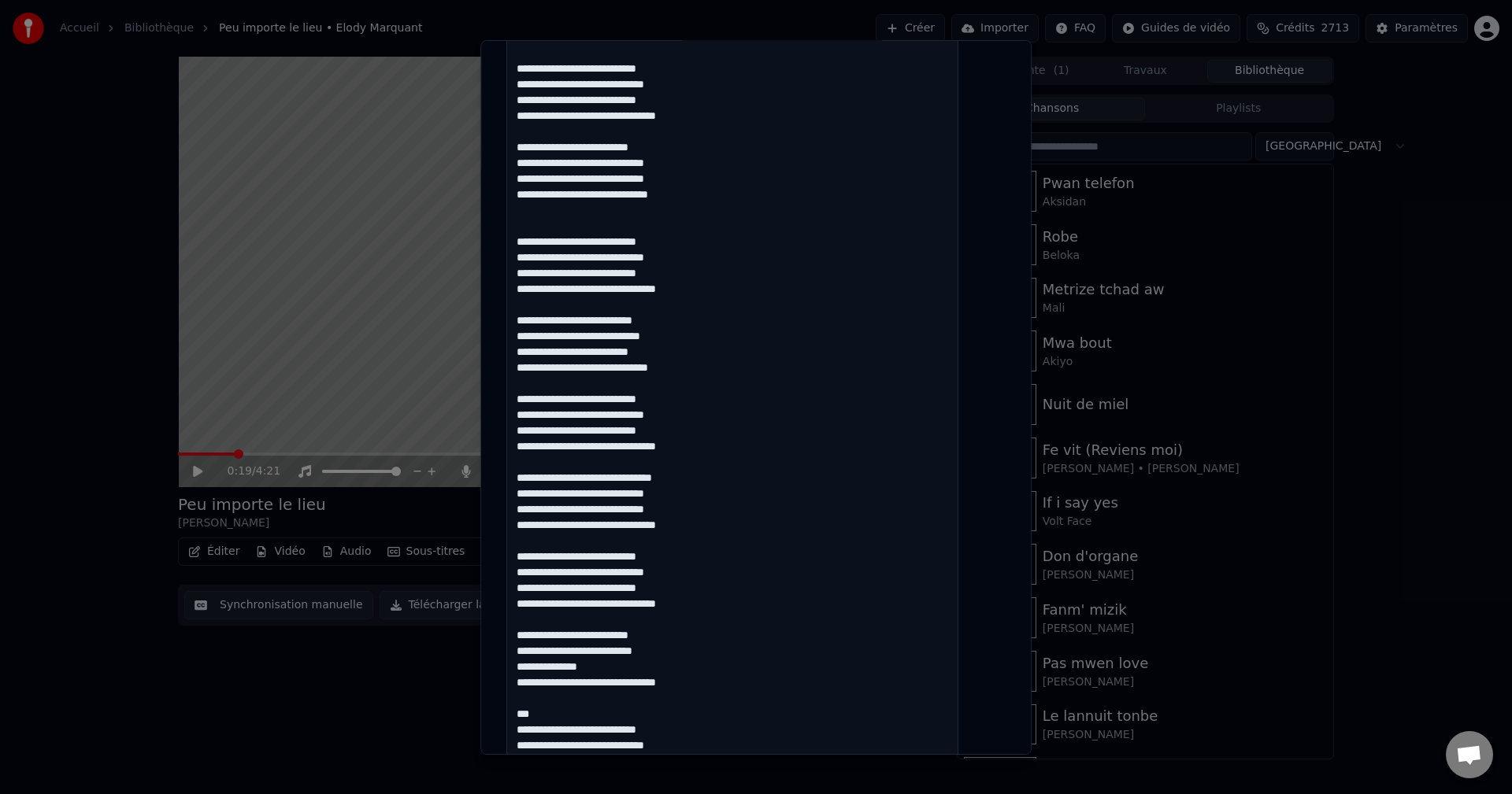
drag, startPoint x: 544, startPoint y: 670, endPoint x: 529, endPoint y: 670, distance: 15.0
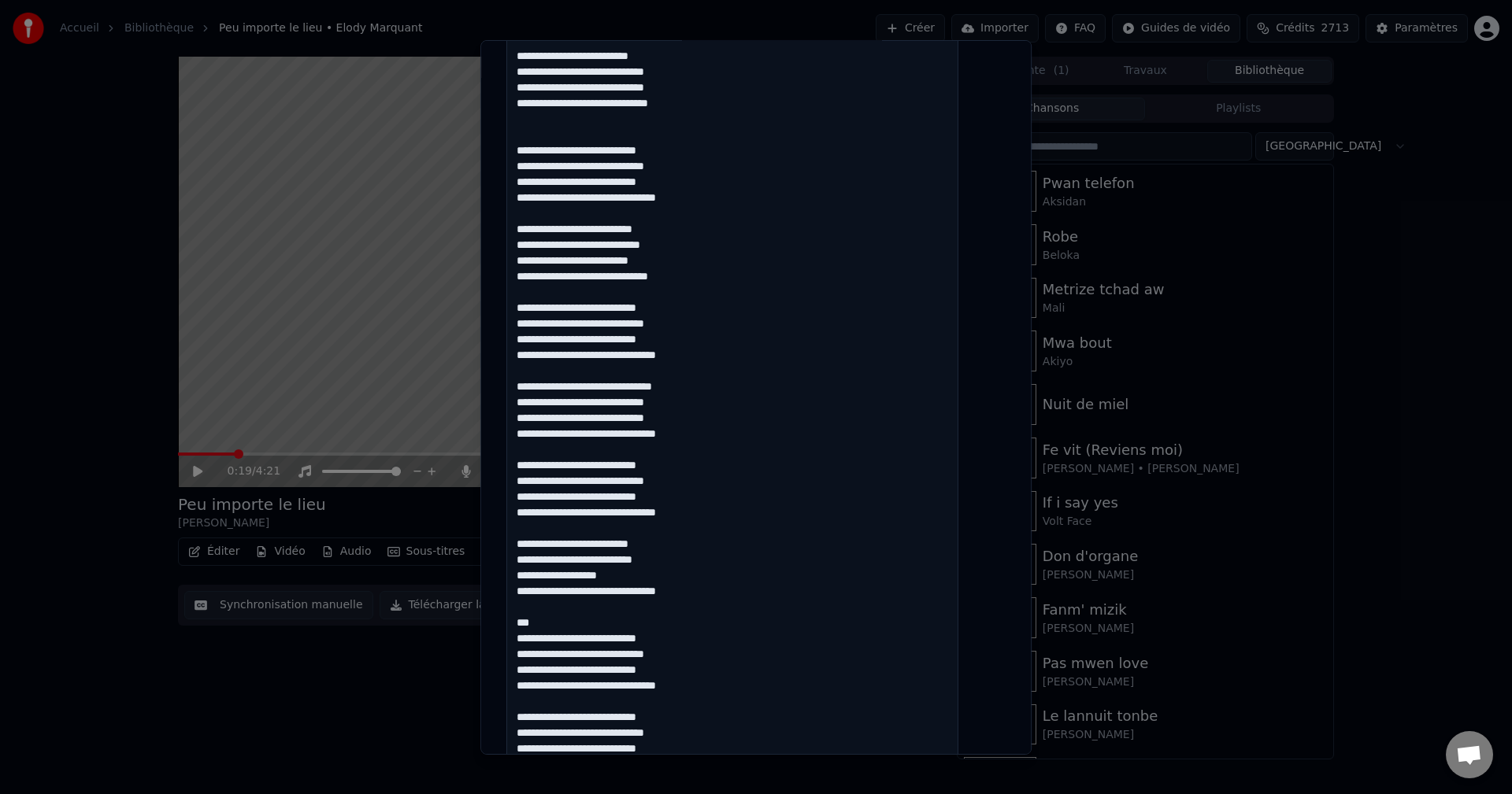
scroll to position [629, 0]
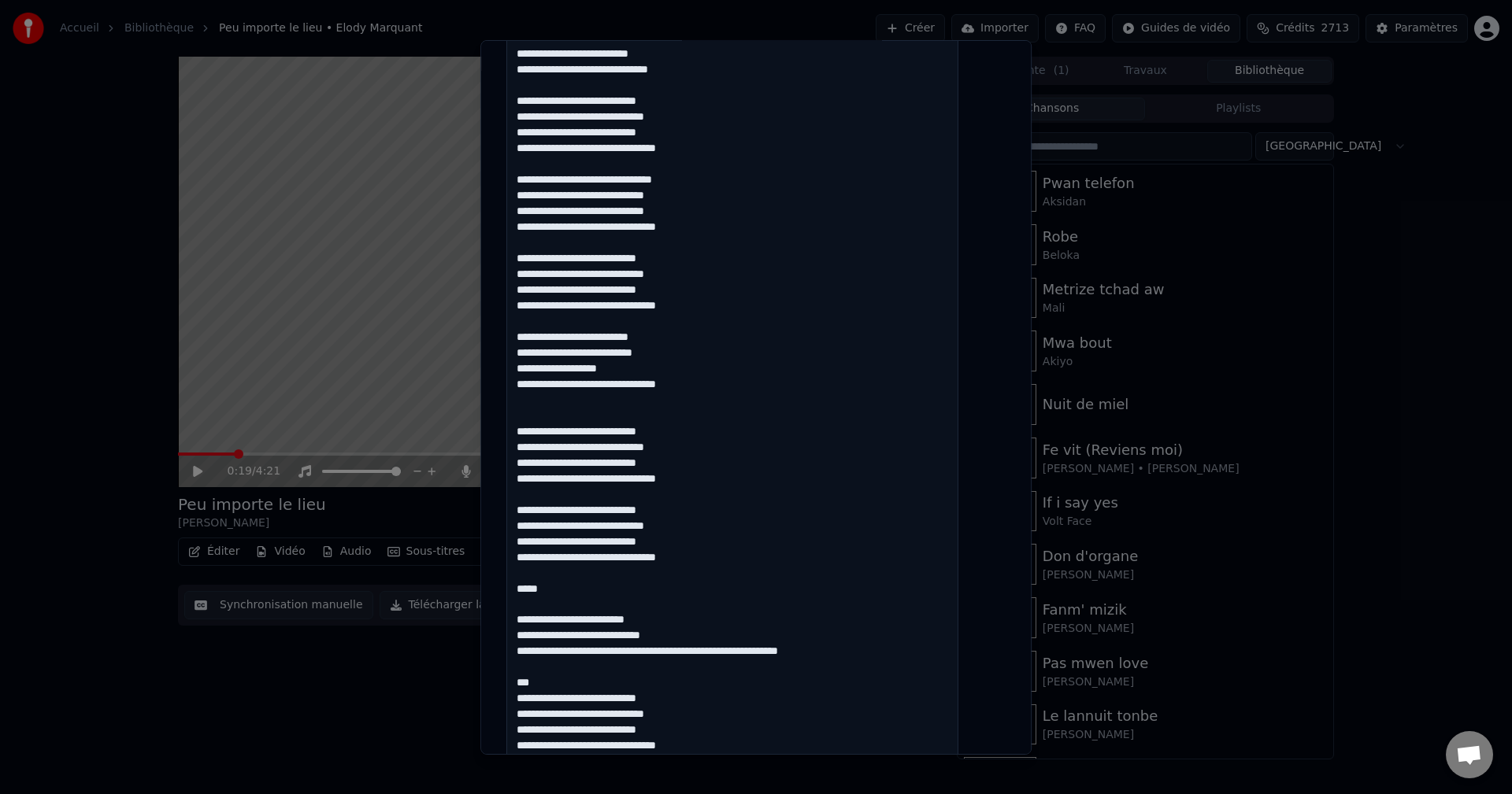
scroll to position [787, 0]
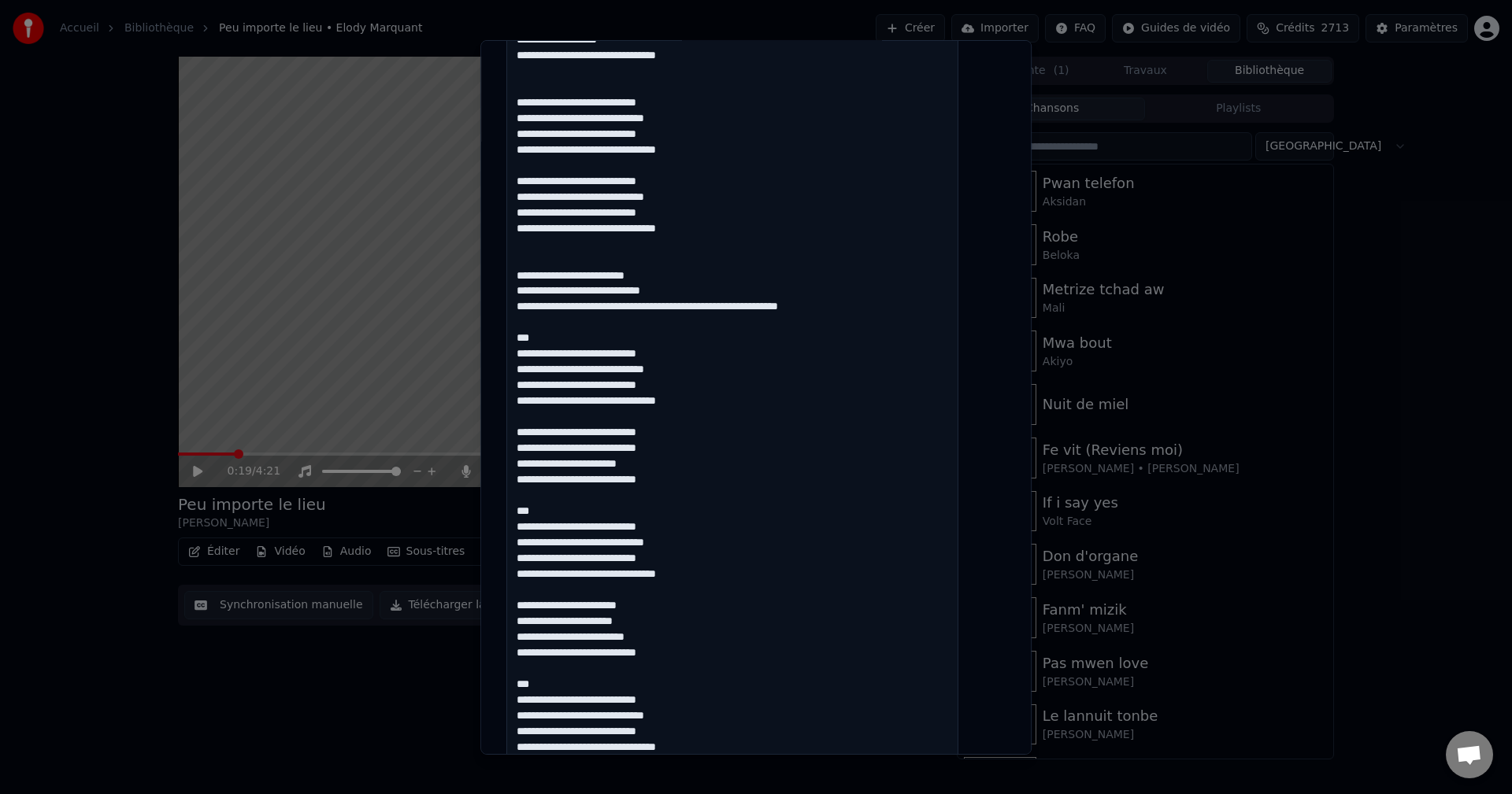
scroll to position [1101, 0]
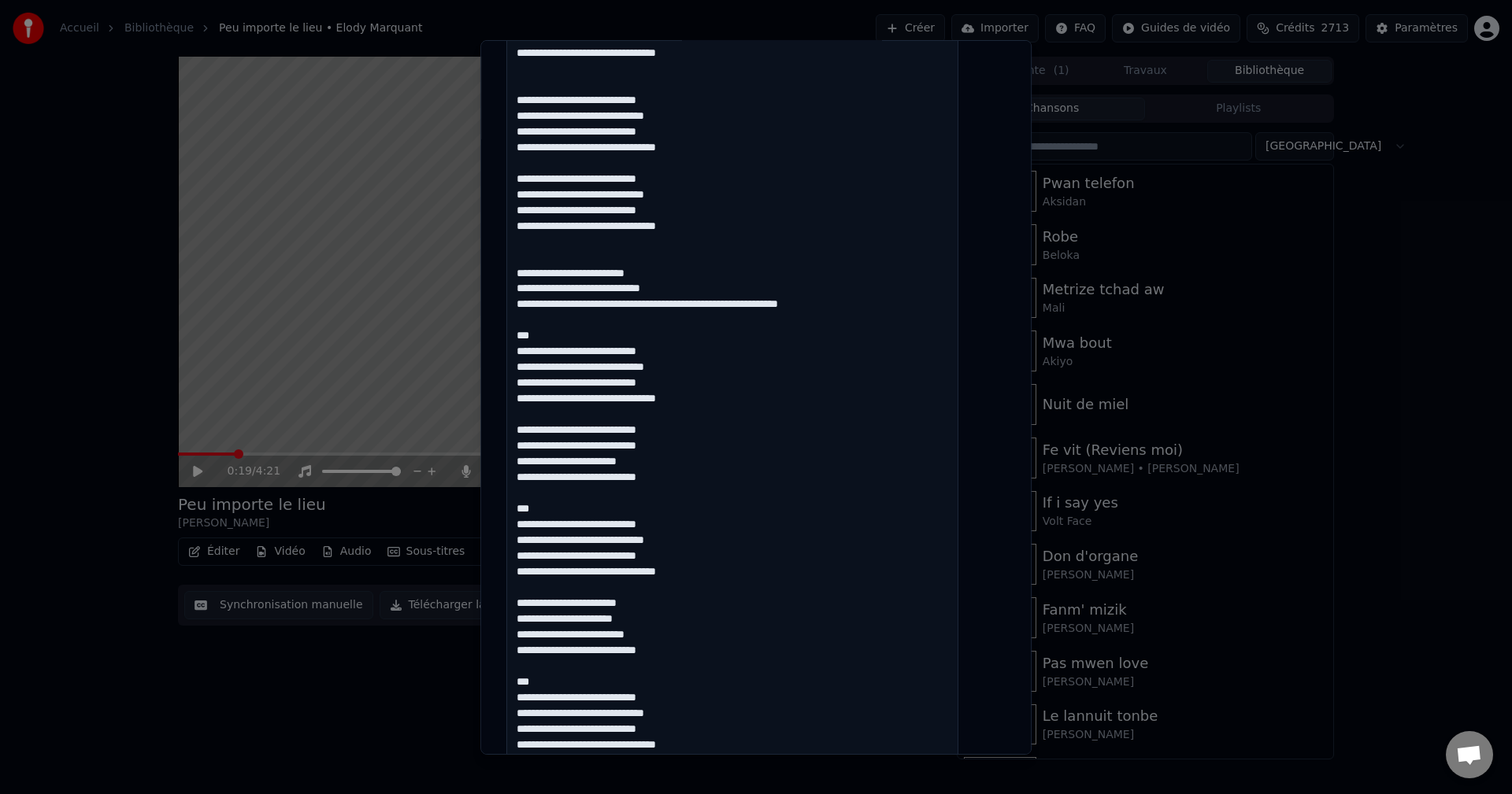
drag, startPoint x: 561, startPoint y: 329, endPoint x: 534, endPoint y: 338, distance: 28.5
click at [529, 339] on textarea at bounding box center [732, 720] width 452 height 2874
click at [558, 329] on textarea at bounding box center [732, 720] width 452 height 2874
click at [694, 431] on textarea at bounding box center [732, 720] width 452 height 2874
click at [683, 461] on textarea at bounding box center [732, 720] width 452 height 2874
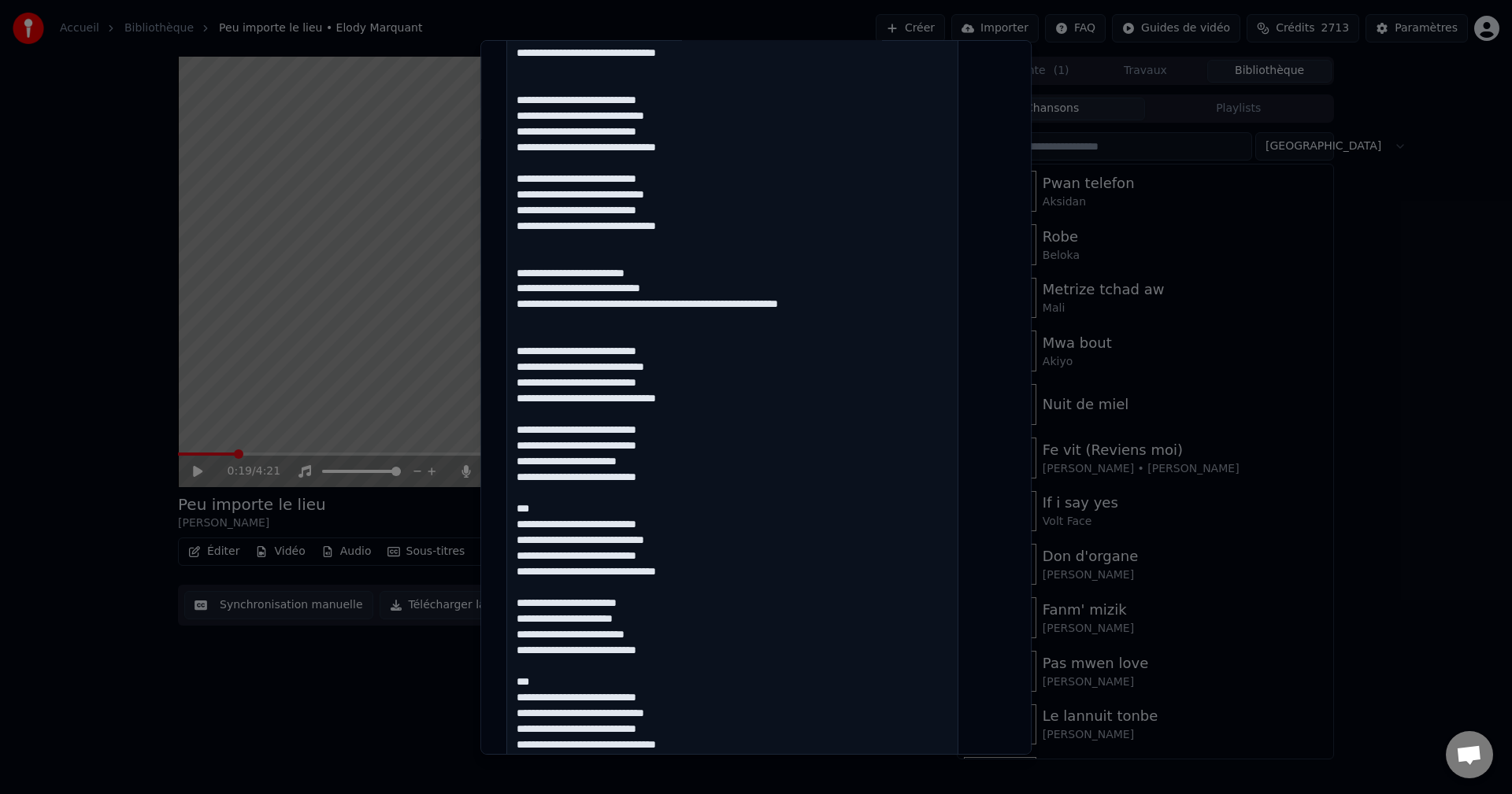
click at [692, 480] on textarea at bounding box center [732, 720] width 452 height 2874
drag, startPoint x: 578, startPoint y: 510, endPoint x: 503, endPoint y: 510, distance: 75.0
click at [503, 510] on div "**********" at bounding box center [756, 397] width 551 height 714
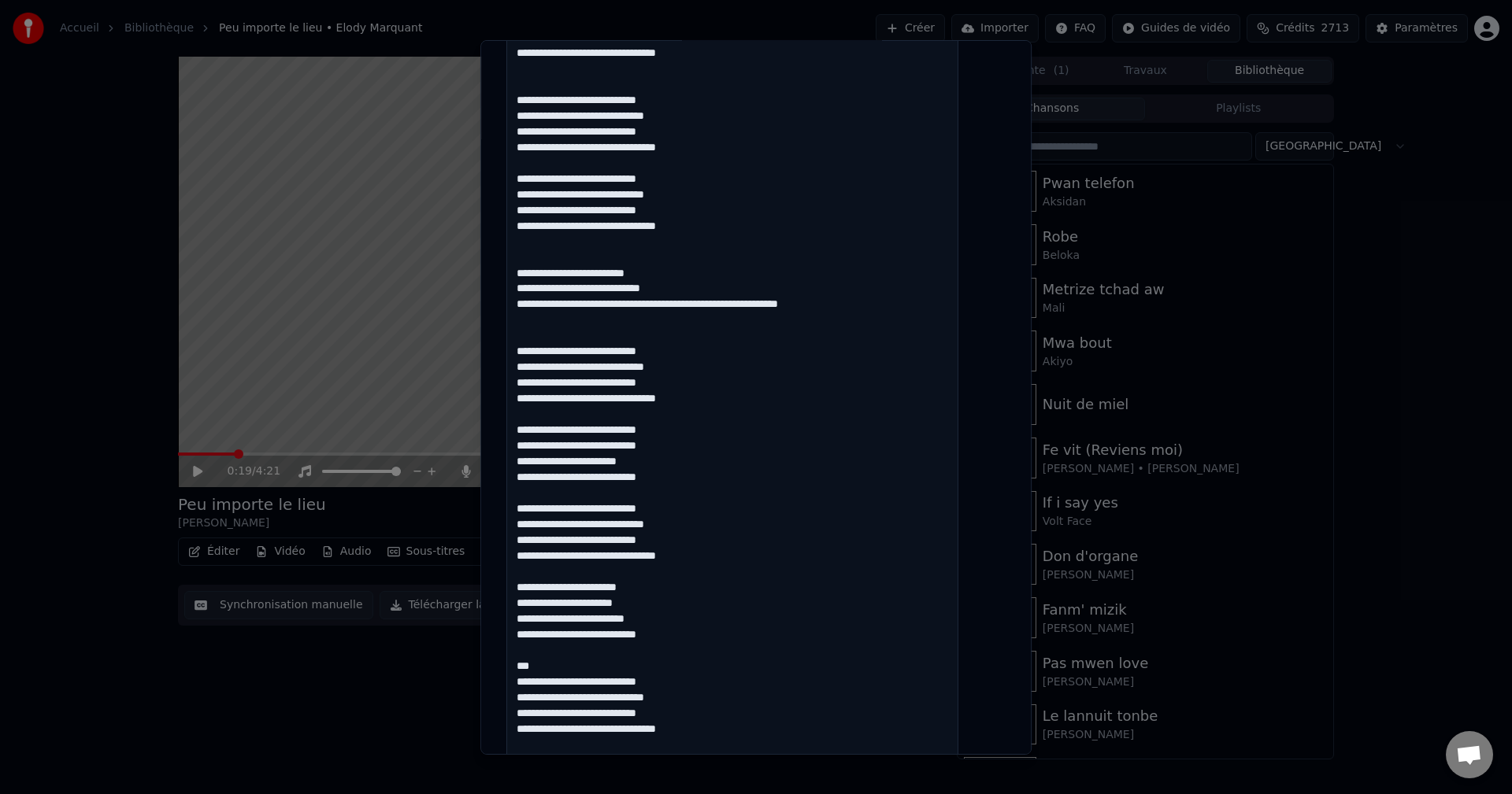
click at [677, 597] on textarea at bounding box center [732, 720] width 452 height 2874
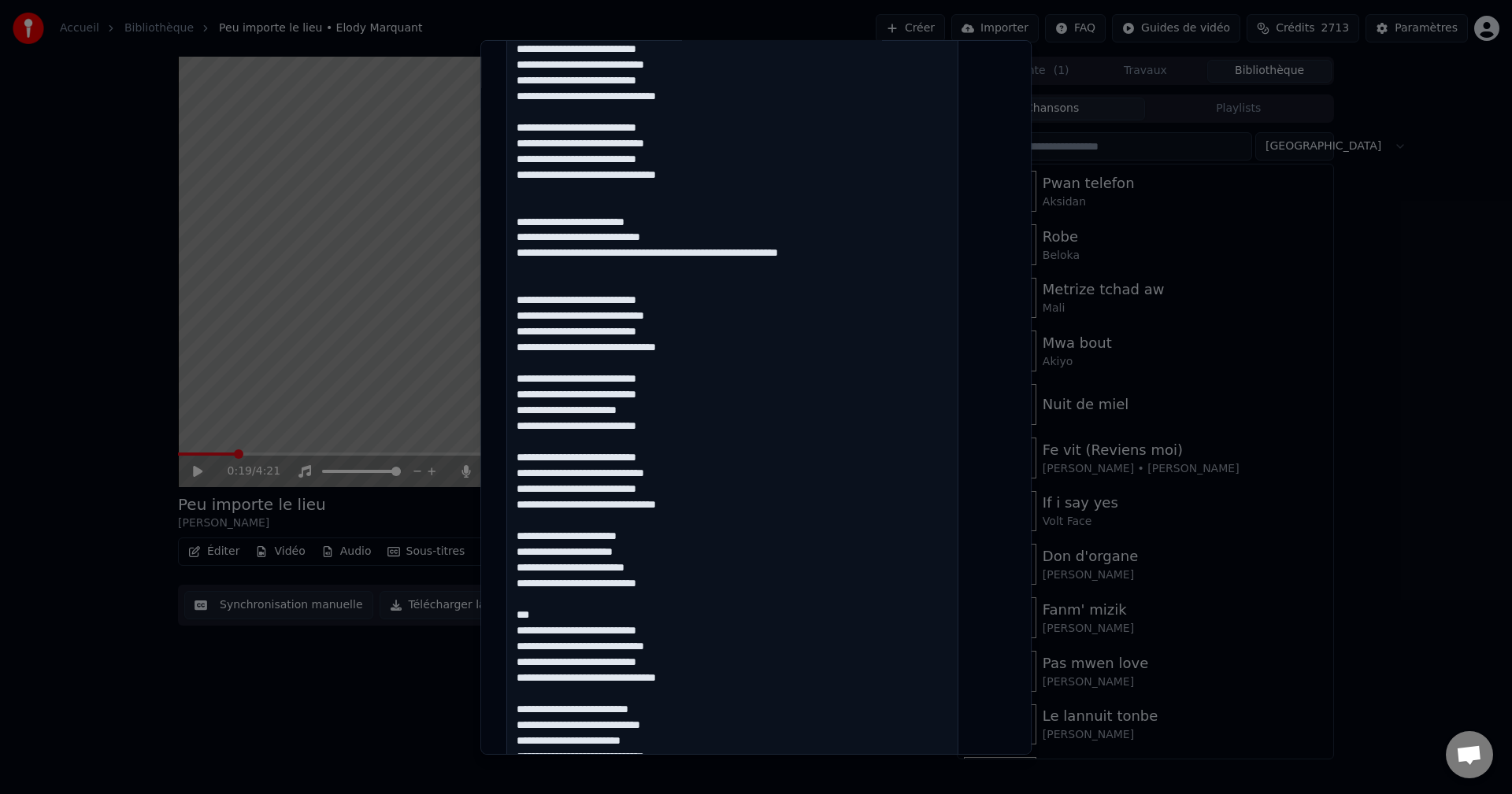
scroll to position [1180, 0]
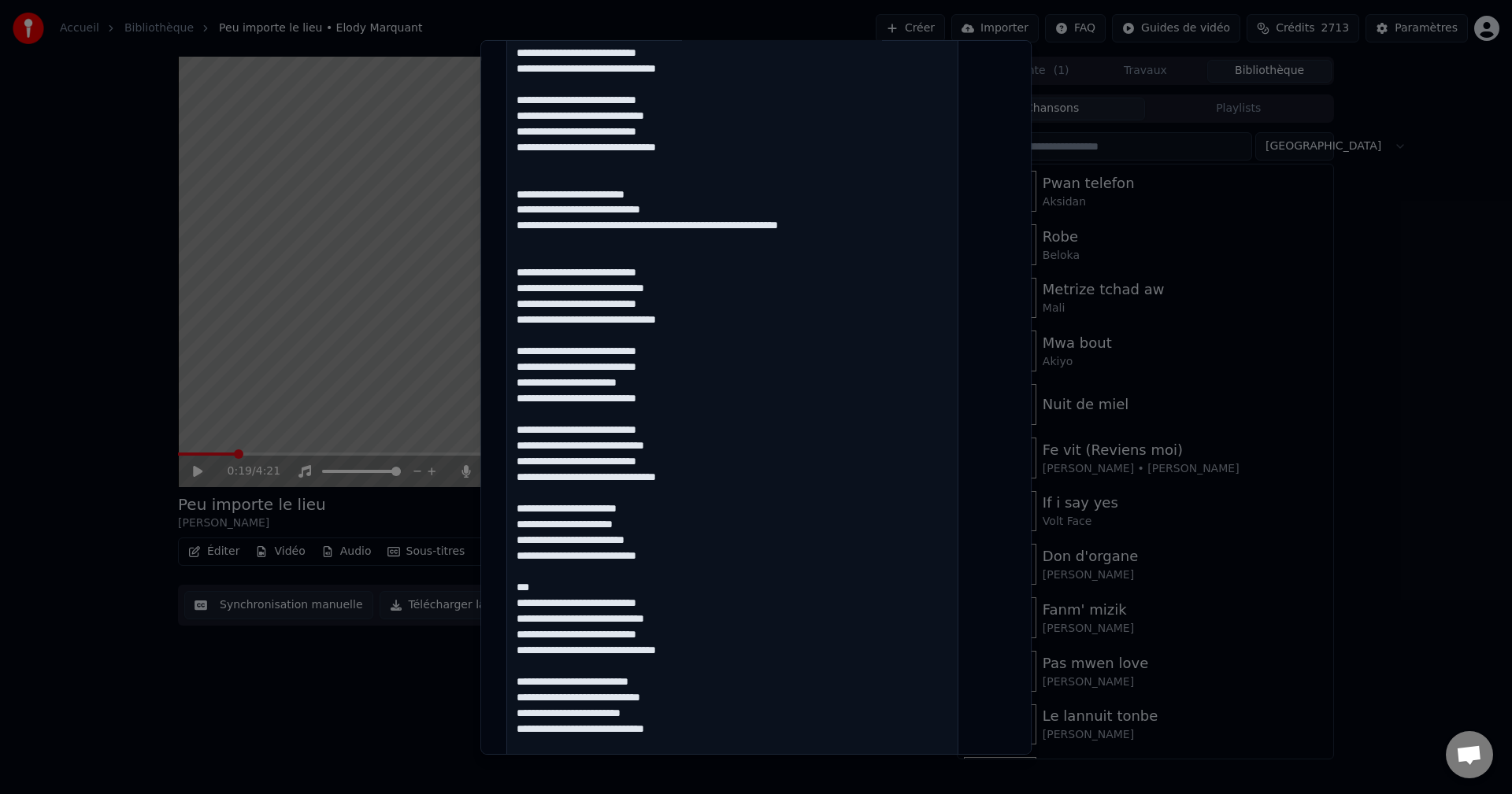
drag, startPoint x: 566, startPoint y: 586, endPoint x: 506, endPoint y: 586, distance: 60.0
click at [506, 586] on div "**********" at bounding box center [756, 397] width 551 height 714
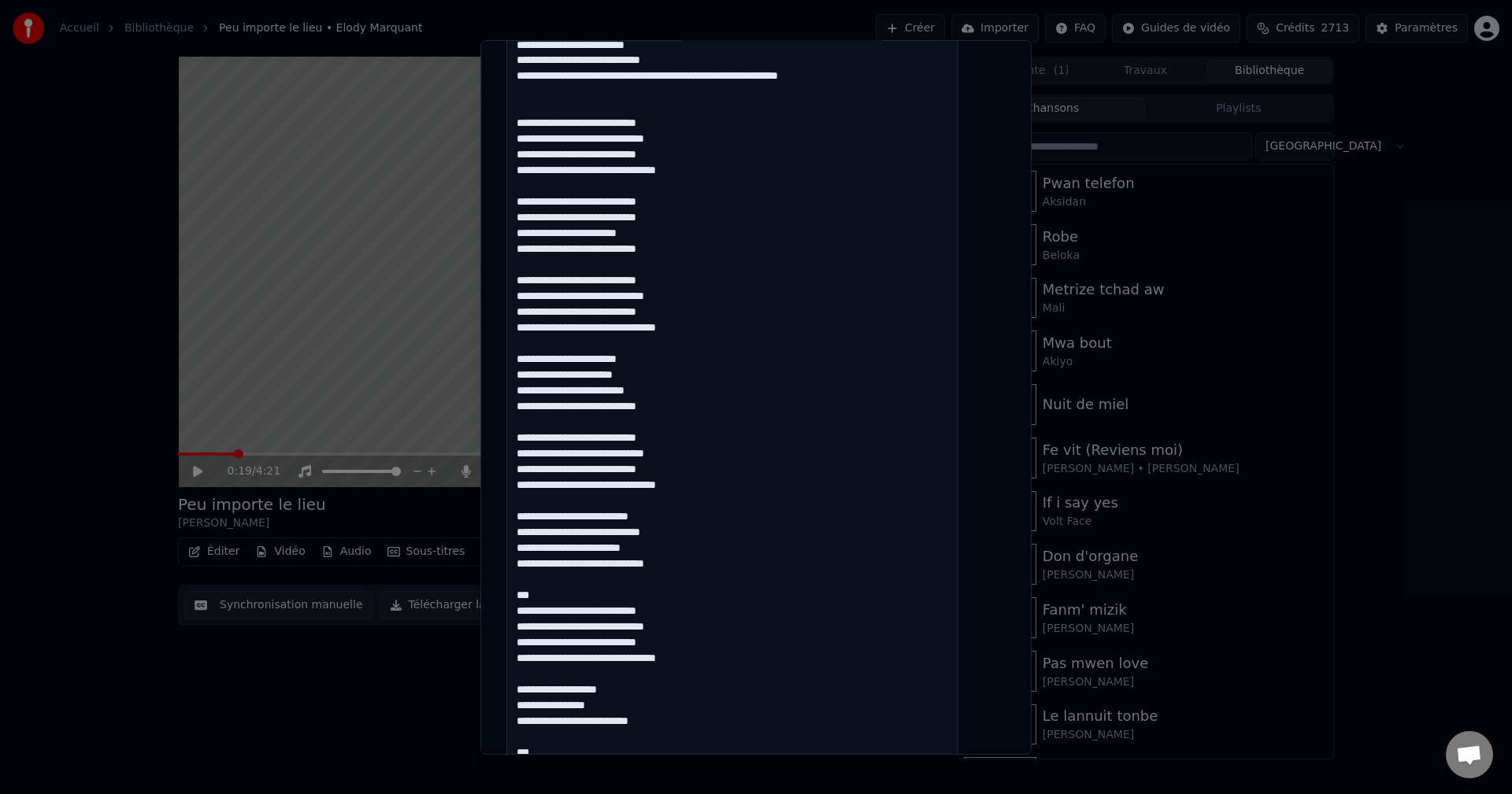
scroll to position [1338, 0]
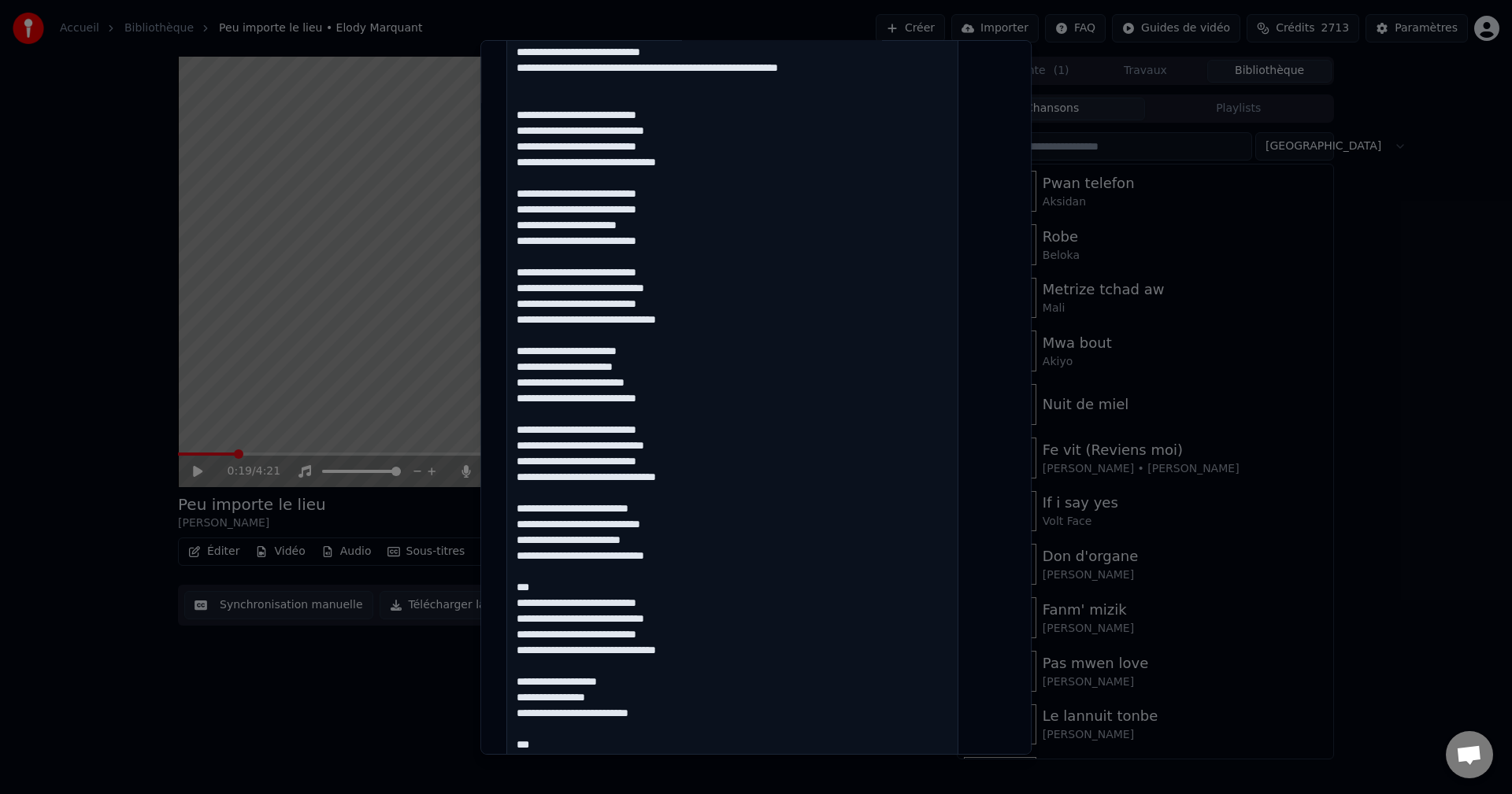
click at [759, 497] on textarea at bounding box center [732, 484] width 452 height 2874
click at [684, 512] on textarea at bounding box center [732, 484] width 452 height 2874
click at [681, 548] on textarea at bounding box center [732, 484] width 452 height 2874
click at [564, 591] on textarea at bounding box center [732, 484] width 452 height 2874
drag, startPoint x: 564, startPoint y: 589, endPoint x: 515, endPoint y: 589, distance: 49.0
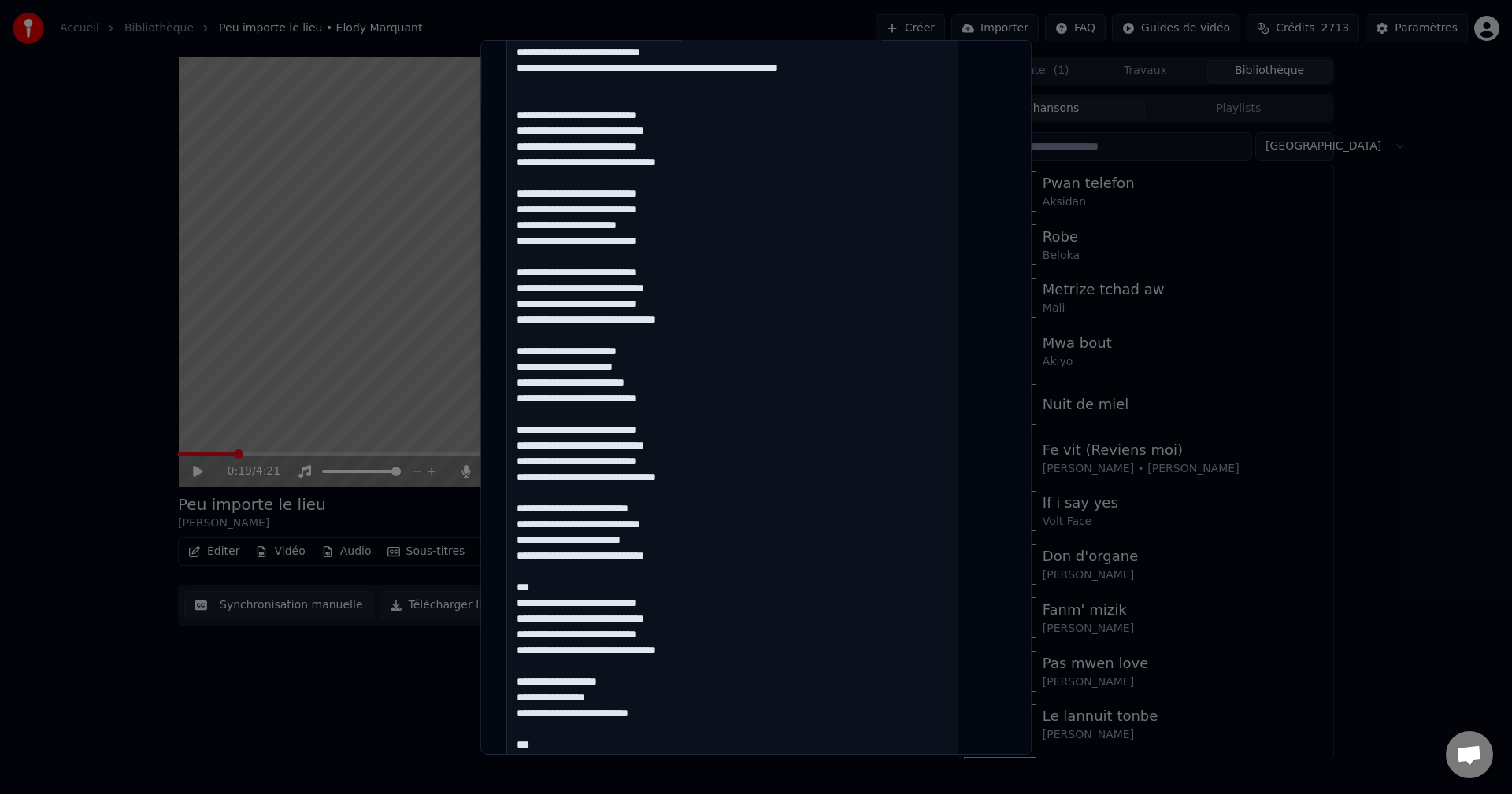
click at [515, 589] on div "**********" at bounding box center [756, 397] width 551 height 714
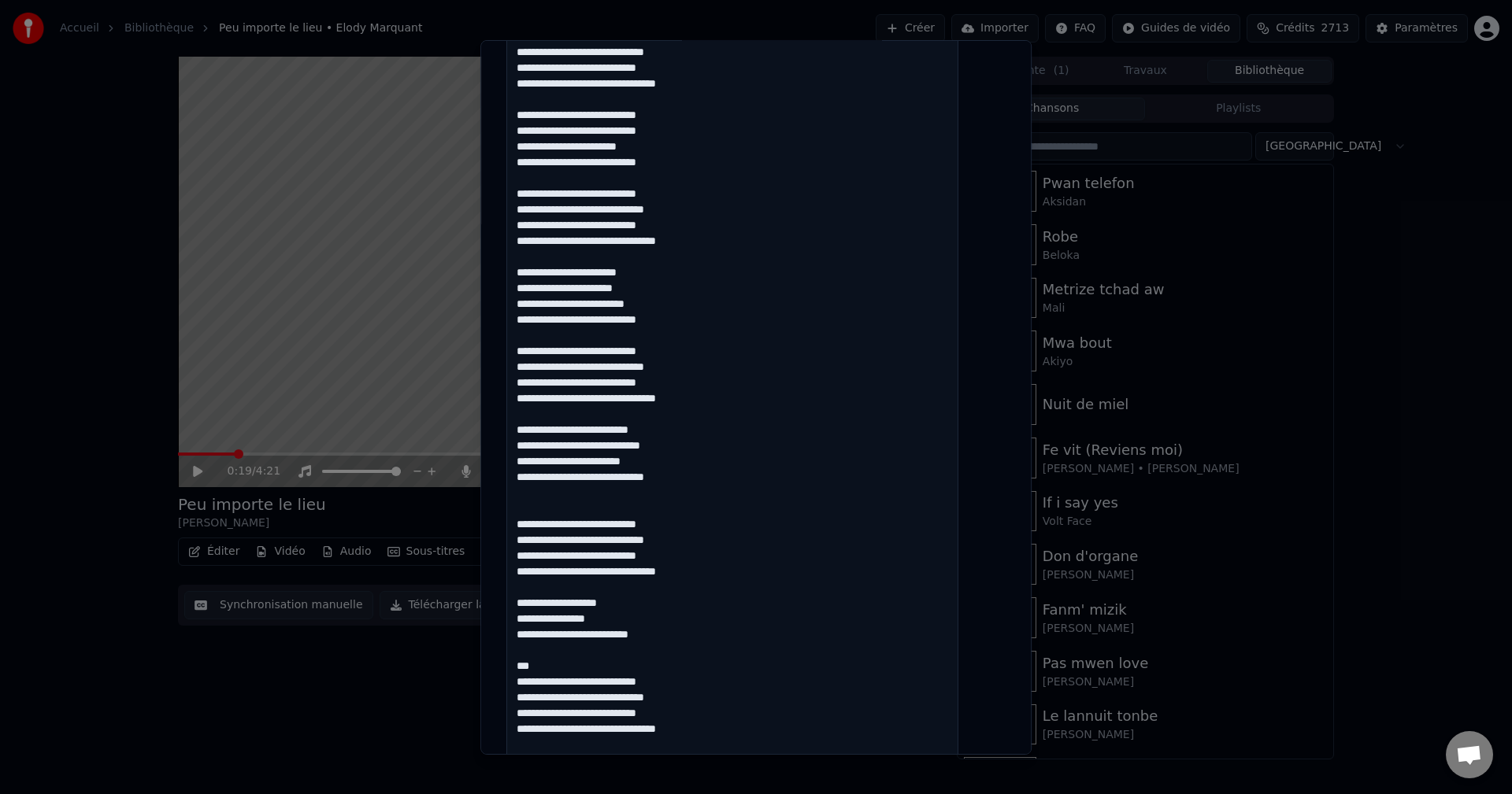
click at [554, 666] on textarea at bounding box center [732, 405] width 452 height 2874
drag, startPoint x: 547, startPoint y: 664, endPoint x: 529, endPoint y: 663, distance: 18.0
click at [529, 663] on textarea at bounding box center [732, 405] width 452 height 2874
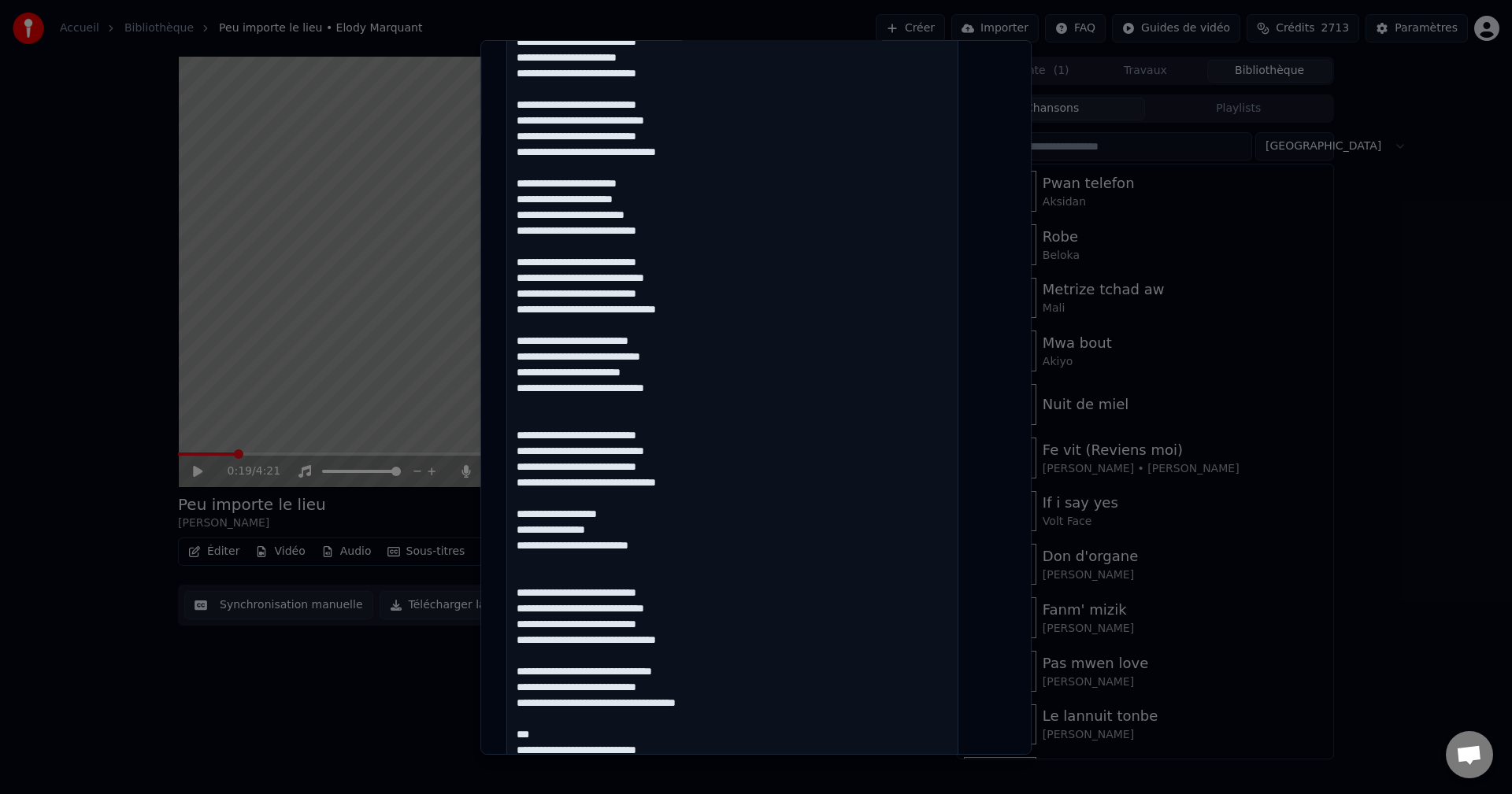
scroll to position [1574, 0]
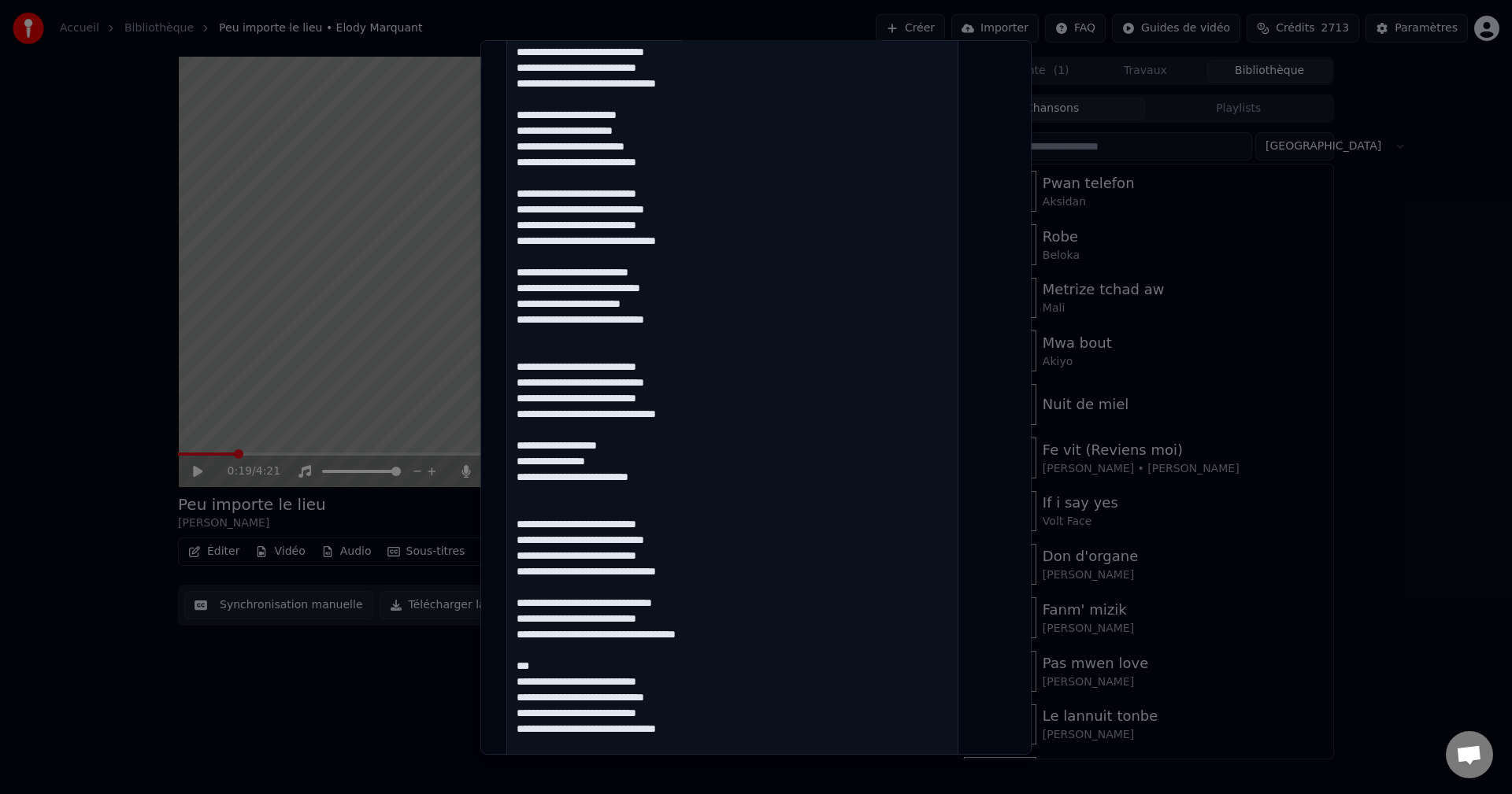
click at [709, 622] on textarea at bounding box center [732, 248] width 452 height 2874
drag, startPoint x: 700, startPoint y: 635, endPoint x: 692, endPoint y: 639, distance: 8.9
click at [692, 639] on textarea at bounding box center [732, 248] width 452 height 2874
click at [705, 634] on textarea at bounding box center [732, 248] width 452 height 2874
drag, startPoint x: 707, startPoint y: 634, endPoint x: 666, endPoint y: 636, distance: 41.0
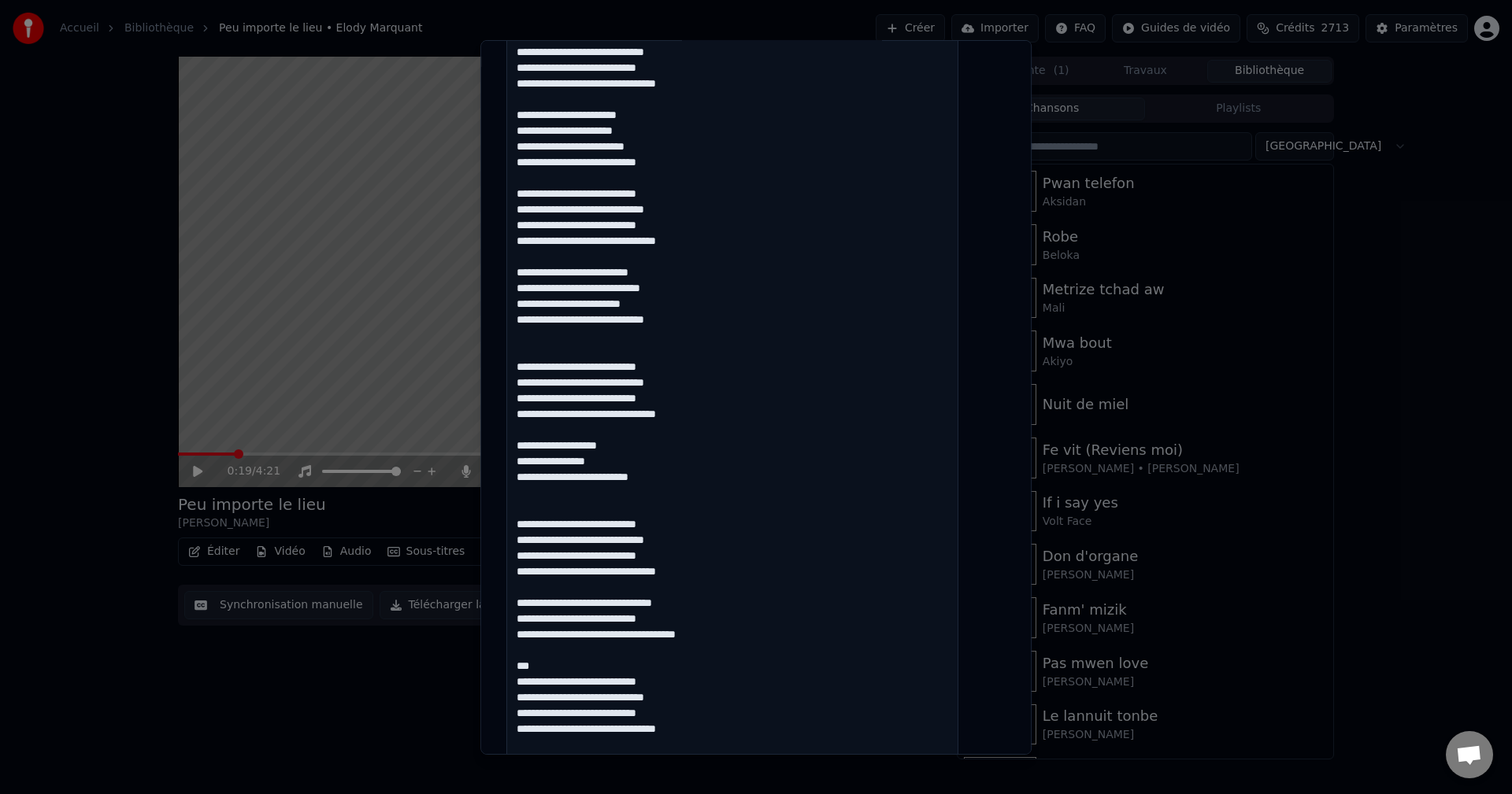
click at [666, 636] on textarea at bounding box center [732, 248] width 452 height 2874
click at [573, 670] on textarea at bounding box center [732, 248] width 452 height 2874
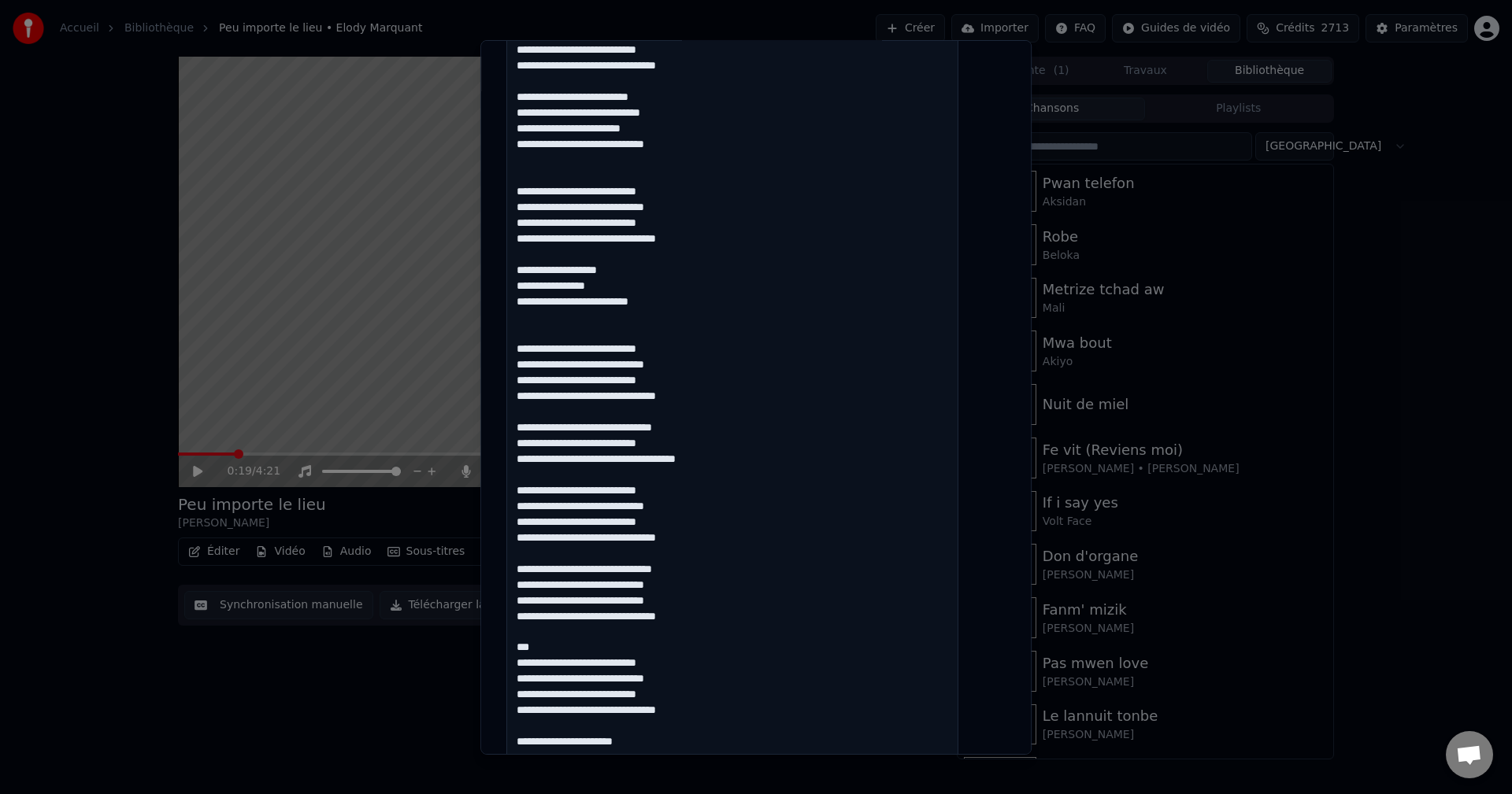
scroll to position [1810, 0]
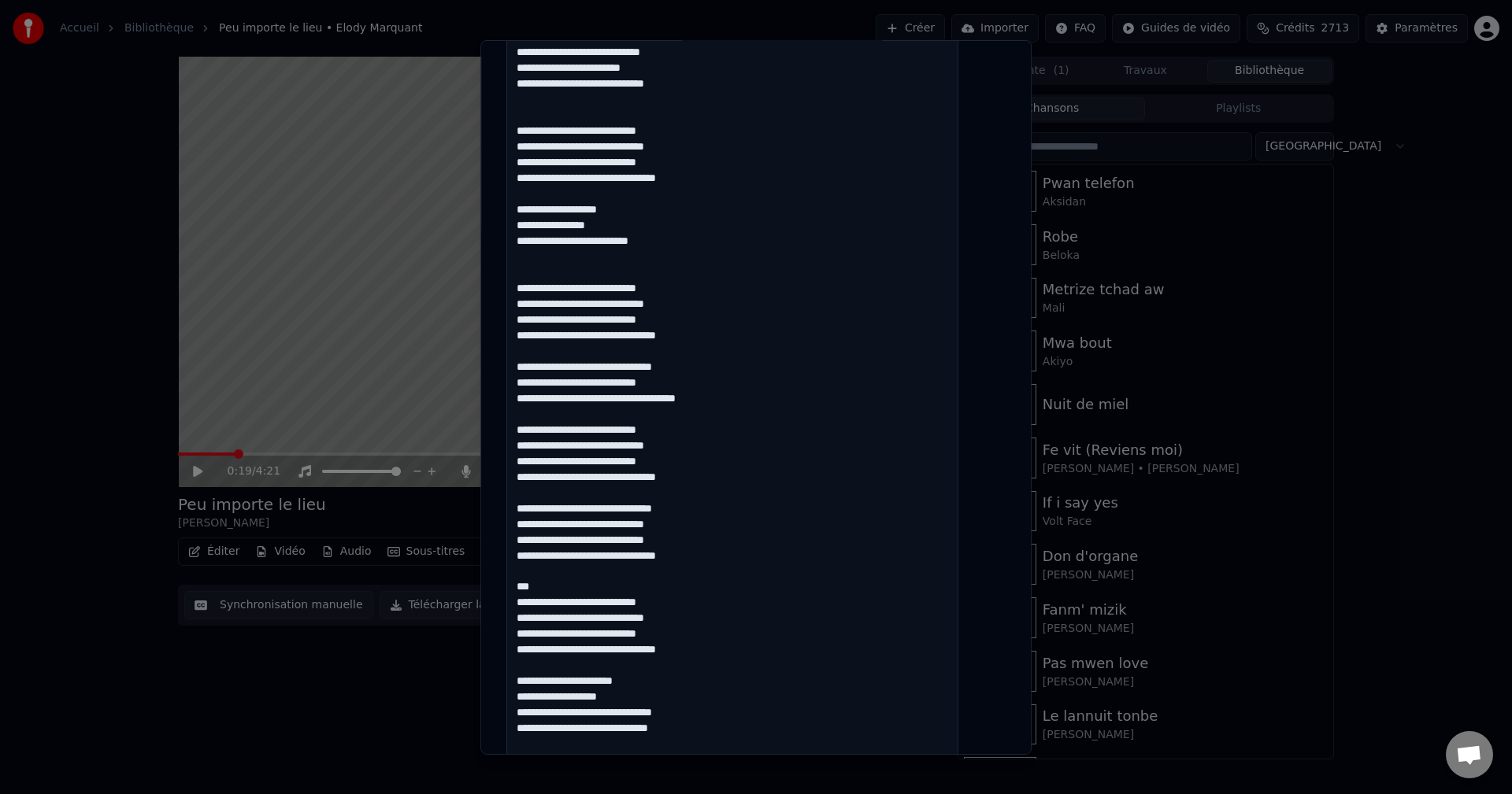
click at [724, 555] on textarea at bounding box center [732, 12] width 452 height 2874
click at [567, 585] on textarea at bounding box center [732, 12] width 452 height 2874
click at [713, 654] on textarea at bounding box center [732, 12] width 452 height 2874
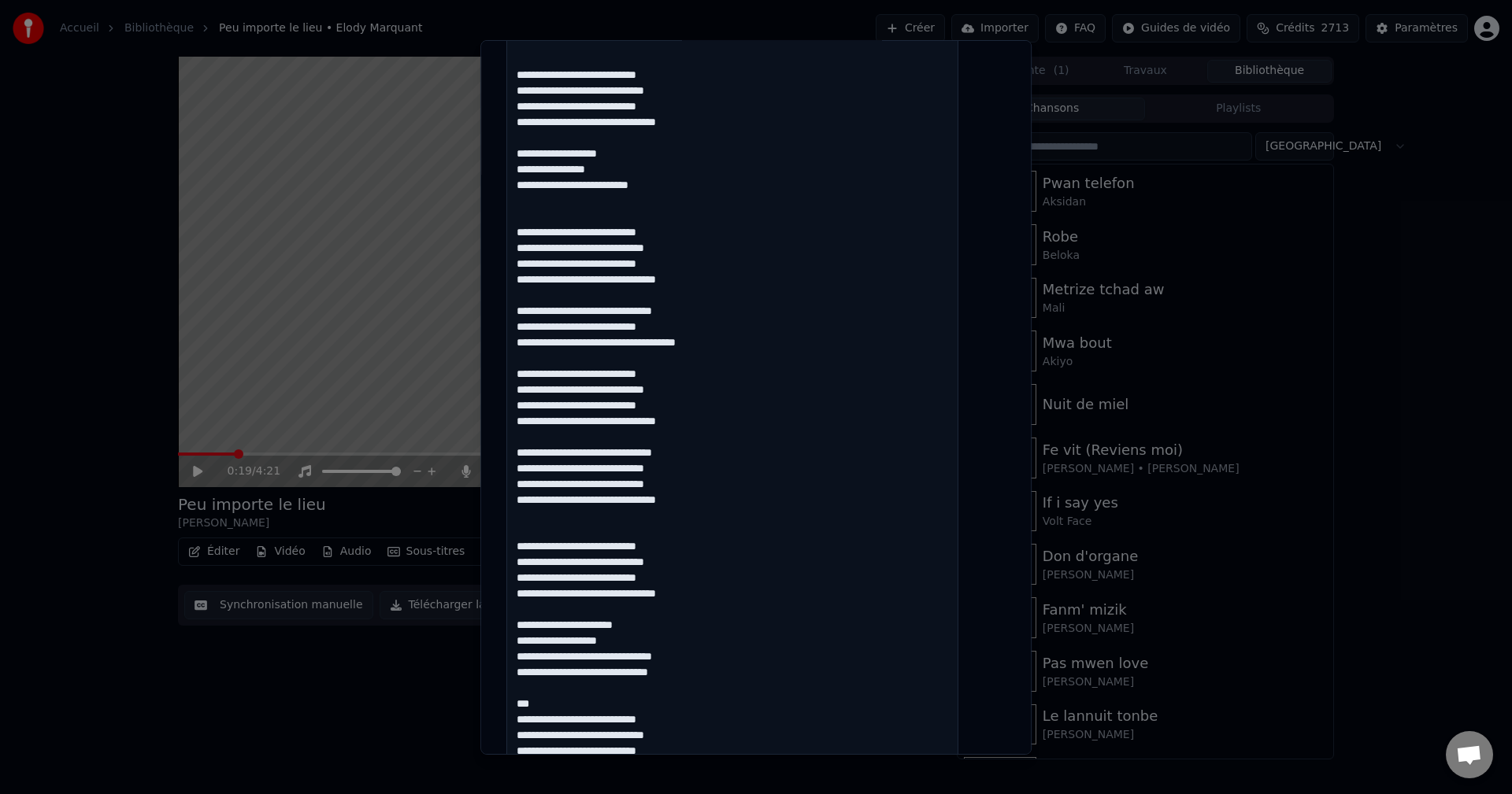
scroll to position [1889, 0]
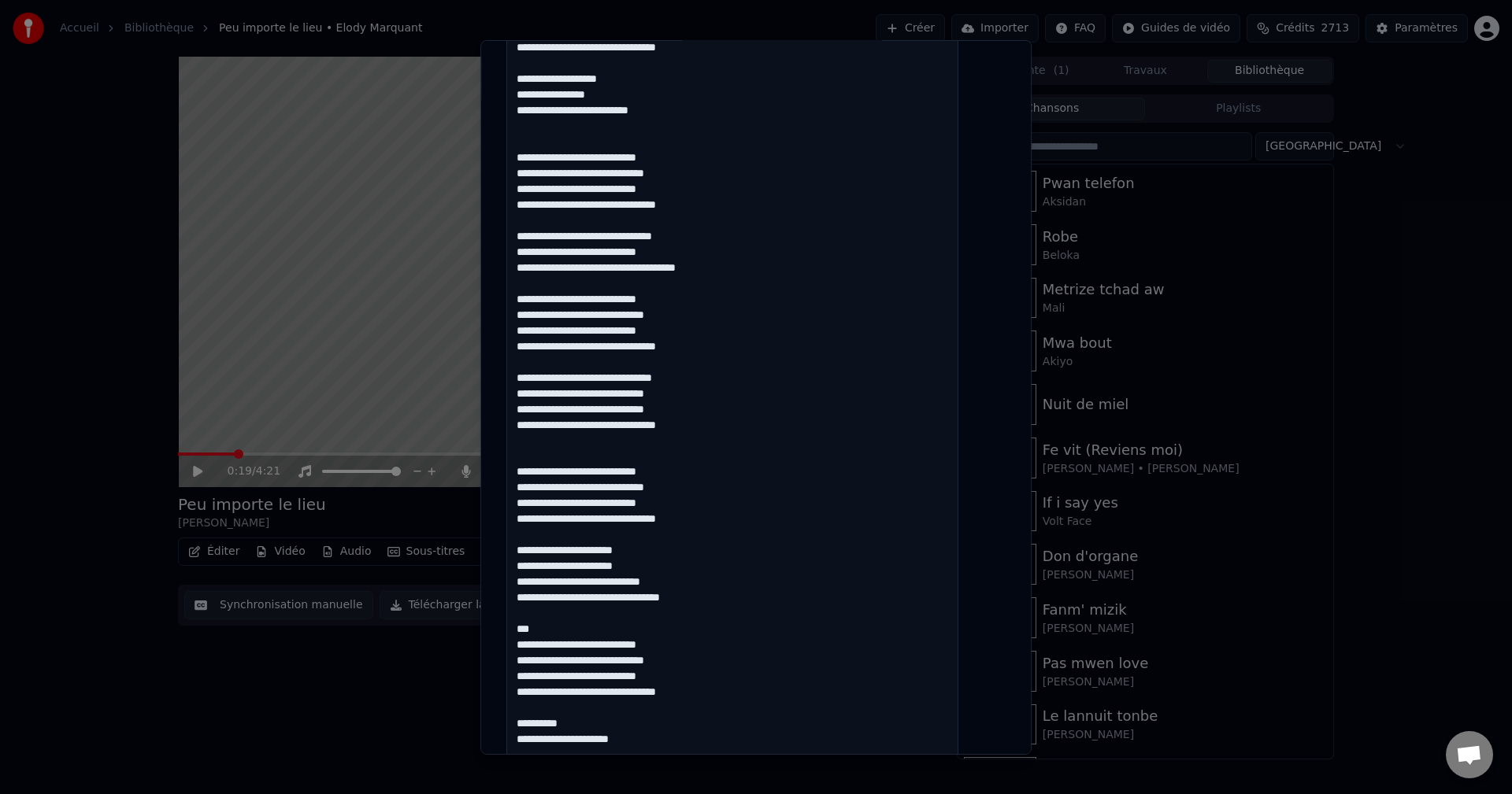
scroll to position [1967, 0]
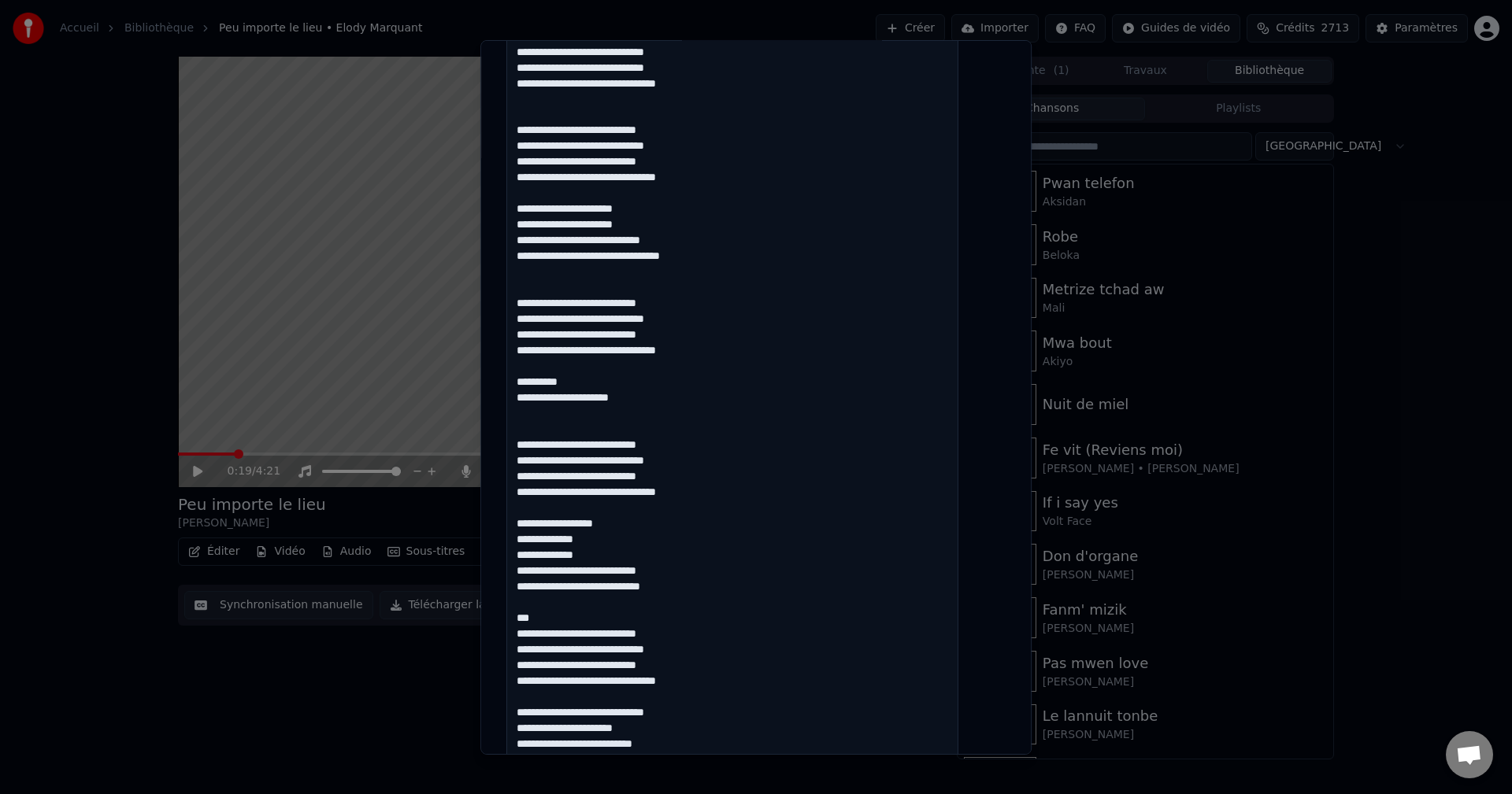
drag, startPoint x: 651, startPoint y: 403, endPoint x: 539, endPoint y: 381, distance: 114.1
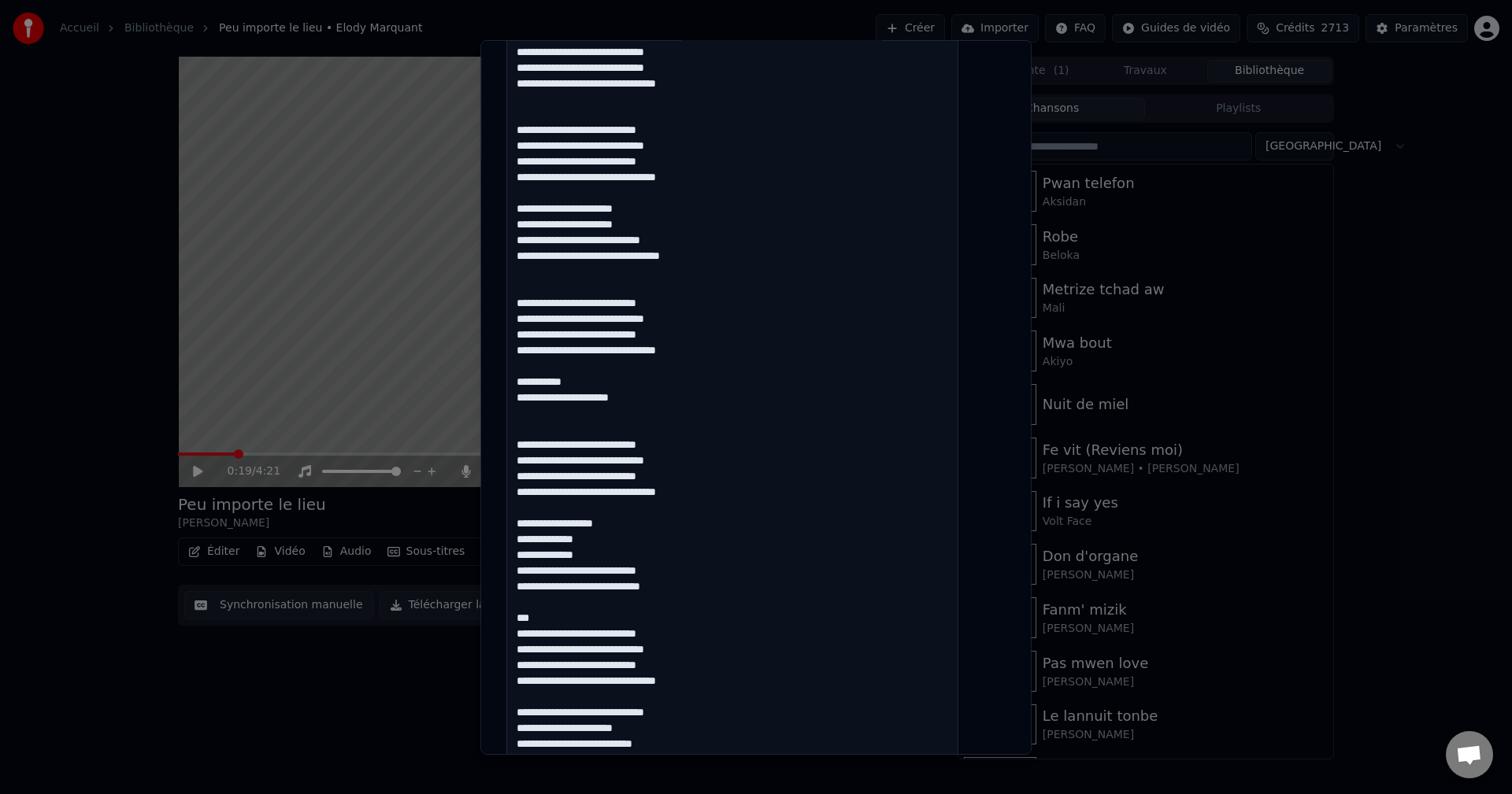
drag, startPoint x: 658, startPoint y: 403, endPoint x: 534, endPoint y: 389, distance: 124.8
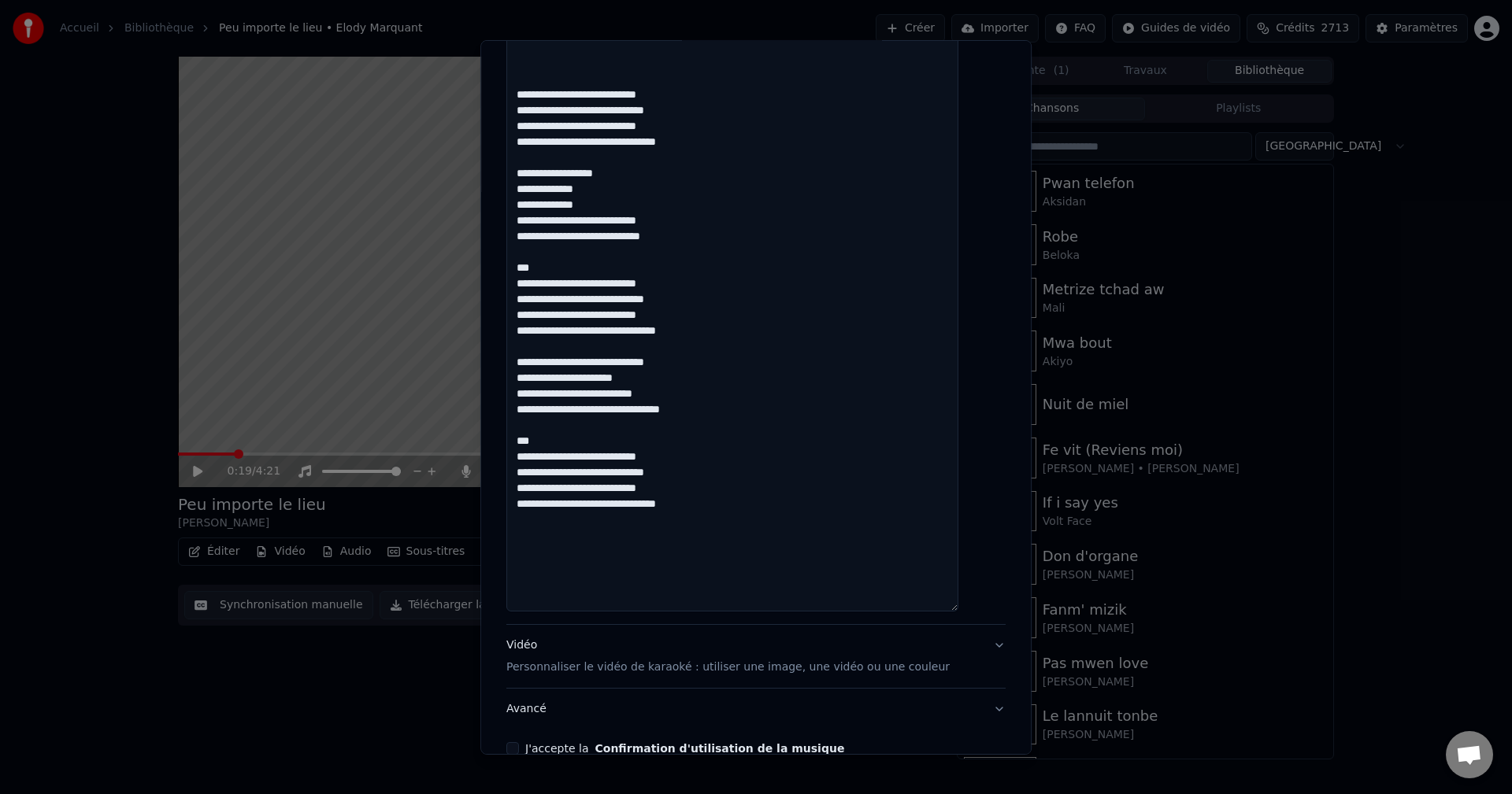
paste textarea "**********"
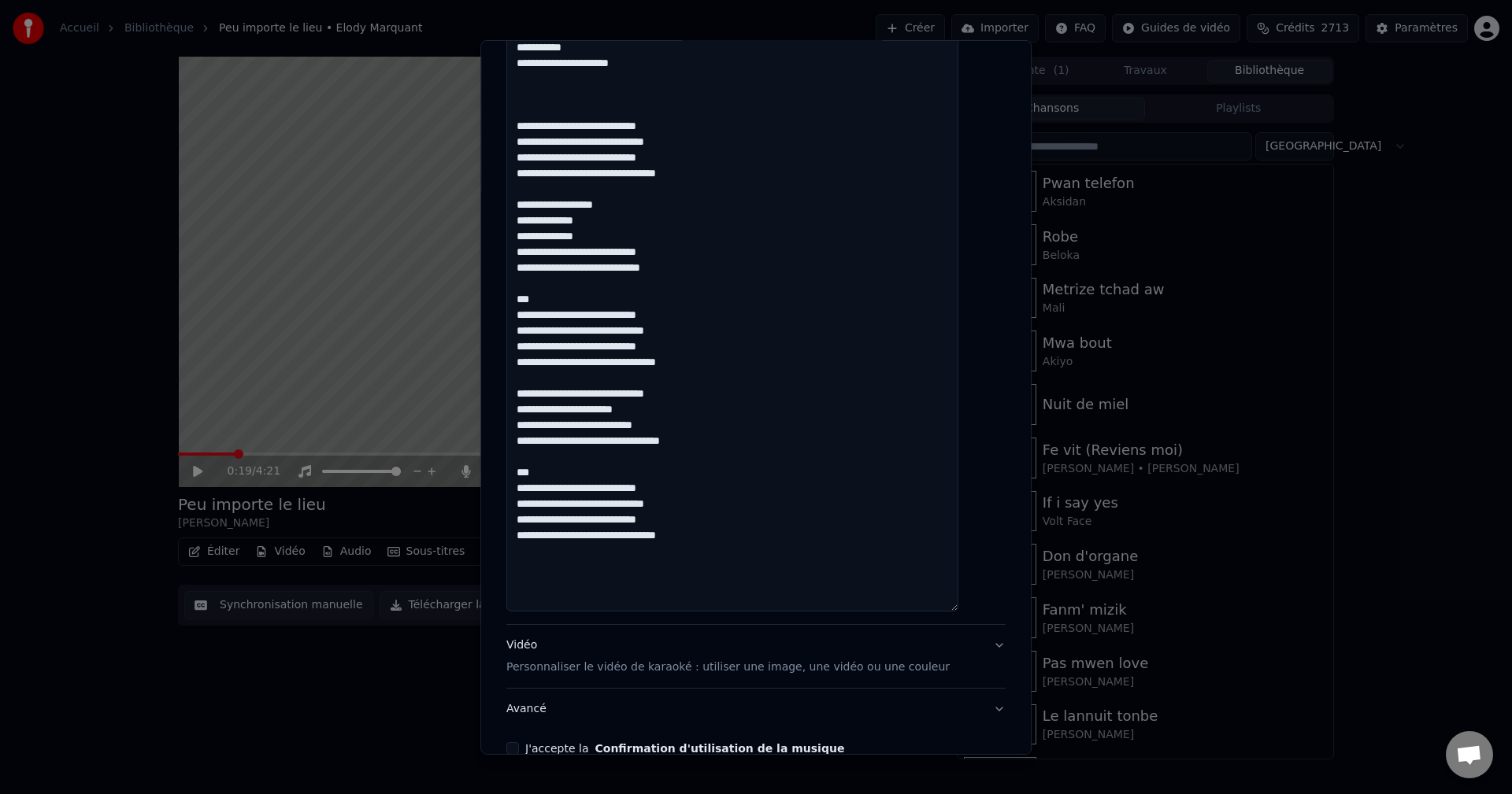
scroll to position [2679, 0]
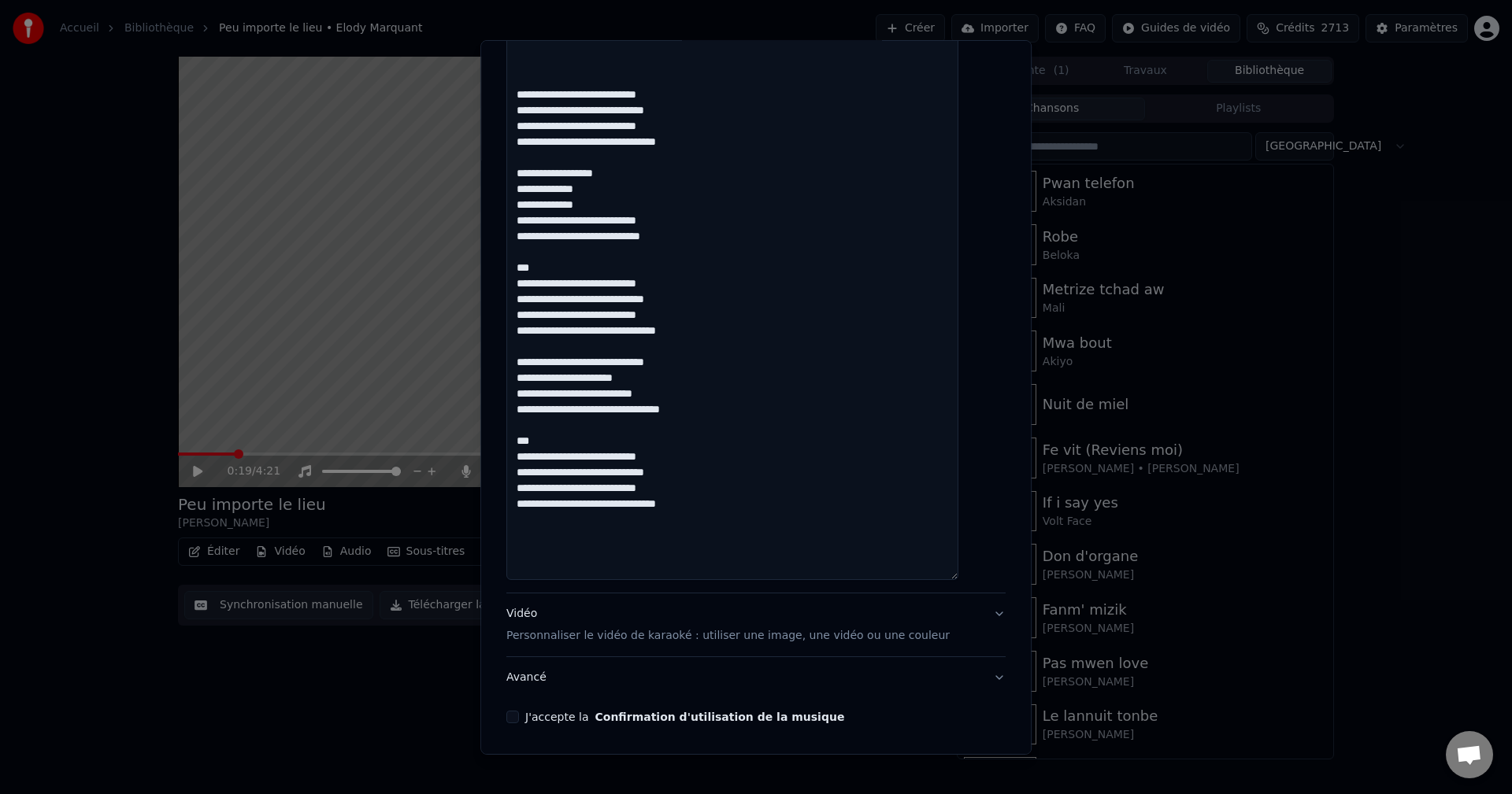
paste textarea "**********"
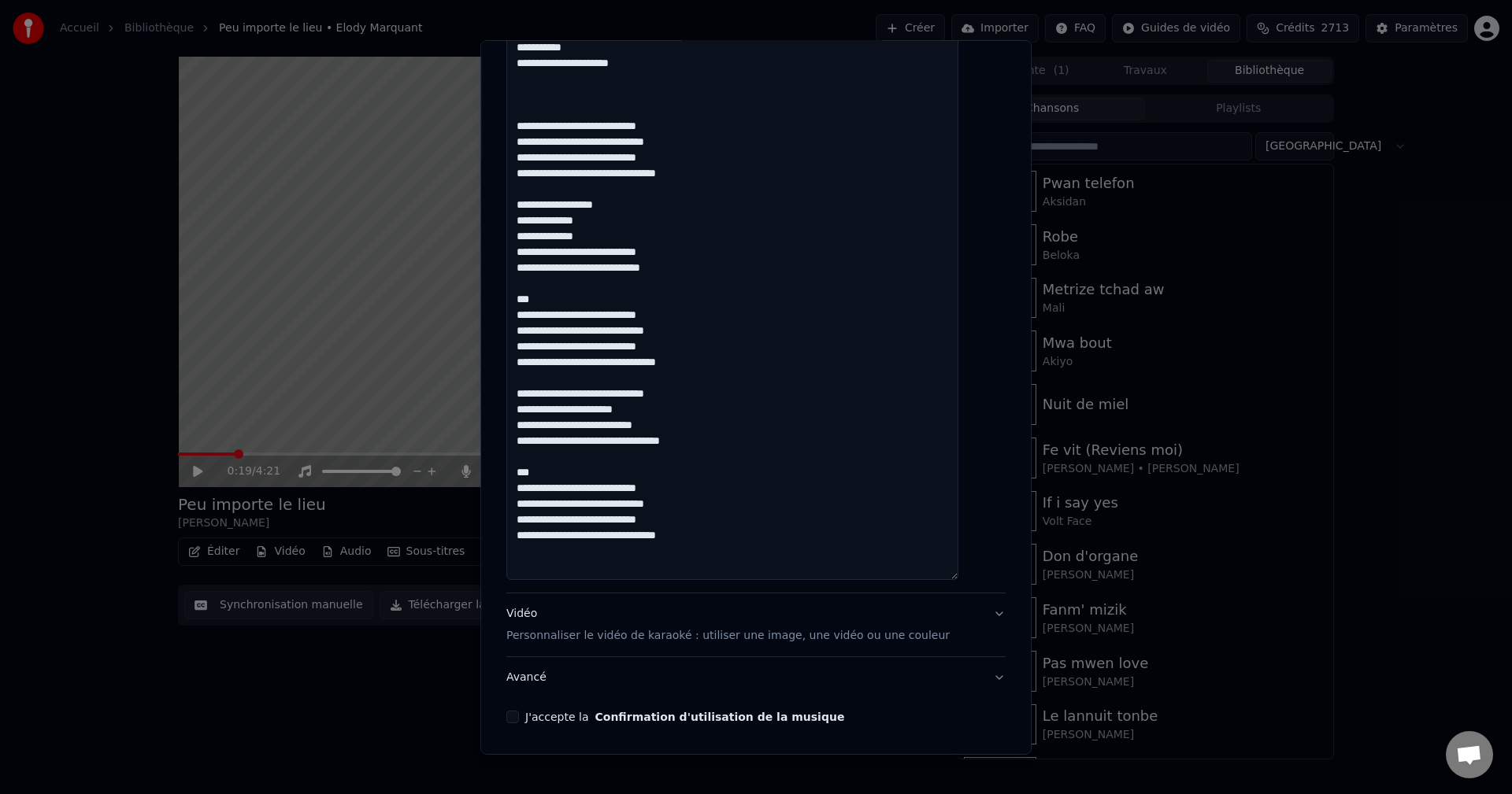
drag, startPoint x: 576, startPoint y: 296, endPoint x: 531, endPoint y: 298, distance: 45.0
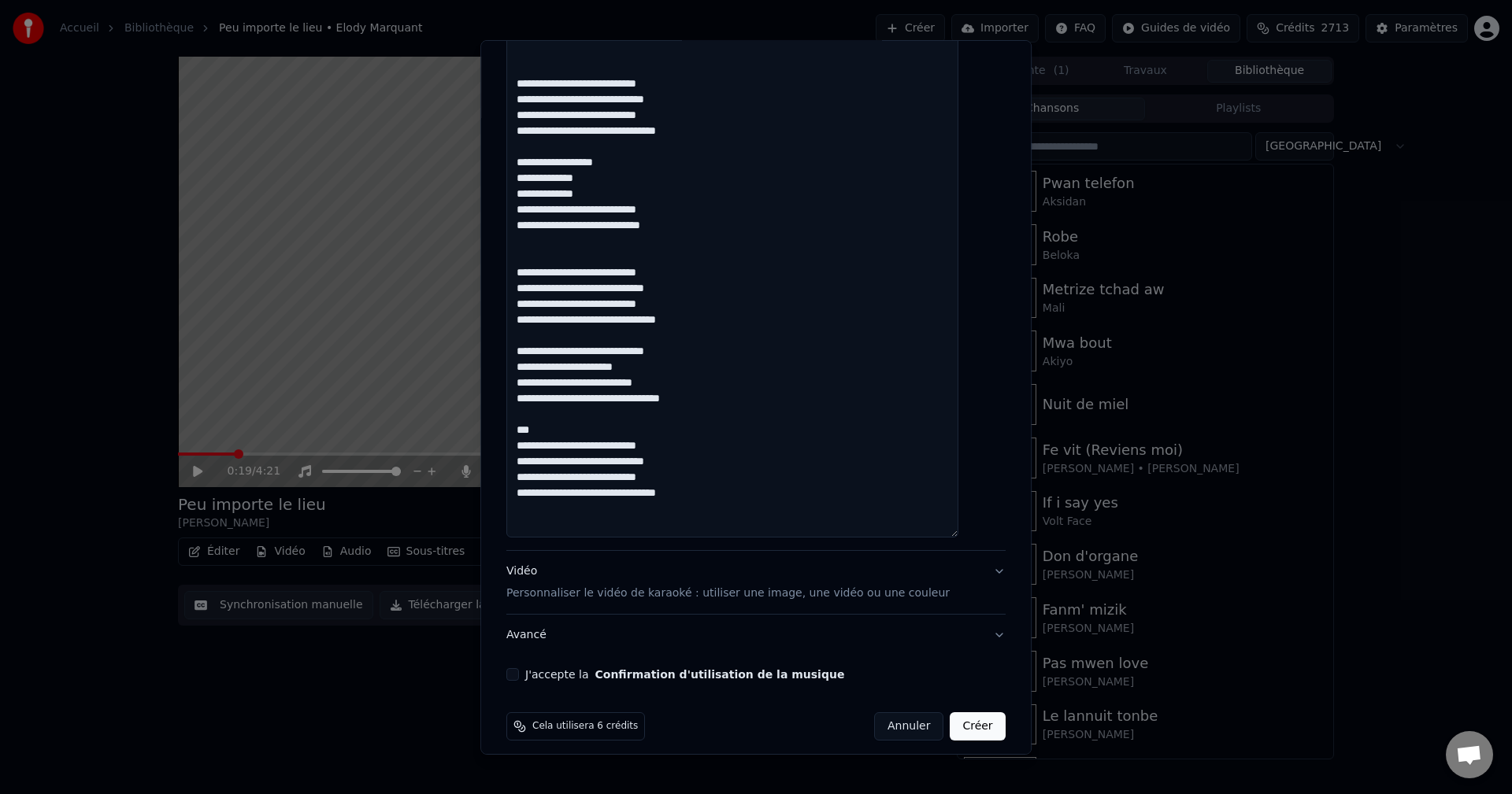
scroll to position [2734, 0]
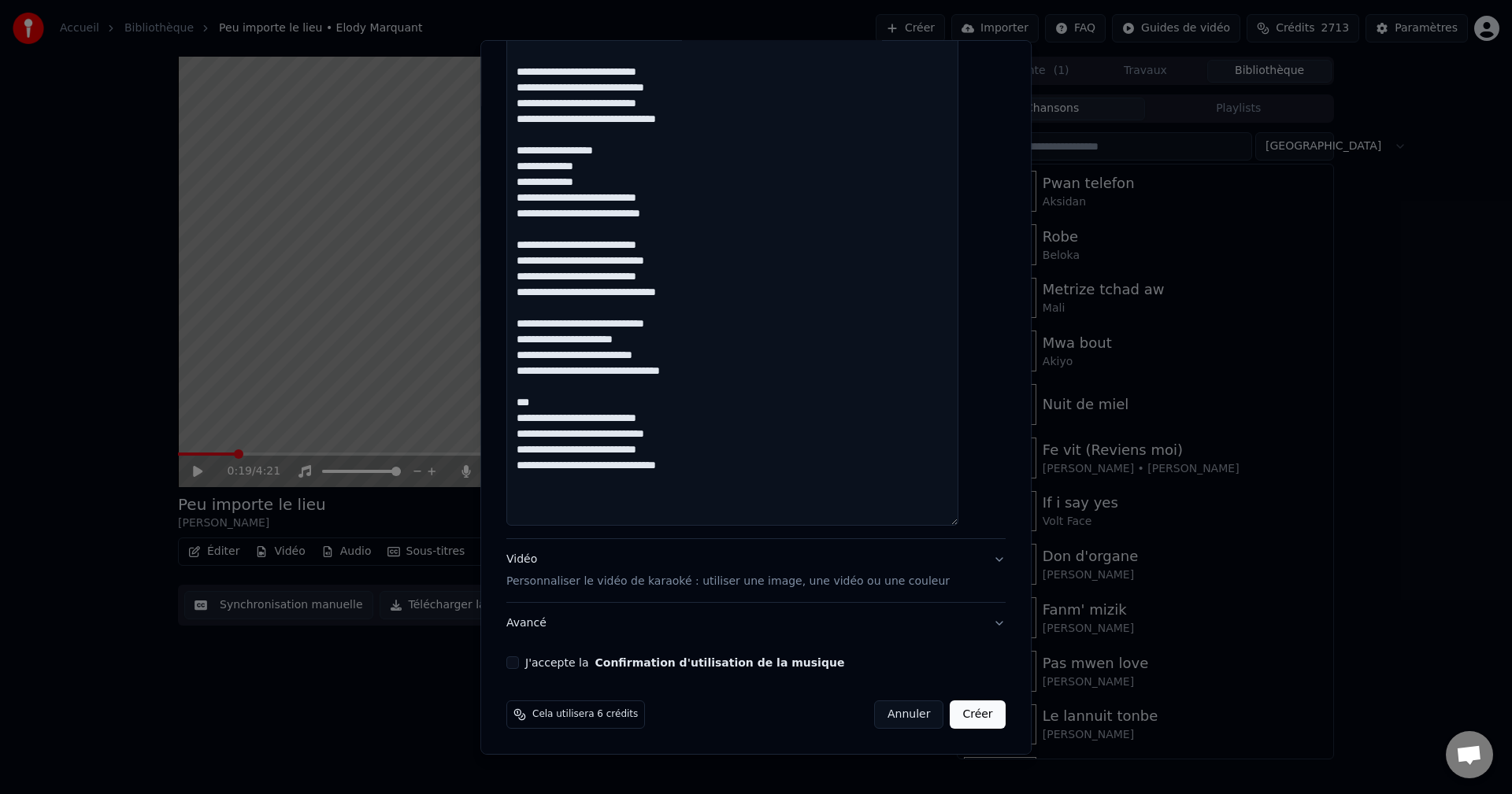
drag, startPoint x: 560, startPoint y: 402, endPoint x: 519, endPoint y: 396, distance: 41.4
type textarea "**********"
click at [544, 560] on div "Vidéo Personnaliser le vidéo de karaoké : utiliser une image, une vidéo ou une …" at bounding box center [728, 570] width 444 height 38
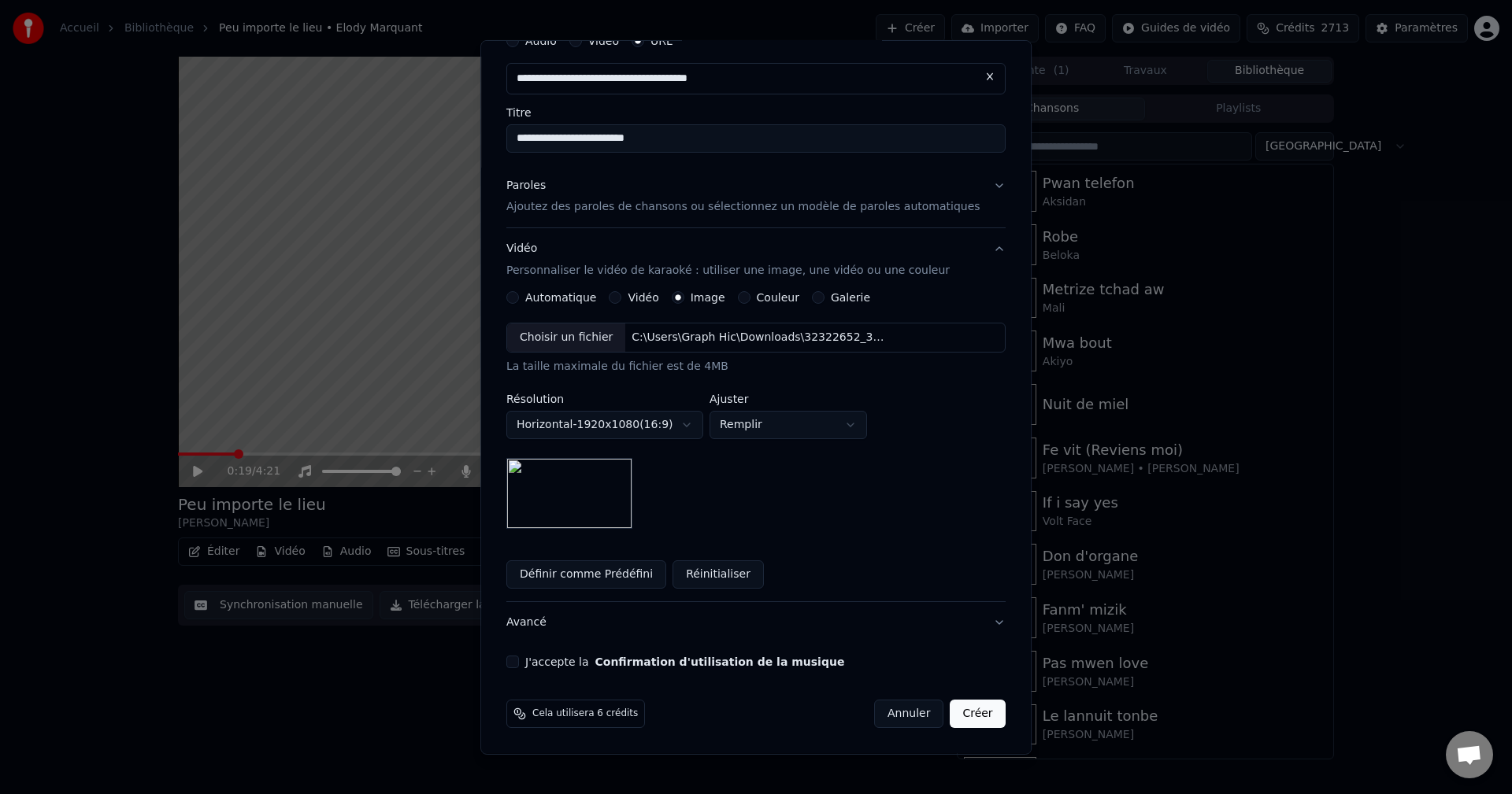
scroll to position [74, 0]
click at [579, 336] on div "Choisir un fichier" at bounding box center [567, 337] width 119 height 29
click at [519, 660] on button "J'accepte la Confirmation d'utilisation de la musique" at bounding box center [513, 662] width 13 height 13
click at [537, 626] on button "Avancé" at bounding box center [756, 622] width 499 height 41
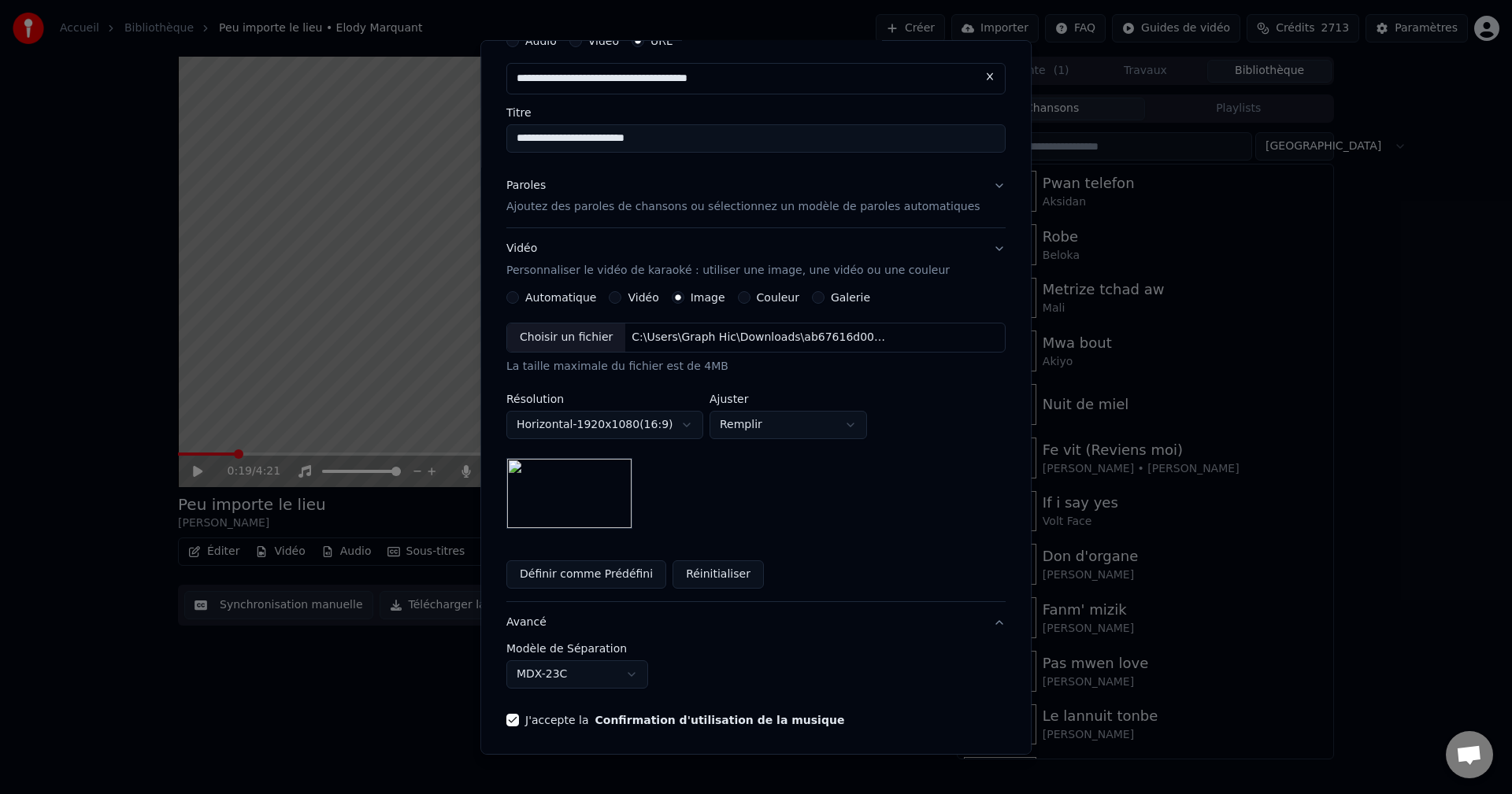
scroll to position [0, 0]
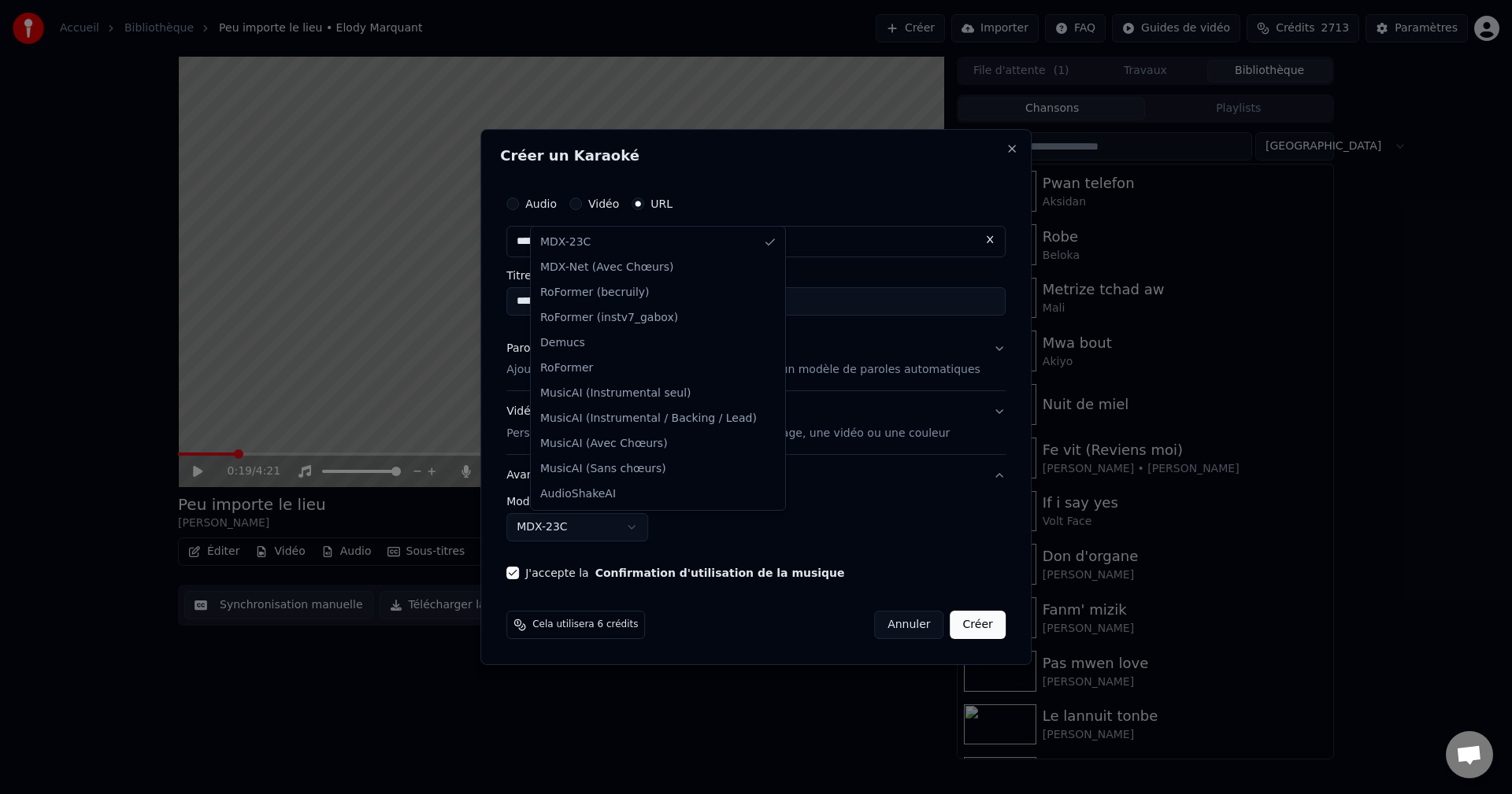
click at [555, 527] on body "**********" at bounding box center [756, 397] width 1512 height 794
select select "**********"
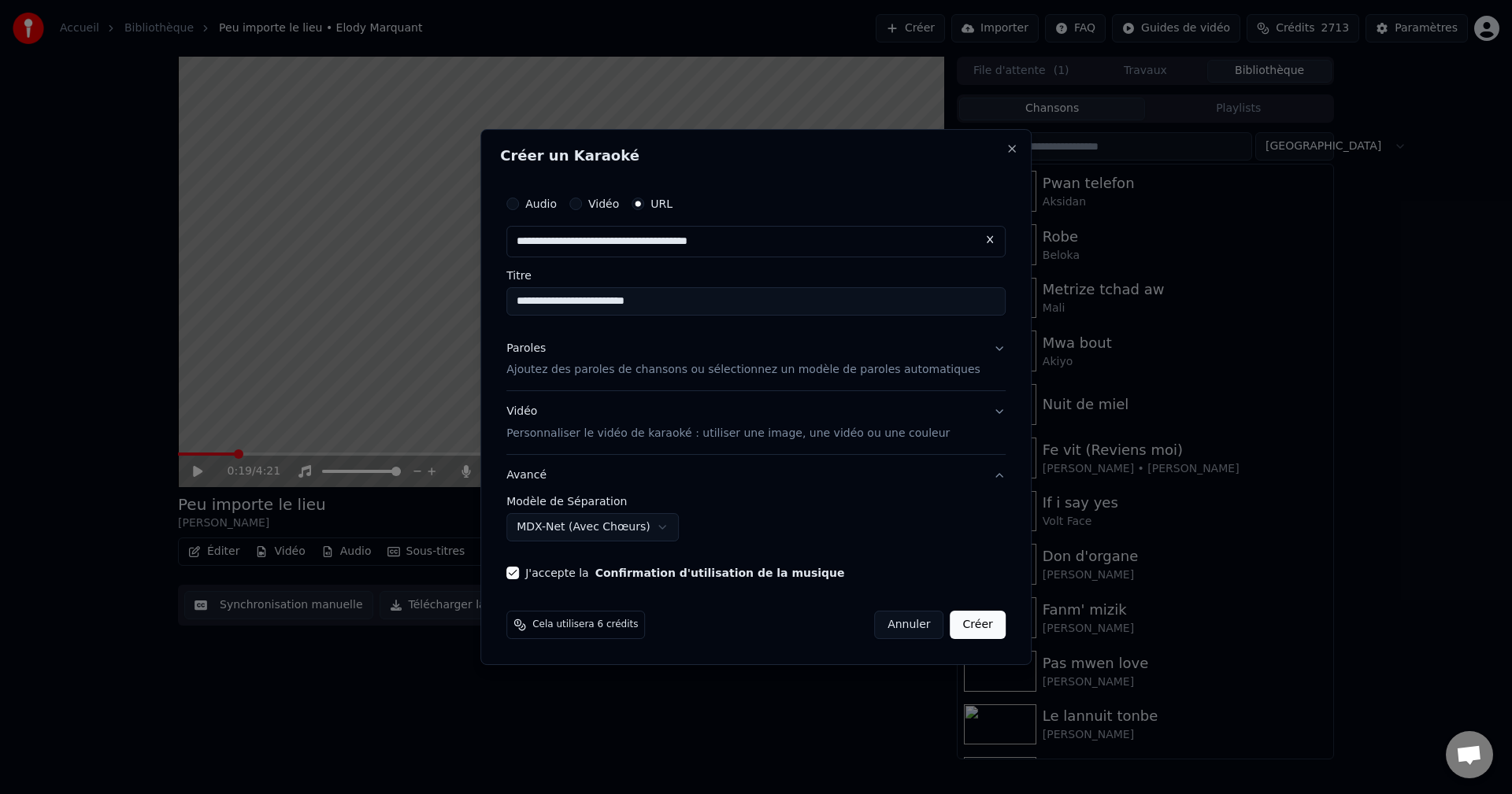
click at [653, 302] on input "**********" at bounding box center [756, 301] width 499 height 29
type input "**********"
click at [972, 626] on button "Créer" at bounding box center [978, 625] width 56 height 29
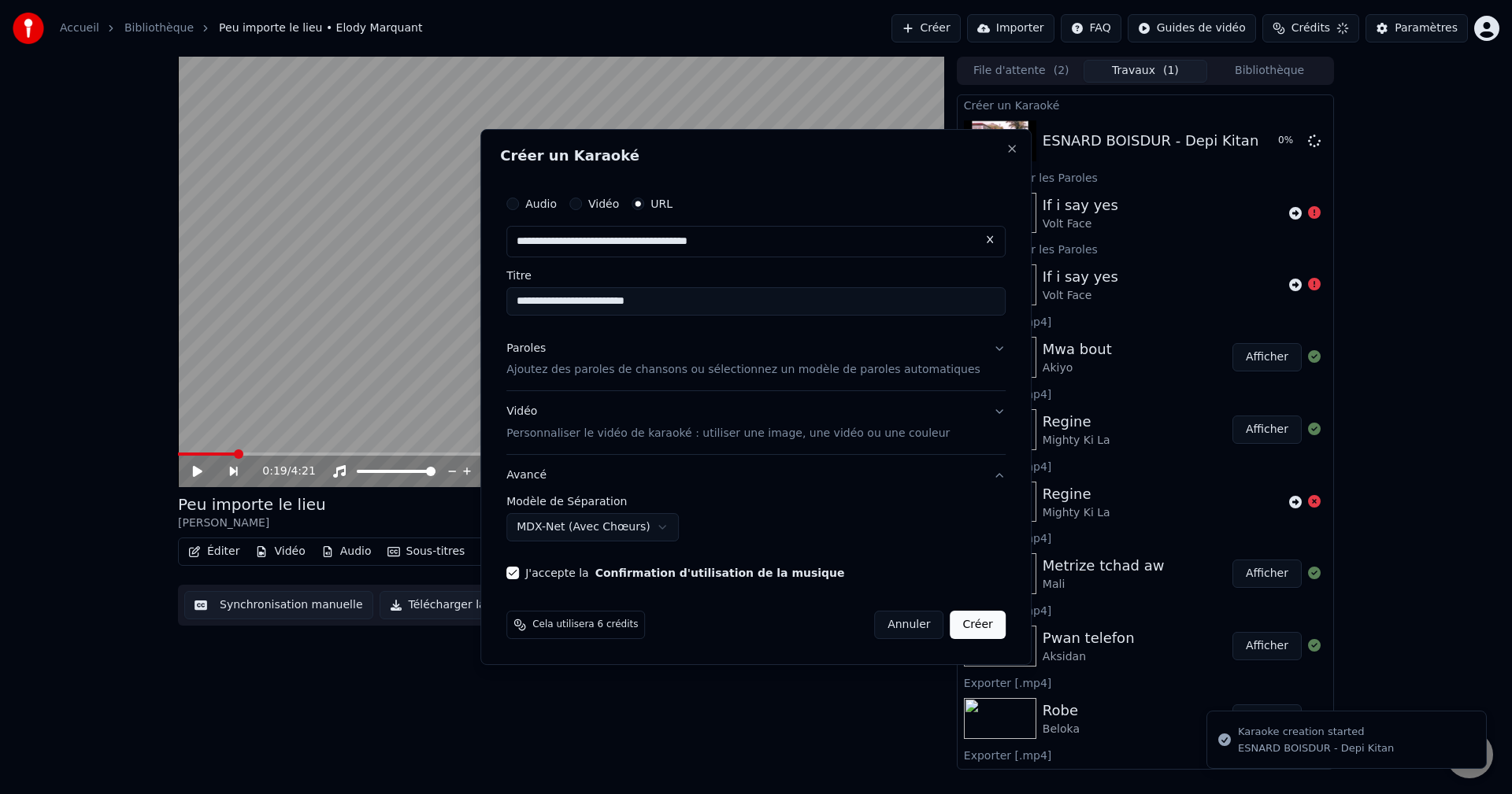
select select "******"
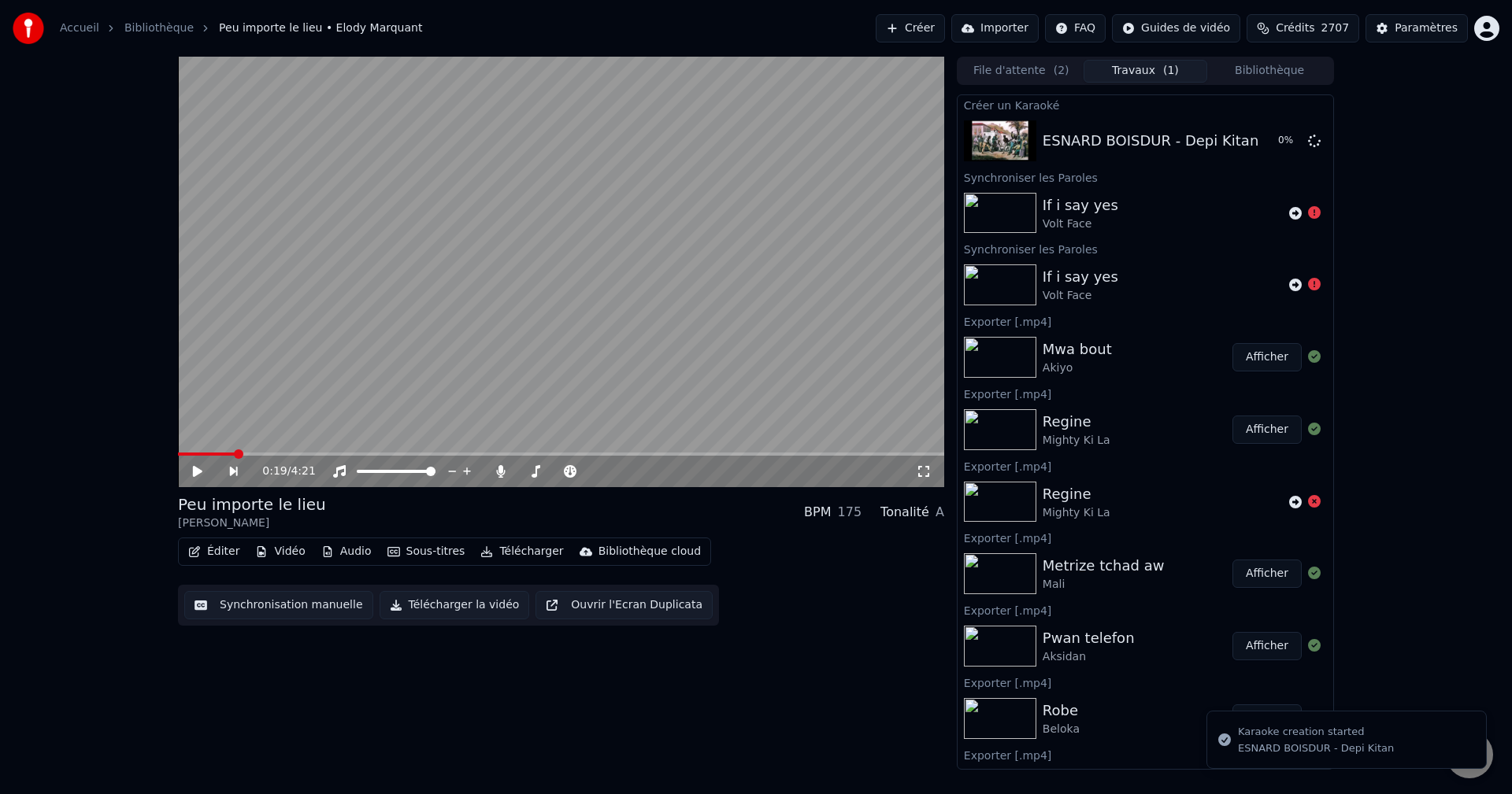
click at [1249, 66] on button "Bibliothèque" at bounding box center [1269, 71] width 124 height 23
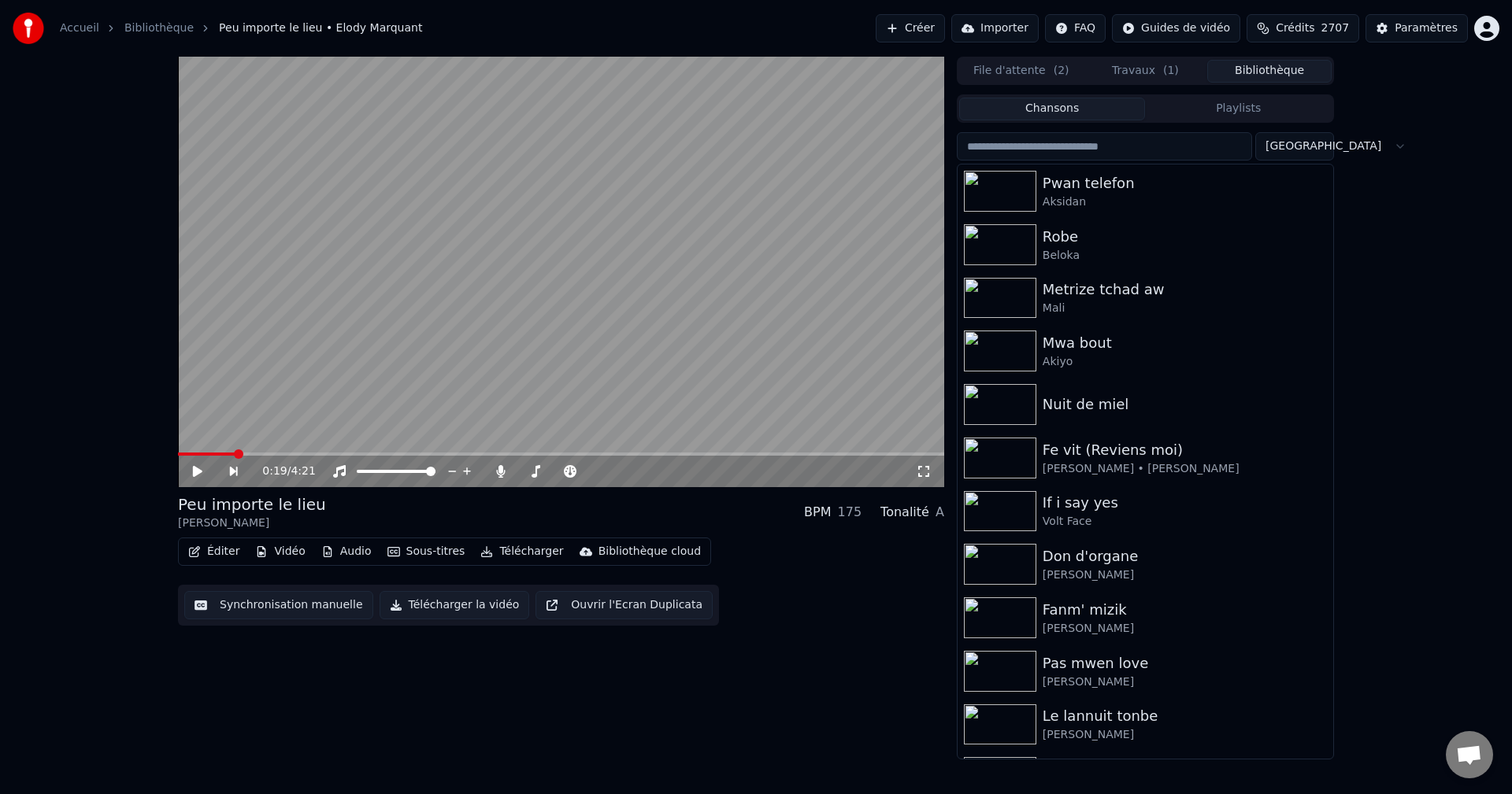
click at [1139, 76] on button "Travaux ( 1 )" at bounding box center [1145, 71] width 124 height 23
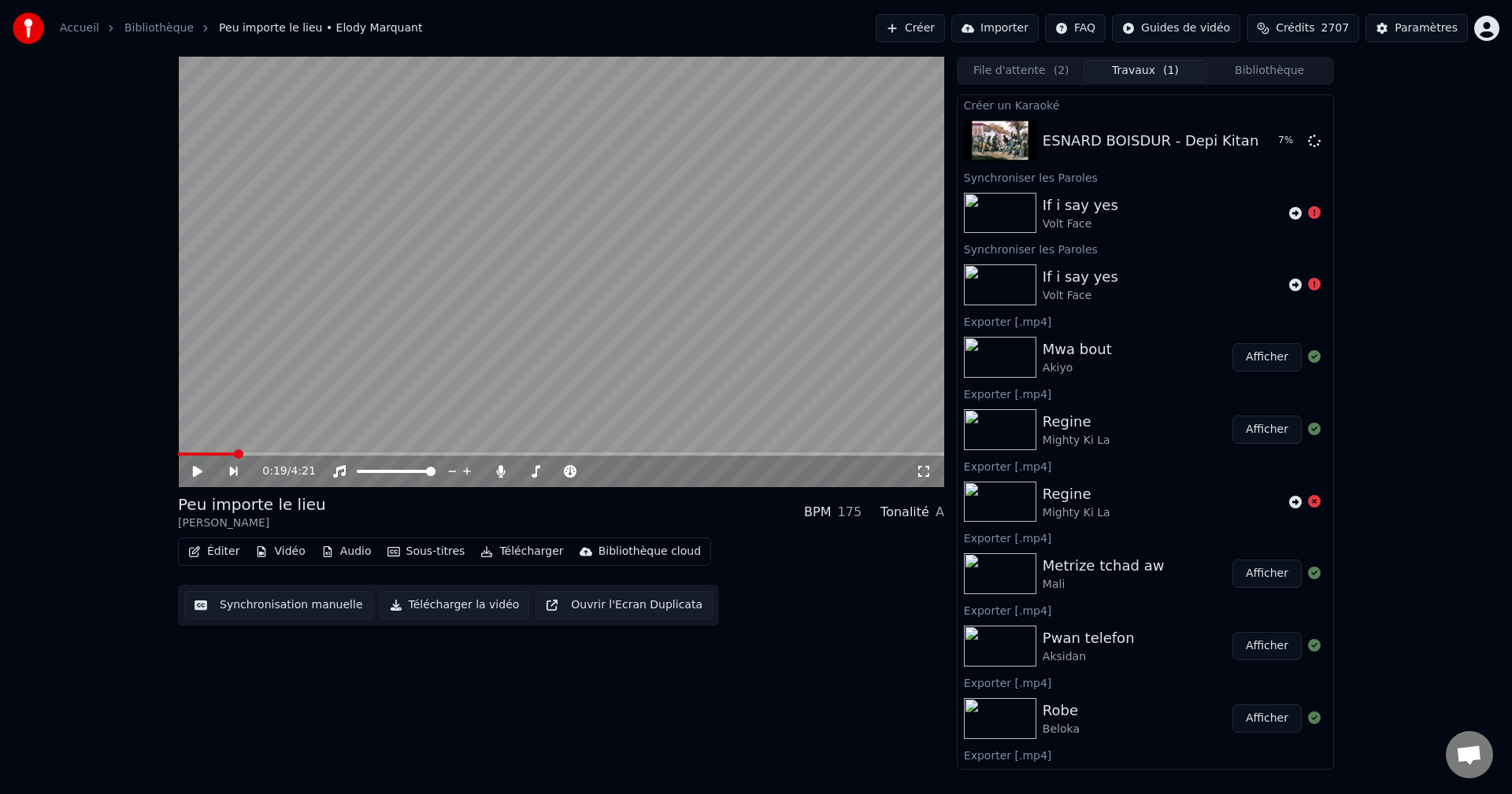
click at [1286, 71] on button "Bibliothèque" at bounding box center [1269, 71] width 124 height 23
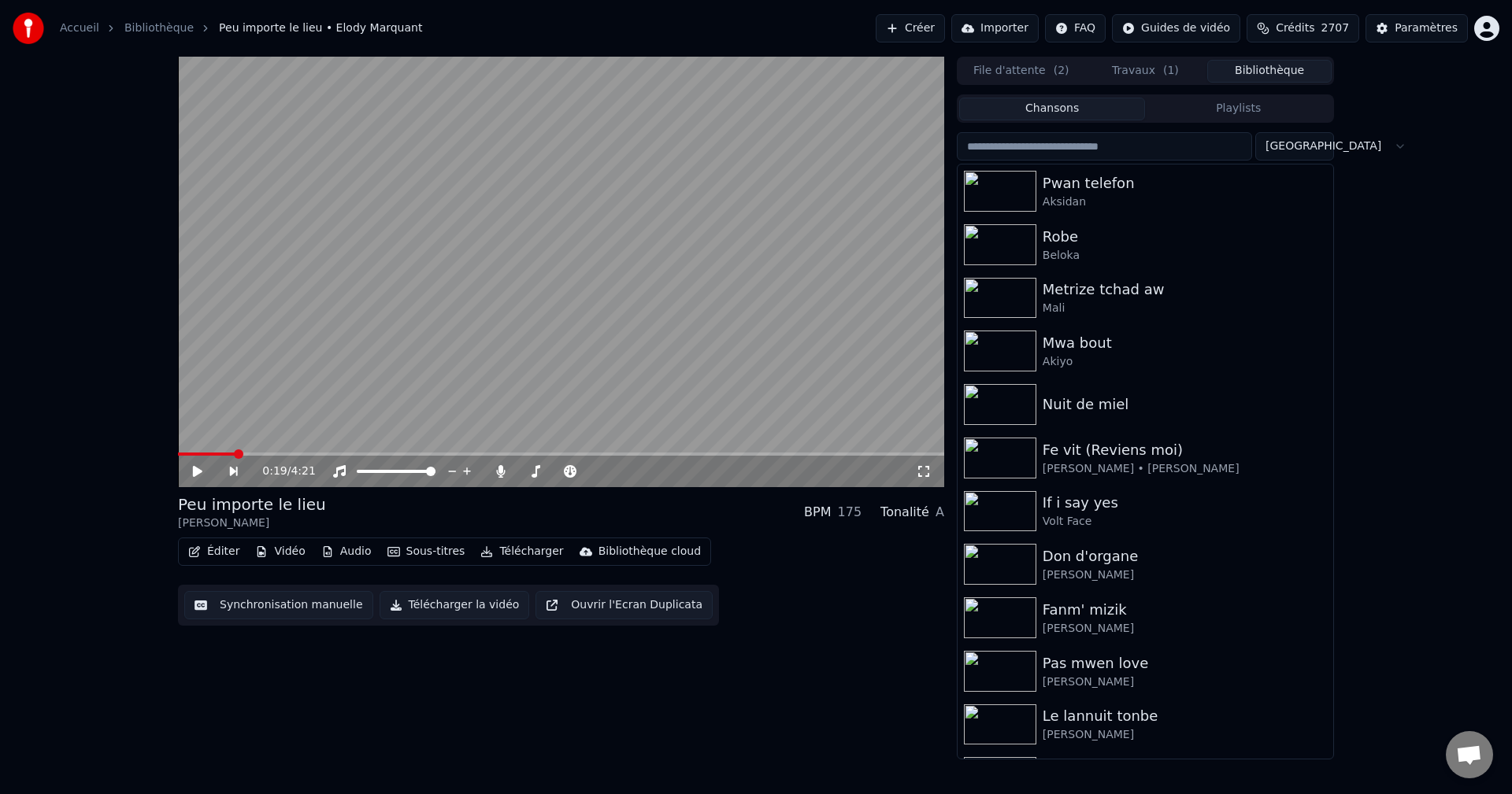
click at [1081, 147] on input "search" at bounding box center [1104, 146] width 295 height 29
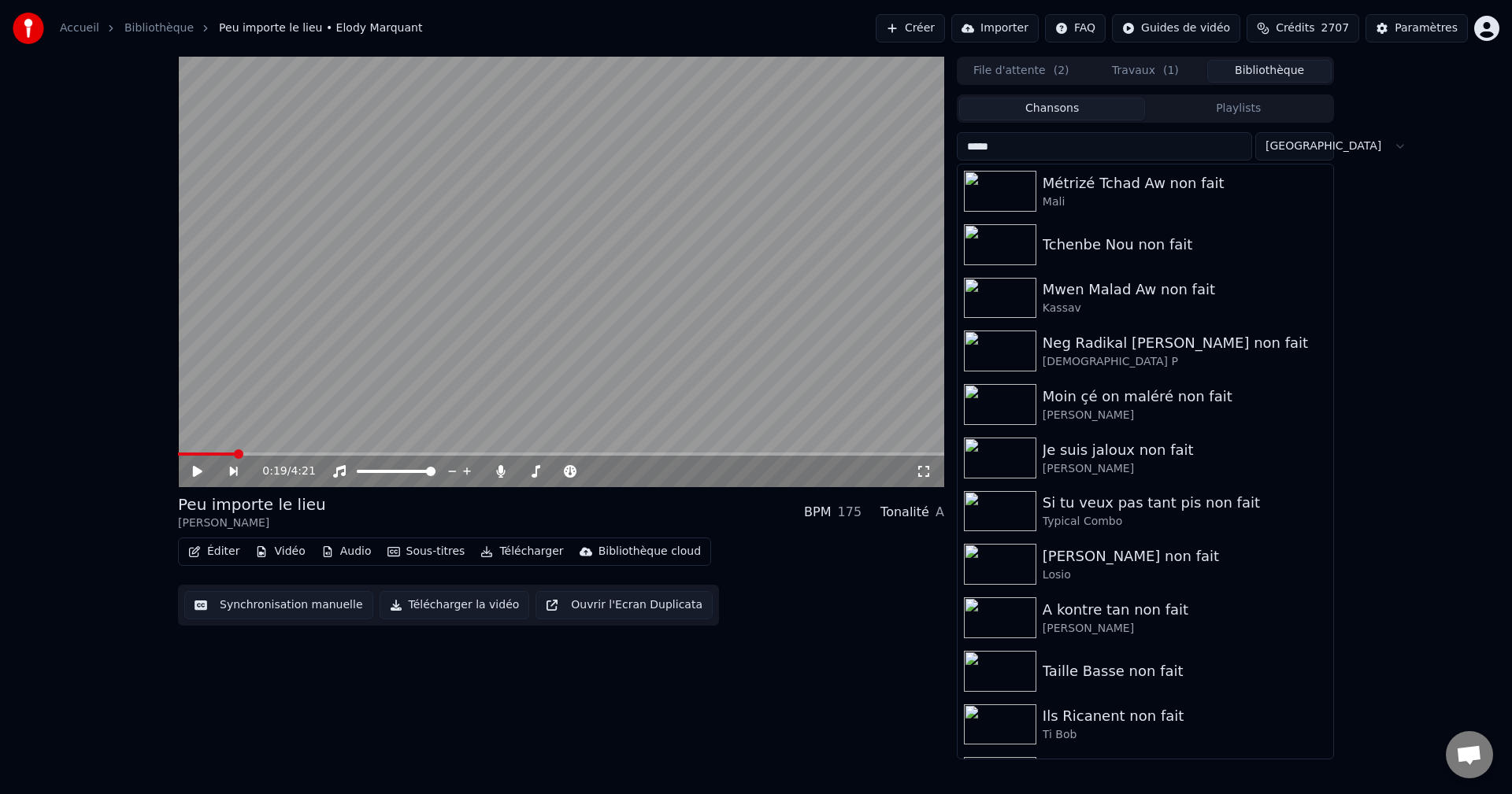
type input "*****"
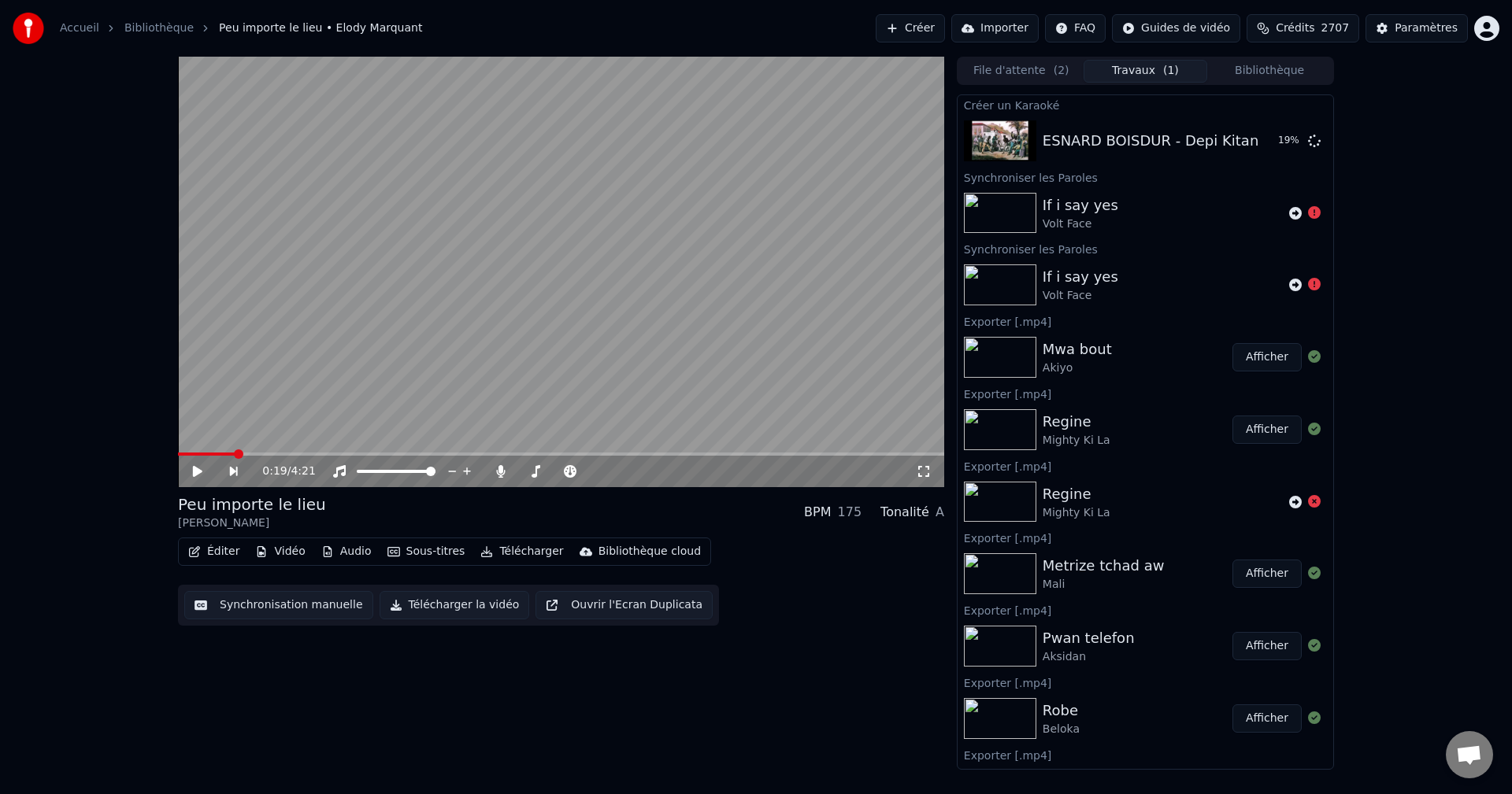
click at [1160, 69] on button "Travaux ( 1 )" at bounding box center [1145, 71] width 124 height 23
